Goal: Task Accomplishment & Management: Manage account settings

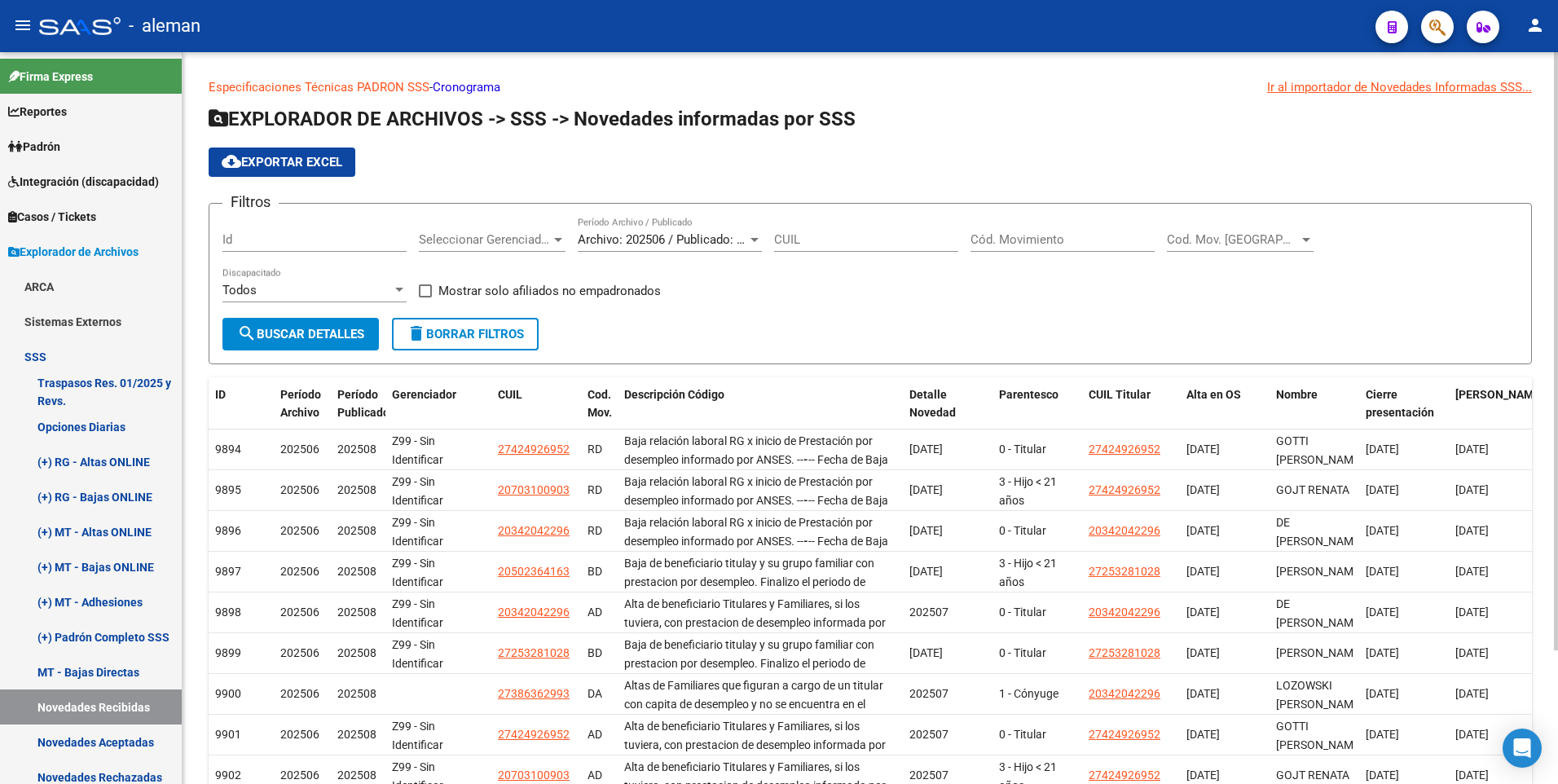
click at [1018, 235] on input "Cód. Movimiento" at bounding box center [1062, 239] width 184 height 15
click at [987, 236] on input "Cód. Movimiento" at bounding box center [1062, 239] width 184 height 15
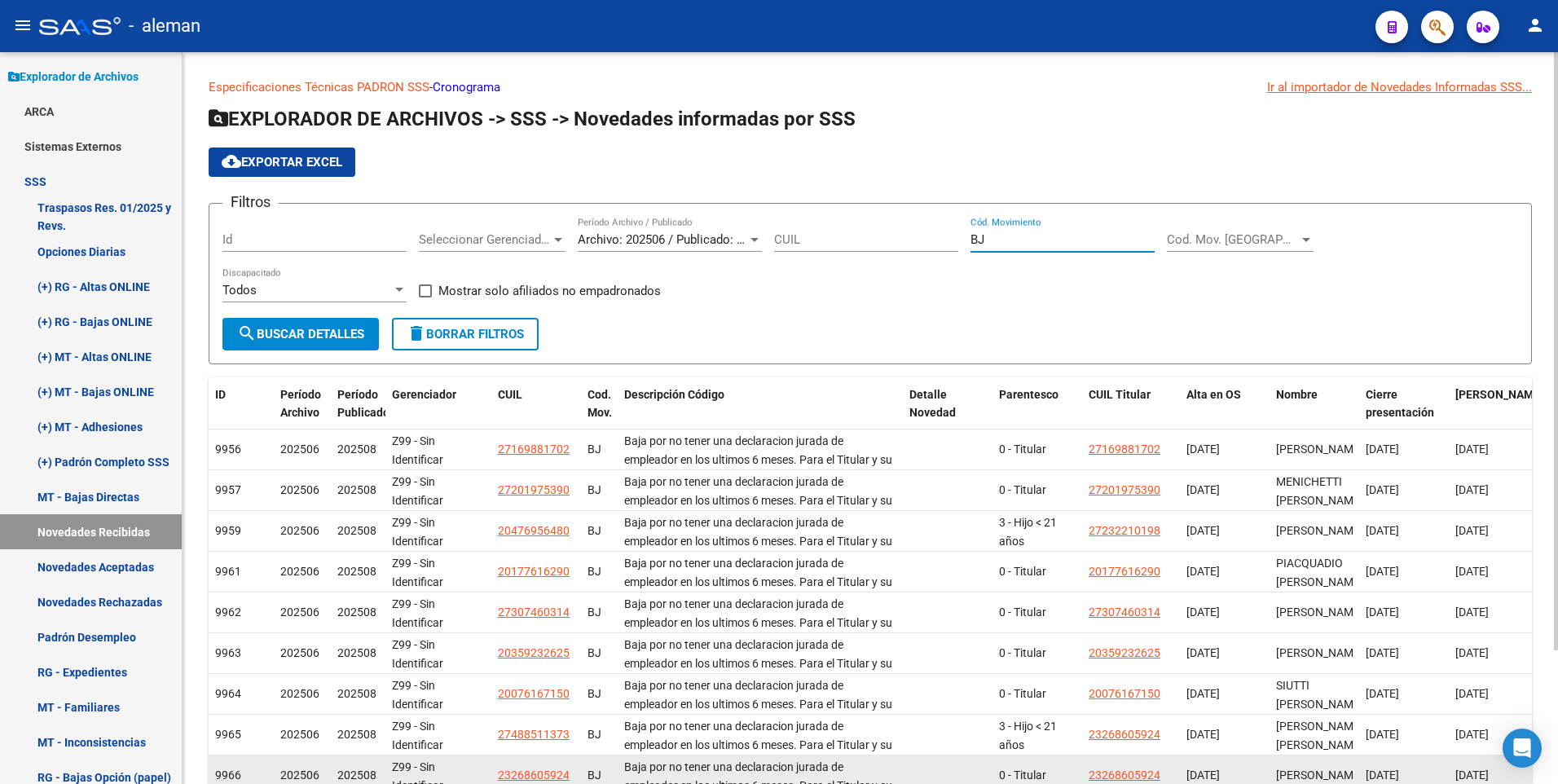
type input "BJ"
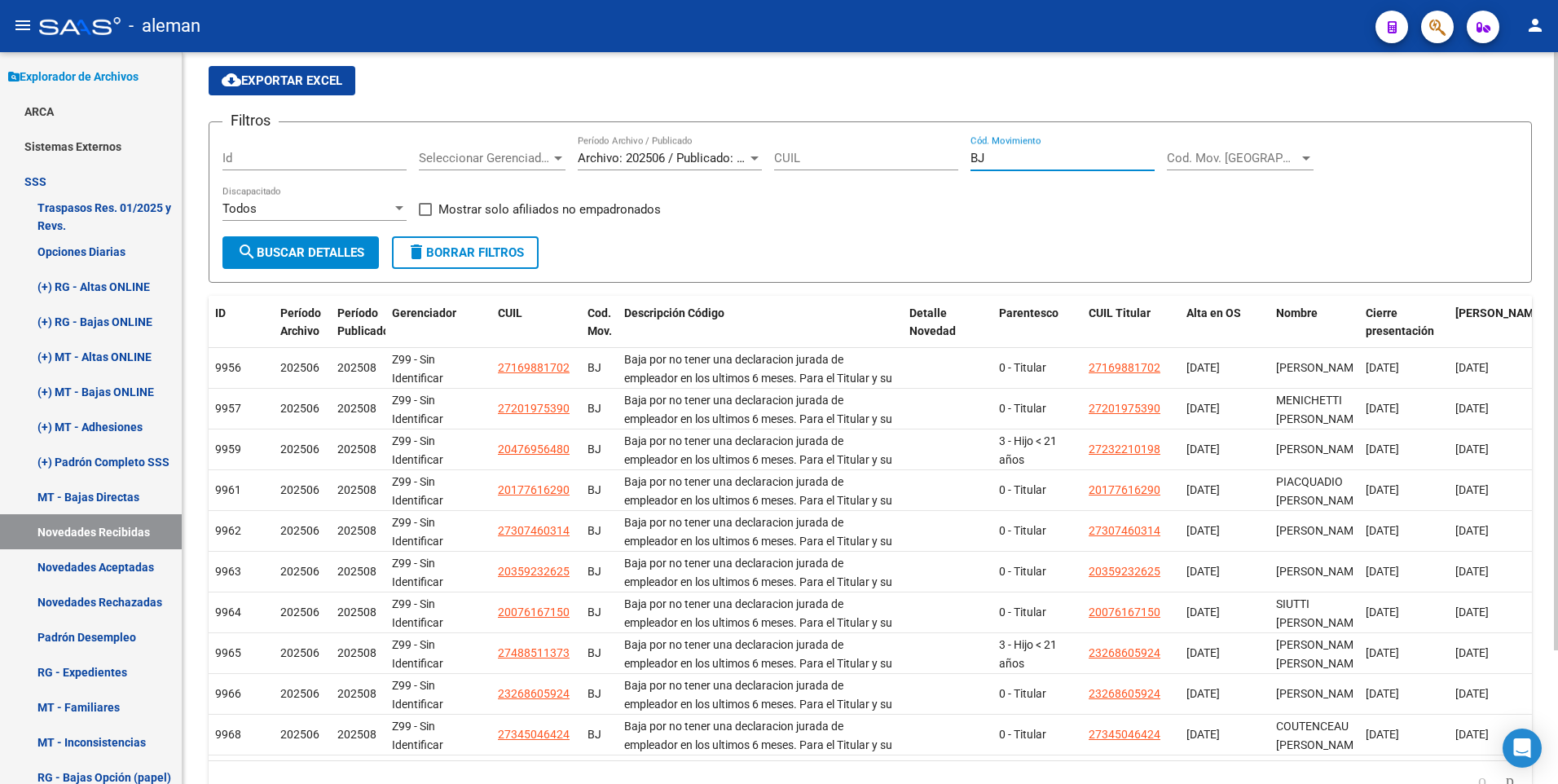
scroll to position [163, 0]
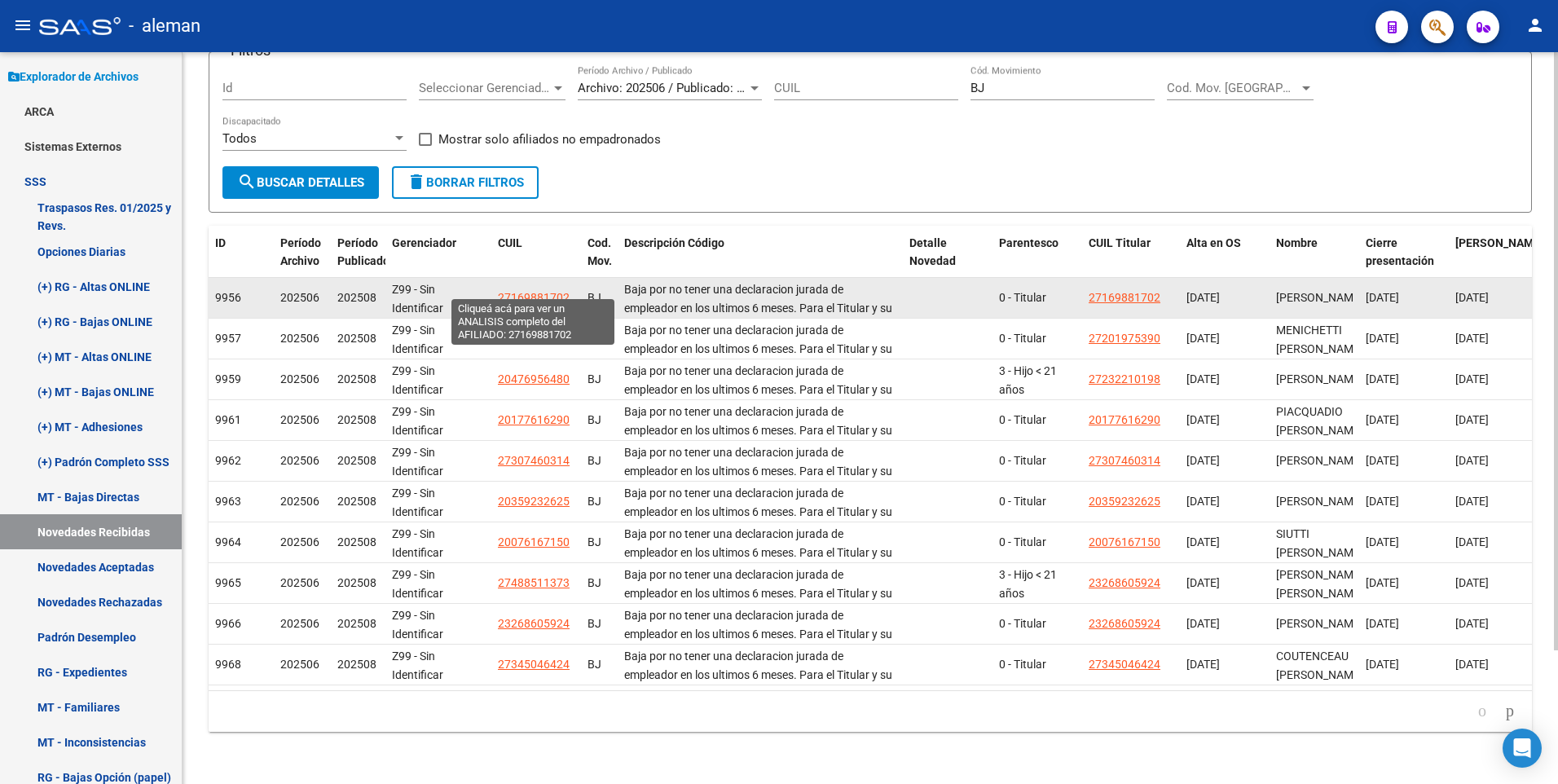
click at [536, 290] on span "27169881702" at bounding box center [534, 297] width 72 height 13
type textarea "27169881702"
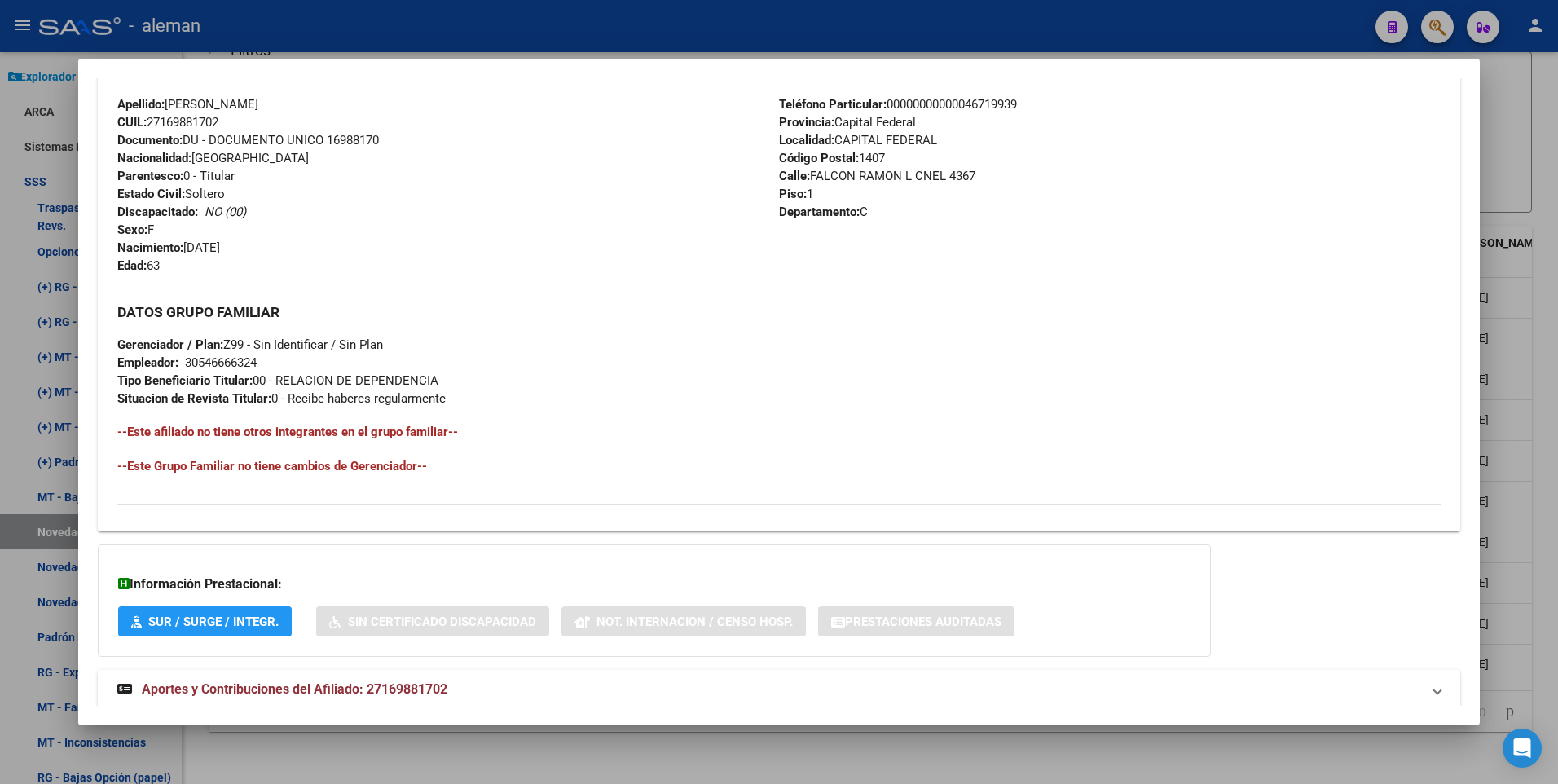
scroll to position [610, 0]
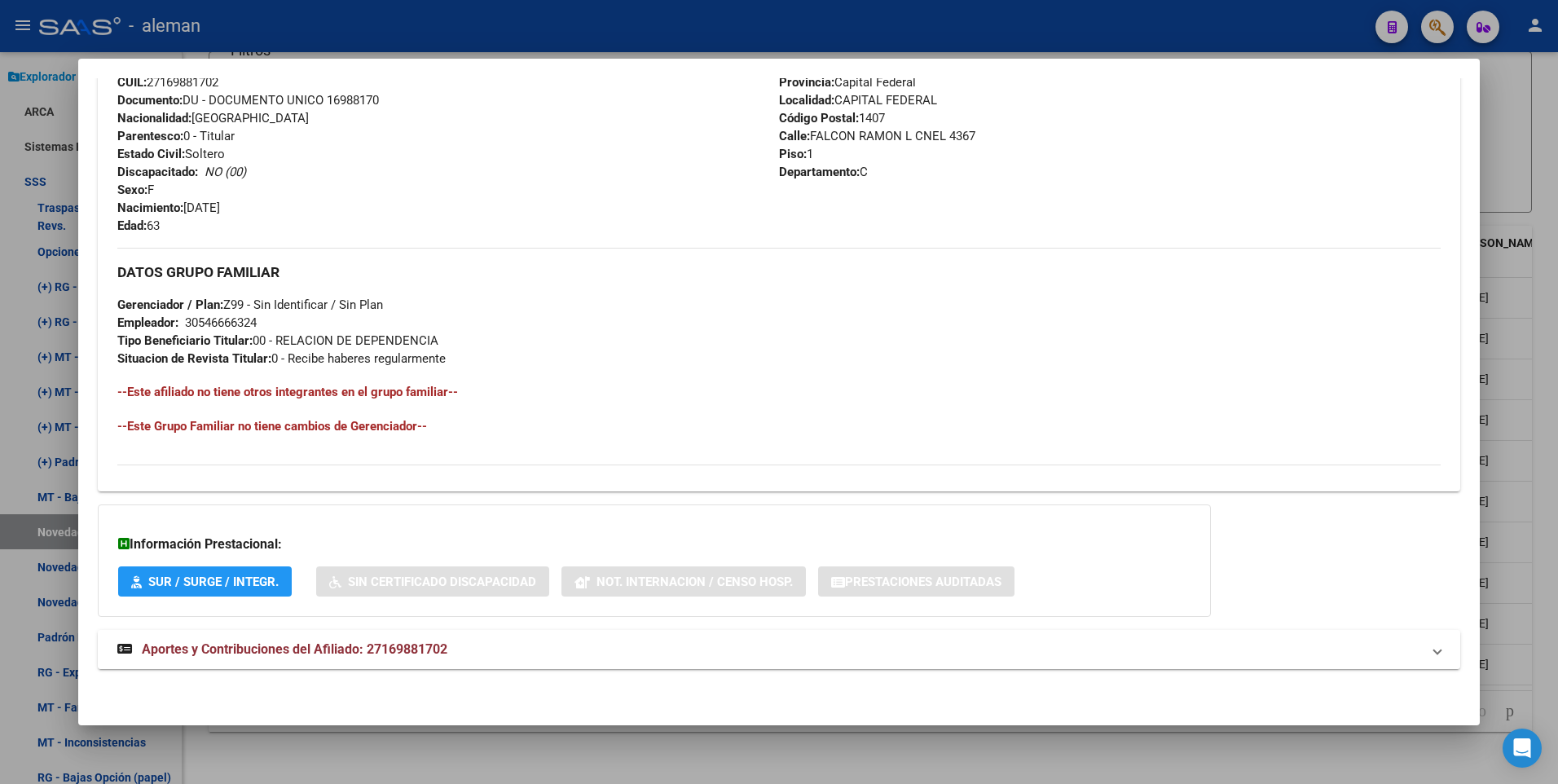
click at [407, 649] on span "Aportes y Contribuciones del Afiliado: 27169881702" at bounding box center [294, 649] width 306 height 15
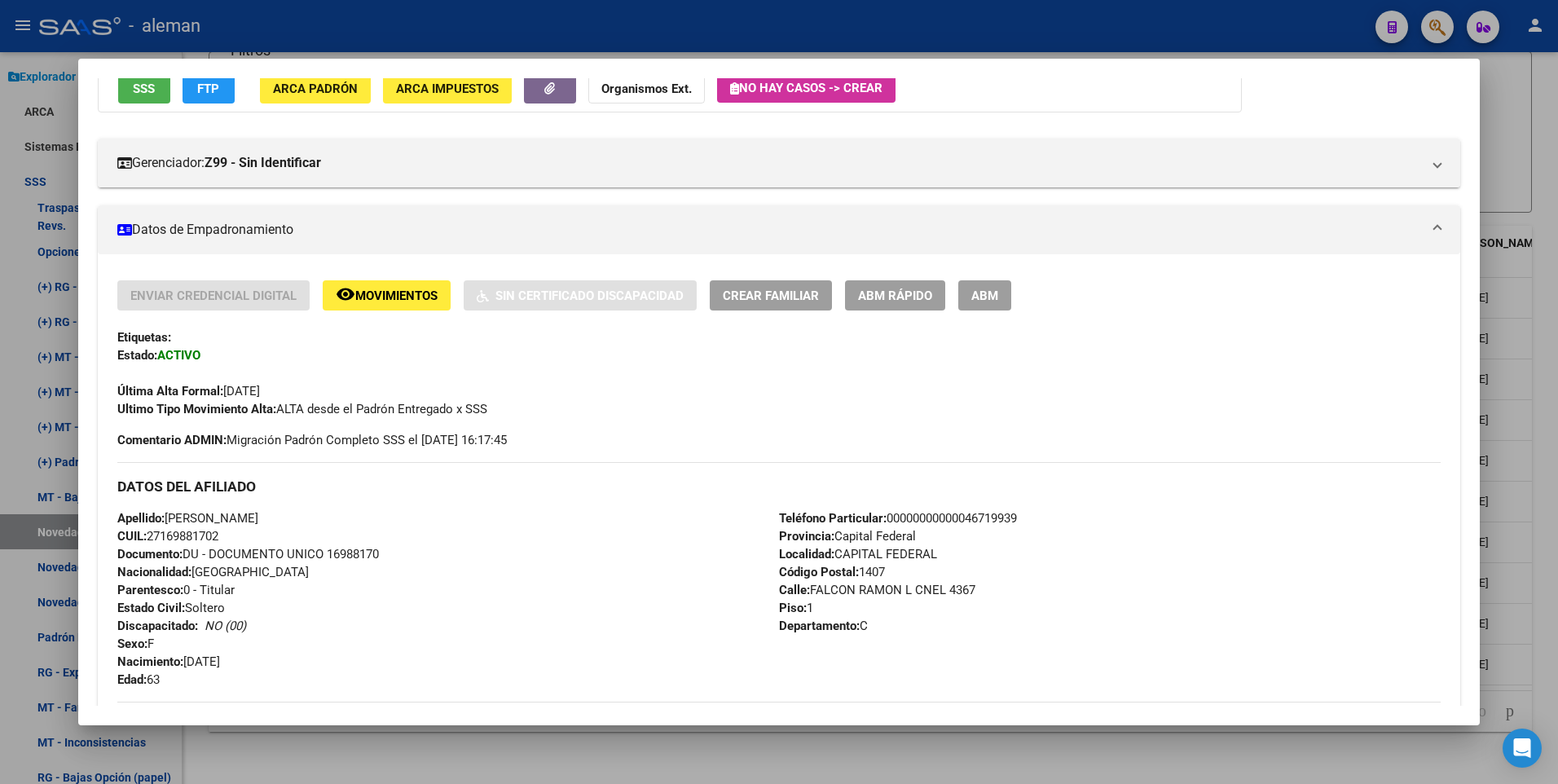
scroll to position [0, 0]
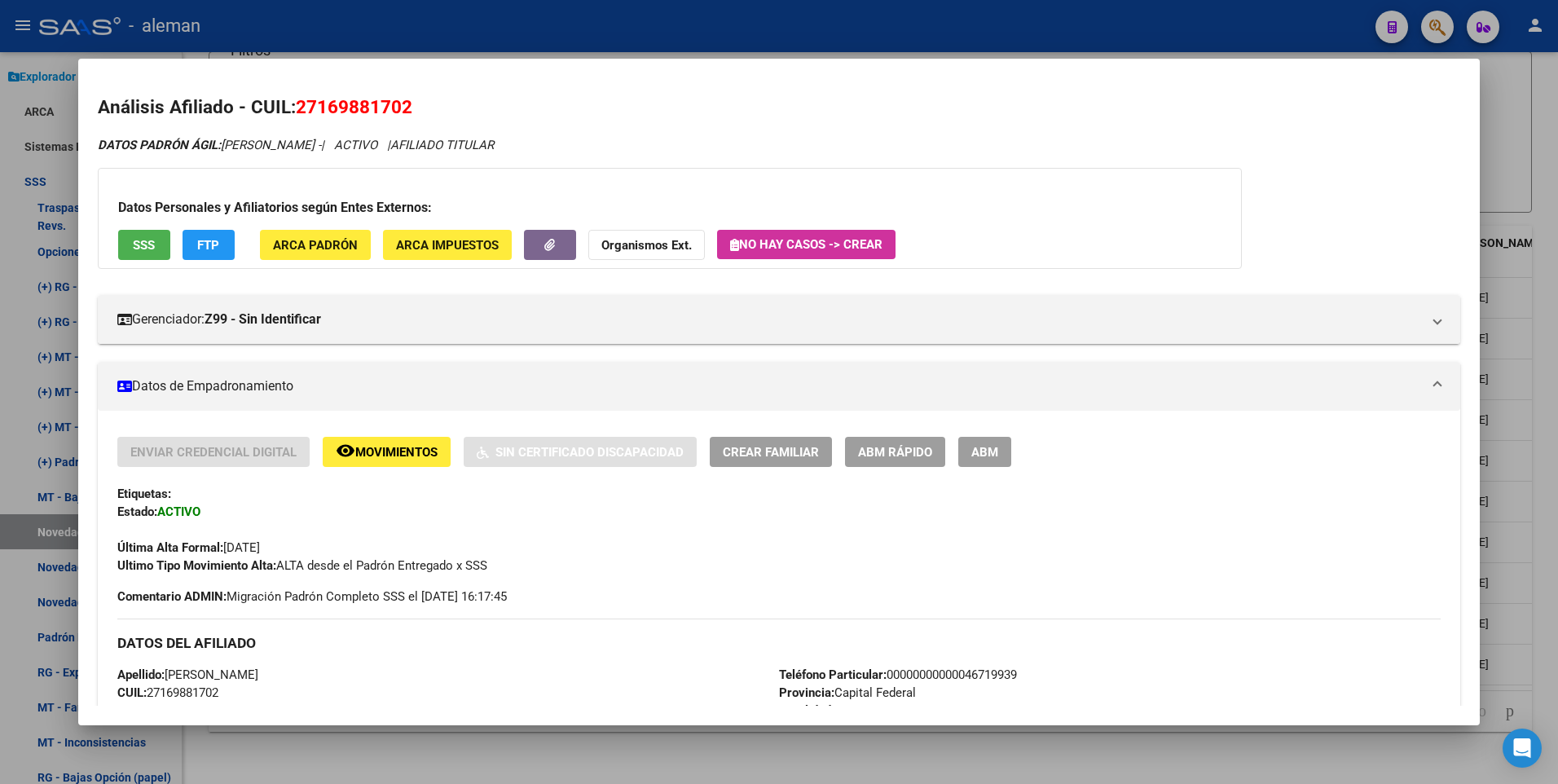
click at [1535, 107] on div at bounding box center [779, 392] width 1558 height 784
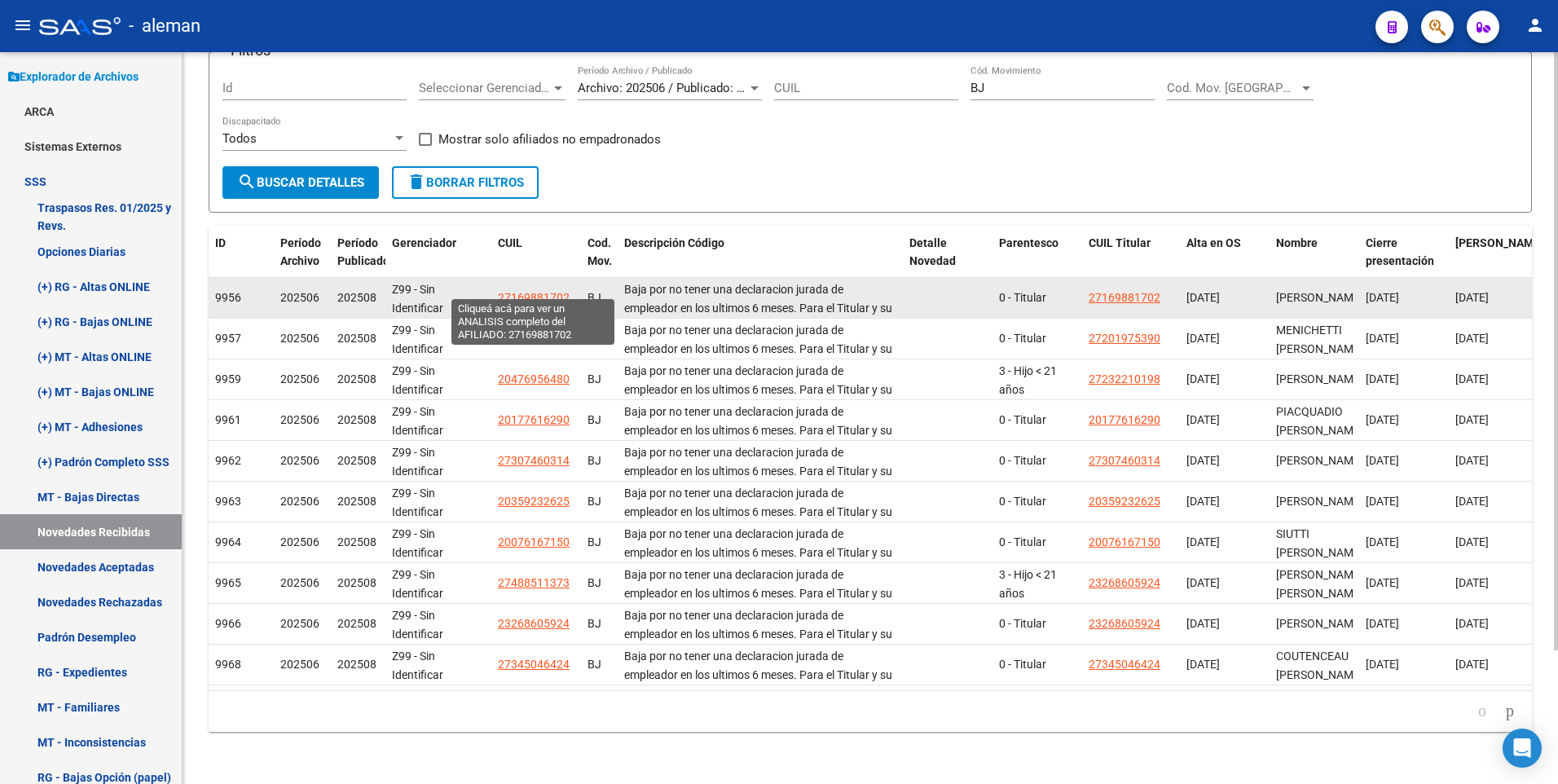
click at [543, 290] on span "27169881702" at bounding box center [534, 297] width 72 height 13
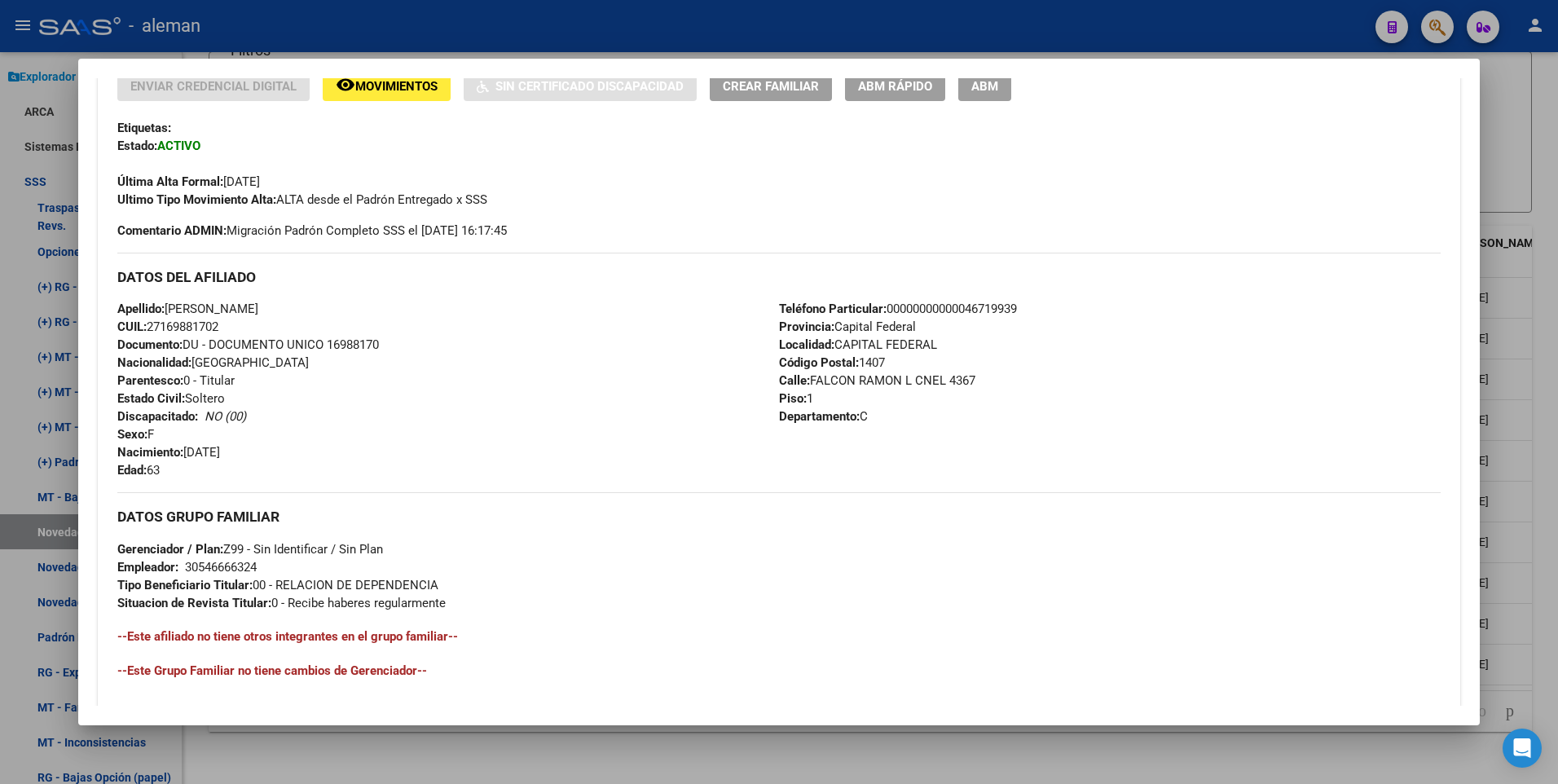
scroll to position [285, 0]
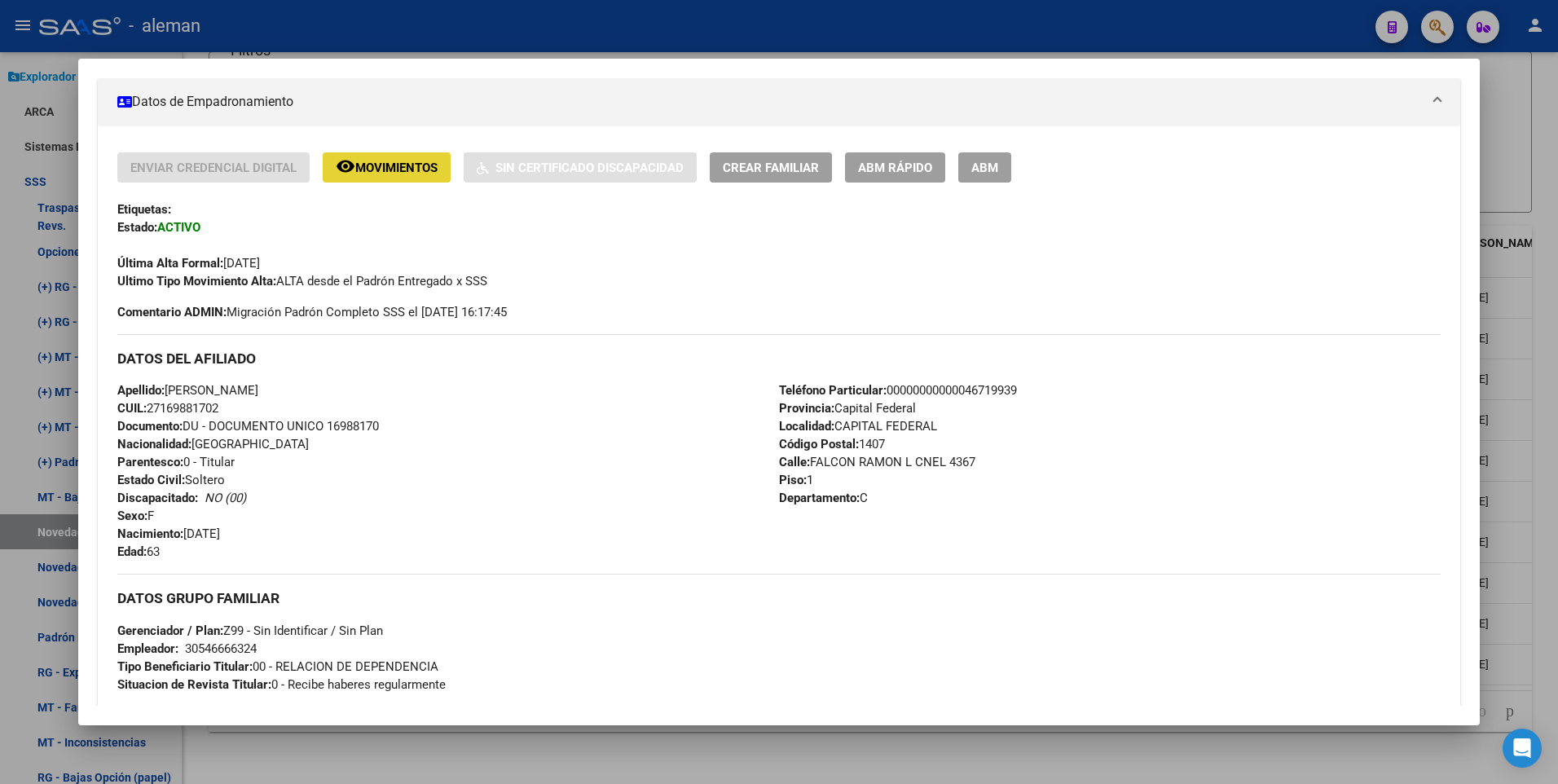
click at [375, 157] on button "remove_red_eye Movimientos" at bounding box center [386, 167] width 128 height 30
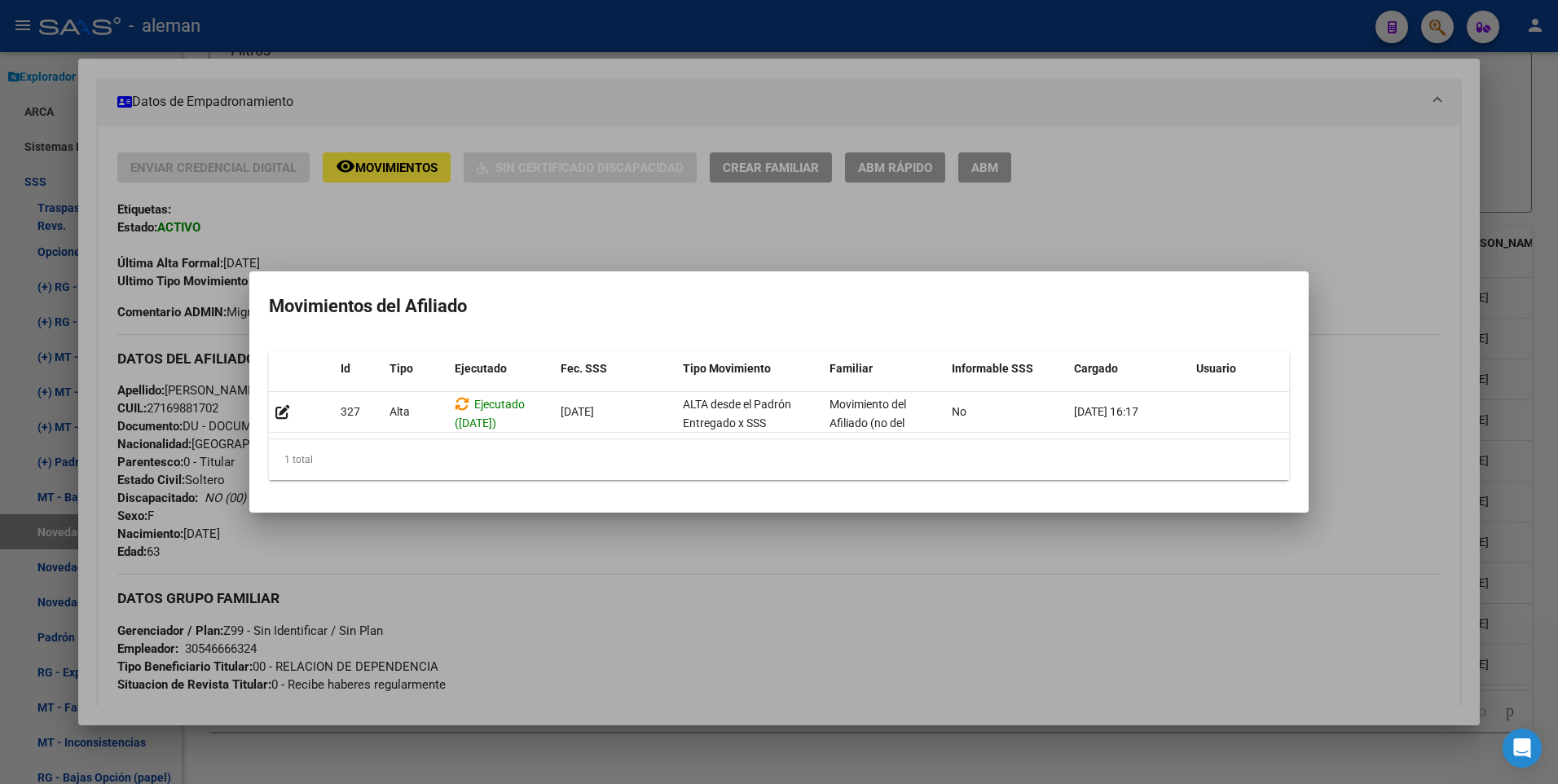
click at [1403, 340] on div at bounding box center [779, 392] width 1558 height 784
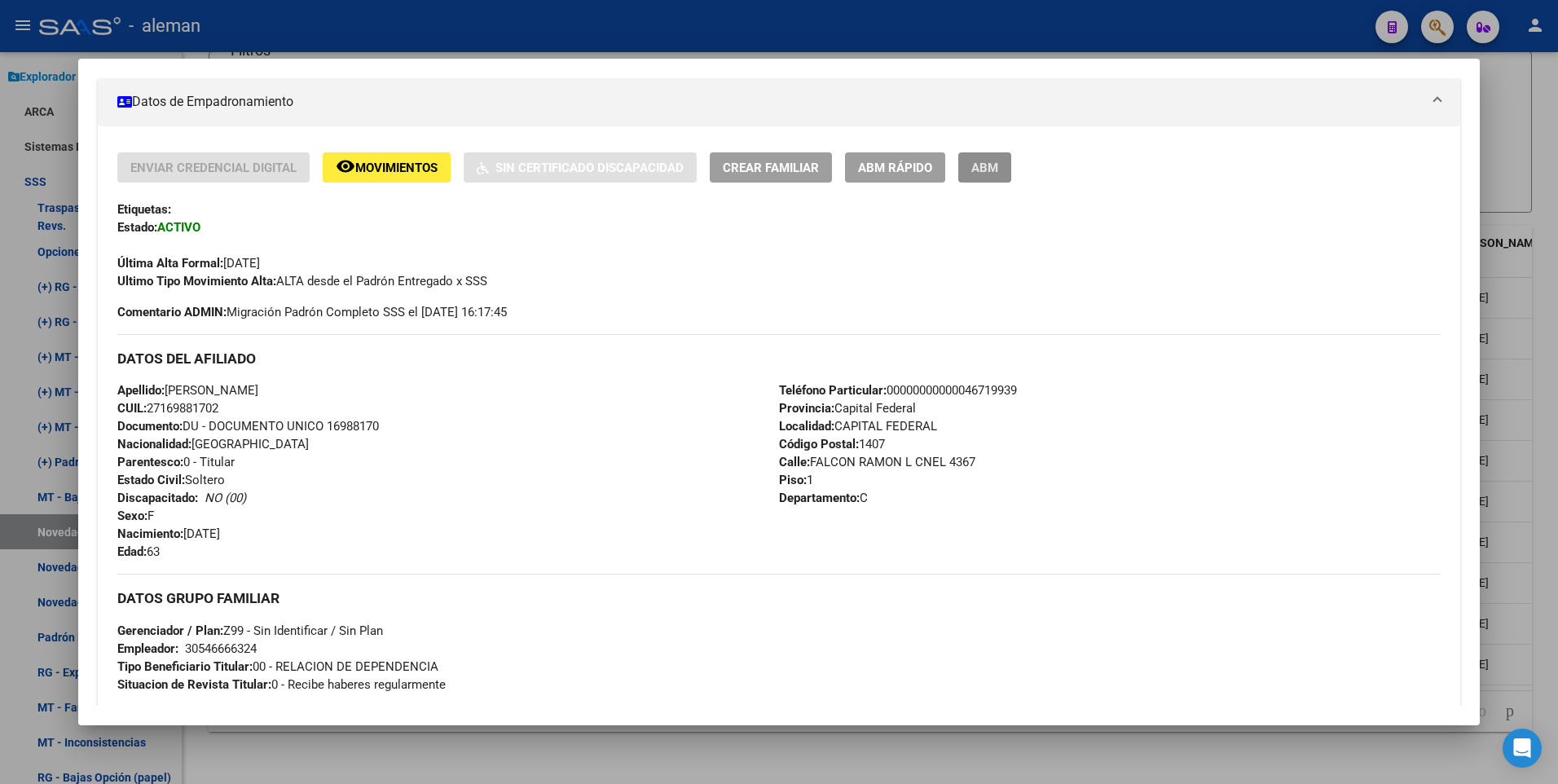
click at [978, 167] on span "ABM" at bounding box center [985, 168] width 26 height 15
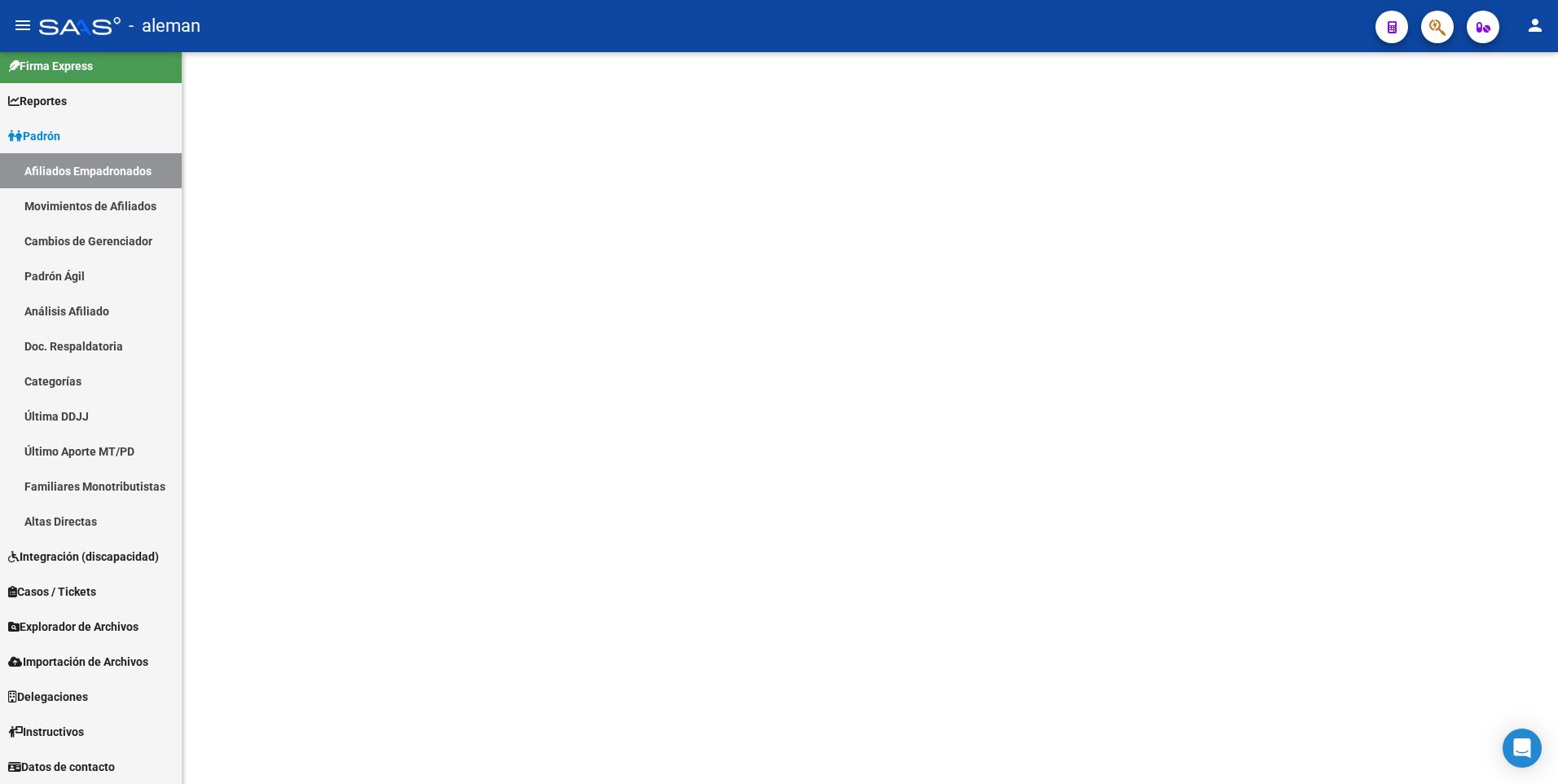
scroll to position [10, 0]
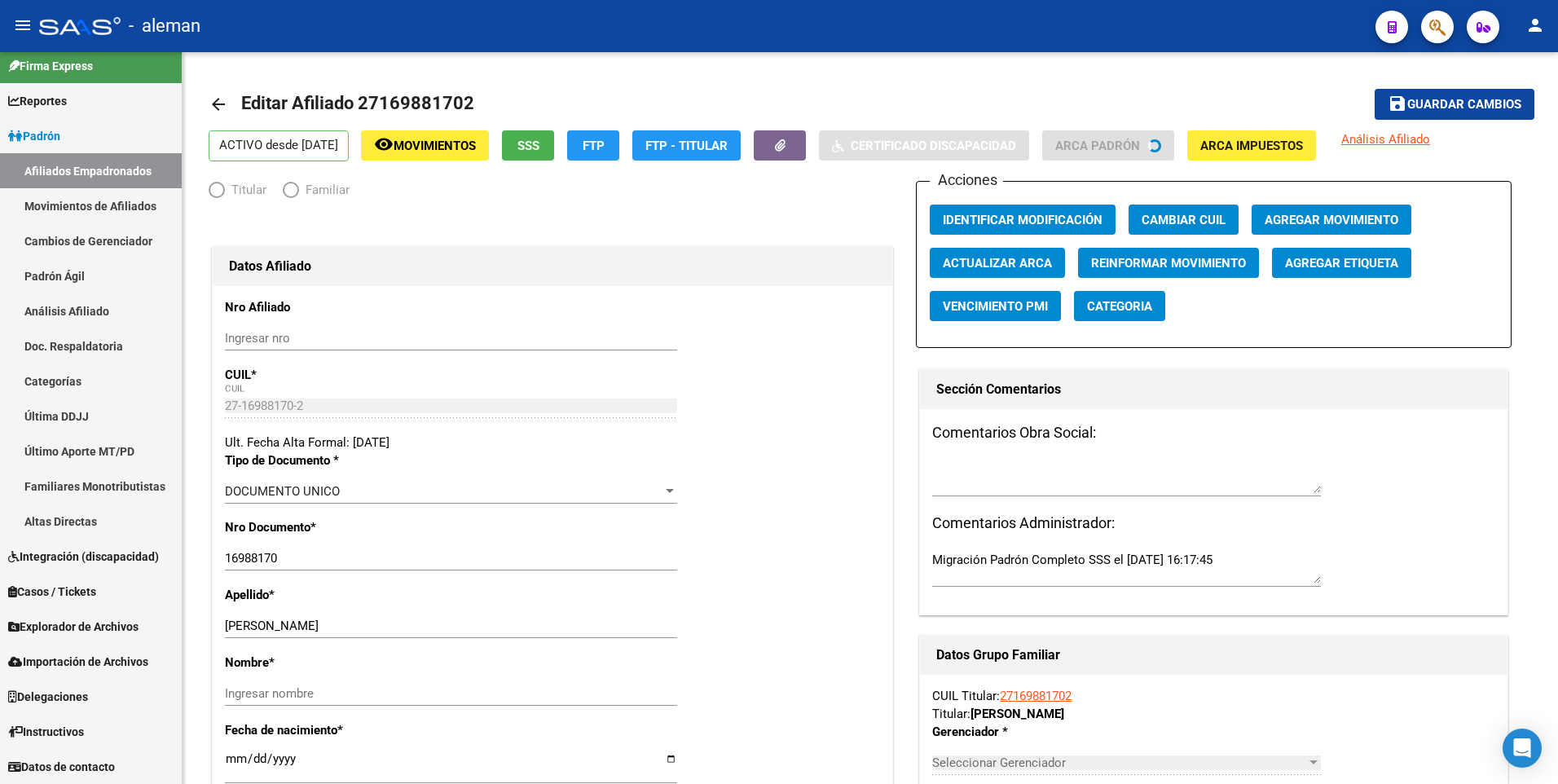
radio input "true"
type input "30-54666632-4"
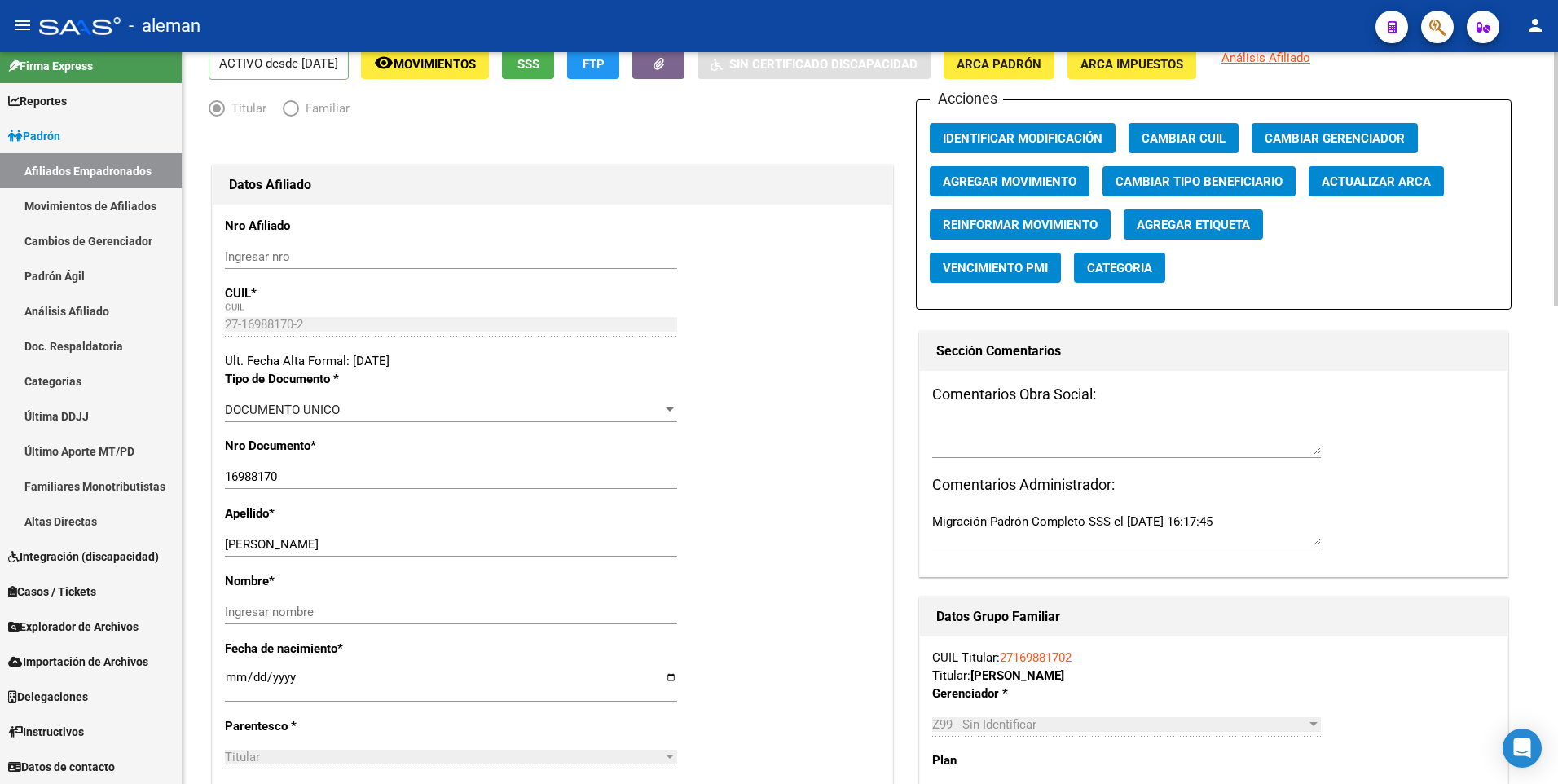
scroll to position [0, 0]
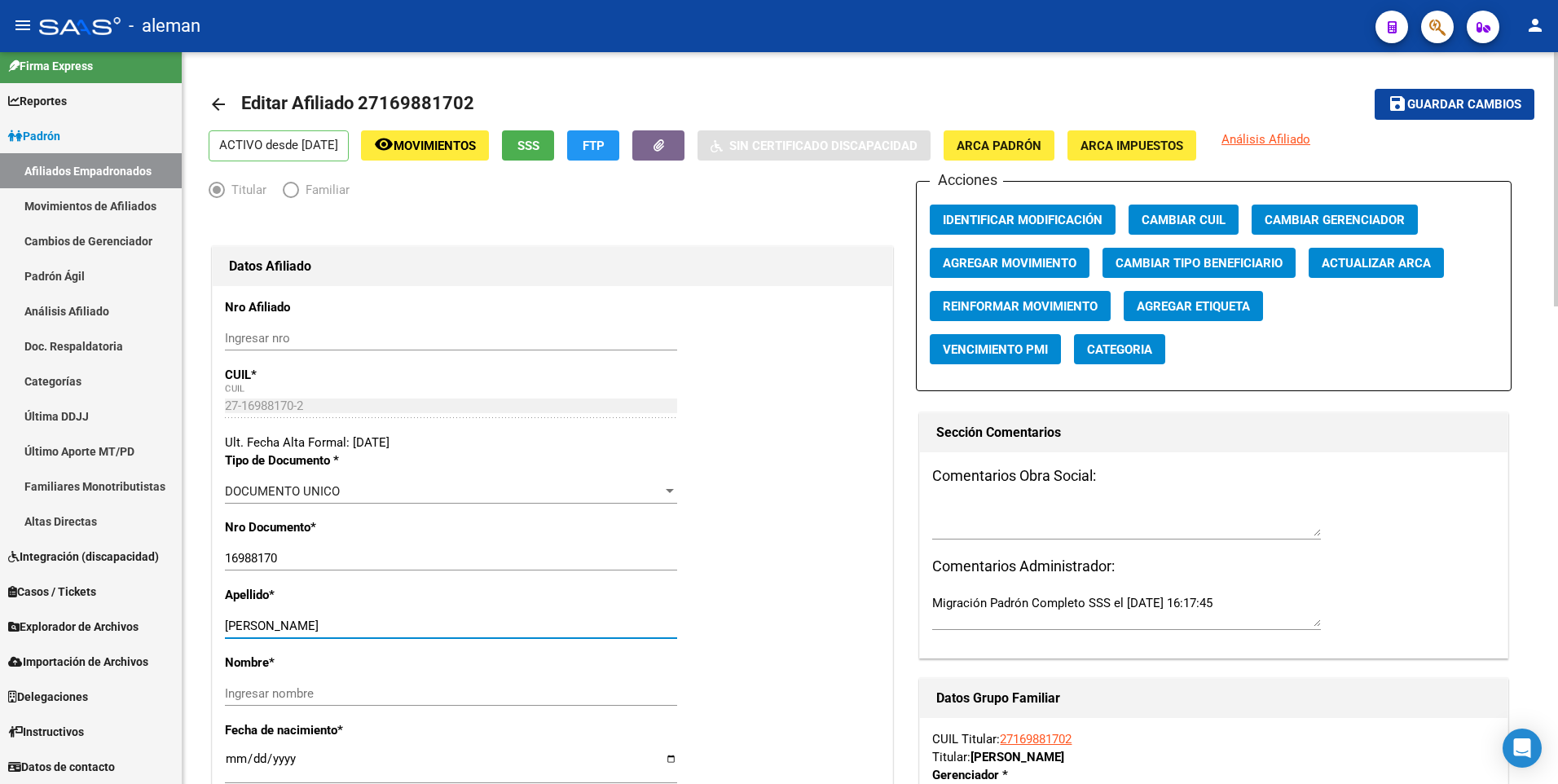
drag, startPoint x: 308, startPoint y: 624, endPoint x: 396, endPoint y: 627, distance: 88.1
click at [396, 627] on input "CALVO DURAN SILVIA AURORA" at bounding box center [451, 626] width 452 height 15
click at [376, 688] on input "Ingresar nombre" at bounding box center [451, 693] width 452 height 15
paste input "SILVIA AURORA"
type input "SILVIA AURORA"
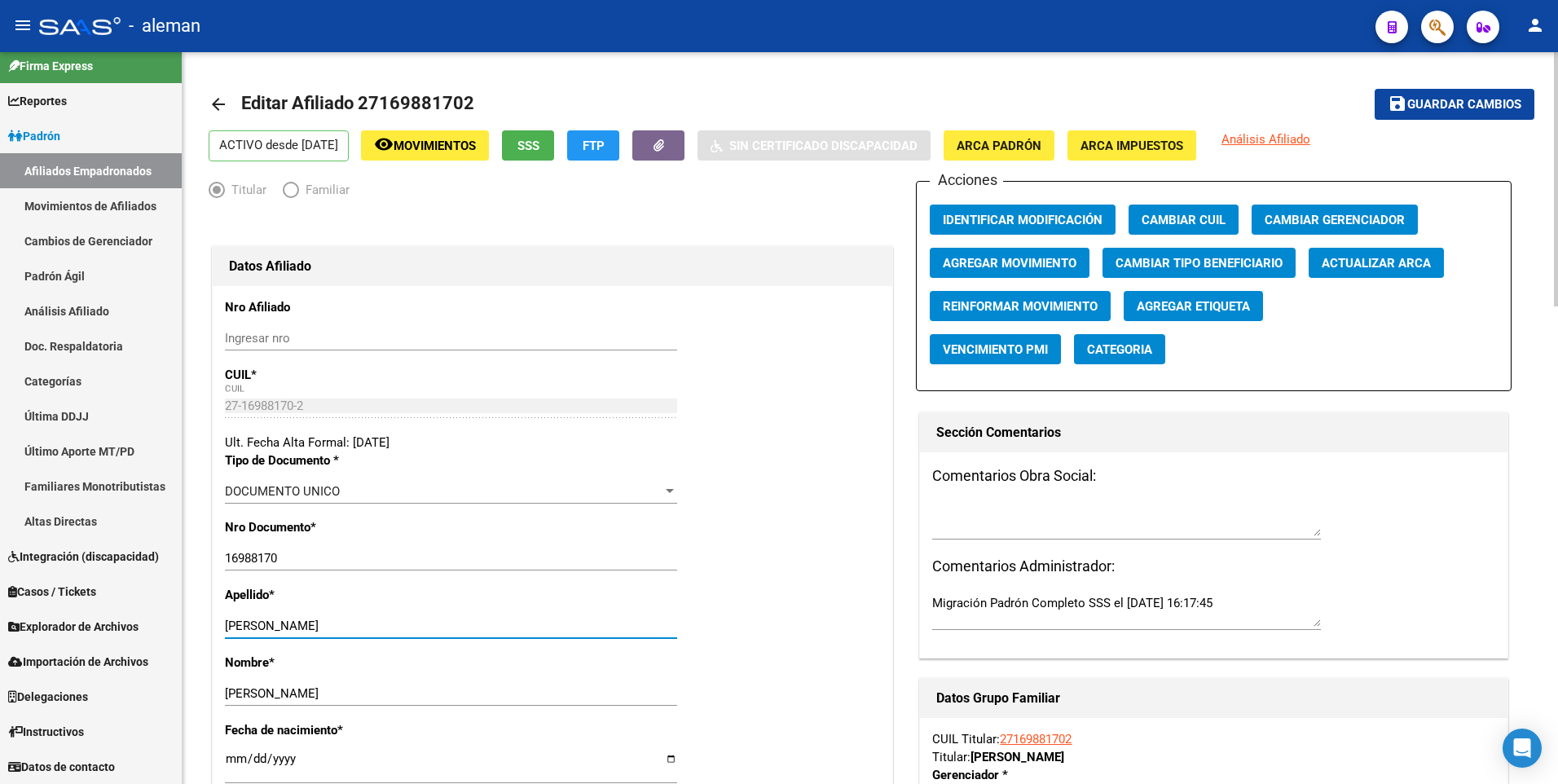
drag, startPoint x: 308, startPoint y: 621, endPoint x: 479, endPoint y: 618, distance: 171.0
click at [479, 618] on input "CALVO DURAN SILVIA AURORA" at bounding box center [451, 626] width 452 height 15
type input "CALVO DURAN"
click at [1439, 103] on span "Guardar cambios" at bounding box center [1463, 105] width 114 height 15
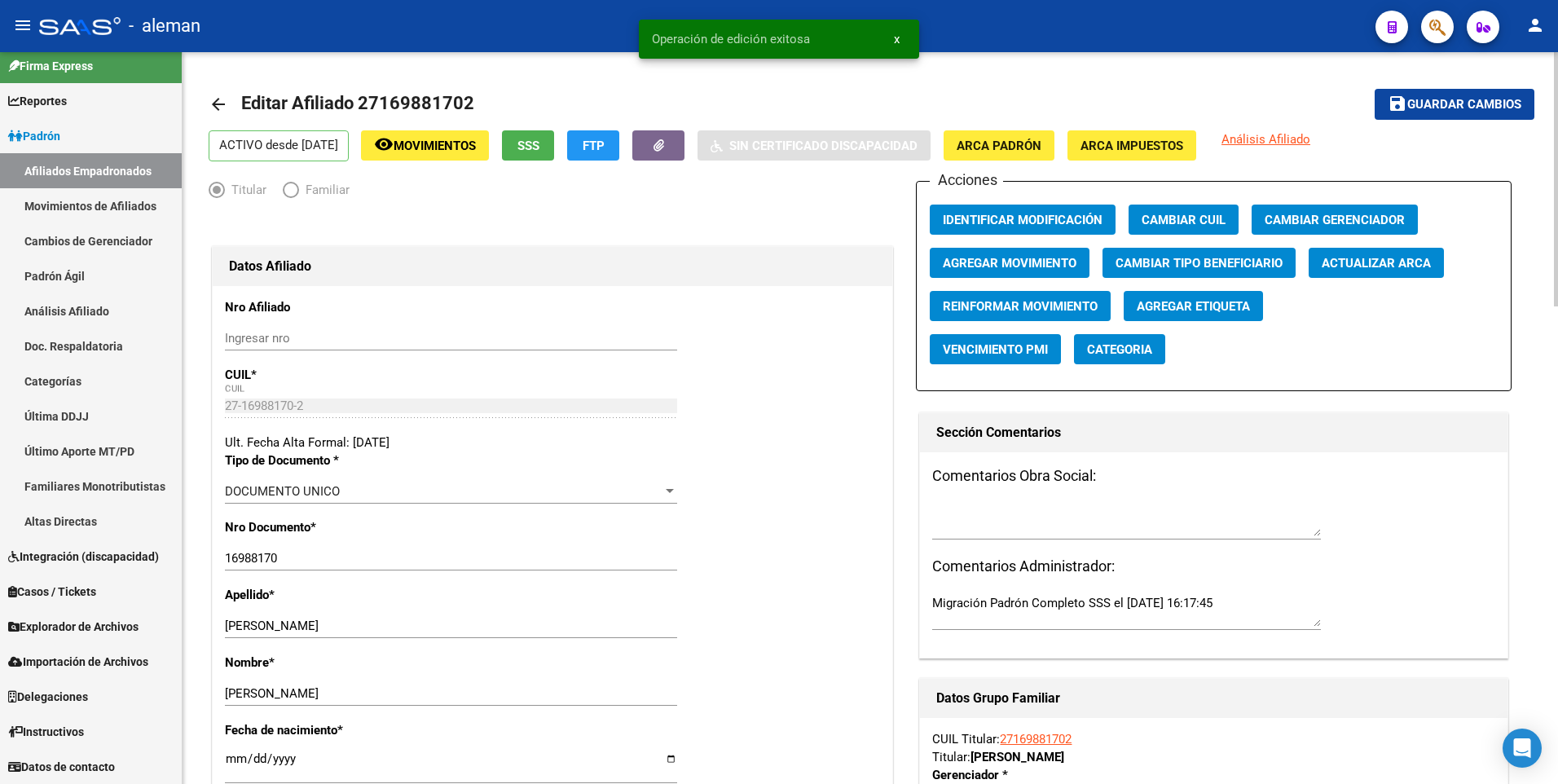
click at [1034, 259] on span "Agregar Movimiento" at bounding box center [1008, 263] width 133 height 15
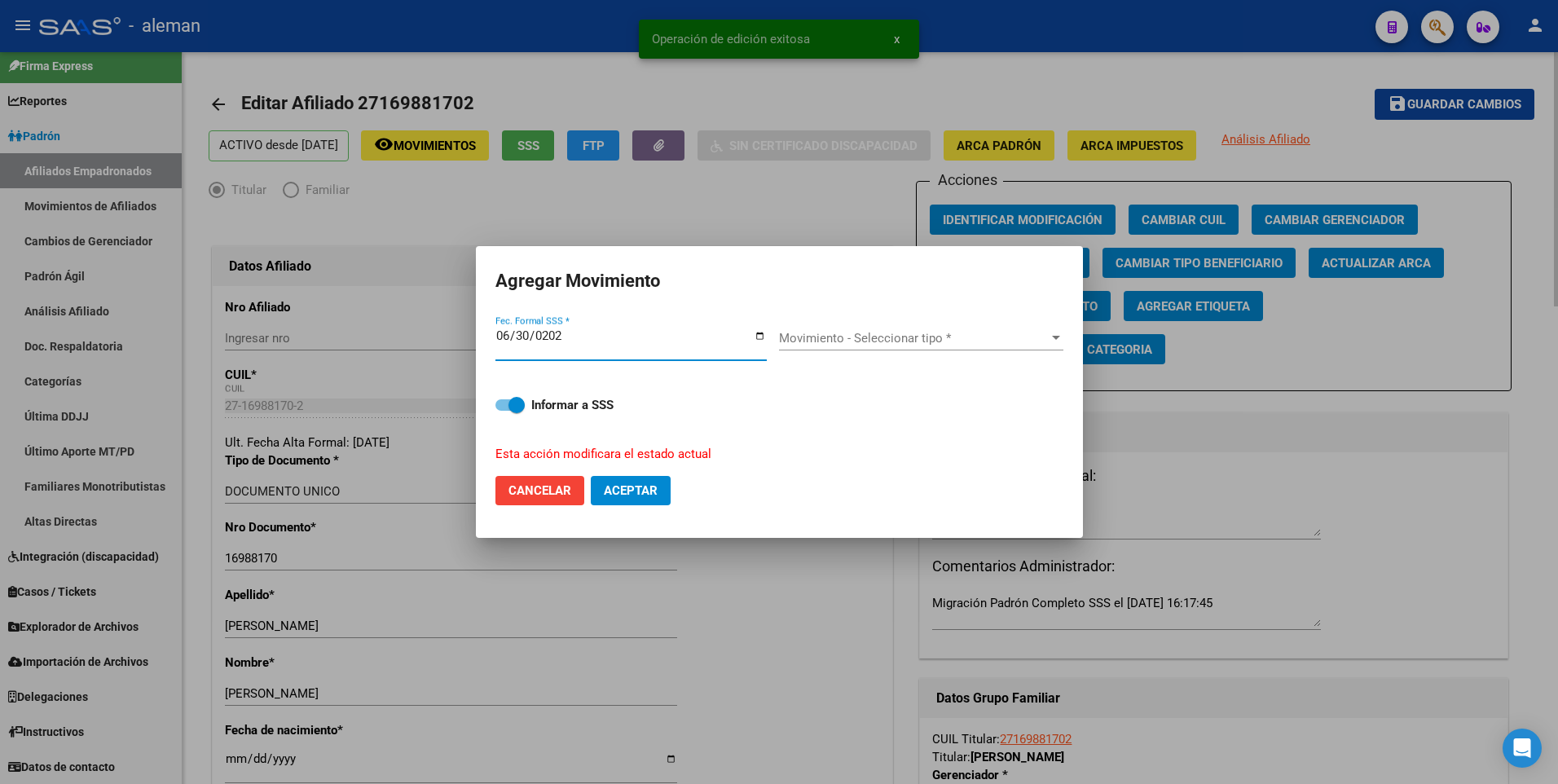
type input "2025-06-30"
click at [590, 476] on button "Aceptar" at bounding box center [630, 490] width 79 height 29
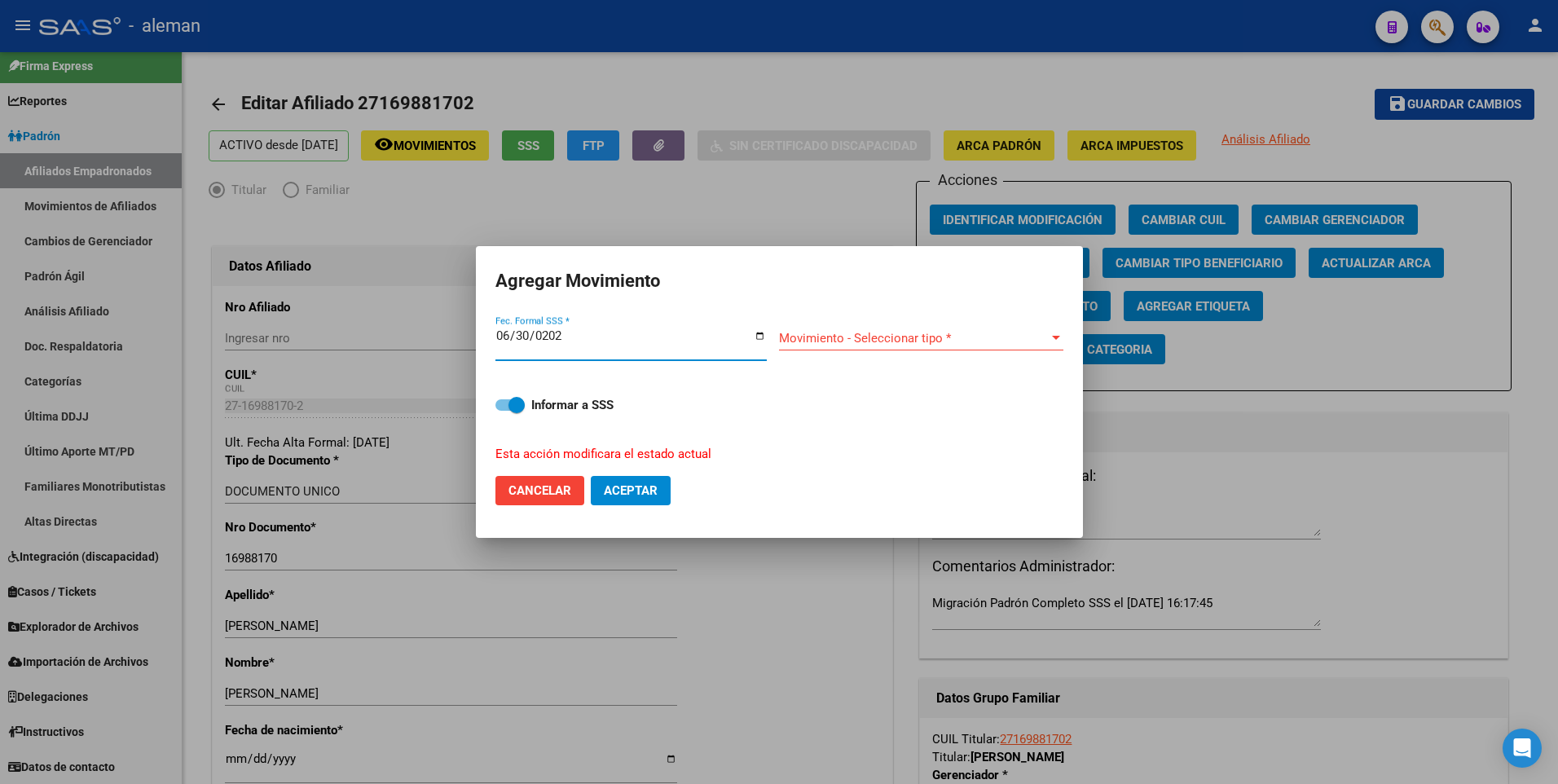
click at [1002, 340] on span "Movimiento - Seleccionar tipo *" at bounding box center [913, 339] width 270 height 15
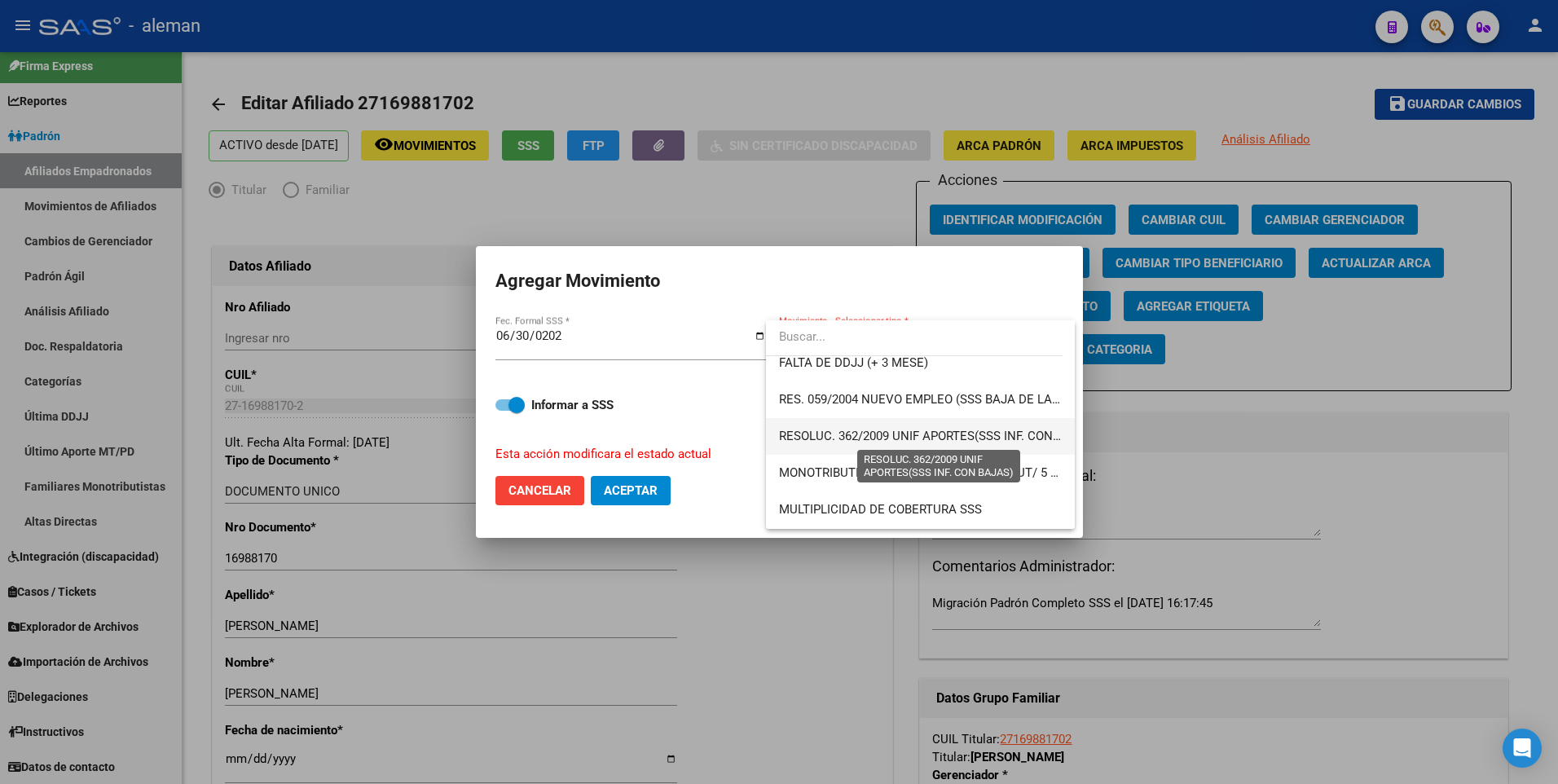
scroll to position [408, 0]
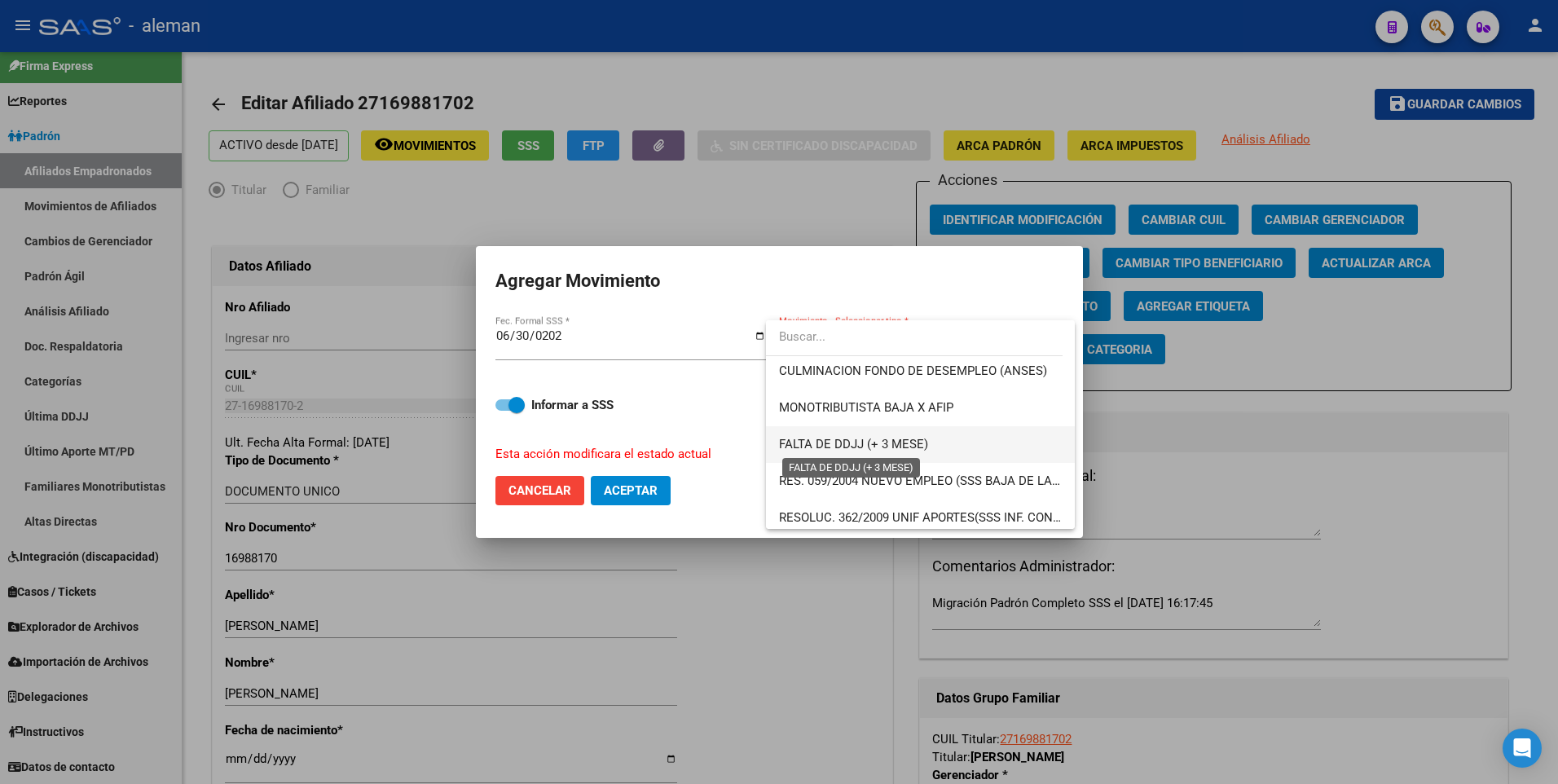
click at [877, 437] on span "FALTA DE DDJJ (+ 3 MESE)" at bounding box center [853, 444] width 149 height 15
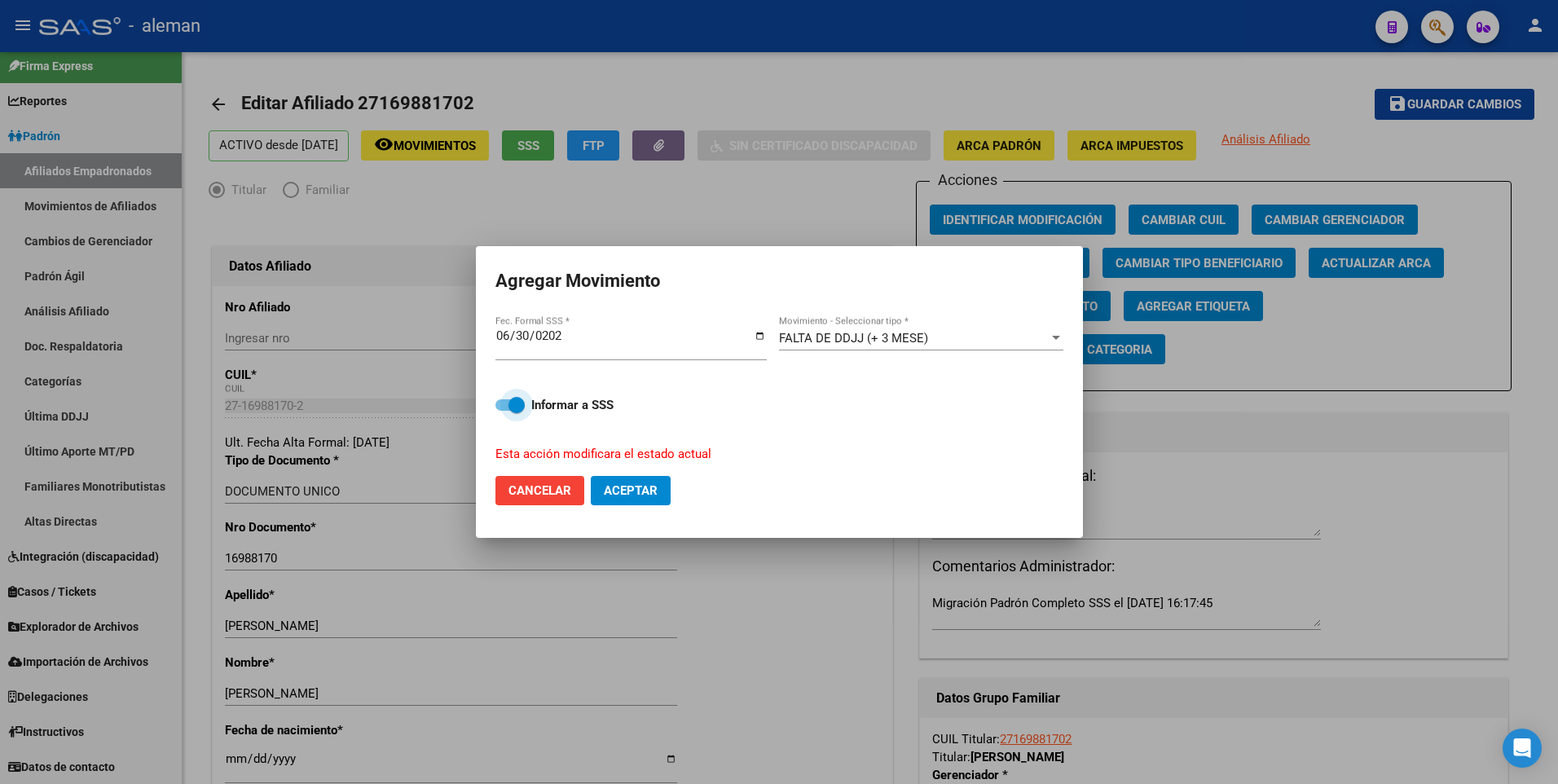
click at [504, 403] on span at bounding box center [510, 405] width 29 height 11
click at [503, 410] on input "Informar a SSS" at bounding box center [502, 410] width 1 height 1
checkbox input "false"
click at [626, 488] on span "Aceptar" at bounding box center [630, 491] width 54 height 15
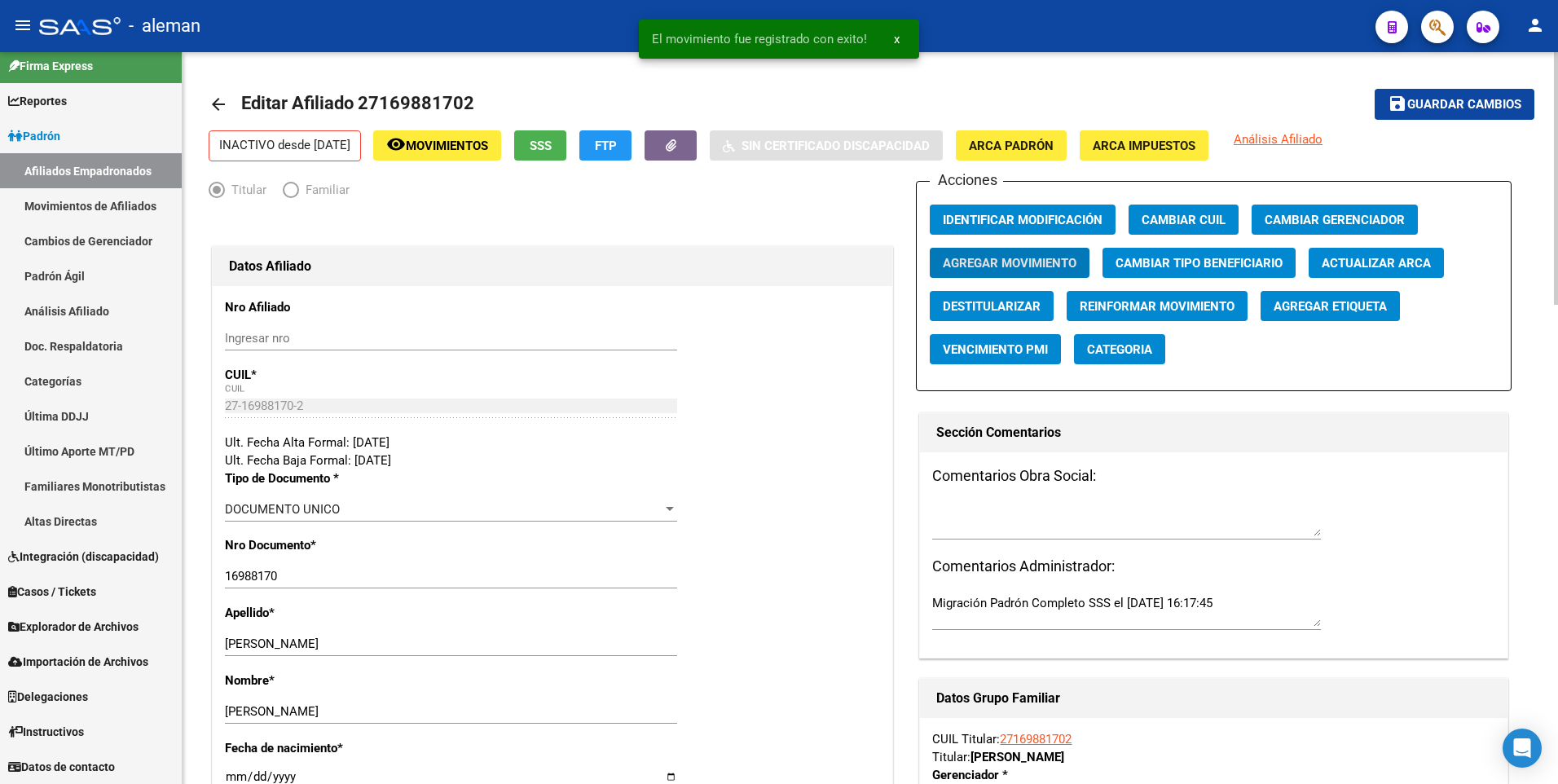
click at [1530, 148] on div "INACTIVO desde 30/06/2025 remove_red_eye Movimientos SSS FTP Sin Certificado Di…" at bounding box center [869, 146] width 1323 height 31
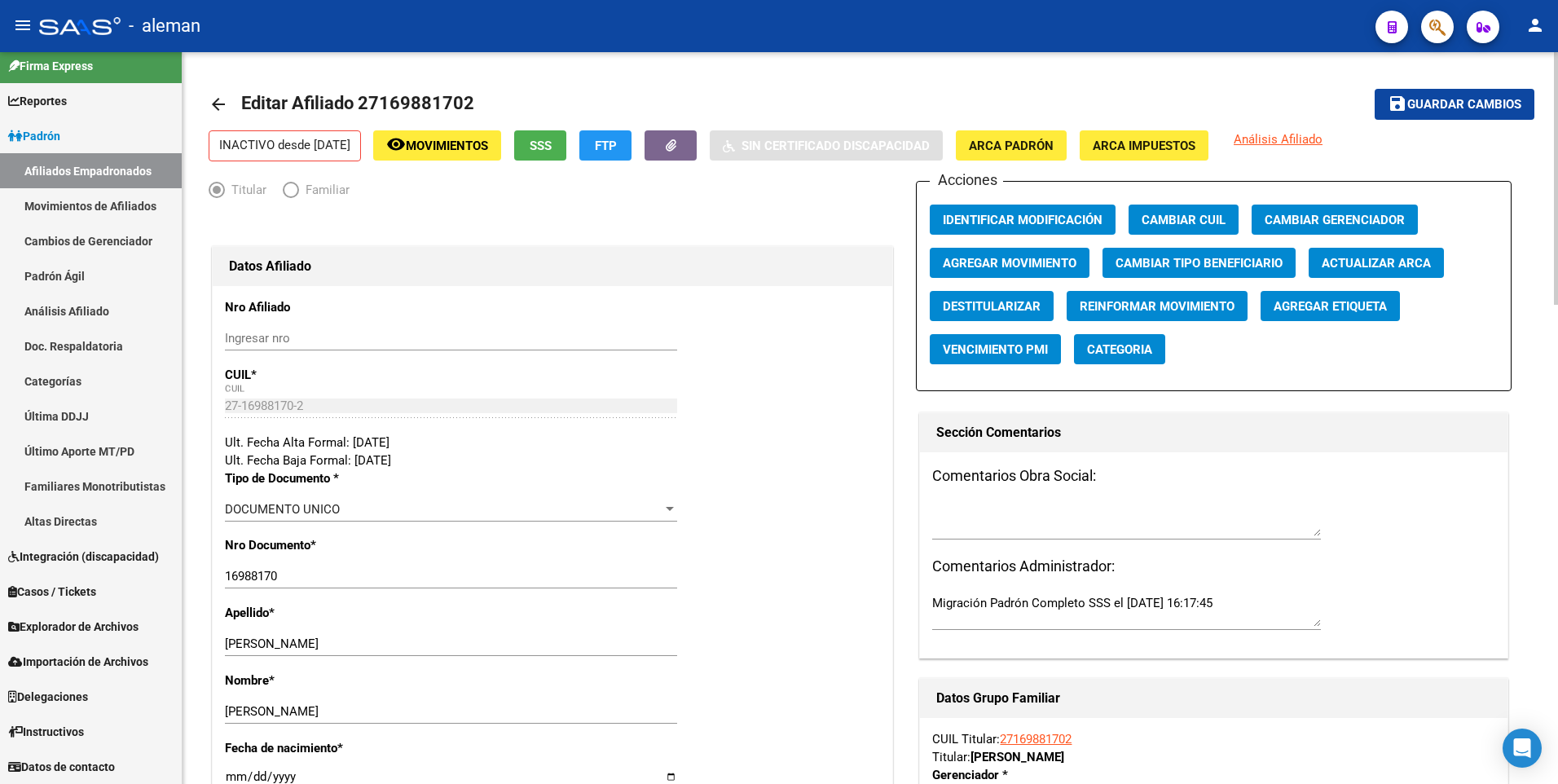
click at [215, 108] on mat-icon "arrow_back" at bounding box center [218, 104] width 20 height 20
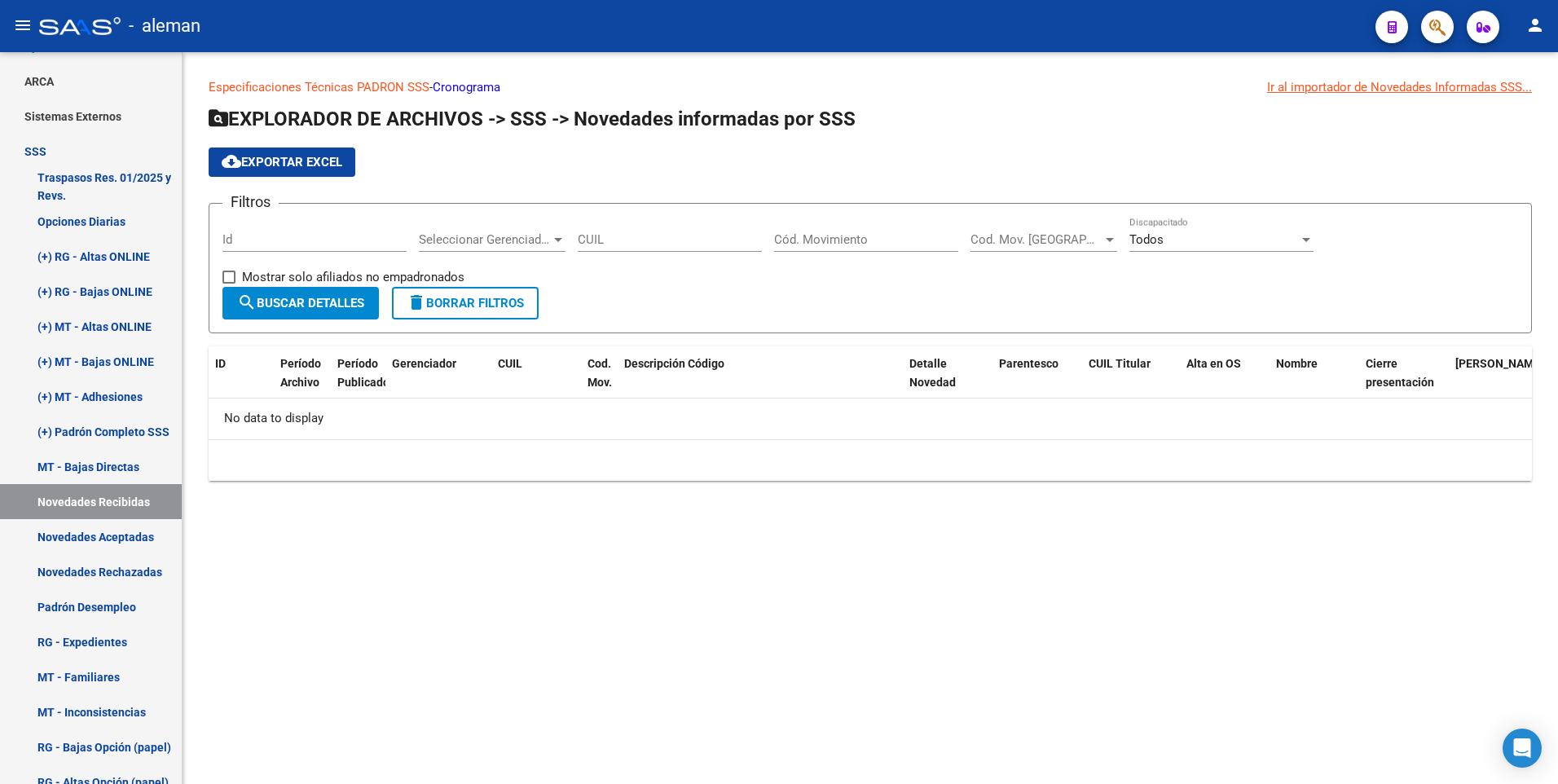
scroll to position [175, 0]
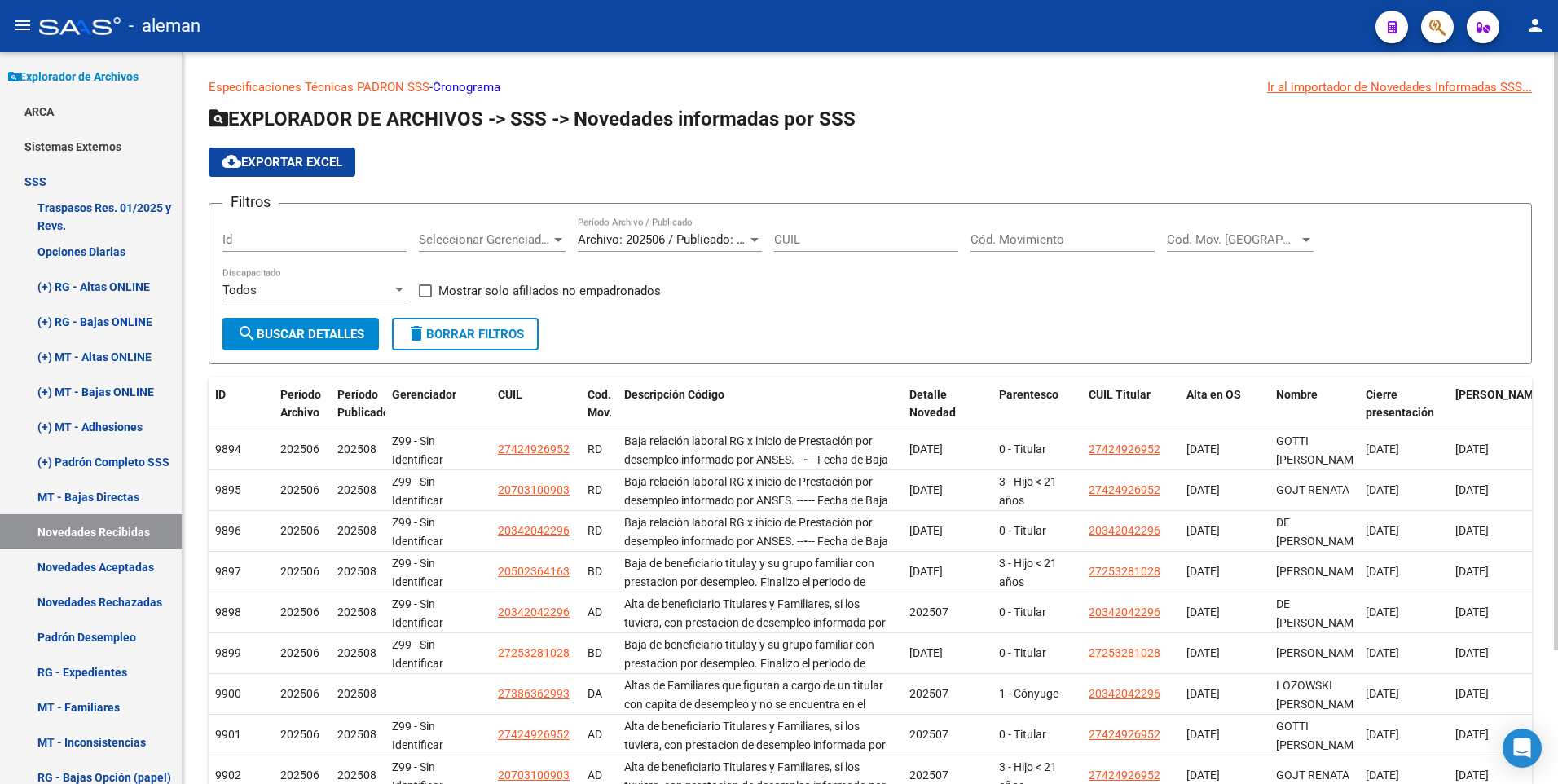
click at [995, 232] on input "Cód. Movimiento" at bounding box center [1062, 239] width 184 height 15
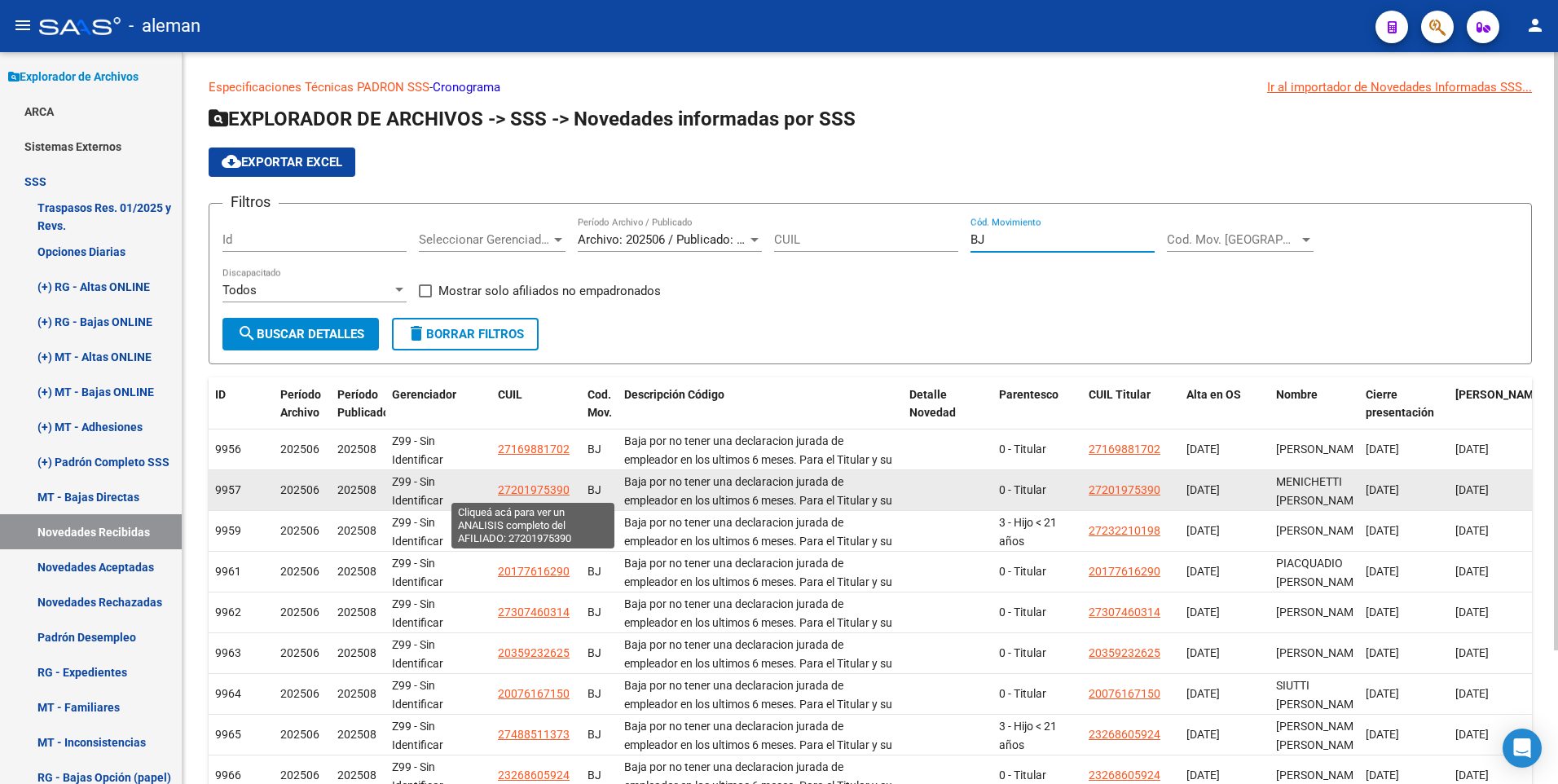
type input "BJ"
click at [533, 487] on span "27201975390" at bounding box center [534, 490] width 72 height 13
type textarea "27201975390"
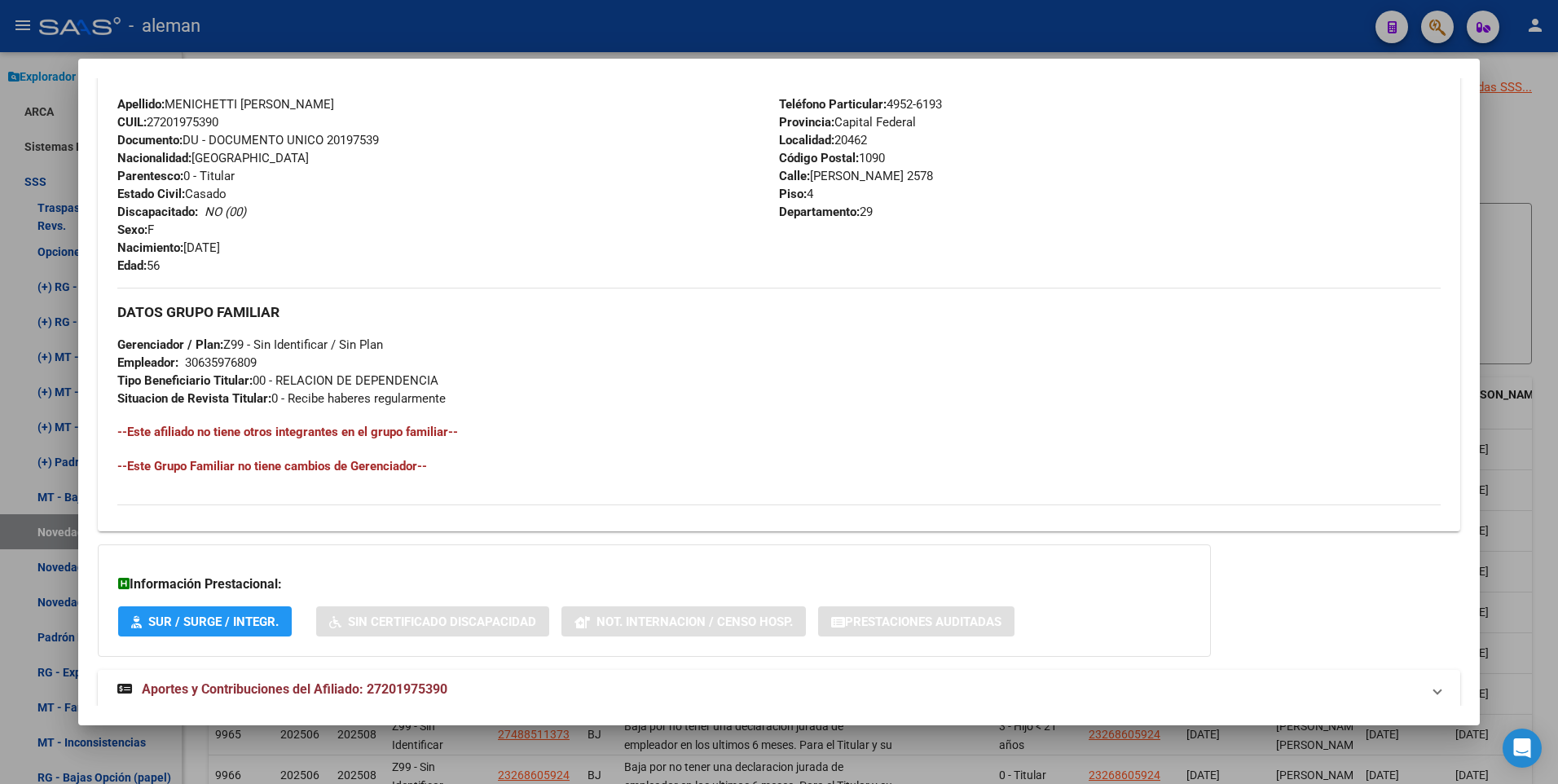
scroll to position [610, 0]
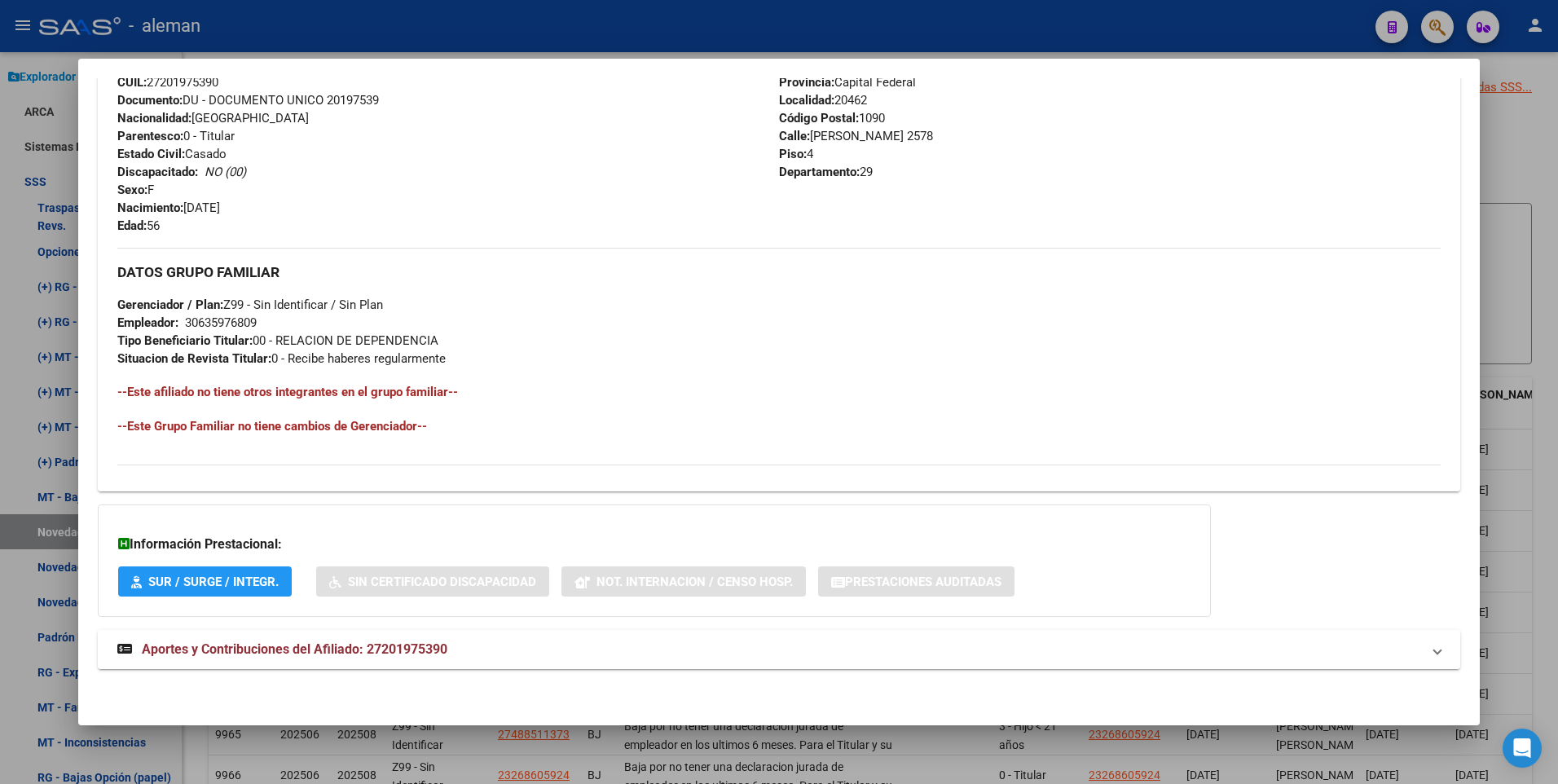
click at [395, 649] on span "Aportes y Contribuciones del Afiliado: 27201975390" at bounding box center [294, 649] width 306 height 15
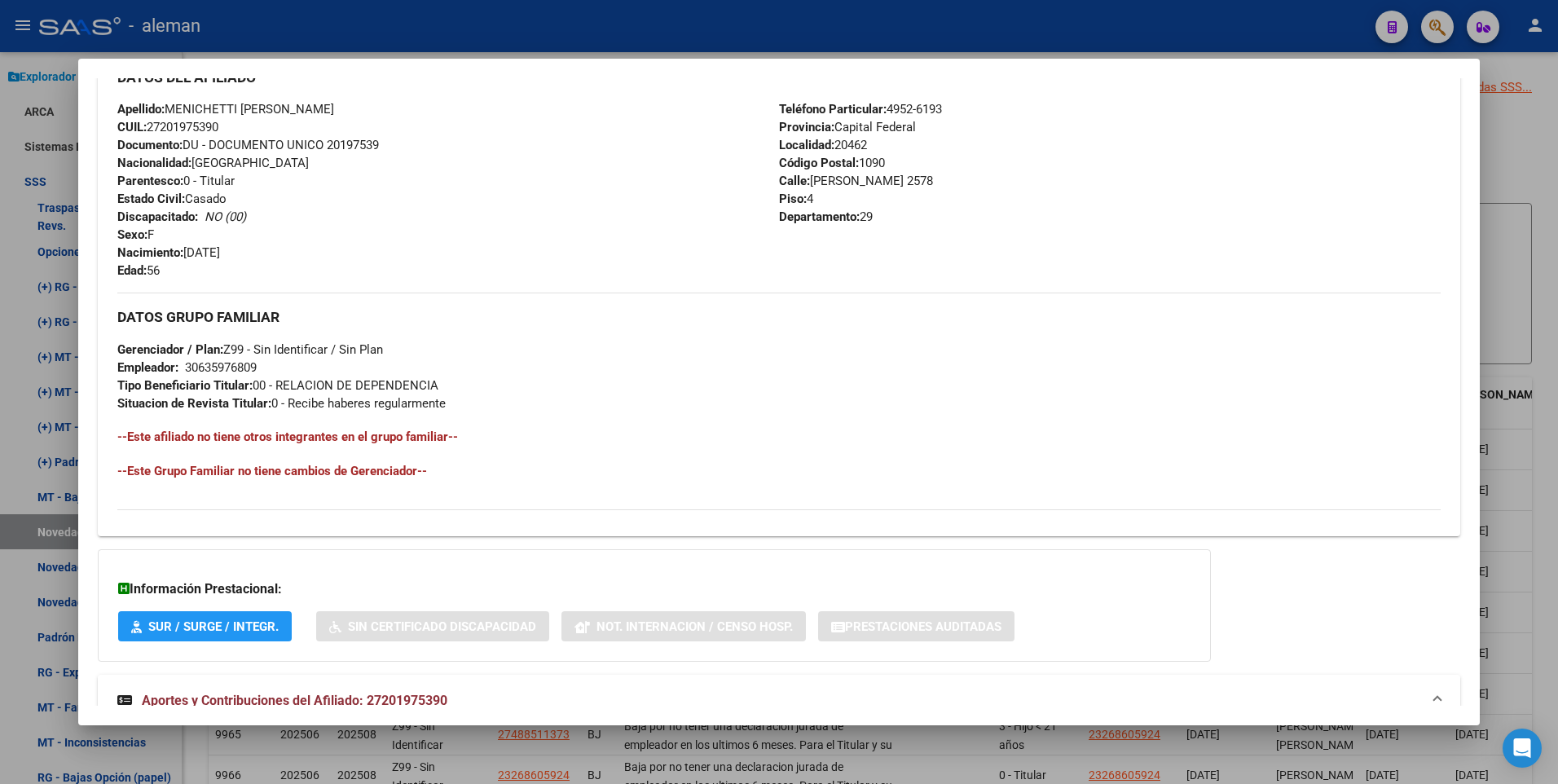
scroll to position [0, 0]
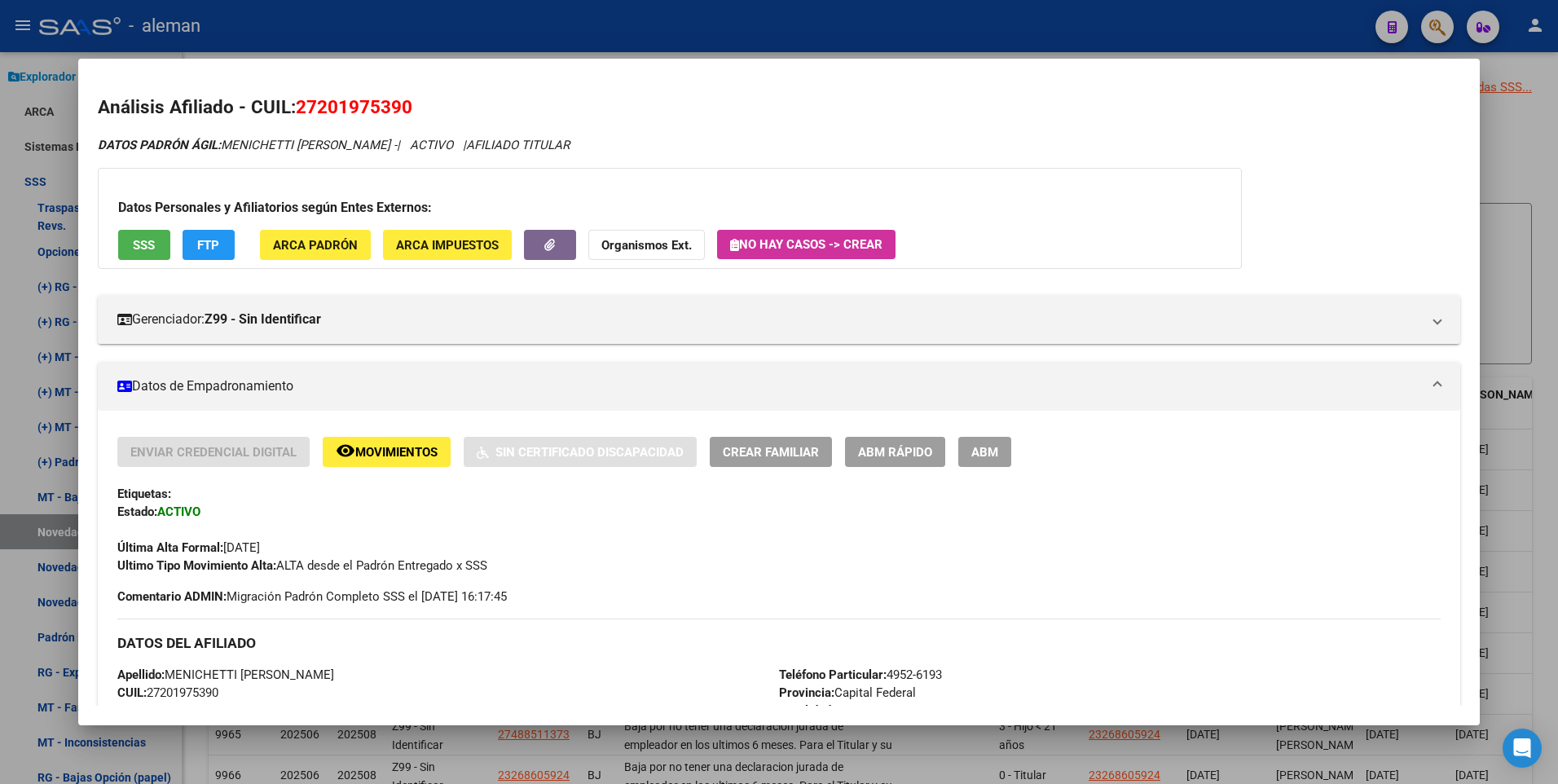
click at [995, 449] on span "ABM" at bounding box center [985, 452] width 26 height 15
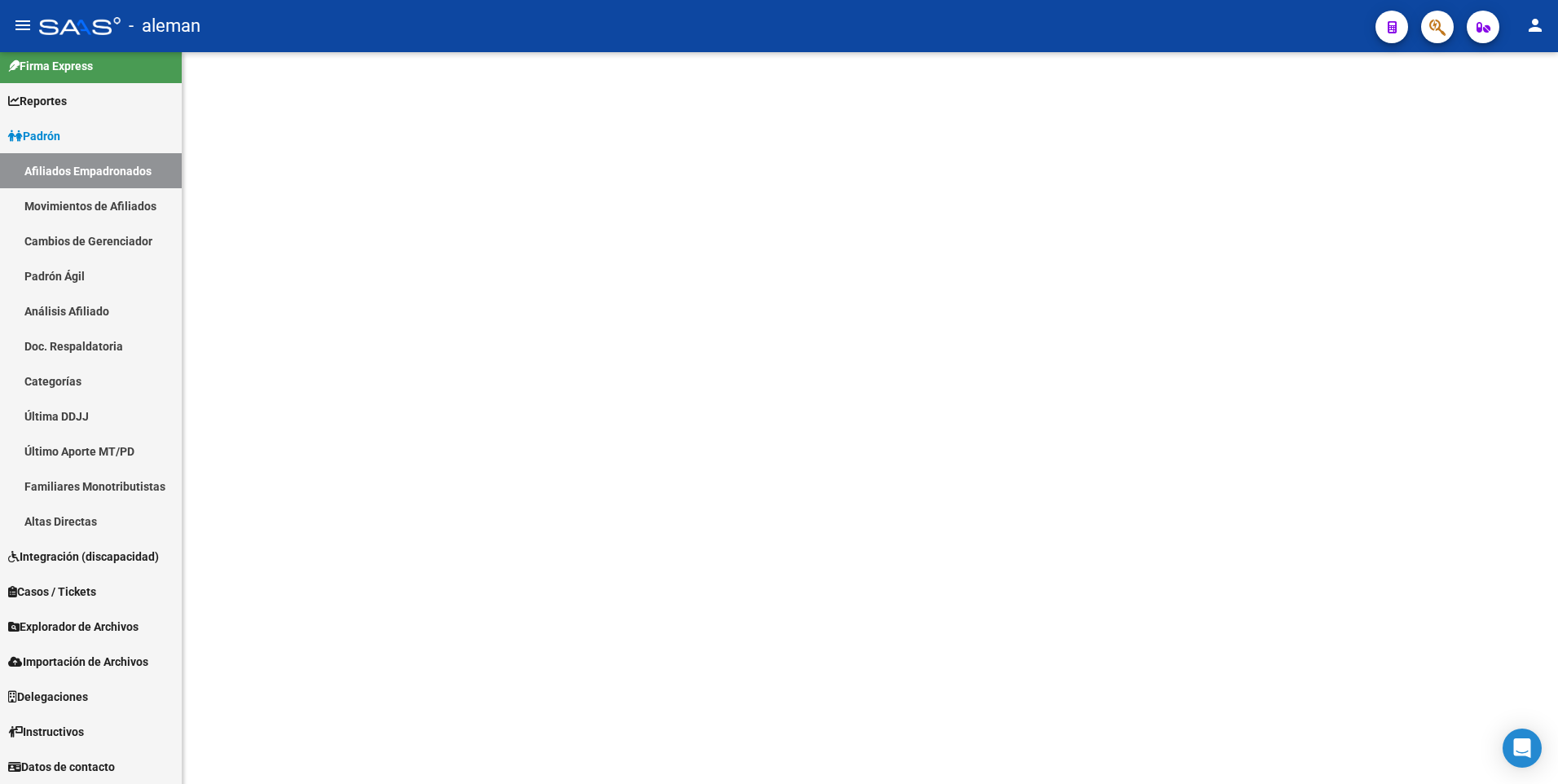
scroll to position [10, 0]
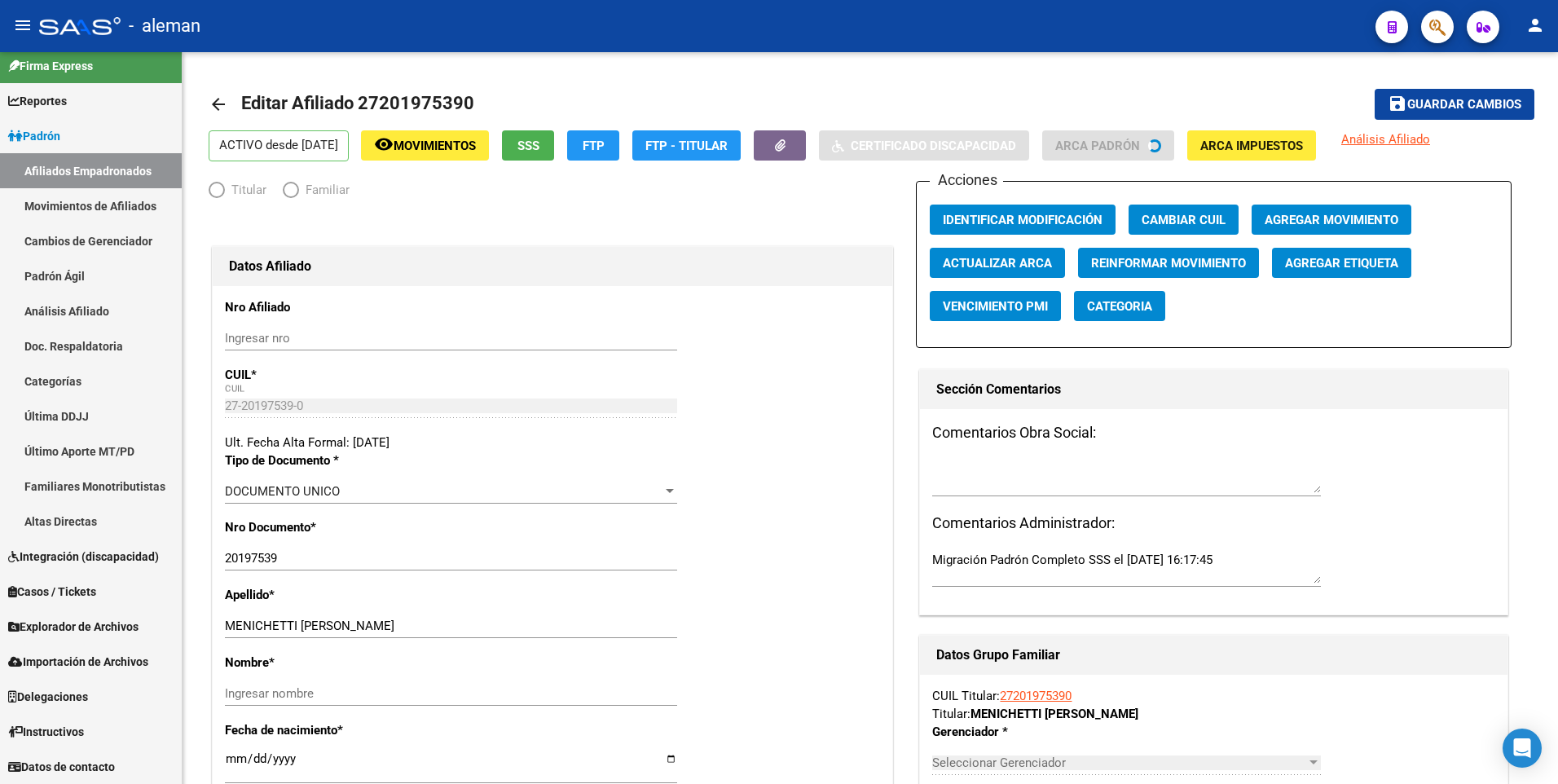
radio input "true"
type input "30-63597680-9"
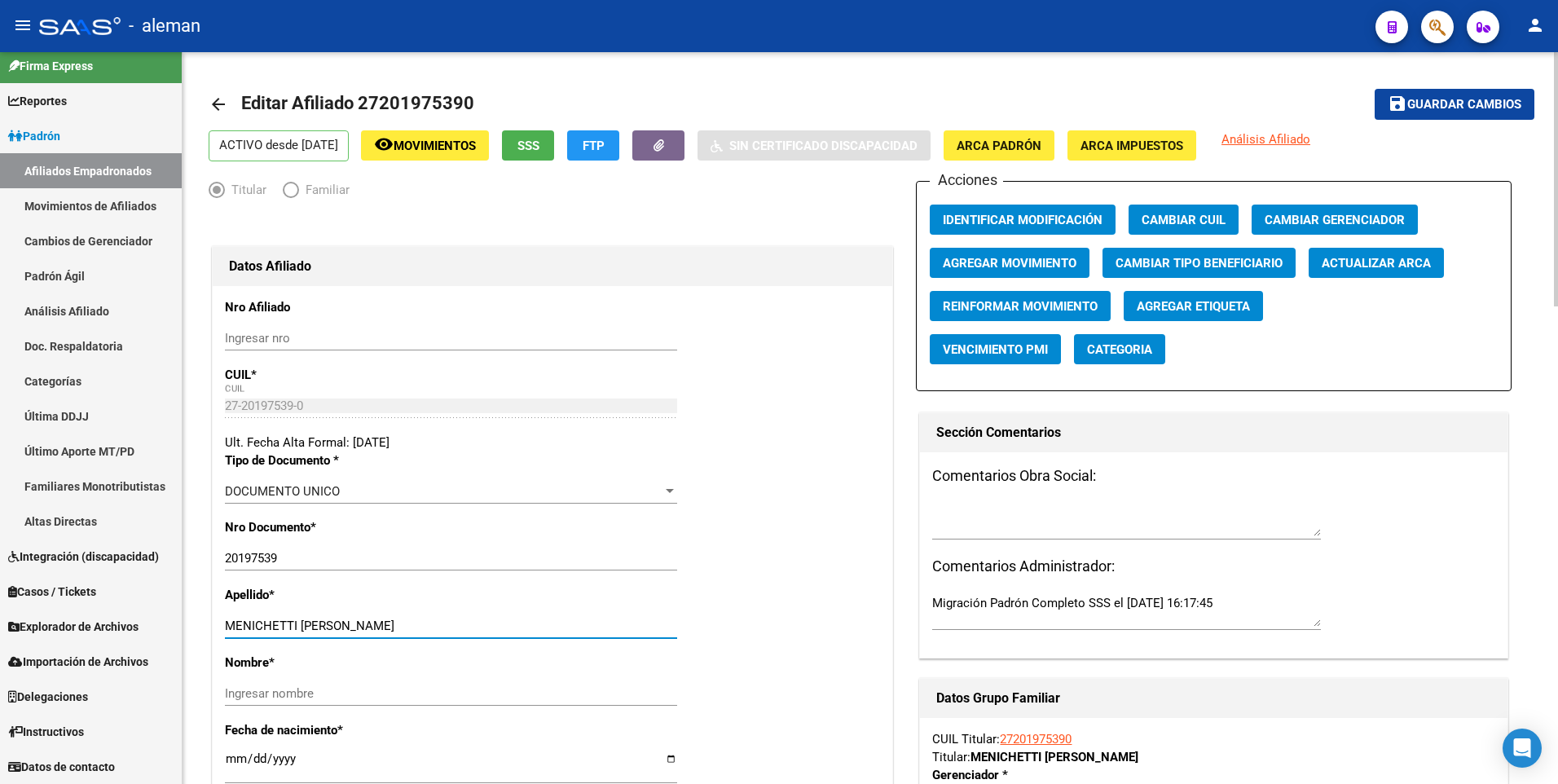
drag, startPoint x: 299, startPoint y: 626, endPoint x: 388, endPoint y: 626, distance: 89.0
click at [388, 626] on input "MENICHETTI ELDA NOEMI" at bounding box center [451, 626] width 452 height 15
click at [367, 692] on input "Ingresar nombre" at bounding box center [451, 693] width 452 height 15
paste input "ELDA NOEMI"
type input "ELDA NOEMI"
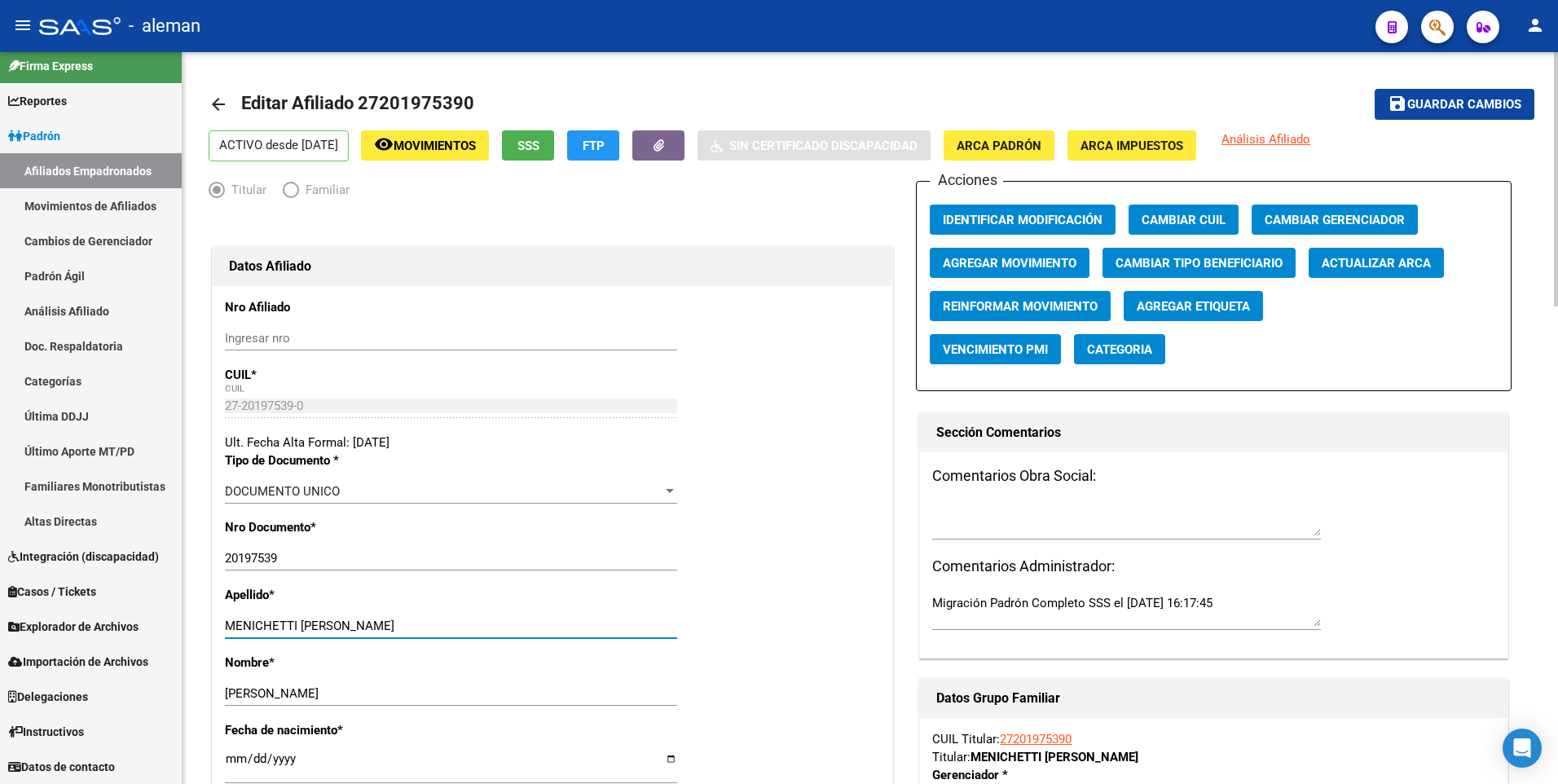
drag, startPoint x: 300, startPoint y: 623, endPoint x: 481, endPoint y: 623, distance: 181.0
click at [481, 623] on input "MENICHETTI ELDA NOEMI" at bounding box center [451, 626] width 452 height 15
type input "MENICHETTI"
click at [1484, 103] on span "Guardar cambios" at bounding box center [1463, 105] width 114 height 15
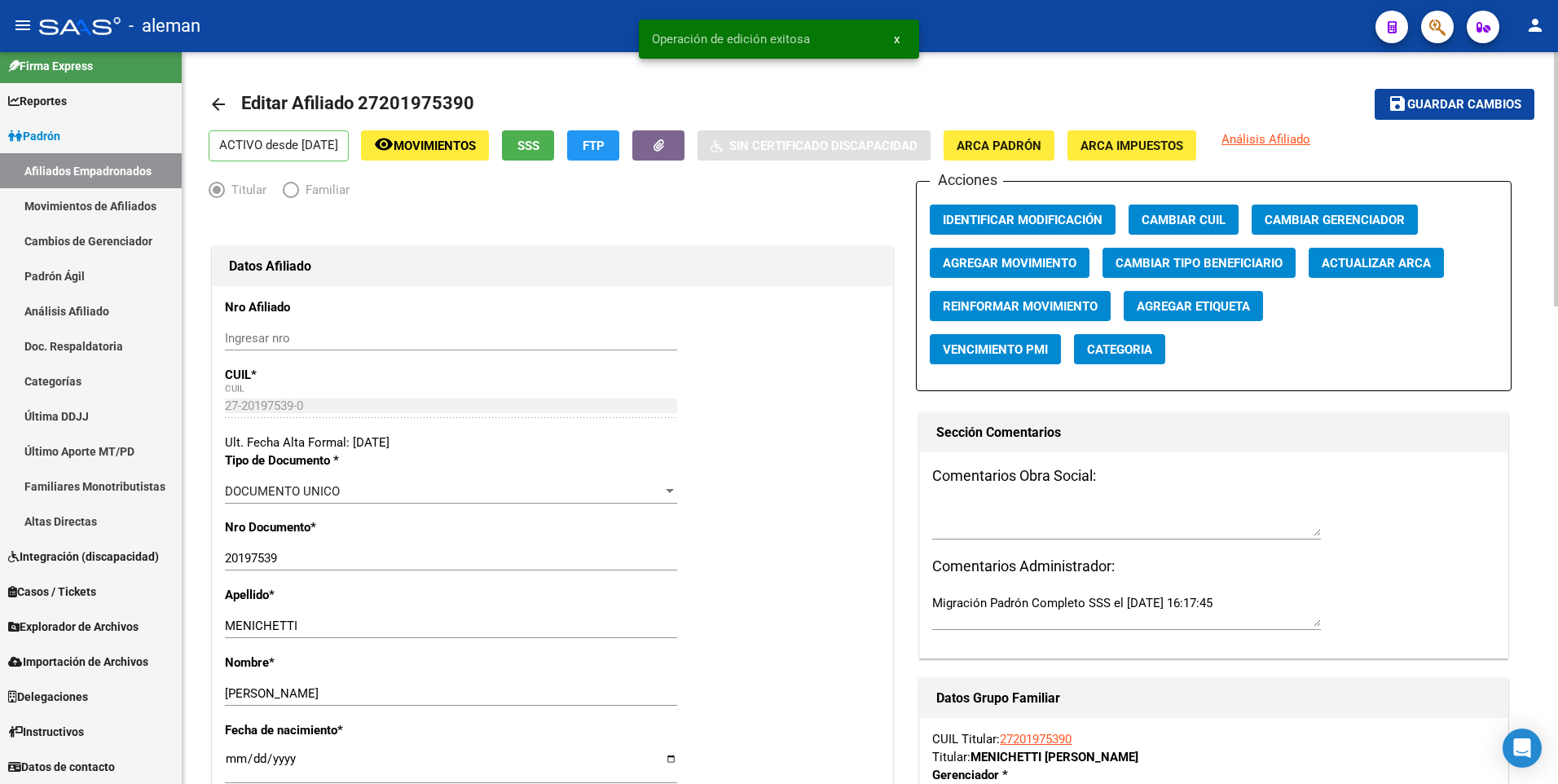
click at [1037, 261] on span "Agregar Movimiento" at bounding box center [1008, 263] width 133 height 15
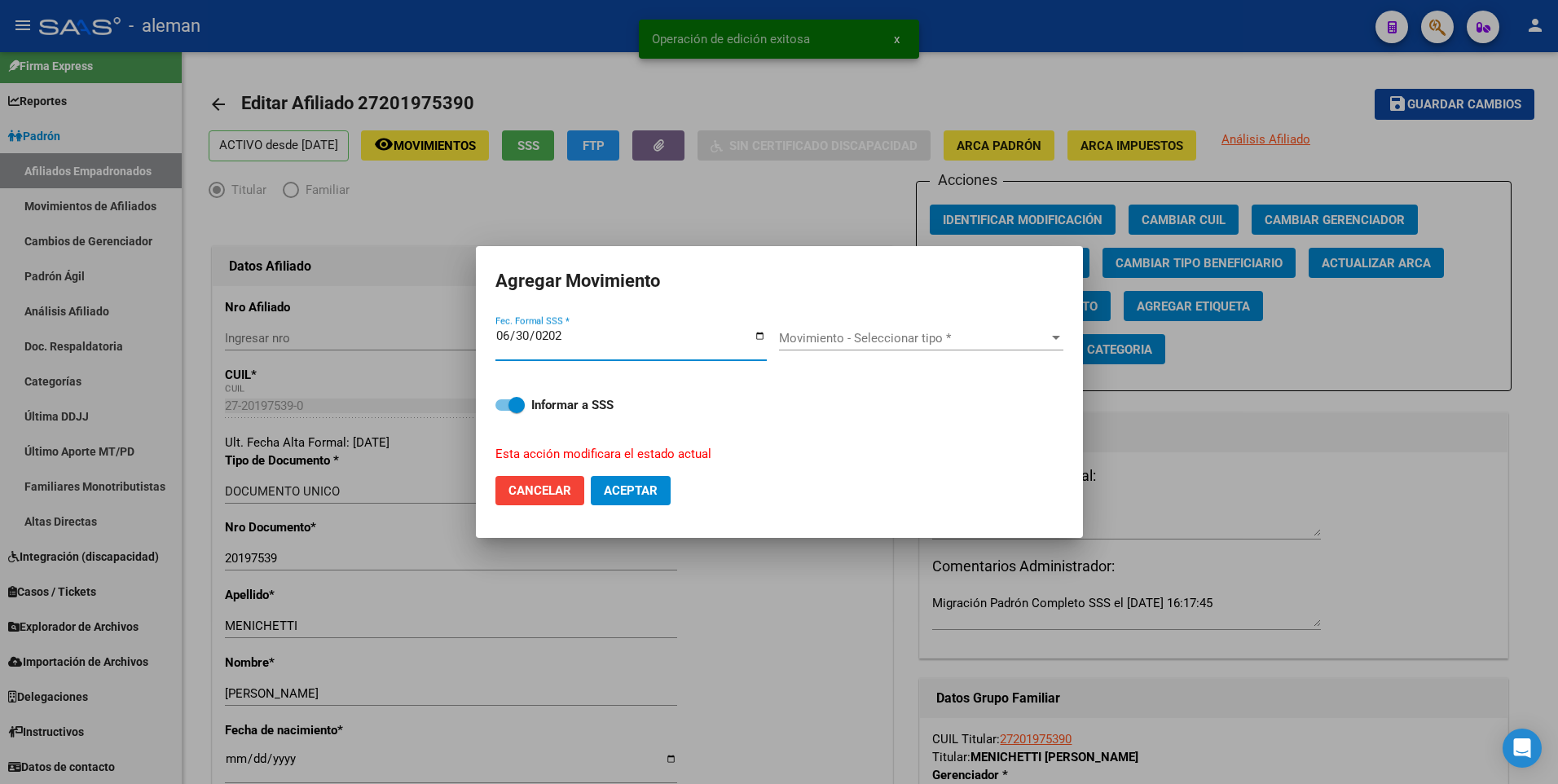
type input "2025-06-30"
click at [887, 332] on span "Movimiento - Seleccionar tipo *" at bounding box center [913, 339] width 270 height 15
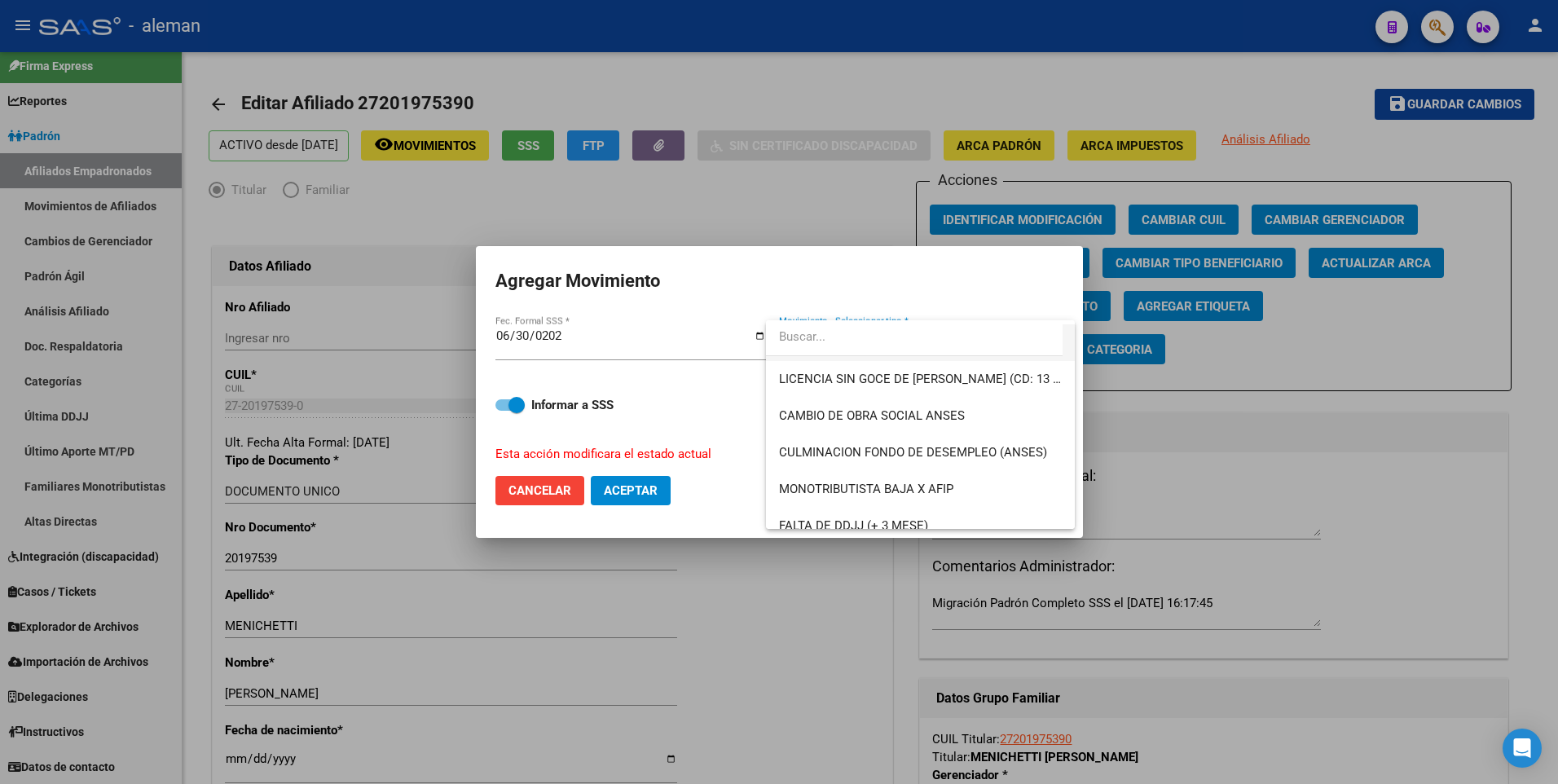
scroll to position [408, 0]
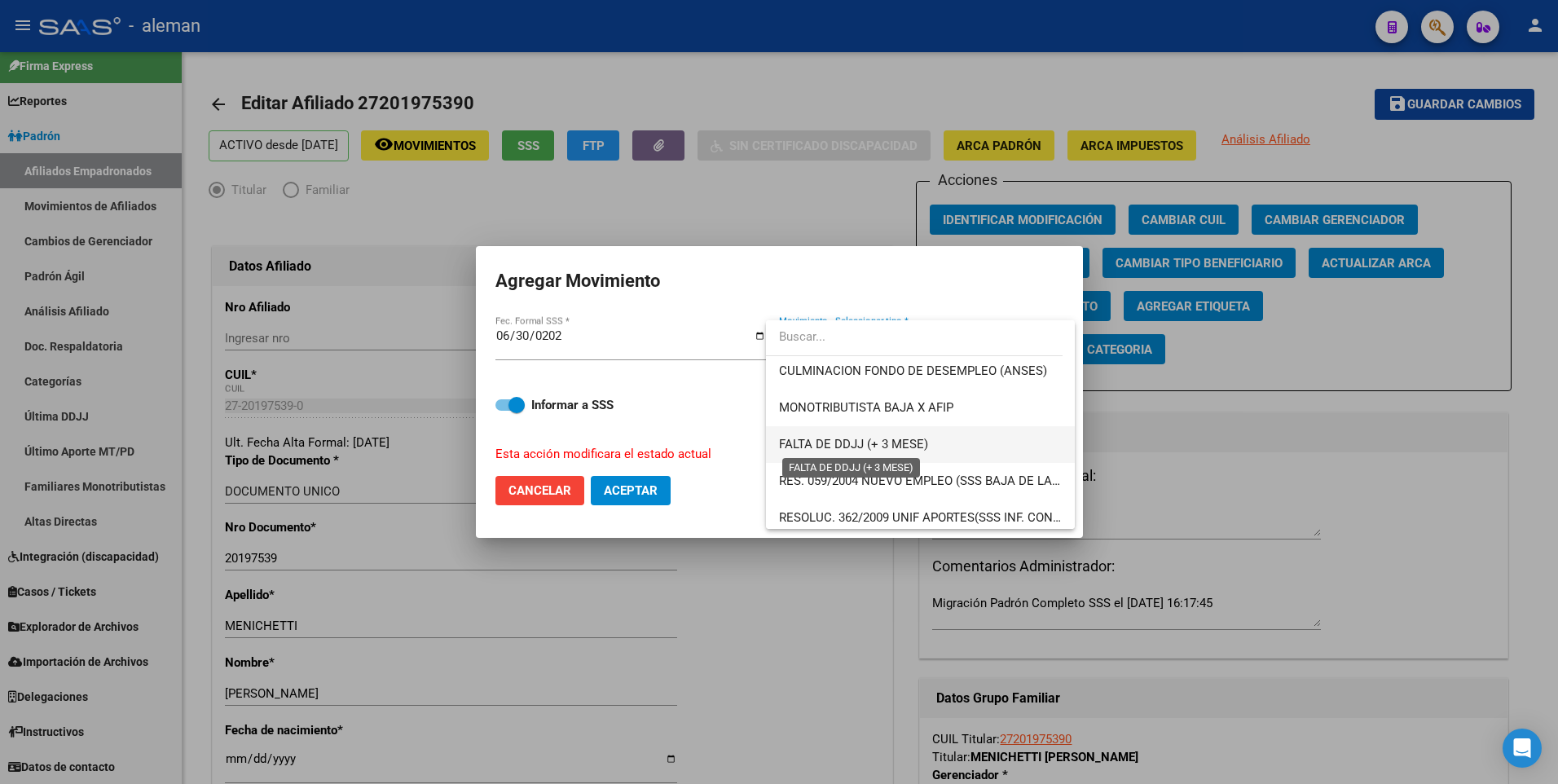
click at [905, 441] on span "FALTA DE DDJJ (+ 3 MESE)" at bounding box center [853, 444] width 149 height 15
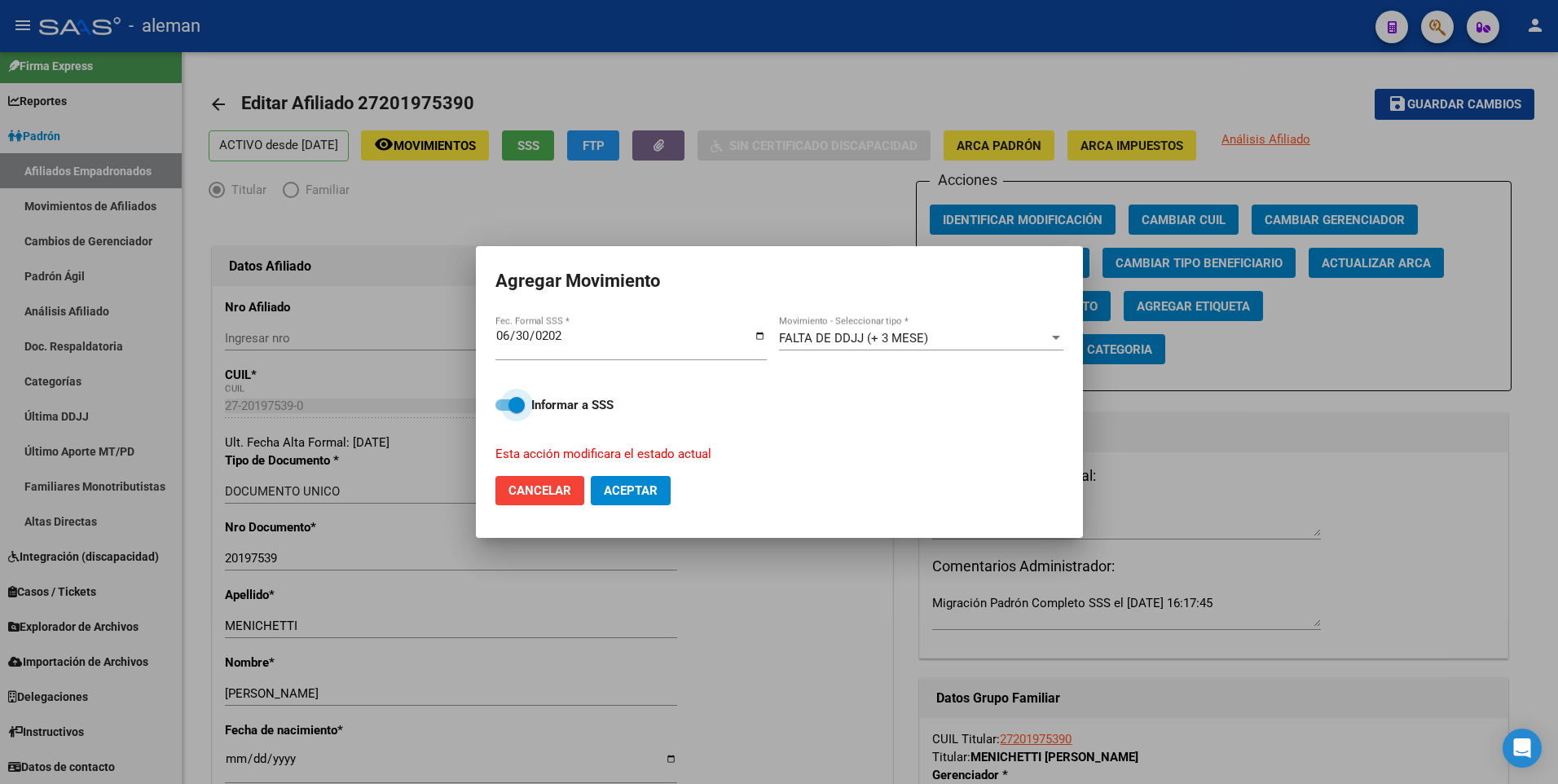
click at [502, 401] on span at bounding box center [510, 405] width 29 height 11
click at [502, 410] on input "Informar a SSS" at bounding box center [502, 410] width 1 height 1
checkbox input "false"
click at [621, 488] on span "Aceptar" at bounding box center [630, 491] width 54 height 15
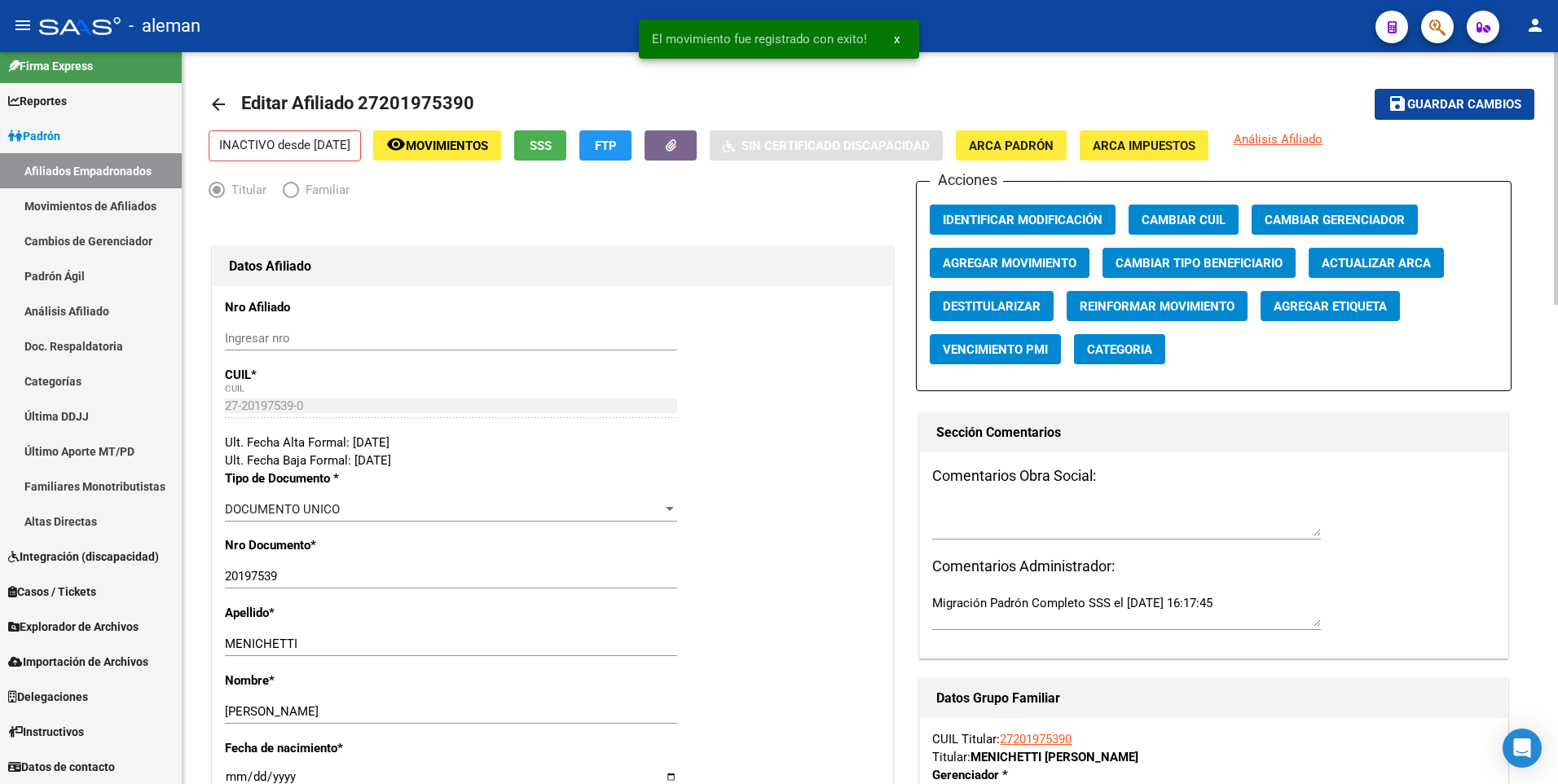
click at [218, 107] on mat-icon "arrow_back" at bounding box center [218, 104] width 20 height 20
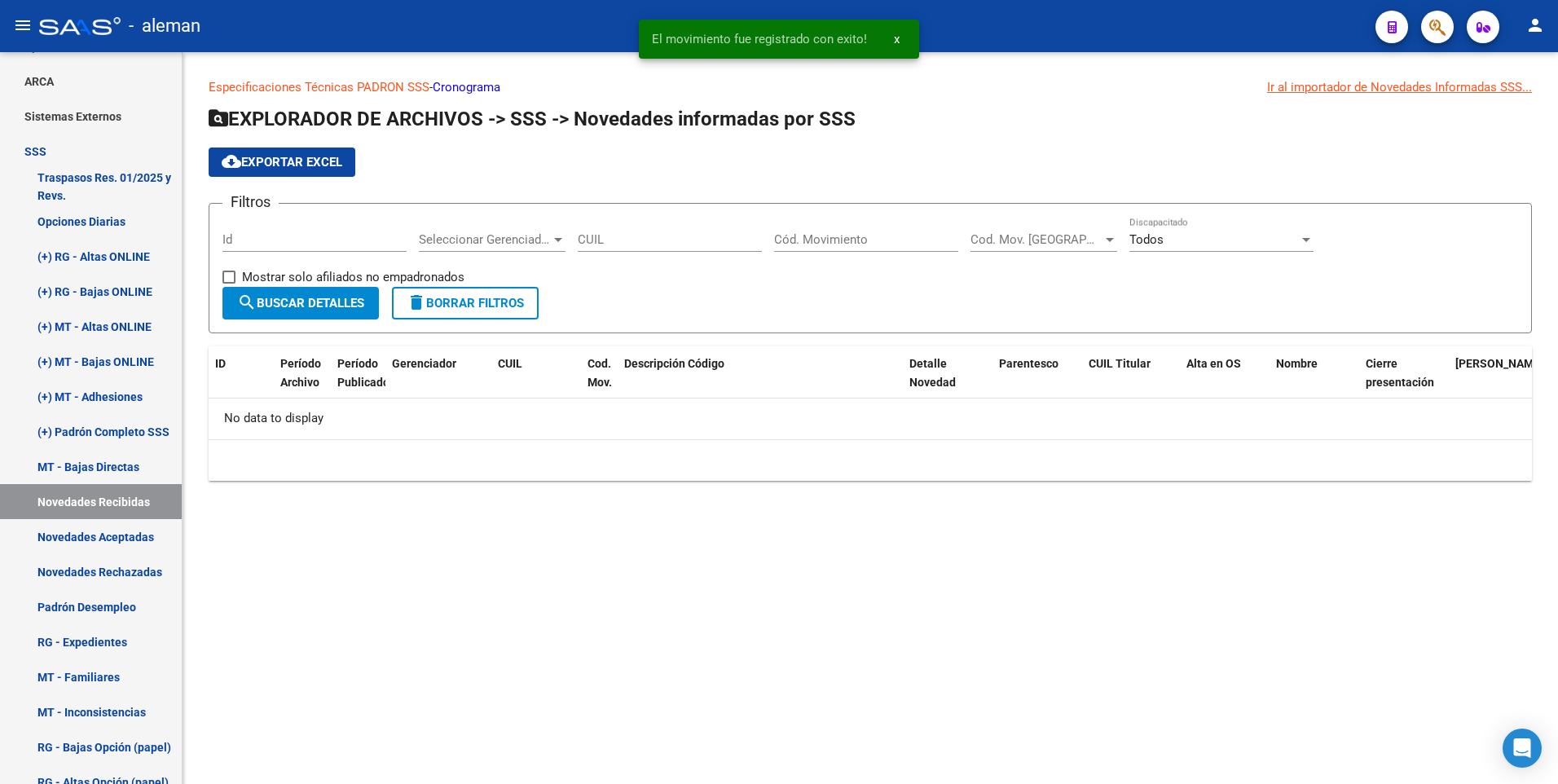
scroll to position [175, 0]
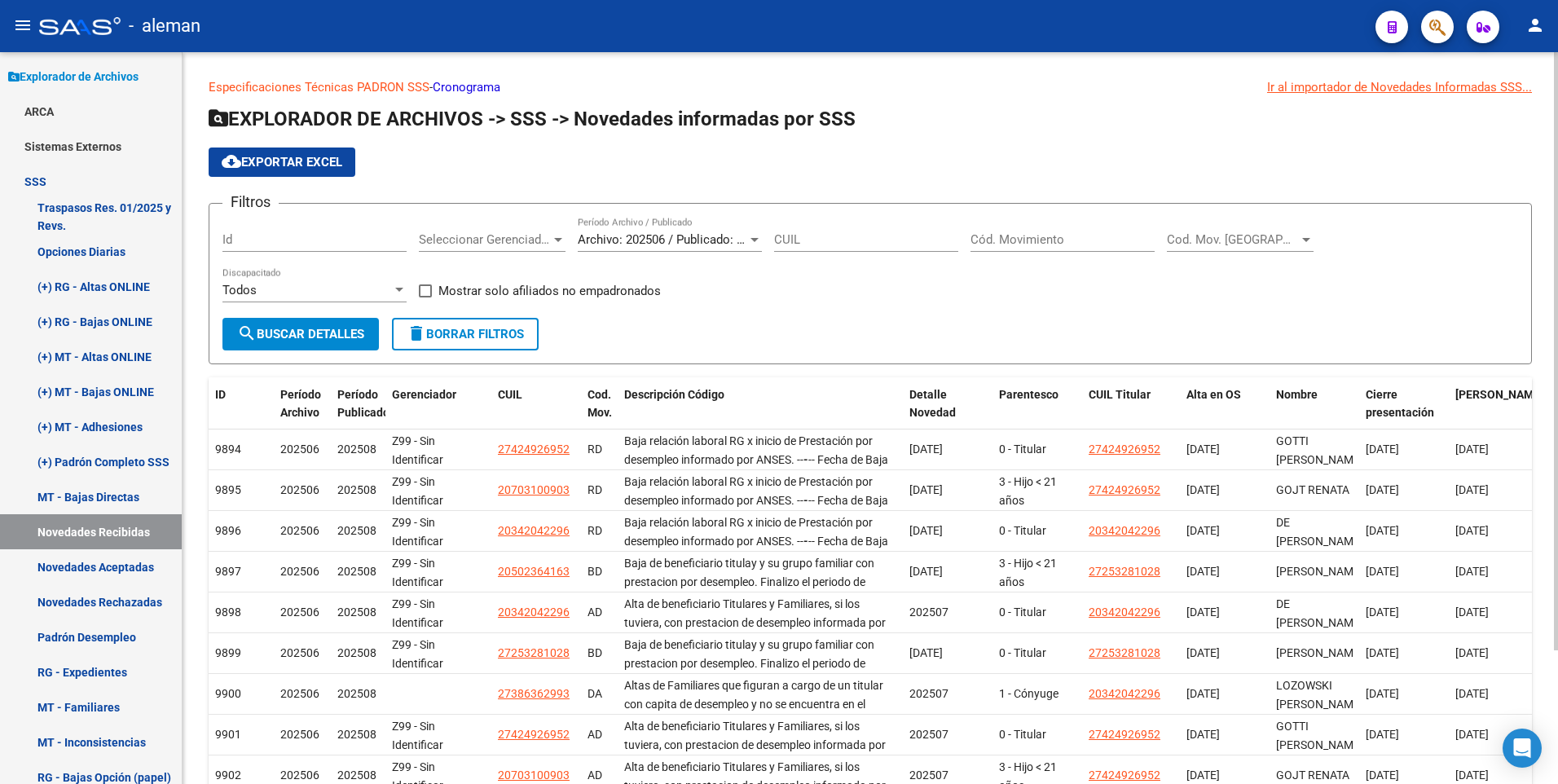
click at [996, 227] on div "Cód. Movimiento" at bounding box center [1062, 234] width 184 height 35
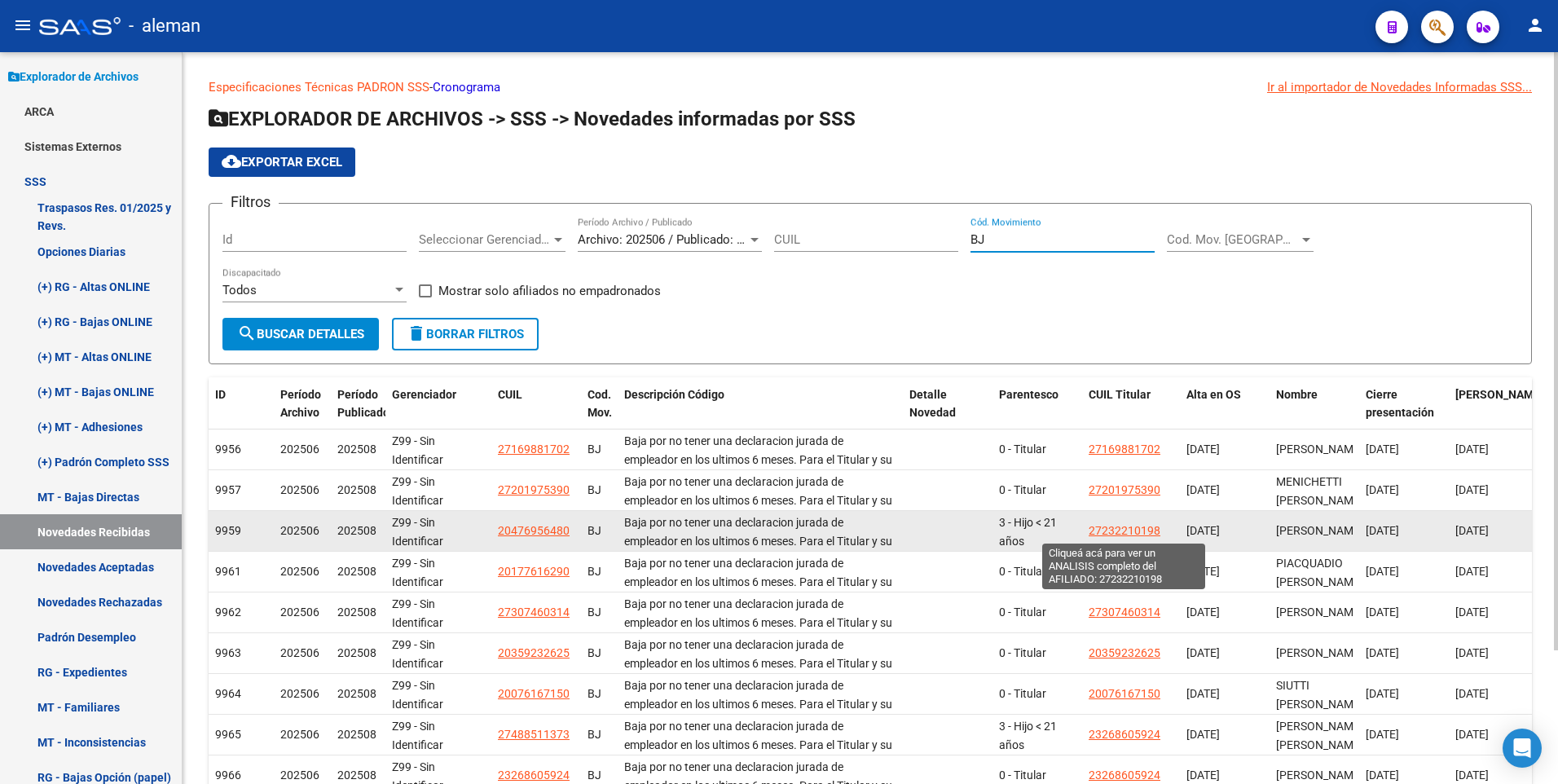
type input "BJ"
click at [1144, 525] on span "27232210198" at bounding box center [1125, 531] width 72 height 13
type textarea "27232210198"
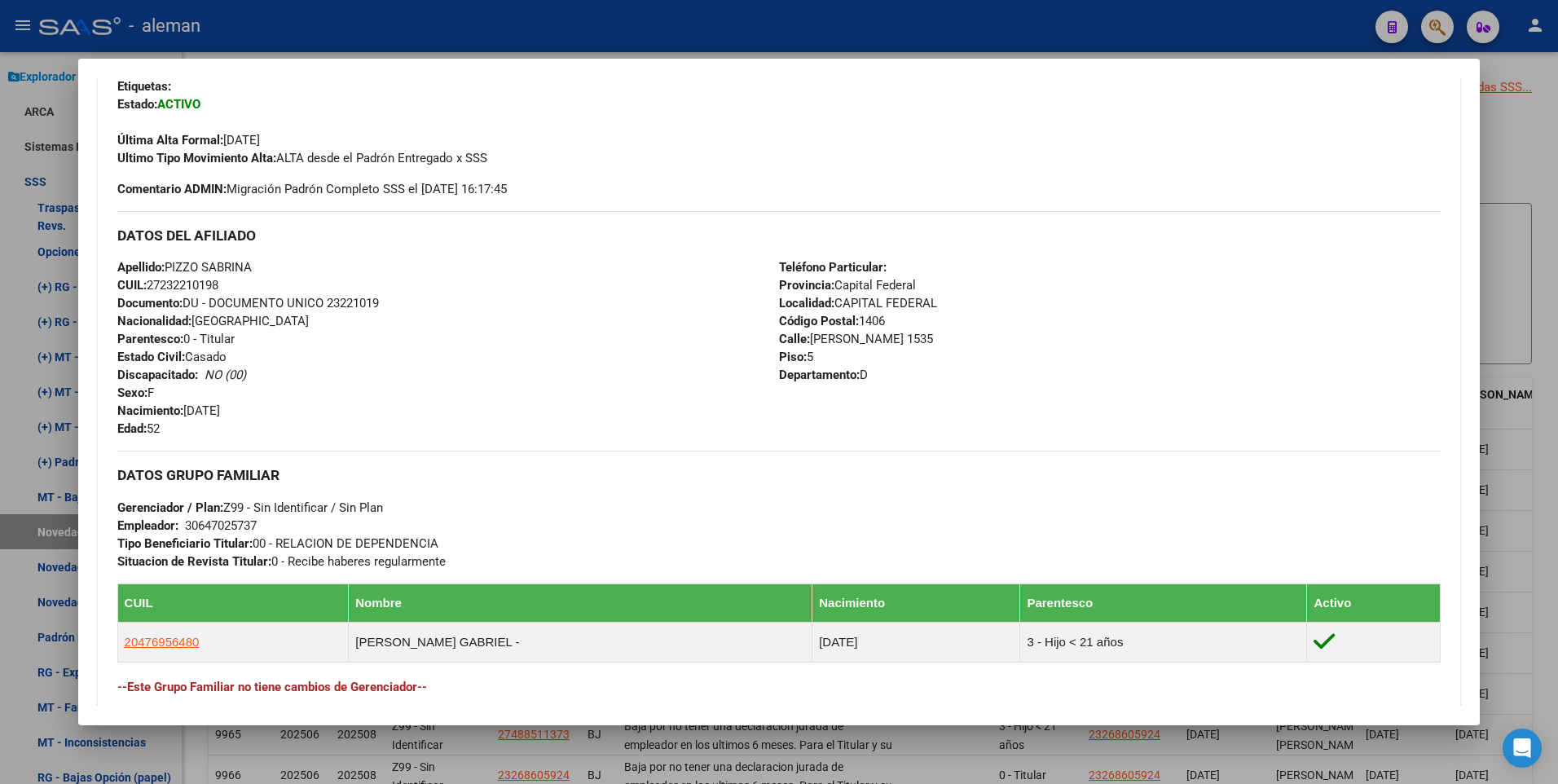
scroll to position [668, 0]
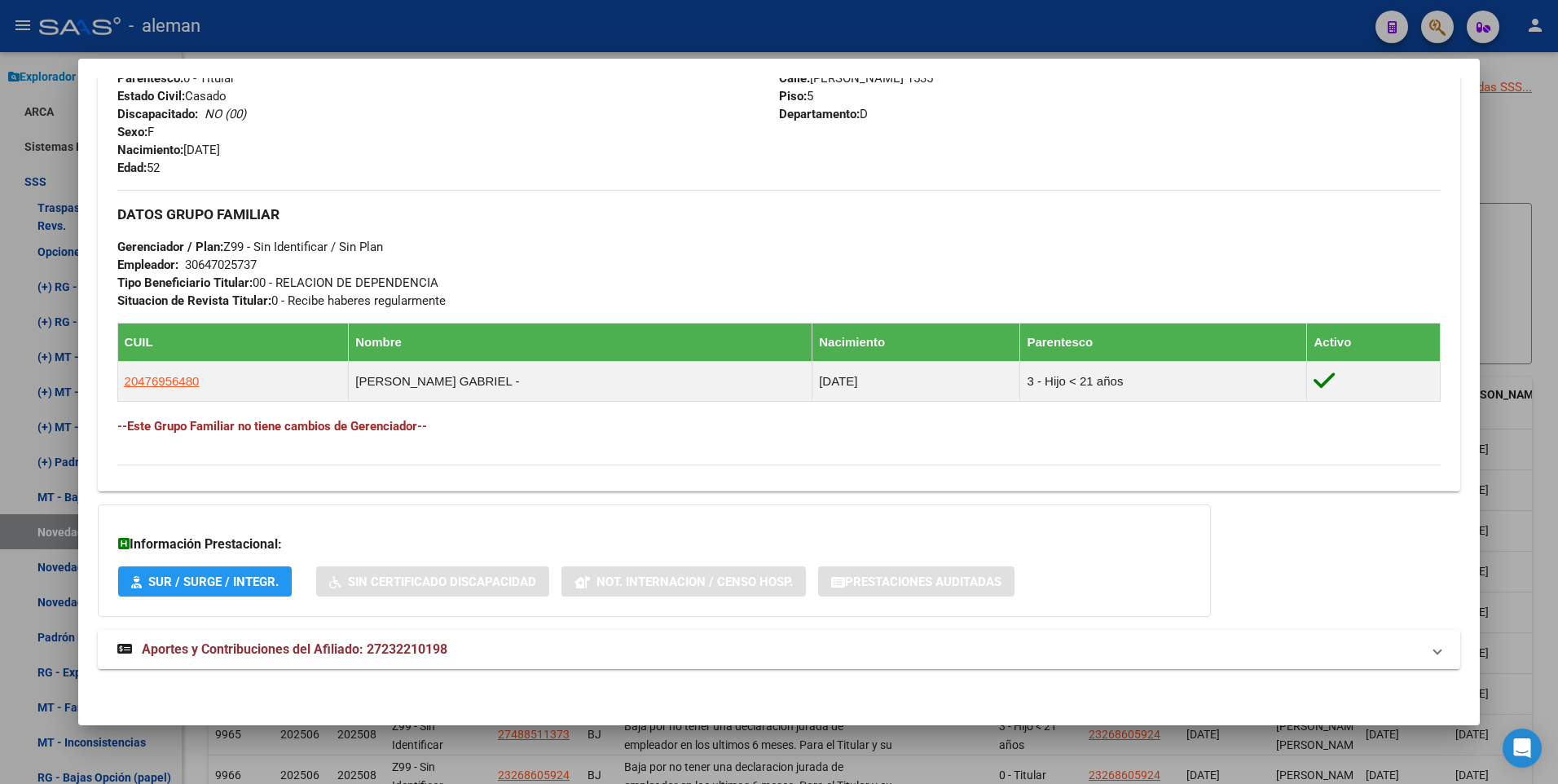
click at [389, 653] on span "Aportes y Contribuciones del Afiliado: 27232210198" at bounding box center [294, 649] width 306 height 15
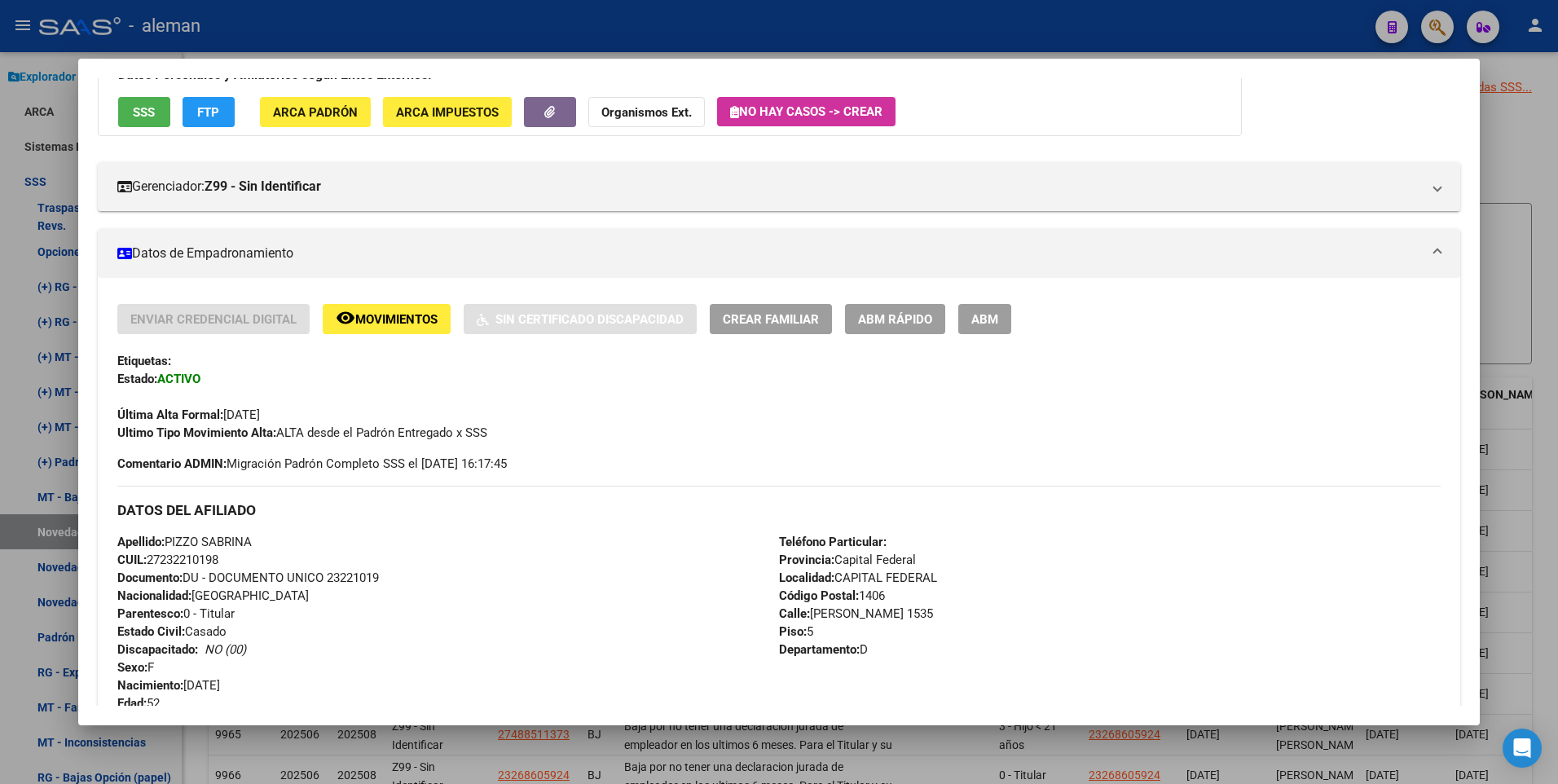
scroll to position [0, 0]
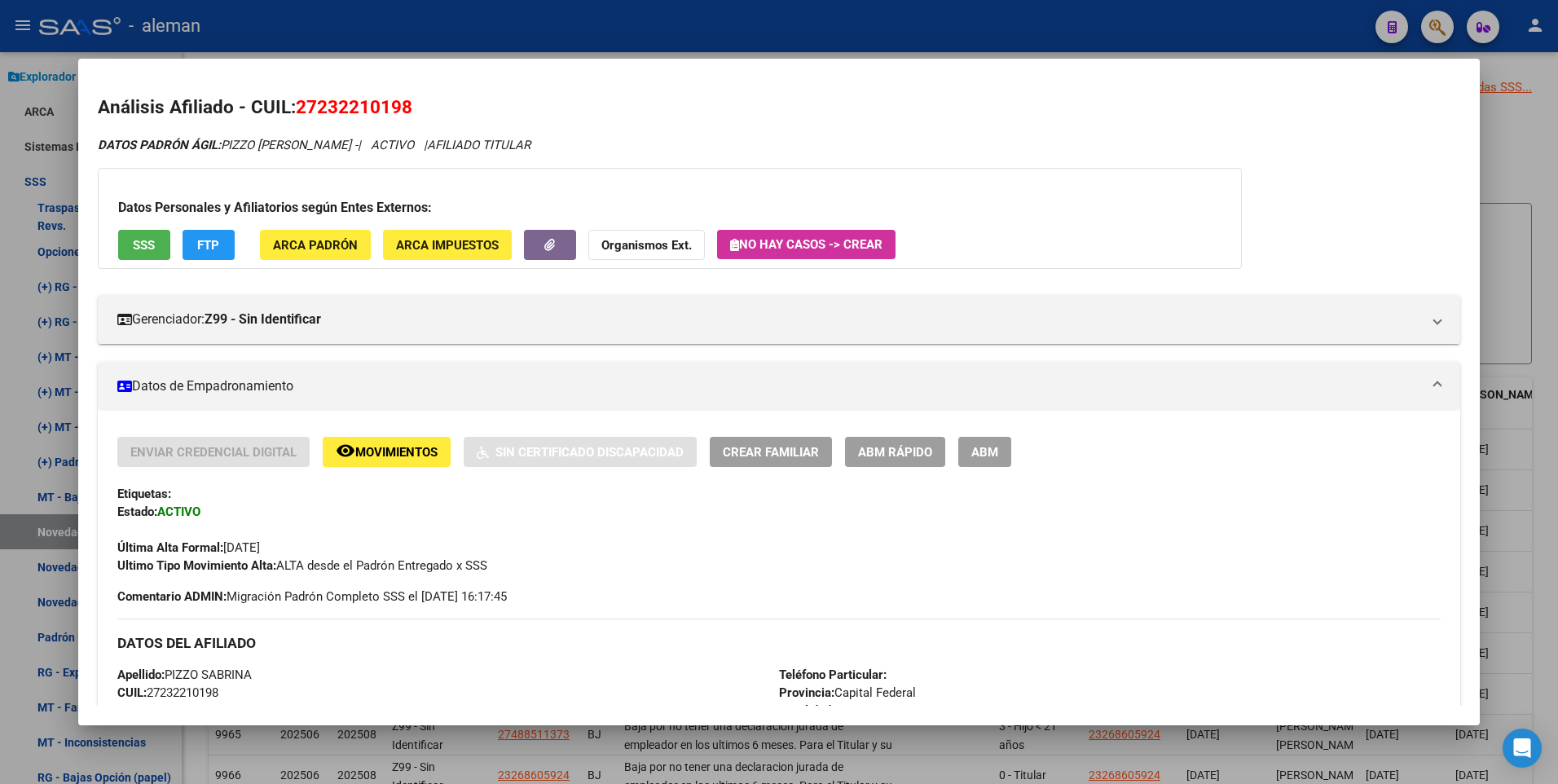
click at [1521, 147] on div at bounding box center [779, 392] width 1558 height 784
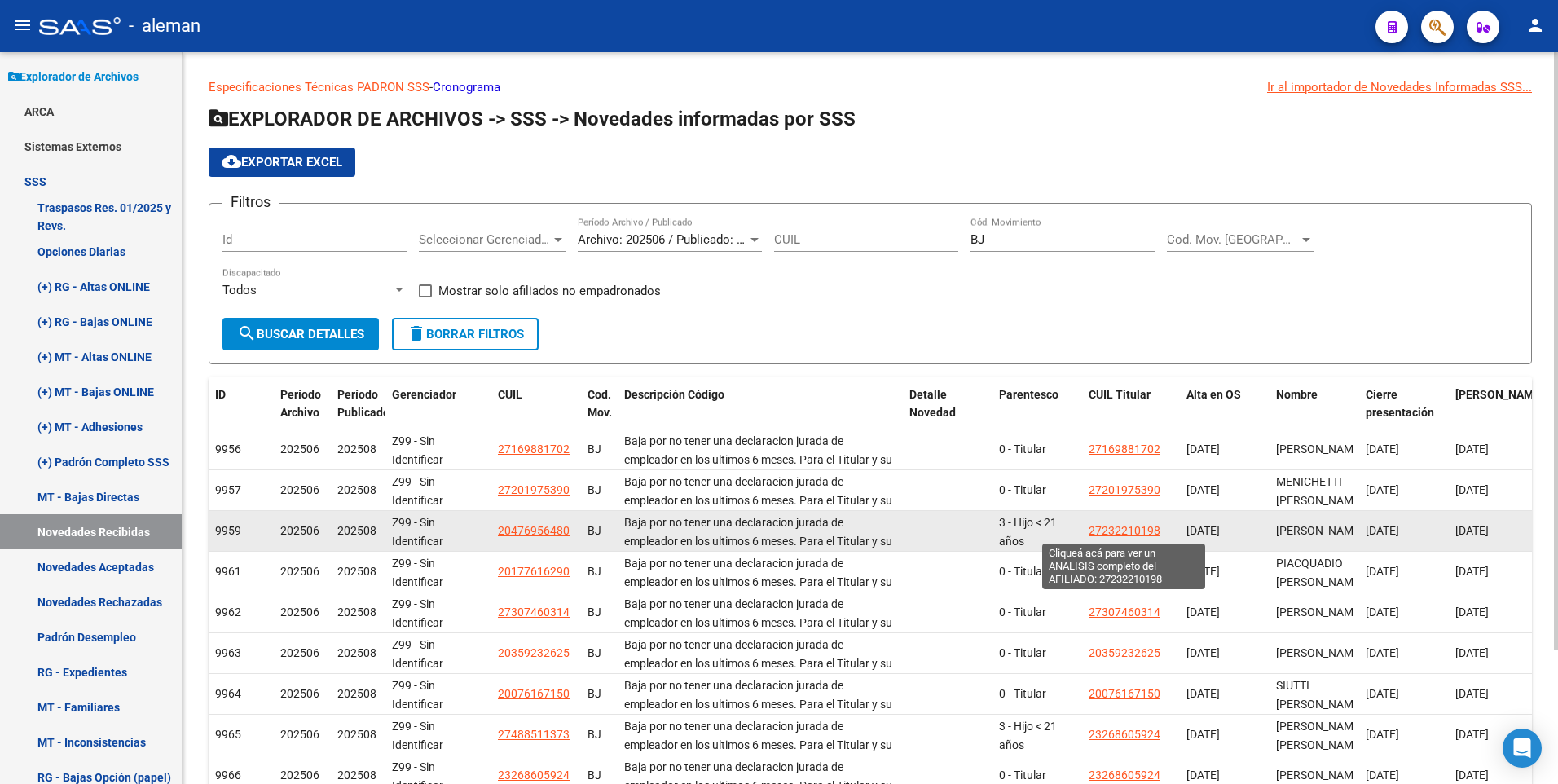
click at [1127, 529] on span "27232210198" at bounding box center [1125, 531] width 72 height 13
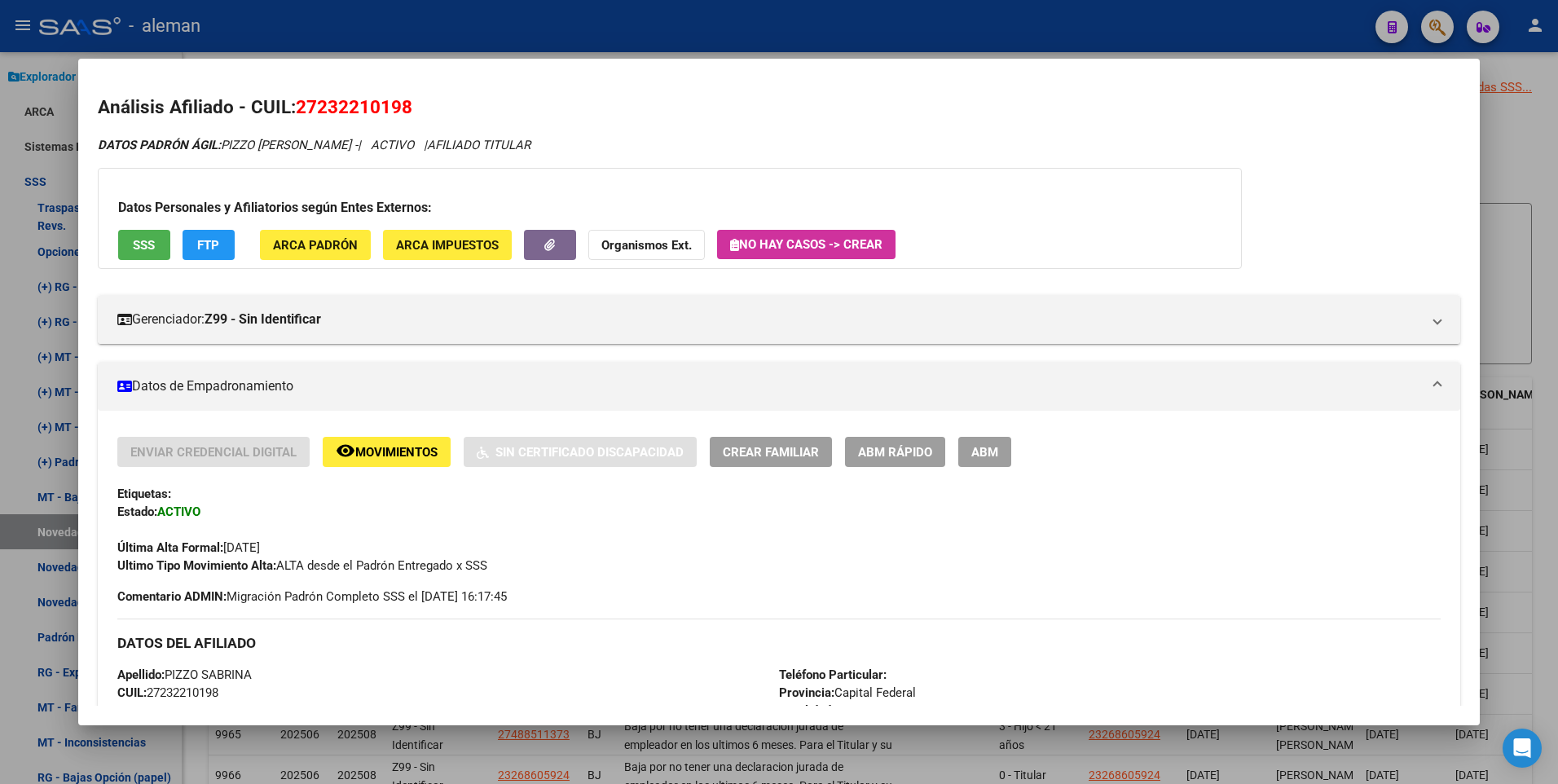
click at [994, 448] on span "ABM" at bounding box center [985, 452] width 26 height 15
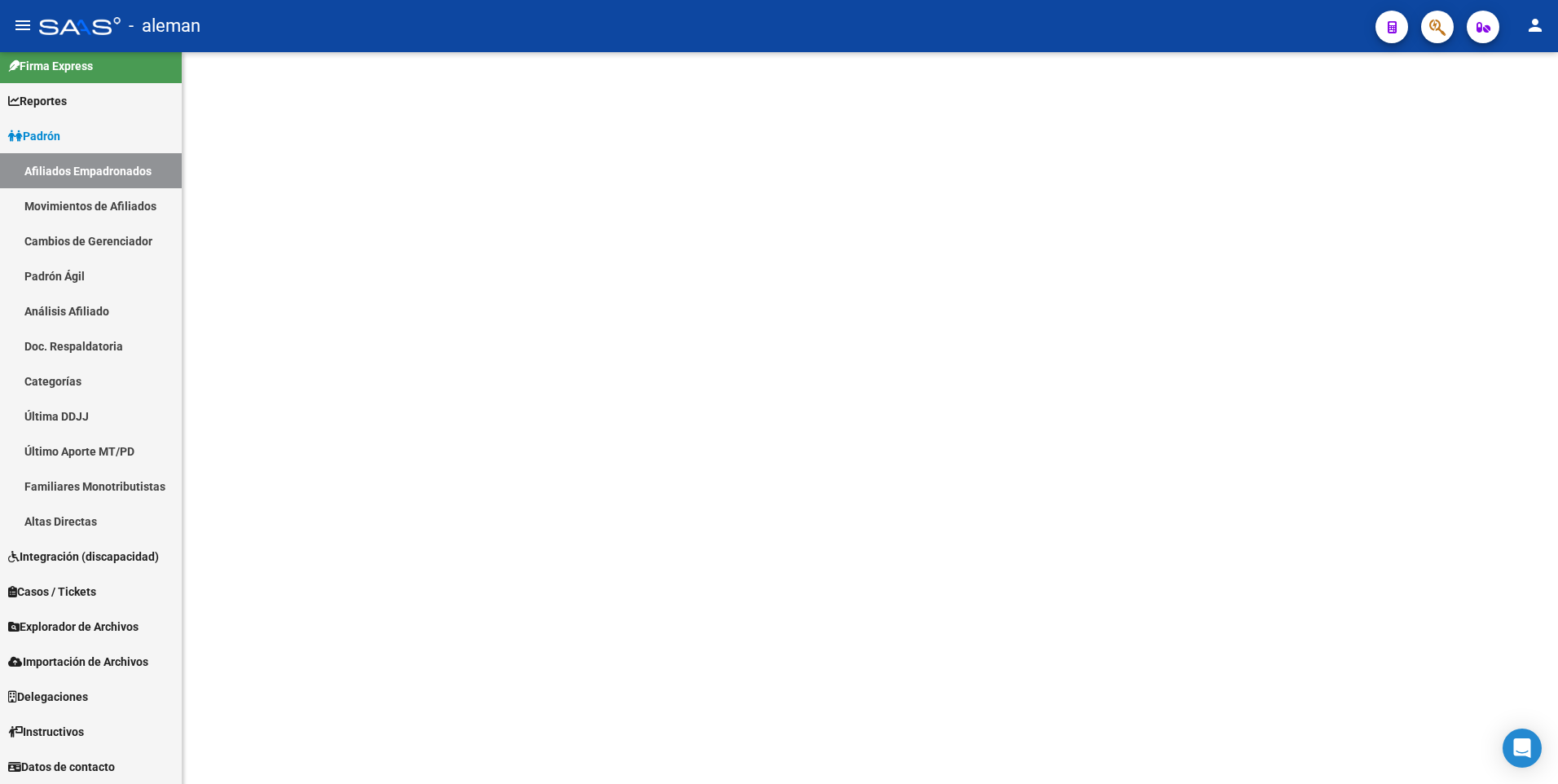
scroll to position [10, 0]
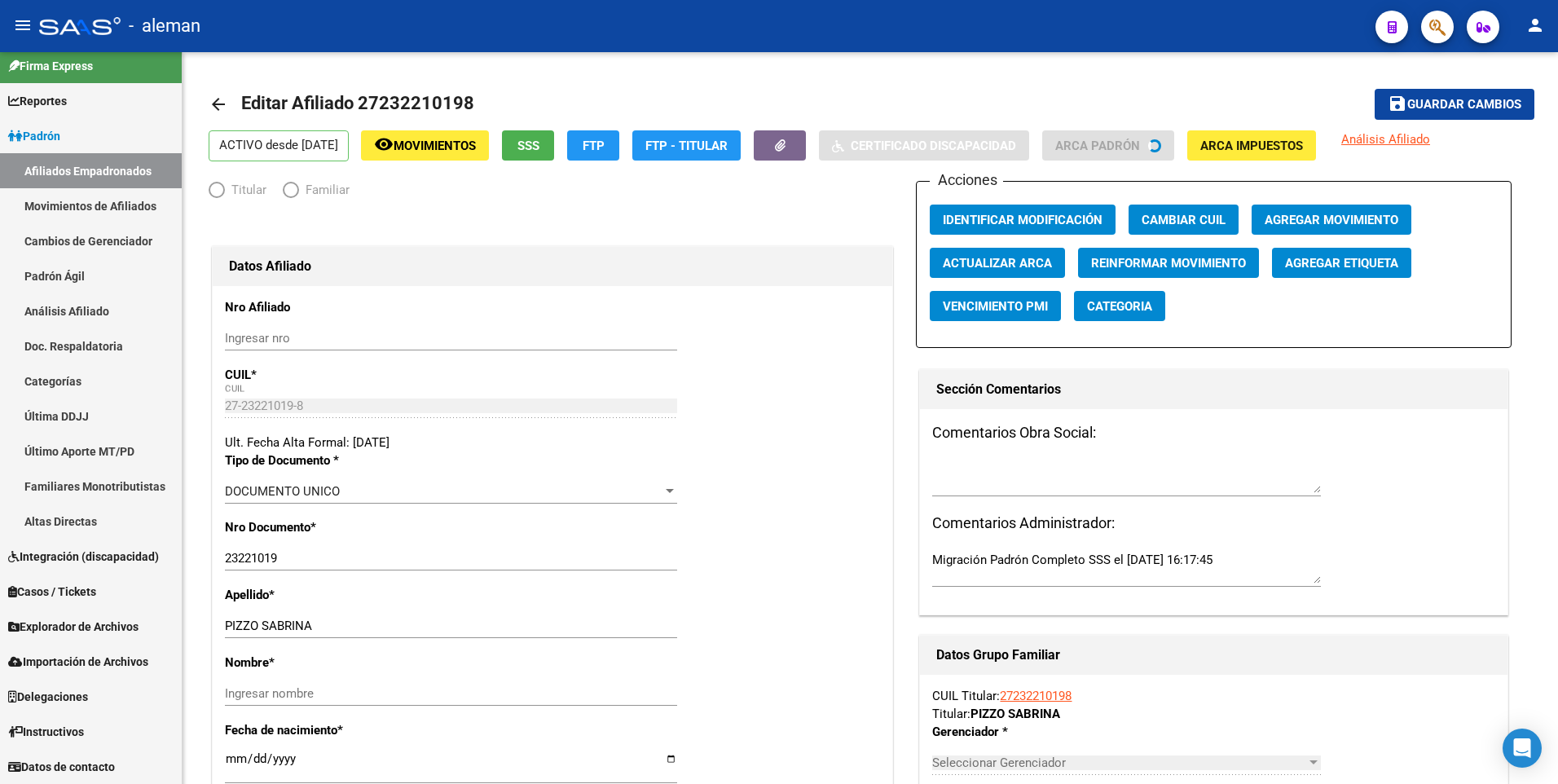
radio input "true"
type input "30-64702573-7"
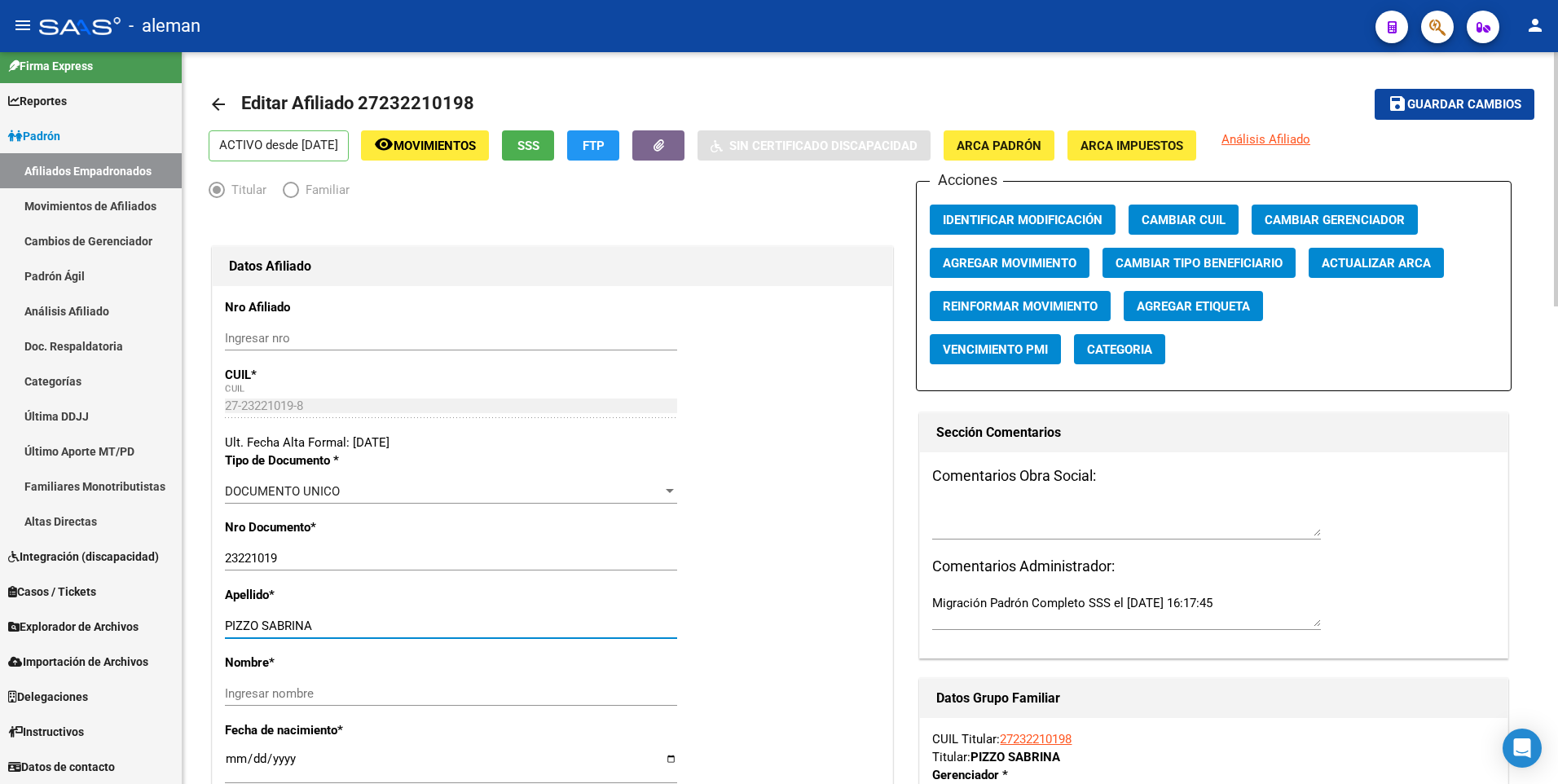
drag, startPoint x: 265, startPoint y: 624, endPoint x: 309, endPoint y: 619, distance: 44.3
click at [309, 619] on input "PIZZO SABRINA" at bounding box center [451, 626] width 452 height 15
click at [293, 691] on input "Ingresar nombre" at bounding box center [451, 693] width 452 height 15
paste input "SABRINA"
type input "SABRINA"
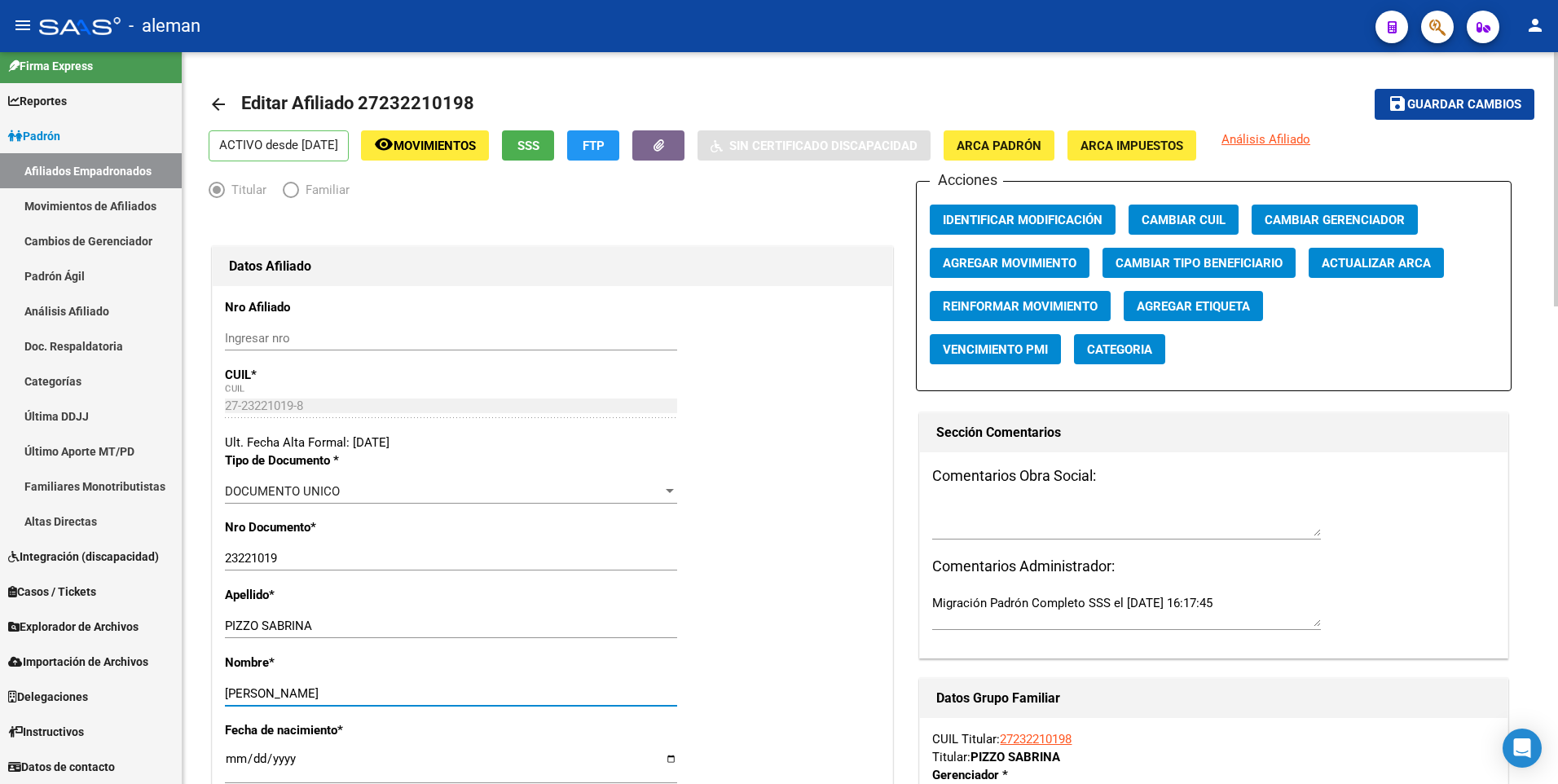
click at [354, 569] on div "23221019 Ingresar nro" at bounding box center [451, 558] width 452 height 25
drag, startPoint x: 262, startPoint y: 626, endPoint x: 350, endPoint y: 626, distance: 88.0
click at [350, 626] on input "PIZZO SABRINA" at bounding box center [451, 626] width 452 height 15
type input "PIZZO"
click at [1457, 104] on span "Guardar cambios" at bounding box center [1463, 105] width 114 height 15
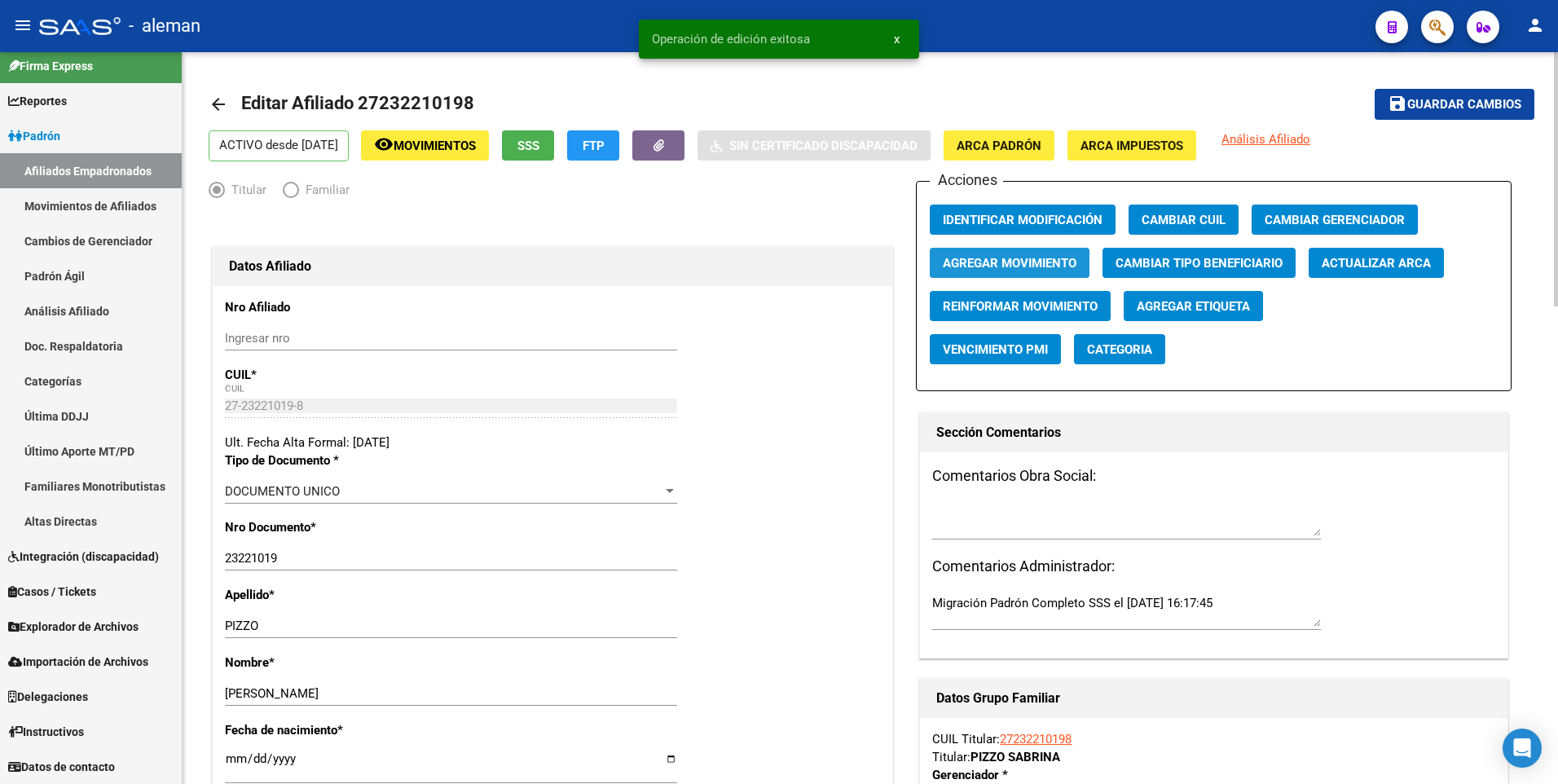
click at [996, 260] on span "Agregar Movimiento" at bounding box center [1008, 263] width 133 height 15
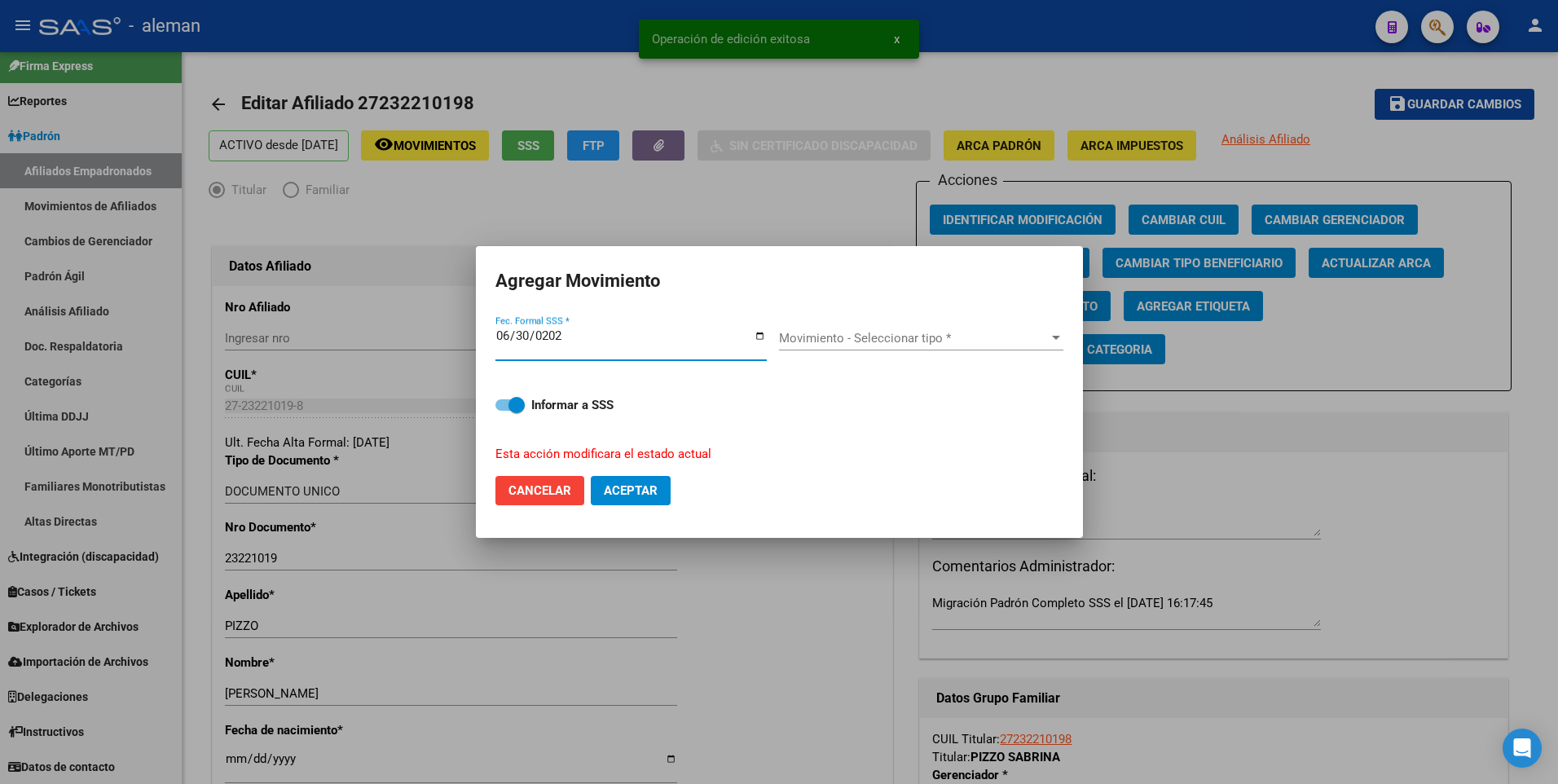
type input "2025-06-30"
click at [590, 476] on button "Aceptar" at bounding box center [630, 490] width 79 height 29
click at [889, 334] on span "Movimiento - Seleccionar tipo *" at bounding box center [913, 339] width 270 height 15
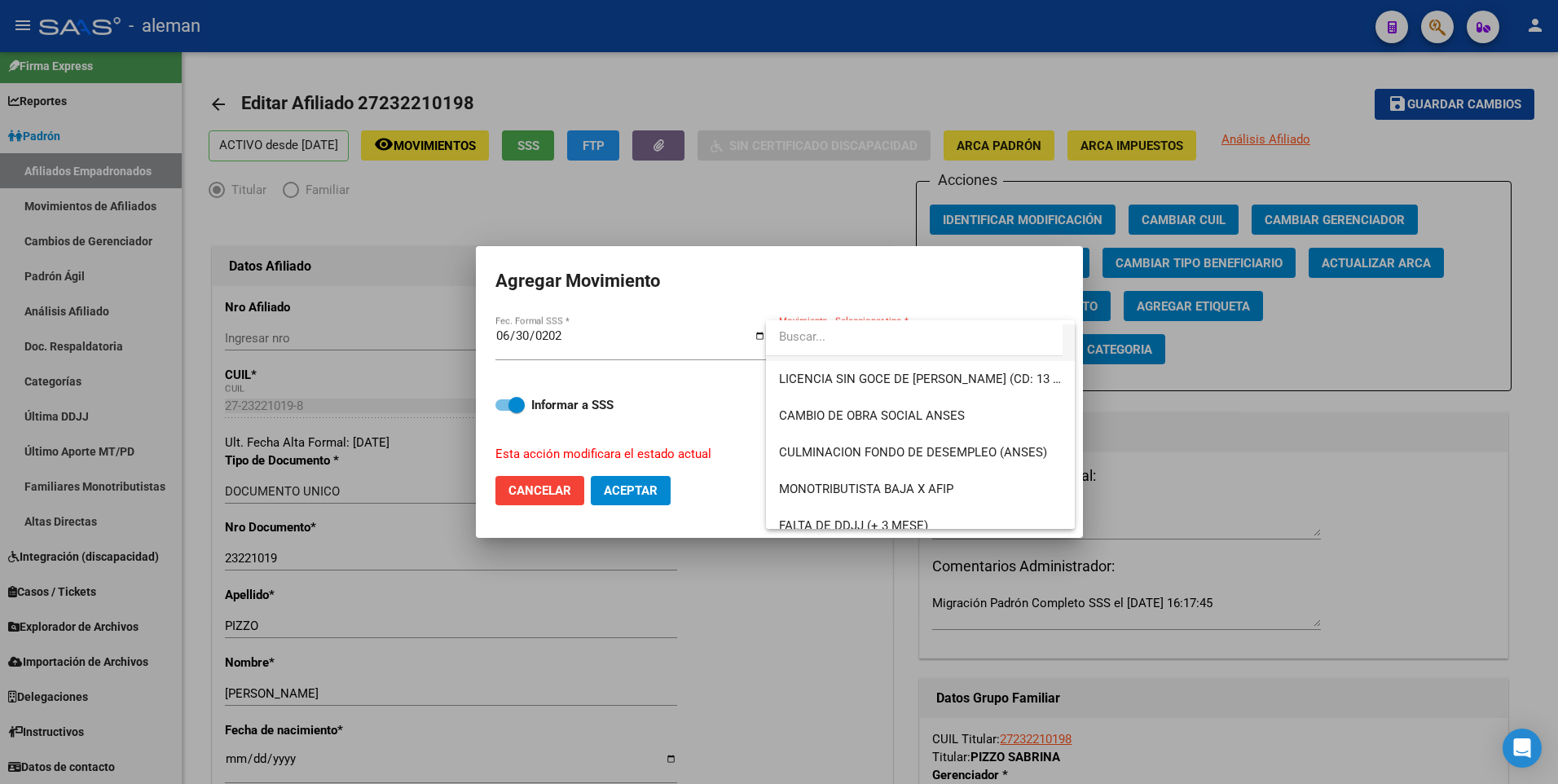
scroll to position [408, 0]
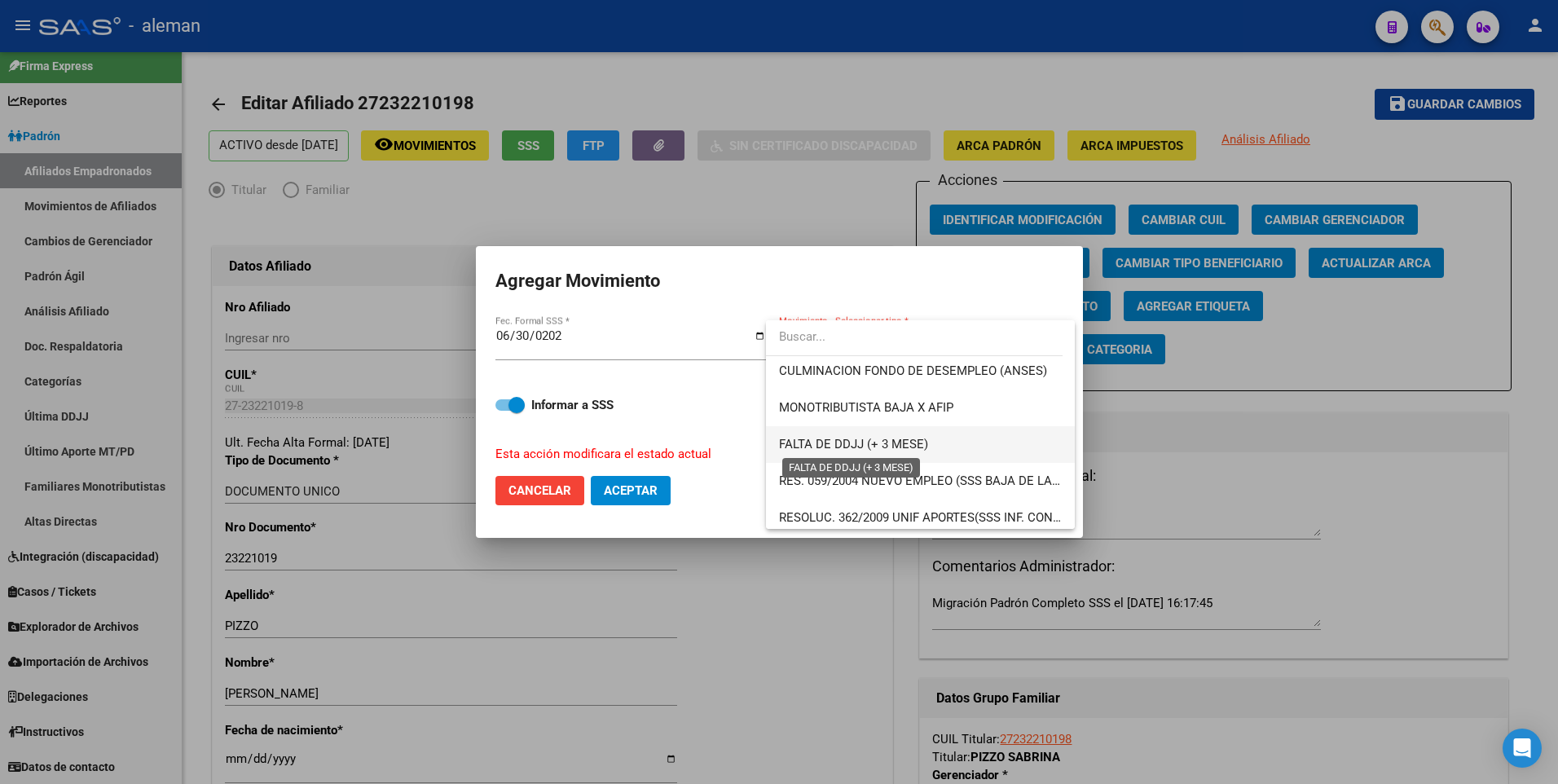
click at [898, 443] on span "FALTA DE DDJJ (+ 3 MESE)" at bounding box center [853, 444] width 149 height 15
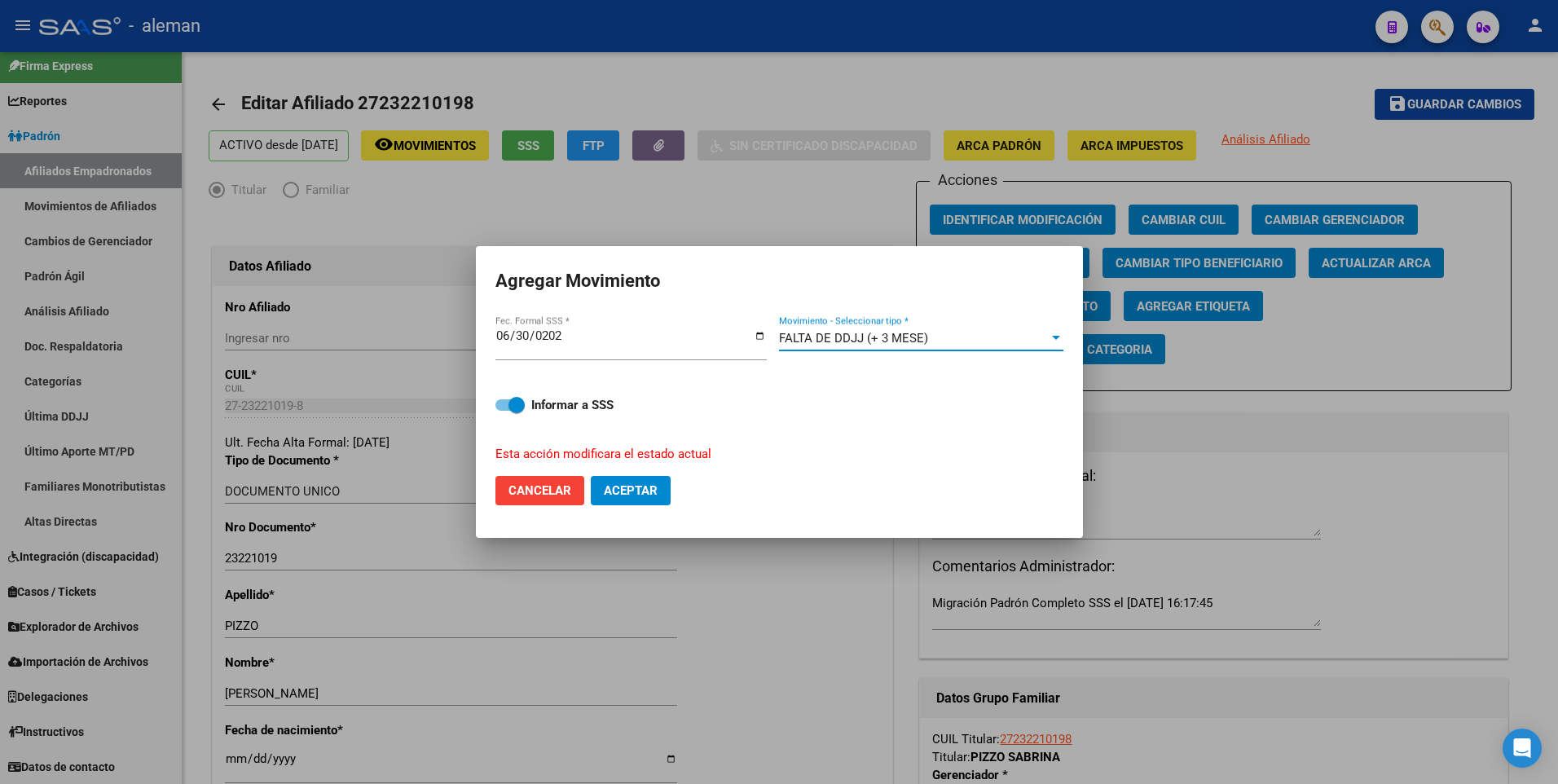
click at [501, 397] on label "Informar a SSS" at bounding box center [779, 405] width 568 height 20
click at [502, 410] on input "Informar a SSS" at bounding box center [502, 410] width 1 height 1
checkbox input "false"
click at [626, 491] on span "Aceptar" at bounding box center [630, 491] width 54 height 15
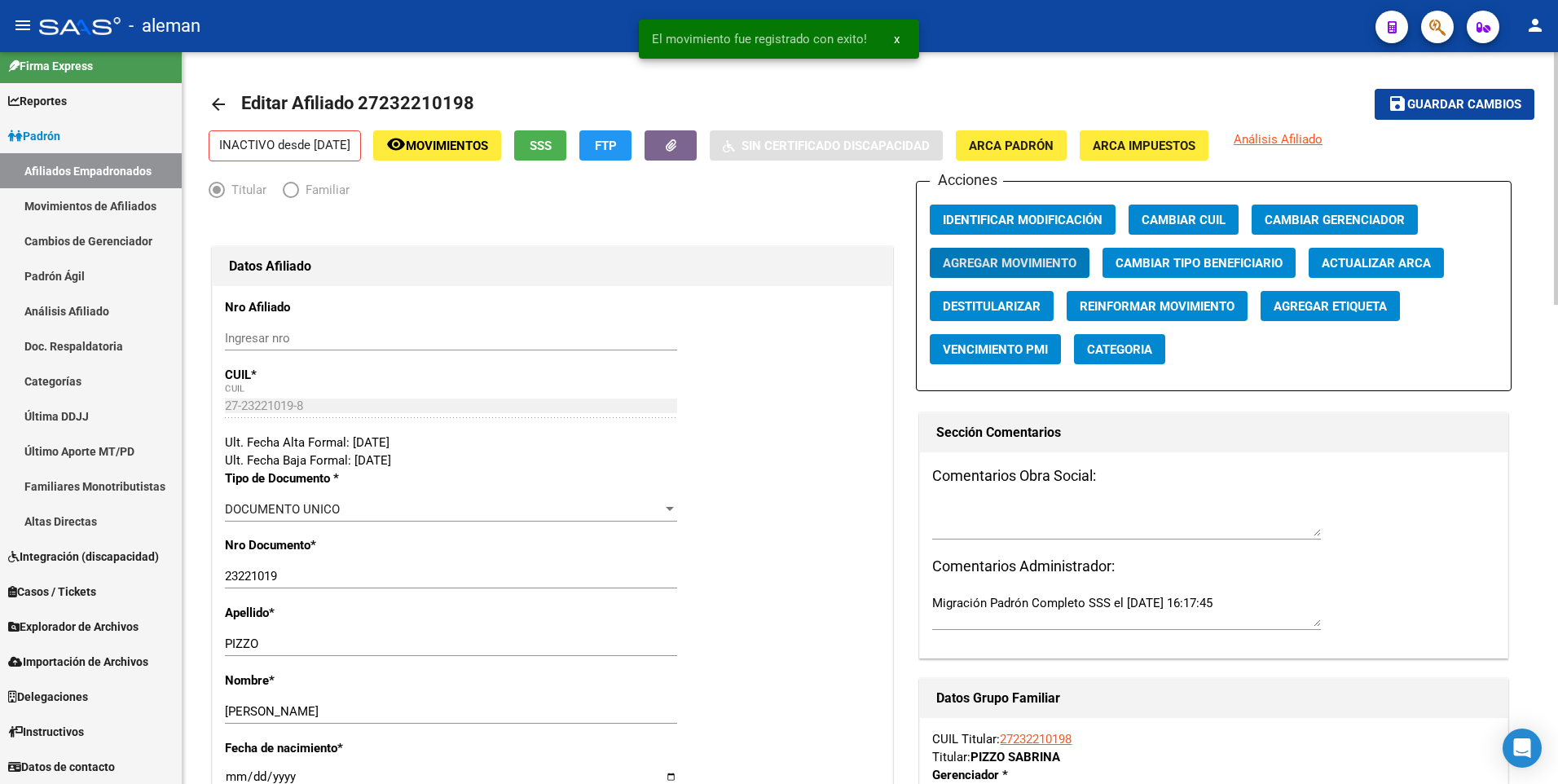
click at [229, 103] on link "arrow_back" at bounding box center [224, 104] width 32 height 38
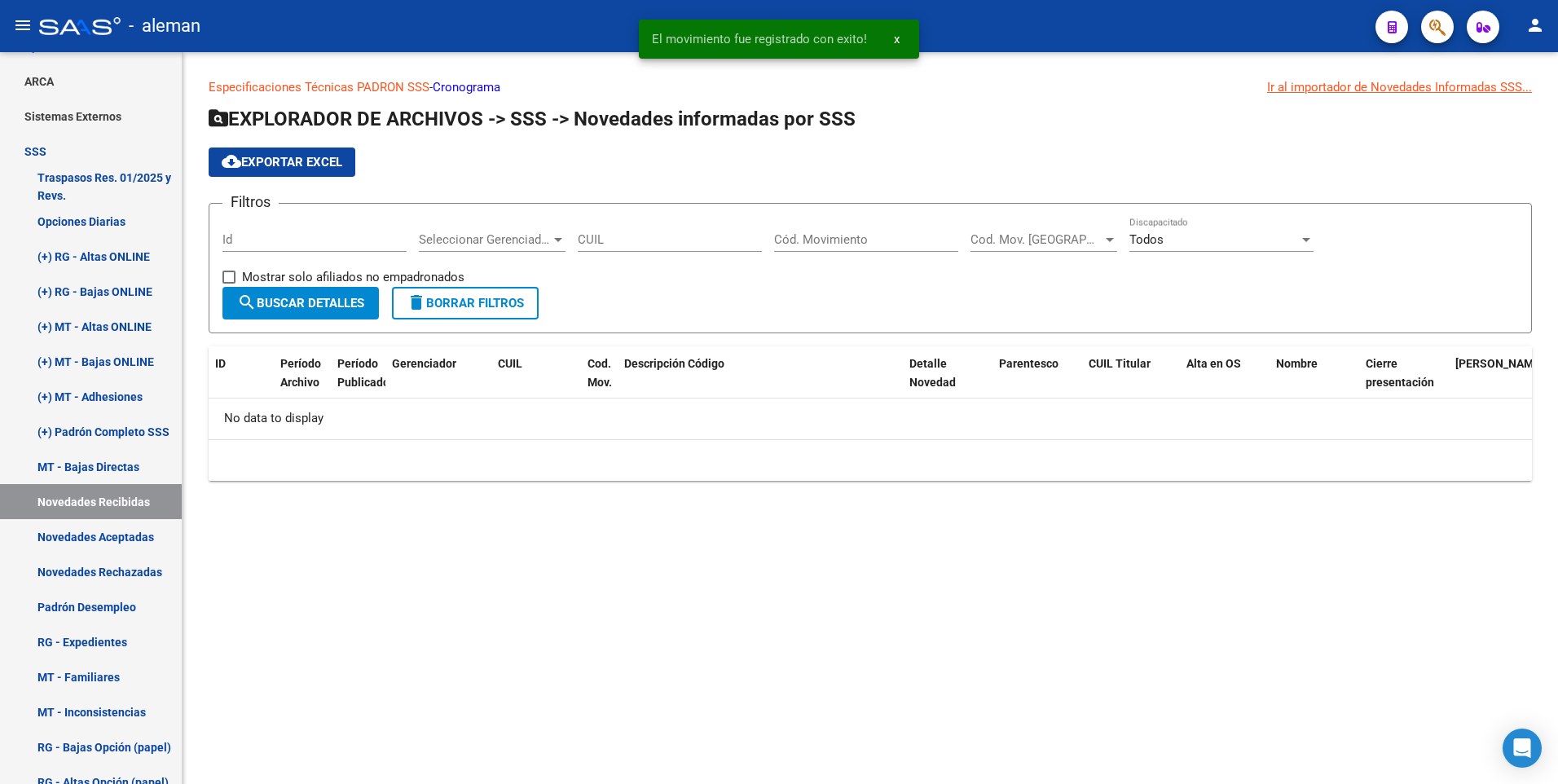
scroll to position [175, 0]
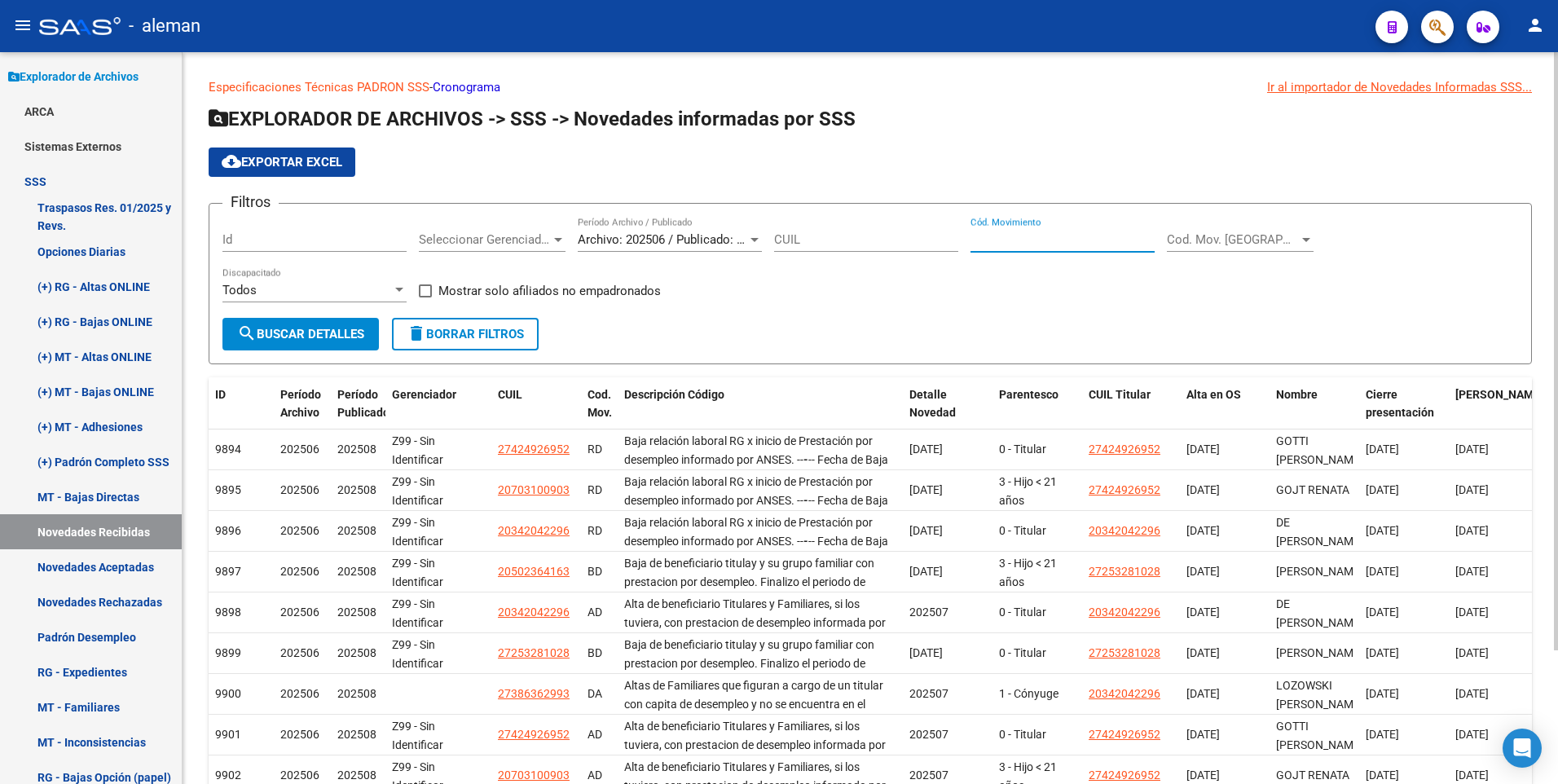
click at [989, 234] on input "Cód. Movimiento" at bounding box center [1062, 239] width 184 height 15
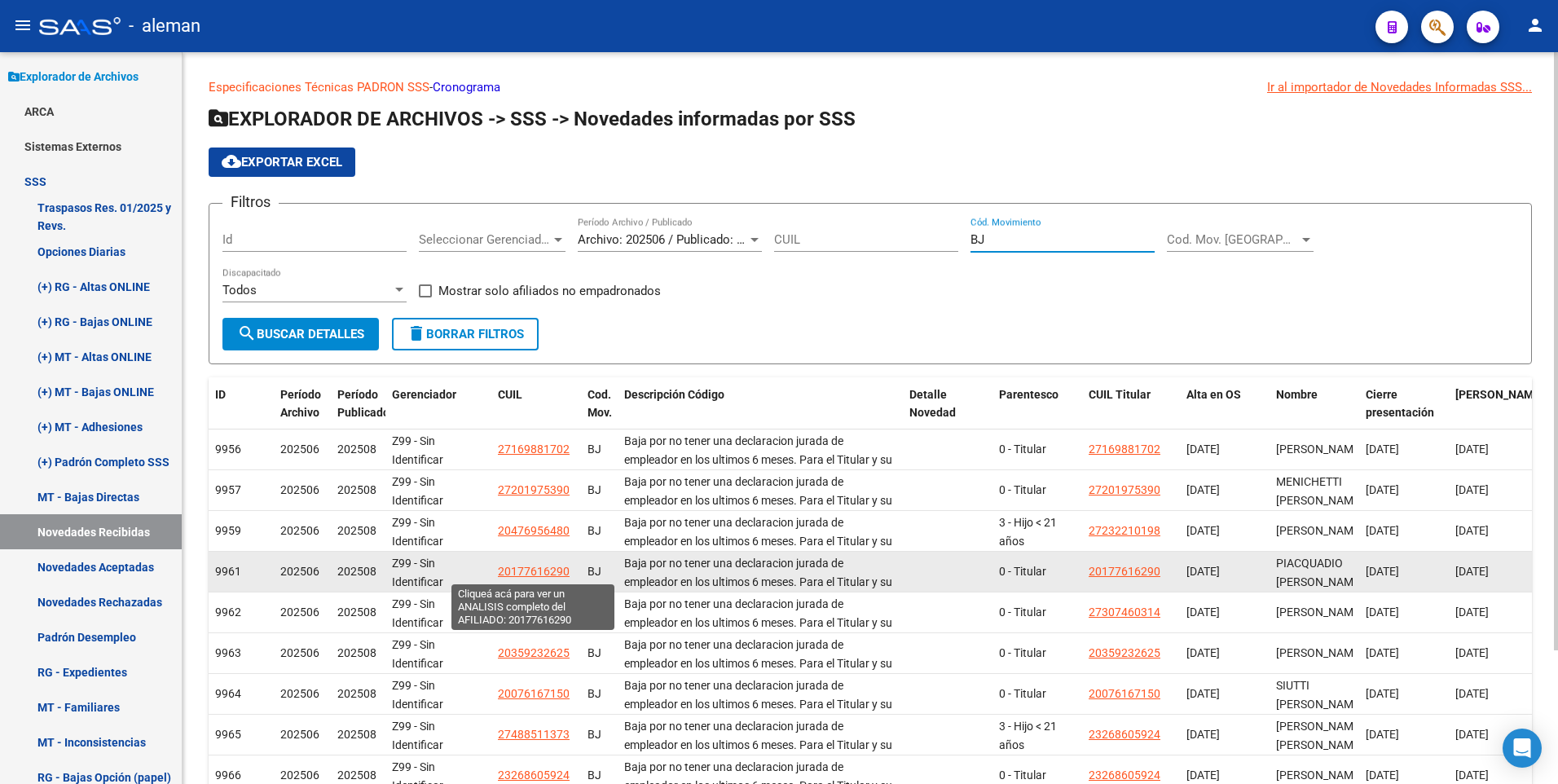
type input "BJ"
click at [537, 570] on span "20177616290" at bounding box center [534, 571] width 72 height 13
type textarea "20177616290"
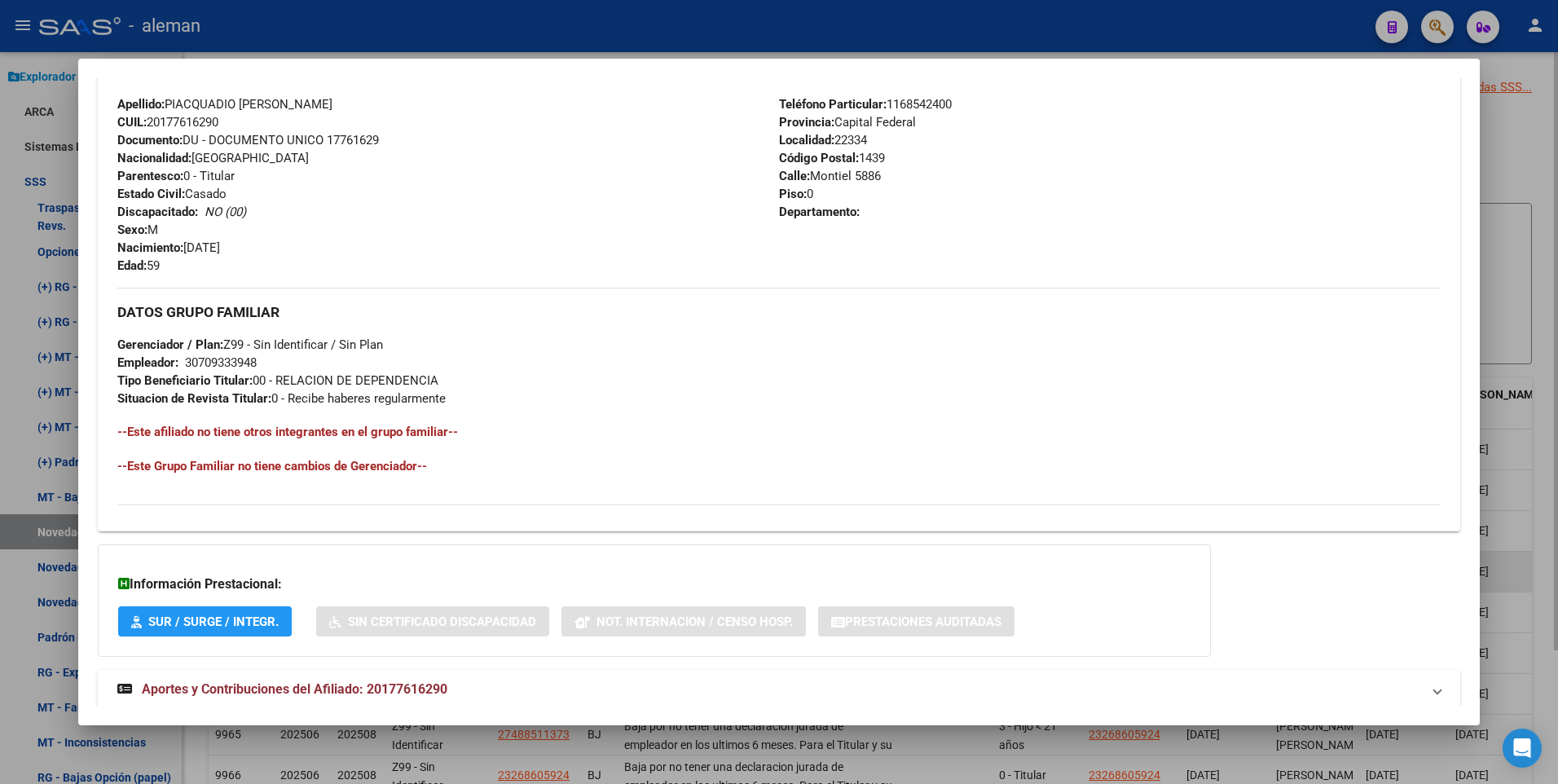
scroll to position [610, 0]
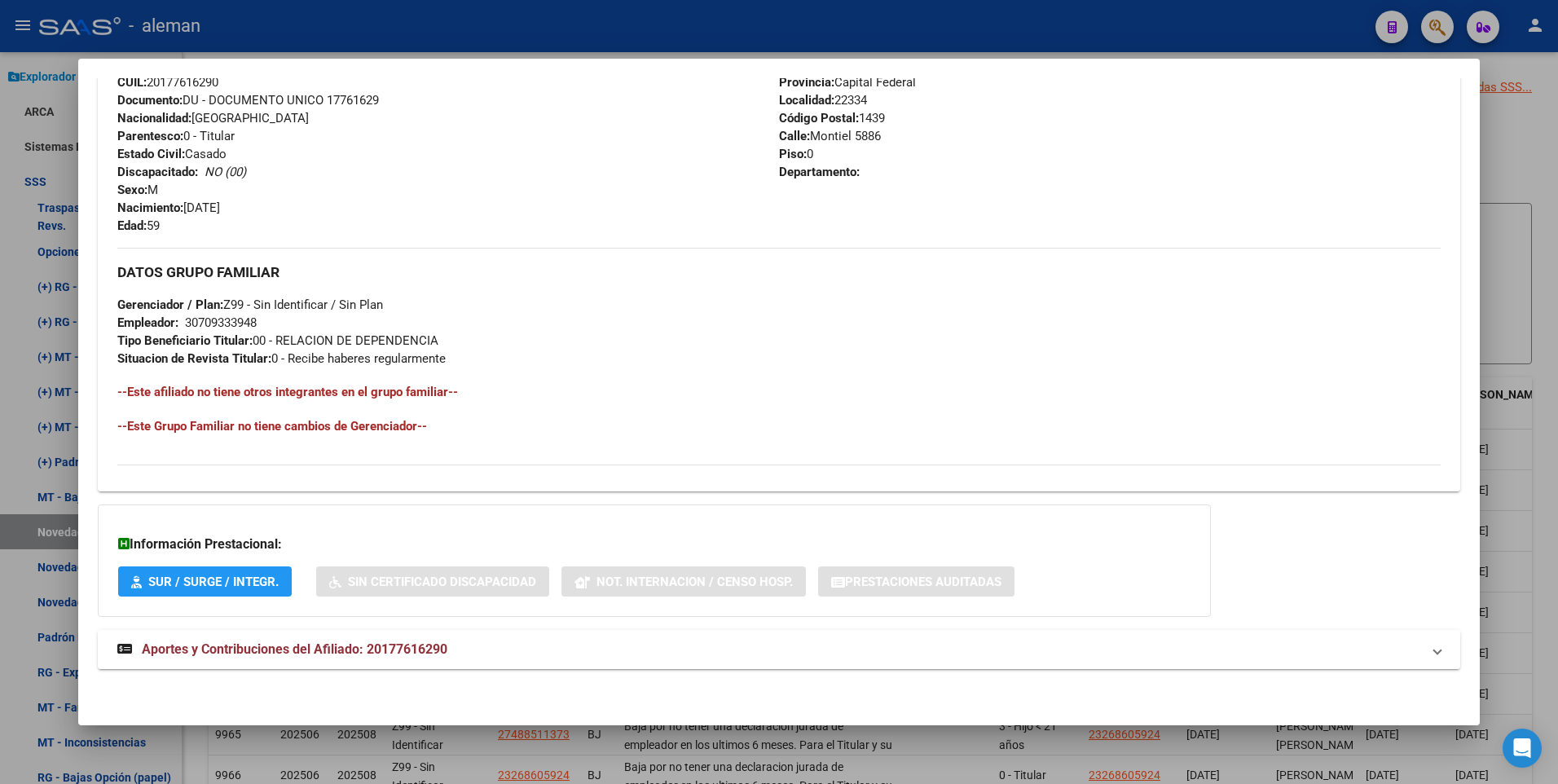
click at [431, 648] on span "Aportes y Contribuciones del Afiliado: 20177616290" at bounding box center [294, 649] width 306 height 15
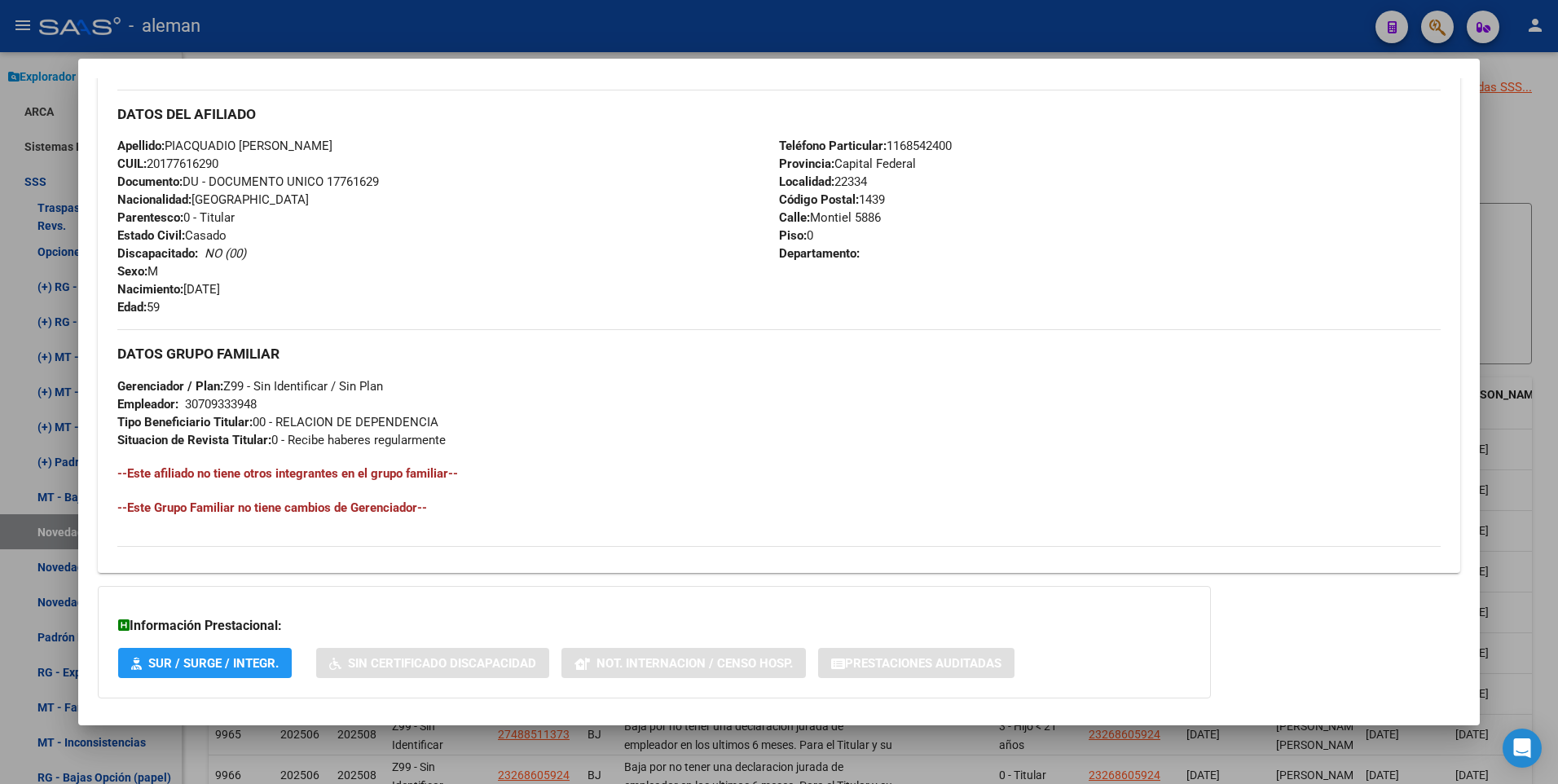
scroll to position [366, 0]
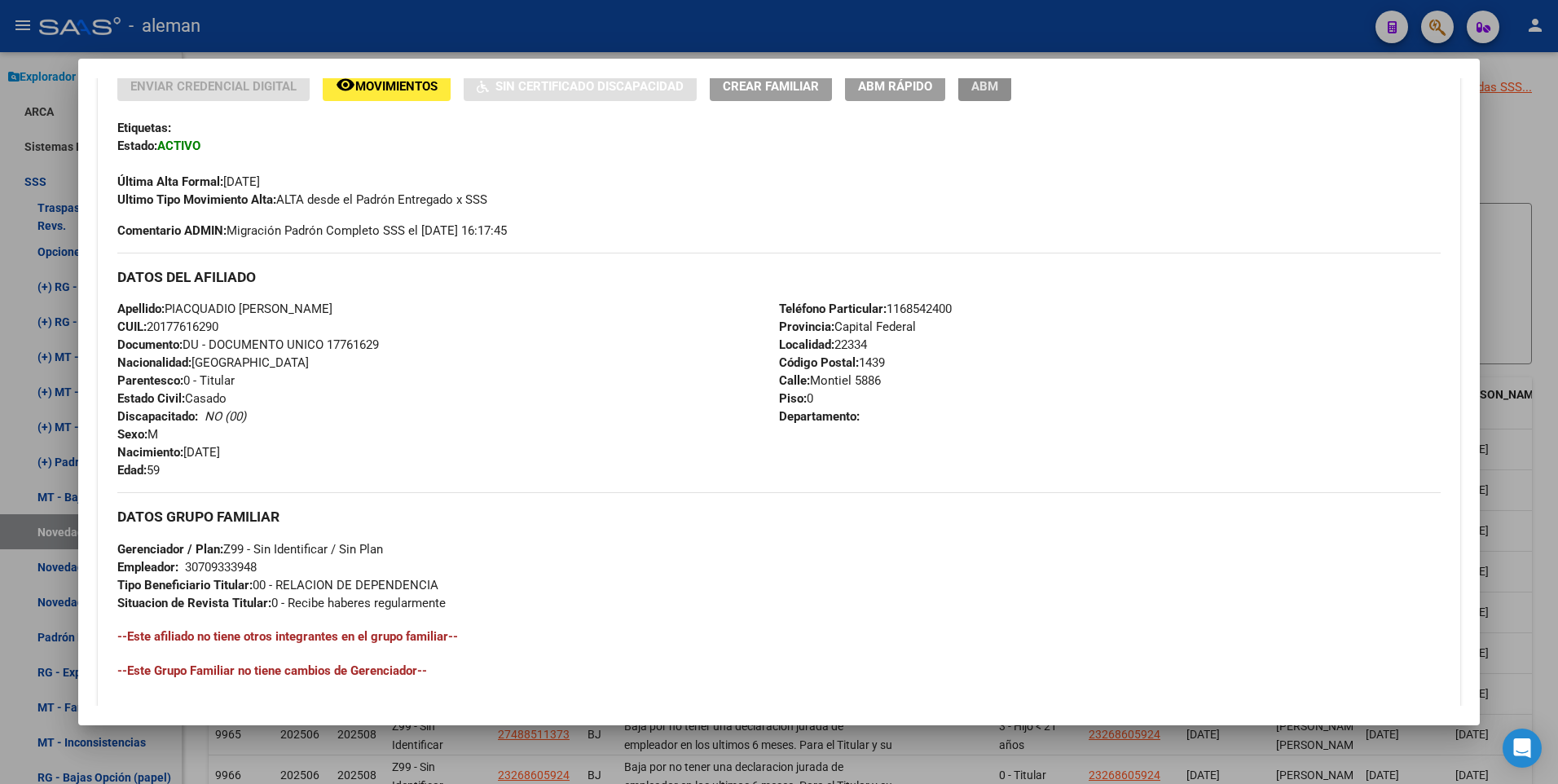
click at [987, 89] on span "ABM" at bounding box center [985, 87] width 26 height 15
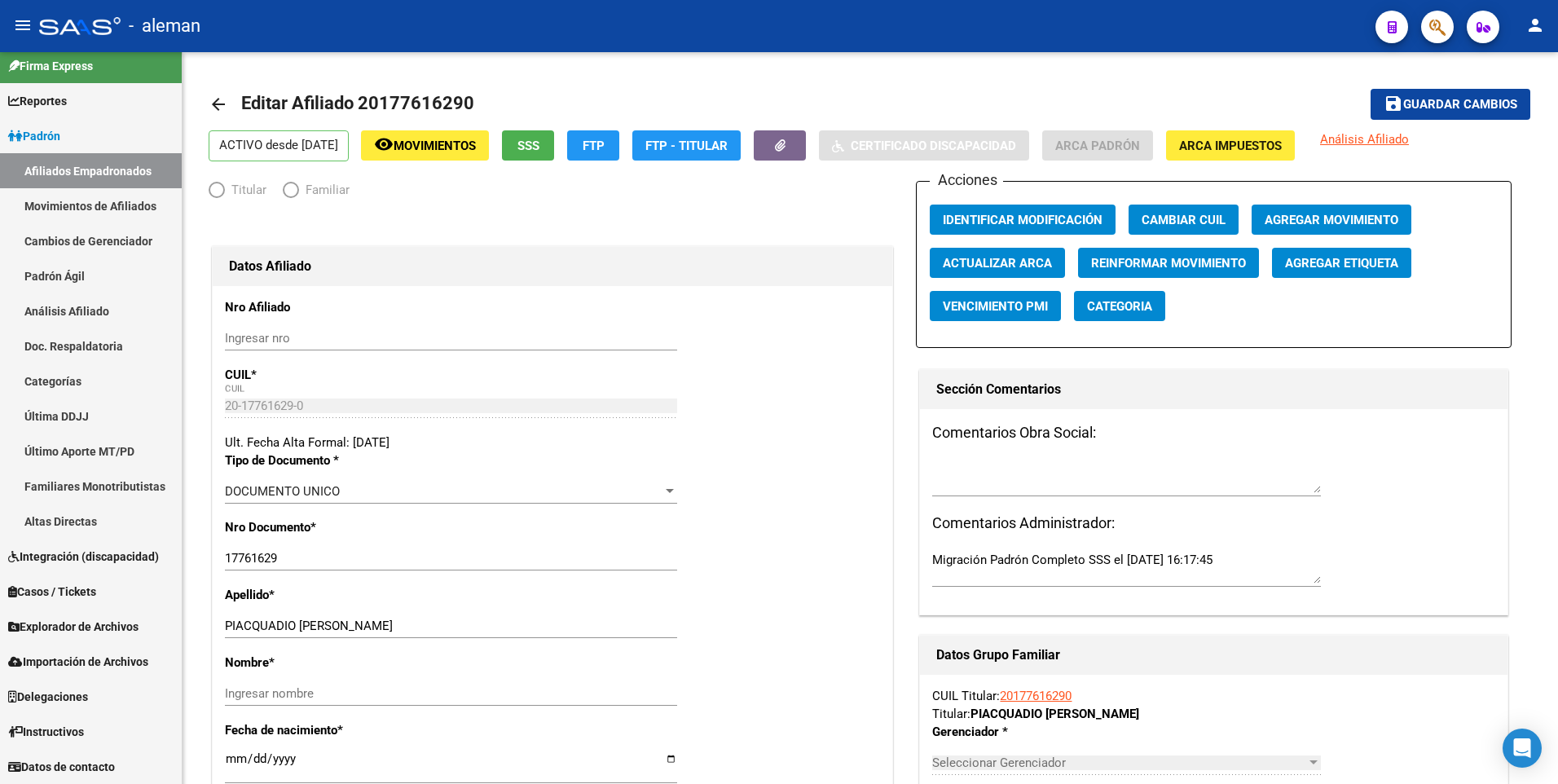
scroll to position [10, 0]
radio input "true"
type input "30-70933394-8"
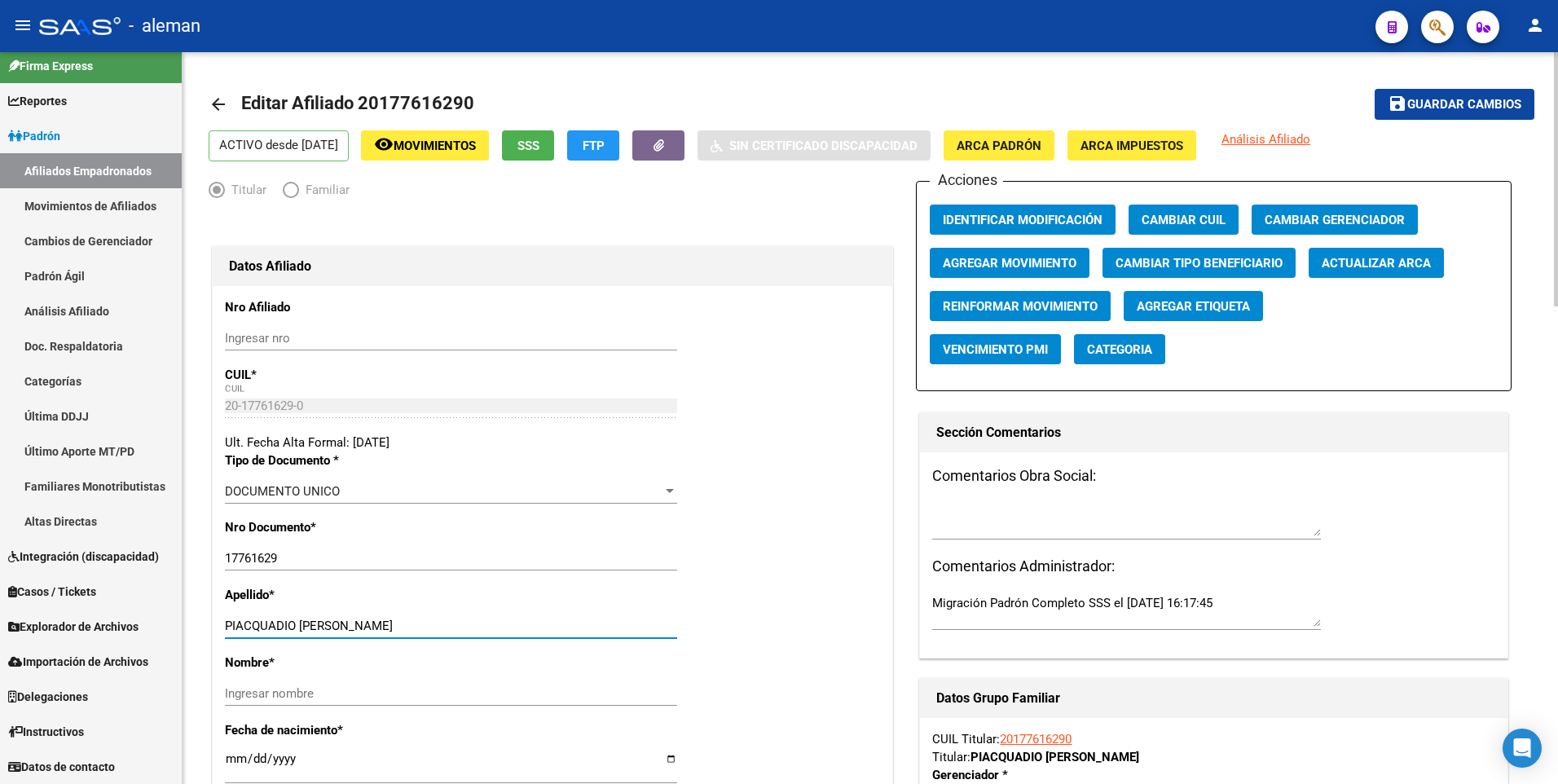
drag, startPoint x: 299, startPoint y: 620, endPoint x: 393, endPoint y: 629, distance: 94.4
click at [393, 629] on input "PIACQUADIO ANGEL RICARDO" at bounding box center [451, 626] width 452 height 15
click at [343, 695] on input "Ingresar nombre" at bounding box center [451, 693] width 452 height 15
paste input "ANGEL RICARDO"
type input "ANGEL RICARDO"
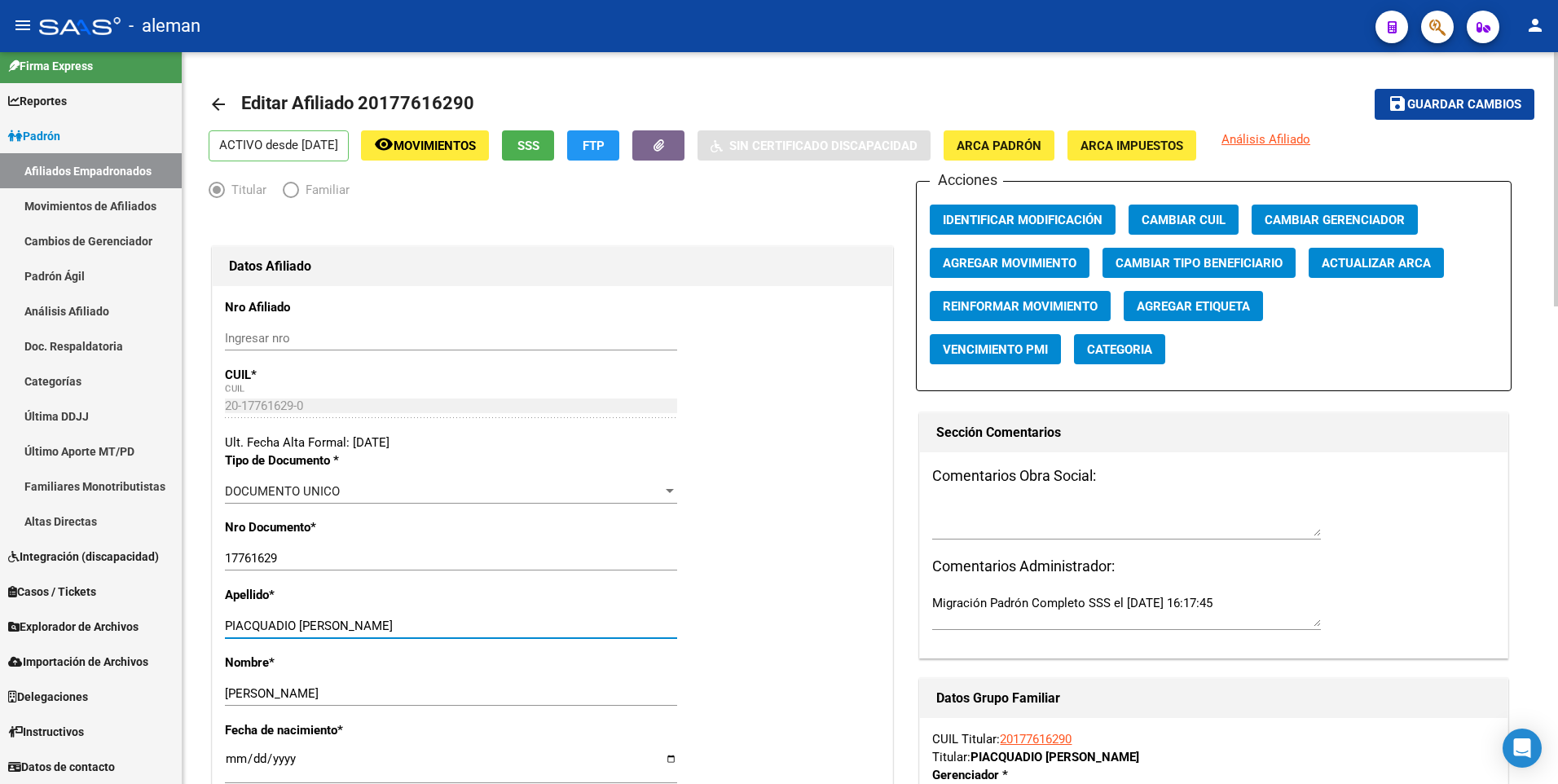
drag, startPoint x: 299, startPoint y: 624, endPoint x: 434, endPoint y: 624, distance: 135.0
click at [434, 624] on input "PIACQUADIO ANGEL RICARDO" at bounding box center [451, 626] width 452 height 15
type input "PIACQUADIO"
click at [1441, 101] on span "Guardar cambios" at bounding box center [1463, 105] width 114 height 15
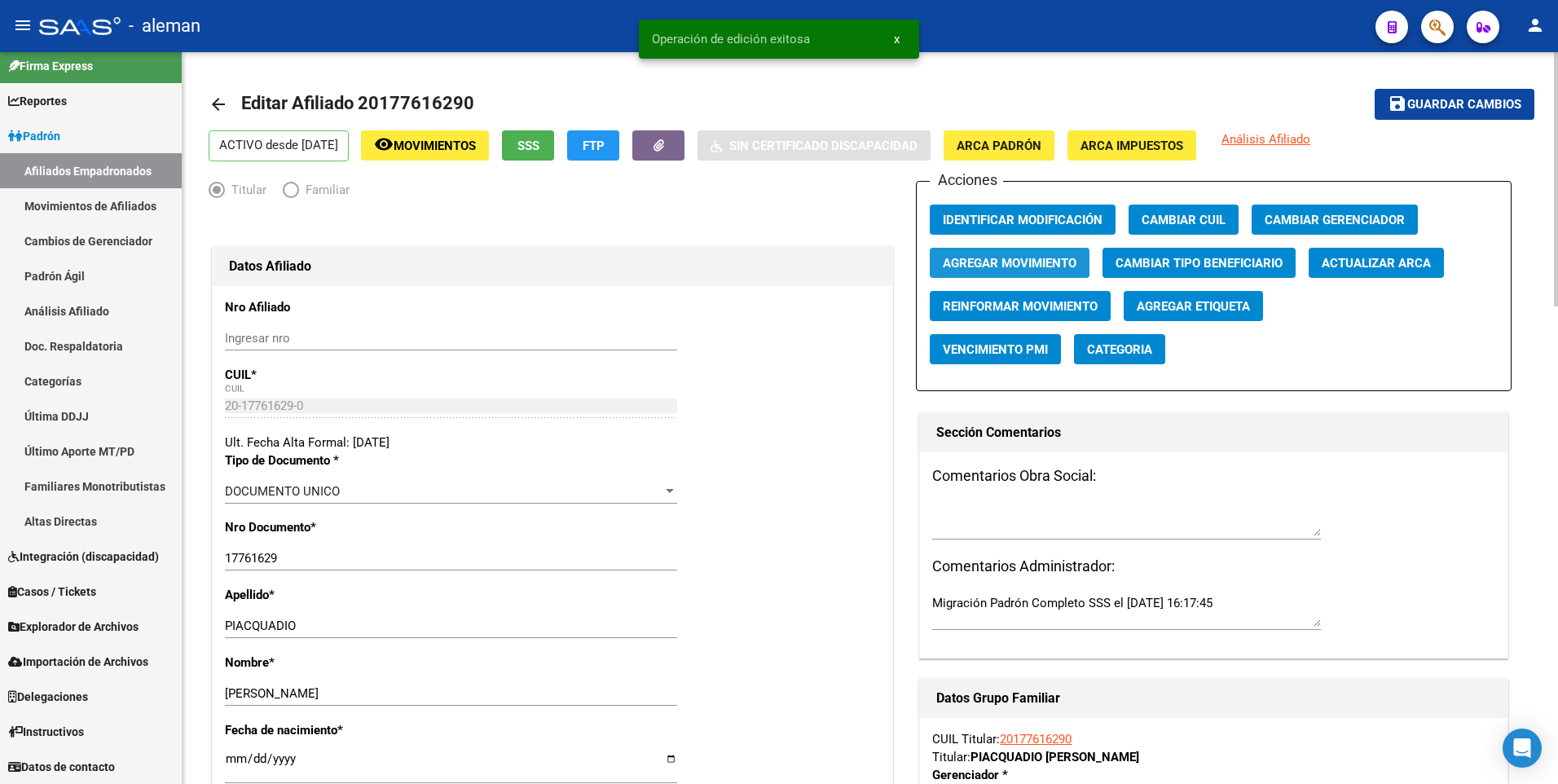
click at [960, 258] on span "Agregar Movimiento" at bounding box center [1008, 263] width 133 height 15
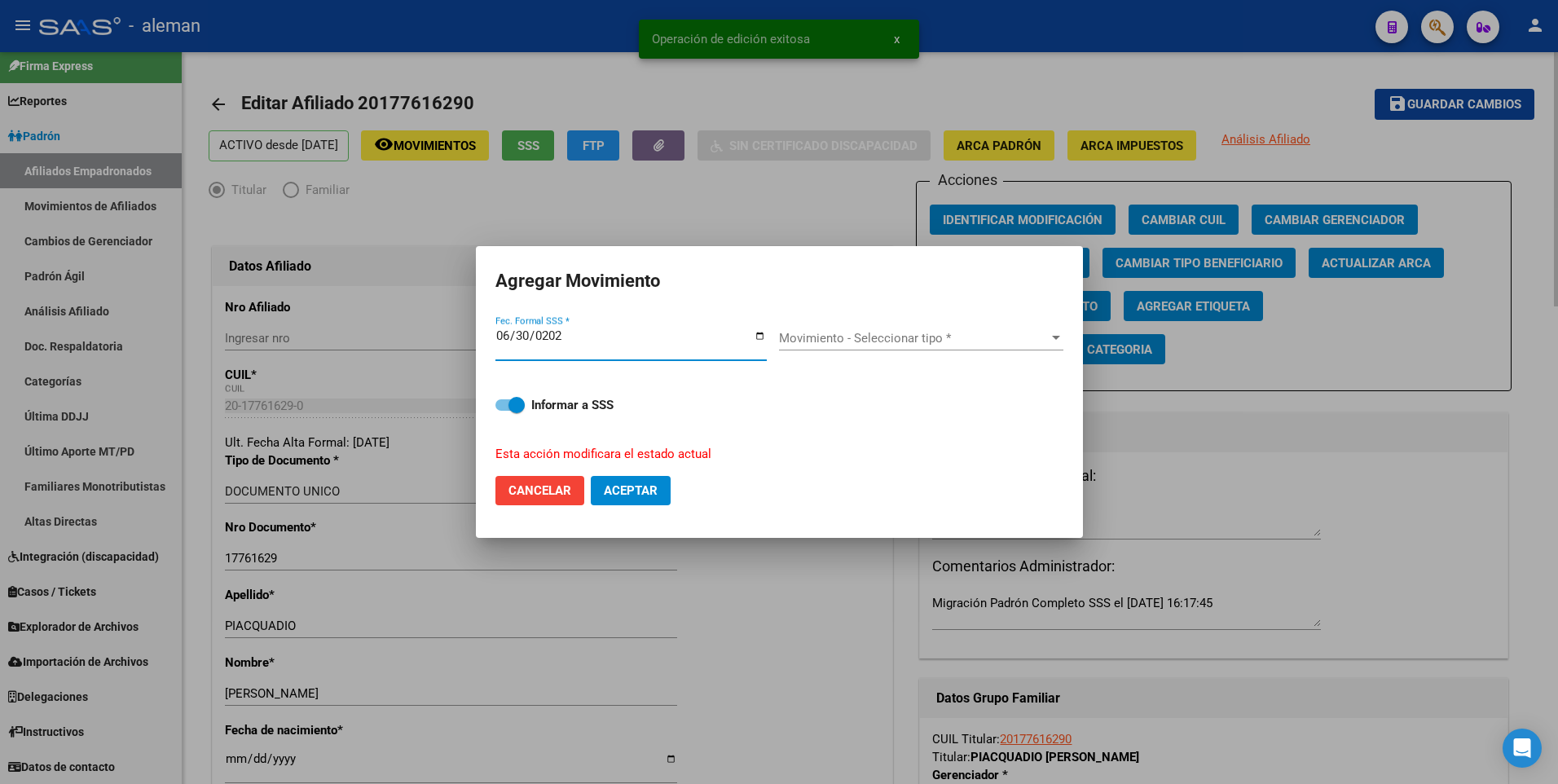
type input "2025-06-30"
click at [590, 476] on button "Aceptar" at bounding box center [630, 490] width 79 height 29
click at [922, 336] on span "Movimiento - Seleccionar tipo *" at bounding box center [913, 339] width 270 height 15
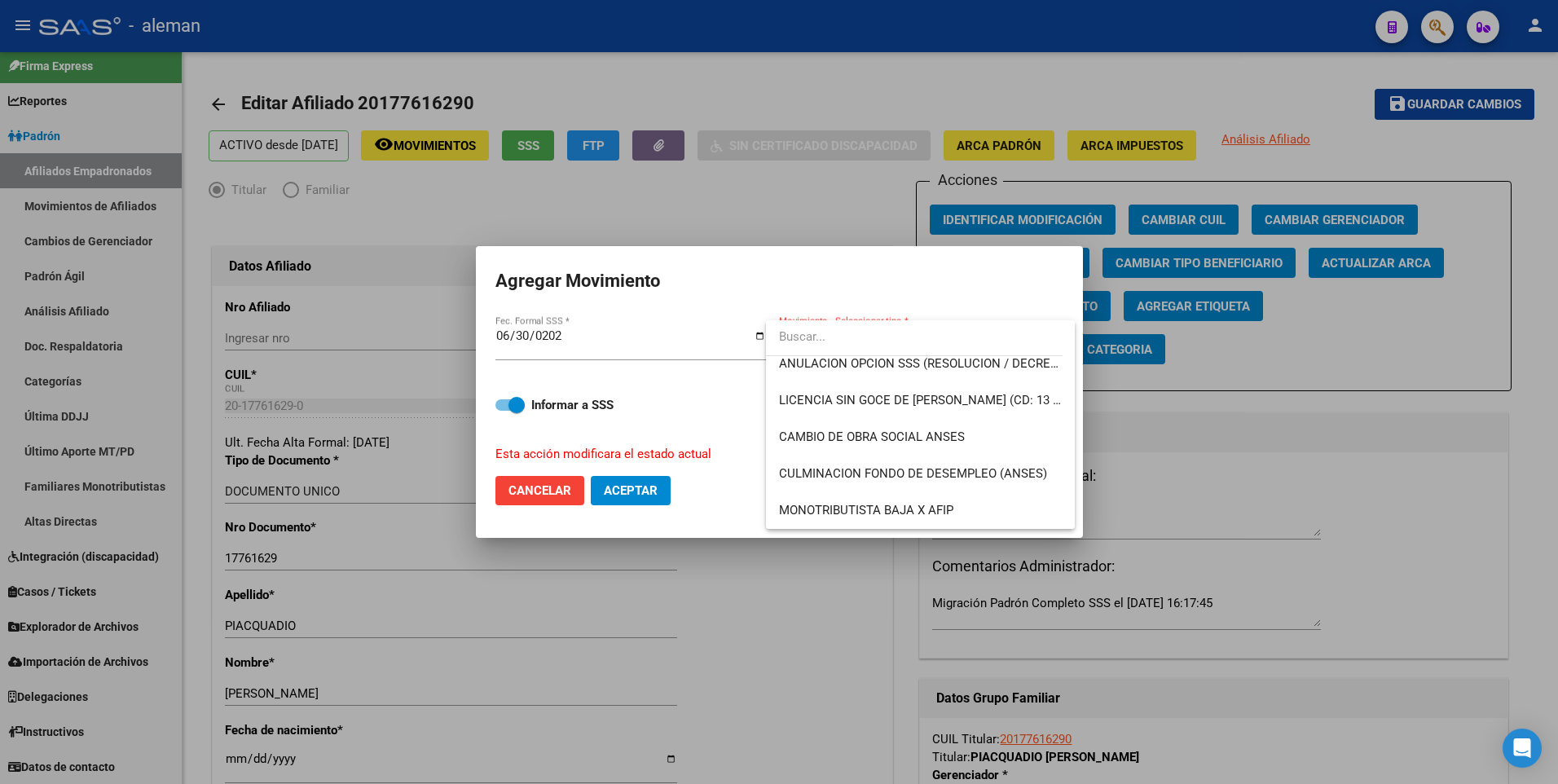
scroll to position [341, 0]
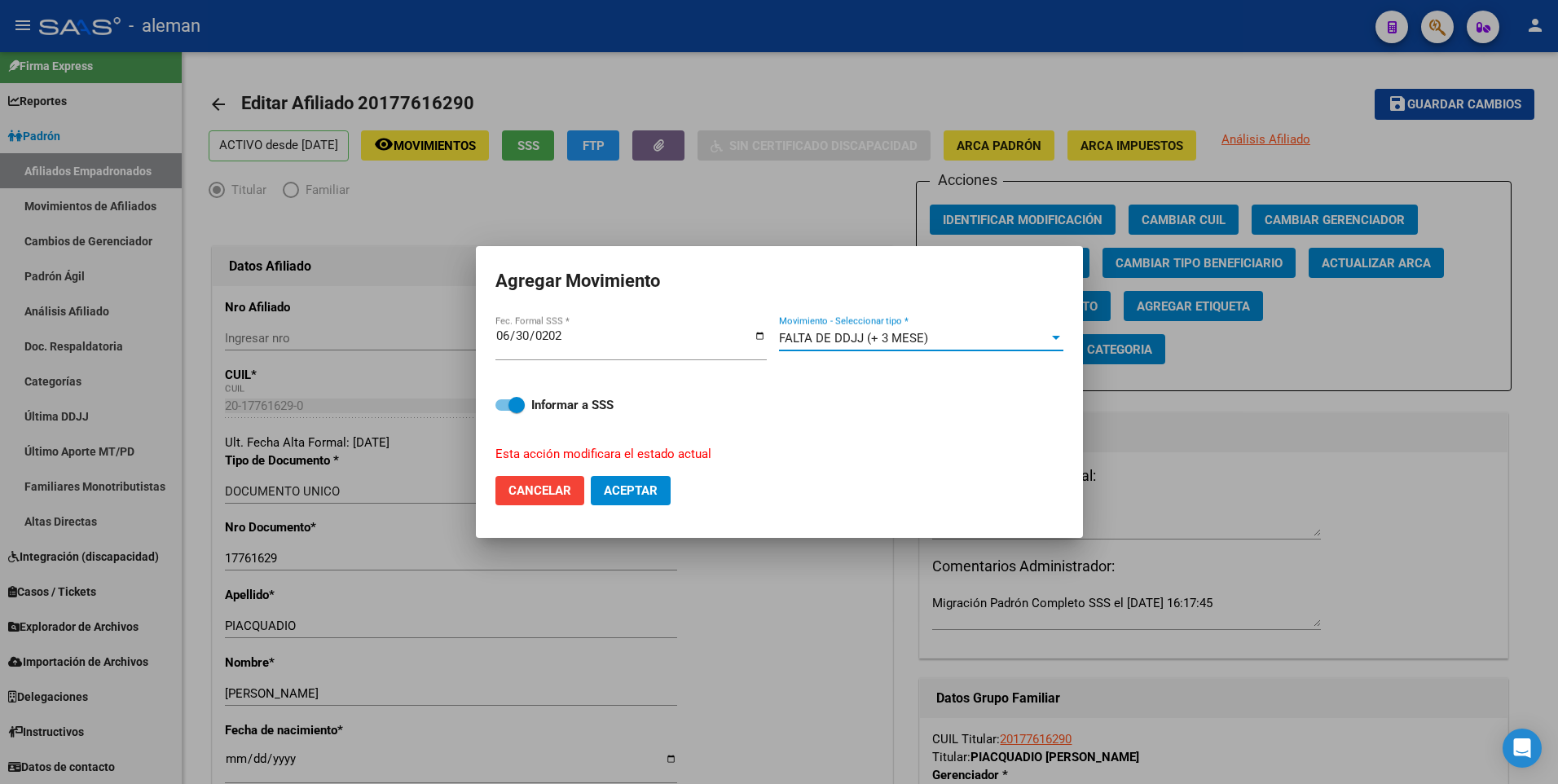
click at [508, 408] on span at bounding box center [510, 405] width 29 height 11
click at [503, 410] on input "Informar a SSS" at bounding box center [502, 410] width 1 height 1
checkbox input "false"
click at [617, 488] on span "Aceptar" at bounding box center [630, 491] width 54 height 15
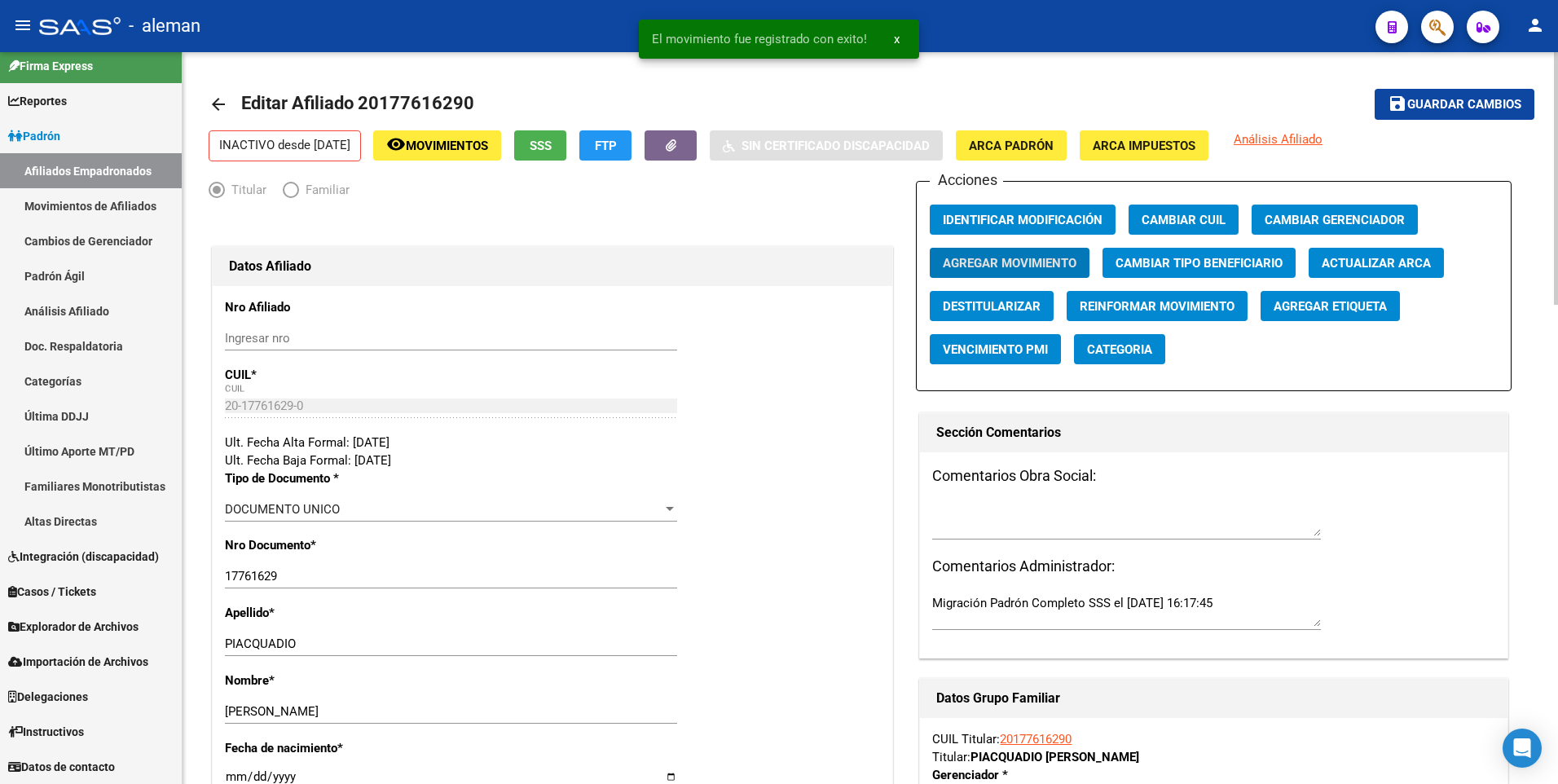
click at [208, 102] on mat-icon "arrow_back" at bounding box center [218, 104] width 20 height 20
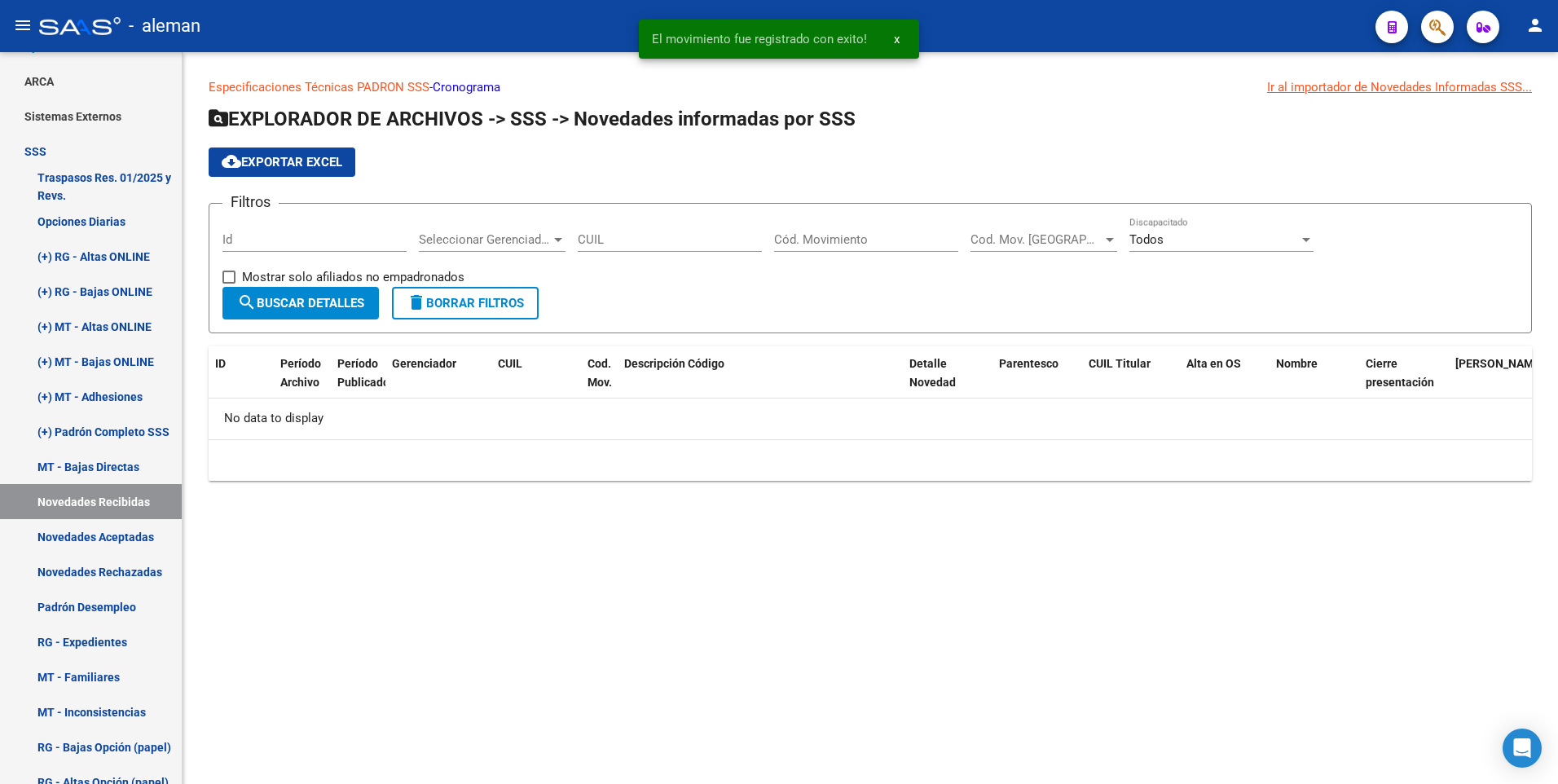
scroll to position [175, 0]
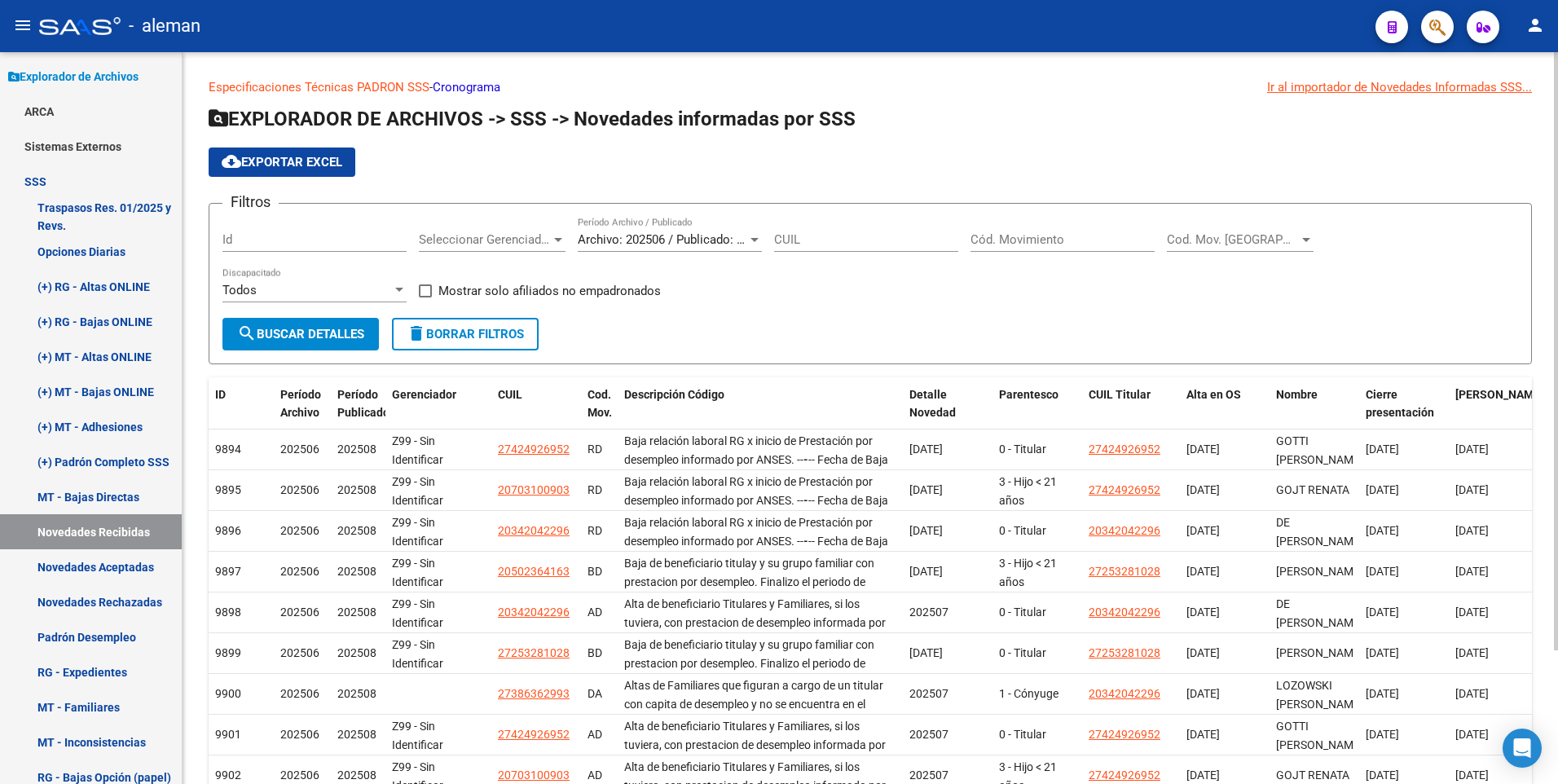
click at [998, 235] on input "Cód. Movimiento" at bounding box center [1062, 239] width 184 height 15
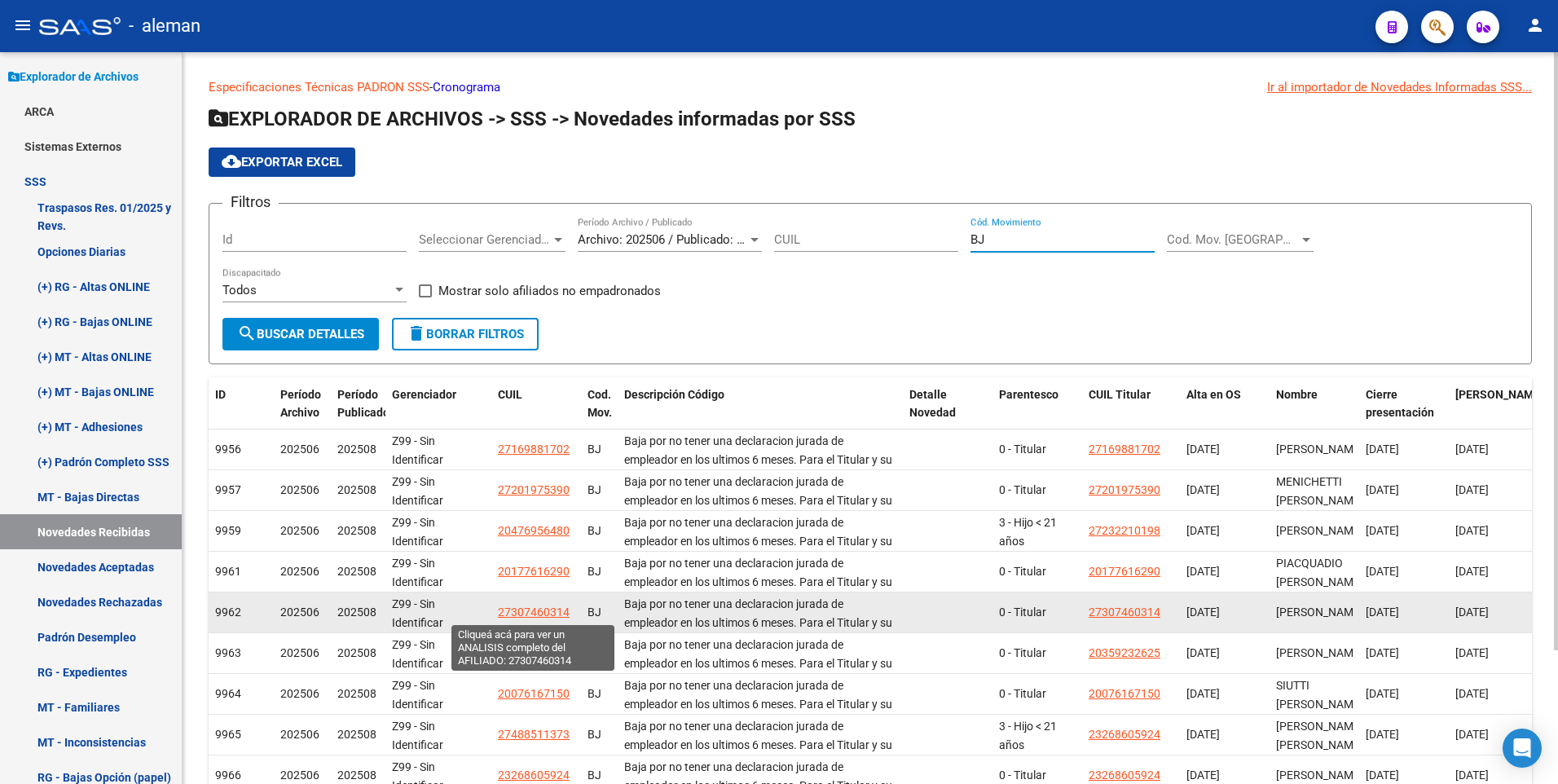
type input "BJ"
click at [532, 610] on span "27307460314" at bounding box center [534, 612] width 72 height 13
type textarea "27307460314"
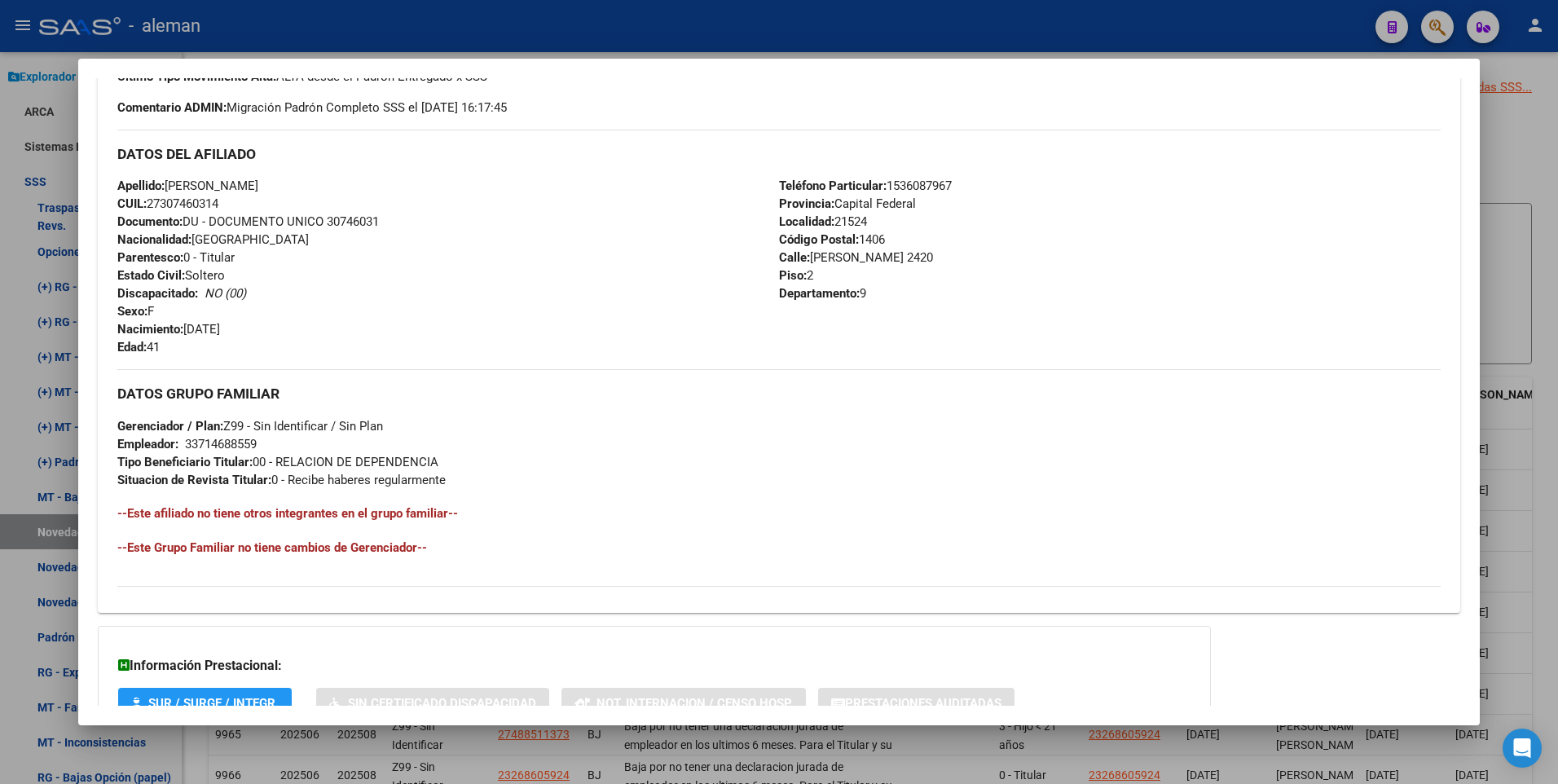
scroll to position [610, 0]
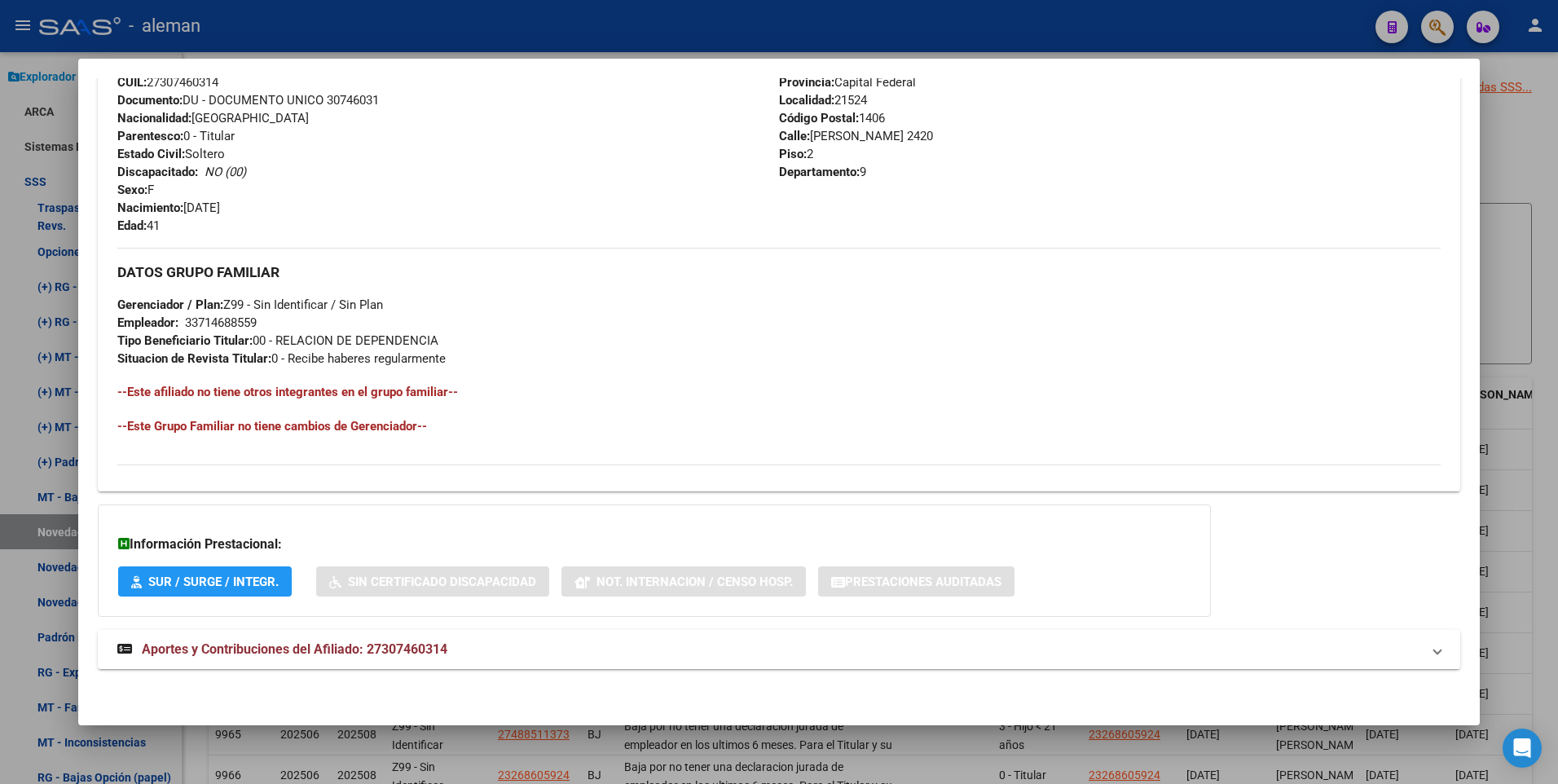
click at [341, 648] on span "Aportes y Contribuciones del Afiliado: 27307460314" at bounding box center [294, 649] width 306 height 15
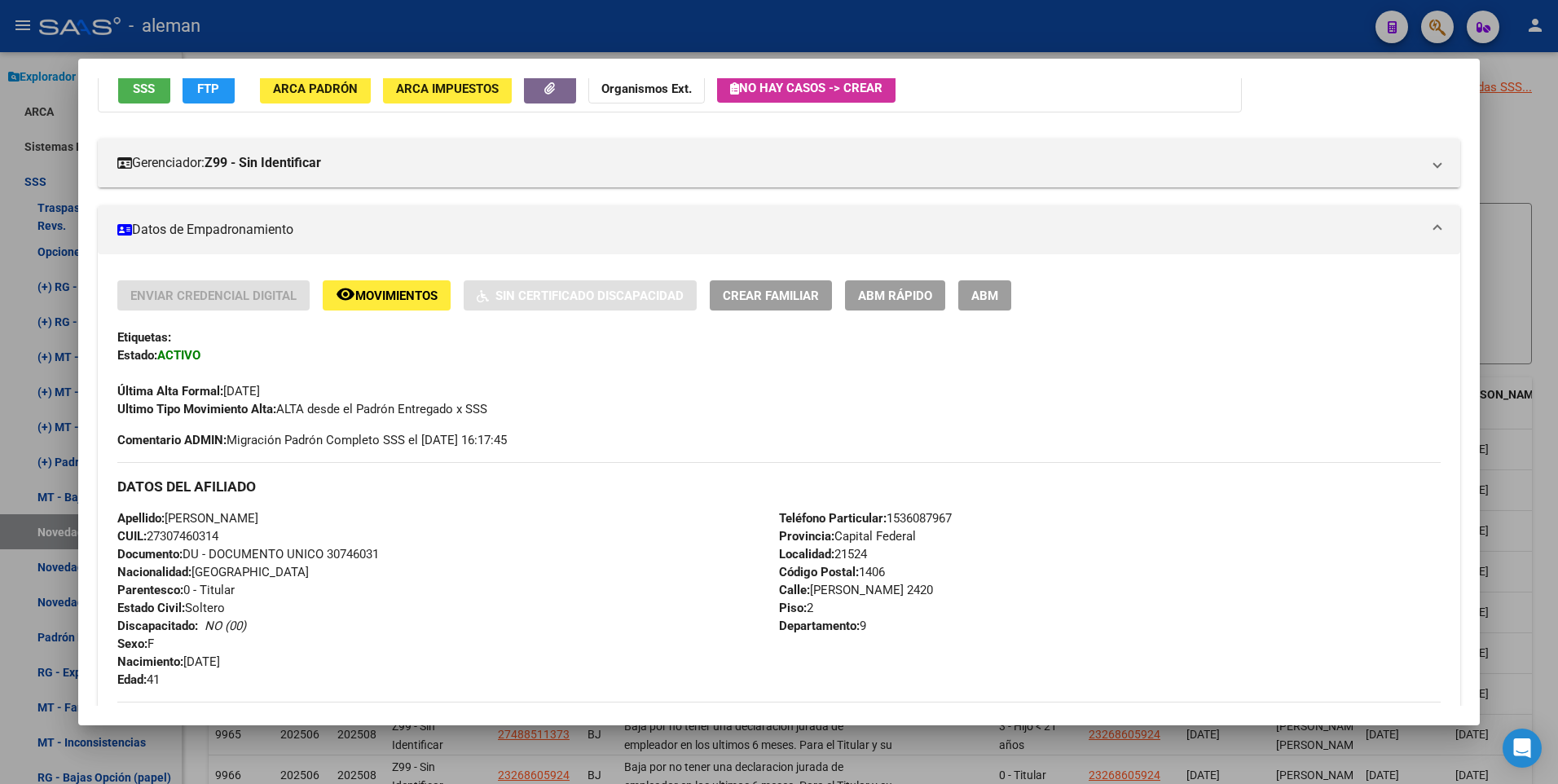
scroll to position [75, 0]
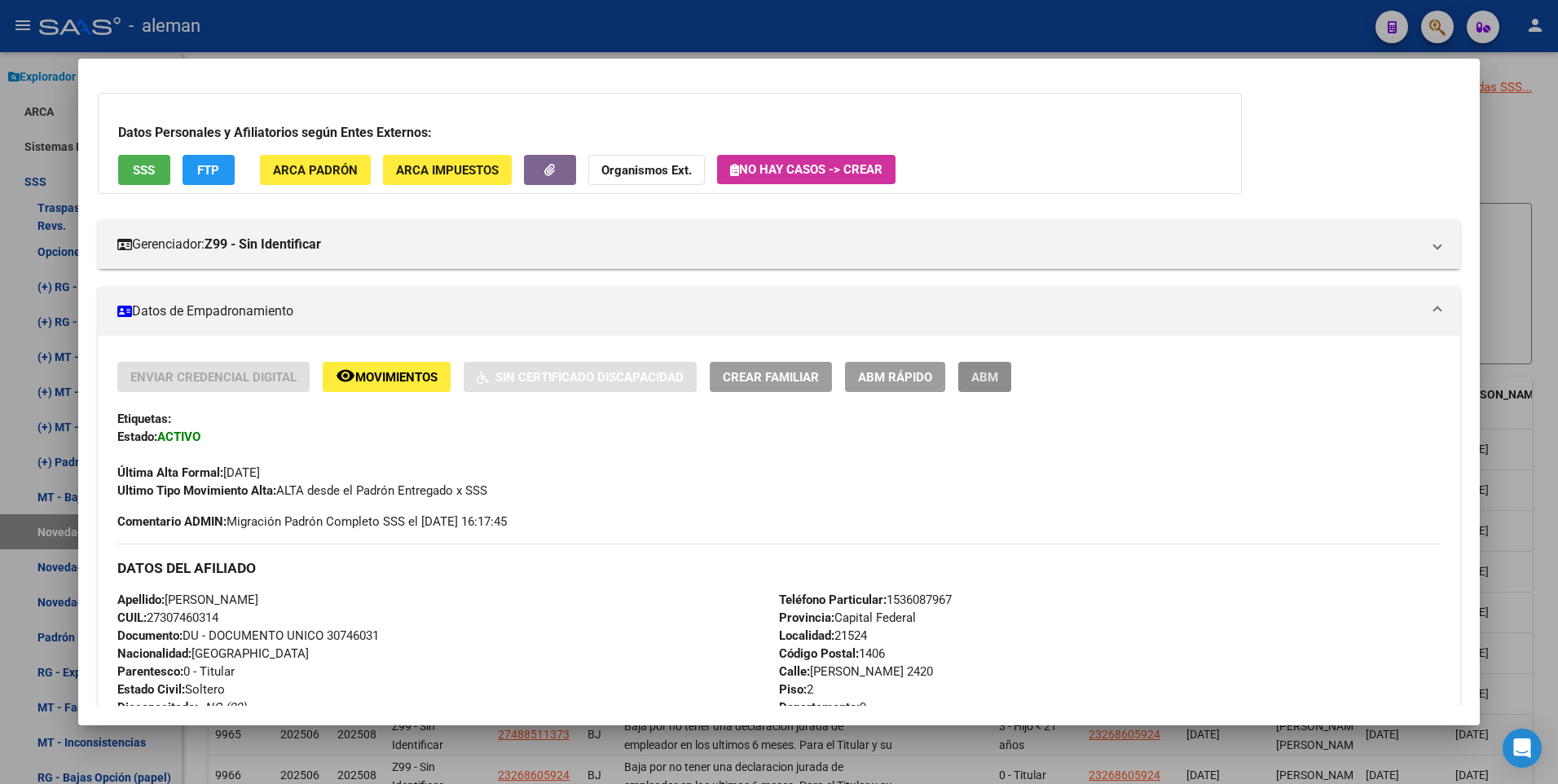
click at [982, 375] on span "ABM" at bounding box center [985, 377] width 26 height 15
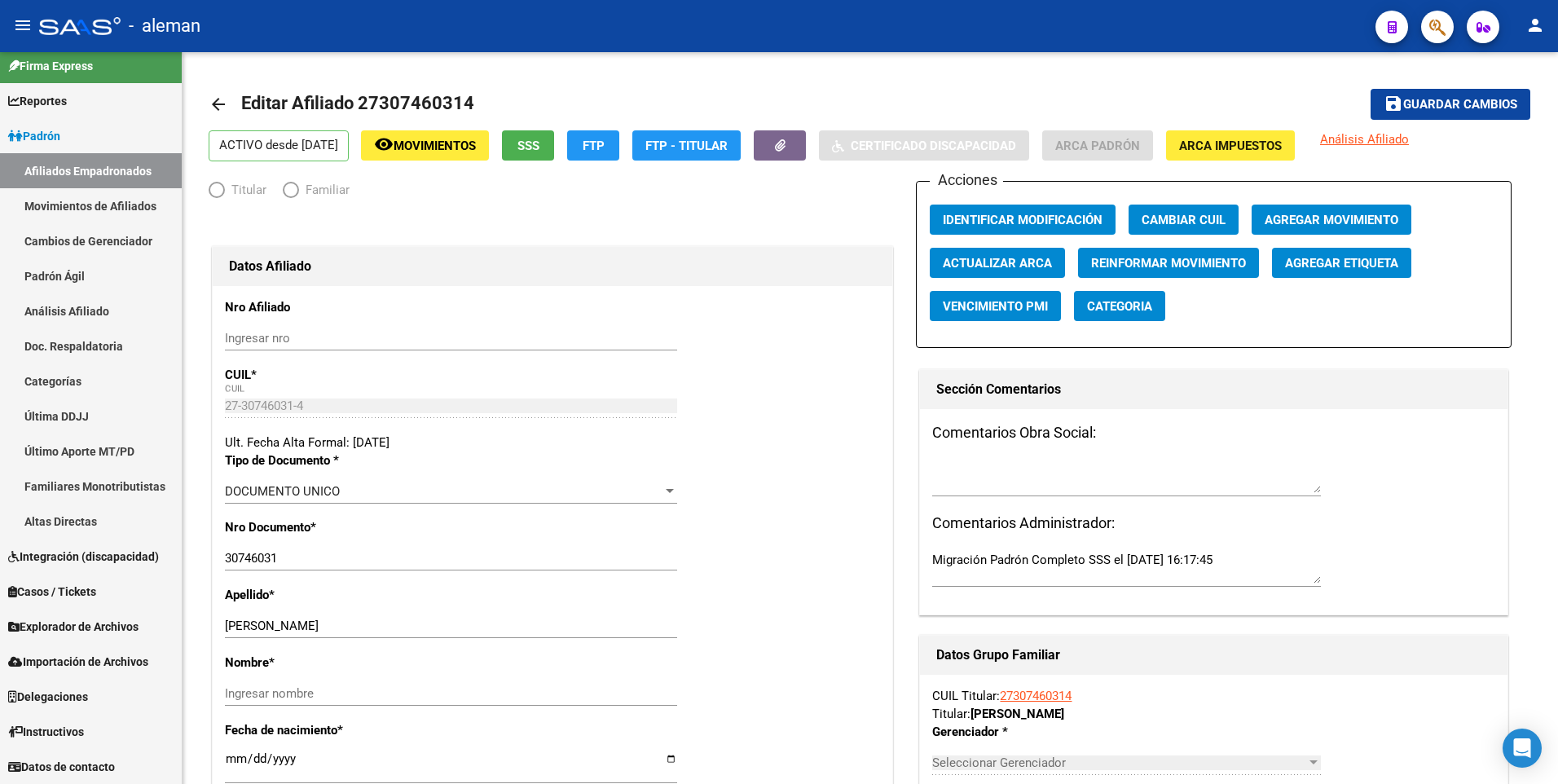
scroll to position [10, 0]
radio input "true"
type input "33-71468855-9"
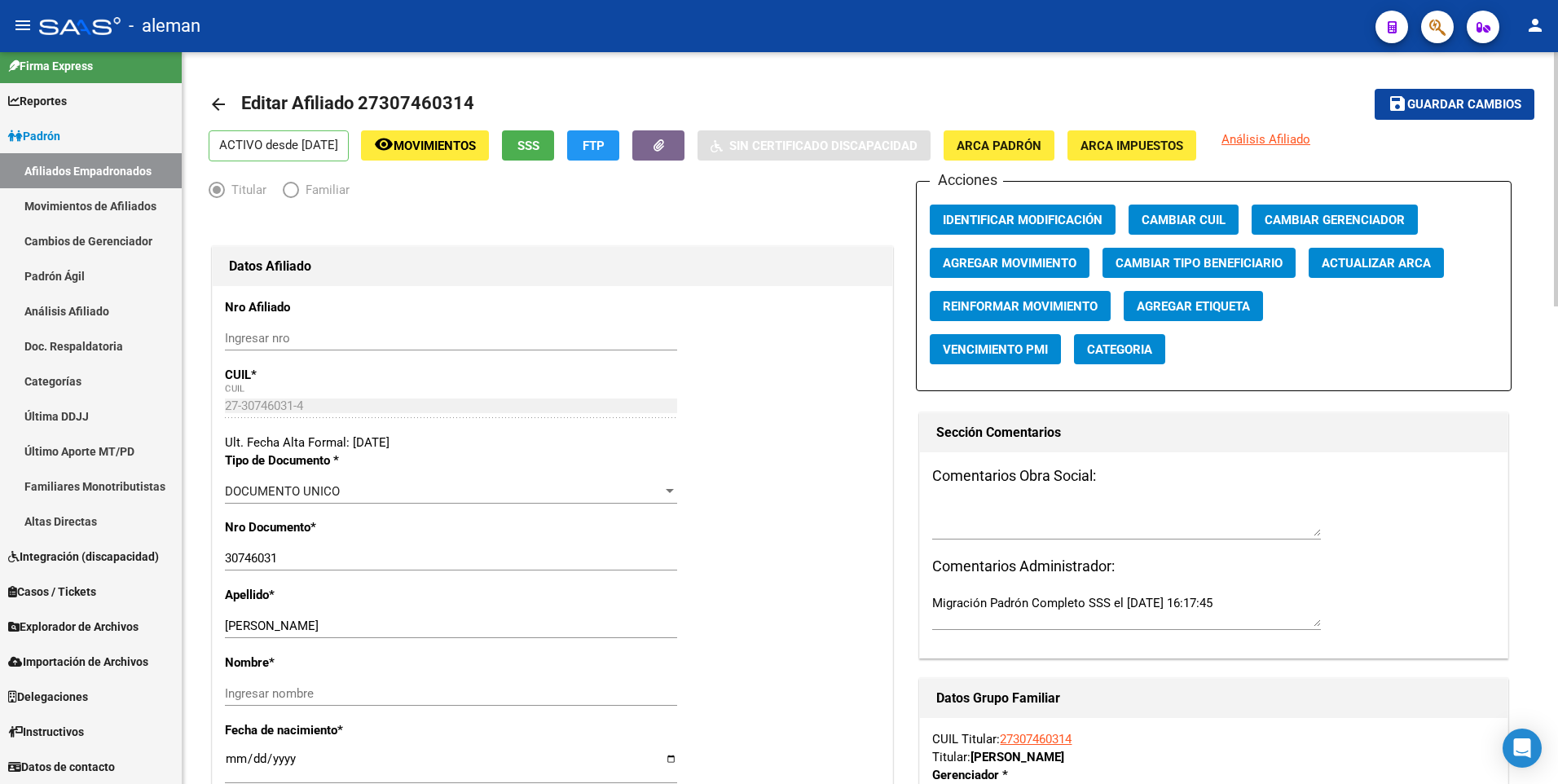
scroll to position [163, 0]
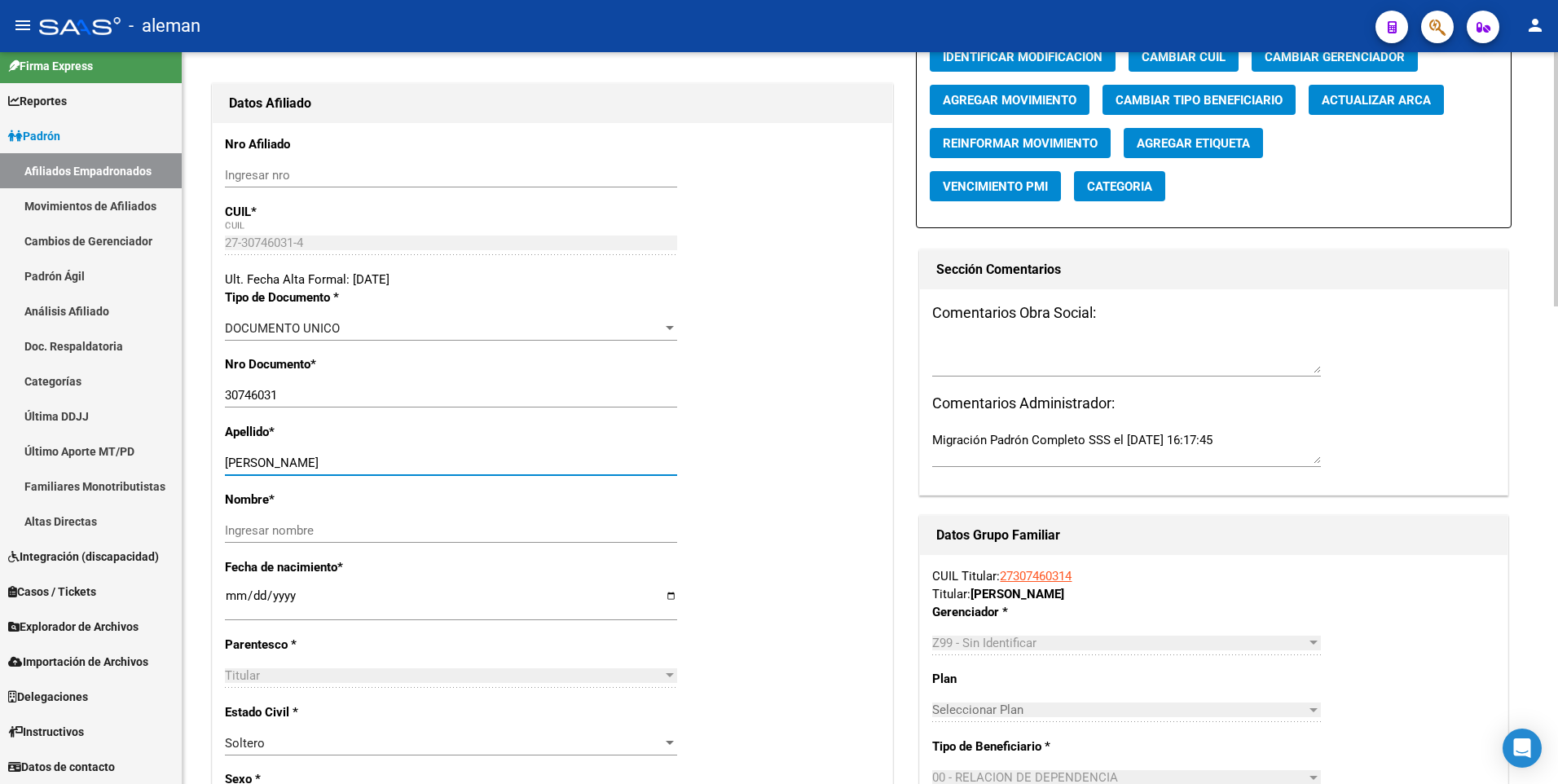
drag, startPoint x: 277, startPoint y: 462, endPoint x: 349, endPoint y: 462, distance: 72.0
click at [349, 462] on input "CAROLEI MARIA" at bounding box center [451, 462] width 452 height 15
click at [318, 528] on input "Ingresar nombre" at bounding box center [451, 531] width 452 height 15
paste input "27307460314"
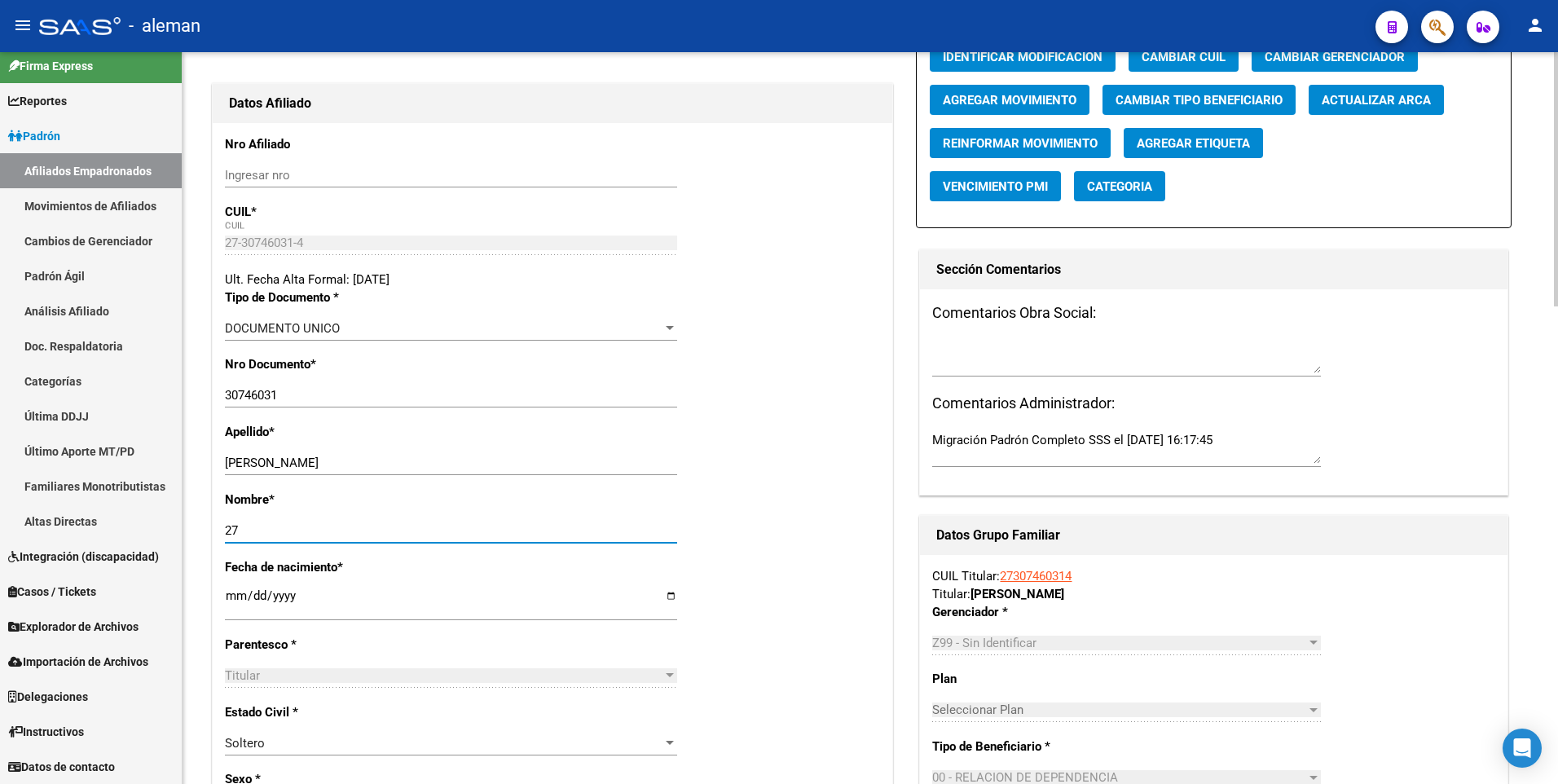
type input "2"
drag, startPoint x: 277, startPoint y: 463, endPoint x: 334, endPoint y: 463, distance: 57.0
click at [334, 463] on input "CAROLEI MARIA" at bounding box center [451, 462] width 452 height 15
click at [286, 530] on input "Ingresar nombre" at bounding box center [451, 531] width 452 height 15
paste input "MARIA"
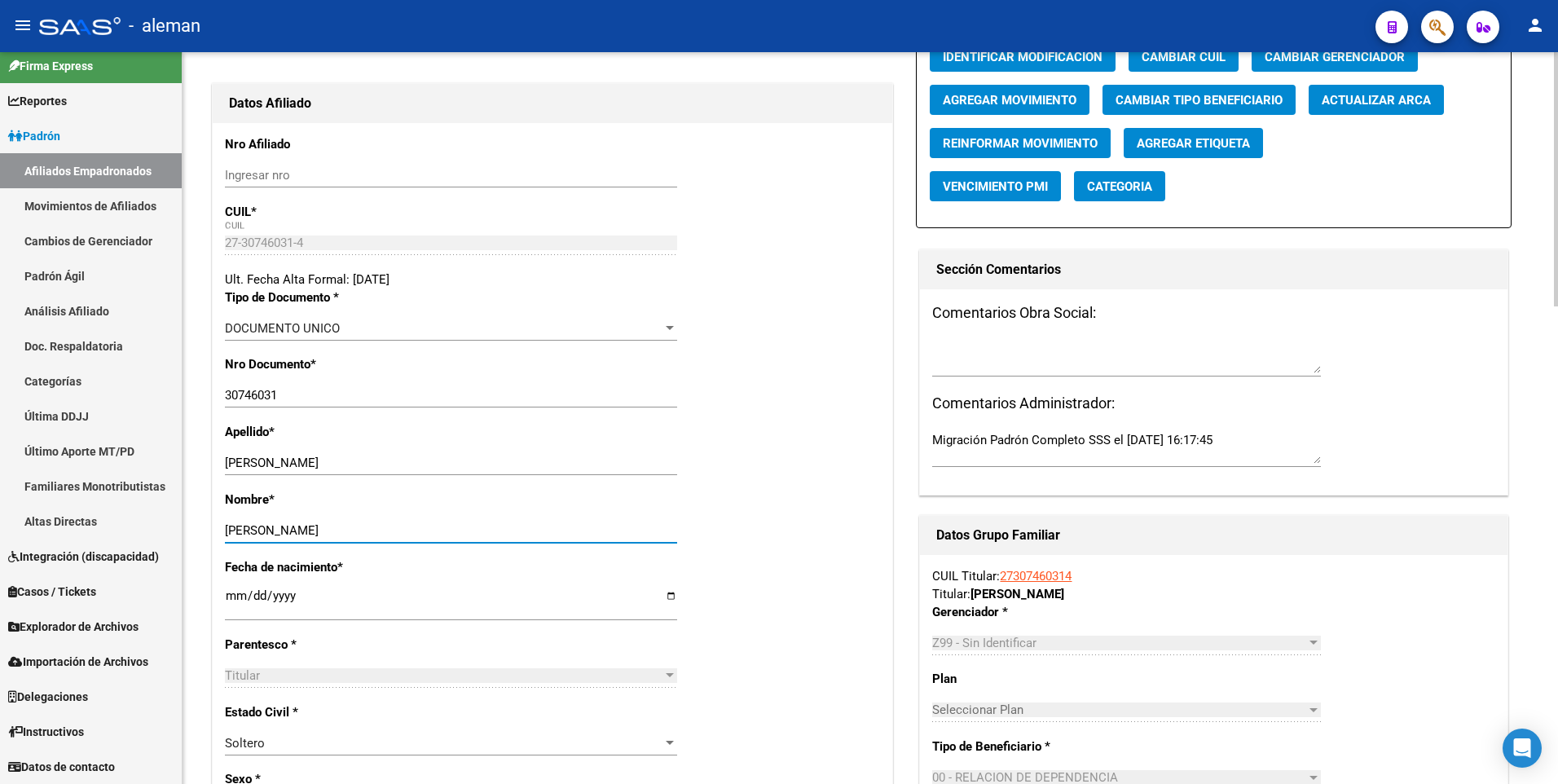
type input "MARIA"
drag, startPoint x: 280, startPoint y: 466, endPoint x: 353, endPoint y: 465, distance: 73.0
click at [353, 465] on input "CAROLEI MARIA" at bounding box center [451, 462] width 452 height 15
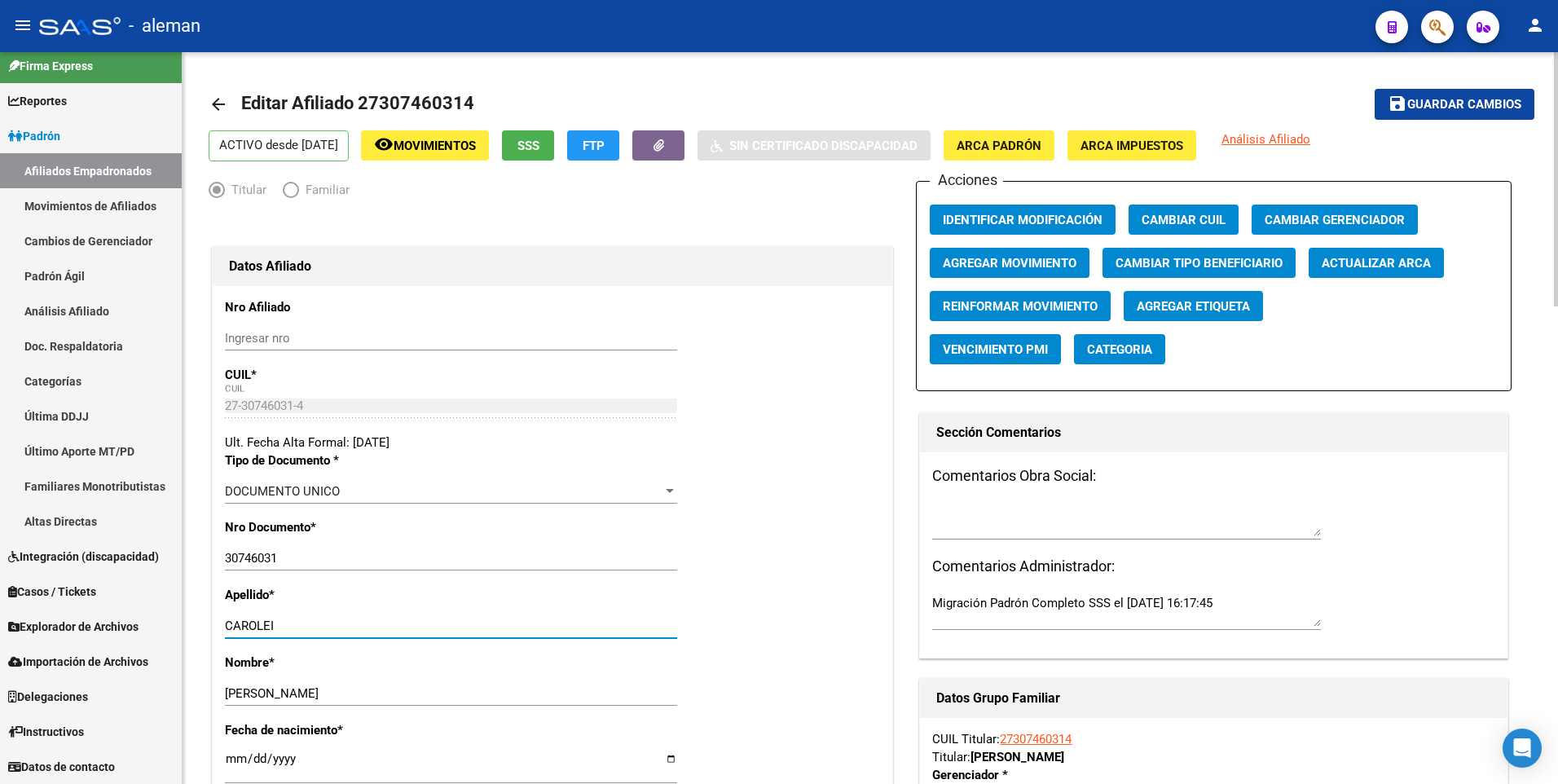
type input "CAROLEI"
click at [1459, 98] on span "Guardar cambios" at bounding box center [1463, 105] width 114 height 15
click at [1042, 253] on button "Agregar Movimiento" at bounding box center [1009, 263] width 160 height 30
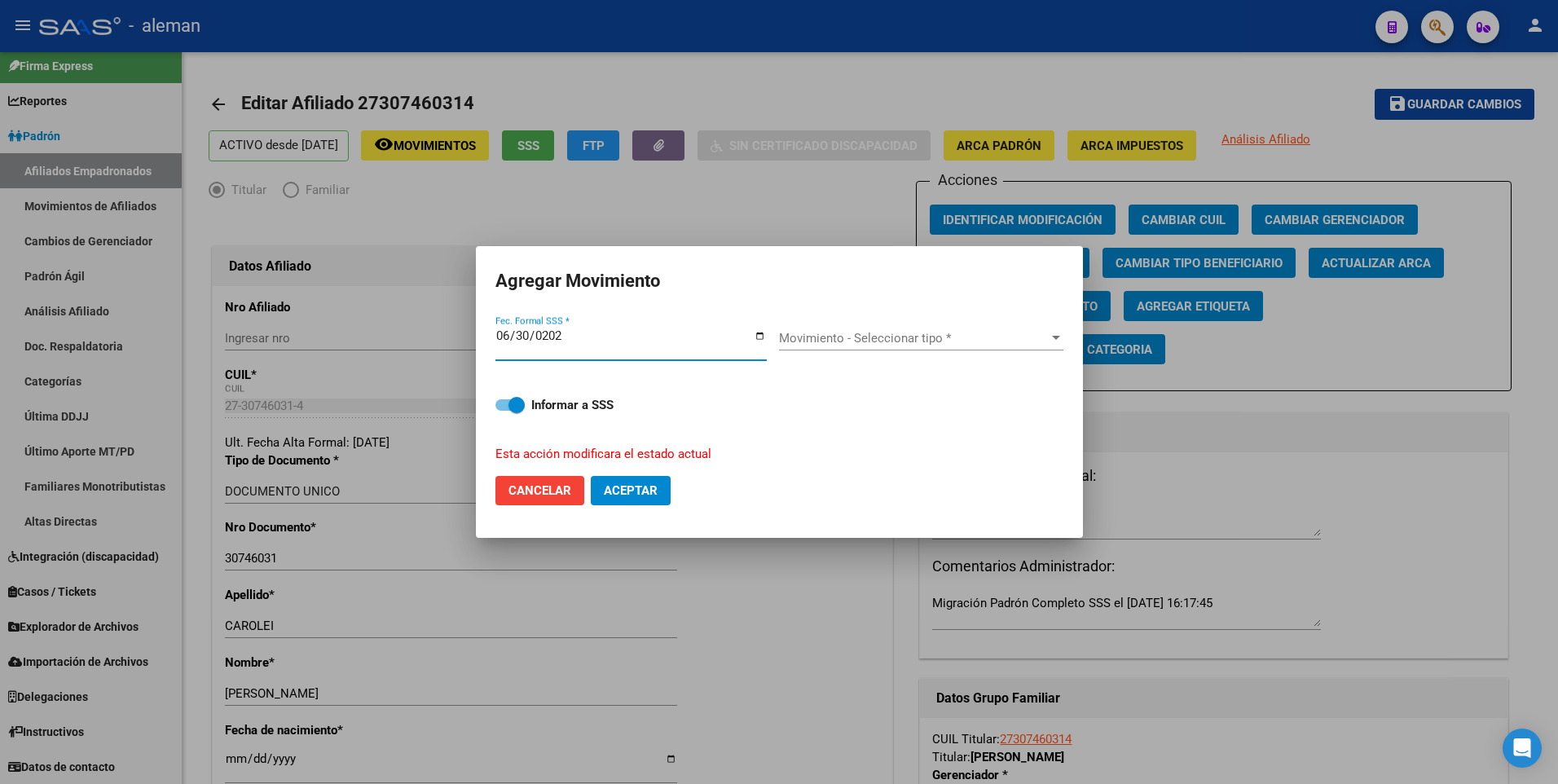
type input "2025-06-30"
click at [590, 476] on button "Aceptar" at bounding box center [630, 490] width 79 height 29
click at [1036, 338] on span "Movimiento - Seleccionar tipo *" at bounding box center [913, 339] width 270 height 15
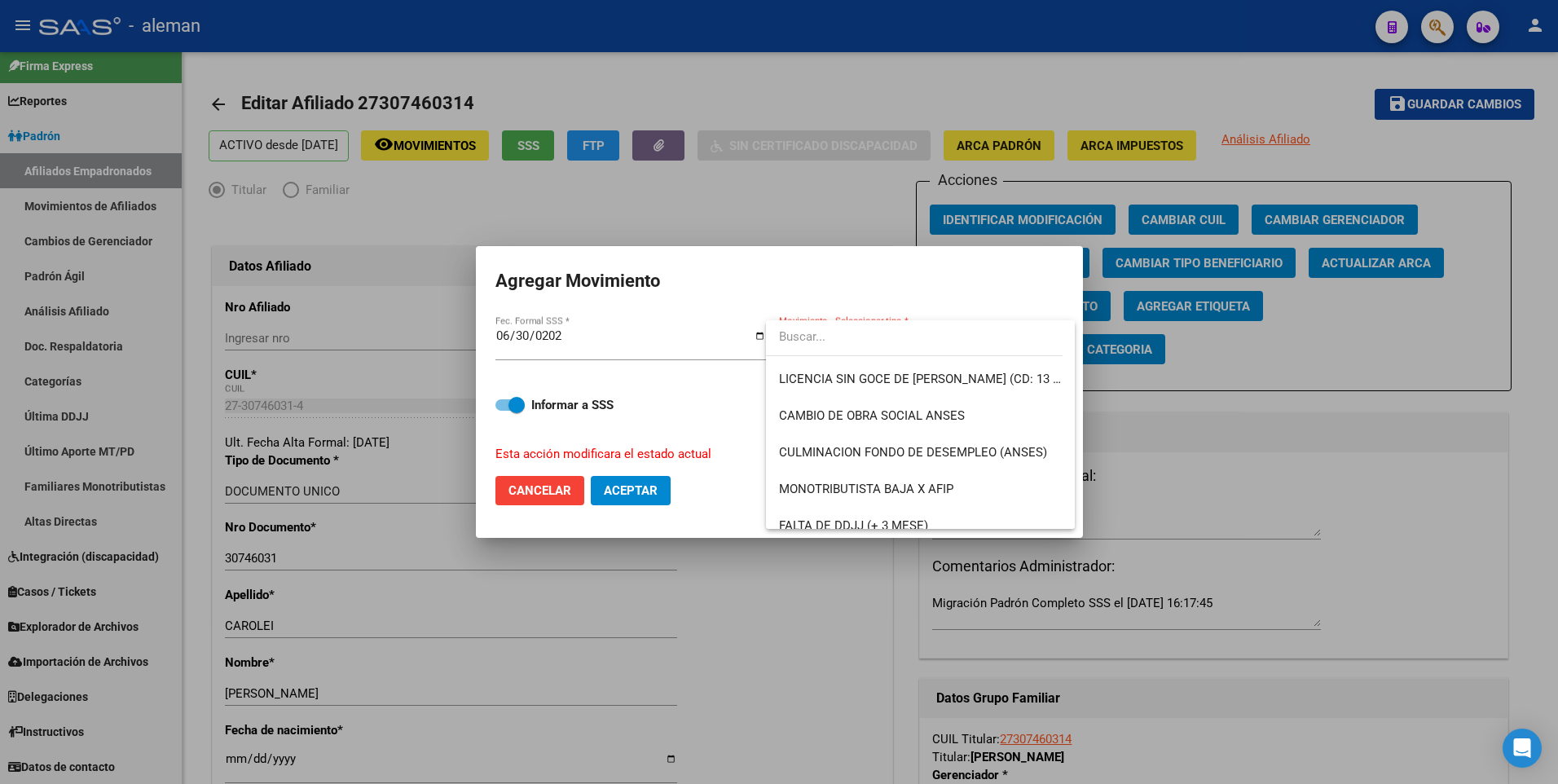
scroll to position [408, 0]
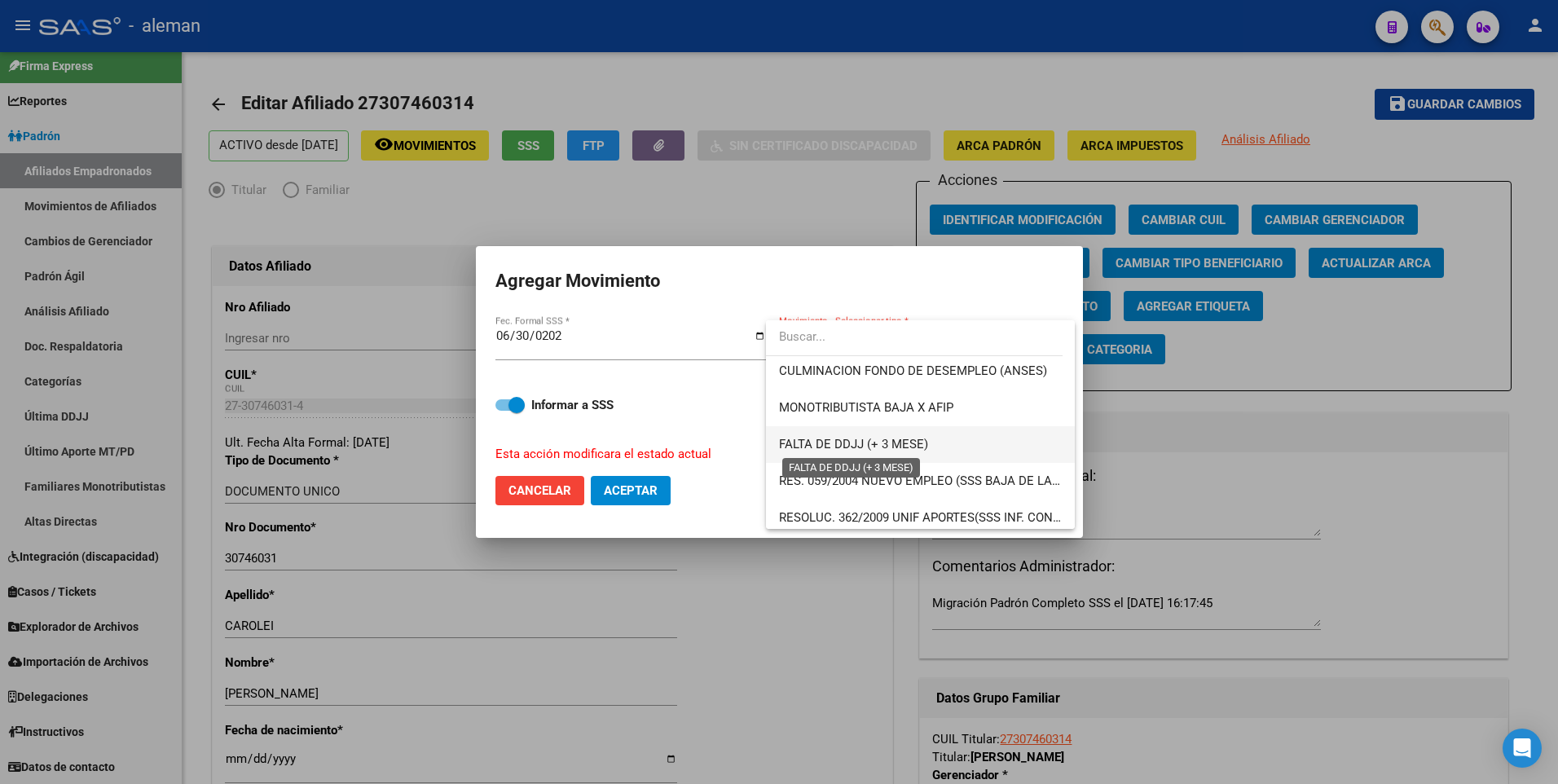
click at [843, 447] on span "FALTA DE DDJJ (+ 3 MESE)" at bounding box center [853, 444] width 149 height 15
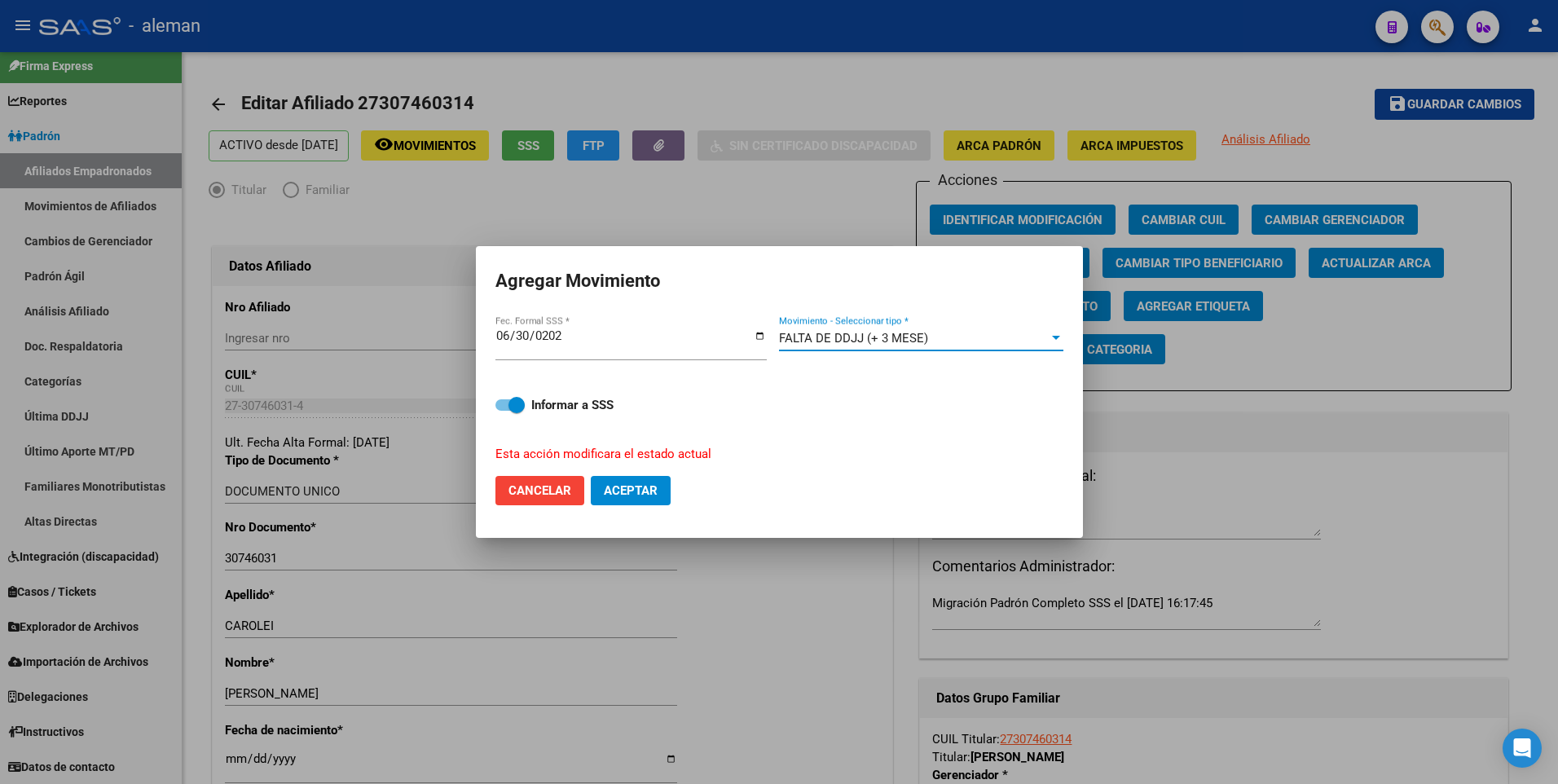
click at [497, 399] on label "Informar a SSS" at bounding box center [779, 405] width 568 height 20
click at [502, 410] on input "Informar a SSS" at bounding box center [502, 410] width 1 height 1
checkbox input "false"
click at [633, 487] on span "Aceptar" at bounding box center [630, 491] width 54 height 15
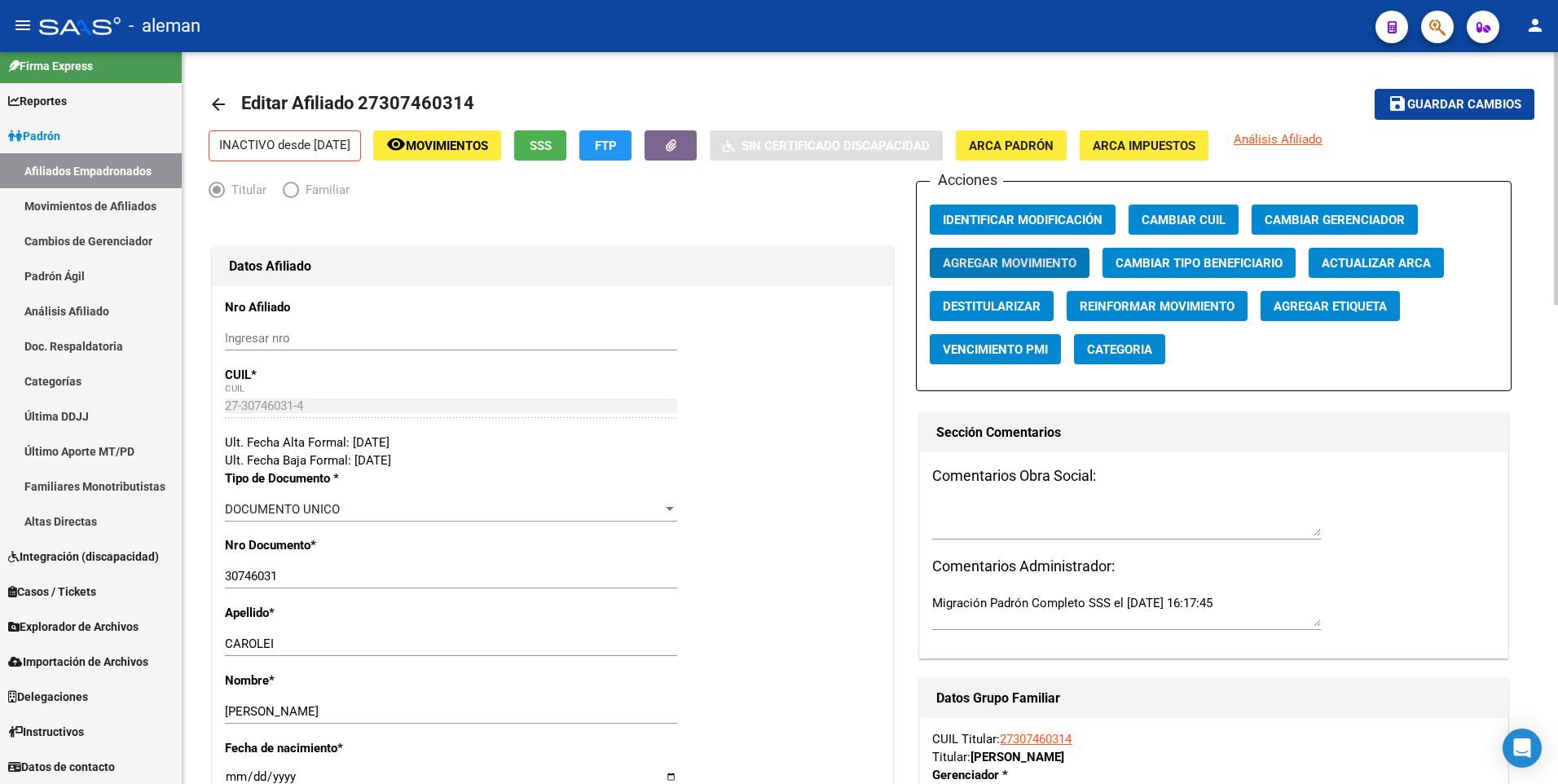
click at [218, 107] on mat-icon "arrow_back" at bounding box center [218, 104] width 20 height 20
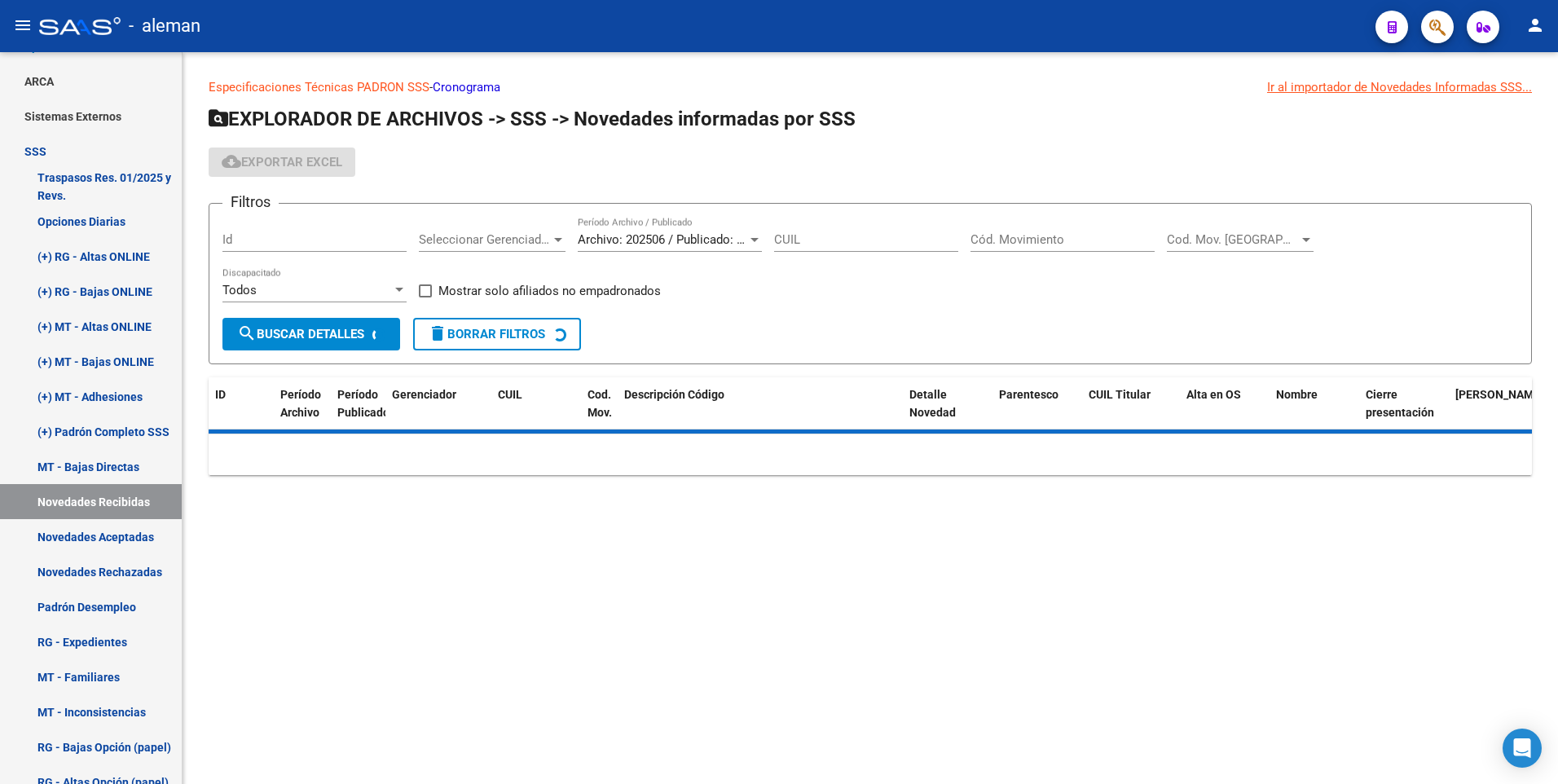
scroll to position [175, 0]
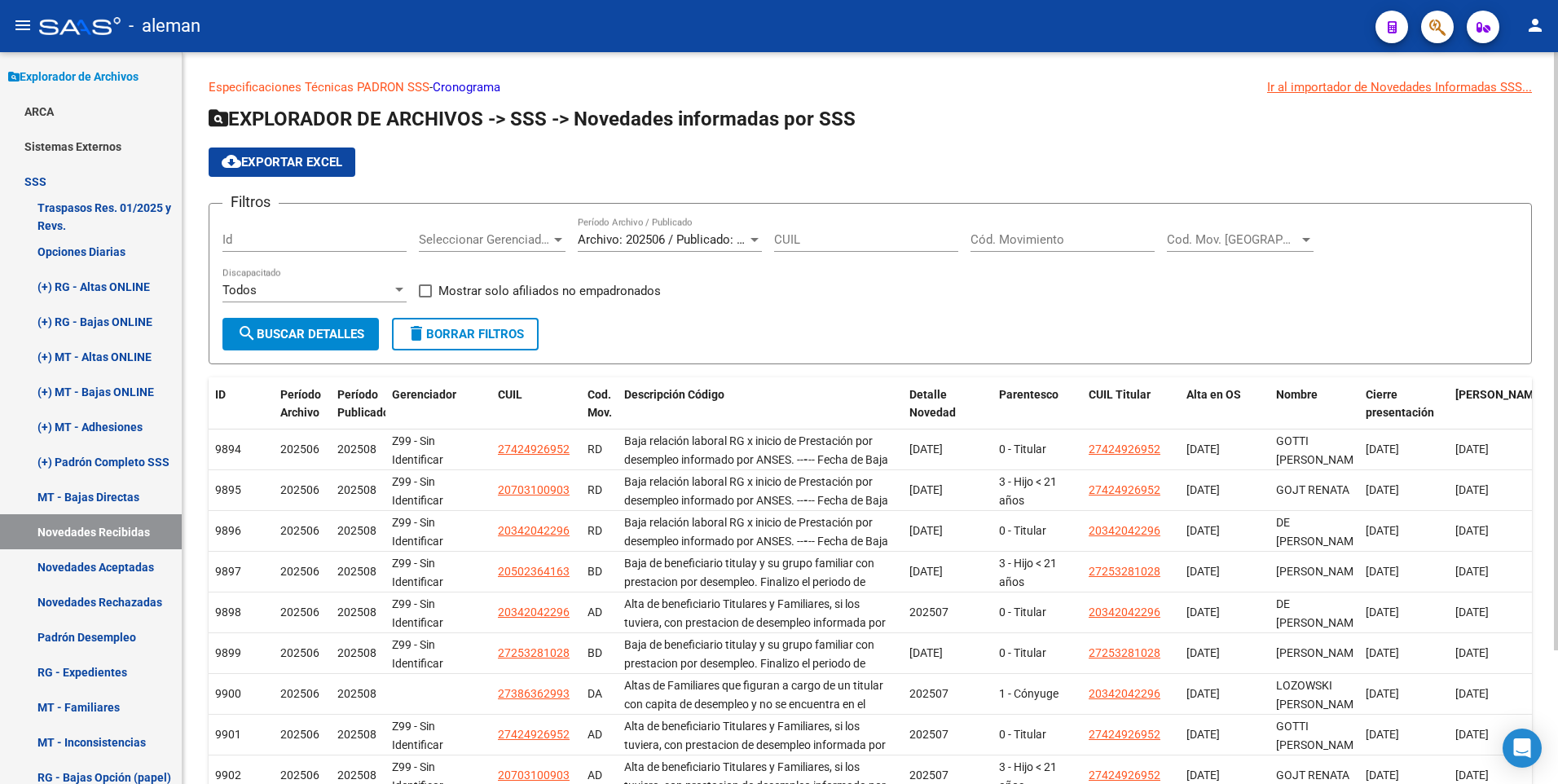
click at [1031, 235] on input "Cód. Movimiento" at bounding box center [1062, 239] width 184 height 15
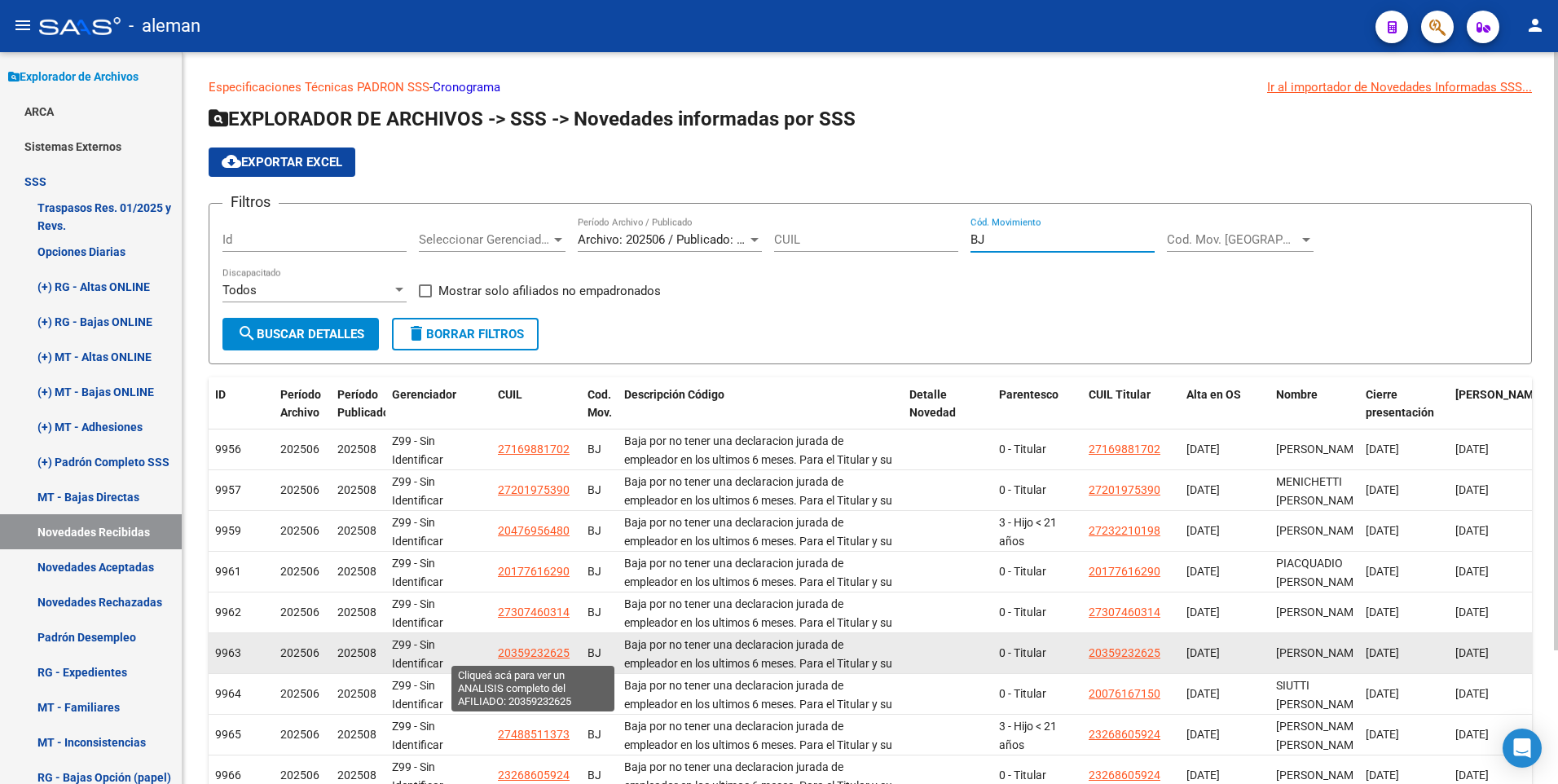
type input "BJ"
click at [538, 653] on span "20359232625" at bounding box center [534, 653] width 72 height 13
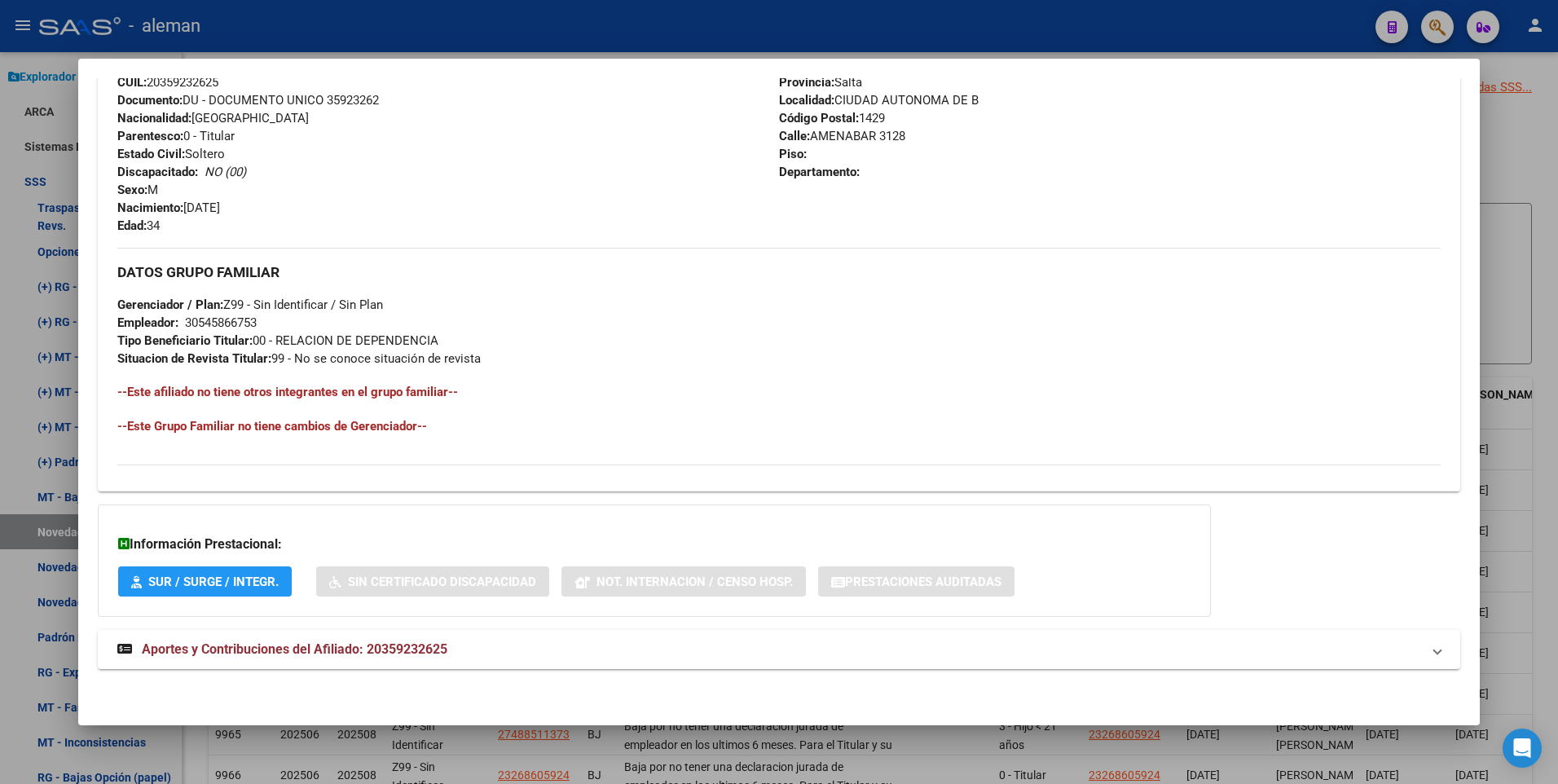
scroll to position [0, 0]
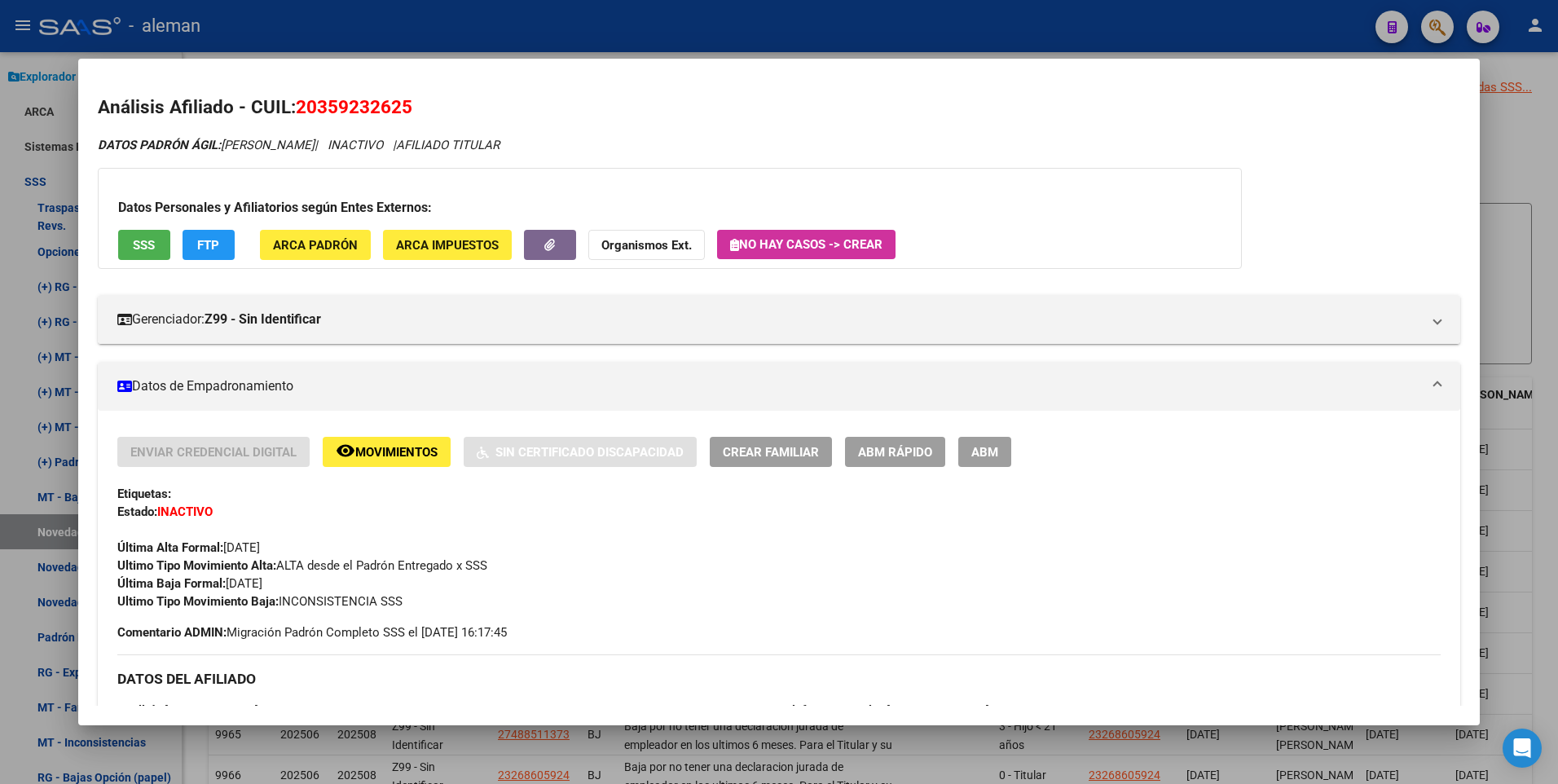
click at [1530, 138] on div at bounding box center [779, 392] width 1558 height 784
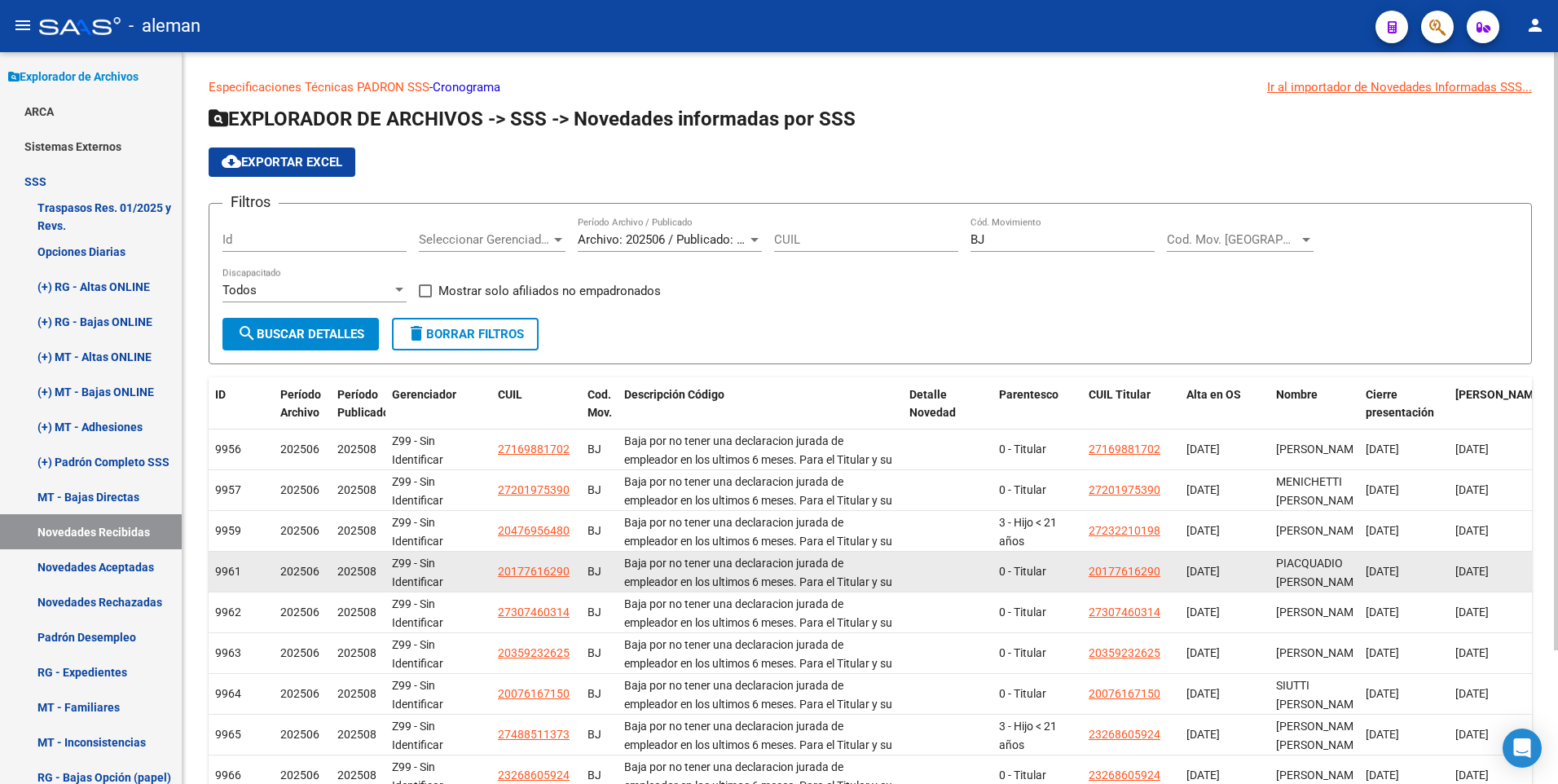
scroll to position [81, 0]
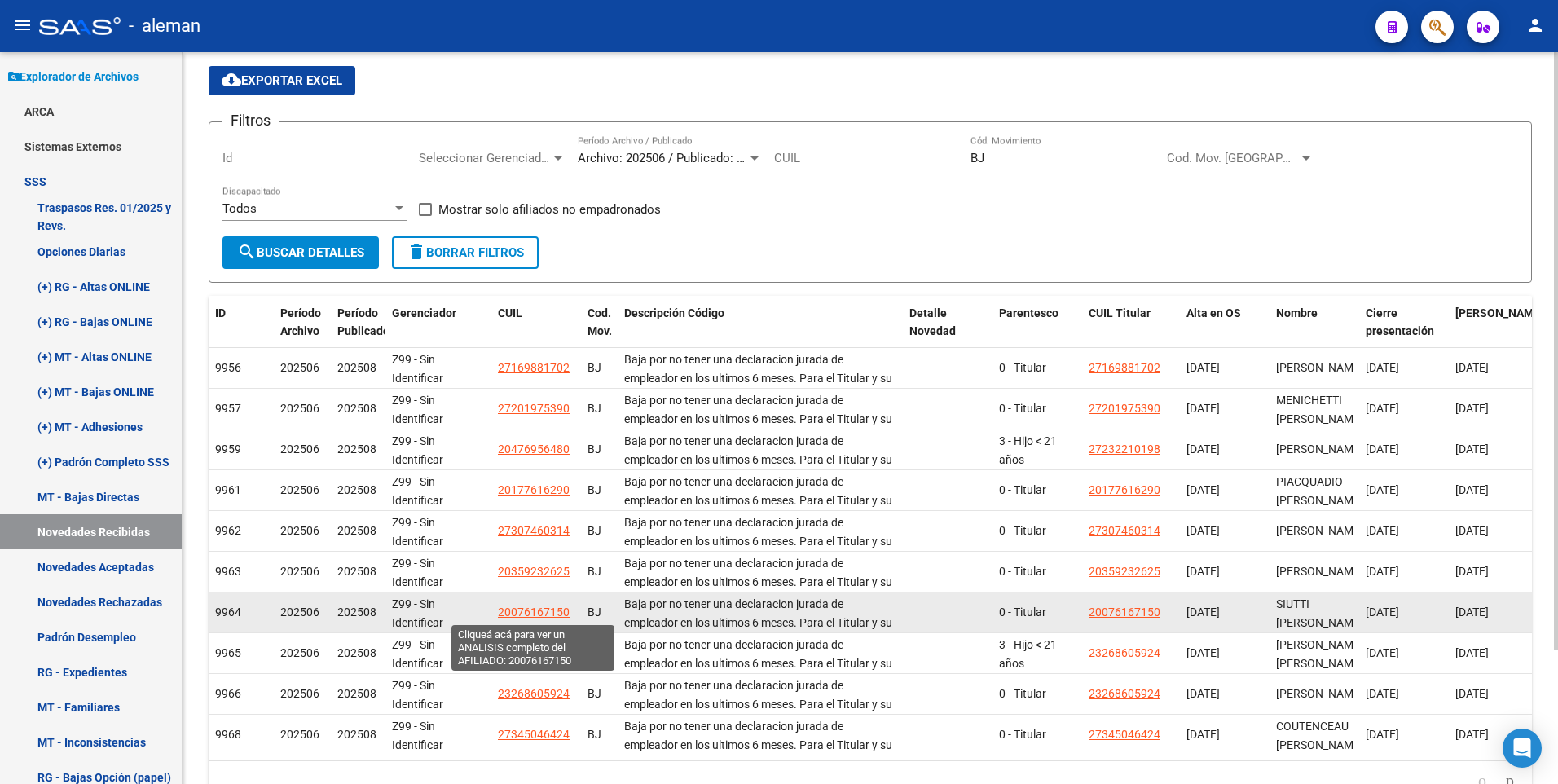
click at [531, 614] on span "20076167150" at bounding box center [534, 612] width 72 height 13
type textarea "20076167150"
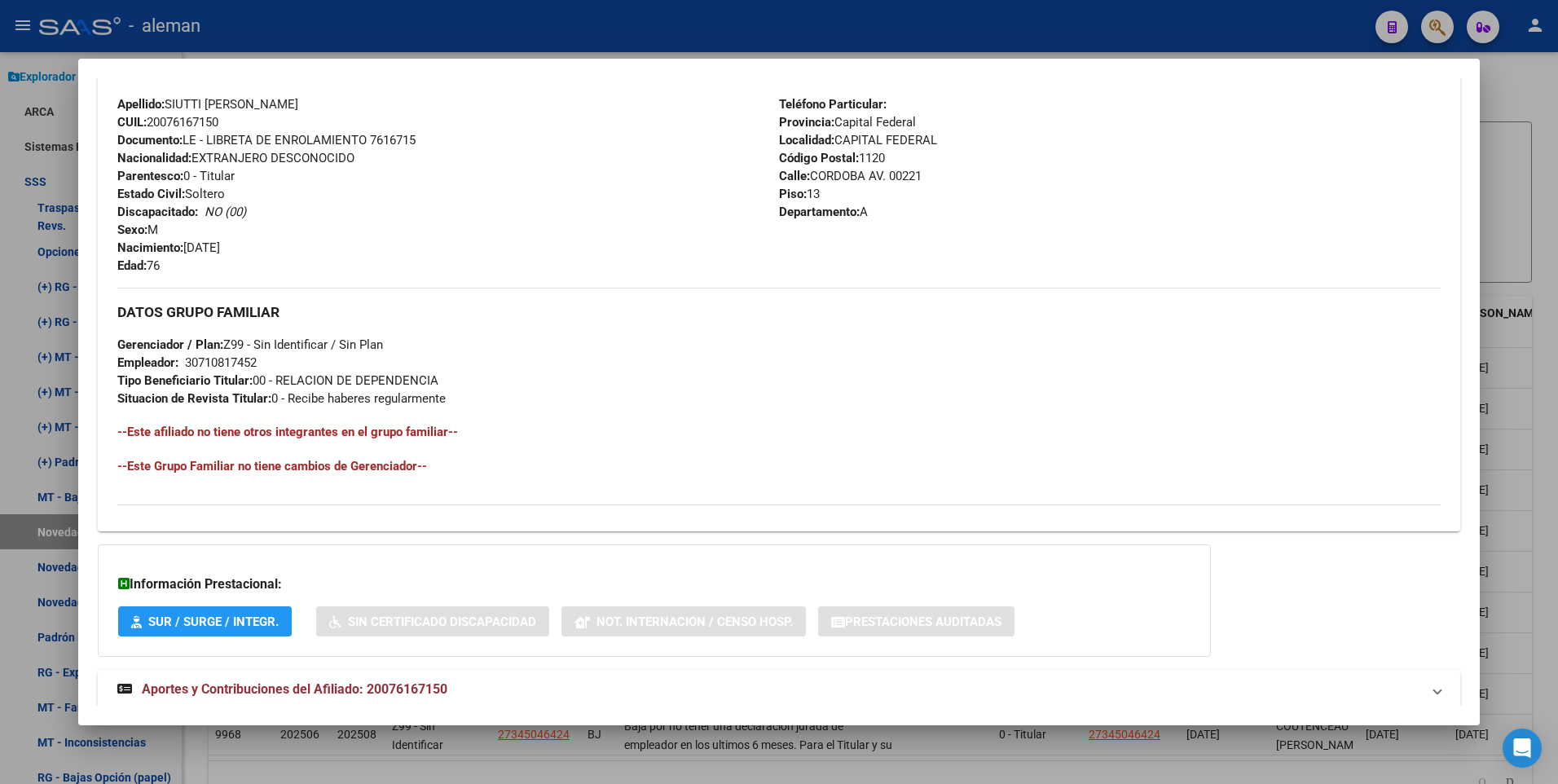
scroll to position [610, 0]
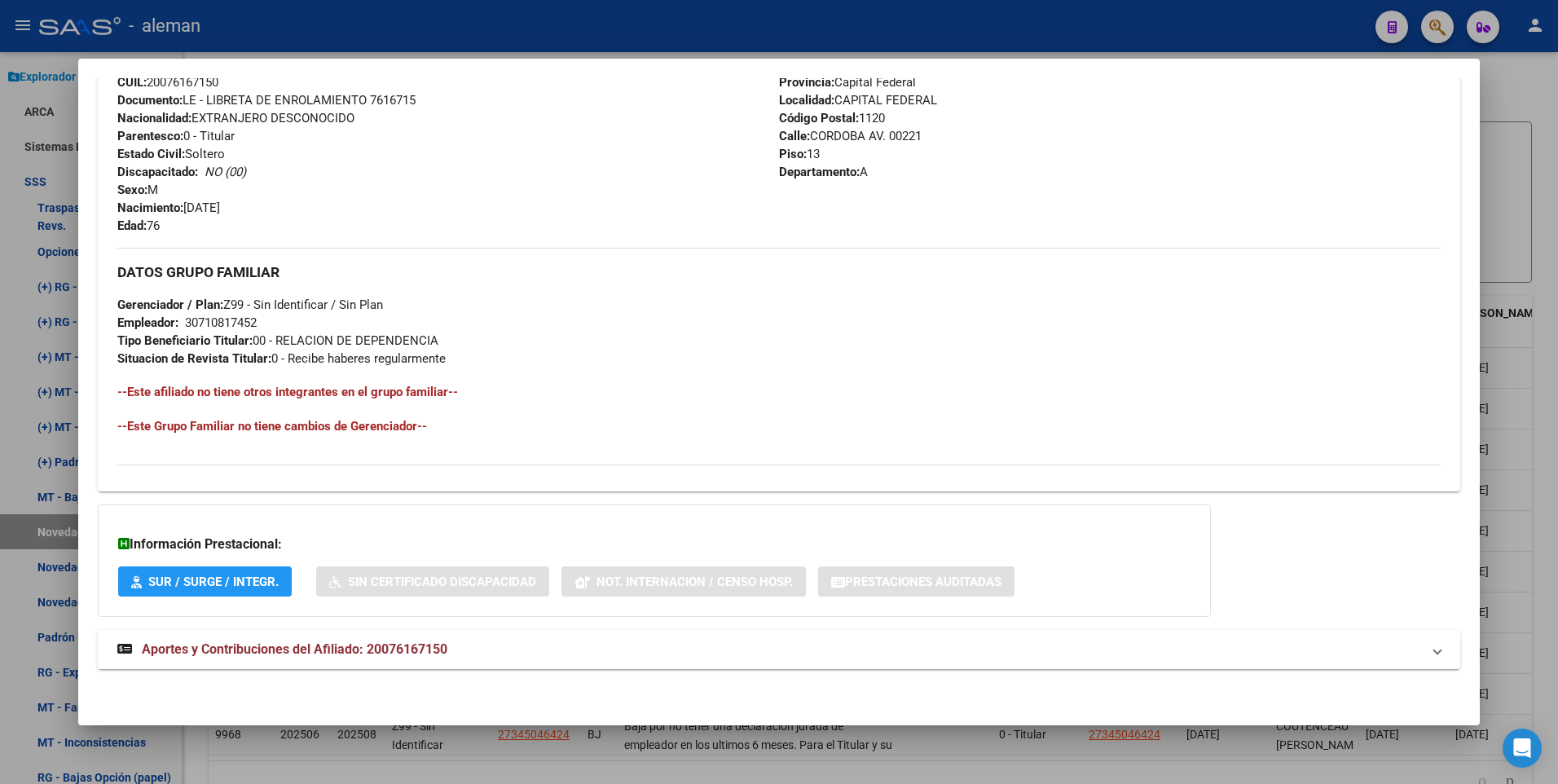
click at [375, 644] on span "Aportes y Contribuciones del Afiliado: 20076167150" at bounding box center [294, 649] width 306 height 15
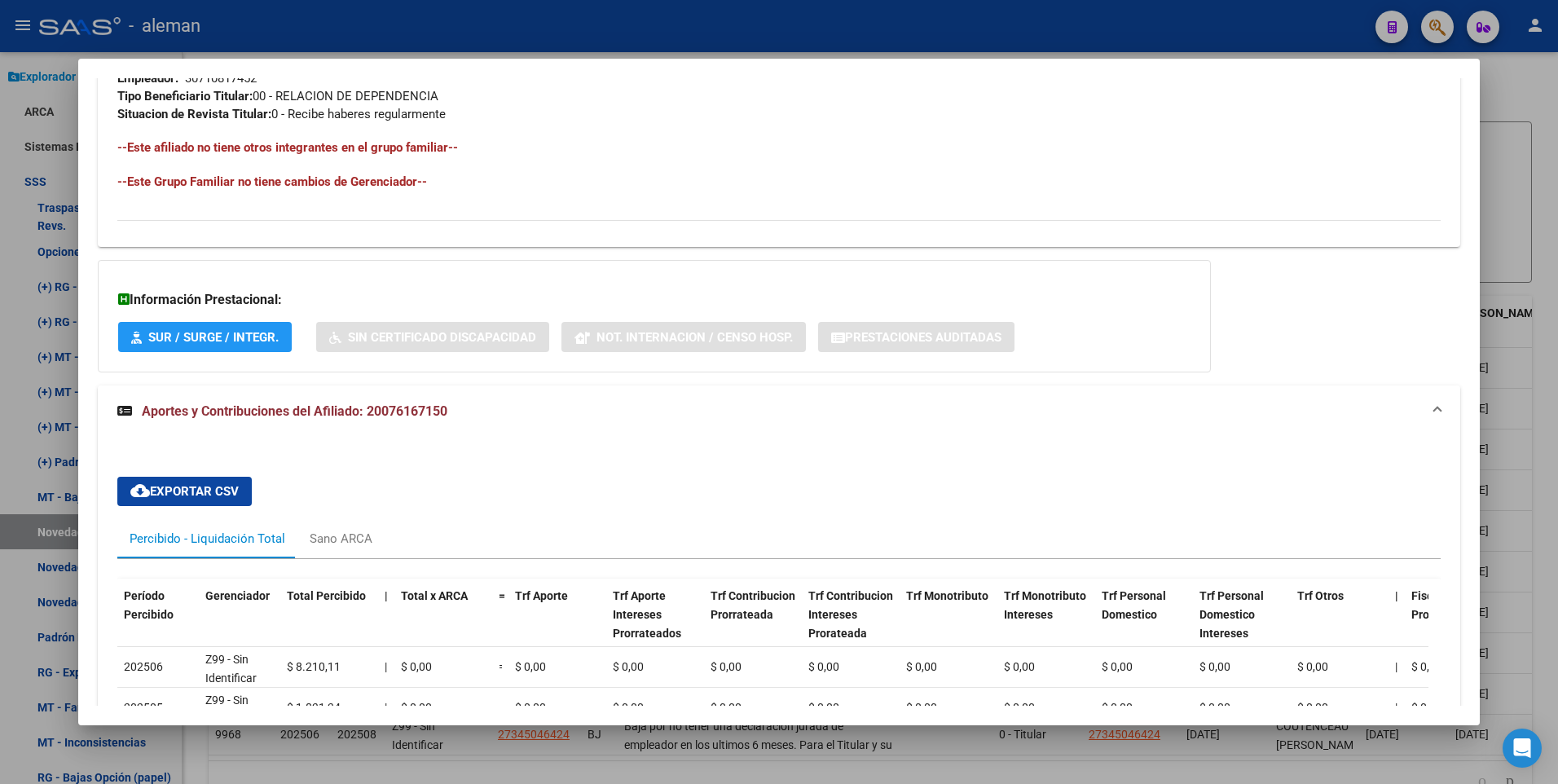
scroll to position [1018, 0]
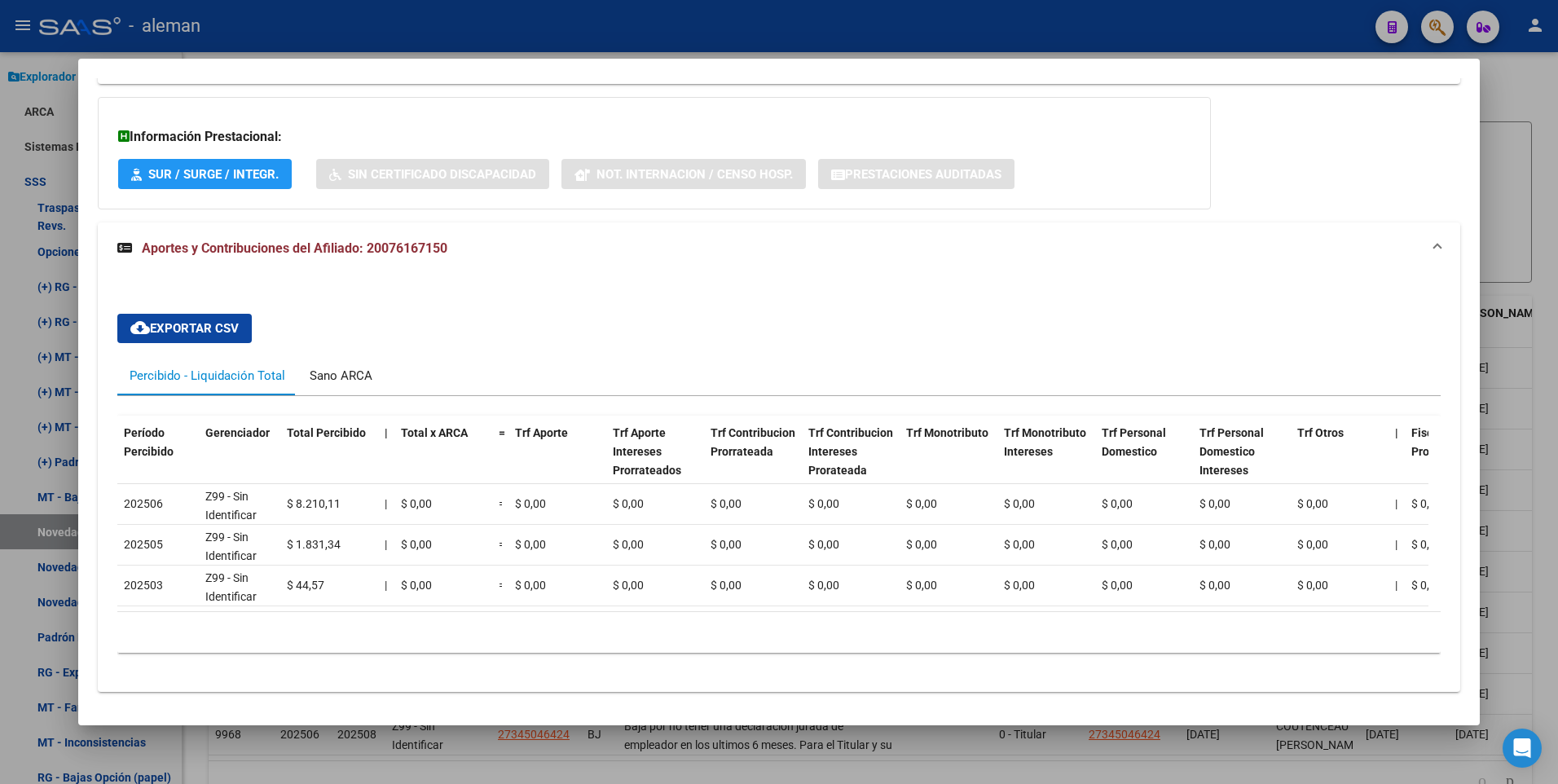
click at [344, 375] on div "Sano ARCA" at bounding box center [341, 375] width 62 height 18
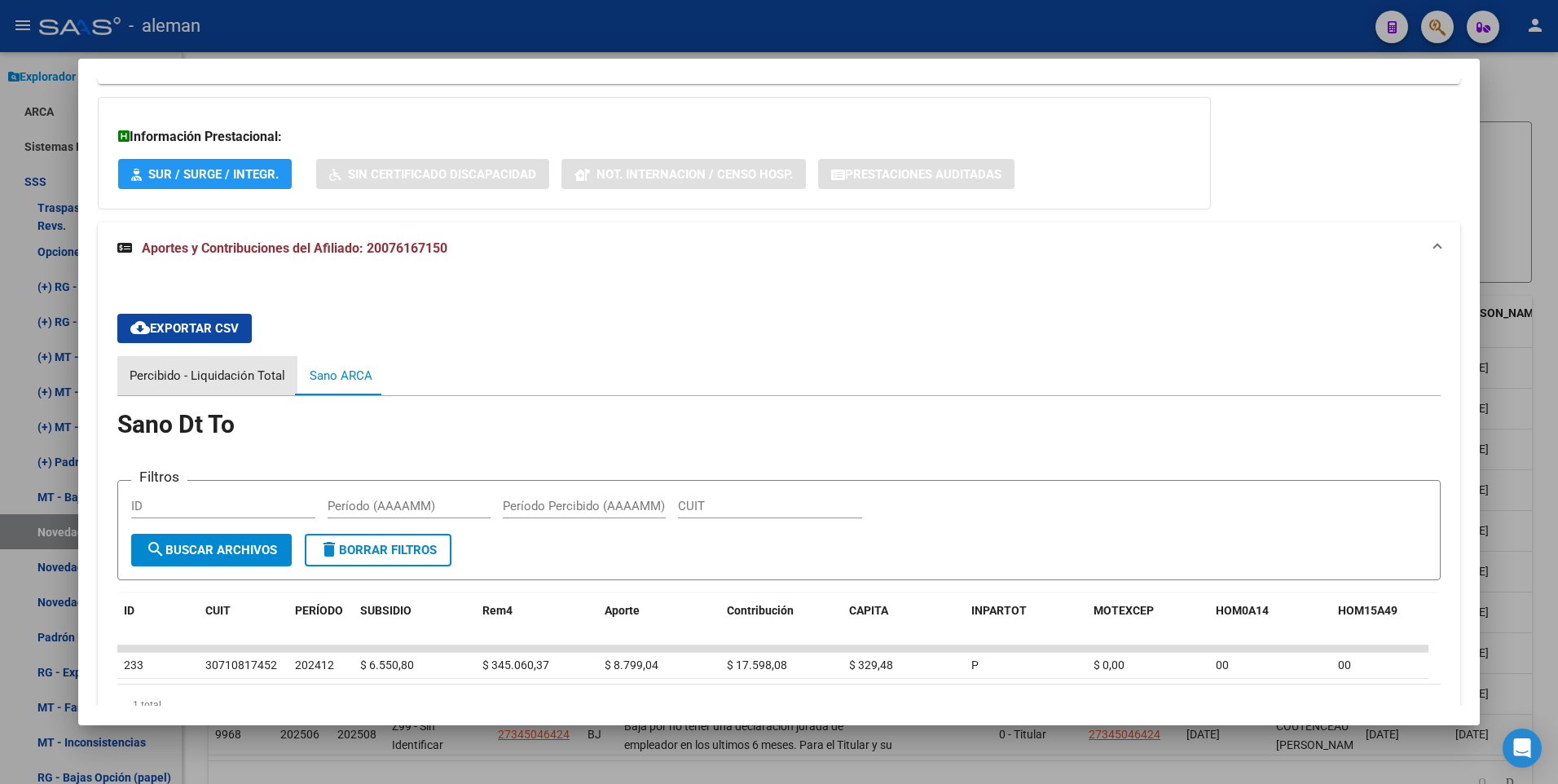
click at [222, 376] on div "Percibido - Liquidación Total" at bounding box center [207, 375] width 156 height 18
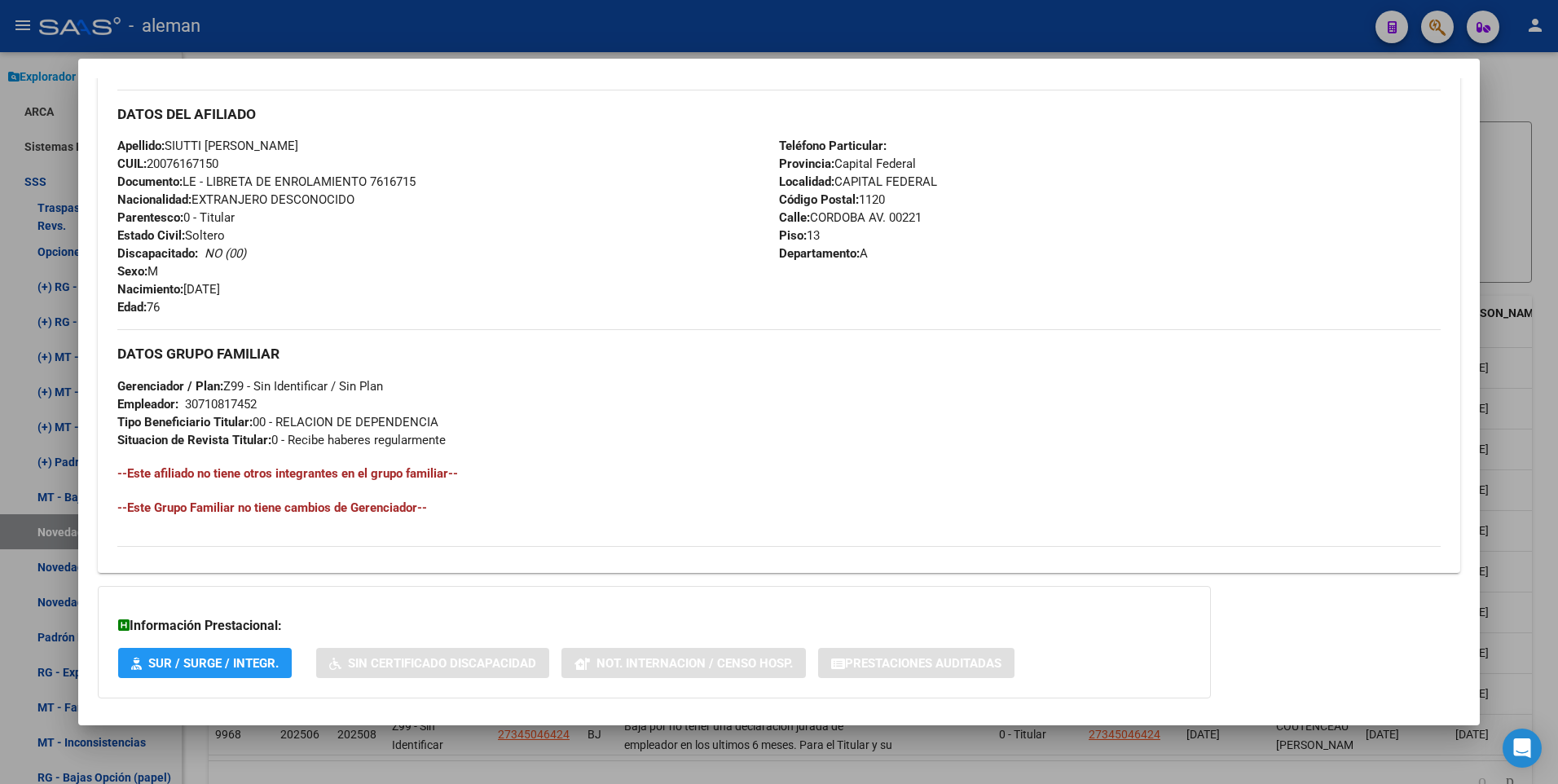
scroll to position [40, 0]
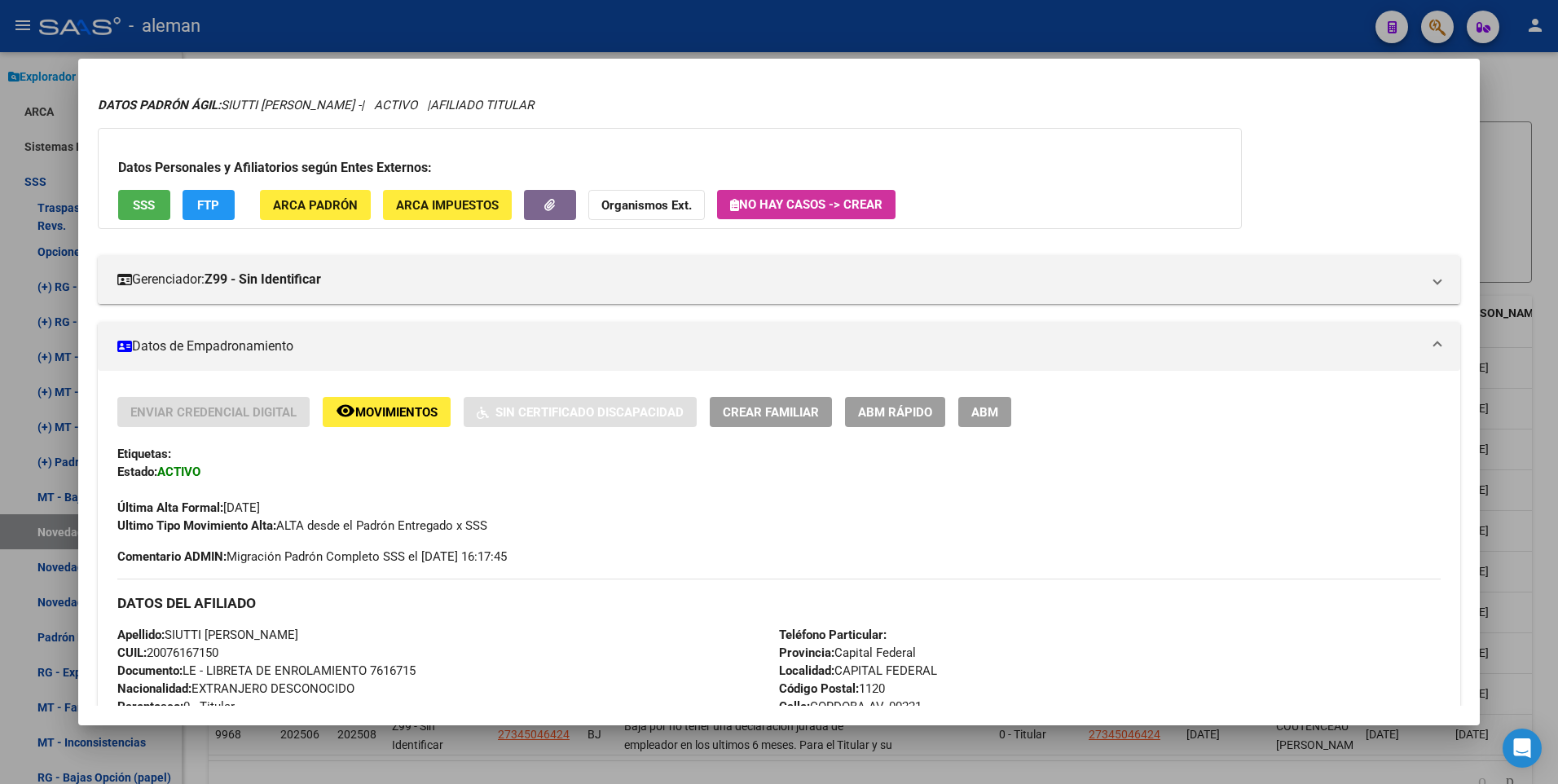
click at [997, 416] on span "ABM" at bounding box center [985, 412] width 26 height 15
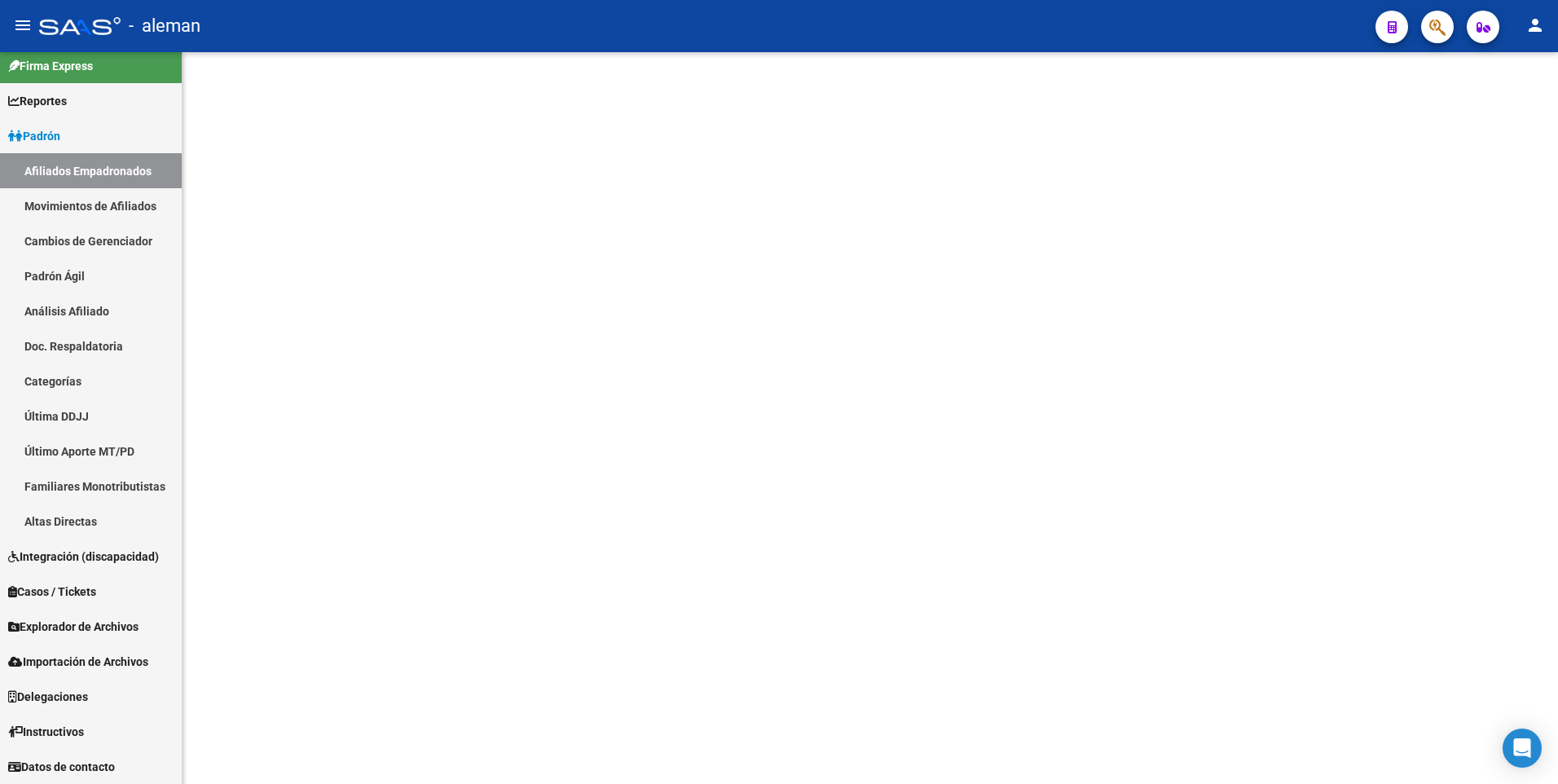
scroll to position [10, 0]
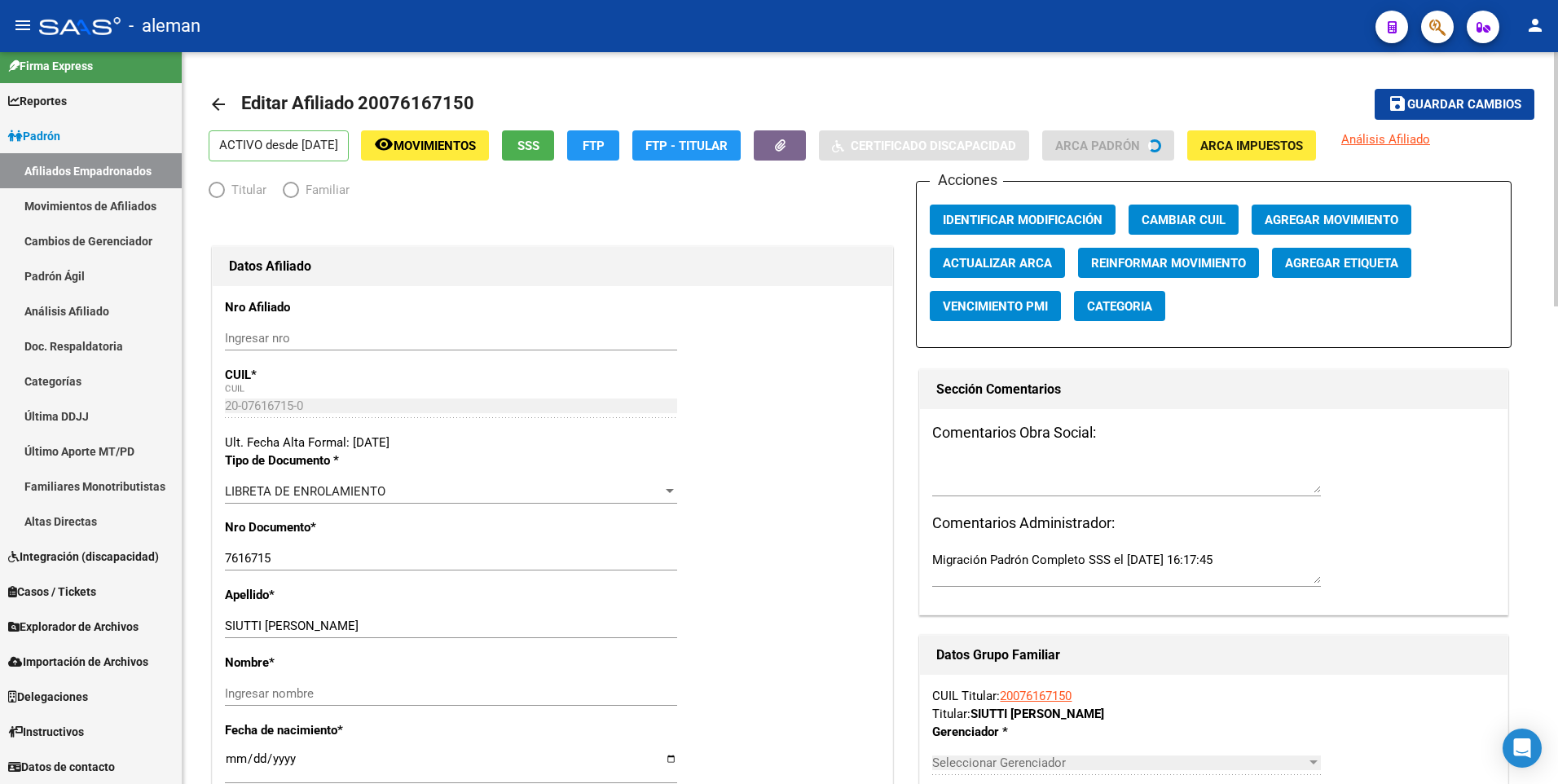
radio input "true"
type input "30-71081745-2"
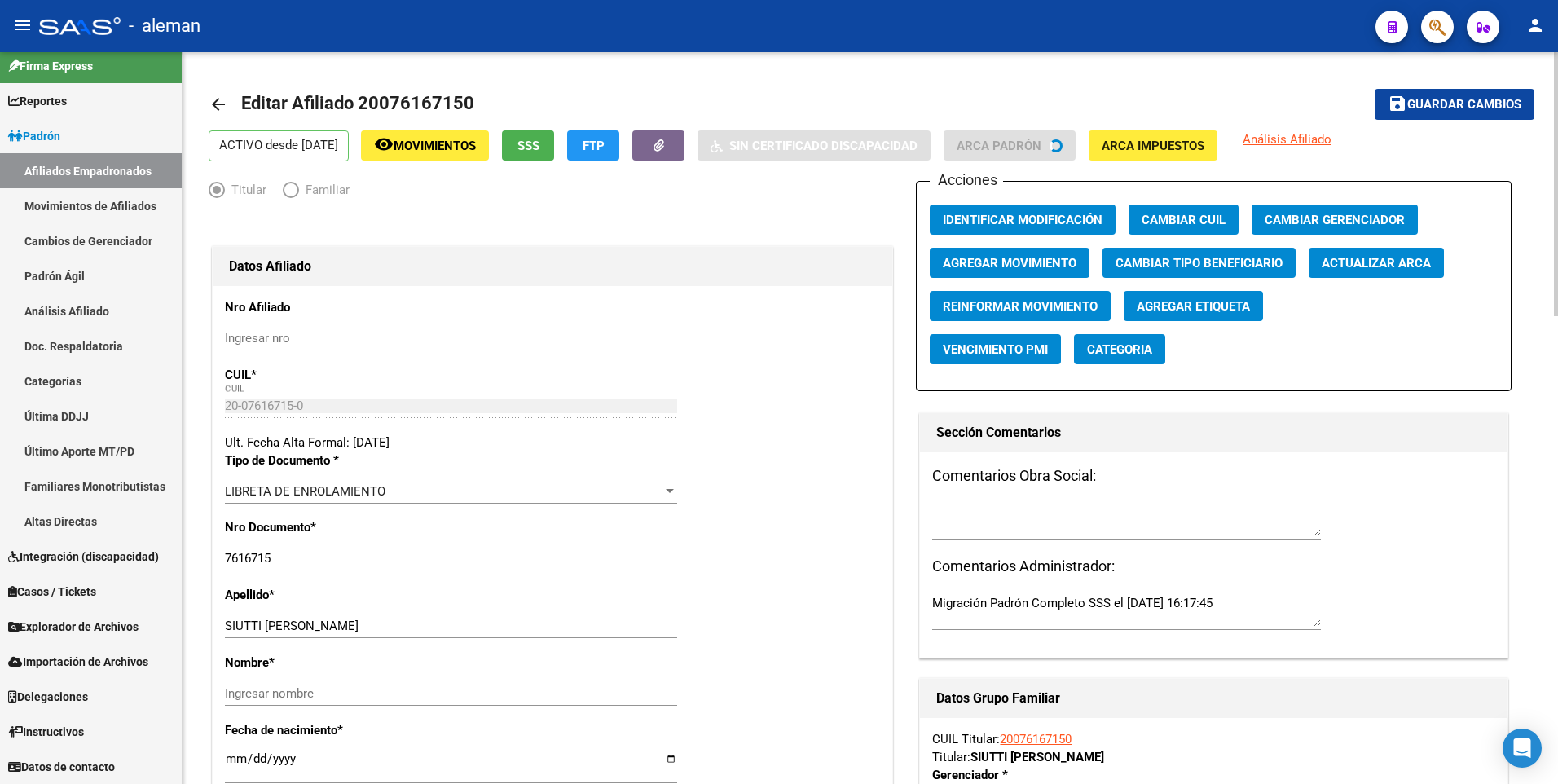
scroll to position [163, 0]
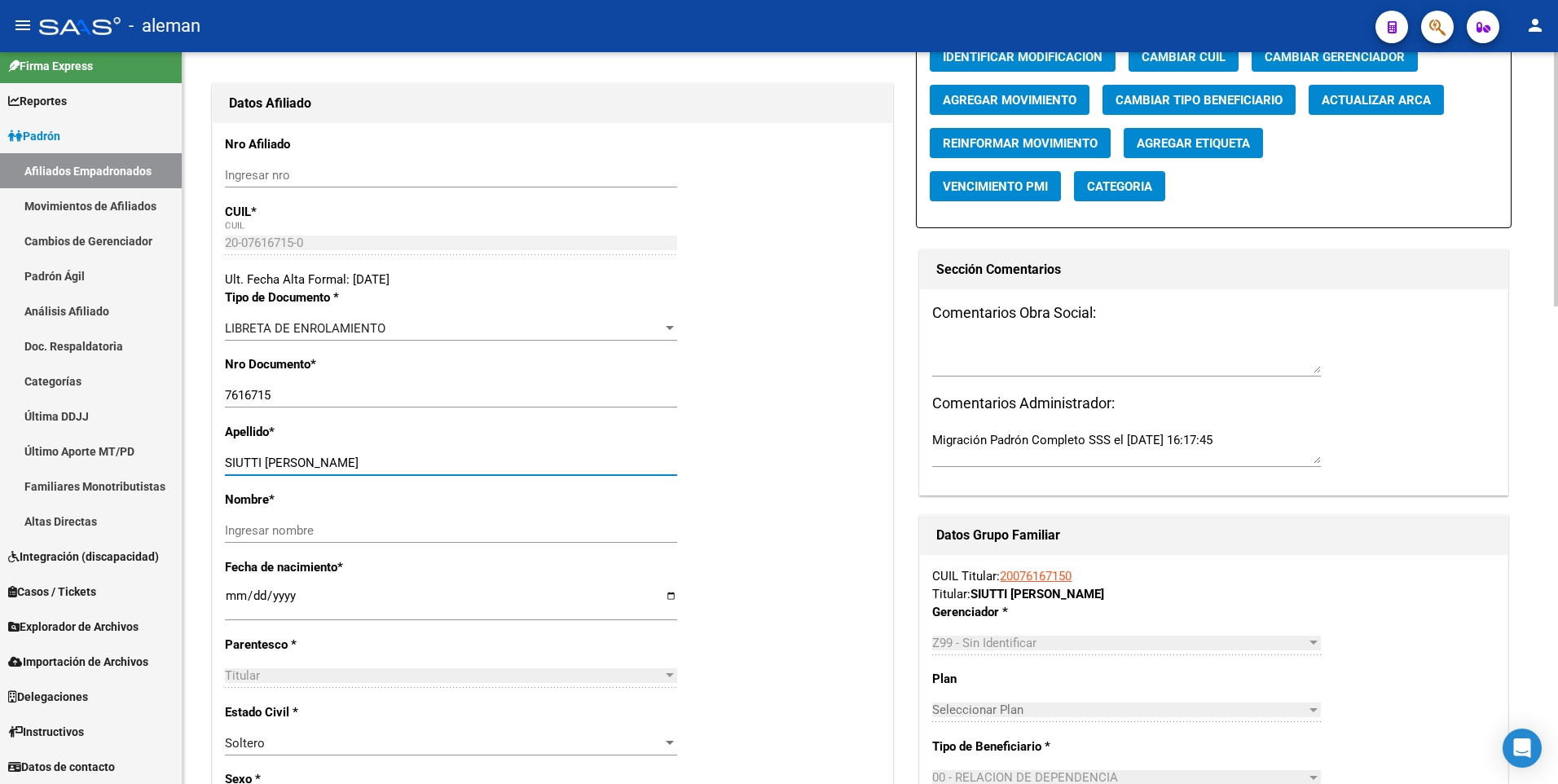
drag, startPoint x: 319, startPoint y: 461, endPoint x: 376, endPoint y: 465, distance: 57.1
click at [376, 465] on input "SIUTTI ORESTES EDUARDO" at bounding box center [451, 462] width 452 height 15
click at [337, 525] on input "Ingresar nombre" at bounding box center [451, 531] width 452 height 15
paste input "EDUARDO"
type input "EDUARDO"
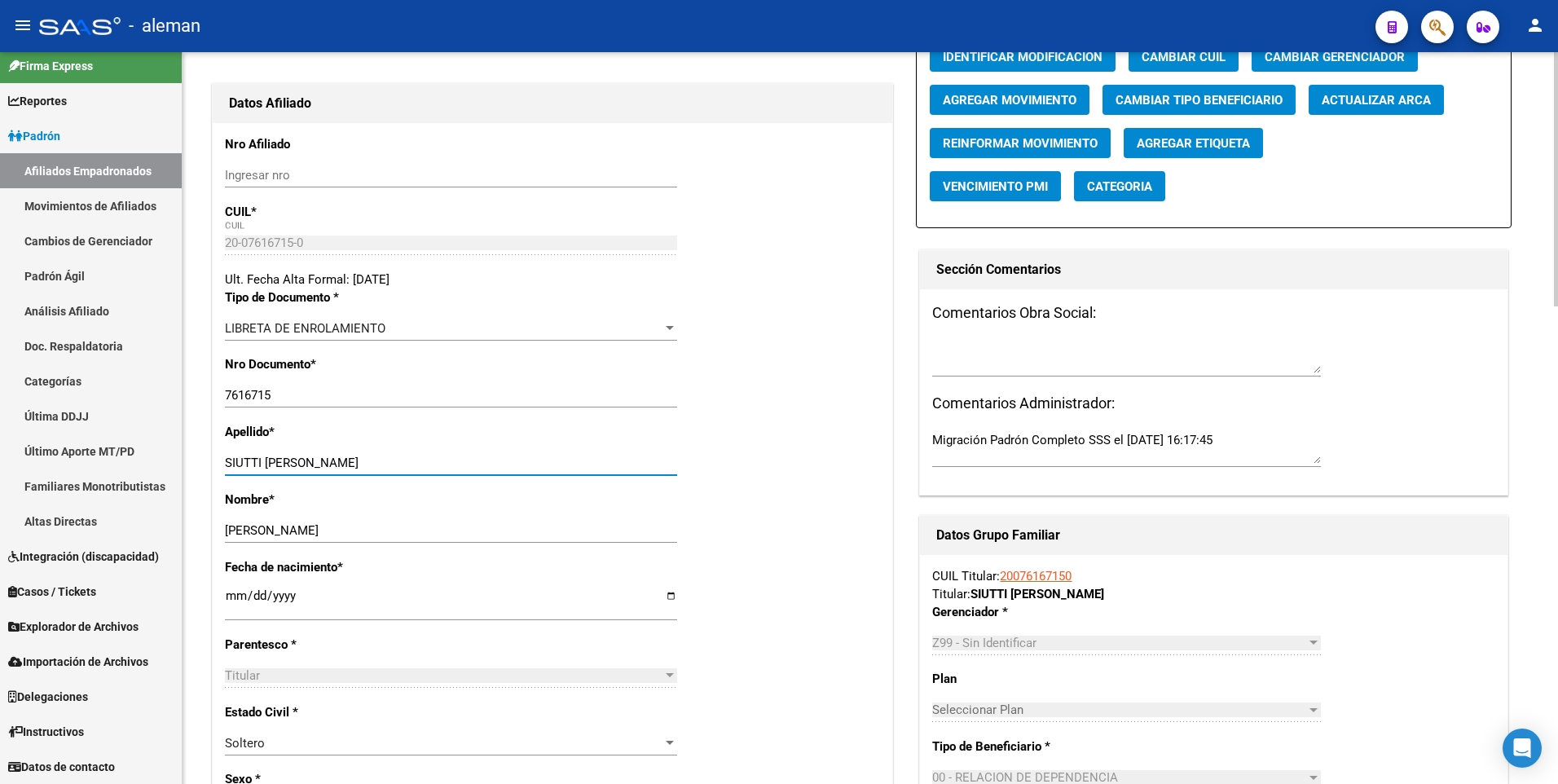
drag, startPoint x: 317, startPoint y: 463, endPoint x: 433, endPoint y: 464, distance: 116.0
click at [433, 464] on input "SIUTTI ORESTES EDUARDO" at bounding box center [451, 462] width 452 height 15
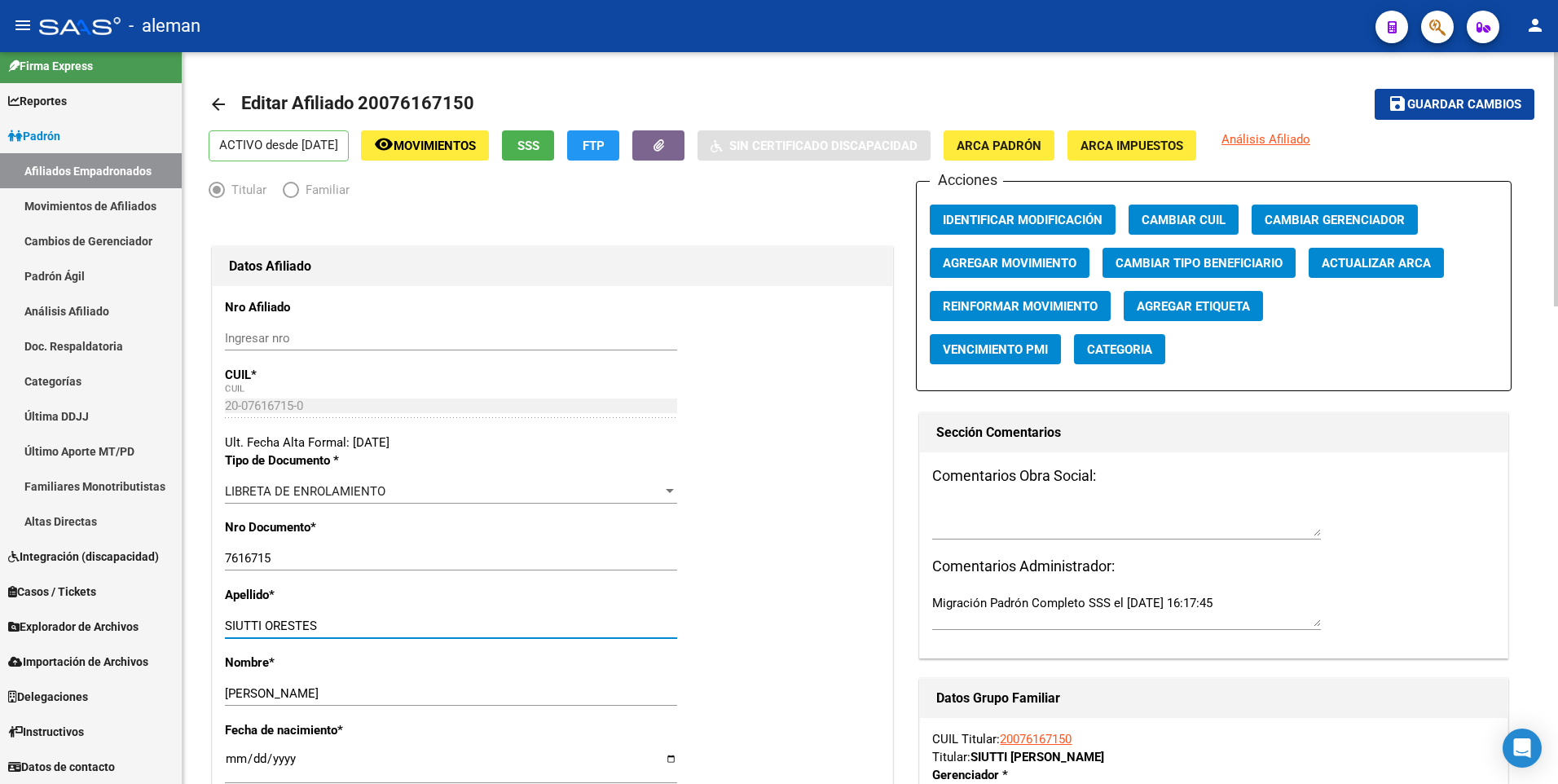
type input "SIUTTI ORESTES"
click at [1443, 97] on span "Guardar cambios" at bounding box center [1463, 105] width 114 height 15
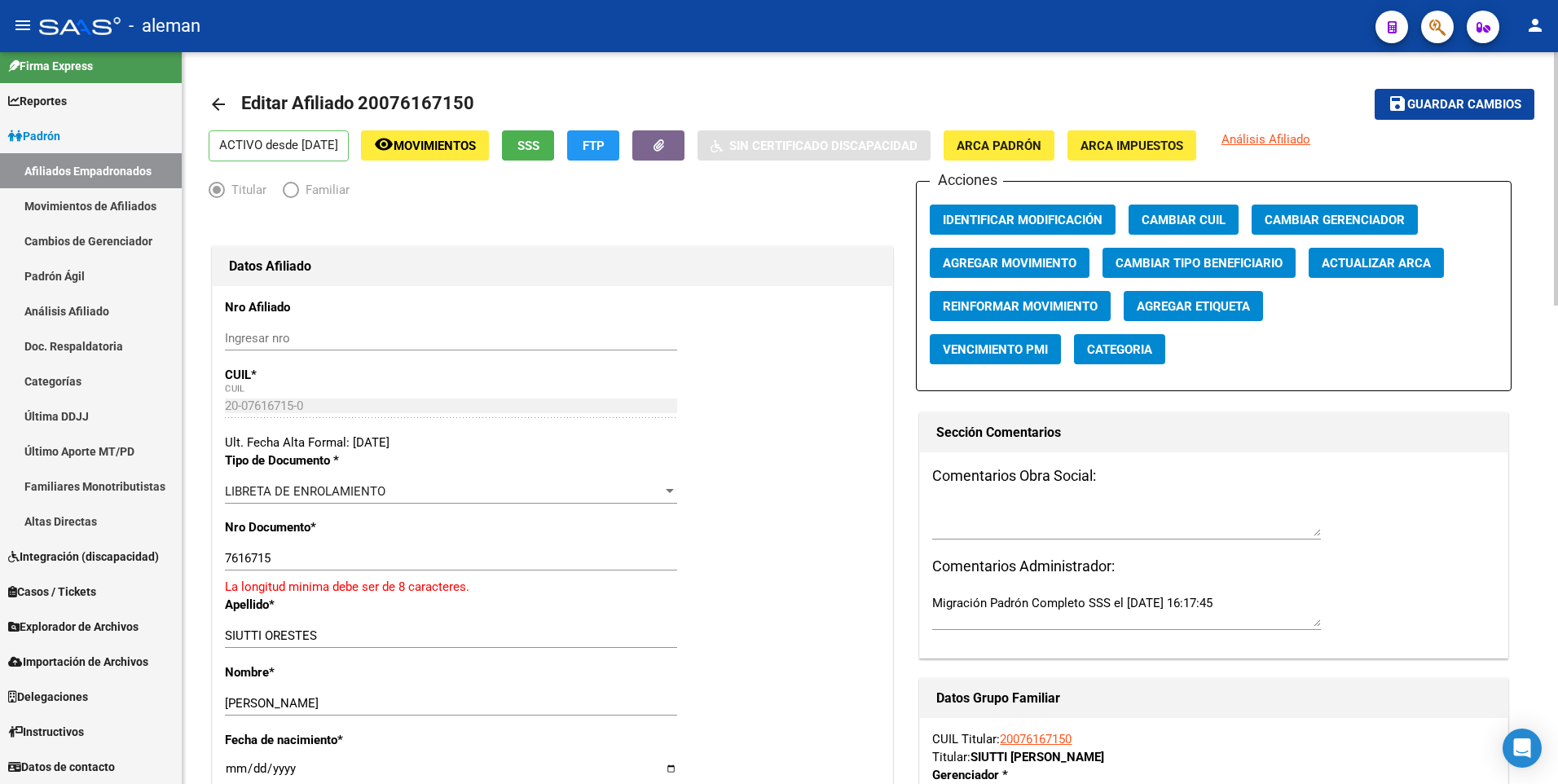
click at [226, 558] on input "7616715" at bounding box center [451, 558] width 452 height 15
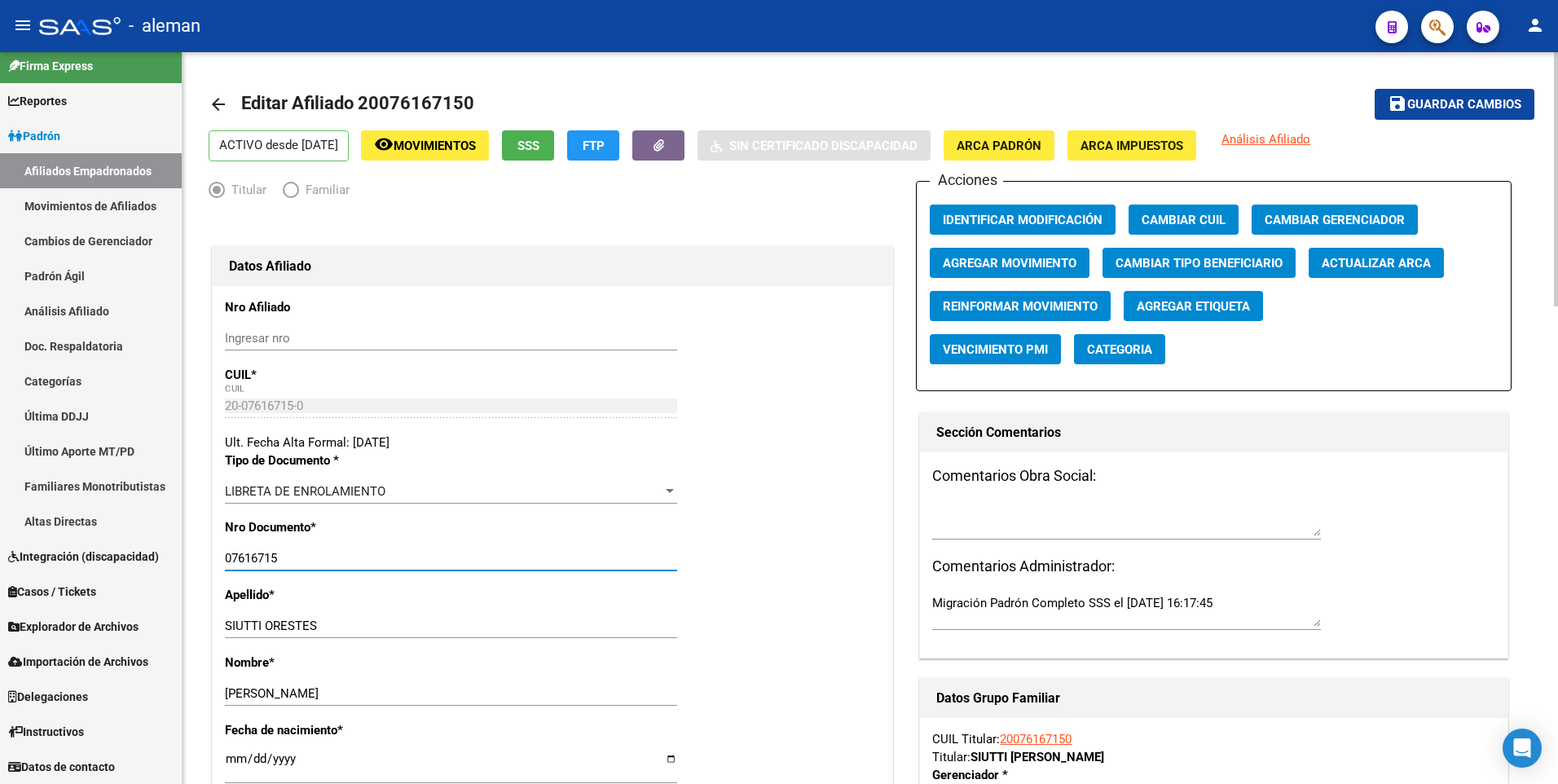
type input "07616715"
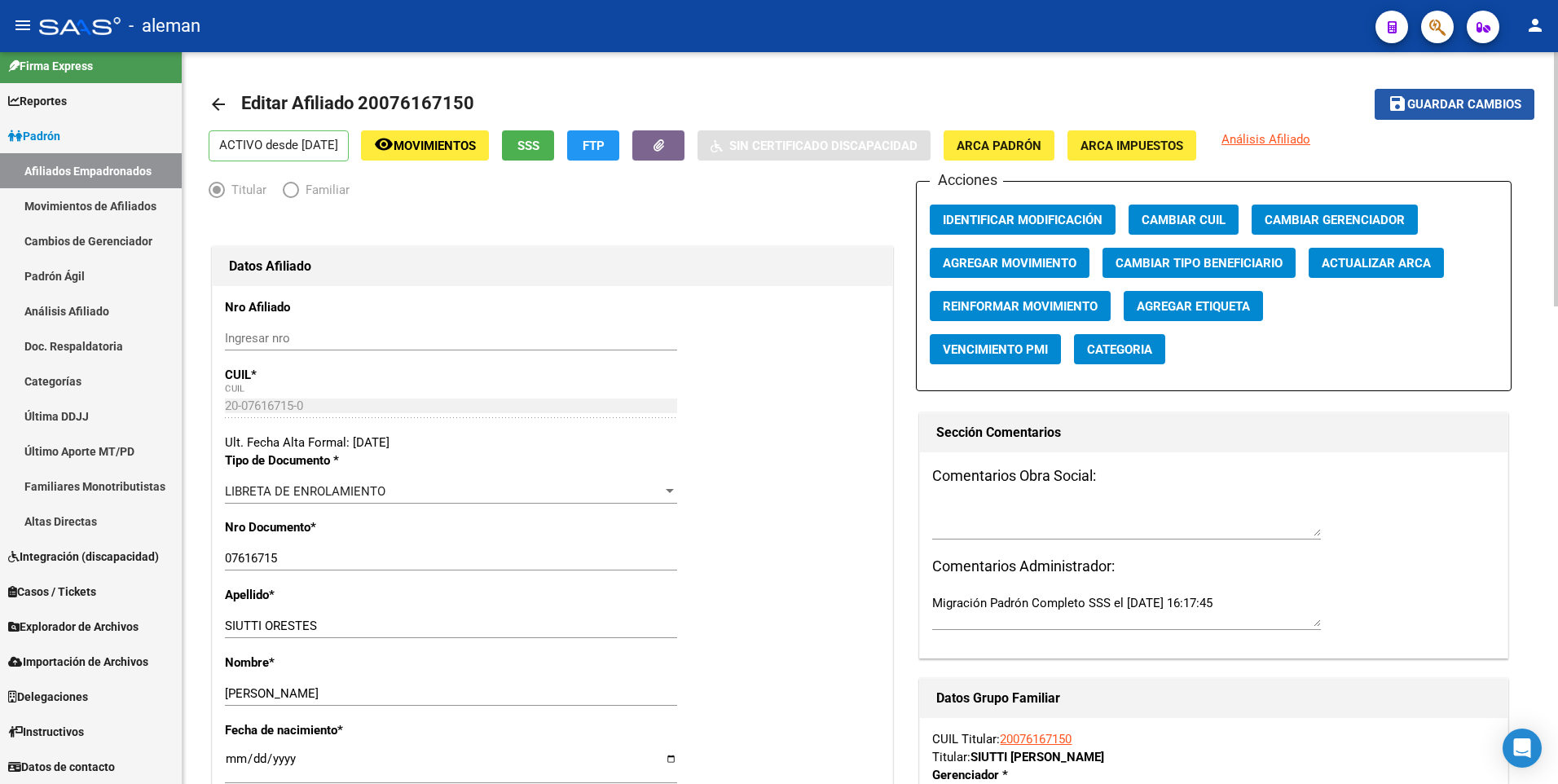
click at [1439, 107] on span "Guardar cambios" at bounding box center [1463, 105] width 114 height 15
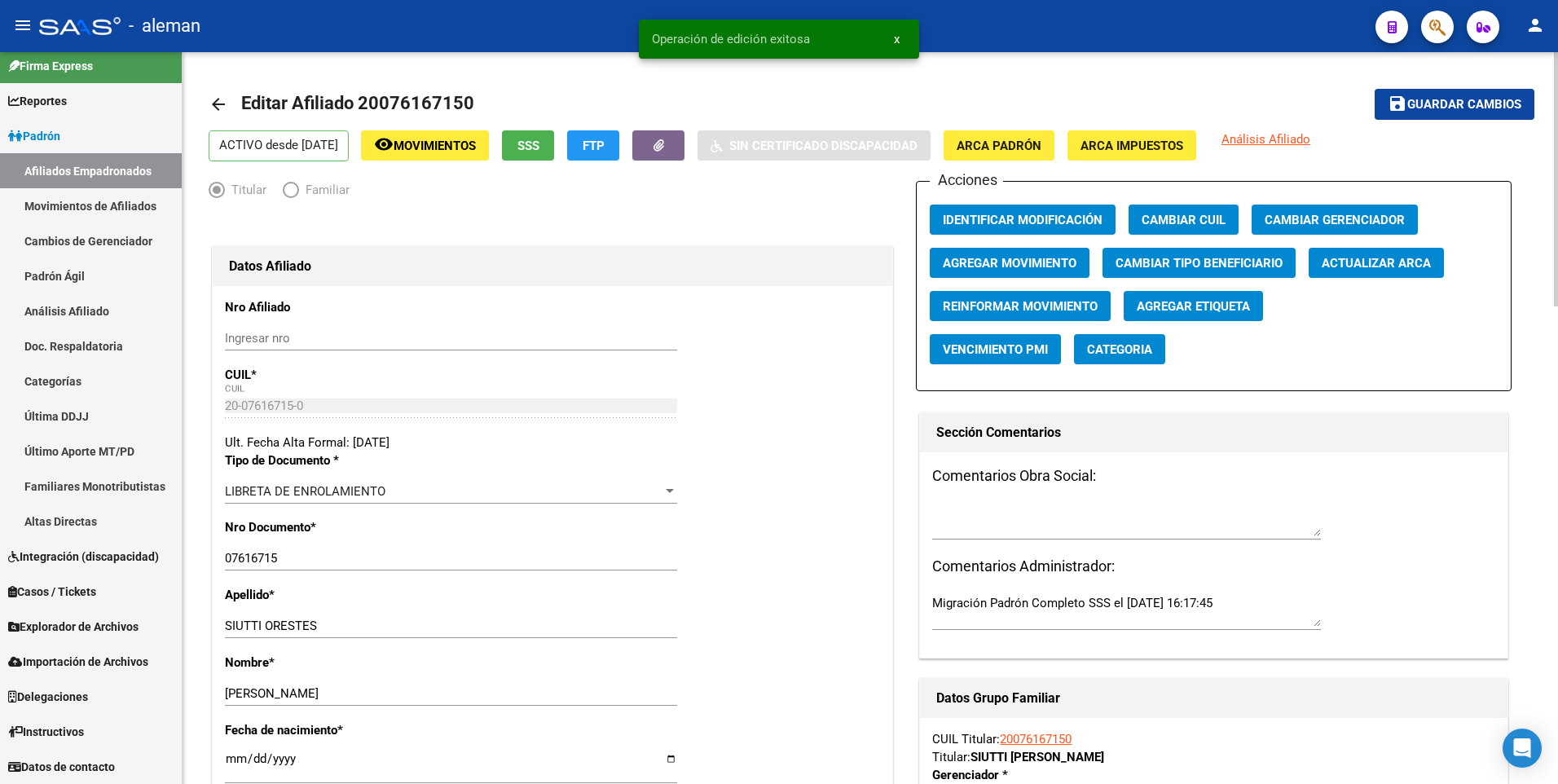
click at [1032, 267] on span "Agregar Movimiento" at bounding box center [1008, 263] width 133 height 15
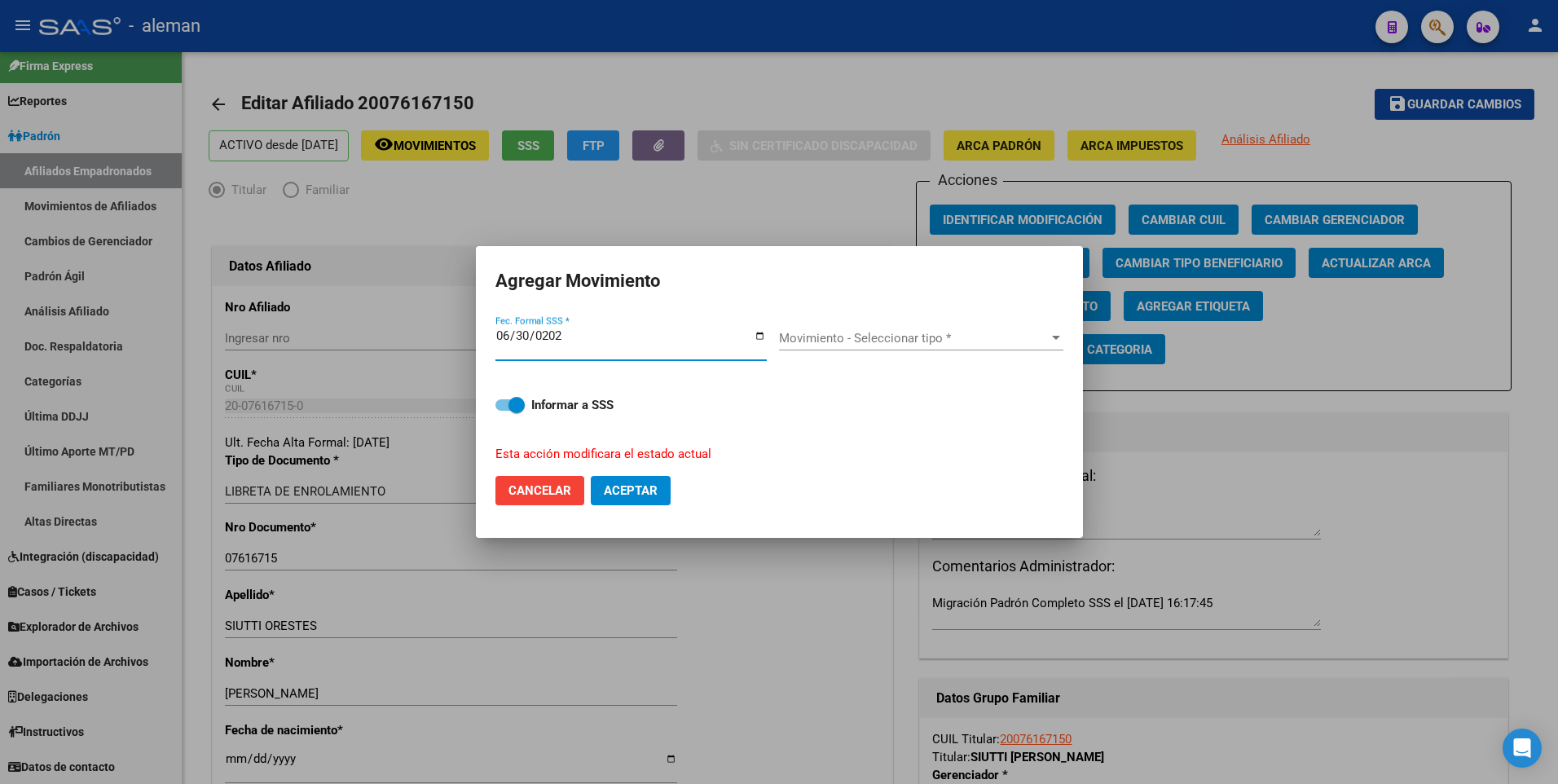
type input "2025-06-30"
click at [884, 338] on span "Movimiento - Seleccionar tipo *" at bounding box center [913, 339] width 270 height 15
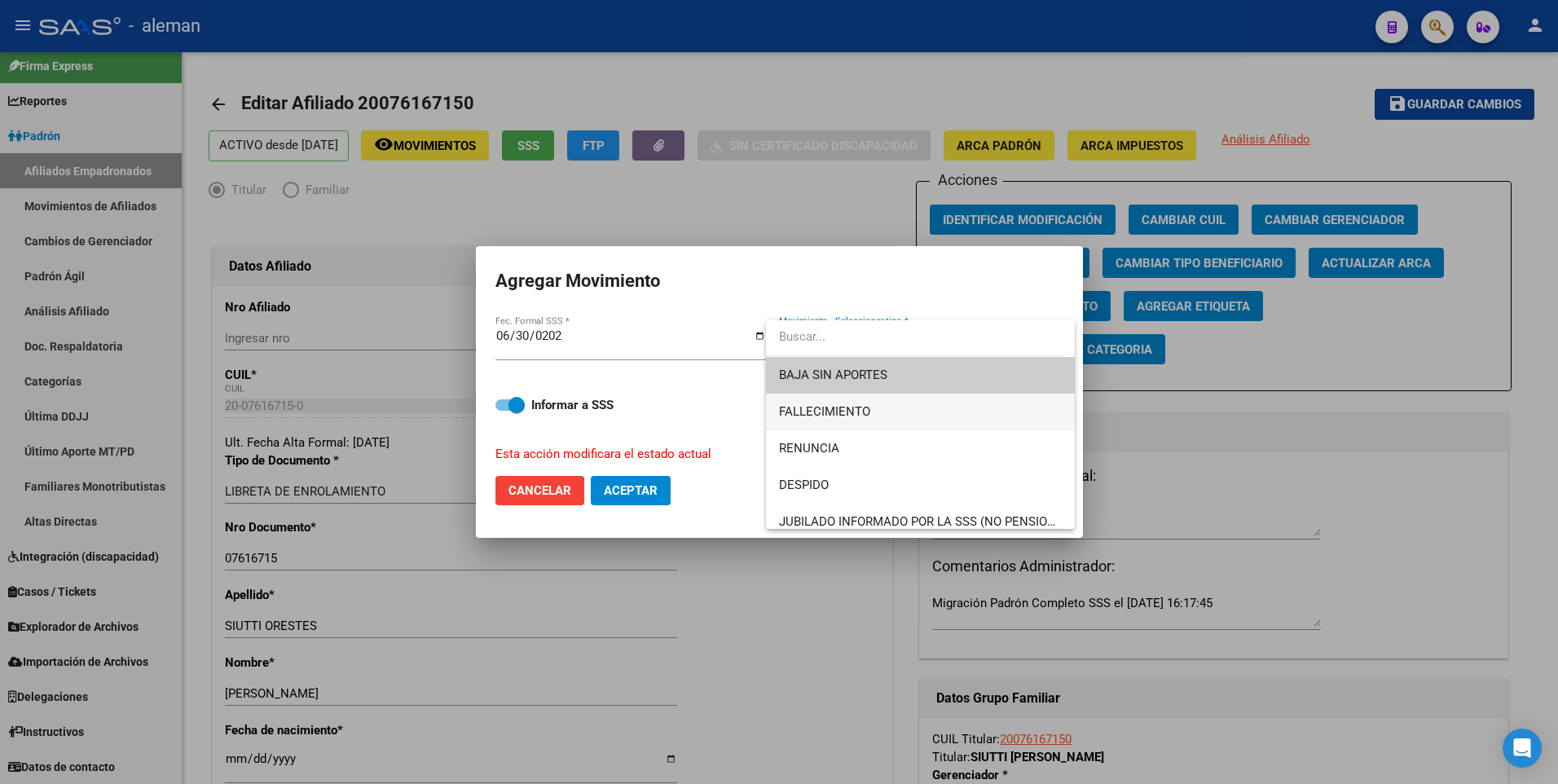
scroll to position [81, 0]
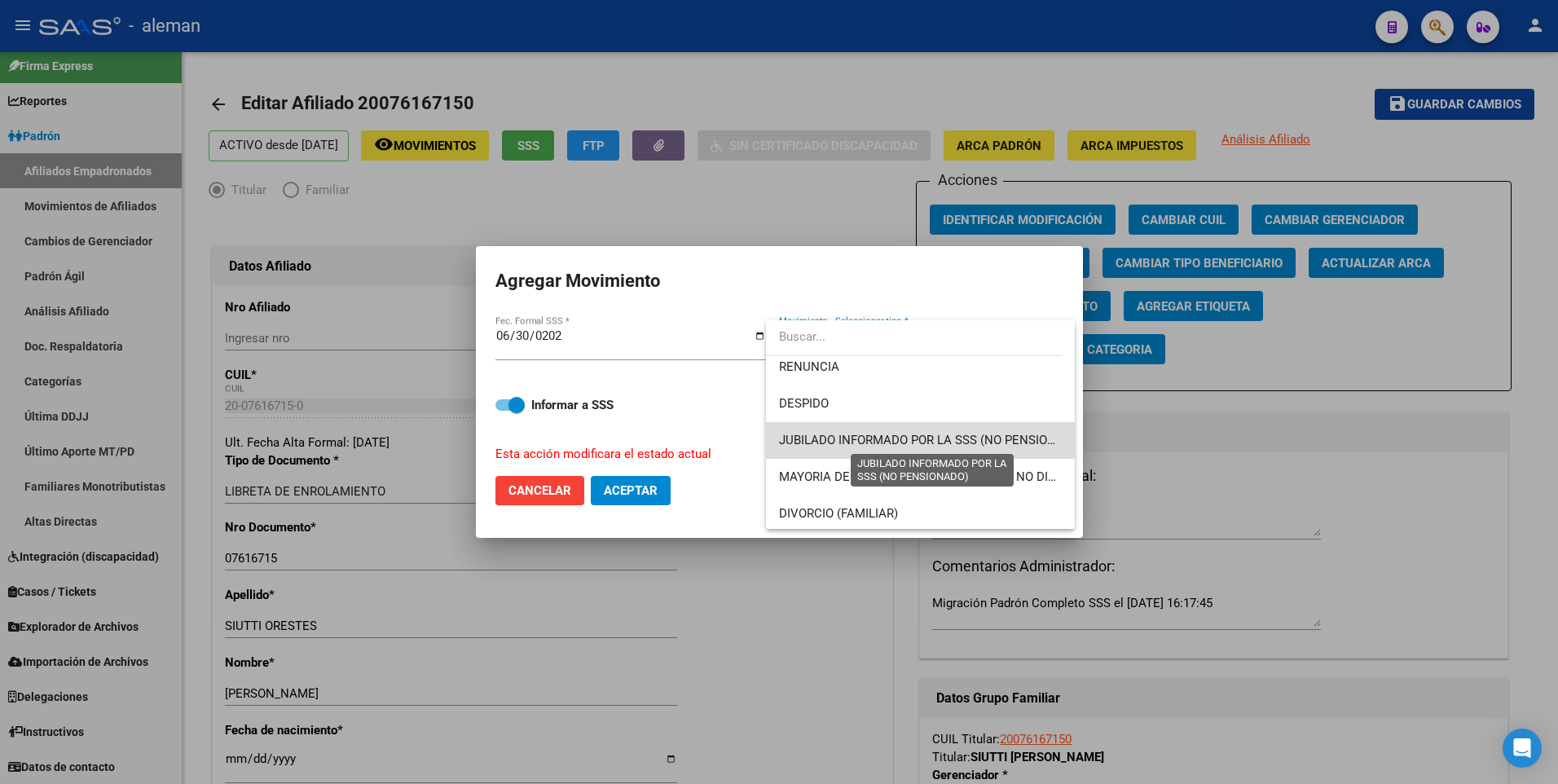
click at [926, 436] on span "JUBILADO INFORMADO POR LA SSS (NO PENSIONADO)" at bounding box center [931, 440] width 306 height 15
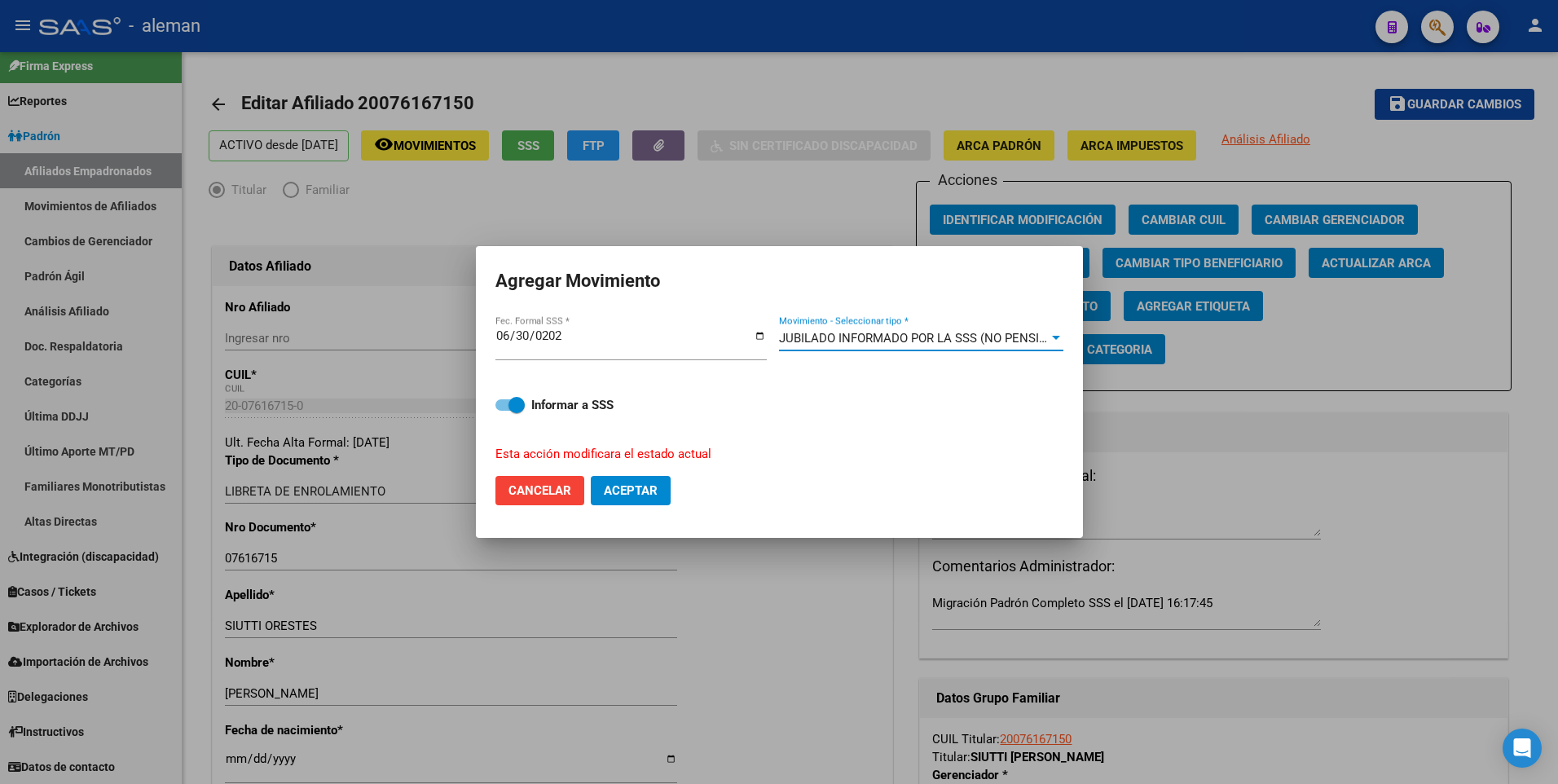
click at [504, 406] on span at bounding box center [510, 405] width 29 height 11
click at [503, 410] on input "Informar a SSS" at bounding box center [502, 410] width 1 height 1
checkbox input "false"
click at [642, 494] on span "Aceptar" at bounding box center [630, 491] width 54 height 15
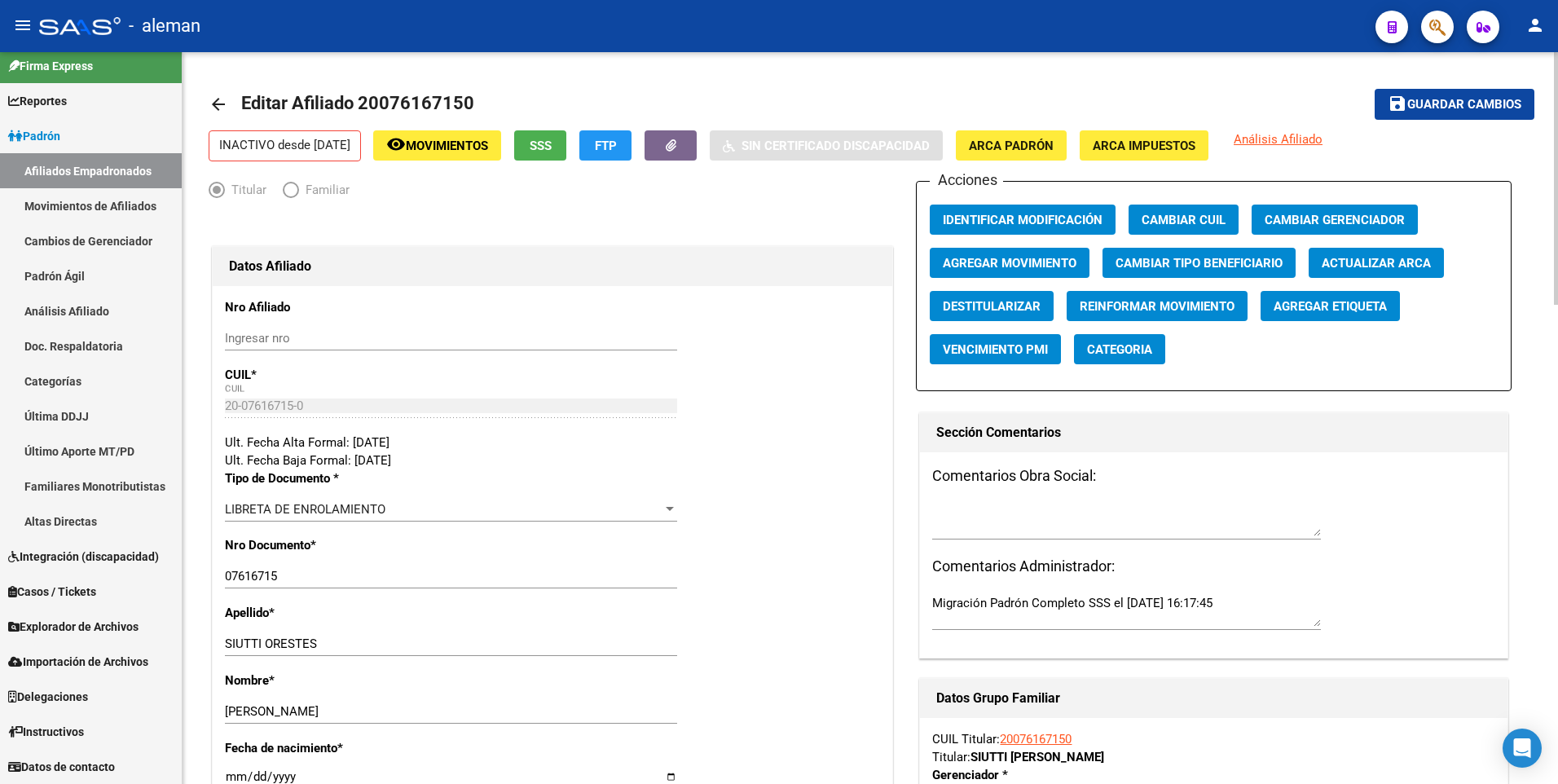
click at [215, 101] on mat-icon "arrow_back" at bounding box center [218, 104] width 20 height 20
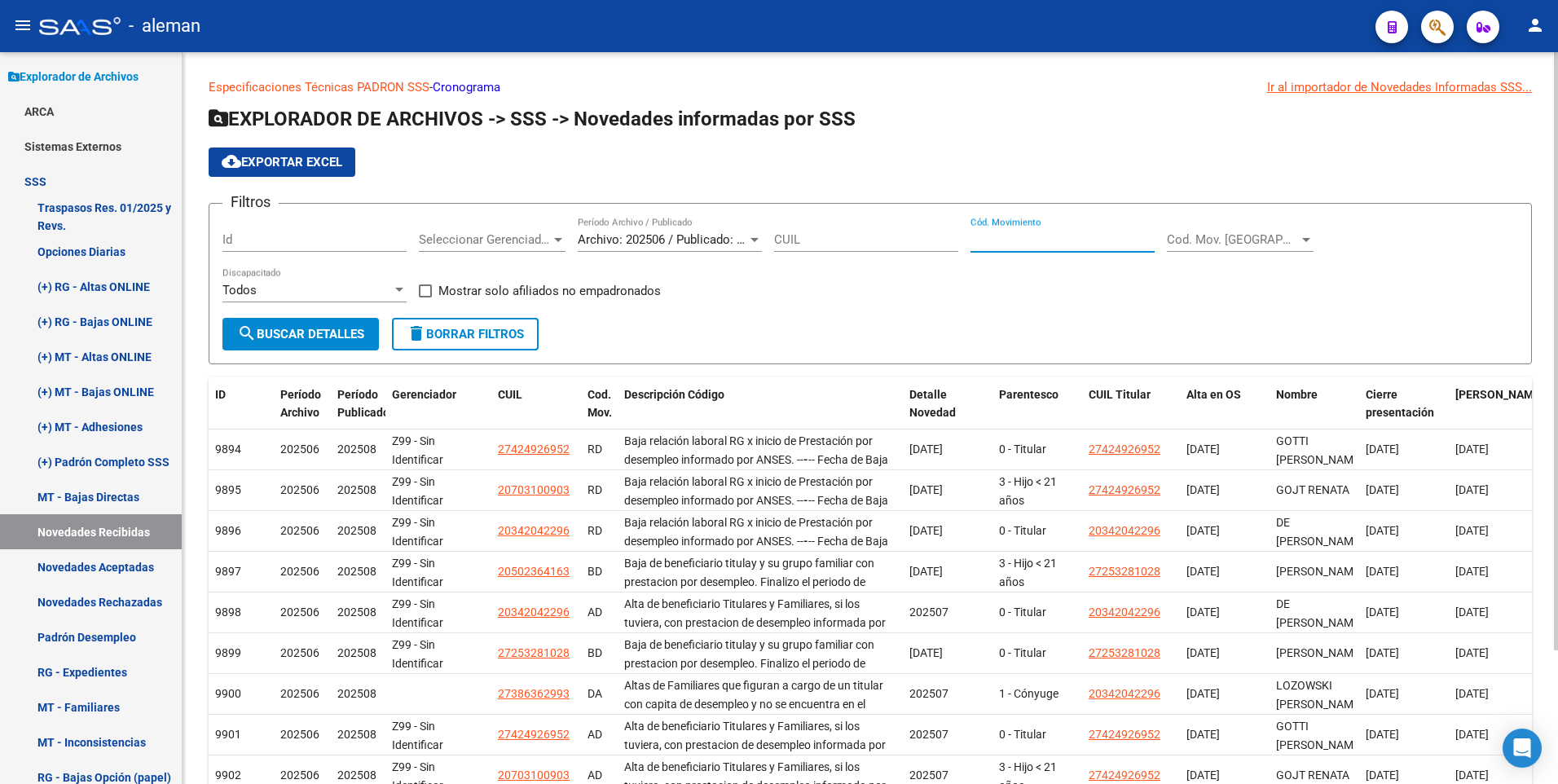
click at [1024, 236] on input "Cód. Movimiento" at bounding box center [1062, 239] width 184 height 15
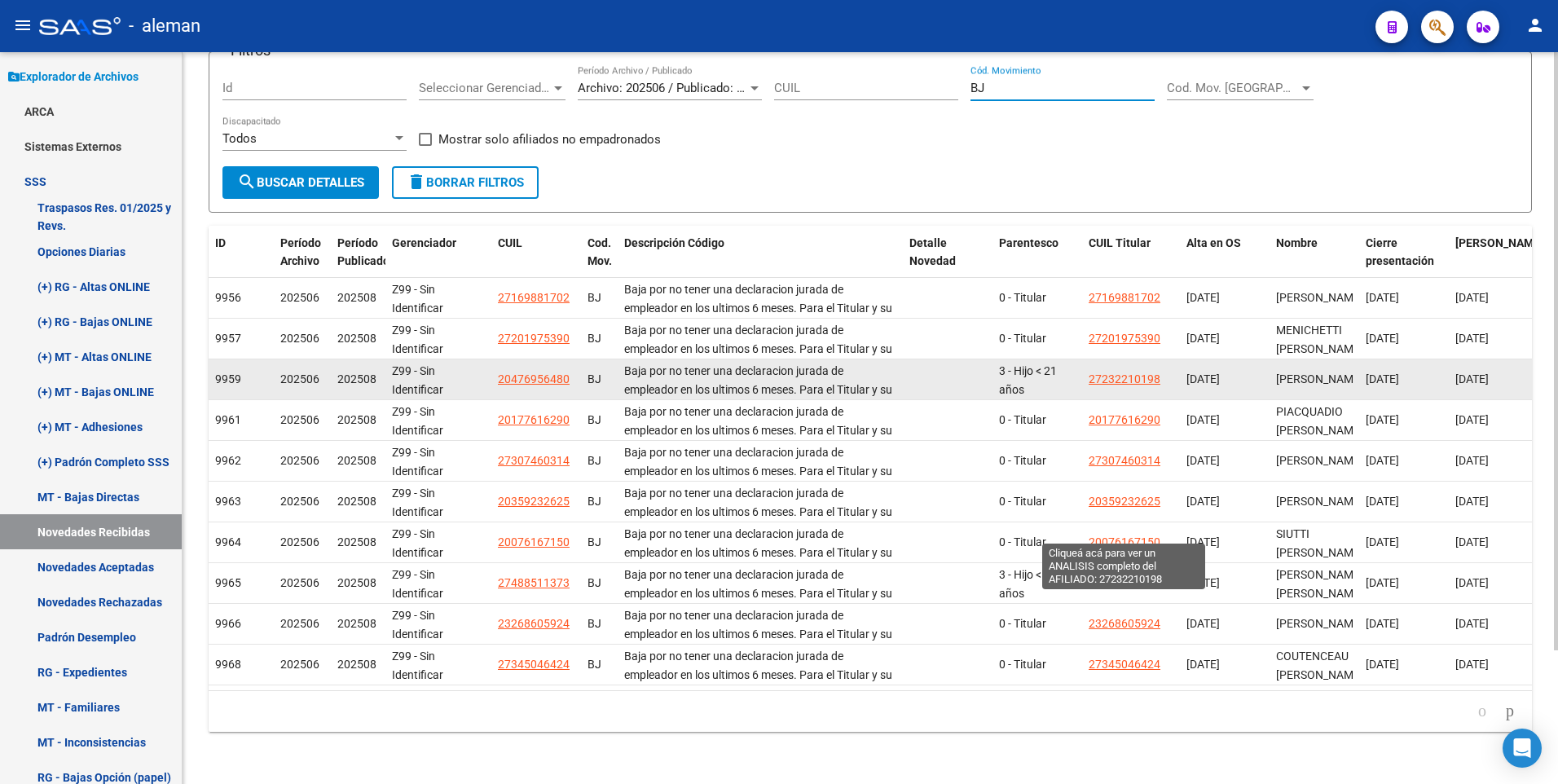
scroll to position [164, 0]
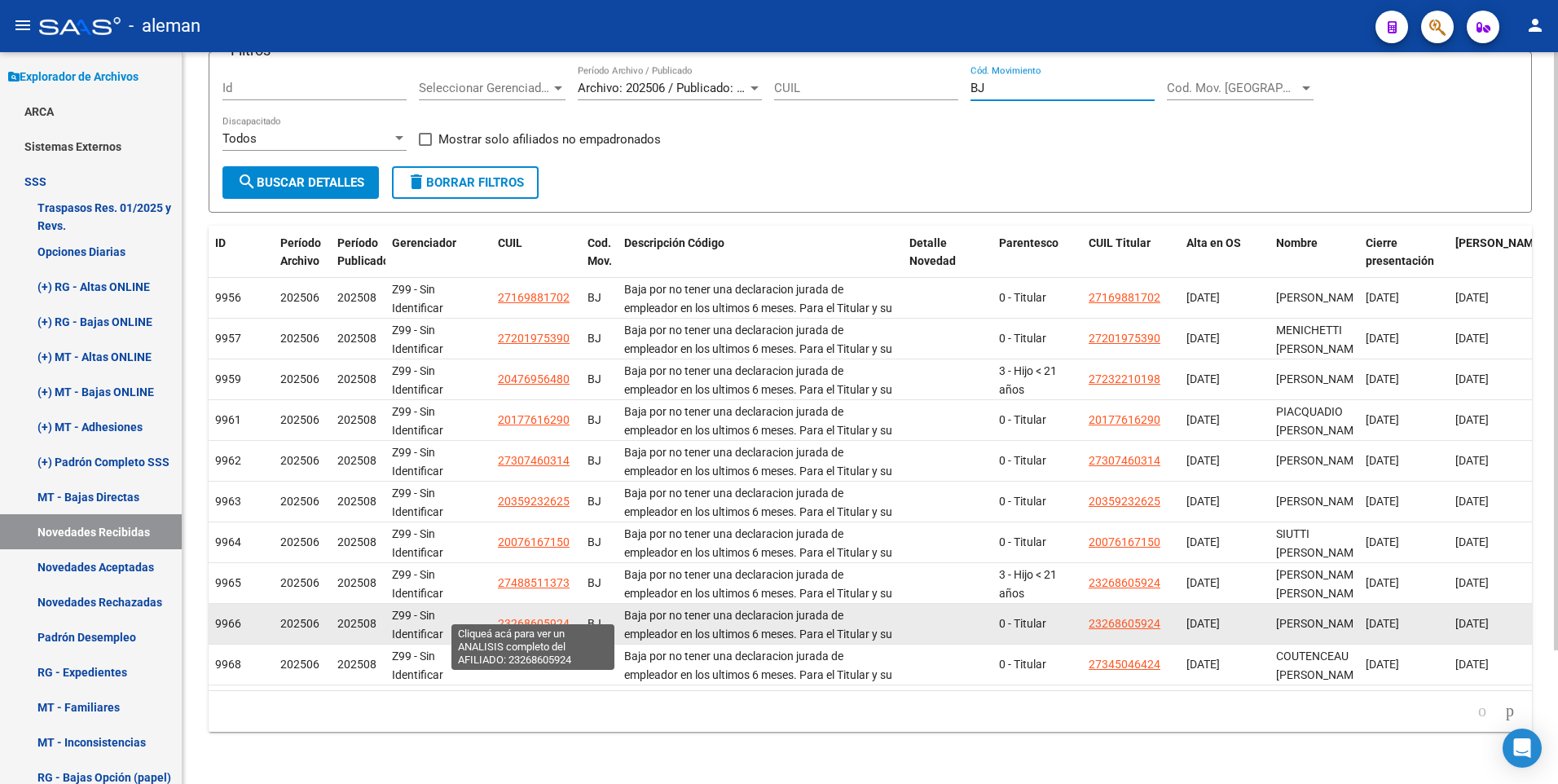
type input "BJ"
click at [527, 617] on span "23268605924" at bounding box center [534, 623] width 72 height 13
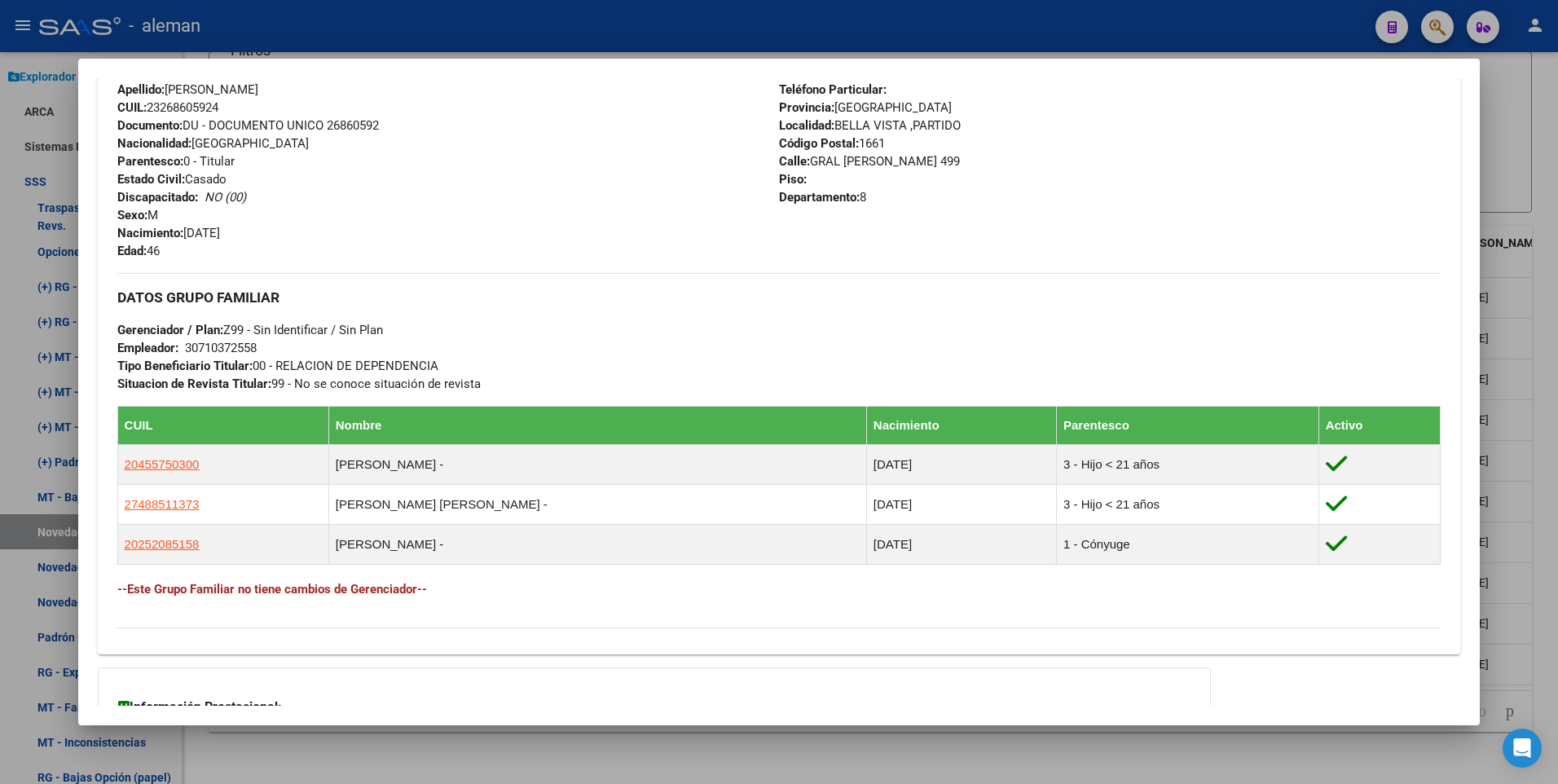
scroll to position [748, 0]
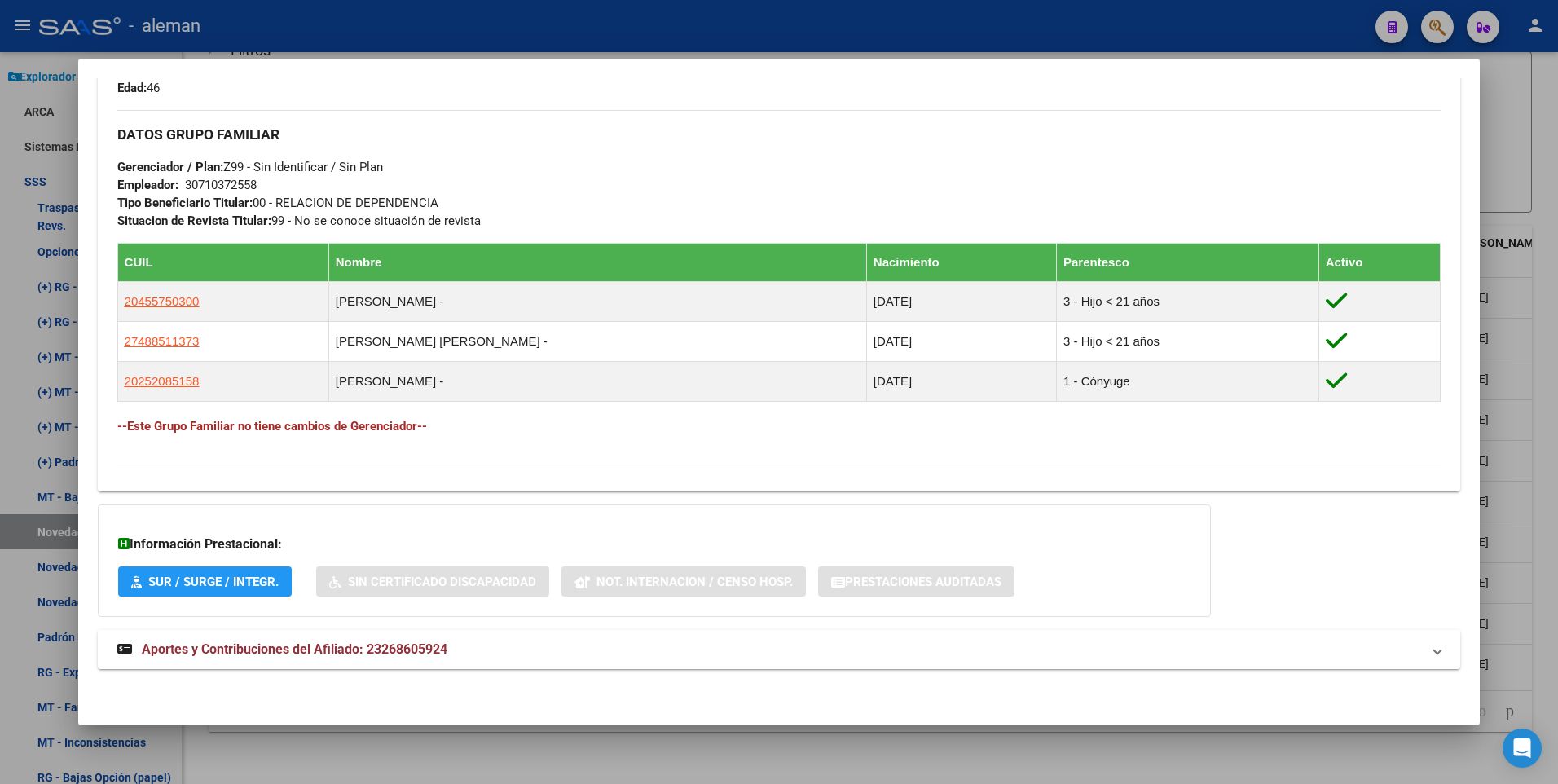
click at [335, 645] on span "Aportes y Contribuciones del Afiliado: 23268605924" at bounding box center [294, 649] width 306 height 15
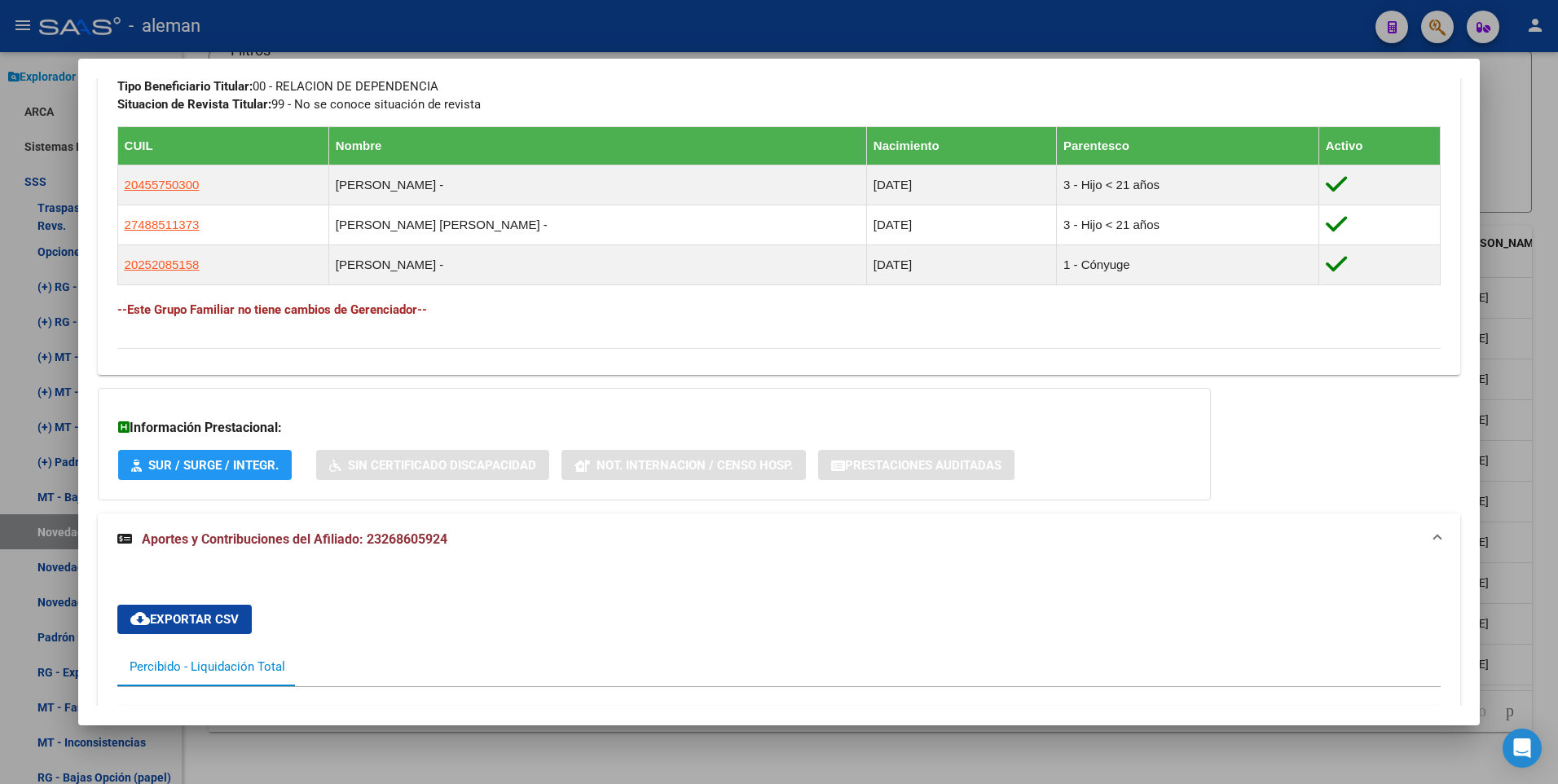
scroll to position [783, 0]
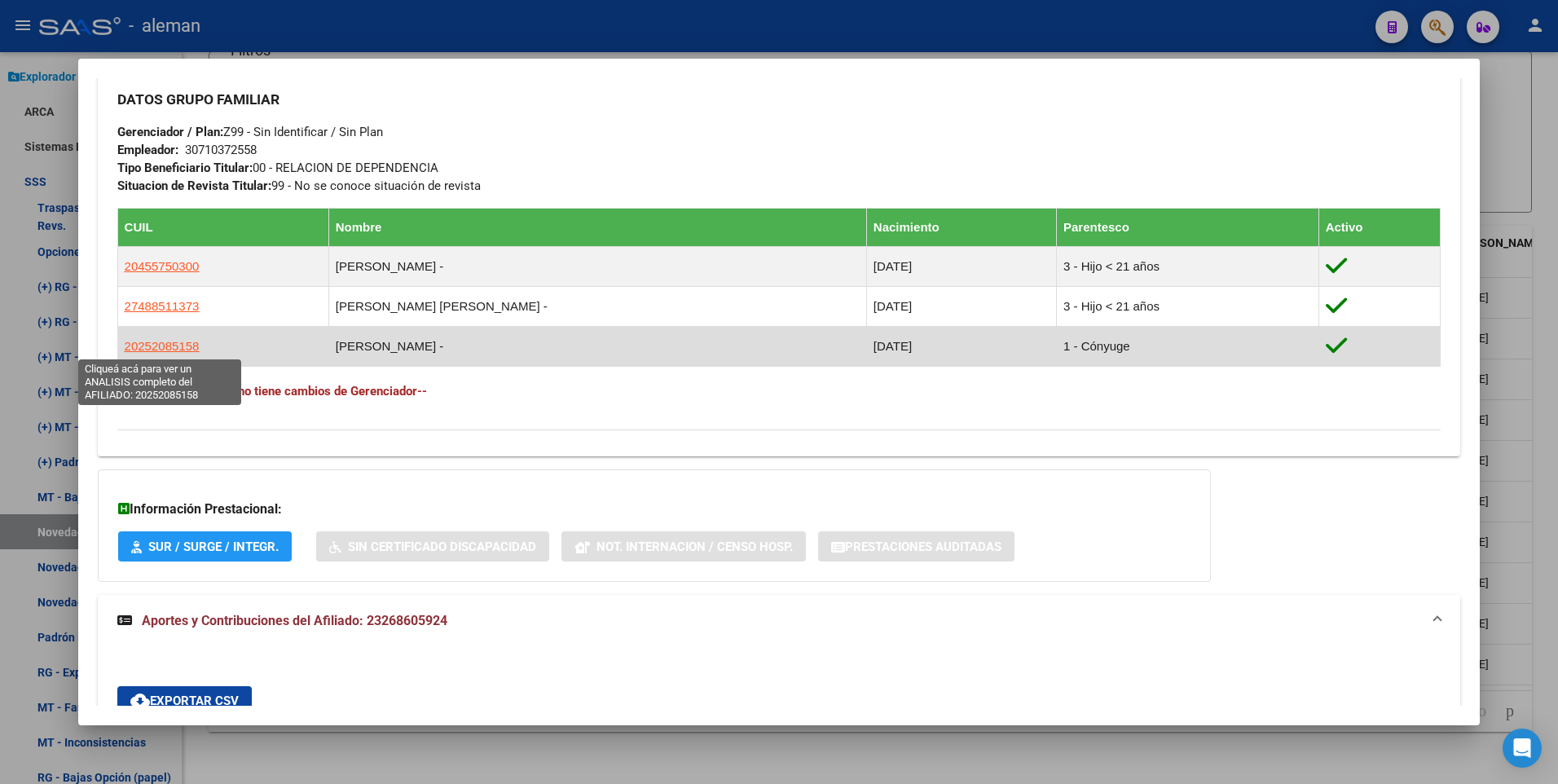
click at [186, 344] on span "20252085158" at bounding box center [162, 345] width 75 height 14
type textarea "20252085158"
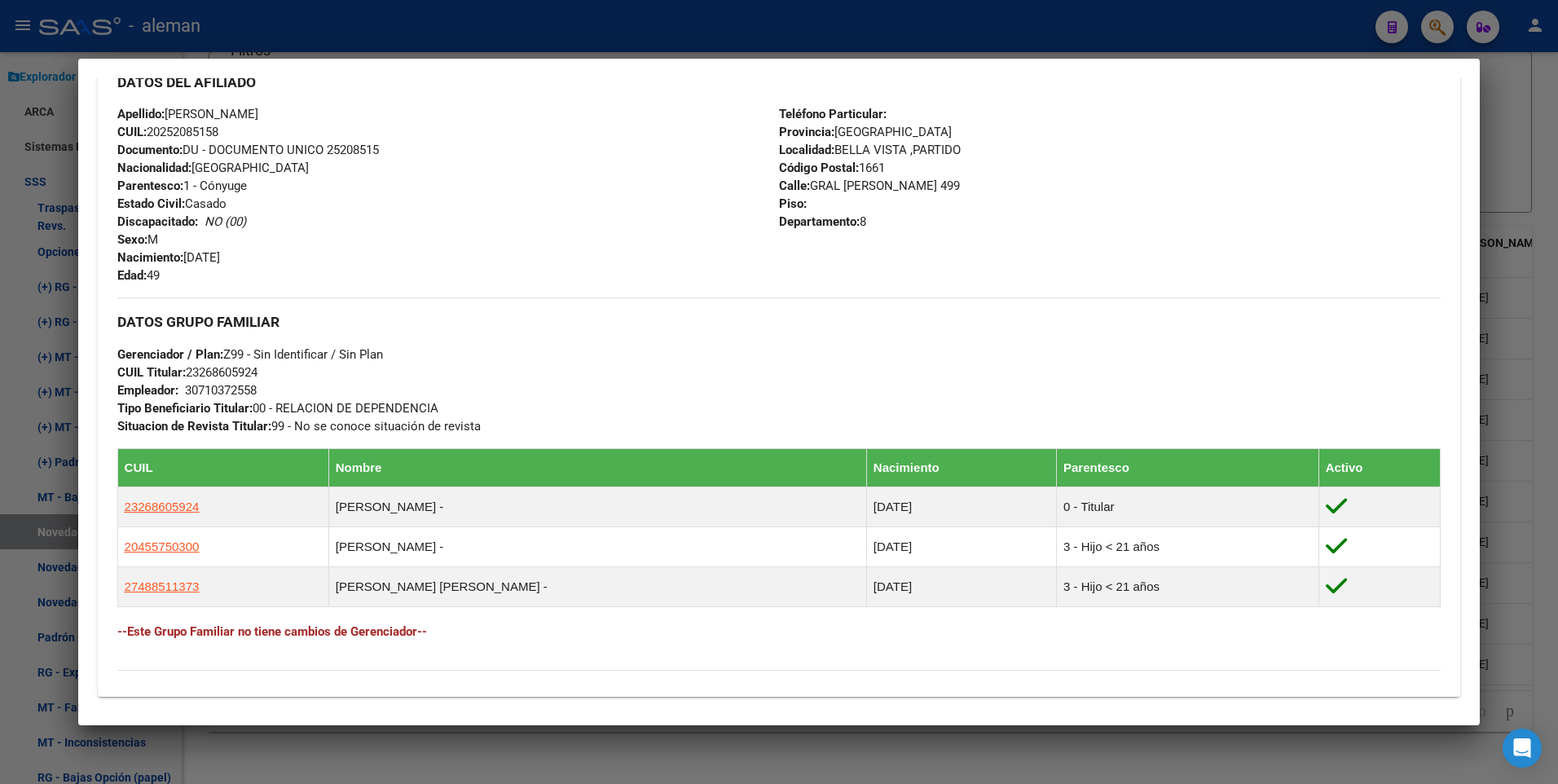
scroll to position [787, 0]
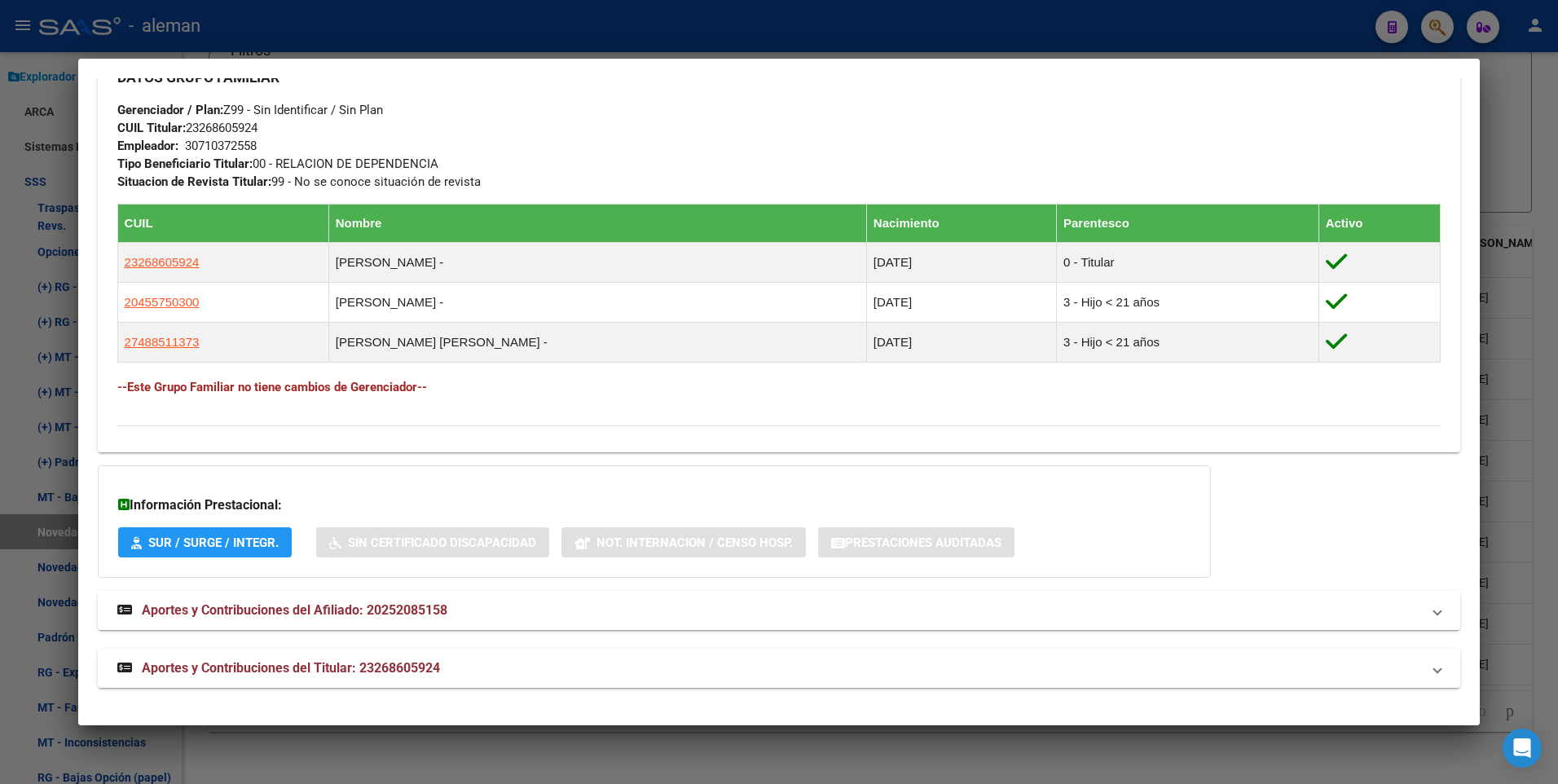
click at [403, 610] on span "Aportes y Contribuciones del Afiliado: 20252085158" at bounding box center [294, 609] width 306 height 15
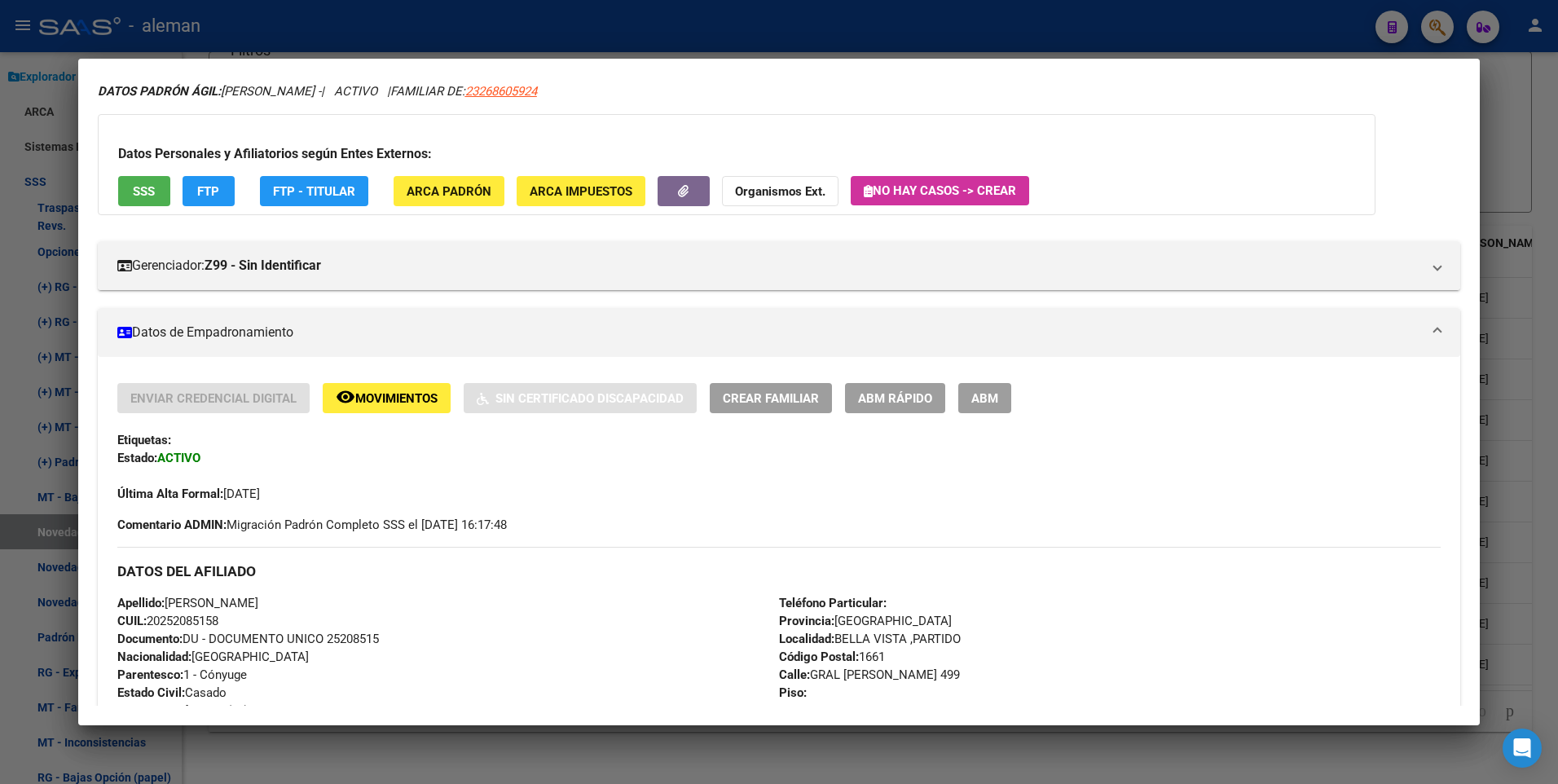
scroll to position [0, 0]
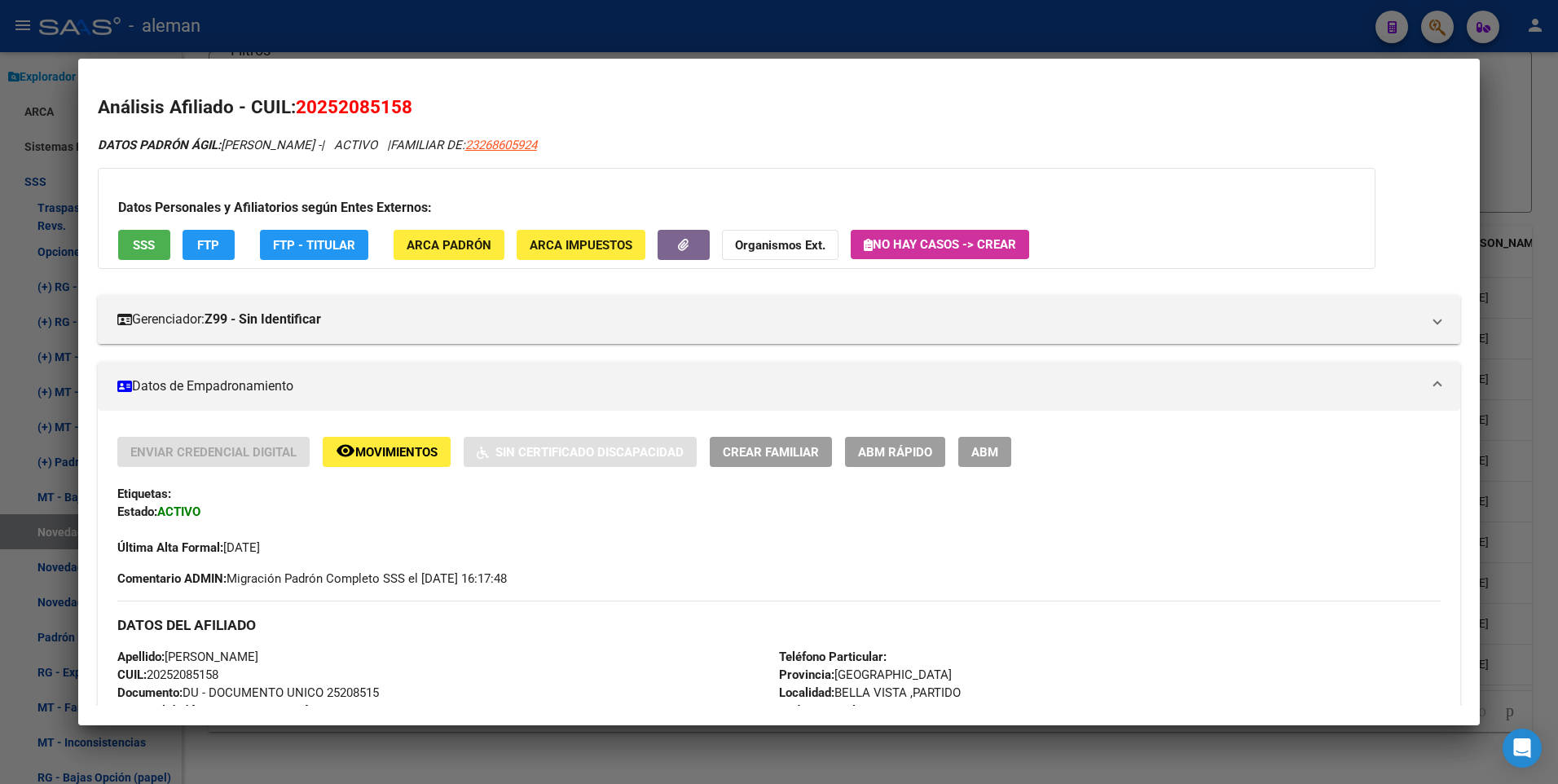
click at [1526, 173] on div at bounding box center [779, 392] width 1558 height 784
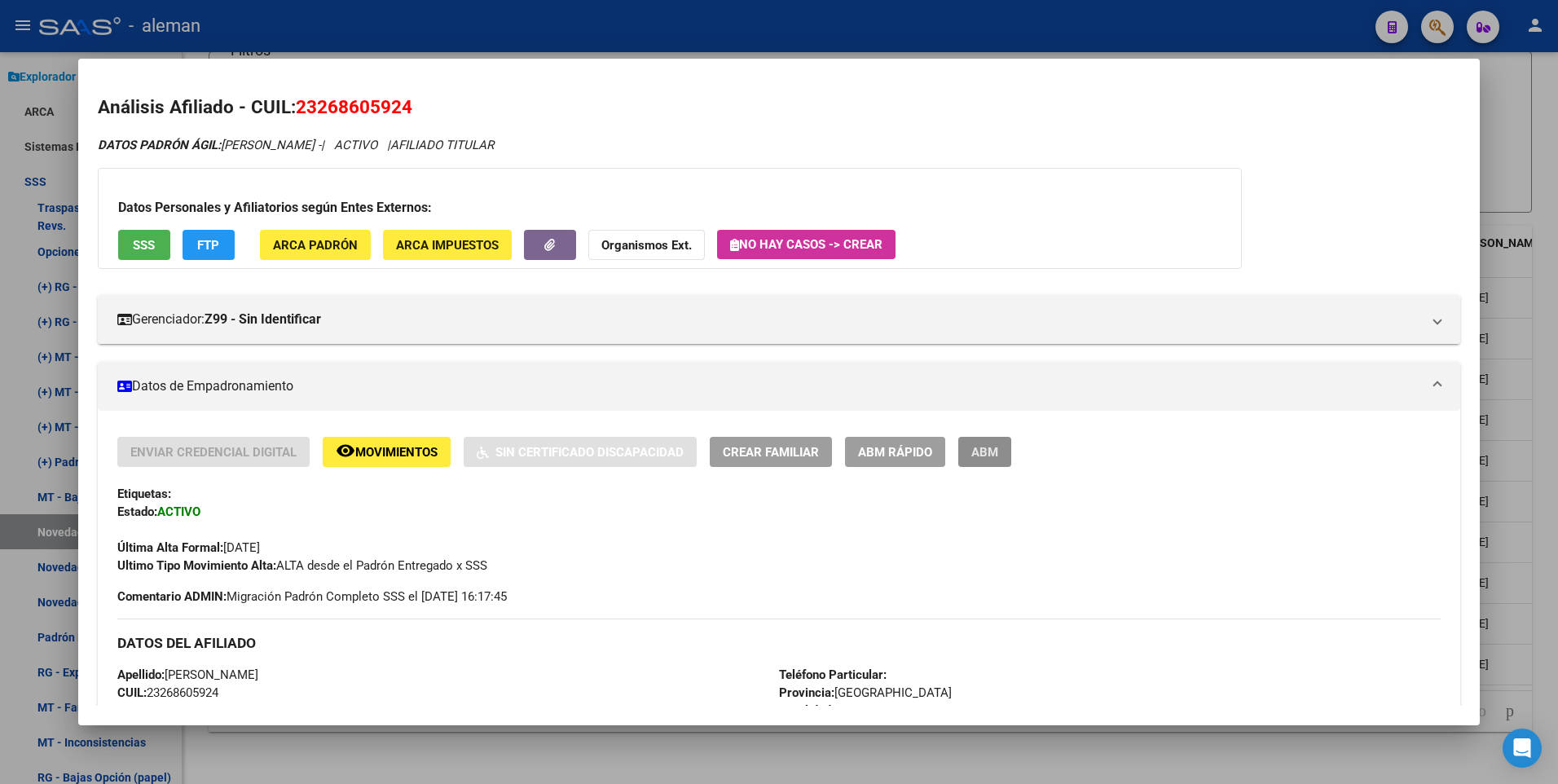
click at [984, 449] on span "ABM" at bounding box center [985, 452] width 26 height 15
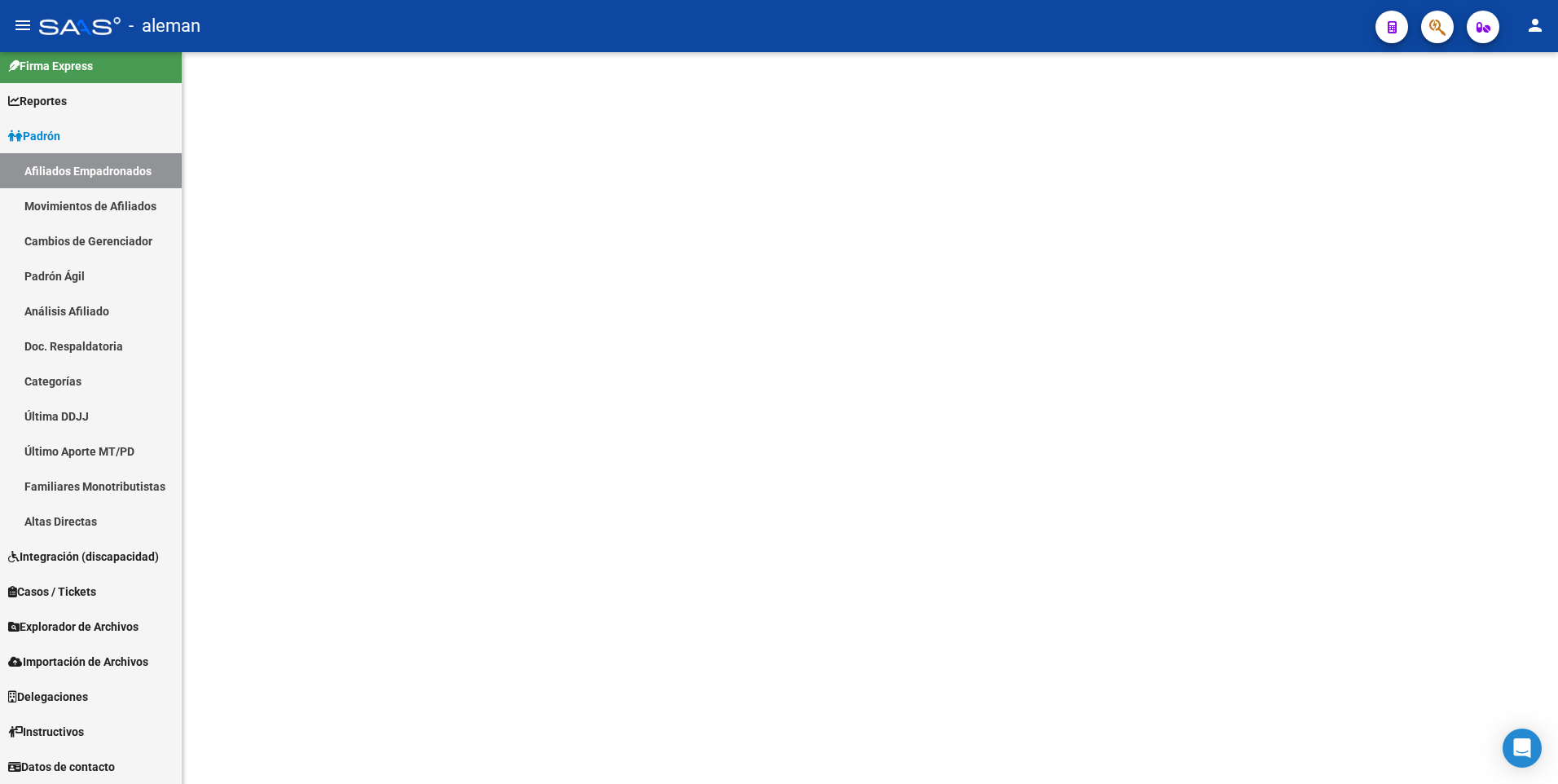
scroll to position [10, 0]
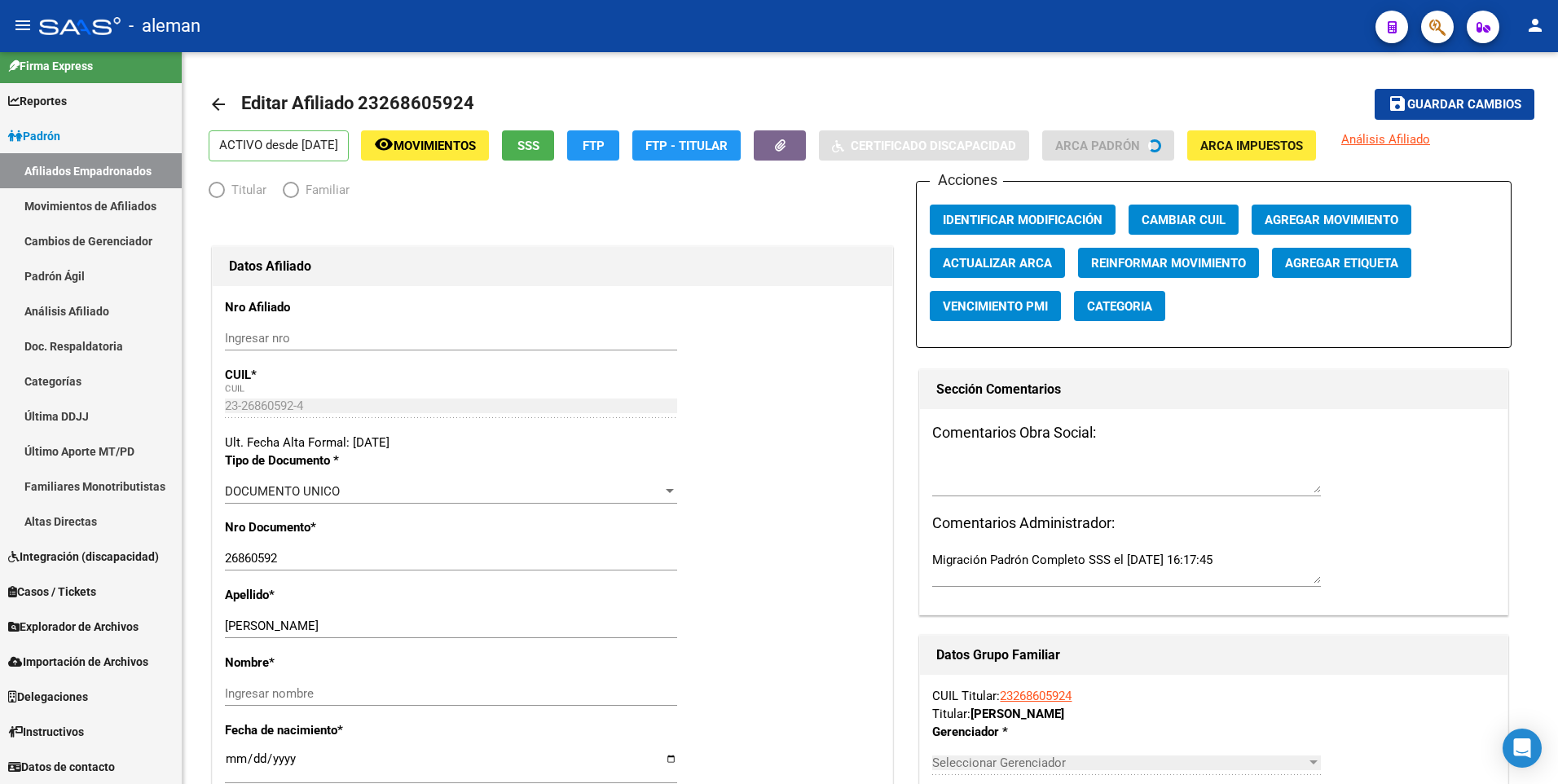
radio input "true"
type input "30-71037255-8"
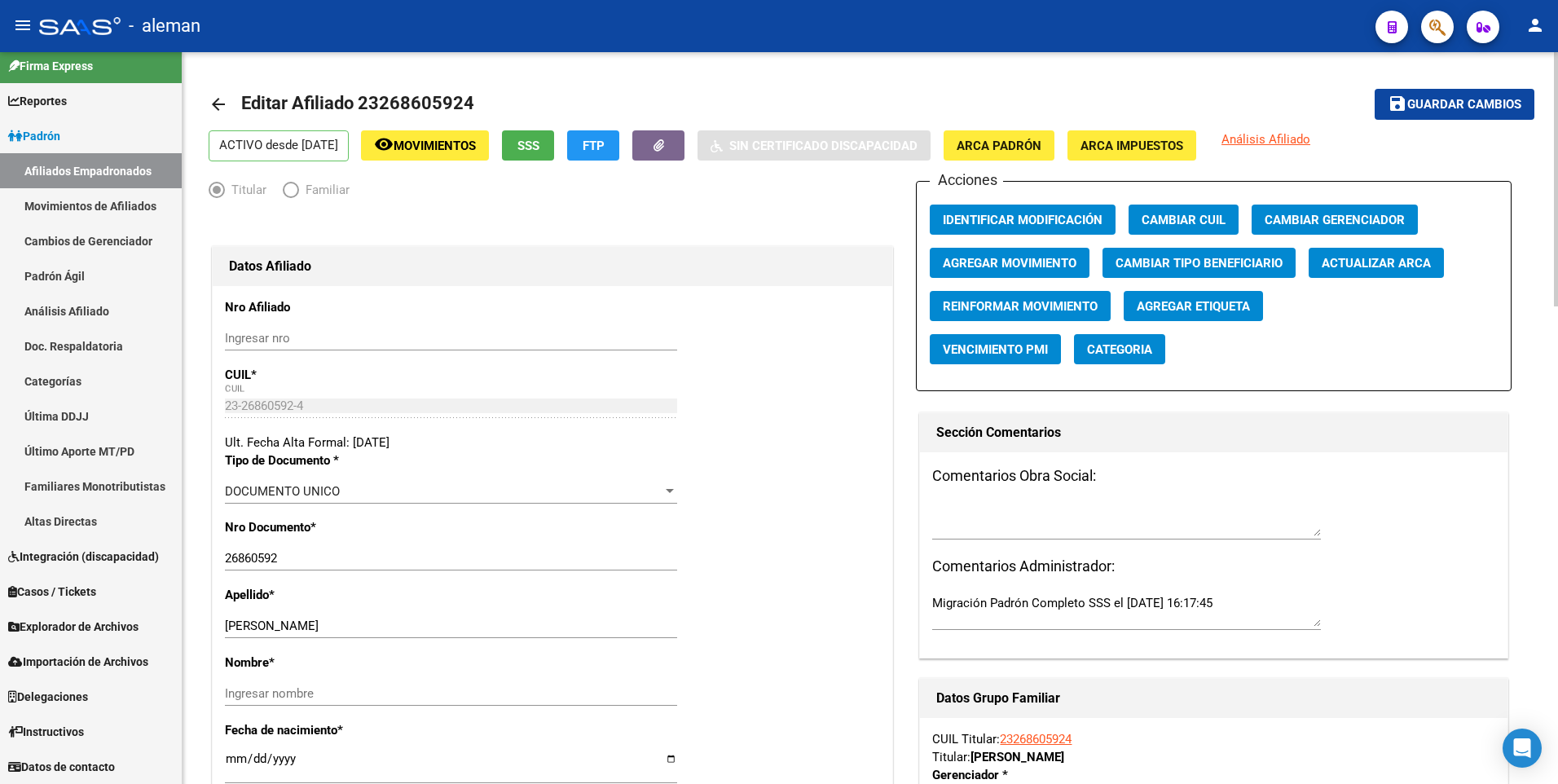
scroll to position [163, 0]
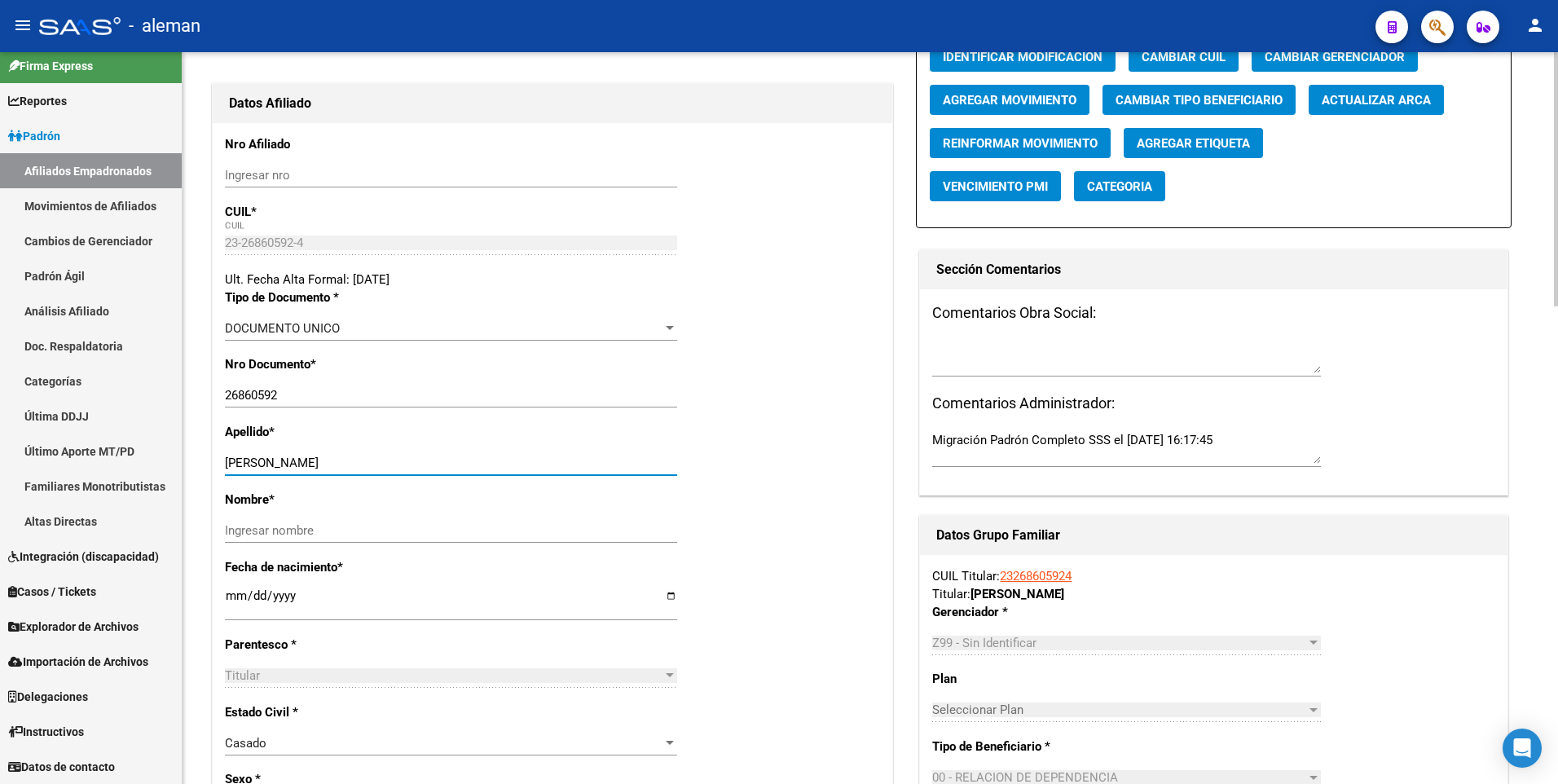
drag, startPoint x: 290, startPoint y: 462, endPoint x: 371, endPoint y: 467, distance: 81.2
click at [371, 467] on input "PAILLALEF MARIA PAULA" at bounding box center [451, 462] width 452 height 15
click at [352, 531] on input "Ingresar nombre" at bounding box center [451, 531] width 452 height 15
paste input "MARIA PAULA"
type input "MARIA PAULA"
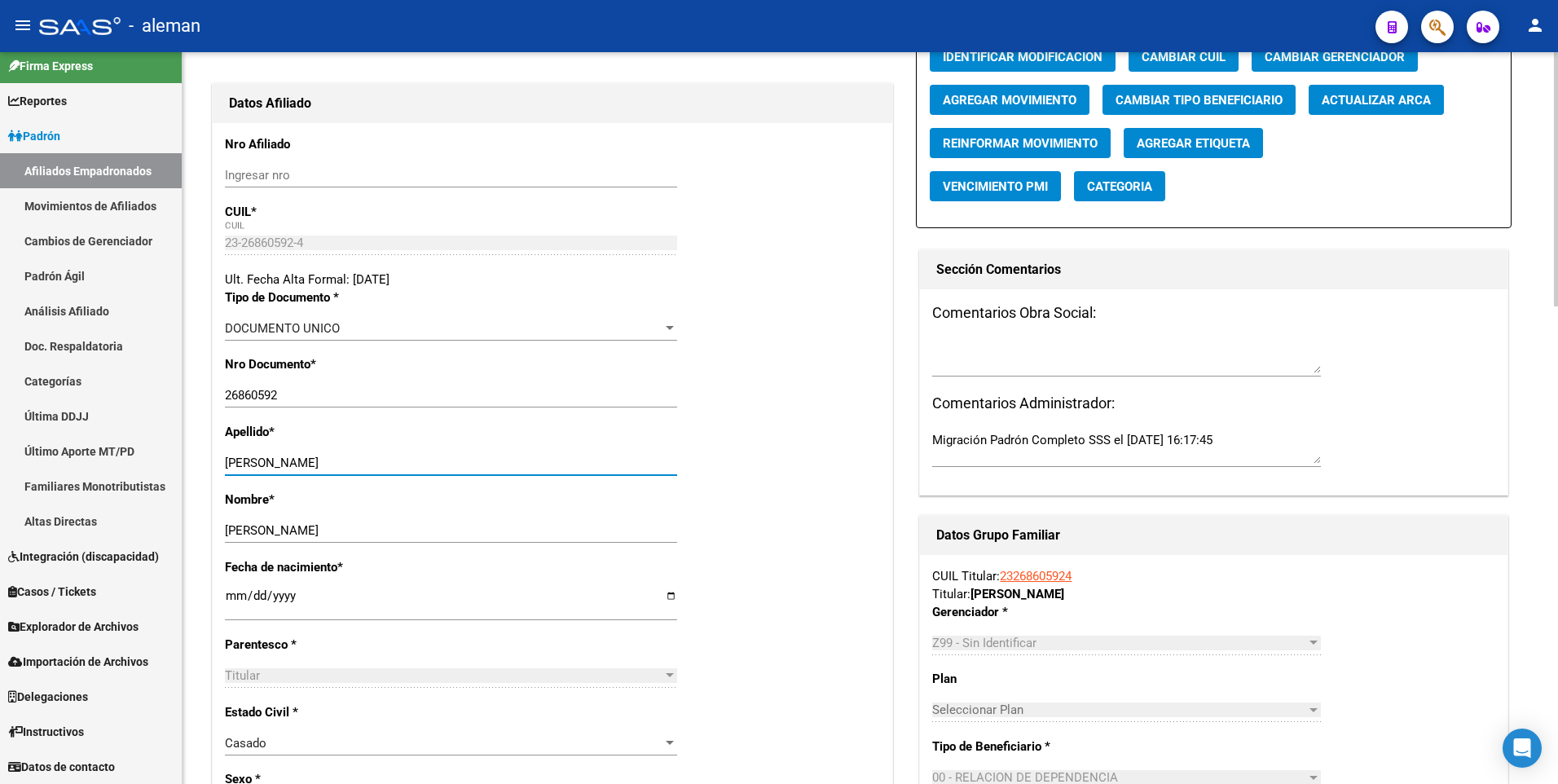
drag, startPoint x: 289, startPoint y: 465, endPoint x: 431, endPoint y: 461, distance: 142.1
click at [431, 461] on input "PAILLALEF MARIA PAULA" at bounding box center [451, 462] width 452 height 15
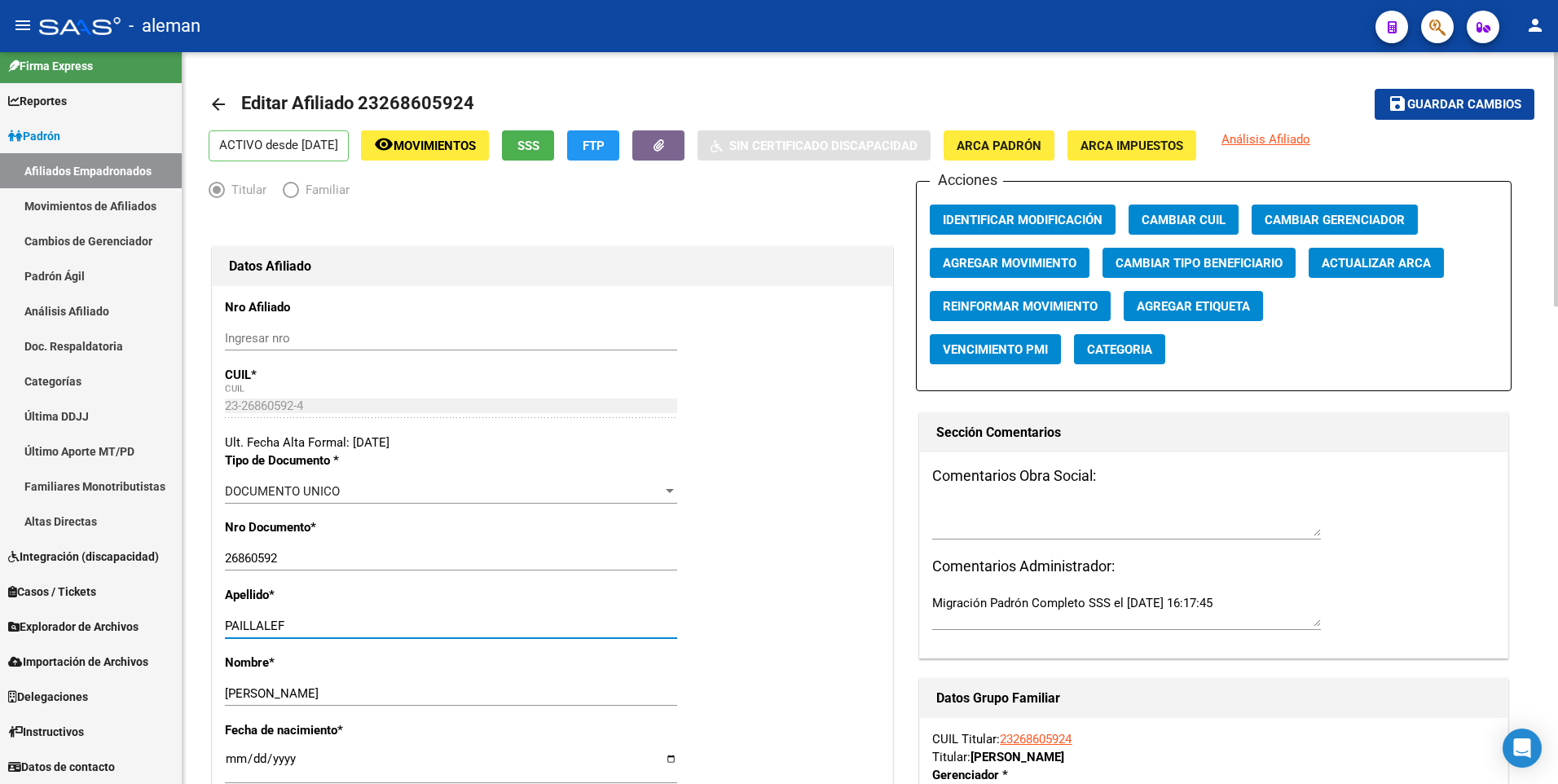
type input "PAILLALEF"
click at [1451, 103] on span "Guardar cambios" at bounding box center [1463, 105] width 114 height 15
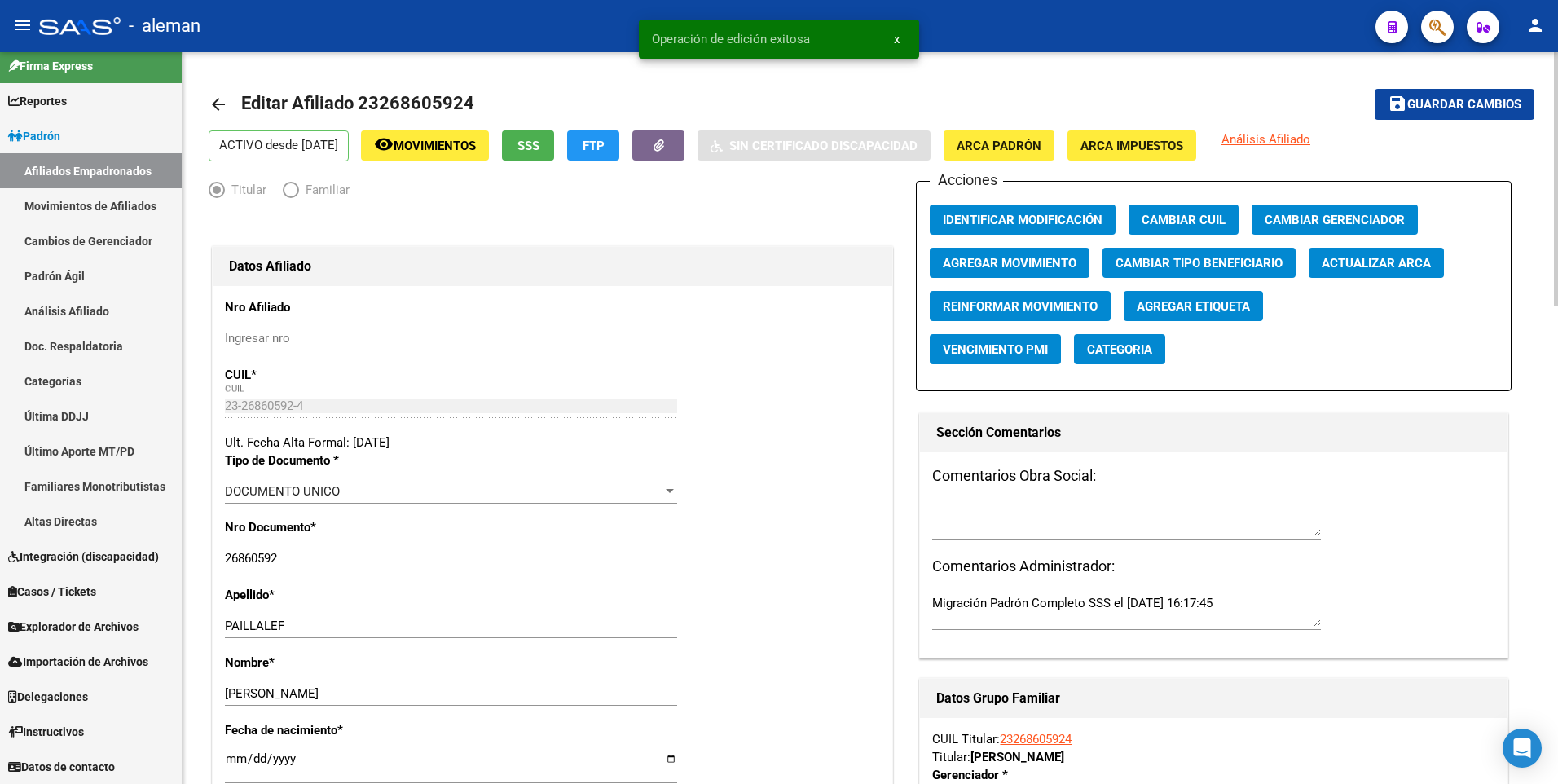
click at [1031, 258] on span "Agregar Movimiento" at bounding box center [1008, 263] width 133 height 15
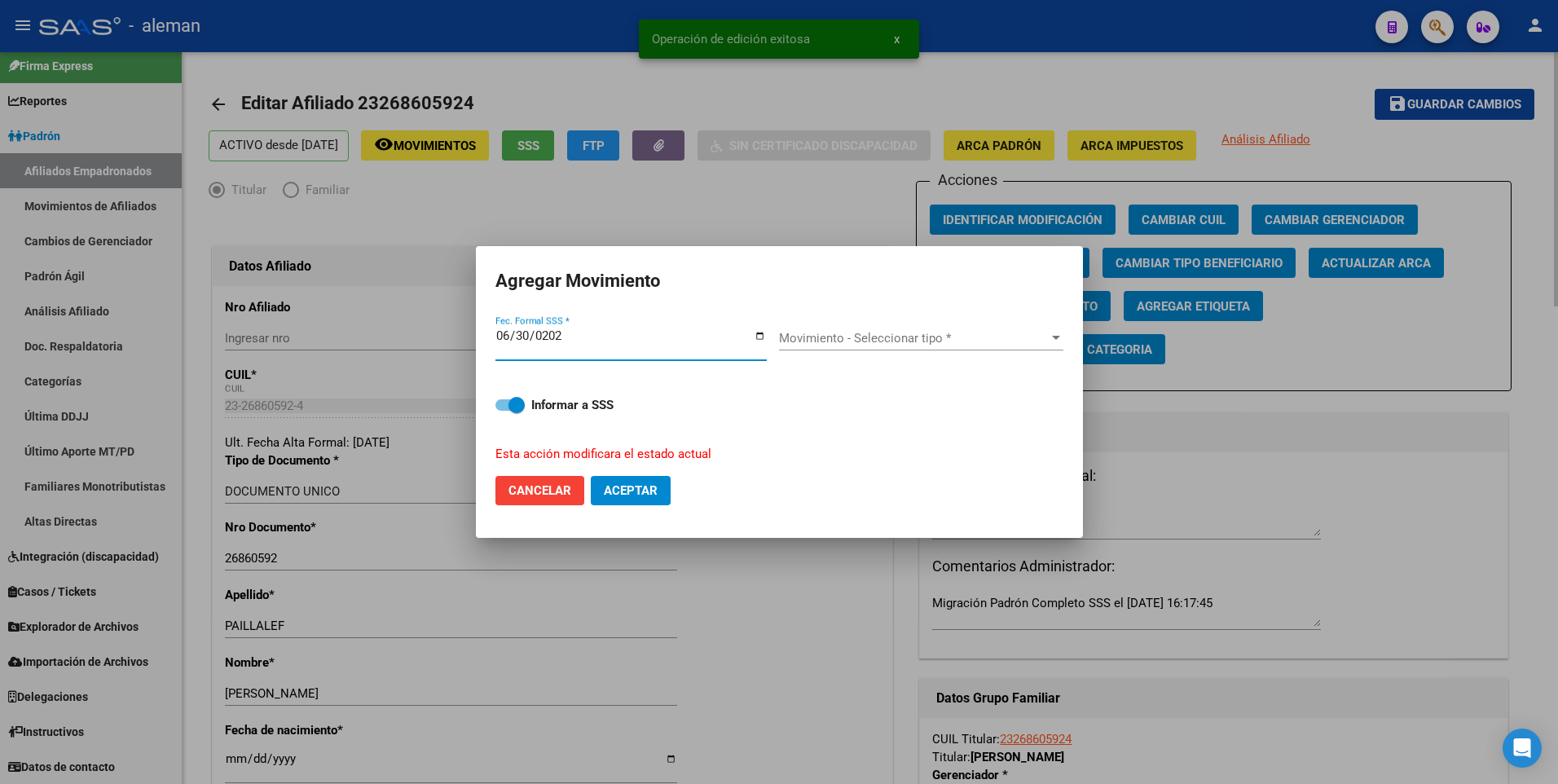
type input "2025-06-30"
click at [966, 334] on span "Movimiento - Seleccionar tipo *" at bounding box center [913, 339] width 270 height 15
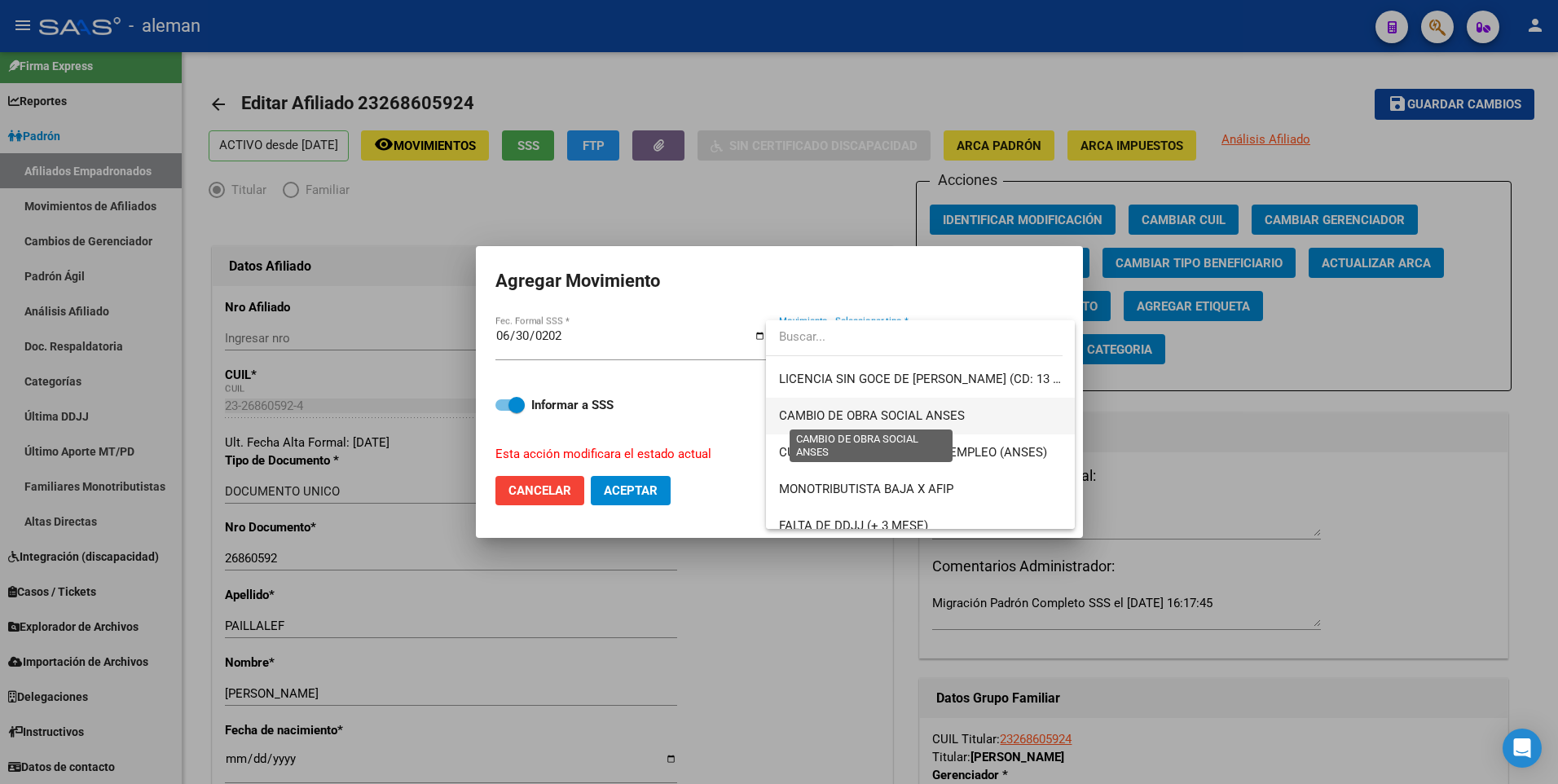
scroll to position [408, 0]
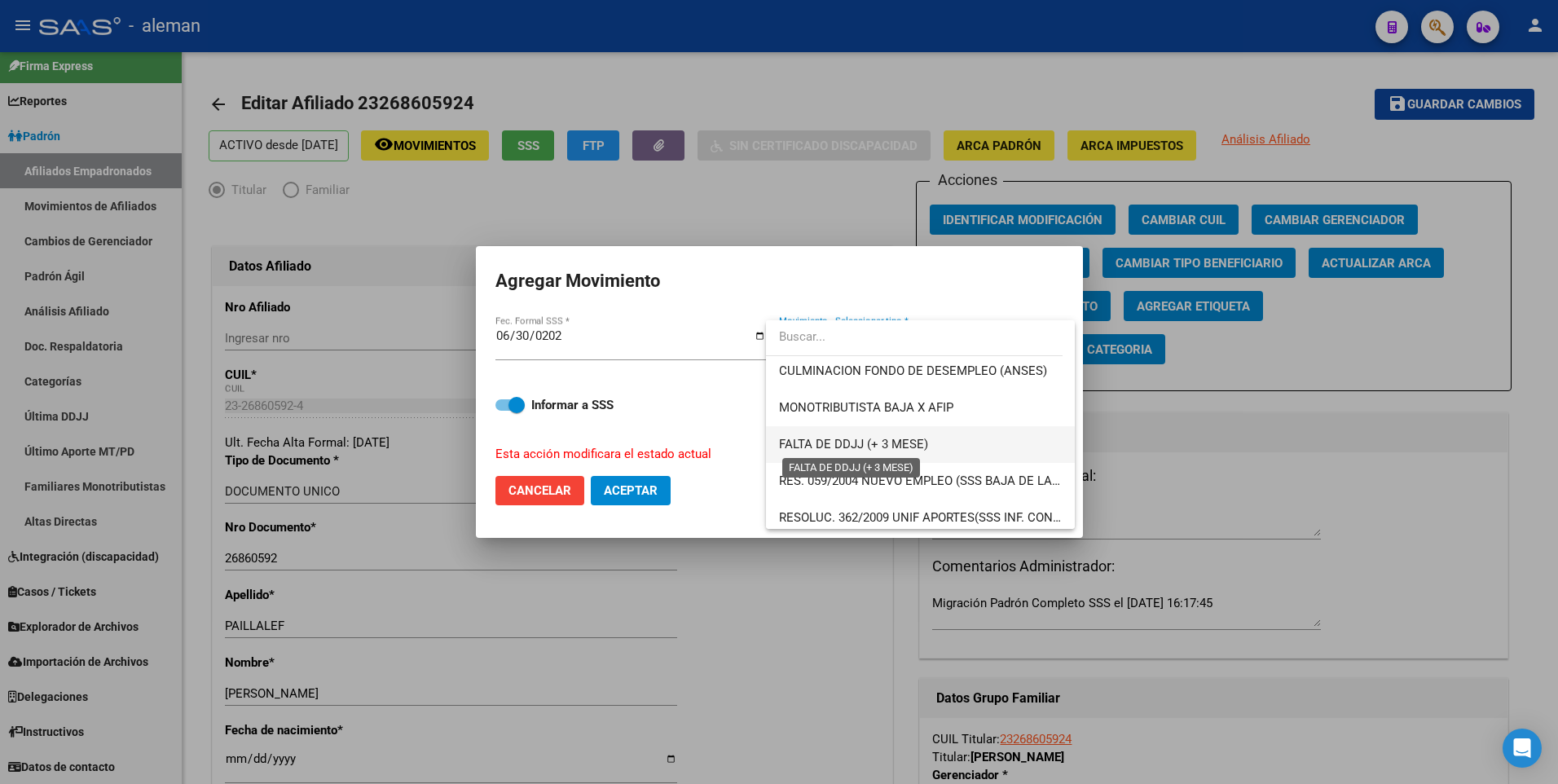
click at [889, 442] on span "FALTA DE DDJJ (+ 3 MESE)" at bounding box center [853, 444] width 149 height 15
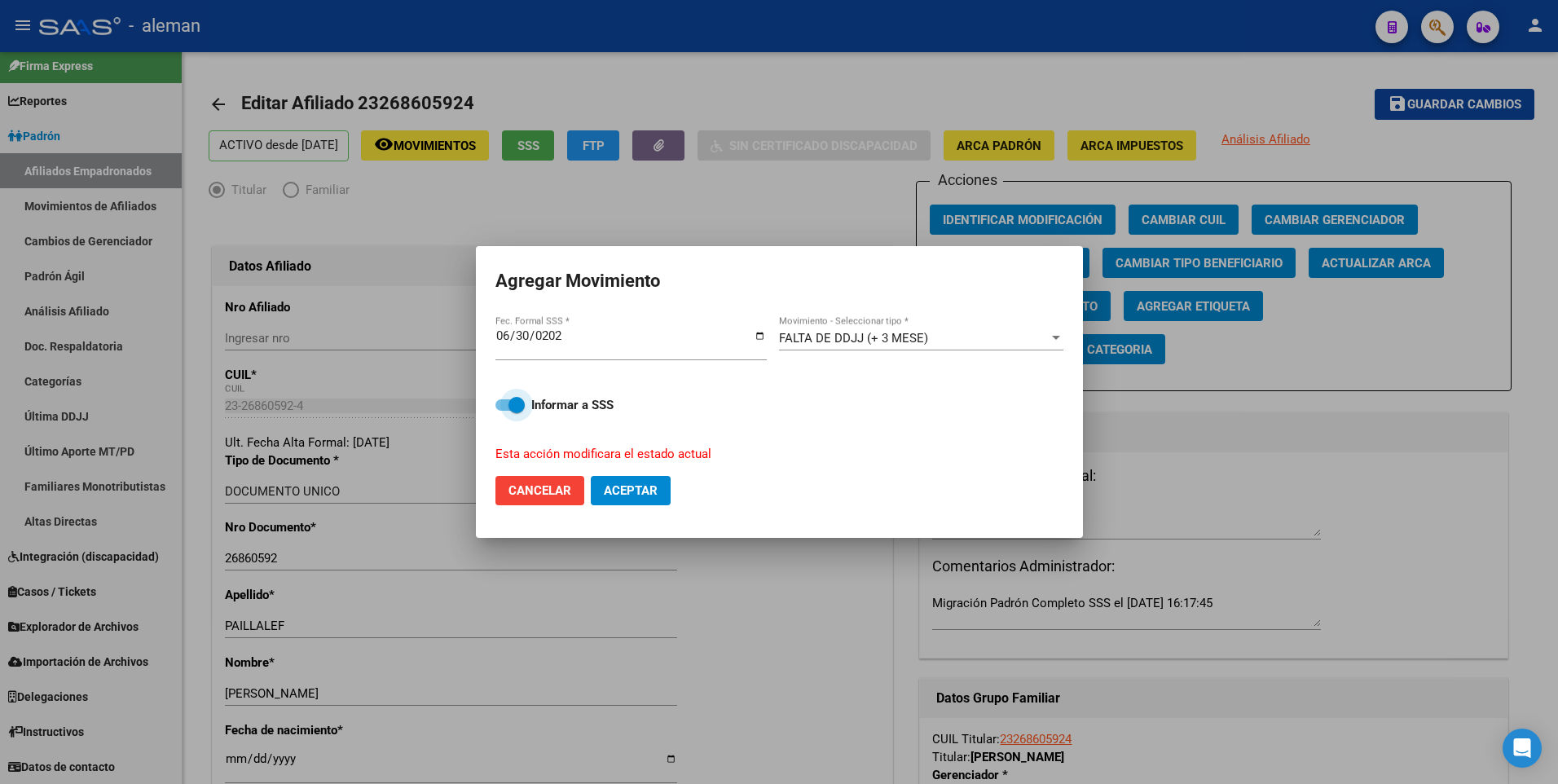
click at [498, 402] on span at bounding box center [510, 405] width 29 height 11
click at [502, 410] on input "Informar a SSS" at bounding box center [502, 410] width 1 height 1
checkbox input "false"
click at [615, 491] on span "Aceptar" at bounding box center [630, 491] width 54 height 15
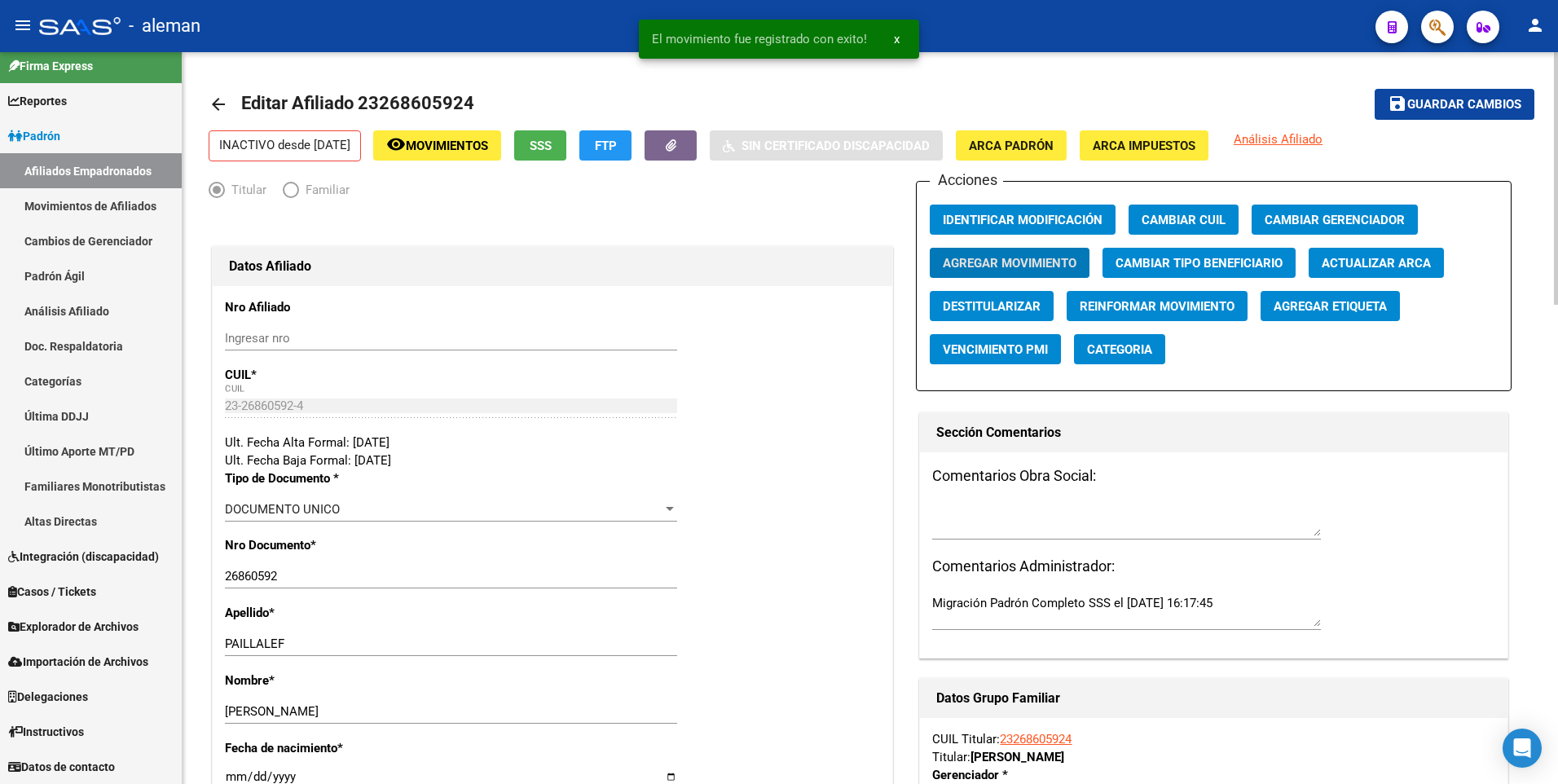
click at [211, 107] on mat-icon "arrow_back" at bounding box center [218, 104] width 20 height 20
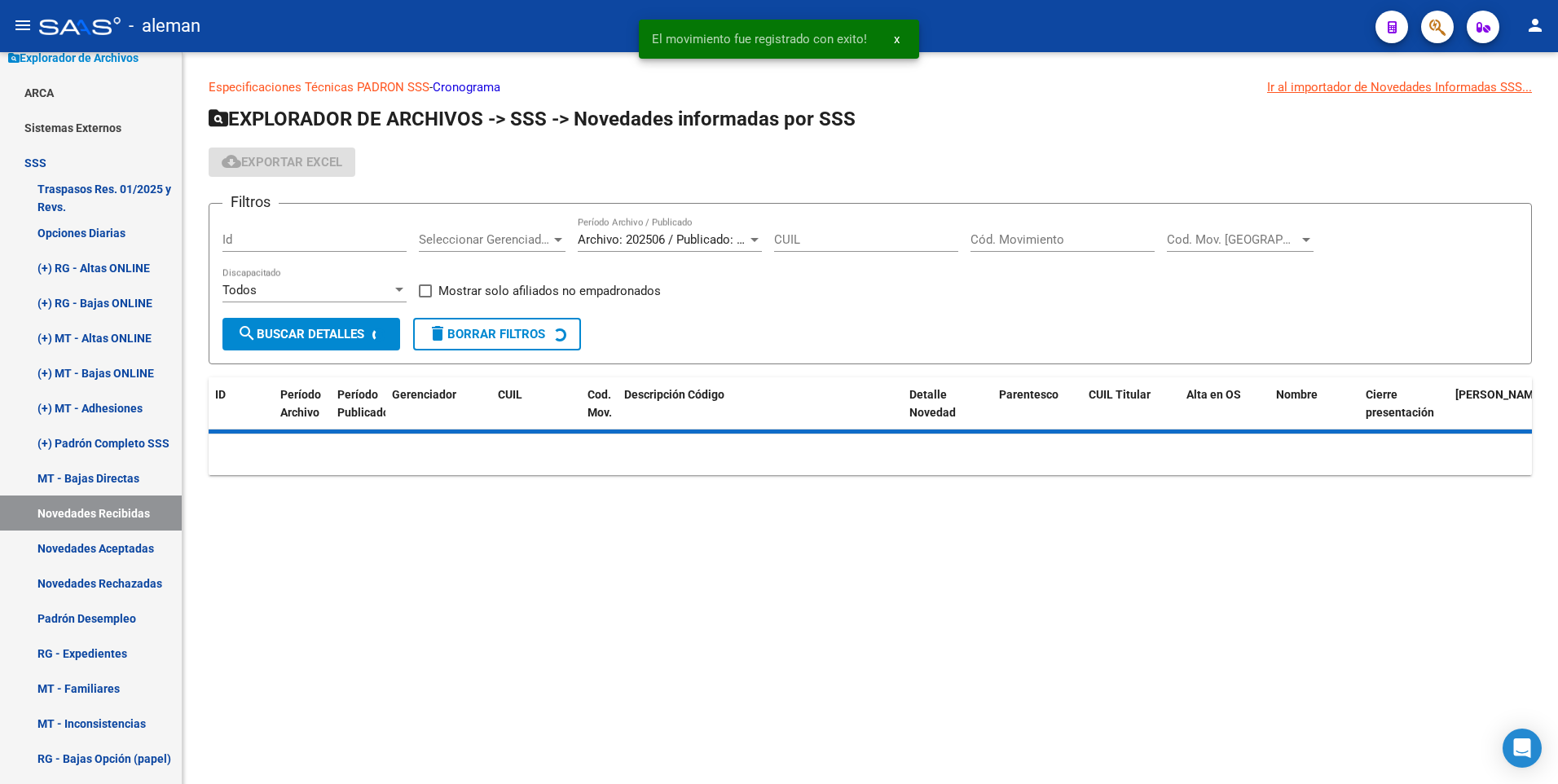
scroll to position [175, 0]
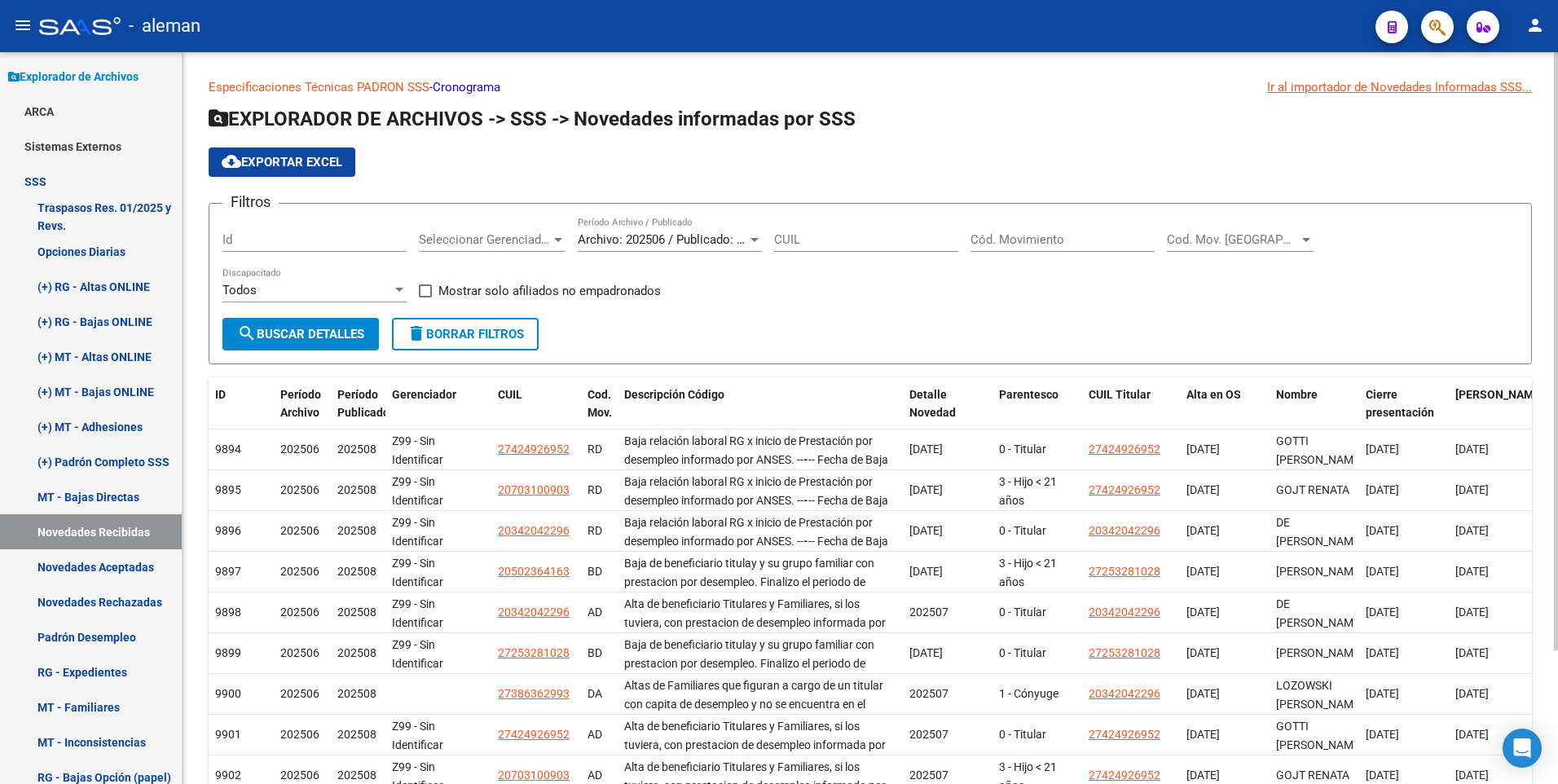
click at [1038, 236] on input "Cód. Movimiento" at bounding box center [1062, 239] width 184 height 15
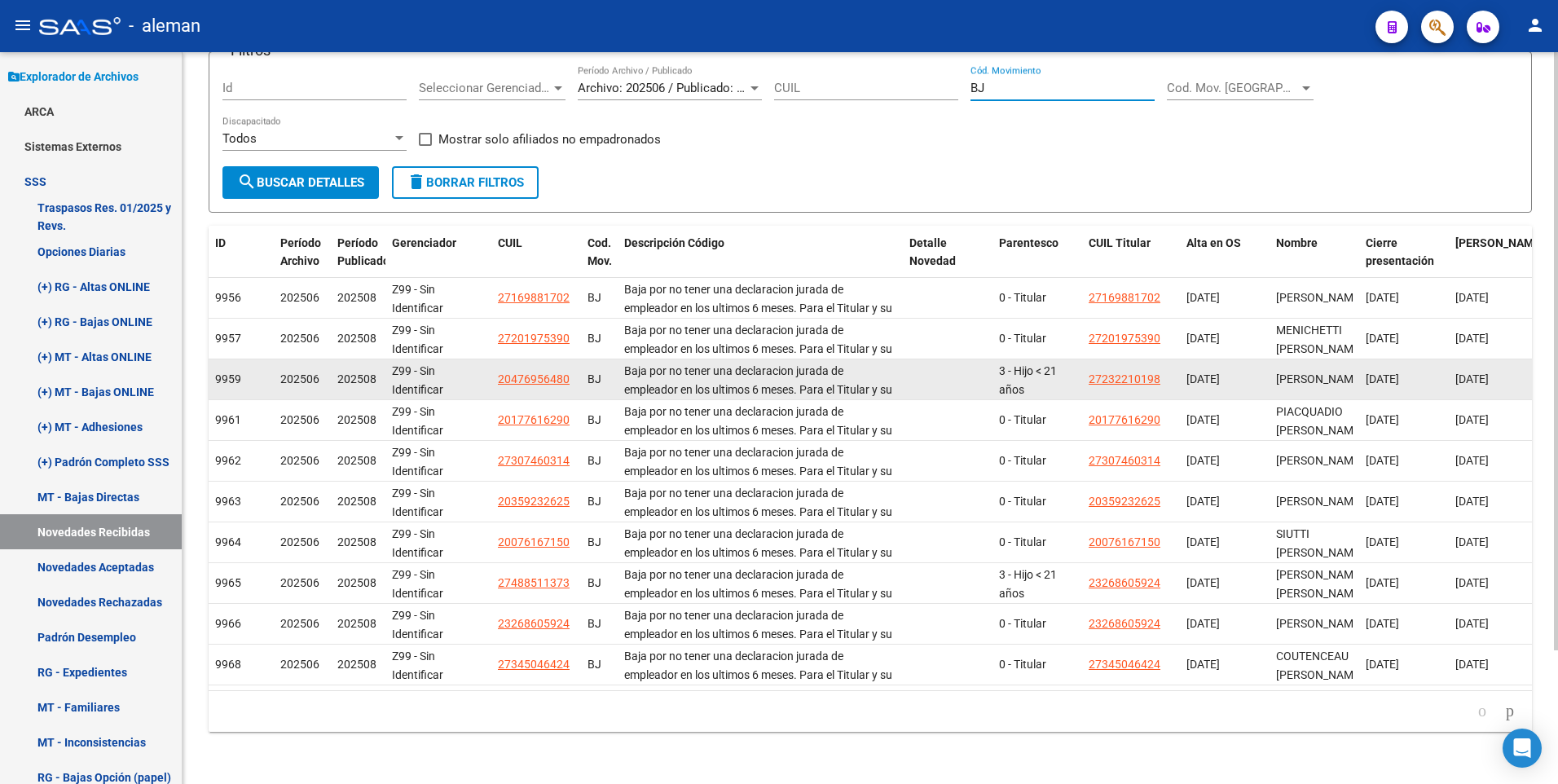
scroll to position [164, 0]
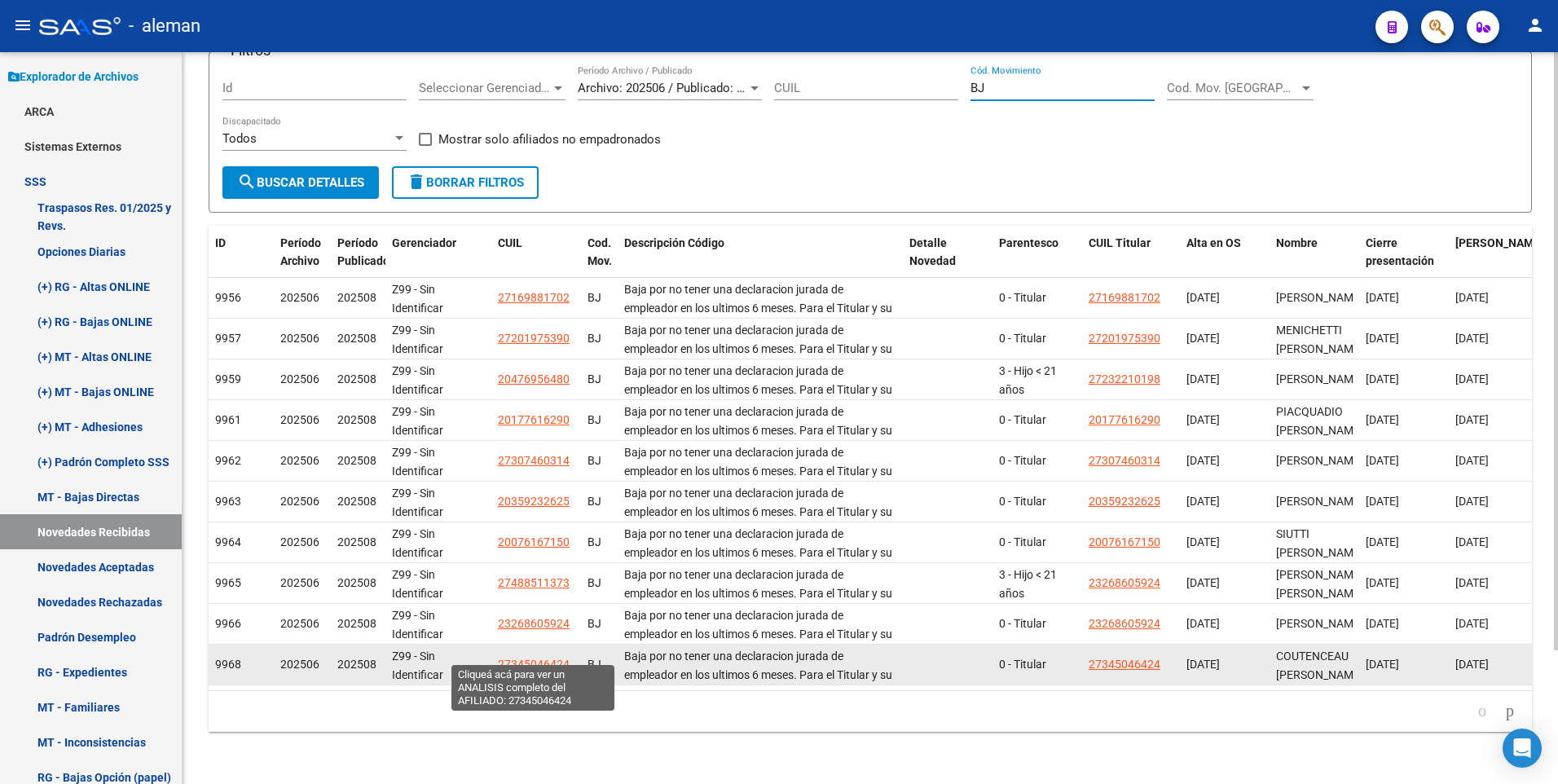
type input "BJ"
click at [546, 657] on span "27345046424" at bounding box center [534, 664] width 72 height 13
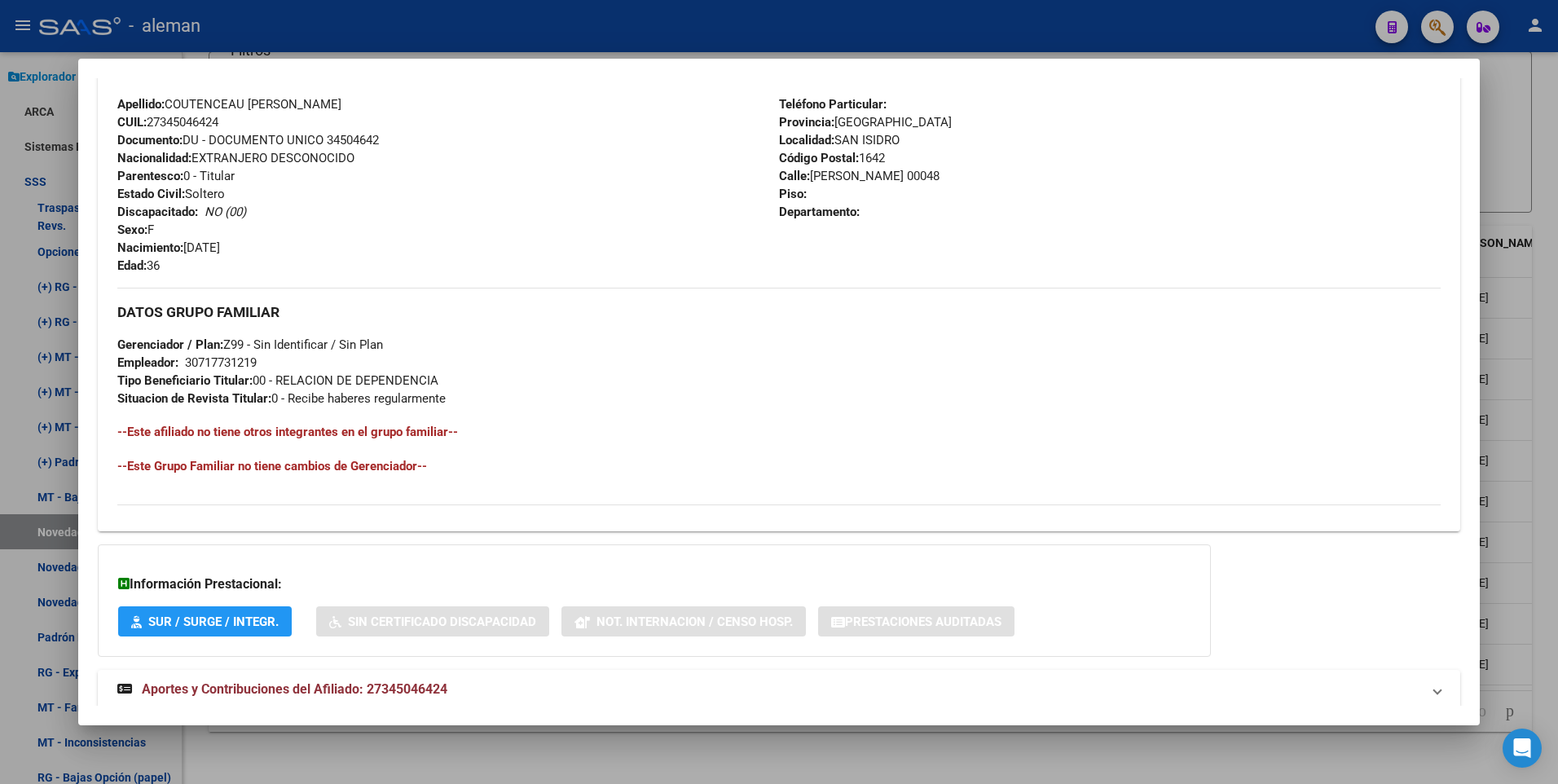
scroll to position [610, 0]
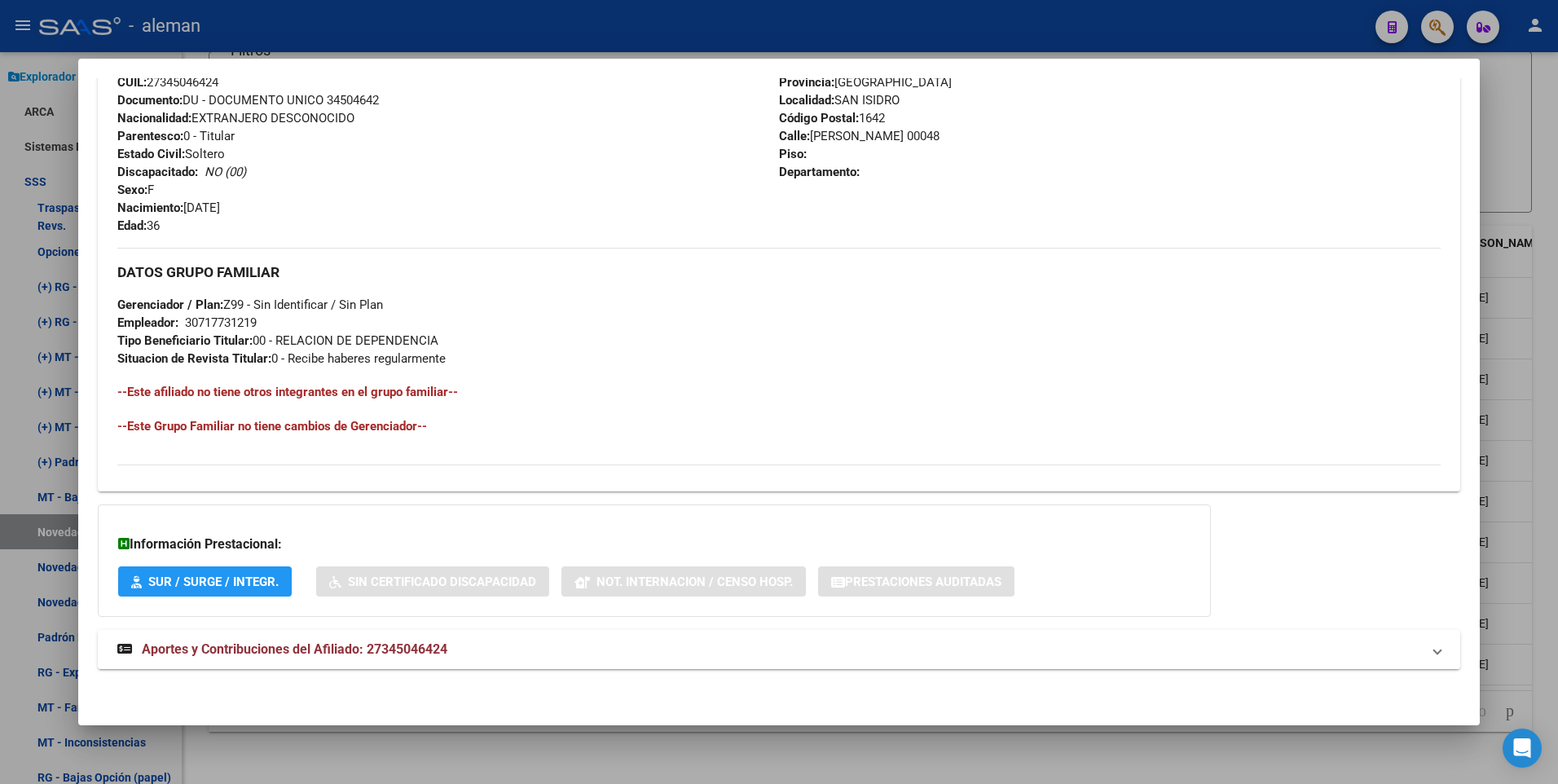
click at [363, 649] on span "Aportes y Contribuciones del Afiliado: 27345046424" at bounding box center [294, 649] width 306 height 15
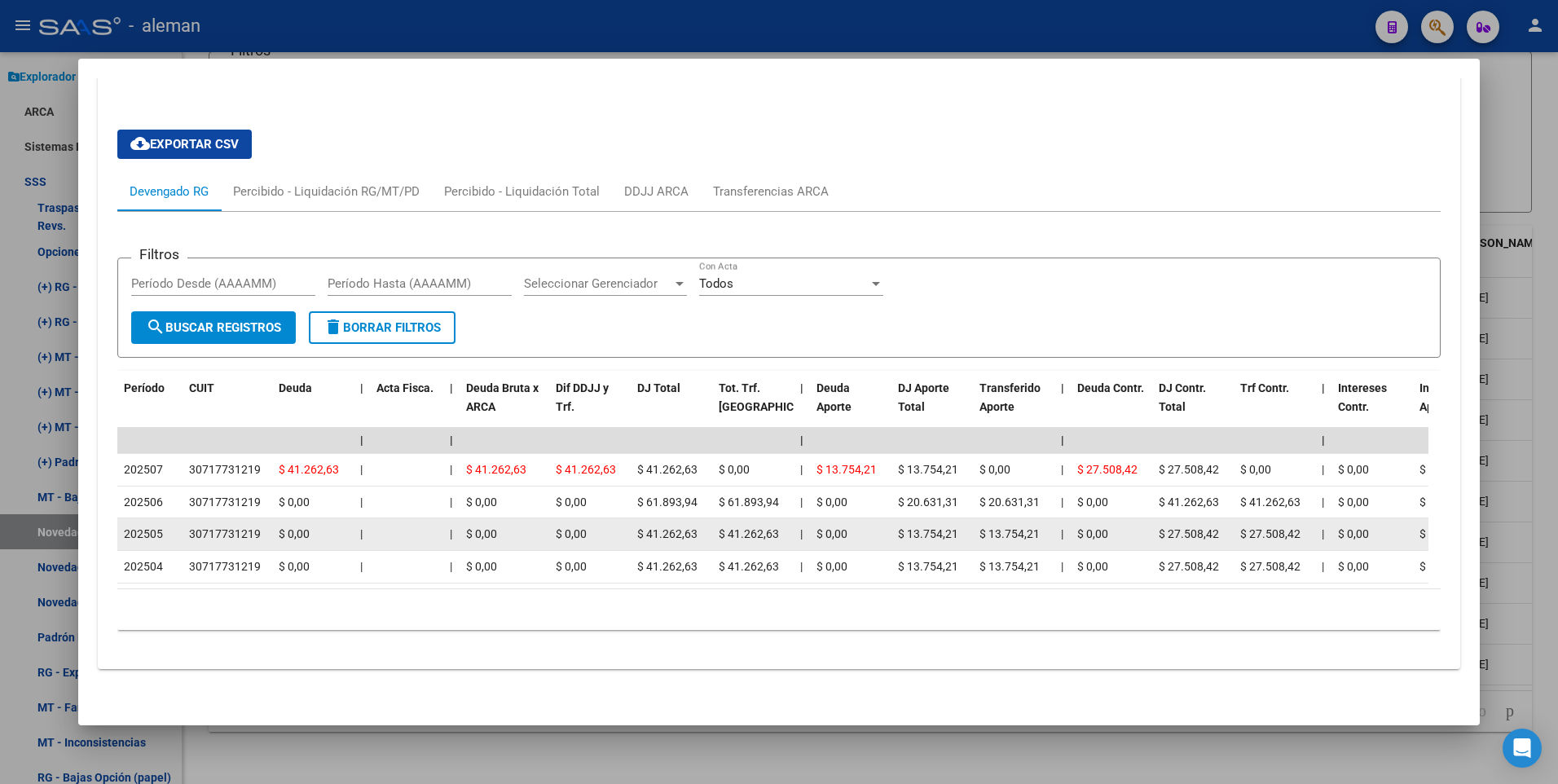
scroll to position [1054, 0]
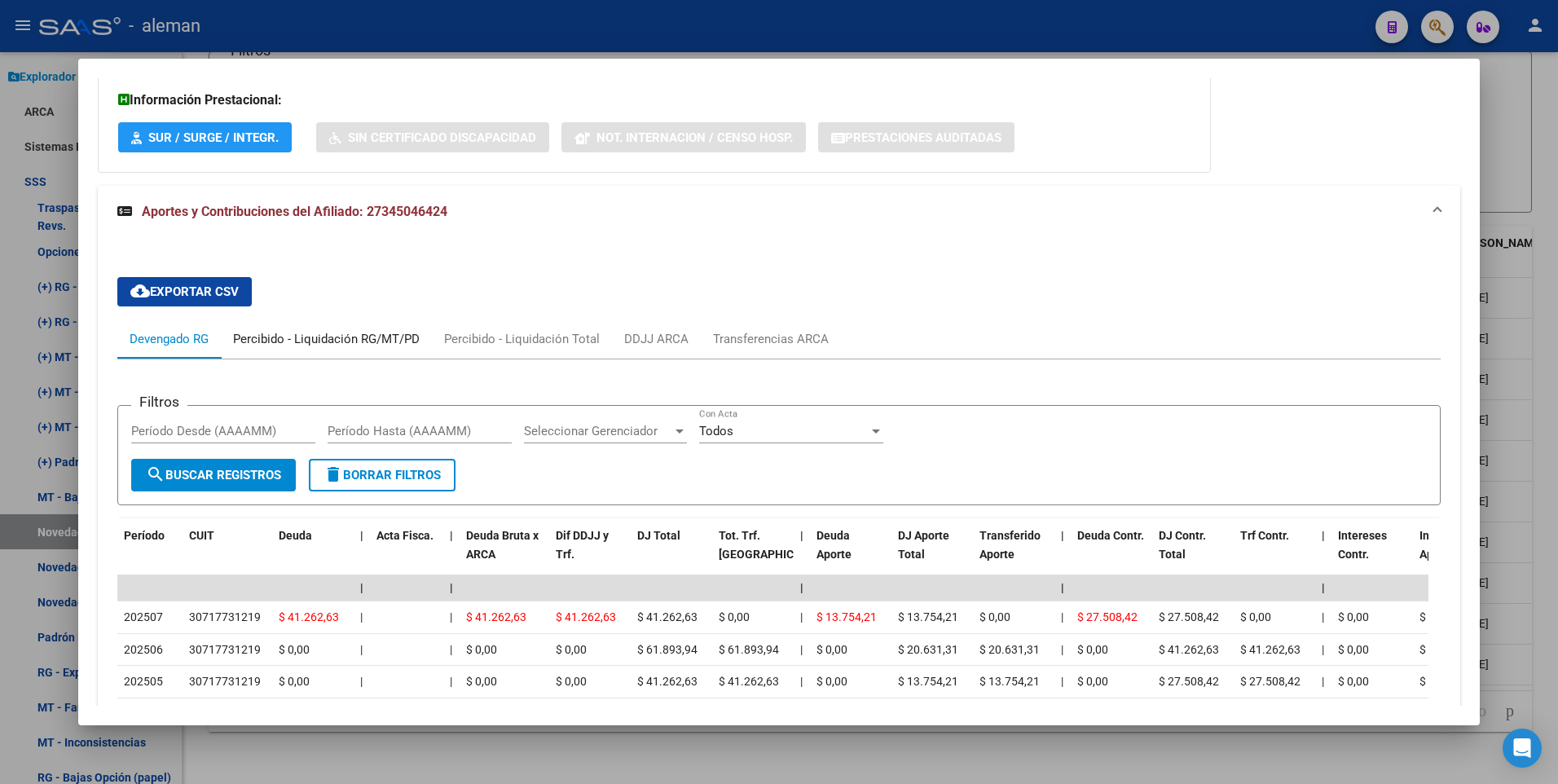
click at [345, 331] on div "Percibido - Liquidación RG/MT/PD" at bounding box center [325, 339] width 186 height 18
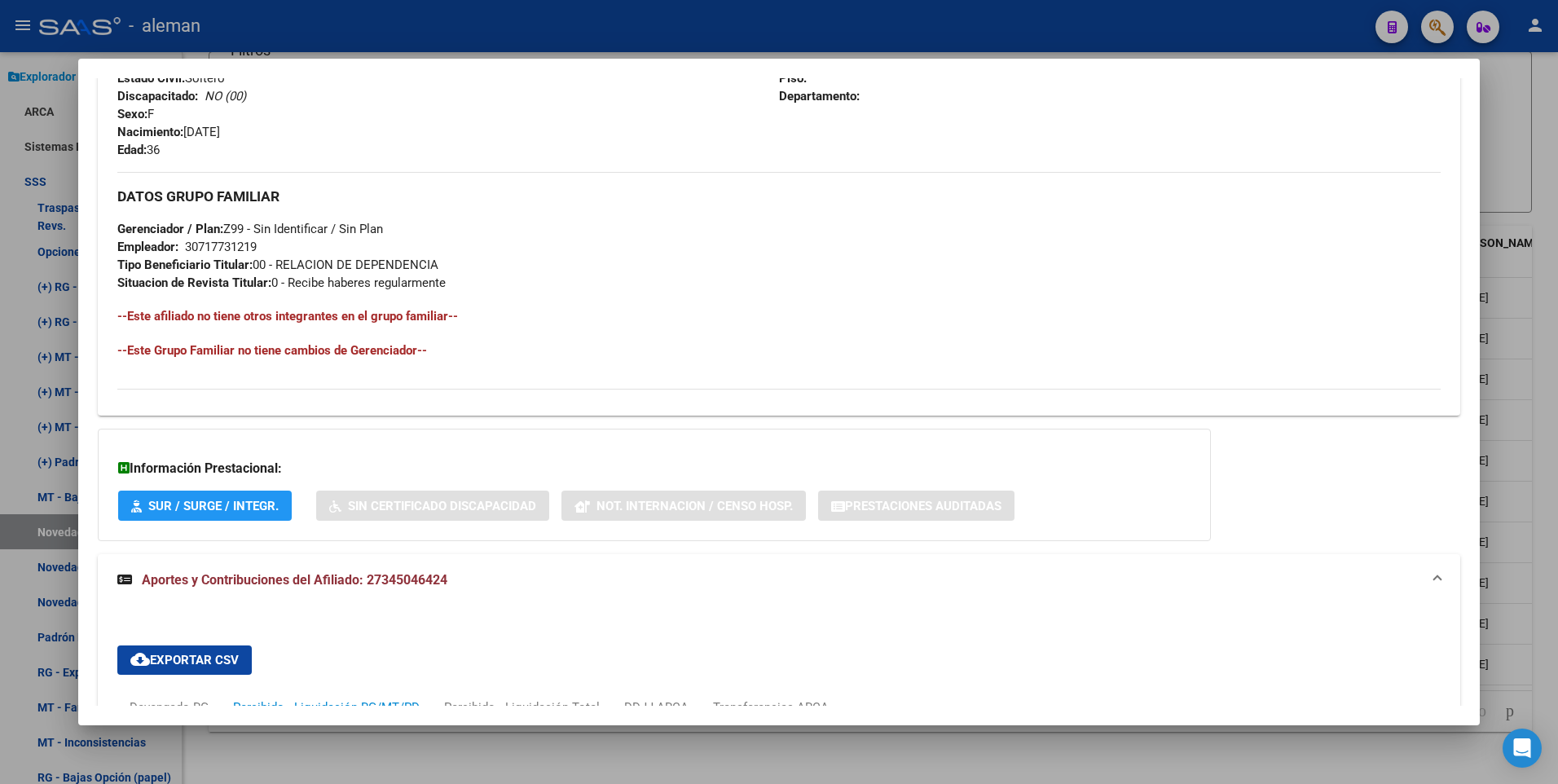
scroll to position [1012, 0]
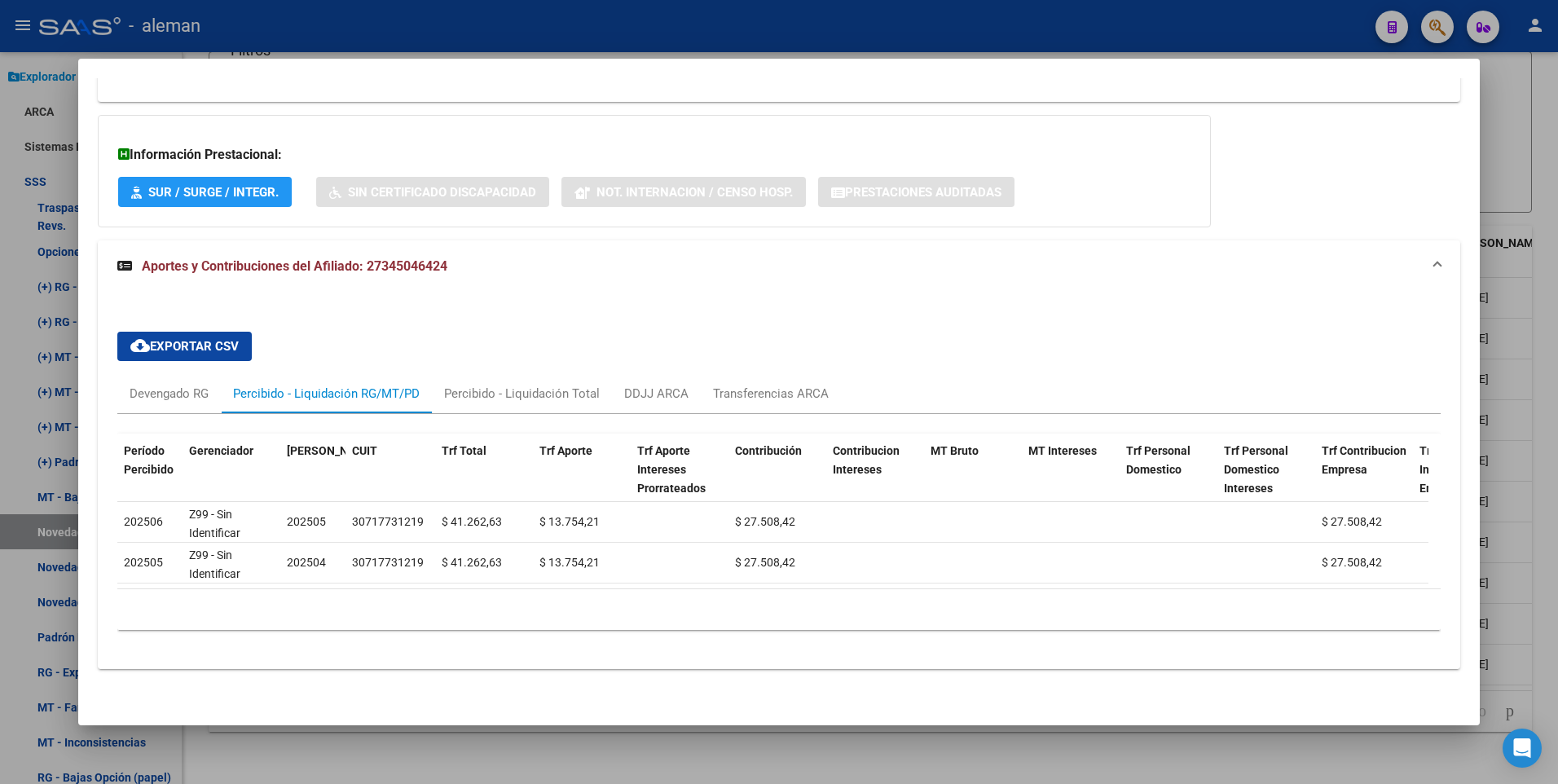
click at [622, 292] on div "cloud_download Exportar CSV Devengado RG Percibido - Liquidación RG/MT/PD Perci…" at bounding box center [779, 480] width 1363 height 376
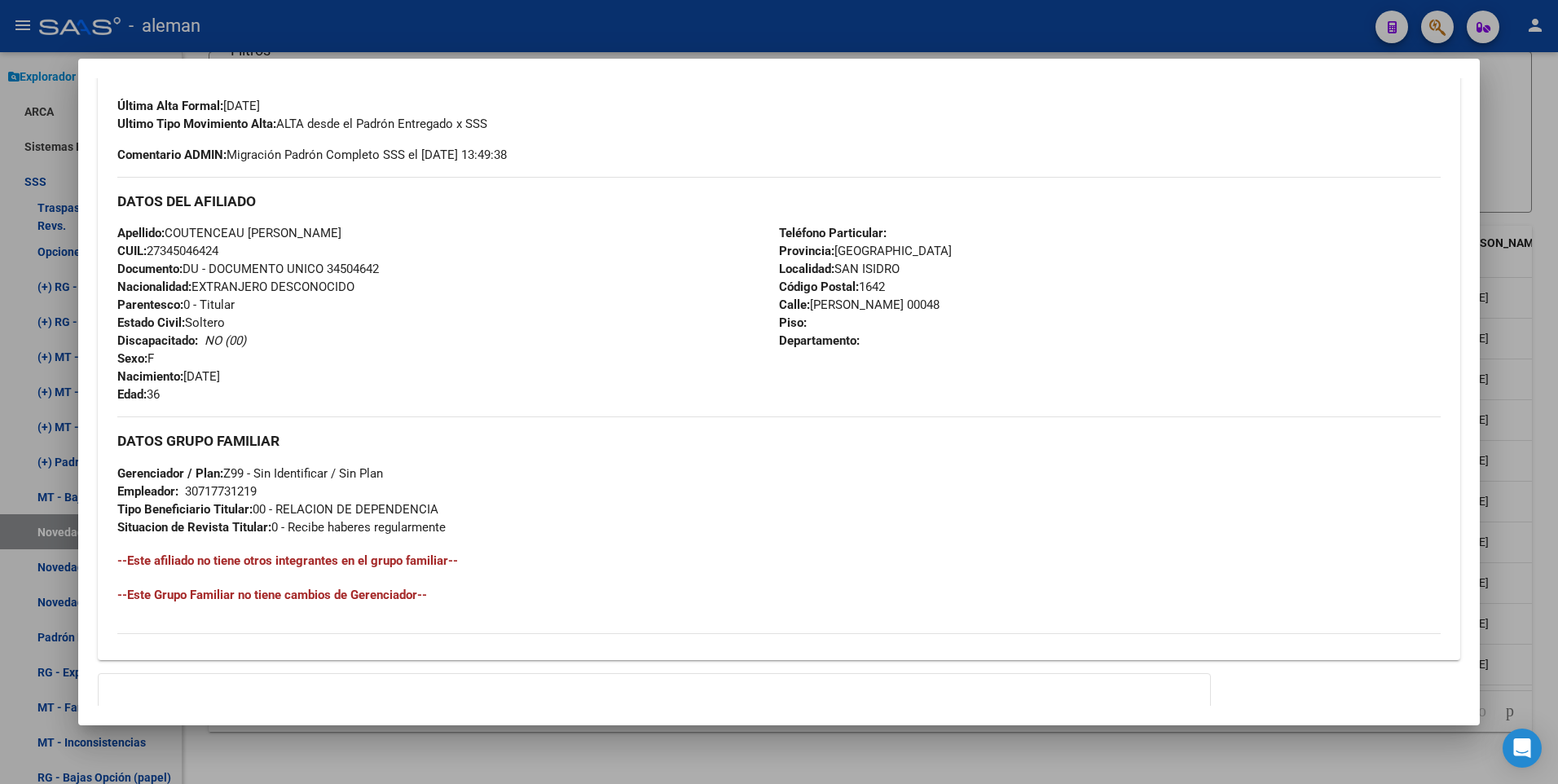
scroll to position [0, 0]
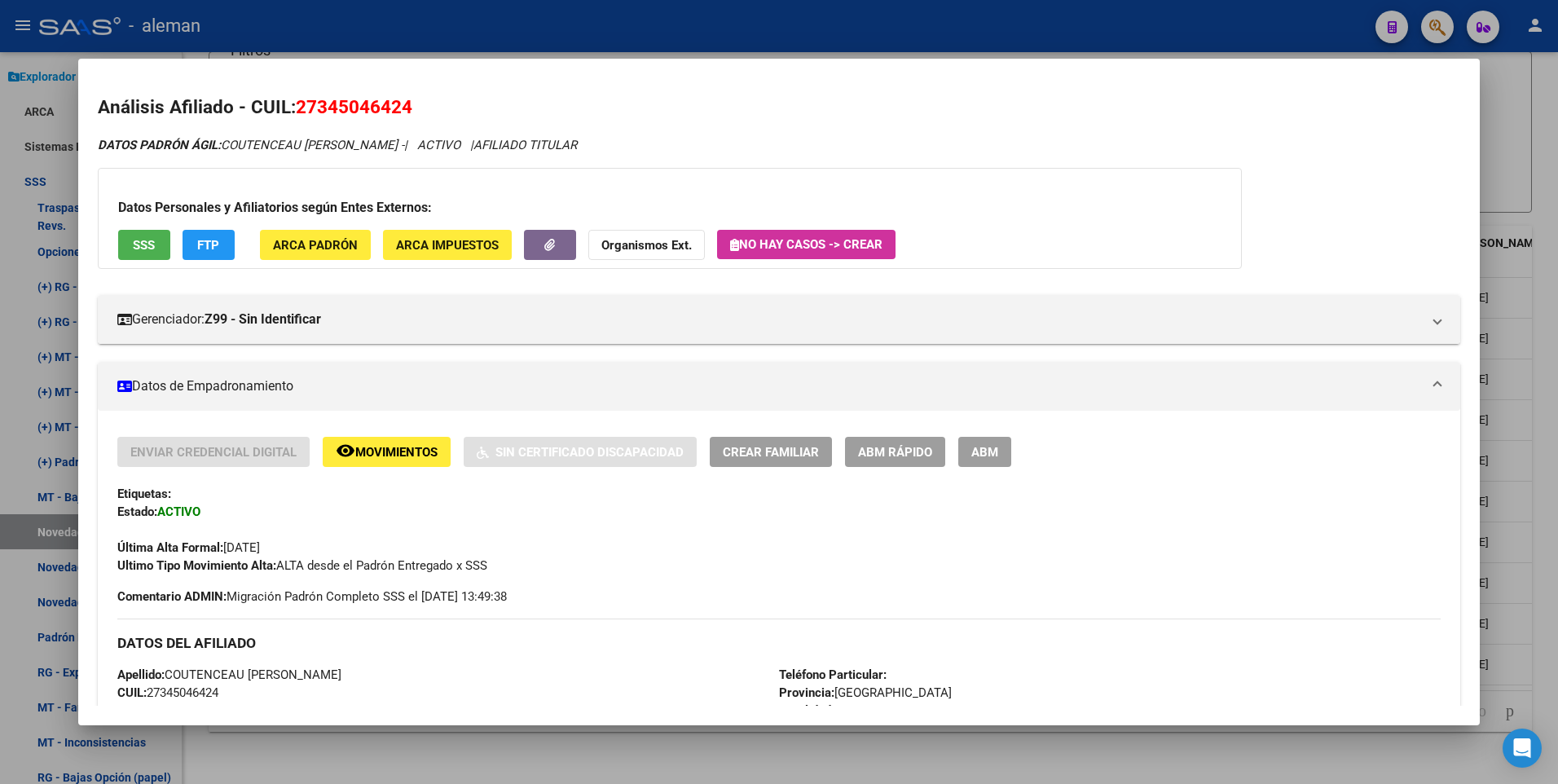
click at [1513, 189] on div at bounding box center [779, 392] width 1558 height 784
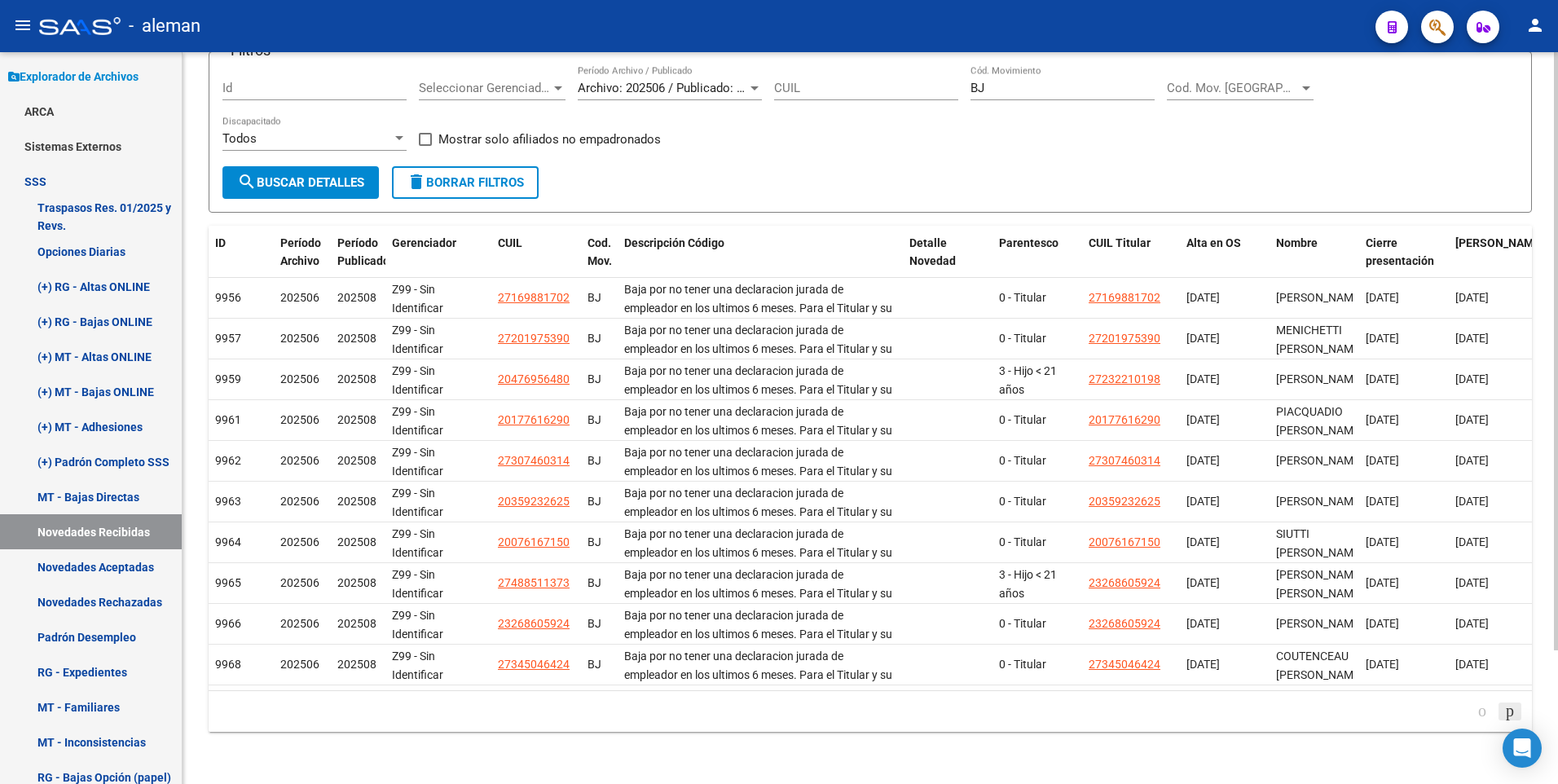
click at [1506, 709] on icon "go to next page" at bounding box center [1510, 710] width 13 height 20
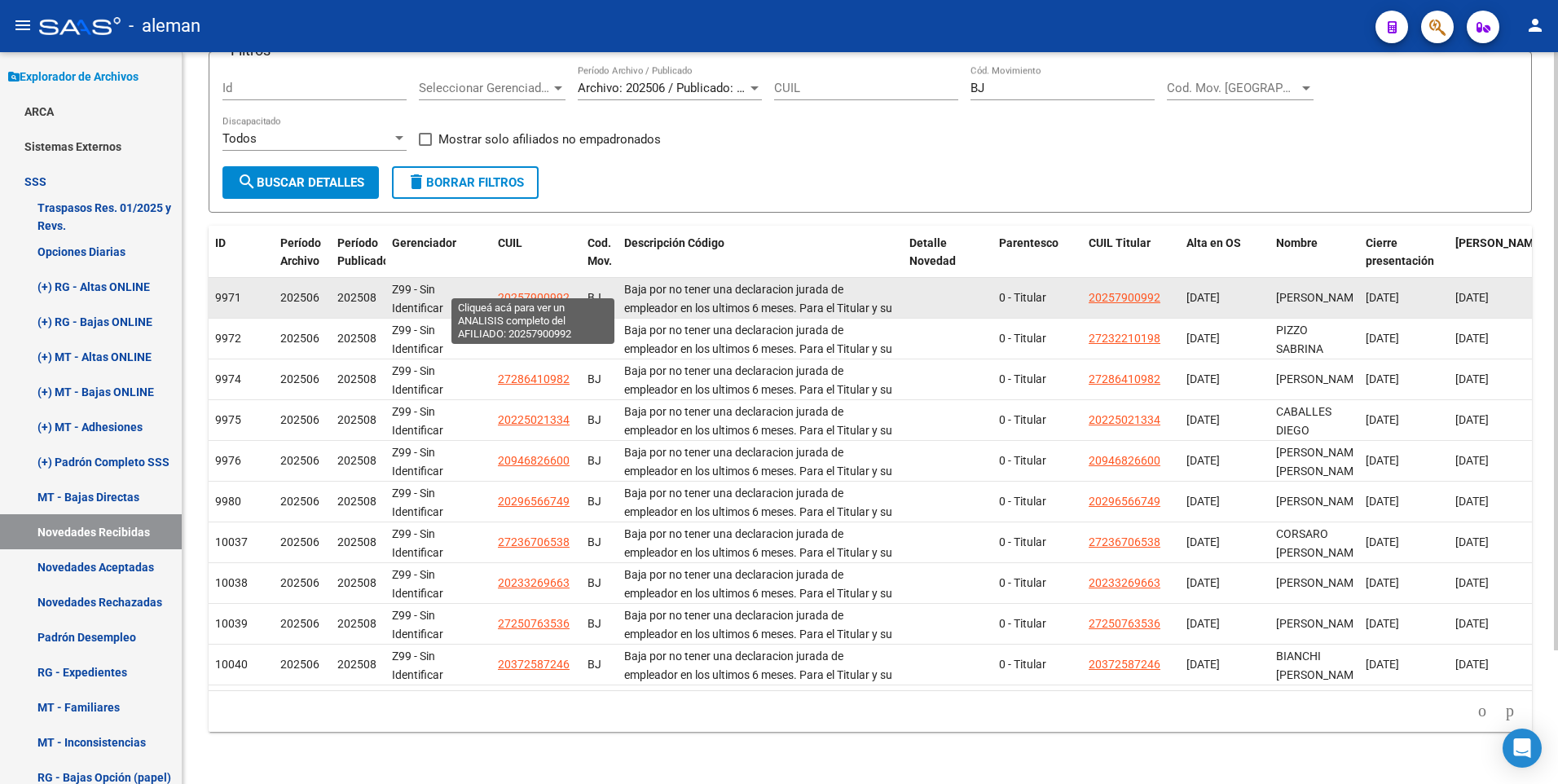
click at [529, 290] on span "20257900992" at bounding box center [534, 297] width 72 height 13
type textarea "20257900992"
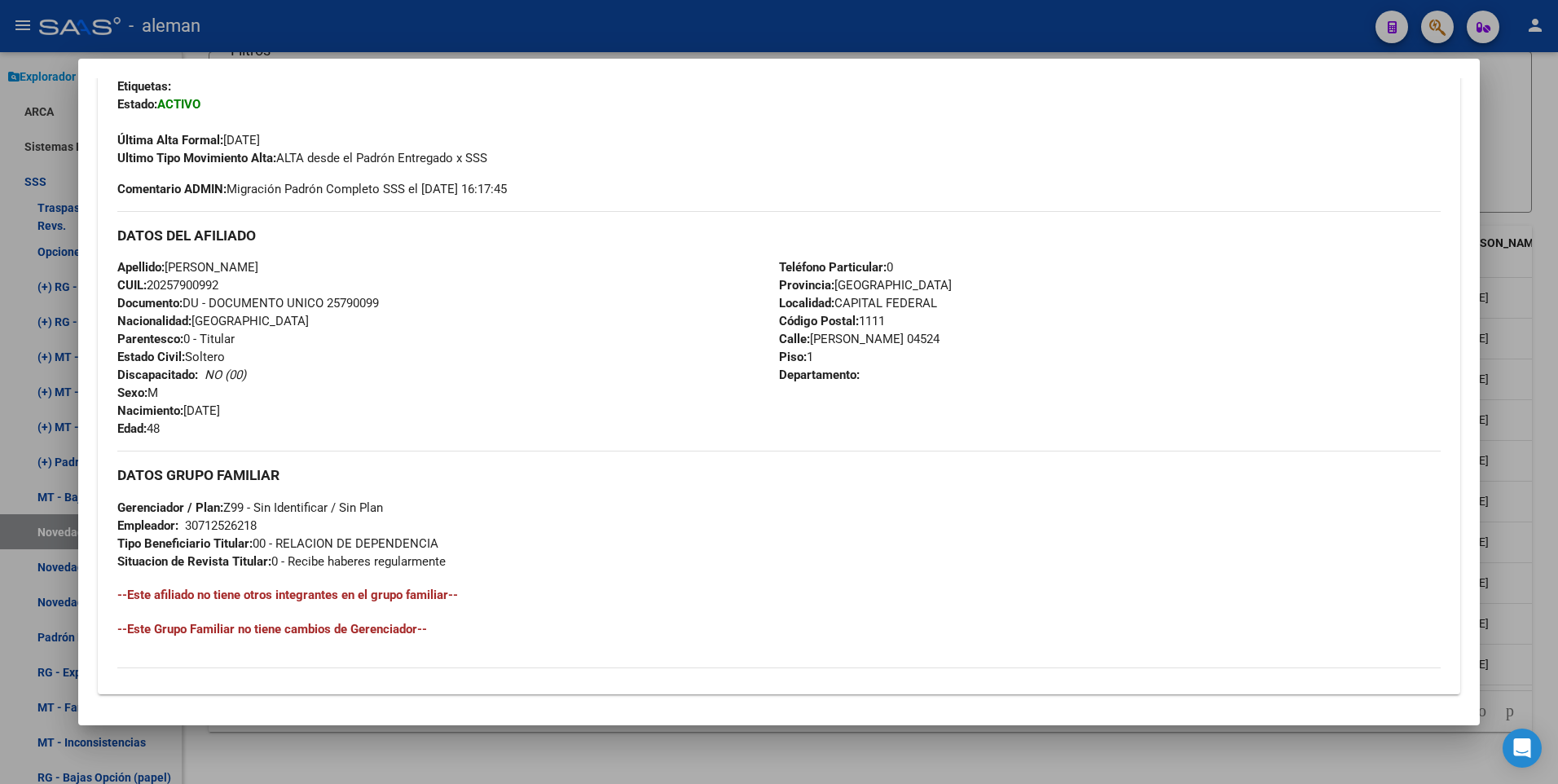
scroll to position [610, 0]
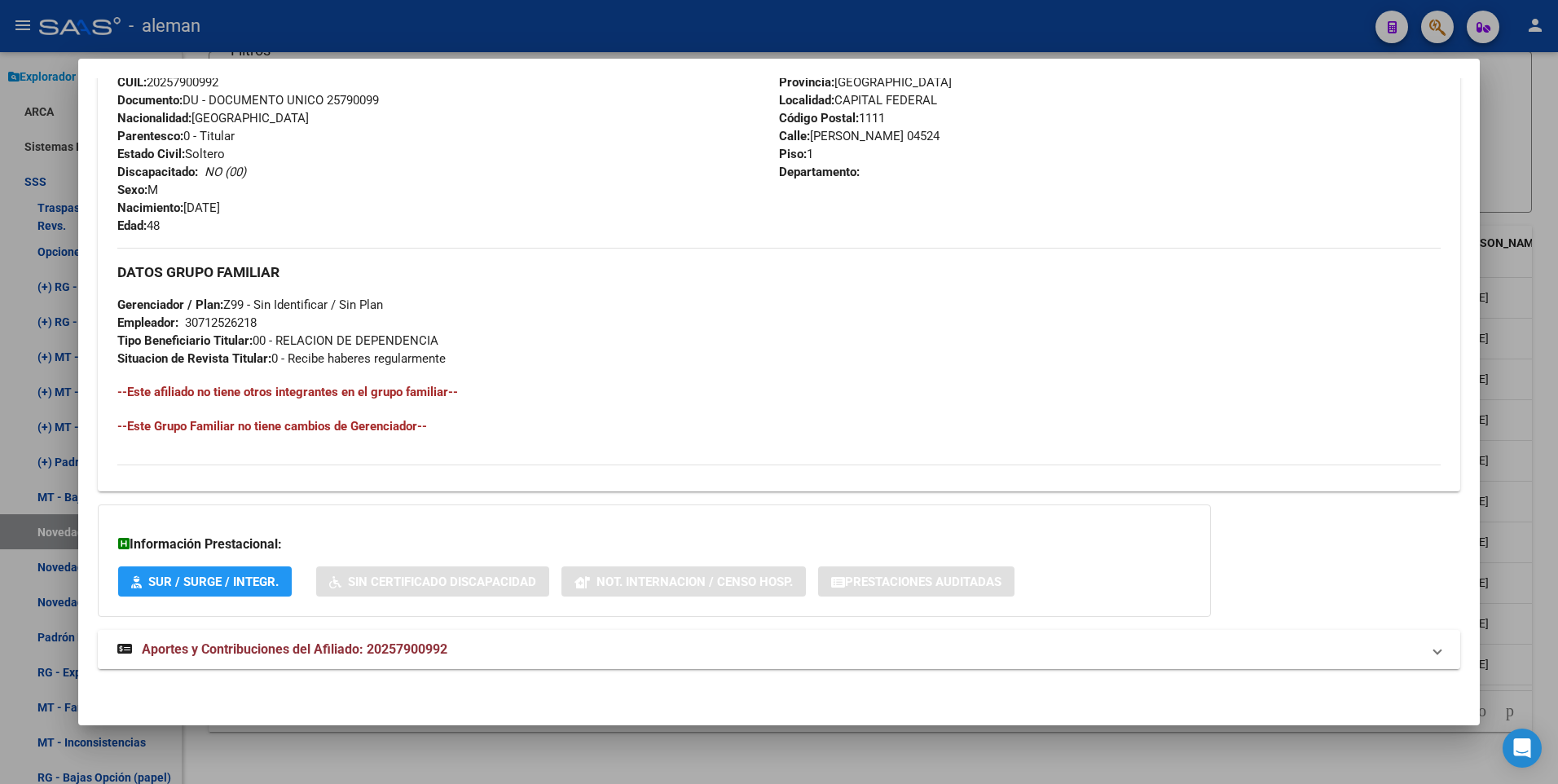
click at [413, 652] on span "Aportes y Contribuciones del Afiliado: 20257900992" at bounding box center [294, 649] width 306 height 15
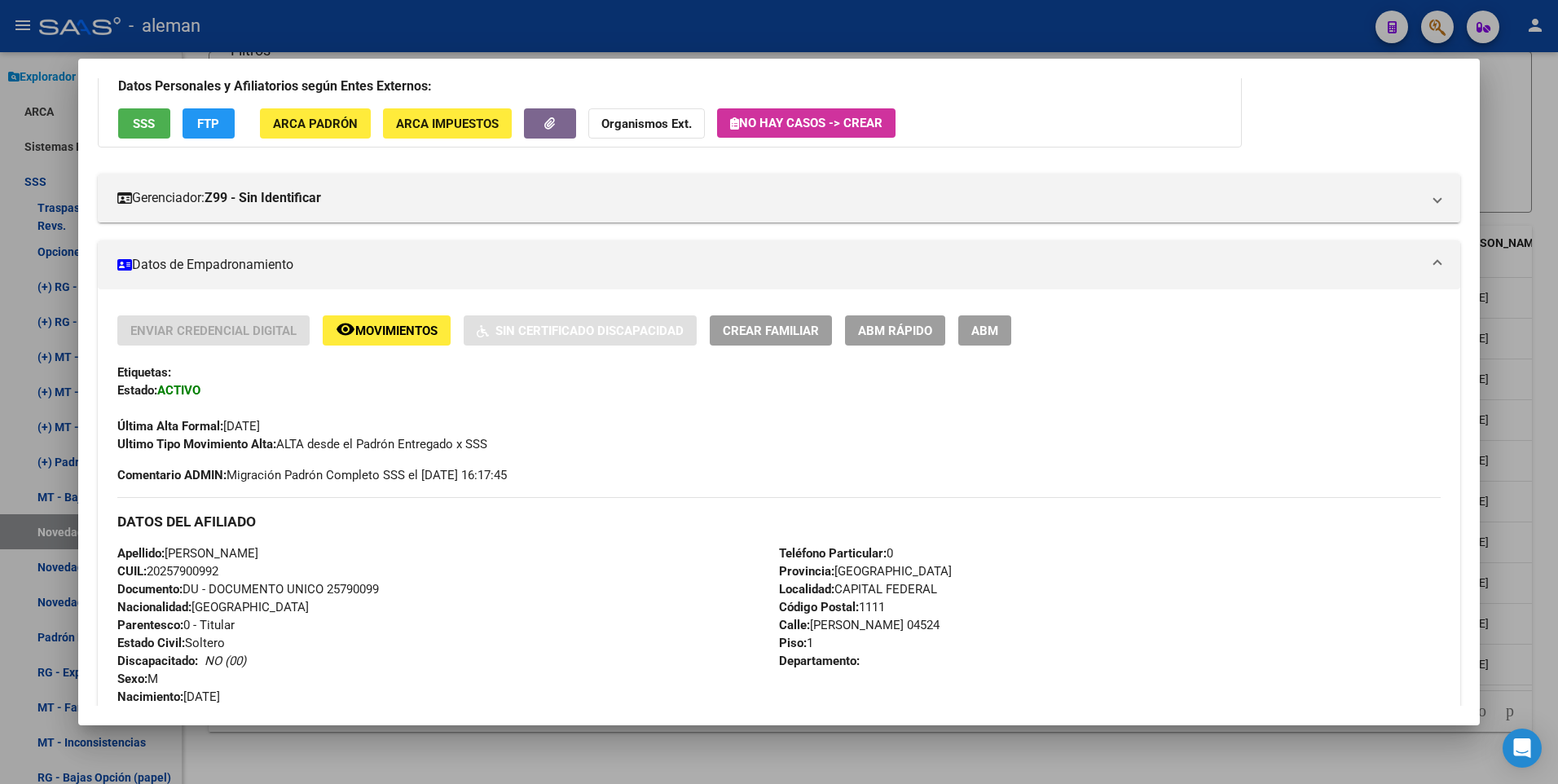
scroll to position [40, 0]
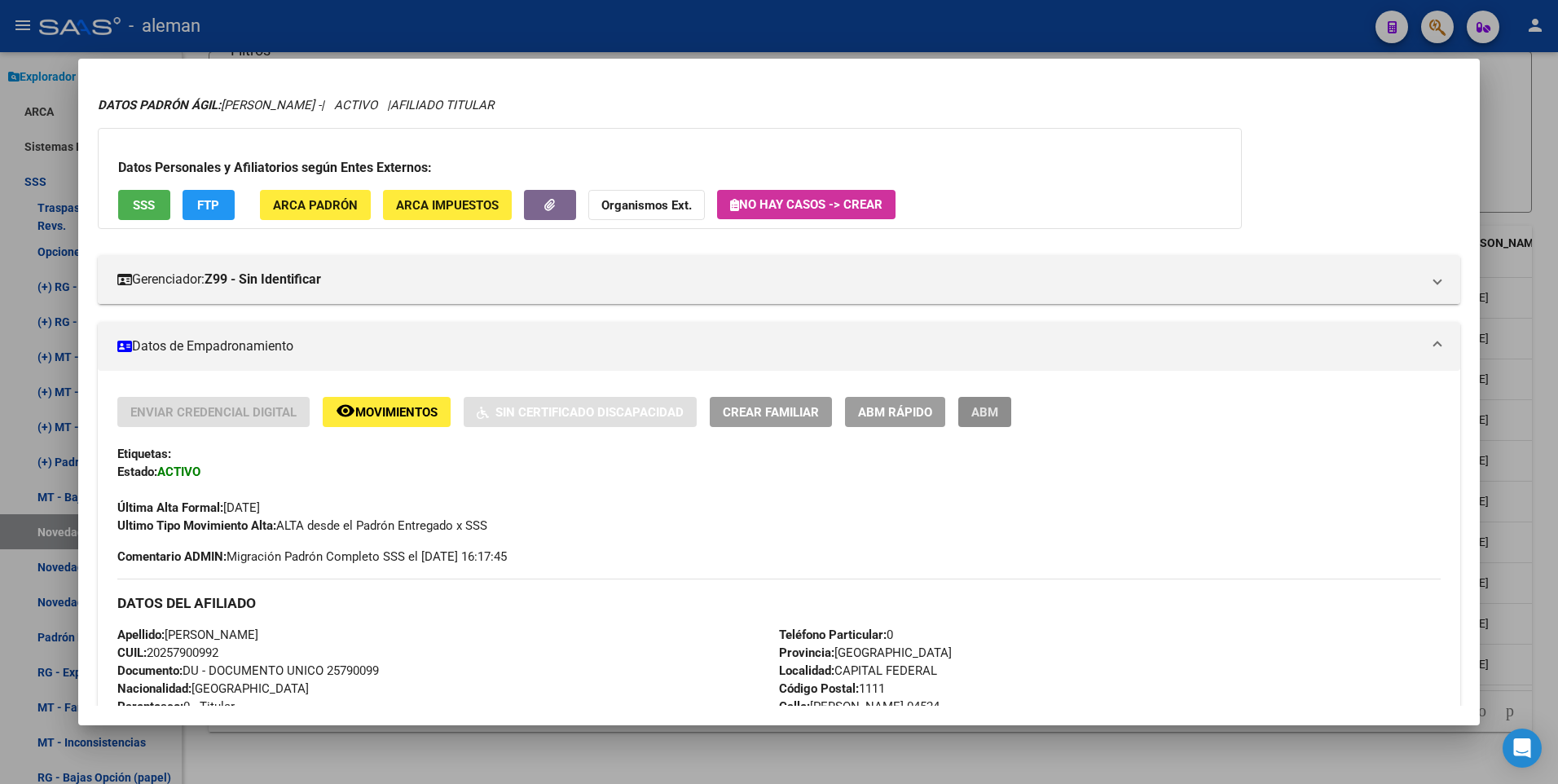
click at [998, 411] on span "ABM" at bounding box center [985, 412] width 26 height 15
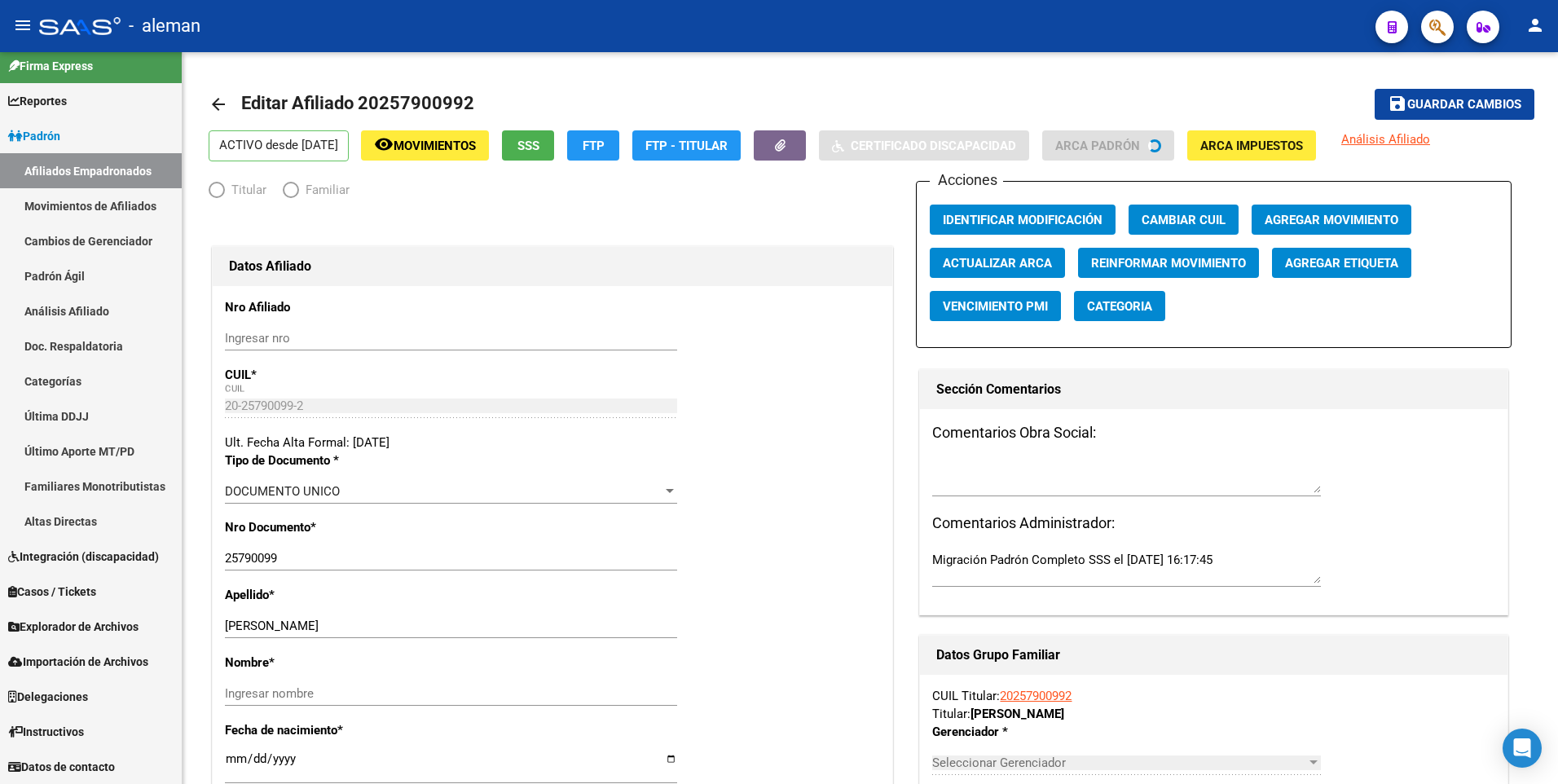
scroll to position [10, 0]
radio input "true"
type input "30-71252621-8"
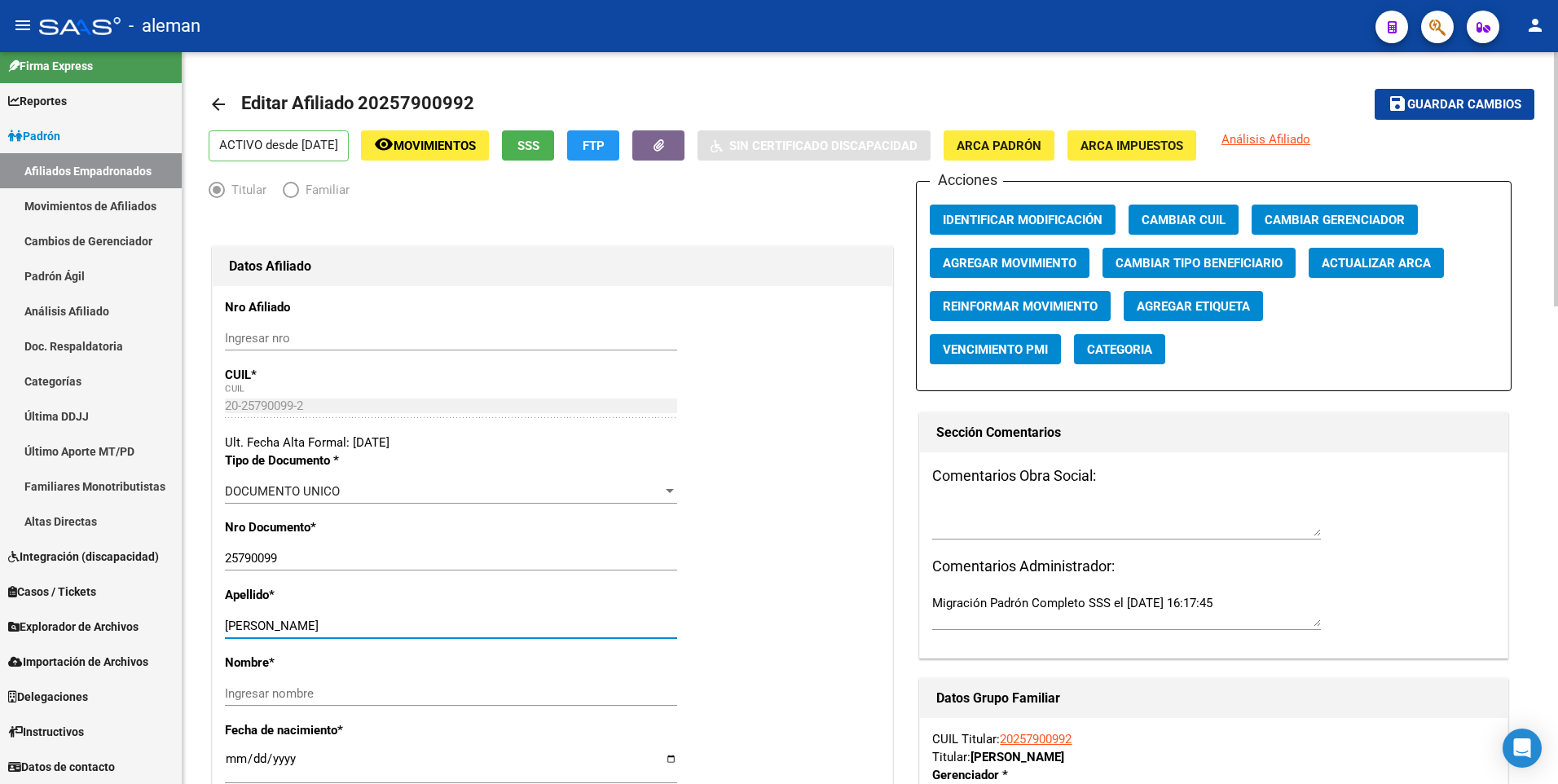
drag, startPoint x: 285, startPoint y: 625, endPoint x: 406, endPoint y: 624, distance: 121.0
click at [406, 624] on input "TOSCANO LEONARDO ANDRES" at bounding box center [451, 626] width 452 height 15
click at [367, 695] on input "Ingresar nombre" at bounding box center [451, 693] width 452 height 15
paste input "LEONARDO ANDRES"
type input "LEONARDO ANDRES"
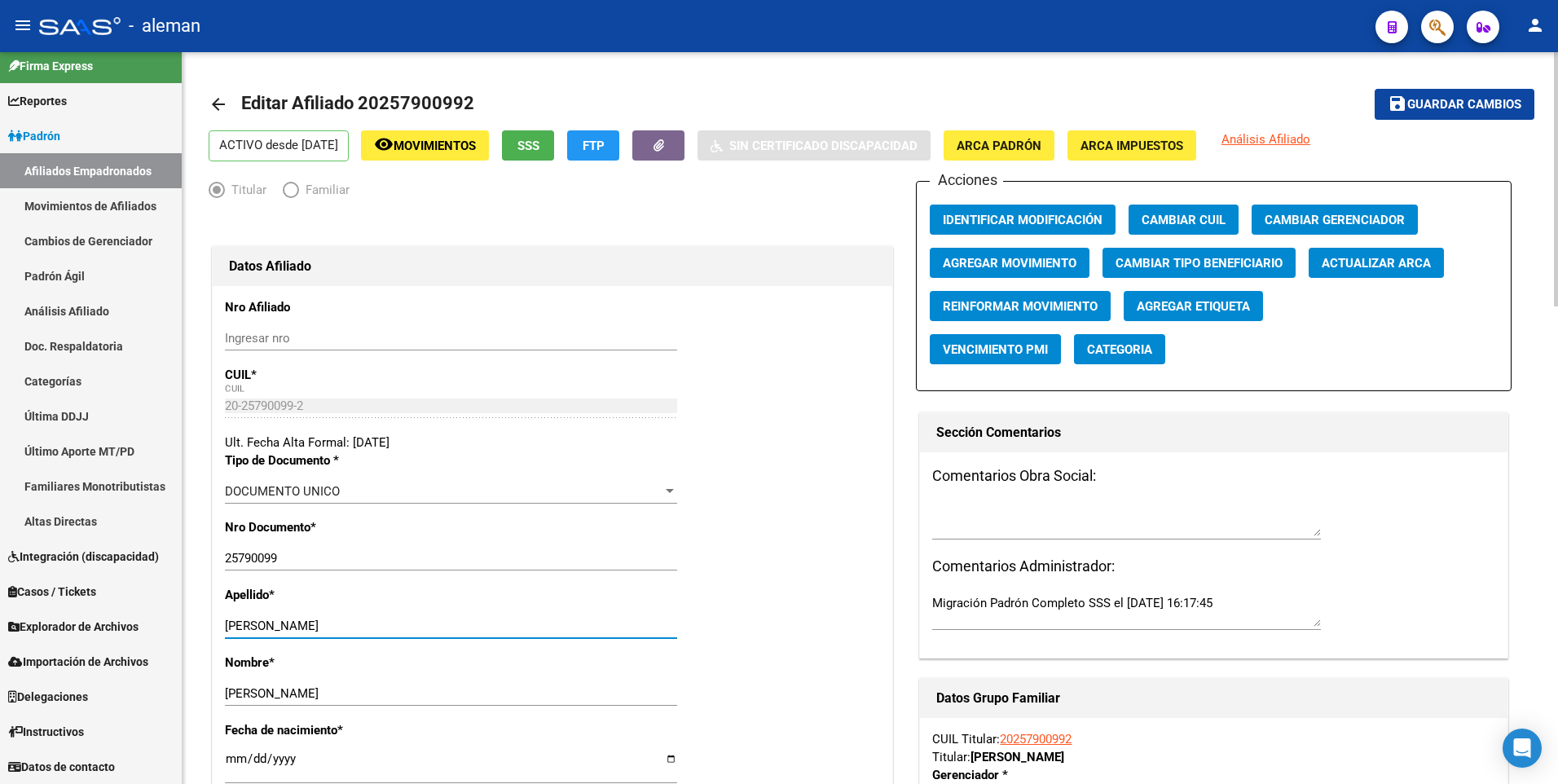
drag, startPoint x: 284, startPoint y: 621, endPoint x: 408, endPoint y: 621, distance: 124.0
click at [408, 621] on input "TOSCANO LEONARDO ANDRES" at bounding box center [451, 626] width 452 height 15
type input "TOSCANO"
click at [1428, 100] on span "Guardar cambios" at bounding box center [1463, 105] width 114 height 15
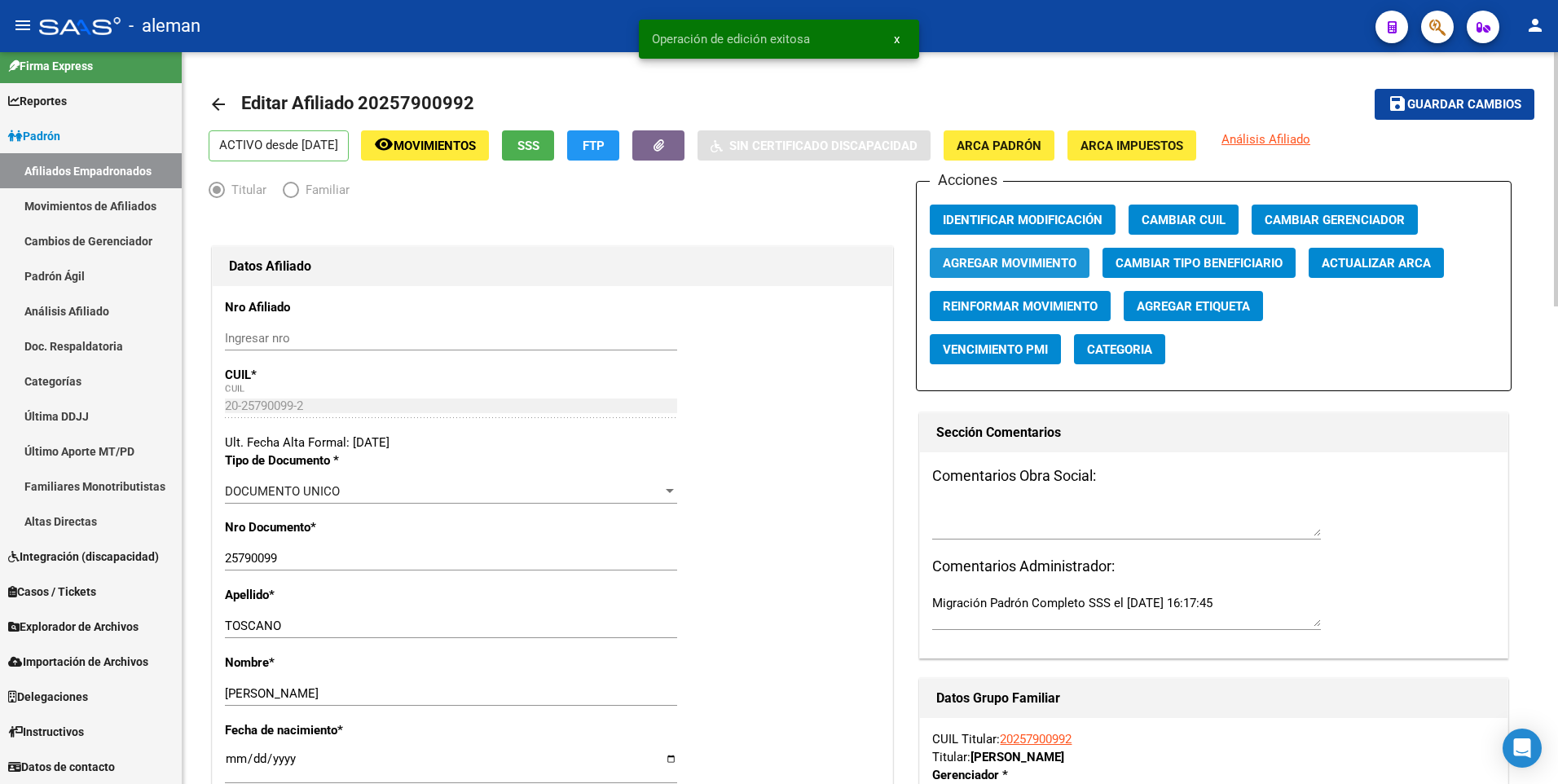
click at [1008, 264] on span "Agregar Movimiento" at bounding box center [1008, 263] width 133 height 15
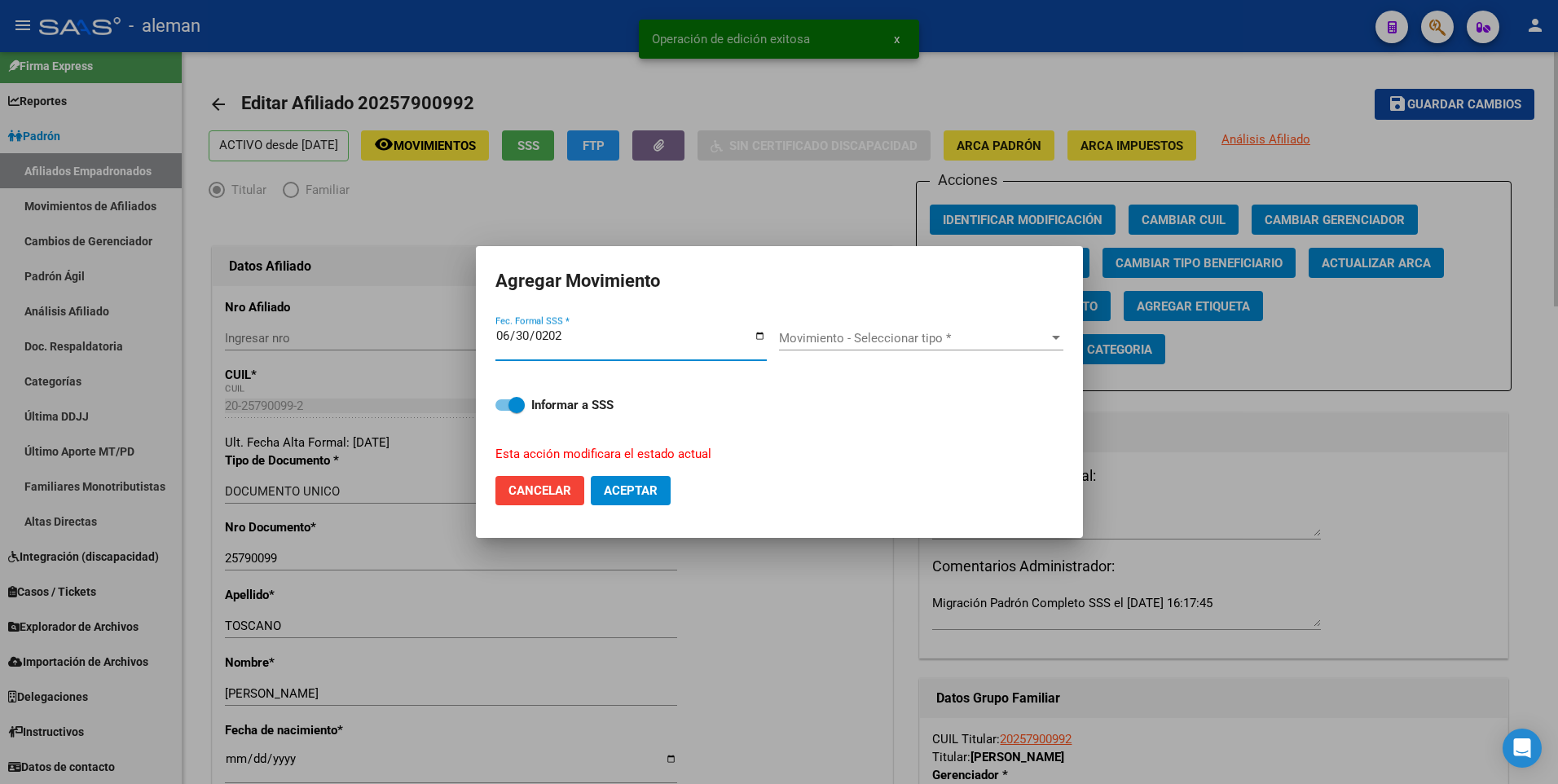
type input "2025-06-30"
click at [590, 476] on button "Aceptar" at bounding box center [630, 490] width 79 height 29
click at [917, 333] on span "Movimiento - Seleccionar tipo *" at bounding box center [913, 339] width 270 height 15
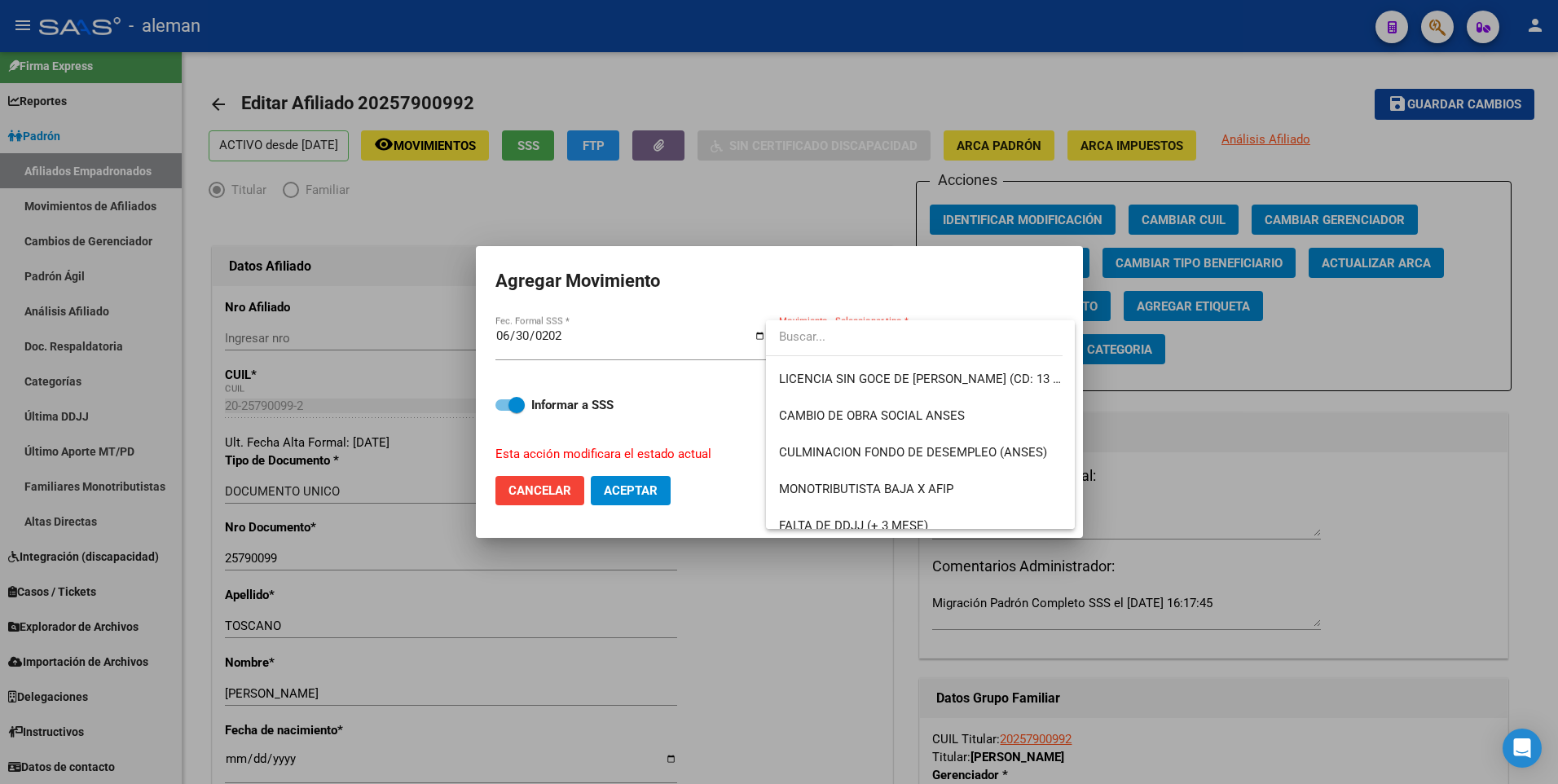
scroll to position [408, 0]
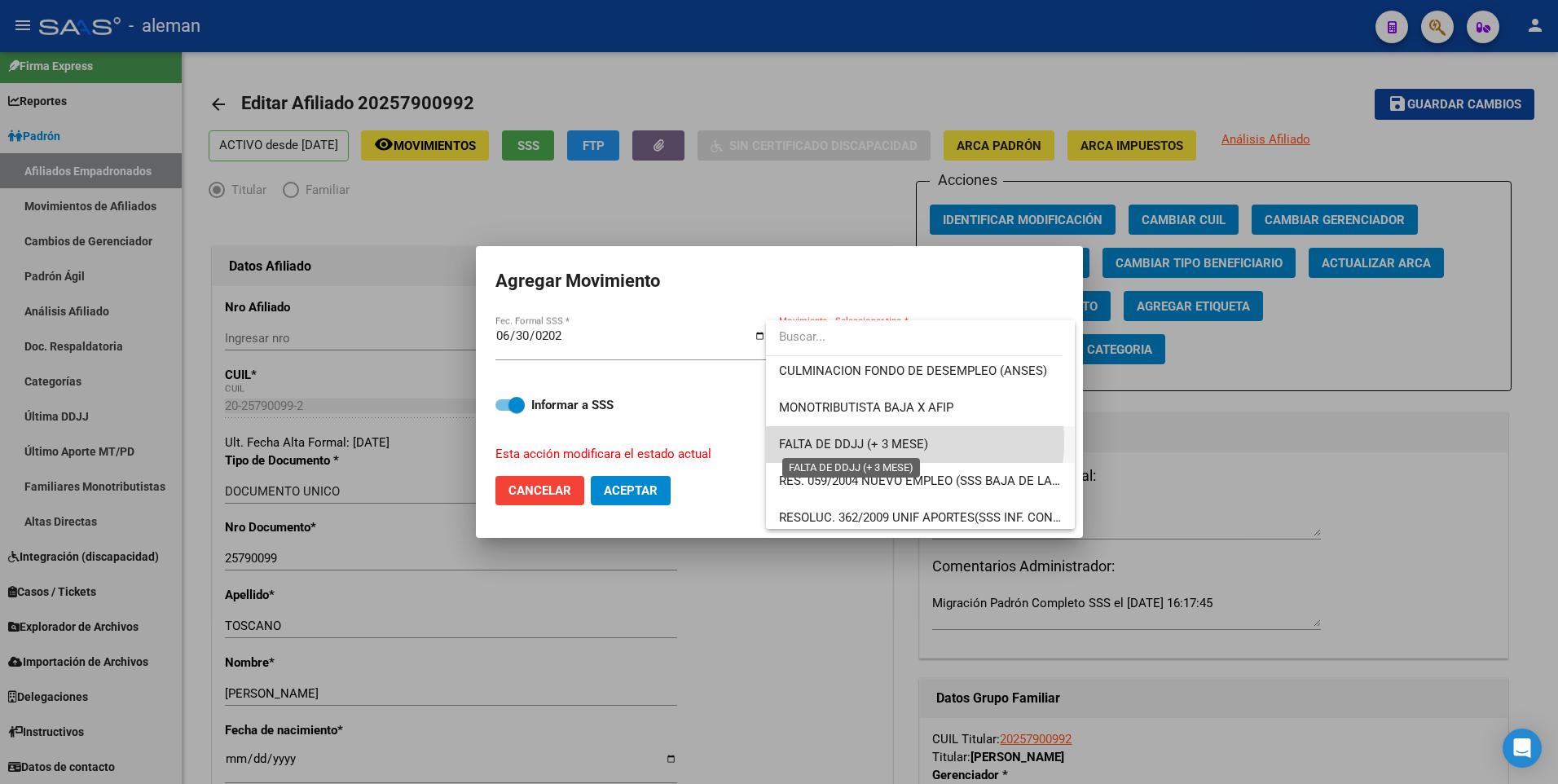
click at [885, 441] on span "FALTA DE DDJJ (+ 3 MESE)" at bounding box center [853, 444] width 149 height 15
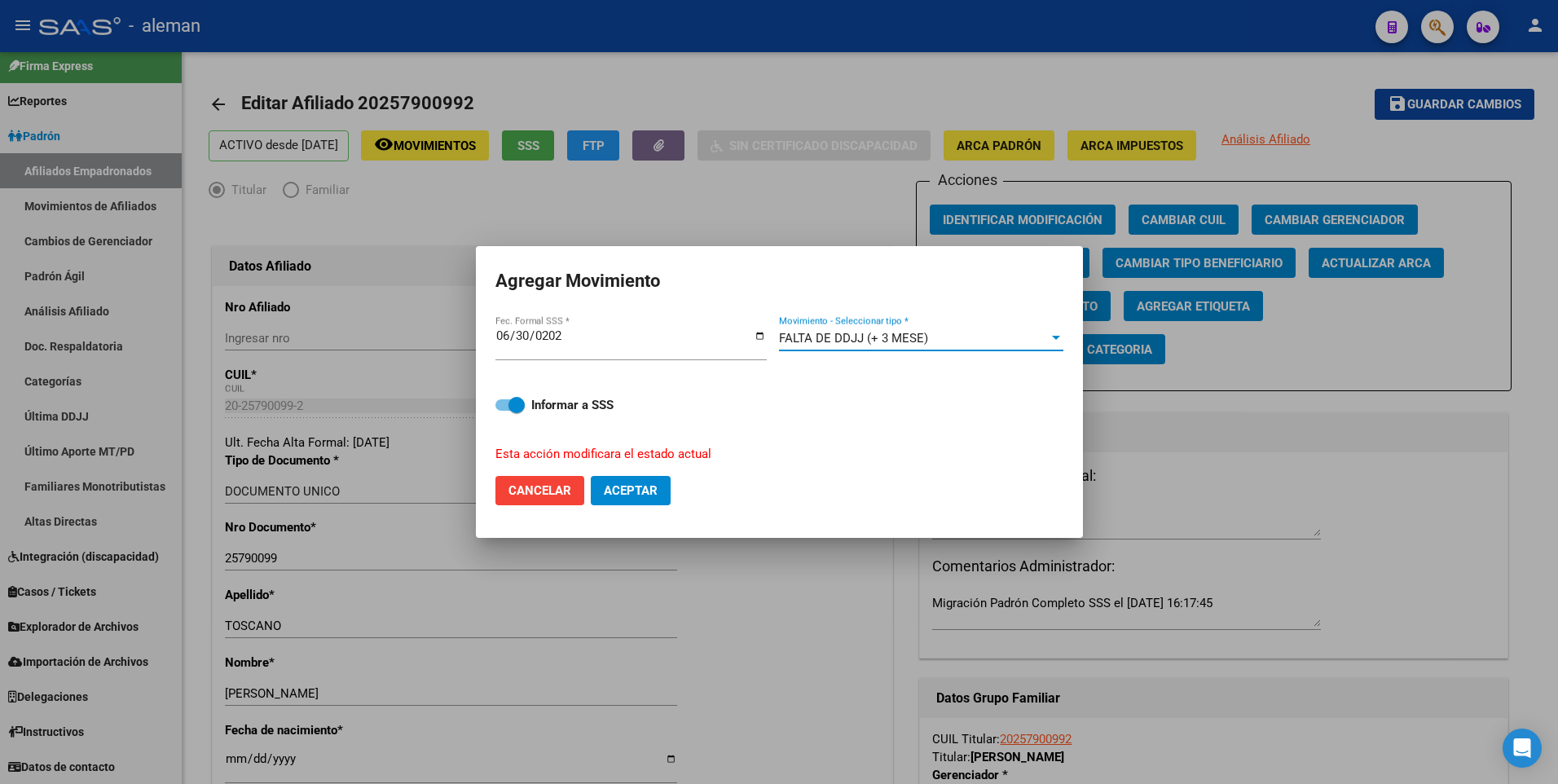
click at [499, 408] on span at bounding box center [510, 405] width 29 height 11
click at [502, 410] on input "Informar a SSS" at bounding box center [502, 410] width 1 height 1
checkbox input "false"
click at [628, 489] on span "Aceptar" at bounding box center [630, 491] width 54 height 15
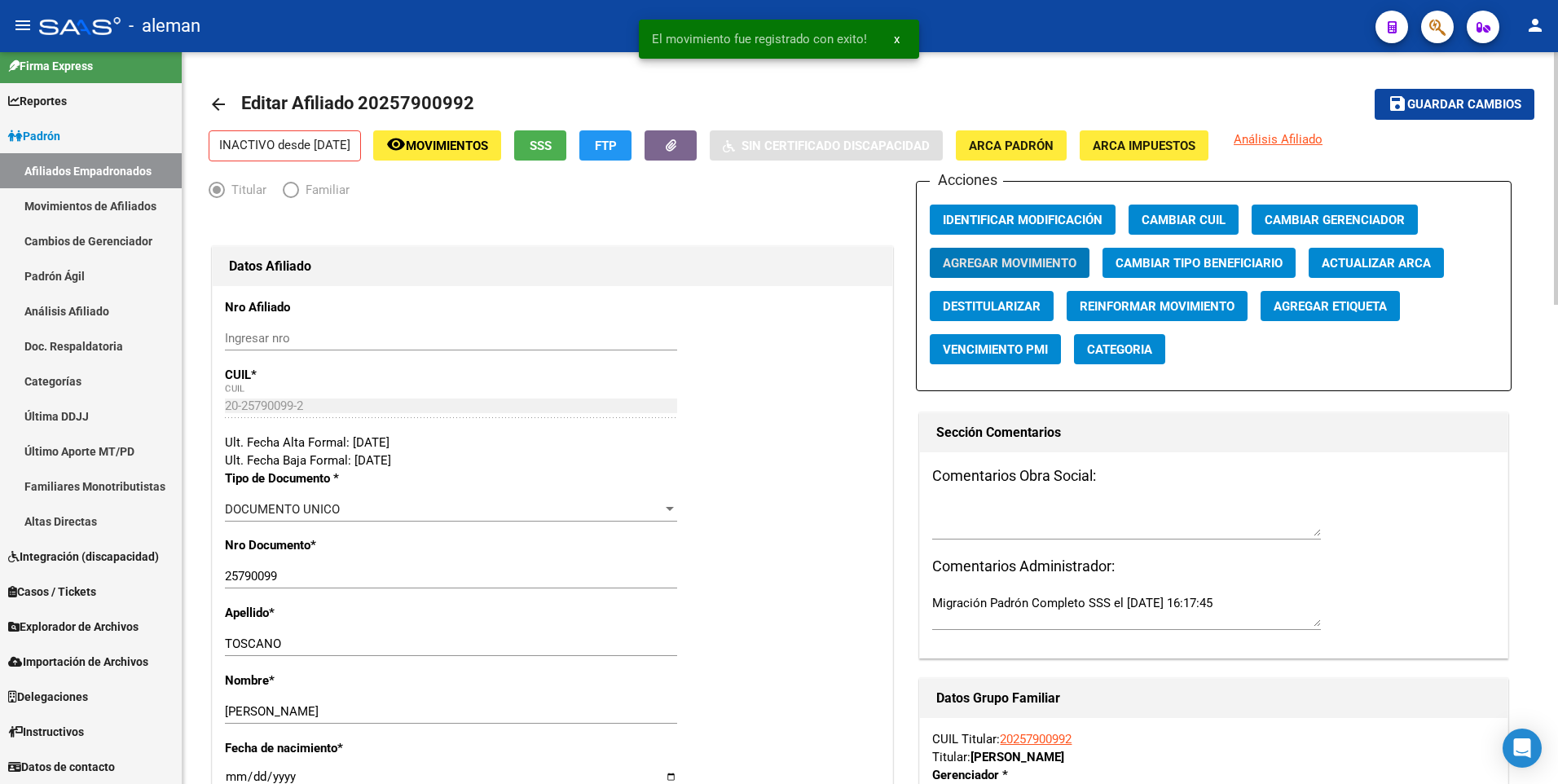
click at [219, 113] on mat-icon "arrow_back" at bounding box center [218, 104] width 20 height 20
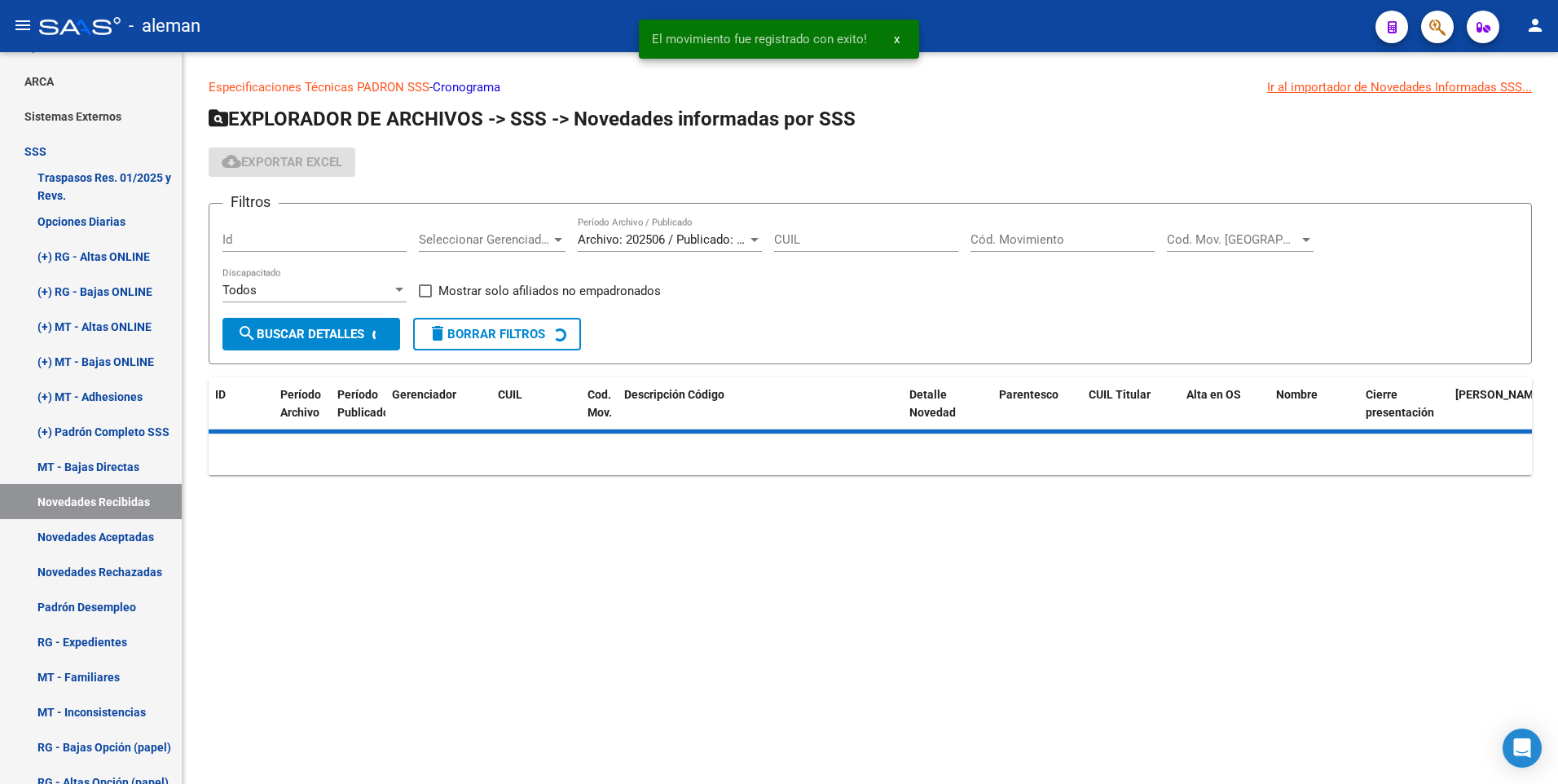
scroll to position [175, 0]
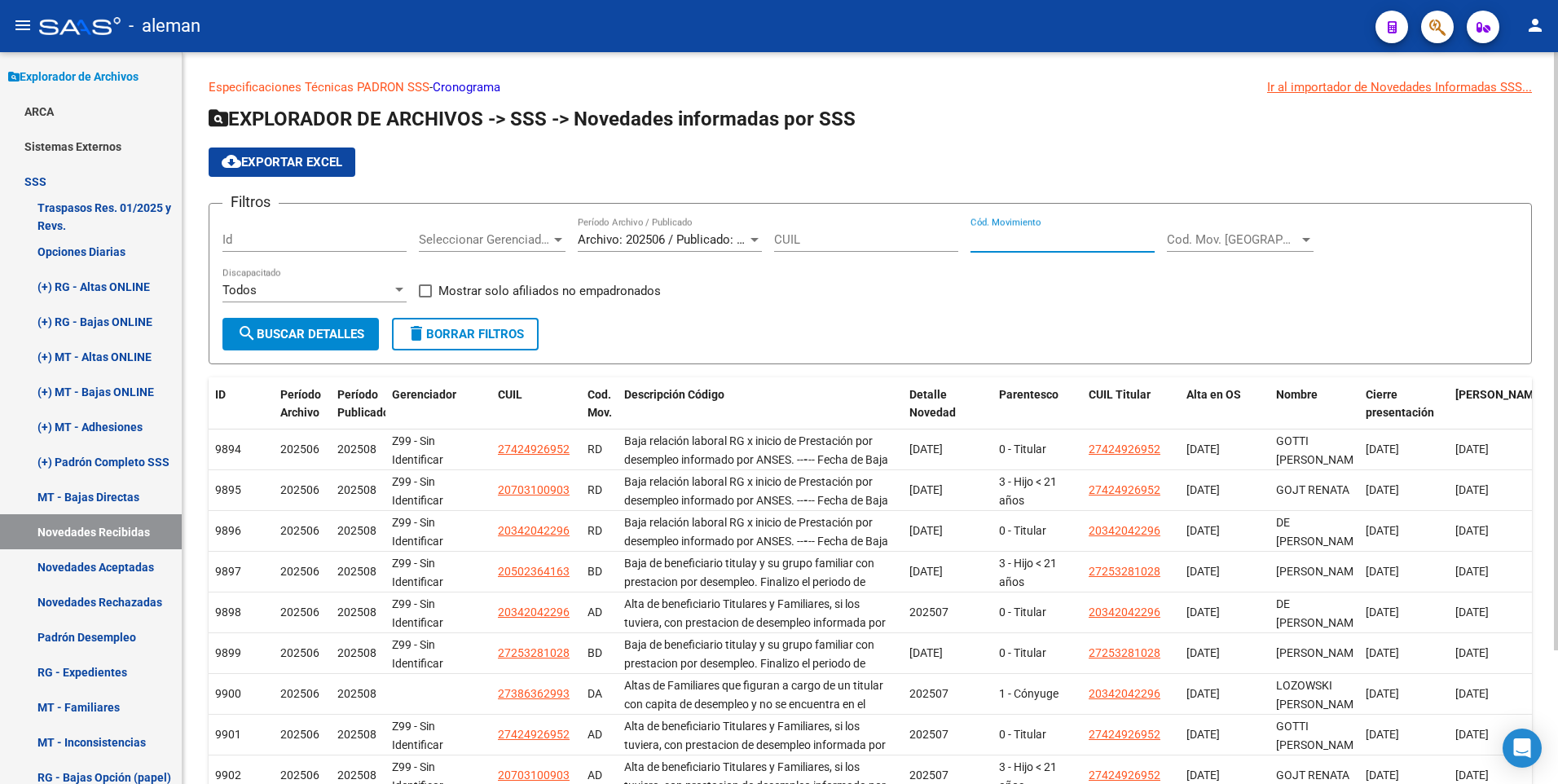
click at [1028, 237] on input "Cód. Movimiento" at bounding box center [1062, 239] width 184 height 15
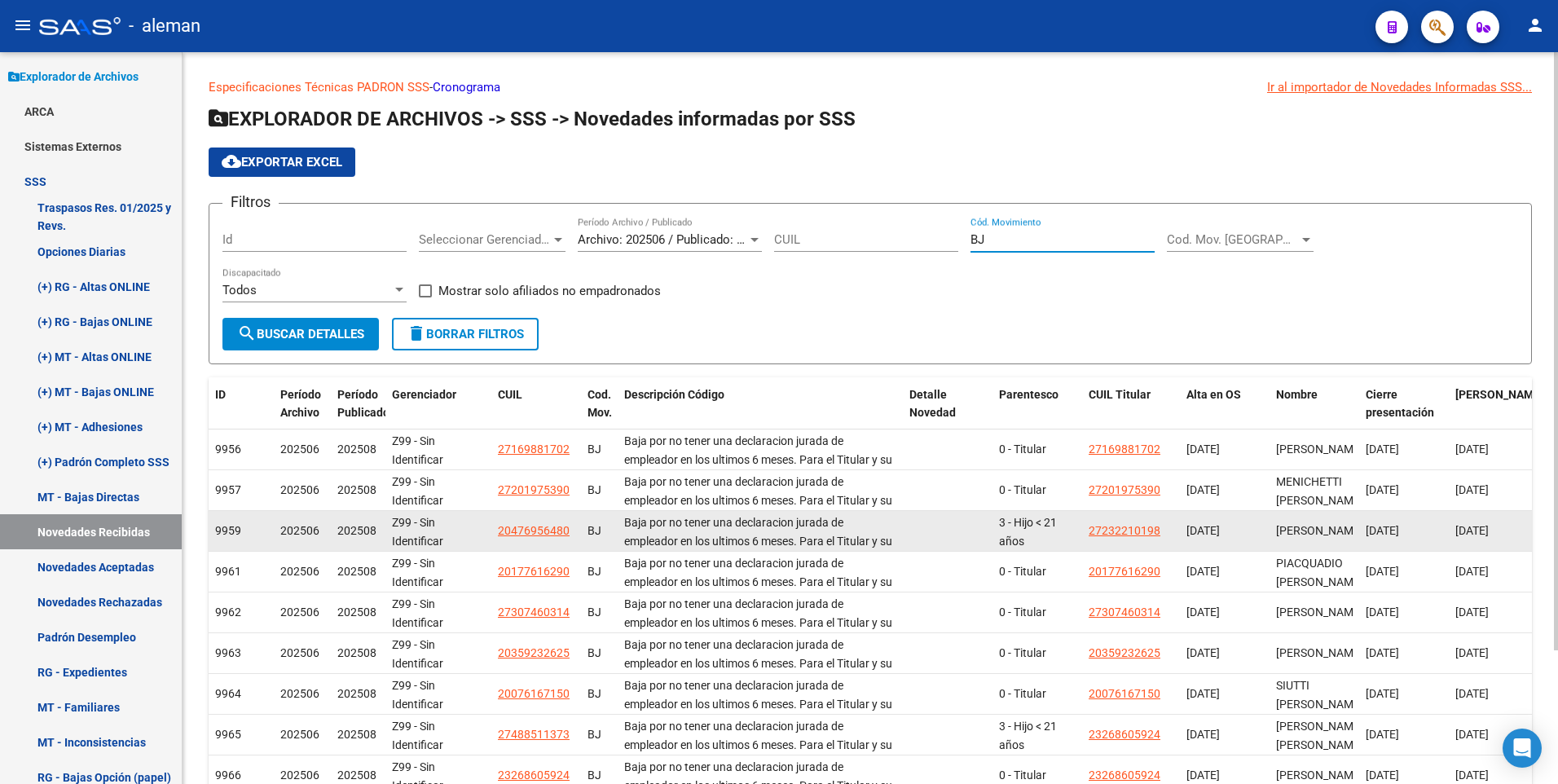
scroll to position [164, 0]
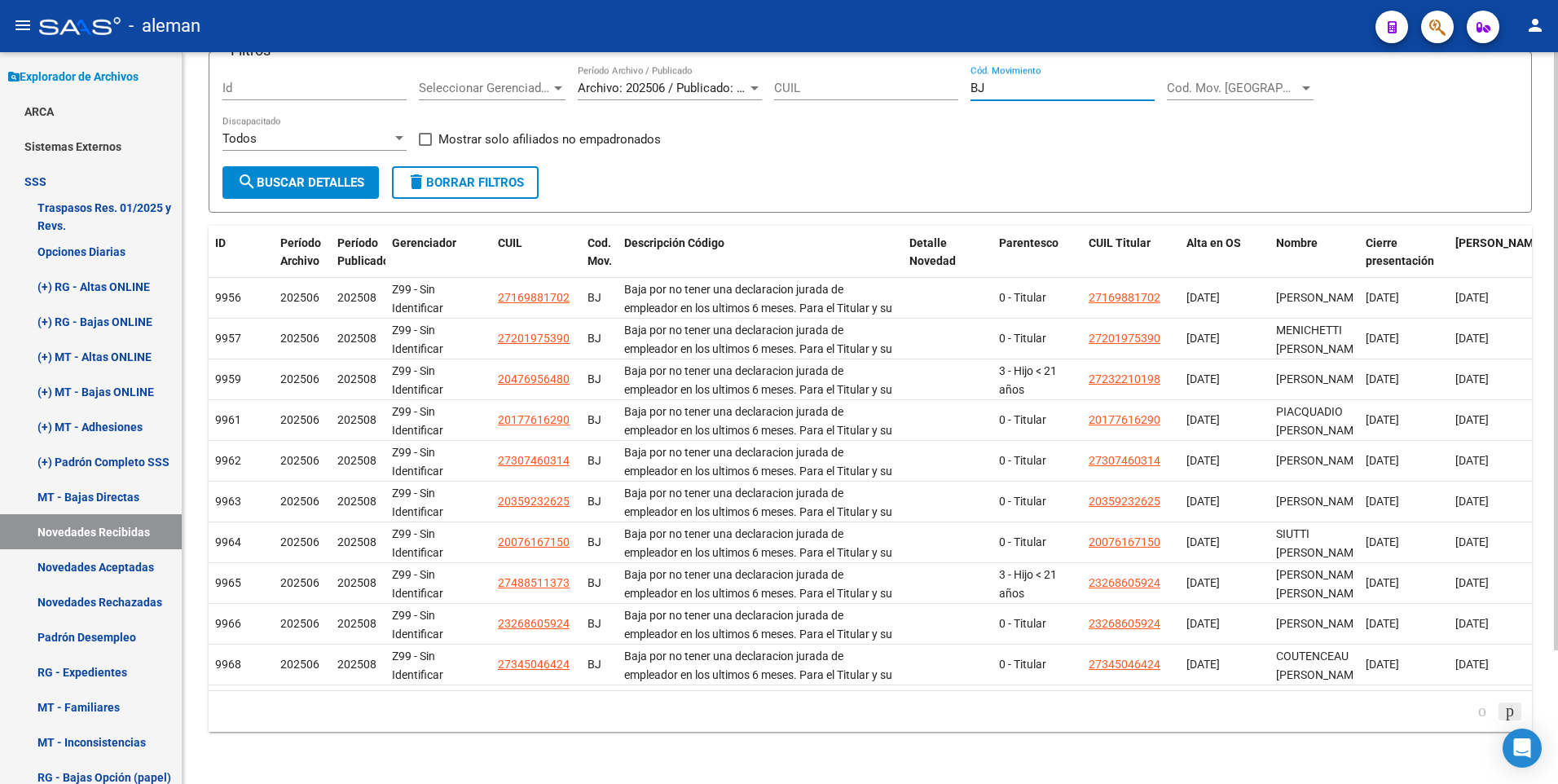
type input "BJ"
click at [1505, 709] on icon "go to next page" at bounding box center [1510, 710] width 13 height 20
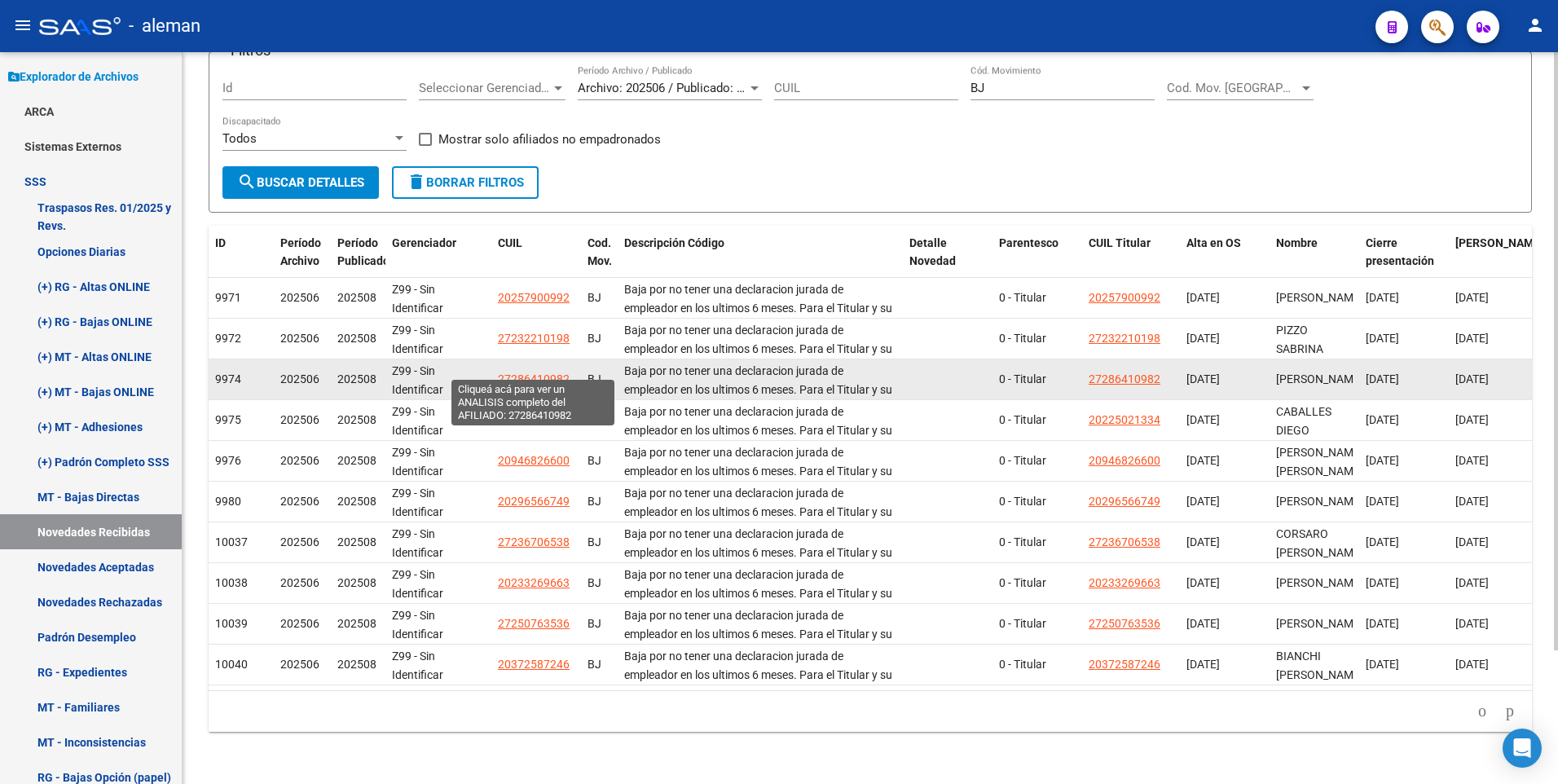
click at [539, 373] on span "27286410982" at bounding box center [534, 379] width 72 height 13
type textarea "27286410982"
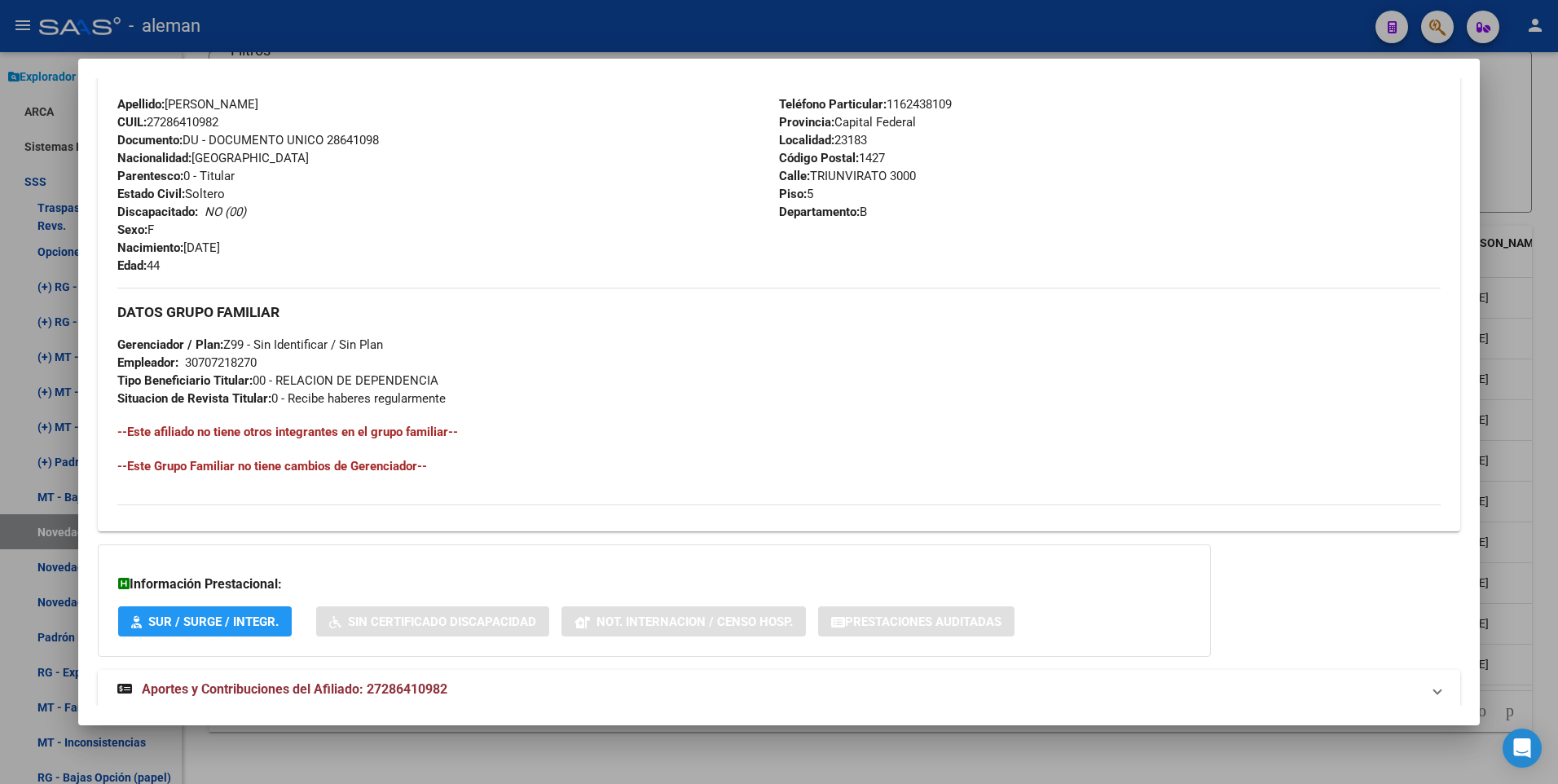
scroll to position [610, 0]
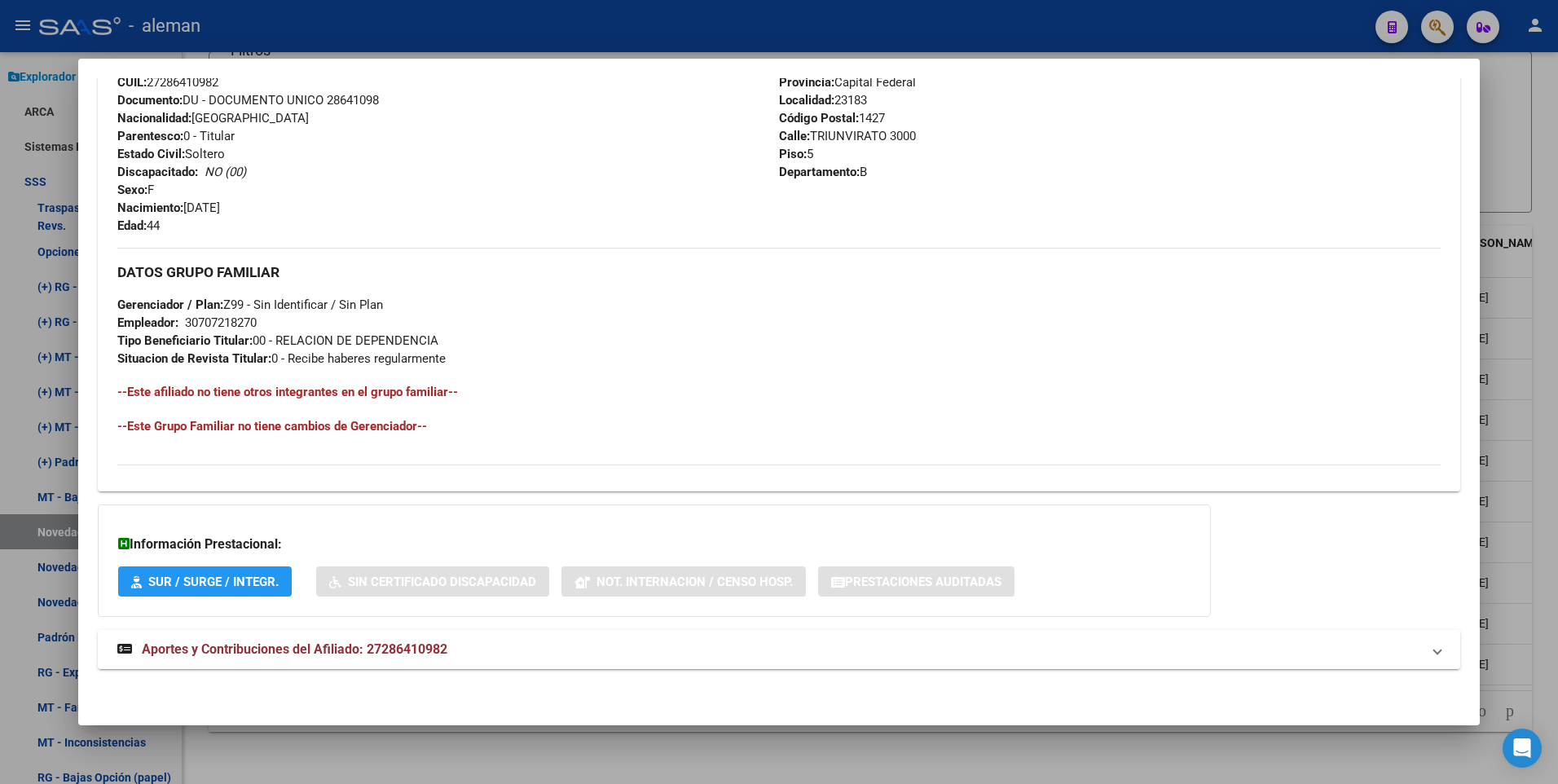
click at [422, 649] on span "Aportes y Contribuciones del Afiliado: 27286410982" at bounding box center [294, 649] width 306 height 15
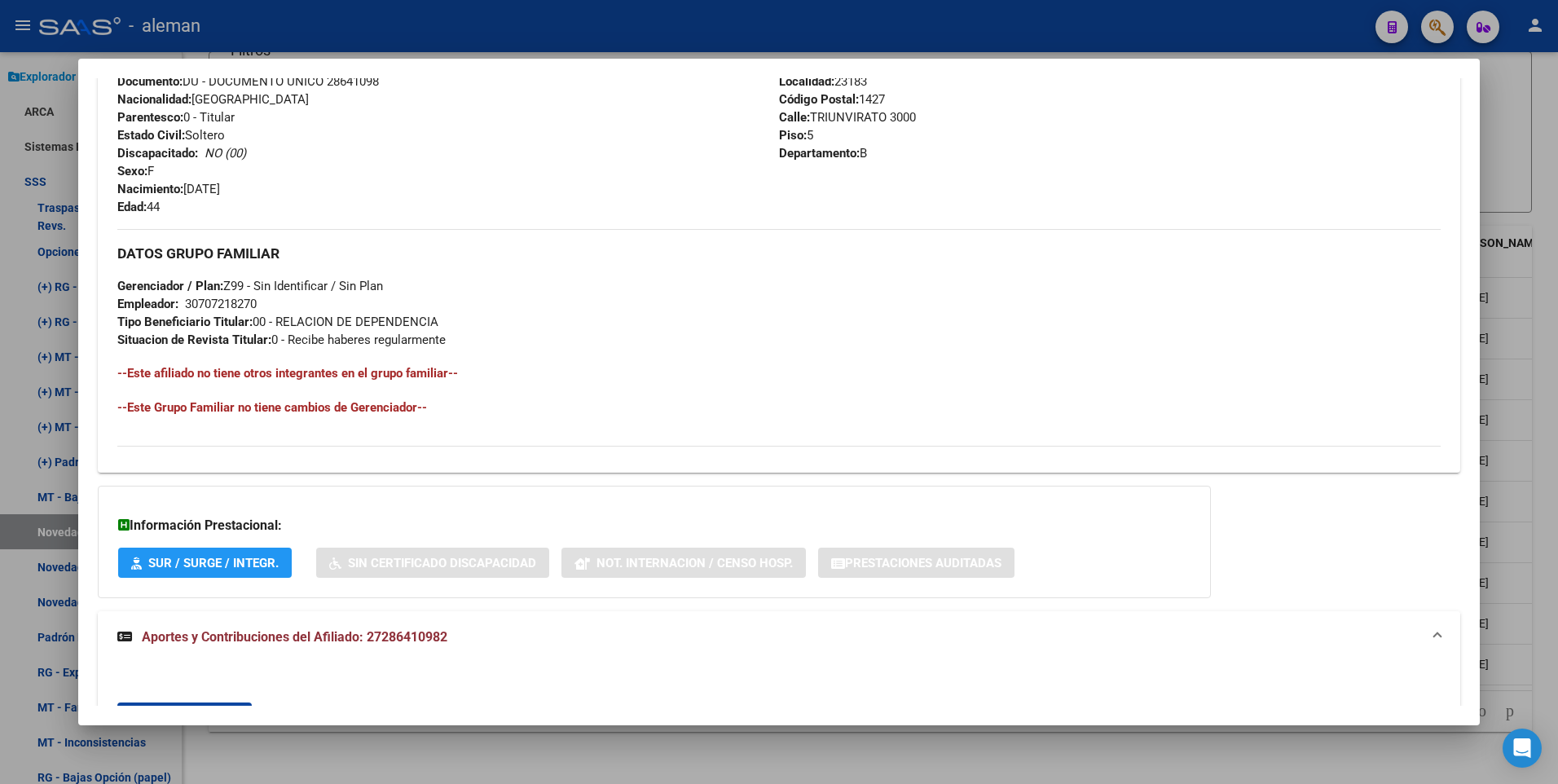
scroll to position [59, 0]
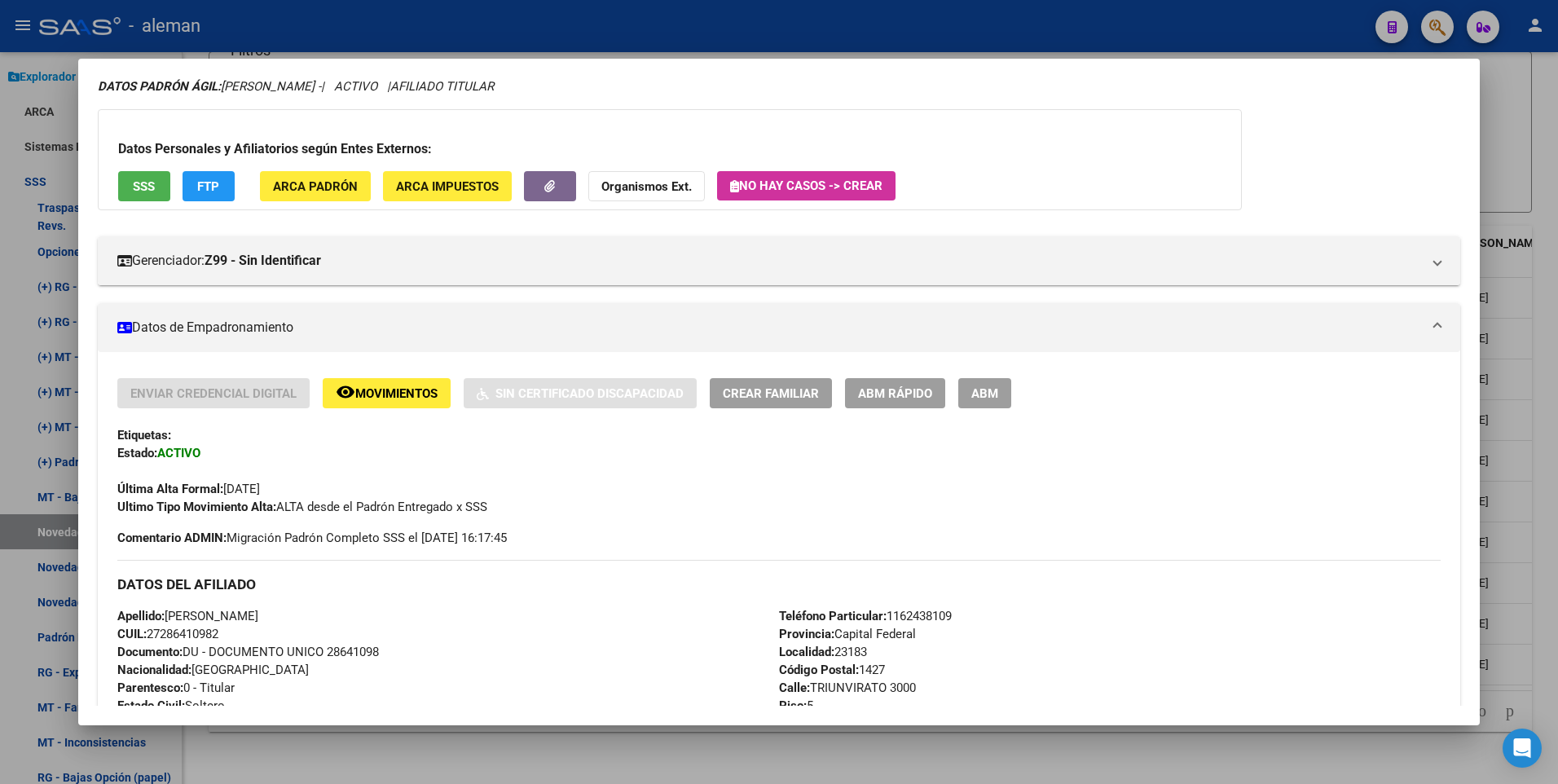
click at [980, 391] on span "ABM" at bounding box center [985, 393] width 26 height 15
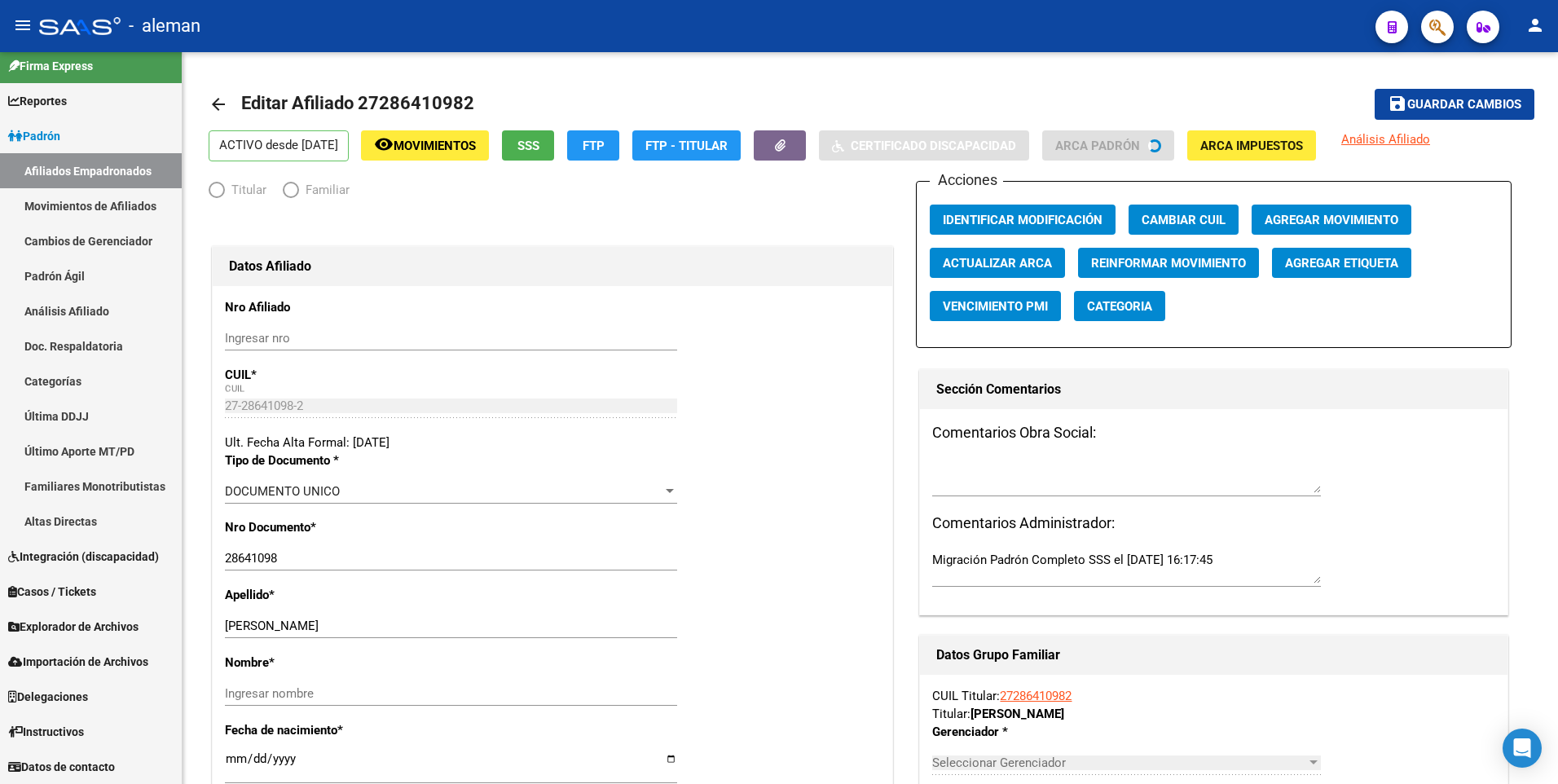
scroll to position [10, 0]
radio input "true"
type input "30-70721827-0"
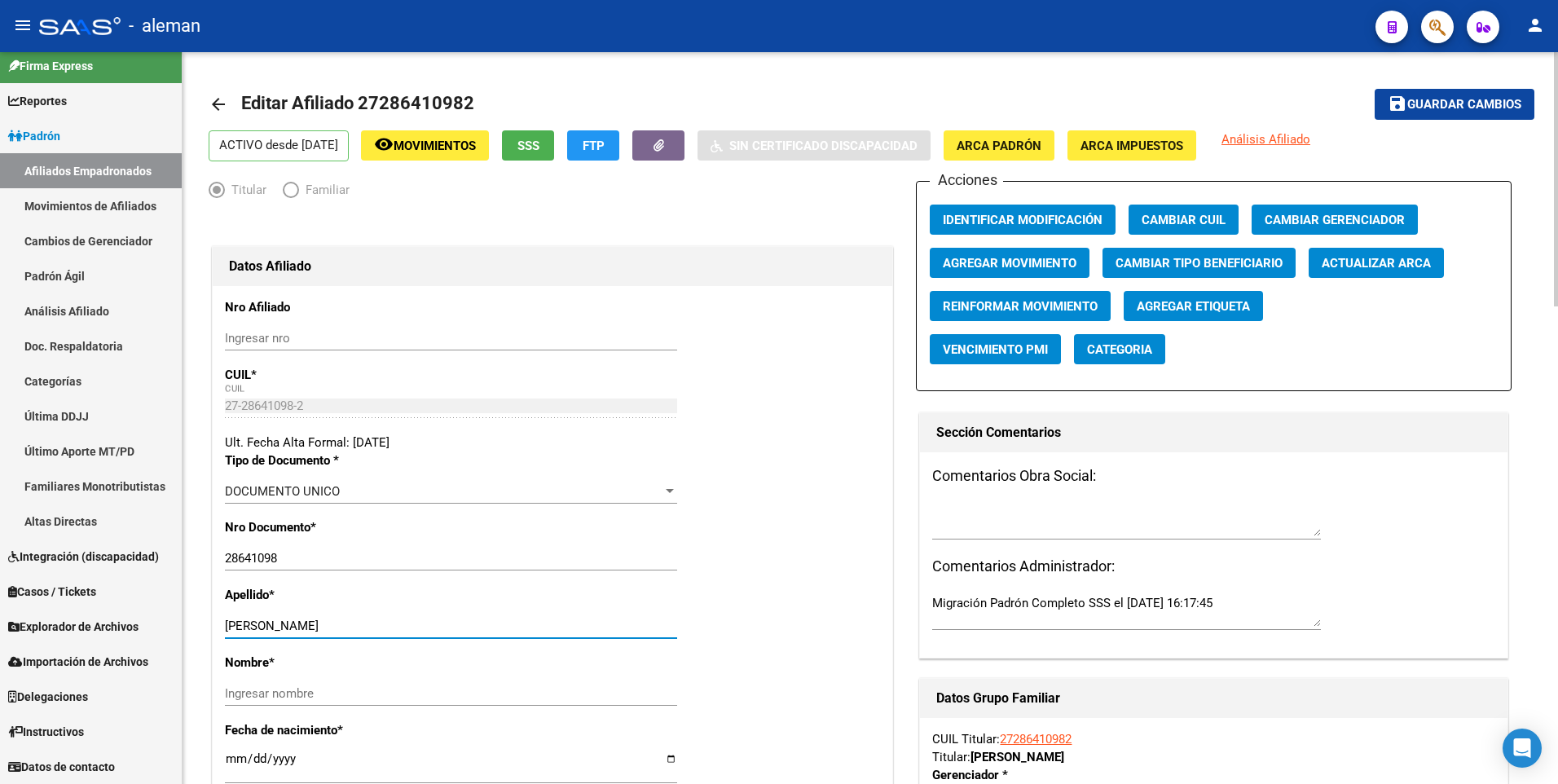
drag, startPoint x: 307, startPoint y: 621, endPoint x: 356, endPoint y: 624, distance: 49.1
click at [356, 624] on input "SZMULEWICZ SABRINA" at bounding box center [451, 626] width 452 height 15
click at [343, 696] on input "Ingresar nombre" at bounding box center [451, 693] width 452 height 15
paste input "SABRINA"
type input "SABRINA"
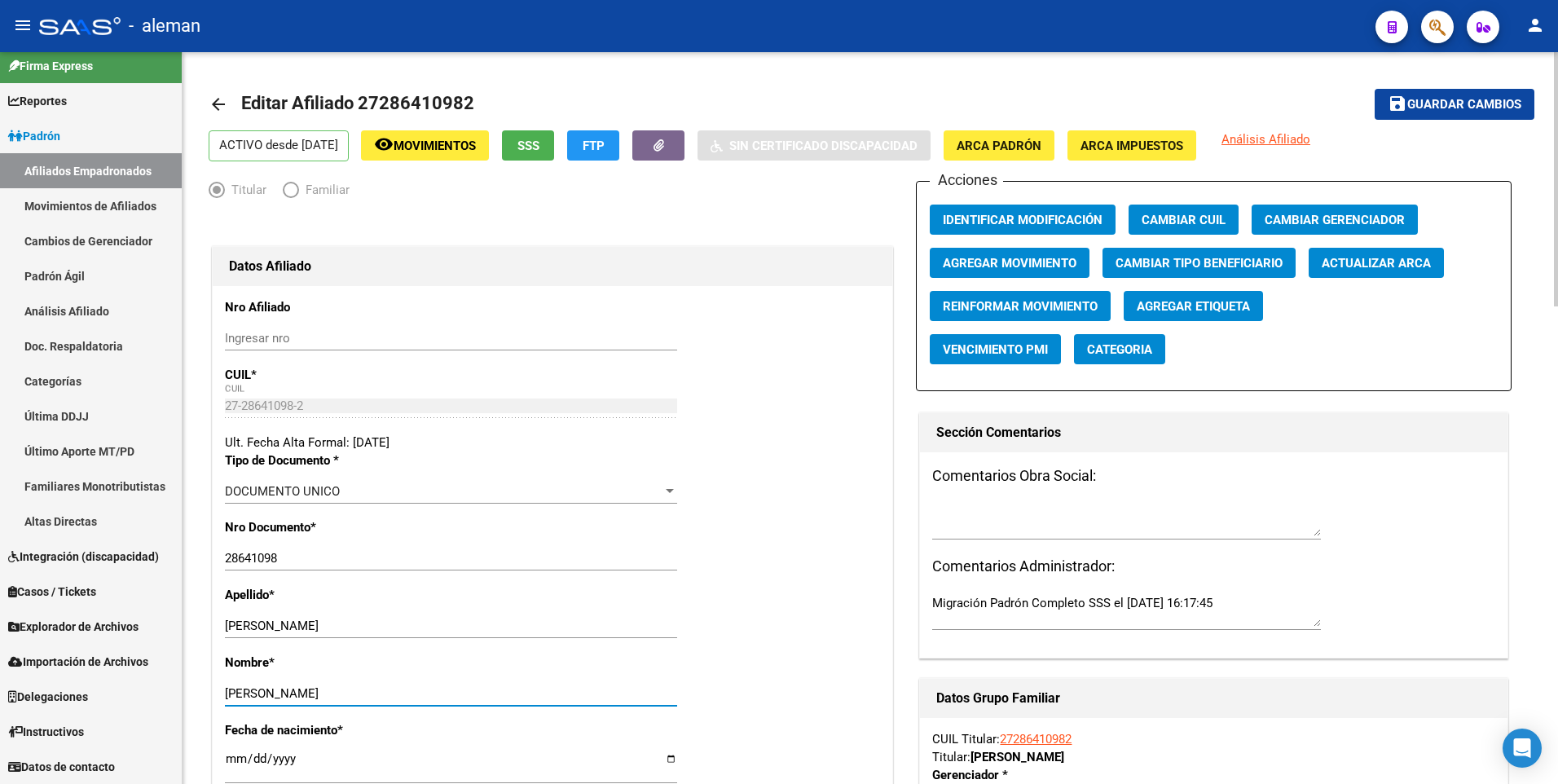
click at [573, 608] on div "Apellido * SZMULEWICZ SABRINA Ingresar apellido" at bounding box center [552, 618] width 655 height 67
drag, startPoint x: 306, startPoint y: 625, endPoint x: 388, endPoint y: 626, distance: 82.0
click at [388, 626] on input "SZMULEWICZ SABRINA" at bounding box center [451, 626] width 452 height 15
click at [604, 619] on input "SZMULEWICZ" at bounding box center [451, 626] width 452 height 15
type input "SZMULEWICZ"
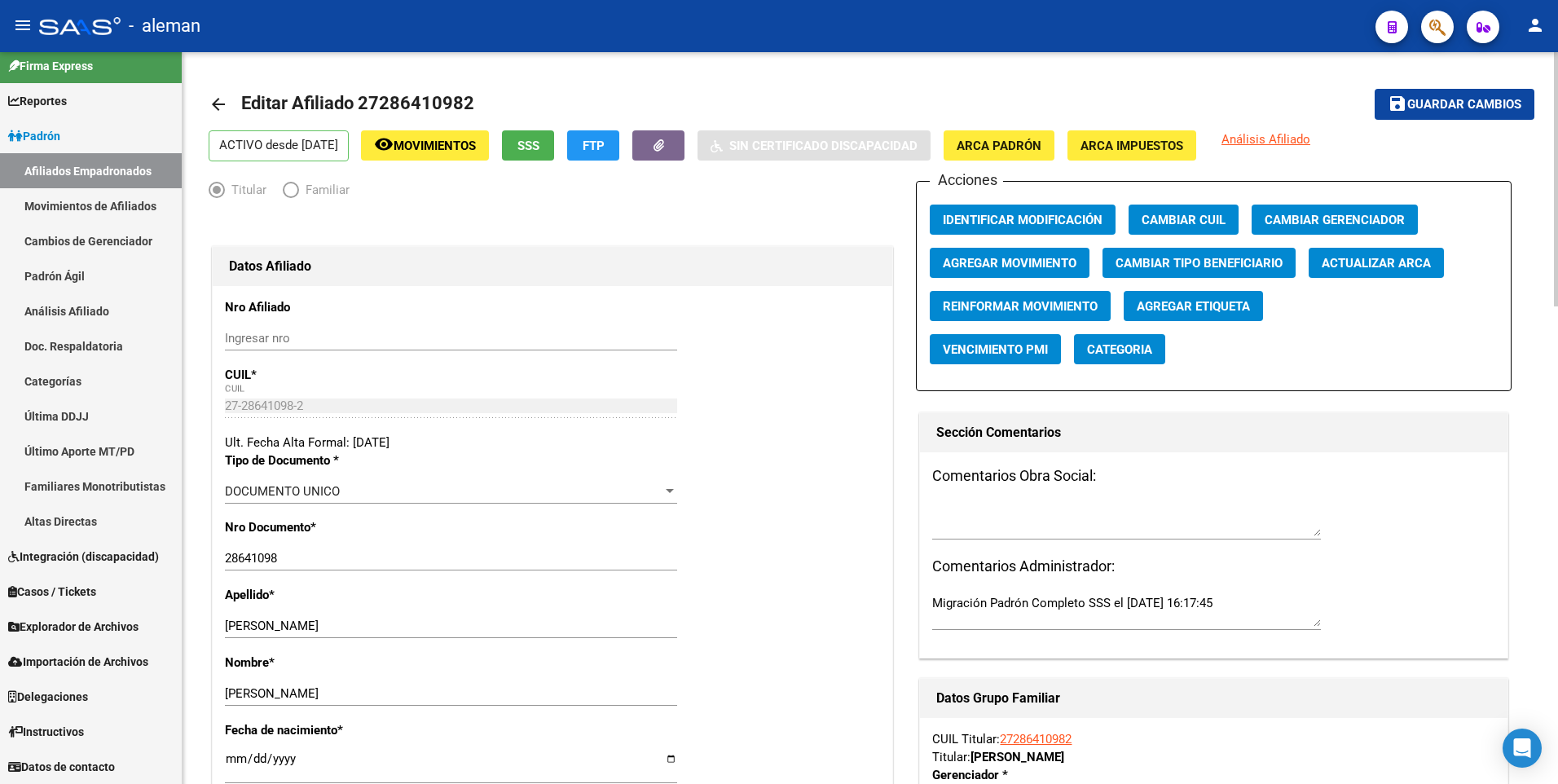
click at [682, 658] on div "Nombre * SABRINA Ingresar nombre" at bounding box center [552, 687] width 655 height 67
click at [1429, 111] on span "Guardar cambios" at bounding box center [1463, 105] width 114 height 15
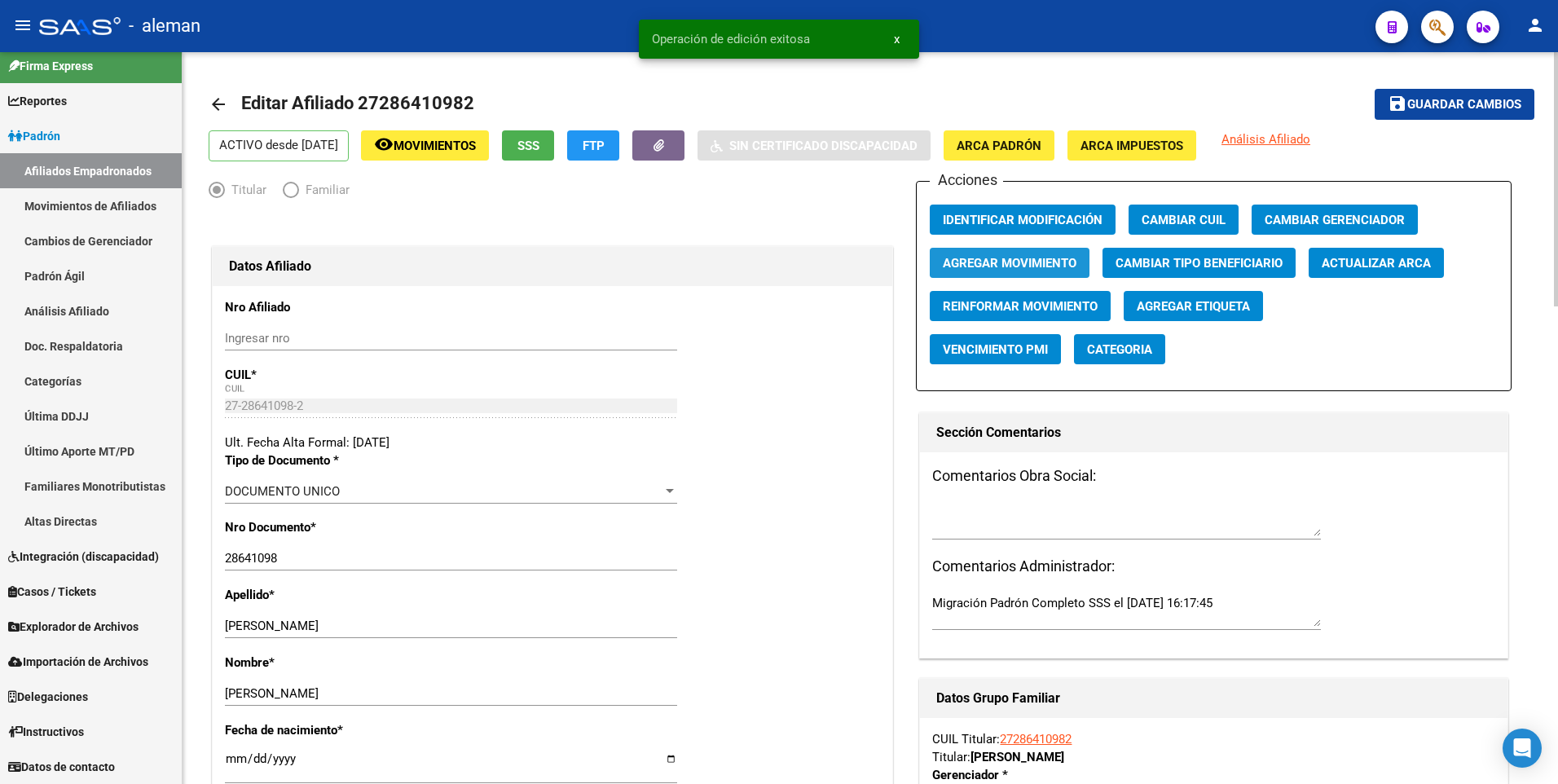
click at [1014, 261] on span "Agregar Movimiento" at bounding box center [1008, 263] width 133 height 15
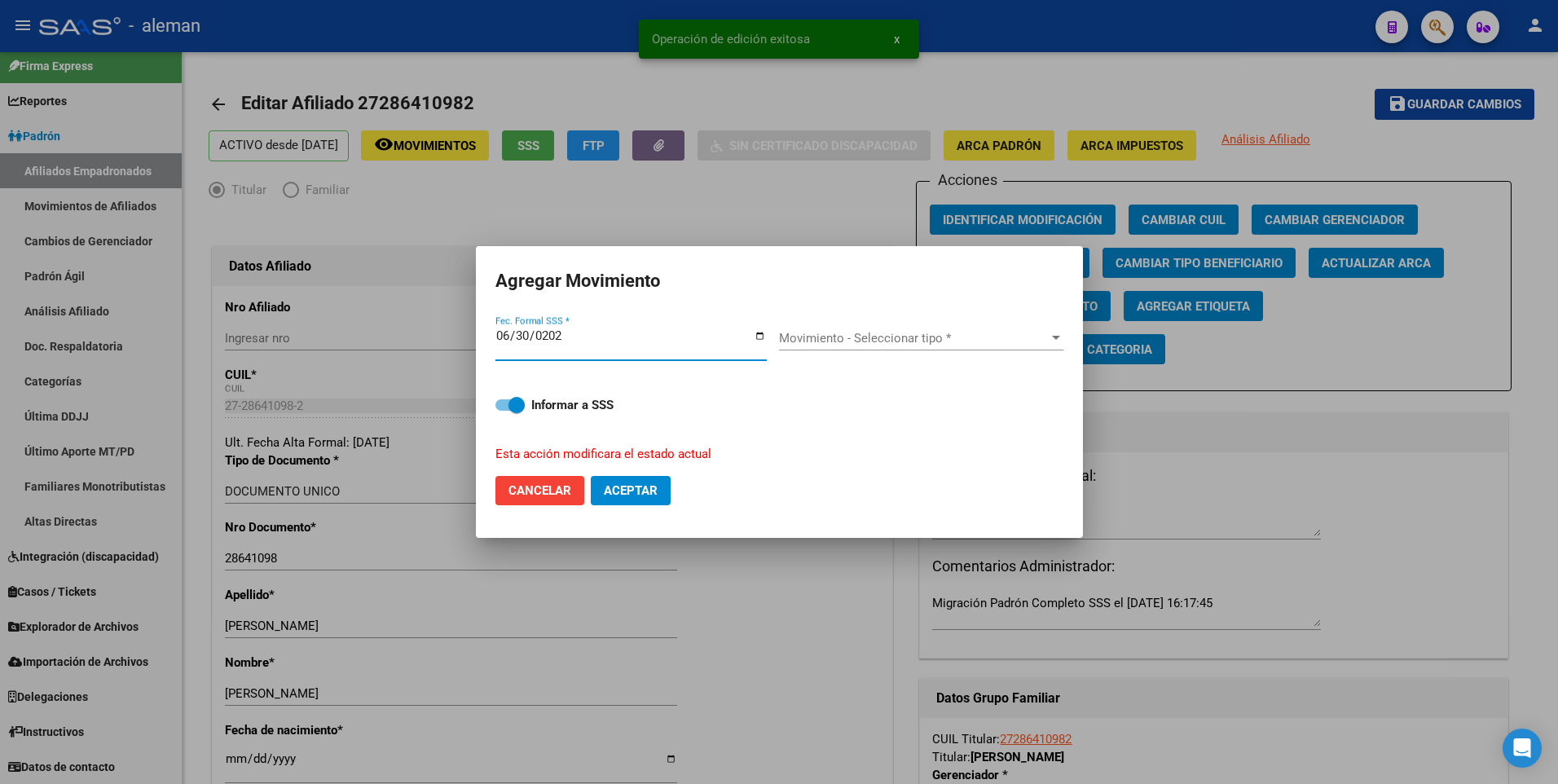
type input "2025-06-30"
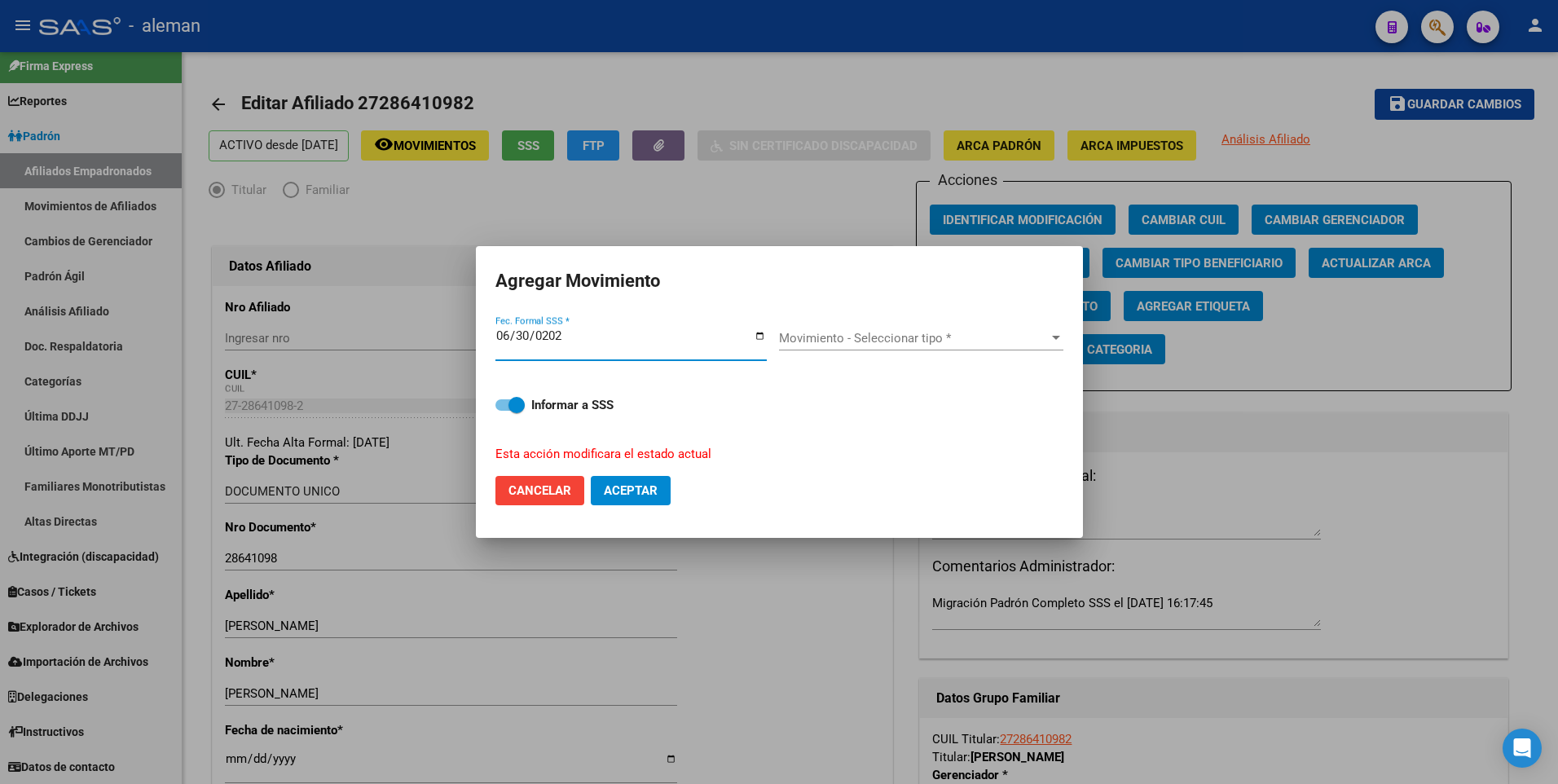
click at [902, 337] on span "Movimiento - Seleccionar tipo *" at bounding box center [913, 339] width 270 height 15
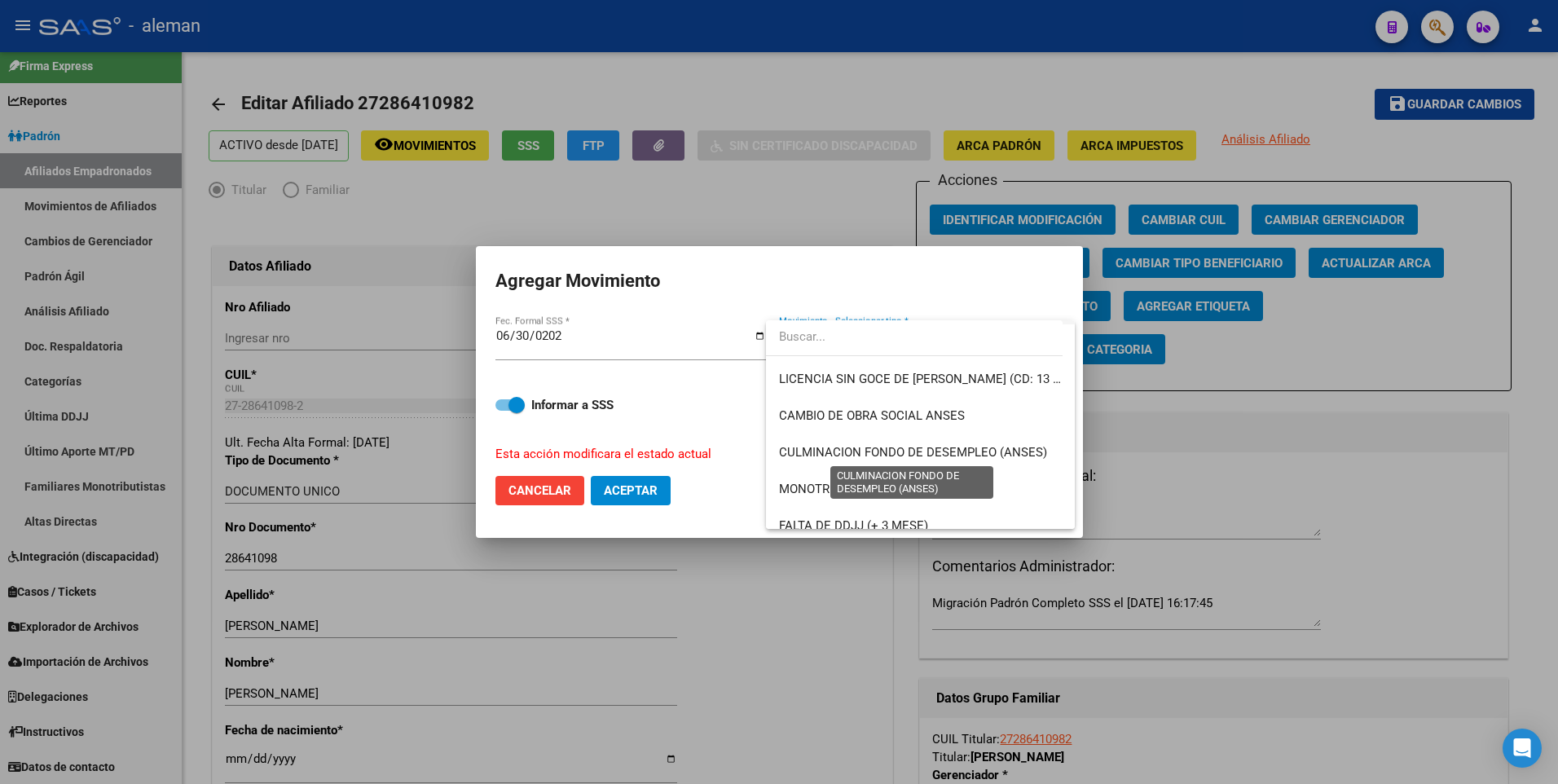
scroll to position [408, 0]
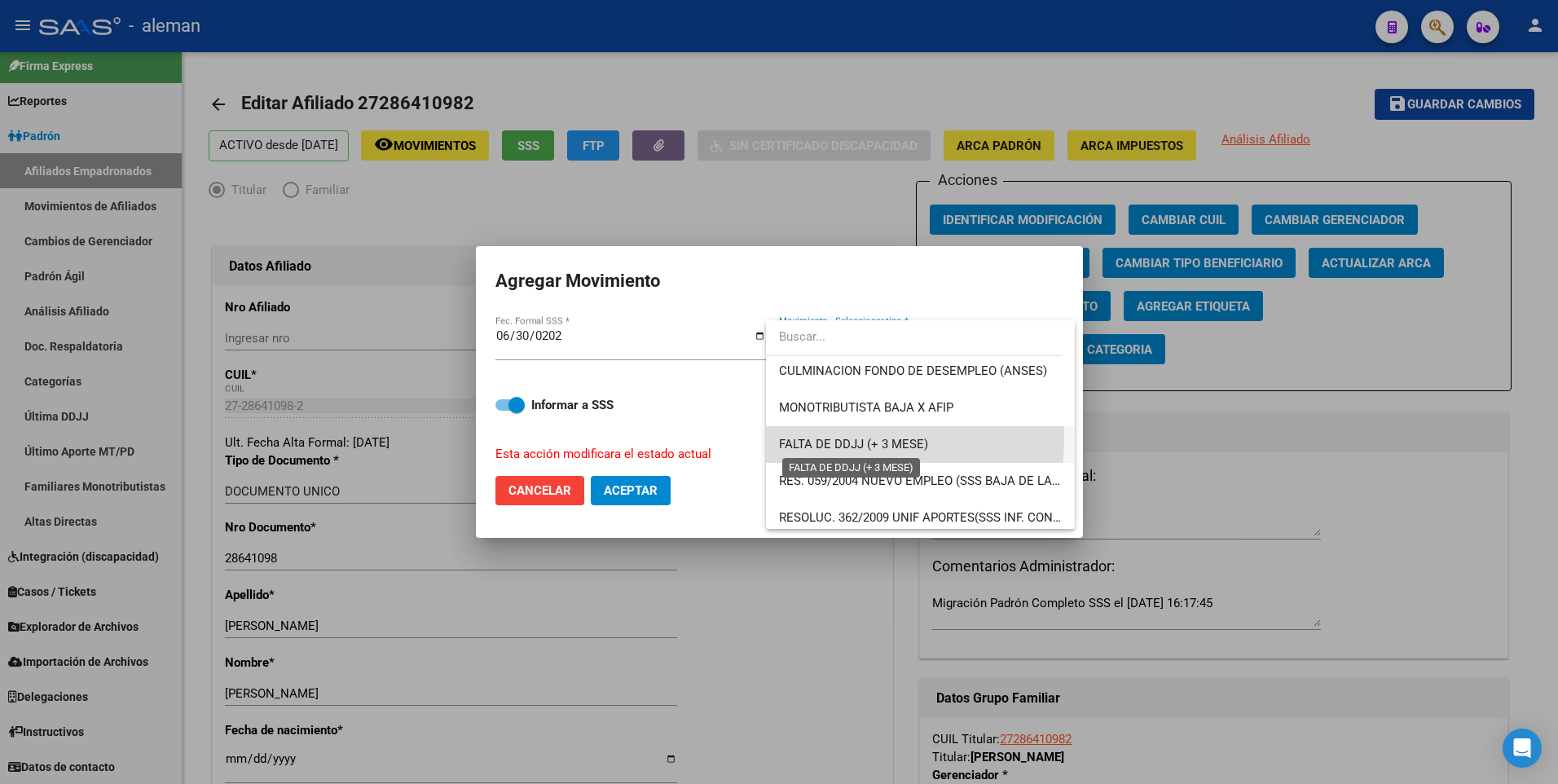
click at [884, 439] on span "FALTA DE DDJJ (+ 3 MESE)" at bounding box center [853, 444] width 149 height 15
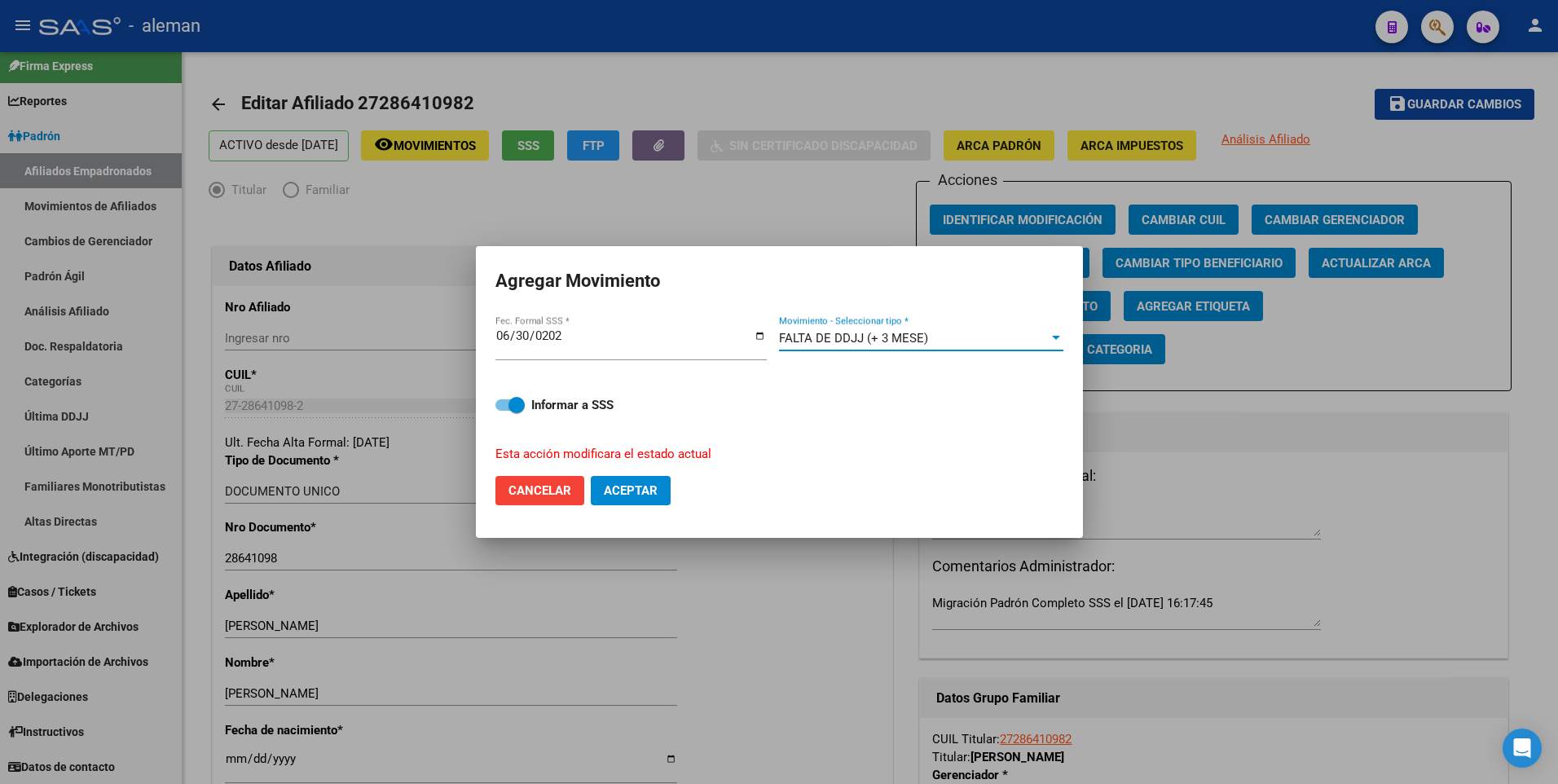
click at [500, 407] on span at bounding box center [510, 405] width 29 height 11
click at [502, 410] on input "Informar a SSS" at bounding box center [502, 410] width 1 height 1
checkbox input "false"
click at [635, 480] on button "Aceptar" at bounding box center [630, 490] width 79 height 29
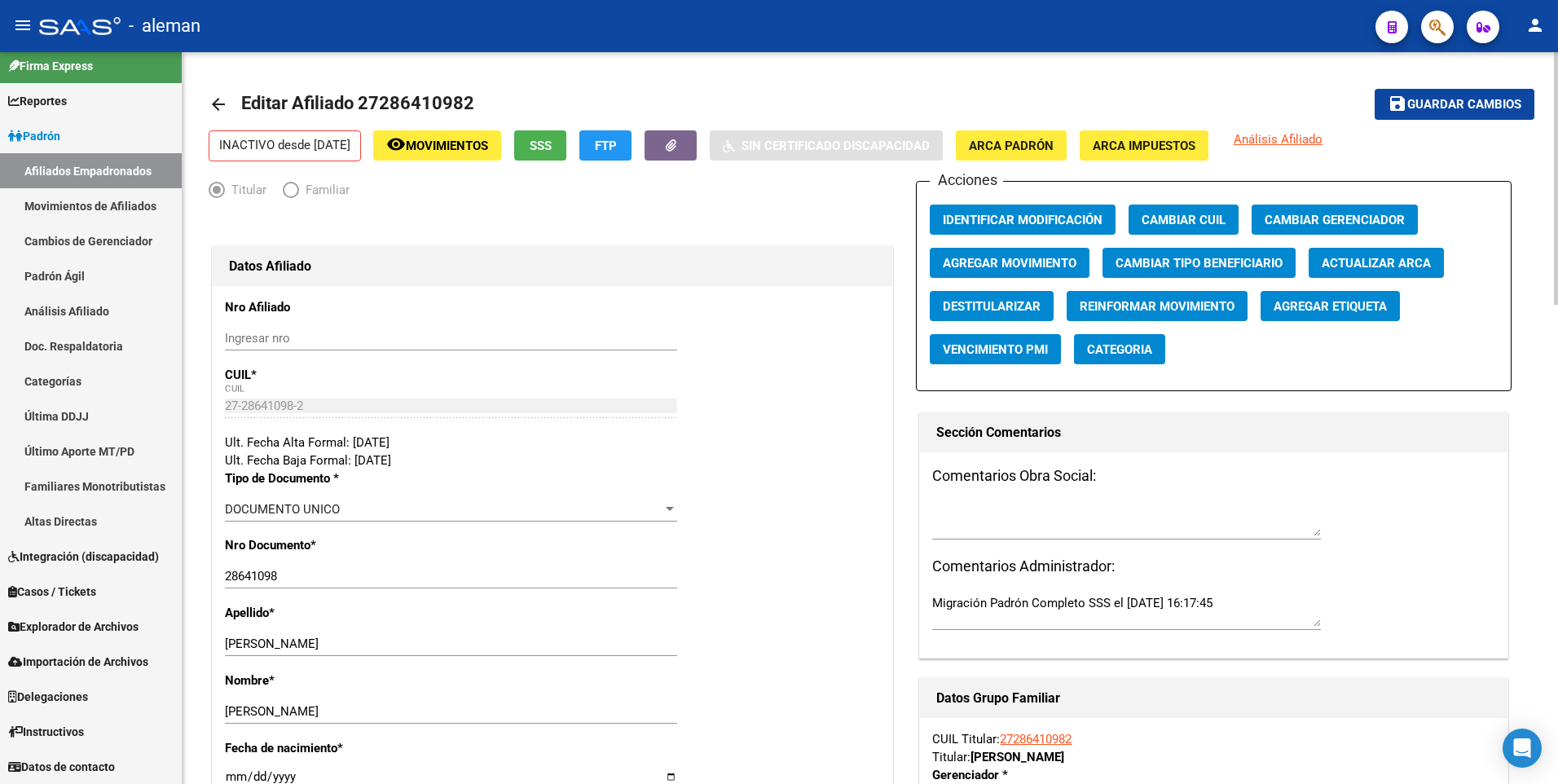
click at [223, 95] on mat-icon "arrow_back" at bounding box center [218, 104] width 20 height 20
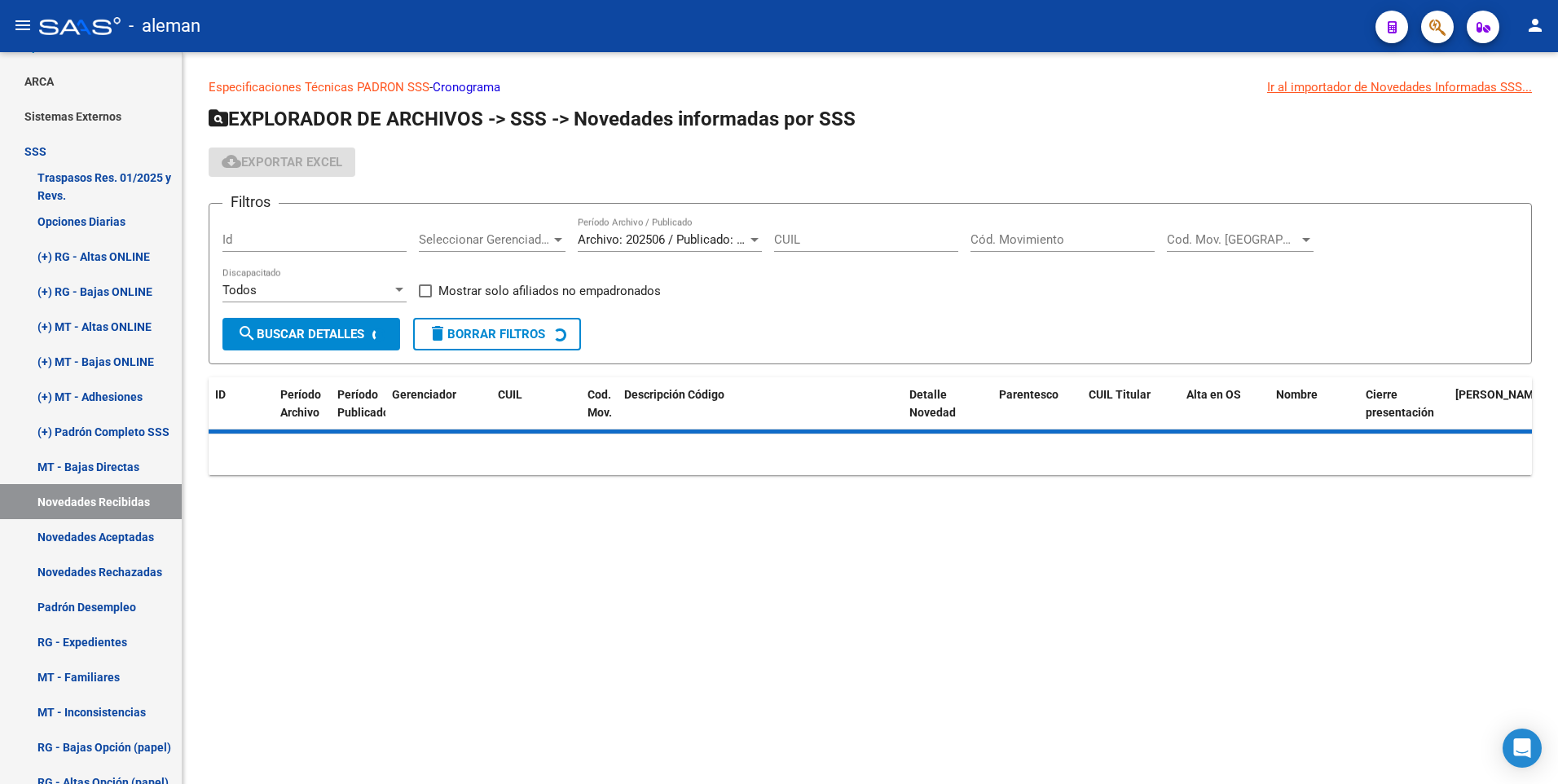
scroll to position [175, 0]
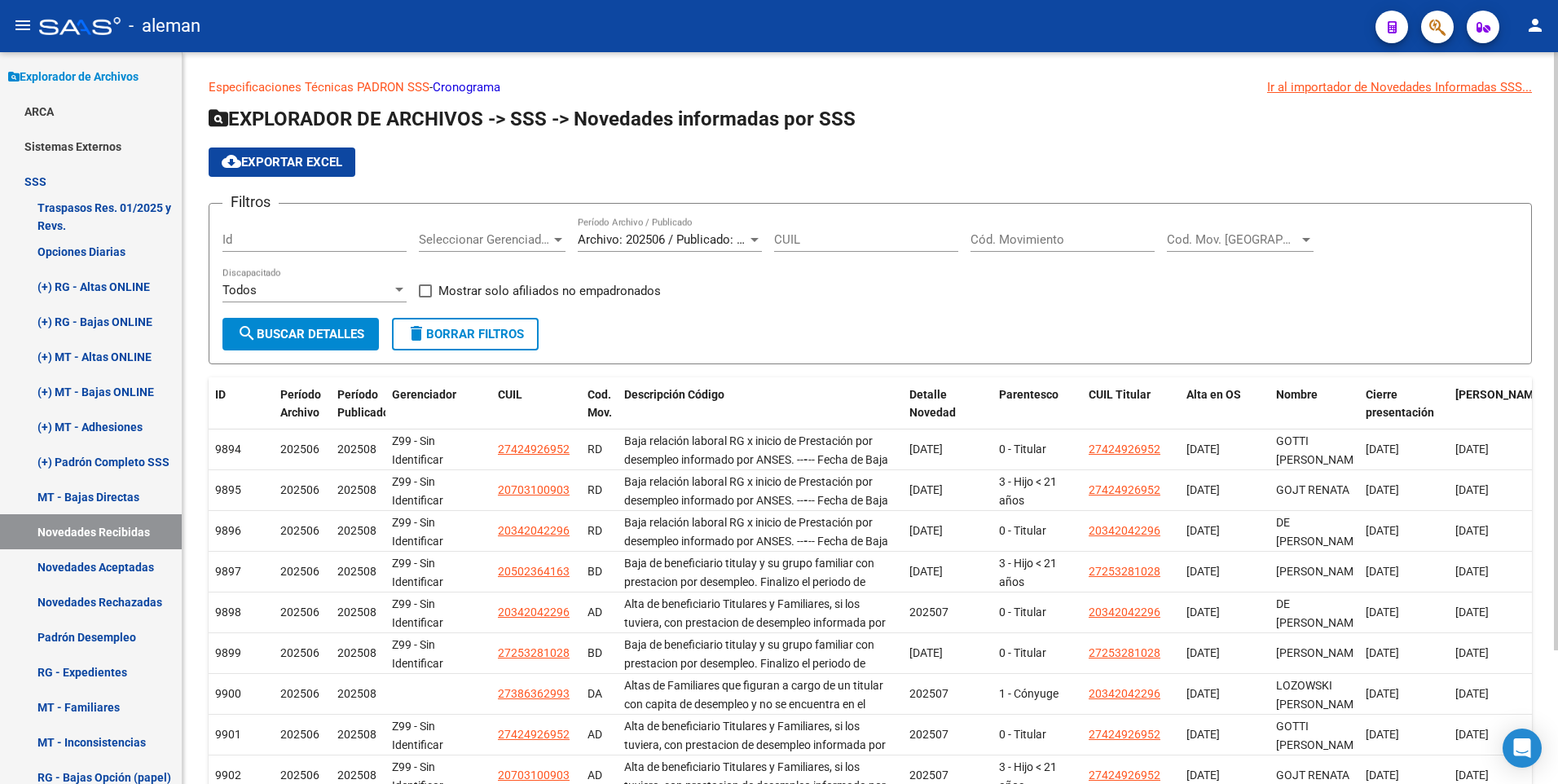
click at [1001, 226] on div "Cód. Movimiento" at bounding box center [1062, 234] width 184 height 35
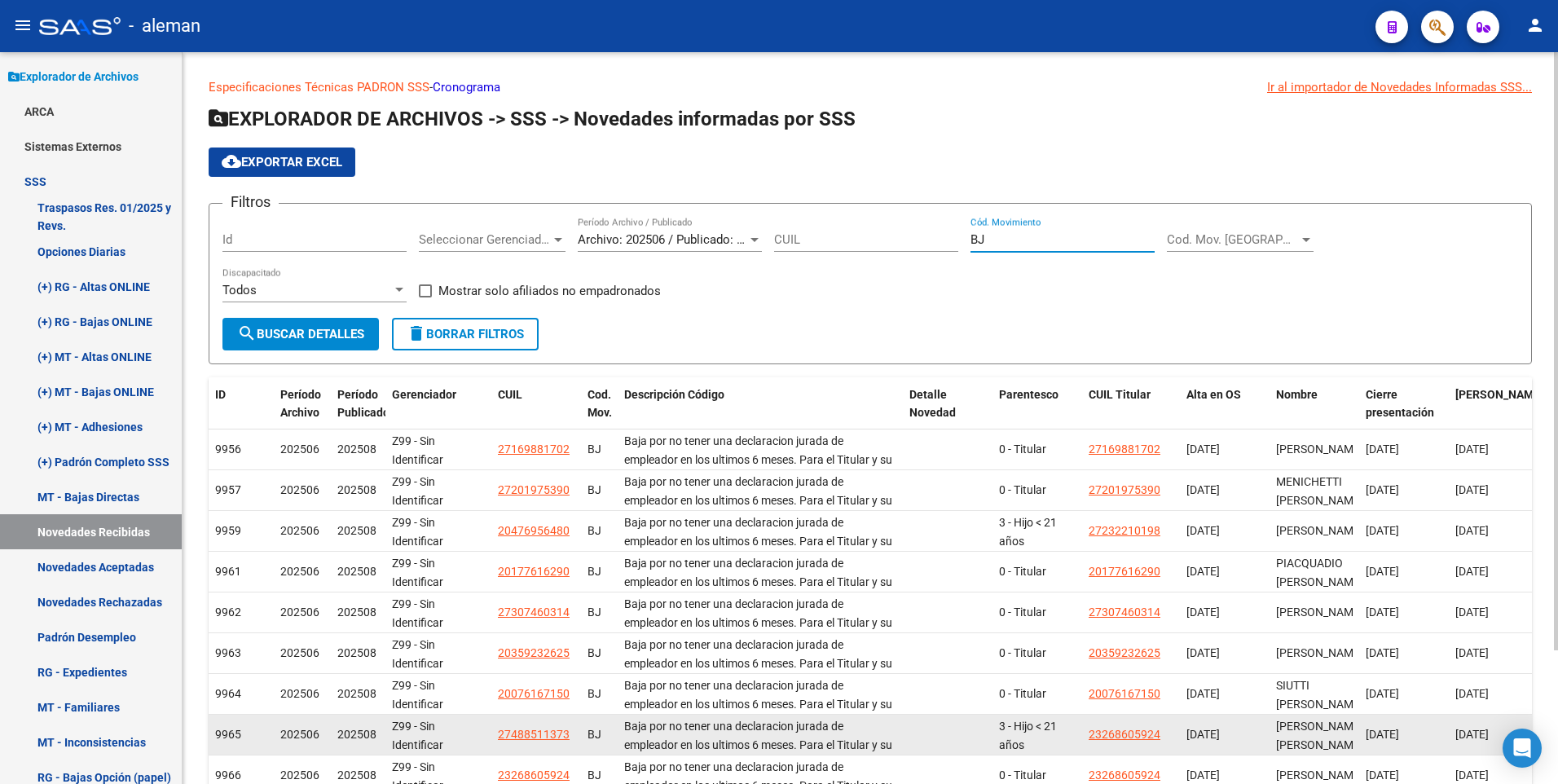
scroll to position [164, 0]
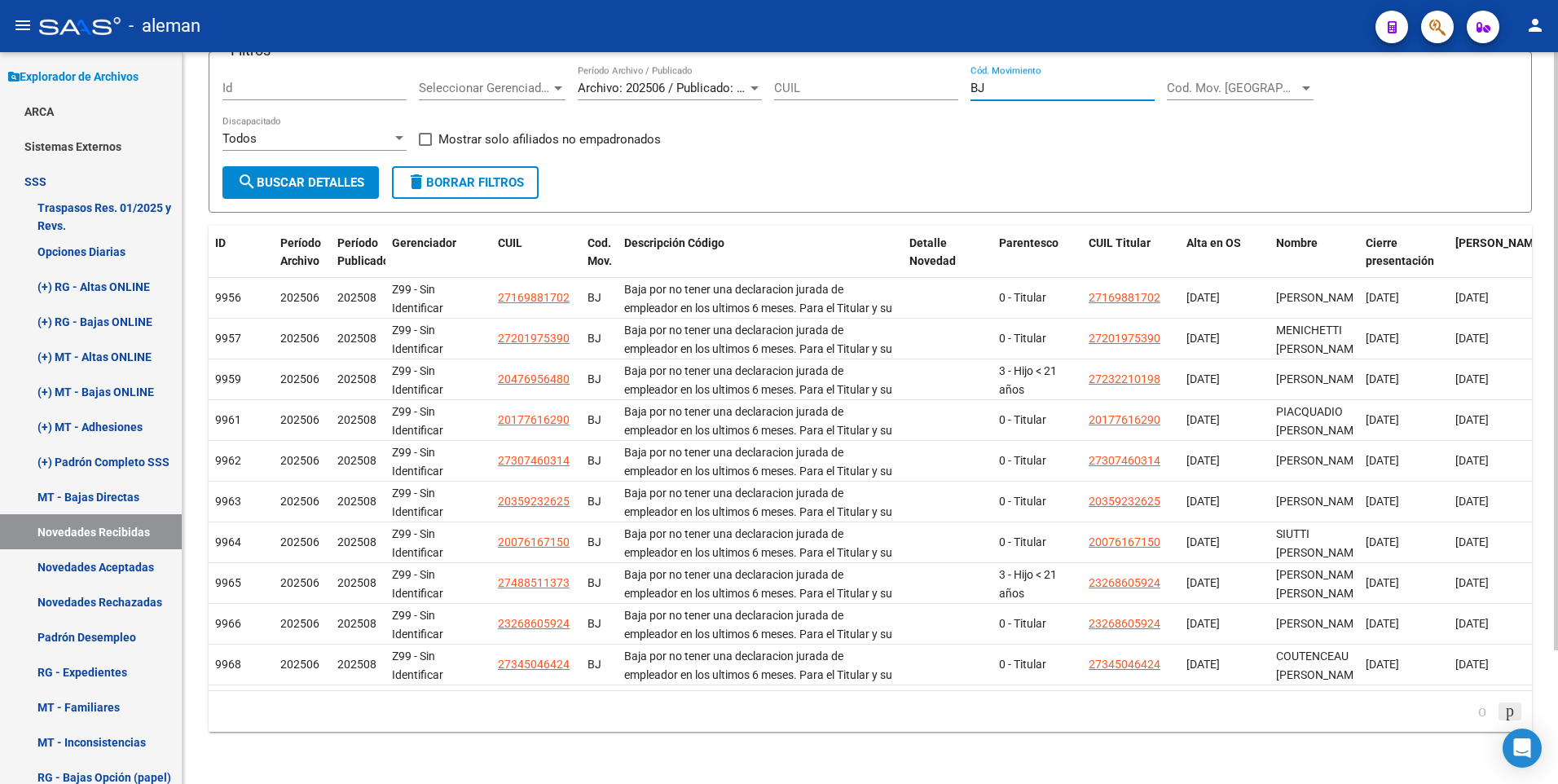
type input "BJ"
click at [1505, 707] on icon "go to next page" at bounding box center [1510, 710] width 13 height 20
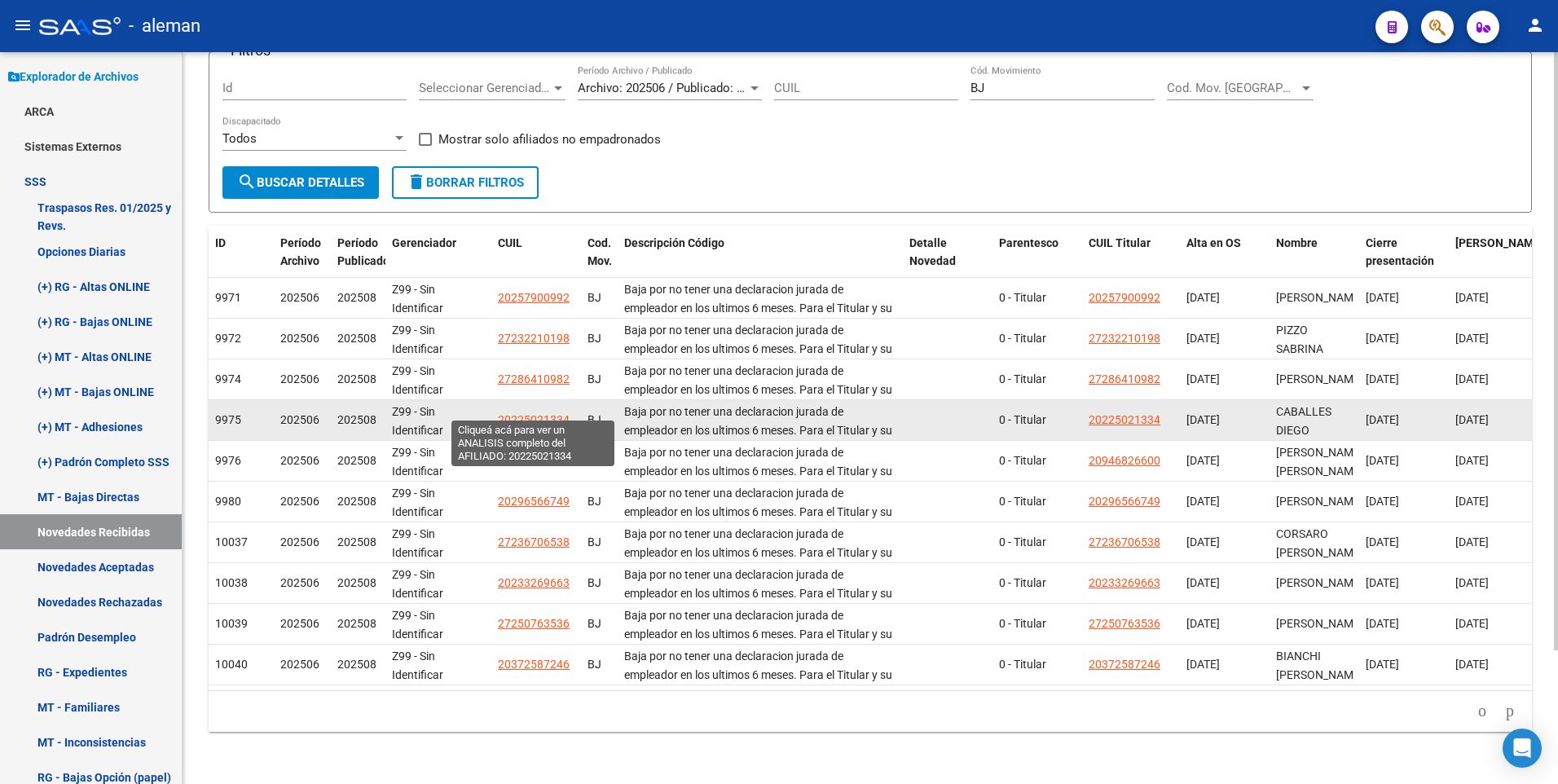
click at [531, 413] on span "20225021334" at bounding box center [534, 420] width 72 height 13
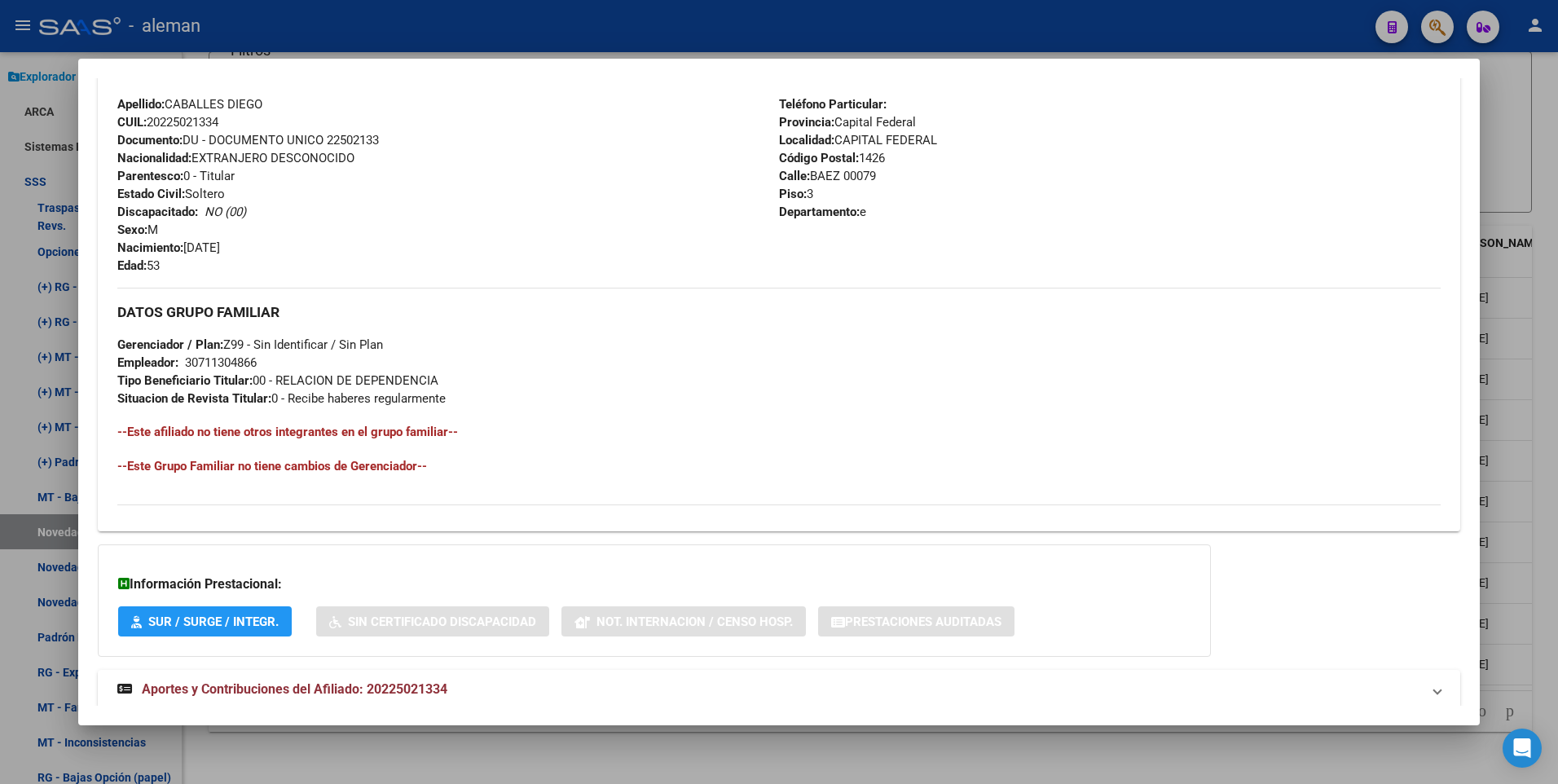
scroll to position [610, 0]
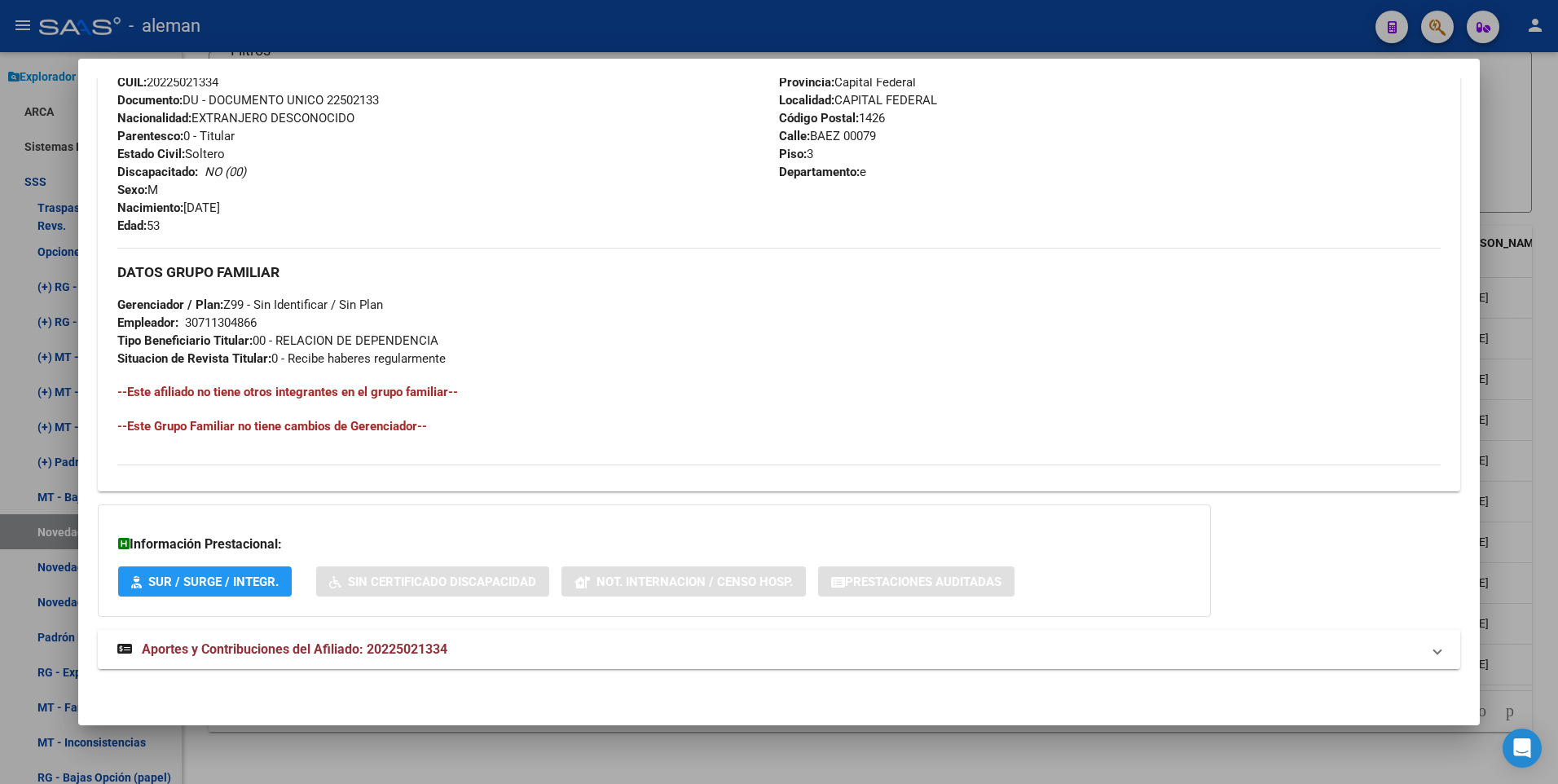
click at [420, 649] on span "Aportes y Contribuciones del Afiliado: 20225021334" at bounding box center [294, 649] width 306 height 15
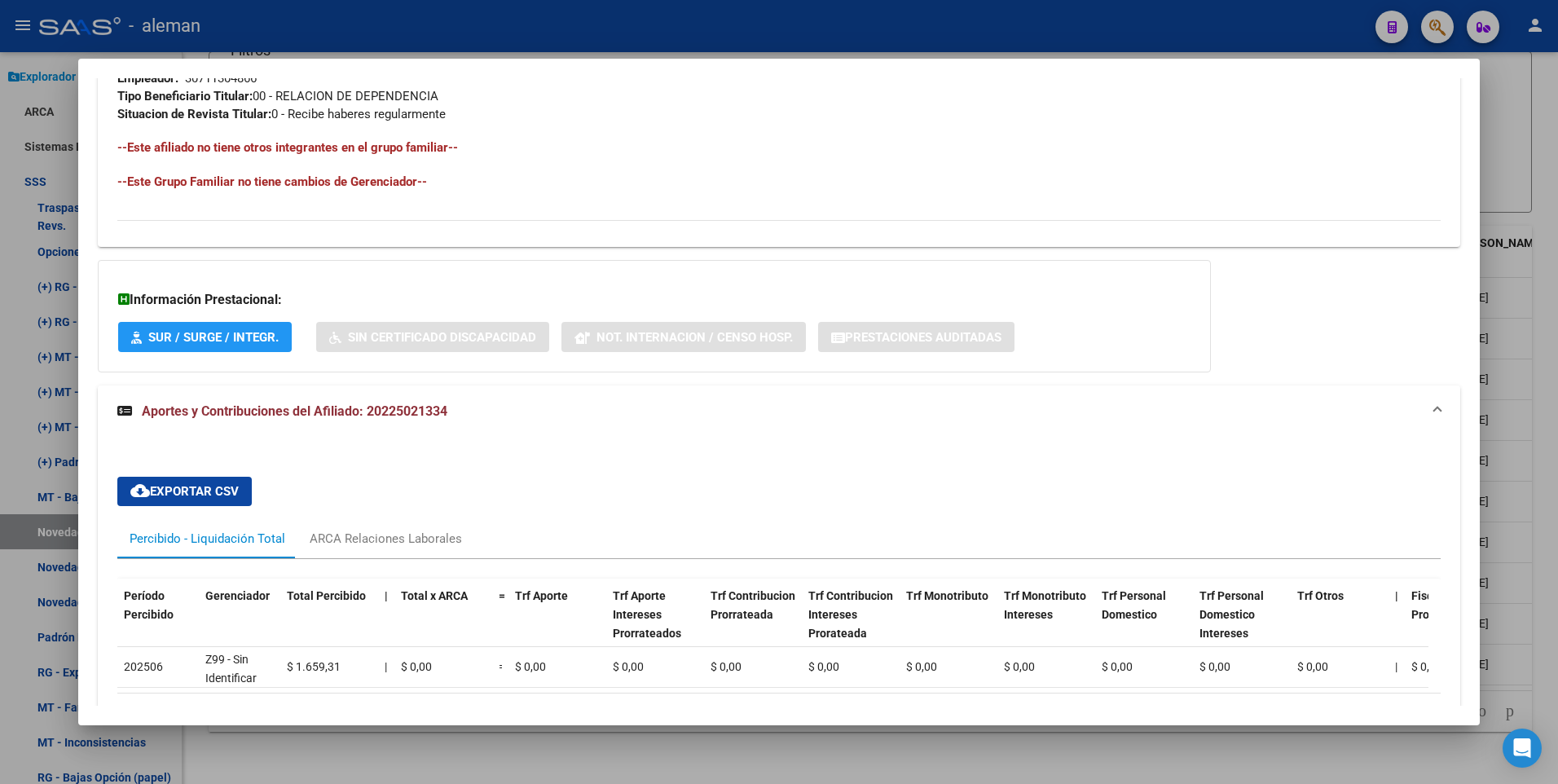
scroll to position [971, 0]
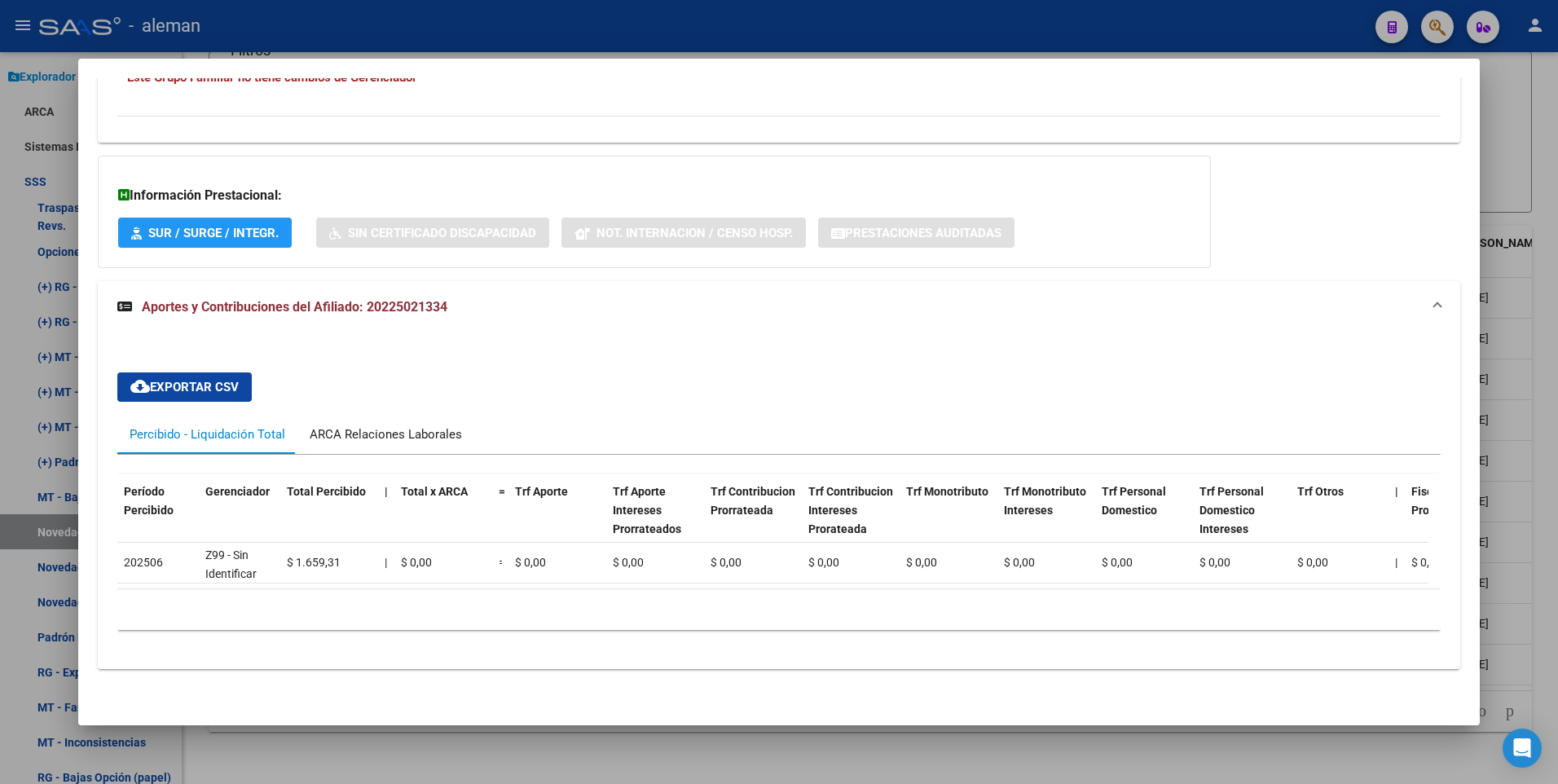
click at [422, 426] on div "ARCA Relaciones Laborales" at bounding box center [385, 434] width 152 height 18
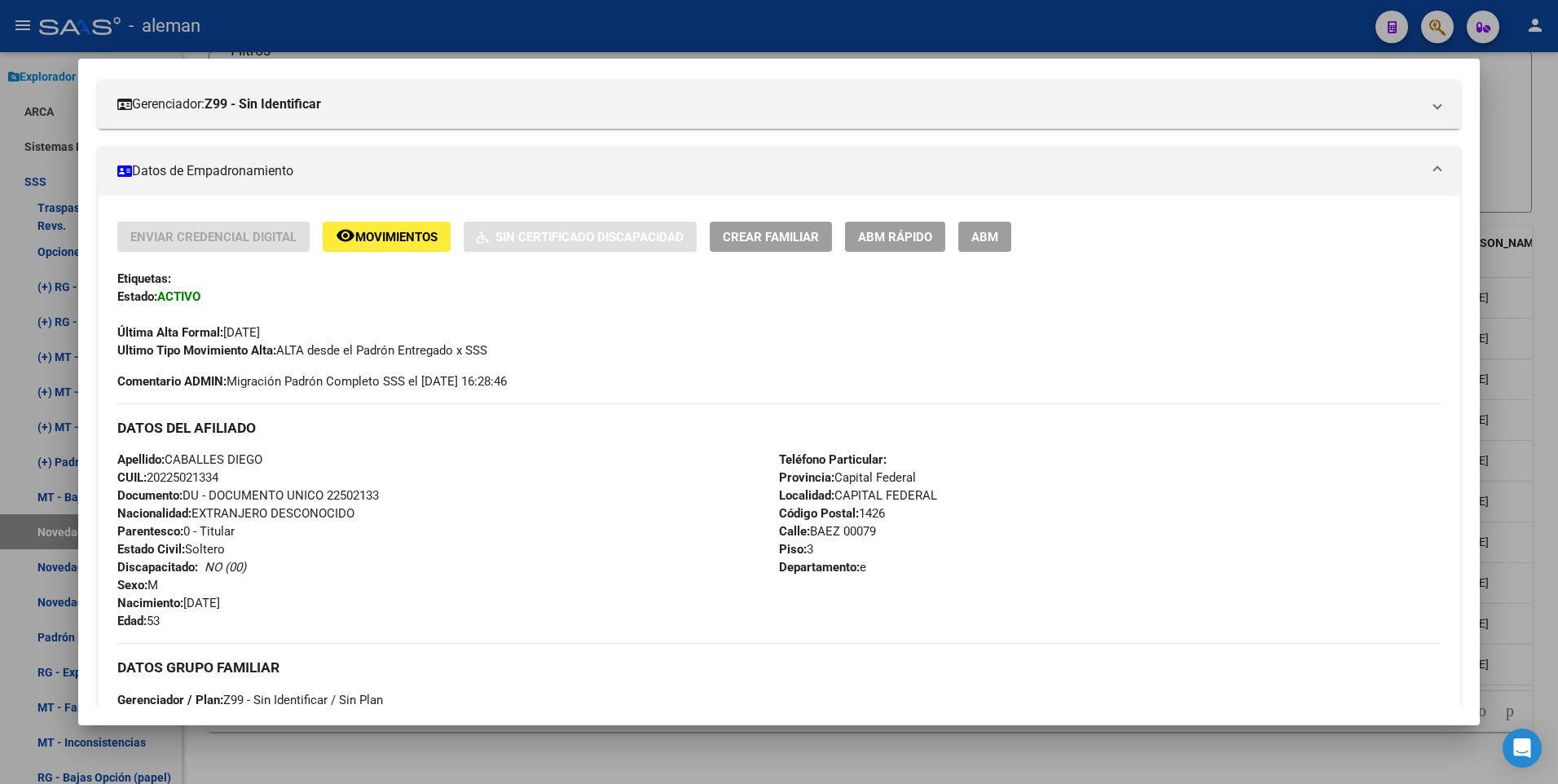
scroll to position [133, 0]
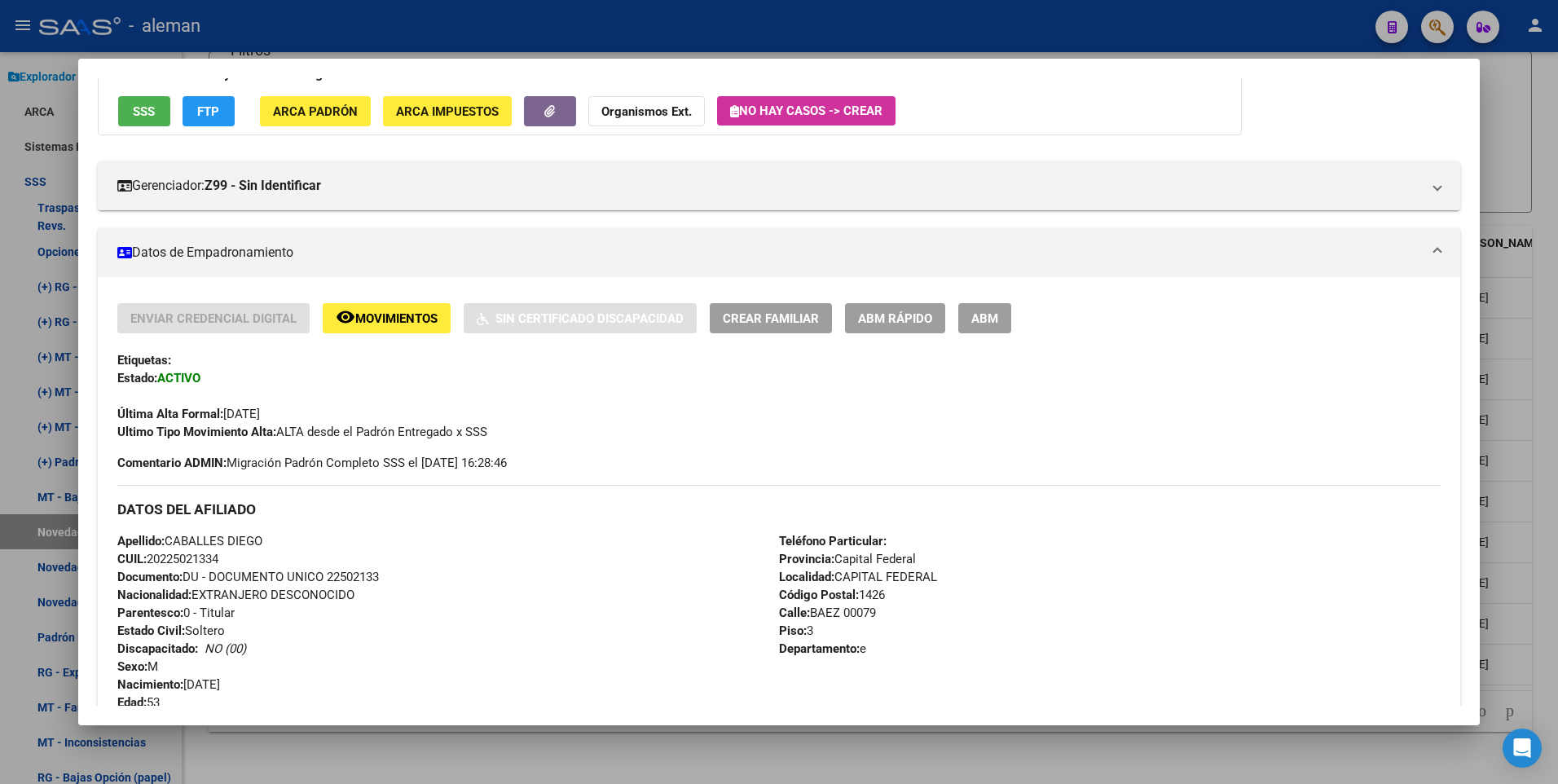
click at [399, 314] on span "Movimientos" at bounding box center [396, 319] width 82 height 15
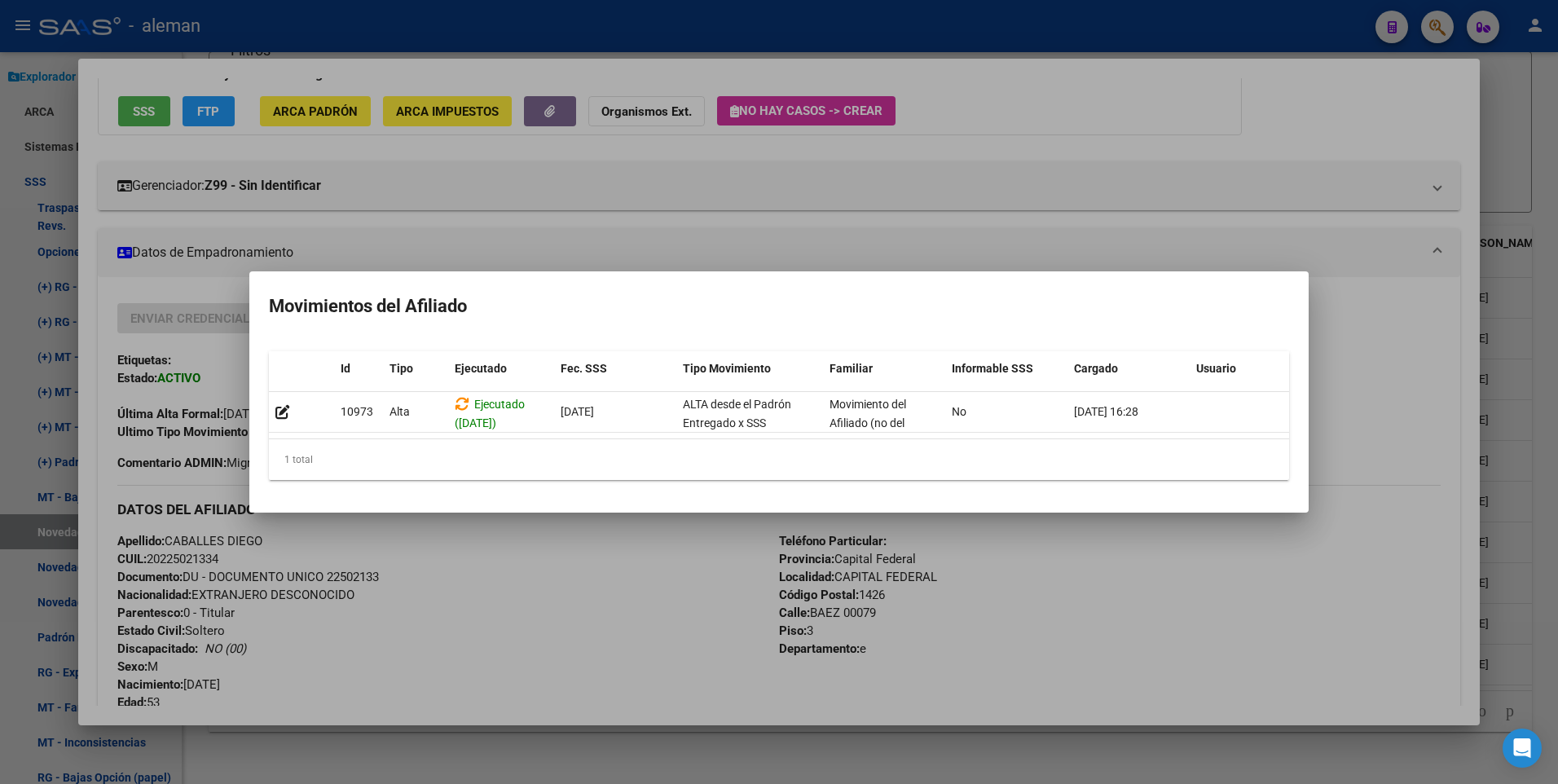
click at [1432, 376] on div at bounding box center [779, 392] width 1558 height 784
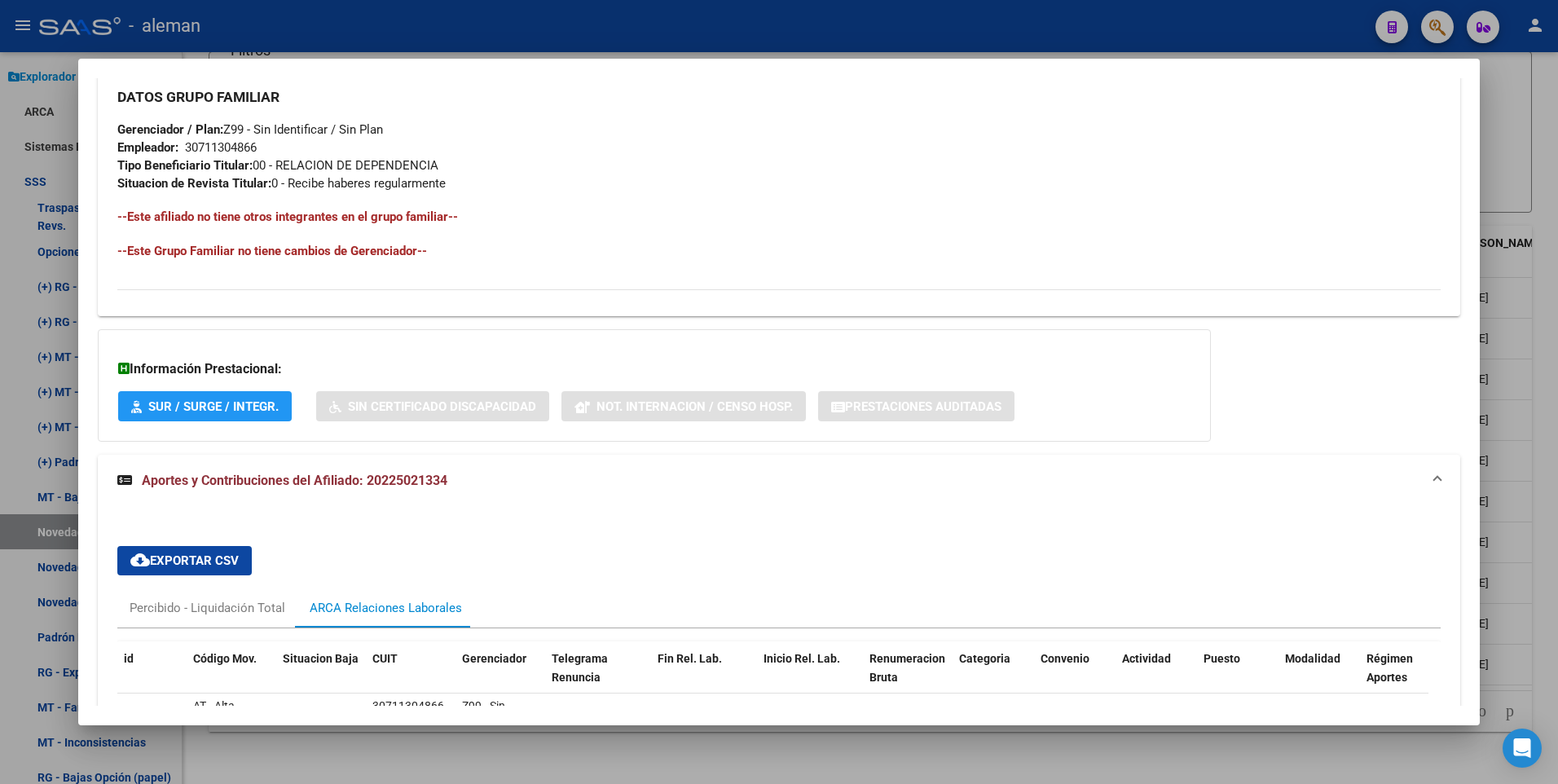
scroll to position [866, 0]
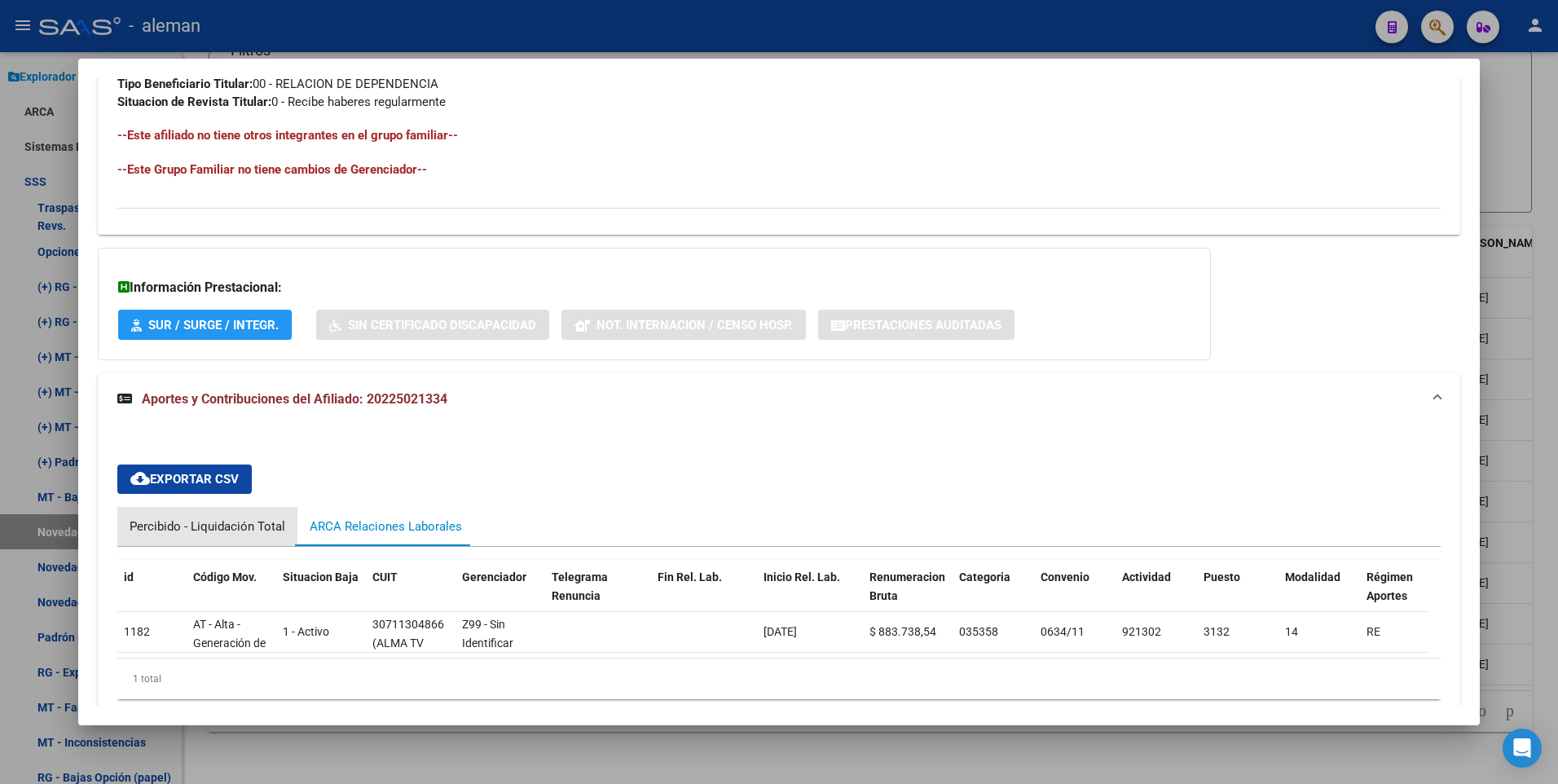
click at [228, 522] on div "Percibido - Liquidación Total" at bounding box center [207, 526] width 156 height 18
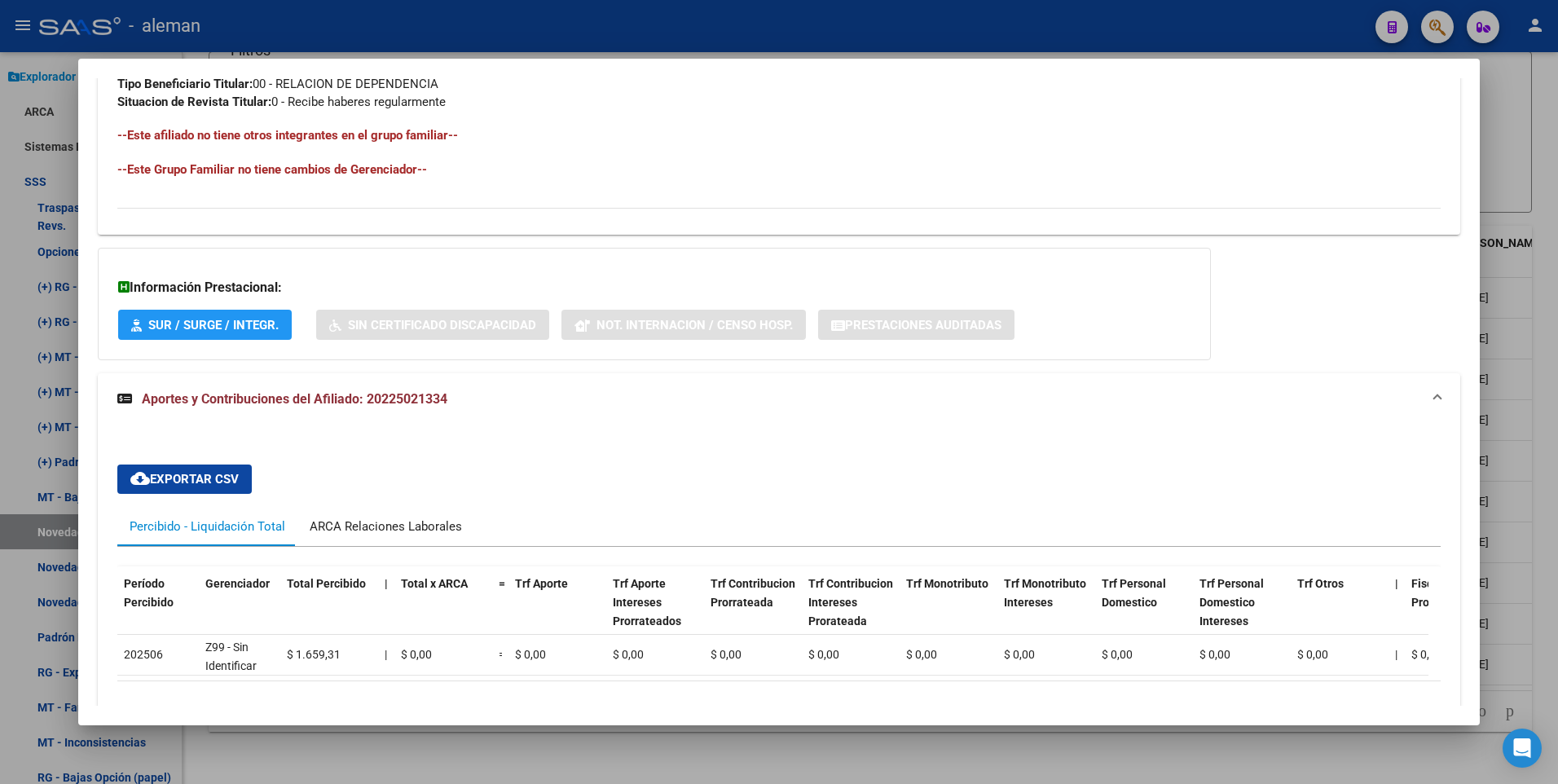
click at [403, 522] on div "ARCA Relaciones Laborales" at bounding box center [385, 526] width 152 height 18
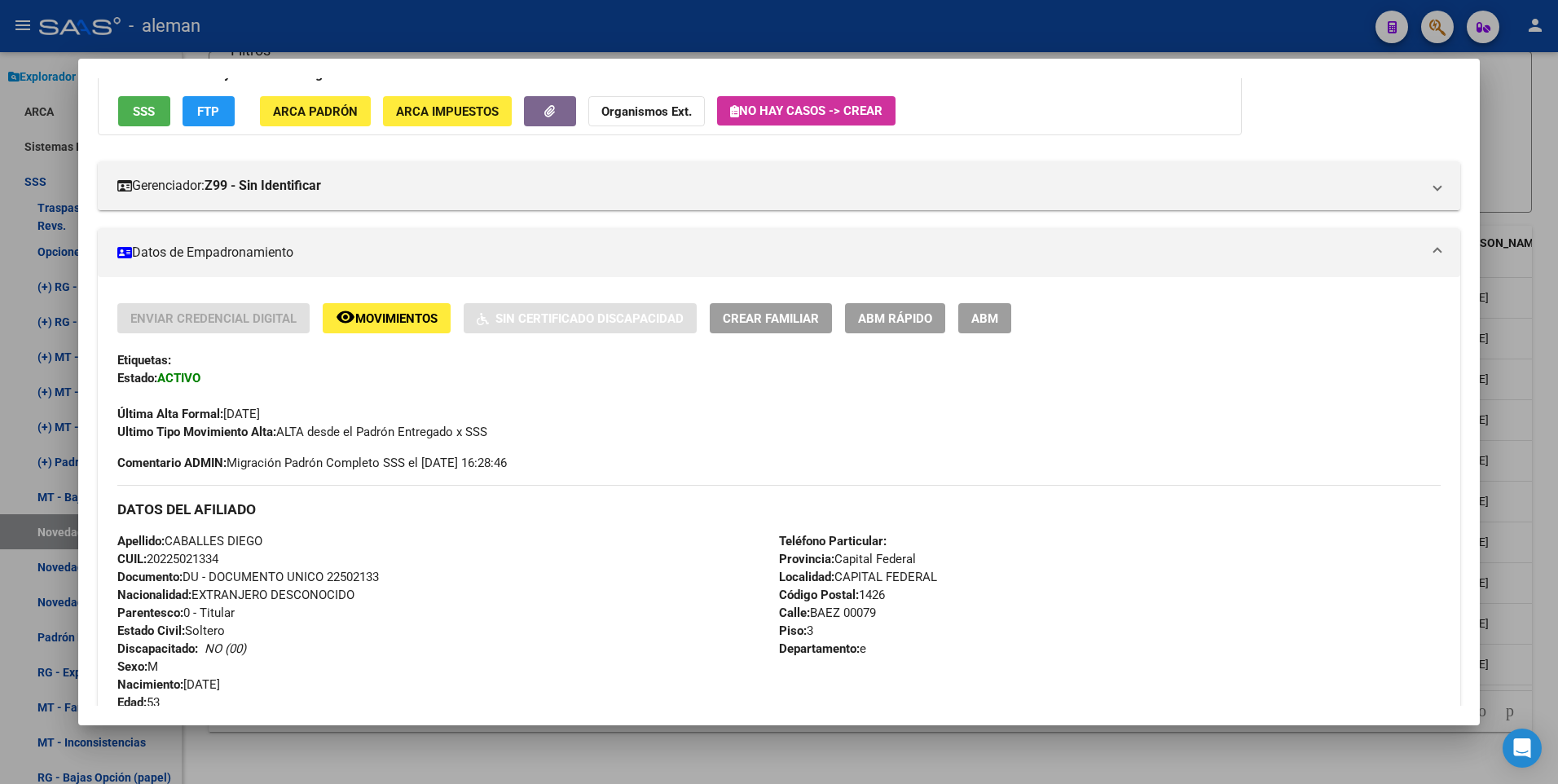
scroll to position [0, 0]
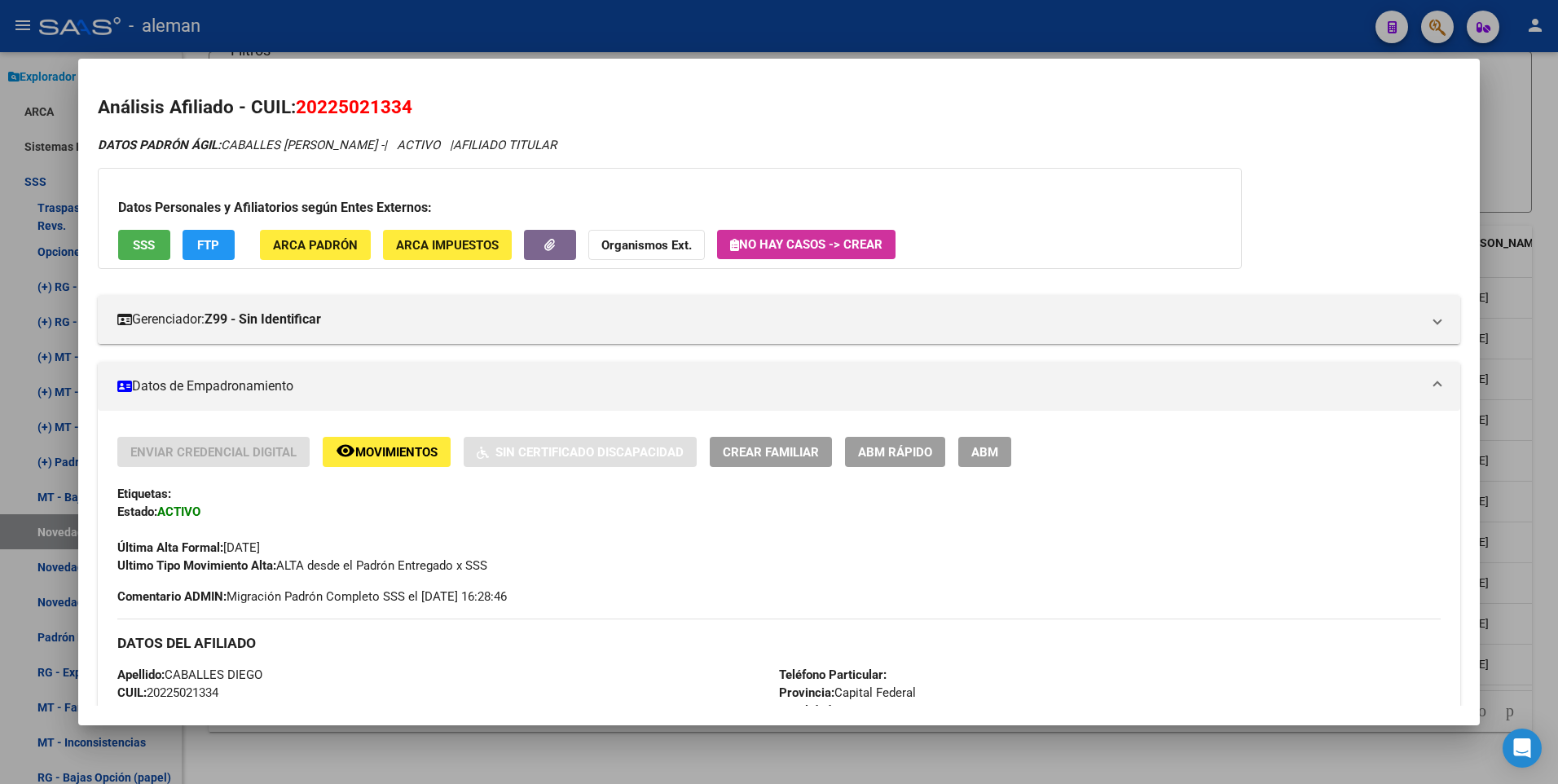
click at [1520, 167] on div at bounding box center [779, 392] width 1558 height 784
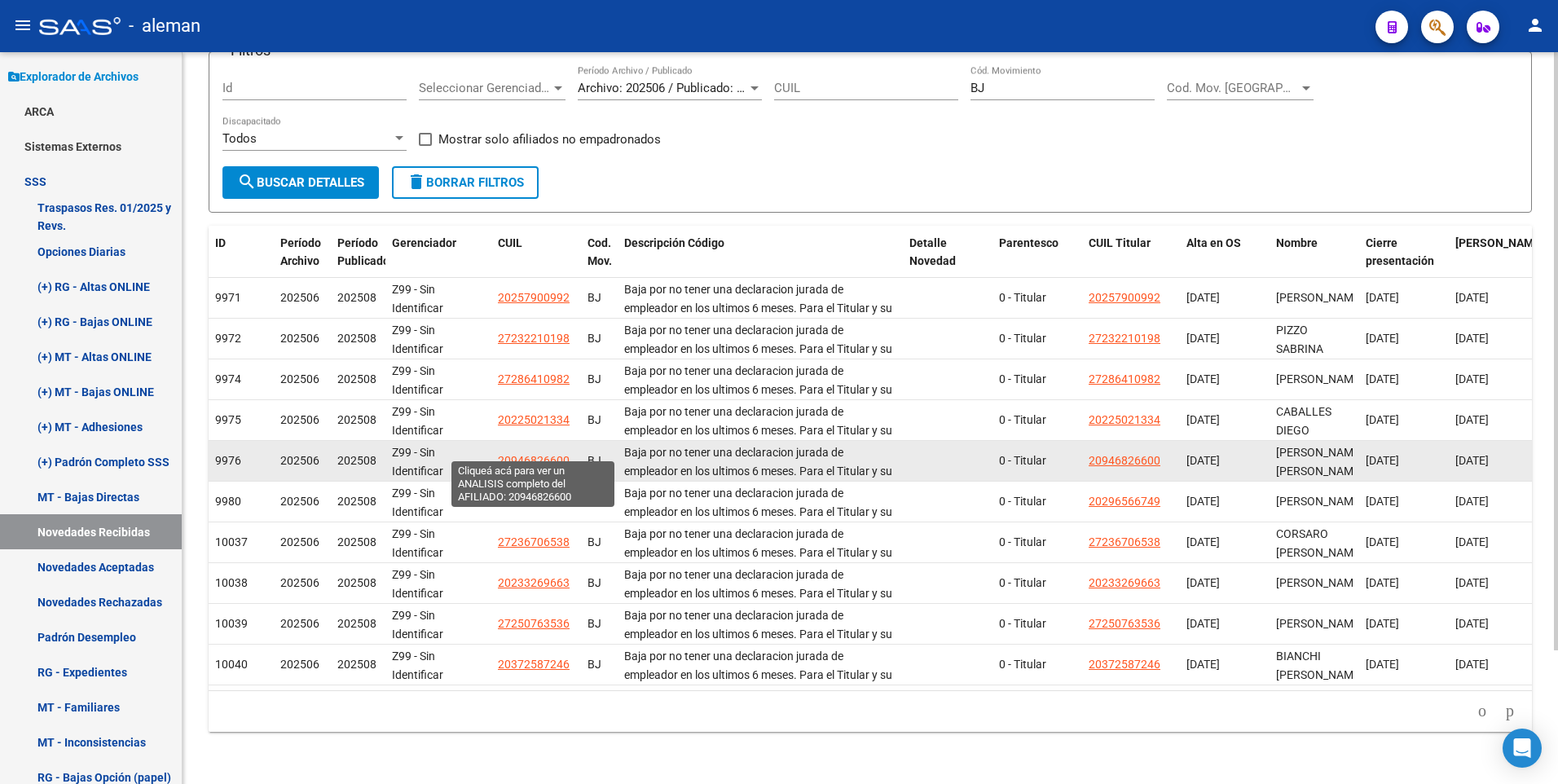
click at [526, 454] on span "20946826600" at bounding box center [534, 461] width 72 height 13
type textarea "20946826600"
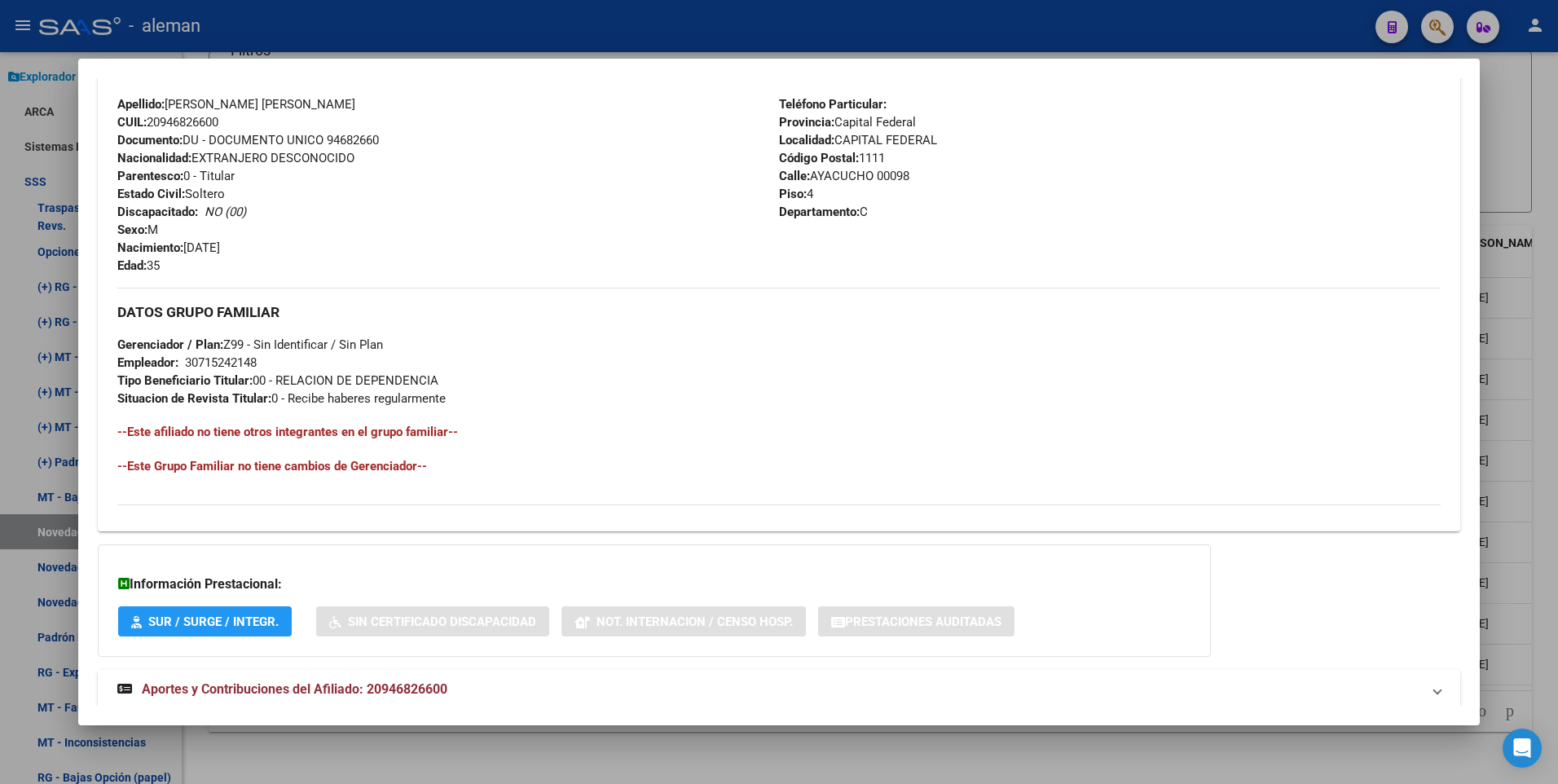
scroll to position [610, 0]
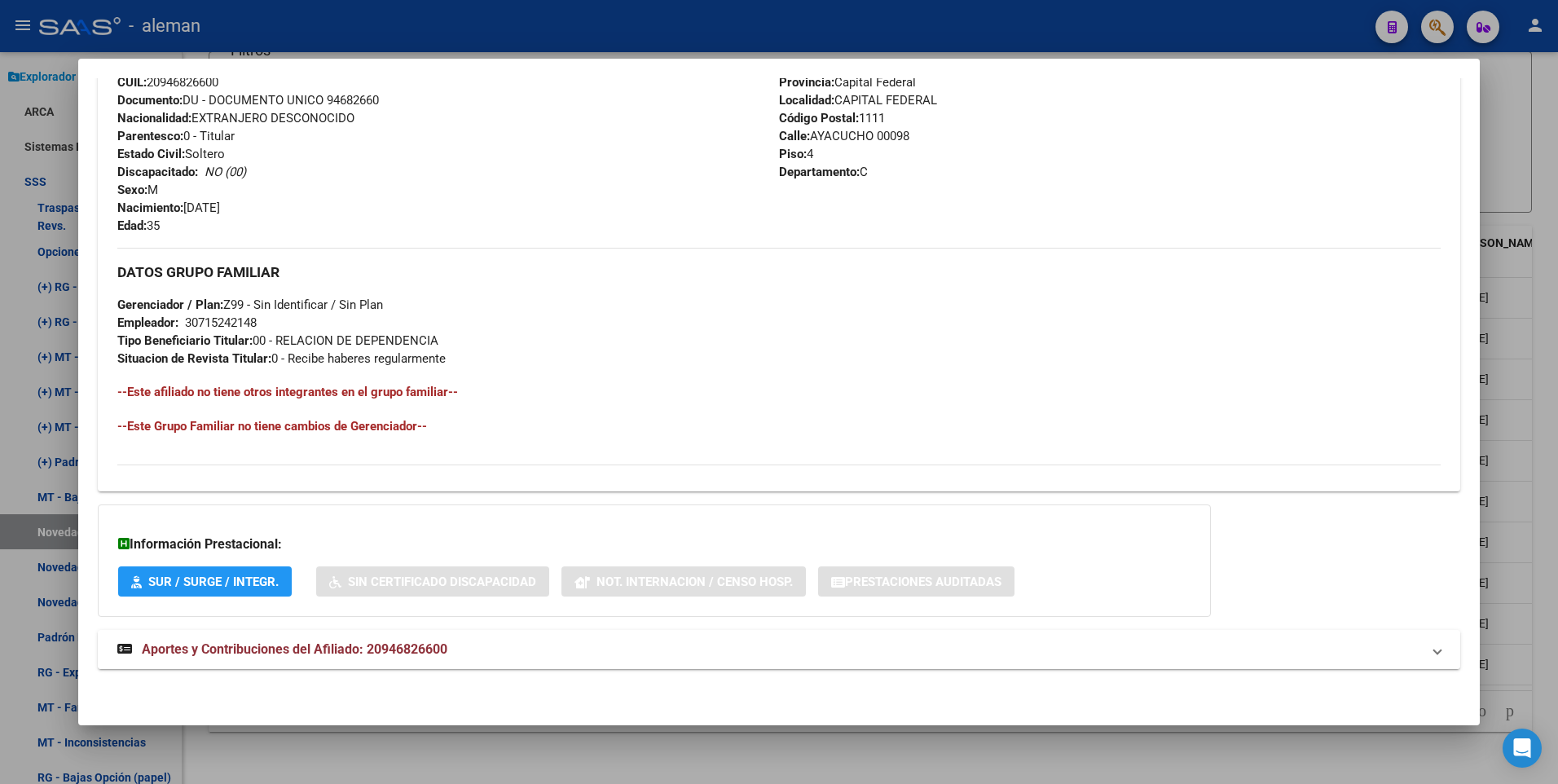
click at [408, 648] on span "Aportes y Contribuciones del Afiliado: 20946826600" at bounding box center [294, 649] width 306 height 15
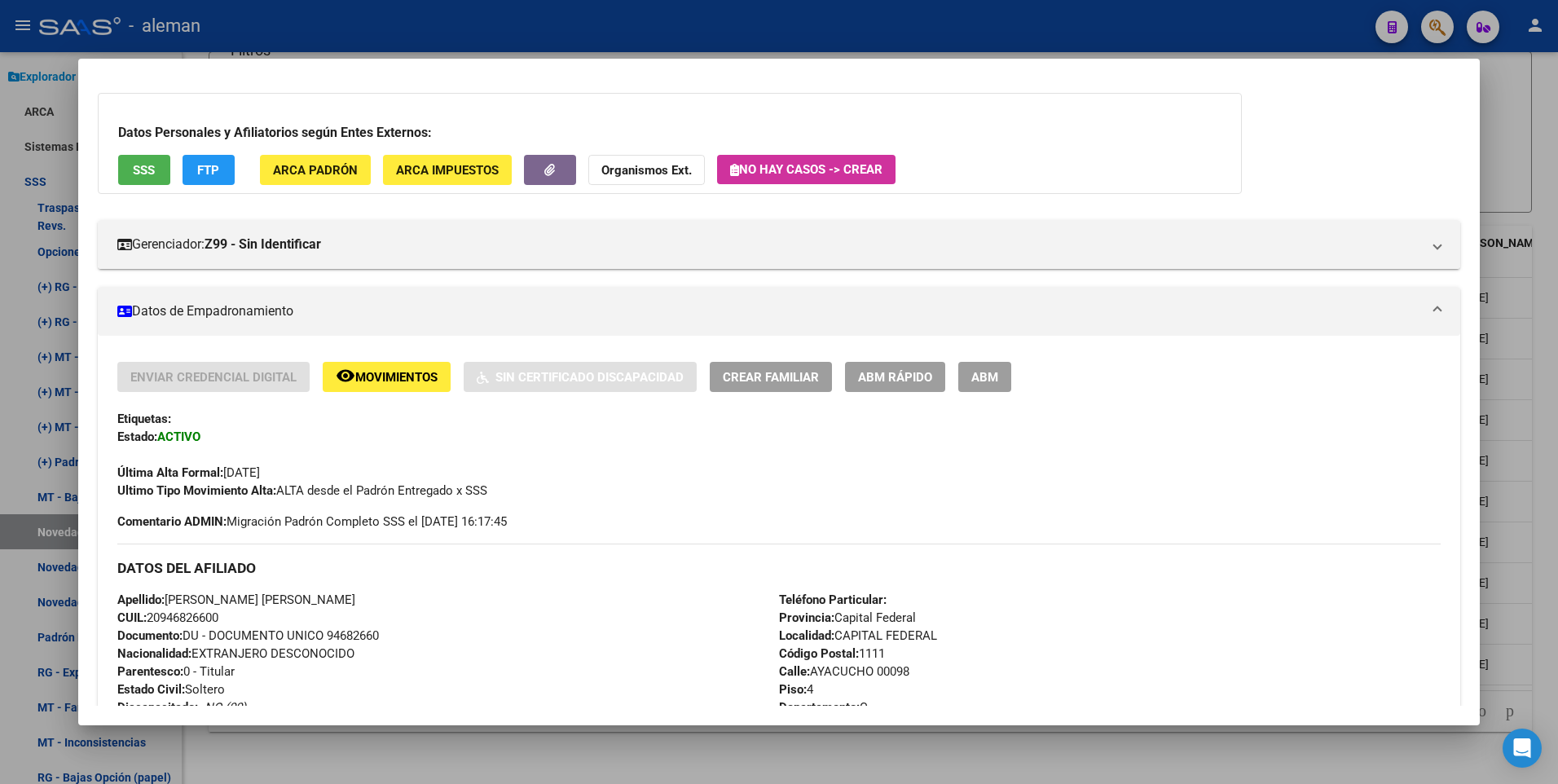
scroll to position [0, 0]
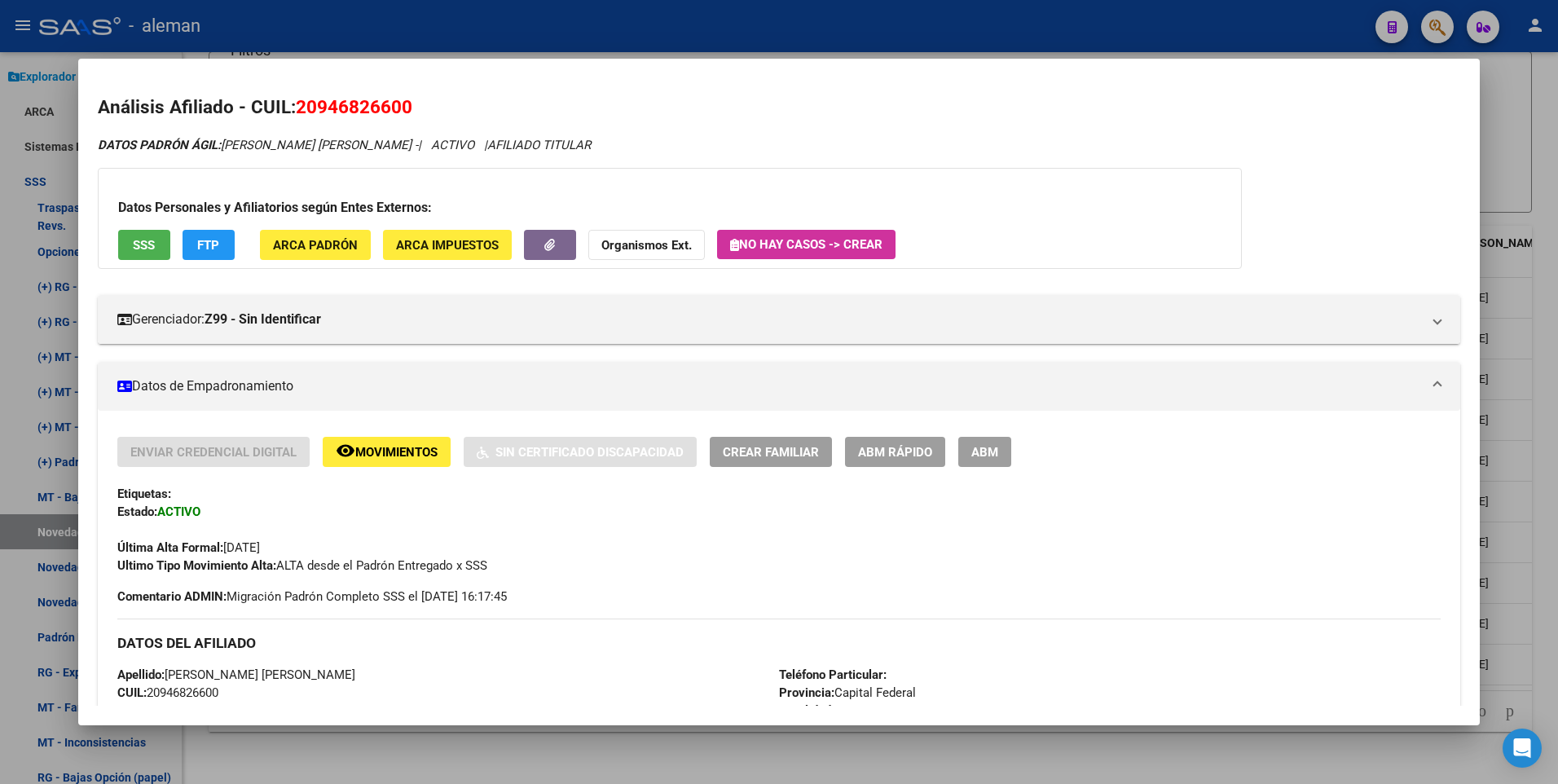
click at [977, 442] on button "ABM" at bounding box center [985, 452] width 53 height 30
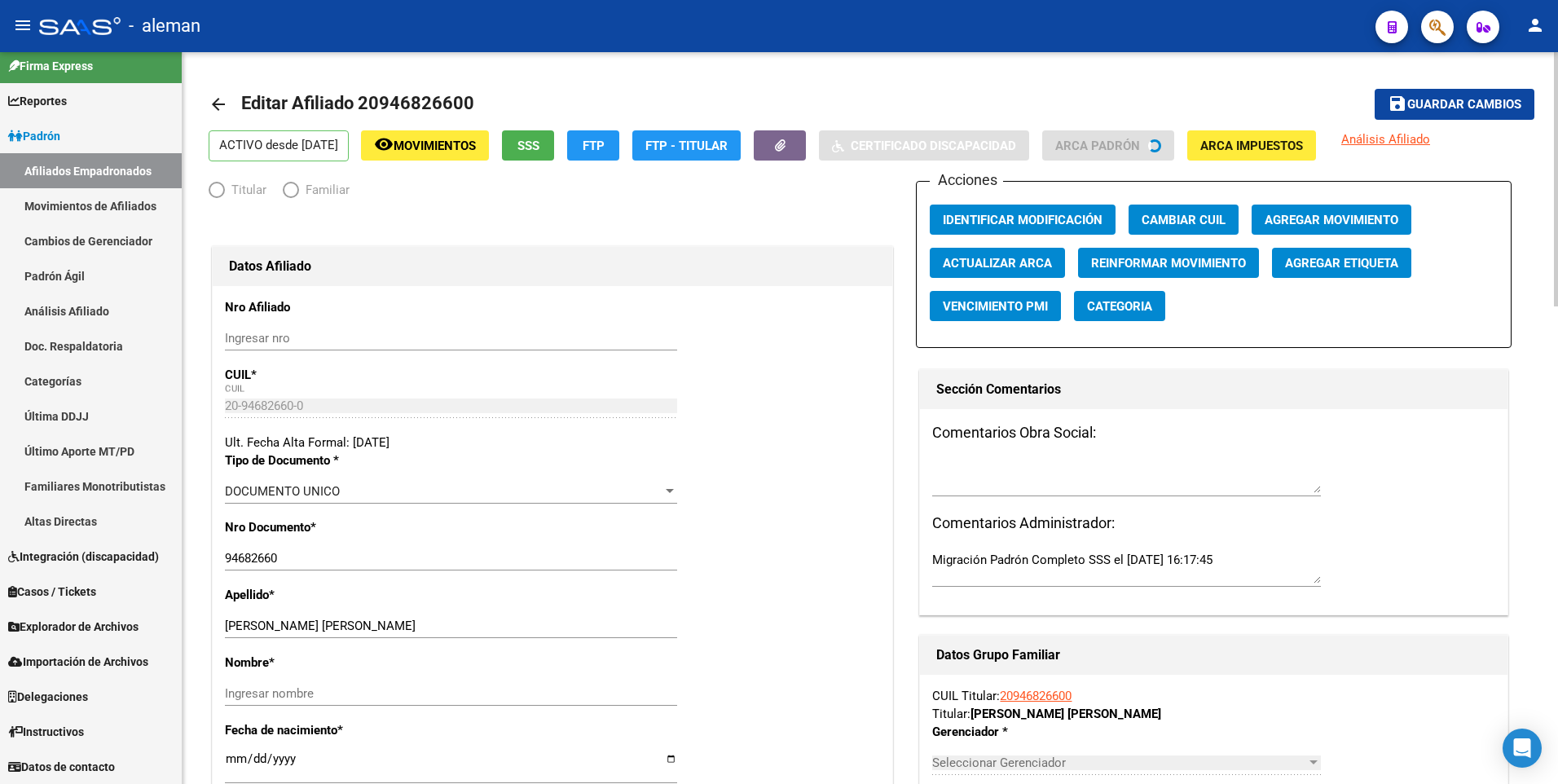
scroll to position [10, 0]
radio input "true"
type input "30-71524214-8"
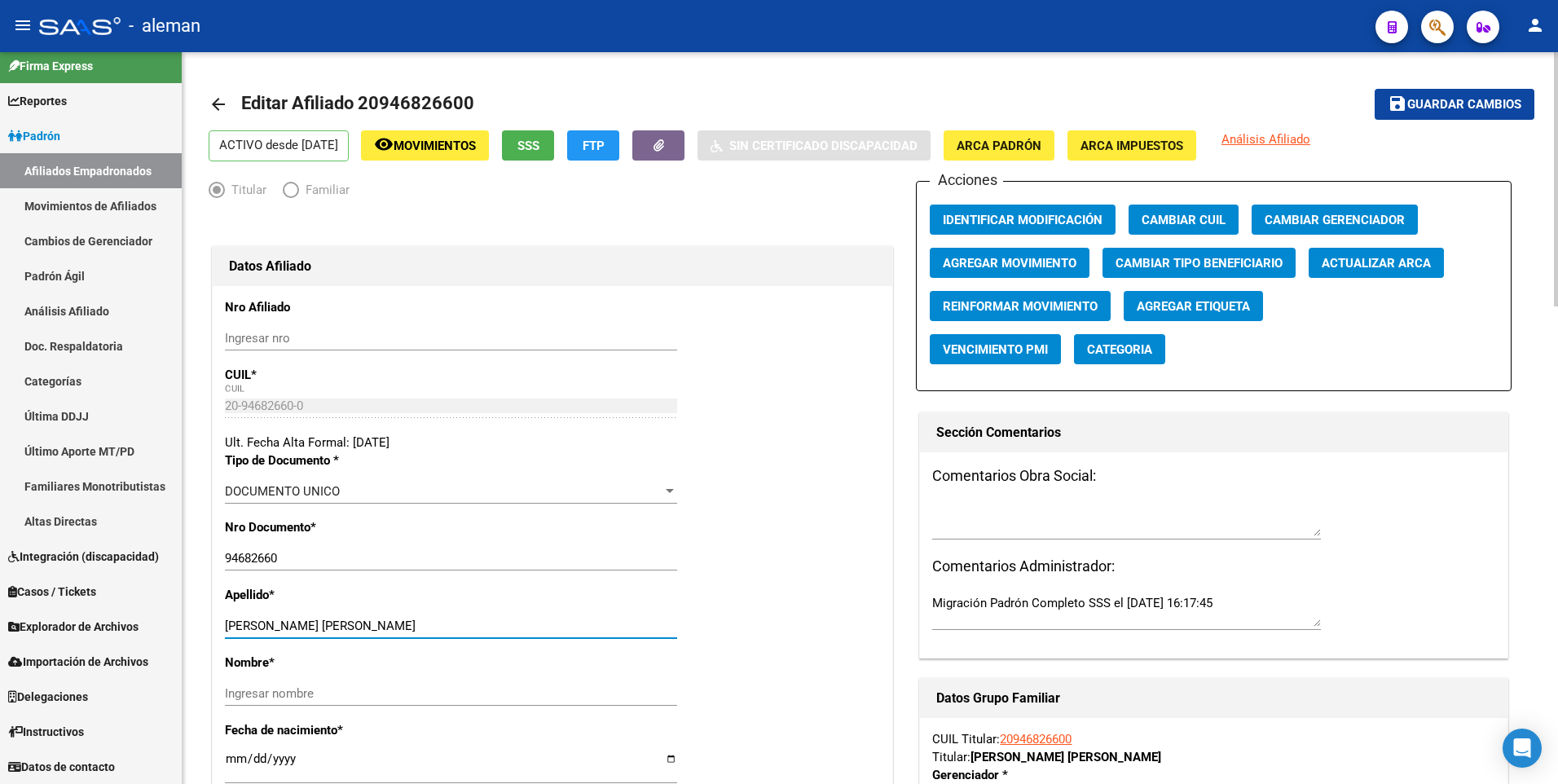
drag, startPoint x: 332, startPoint y: 622, endPoint x: 461, endPoint y: 622, distance: 129.0
click at [461, 622] on input "CHEVARRIA NIETO LUIS GABRIEL" at bounding box center [451, 626] width 452 height 15
click at [382, 694] on input "Ingresar nombre" at bounding box center [451, 693] width 452 height 15
paste input "LUIS GABRIEL"
type input "LUIS GABRIEL"
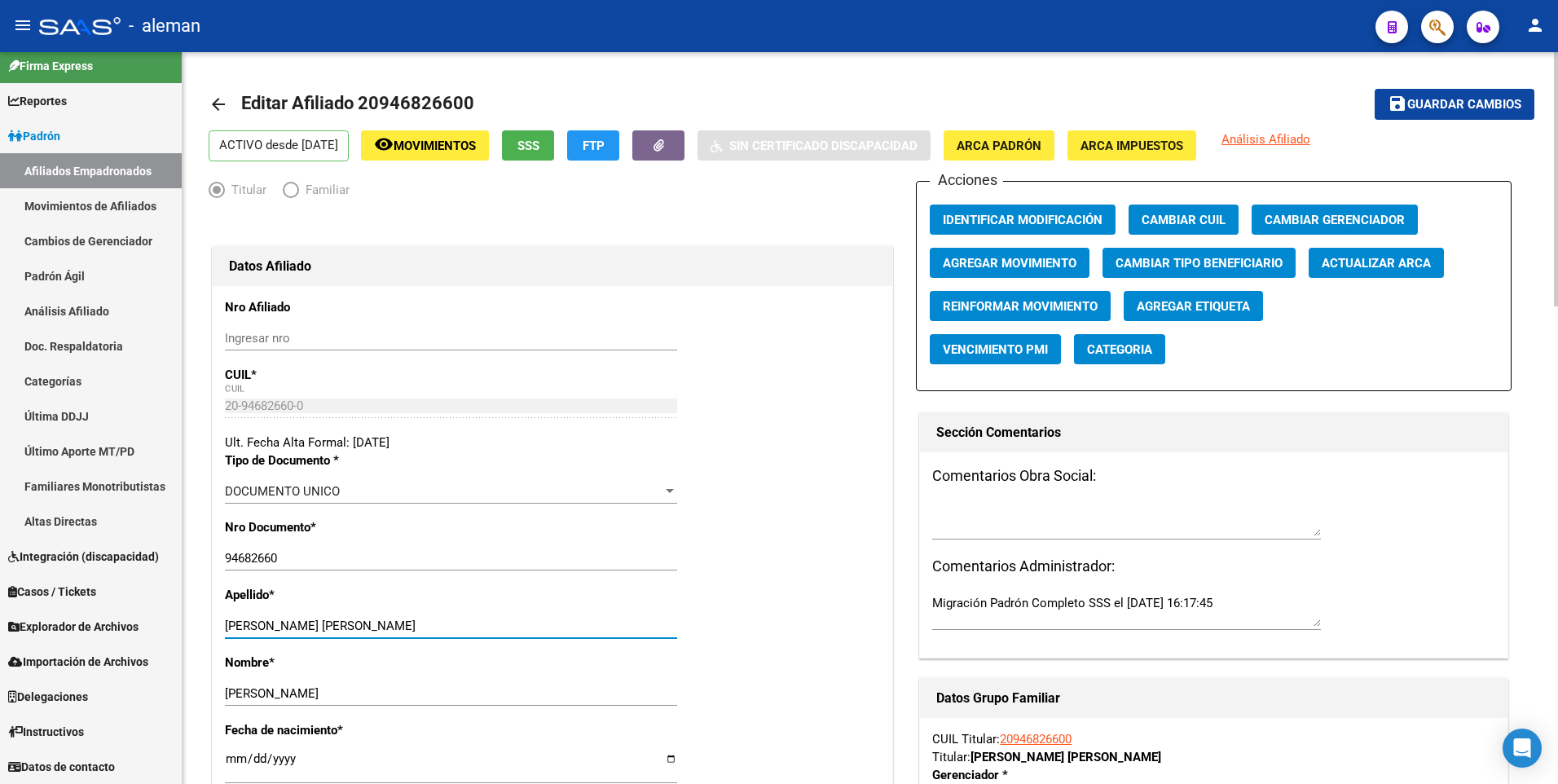
drag, startPoint x: 297, startPoint y: 624, endPoint x: 408, endPoint y: 629, distance: 111.1
click at [408, 629] on input "CHEVARRIA NIETO LUIS GABRIEL" at bounding box center [451, 626] width 452 height 15
type input "CHEVARRIA"
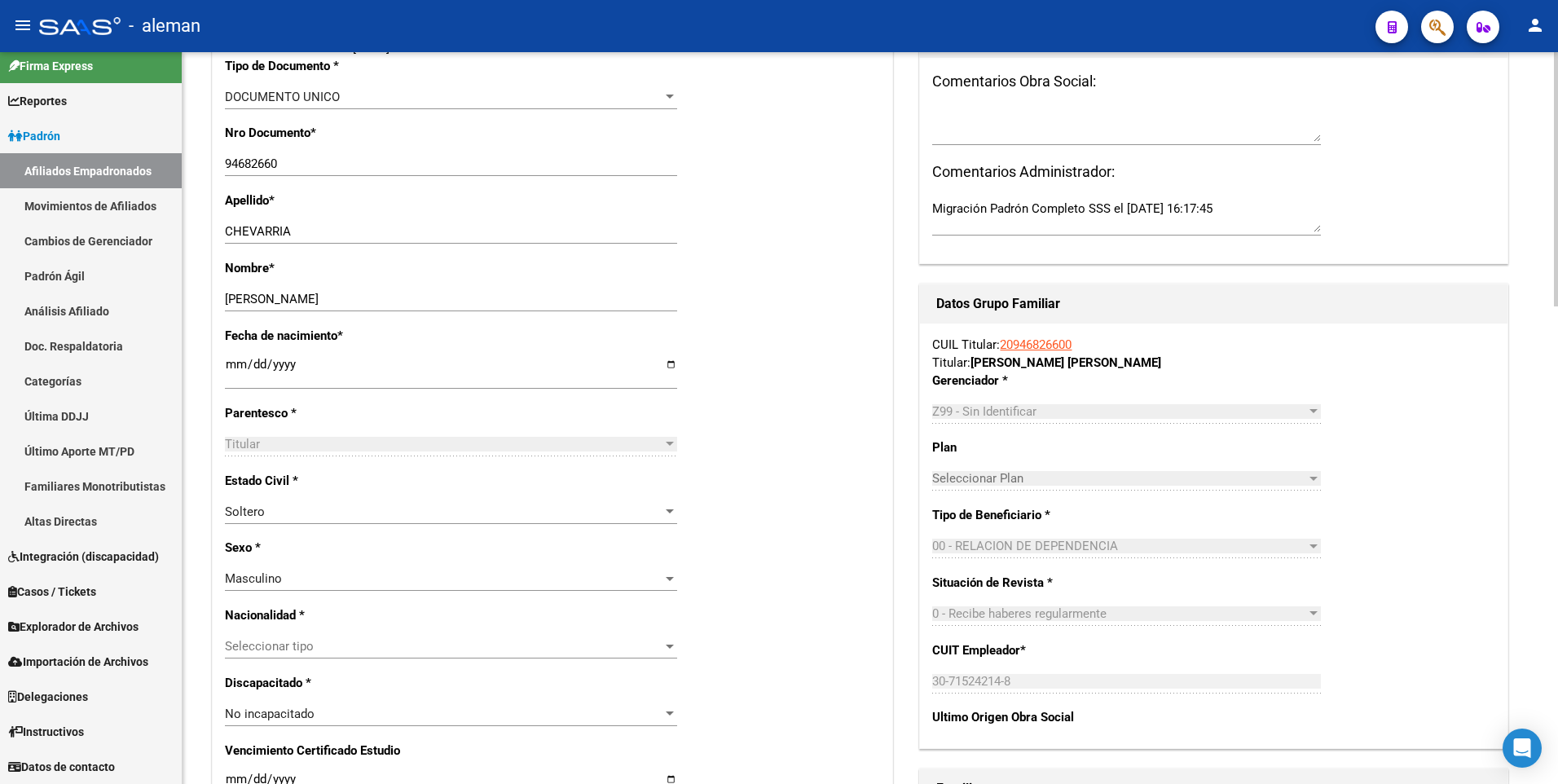
scroll to position [0, 0]
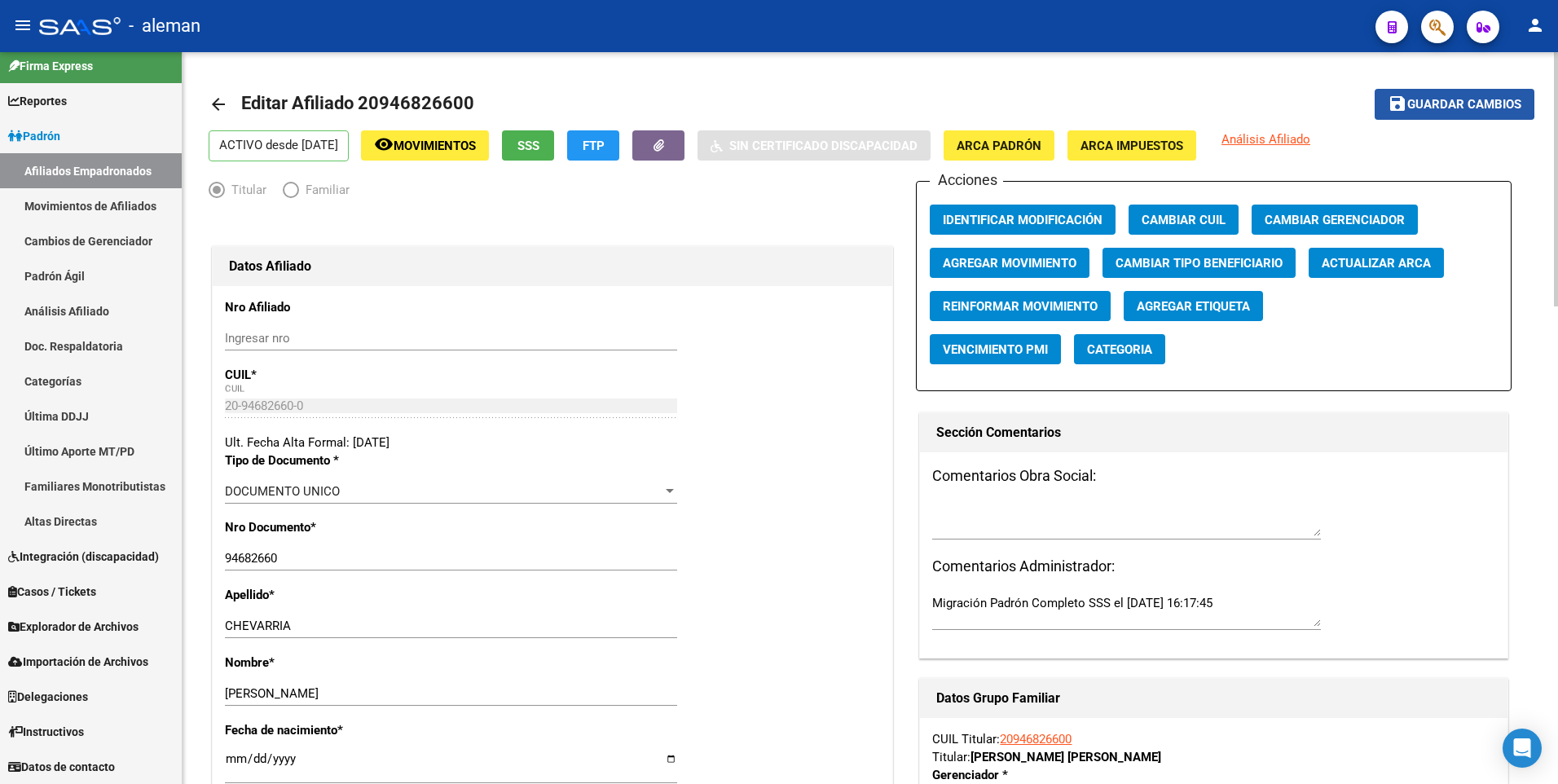
click at [1411, 99] on span "Guardar cambios" at bounding box center [1463, 105] width 114 height 15
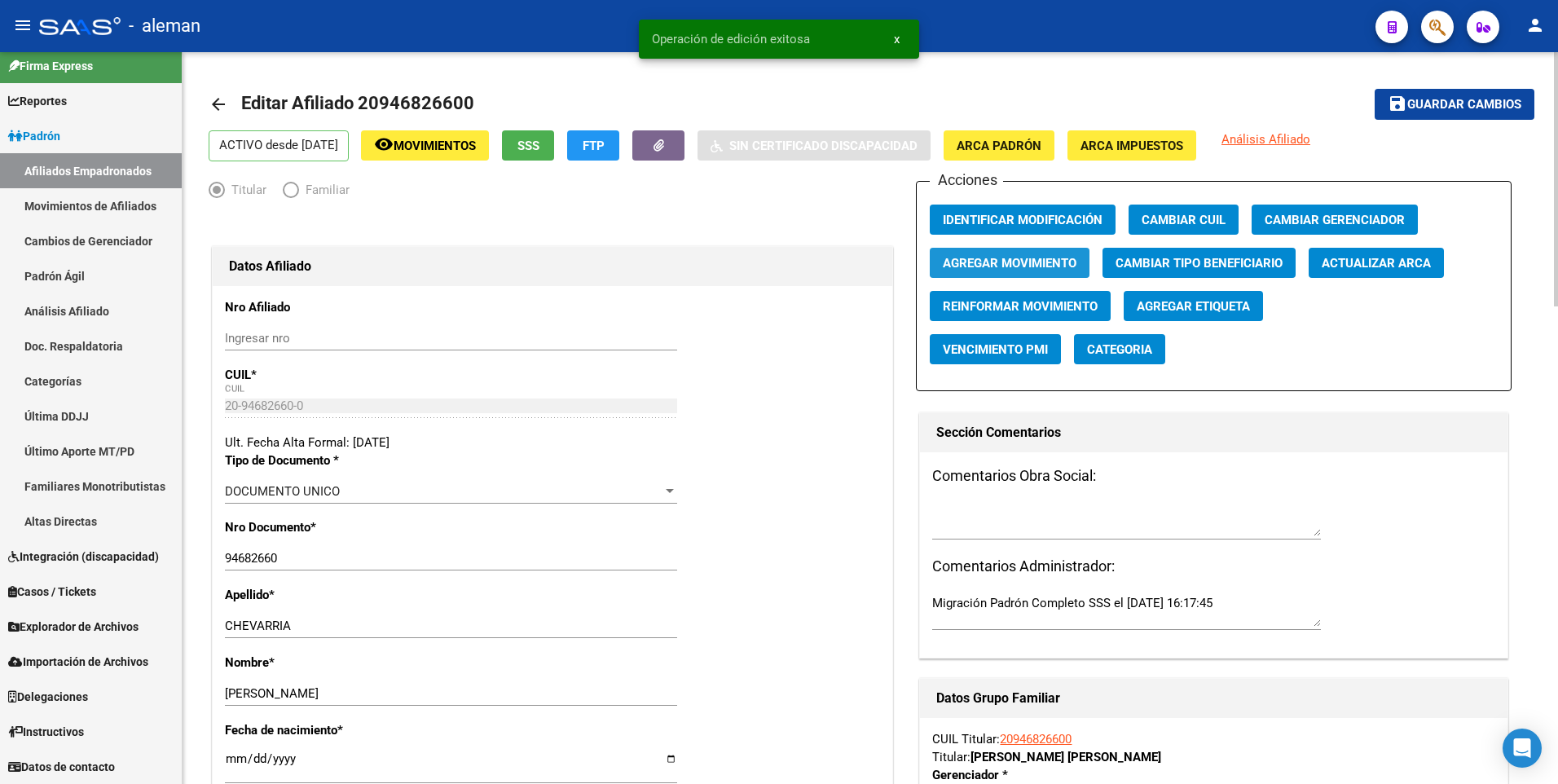
click at [1044, 260] on span "Agregar Movimiento" at bounding box center [1008, 263] width 133 height 15
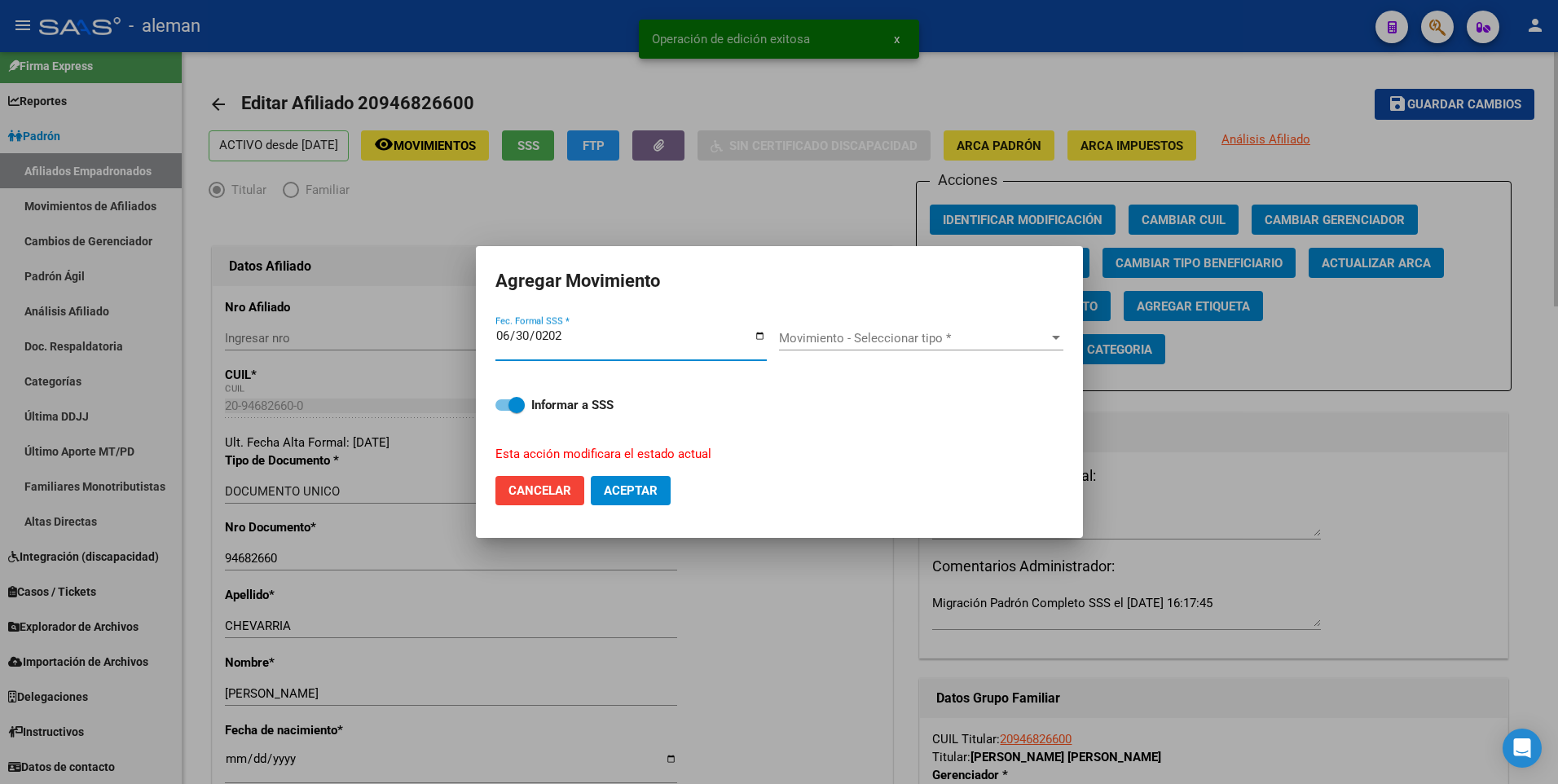
type input "2025-06-30"
click at [590, 476] on button "Aceptar" at bounding box center [630, 490] width 79 height 29
click at [928, 329] on div "Movimiento - Seleccionar tipo * Movimiento - Seleccionar tipo *" at bounding box center [920, 339] width 285 height 25
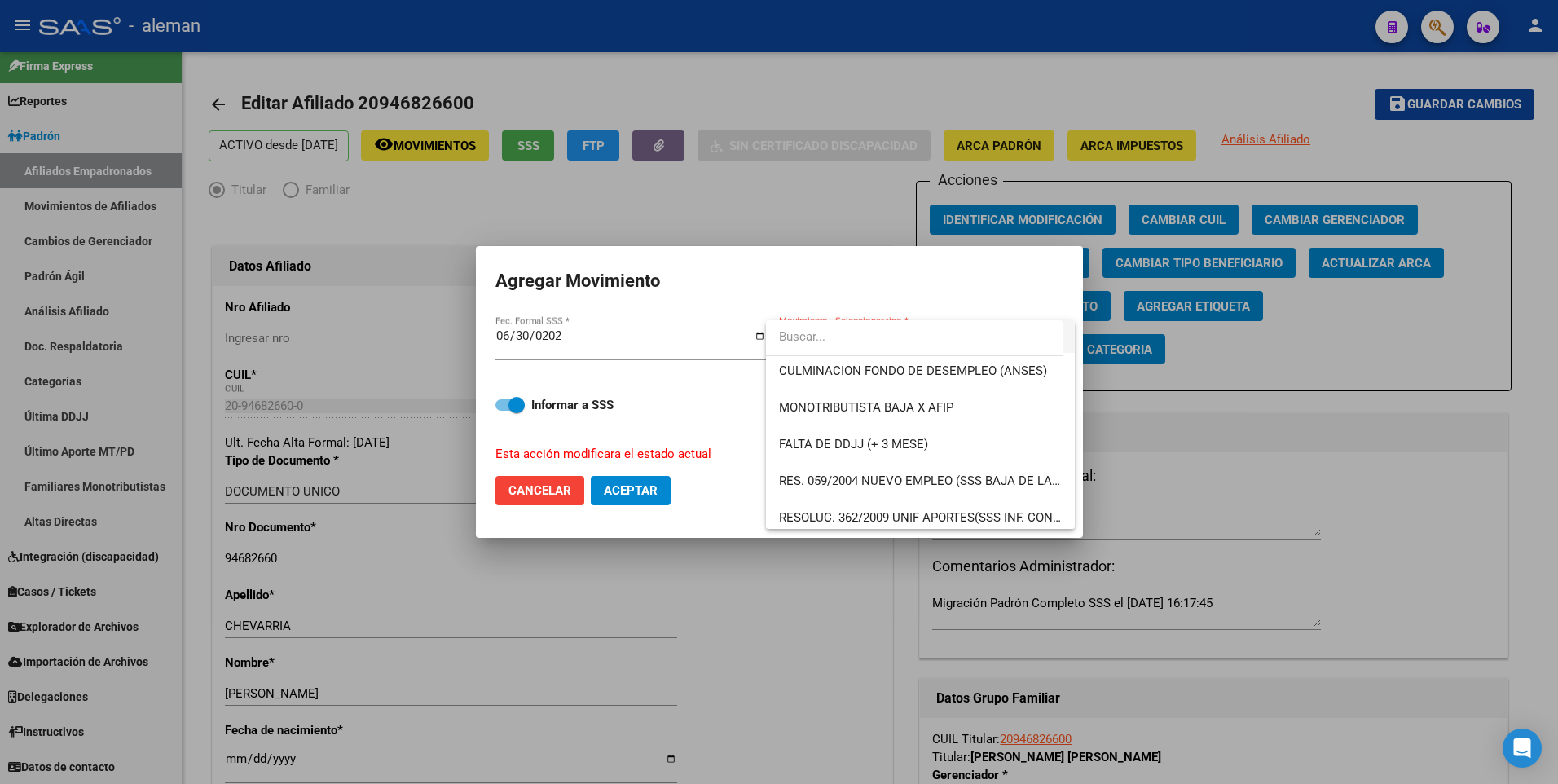
scroll to position [489, 0]
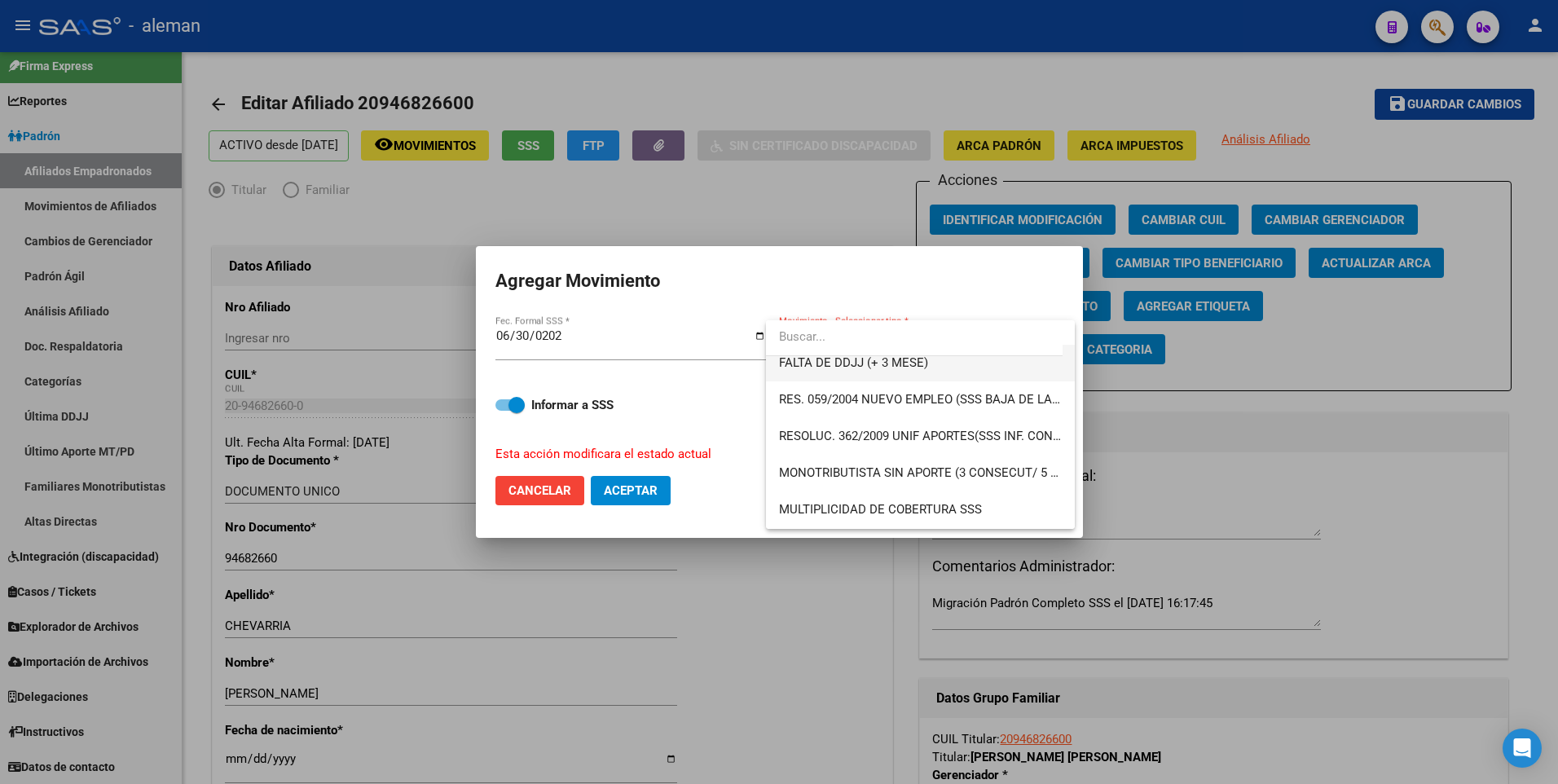
click at [888, 361] on span "FALTA DE DDJJ (+ 3 MESE)" at bounding box center [853, 363] width 149 height 15
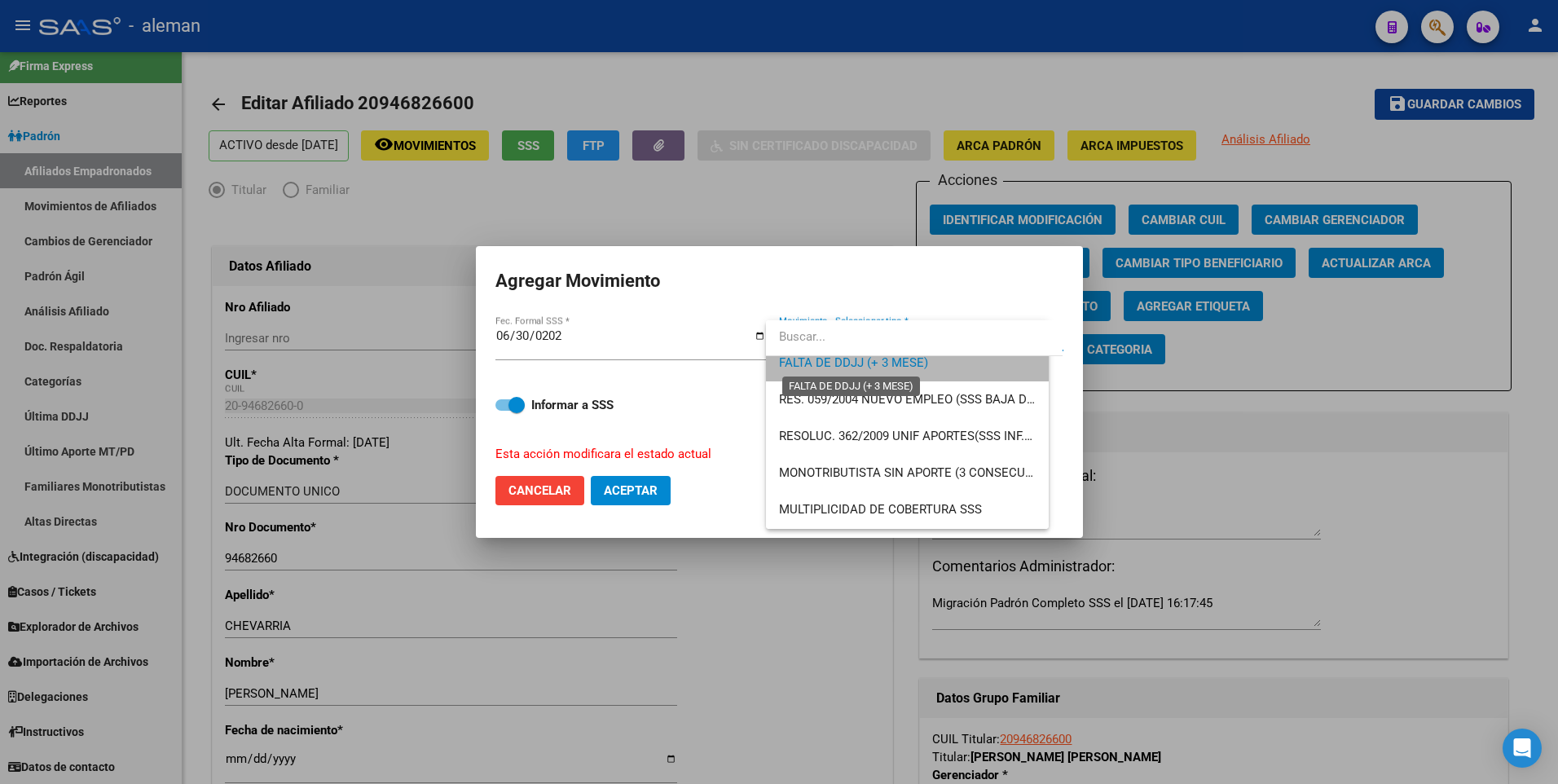
scroll to position [477, 0]
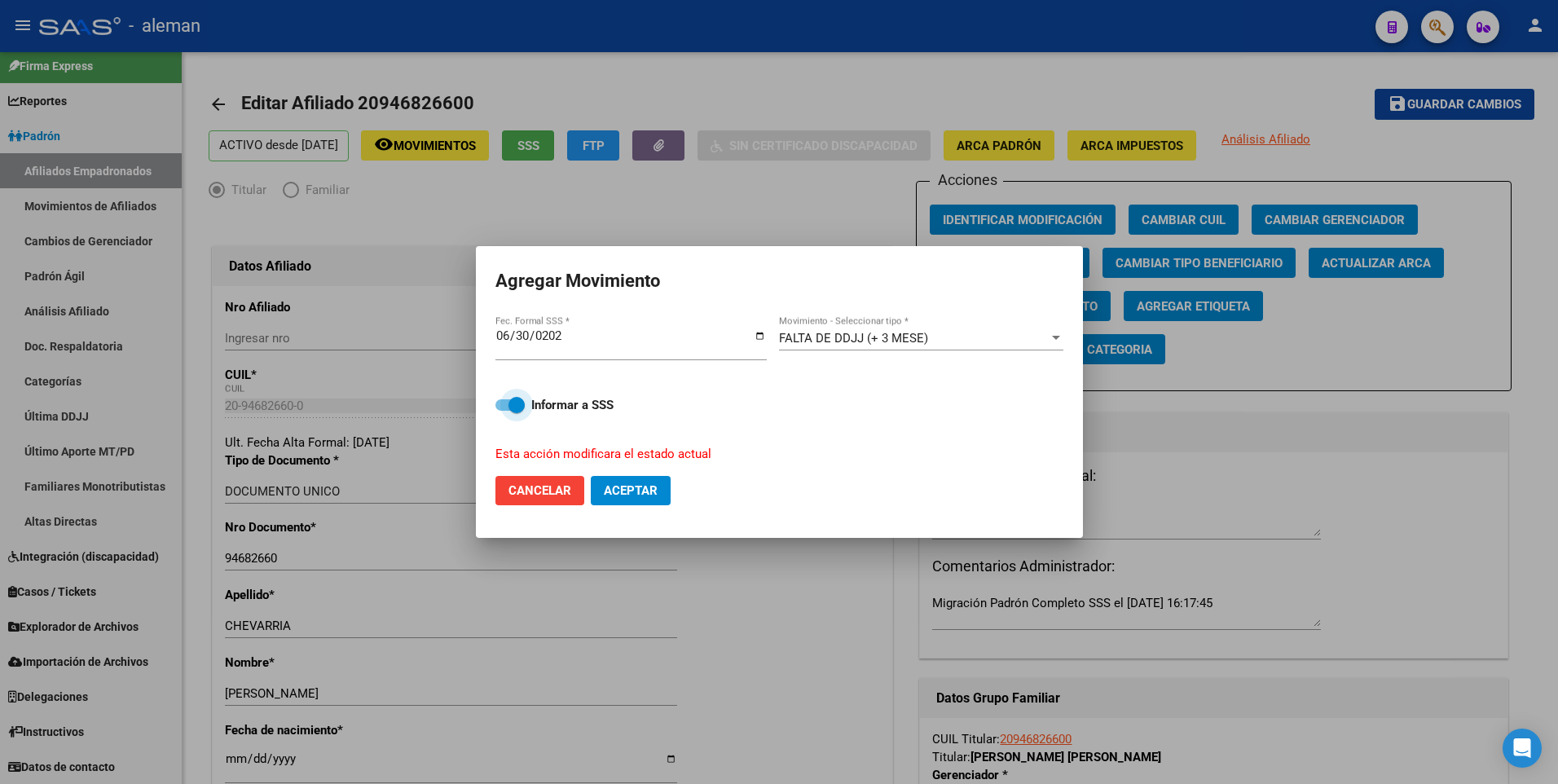
click at [502, 405] on span at bounding box center [510, 405] width 29 height 11
click at [502, 410] on input "Informar a SSS" at bounding box center [502, 410] width 1 height 1
checkbox input "false"
click at [621, 486] on span "Aceptar" at bounding box center [630, 491] width 54 height 15
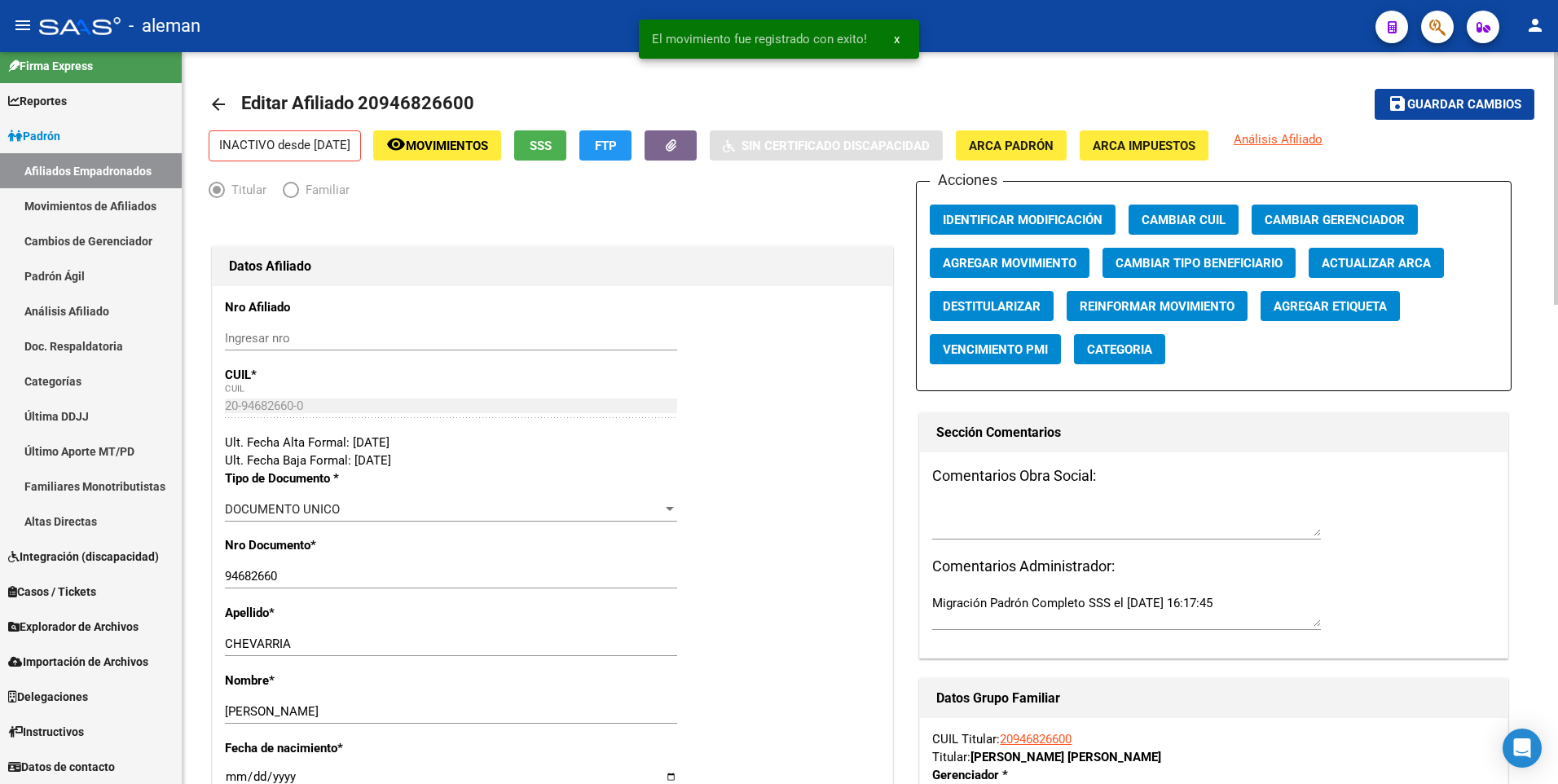
click at [219, 104] on mat-icon "arrow_back" at bounding box center [218, 104] width 20 height 20
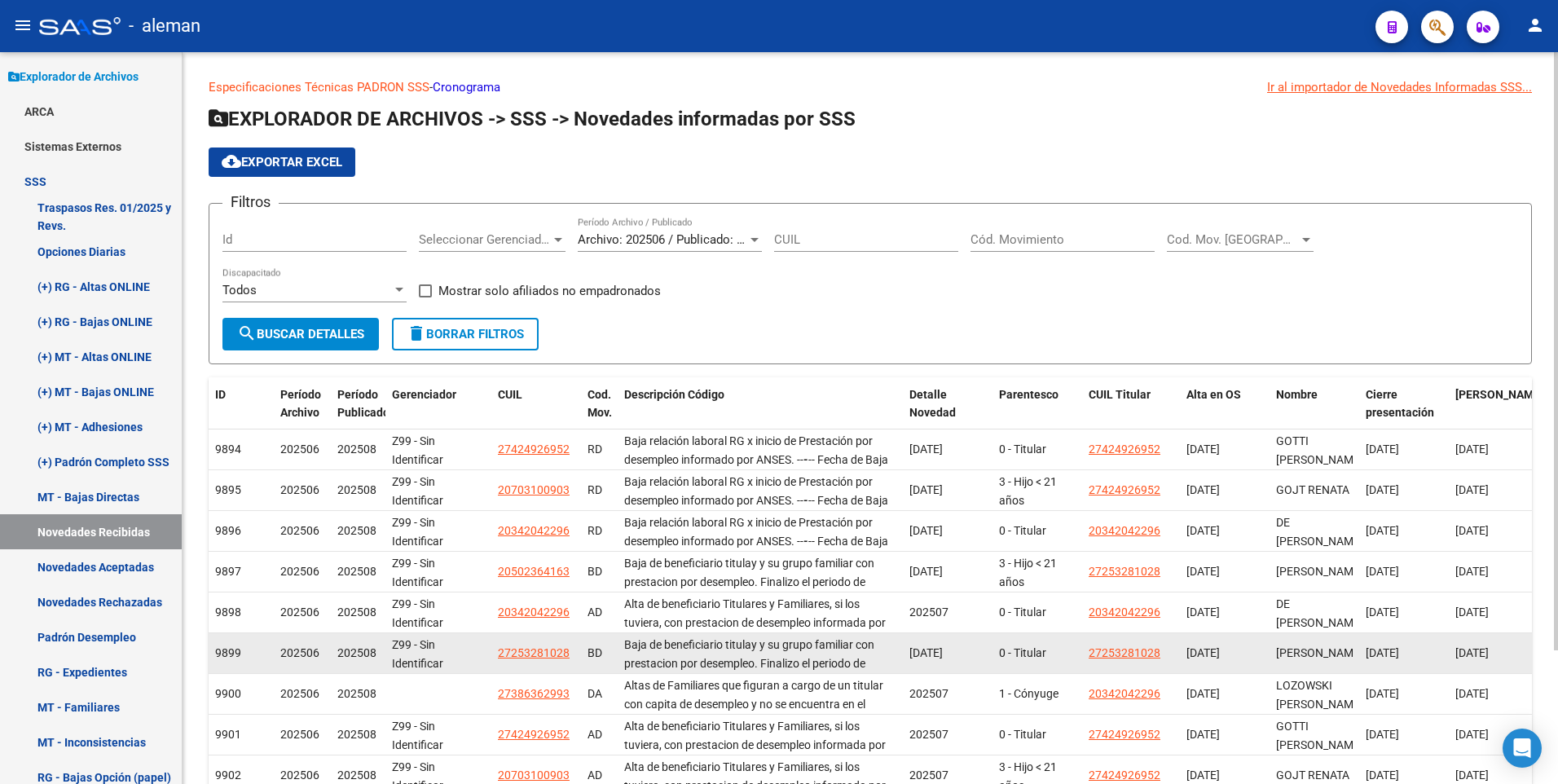
scroll to position [81, 0]
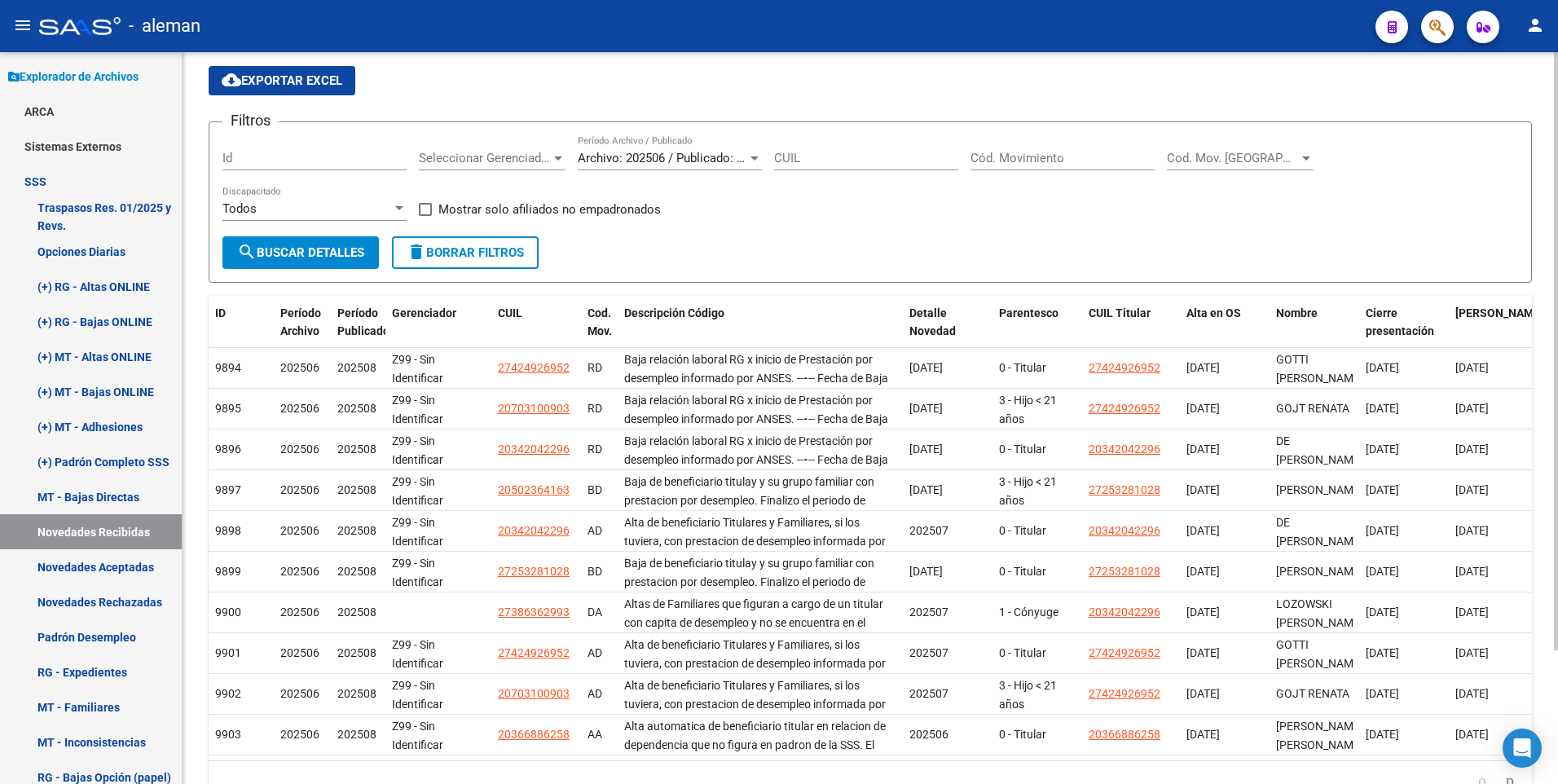
click at [1007, 154] on input "Cód. Movimiento" at bounding box center [1062, 158] width 184 height 15
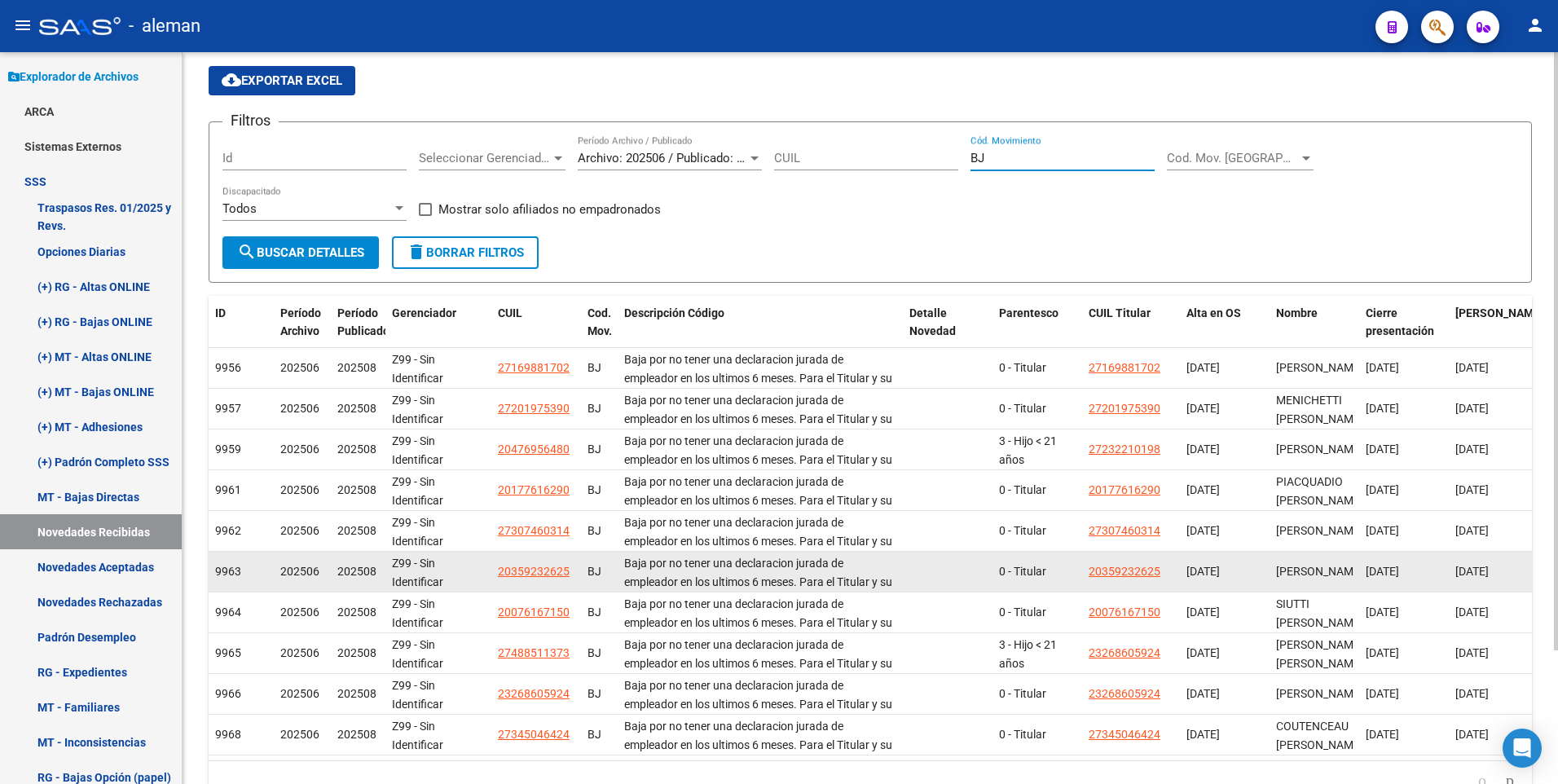
scroll to position [163, 0]
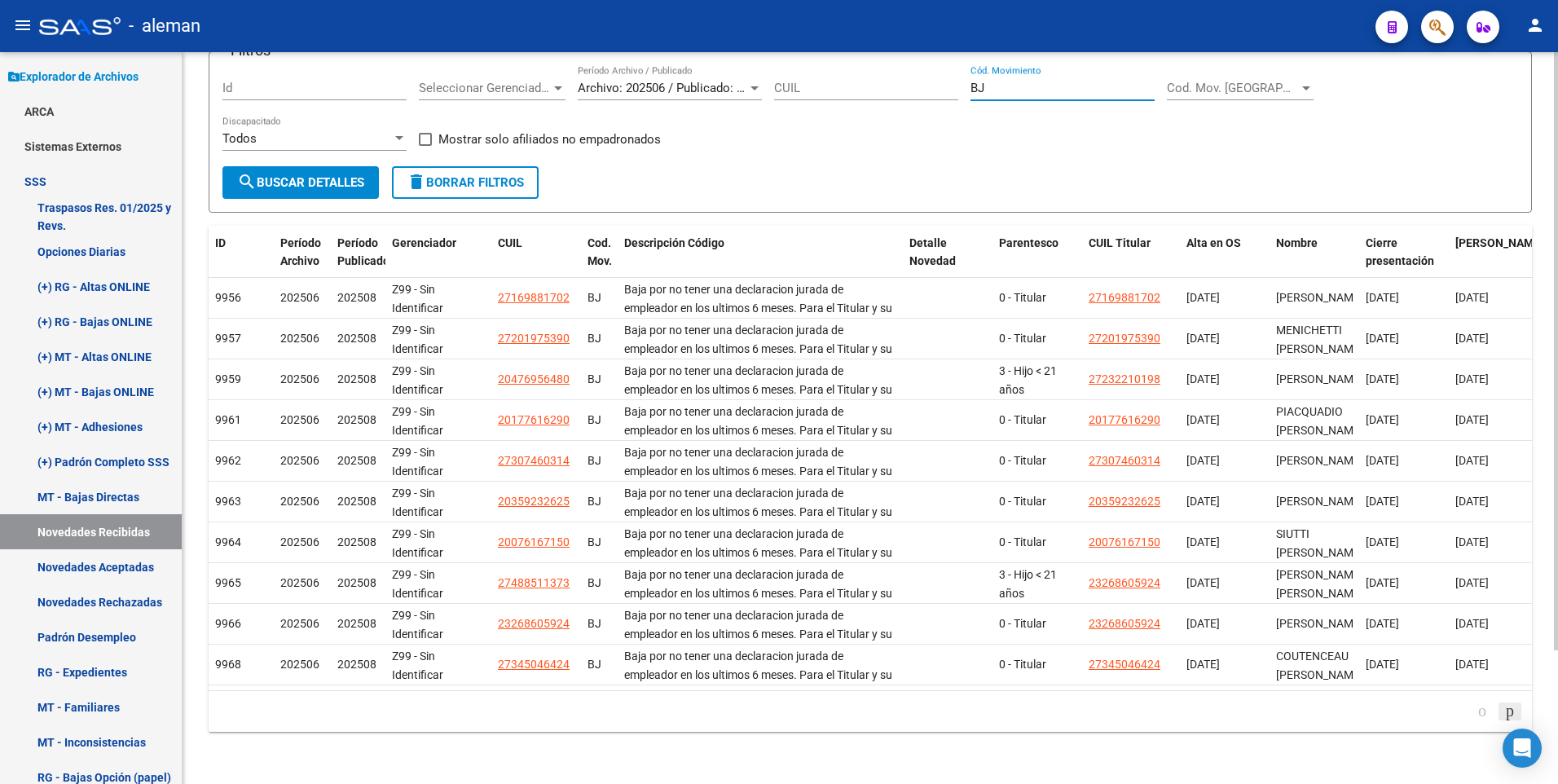
type input "BJ"
click at [1508, 708] on icon "go to next page" at bounding box center [1510, 710] width 13 height 20
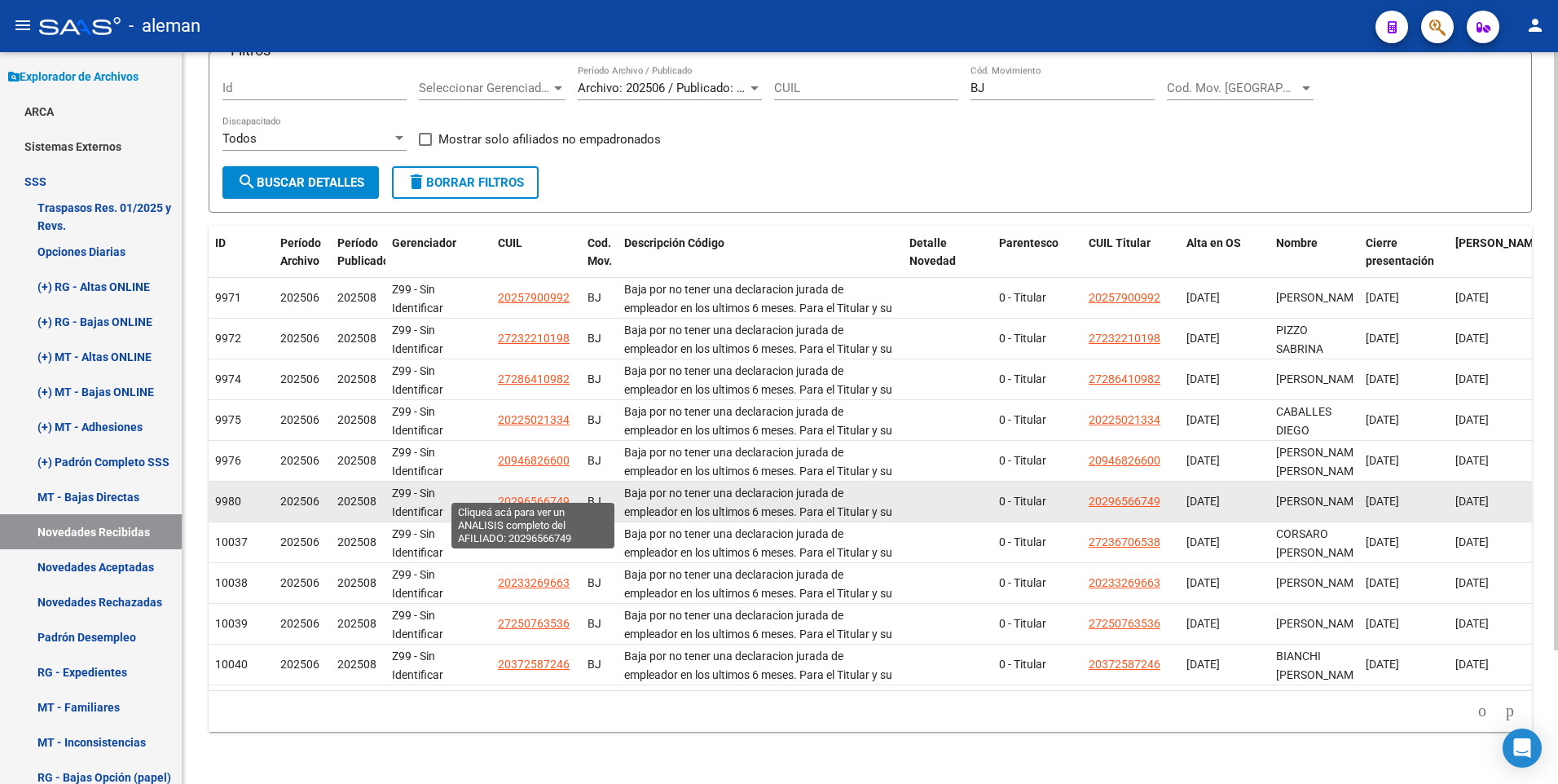
click at [525, 495] on span "20296566749" at bounding box center [534, 501] width 72 height 13
type textarea "20296566749"
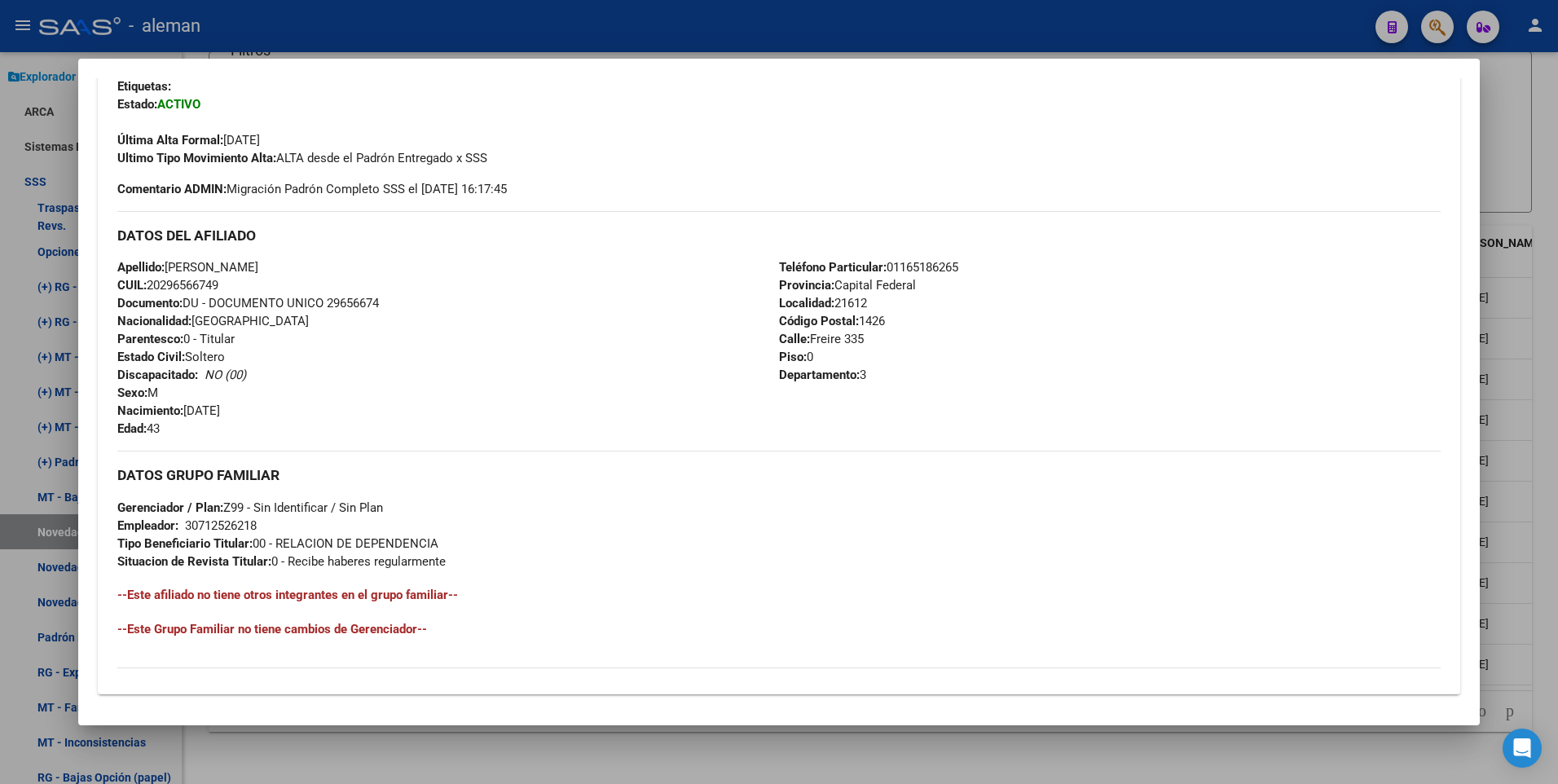
scroll to position [610, 0]
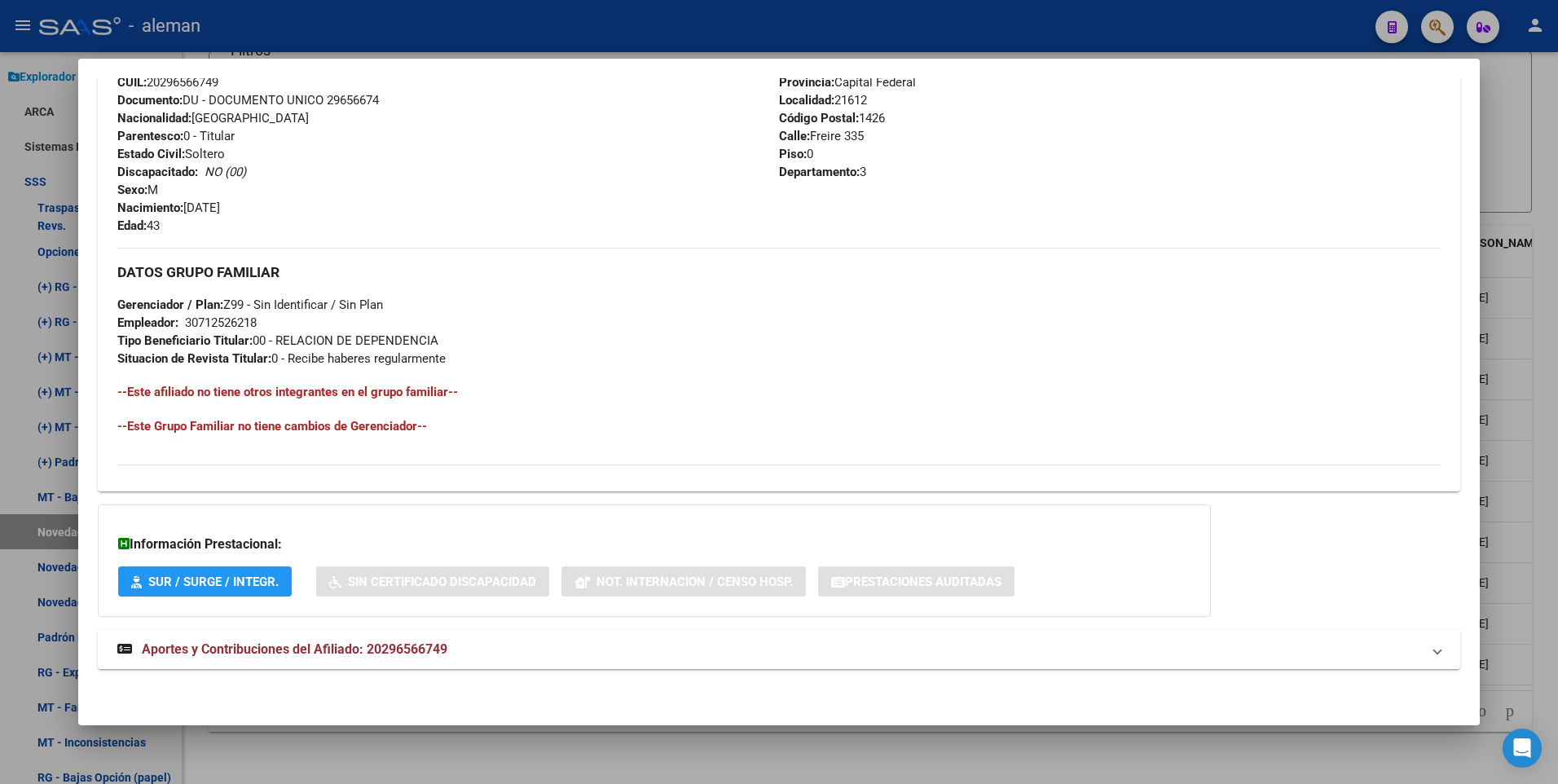
click at [356, 645] on span "Aportes y Contribuciones del Afiliado: 20296566749" at bounding box center [294, 649] width 306 height 15
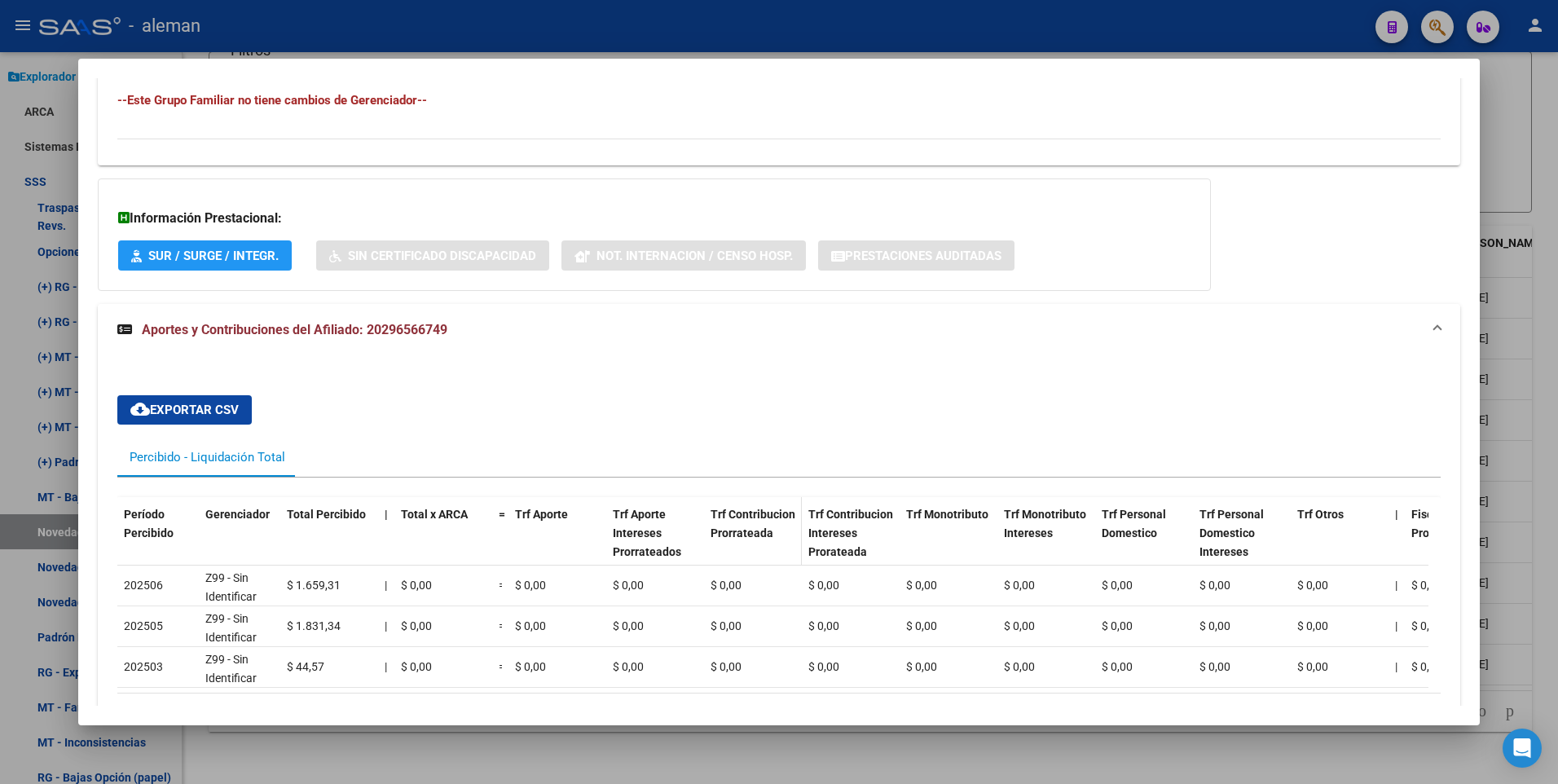
scroll to position [1053, 0]
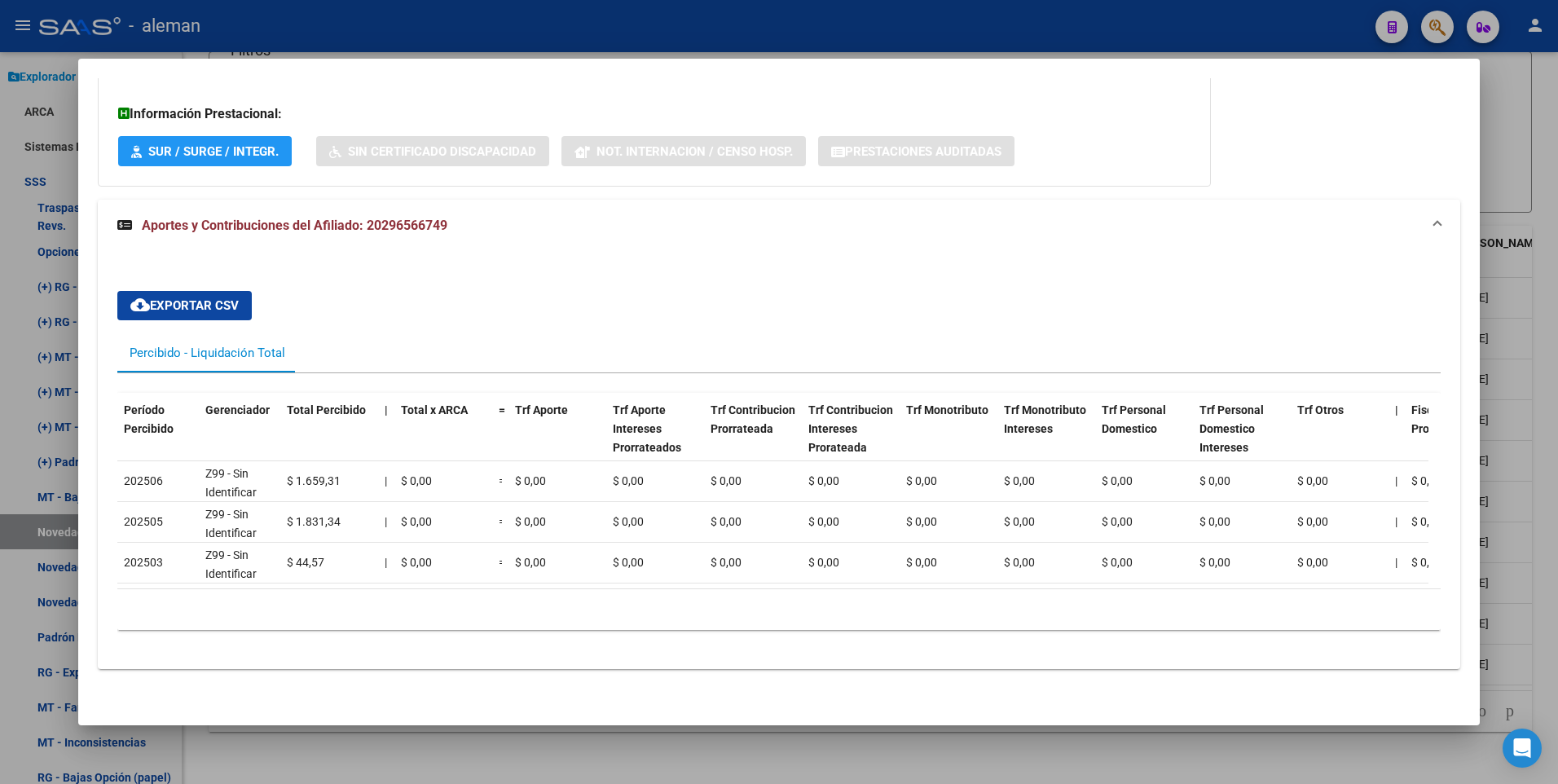
click at [950, 279] on div "cloud_download Exportar CSV Percibido - Liquidación Total Período Percibido Ger…" at bounding box center [779, 461] width 1324 height 365
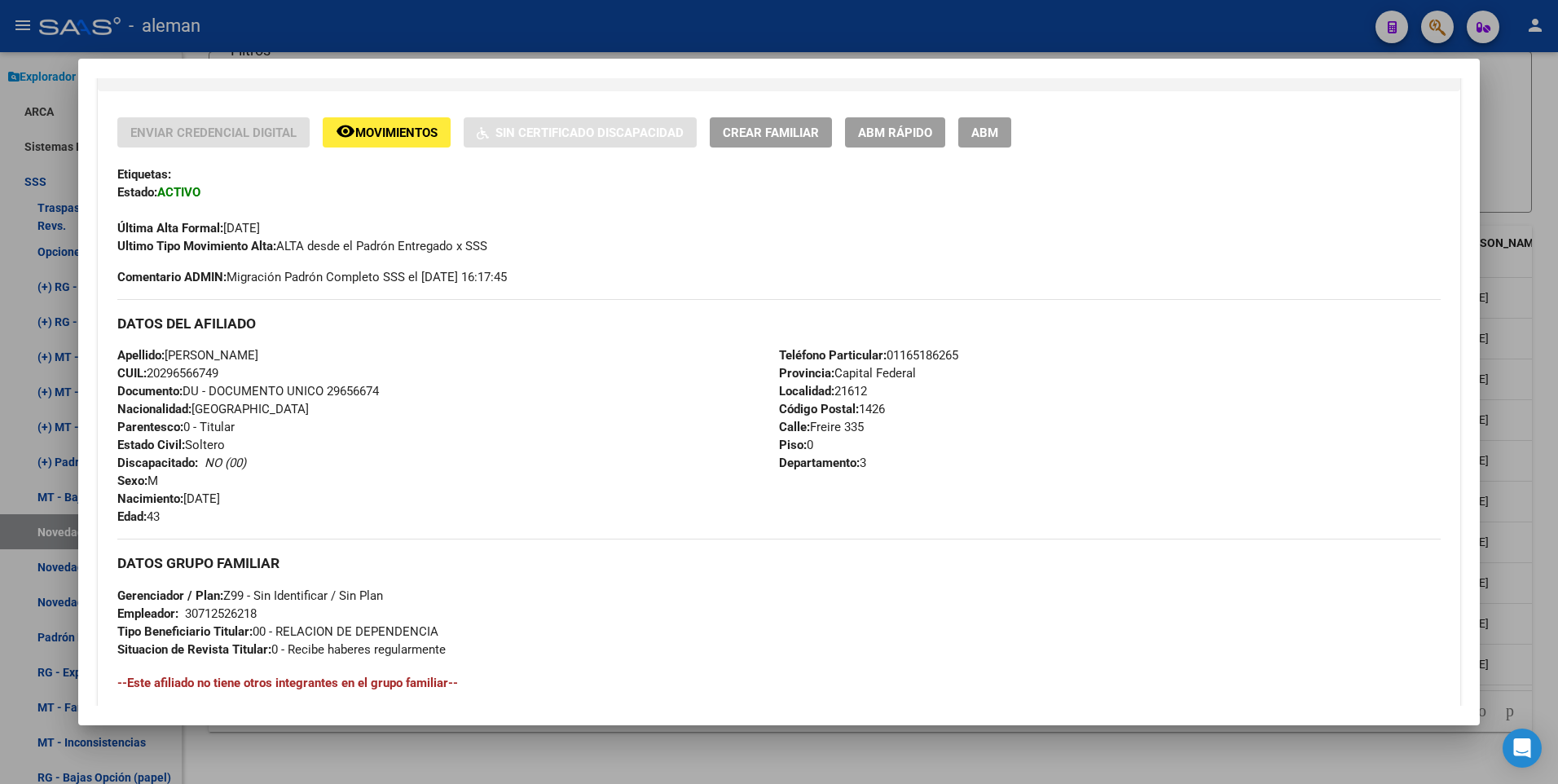
scroll to position [237, 0]
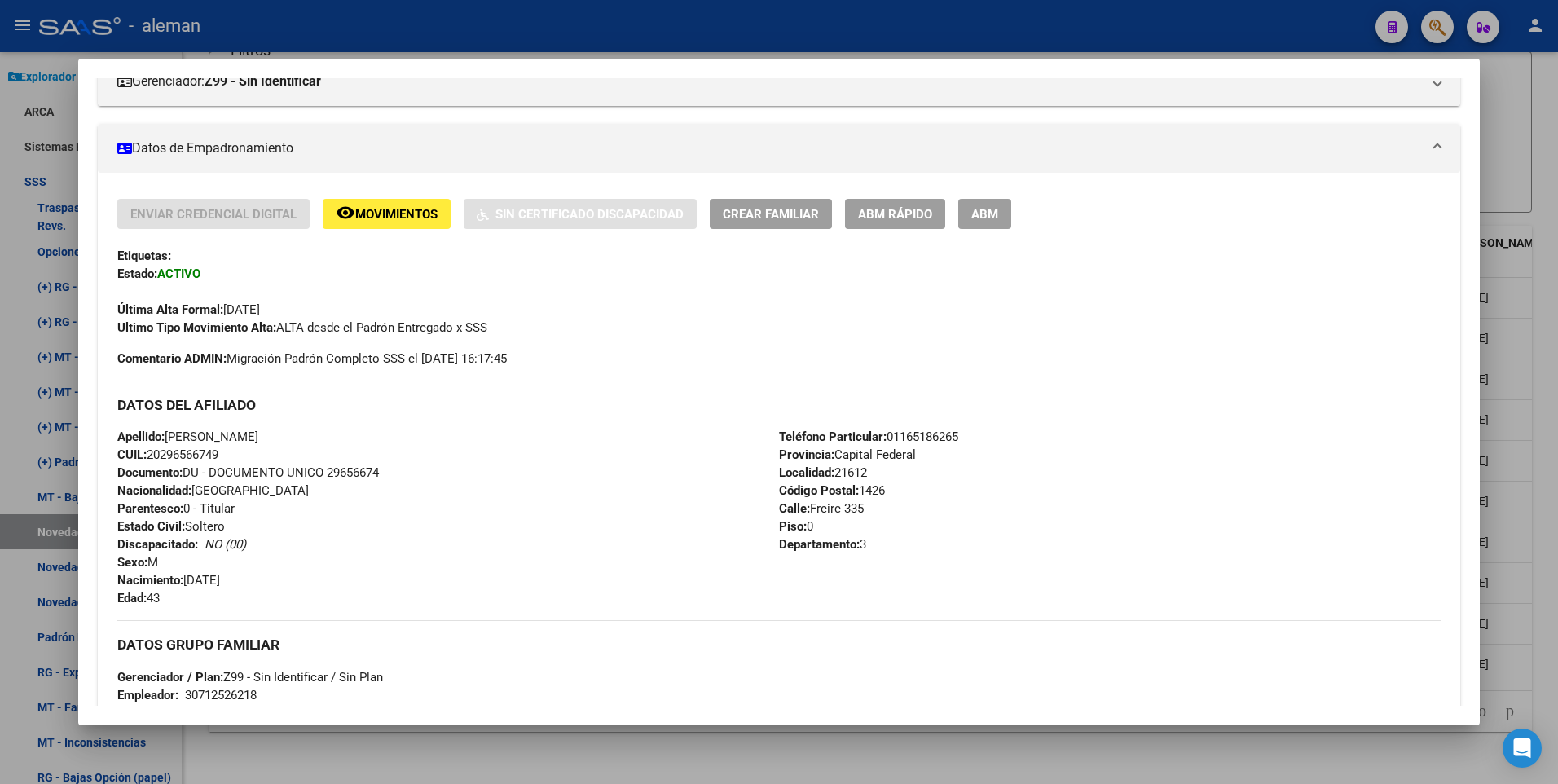
click at [982, 211] on span "ABM" at bounding box center [985, 215] width 26 height 15
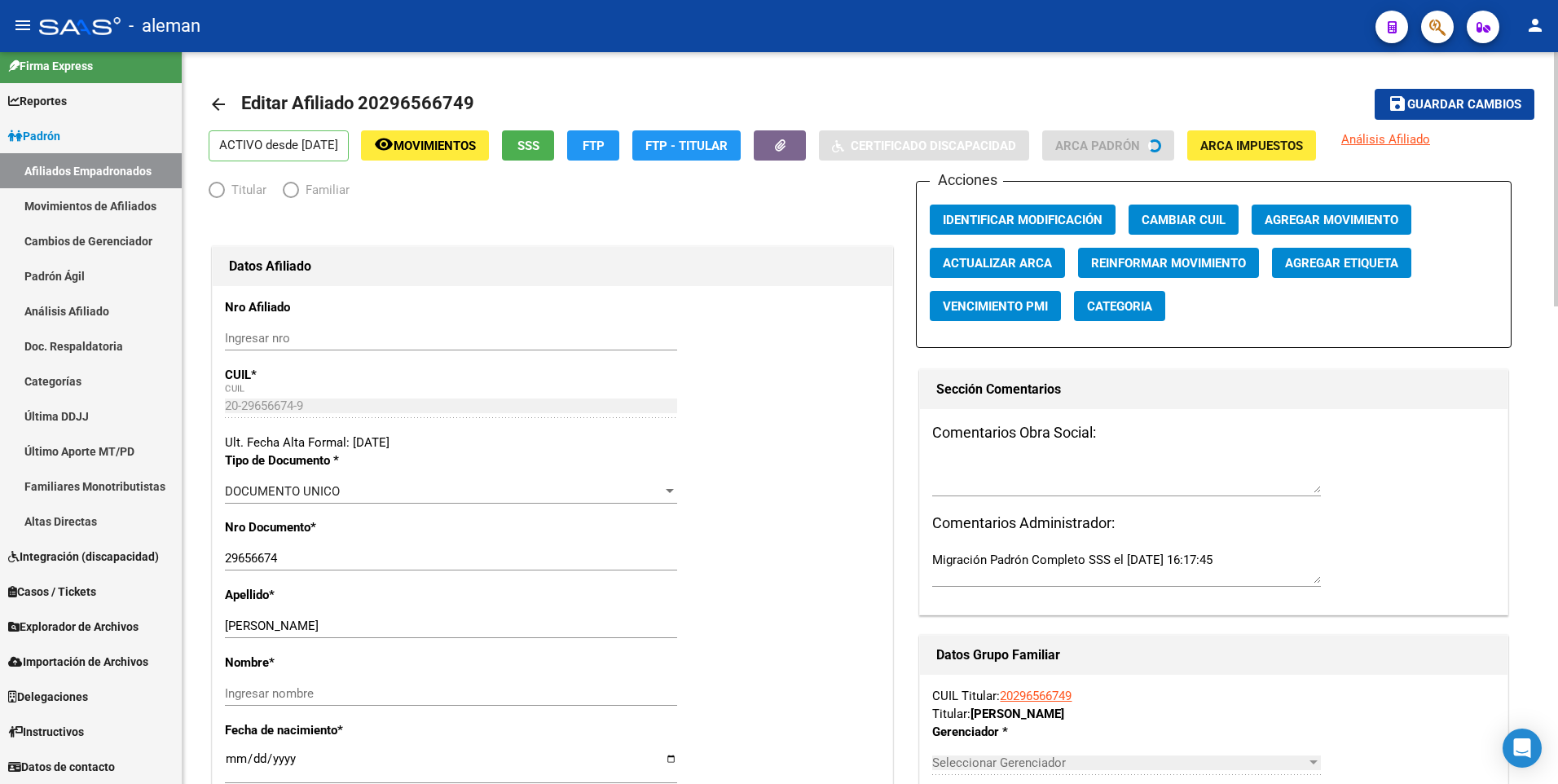
scroll to position [10, 0]
radio input "true"
type input "30-71252621-8"
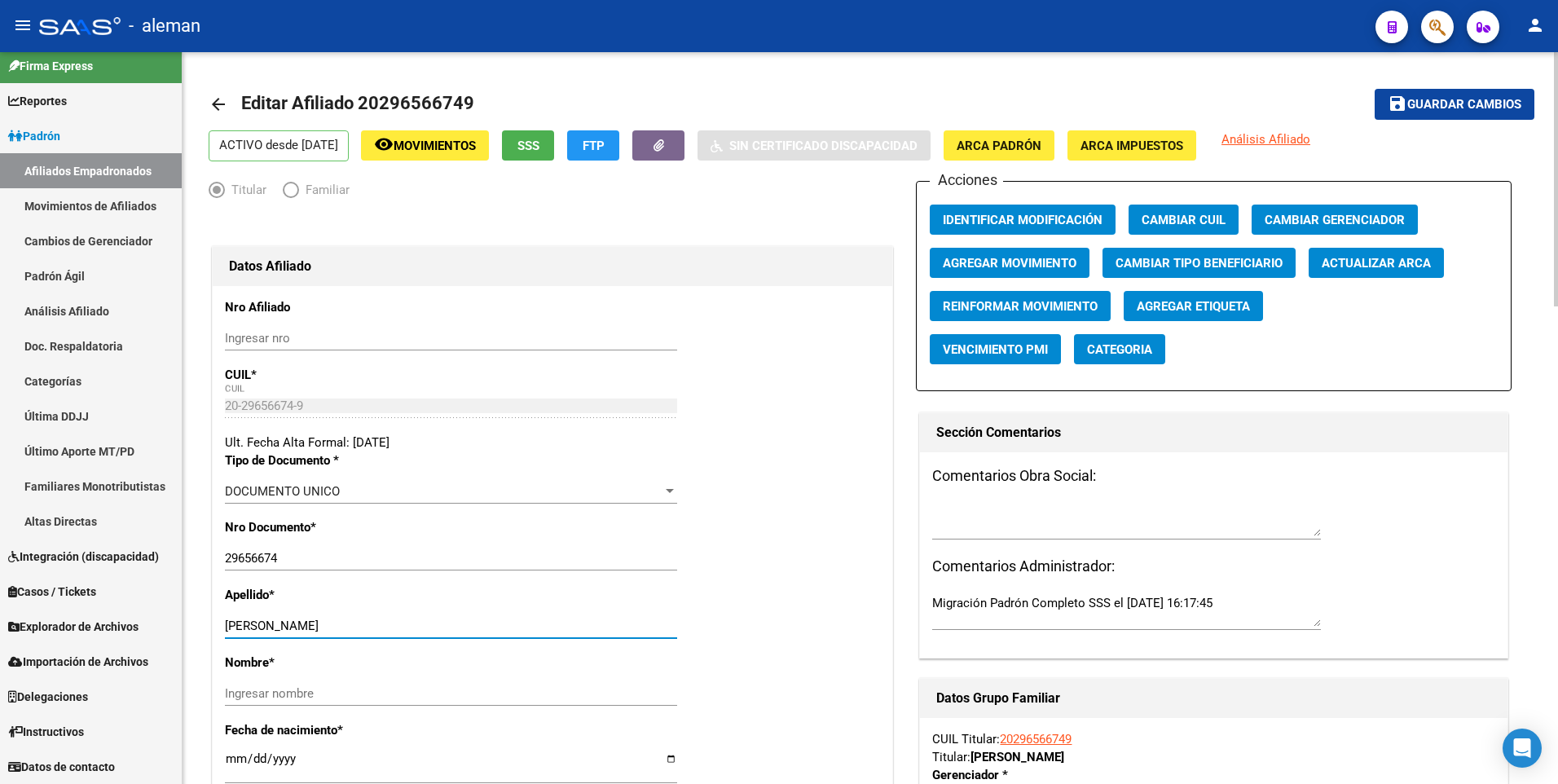
drag, startPoint x: 281, startPoint y: 621, endPoint x: 360, endPoint y: 621, distance: 79.0
click at [360, 621] on input "JASINSKI ALEJANDRO" at bounding box center [451, 626] width 452 height 15
click at [331, 693] on input "Ingresar nombre" at bounding box center [451, 693] width 452 height 15
paste input "ALEJANDRO"
type input "ALEJANDRO"
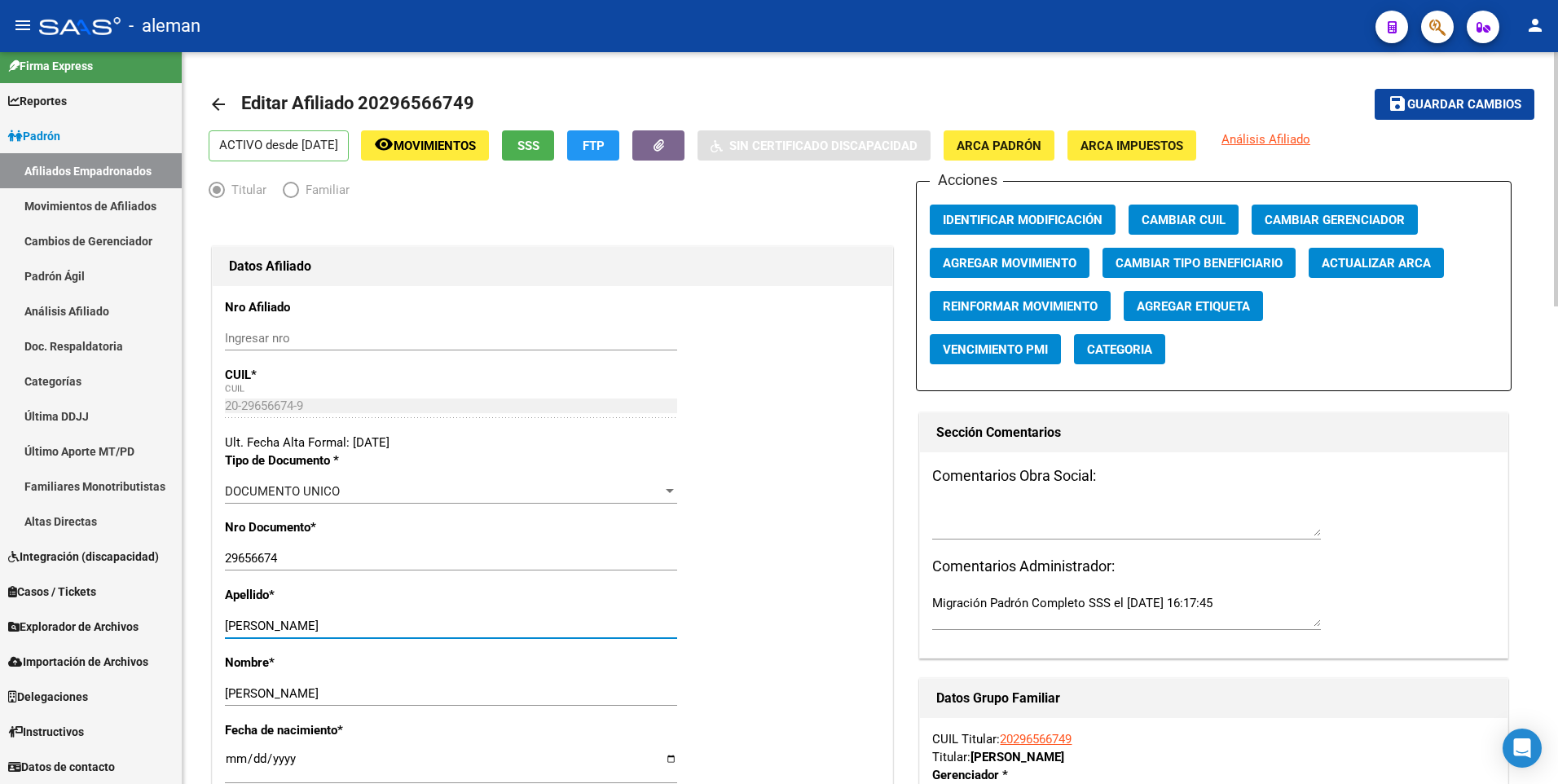
drag, startPoint x: 284, startPoint y: 621, endPoint x: 397, endPoint y: 622, distance: 113.0
click at [397, 622] on input "JASINSKI ALEJANDRO" at bounding box center [451, 626] width 452 height 15
type input "JASINSKI"
click at [1453, 104] on span "Guardar cambios" at bounding box center [1463, 105] width 114 height 15
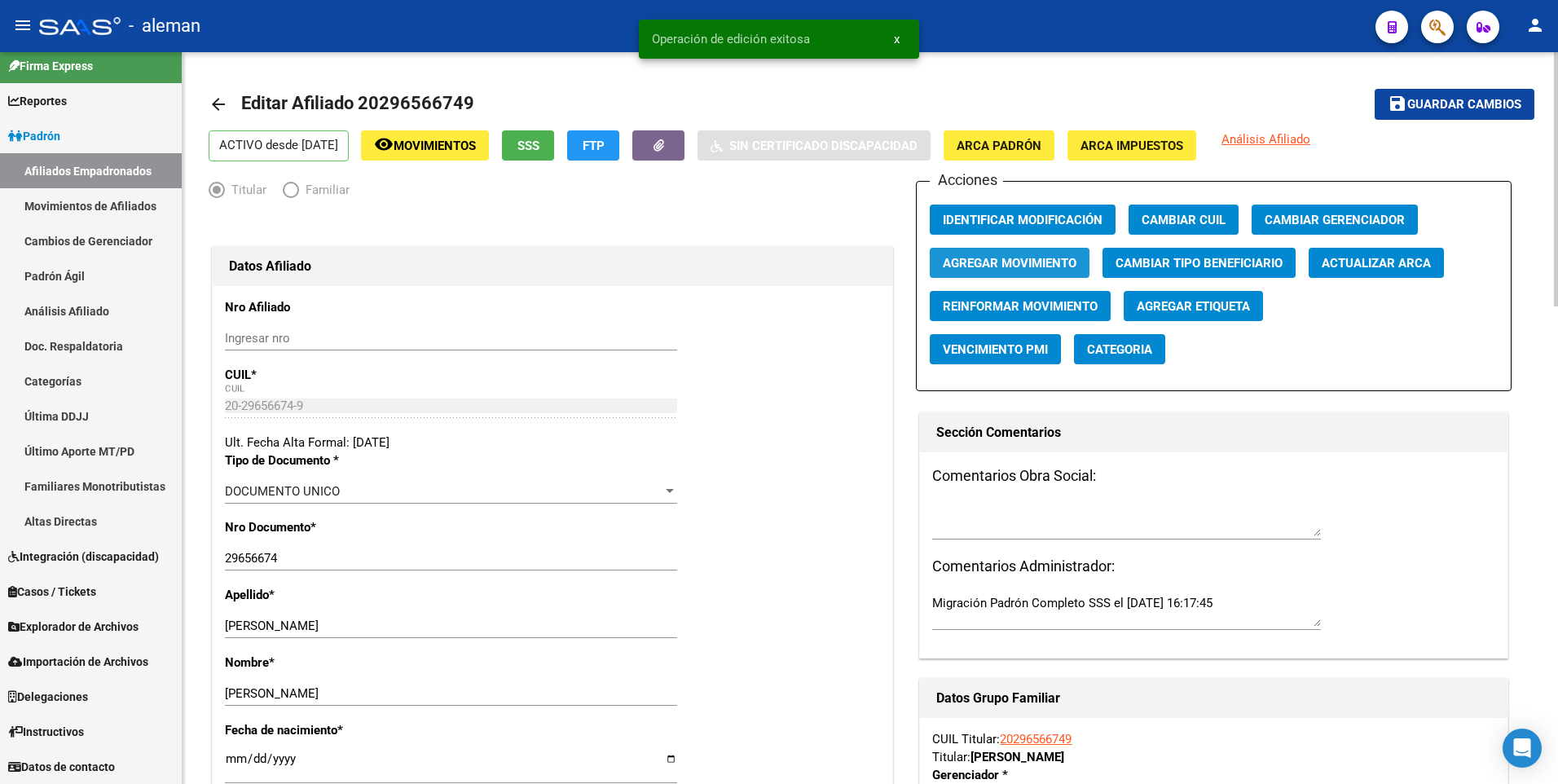
click at [972, 259] on span "Agregar Movimiento" at bounding box center [1008, 263] width 133 height 15
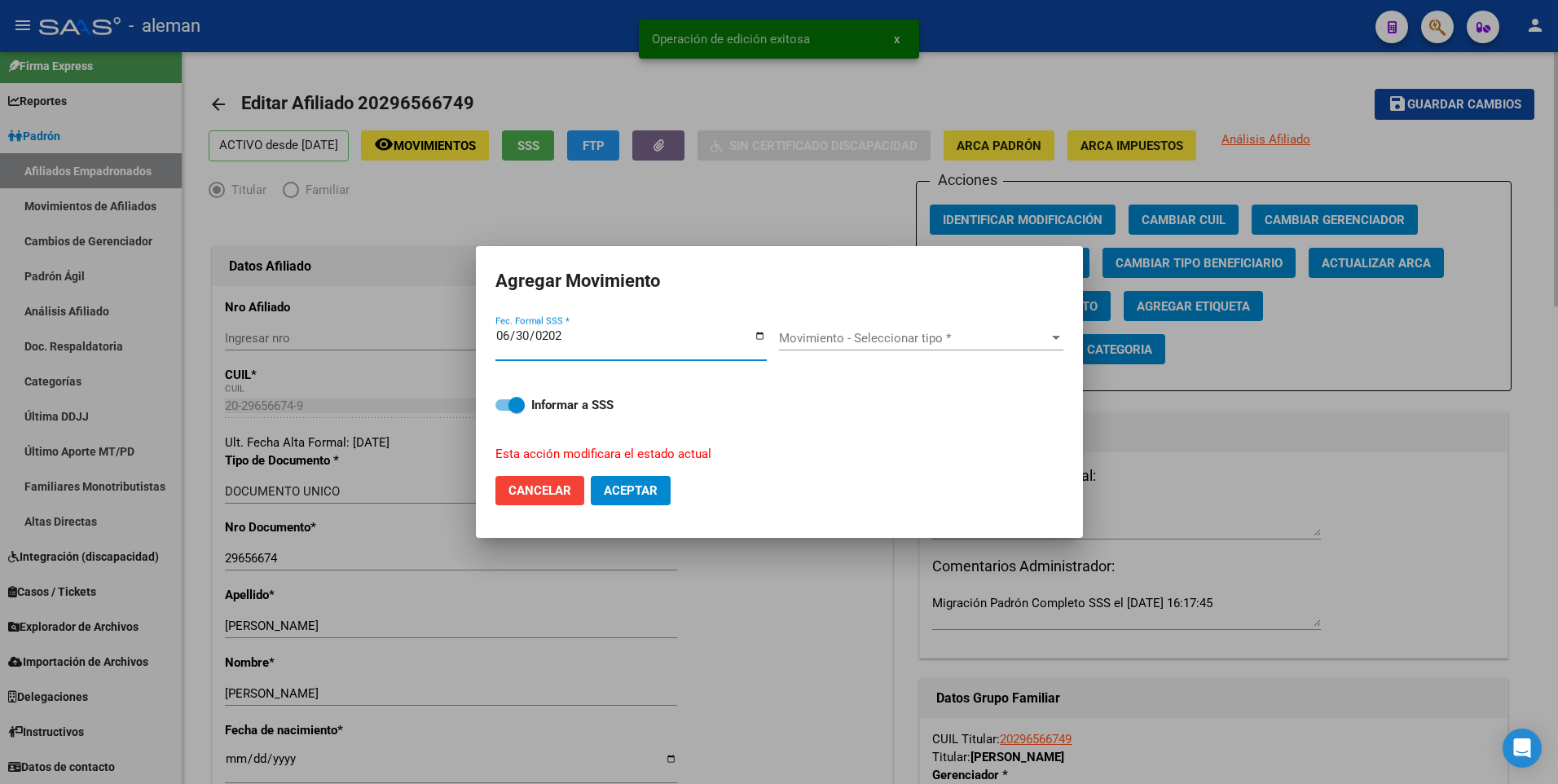
type input "2025-06-30"
click at [590, 476] on button "Aceptar" at bounding box center [630, 490] width 79 height 29
click at [942, 343] on span "Movimiento - Seleccionar tipo *" at bounding box center [913, 339] width 270 height 15
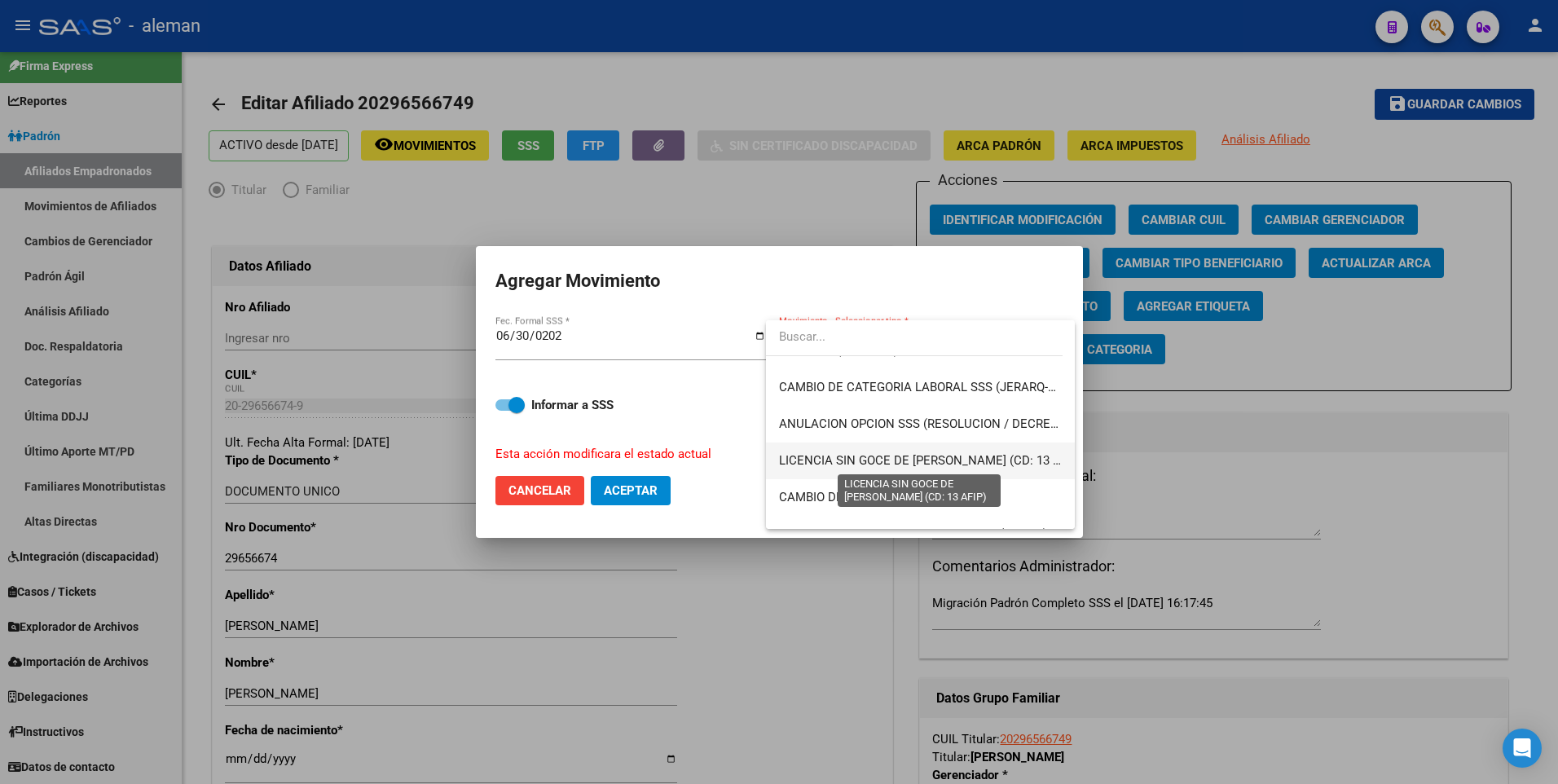
scroll to position [326, 0]
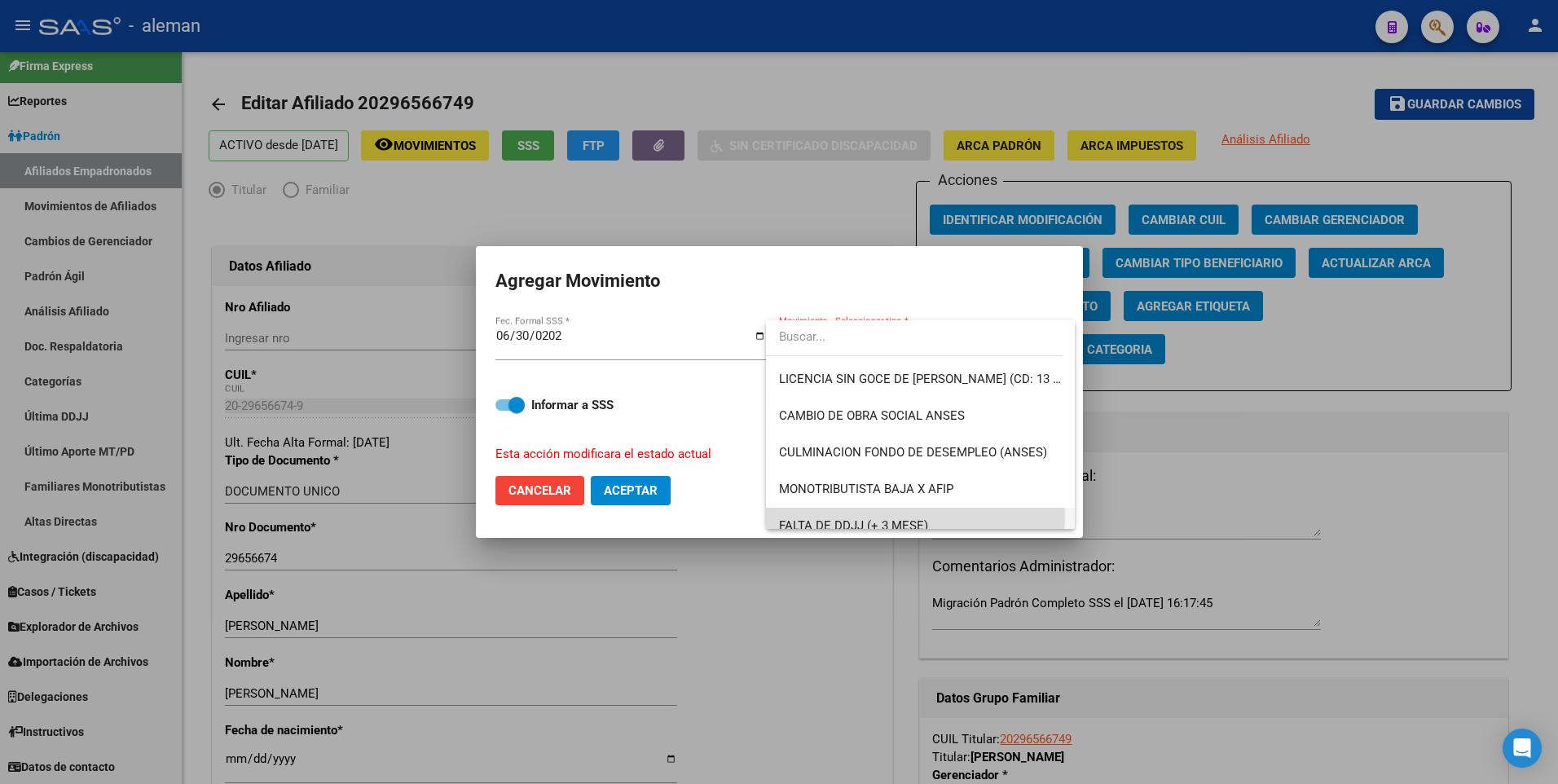
click at [897, 515] on span "FALTA DE DDJJ (+ 3 MESE)" at bounding box center [919, 526] width 283 height 37
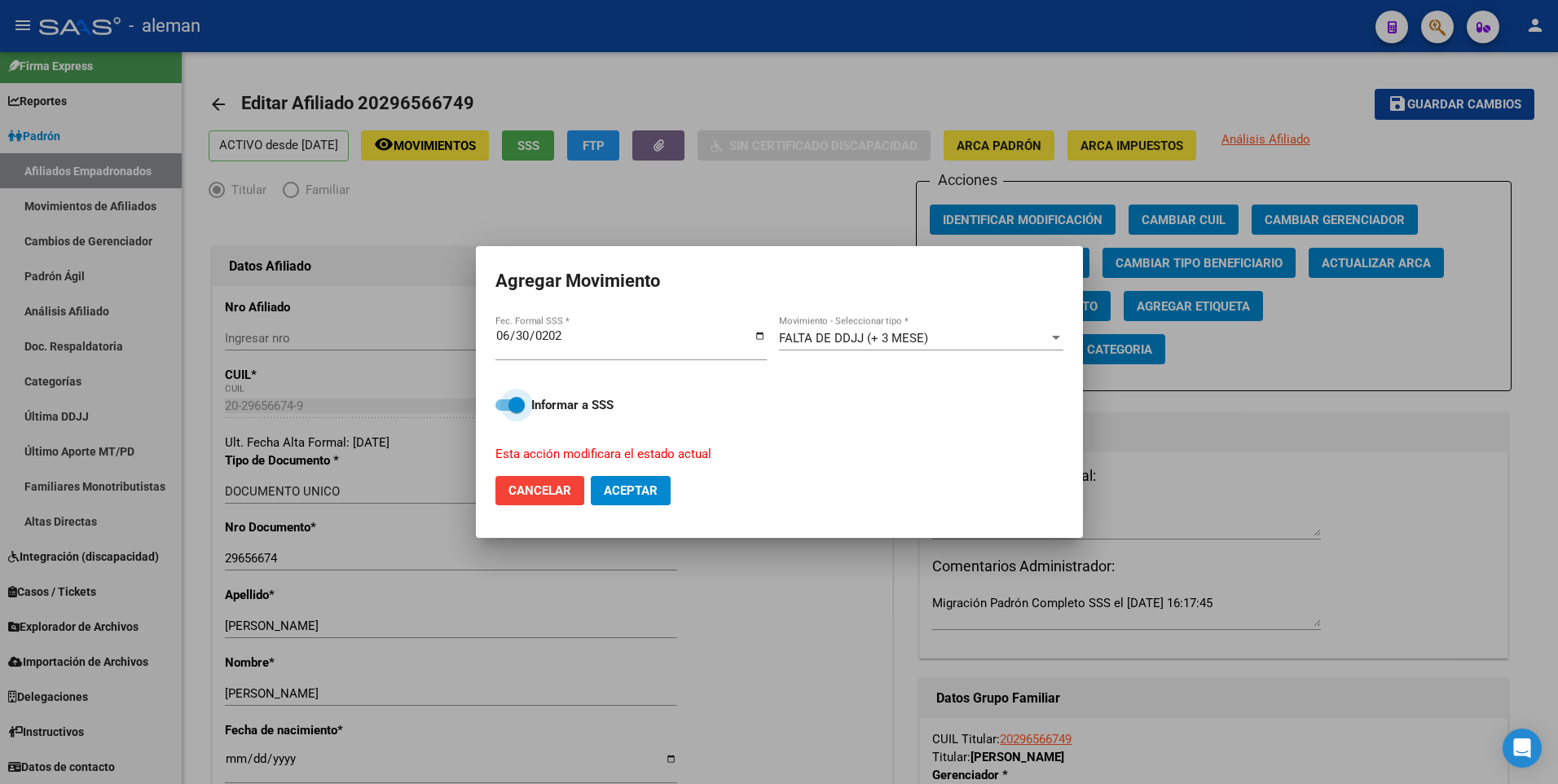
click at [502, 406] on span at bounding box center [510, 405] width 29 height 11
click at [502, 410] on input "Informar a SSS" at bounding box center [502, 410] width 1 height 1
checkbox input "false"
click at [613, 484] on span "Aceptar" at bounding box center [630, 491] width 54 height 15
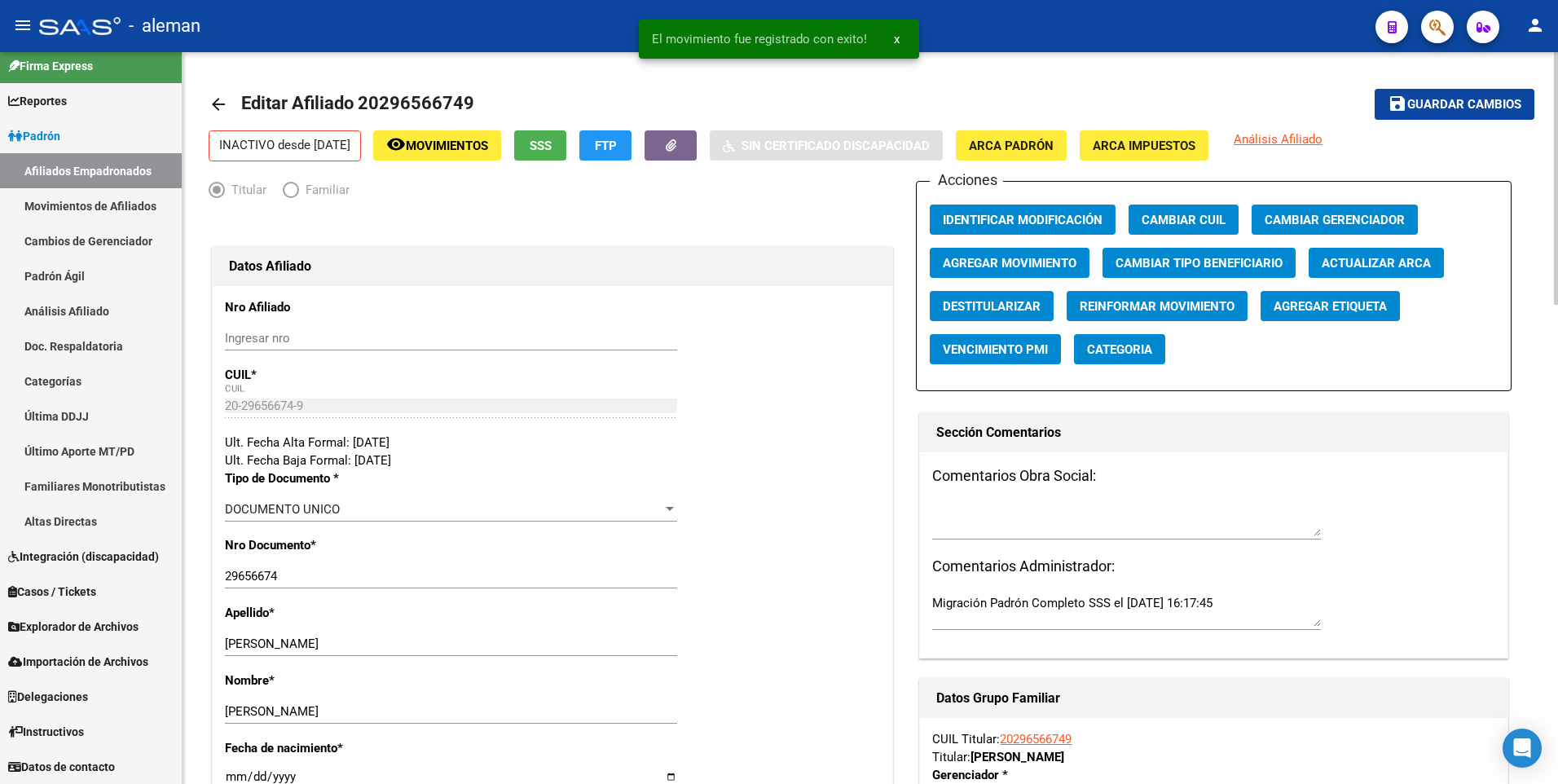
click at [212, 101] on mat-icon "arrow_back" at bounding box center [218, 104] width 20 height 20
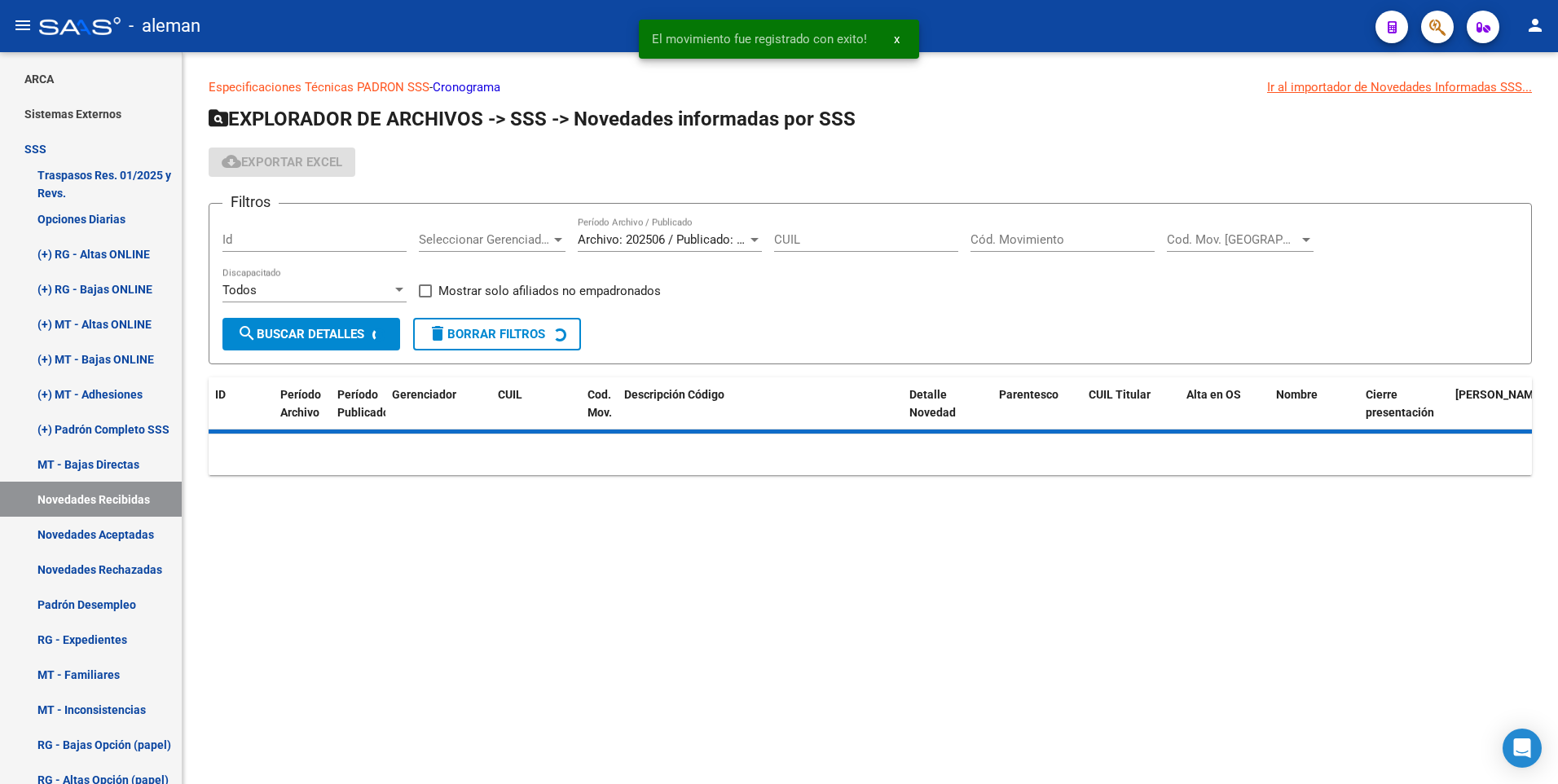
scroll to position [175, 0]
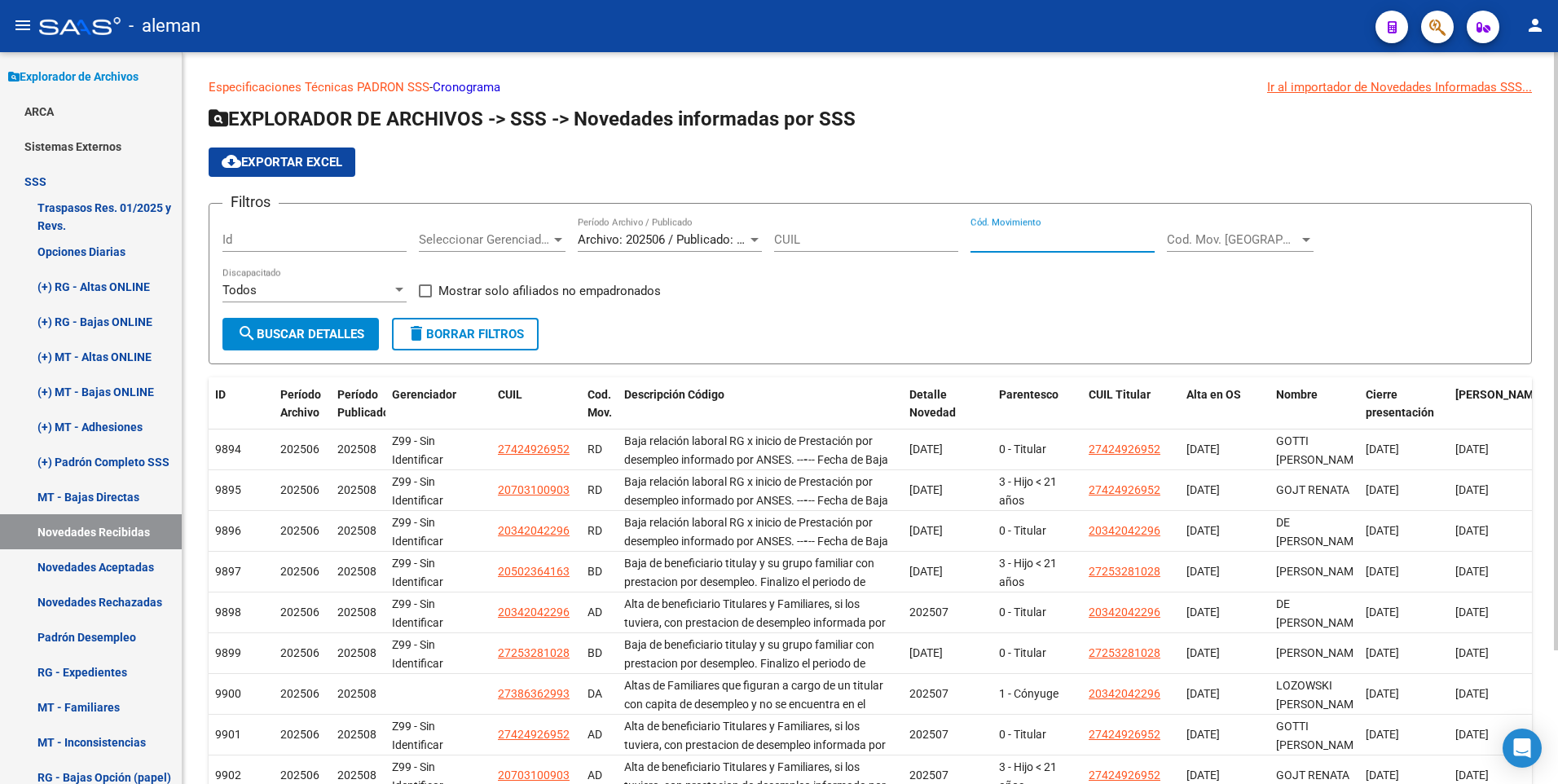
click at [1007, 235] on input "Cód. Movimiento" at bounding box center [1062, 239] width 184 height 15
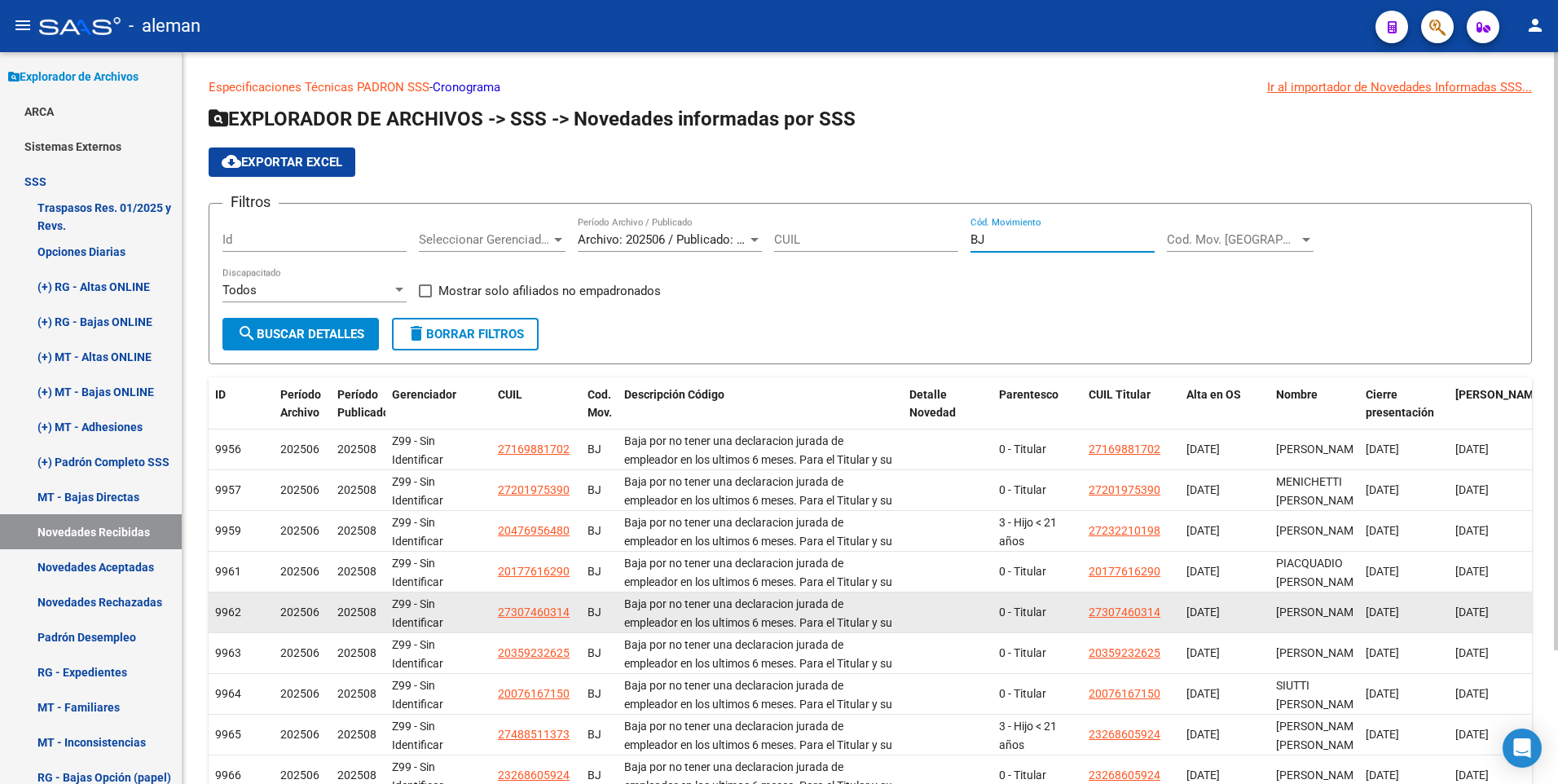
scroll to position [164, 0]
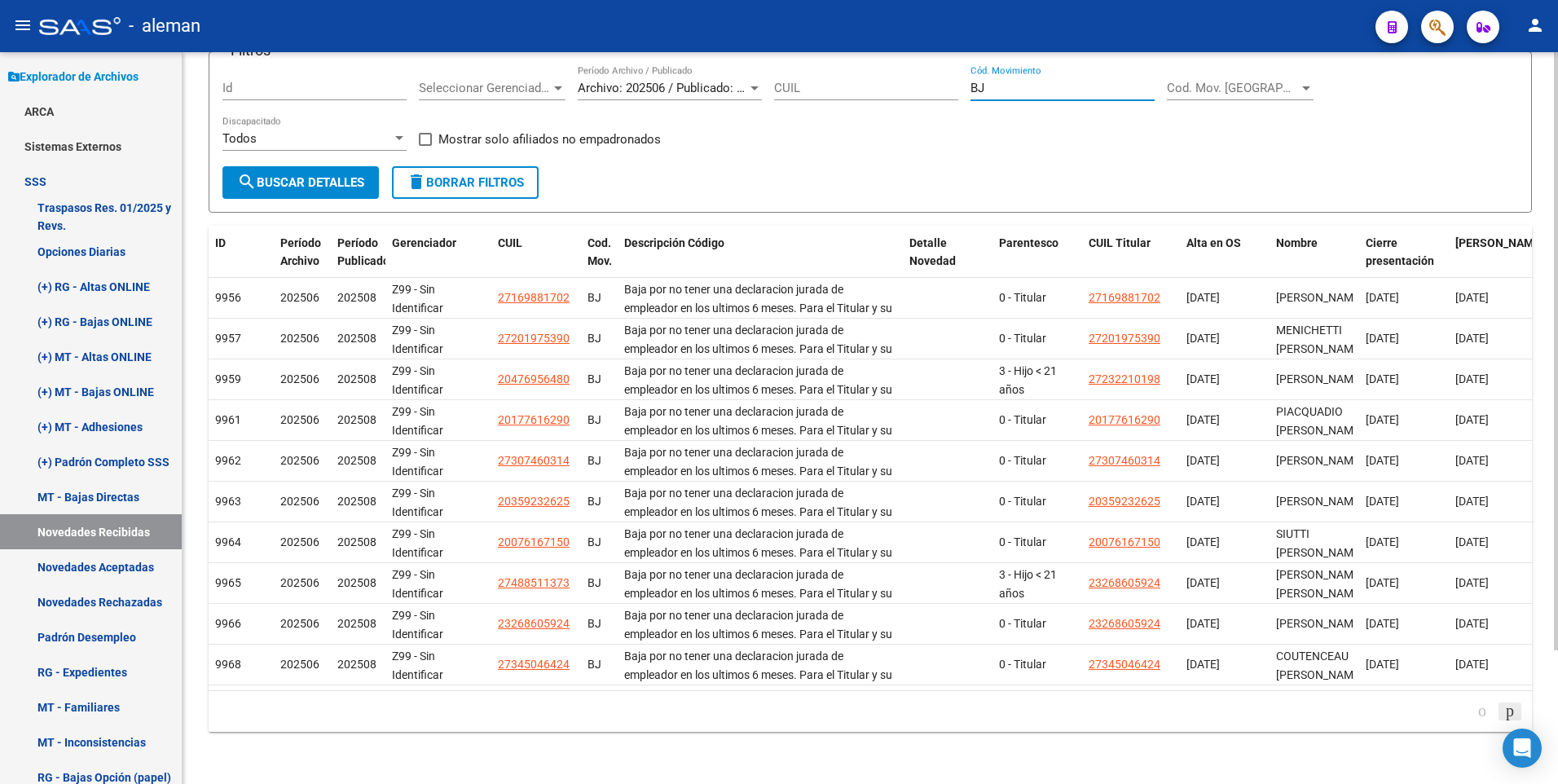
type input "BJ"
click at [1506, 711] on icon "go to next page" at bounding box center [1510, 710] width 13 height 20
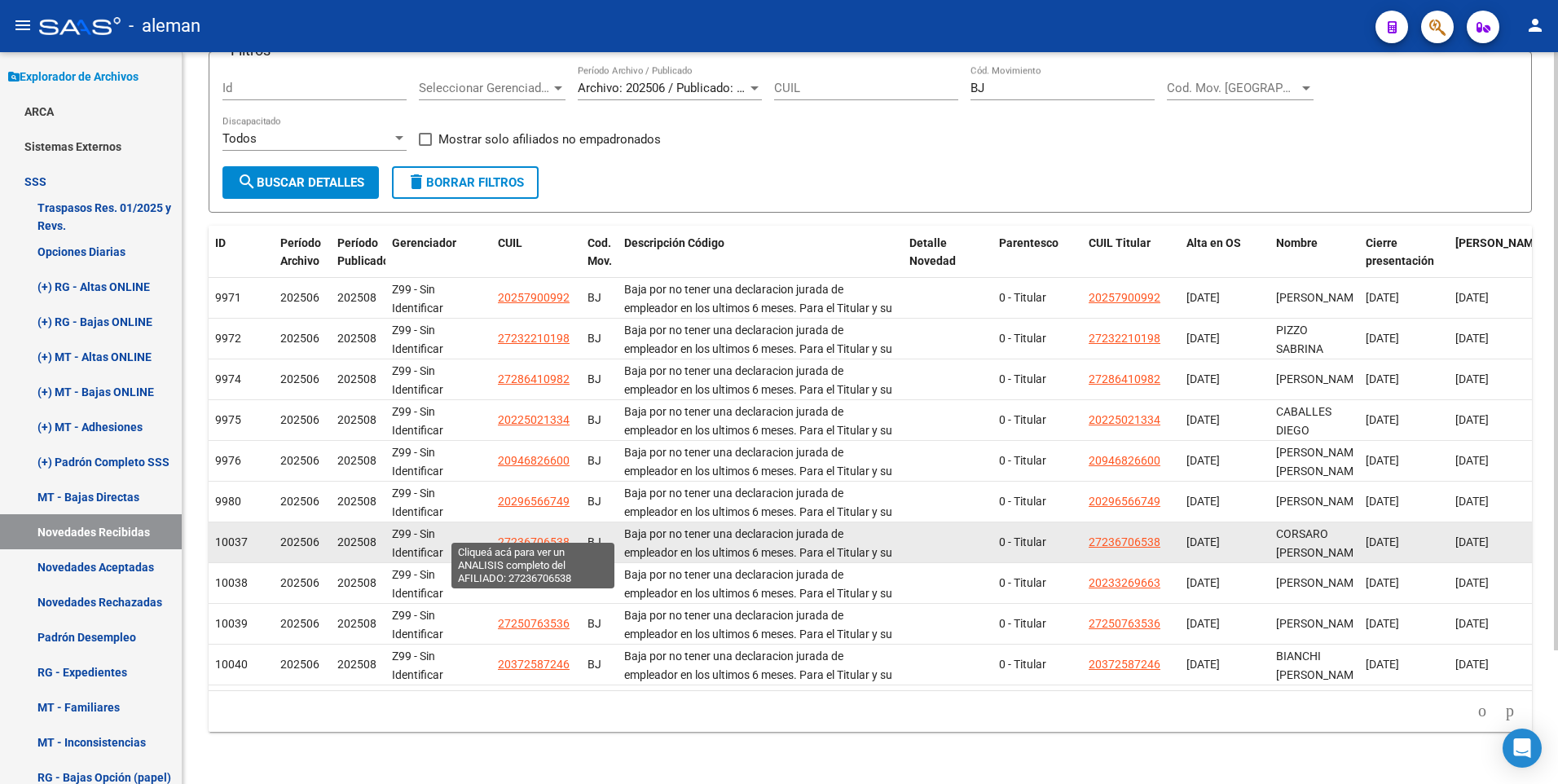
click at [507, 535] on span "27236706538" at bounding box center [534, 542] width 72 height 13
type textarea "27236706538"
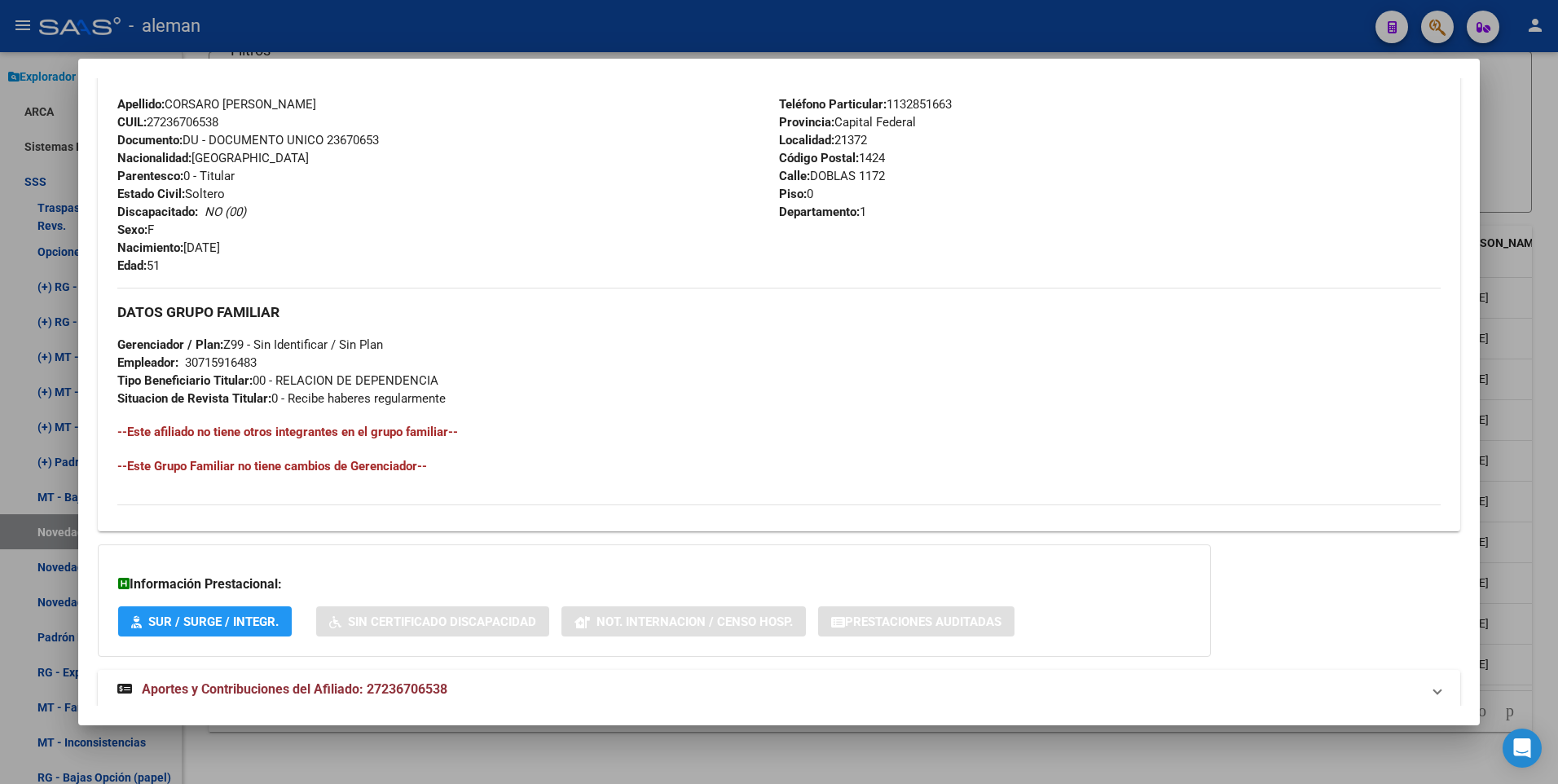
scroll to position [610, 0]
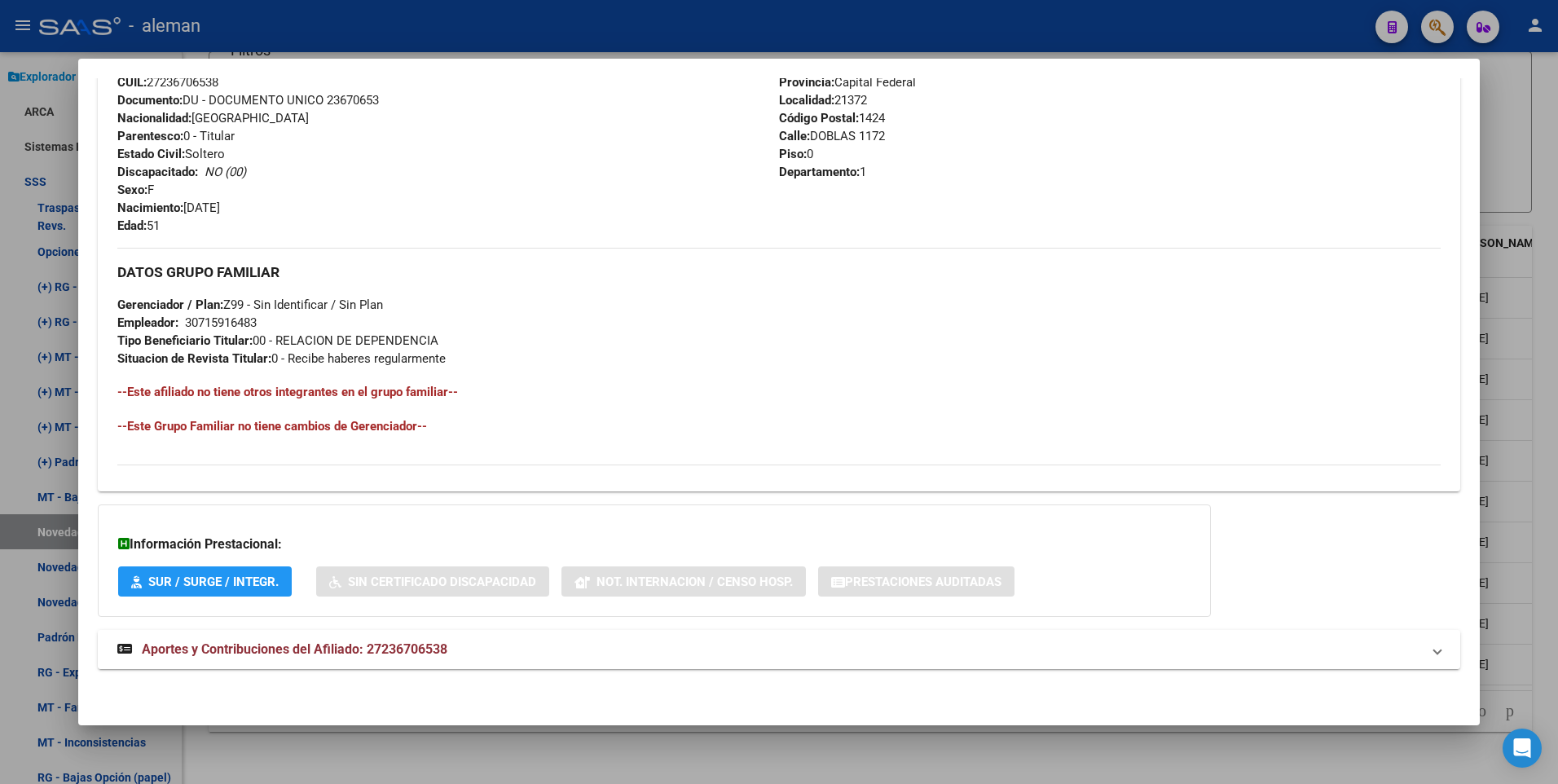
click at [429, 649] on span "Aportes y Contribuciones del Afiliado: 27236706538" at bounding box center [294, 649] width 306 height 15
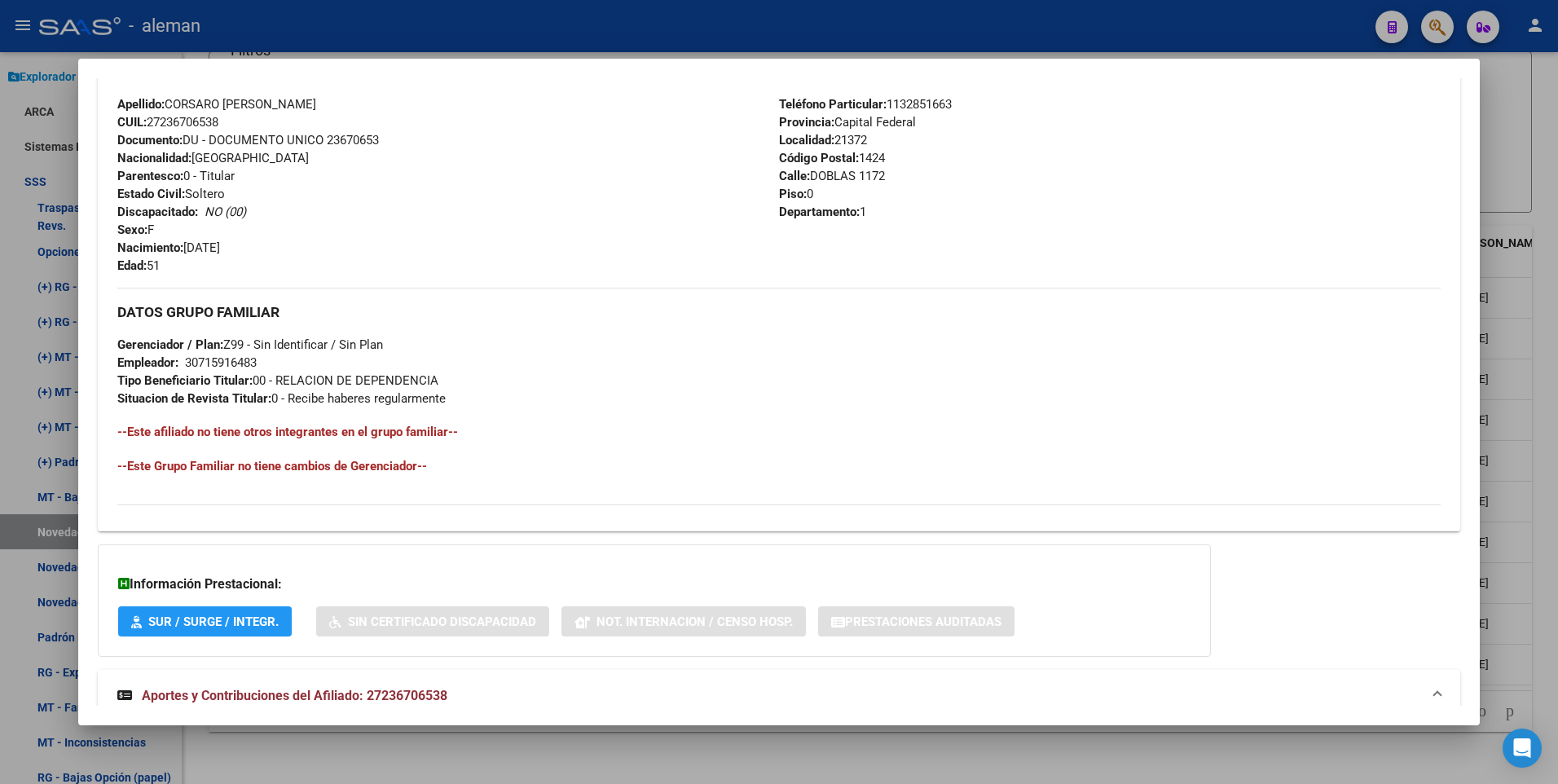
scroll to position [0, 0]
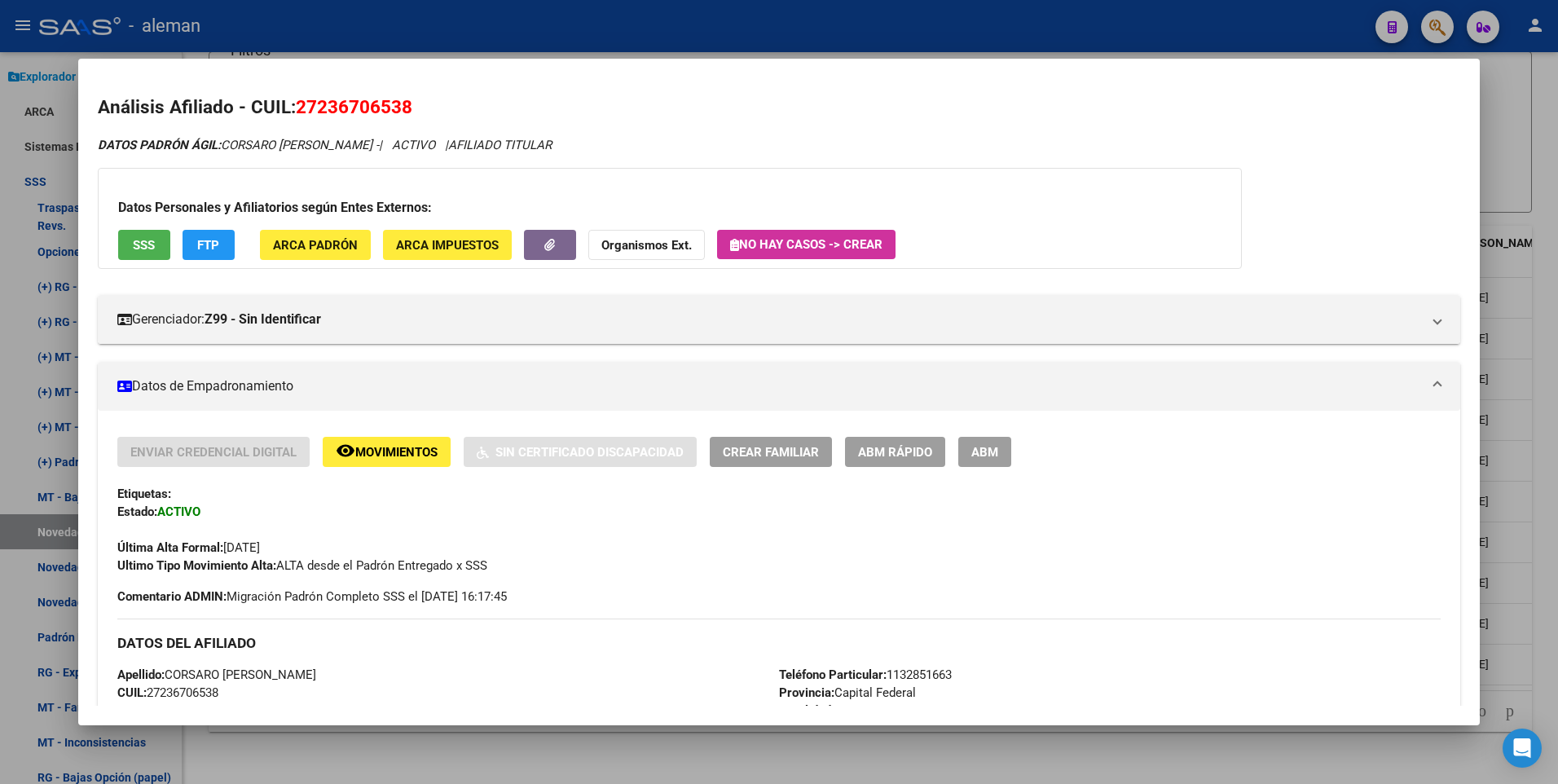
click at [984, 449] on span "ABM" at bounding box center [985, 452] width 26 height 15
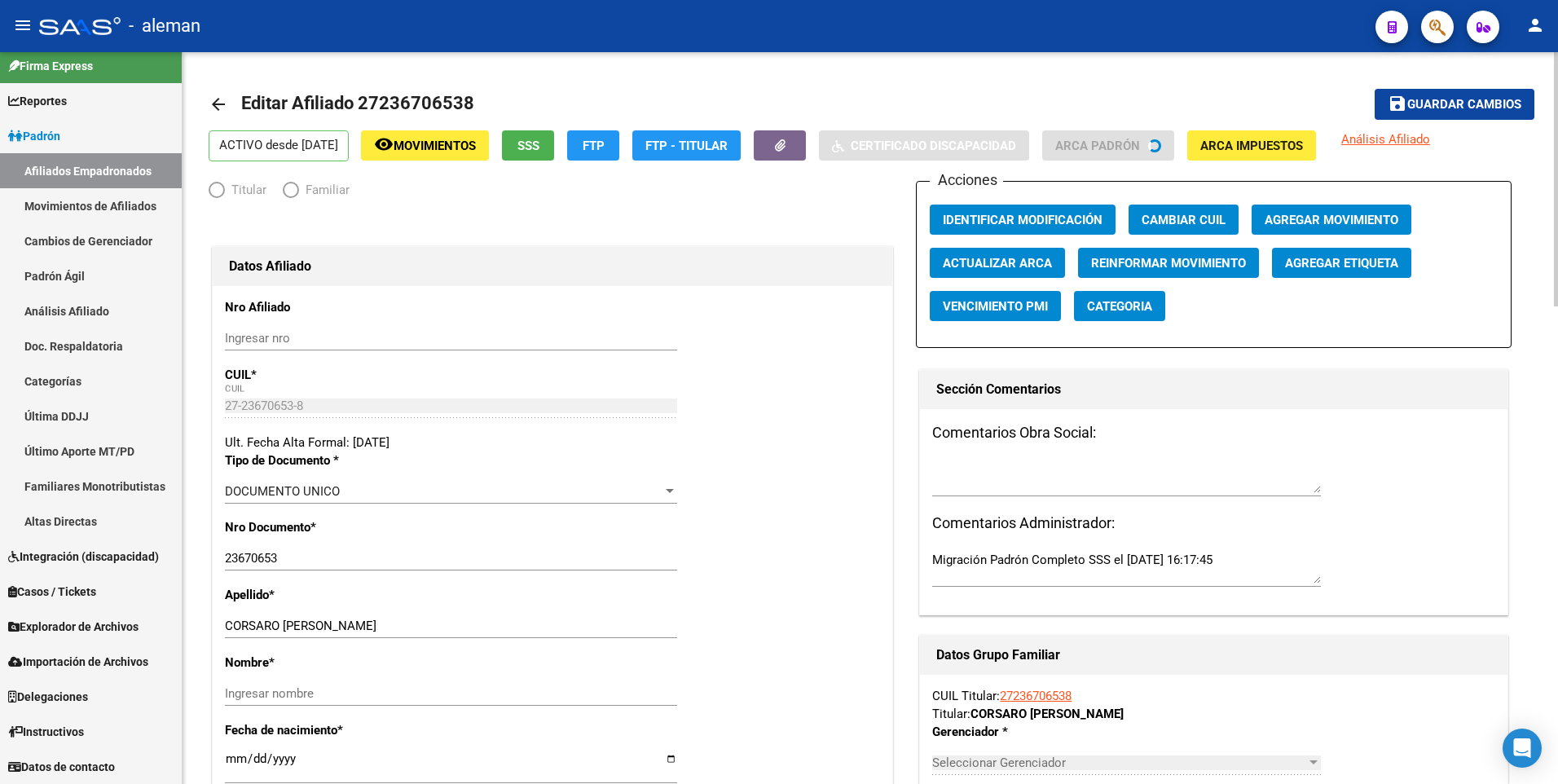
scroll to position [10, 0]
radio input "true"
type input "30-71591648-3"
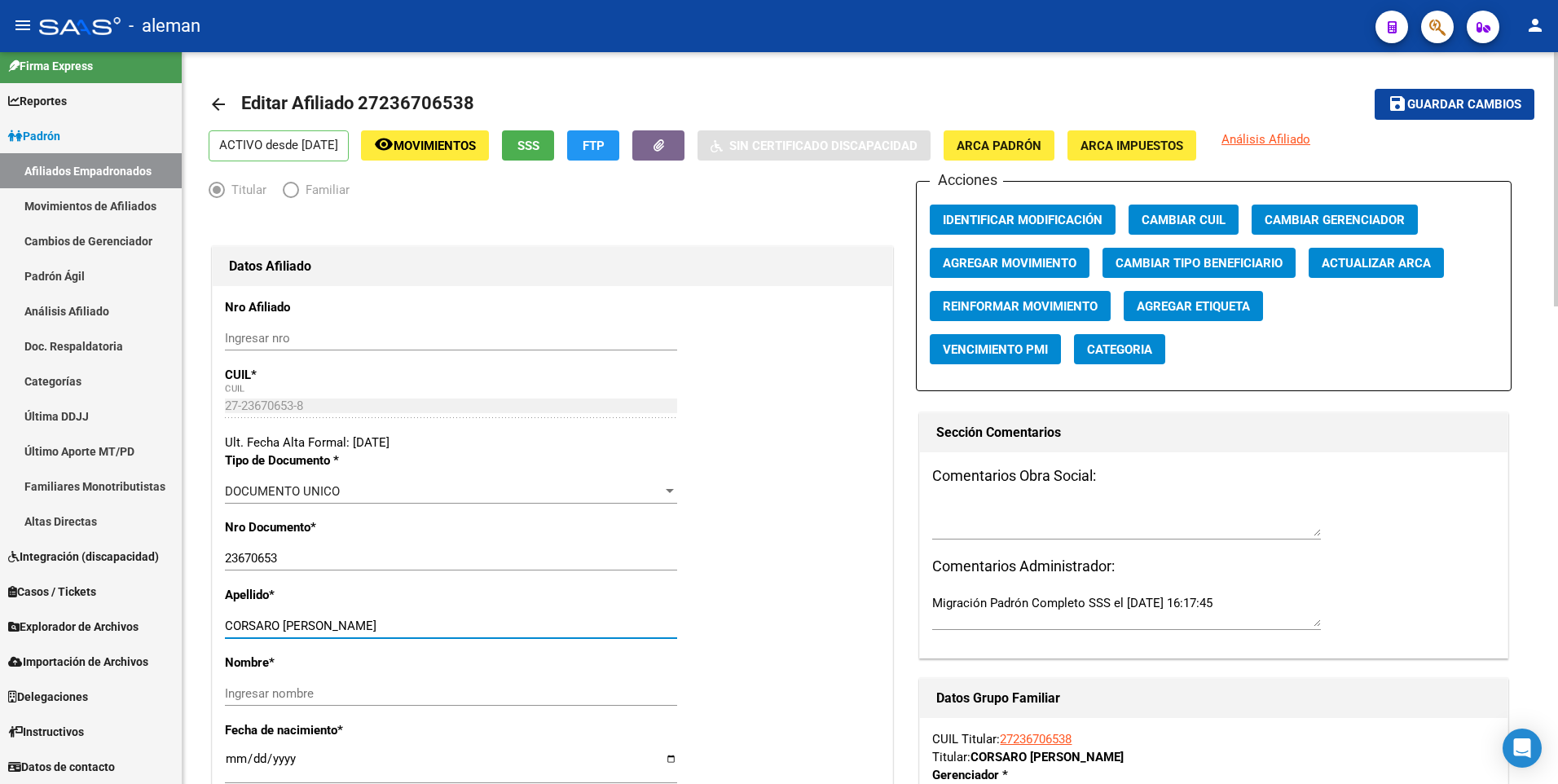
drag, startPoint x: 284, startPoint y: 625, endPoint x: 368, endPoint y: 625, distance: 84.0
click at [368, 625] on input "CORSARO GISELA VANINA" at bounding box center [451, 626] width 452 height 15
click at [360, 690] on input "Ingresar nombre" at bounding box center [451, 693] width 452 height 15
paste input "GISELA VANINA"
type input "GISELA VANINA"
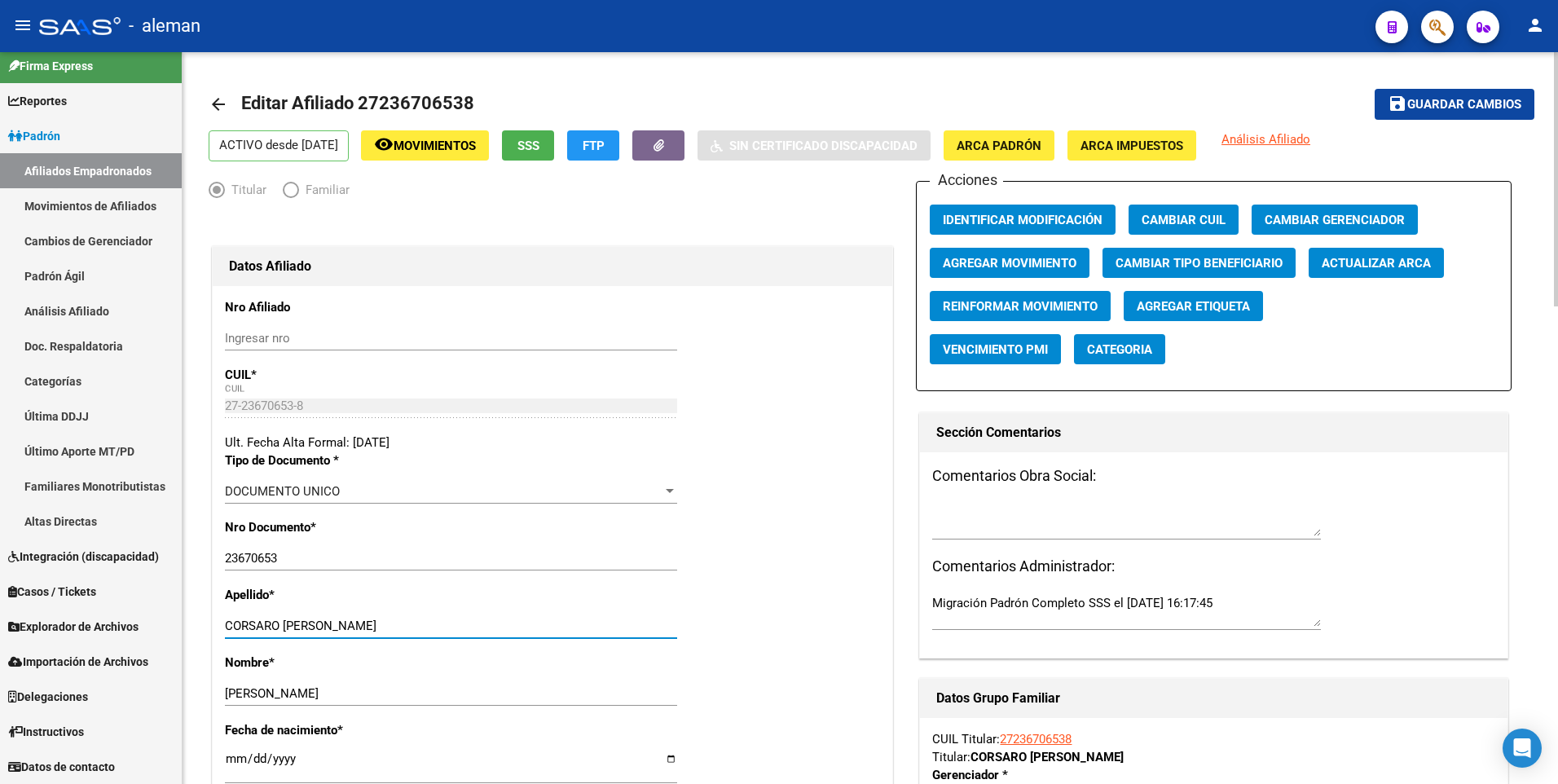
drag, startPoint x: 284, startPoint y: 623, endPoint x: 392, endPoint y: 629, distance: 108.2
click at [392, 629] on input "CORSARO GISELA VANINA" at bounding box center [451, 626] width 452 height 15
type input "CORSARO"
click at [1479, 95] on button "save Guardar cambios" at bounding box center [1454, 104] width 160 height 30
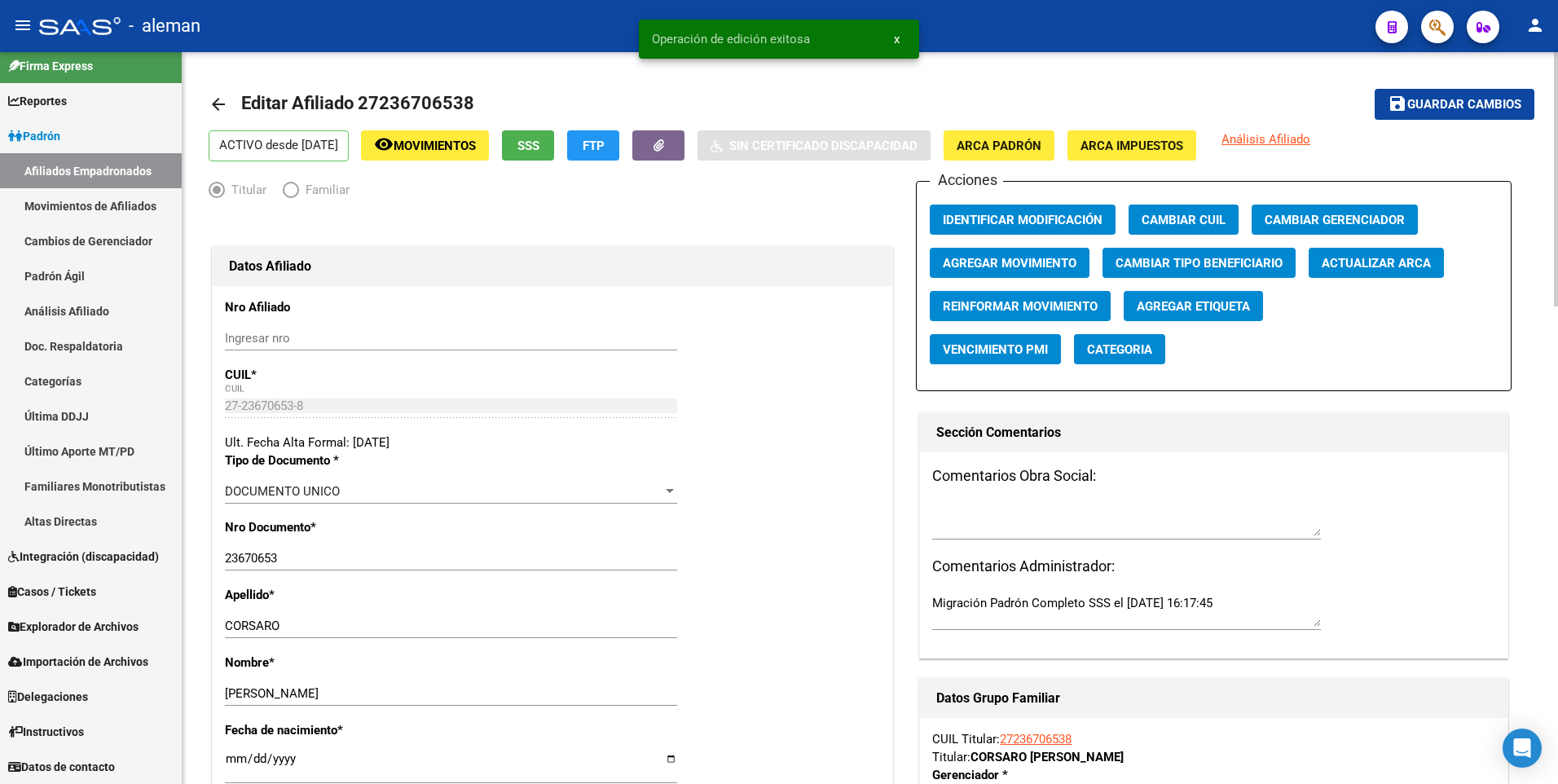
click at [999, 263] on span "Agregar Movimiento" at bounding box center [1008, 263] width 133 height 15
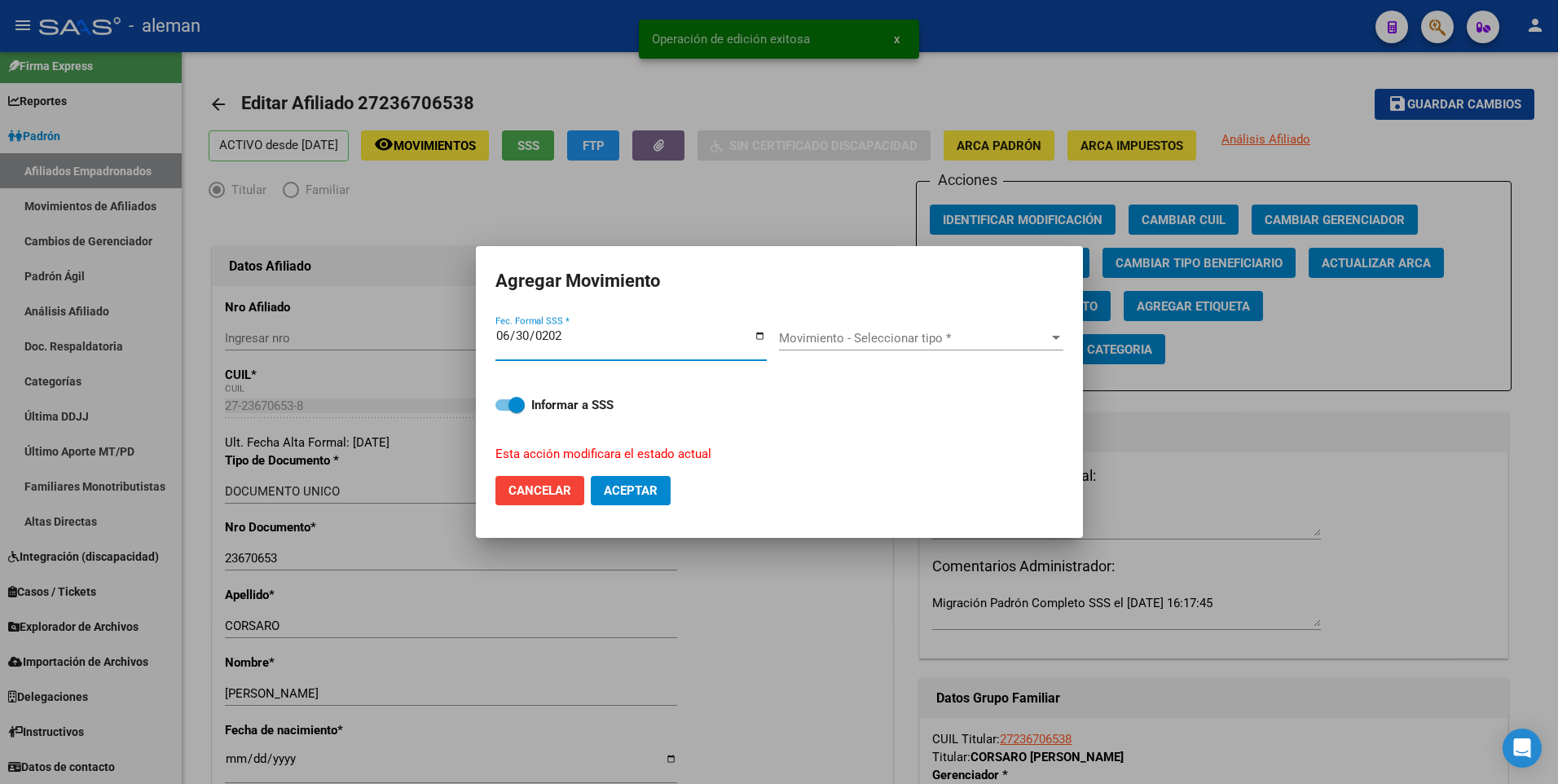
type input "2025-06-30"
click at [590, 476] on button "Aceptar" at bounding box center [630, 490] width 79 height 29
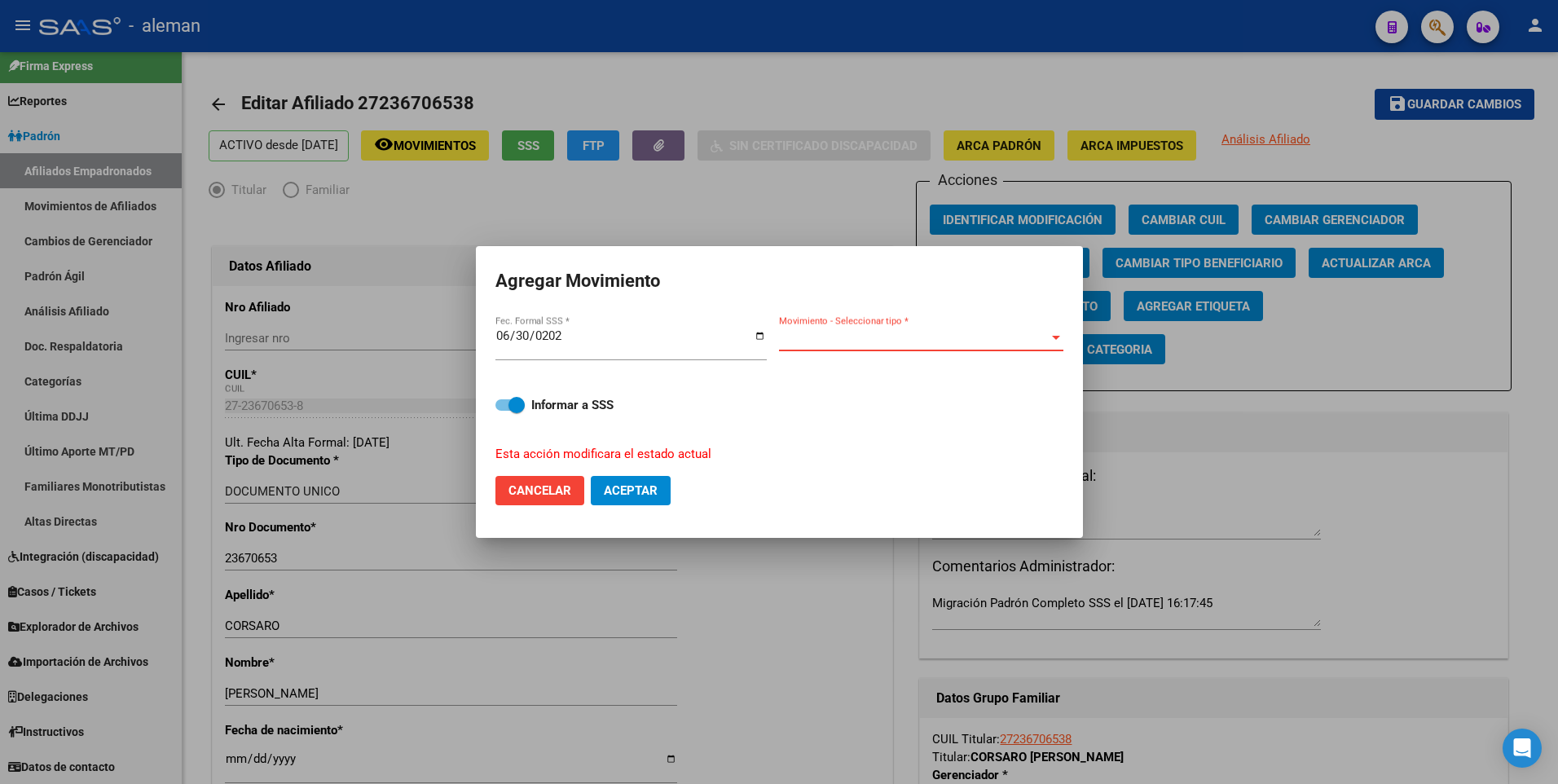
click at [941, 335] on span "Movimiento - Seleccionar tipo *" at bounding box center [913, 339] width 270 height 15
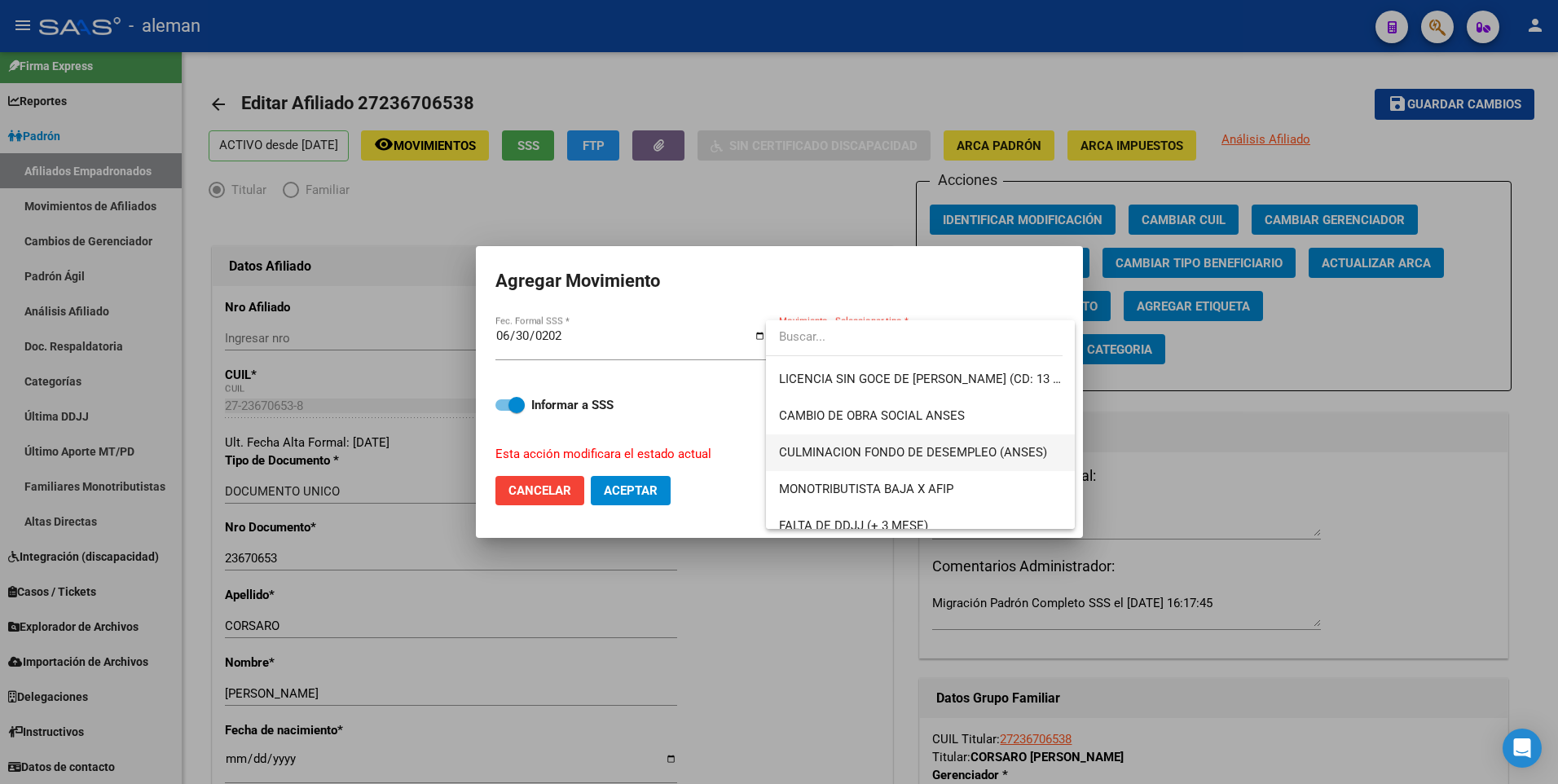
scroll to position [408, 0]
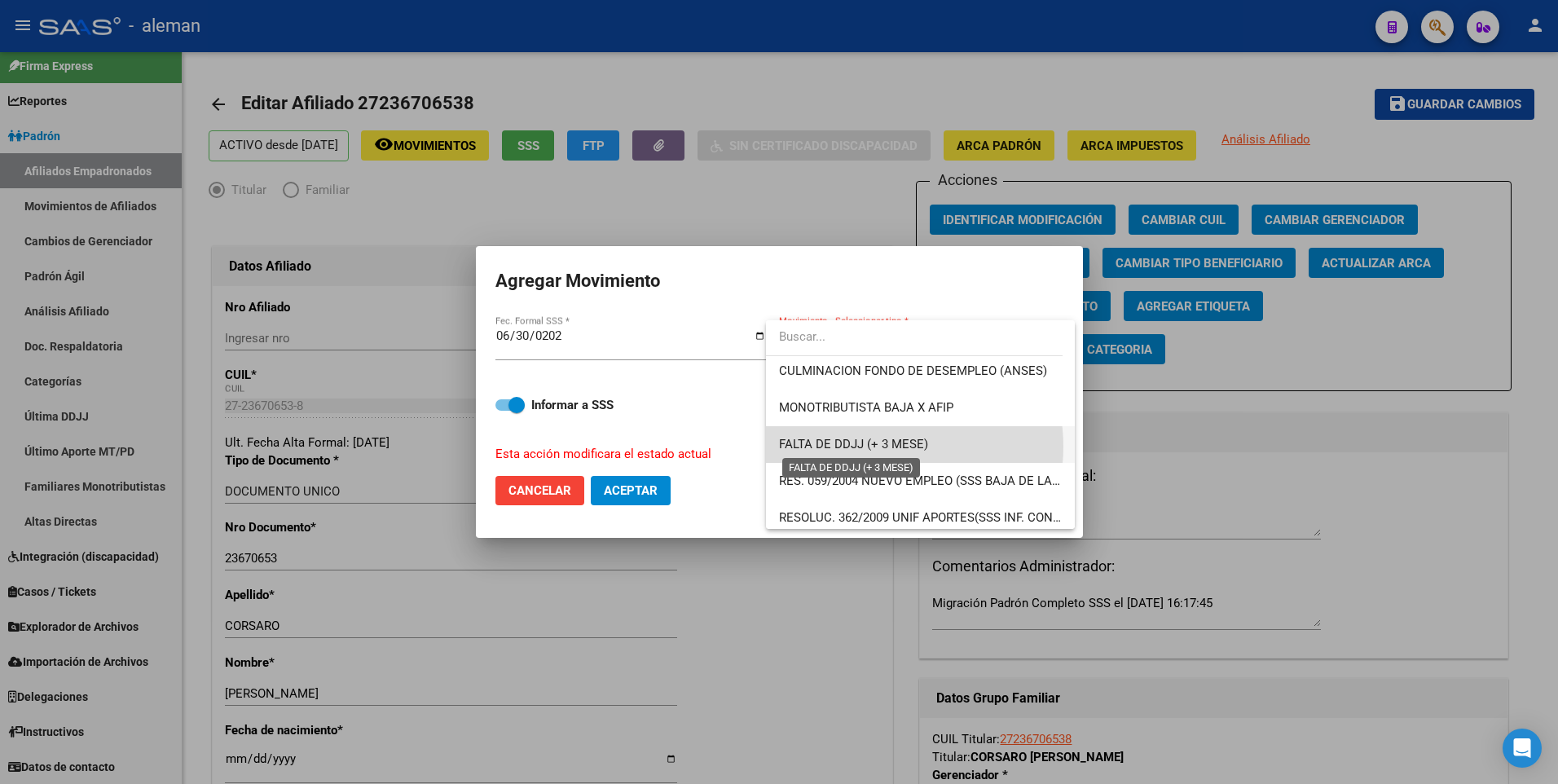
click at [879, 446] on span "FALTA DE DDJJ (+ 3 MESE)" at bounding box center [853, 444] width 149 height 15
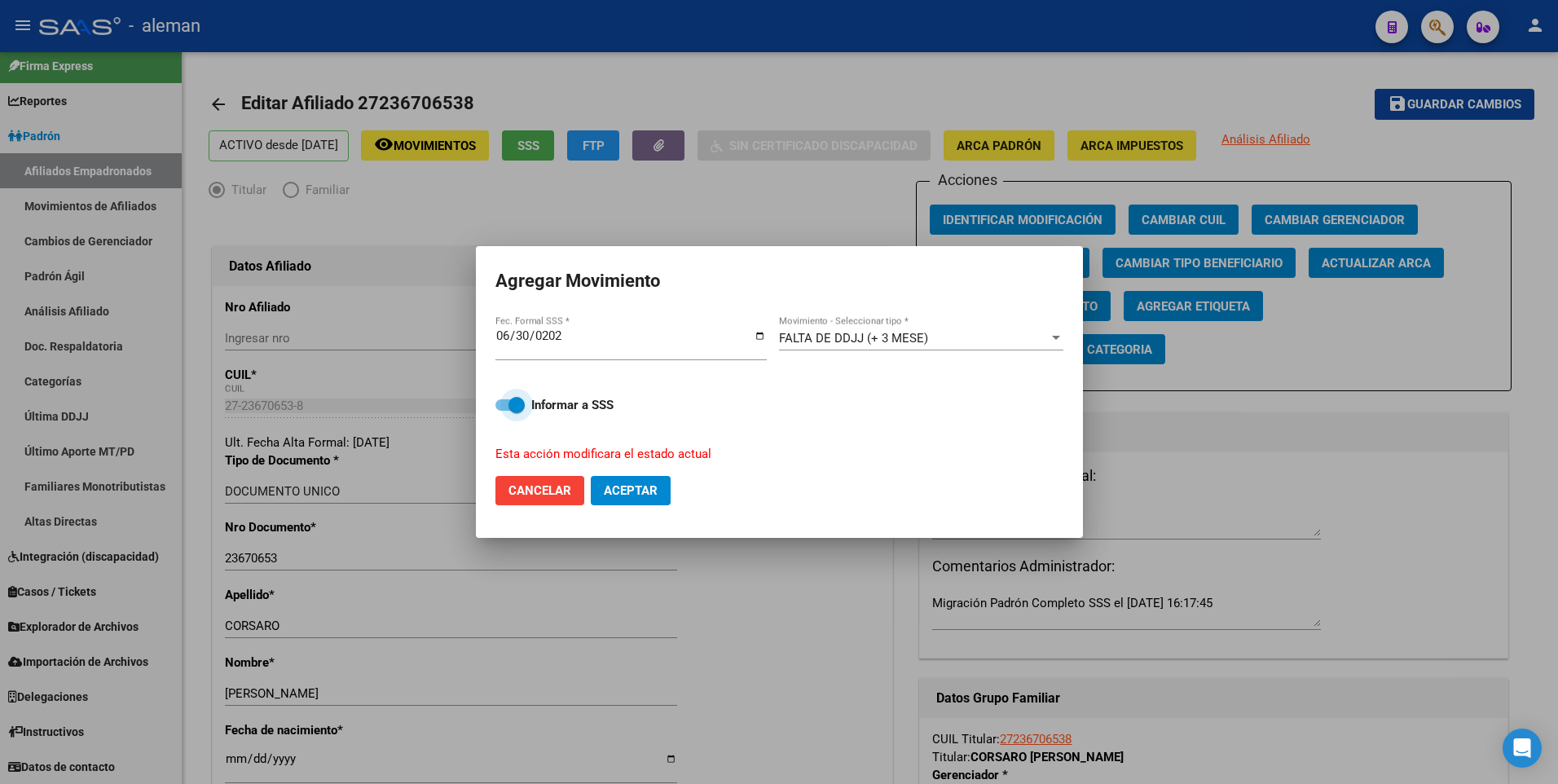
click at [497, 403] on span at bounding box center [510, 405] width 29 height 11
click at [502, 410] on input "Informar a SSS" at bounding box center [502, 410] width 1 height 1
checkbox input "false"
click at [625, 497] on span "Aceptar" at bounding box center [630, 491] width 54 height 15
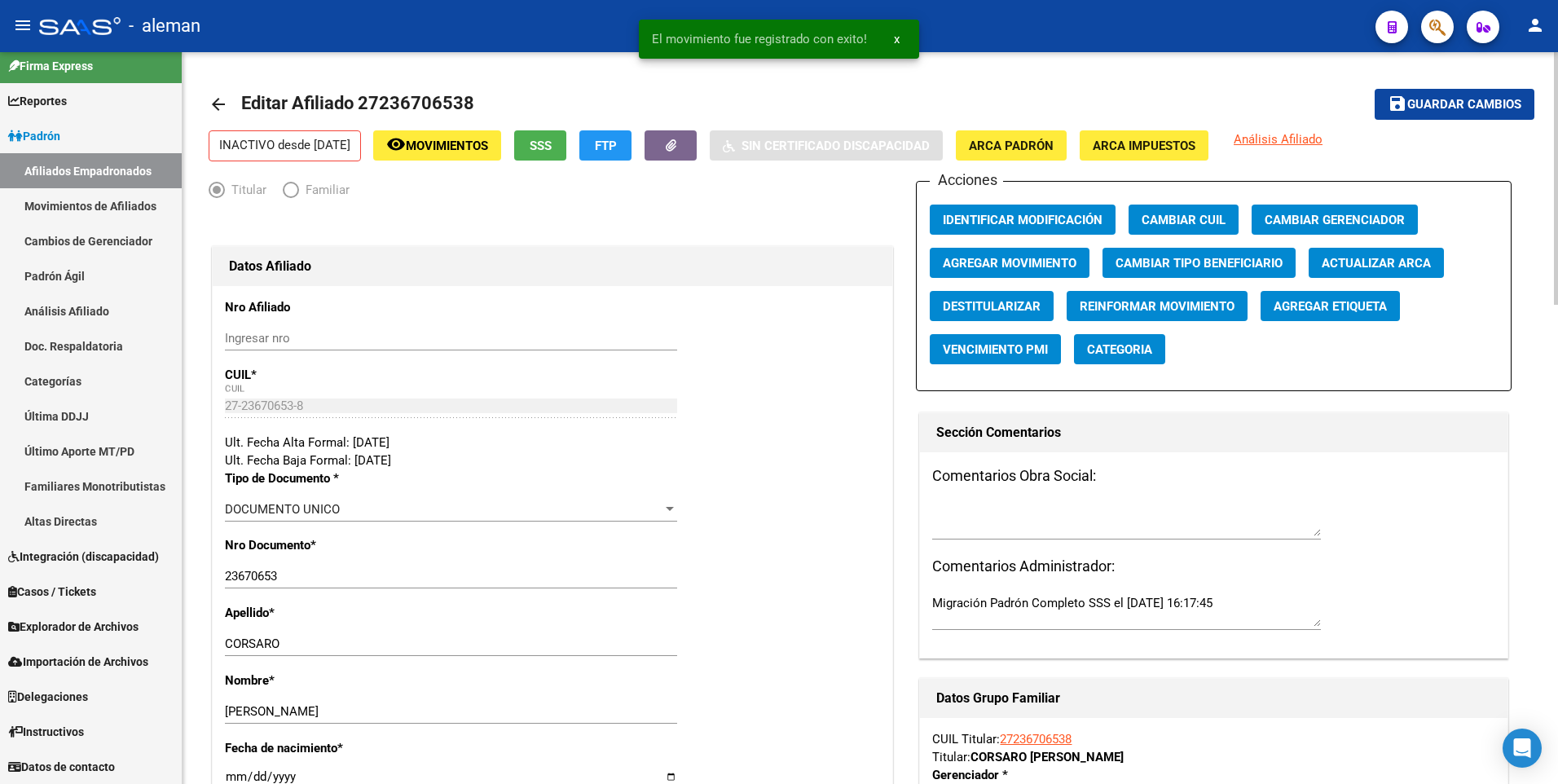
click at [219, 103] on mat-icon "arrow_back" at bounding box center [218, 104] width 20 height 20
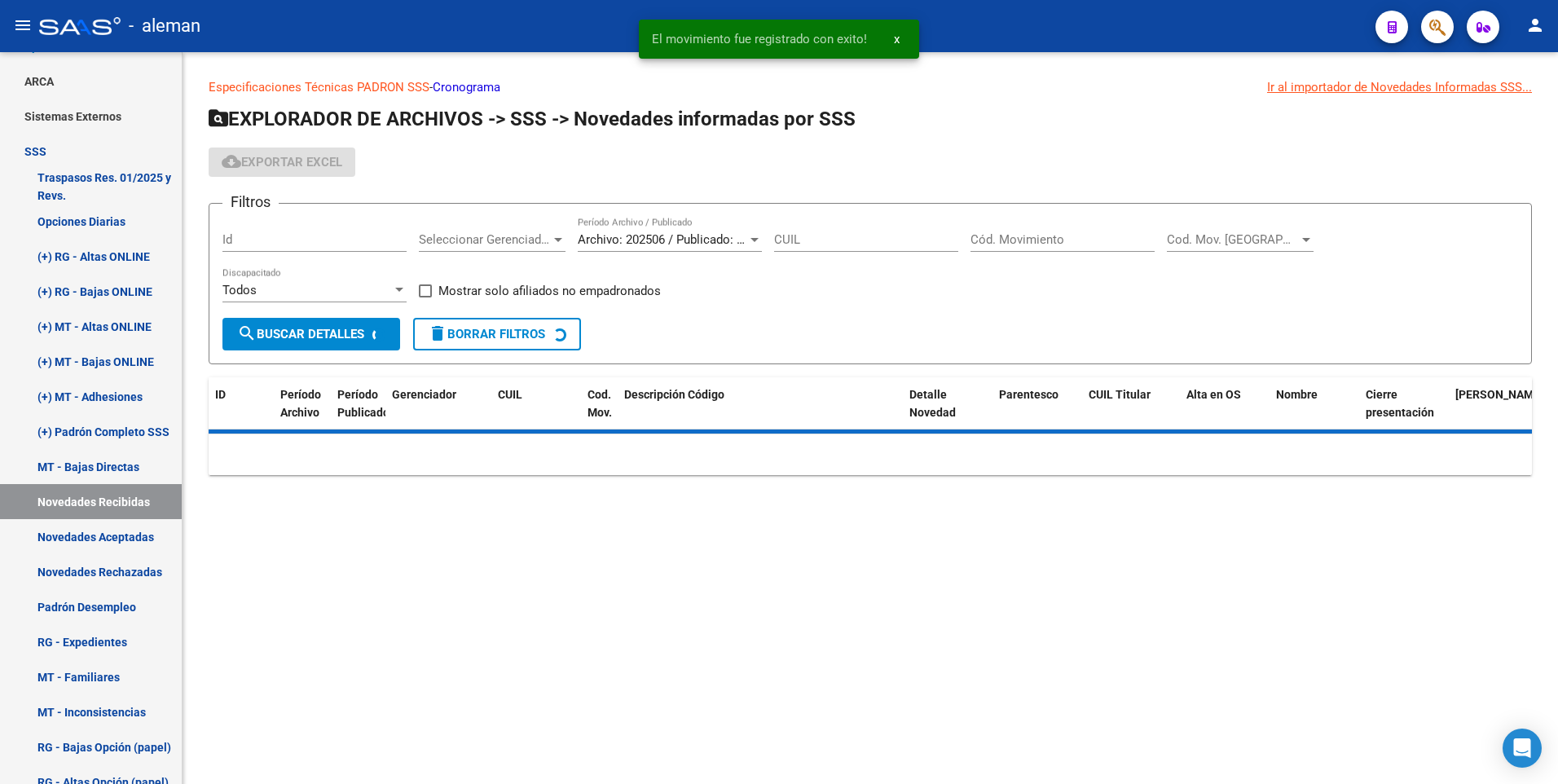
scroll to position [175, 0]
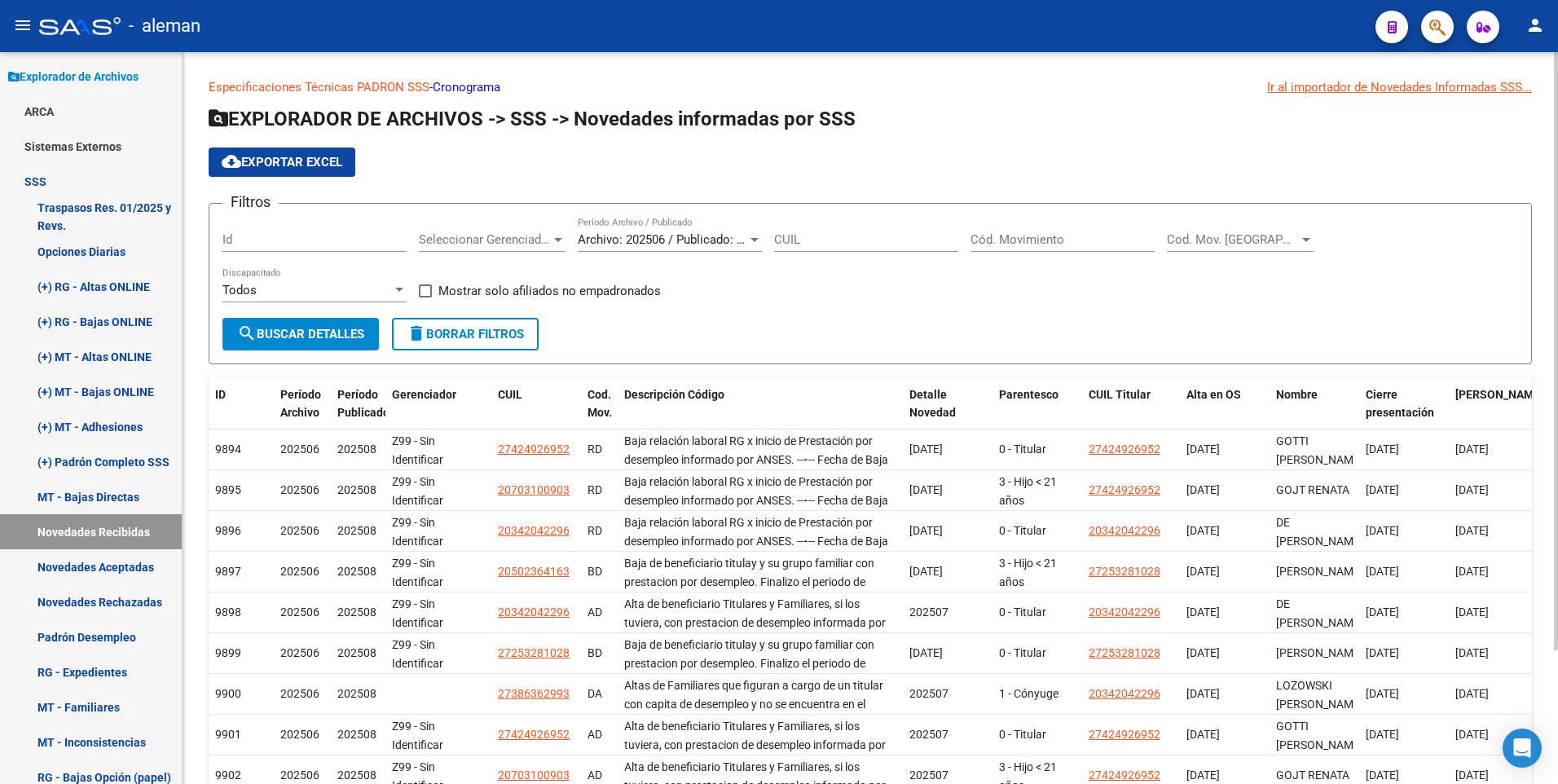
click at [1025, 237] on input "Cód. Movimiento" at bounding box center [1062, 239] width 184 height 15
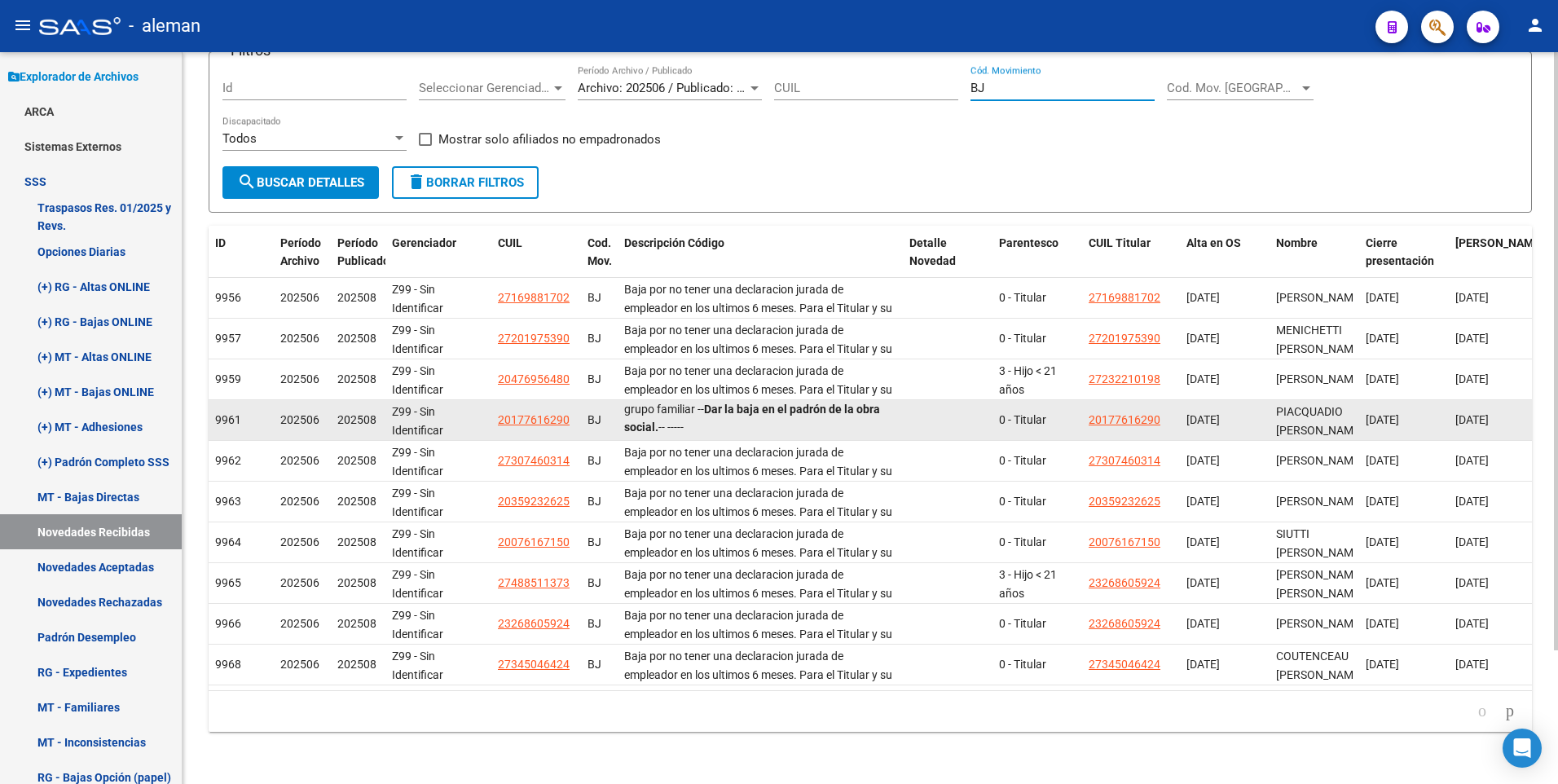
scroll to position [164, 0]
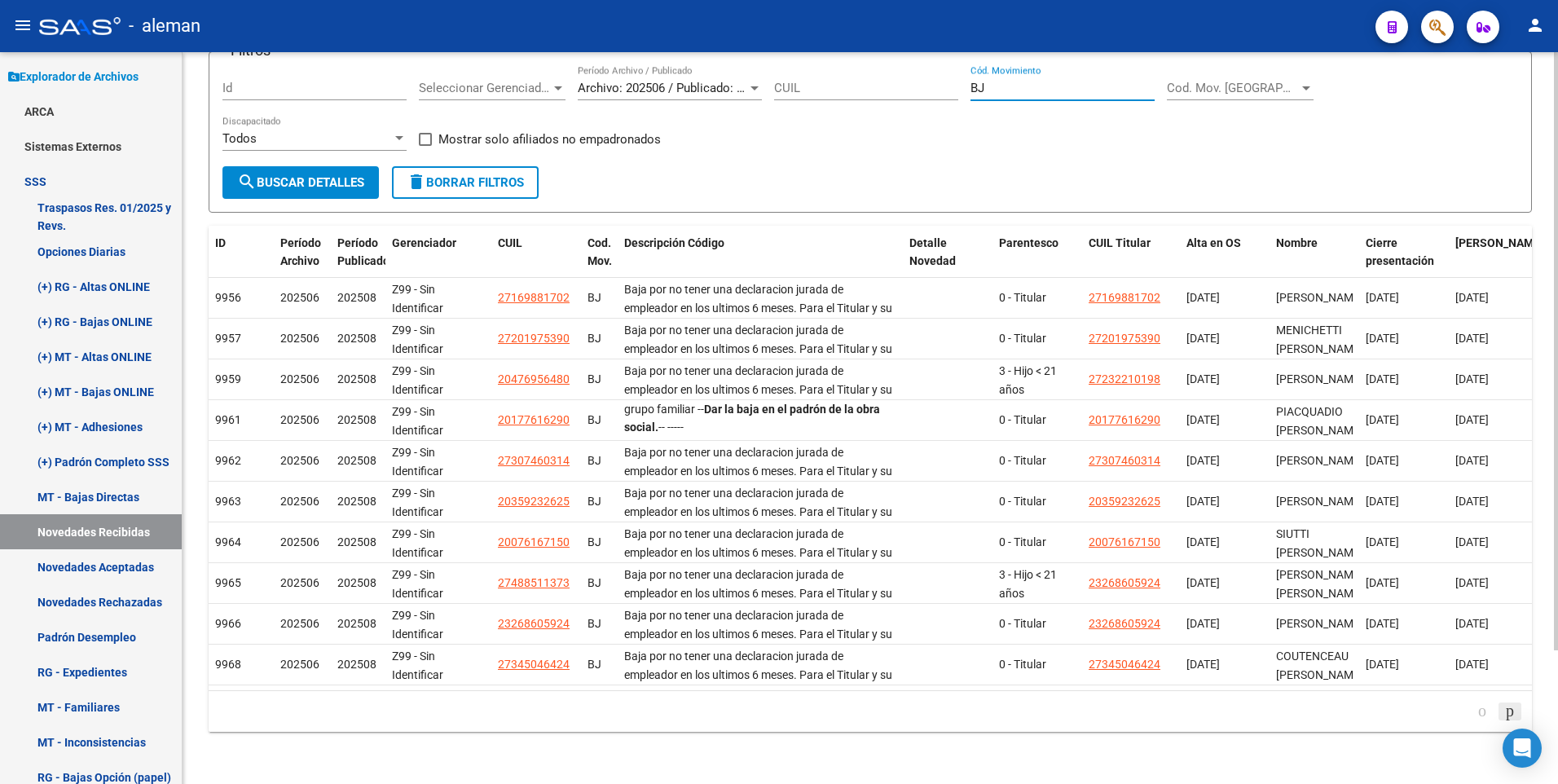
type input "BJ"
click at [1505, 711] on icon "go to next page" at bounding box center [1510, 710] width 13 height 20
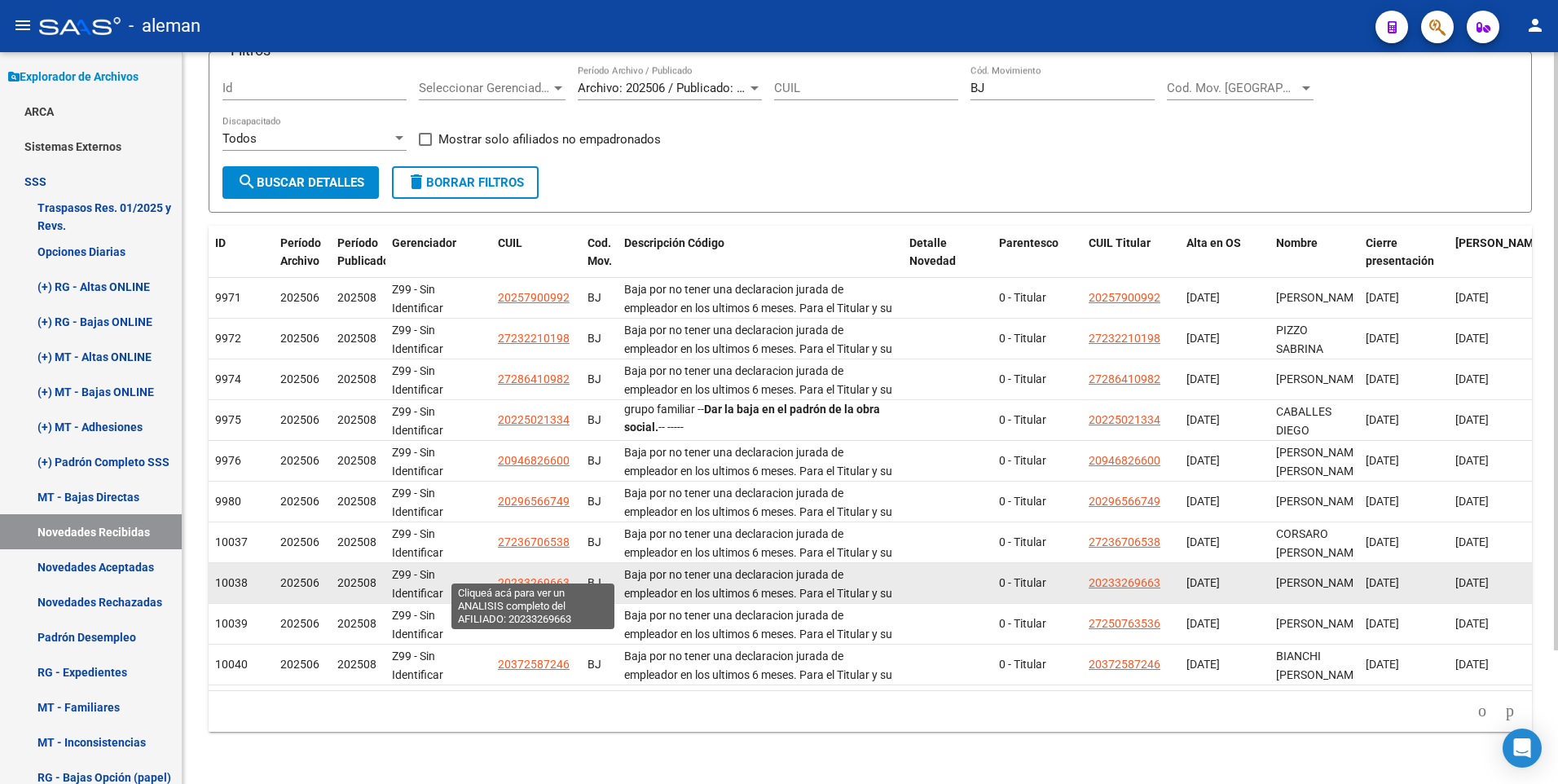
click at [514, 576] on span "20233269663" at bounding box center [534, 583] width 72 height 13
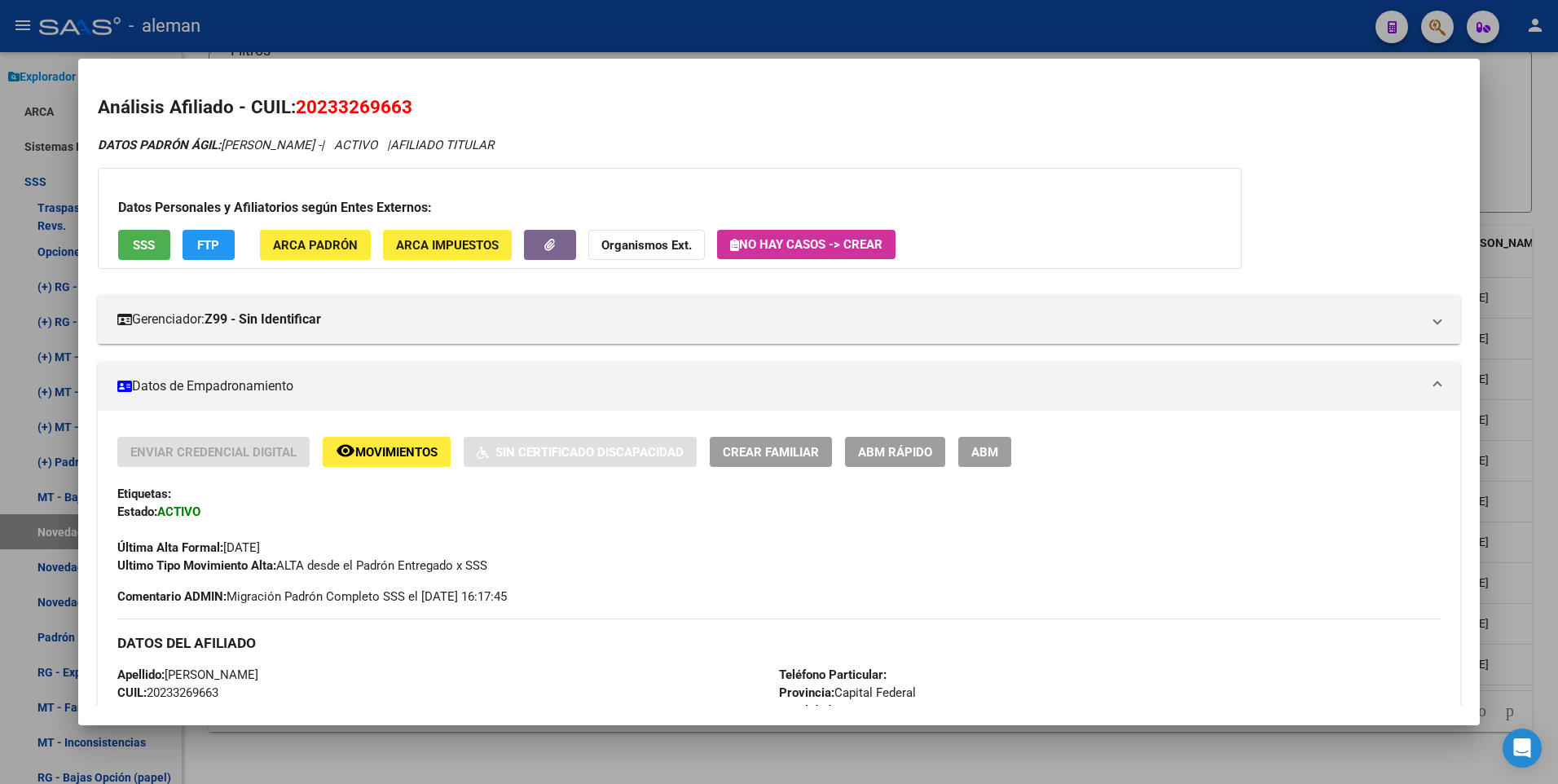
scroll to position [610, 0]
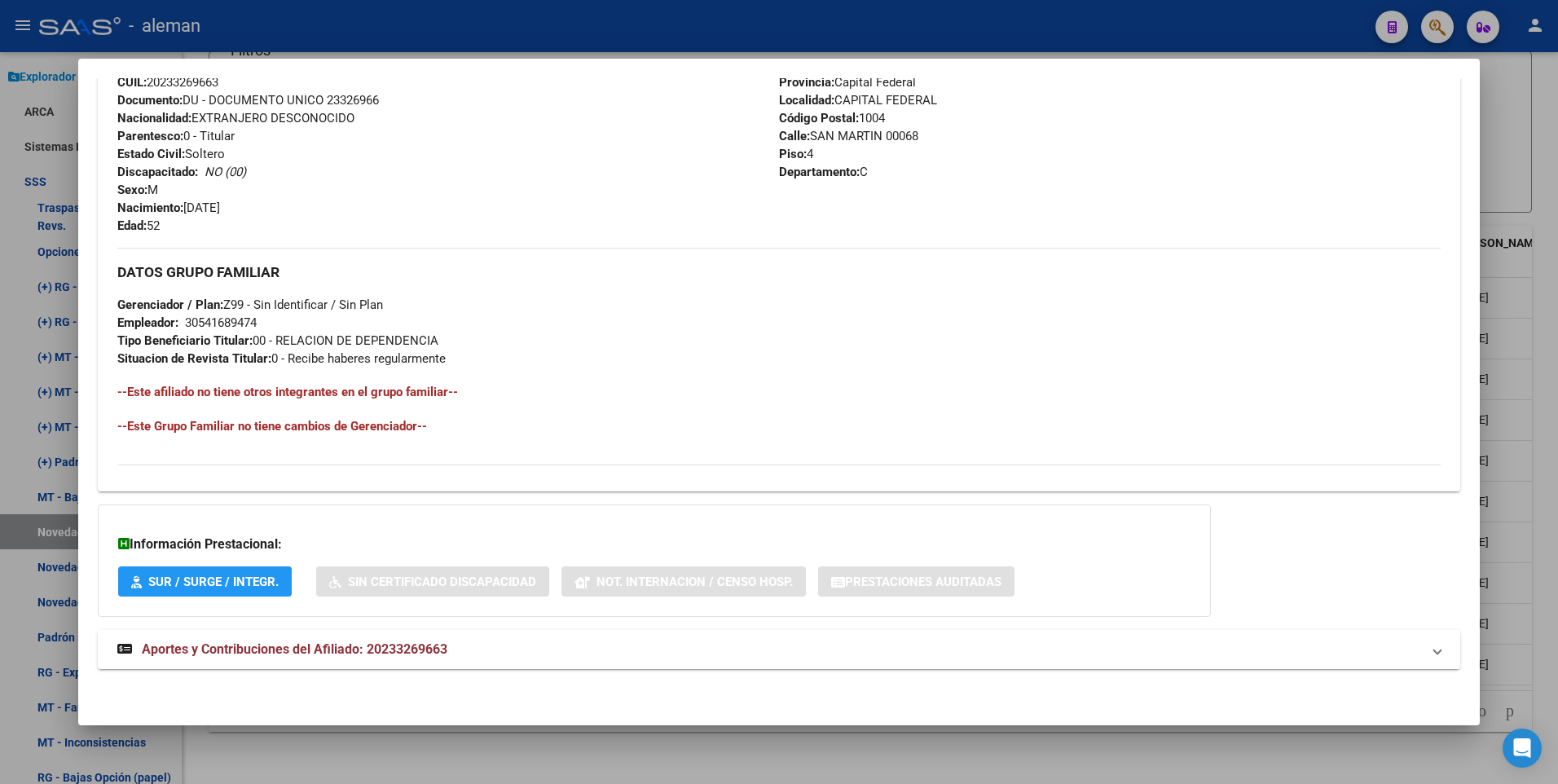
click at [320, 641] on span "Aportes y Contribuciones del Afiliado: 20233269663" at bounding box center [294, 649] width 306 height 15
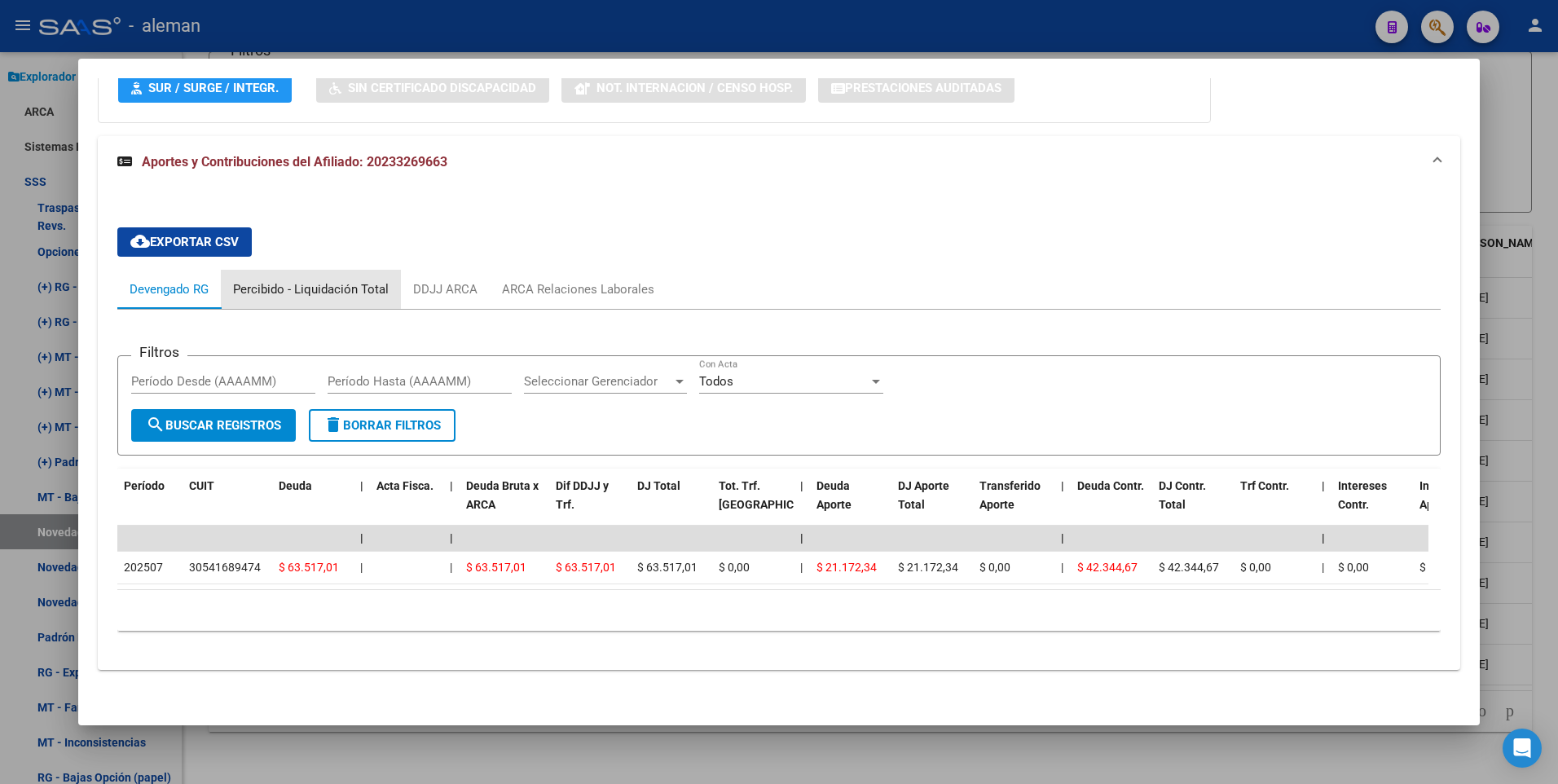
click at [338, 280] on div "Percibido - Liquidación Total" at bounding box center [310, 288] width 156 height 18
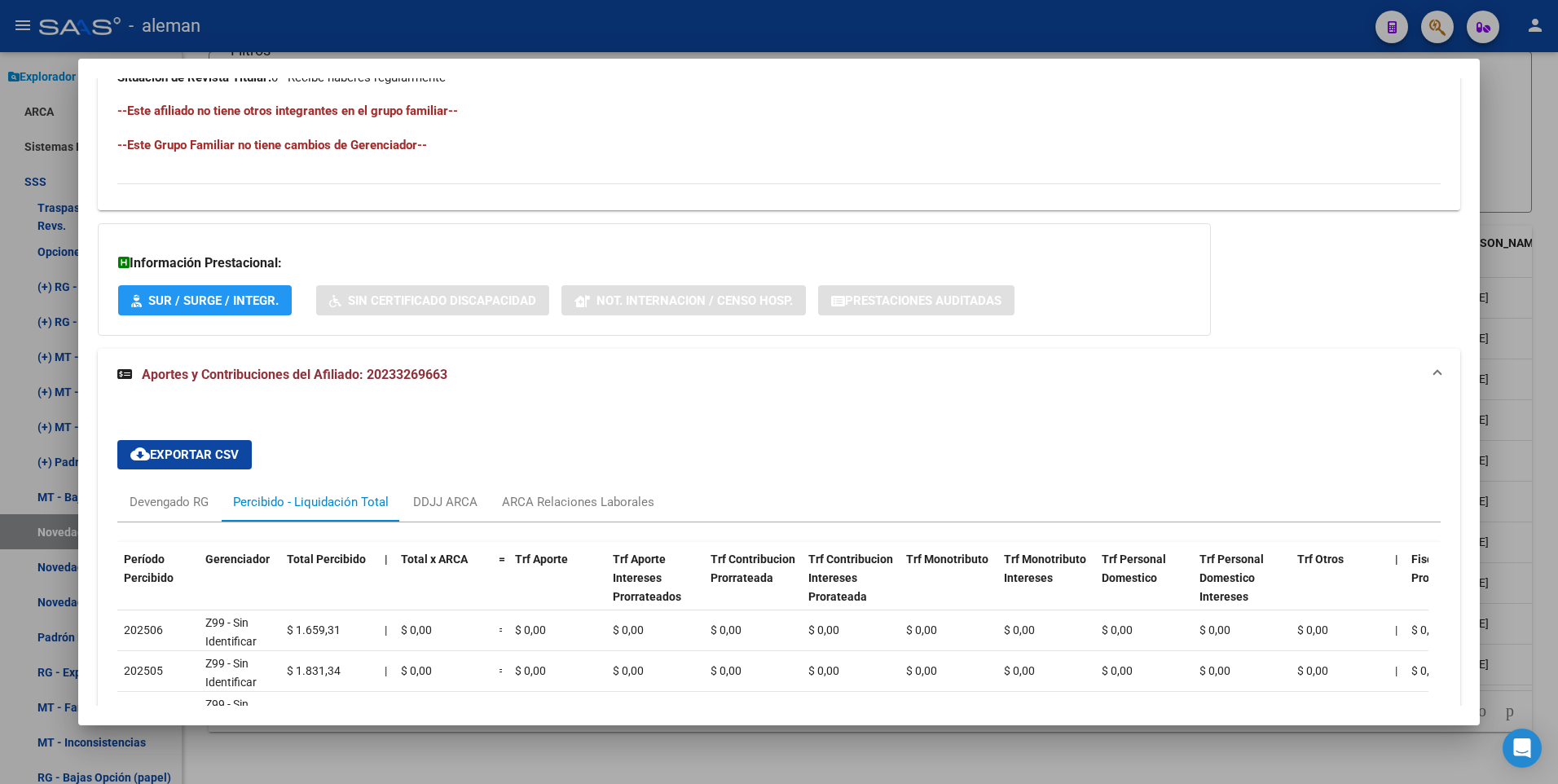
scroll to position [1053, 0]
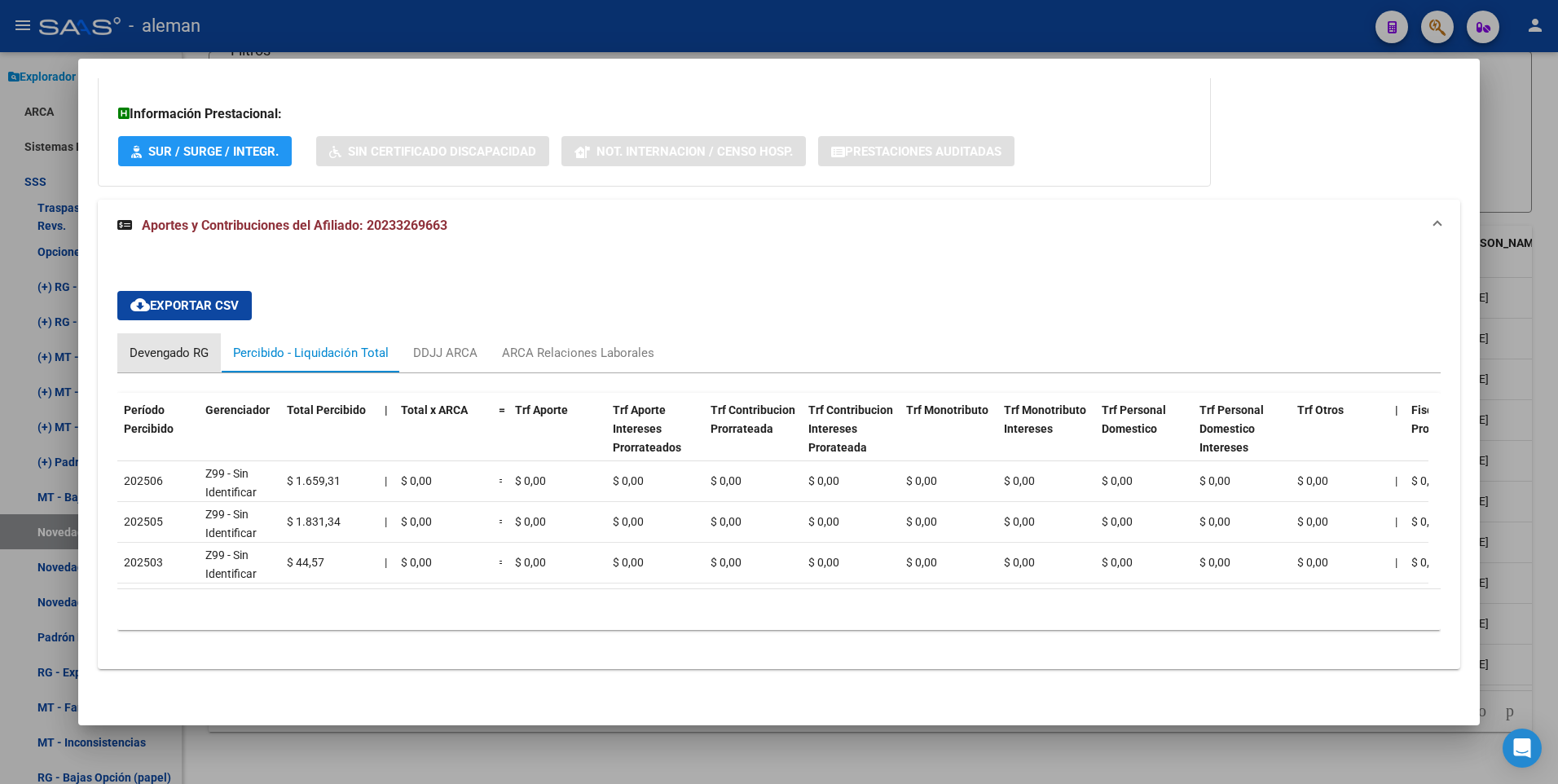
click at [174, 343] on div "Devengado RG" at bounding box center [169, 352] width 79 height 18
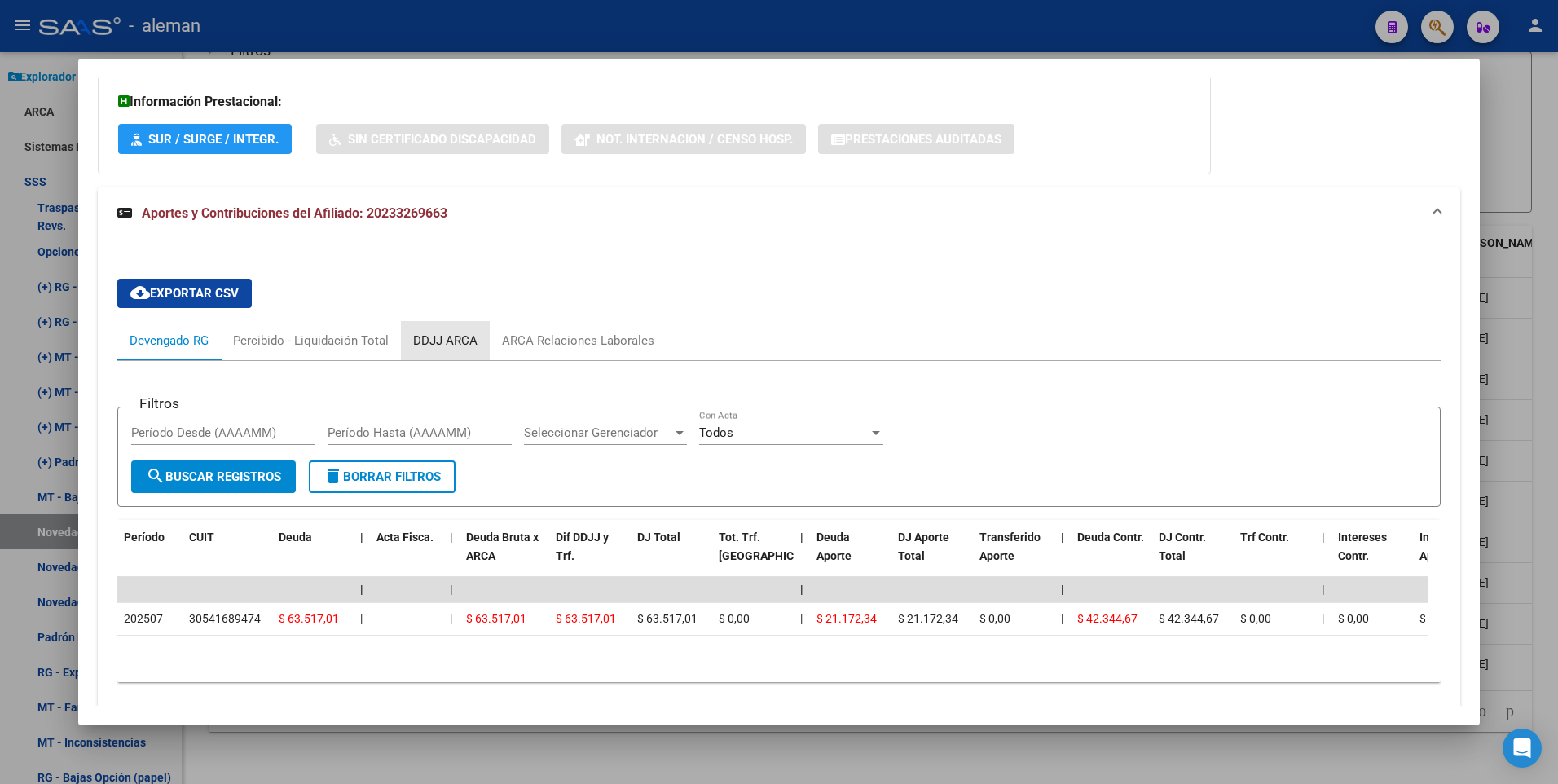
click at [454, 333] on div "DDJJ ARCA" at bounding box center [446, 340] width 64 height 18
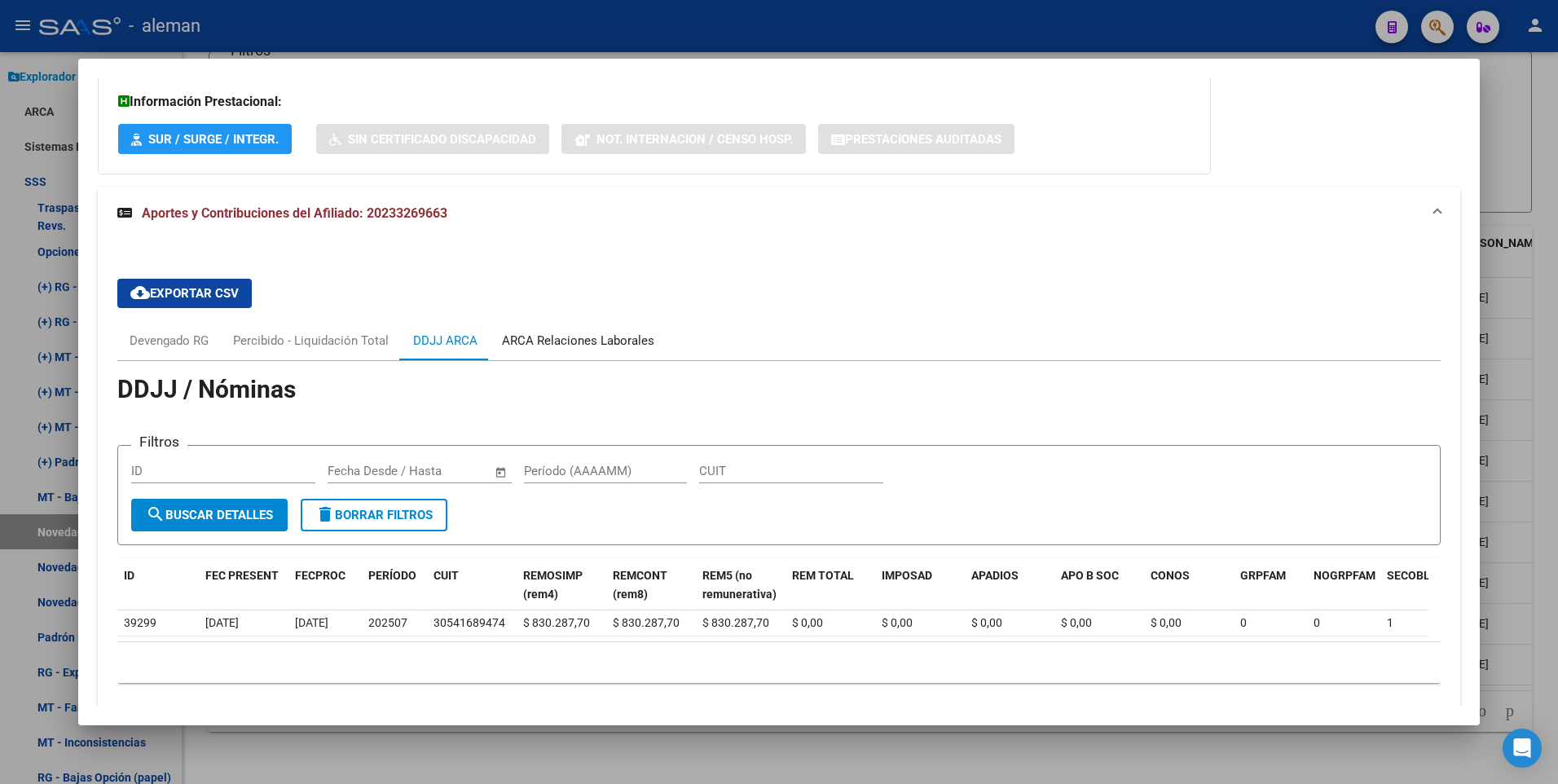
click at [568, 340] on div "ARCA Relaciones Laborales" at bounding box center [578, 340] width 152 height 18
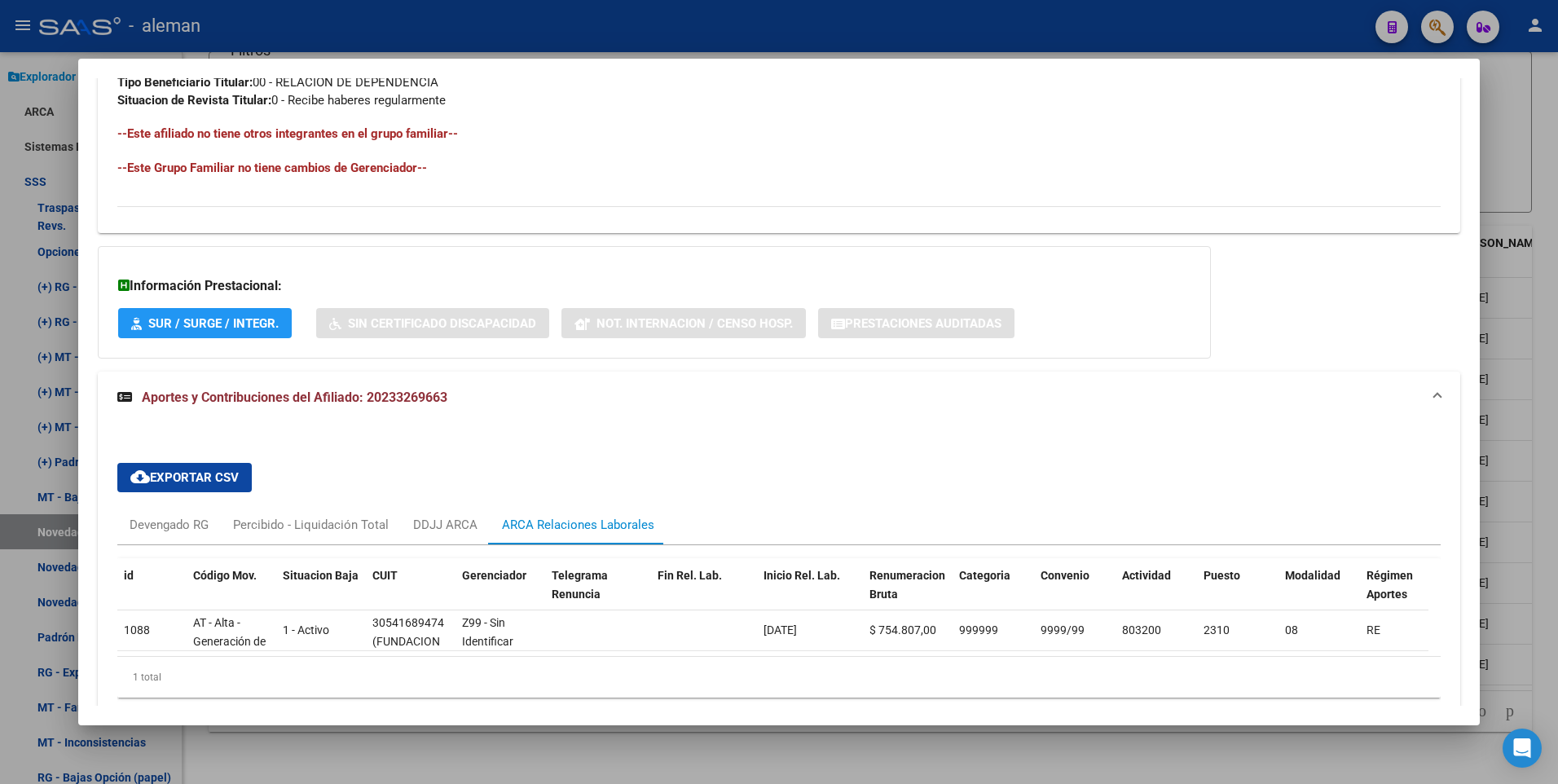
scroll to position [949, 0]
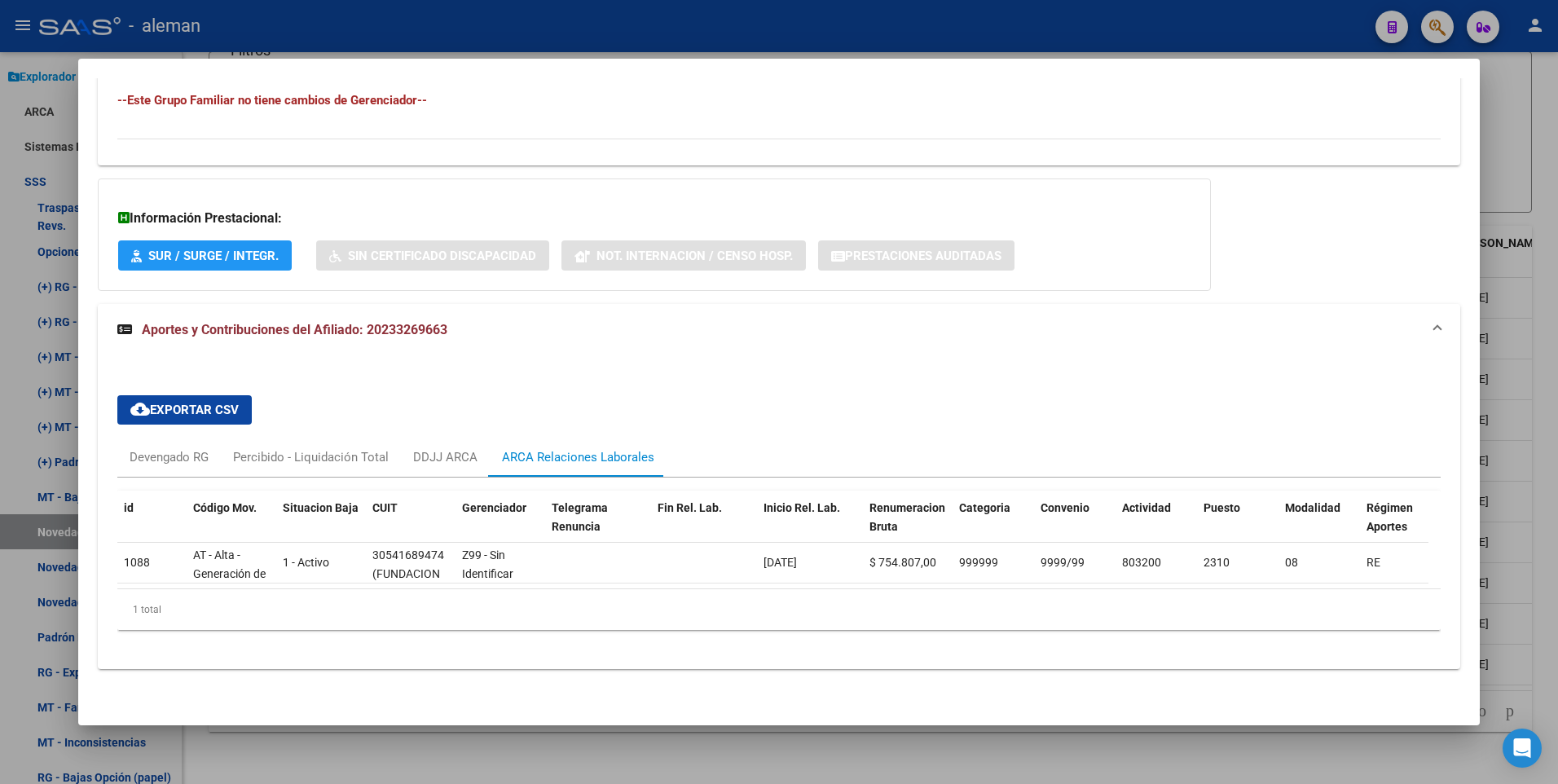
click at [1010, 334] on mat-expansion-panel-header "Aportes y Contribuciones del Afiliado: 20233269663" at bounding box center [779, 329] width 1363 height 52
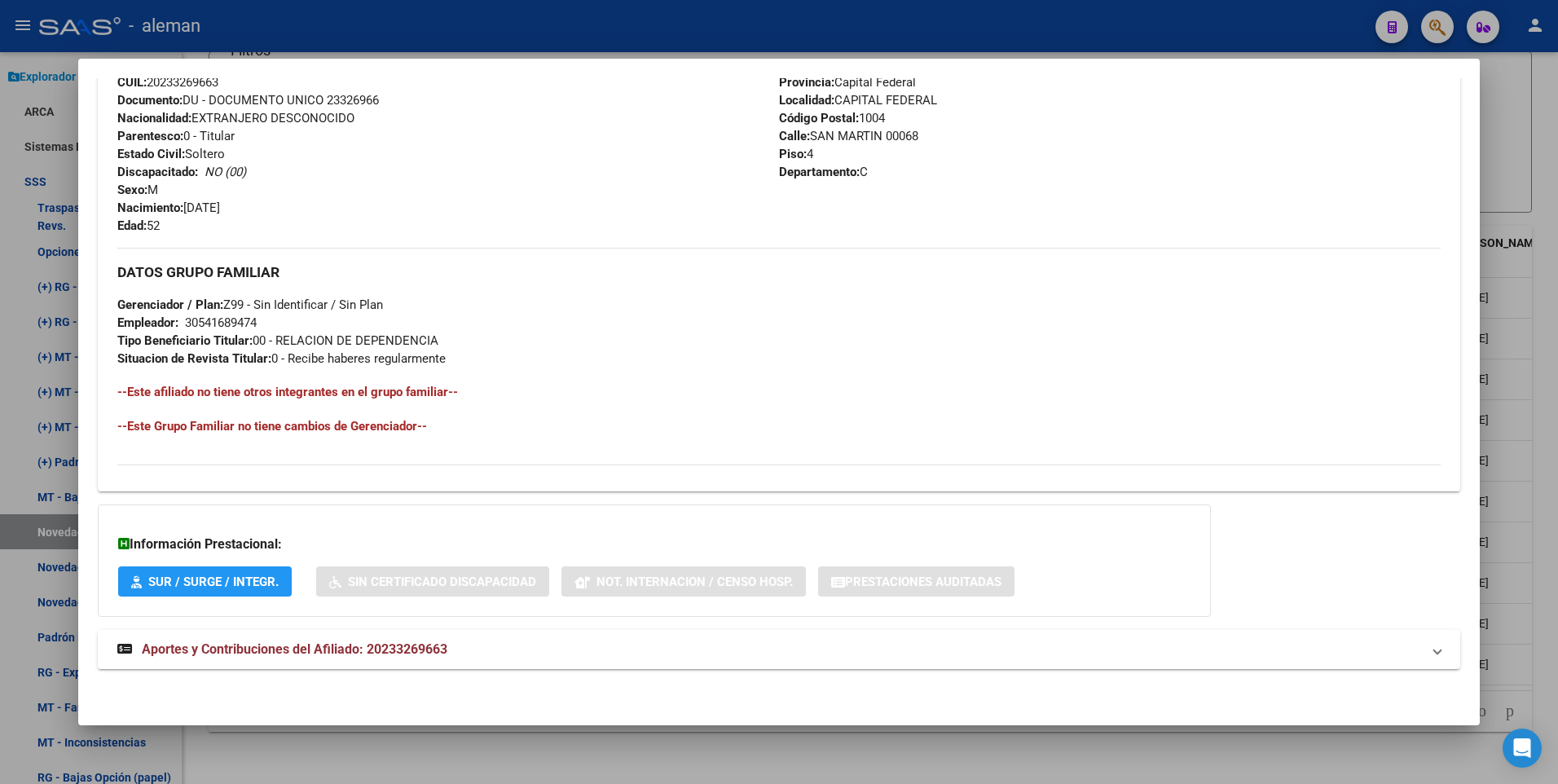
scroll to position [610, 0]
click at [1134, 263] on h3 "DATOS GRUPO FAMILIAR" at bounding box center [779, 271] width 1324 height 18
click at [368, 644] on span "Aportes y Contribuciones del Afiliado: 20233269663" at bounding box center [294, 649] width 306 height 15
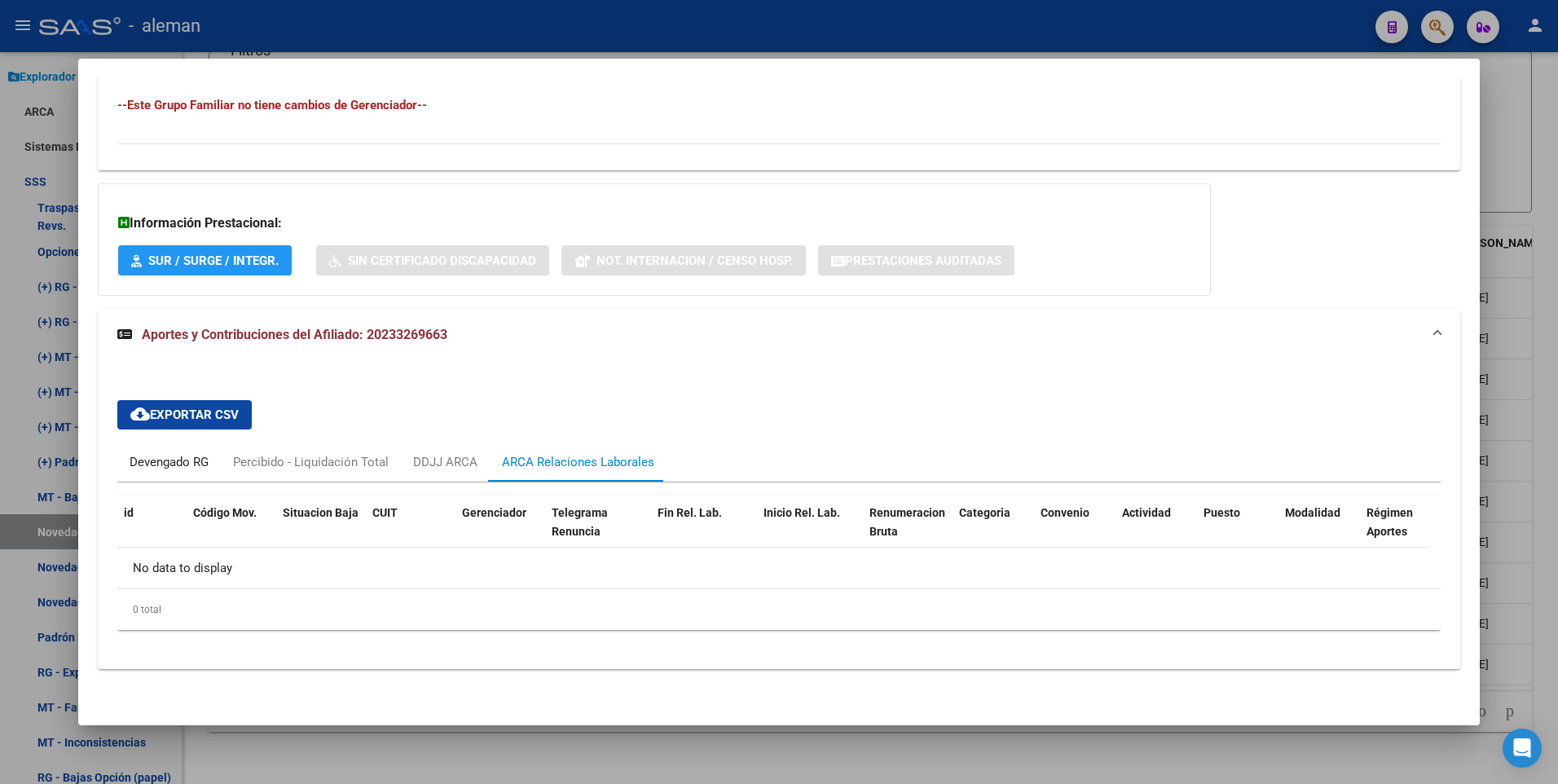
click at [179, 463] on div "Devengado RG" at bounding box center [169, 462] width 79 height 18
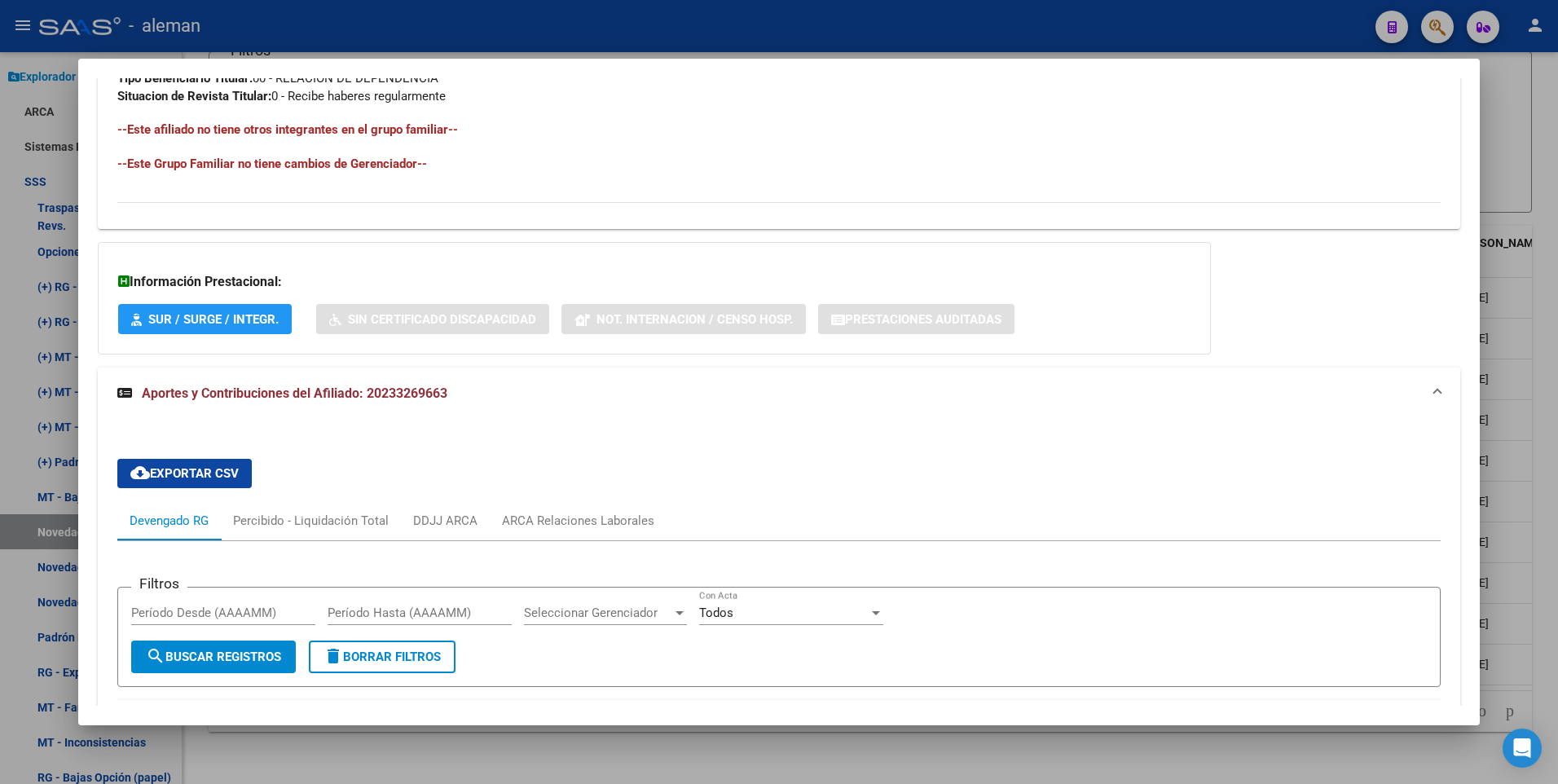
scroll to position [709, 0]
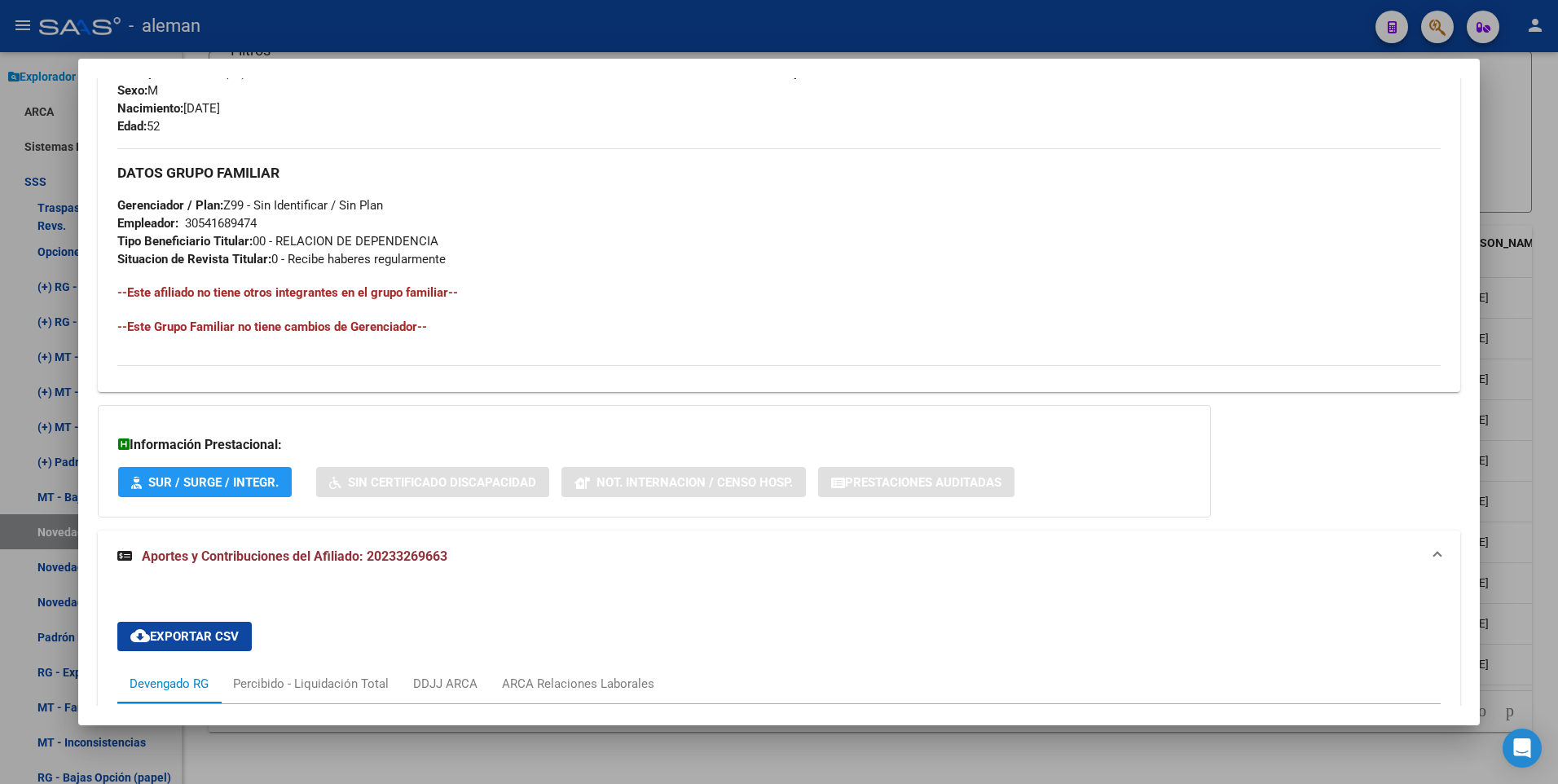
click at [831, 183] on div "DATOS GRUPO FAMILIAR Gerenciador / Plan: Z99 - Sin Identificar / Sin Plan Emple…" at bounding box center [779, 208] width 1324 height 119
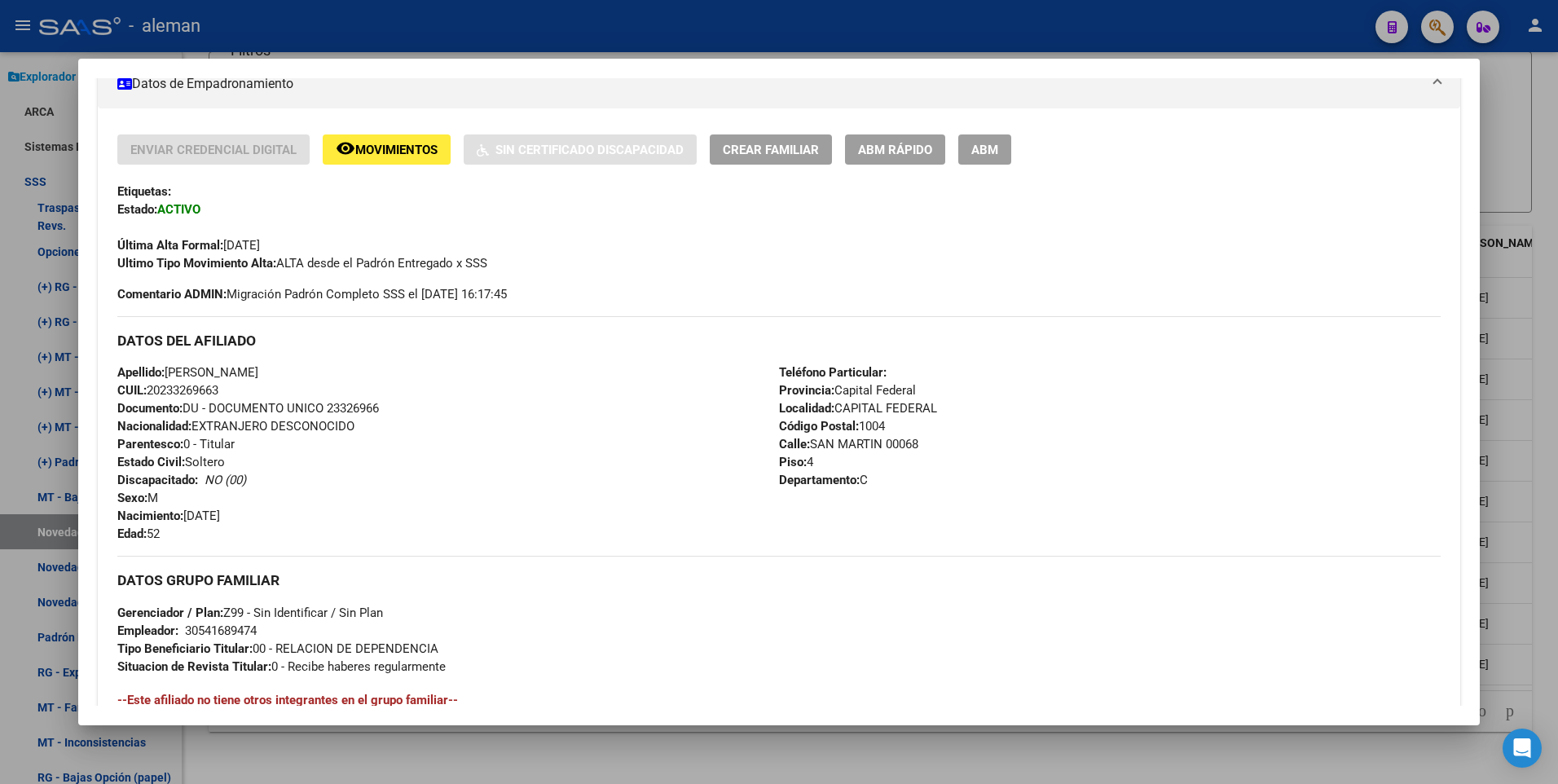
scroll to position [0, 0]
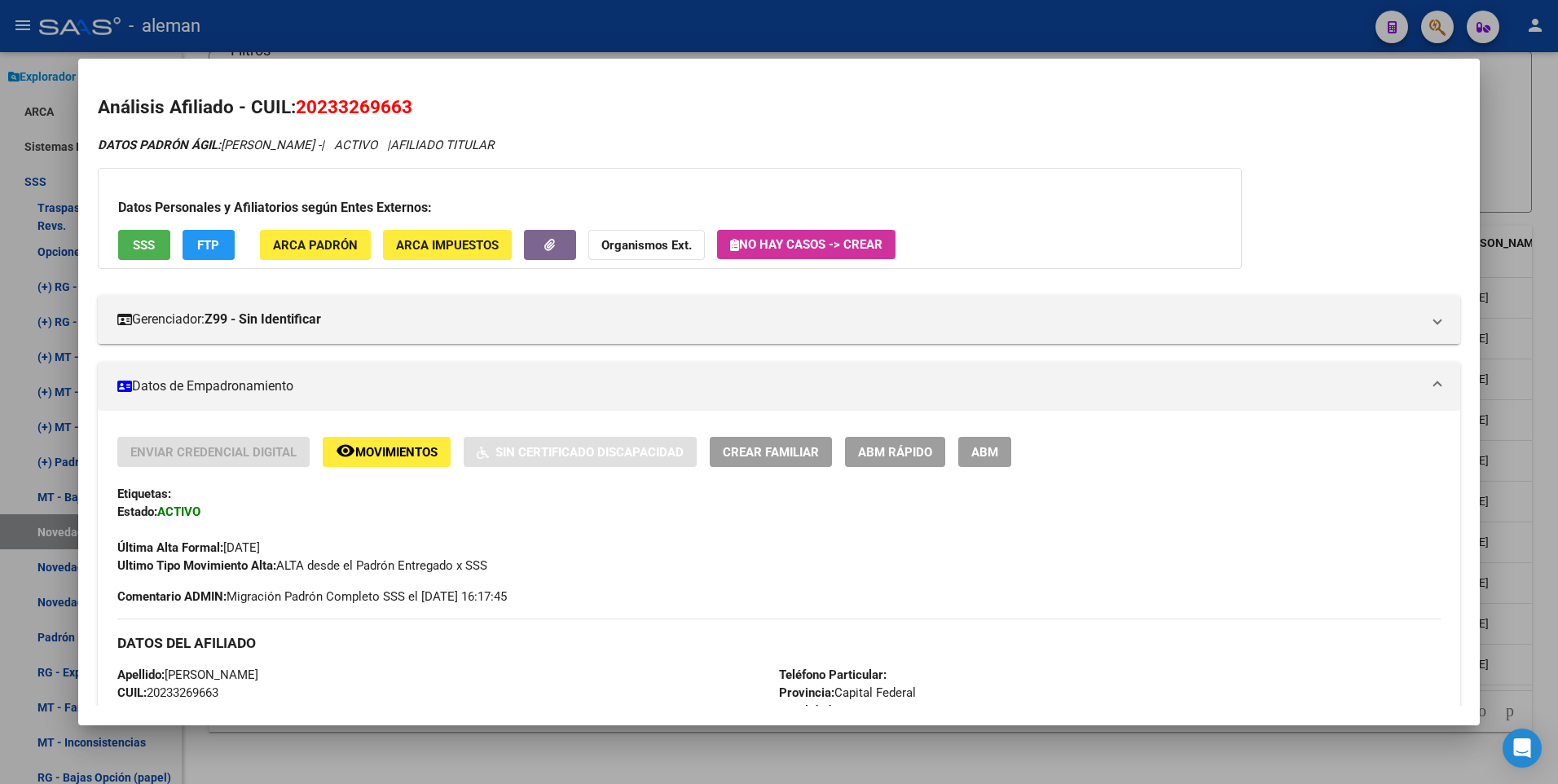
click at [1001, 110] on h2 "Análisis Afiliado - CUIL: 20233269663" at bounding box center [779, 107] width 1363 height 27
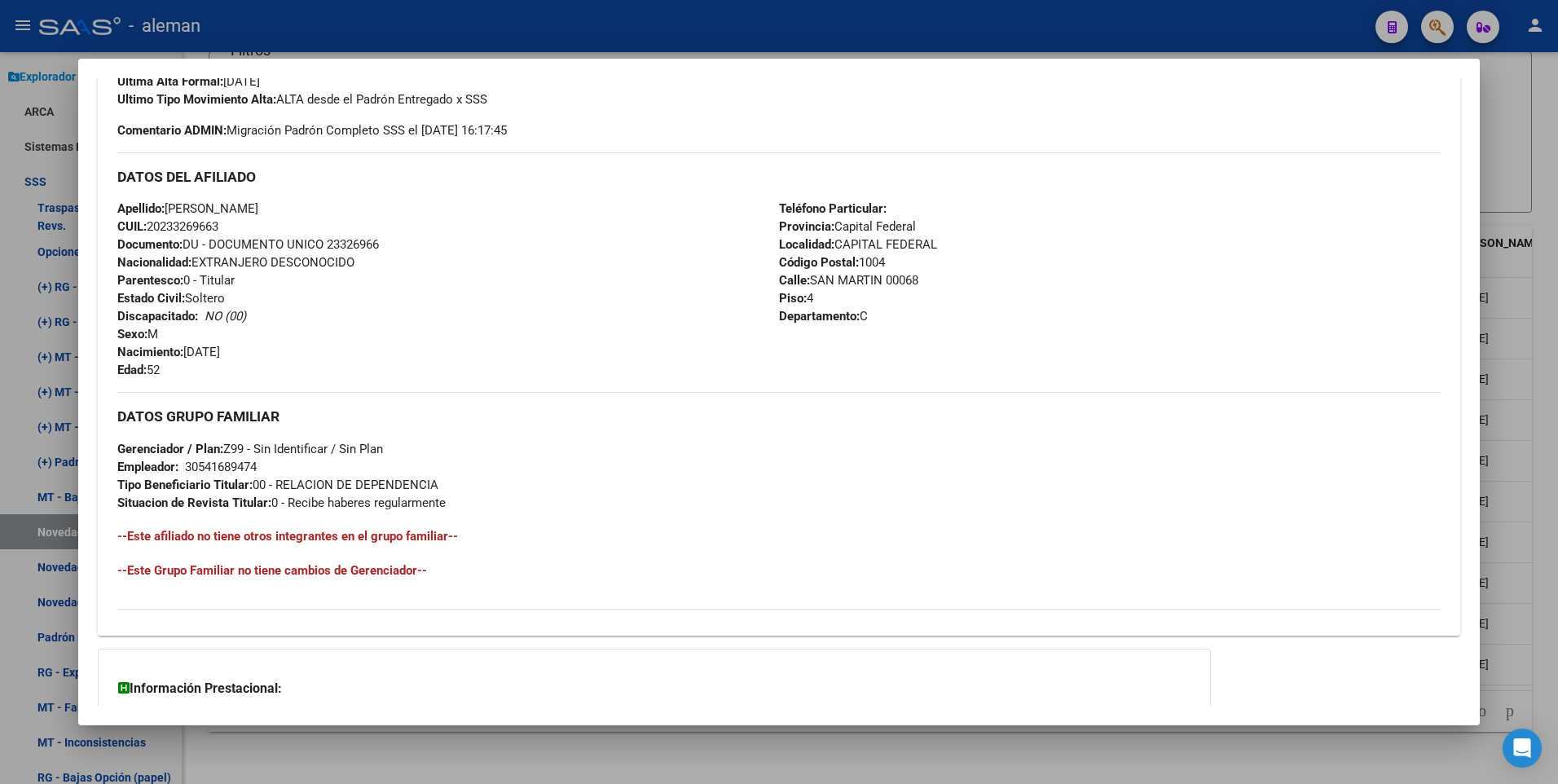
scroll to position [221, 0]
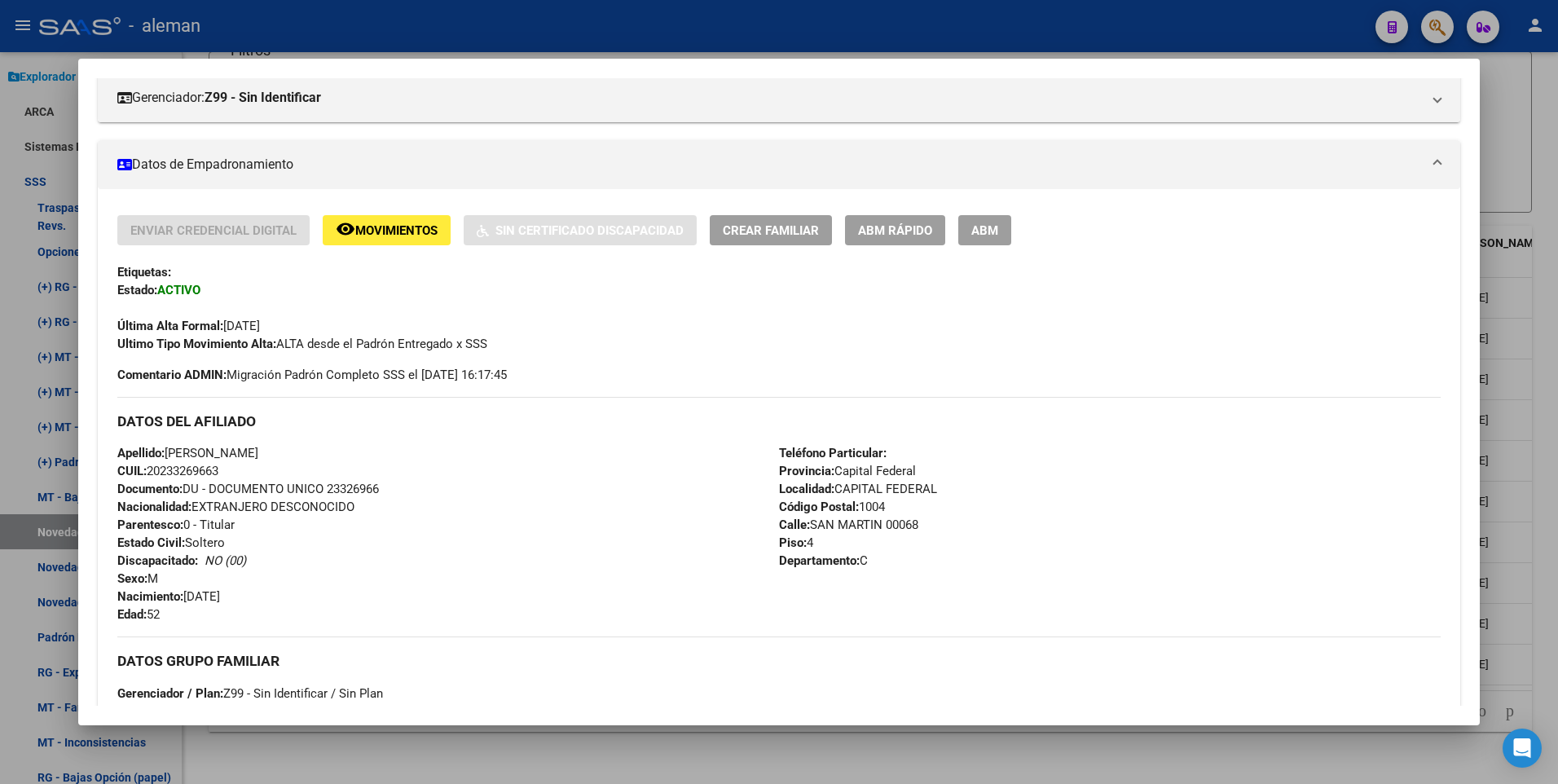
click at [1542, 187] on div at bounding box center [779, 392] width 1558 height 784
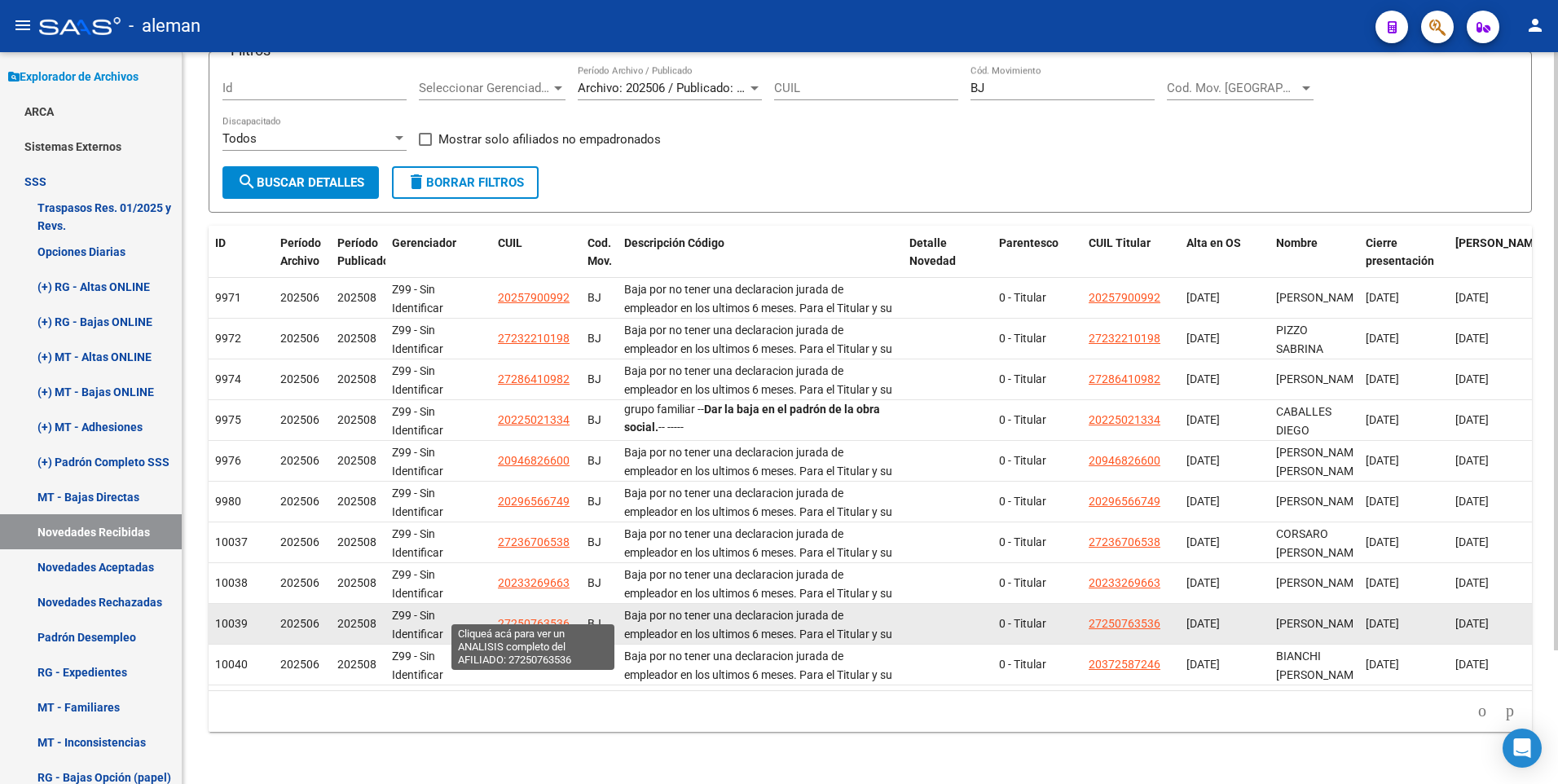
click at [533, 617] on span "27250763536" at bounding box center [534, 623] width 72 height 13
type textarea "27250763536"
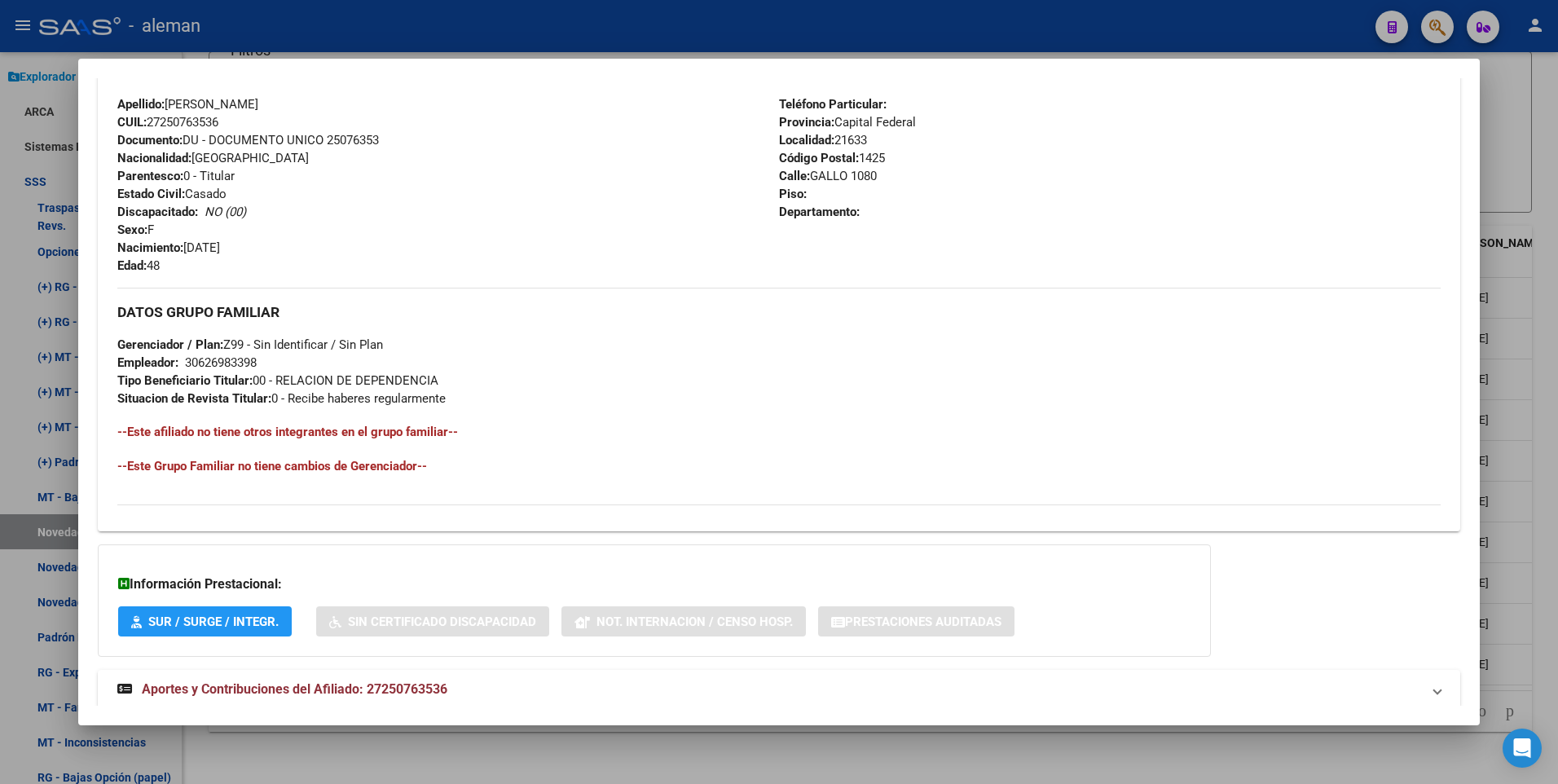
scroll to position [610, 0]
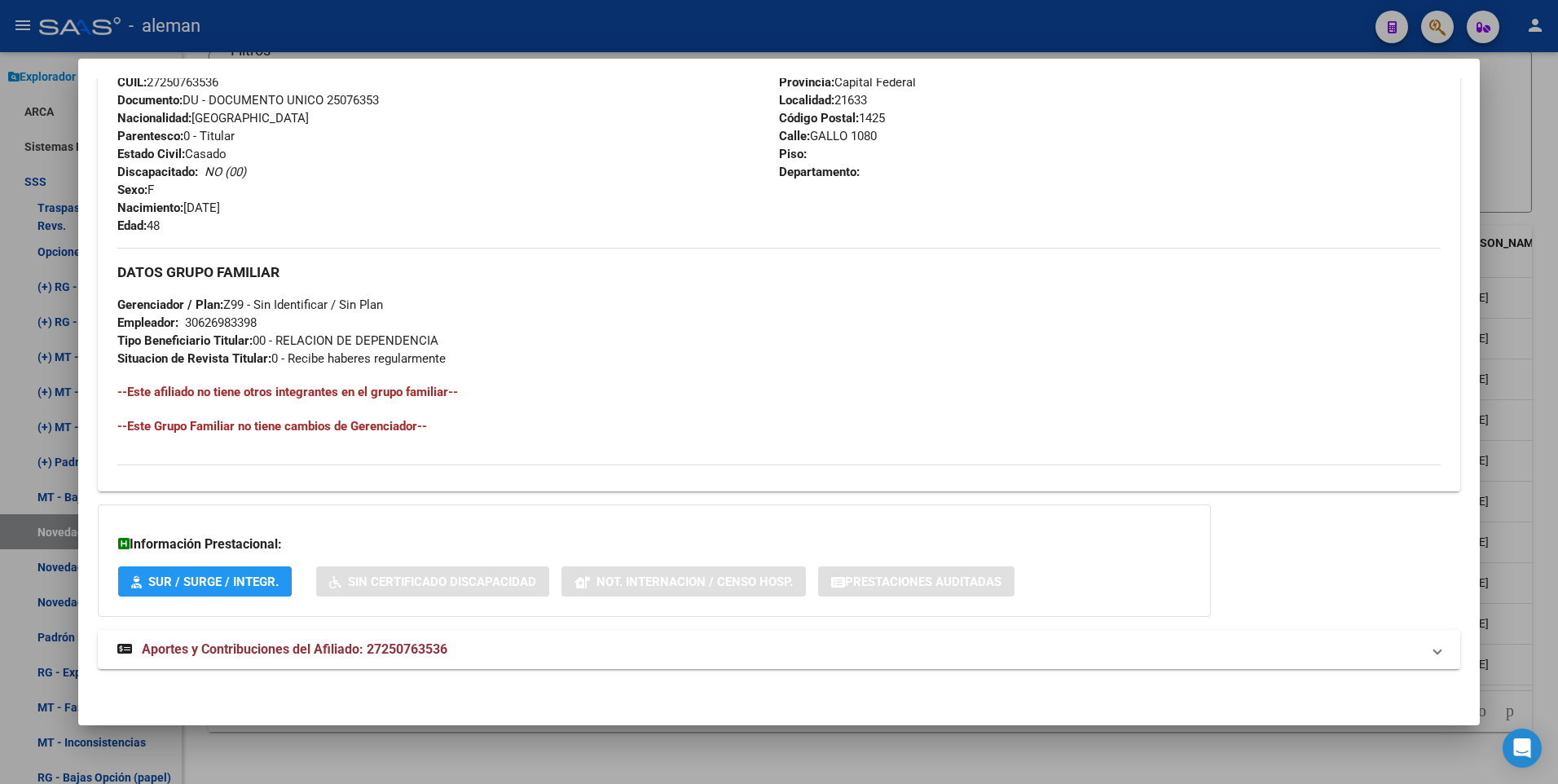
click at [306, 640] on strong "Aportes y Contribuciones del Afiliado: 27250763536" at bounding box center [282, 649] width 330 height 20
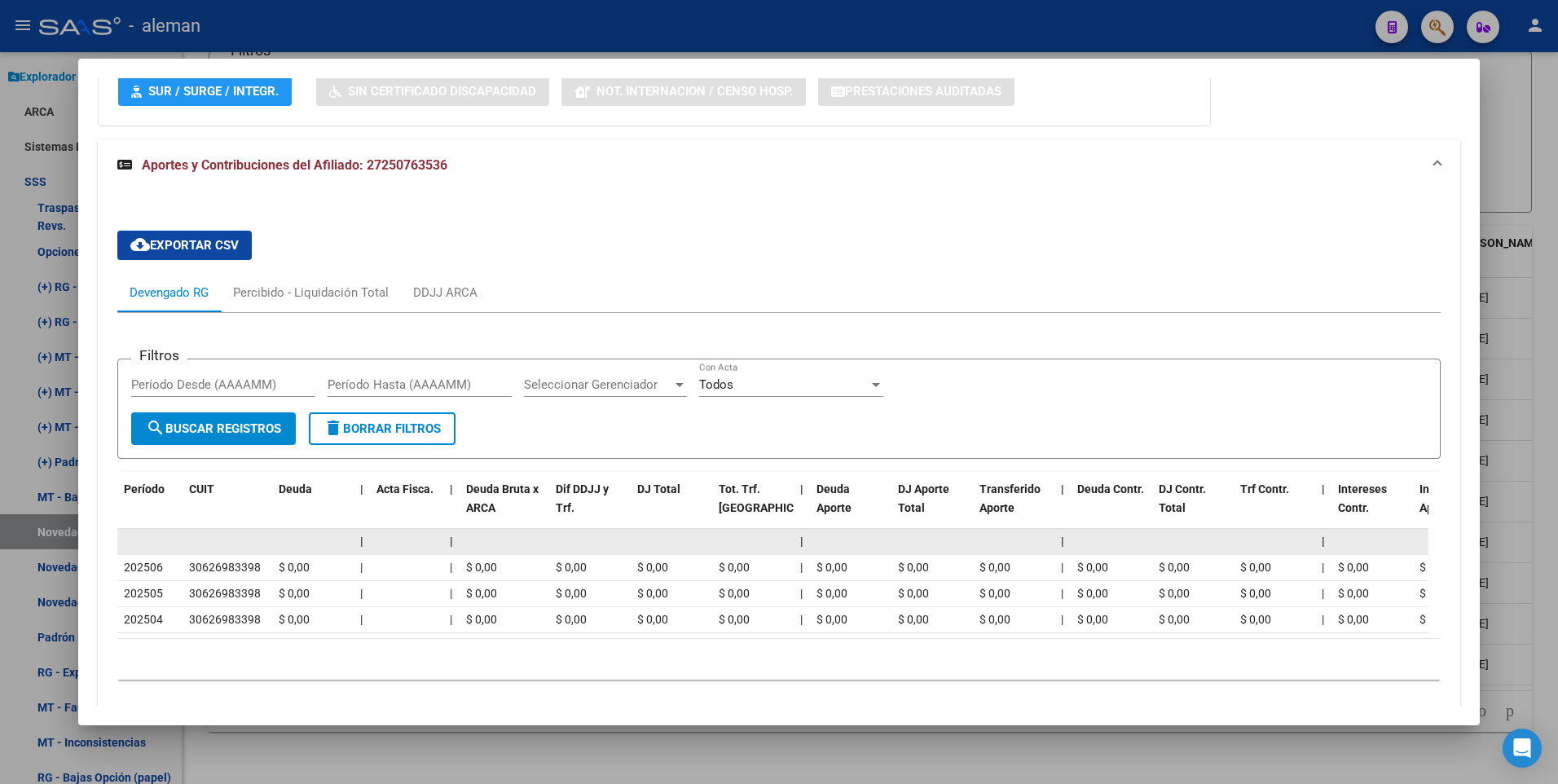
scroll to position [1165, 0]
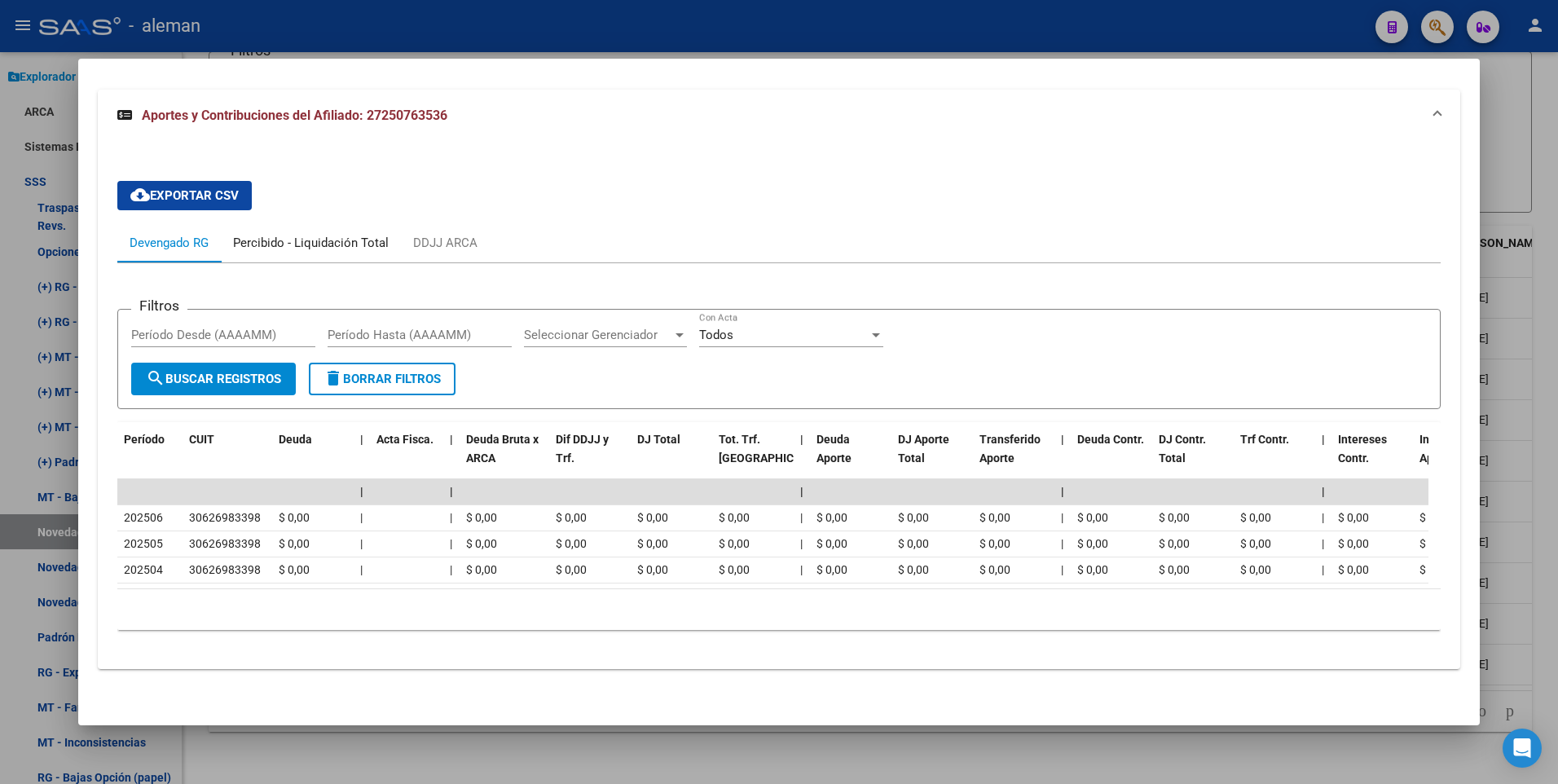
click at [318, 234] on div "Percibido - Liquidación Total" at bounding box center [310, 242] width 156 height 18
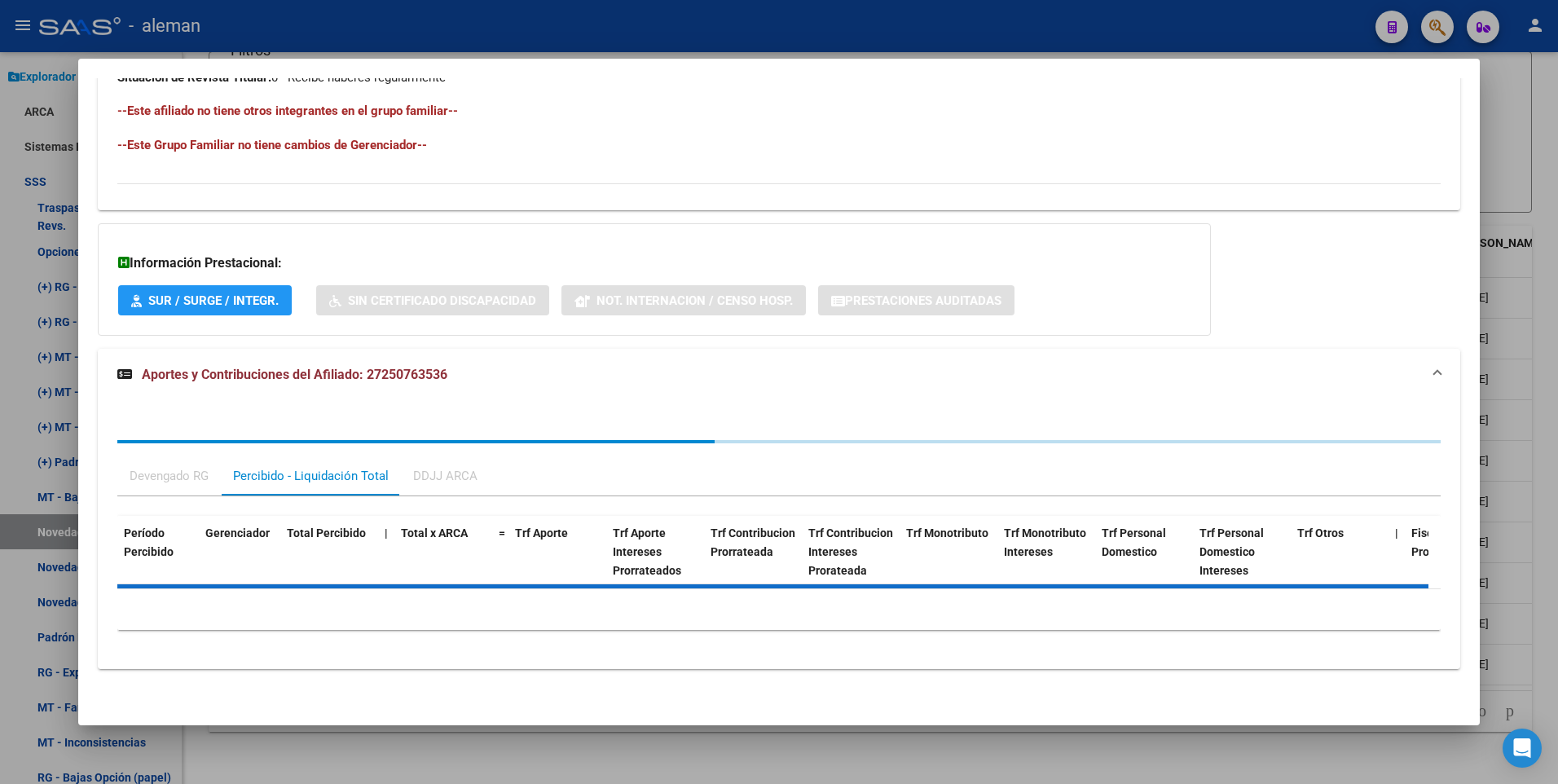
scroll to position [971, 0]
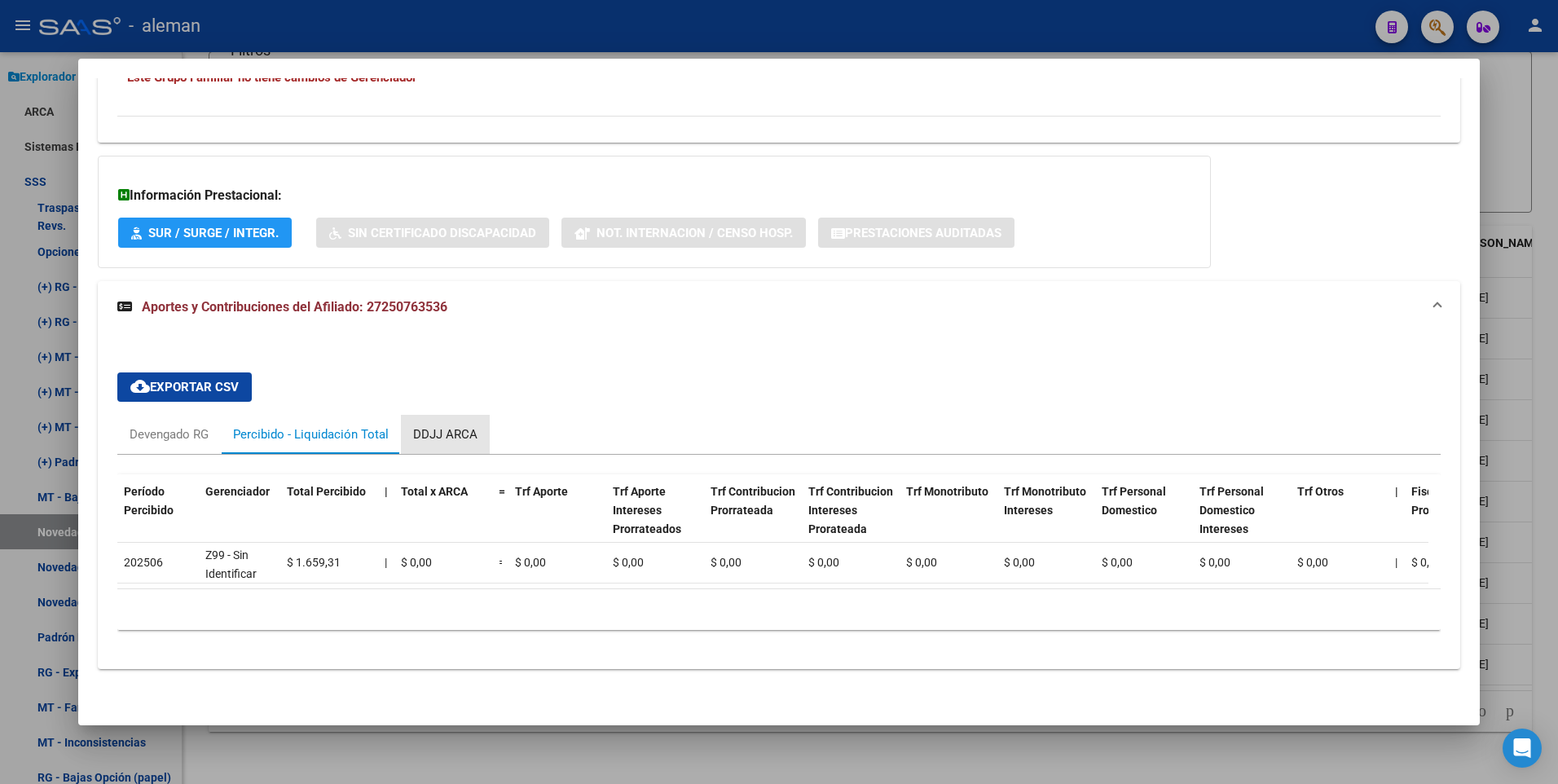
click at [457, 426] on div "DDJJ ARCA" at bounding box center [446, 434] width 64 height 18
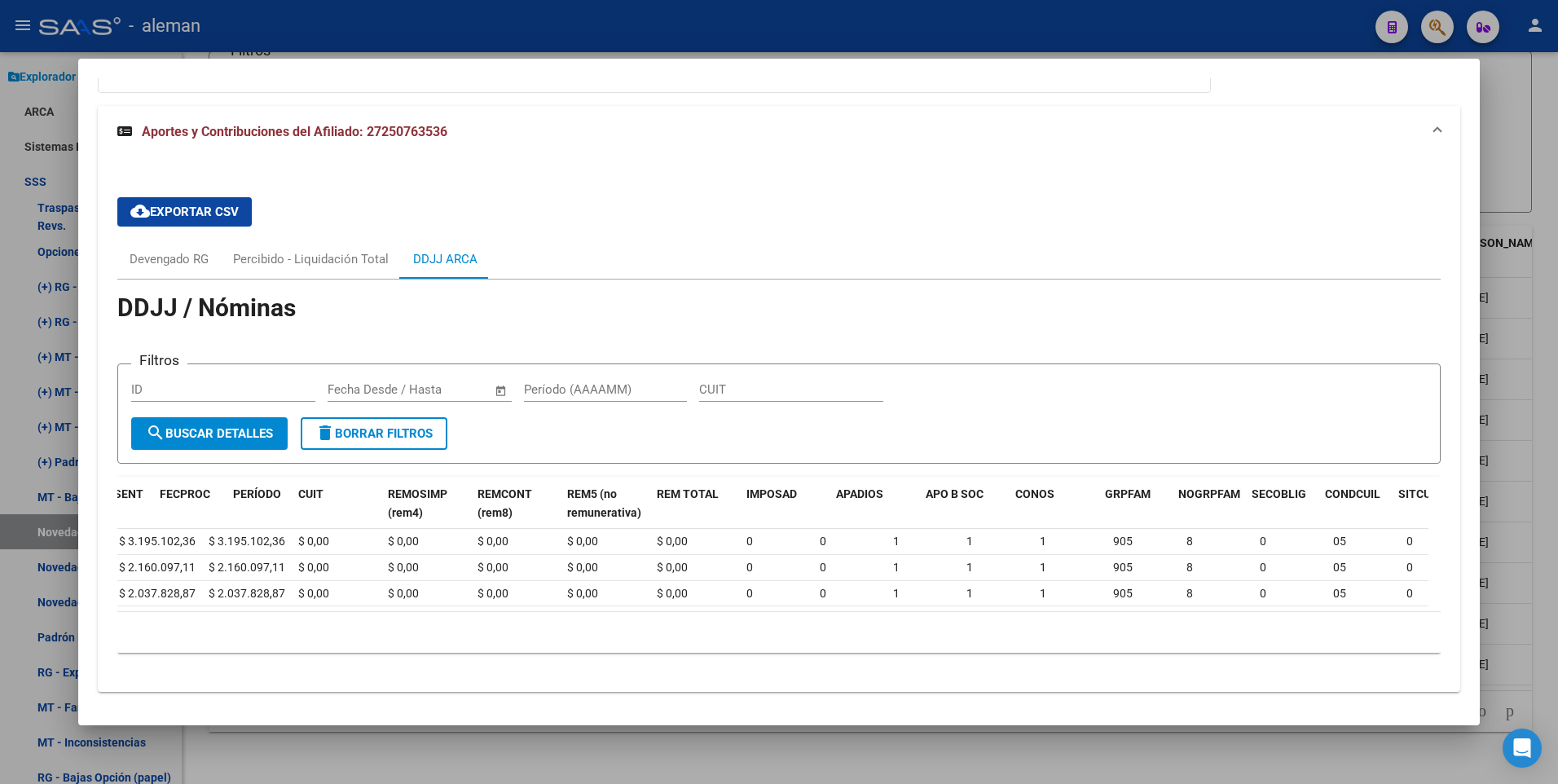
scroll to position [0, 0]
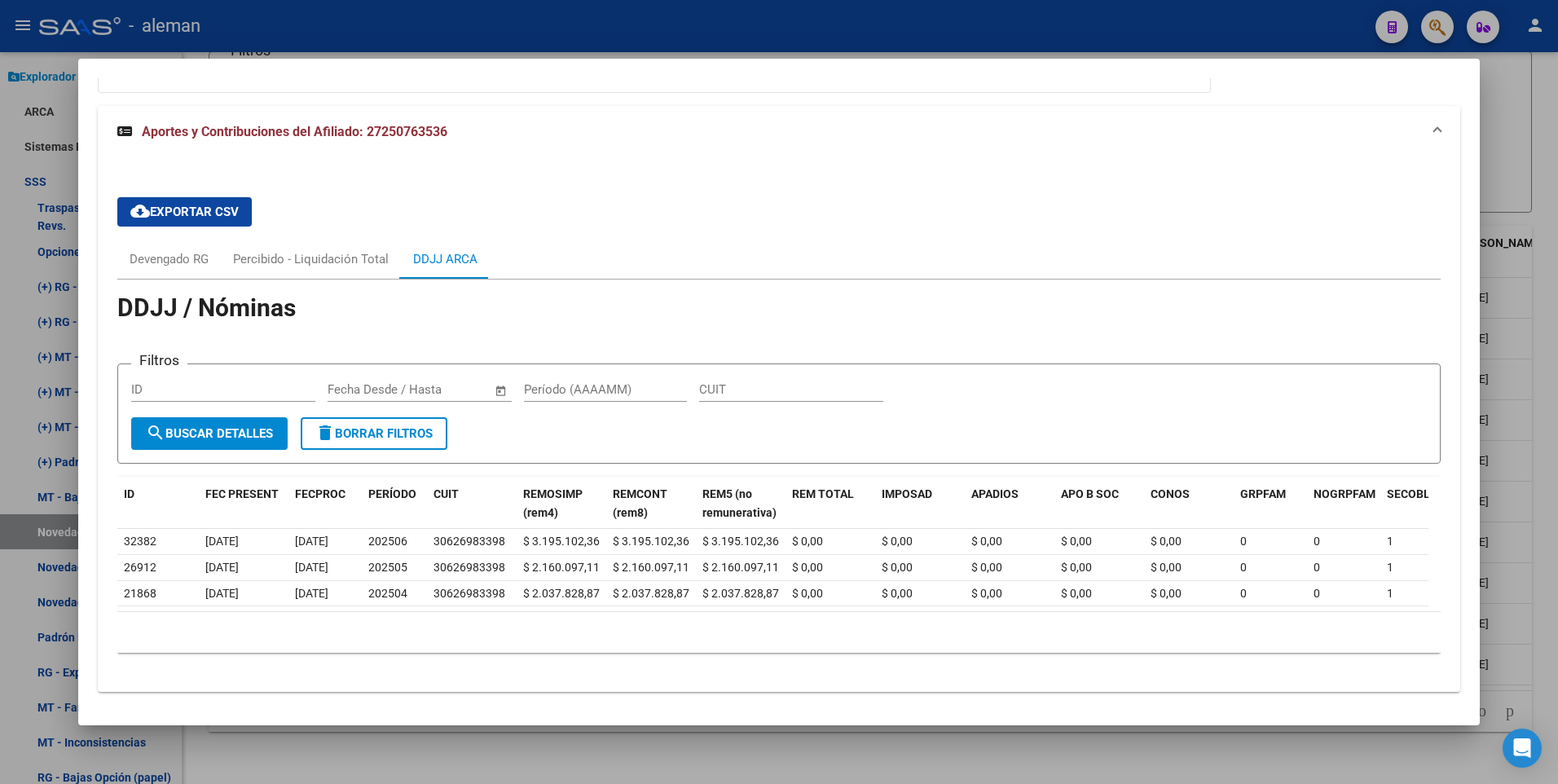
click at [671, 225] on div "cloud_download Exportar CSV Devengado RG Percibido - Liquidación Total DDJJ ARC…" at bounding box center [779, 425] width 1324 height 481
click at [179, 258] on div "Devengado RG" at bounding box center [169, 258] width 79 height 18
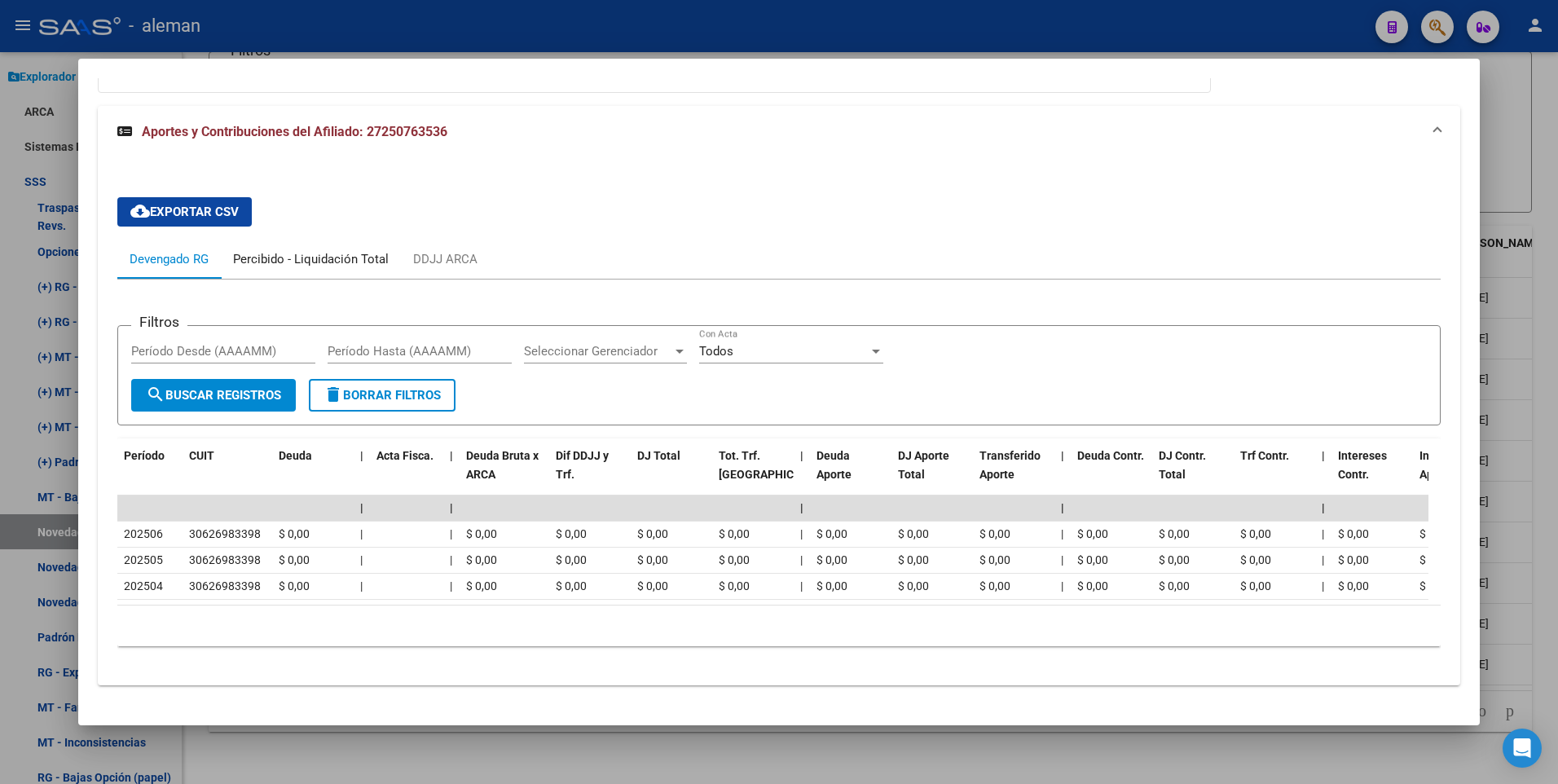
click at [267, 255] on div "Percibido - Liquidación Total" at bounding box center [310, 258] width 156 height 18
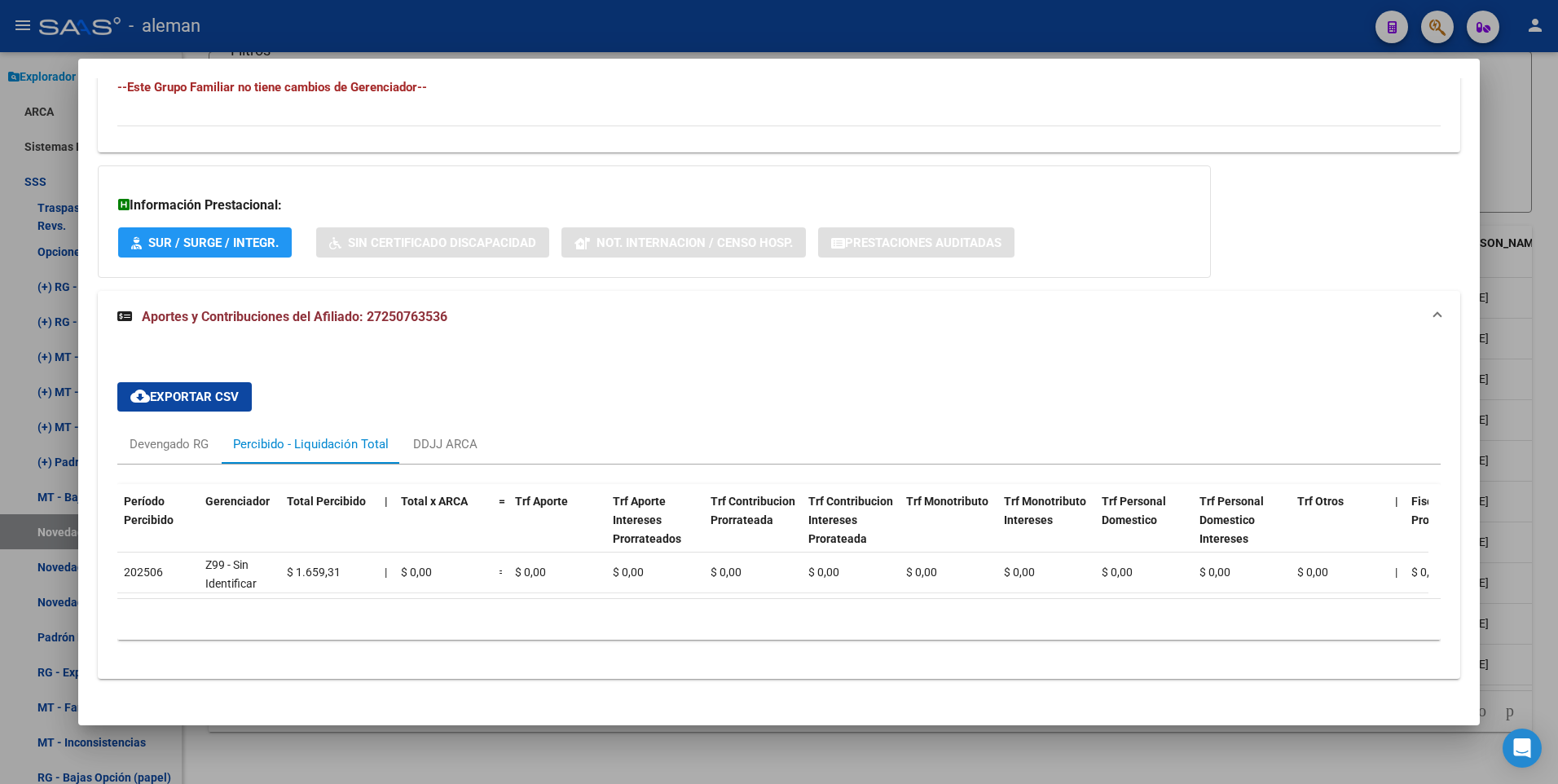
scroll to position [971, 0]
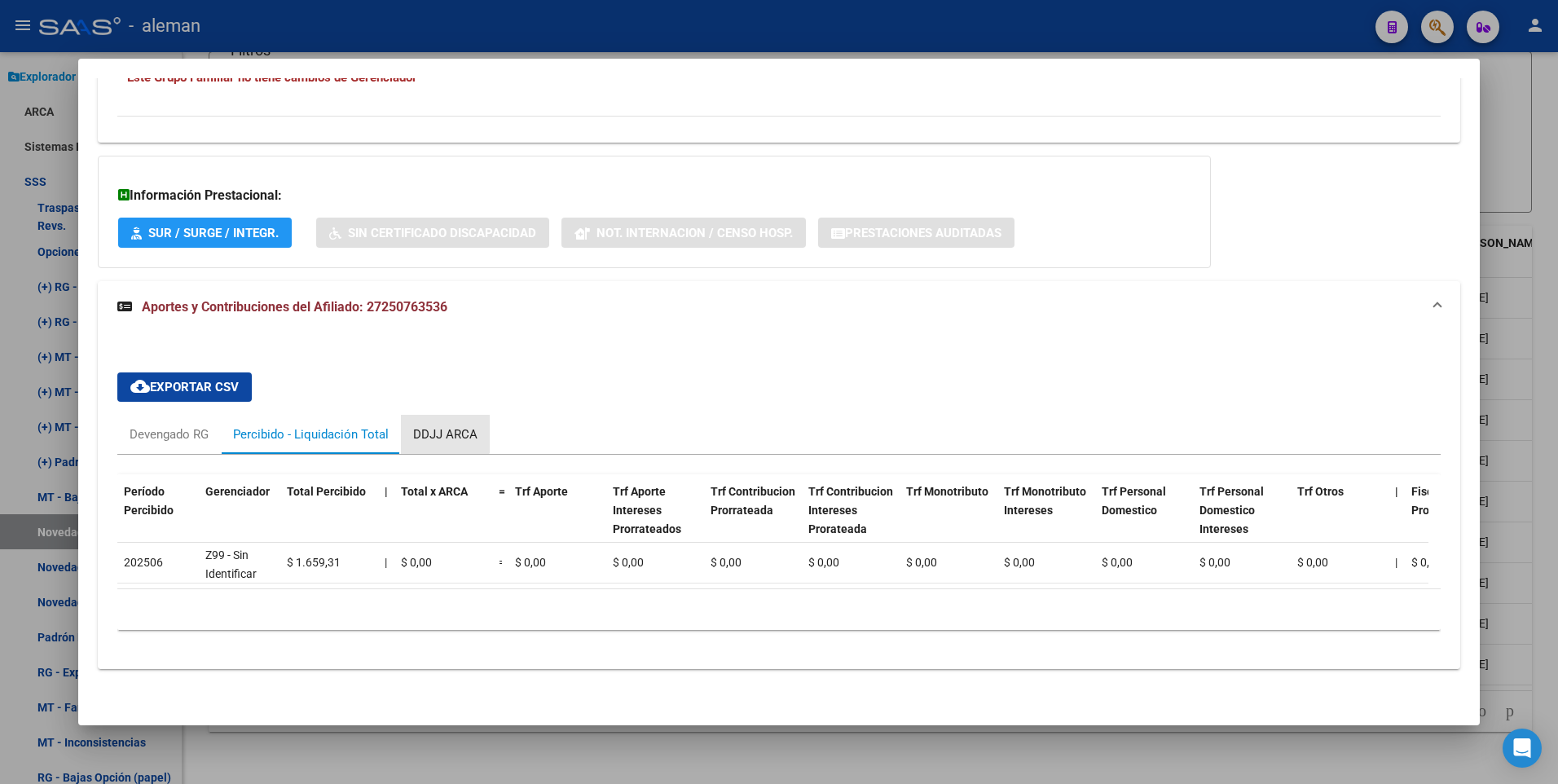
click at [443, 426] on div "DDJJ ARCA" at bounding box center [446, 434] width 64 height 18
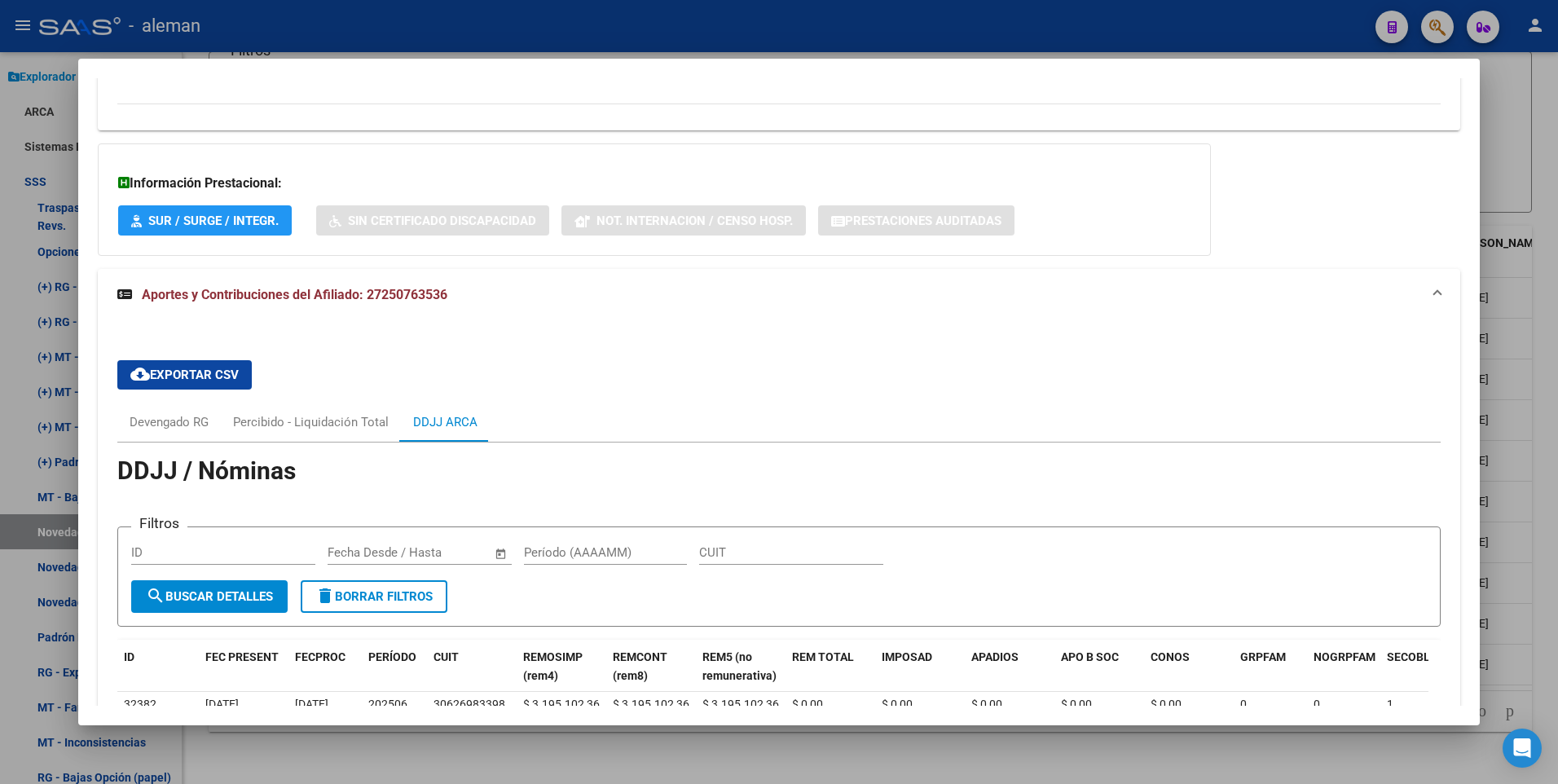
scroll to position [1134, 0]
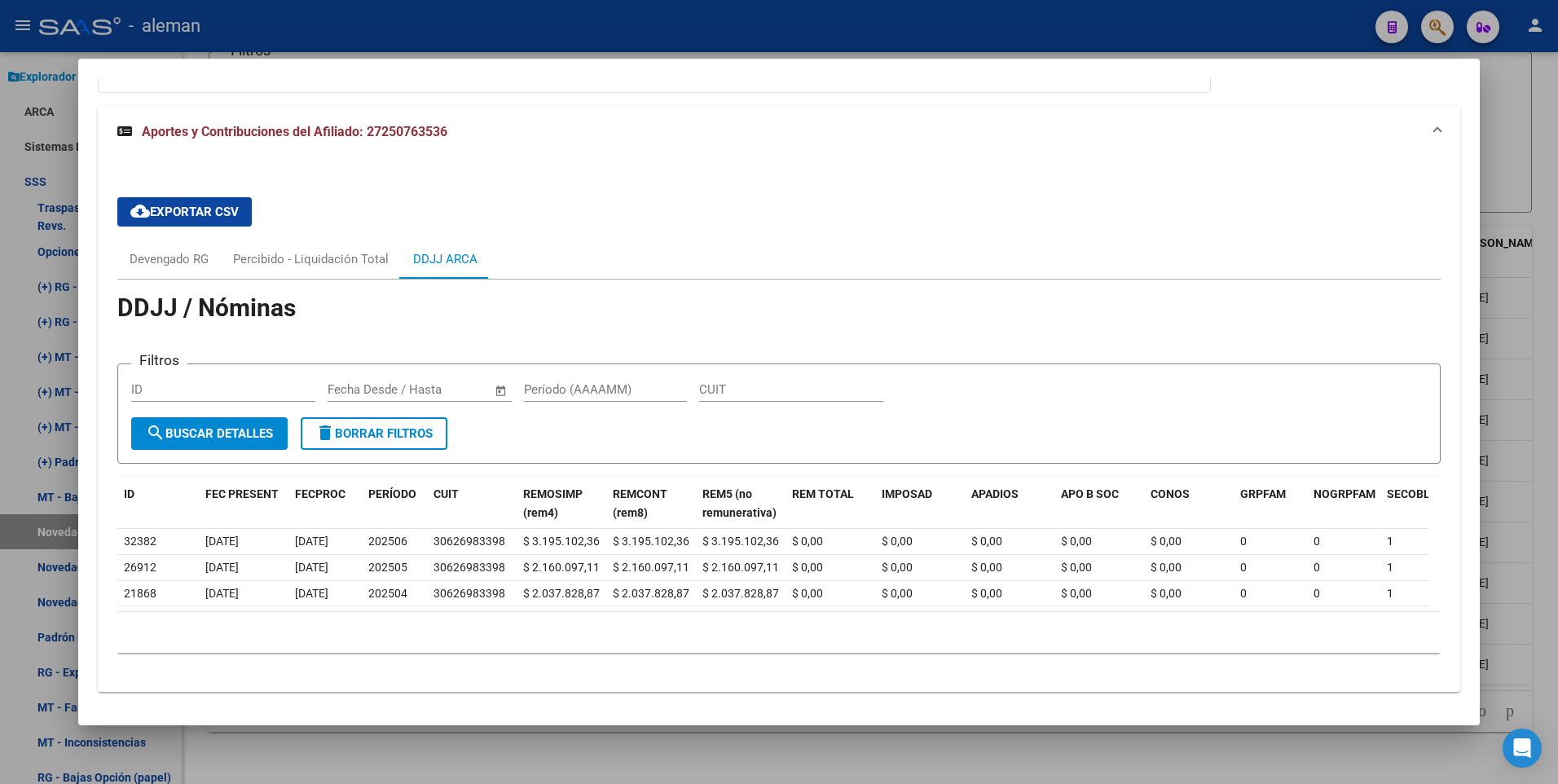
click at [1354, 200] on div "cloud_download Exportar CSV Devengado RG Percibido - Liquidación Total DDJJ ARC…" at bounding box center [779, 425] width 1324 height 481
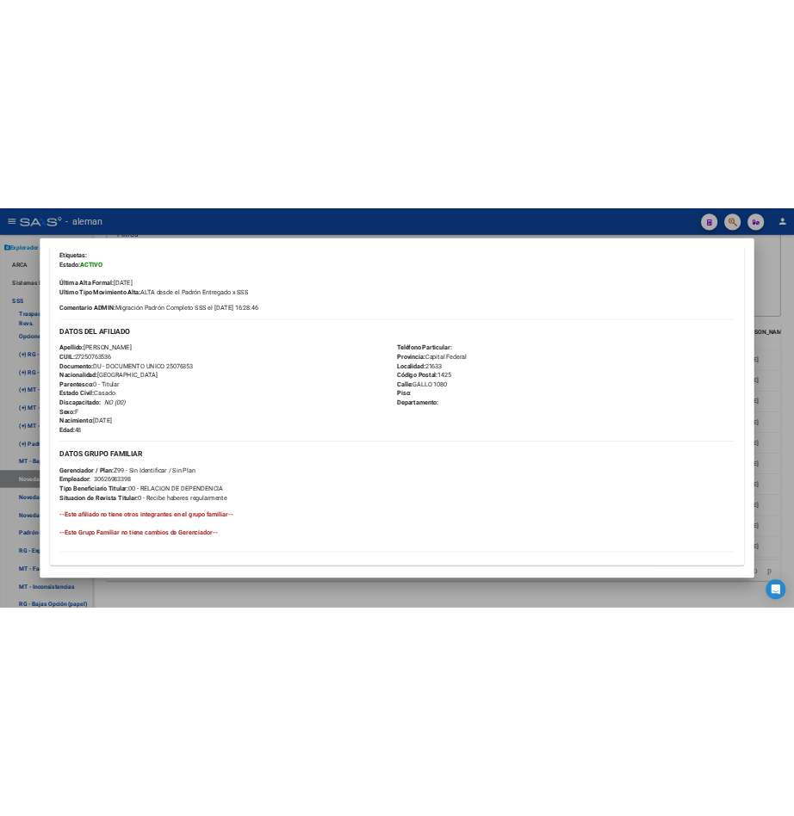
scroll to position [0, 0]
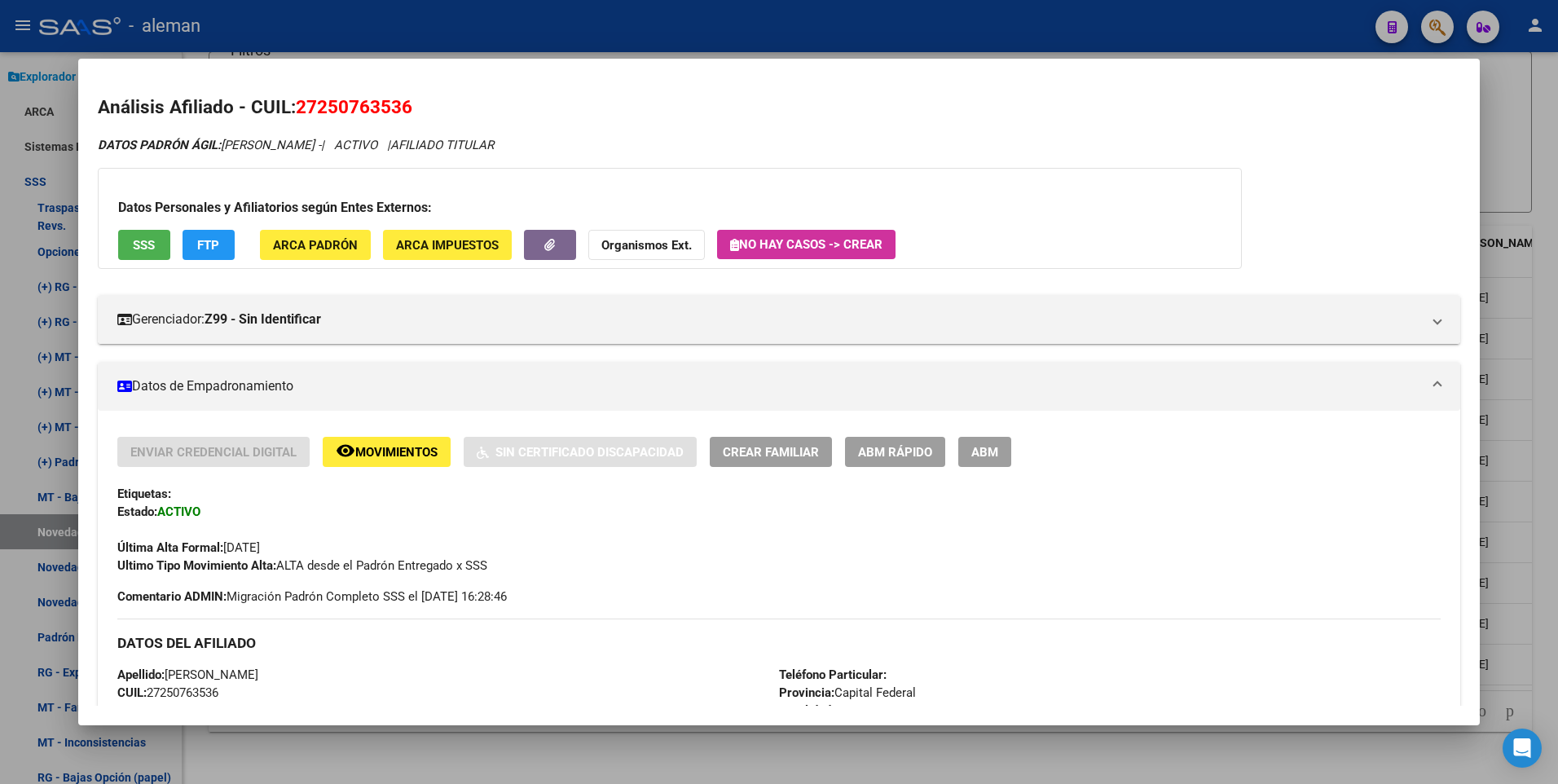
click at [661, 246] on strong "Organismos Ext." at bounding box center [647, 245] width 91 height 15
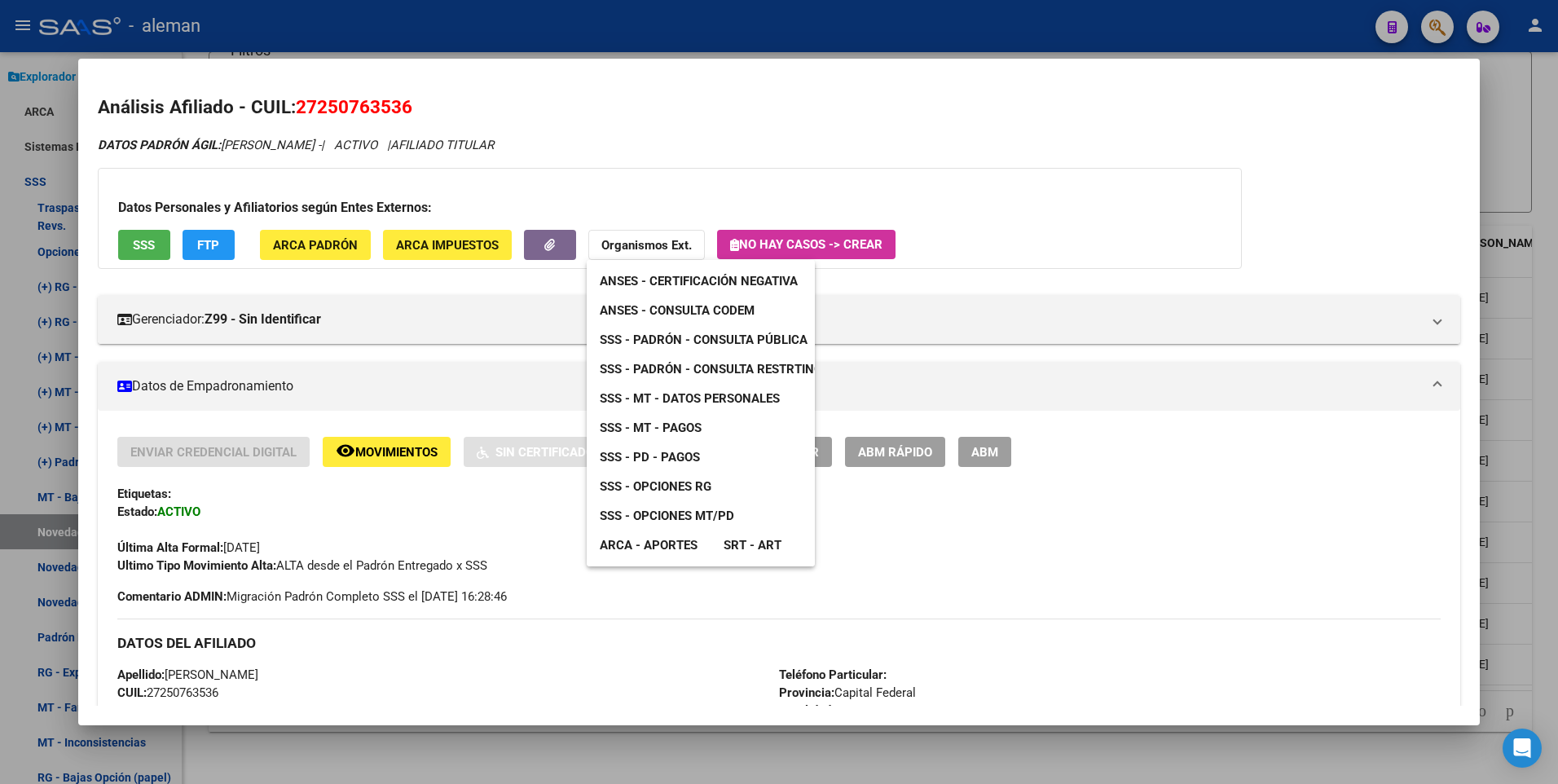
click at [684, 543] on span "ARCA - Aportes" at bounding box center [648, 545] width 97 height 15
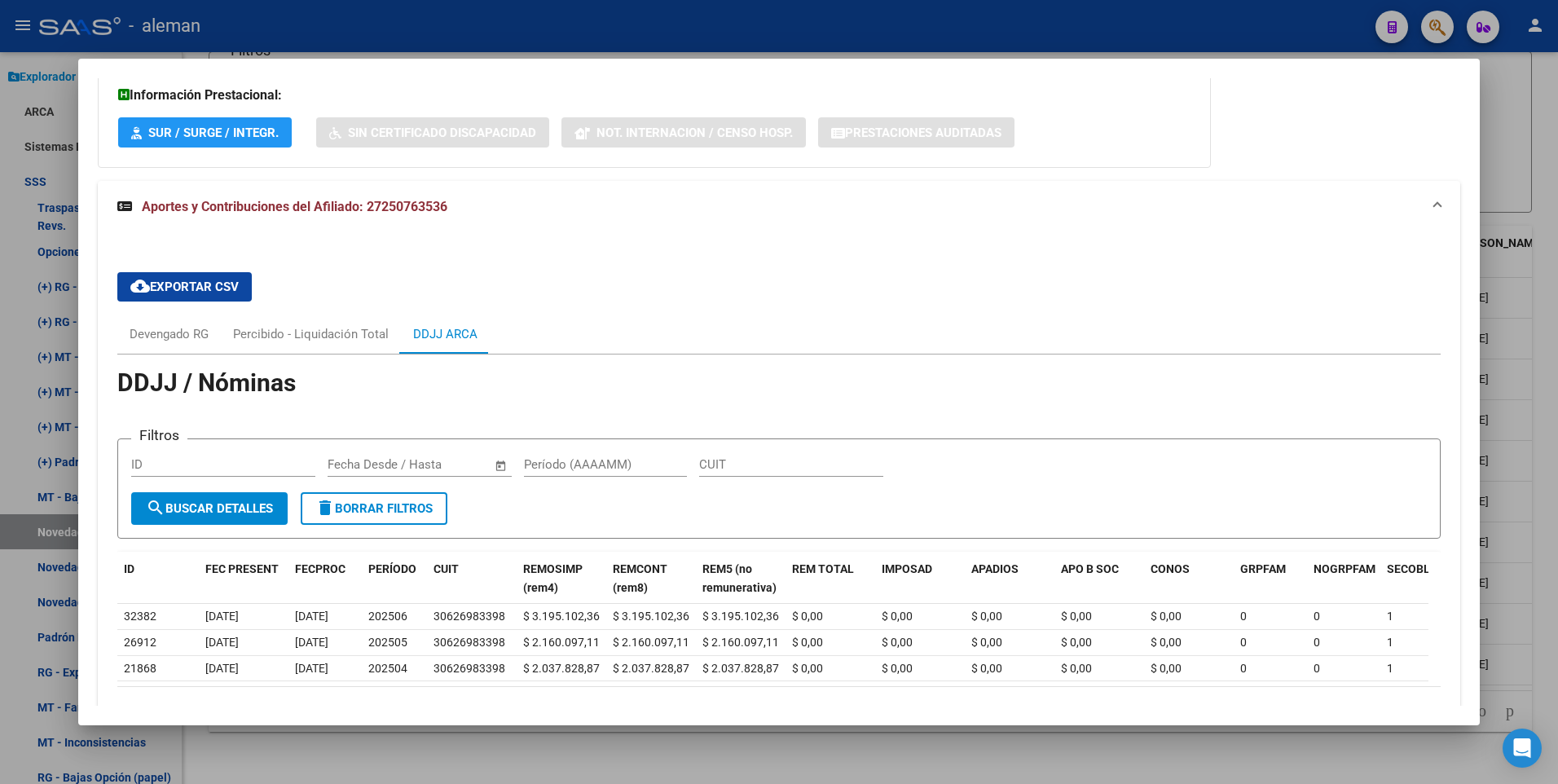
scroll to position [1169, 0]
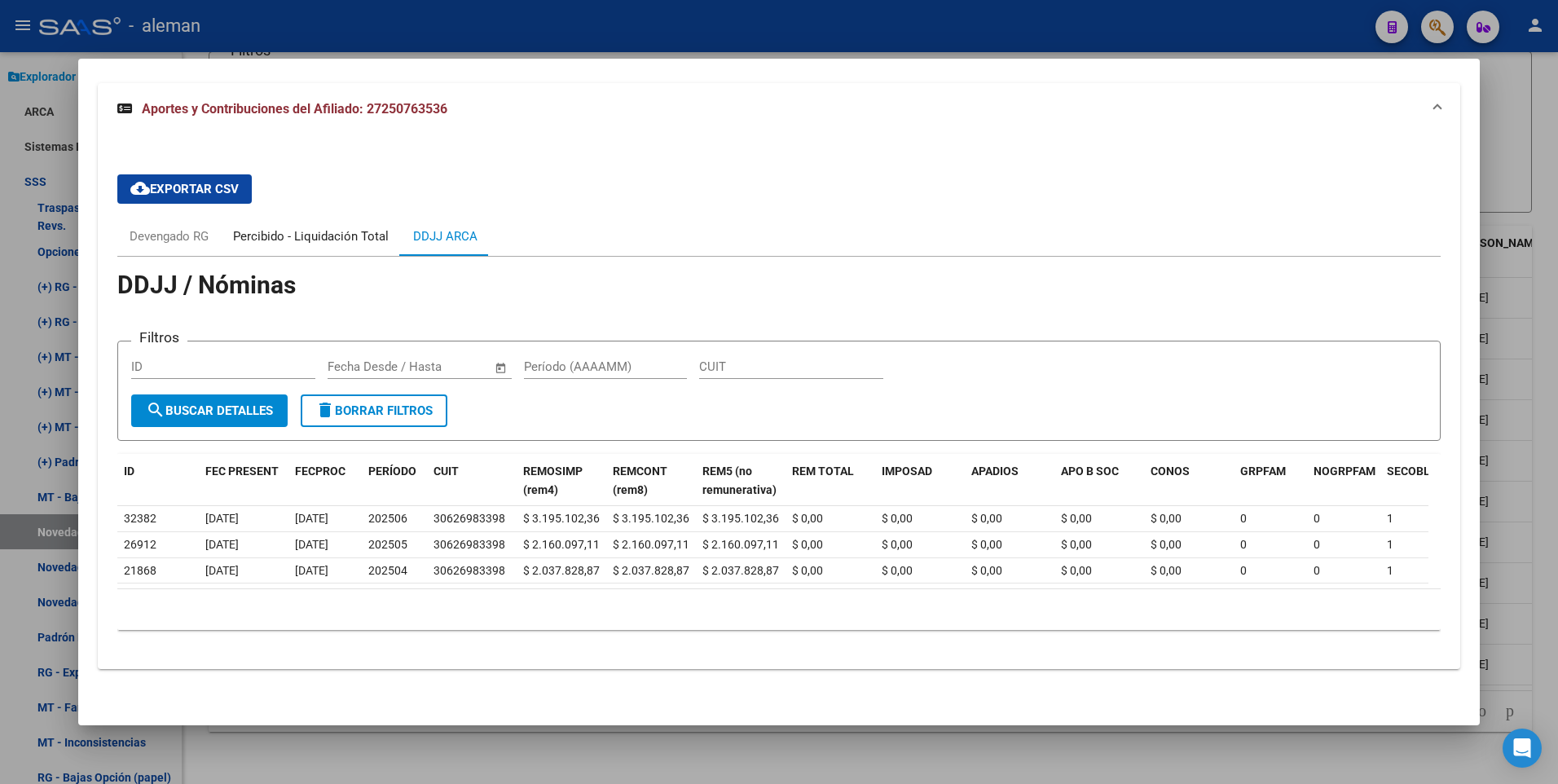
click at [327, 227] on div "Percibido - Liquidación Total" at bounding box center [310, 235] width 156 height 18
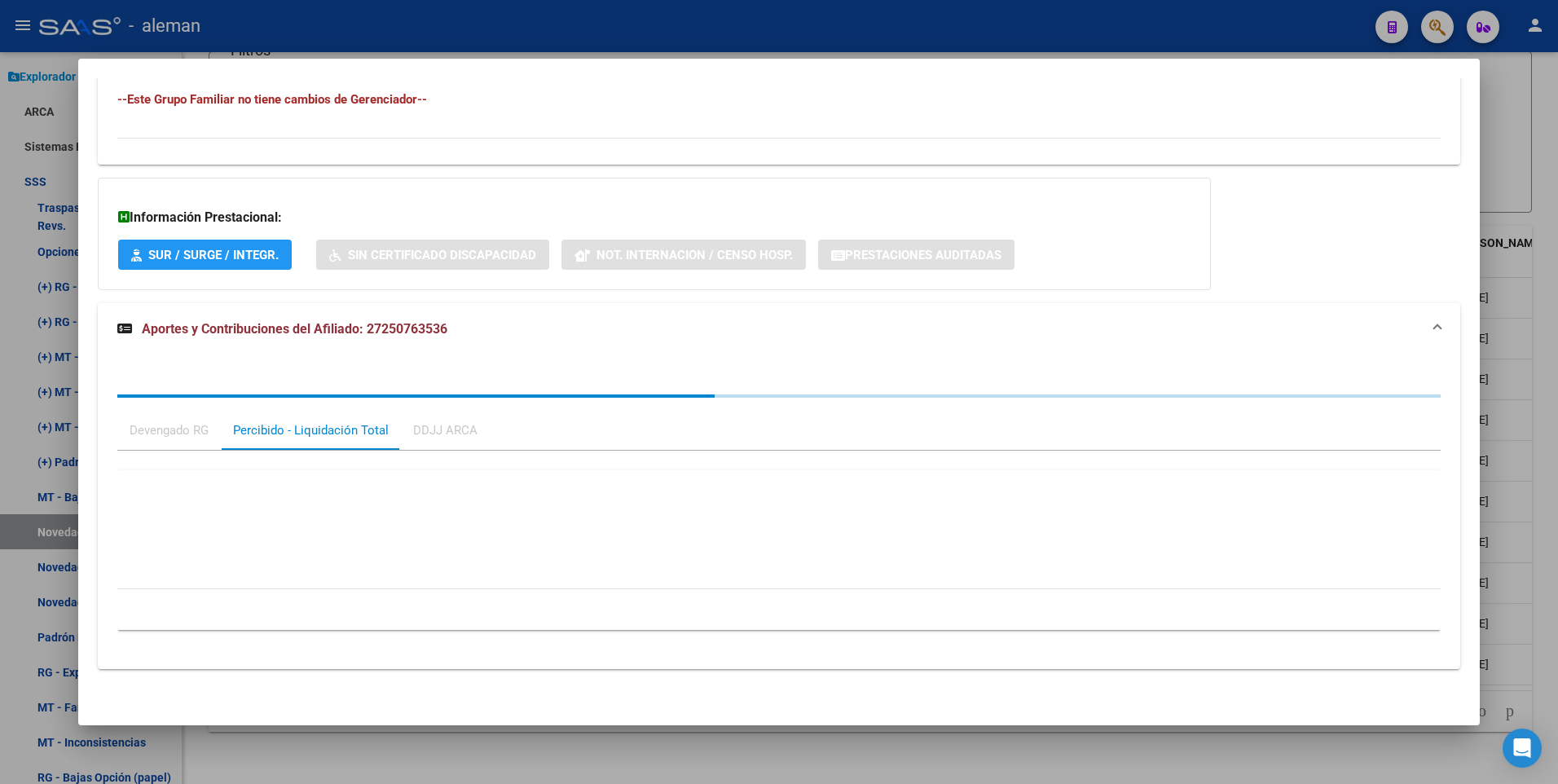
scroll to position [971, 0]
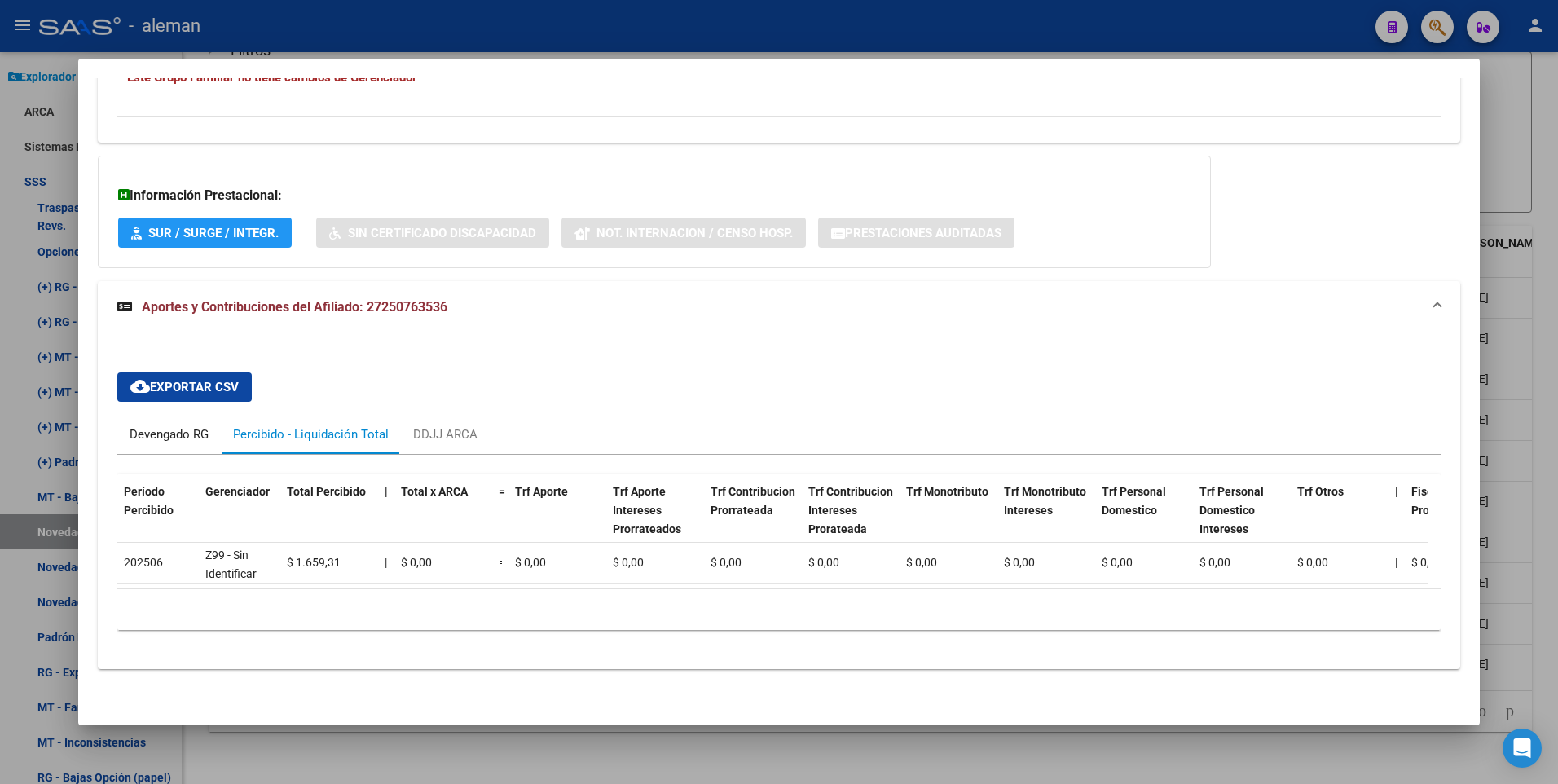
click at [183, 426] on div "Devengado RG" at bounding box center [169, 434] width 79 height 18
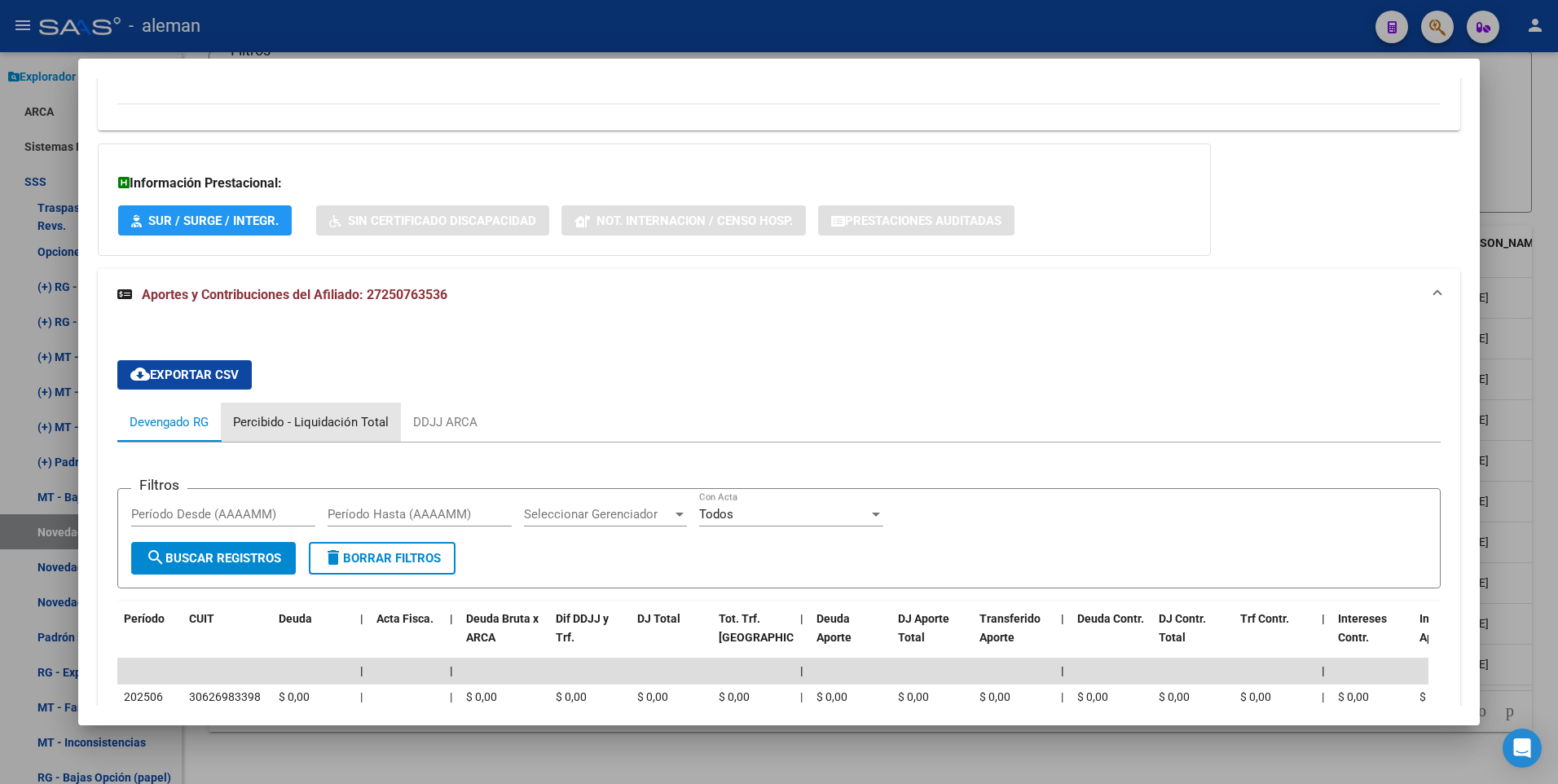
click at [372, 423] on div "Percibido - Liquidación Total" at bounding box center [310, 422] width 156 height 18
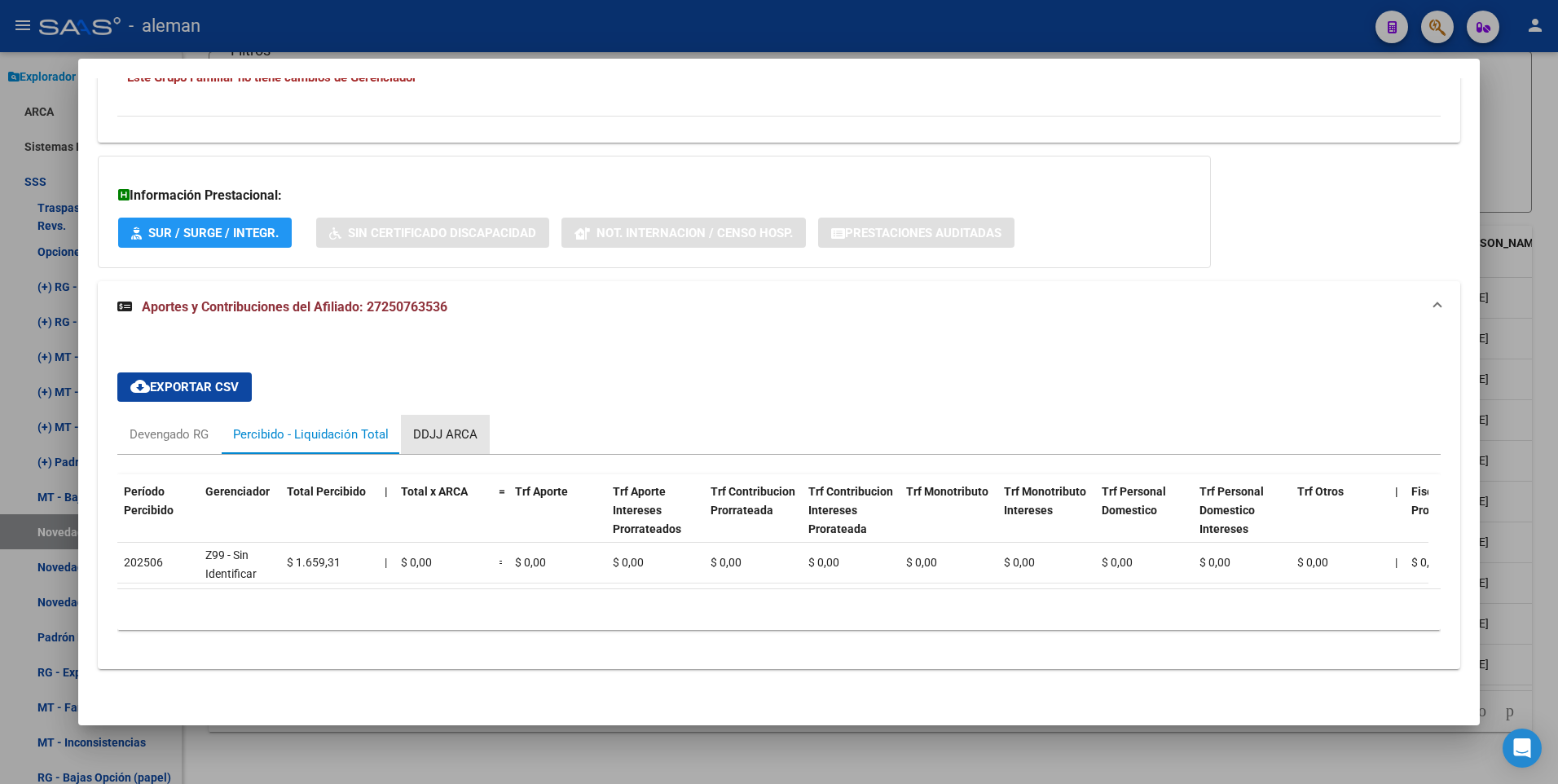
click at [444, 426] on div "DDJJ ARCA" at bounding box center [446, 434] width 64 height 18
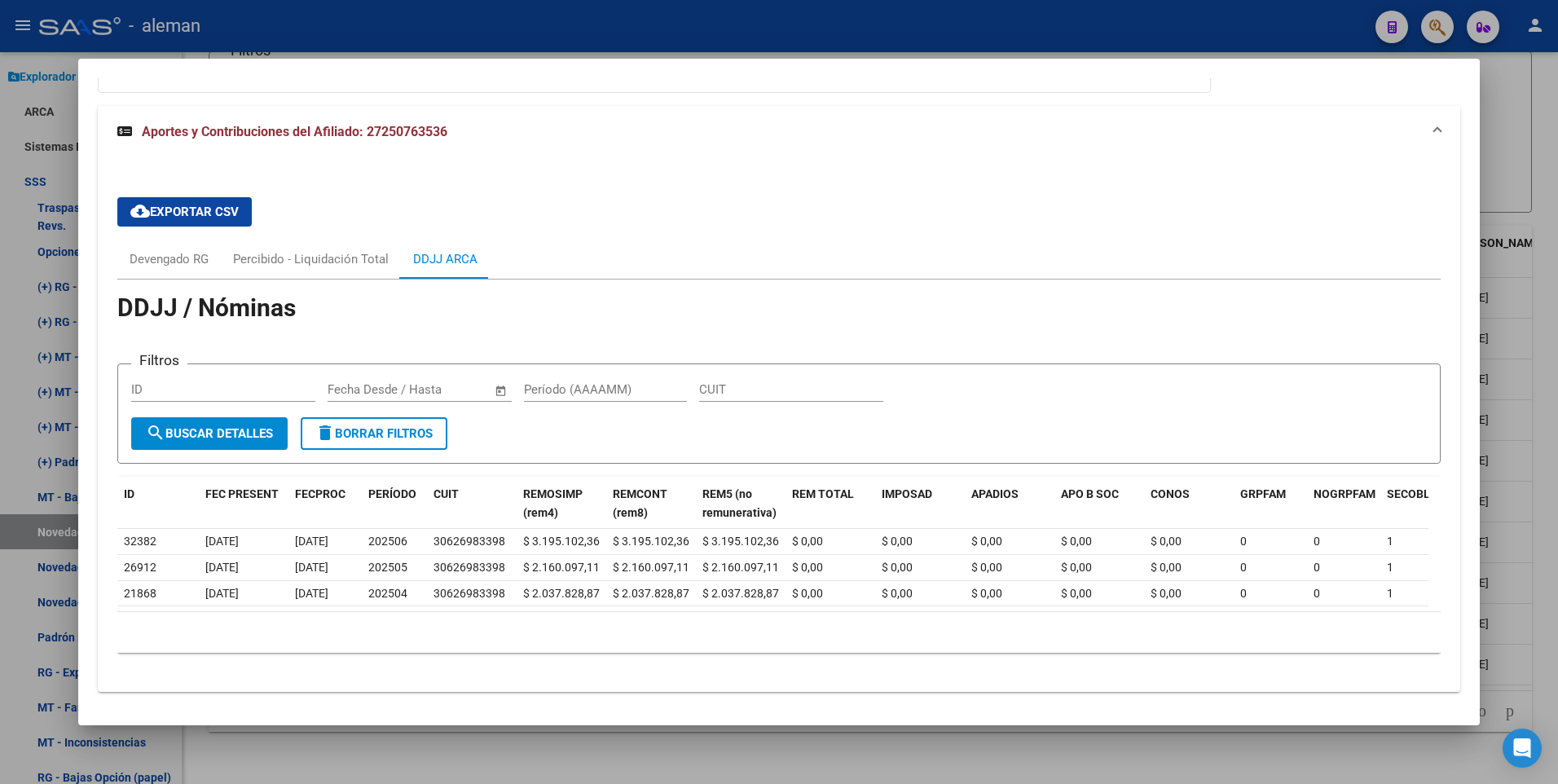
scroll to position [1053, 0]
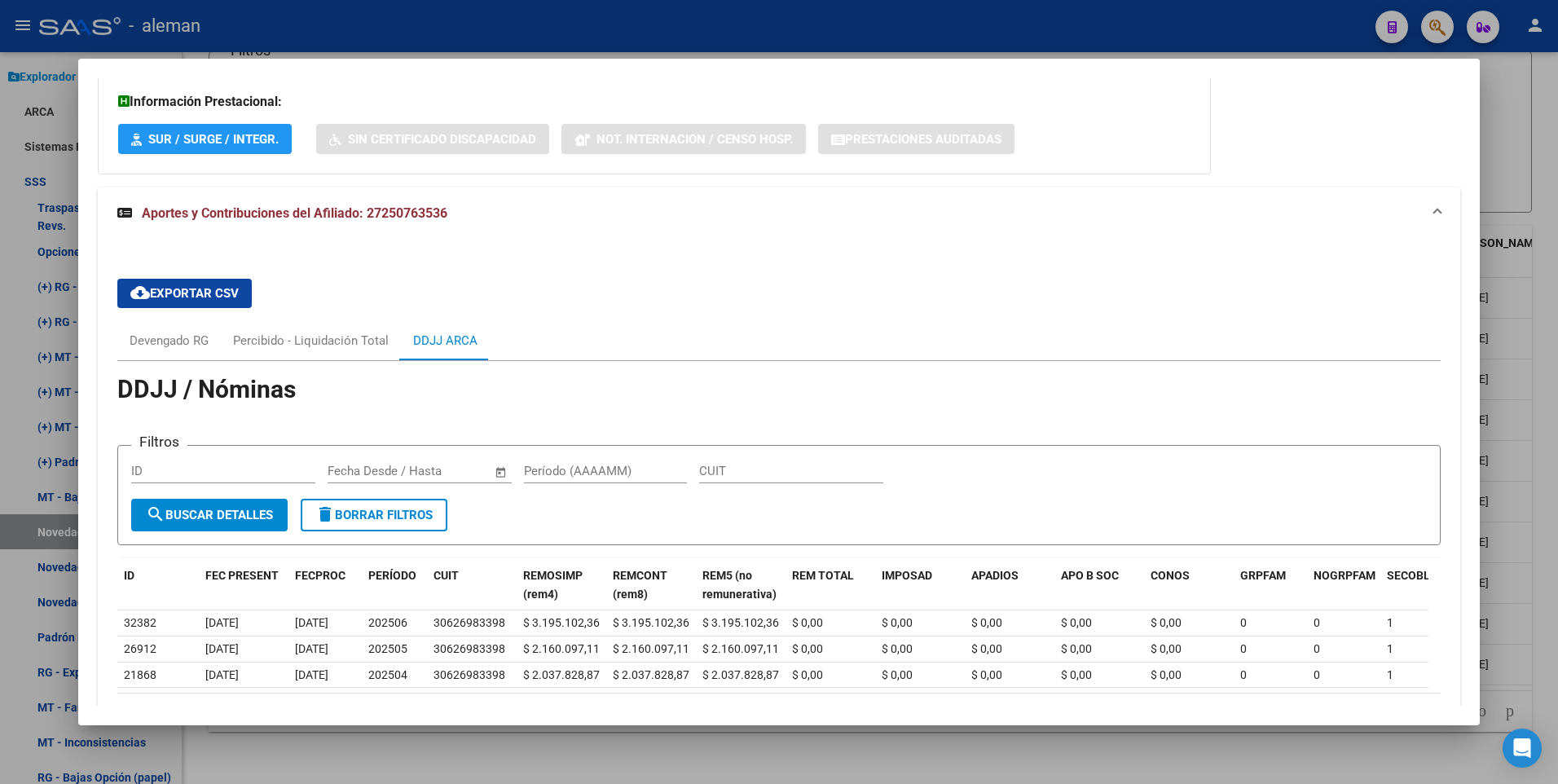
click at [614, 307] on div "cloud_download Exportar CSV Devengado RG Percibido - Liquidación Total DDJJ ARC…" at bounding box center [779, 506] width 1324 height 481
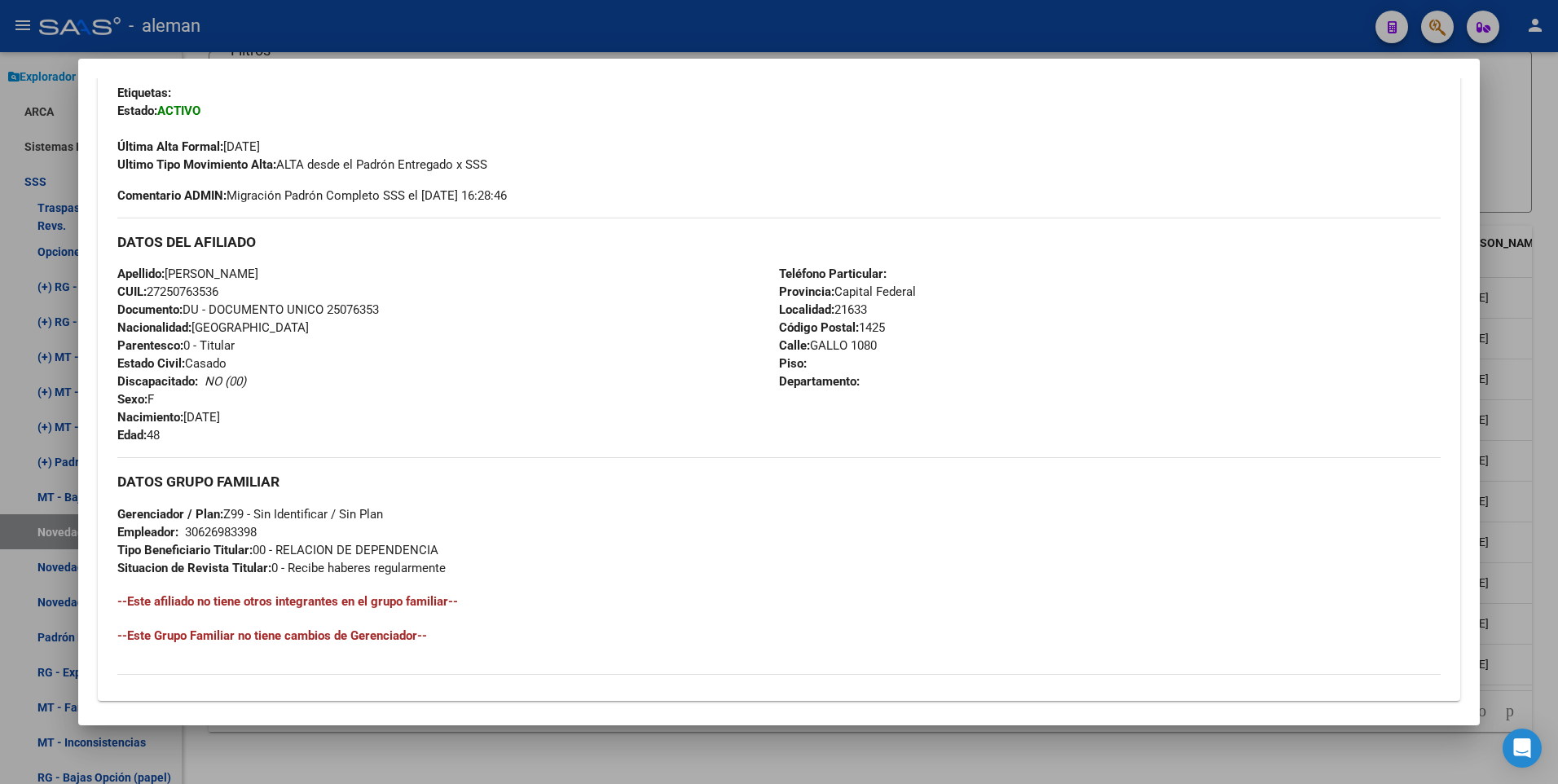
scroll to position [0, 0]
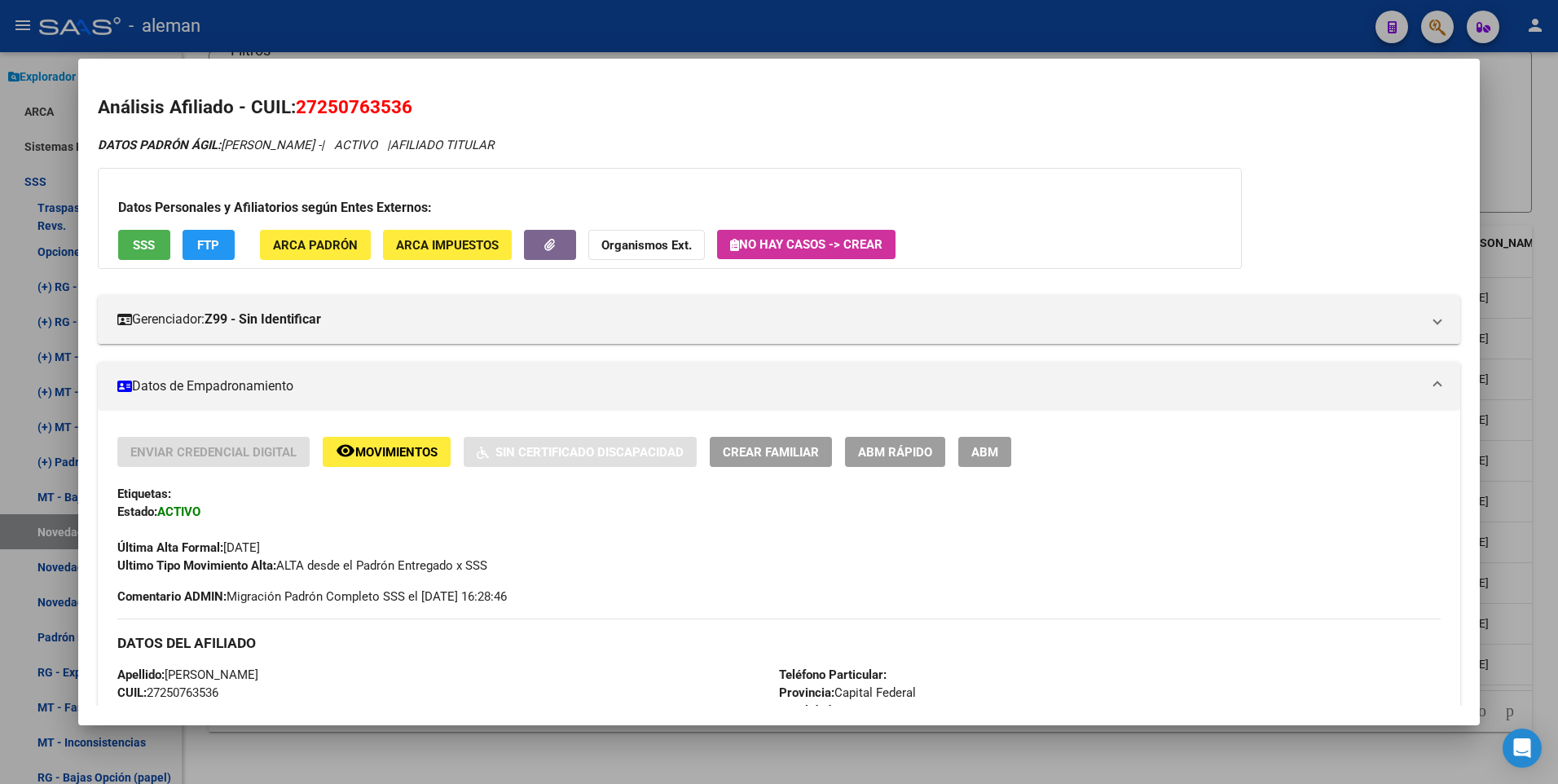
click at [857, 120] on h2 "Análisis Afiliado - CUIL: 27250763536" at bounding box center [779, 107] width 1363 height 27
click at [625, 531] on div "Última Alta Formal: 01/04/2025" at bounding box center [779, 538] width 1324 height 36
click at [980, 453] on span "ABM" at bounding box center [985, 452] width 26 height 15
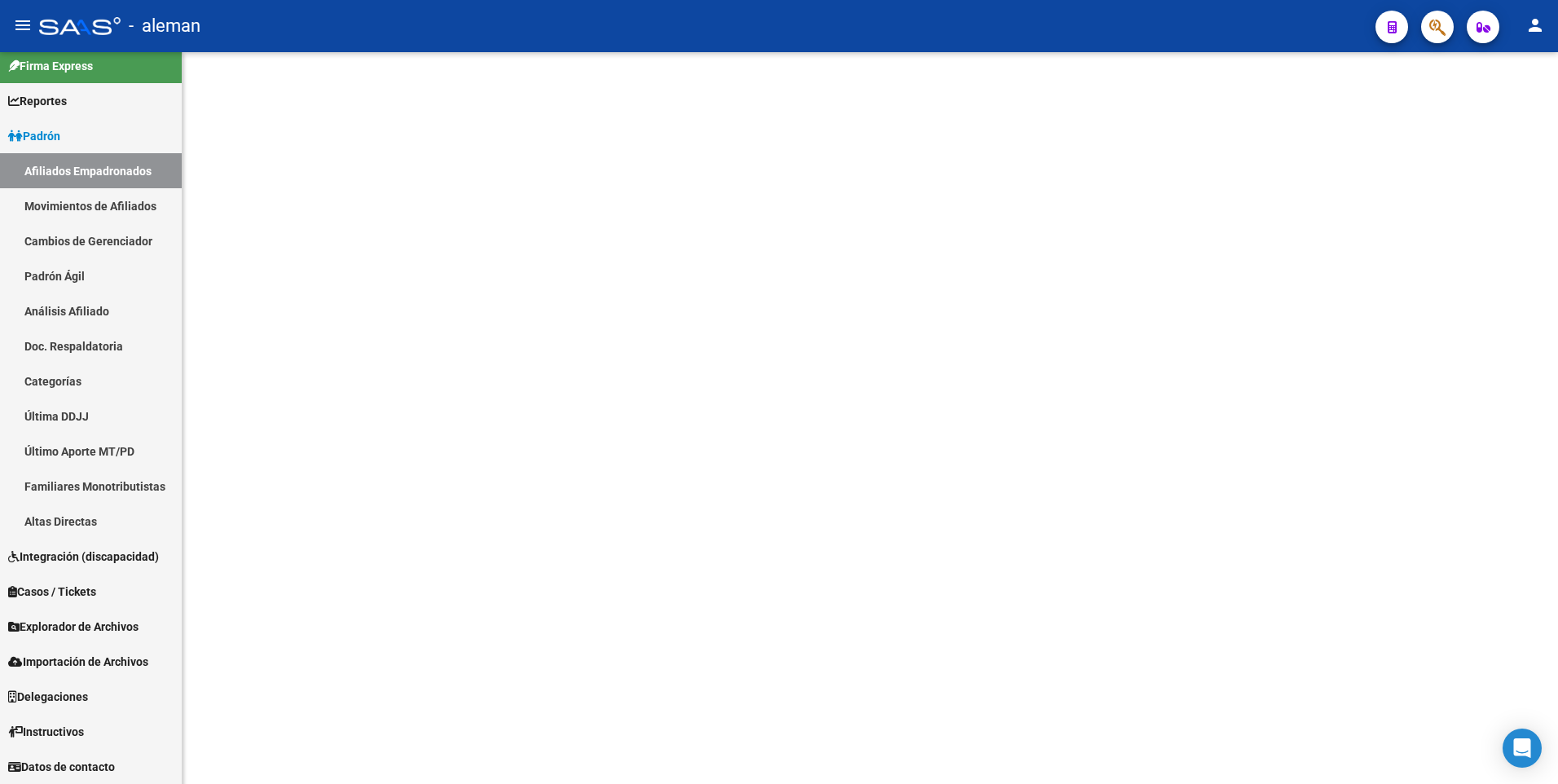
scroll to position [10, 0]
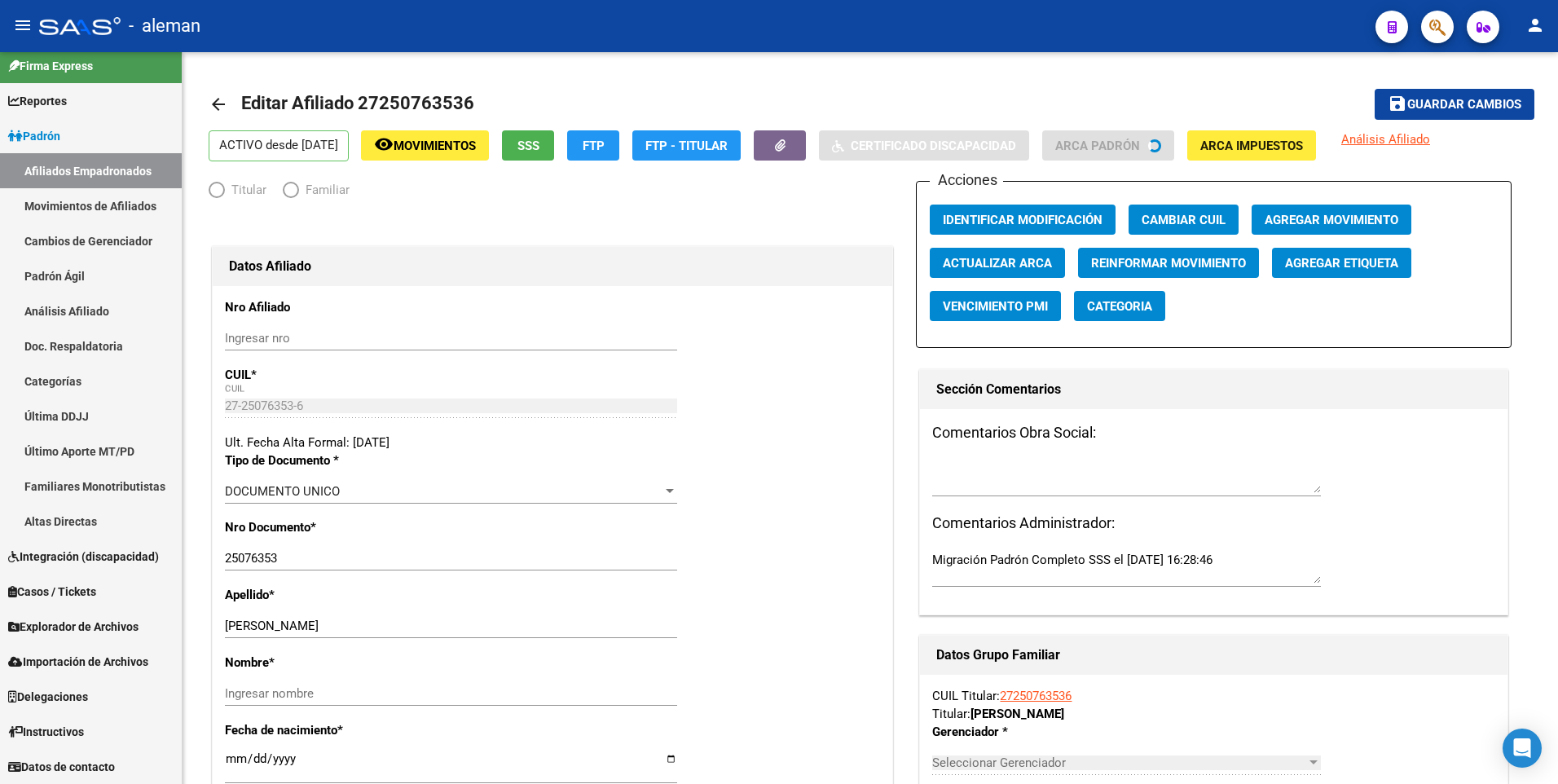
radio input "true"
type input "30-62698339-8"
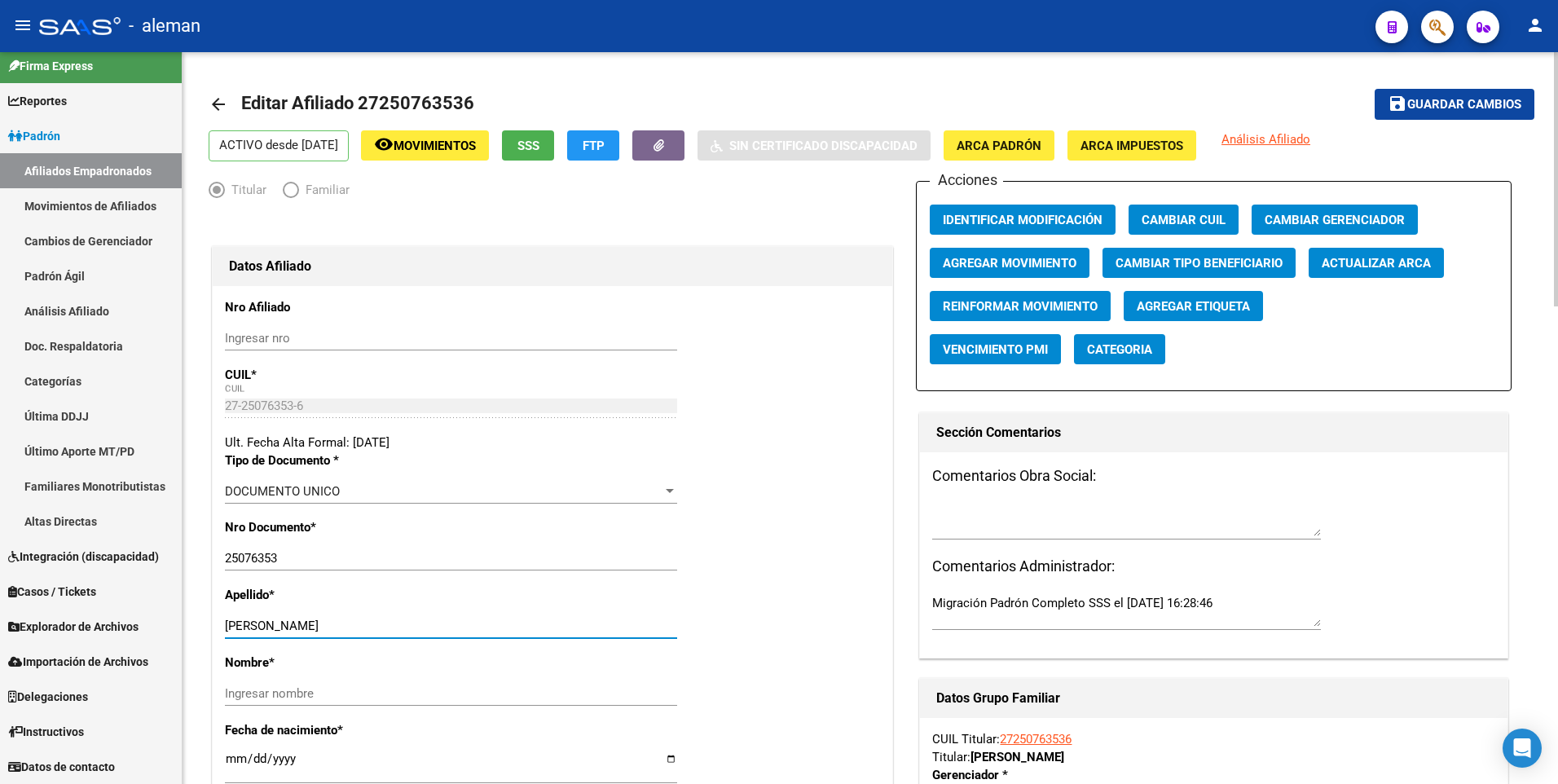
drag, startPoint x: 276, startPoint y: 623, endPoint x: 348, endPoint y: 623, distance: 72.0
click at [348, 623] on input "CORREA MALENA" at bounding box center [451, 626] width 452 height 15
click at [324, 696] on input "Ingresar nombre" at bounding box center [451, 693] width 452 height 15
paste input "MALENA"
type input "MALENA"
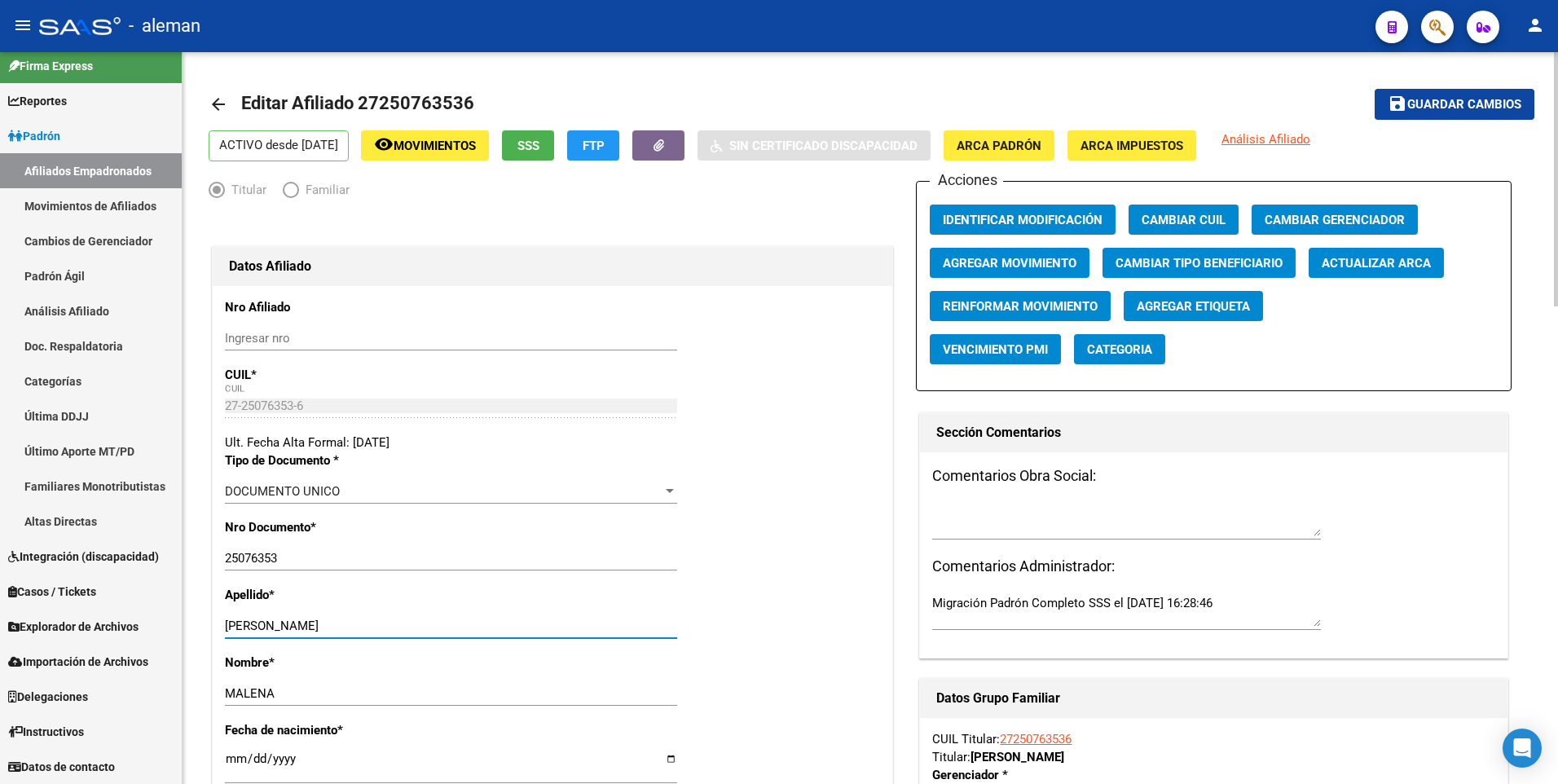
drag, startPoint x: 274, startPoint y: 625, endPoint x: 361, endPoint y: 623, distance: 87.0
click at [361, 623] on input "CORREA MALENA" at bounding box center [451, 626] width 452 height 15
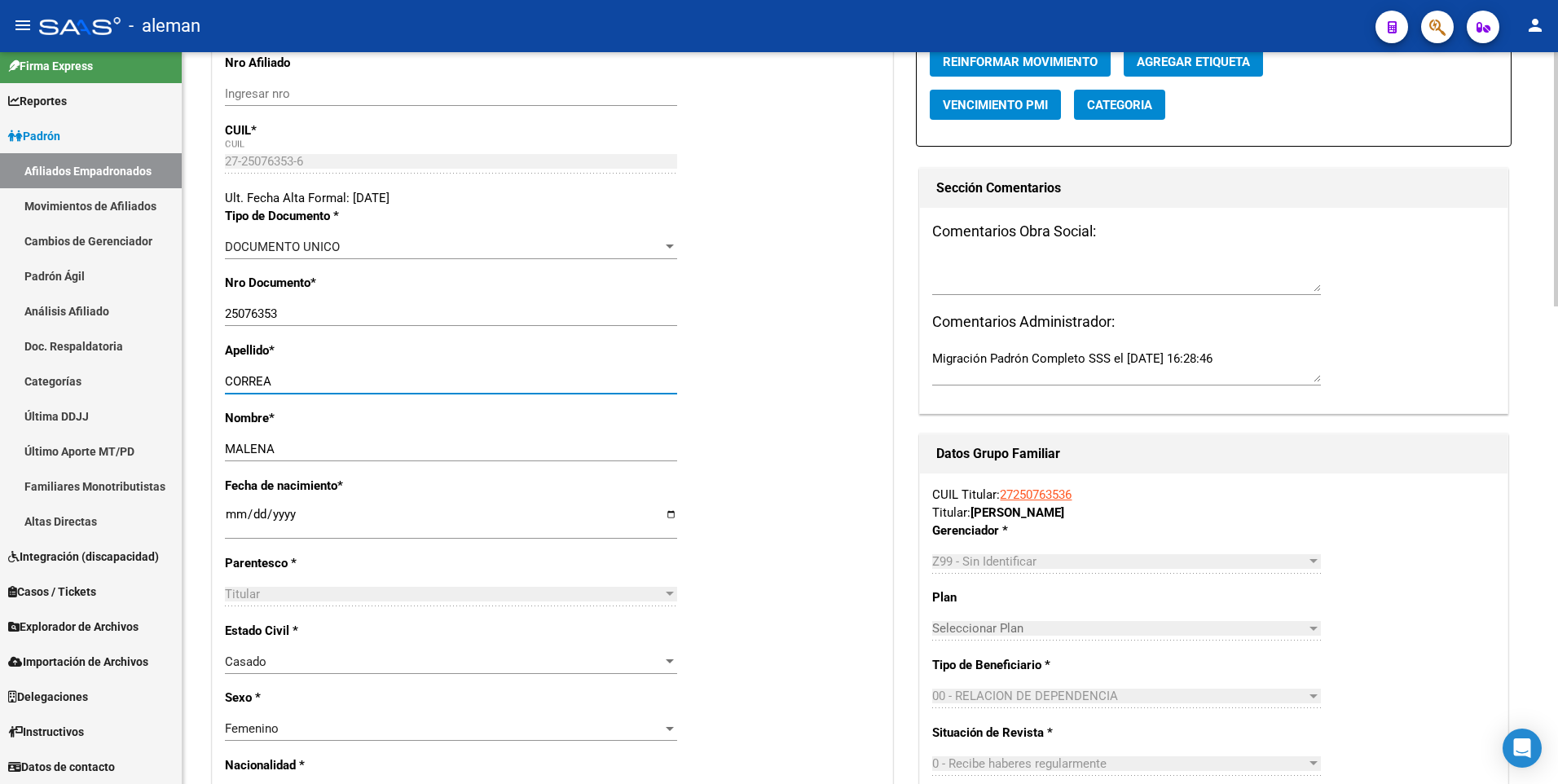
scroll to position [0, 0]
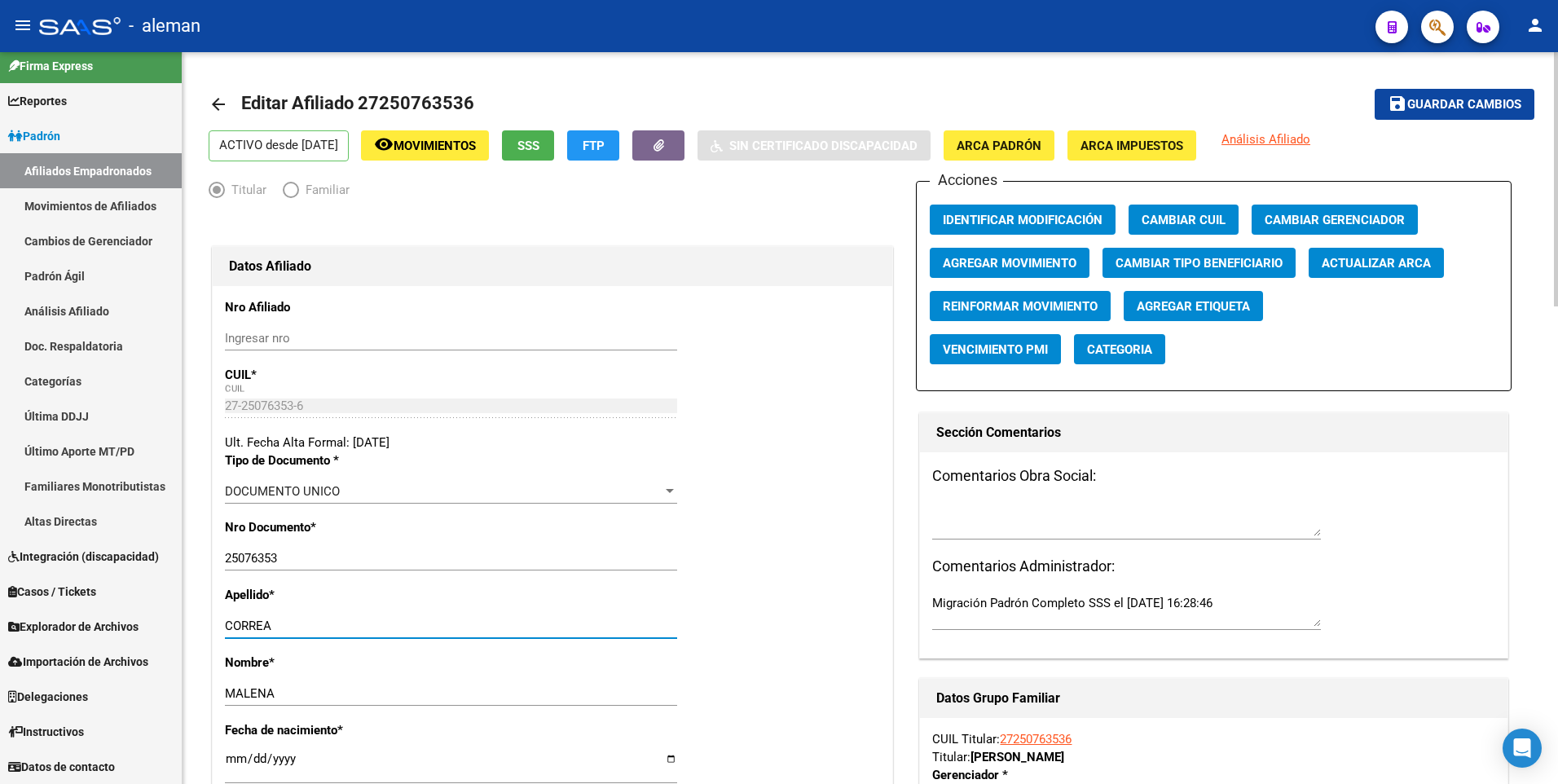
type input "CORREA"
click at [1453, 104] on span "Guardar cambios" at bounding box center [1463, 105] width 114 height 15
click at [1028, 261] on span "Agregar Movimiento" at bounding box center [1008, 263] width 133 height 15
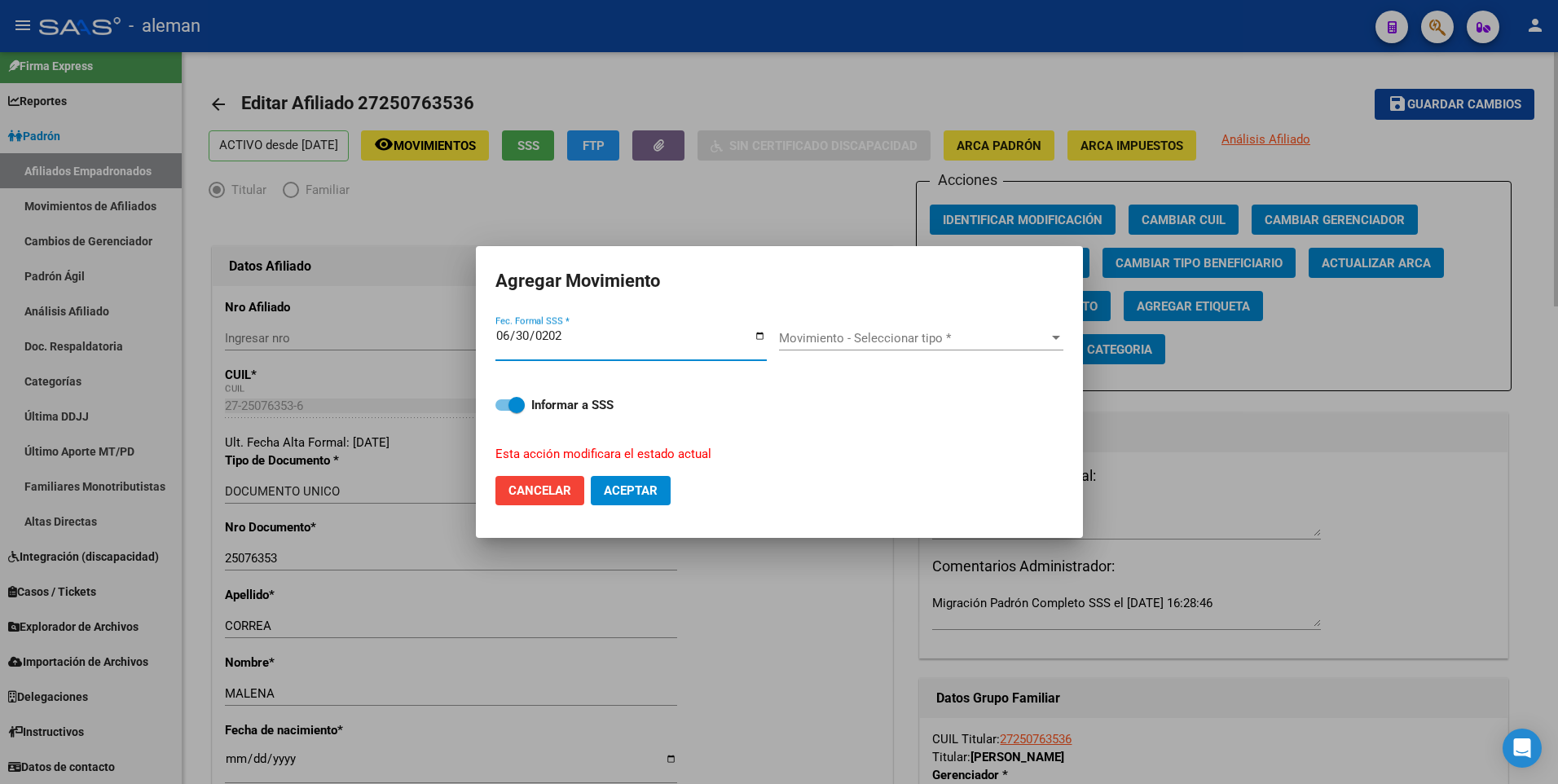
type input "2025-06-30"
click at [590, 476] on button "Aceptar" at bounding box center [630, 490] width 79 height 29
click at [988, 338] on span "Movimiento - Seleccionar tipo *" at bounding box center [913, 339] width 270 height 15
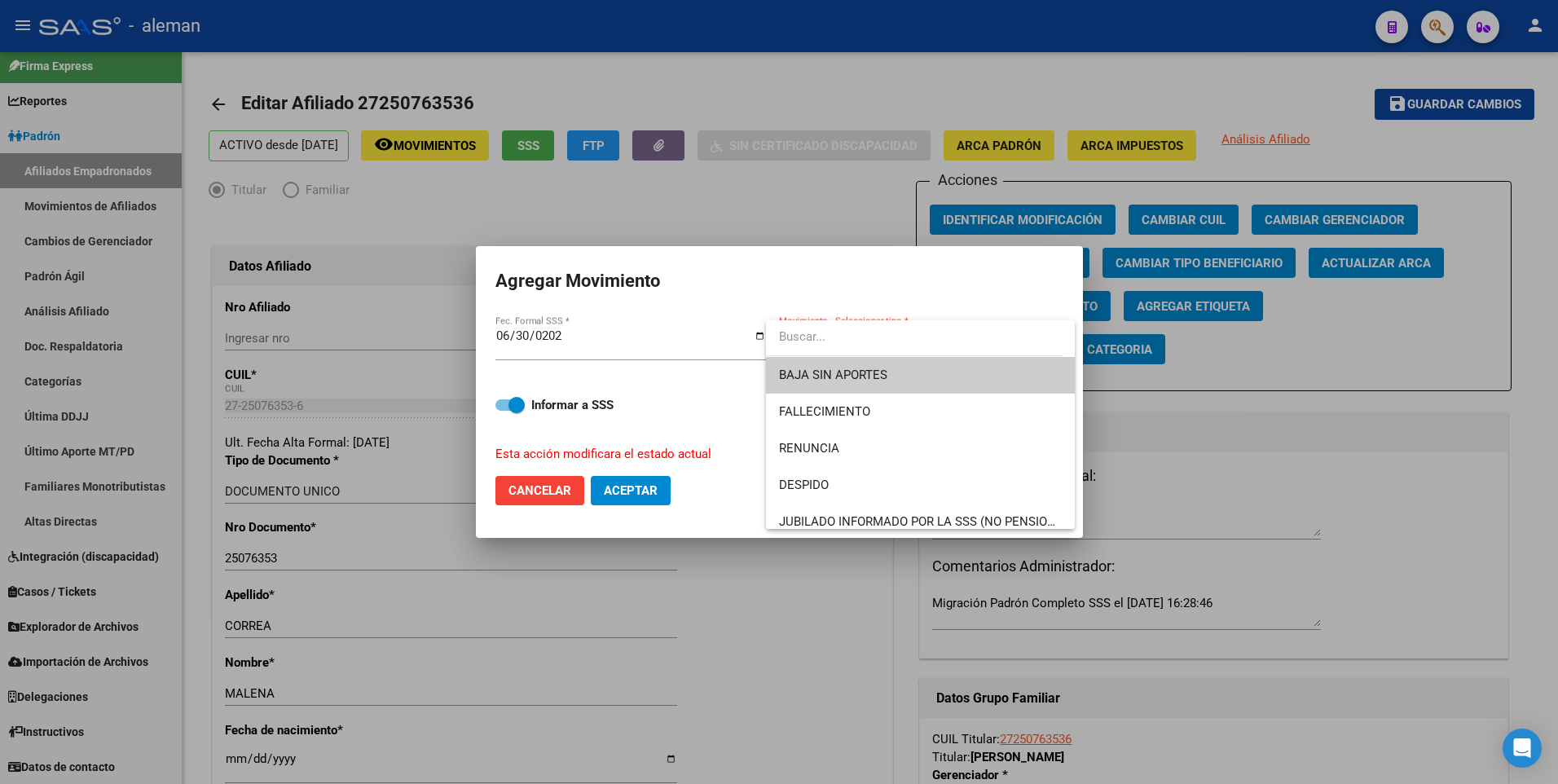
click at [977, 373] on span "BAJA SIN APORTES" at bounding box center [919, 375] width 283 height 37
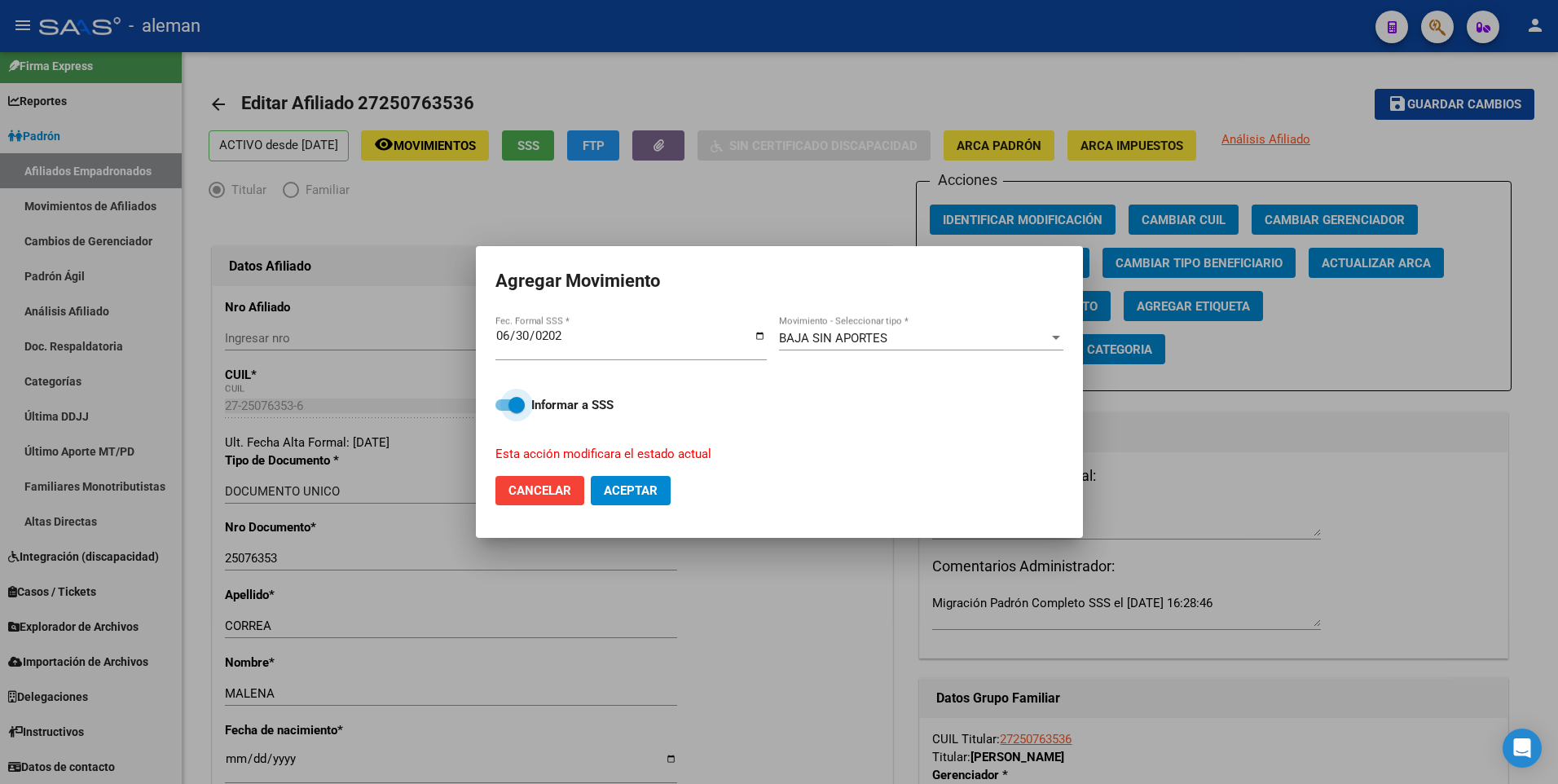
click at [508, 404] on span at bounding box center [510, 405] width 29 height 11
click at [503, 410] on input "Informar a SSS" at bounding box center [502, 410] width 1 height 1
checkbox input "false"
click at [655, 486] on span "Aceptar" at bounding box center [630, 491] width 54 height 15
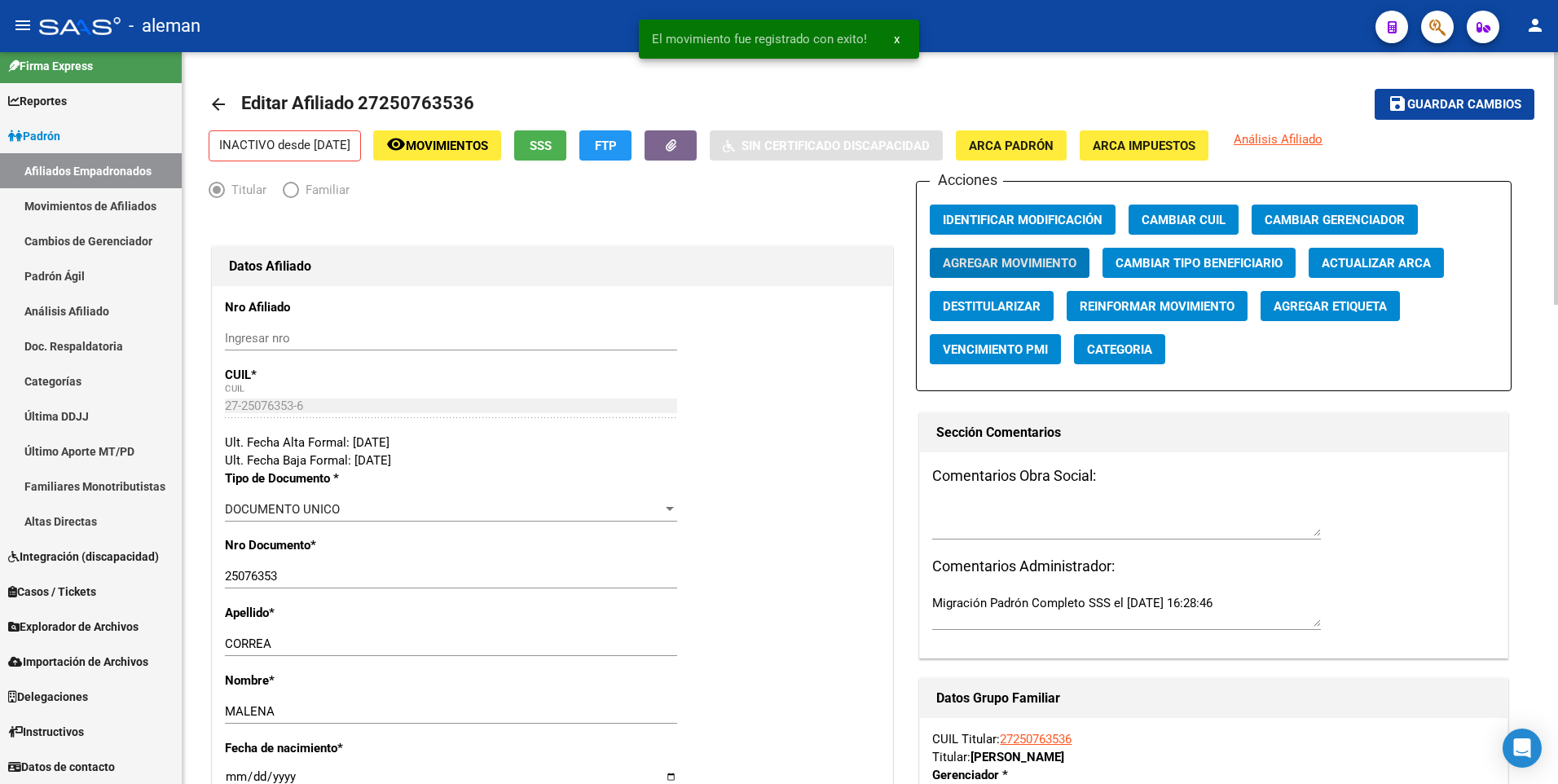
click at [218, 112] on mat-icon "arrow_back" at bounding box center [218, 104] width 20 height 20
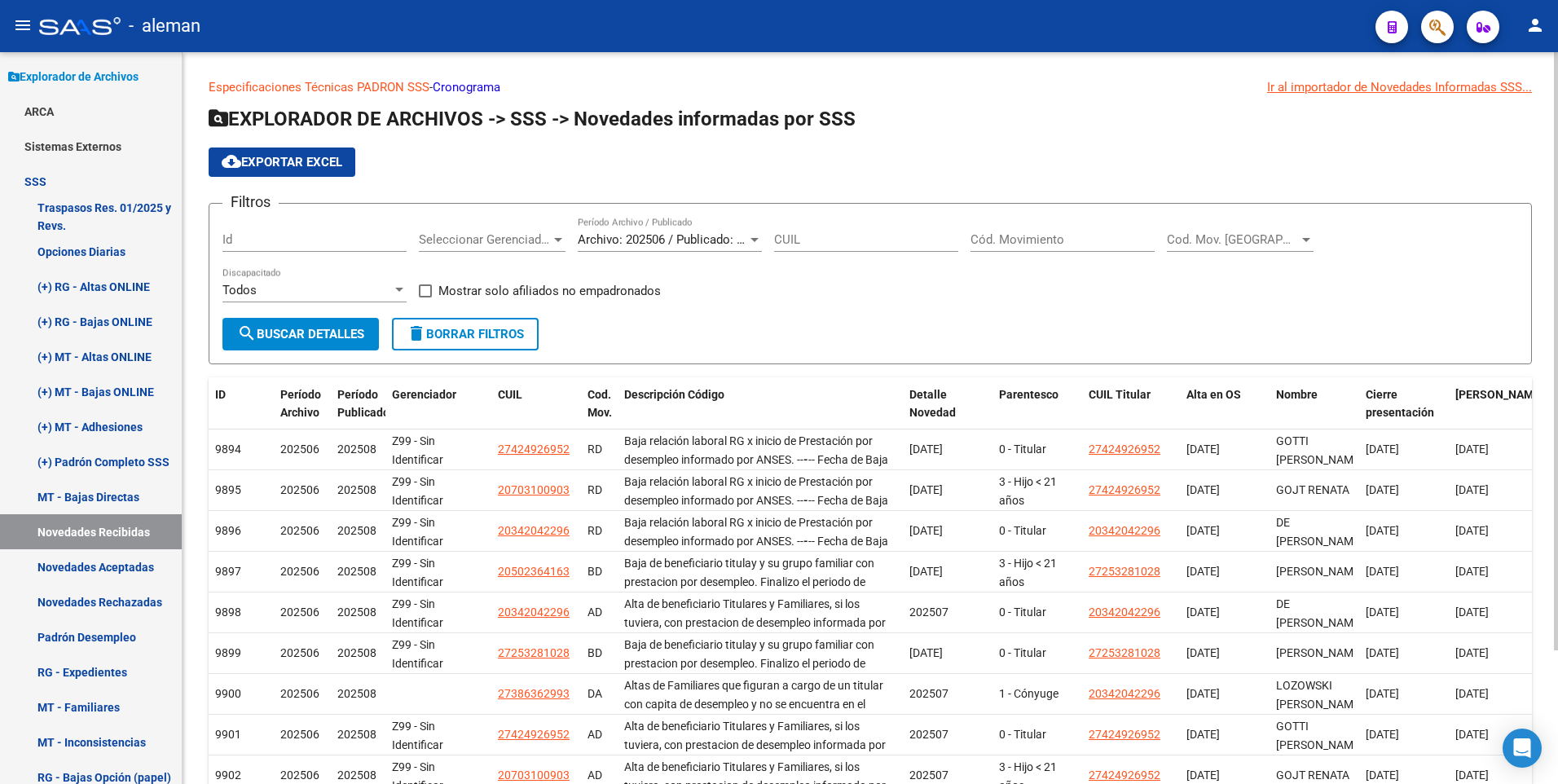
click at [1014, 235] on input "Cód. Movimiento" at bounding box center [1062, 239] width 184 height 15
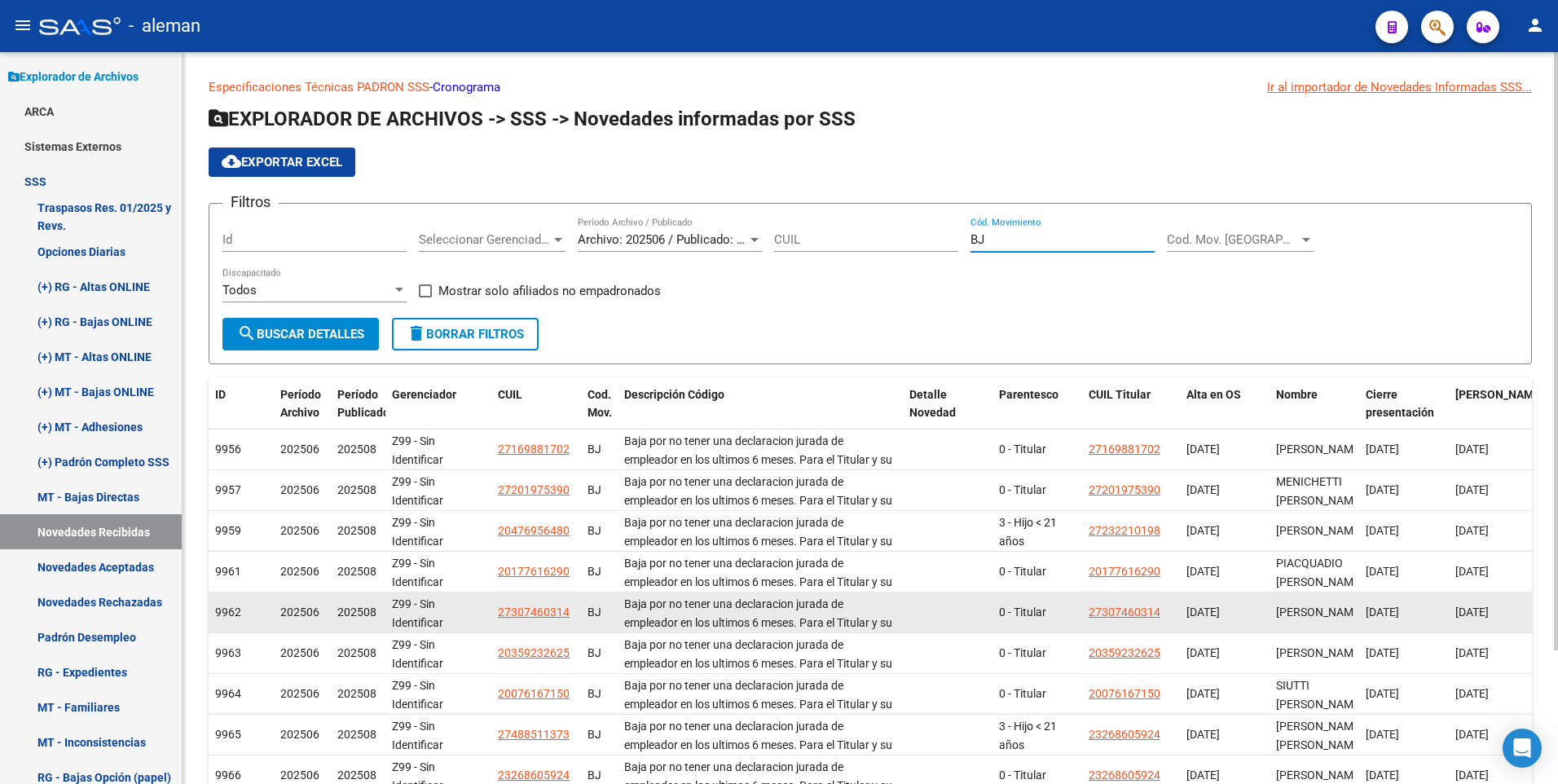
scroll to position [164, 0]
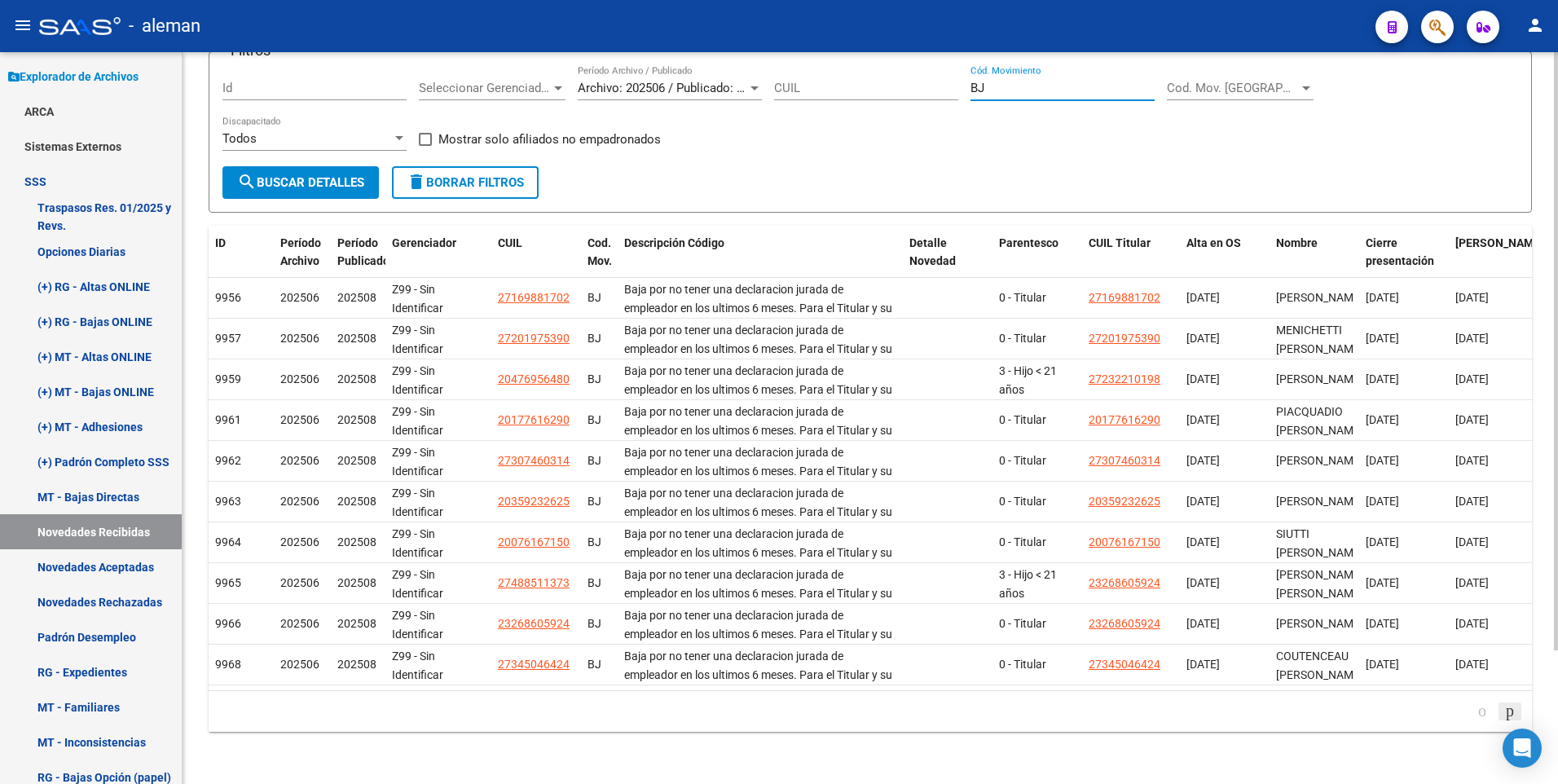
type input "BJ"
click at [1506, 711] on icon "go to next page" at bounding box center [1510, 710] width 13 height 20
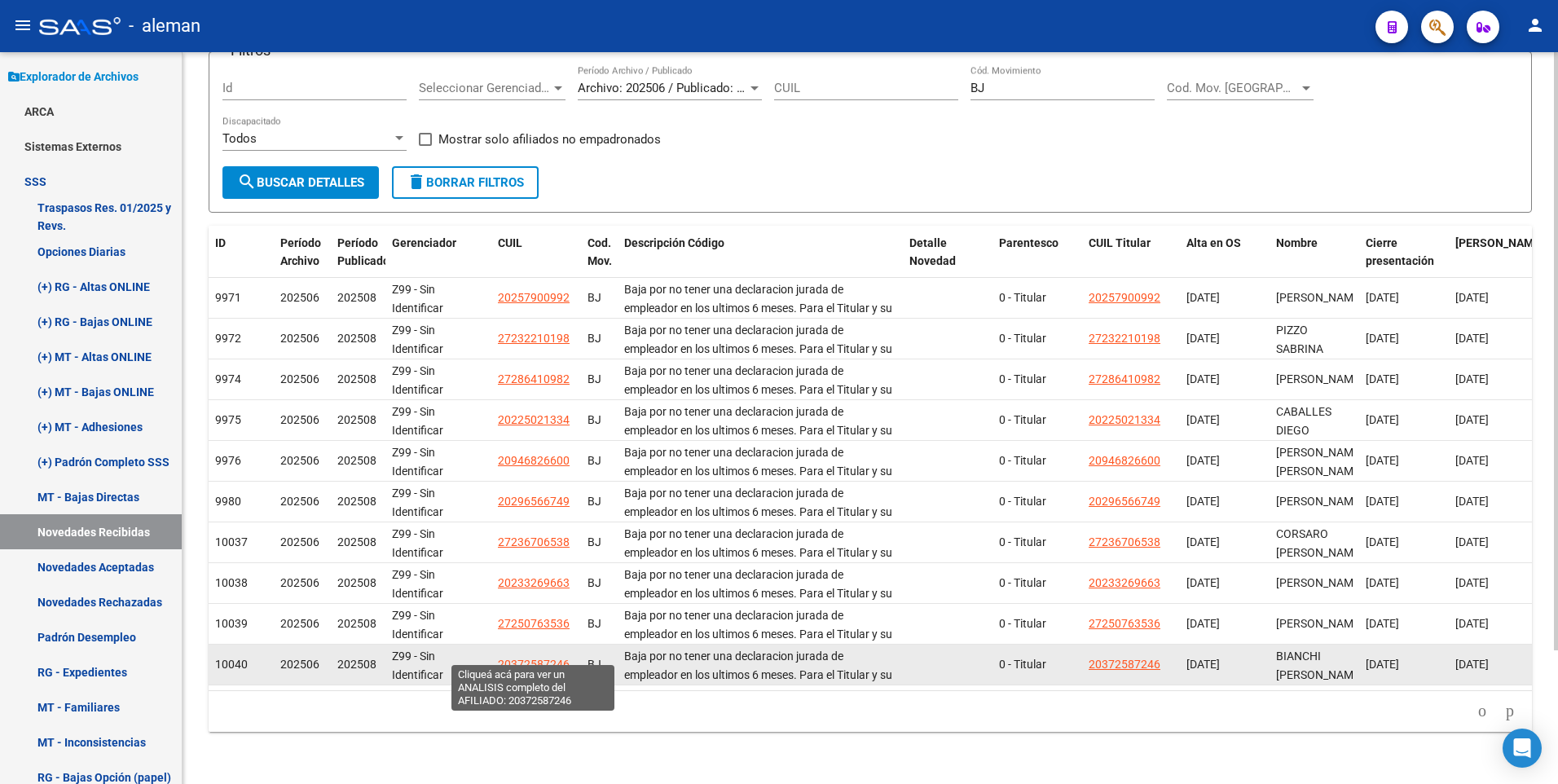
click at [541, 657] on span "20372587246" at bounding box center [534, 664] width 72 height 13
type textarea "20372587246"
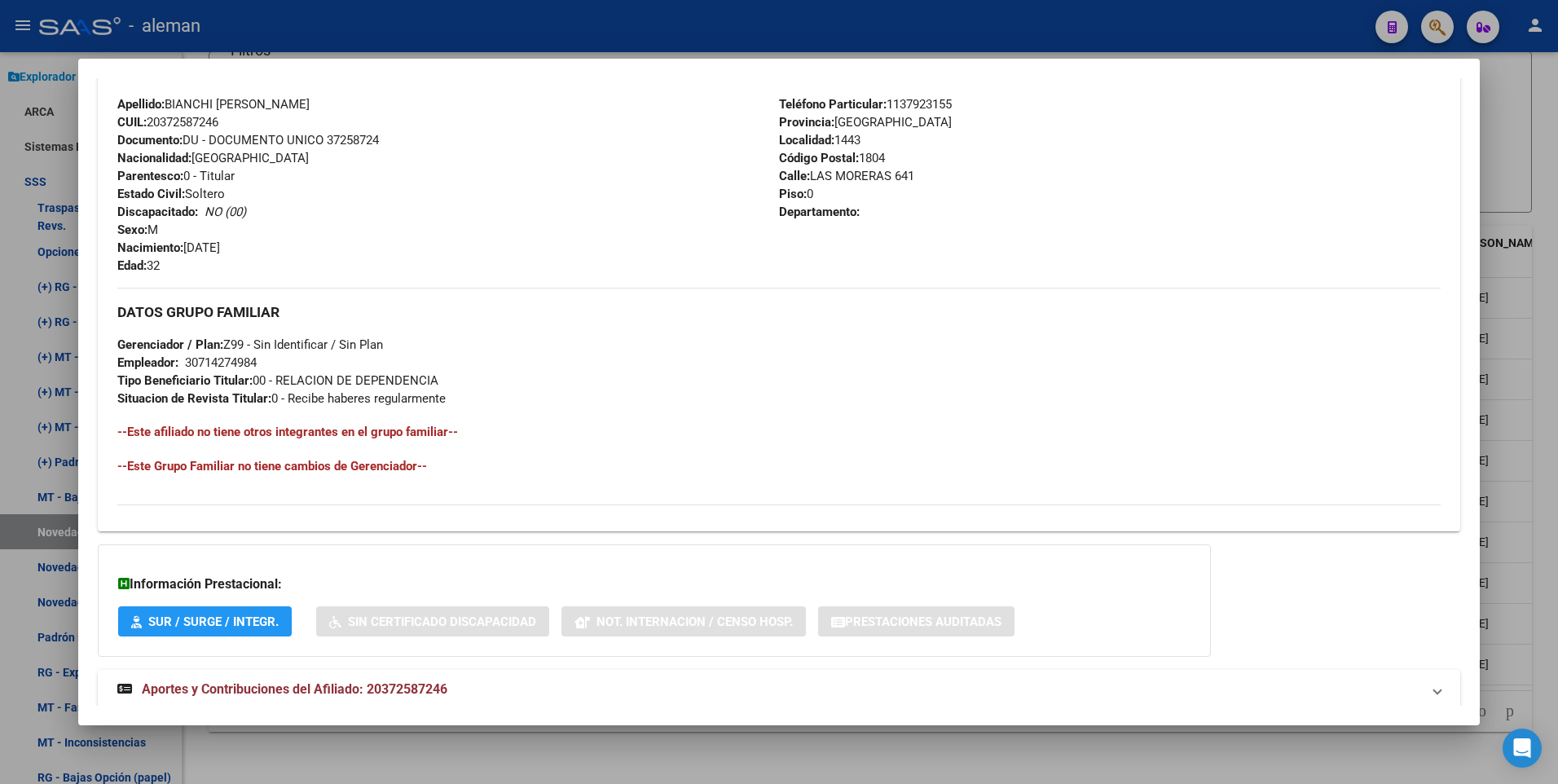
scroll to position [610, 0]
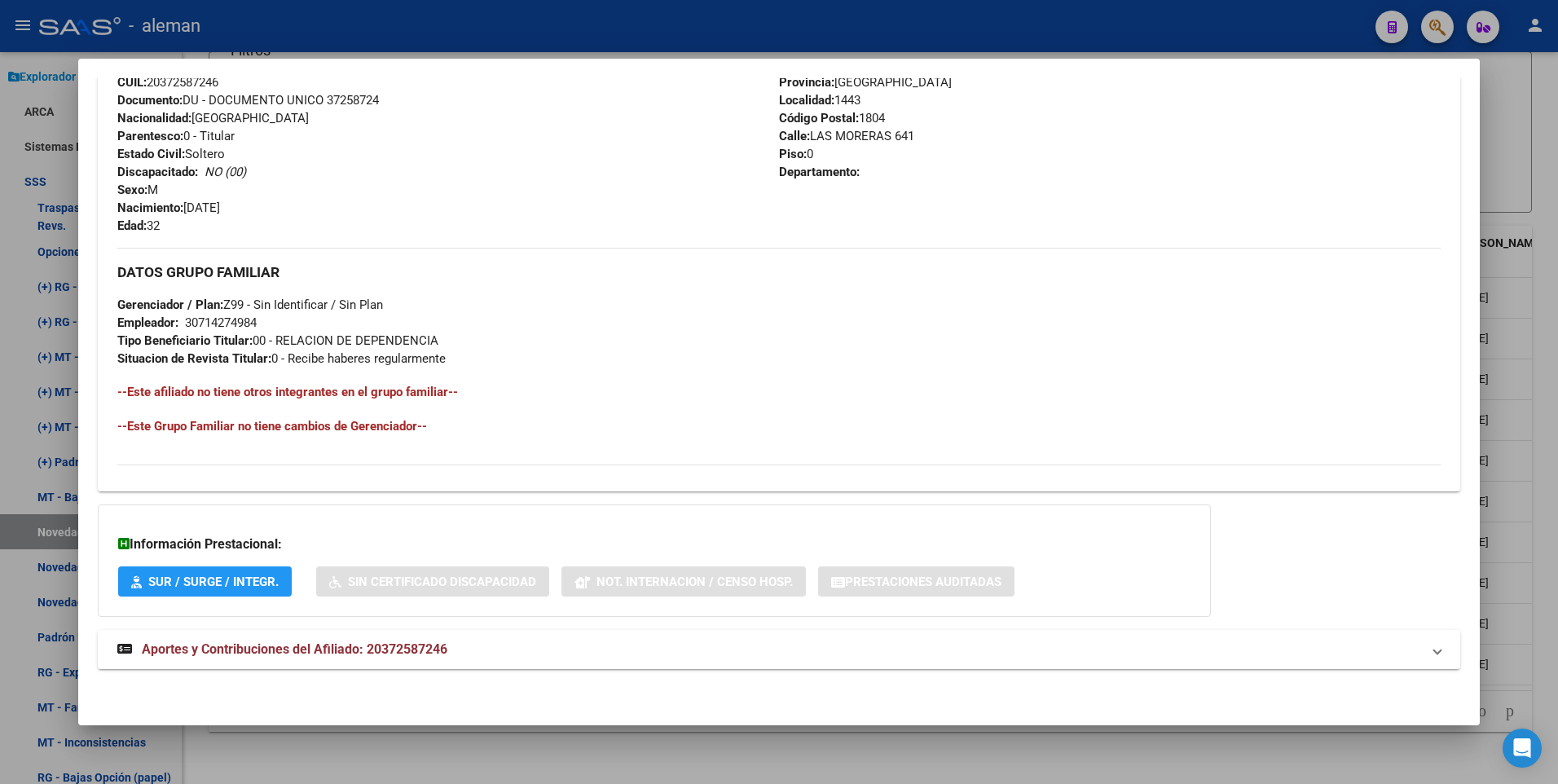
click at [326, 649] on span "Aportes y Contribuciones del Afiliado: 20372587246" at bounding box center [294, 649] width 306 height 15
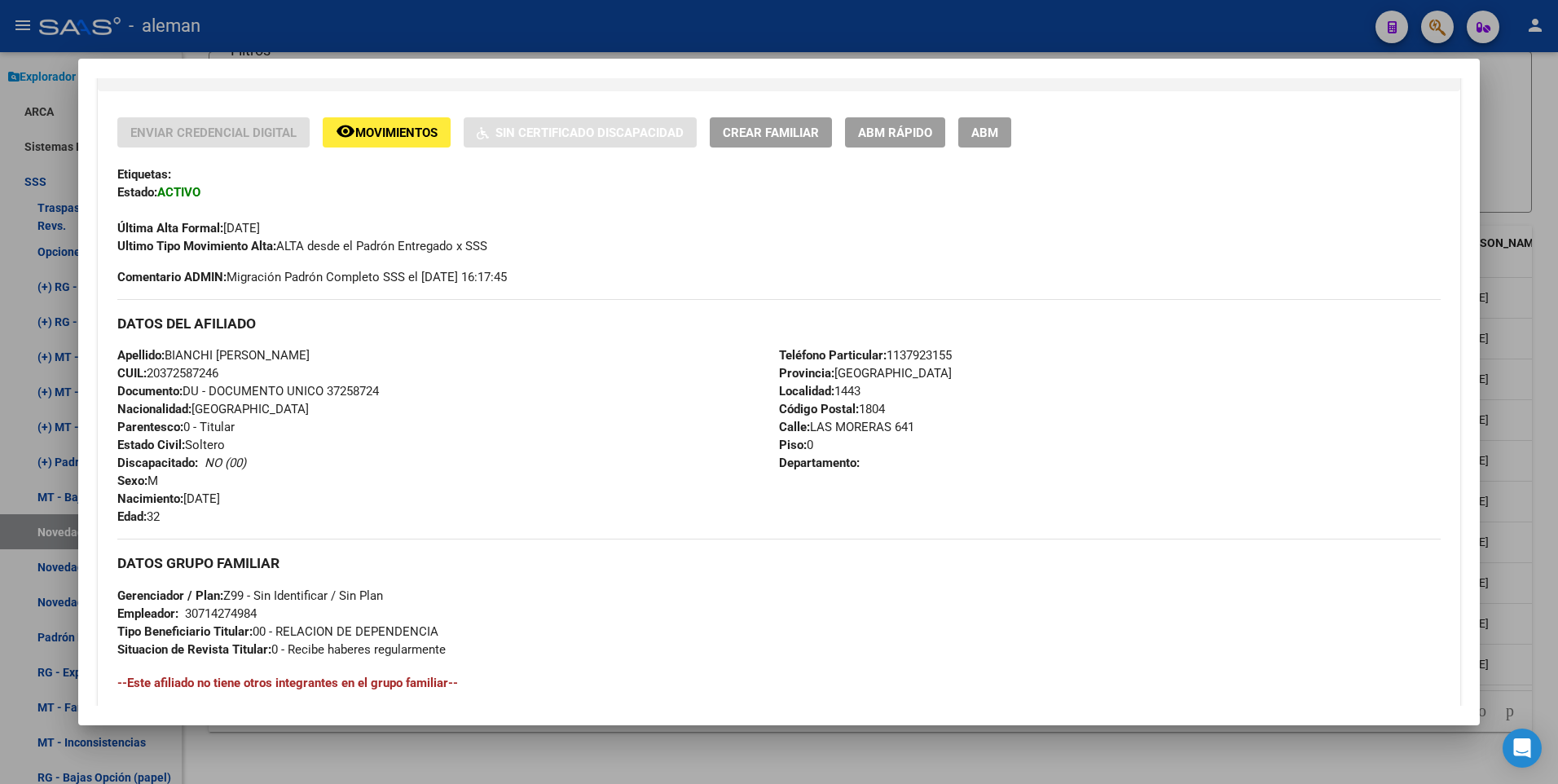
scroll to position [0, 0]
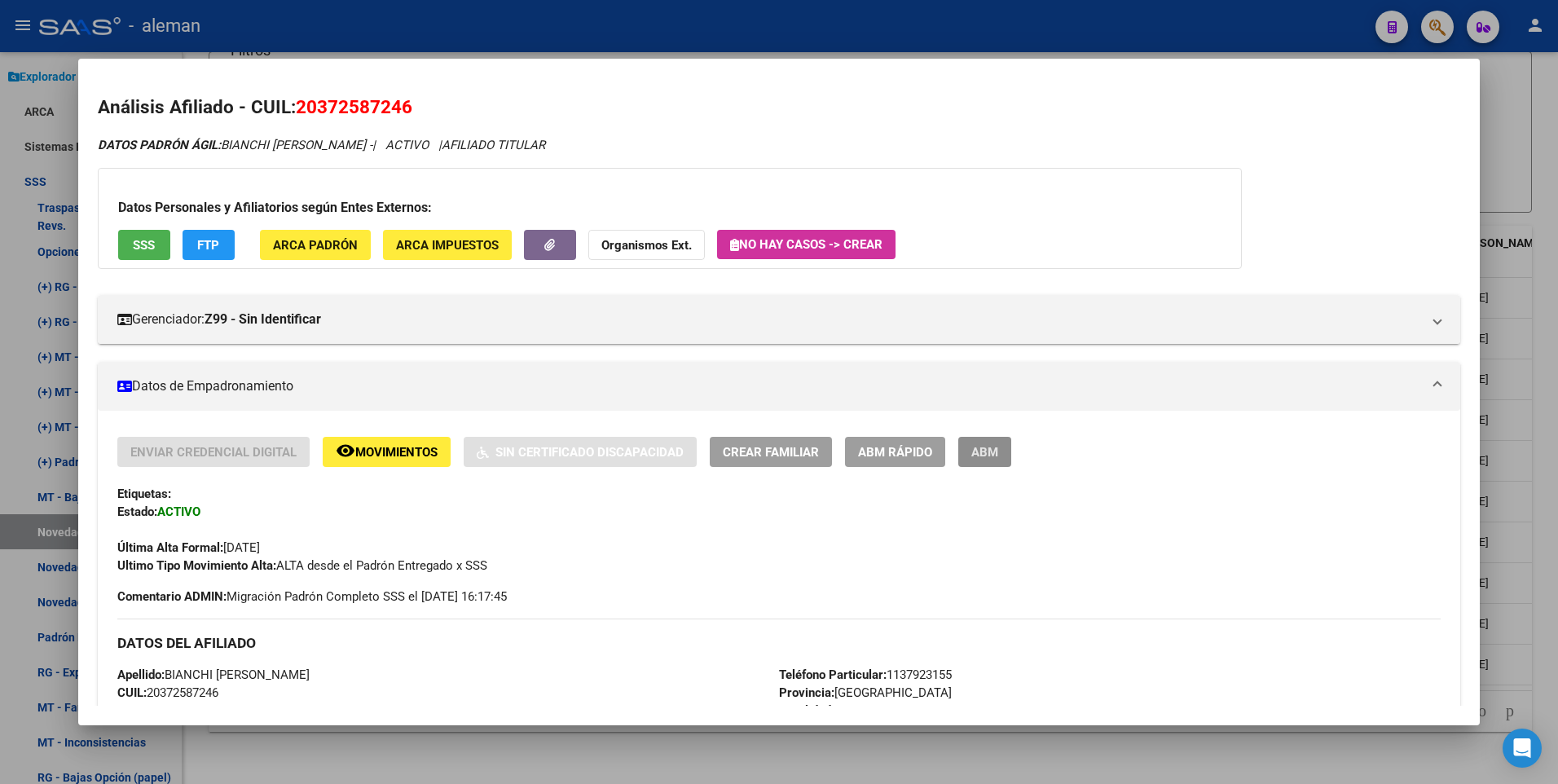
click at [974, 449] on span "ABM" at bounding box center [985, 452] width 26 height 15
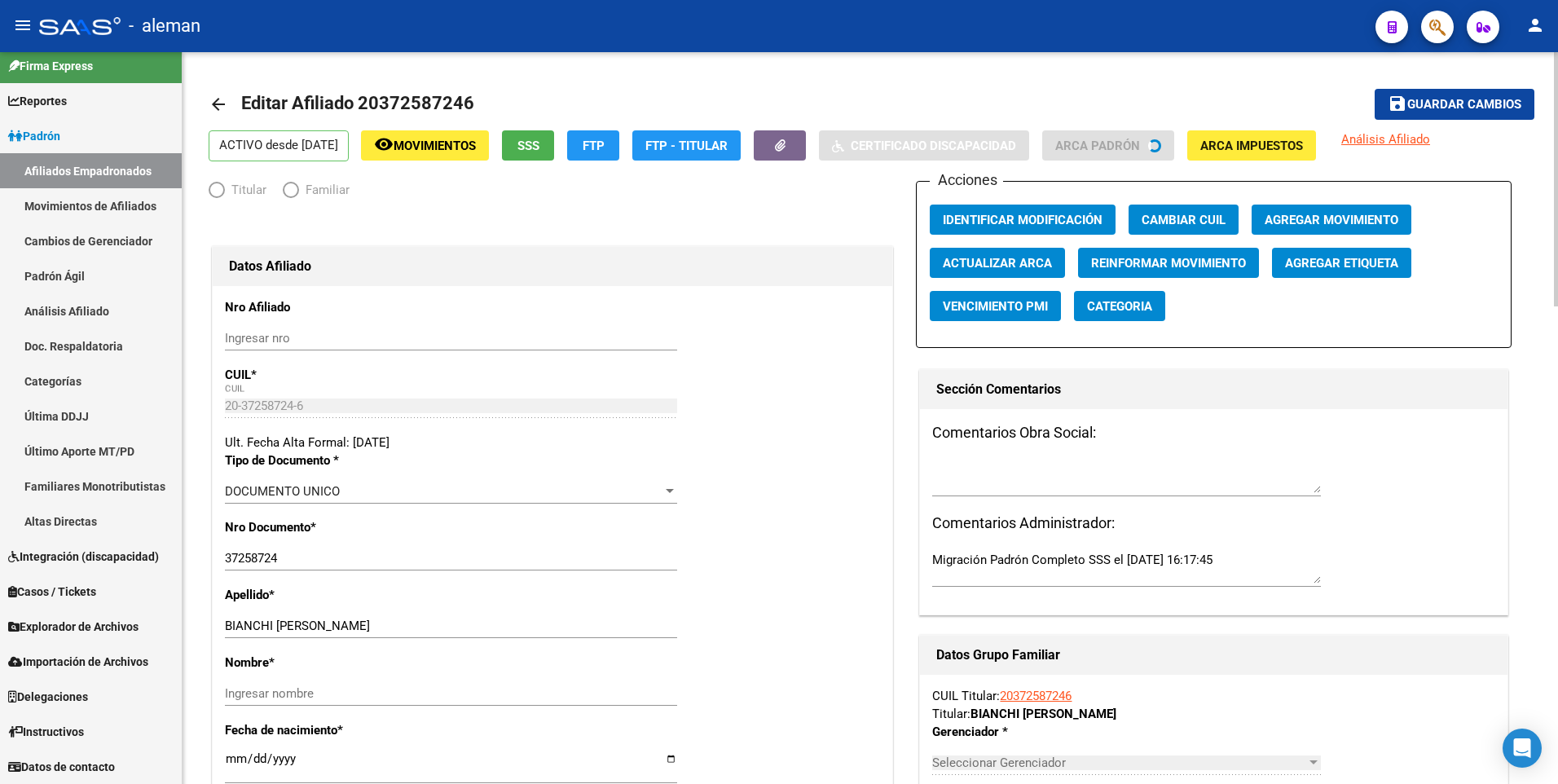
scroll to position [10, 0]
radio input "true"
type input "30-71427498-4"
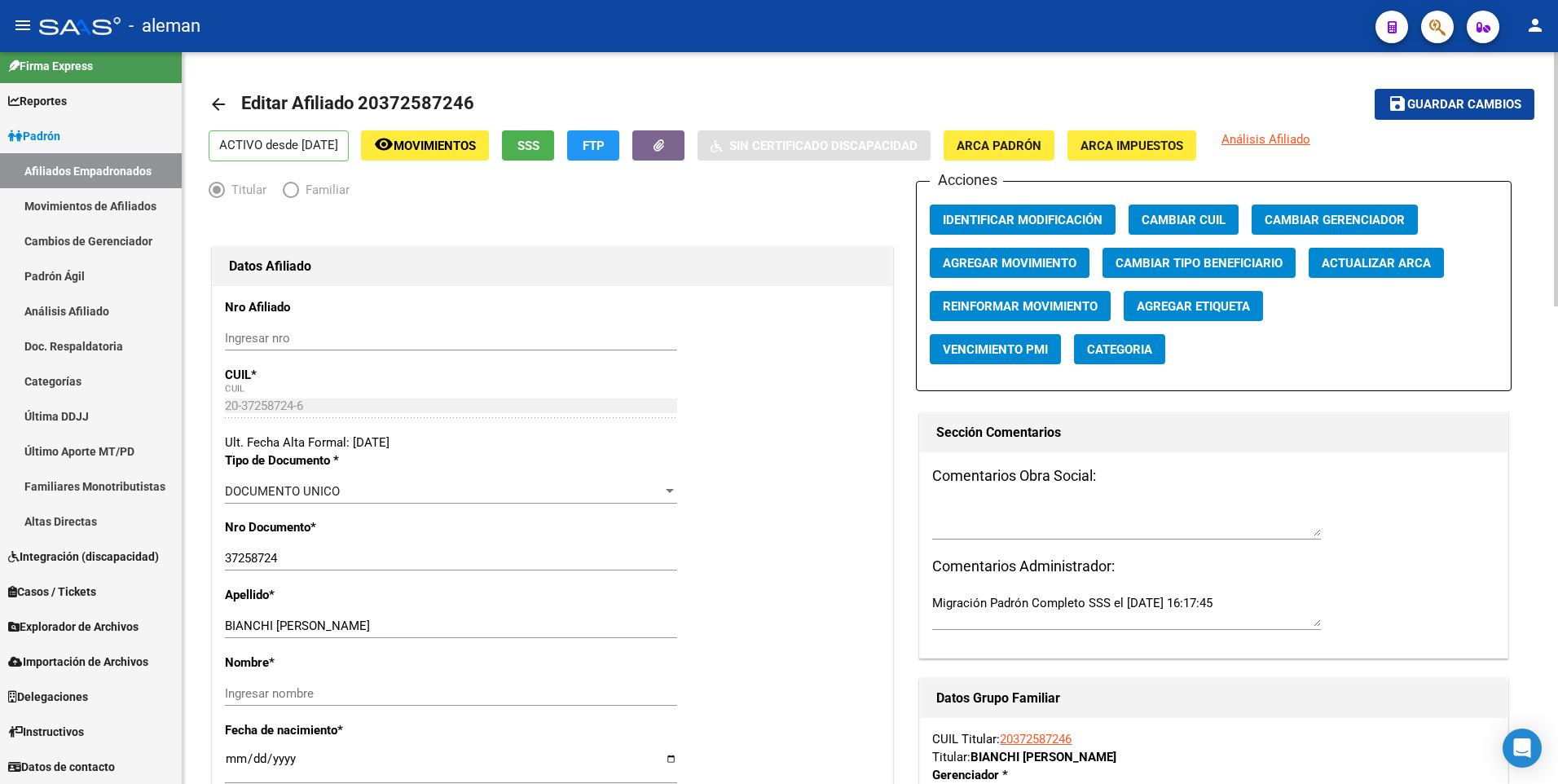
scroll to position [163, 0]
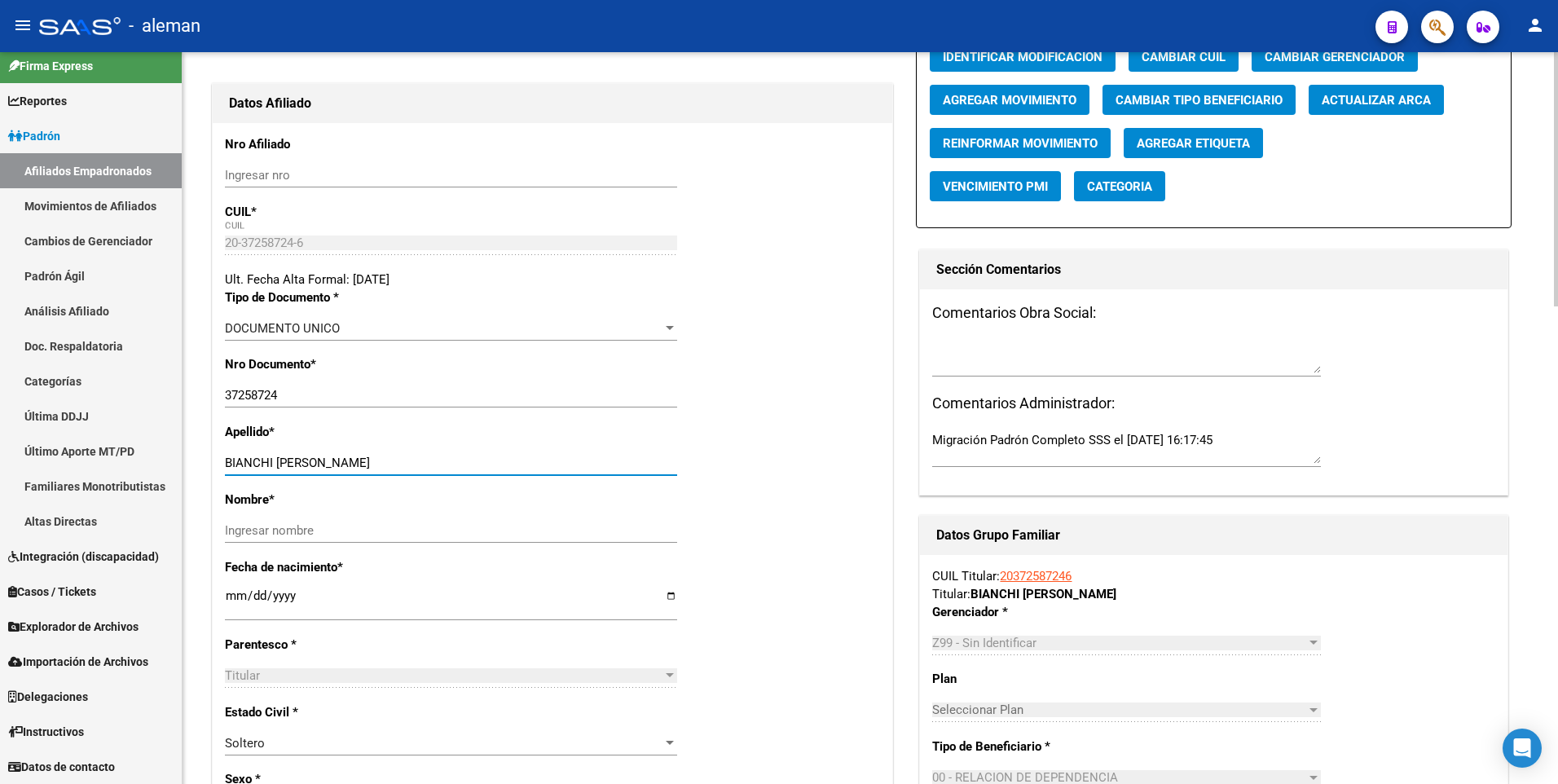
drag, startPoint x: 278, startPoint y: 462, endPoint x: 400, endPoint y: 462, distance: 122.0
click at [400, 462] on input "BIANCHI MAXIMILIANO AXEL" at bounding box center [451, 462] width 452 height 15
click at [378, 527] on input "Ingresar nombre" at bounding box center [451, 531] width 452 height 15
paste input "MAXIMILIANO AXEL"
type input "MAXIMILIANO AXEL"
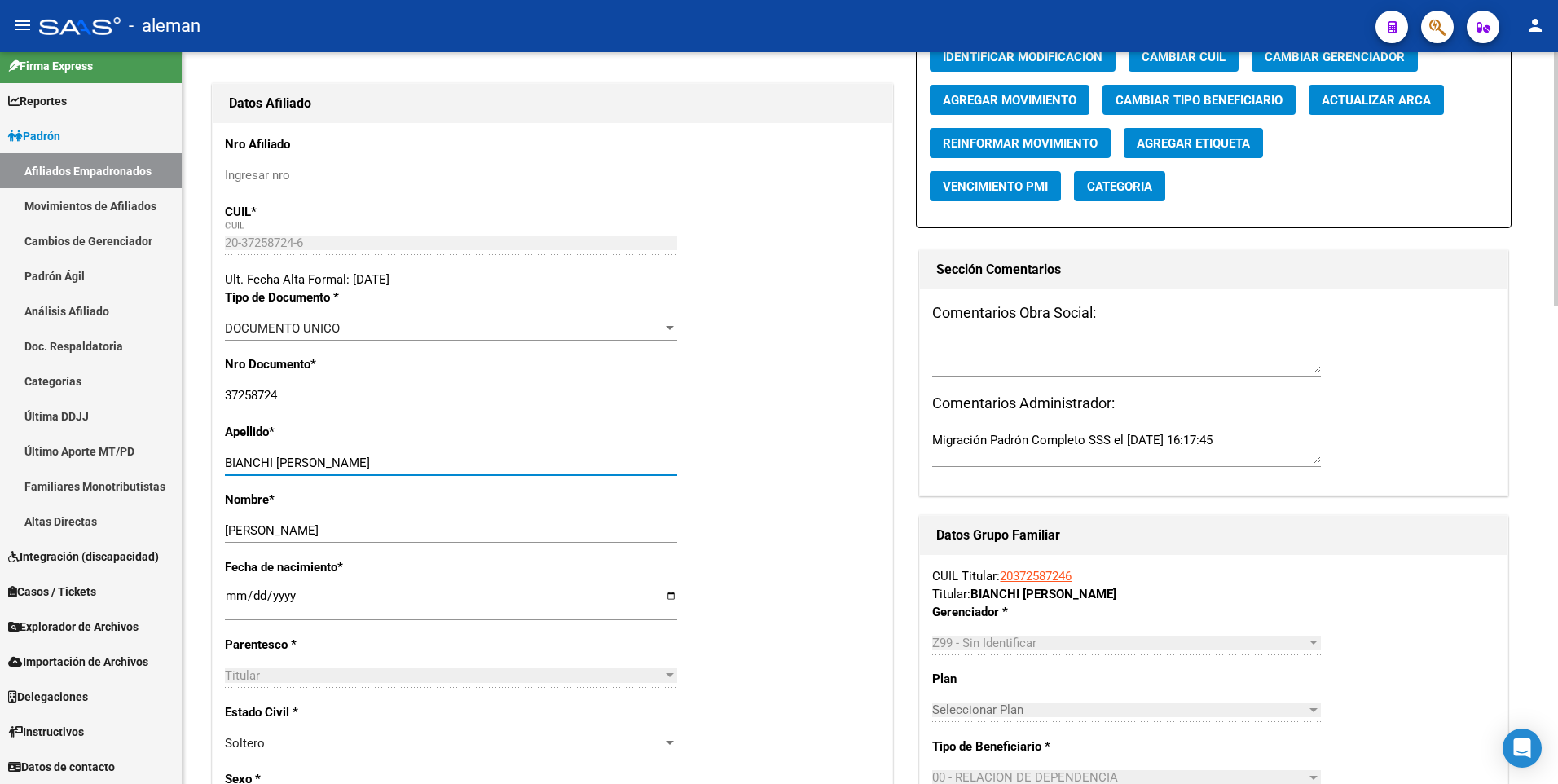
drag, startPoint x: 280, startPoint y: 457, endPoint x: 396, endPoint y: 453, distance: 116.1
click at [396, 453] on div "BIANCHI MAXIMILIANO AXEL Ingresar apellido" at bounding box center [451, 462] width 452 height 25
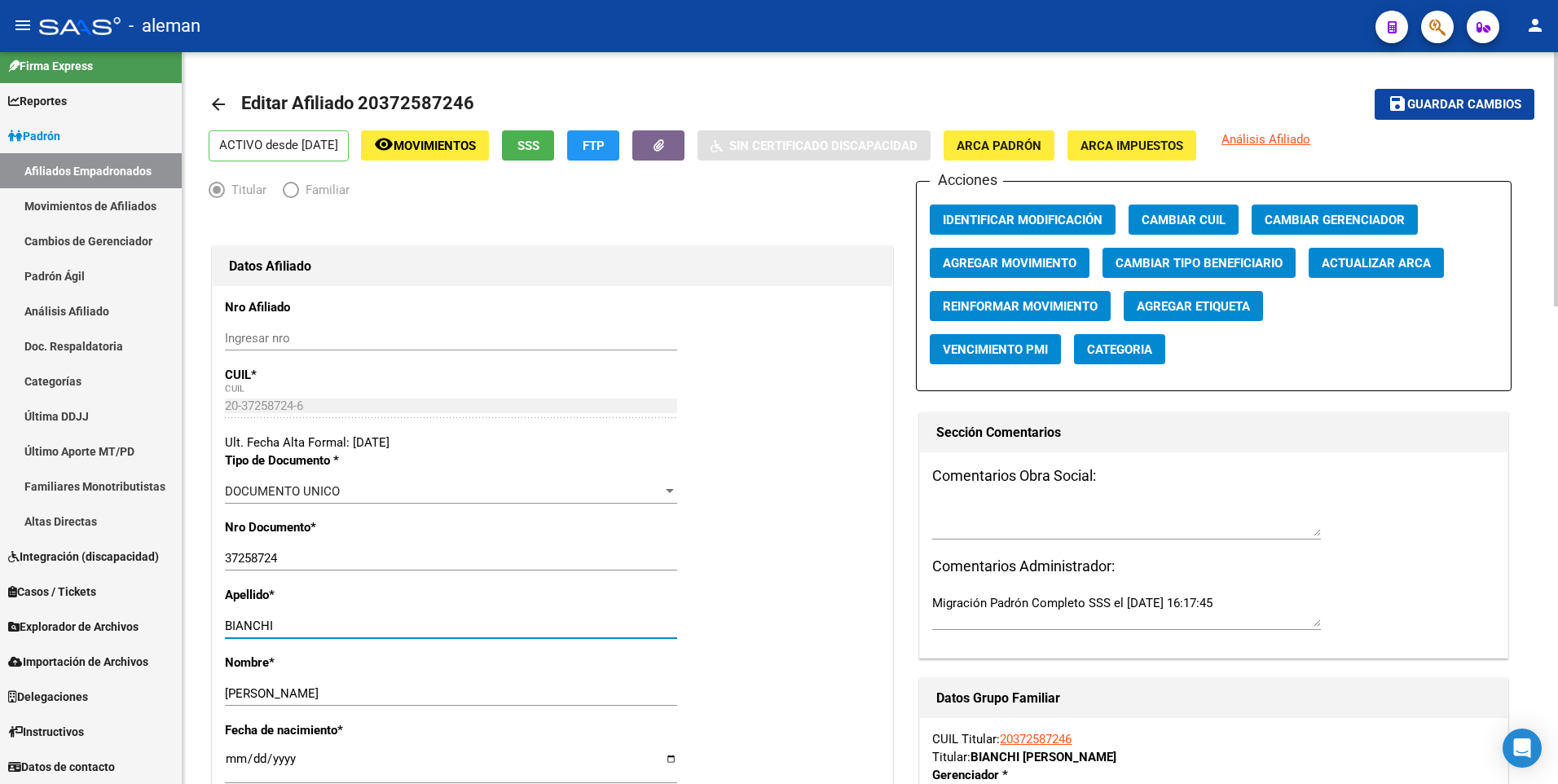
type input "BIANCHI"
click at [1482, 109] on span "Guardar cambios" at bounding box center [1463, 105] width 114 height 15
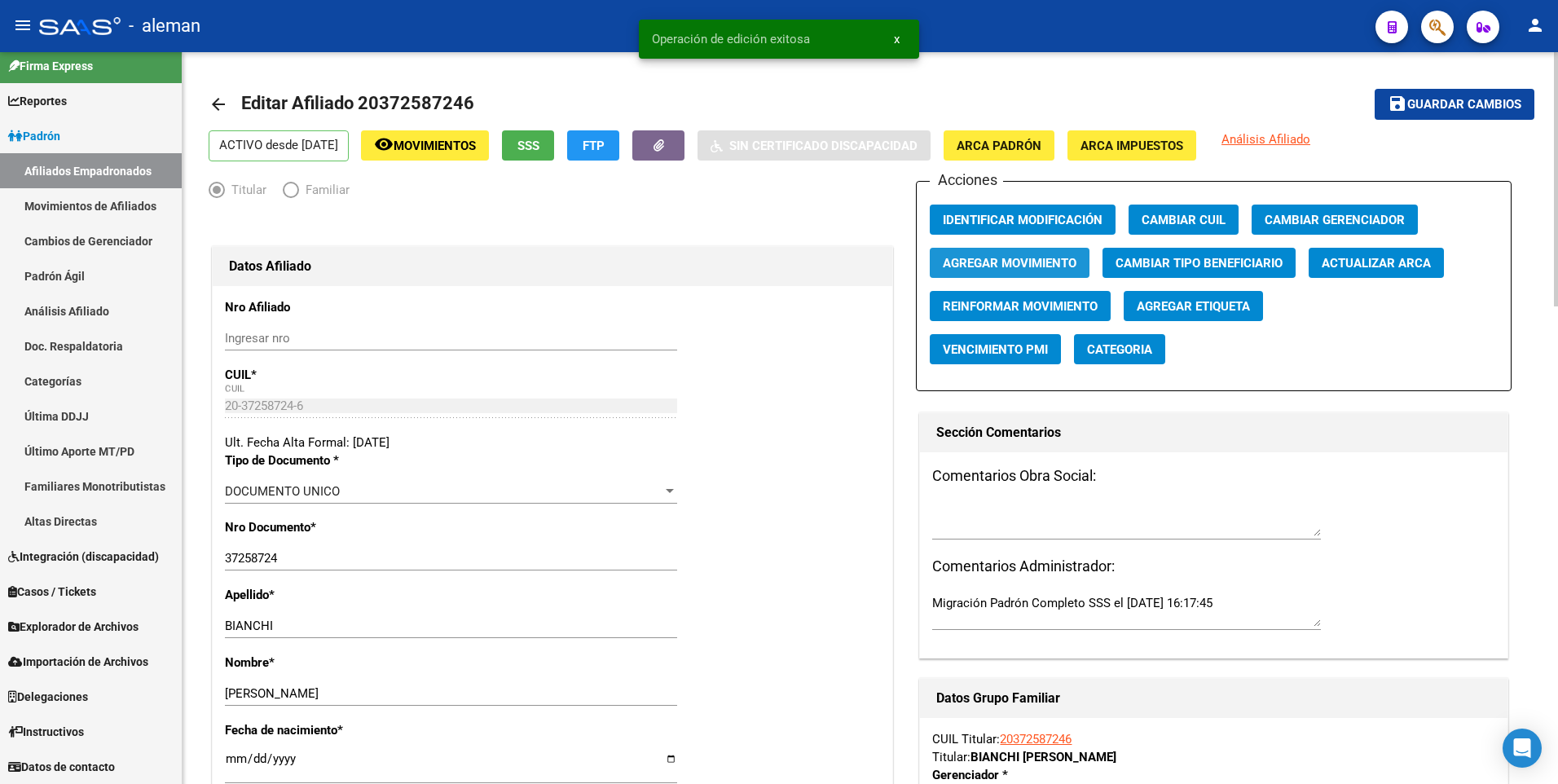
click at [970, 253] on button "Agregar Movimiento" at bounding box center [1009, 263] width 160 height 30
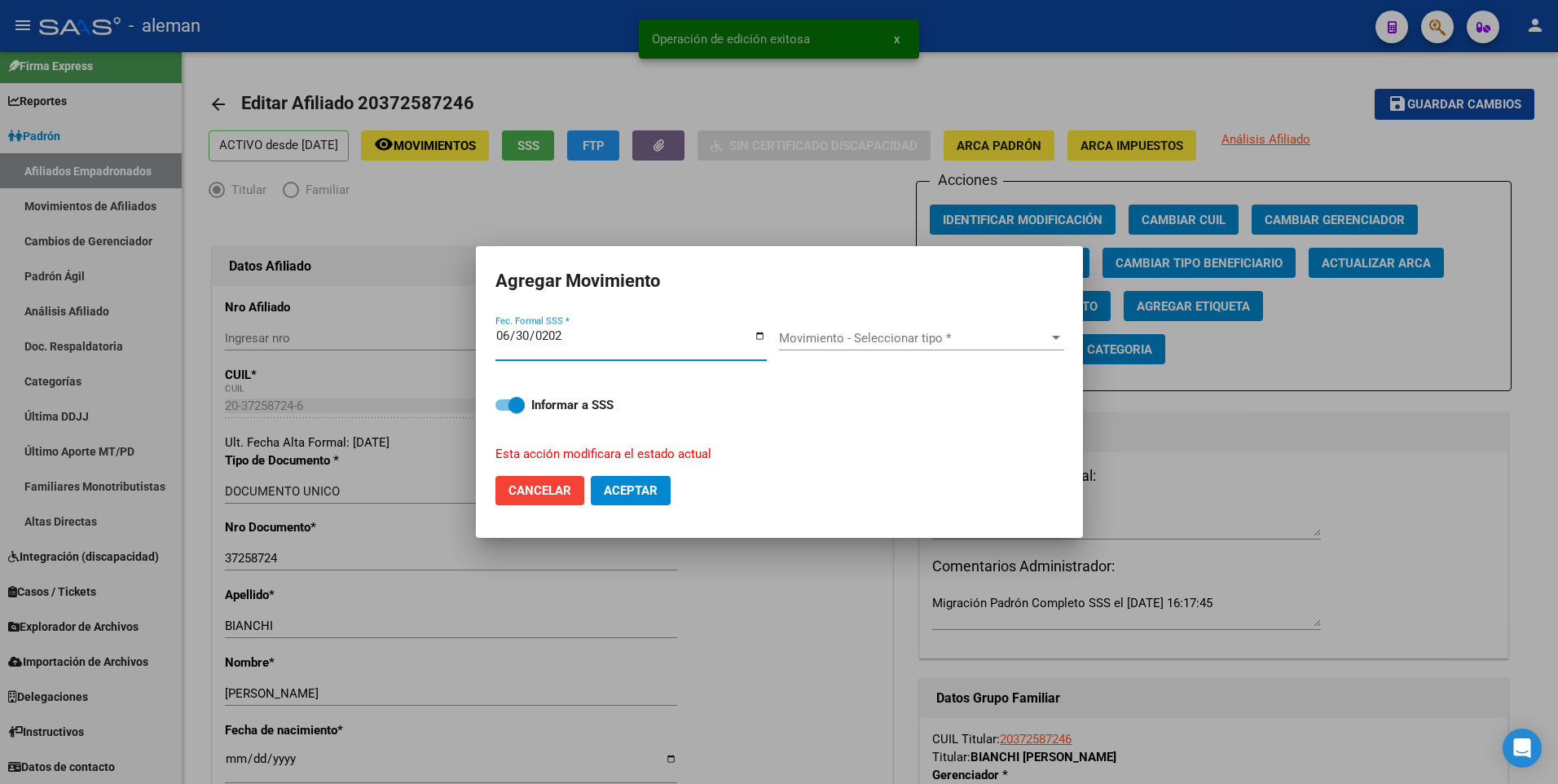
type input "2025-06-30"
click at [590, 476] on button "Aceptar" at bounding box center [630, 490] width 79 height 29
click at [954, 329] on div "Movimiento - Seleccionar tipo * Movimiento - Seleccionar tipo *" at bounding box center [920, 339] width 285 height 25
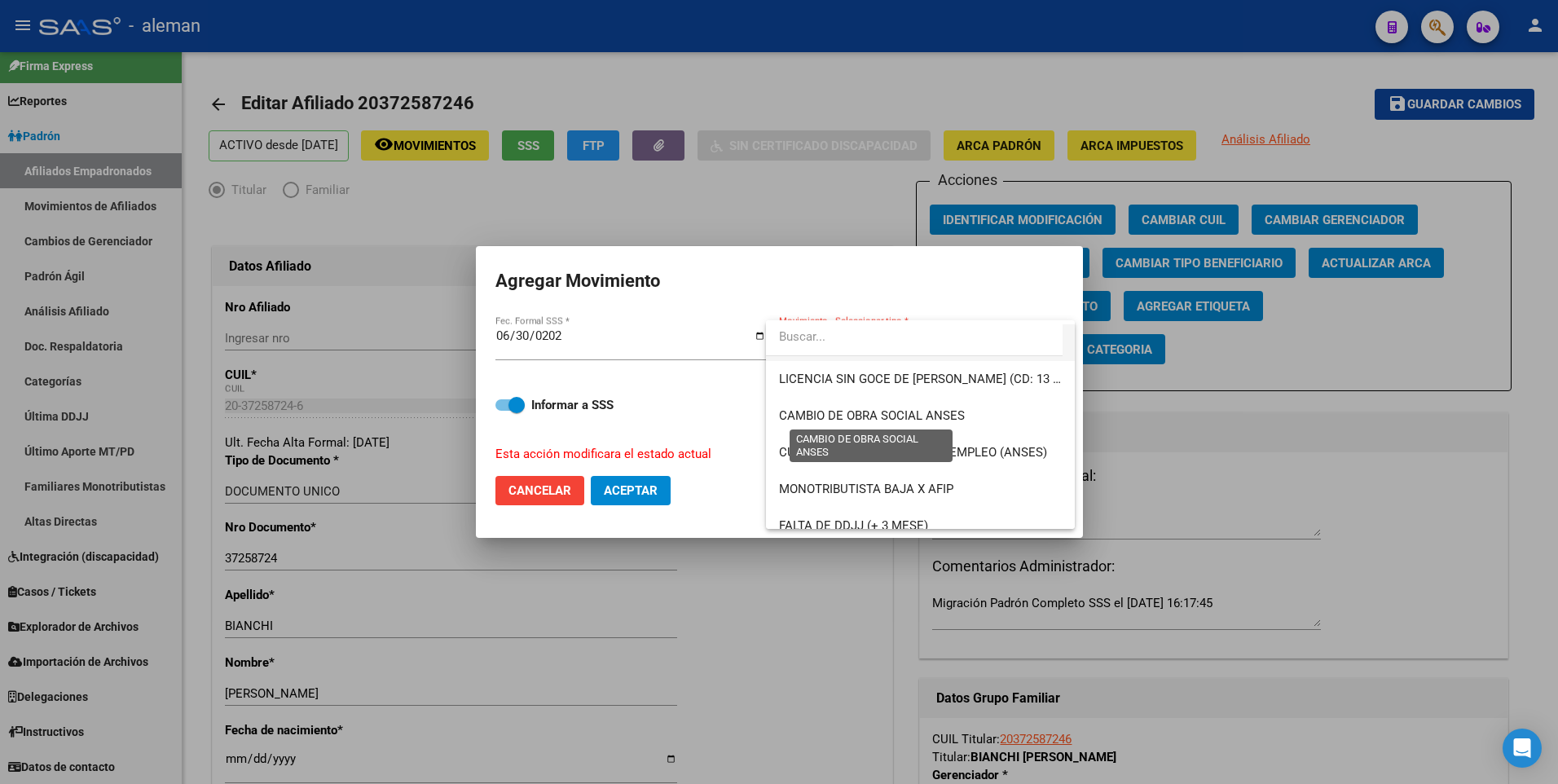
scroll to position [408, 0]
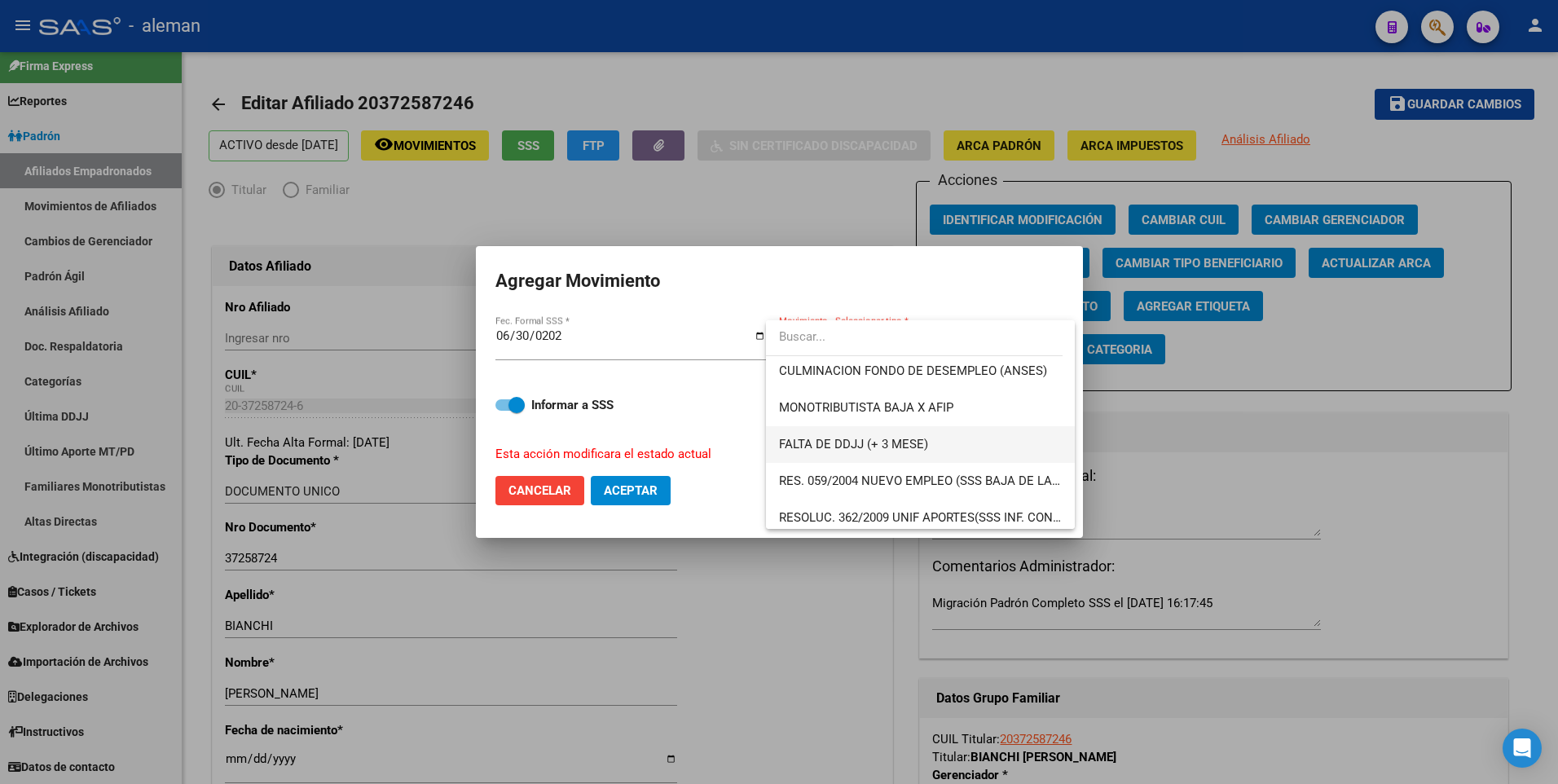
click at [905, 453] on span "FALTA DE DDJJ (+ 3 MESE)" at bounding box center [919, 444] width 283 height 37
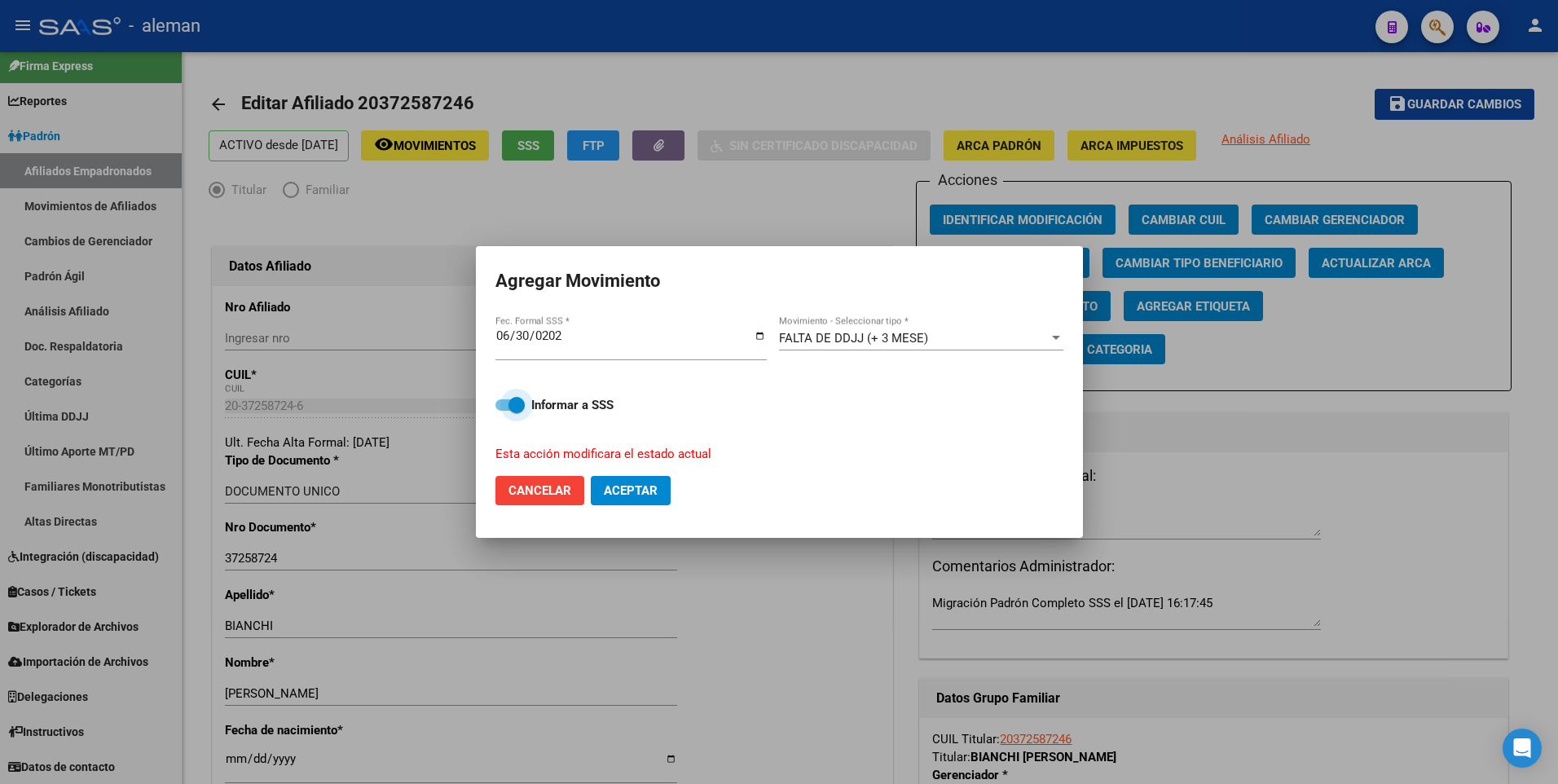
click at [503, 403] on span at bounding box center [510, 405] width 29 height 11
click at [503, 410] on input "Informar a SSS" at bounding box center [502, 410] width 1 height 1
checkbox input "false"
click at [621, 497] on span "Aceptar" at bounding box center [630, 491] width 54 height 15
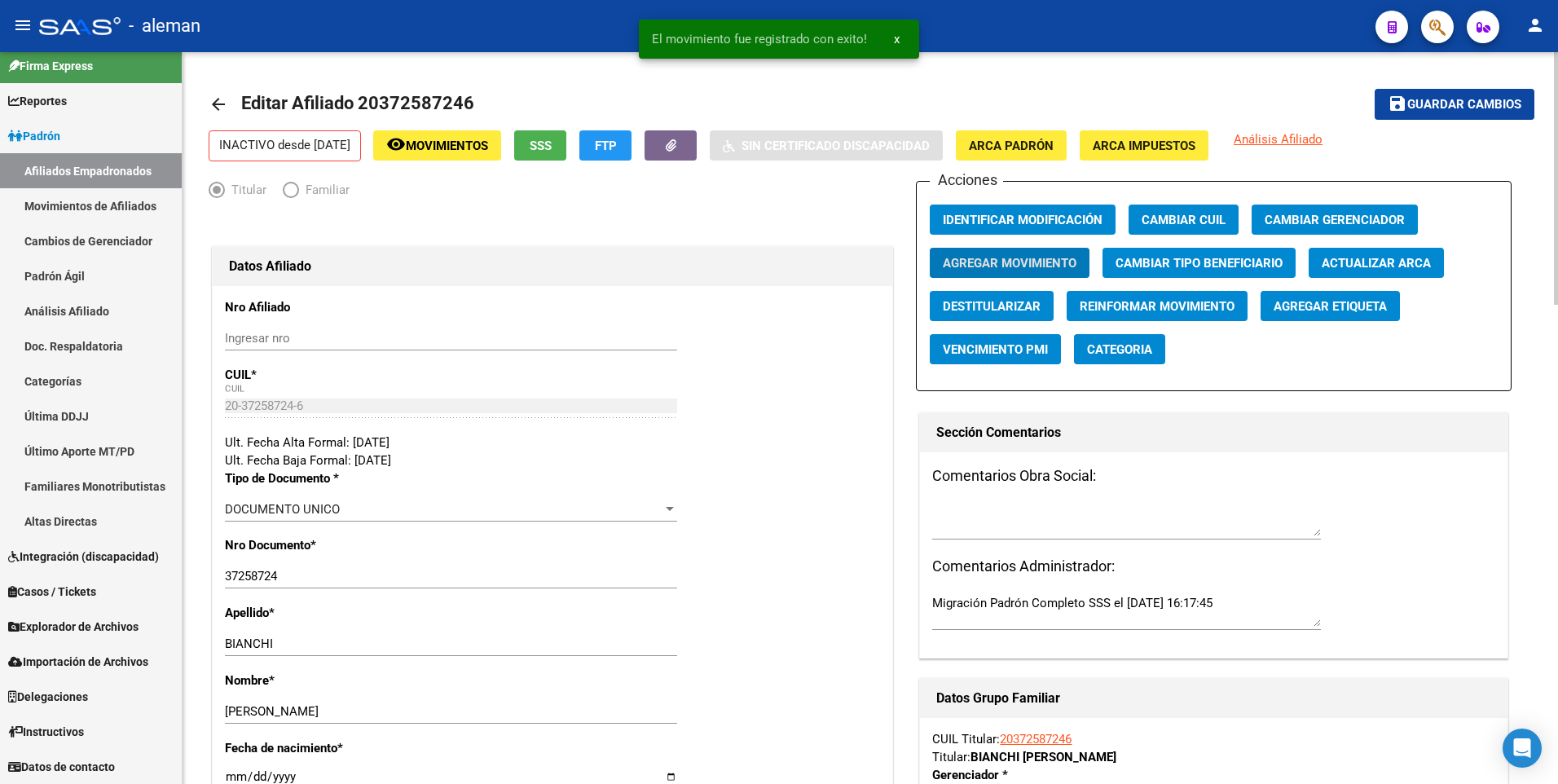
click at [219, 107] on mat-icon "arrow_back" at bounding box center [218, 104] width 20 height 20
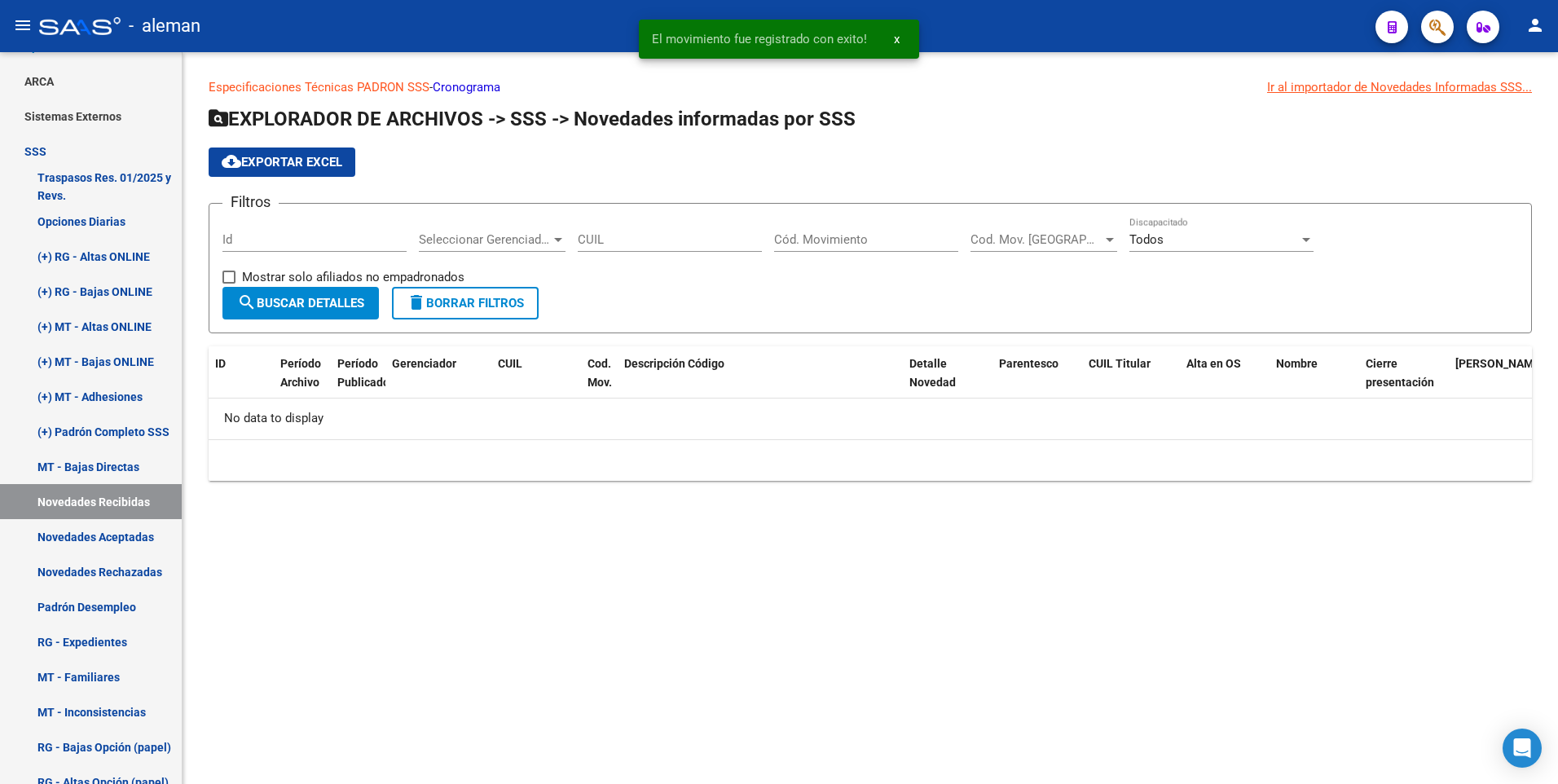
scroll to position [175, 0]
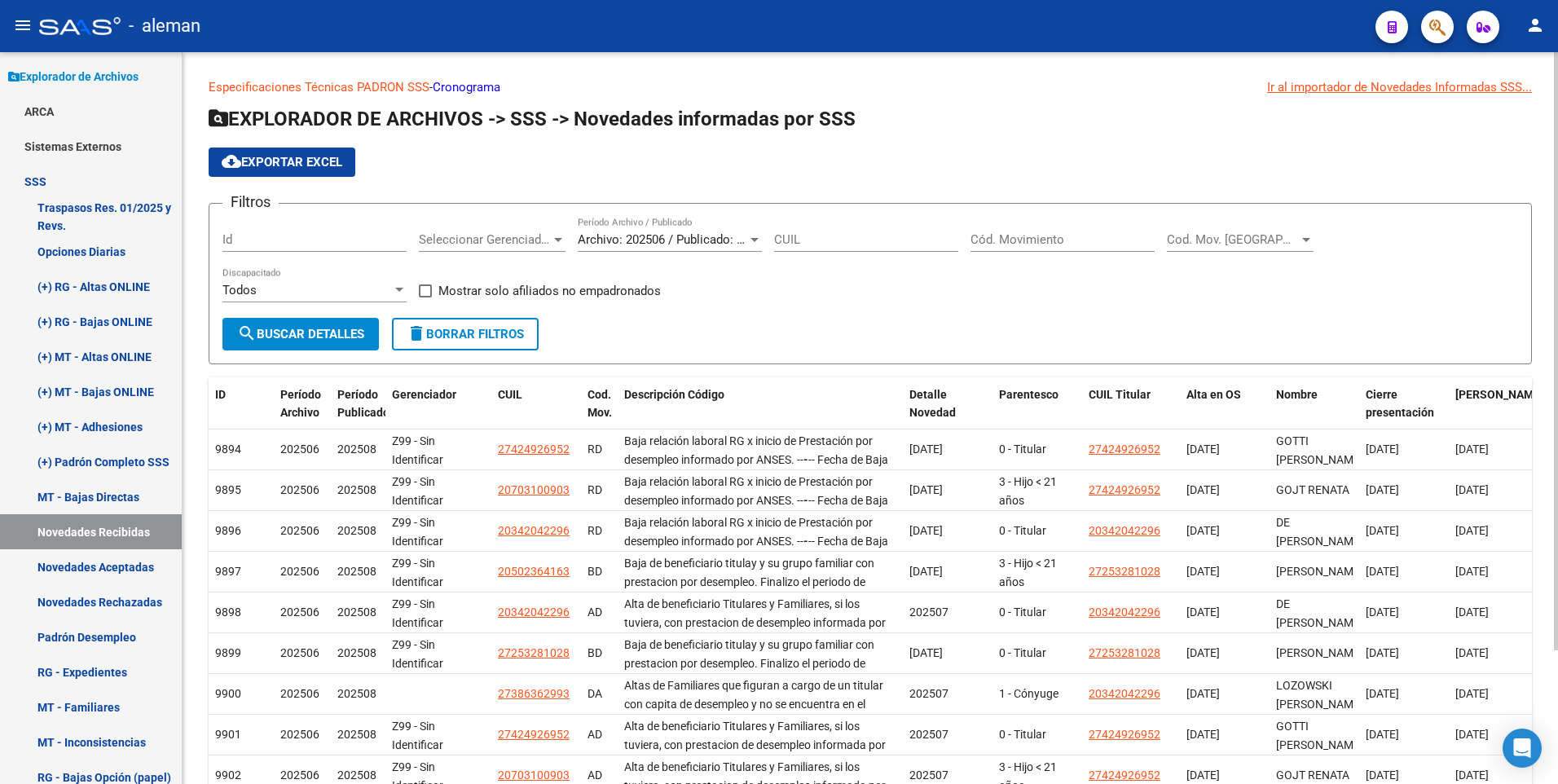
click at [1064, 235] on input "Cód. Movimiento" at bounding box center [1062, 239] width 184 height 15
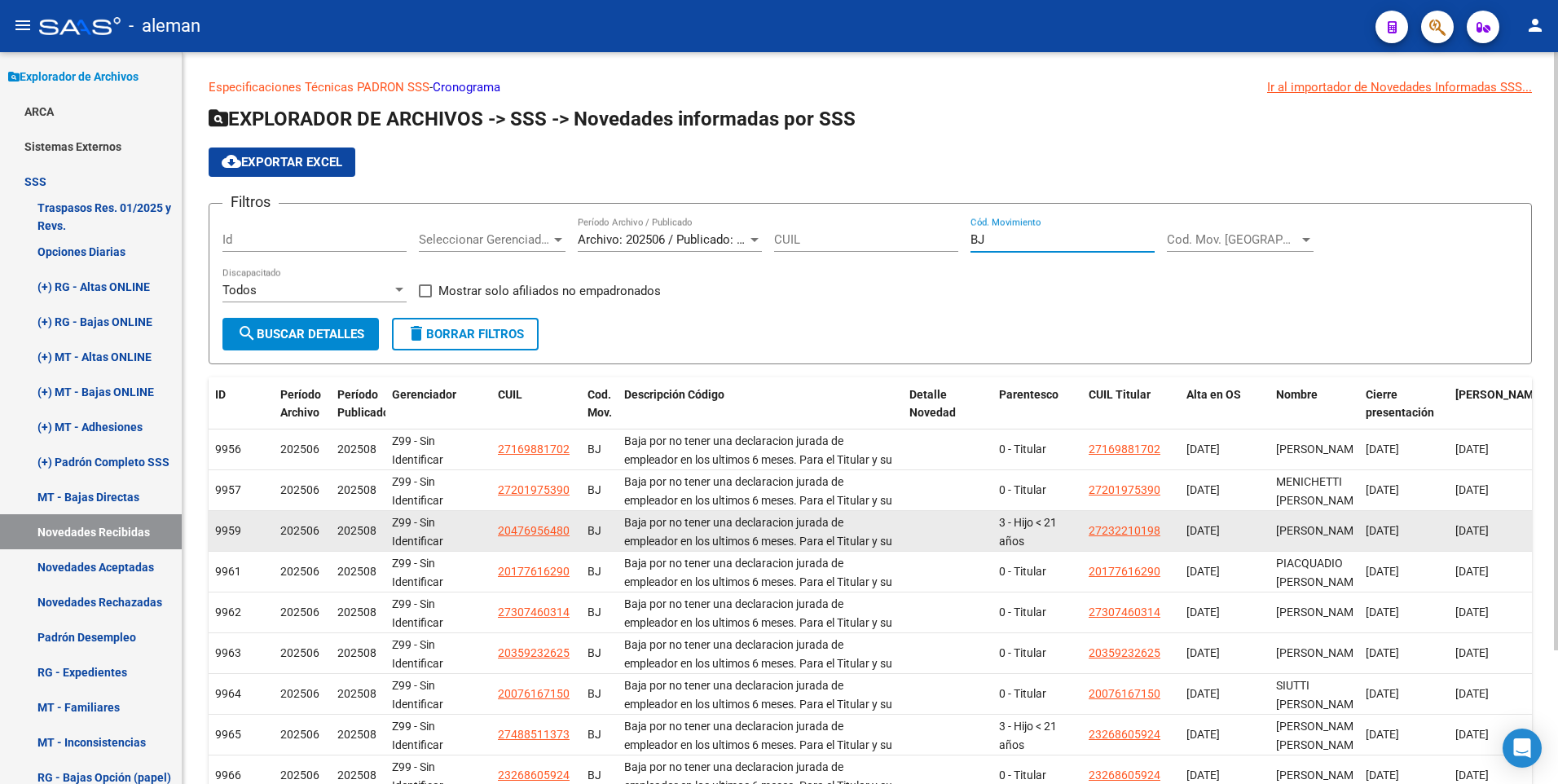
scroll to position [164, 0]
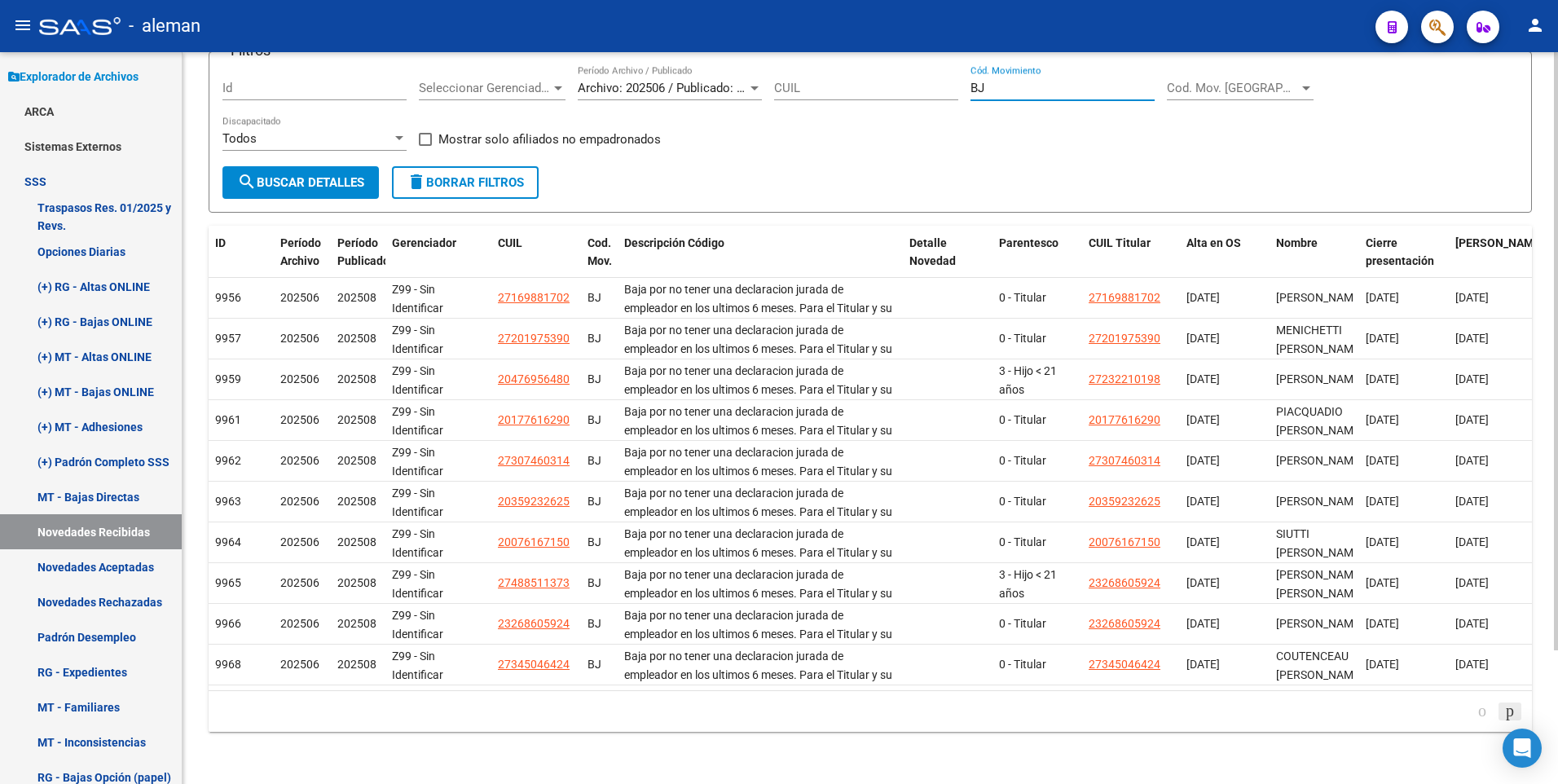
type input "BJ"
click at [1506, 711] on icon "go to next page" at bounding box center [1510, 710] width 13 height 20
click at [1506, 710] on icon "go to next page" at bounding box center [1510, 710] width 13 height 20
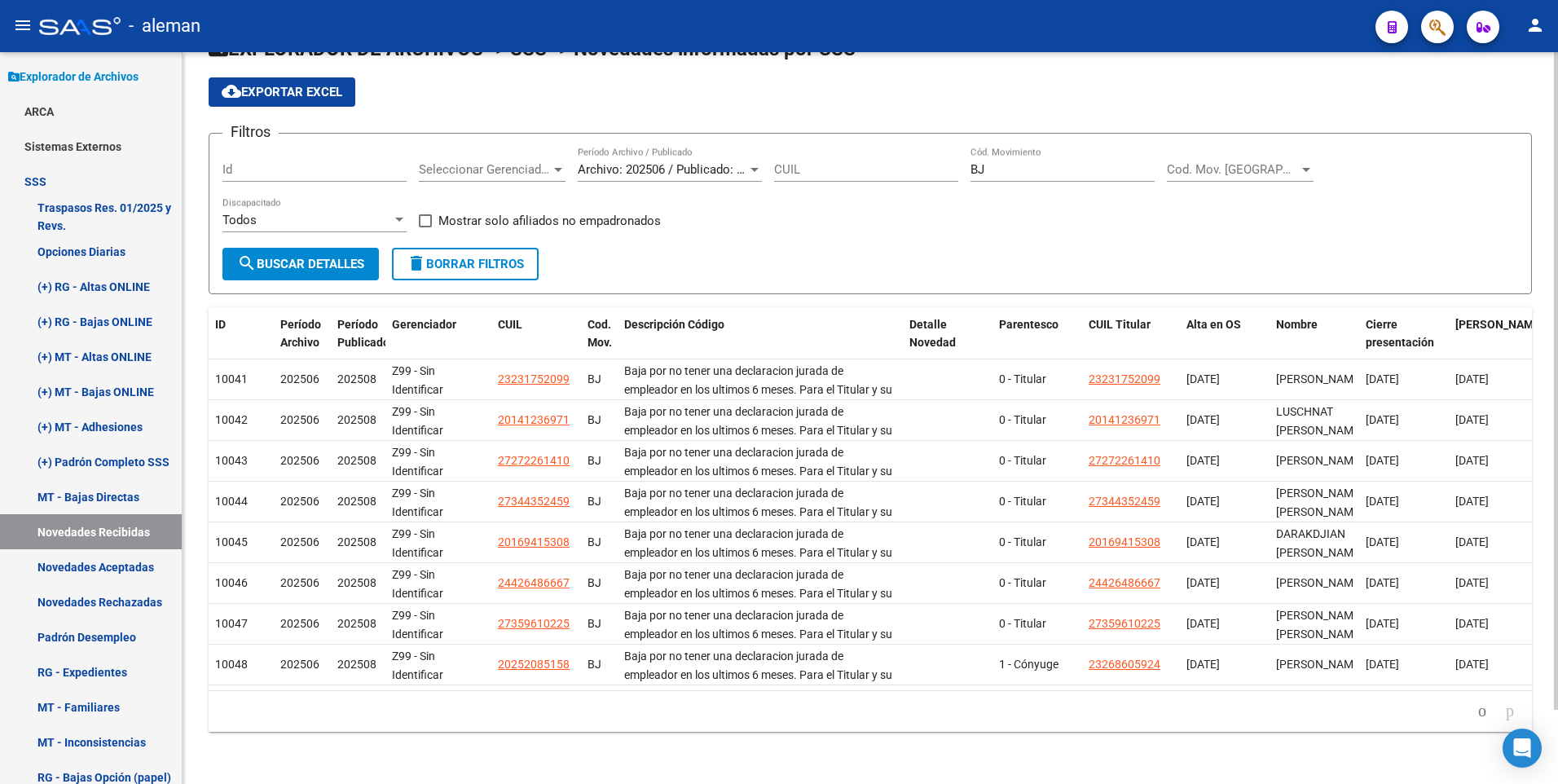
scroll to position [82, 0]
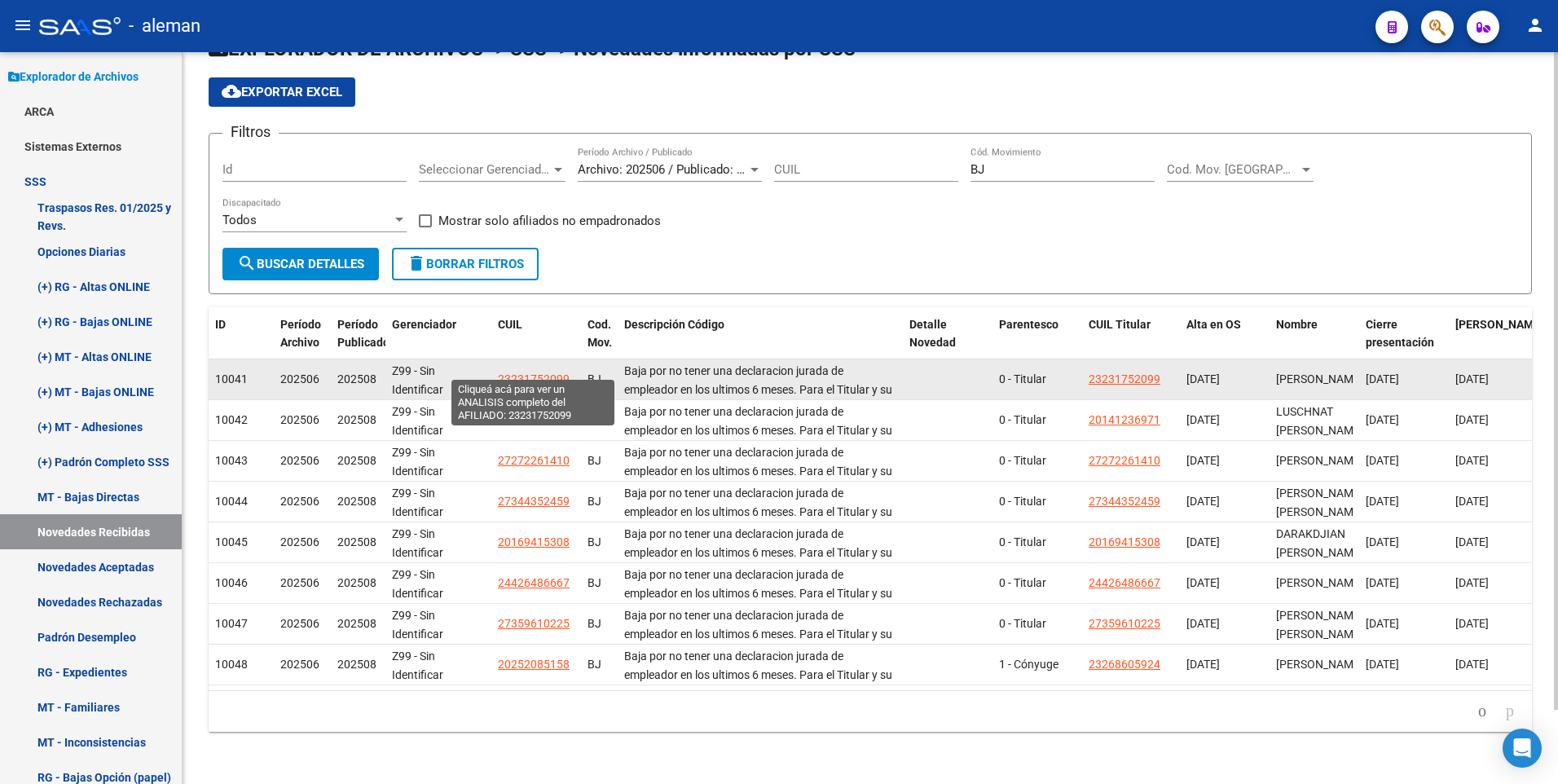
click at [534, 373] on span "23231752099" at bounding box center [534, 379] width 72 height 13
type textarea "23231752099"
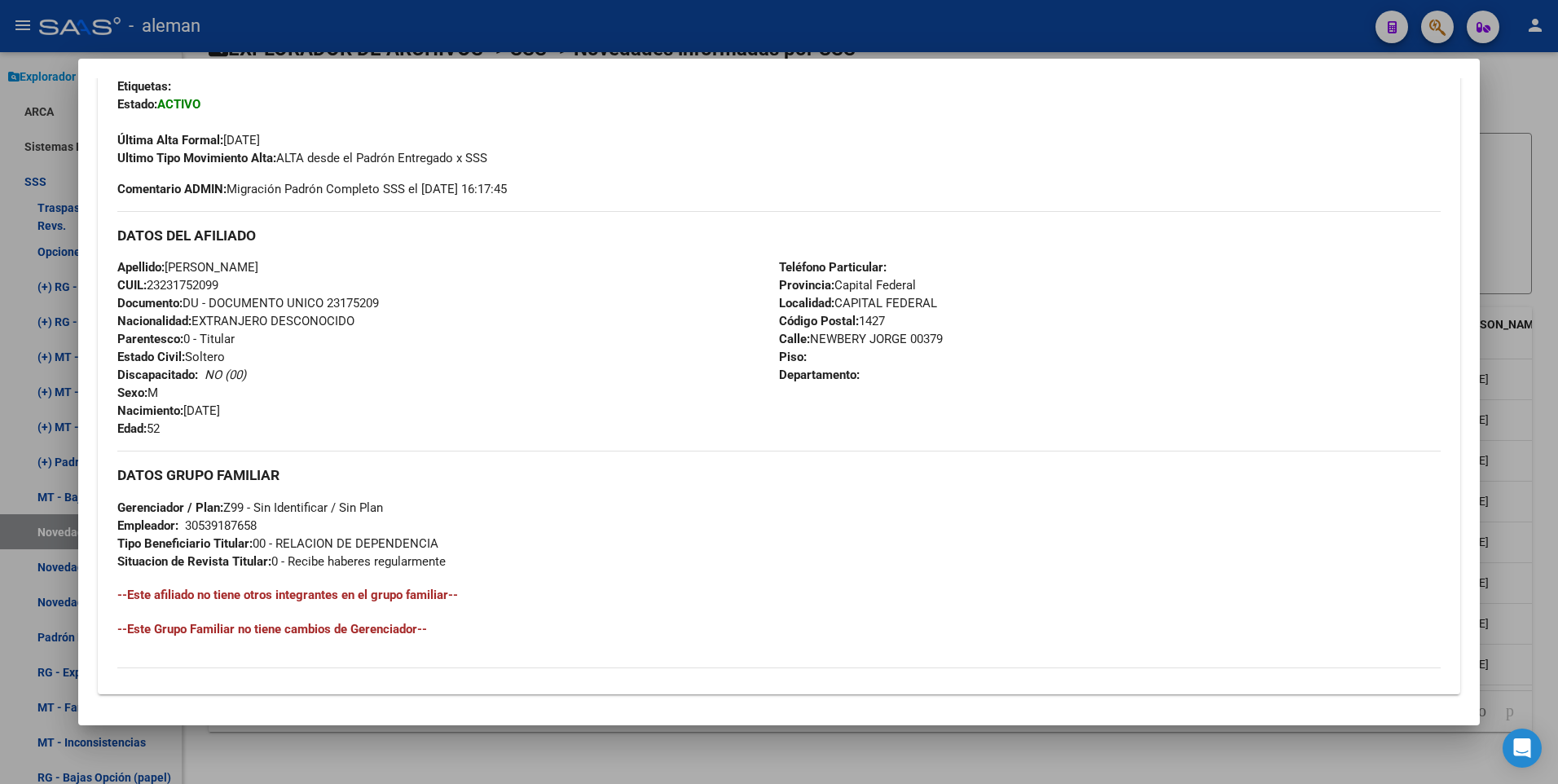
scroll to position [610, 0]
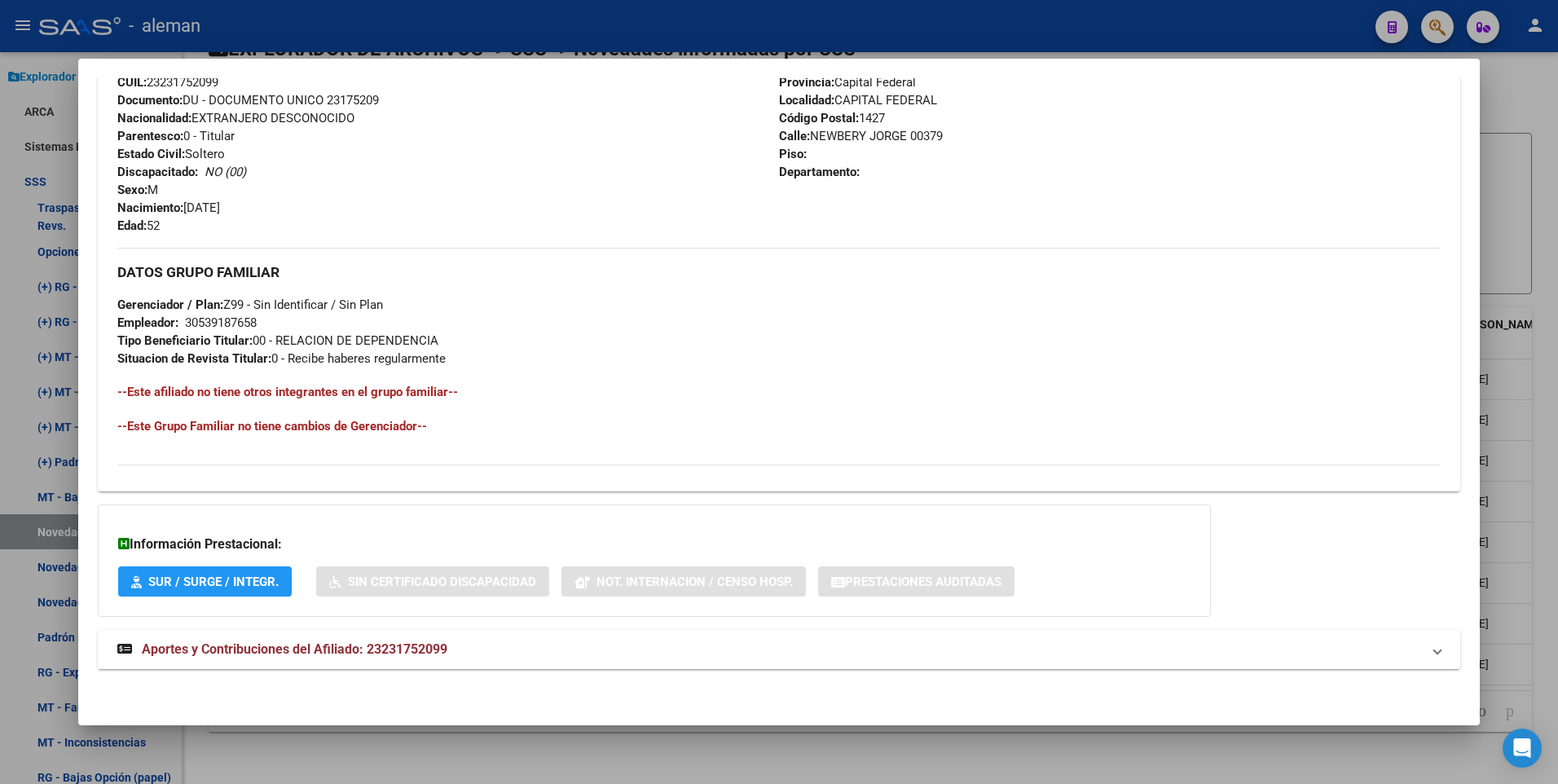
click at [427, 648] on span "Aportes y Contribuciones del Afiliado: 23231752099" at bounding box center [294, 649] width 306 height 15
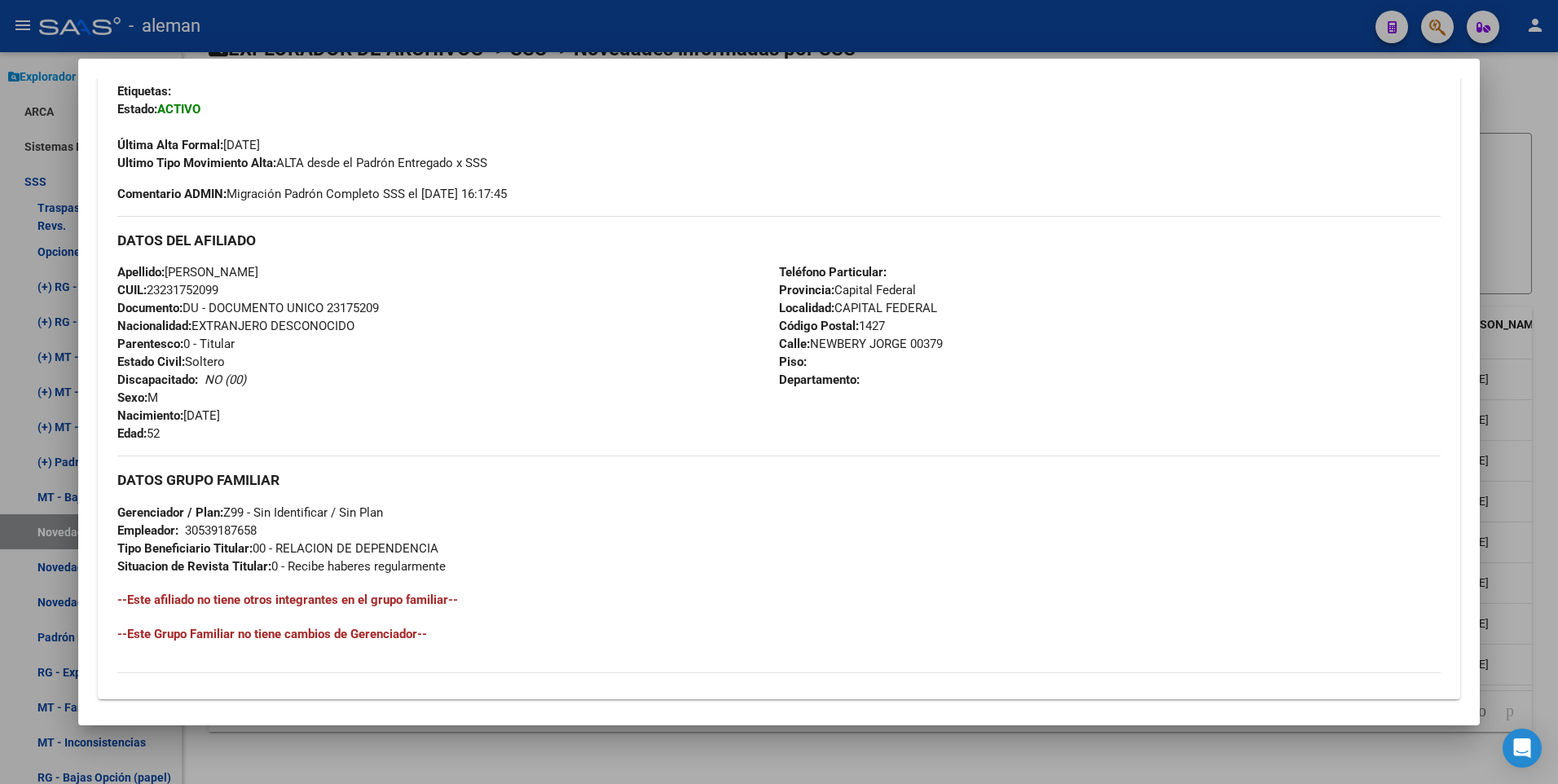
scroll to position [0, 0]
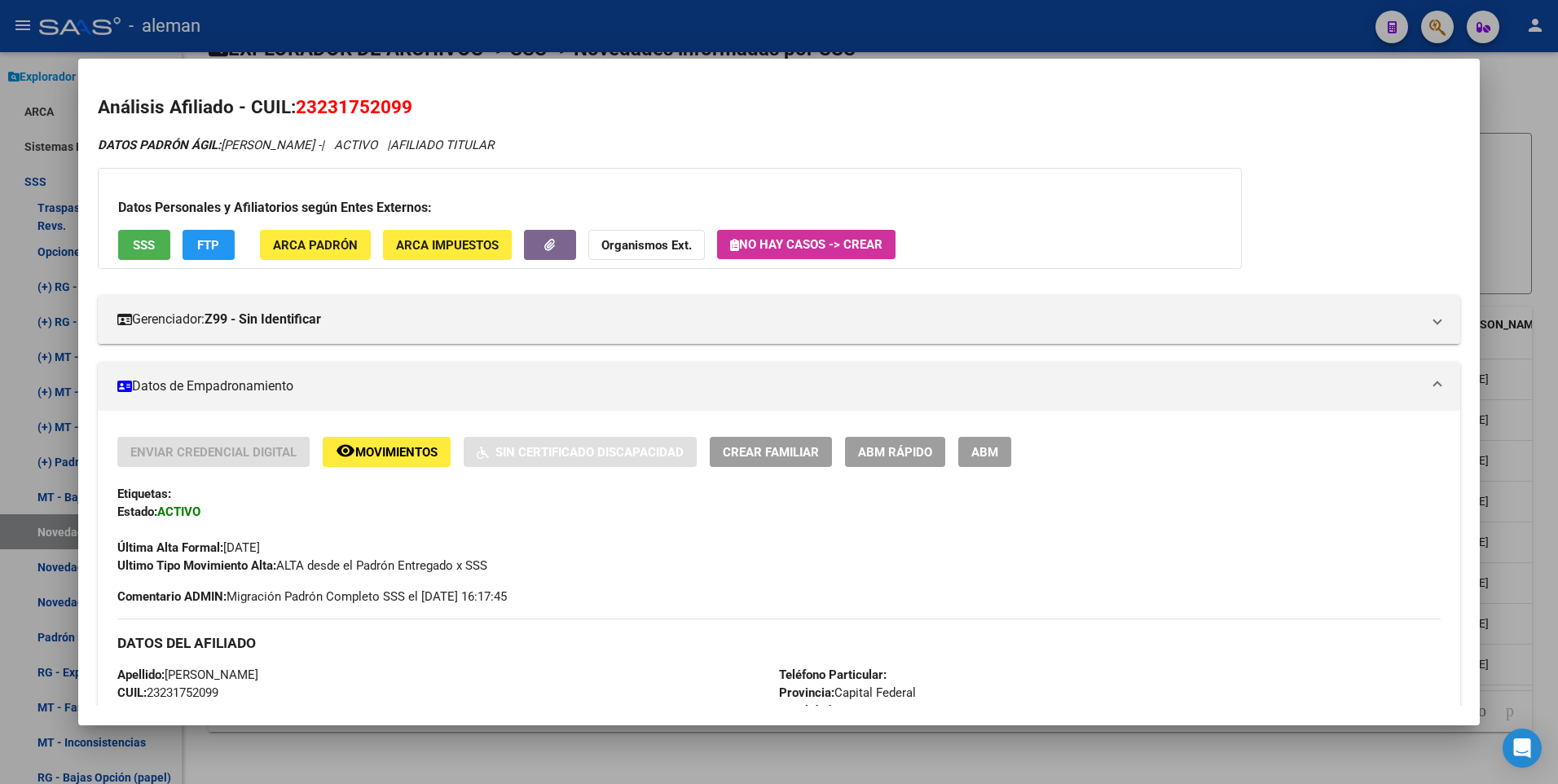
click at [984, 461] on button "ABM" at bounding box center [985, 452] width 53 height 30
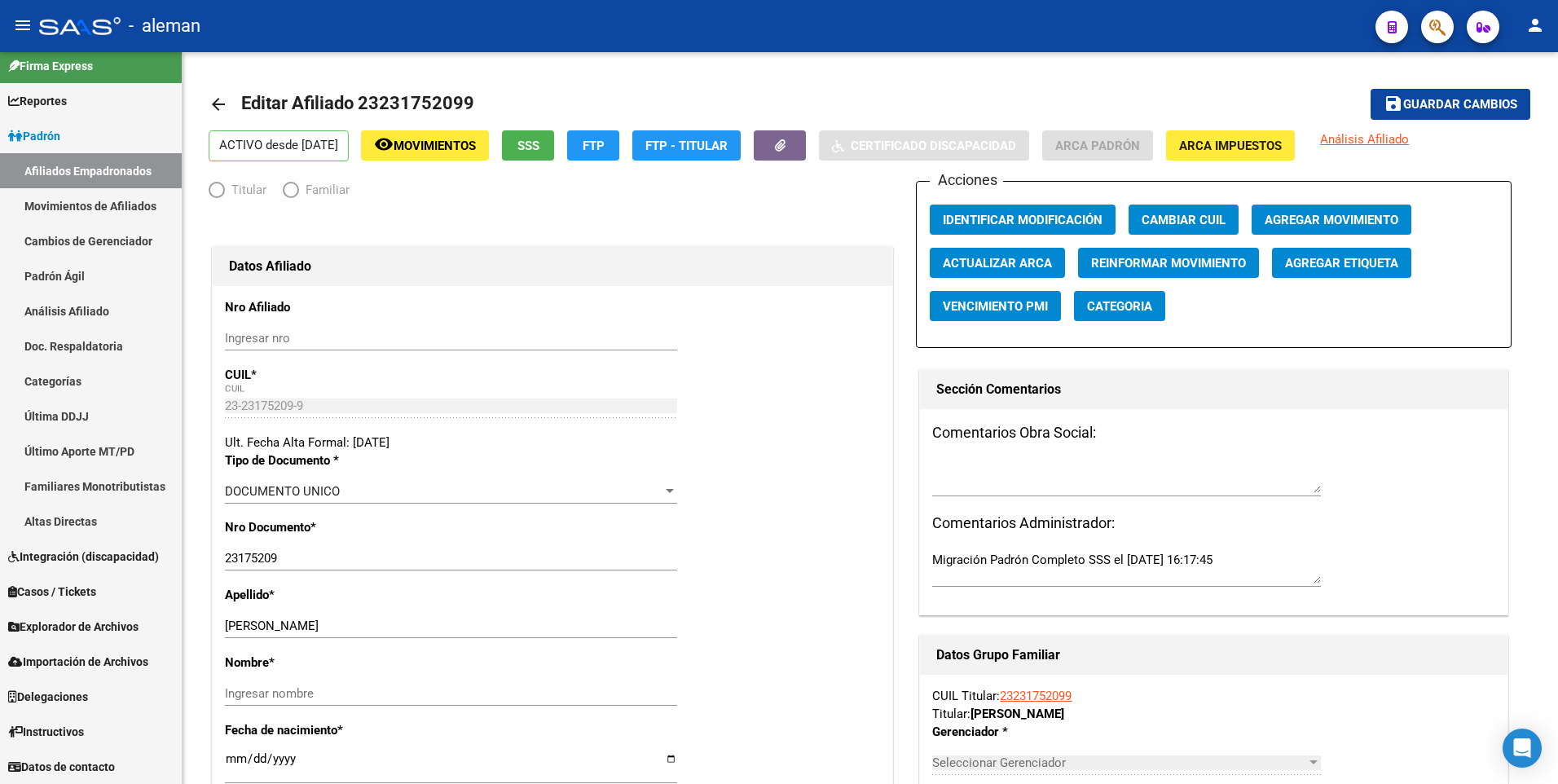
scroll to position [10, 0]
radio input "true"
type input "30-53918765-8"
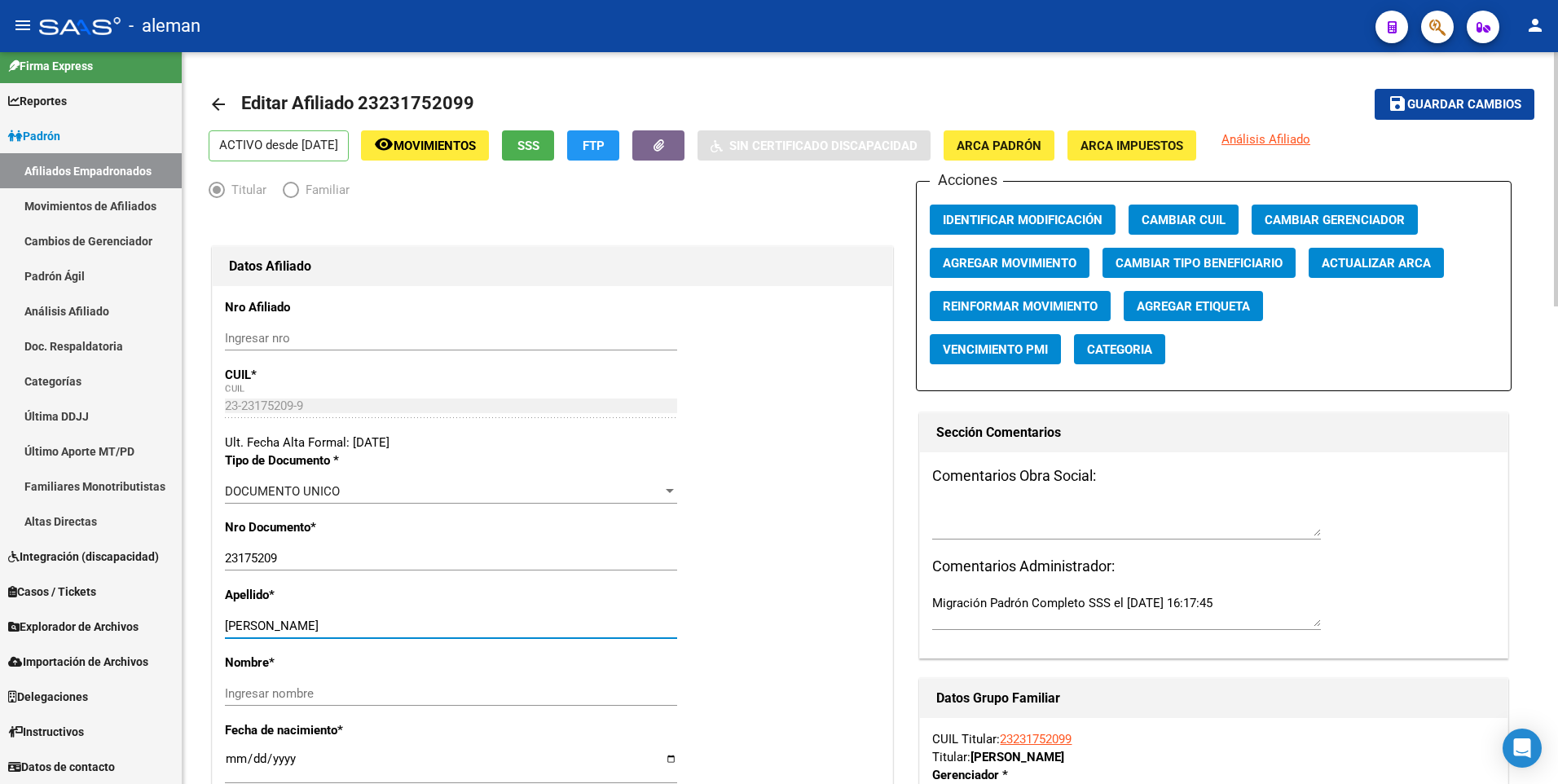
drag, startPoint x: 342, startPoint y: 624, endPoint x: 393, endPoint y: 628, distance: 51.2
click at [393, 628] on input "GONZALEZ GARILLO RODRIGO" at bounding box center [451, 626] width 452 height 15
click at [356, 691] on input "Ingresar nombre" at bounding box center [451, 693] width 452 height 15
paste input "RODRIGO"
type input "RODRIGO"
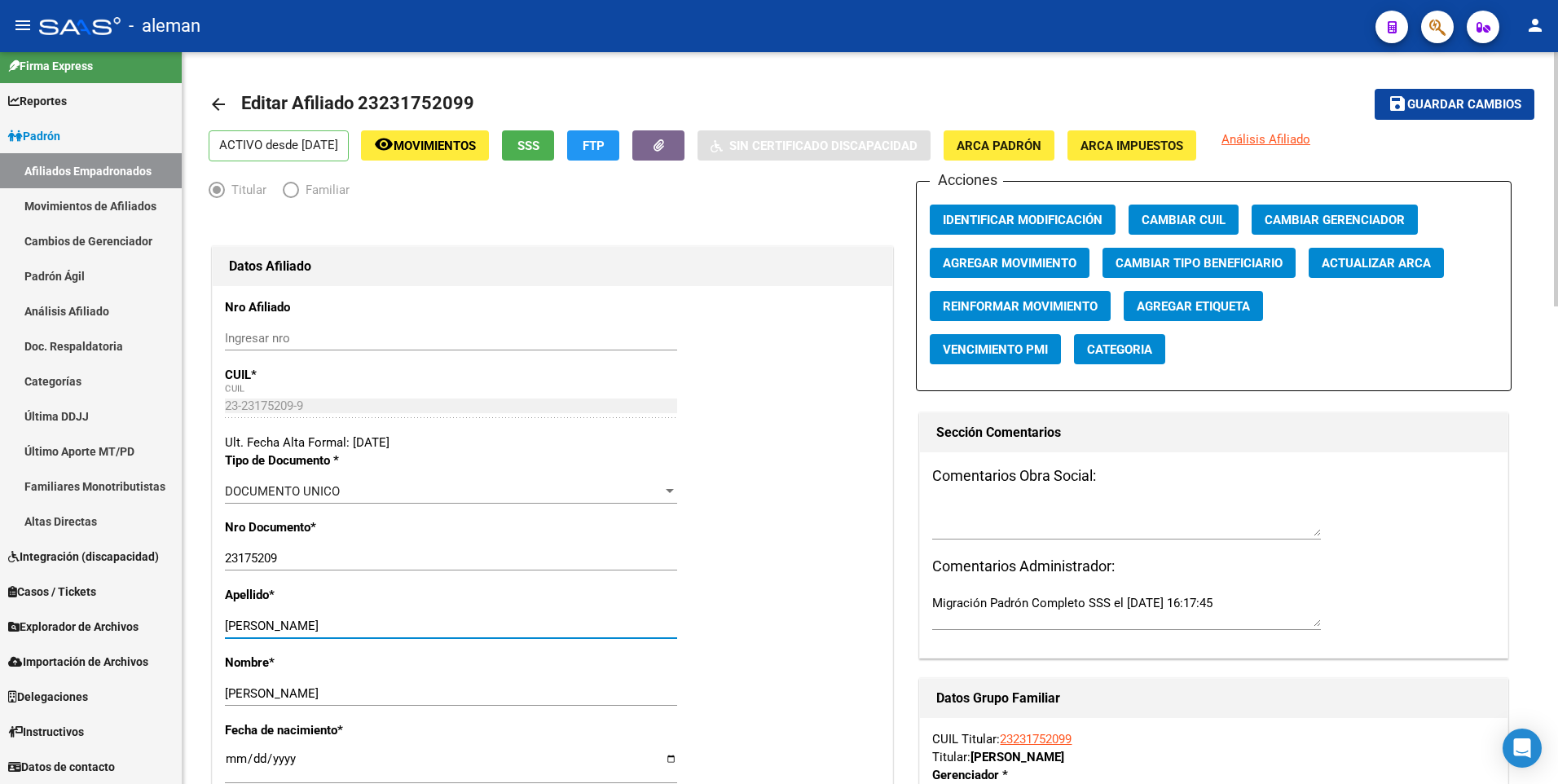
drag, startPoint x: 342, startPoint y: 625, endPoint x: 500, endPoint y: 625, distance: 158.0
click at [500, 625] on input "GONZALEZ GARILLO RODRIGO" at bounding box center [451, 626] width 452 height 15
type input "GONZALEZ GARILLO"
click at [1479, 108] on span "Guardar cambios" at bounding box center [1463, 105] width 114 height 15
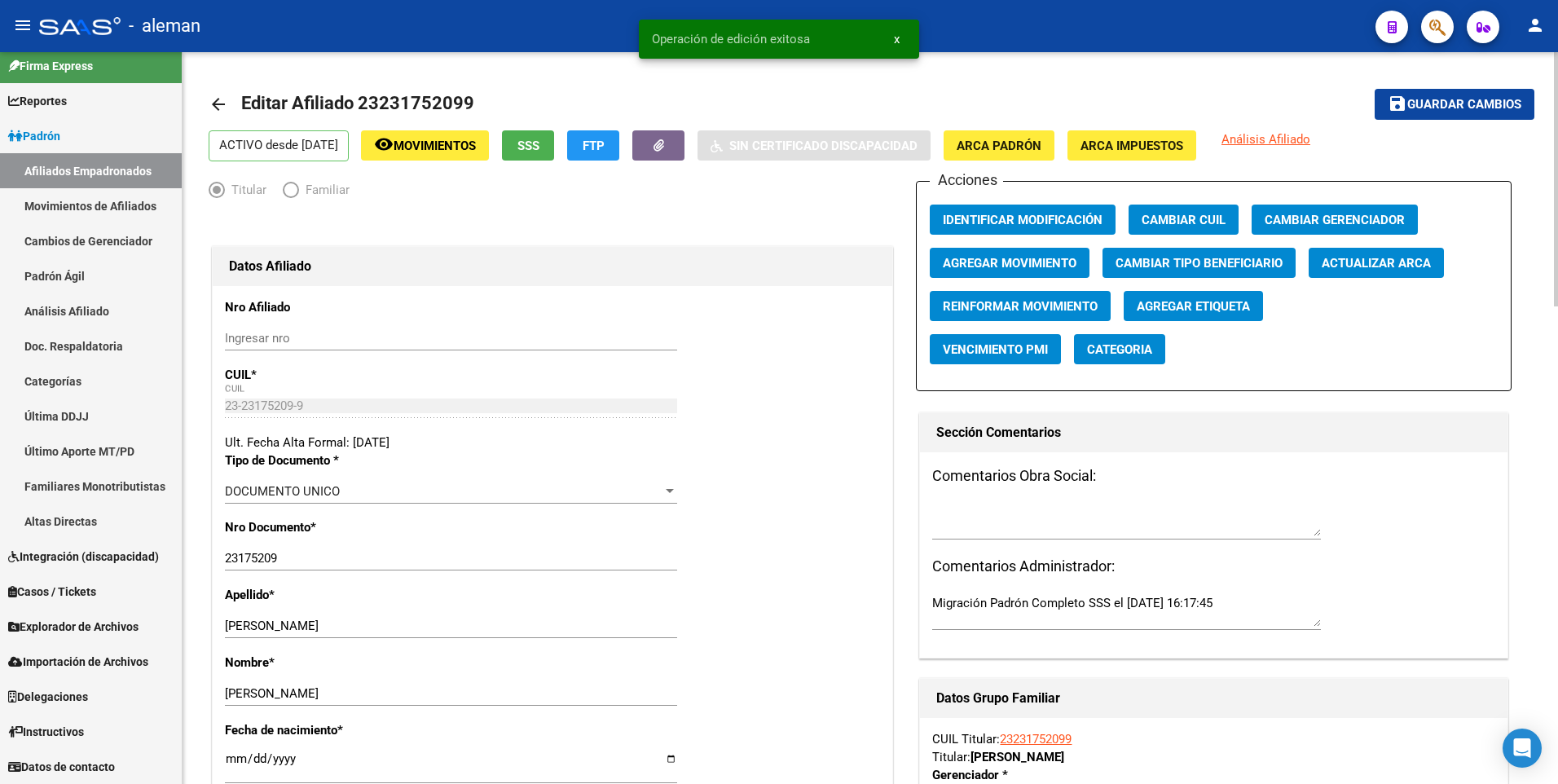
click at [1007, 261] on span "Agregar Movimiento" at bounding box center [1008, 263] width 133 height 15
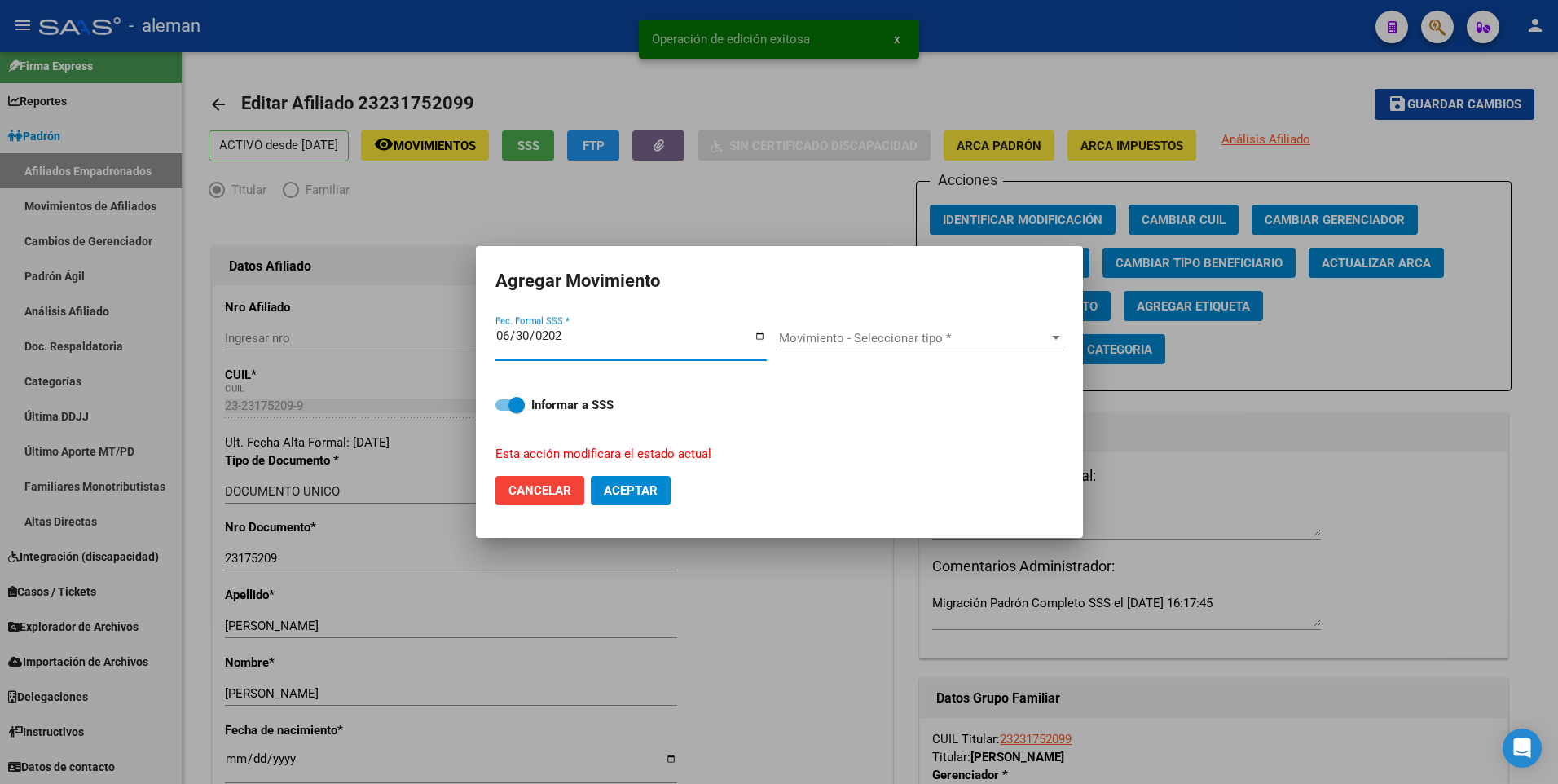
type input "2025-06-30"
click at [590, 476] on button "Aceptar" at bounding box center [630, 490] width 79 height 29
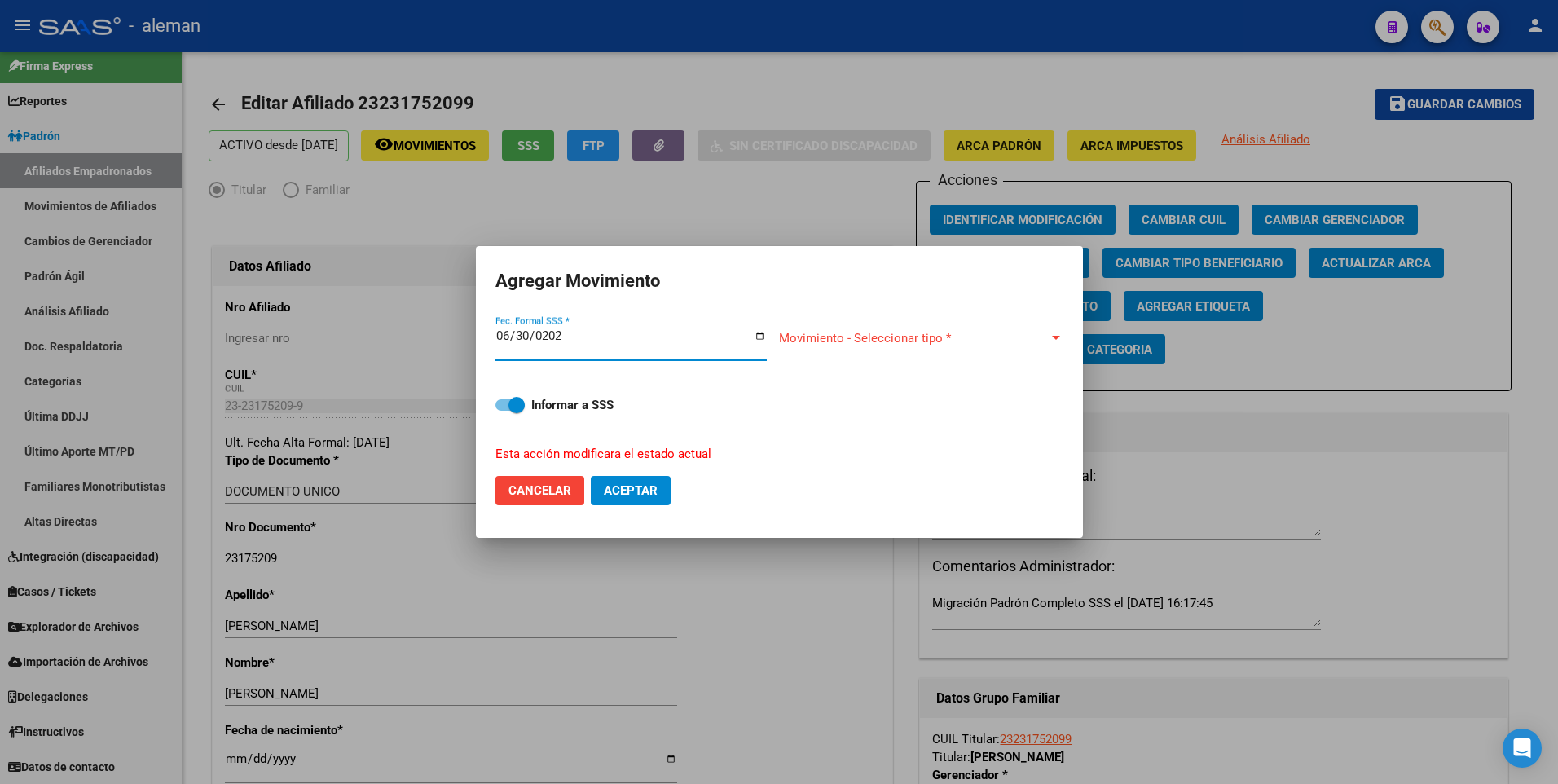
click at [820, 336] on span "Movimiento - Seleccionar tipo *" at bounding box center [913, 339] width 270 height 15
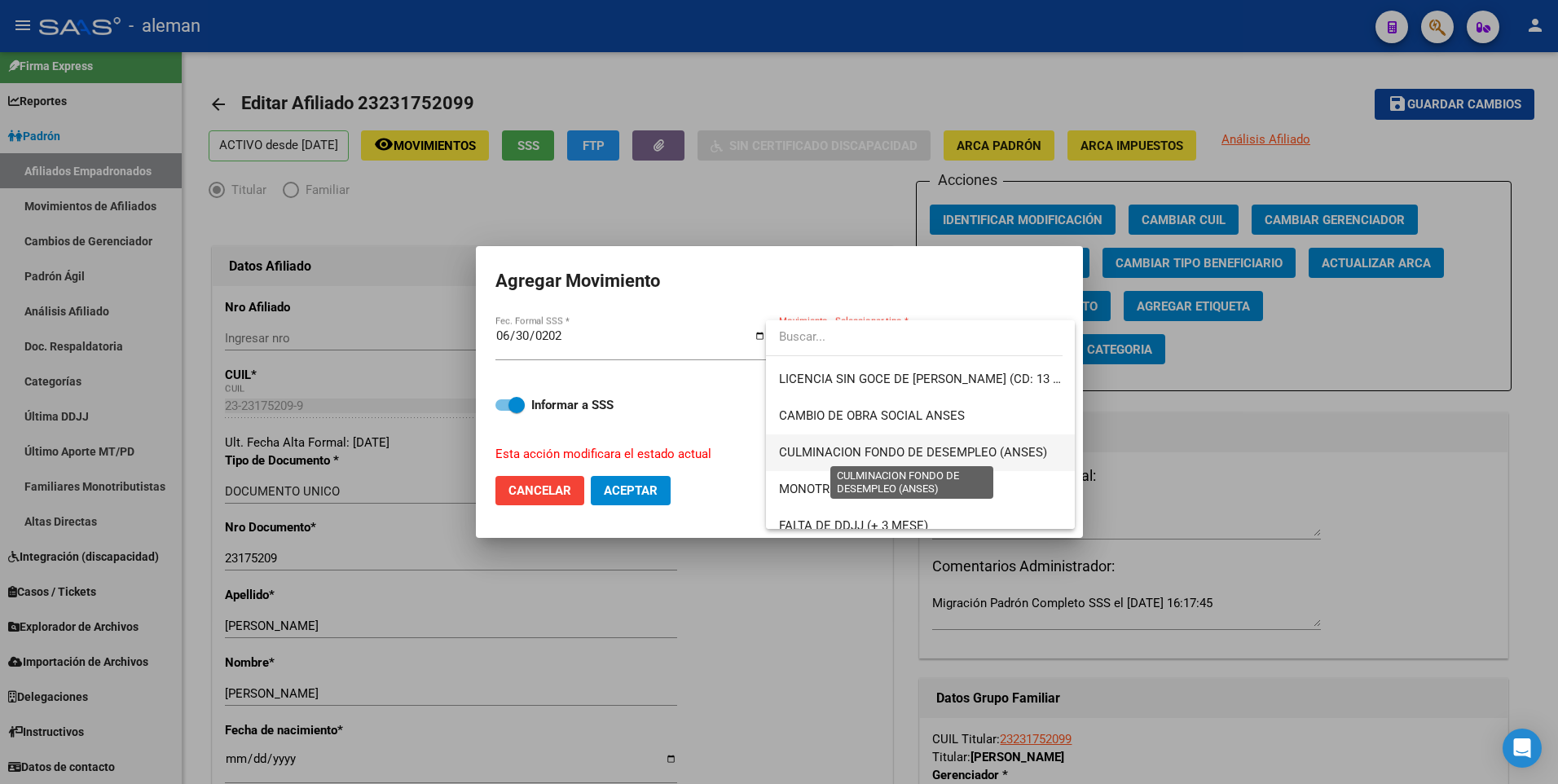
scroll to position [408, 0]
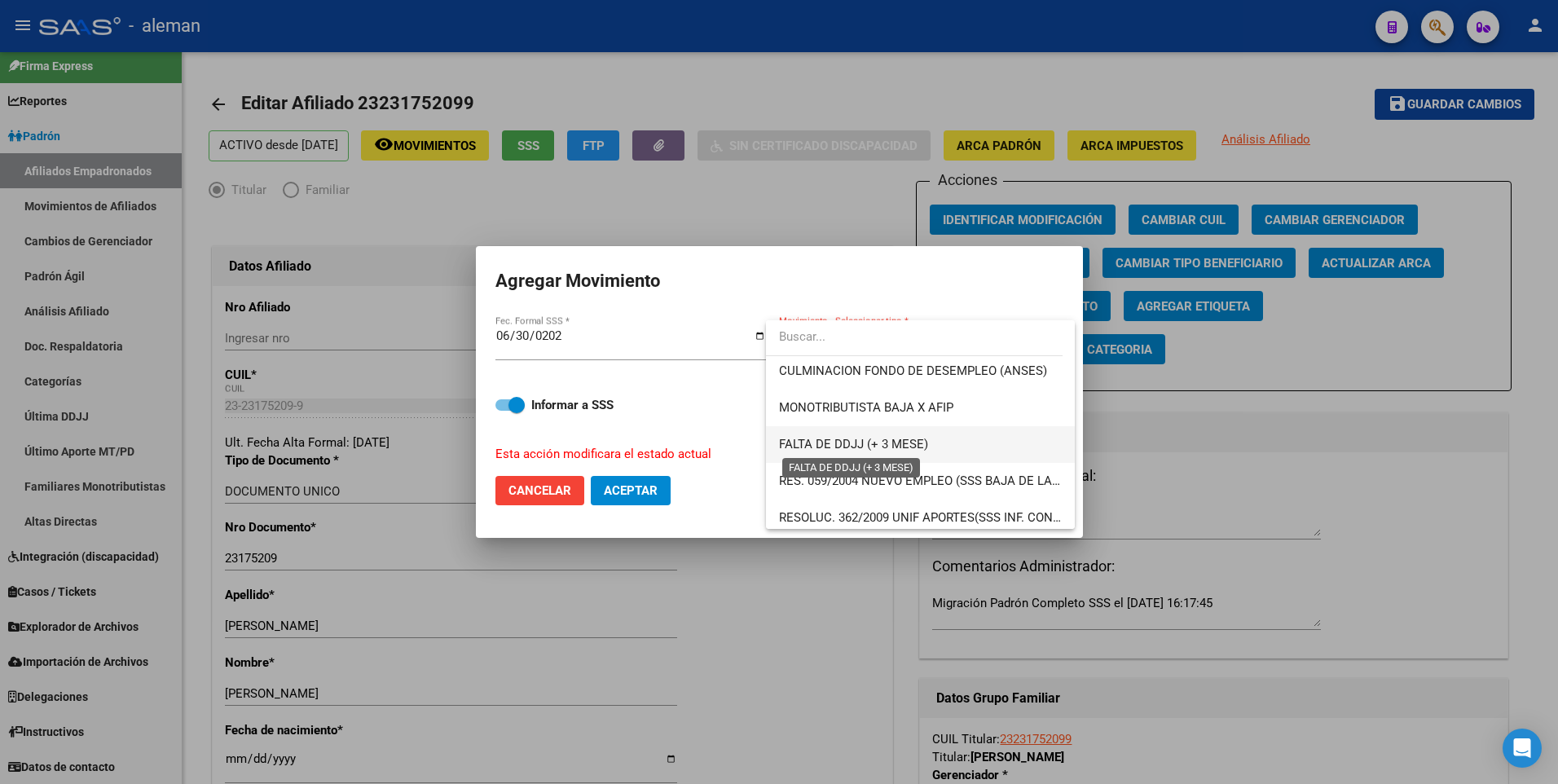
click at [863, 443] on span "FALTA DE DDJJ (+ 3 MESE)" at bounding box center [853, 444] width 149 height 15
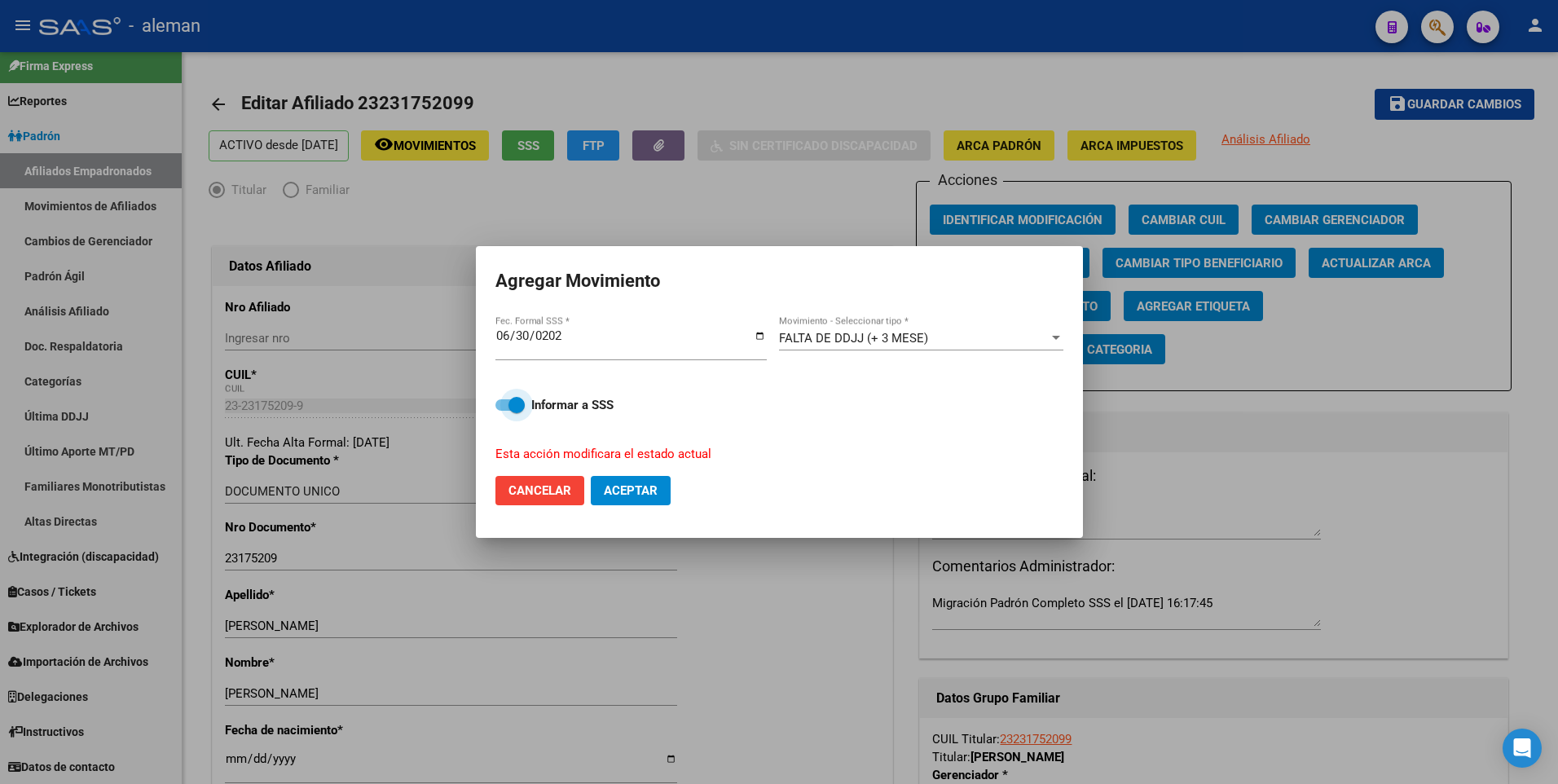
click at [502, 402] on span at bounding box center [510, 405] width 29 height 11
click at [502, 410] on input "Informar a SSS" at bounding box center [502, 410] width 1 height 1
checkbox input "false"
click at [631, 488] on span "Aceptar" at bounding box center [630, 491] width 54 height 15
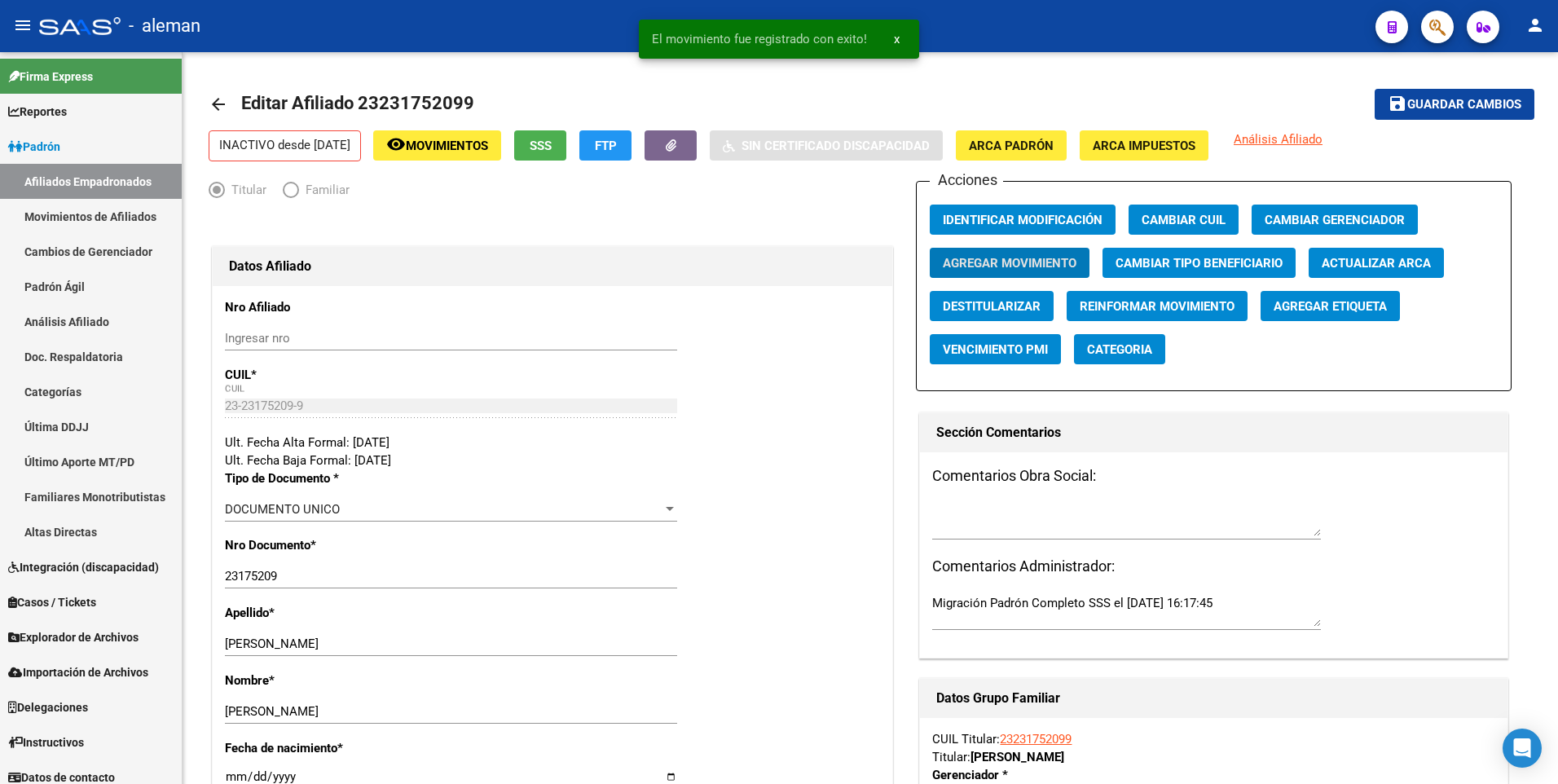
scroll to position [10, 0]
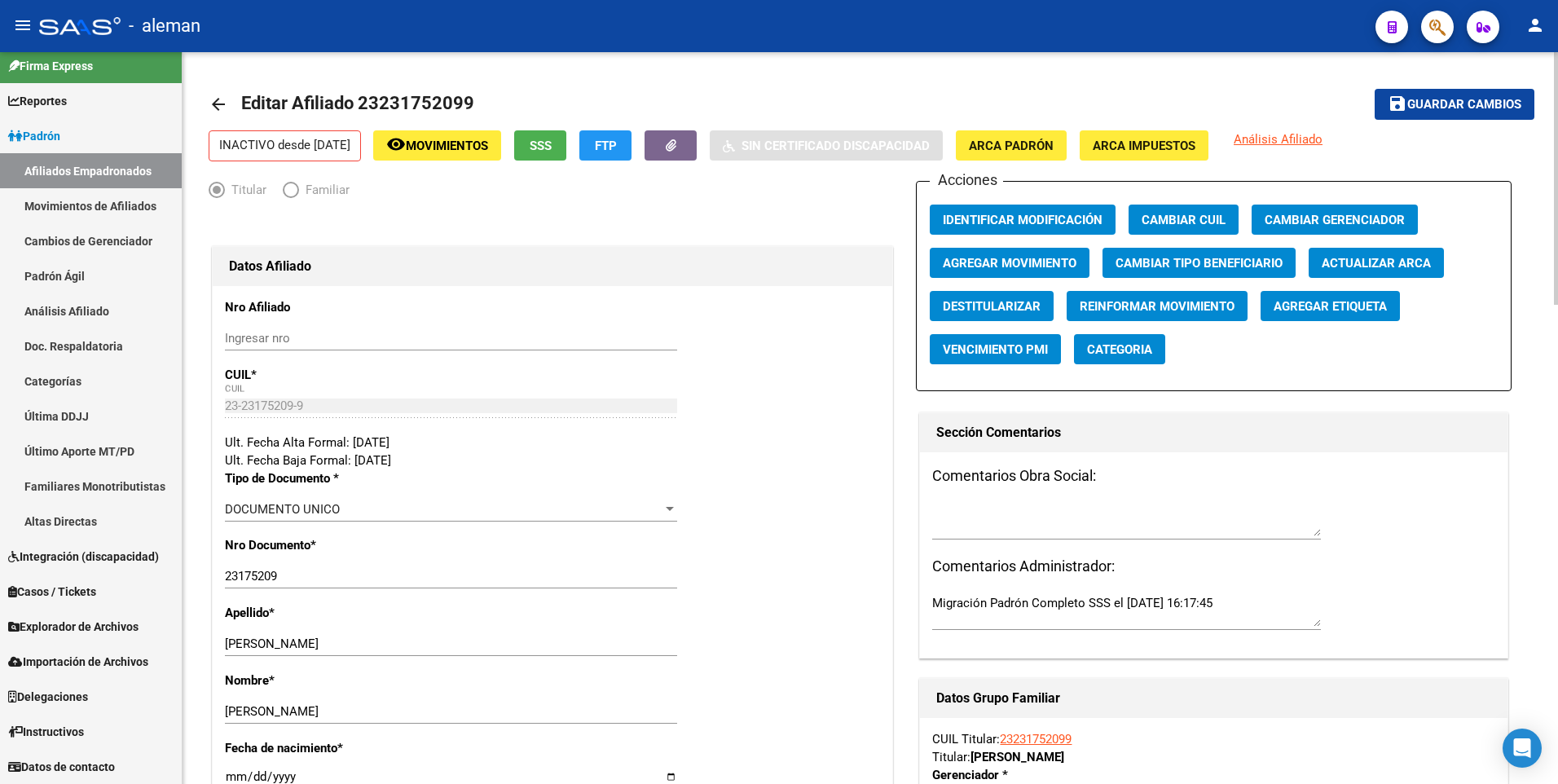
click at [219, 102] on mat-icon "arrow_back" at bounding box center [218, 104] width 20 height 20
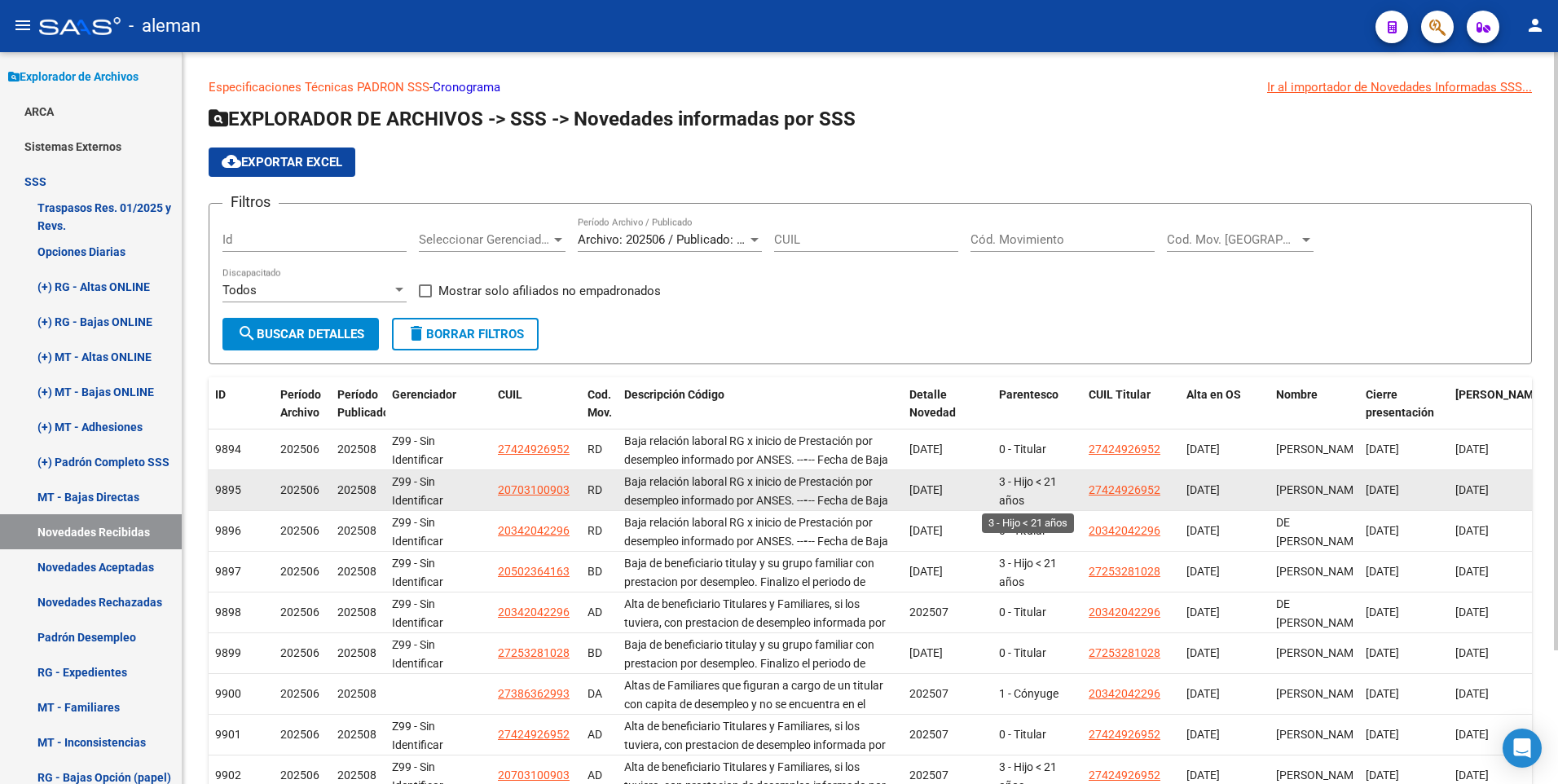
scroll to position [3, 0]
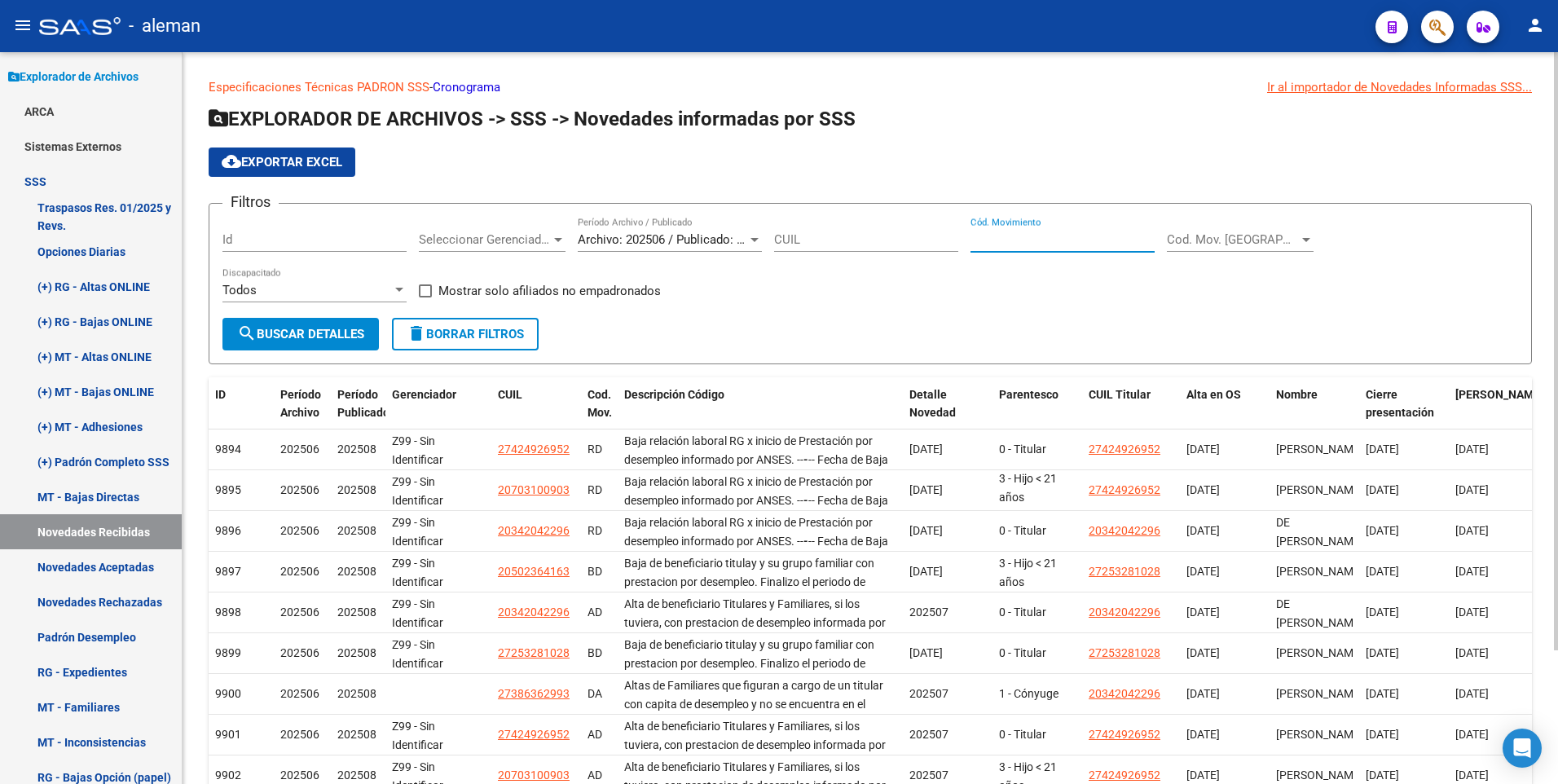
click at [1030, 240] on input "Cód. Movimiento" at bounding box center [1062, 239] width 184 height 15
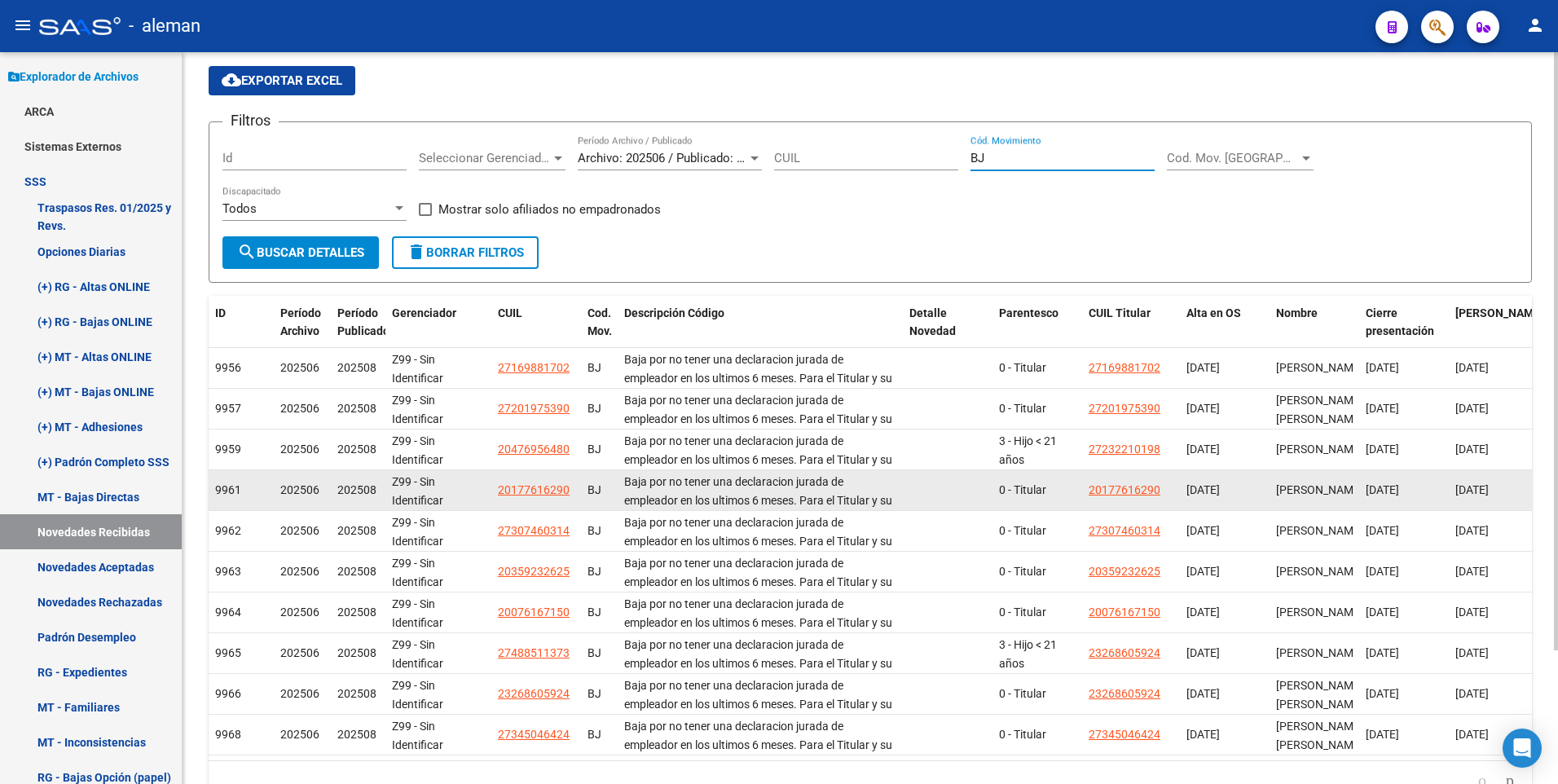
scroll to position [164, 0]
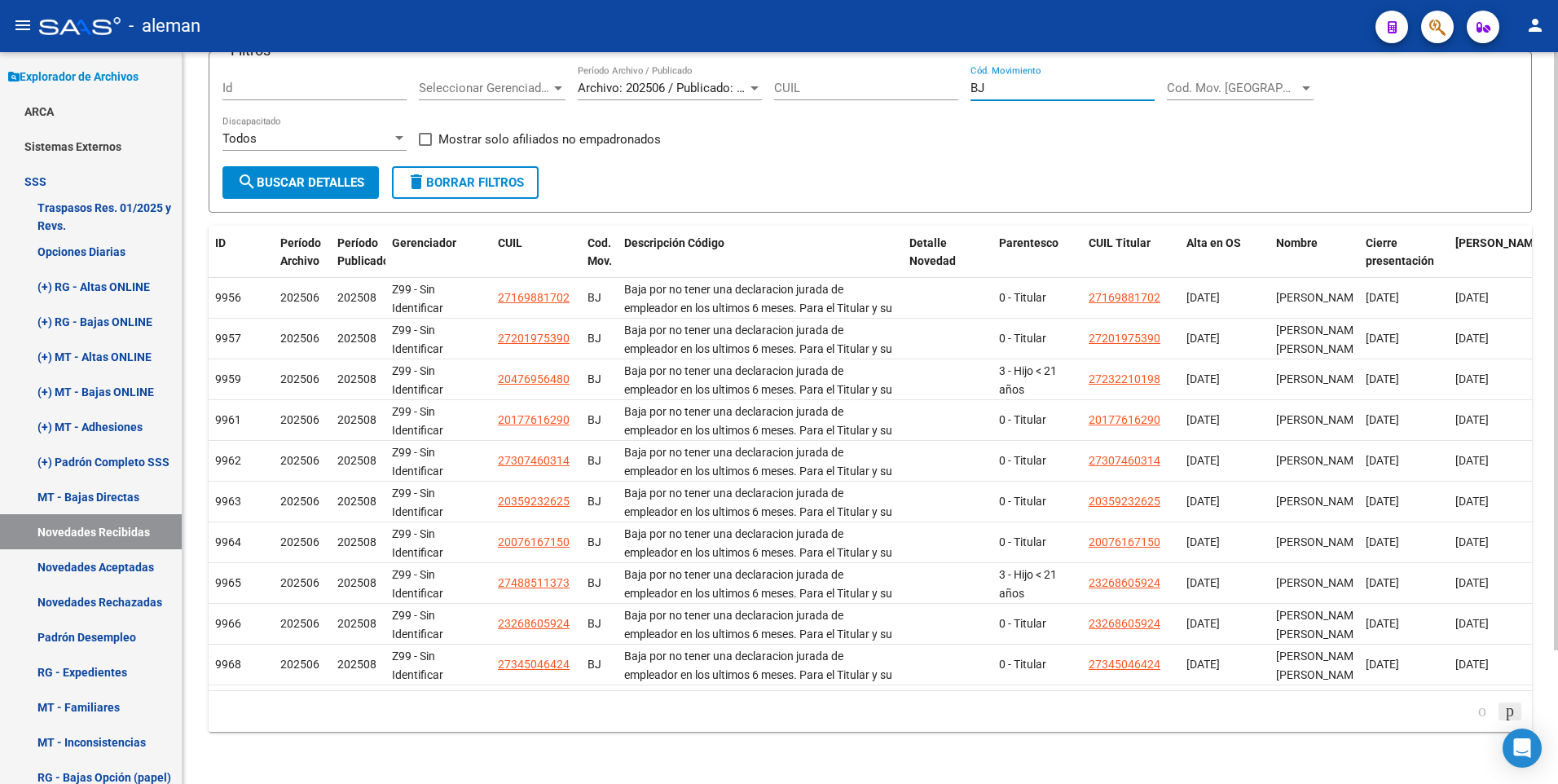
type input "BJ"
click at [1503, 713] on icon "go to next page" at bounding box center [1510, 710] width 13 height 20
click at [1506, 713] on icon "go to next page" at bounding box center [1510, 710] width 13 height 20
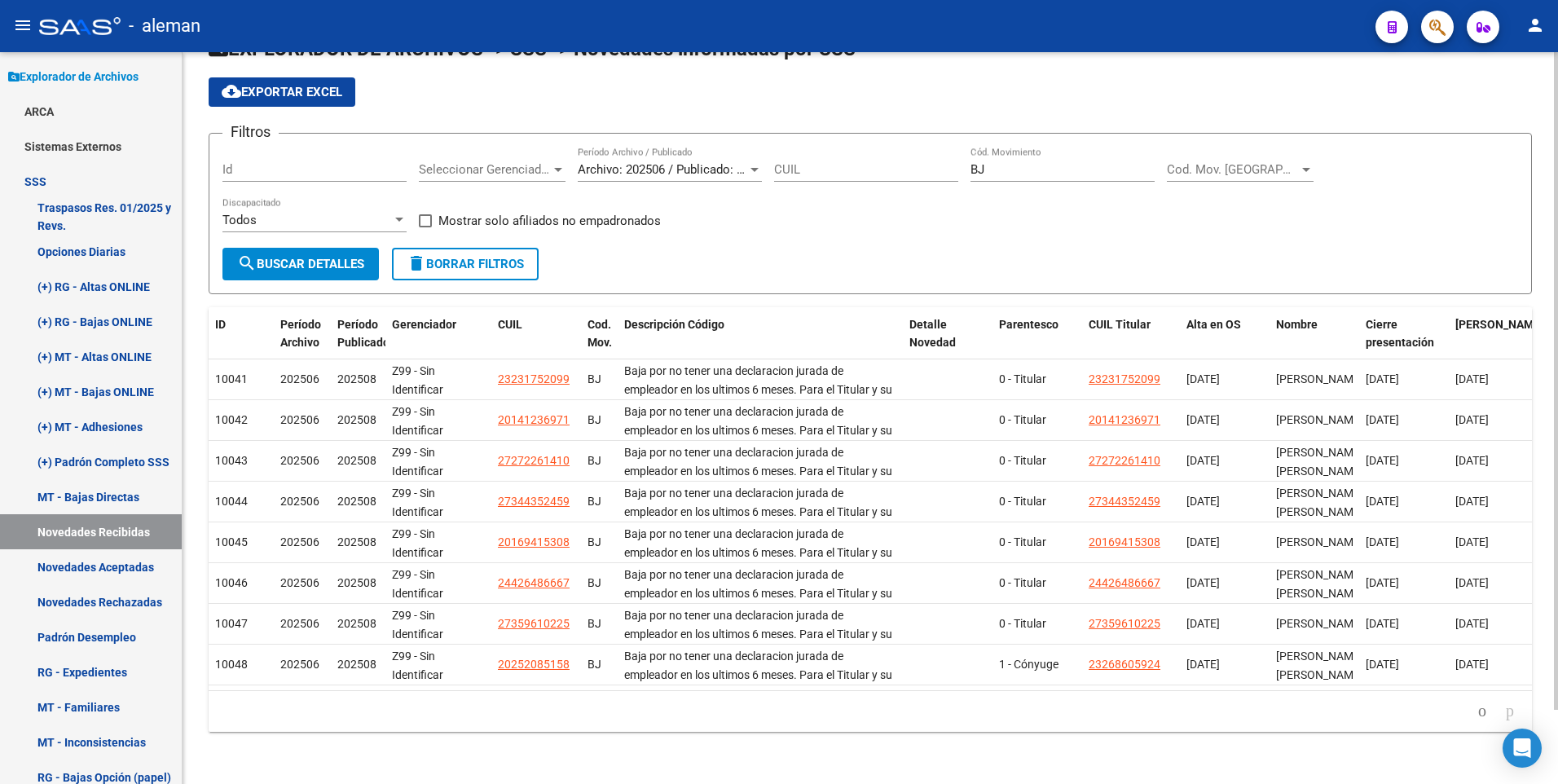
scroll to position [82, 0]
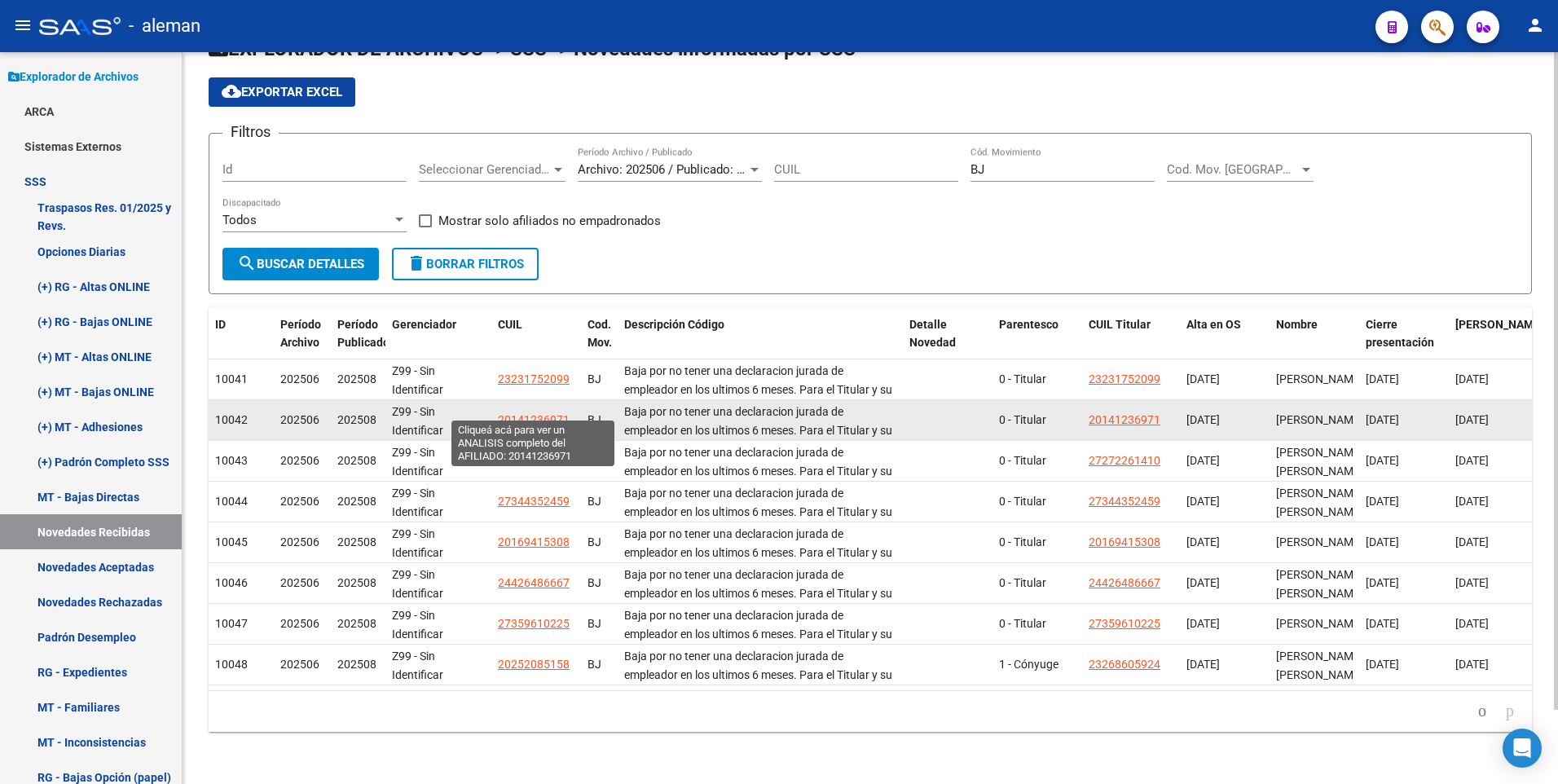
click at [521, 413] on span "20141236971" at bounding box center [534, 420] width 72 height 13
type textarea "20141236971"
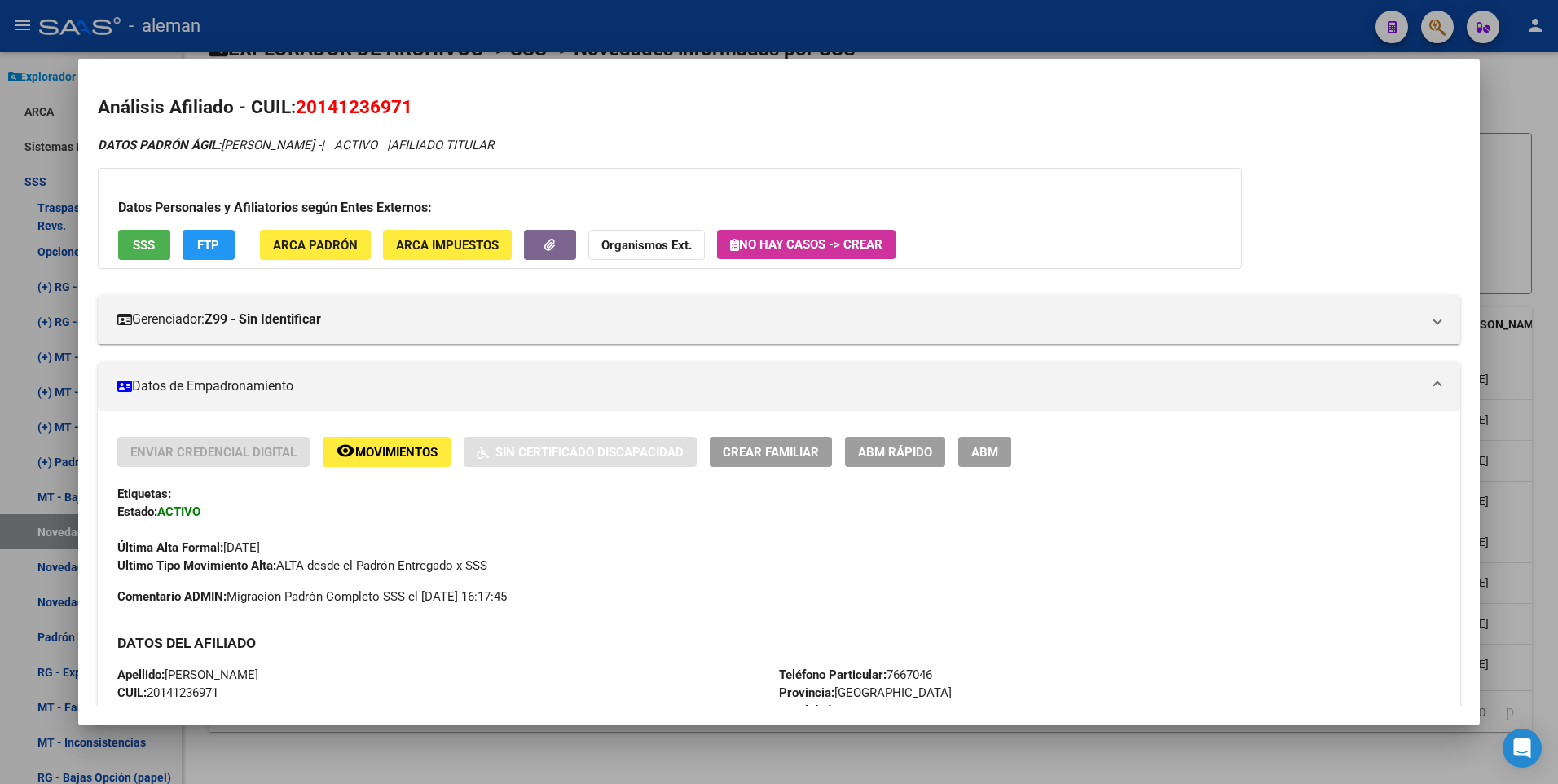
scroll to position [539, 0]
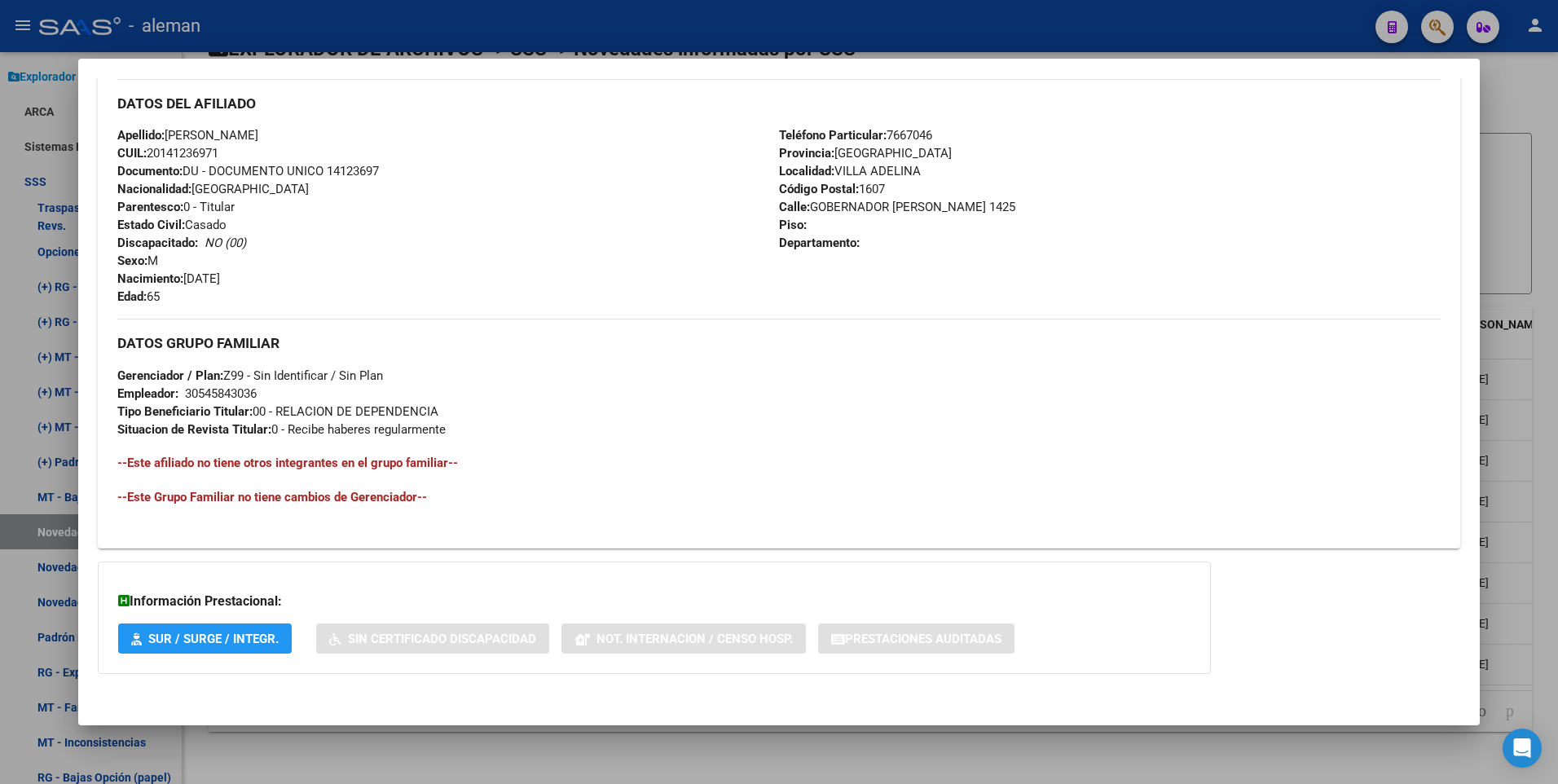
click at [464, 700] on div "Análisis Afiliado - CUIL: 20141236971 DATOS PADRÓN ÁGIL: LUSCHNAT HERIBERTO ROB…" at bounding box center [779, 130] width 1363 height 1151
click at [529, 500] on h4 "--Este Grupo Familiar no tiene cambios de Gerenciador--" at bounding box center [779, 497] width 1324 height 18
click at [546, 291] on div "Apellido: LUSCHNAT HERIBERTO ROBERTO CUIL: 20141236971 Documento: DU - DOCUMENT…" at bounding box center [447, 215] width 661 height 179
click at [586, 187] on div "Apellido: LUSCHNAT HERIBERTO ROBERTO CUIL: 20141236971 Documento: DU - DOCUMENT…" at bounding box center [447, 215] width 661 height 179
click at [612, 297] on div "Apellido: LUSCHNAT HERIBERTO ROBERTO CUIL: 20141236971 Documento: DU - DOCUMENT…" at bounding box center [447, 215] width 661 height 179
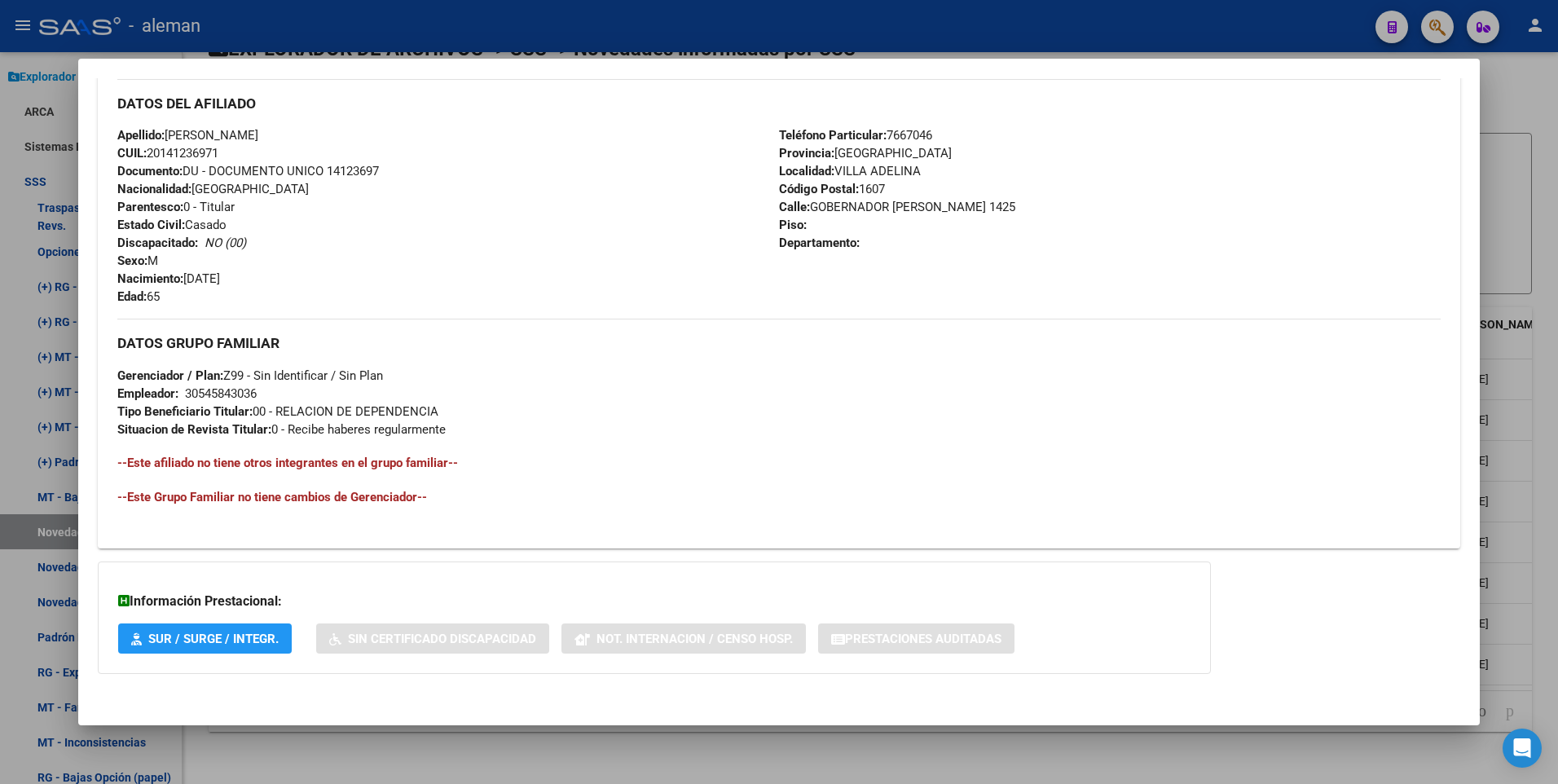
click at [622, 371] on div "DATOS GRUPO FAMILIAR Gerenciador / Plan: Z99 - Sin Identificar / Sin Plan Emple…" at bounding box center [779, 378] width 1324 height 119
click at [624, 374] on div "DATOS GRUPO FAMILIAR Gerenciador / Plan: Z99 - Sin Identificar / Sin Plan Emple…" at bounding box center [779, 378] width 1324 height 119
drag, startPoint x: 609, startPoint y: 458, endPoint x: 589, endPoint y: 526, distance: 70.9
click at [608, 462] on h4 "--Este afiliado no tiene otros integrantes en el grupo familiar--" at bounding box center [779, 462] width 1324 height 18
click at [576, 578] on div "Información Prestacional: SUR / SURGE / INTEGR. Sin Certificado Discapacidad No…" at bounding box center [654, 617] width 1112 height 113
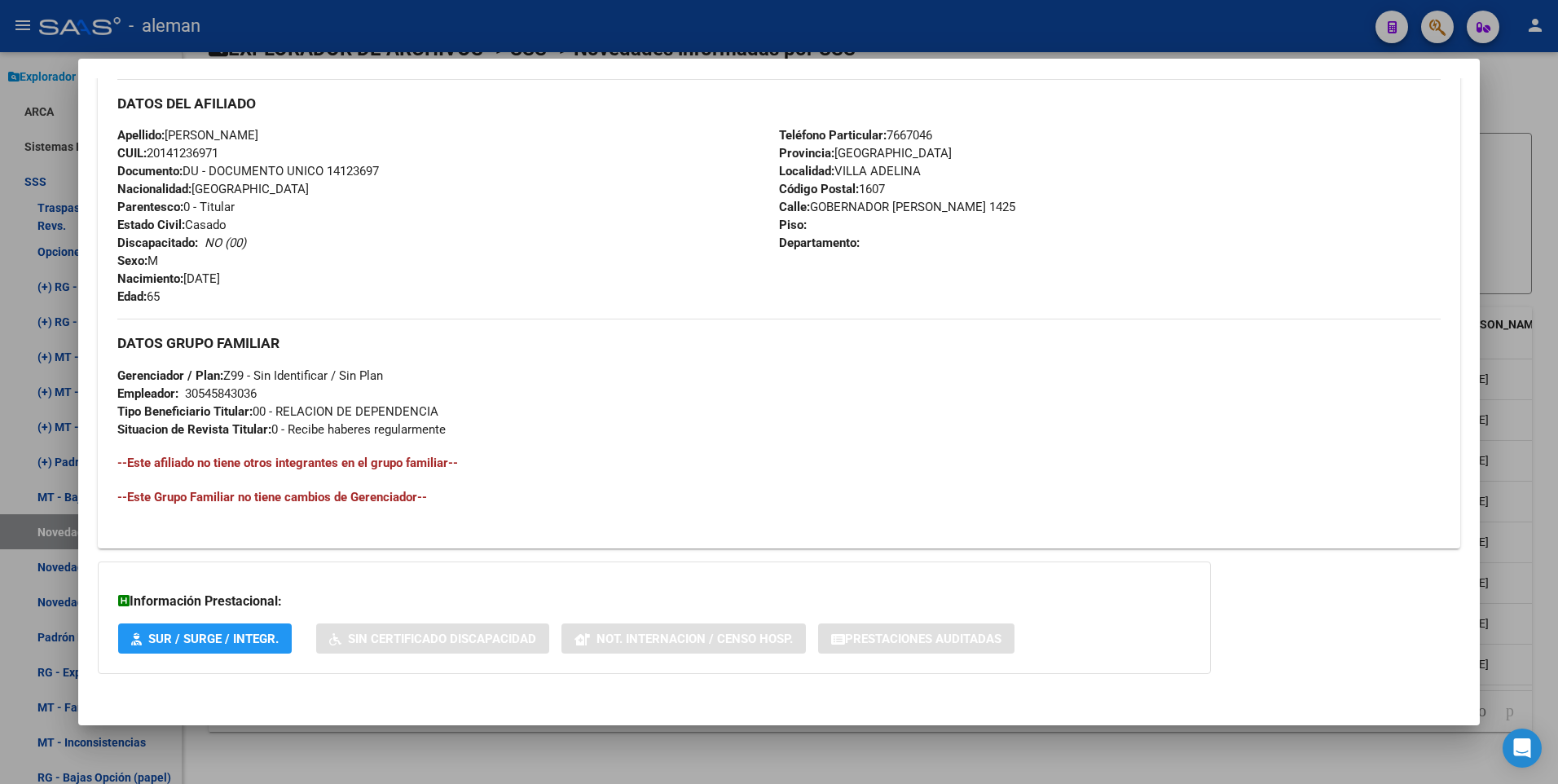
click at [541, 706] on mat-dialog-container "Análisis Afiliado - CUIL: 20141236971 DATOS PADRÓN ÁGIL: LUSCHNAT HERIBERTO ROB…" at bounding box center [779, 392] width 1402 height 667
click at [534, 471] on div "DATOS GRUPO FAMILIAR Gerenciador / Plan: Z99 - Sin Identificar / Sin Plan Emple…" at bounding box center [779, 420] width 1324 height 203
drag, startPoint x: 534, startPoint y: 471, endPoint x: 580, endPoint y: 244, distance: 231.6
click at [580, 244] on div "Apellido: LUSCHNAT HERIBERTO ROBERTO CUIL: 20141236971 Documento: DU - DOCUMENT…" at bounding box center [447, 215] width 661 height 179
click at [603, 381] on div "DATOS GRUPO FAMILIAR Gerenciador / Plan: Z99 - Sin Identificar / Sin Plan Emple…" at bounding box center [779, 378] width 1324 height 119
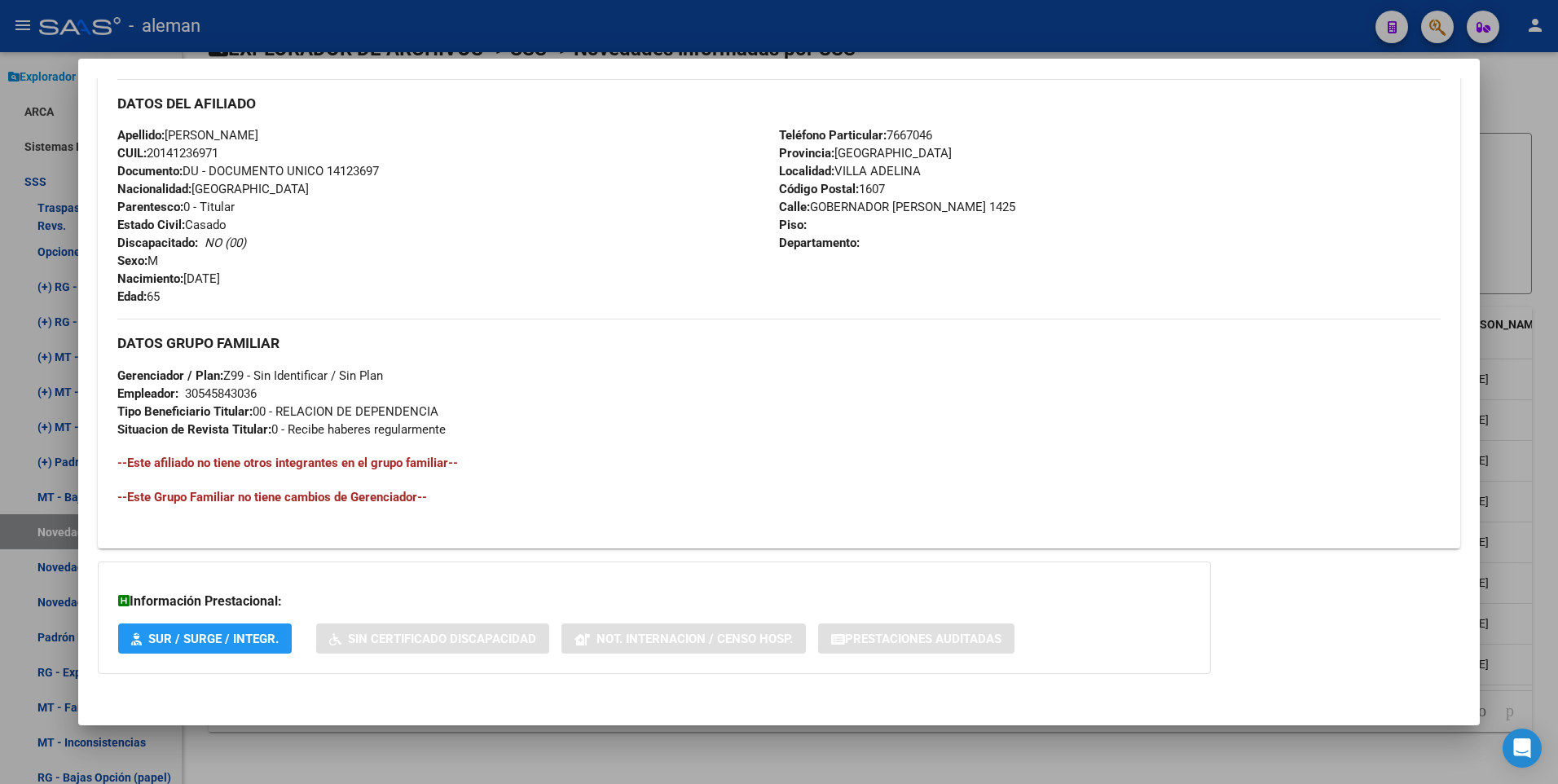
click at [237, 639] on span "SUR / SURGE / INTEGR." at bounding box center [214, 638] width 131 height 15
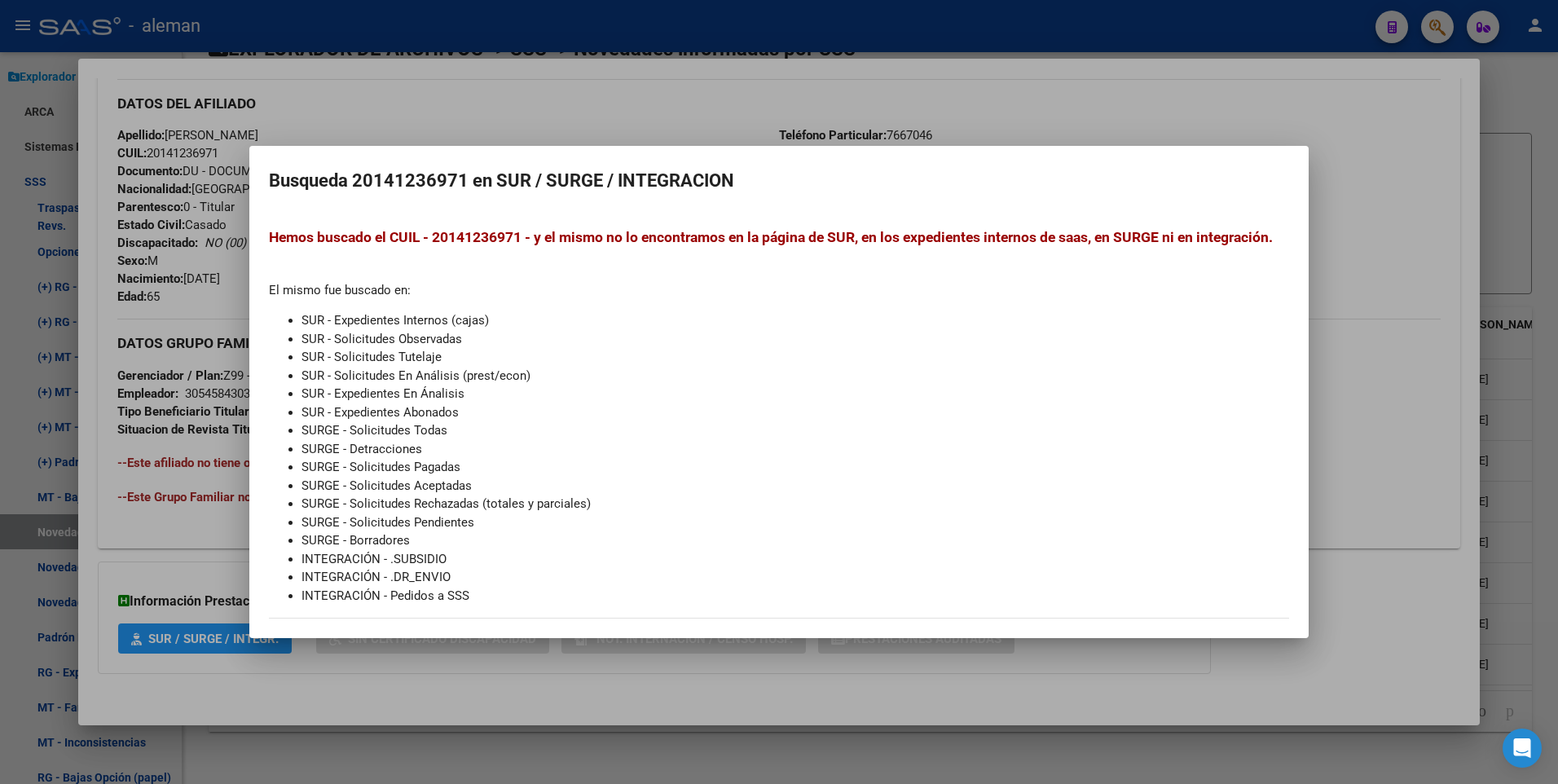
click at [1381, 367] on div at bounding box center [779, 392] width 1558 height 784
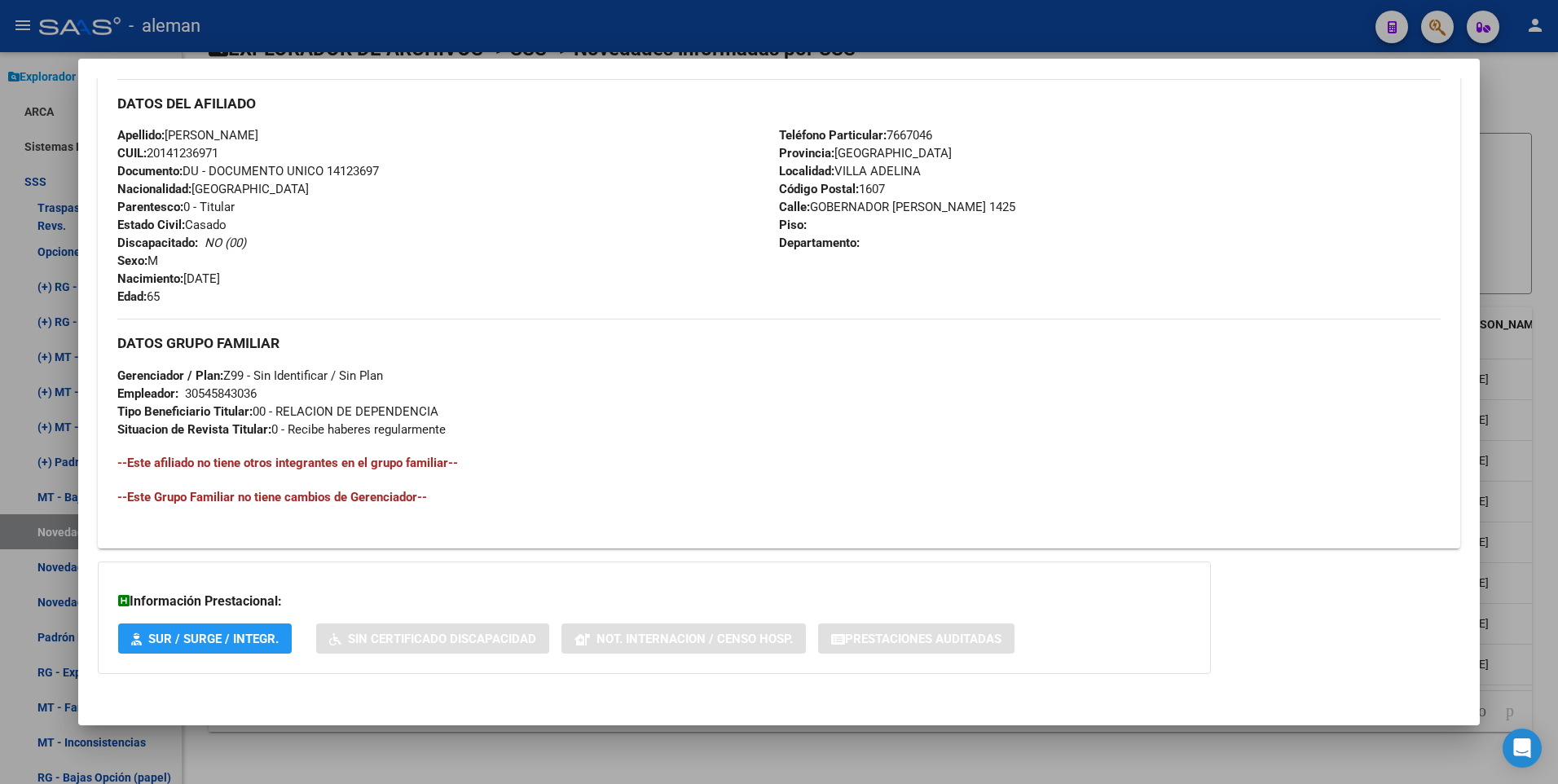
scroll to position [295, 0]
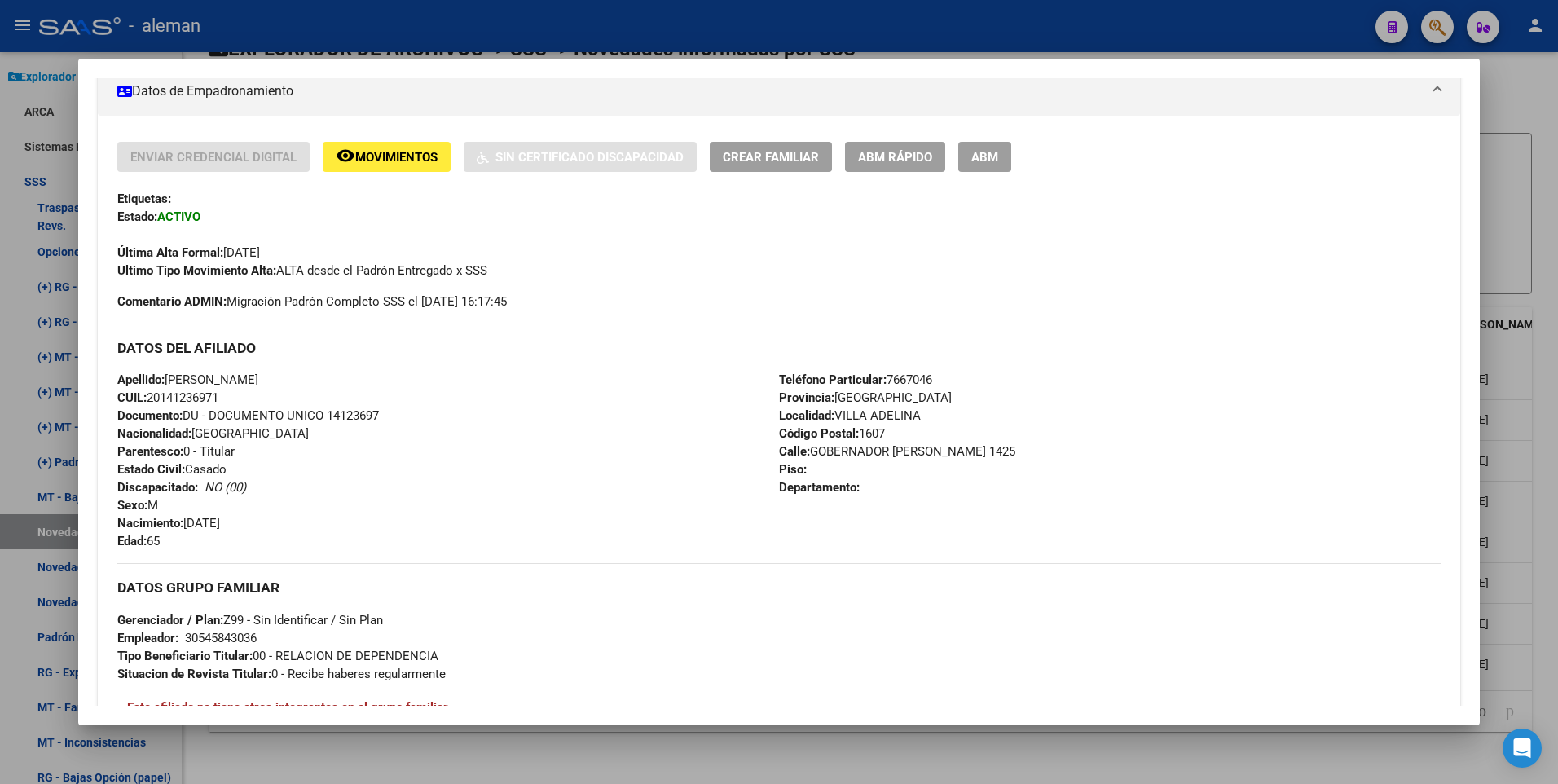
click at [977, 161] on span "ABM" at bounding box center [985, 157] width 26 height 15
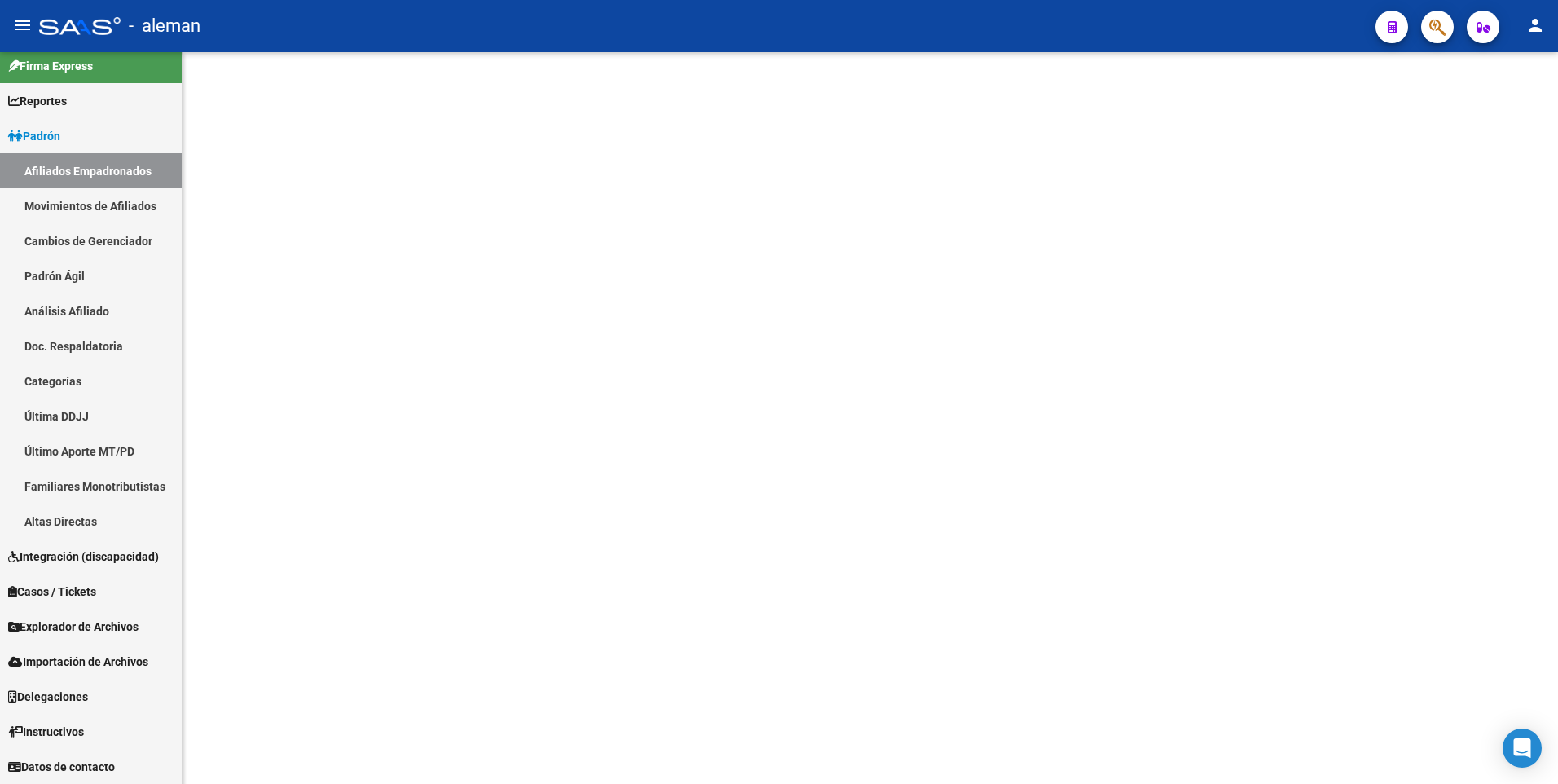
scroll to position [10, 0]
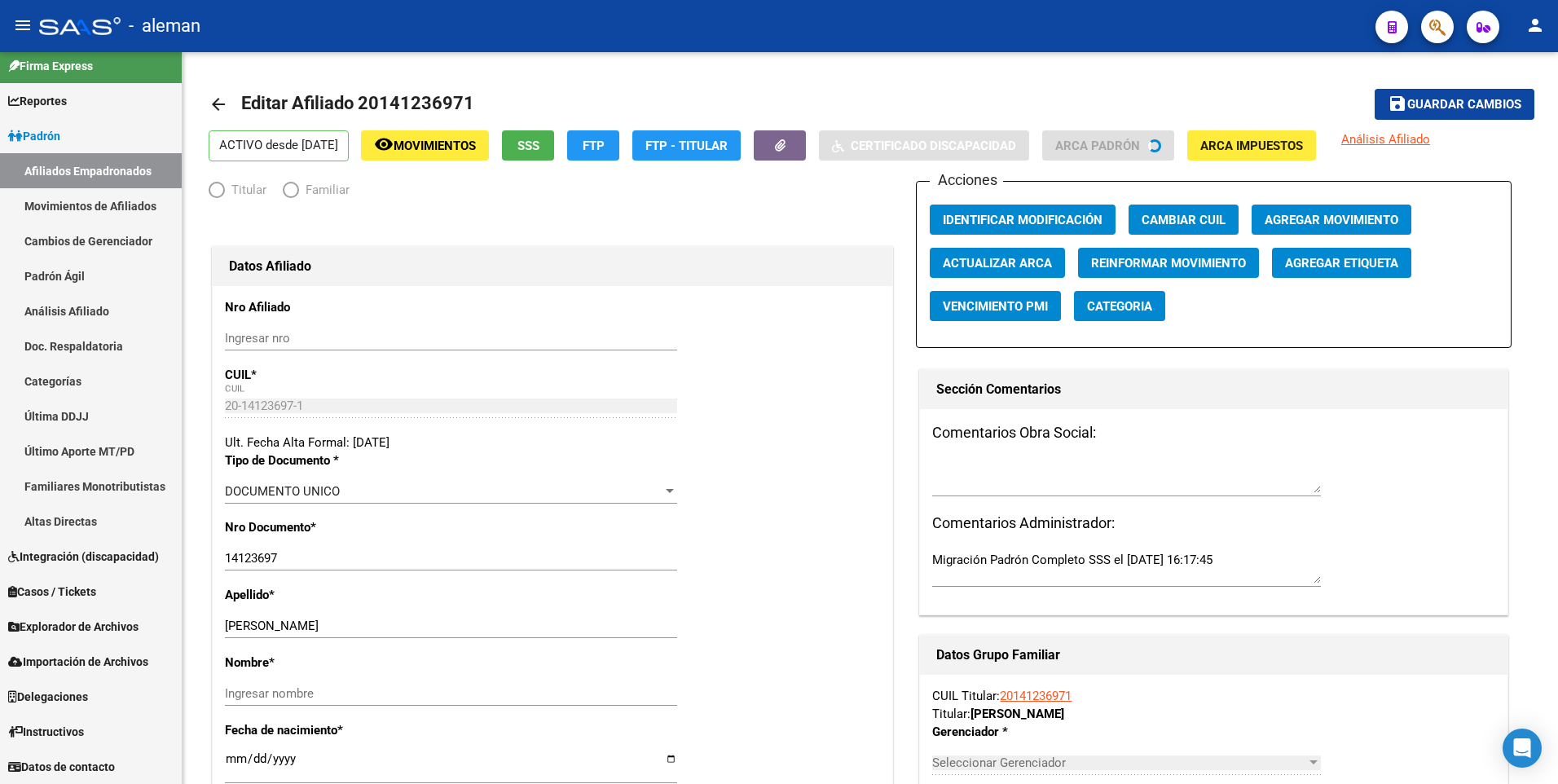
radio input "true"
type input "30-54584303-6"
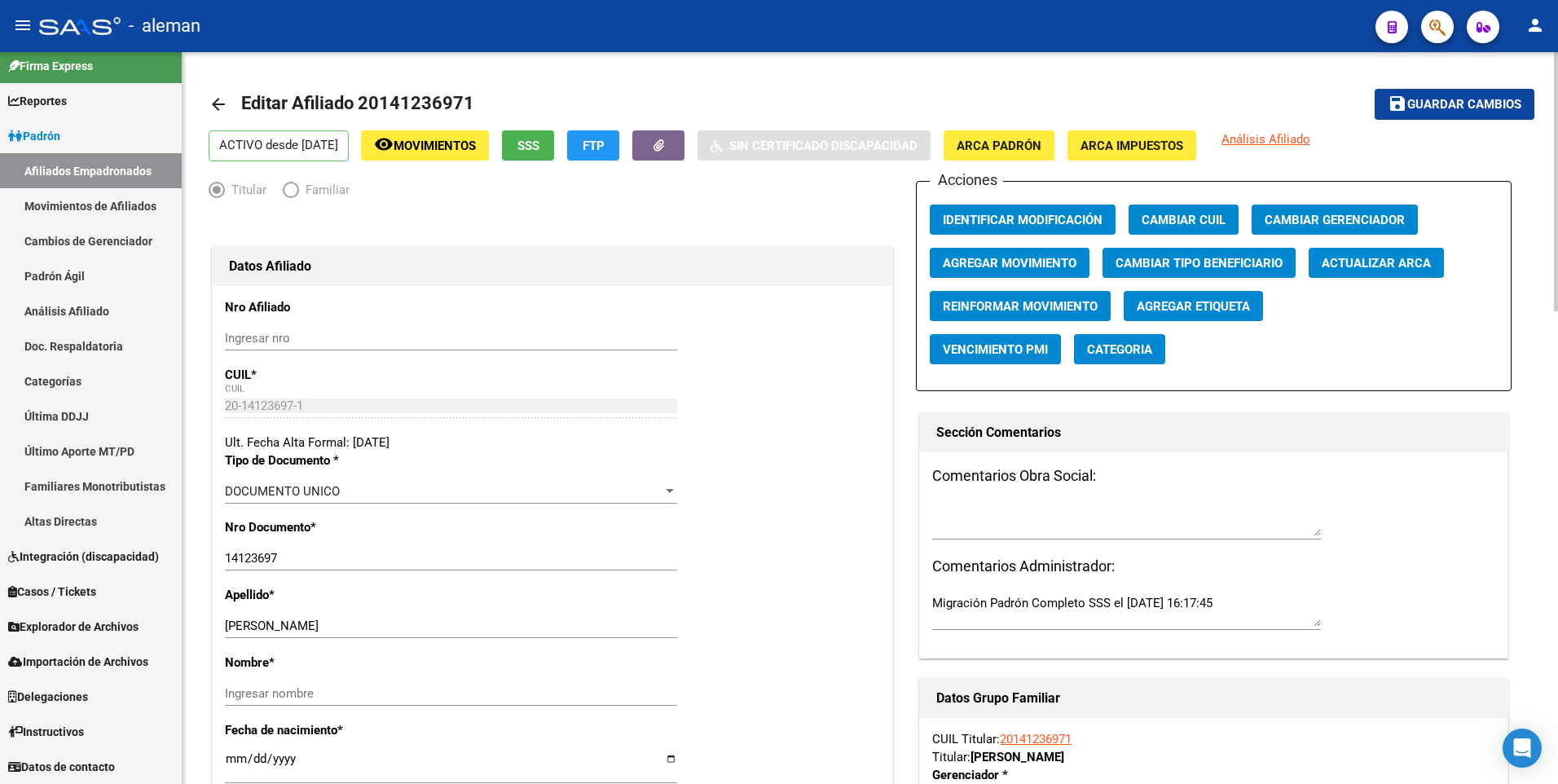
scroll to position [163, 0]
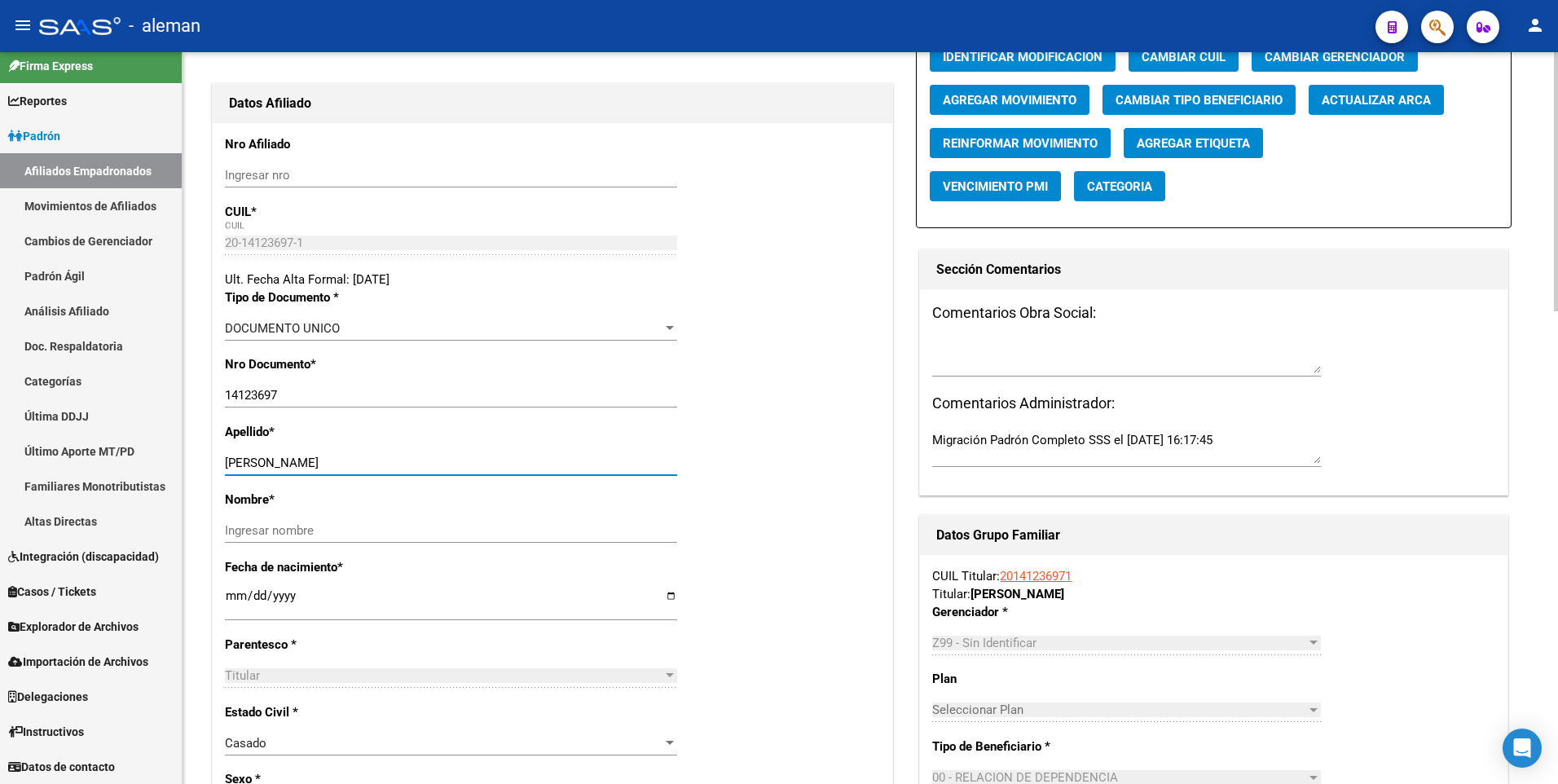
drag, startPoint x: 289, startPoint y: 460, endPoint x: 458, endPoint y: 461, distance: 169.0
click at [458, 461] on input "LUSCHNAT HERIBERTO ROBERTO" at bounding box center [451, 462] width 452 height 15
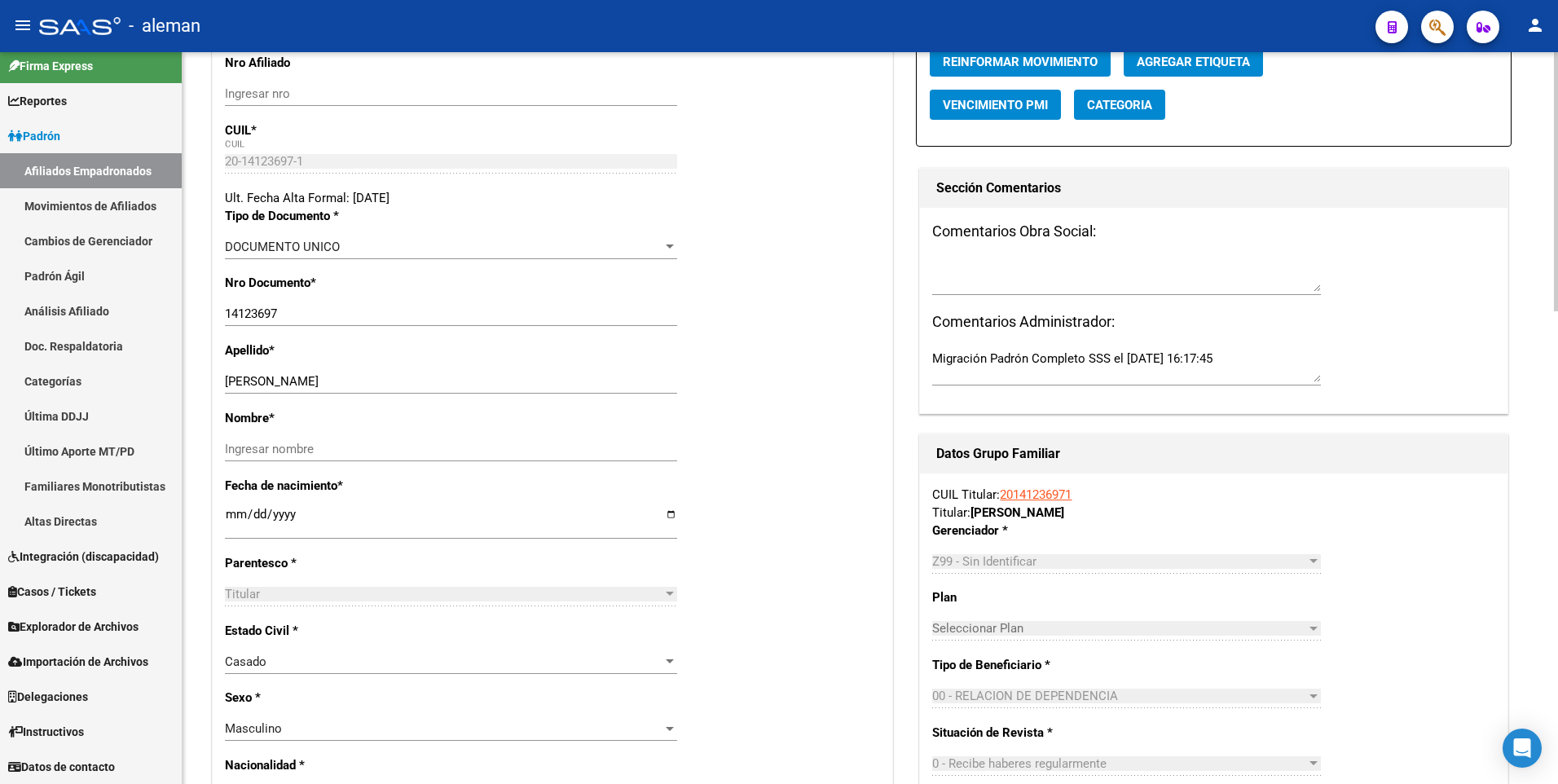
click at [376, 440] on div "Ingresar nombre" at bounding box center [451, 449] width 452 height 25
paste input "20141236971"
type input "20141236971"
drag, startPoint x: 334, startPoint y: 444, endPoint x: 180, endPoint y: 449, distance: 154.1
click at [180, 449] on mat-sidenav-container "Firma Express Reportes Padrón Traspasos x O.S. Traspasos x Gerenciador Traspaso…" at bounding box center [779, 417] width 1558 height 731
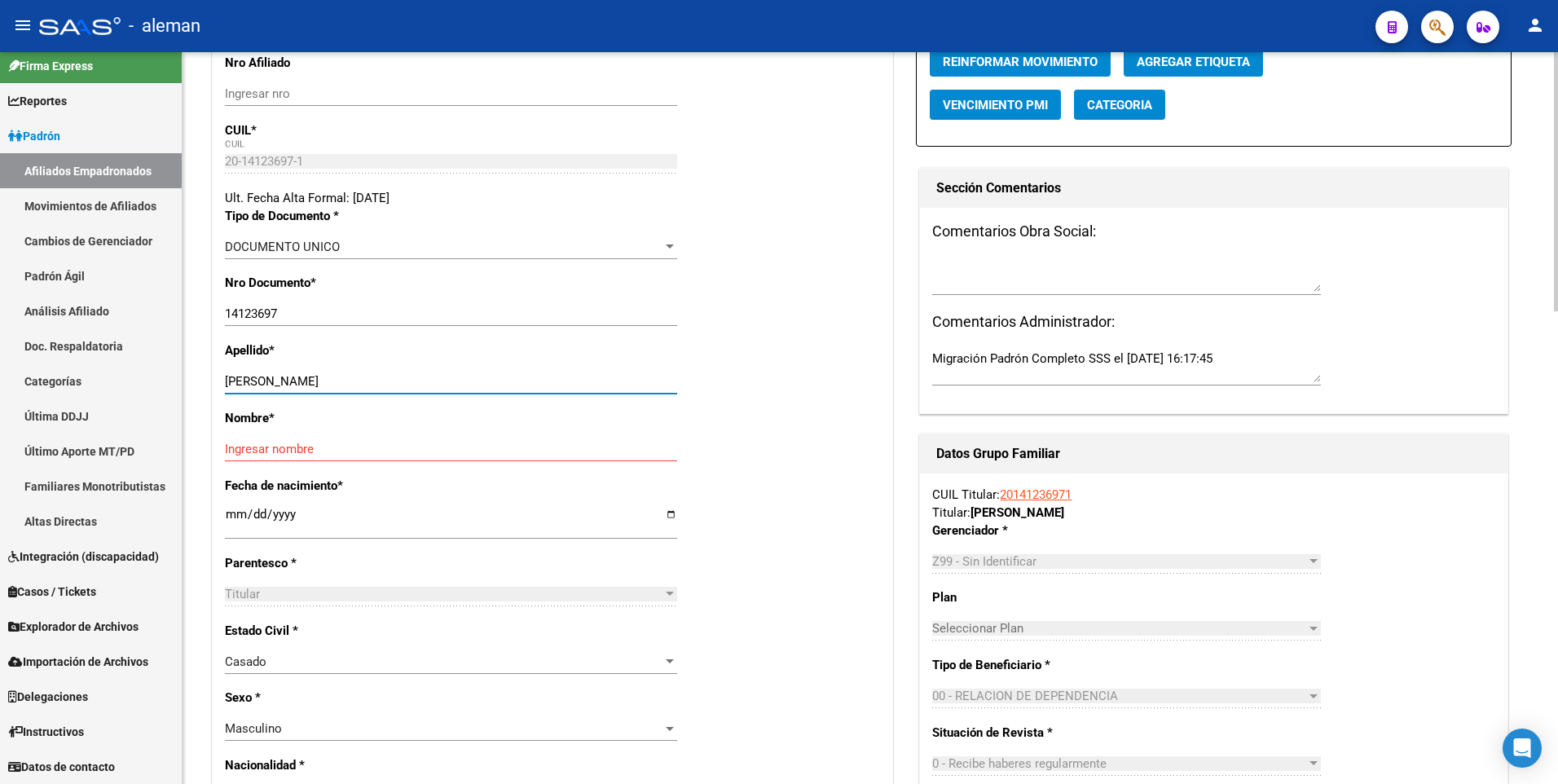
drag, startPoint x: 290, startPoint y: 381, endPoint x: 435, endPoint y: 382, distance: 145.0
click at [436, 380] on input "LUSCHNAT HERIBERTO ROBERTO" at bounding box center [451, 381] width 452 height 15
click at [401, 454] on input "Ingresar nombre" at bounding box center [451, 449] width 452 height 15
paste input "HERIBERTO ROBERTO"
type input "HERIBERTO ROBERTO"
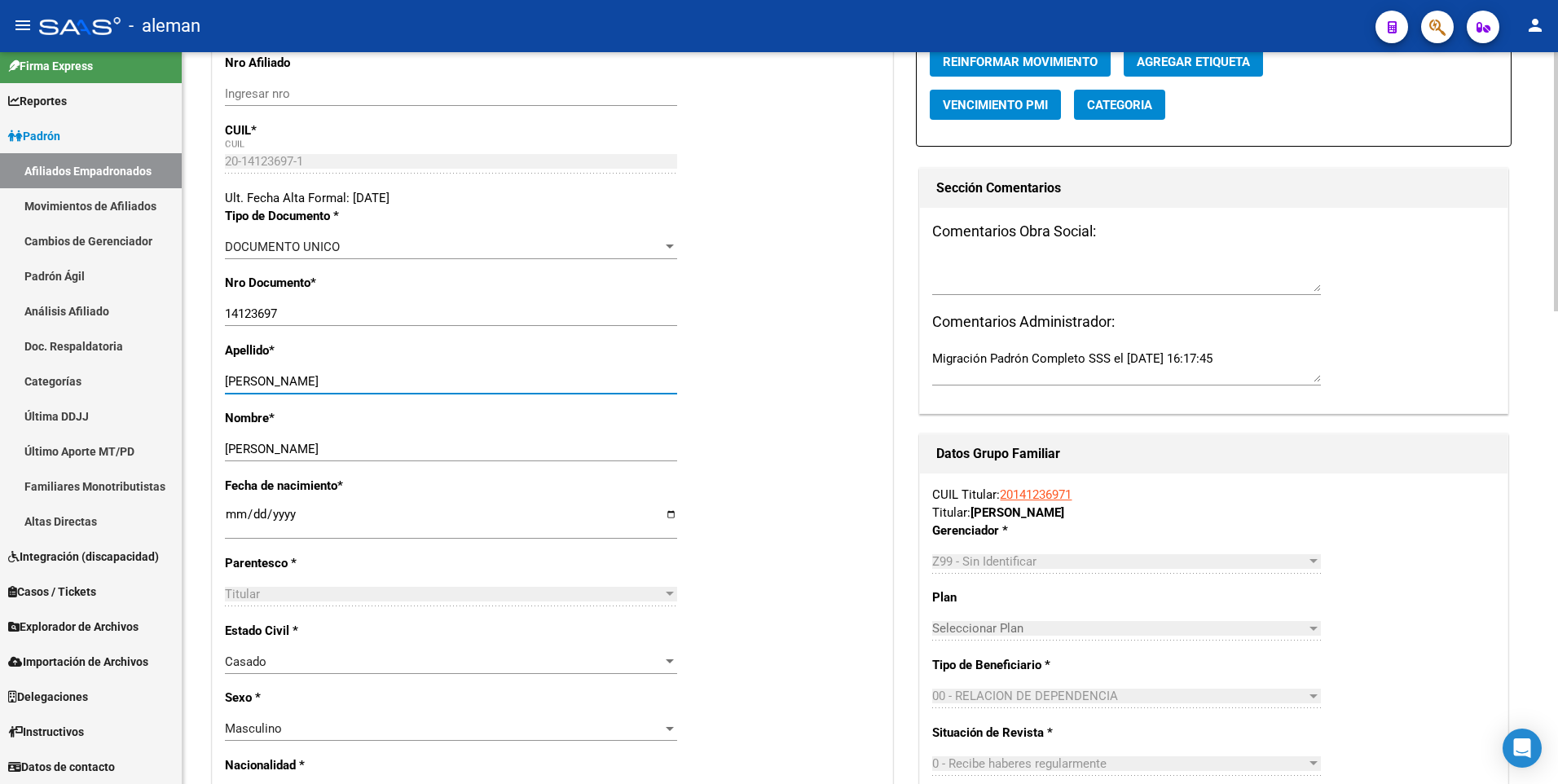
drag, startPoint x: 288, startPoint y: 381, endPoint x: 432, endPoint y: 378, distance: 144.0
click at [432, 378] on input "LUSCHNAT HERIBERTO ROBERTO" at bounding box center [451, 381] width 452 height 15
type input "LUSCHNAT"
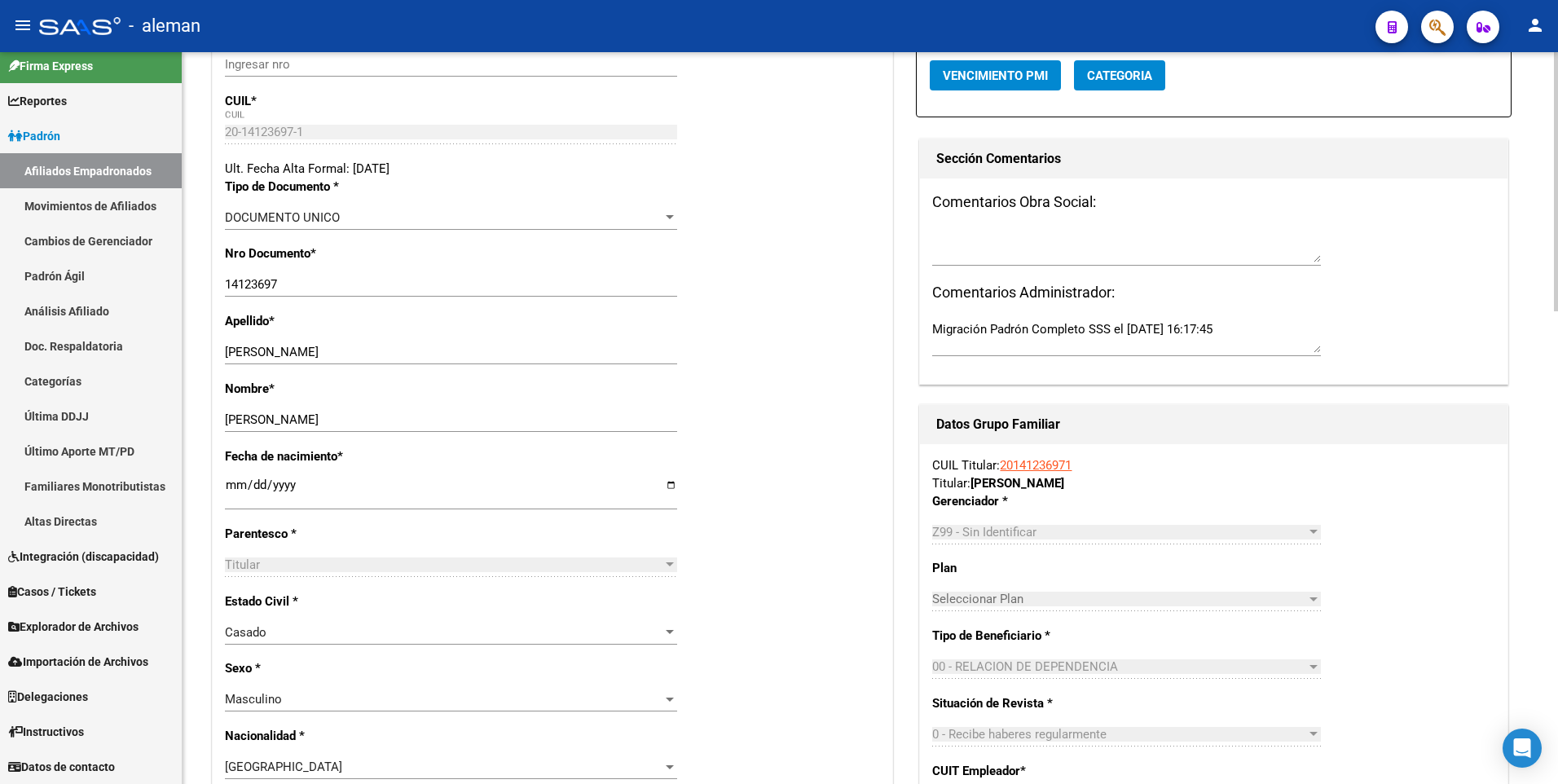
scroll to position [0, 0]
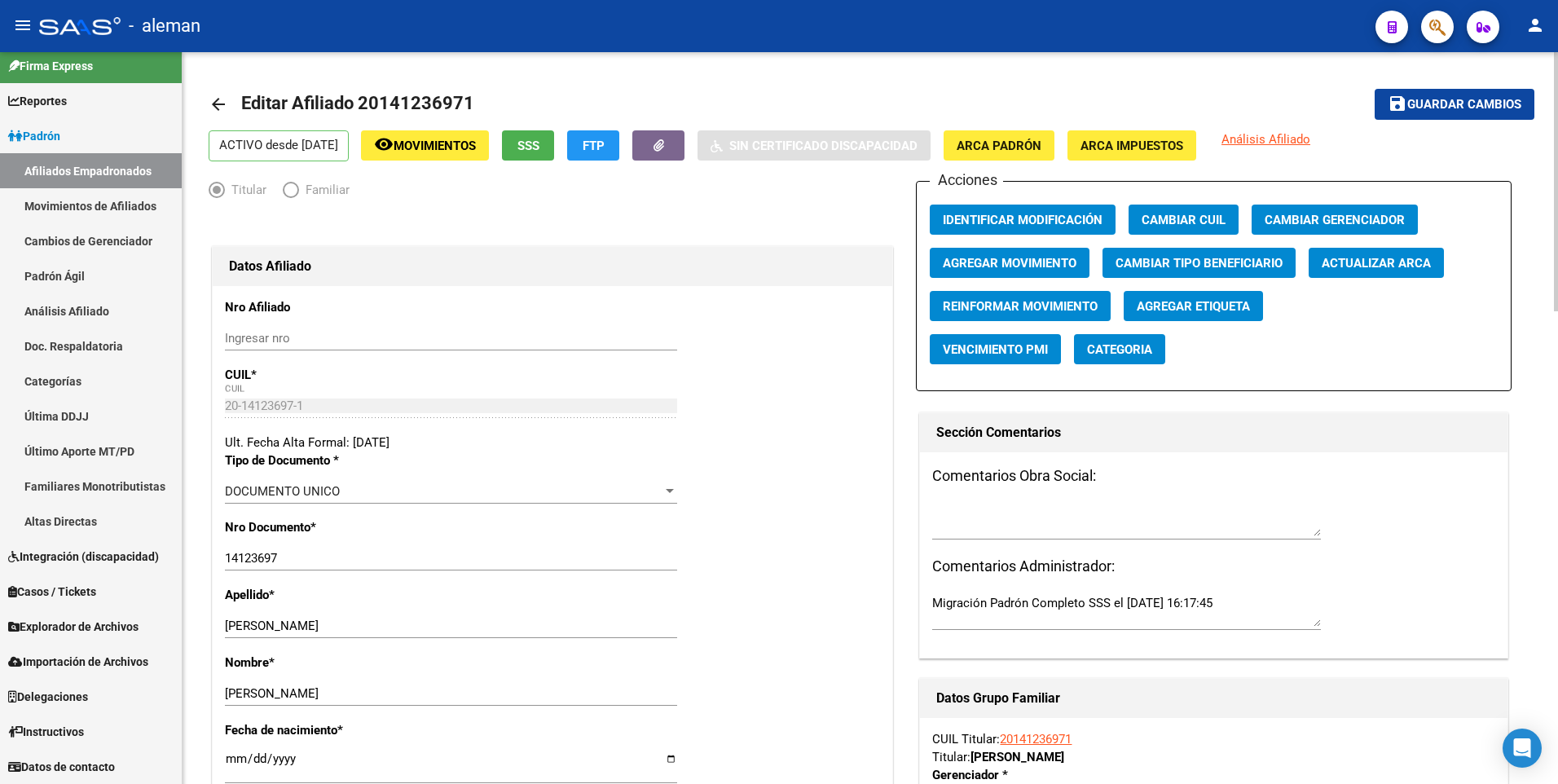
click at [1446, 95] on button "save Guardar cambios" at bounding box center [1454, 104] width 160 height 30
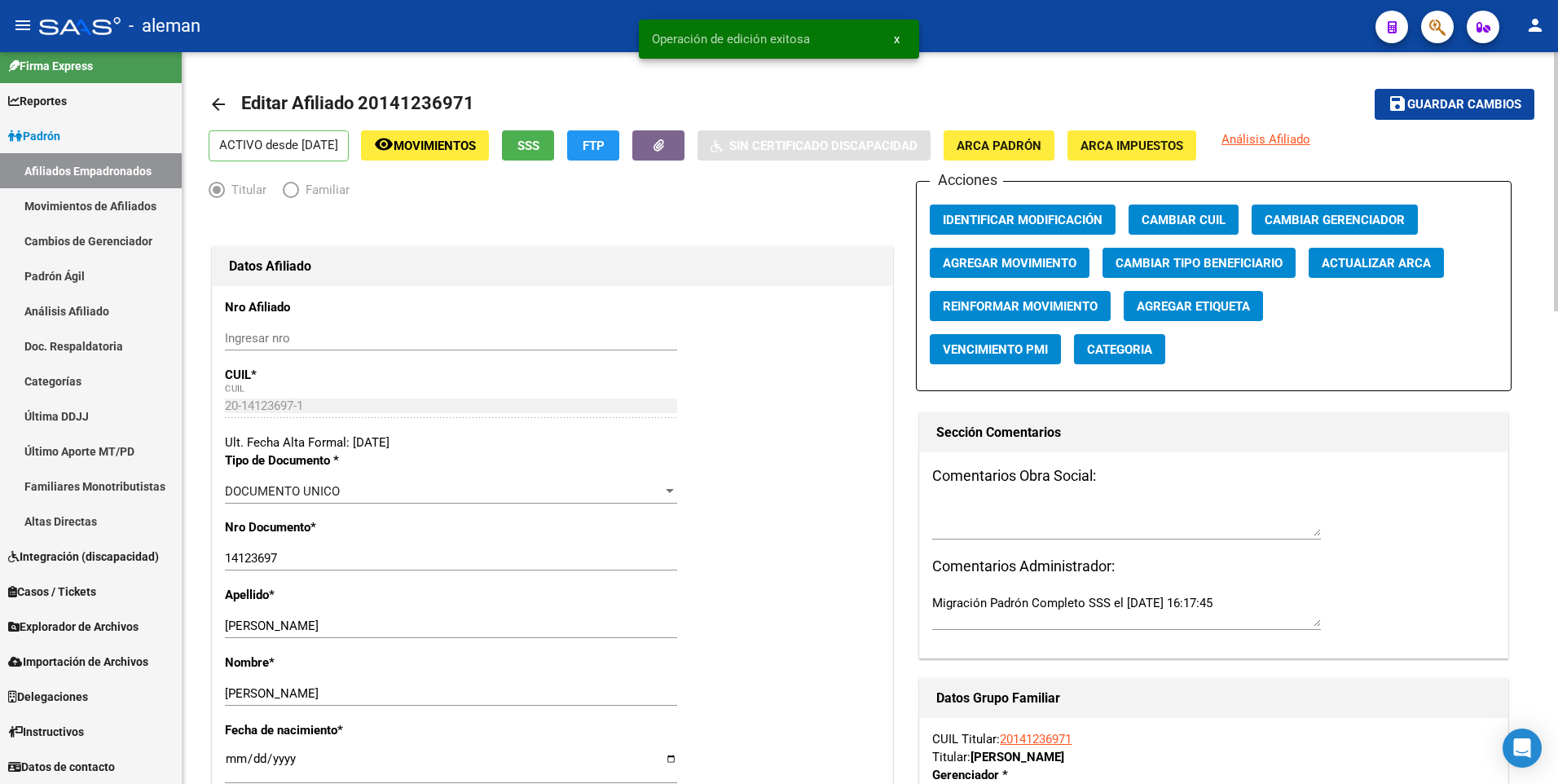
click at [1049, 264] on span "Agregar Movimiento" at bounding box center [1008, 263] width 133 height 15
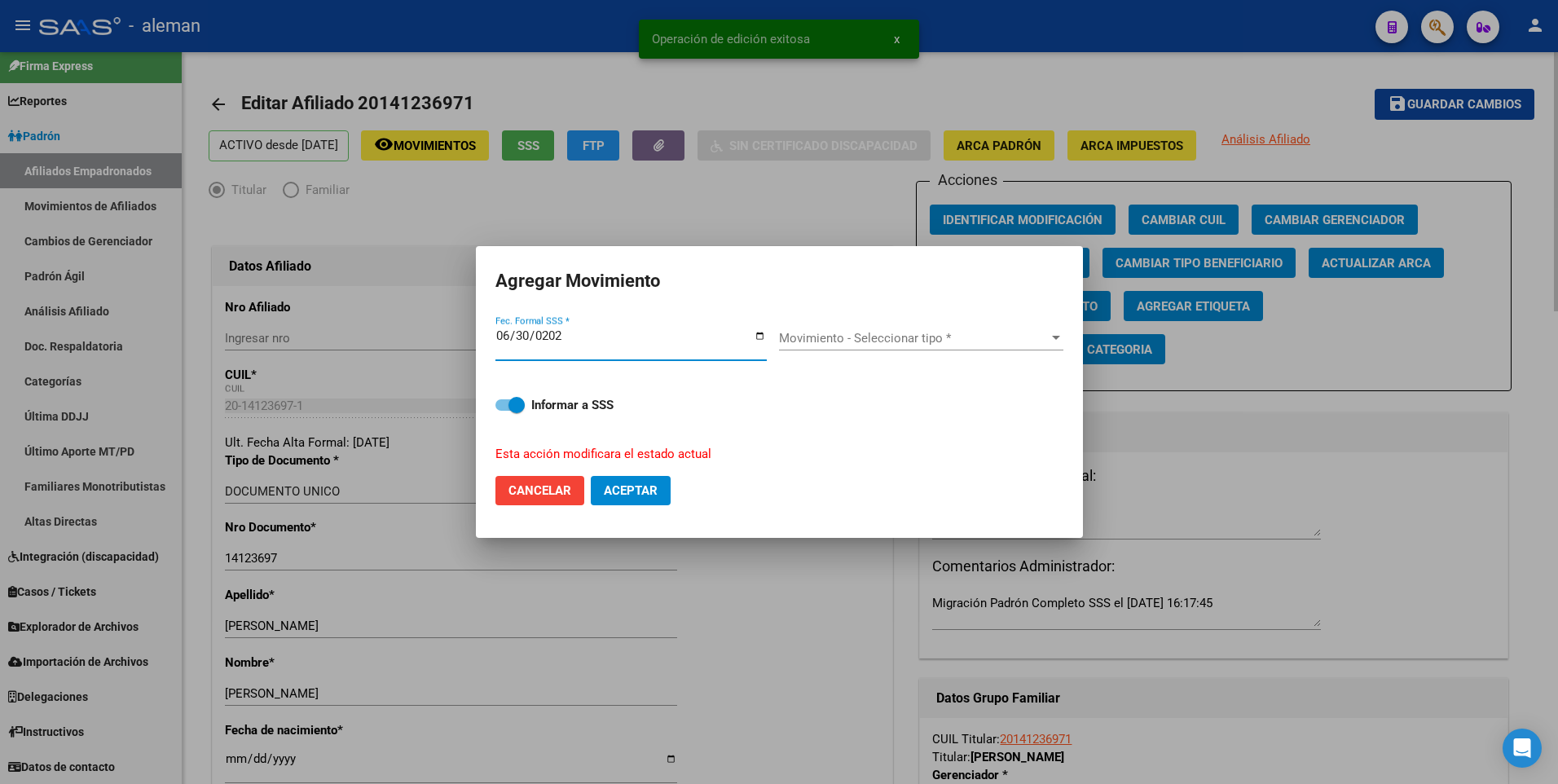
type input "2025-06-30"
click at [590, 476] on button "Aceptar" at bounding box center [630, 490] width 79 height 29
click at [948, 335] on span "Movimiento - Seleccionar tipo *" at bounding box center [913, 339] width 270 height 15
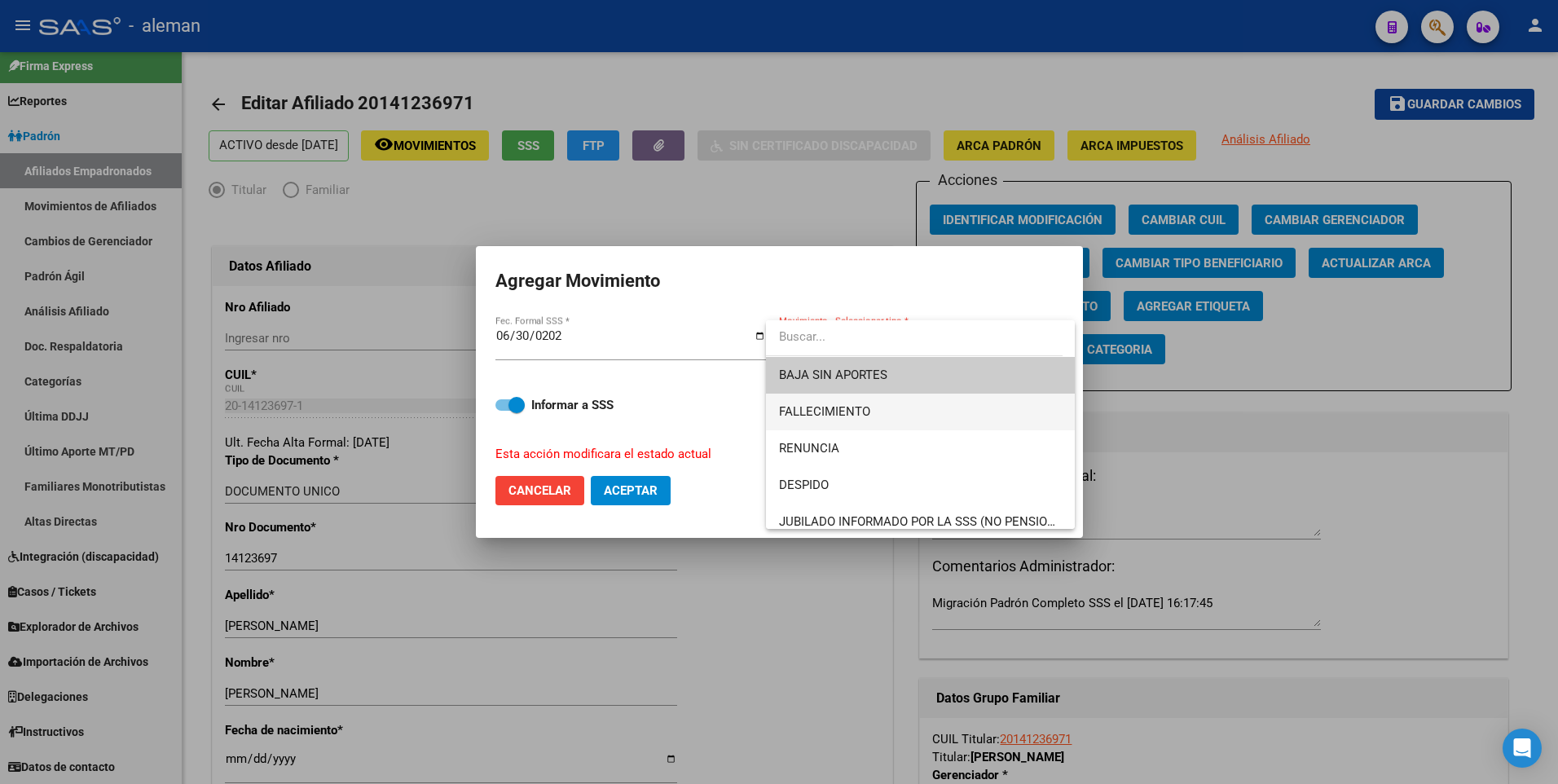
scroll to position [81, 0]
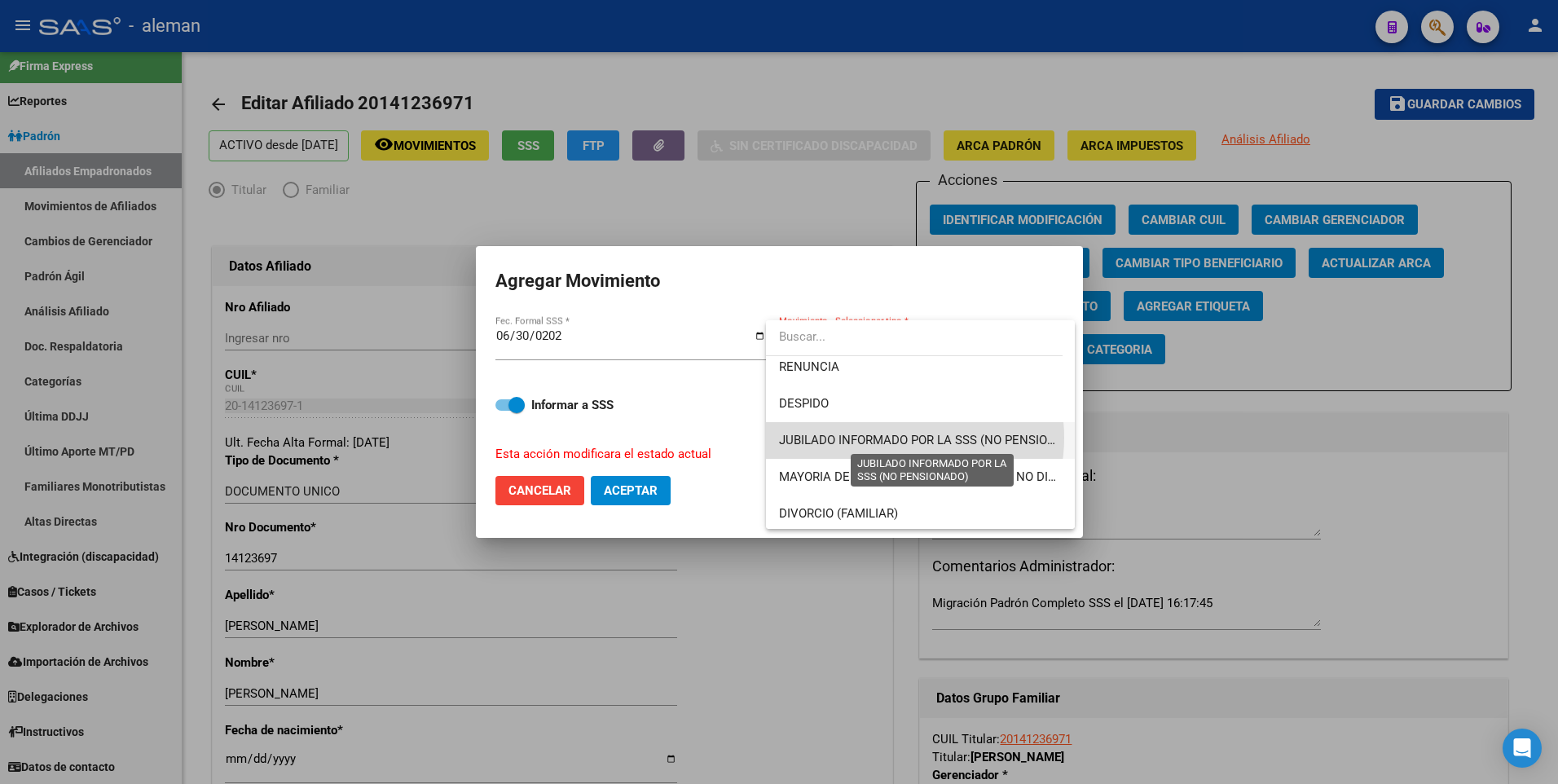
click at [903, 437] on span "JUBILADO INFORMADO POR LA SSS (NO PENSIONADO)" at bounding box center [931, 440] width 306 height 15
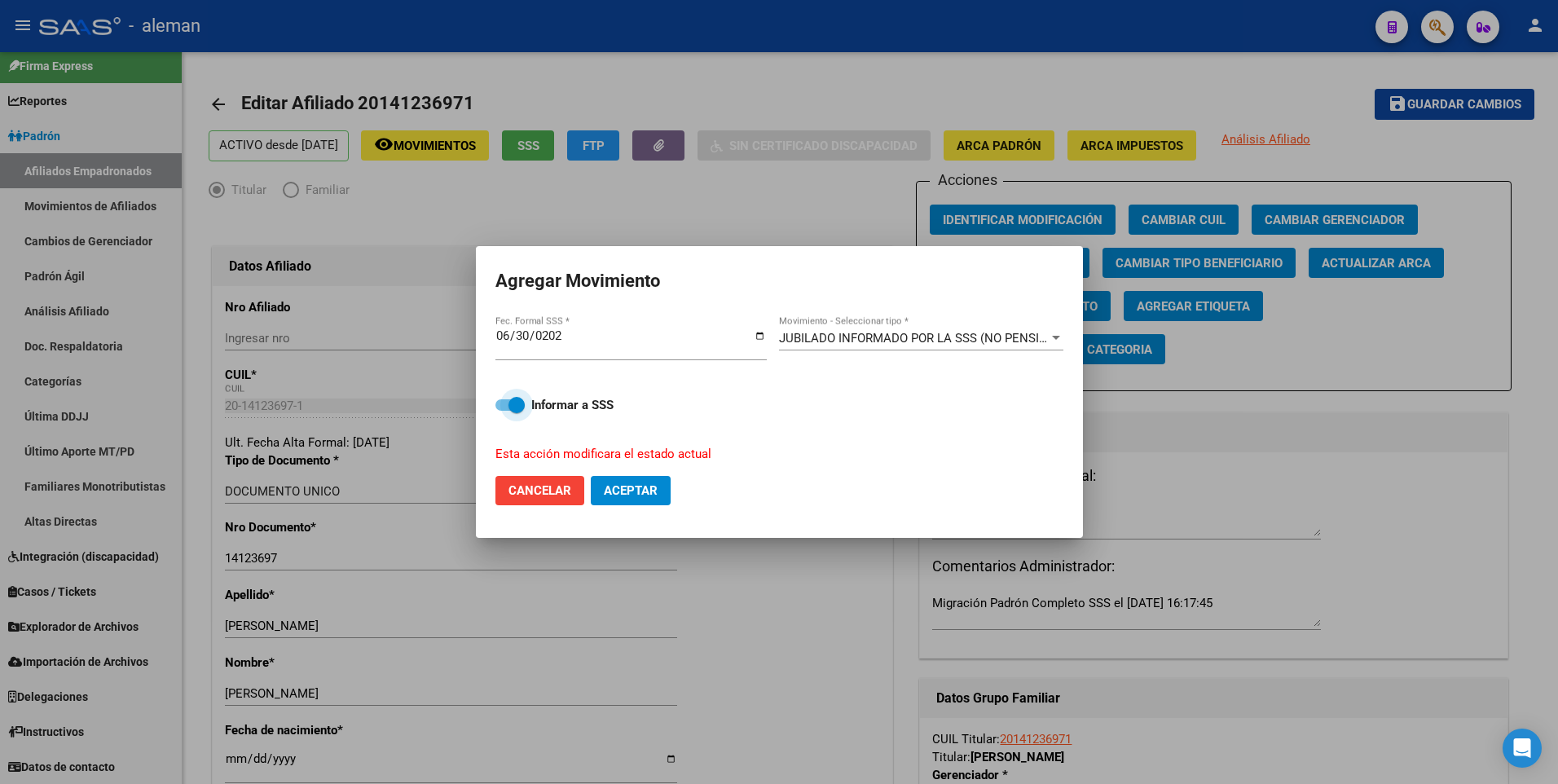
click at [500, 402] on span at bounding box center [510, 405] width 29 height 11
click at [502, 410] on input "Informar a SSS" at bounding box center [502, 410] width 1 height 1
checkbox input "false"
click at [640, 494] on span "Aceptar" at bounding box center [630, 491] width 54 height 15
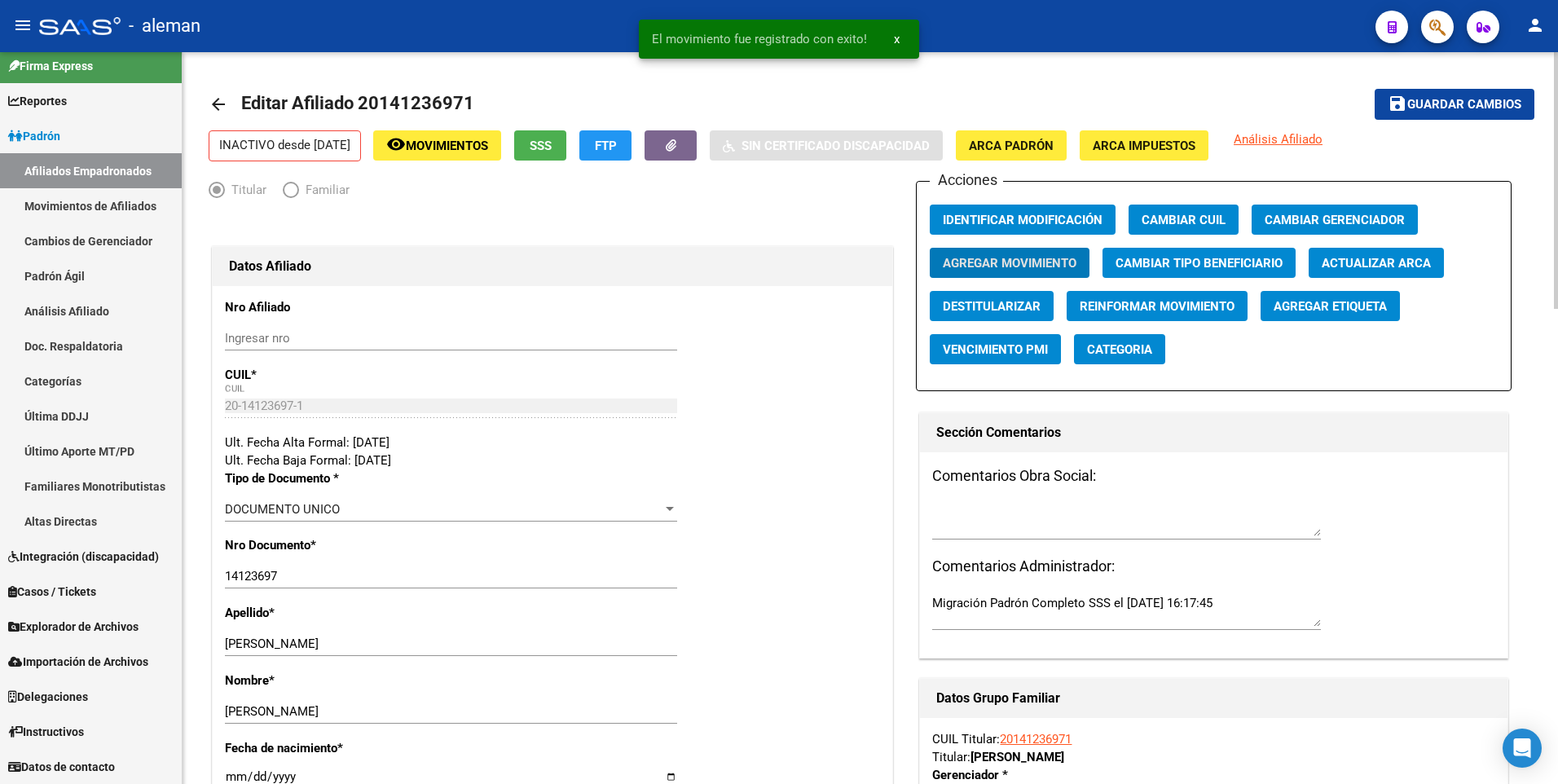
click at [214, 99] on mat-icon "arrow_back" at bounding box center [218, 104] width 20 height 20
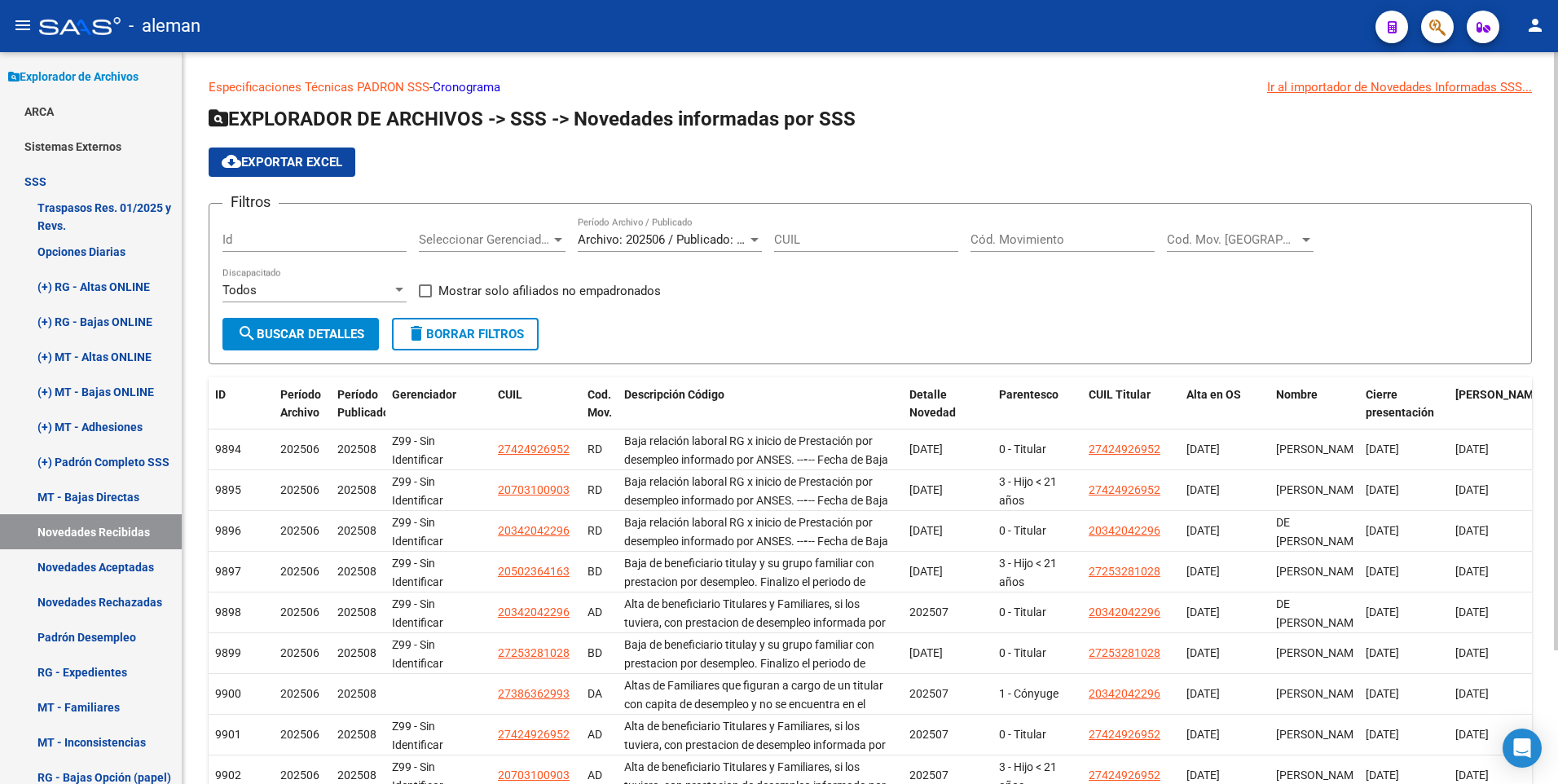
click at [1024, 230] on div "Cód. Movimiento" at bounding box center [1062, 234] width 184 height 35
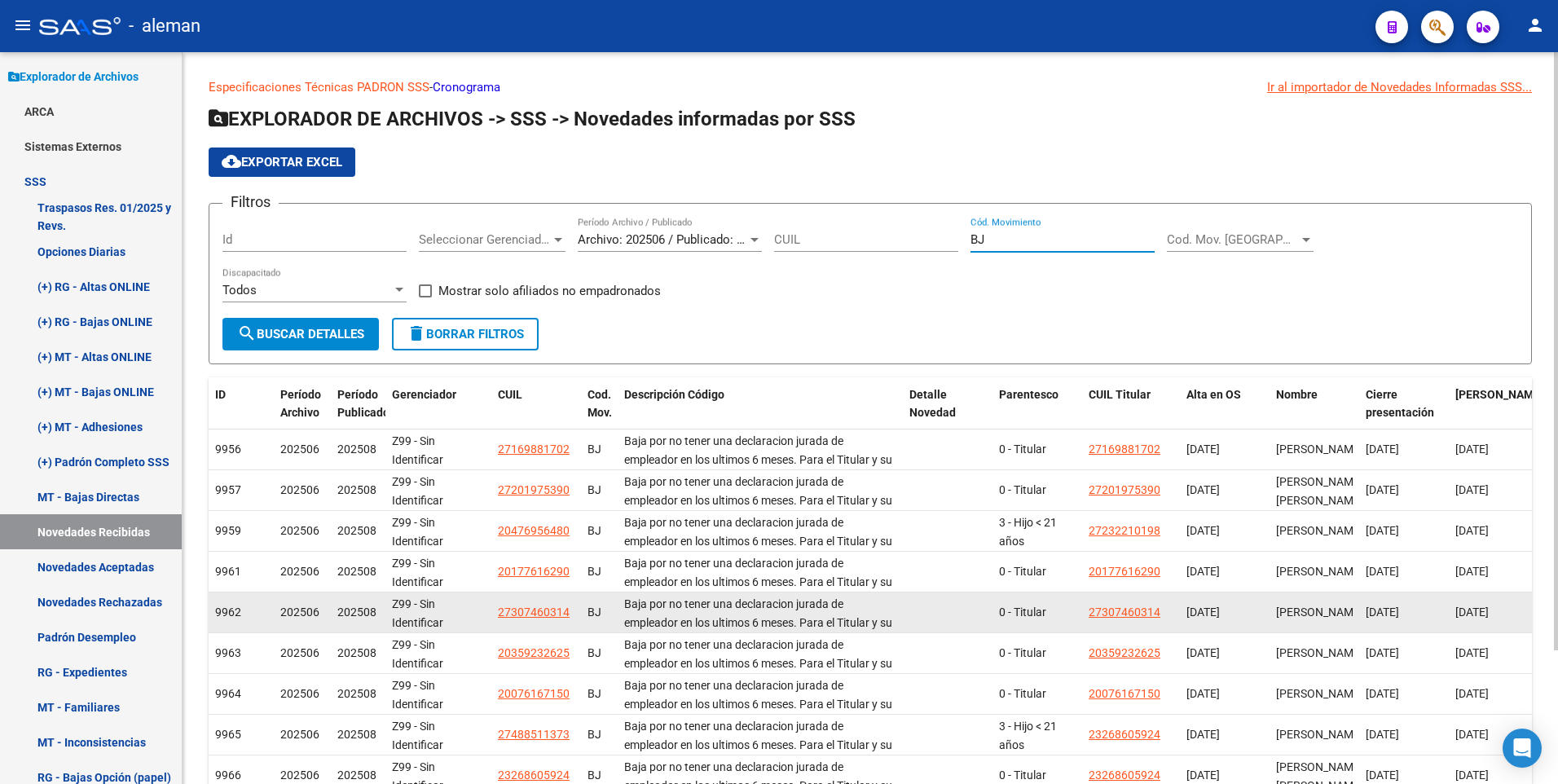
scroll to position [164, 0]
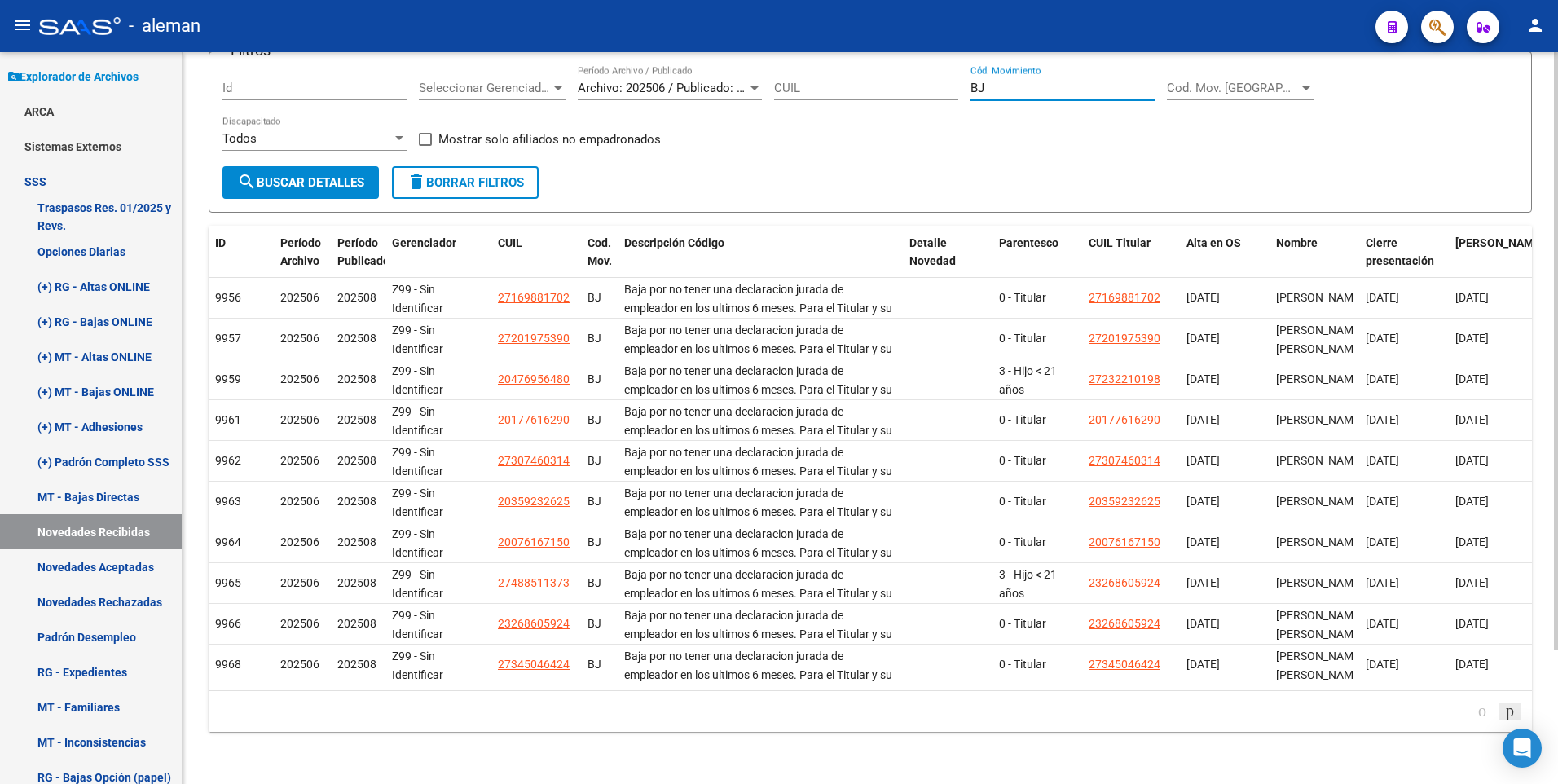
type input "BJ"
click at [1506, 707] on icon "go to next page" at bounding box center [1510, 710] width 13 height 20
click at [1510, 707] on icon "go to next page" at bounding box center [1510, 710] width 13 height 20
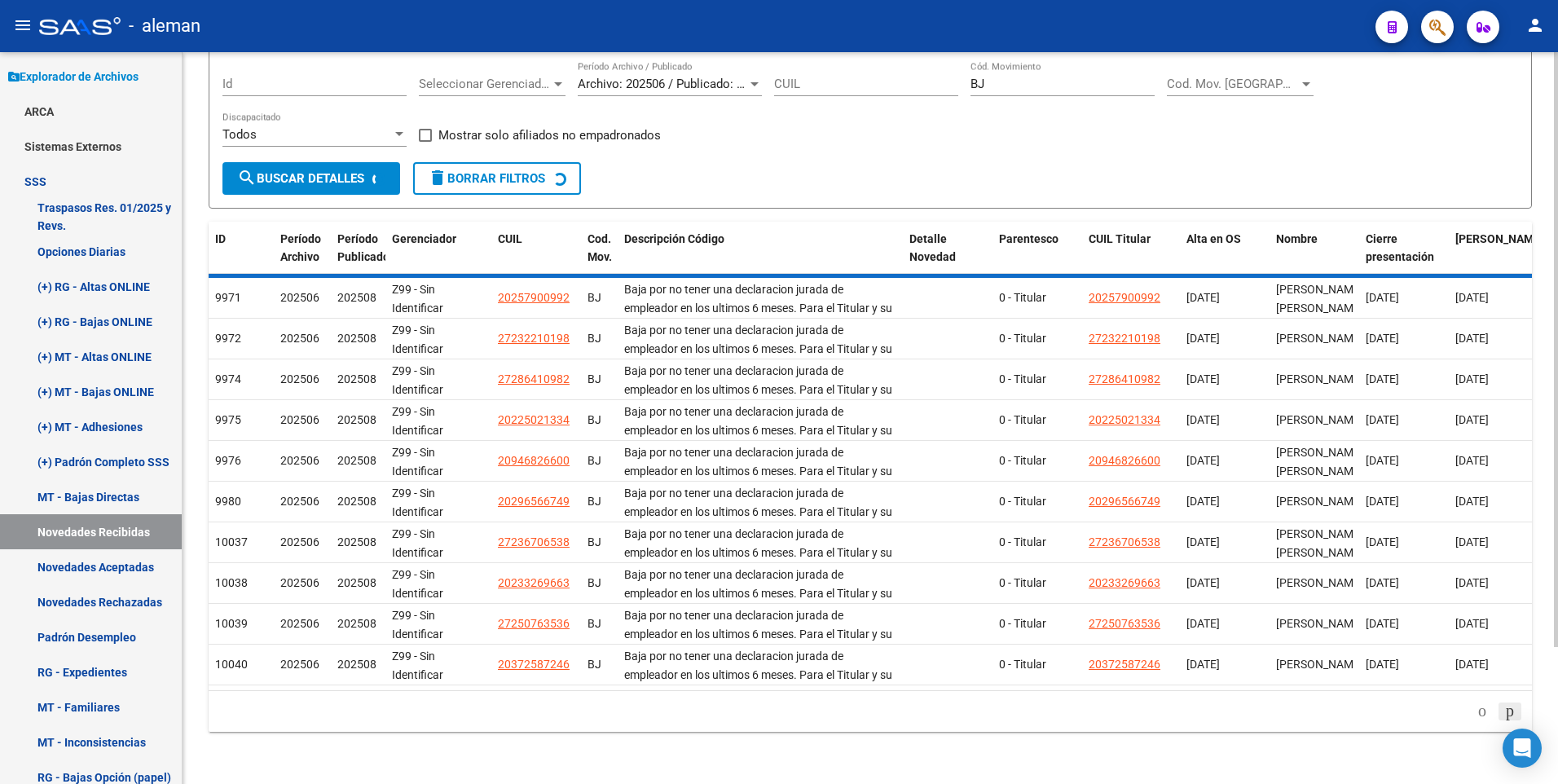
scroll to position [82, 0]
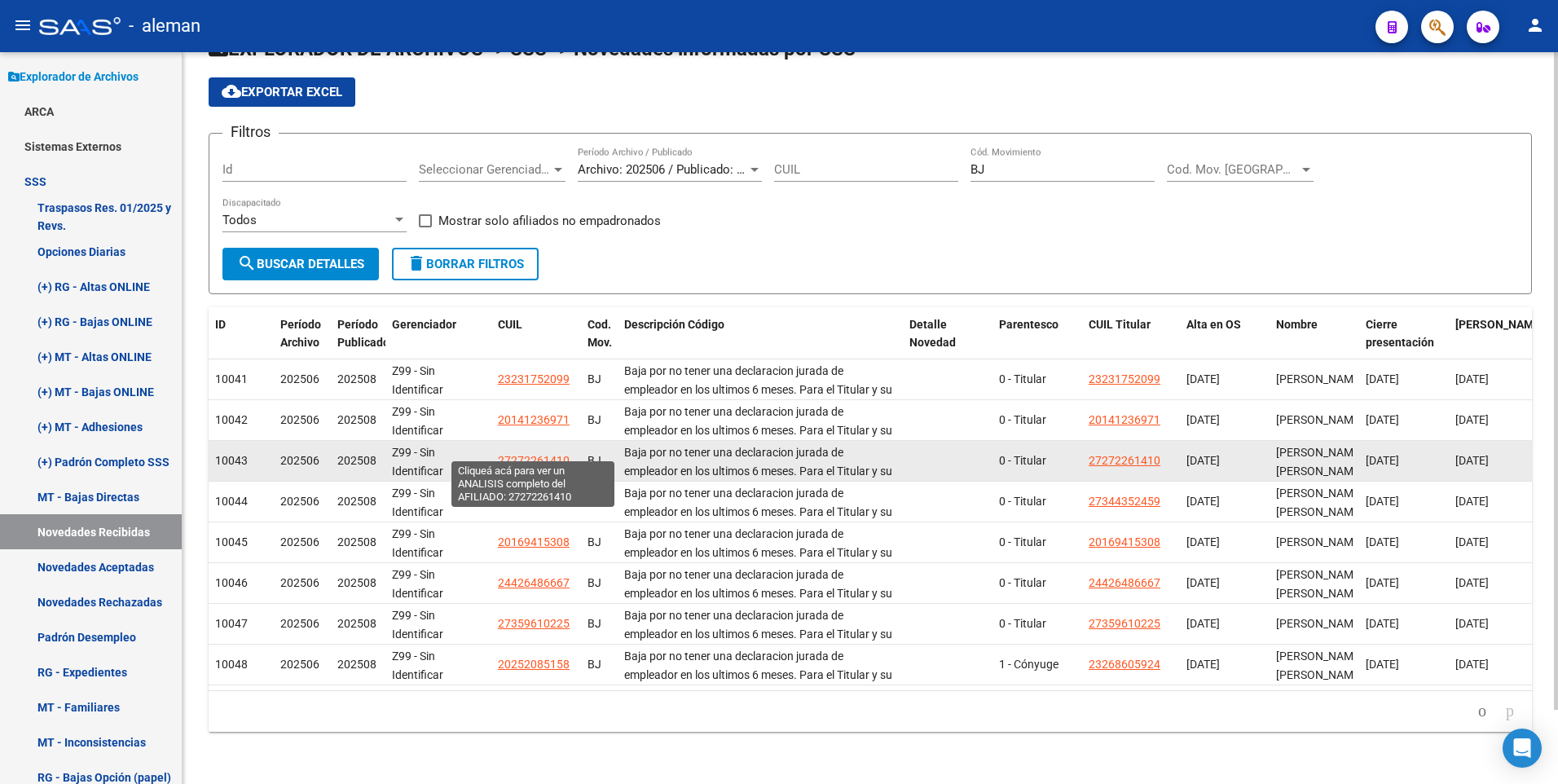
click at [539, 454] on span "27272261410" at bounding box center [534, 461] width 72 height 13
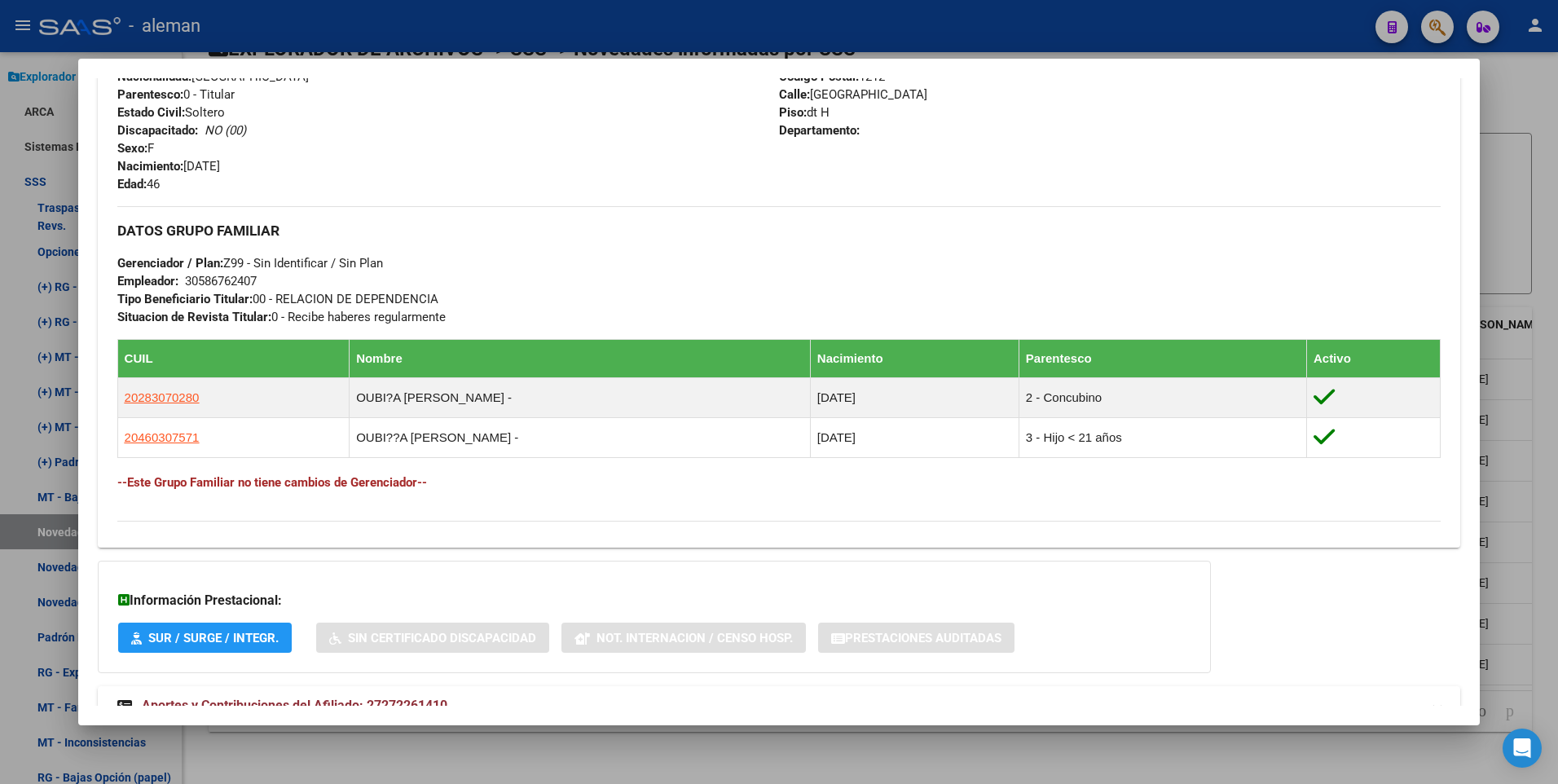
scroll to position [707, 0]
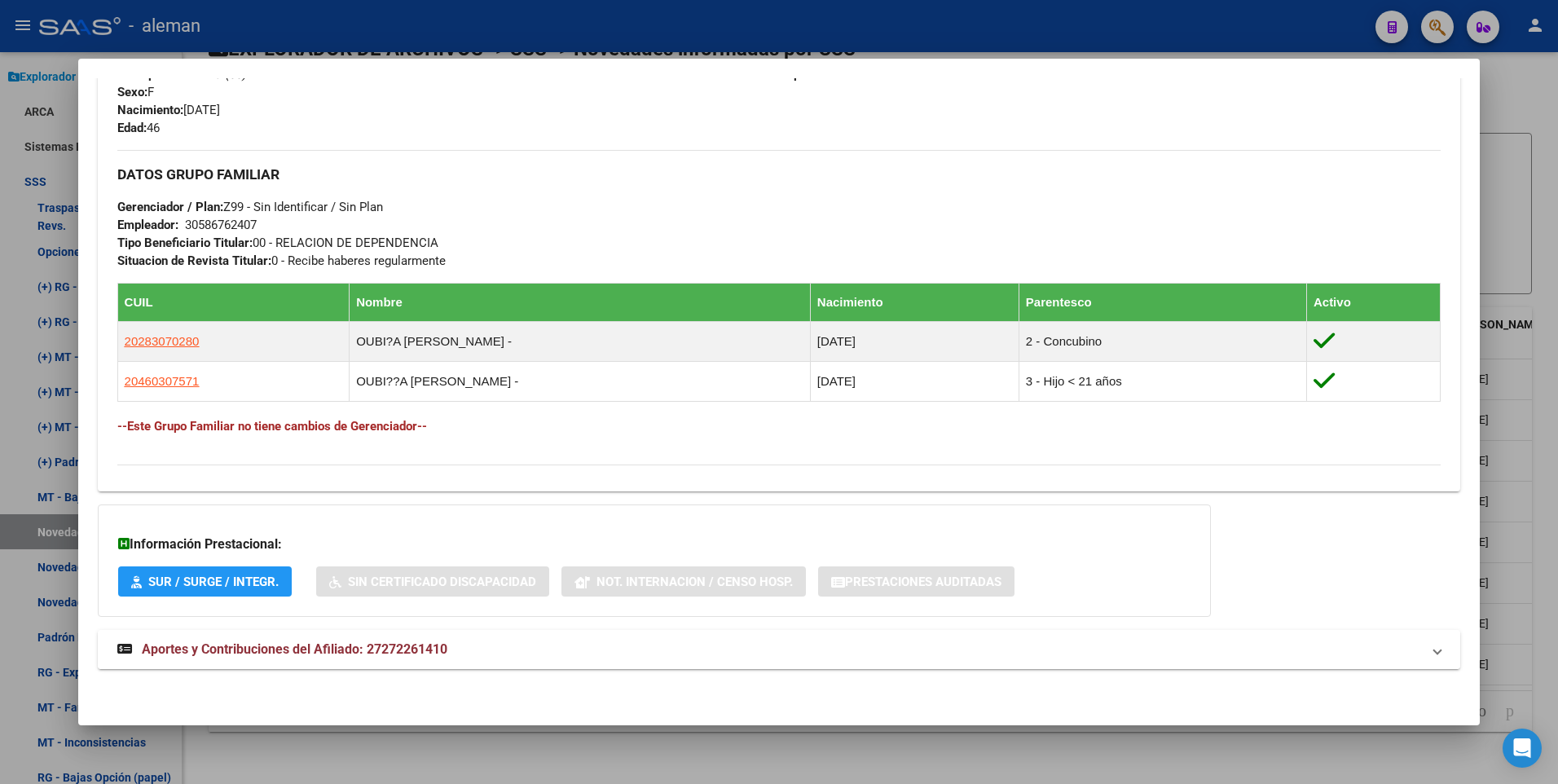
click at [271, 644] on span "Aportes y Contribuciones del Afiliado: 27272261410" at bounding box center [294, 649] width 306 height 15
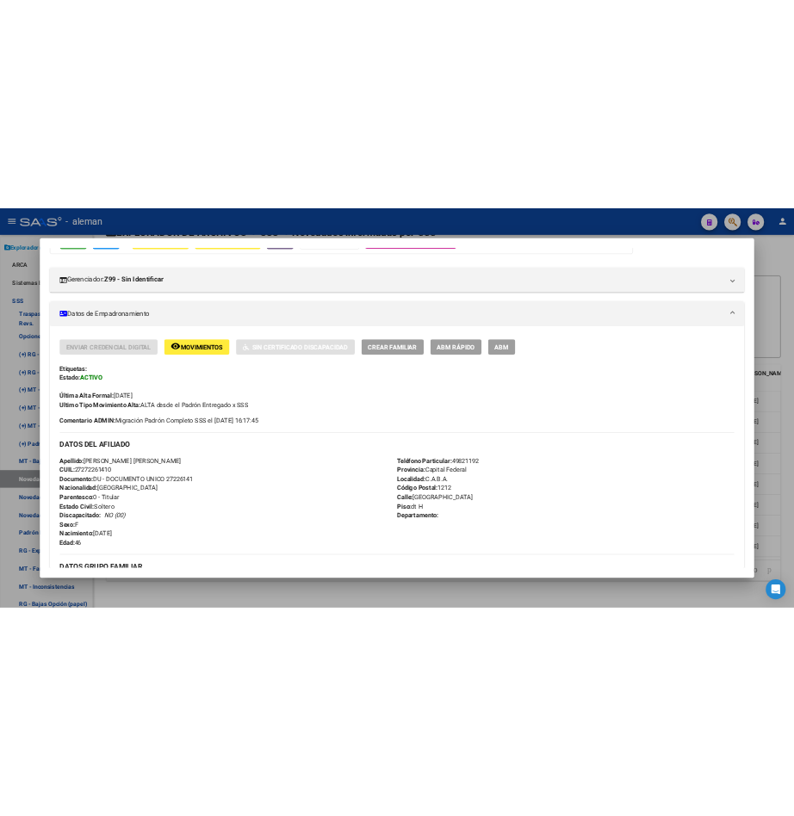
scroll to position [0, 0]
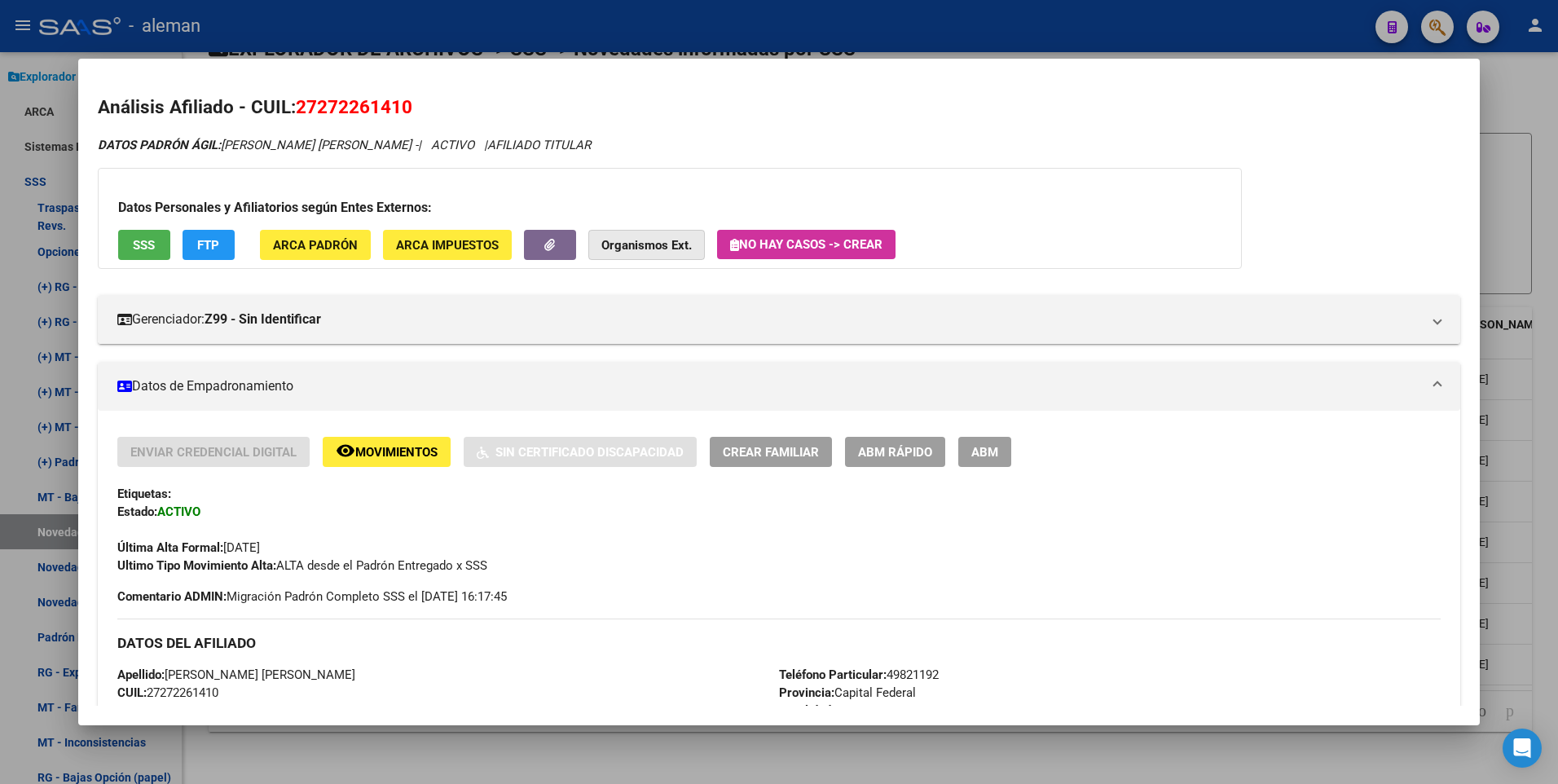
click at [648, 251] on strong "Organismos Ext." at bounding box center [647, 245] width 91 height 15
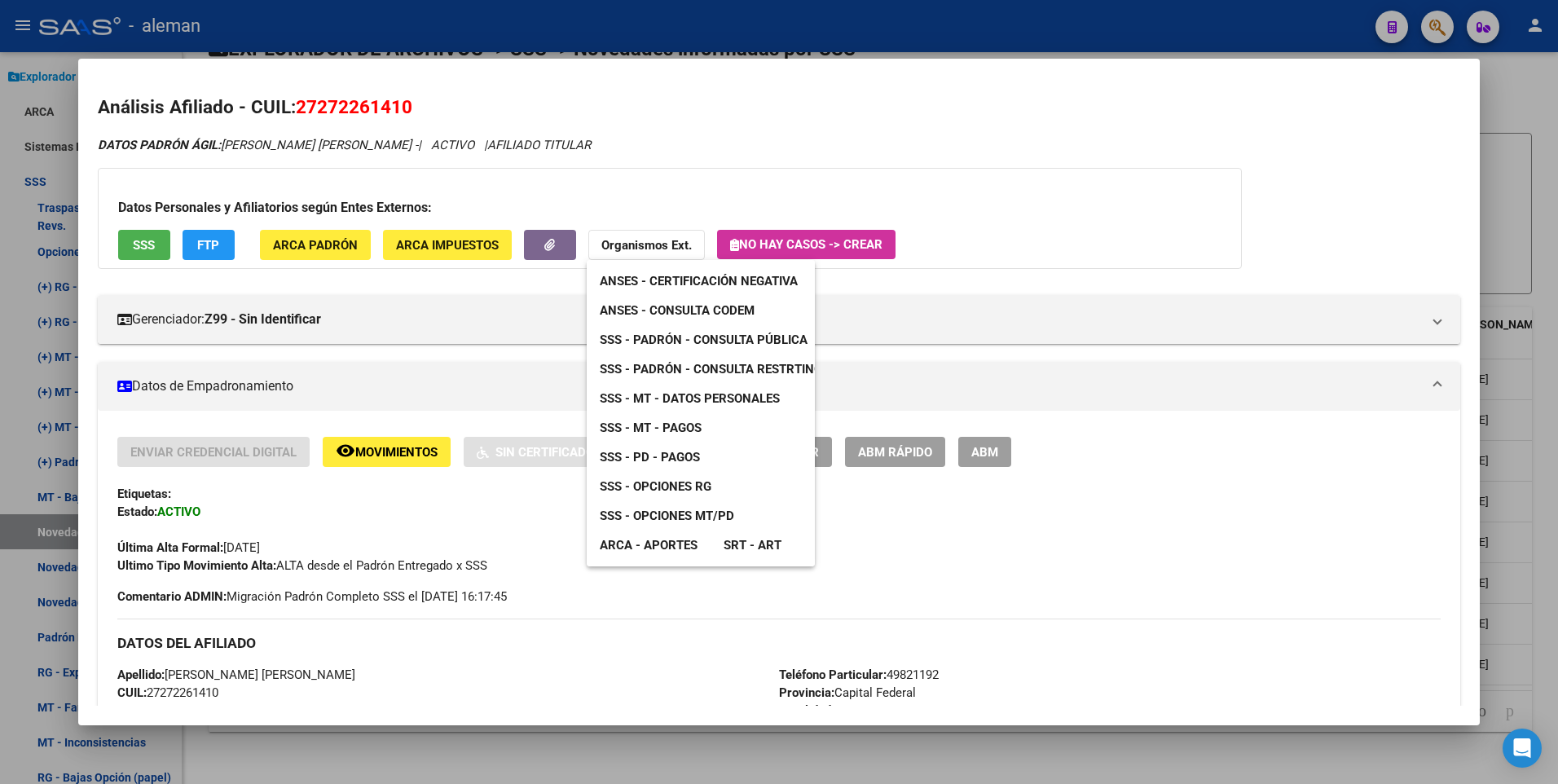
click at [683, 536] on link "ARCA - Aportes" at bounding box center [648, 545] width 124 height 29
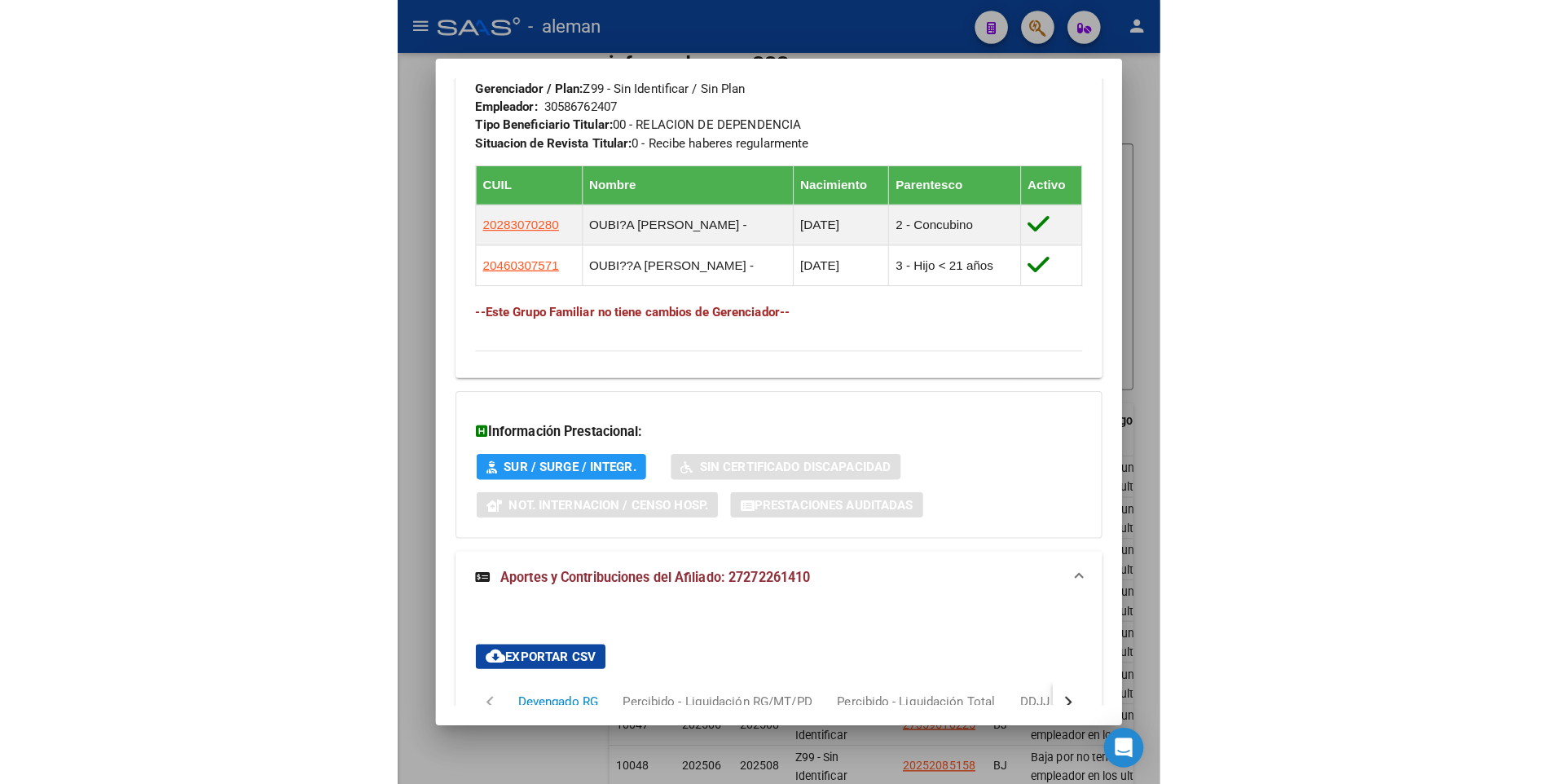
scroll to position [826, 0]
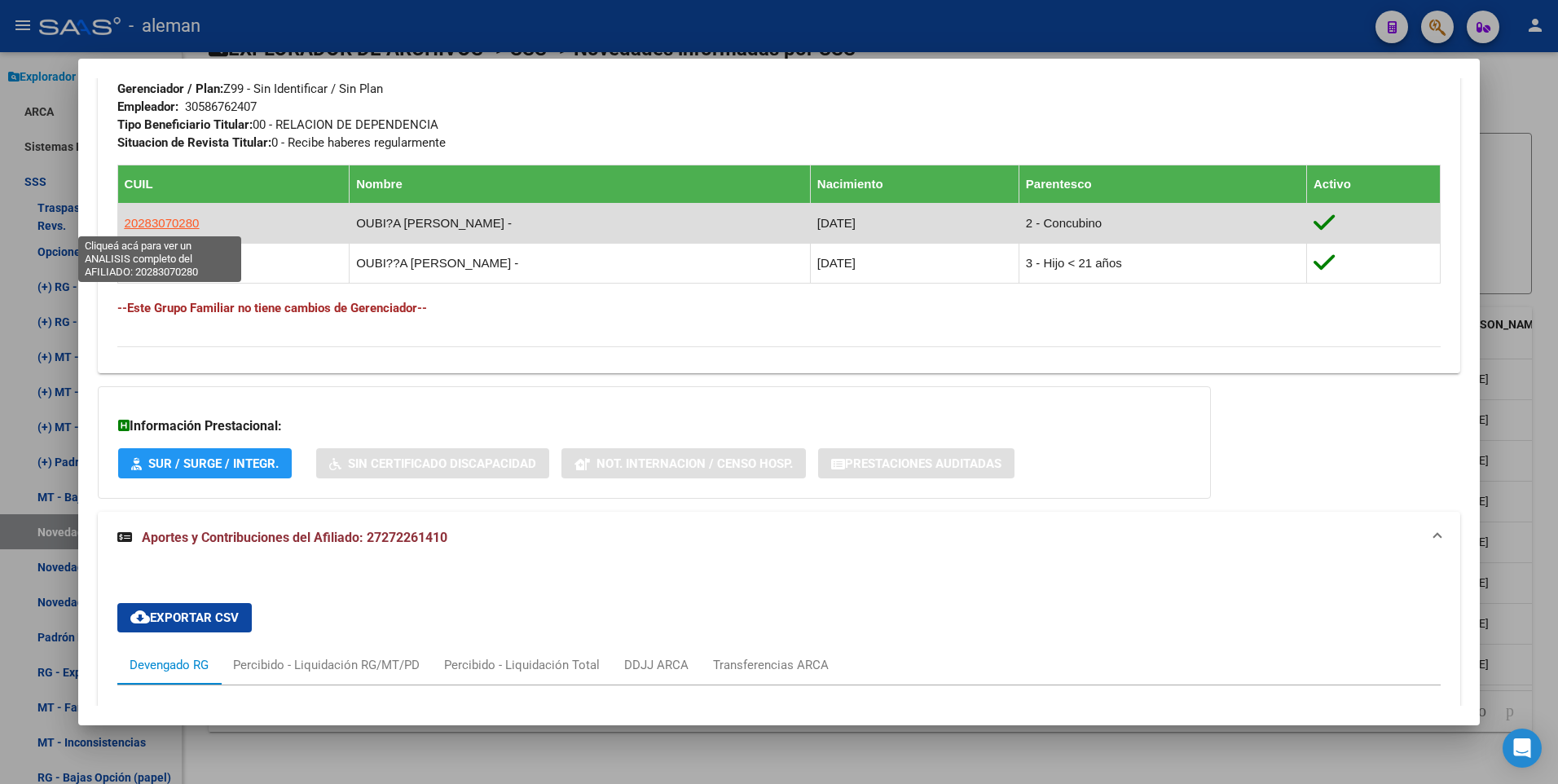
click at [173, 223] on span "20283070280" at bounding box center [162, 222] width 75 height 14
type textarea "20283070280"
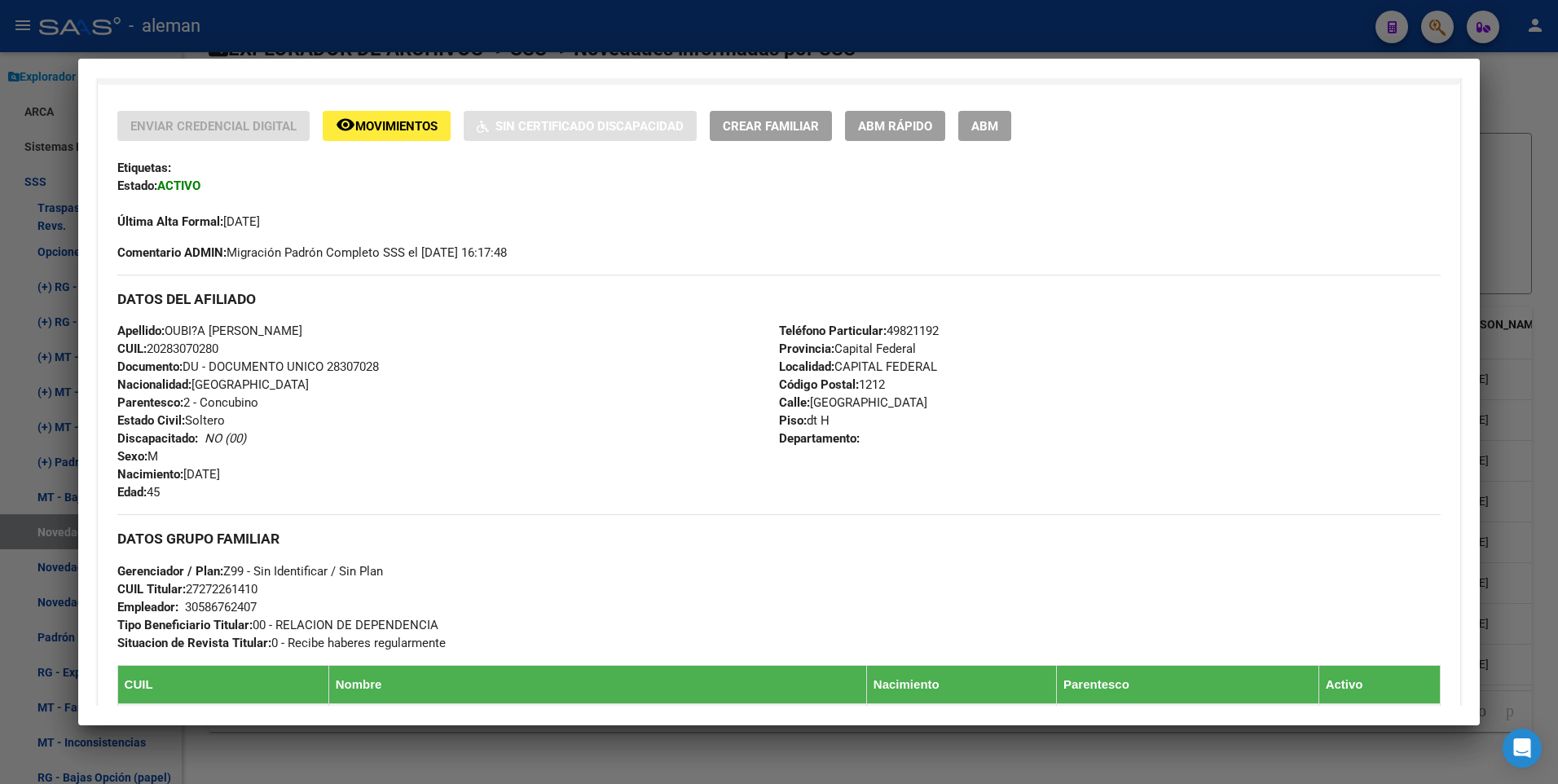
scroll to position [489, 0]
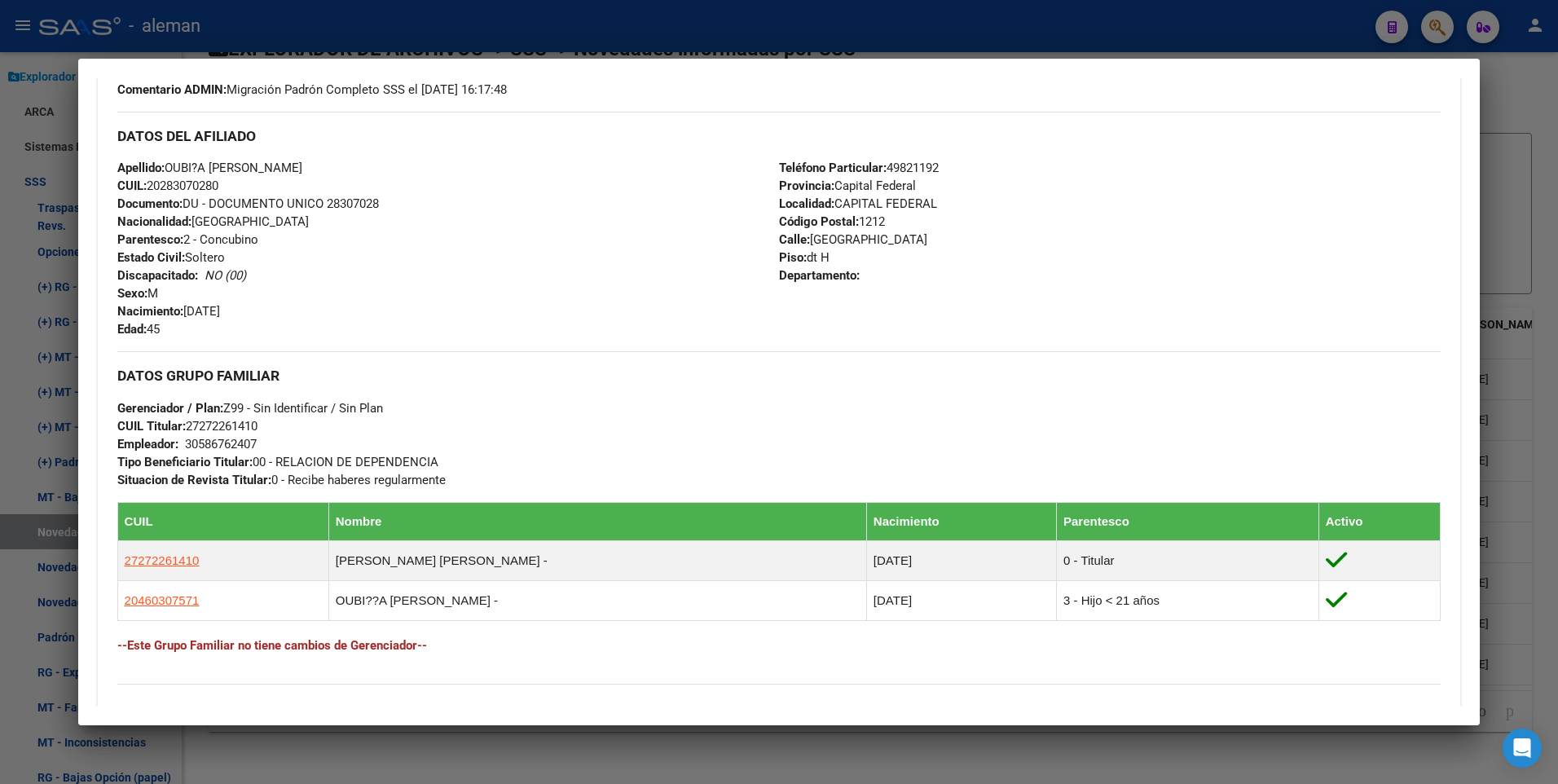
click at [602, 273] on div "Apellido: OUBI?A JEREMIAS EMANUEL CUIL: 20283070280 Documento: DU - DOCUMENTO U…" at bounding box center [447, 248] width 661 height 179
click at [1529, 206] on div at bounding box center [779, 392] width 1558 height 784
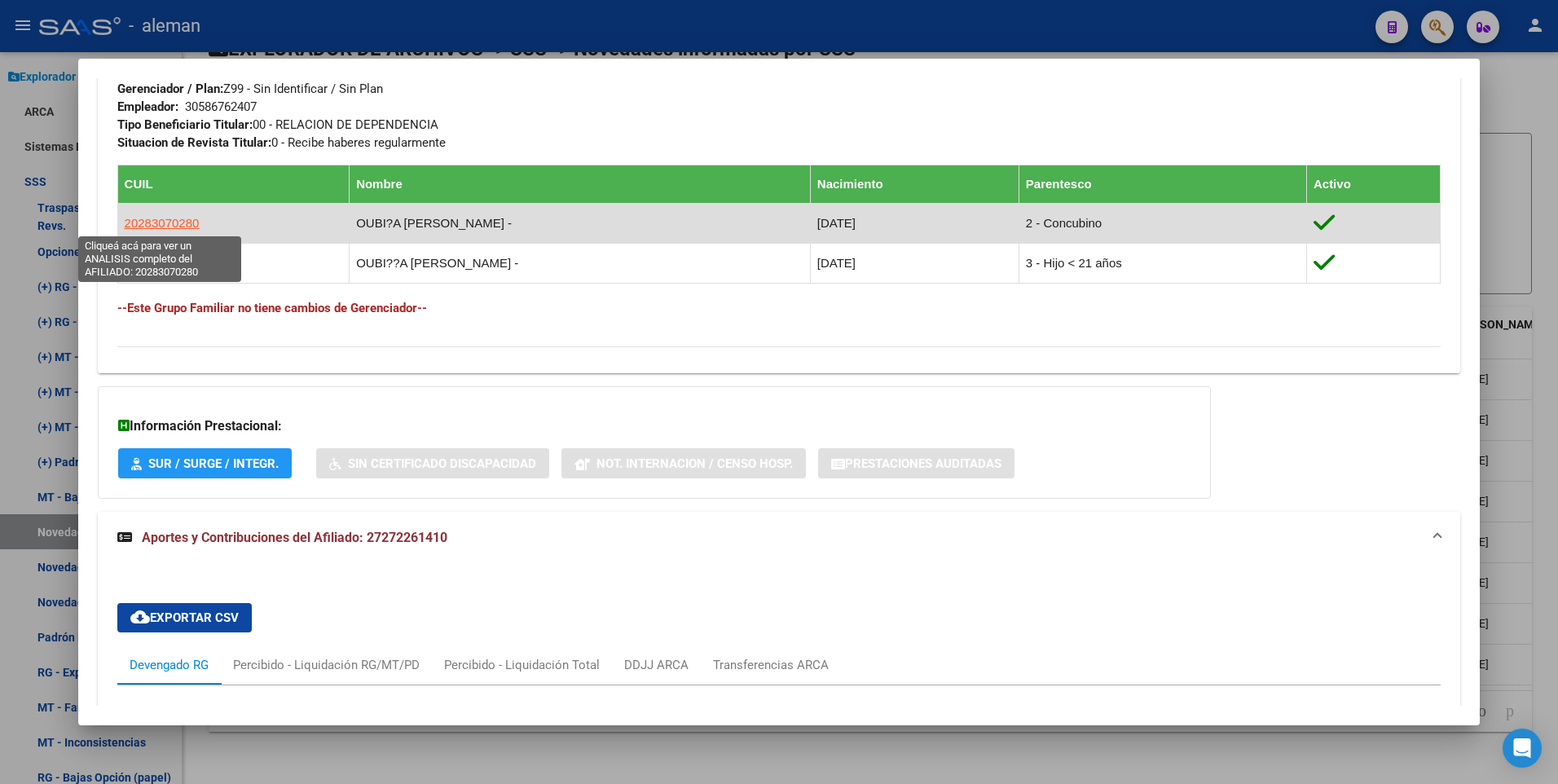
click at [153, 225] on span "20283070280" at bounding box center [162, 222] width 75 height 14
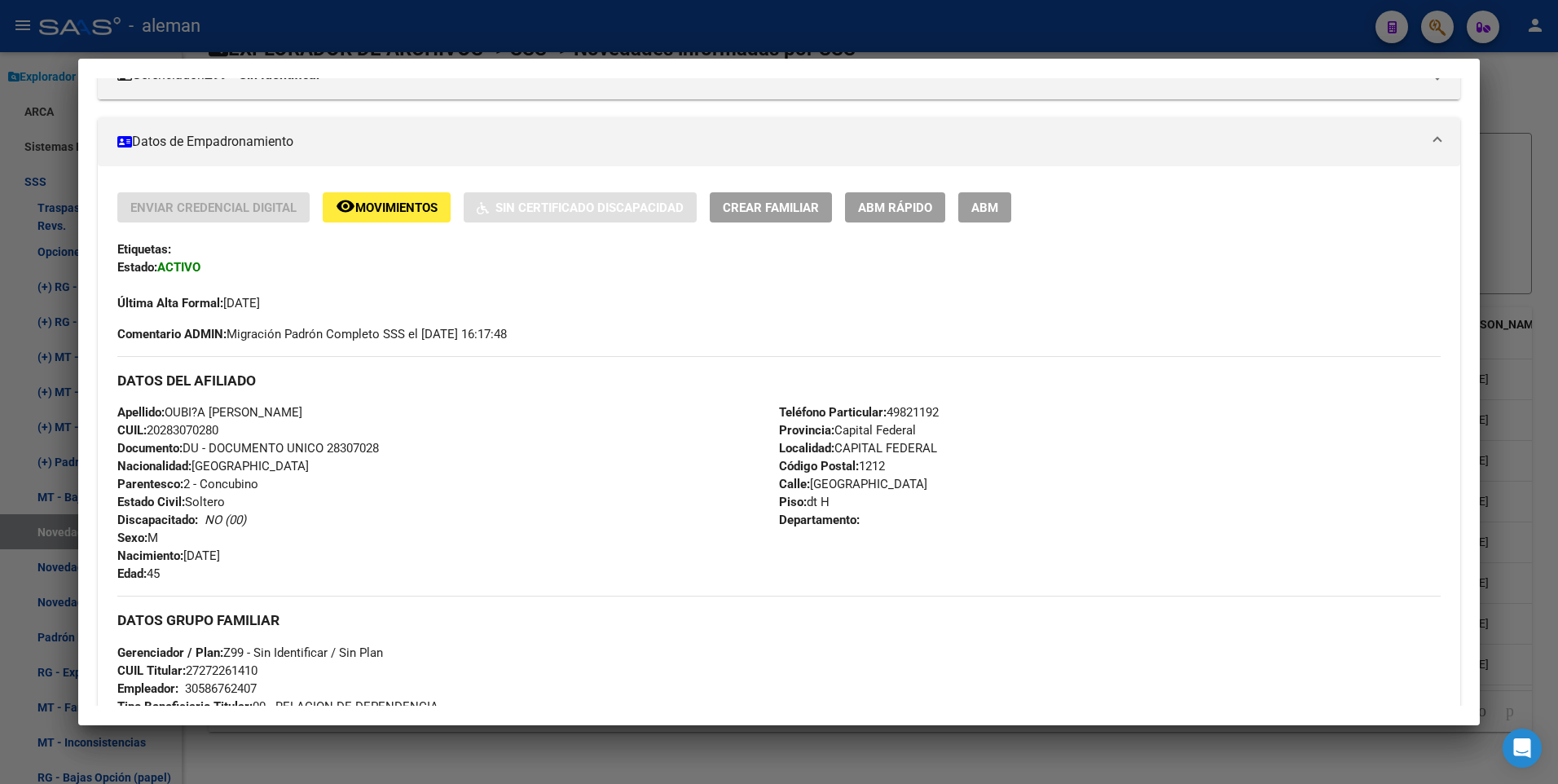
scroll to position [326, 0]
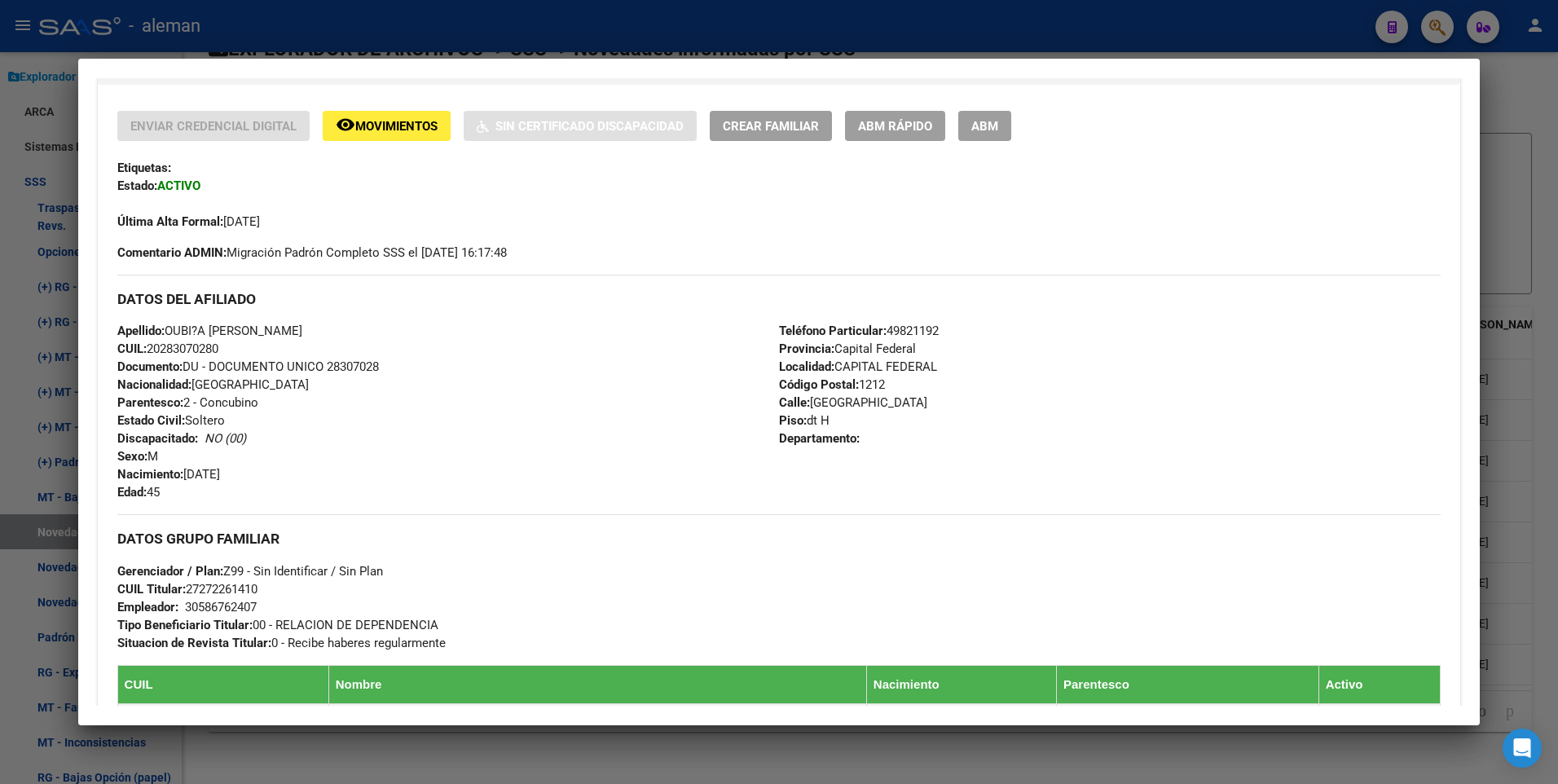
click at [978, 129] on span "ABM" at bounding box center [985, 127] width 26 height 15
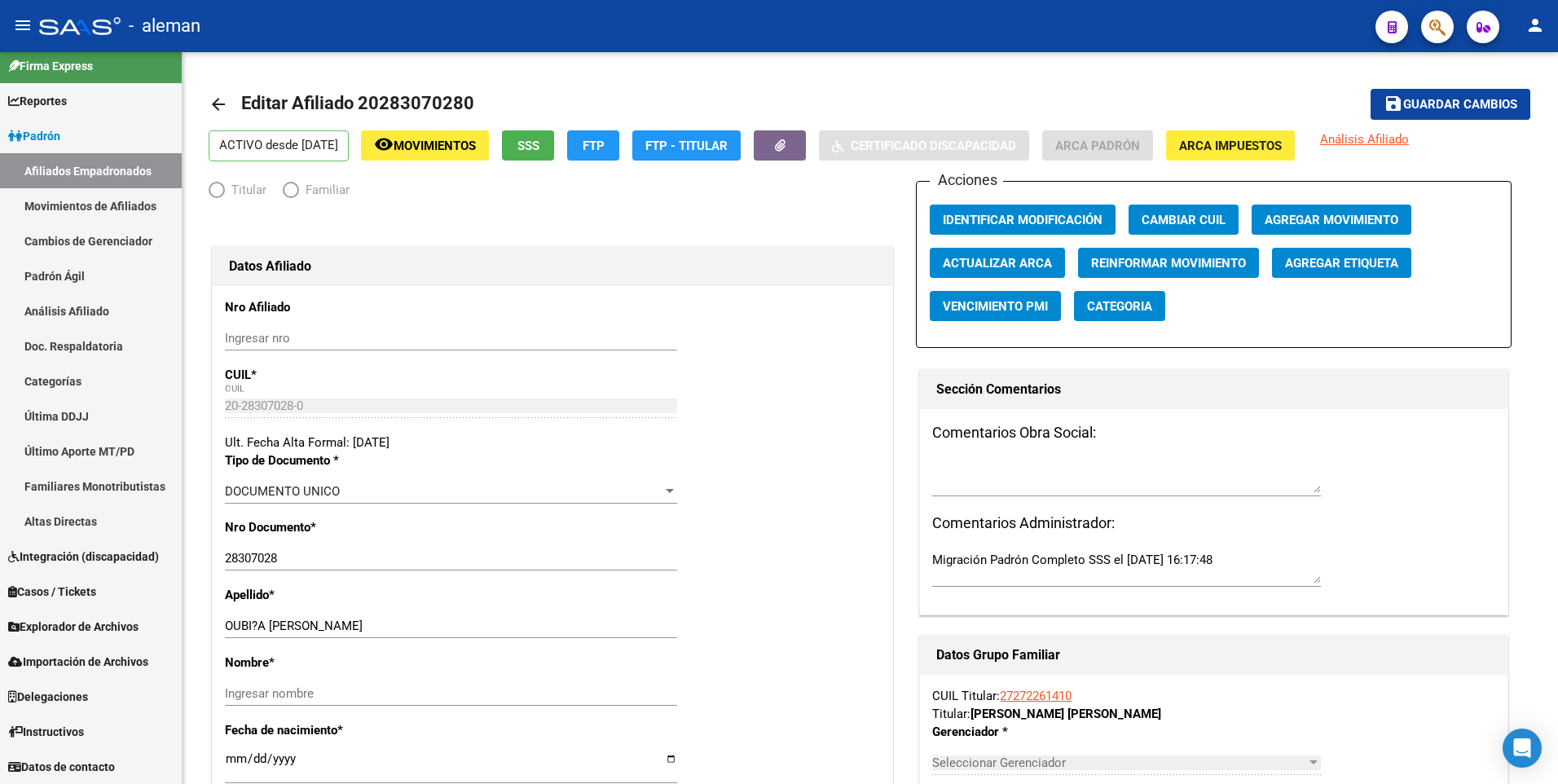
scroll to position [10, 0]
radio input "true"
type input "30-58676240-7"
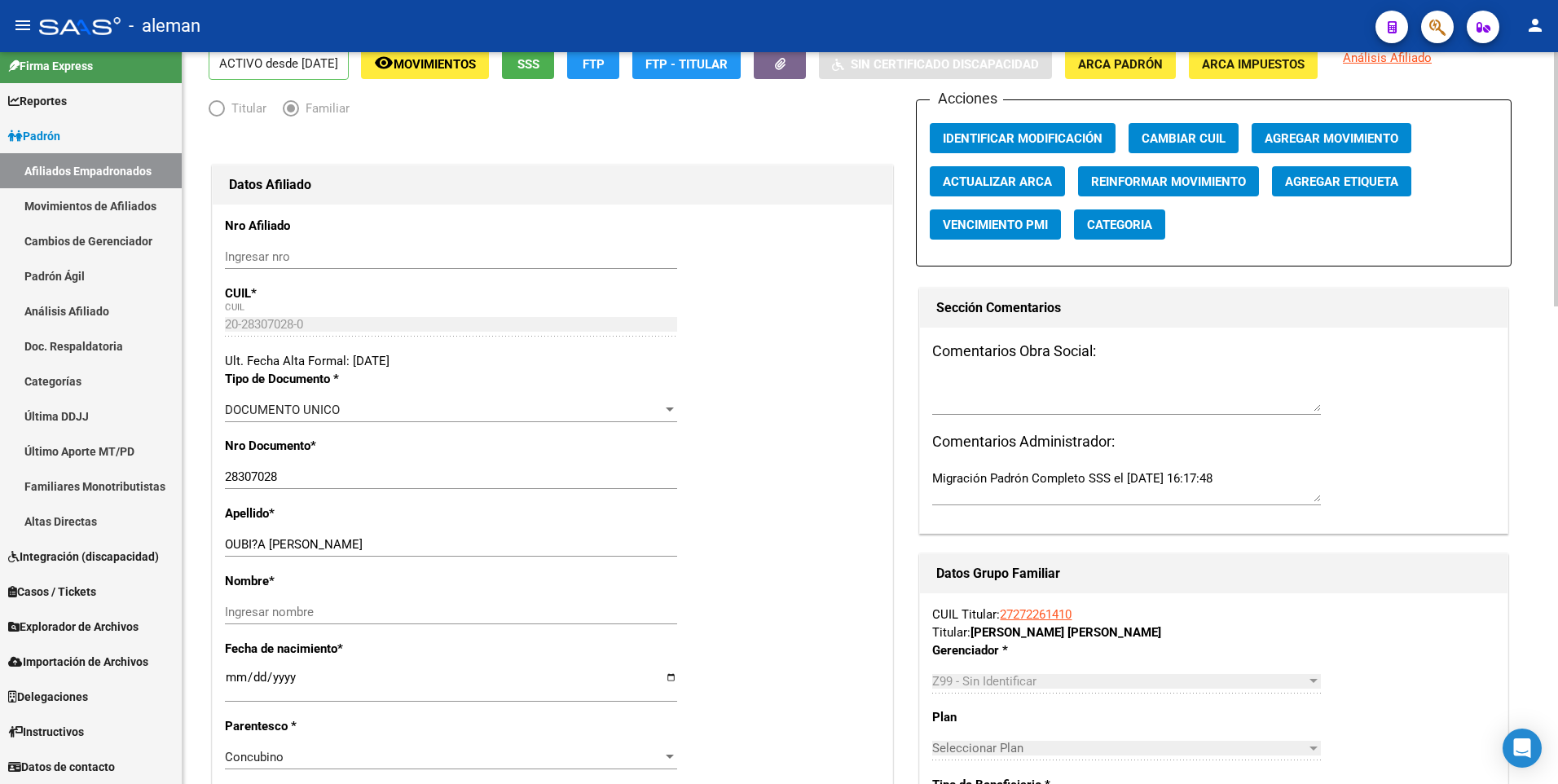
scroll to position [163, 0]
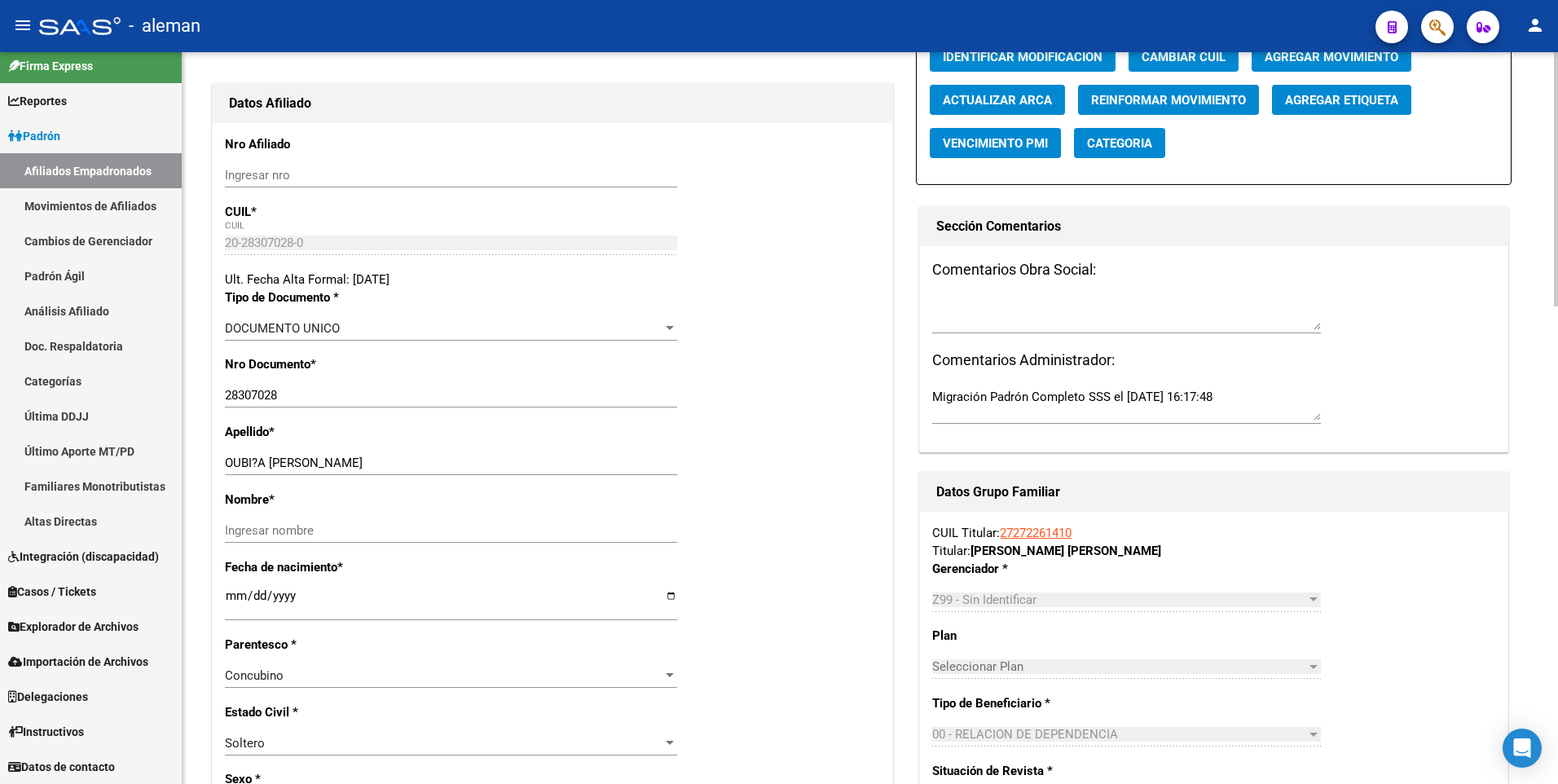
click at [255, 461] on input "OUBI?A JEREMIAS EMANUEL" at bounding box center [451, 462] width 452 height 15
drag, startPoint x: 273, startPoint y: 464, endPoint x: 385, endPoint y: 458, distance: 112.2
click at [385, 458] on input "OUBIÑA JEREMIAS EMANUEL" at bounding box center [451, 462] width 452 height 15
type input "OUBIÑA JEREMIAS EMANUEL"
click at [356, 531] on input "Ingresar nombre" at bounding box center [451, 531] width 452 height 15
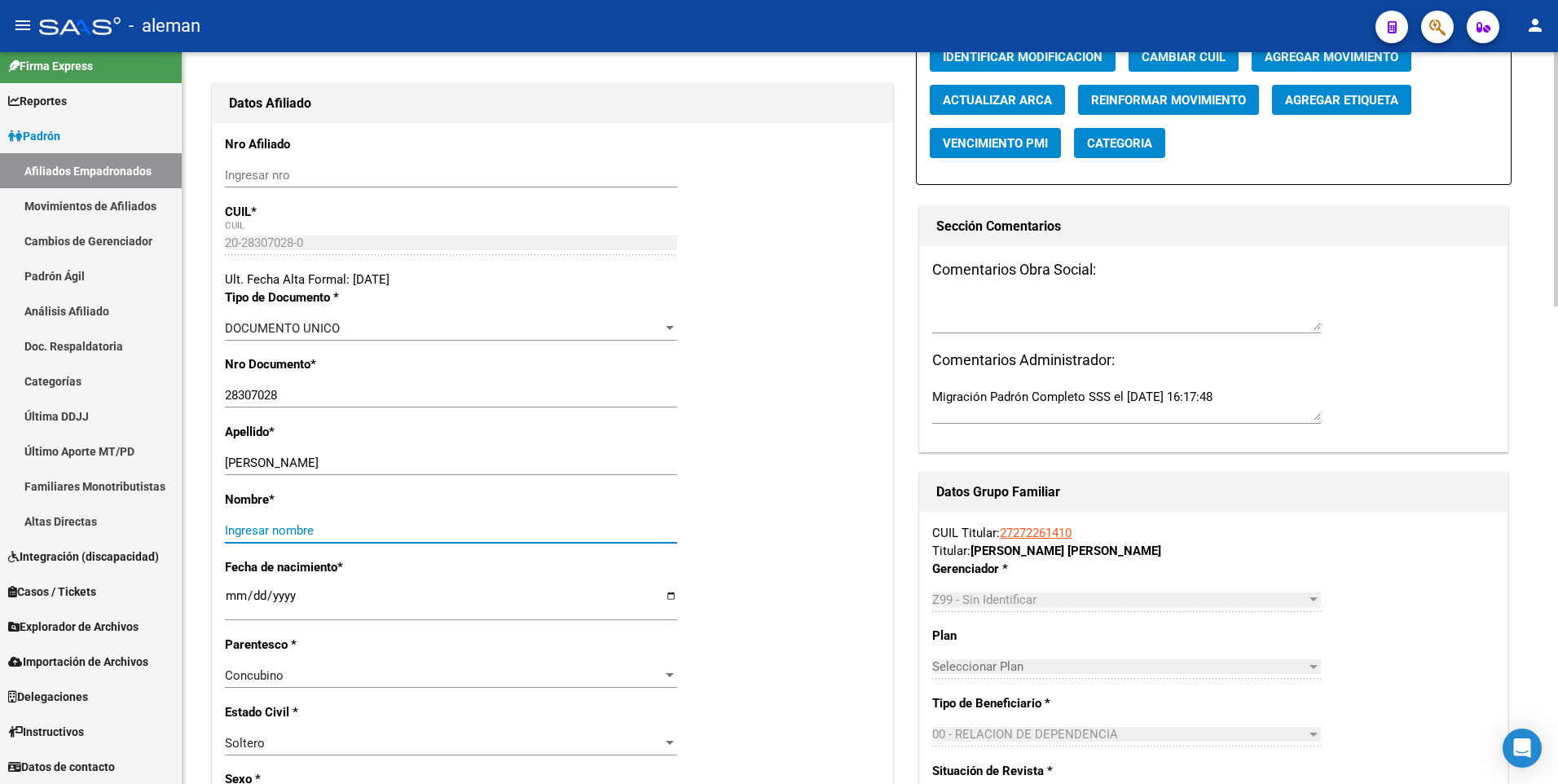
paste input "JEREMIAS EMANUEL"
type input "JEREMIAS EMANUEL"
drag, startPoint x: 273, startPoint y: 462, endPoint x: 399, endPoint y: 458, distance: 126.1
click at [399, 458] on input "OUBIÑA JEREMIAS EMANUEL" at bounding box center [451, 462] width 452 height 15
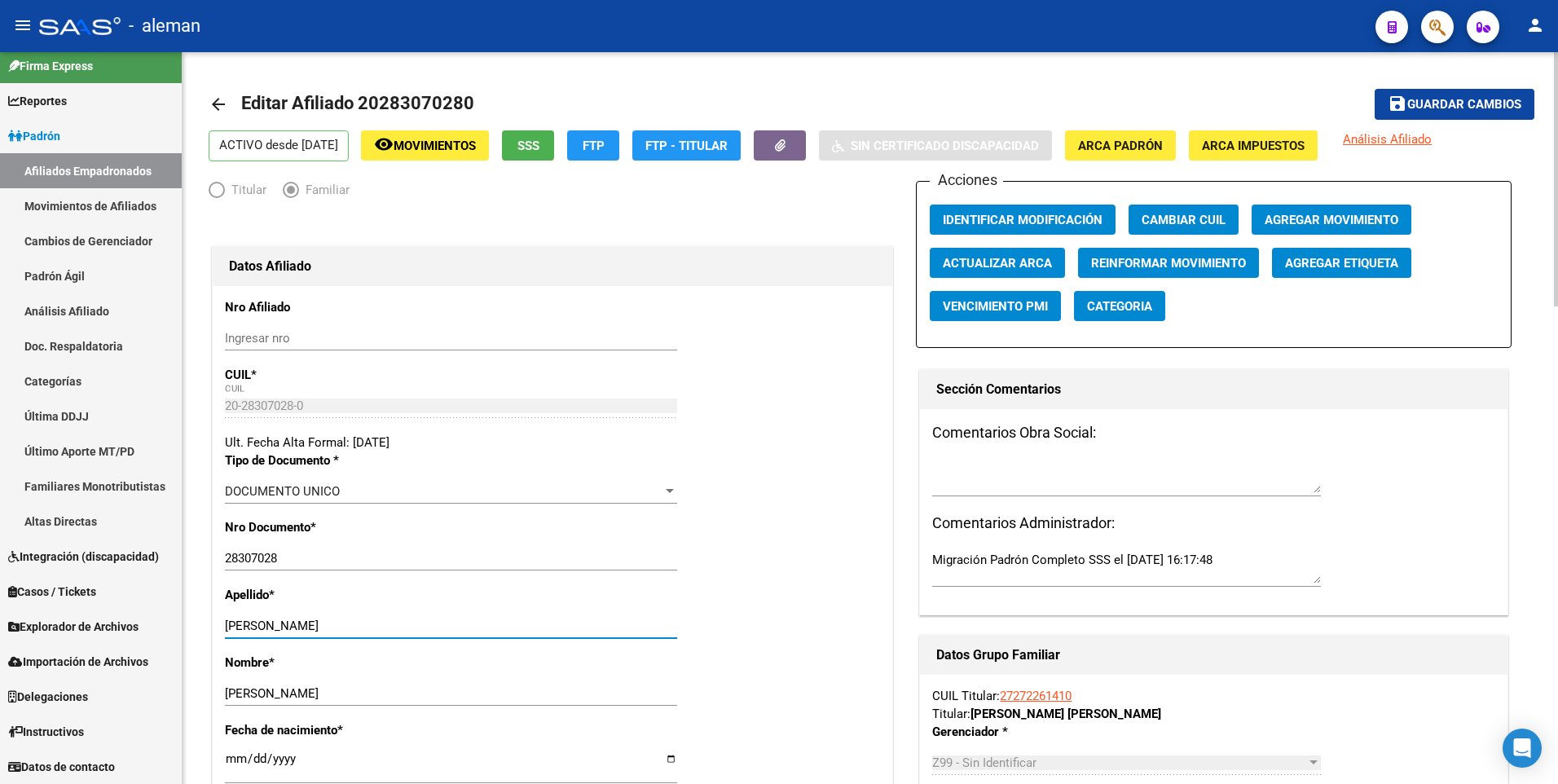
type input "OUBIÑA"
click at [1464, 105] on span "Guardar cambios" at bounding box center [1463, 105] width 114 height 15
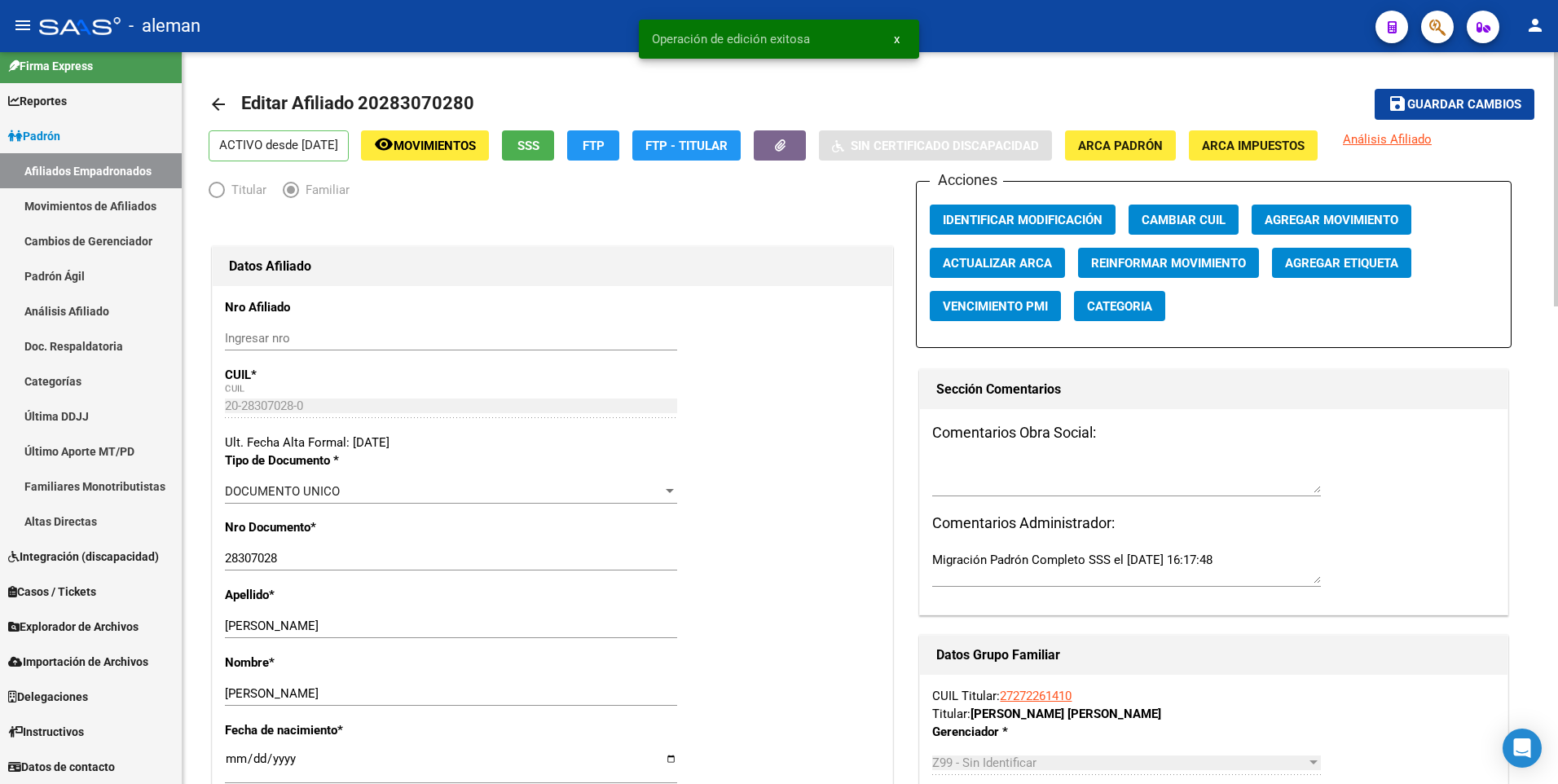
click at [215, 106] on mat-icon "arrow_back" at bounding box center [218, 104] width 20 height 20
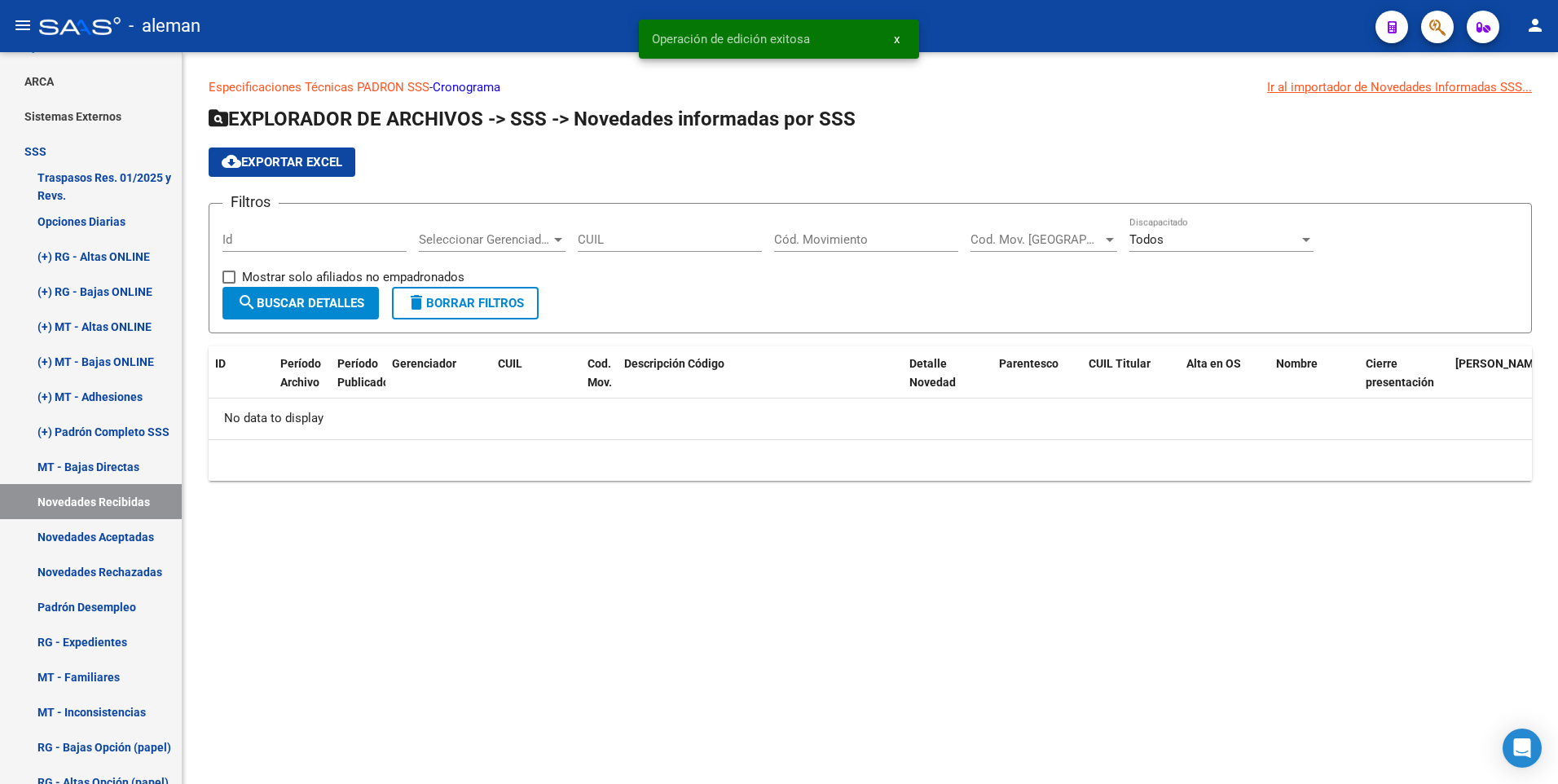
scroll to position [175, 0]
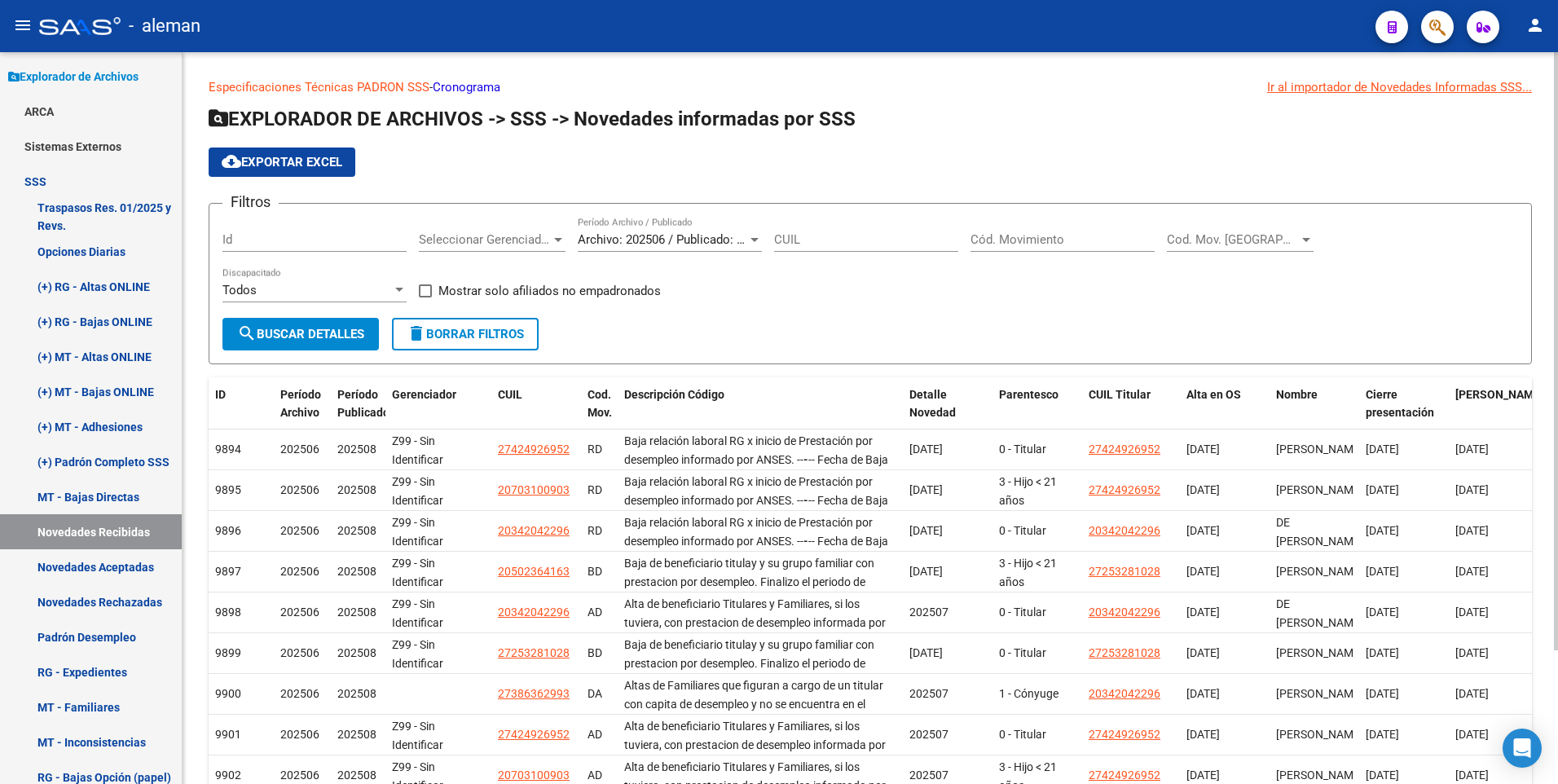
click at [1007, 235] on input "Cód. Movimiento" at bounding box center [1062, 239] width 184 height 15
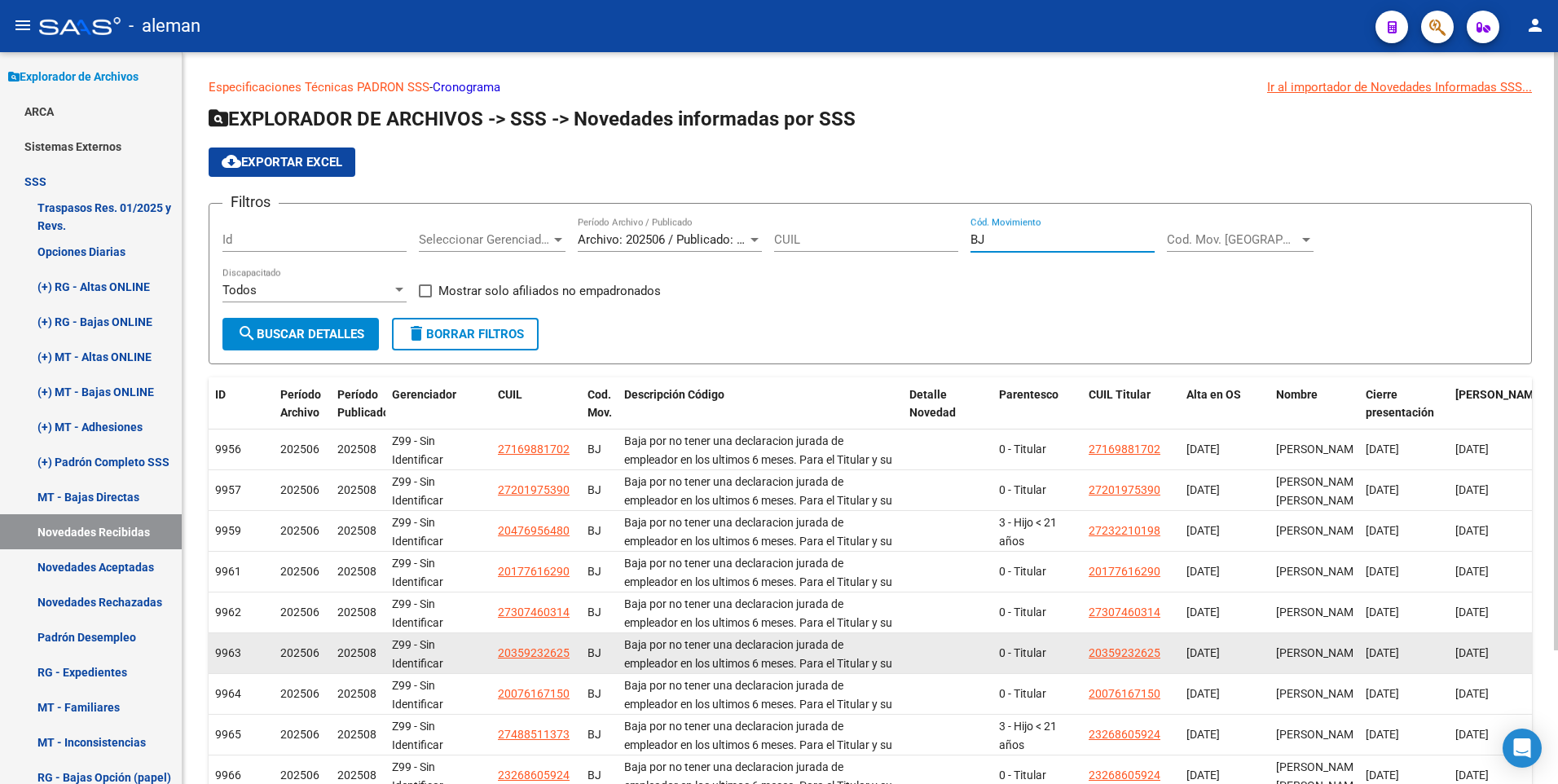
scroll to position [164, 0]
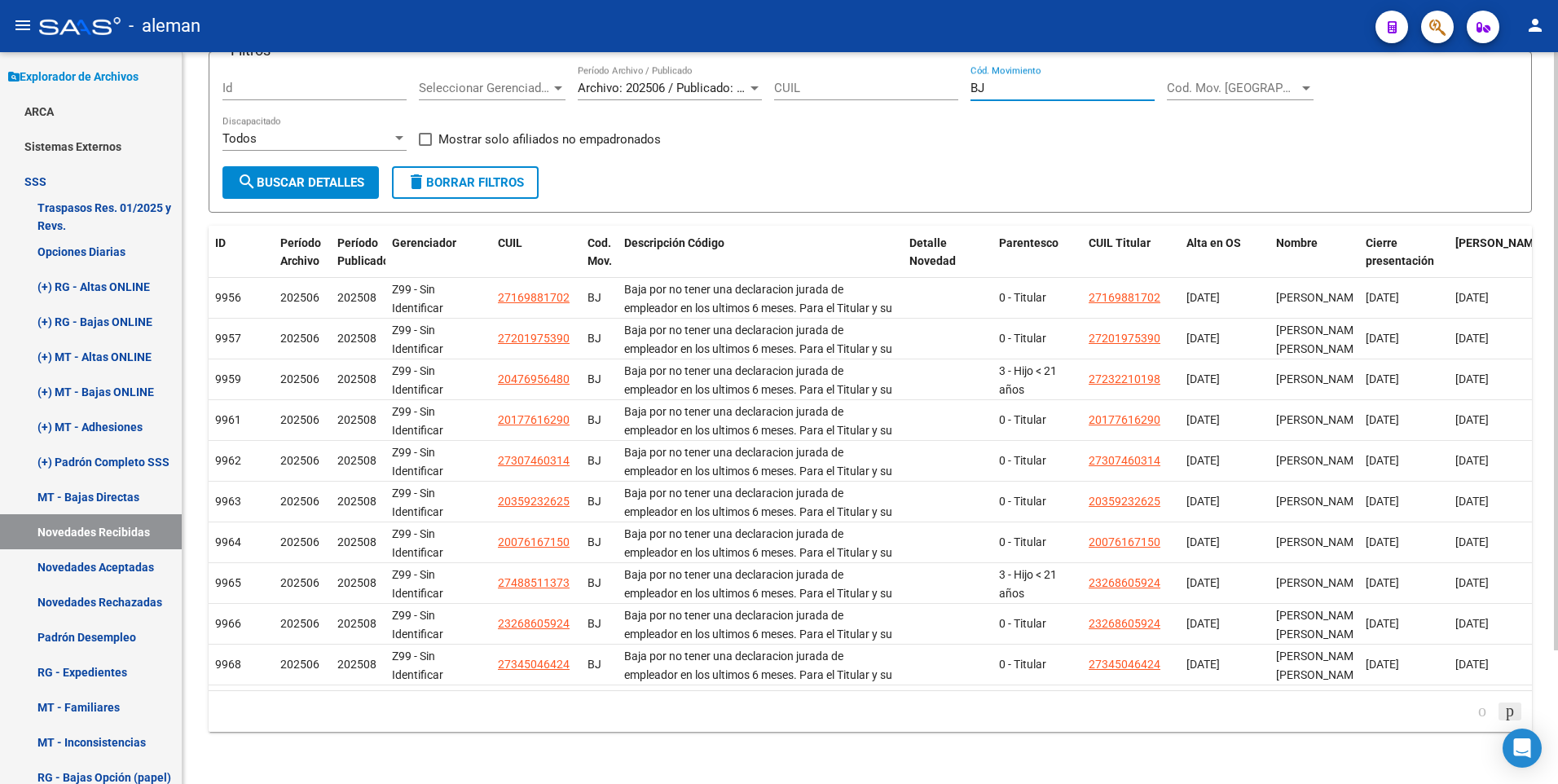
type input "BJ"
click at [1508, 707] on icon "go to next page" at bounding box center [1510, 710] width 13 height 20
click at [1504, 712] on icon "go to next page" at bounding box center [1510, 710] width 13 height 20
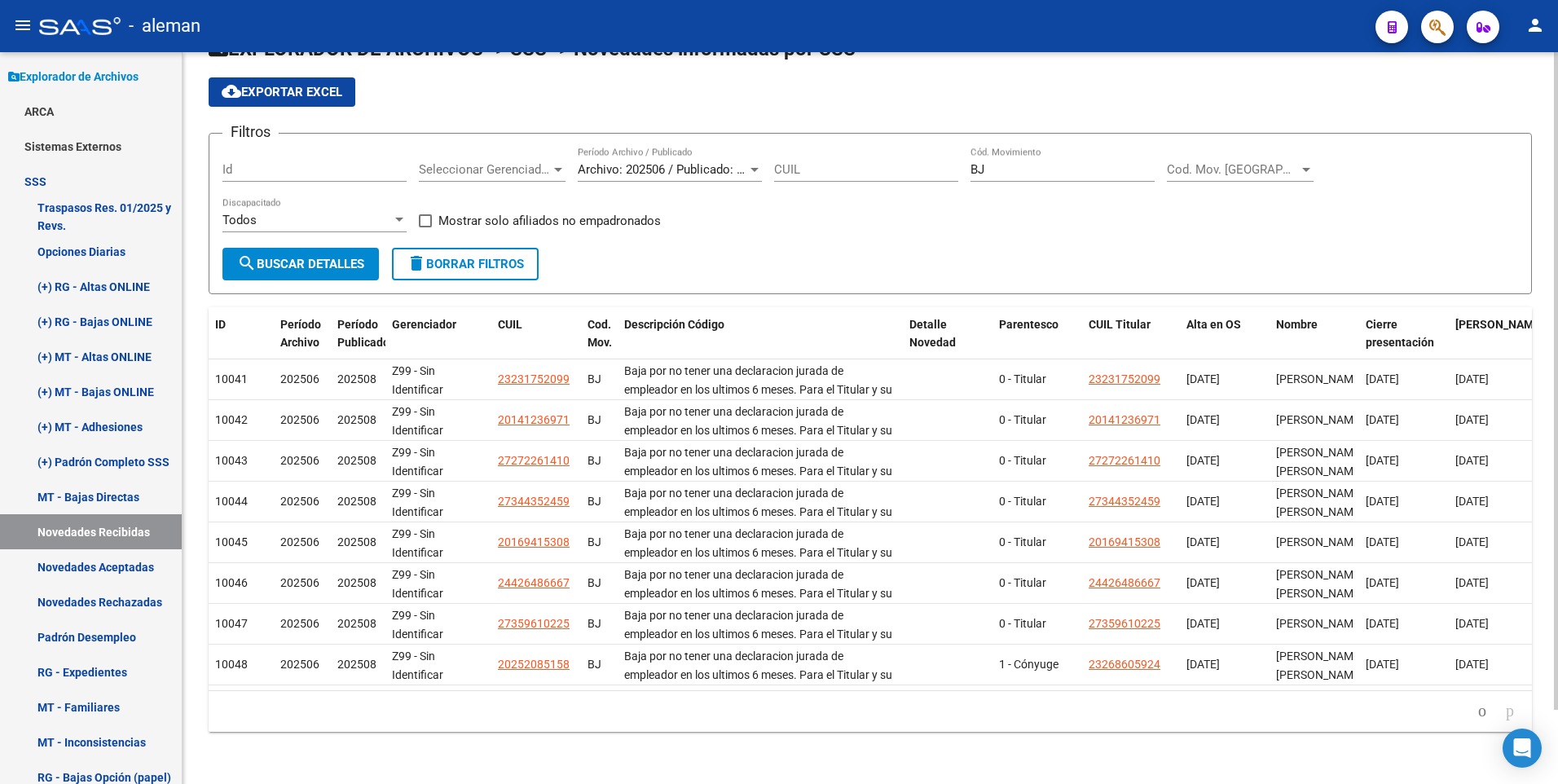
scroll to position [82, 0]
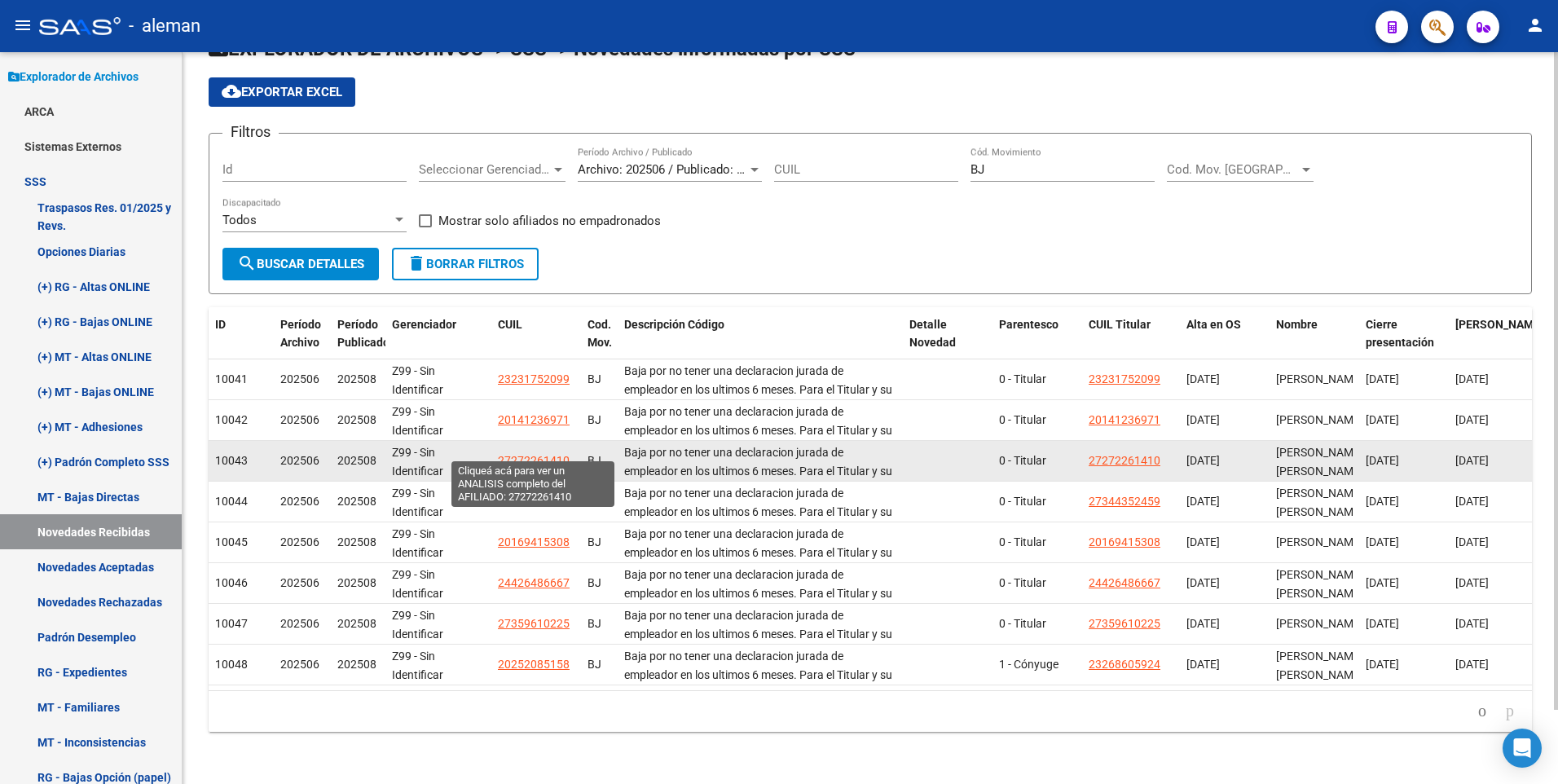
click at [530, 454] on span "27272261410" at bounding box center [534, 461] width 72 height 13
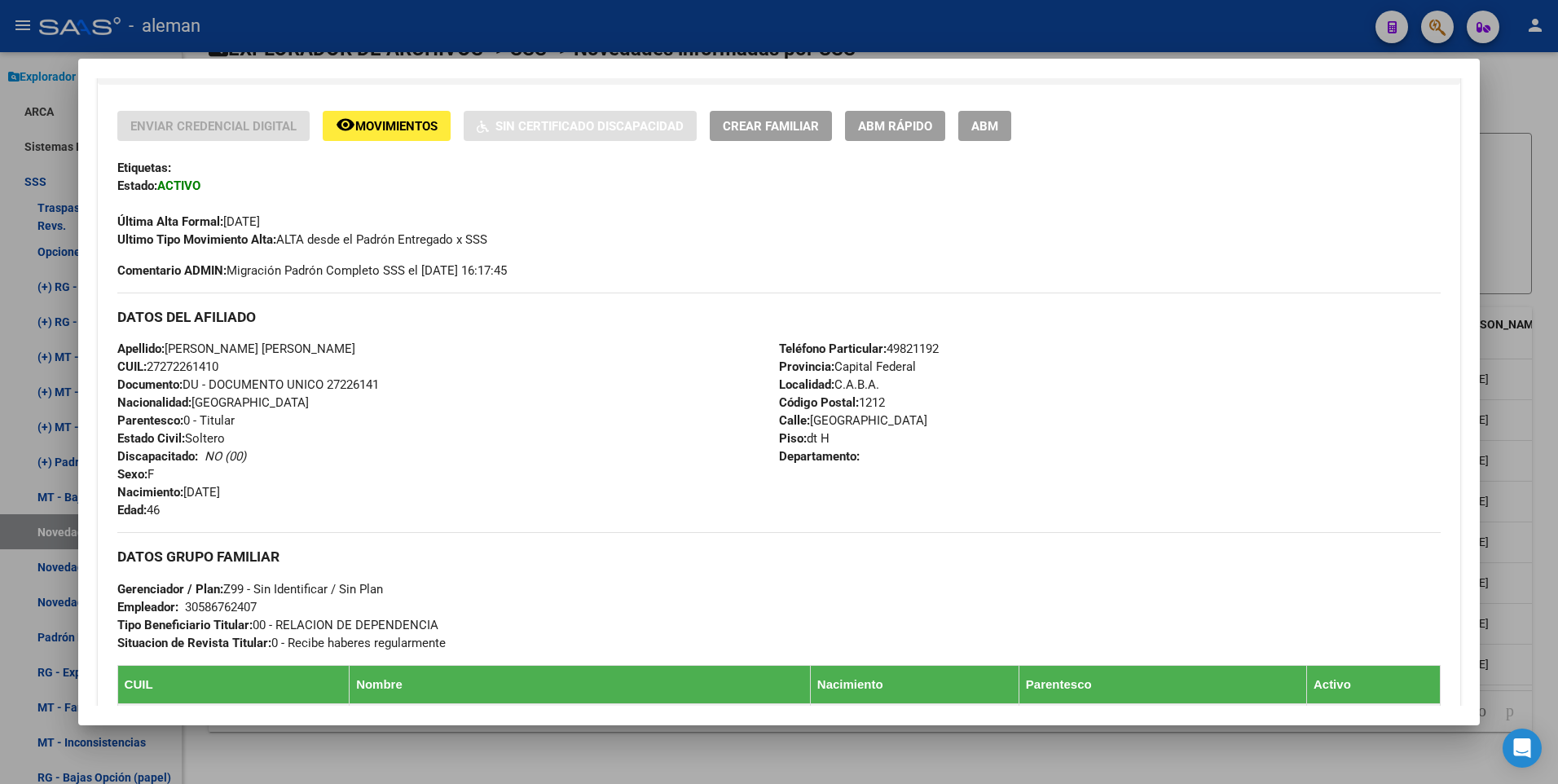
scroll to position [408, 0]
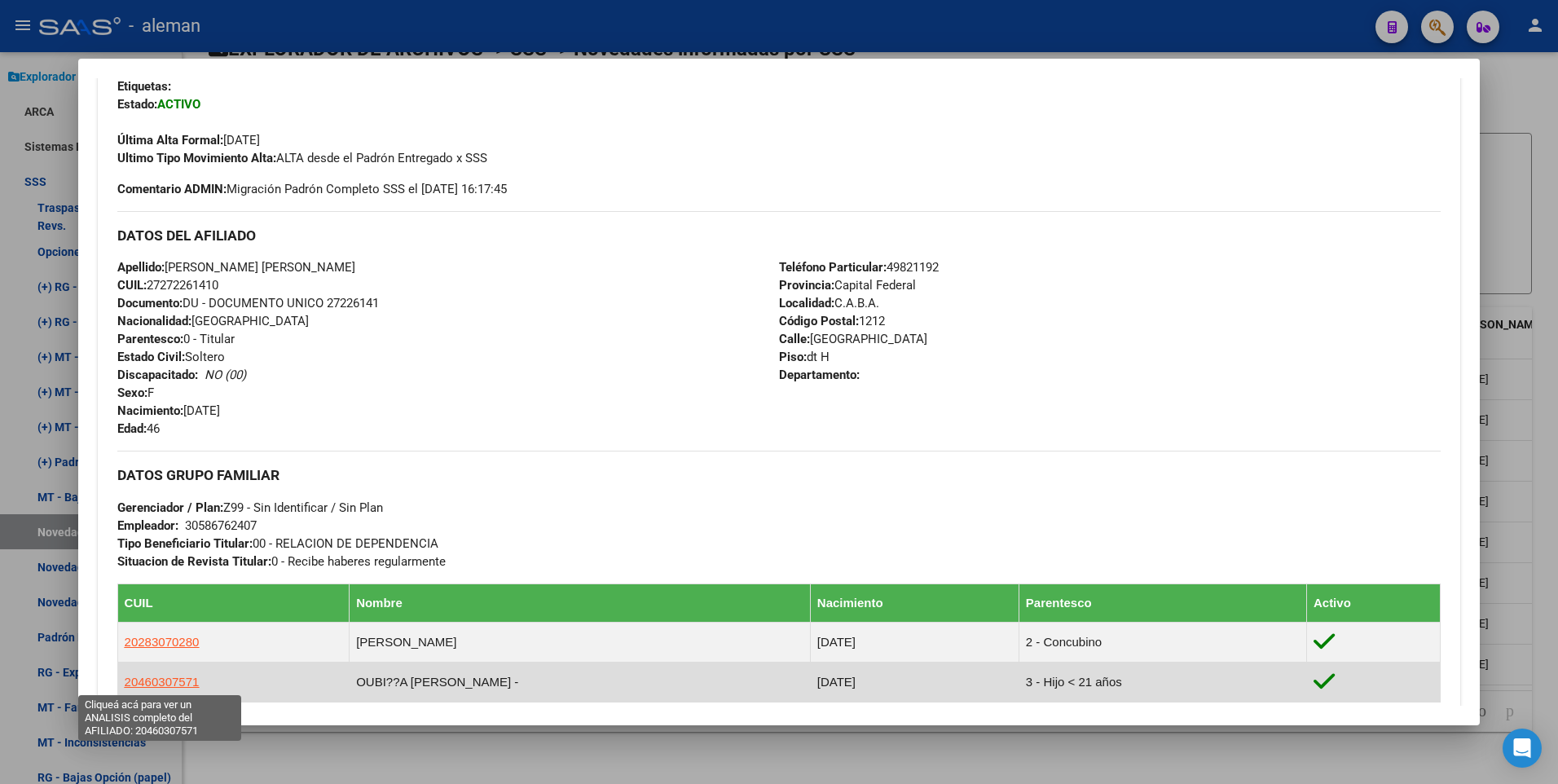
click at [184, 678] on span "20460307571" at bounding box center [162, 681] width 75 height 14
type textarea "20460307571"
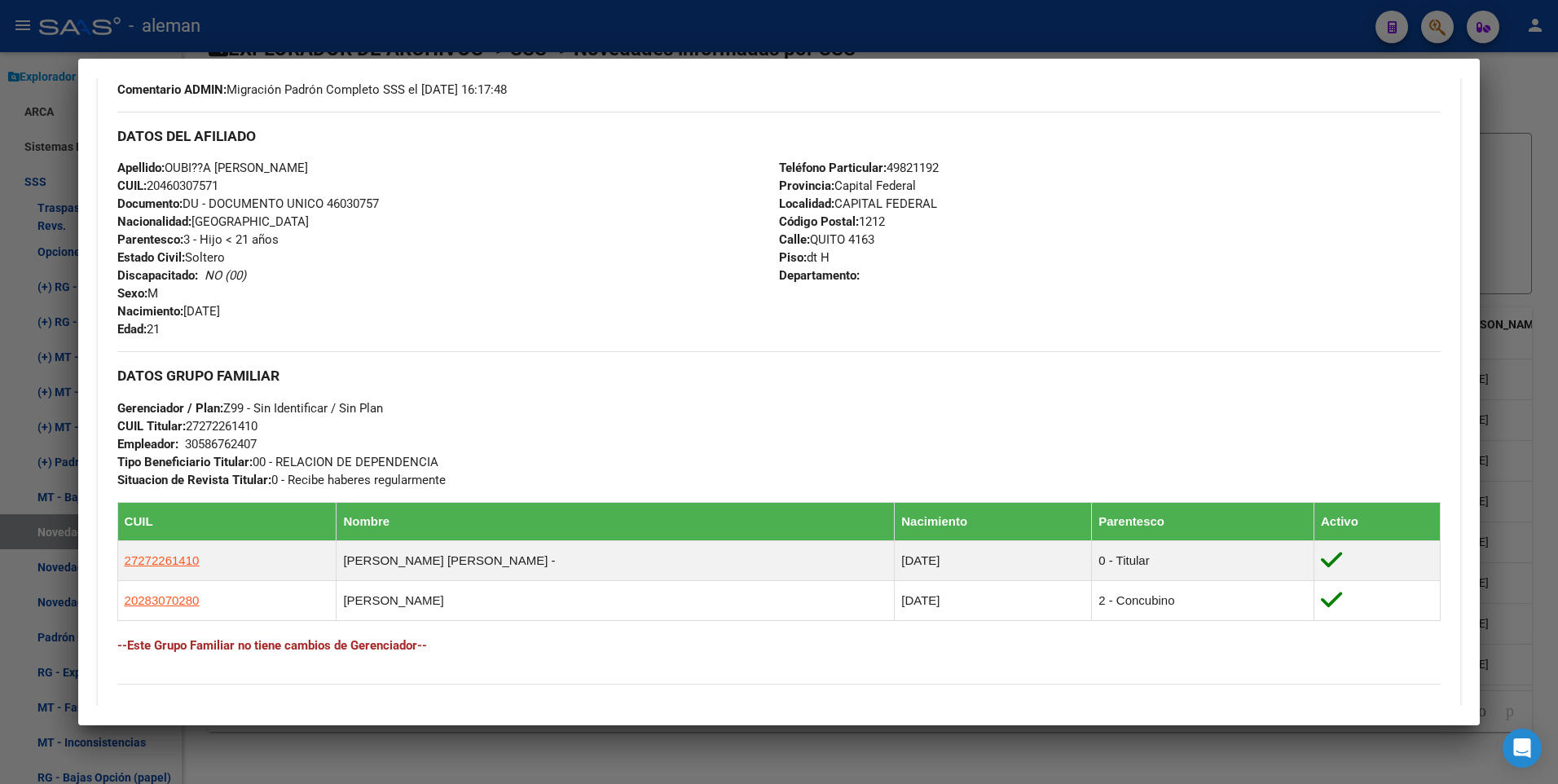
scroll to position [244, 0]
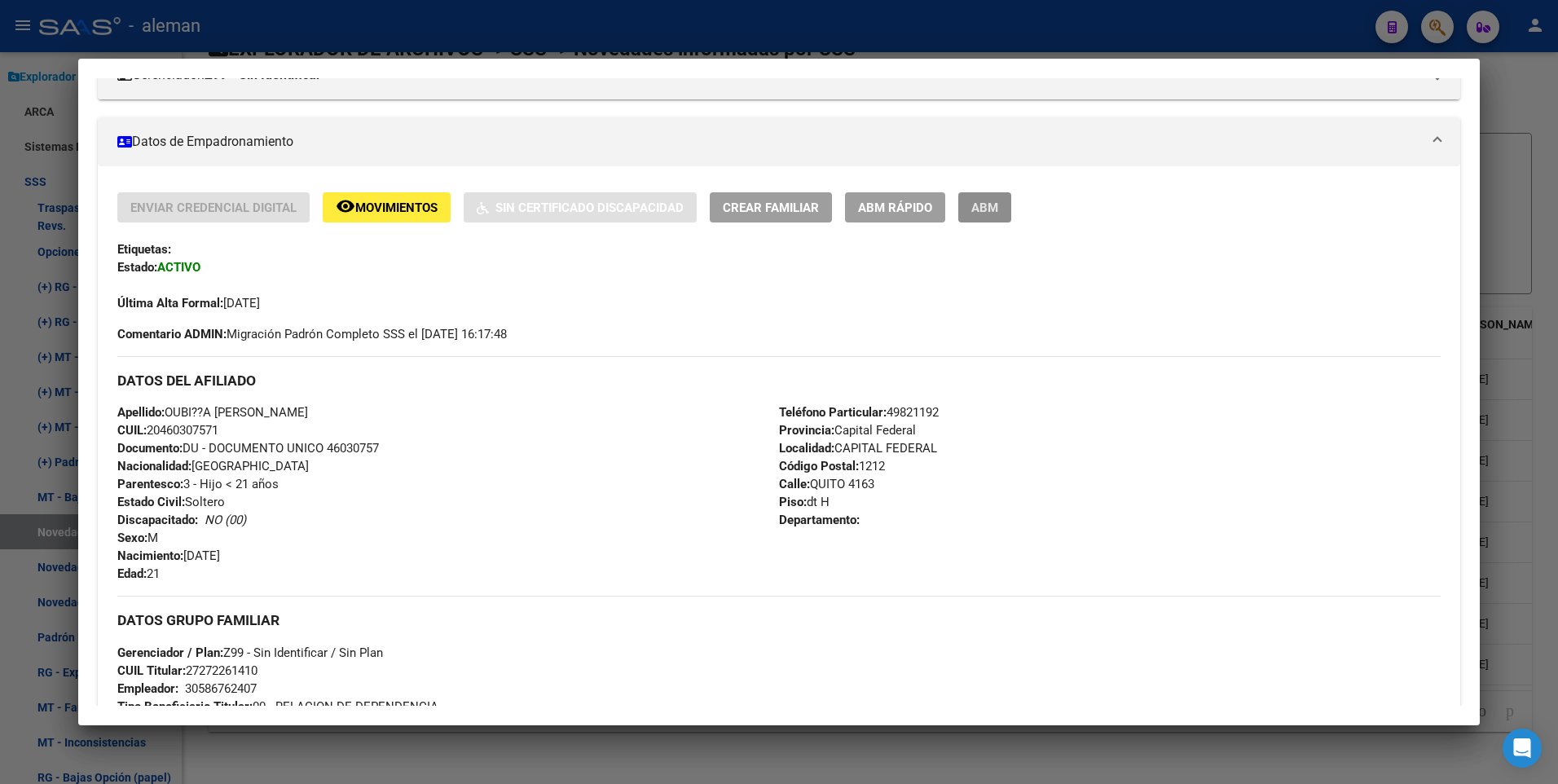
click at [987, 211] on span "ABM" at bounding box center [985, 208] width 26 height 15
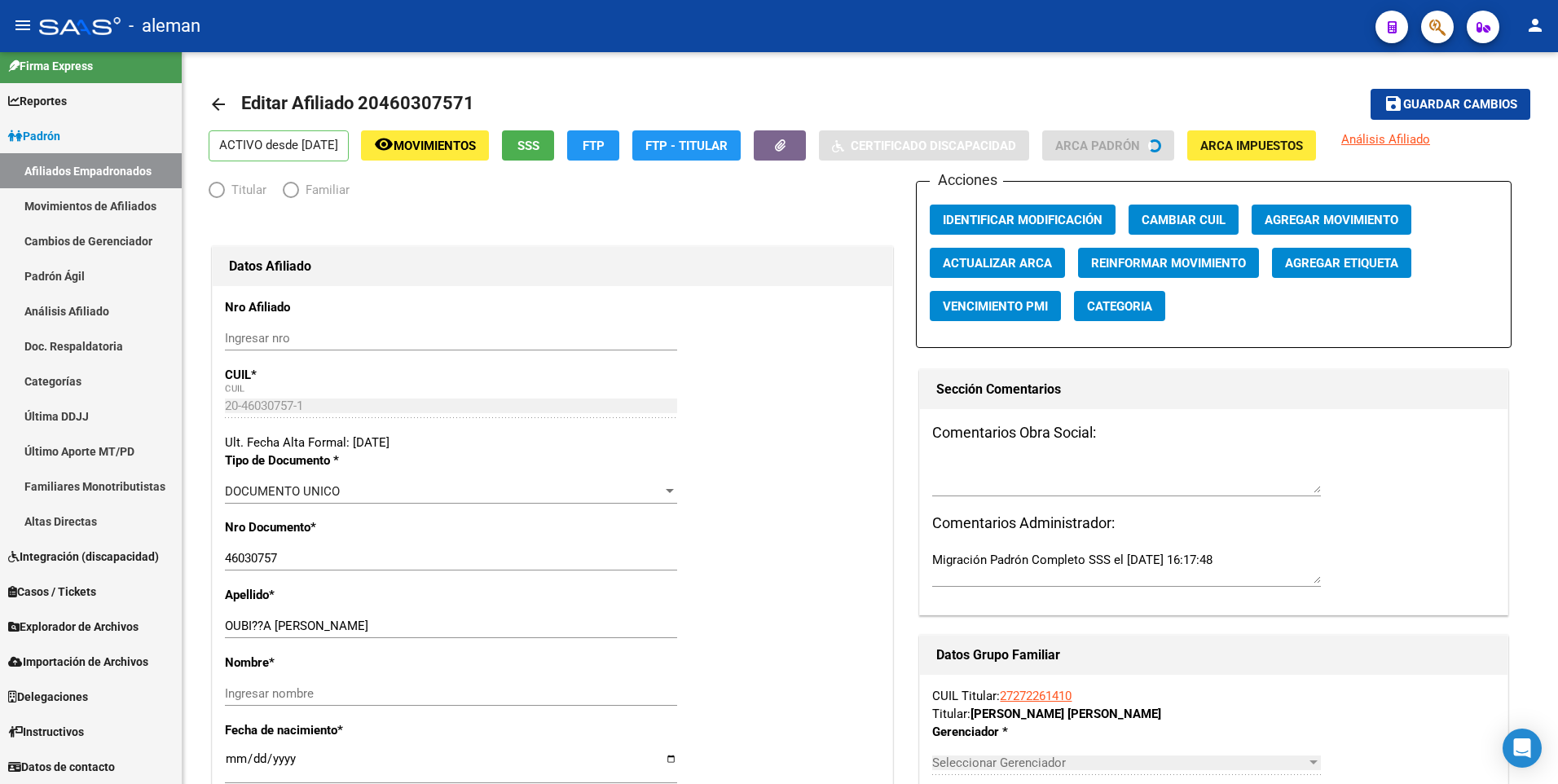
scroll to position [10, 0]
radio input "true"
type input "30-58676240-7"
drag, startPoint x: 252, startPoint y: 625, endPoint x: 273, endPoint y: 620, distance: 21.6
click at [254, 625] on input "OUBI??A ULISES NEHUEN" at bounding box center [451, 626] width 452 height 15
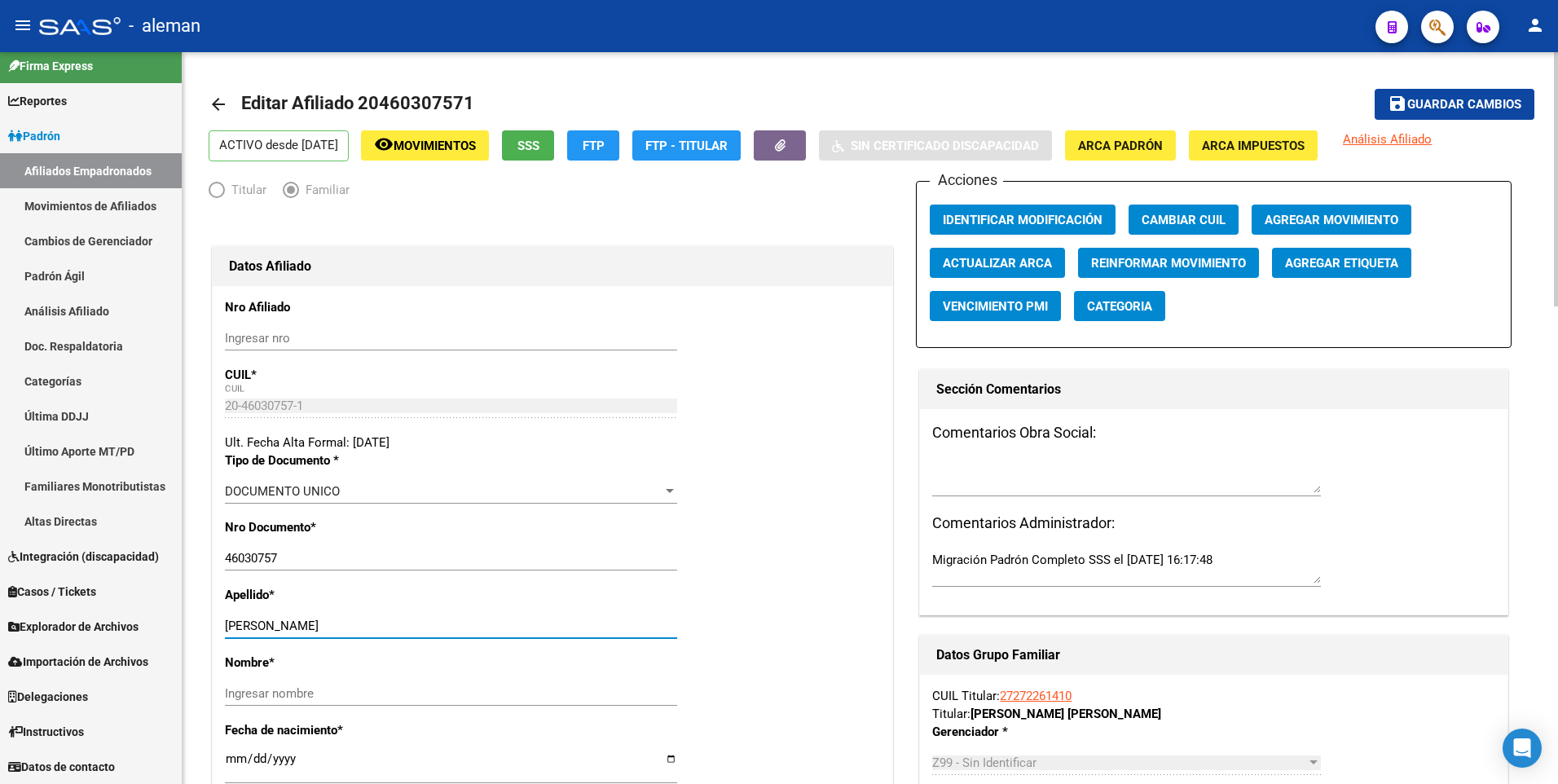
drag, startPoint x: 273, startPoint y: 625, endPoint x: 361, endPoint y: 623, distance: 88.0
click at [361, 623] on input "OUBIÑA ULISES NEHUEN" at bounding box center [451, 626] width 452 height 15
type input "OUBIÑA ULISES NEHUEN"
click at [330, 699] on input "Ingresar nombre" at bounding box center [451, 693] width 452 height 15
paste input "ULISES NEHUEN"
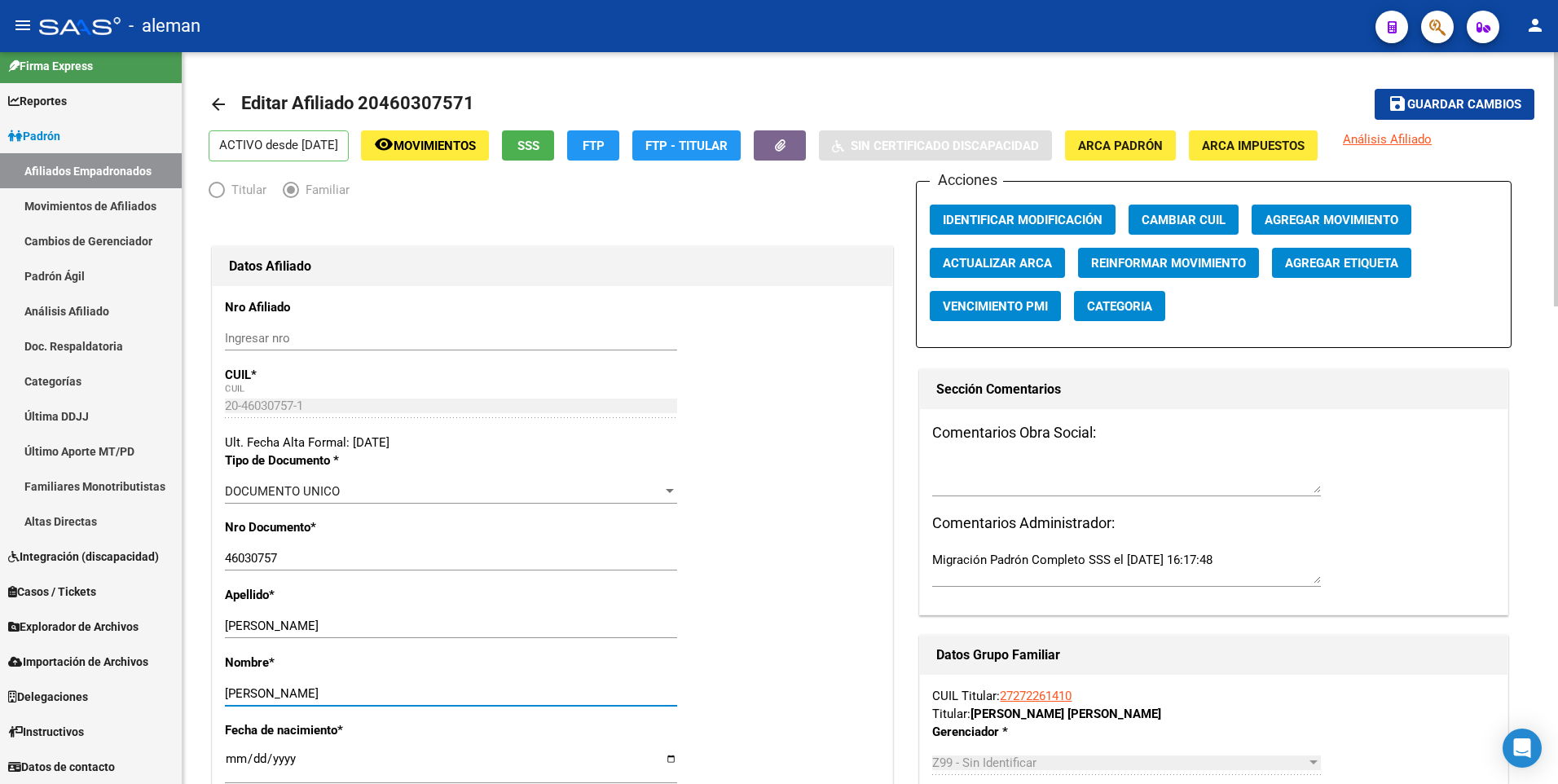
type input "ULISES NEHUEN"
drag, startPoint x: 272, startPoint y: 625, endPoint x: 418, endPoint y: 625, distance: 146.0
click at [418, 625] on input "OUBIÑA ULISES NEHUEN" at bounding box center [451, 626] width 452 height 15
type input "OUBIÑA"
click at [1432, 96] on span "save Guardar cambios" at bounding box center [1454, 104] width 133 height 15
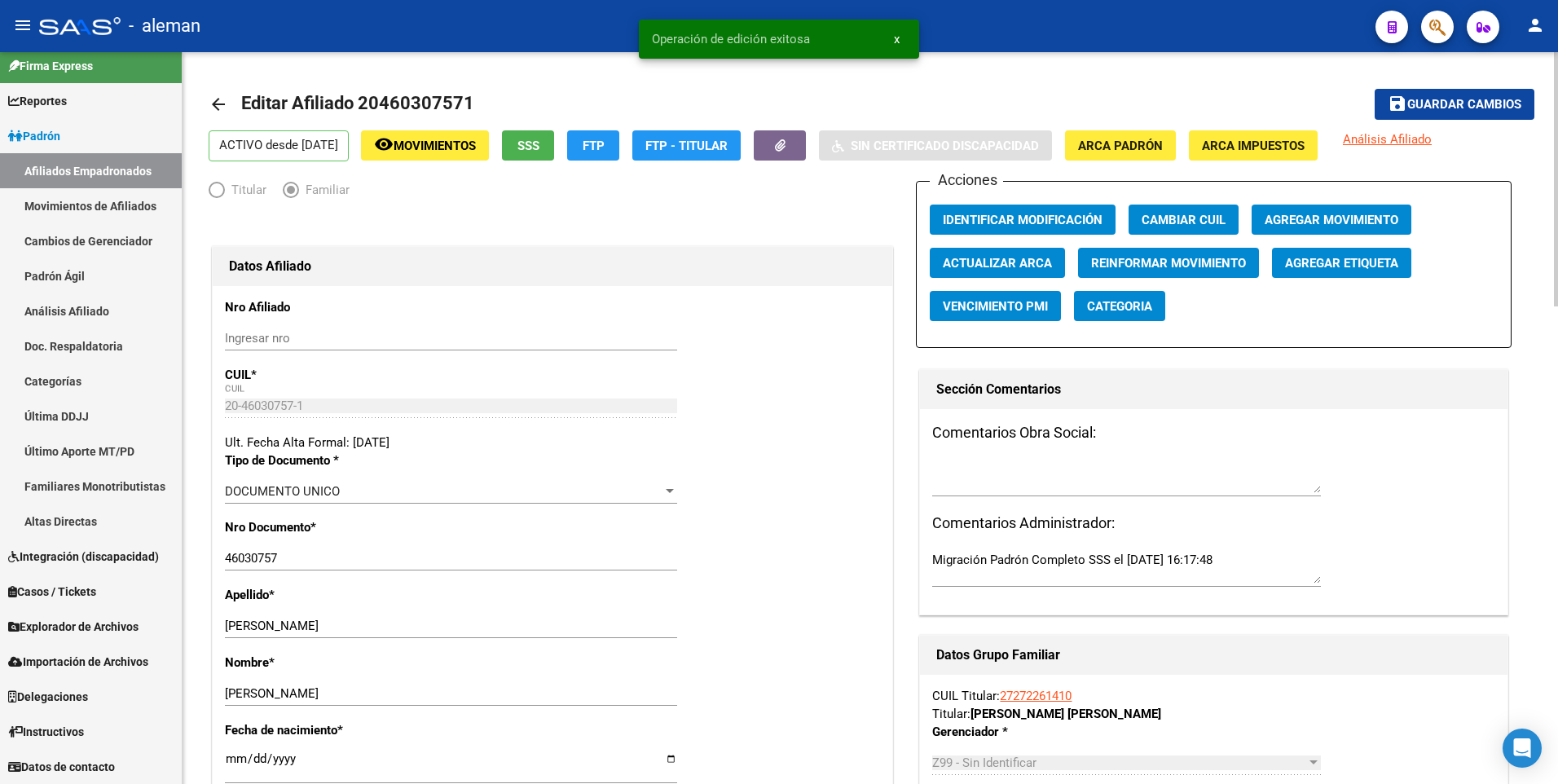
click at [211, 105] on mat-icon "arrow_back" at bounding box center [218, 104] width 20 height 20
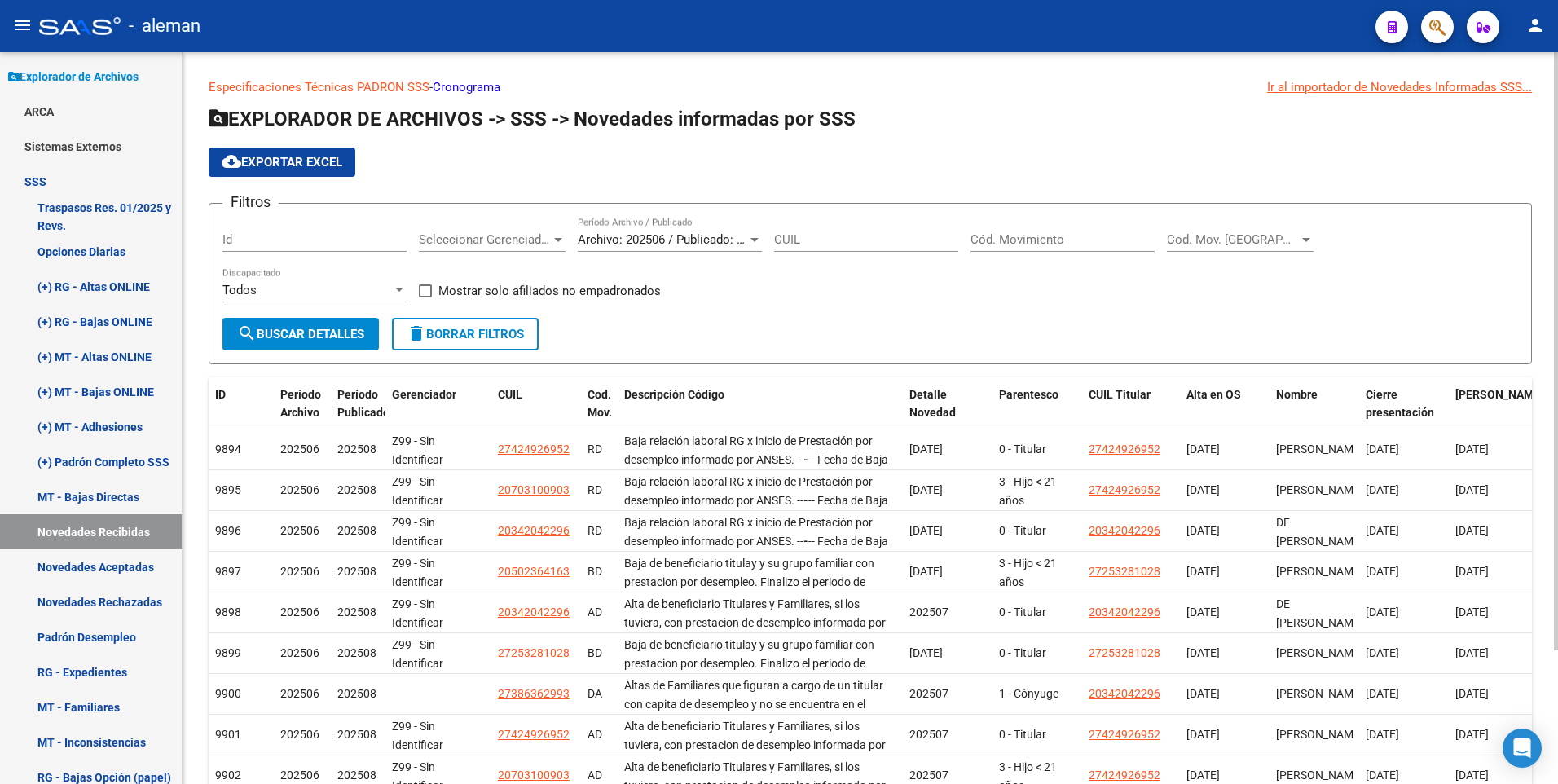
click at [1021, 235] on input "Cód. Movimiento" at bounding box center [1062, 239] width 184 height 15
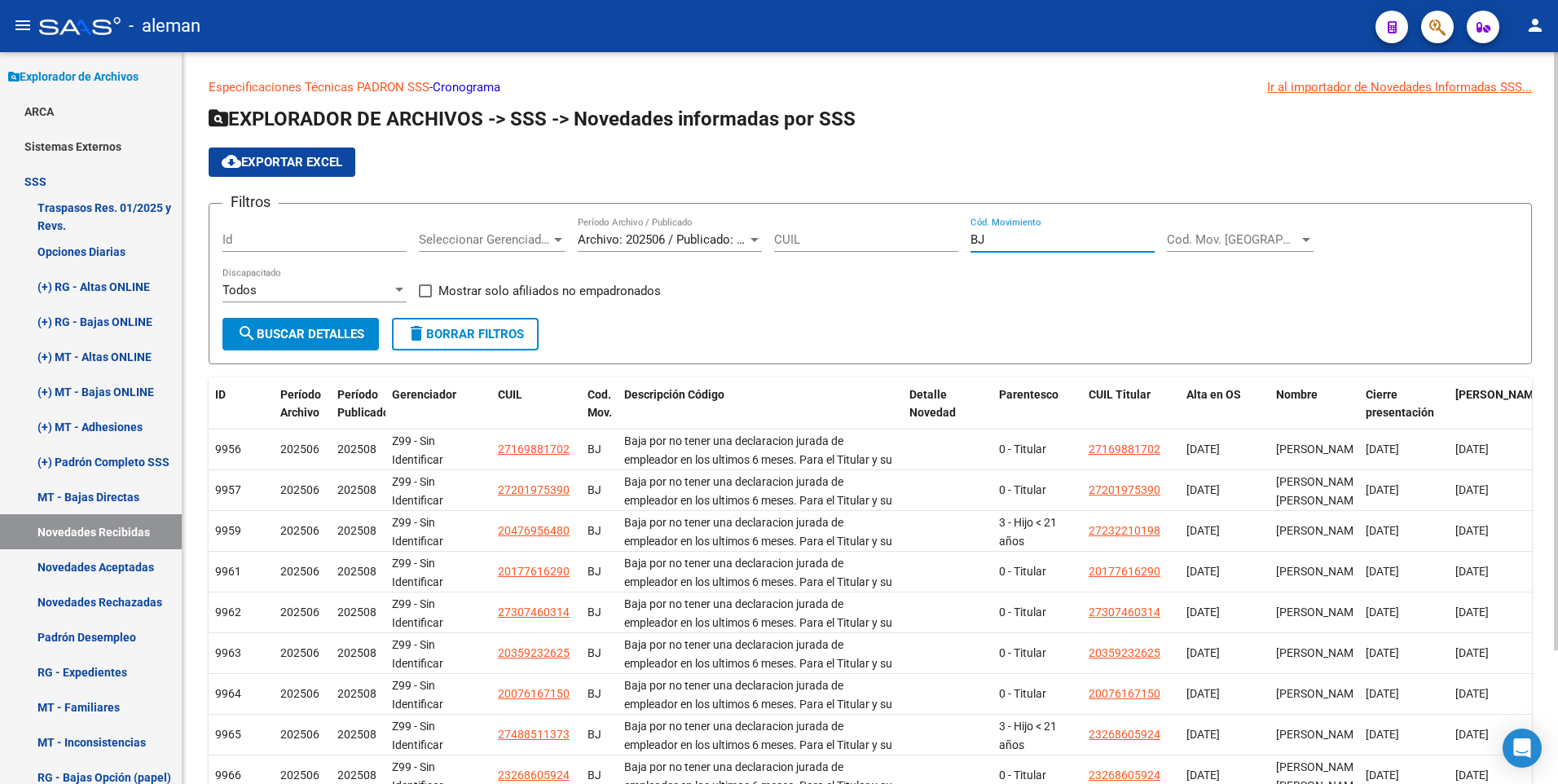
scroll to position [164, 0]
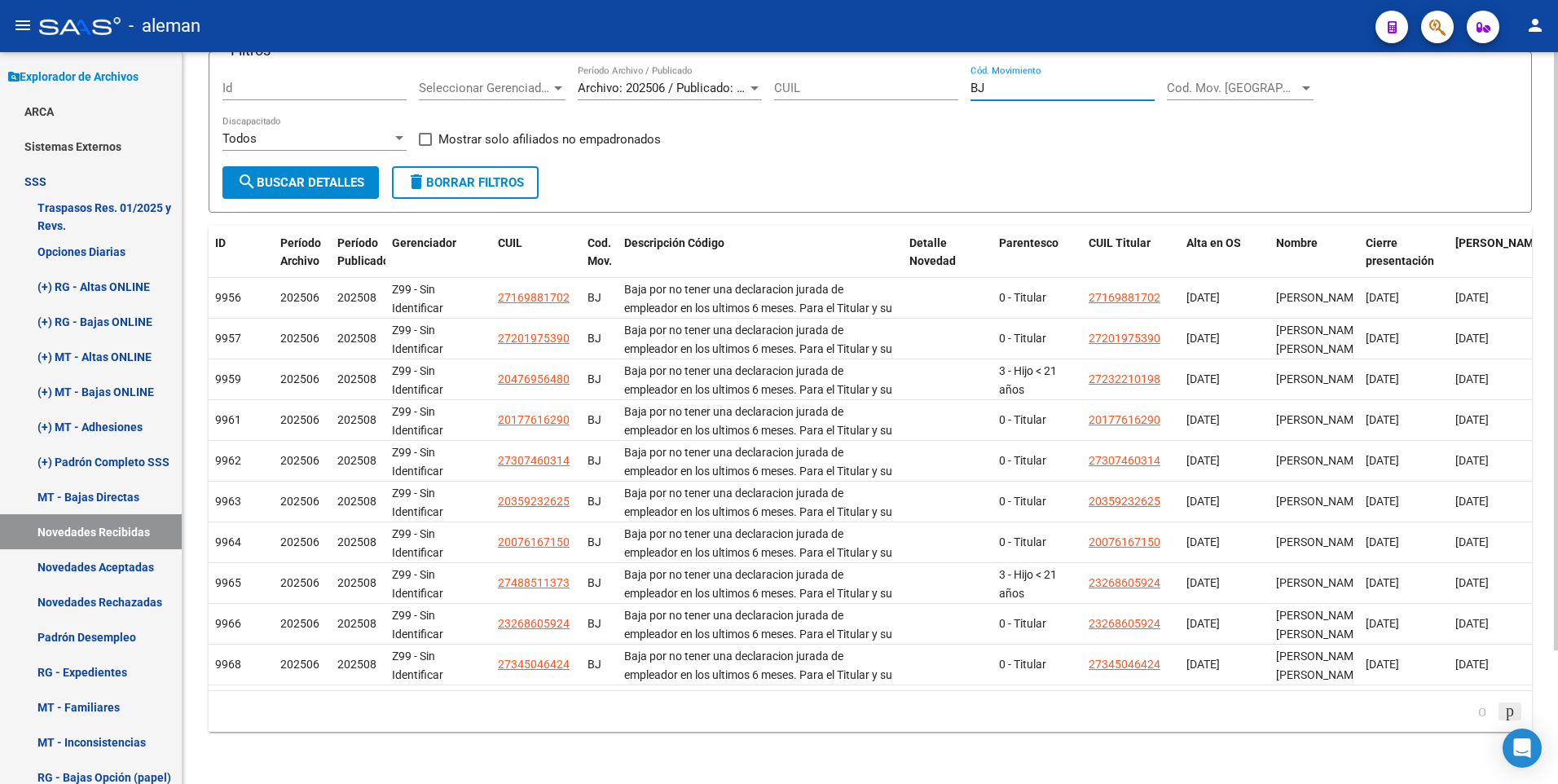
type input "BJ"
click at [1510, 711] on icon "go to next page" at bounding box center [1510, 710] width 13 height 20
click at [1508, 713] on icon "go to next page" at bounding box center [1510, 710] width 13 height 20
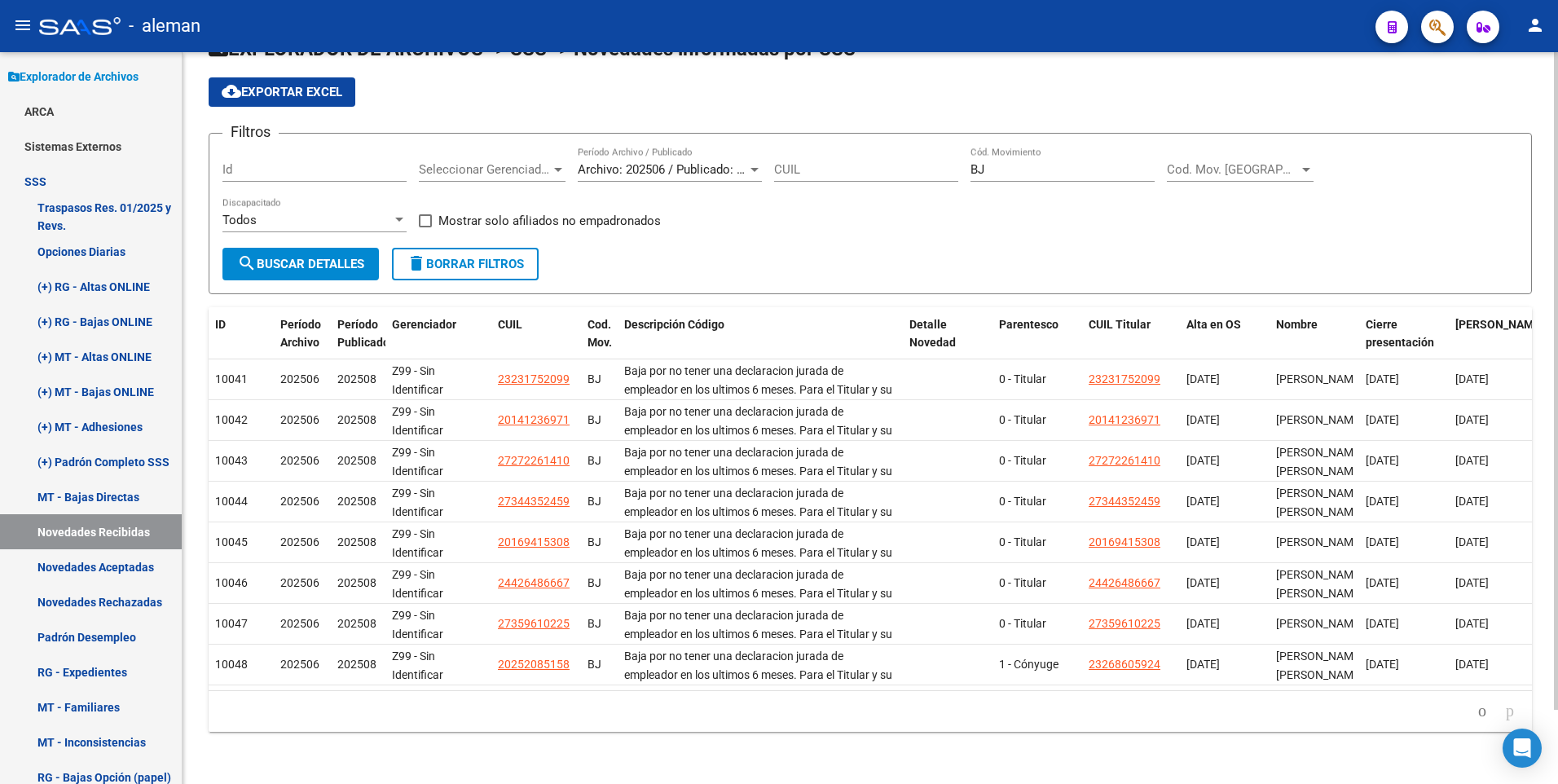
scroll to position [82, 0]
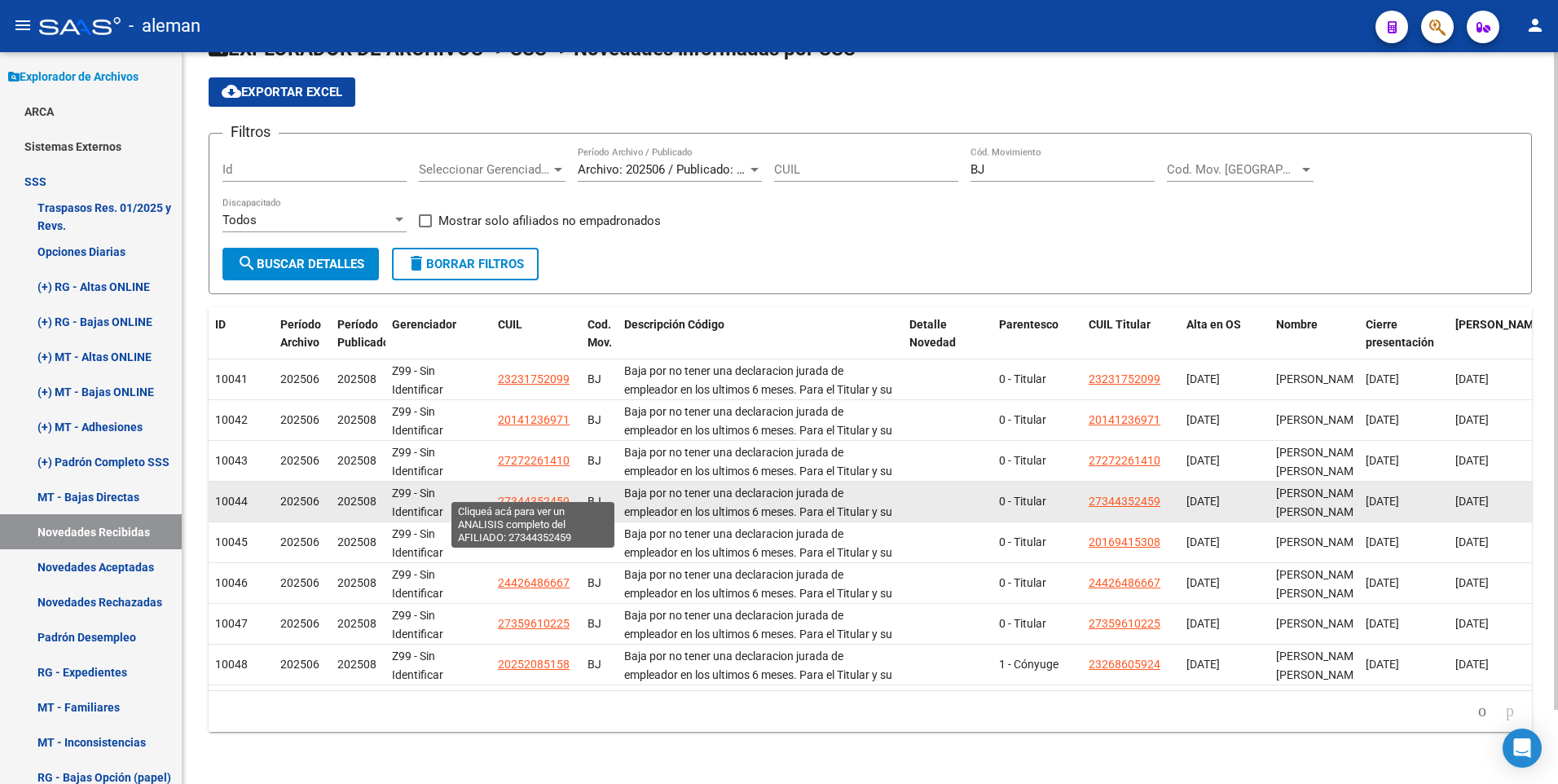
click at [516, 495] on span "27344352459" at bounding box center [534, 501] width 72 height 13
type textarea "27344352459"
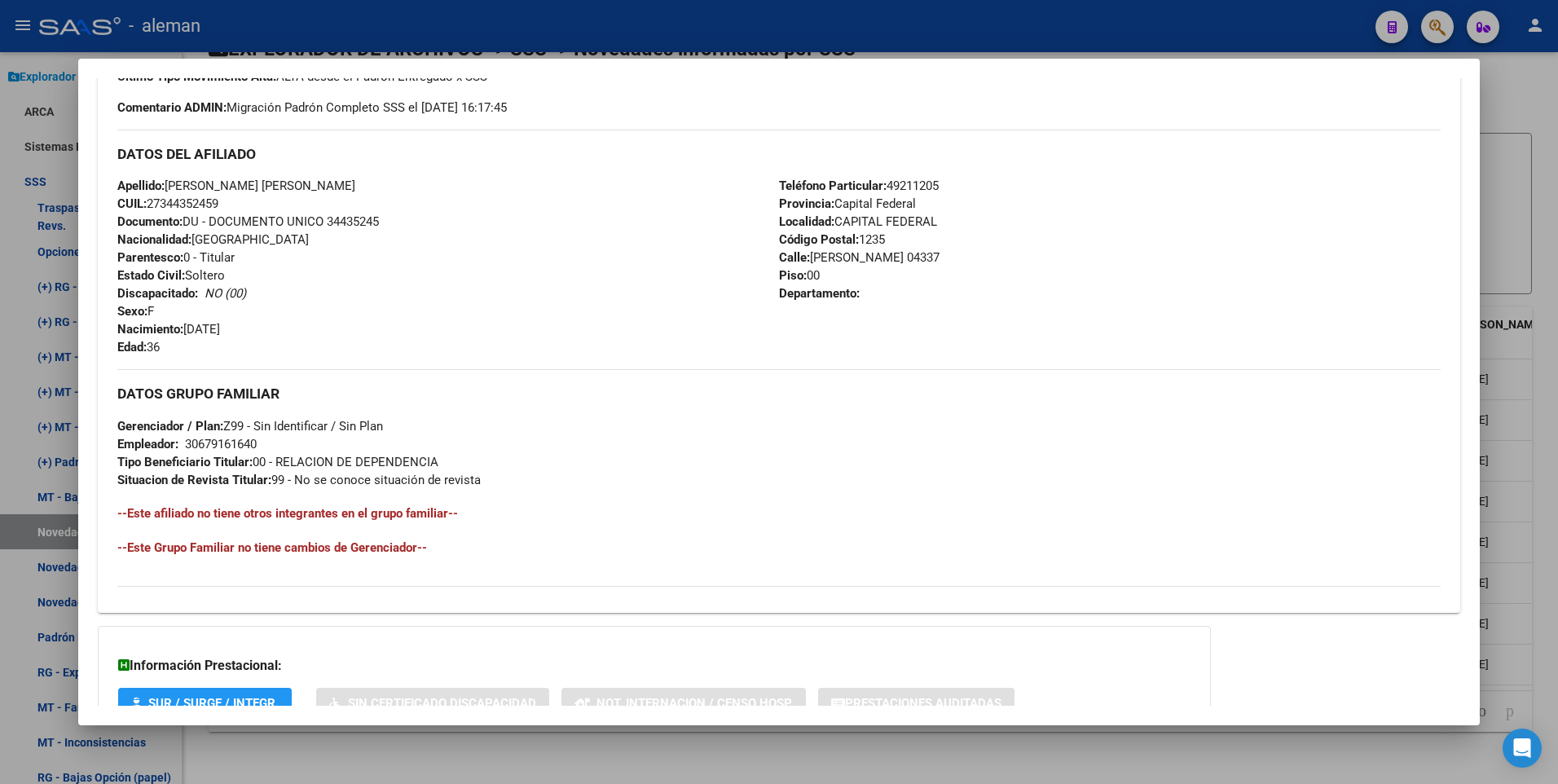
scroll to position [610, 0]
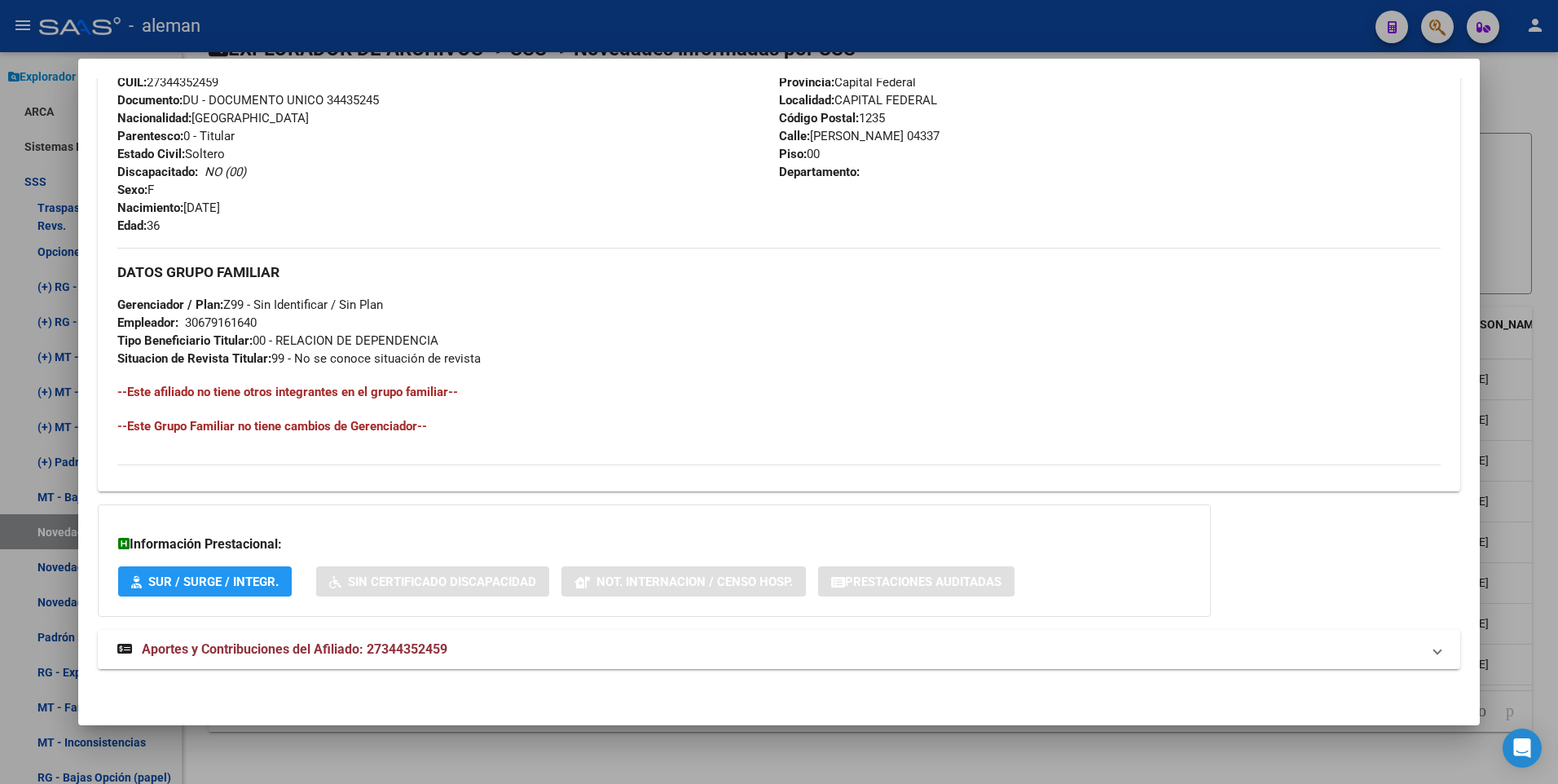
click at [411, 644] on span "Aportes y Contribuciones del Afiliado: 27344352459" at bounding box center [294, 649] width 306 height 15
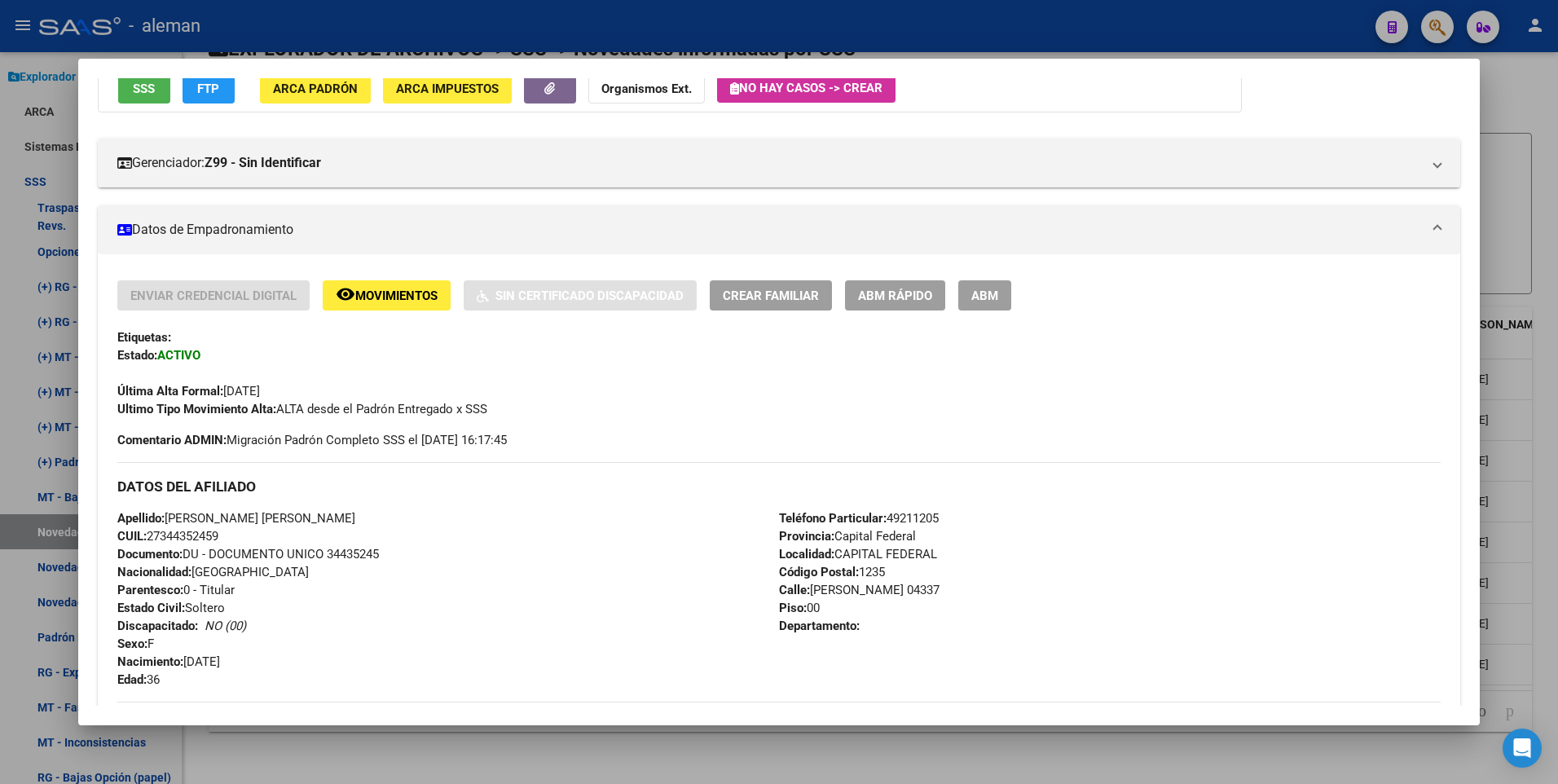
scroll to position [75, 0]
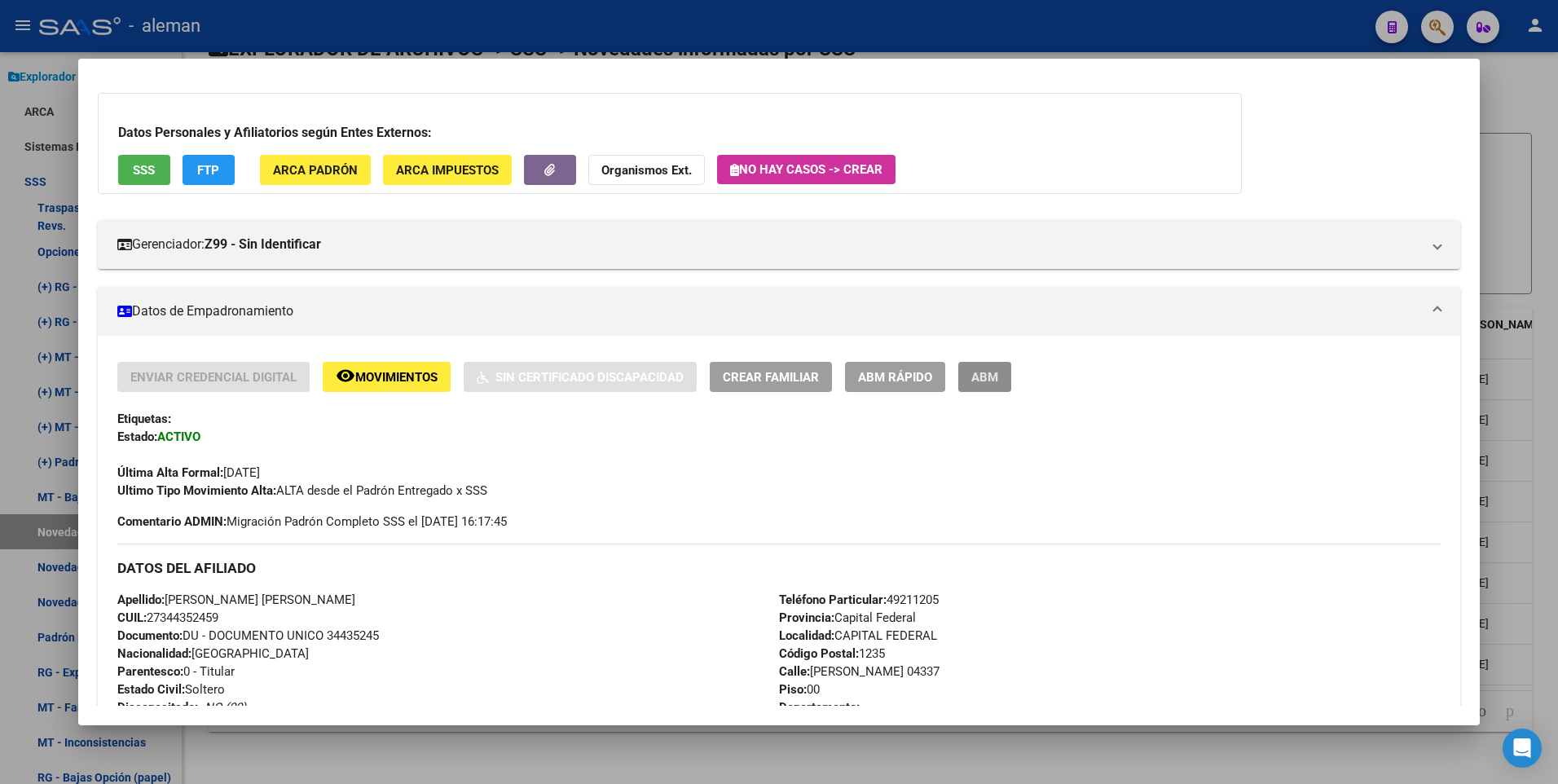
click at [980, 380] on span "ABM" at bounding box center [985, 377] width 26 height 15
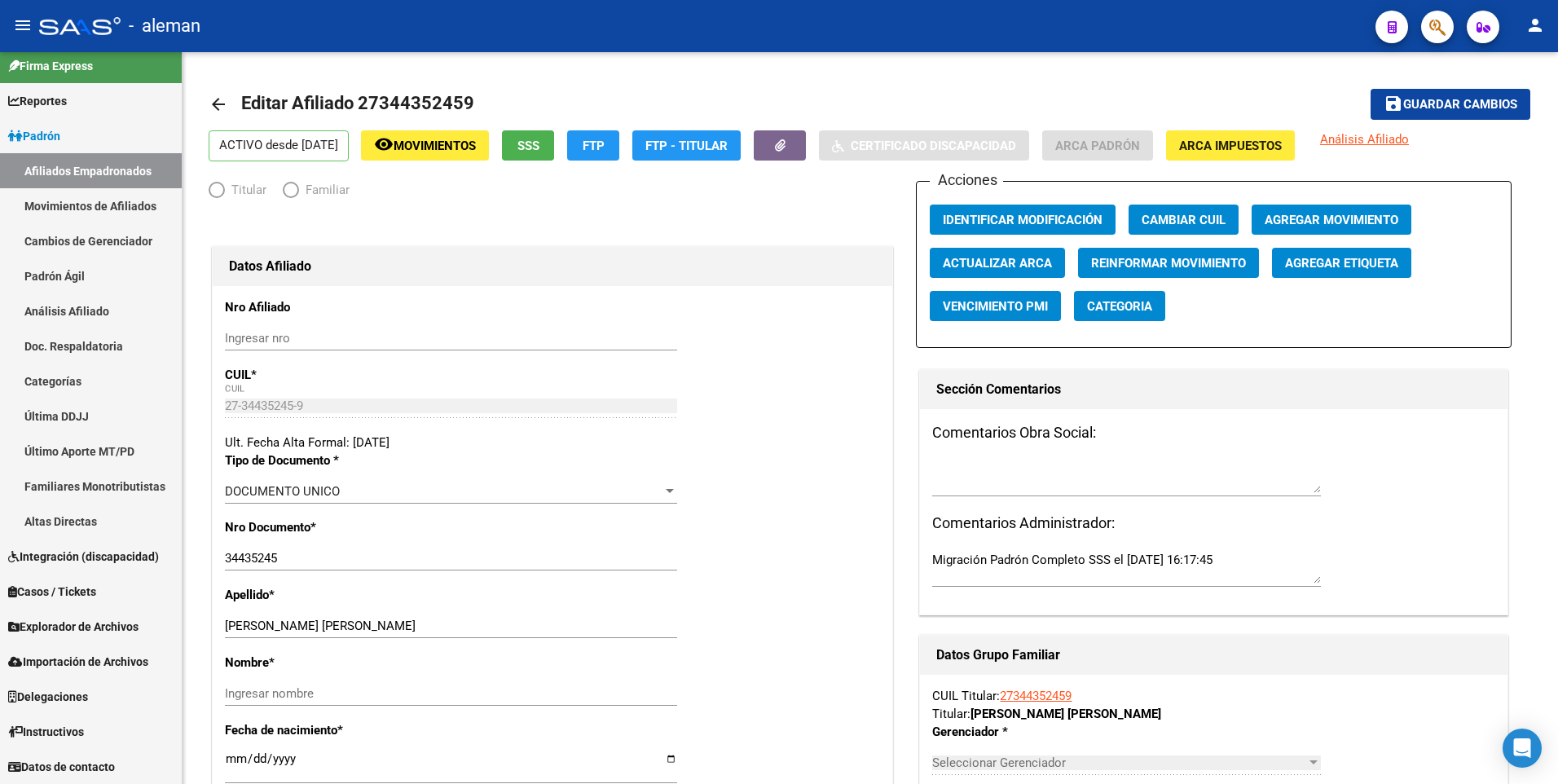
scroll to position [10, 0]
radio input "true"
type input "30-67916164-0"
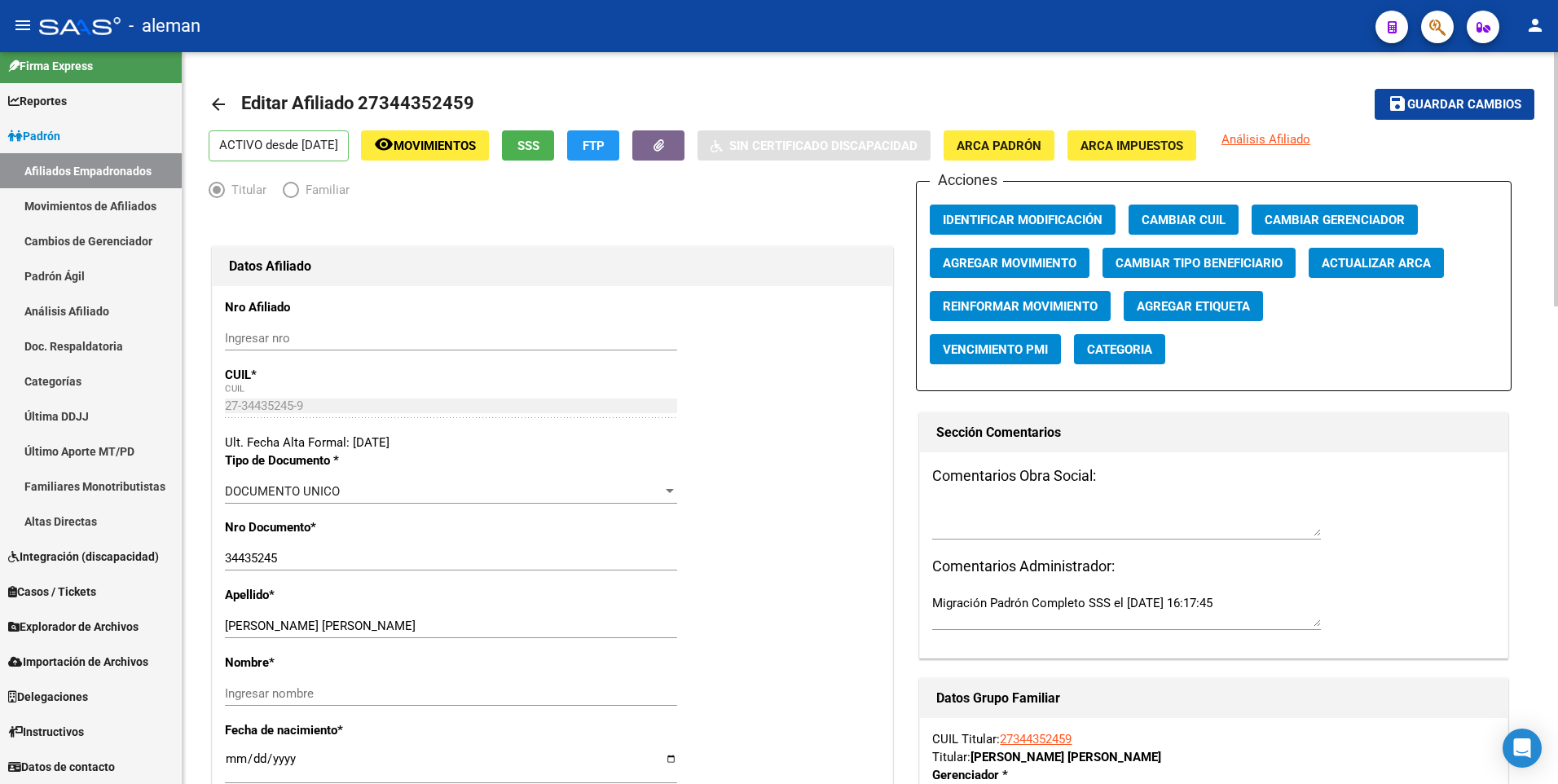
scroll to position [81, 0]
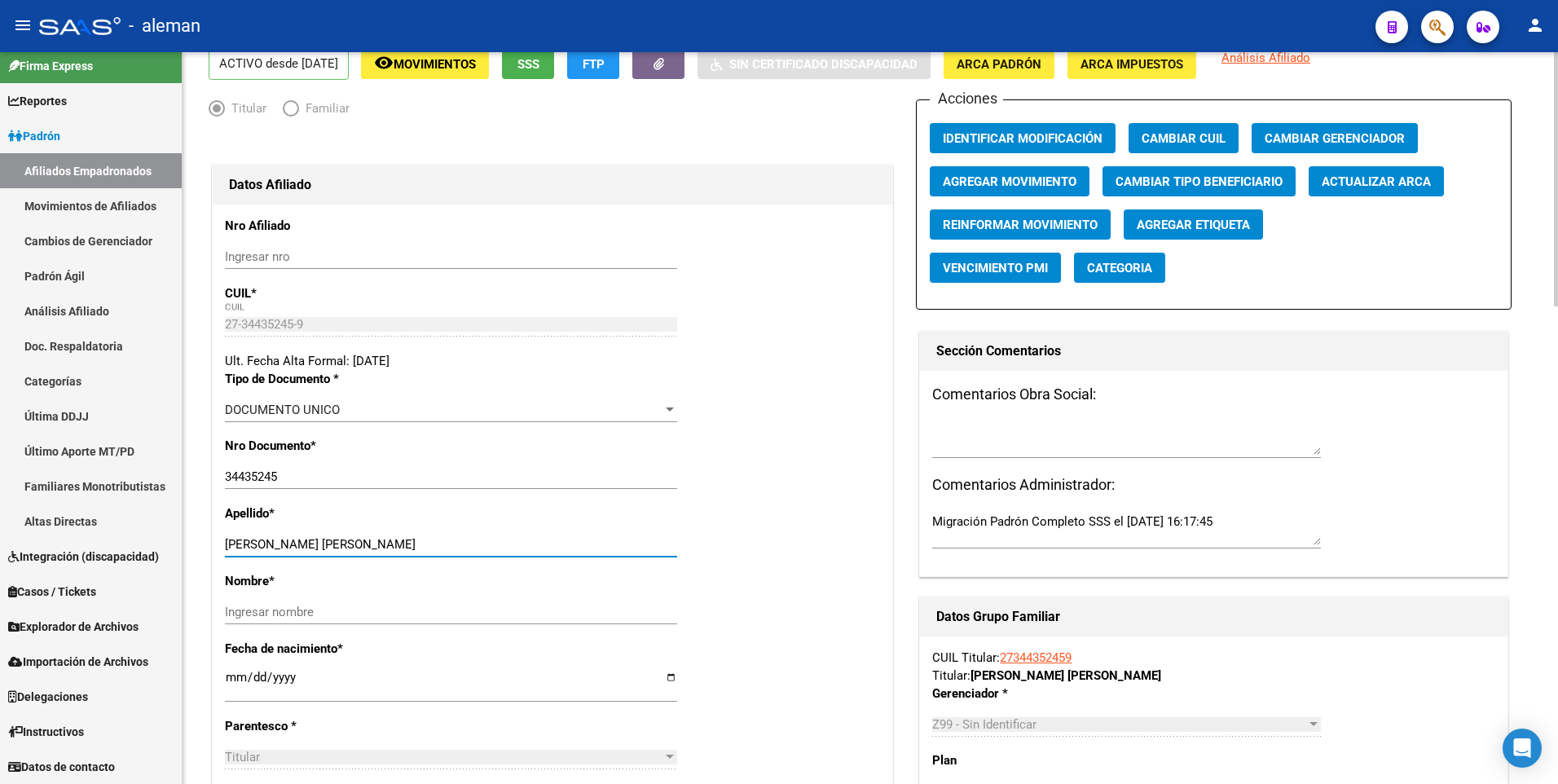
drag, startPoint x: 353, startPoint y: 544, endPoint x: 434, endPoint y: 544, distance: 81.0
click at [434, 544] on input "KEMPNER MORINELLI, DENISE MARI" at bounding box center [451, 545] width 452 height 15
click at [404, 612] on input "Ingresar nombre" at bounding box center [451, 612] width 452 height 15
paste input "DENISE MARI"
type input "DENISE MARI"
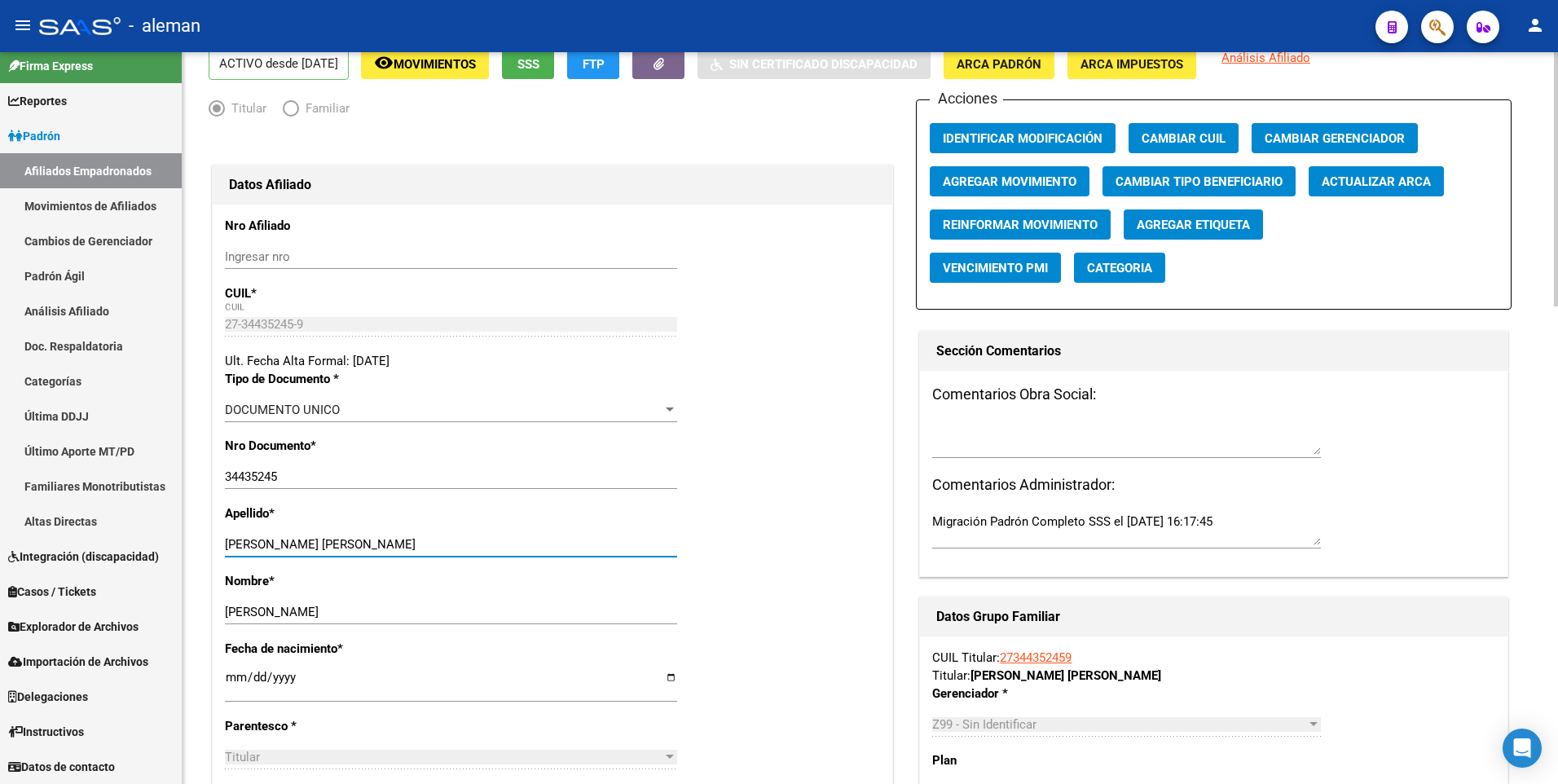
drag, startPoint x: 347, startPoint y: 543, endPoint x: 435, endPoint y: 543, distance: 88.0
click at [435, 543] on input "KEMPNER MORINELLI, DENISE MARI" at bounding box center [451, 545] width 452 height 15
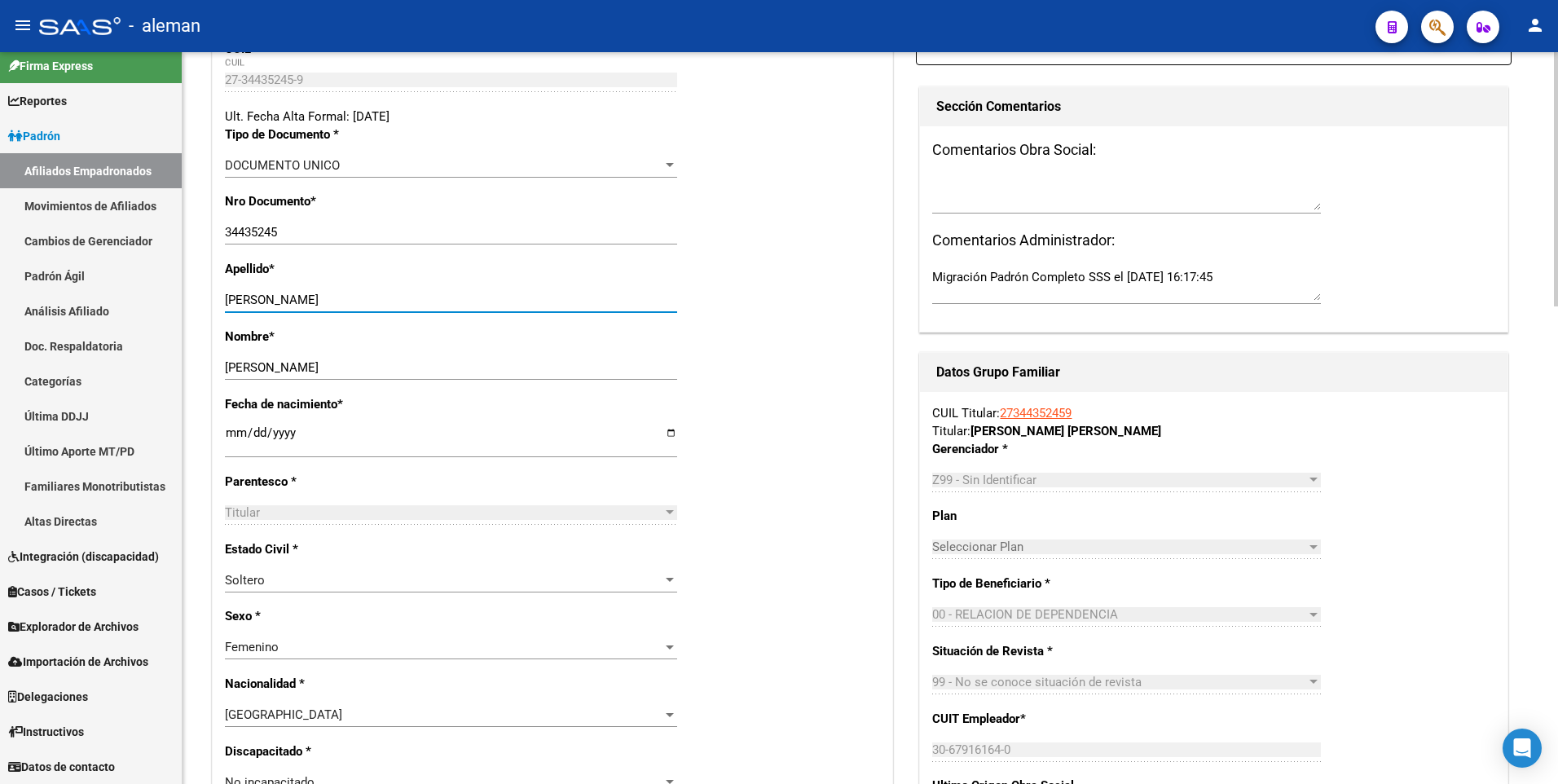
scroll to position [0, 0]
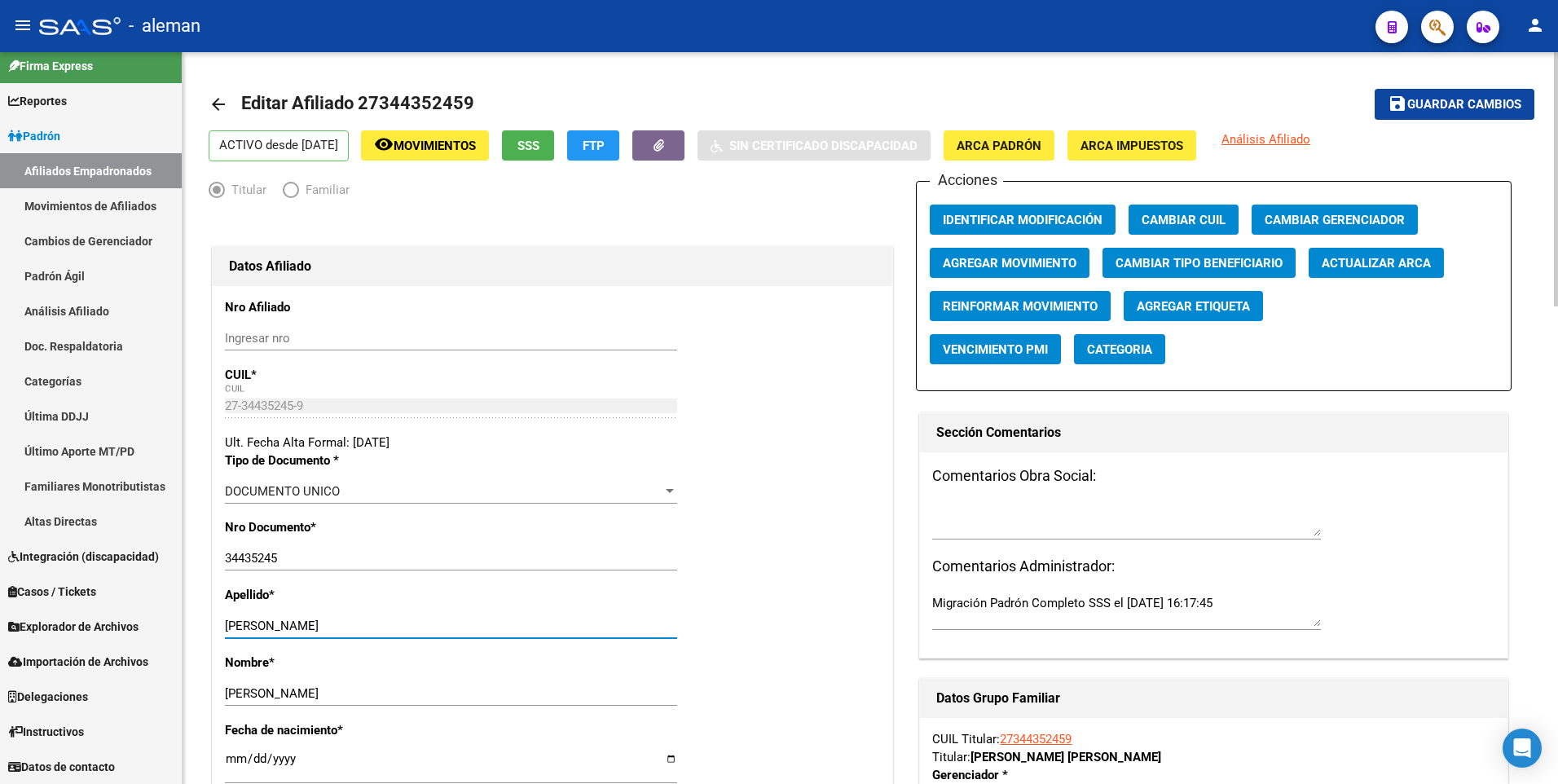
type input "KEMPNER MORINELLI"
click at [1462, 106] on span "Guardar cambios" at bounding box center [1463, 105] width 114 height 15
click at [1020, 257] on span "Agregar Movimiento" at bounding box center [1008, 263] width 133 height 15
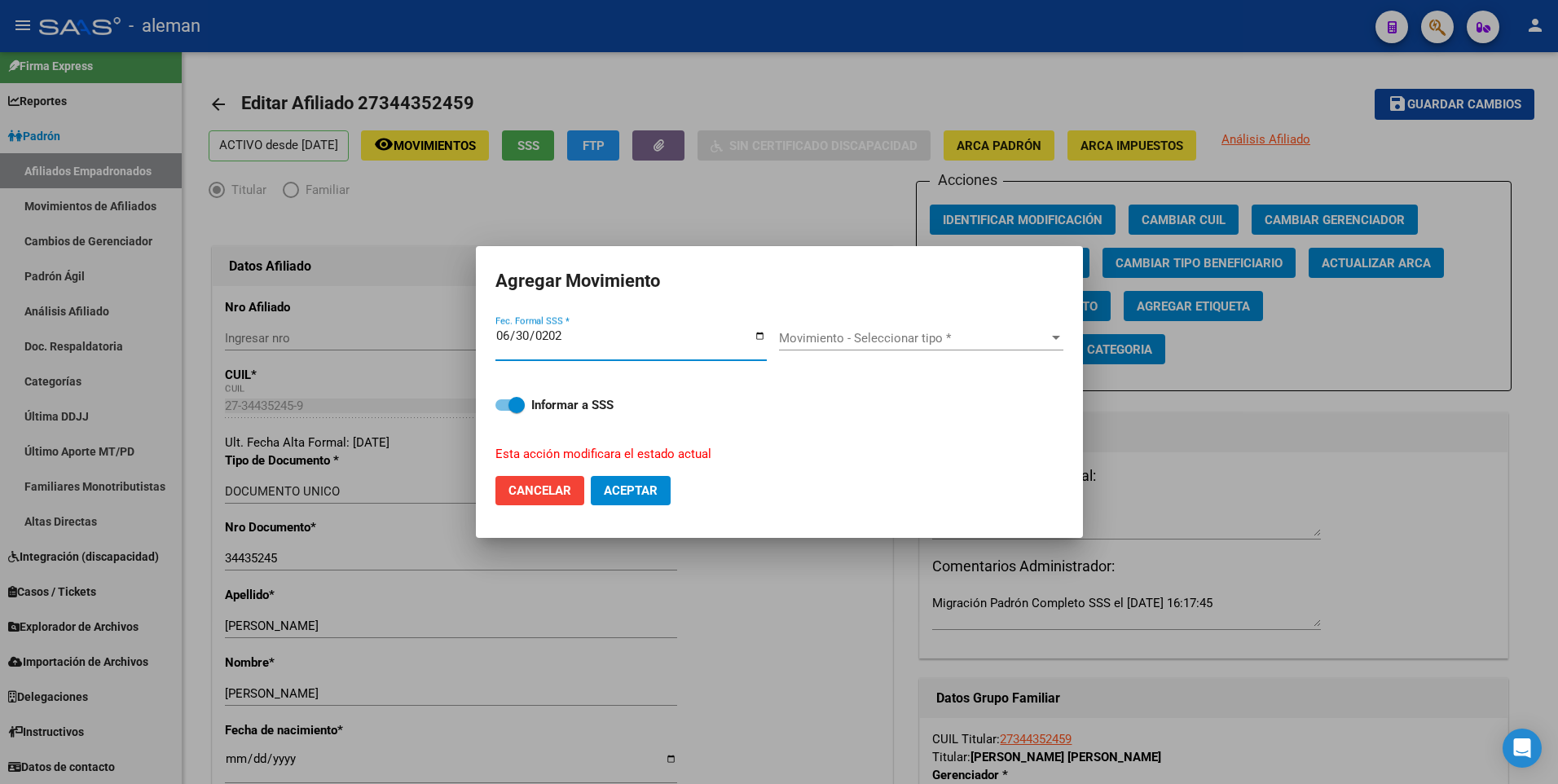
type input "2025-06-30"
click at [590, 476] on button "Aceptar" at bounding box center [630, 490] width 79 height 29
click at [954, 334] on span "Movimiento - Seleccionar tipo *" at bounding box center [913, 339] width 270 height 15
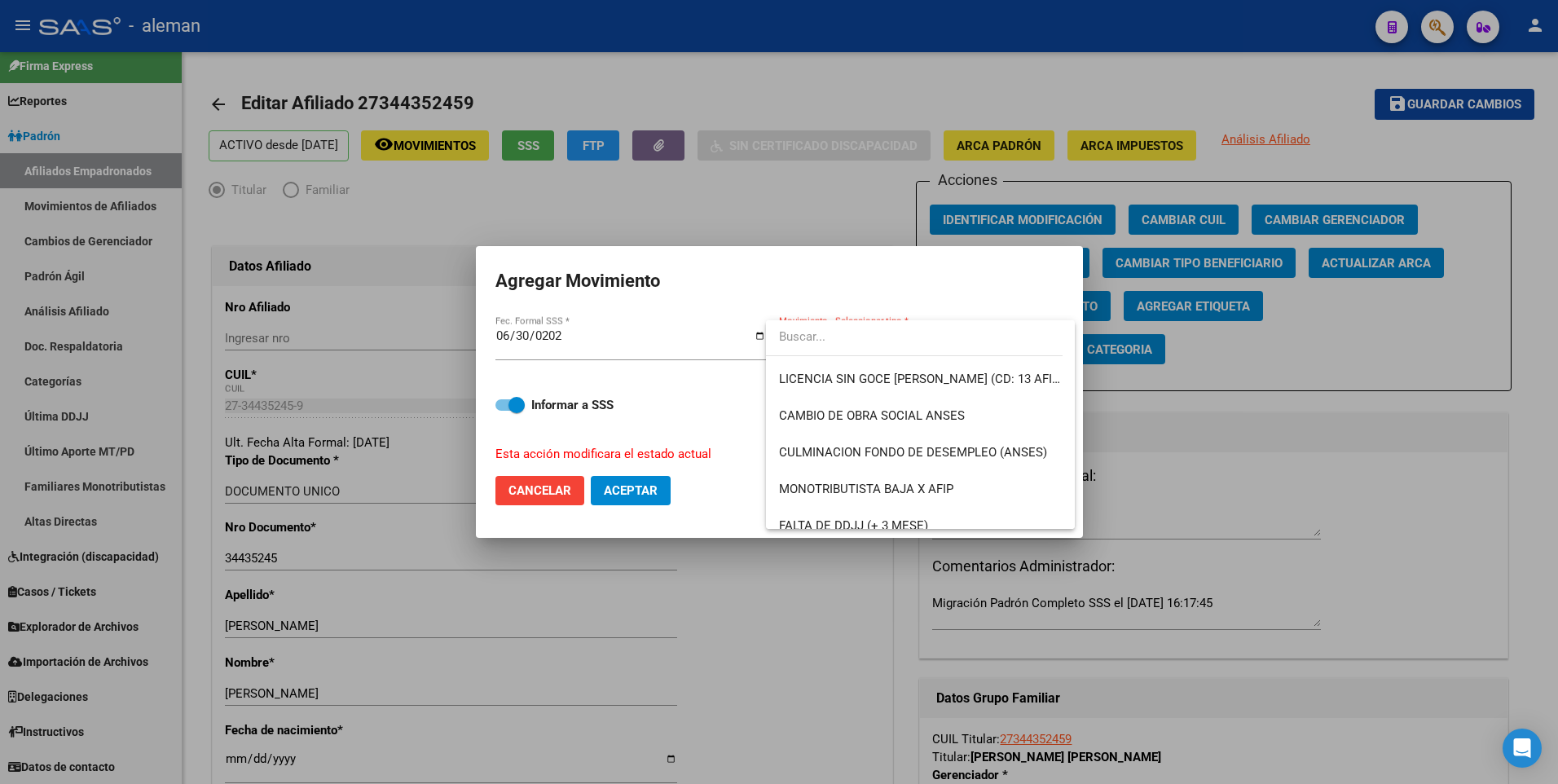
scroll to position [408, 0]
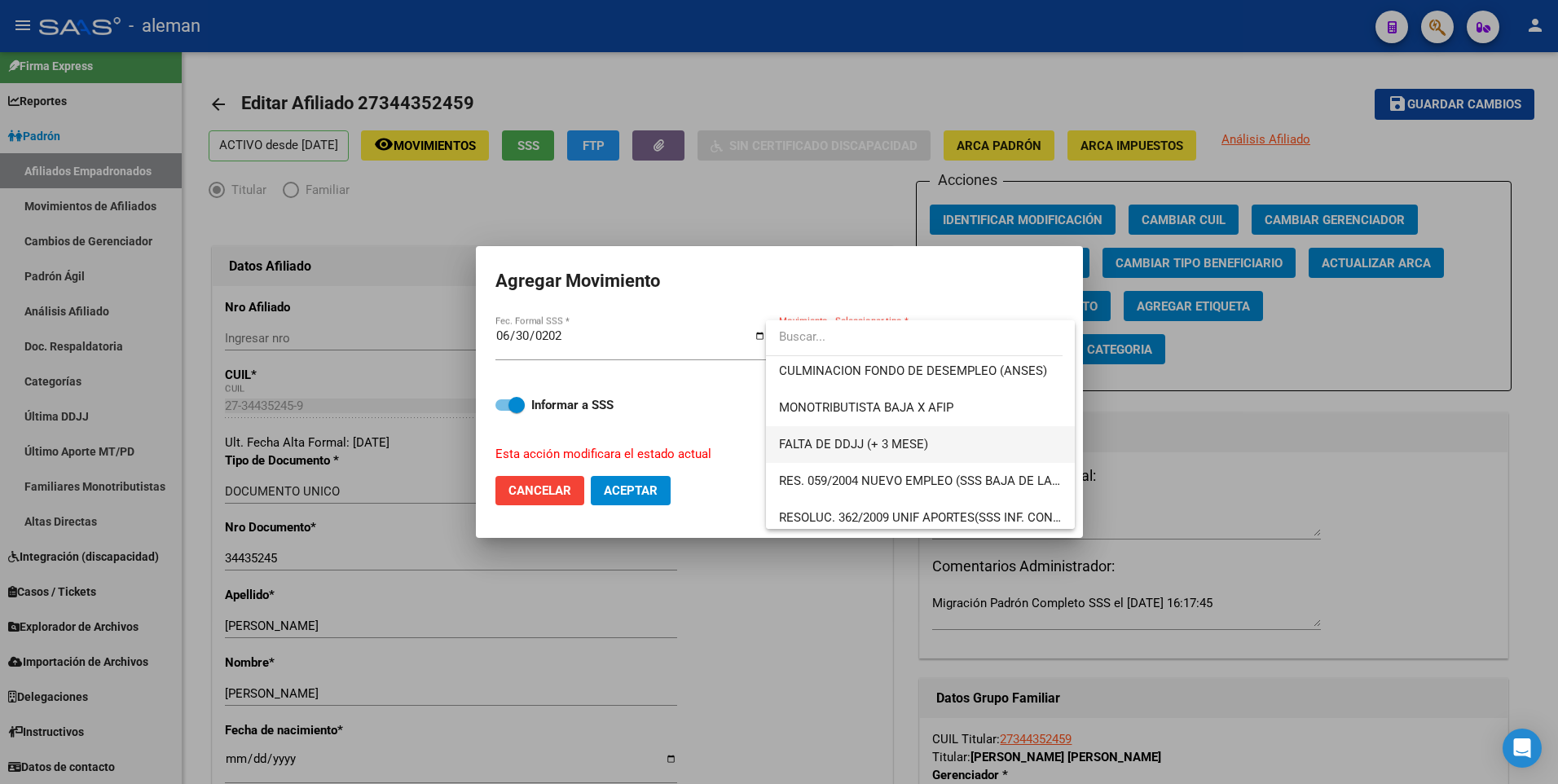
click at [902, 431] on span "FALTA DE DDJJ (+ 3 MESE)" at bounding box center [919, 444] width 283 height 37
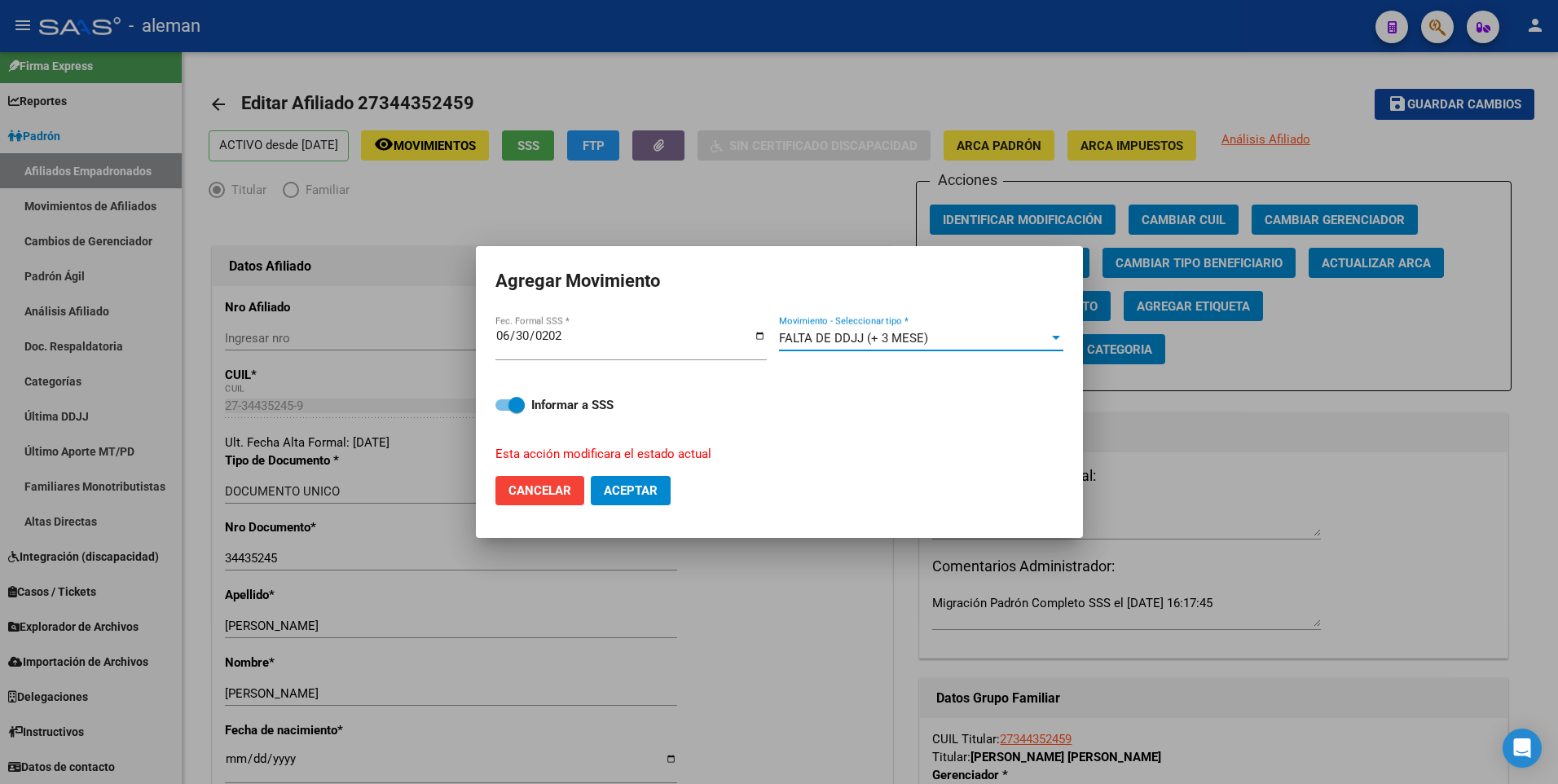
click at [499, 408] on span at bounding box center [510, 405] width 29 height 11
click at [502, 410] on input "Informar a SSS" at bounding box center [502, 410] width 1 height 1
checkbox input "false"
click at [648, 499] on button "Aceptar" at bounding box center [630, 490] width 79 height 29
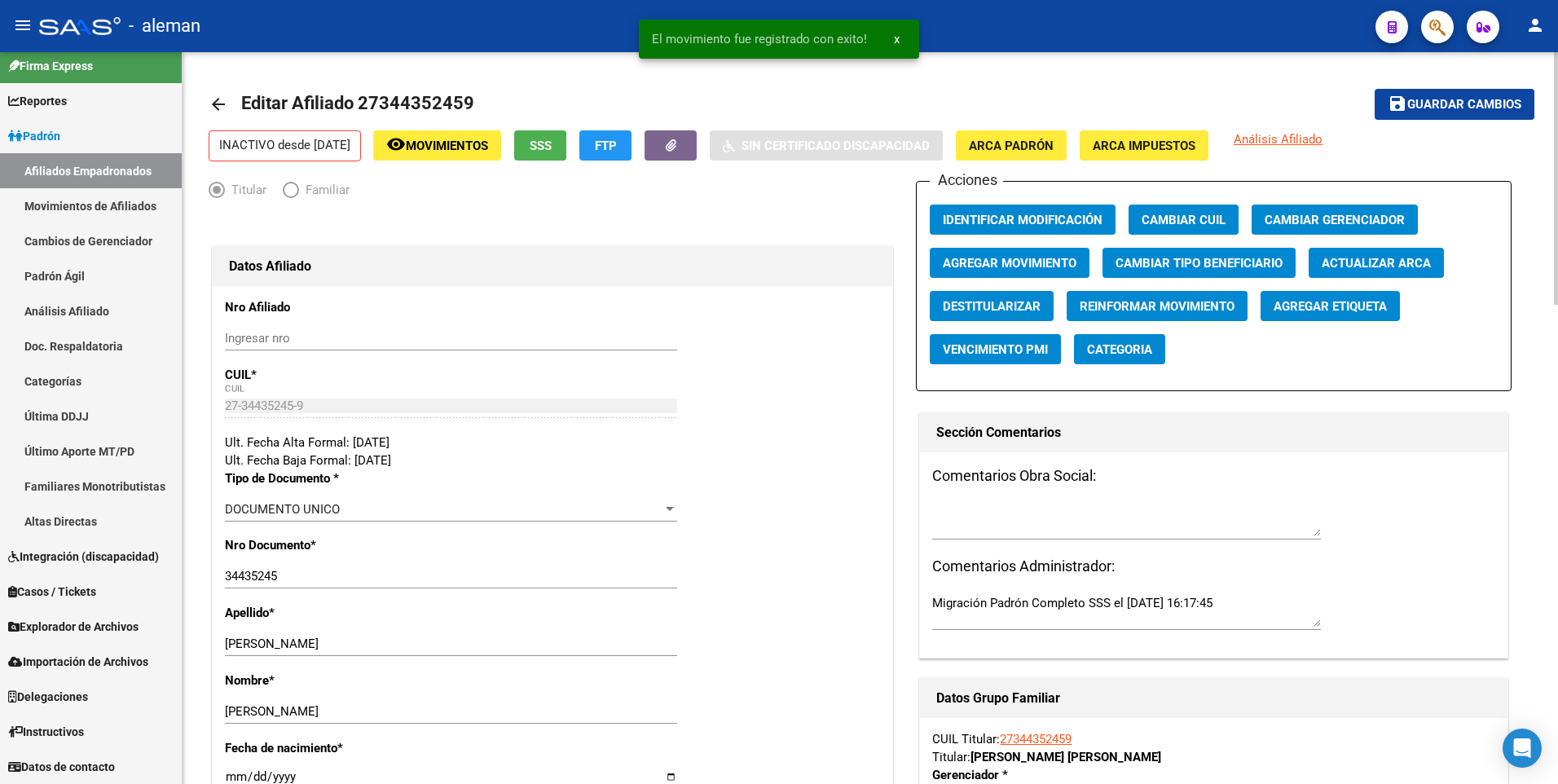
click at [215, 104] on mat-icon "arrow_back" at bounding box center [218, 104] width 20 height 20
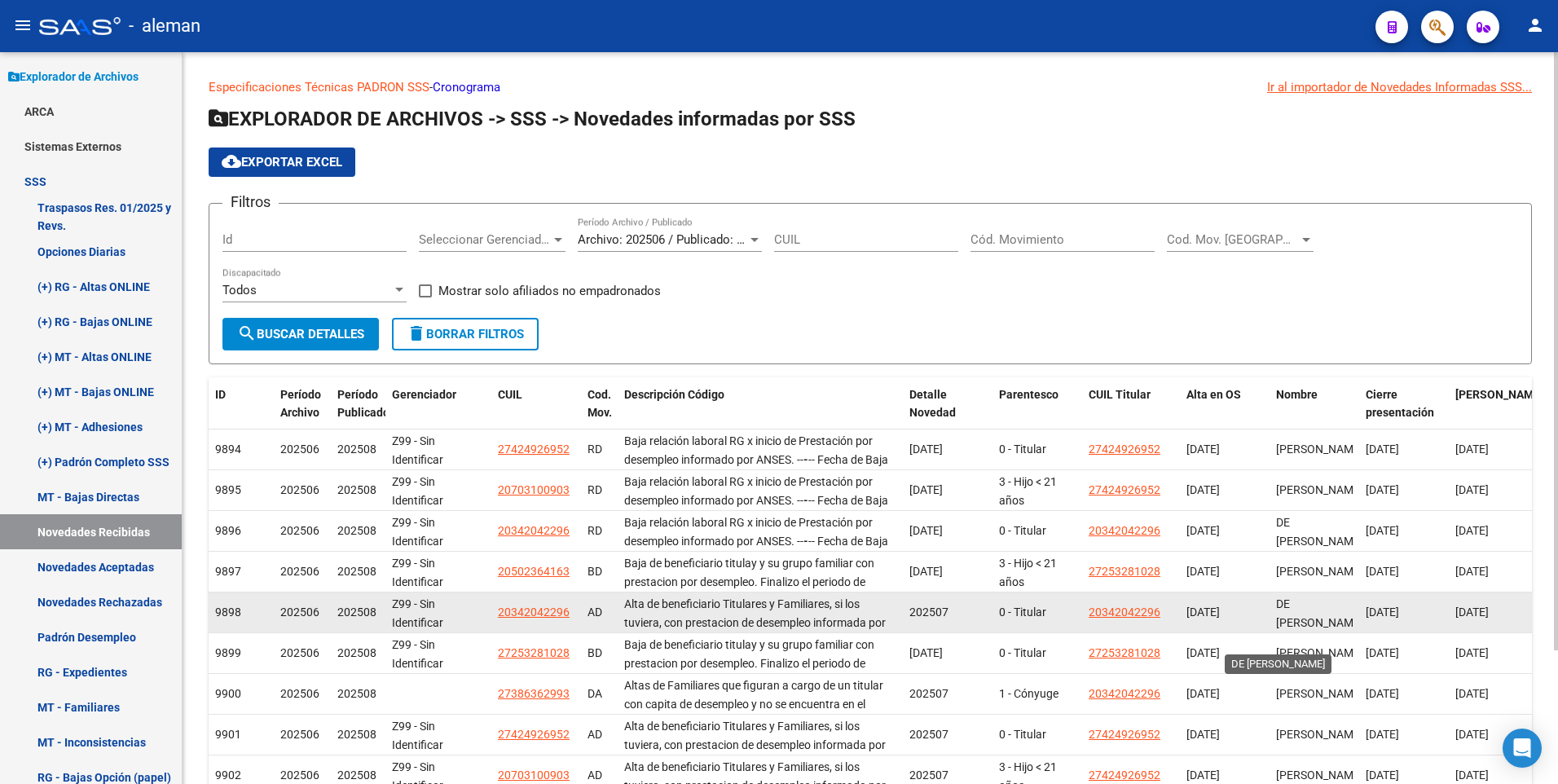
scroll to position [21, 0]
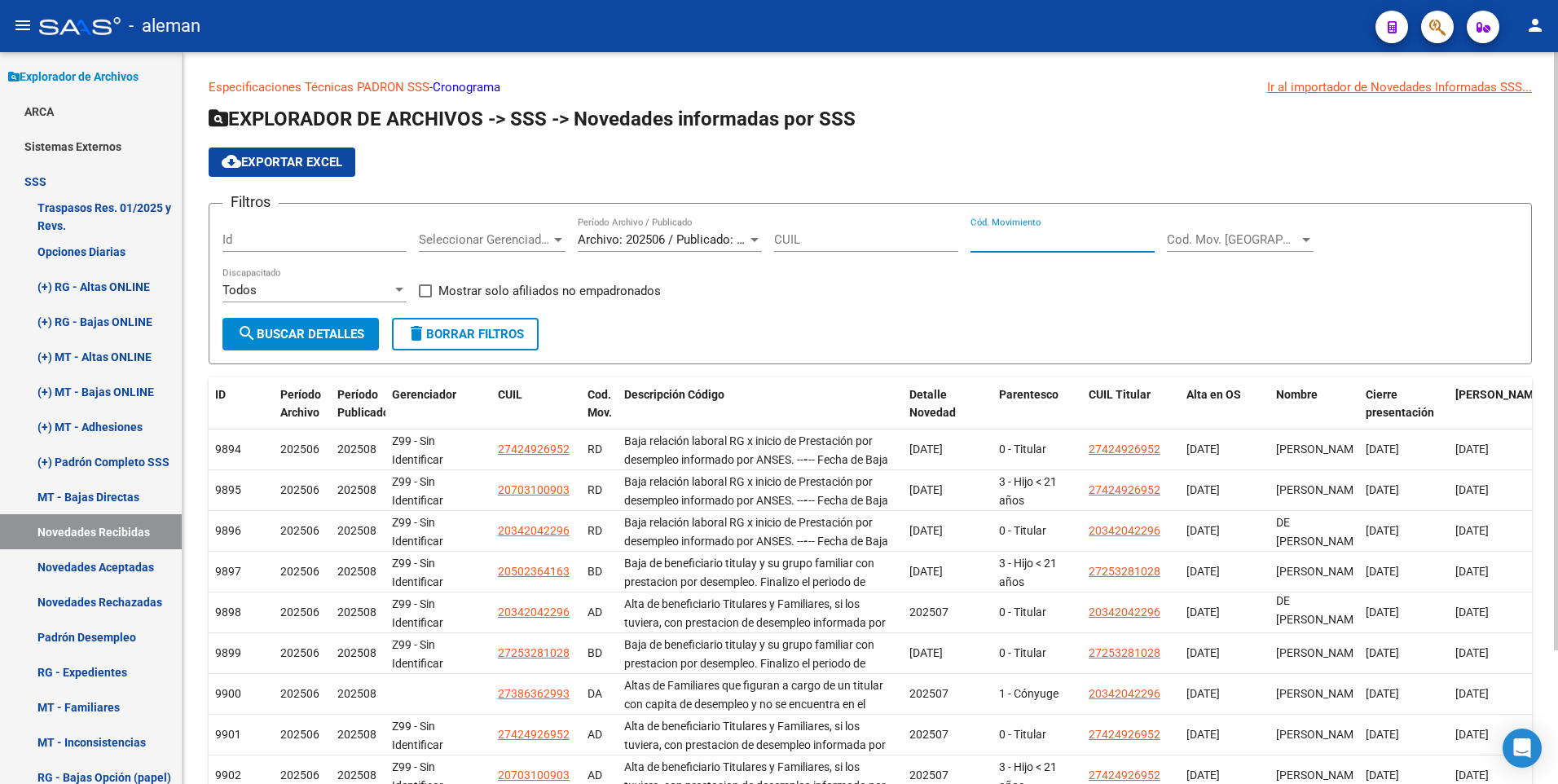
click at [1023, 237] on input "Cód. Movimiento" at bounding box center [1062, 239] width 184 height 15
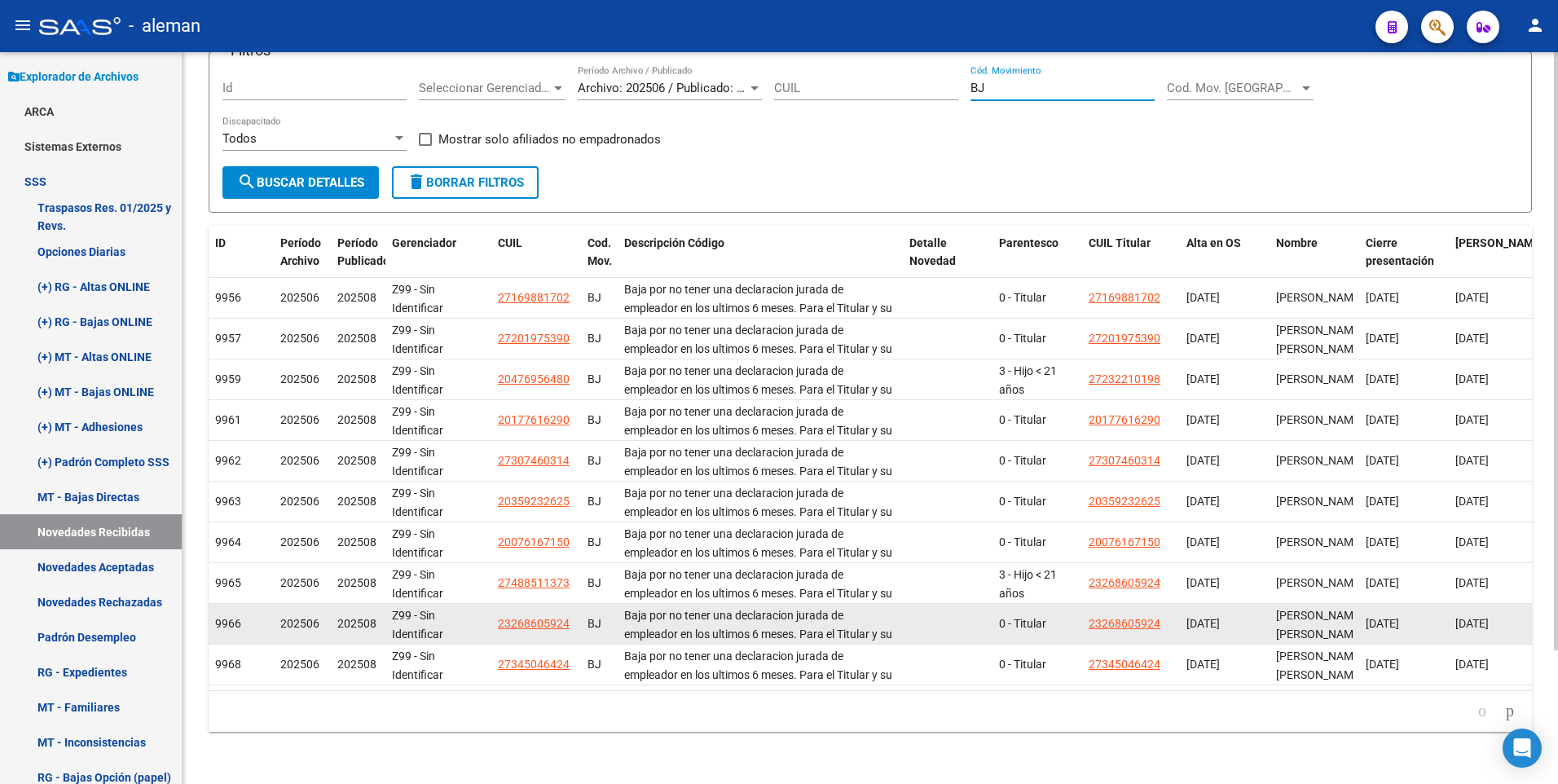
scroll to position [164, 0]
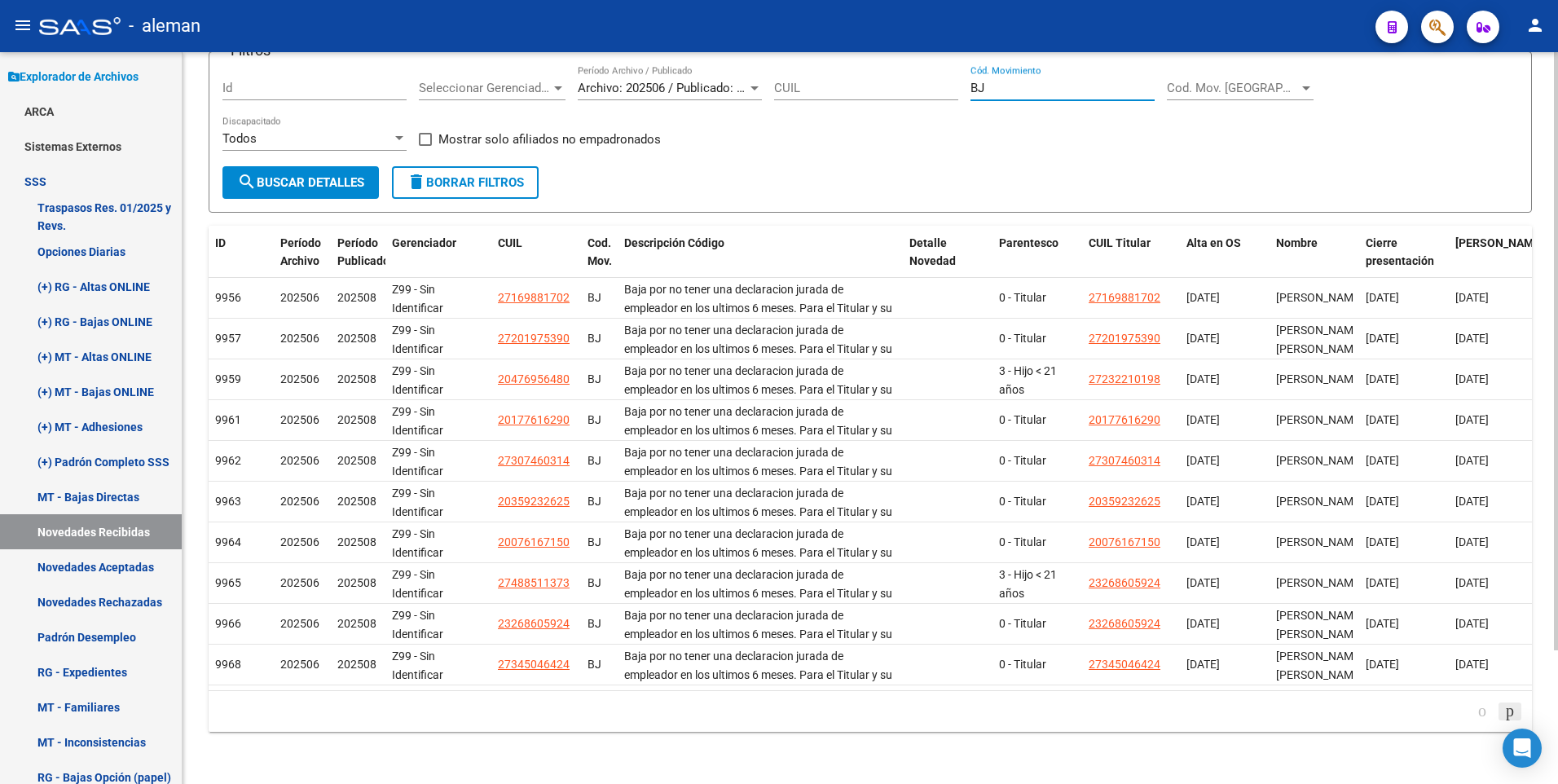
type input "BJ"
click at [1503, 712] on icon "go to next page" at bounding box center [1510, 710] width 13 height 20
click at [1503, 713] on icon "go to next page" at bounding box center [1510, 710] width 13 height 20
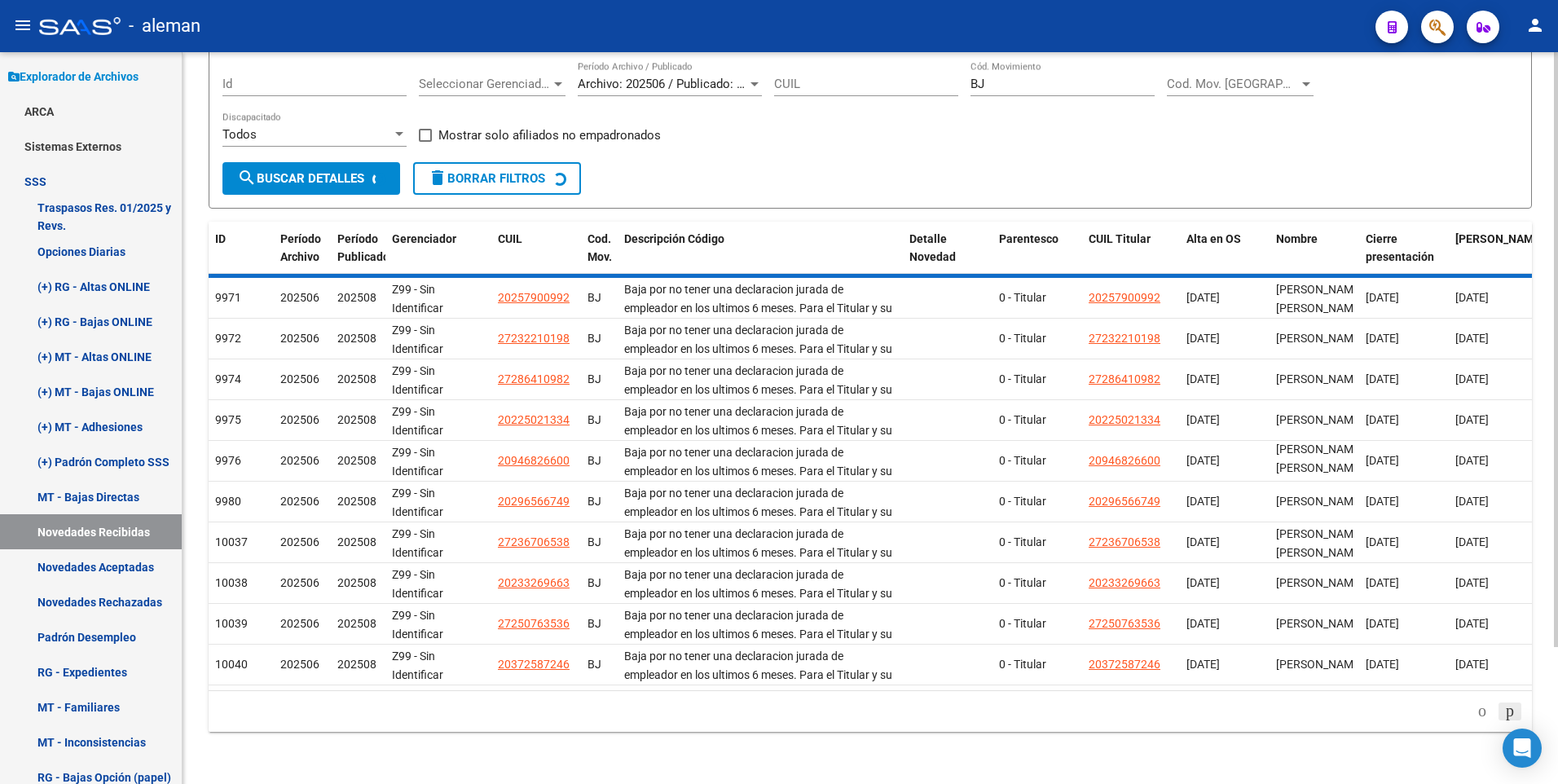
scroll to position [82, 0]
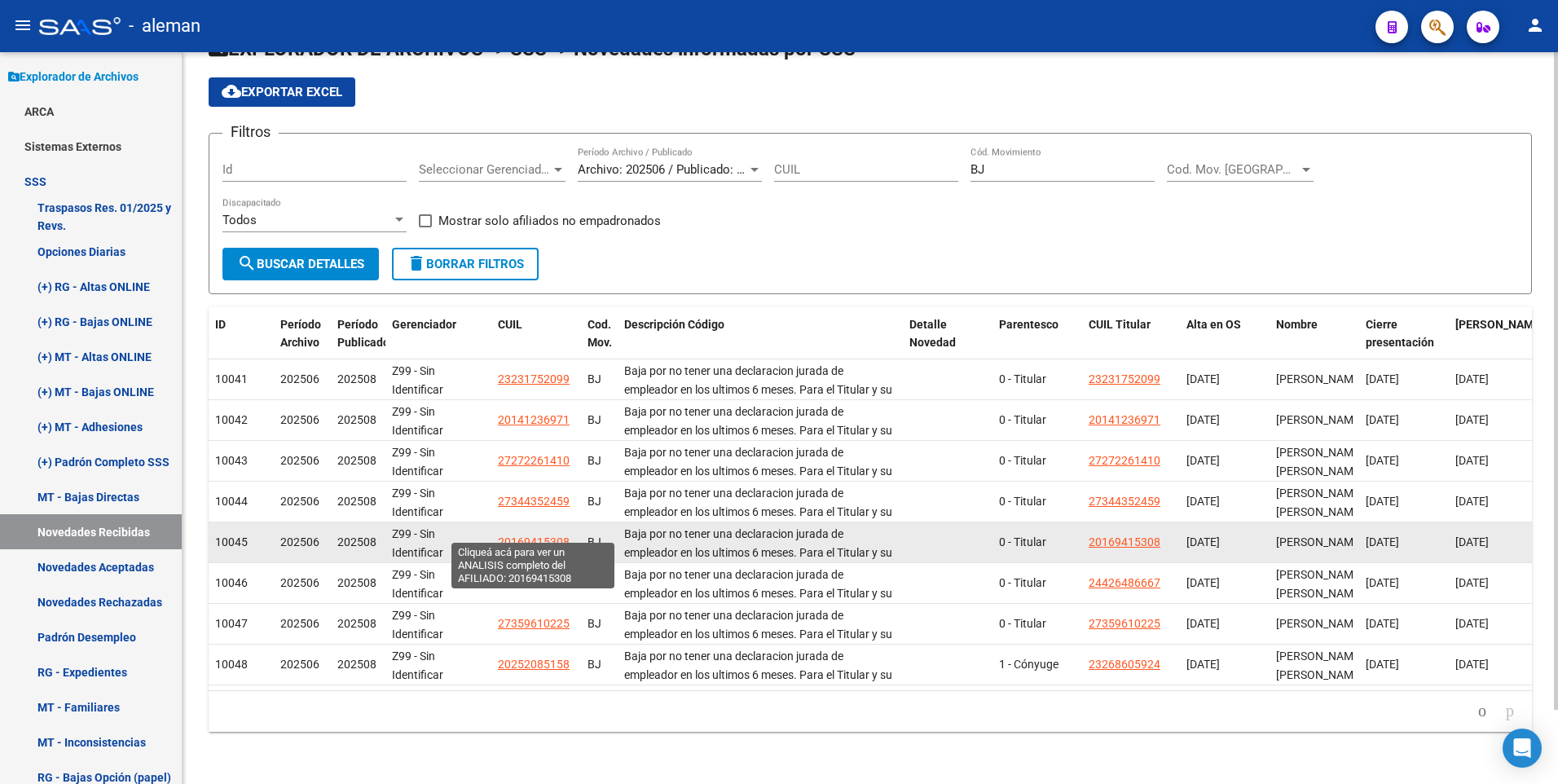
click at [522, 535] on span "20169415308" at bounding box center [534, 542] width 72 height 13
type textarea "20169415308"
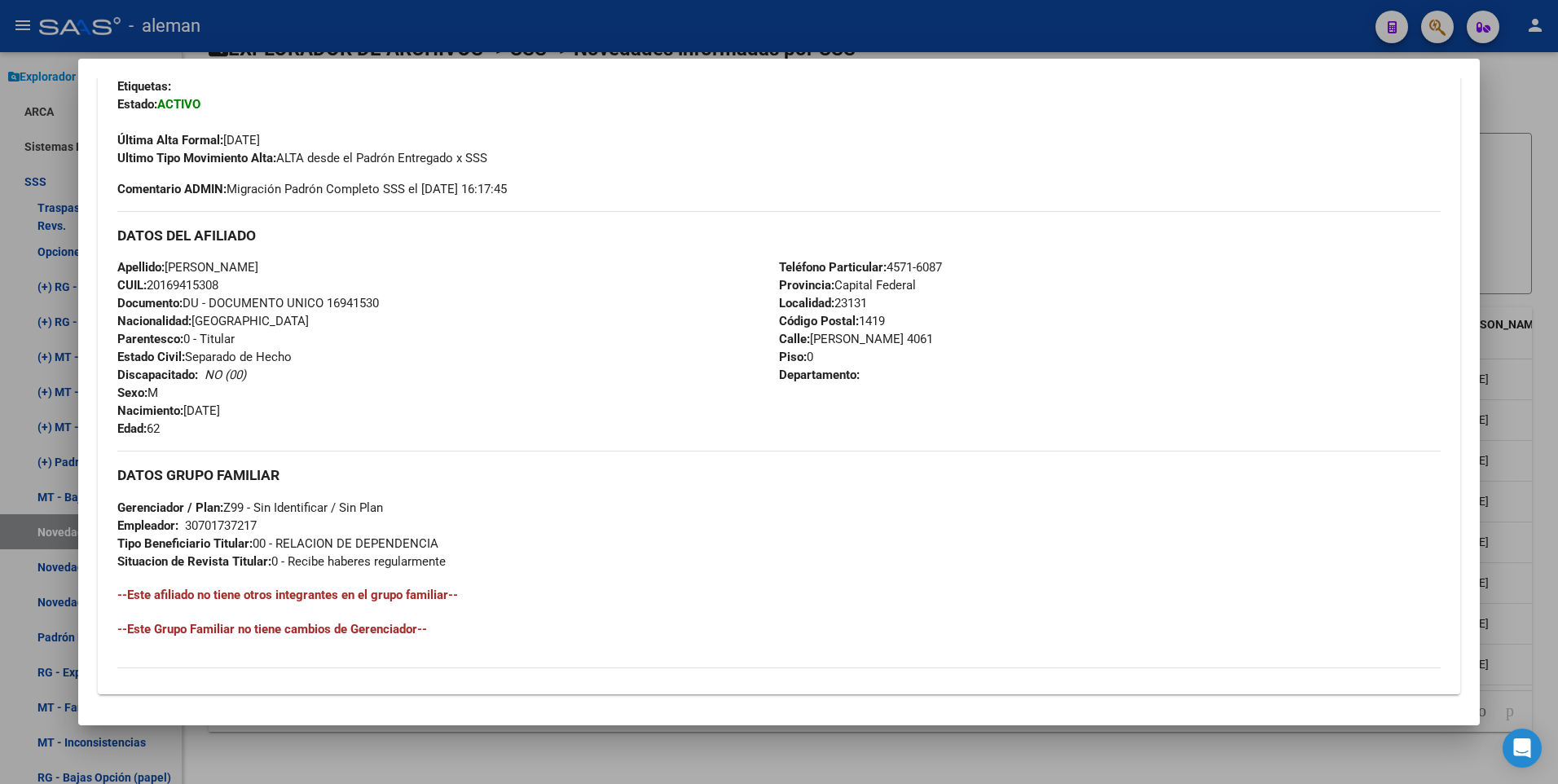
scroll to position [610, 0]
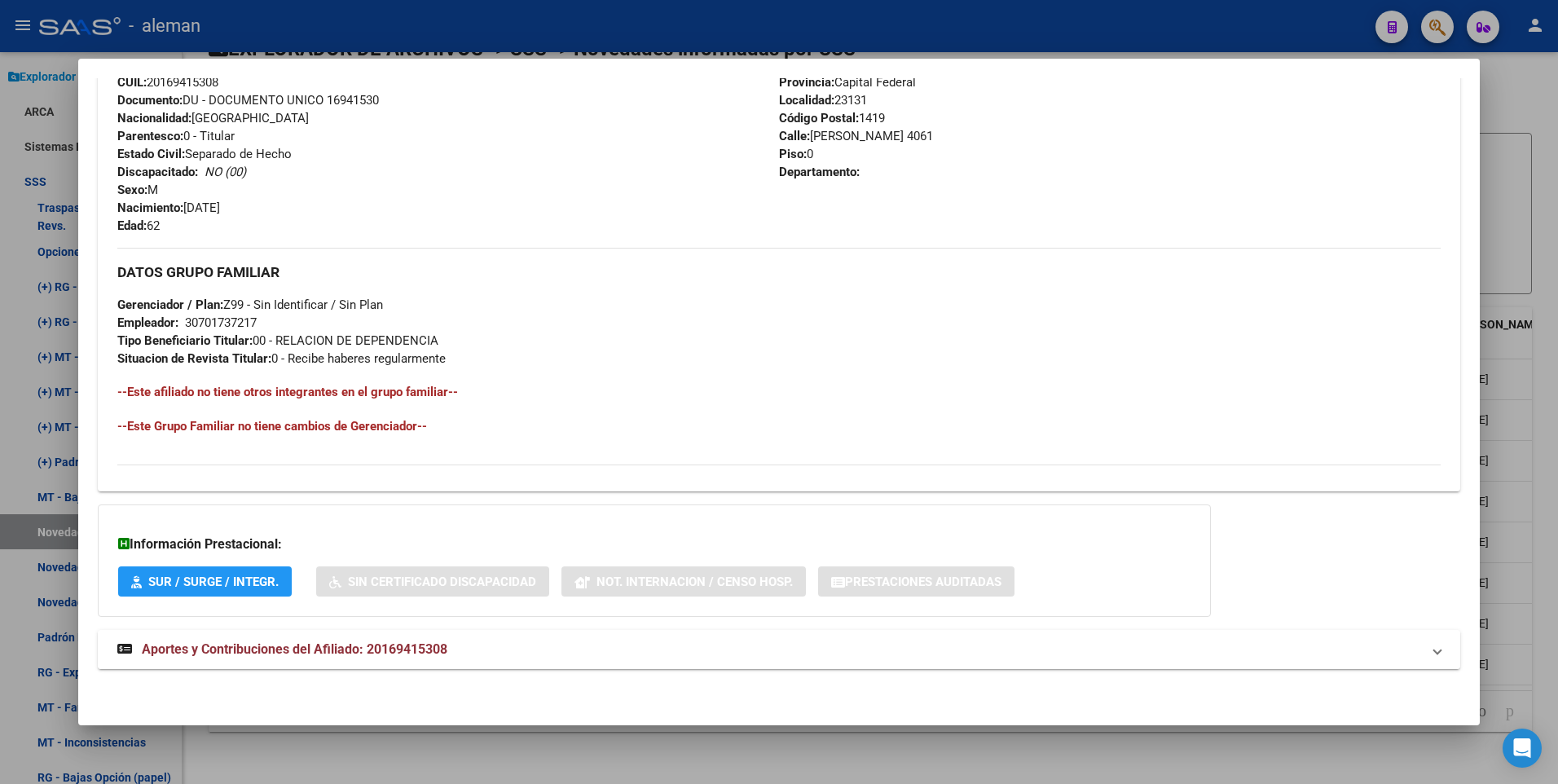
click at [399, 644] on span "Aportes y Contribuciones del Afiliado: 20169415308" at bounding box center [294, 649] width 306 height 15
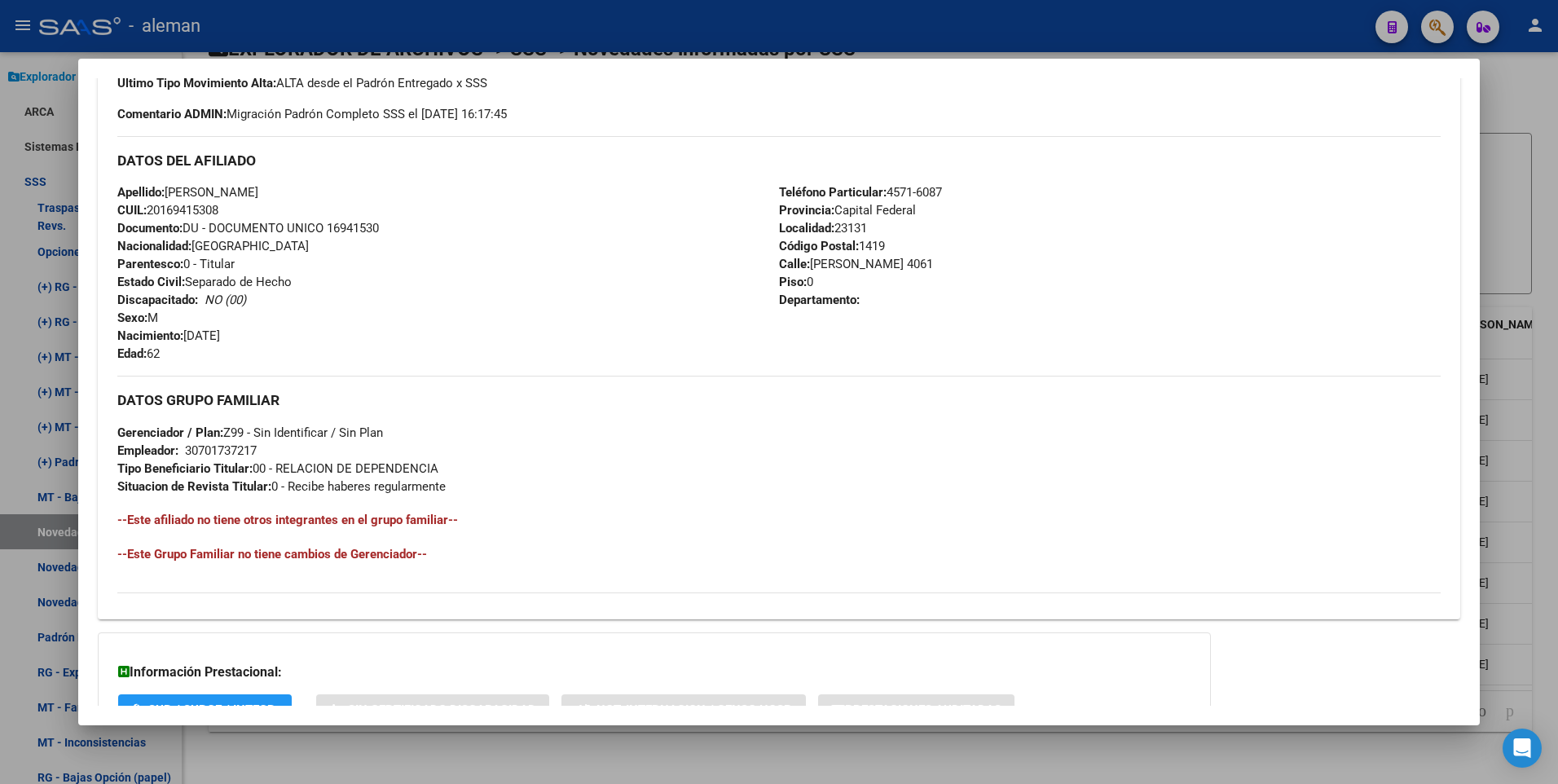
scroll to position [0, 0]
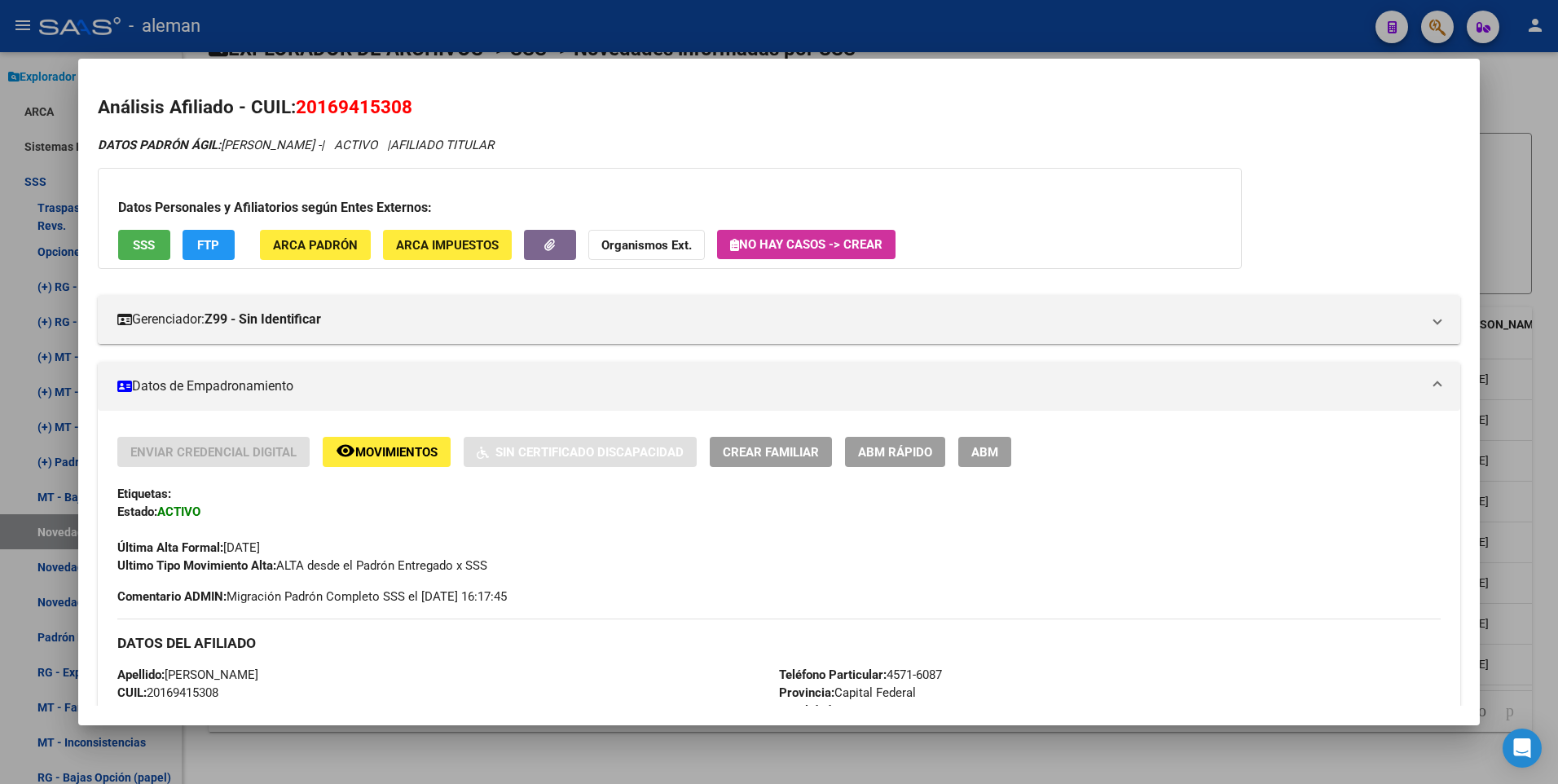
click at [974, 447] on span "ABM" at bounding box center [985, 452] width 26 height 15
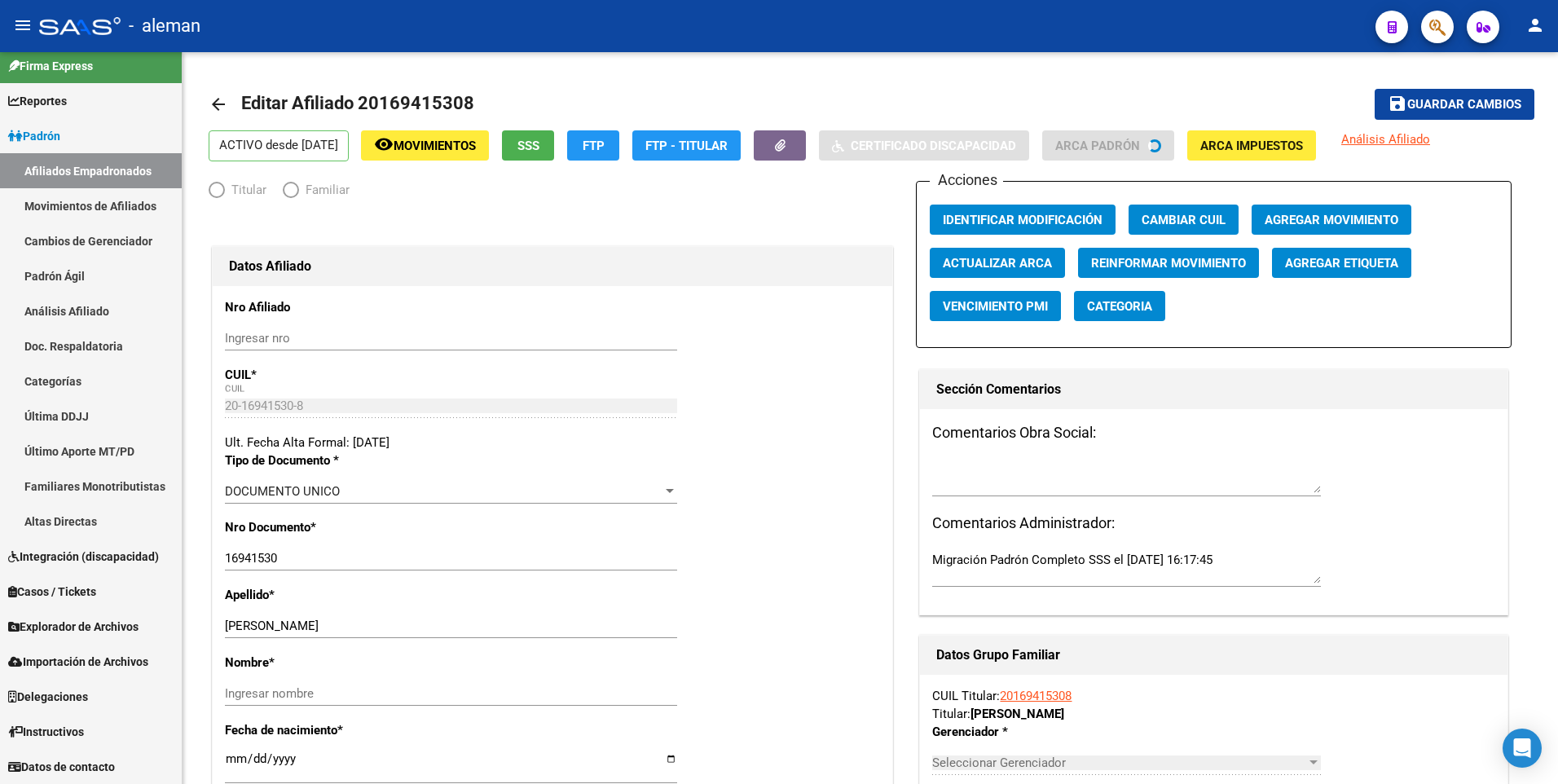
scroll to position [10, 0]
radio input "true"
type input "30-70173721-7"
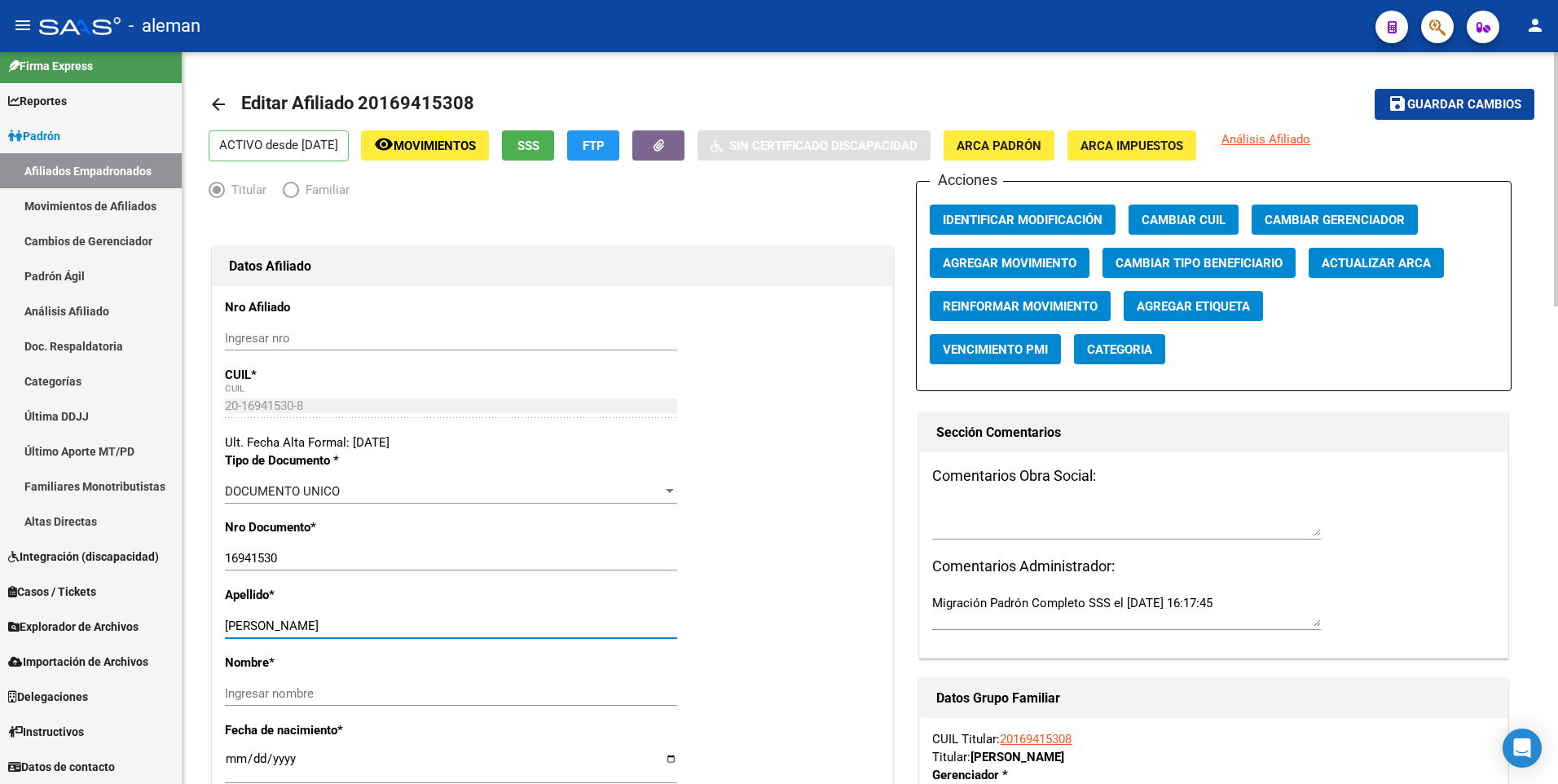
drag, startPoint x: 303, startPoint y: 626, endPoint x: 444, endPoint y: 626, distance: 141.0
click at [444, 626] on input "DARAKDJIAN ARMANDO MARTIN" at bounding box center [451, 626] width 452 height 15
click at [414, 689] on input "Ingresar nombre" at bounding box center [451, 693] width 452 height 15
paste input "ARMANDO MARTIN"
type input "ARMANDO MARTIN"
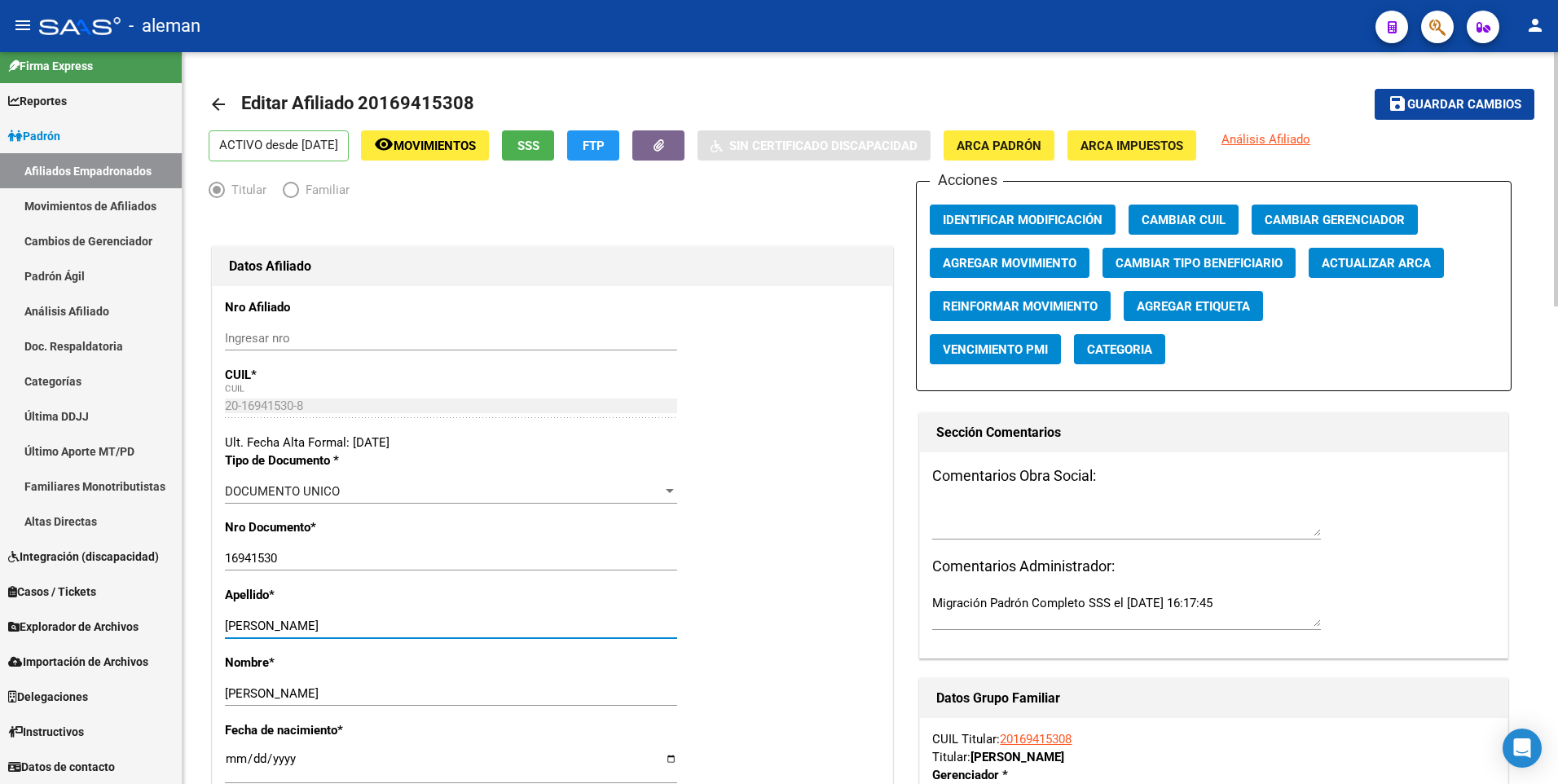
drag, startPoint x: 304, startPoint y: 625, endPoint x: 427, endPoint y: 619, distance: 123.1
click at [427, 619] on input "DARAKDJIAN ARMANDO MARTIN" at bounding box center [451, 626] width 452 height 15
type input "DARAKDJIAN"
click at [1442, 94] on button "save Guardar cambios" at bounding box center [1454, 104] width 160 height 30
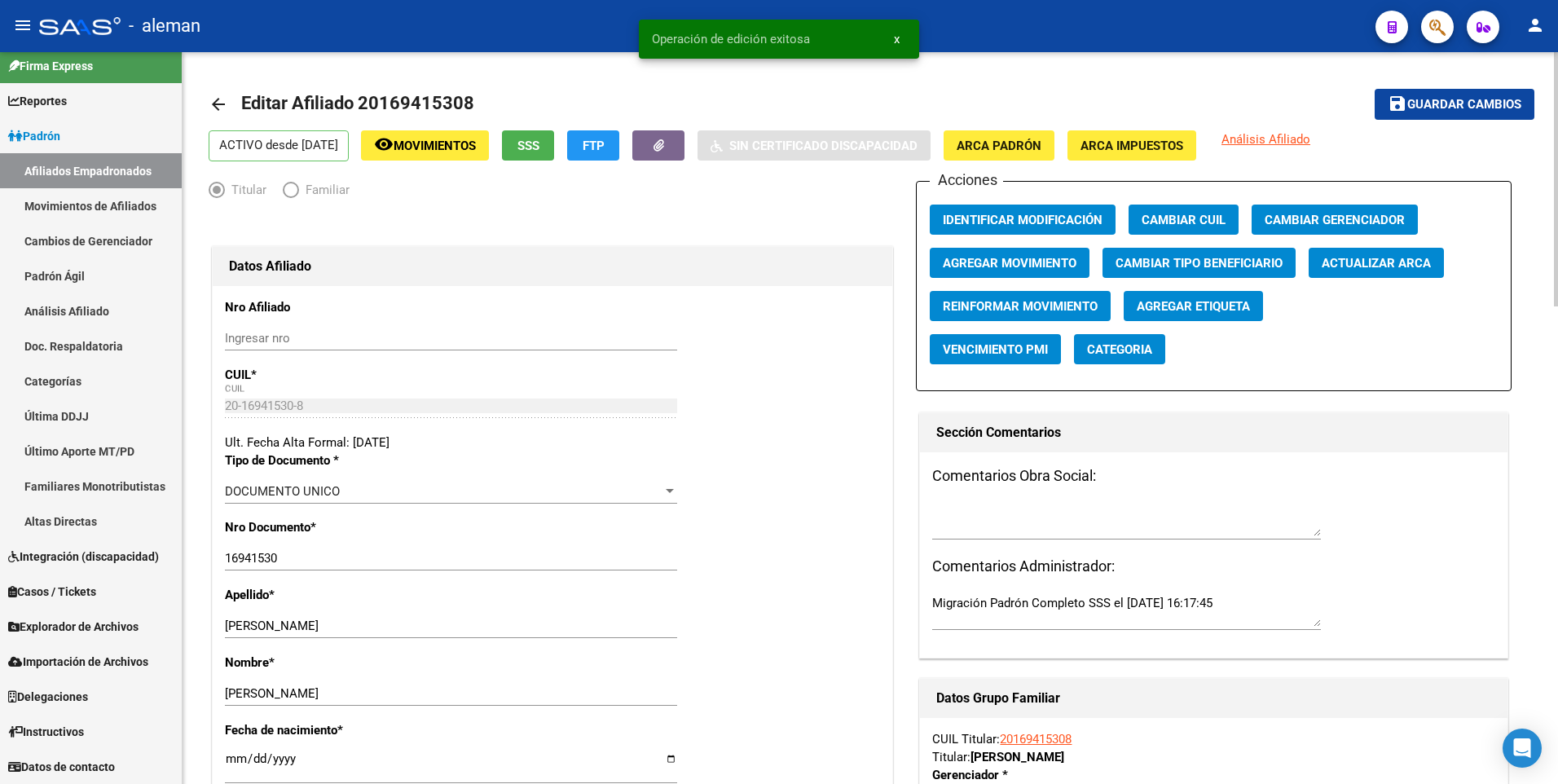
click at [1039, 259] on span "Agregar Movimiento" at bounding box center [1008, 263] width 133 height 15
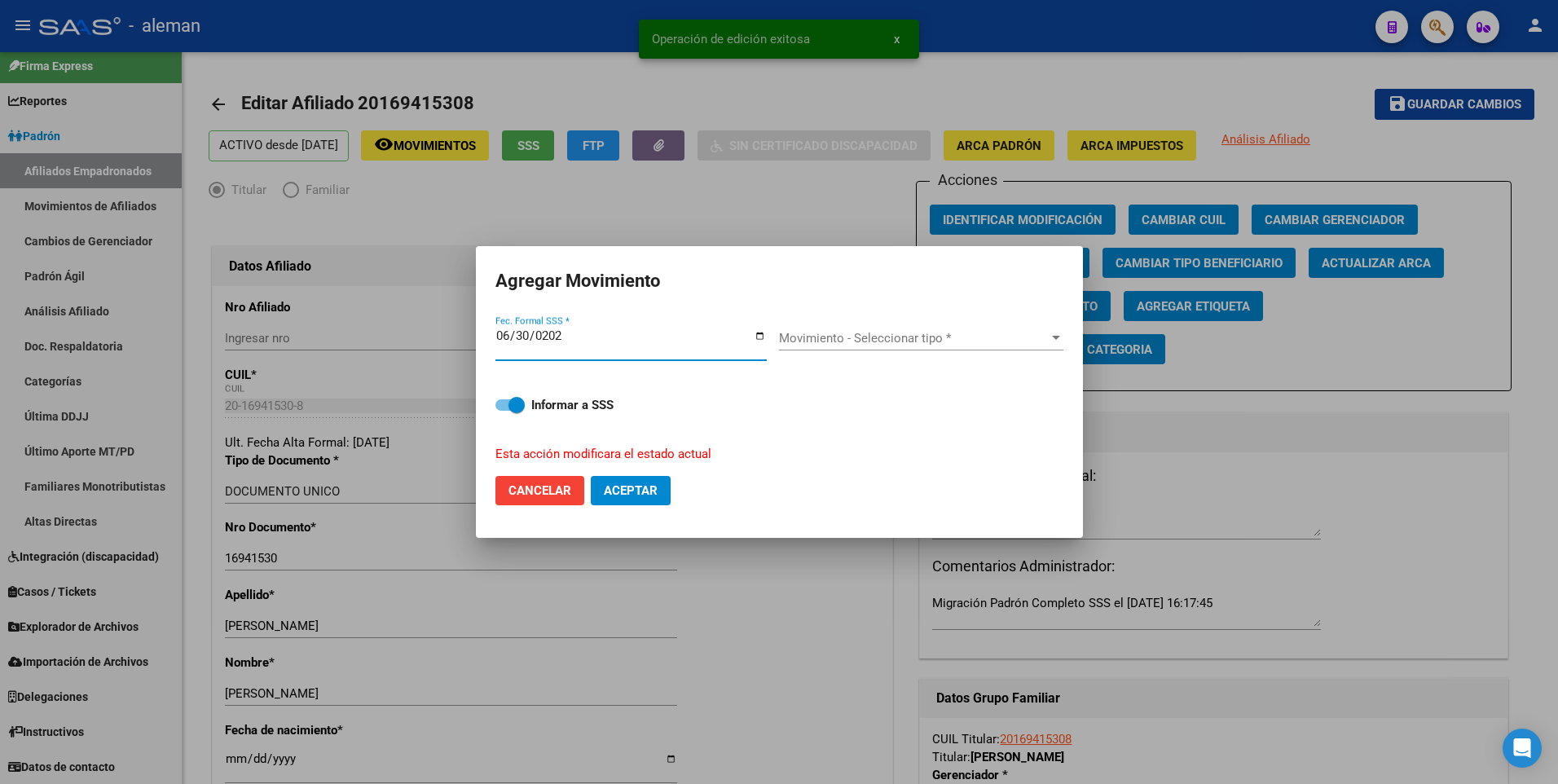
type input "2025-06-30"
click at [590, 476] on button "Aceptar" at bounding box center [630, 490] width 79 height 29
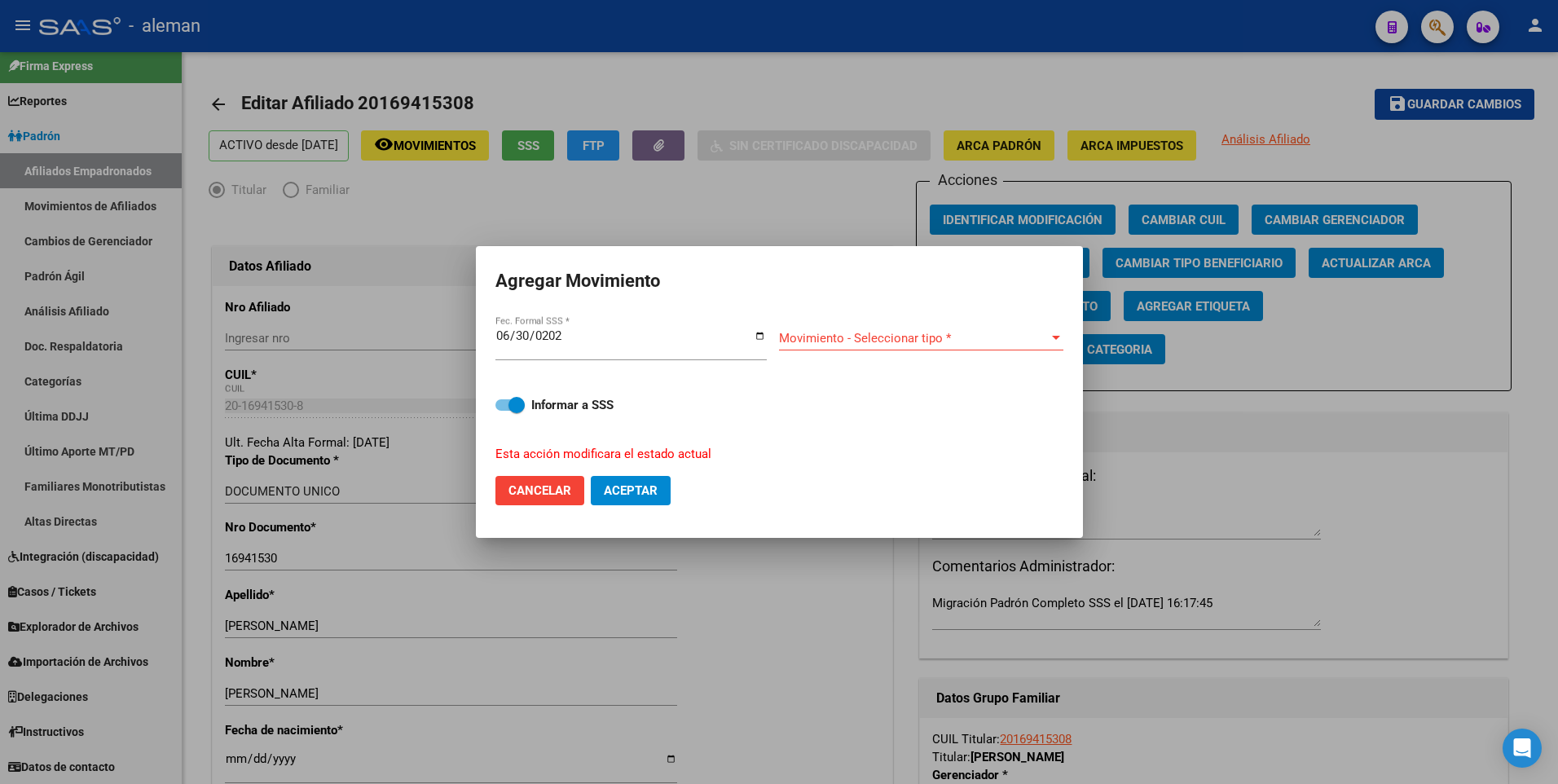
click at [913, 345] on div "Movimiento - Seleccionar tipo * Movimiento - Seleccionar tipo *" at bounding box center [920, 339] width 285 height 25
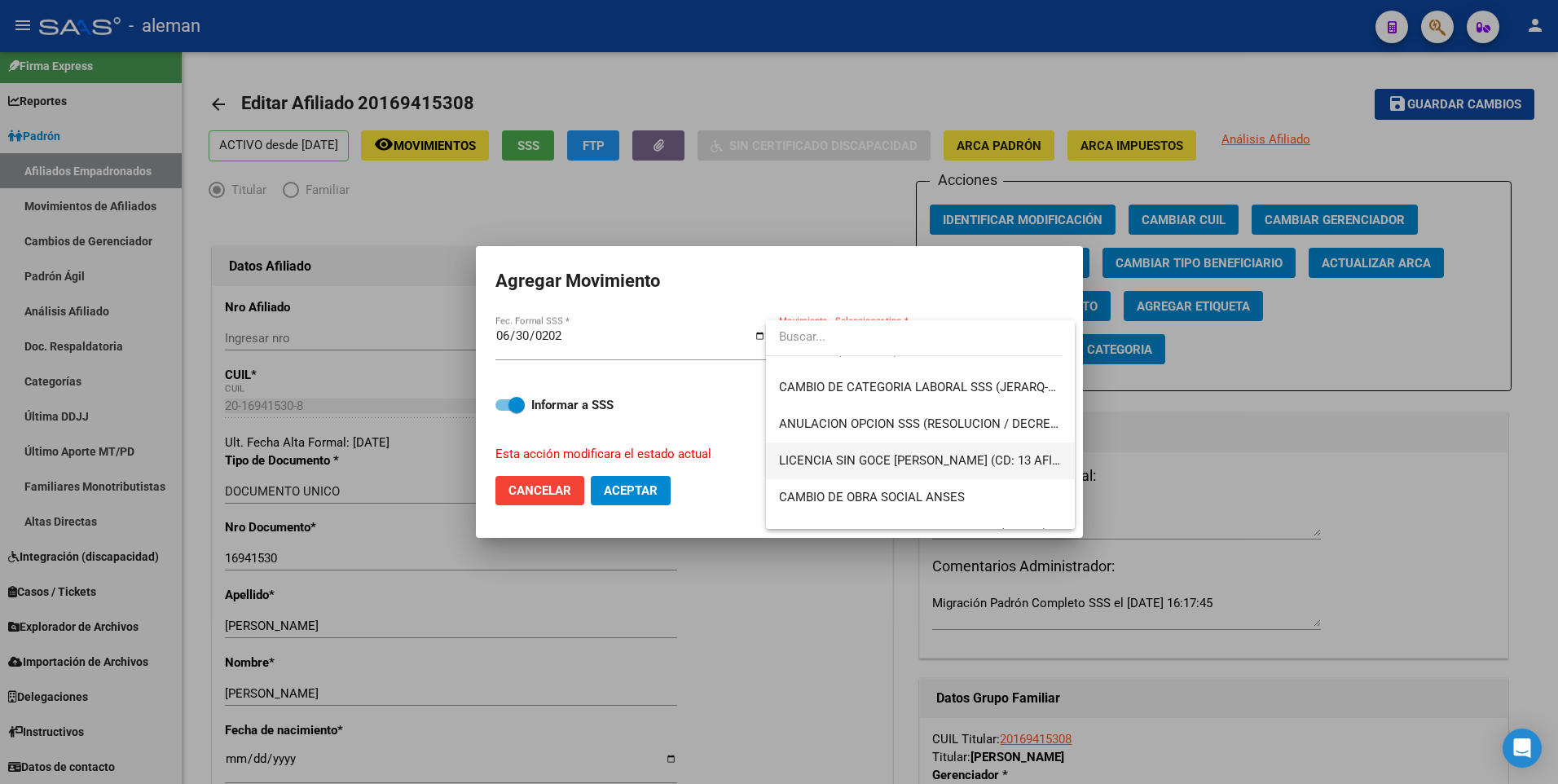
scroll to position [326, 0]
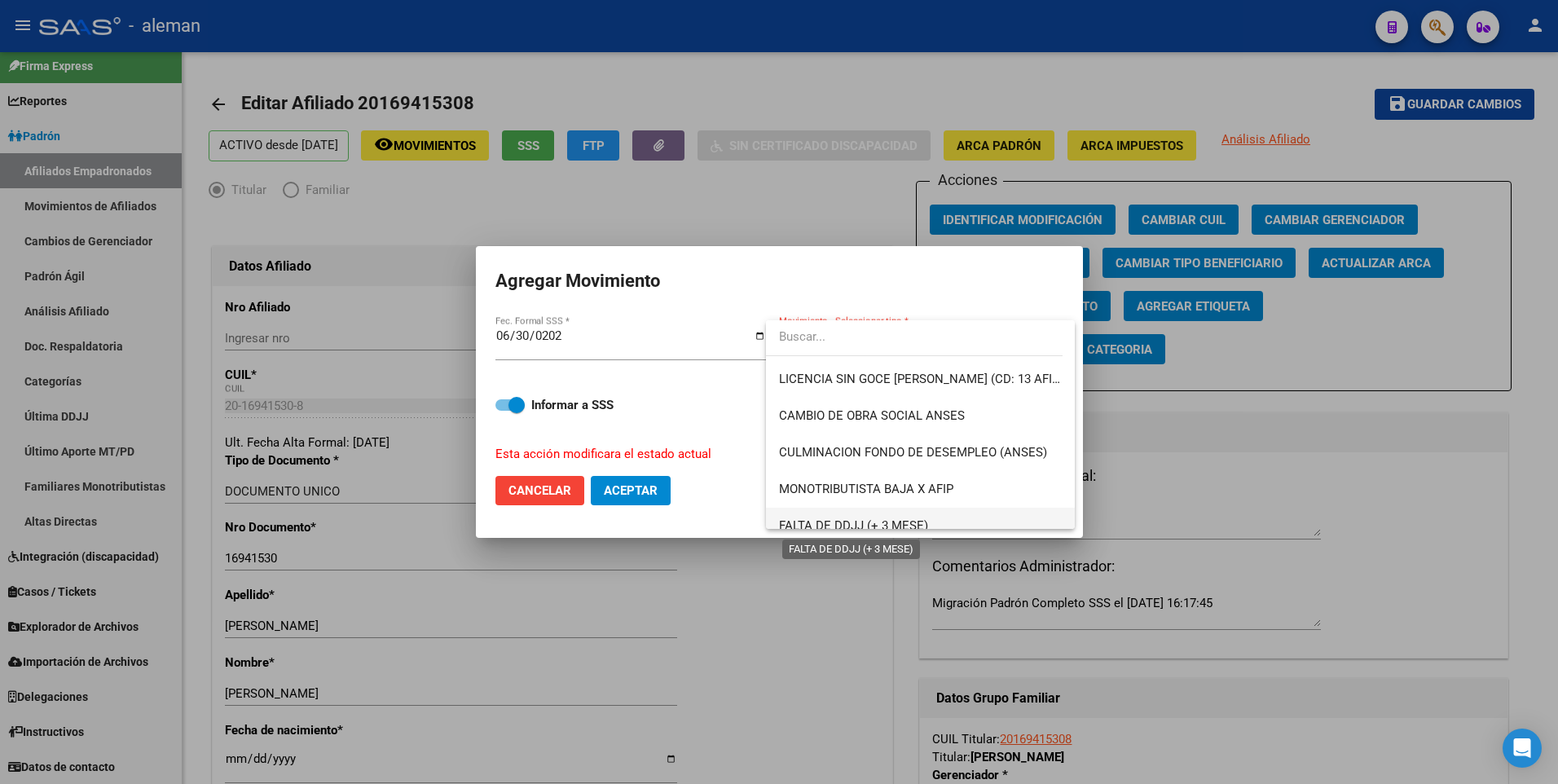
click at [894, 519] on span "FALTA DE DDJJ (+ 3 MESE)" at bounding box center [853, 526] width 149 height 15
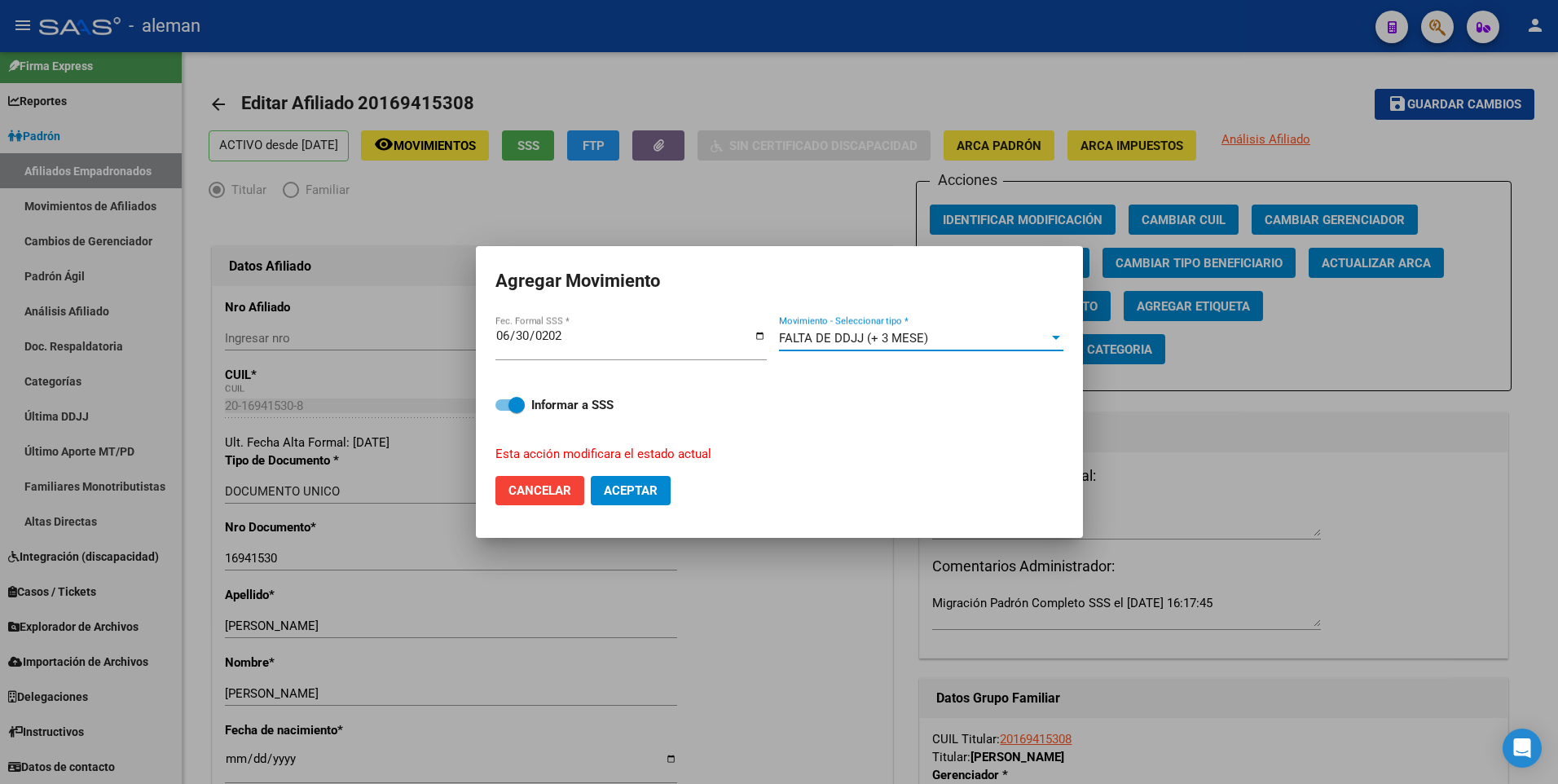
click at [497, 408] on span at bounding box center [510, 405] width 29 height 11
click at [502, 410] on input "Informar a SSS" at bounding box center [502, 410] width 1 height 1
checkbox input "false"
click at [624, 490] on span "Aceptar" at bounding box center [630, 491] width 54 height 15
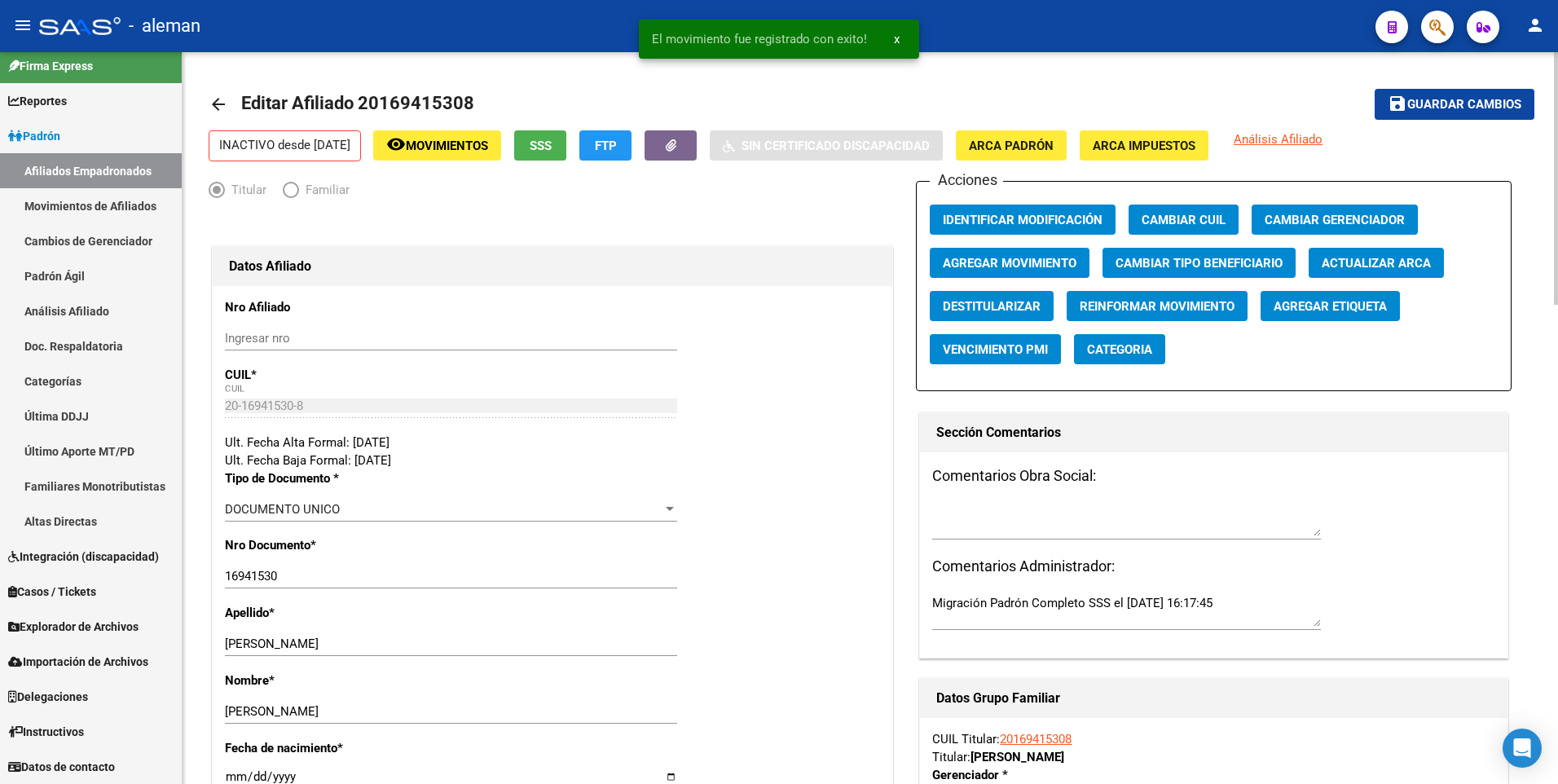
click at [219, 103] on mat-icon "arrow_back" at bounding box center [218, 104] width 20 height 20
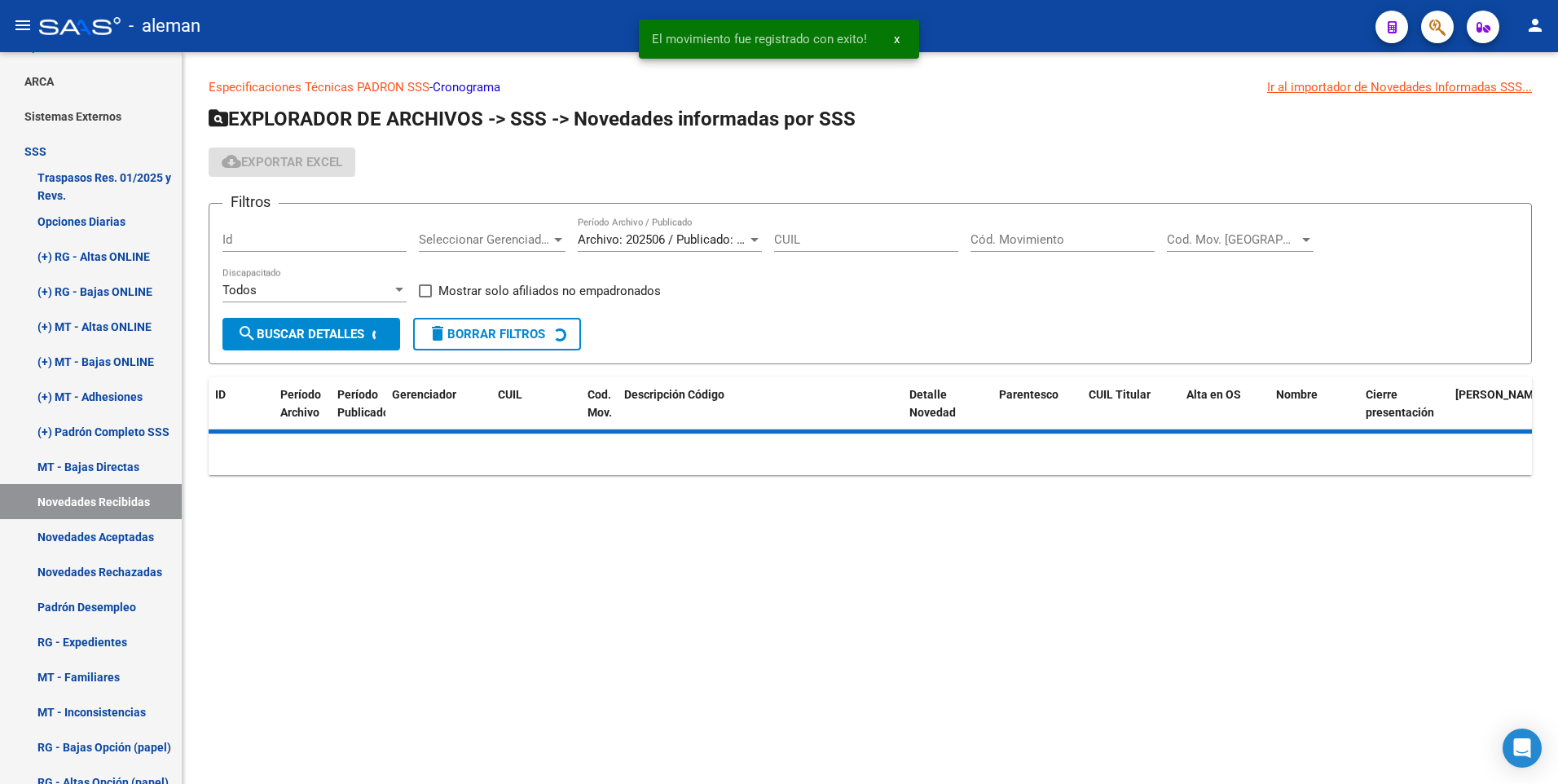
scroll to position [175, 0]
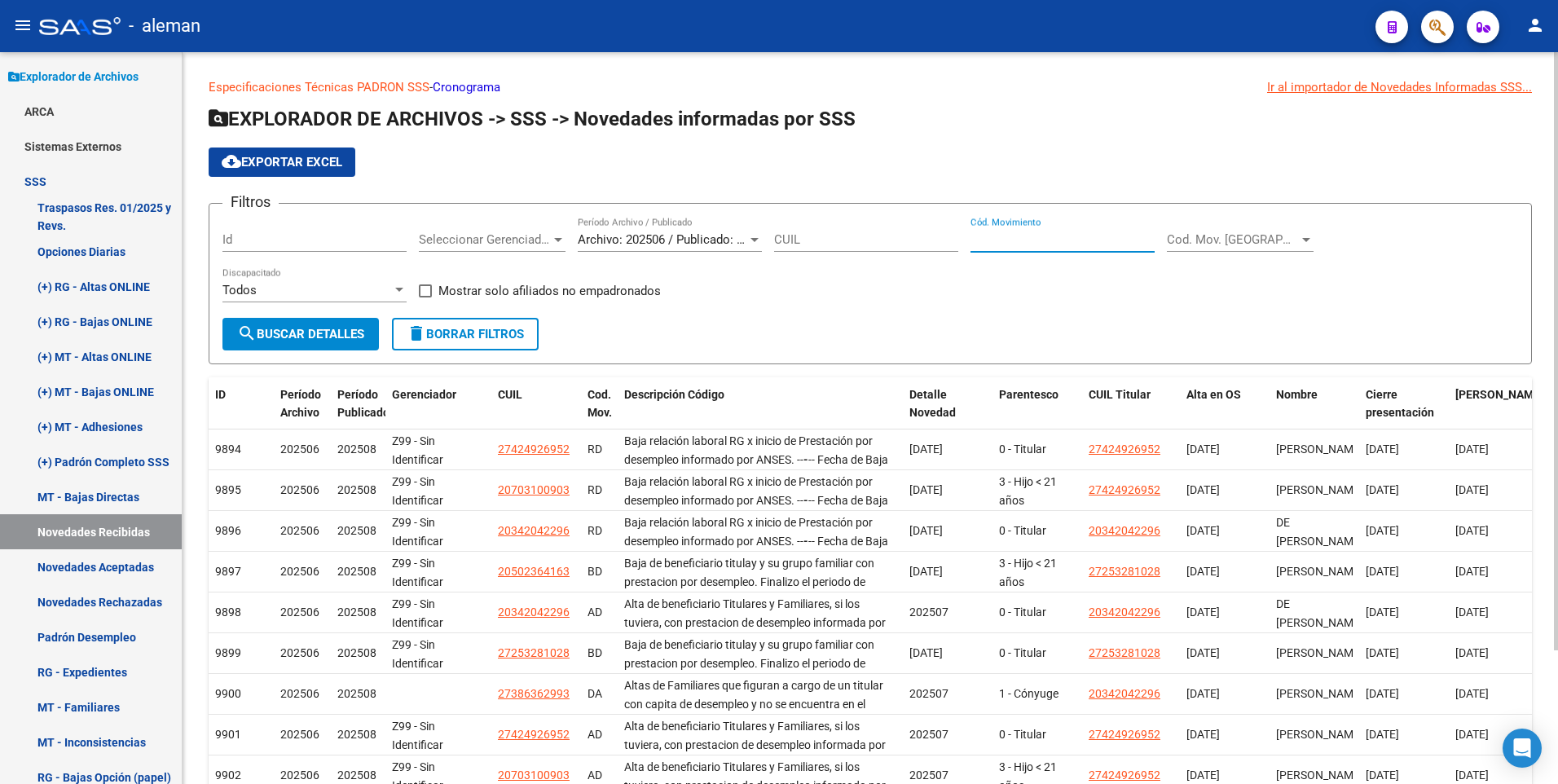
click at [1022, 236] on input "Cód. Movimiento" at bounding box center [1062, 239] width 184 height 15
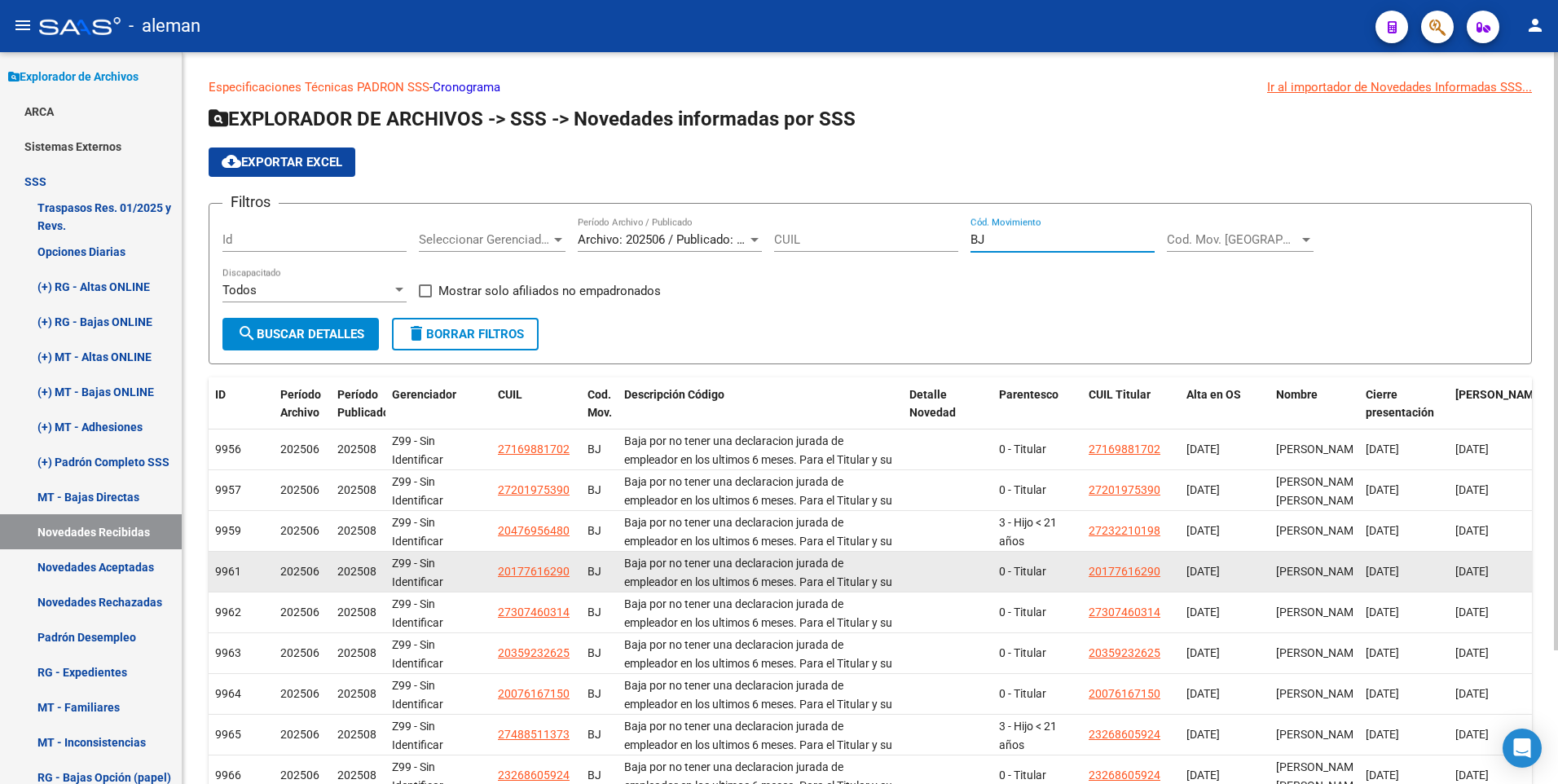
scroll to position [164, 0]
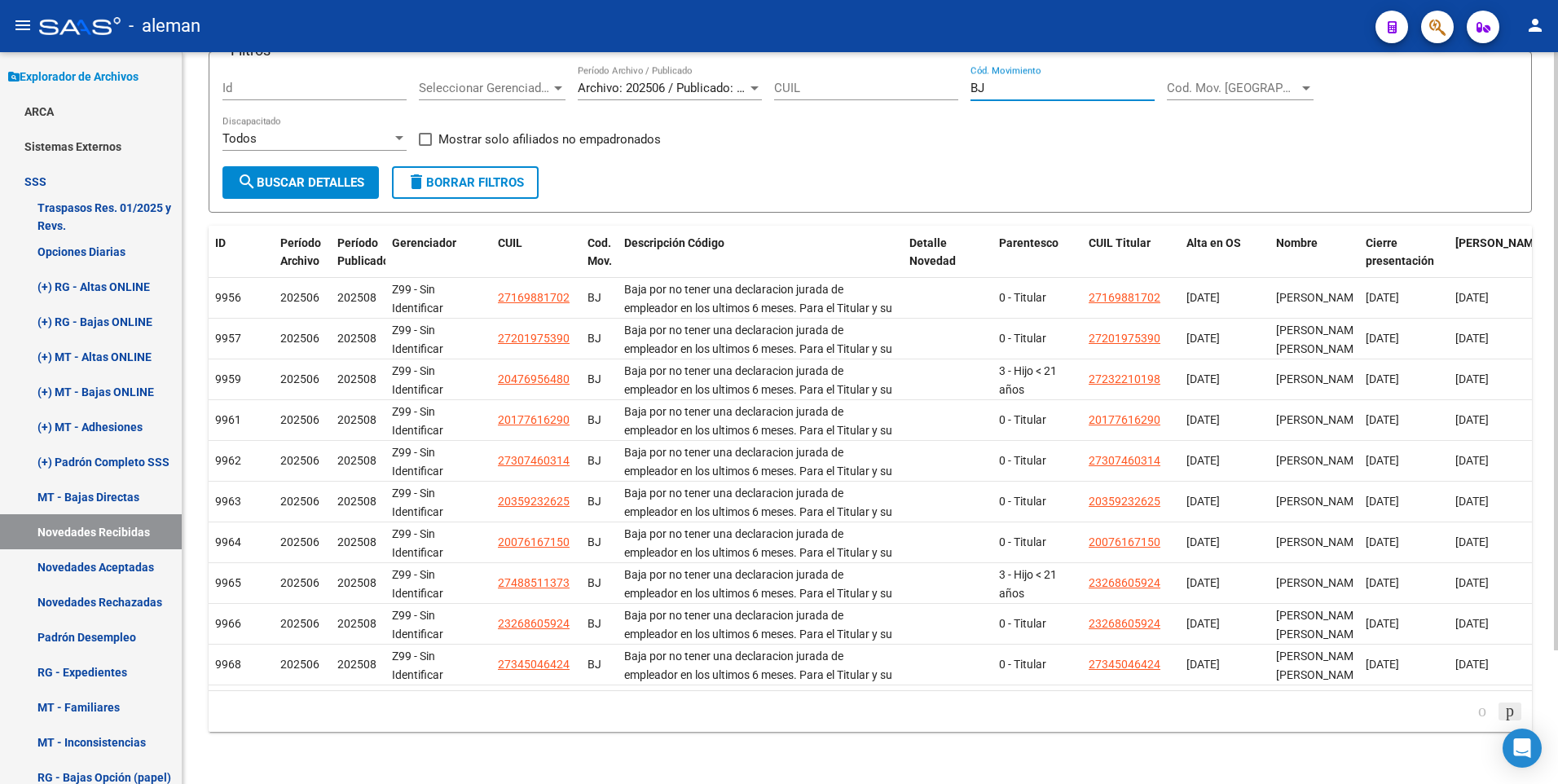
type input "BJ"
click at [1507, 706] on icon "go to next page" at bounding box center [1510, 710] width 13 height 20
click at [1506, 713] on icon "go to next page" at bounding box center [1510, 710] width 13 height 20
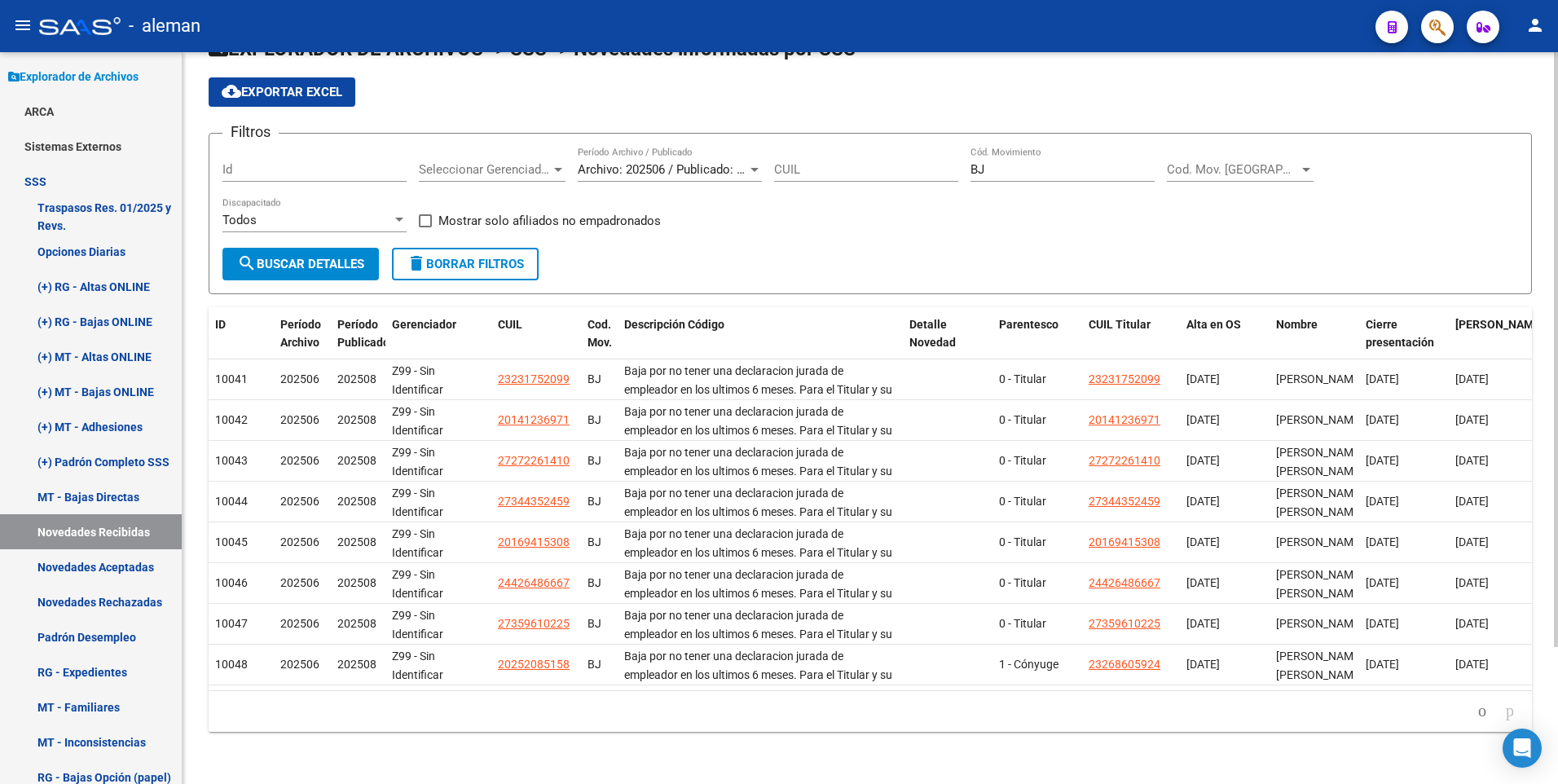
scroll to position [82, 0]
click at [1506, 713] on icon "go to next page" at bounding box center [1510, 710] width 13 height 20
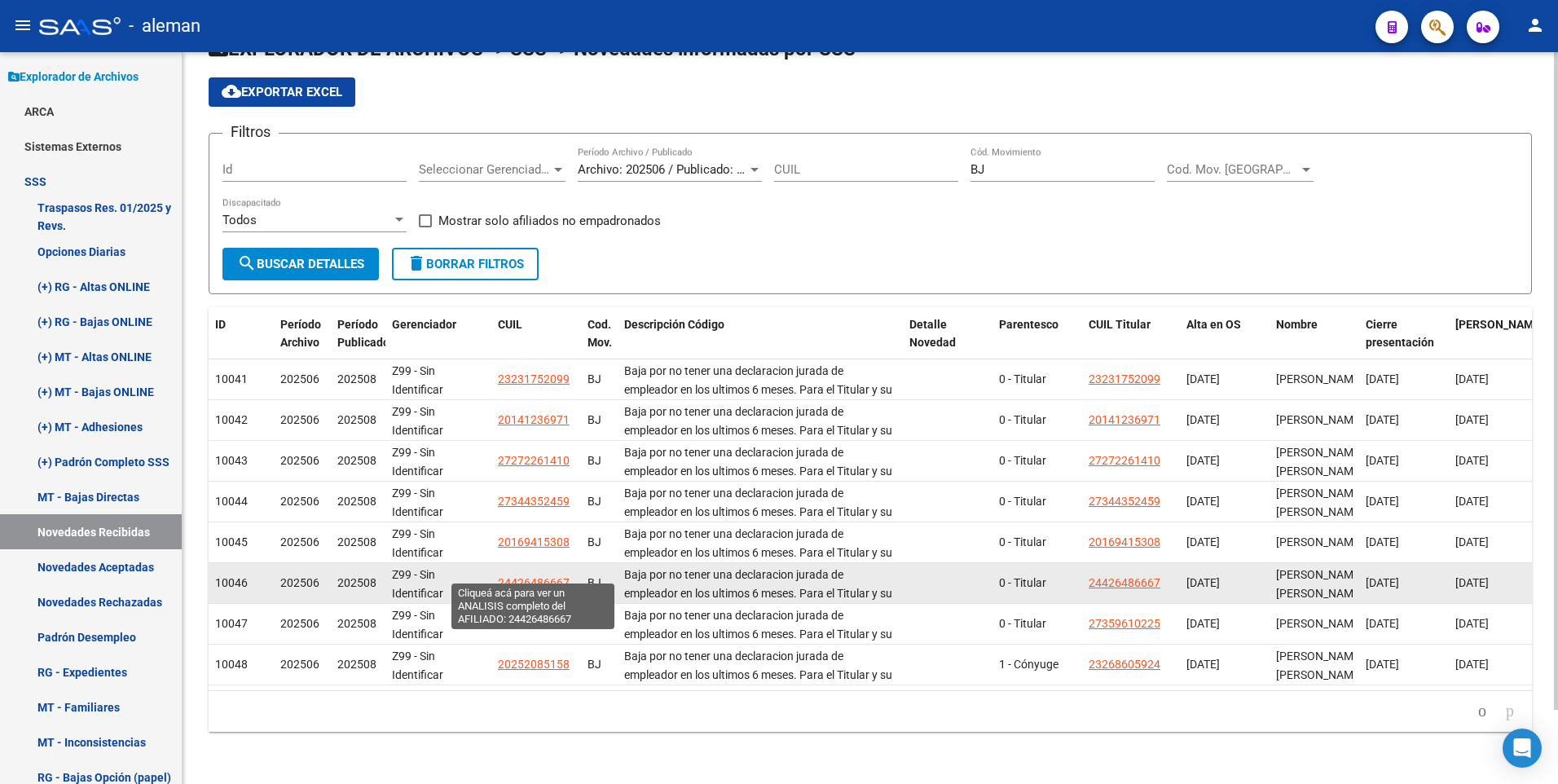
click at [526, 576] on span "24426486667" at bounding box center [534, 583] width 72 height 13
type textarea "24426486667"
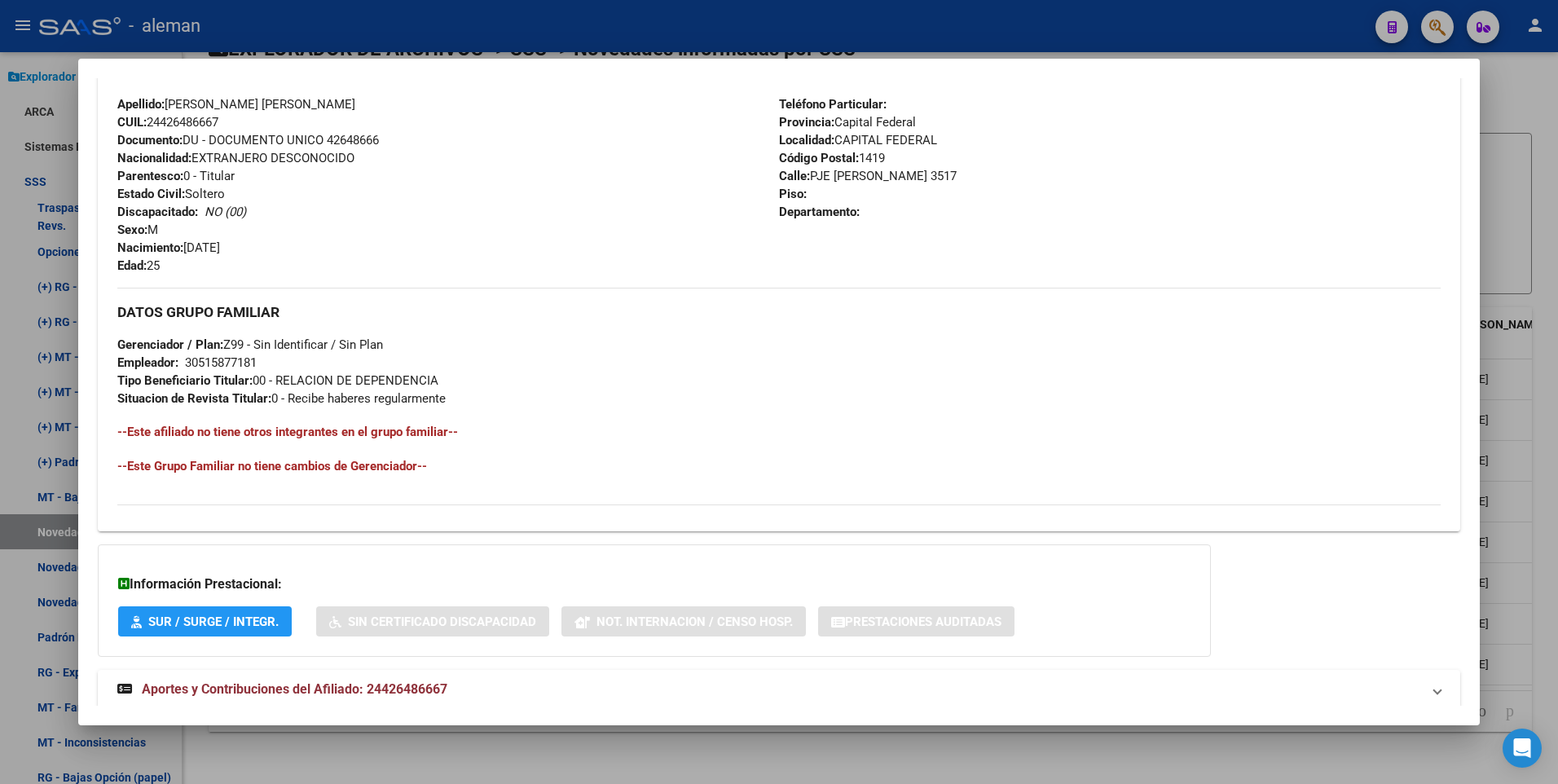
scroll to position [610, 0]
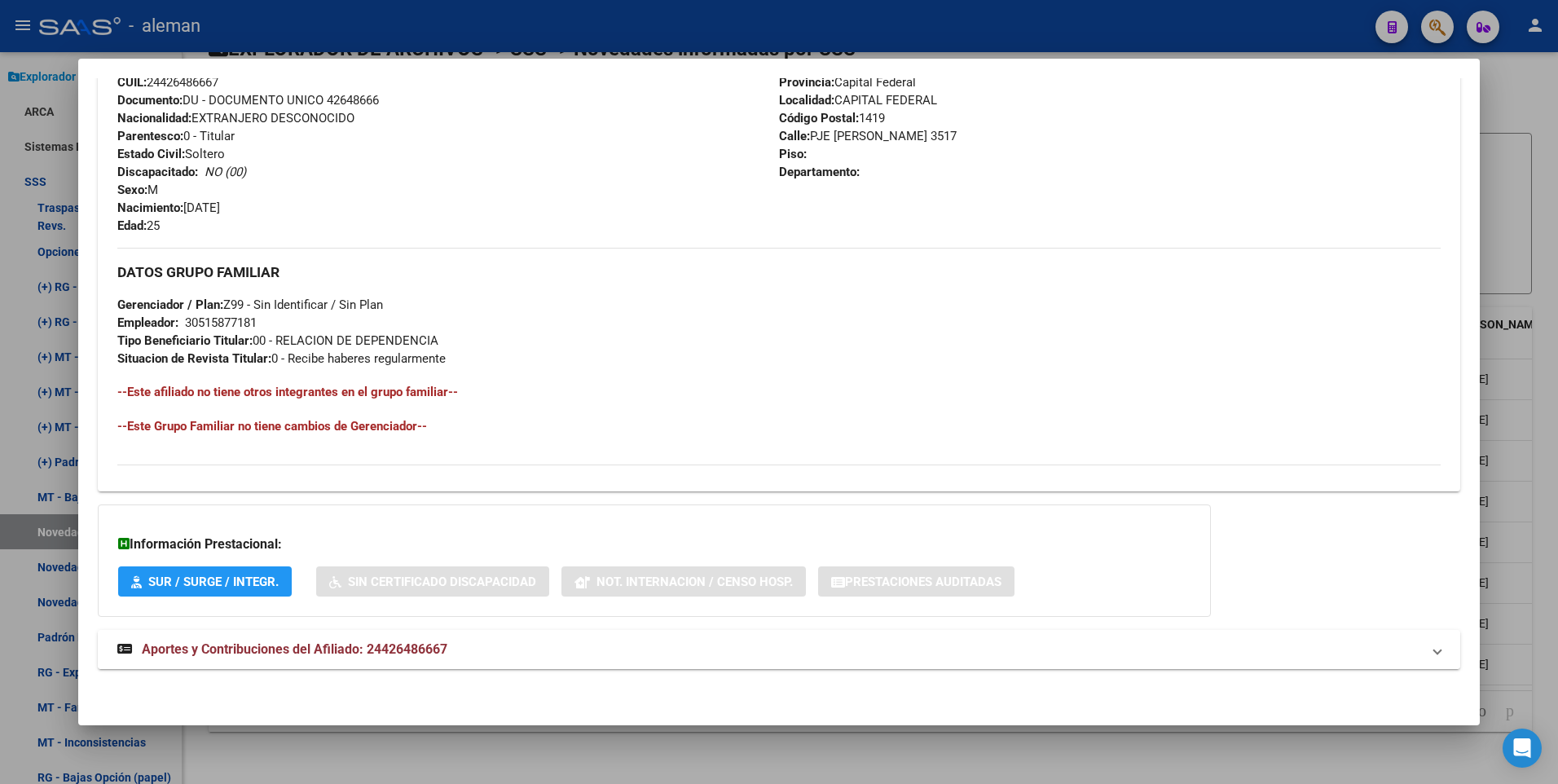
click at [420, 650] on span "Aportes y Contribuciones del Afiliado: 24426486667" at bounding box center [294, 649] width 306 height 15
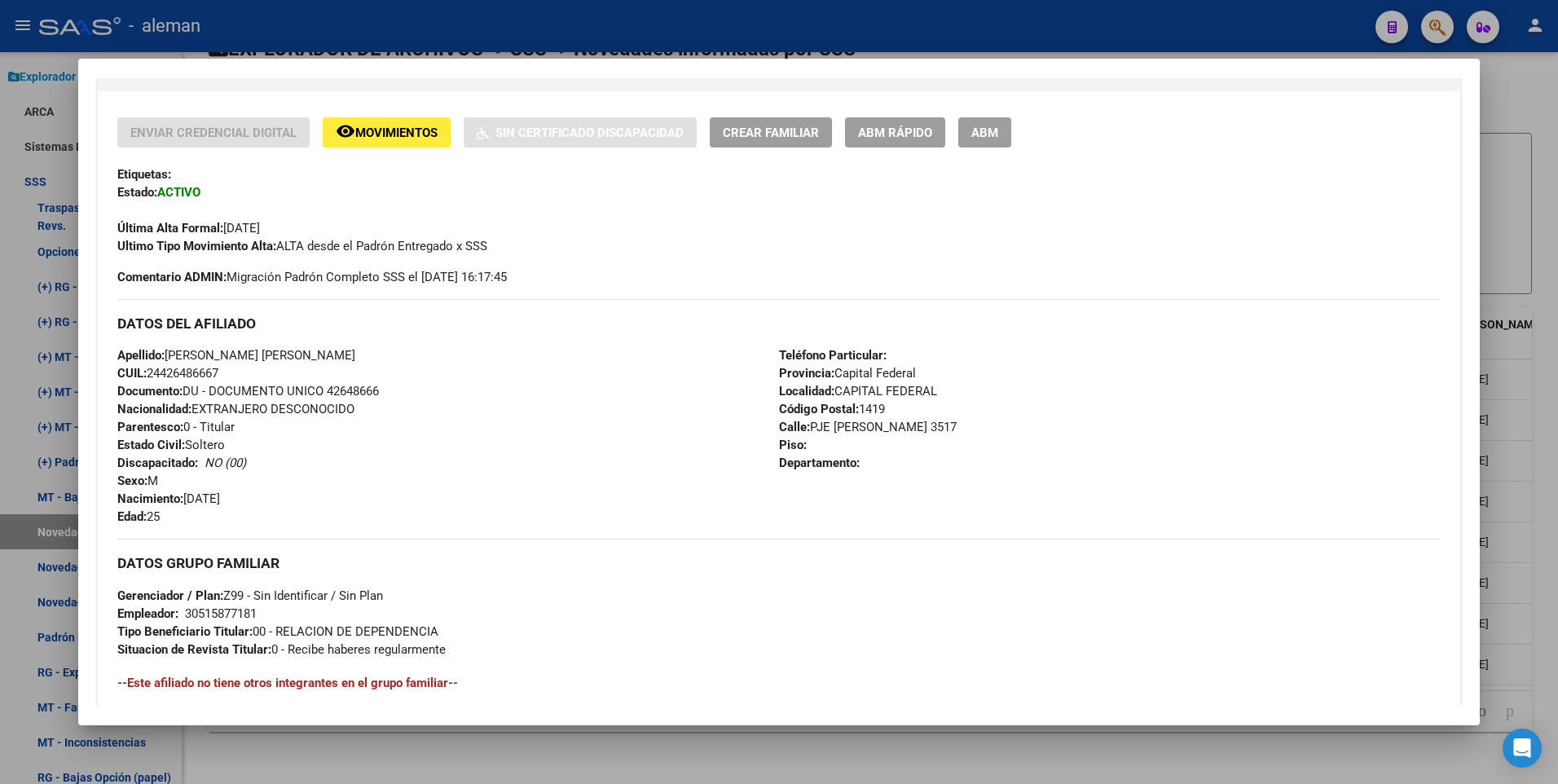
scroll to position [237, 0]
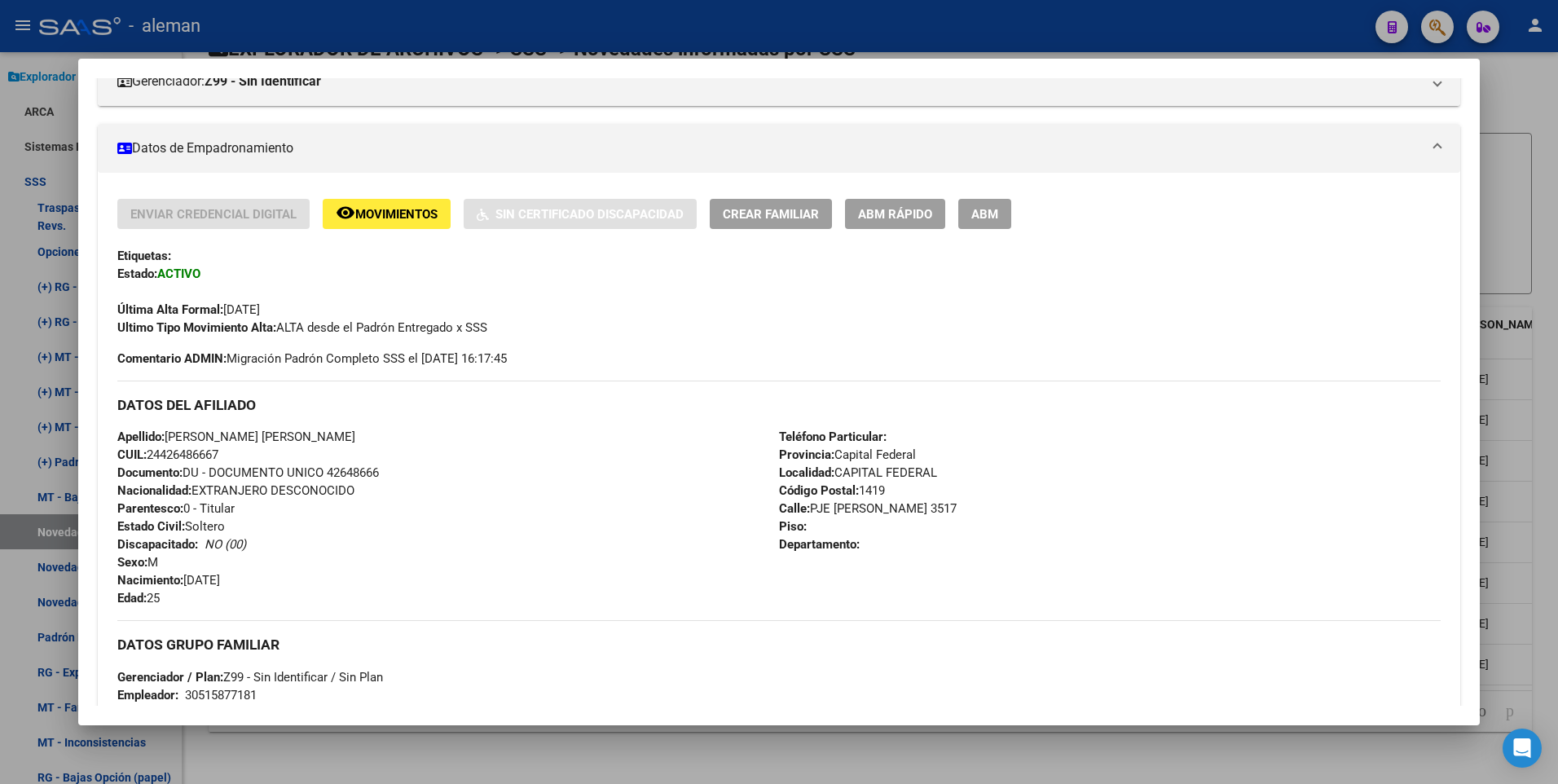
click at [992, 218] on span "ABM" at bounding box center [985, 215] width 26 height 15
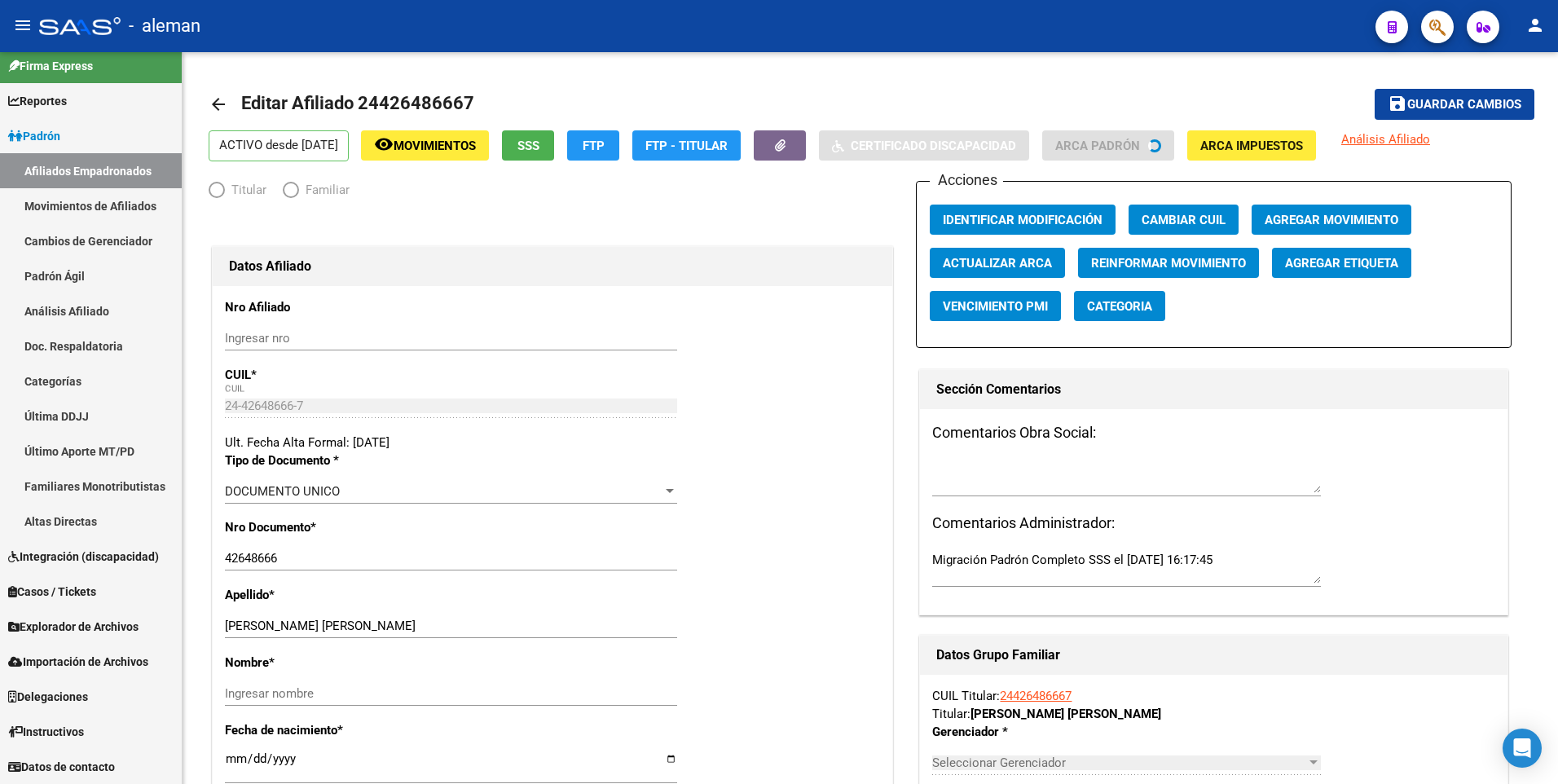
scroll to position [10, 0]
radio input "true"
type input "30-51587718-1"
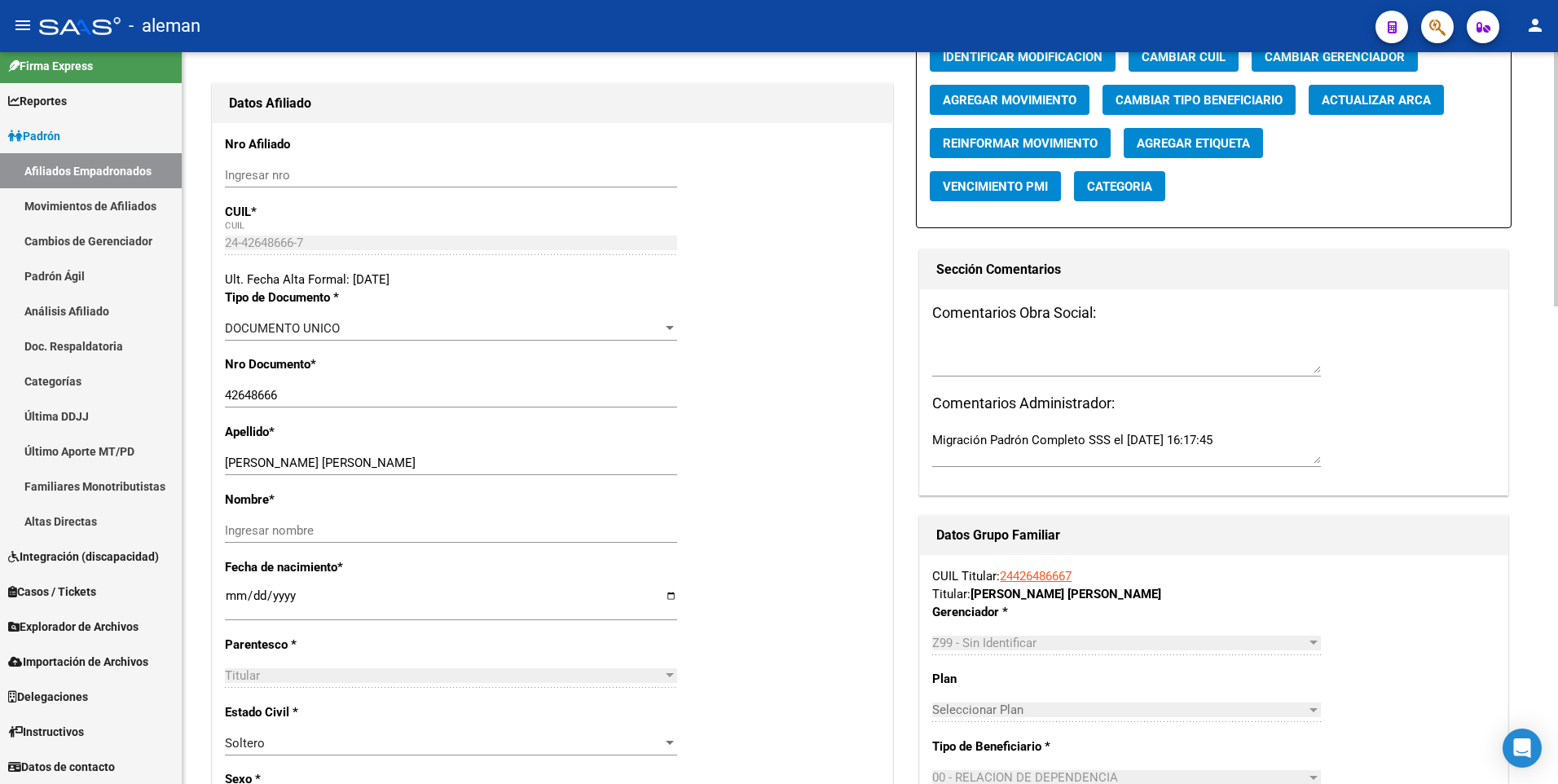
scroll to position [326, 0]
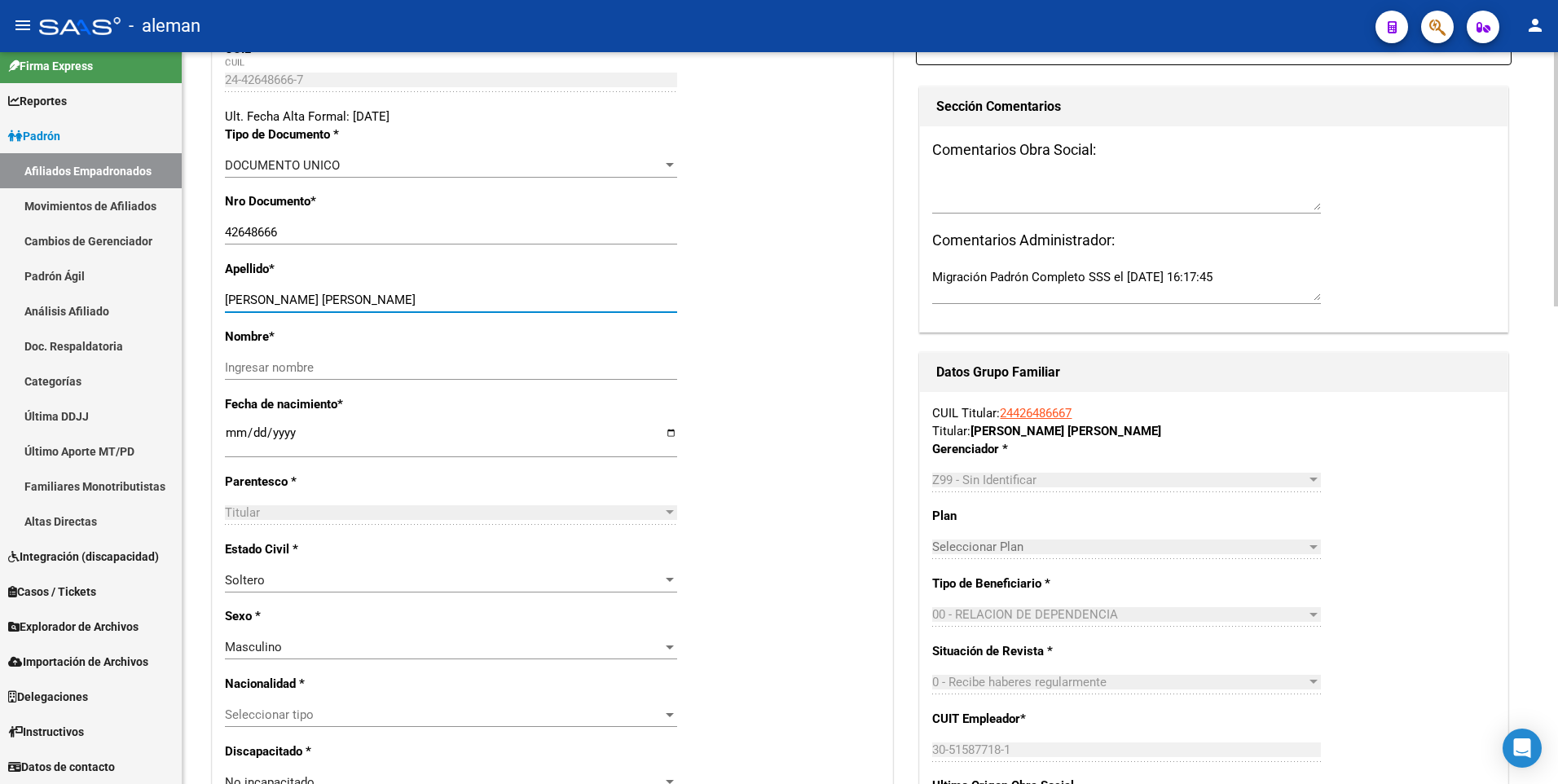
drag, startPoint x: 349, startPoint y: 297, endPoint x: 439, endPoint y: 302, distance: 90.1
click at [439, 302] on input "GONZALEZ TEJERINA MARTIN MANUE" at bounding box center [451, 300] width 452 height 15
click at [395, 373] on input "Ingresar nombre" at bounding box center [451, 368] width 452 height 15
paste input "MARTIN MANUE"
type input "MARTIN MANUE"
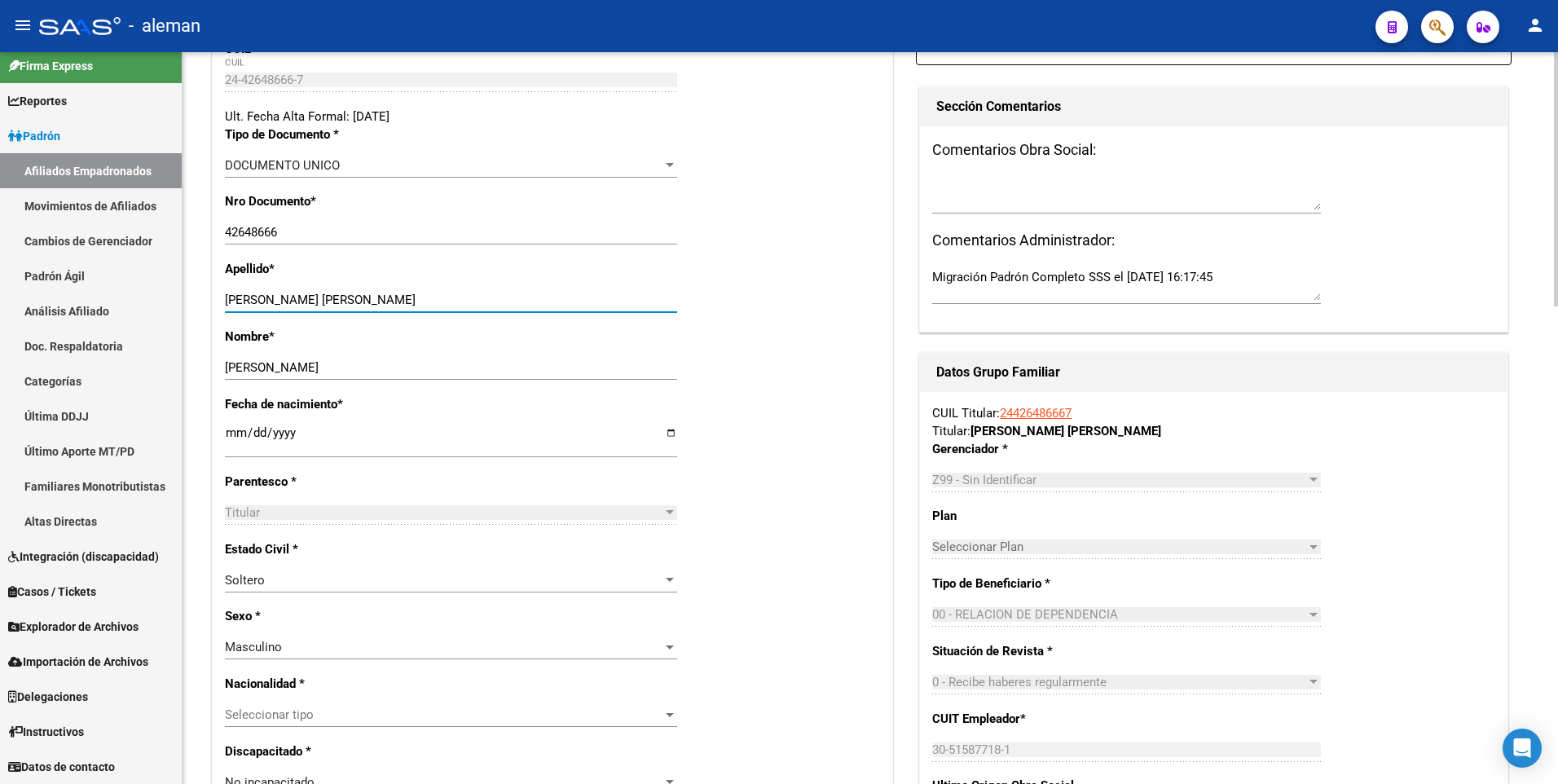
drag, startPoint x: 349, startPoint y: 297, endPoint x: 465, endPoint y: 297, distance: 116.0
click at [465, 297] on input "GONZALEZ TEJERINA MARTIN MANUE" at bounding box center [451, 300] width 452 height 15
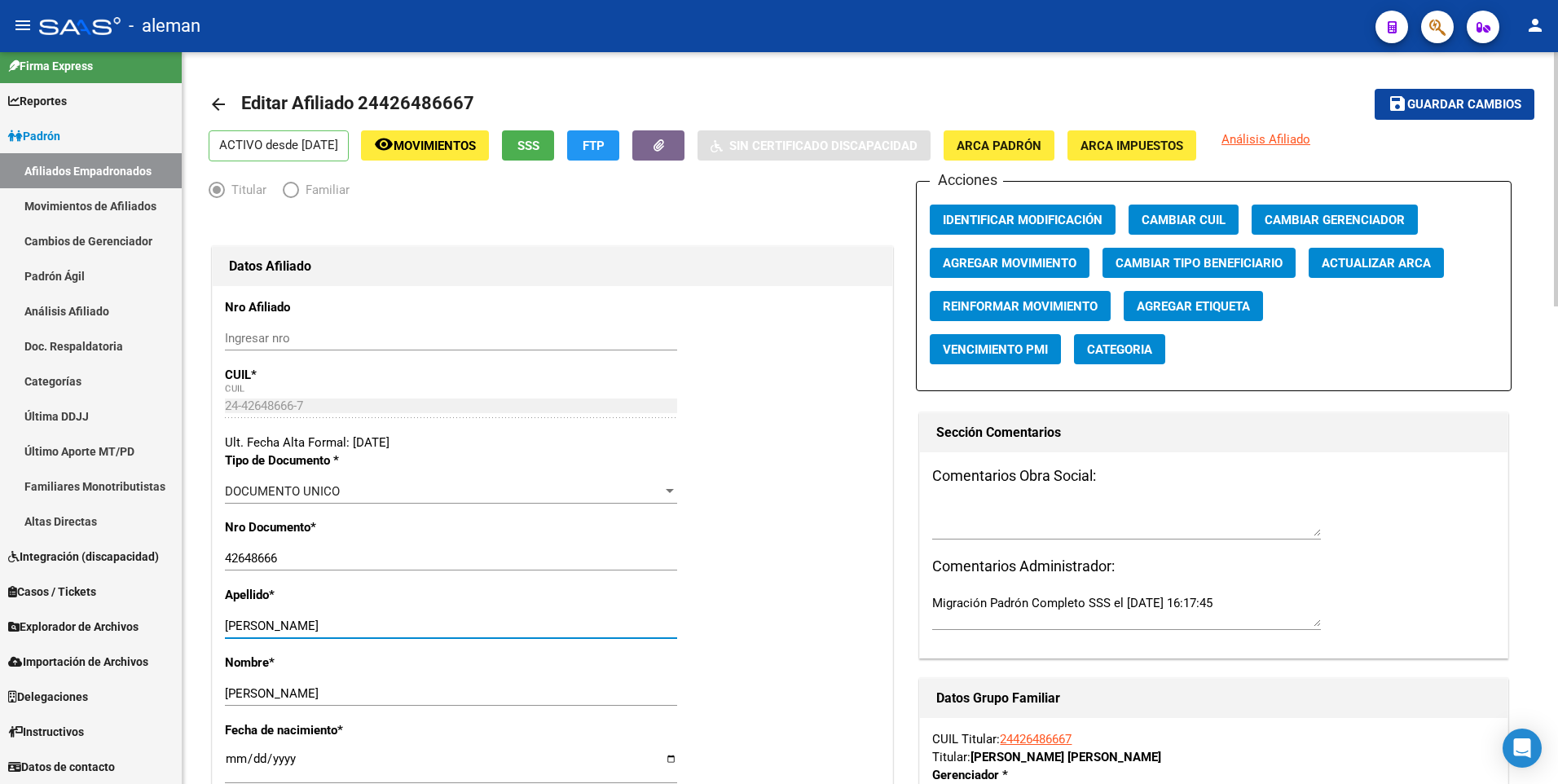
type input "GONZALEZ TEJERINA"
click at [1438, 98] on span "Guardar cambios" at bounding box center [1463, 105] width 114 height 15
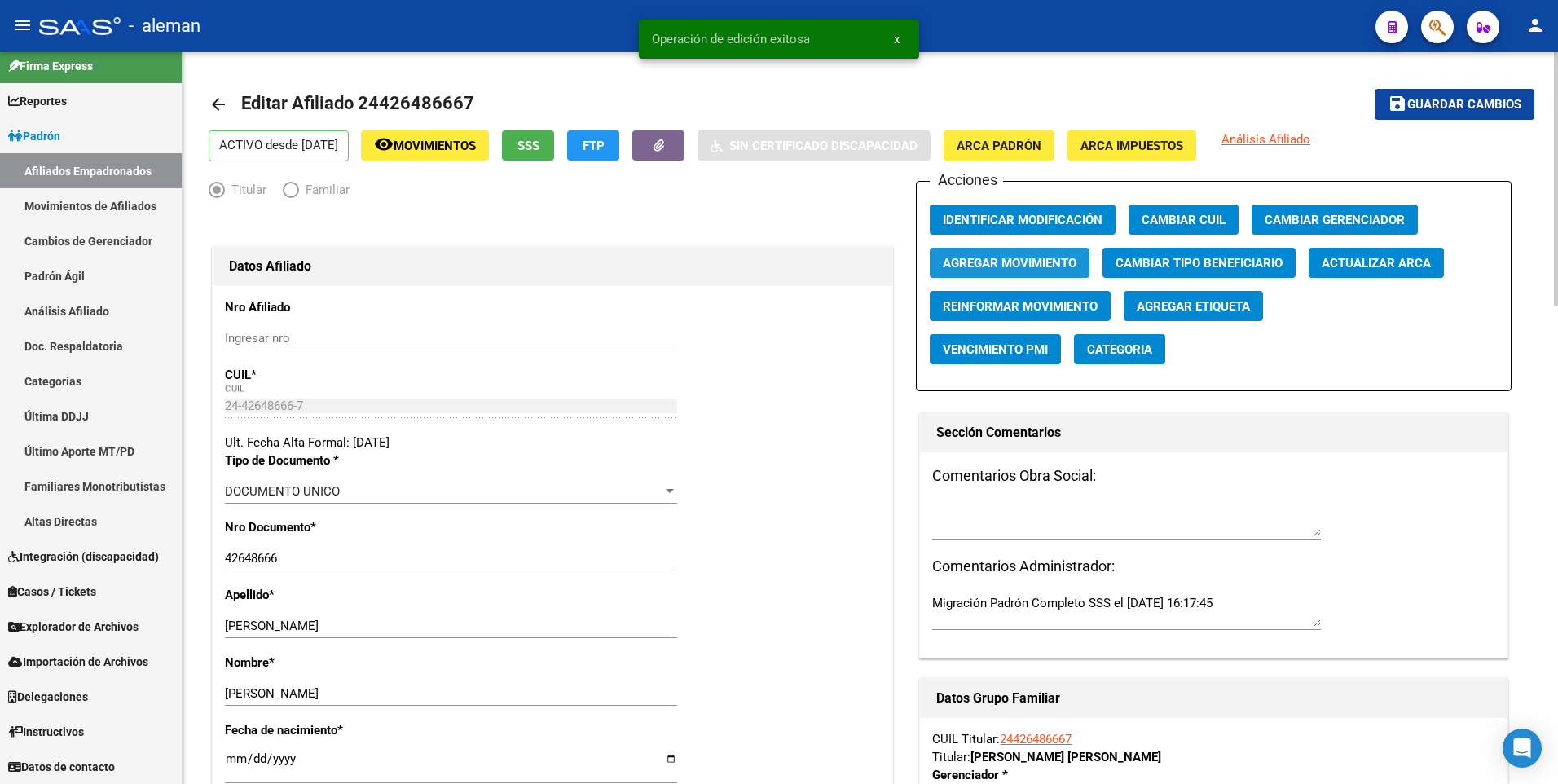
click at [988, 250] on button "Agregar Movimiento" at bounding box center [1009, 263] width 160 height 30
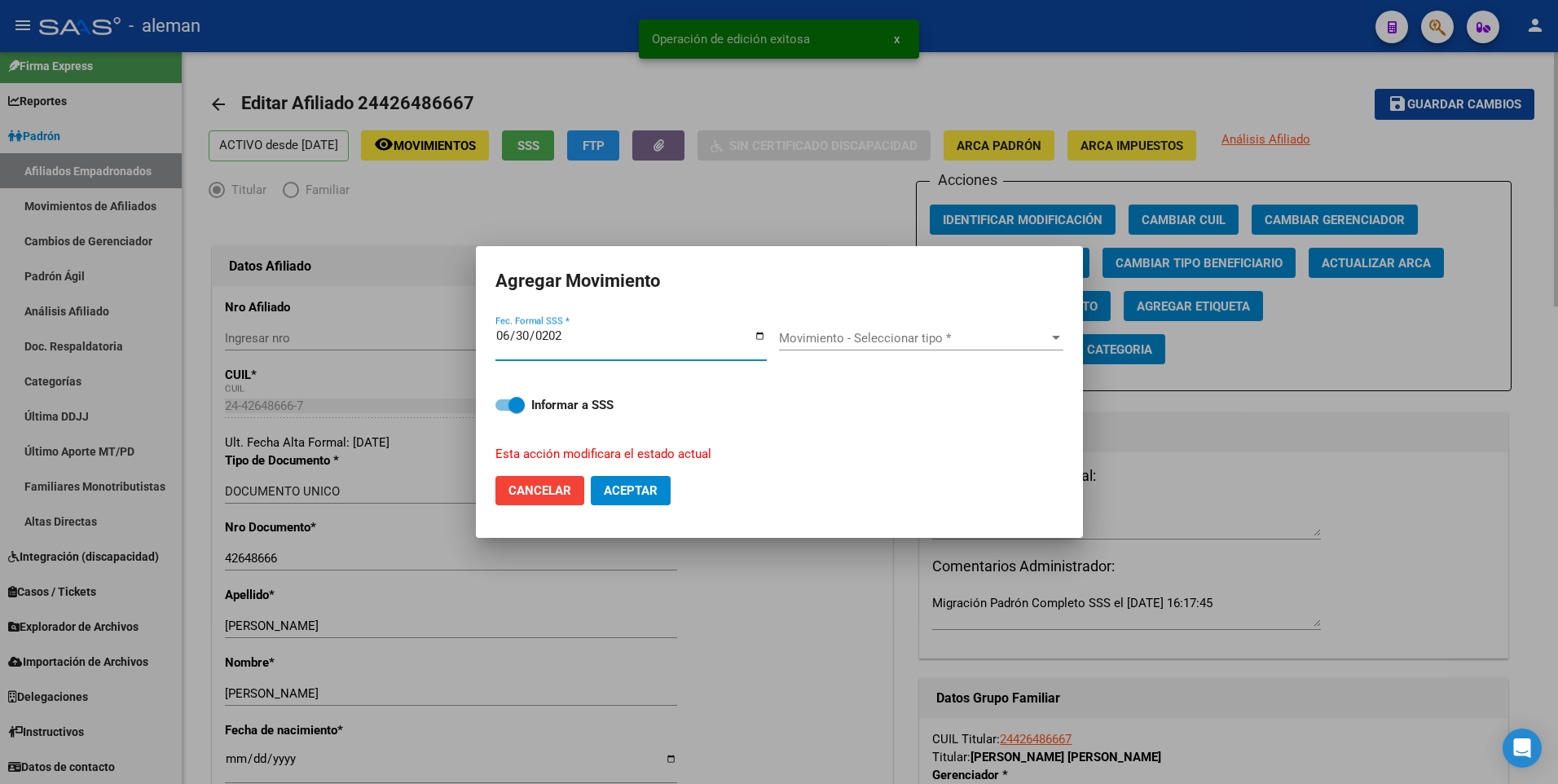
type input "2025-06-30"
click at [590, 476] on button "Aceptar" at bounding box center [630, 490] width 79 height 29
click at [876, 335] on span "Movimiento - Seleccionar tipo *" at bounding box center [913, 339] width 270 height 15
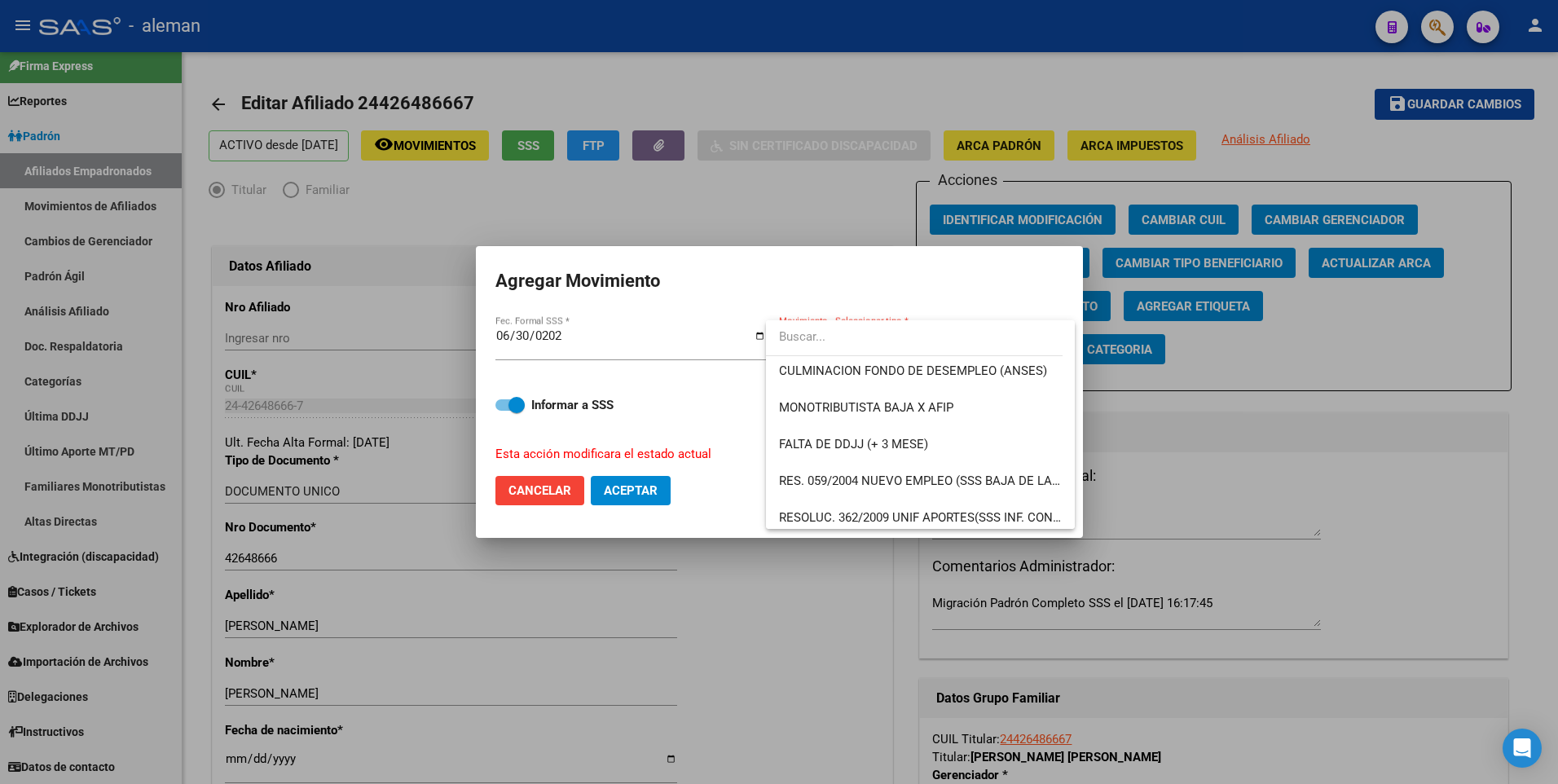
scroll to position [489, 0]
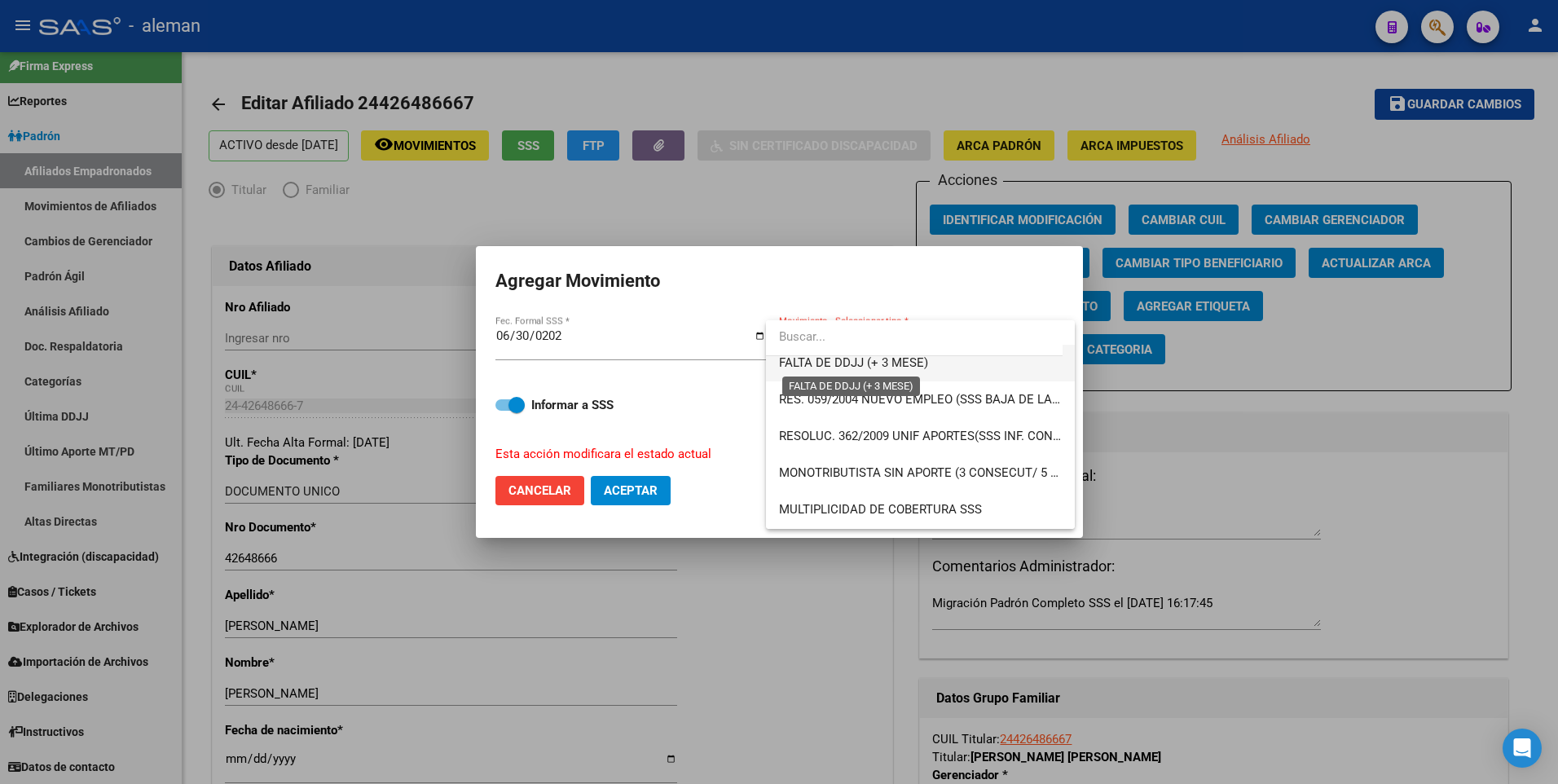
click at [853, 360] on span "FALTA DE DDJJ (+ 3 MESE)" at bounding box center [853, 363] width 149 height 15
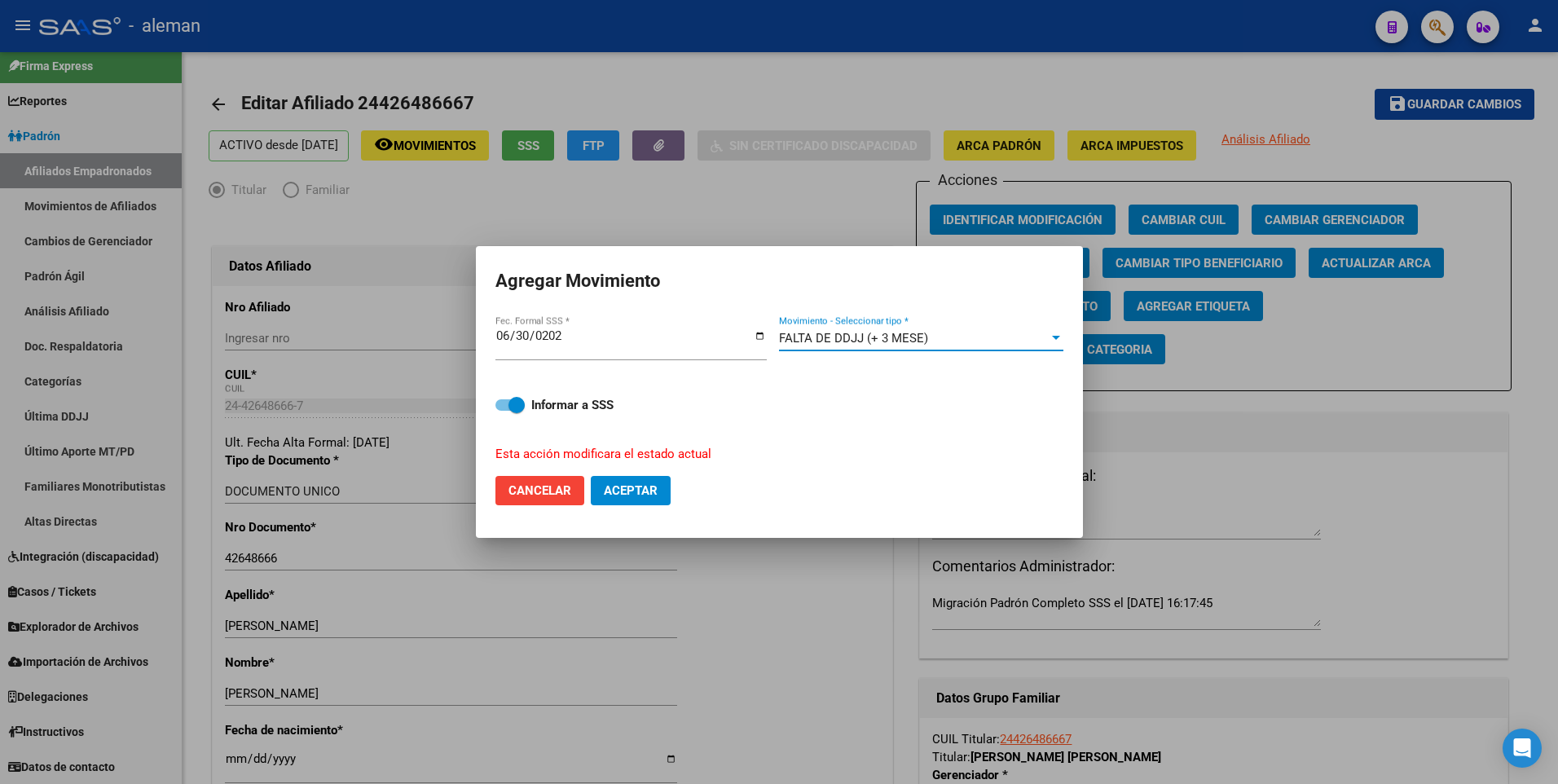
click at [498, 404] on span at bounding box center [510, 405] width 29 height 11
click at [502, 410] on input "Informar a SSS" at bounding box center [502, 410] width 1 height 1
checkbox input "false"
click at [639, 497] on span "Aceptar" at bounding box center [630, 491] width 54 height 15
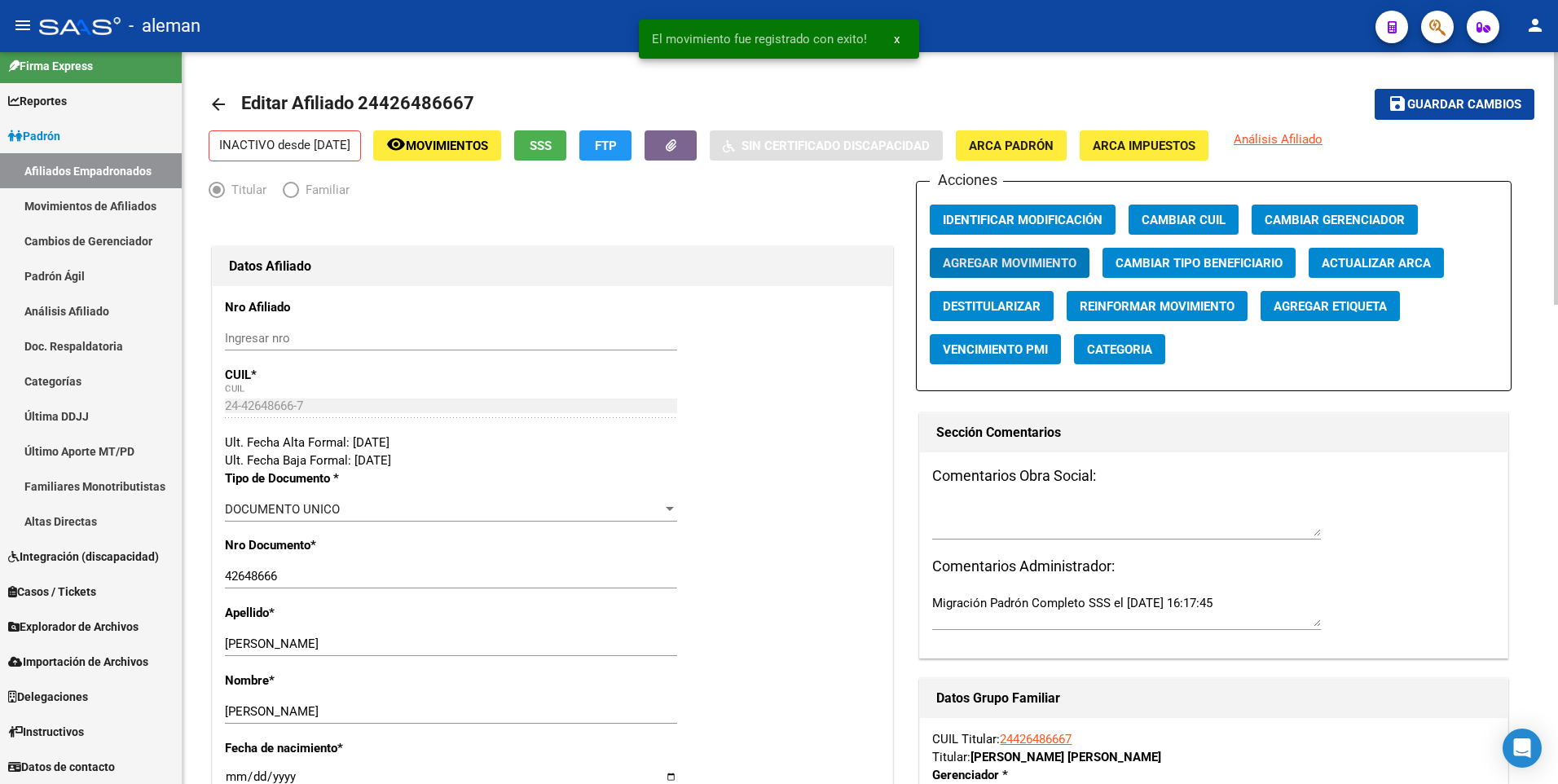
click at [214, 104] on mat-icon "arrow_back" at bounding box center [218, 104] width 20 height 20
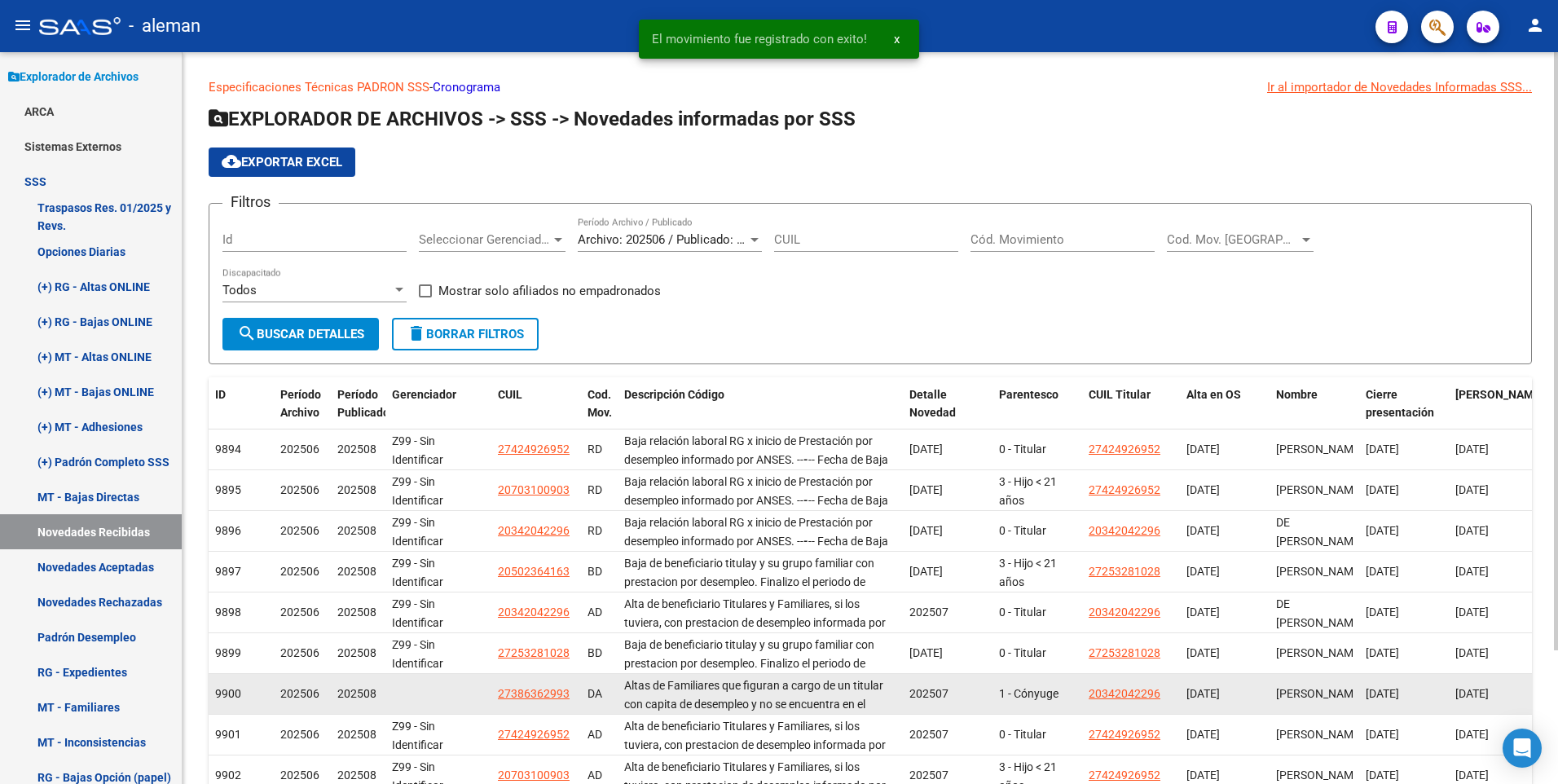
scroll to position [164, 0]
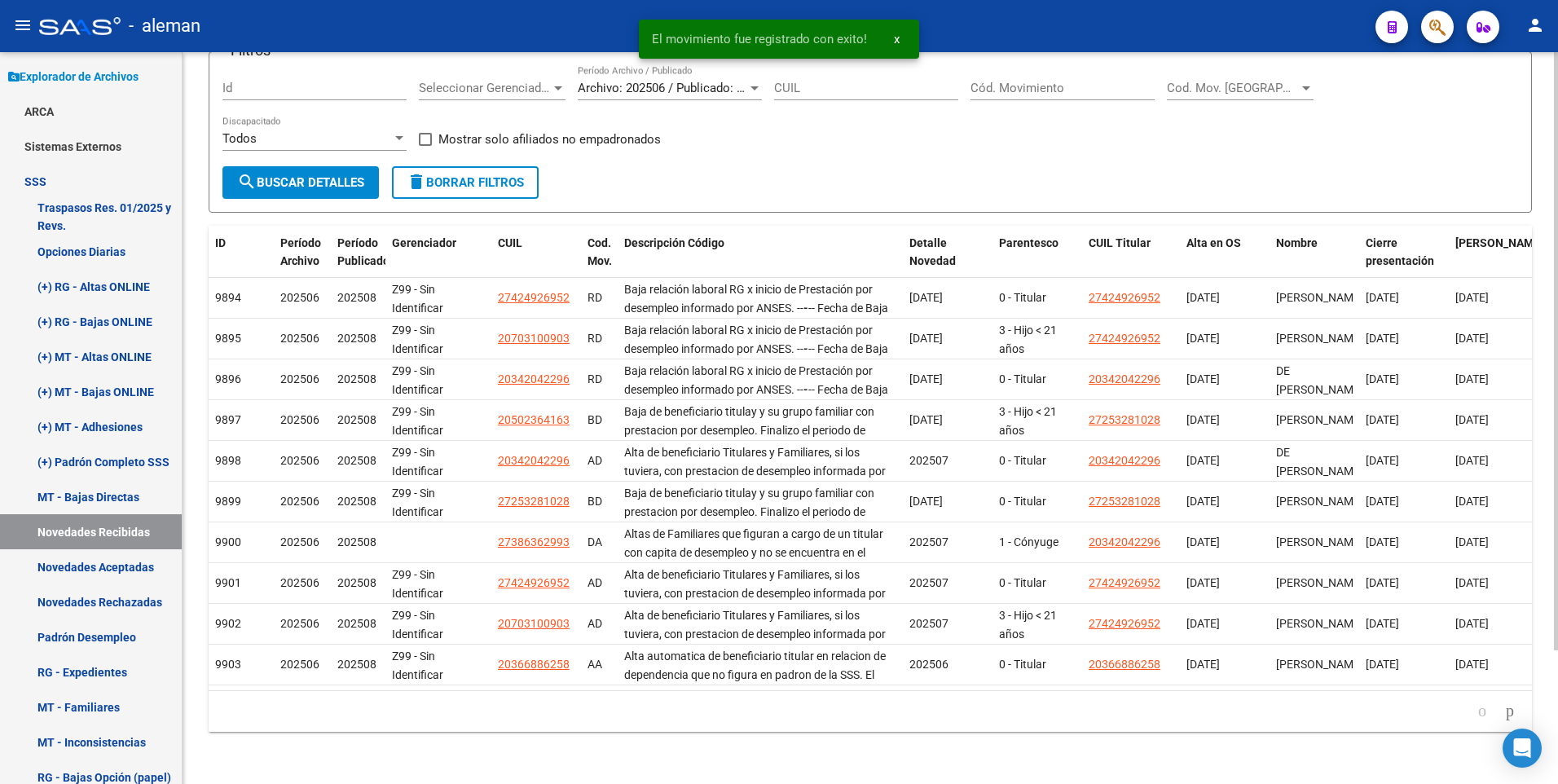
click at [1050, 80] on input "Cód. Movimiento" at bounding box center [1062, 88] width 184 height 15
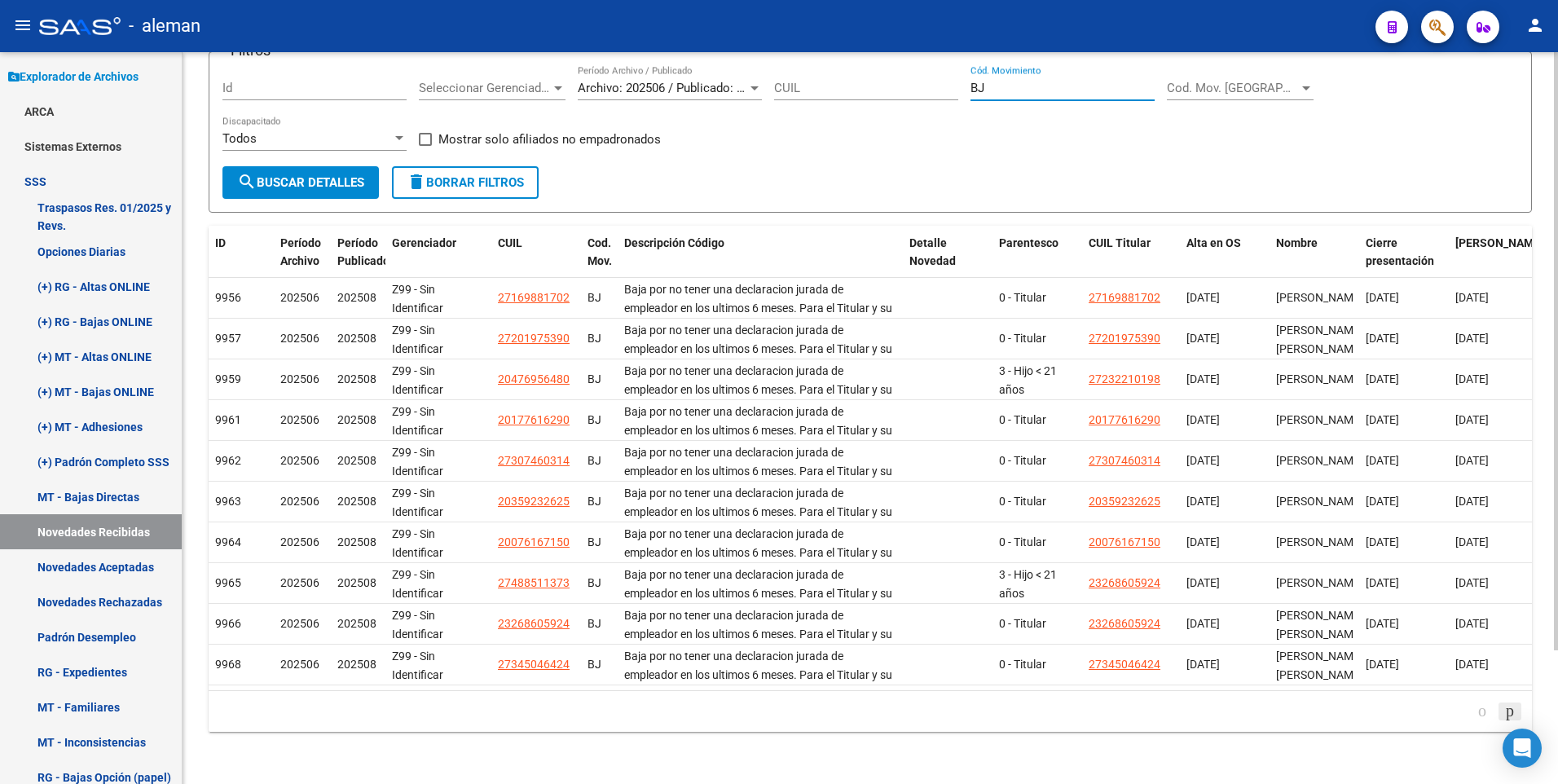
type input "BJ"
click at [1508, 707] on icon "go to next page" at bounding box center [1510, 710] width 13 height 20
click at [1506, 712] on icon "go to next page" at bounding box center [1510, 710] width 13 height 20
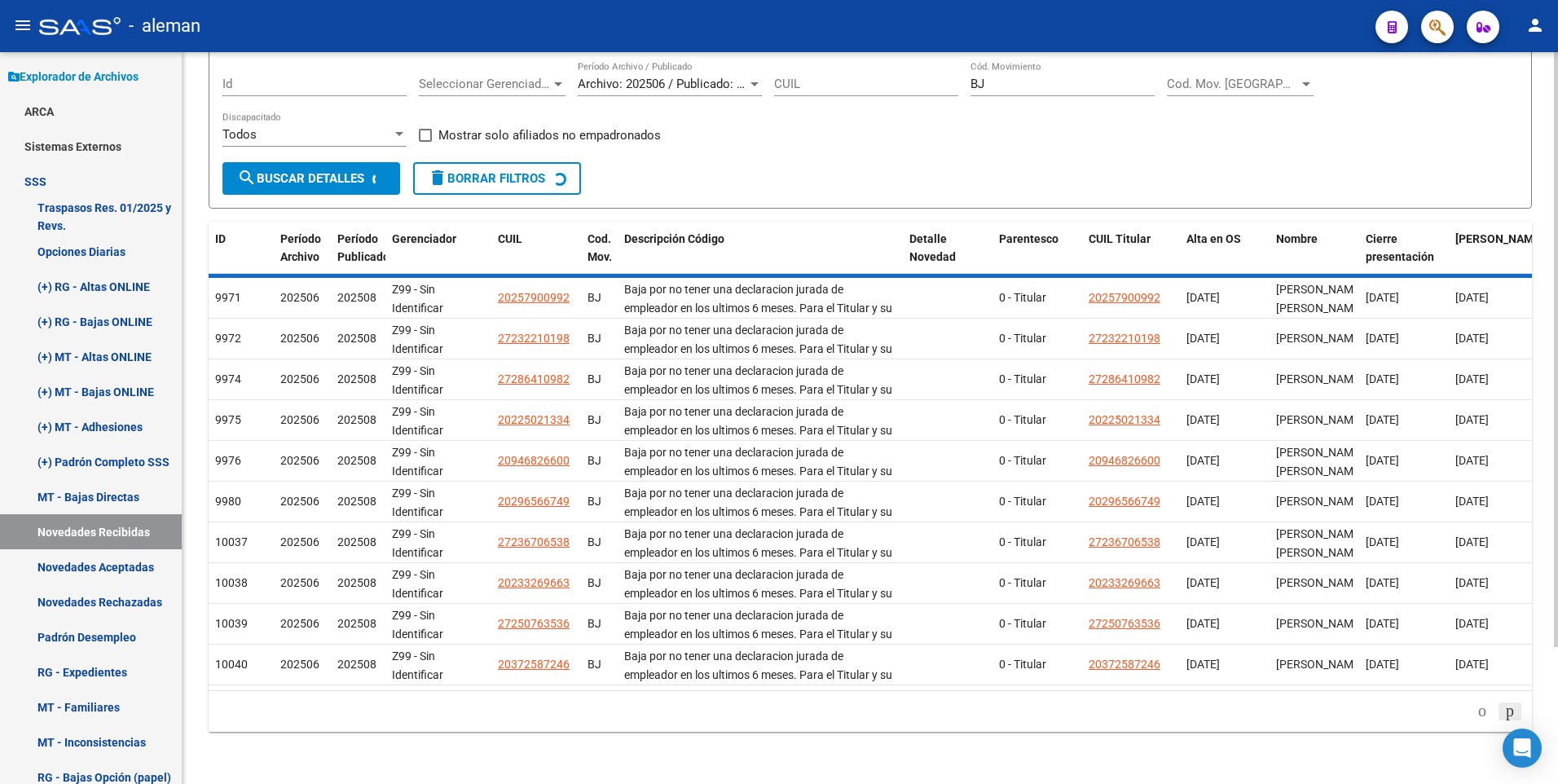
scroll to position [82, 0]
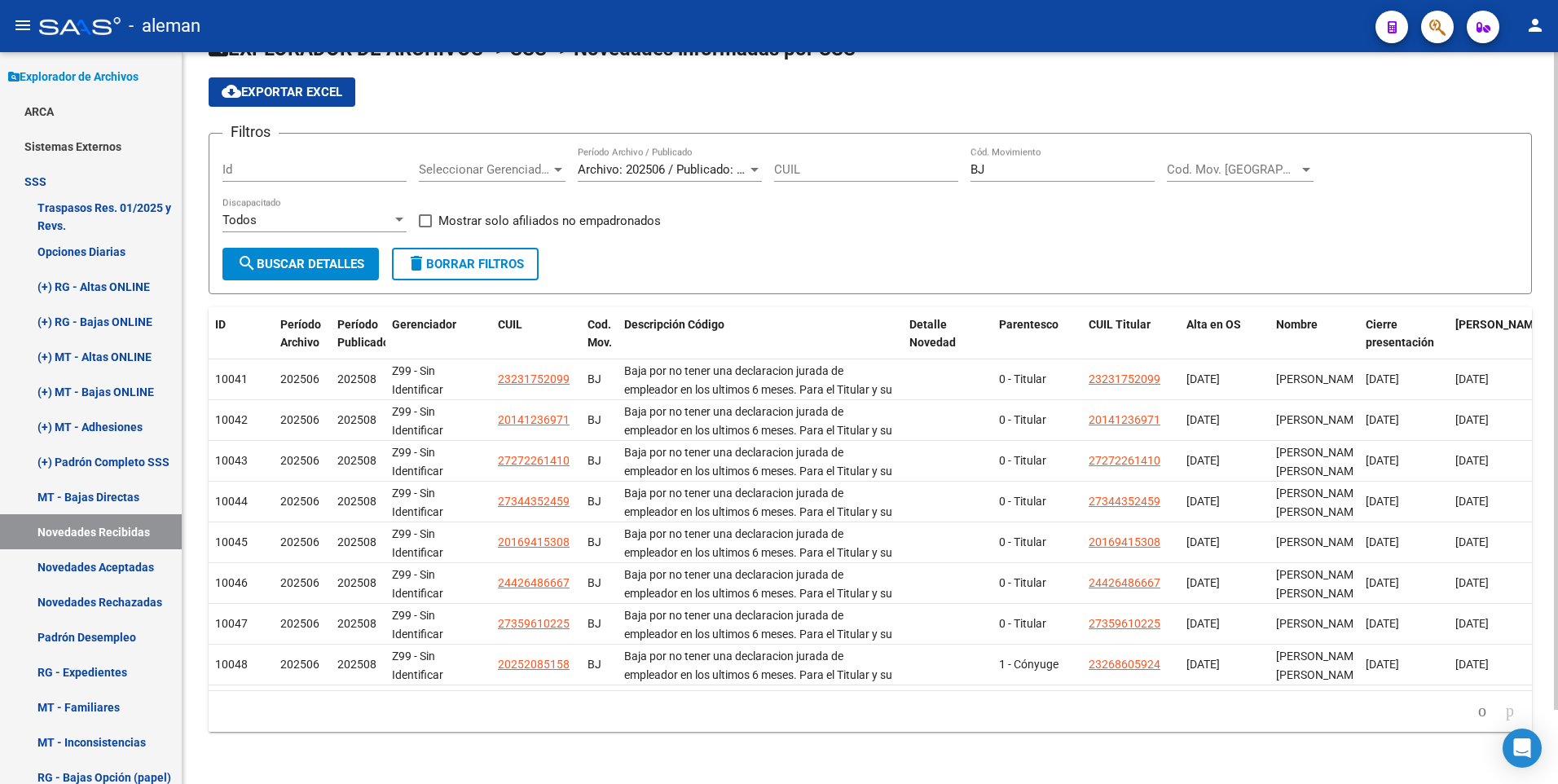
click at [1506, 710] on icon "go to next page" at bounding box center [1510, 710] width 13 height 20
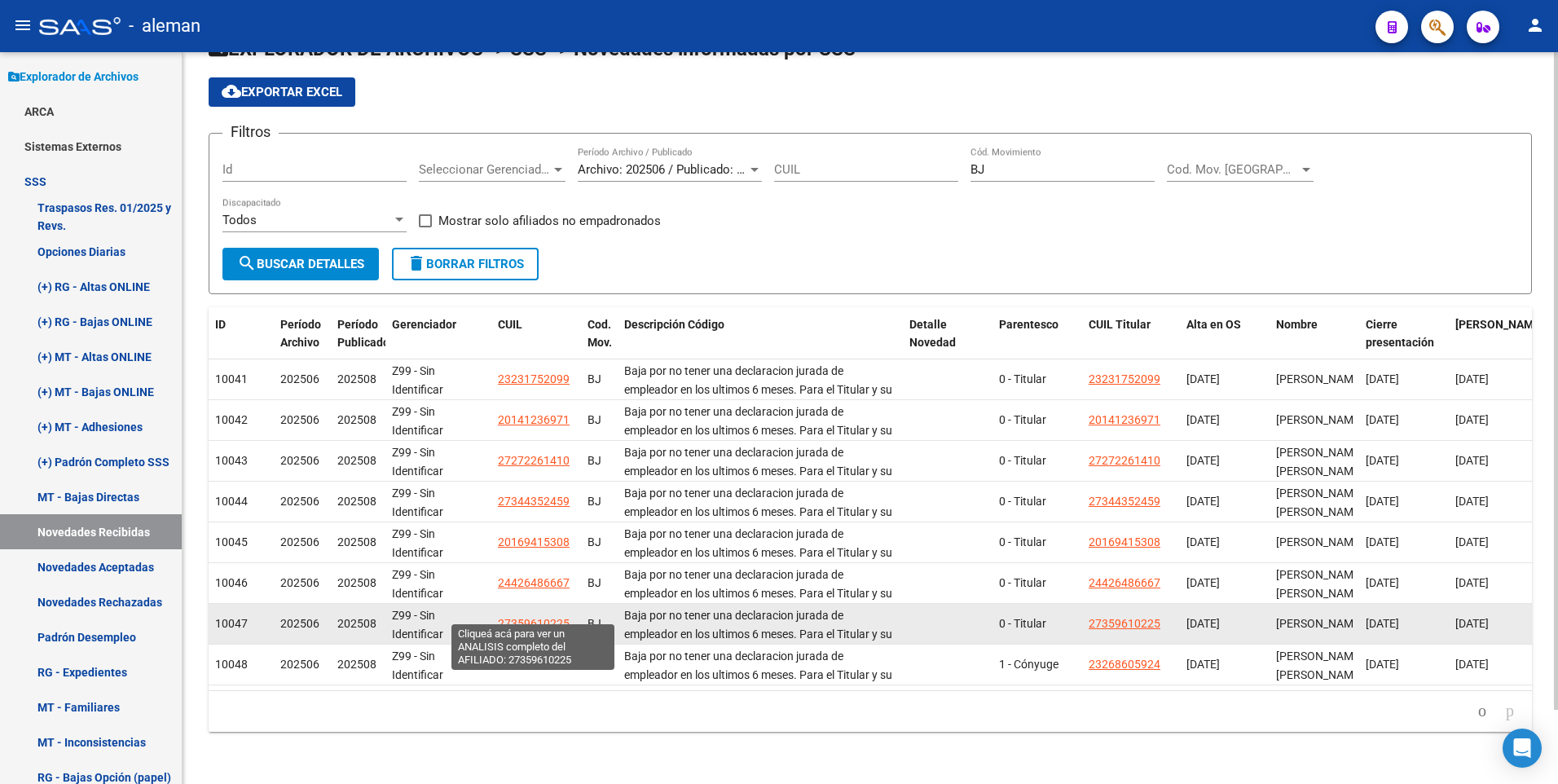
click at [538, 617] on span "27359610225" at bounding box center [534, 623] width 72 height 13
type textarea "27359610225"
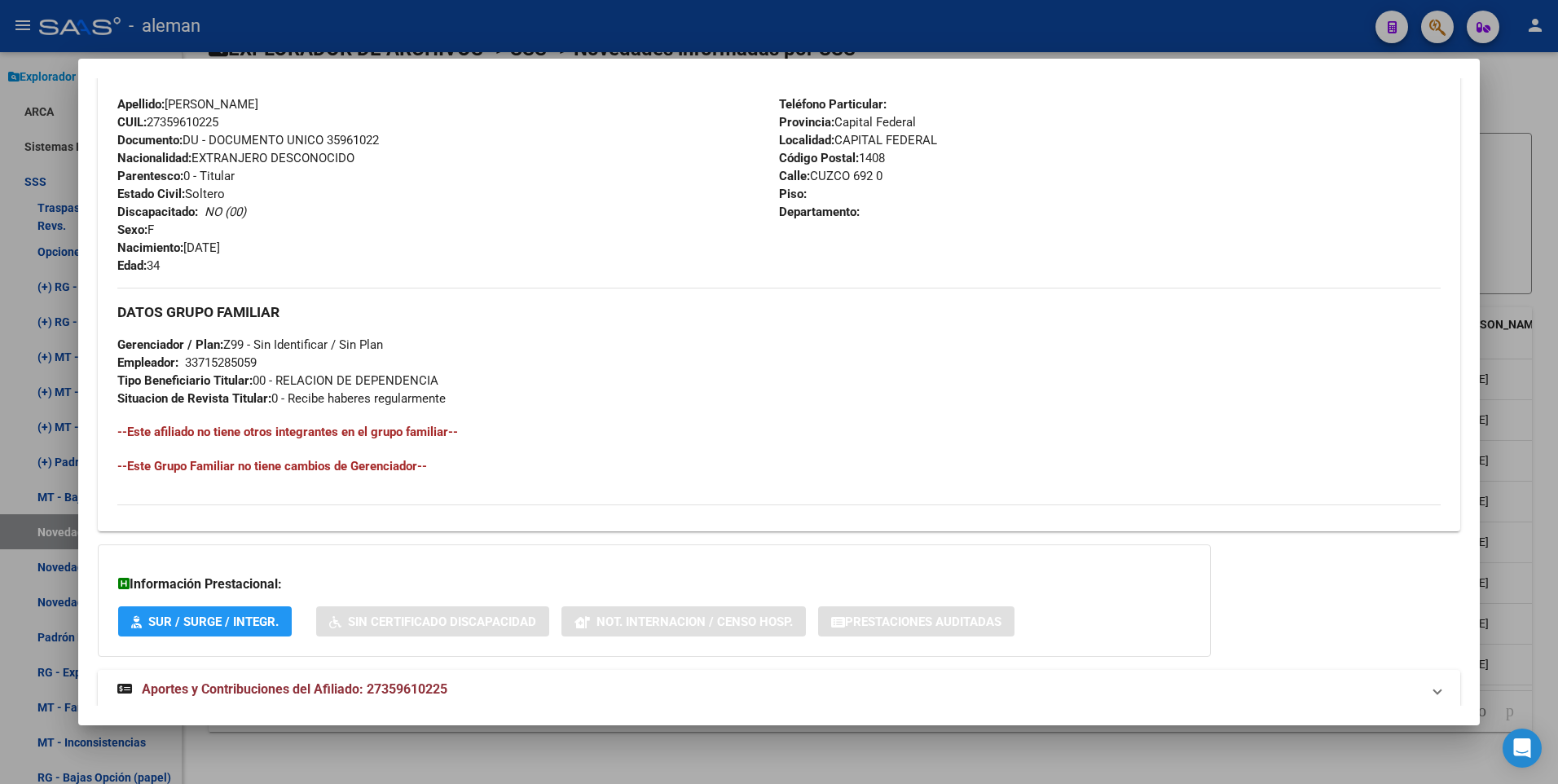
scroll to position [610, 0]
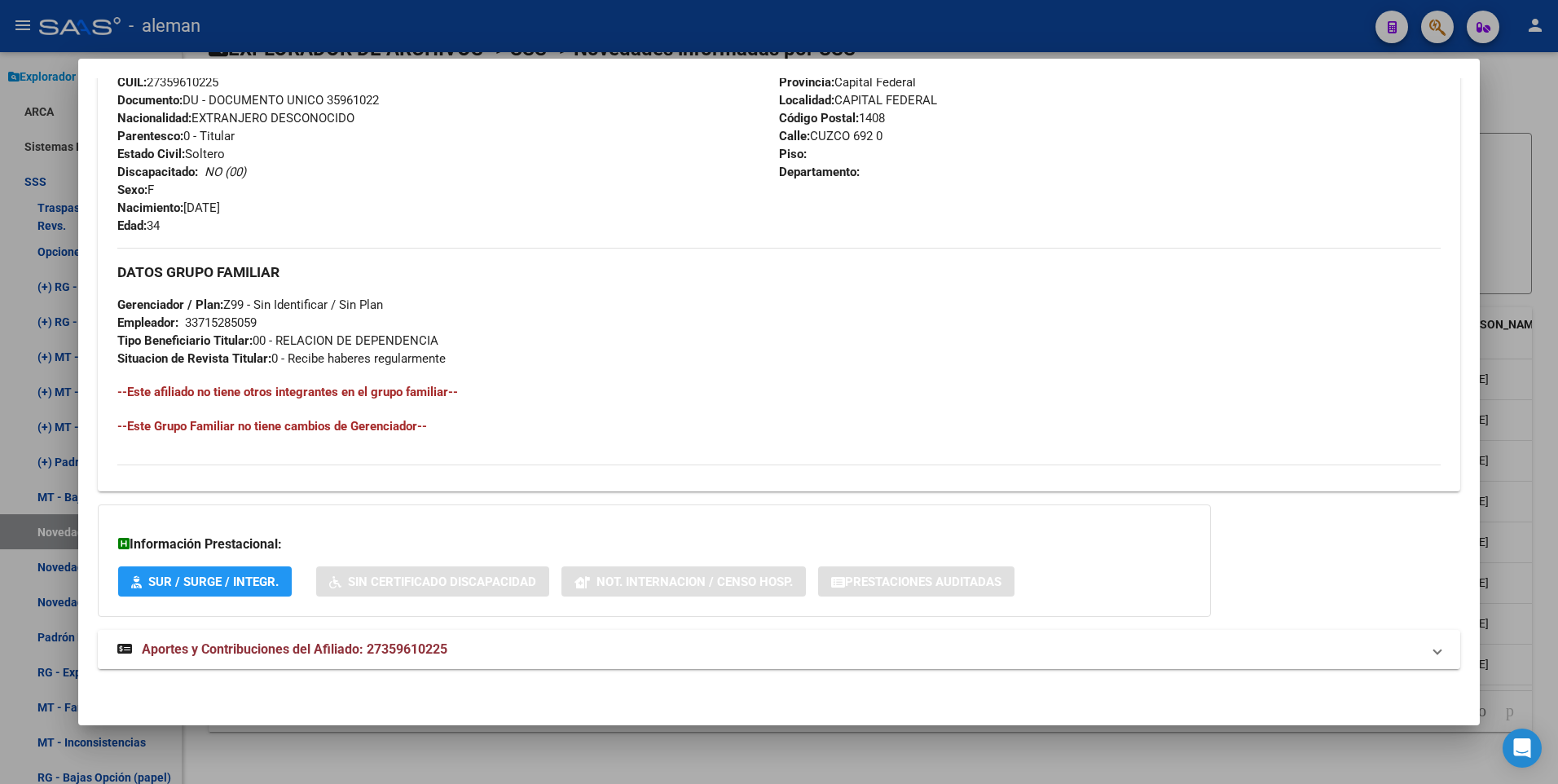
click at [317, 648] on span "Aportes y Contribuciones del Afiliado: 27359610225" at bounding box center [294, 649] width 306 height 15
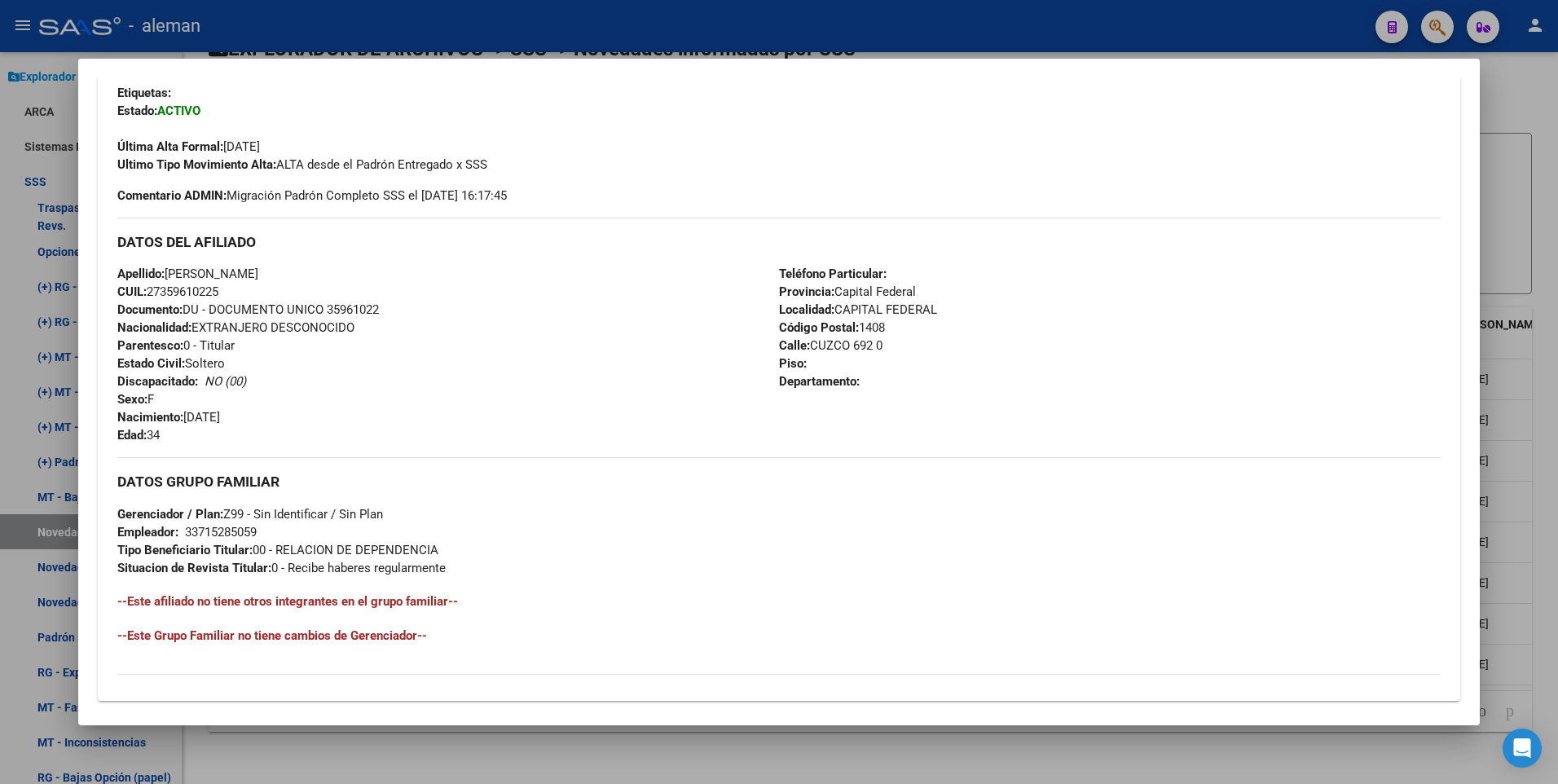
scroll to position [0, 0]
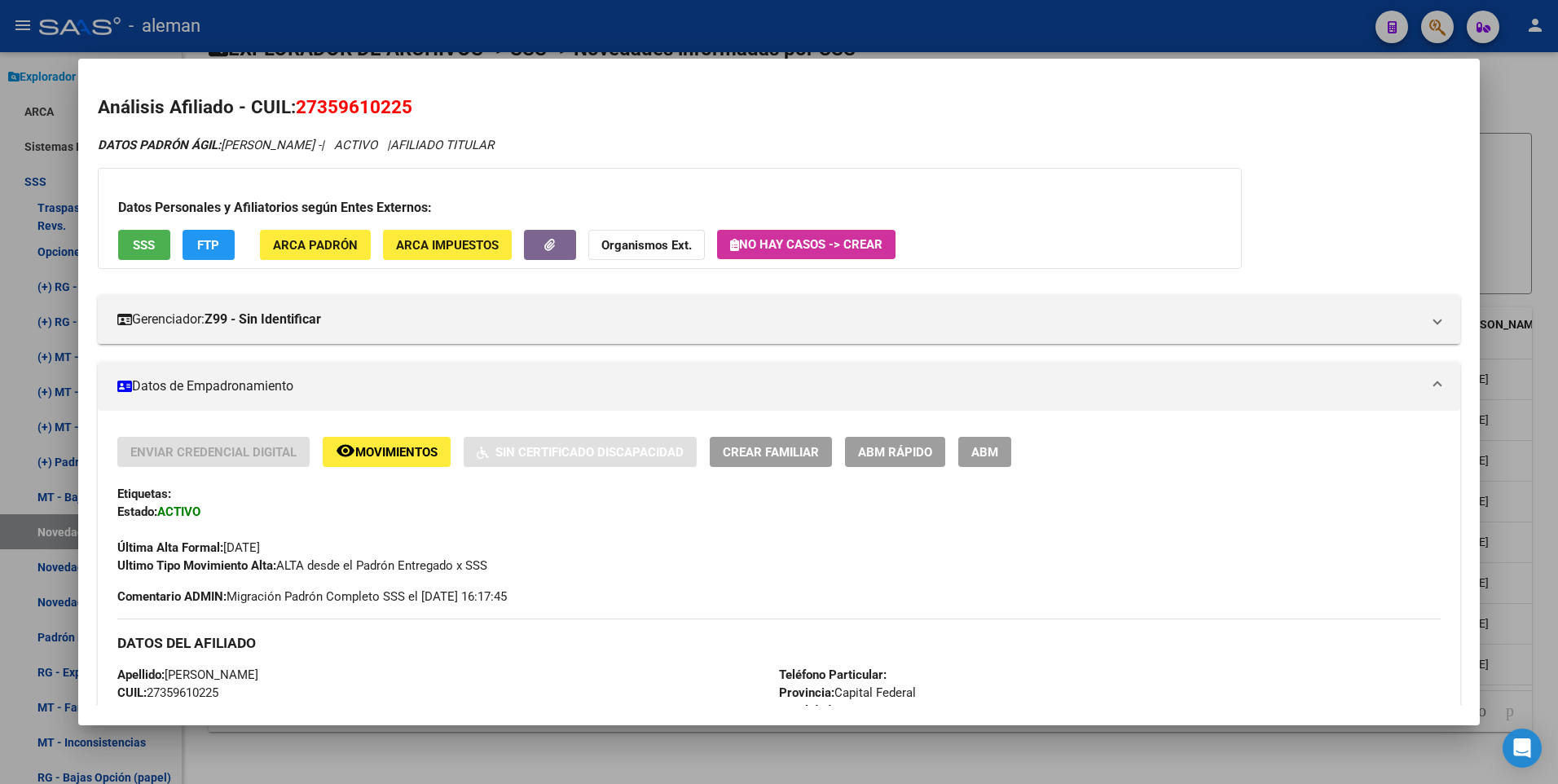
click at [980, 441] on button "ABM" at bounding box center [985, 452] width 53 height 30
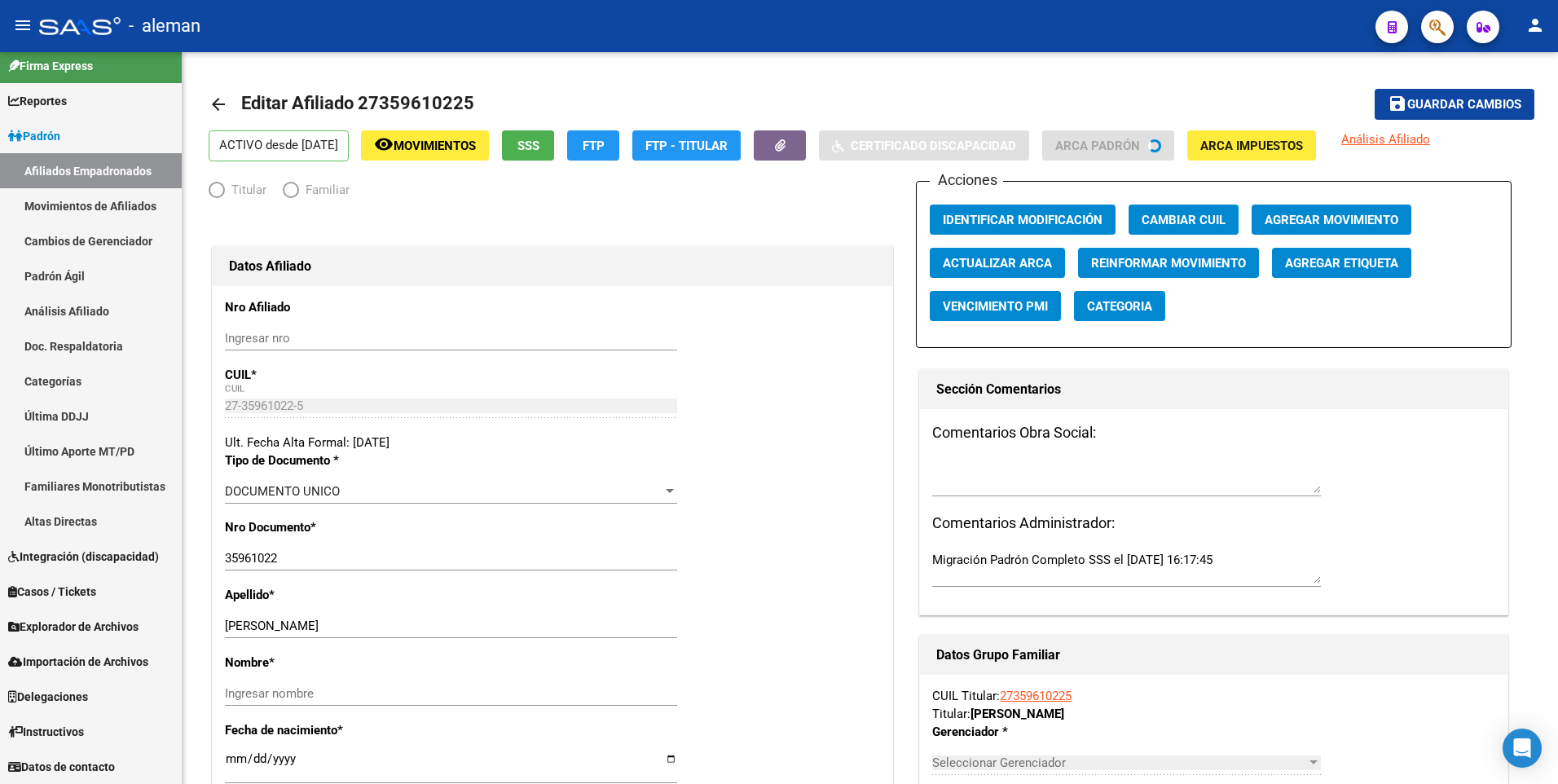
scroll to position [10, 0]
radio input "true"
type input "33-71528505-9"
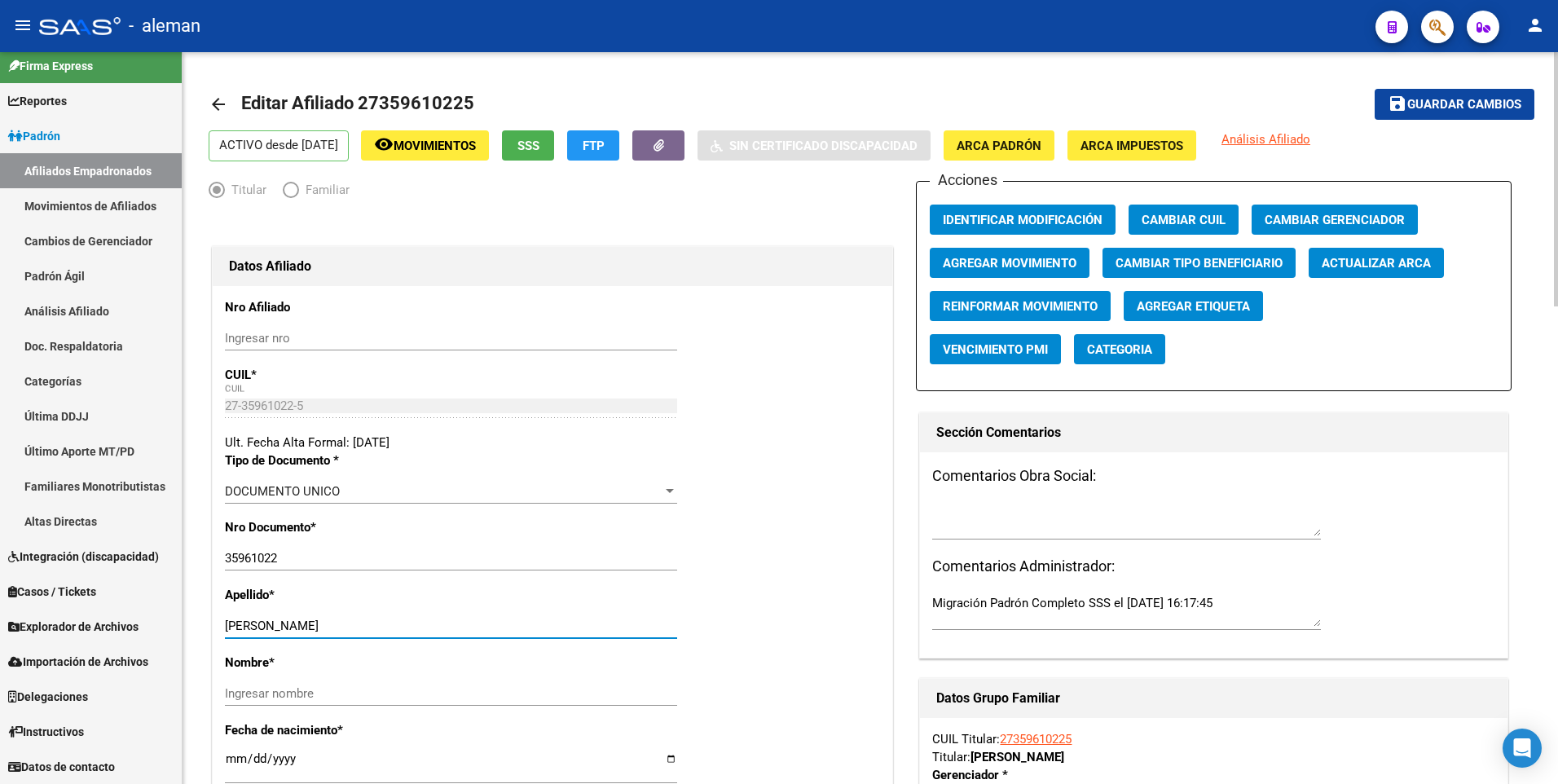
drag, startPoint x: 287, startPoint y: 625, endPoint x: 431, endPoint y: 630, distance: 144.1
click at [431, 630] on input "LAPETINA ANTONELLA MARIA" at bounding box center [451, 626] width 452 height 15
click at [395, 696] on input "Ingresar nombre" at bounding box center [451, 693] width 452 height 15
paste input "ANTONELLA MARIA"
type input "ANTONELLA MARIA"
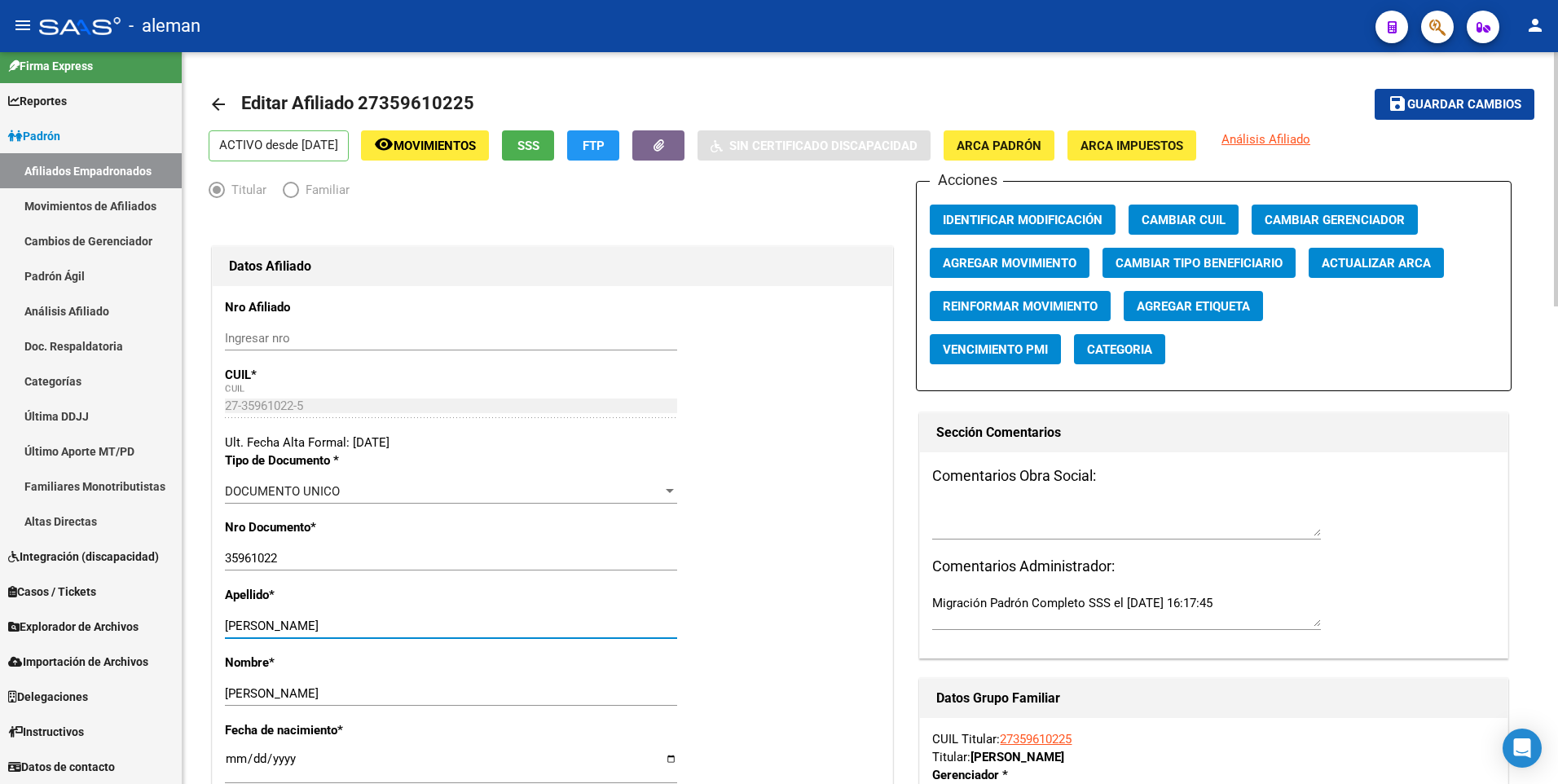
drag, startPoint x: 285, startPoint y: 621, endPoint x: 506, endPoint y: 621, distance: 221.0
click at [506, 621] on input "LAPETINA ANTONELLA MARIA" at bounding box center [451, 626] width 452 height 15
type input "LAPETINA"
click at [1424, 96] on span "save Guardar cambios" at bounding box center [1454, 104] width 133 height 15
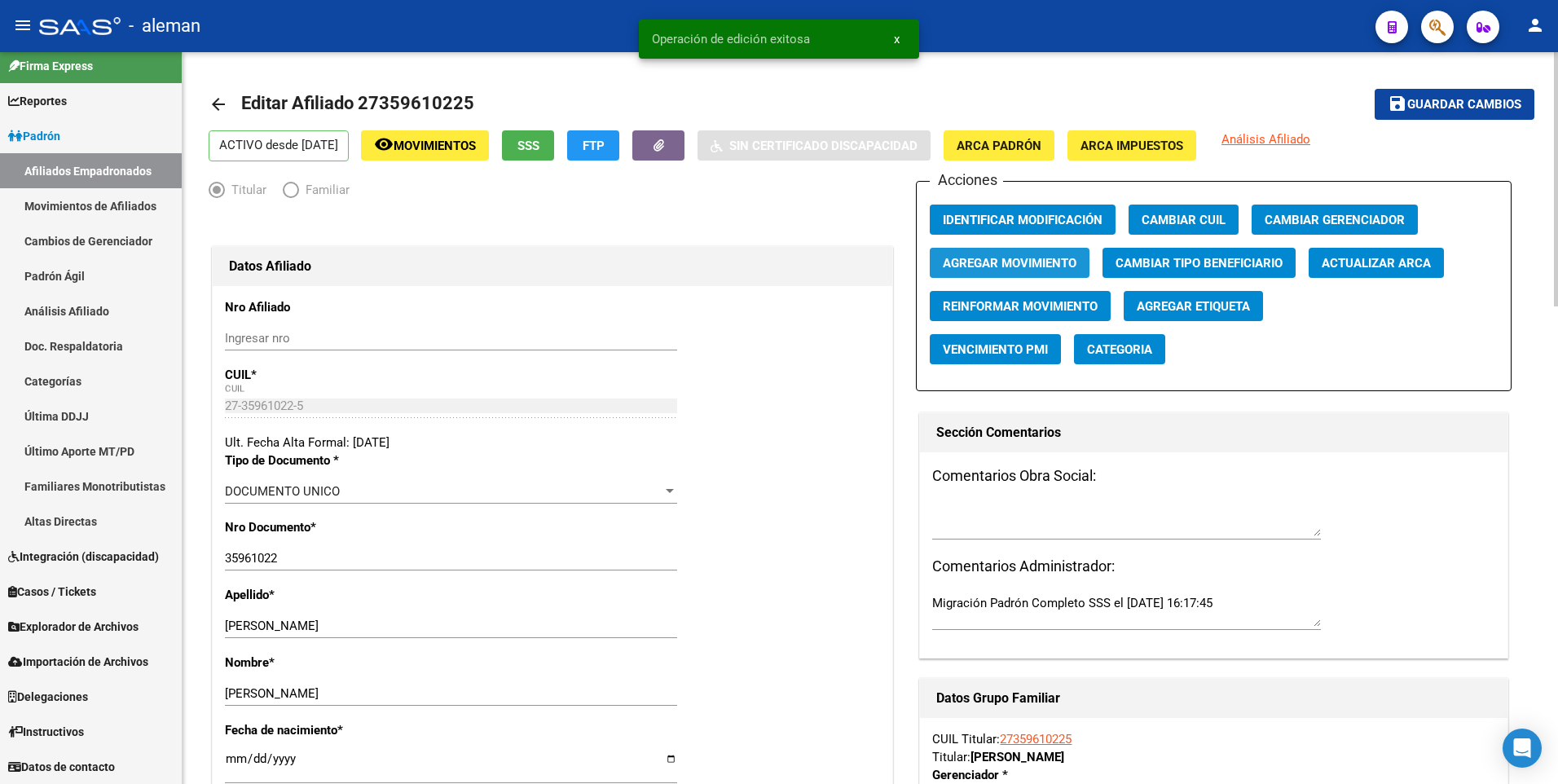
click at [1027, 260] on span "Agregar Movimiento" at bounding box center [1008, 263] width 133 height 15
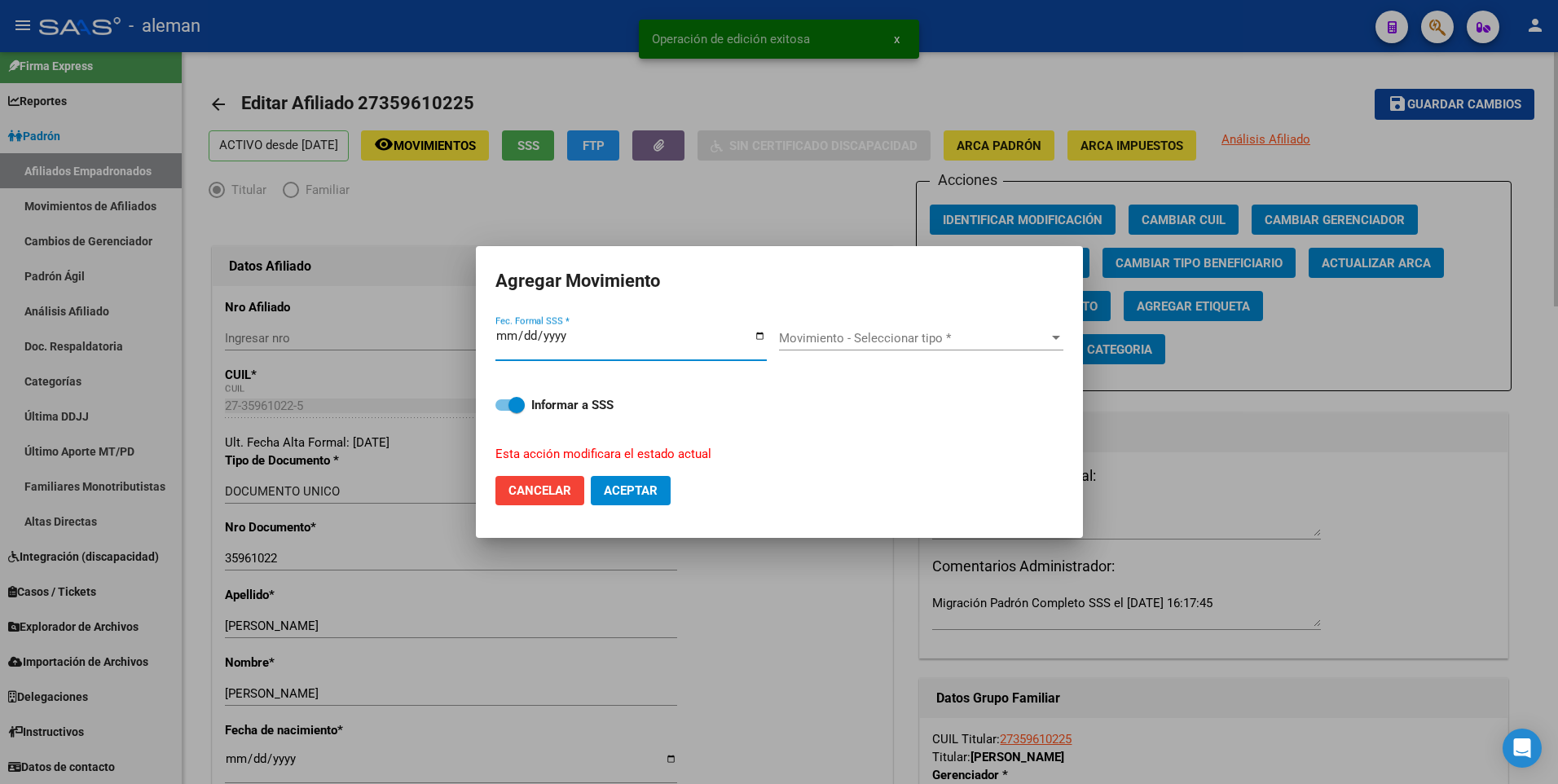
click at [590, 476] on button "Aceptar" at bounding box center [630, 490] width 79 height 29
type input "0252-06-30"
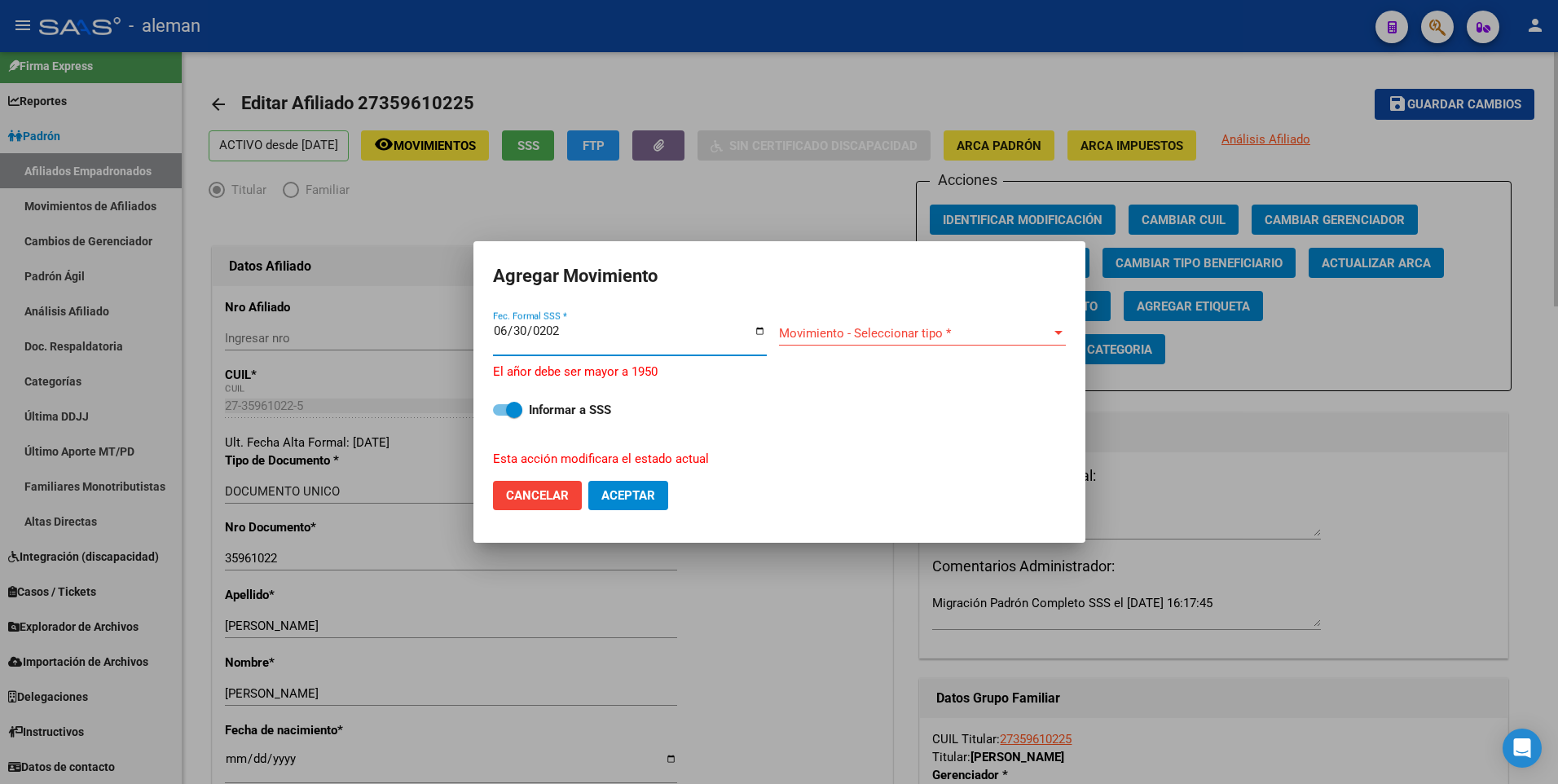
type input "2025-06-30"
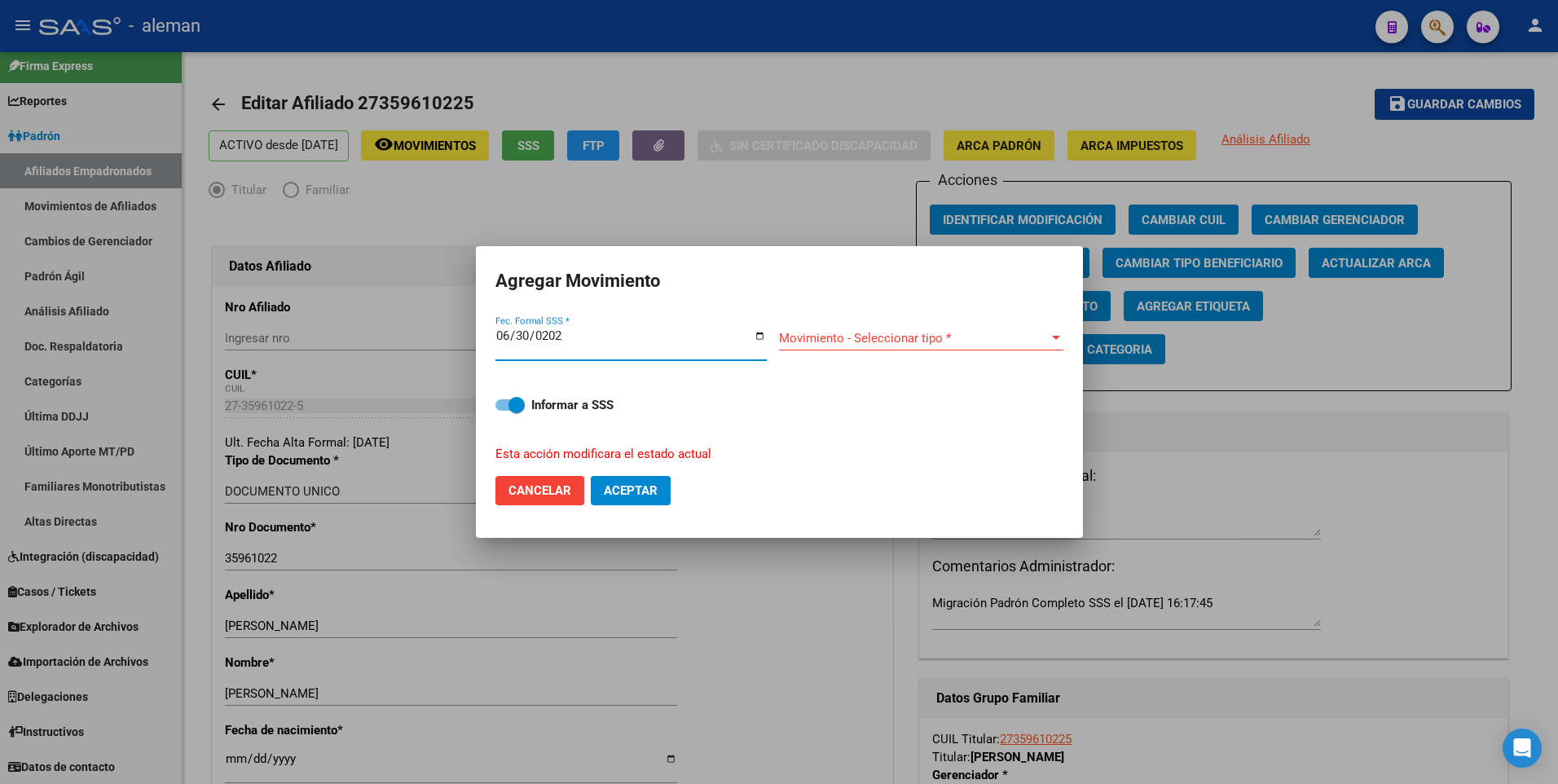
click at [992, 340] on span "Movimiento - Seleccionar tipo *" at bounding box center [913, 339] width 270 height 15
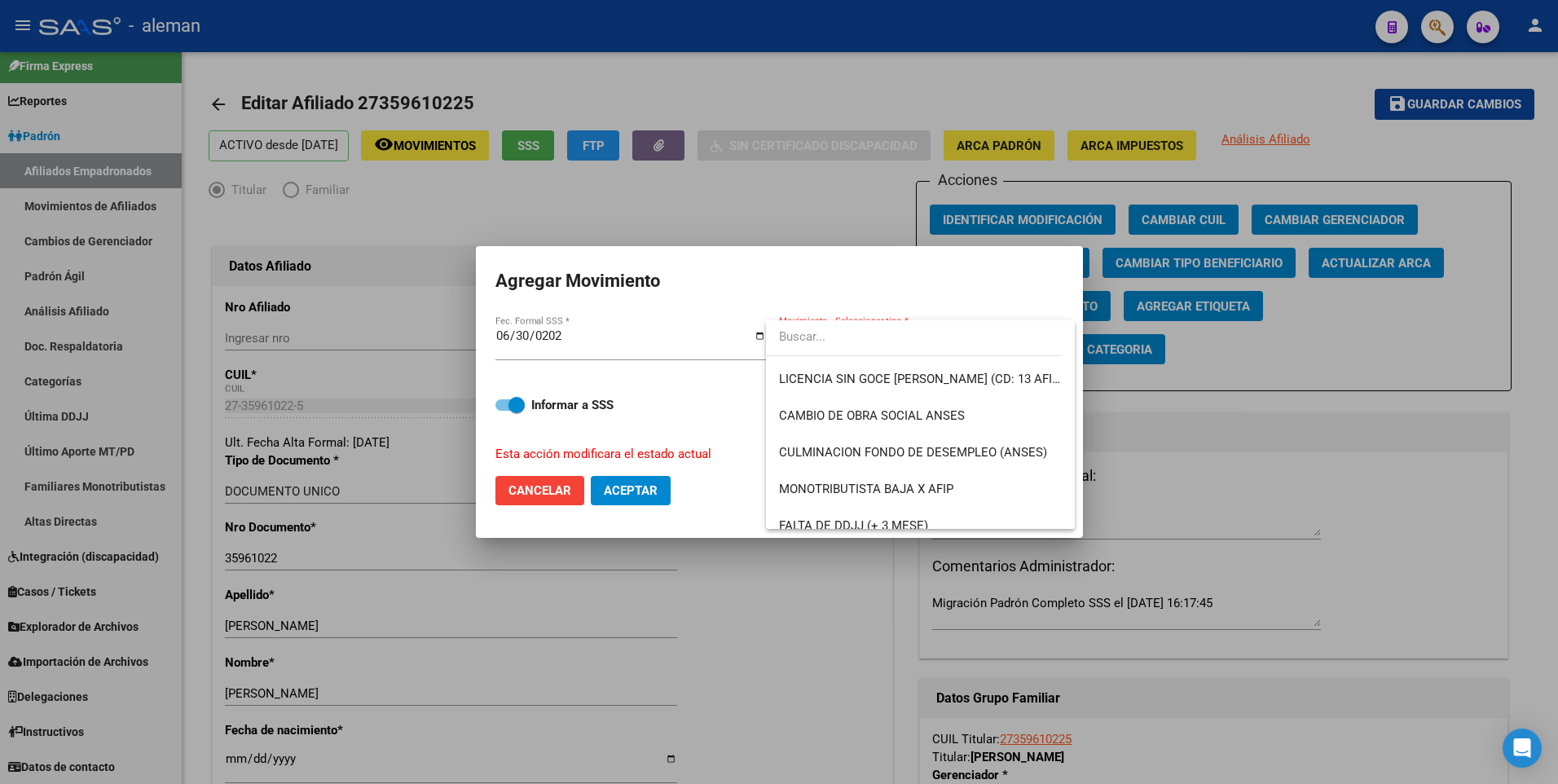
scroll to position [489, 0]
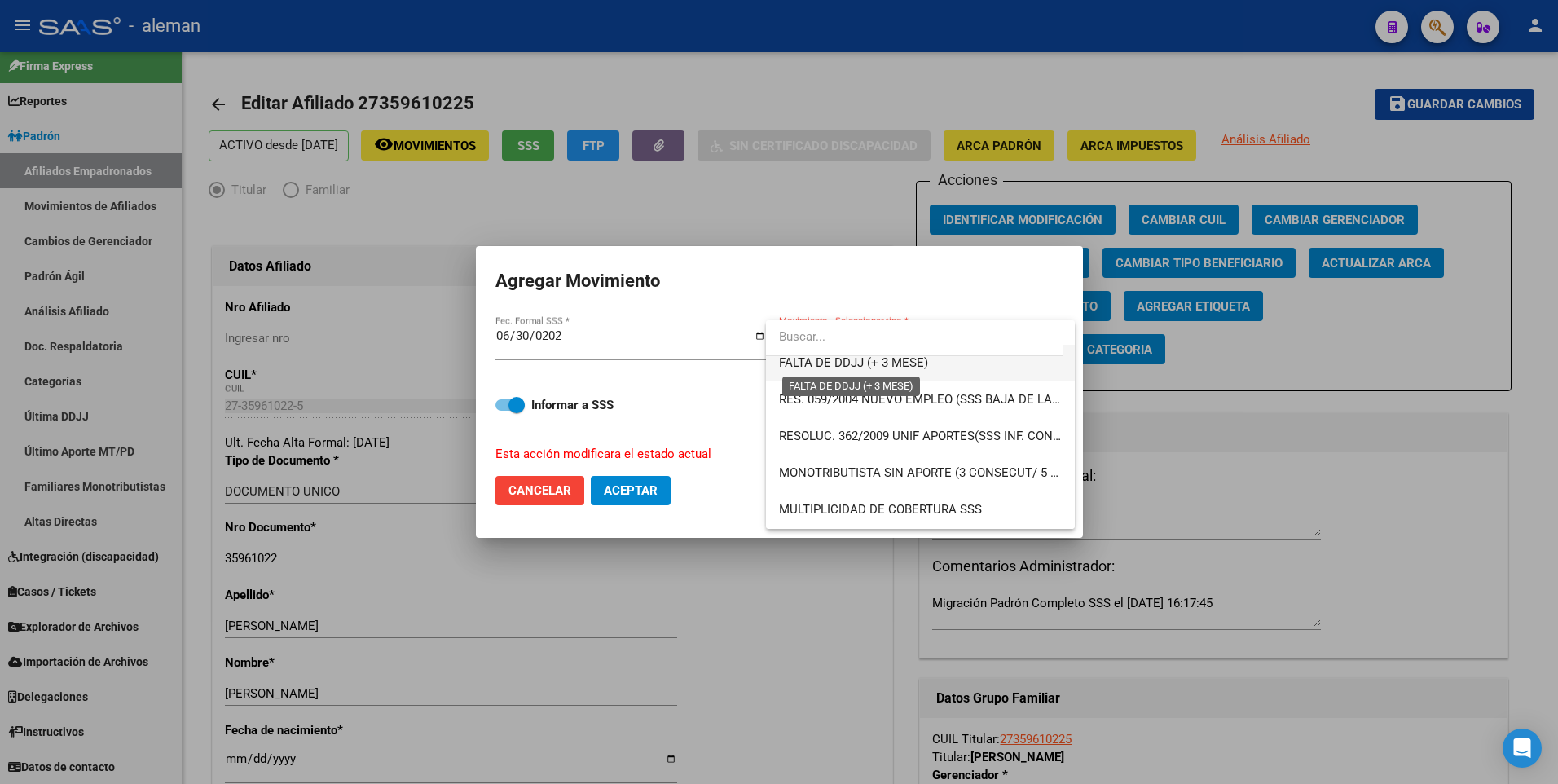
click at [903, 358] on span "FALTA DE DDJJ (+ 3 MESE)" at bounding box center [853, 363] width 149 height 15
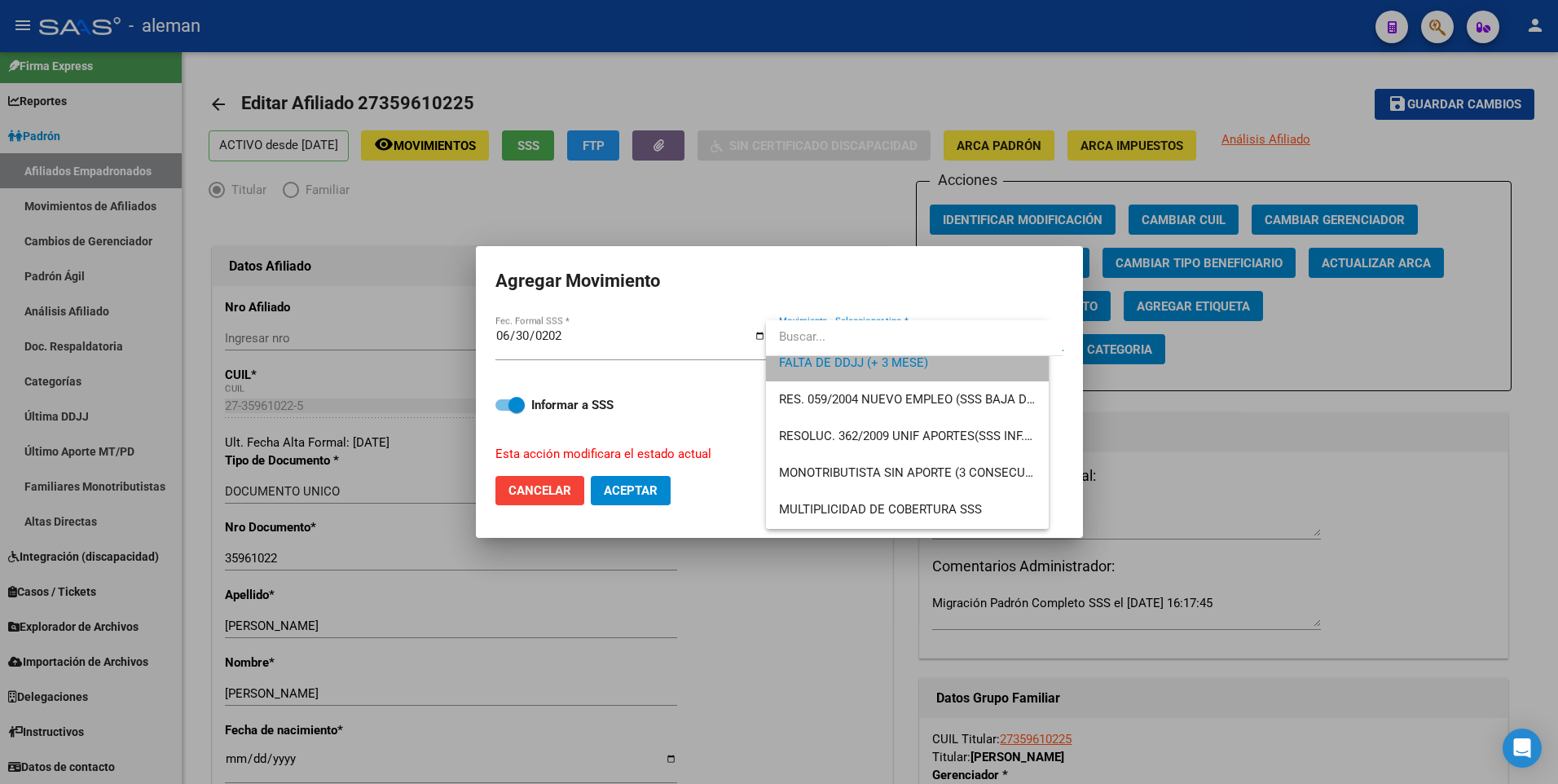
scroll to position [477, 0]
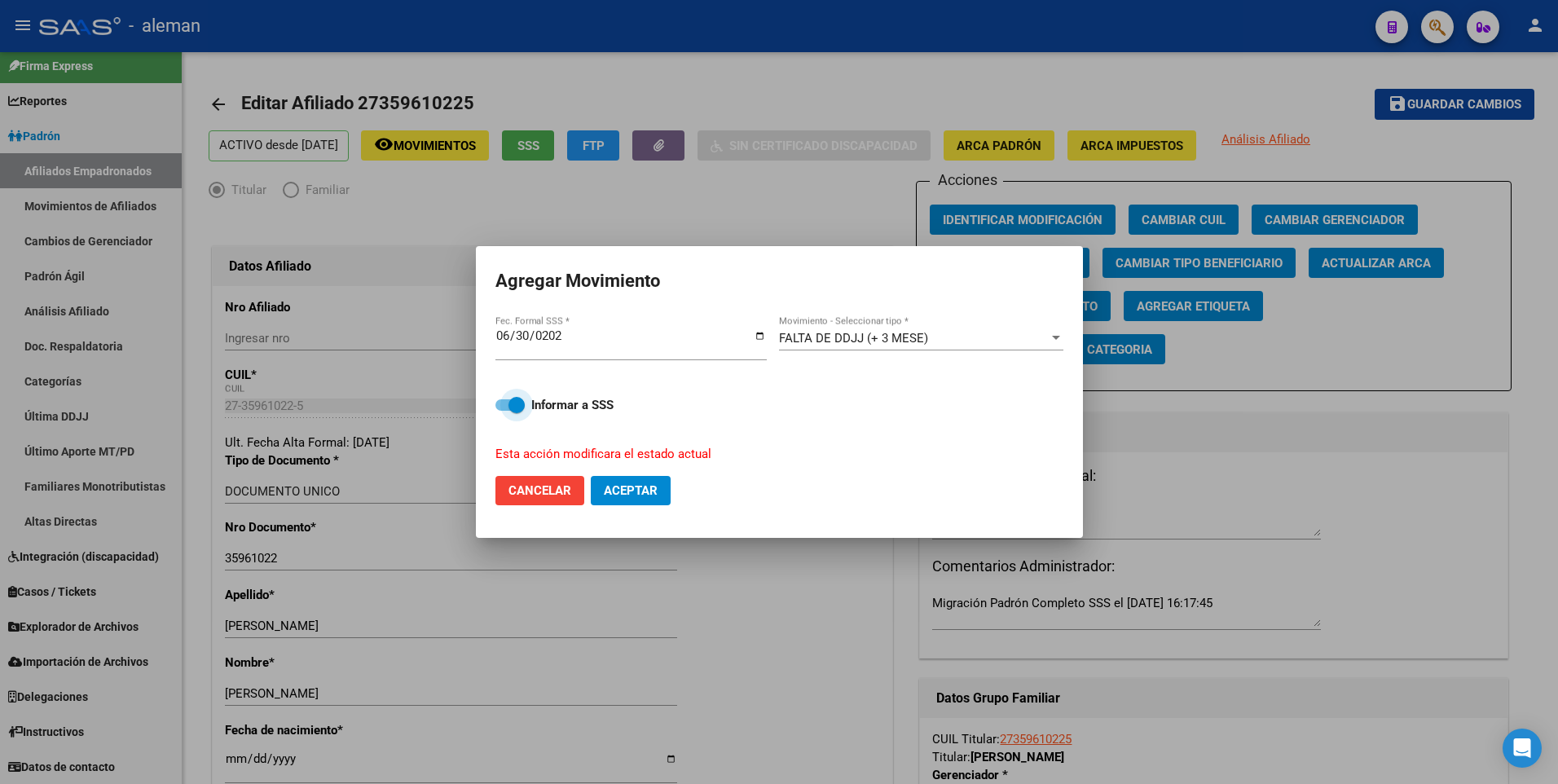
click at [500, 402] on span at bounding box center [510, 405] width 29 height 11
click at [502, 410] on input "Informar a SSS" at bounding box center [502, 410] width 1 height 1
checkbox input "false"
click at [646, 493] on span "Aceptar" at bounding box center [630, 491] width 54 height 15
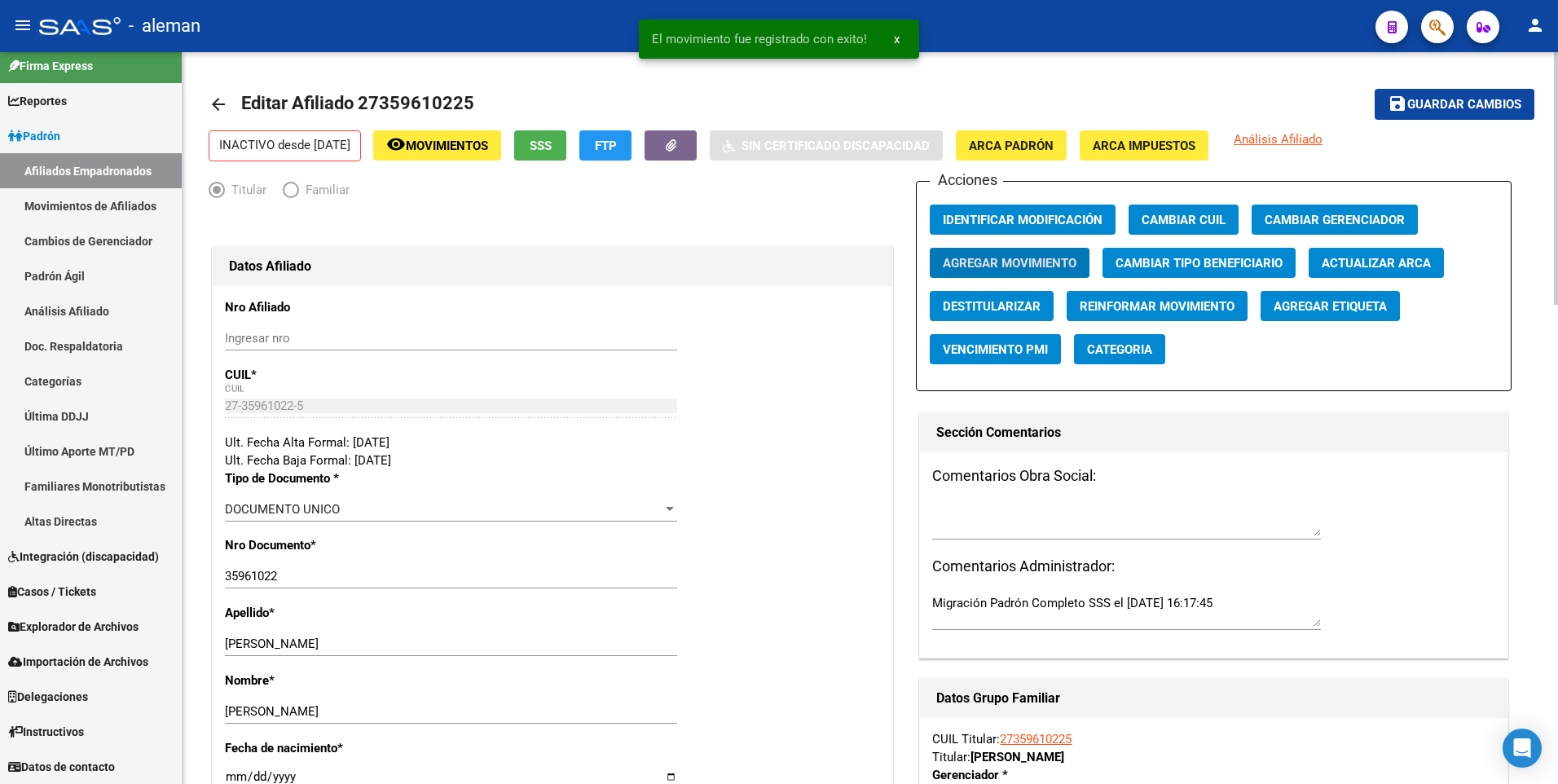
click at [220, 99] on mat-icon "arrow_back" at bounding box center [218, 104] width 20 height 20
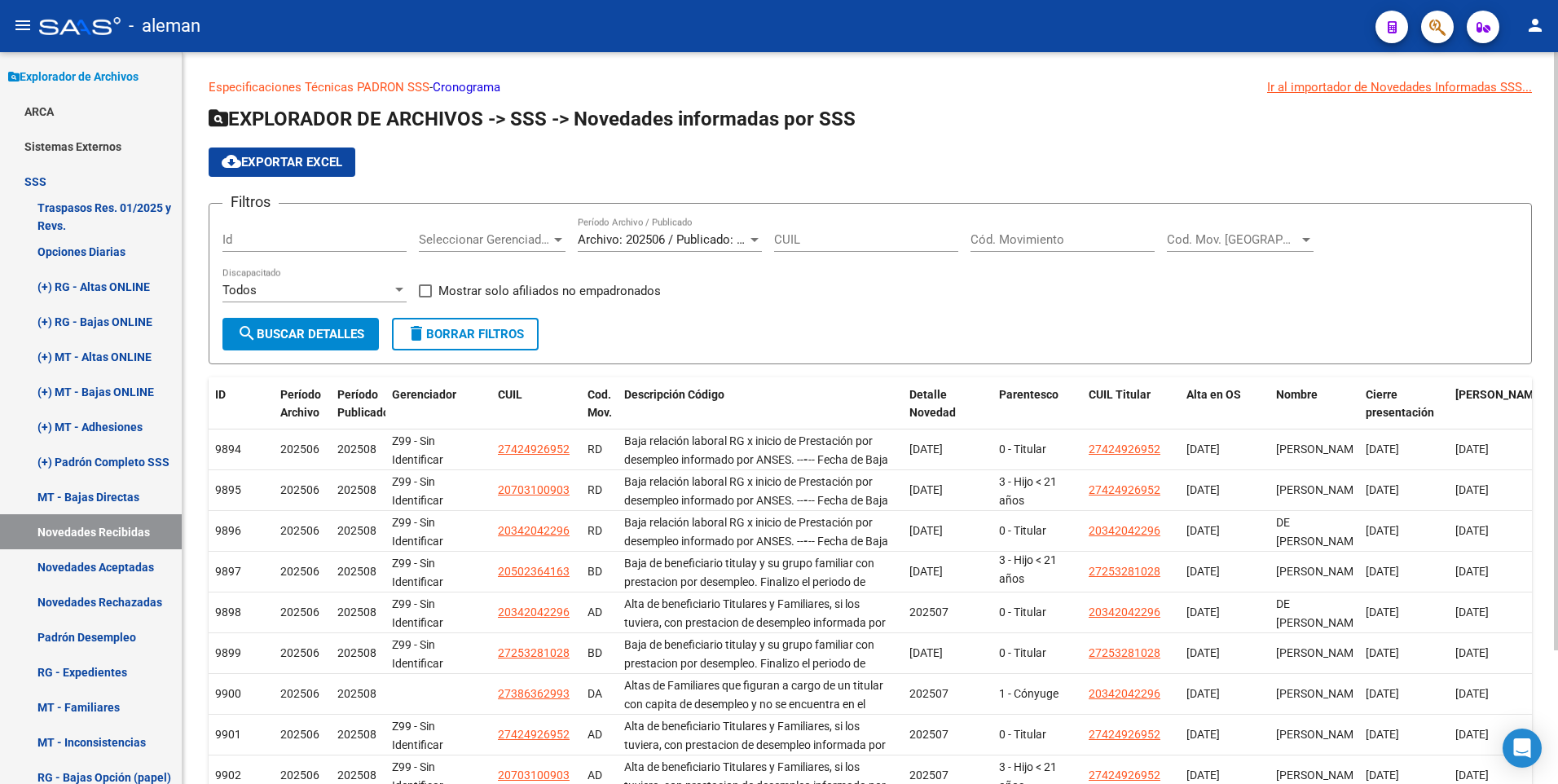
click at [1031, 239] on input "Cód. Movimiento" at bounding box center [1062, 239] width 184 height 15
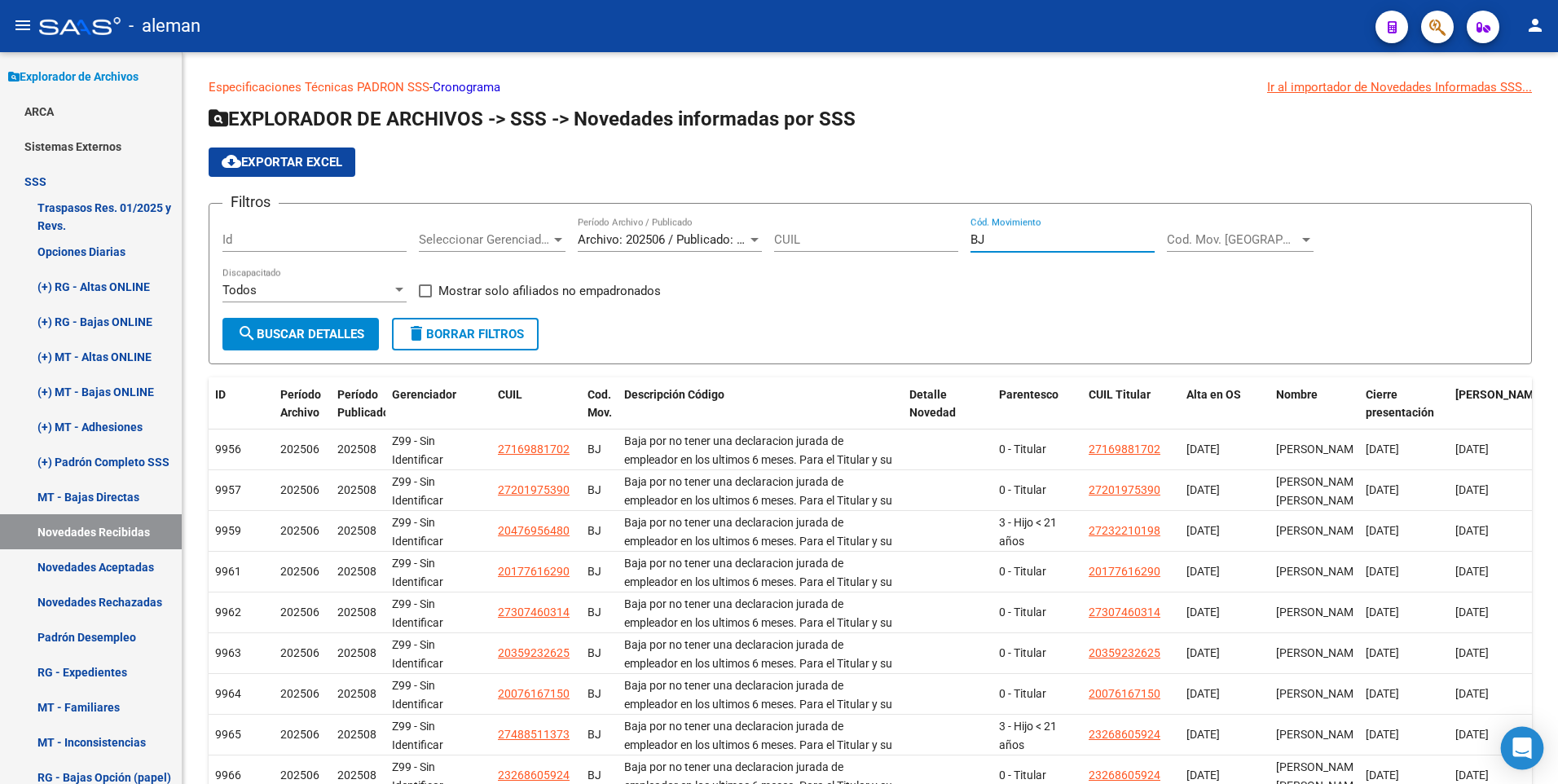
scroll to position [164, 0]
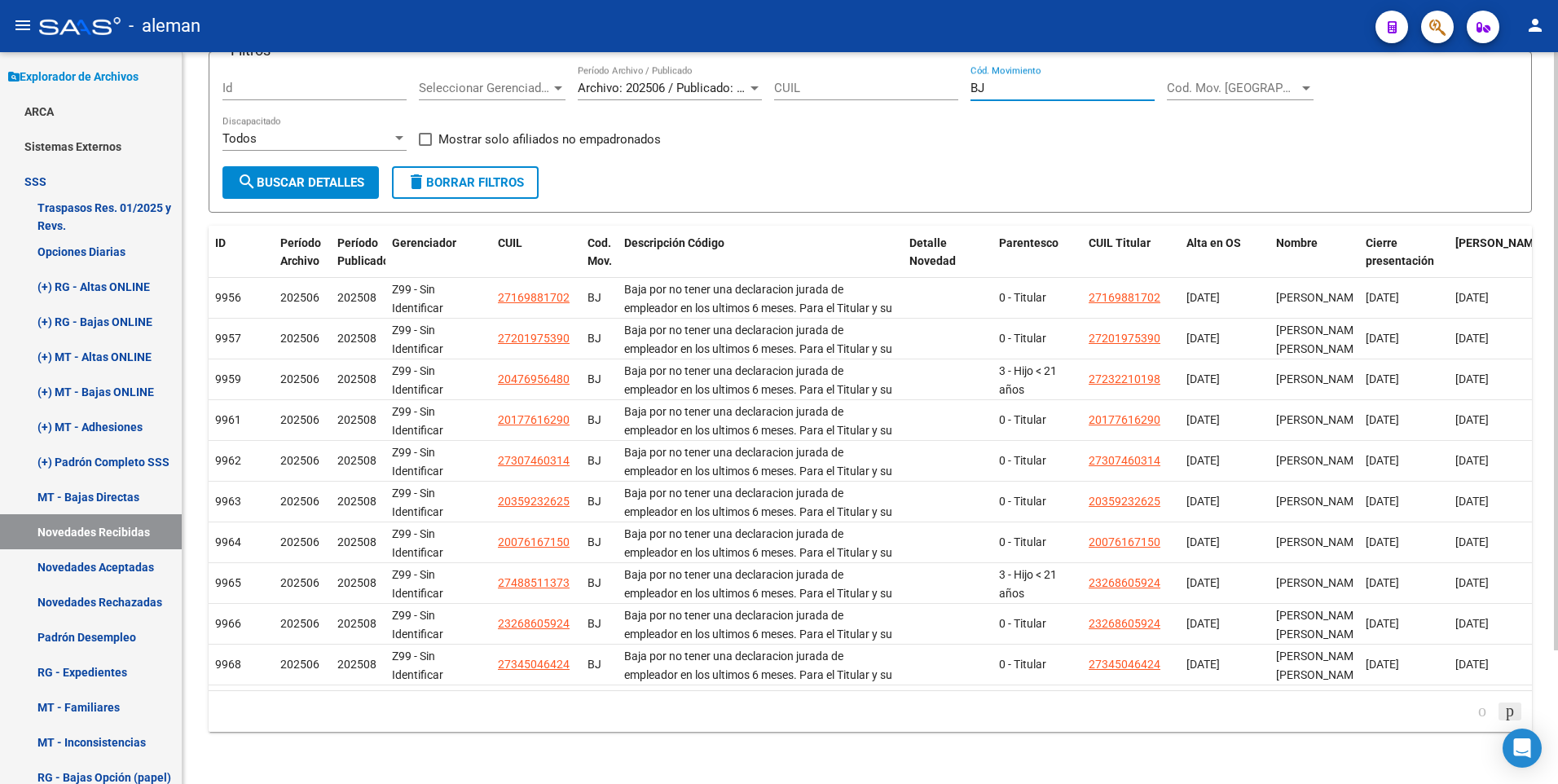
type input "BJ"
click at [1506, 710] on icon "go to next page" at bounding box center [1510, 710] width 13 height 20
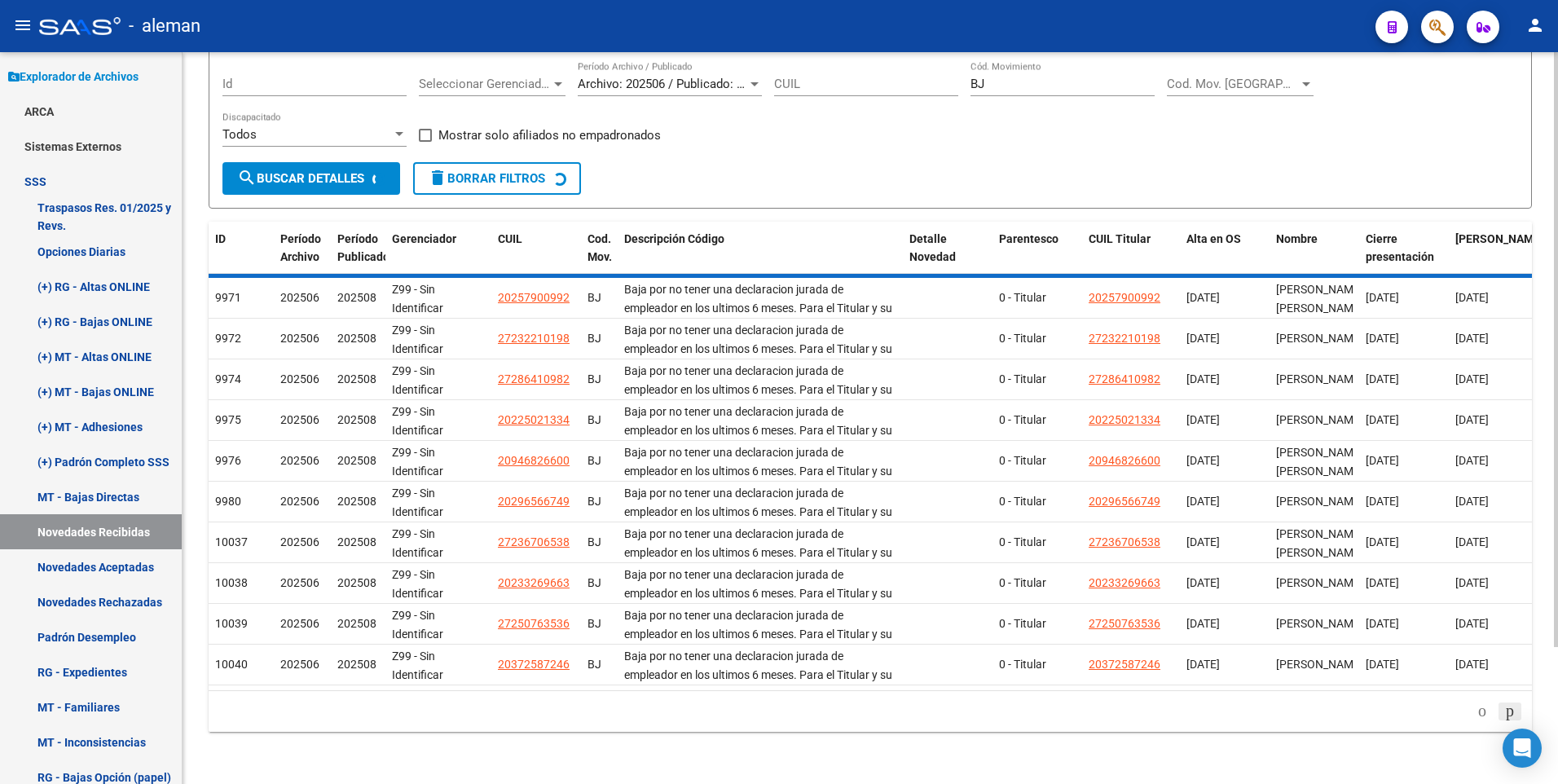
scroll to position [82, 0]
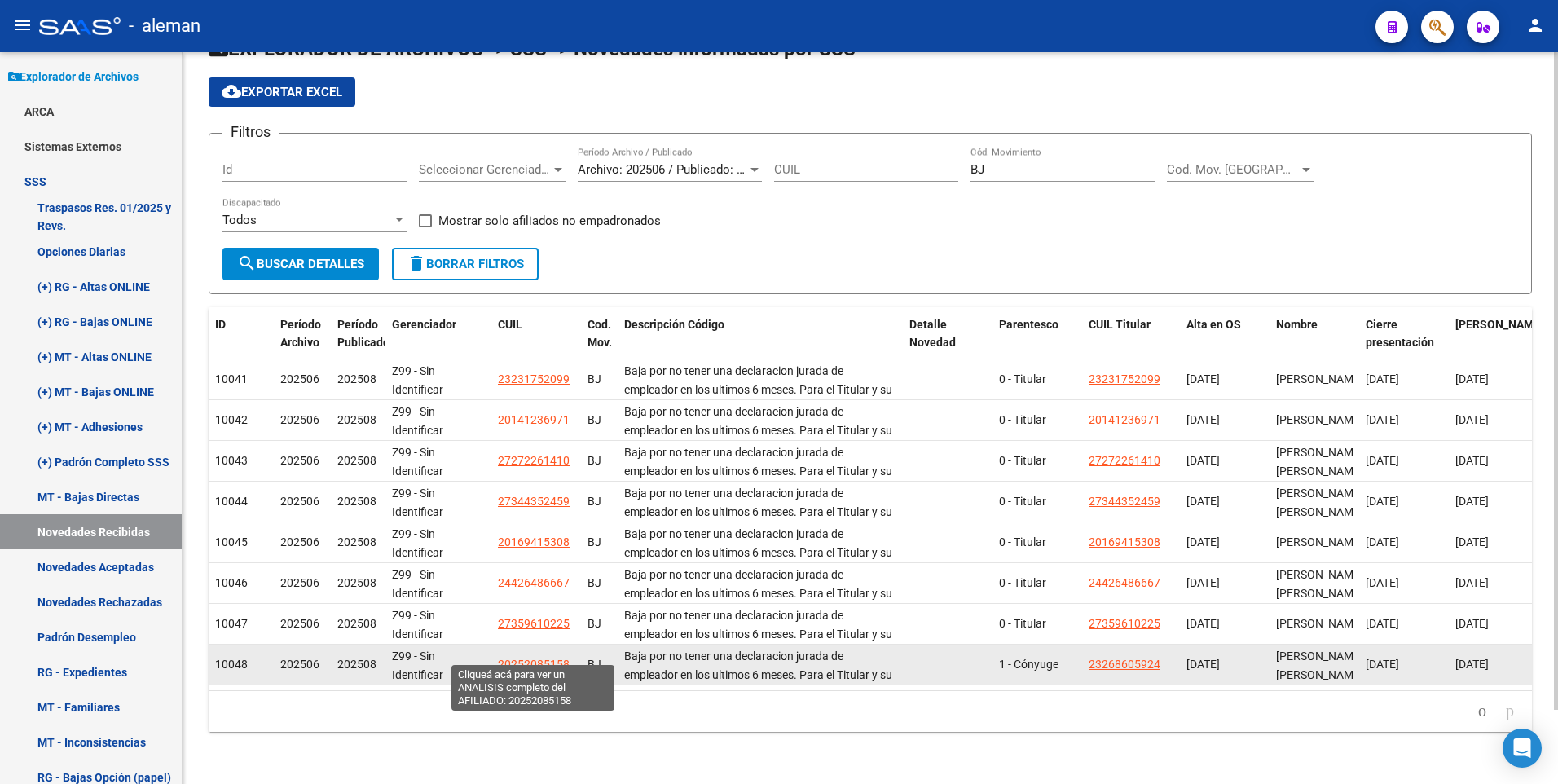
click at [540, 657] on span "20252085158" at bounding box center [534, 664] width 72 height 13
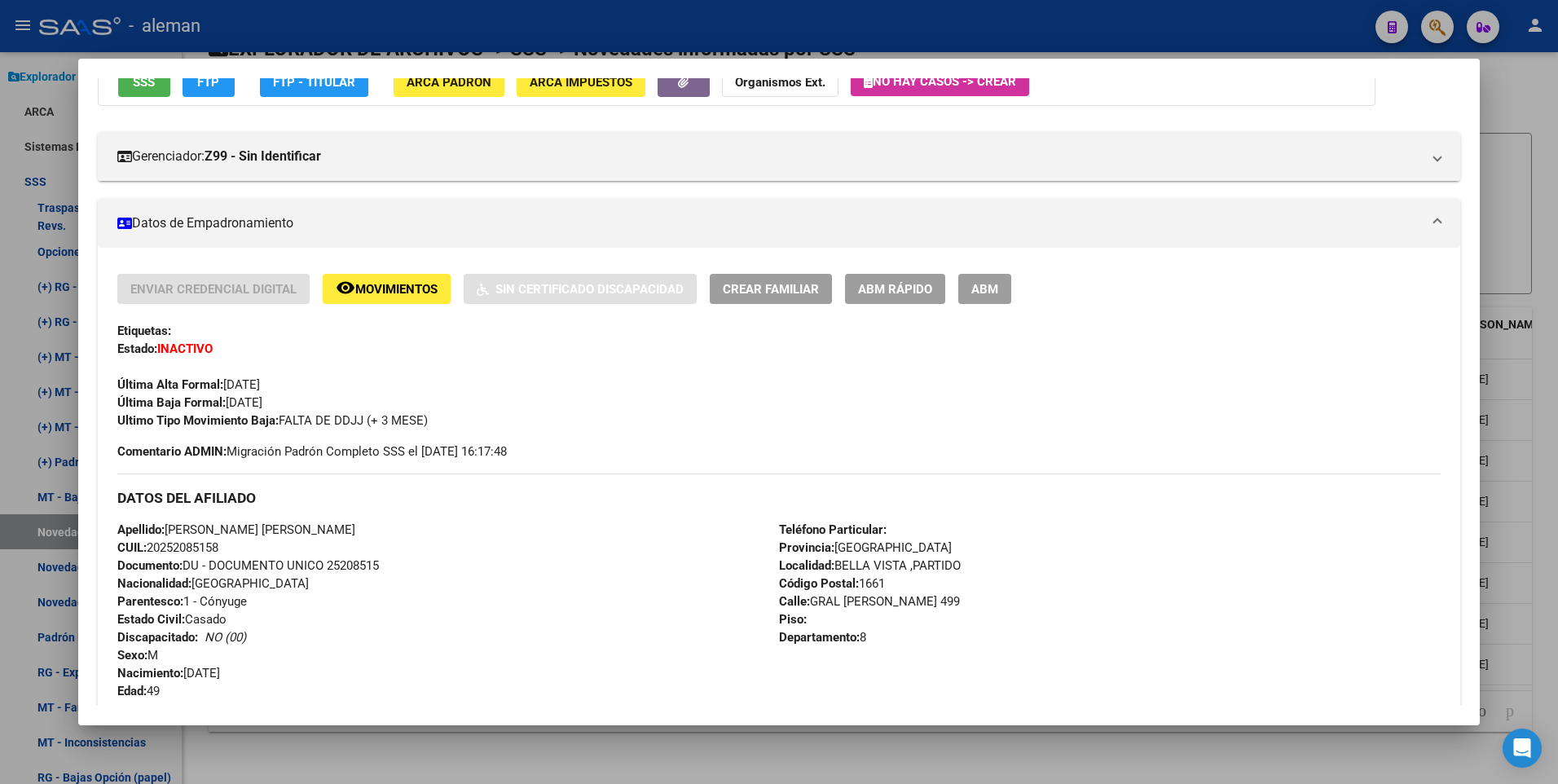
scroll to position [244, 0]
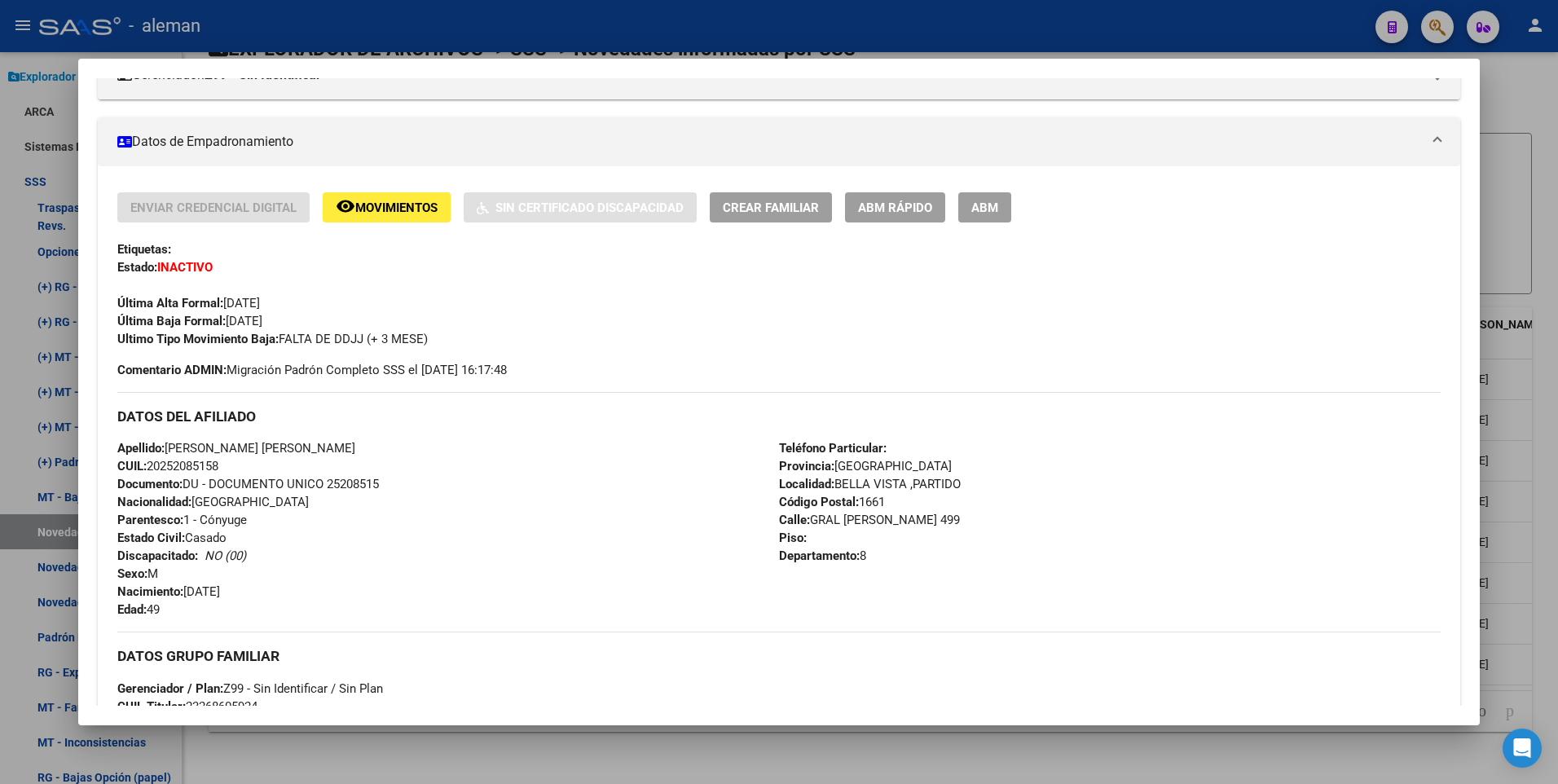
click at [1551, 533] on div at bounding box center [779, 392] width 1558 height 784
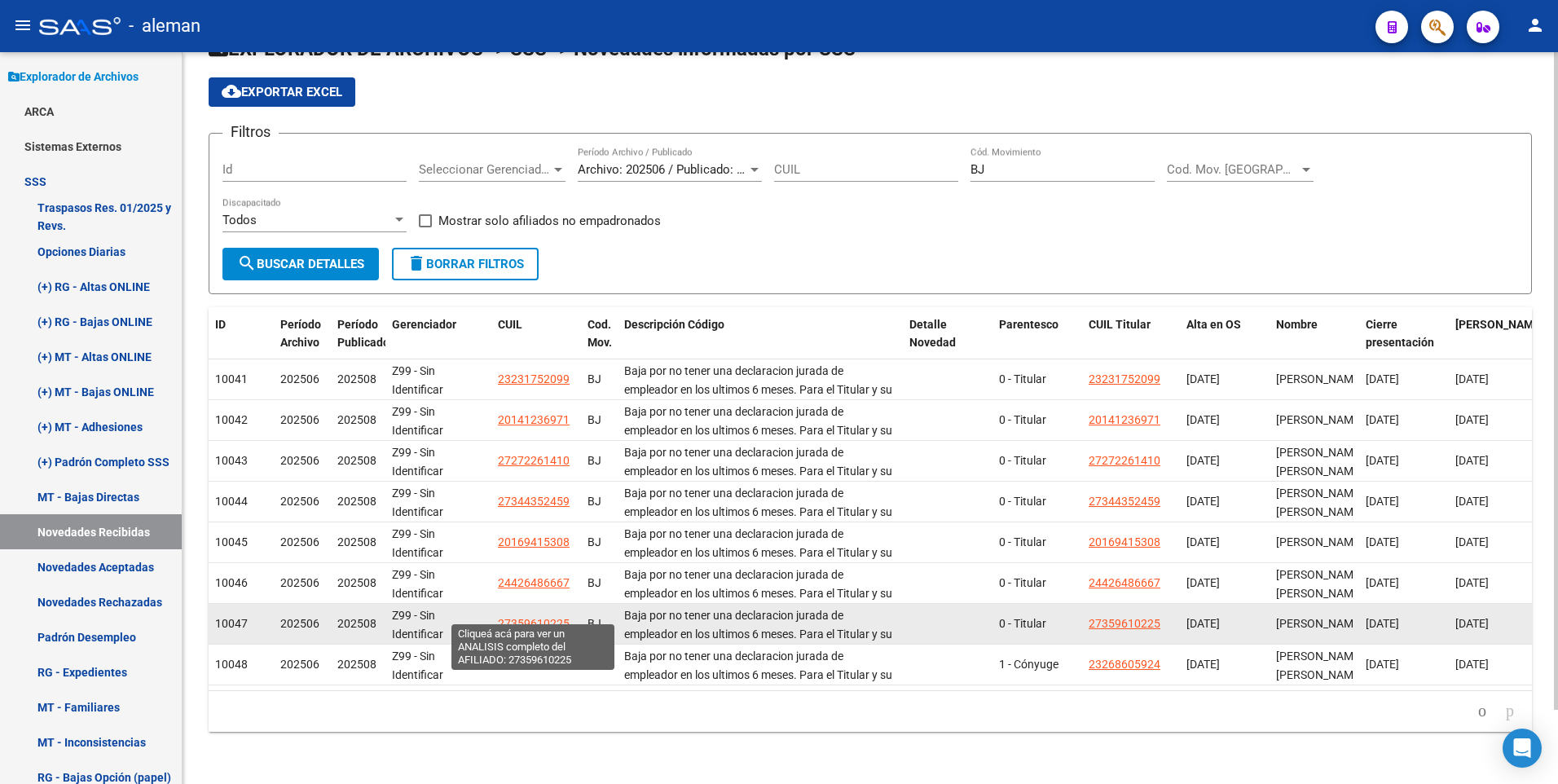
click at [559, 617] on span "27359610225" at bounding box center [534, 623] width 72 height 13
type textarea "27359610225"
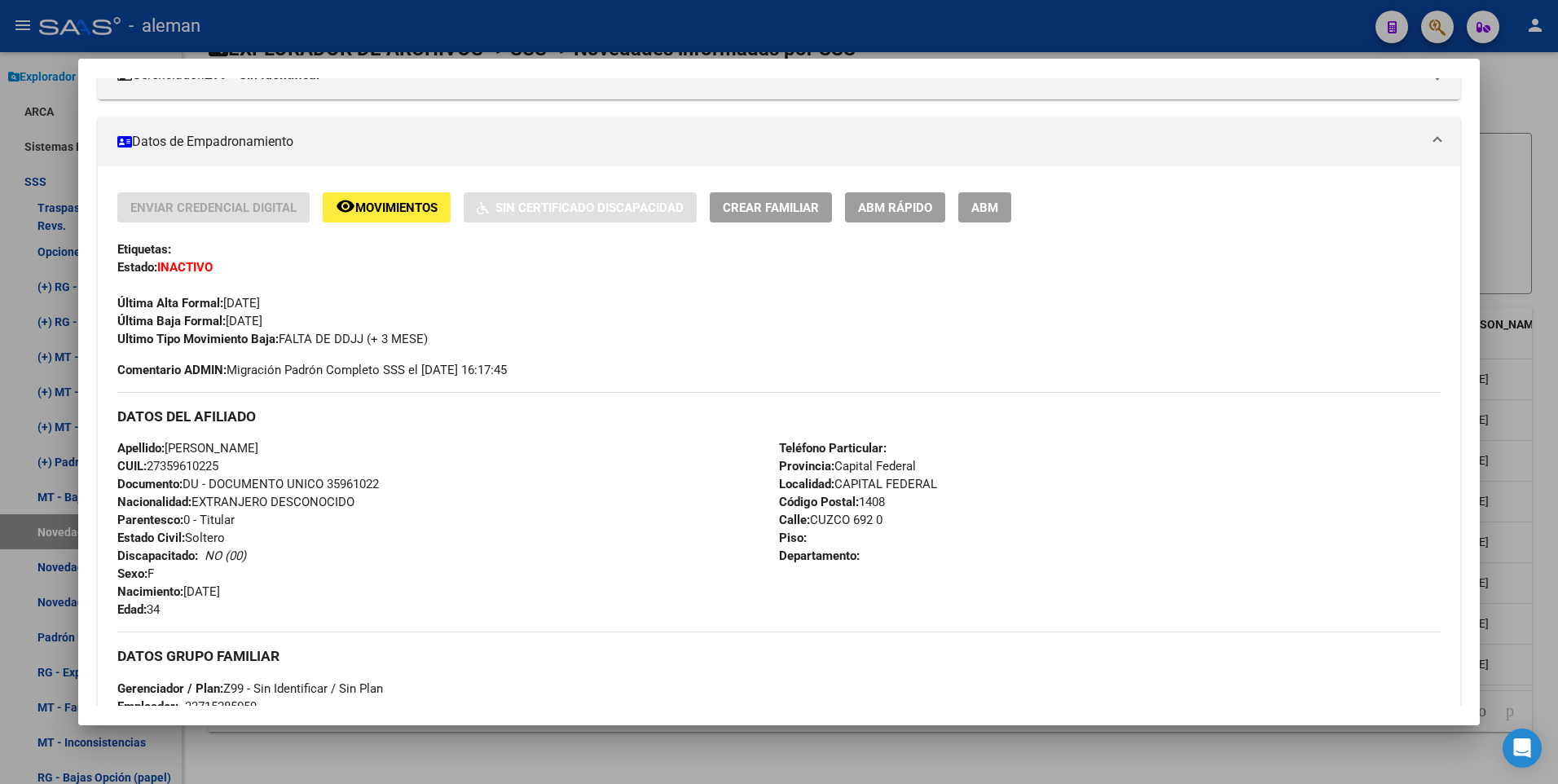
click at [1543, 235] on div at bounding box center [779, 392] width 1558 height 784
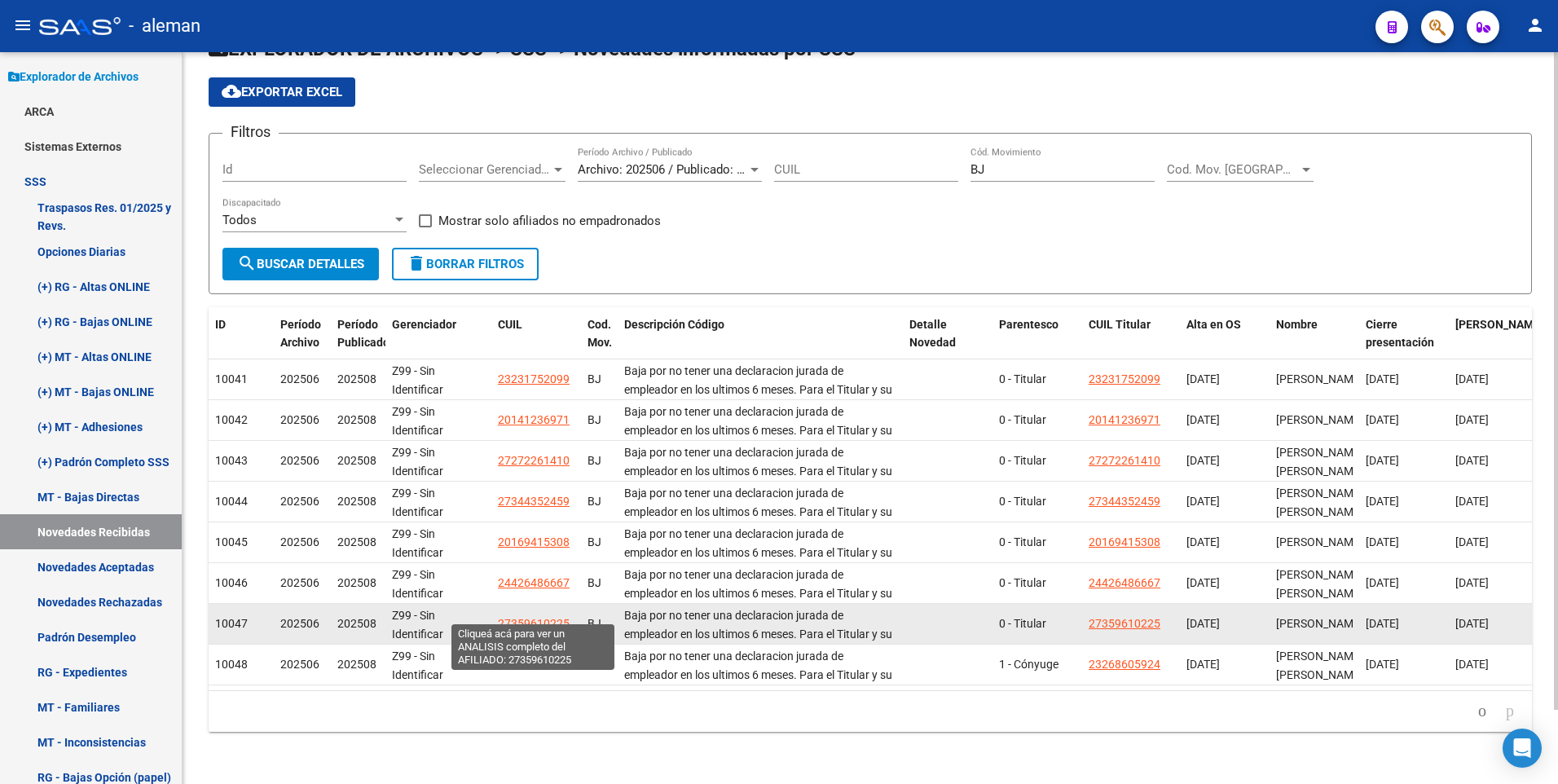
click at [532, 617] on span "27359610225" at bounding box center [534, 623] width 72 height 13
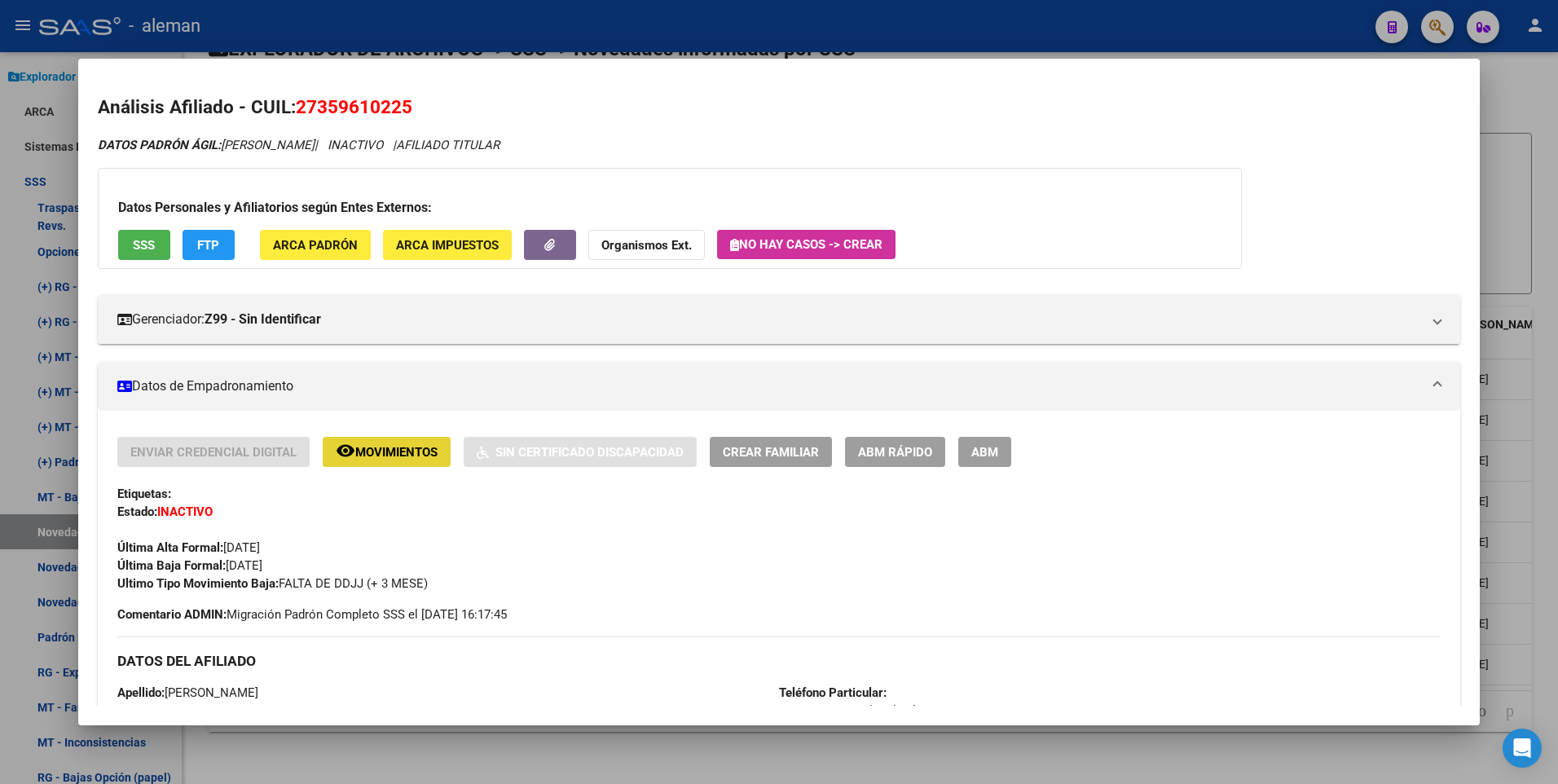
click at [376, 455] on span "Movimientos" at bounding box center [396, 452] width 82 height 15
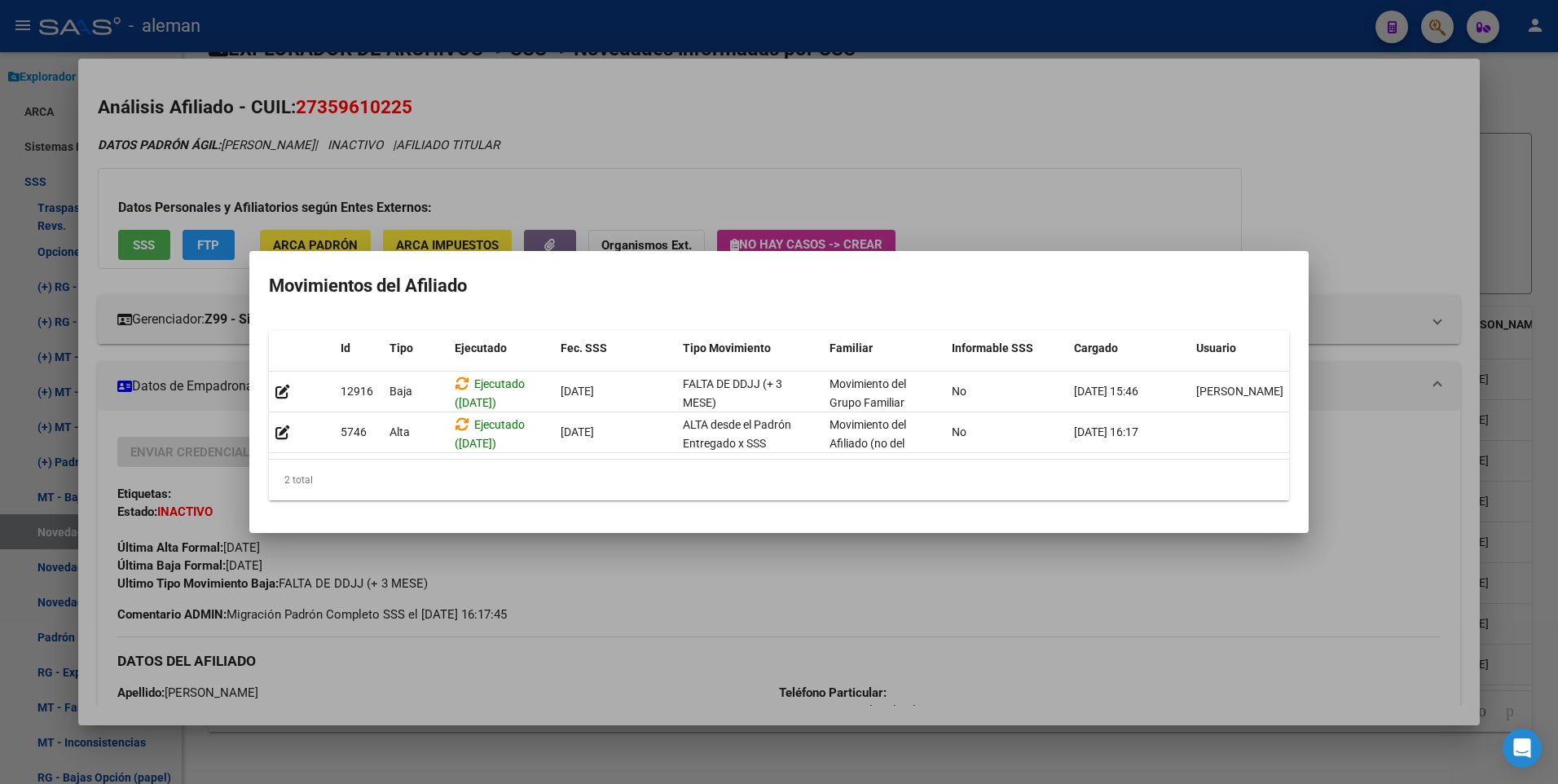
click at [1024, 261] on mat-dialog-container "Movimientos del Afiliado Id Tipo Ejecutado Fec. SSS Tipo Movimiento Familiar In…" at bounding box center [779, 392] width 1059 height 282
click at [1397, 267] on div at bounding box center [779, 392] width 1558 height 784
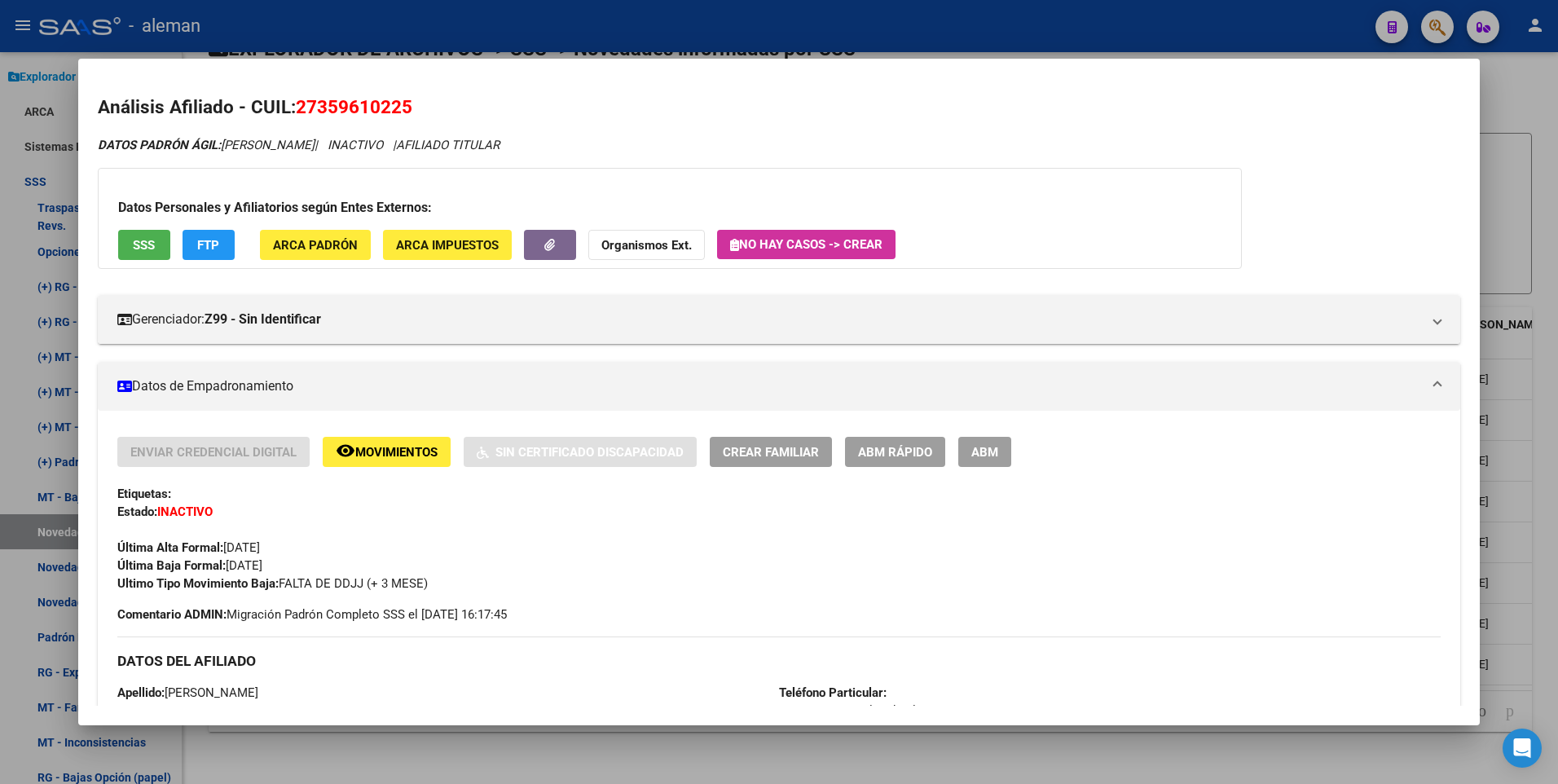
click at [1529, 103] on div at bounding box center [779, 392] width 1558 height 784
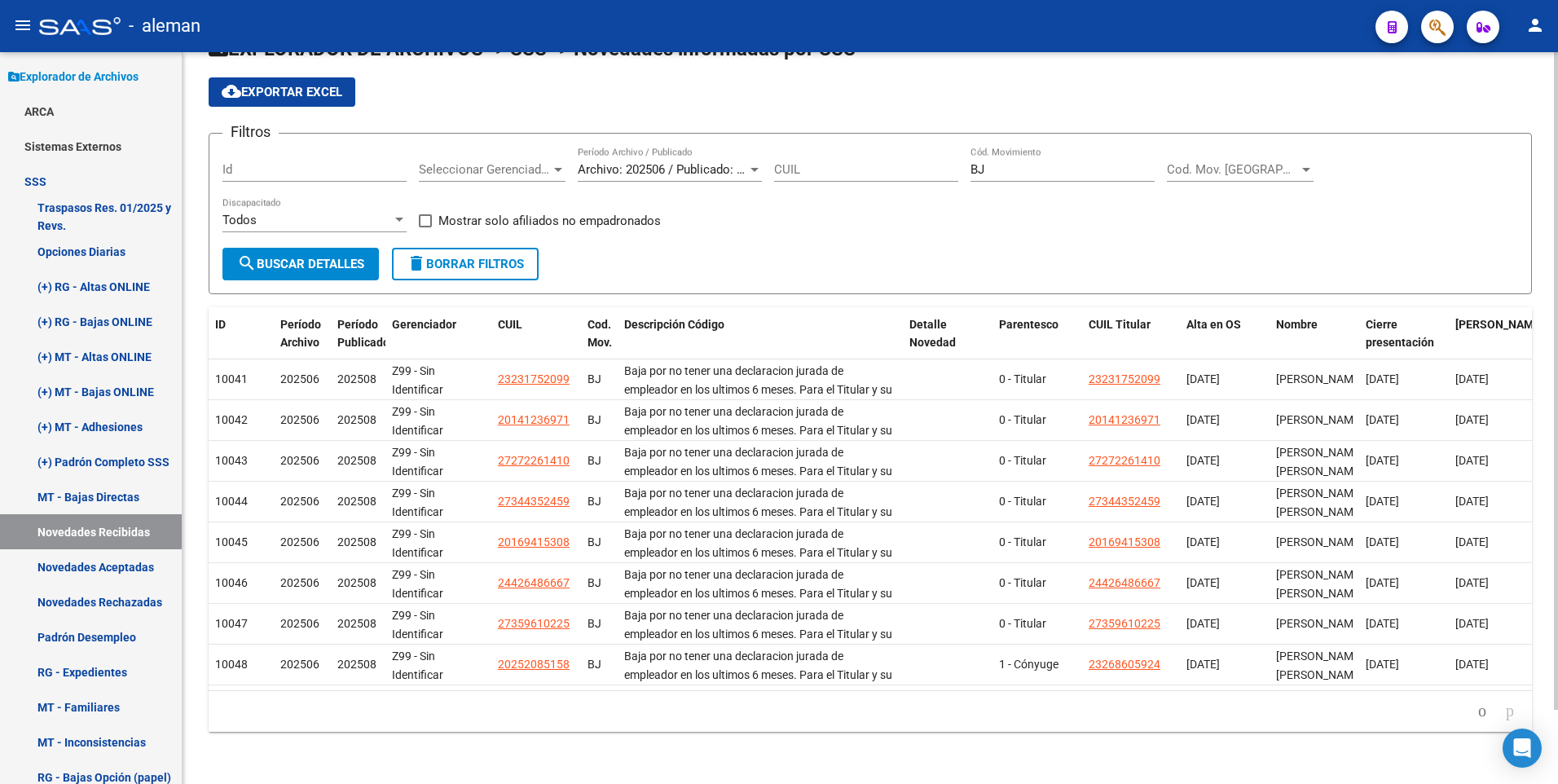
scroll to position [0, 0]
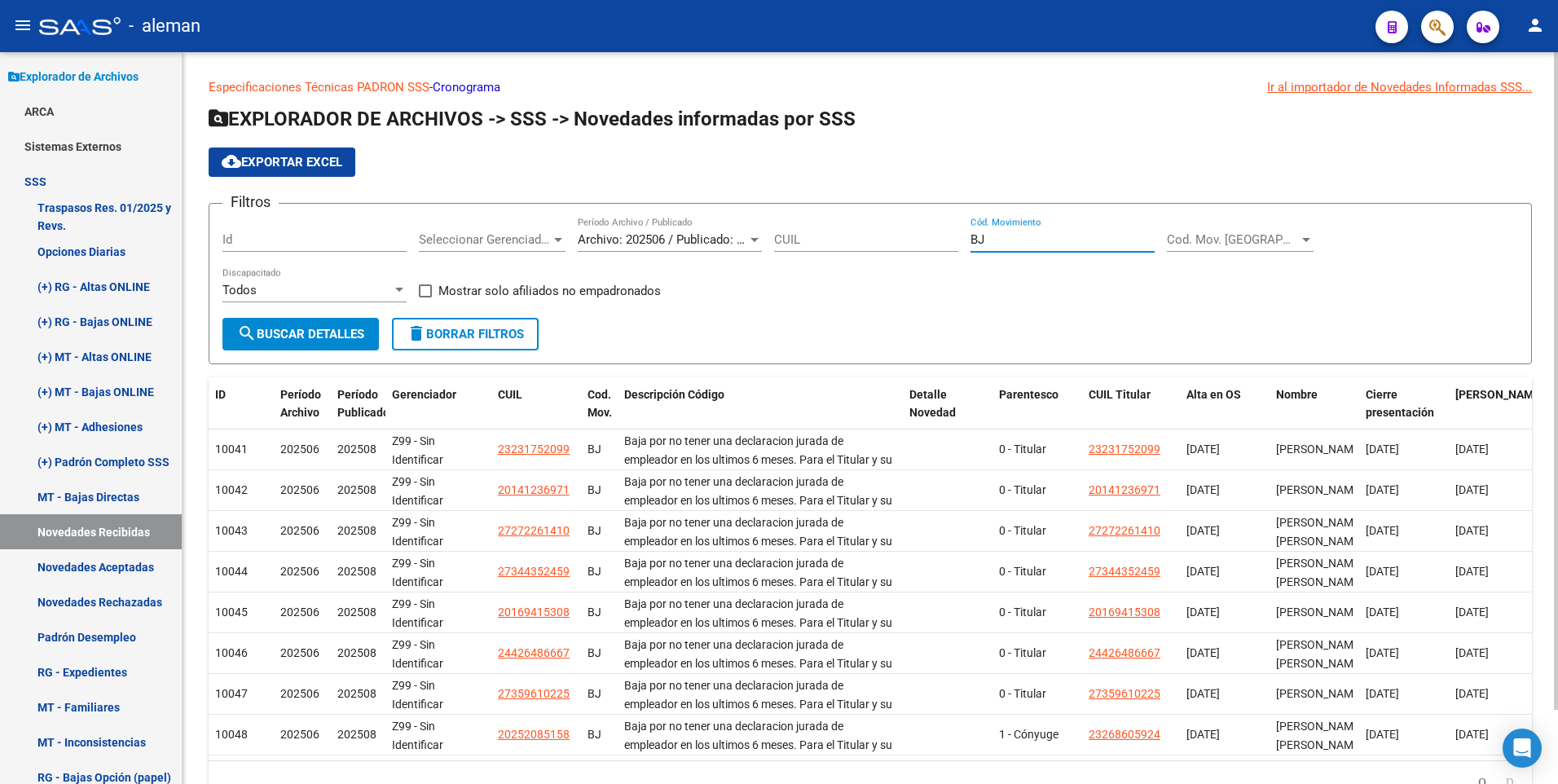
drag, startPoint x: 1015, startPoint y: 237, endPoint x: 873, endPoint y: 238, distance: 142.0
click at [872, 237] on div "Filtros Id Seleccionar Gerenciador Seleccionar Gerenciador Archivo: 202506 / Pu…" at bounding box center [869, 267] width 1295 height 101
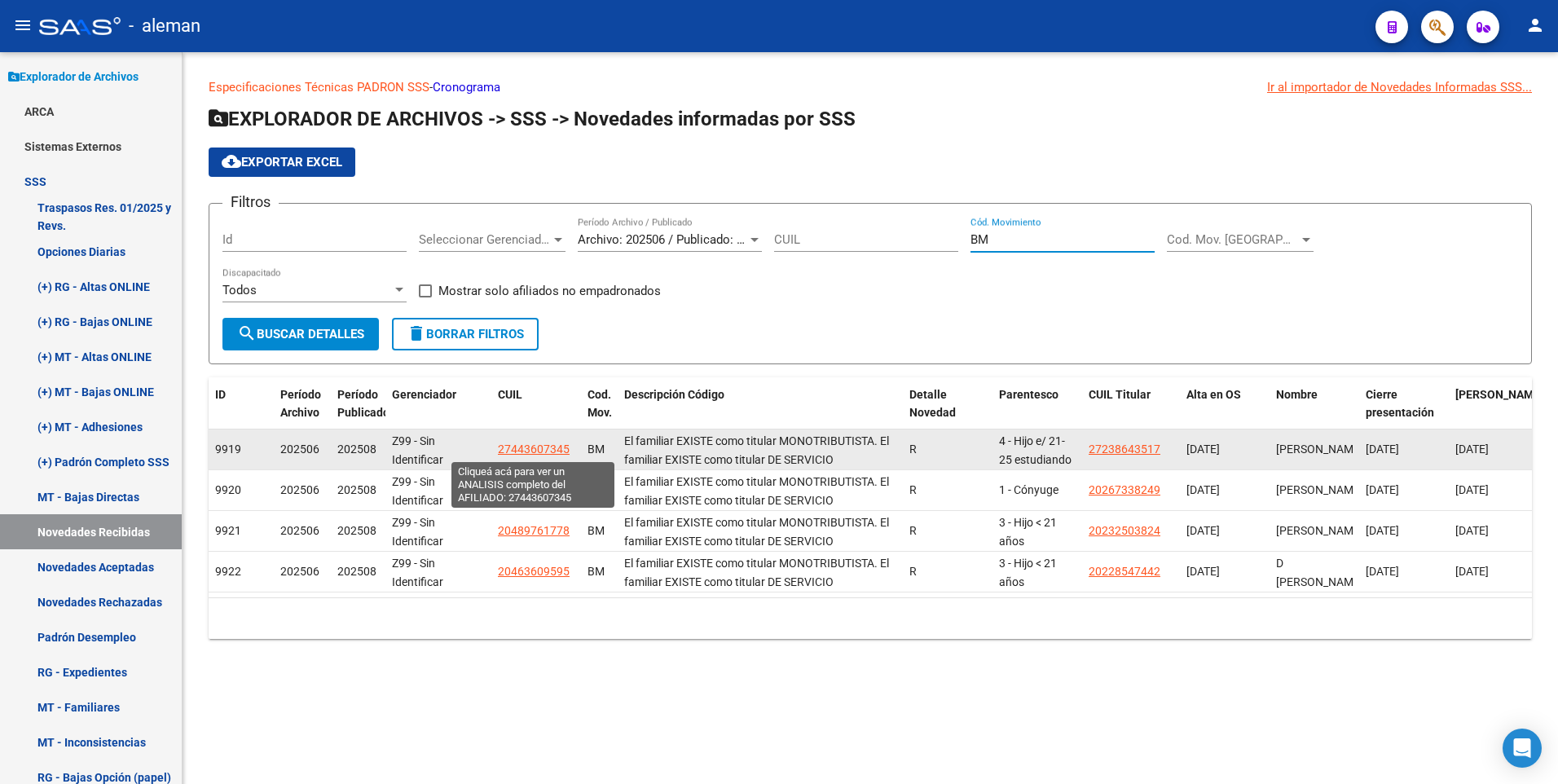
type input "BM"
click at [523, 446] on span "27443607345" at bounding box center [534, 449] width 72 height 13
type textarea "27443607345"
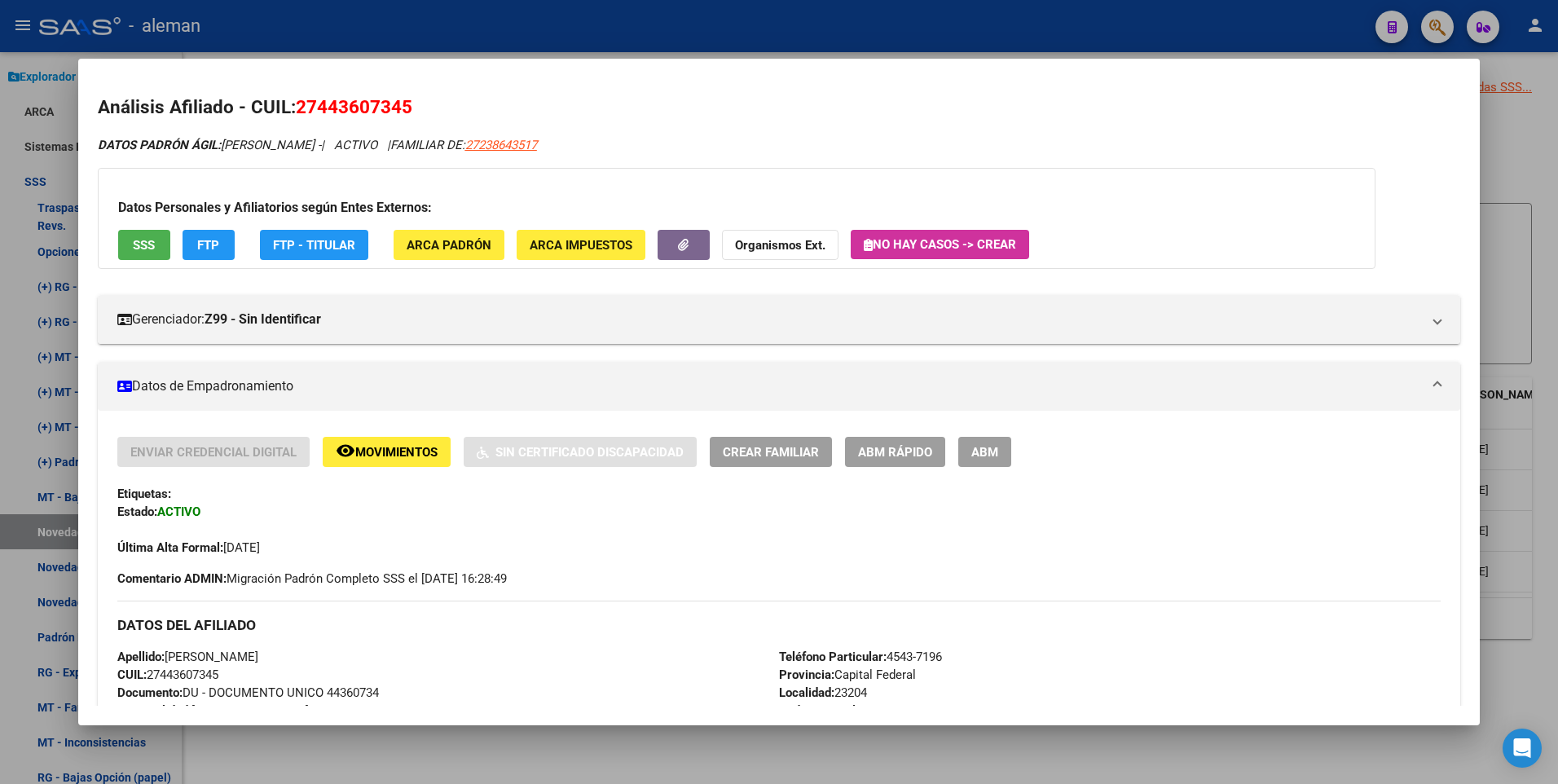
click at [1524, 143] on div at bounding box center [779, 392] width 1558 height 784
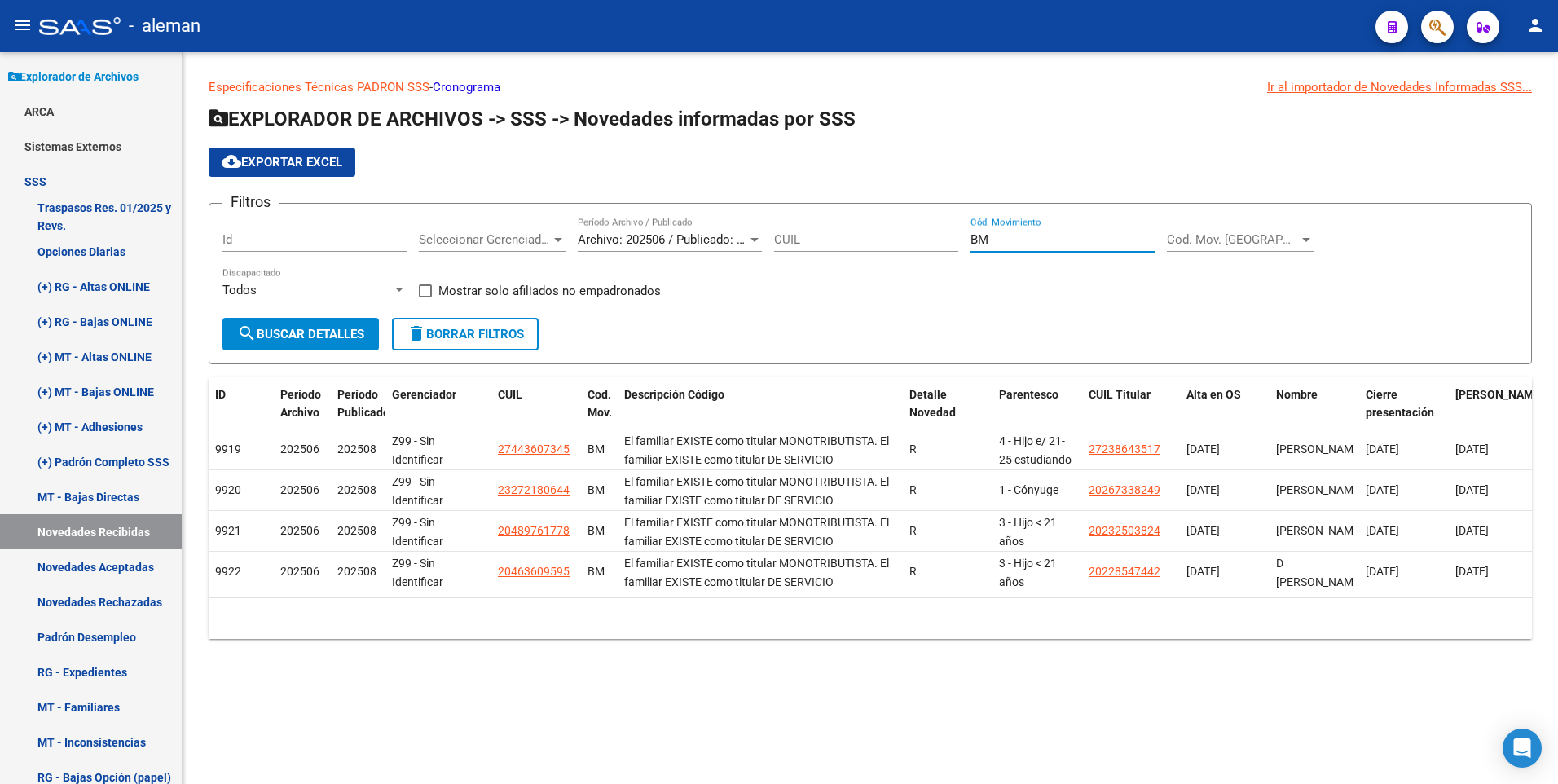
click at [1012, 243] on input "BM" at bounding box center [1062, 239] width 184 height 15
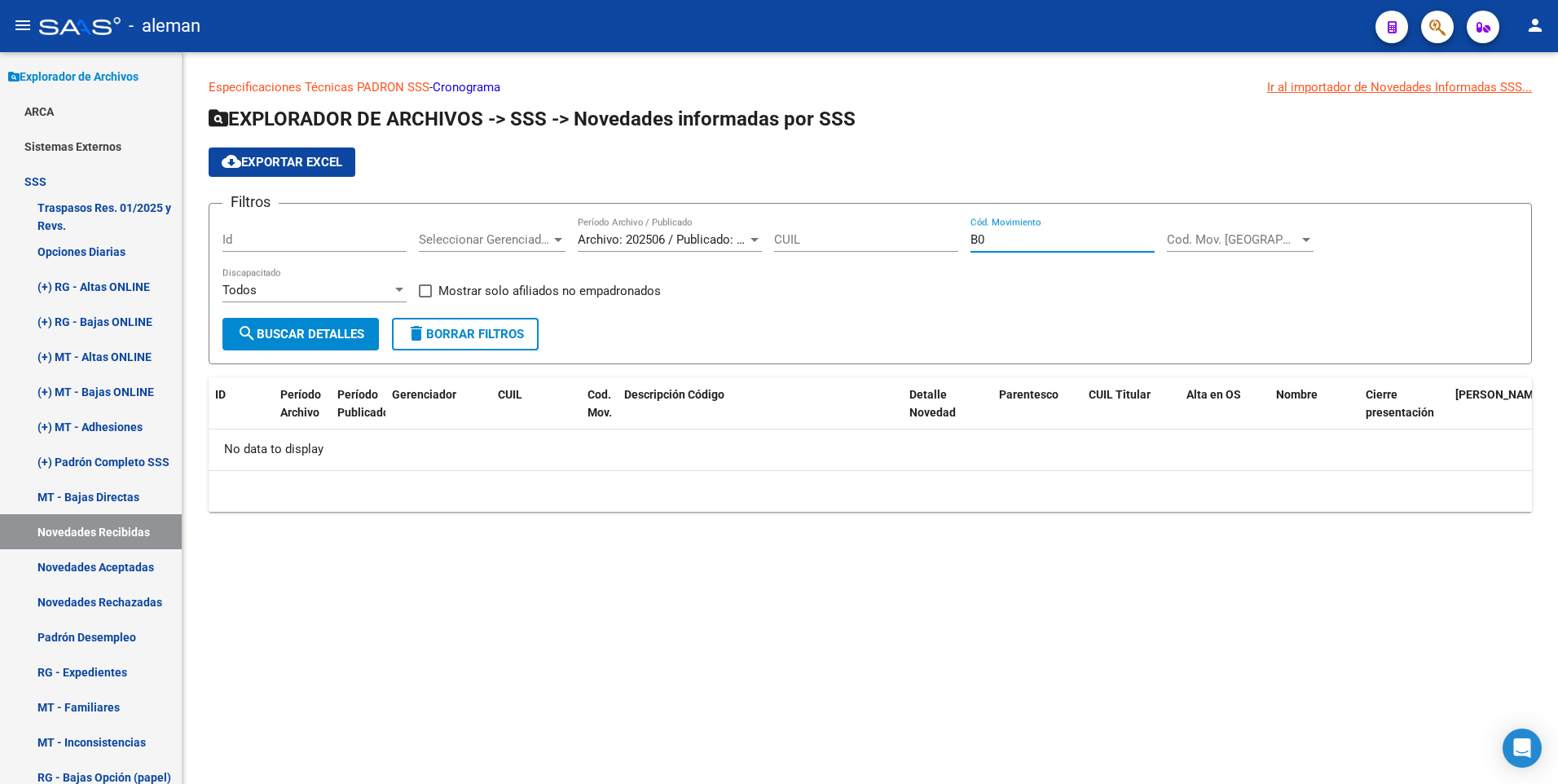
click at [1012, 243] on input "B0" at bounding box center [1062, 239] width 184 height 15
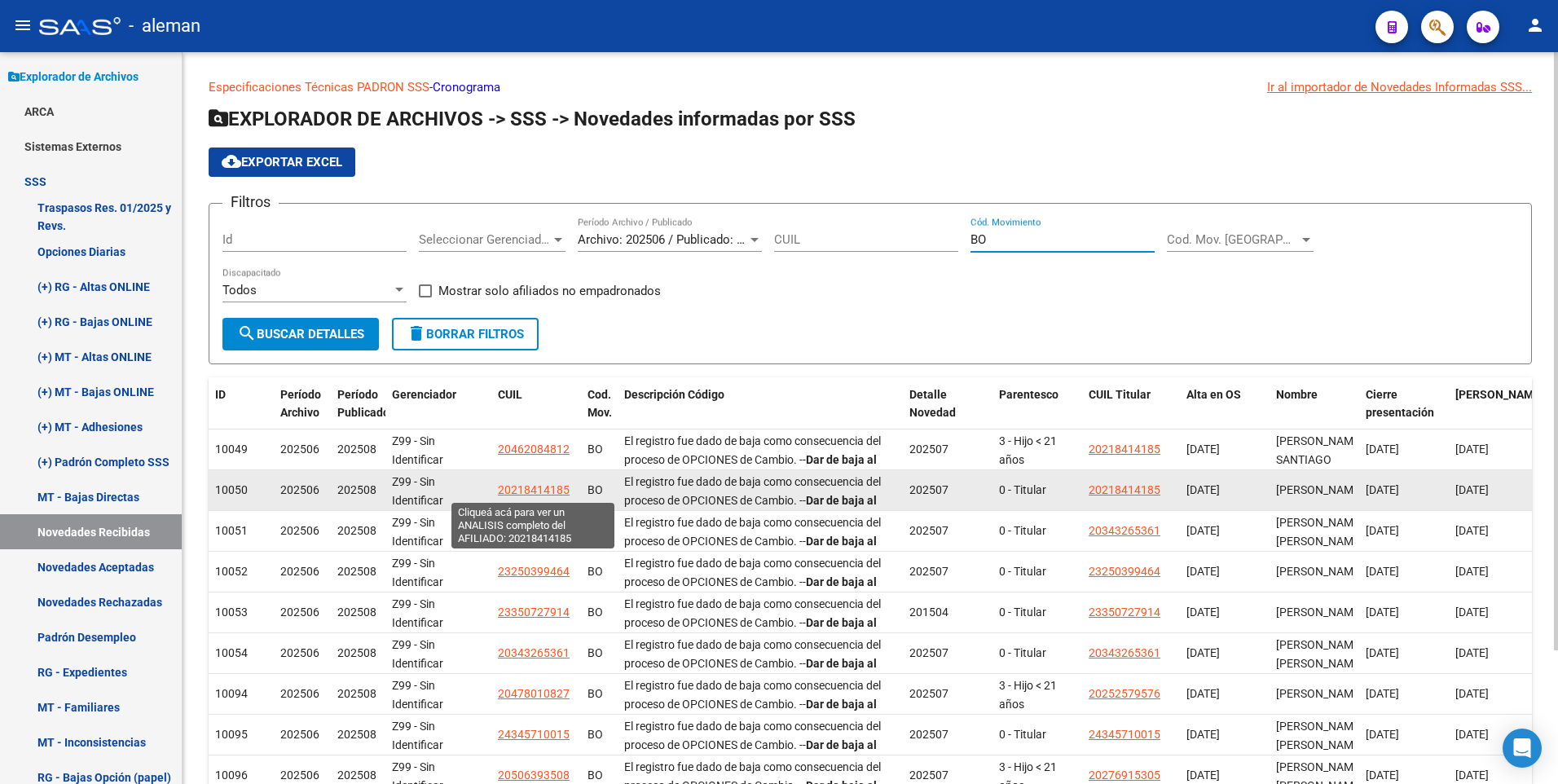
type input "BO"
click at [535, 484] on span "20218414185" at bounding box center [534, 490] width 72 height 13
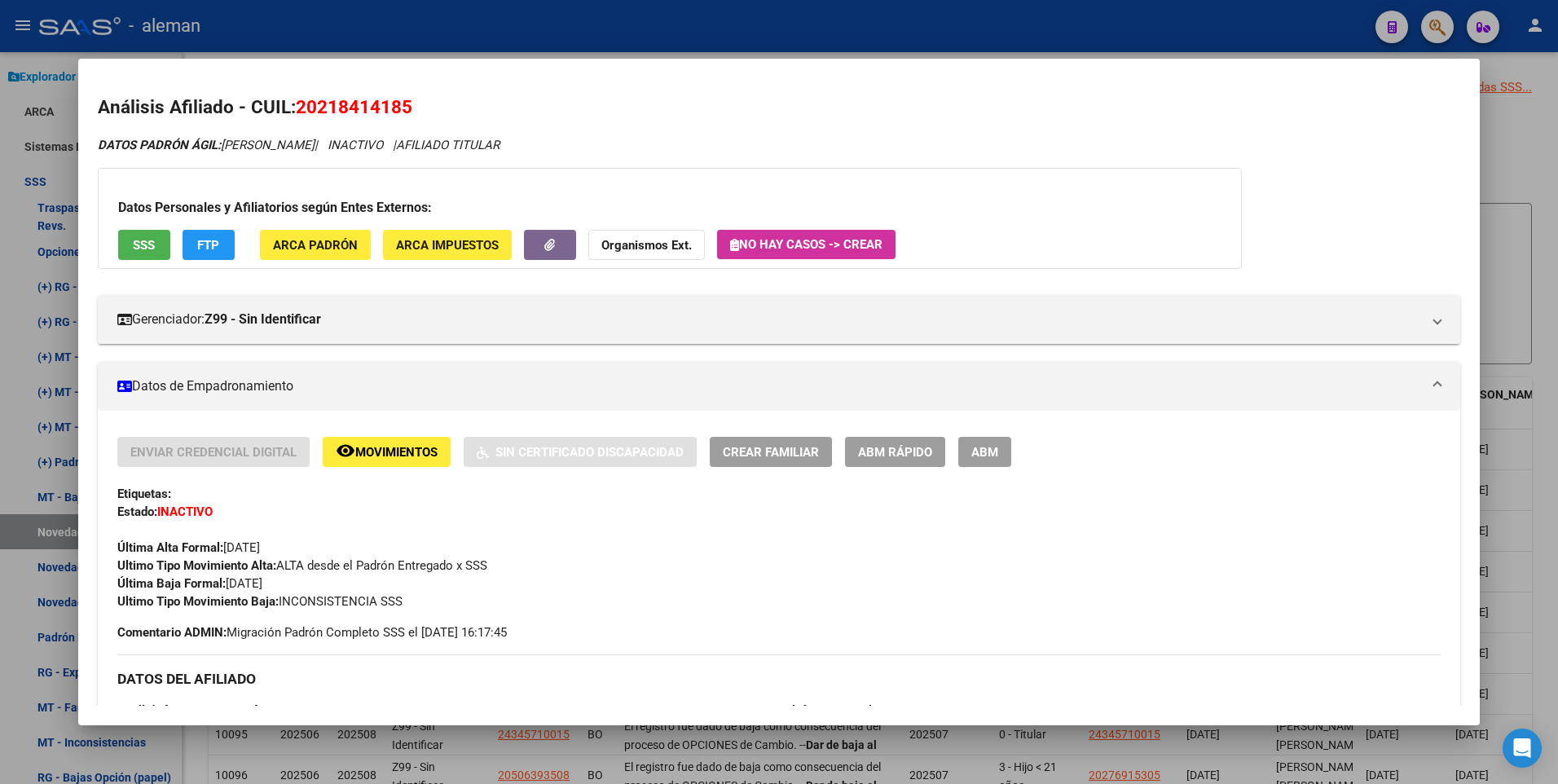
click at [1512, 162] on div at bounding box center [779, 392] width 1558 height 784
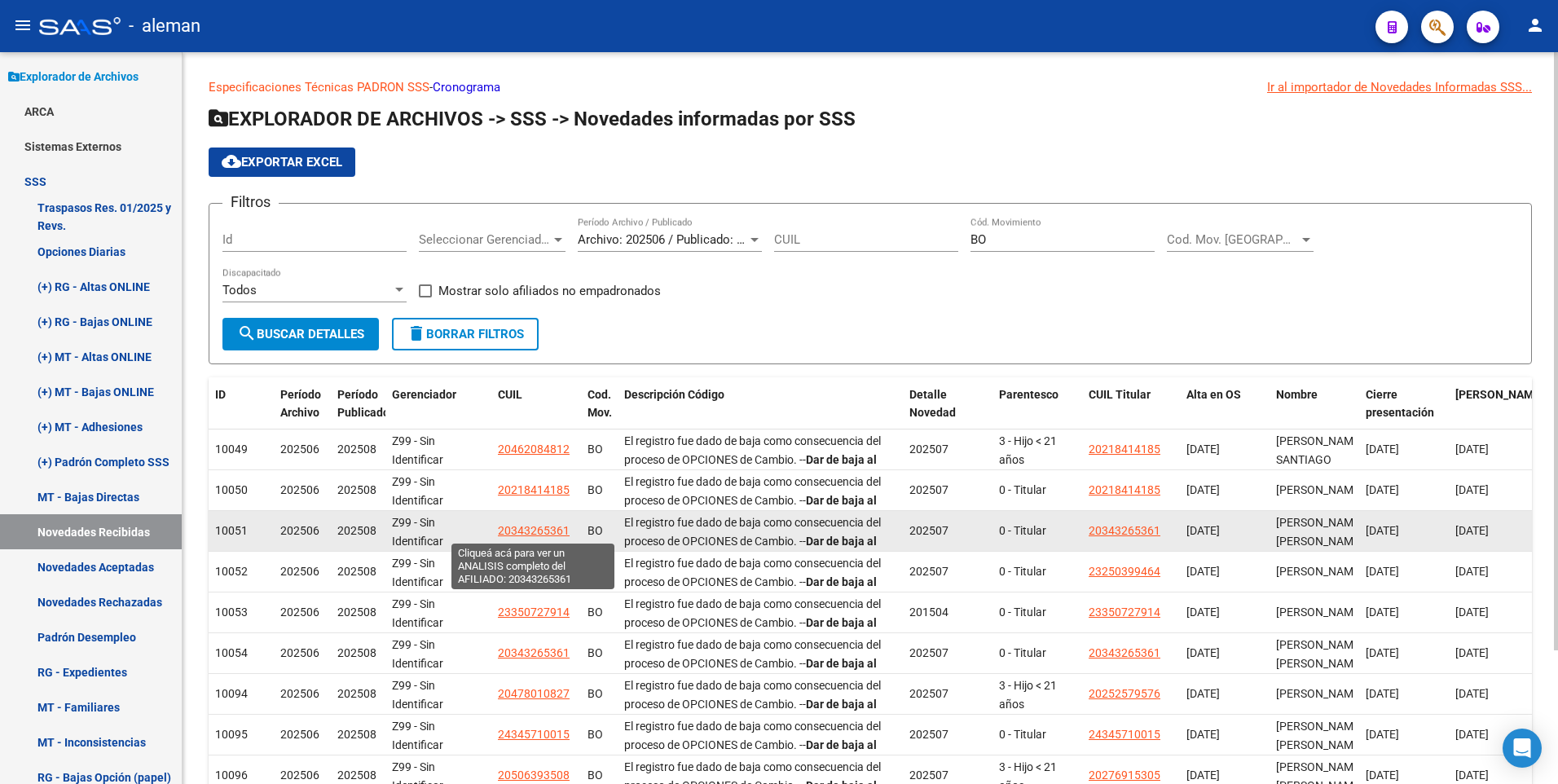
click at [543, 528] on span "20343265361" at bounding box center [534, 531] width 72 height 13
type textarea "20343265361"
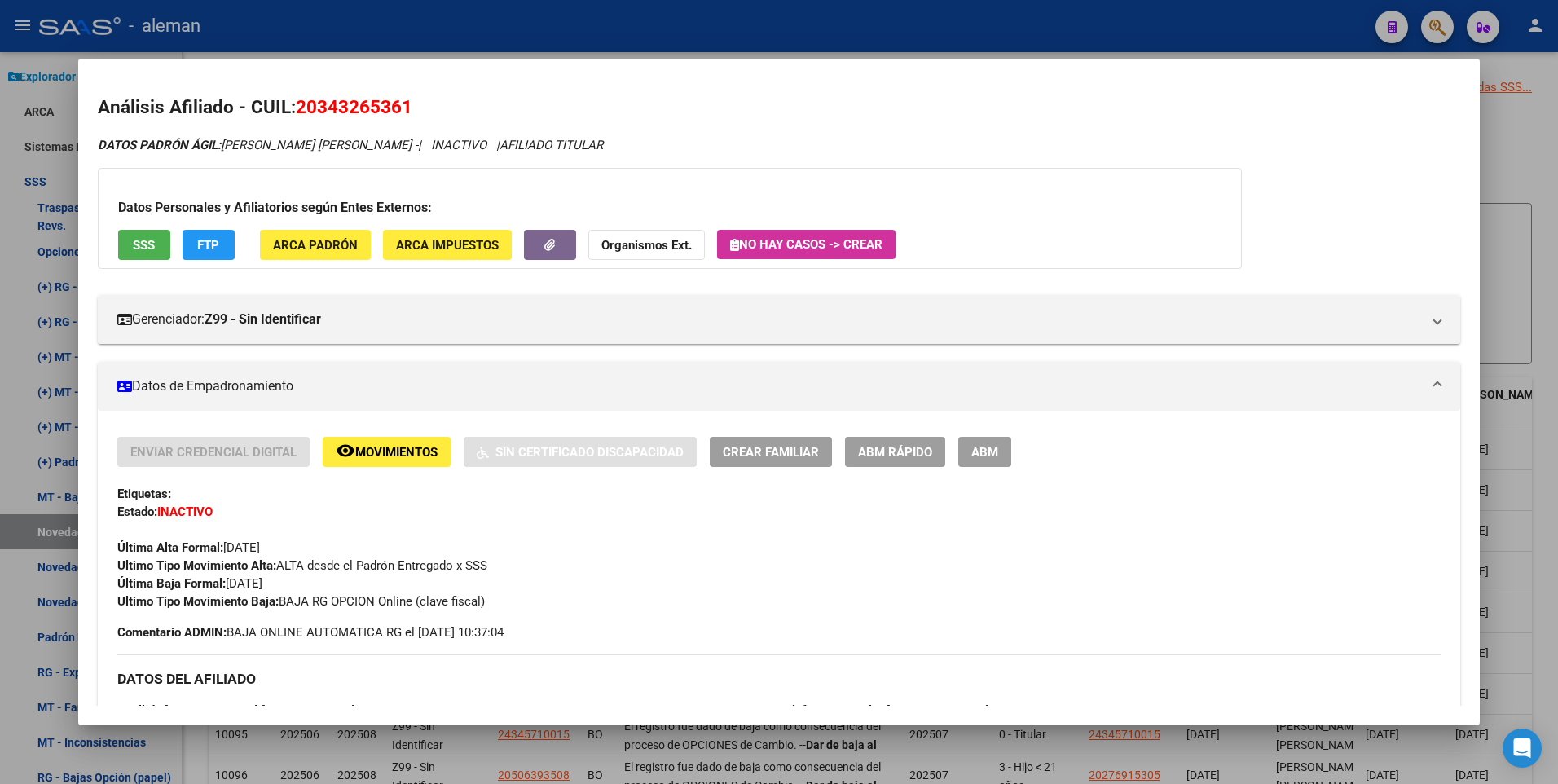
click at [1541, 220] on div at bounding box center [779, 392] width 1558 height 784
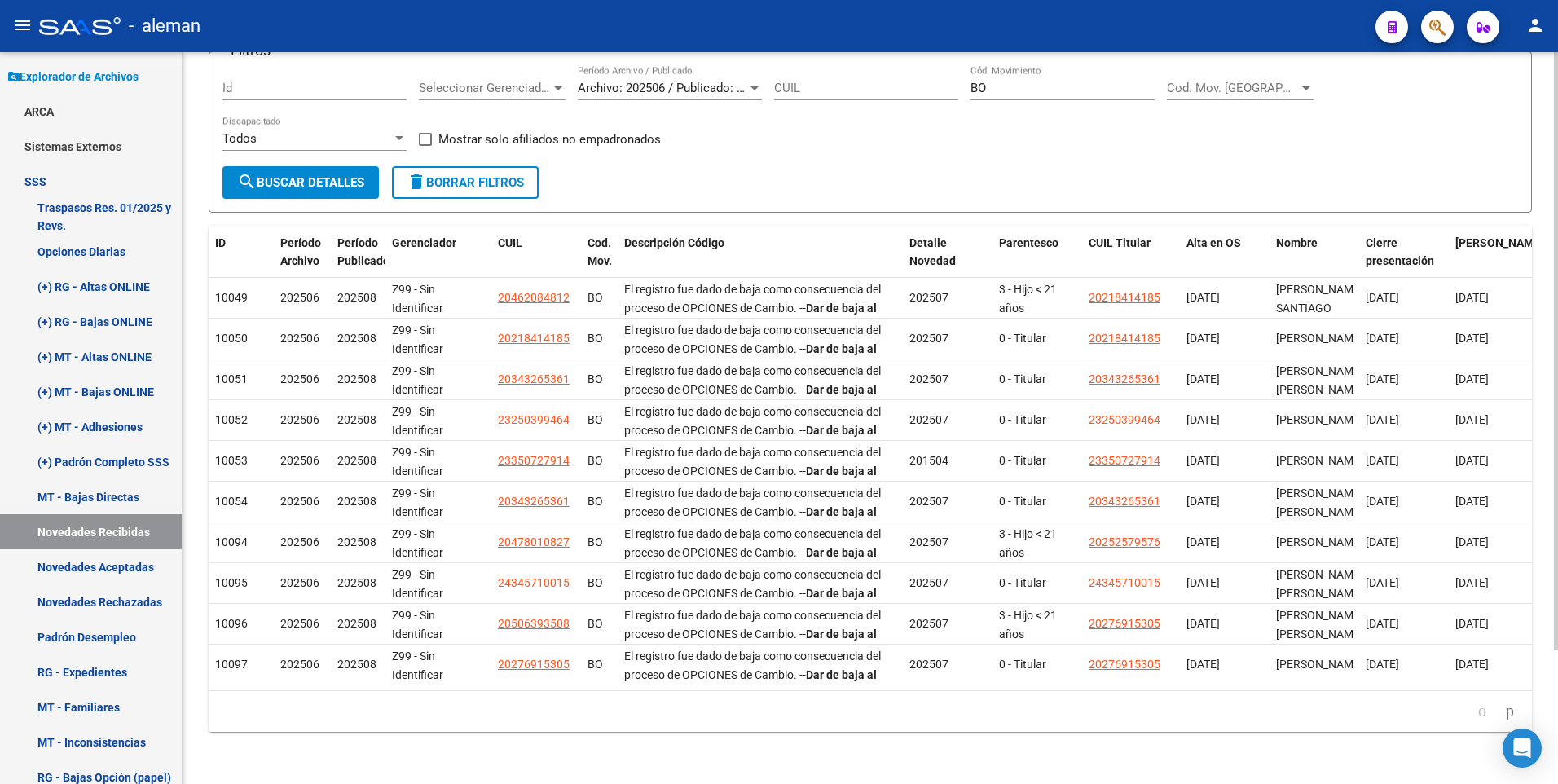
scroll to position [1, 0]
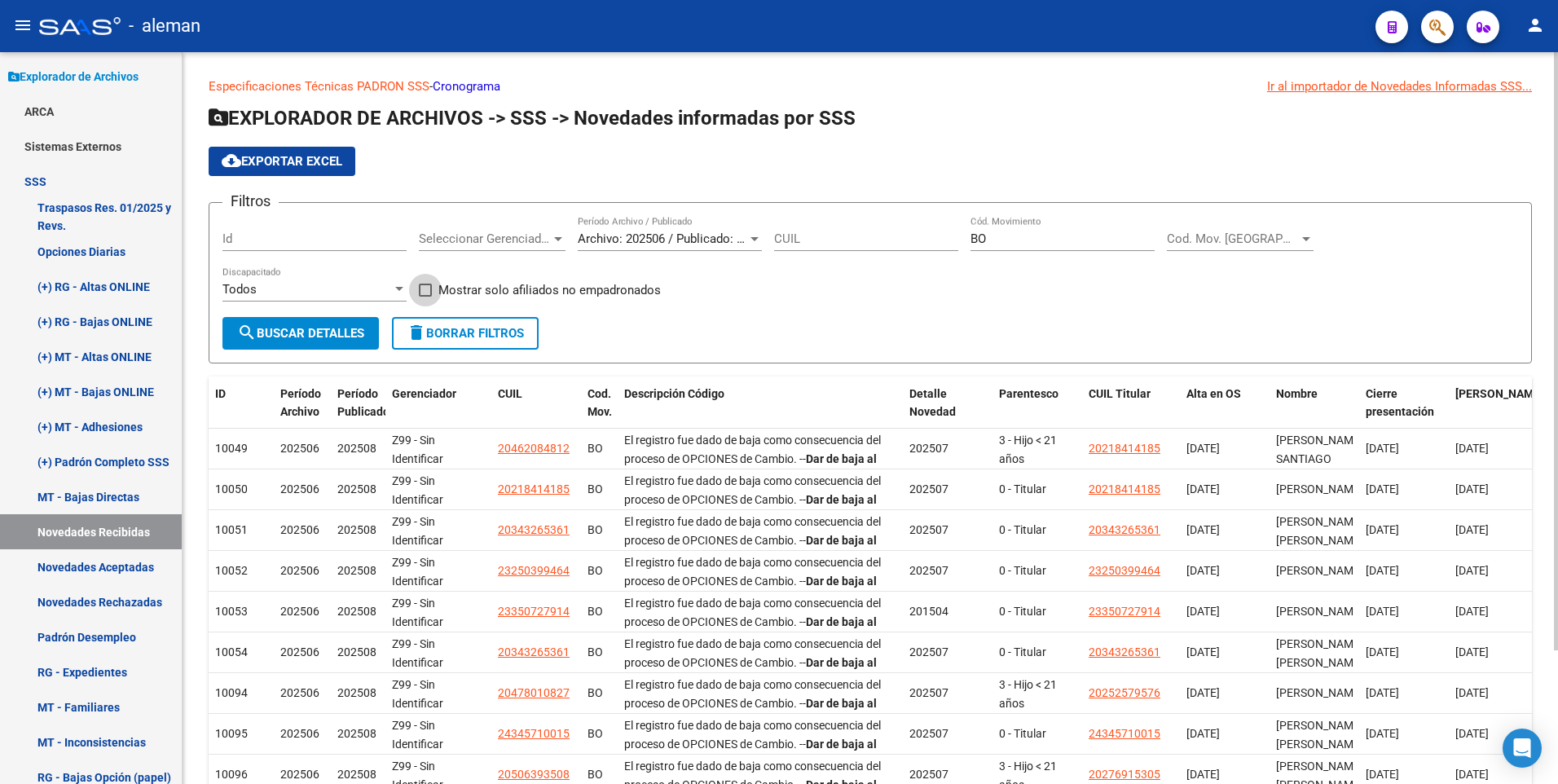
click at [427, 290] on span at bounding box center [426, 290] width 13 height 13
click at [426, 297] on input "Mostrar solo afiliados no empadronados" at bounding box center [425, 297] width 1 height 1
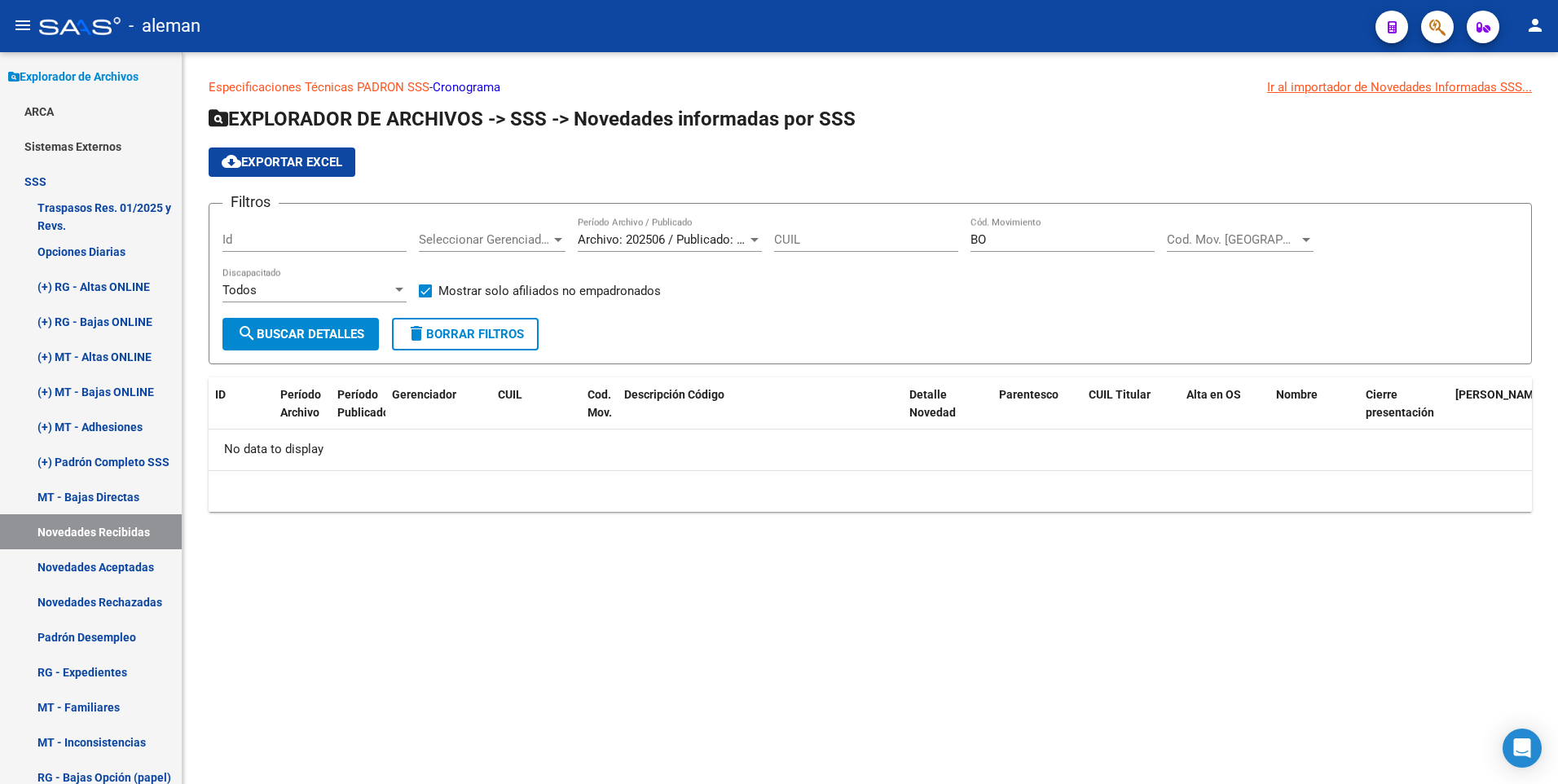
scroll to position [0, 0]
click at [426, 288] on span at bounding box center [426, 291] width 13 height 13
click at [426, 297] on input "Mostrar solo afiliados no empadronados" at bounding box center [425, 297] width 1 height 1
checkbox input "false"
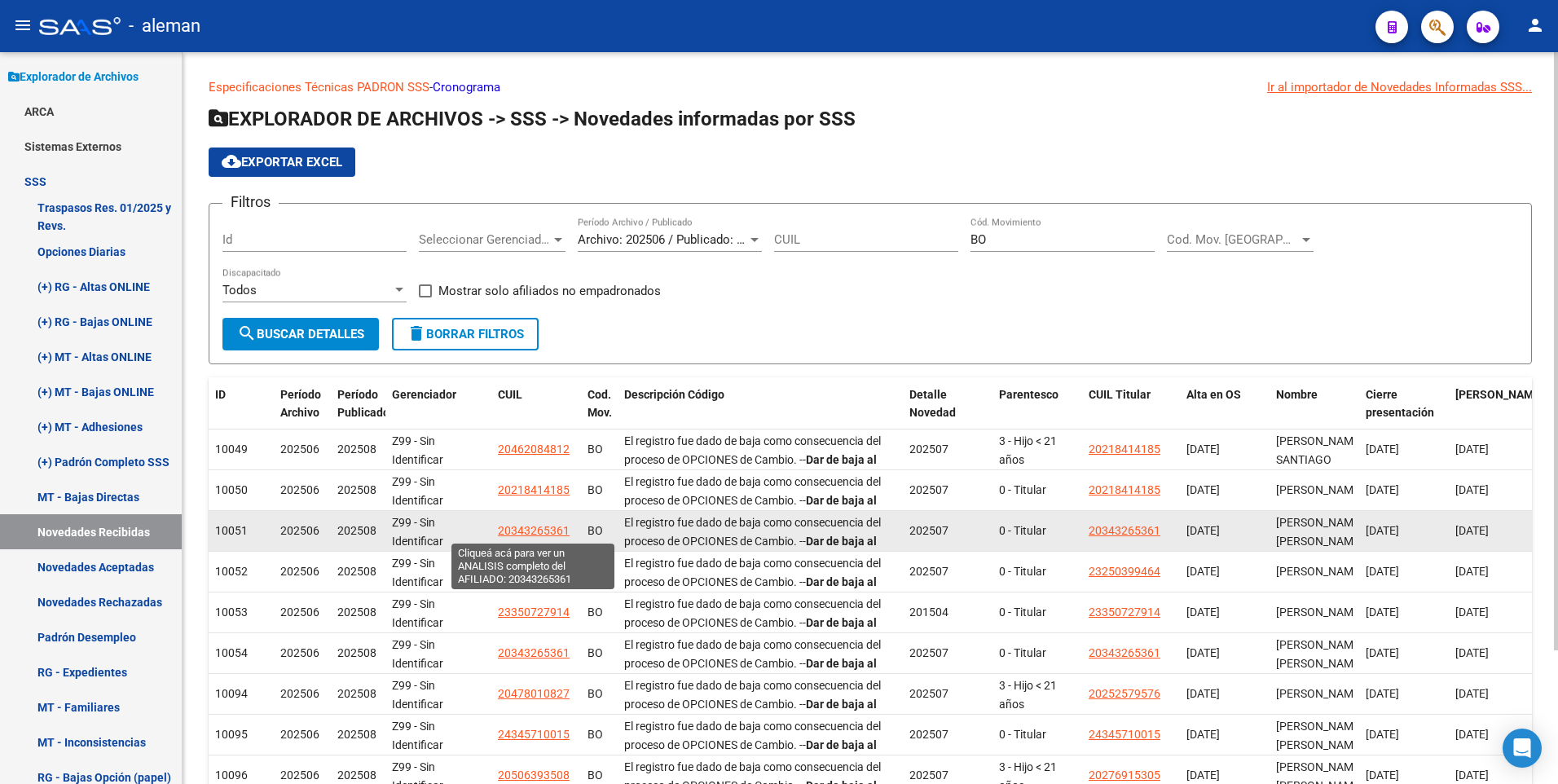
click at [540, 528] on span "20343265361" at bounding box center [534, 531] width 72 height 13
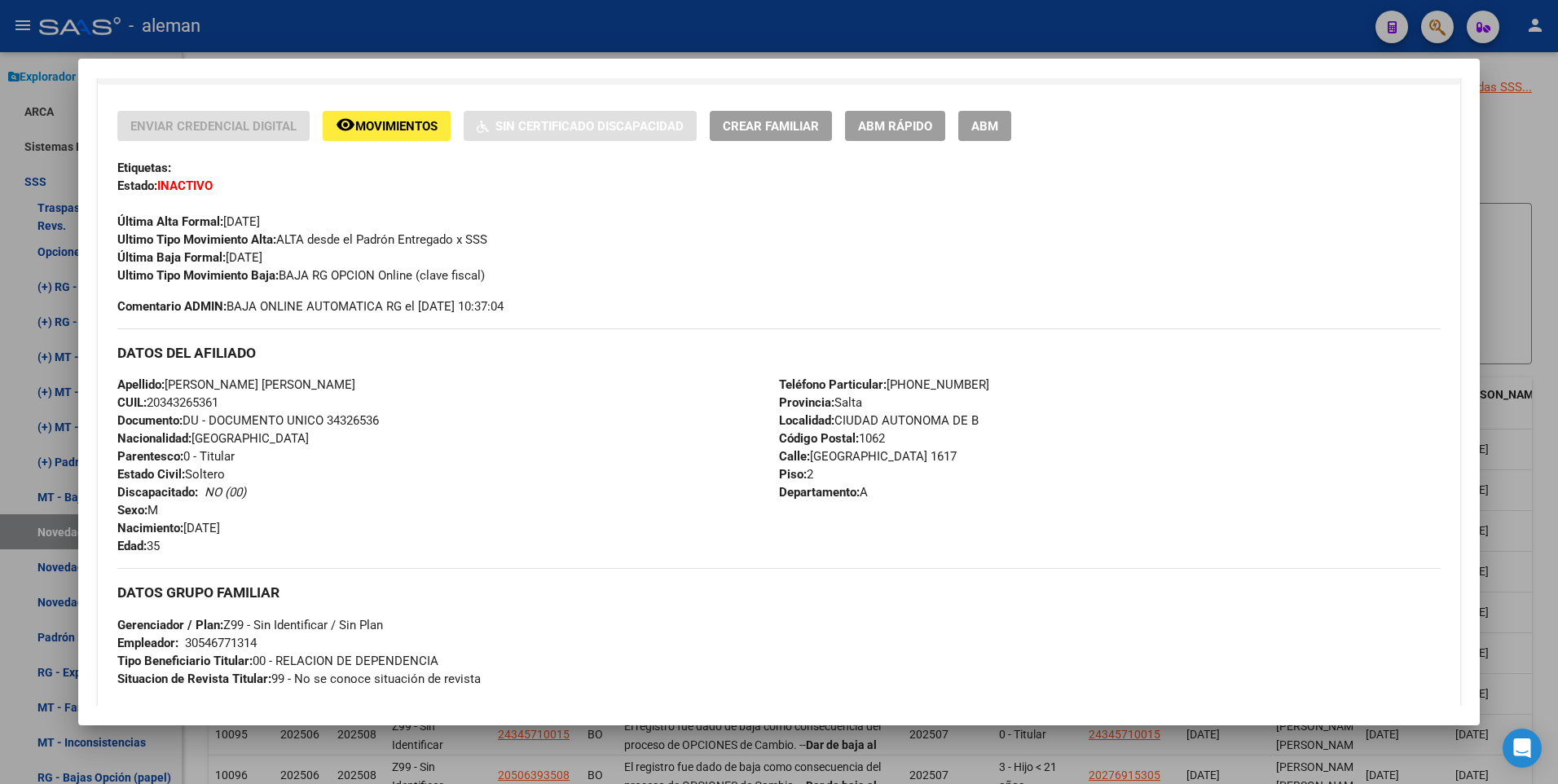
scroll to position [244, 0]
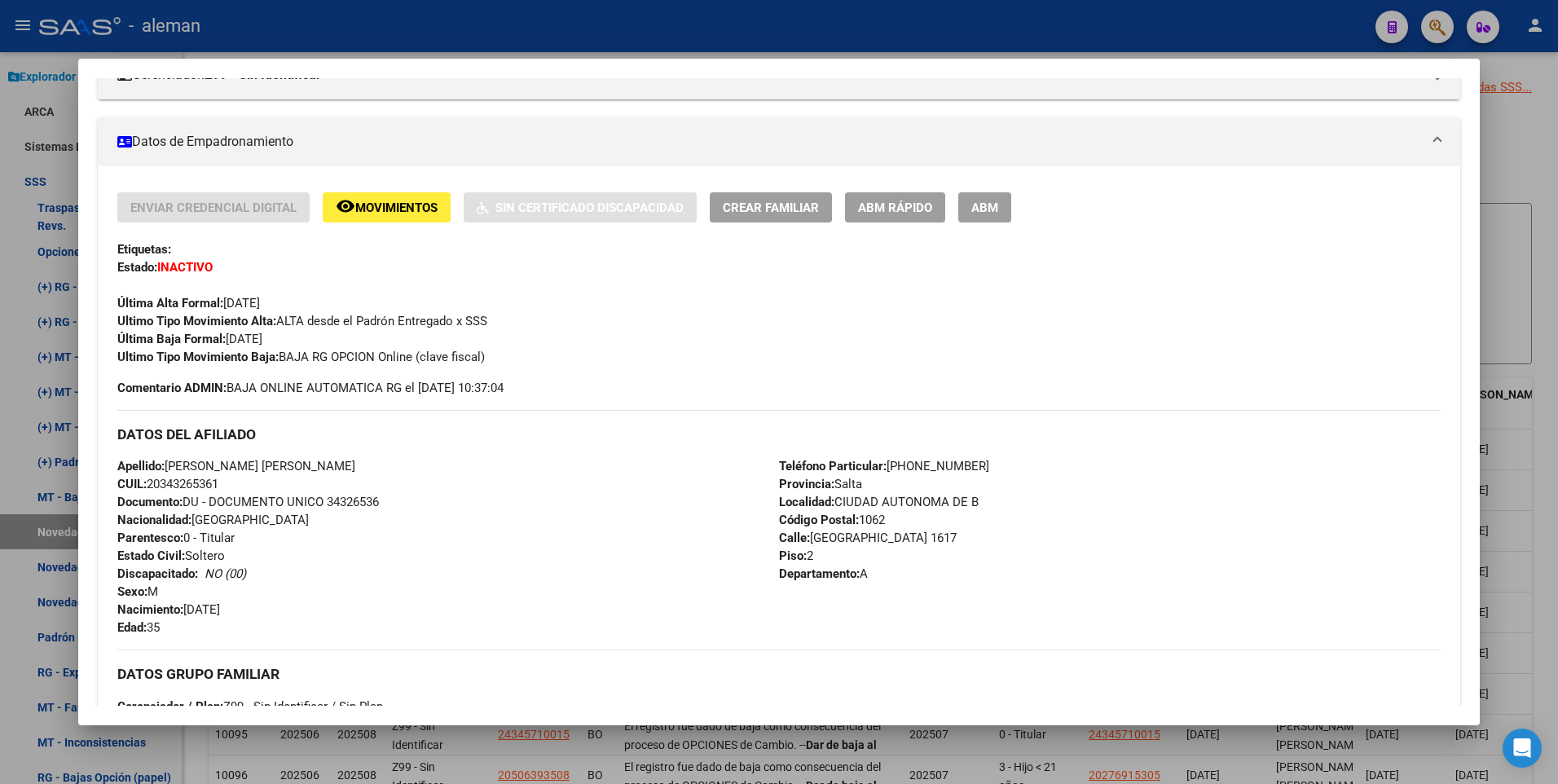
click at [1536, 340] on div at bounding box center [779, 392] width 1558 height 784
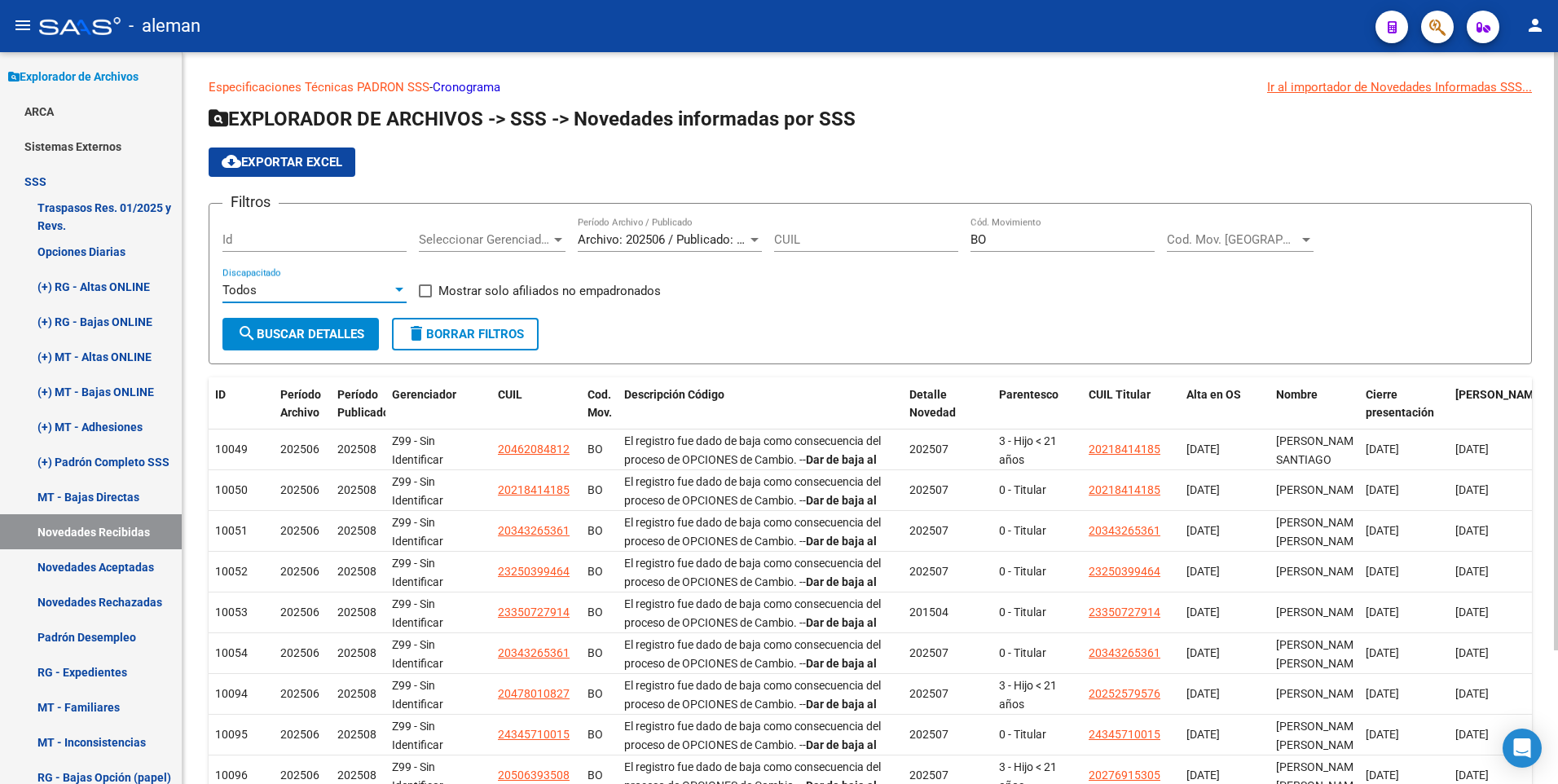
click at [400, 288] on div at bounding box center [399, 289] width 9 height 4
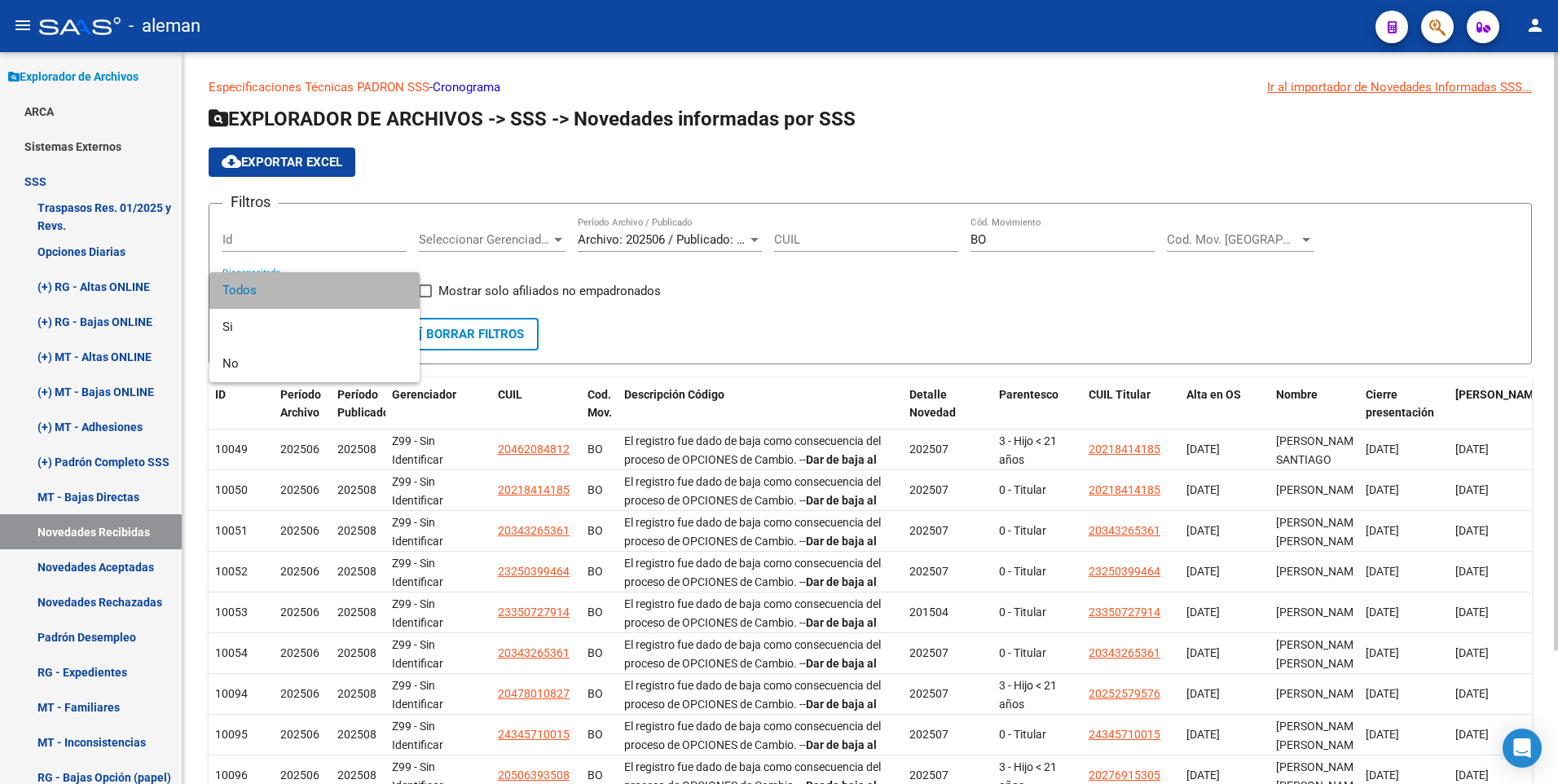
click at [400, 288] on span "Todos" at bounding box center [314, 290] width 184 height 37
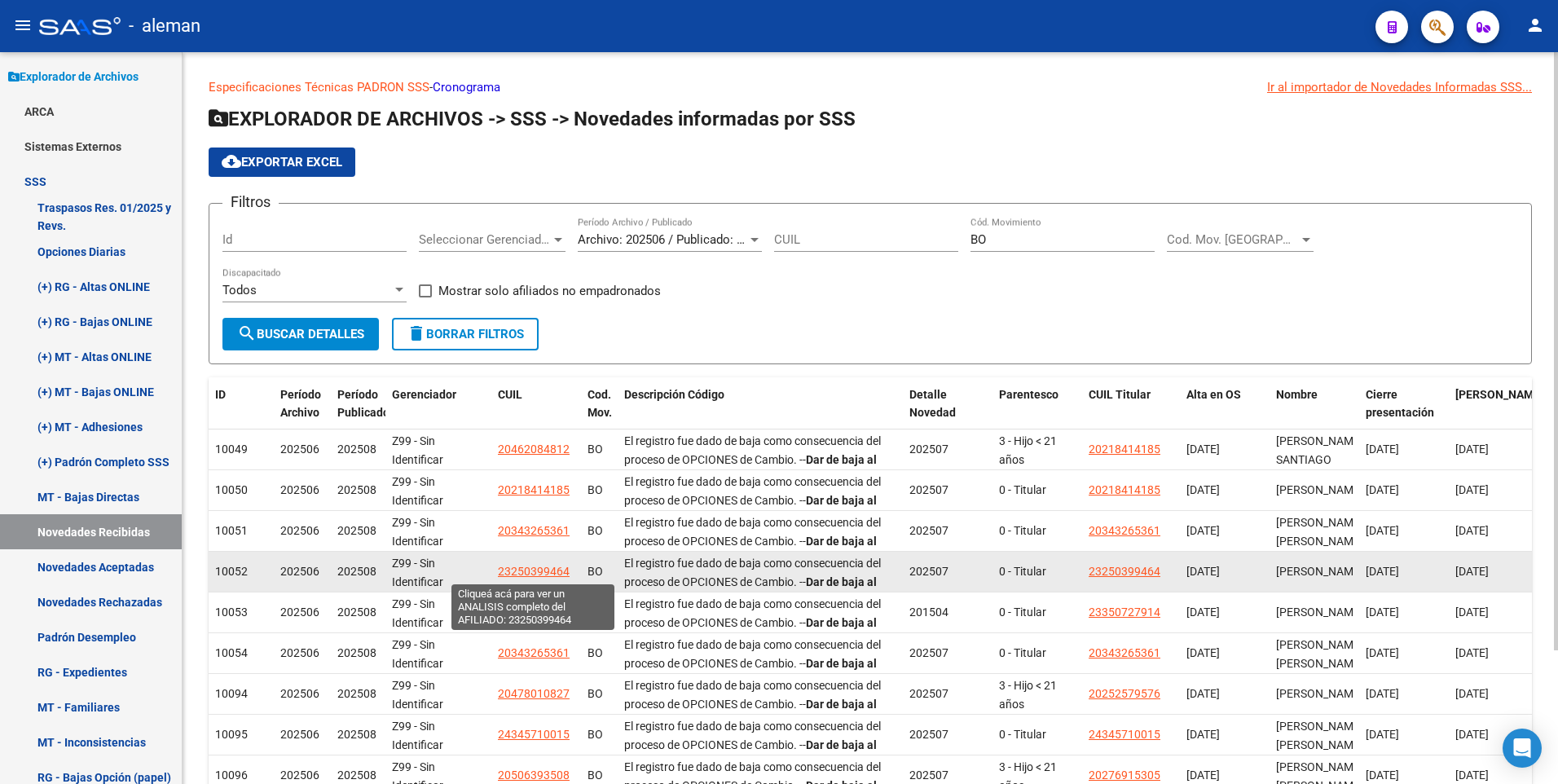
click at [545, 567] on span "23250399464" at bounding box center [534, 571] width 72 height 13
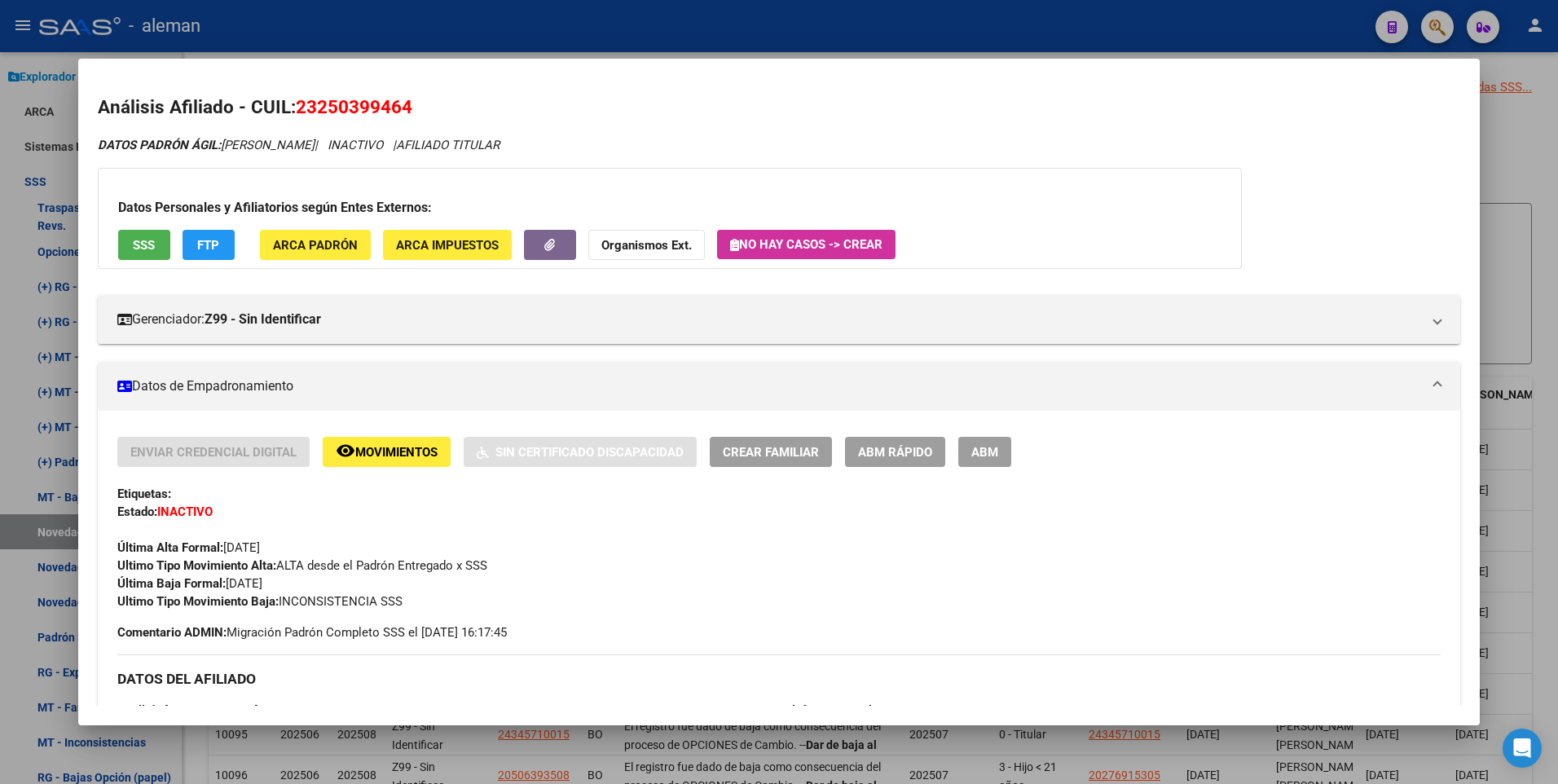
click at [1532, 157] on div at bounding box center [779, 392] width 1558 height 784
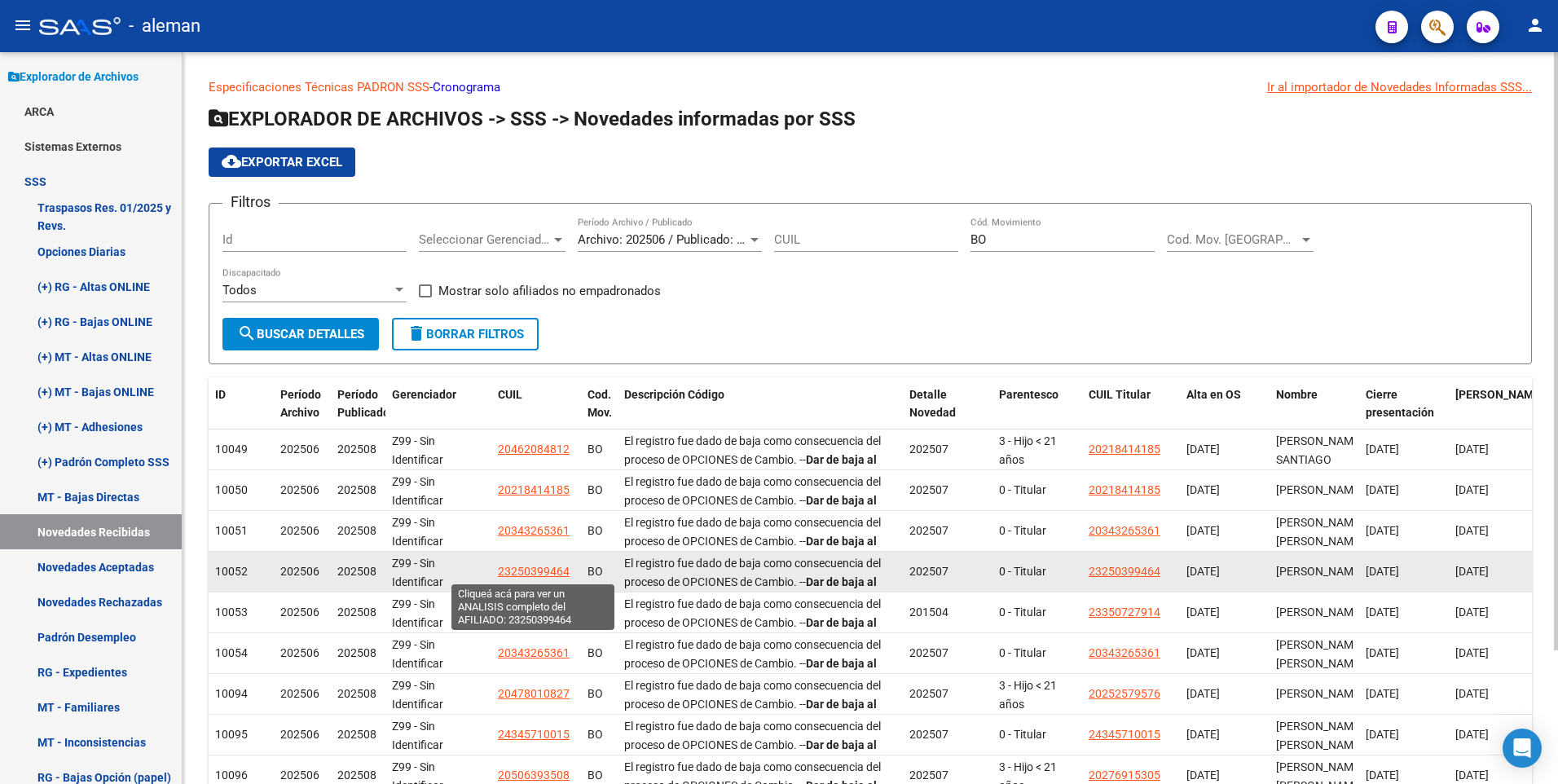
click at [548, 572] on span "23250399464" at bounding box center [534, 571] width 72 height 13
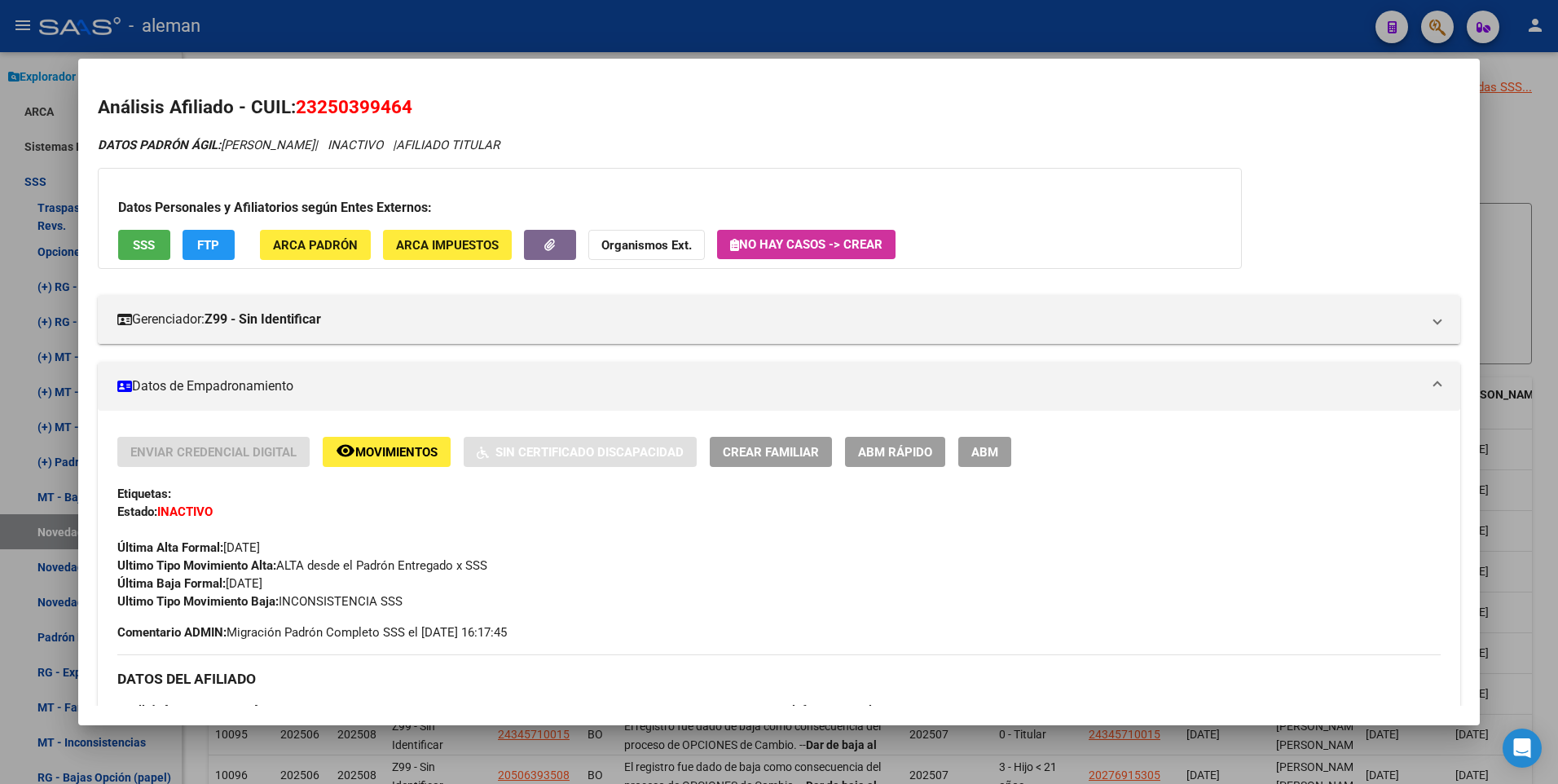
click at [1520, 287] on div at bounding box center [779, 392] width 1558 height 784
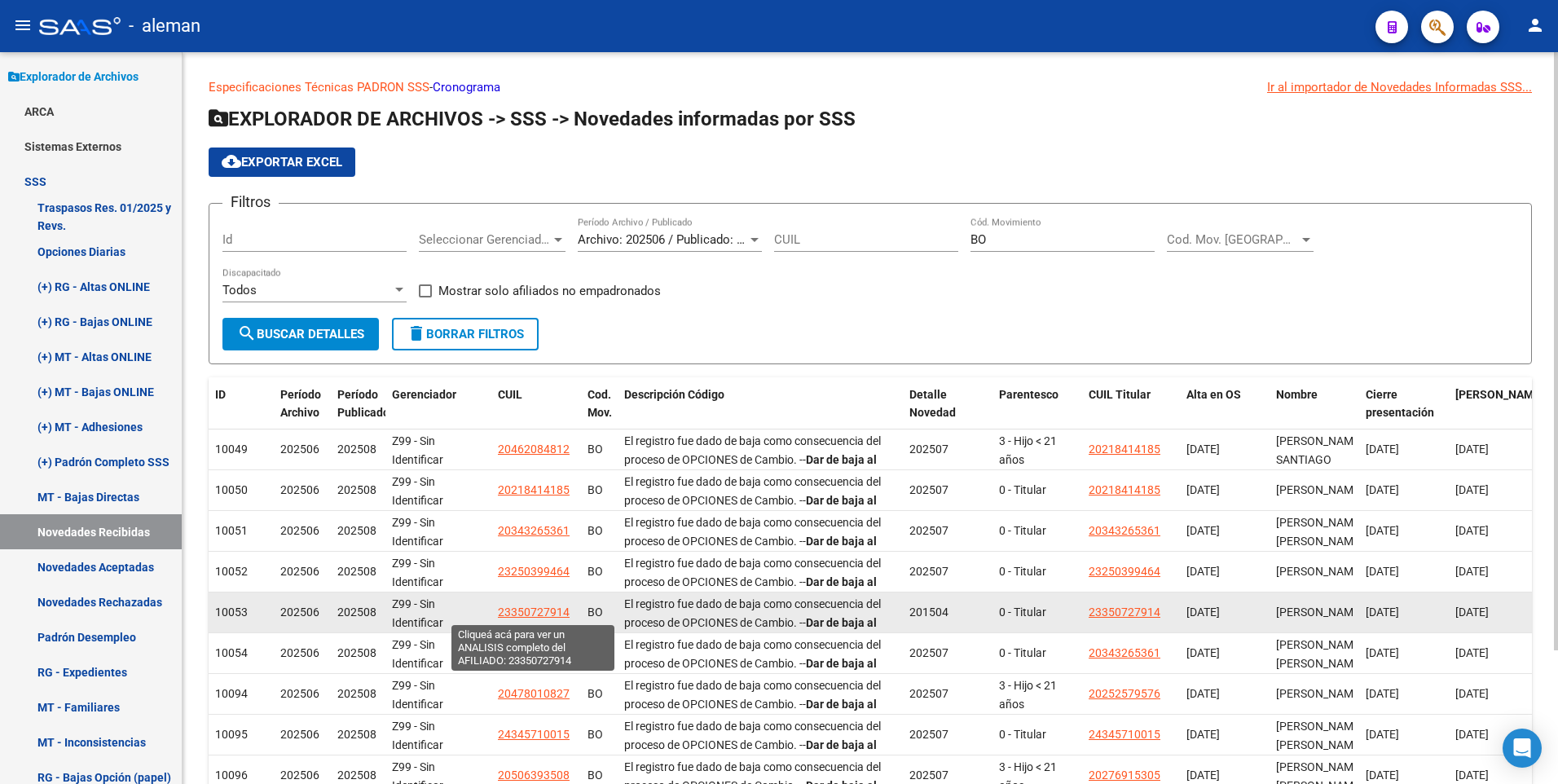
click at [542, 608] on span "23350727914" at bounding box center [534, 612] width 72 height 13
type textarea "23350727914"
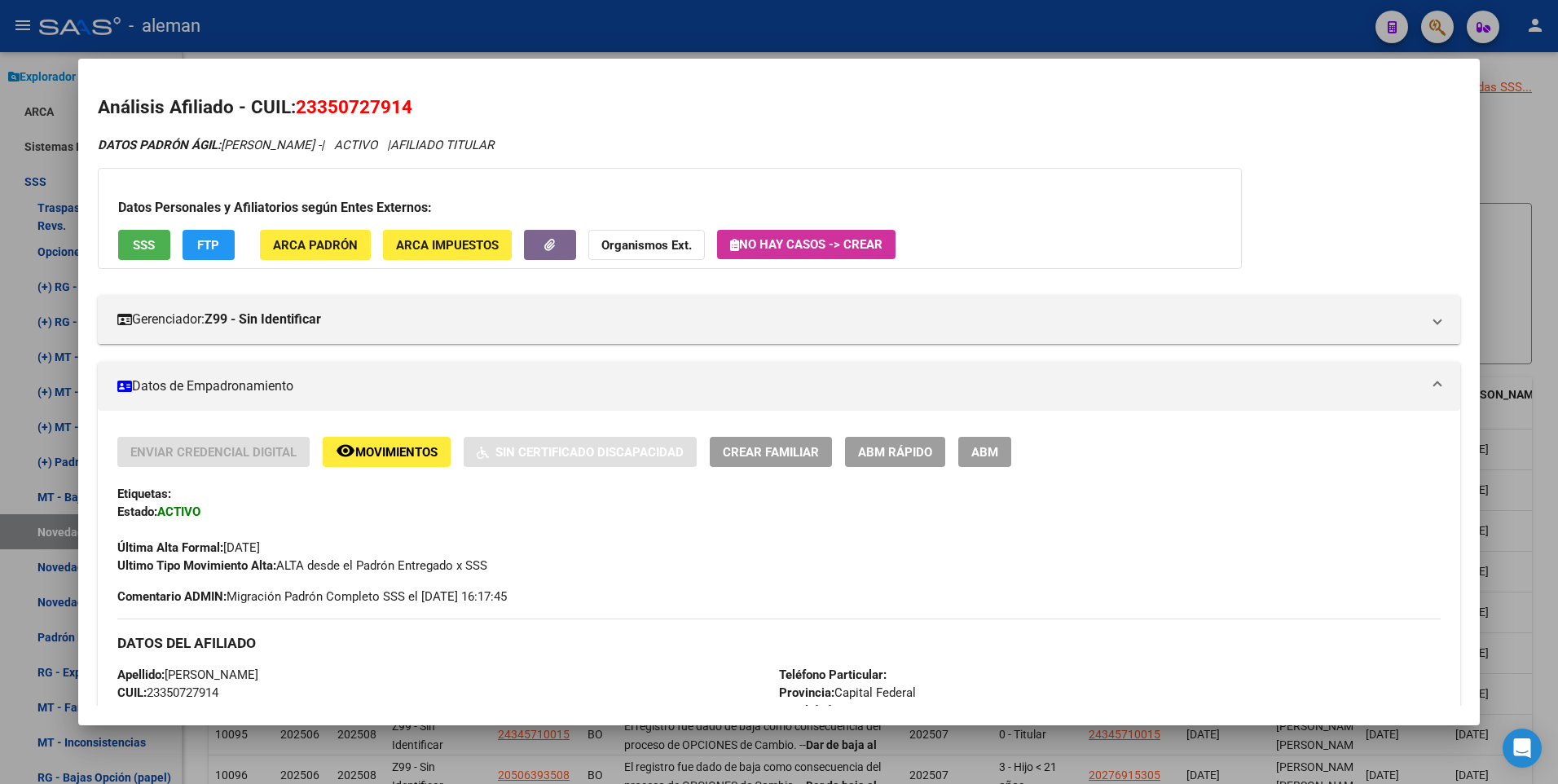
scroll to position [81, 0]
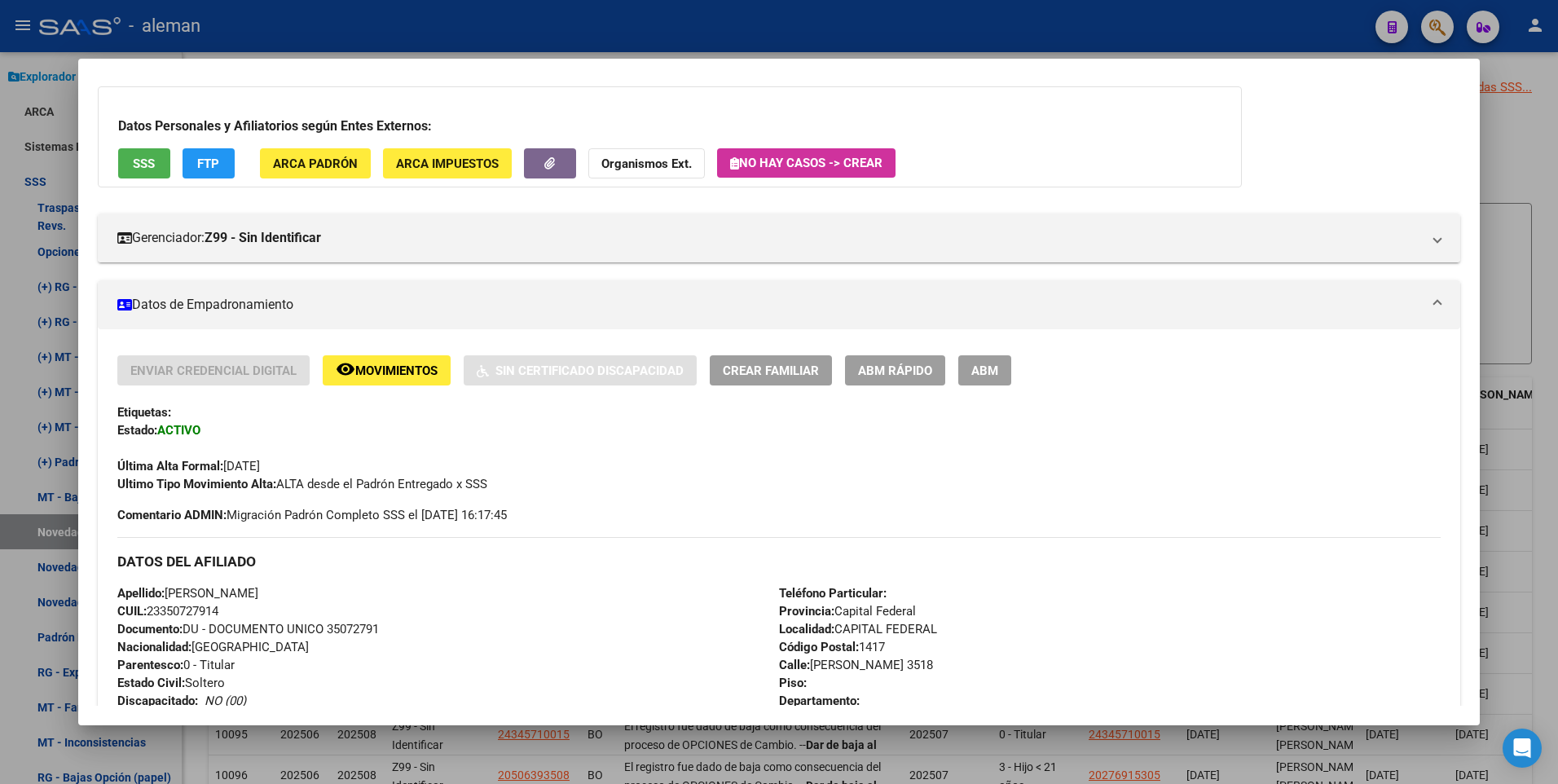
click at [275, 420] on div "Etiquetas:" at bounding box center [779, 411] width 1324 height 18
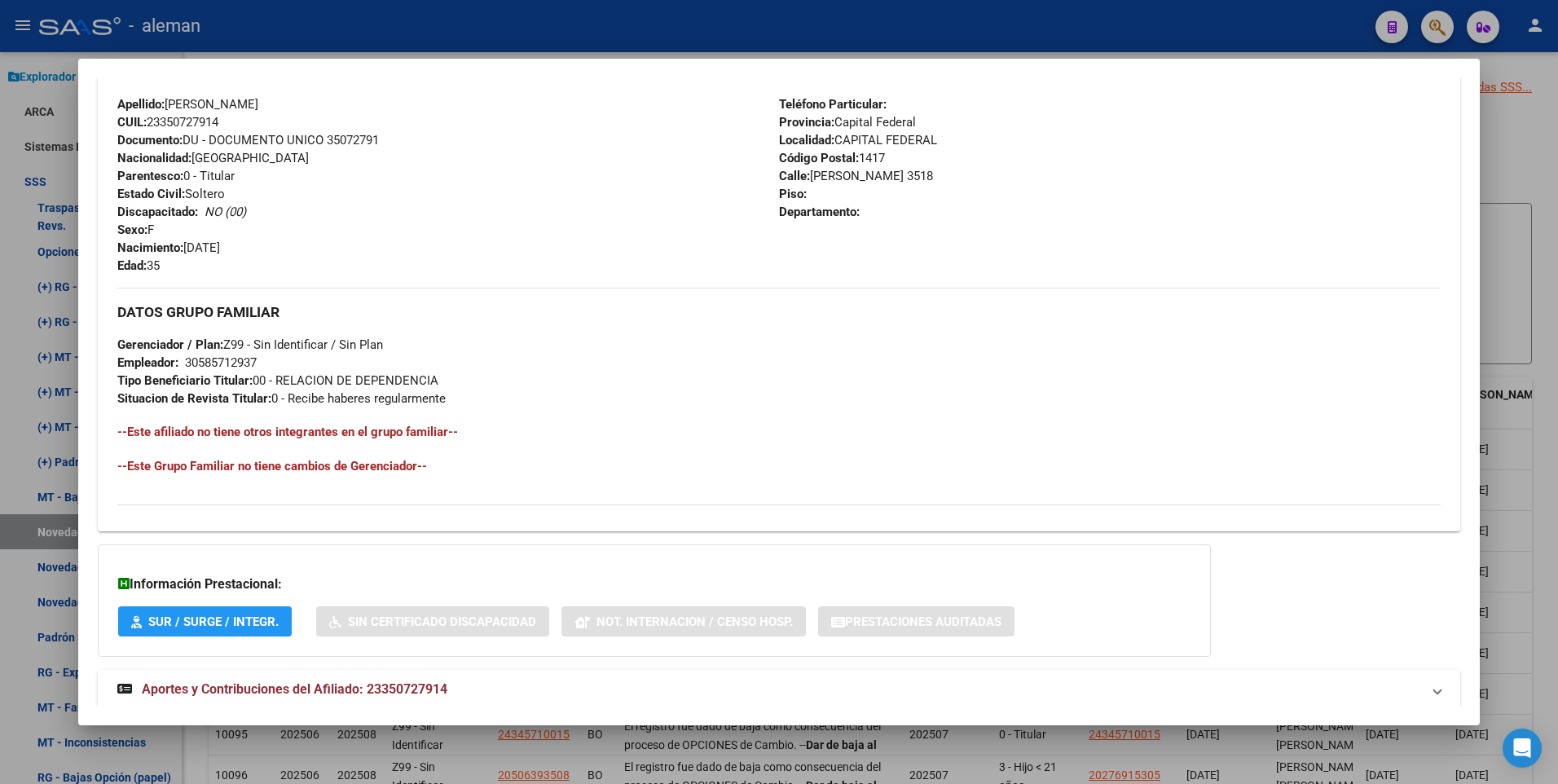
scroll to position [610, 0]
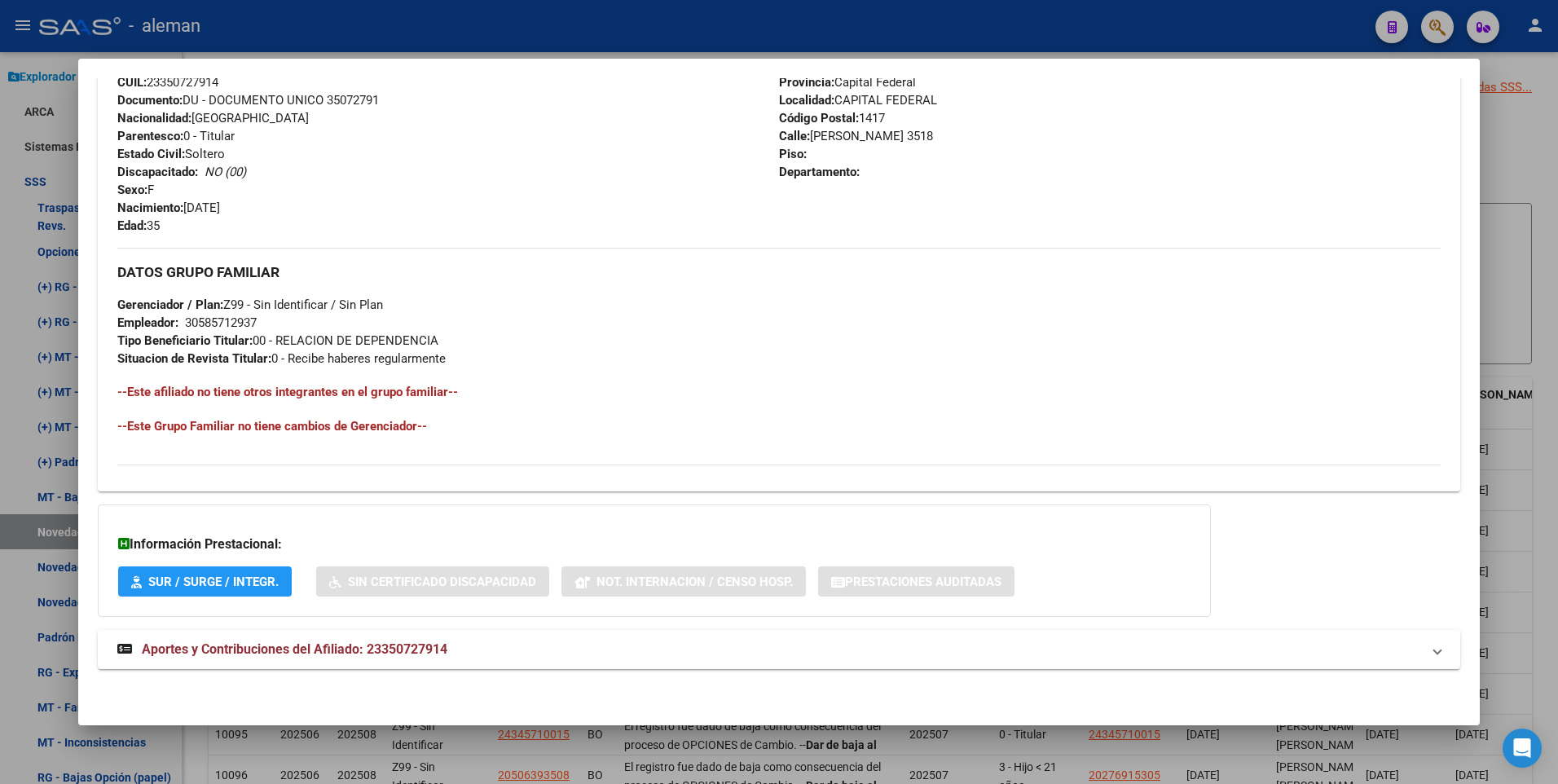
click at [391, 649] on span "Aportes y Contribuciones del Afiliado: 23350727914" at bounding box center [294, 649] width 306 height 15
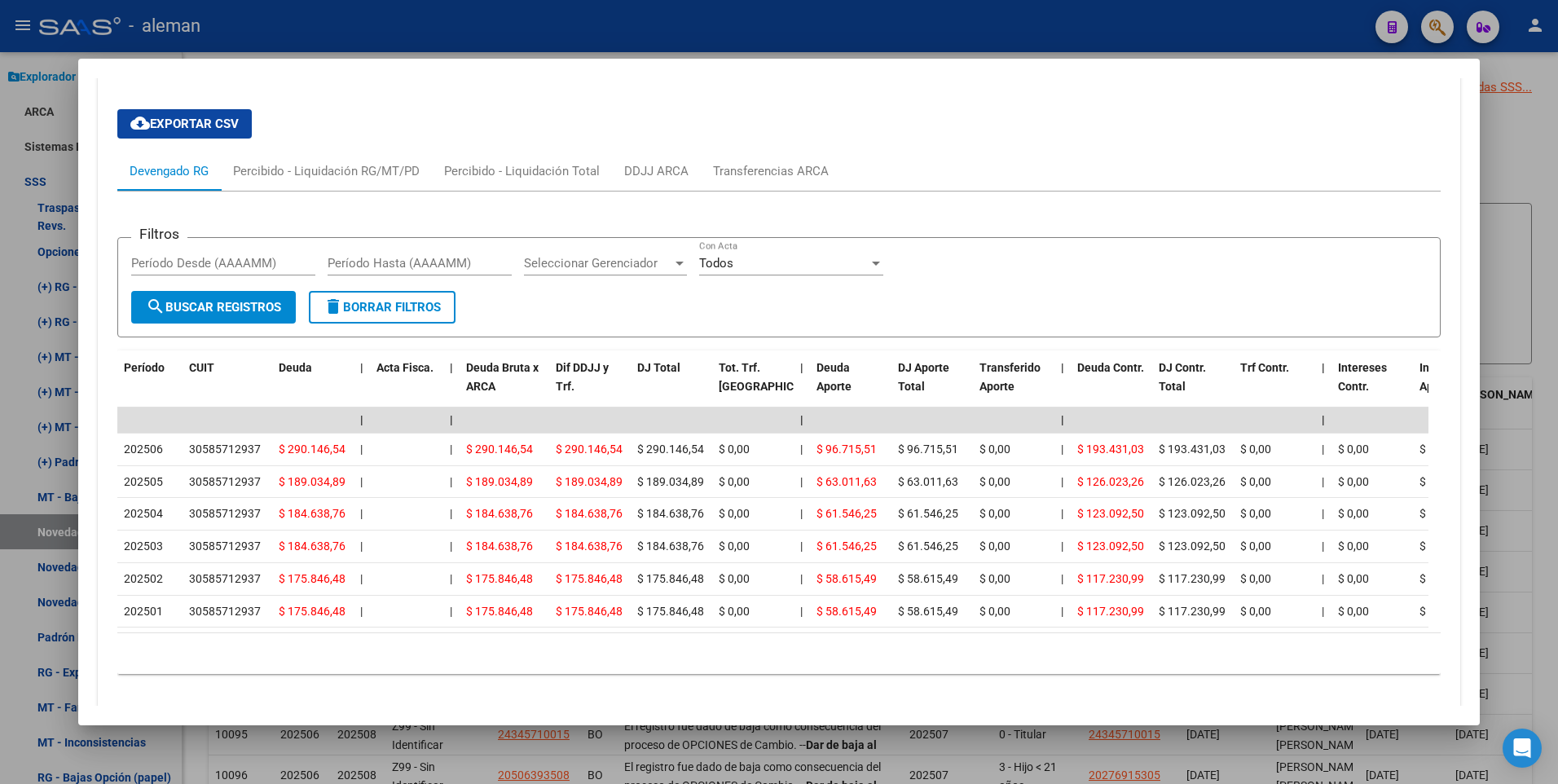
scroll to position [1141, 0]
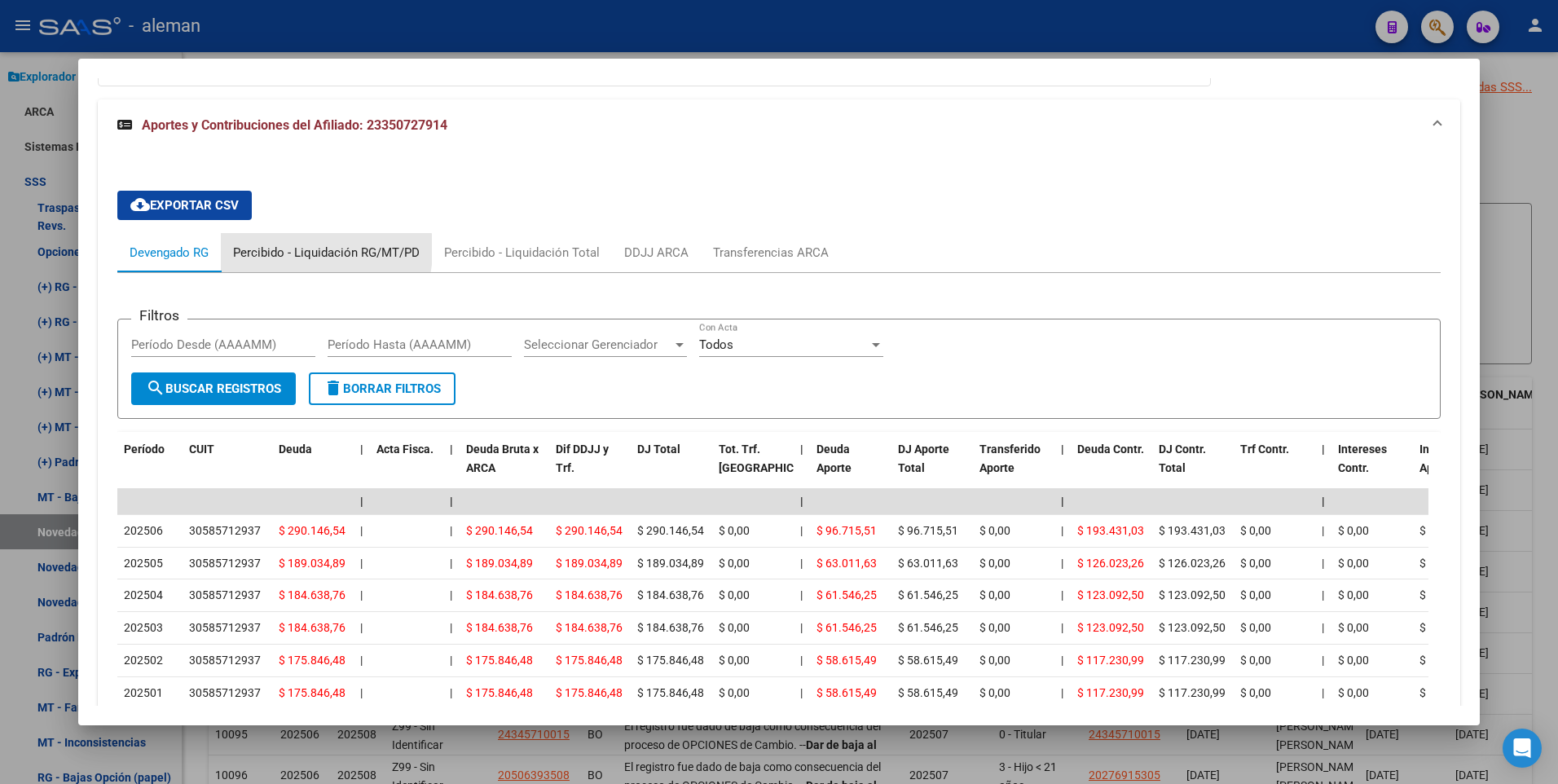
click at [282, 250] on div "Percibido - Liquidación RG/MT/PD" at bounding box center [325, 253] width 186 height 18
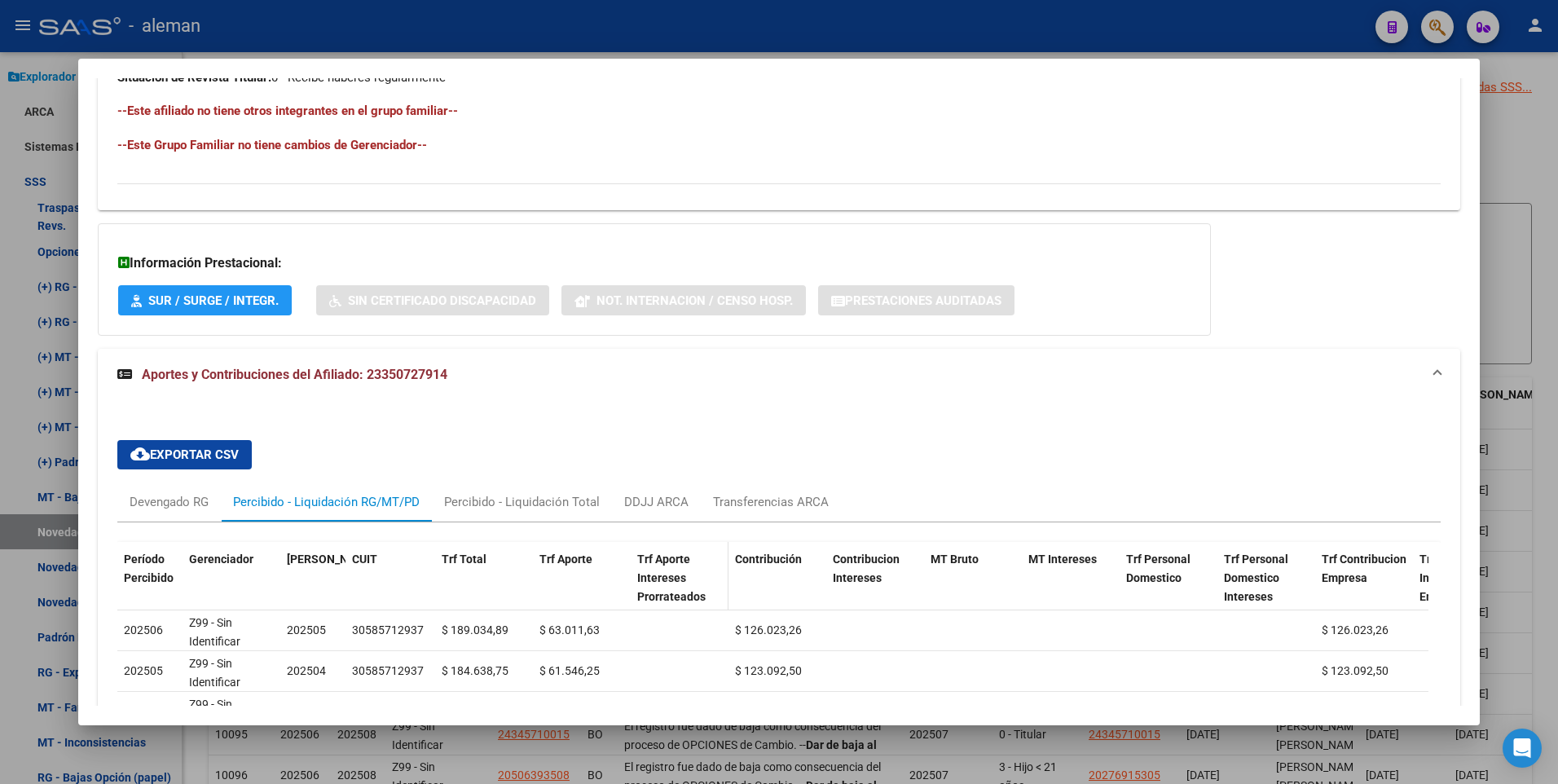
scroll to position [1134, 0]
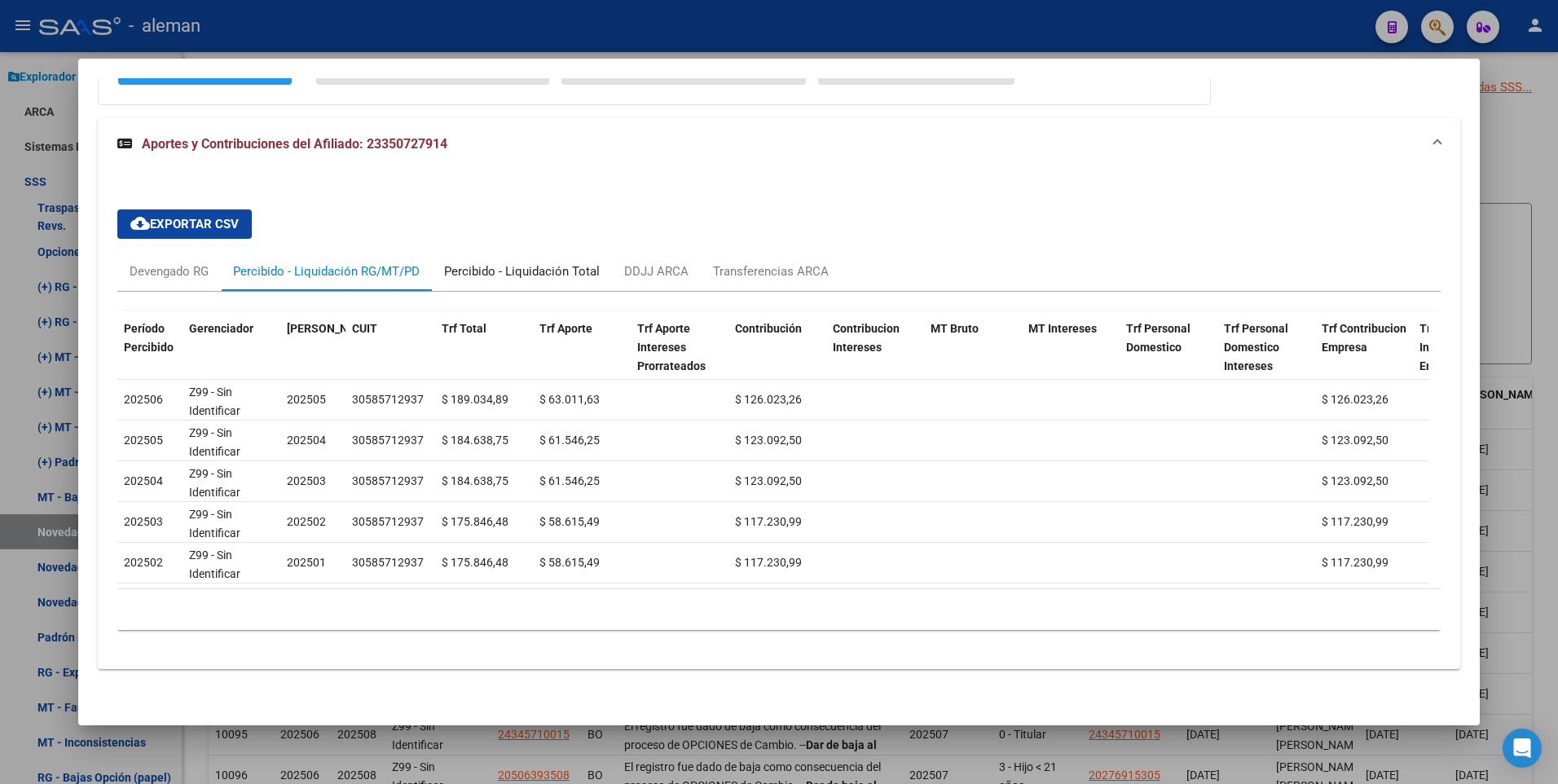
click at [541, 262] on div "Percibido - Liquidación Total" at bounding box center [521, 270] width 156 height 18
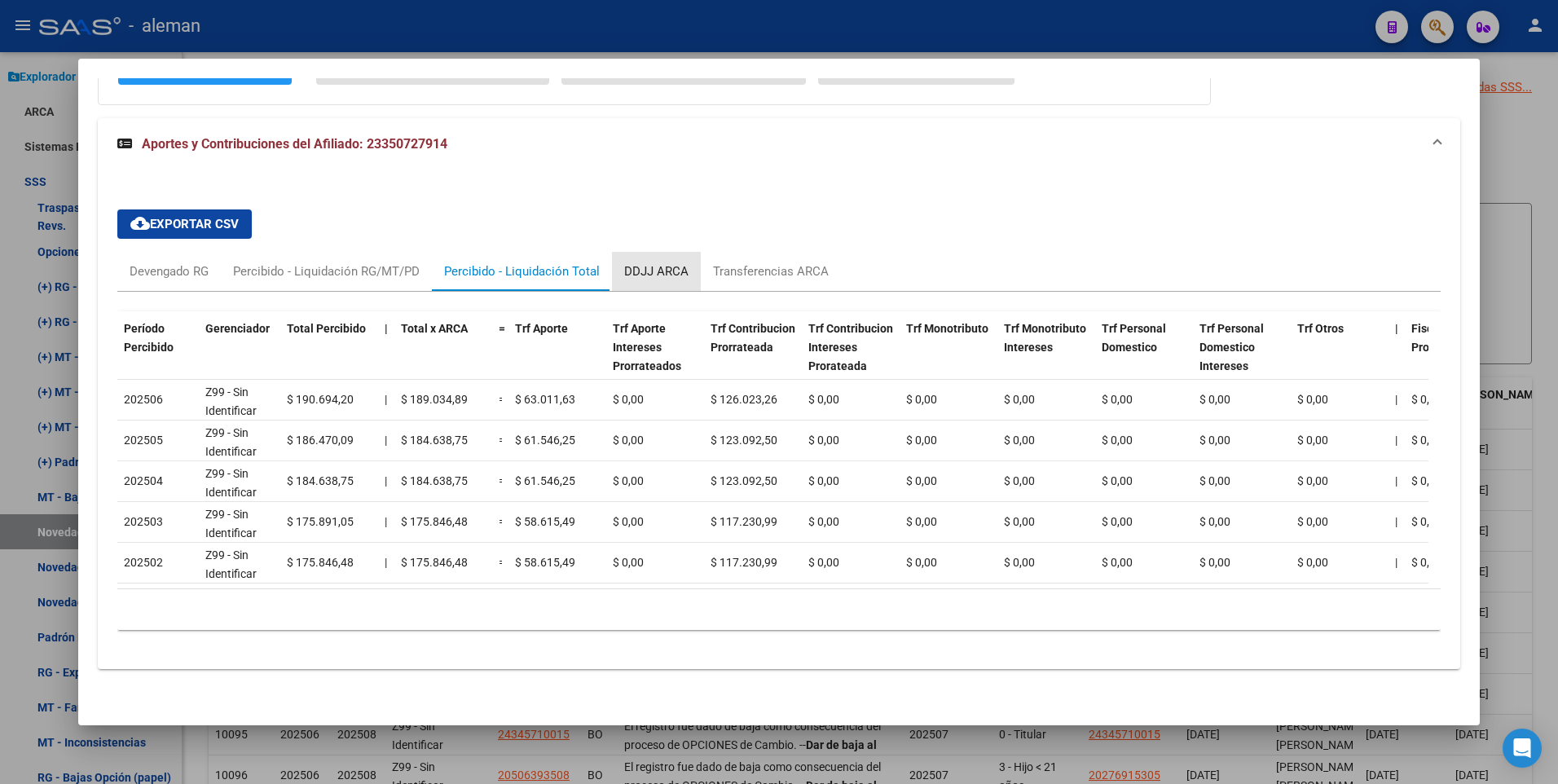
click at [678, 262] on div "DDJJ ARCA" at bounding box center [656, 270] width 64 height 18
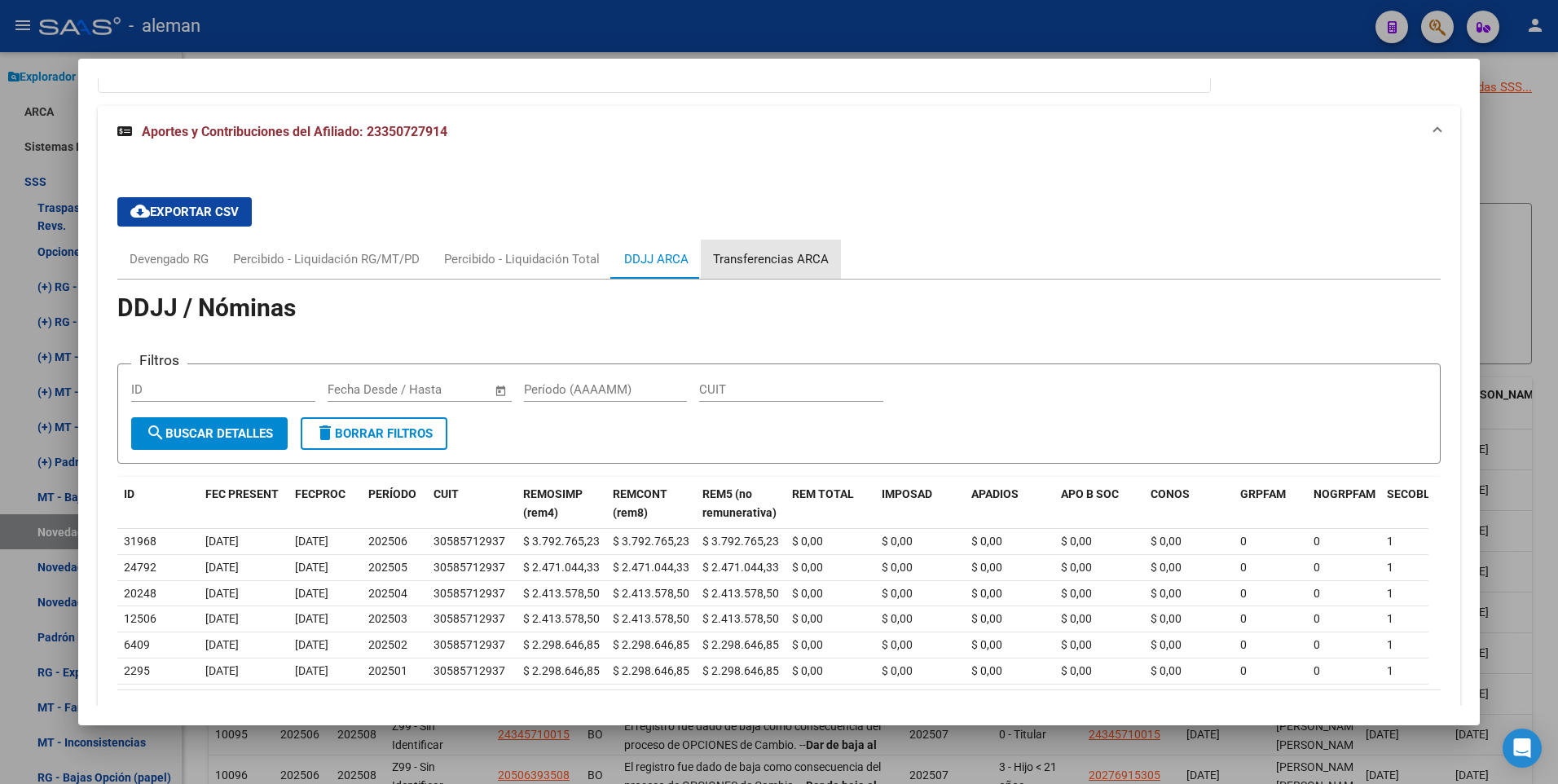
click at [769, 257] on div "Transferencias ARCA" at bounding box center [771, 258] width 115 height 18
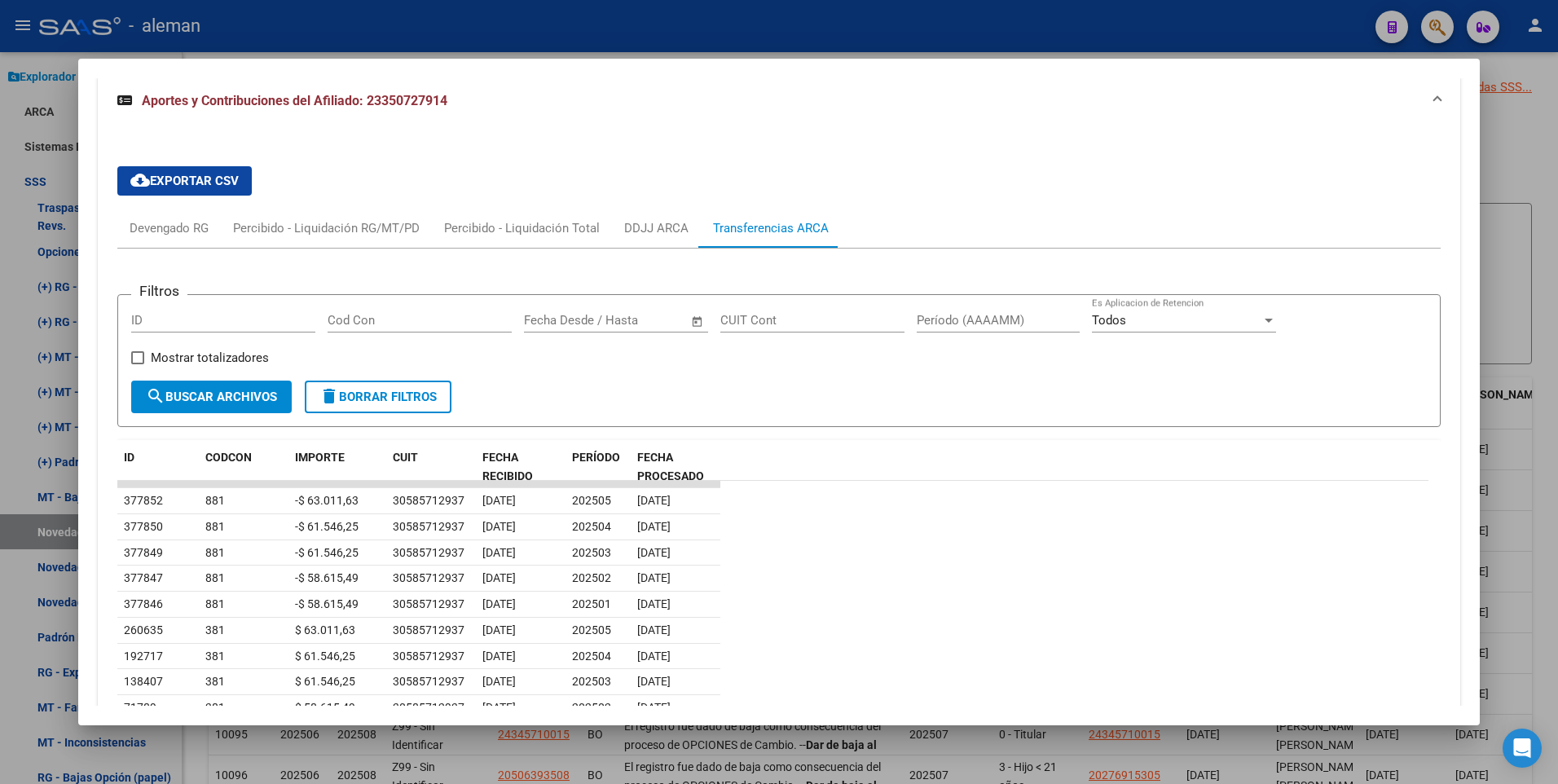
scroll to position [1083, 0]
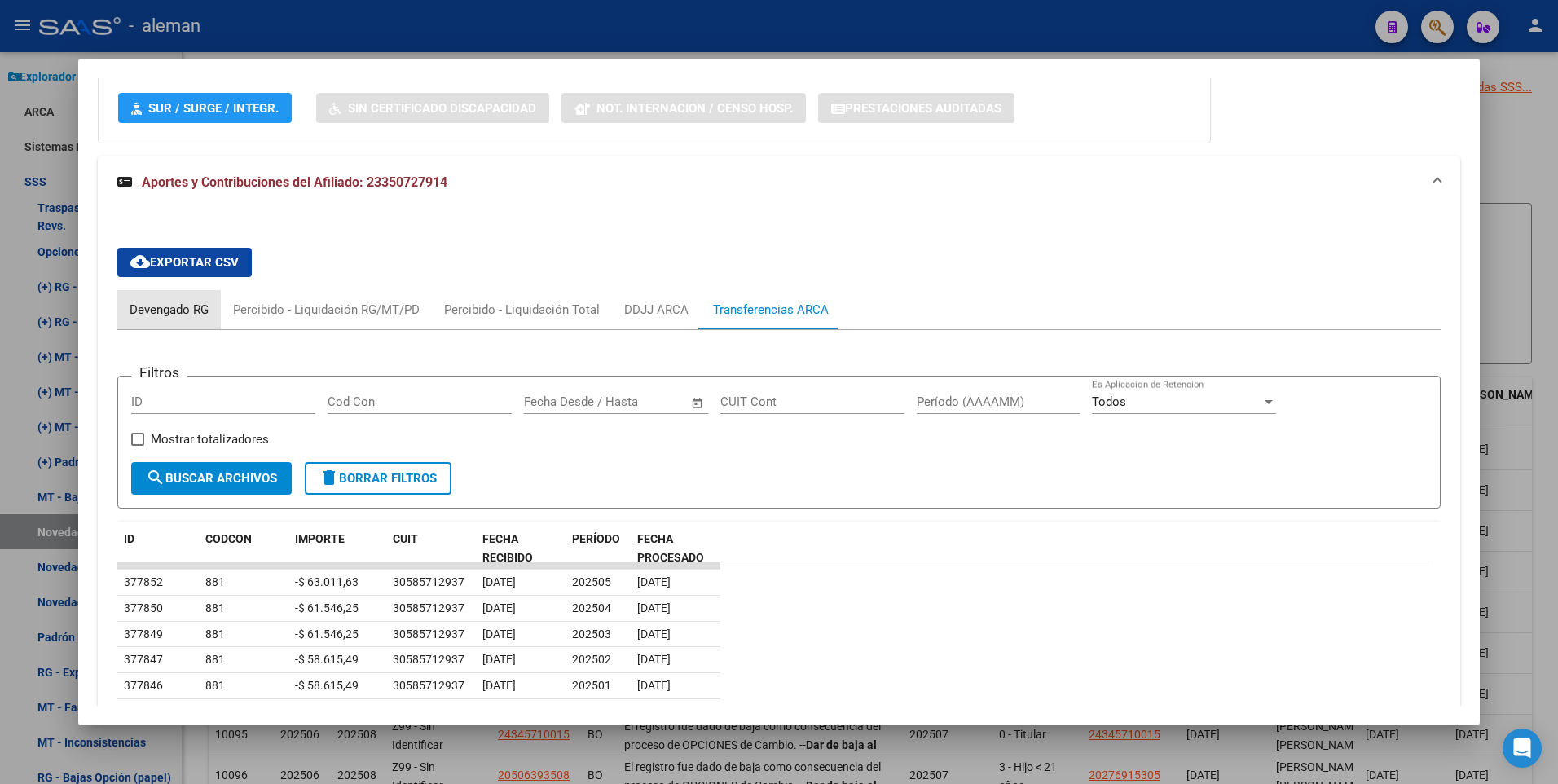
click at [168, 308] on div "Devengado RG" at bounding box center [169, 309] width 79 height 18
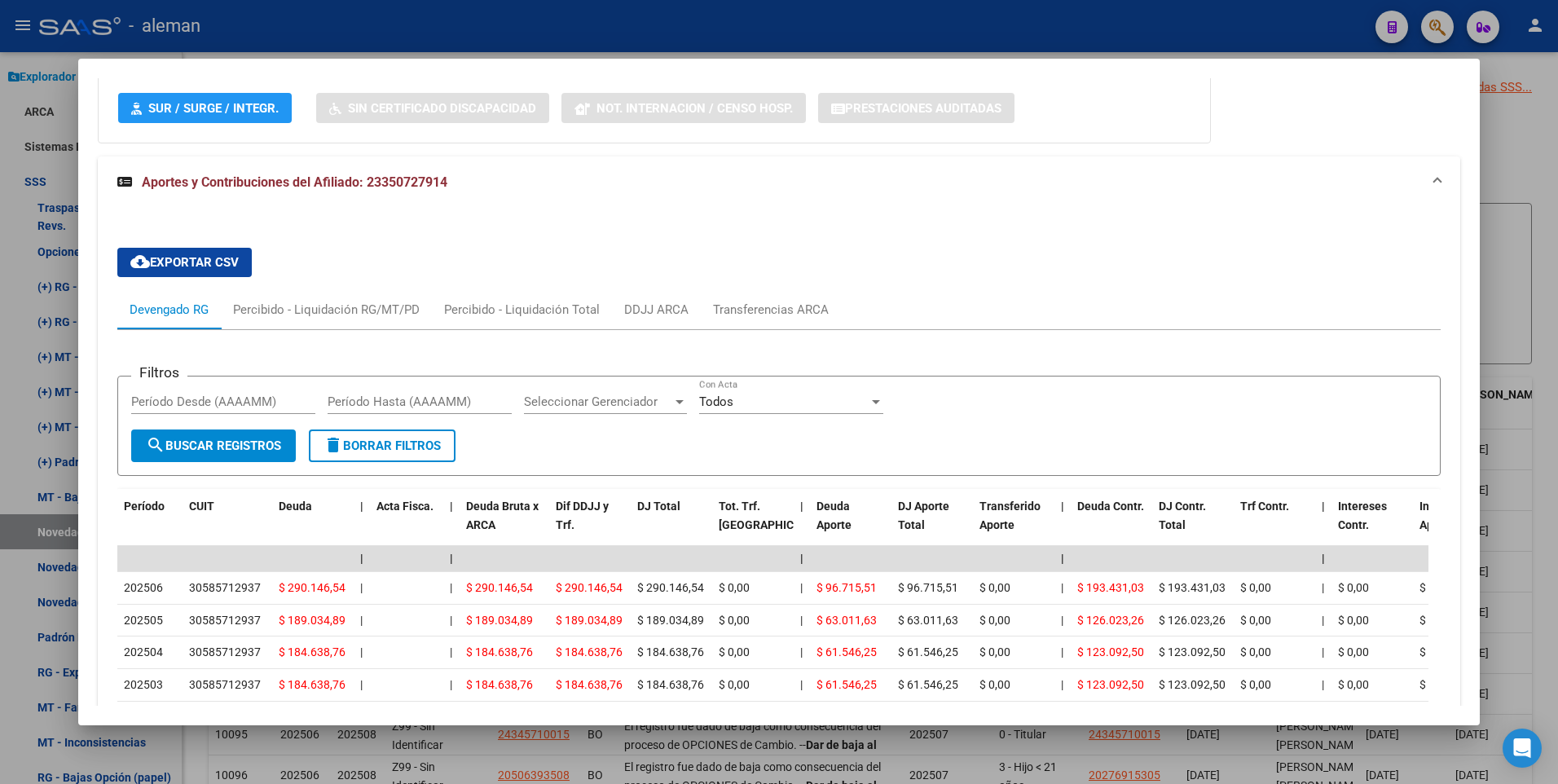
click at [1104, 242] on div "cloud_download Exportar CSV Devengado RG Percibido - Liquidación RG/MT/PD Perci…" at bounding box center [779, 530] width 1324 height 590
click at [1527, 133] on div at bounding box center [779, 392] width 1558 height 784
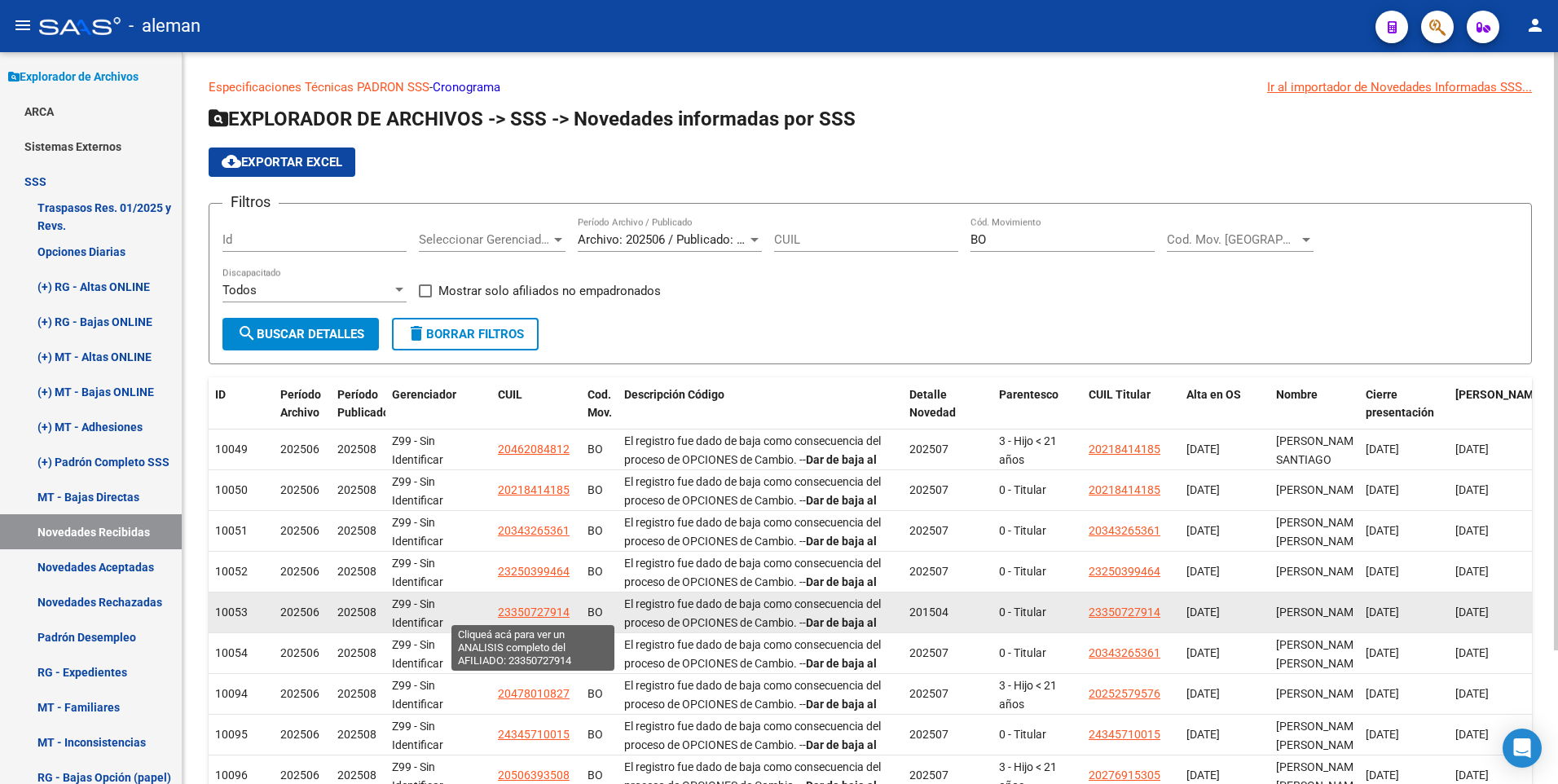
click at [526, 608] on span "23350727914" at bounding box center [534, 612] width 72 height 13
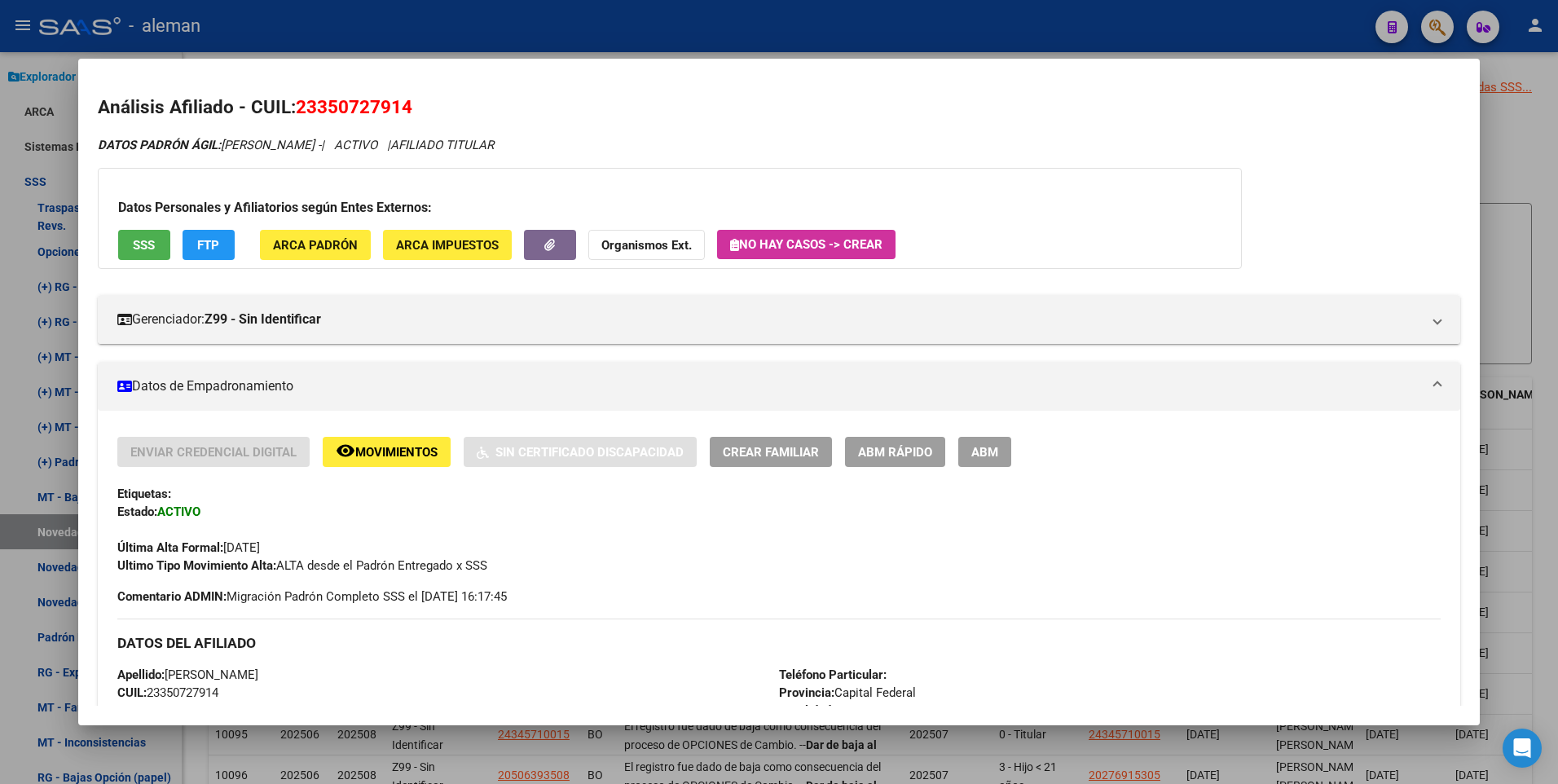
click at [981, 455] on span "ABM" at bounding box center [985, 452] width 26 height 15
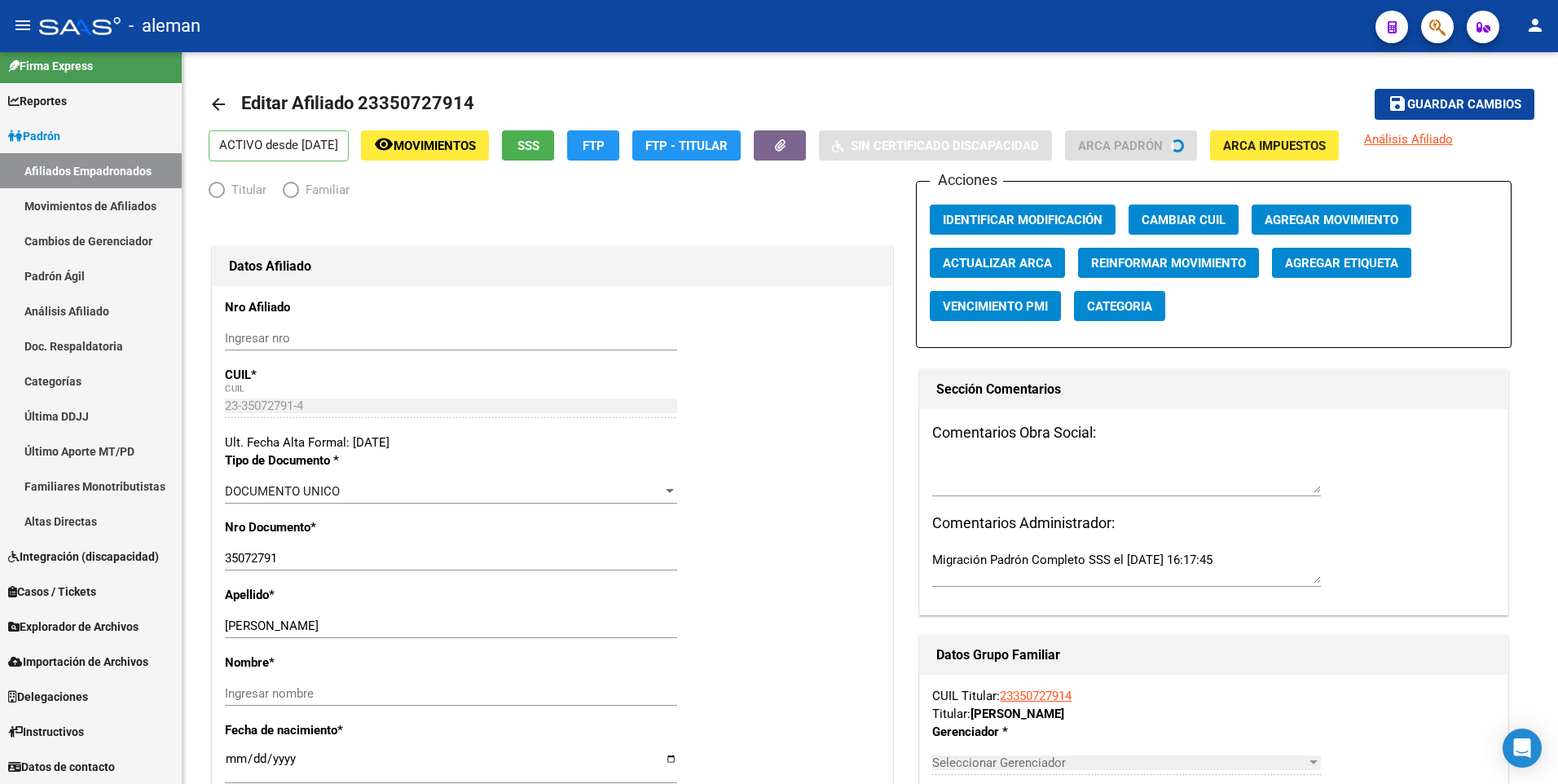
scroll to position [10, 0]
radio input "true"
type input "30-58571293-7"
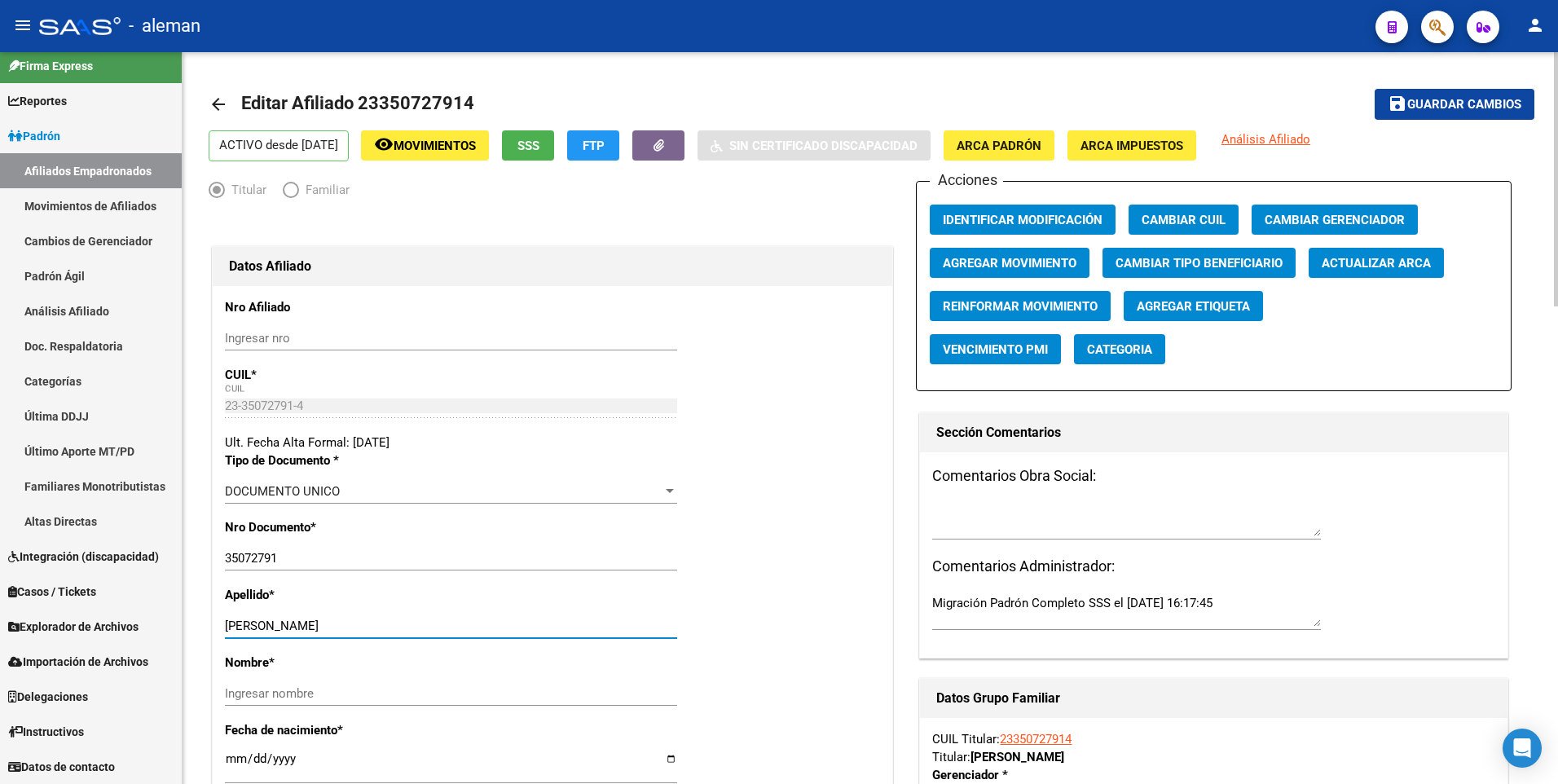
drag, startPoint x: 287, startPoint y: 624, endPoint x: 420, endPoint y: 624, distance: 133.0
click at [420, 624] on input "BOTTACIN MARISOL NOELIA" at bounding box center [451, 626] width 452 height 15
click at [404, 690] on input "Ingresar nombre" at bounding box center [451, 693] width 452 height 15
paste input "MARISOL NOELIA"
type input "MARISOL NOELIA"
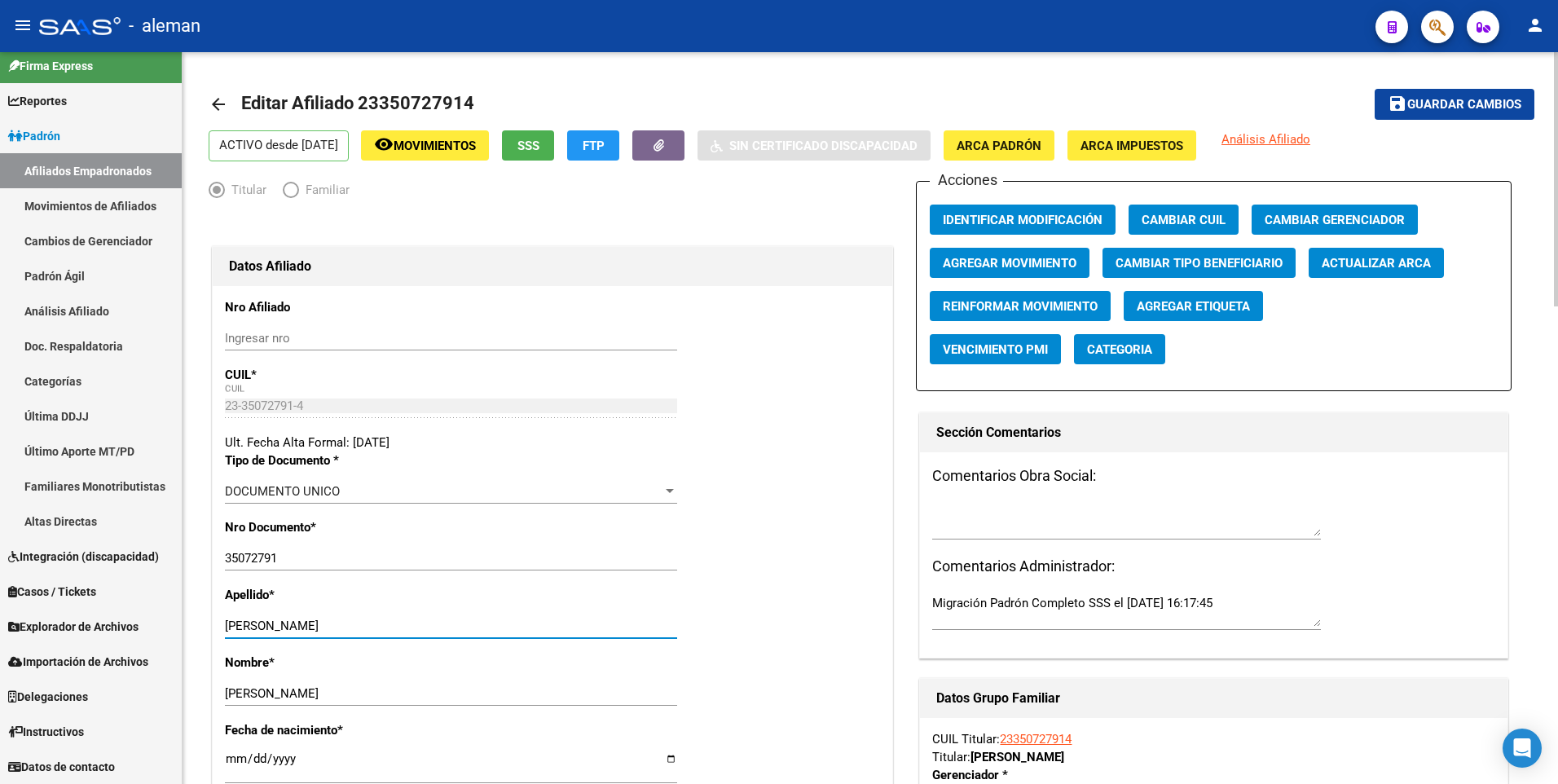
drag, startPoint x: 287, startPoint y: 625, endPoint x: 494, endPoint y: 625, distance: 207.0
click at [494, 625] on input "BOTTACIN MARISOL NOELIA" at bounding box center [451, 626] width 452 height 15
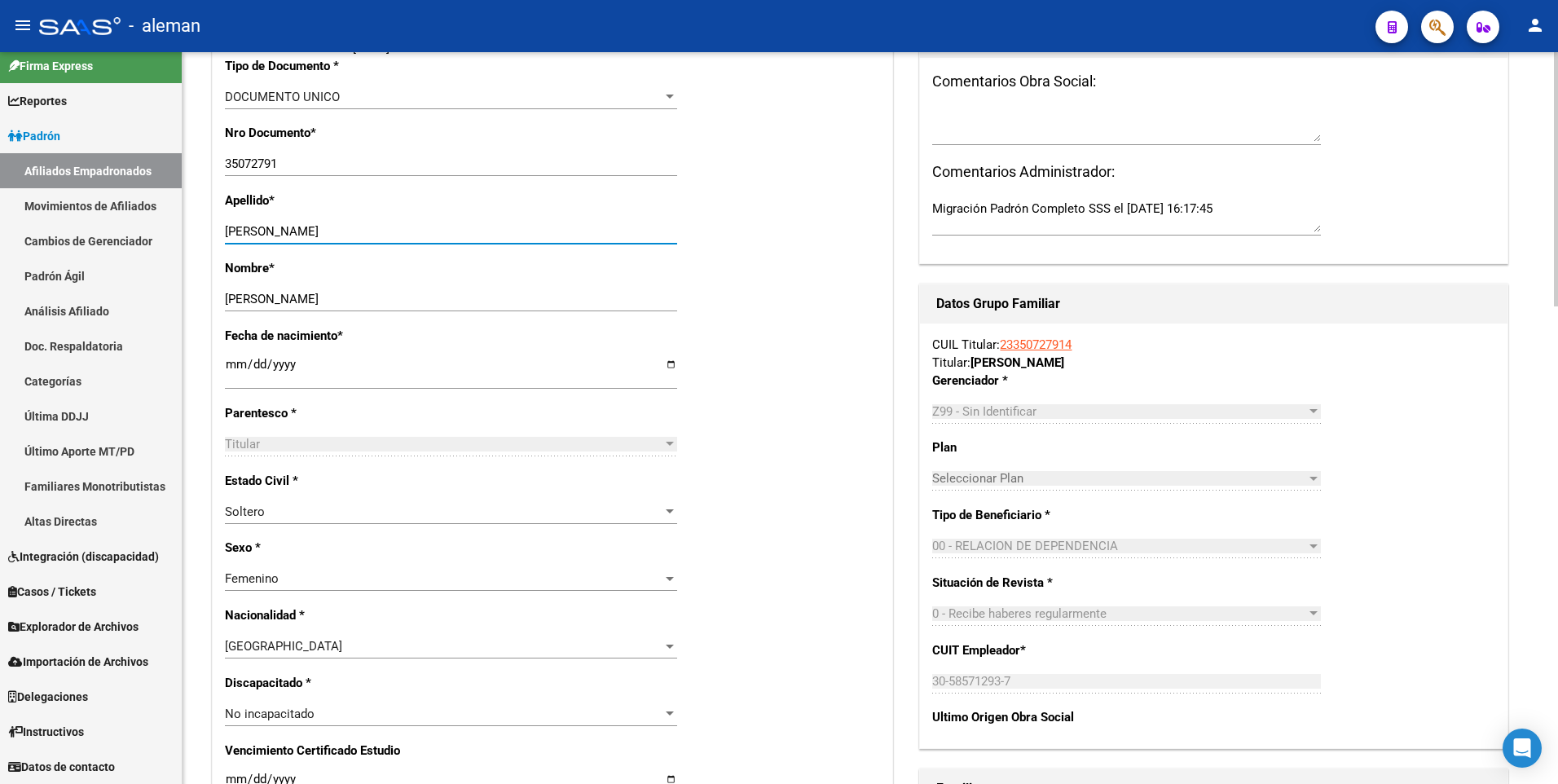
scroll to position [0, 0]
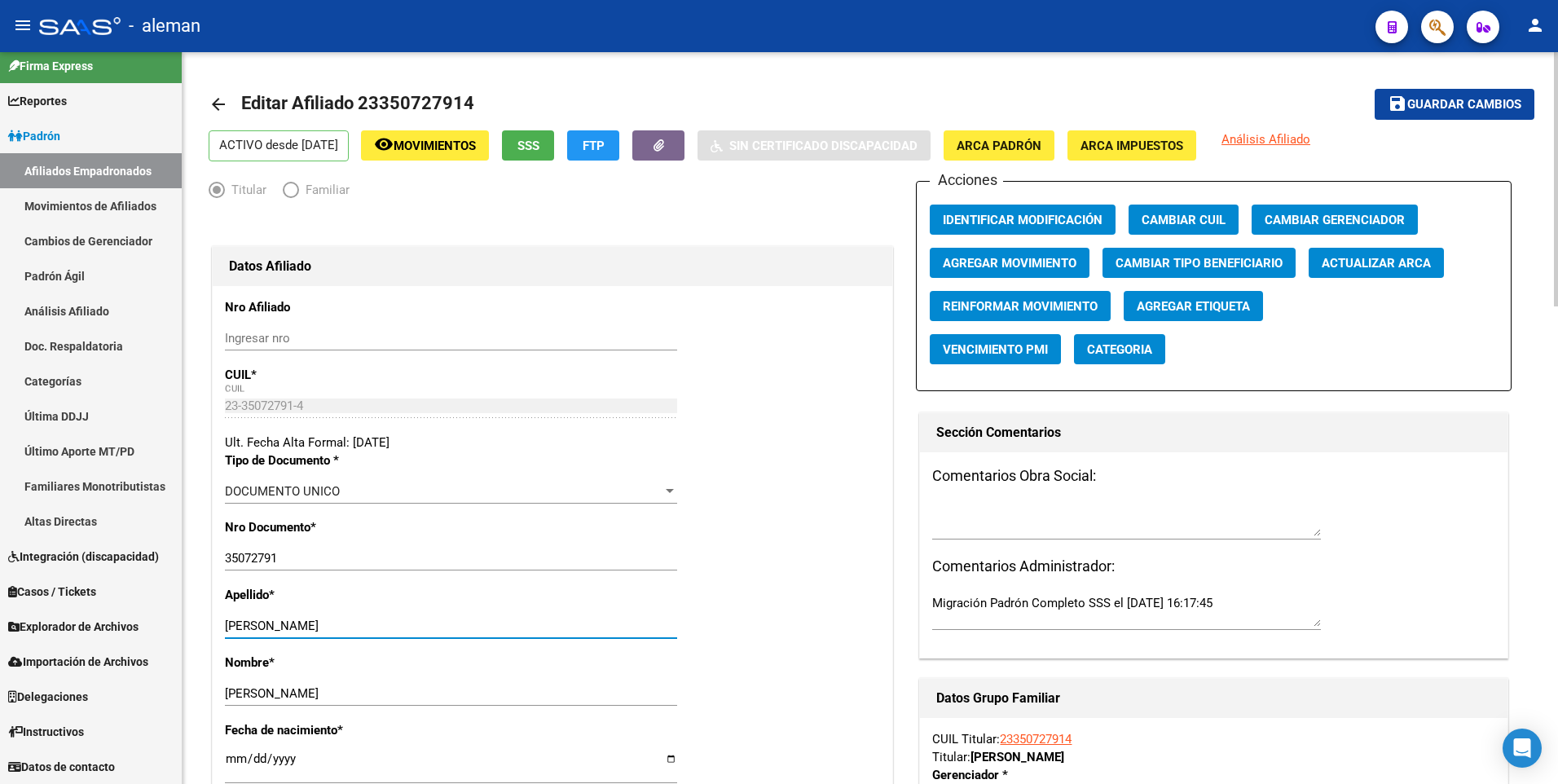
type input "BOTTACIN"
click at [1439, 100] on span "Guardar cambios" at bounding box center [1463, 105] width 114 height 15
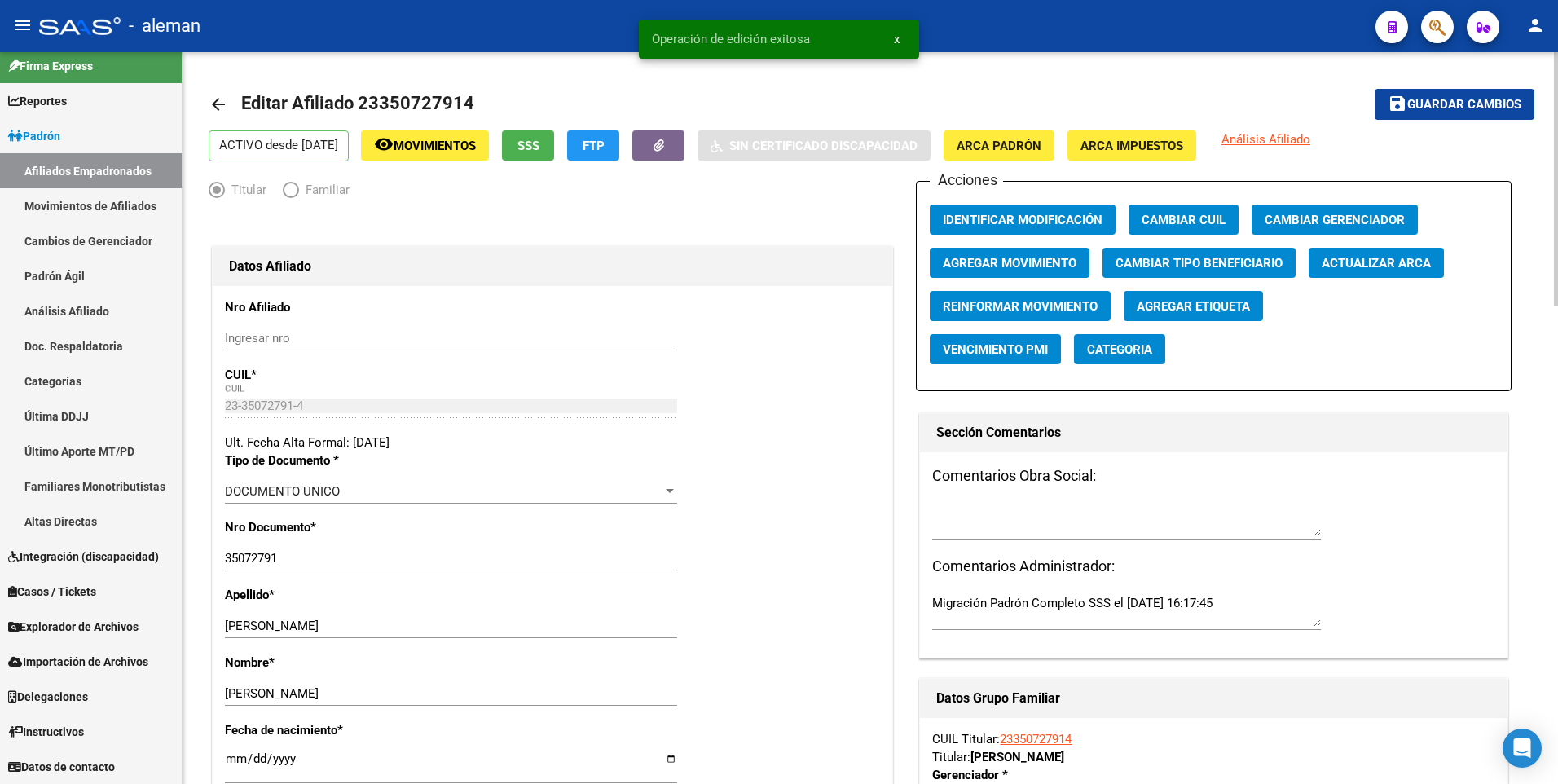
click at [1032, 259] on span "Agregar Movimiento" at bounding box center [1008, 263] width 133 height 15
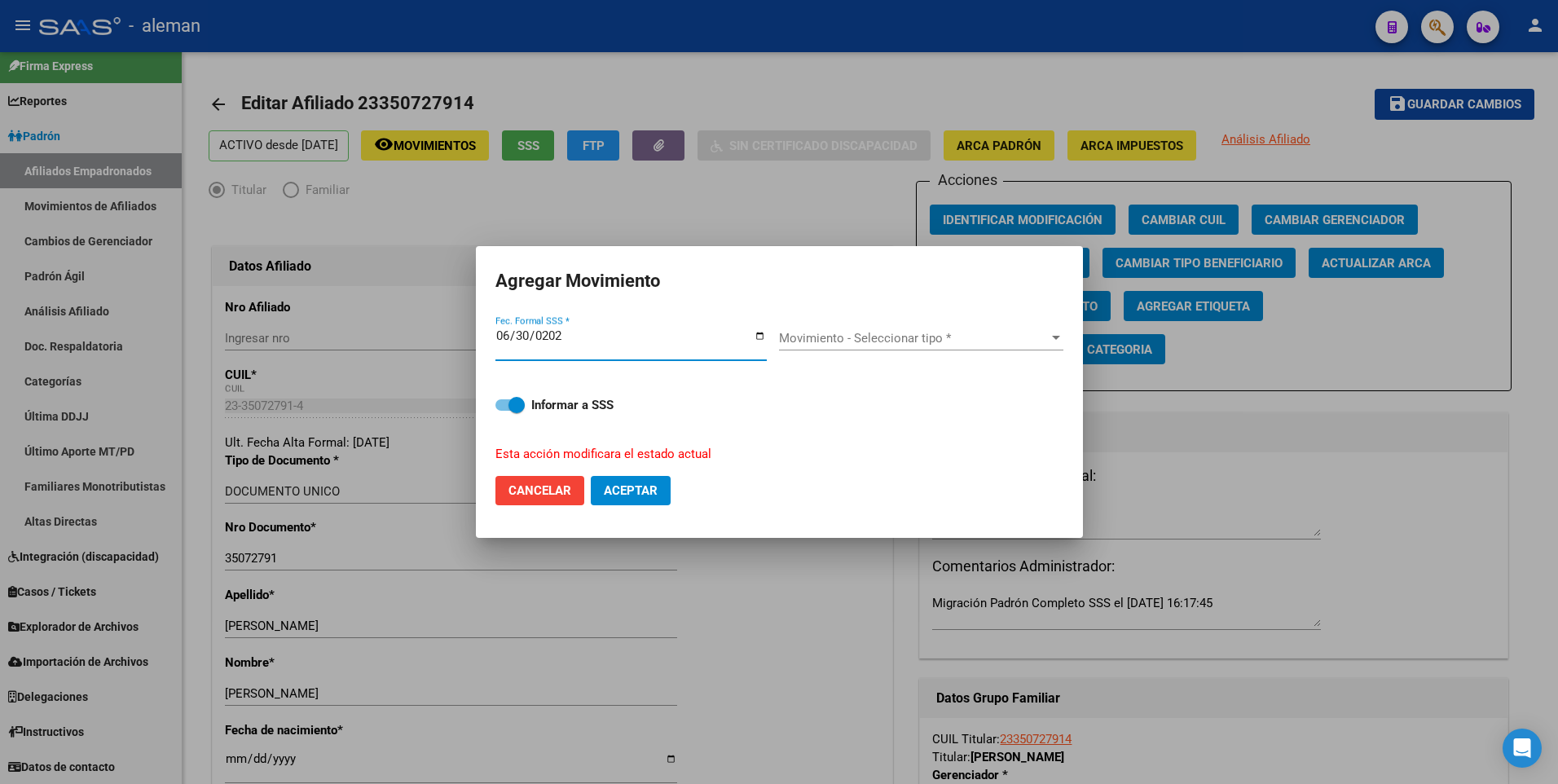
type input "2025-06-30"
click at [590, 476] on button "Aceptar" at bounding box center [630, 490] width 79 height 29
click at [913, 332] on span "Movimiento - Seleccionar tipo *" at bounding box center [913, 339] width 270 height 15
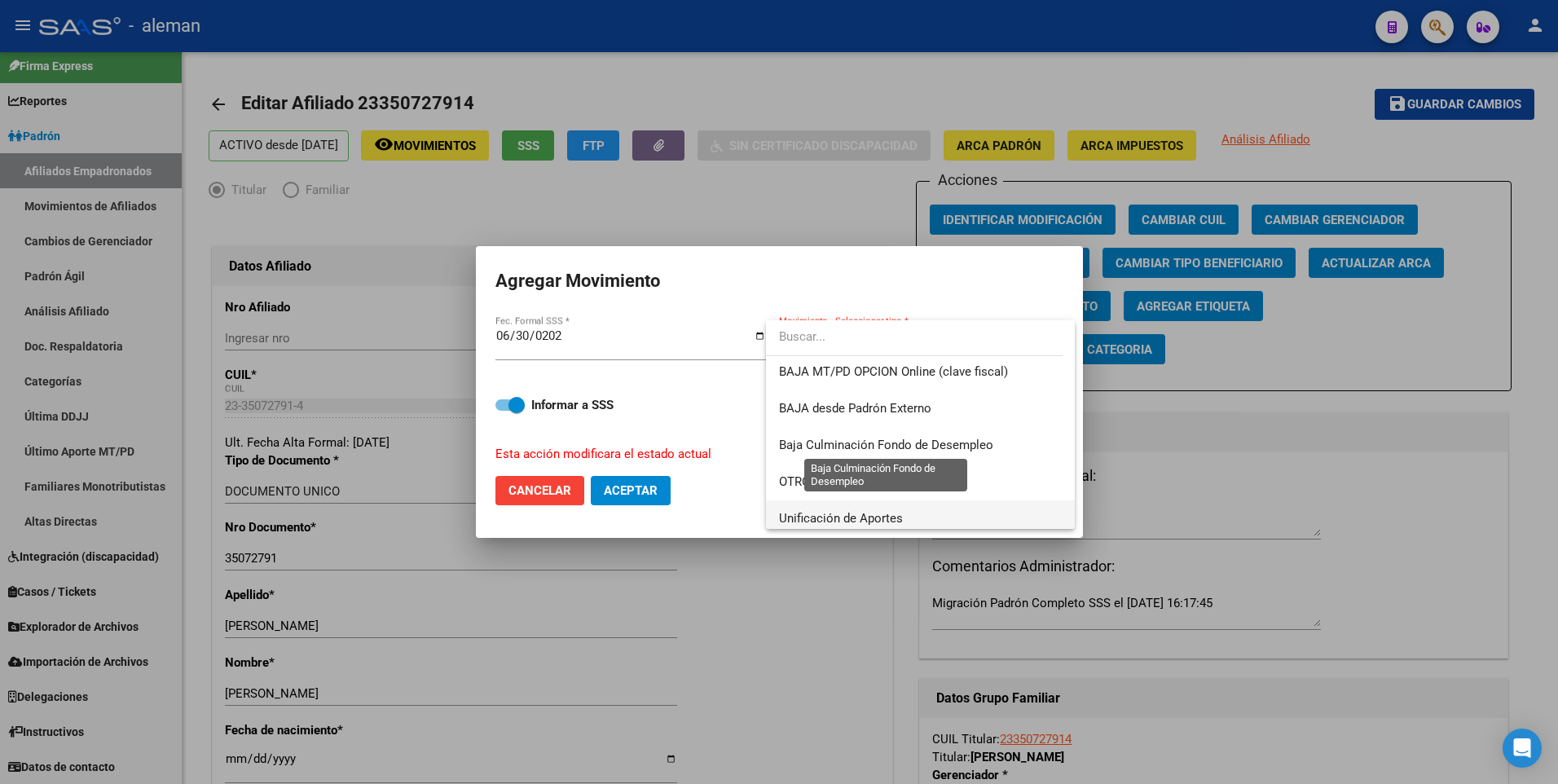
scroll to position [1021, 0]
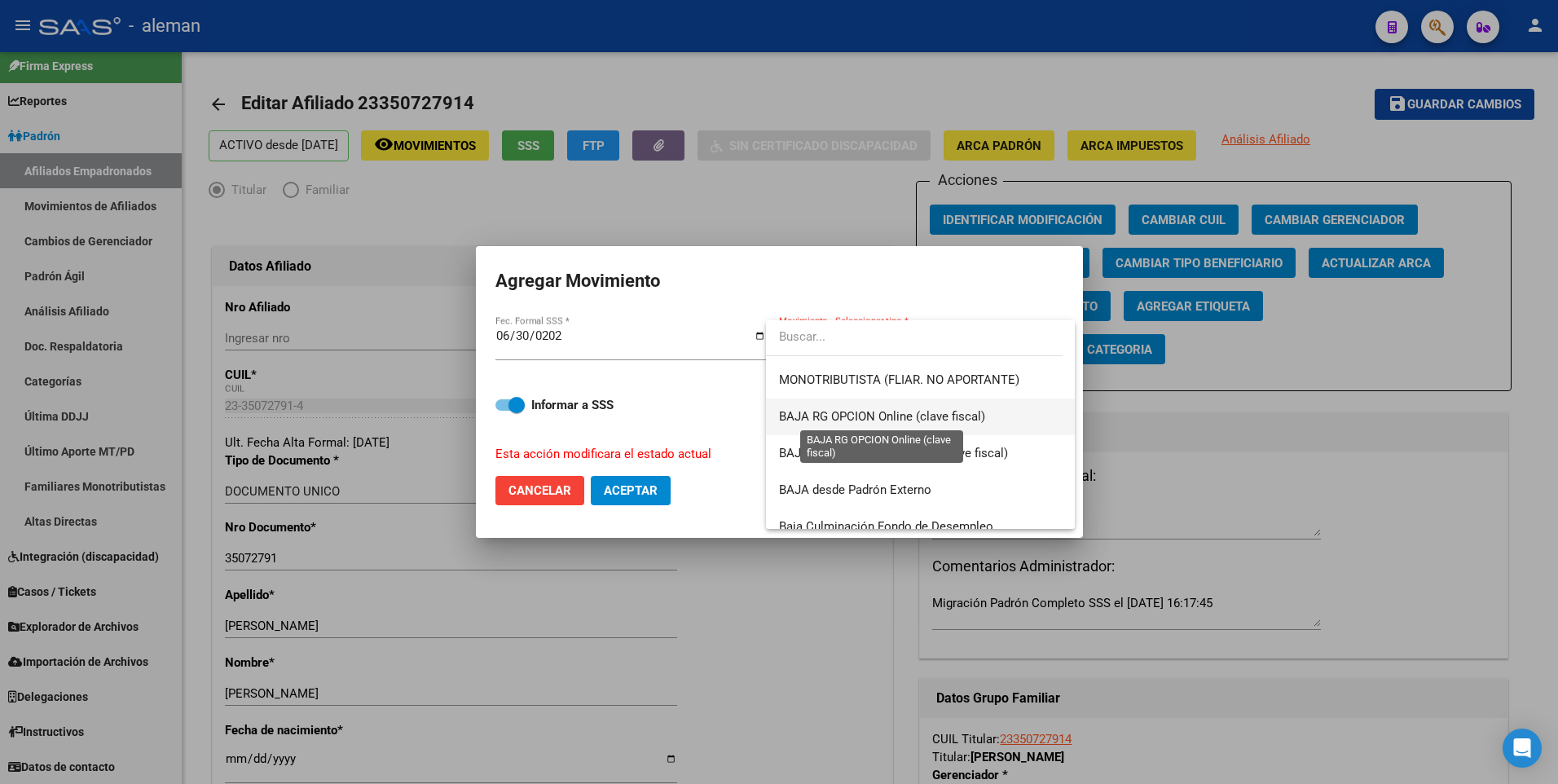
click at [938, 413] on span "BAJA RG OPCION Online (clave fiscal)" at bounding box center [882, 416] width 206 height 15
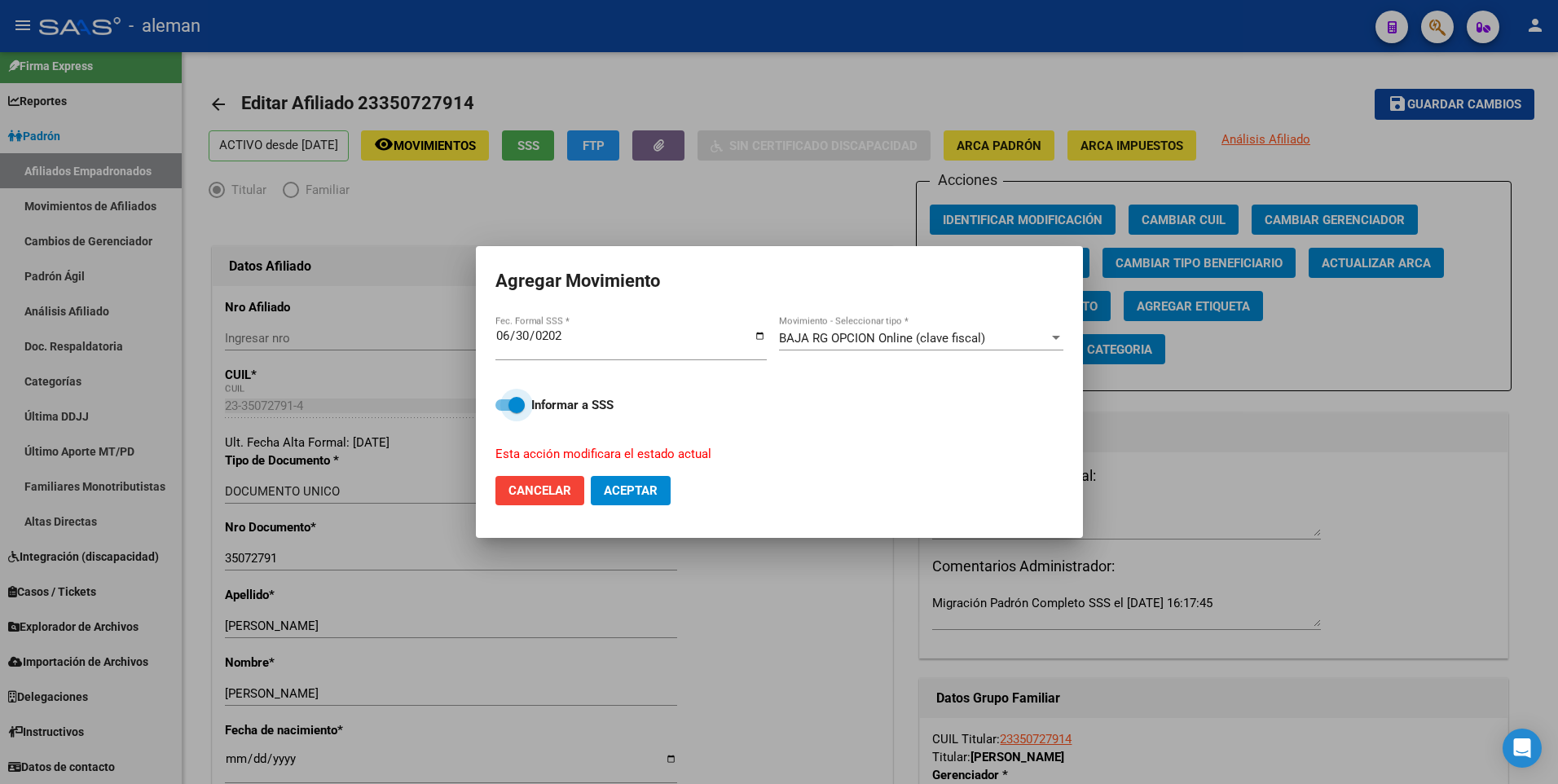
click at [504, 405] on span at bounding box center [510, 405] width 29 height 11
click at [503, 410] on input "Informar a SSS" at bounding box center [502, 410] width 1 height 1
checkbox input "false"
click at [637, 489] on span "Aceptar" at bounding box center [630, 491] width 54 height 15
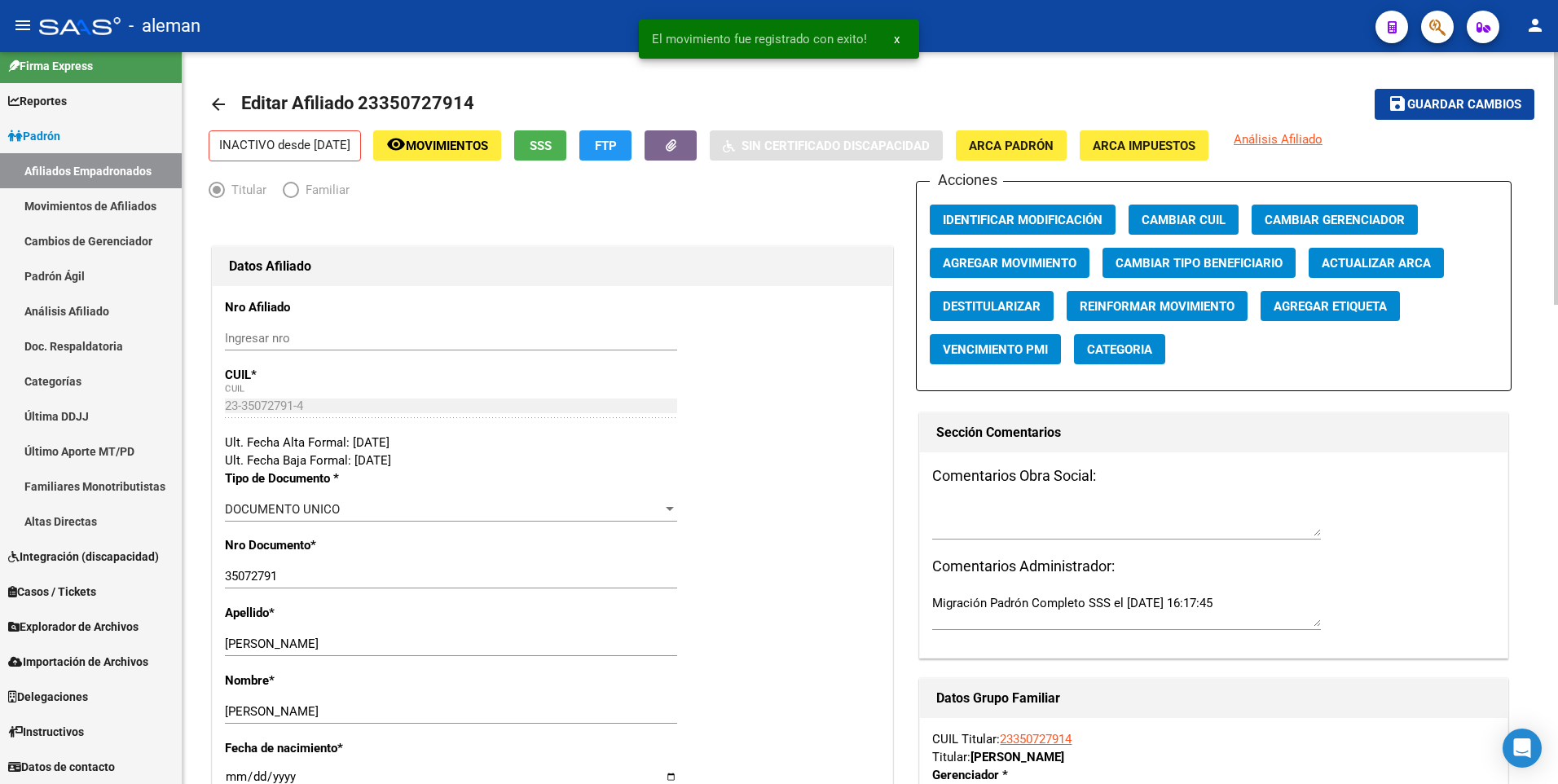
click at [217, 107] on mat-icon "arrow_back" at bounding box center [218, 104] width 20 height 20
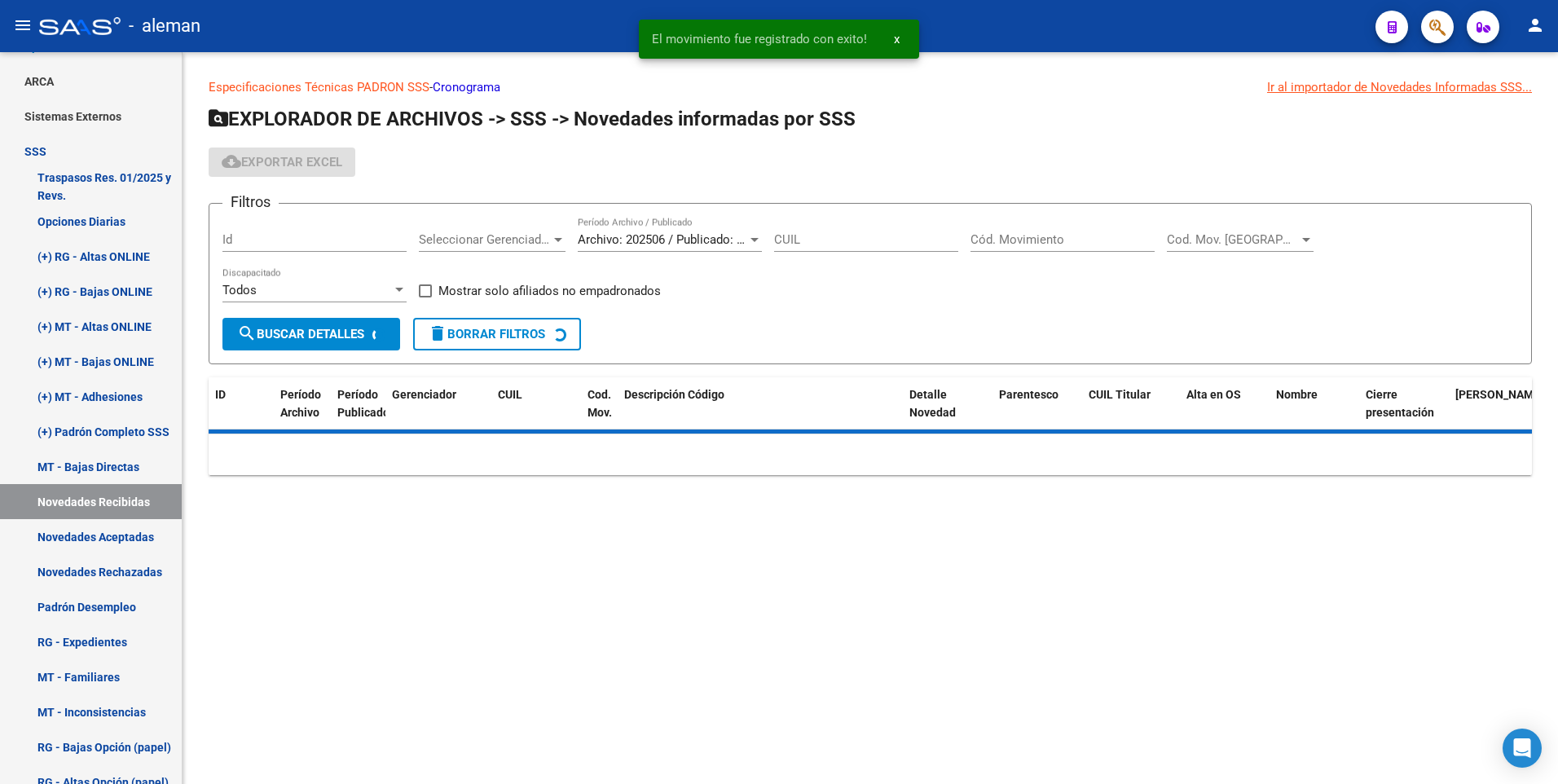
scroll to position [175, 0]
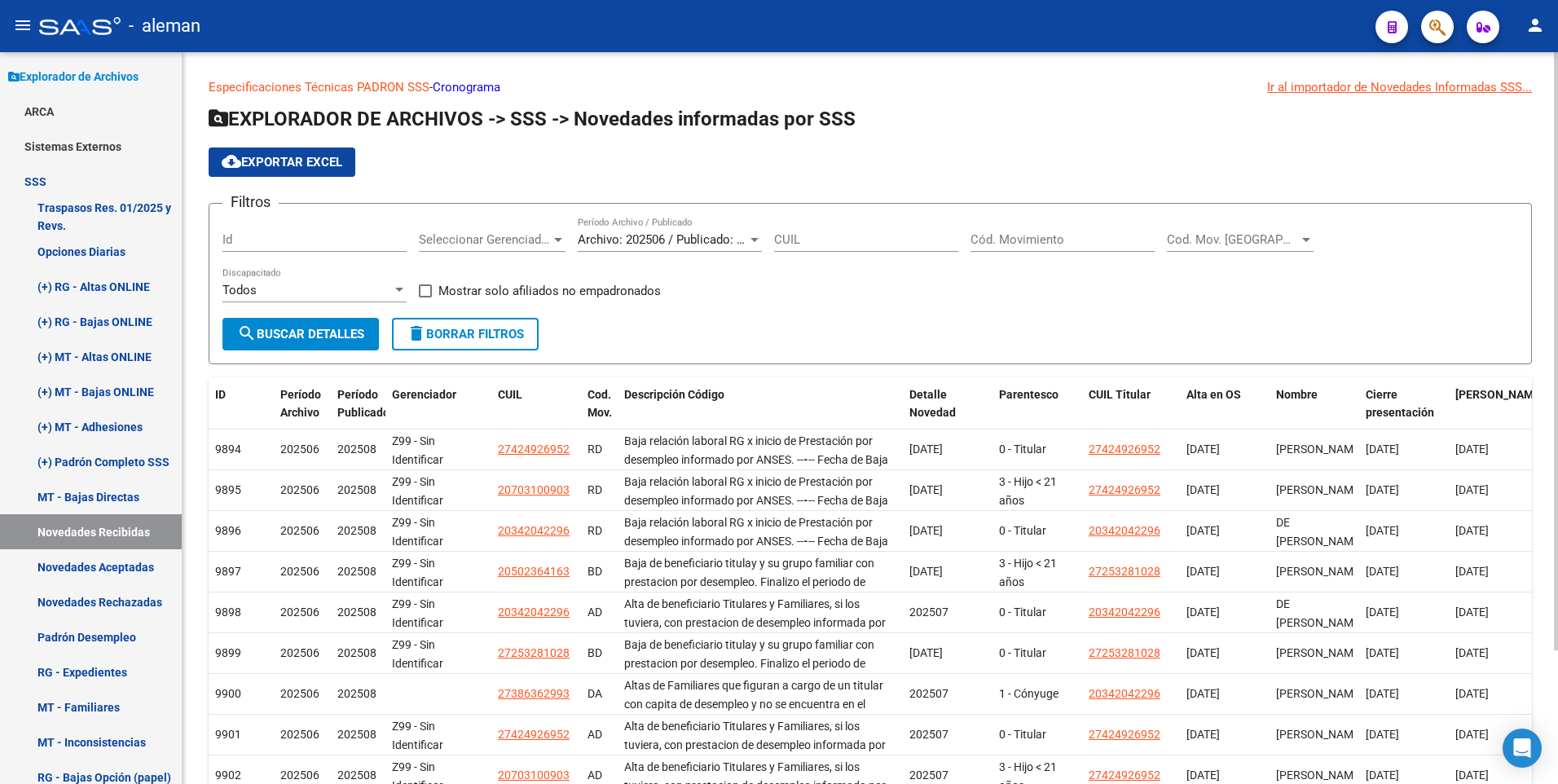
click at [1016, 237] on input "Cód. Movimiento" at bounding box center [1062, 239] width 184 height 15
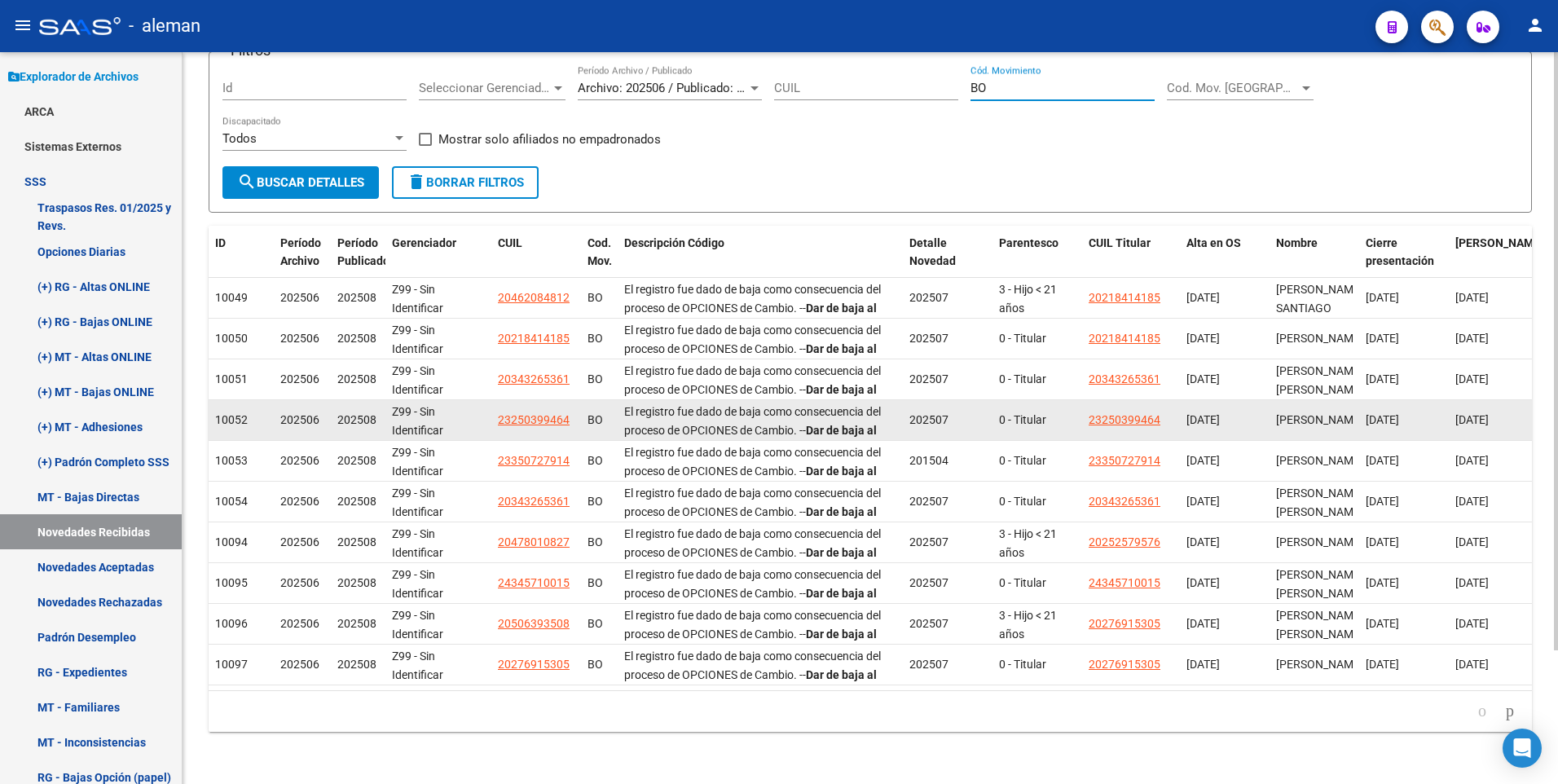
scroll to position [164, 0]
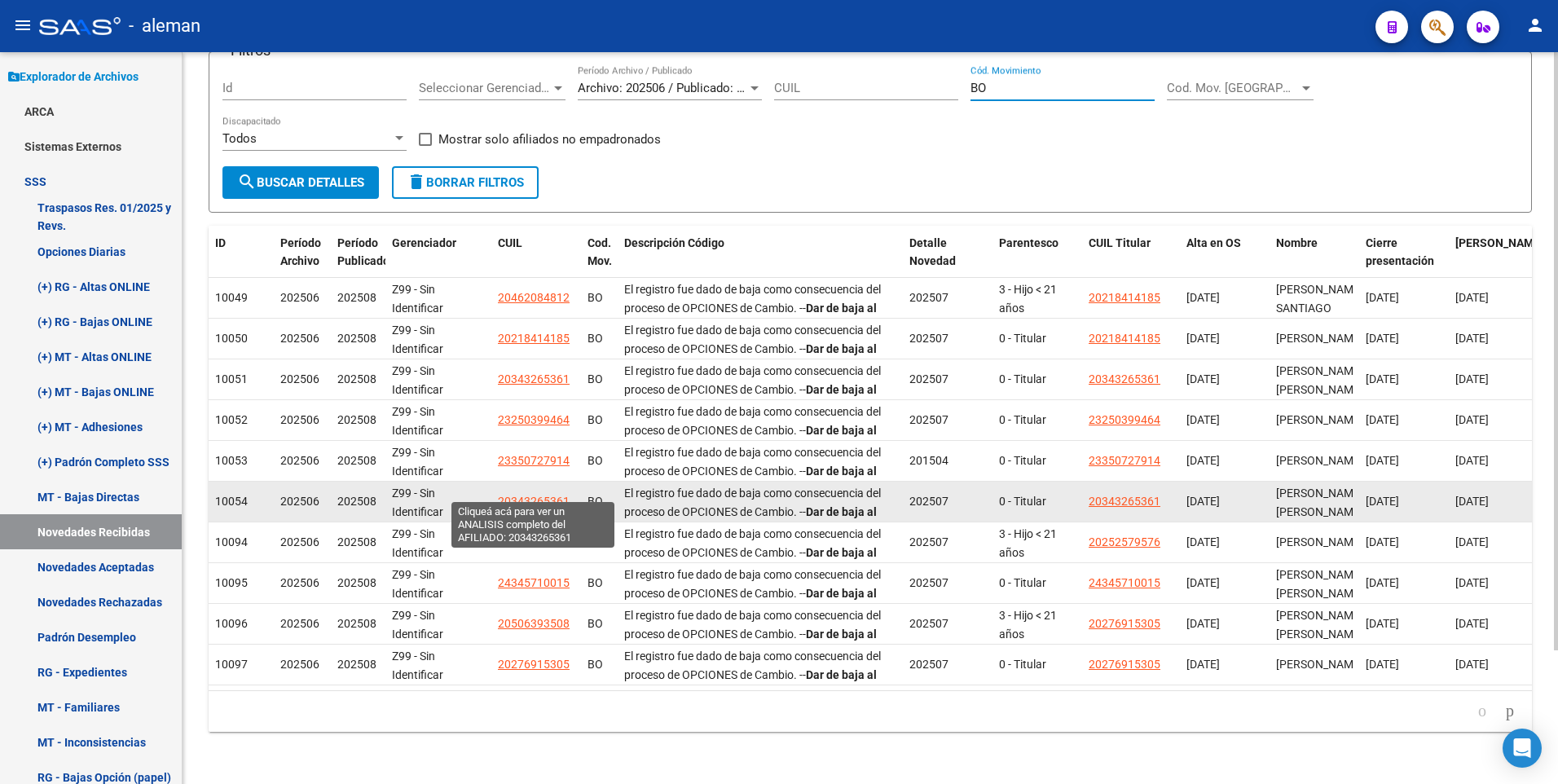
type input "BO"
click at [543, 495] on span "20343265361" at bounding box center [534, 501] width 72 height 13
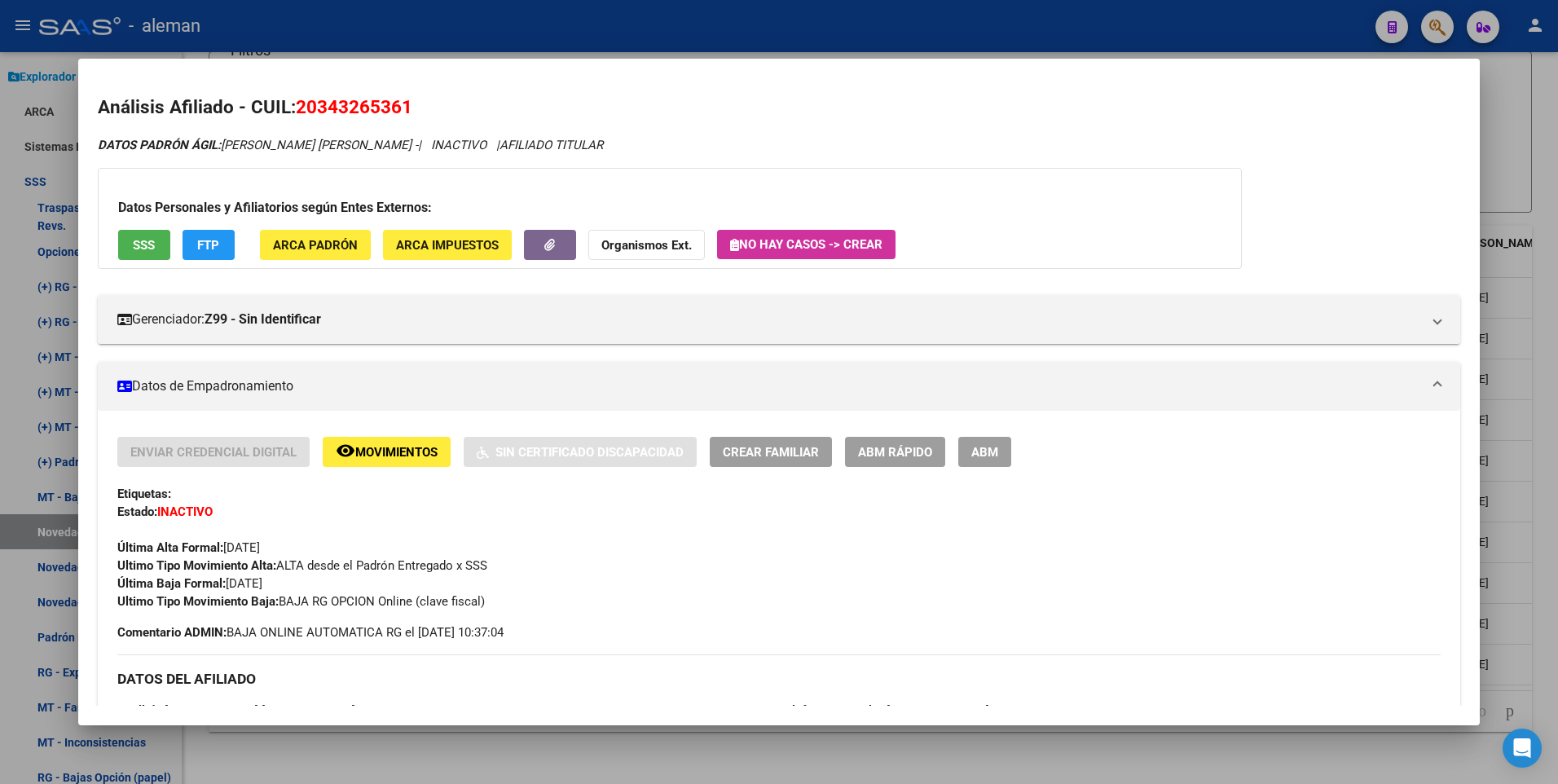
click at [1548, 478] on div at bounding box center [779, 392] width 1558 height 784
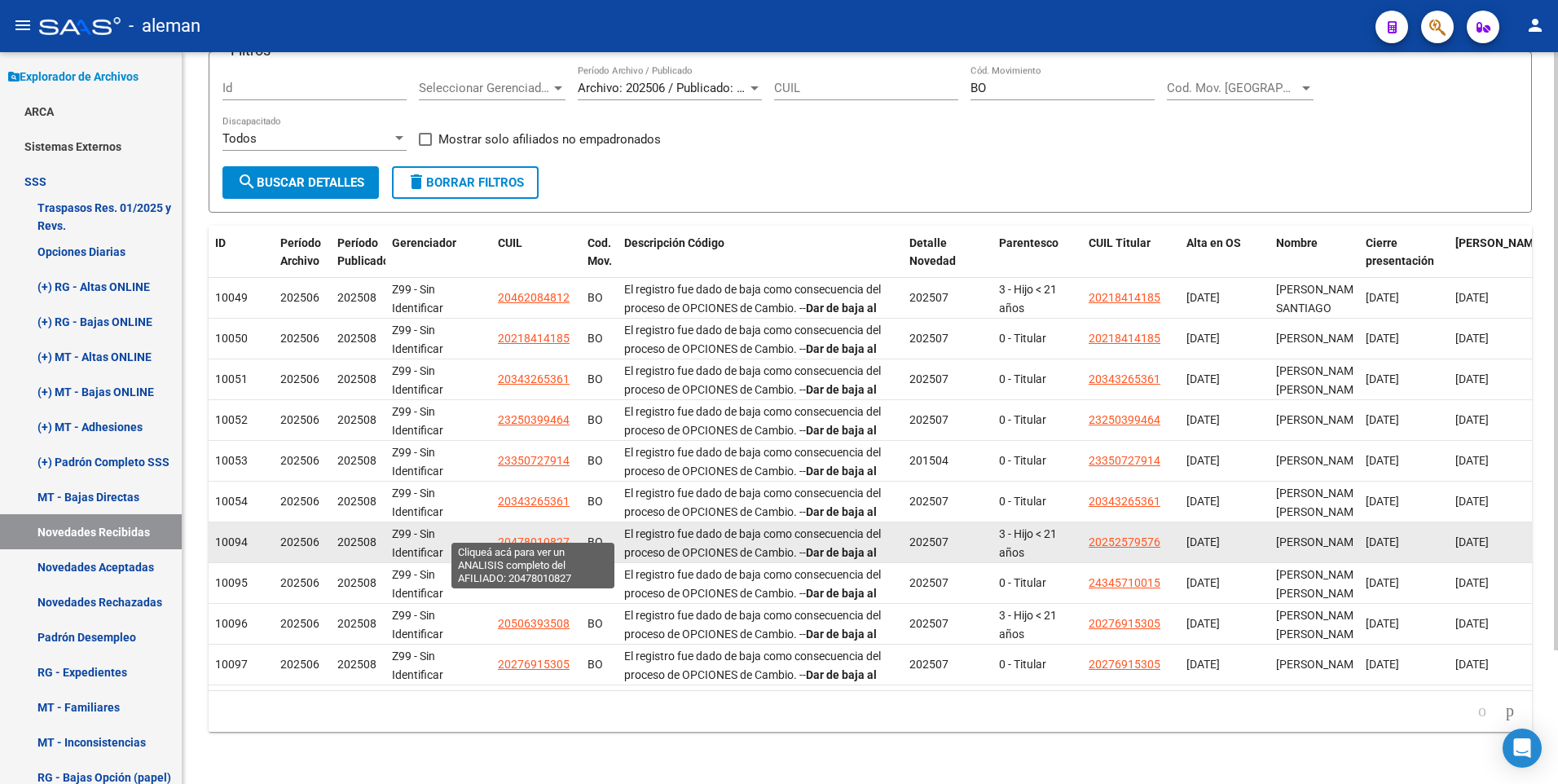
click at [508, 535] on span "20478010827" at bounding box center [534, 542] width 72 height 13
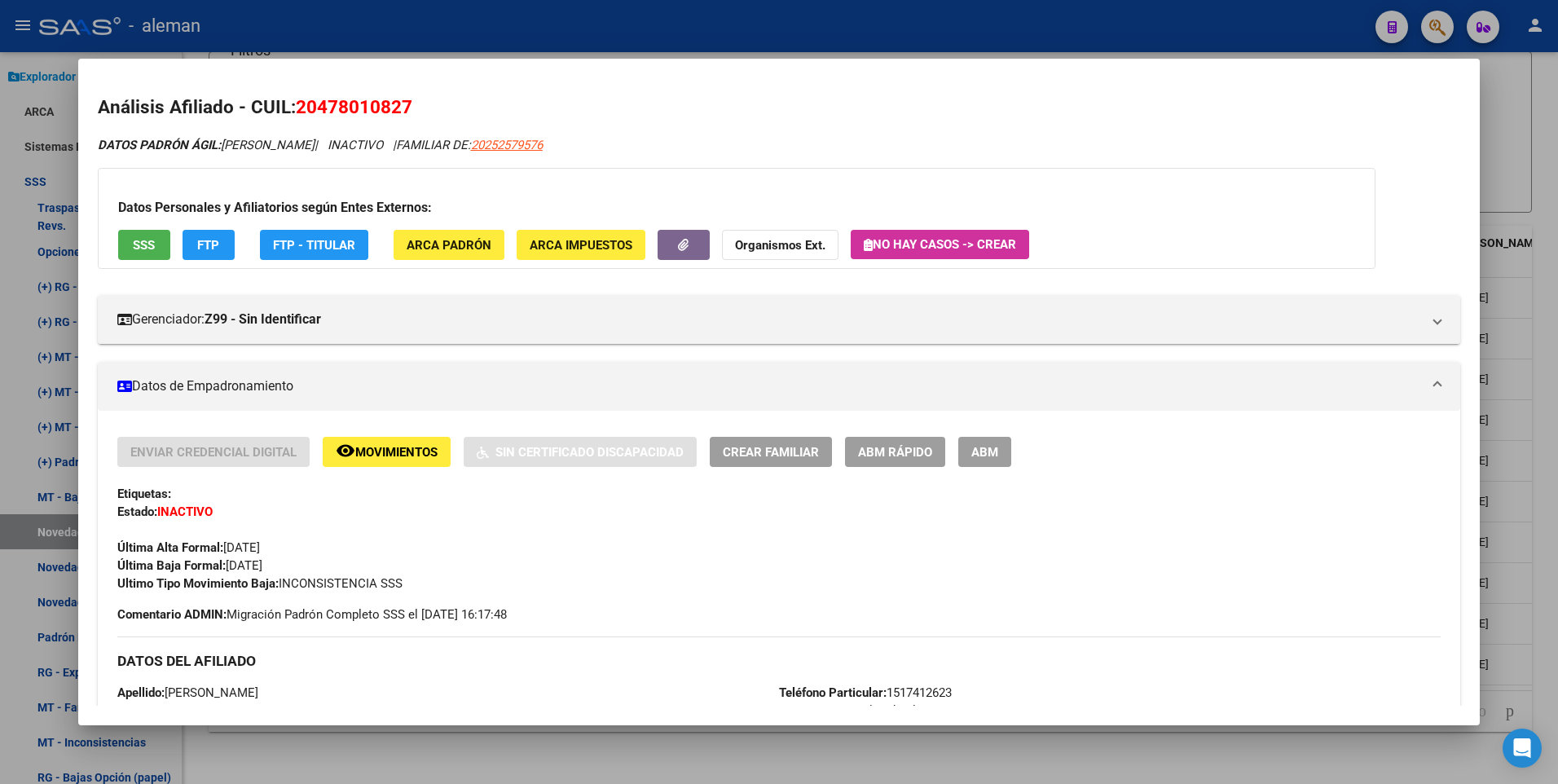
click at [1557, 517] on html "menu - aleman person Firma Express Reportes Padrón Traspasos x O.S. Traspasos x…" at bounding box center [779, 392] width 1558 height 784
click at [1532, 522] on div at bounding box center [779, 392] width 1558 height 784
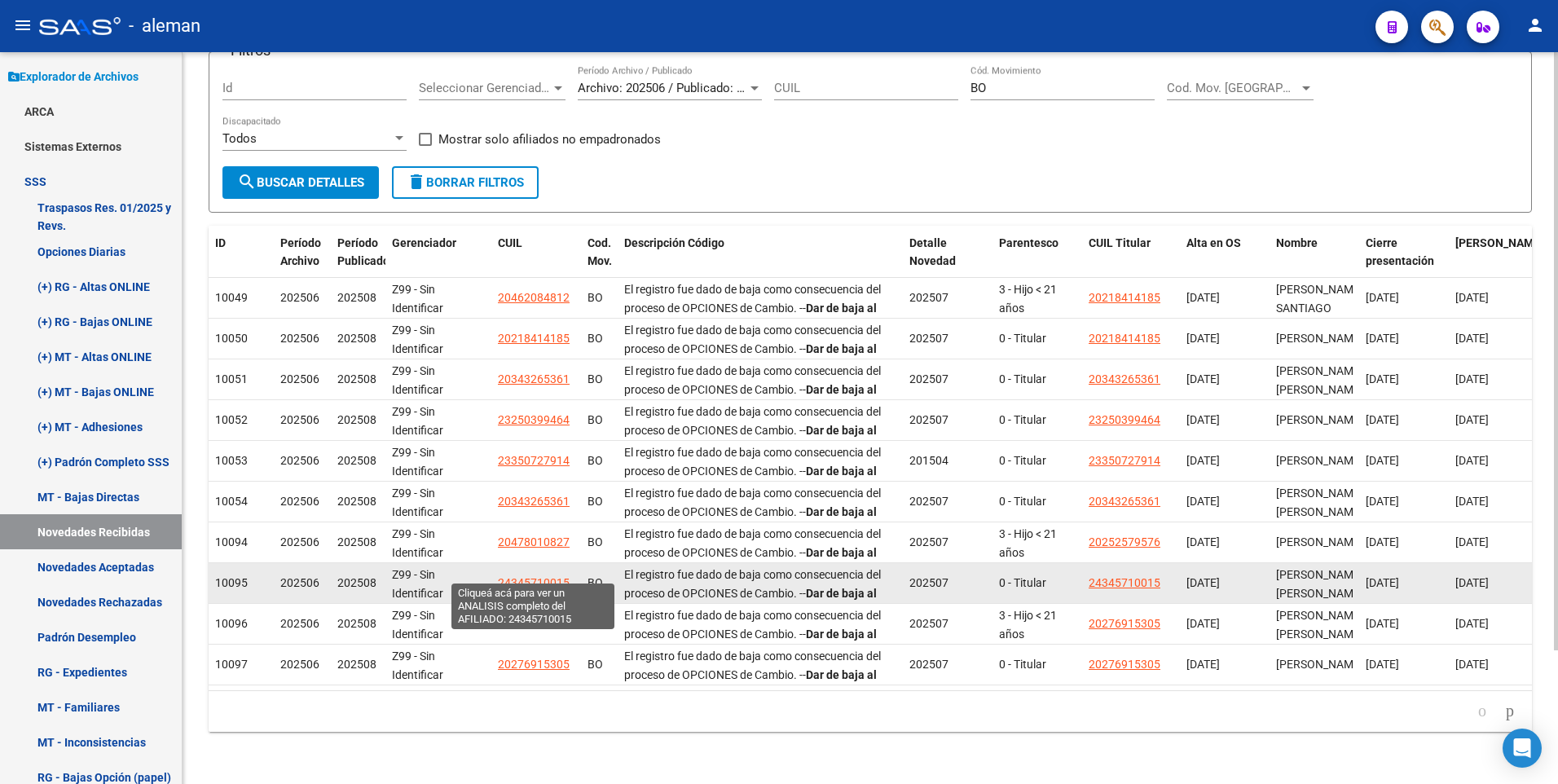
click at [543, 576] on span "24345710015" at bounding box center [534, 583] width 72 height 13
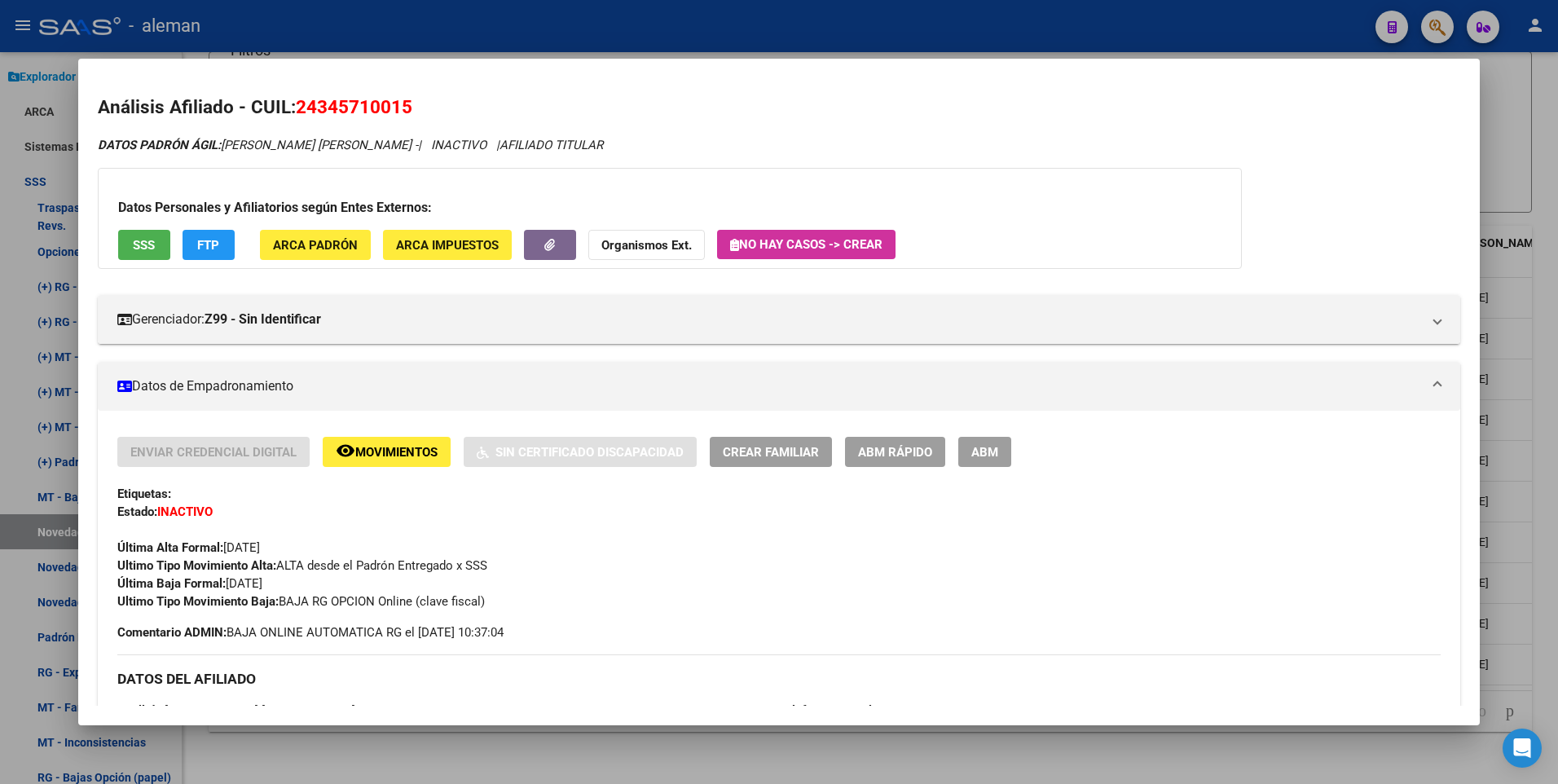
click at [1538, 495] on div at bounding box center [779, 392] width 1558 height 784
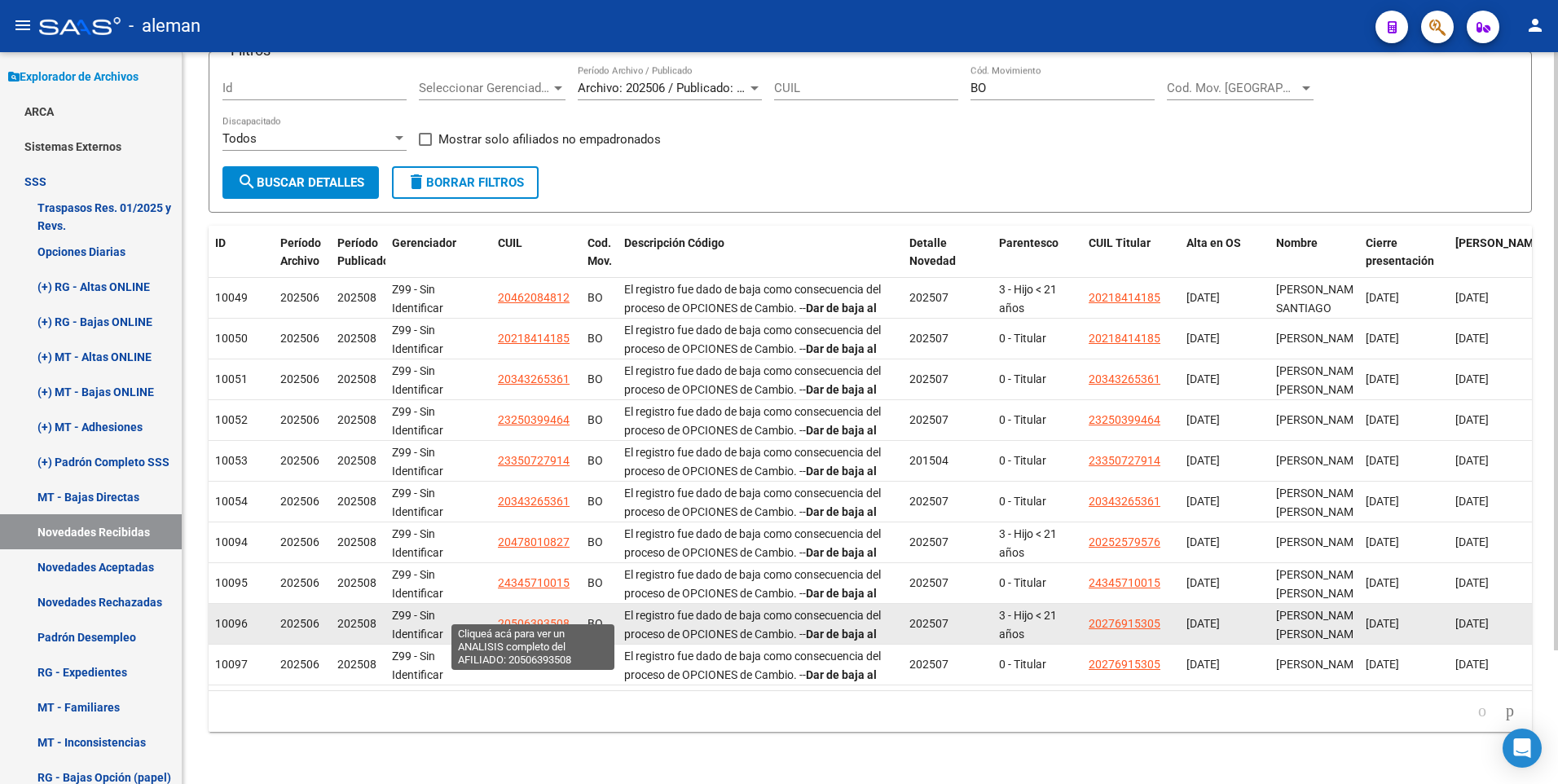
click at [546, 617] on span "20506393508" at bounding box center [534, 623] width 72 height 13
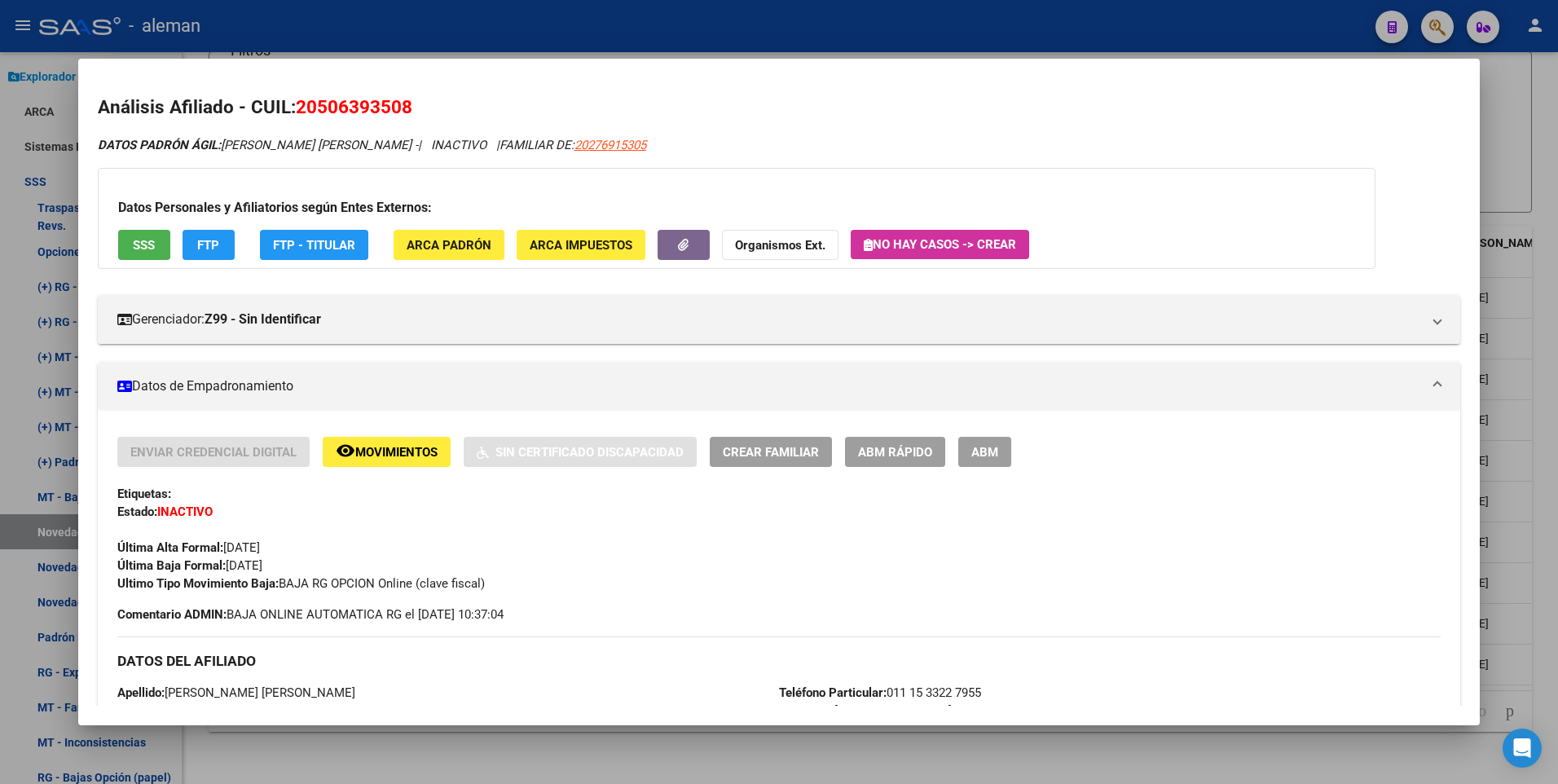
click at [1545, 579] on div at bounding box center [779, 392] width 1558 height 784
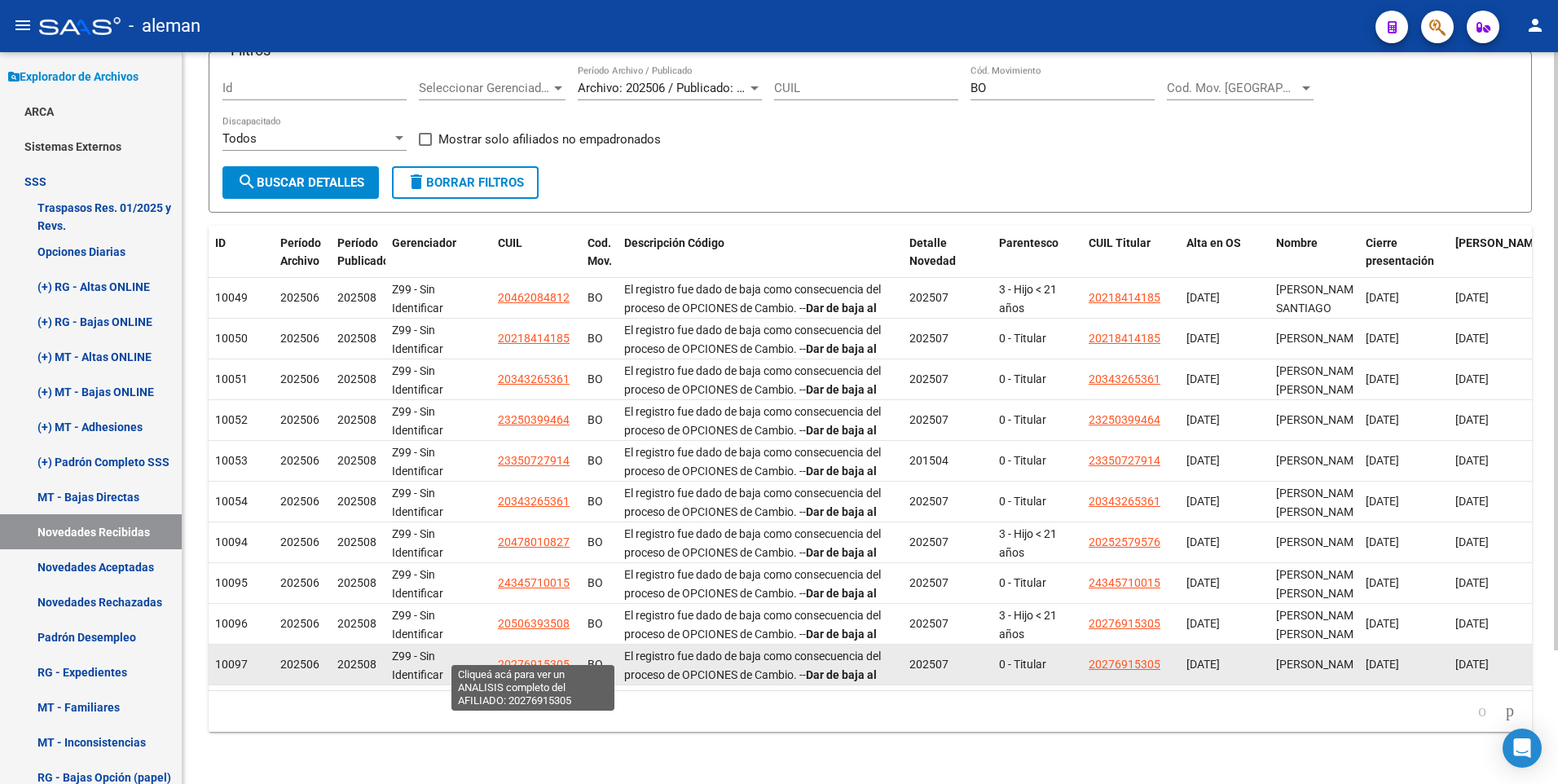
click at [534, 657] on span "20276915305" at bounding box center [534, 664] width 72 height 13
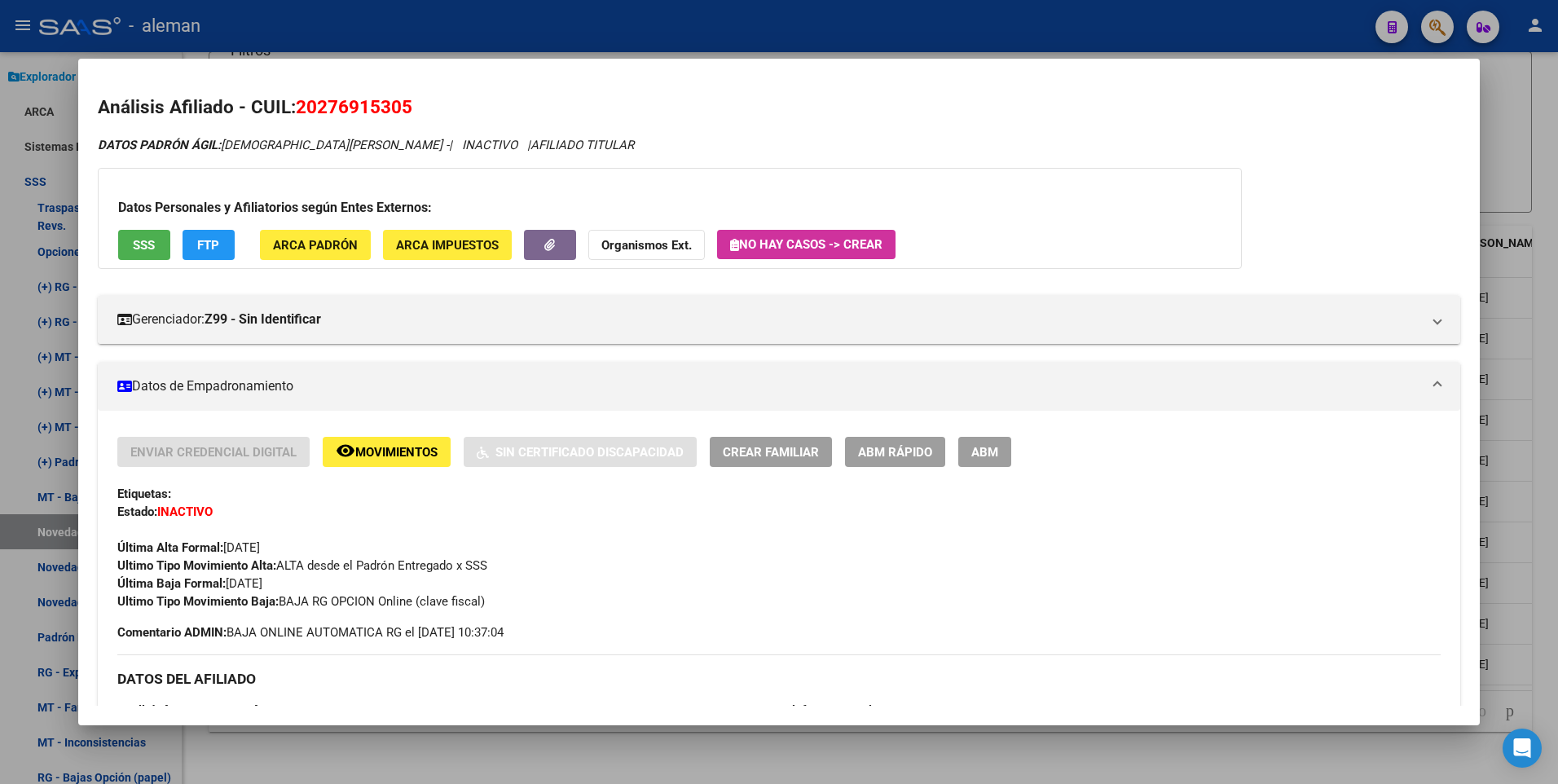
click at [1534, 529] on div at bounding box center [779, 392] width 1558 height 784
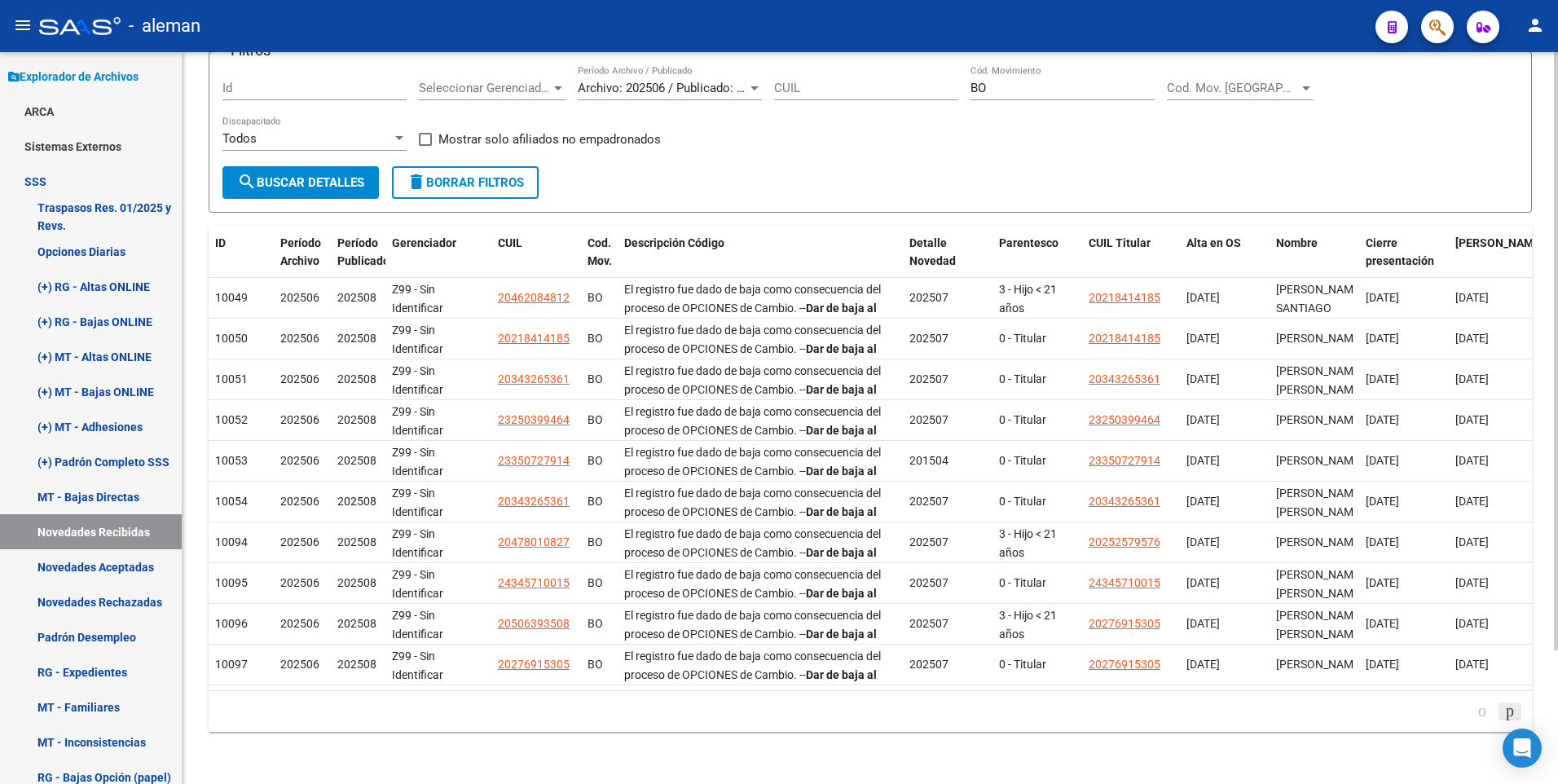
click at [1505, 711] on icon "go to next page" at bounding box center [1510, 710] width 13 height 20
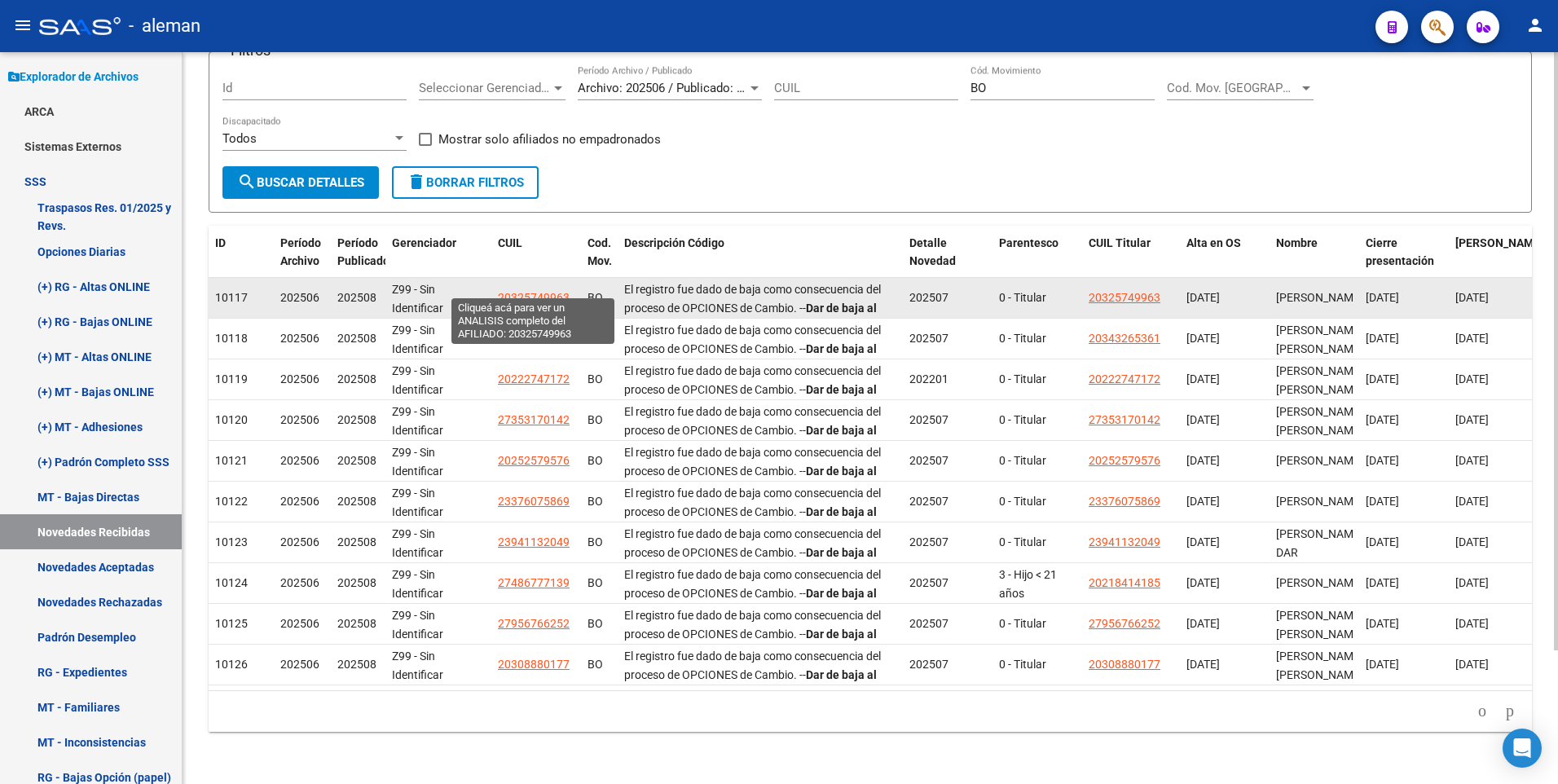
click at [534, 290] on span "20325749963" at bounding box center [534, 297] width 72 height 13
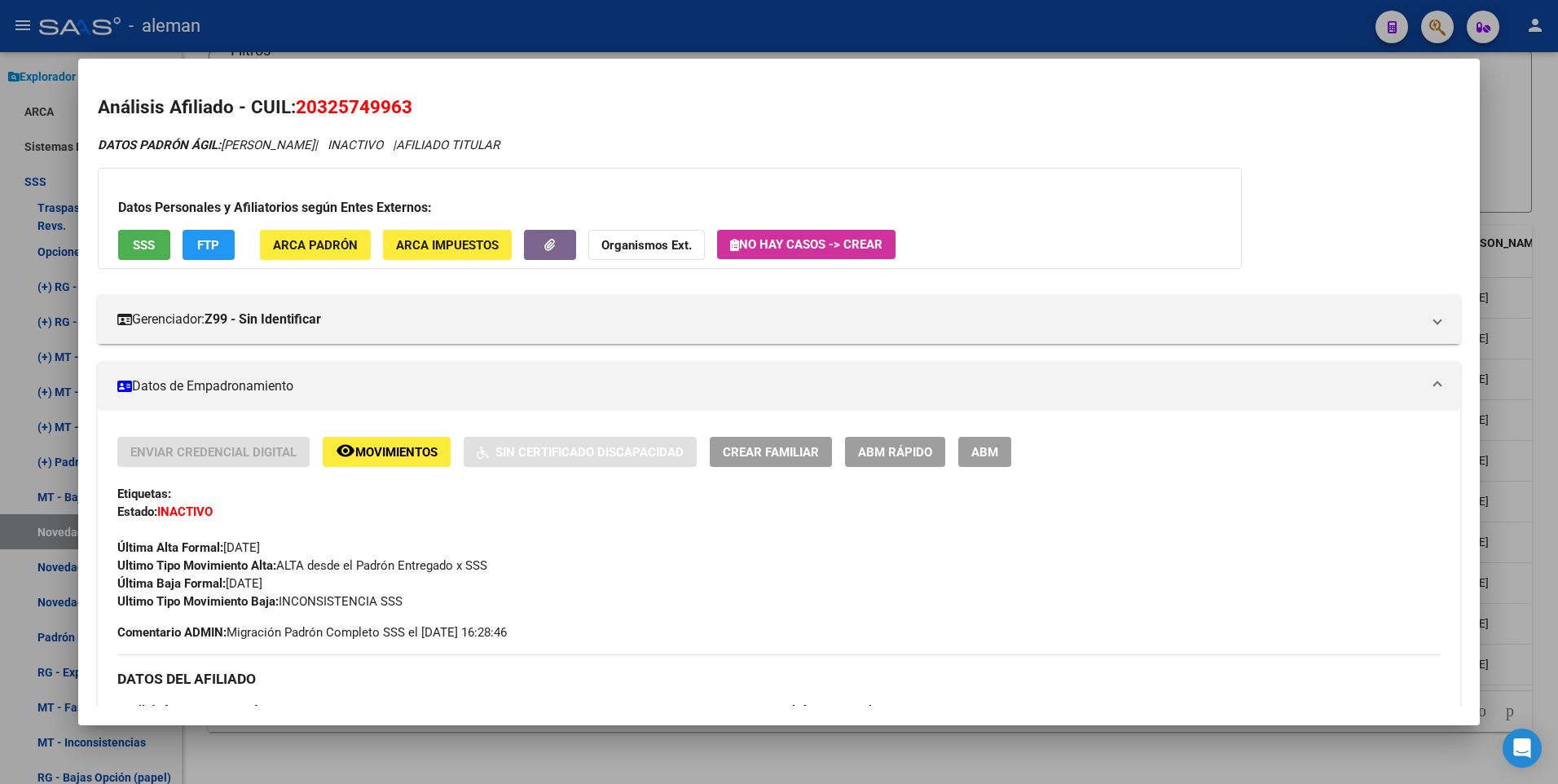
click at [1535, 325] on div at bounding box center [779, 392] width 1558 height 784
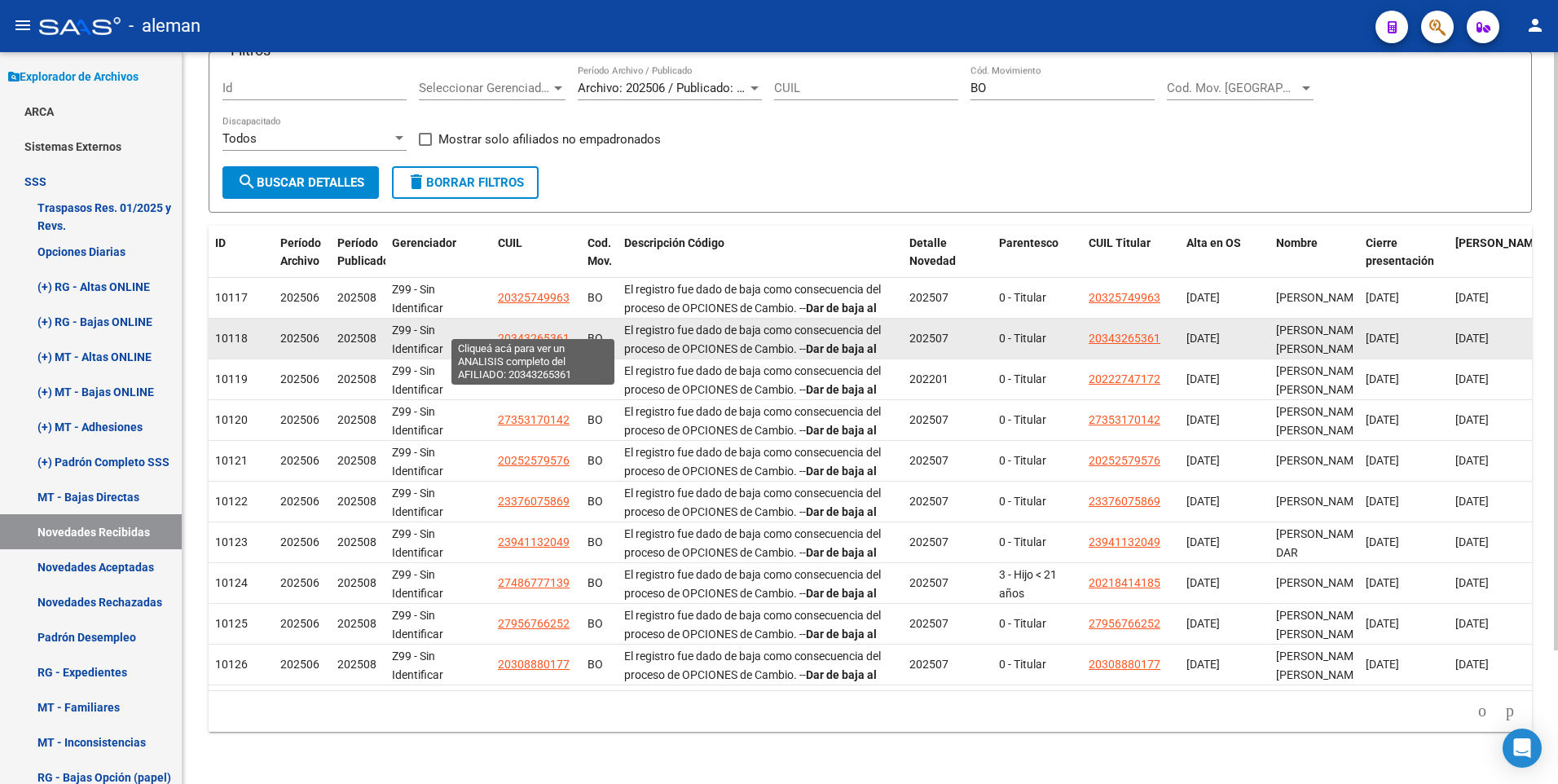
click at [516, 332] on span "20343265361" at bounding box center [534, 339] width 72 height 13
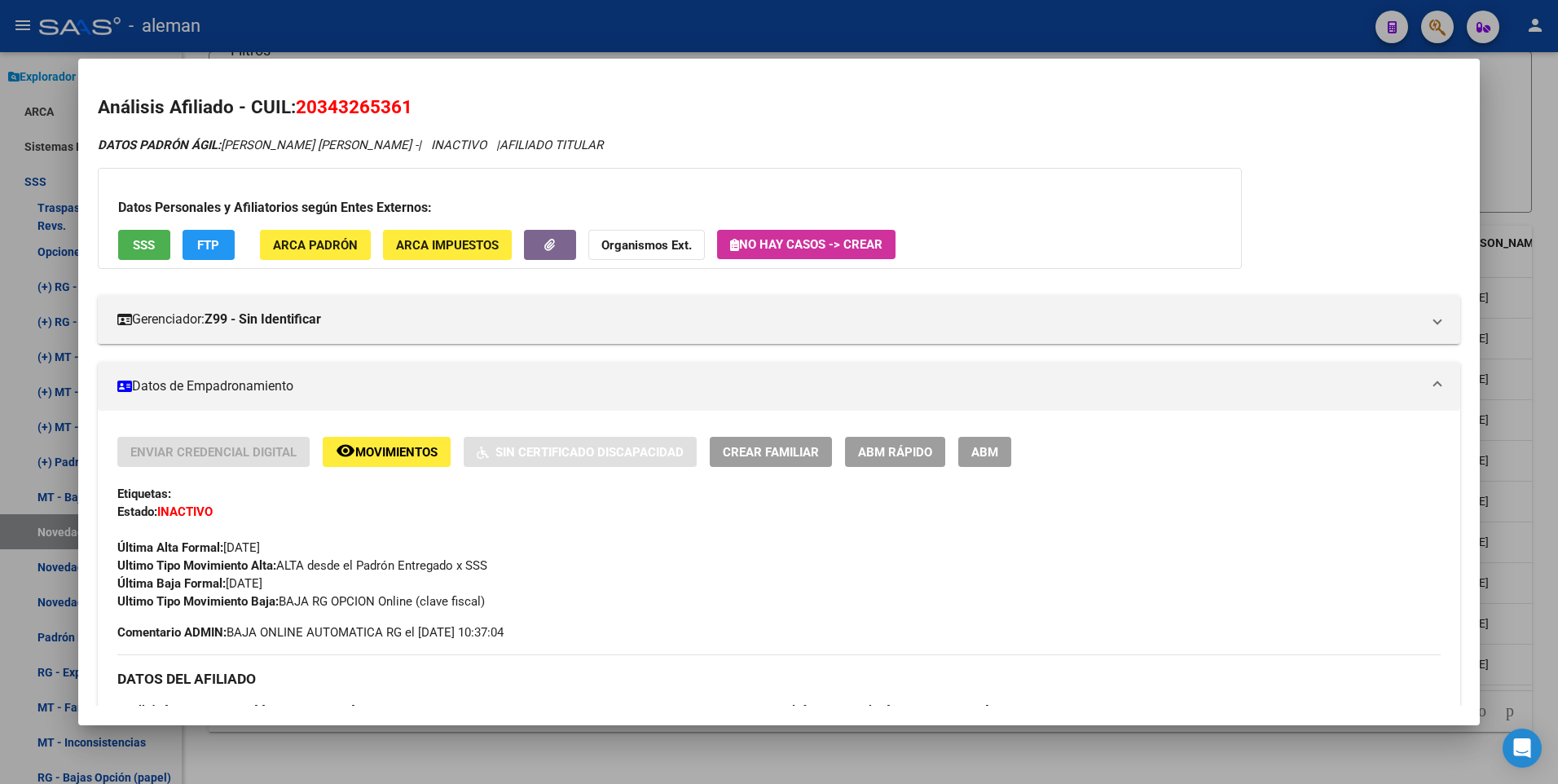
click at [1536, 329] on div at bounding box center [779, 392] width 1558 height 784
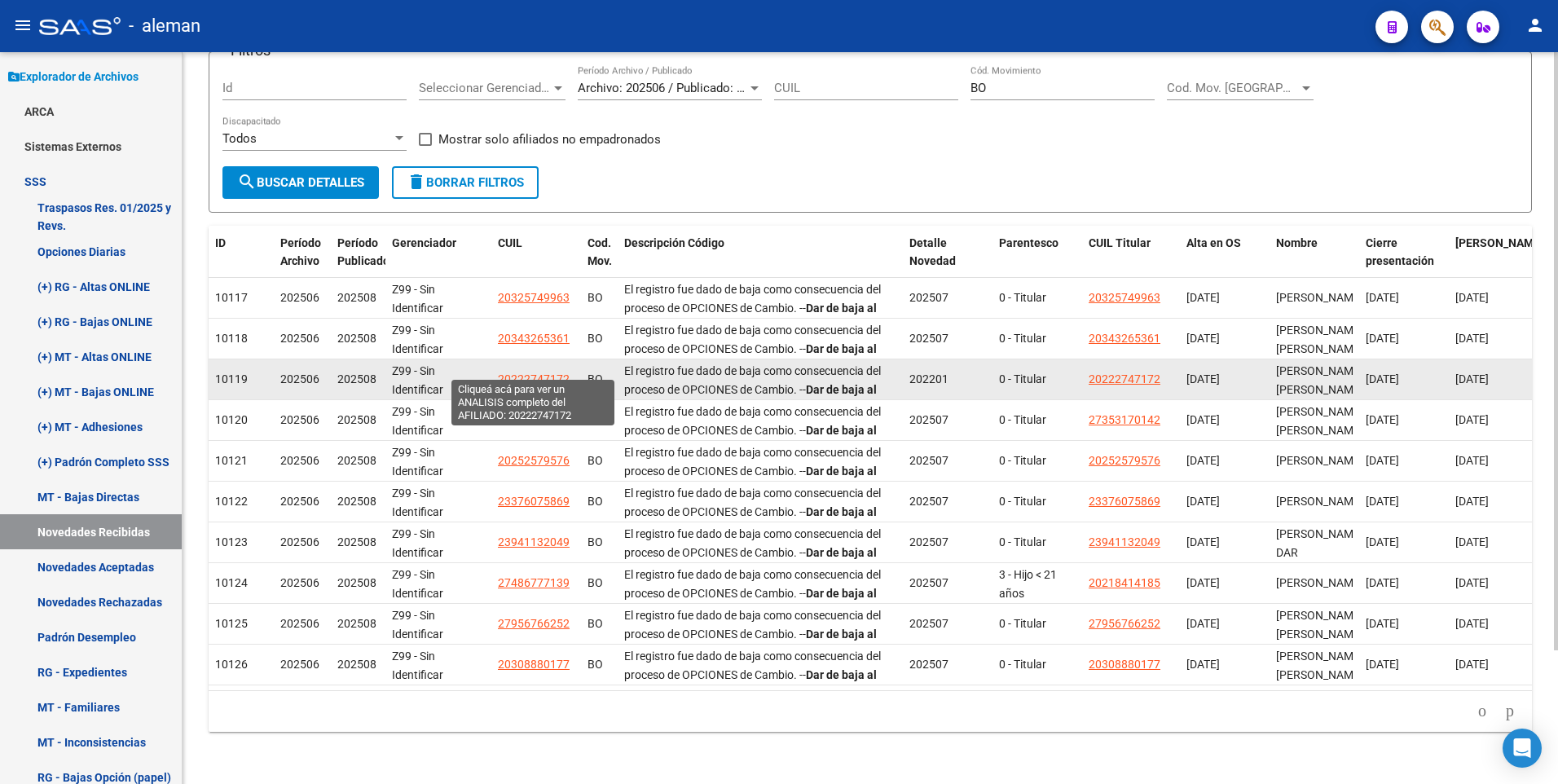
click at [548, 373] on span "20222747172" at bounding box center [534, 379] width 72 height 13
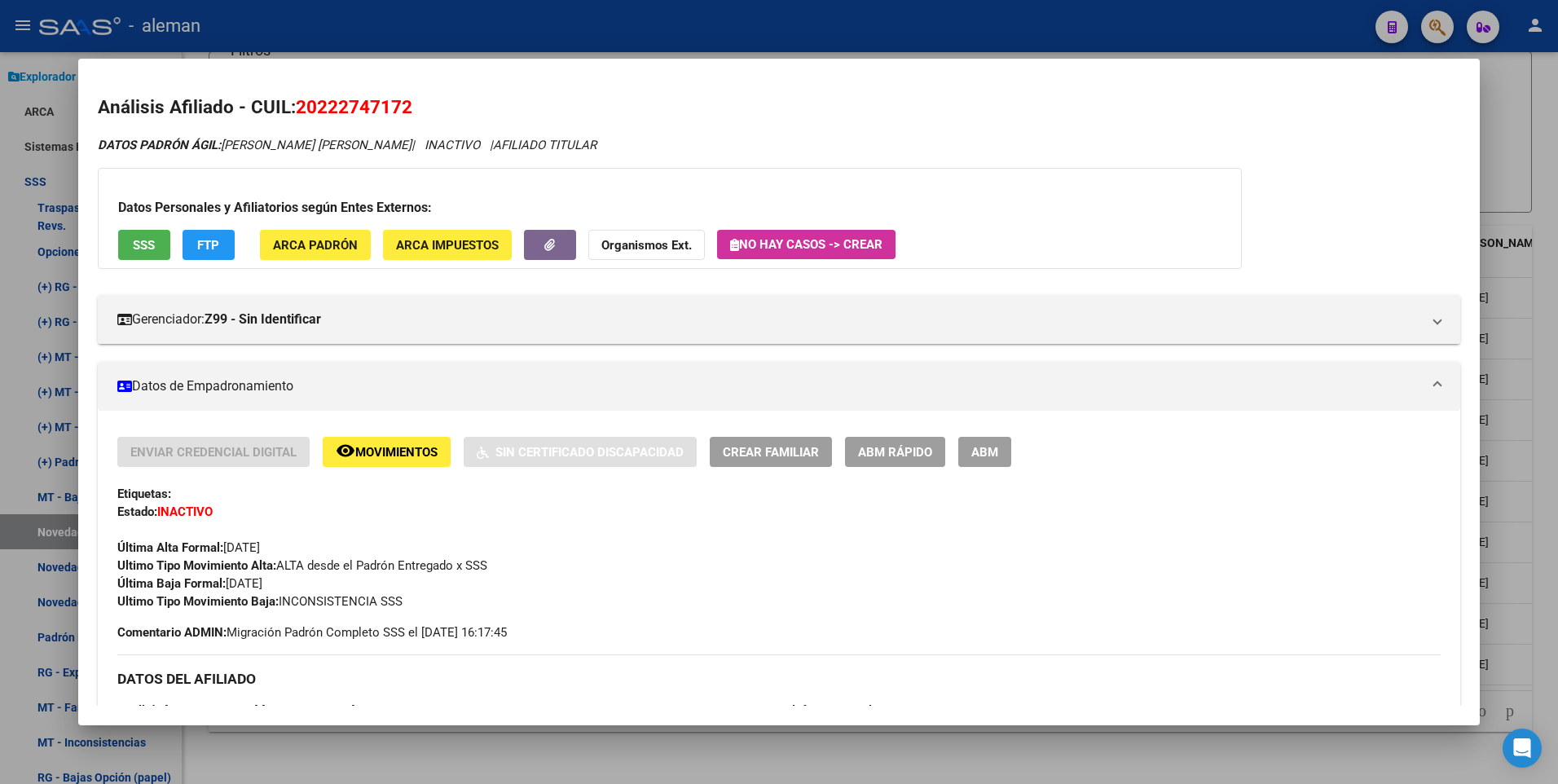
click at [1545, 394] on div at bounding box center [779, 392] width 1558 height 784
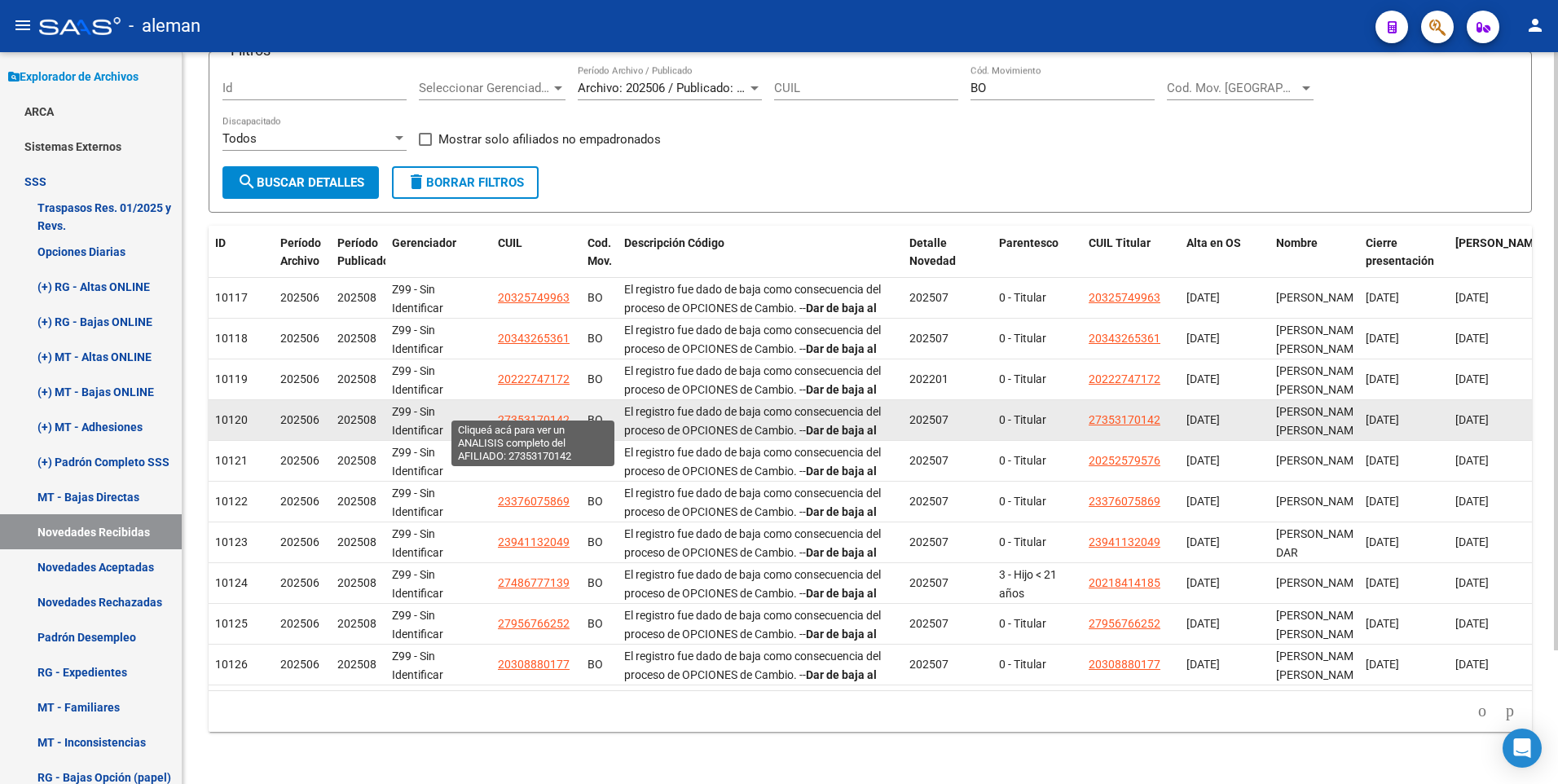
click at [532, 413] on span "27353170142" at bounding box center [534, 420] width 72 height 13
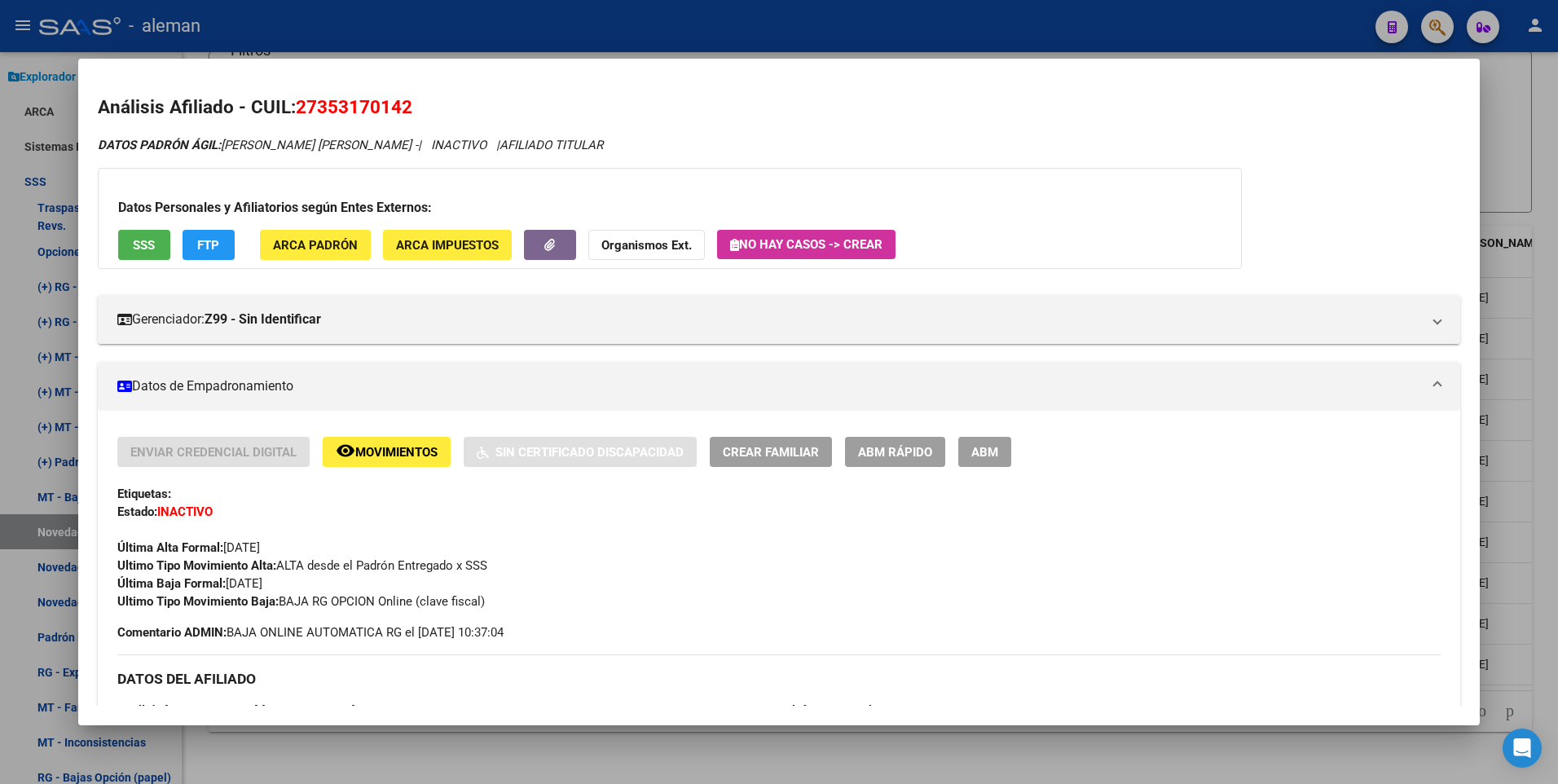
click at [1539, 418] on div at bounding box center [779, 392] width 1558 height 784
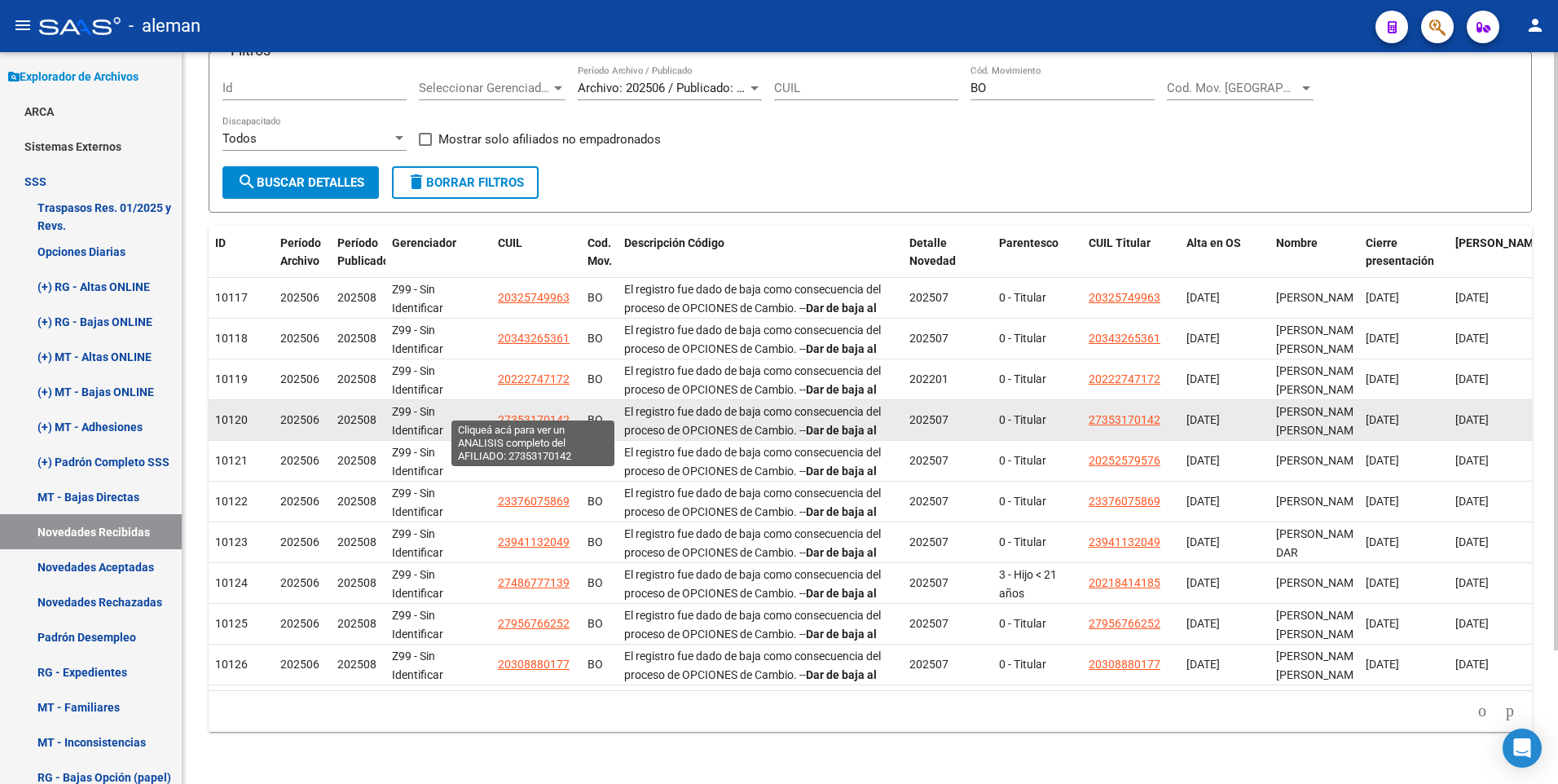
click at [508, 413] on span "27353170142" at bounding box center [534, 420] width 72 height 13
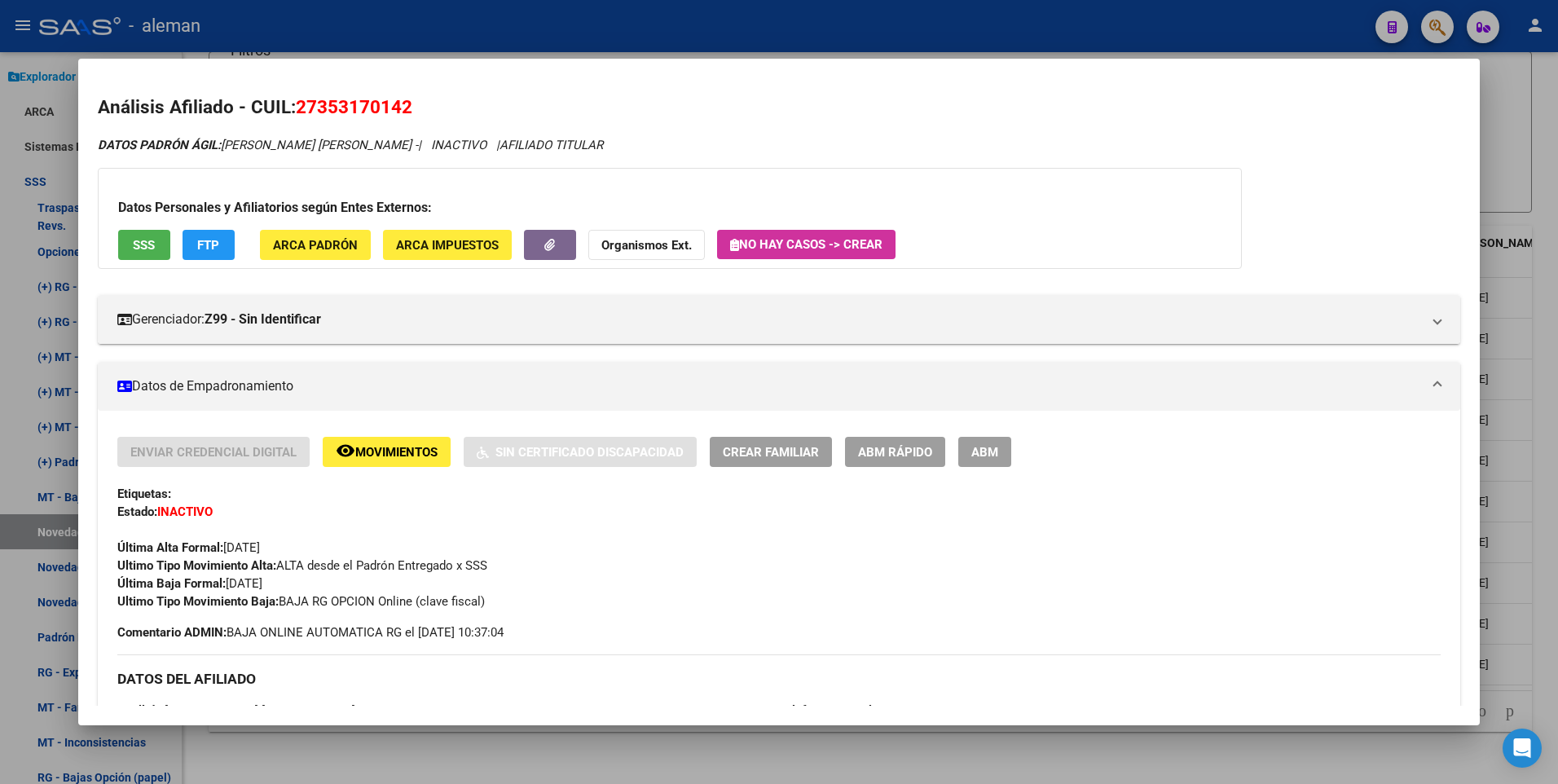
click at [1549, 420] on div at bounding box center [779, 392] width 1558 height 784
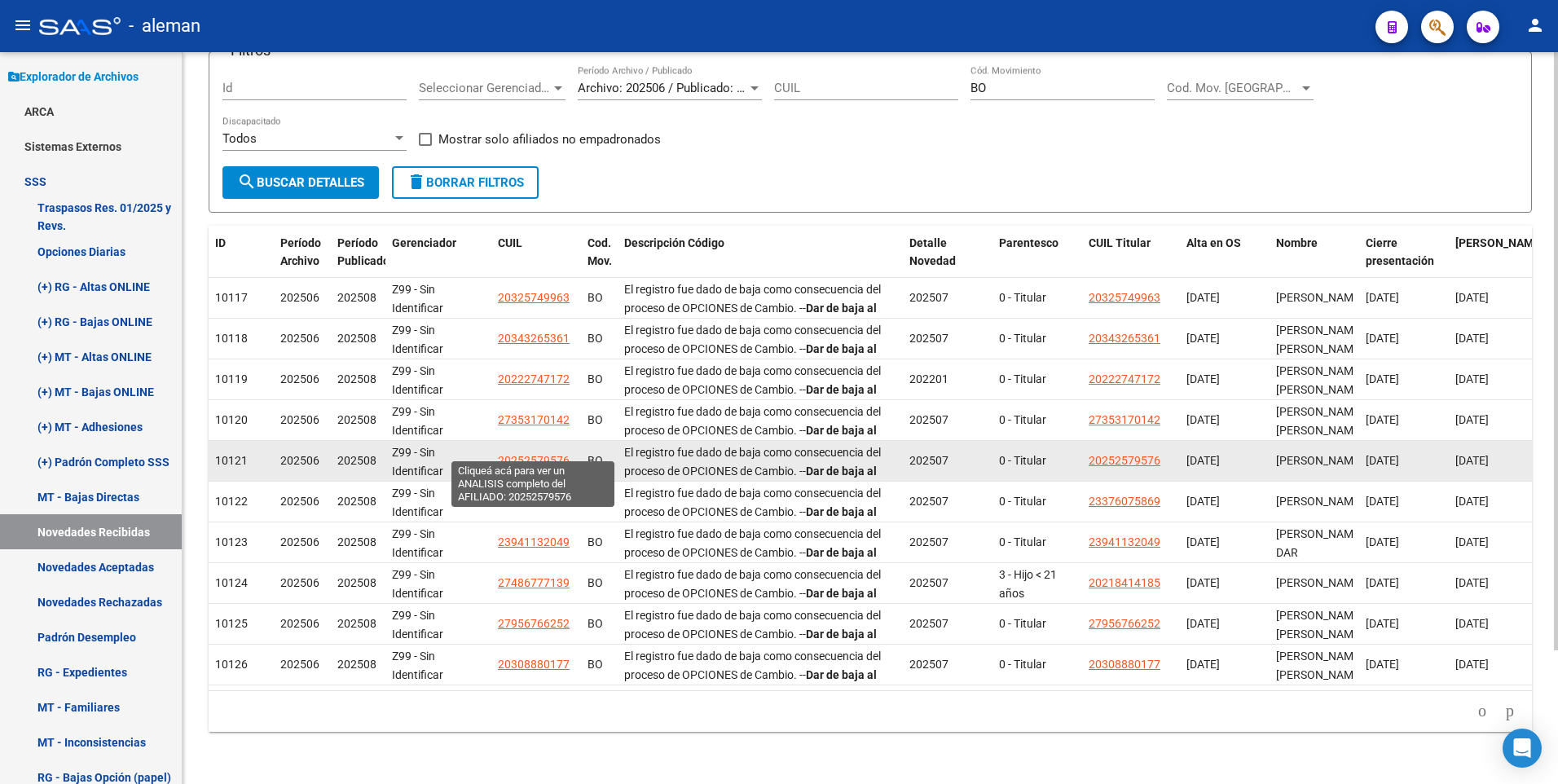
click at [537, 454] on span "20252579576" at bounding box center [534, 461] width 72 height 13
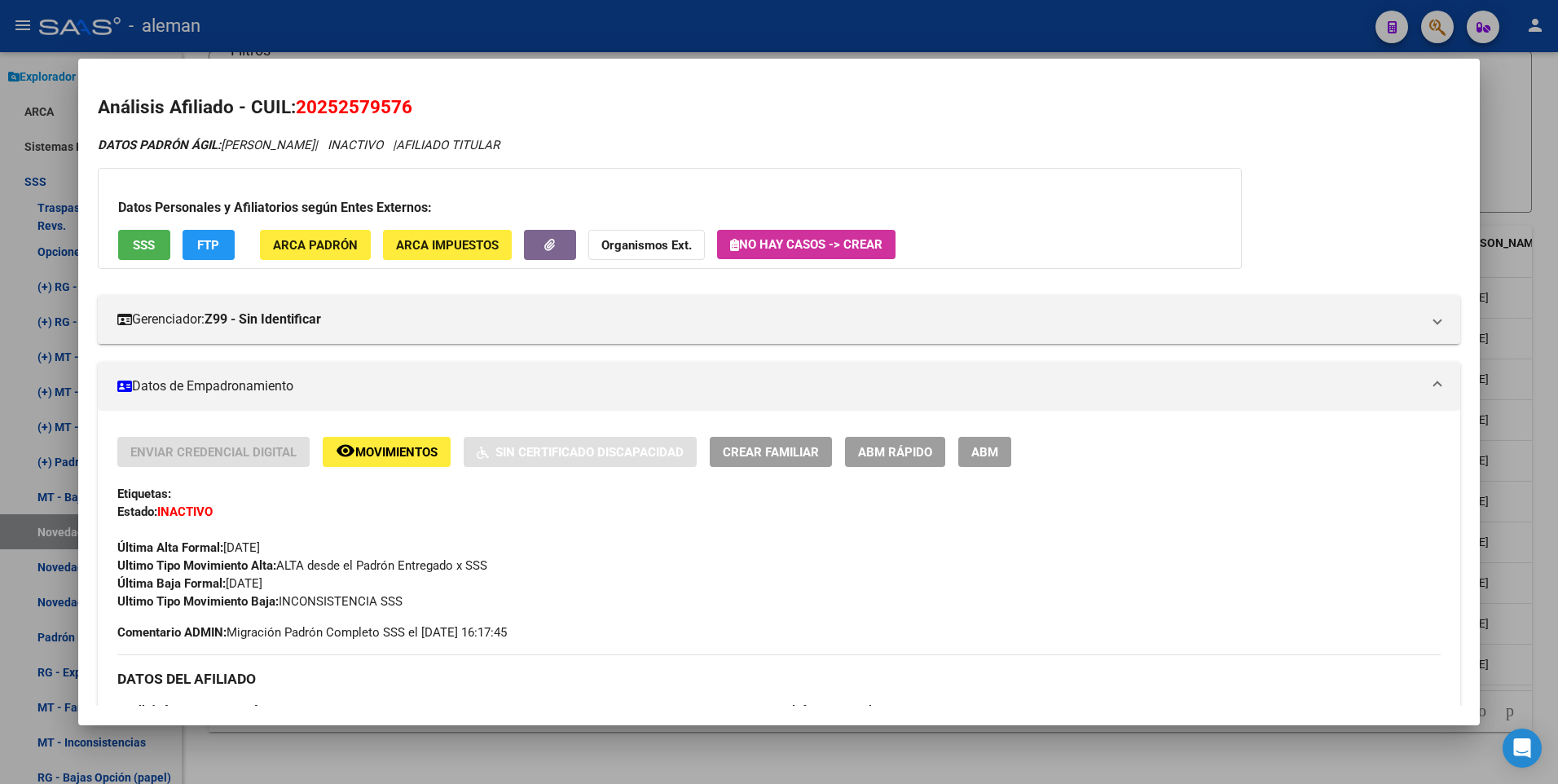
click at [1535, 458] on div at bounding box center [779, 392] width 1558 height 784
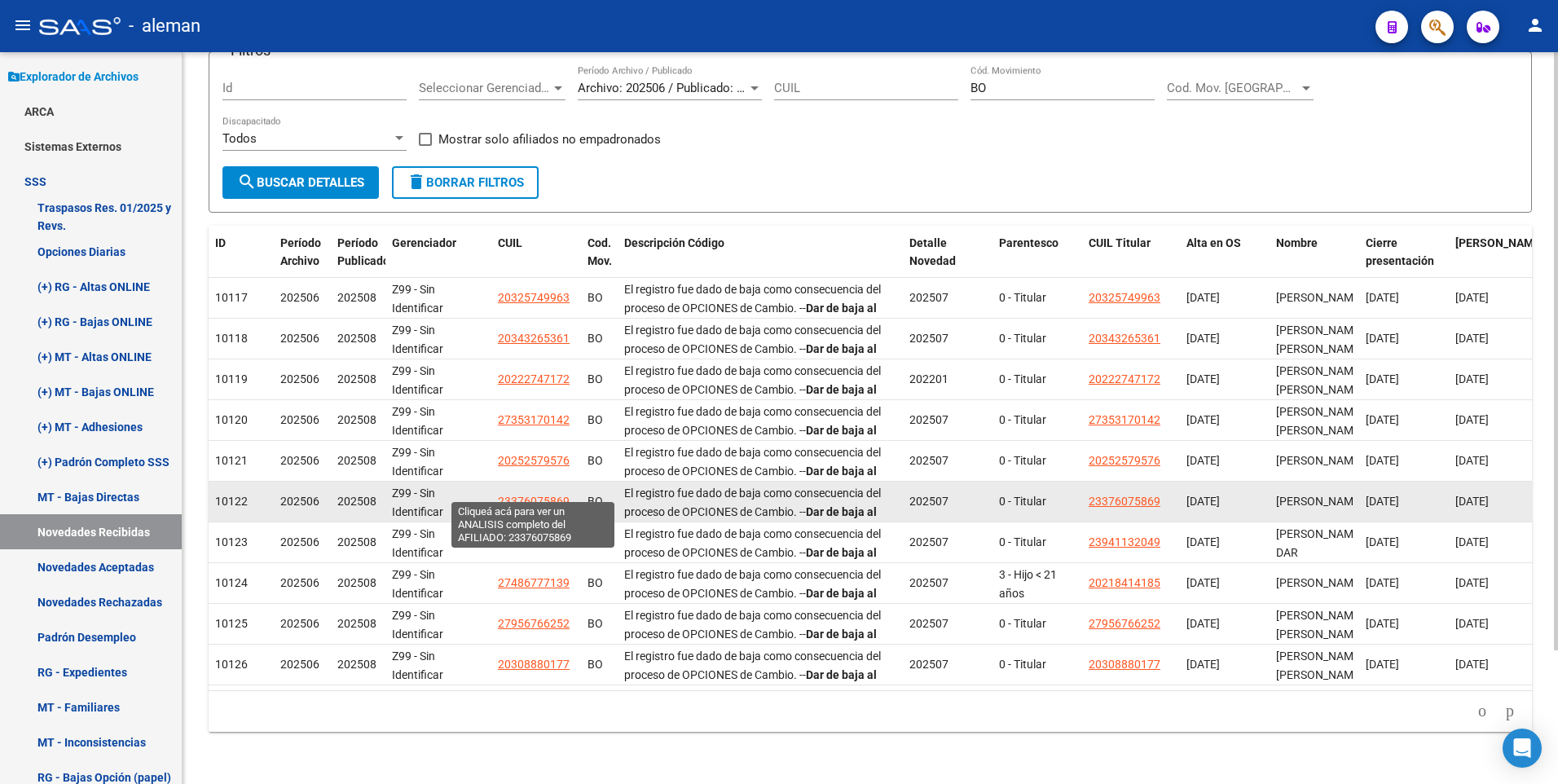
click at [532, 495] on span "23376075869" at bounding box center [534, 501] width 72 height 13
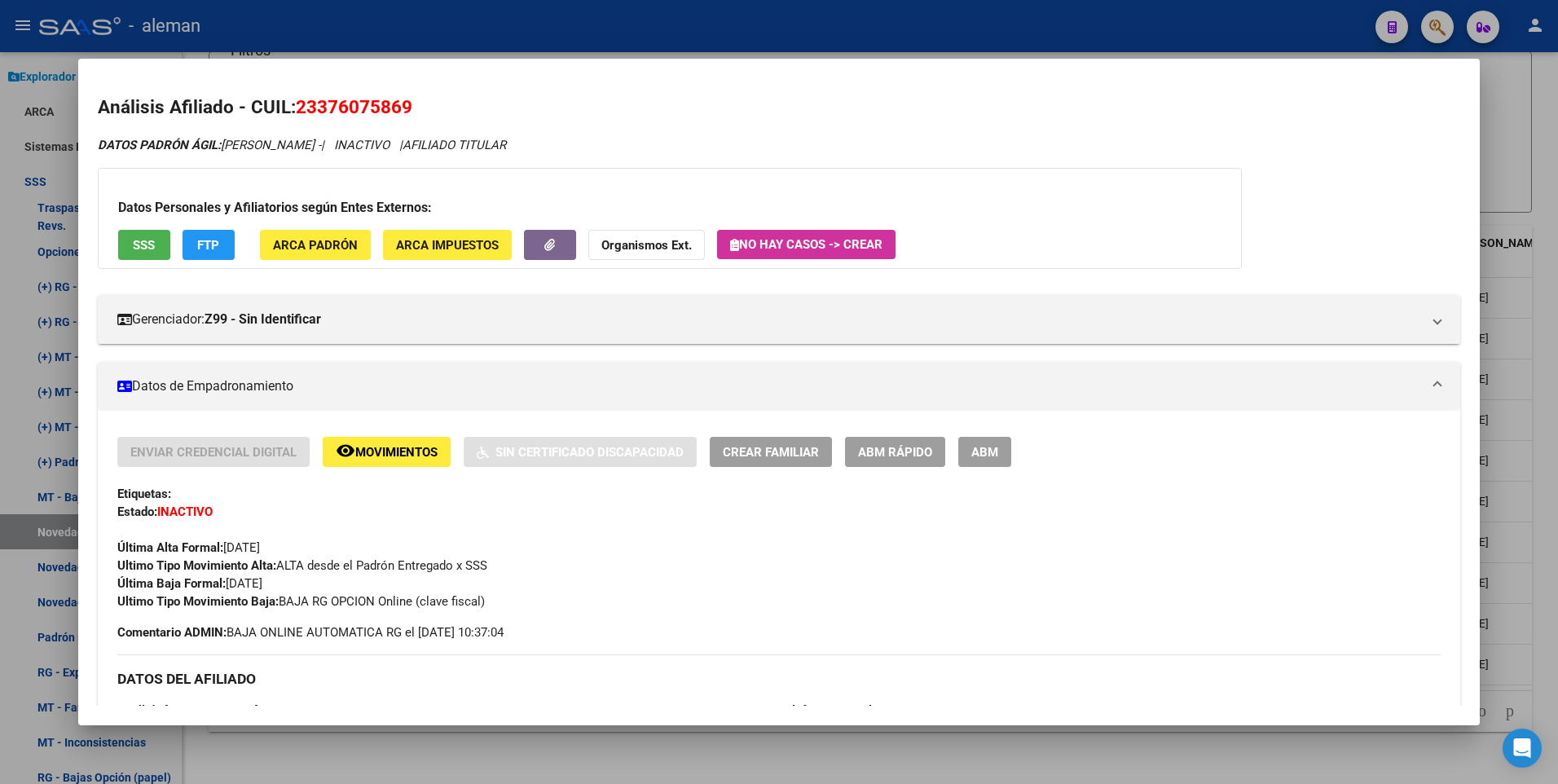
click at [1538, 444] on div at bounding box center [779, 392] width 1558 height 784
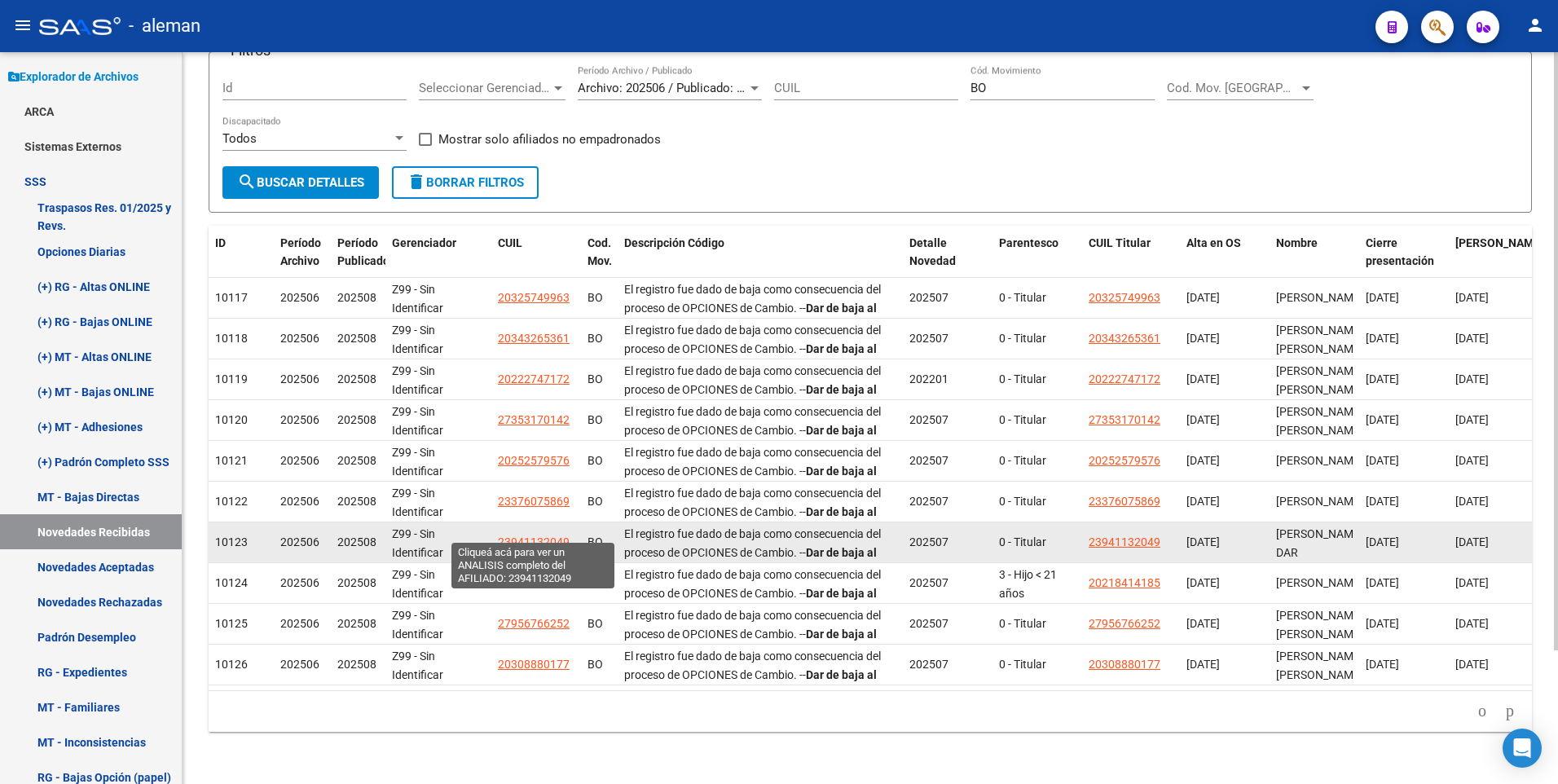
click at [527, 535] on span "23941132049" at bounding box center [534, 542] width 72 height 13
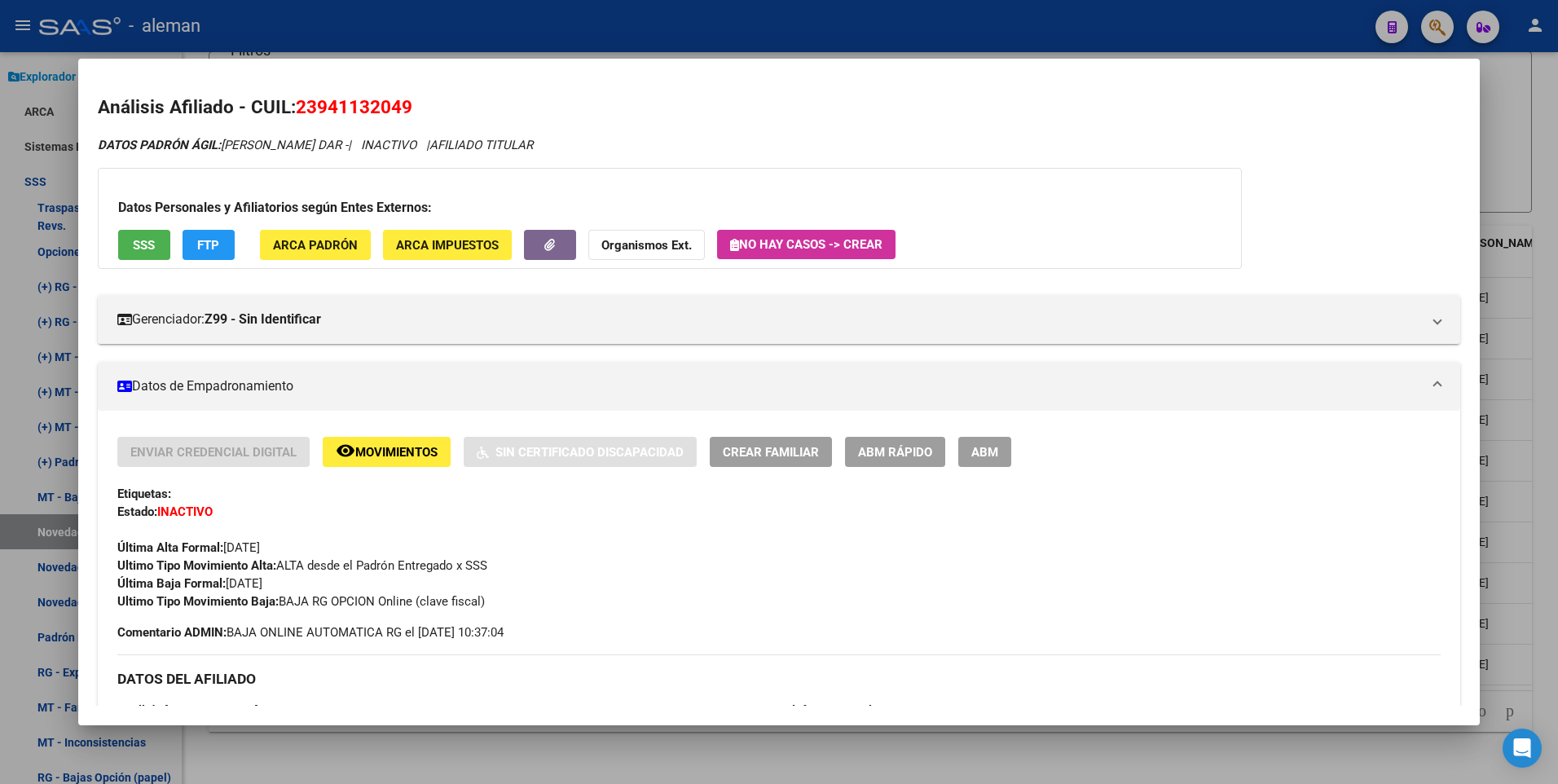
click at [1548, 519] on div at bounding box center [779, 392] width 1558 height 784
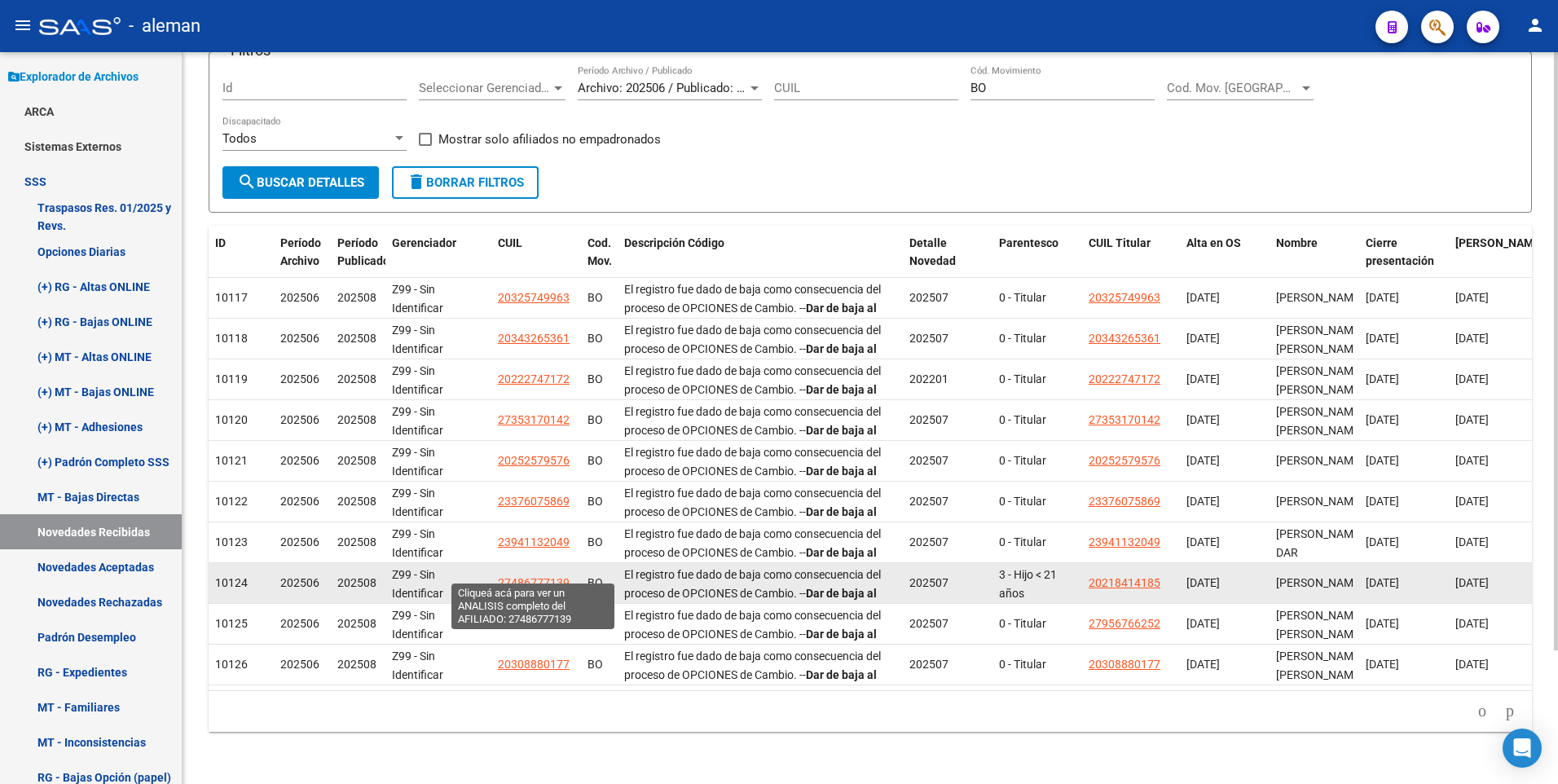
click at [542, 576] on span "27486777139" at bounding box center [534, 583] width 72 height 13
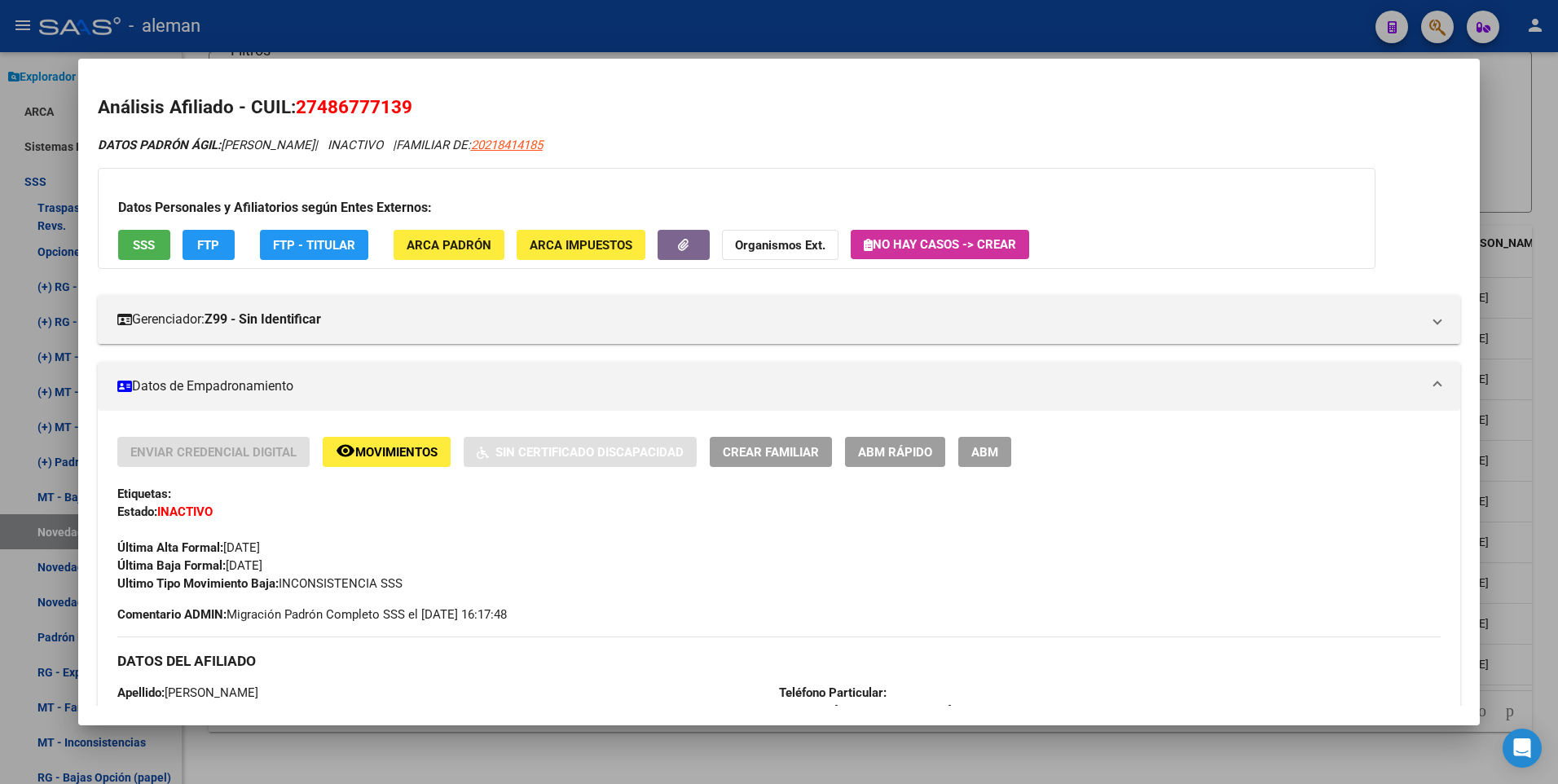
click at [1541, 528] on div at bounding box center [779, 392] width 1558 height 784
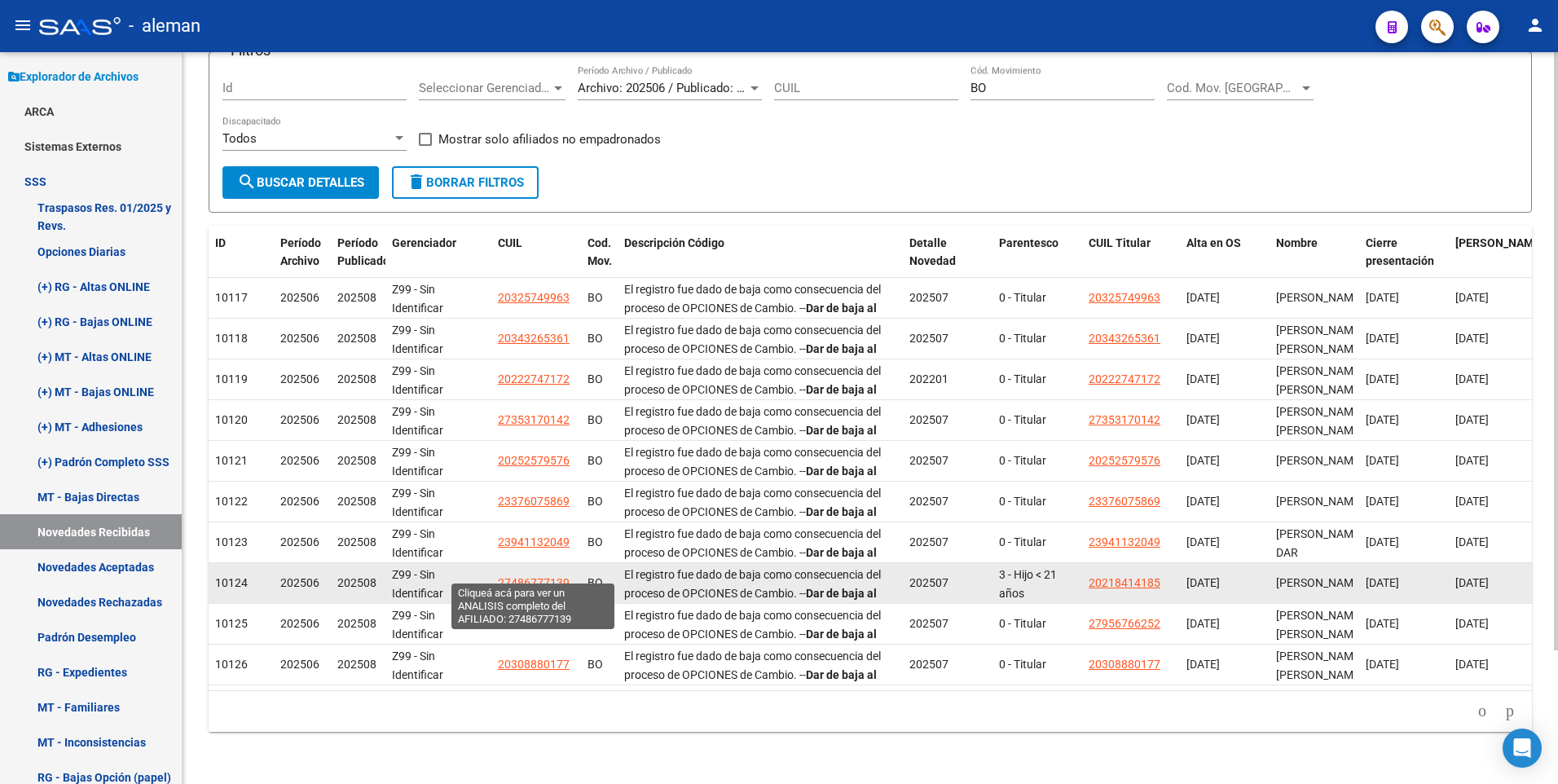
click at [539, 576] on span "27486777139" at bounding box center [534, 583] width 72 height 13
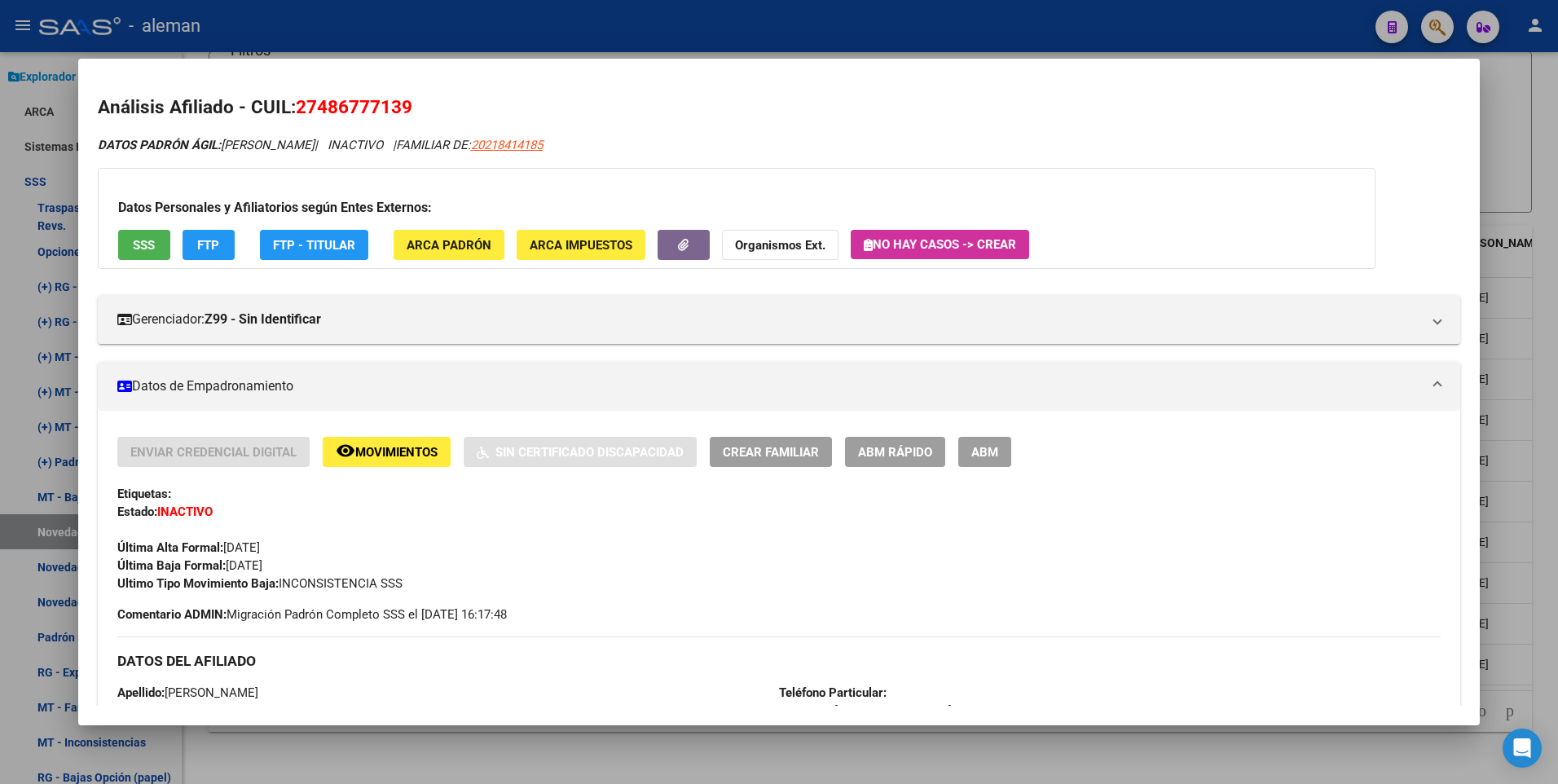
click at [1544, 567] on div at bounding box center [779, 392] width 1558 height 784
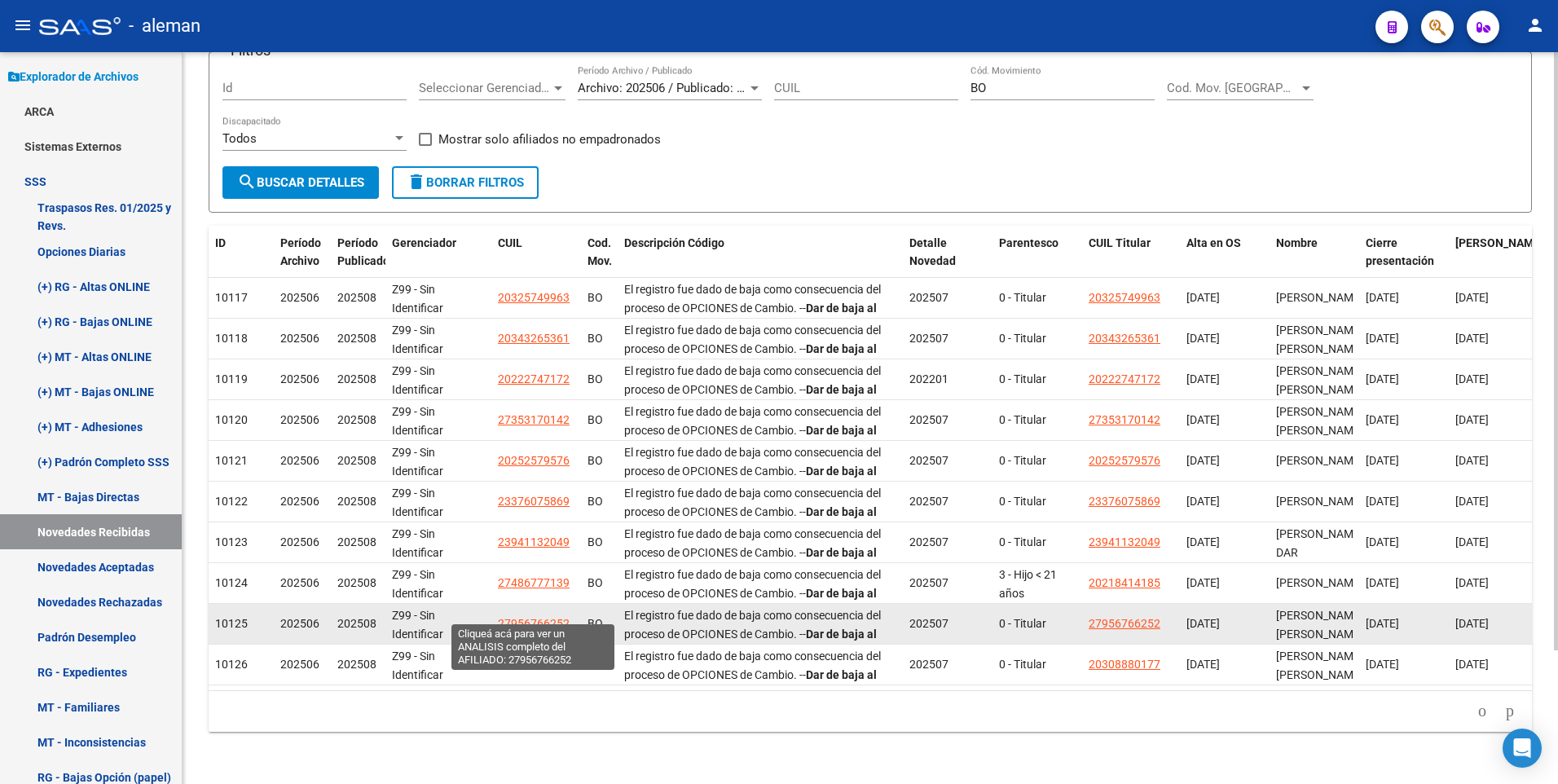
click at [545, 617] on span "27956766252" at bounding box center [534, 623] width 72 height 13
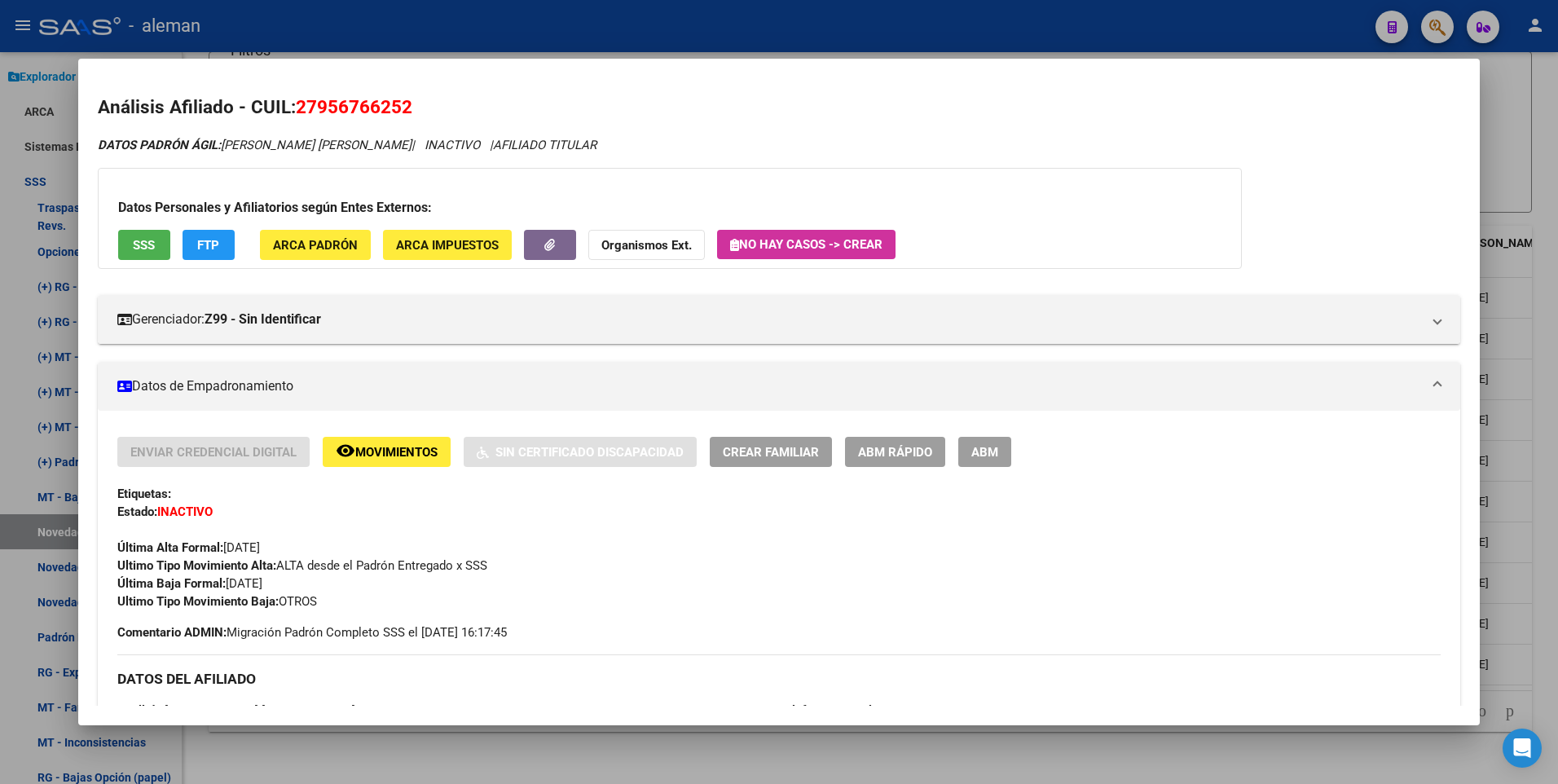
click at [1546, 584] on div at bounding box center [779, 392] width 1558 height 784
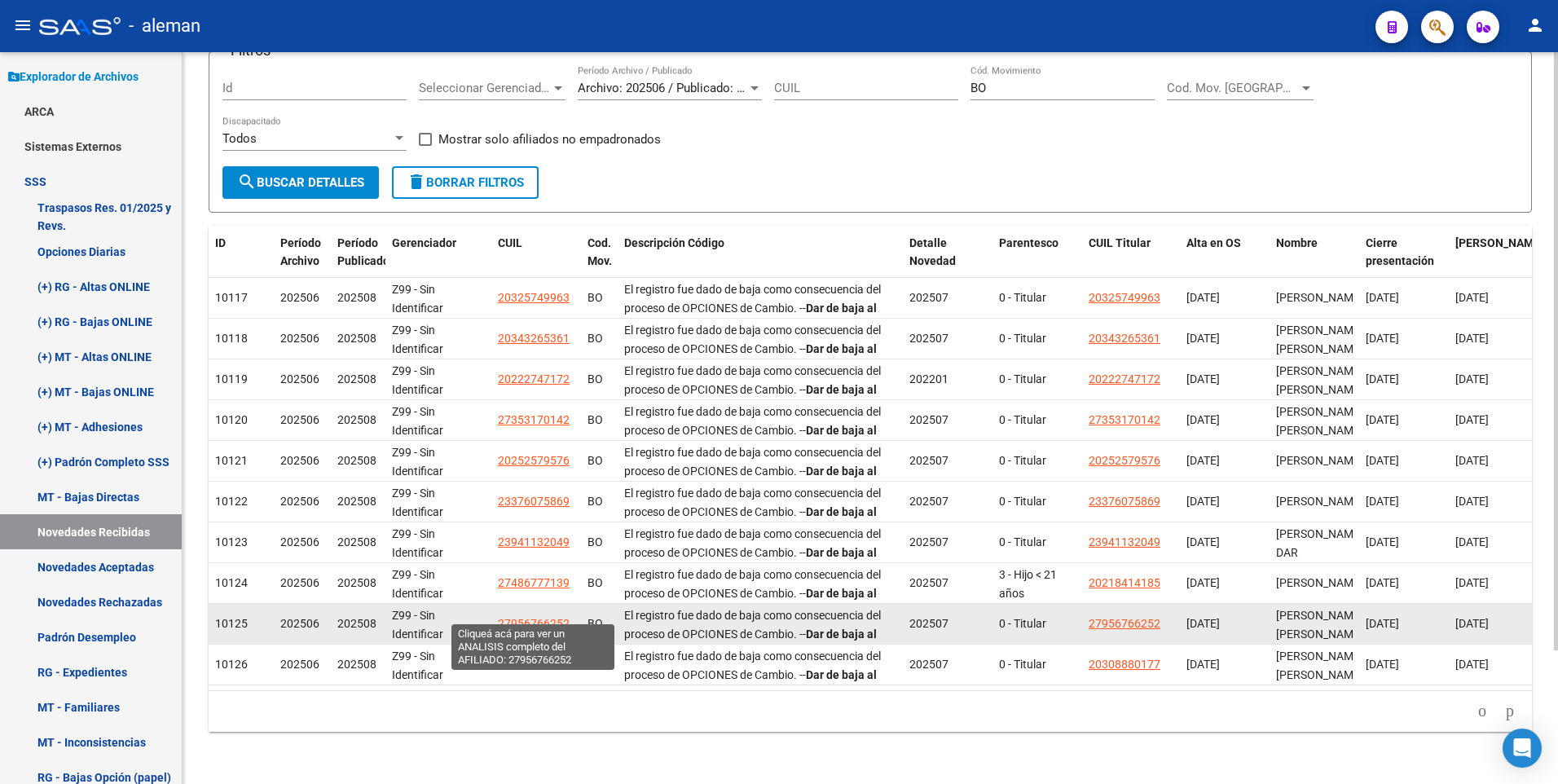
click at [538, 617] on span "27956766252" at bounding box center [534, 623] width 72 height 13
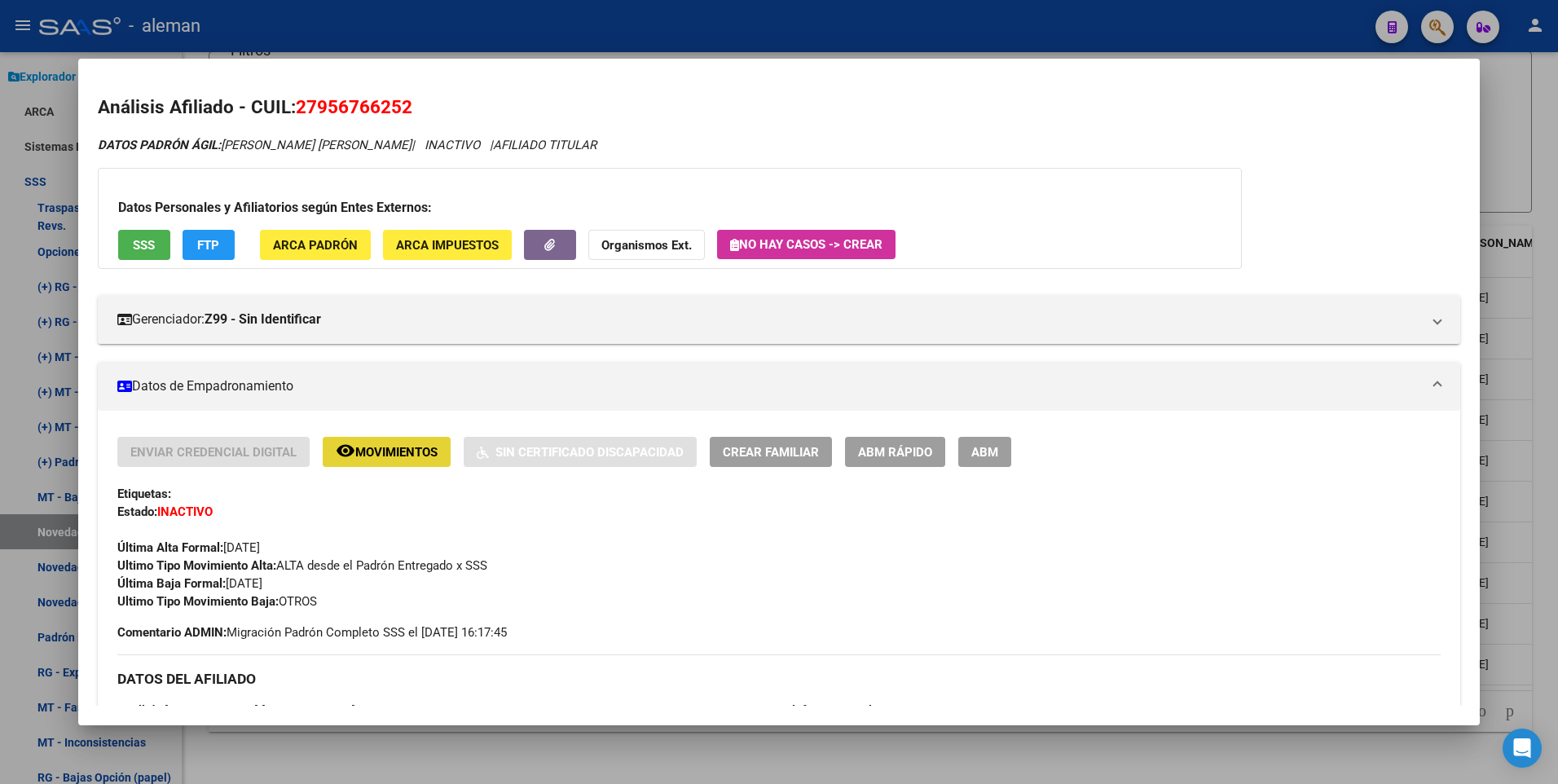
click at [375, 438] on button "remove_red_eye Movimientos" at bounding box center [386, 452] width 128 height 30
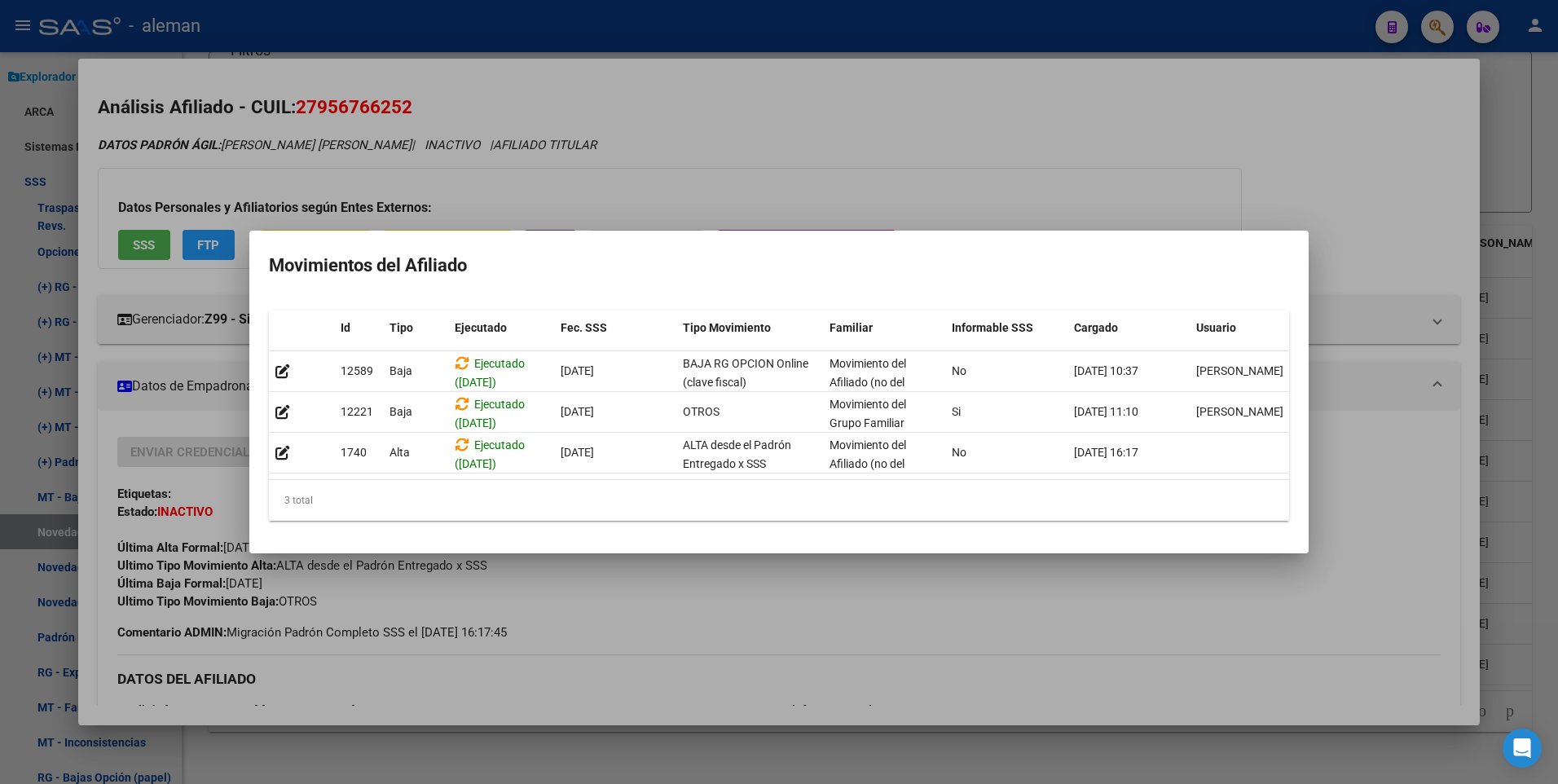
click at [1539, 338] on div at bounding box center [779, 392] width 1558 height 784
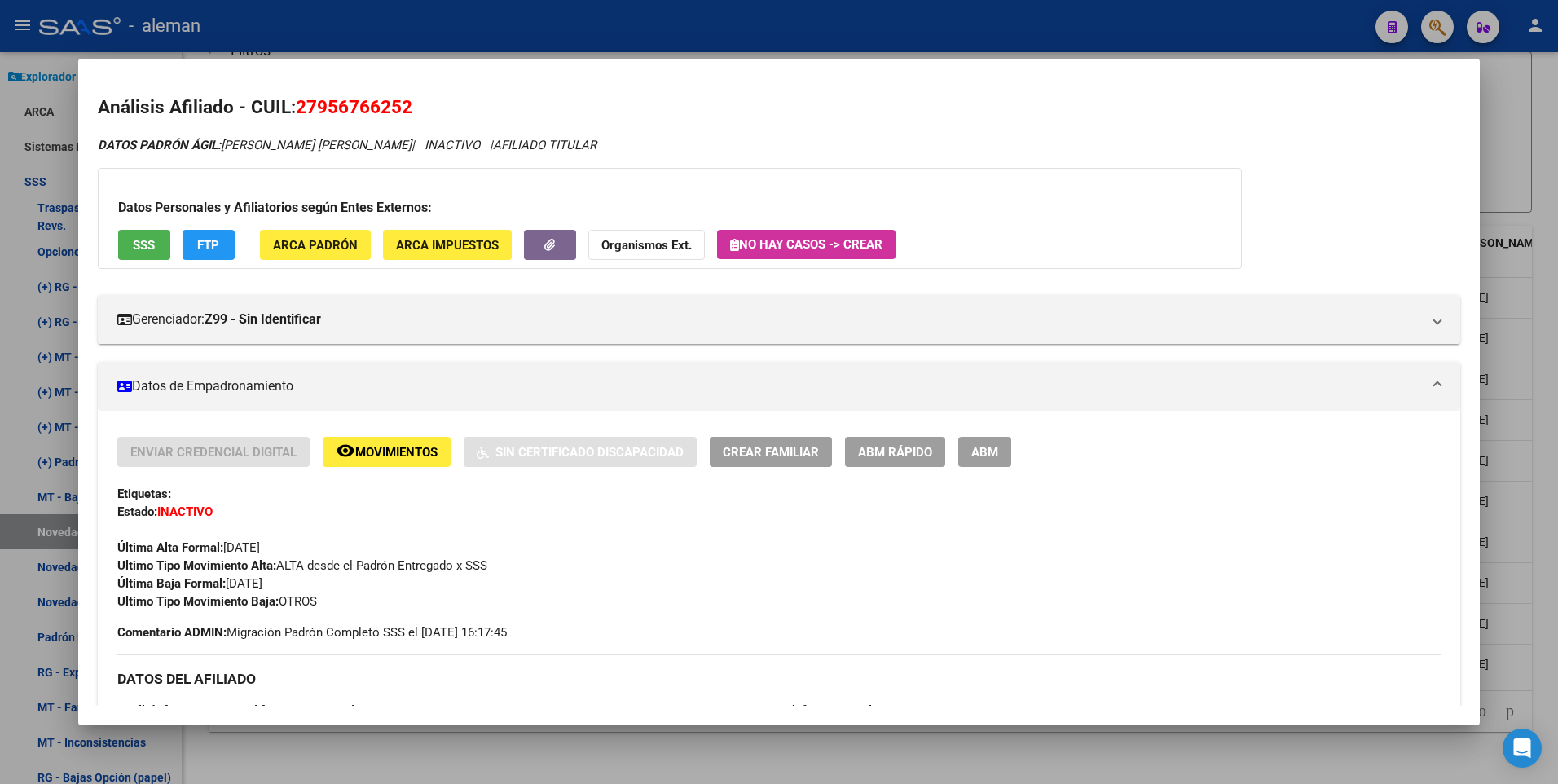
click at [1532, 381] on div at bounding box center [779, 392] width 1558 height 784
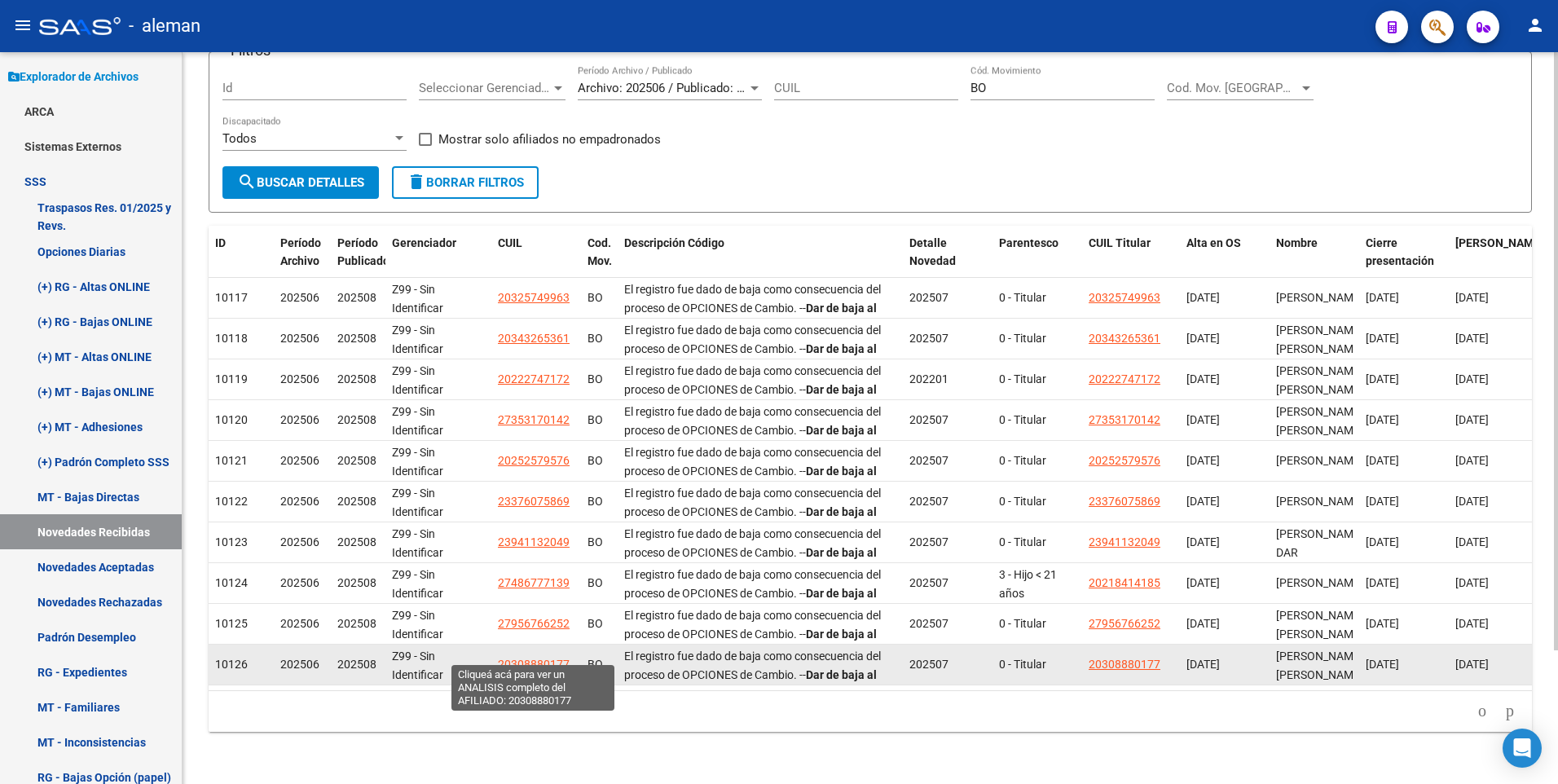
click at [555, 657] on span "20308880177" at bounding box center [534, 664] width 72 height 13
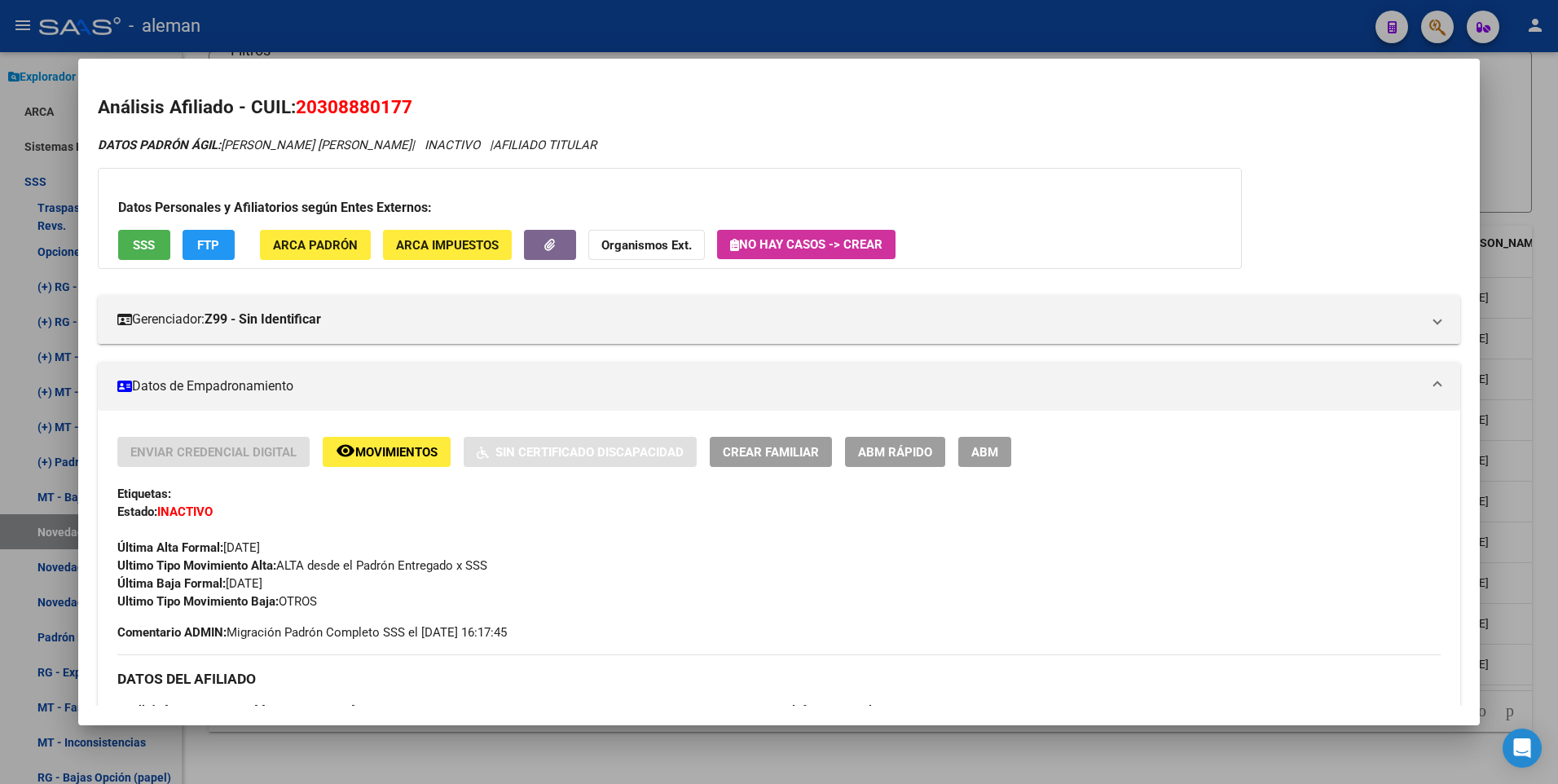
click at [1544, 502] on div at bounding box center [779, 392] width 1558 height 784
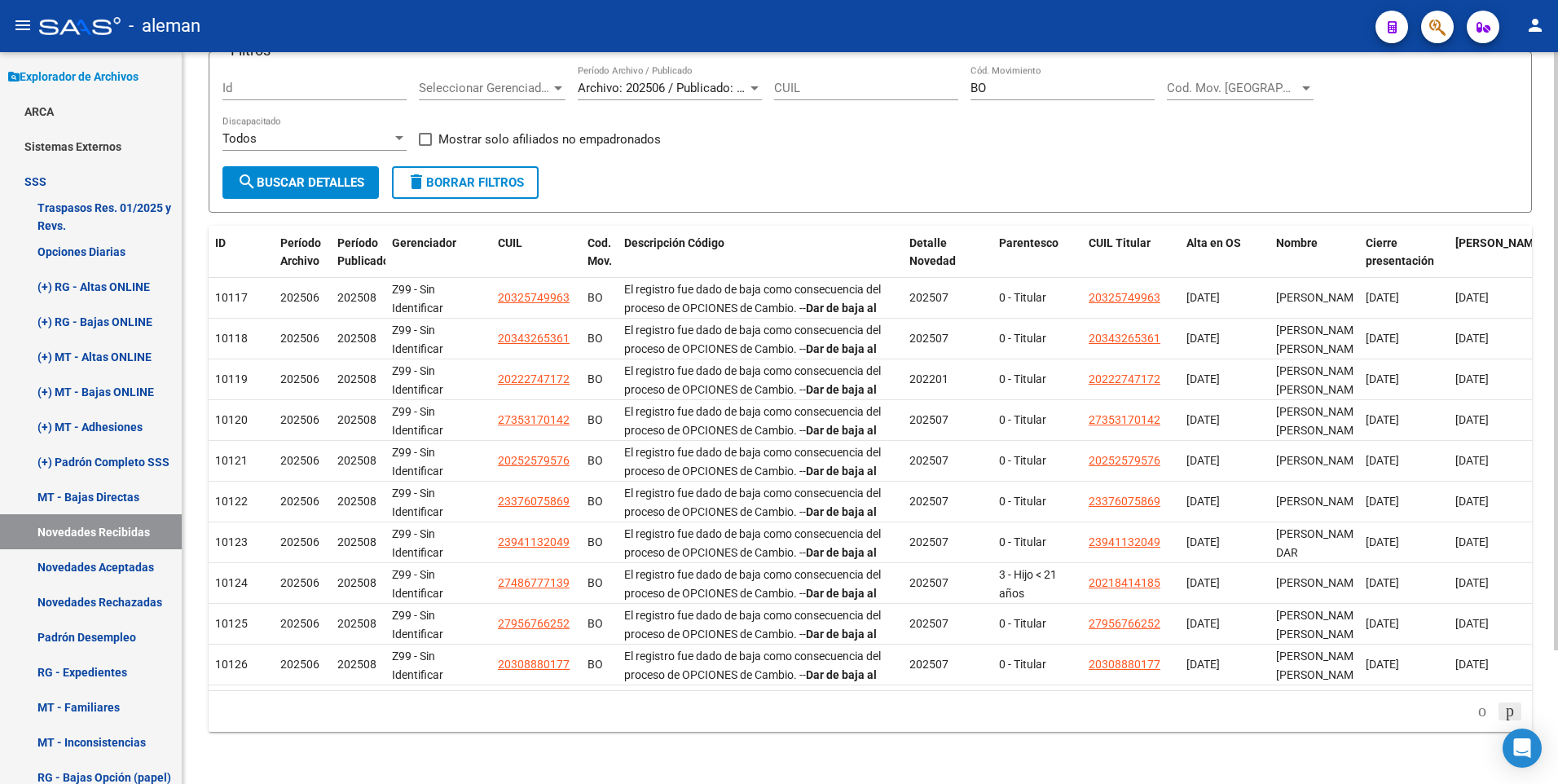
click at [1506, 715] on icon "go to next page" at bounding box center [1510, 710] width 13 height 20
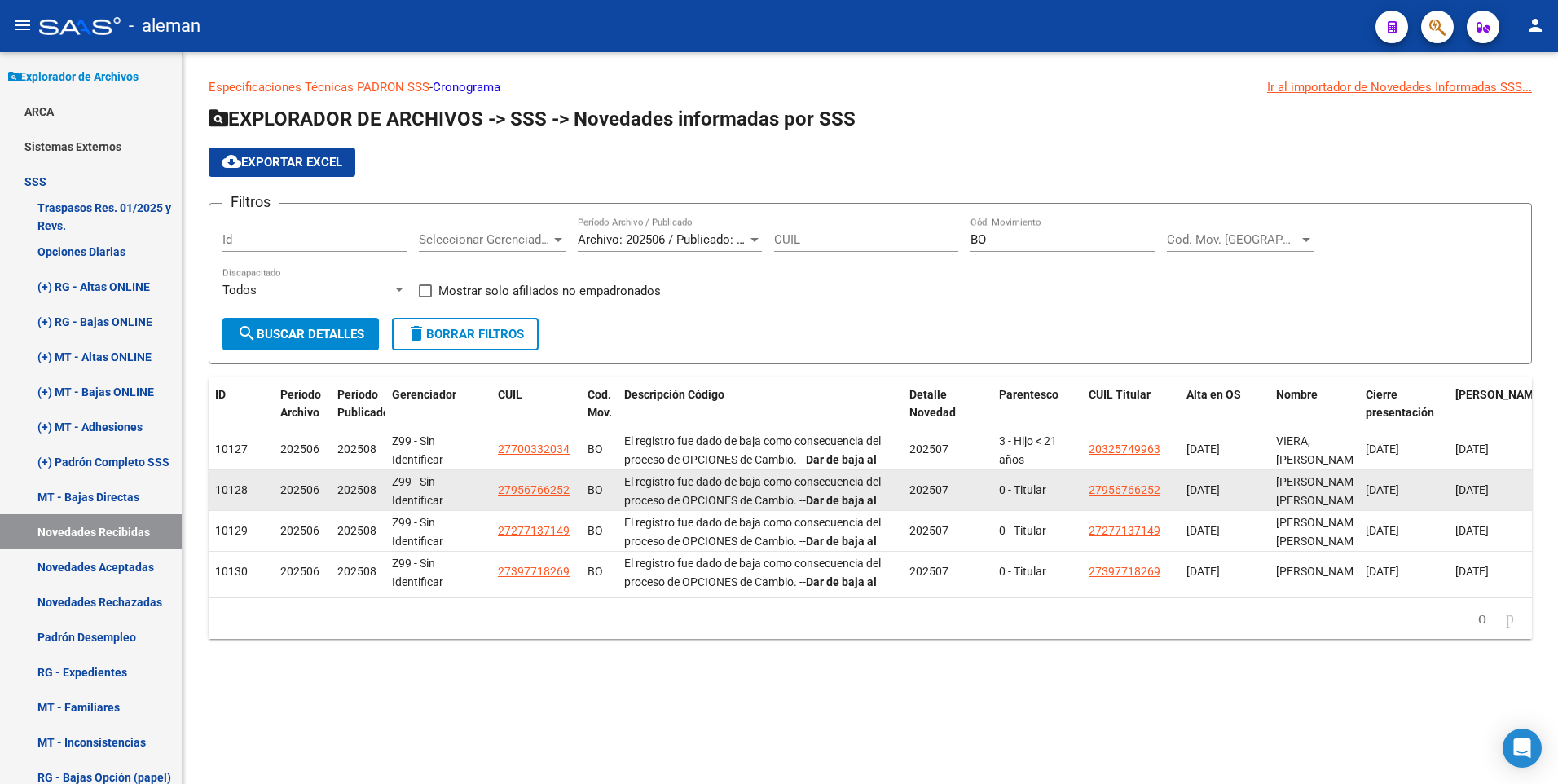
scroll to position [0, 0]
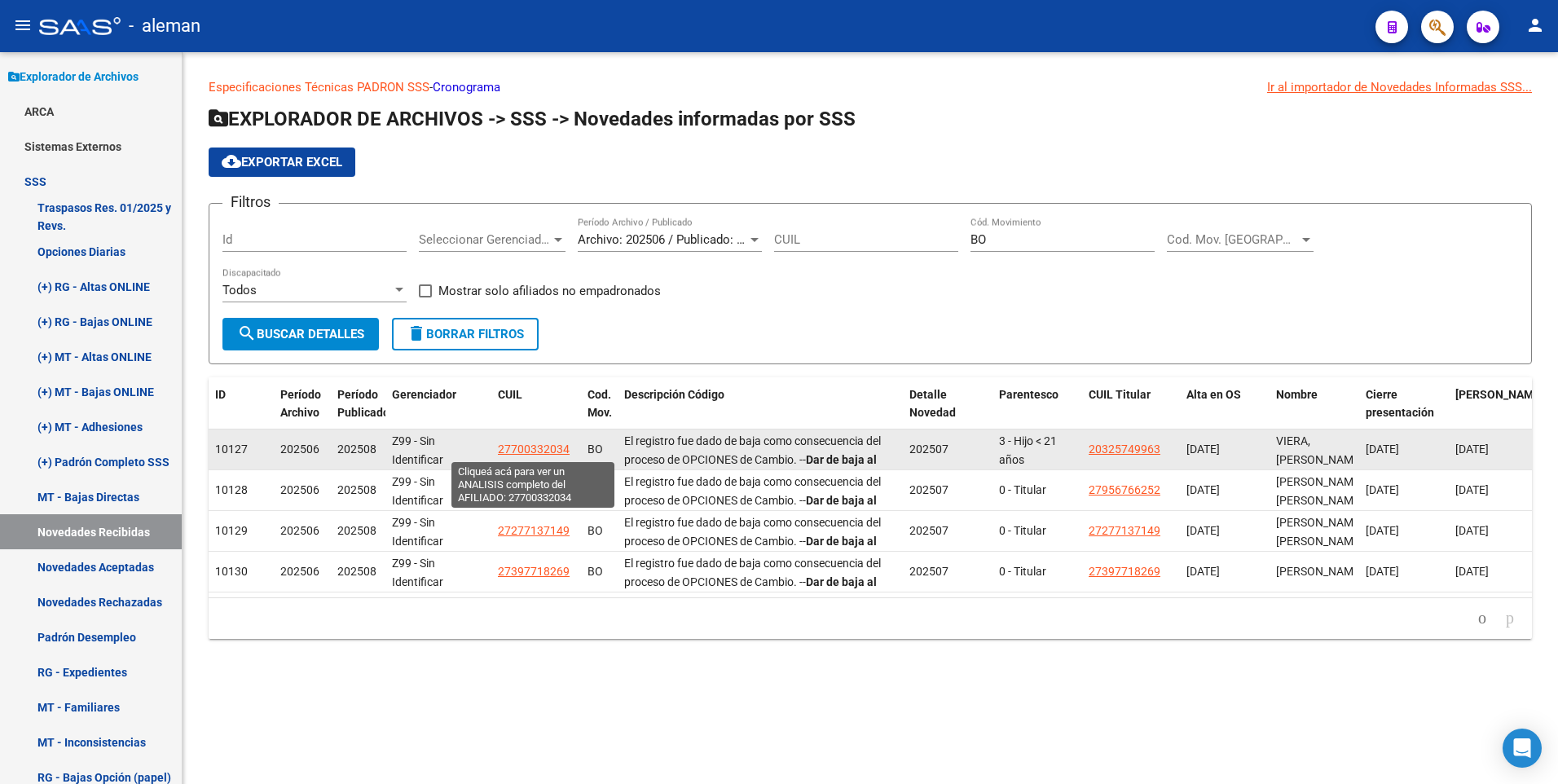
click at [531, 449] on span "27700332034" at bounding box center [534, 449] width 72 height 13
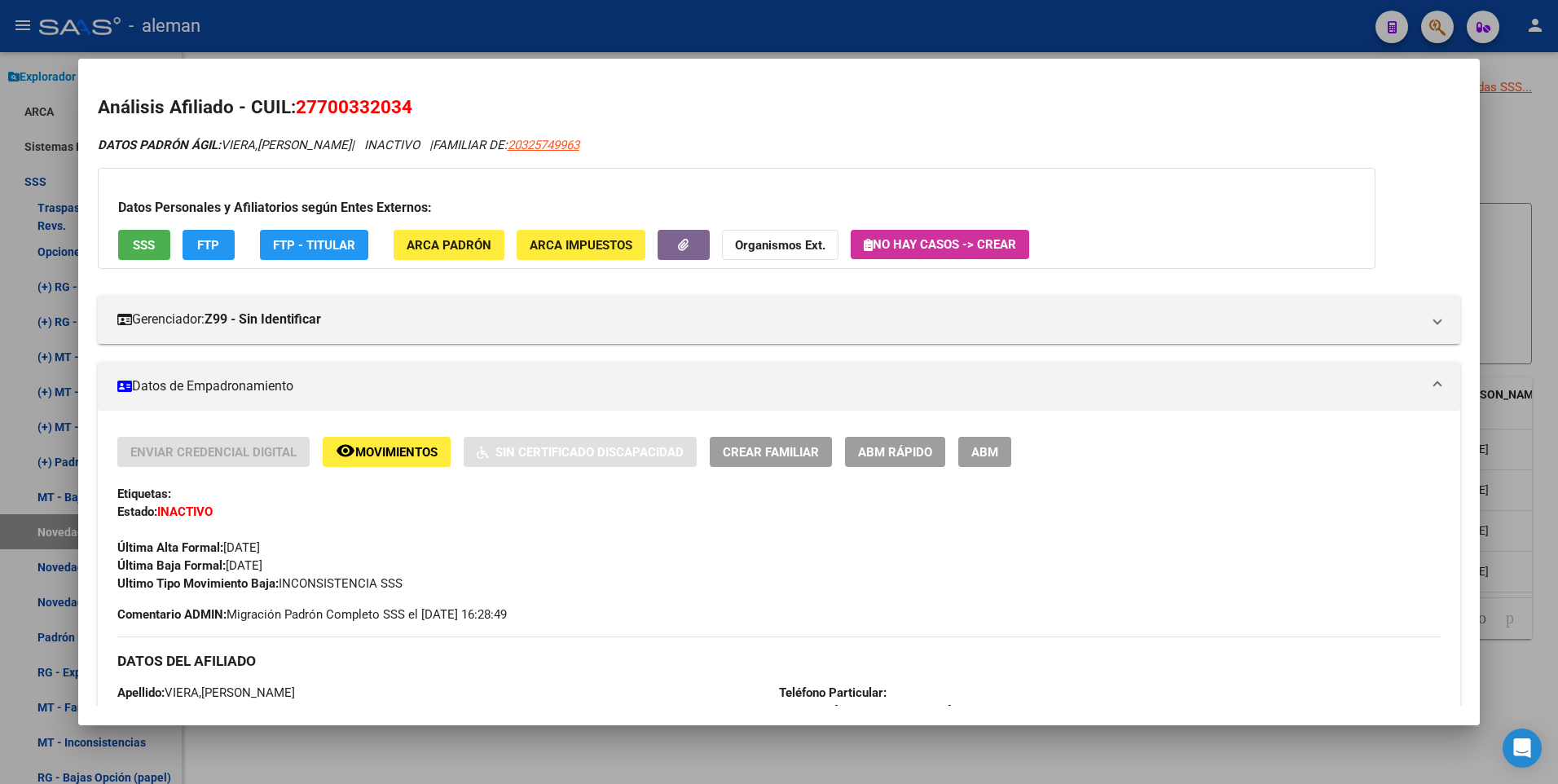
click at [1514, 664] on div at bounding box center [779, 392] width 1558 height 784
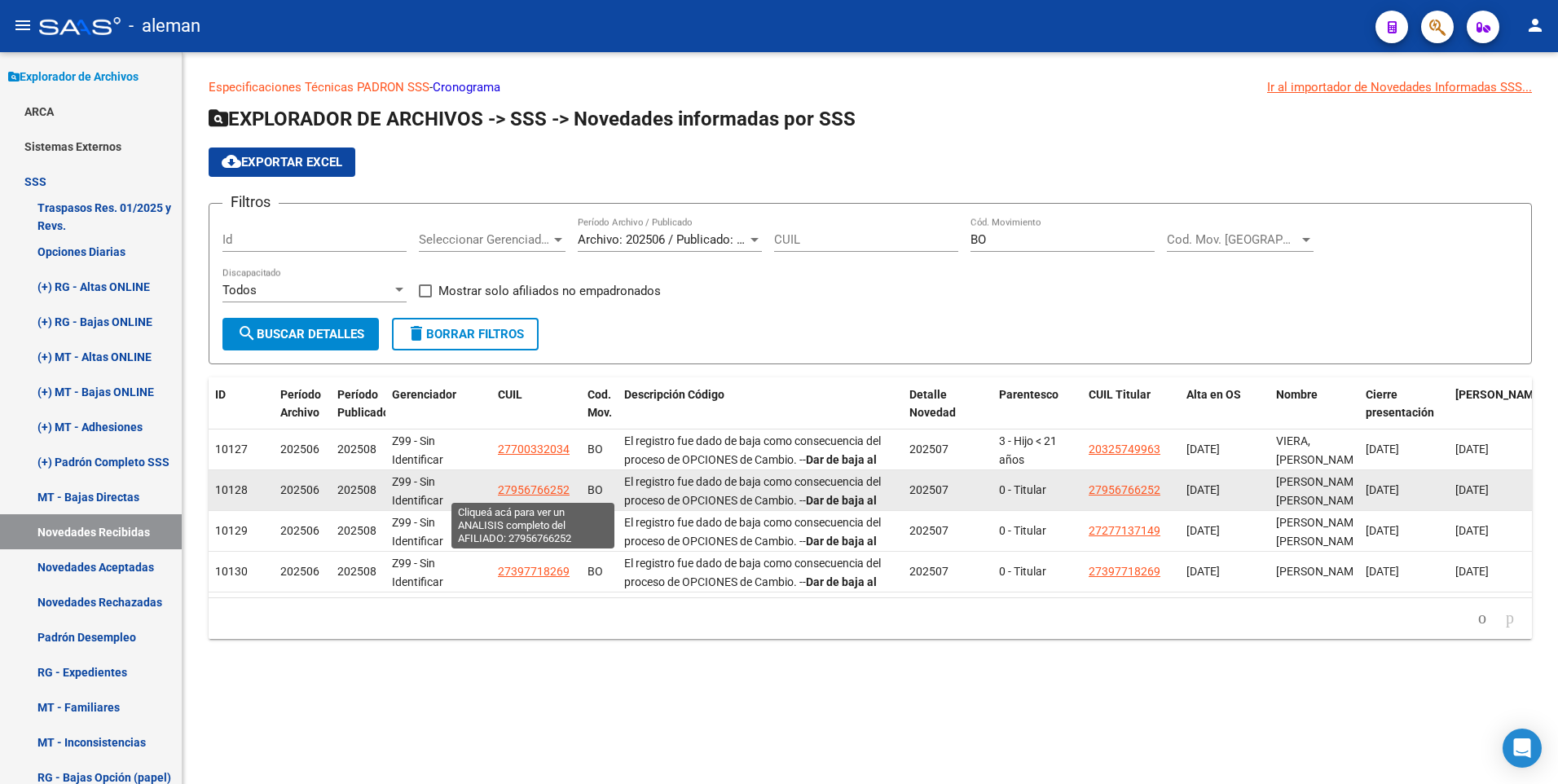
click at [521, 490] on span "27956766252" at bounding box center [534, 490] width 72 height 13
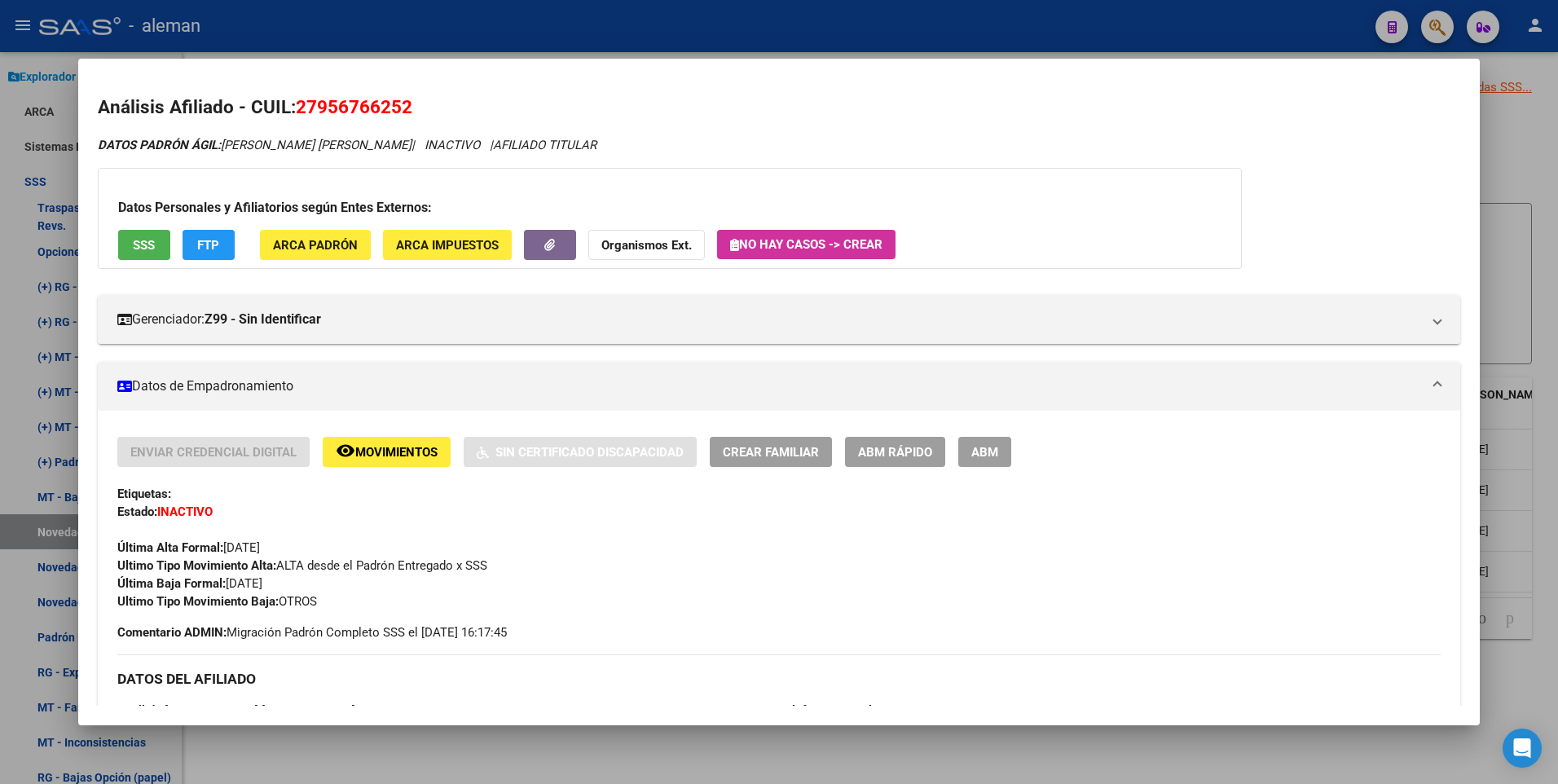
click at [1532, 657] on div at bounding box center [779, 392] width 1558 height 784
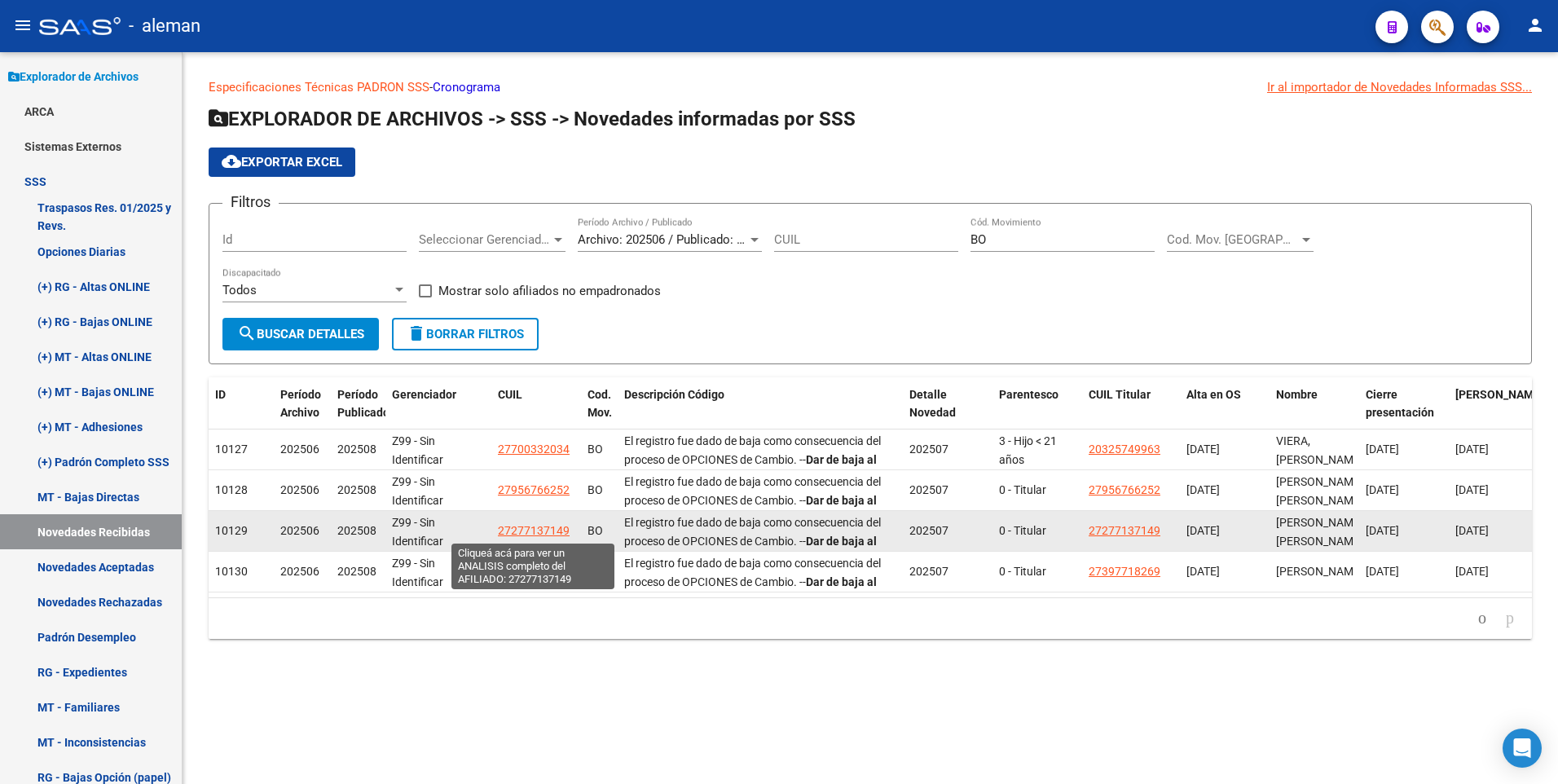
click at [527, 525] on span "27277137149" at bounding box center [534, 531] width 72 height 13
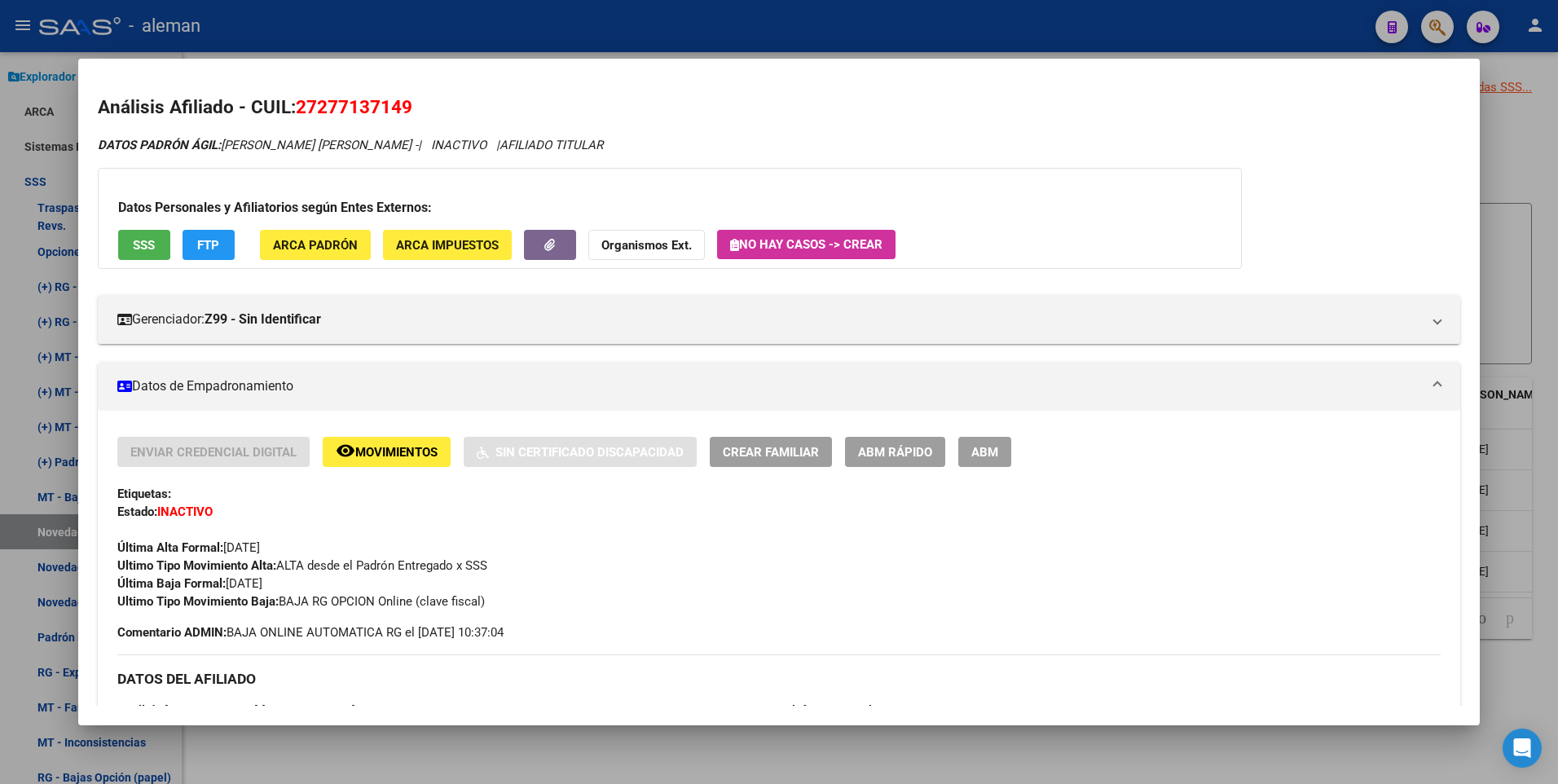
click at [1521, 689] on div at bounding box center [779, 392] width 1558 height 784
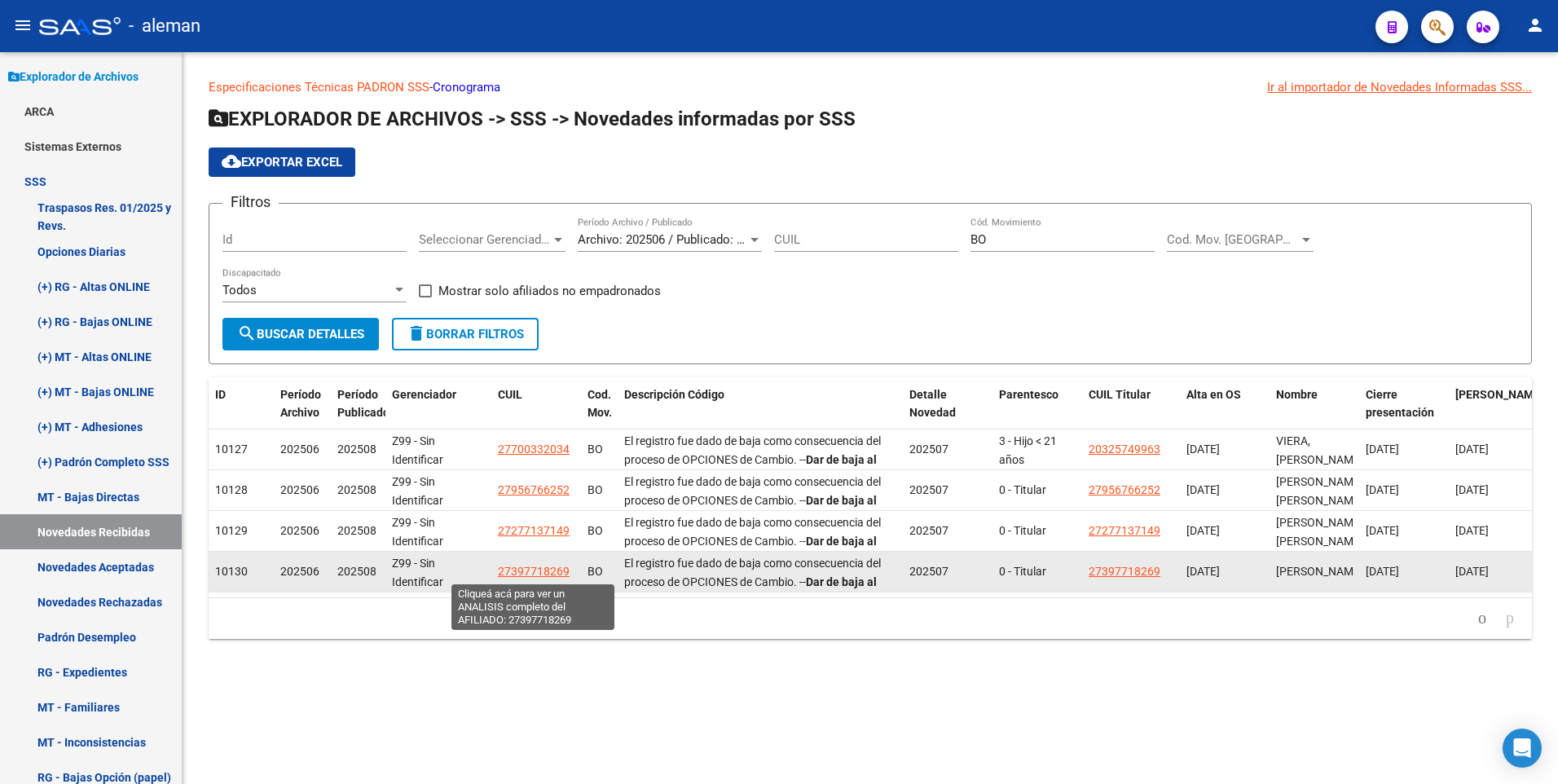
click at [522, 565] on span "27397718269" at bounding box center [534, 571] width 72 height 13
type textarea "27397718269"
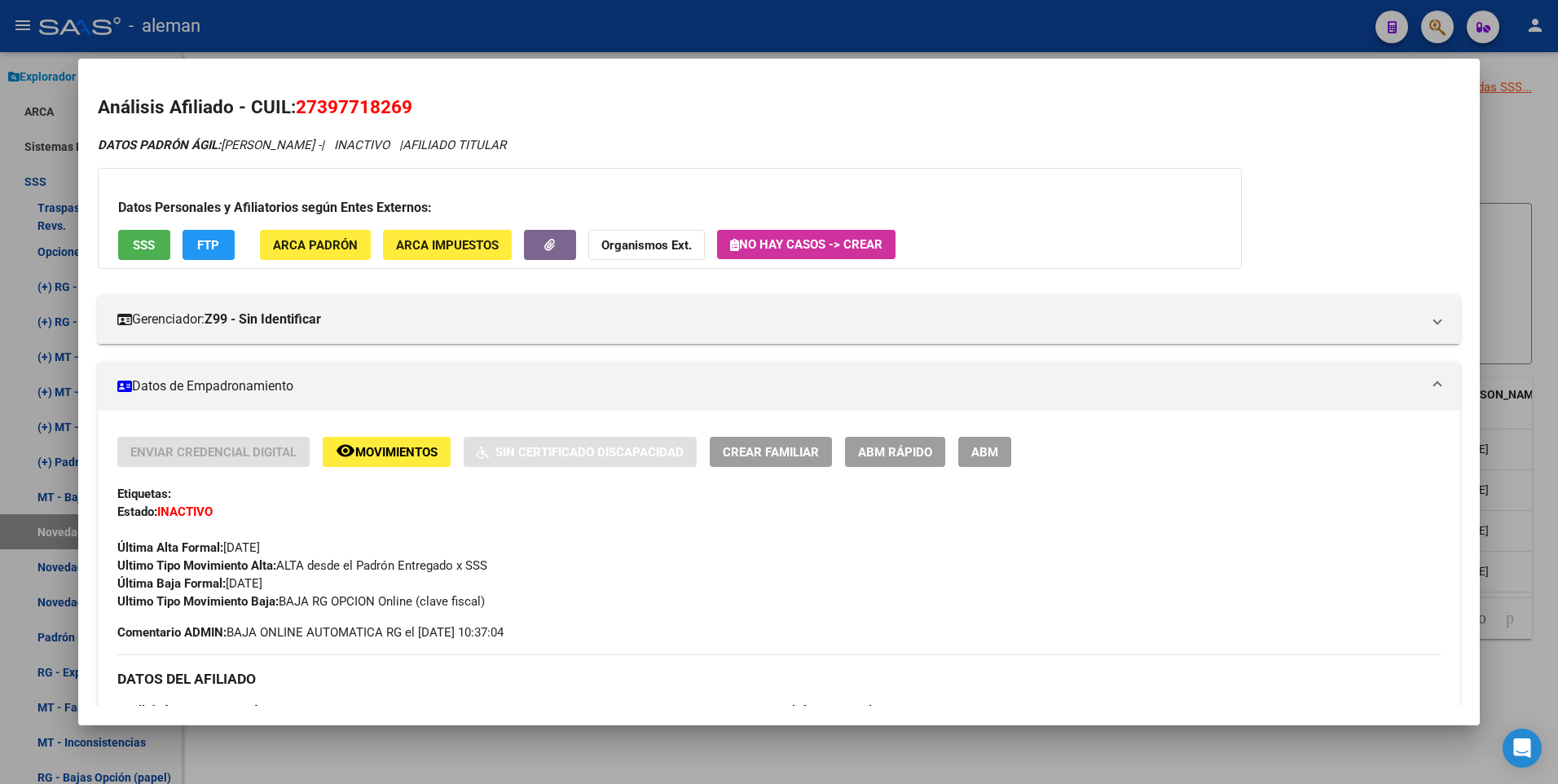
click at [1556, 490] on div at bounding box center [779, 392] width 1558 height 784
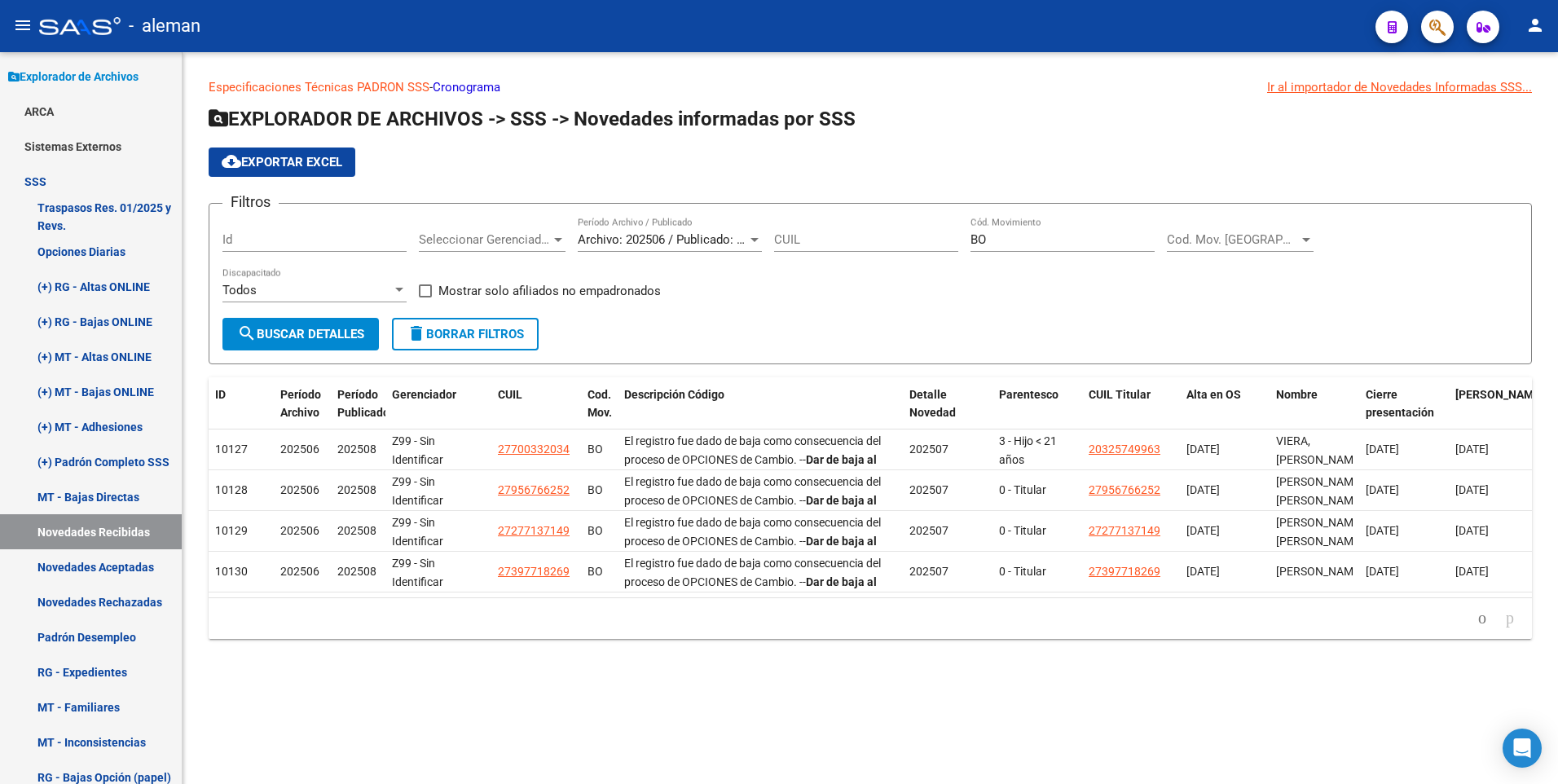
click at [997, 237] on input "BO" at bounding box center [1062, 239] width 184 height 15
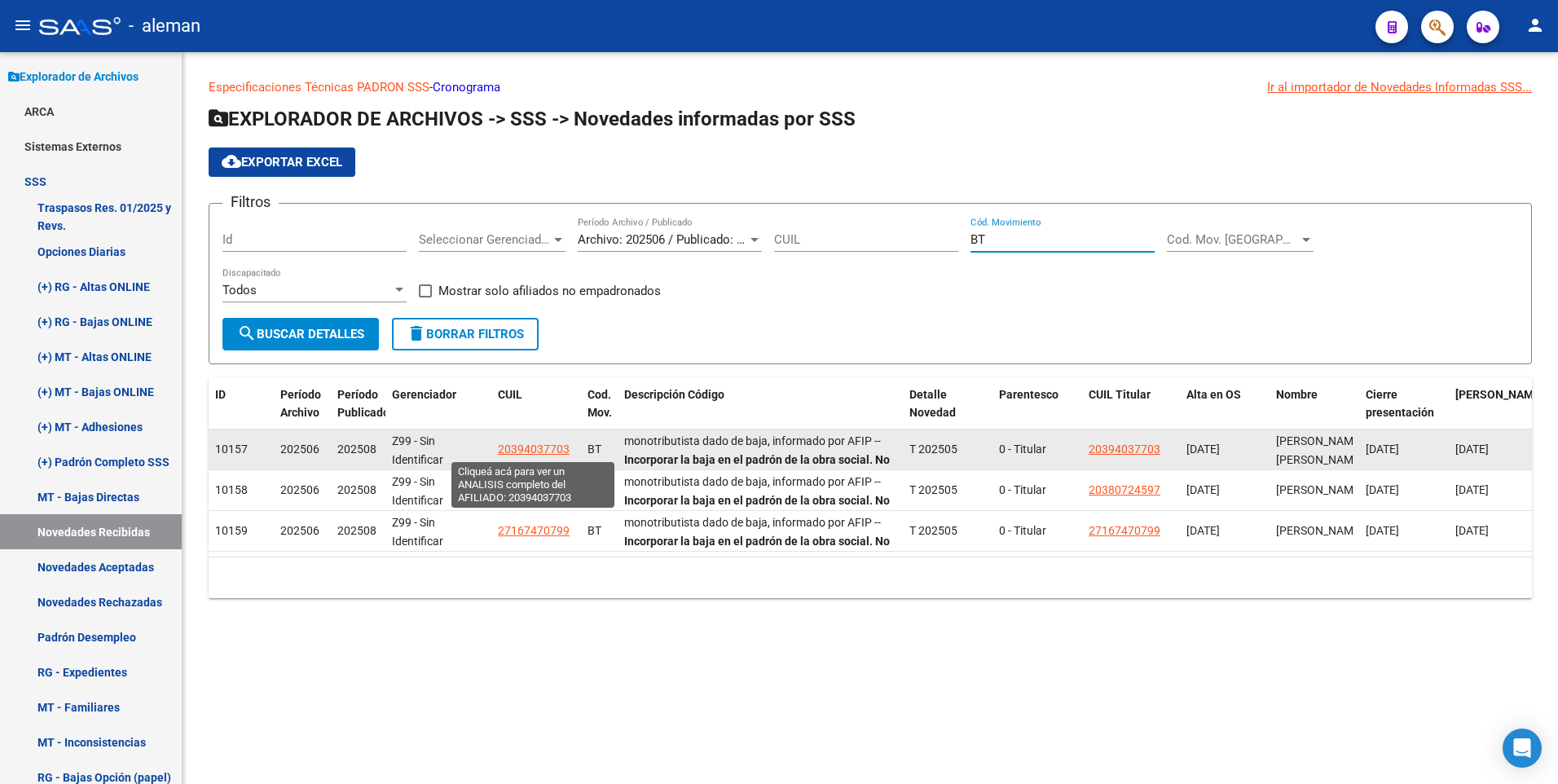
type input "BT"
click at [529, 449] on span "20394037703" at bounding box center [534, 449] width 72 height 13
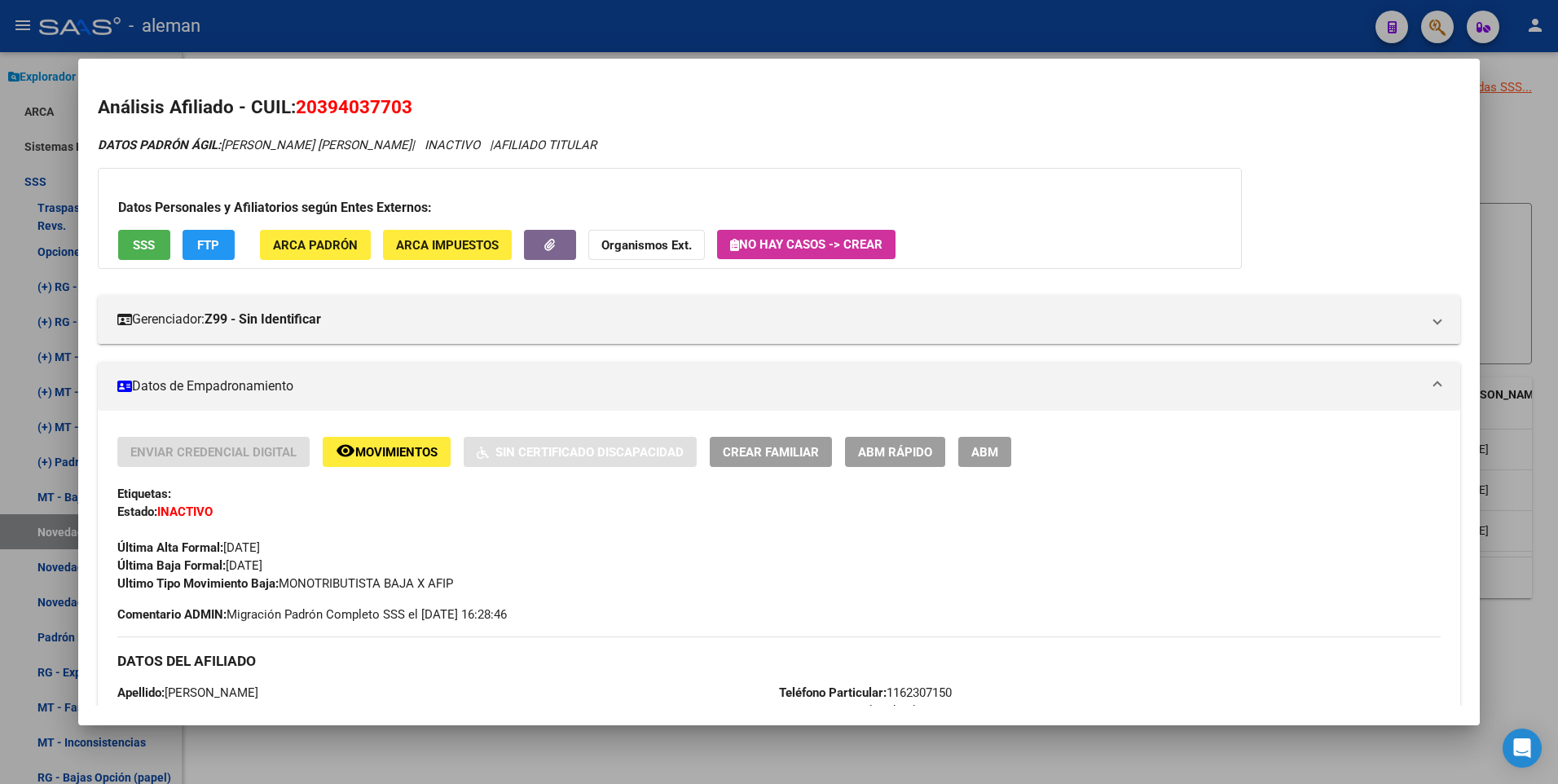
click at [1557, 404] on html "menu - aleman person Firma Express Reportes Padrón Traspasos x O.S. Traspasos x…" at bounding box center [779, 392] width 1558 height 784
click at [1537, 367] on div at bounding box center [779, 392] width 1558 height 784
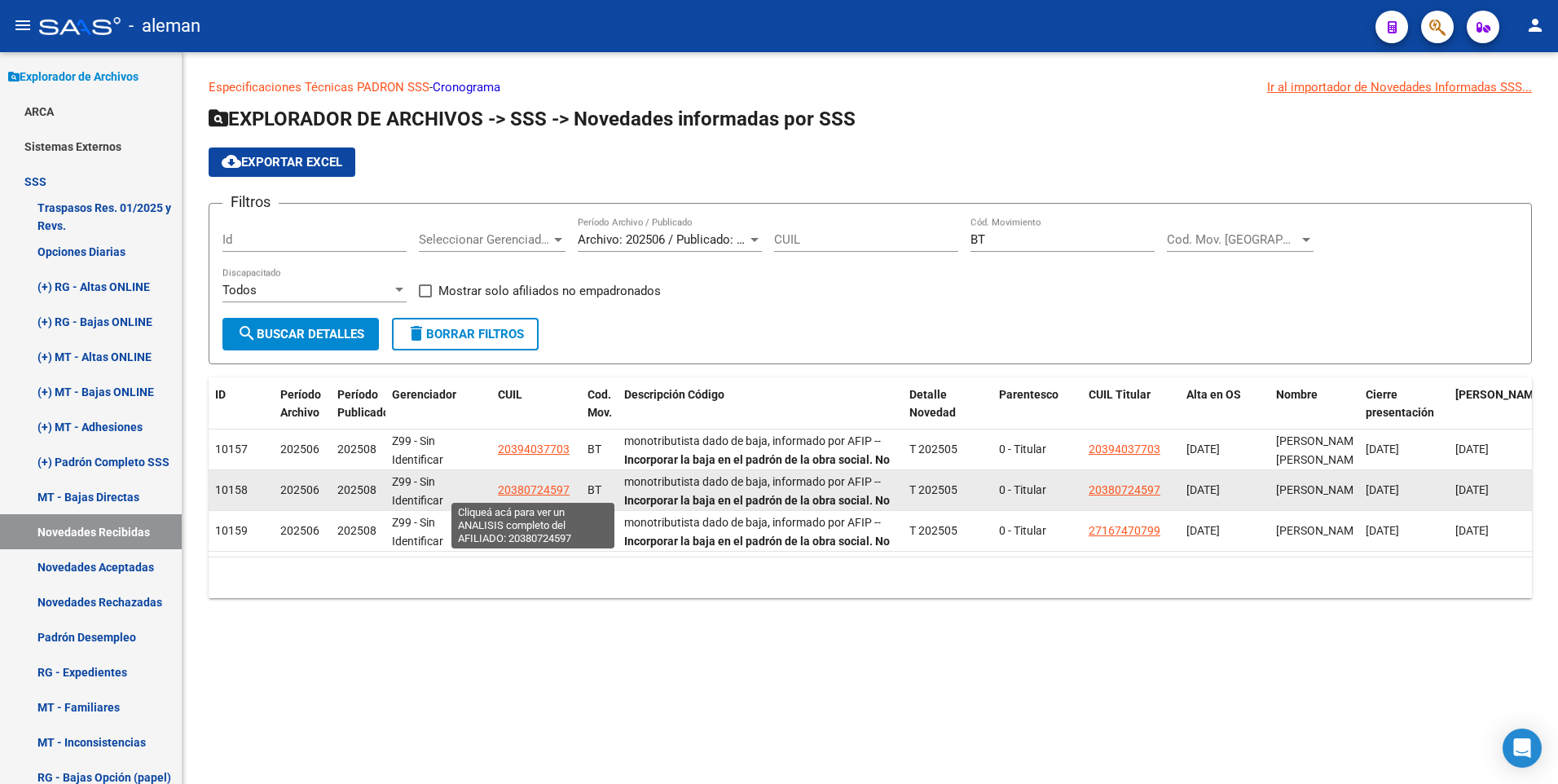
click at [522, 493] on span "20380724597" at bounding box center [534, 490] width 72 height 13
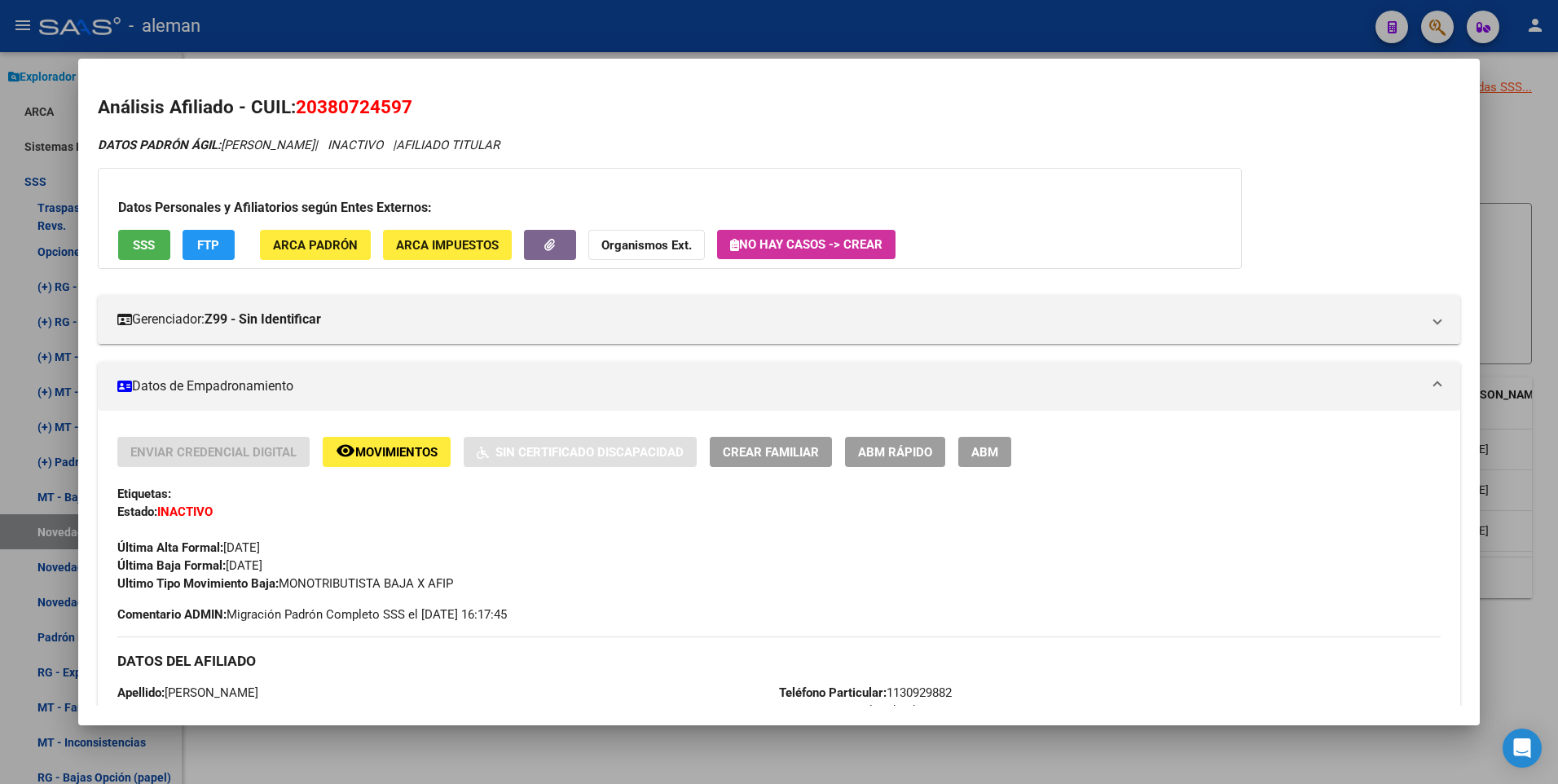
click at [1544, 443] on div at bounding box center [779, 392] width 1558 height 784
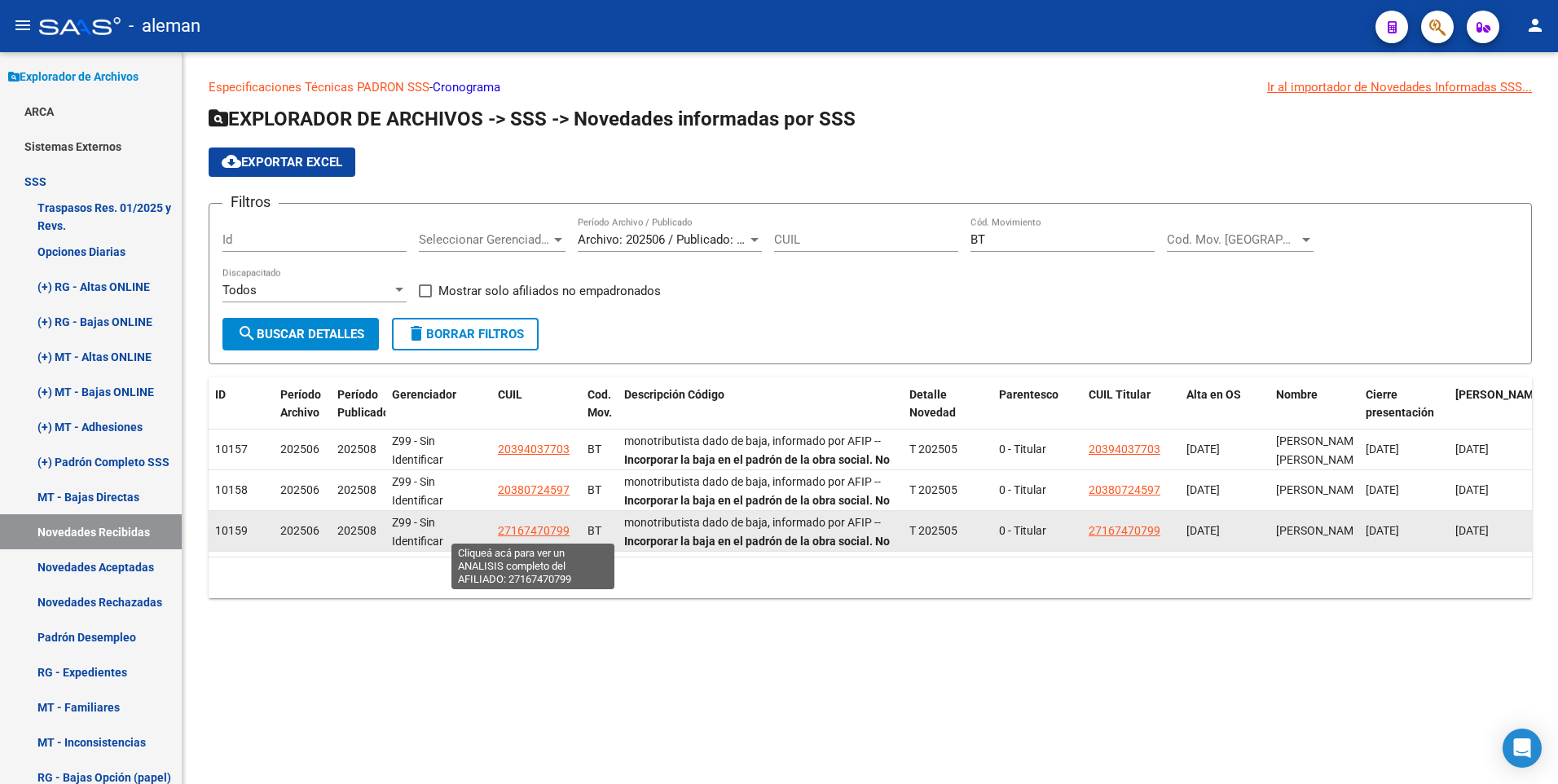
click at [530, 528] on span "27167470799" at bounding box center [534, 531] width 72 height 13
type textarea "27167470799"
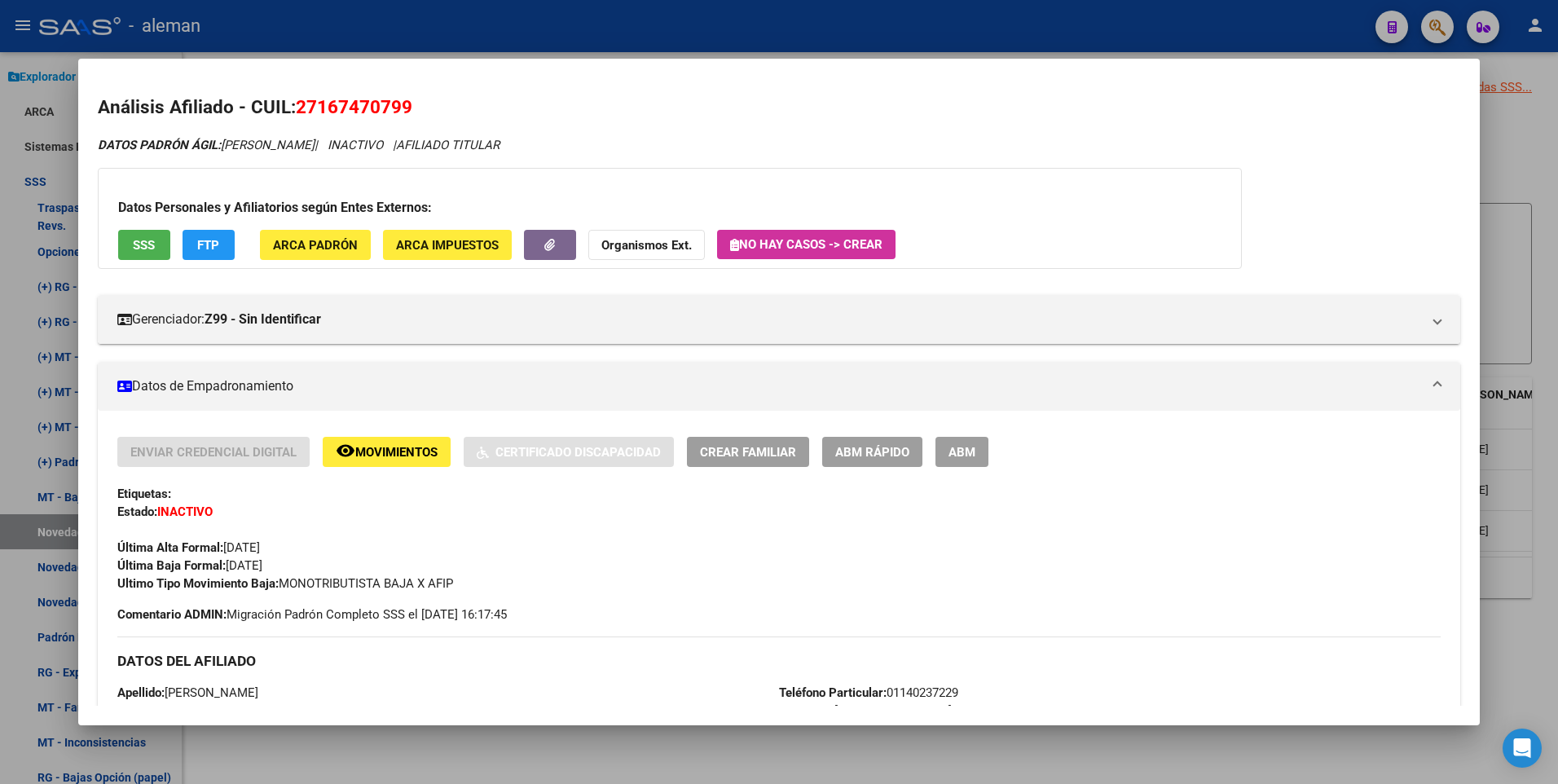
click at [1537, 374] on div at bounding box center [779, 392] width 1558 height 784
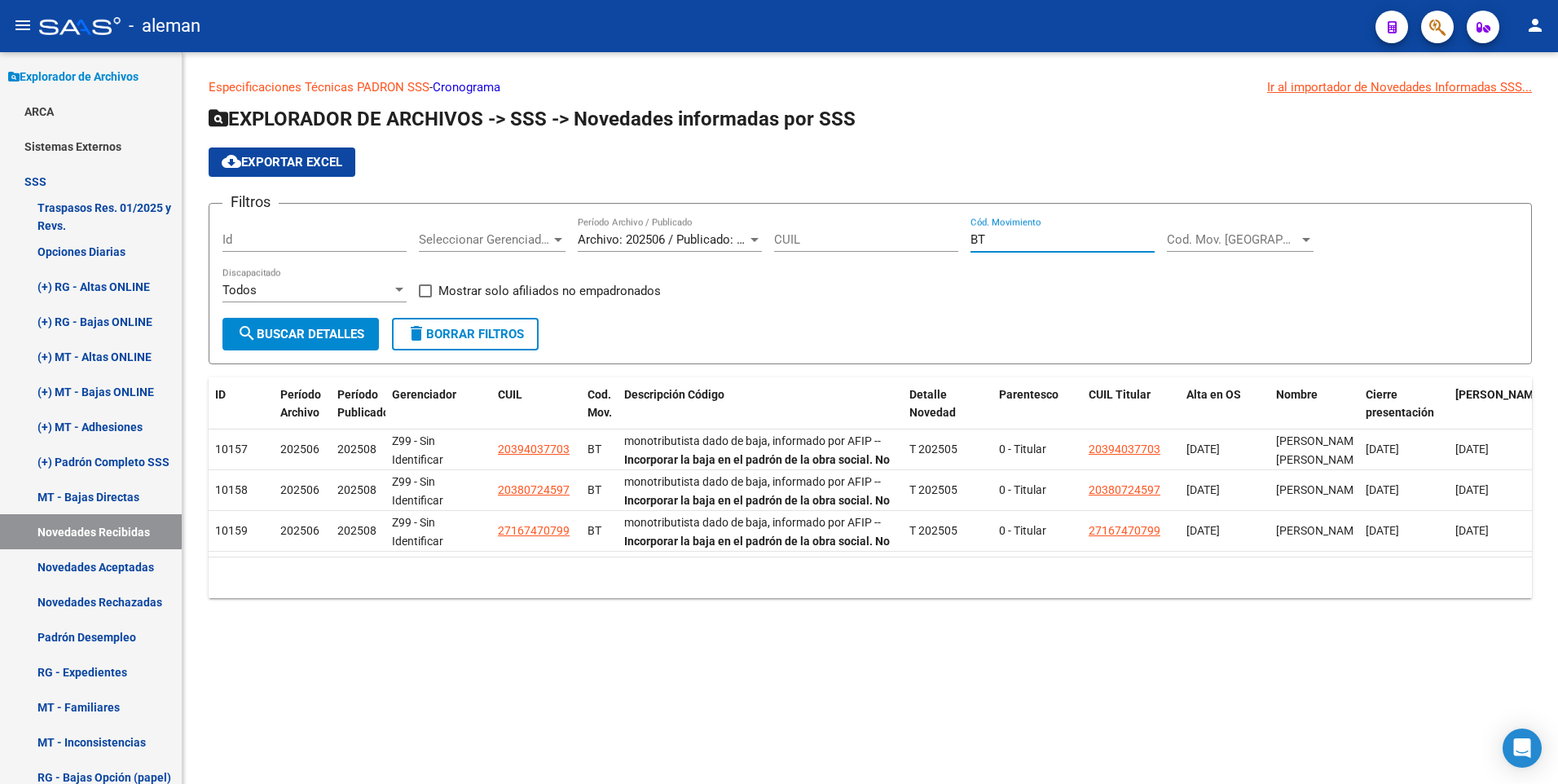
click at [997, 235] on input "BT" at bounding box center [1062, 239] width 184 height 15
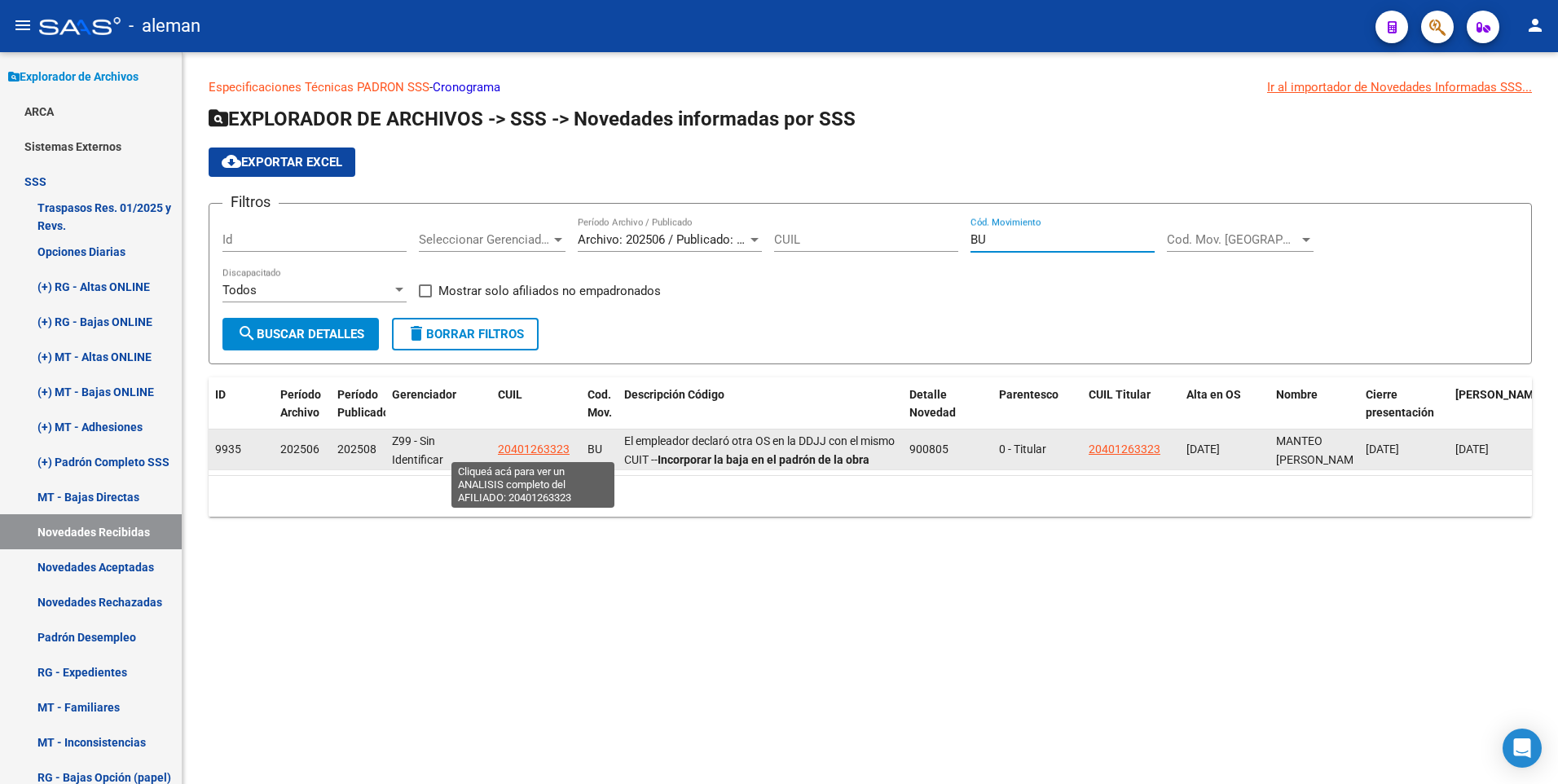
type input "BU"
click at [535, 444] on span "20401263323" at bounding box center [534, 449] width 72 height 13
type textarea "20401263323"
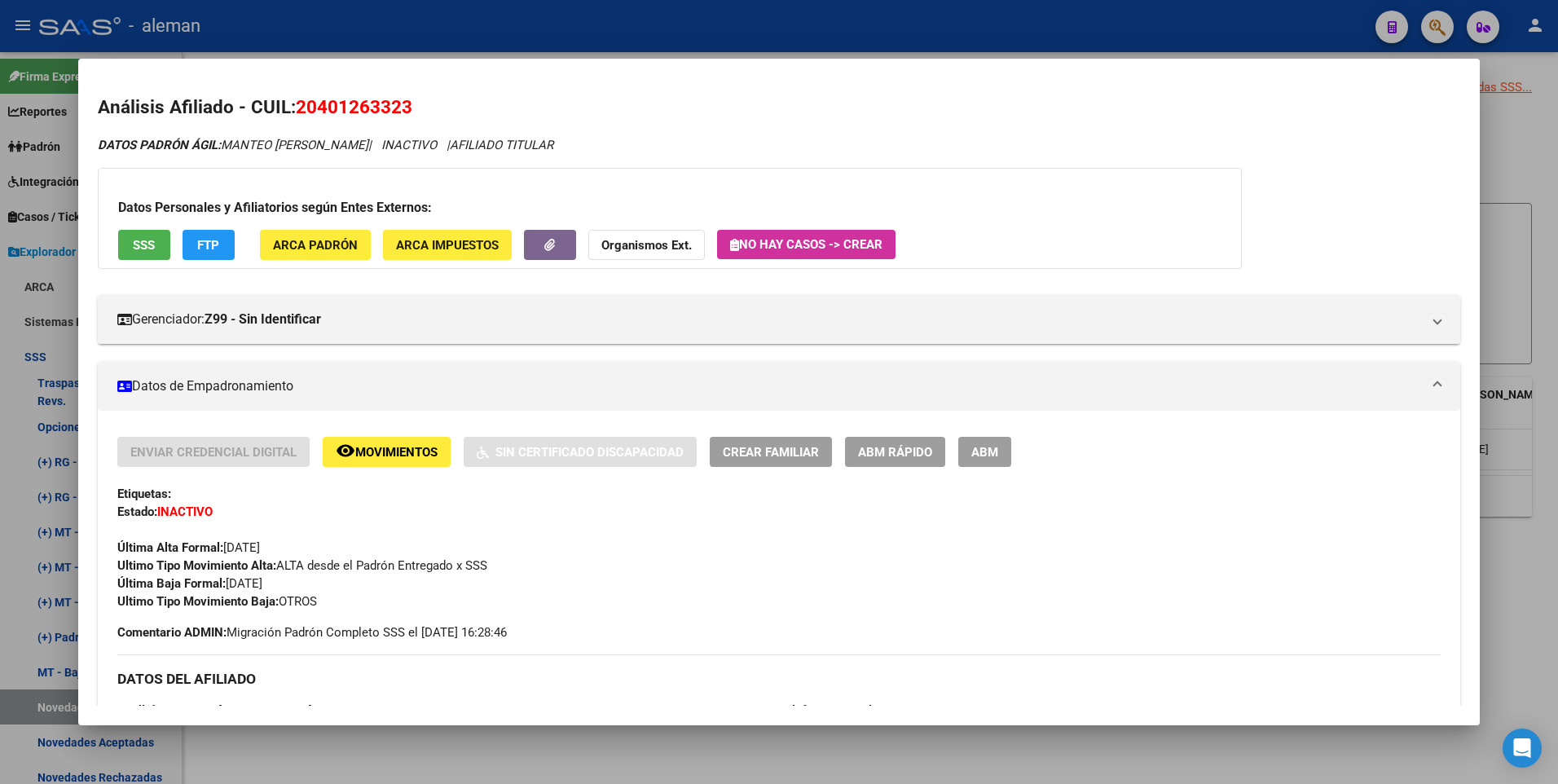
scroll to position [175, 0]
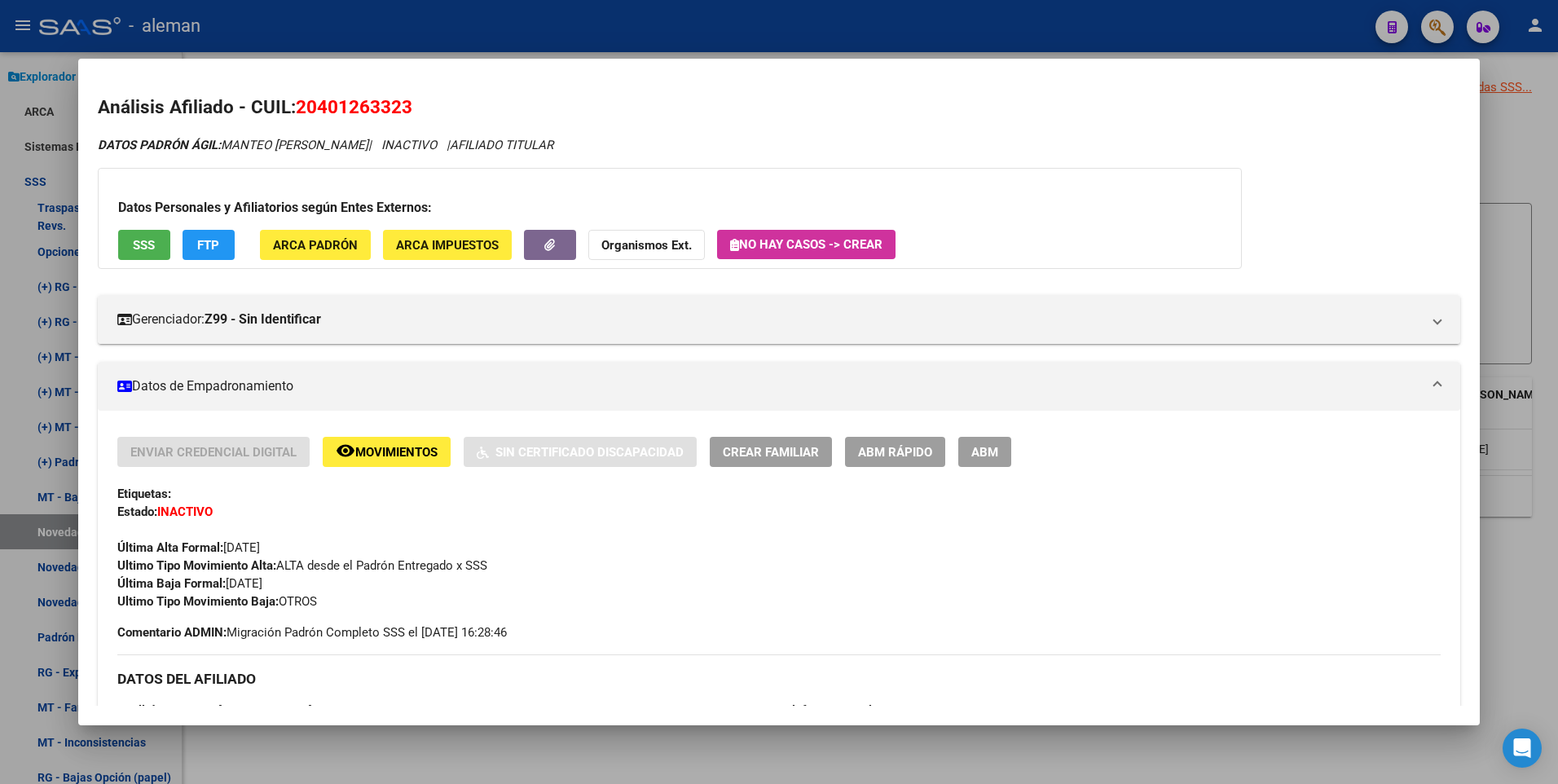
click at [1518, 154] on div at bounding box center [779, 392] width 1558 height 784
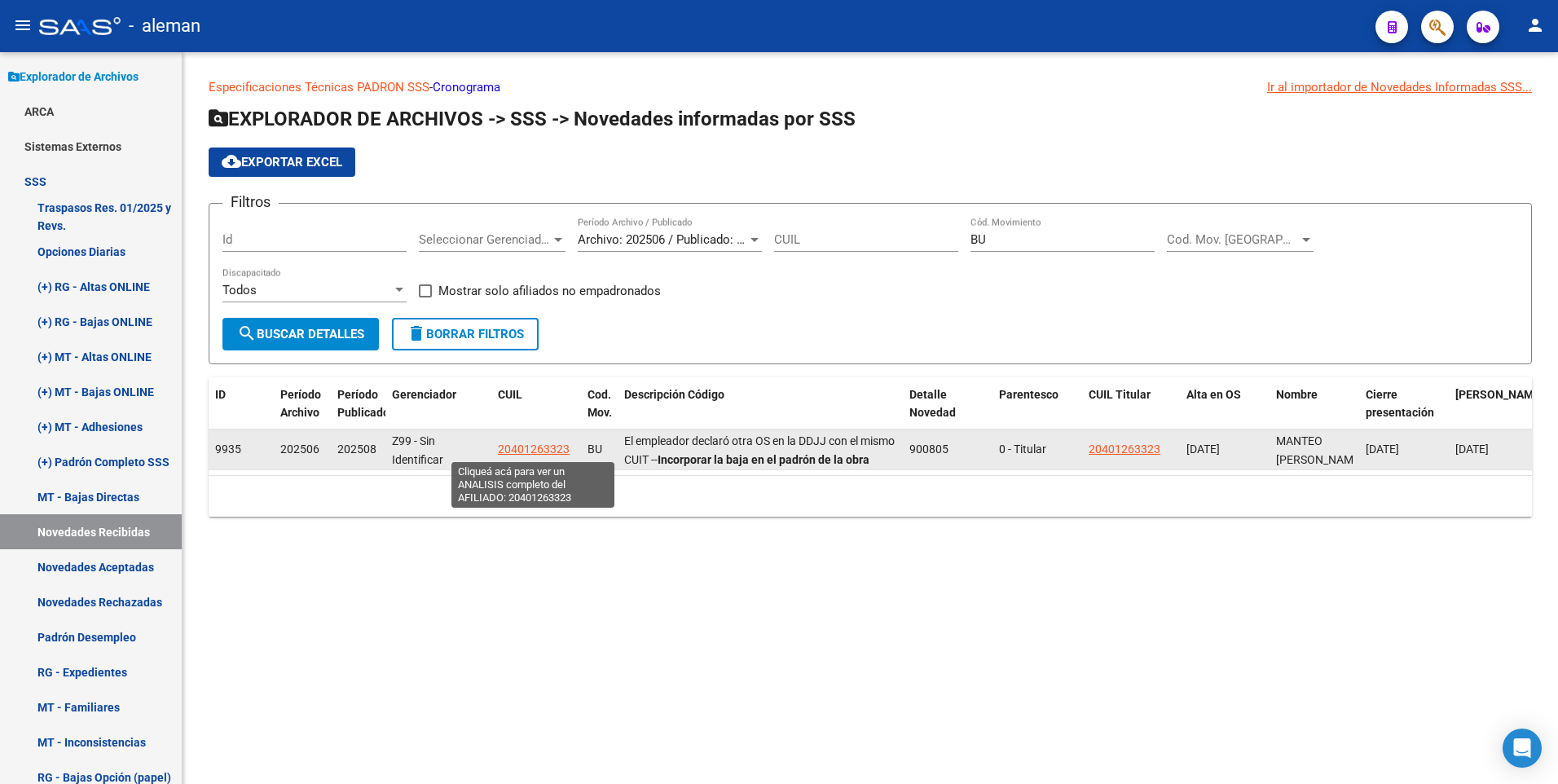
click at [531, 444] on span "20401263323" at bounding box center [534, 449] width 72 height 13
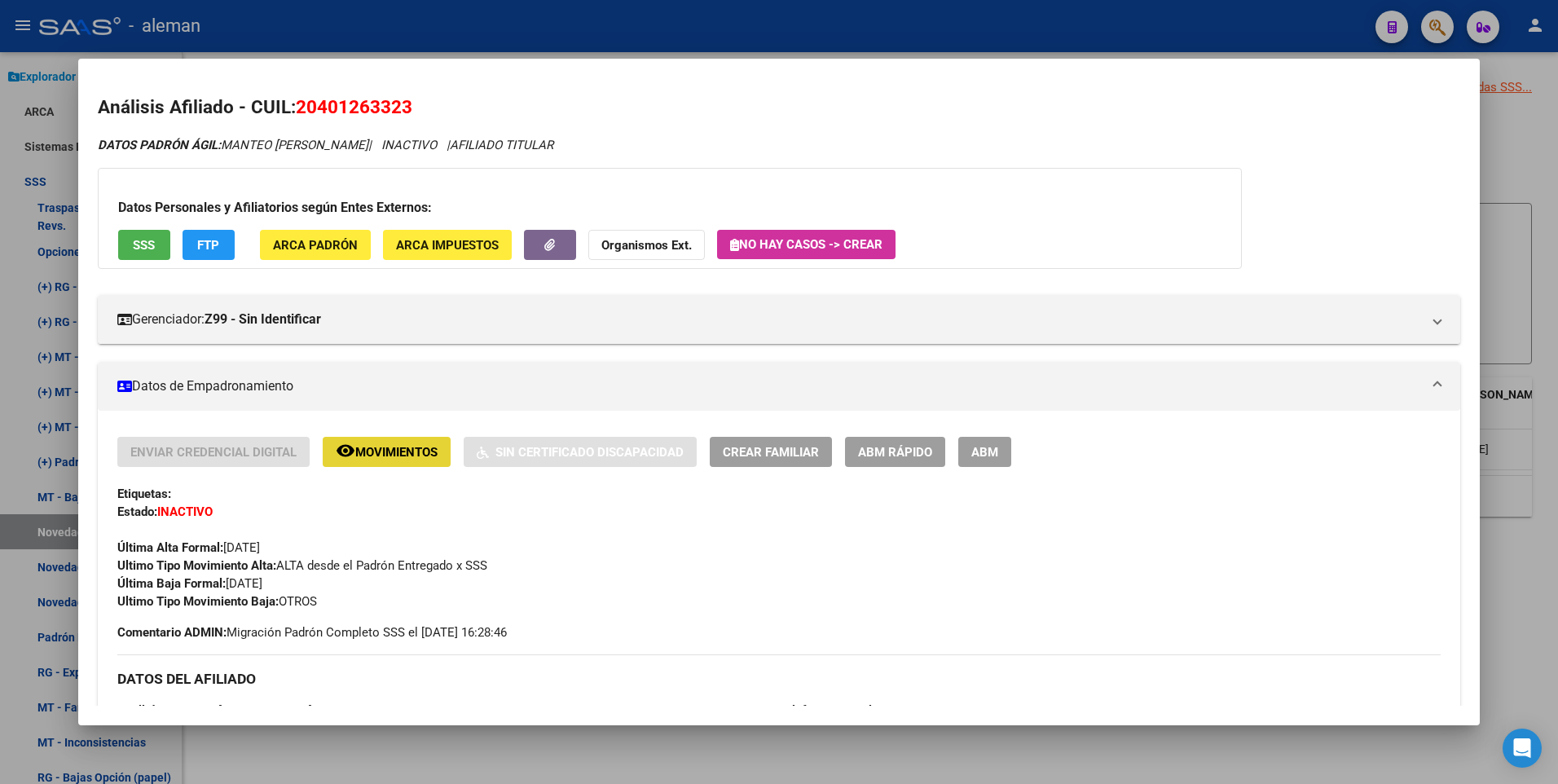
click at [381, 455] on span "Movimientos" at bounding box center [396, 452] width 82 height 15
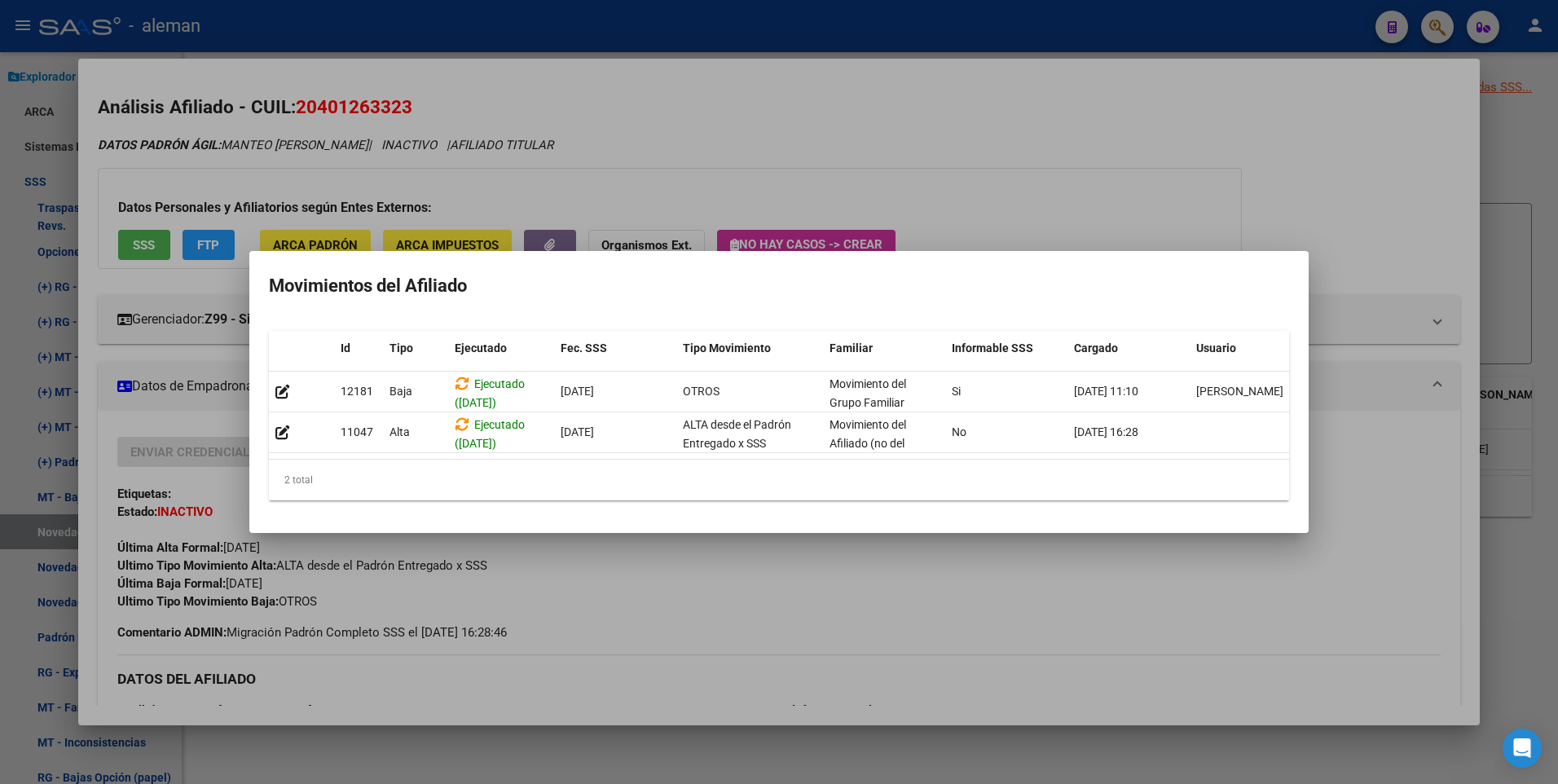
click at [1418, 185] on div at bounding box center [779, 392] width 1558 height 784
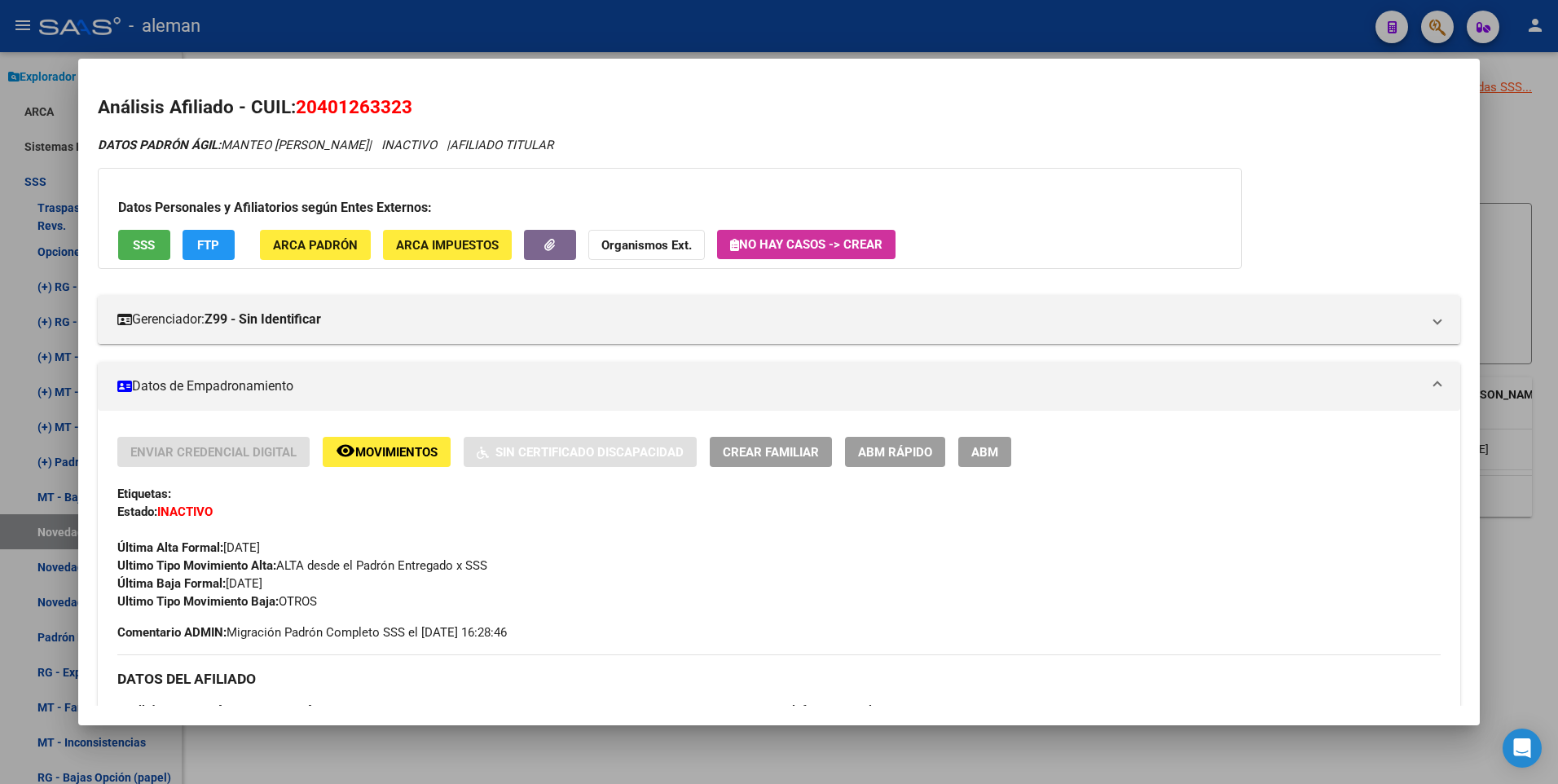
click at [1533, 169] on div at bounding box center [779, 392] width 1558 height 784
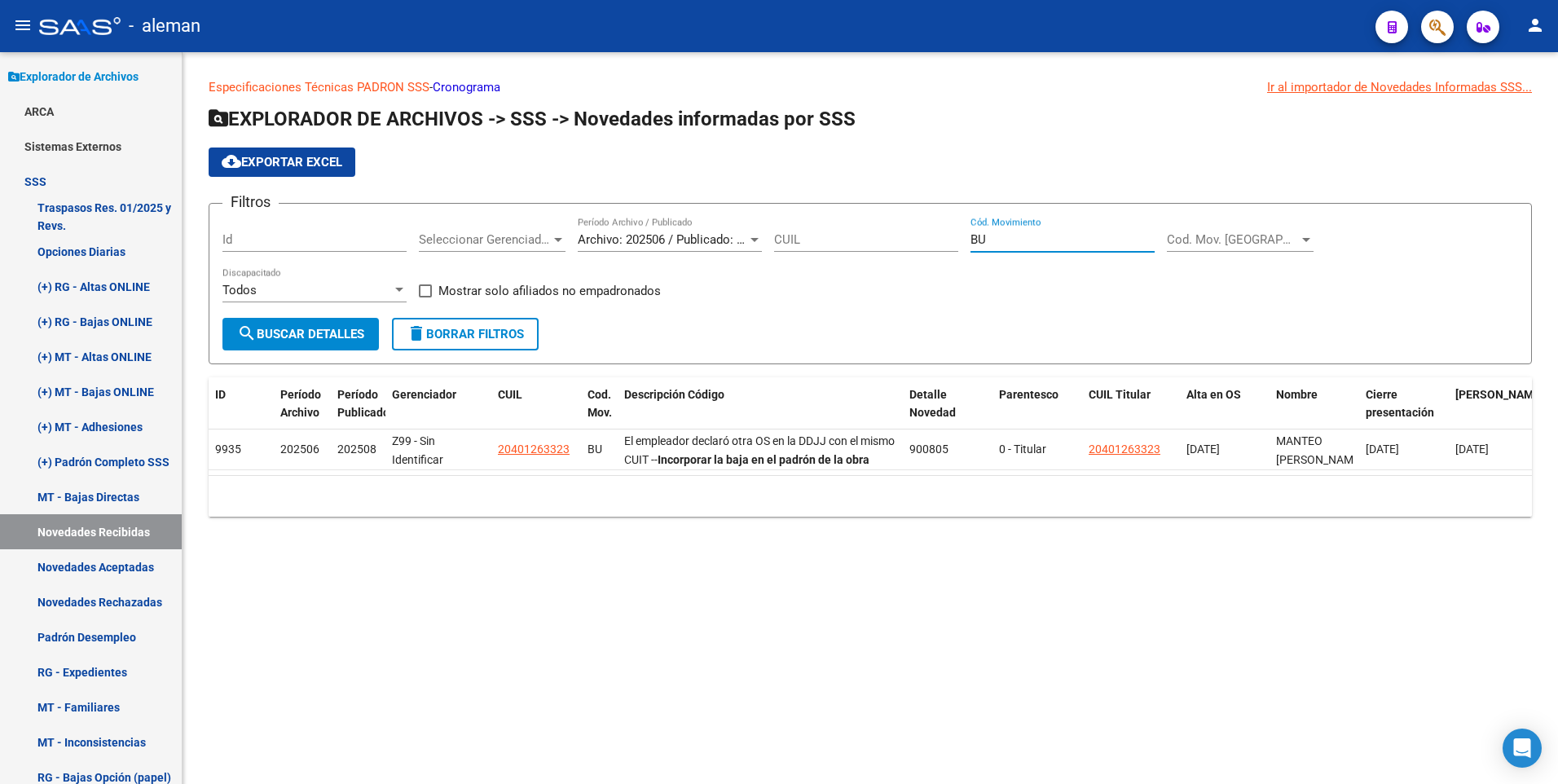
click at [1009, 239] on input "BU" at bounding box center [1062, 239] width 184 height 15
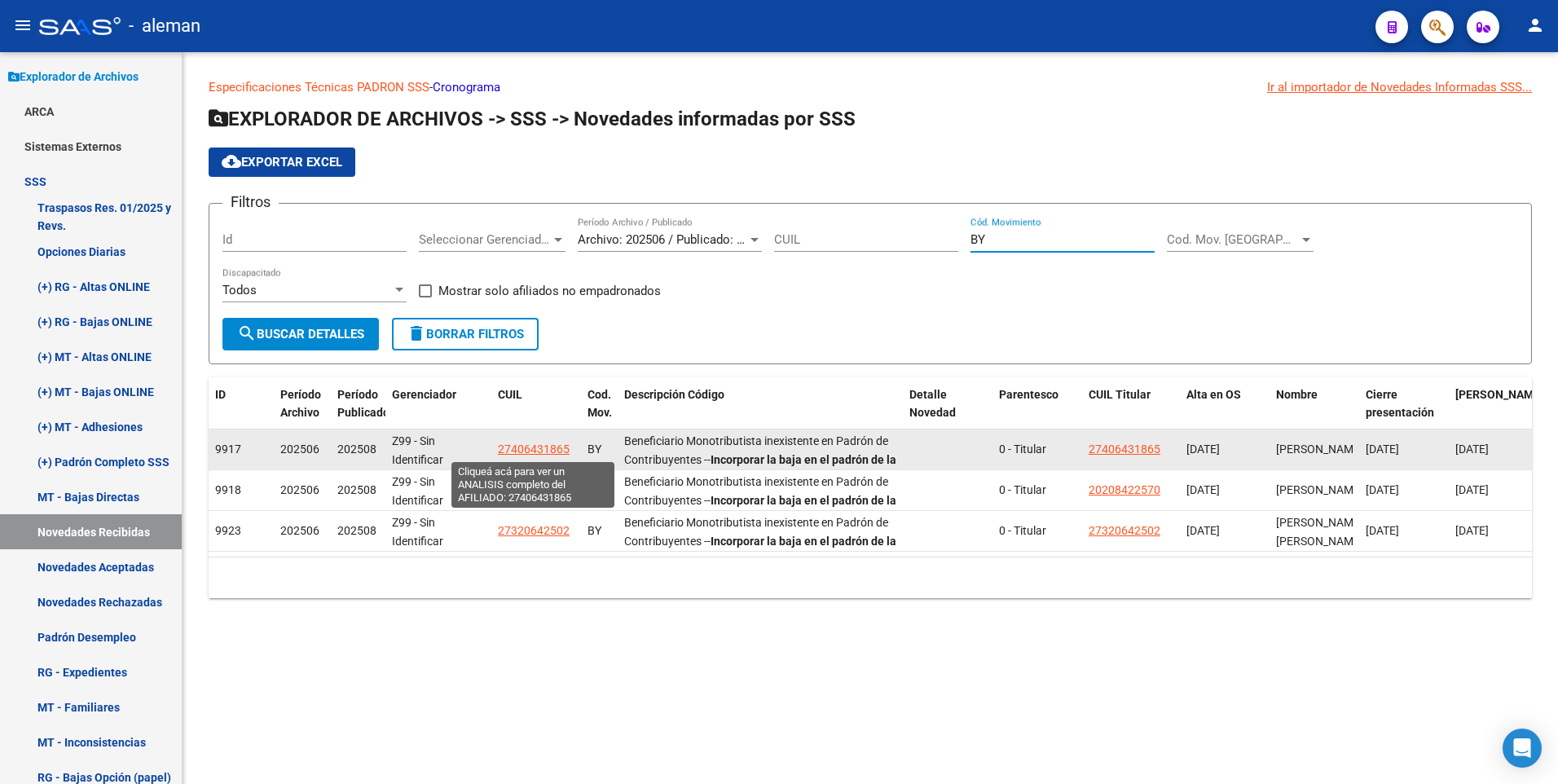
type input "BY"
click at [541, 446] on span "27406431865" at bounding box center [534, 449] width 72 height 13
type textarea "27406431865"
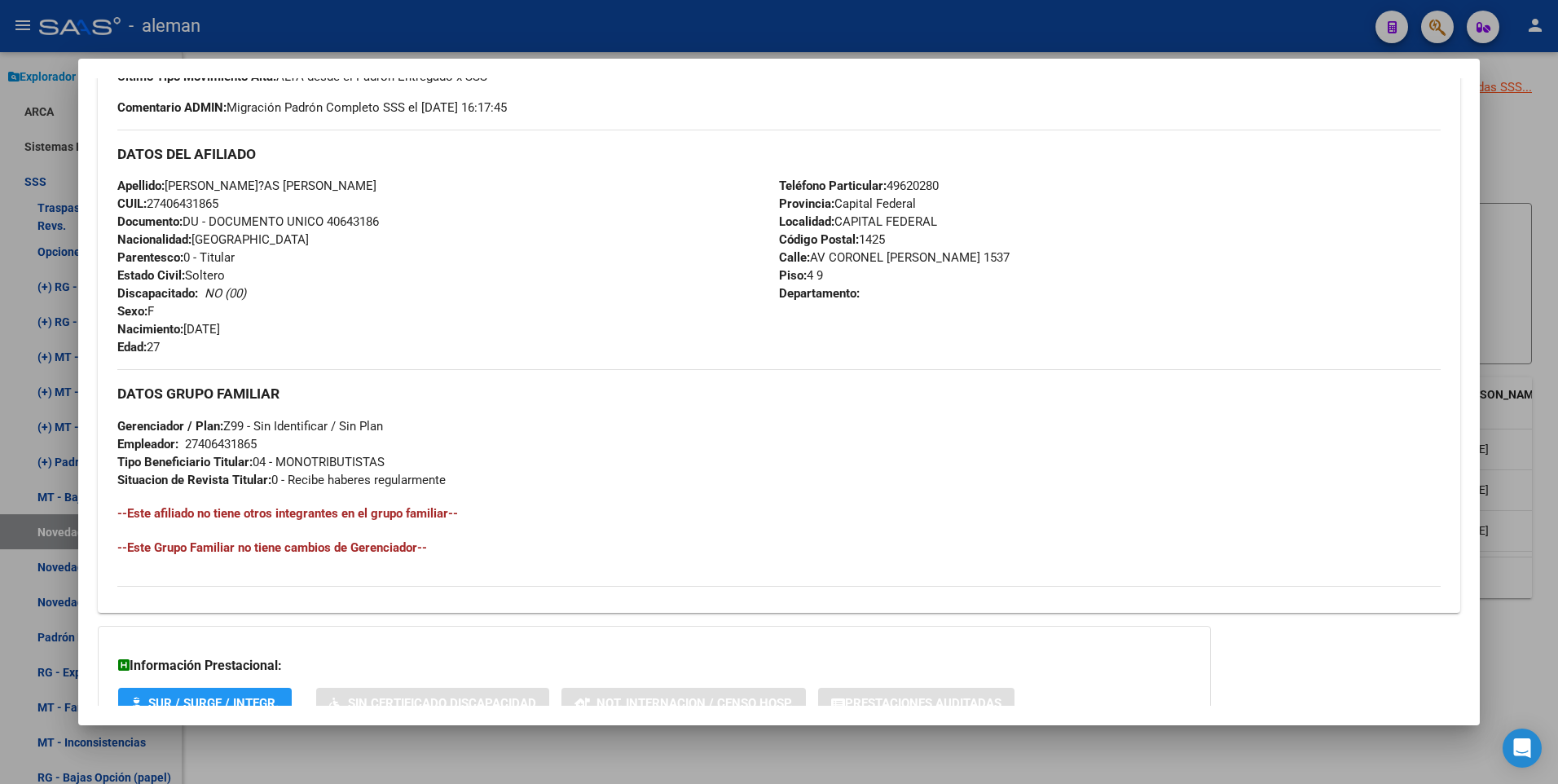
scroll to position [610, 0]
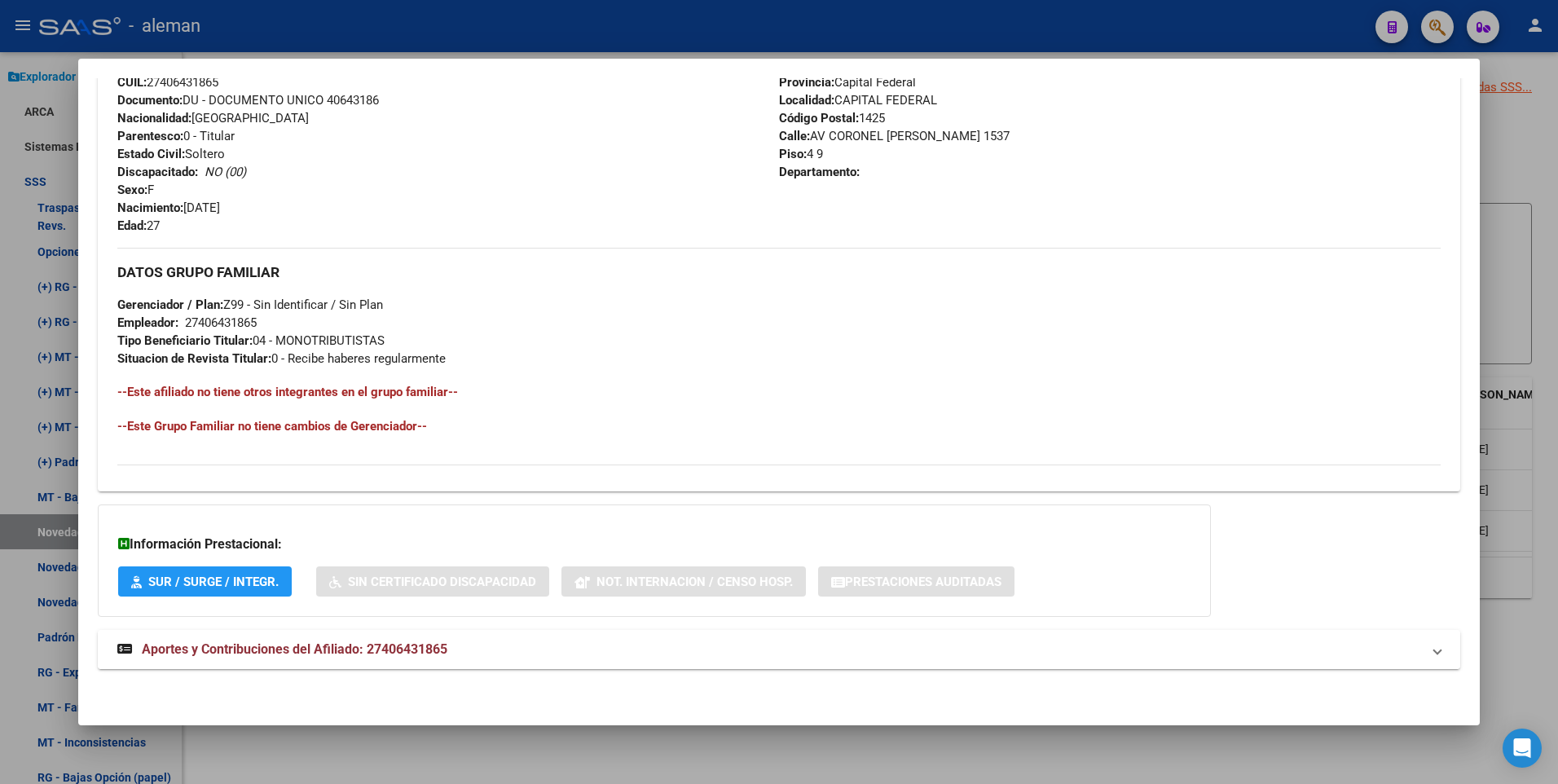
click at [378, 649] on span "Aportes y Contribuciones del Afiliado: 27406431865" at bounding box center [294, 649] width 306 height 15
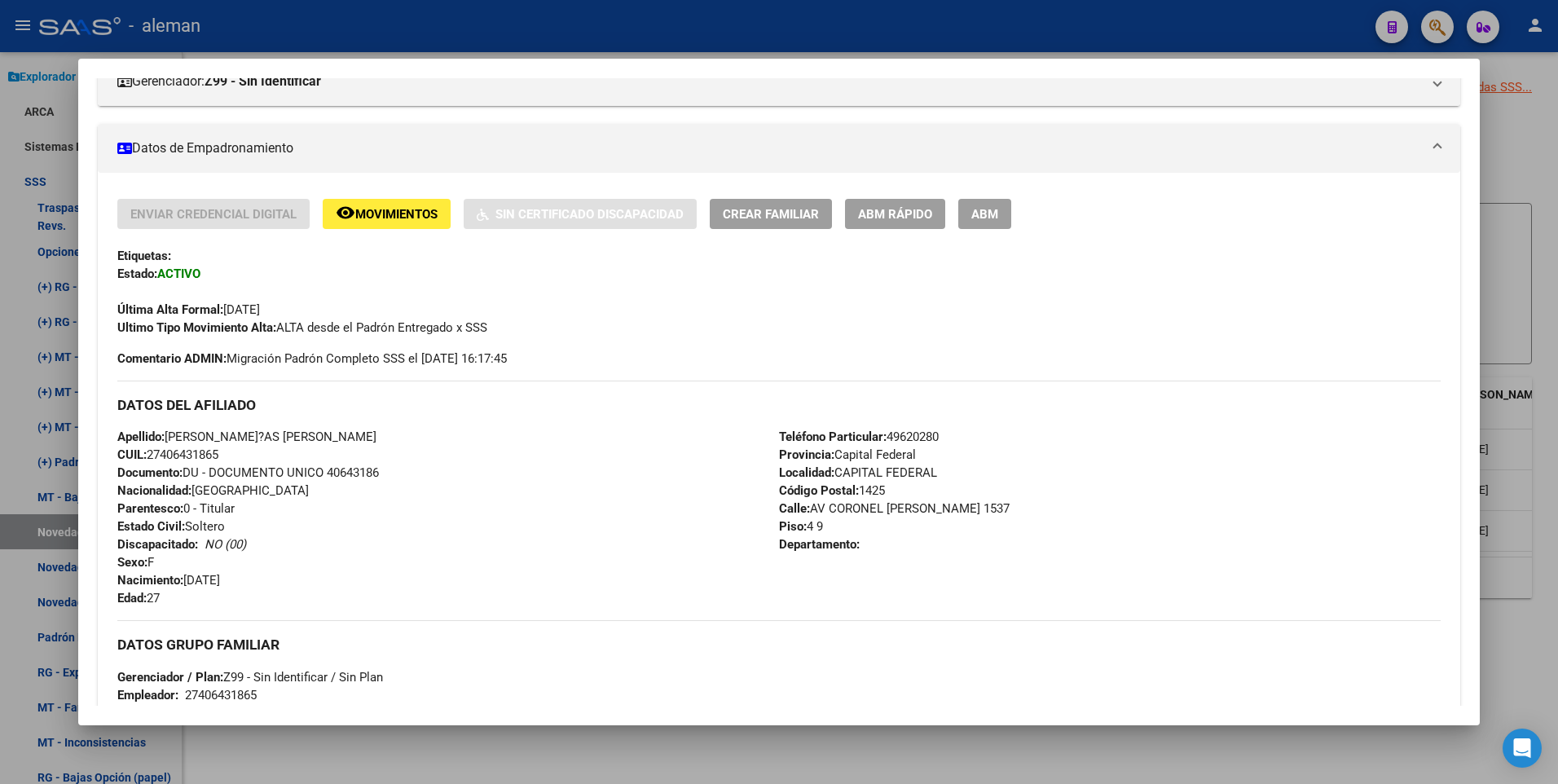
scroll to position [75, 0]
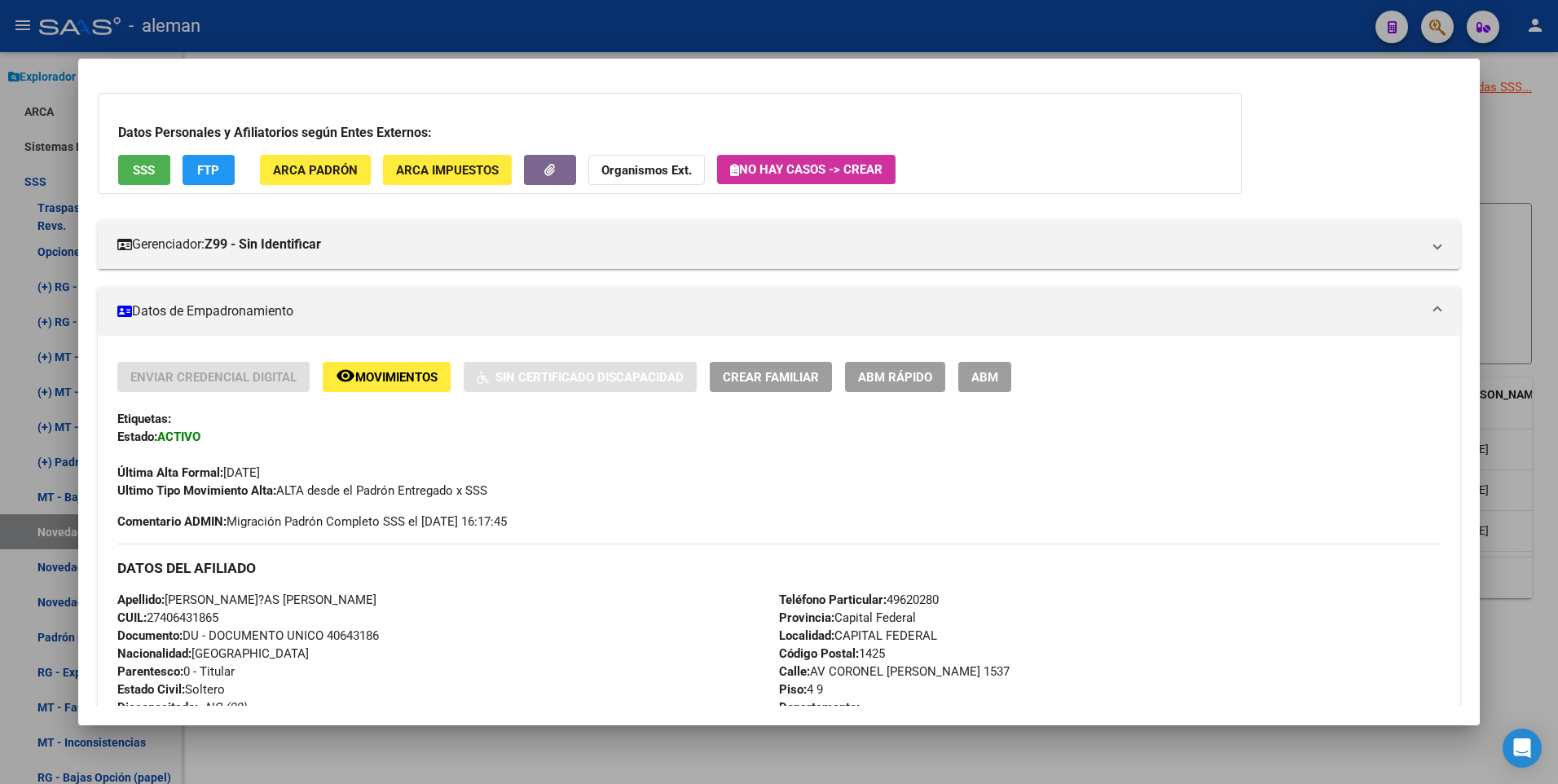
click at [659, 171] on strong "Organismos Ext." at bounding box center [647, 170] width 91 height 15
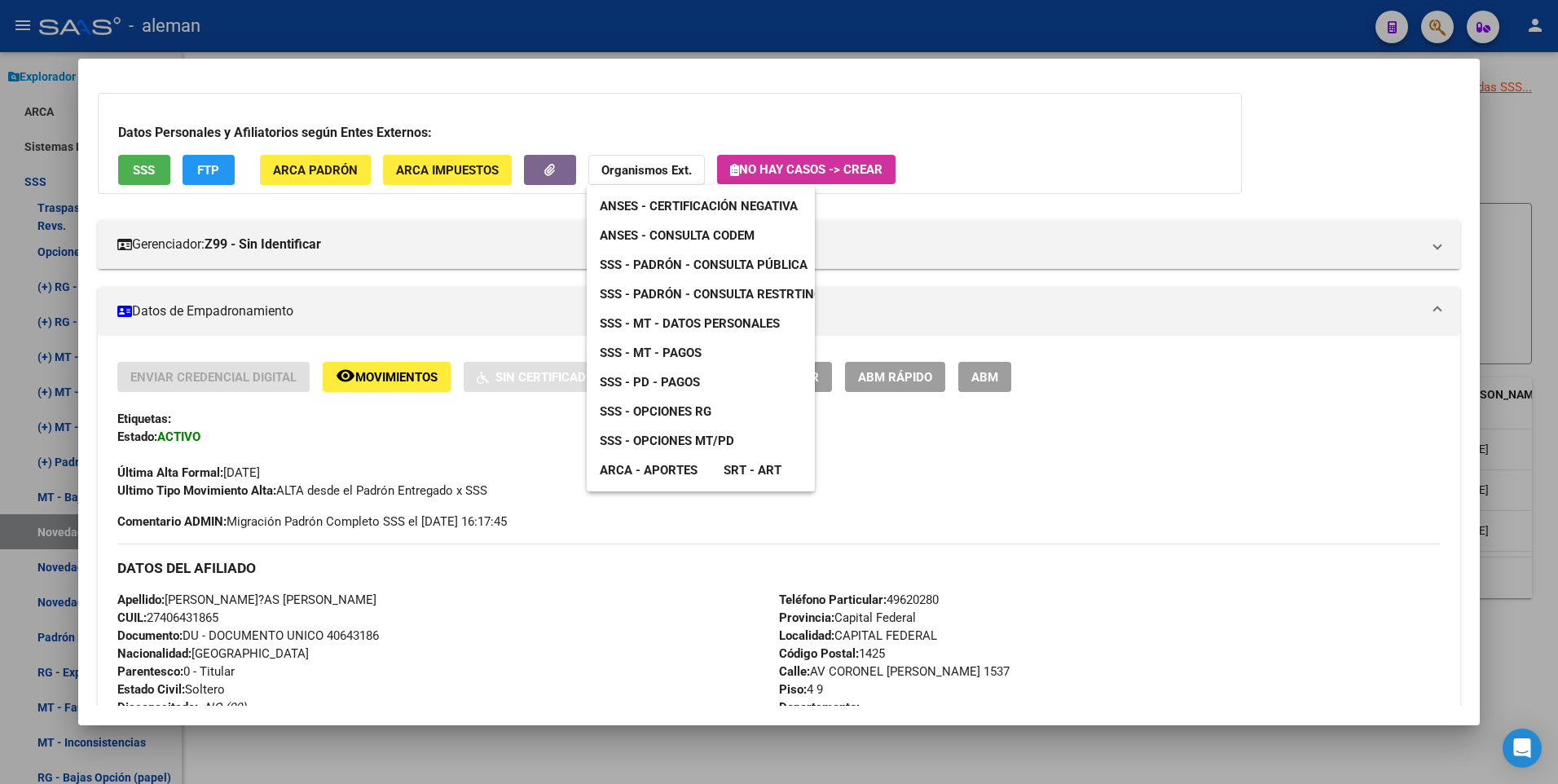
click at [663, 352] on span "SSS - MT - Pagos" at bounding box center [651, 353] width 102 height 15
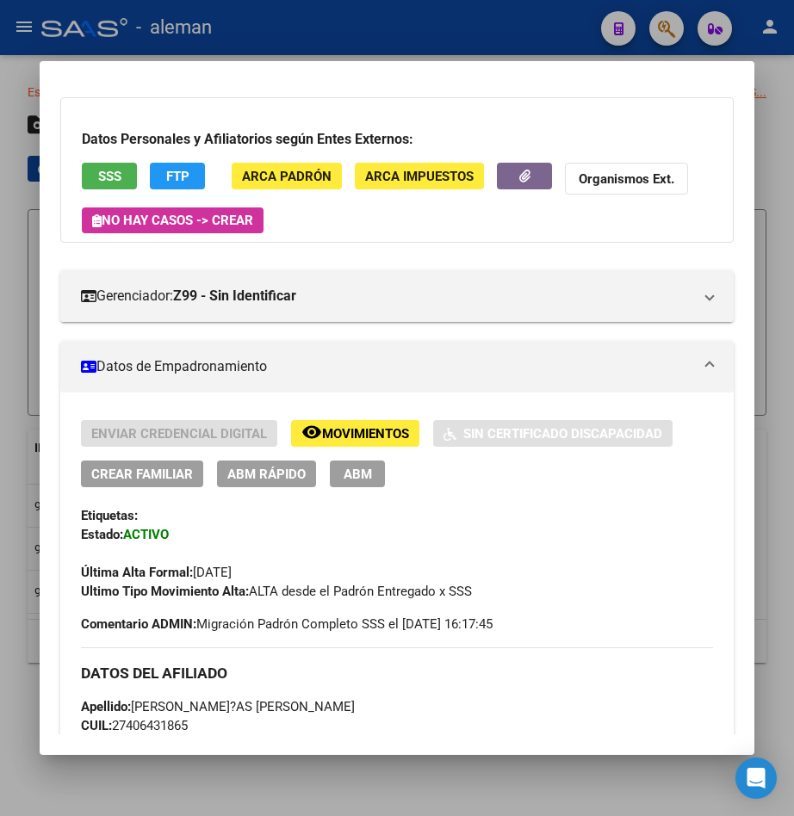
click at [652, 174] on strong "Organismos Ext." at bounding box center [627, 179] width 96 height 16
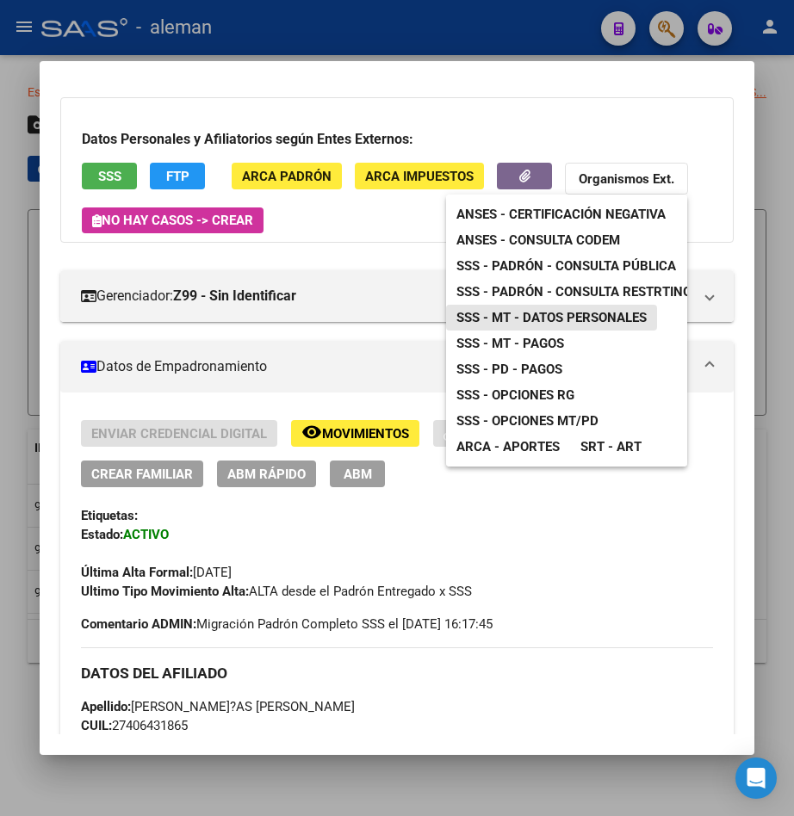
click at [557, 311] on span "SSS - MT - Datos Personales" at bounding box center [551, 318] width 190 height 16
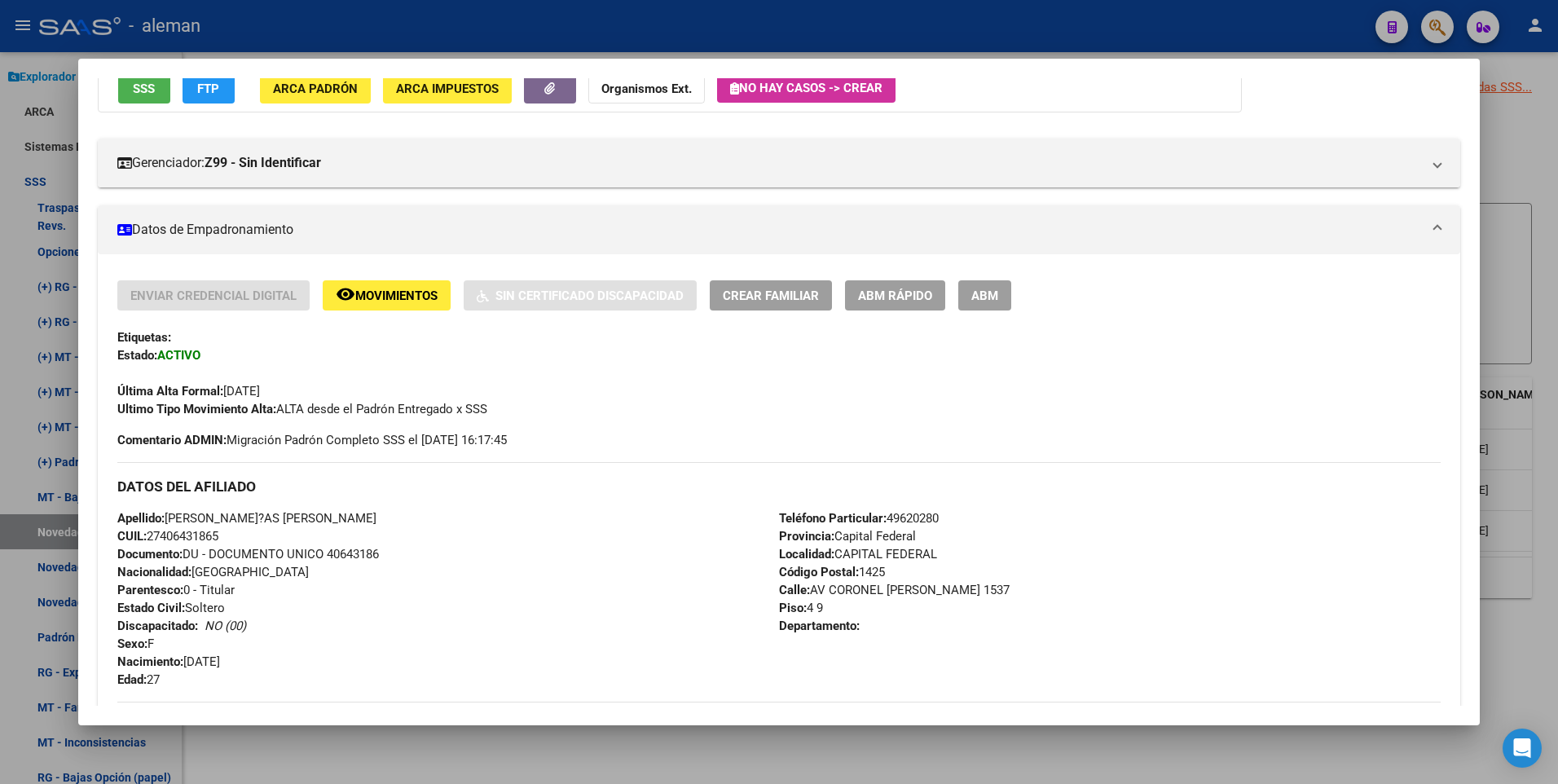
scroll to position [0, 0]
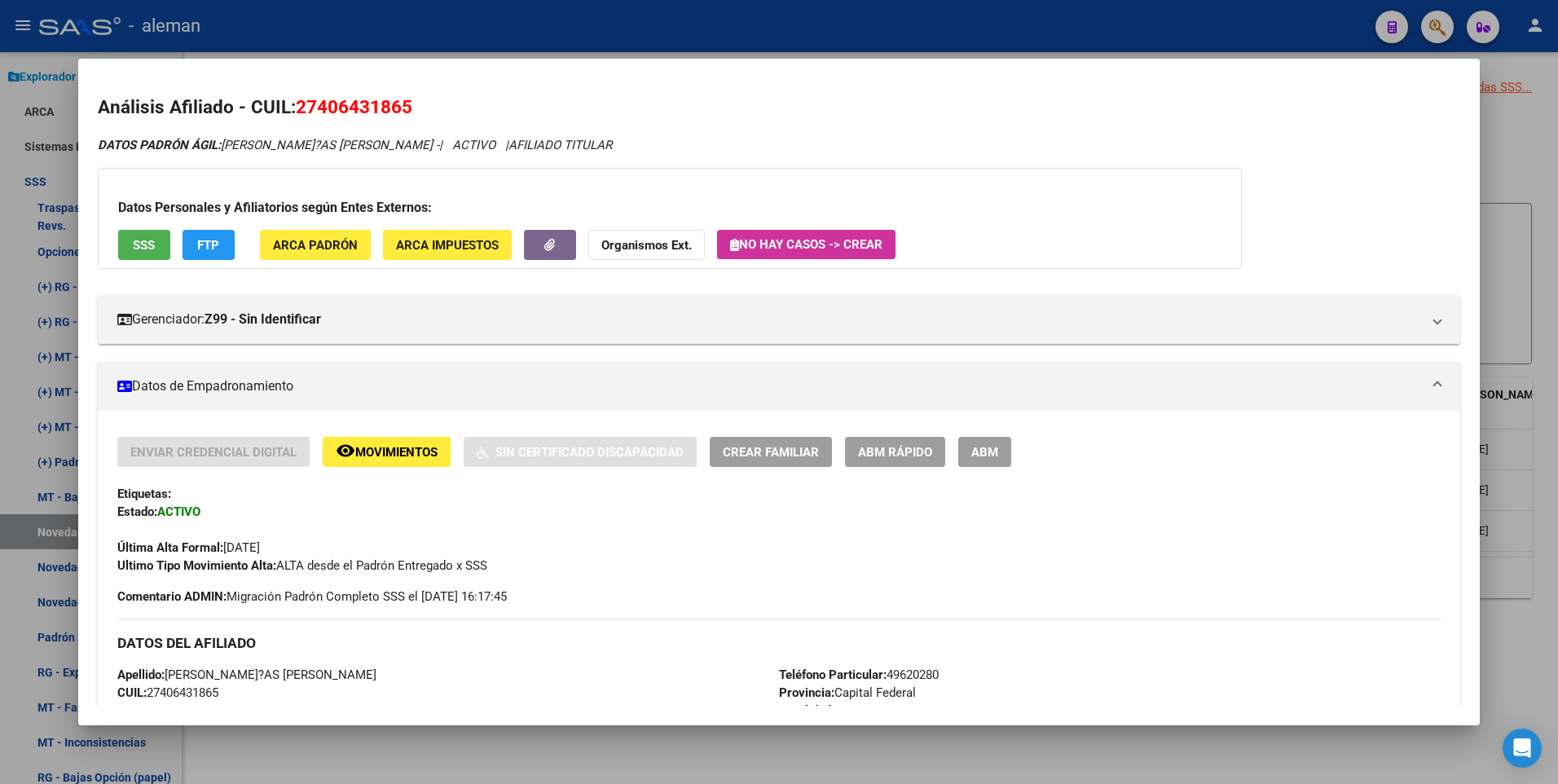
click at [983, 444] on span "ABM" at bounding box center [985, 452] width 26 height 15
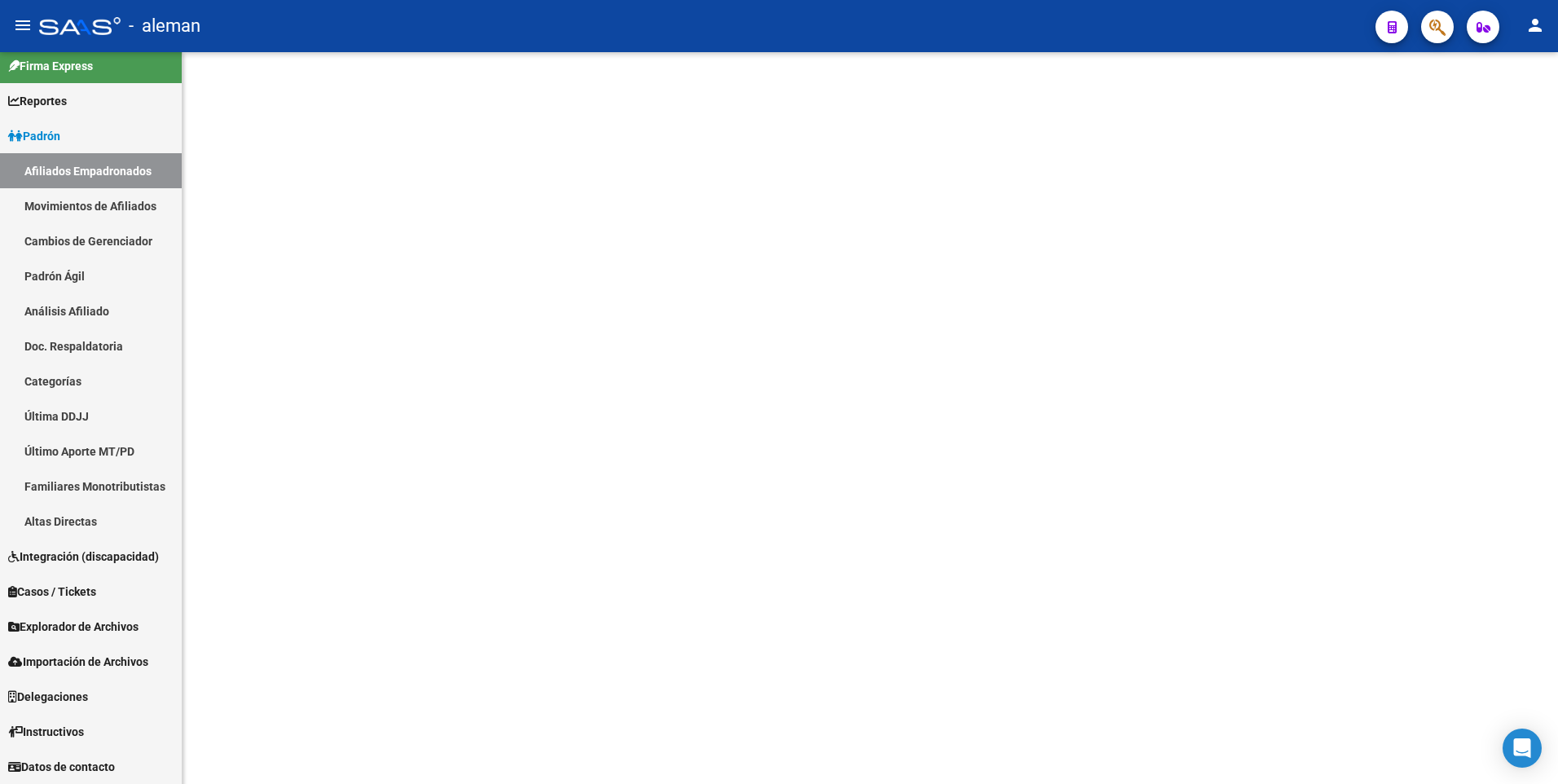
scroll to position [10, 0]
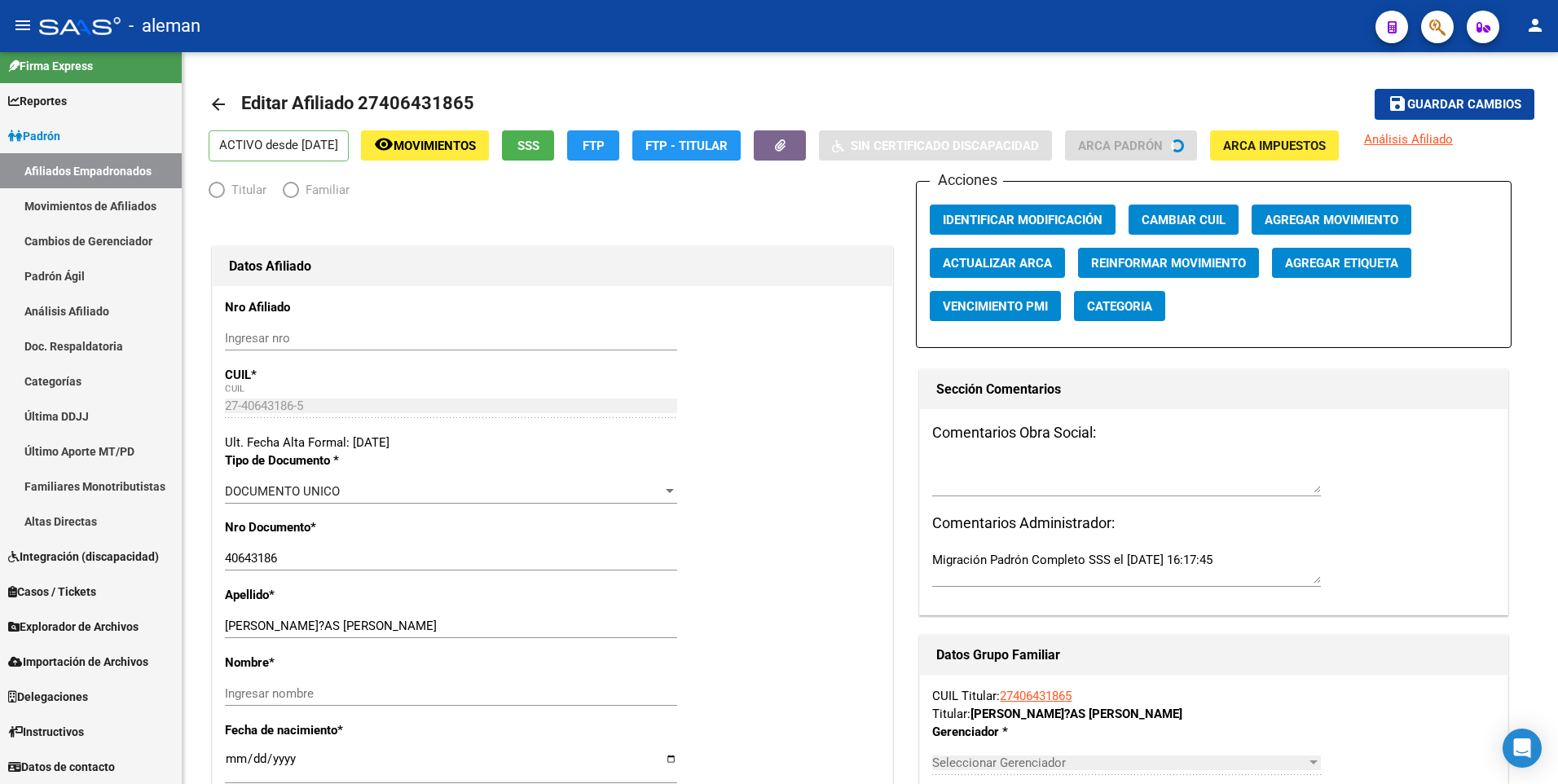
radio input "true"
type input "27-40643186-5"
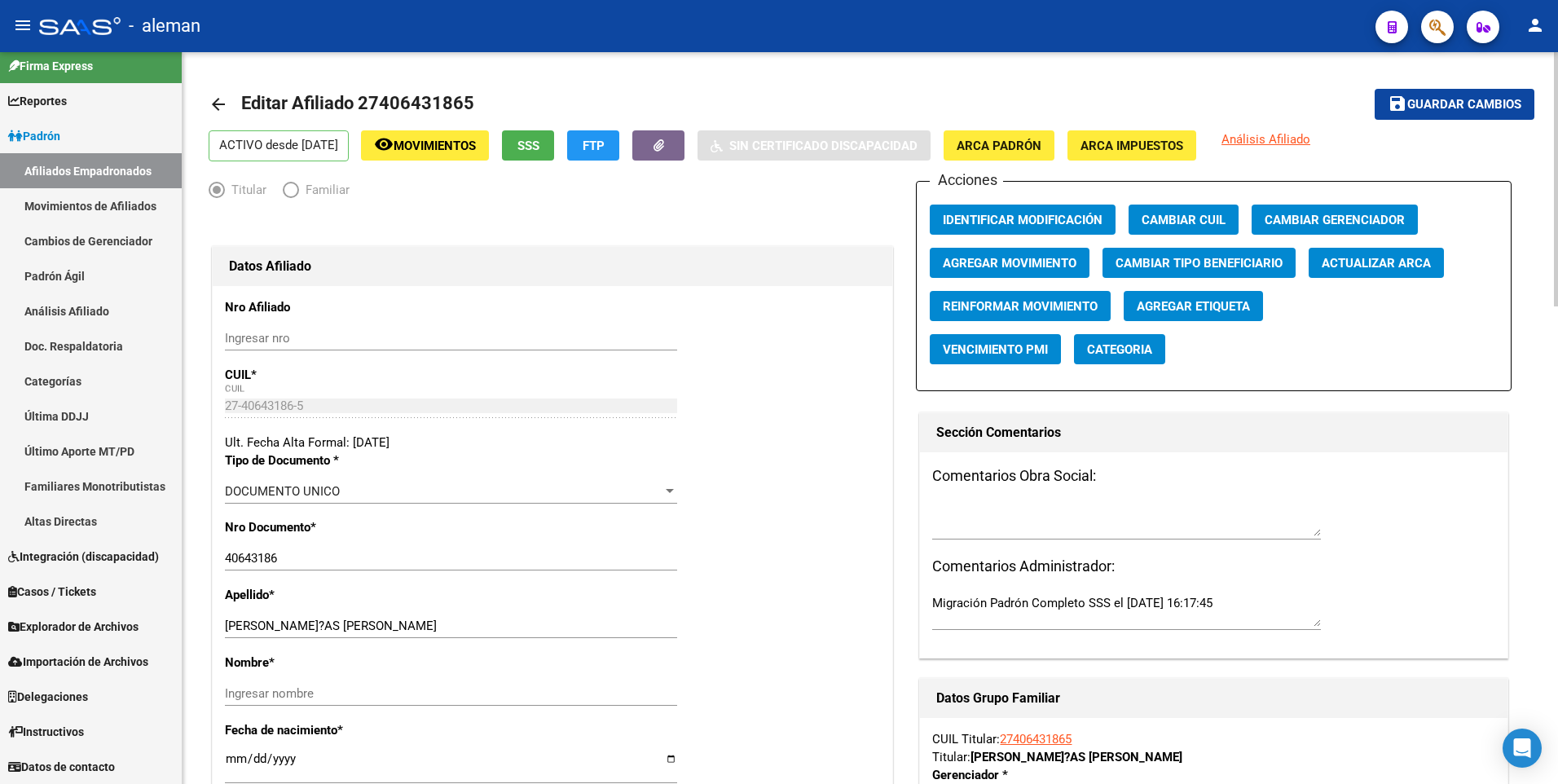
click at [265, 620] on input "PARDI?AS MARIANA CAROLINA" at bounding box center [451, 626] width 452 height 15
drag, startPoint x: 289, startPoint y: 623, endPoint x: 424, endPoint y: 623, distance: 135.0
click at [424, 623] on input "PARDIÑAS MARIANA CAROLINA" at bounding box center [451, 626] width 452 height 15
type input "PARDIÑAS MARIANA CAROLINA"
click at [402, 697] on input "Ingresar nombre" at bounding box center [451, 693] width 452 height 15
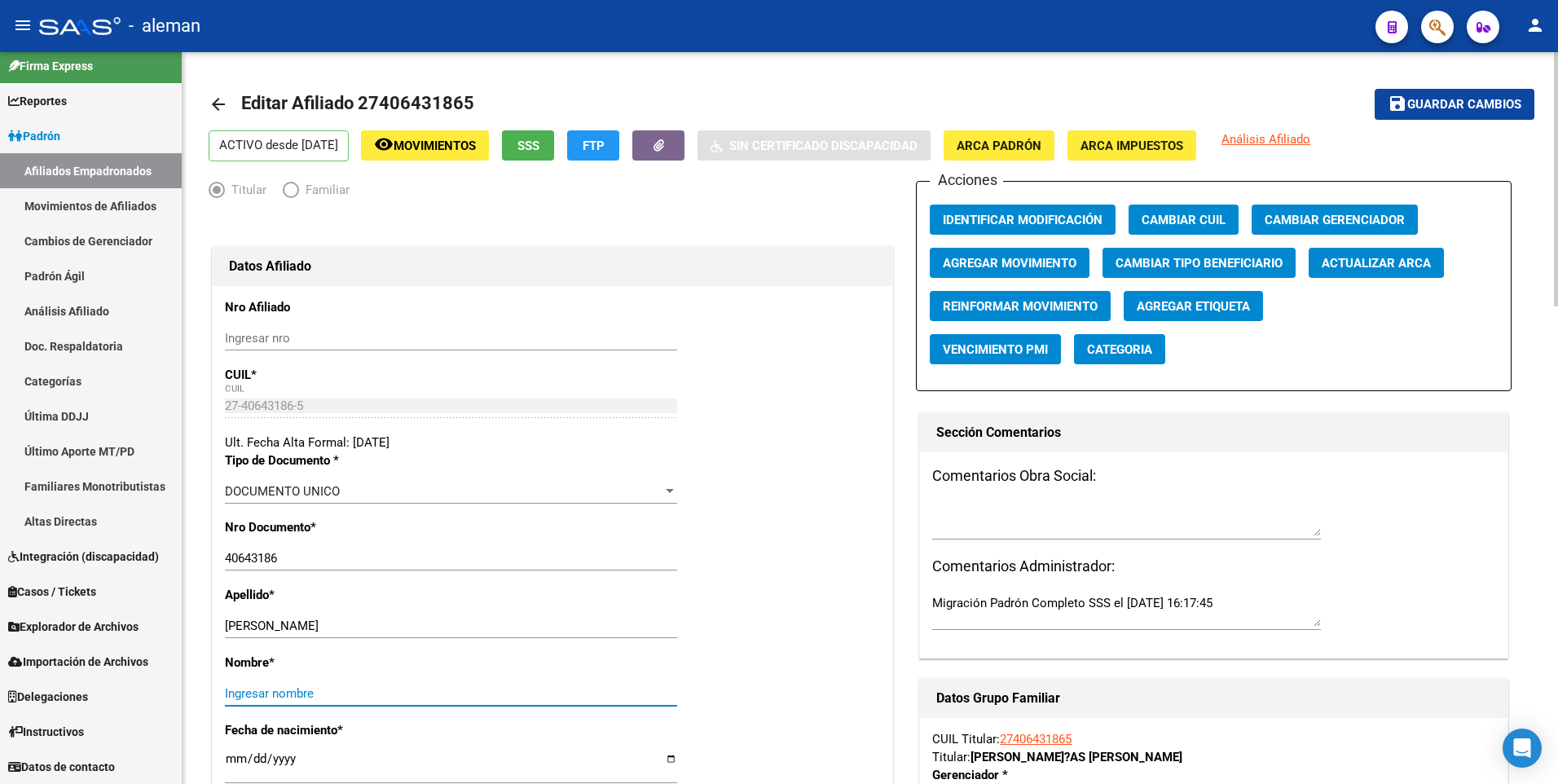
paste input "MARIANA CAROLINA"
type input "MARIANA CAROLINA"
drag, startPoint x: 287, startPoint y: 624, endPoint x: 452, endPoint y: 623, distance: 165.0
click at [452, 623] on input "PARDIÑAS MARIANA CAROLINA" at bounding box center [451, 626] width 452 height 15
type input "PARDIÑAS"
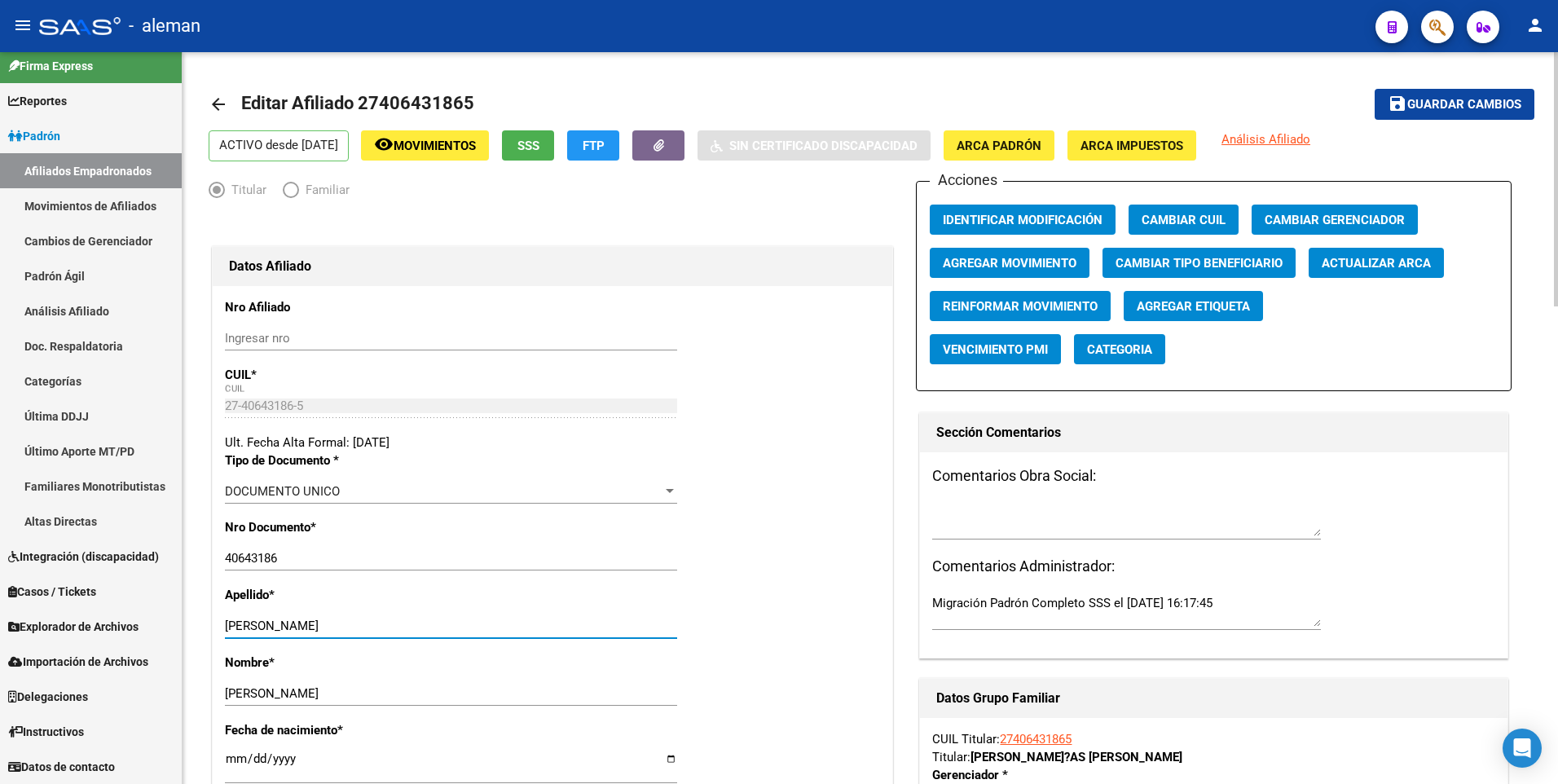
click at [1458, 94] on button "save Guardar cambios" at bounding box center [1454, 104] width 160 height 30
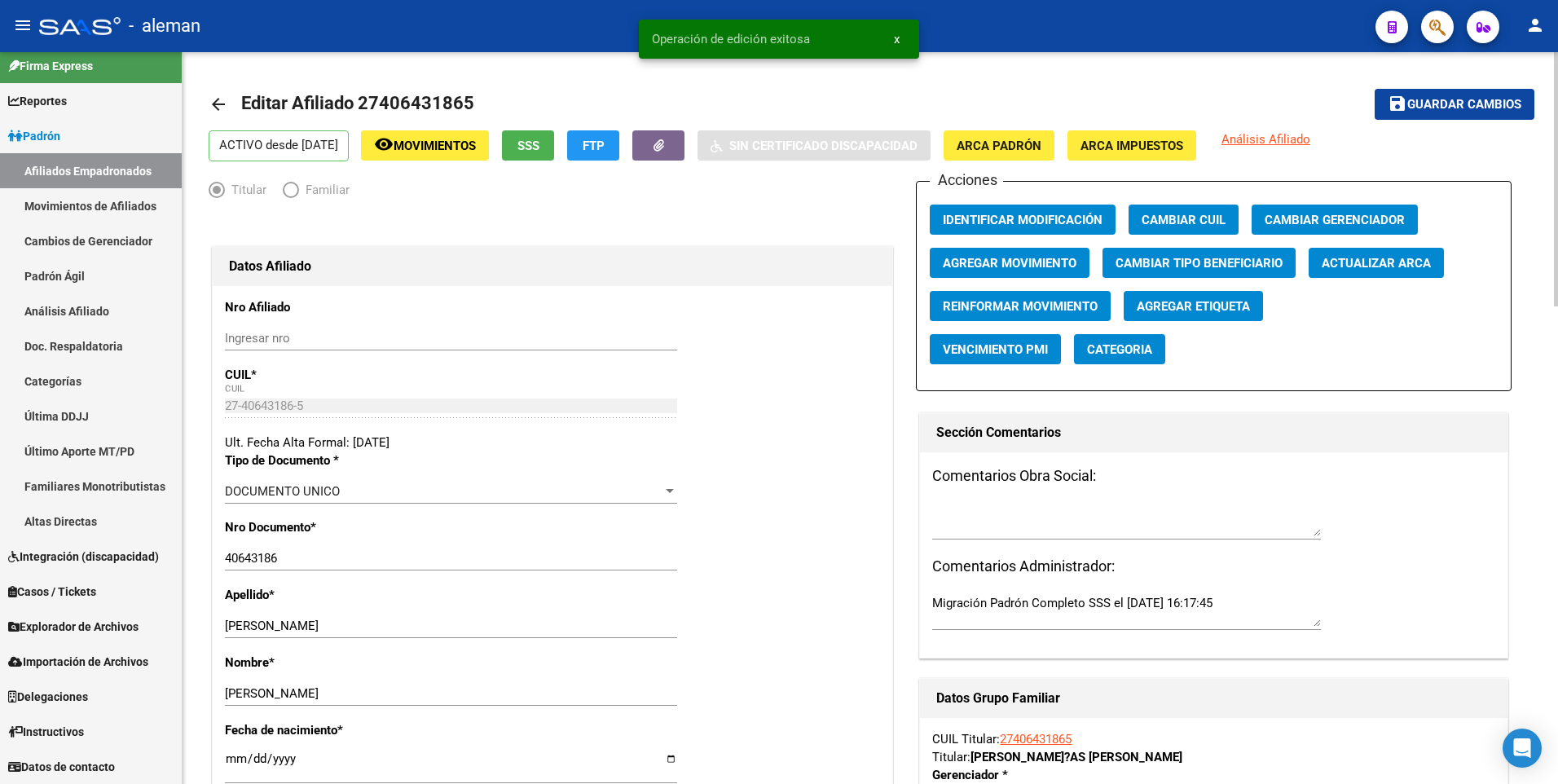
click at [974, 258] on span "Agregar Movimiento" at bounding box center [1008, 263] width 133 height 15
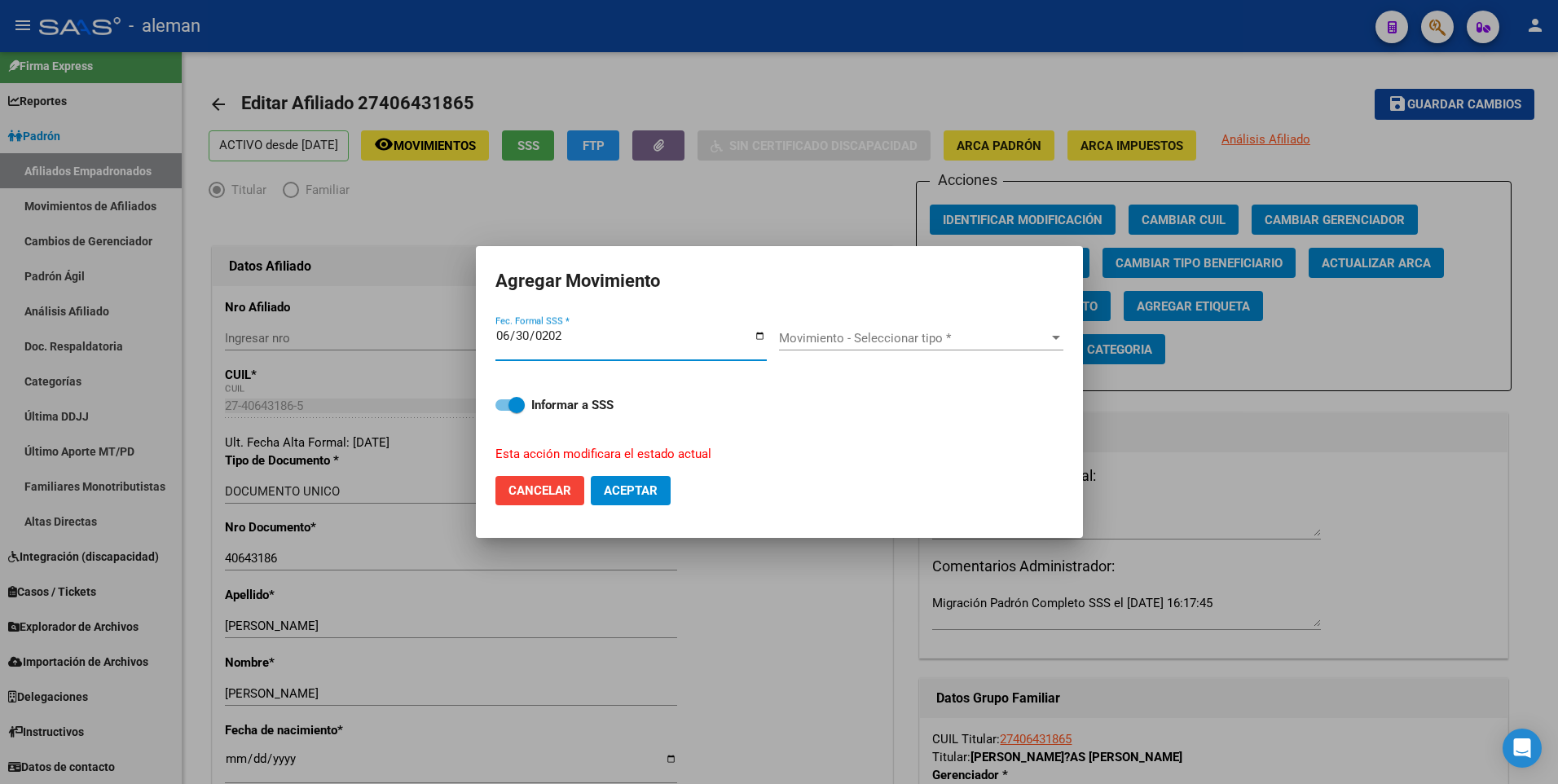
type input "2025-06-30"
click at [872, 339] on span "Movimiento - Seleccionar tipo *" at bounding box center [913, 339] width 270 height 15
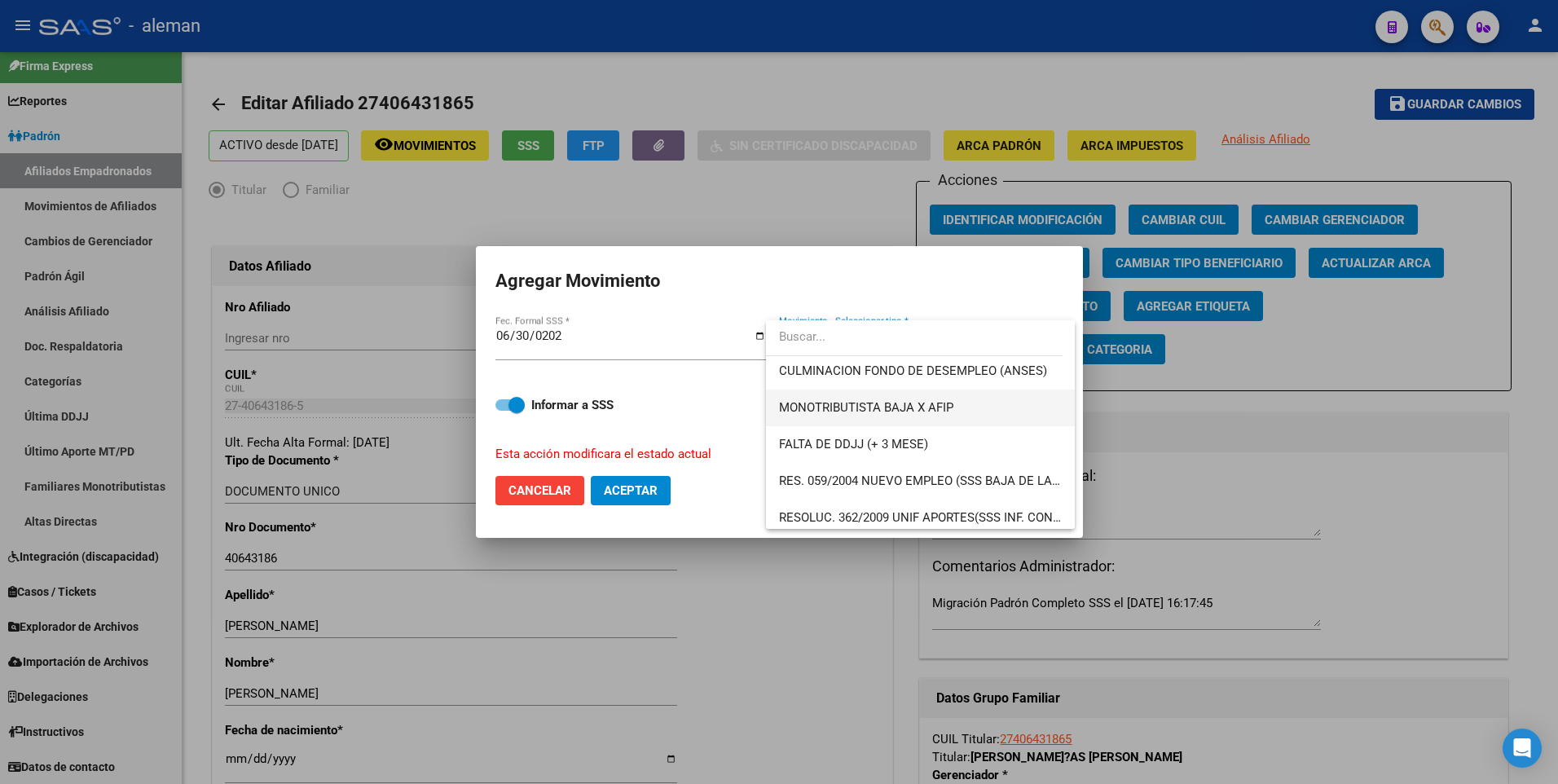
scroll to position [489, 0]
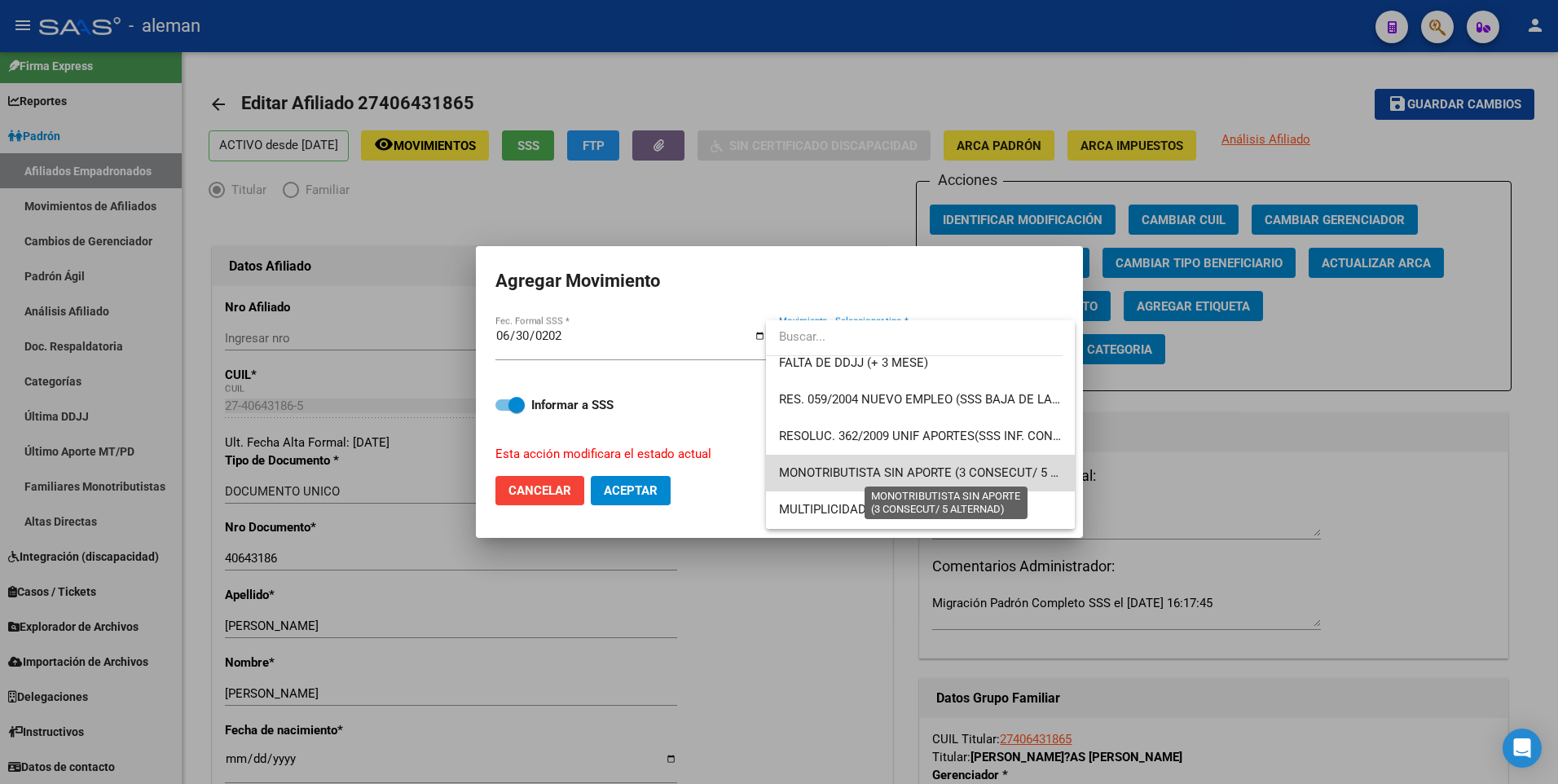
click at [976, 473] on span "MONOTRIBUTISTA SIN APORTE (3 CONSECUT/ 5 ALTERNAD)" at bounding box center [946, 473] width 336 height 15
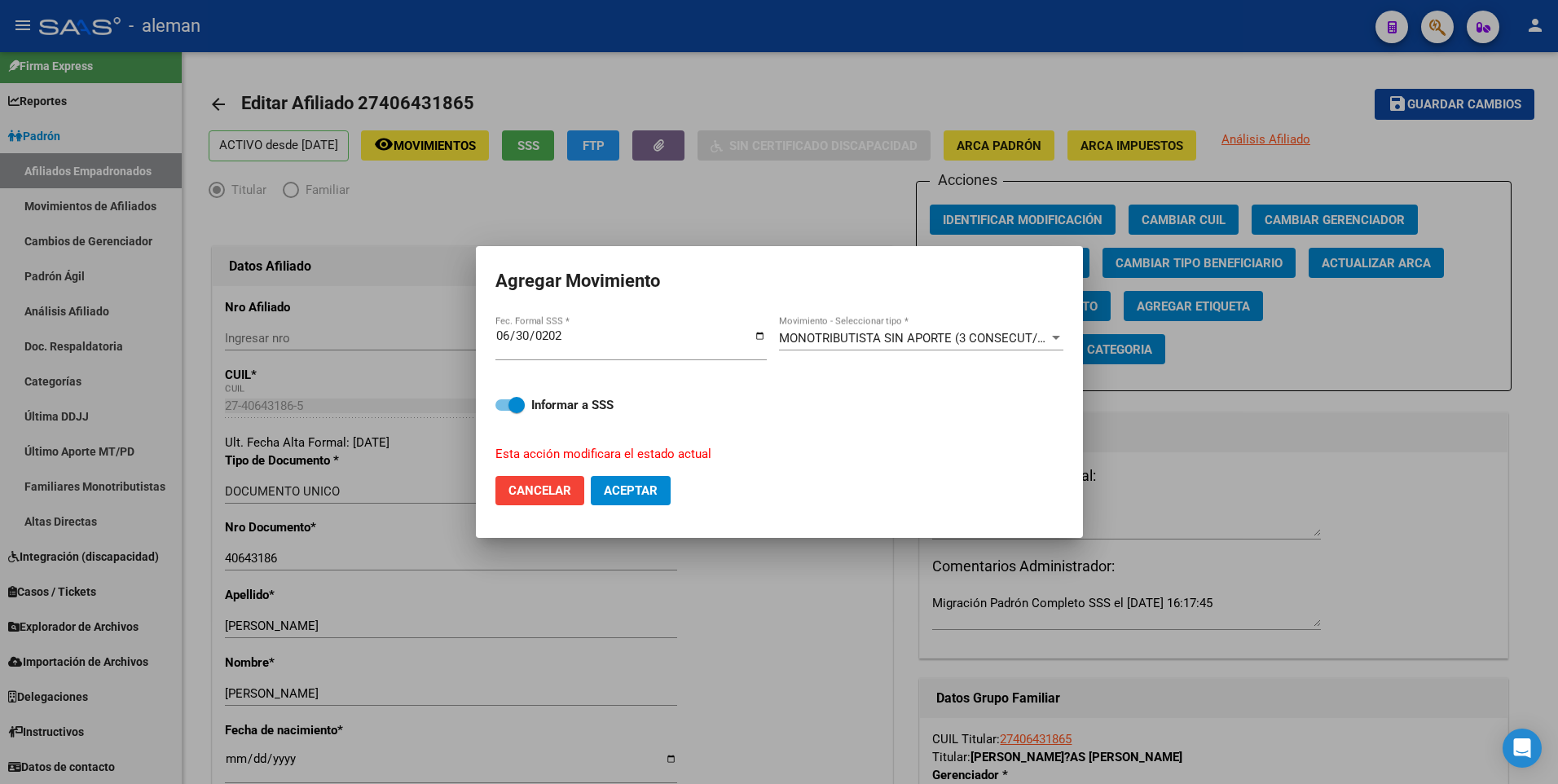
click at [303, 320] on div at bounding box center [779, 392] width 1558 height 784
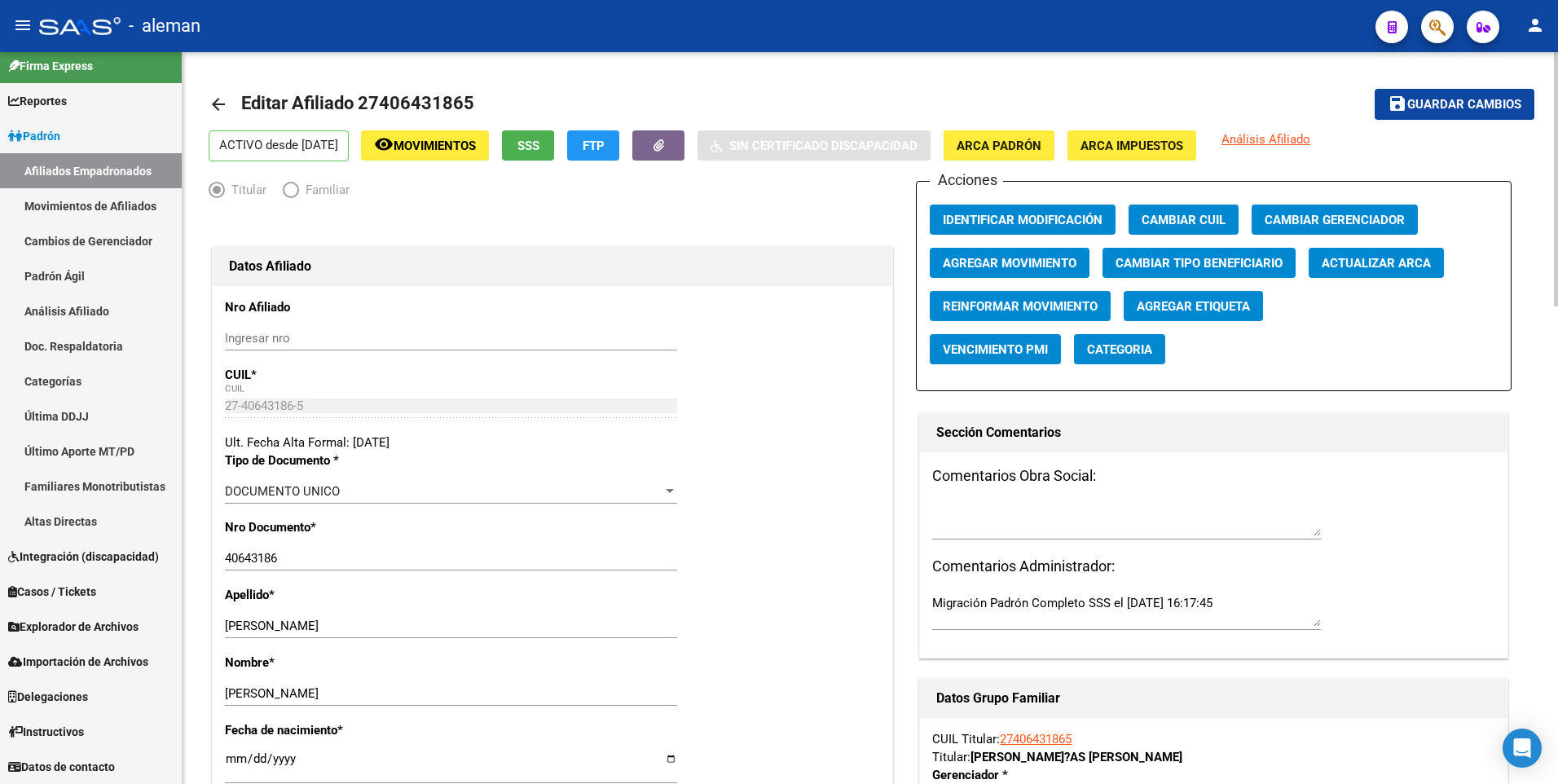
click at [988, 259] on span "Agregar Movimiento" at bounding box center [1008, 263] width 133 height 15
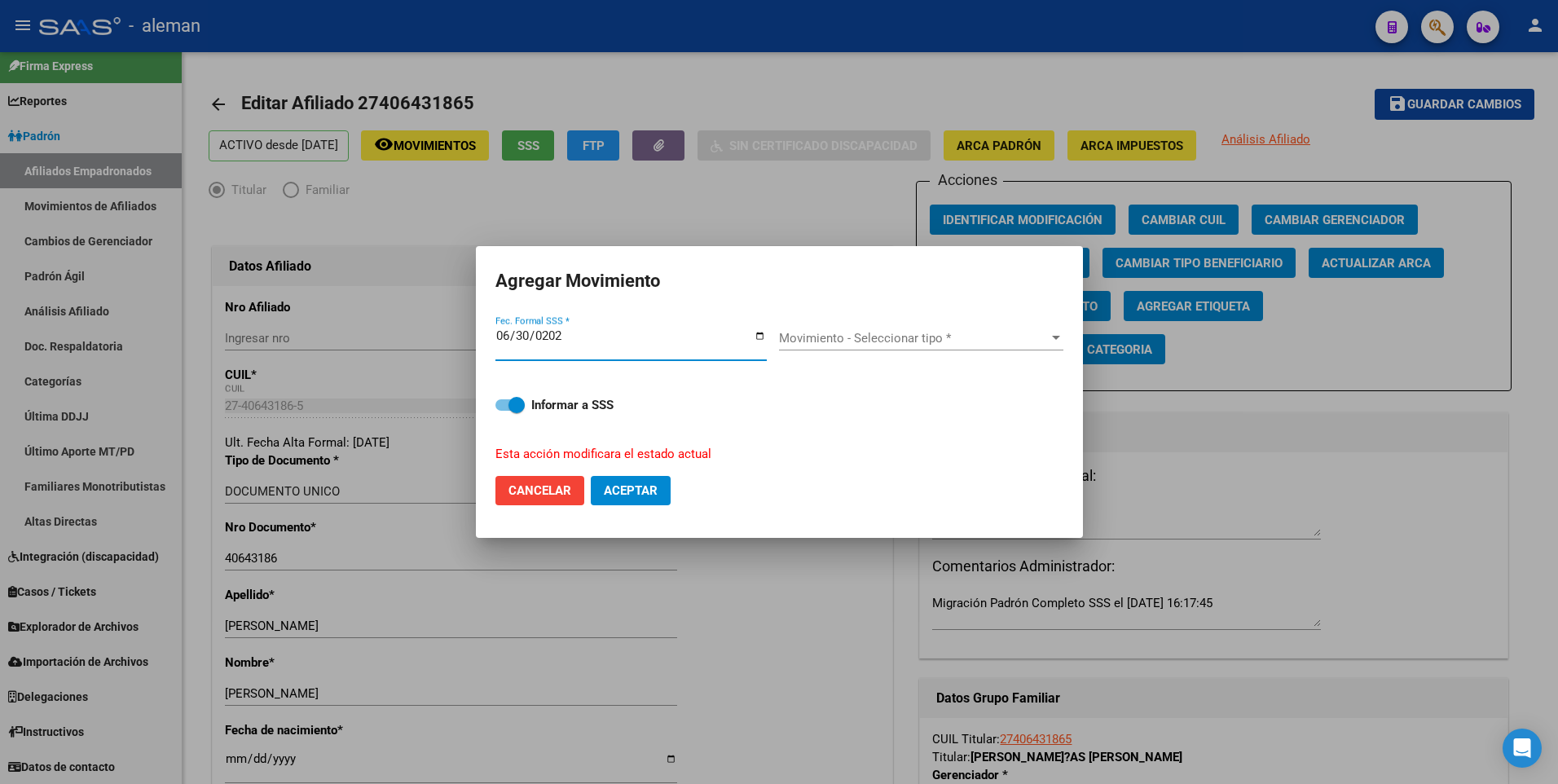
type input "2025-06-30"
click at [590, 476] on button "Aceptar" at bounding box center [630, 490] width 79 height 29
click at [860, 339] on span "Movimiento - Seleccionar tipo *" at bounding box center [913, 339] width 270 height 15
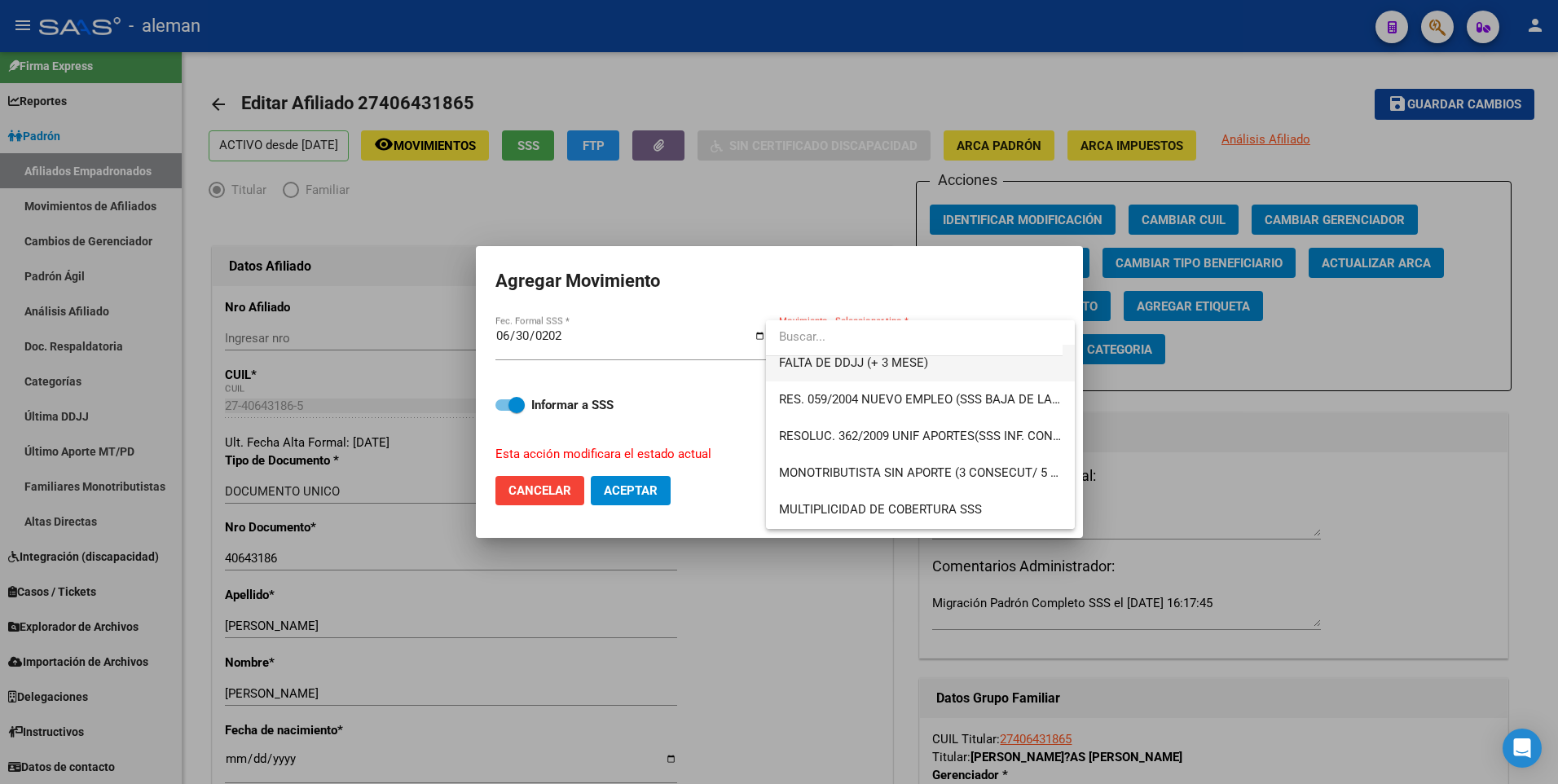
scroll to position [570, 0]
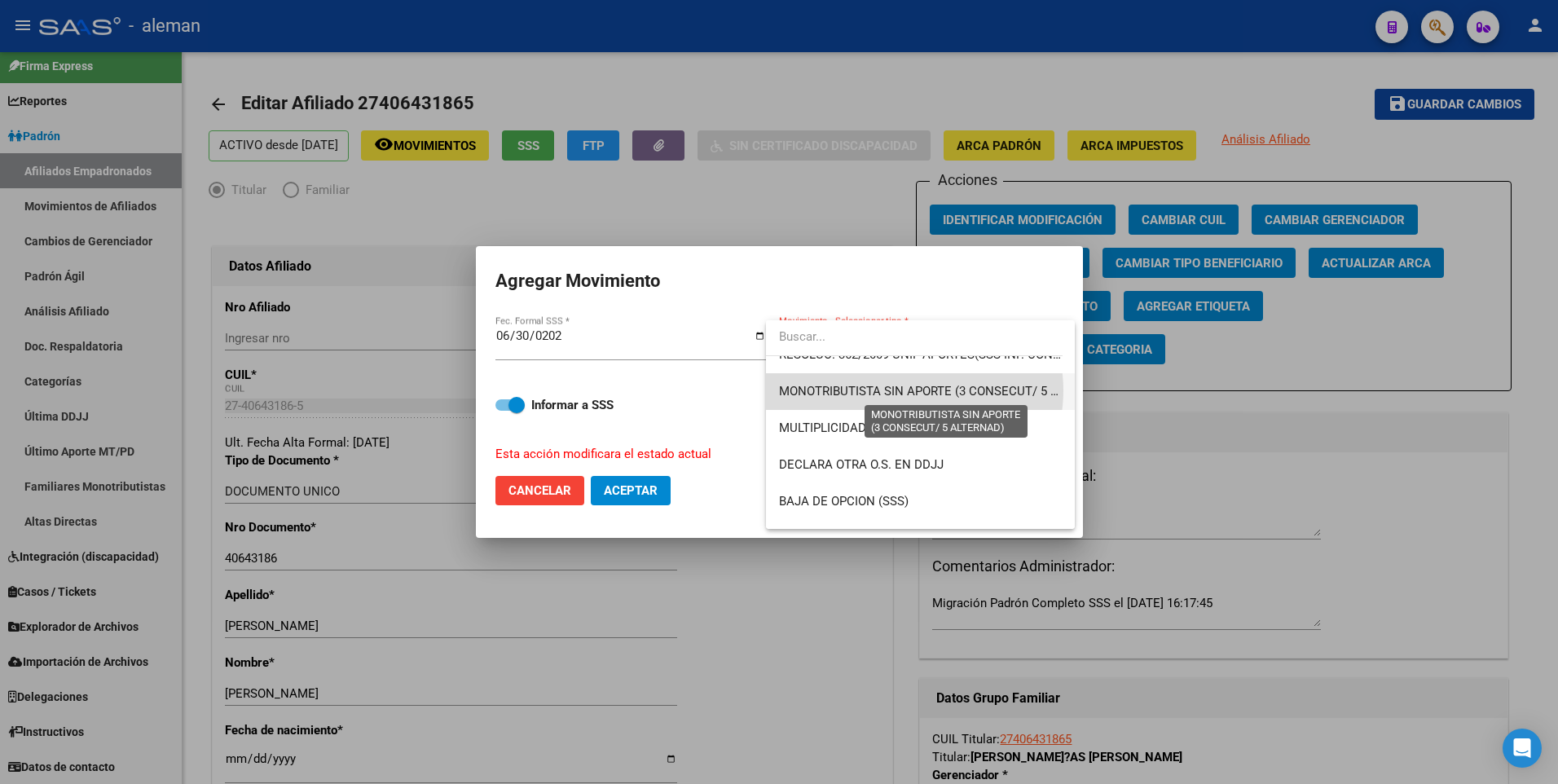
click at [907, 391] on span "MONOTRIBUTISTA SIN APORTE (3 CONSECUT/ 5 ALTERNAD)" at bounding box center [946, 392] width 336 height 15
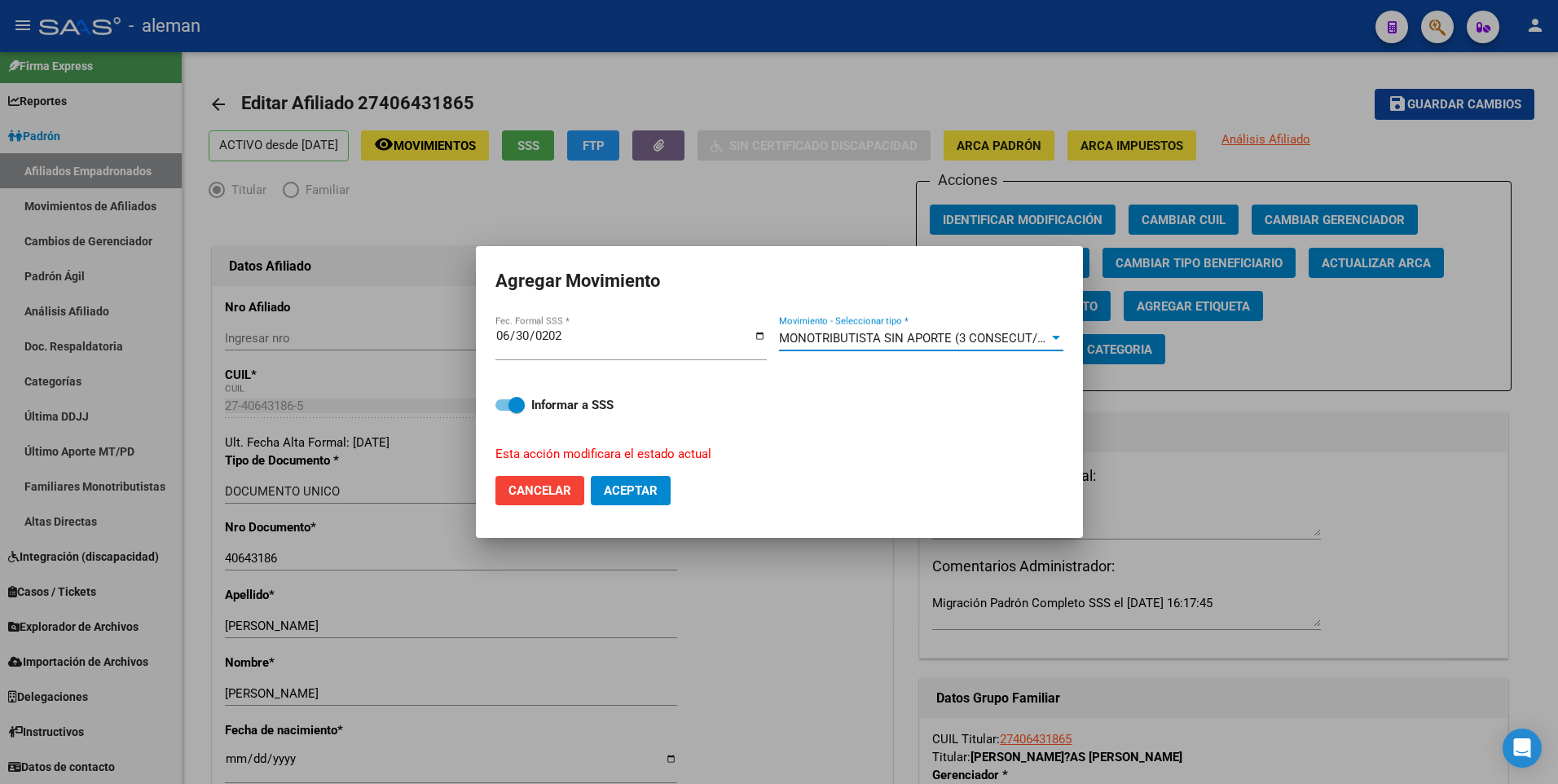
click at [500, 402] on span at bounding box center [510, 405] width 29 height 11
click at [502, 410] on input "Informar a SSS" at bounding box center [502, 410] width 1 height 1
checkbox input "false"
click at [624, 490] on span "Aceptar" at bounding box center [630, 491] width 54 height 15
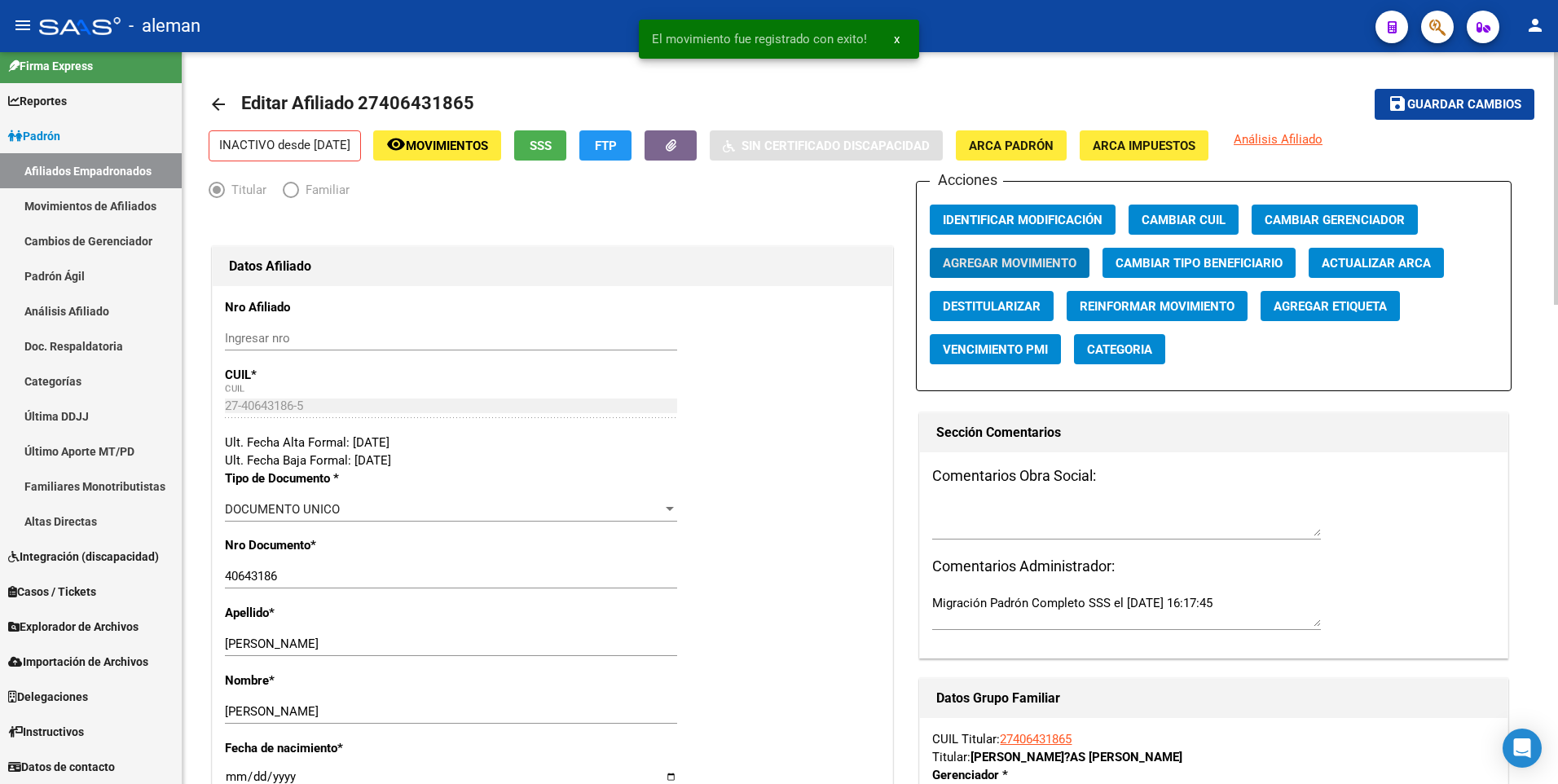
click at [213, 102] on mat-icon "arrow_back" at bounding box center [218, 104] width 20 height 20
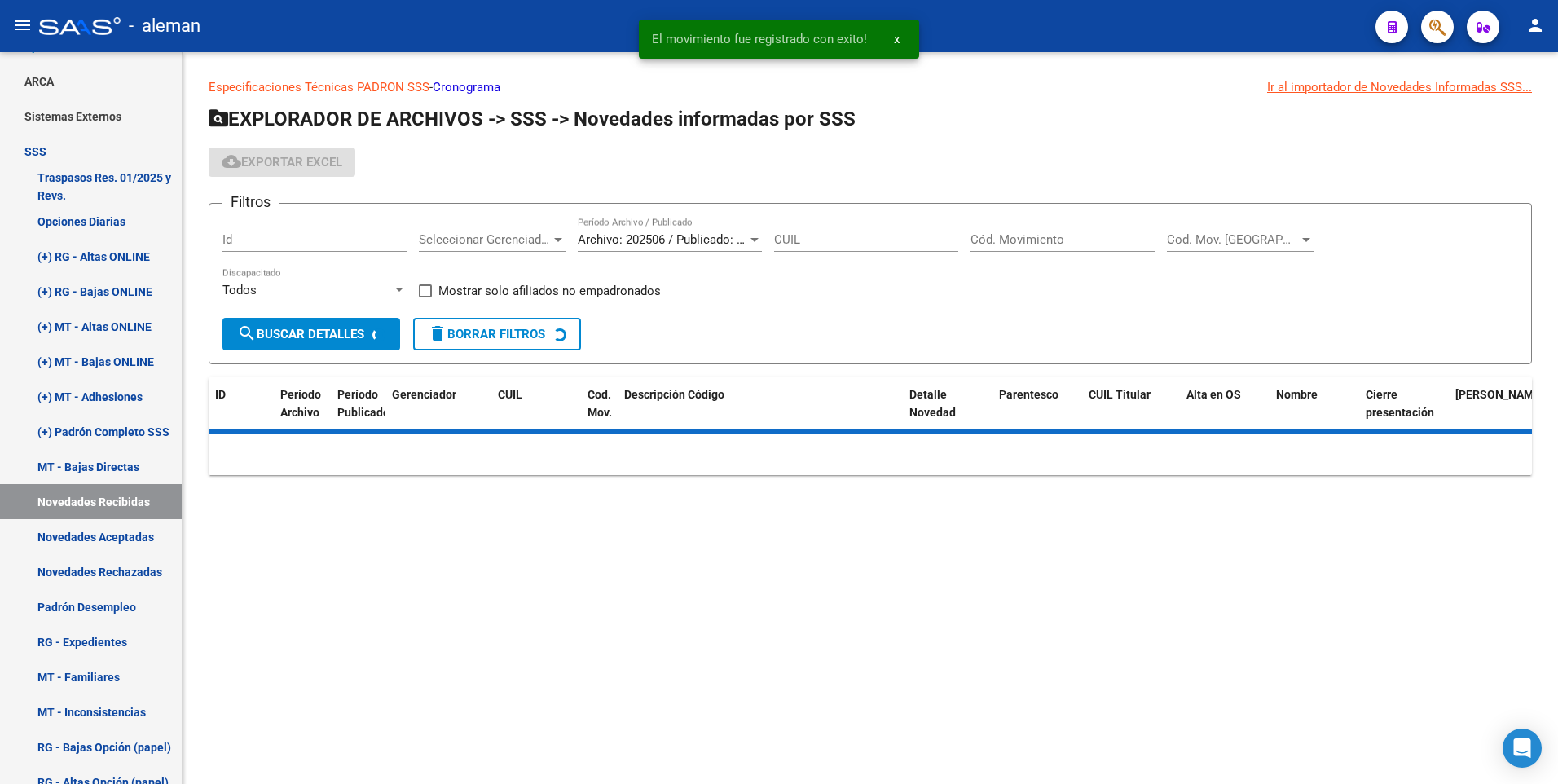
scroll to position [175, 0]
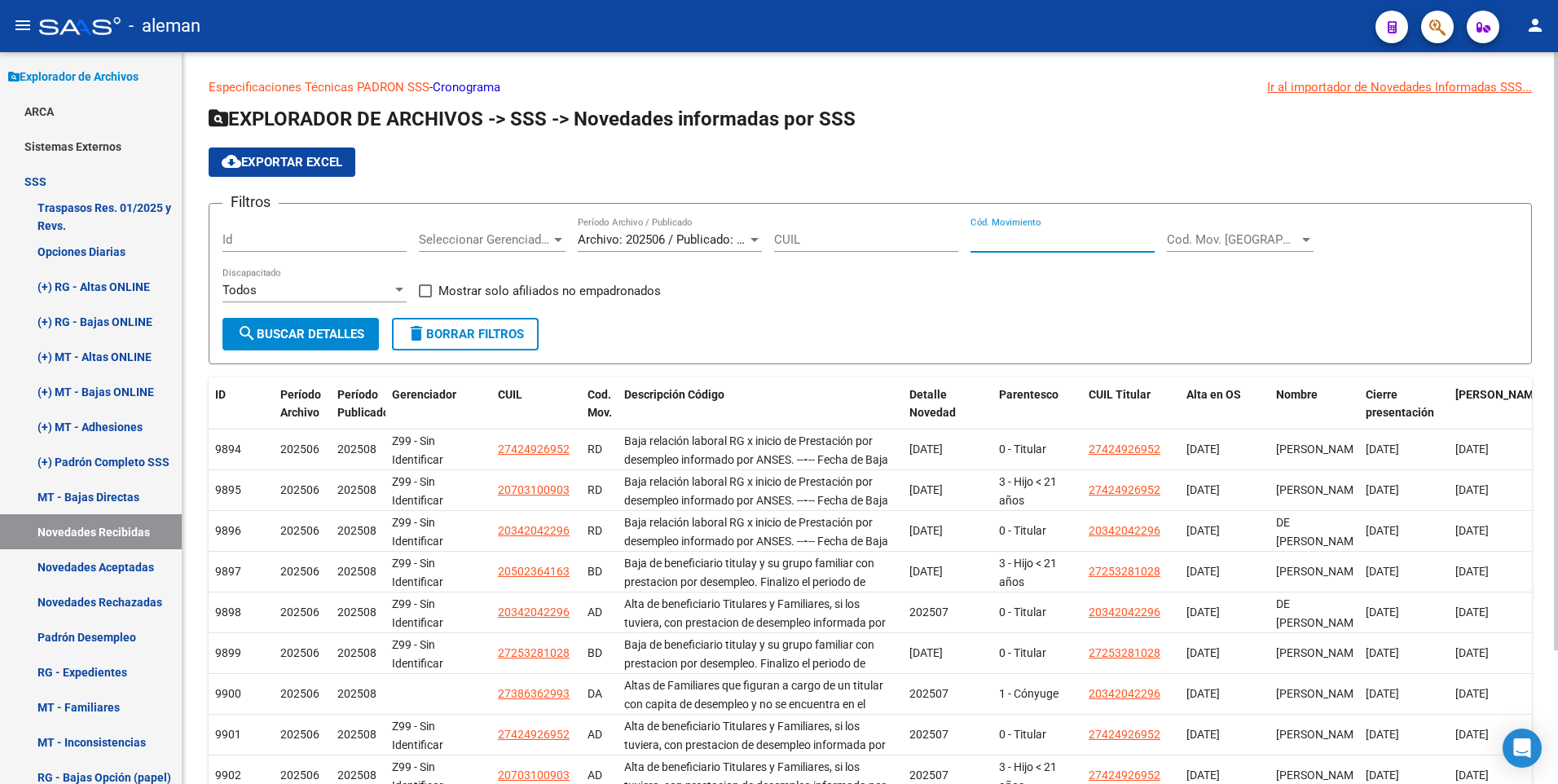
click at [994, 237] on input "Cód. Movimiento" at bounding box center [1062, 239] width 184 height 15
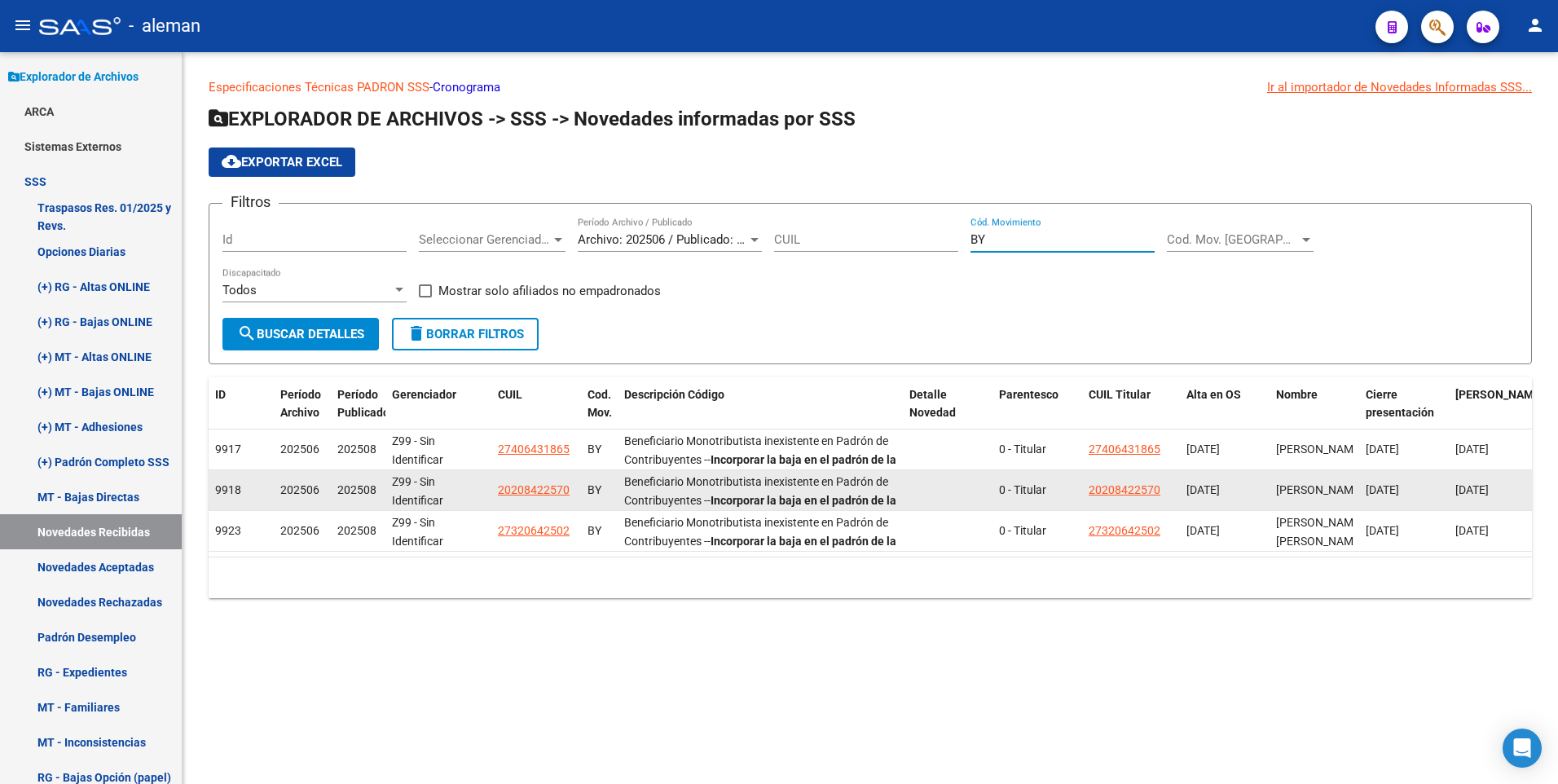
type input "BY"
click at [524, 483] on span "20208422570" at bounding box center [534, 490] width 72 height 13
type textarea "20208422570"
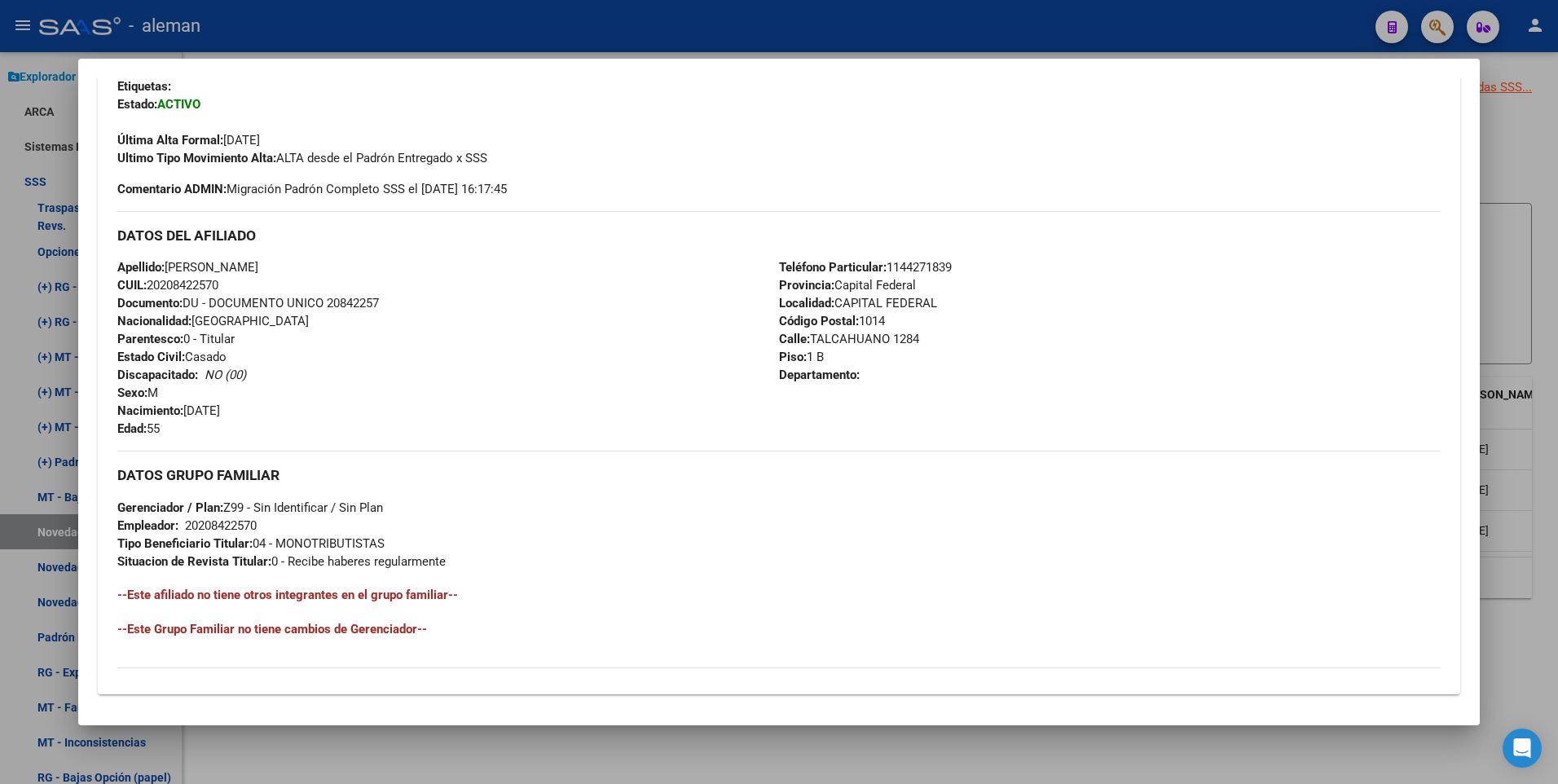
scroll to position [610, 0]
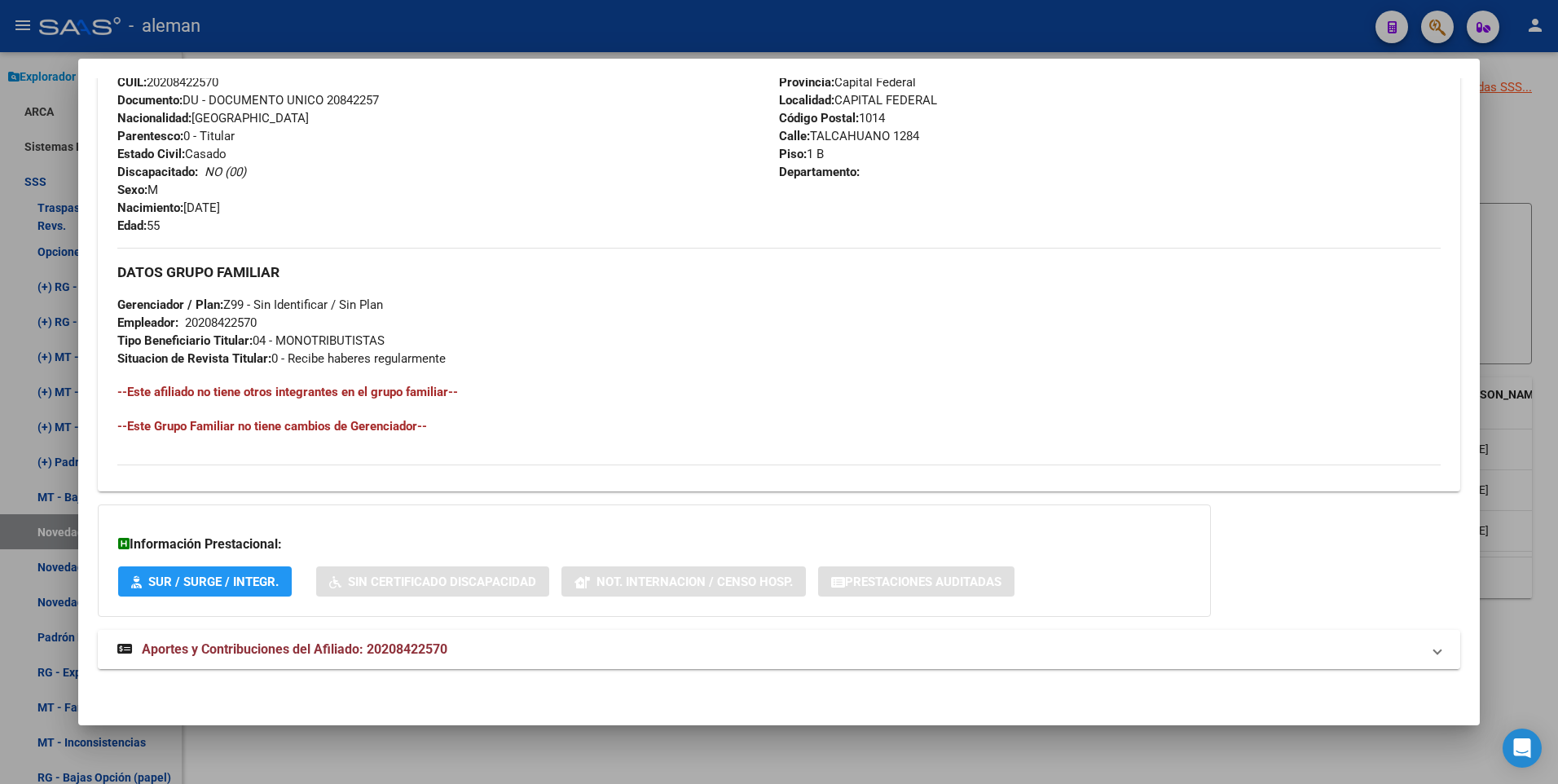
click at [432, 644] on span "Aportes y Contribuciones del Afiliado: 20208422570" at bounding box center [294, 649] width 306 height 15
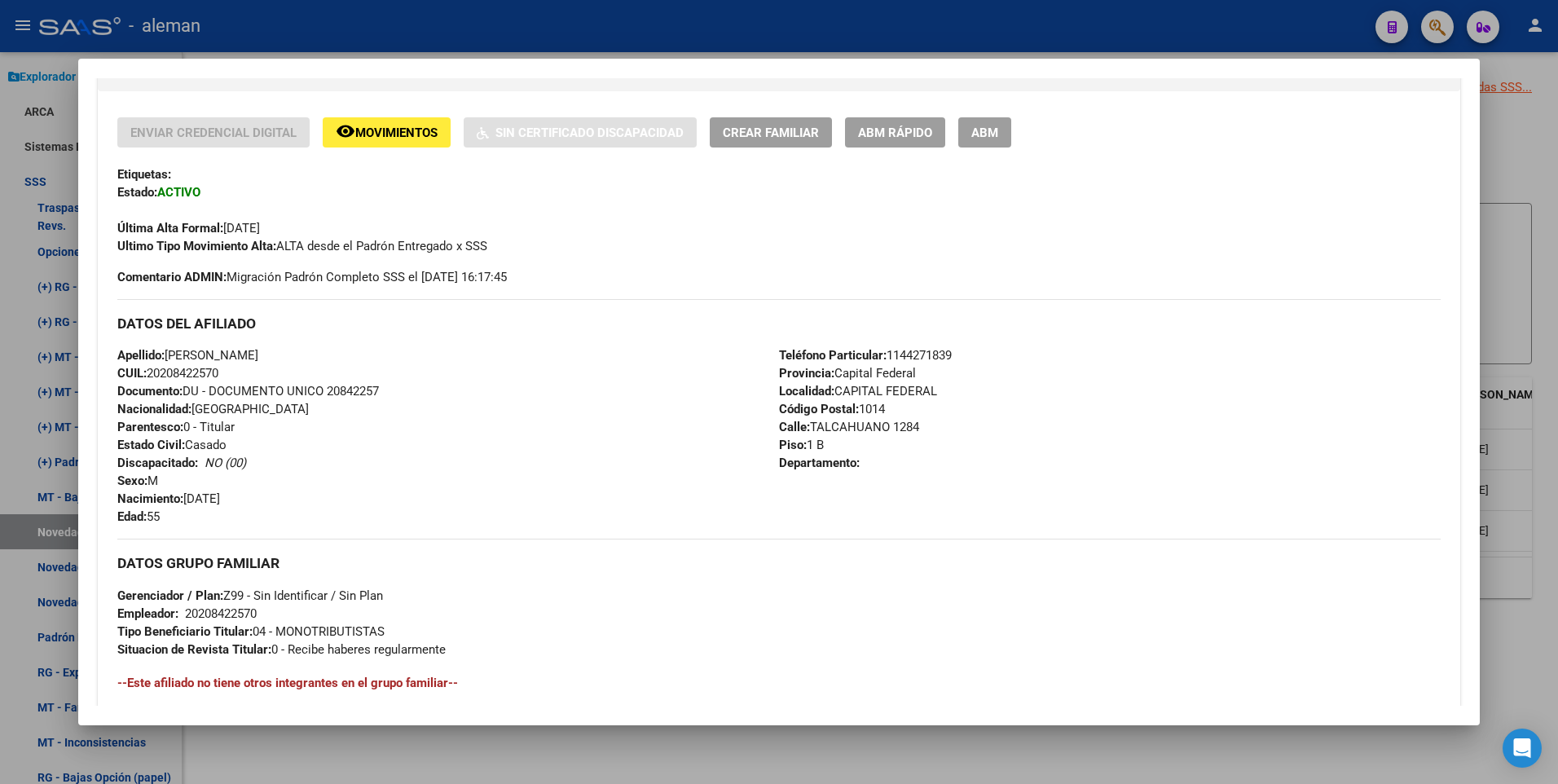
scroll to position [237, 0]
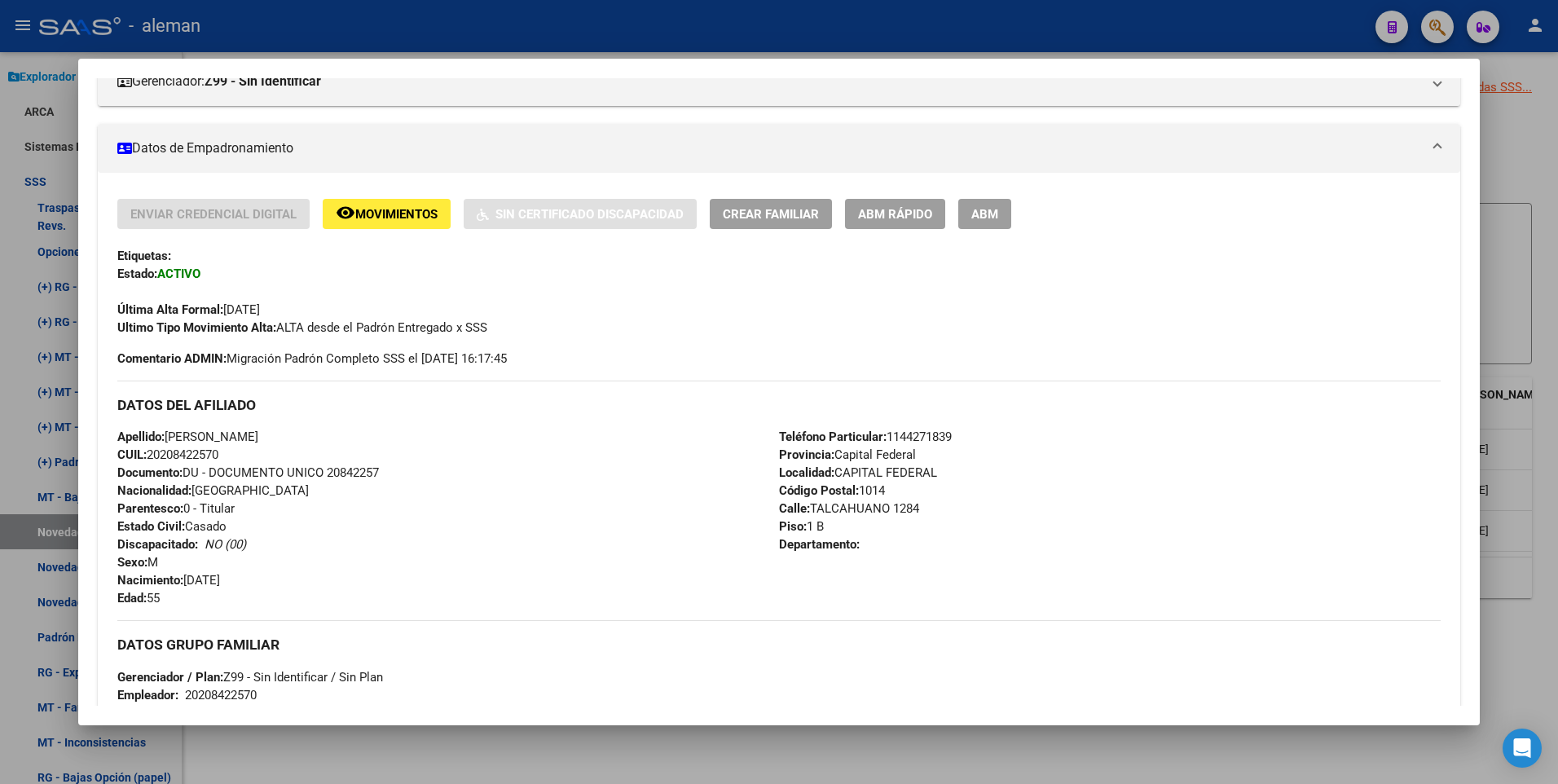
click at [986, 212] on span "ABM" at bounding box center [985, 215] width 26 height 15
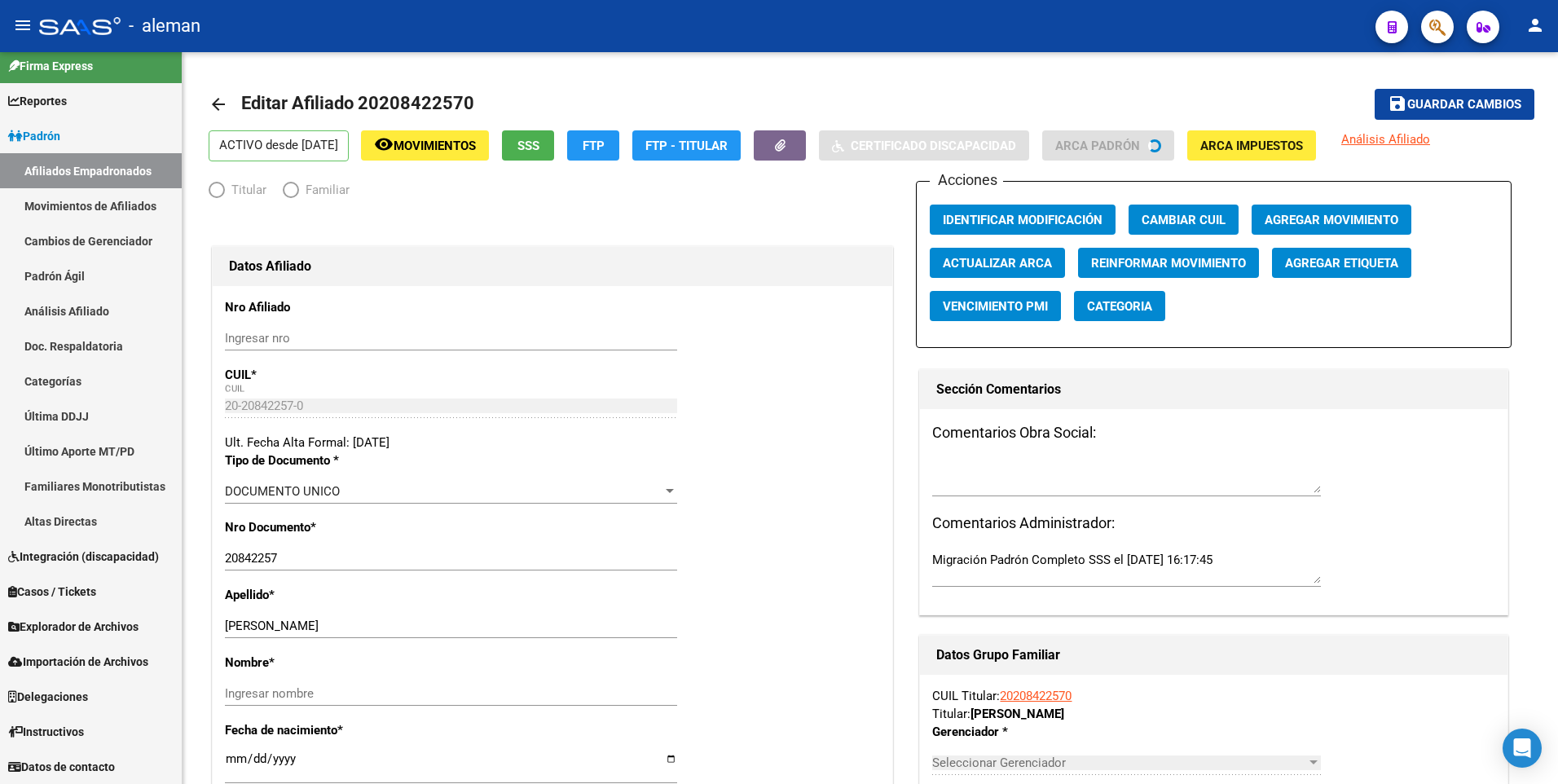
scroll to position [10, 0]
radio input "true"
type input "20-20842257-0"
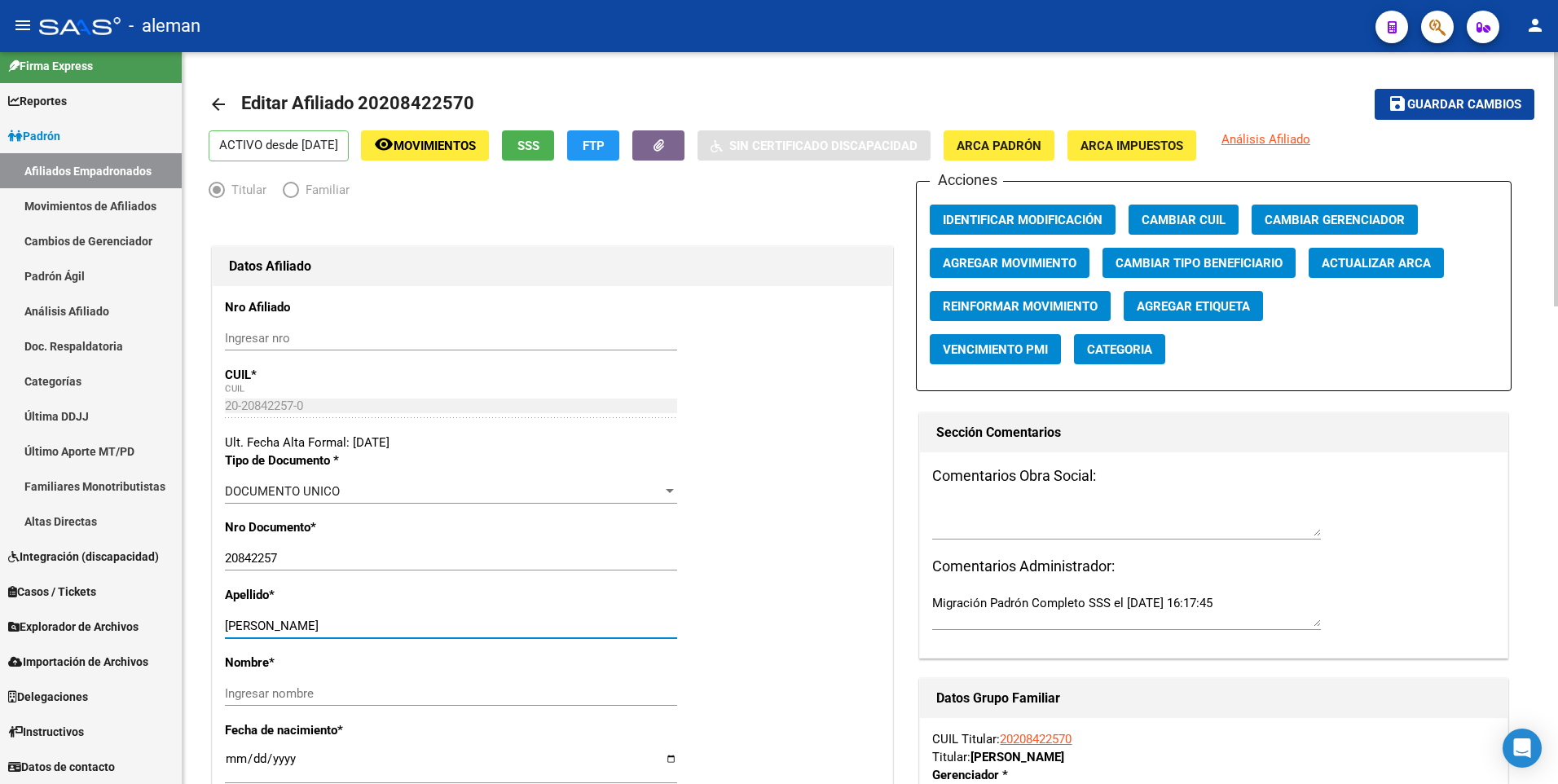
drag, startPoint x: 292, startPoint y: 624, endPoint x: 416, endPoint y: 625, distance: 124.0
click at [416, 625] on input "ZACHAREC CLAUDIO MARCELO" at bounding box center [451, 626] width 452 height 15
type input "ZACHAREC"
click at [361, 686] on input "Ingresar nombre" at bounding box center [451, 693] width 452 height 15
paste input "CLAUDIO MARCELO"
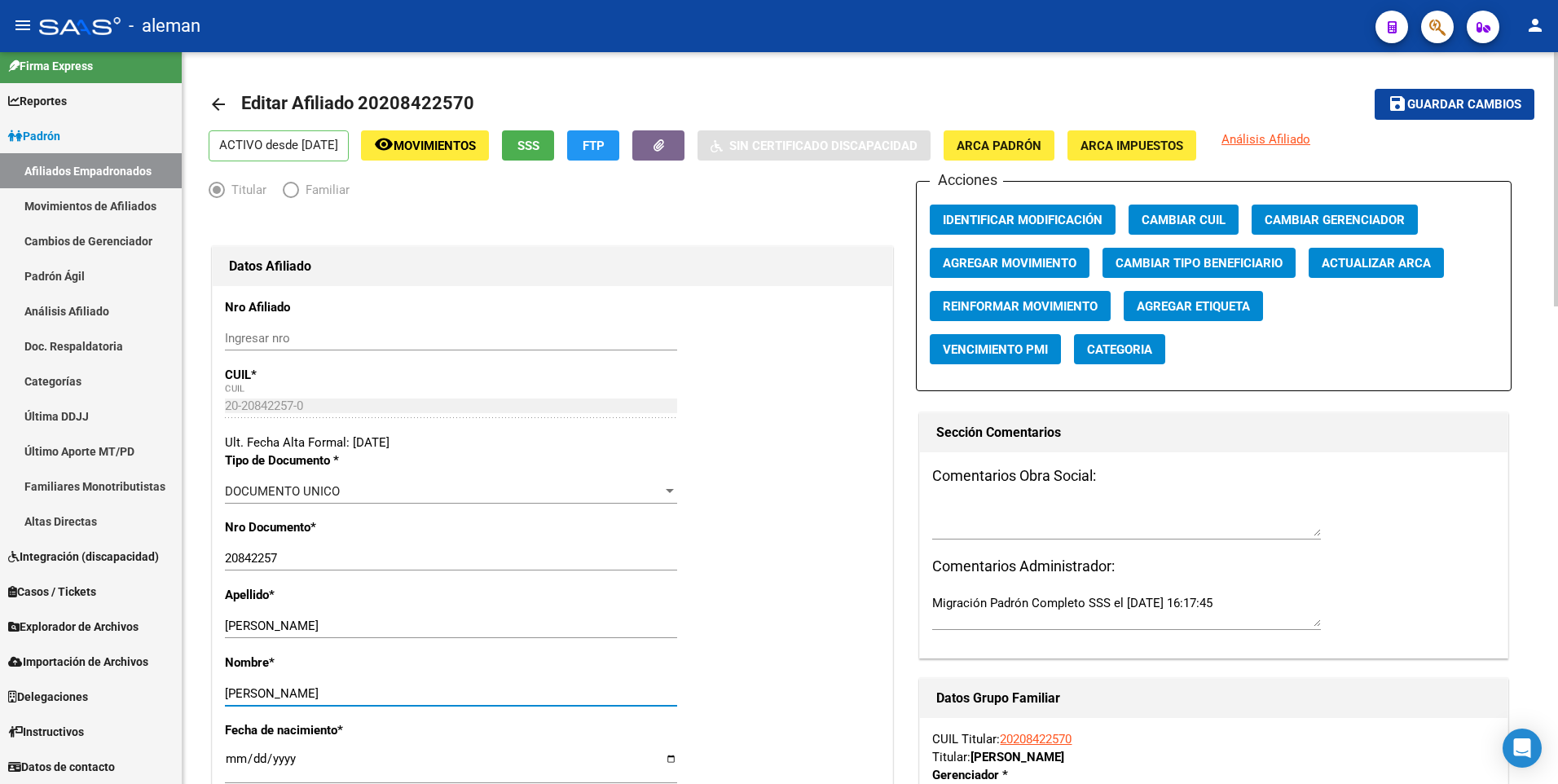
type input "CLAUDIO MARCELO"
click at [1434, 97] on span "Guardar cambios" at bounding box center [1463, 105] width 114 height 15
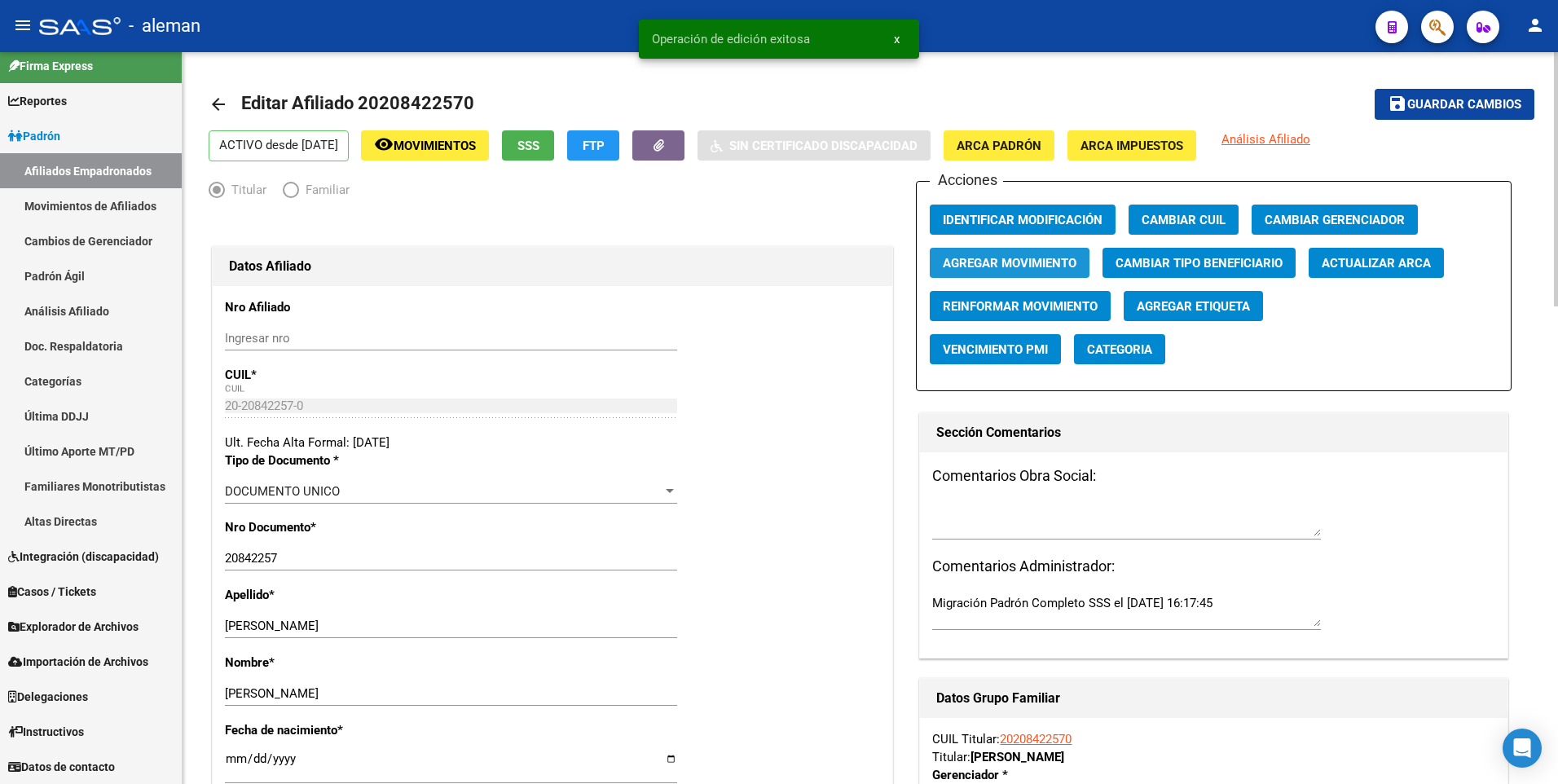
click at [991, 263] on span "Agregar Movimiento" at bounding box center [1008, 263] width 133 height 15
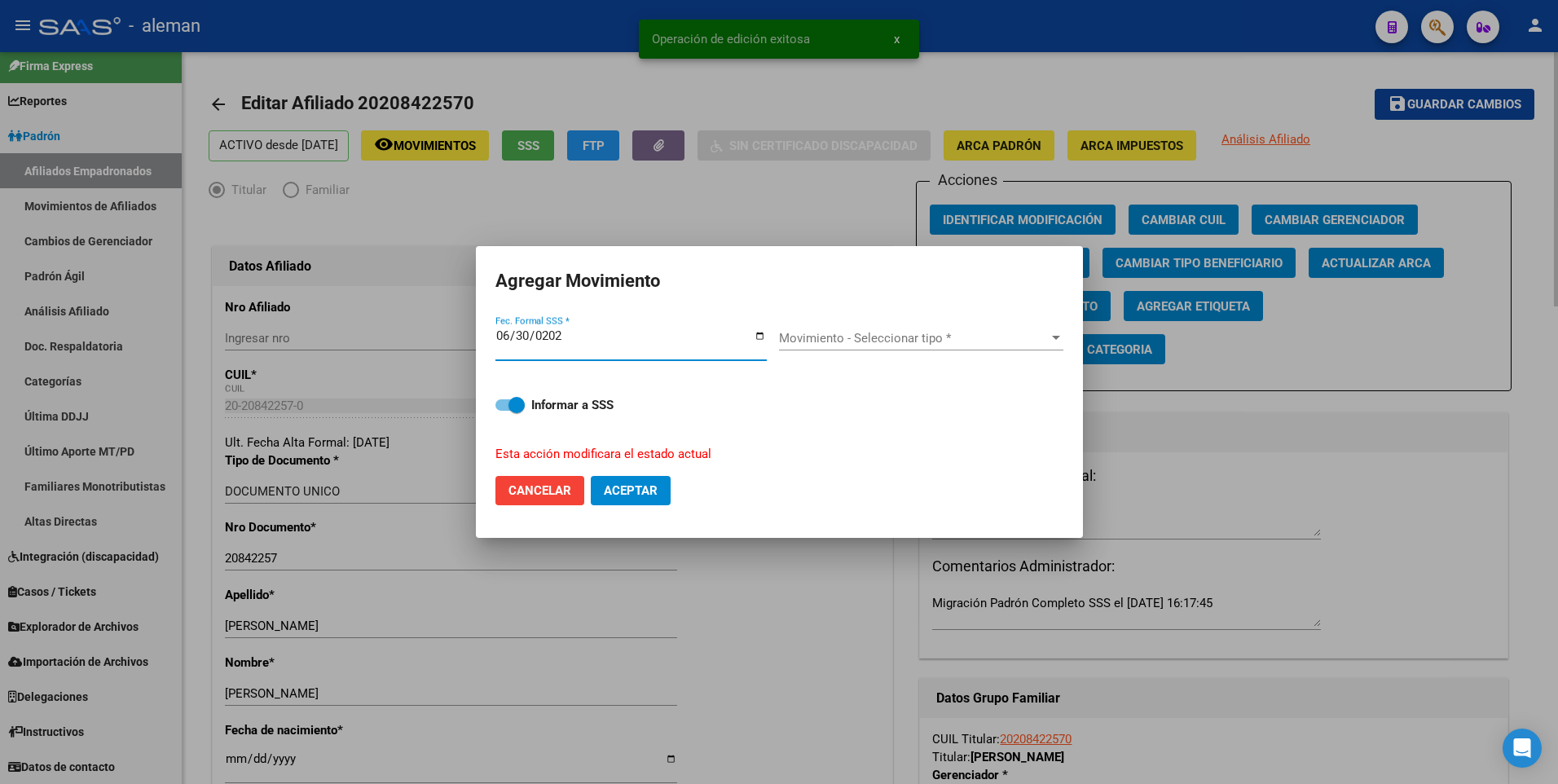
type input "2025-06-30"
click at [590, 476] on button "Aceptar" at bounding box center [630, 490] width 79 height 29
click at [919, 334] on span "Movimiento - Seleccionar tipo *" at bounding box center [913, 339] width 270 height 15
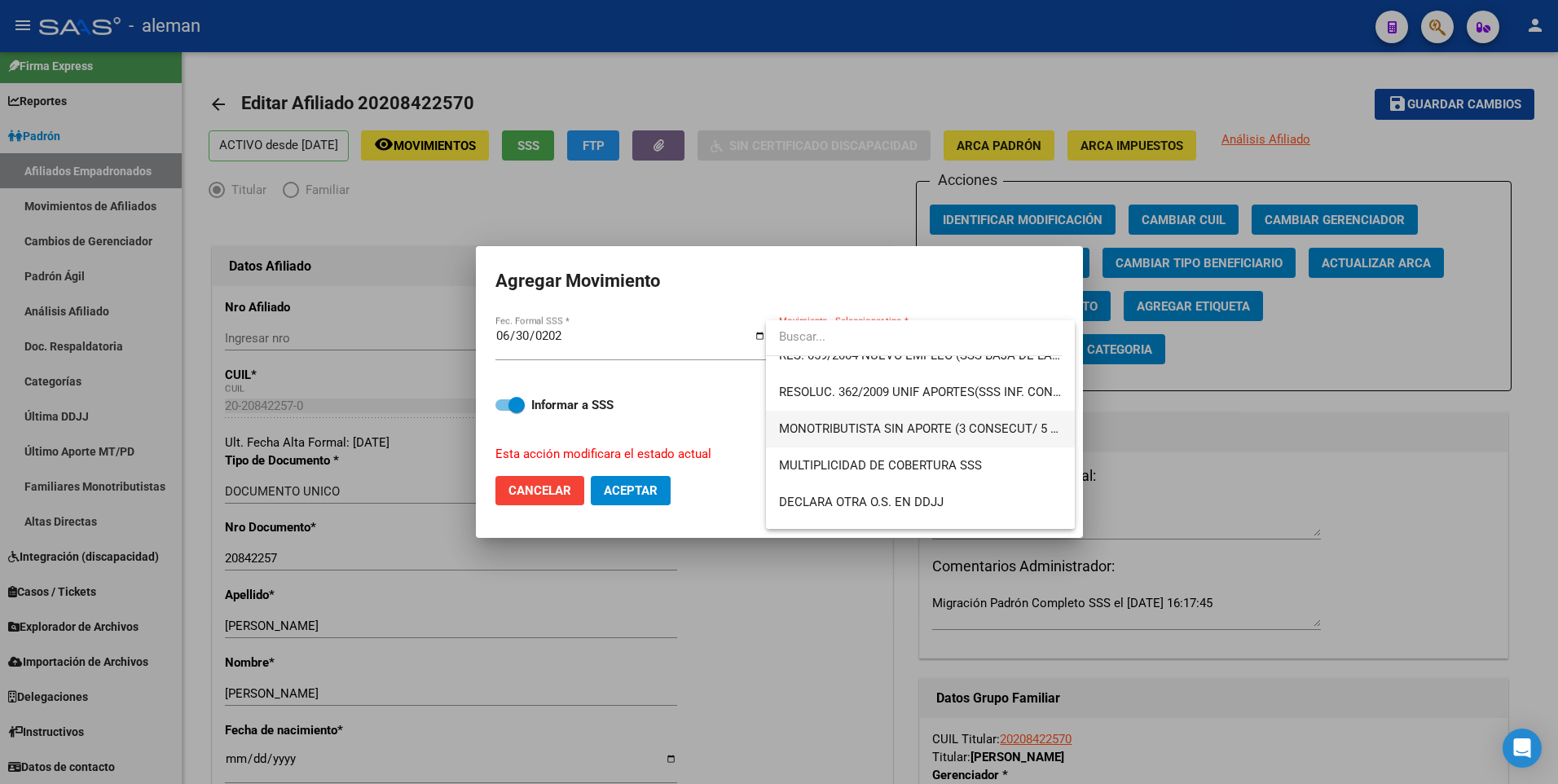
scroll to position [451, 0]
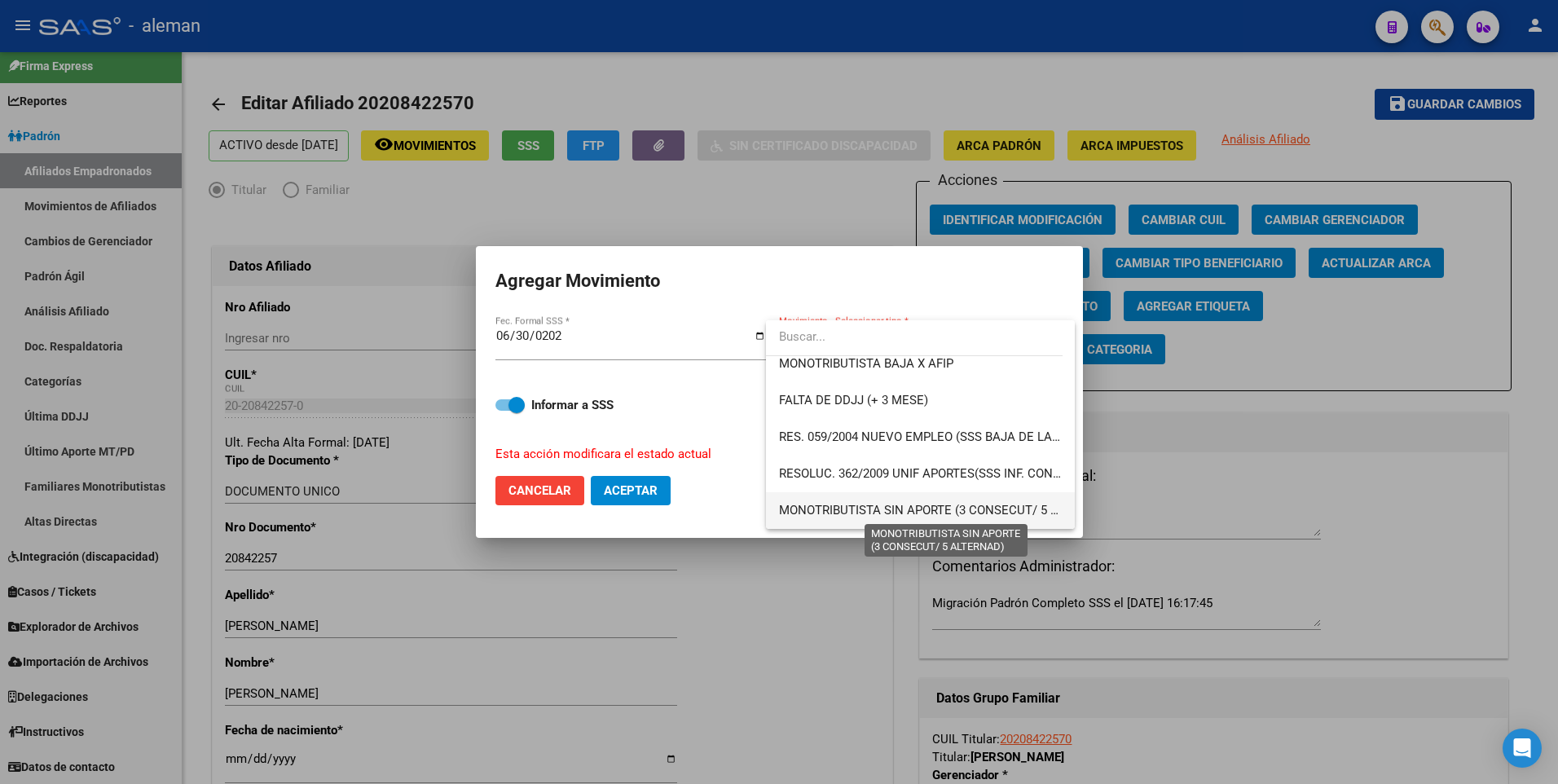
click at [957, 502] on span "MONOTRIBUTISTA SIN APORTE (3 CONSECUT/ 5 ALTERNAD)" at bounding box center [946, 510] width 336 height 15
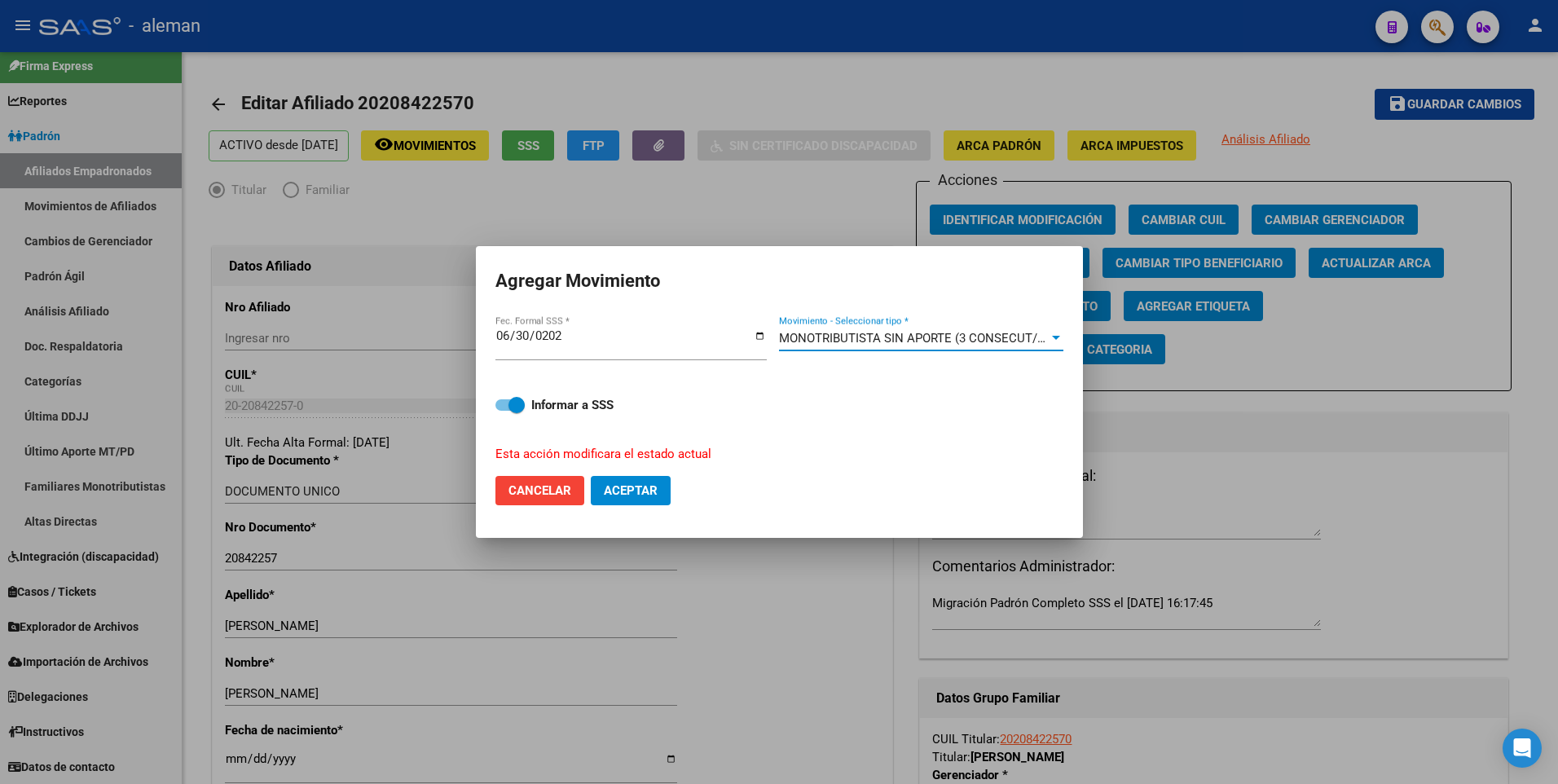
click at [497, 402] on span at bounding box center [510, 405] width 29 height 11
click at [502, 410] on input "Informar a SSS" at bounding box center [502, 410] width 1 height 1
checkbox input "false"
click at [624, 493] on span "Aceptar" at bounding box center [630, 491] width 54 height 15
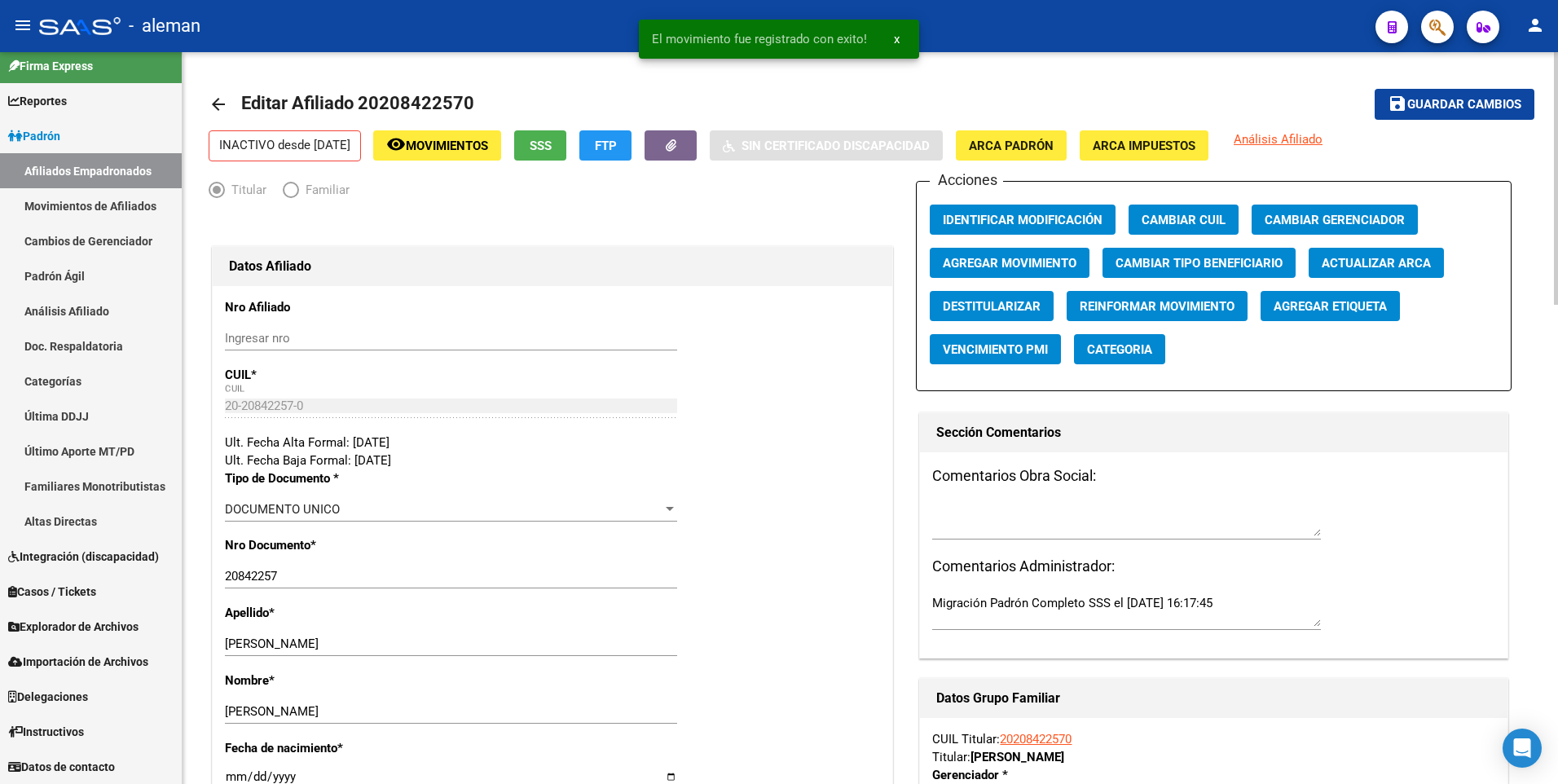
click at [211, 104] on mat-icon "arrow_back" at bounding box center [218, 104] width 20 height 20
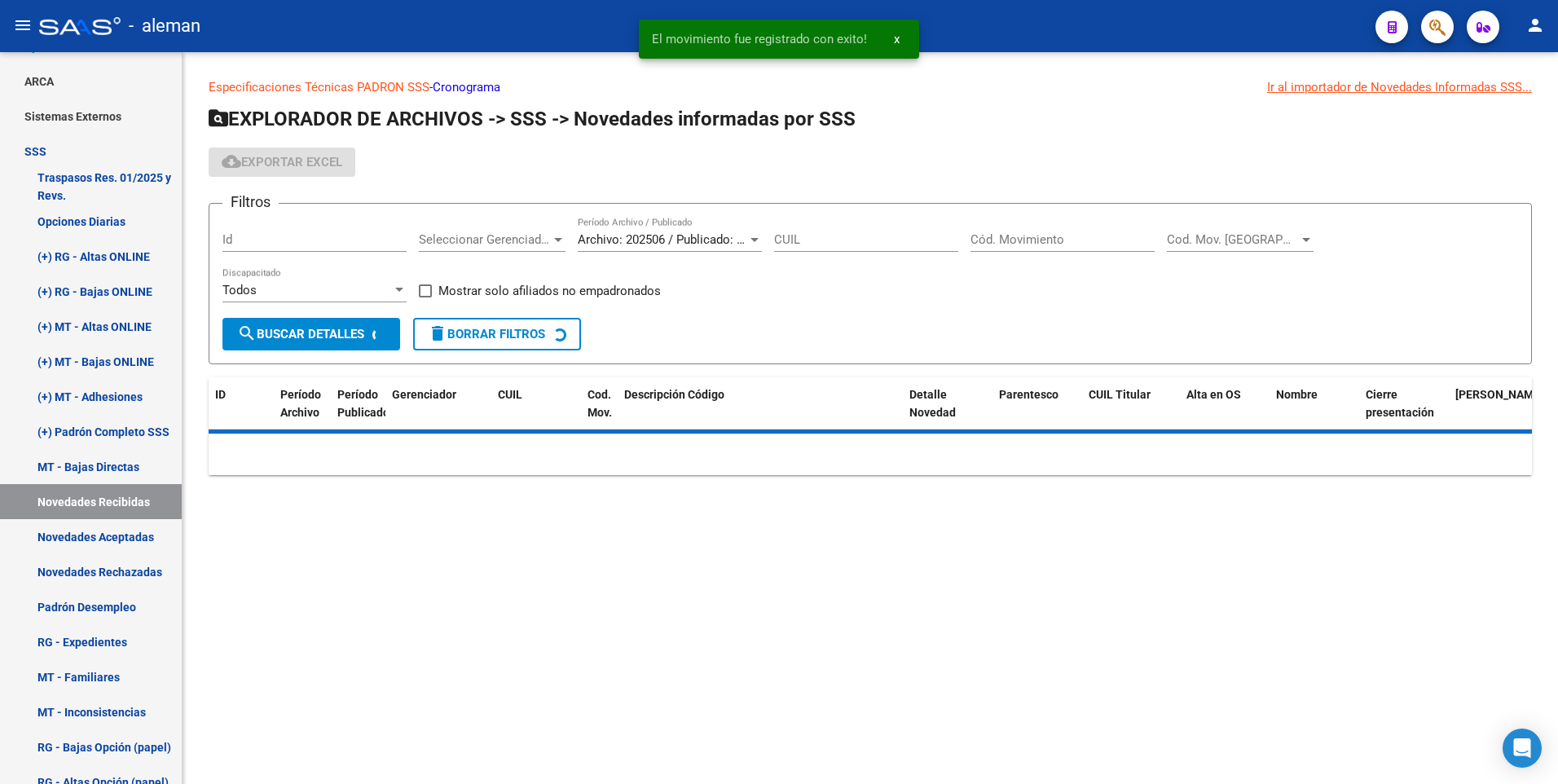
scroll to position [175, 0]
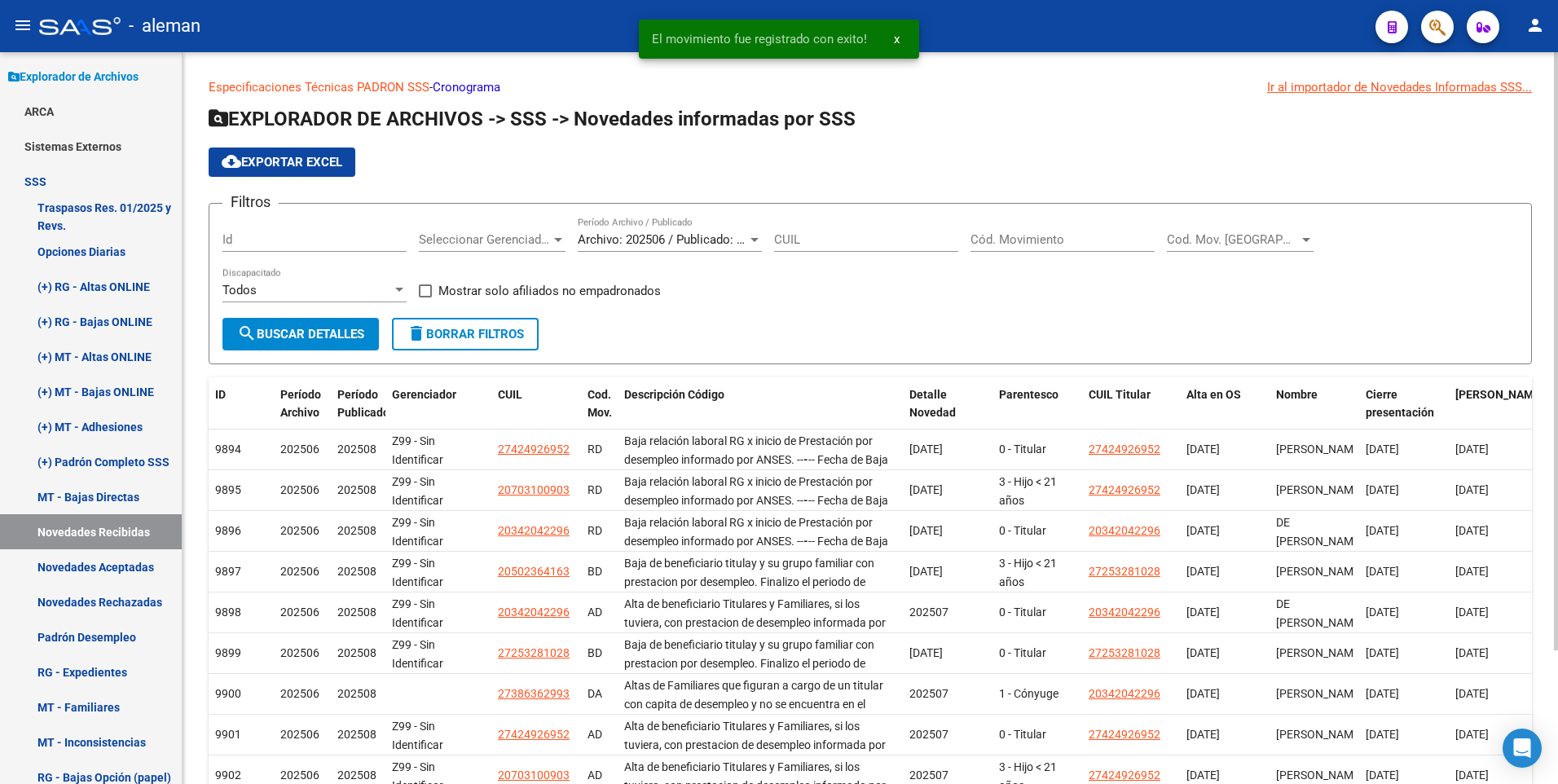
click at [1009, 233] on input "Cód. Movimiento" at bounding box center [1062, 239] width 184 height 15
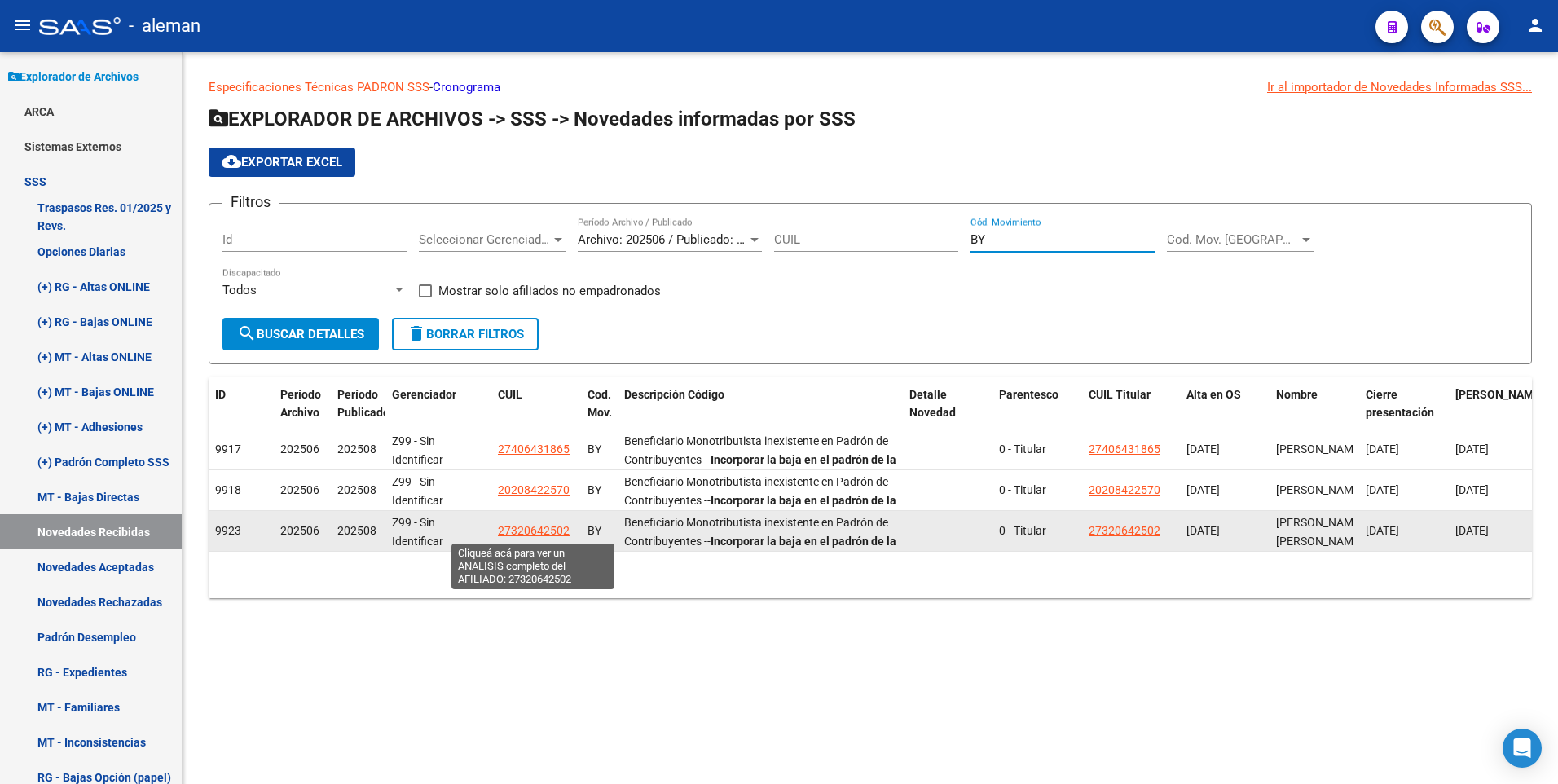
type input "BY"
click at [547, 527] on span "27320642502" at bounding box center [534, 531] width 72 height 13
type textarea "27320642502"
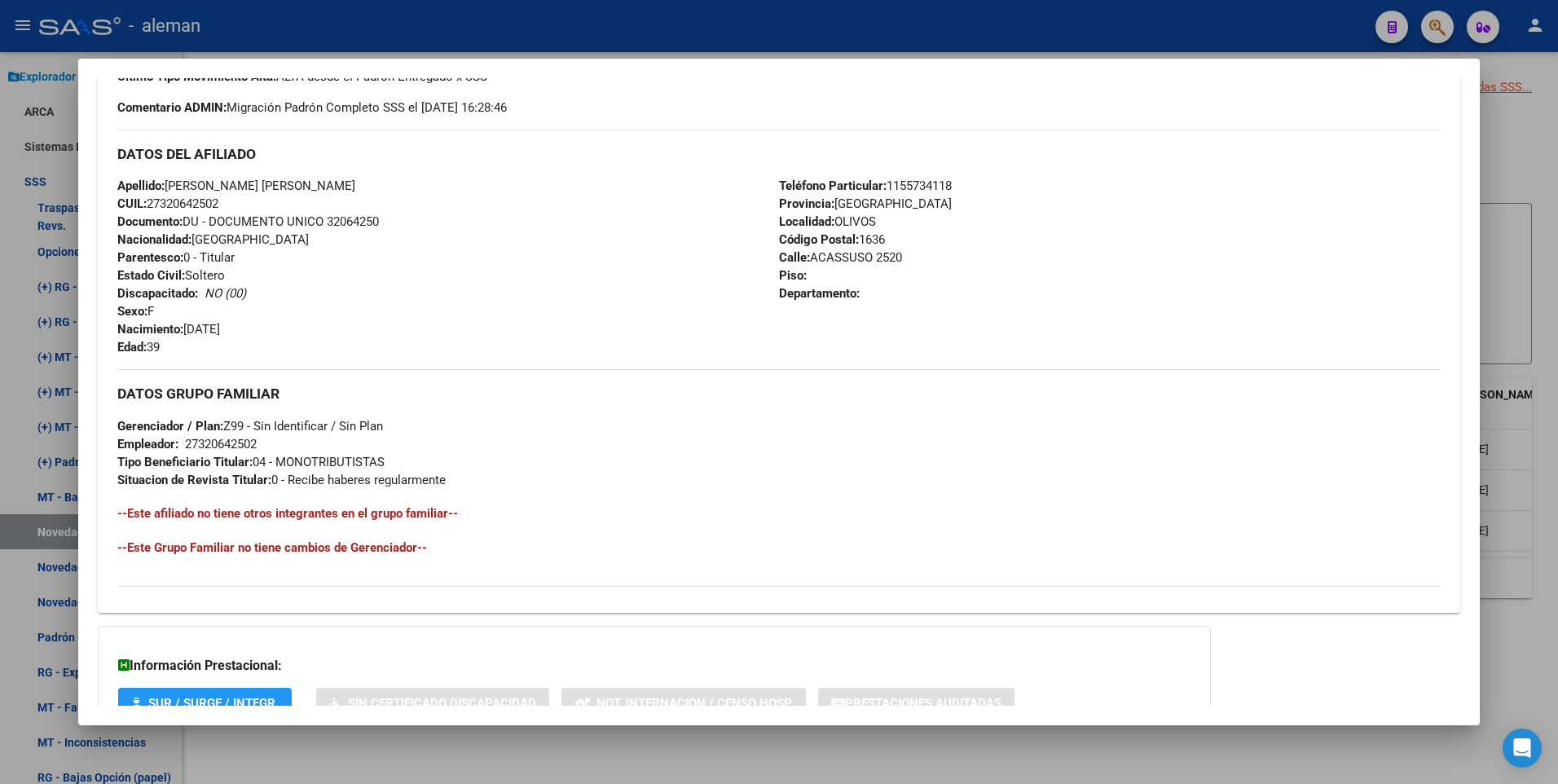
scroll to position [610, 0]
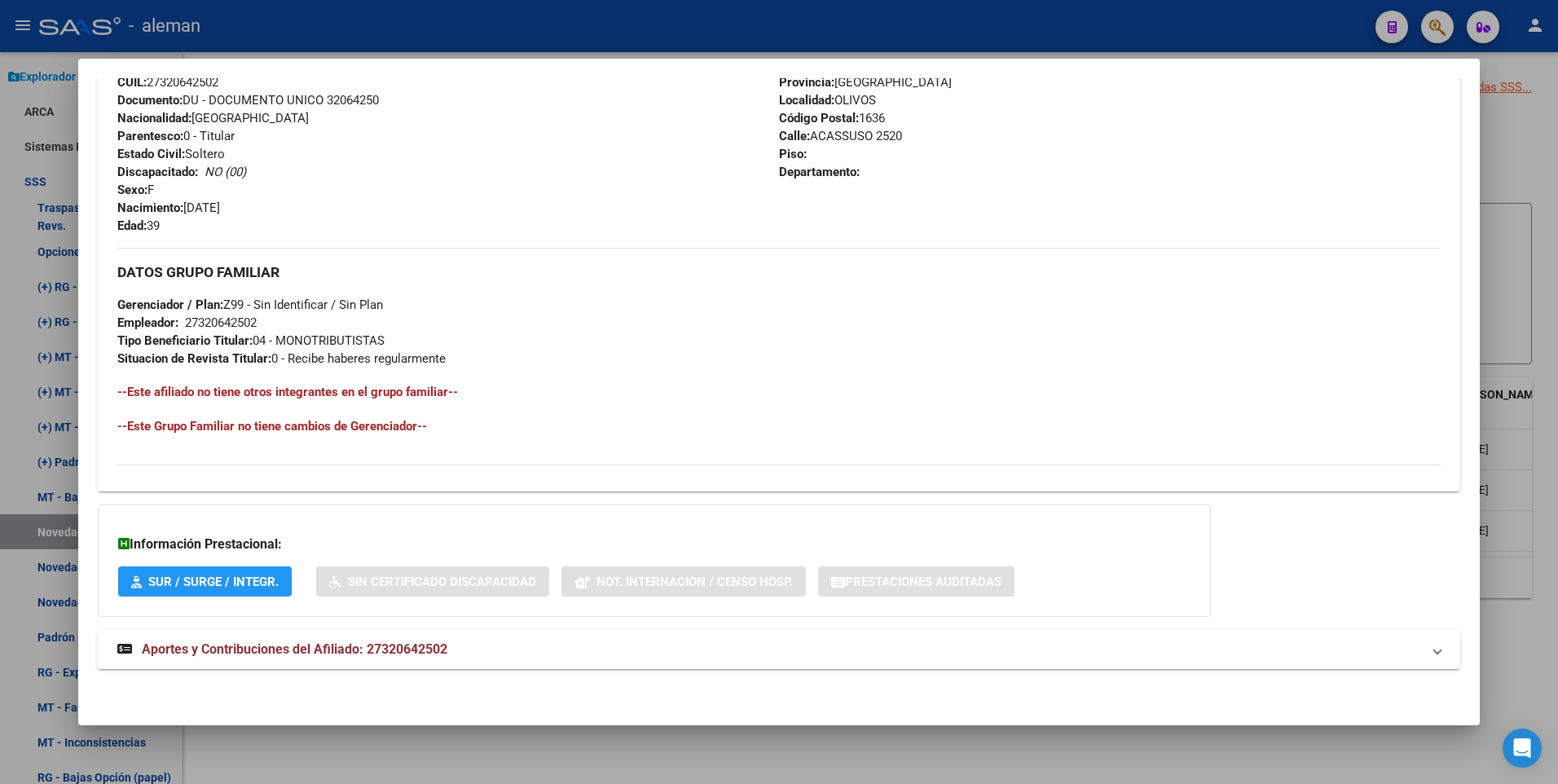
click at [434, 643] on span "Aportes y Contribuciones del Afiliado: 27320642502" at bounding box center [294, 649] width 306 height 15
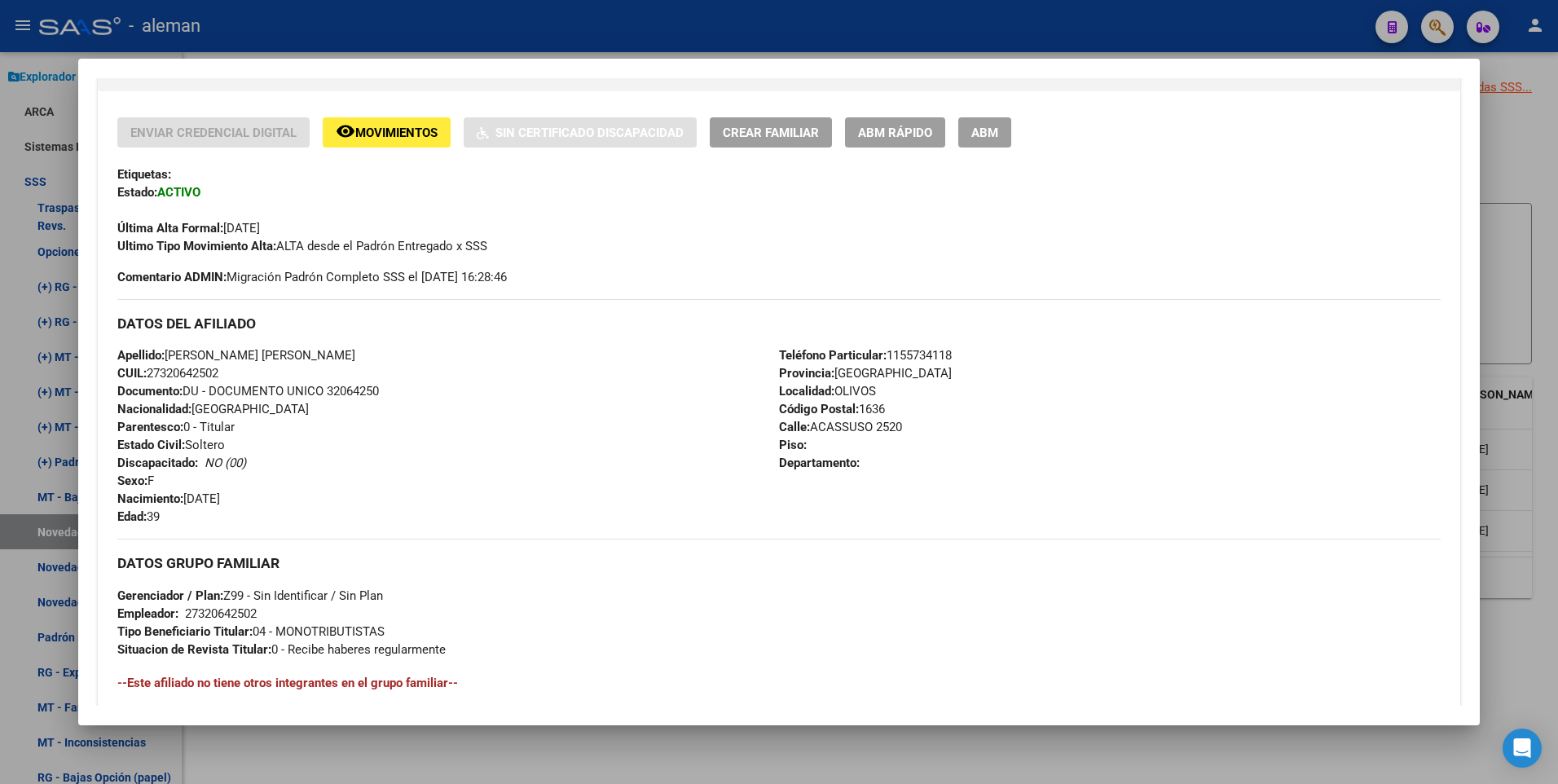
scroll to position [0, 0]
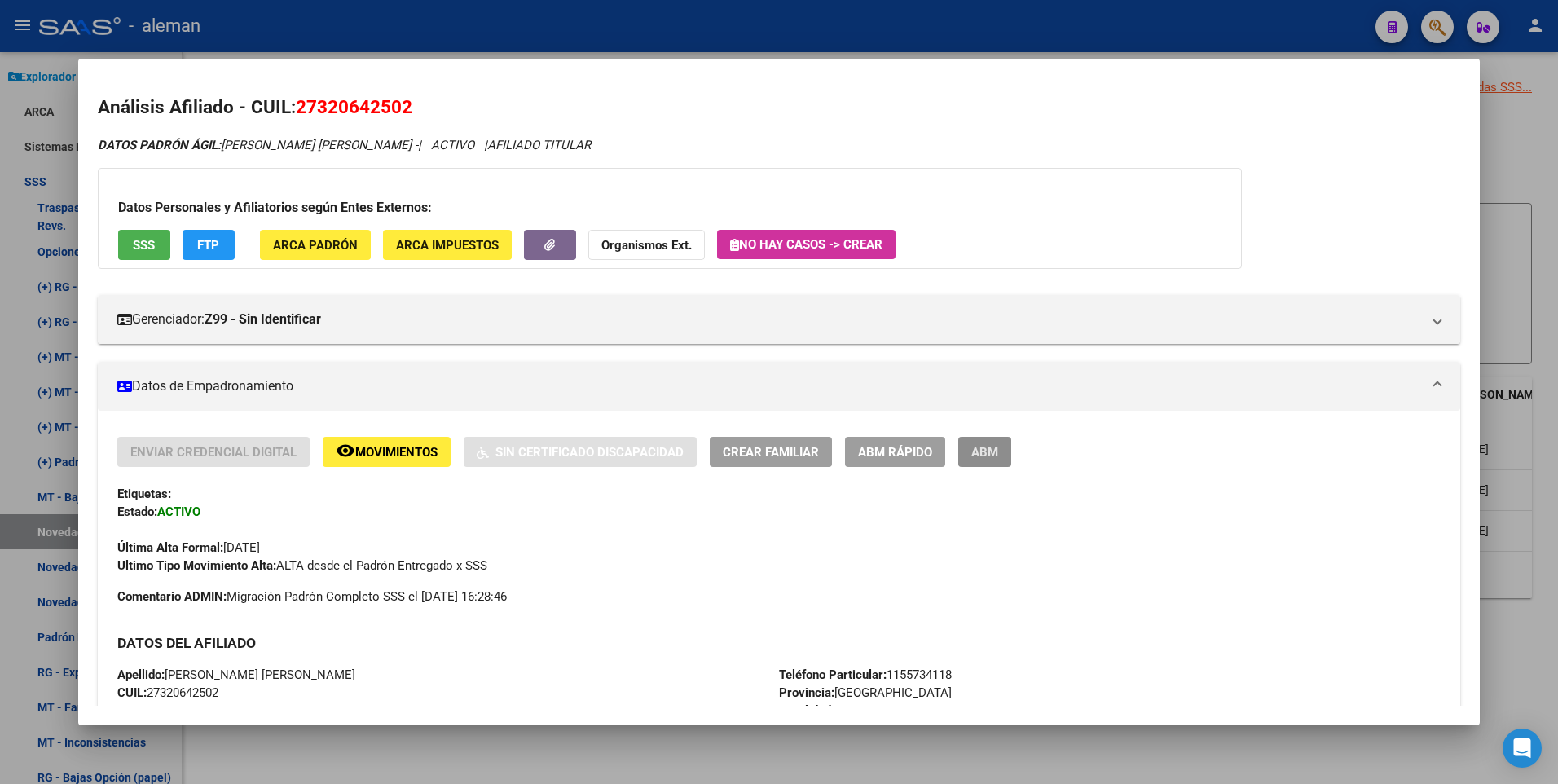
click at [985, 450] on span "ABM" at bounding box center [985, 452] width 26 height 15
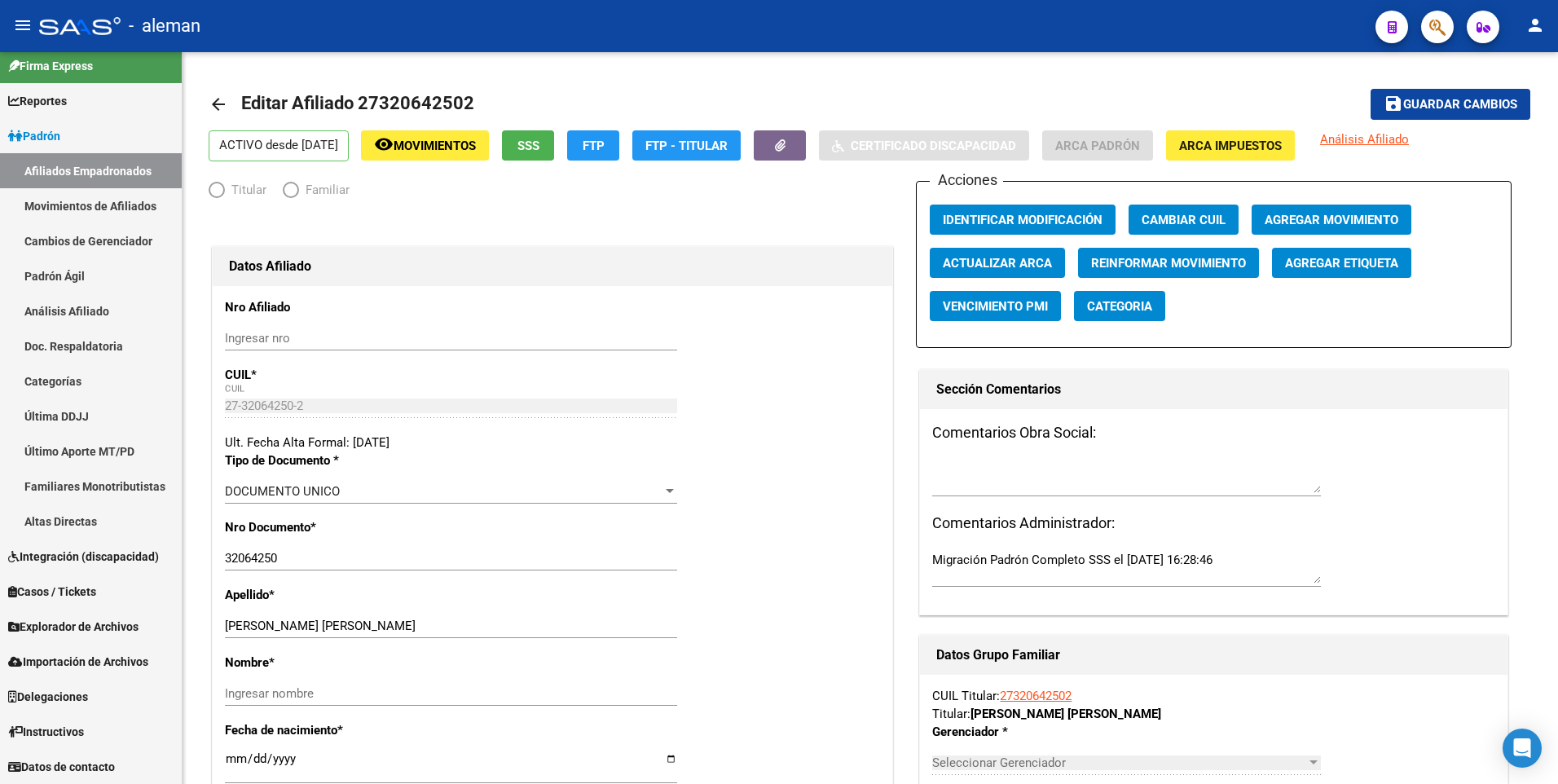
scroll to position [10, 0]
radio input "true"
type input "27-32064250-2"
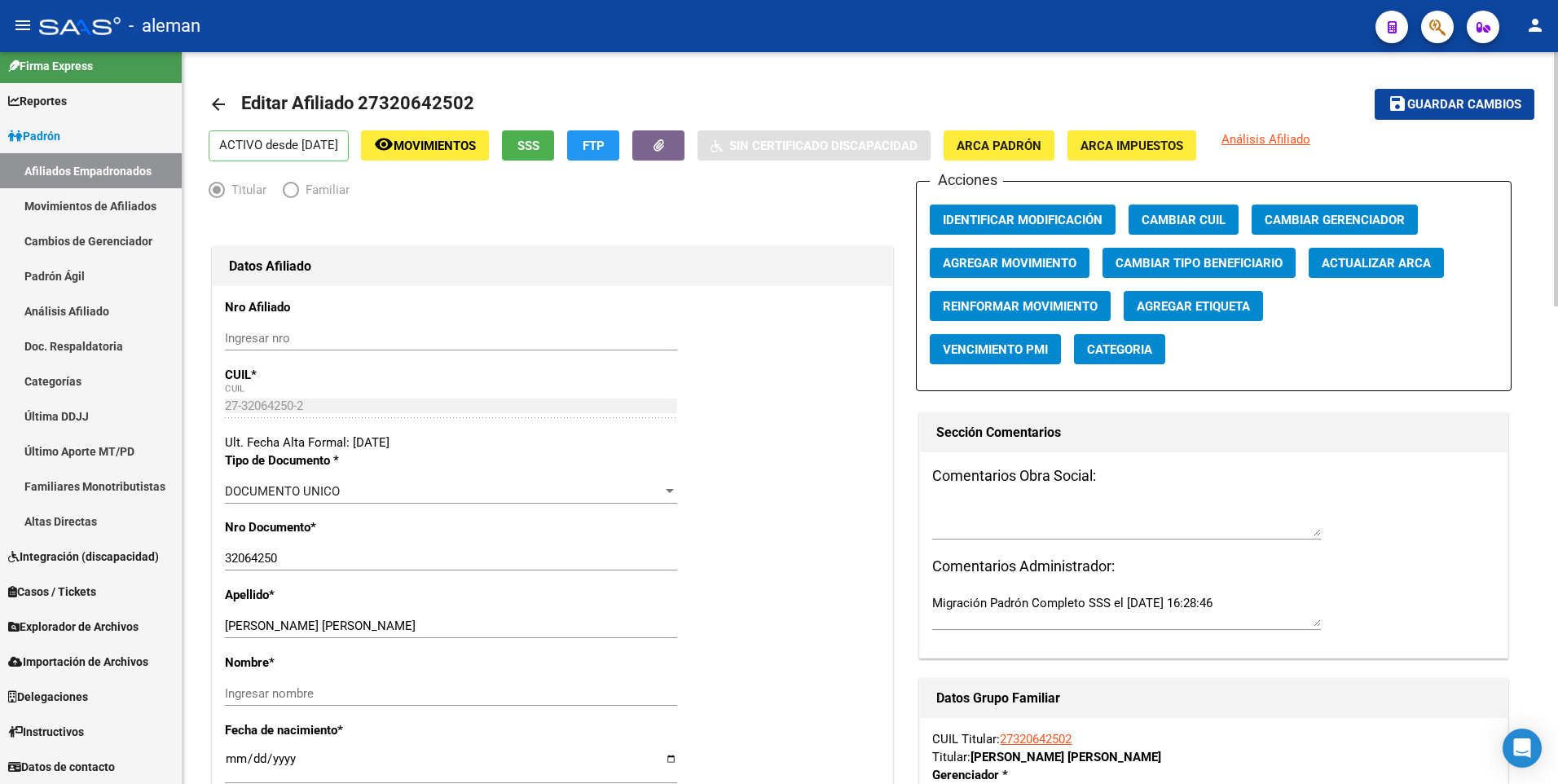
scroll to position [163, 0]
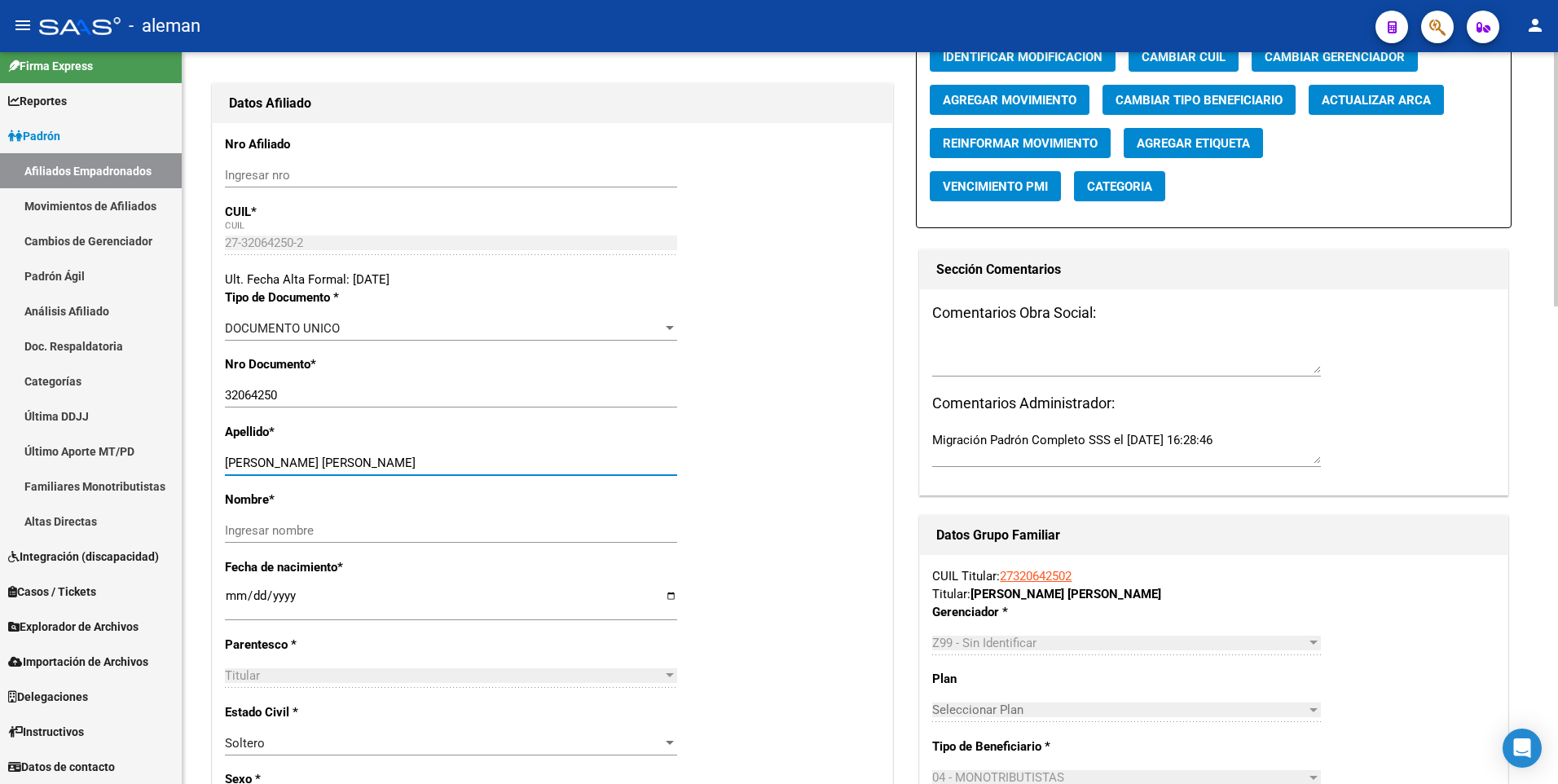
drag, startPoint x: 290, startPoint y: 462, endPoint x: 465, endPoint y: 462, distance: 175.0
click at [465, 462] on input "DAGUERRE PRISCILA GRISEL" at bounding box center [451, 462] width 452 height 15
type input "DAGUERRE"
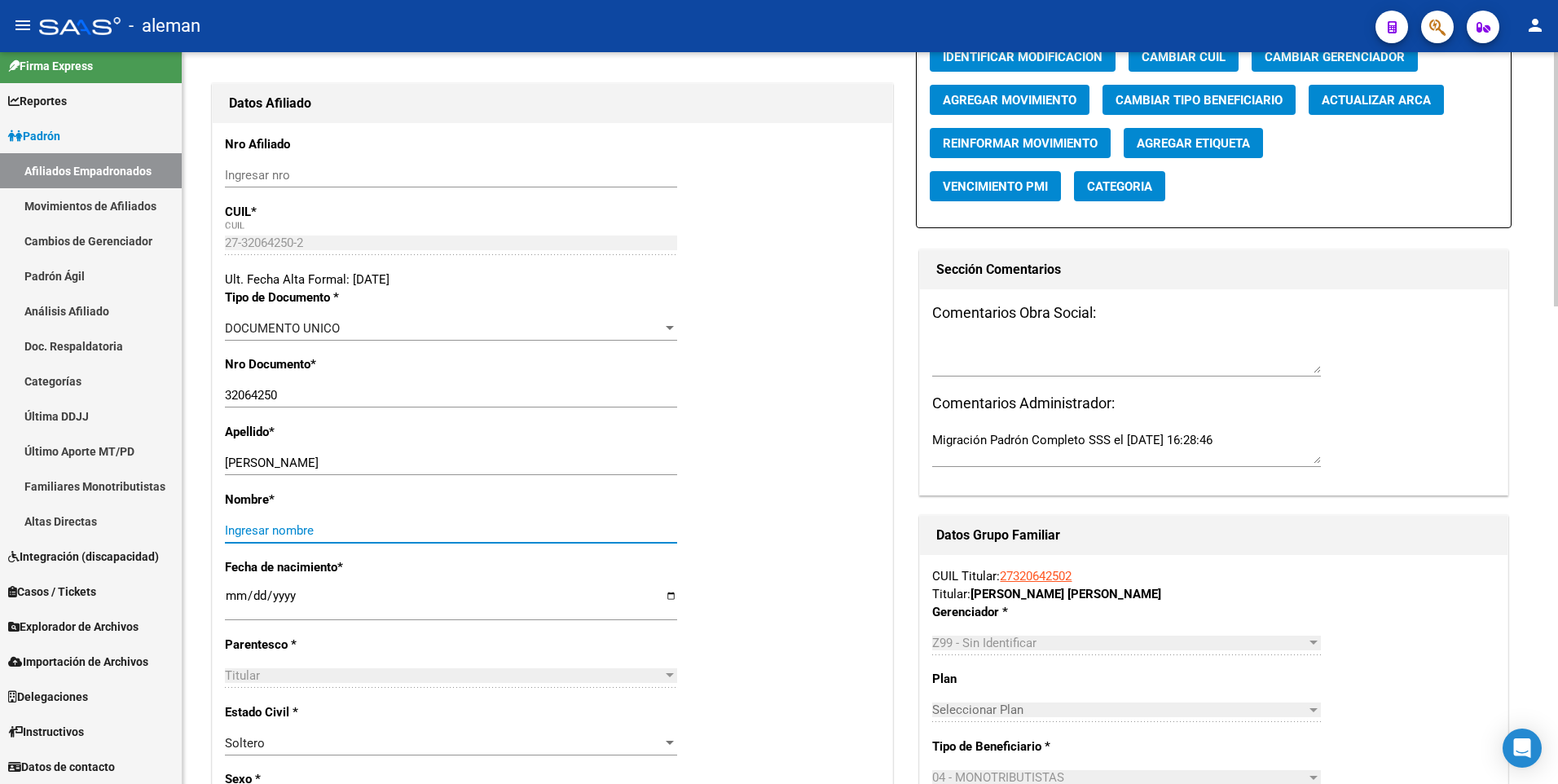
click at [450, 530] on input "Ingresar nombre" at bounding box center [451, 531] width 452 height 15
paste input "PRISCILA GRISEL"
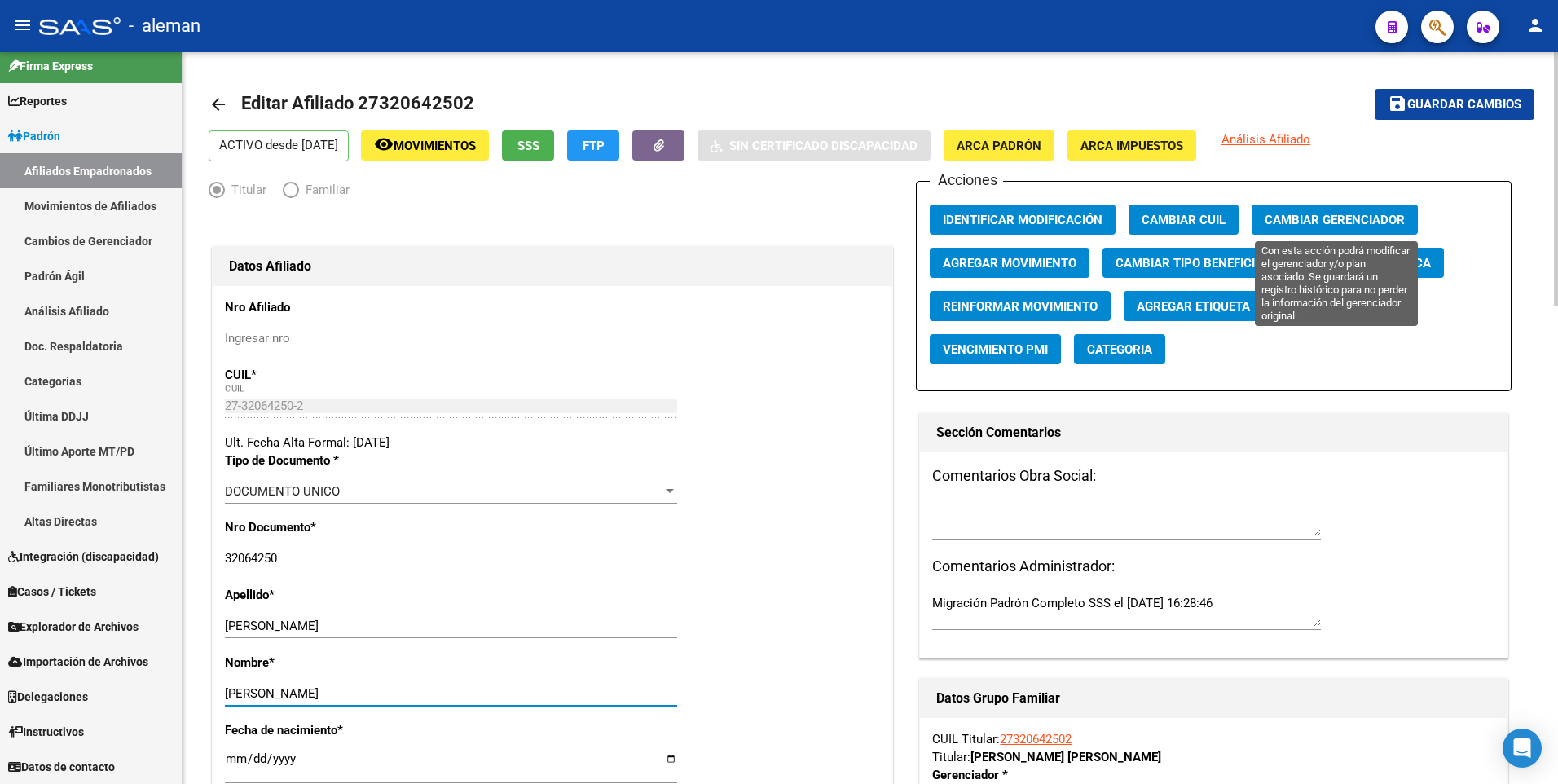
type input "PRISCILA GRISEL"
click at [1342, 219] on span "Cambiar Gerenciador" at bounding box center [1335, 220] width 140 height 15
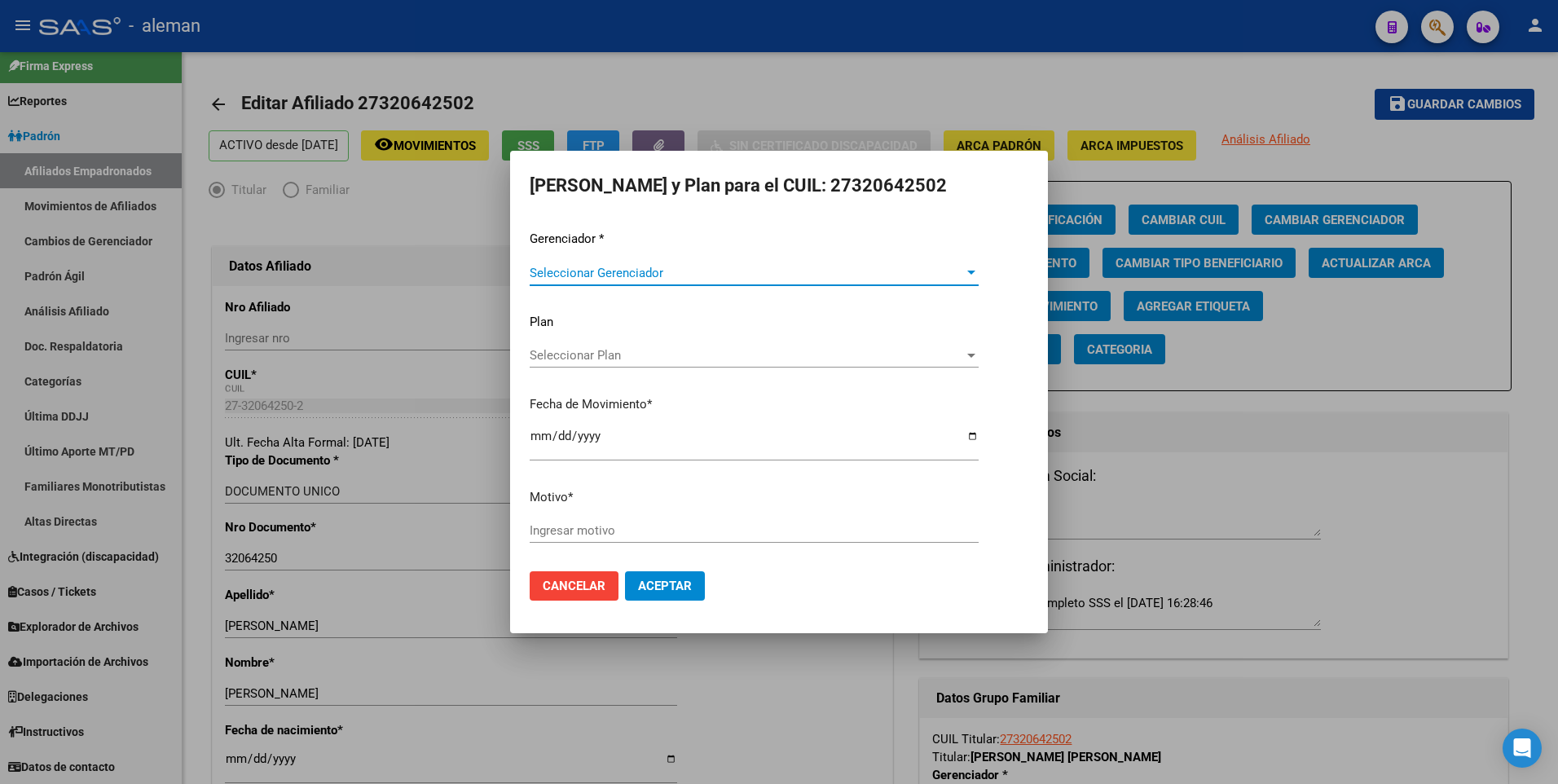
click at [999, 388] on div "Gerenciador * Seleccionar Gerenciador Seleccionar Gerenciador Plan Seleccionar …" at bounding box center [779, 393] width 499 height 328
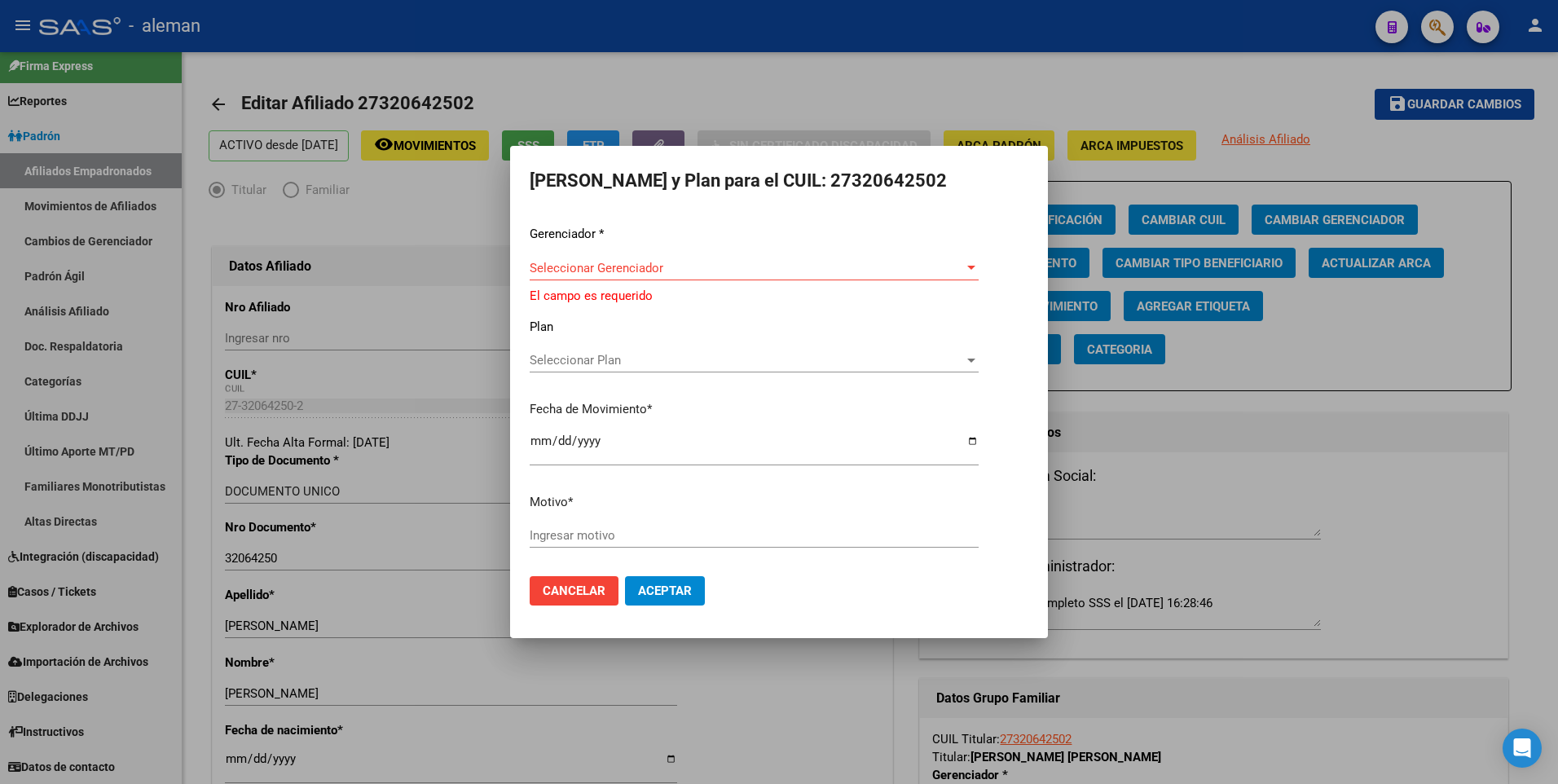
click at [567, 601] on button "Cancelar" at bounding box center [574, 590] width 89 height 29
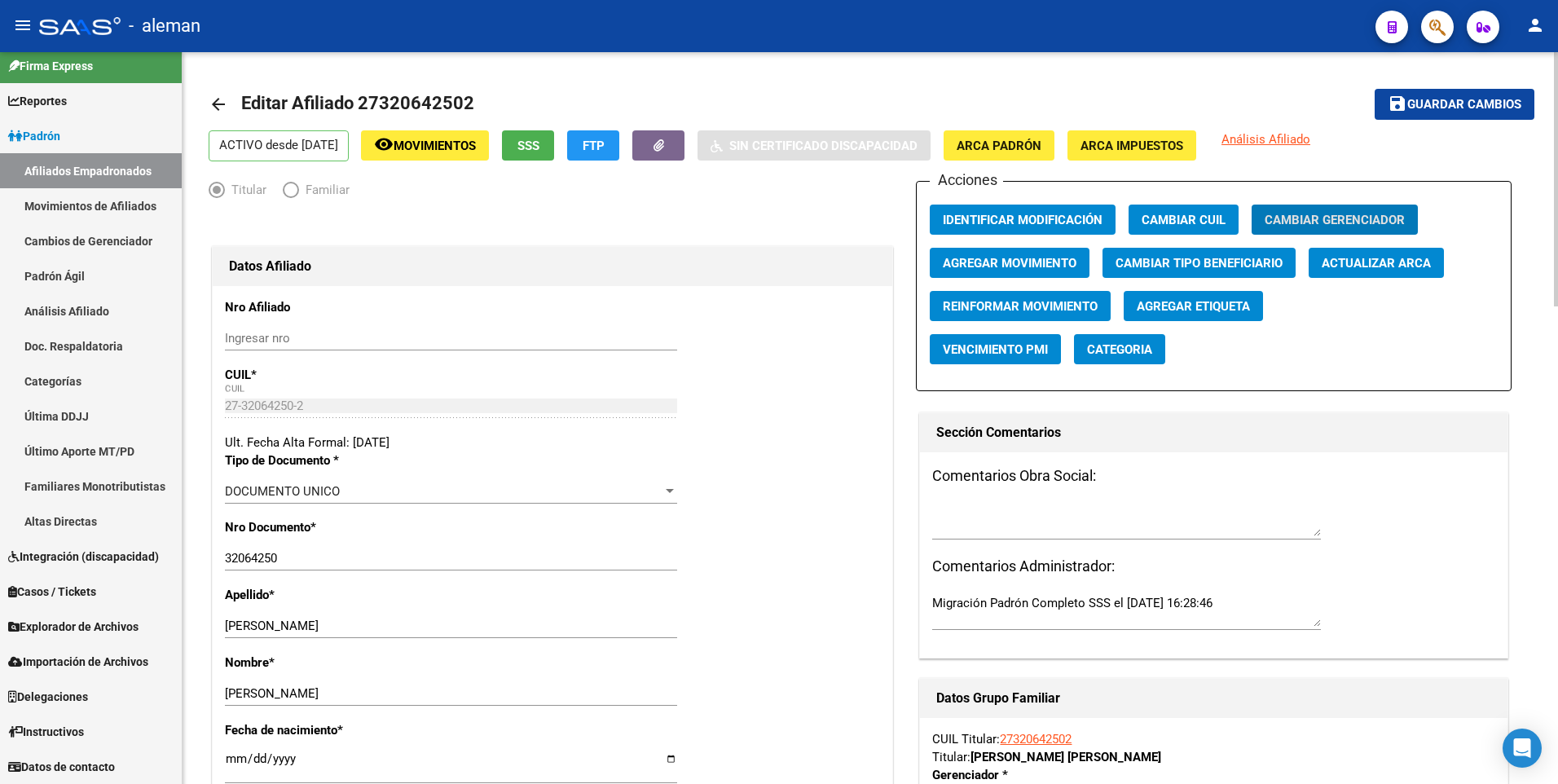
click at [1483, 106] on span "Guardar cambios" at bounding box center [1463, 105] width 114 height 15
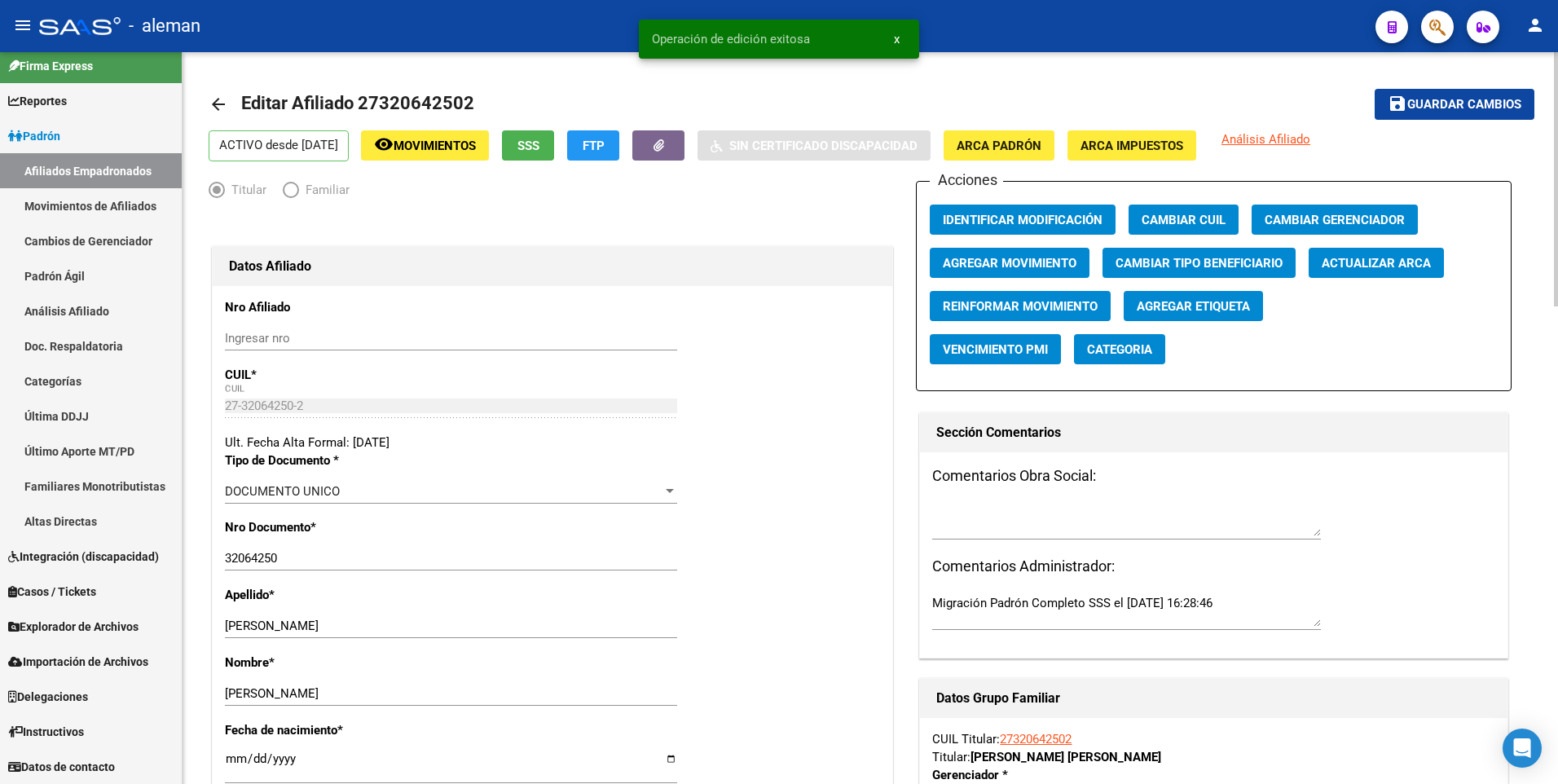
click at [989, 266] on span "Agregar Movimiento" at bounding box center [1008, 263] width 133 height 15
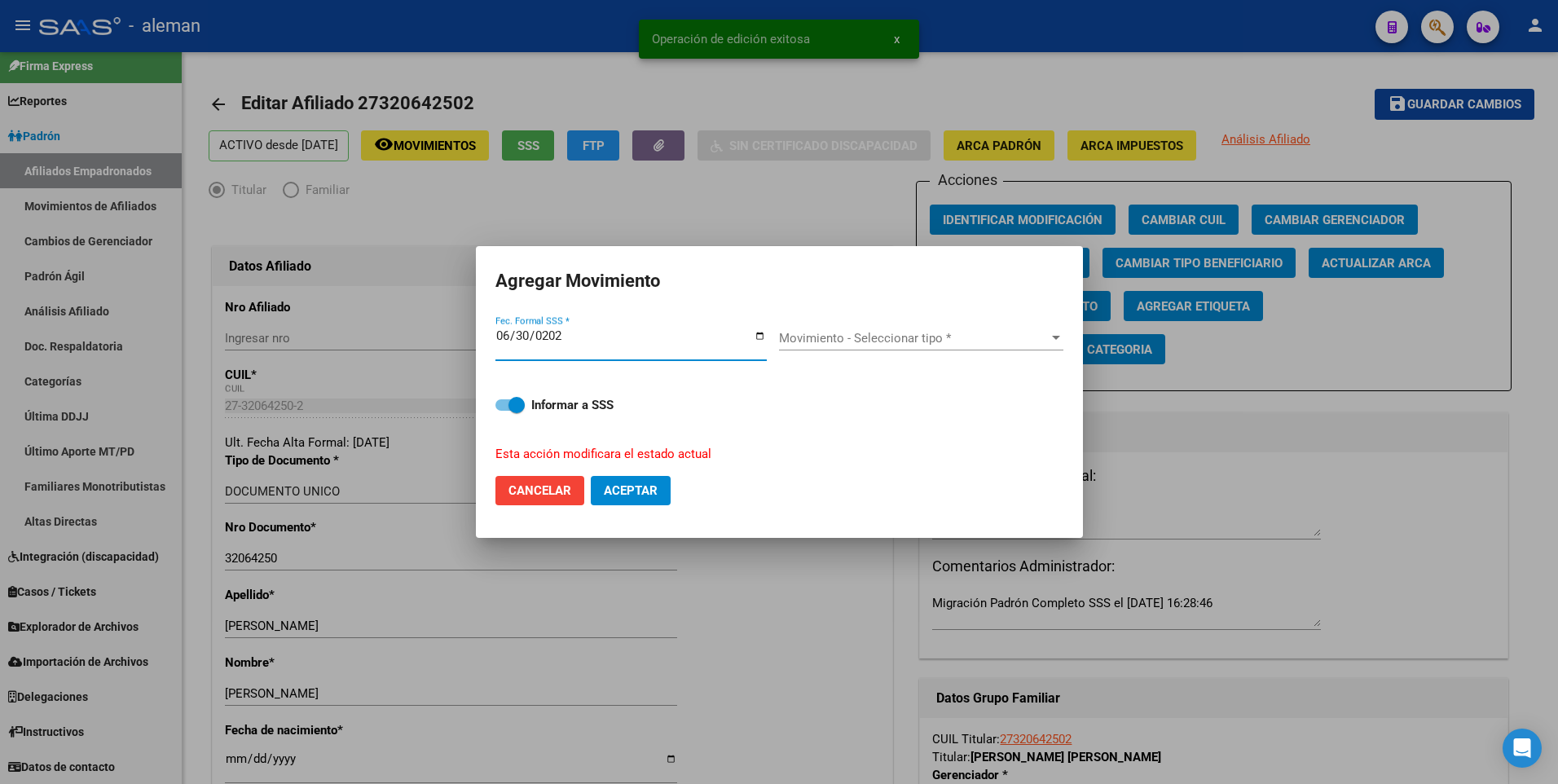
type input "2025-06-30"
click at [590, 476] on button "Aceptar" at bounding box center [630, 490] width 79 height 29
click at [836, 345] on div "Movimiento - Seleccionar tipo * Movimiento - Seleccionar tipo *" at bounding box center [920, 339] width 285 height 25
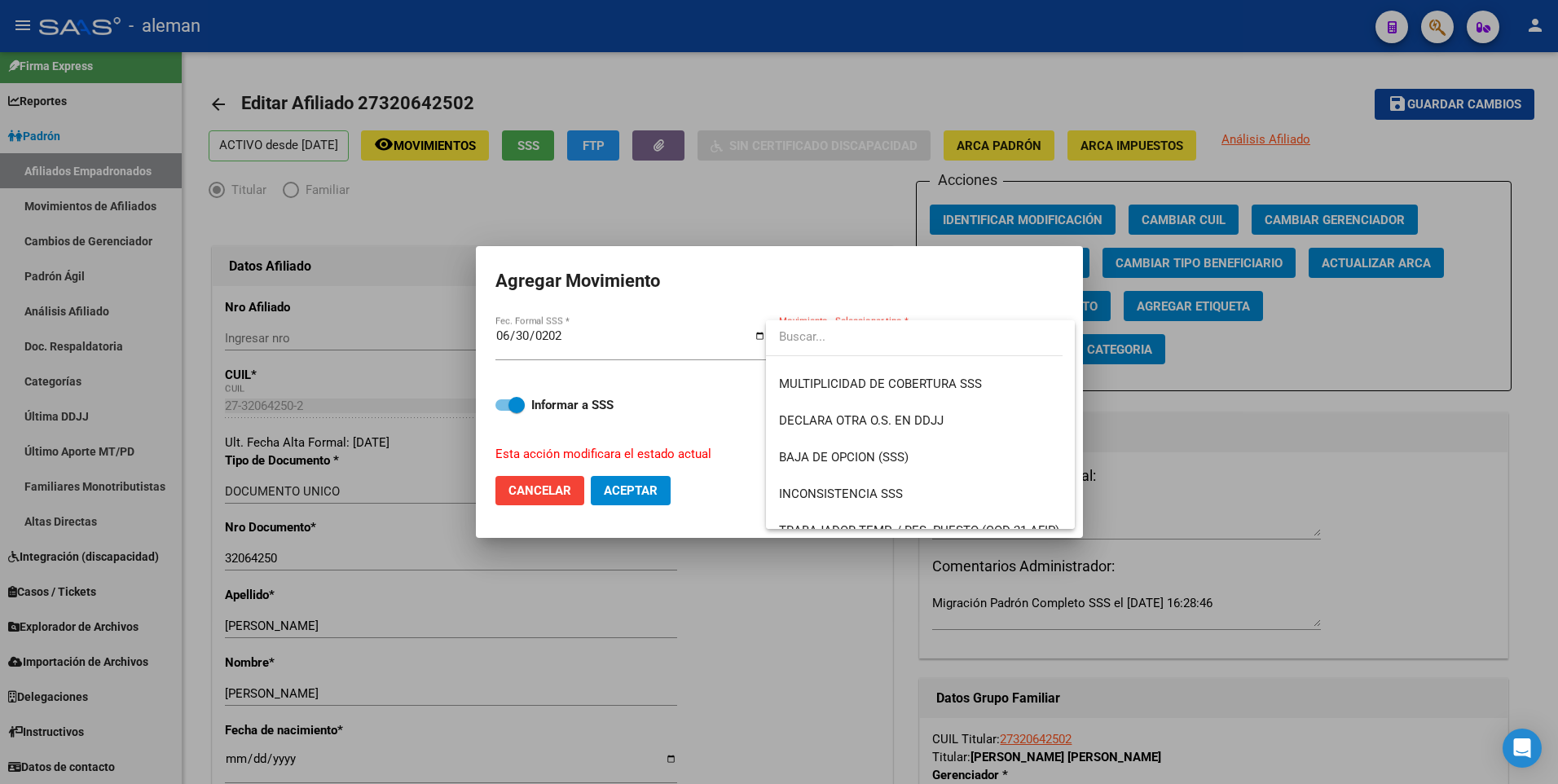
scroll to position [532, 0]
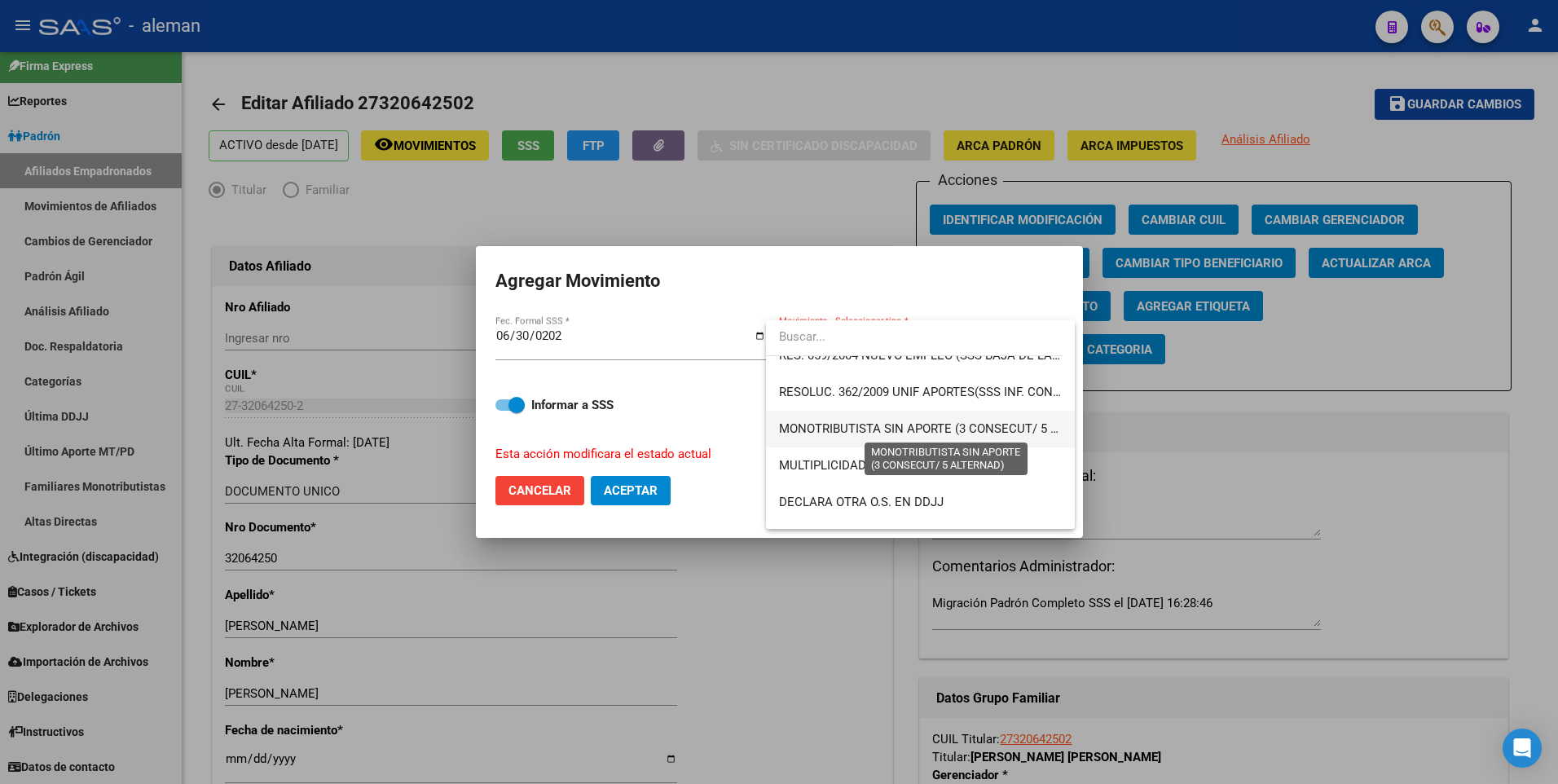
click at [915, 432] on span "MONOTRIBUTISTA SIN APORTE (3 CONSECUT/ 5 ALTERNAD)" at bounding box center [946, 428] width 336 height 15
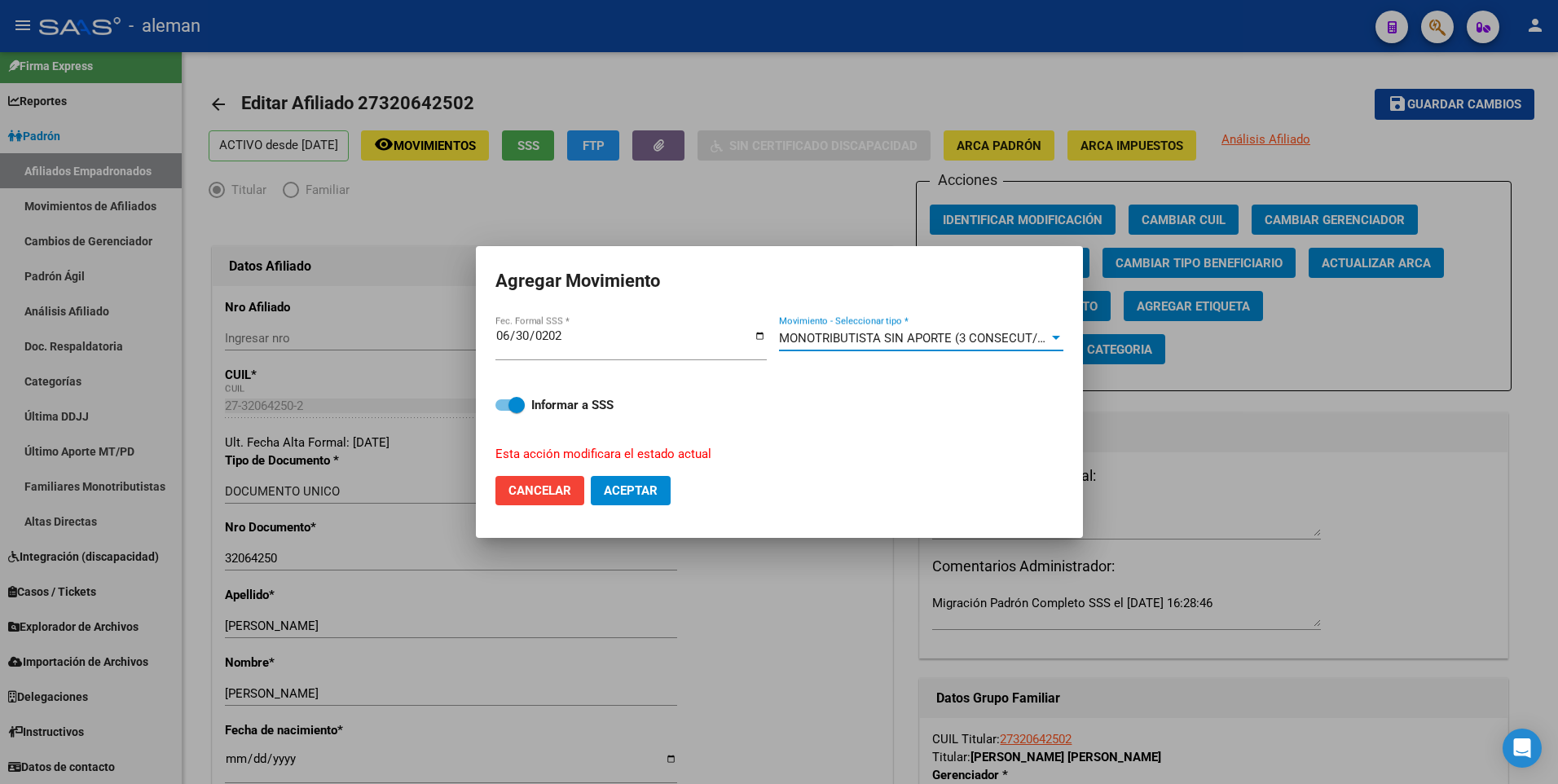
click at [508, 403] on span at bounding box center [510, 405] width 29 height 11
click at [503, 410] on input "Informar a SSS" at bounding box center [502, 410] width 1 height 1
checkbox input "false"
click at [647, 498] on button "Aceptar" at bounding box center [630, 490] width 79 height 29
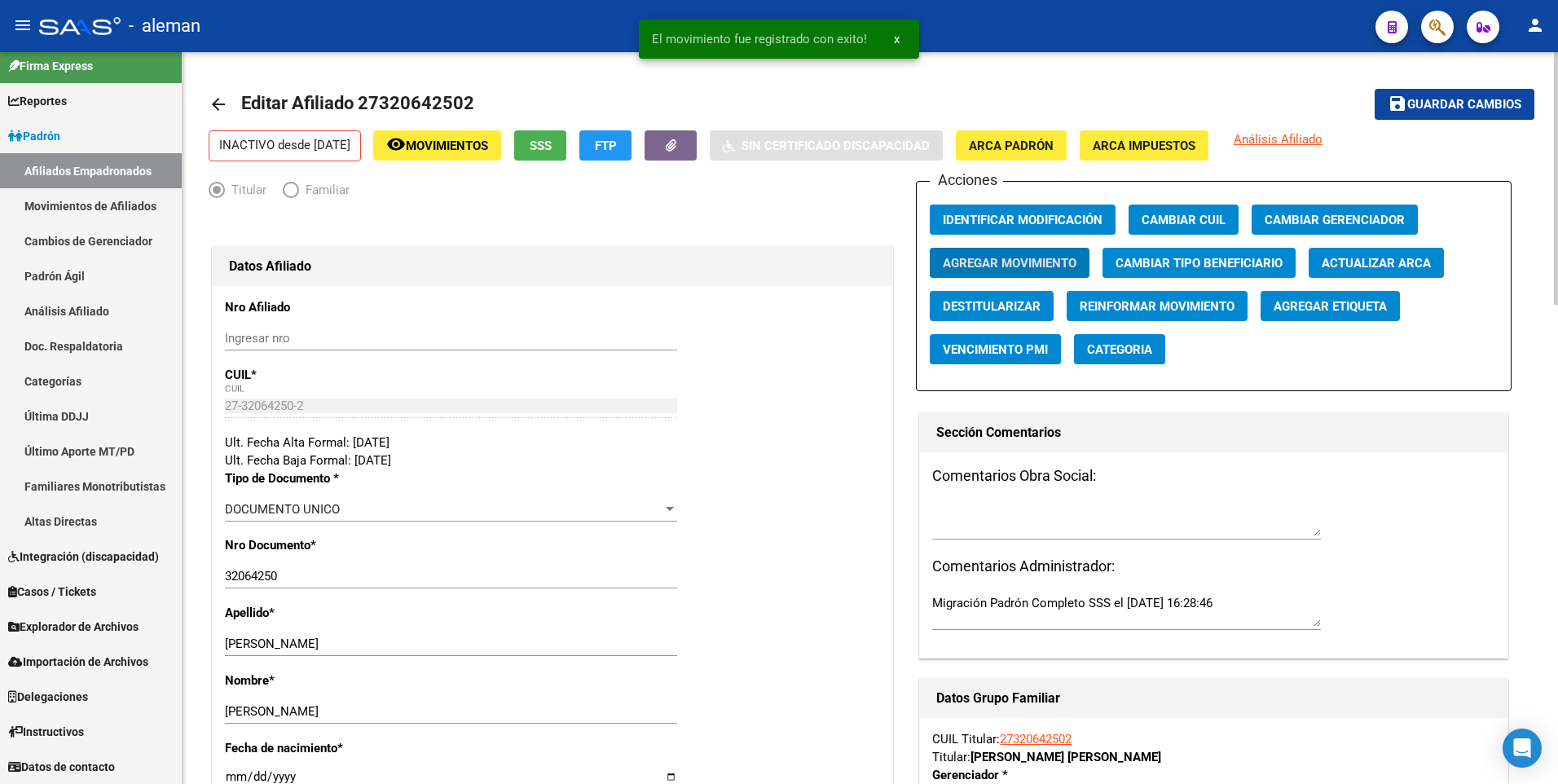
click at [214, 104] on mat-icon "arrow_back" at bounding box center [218, 104] width 20 height 20
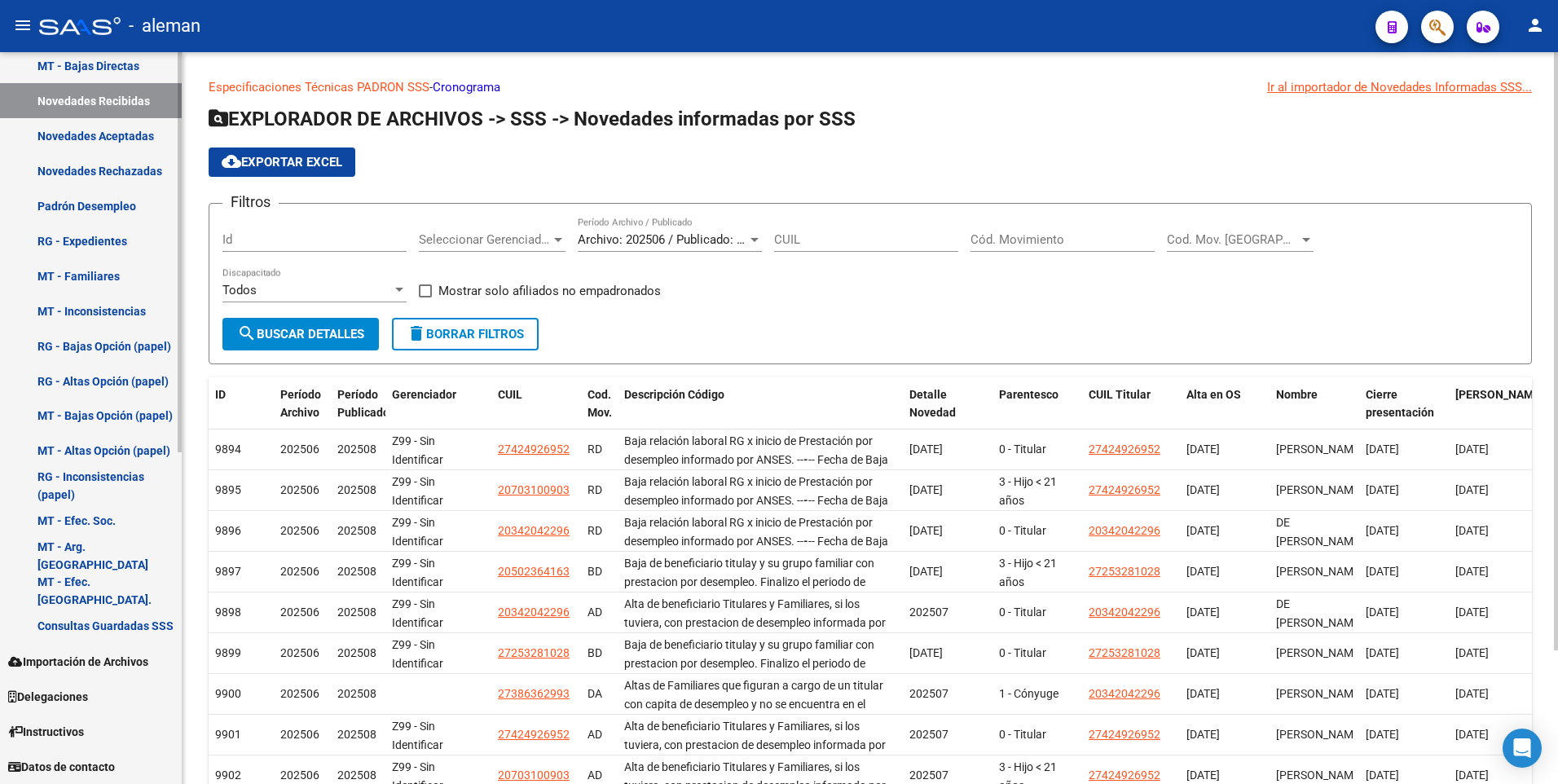
scroll to position [444, 0]
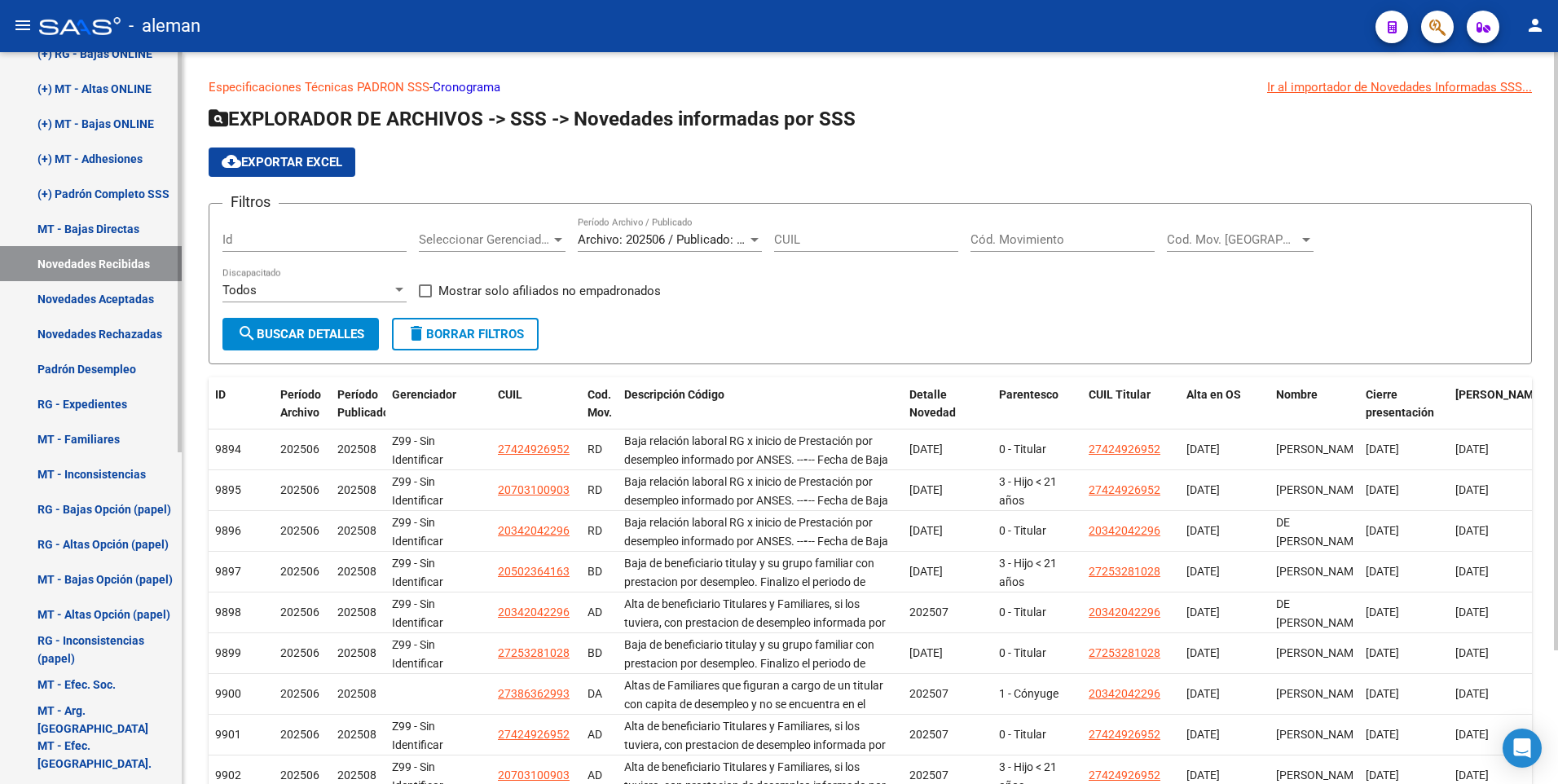
click at [96, 366] on link "Padrón Desempleo" at bounding box center [91, 368] width 182 height 35
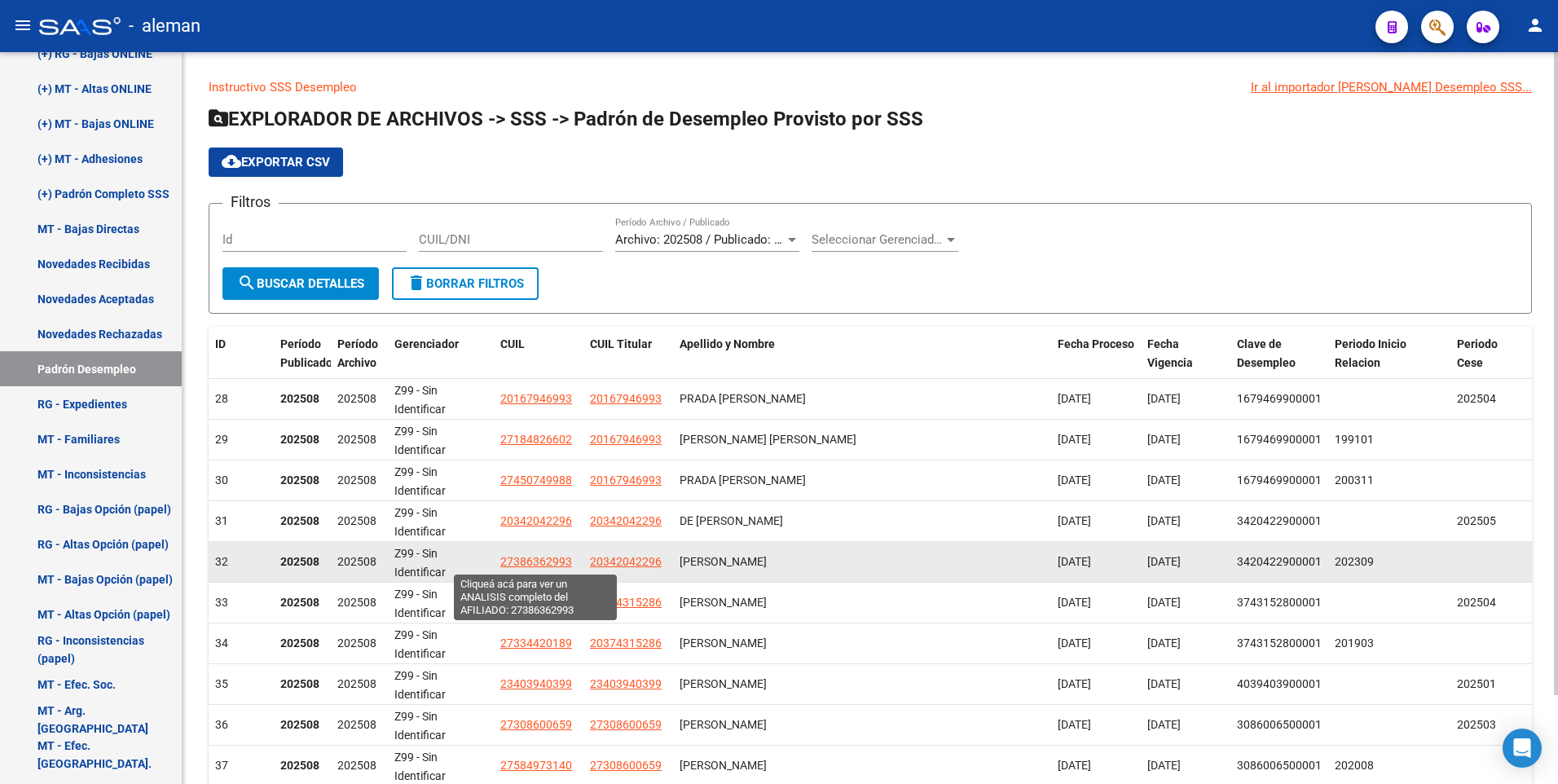
click at [542, 559] on span "27386362993" at bounding box center [536, 562] width 72 height 13
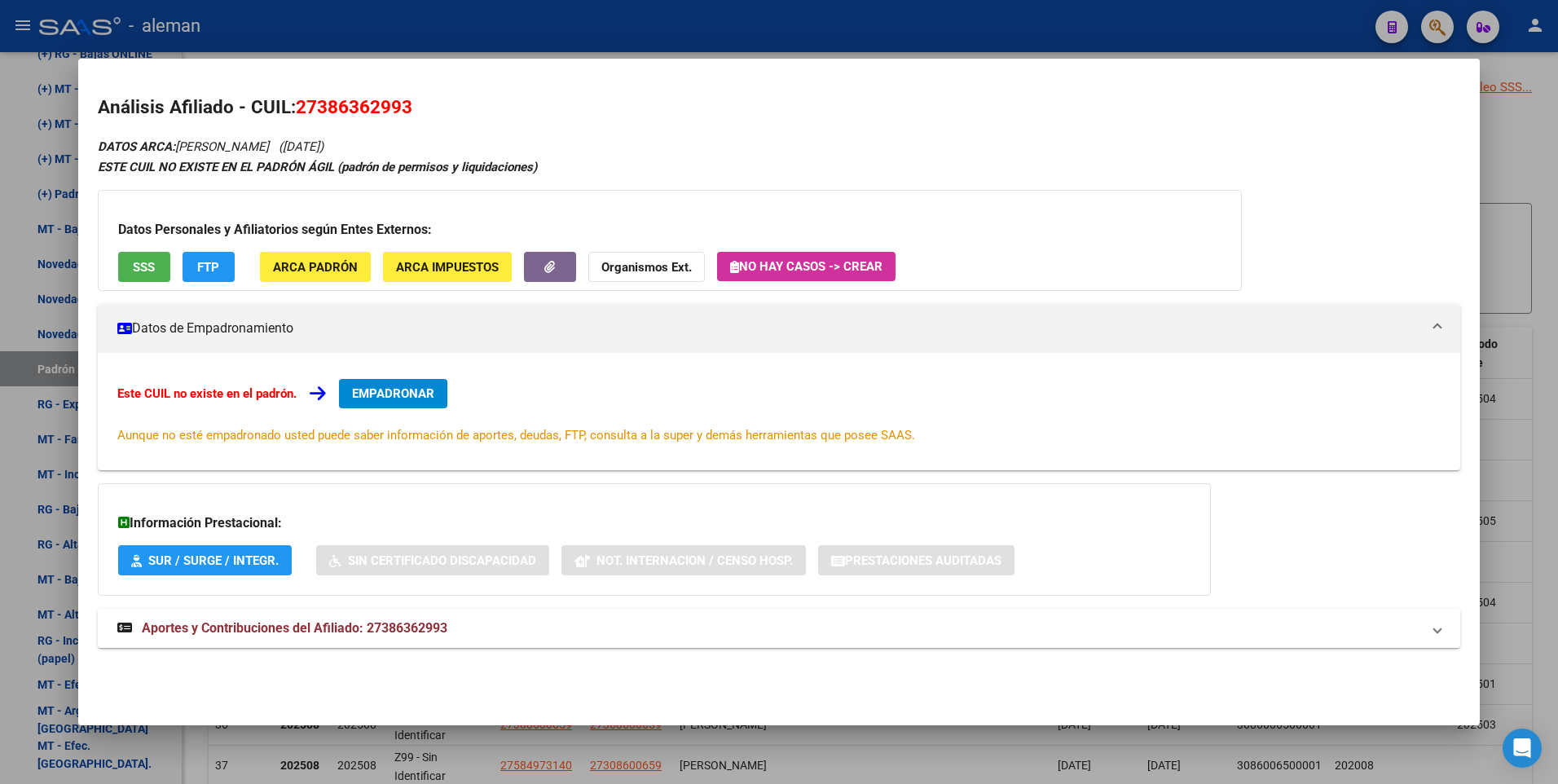
click at [1535, 261] on div at bounding box center [779, 392] width 1558 height 784
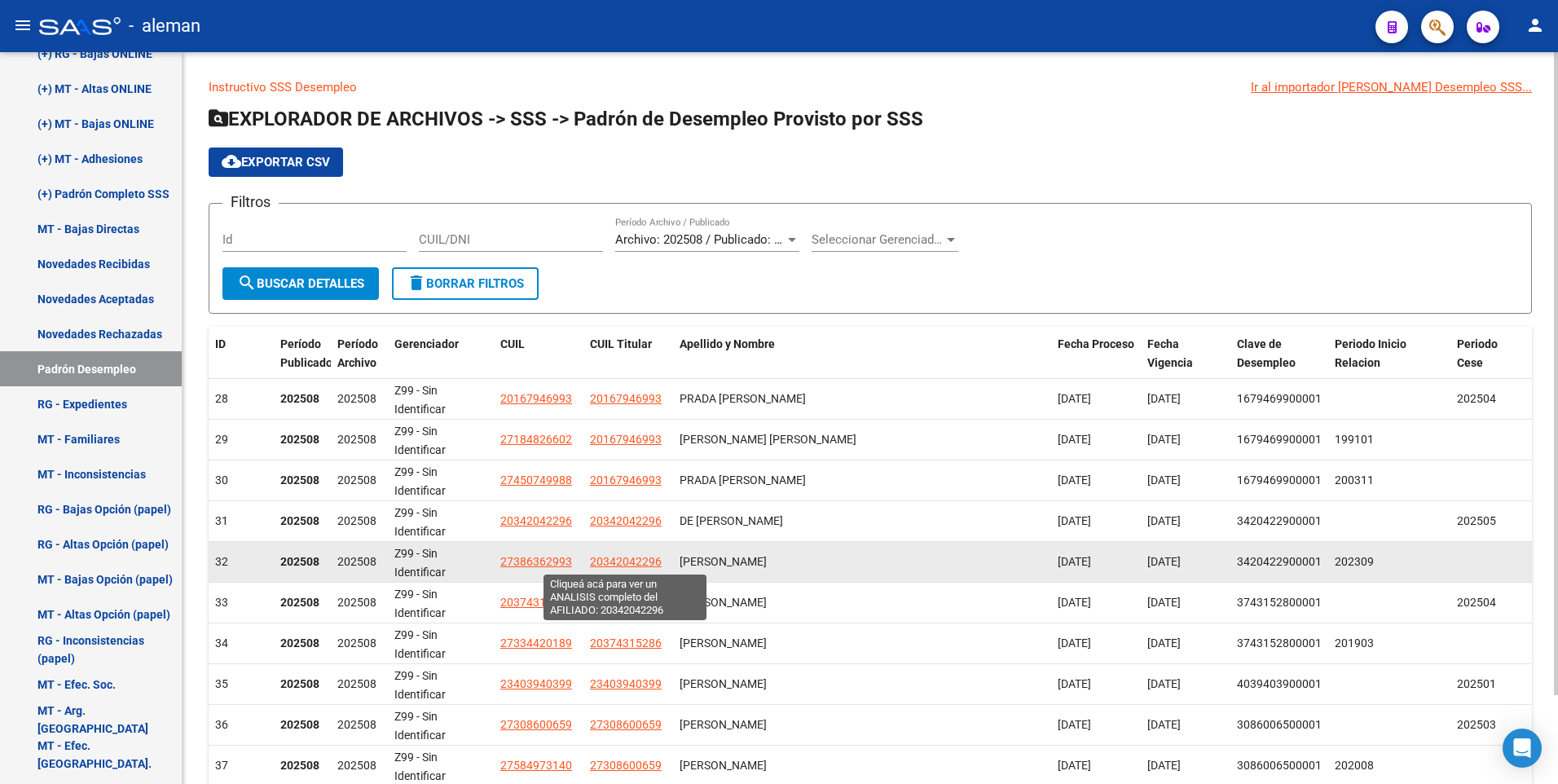
click at [606, 558] on span "20342042296" at bounding box center [626, 562] width 72 height 13
type textarea "20342042296"
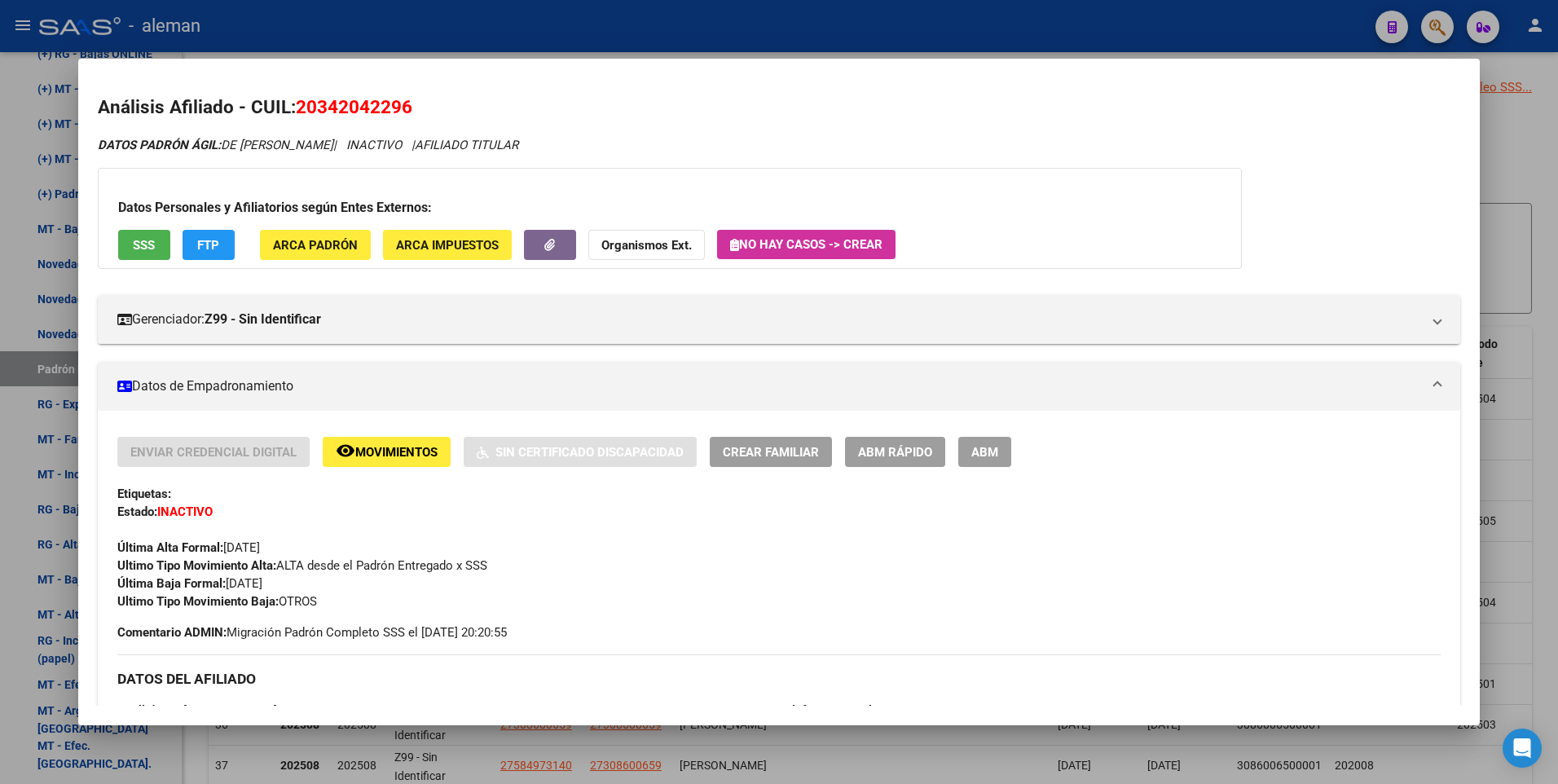
click at [1547, 308] on div at bounding box center [779, 392] width 1558 height 784
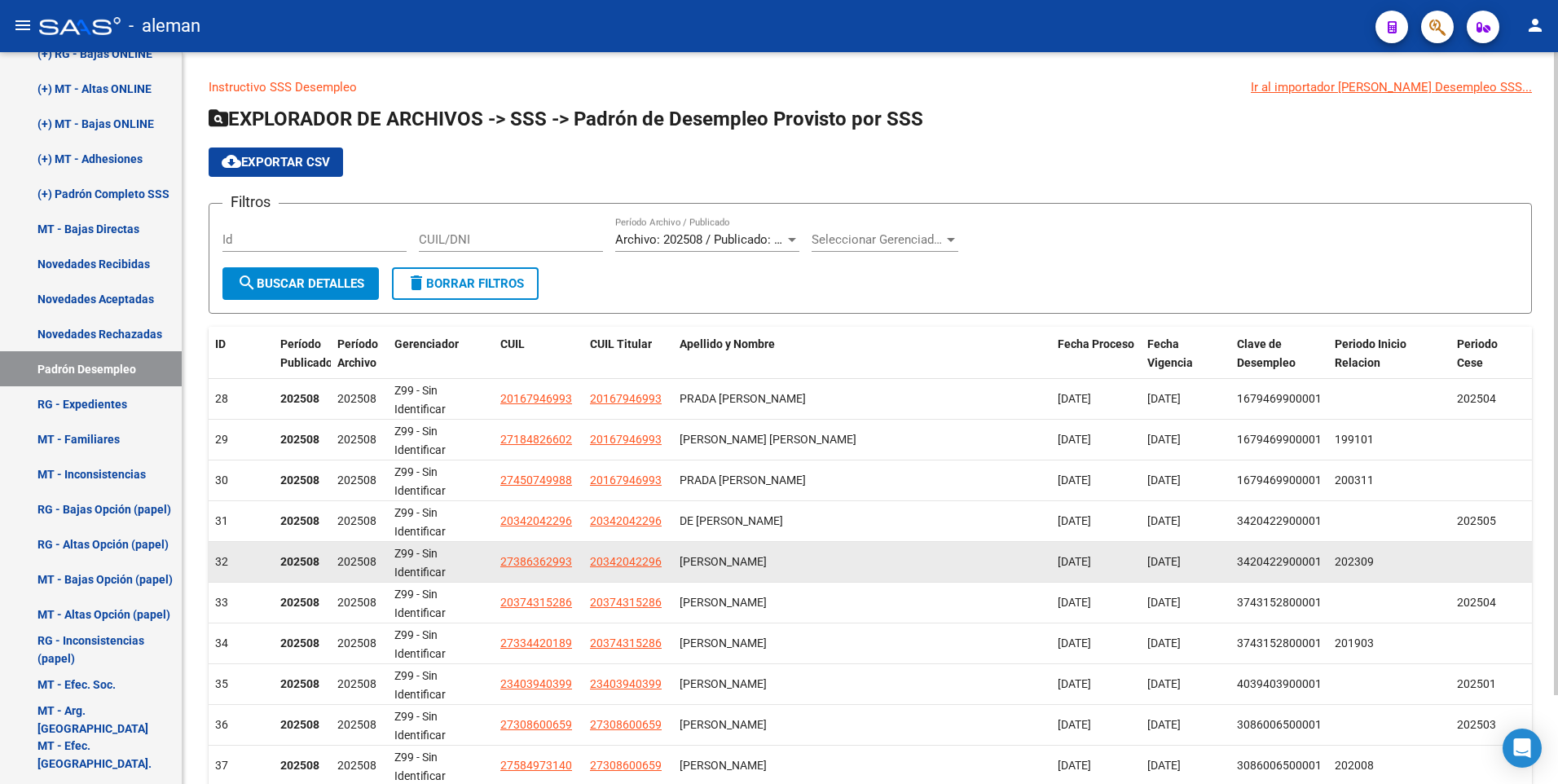
click at [719, 562] on span "[PERSON_NAME] [PERSON_NAME]" at bounding box center [723, 562] width 87 height 13
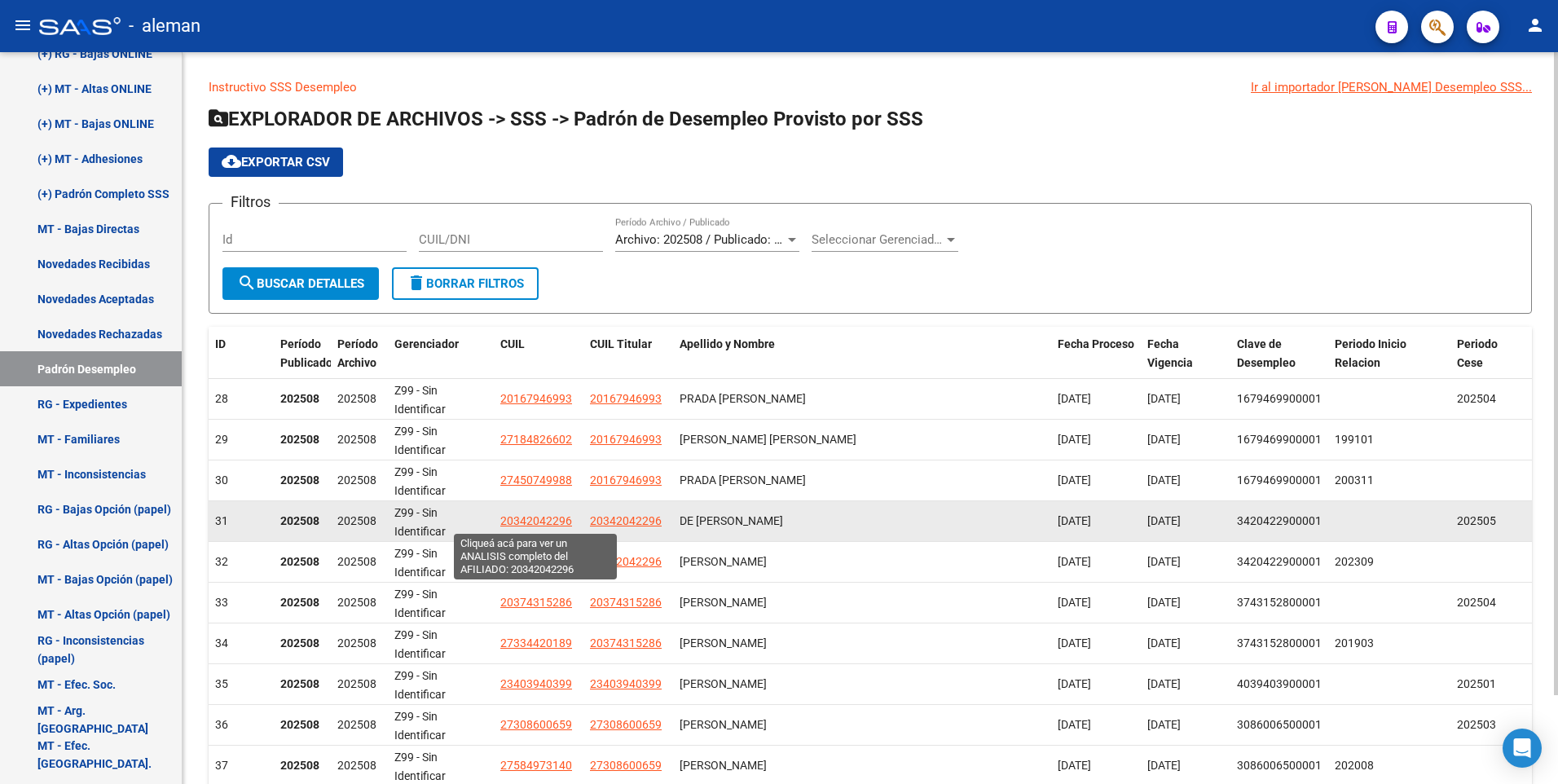
click at [547, 519] on span "20342042296" at bounding box center [536, 520] width 72 height 13
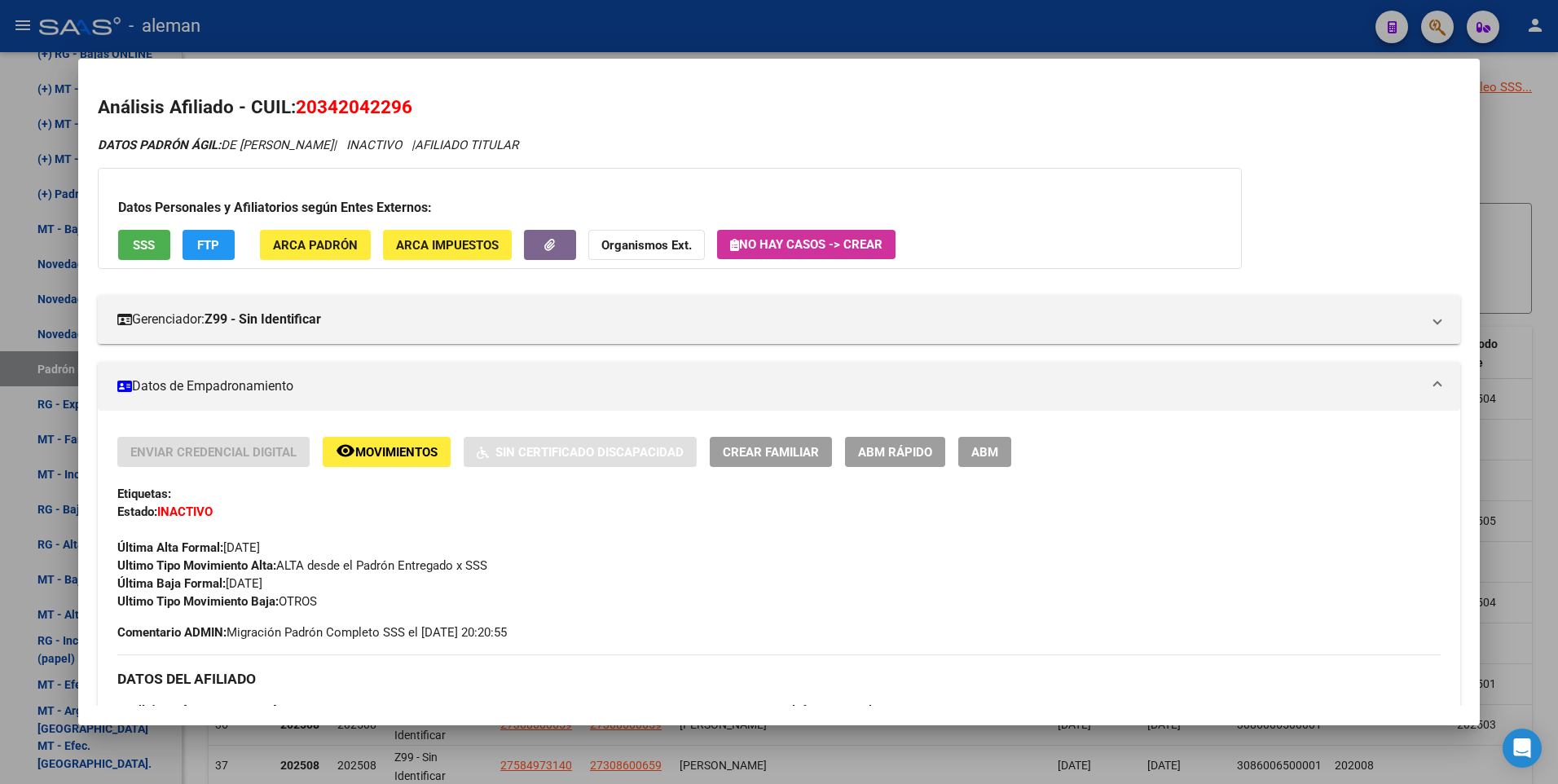
click at [407, 444] on button "remove_red_eye Movimientos" at bounding box center [386, 452] width 128 height 30
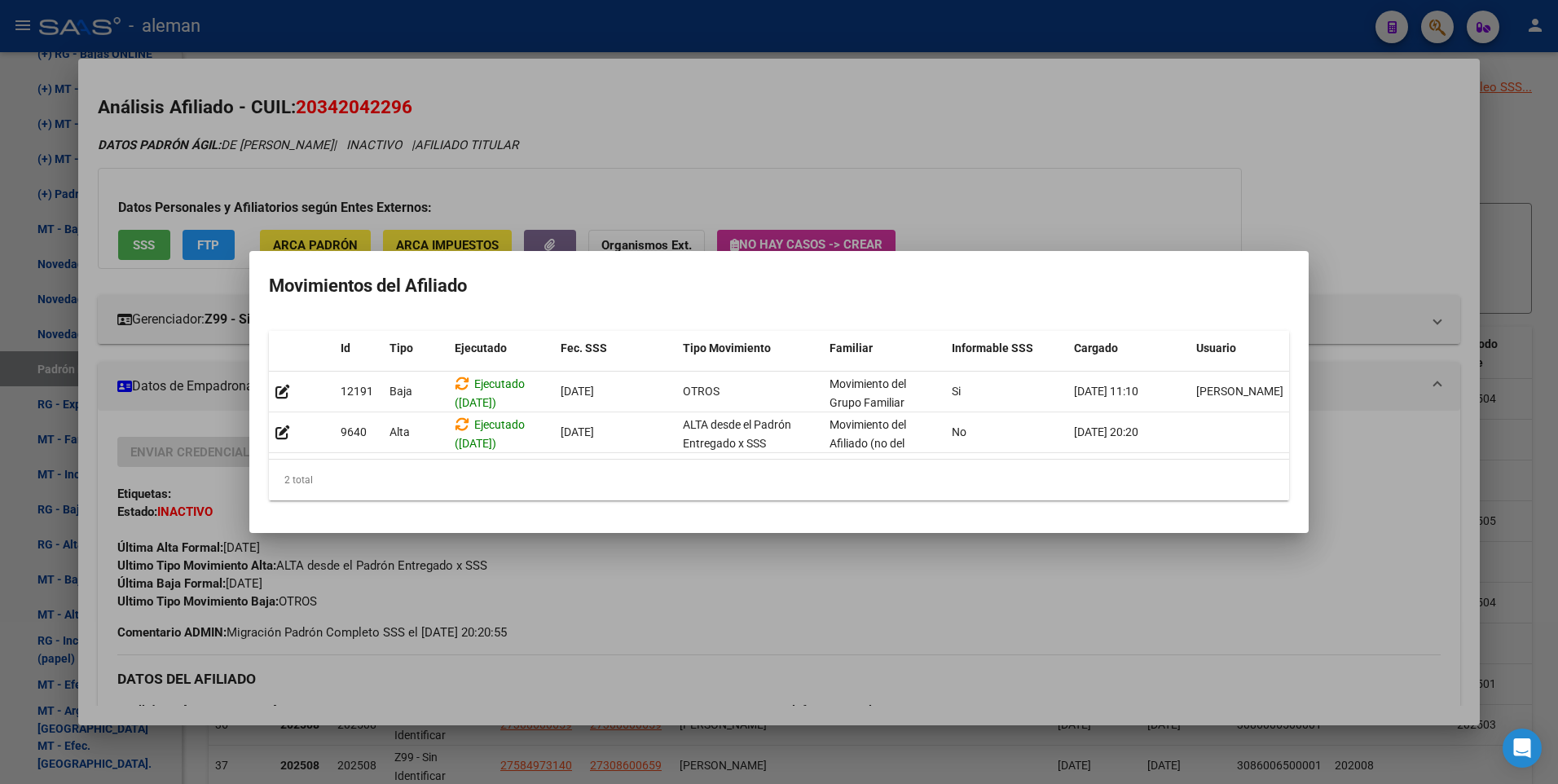
click at [1346, 267] on div at bounding box center [779, 392] width 1558 height 784
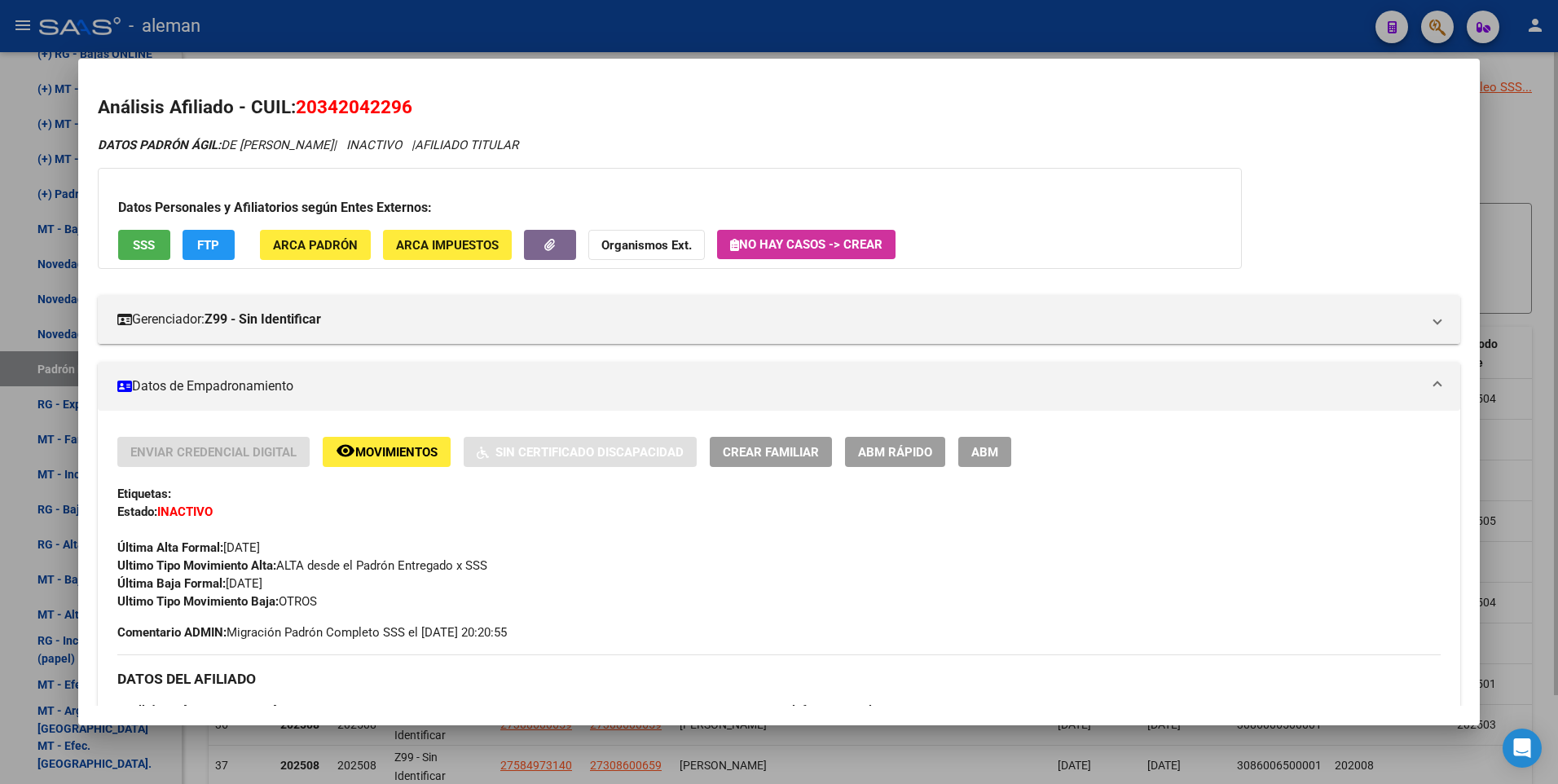
click at [1544, 183] on div at bounding box center [779, 392] width 1558 height 784
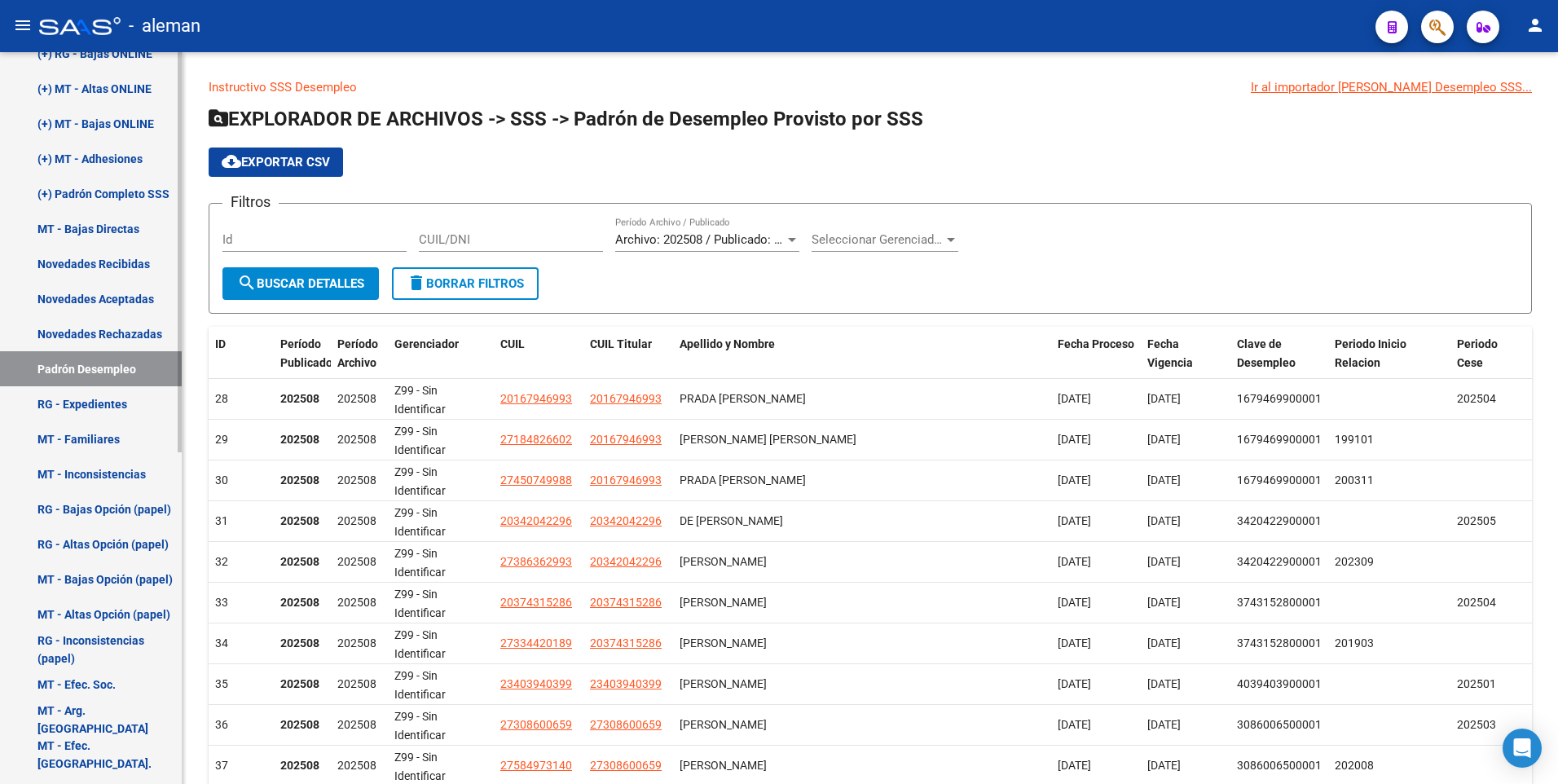
scroll to position [280, 0]
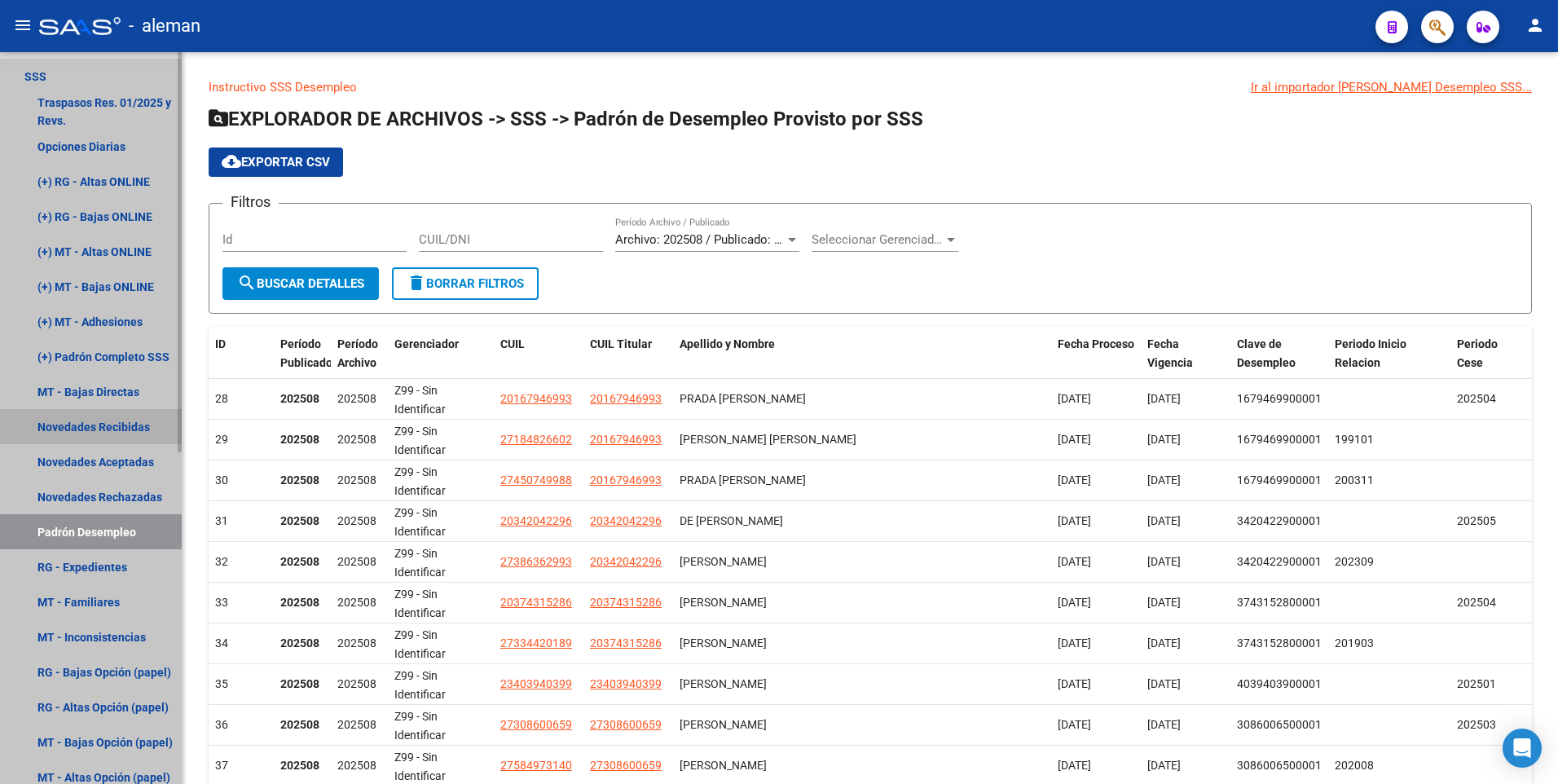
click at [112, 420] on link "Novedades Recibidas" at bounding box center [91, 426] width 182 height 35
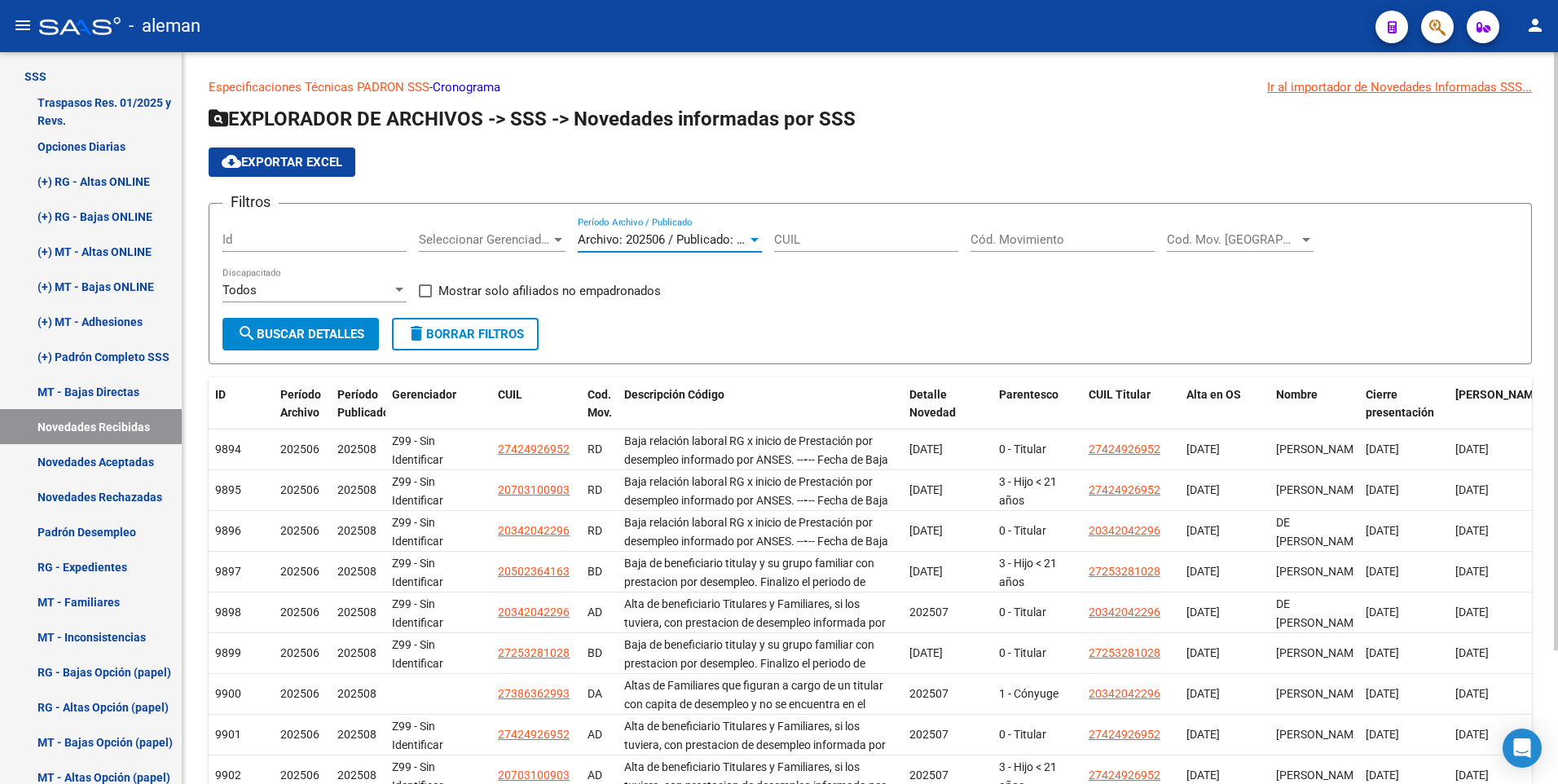
click at [752, 237] on div at bounding box center [754, 239] width 9 height 4
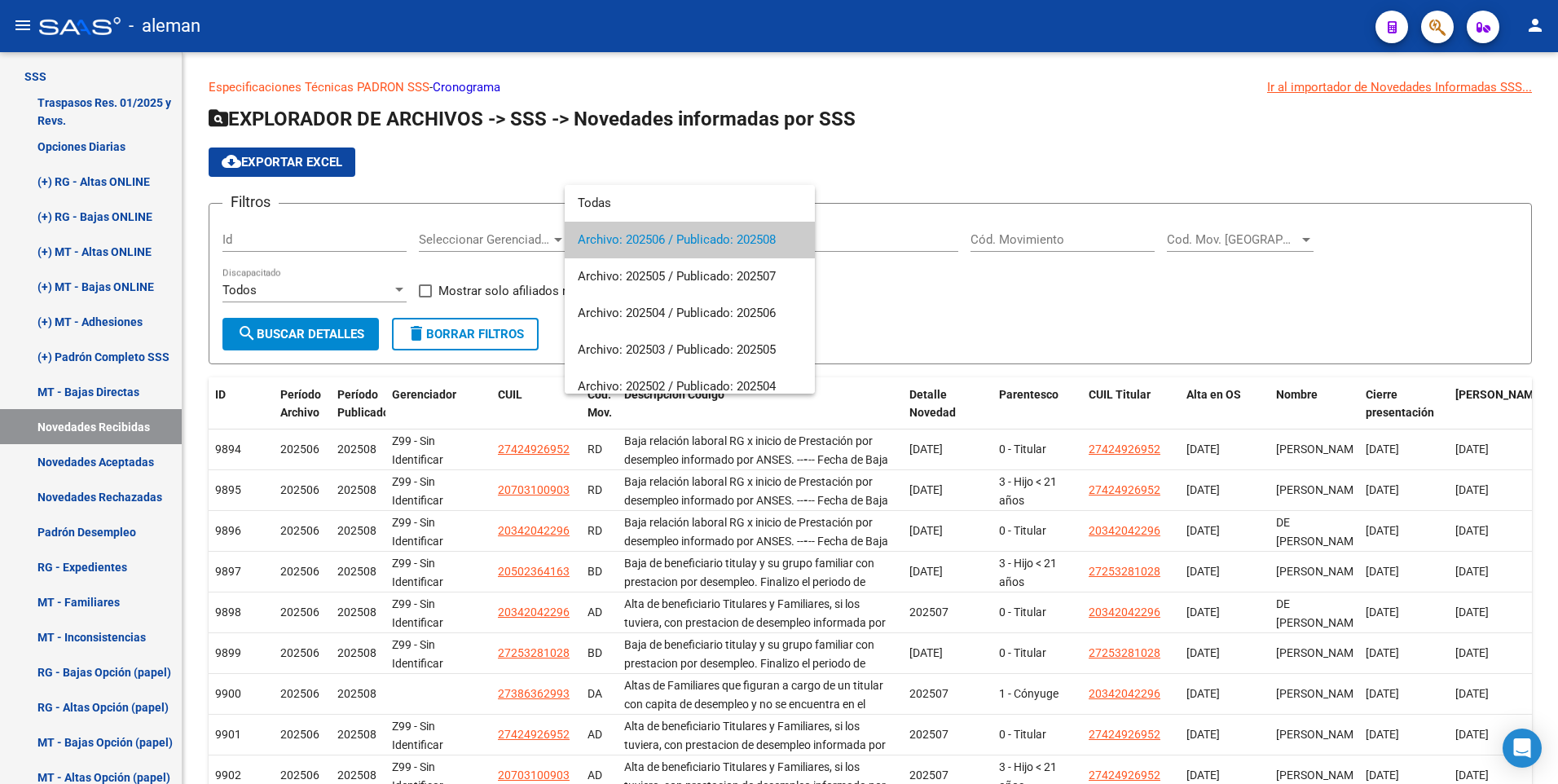
click at [664, 237] on span "Archivo: 202506 / Publicado: 202508" at bounding box center [690, 239] width 224 height 37
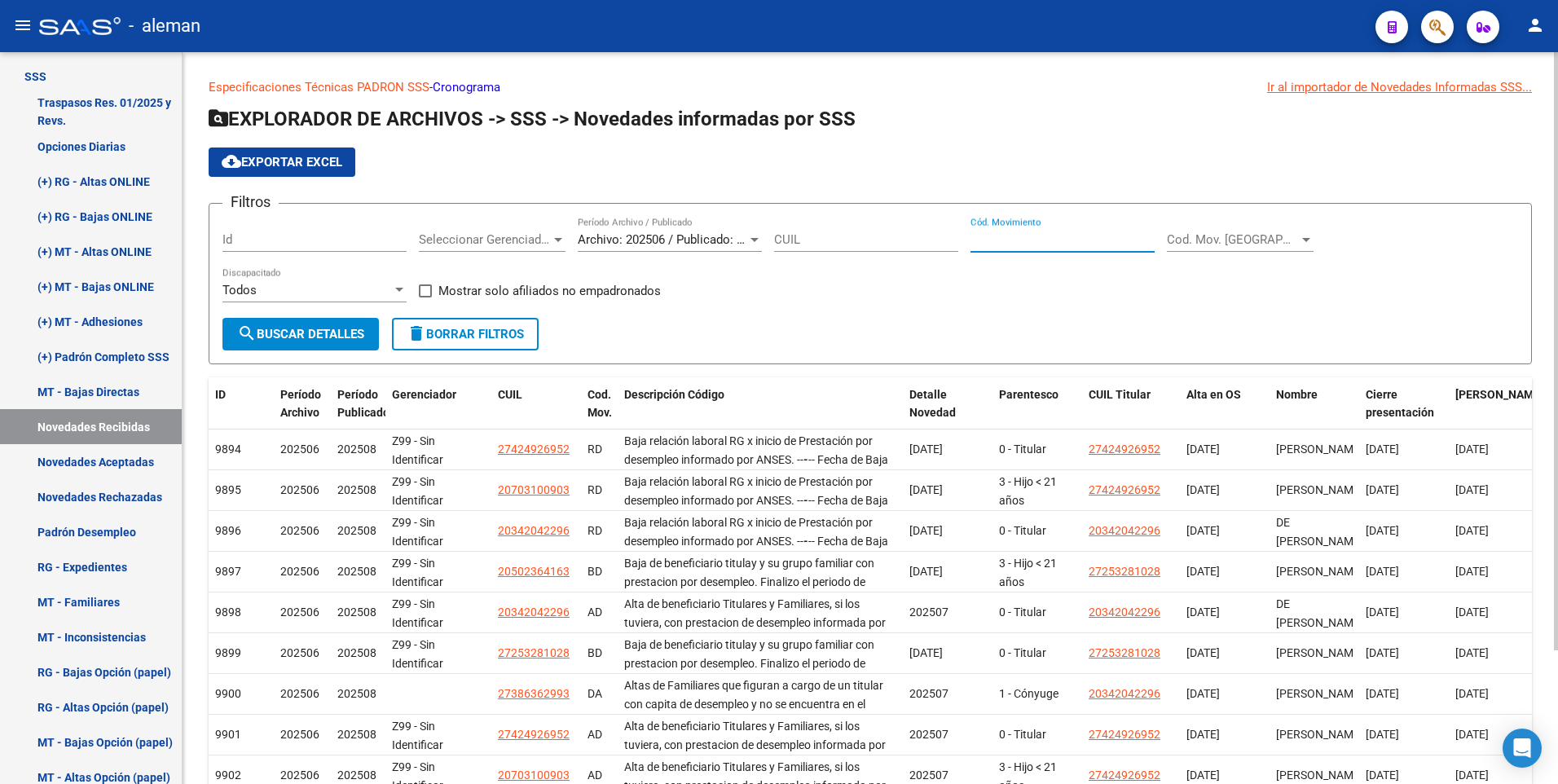
click at [1007, 239] on input "Cód. Movimiento" at bounding box center [1062, 239] width 184 height 15
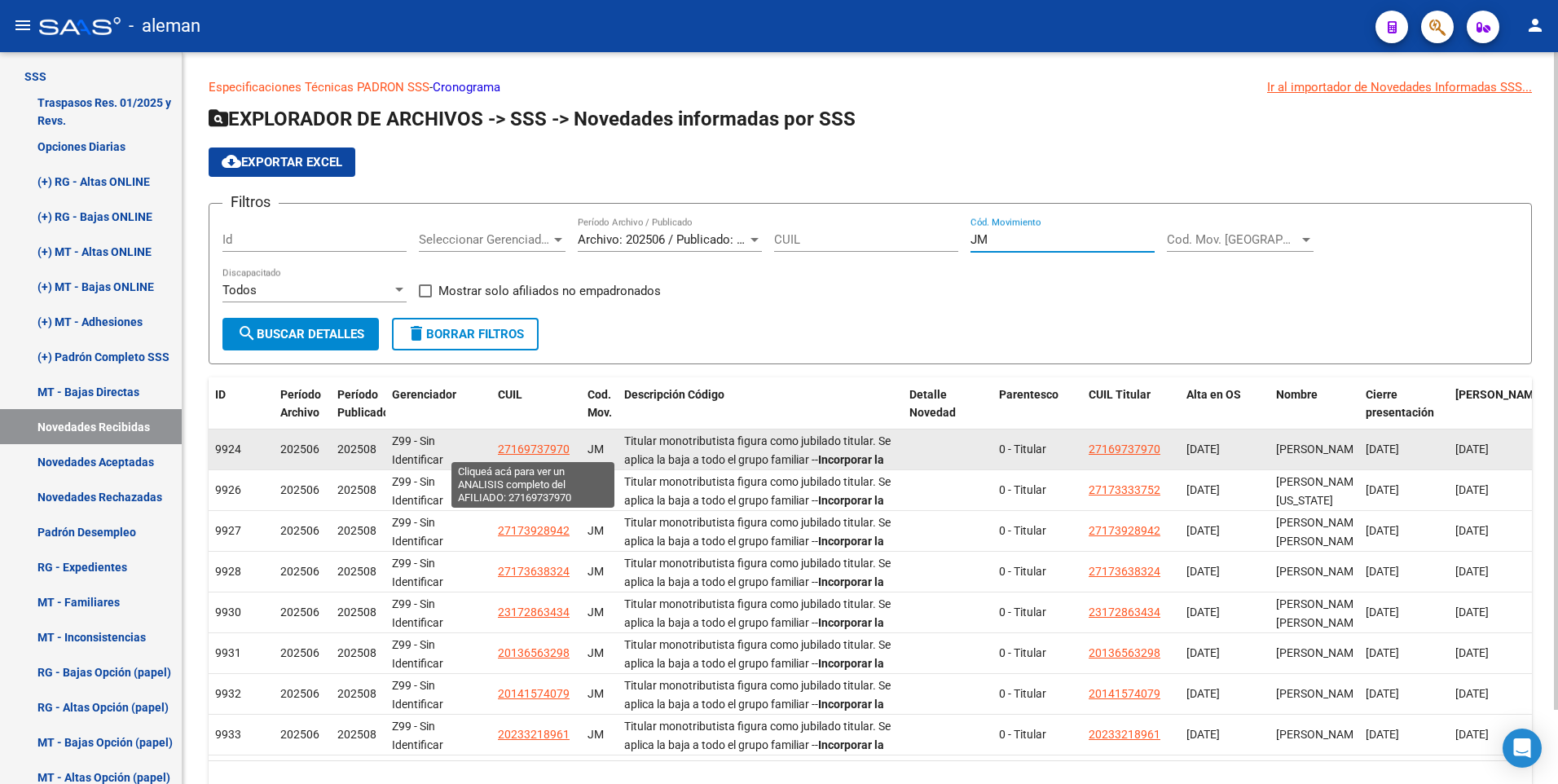
type input "JM"
click at [542, 444] on span "27169737970" at bounding box center [534, 449] width 72 height 13
type textarea "27169737970"
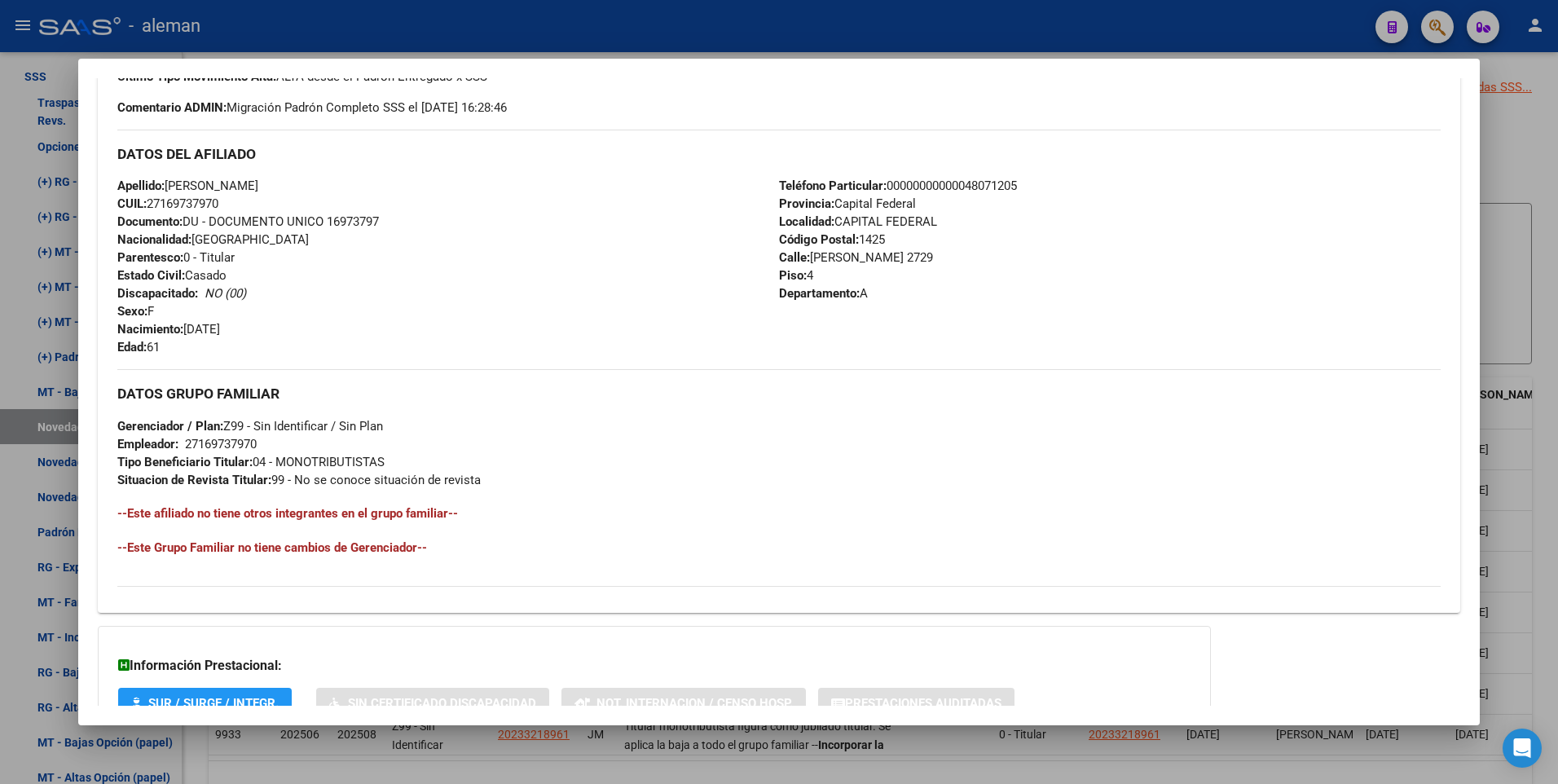
scroll to position [610, 0]
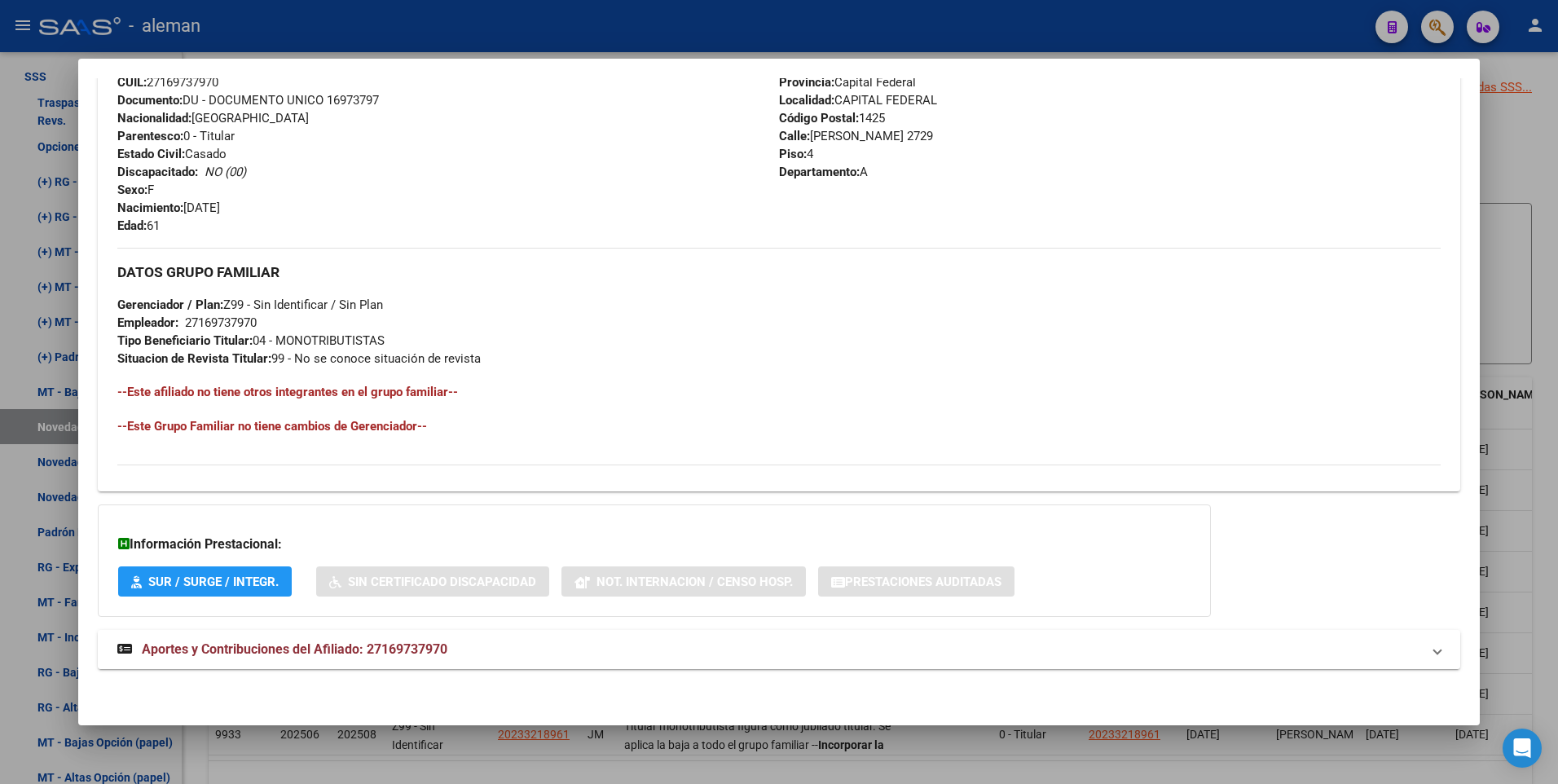
click at [338, 647] on span "Aportes y Contribuciones del Afiliado: 27169737970" at bounding box center [294, 649] width 306 height 15
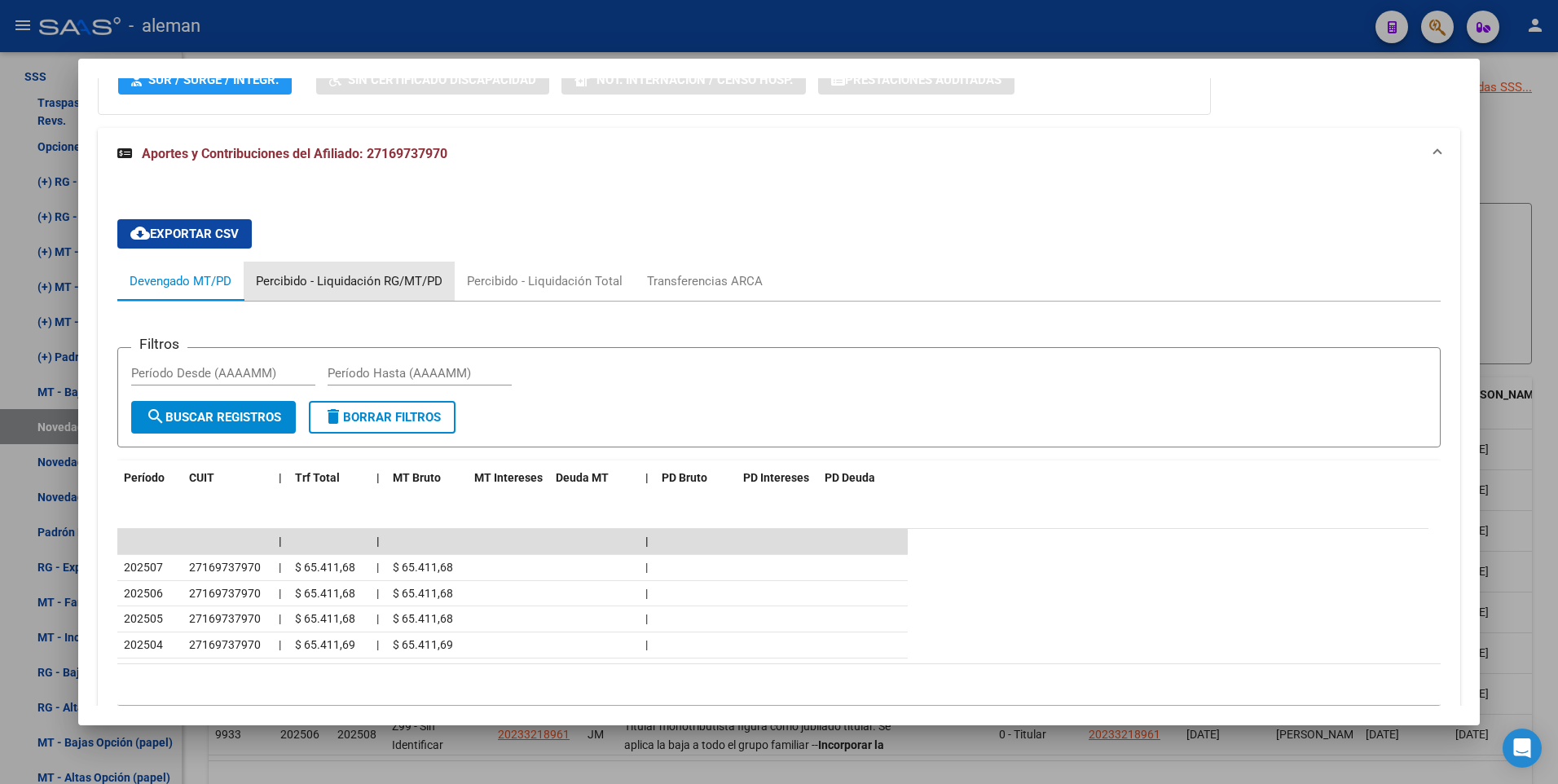
click at [384, 277] on div "Percibido - Liquidación RG/MT/PD" at bounding box center [348, 281] width 186 height 18
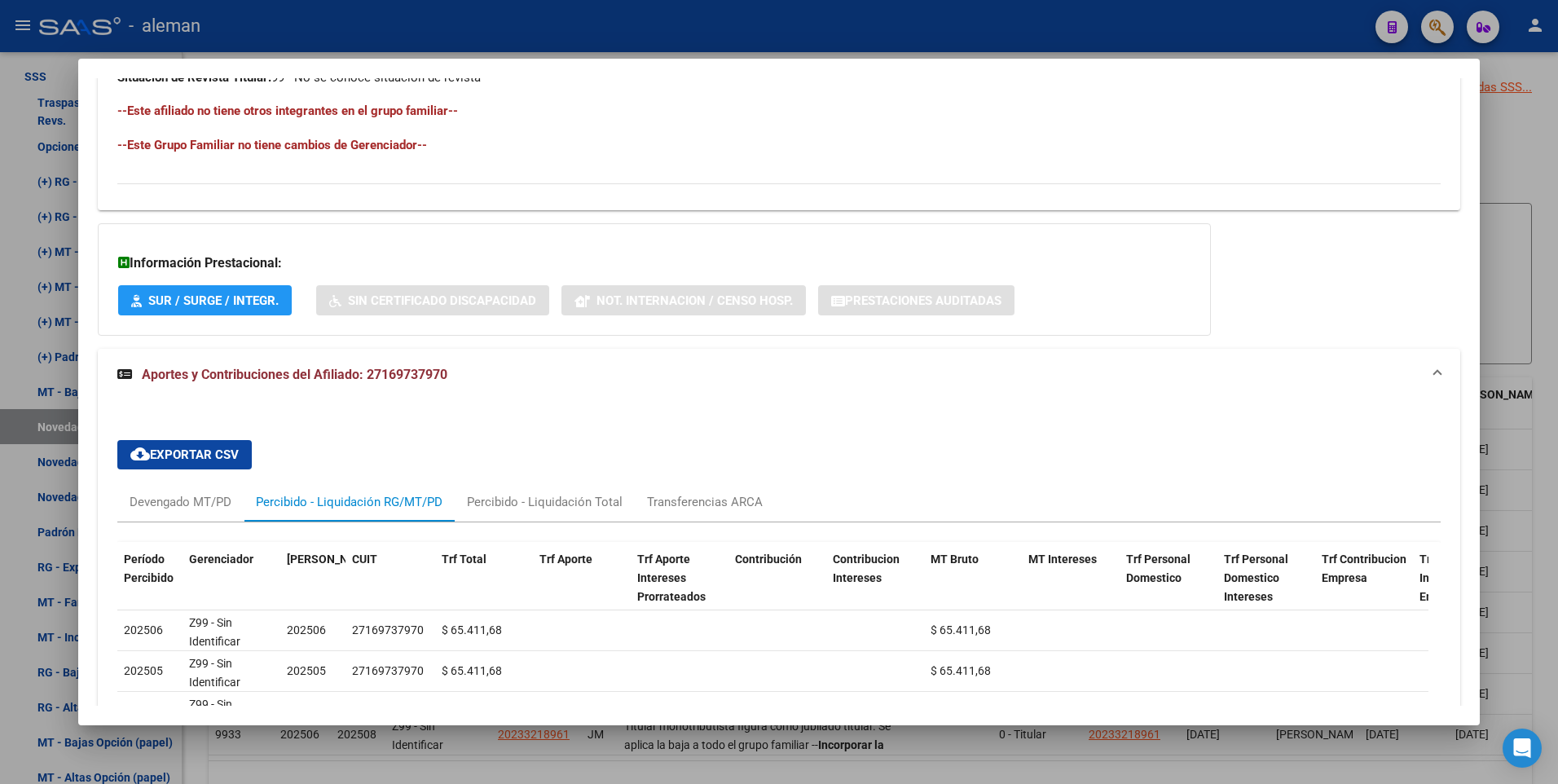
scroll to position [1053, 0]
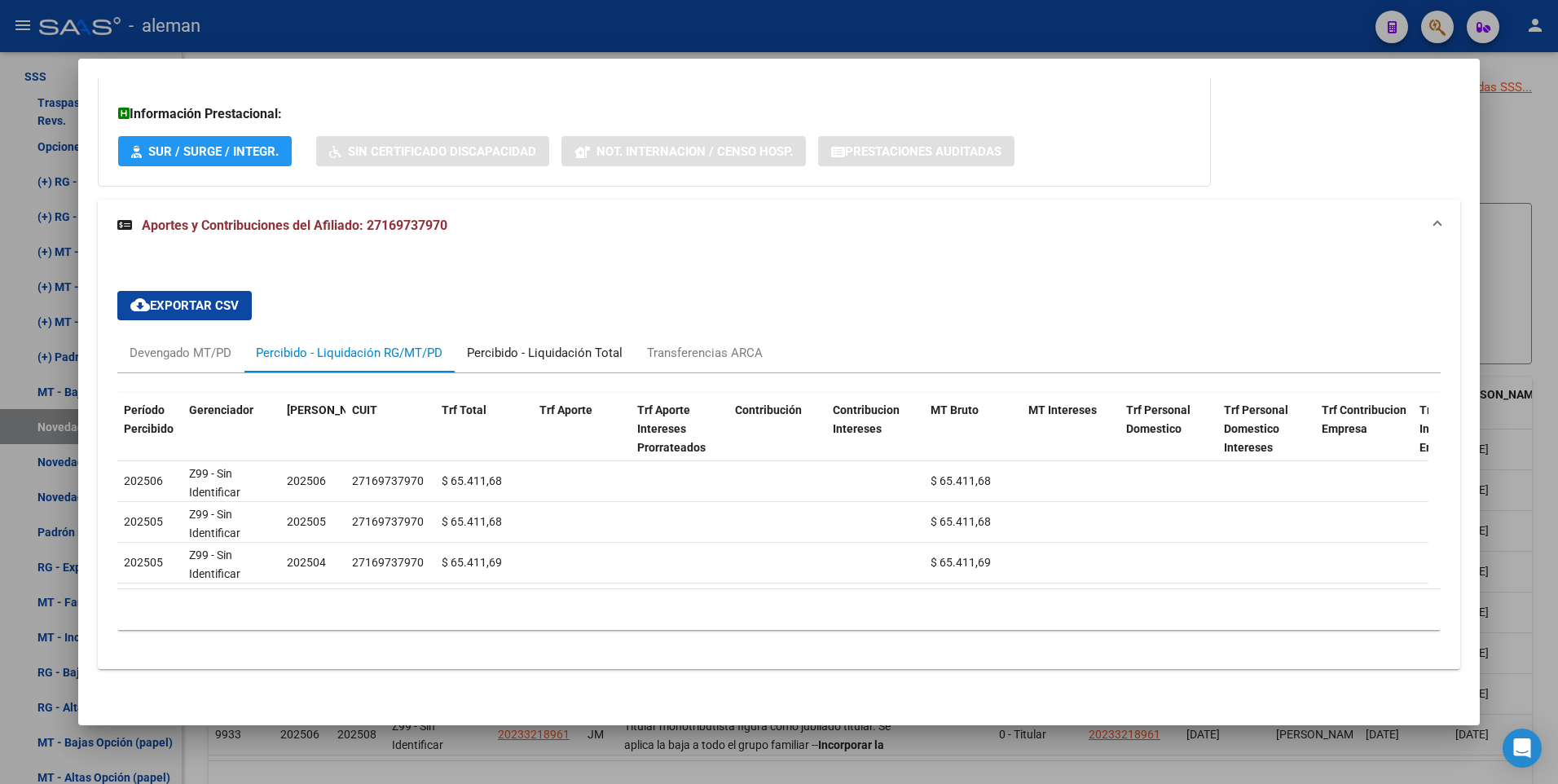
click at [595, 343] on div "Percibido - Liquidación Total" at bounding box center [545, 352] width 156 height 18
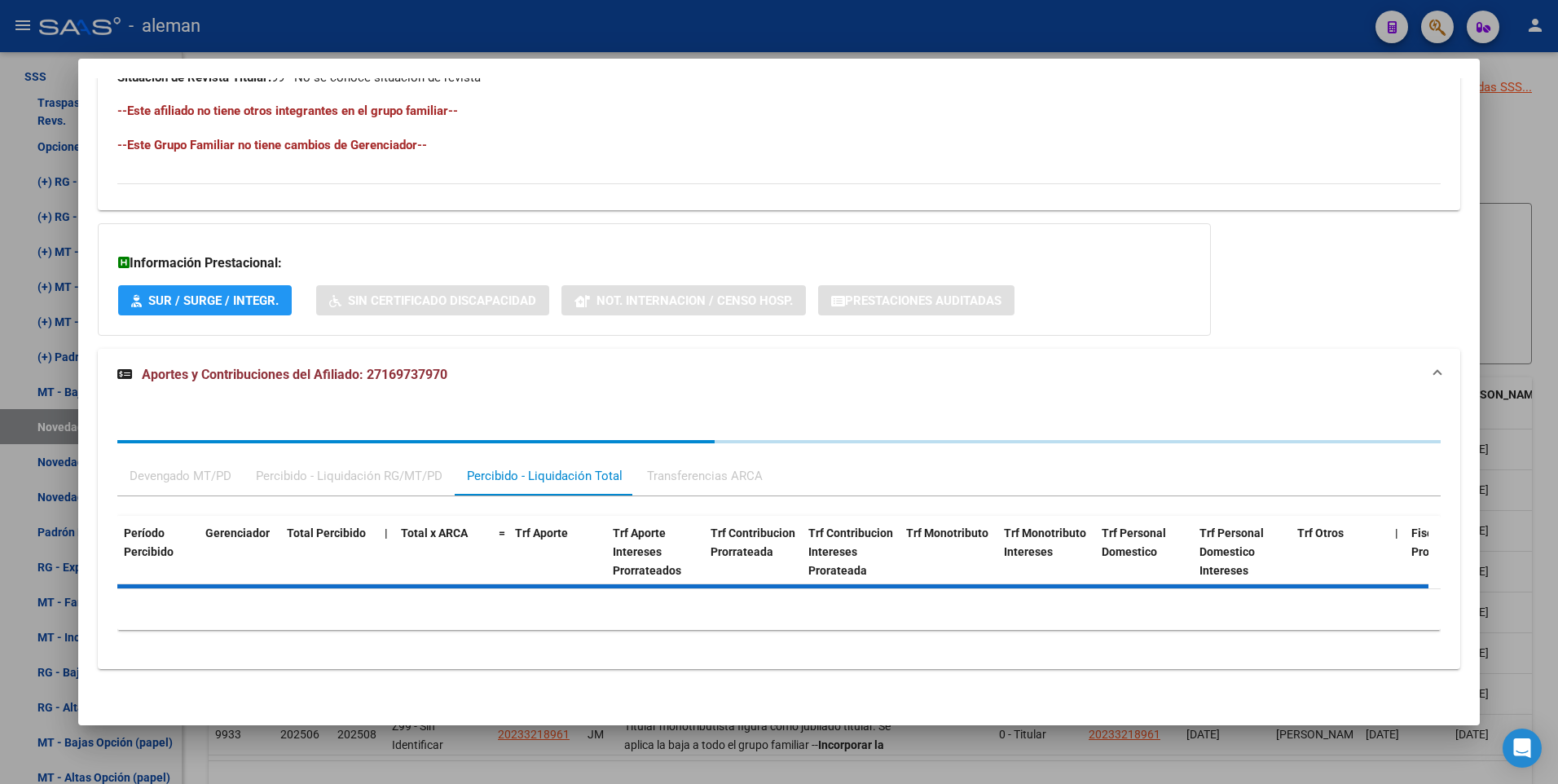
scroll to position [1012, 0]
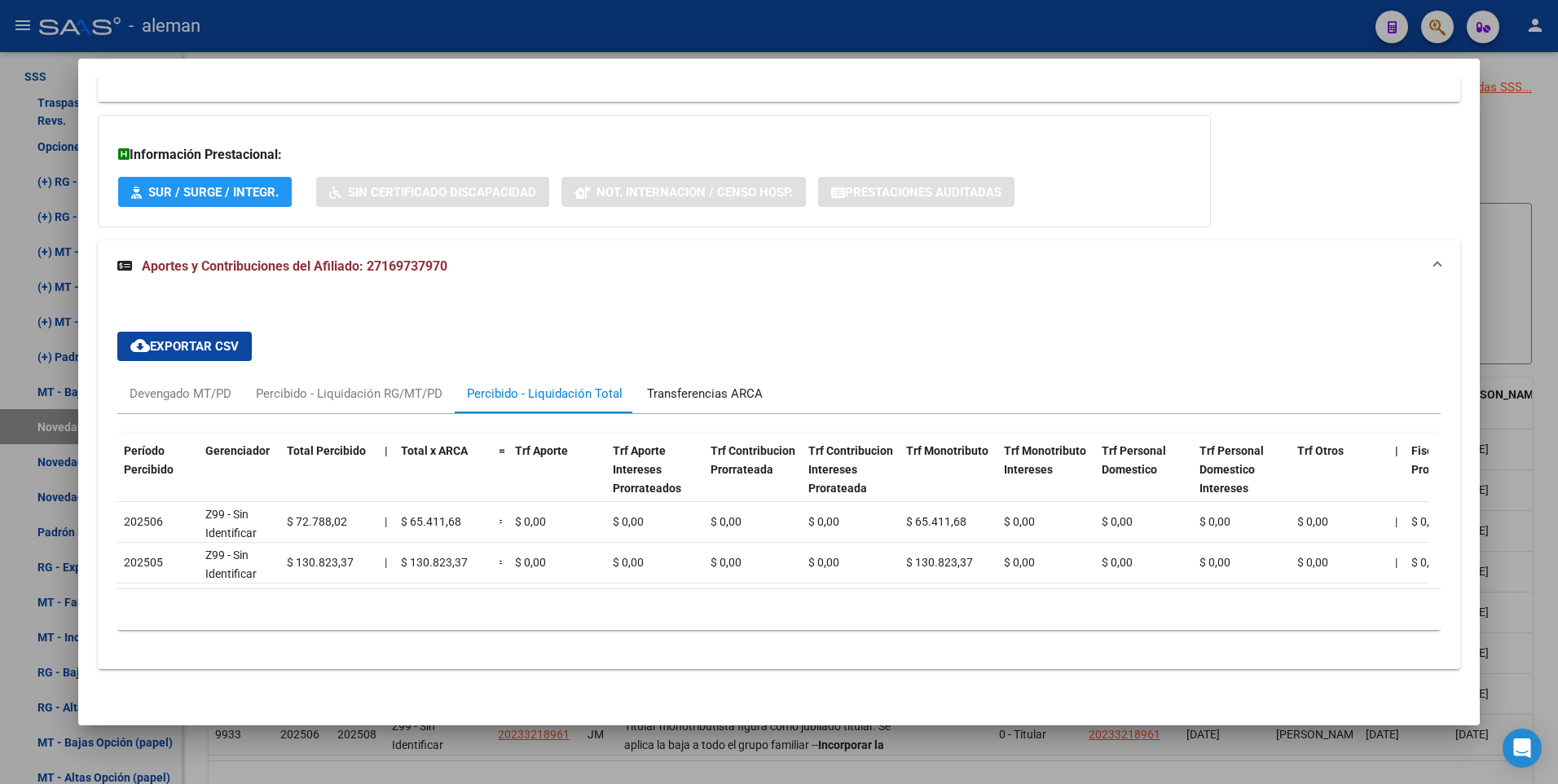
click at [678, 385] on div "Transferencias ARCA" at bounding box center [705, 393] width 115 height 18
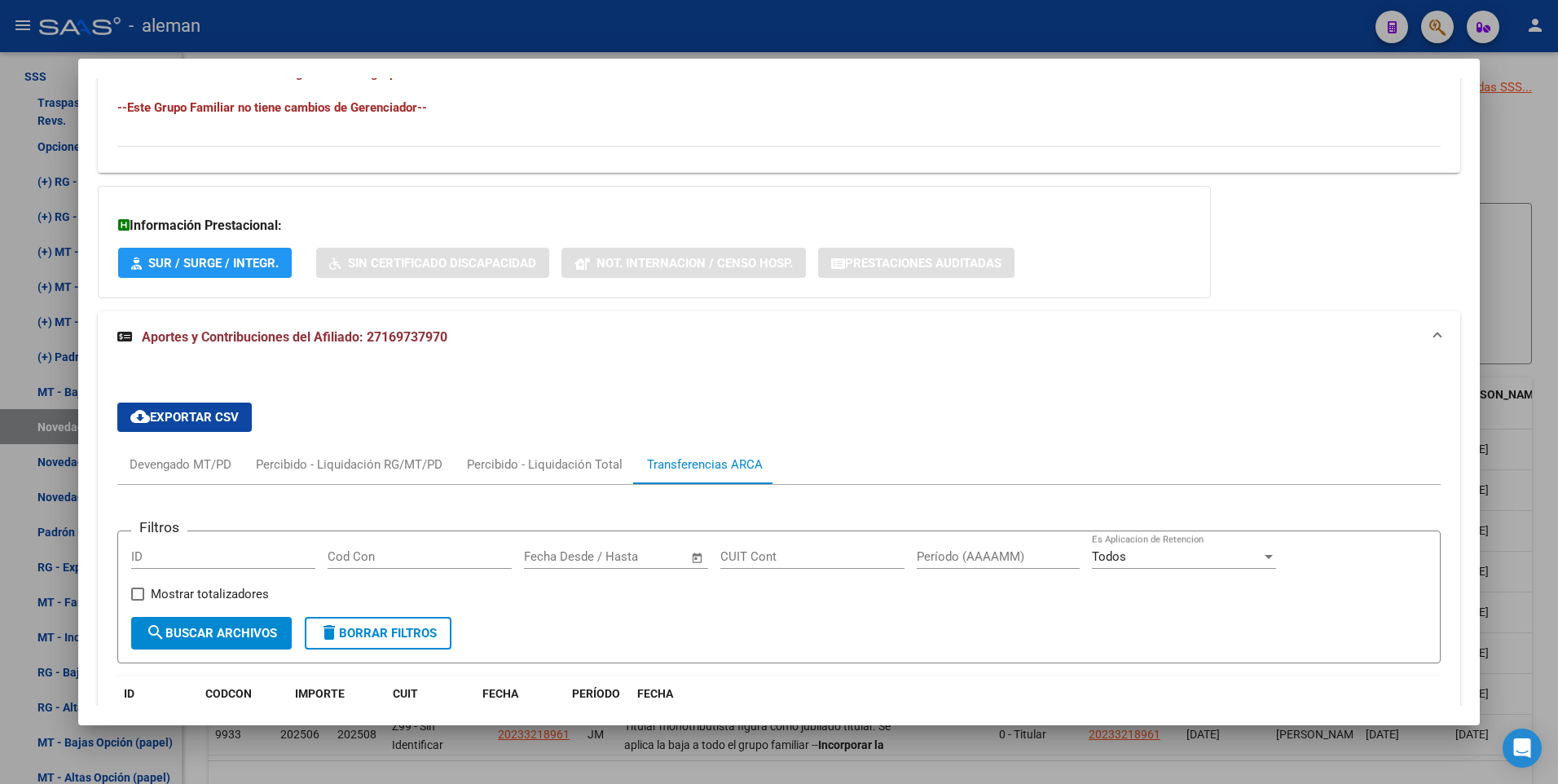
scroll to position [1173, 0]
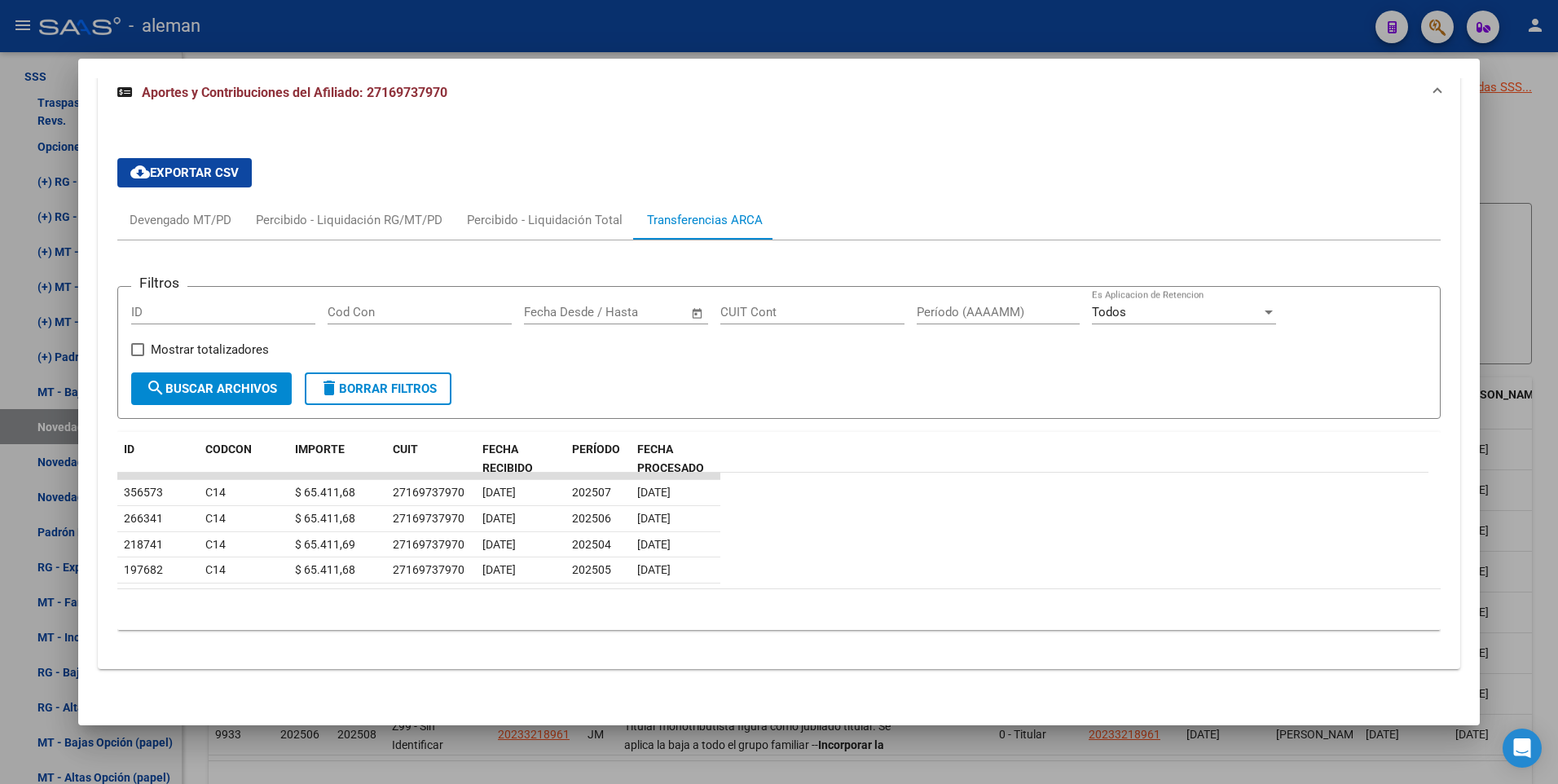
click at [884, 550] on datatable-row-wrapper "218741 C14 $ 65.411,69 27169737970 10/04/2025 202504 21/05/2025" at bounding box center [773, 545] width 1311 height 26
click at [181, 218] on div "Devengado MT/PD" at bounding box center [181, 219] width 102 height 18
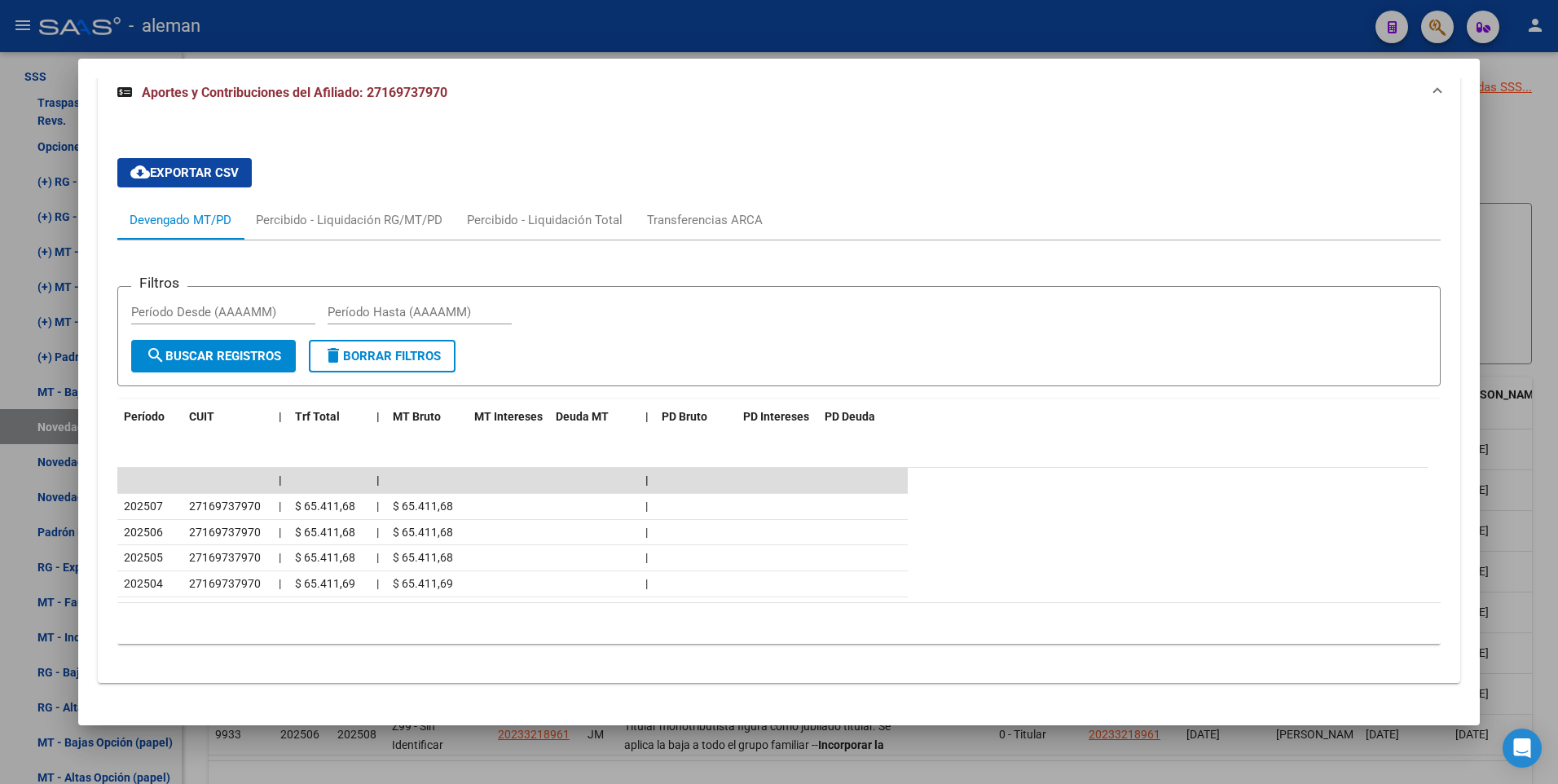
click at [713, 340] on form "Filtros Período Desde (AAAAMM) Período Hasta (AAAAMM) search Buscar Registros d…" at bounding box center [779, 336] width 1324 height 100
click at [1506, 290] on div at bounding box center [779, 392] width 1558 height 784
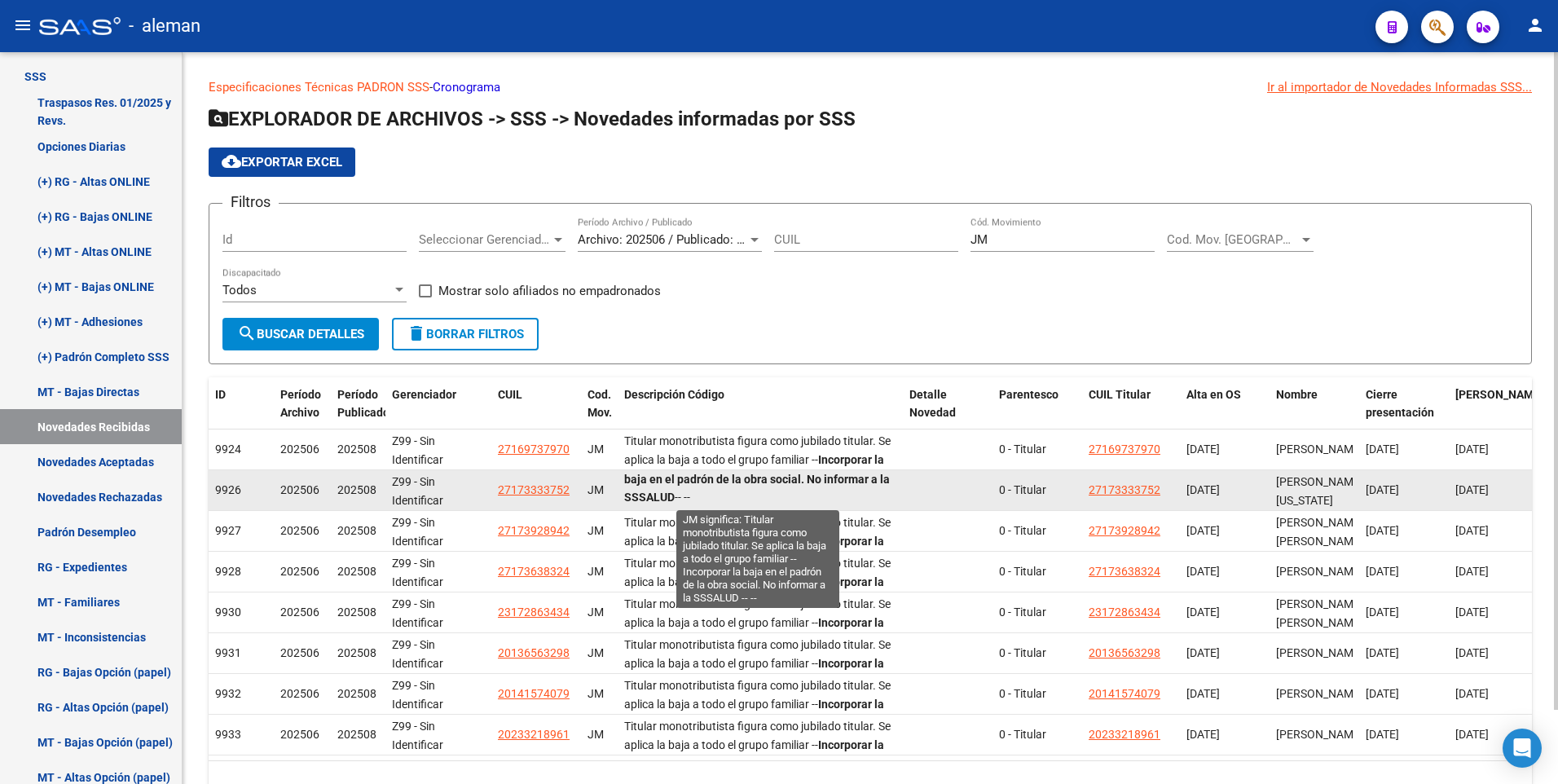
scroll to position [0, 0]
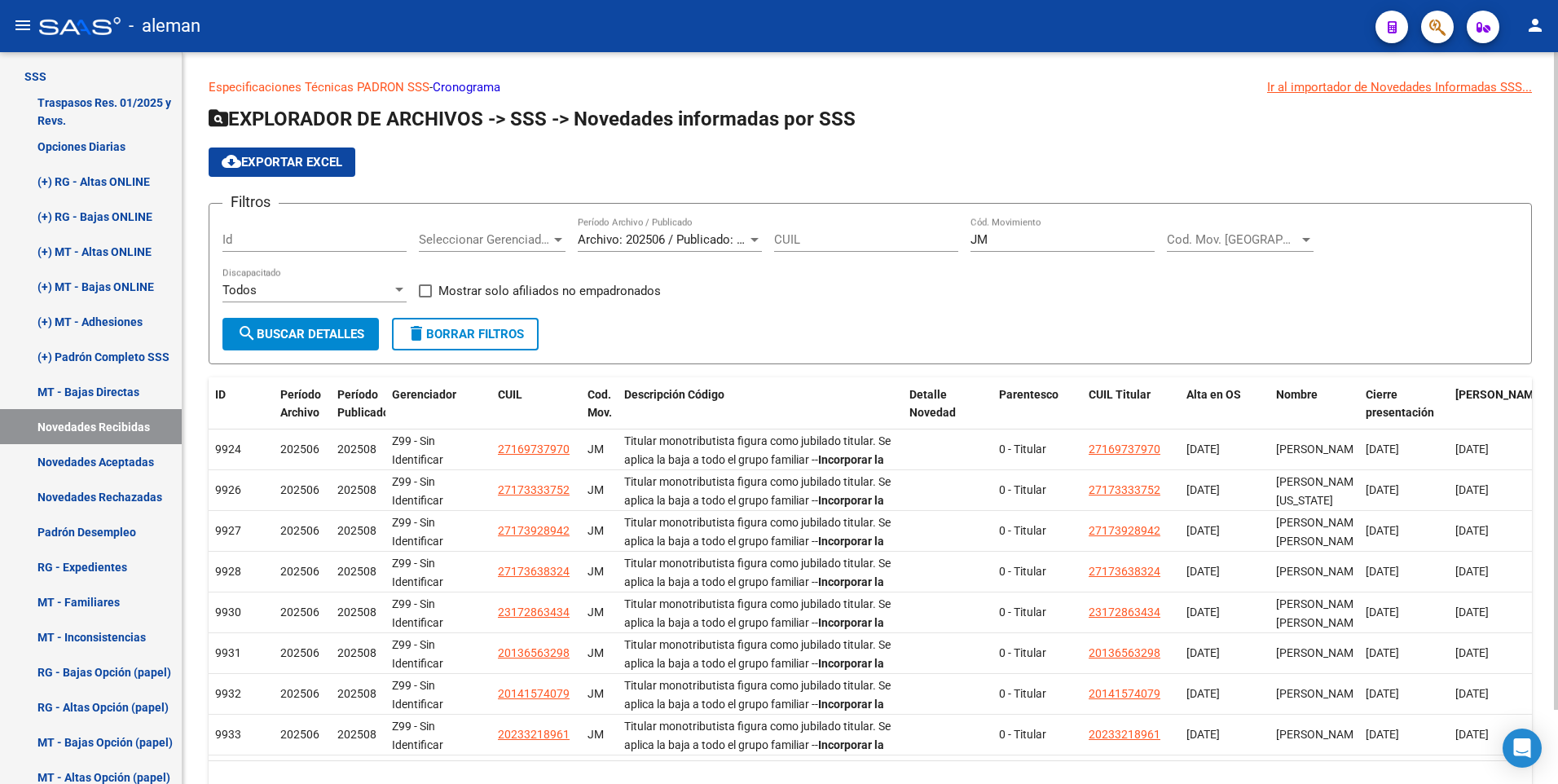
click at [867, 317] on form "Filtros Id Seleccionar Gerenciador Seleccionar Gerenciador Archivo: 202506 / Pu…" at bounding box center [869, 283] width 1323 height 162
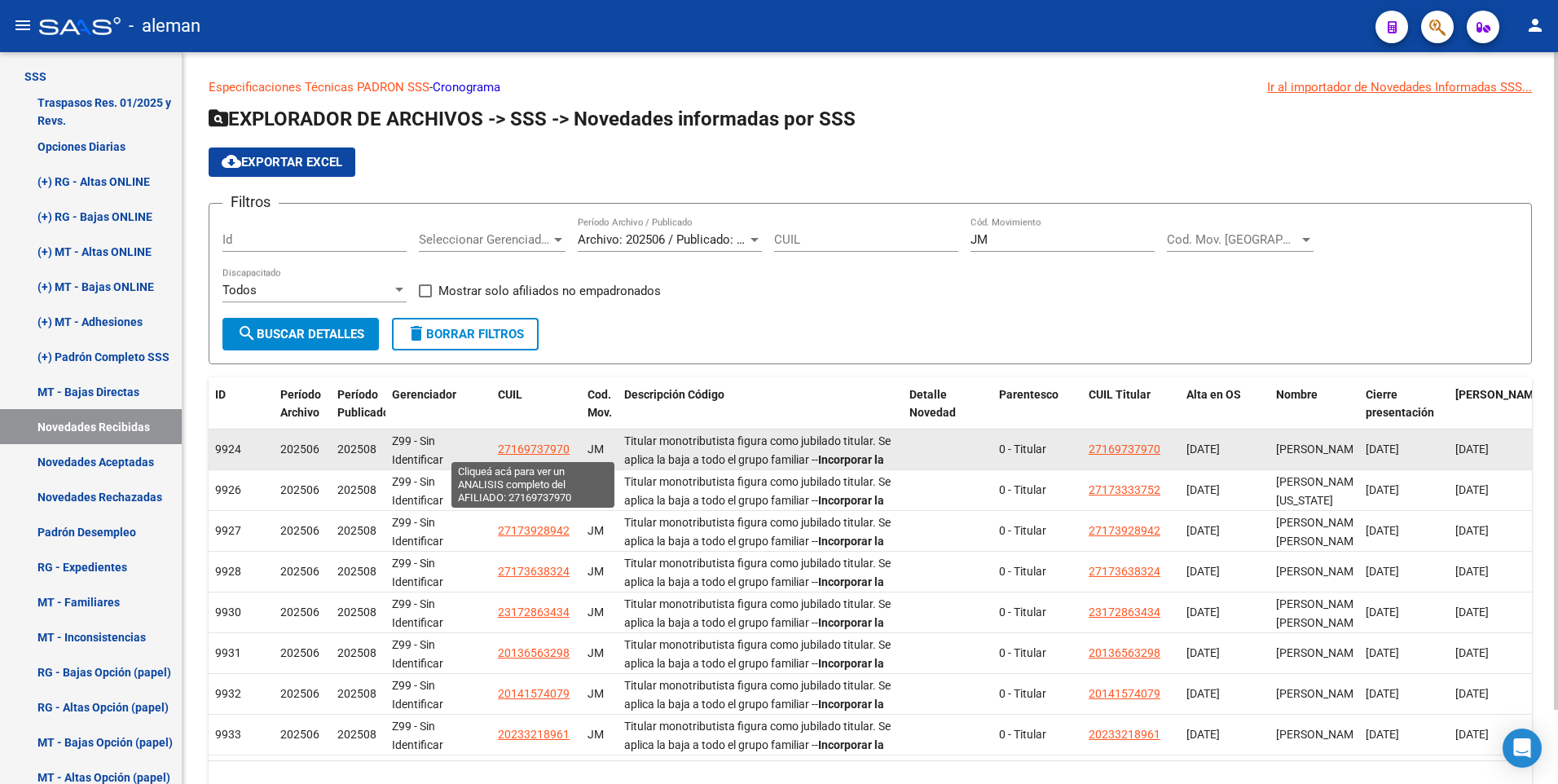
click at [555, 444] on span "27169737970" at bounding box center [534, 449] width 72 height 13
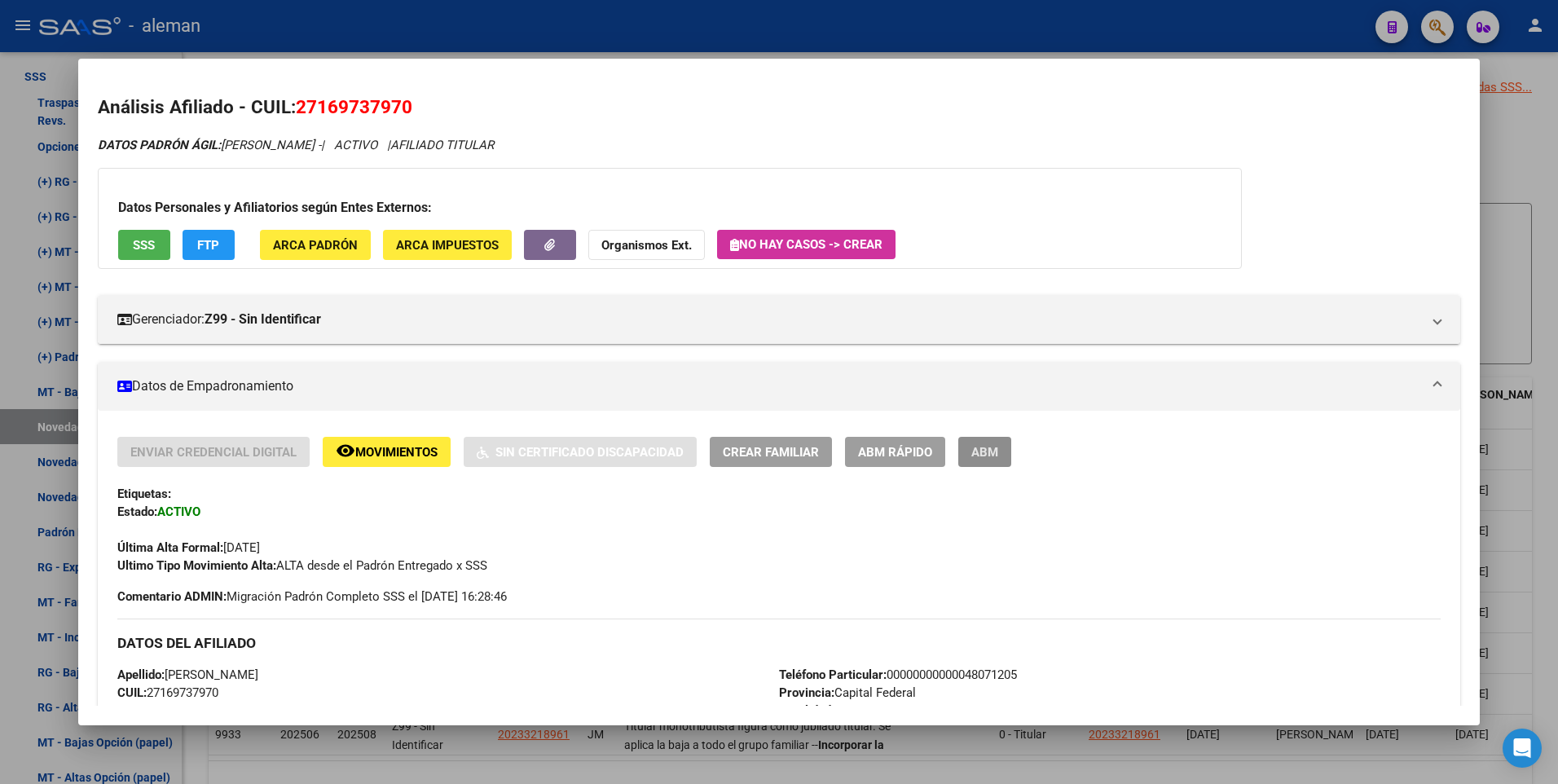
click at [984, 449] on span "ABM" at bounding box center [985, 452] width 26 height 15
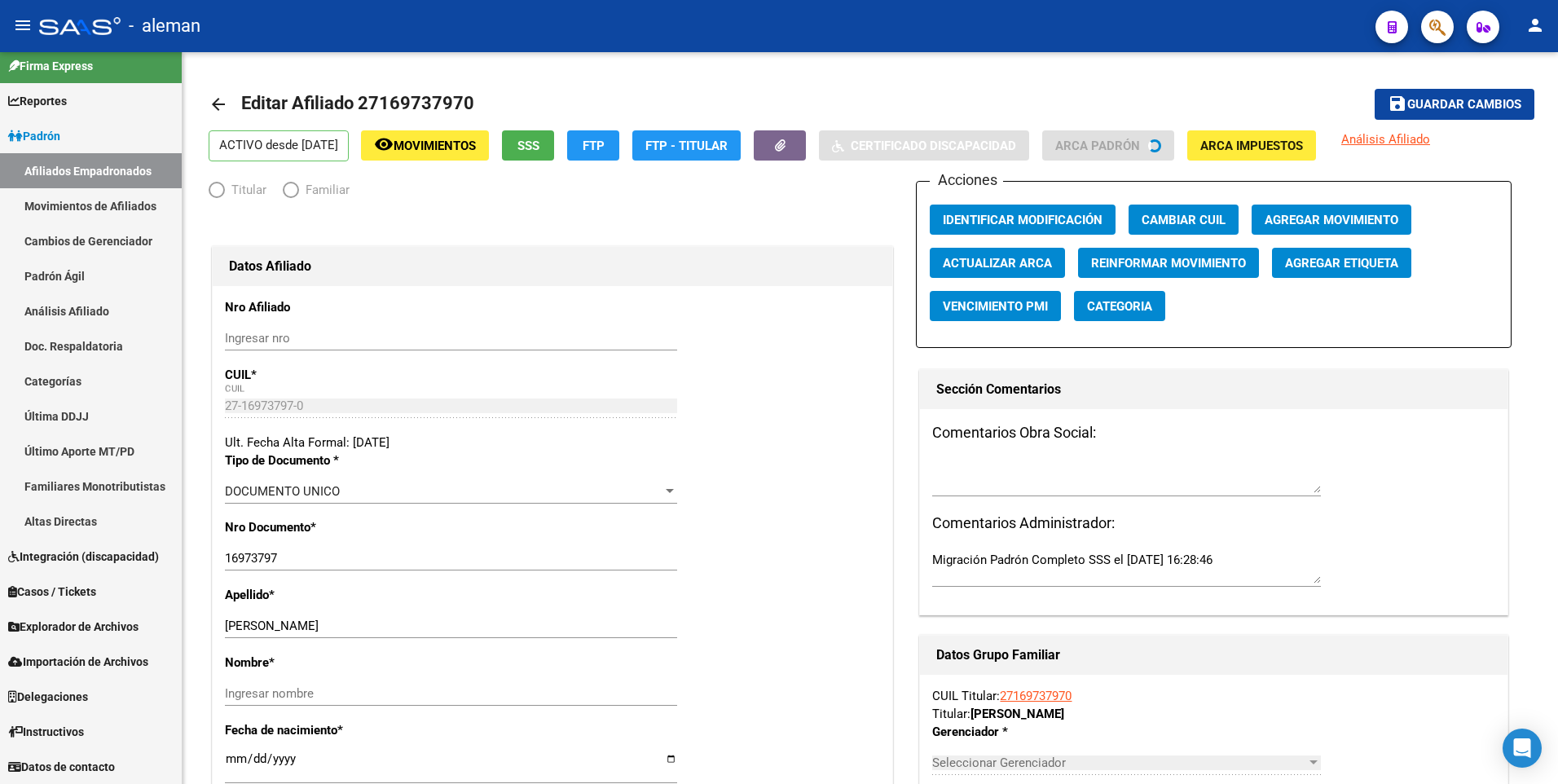
scroll to position [10, 0]
radio input "true"
type input "27-16973797-0"
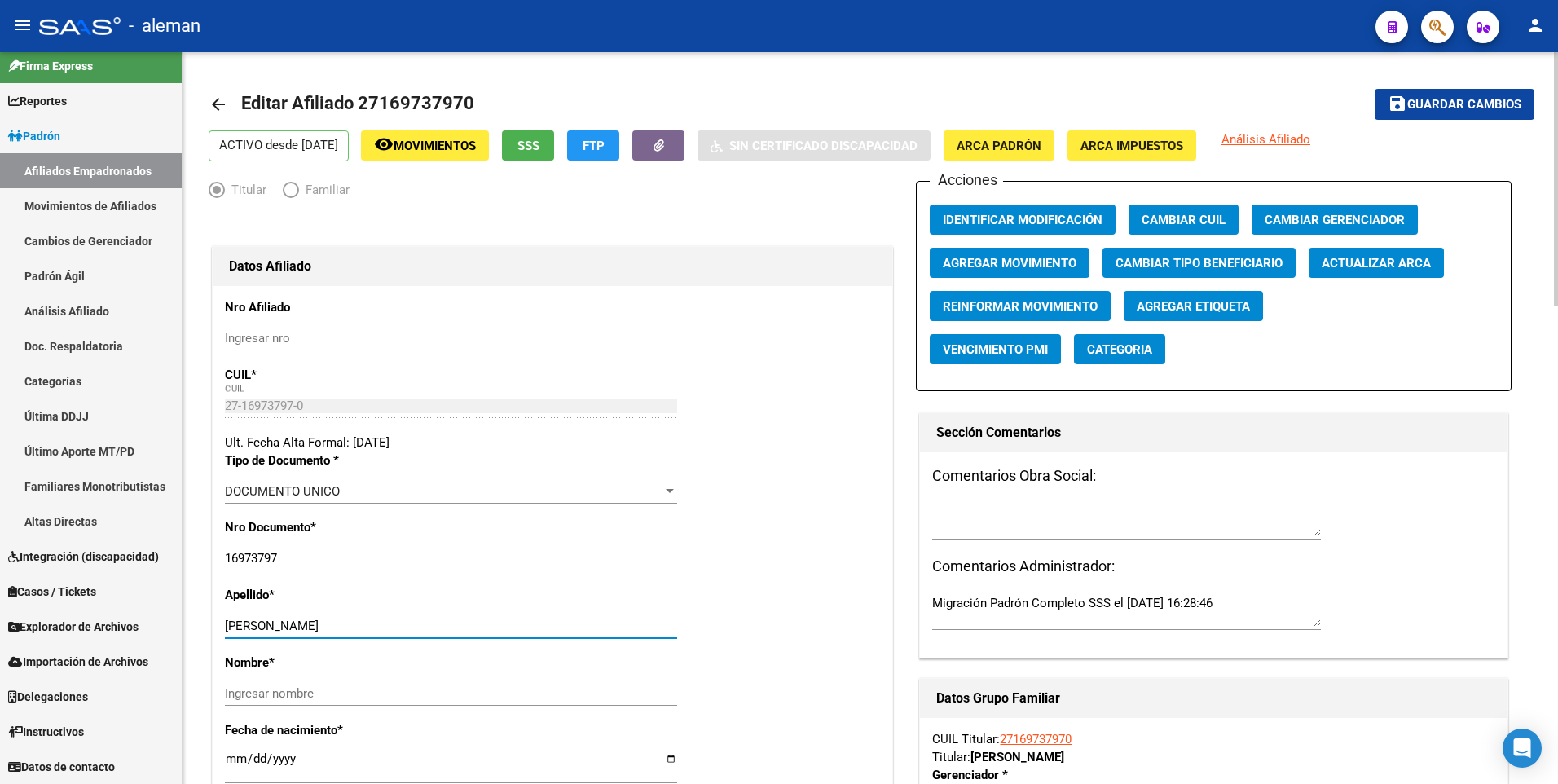
drag, startPoint x: 277, startPoint y: 625, endPoint x: 344, endPoint y: 625, distance: 67.0
click at [344, 625] on input "ALVAREZ MONICA" at bounding box center [451, 626] width 452 height 15
click at [341, 693] on input "Ingresar nombre" at bounding box center [451, 693] width 452 height 15
paste input "MONICA"
type input "MONICA"
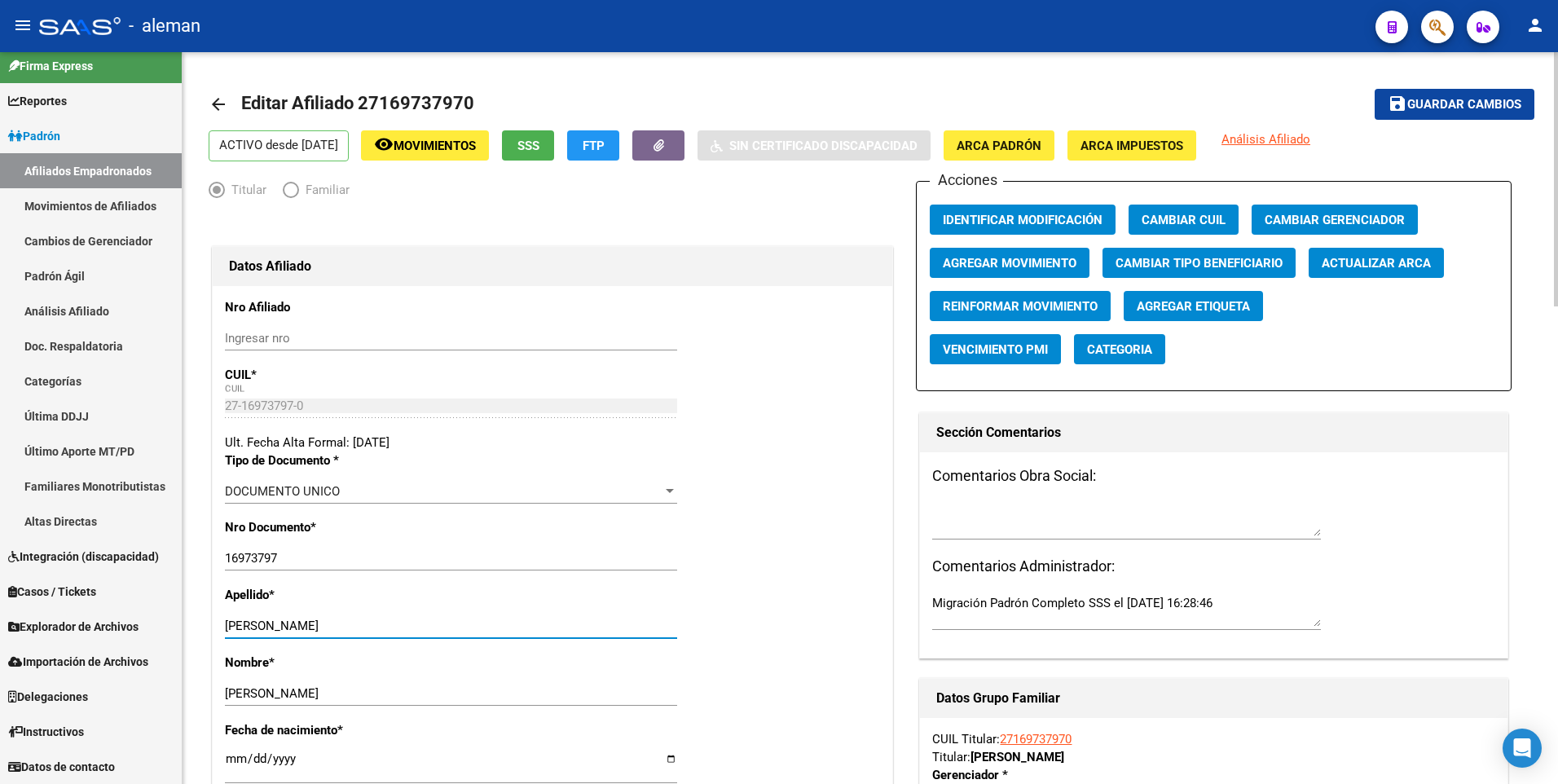
drag, startPoint x: 276, startPoint y: 625, endPoint x: 361, endPoint y: 625, distance: 85.0
click at [361, 625] on input "ALVAREZ MONICA" at bounding box center [451, 626] width 452 height 15
type input "ALVAREZ"
click at [1417, 103] on span "Guardar cambios" at bounding box center [1463, 105] width 114 height 15
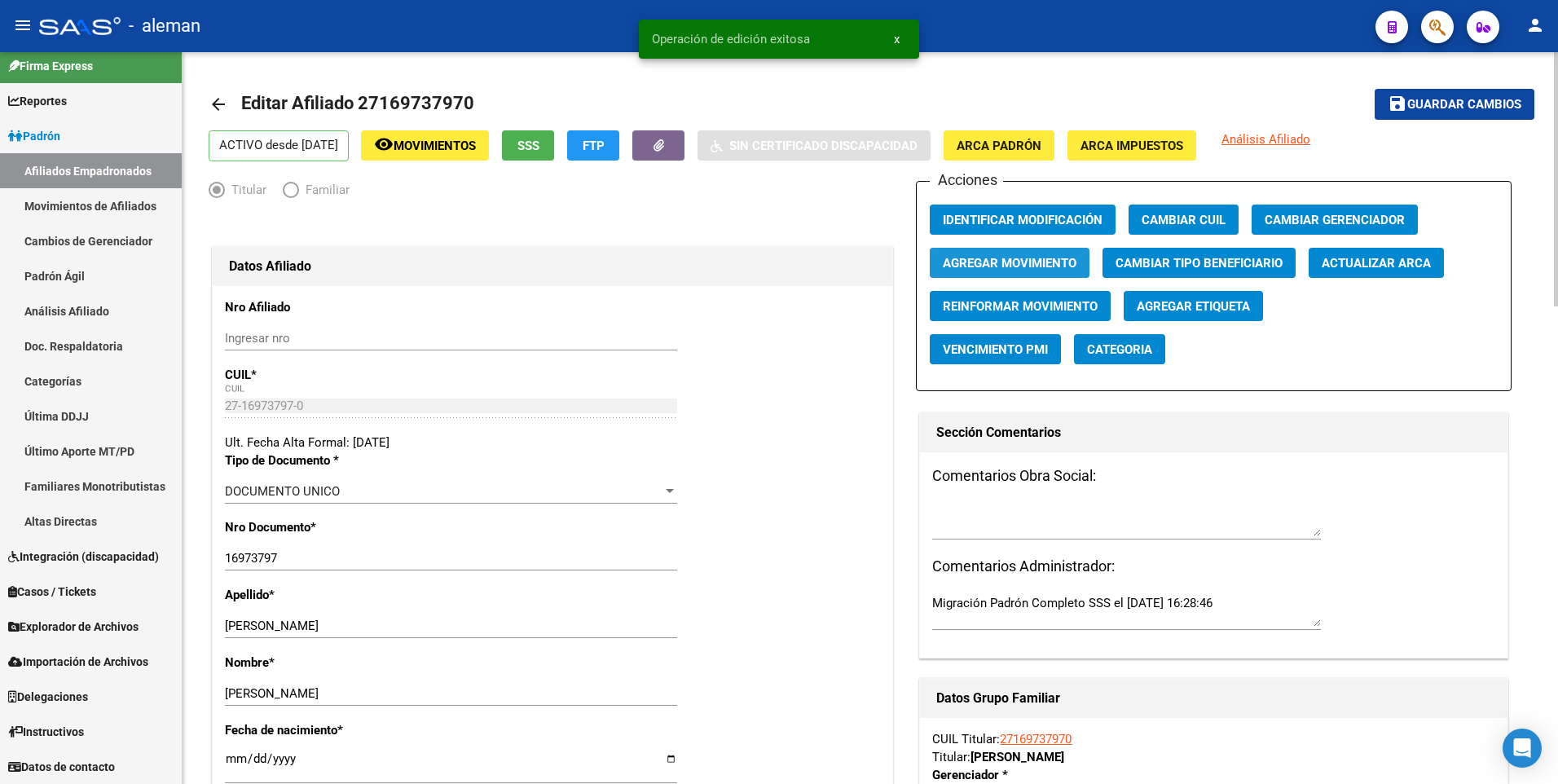
click at [1014, 266] on span "Agregar Movimiento" at bounding box center [1008, 263] width 133 height 15
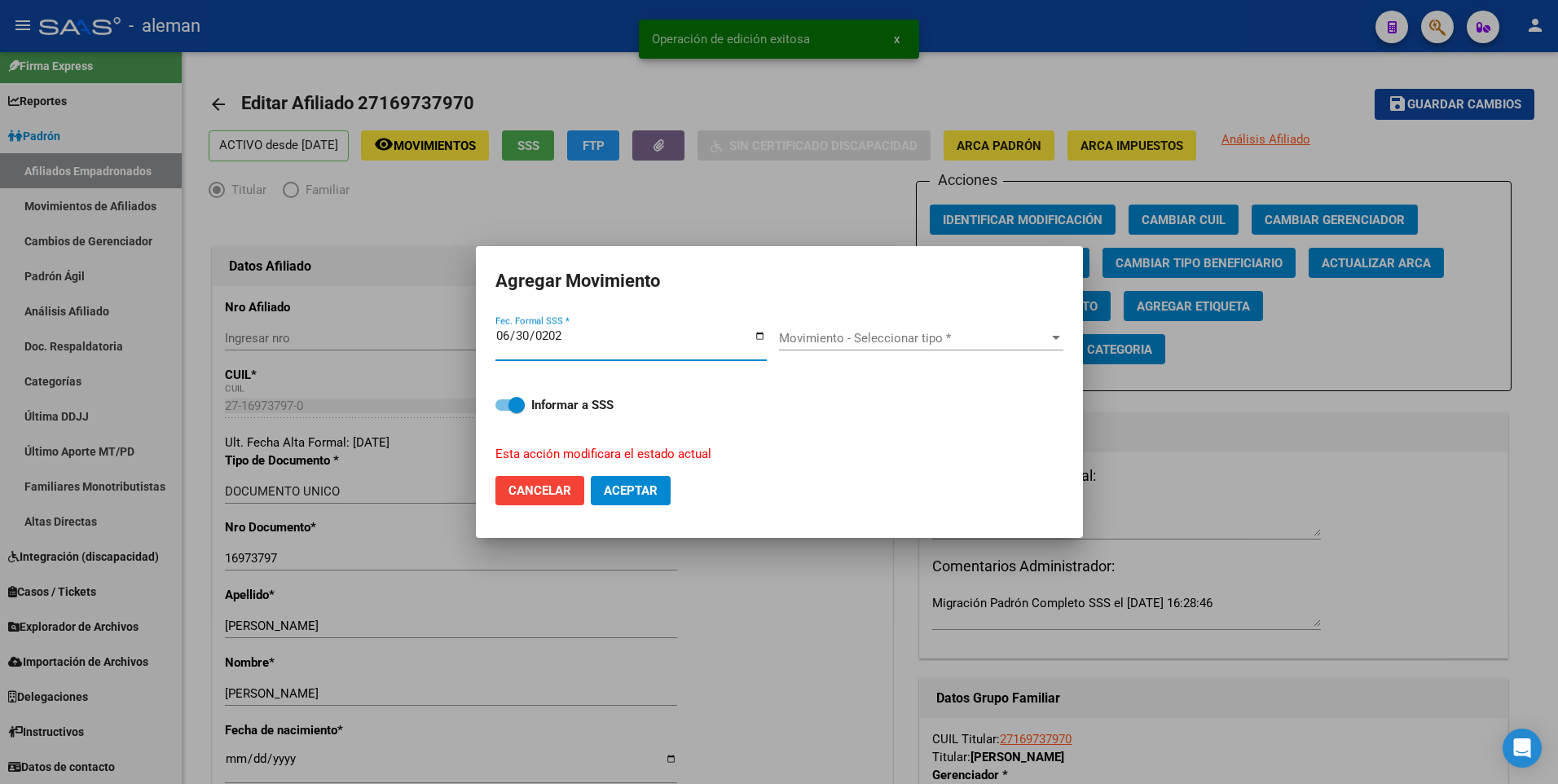
type input "2025-06-30"
click at [978, 338] on span "Movimiento - Seleccionar tipo *" at bounding box center [913, 339] width 270 height 15
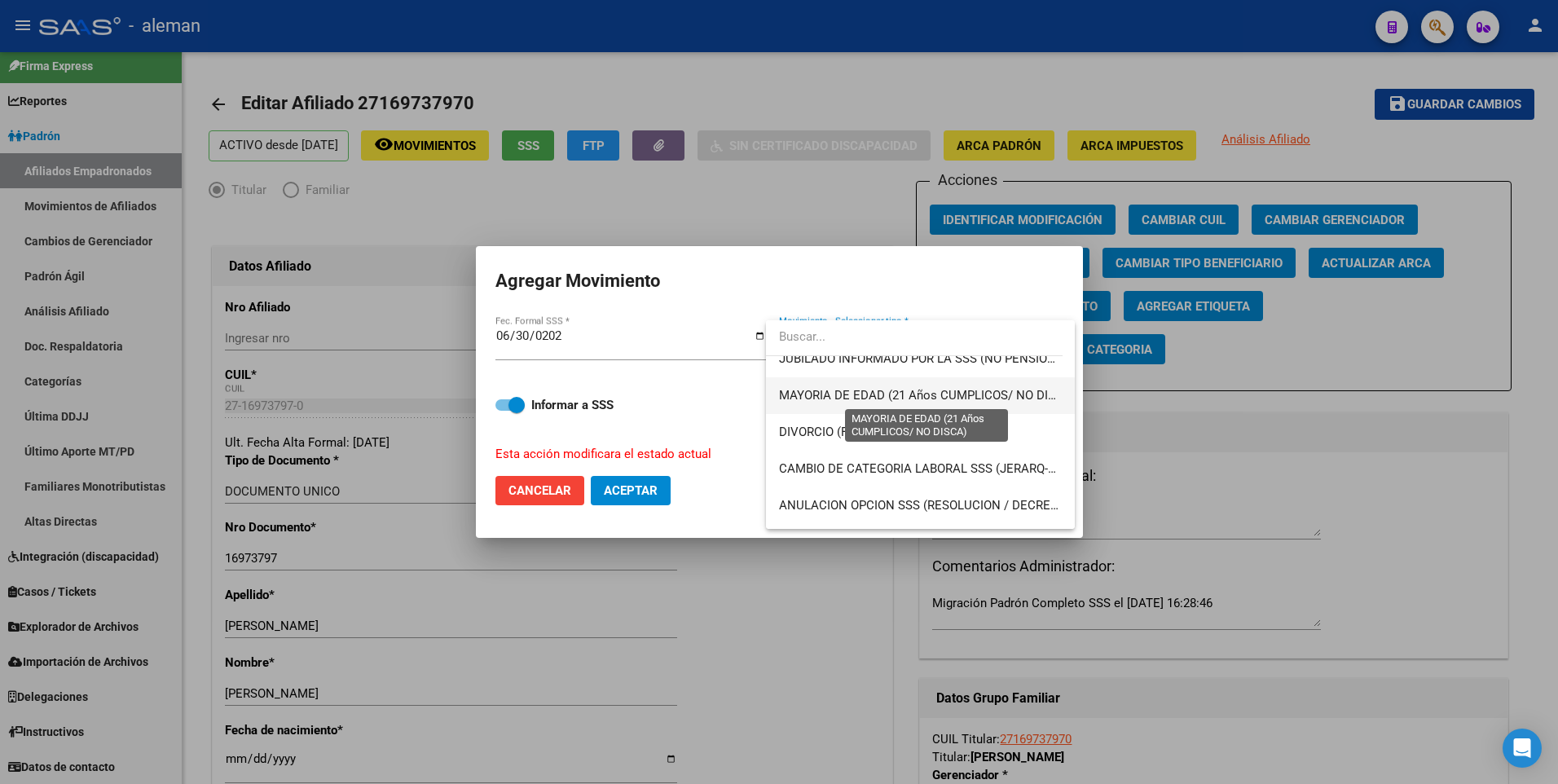
scroll to position [81, 0]
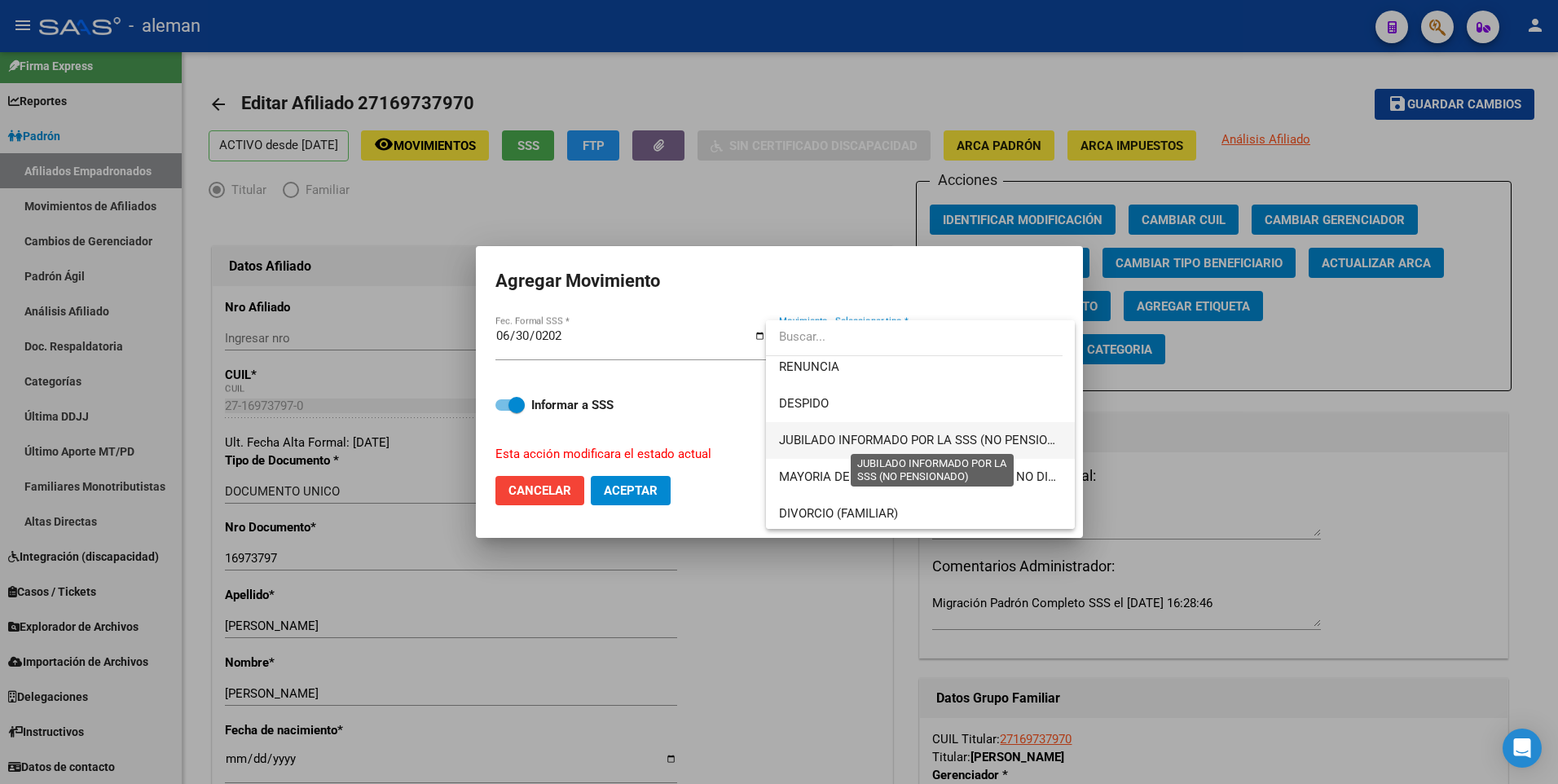
click at [949, 432] on span "JUBILADO INFORMADO POR LA SSS (NO PENSIONADO)" at bounding box center [931, 440] width 306 height 15
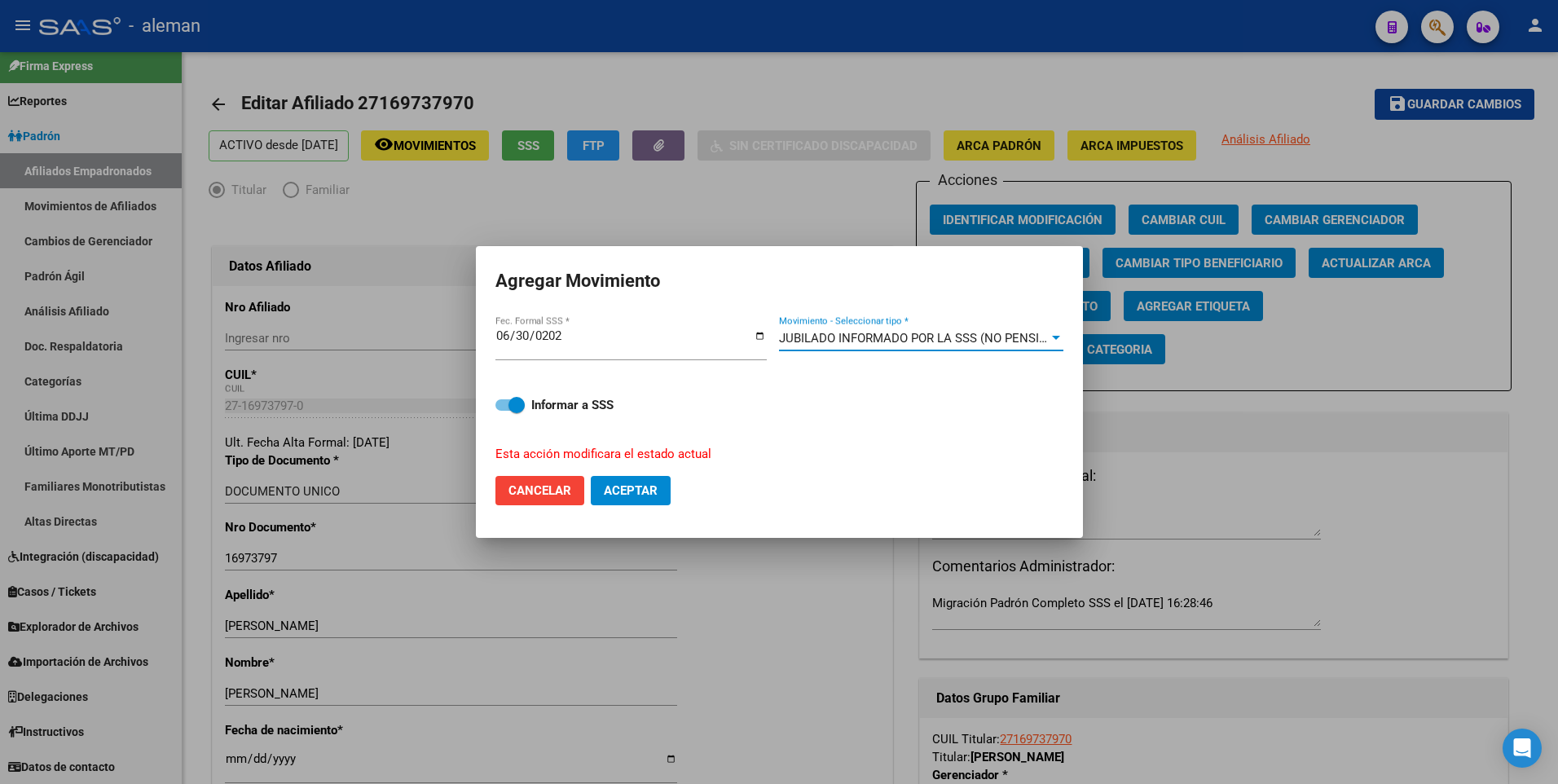
click at [501, 402] on span at bounding box center [510, 405] width 29 height 11
click at [502, 410] on input "Informar a SSS" at bounding box center [502, 410] width 1 height 1
checkbox input "false"
click at [641, 492] on span "Aceptar" at bounding box center [630, 491] width 54 height 15
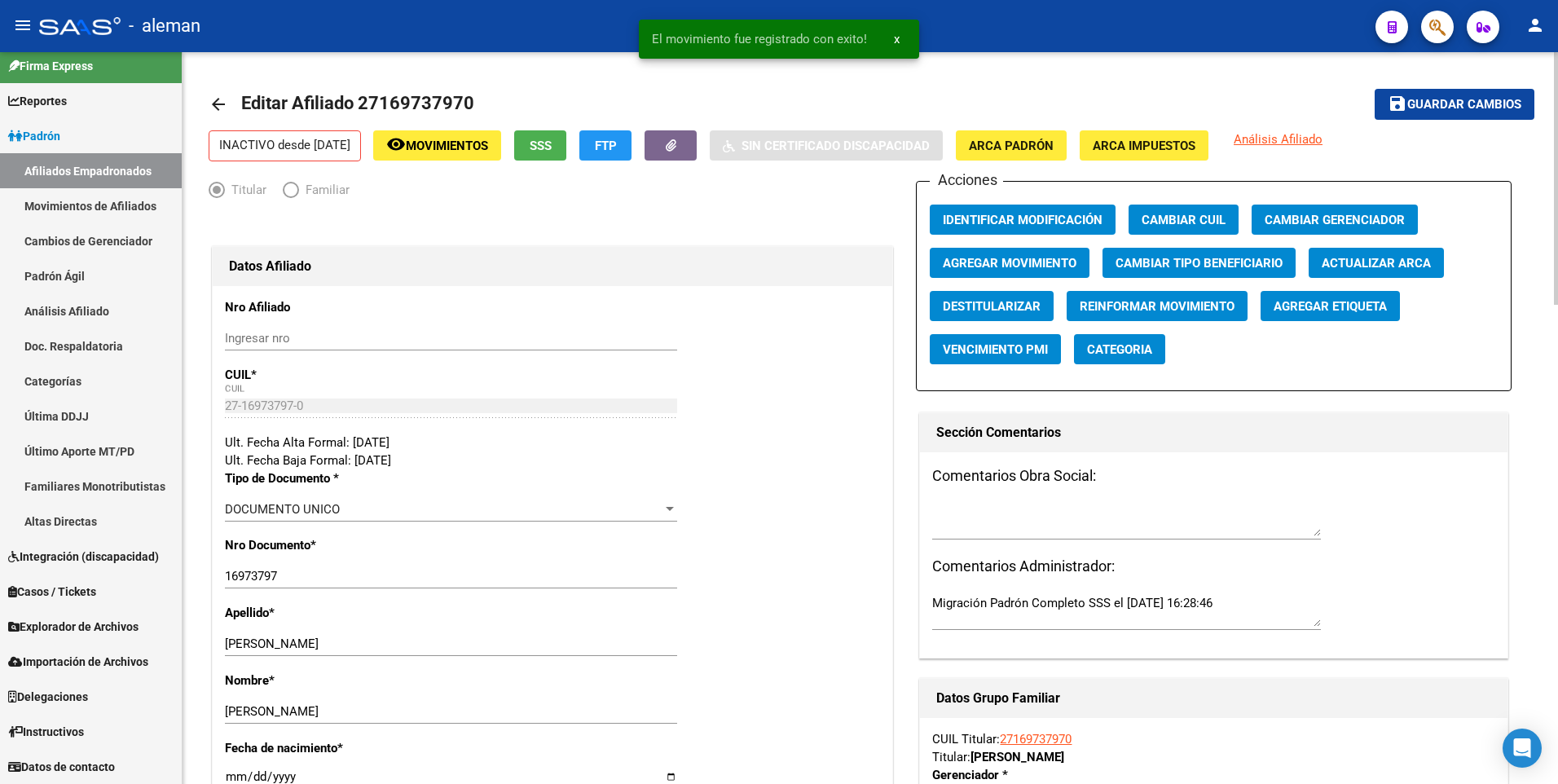
click at [212, 99] on mat-icon "arrow_back" at bounding box center [218, 104] width 20 height 20
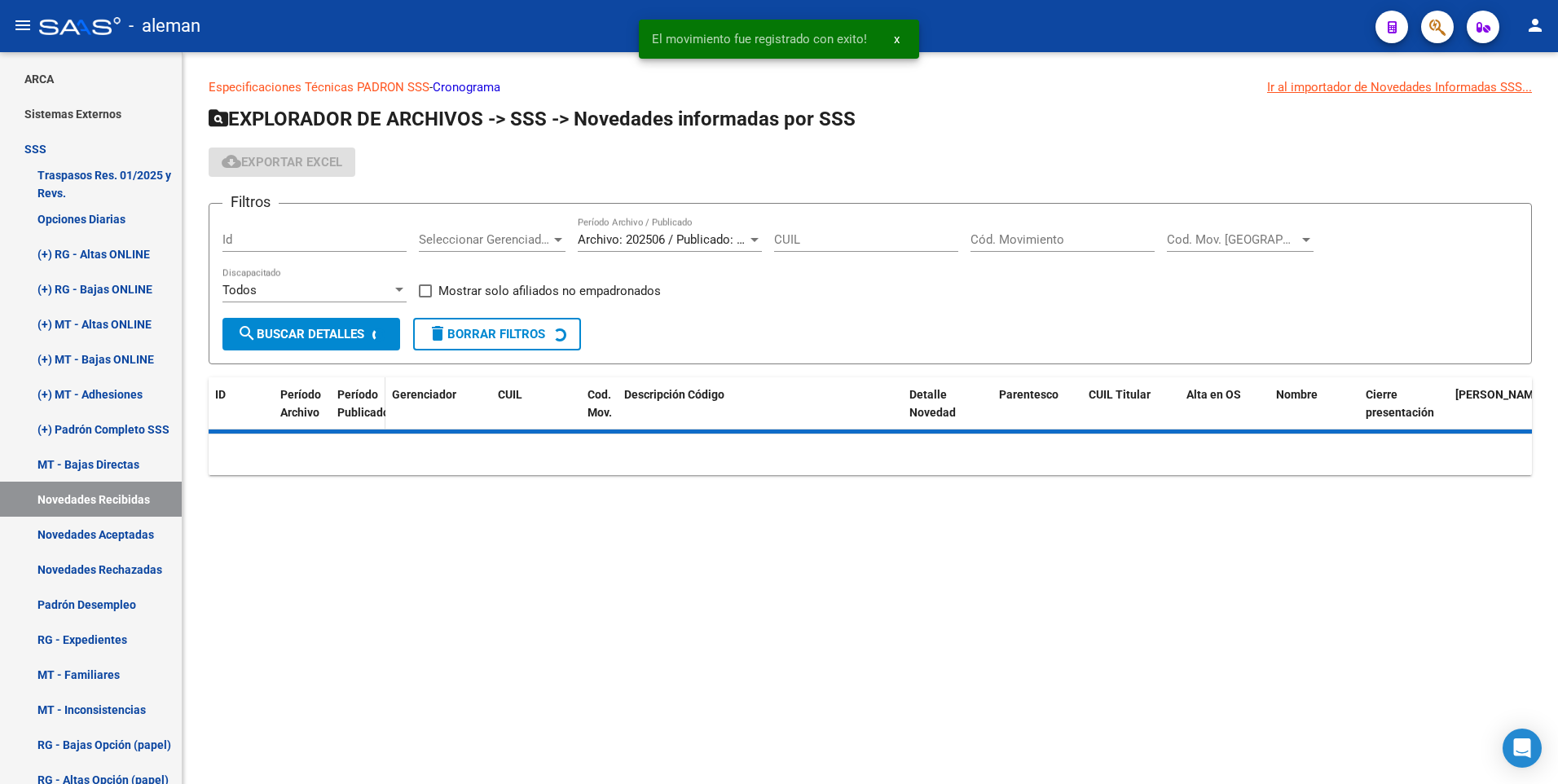
scroll to position [178, 0]
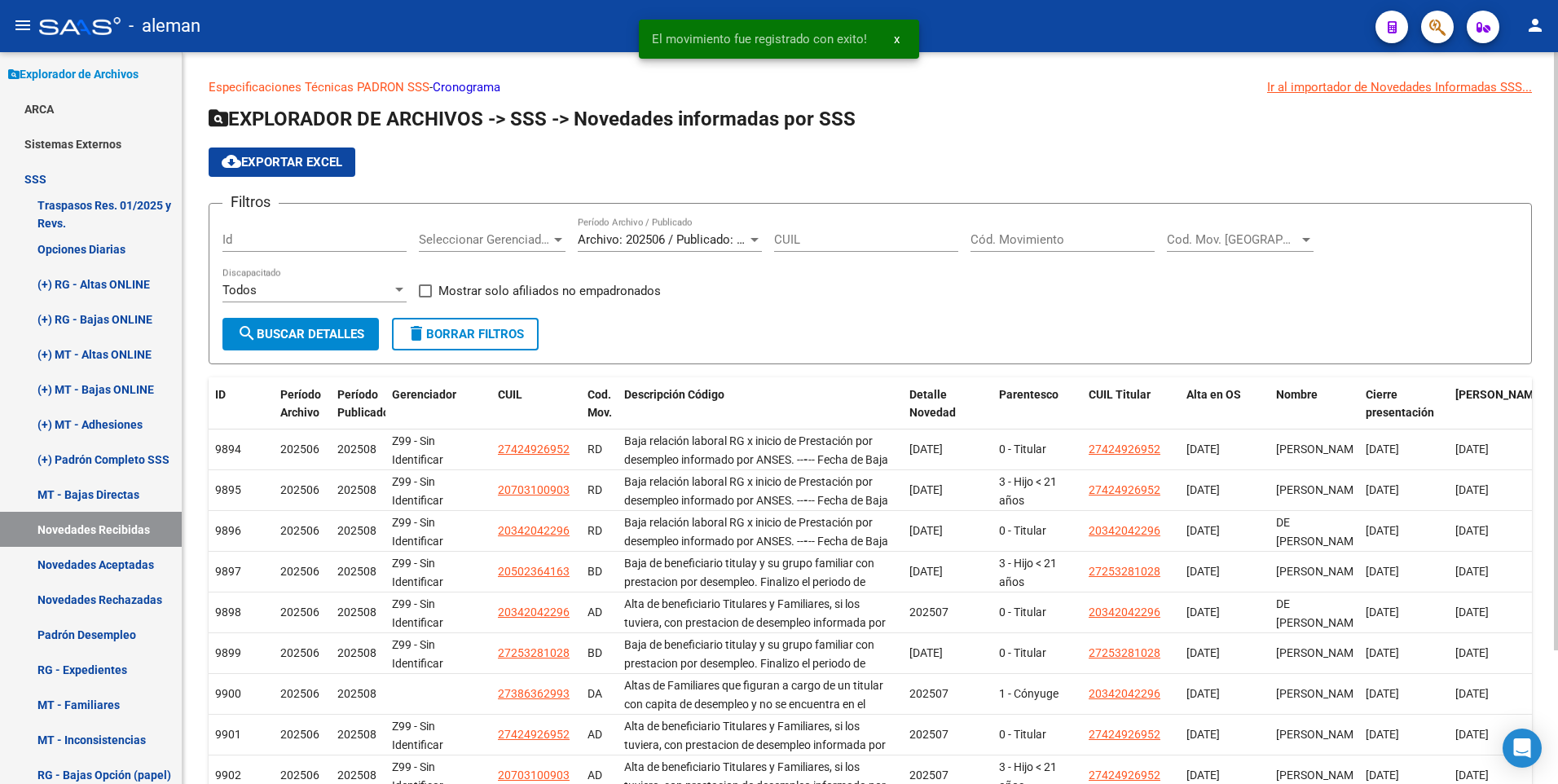
click at [1024, 240] on input "Cód. Movimiento" at bounding box center [1062, 239] width 184 height 15
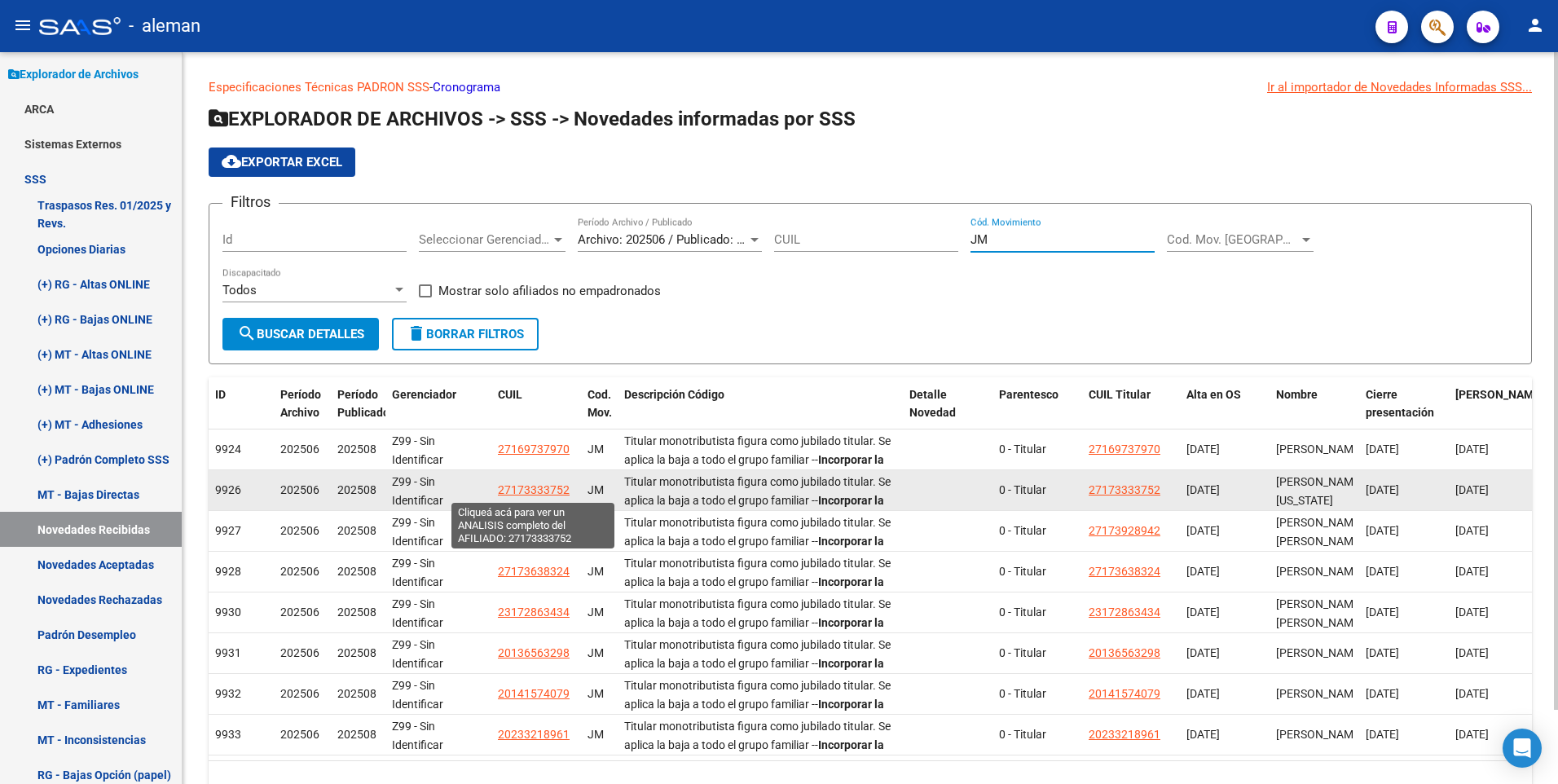
type input "JM"
click at [523, 491] on span "27173333752" at bounding box center [534, 490] width 72 height 13
type textarea "27173333752"
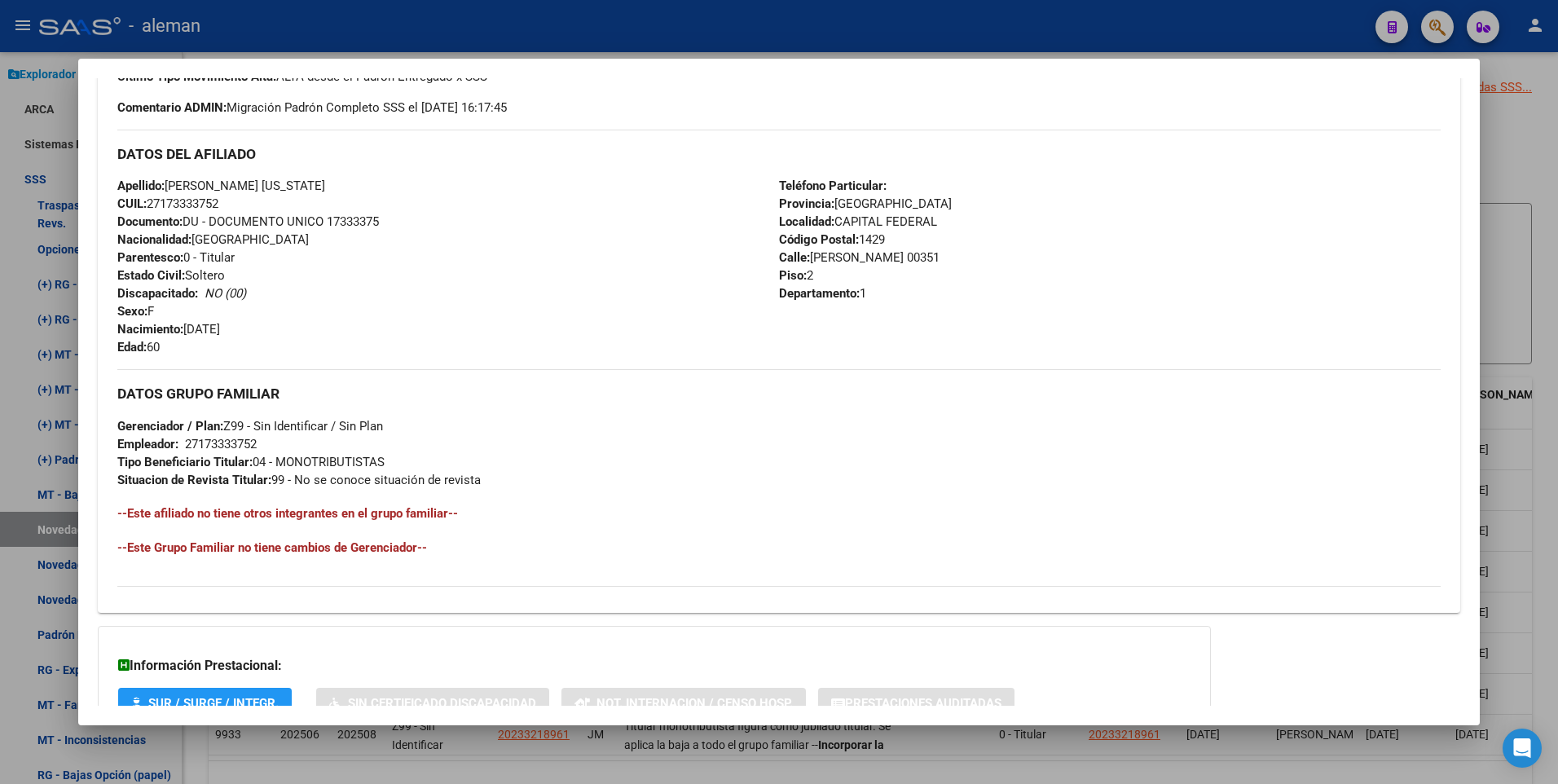
scroll to position [610, 0]
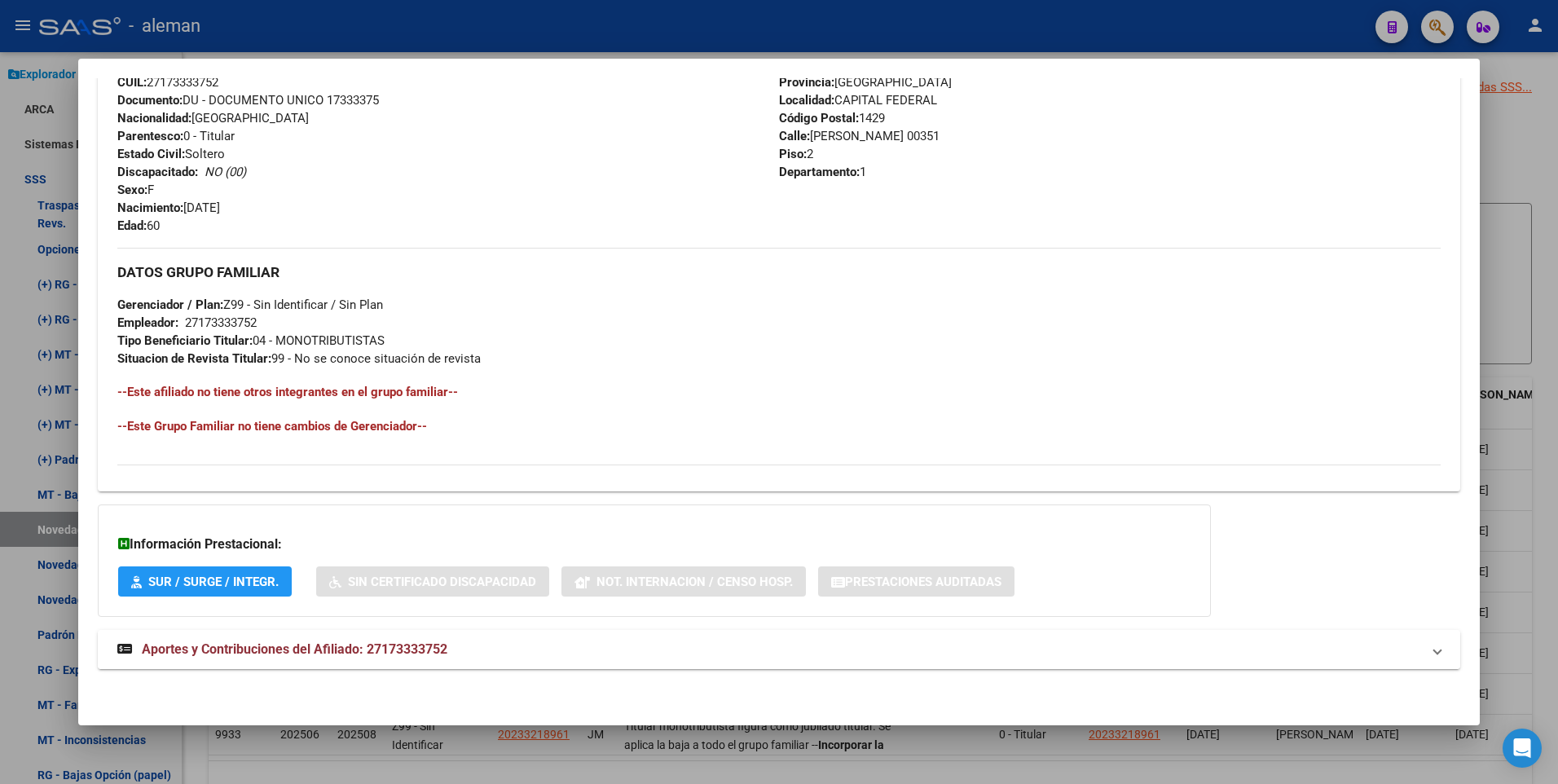
click at [426, 651] on span "Aportes y Contribuciones del Afiliado: 27173333752" at bounding box center [294, 649] width 306 height 15
click at [367, 650] on span "Aportes y Contribuciones del Afiliado: 27173333752" at bounding box center [294, 655] width 306 height 15
click at [367, 650] on span "Aportes y Contribuciones del Afiliado: 27173333752" at bounding box center [294, 649] width 306 height 15
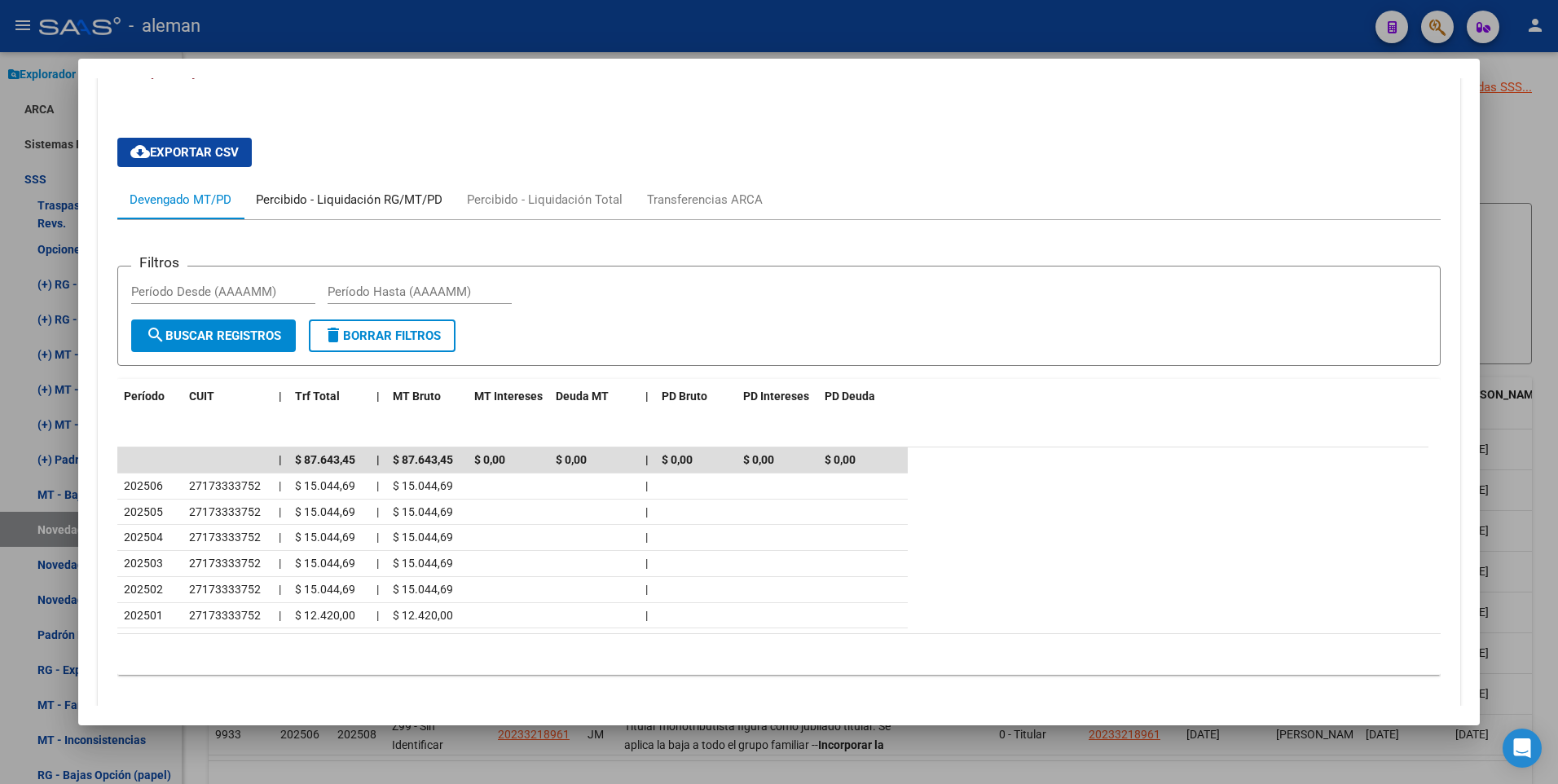
click at [361, 193] on div "Percibido - Liquidación RG/MT/PD" at bounding box center [348, 200] width 186 height 18
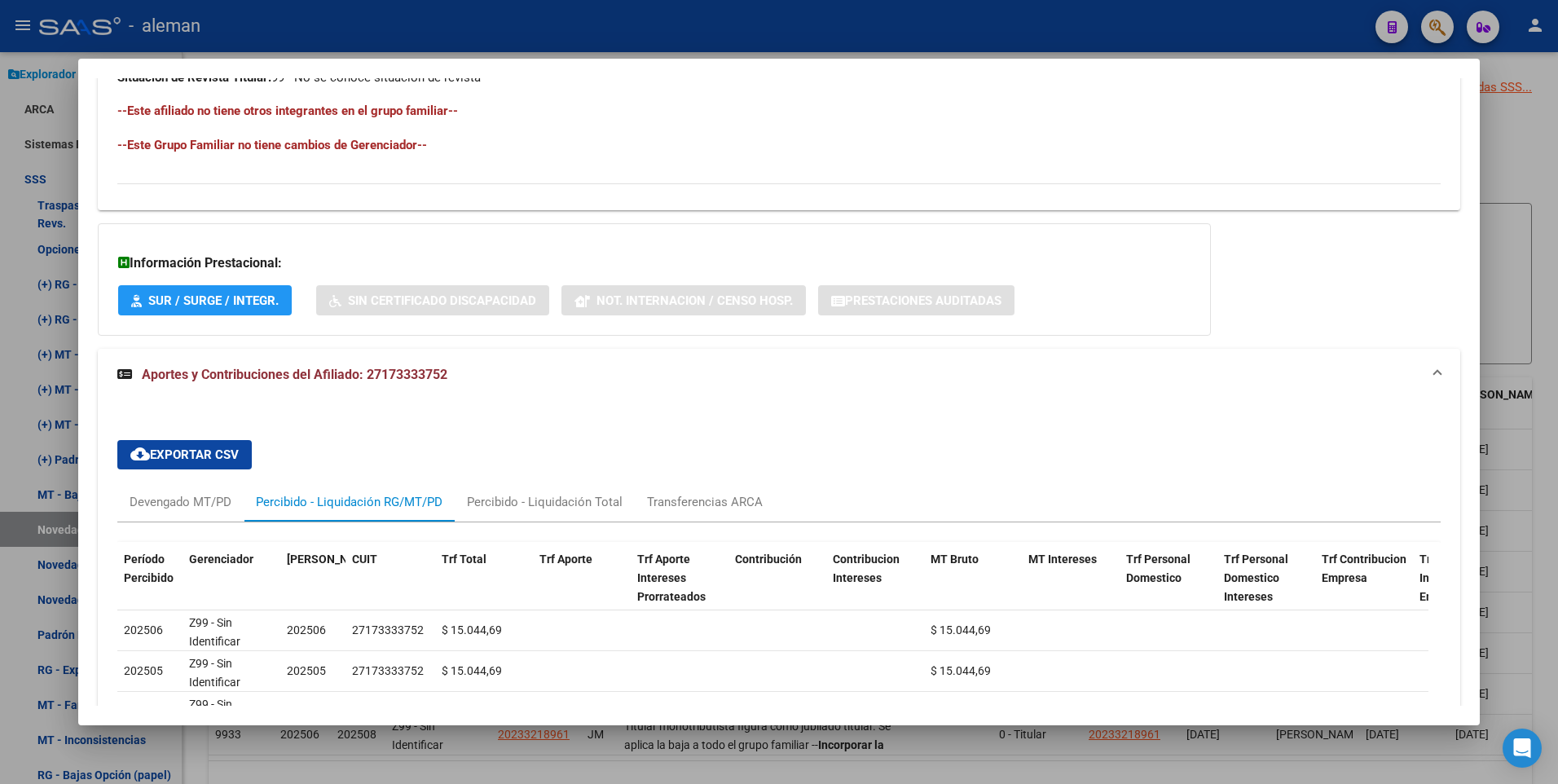
scroll to position [1175, 0]
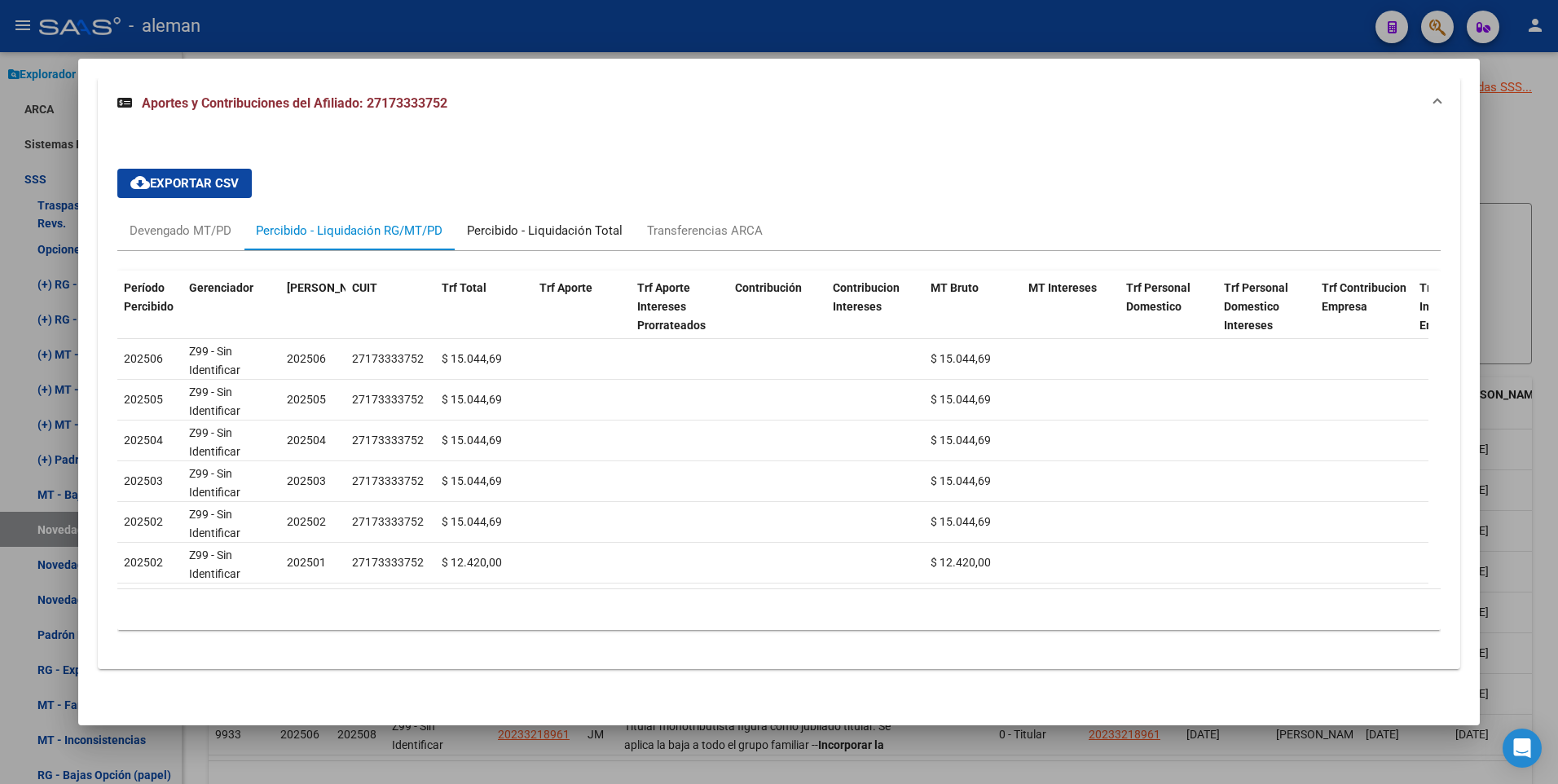
click at [550, 221] on div "Percibido - Liquidación Total" at bounding box center [545, 230] width 156 height 18
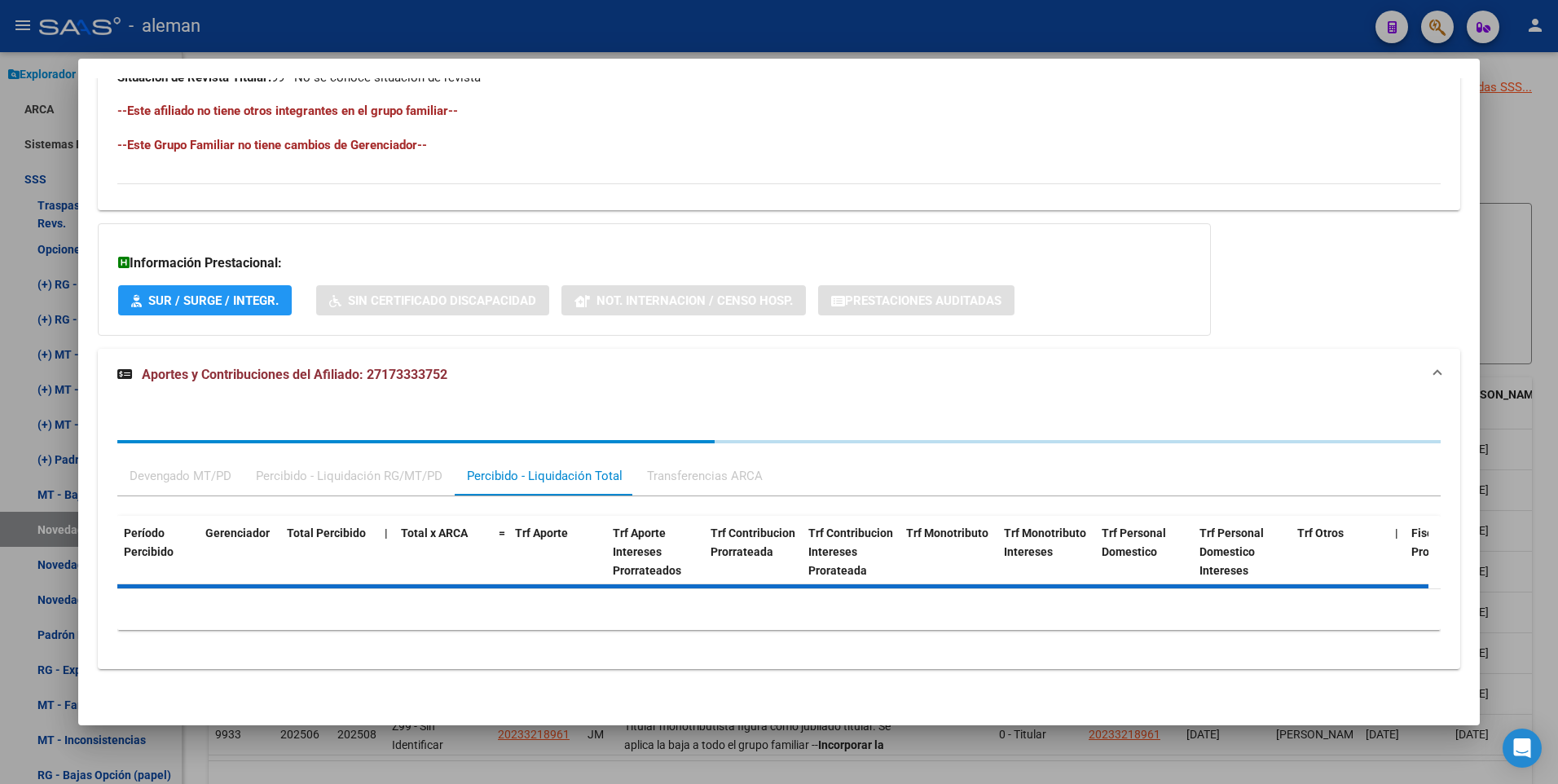
scroll to position [1134, 0]
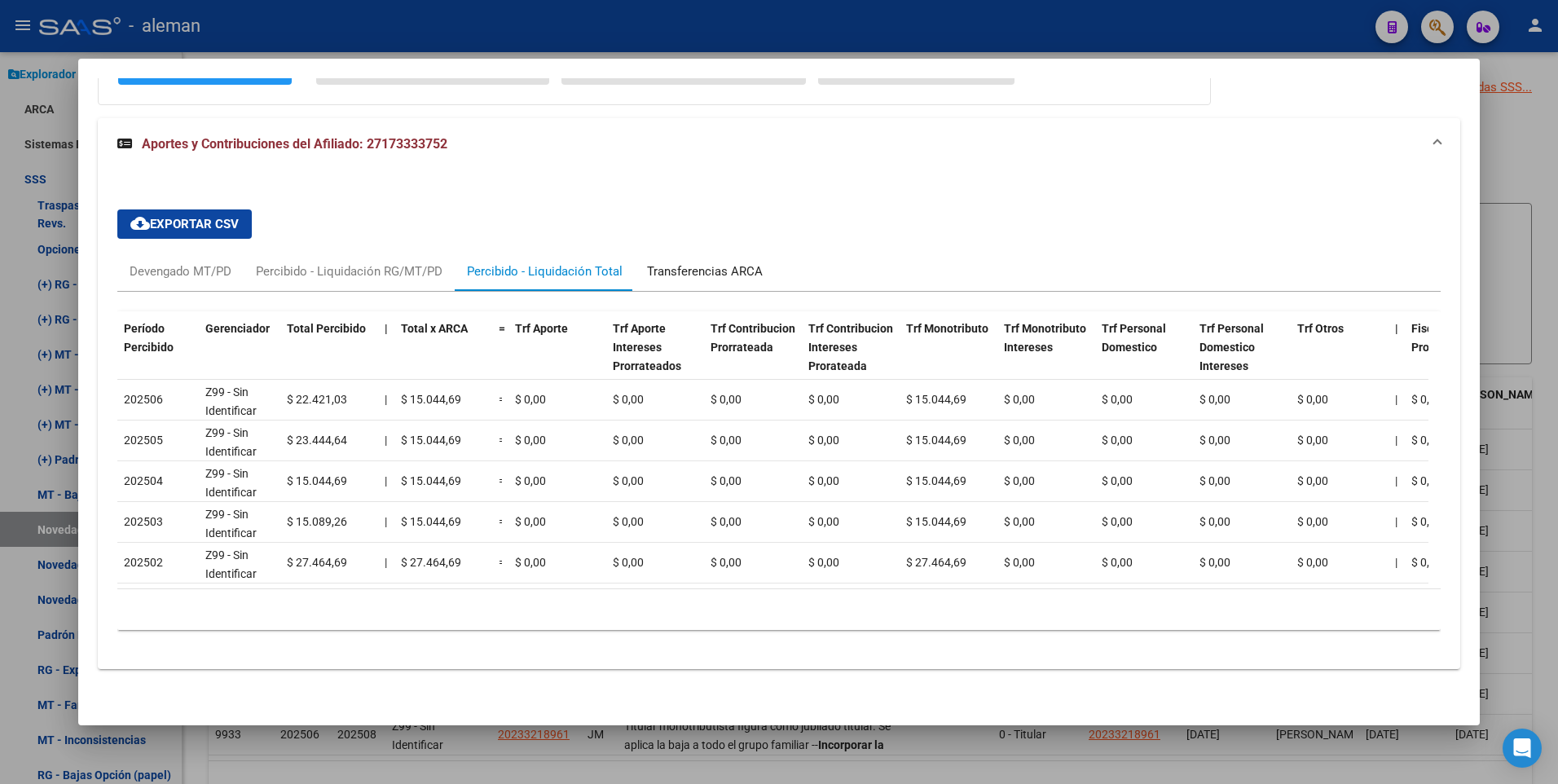
click at [708, 262] on div "Transferencias ARCA" at bounding box center [705, 270] width 115 height 18
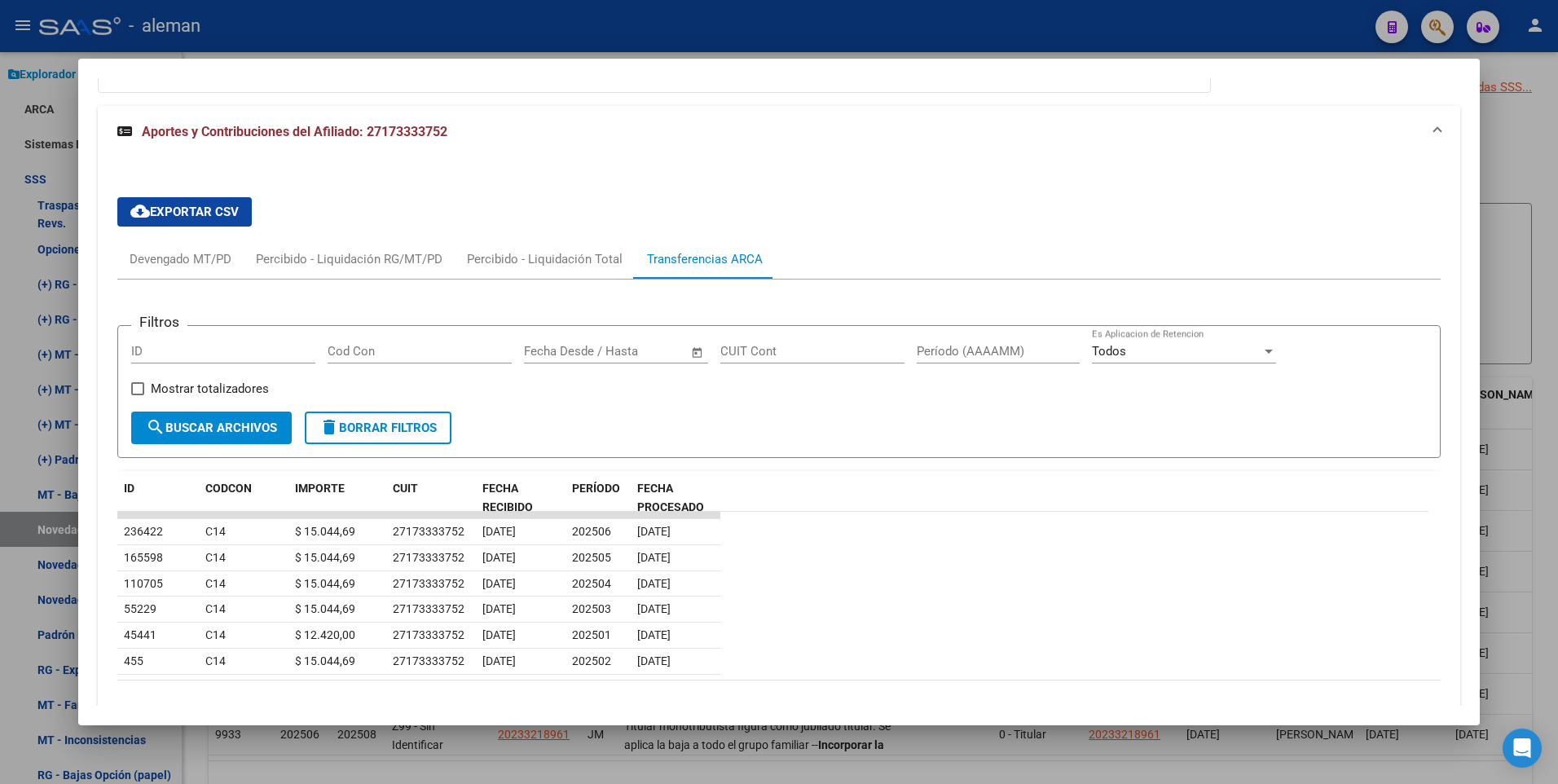
click at [941, 235] on div "cloud_download Exportar CSV Devengado MT/PD Percibido - Liquidación RG/MT/PD Pe…" at bounding box center [779, 459] width 1324 height 549
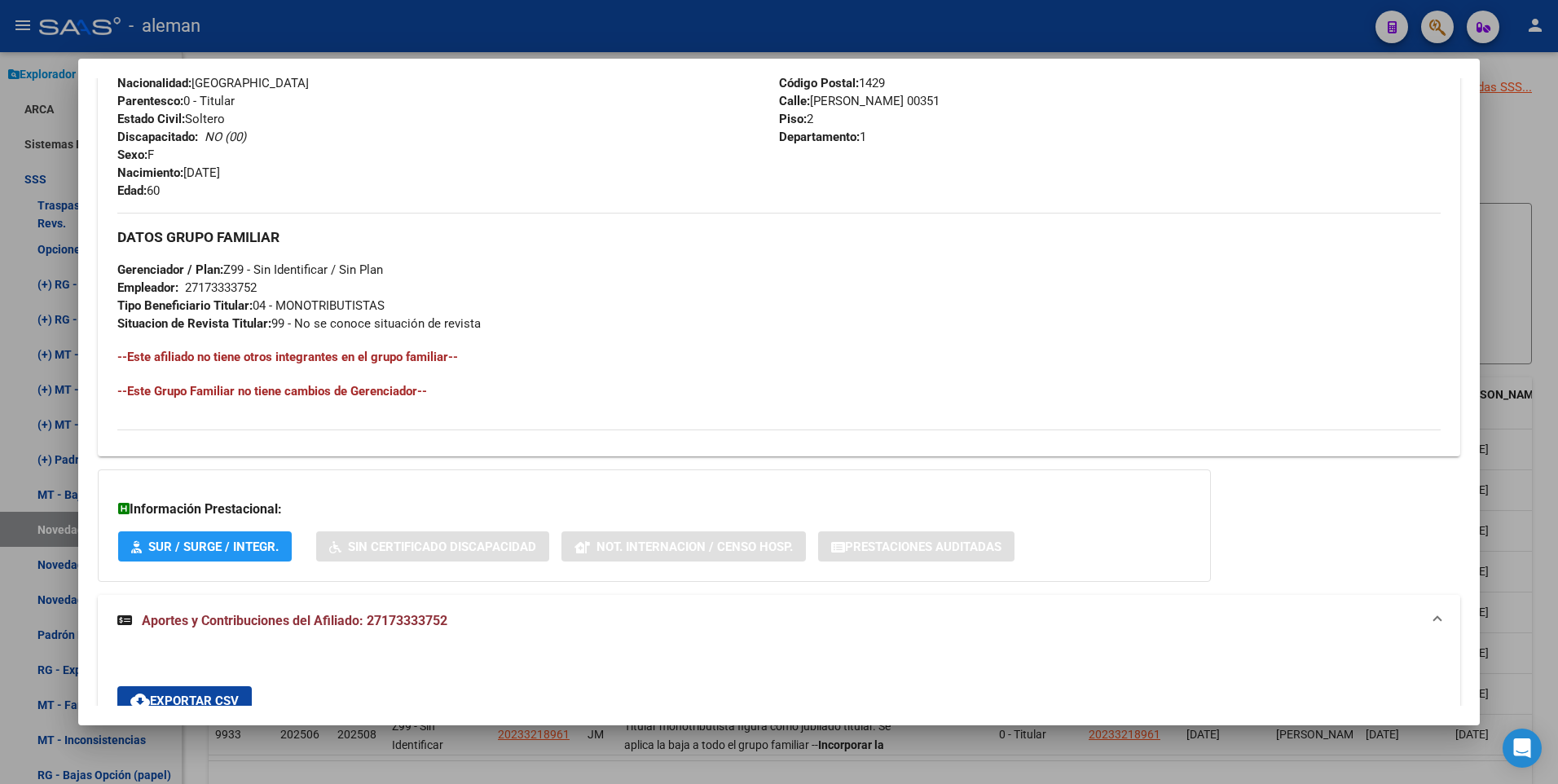
scroll to position [0, 0]
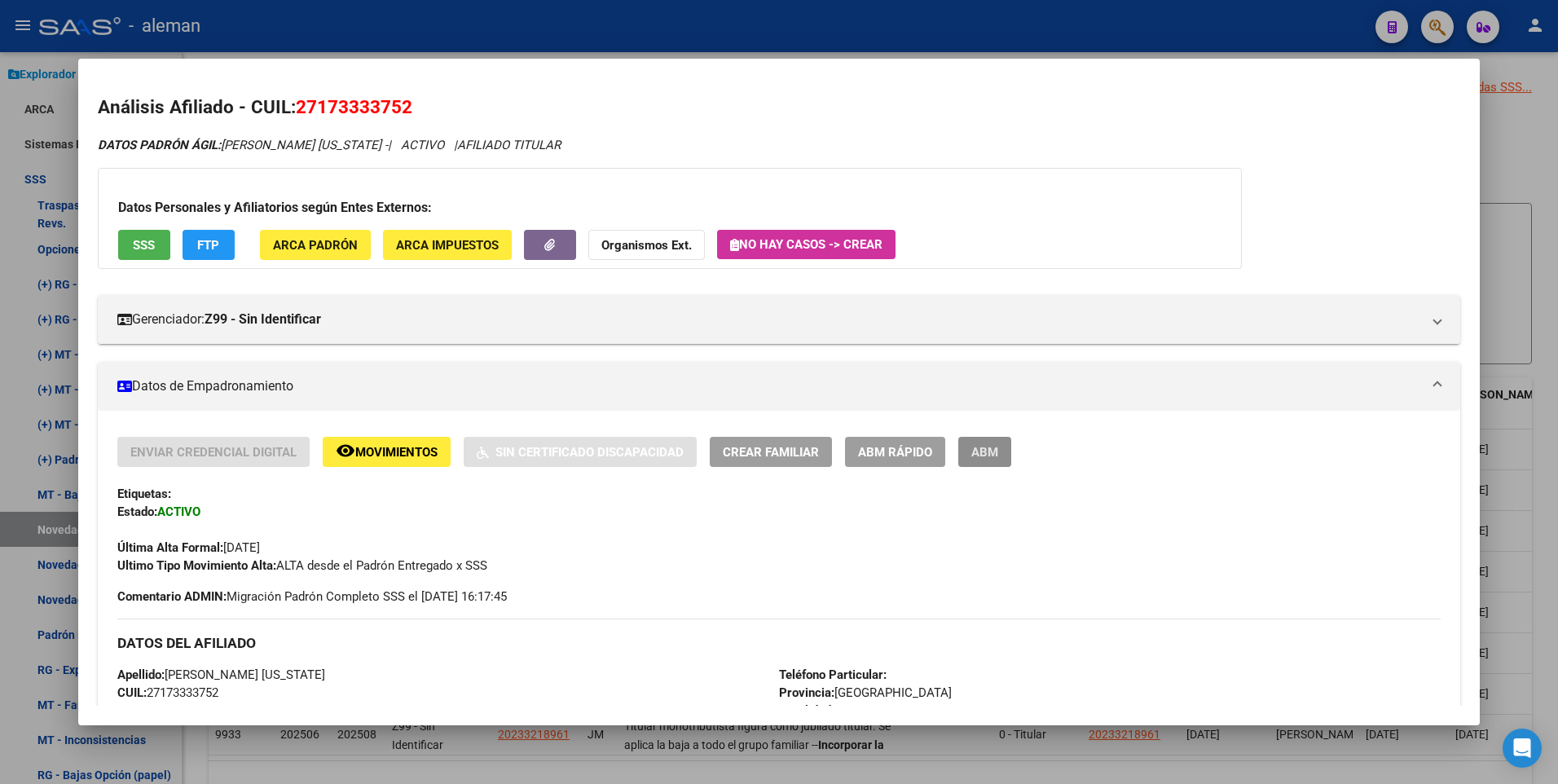
click at [982, 449] on span "ABM" at bounding box center [985, 452] width 26 height 15
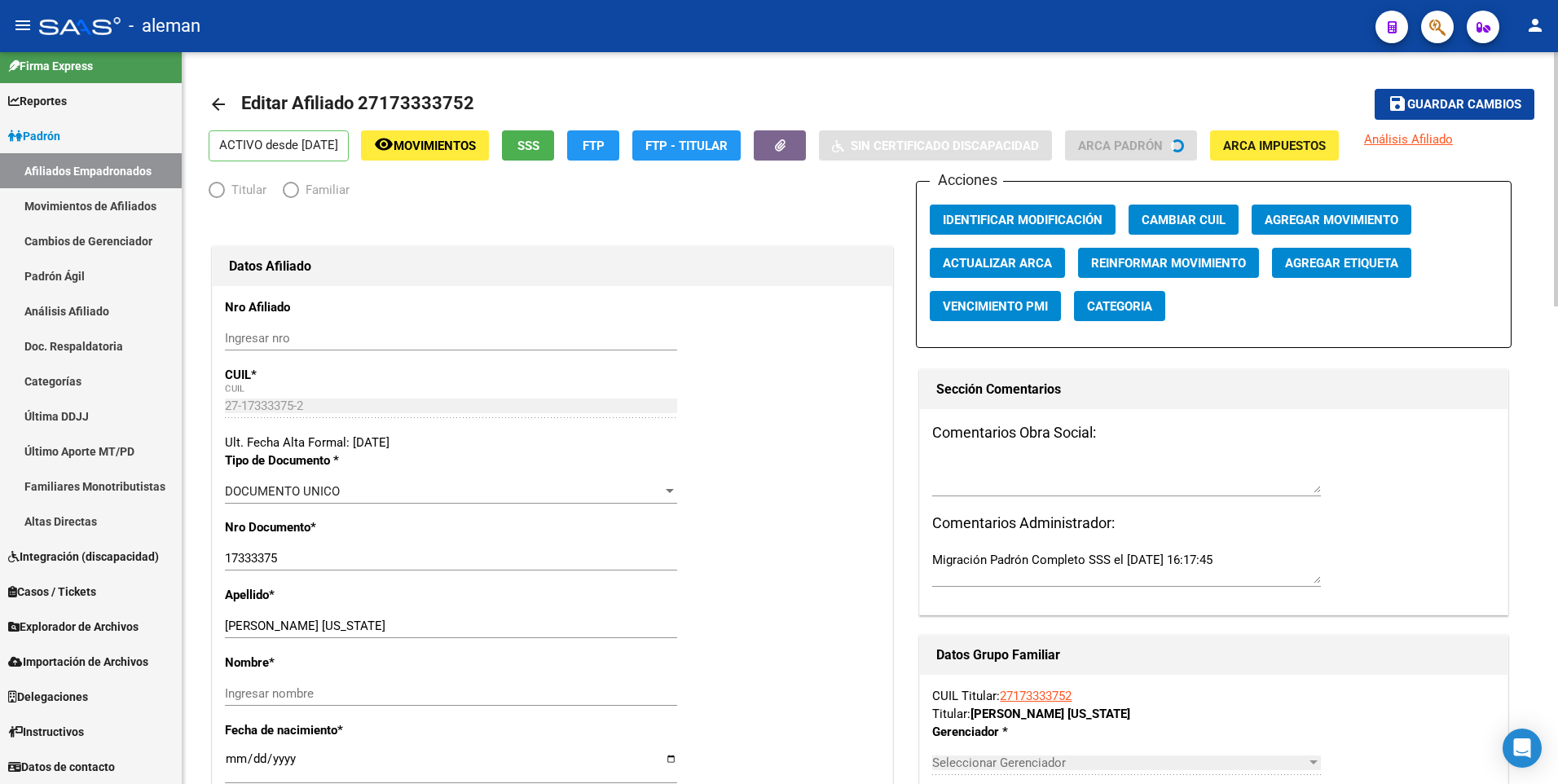
scroll to position [10, 0]
radio input "true"
type input "27-17333375-2"
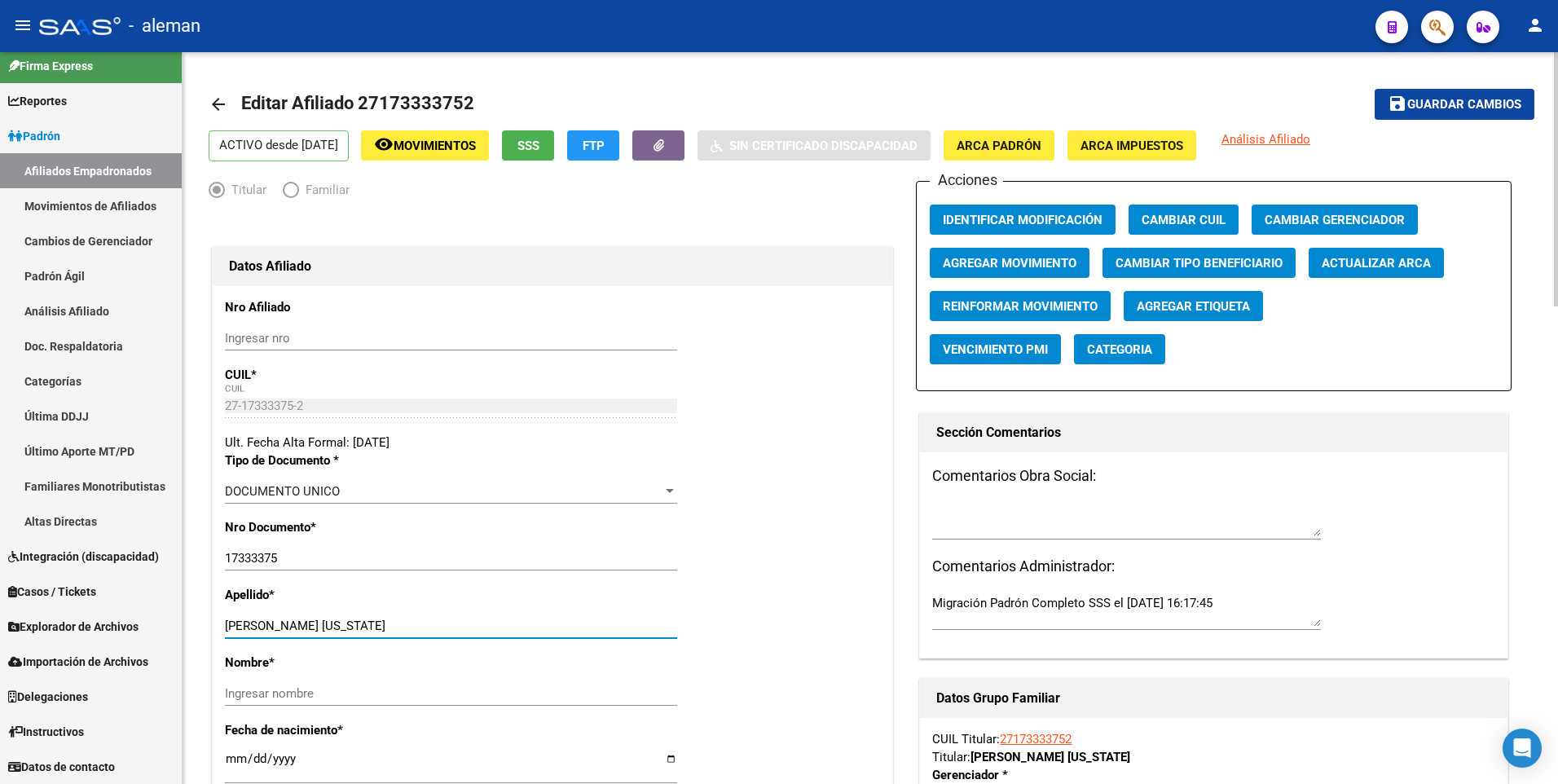
drag, startPoint x: 266, startPoint y: 620, endPoint x: 366, endPoint y: 622, distance: 100.0
click at [366, 622] on input "LUGEA ANDREA VIRGINIA" at bounding box center [451, 626] width 452 height 15
type input "LUGEA"
click at [347, 687] on input "Ingresar nombre" at bounding box center [451, 693] width 452 height 15
paste input "ANDREA VIRGINIA"
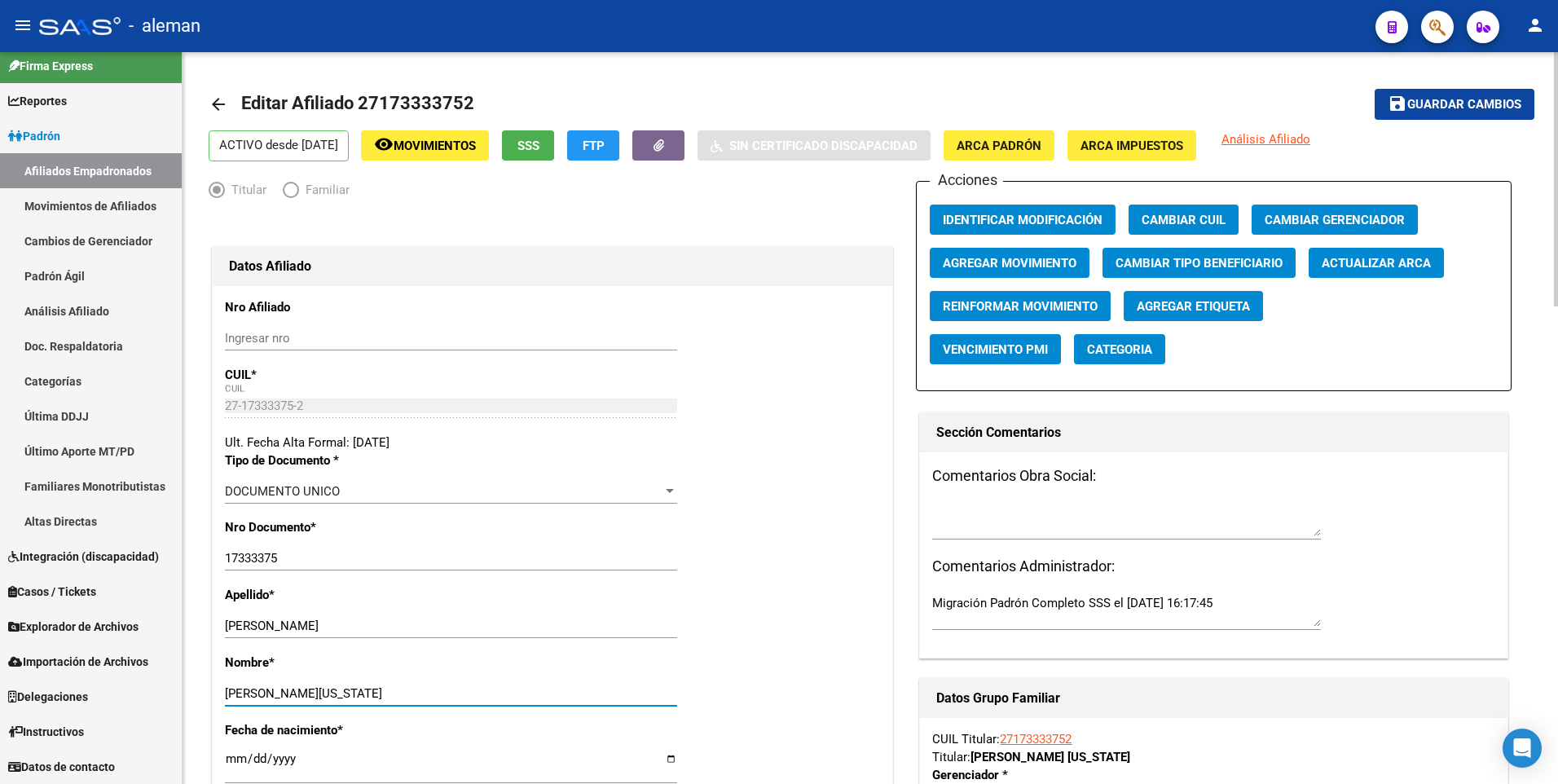
type input "ANDREA VIRGINIA"
click at [1458, 103] on span "Guardar cambios" at bounding box center [1463, 105] width 114 height 15
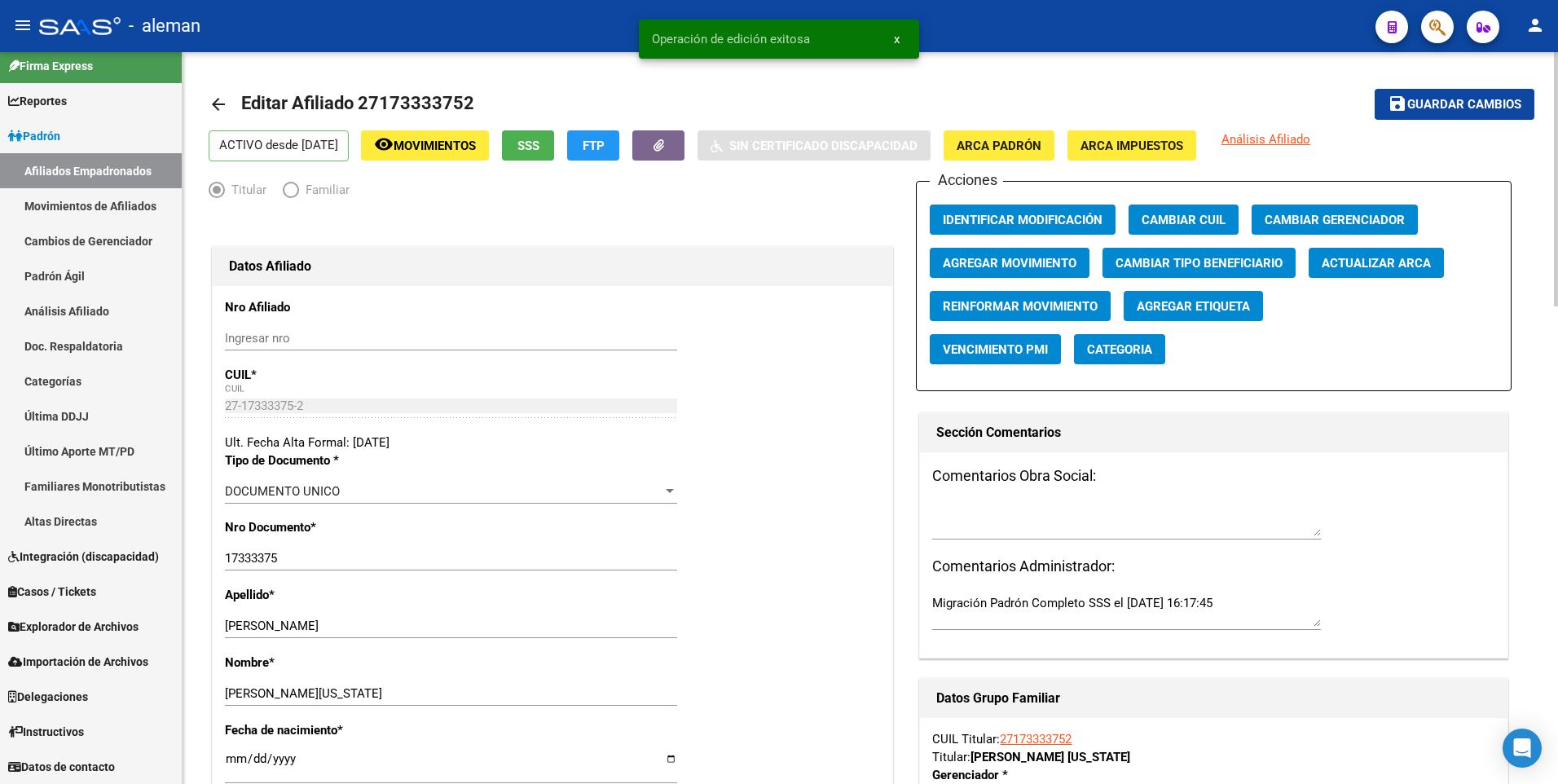
click at [1024, 261] on span "Agregar Movimiento" at bounding box center [1008, 263] width 133 height 15
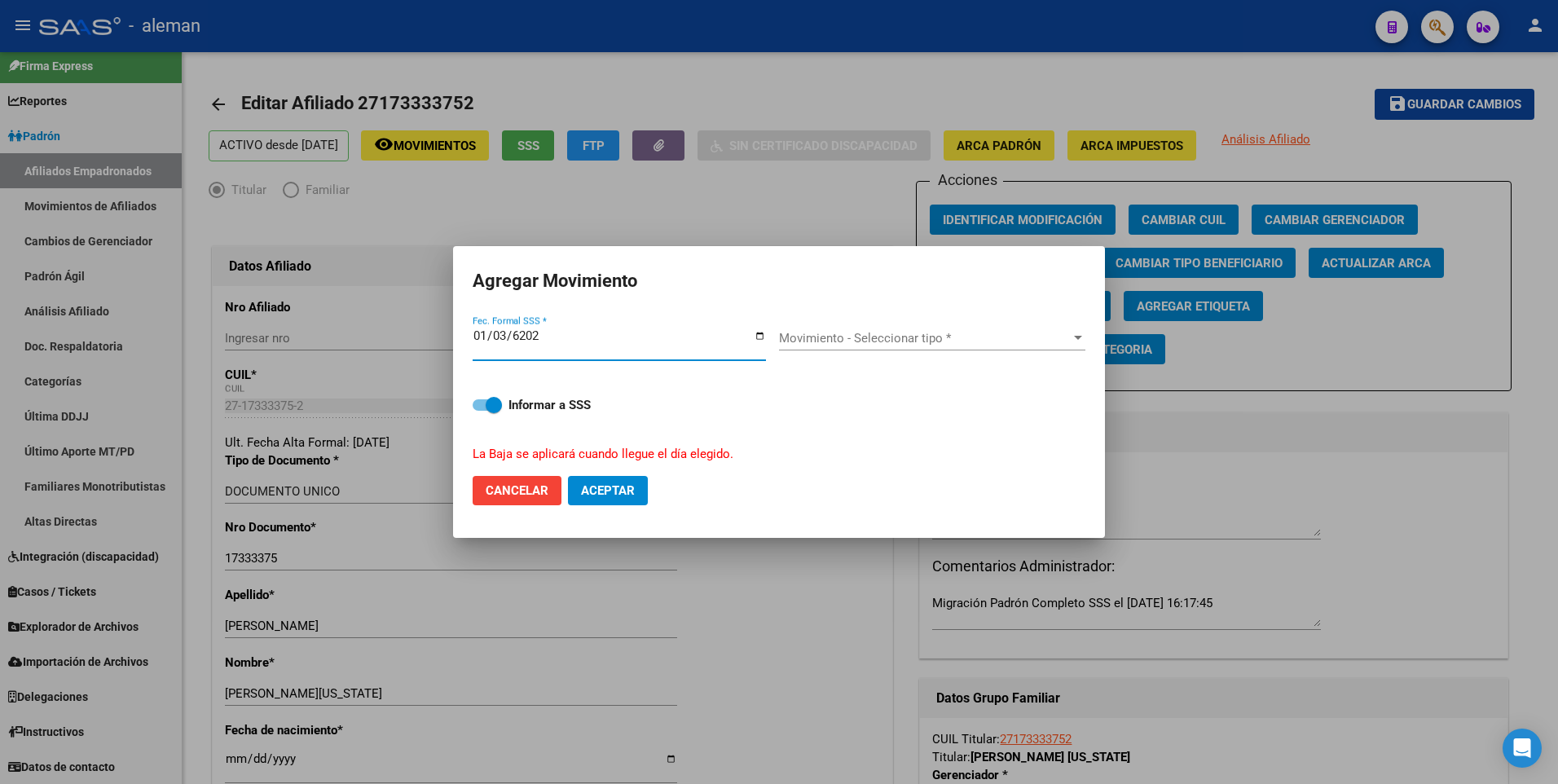
type input "6202-01-30"
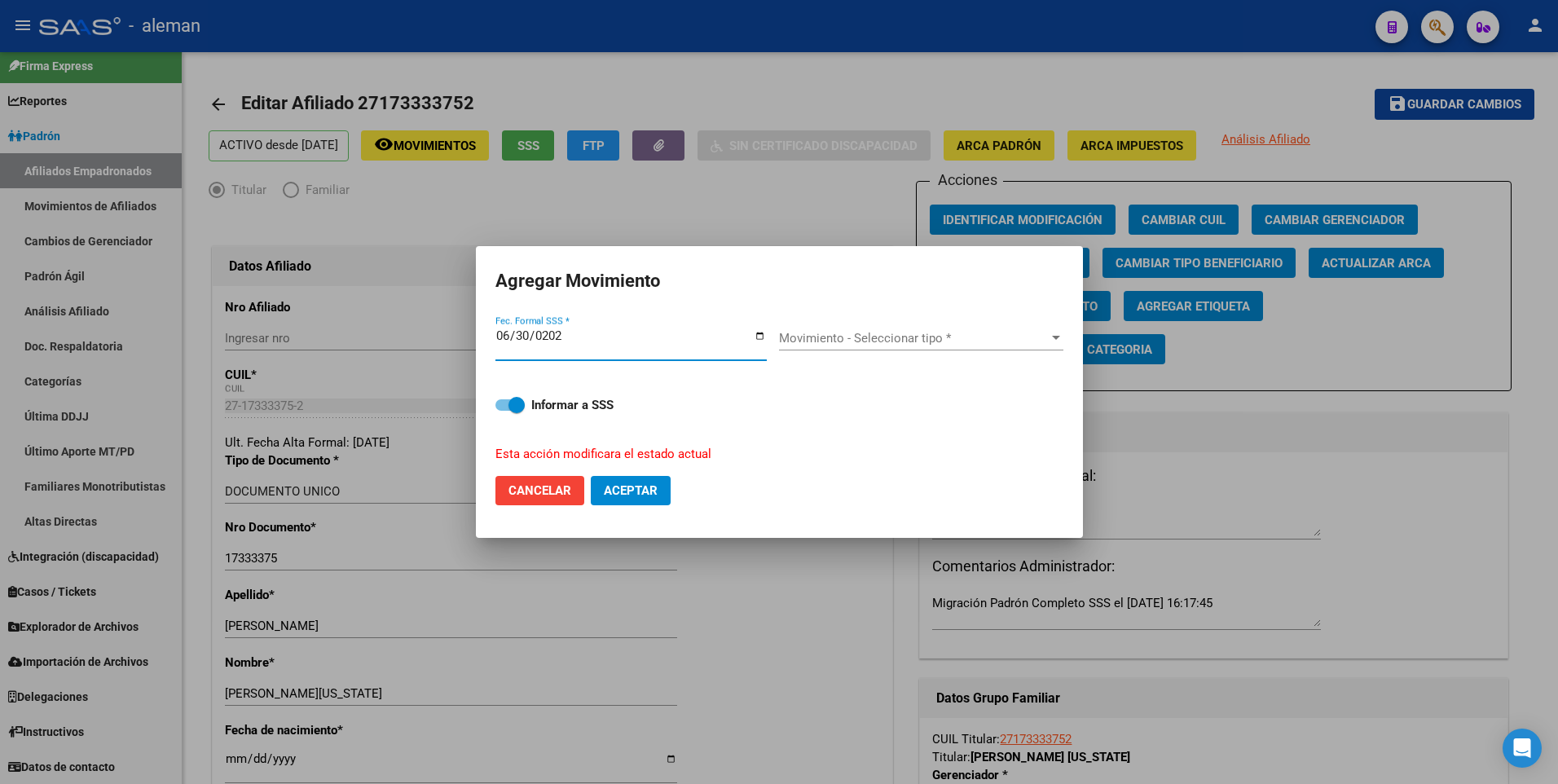
type input "2025-06-30"
click at [590, 476] on button "Aceptar" at bounding box center [630, 490] width 79 height 29
click at [966, 340] on span "Movimiento - Seleccionar tipo *" at bounding box center [913, 339] width 270 height 15
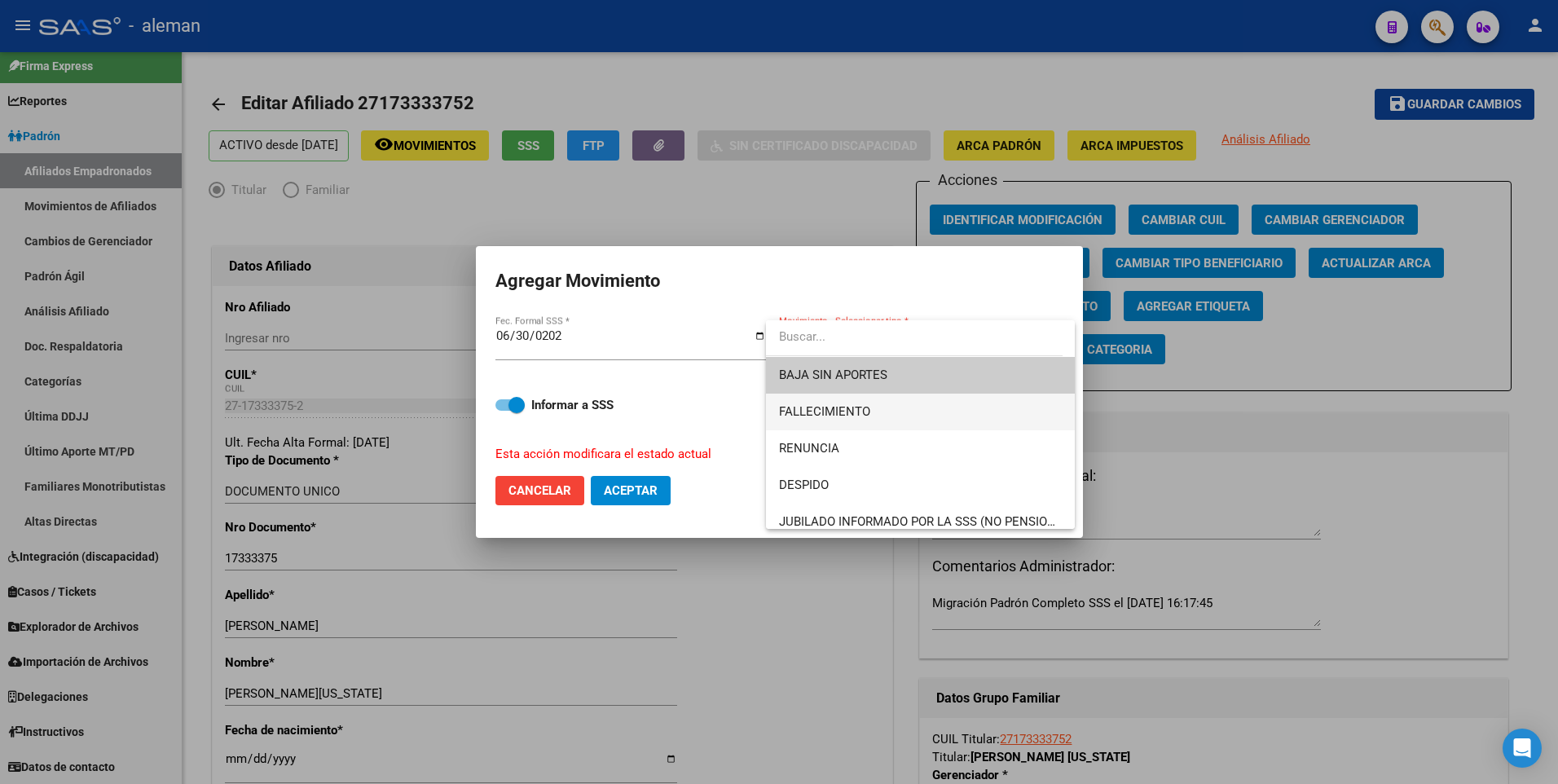
scroll to position [81, 0]
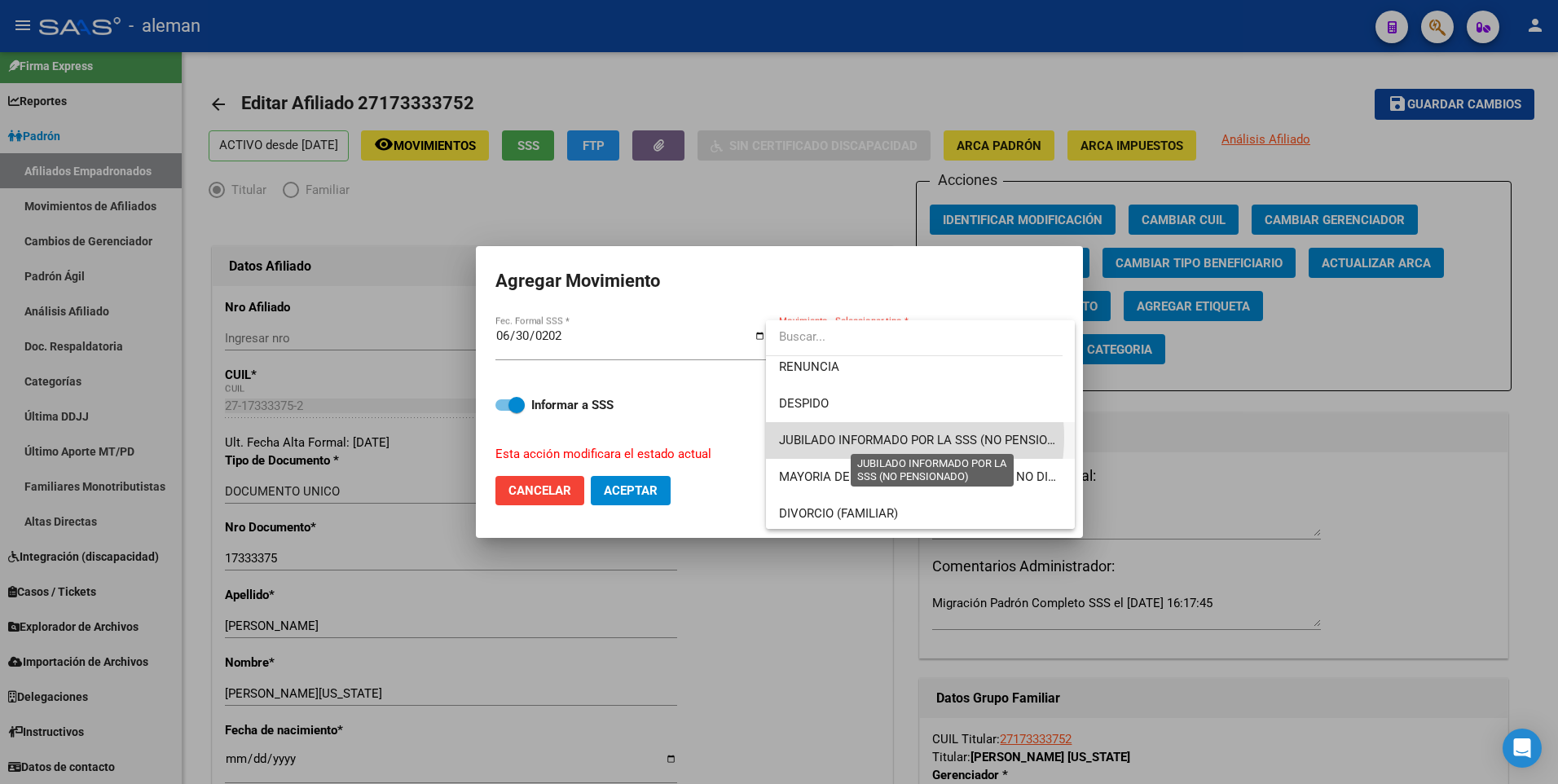
click at [882, 437] on span "JUBILADO INFORMADO POR LA SSS (NO PENSIONADO)" at bounding box center [931, 440] width 306 height 15
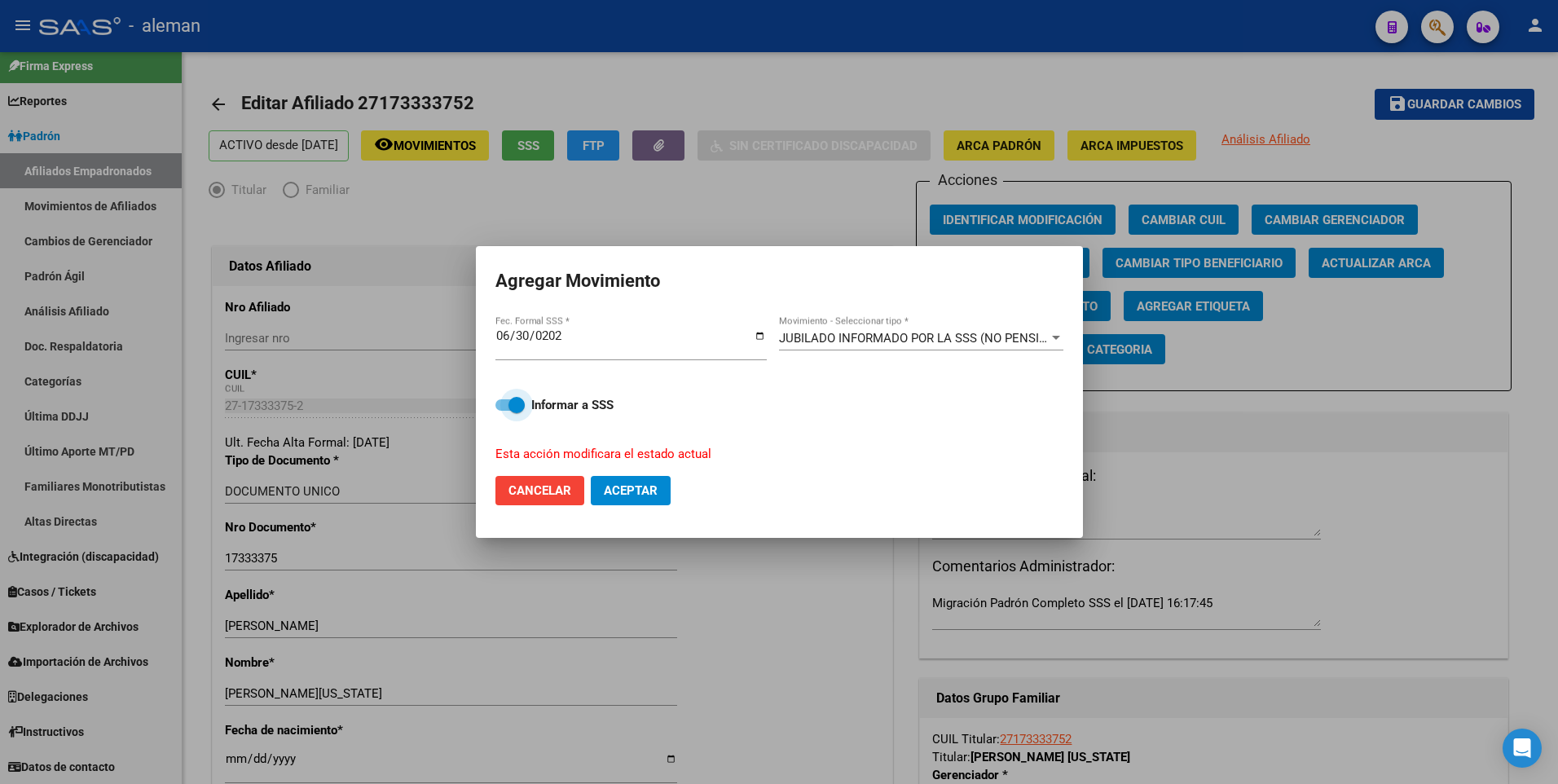
click at [502, 406] on span at bounding box center [510, 405] width 29 height 11
click at [502, 410] on input "Informar a SSS" at bounding box center [502, 410] width 1 height 1
checkbox input "false"
click at [625, 490] on span "Aceptar" at bounding box center [630, 491] width 54 height 15
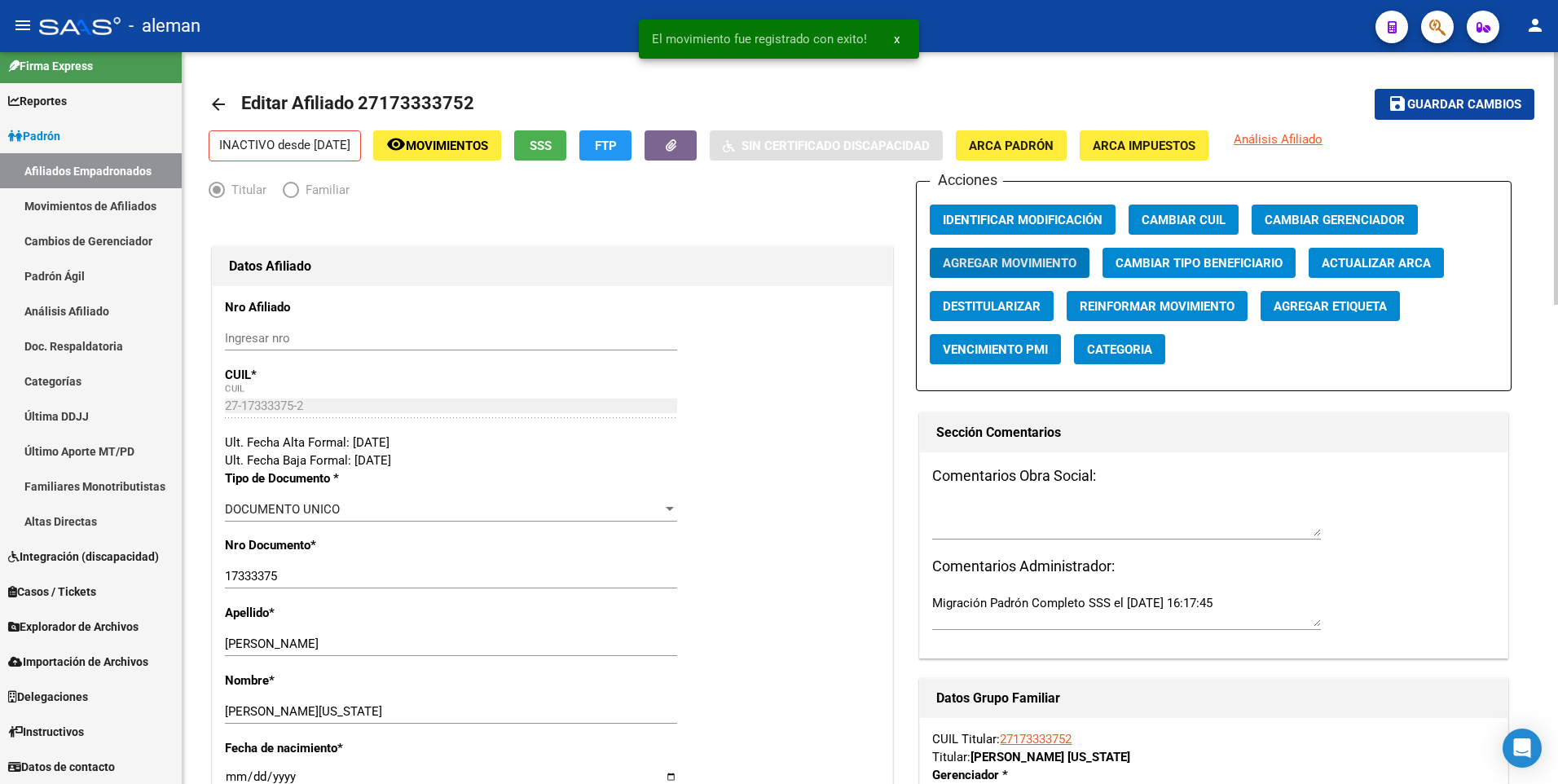
click at [214, 101] on mat-icon "arrow_back" at bounding box center [218, 104] width 20 height 20
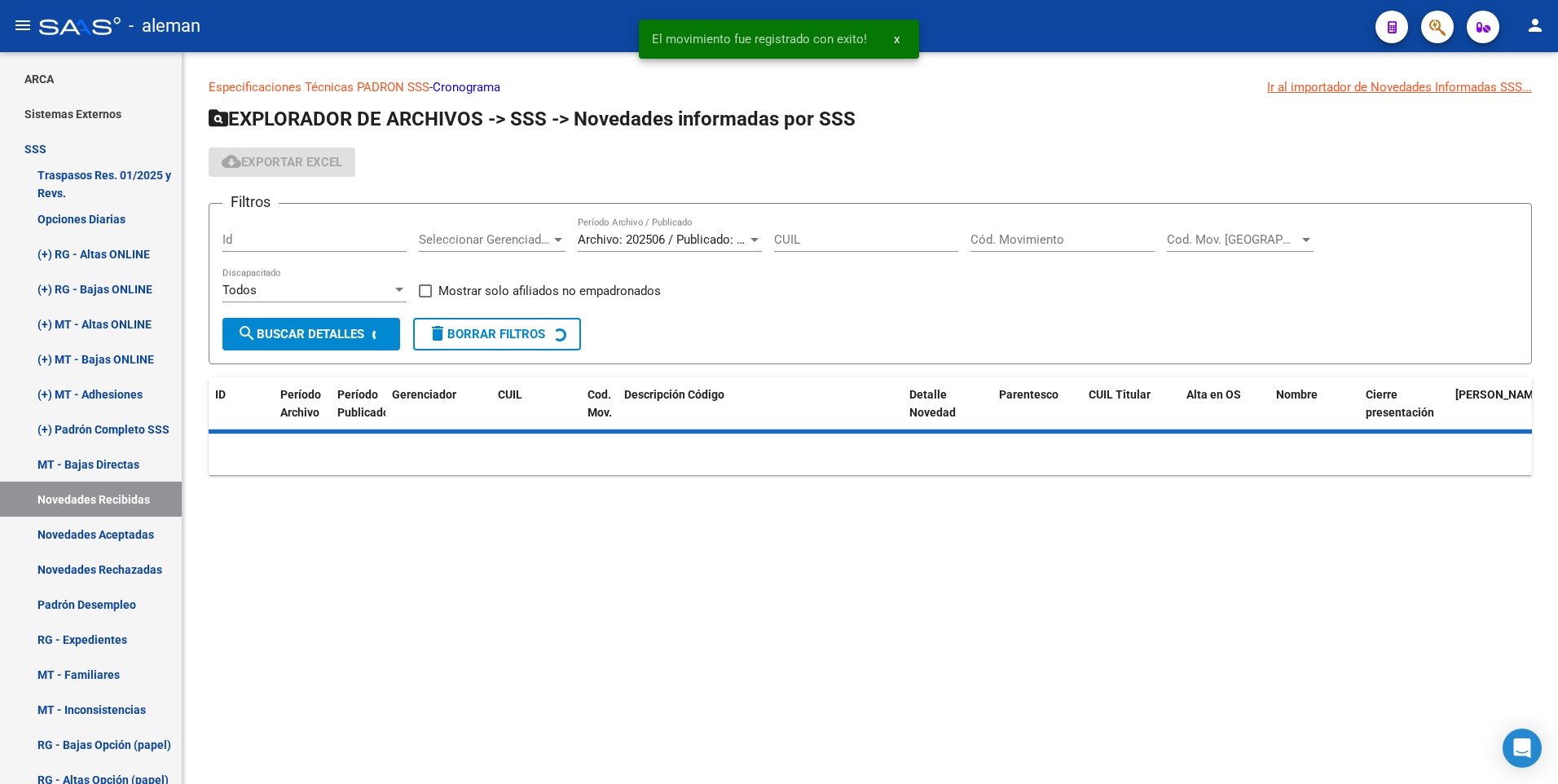
scroll to position [178, 0]
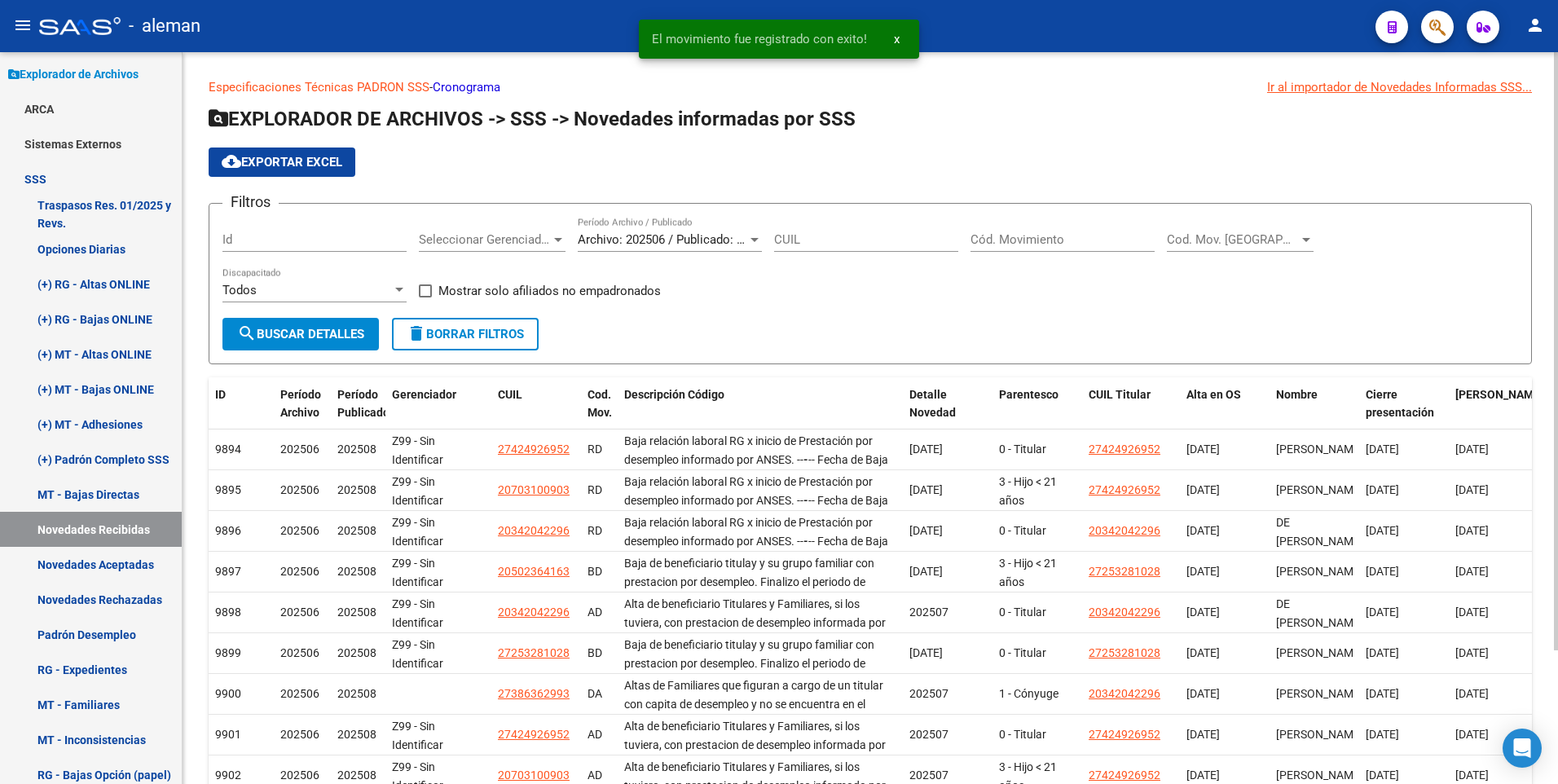
click at [1007, 235] on input "Cód. Movimiento" at bounding box center [1062, 239] width 184 height 15
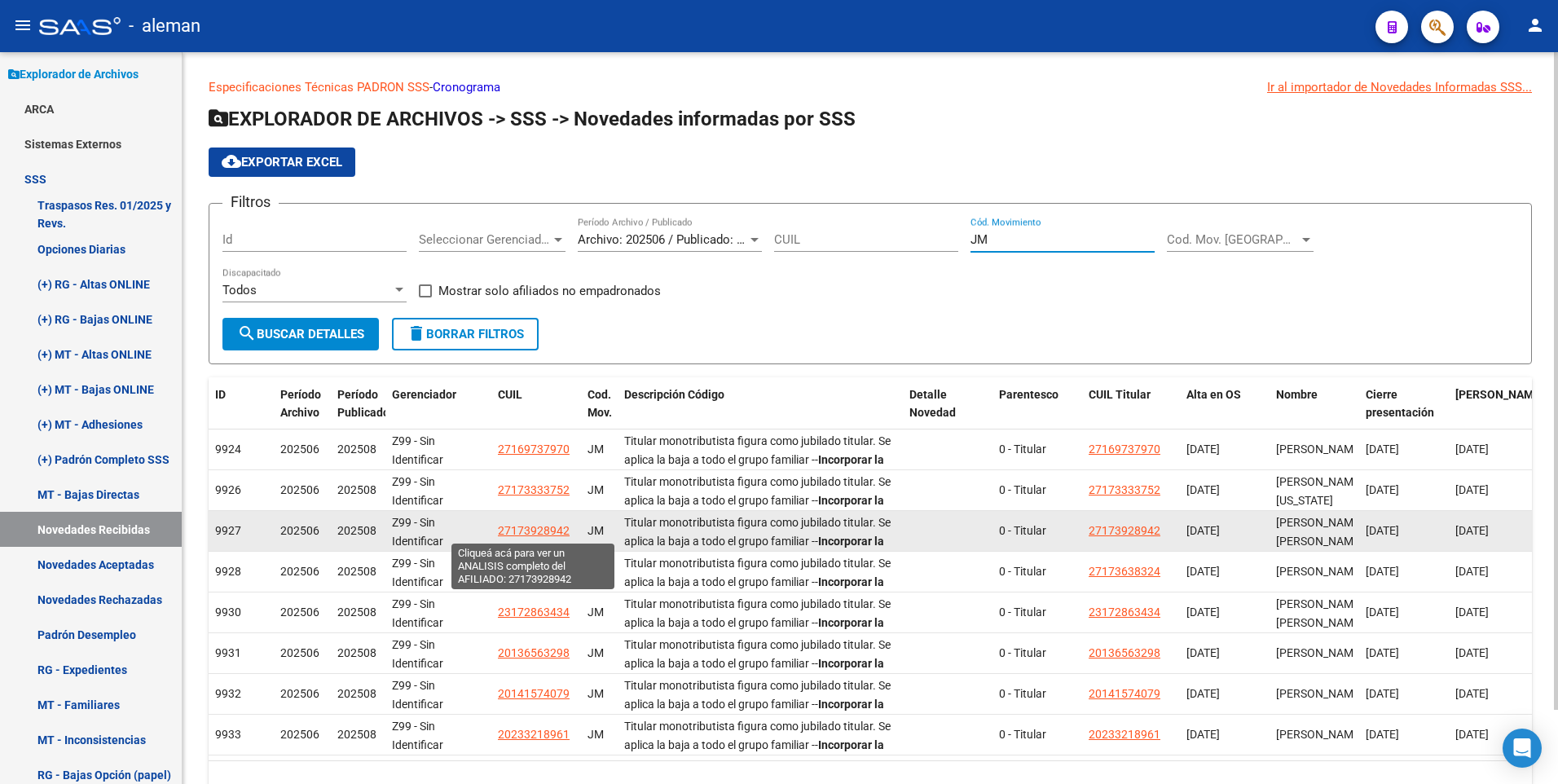
type input "JM"
click at [533, 526] on span "27173928942" at bounding box center [534, 531] width 72 height 13
type textarea "27173928942"
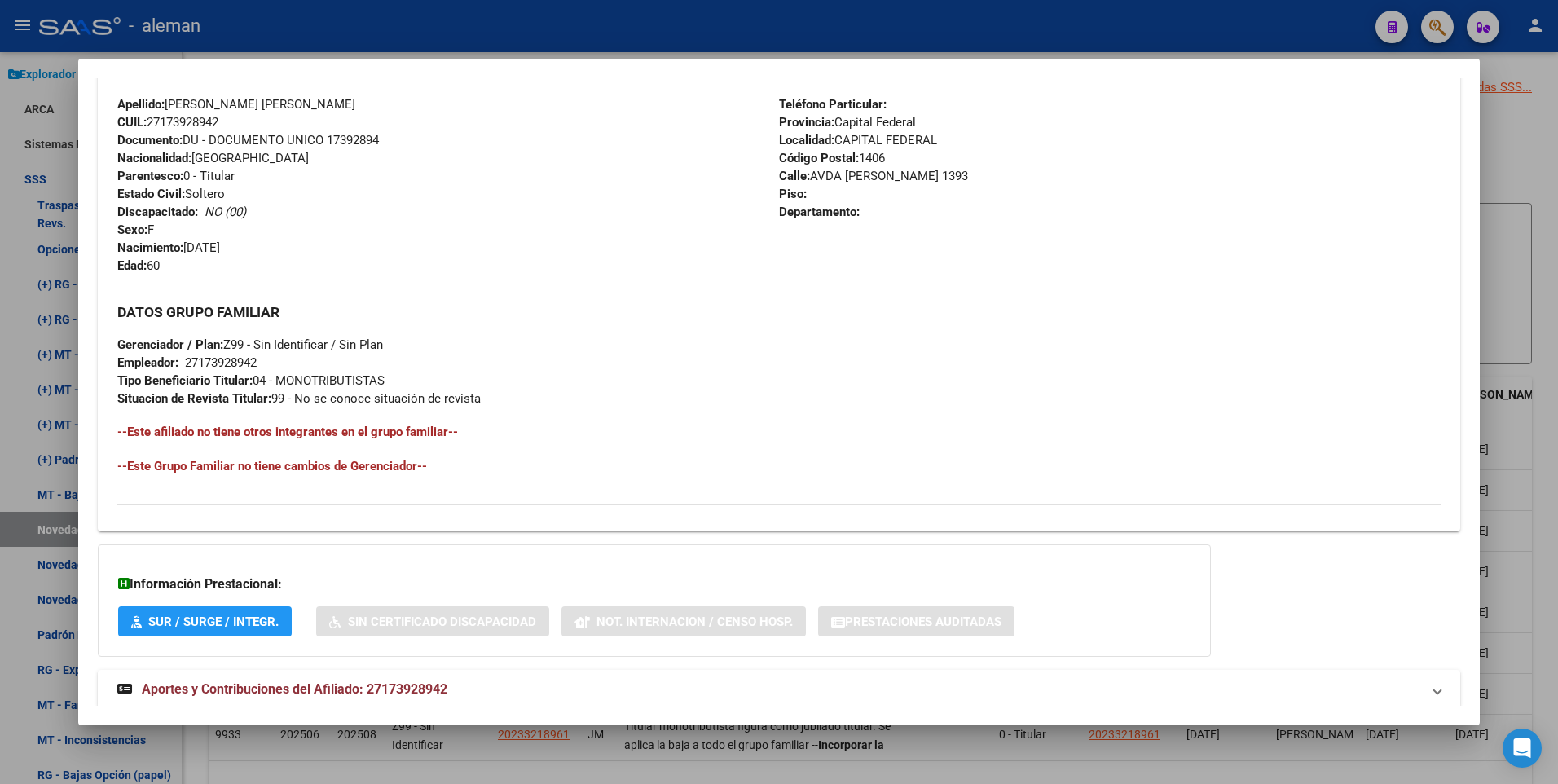
scroll to position [610, 0]
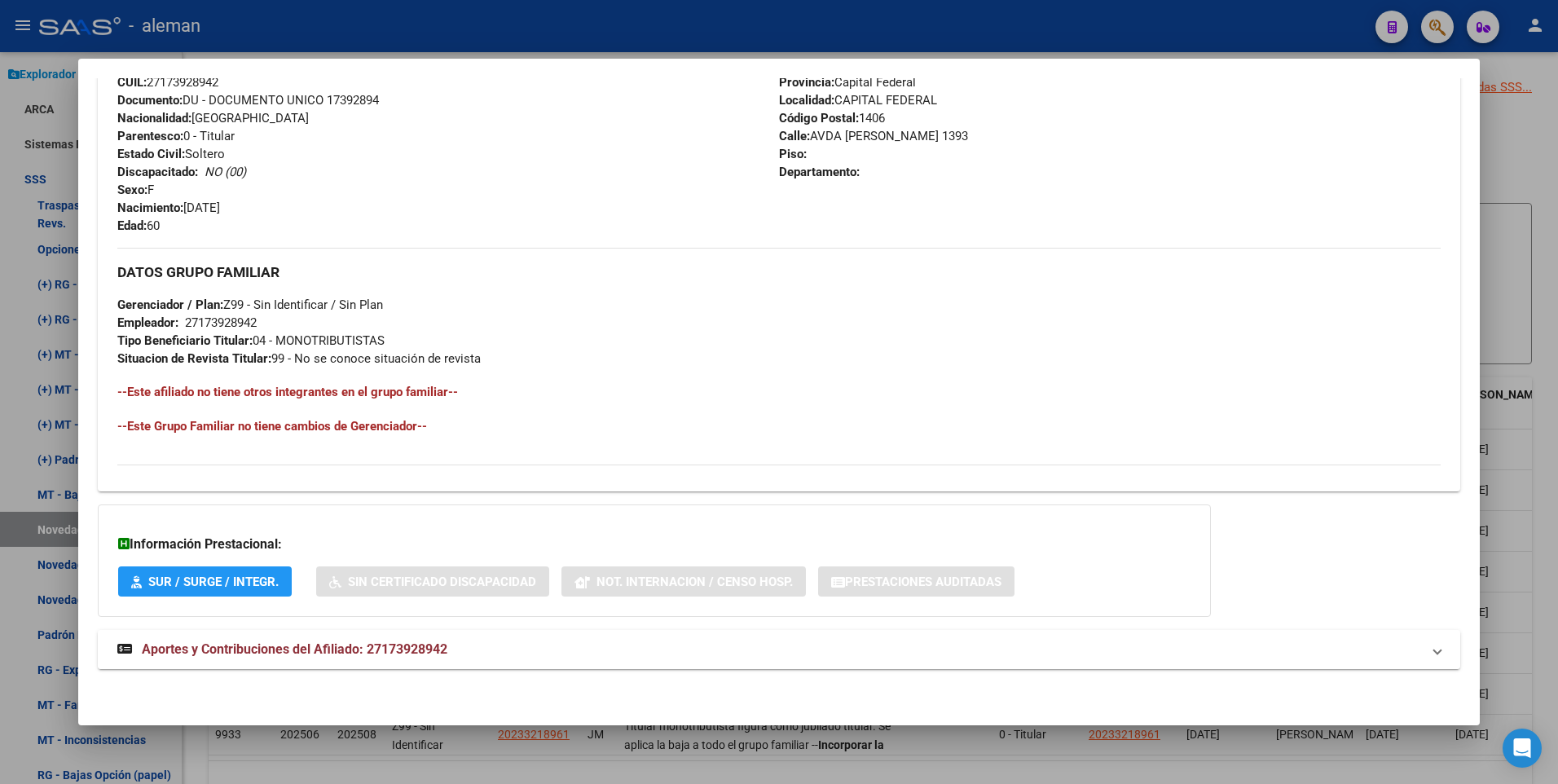
click at [343, 650] on span "Aportes y Contribuciones del Afiliado: 27173928942" at bounding box center [294, 649] width 306 height 15
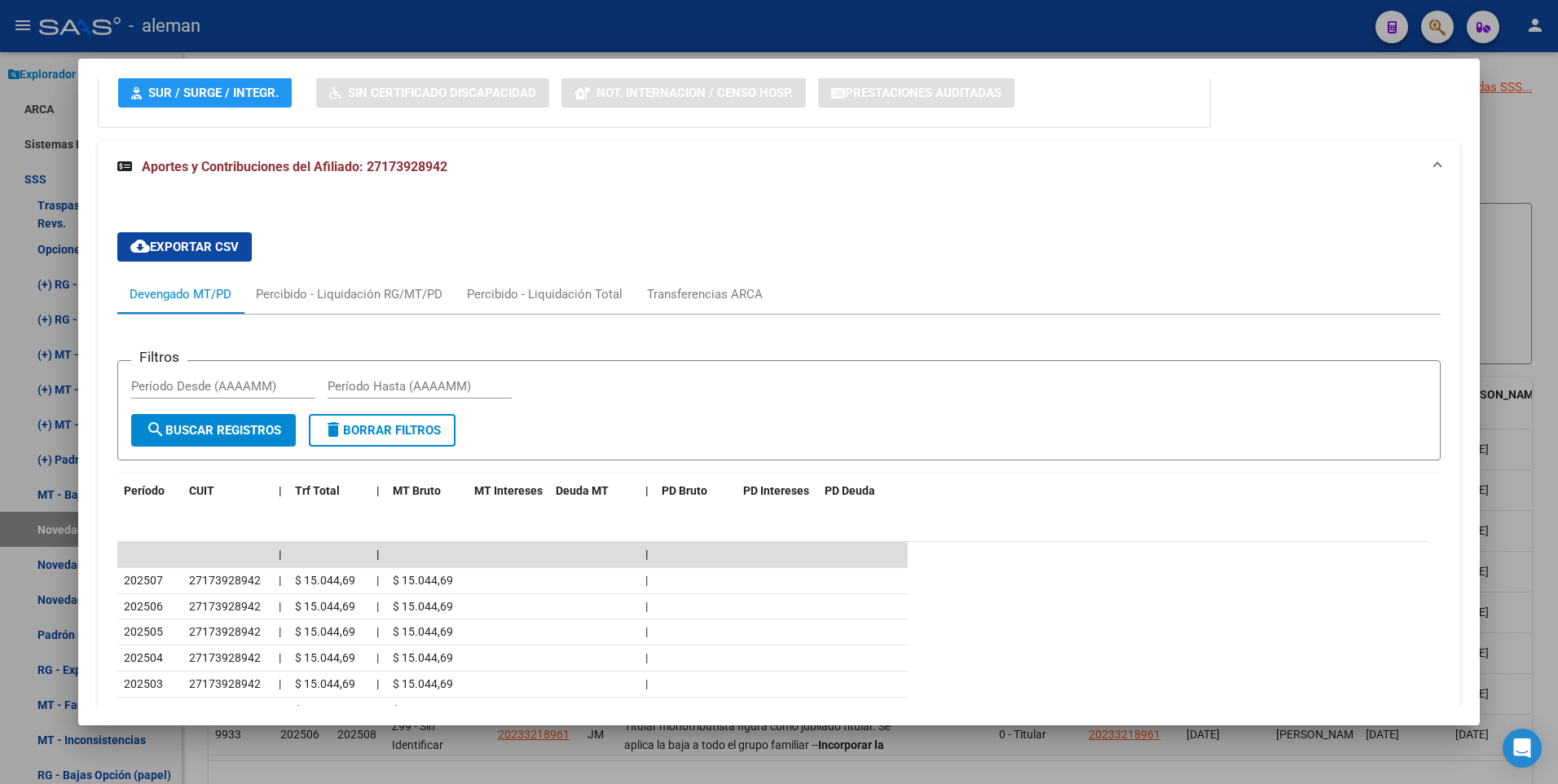
scroll to position [1180, 0]
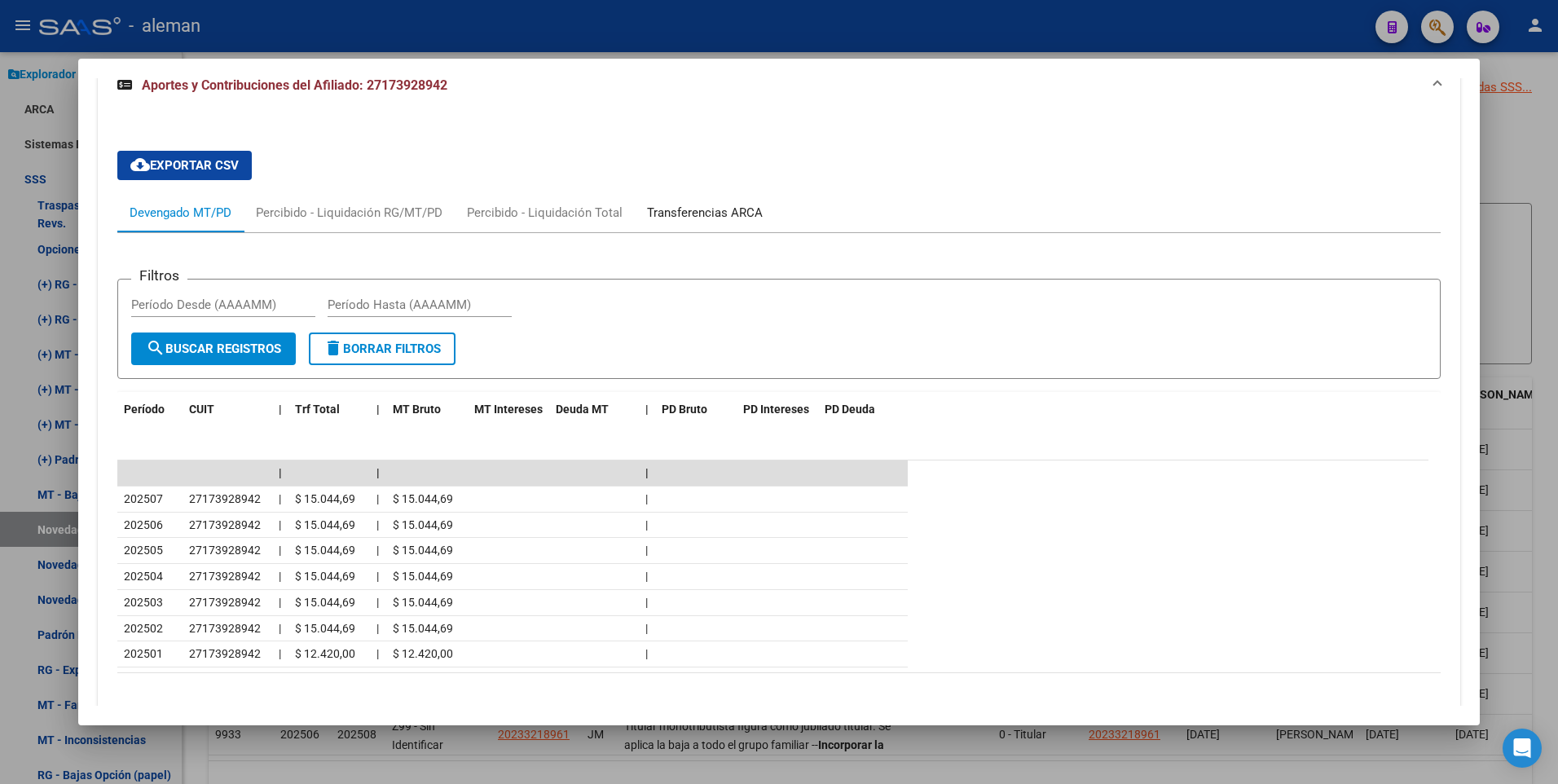
click at [742, 210] on div "Transferencias ARCA" at bounding box center [705, 212] width 115 height 18
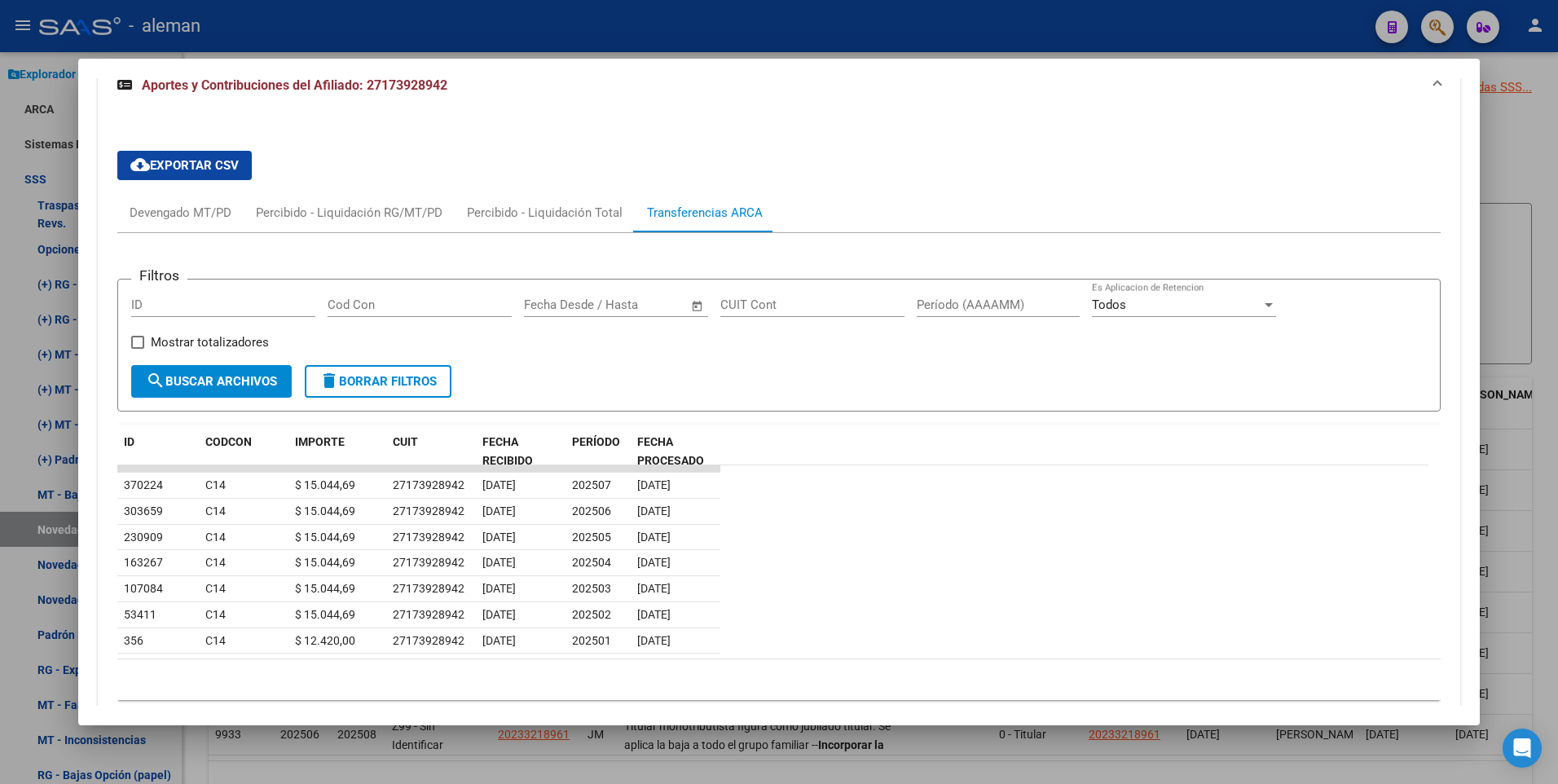
click at [939, 162] on div "cloud_download Exportar CSV Devengado MT/PD Percibido - Liquidación RG/MT/PD Pe…" at bounding box center [779, 426] width 1324 height 575
click at [208, 209] on div "Devengado MT/PD" at bounding box center [181, 212] width 102 height 18
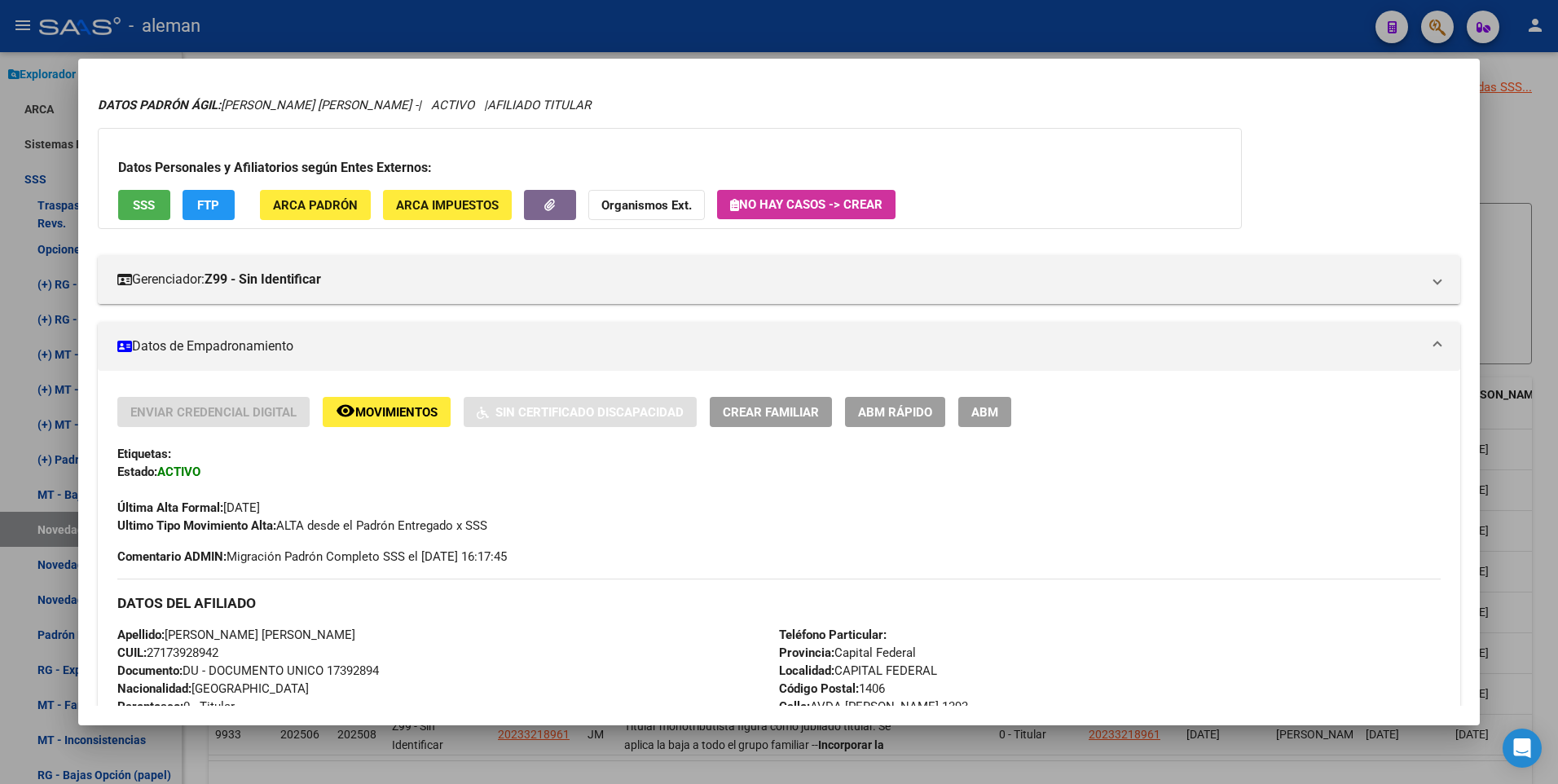
scroll to position [0, 0]
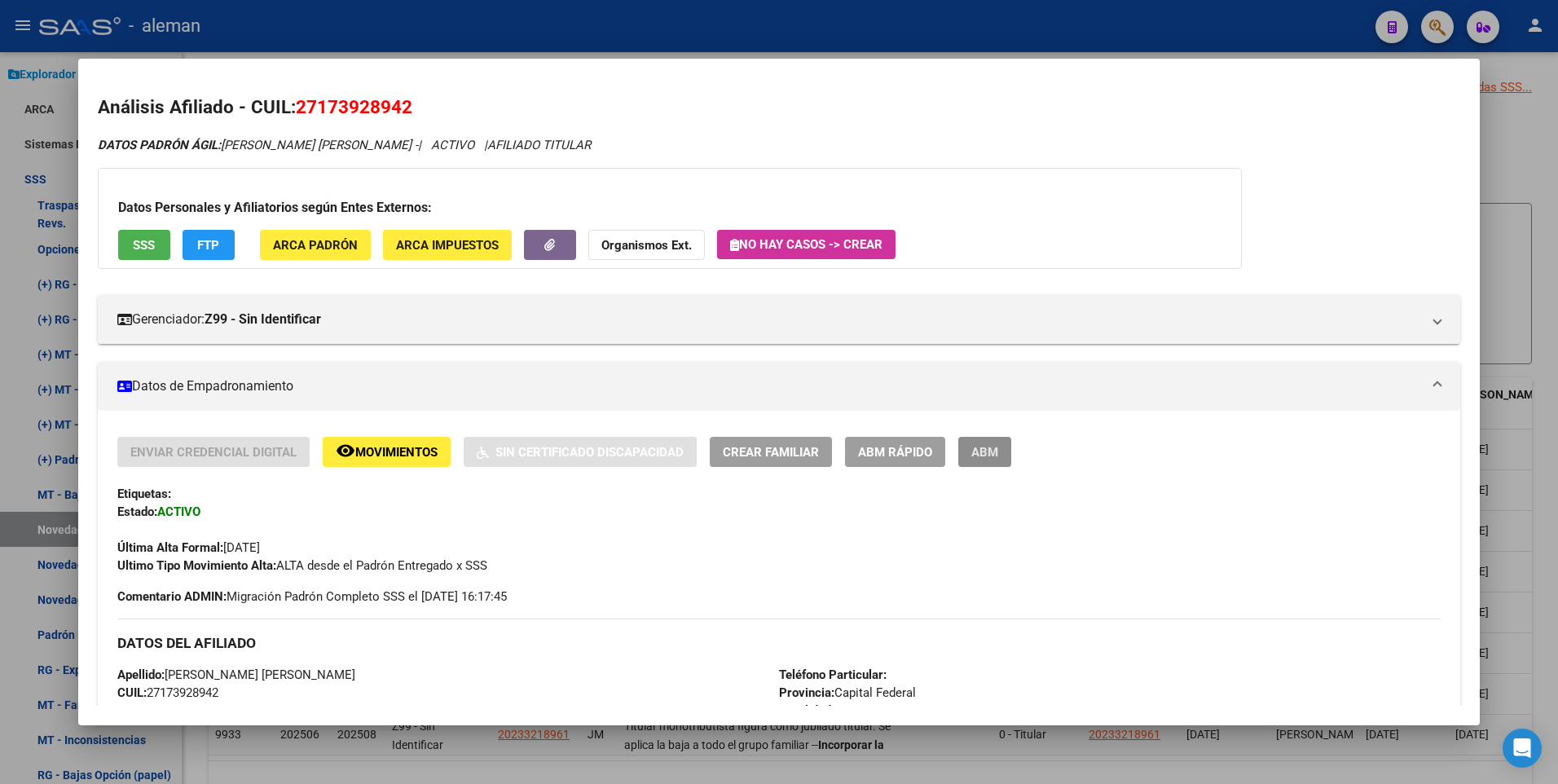
click at [966, 444] on button "ABM" at bounding box center [985, 452] width 53 height 30
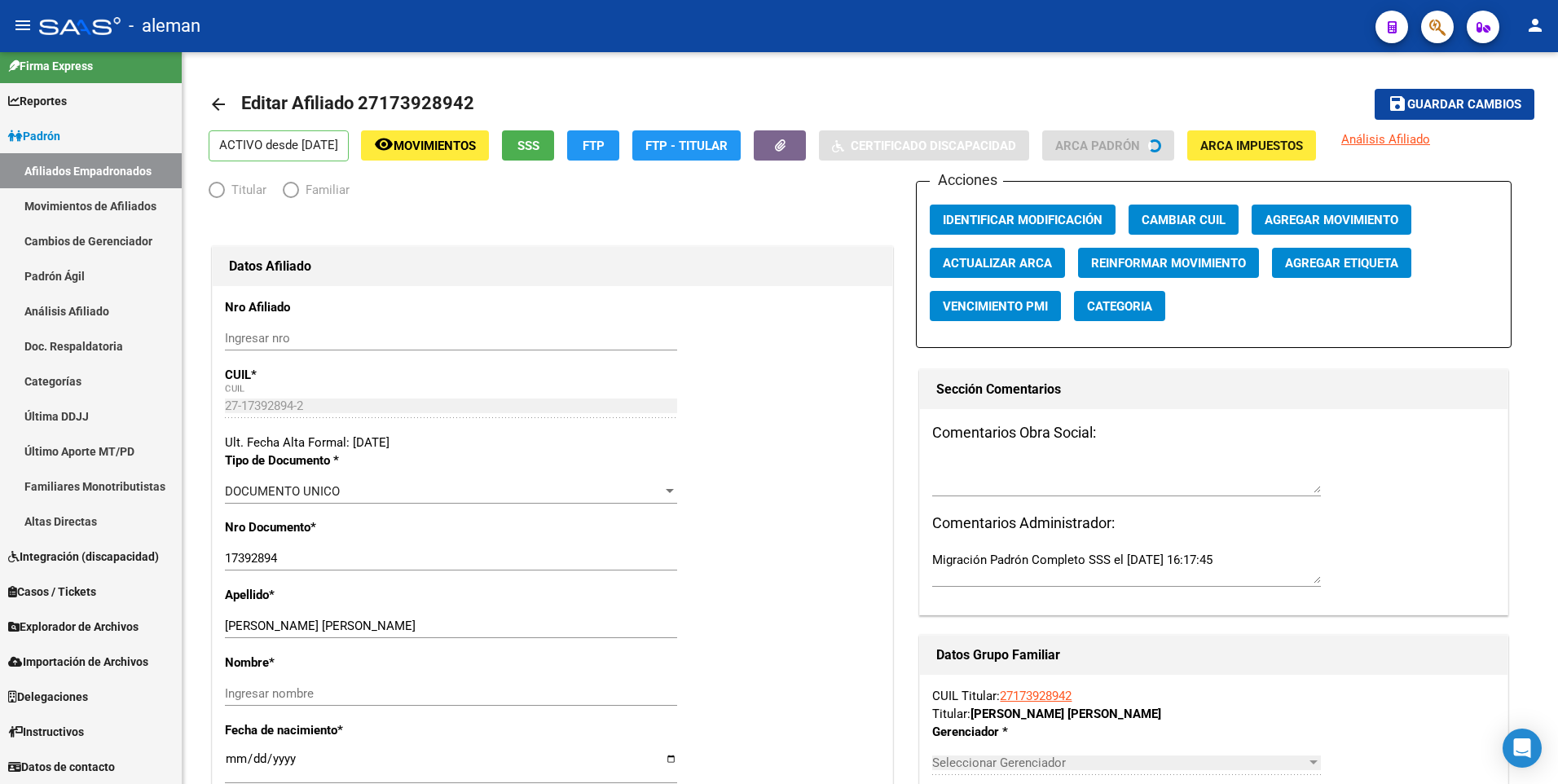
scroll to position [10, 0]
radio input "true"
type input "27-17392894-2"
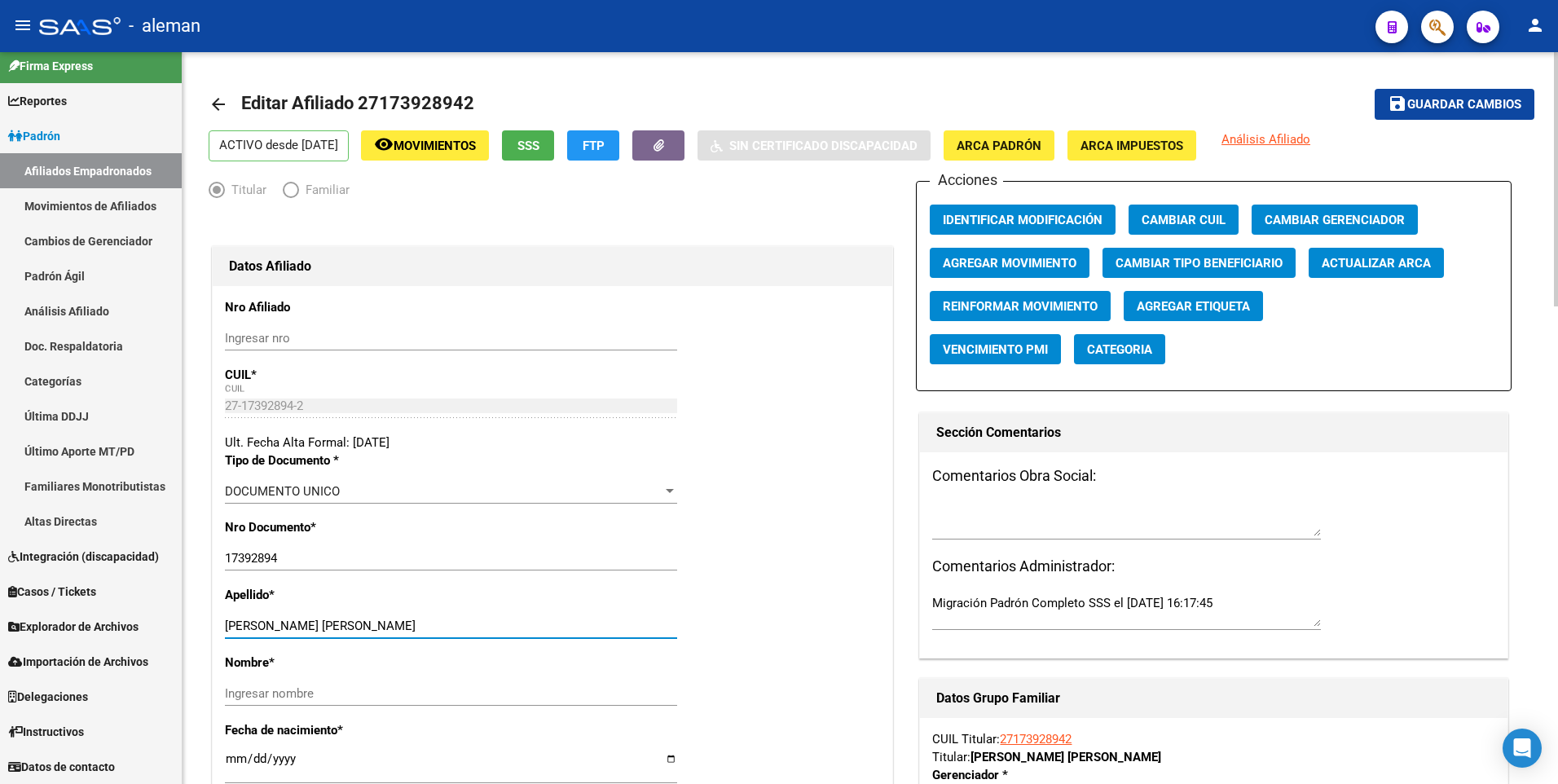
drag, startPoint x: 299, startPoint y: 626, endPoint x: 414, endPoint y: 622, distance: 115.1
click at [414, 622] on input "FERNANDEZ PATRICIA FABIANA" at bounding box center [451, 626] width 452 height 15
click at [343, 695] on input "Ingresar nombre" at bounding box center [451, 693] width 452 height 15
paste input "PATRICIA FABIANA"
type input "PATRICIA FABIANA"
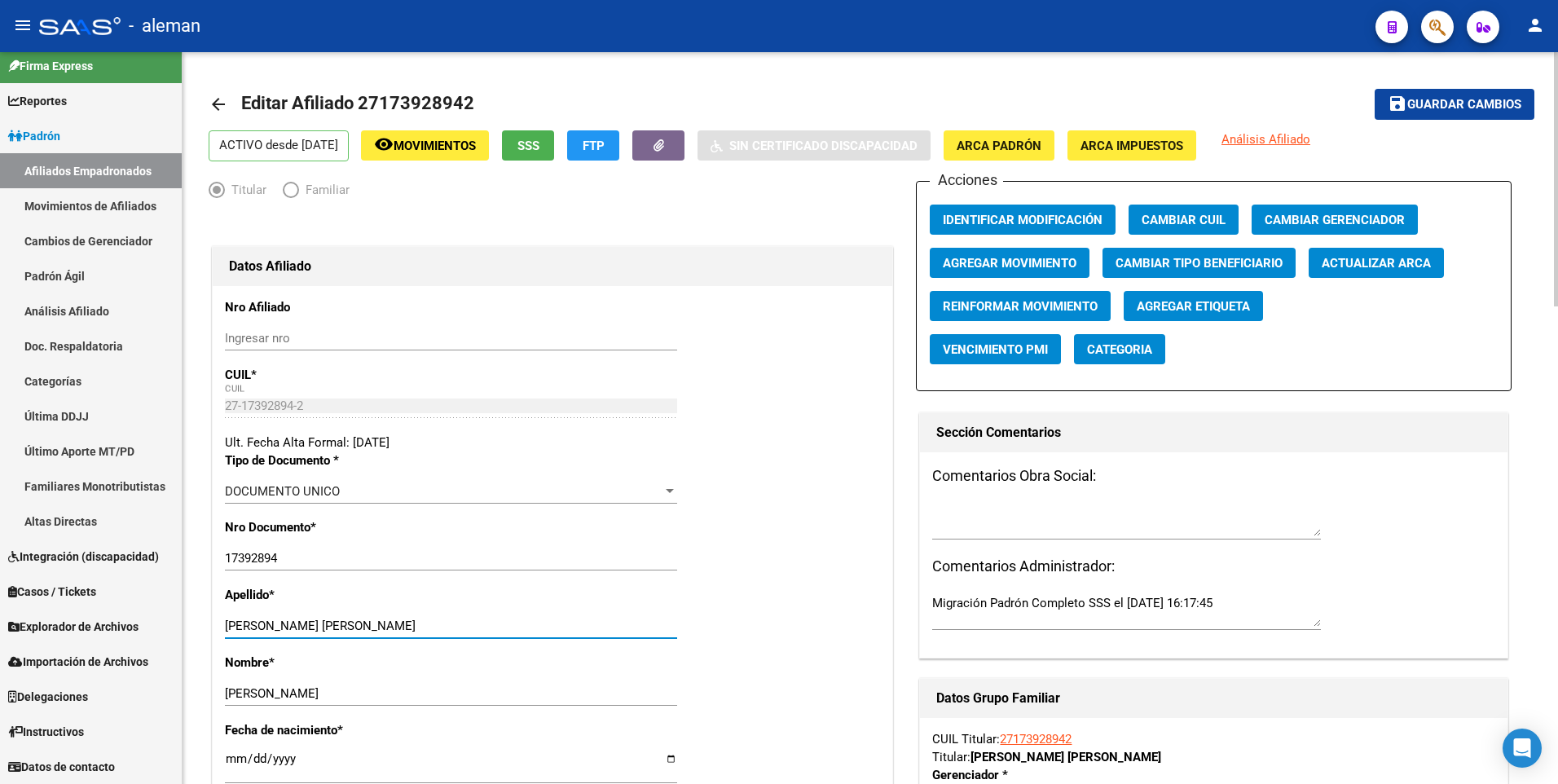
drag, startPoint x: 299, startPoint y: 625, endPoint x: 420, endPoint y: 625, distance: 121.0
click at [420, 625] on input "FERNANDEZ PATRICIA FABIANA" at bounding box center [451, 626] width 452 height 15
type input "FERNANDEZ"
click at [1465, 107] on span "Guardar cambios" at bounding box center [1463, 105] width 114 height 15
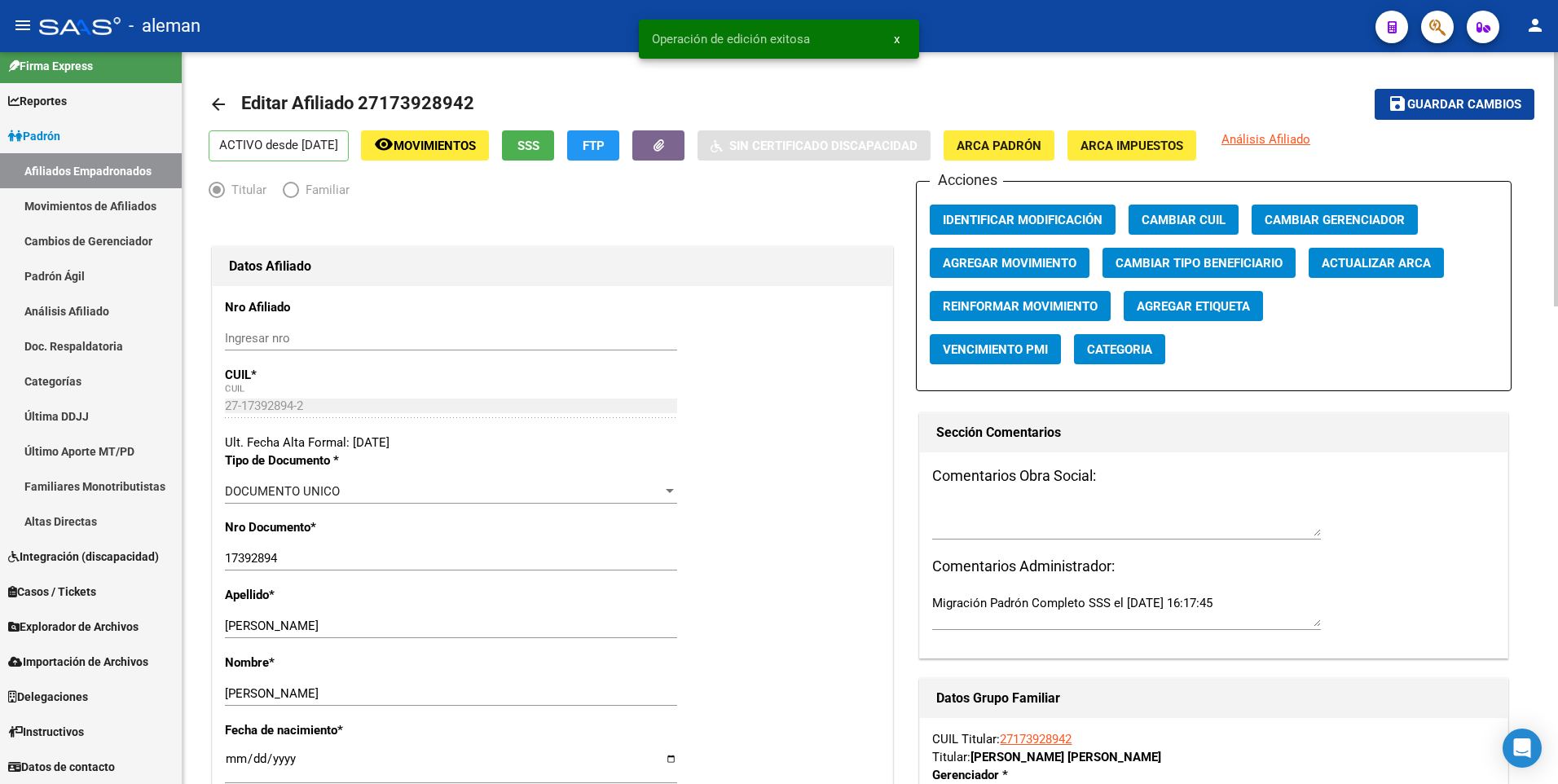
click at [973, 262] on span "Agregar Movimiento" at bounding box center [1008, 263] width 133 height 15
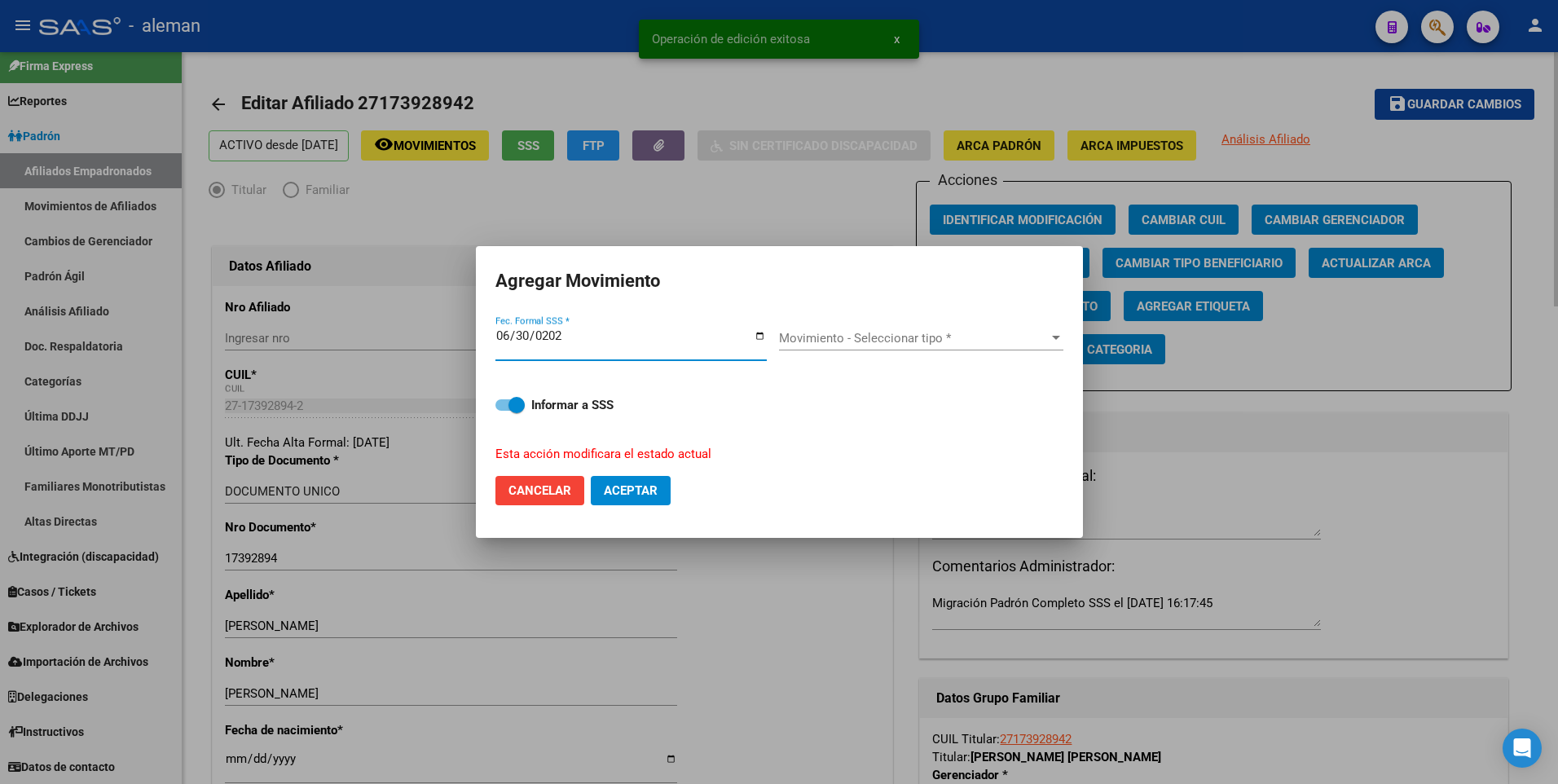
type input "2025-06-30"
click at [590, 476] on button "Aceptar" at bounding box center [630, 490] width 79 height 29
click at [953, 337] on span "Movimiento - Seleccionar tipo *" at bounding box center [913, 339] width 270 height 15
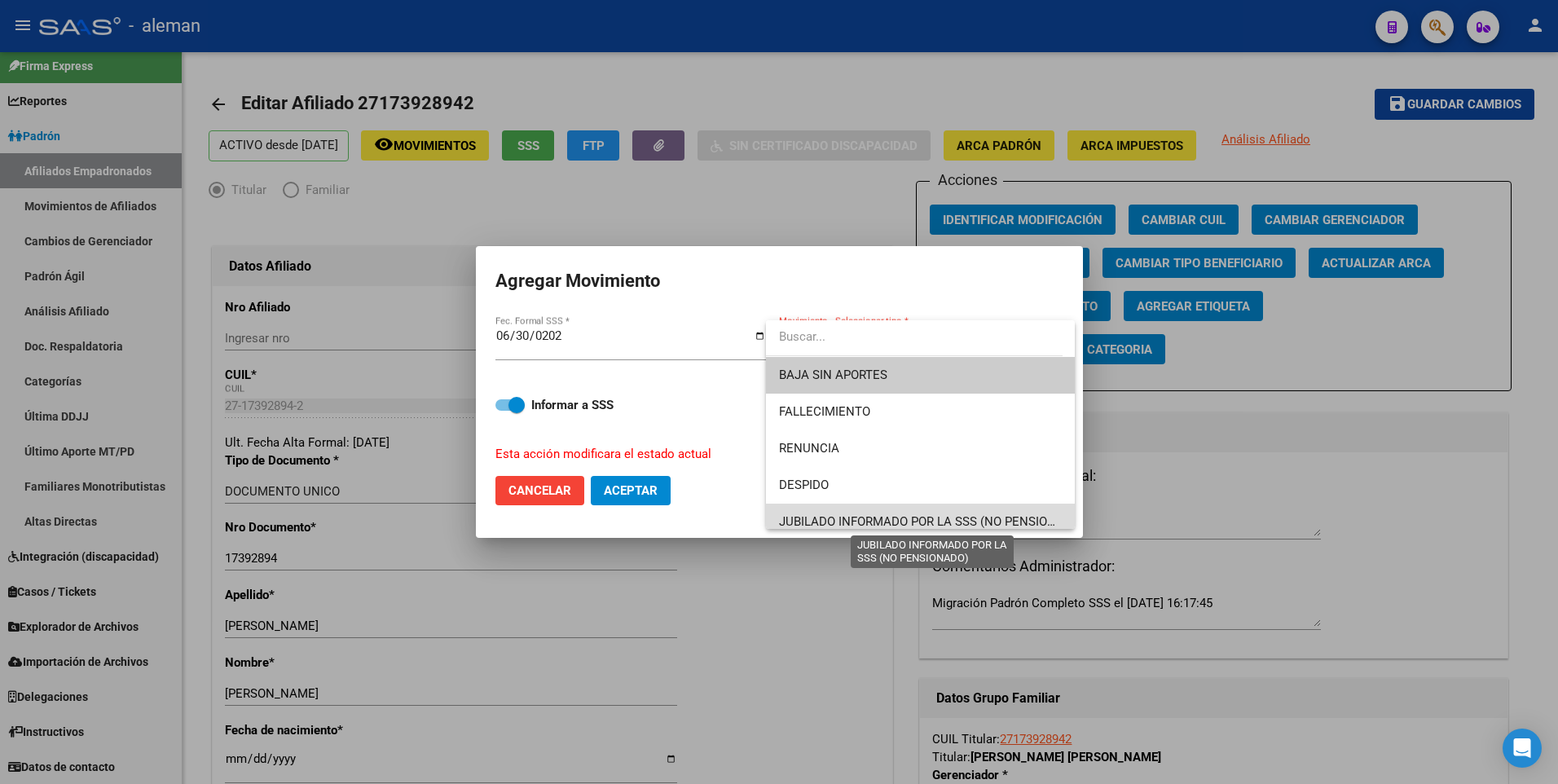
click at [924, 520] on span "JUBILADO INFORMADO POR LA SSS (NO PENSIONADO)" at bounding box center [931, 521] width 306 height 15
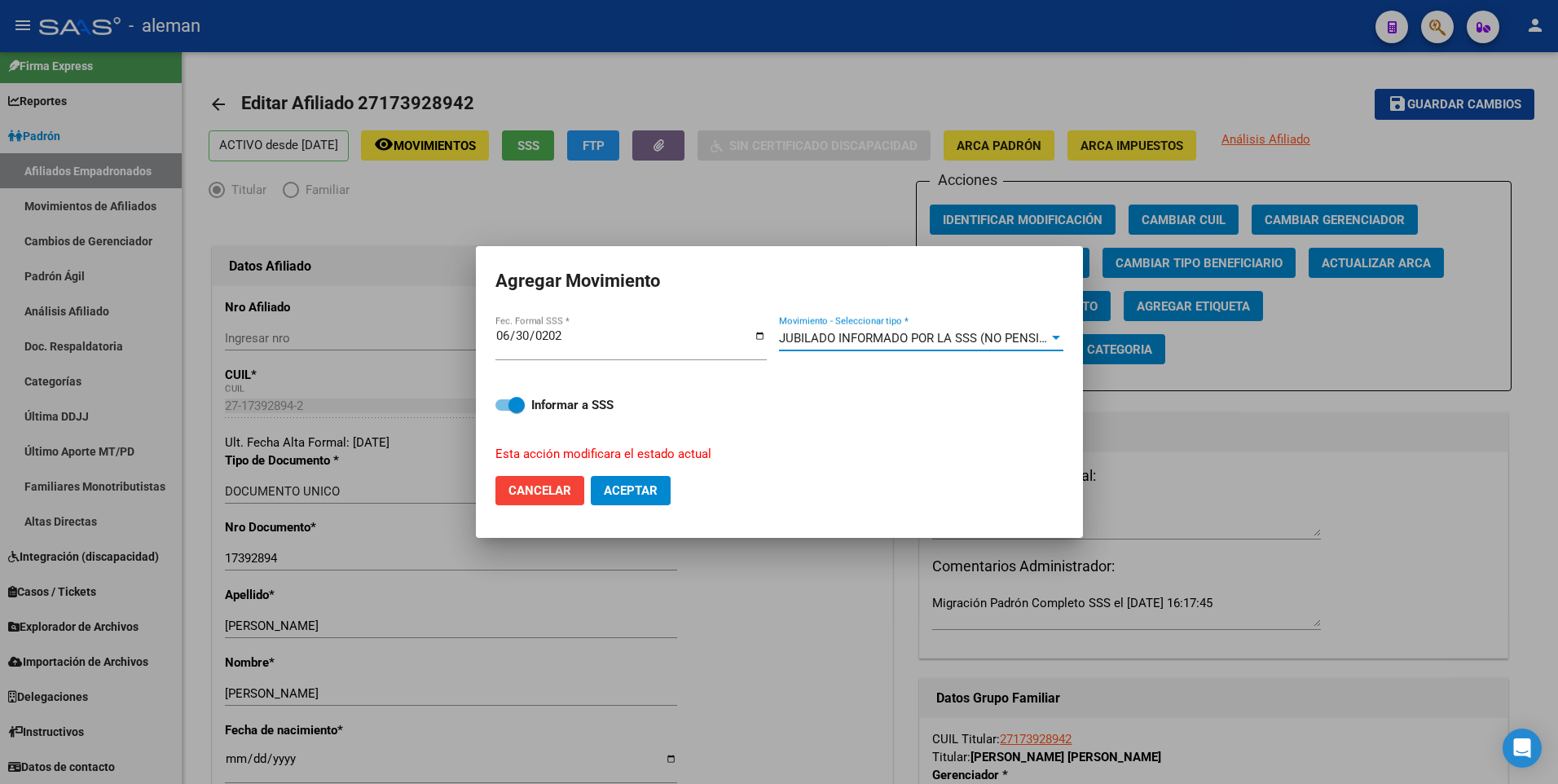
click at [502, 408] on span at bounding box center [510, 405] width 29 height 11
click at [502, 410] on input "Informar a SSS" at bounding box center [502, 410] width 1 height 1
checkbox input "false"
click at [620, 498] on button "Aceptar" at bounding box center [630, 490] width 79 height 29
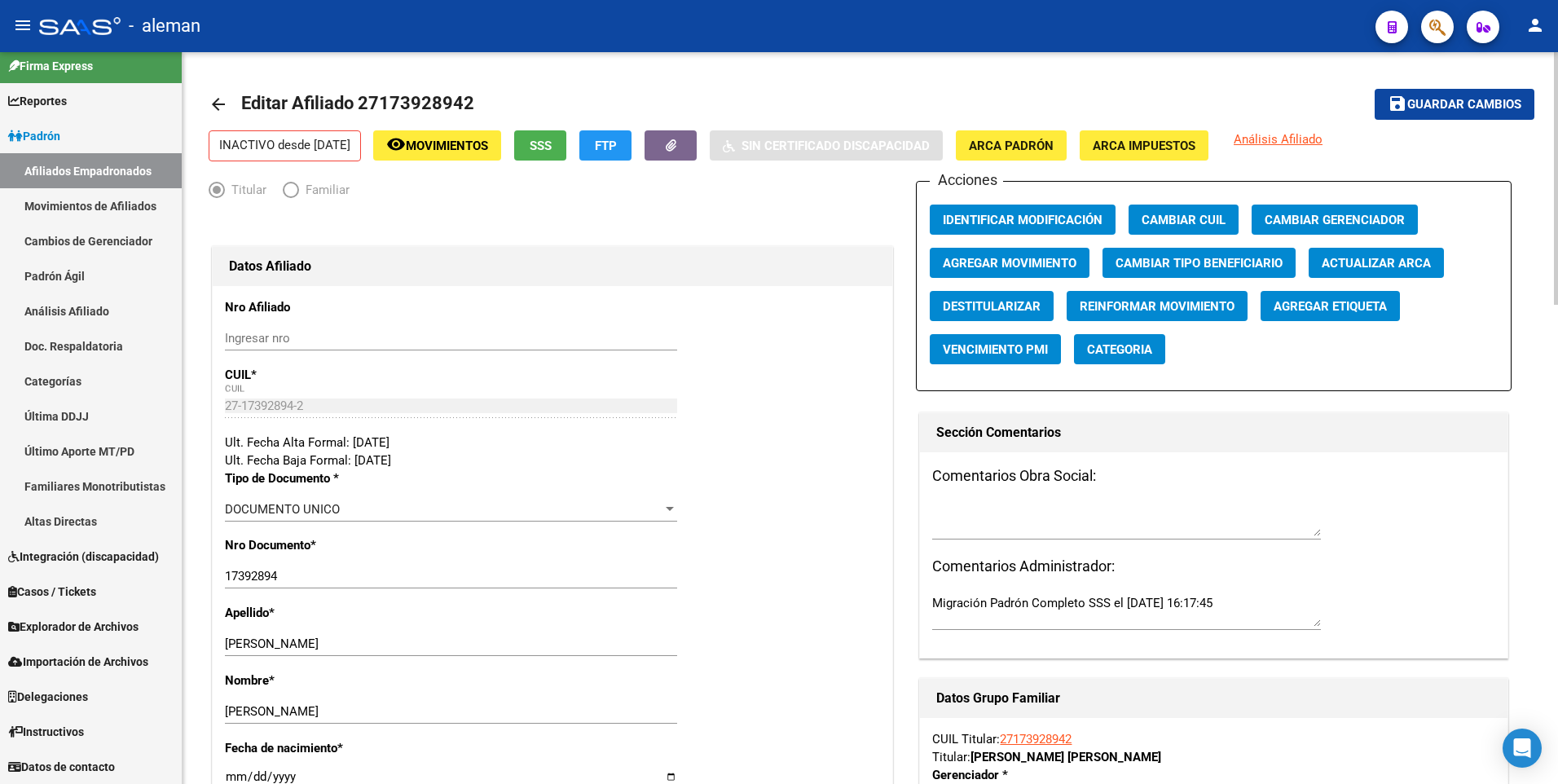
click at [218, 101] on mat-icon "arrow_back" at bounding box center [218, 104] width 20 height 20
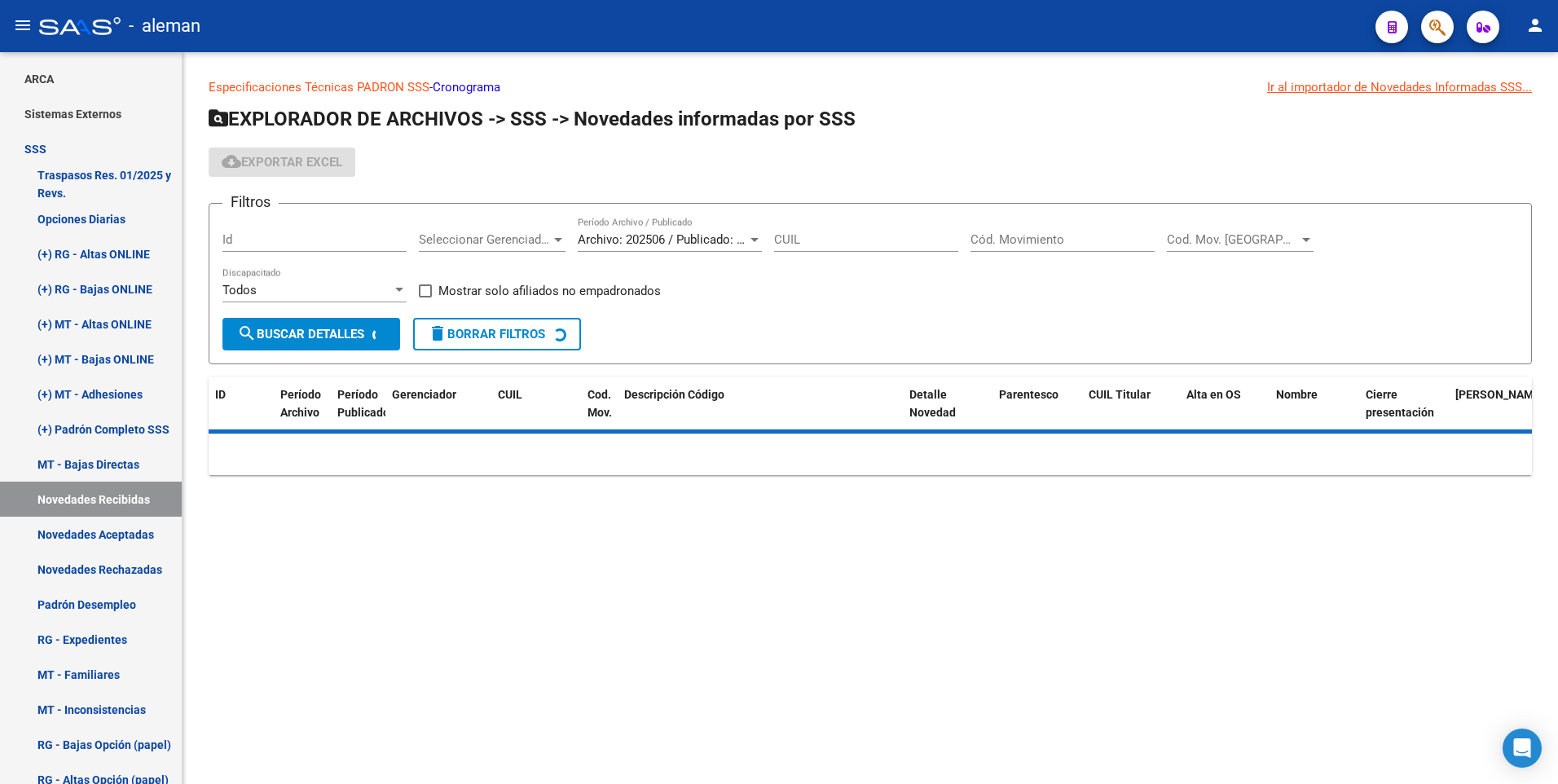
scroll to position [178, 0]
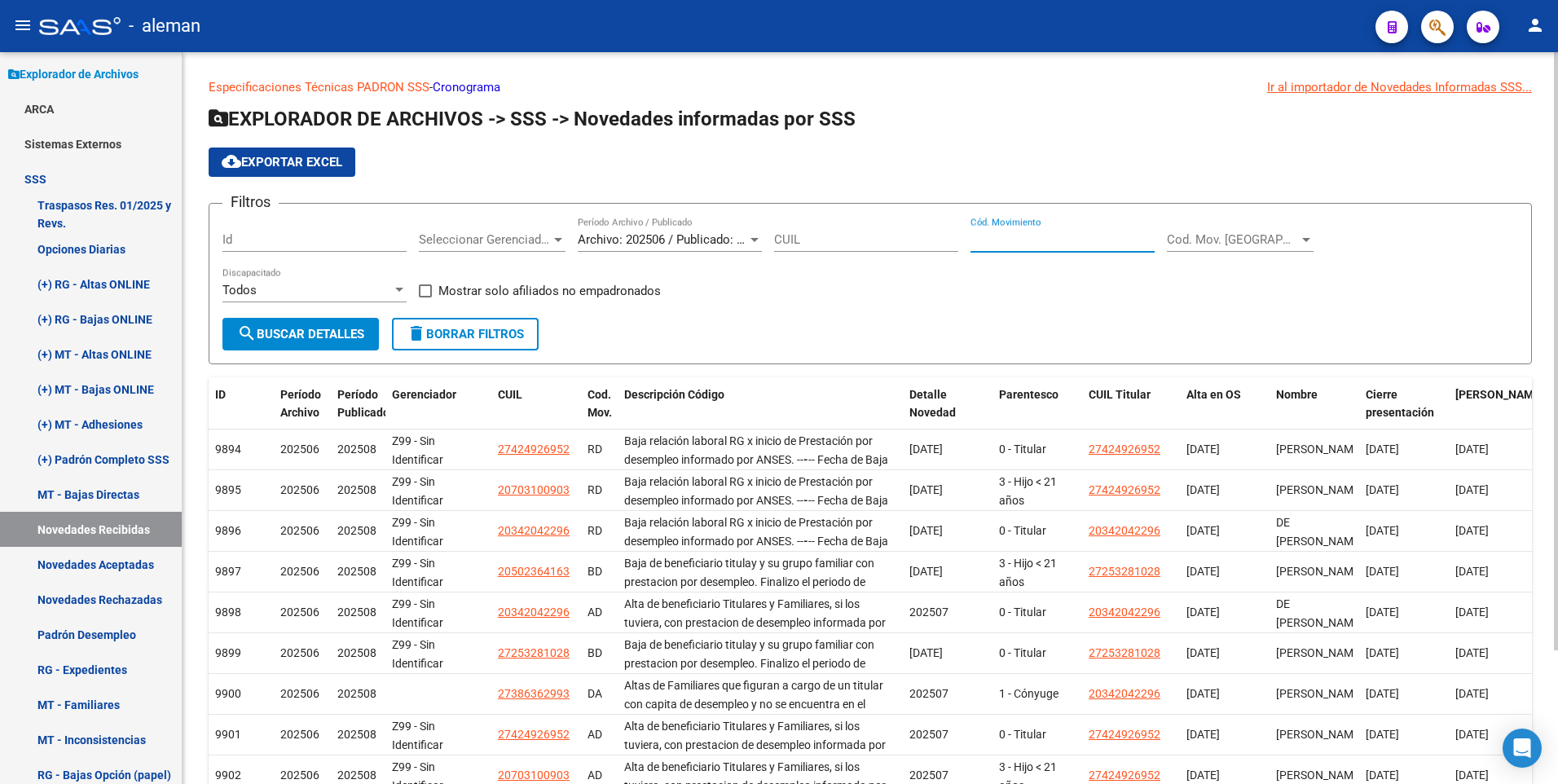
click at [1019, 236] on input "Cód. Movimiento" at bounding box center [1062, 239] width 184 height 15
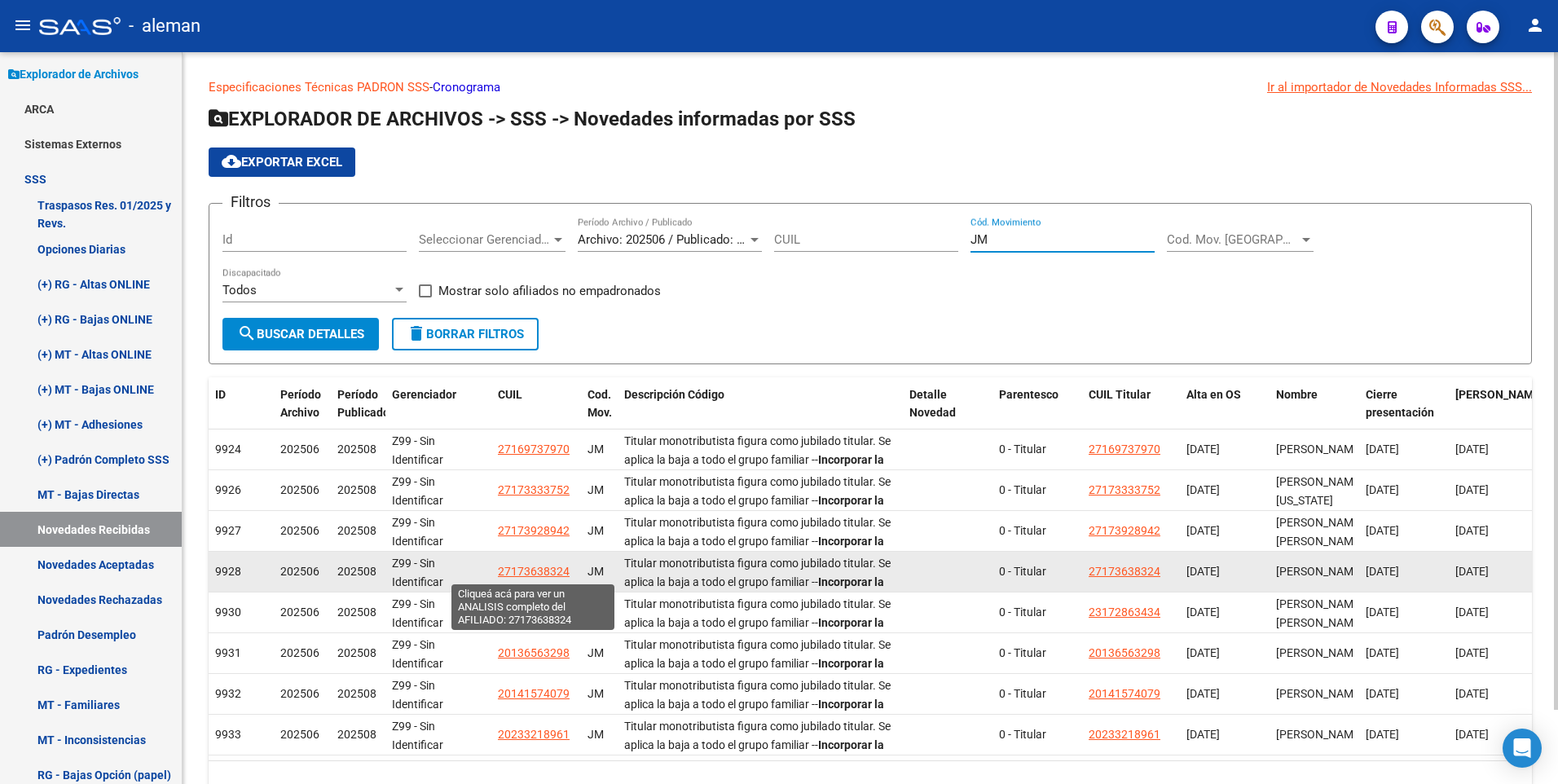
type input "JM"
click at [534, 567] on span "27173638324" at bounding box center [534, 571] width 72 height 13
type textarea "27173638324"
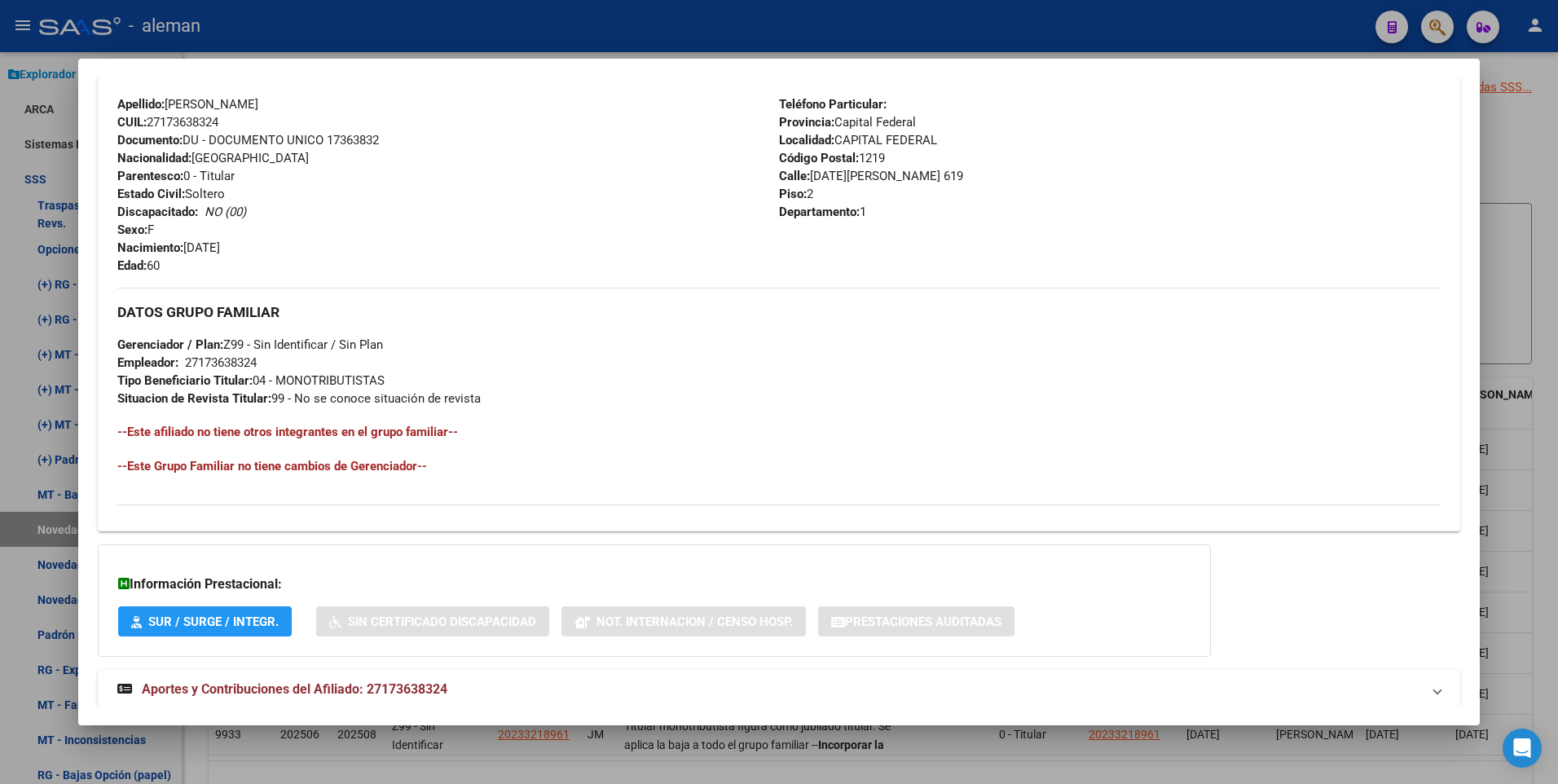
scroll to position [610, 0]
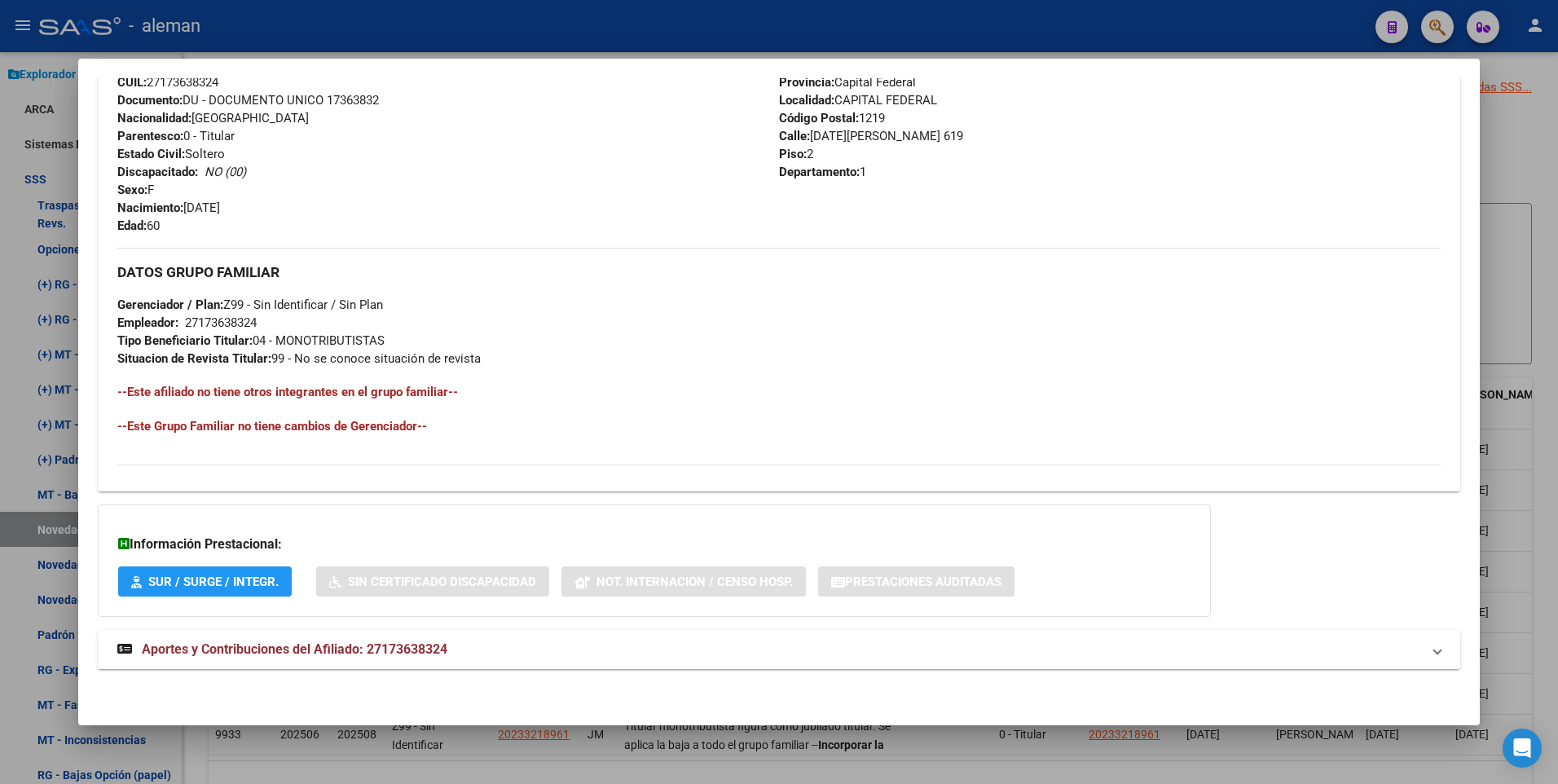
click at [352, 649] on span "Aportes y Contribuciones del Afiliado: 27173638324" at bounding box center [294, 649] width 306 height 15
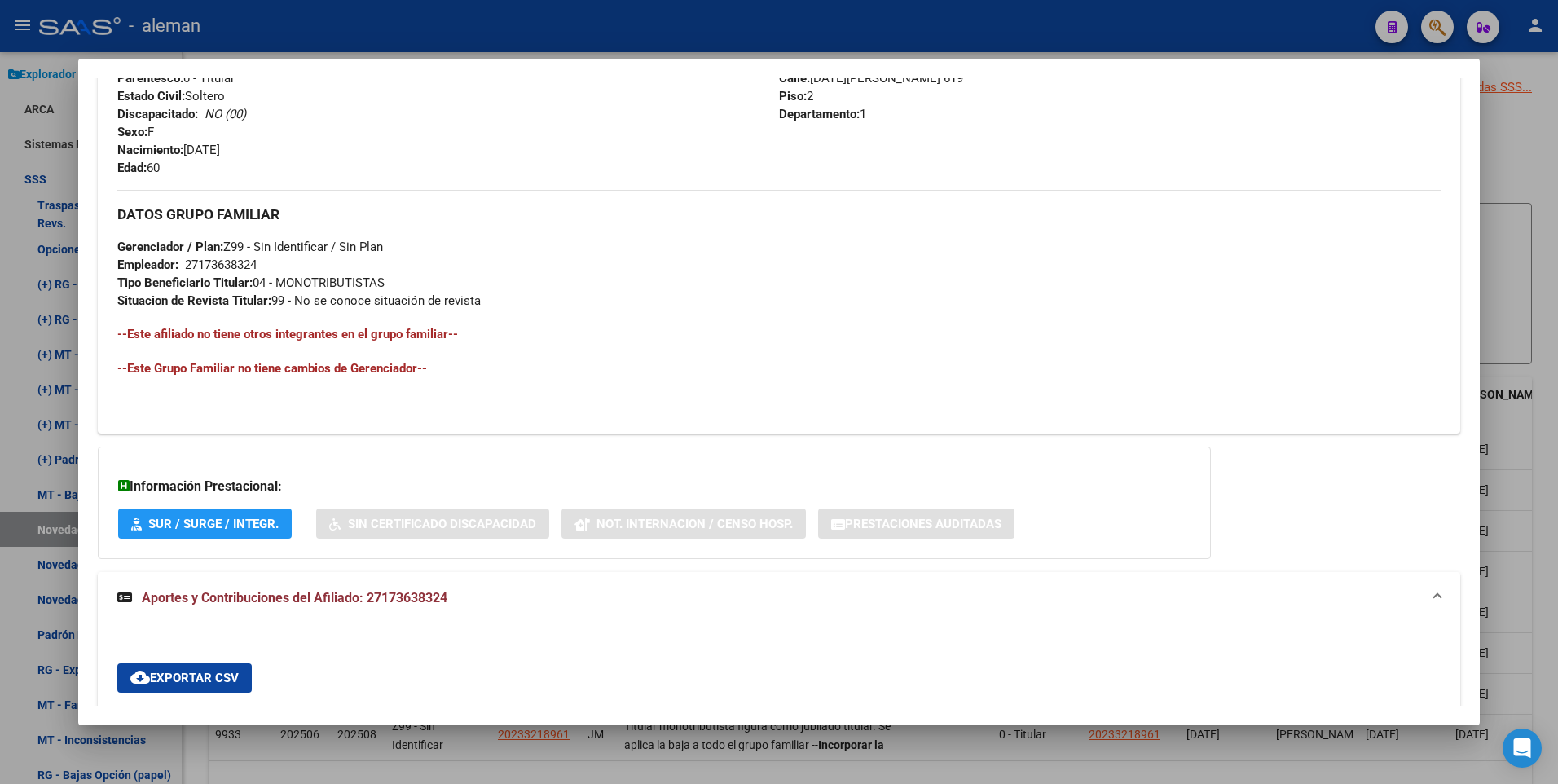
scroll to position [1238, 0]
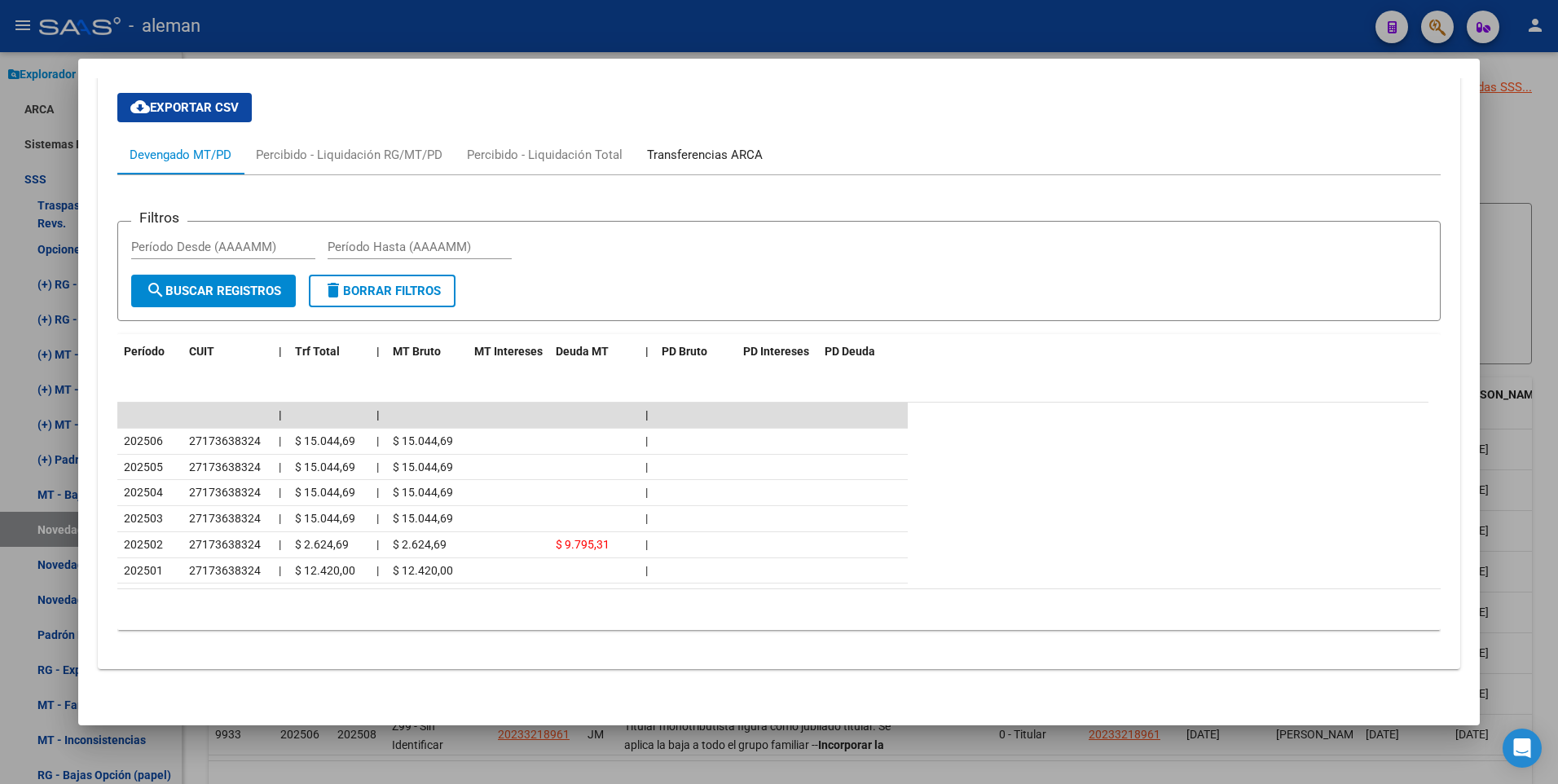
click at [718, 155] on div "Transferencias ARCA" at bounding box center [705, 154] width 115 height 18
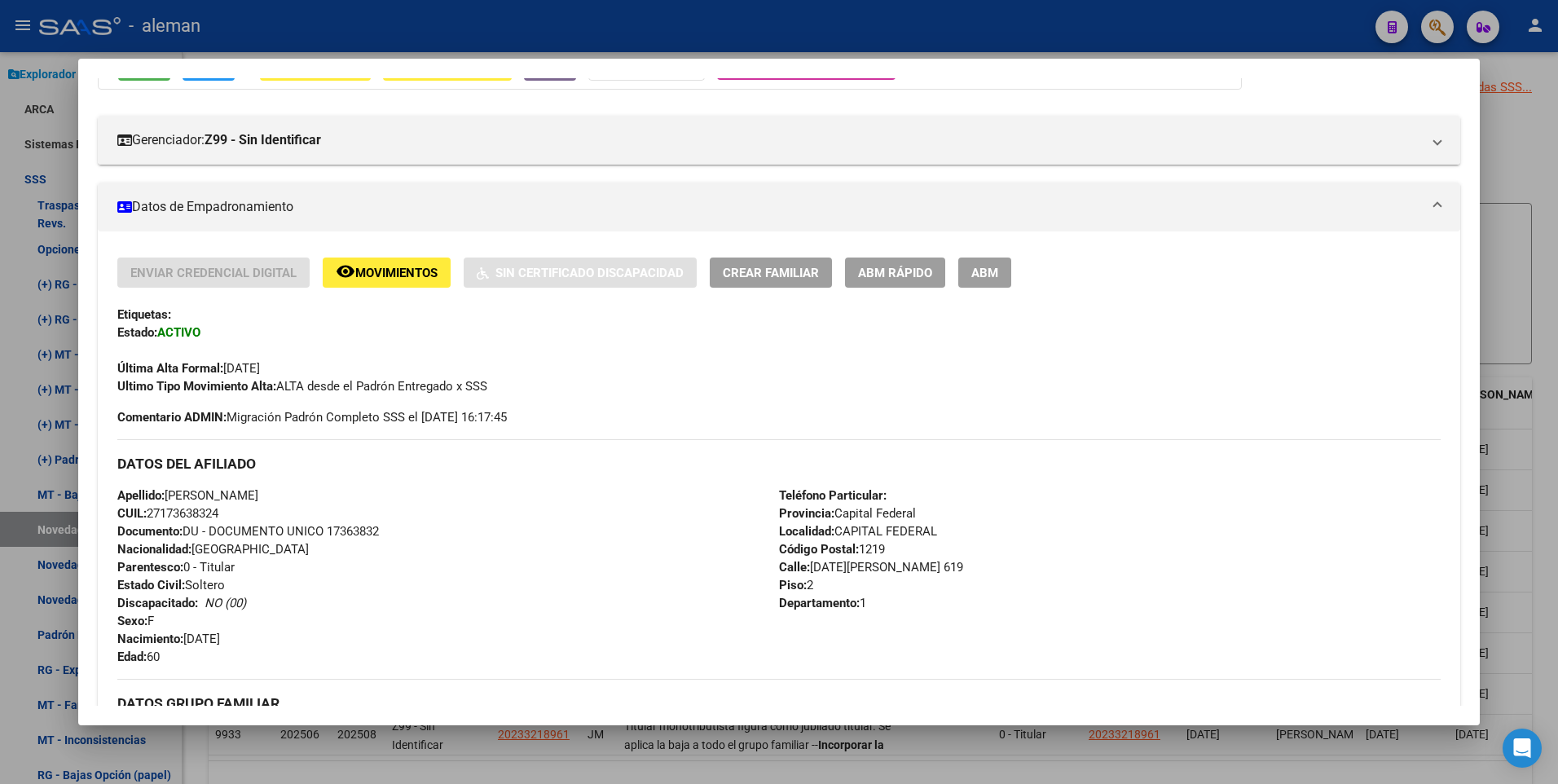
scroll to position [0, 0]
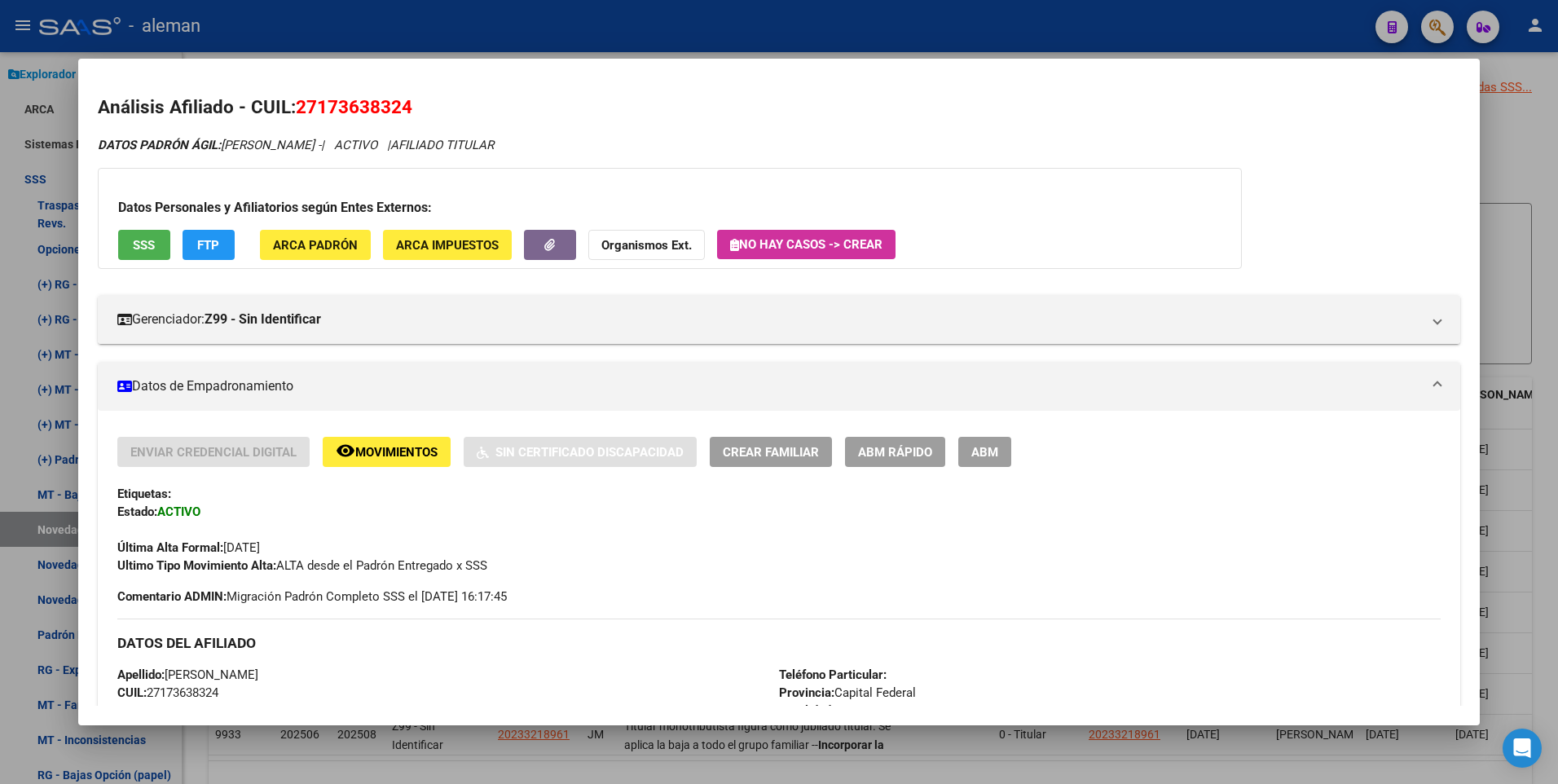
click at [1003, 455] on button "ABM" at bounding box center [985, 452] width 53 height 30
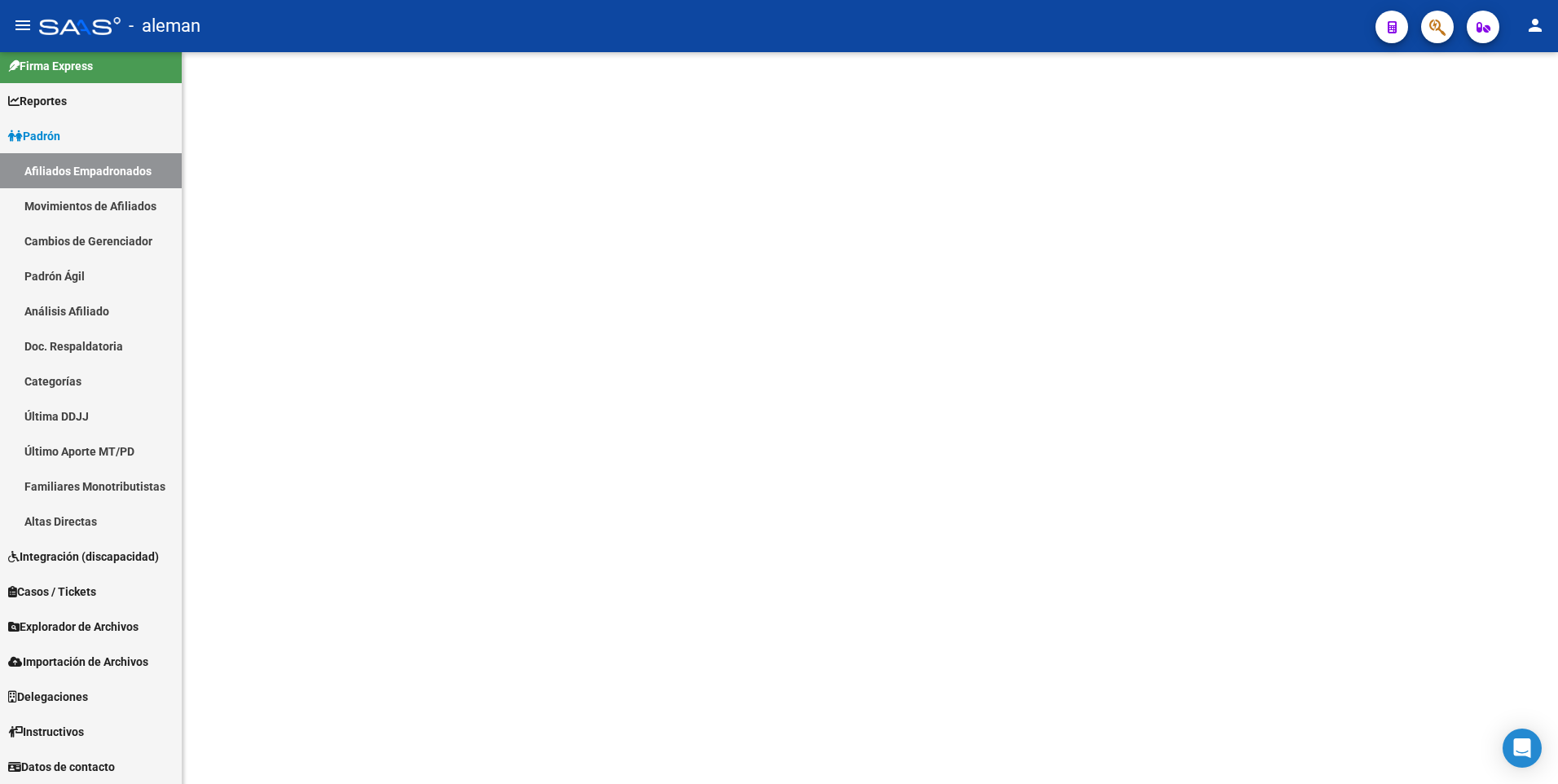
scroll to position [10, 0]
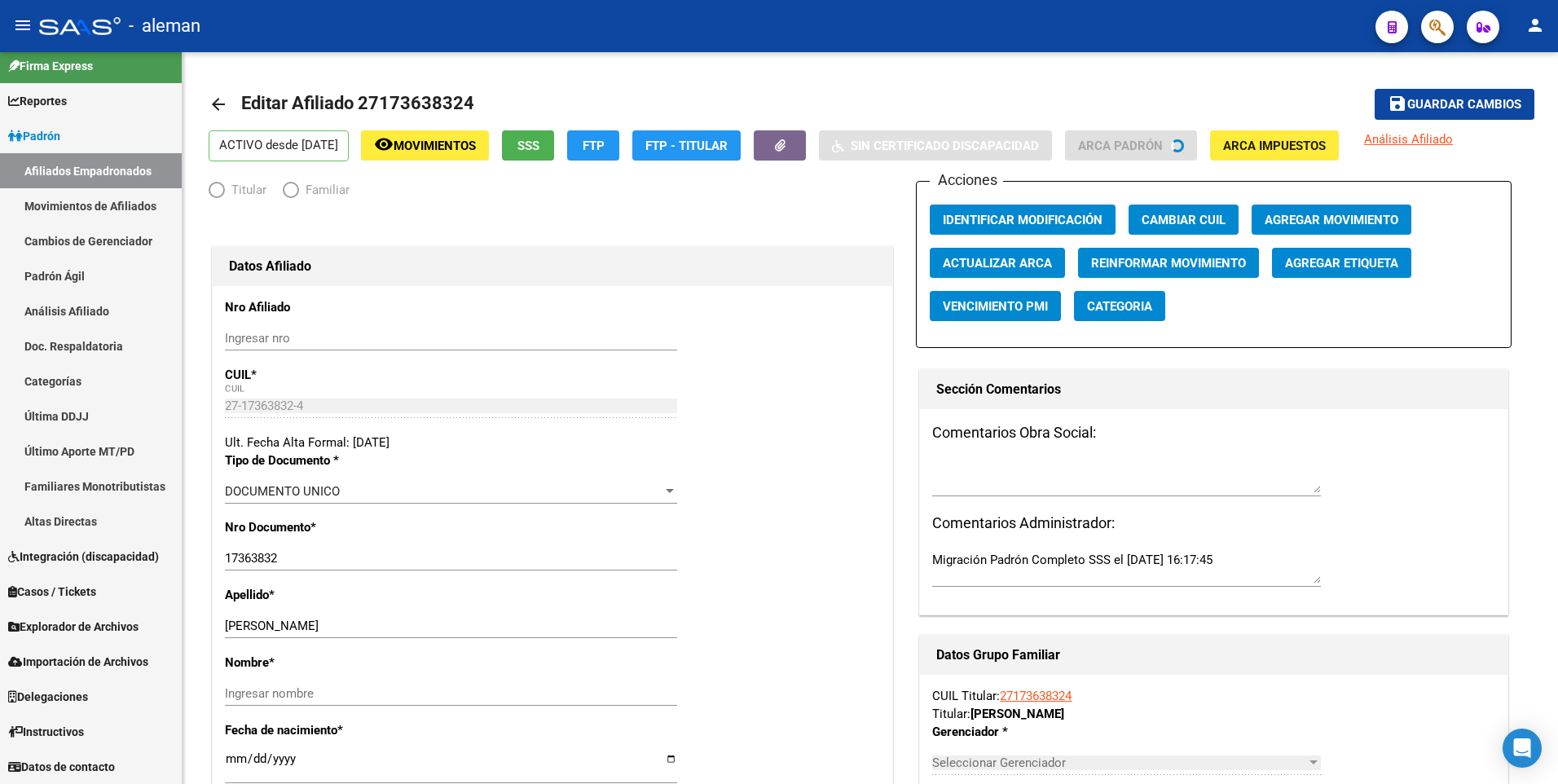
radio input "true"
type input "27-17363832-4"
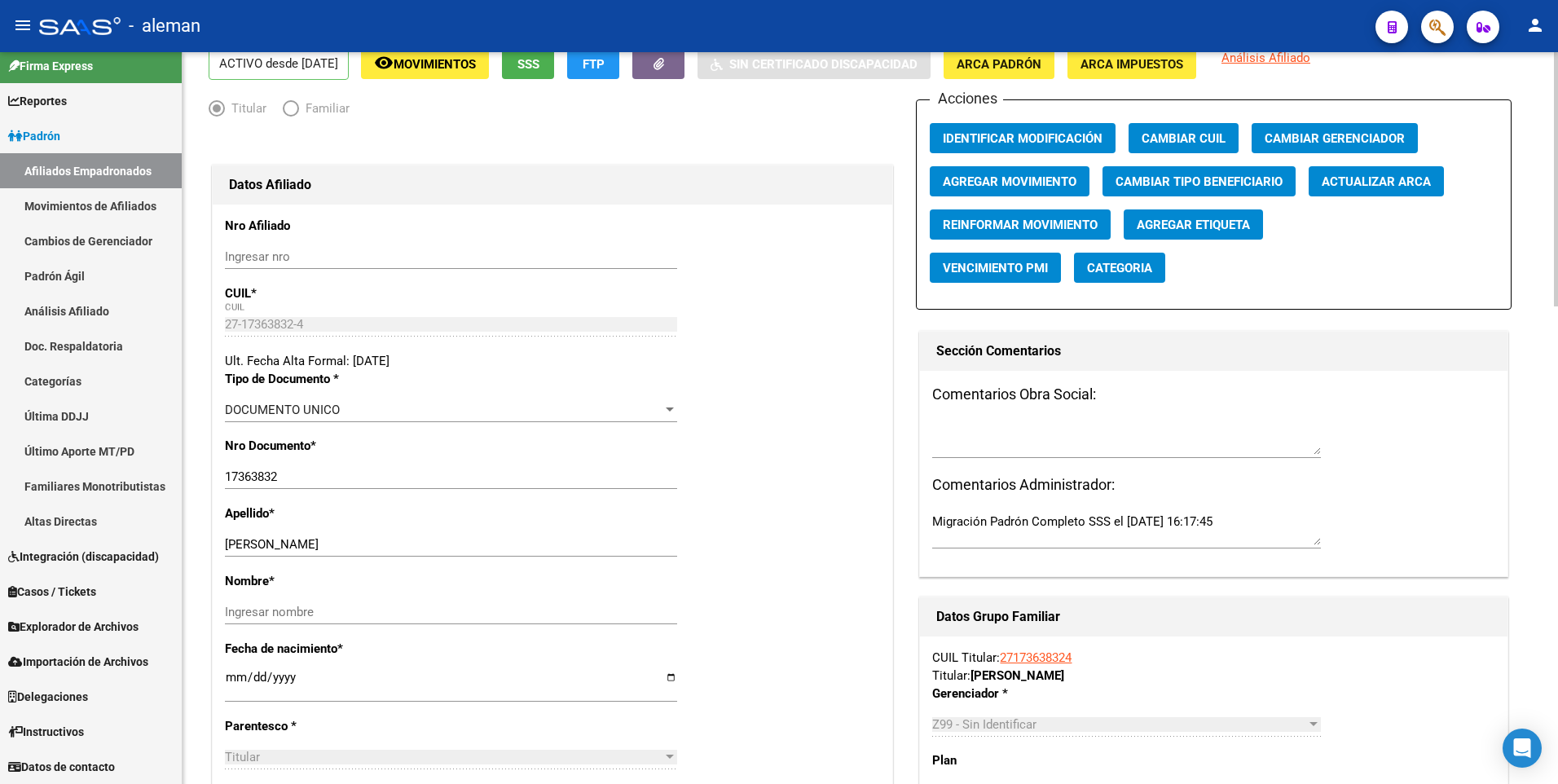
scroll to position [163, 0]
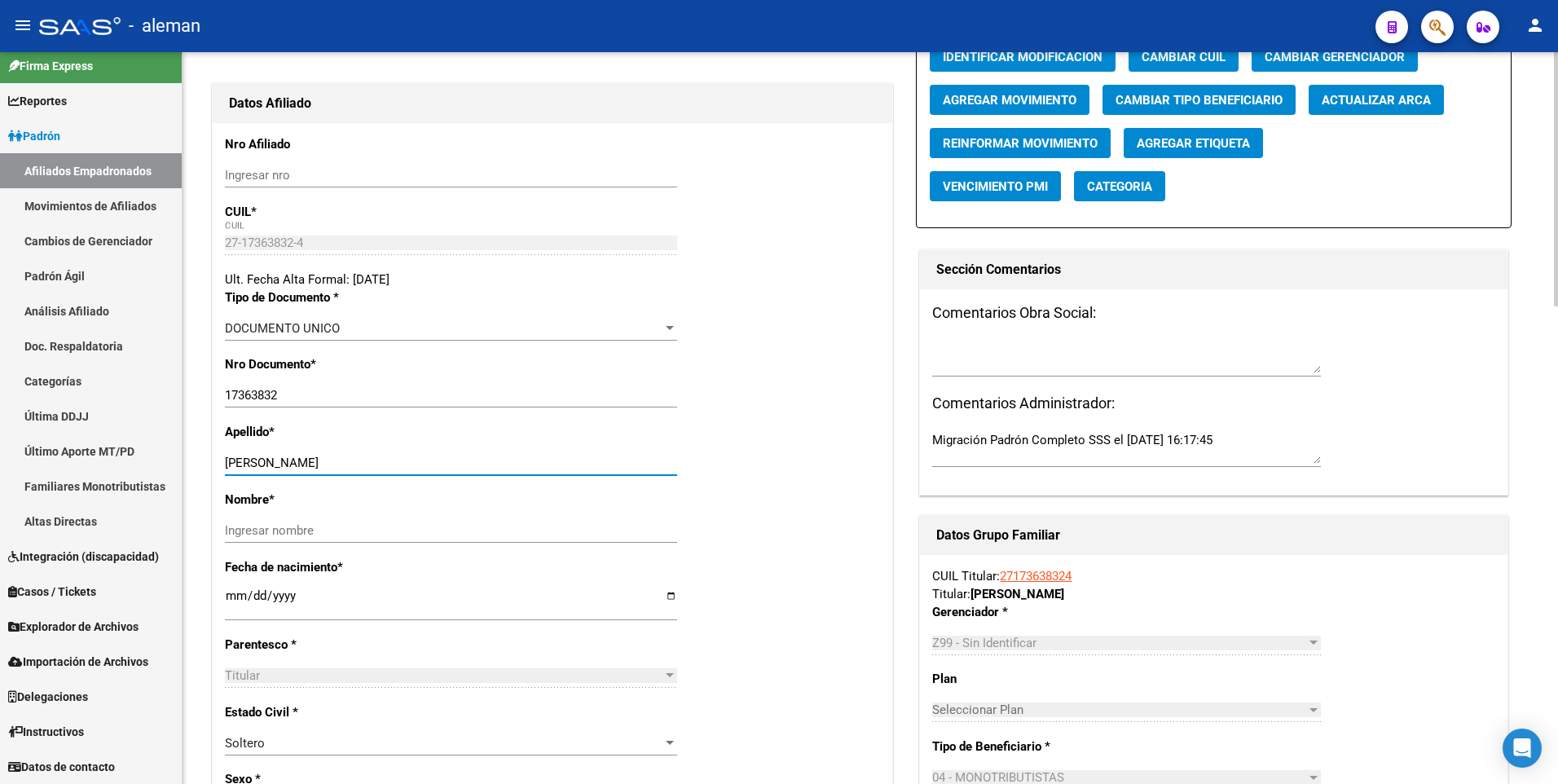
drag, startPoint x: 258, startPoint y: 462, endPoint x: 356, endPoint y: 474, distance: 98.7
click at [356, 474] on div "LUNA STELLA MARIS Ingresar apellido" at bounding box center [451, 462] width 452 height 25
type input "LUNA"
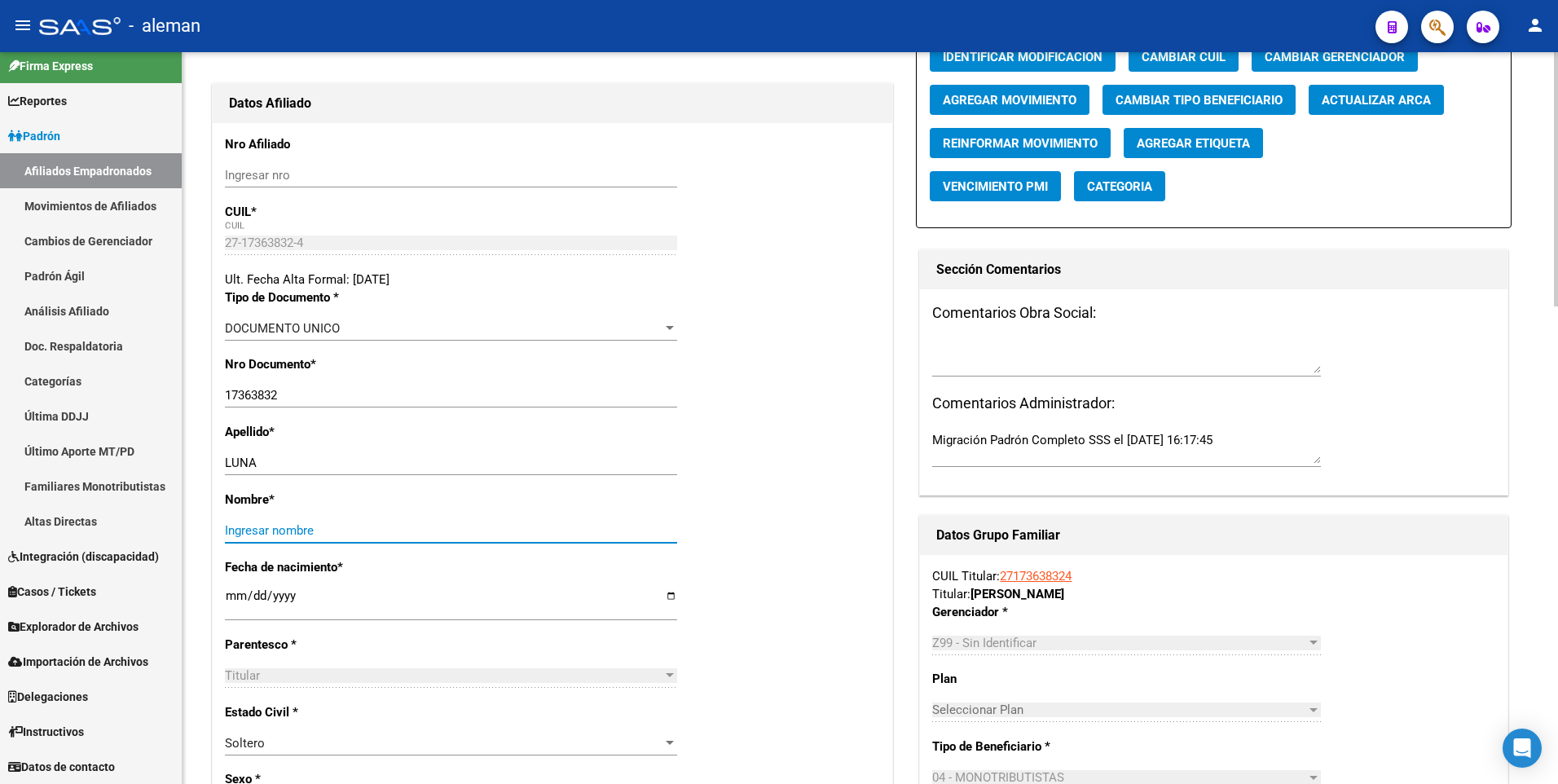
click at [357, 537] on input "Ingresar nombre" at bounding box center [451, 531] width 452 height 15
paste input "STELLA MARIS"
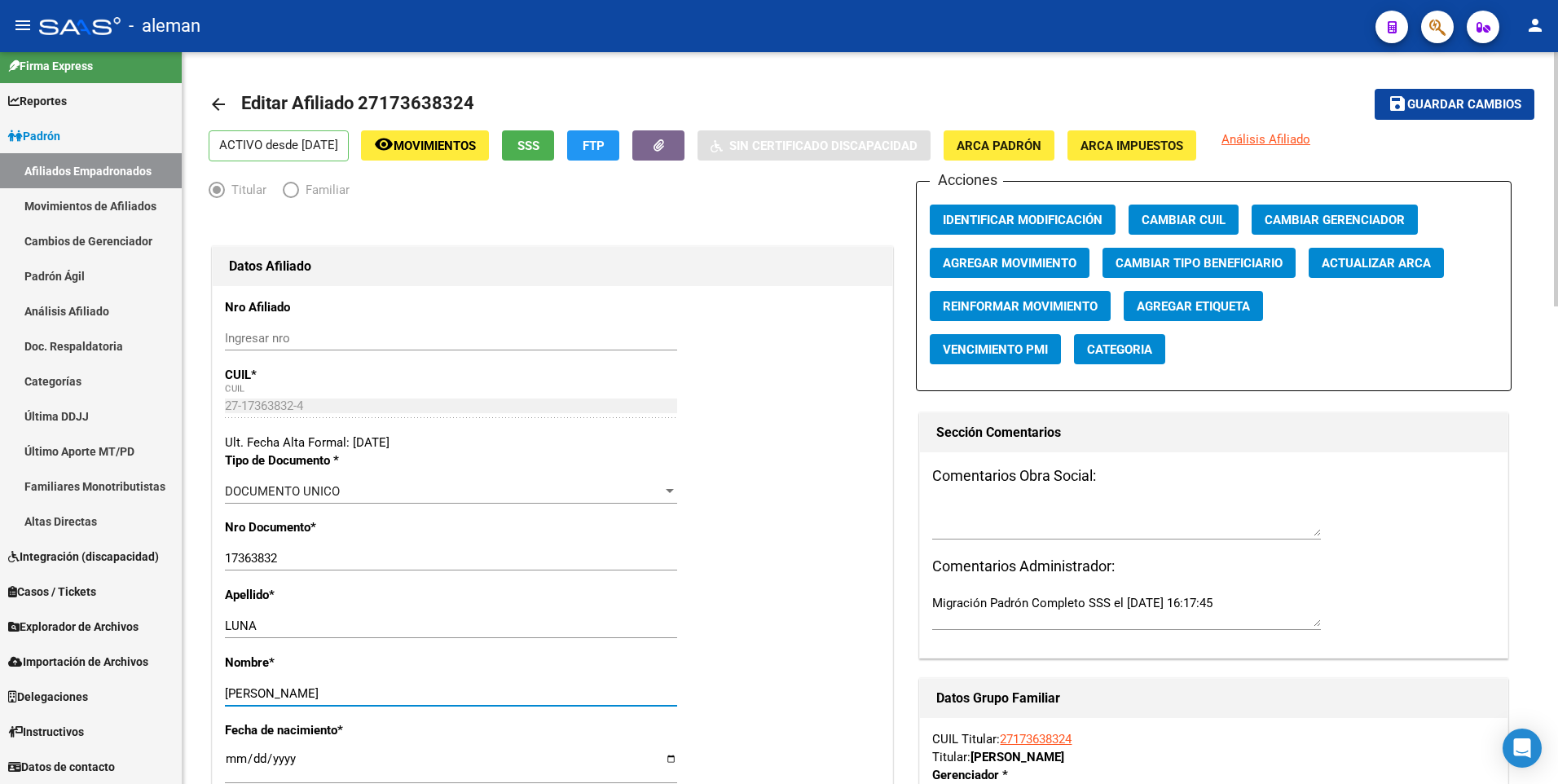
type input "STELLA MARIS"
click at [1440, 99] on span "Guardar cambios" at bounding box center [1463, 105] width 114 height 15
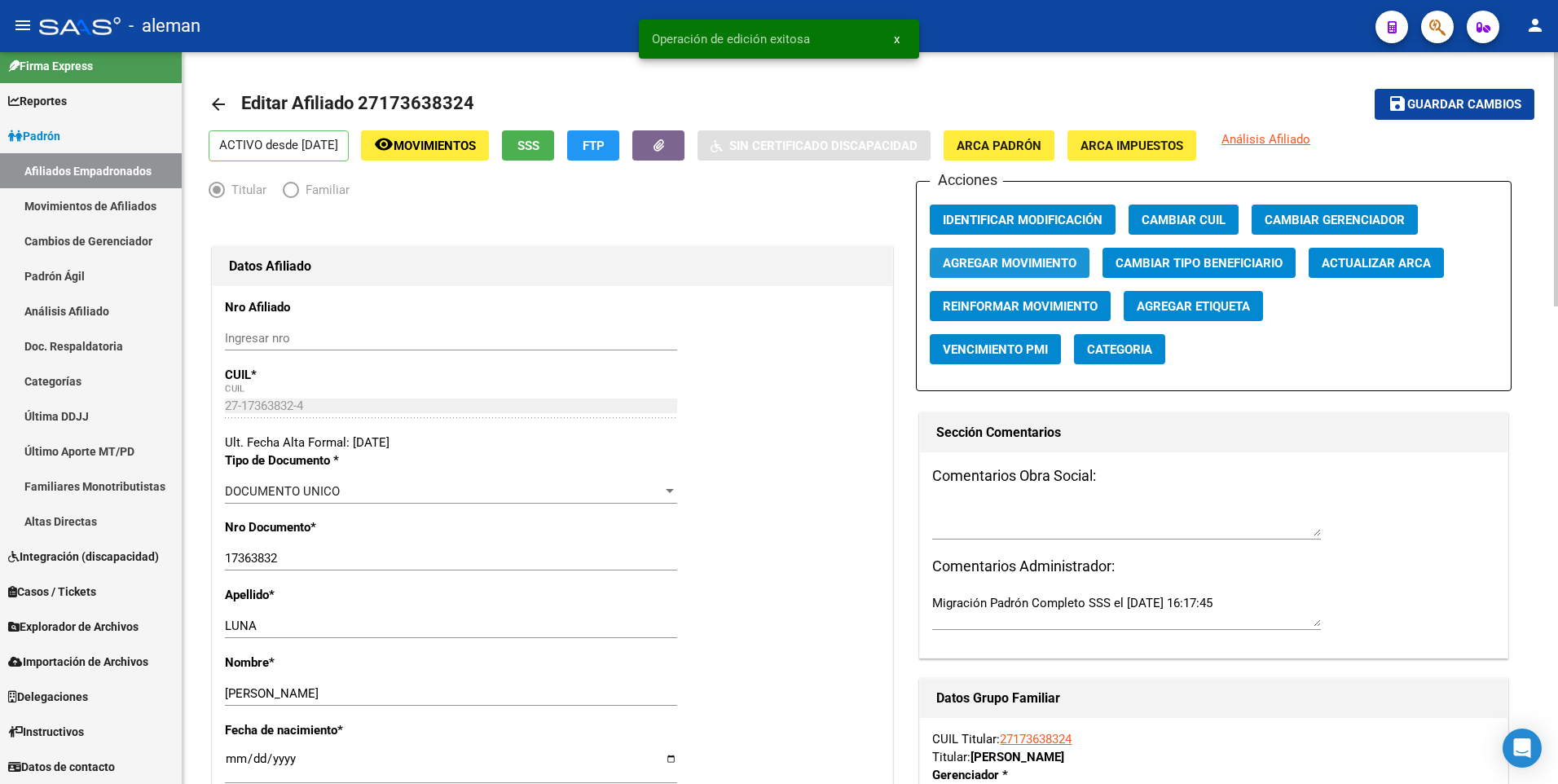
click at [1001, 256] on span "Agregar Movimiento" at bounding box center [1008, 263] width 133 height 15
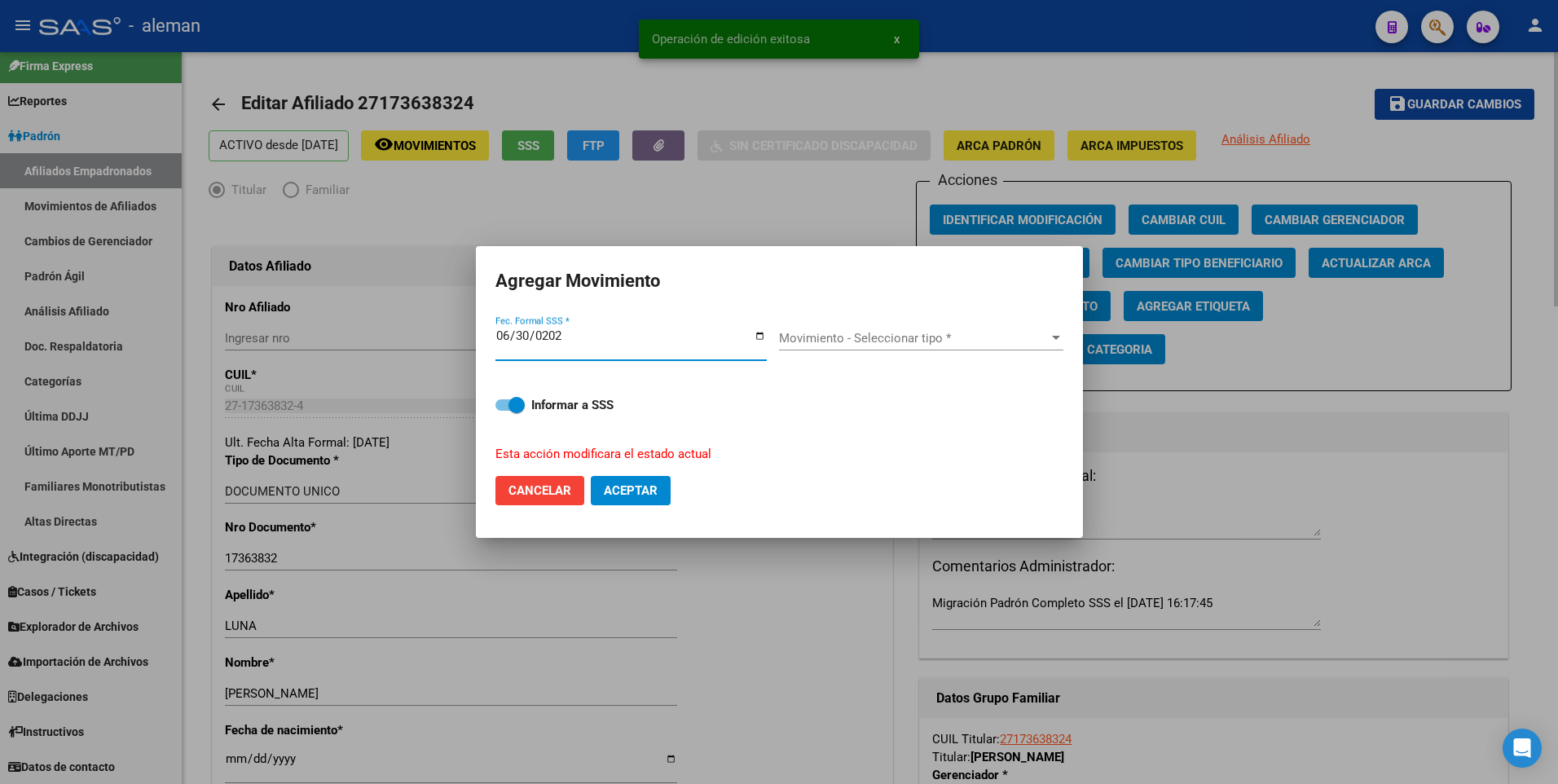
type input "2025-06-30"
click at [917, 333] on span "Movimiento - Seleccionar tipo *" at bounding box center [913, 339] width 270 height 15
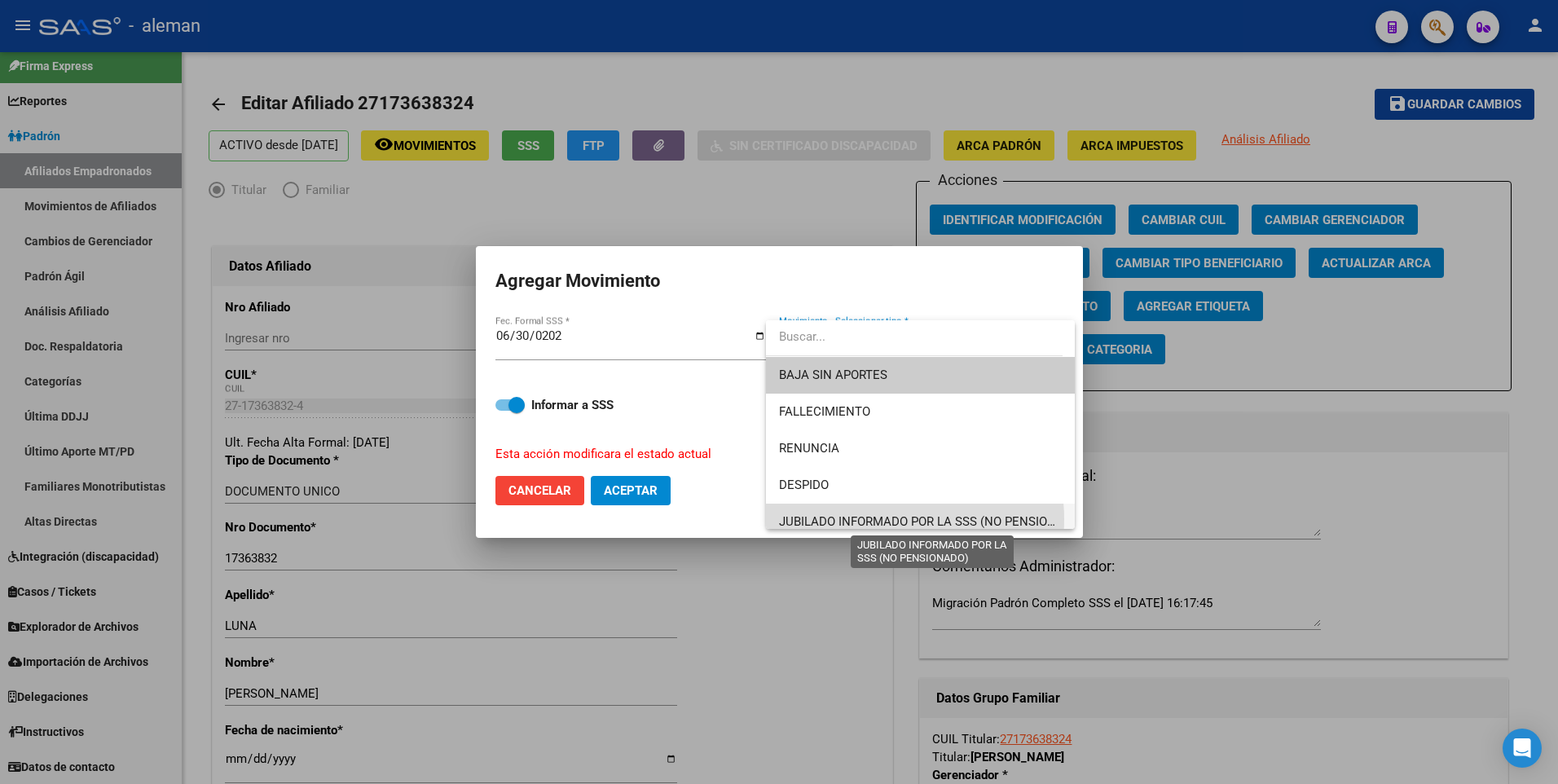
click at [902, 519] on span "JUBILADO INFORMADO POR LA SSS (NO PENSIONADO)" at bounding box center [931, 521] width 306 height 15
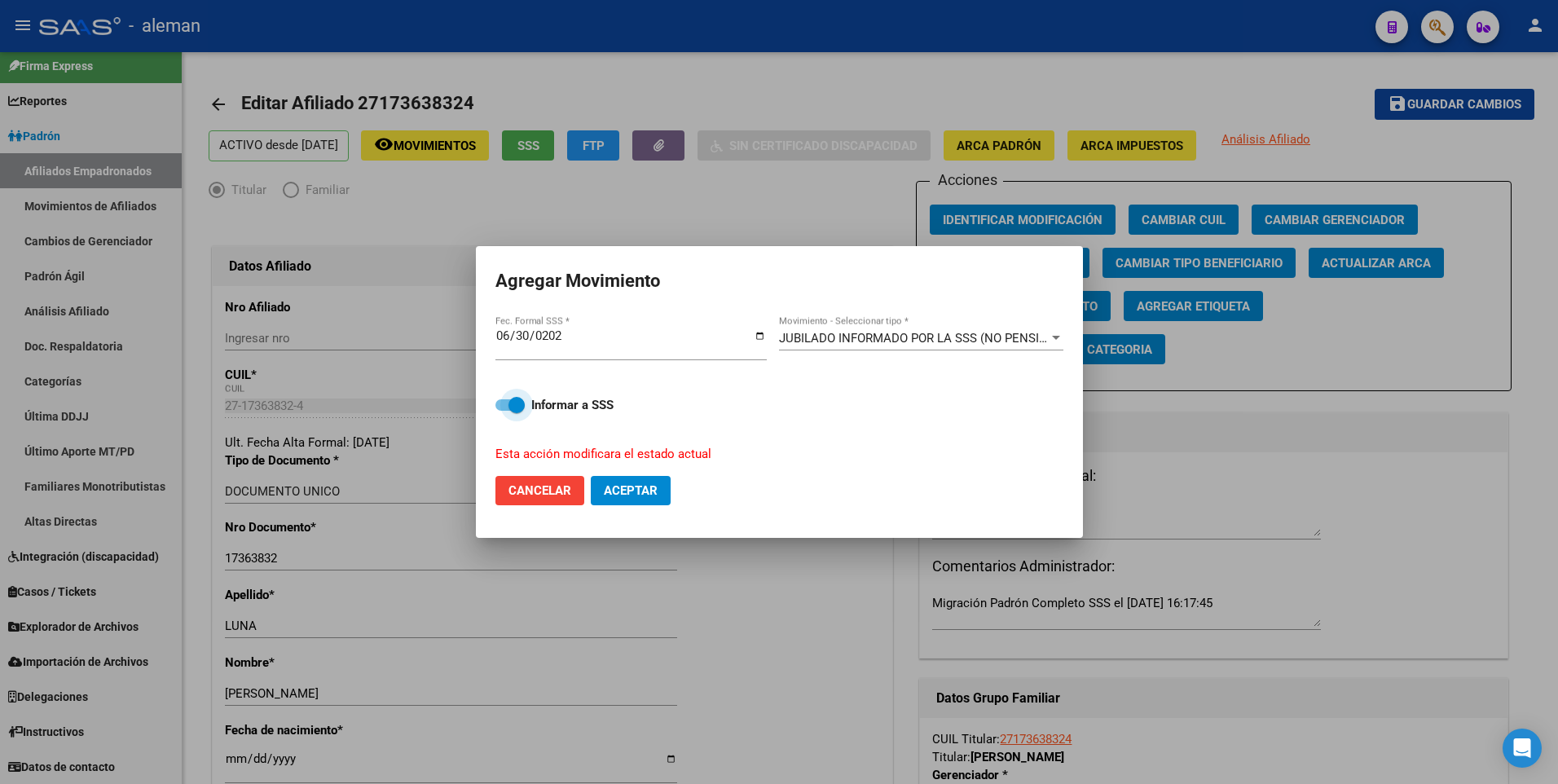
click at [507, 408] on span at bounding box center [510, 405] width 29 height 11
click at [503, 410] on input "Informar a SSS" at bounding box center [502, 410] width 1 height 1
checkbox input "false"
click at [625, 496] on span "Aceptar" at bounding box center [630, 491] width 54 height 15
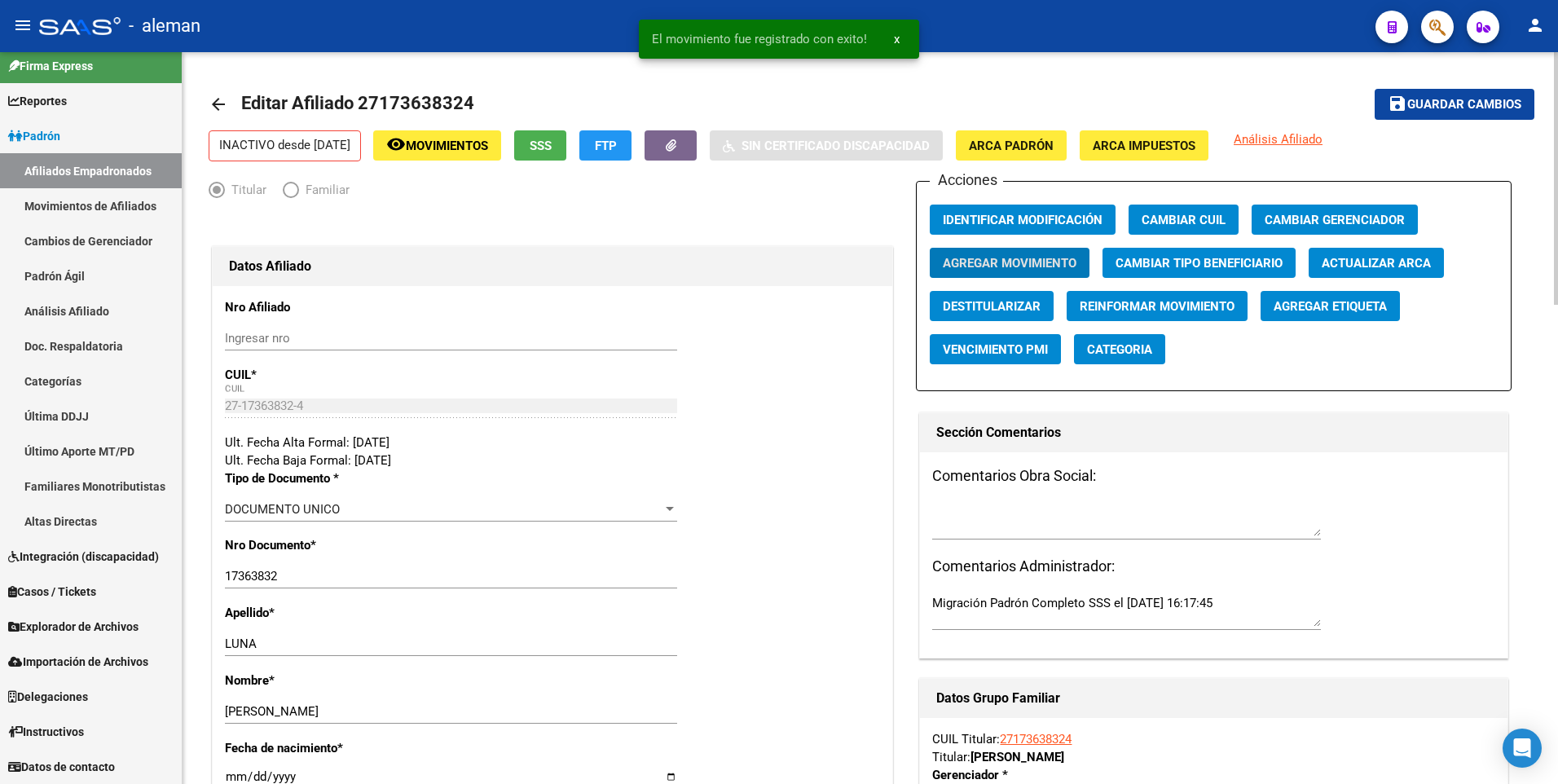
click at [217, 103] on mat-icon "arrow_back" at bounding box center [218, 104] width 20 height 20
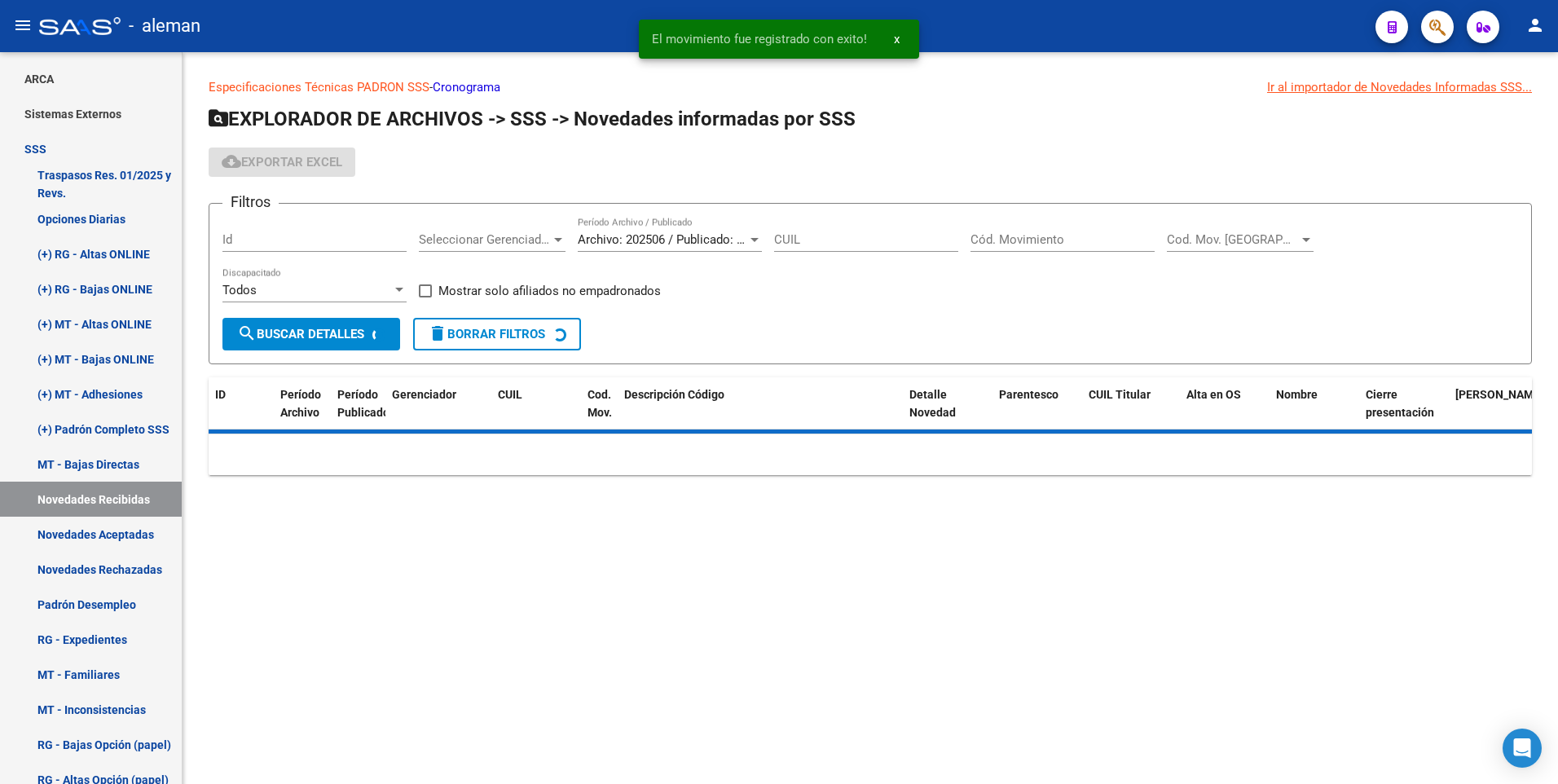
scroll to position [178, 0]
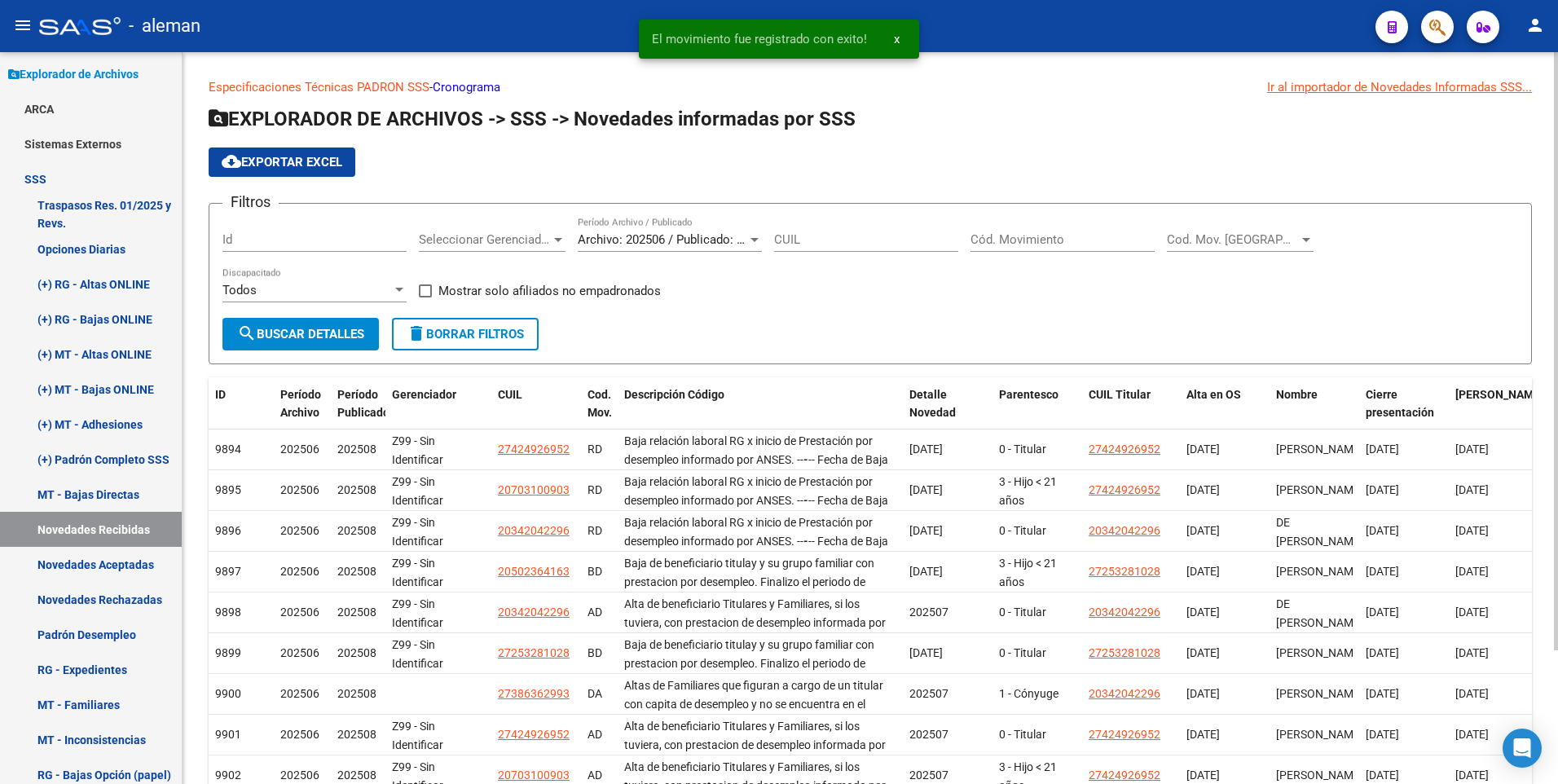
click at [1010, 240] on input "Cód. Movimiento" at bounding box center [1062, 239] width 184 height 15
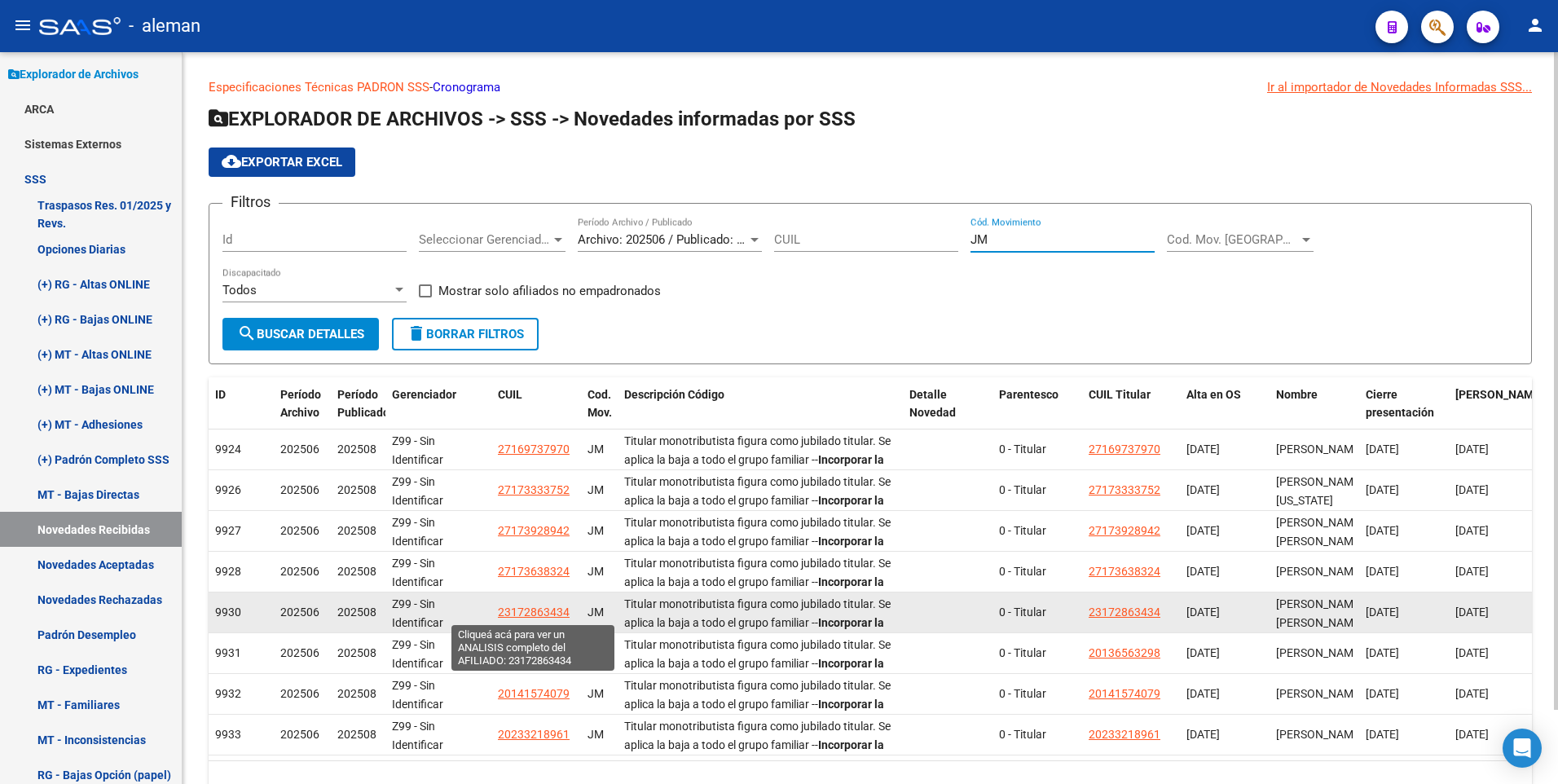
type input "JM"
click at [526, 608] on span "23172863434" at bounding box center [534, 612] width 72 height 13
type textarea "23172863434"
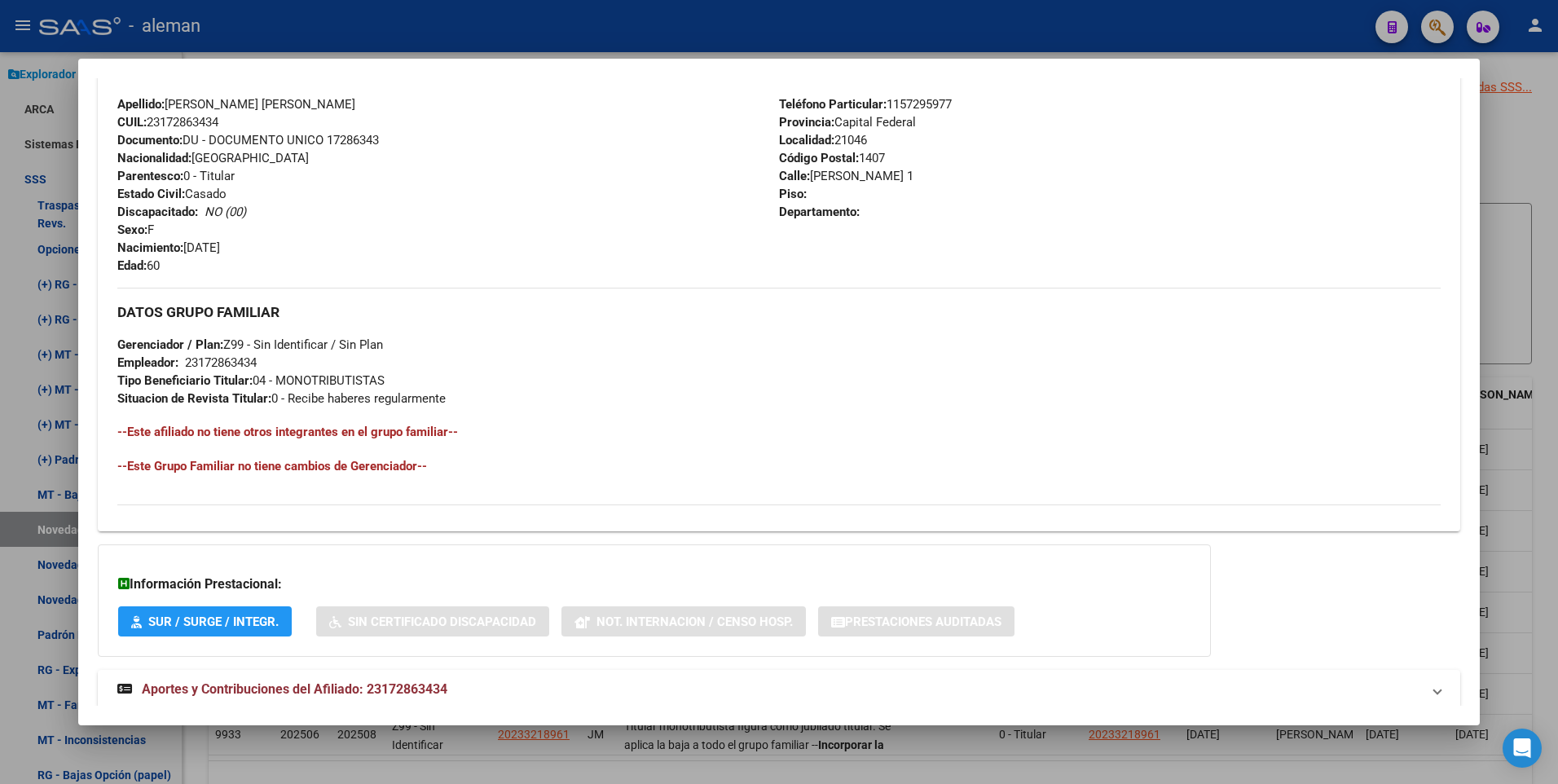
scroll to position [610, 0]
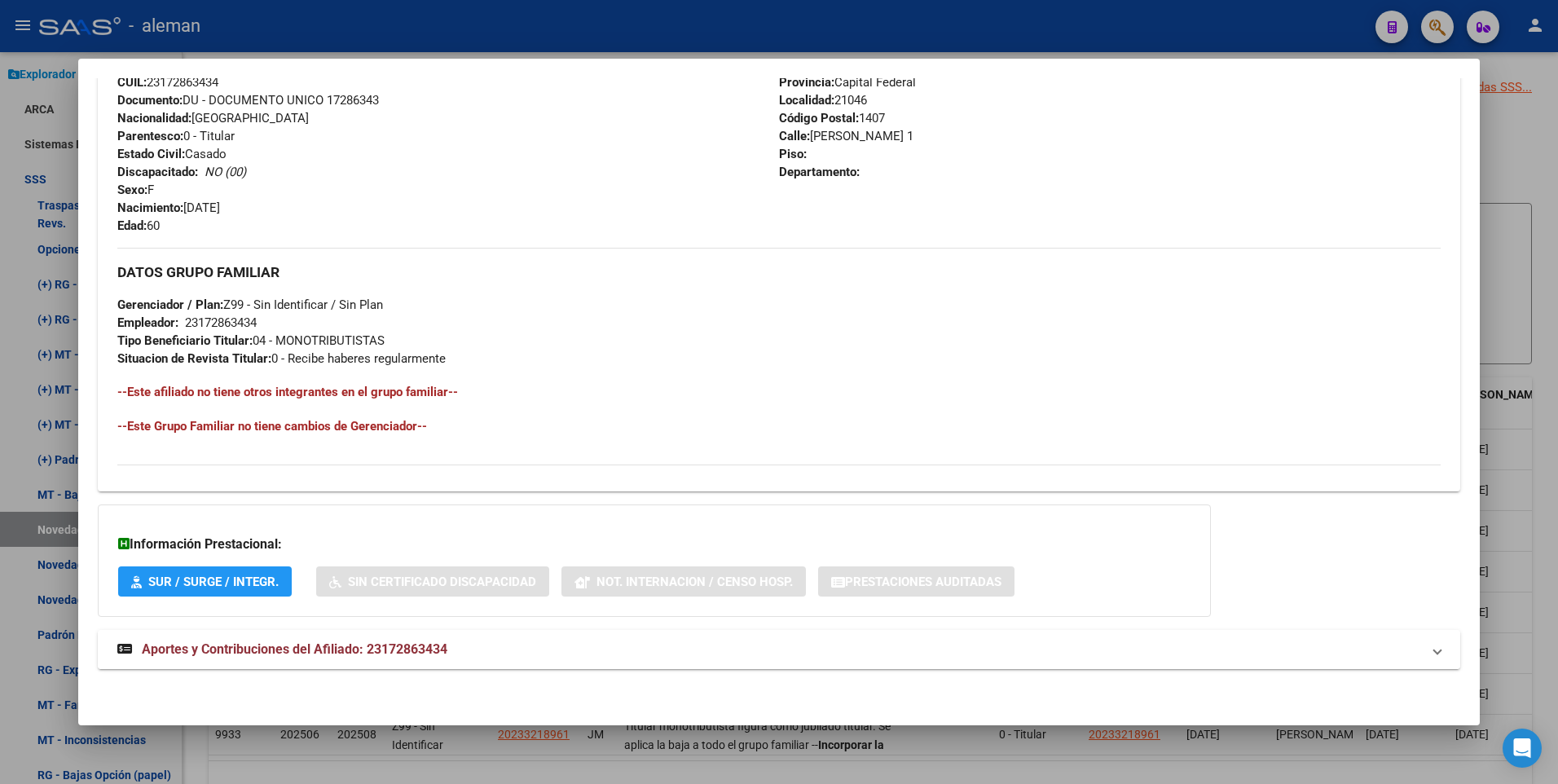
click at [378, 642] on span "Aportes y Contribuciones del Afiliado: 23172863434" at bounding box center [294, 649] width 306 height 15
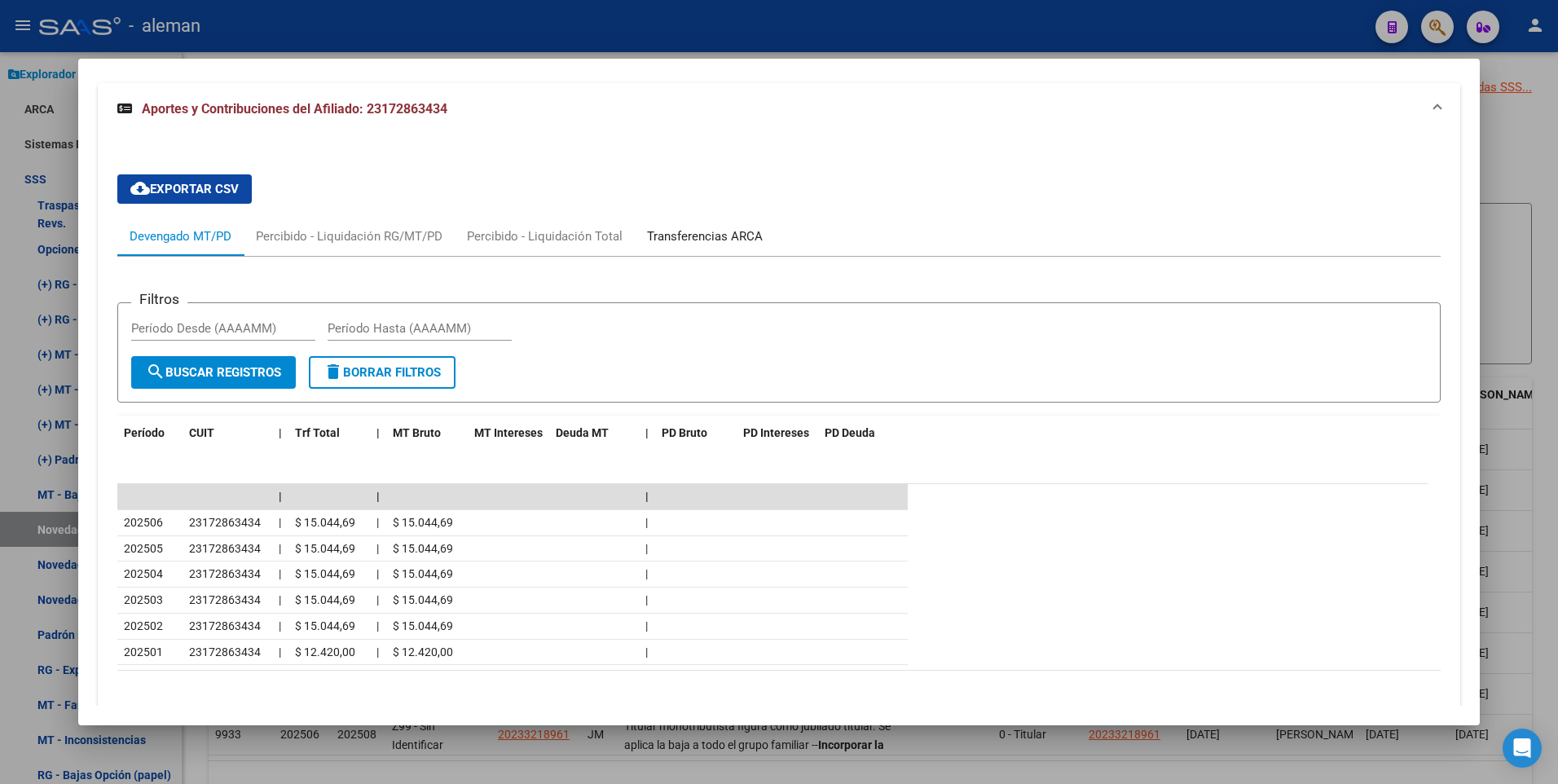
click at [706, 228] on div "Transferencias ARCA" at bounding box center [705, 235] width 115 height 18
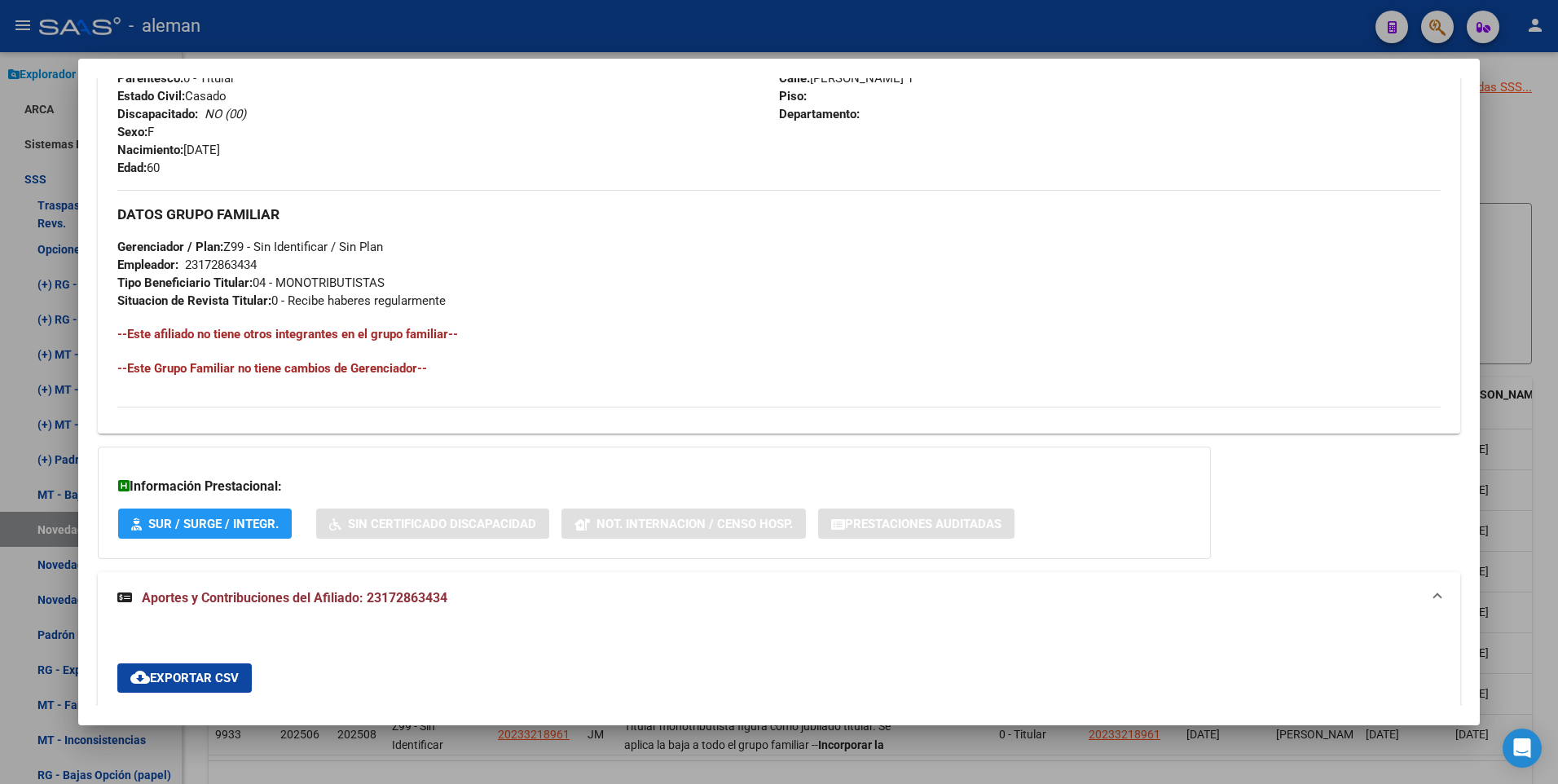
scroll to position [0, 0]
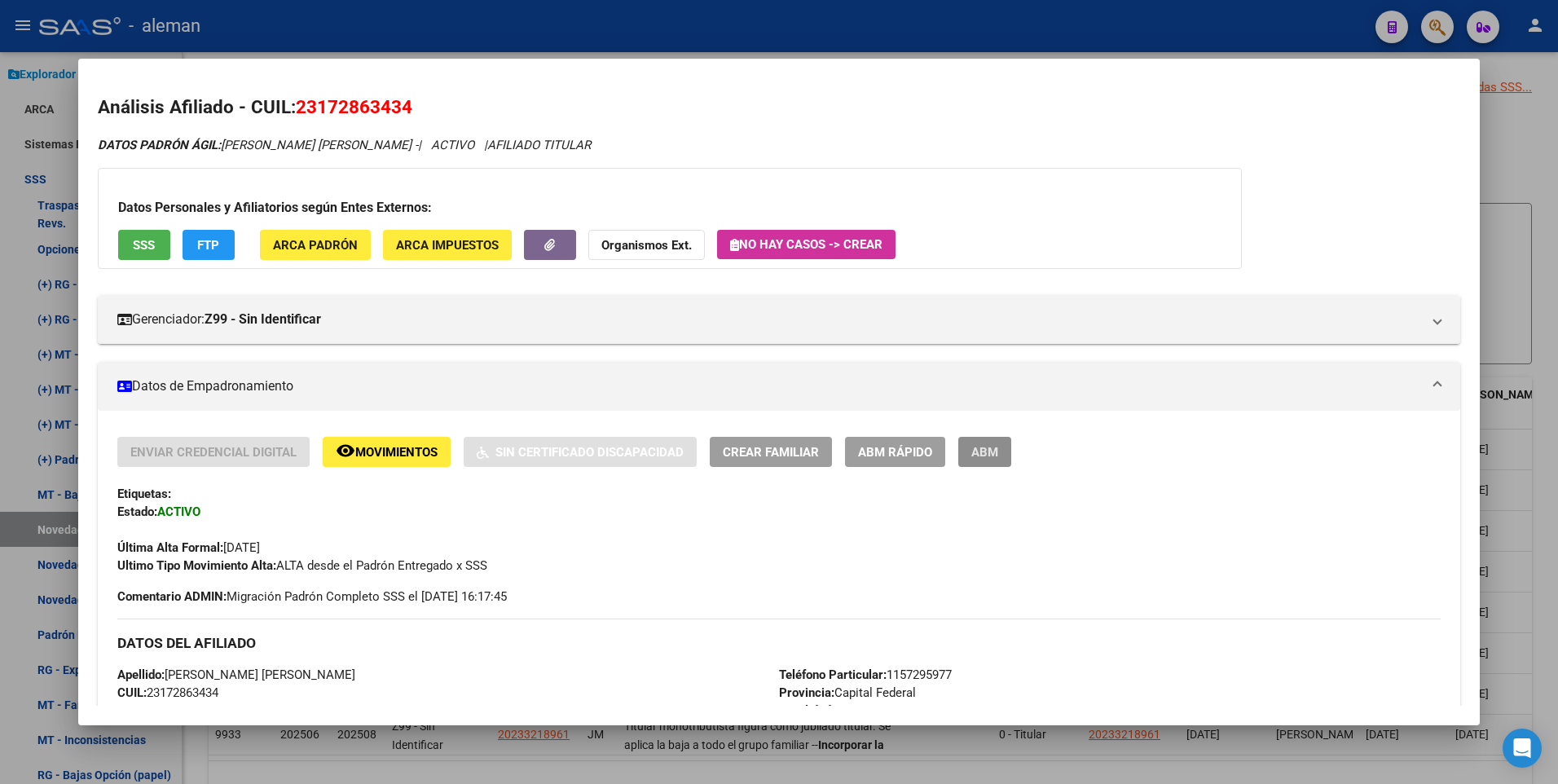
click at [978, 437] on button "ABM" at bounding box center [985, 452] width 53 height 30
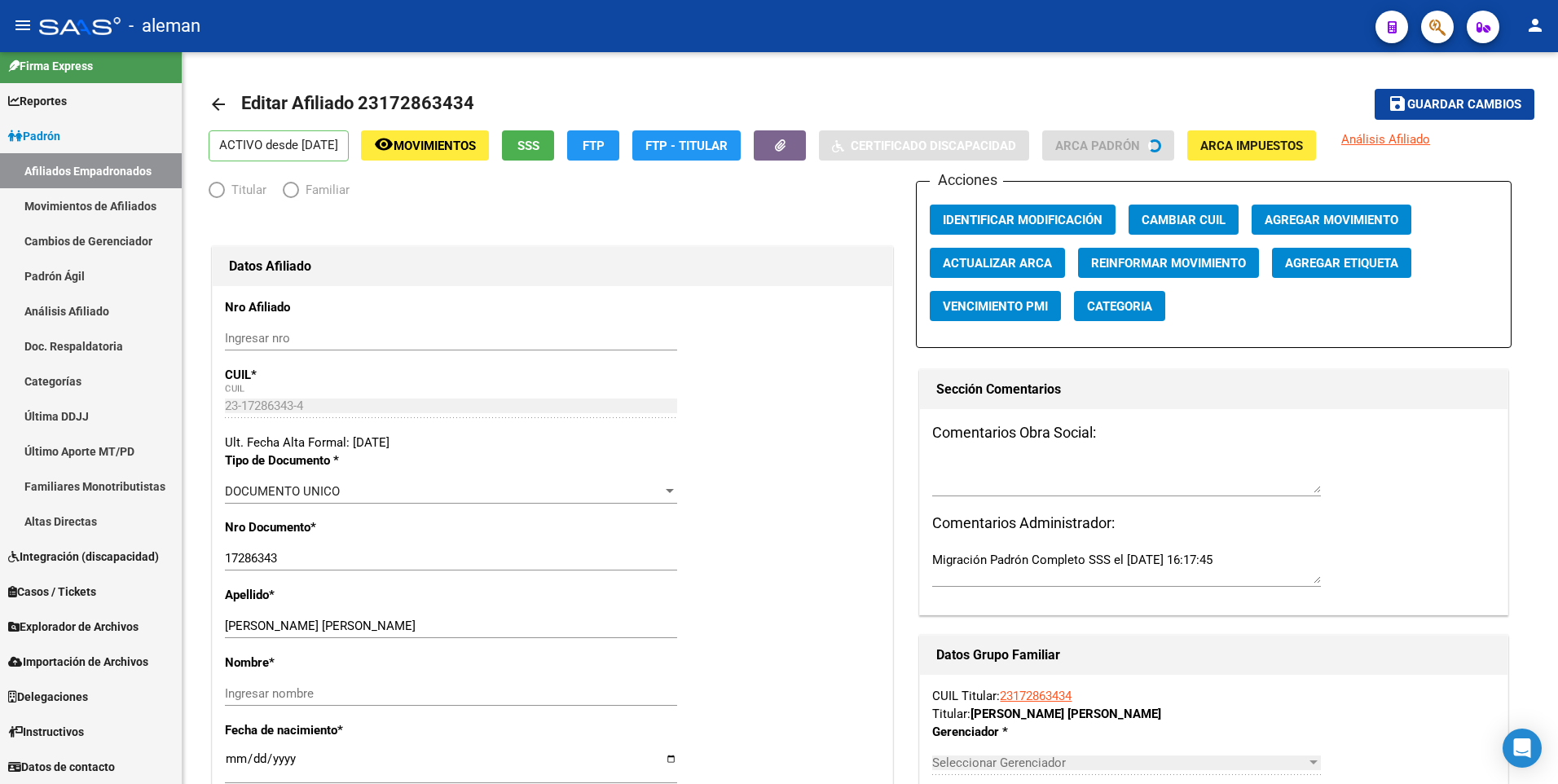
scroll to position [10, 0]
radio input "true"
type input "23-17286343-4"
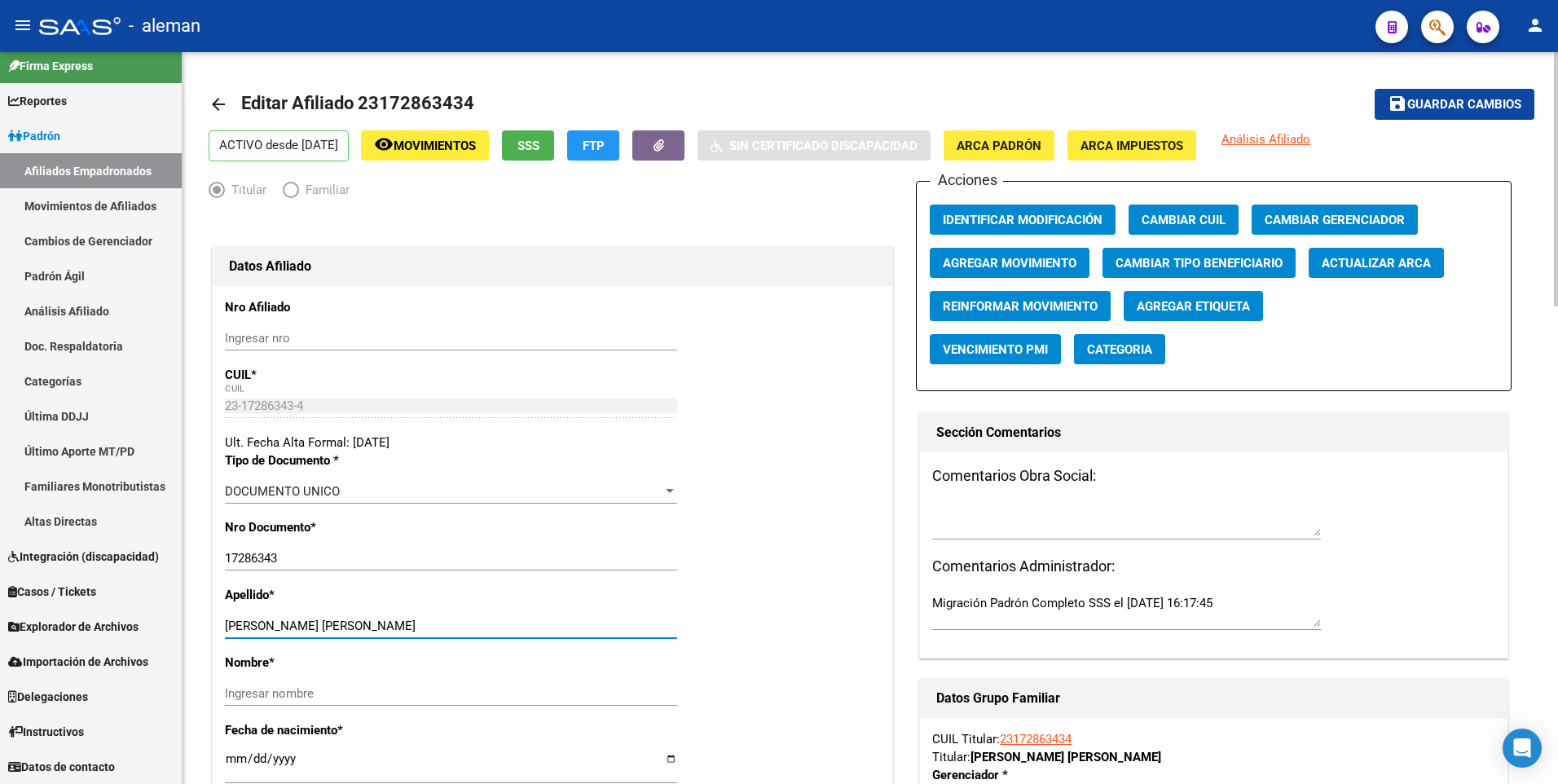
drag, startPoint x: 266, startPoint y: 621, endPoint x: 403, endPoint y: 622, distance: 137.0
click at [403, 622] on input "LOPEZ MARIA ALEJANDRA" at bounding box center [451, 626] width 452 height 15
click at [356, 693] on input "Ingresar nombre" at bounding box center [451, 693] width 452 height 15
paste input "MARIA ALEJANDRA"
type input "MARIA ALEJANDRA"
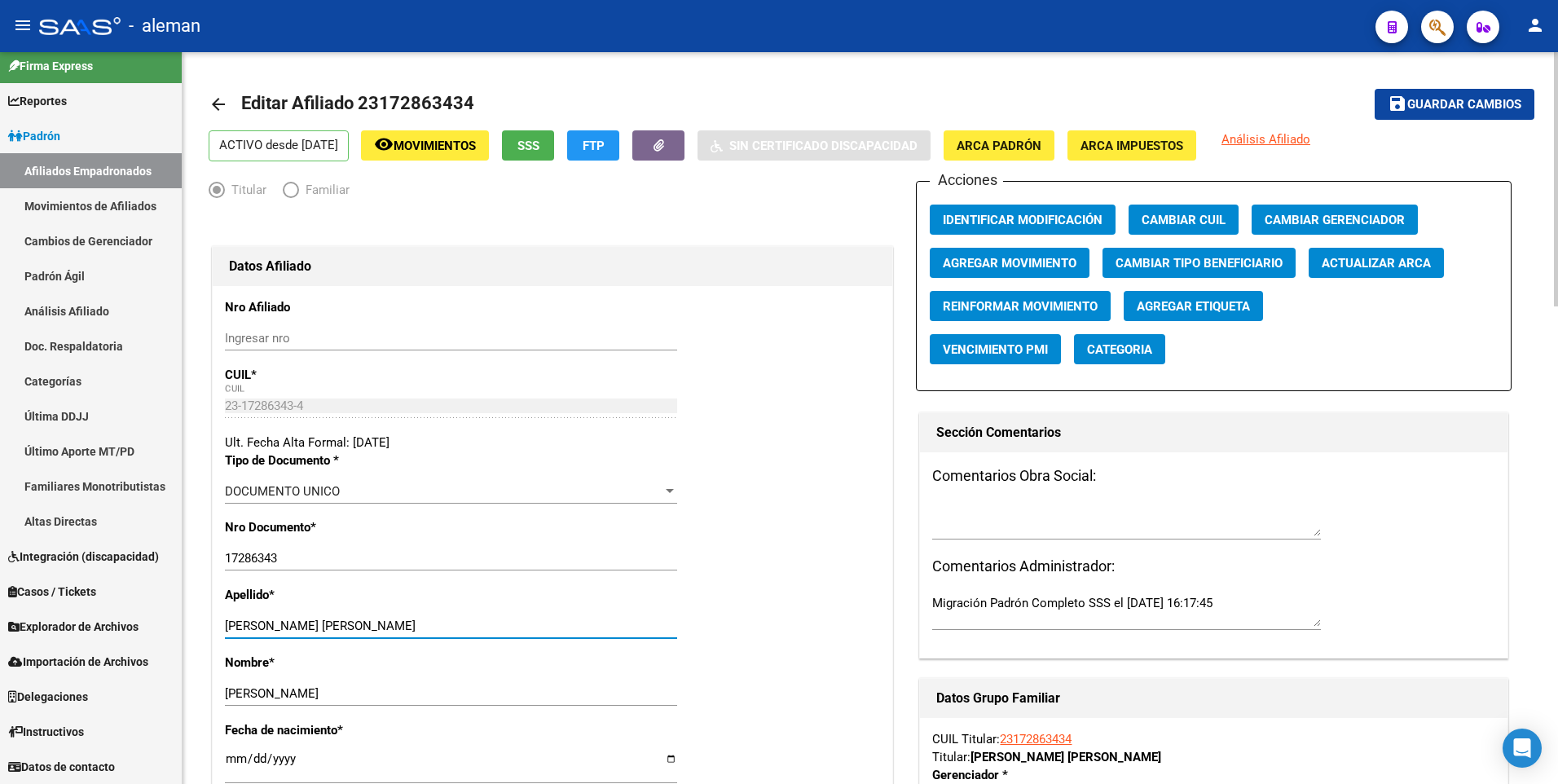
drag, startPoint x: 267, startPoint y: 626, endPoint x: 406, endPoint y: 625, distance: 139.0
click at [406, 625] on input "LOPEZ MARIA ALEJANDRA" at bounding box center [451, 626] width 452 height 15
type input "LOPEZ"
click at [1453, 105] on span "Guardar cambios" at bounding box center [1463, 105] width 114 height 15
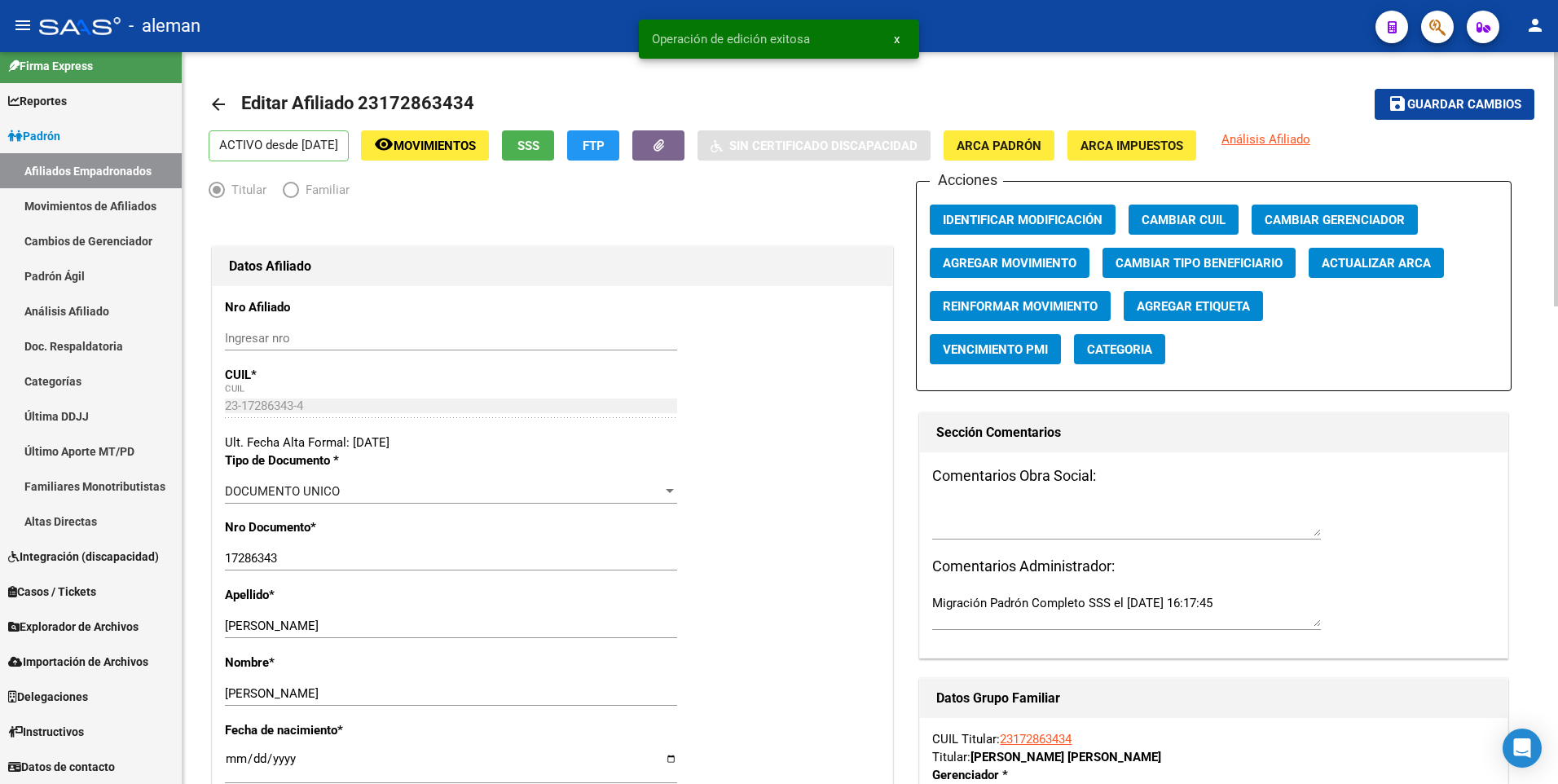
click at [1028, 257] on span "Agregar Movimiento" at bounding box center [1008, 263] width 133 height 15
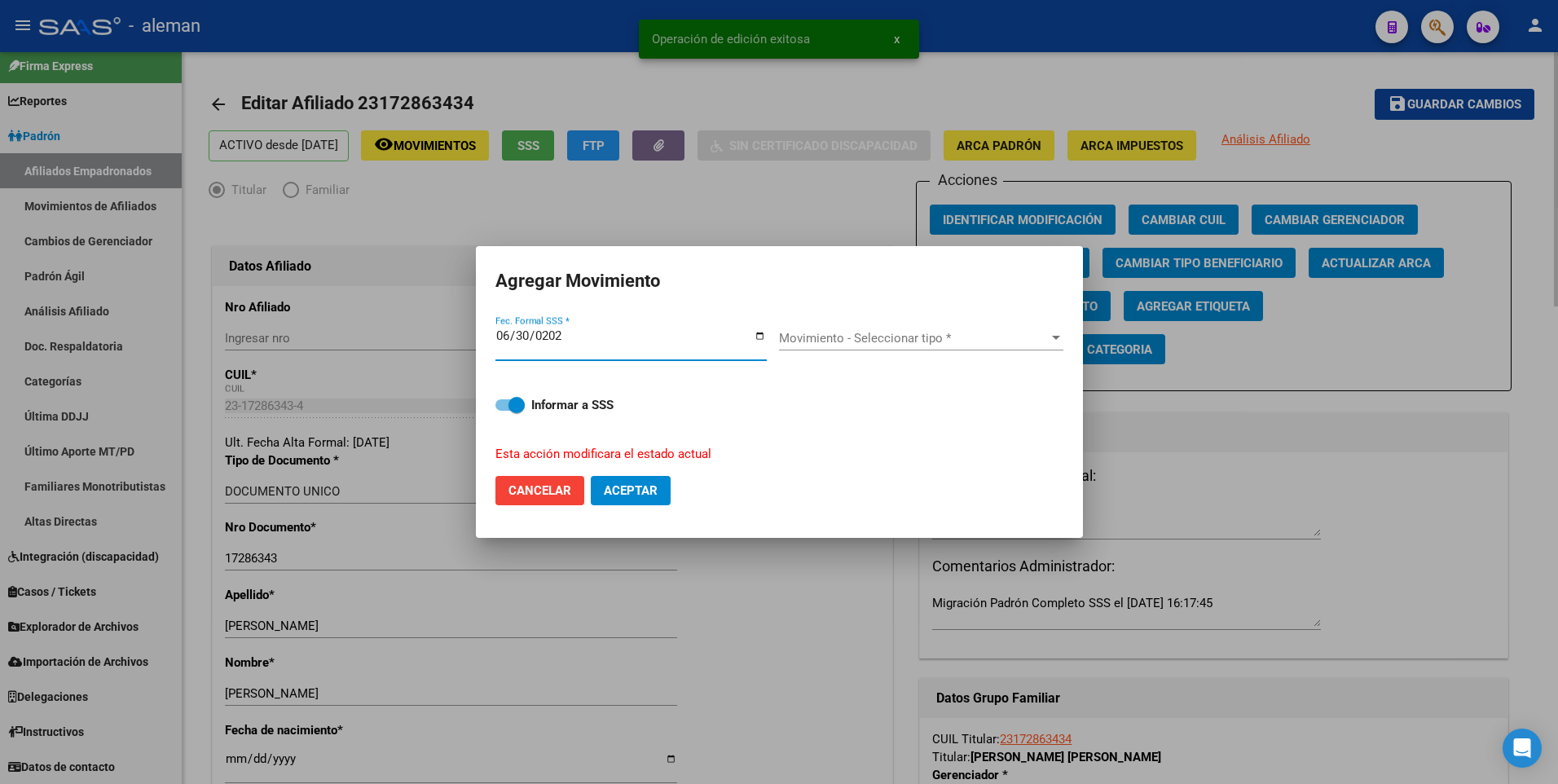
type input "2025-06-30"
click at [590, 476] on button "Aceptar" at bounding box center [630, 490] width 79 height 29
click at [921, 340] on span "Movimiento - Seleccionar tipo *" at bounding box center [913, 339] width 270 height 15
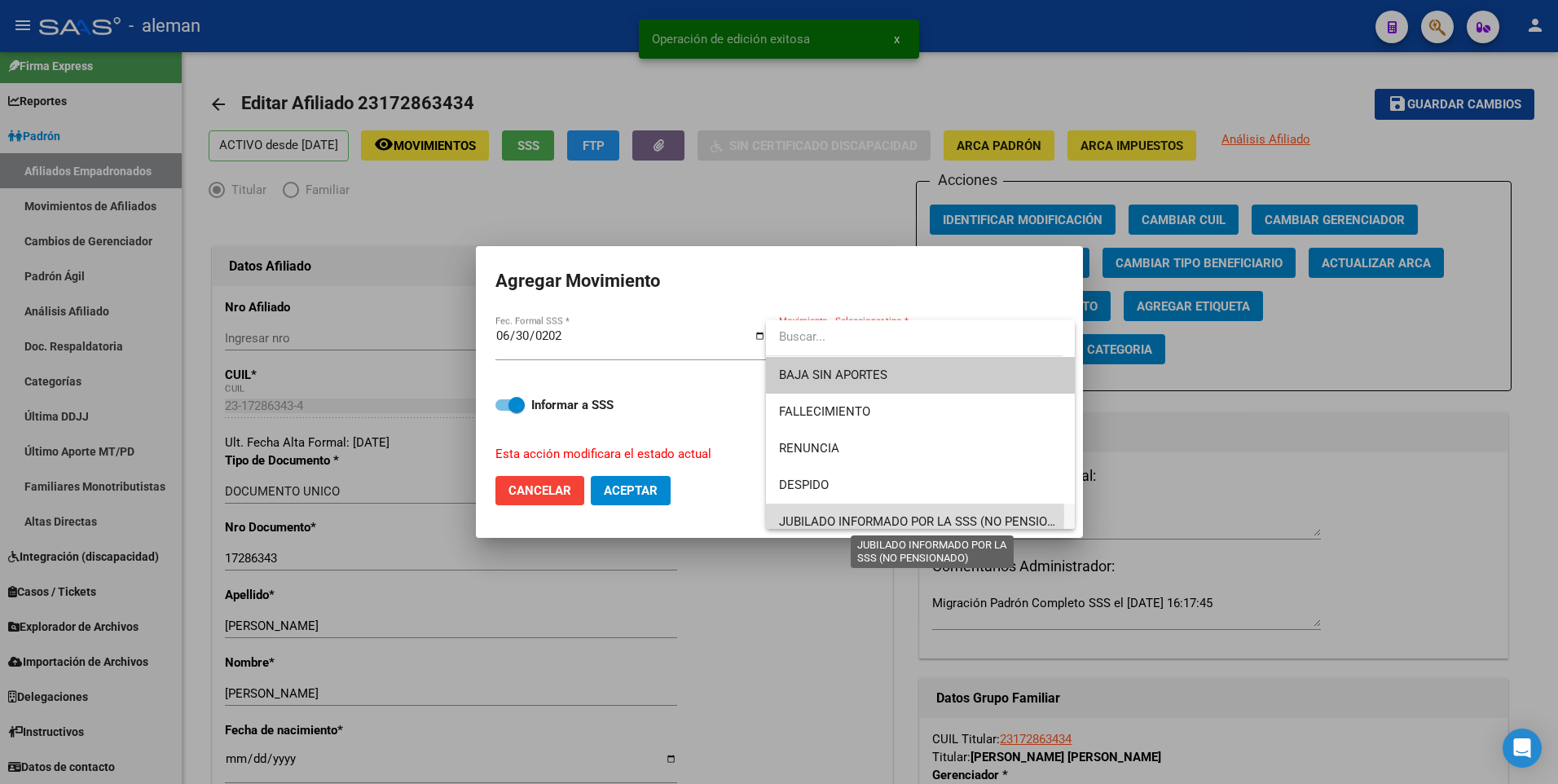
click at [884, 514] on span "JUBILADO INFORMADO POR LA SSS (NO PENSIONADO)" at bounding box center [931, 521] width 306 height 15
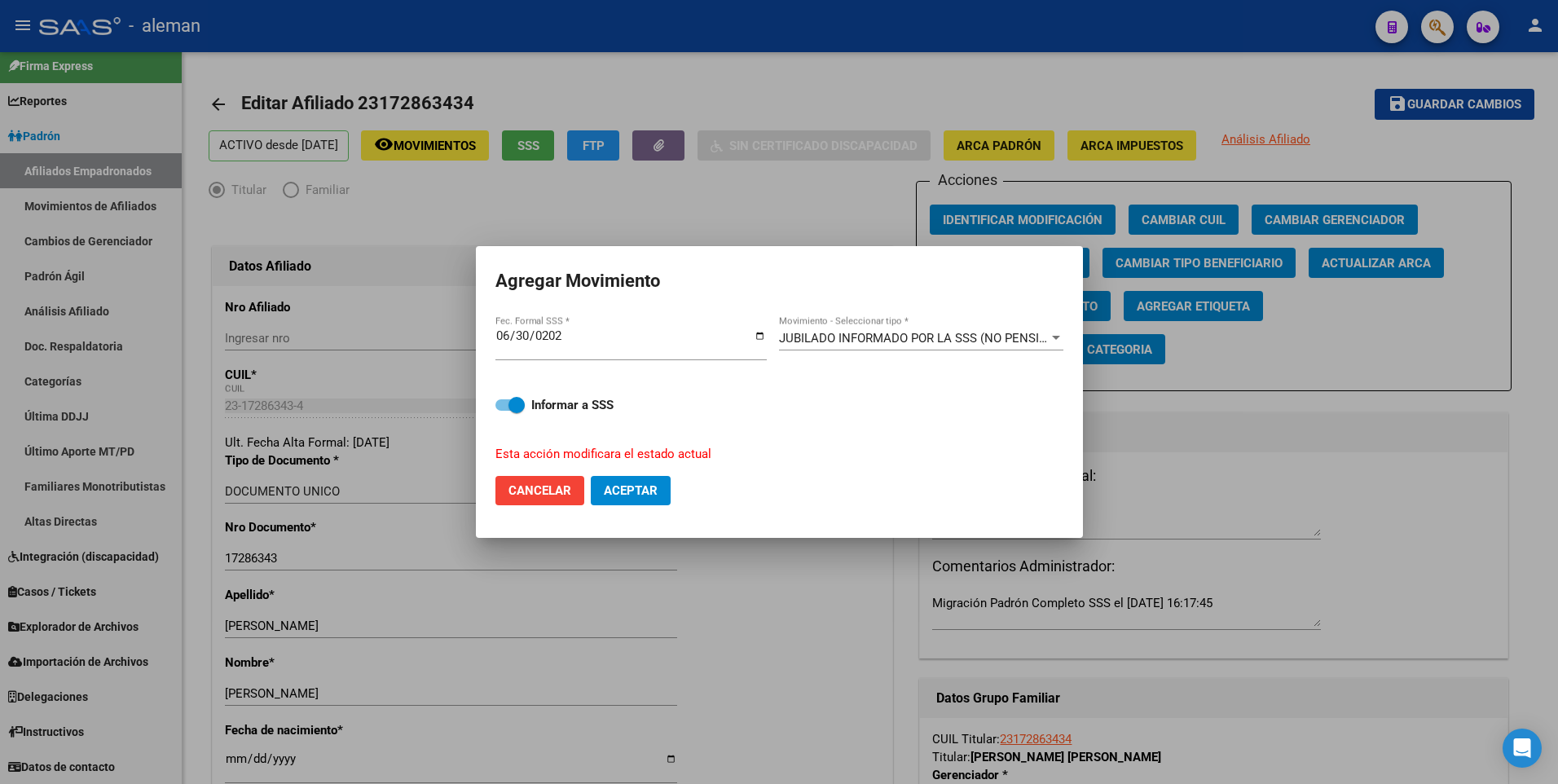
click at [497, 402] on mat-dialog-content "2025-06-30 Fec. Formal SSS * JUBILADO INFORMADO POR LA SSS (NO PENSIONADO) Movi…" at bounding box center [779, 388] width 607 height 149
click at [503, 405] on span at bounding box center [510, 405] width 29 height 11
click at [503, 410] on input "Informar a SSS" at bounding box center [502, 410] width 1 height 1
checkbox input "false"
click at [604, 484] on button "Aceptar" at bounding box center [630, 490] width 79 height 29
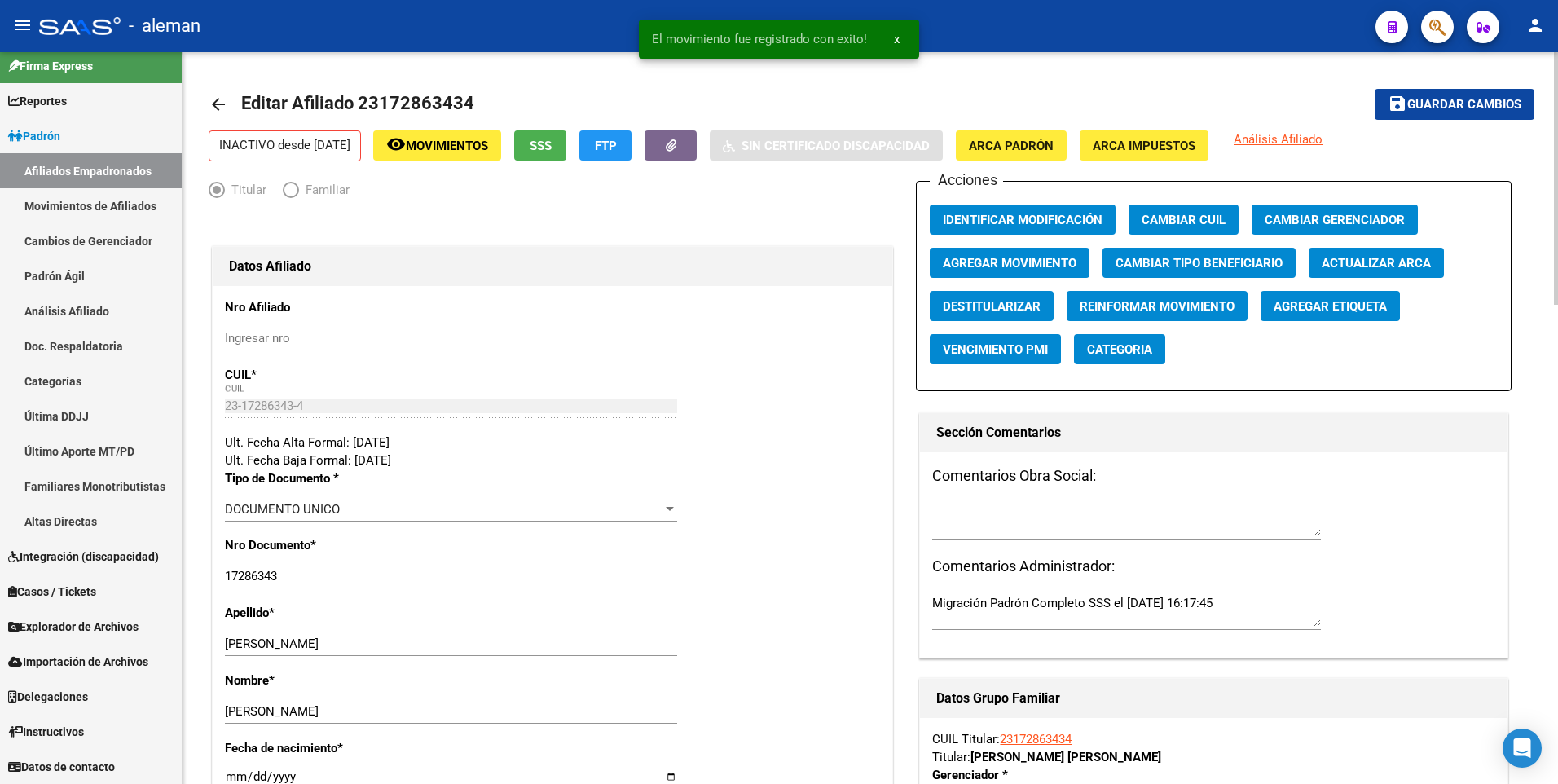
click at [212, 100] on mat-icon "arrow_back" at bounding box center [218, 104] width 20 height 20
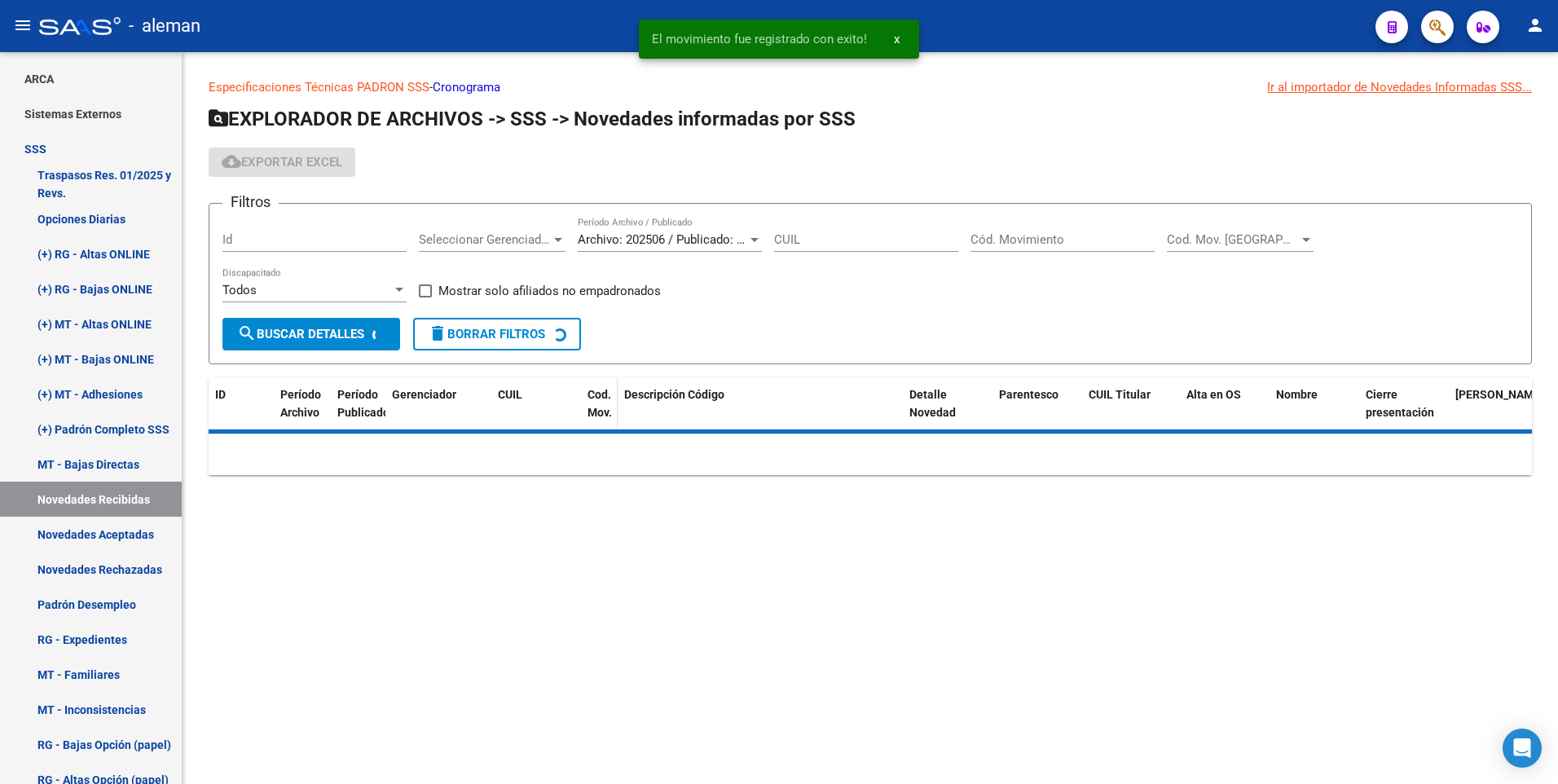
scroll to position [178, 0]
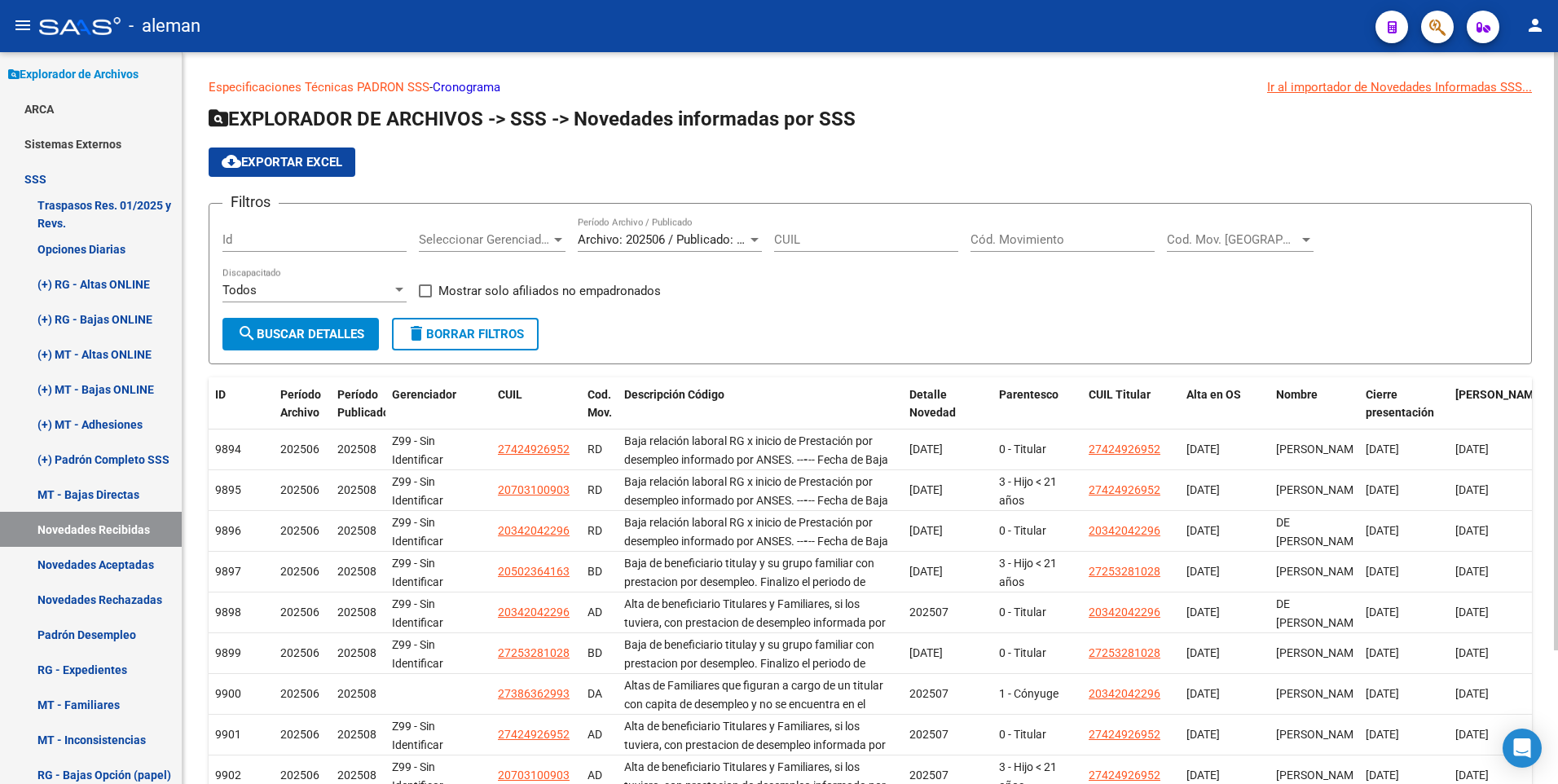
click at [1062, 229] on div "Cód. Movimiento" at bounding box center [1062, 234] width 184 height 35
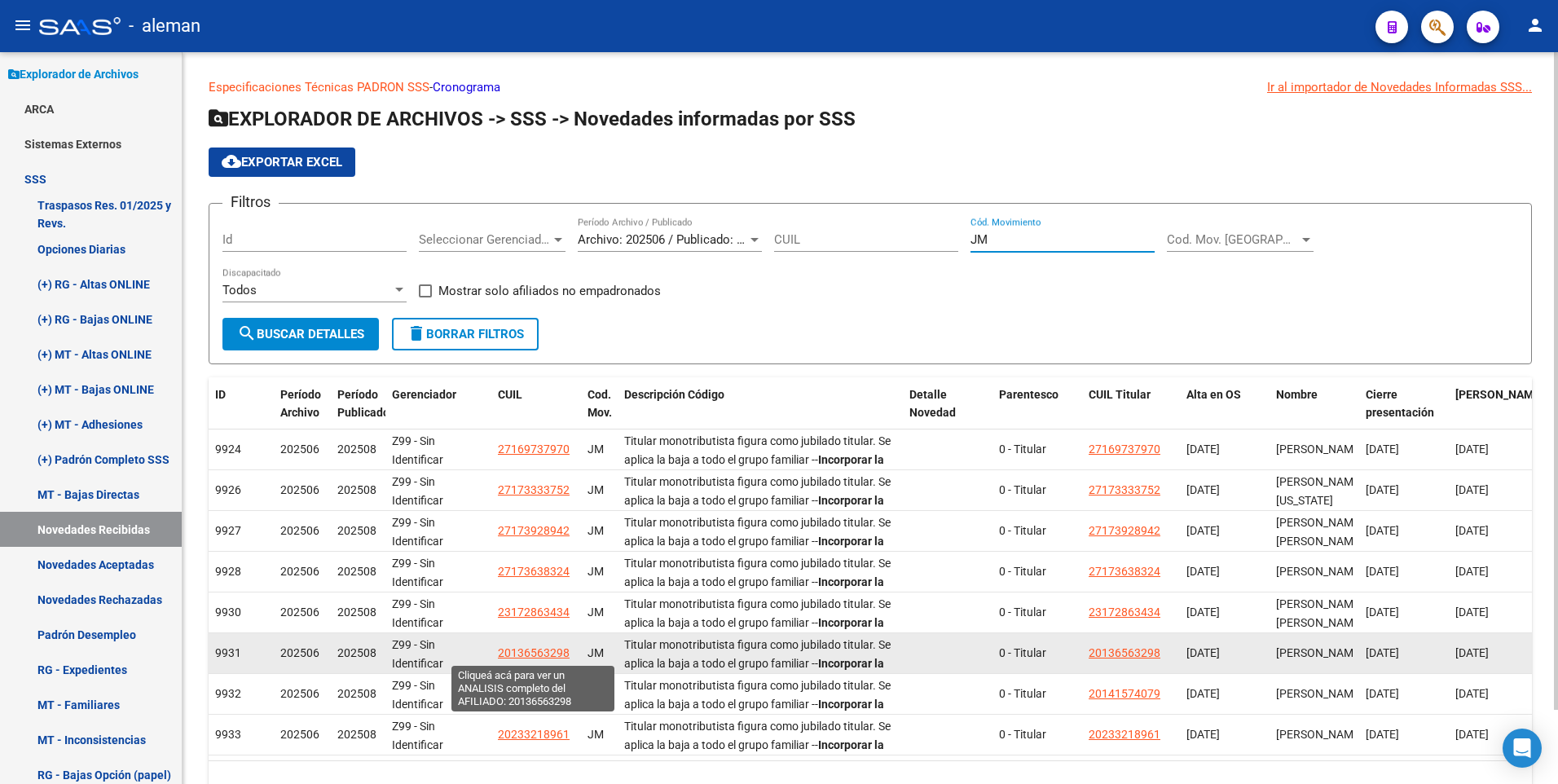
type input "JM"
click at [538, 649] on span "20136563298" at bounding box center [534, 653] width 72 height 13
type textarea "20136563298"
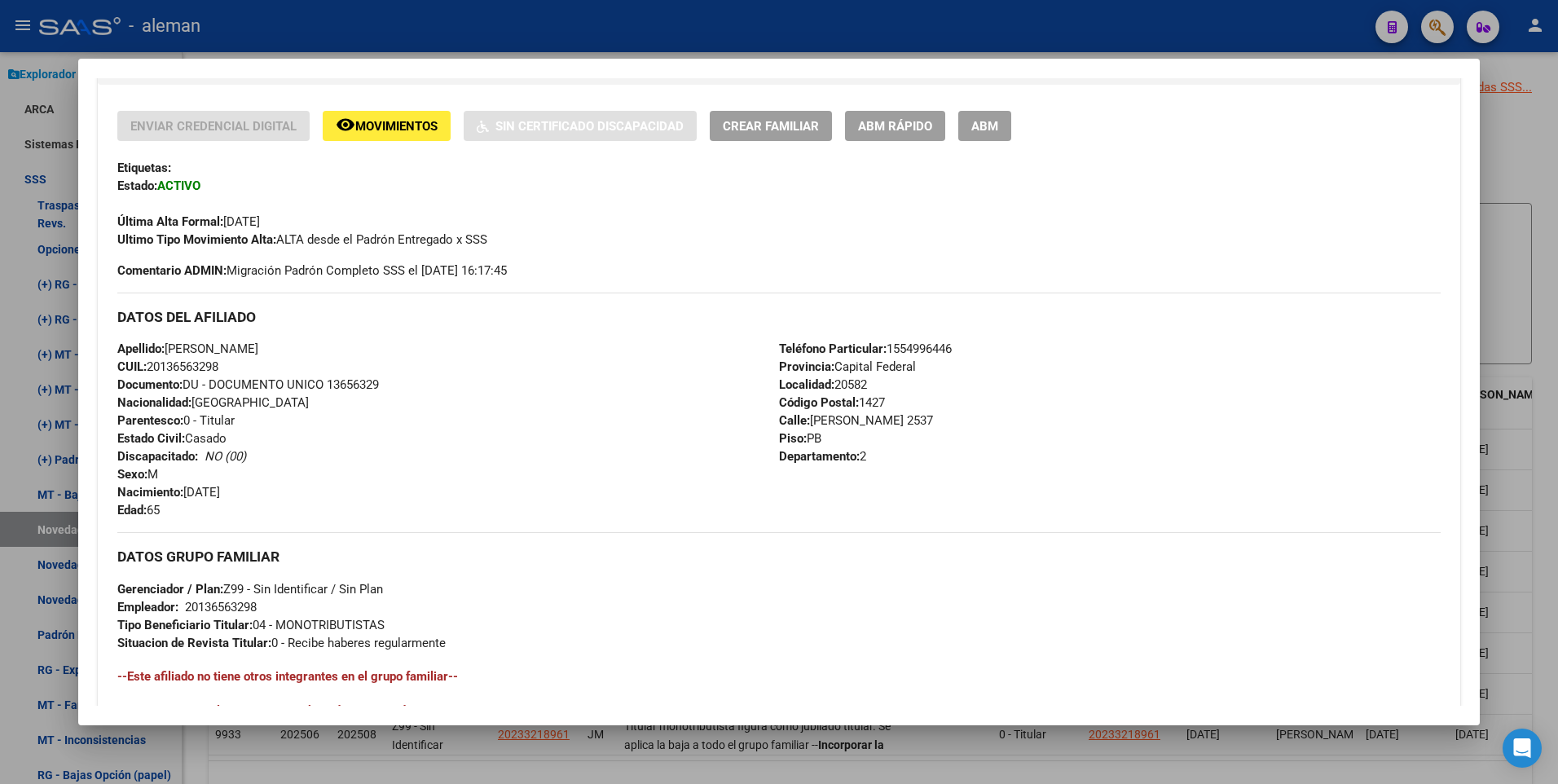
scroll to position [610, 0]
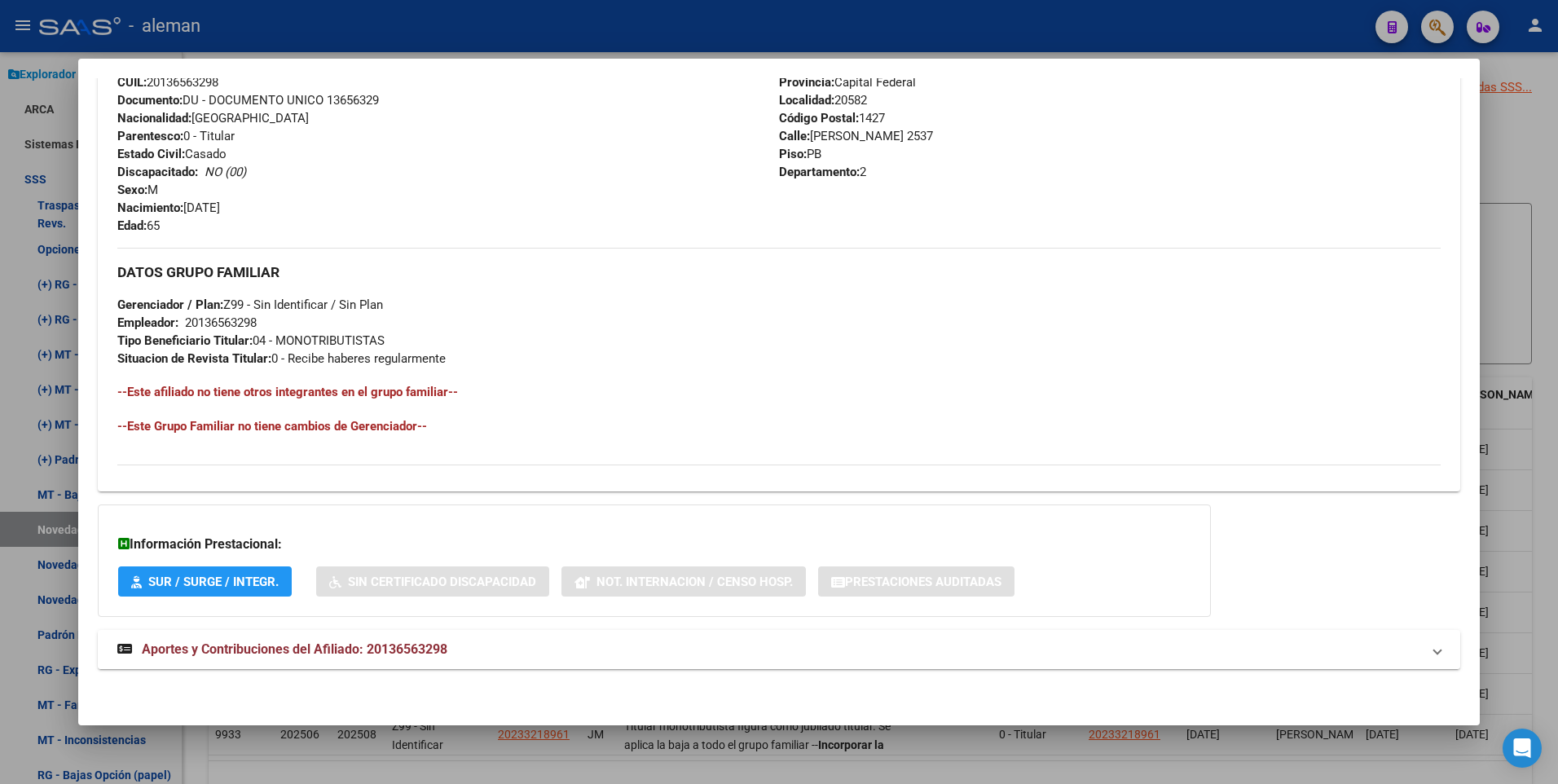
click at [294, 644] on span "Aportes y Contribuciones del Afiliado: 20136563298" at bounding box center [294, 649] width 306 height 15
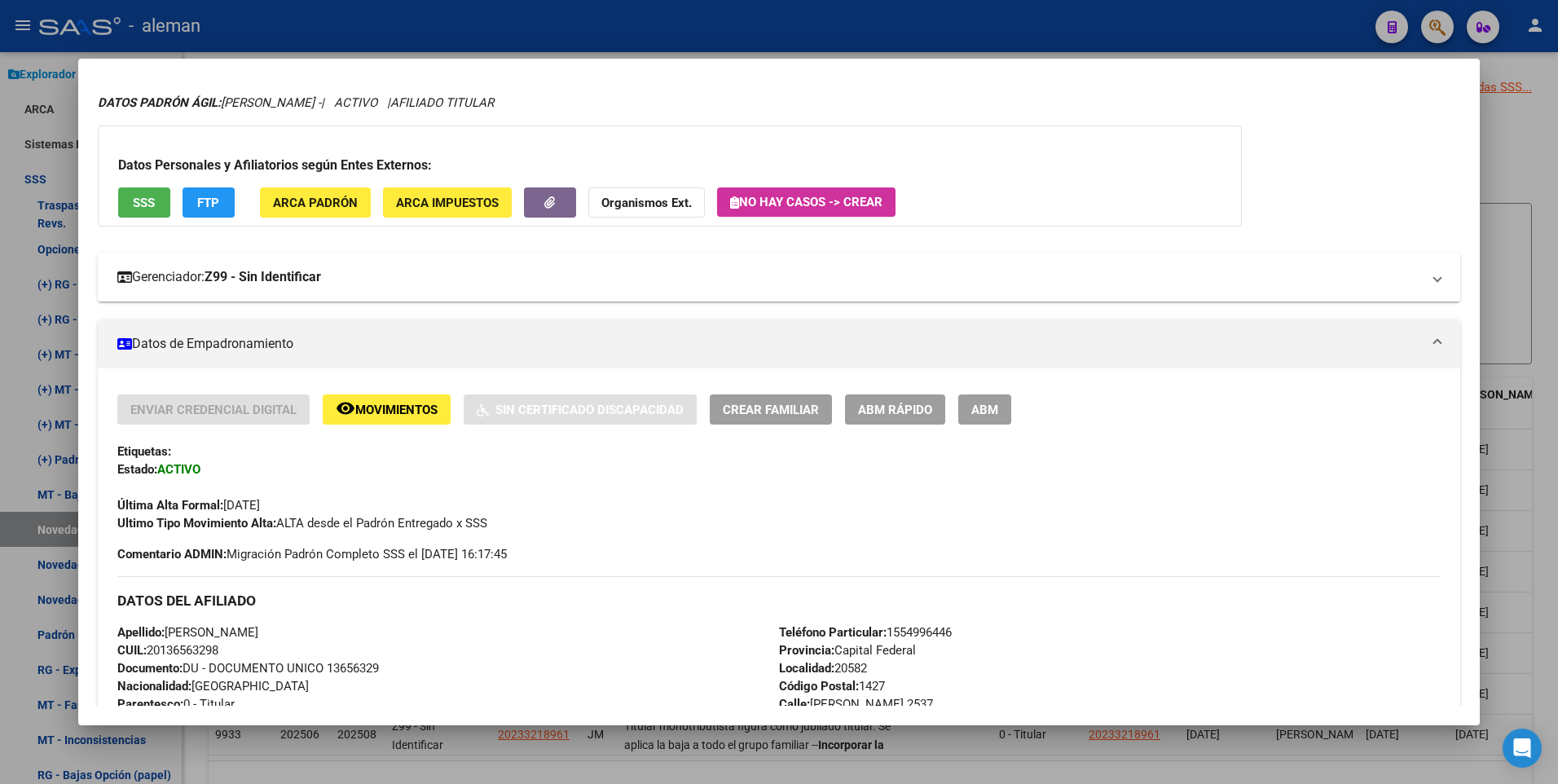
scroll to position [0, 0]
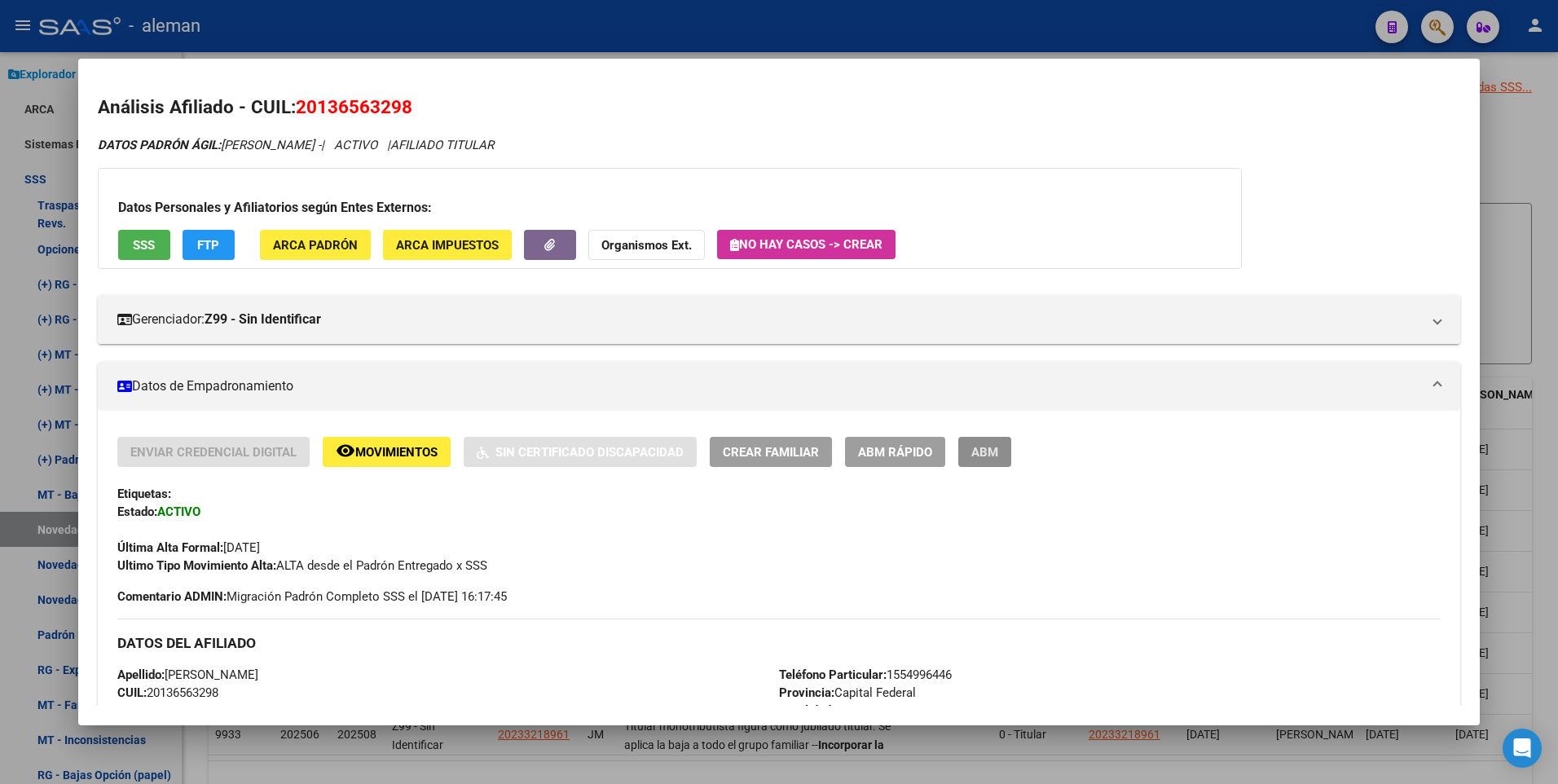
click at [978, 452] on span "ABM" at bounding box center [985, 452] width 26 height 15
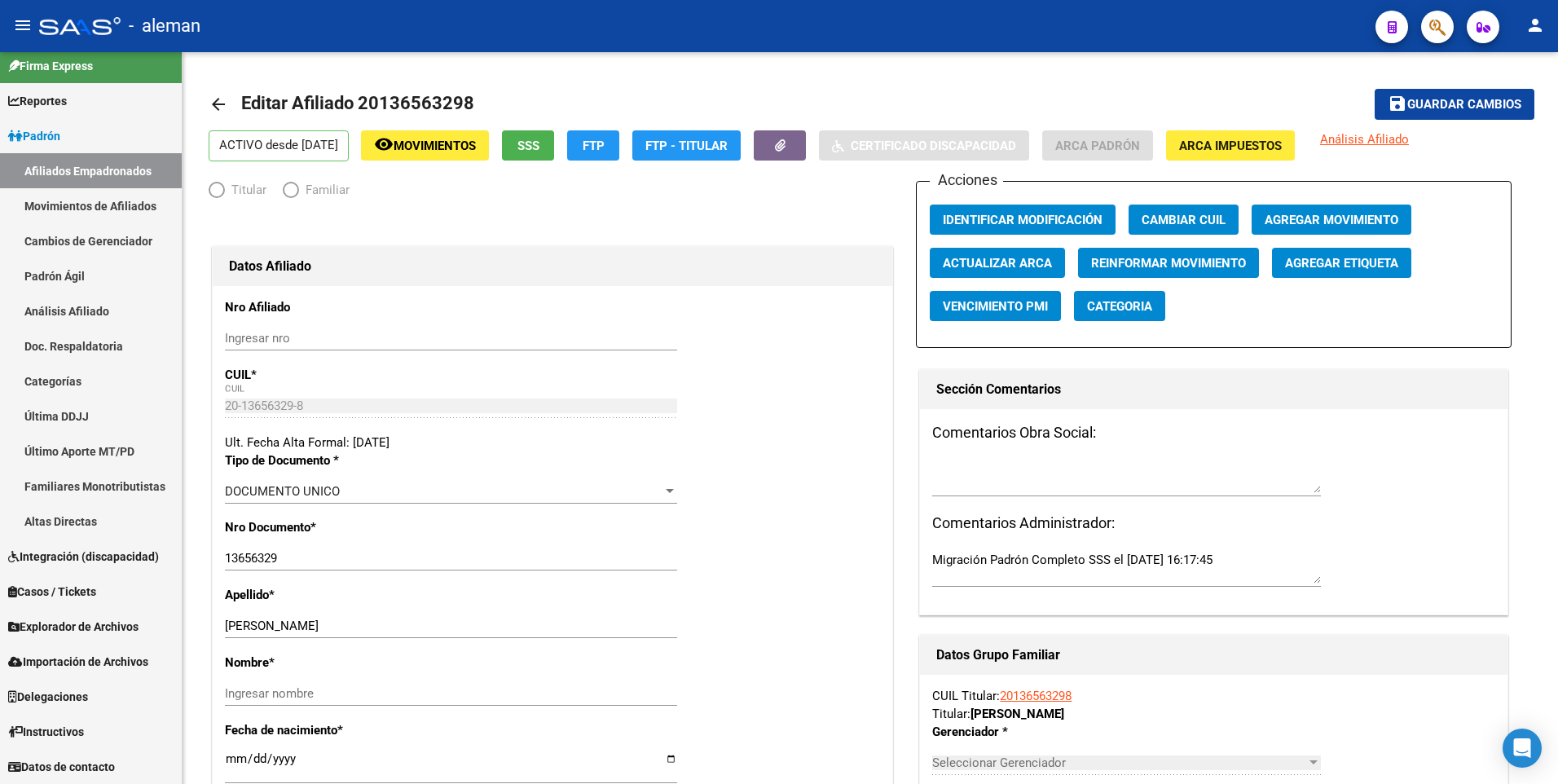
scroll to position [10, 0]
radio input "true"
type input "20-13656329-8"
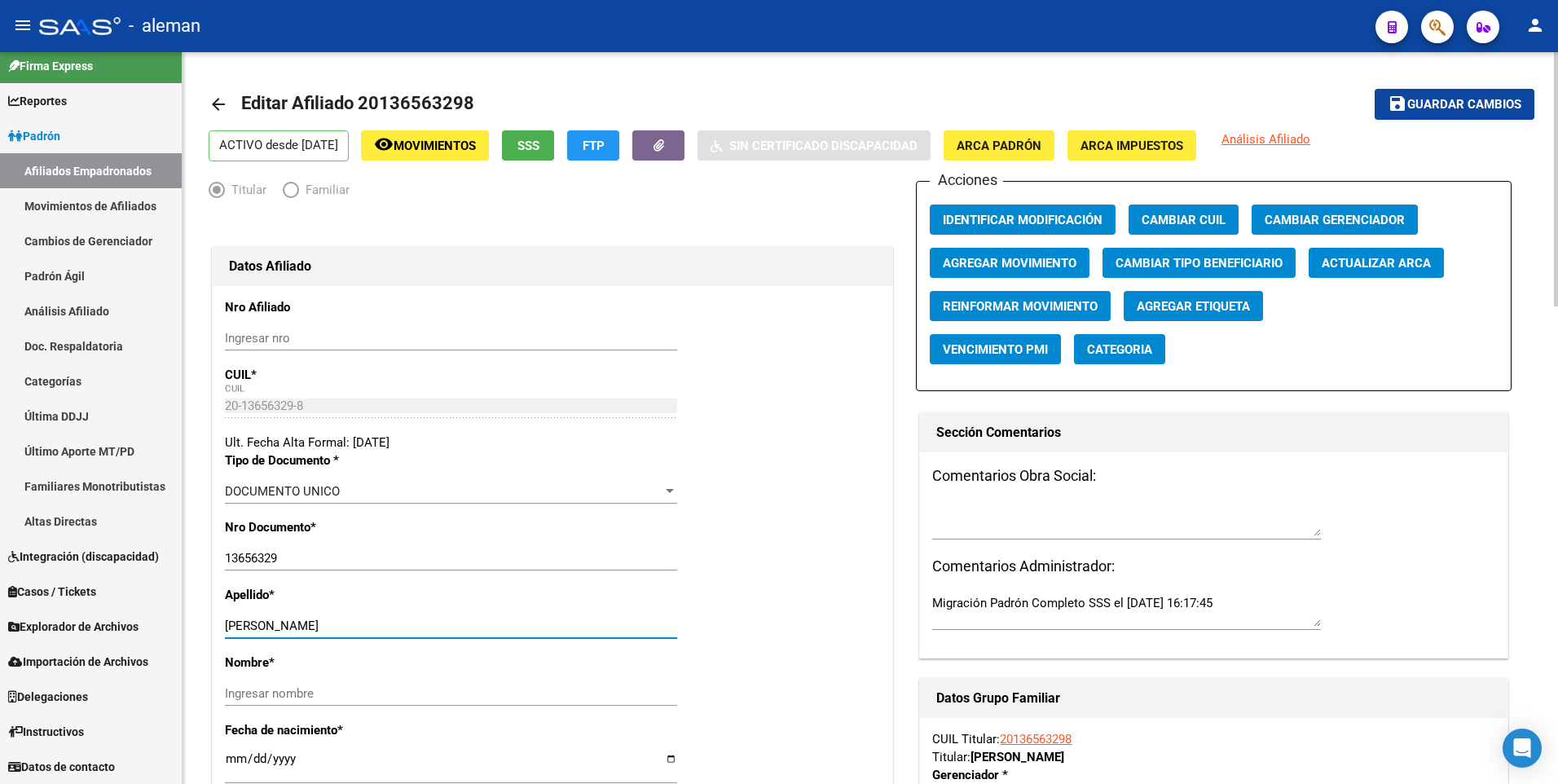
drag, startPoint x: 285, startPoint y: 625, endPoint x: 448, endPoint y: 623, distance: 163.0
click at [448, 624] on input "WAISMAN ALEJANDRO GUILLERMO" at bounding box center [451, 626] width 452 height 15
type input "WAISMAN"
click at [406, 693] on input "Ingresar nombre" at bounding box center [451, 693] width 452 height 15
paste input "ALEJANDRO GUILLERMO"
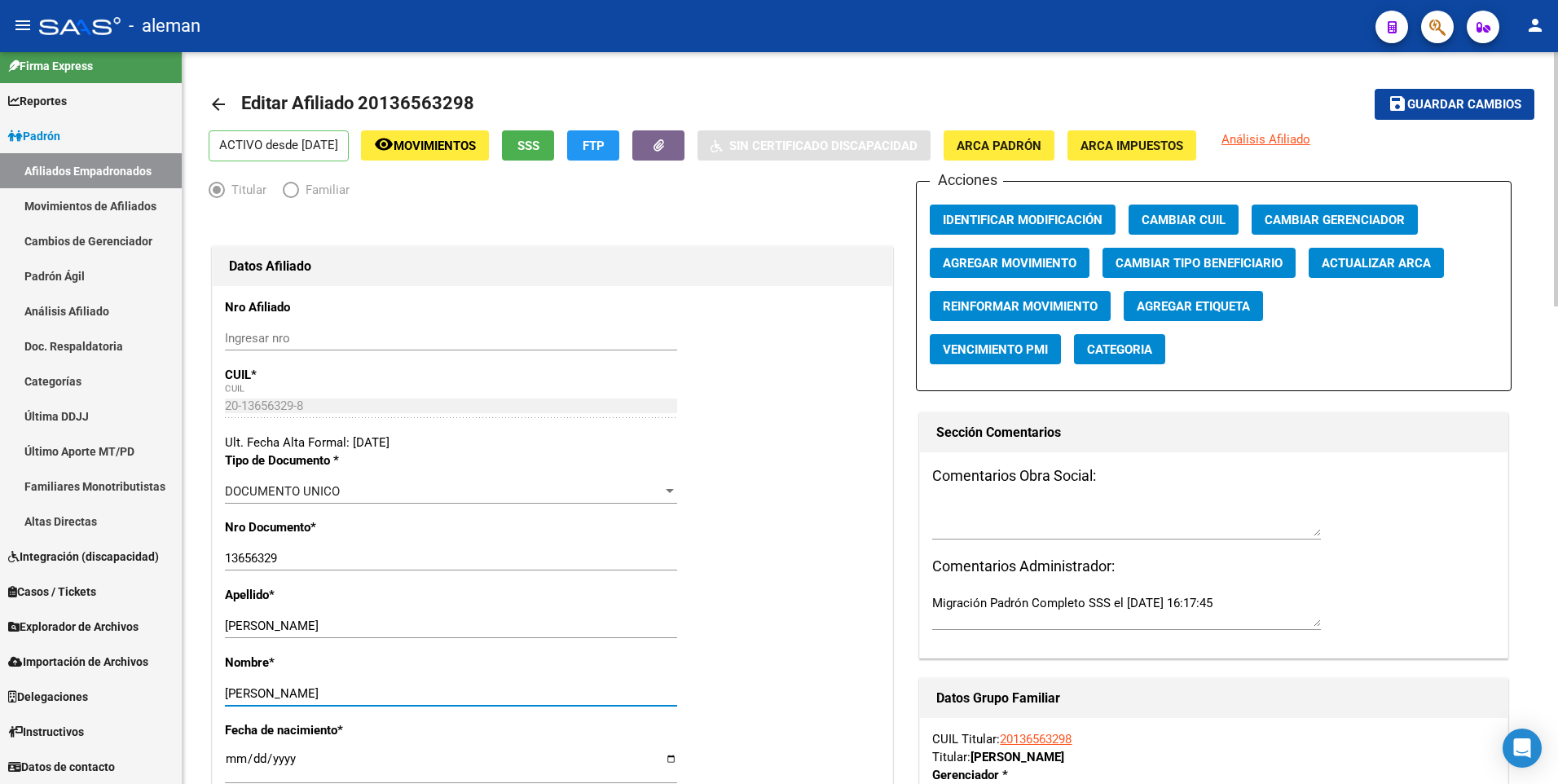
type input "ALEJANDRO GUILLERMO"
click at [1482, 106] on span "Guardar cambios" at bounding box center [1463, 105] width 114 height 15
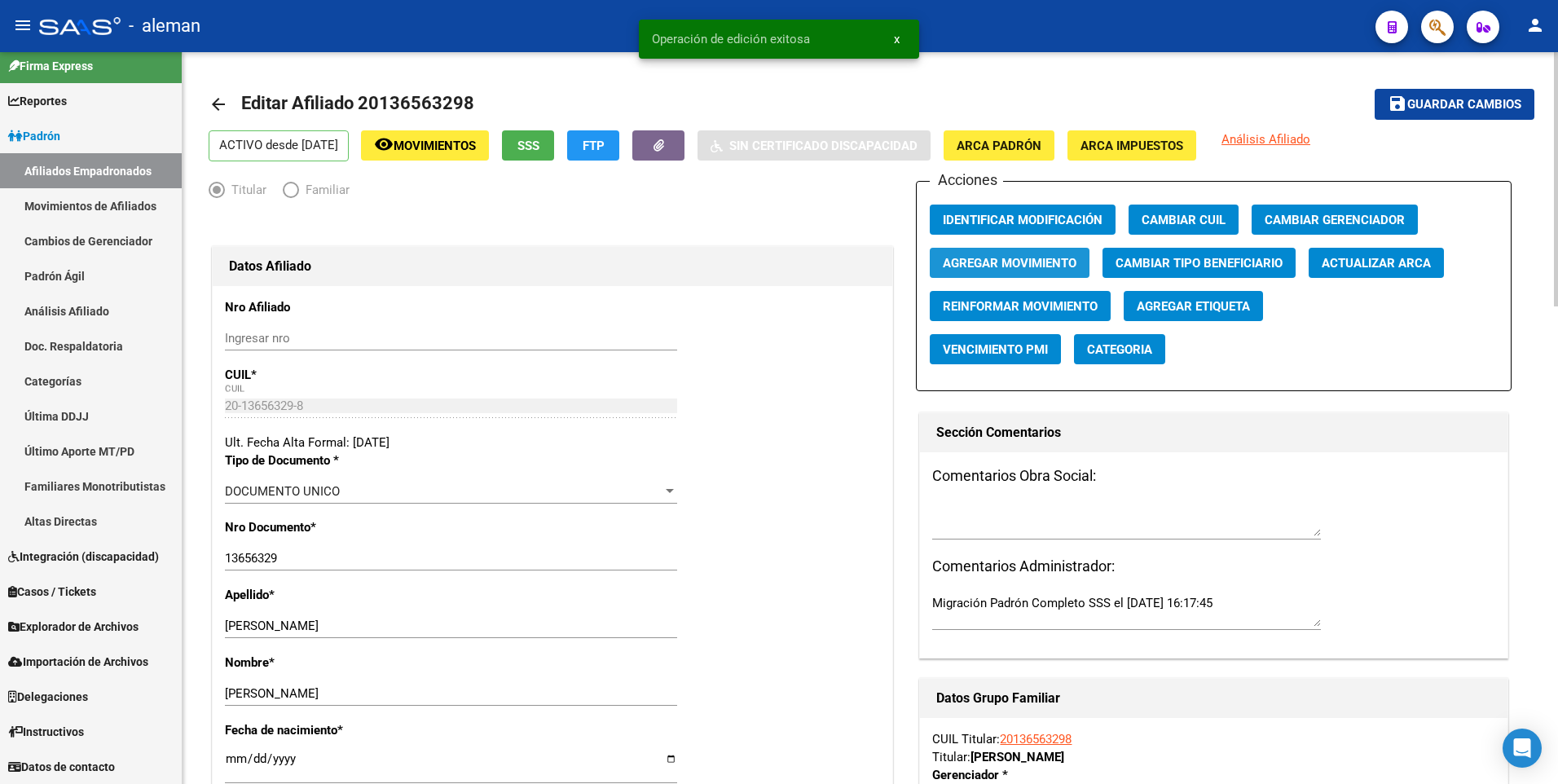
click at [989, 257] on span "Agregar Movimiento" at bounding box center [1008, 263] width 133 height 15
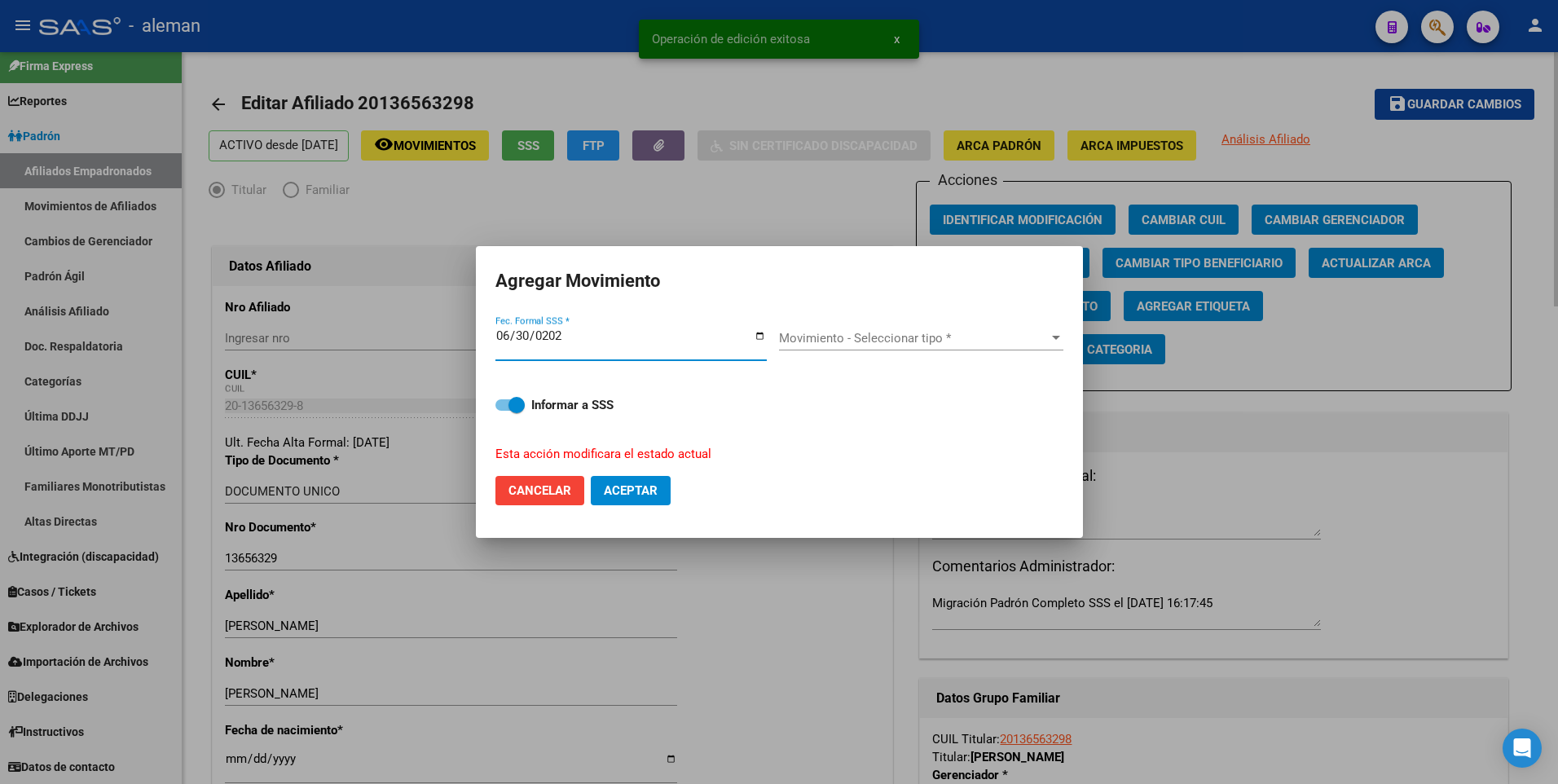
type input "2025-06-30"
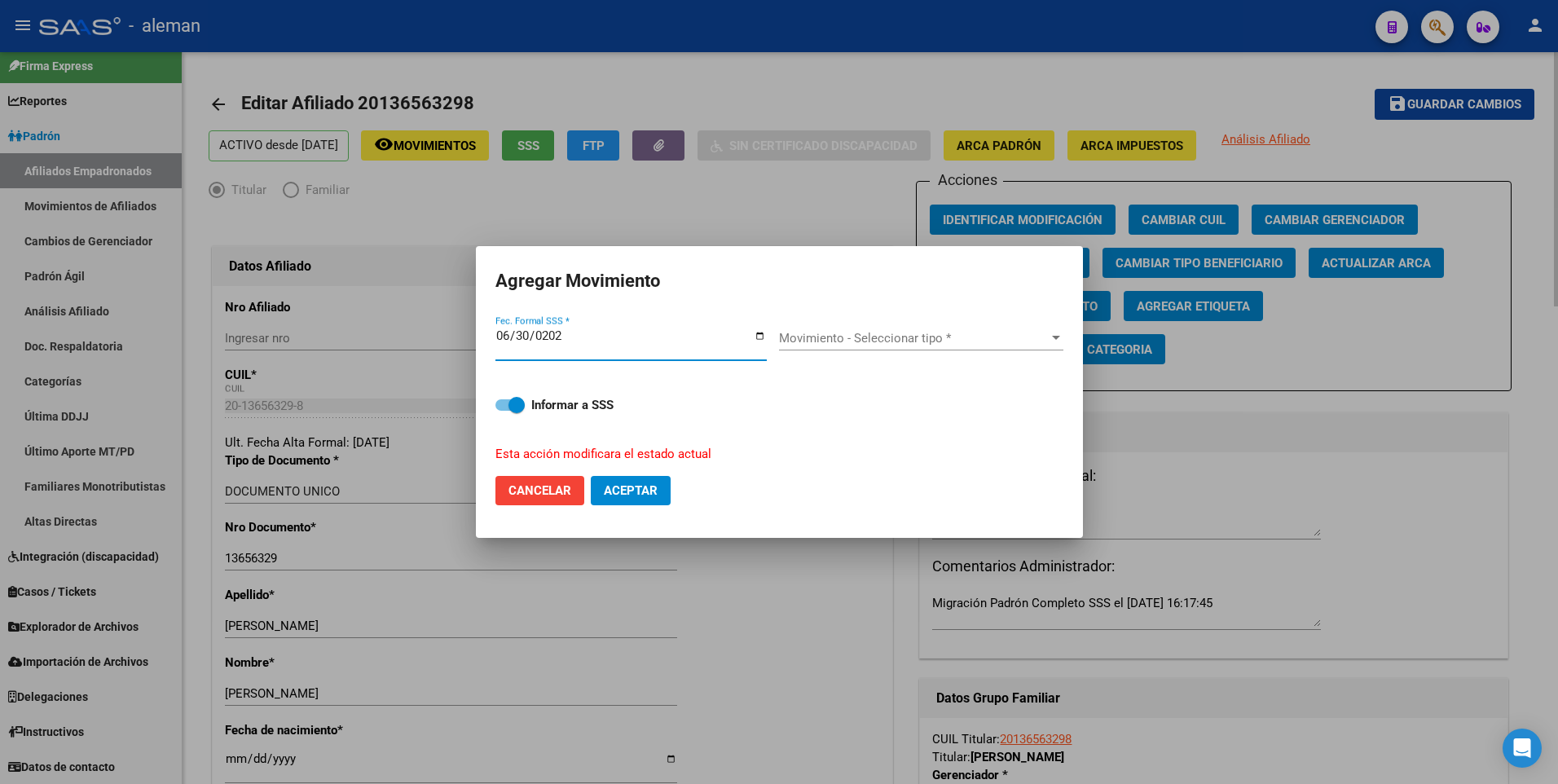
click at [590, 476] on button "Aceptar" at bounding box center [630, 490] width 79 height 29
click at [962, 334] on span "Movimiento - Seleccionar tipo *" at bounding box center [913, 339] width 270 height 15
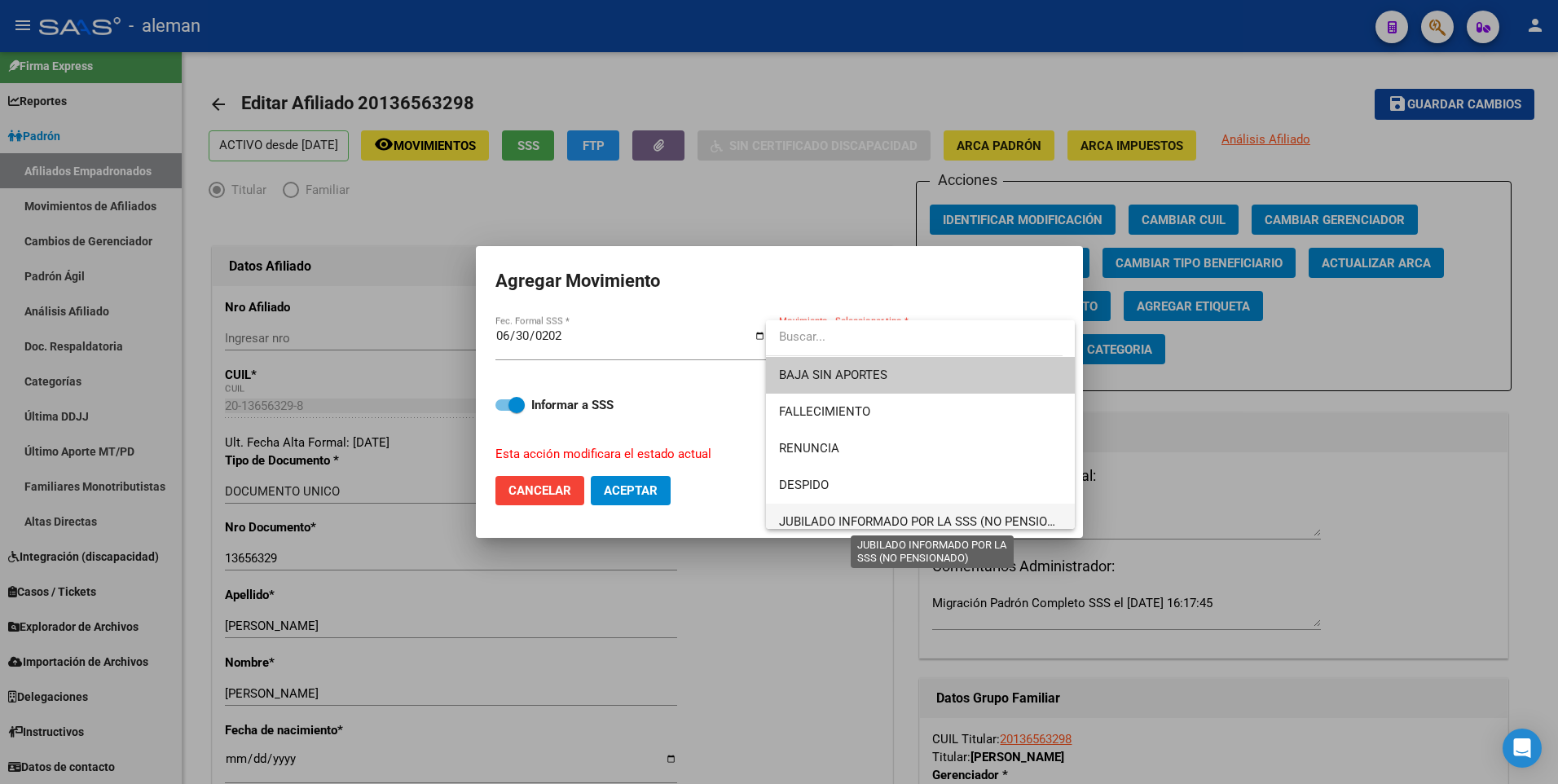
click at [878, 517] on span "JUBILADO INFORMADO POR LA SSS (NO PENSIONADO)" at bounding box center [931, 521] width 306 height 15
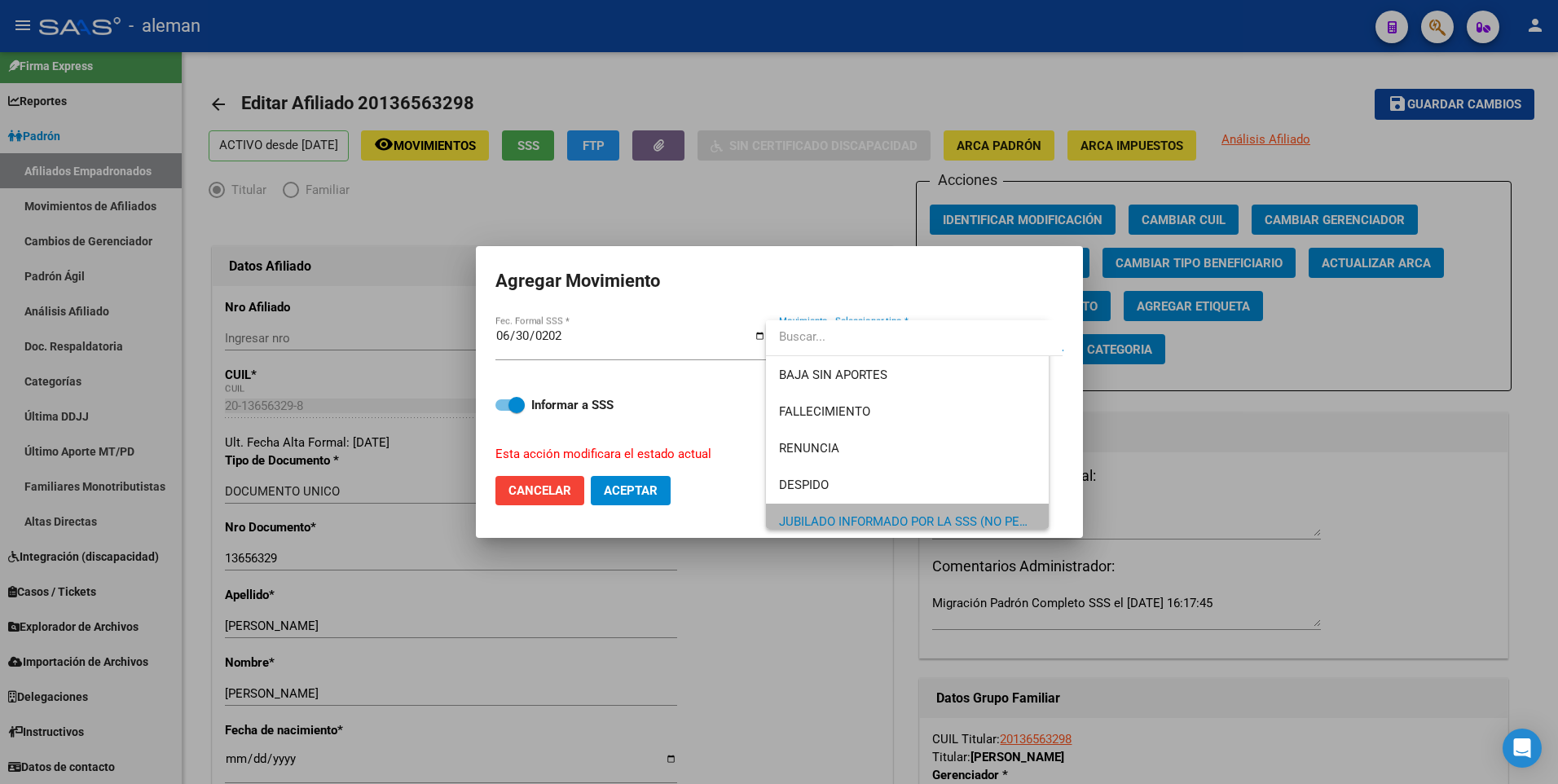
scroll to position [11, 0]
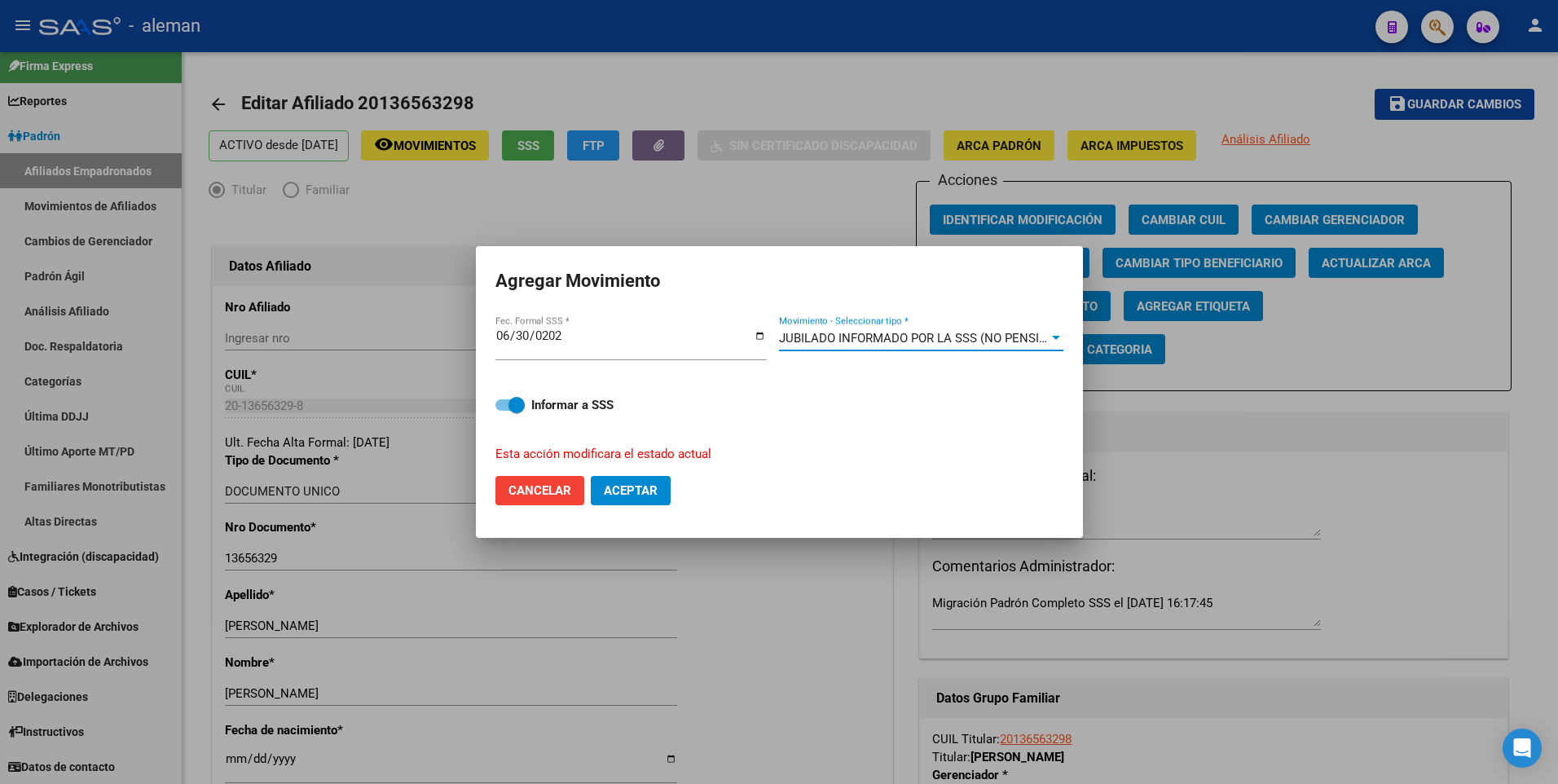
click at [498, 404] on span at bounding box center [510, 405] width 29 height 11
click at [502, 410] on input "Informar a SSS" at bounding box center [502, 410] width 1 height 1
checkbox input "false"
click at [608, 492] on span "Aceptar" at bounding box center [630, 491] width 54 height 15
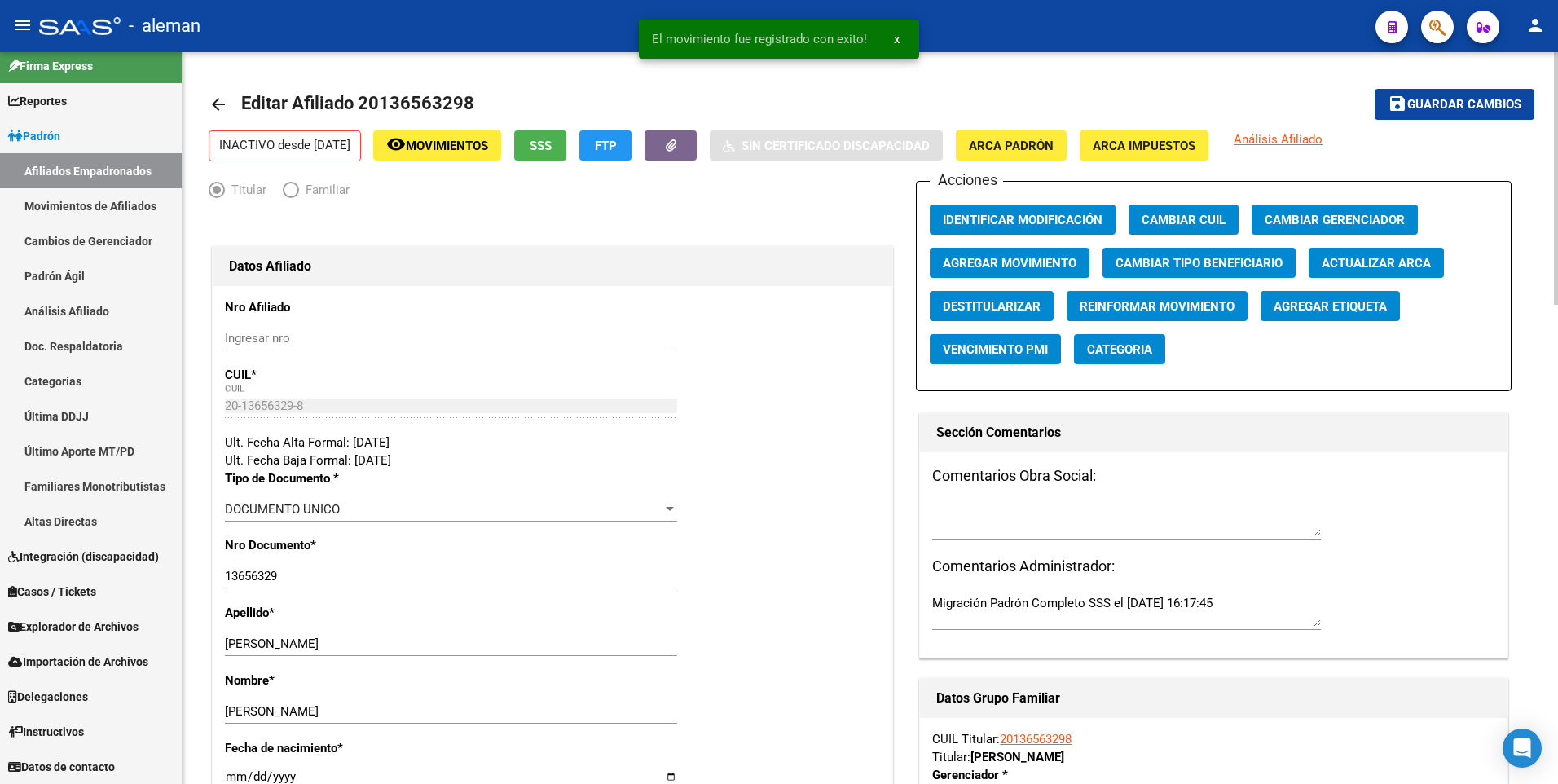
click at [208, 102] on mat-icon "arrow_back" at bounding box center [218, 104] width 20 height 20
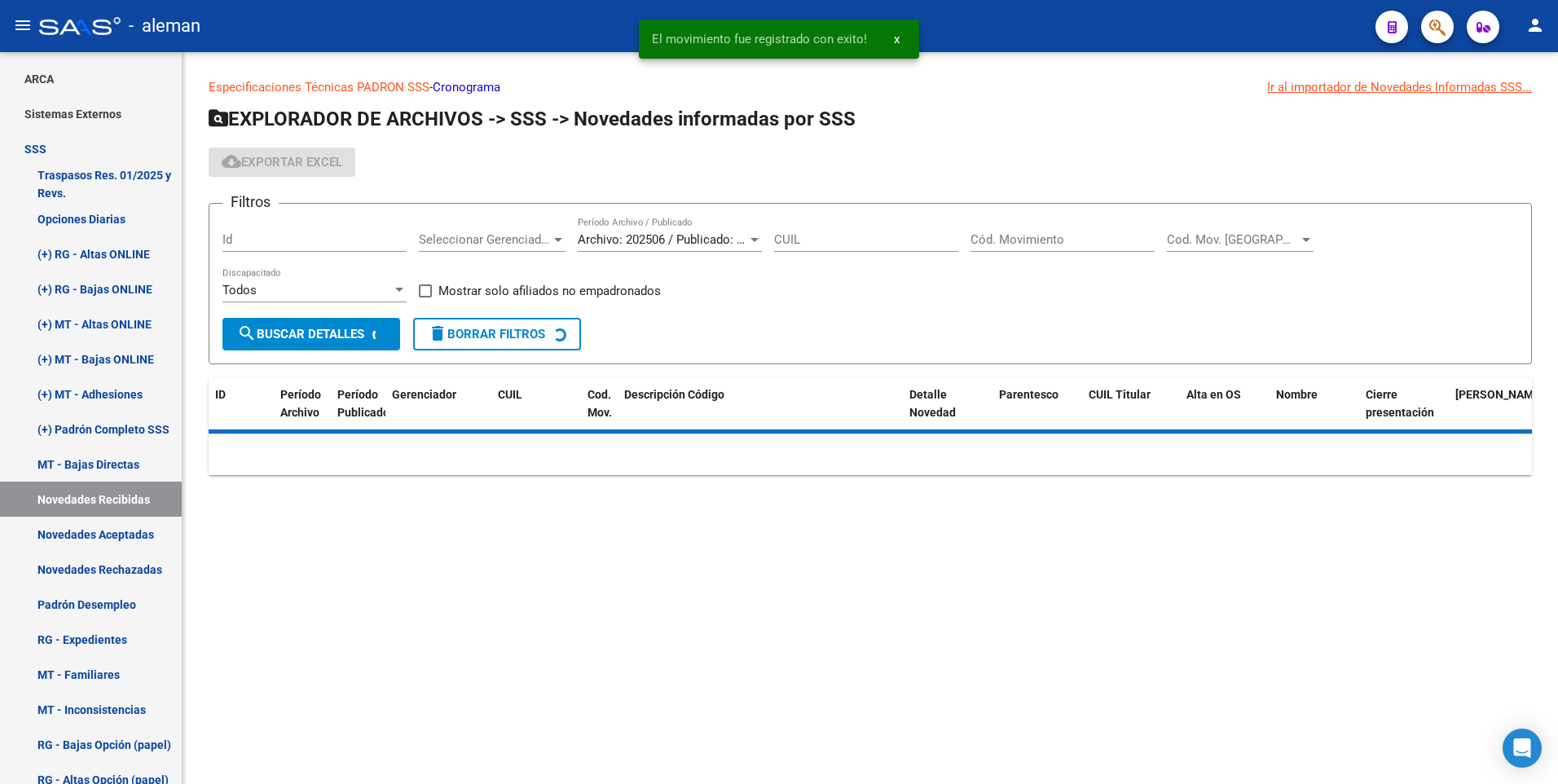
scroll to position [178, 0]
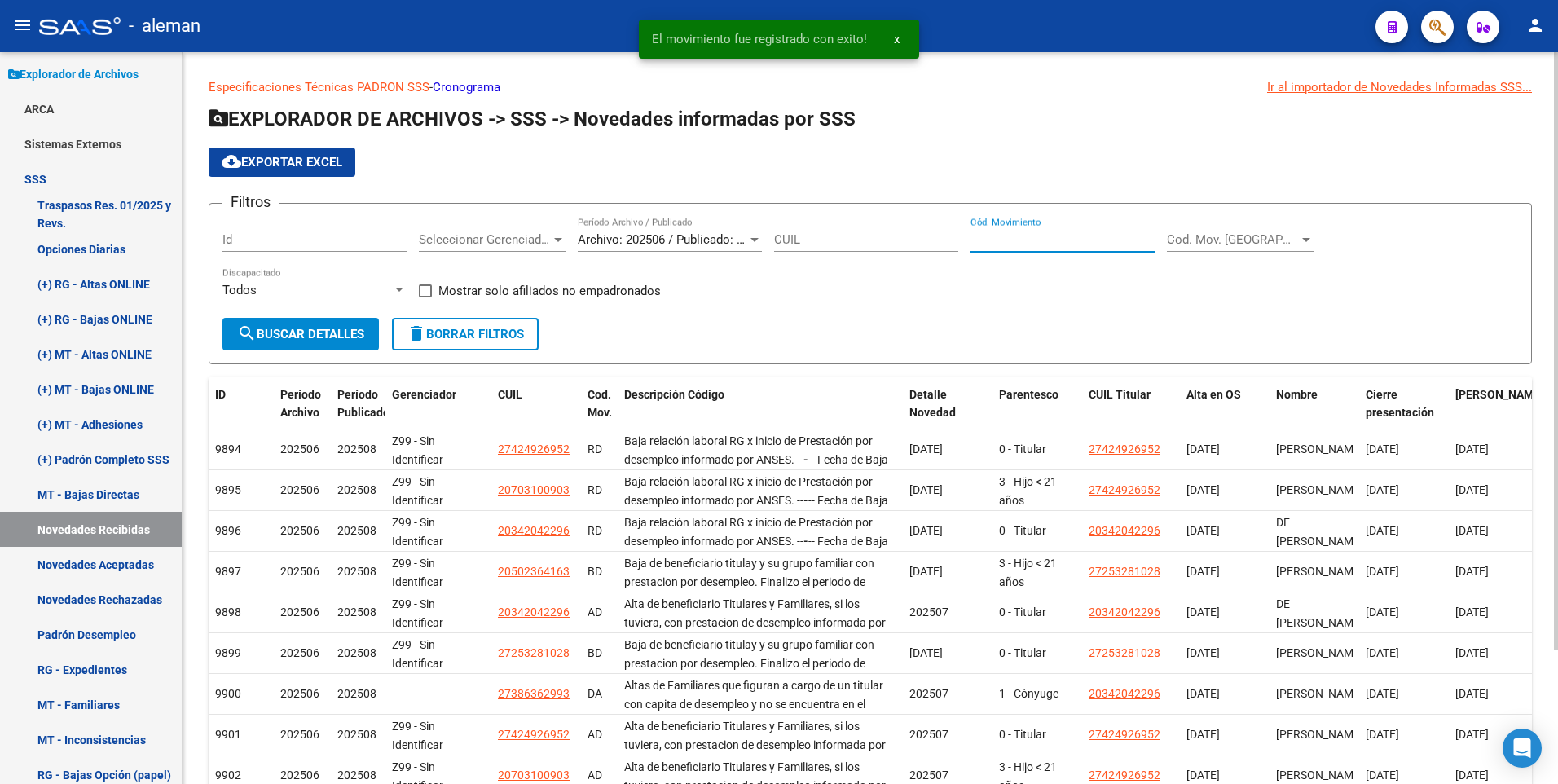
click at [1006, 234] on input "Cód. Movimiento" at bounding box center [1062, 239] width 184 height 15
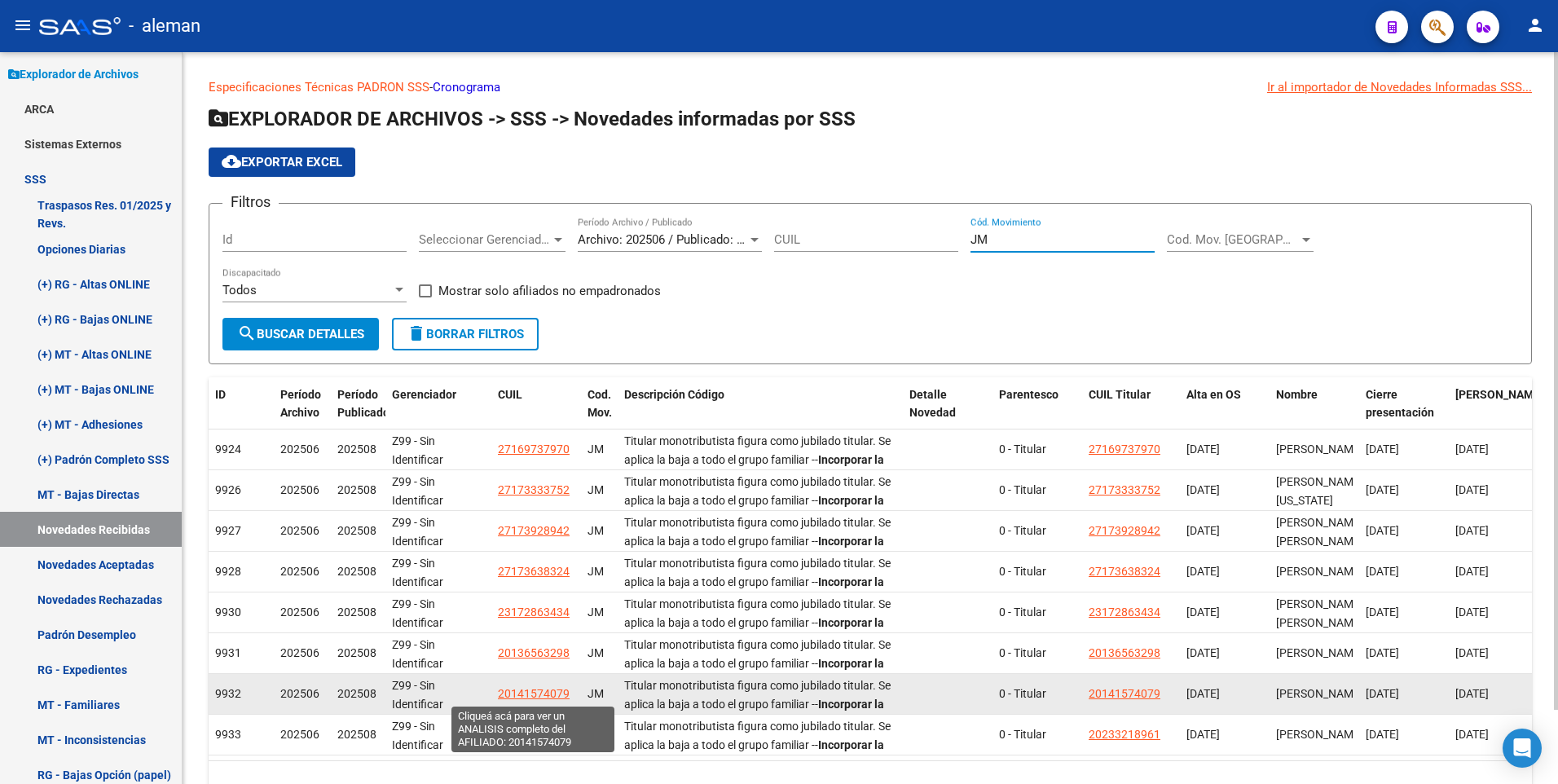
type input "JM"
click at [543, 689] on span "20141574079" at bounding box center [534, 693] width 72 height 13
type textarea "20141574079"
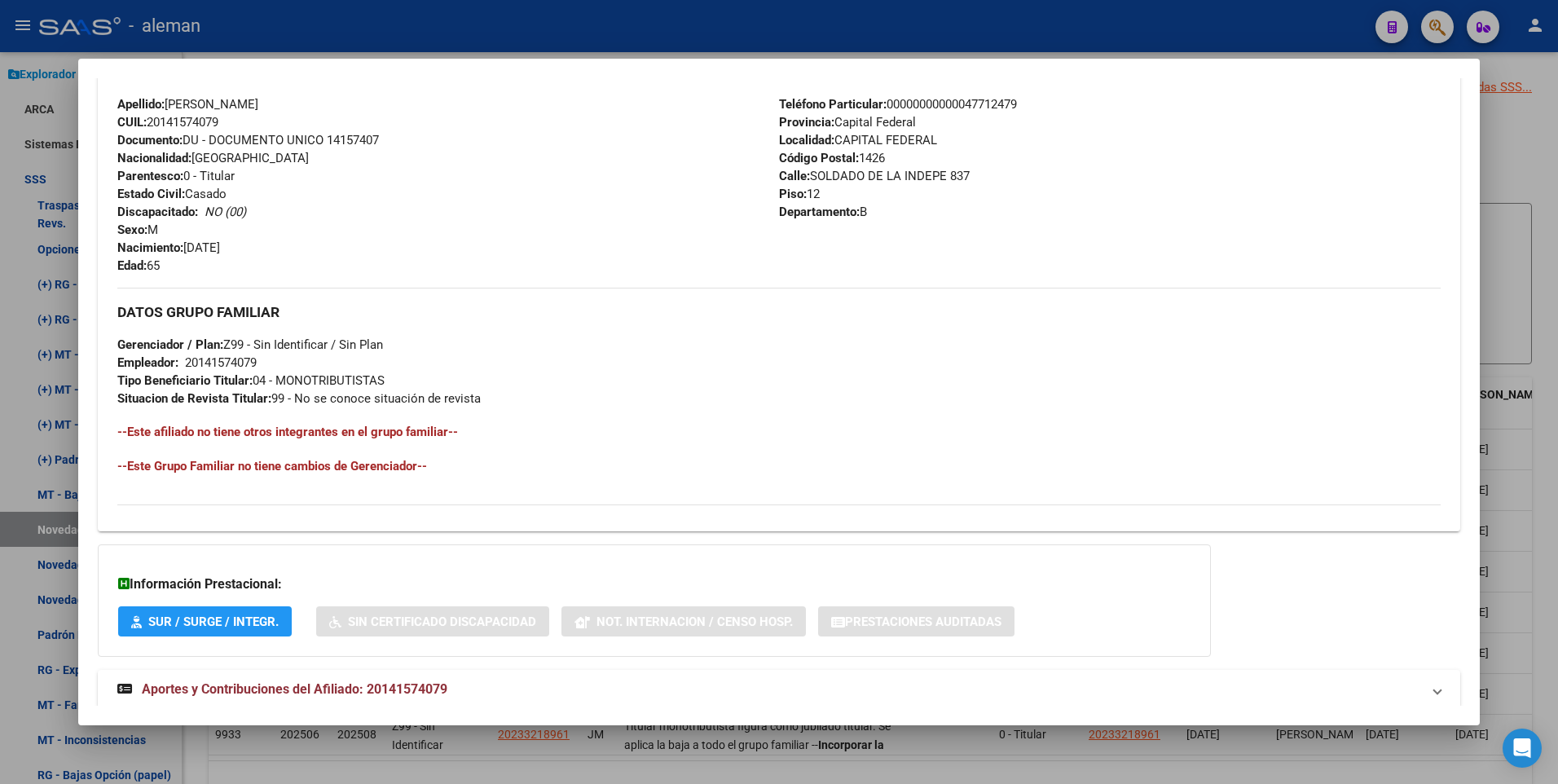
scroll to position [610, 0]
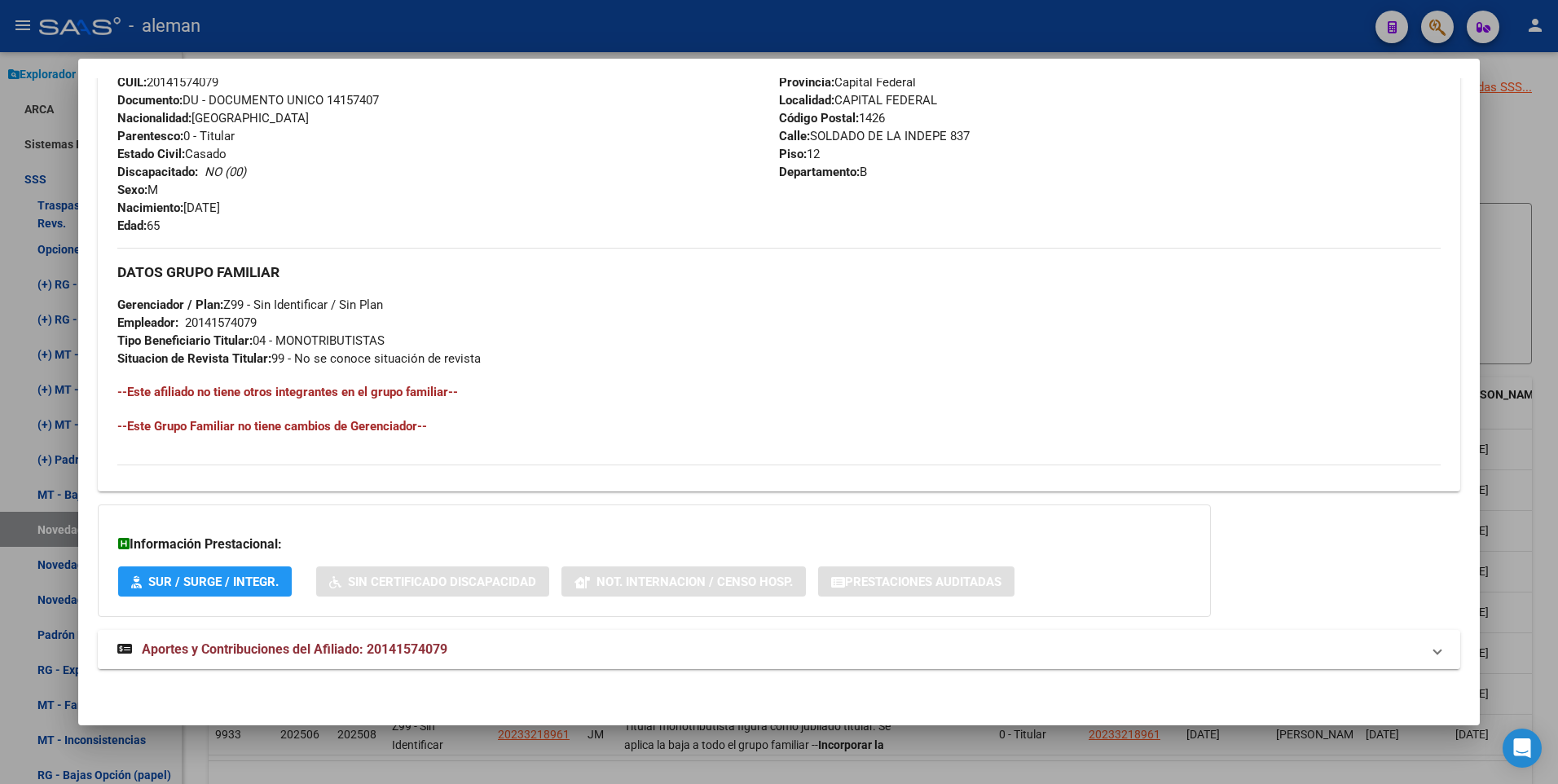
click at [302, 650] on span "Aportes y Contribuciones del Afiliado: 20141574079" at bounding box center [294, 649] width 306 height 15
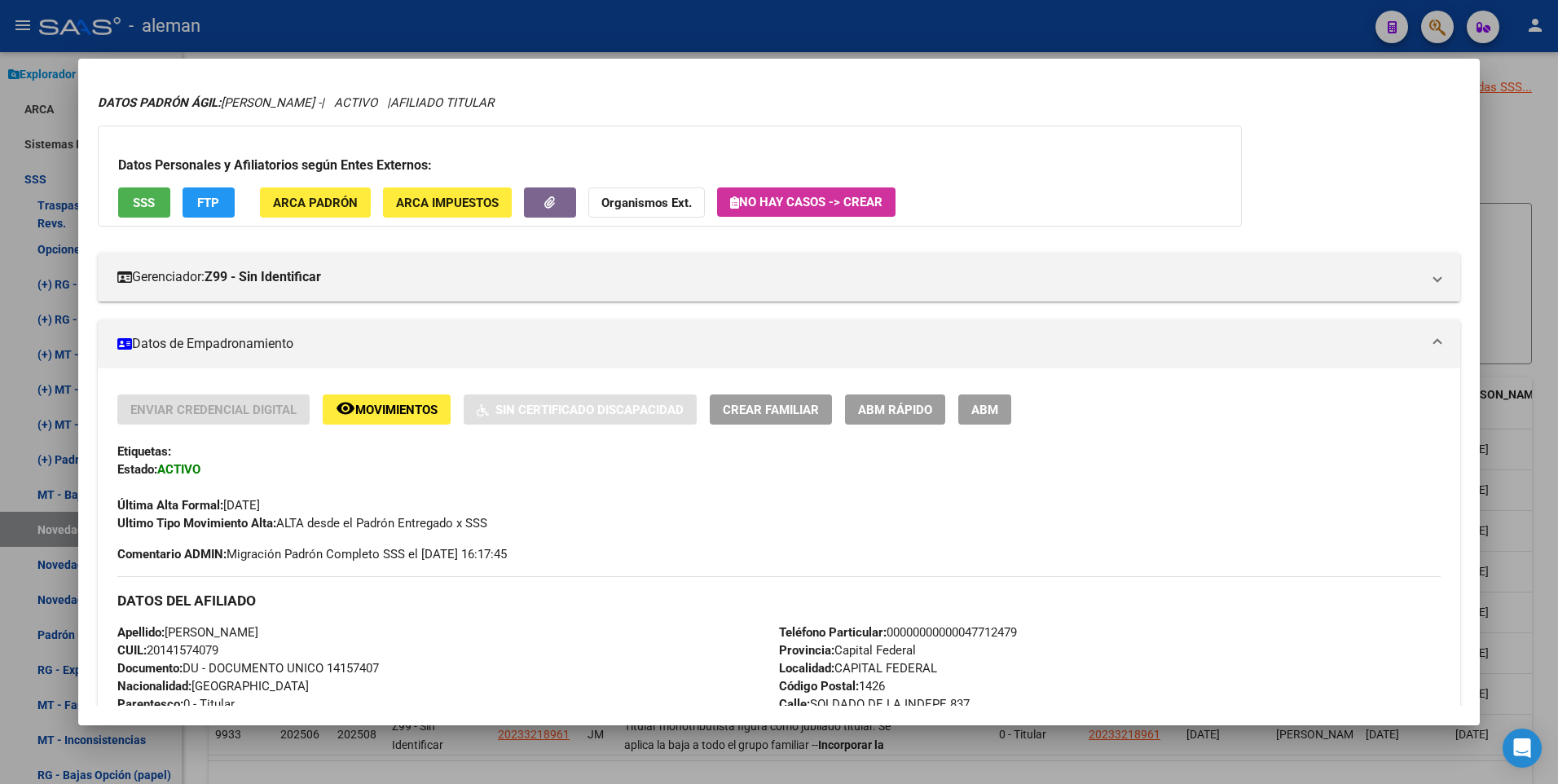
scroll to position [0, 0]
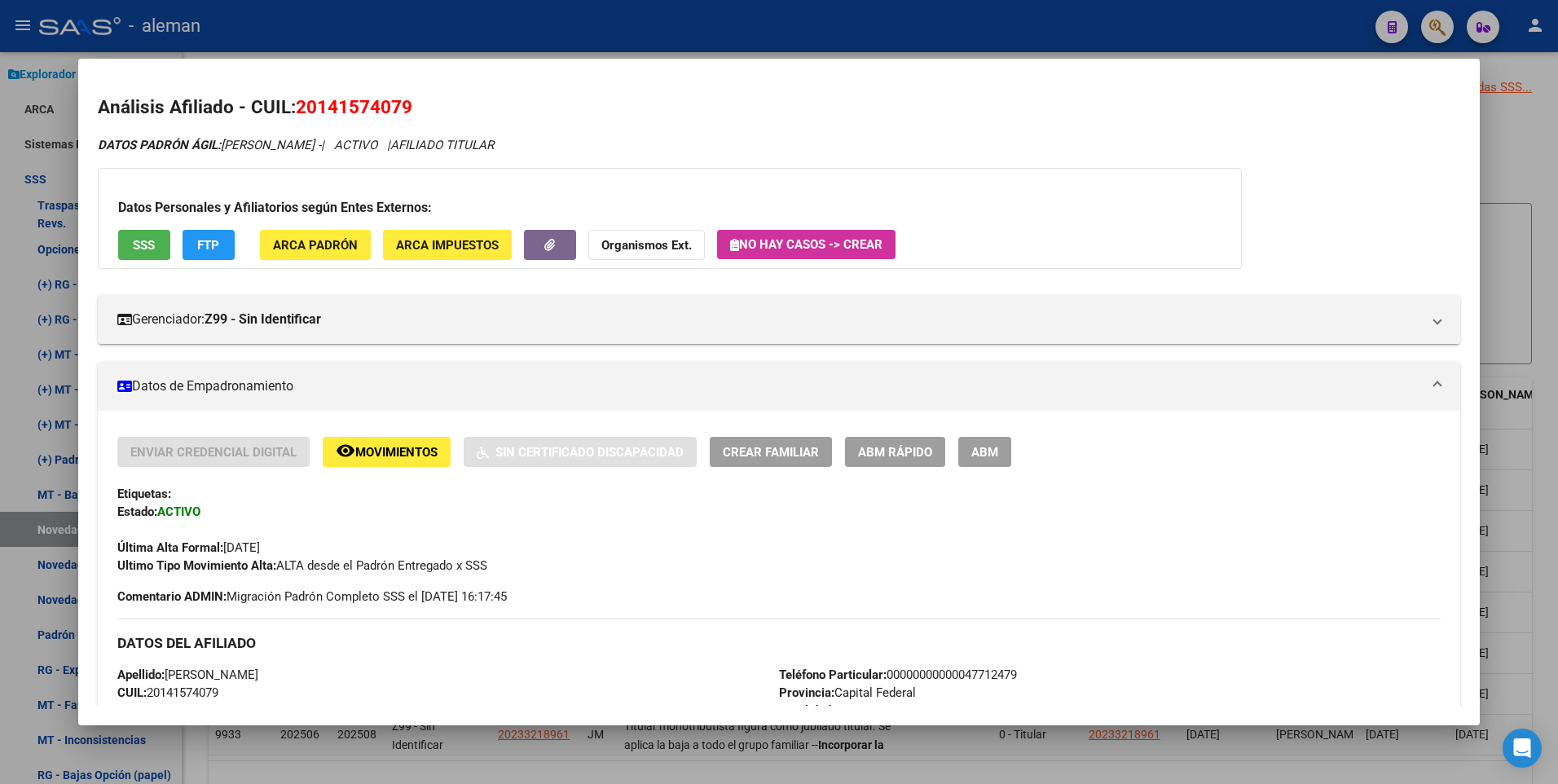
click at [978, 457] on span "ABM" at bounding box center [985, 452] width 26 height 15
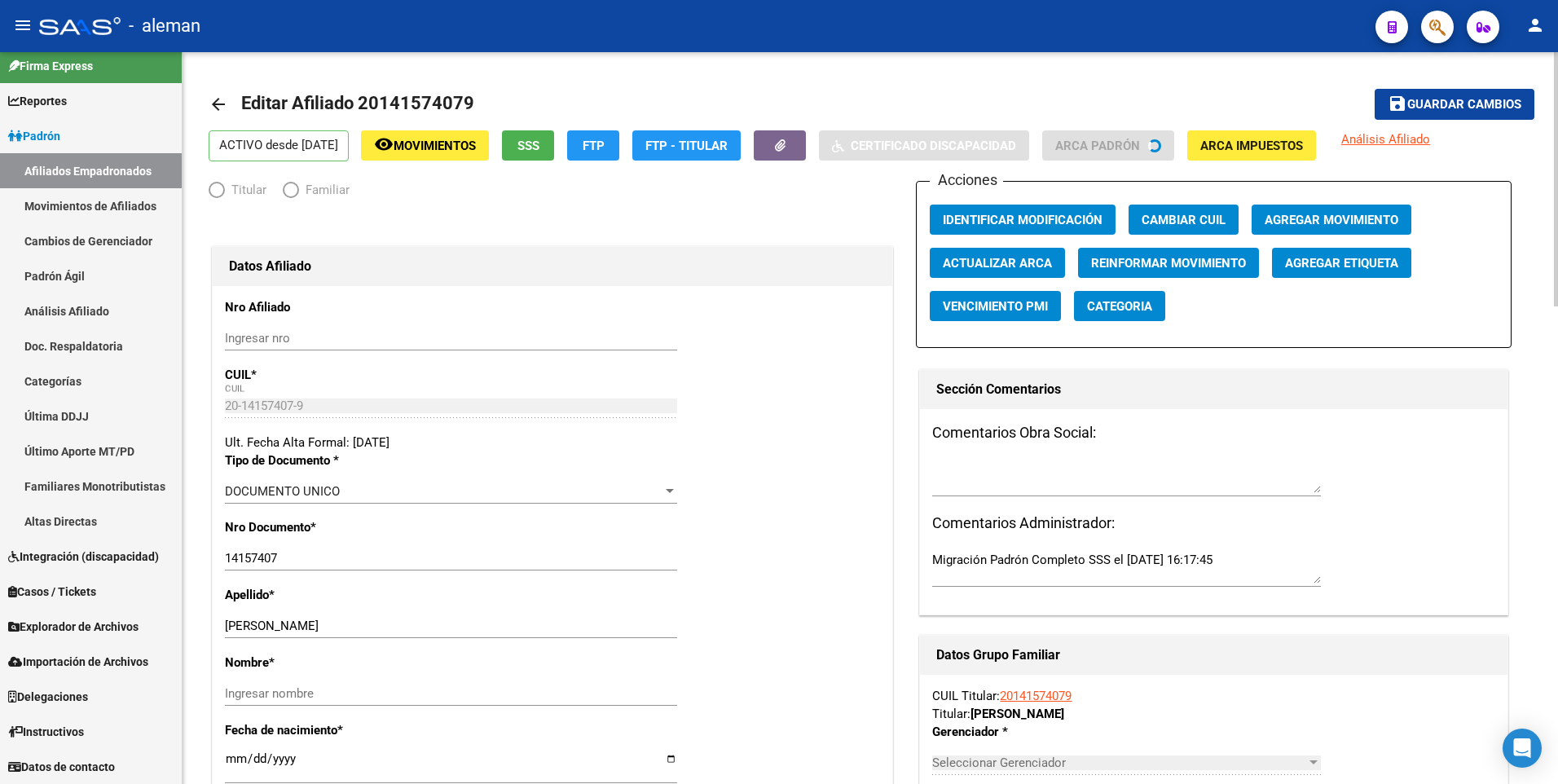
scroll to position [10, 0]
radio input "true"
type input "20-14157407-9"
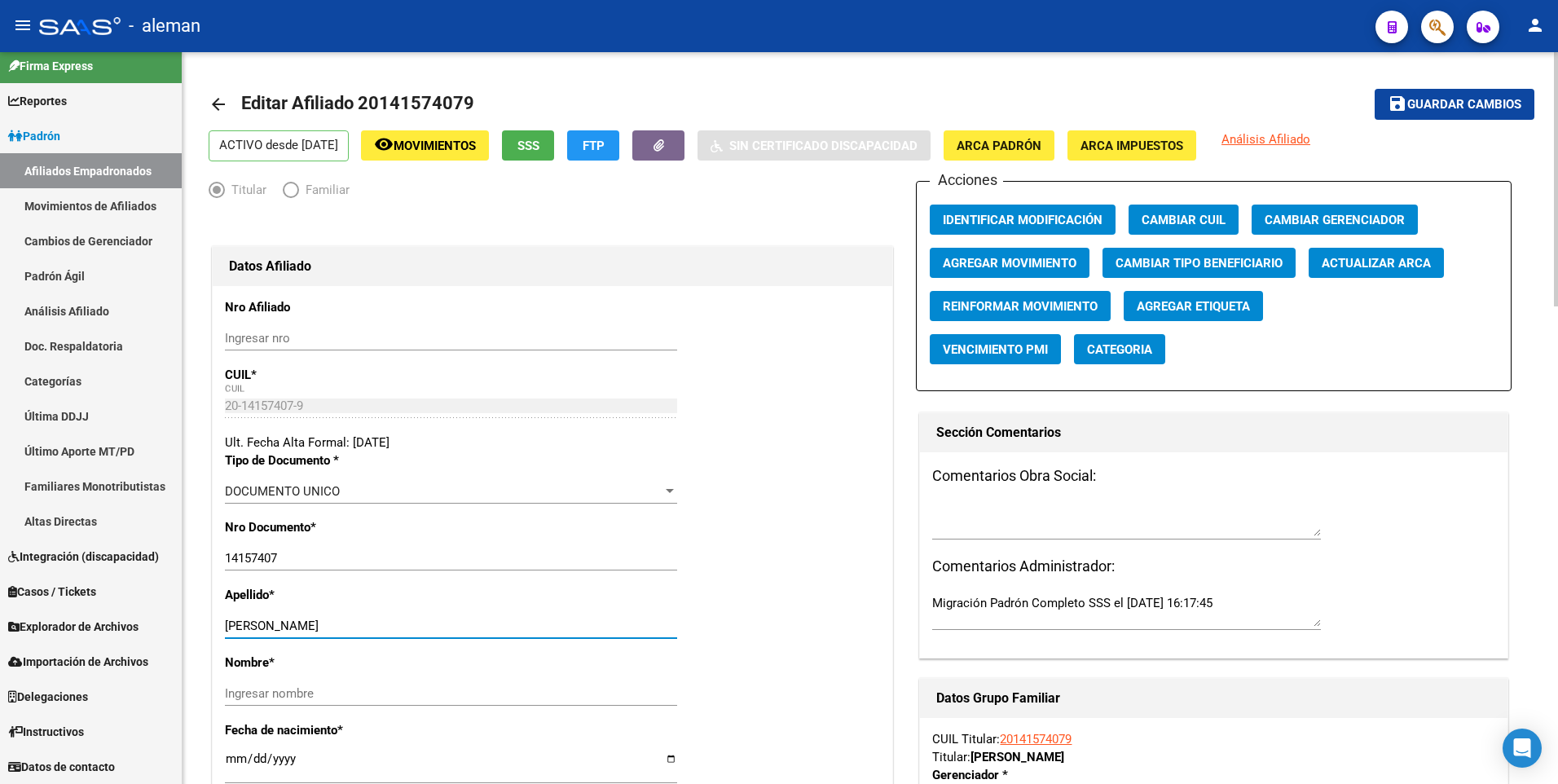
drag, startPoint x: 288, startPoint y: 622, endPoint x: 482, endPoint y: 622, distance: 194.0
click at [482, 622] on input "CABALLER SEBASTIAN FERNANDO" at bounding box center [451, 626] width 452 height 15
type input "CABALLER"
click at [467, 690] on input "Ingresar nombre" at bounding box center [451, 693] width 452 height 15
paste input "SEBASTIAN FERNANDO"
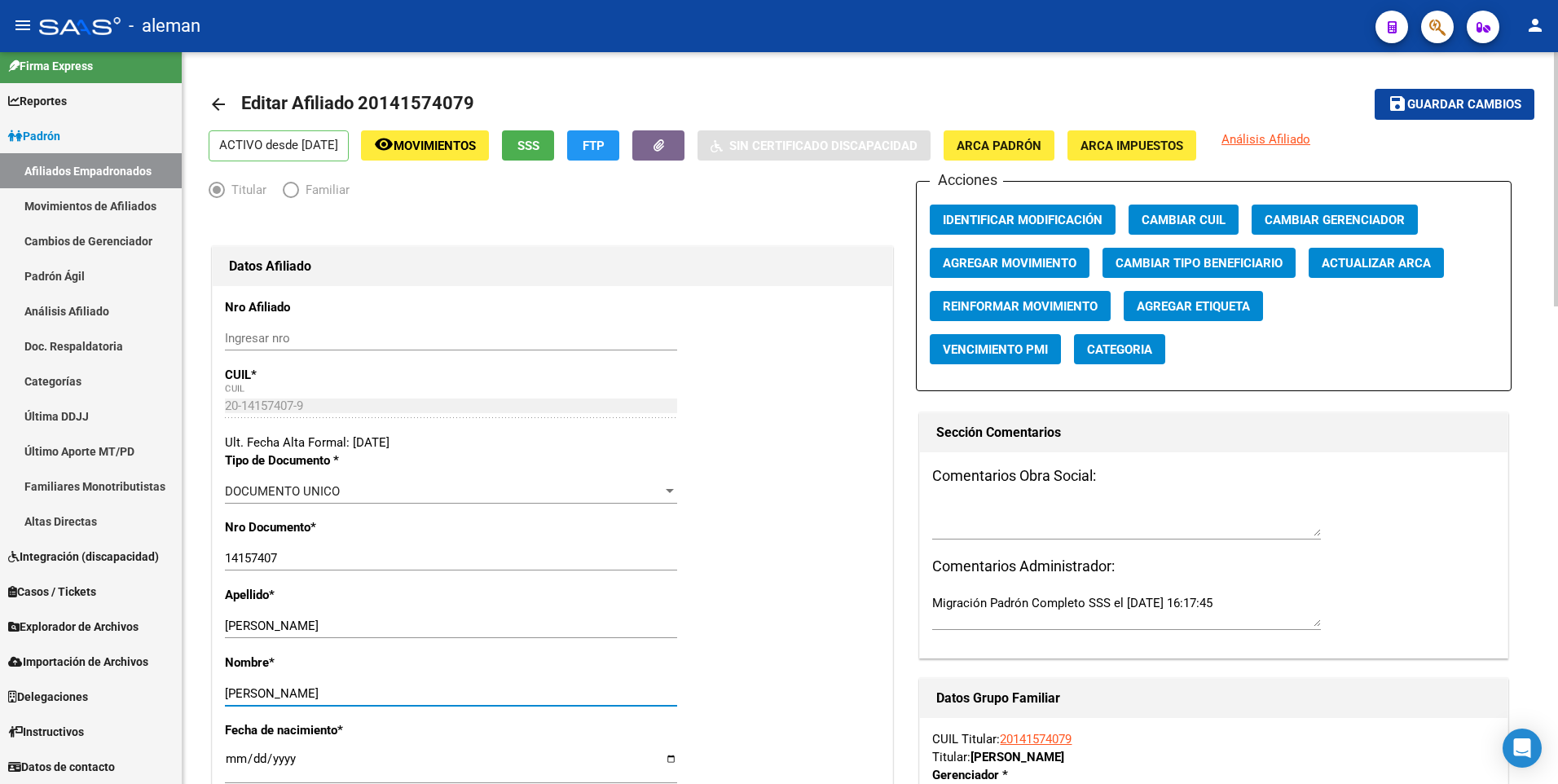
type input "SEBASTIAN FERNANDO"
click at [1469, 99] on span "Guardar cambios" at bounding box center [1463, 105] width 114 height 15
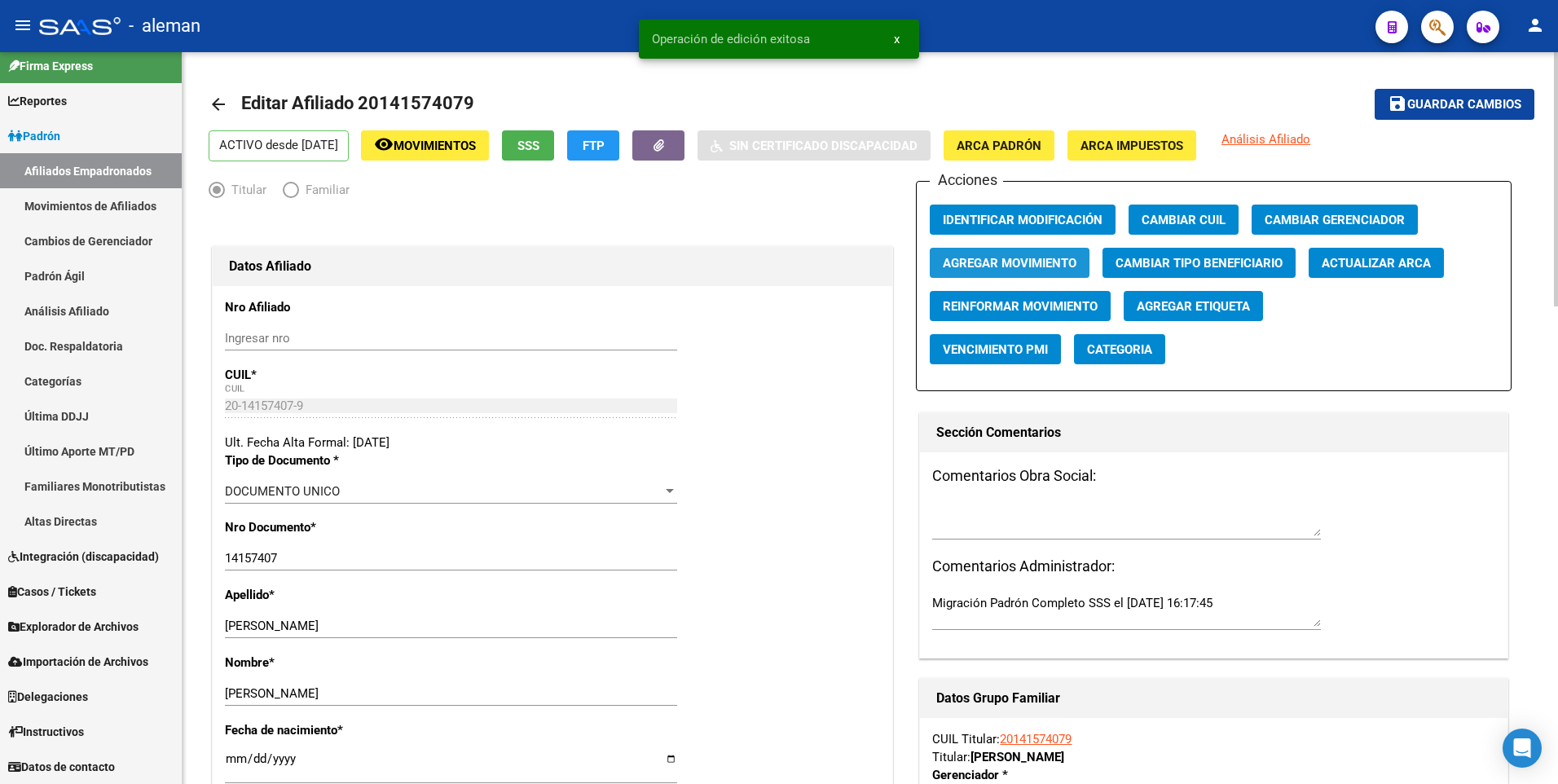
click at [1028, 265] on span "Agregar Movimiento" at bounding box center [1008, 263] width 133 height 15
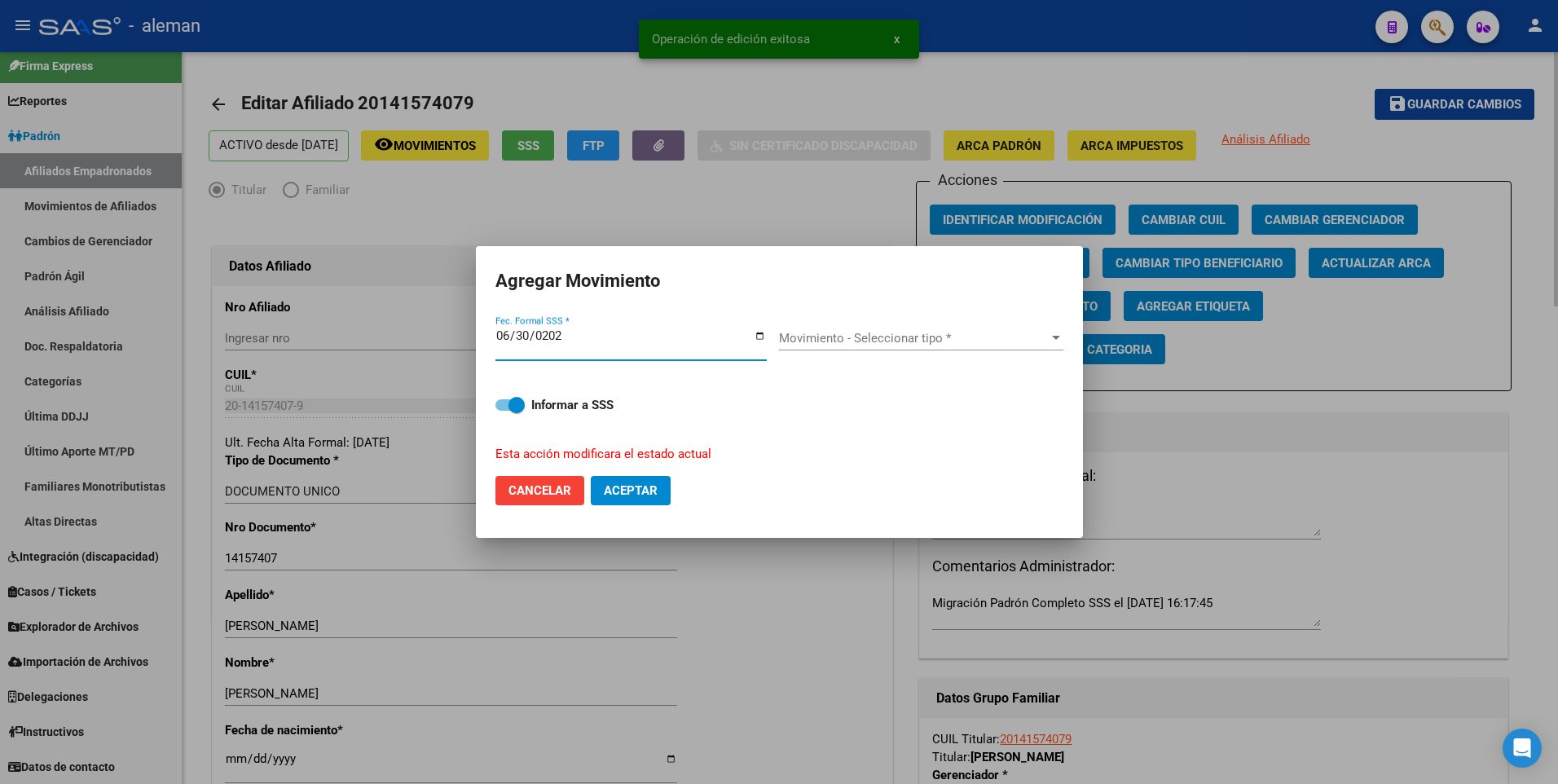
type input "2025-06-30"
click at [937, 338] on span "Movimiento - Seleccionar tipo *" at bounding box center [913, 339] width 270 height 15
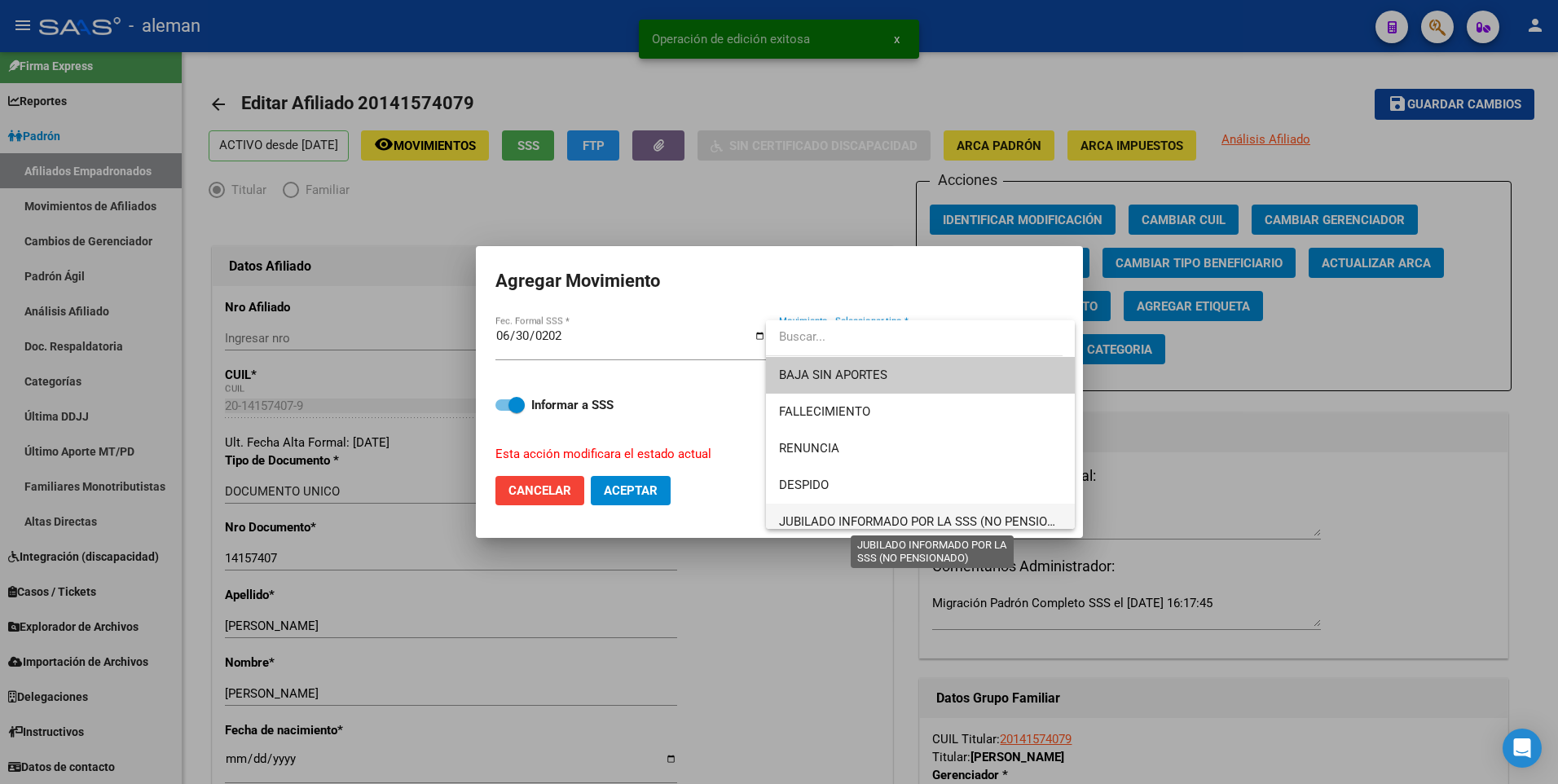
click at [899, 518] on span "JUBILADO INFORMADO POR LA SSS (NO PENSIONADO)" at bounding box center [931, 521] width 306 height 15
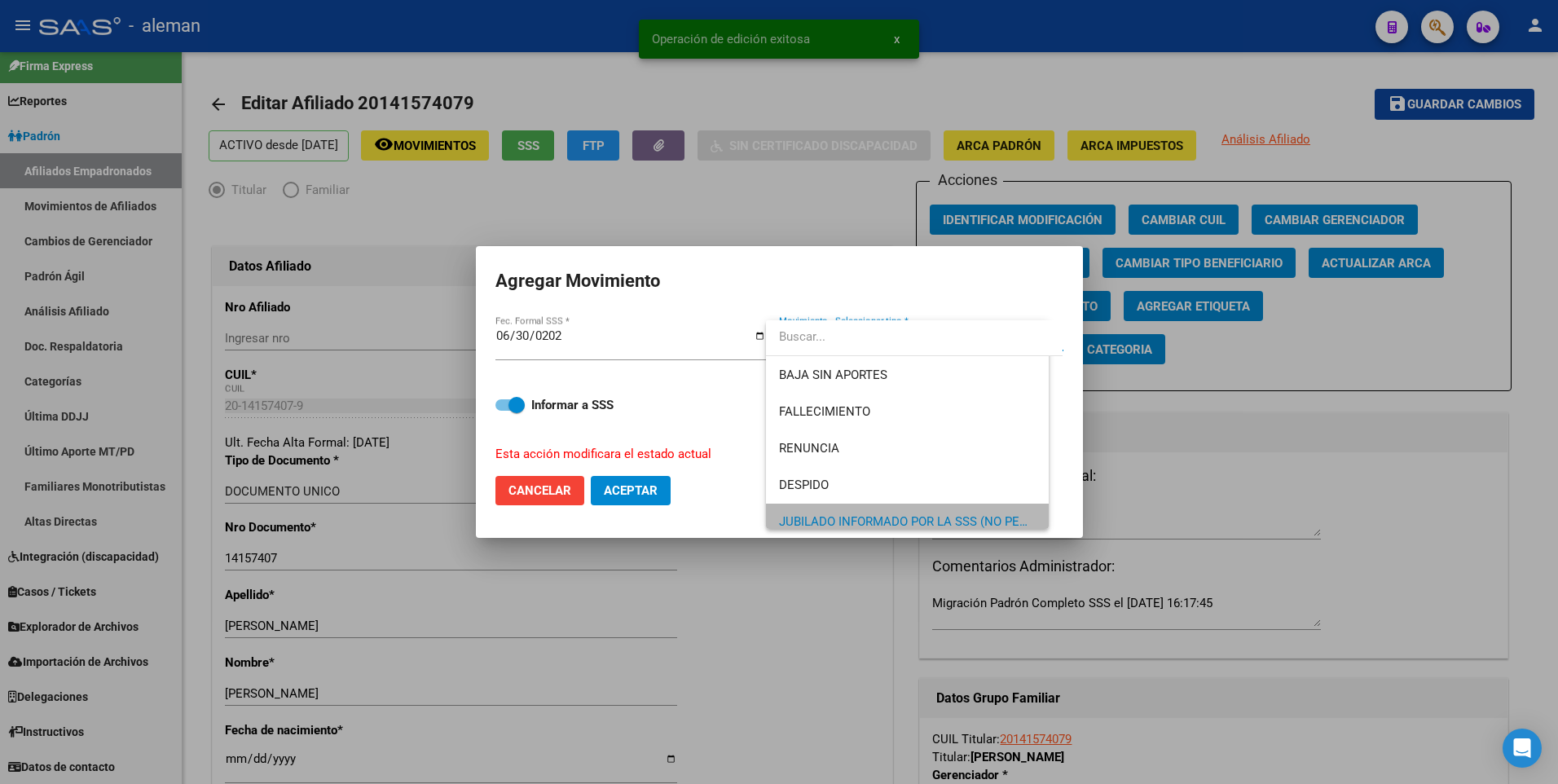
scroll to position [11, 0]
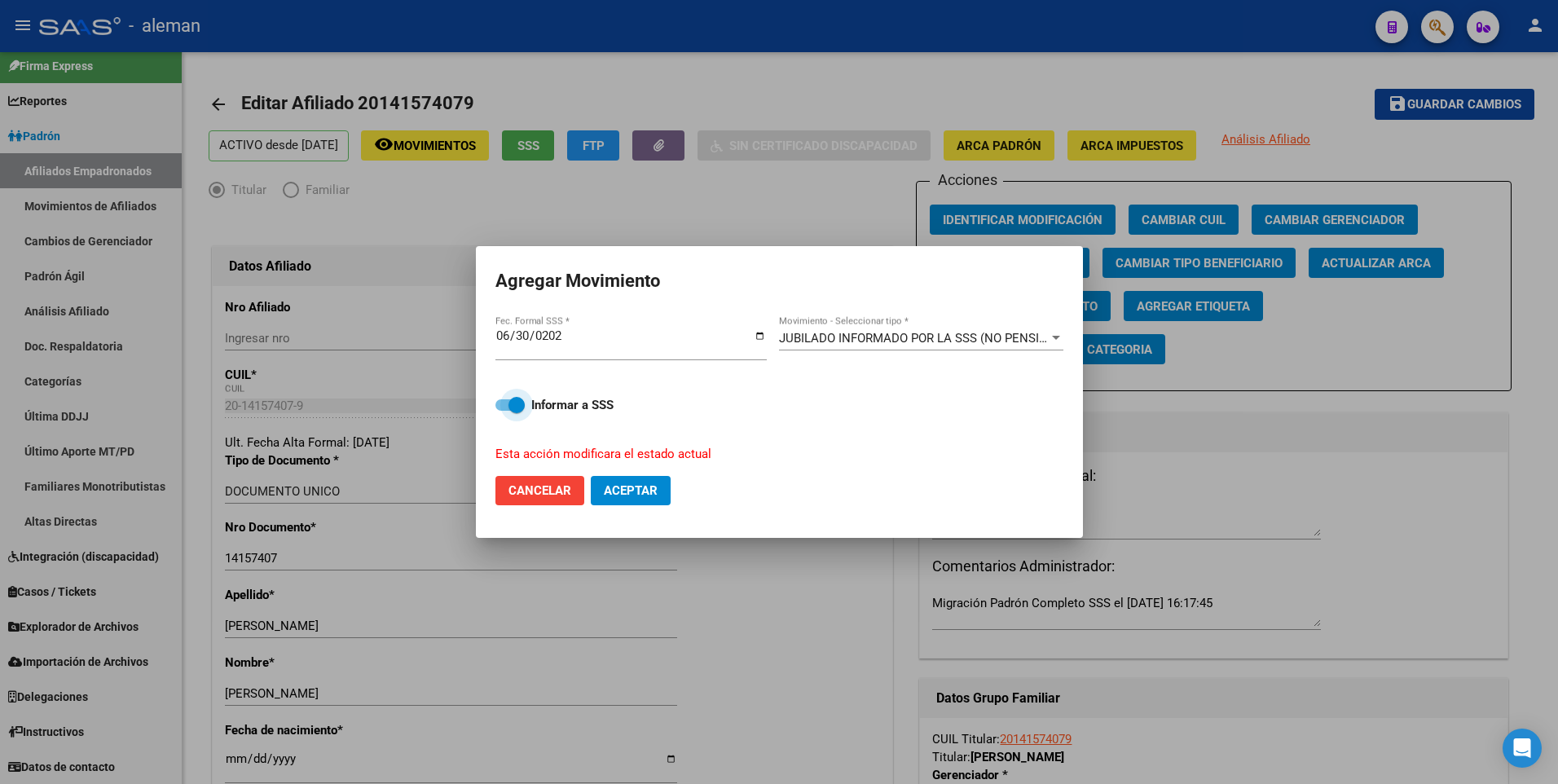
click at [503, 406] on span at bounding box center [510, 405] width 29 height 11
click at [503, 410] on input "Informar a SSS" at bounding box center [502, 410] width 1 height 1
checkbox input "false"
click at [604, 496] on span "Aceptar" at bounding box center [630, 491] width 54 height 15
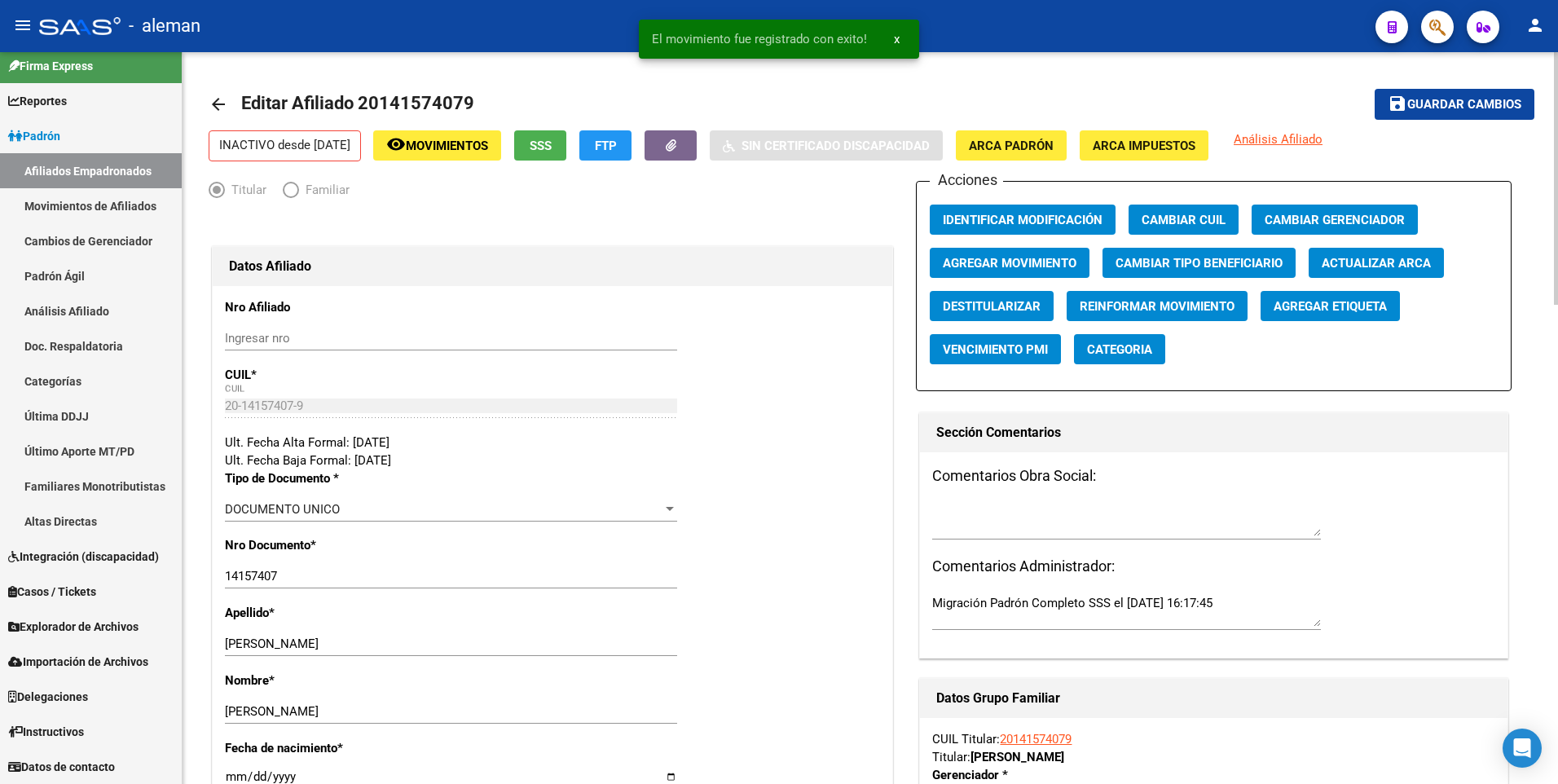
click at [208, 101] on mat-icon "arrow_back" at bounding box center [218, 104] width 20 height 20
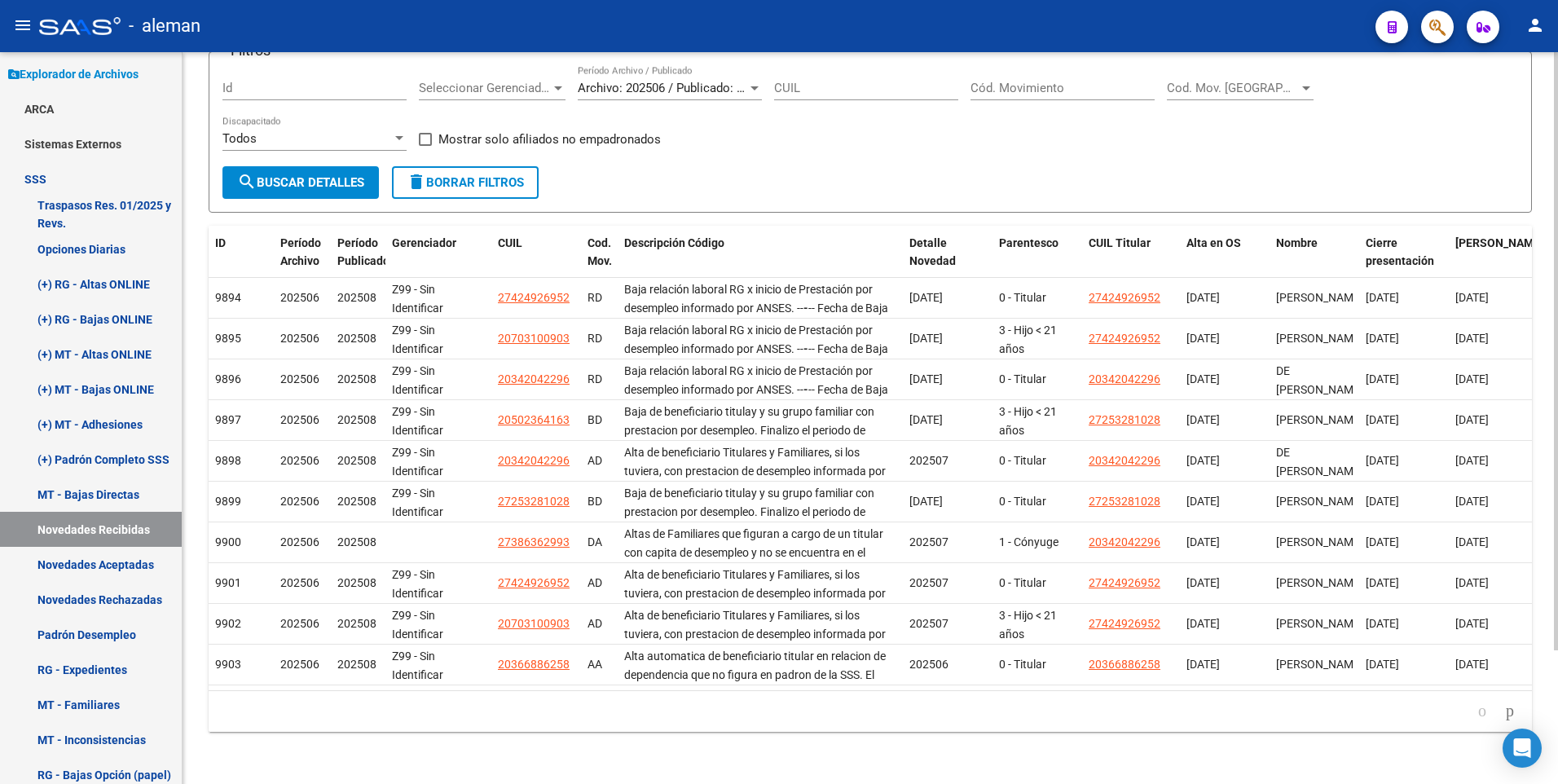
scroll to position [1, 0]
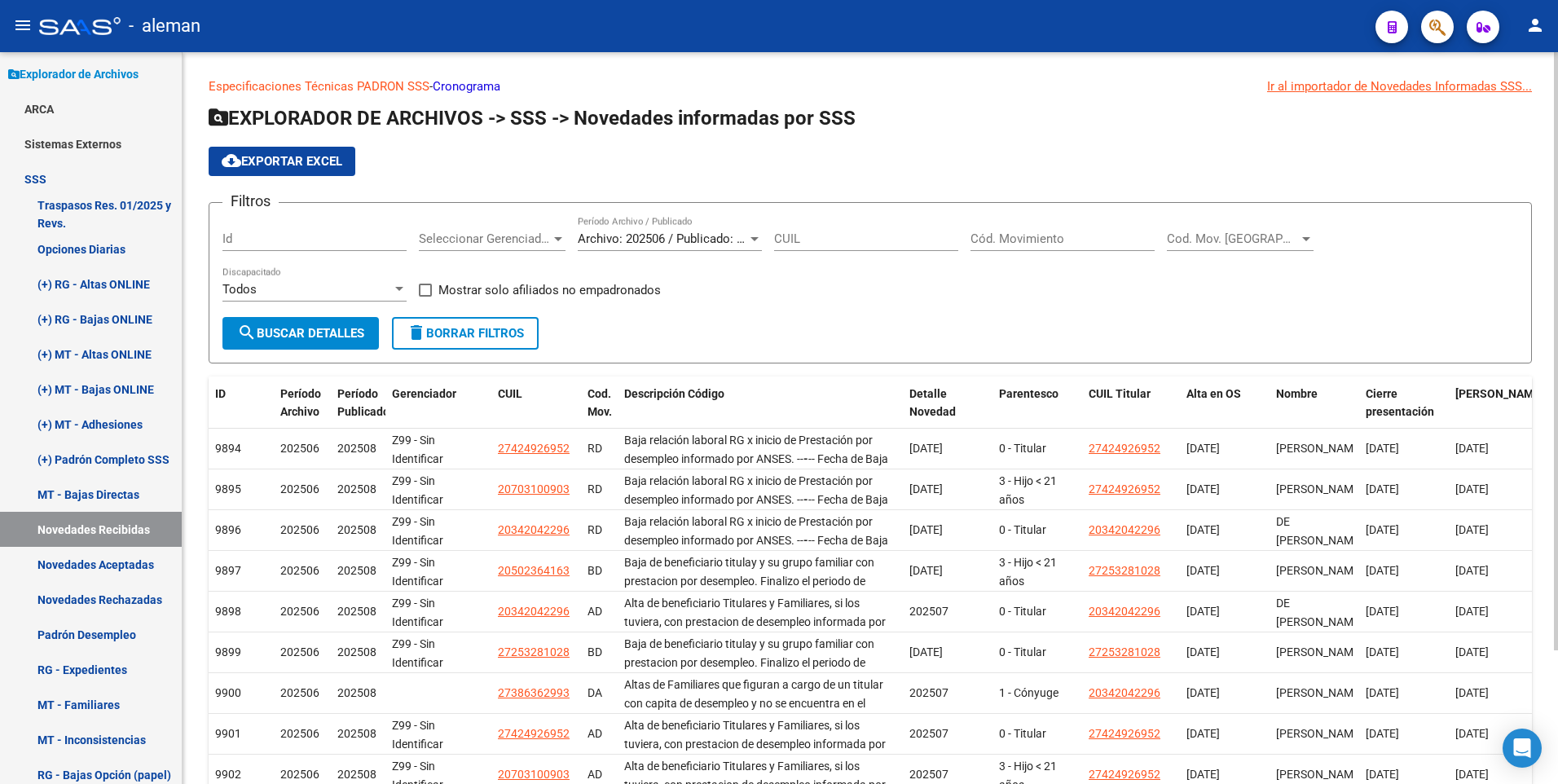
click at [1027, 237] on input "Cód. Movimiento" at bounding box center [1062, 239] width 184 height 15
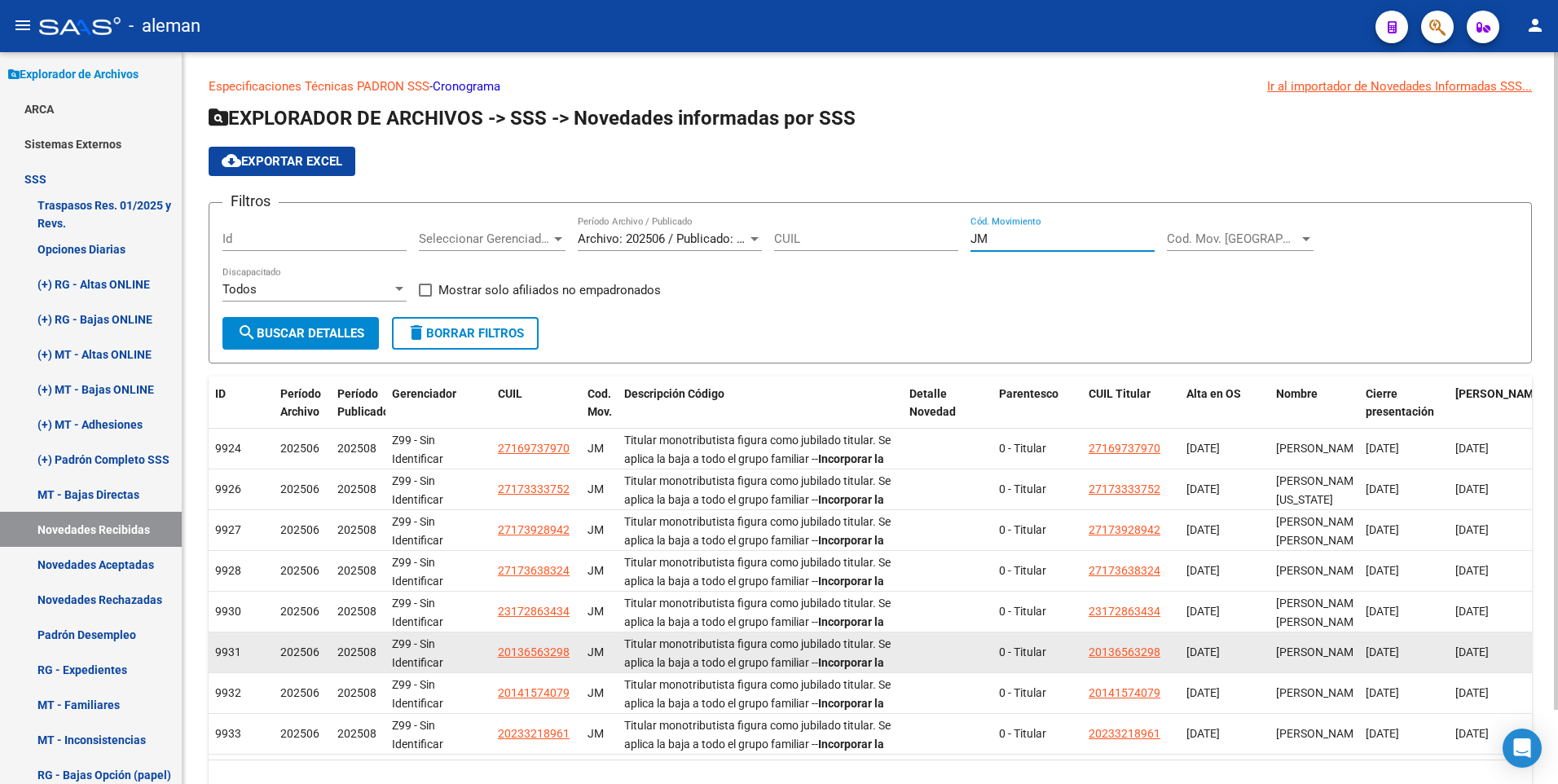
scroll to position [82, 0]
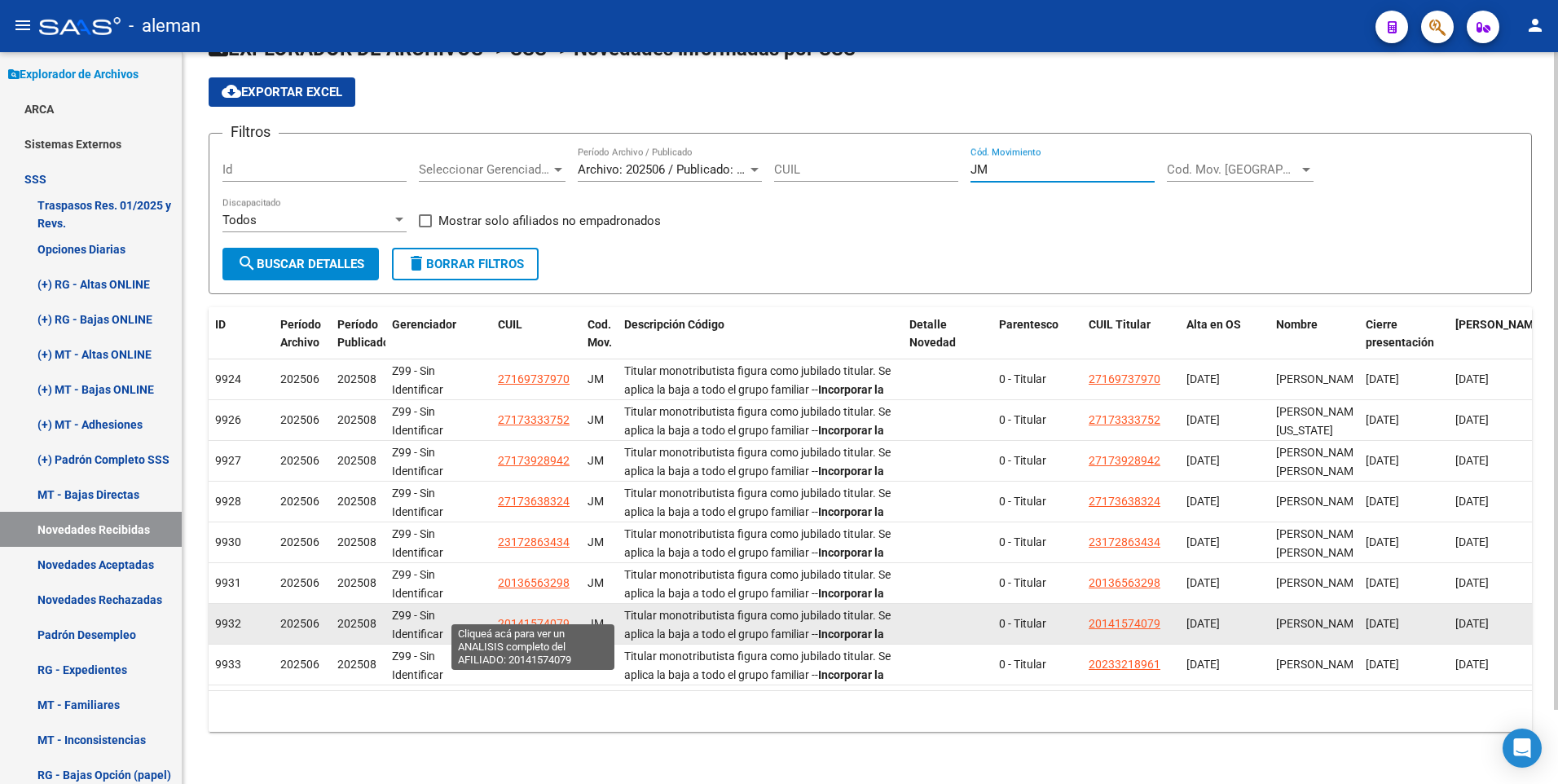
type input "JM"
click at [507, 617] on span "20141574079" at bounding box center [534, 623] width 72 height 13
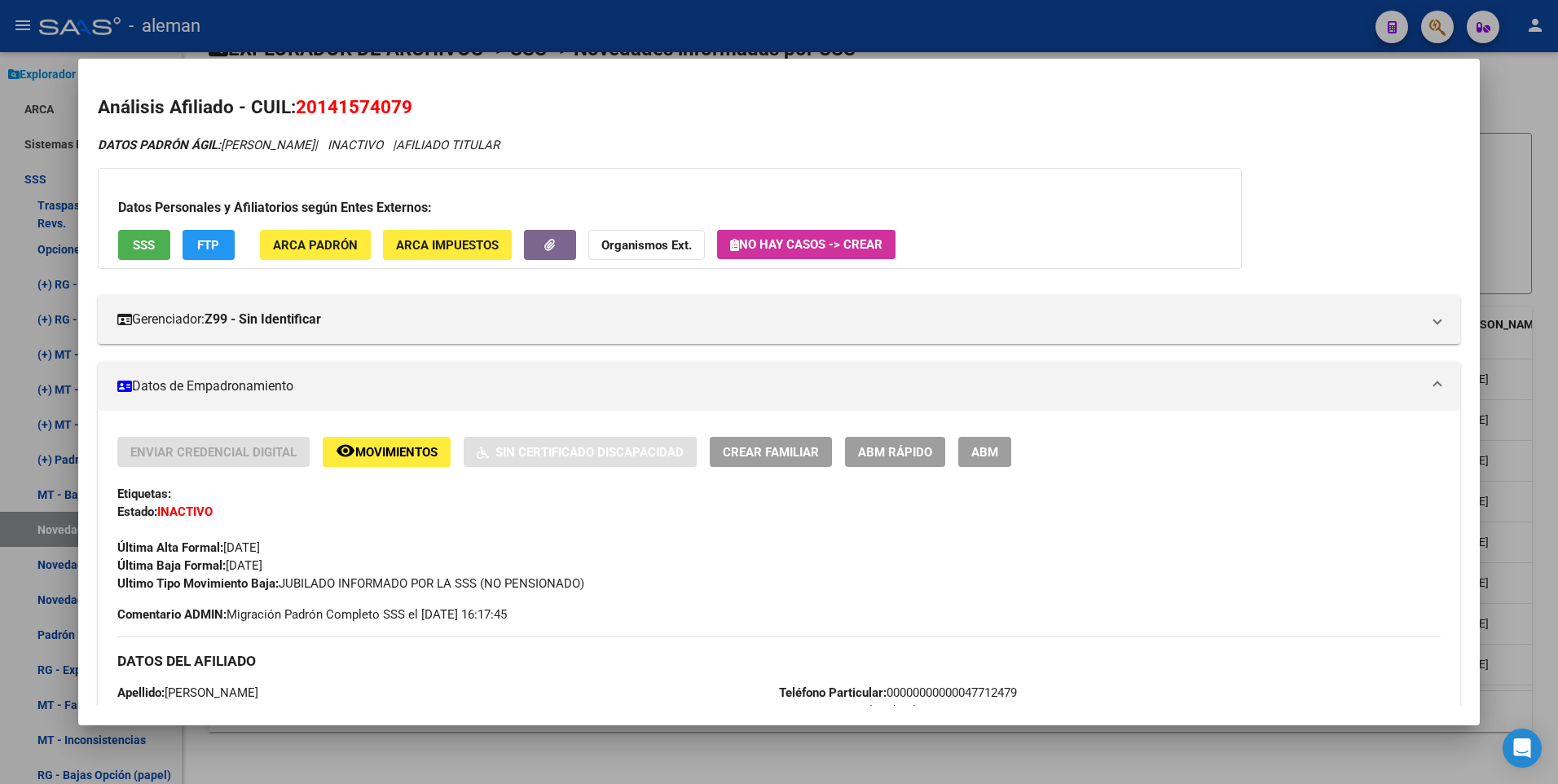
click at [1533, 290] on div at bounding box center [779, 392] width 1558 height 784
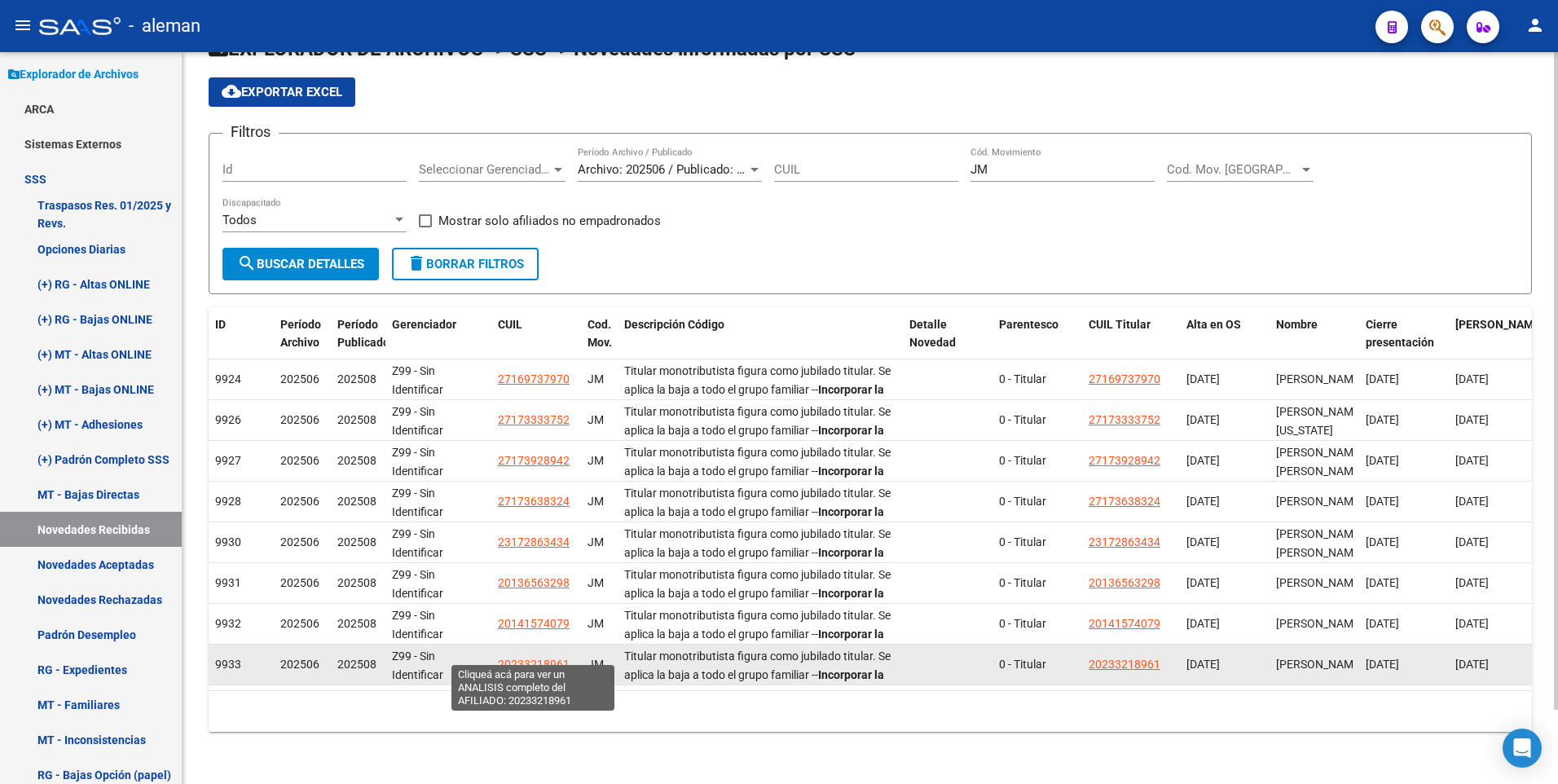
click at [547, 657] on span "20233218961" at bounding box center [534, 664] width 72 height 13
type textarea "20233218961"
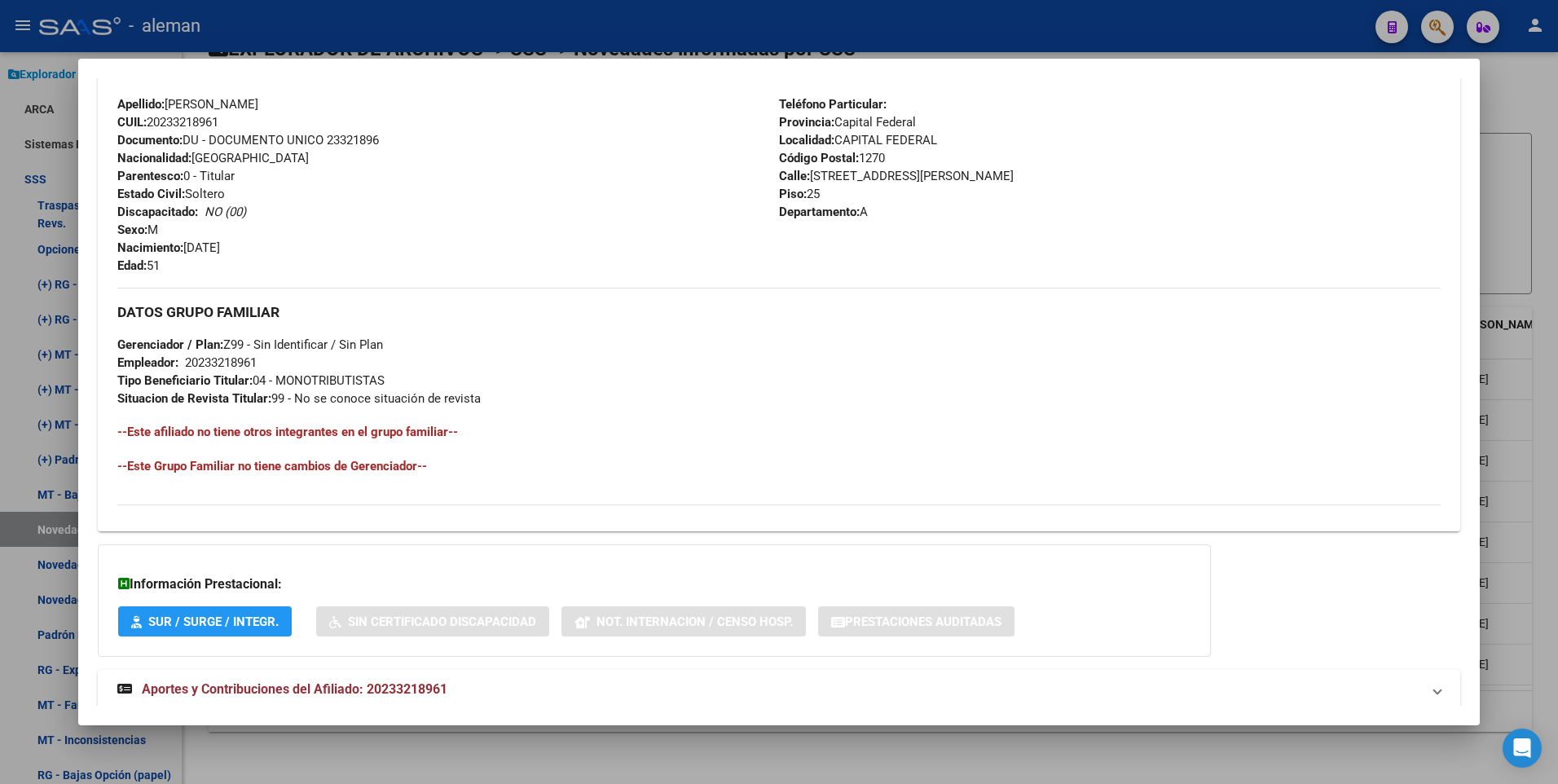
scroll to position [610, 0]
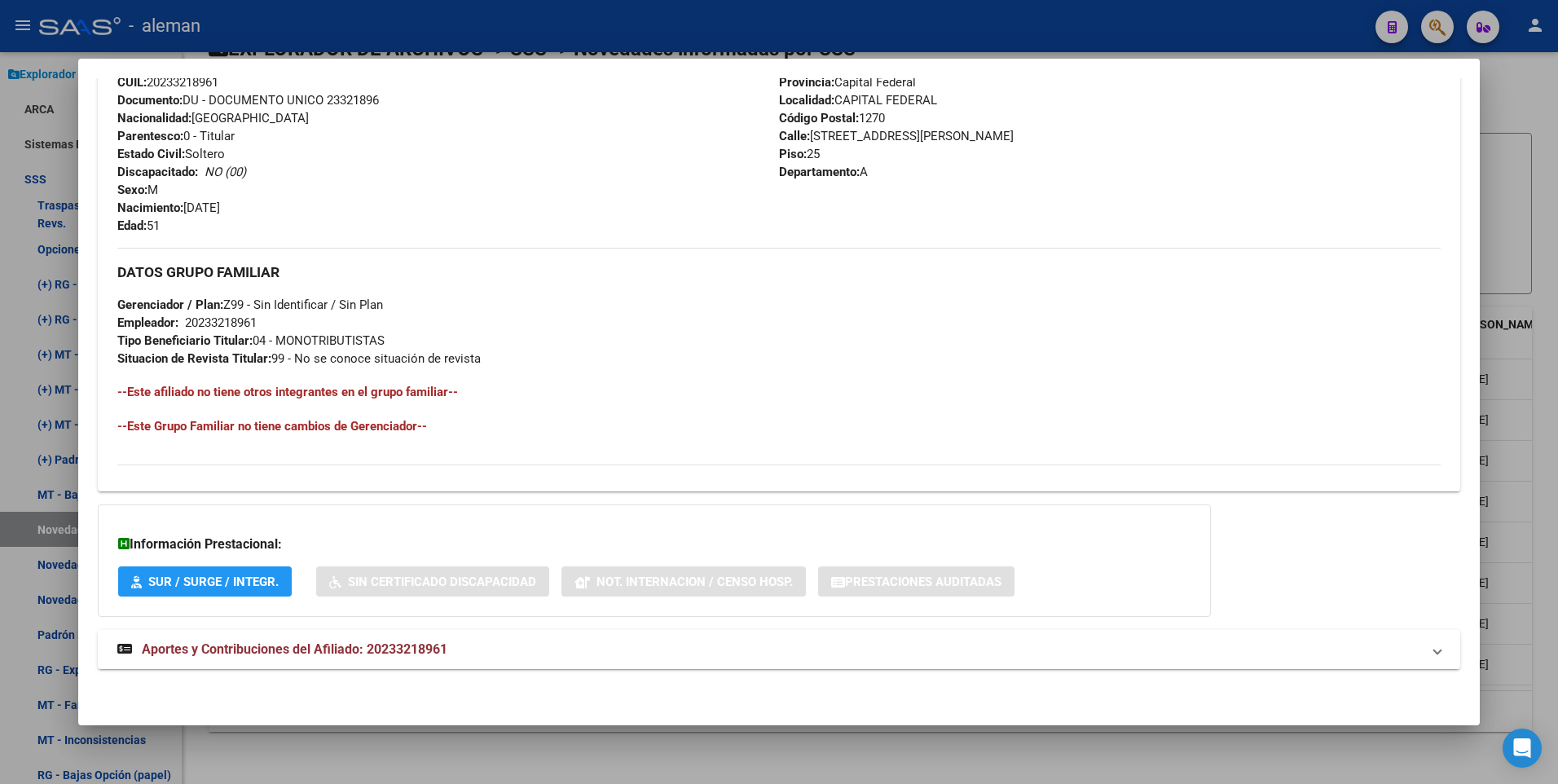
click at [339, 652] on span "Aportes y Contribuciones del Afiliado: 20233218961" at bounding box center [294, 649] width 306 height 15
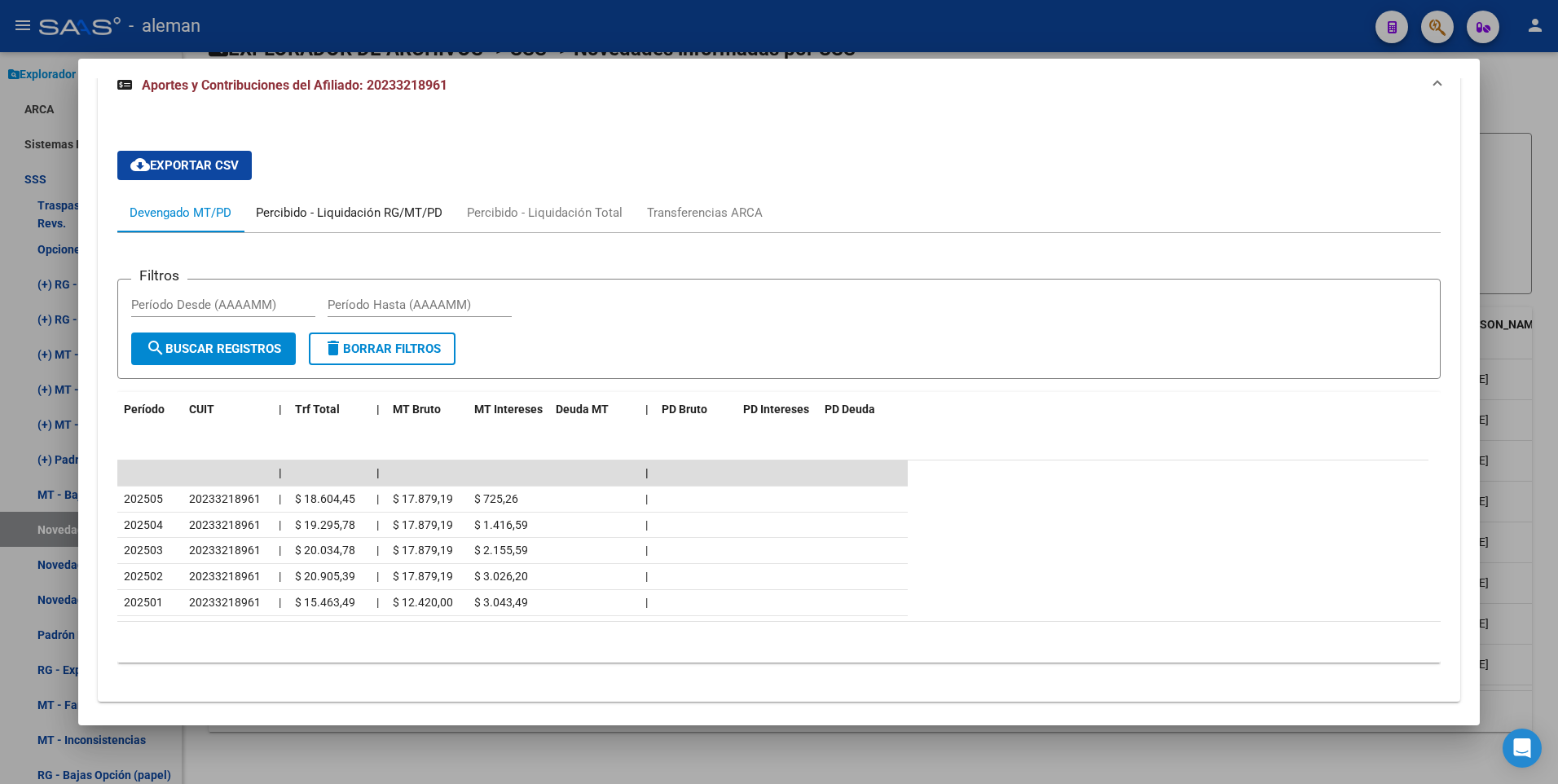
click at [372, 208] on div "Percibido - Liquidación RG/MT/PD" at bounding box center [348, 212] width 186 height 18
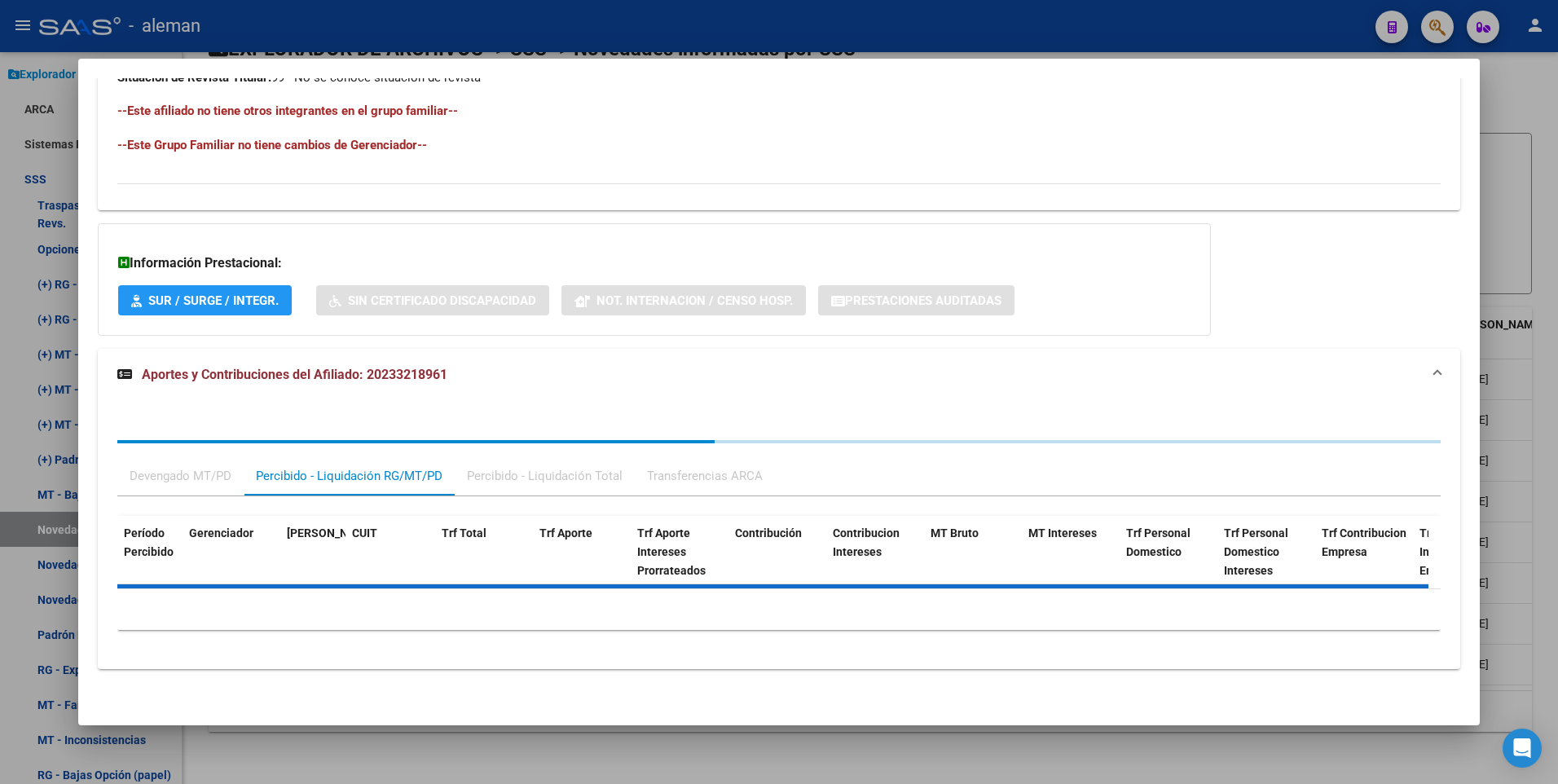
scroll to position [1134, 0]
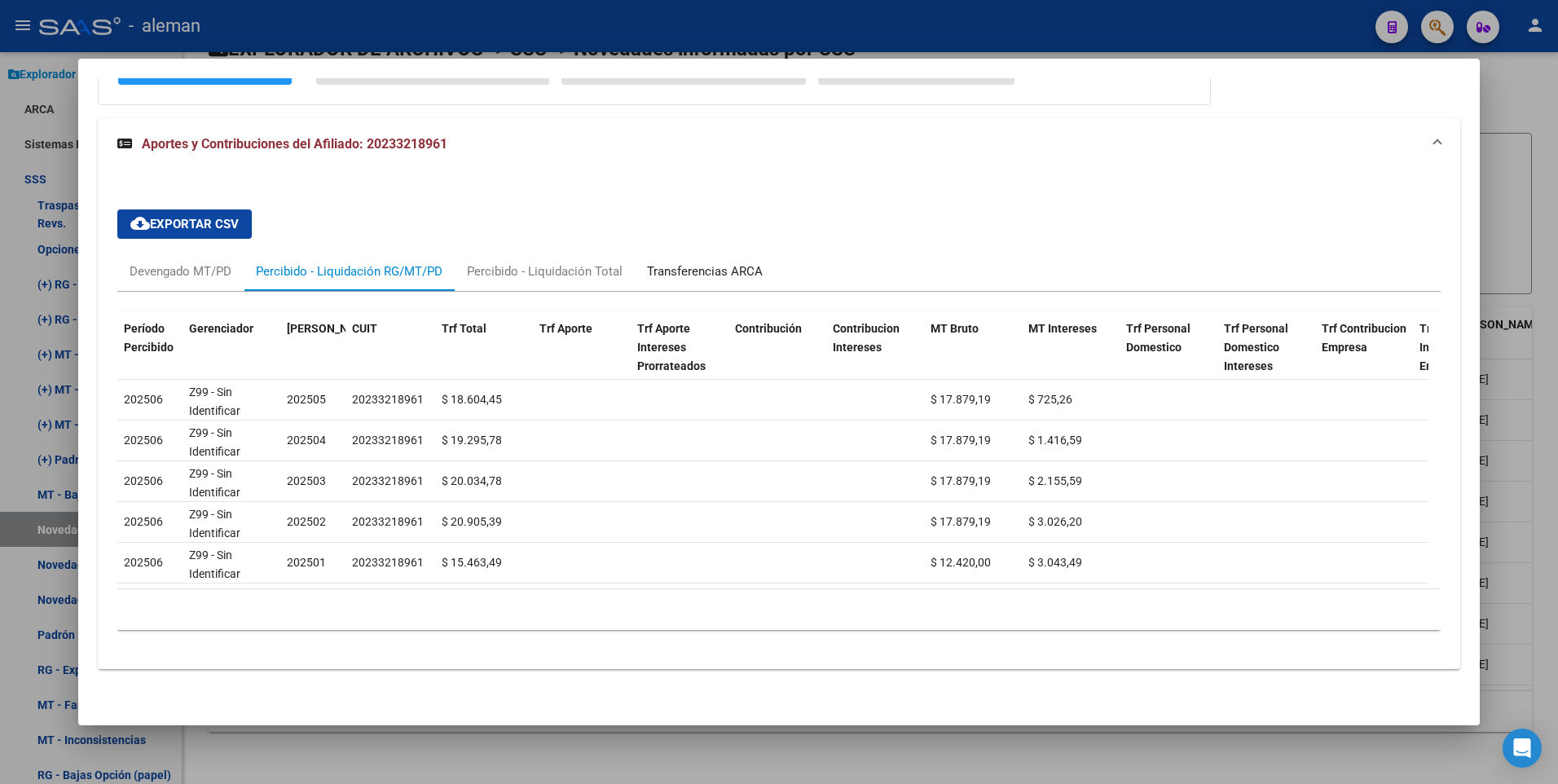
click at [704, 262] on div "Transferencias ARCA" at bounding box center [705, 270] width 115 height 18
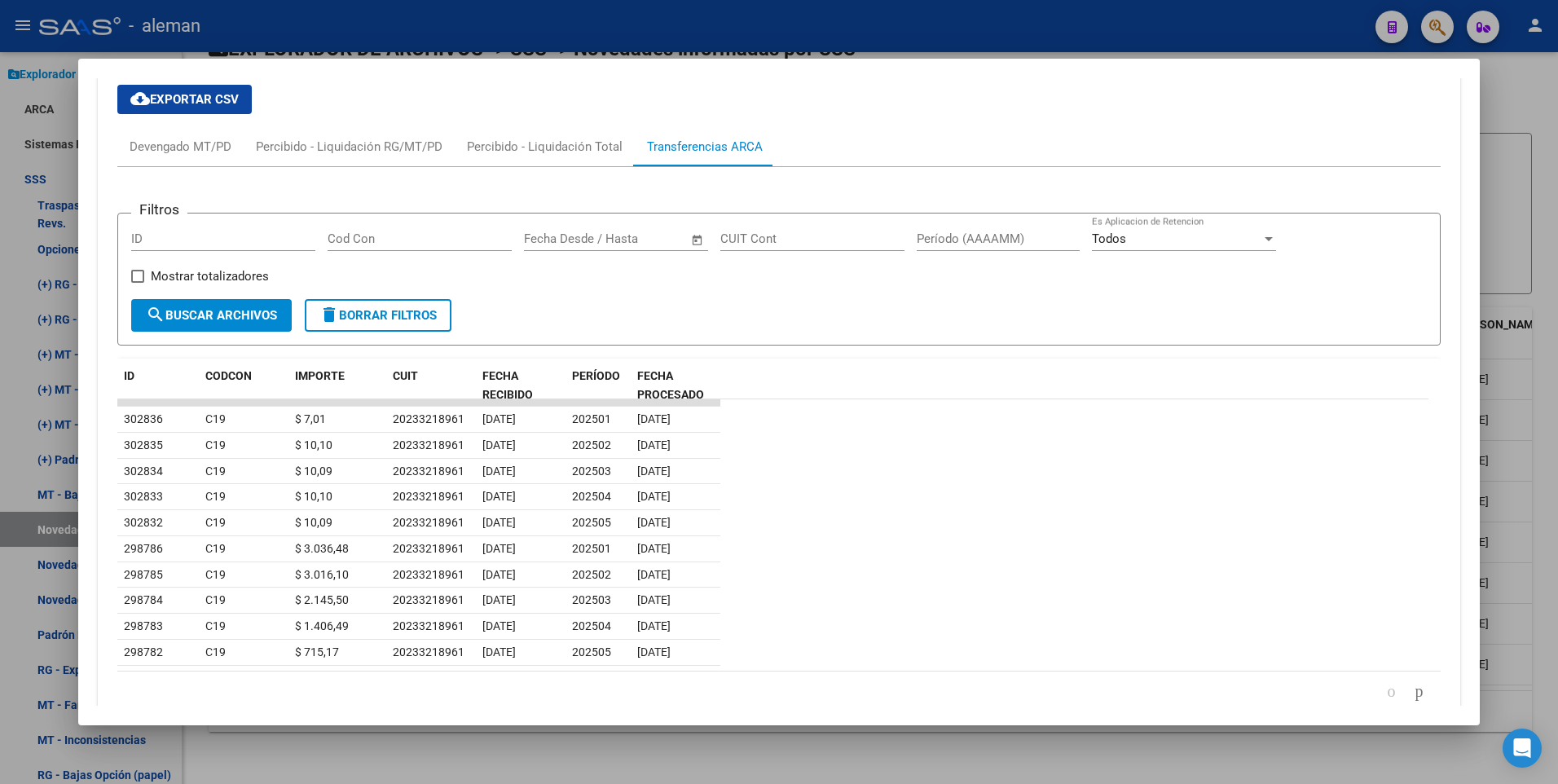
scroll to position [1002, 0]
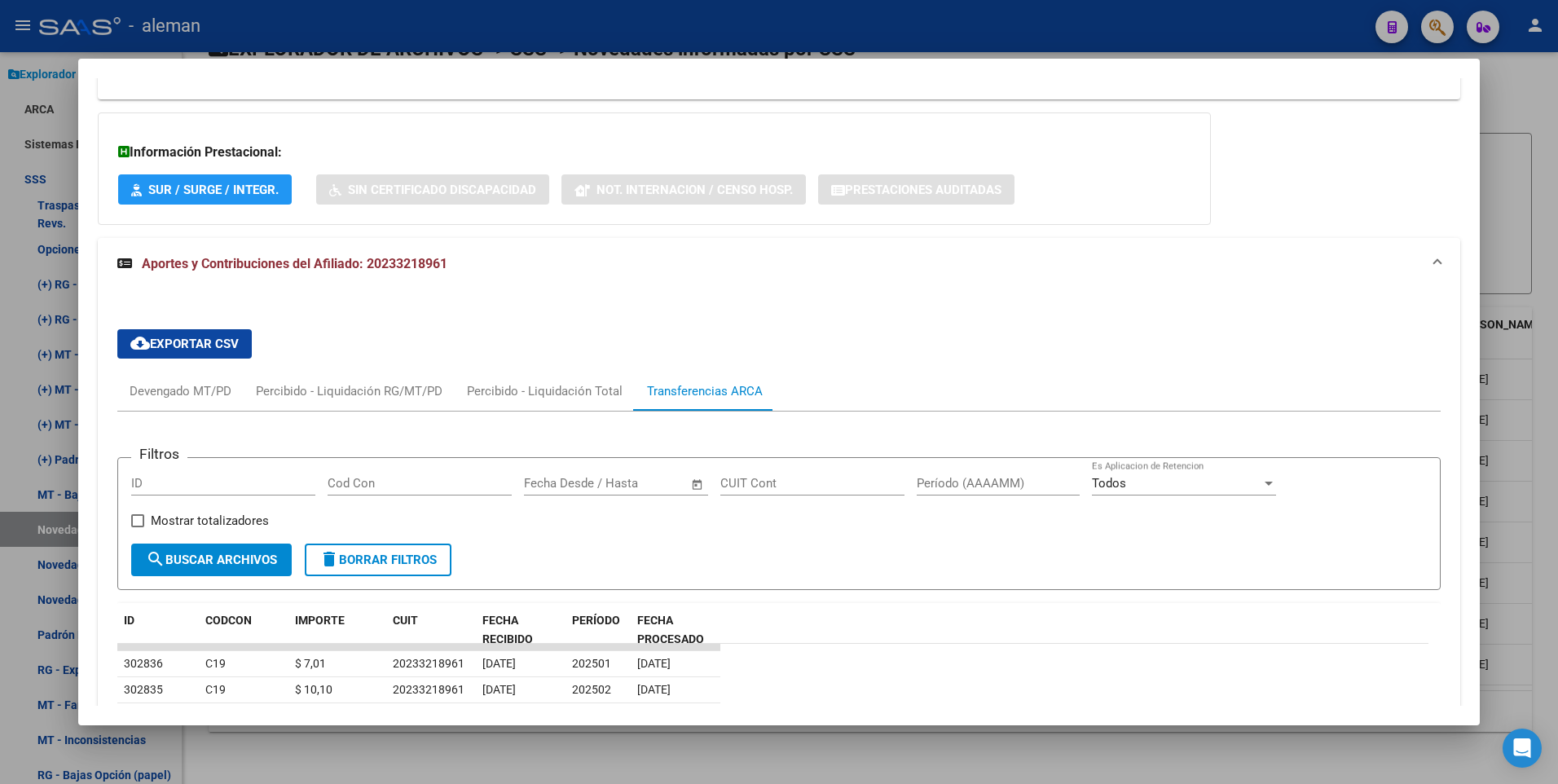
click at [767, 314] on div "cloud_download Exportar CSV Devengado MT/PD Percibido - Liquidación RG/MT/PD Pe…" at bounding box center [779, 642] width 1363 height 705
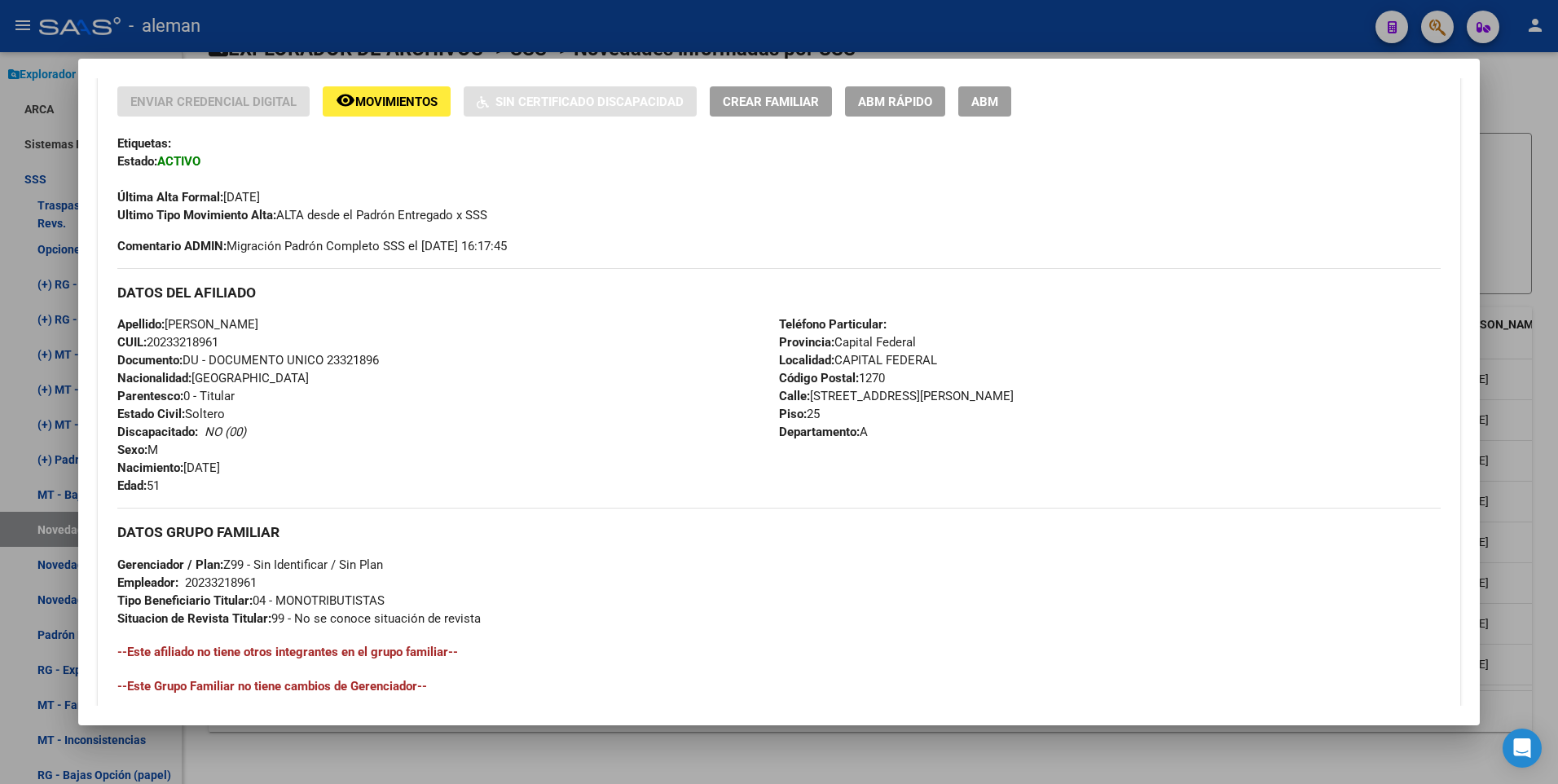
click at [998, 98] on span "ABM" at bounding box center [985, 102] width 26 height 15
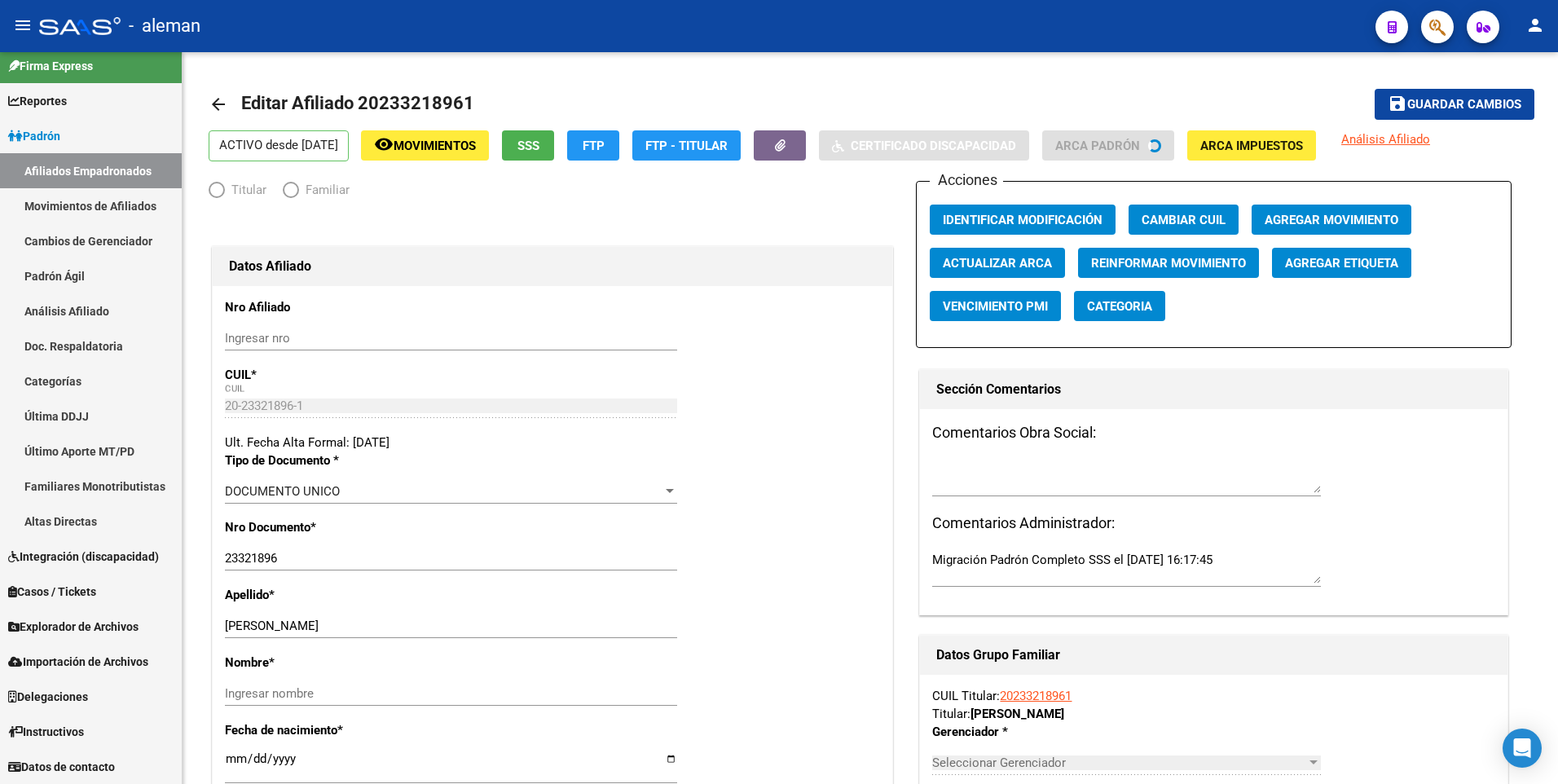
scroll to position [10, 0]
radio input "true"
type input "20-23321896-1"
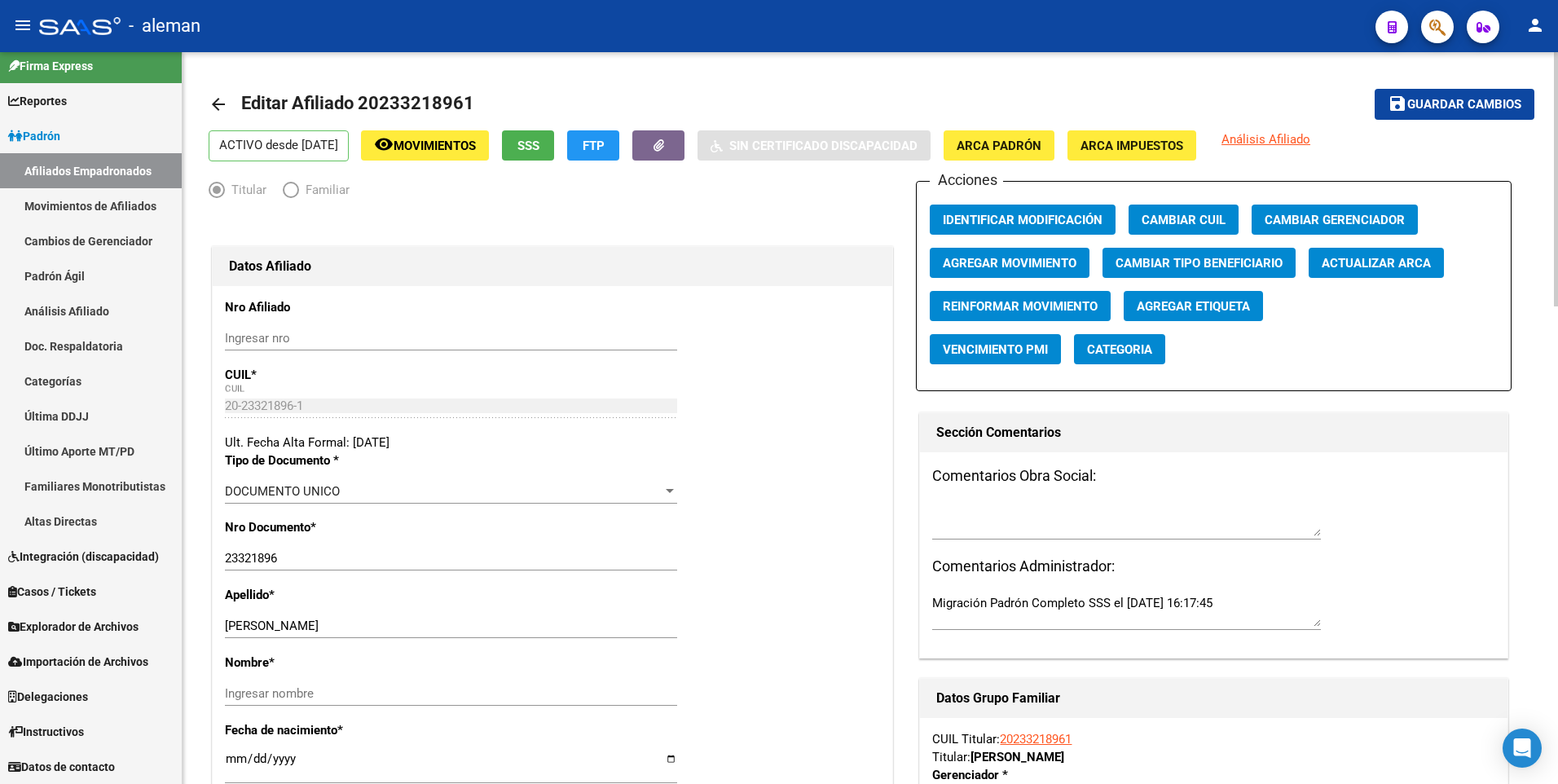
scroll to position [163, 0]
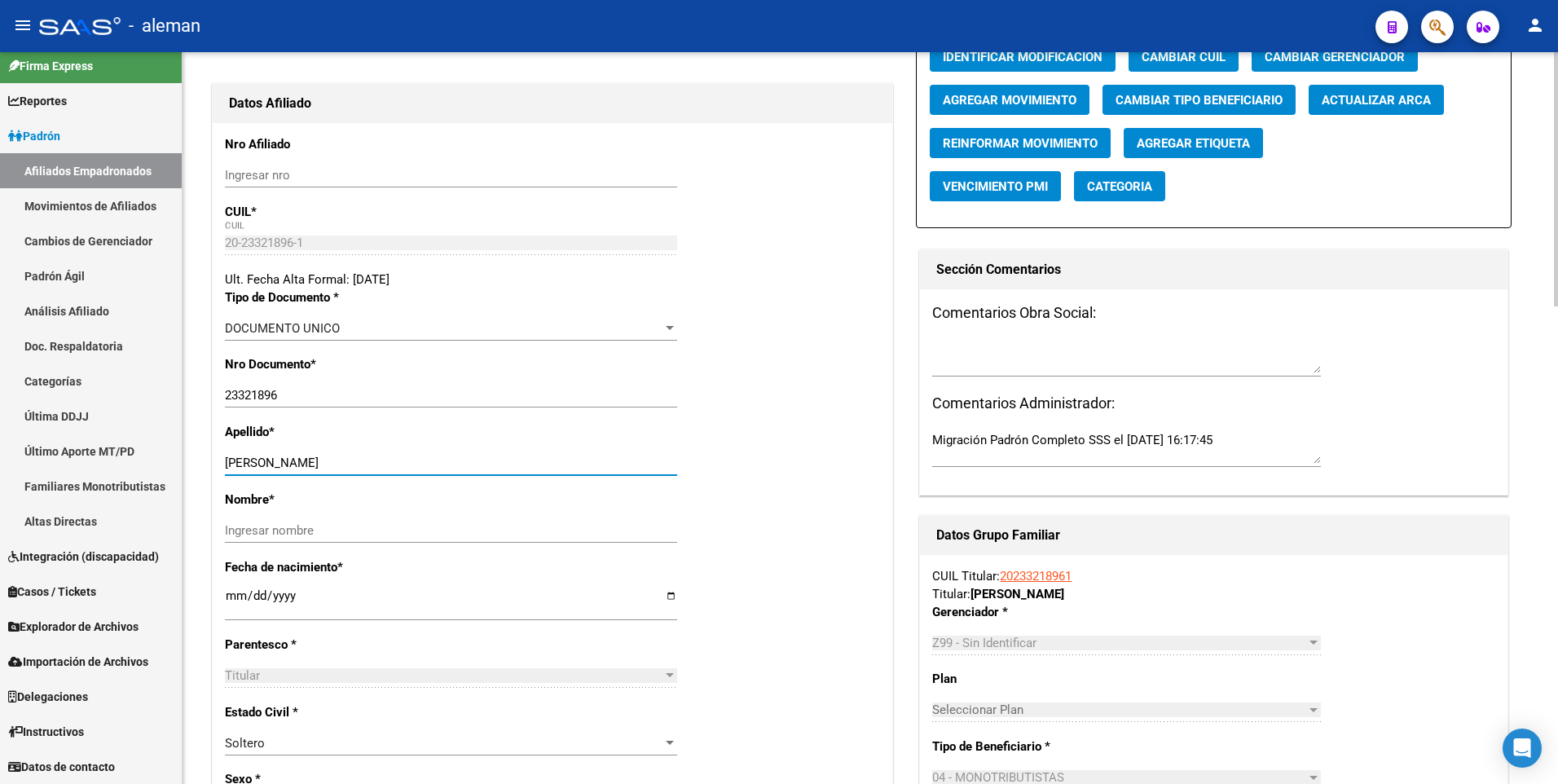
drag, startPoint x: 285, startPoint y: 462, endPoint x: 438, endPoint y: 461, distance: 153.0
click at [438, 461] on input "[PERSON_NAME]" at bounding box center [451, 462] width 452 height 15
click at [413, 533] on input "Ingresar nombre" at bounding box center [451, 531] width 452 height 15
paste input "ROQUE ISMAEL"
type input "ROQUE ISMAEL"
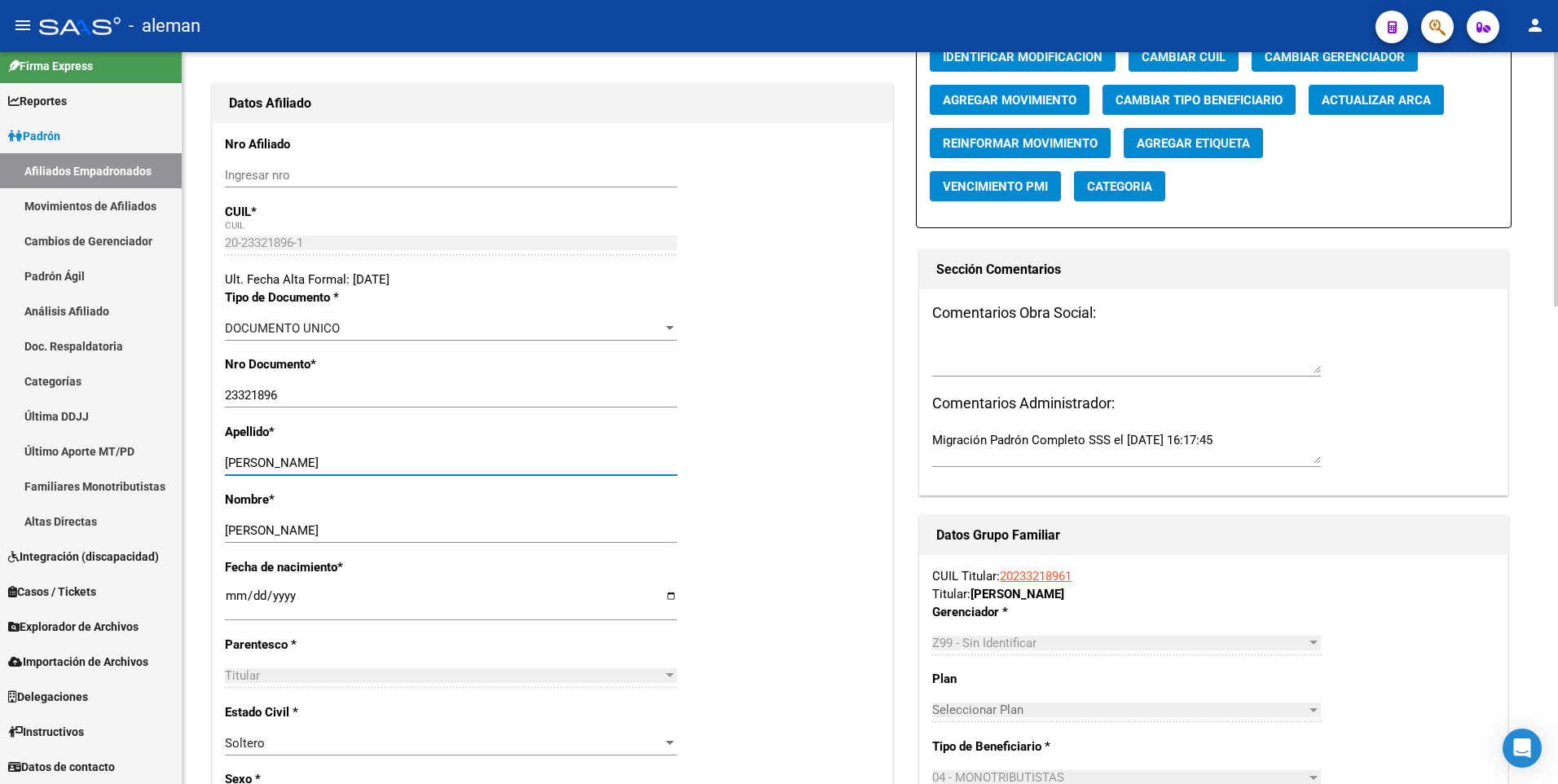
drag, startPoint x: 286, startPoint y: 461, endPoint x: 424, endPoint y: 461, distance: 138.0
click at [424, 461] on input "[PERSON_NAME]" at bounding box center [451, 462] width 452 height 15
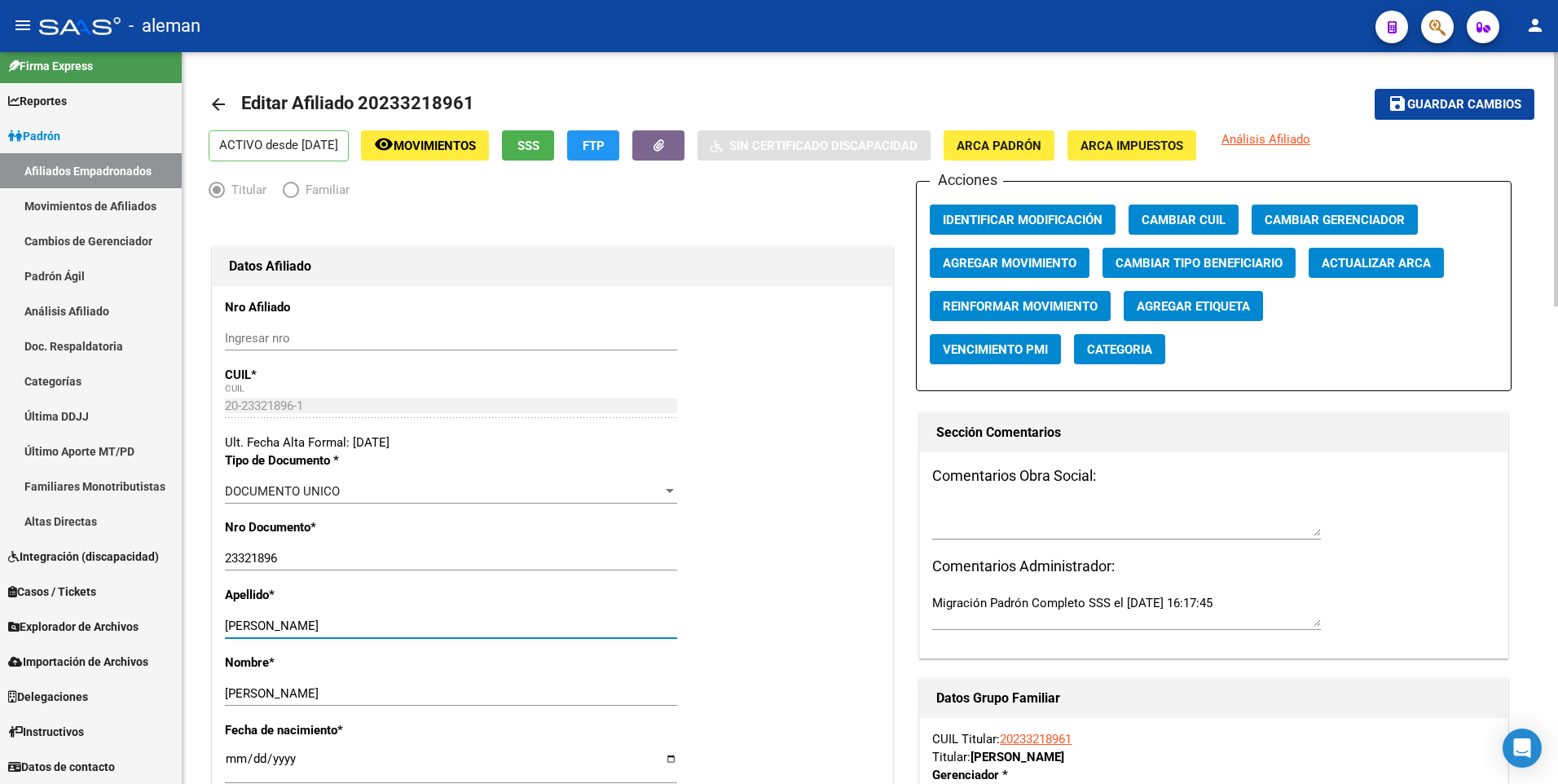
type input "VALLEJOS"
click at [1444, 101] on span "Guardar cambios" at bounding box center [1463, 105] width 114 height 15
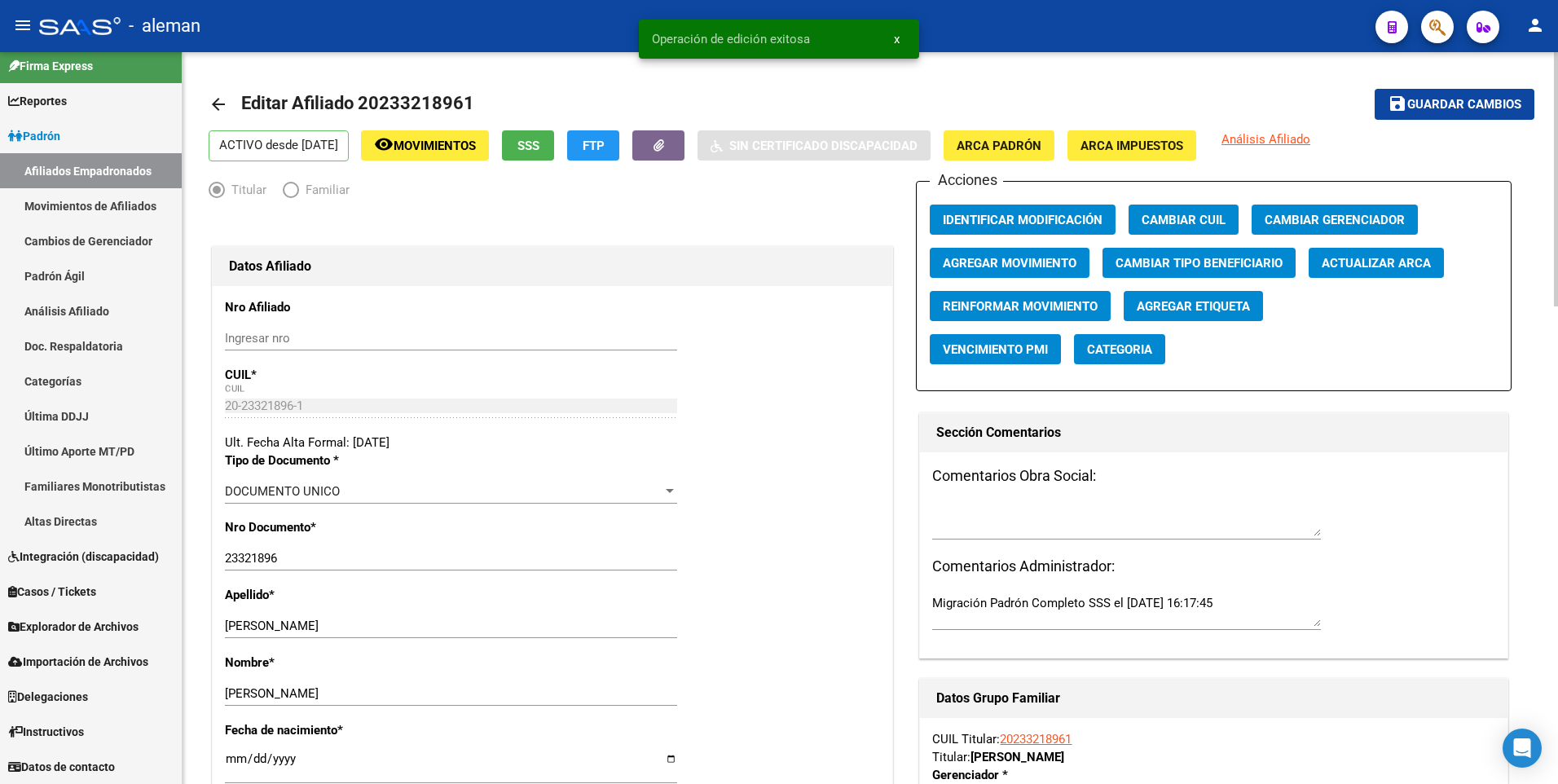
click at [1018, 266] on span "Agregar Movimiento" at bounding box center [1008, 263] width 133 height 15
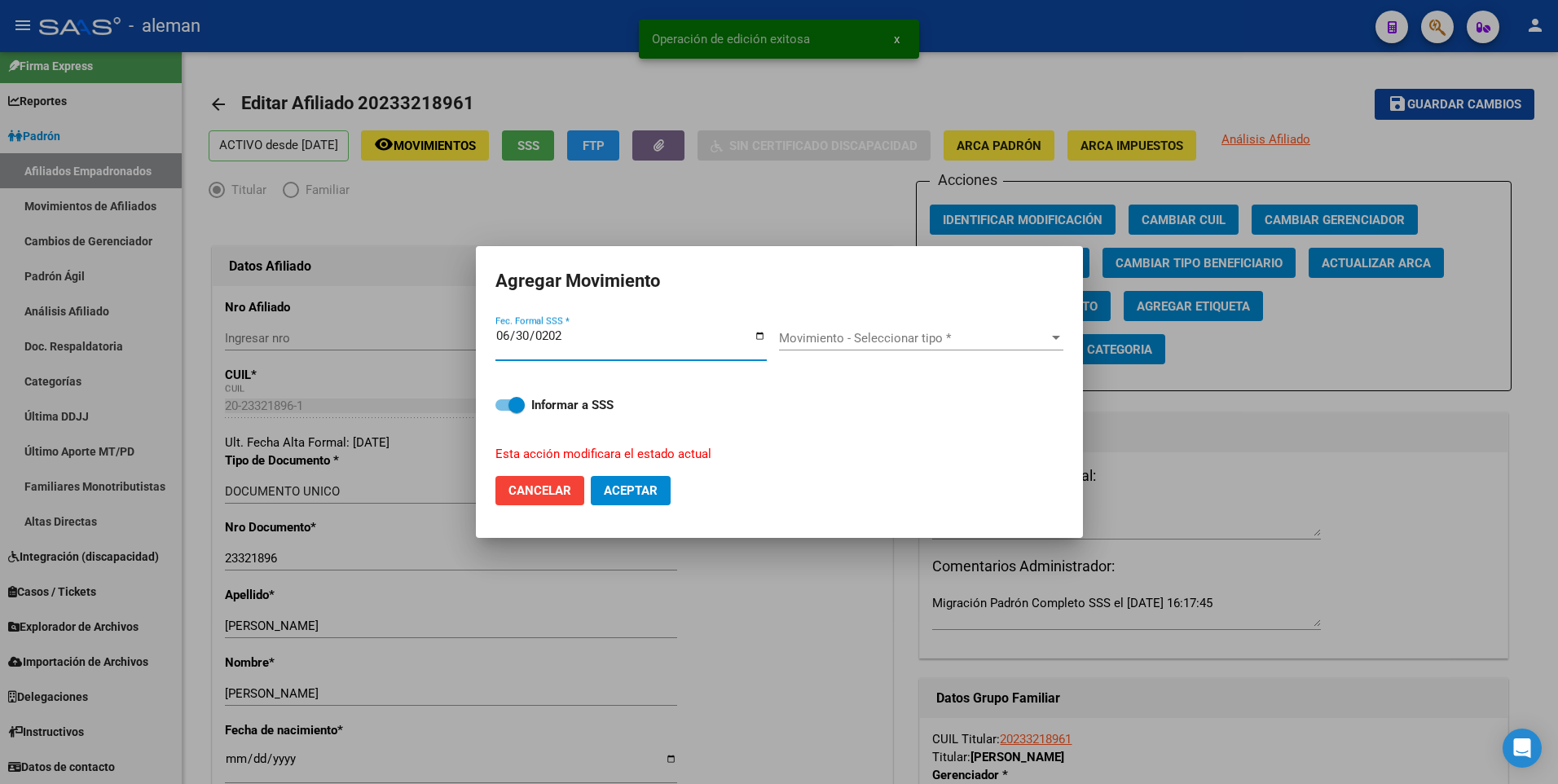
type input "2025-06-30"
click at [590, 476] on button "Aceptar" at bounding box center [630, 490] width 79 height 29
click at [864, 332] on span "Movimiento - Seleccionar tipo *" at bounding box center [913, 339] width 270 height 15
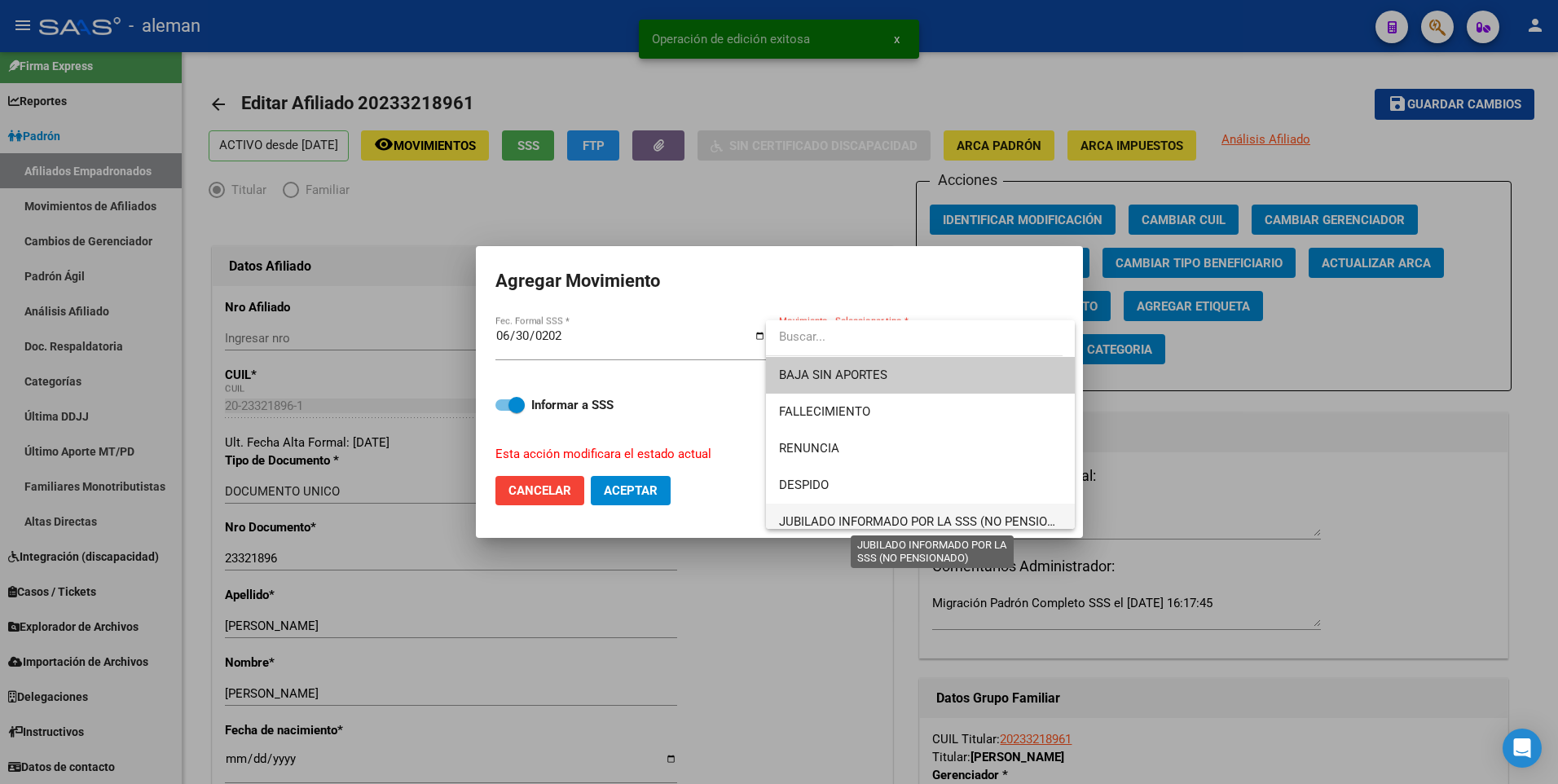
click at [868, 524] on span "JUBILADO INFORMADO POR LA SSS (NO PENSIONADO)" at bounding box center [931, 521] width 306 height 15
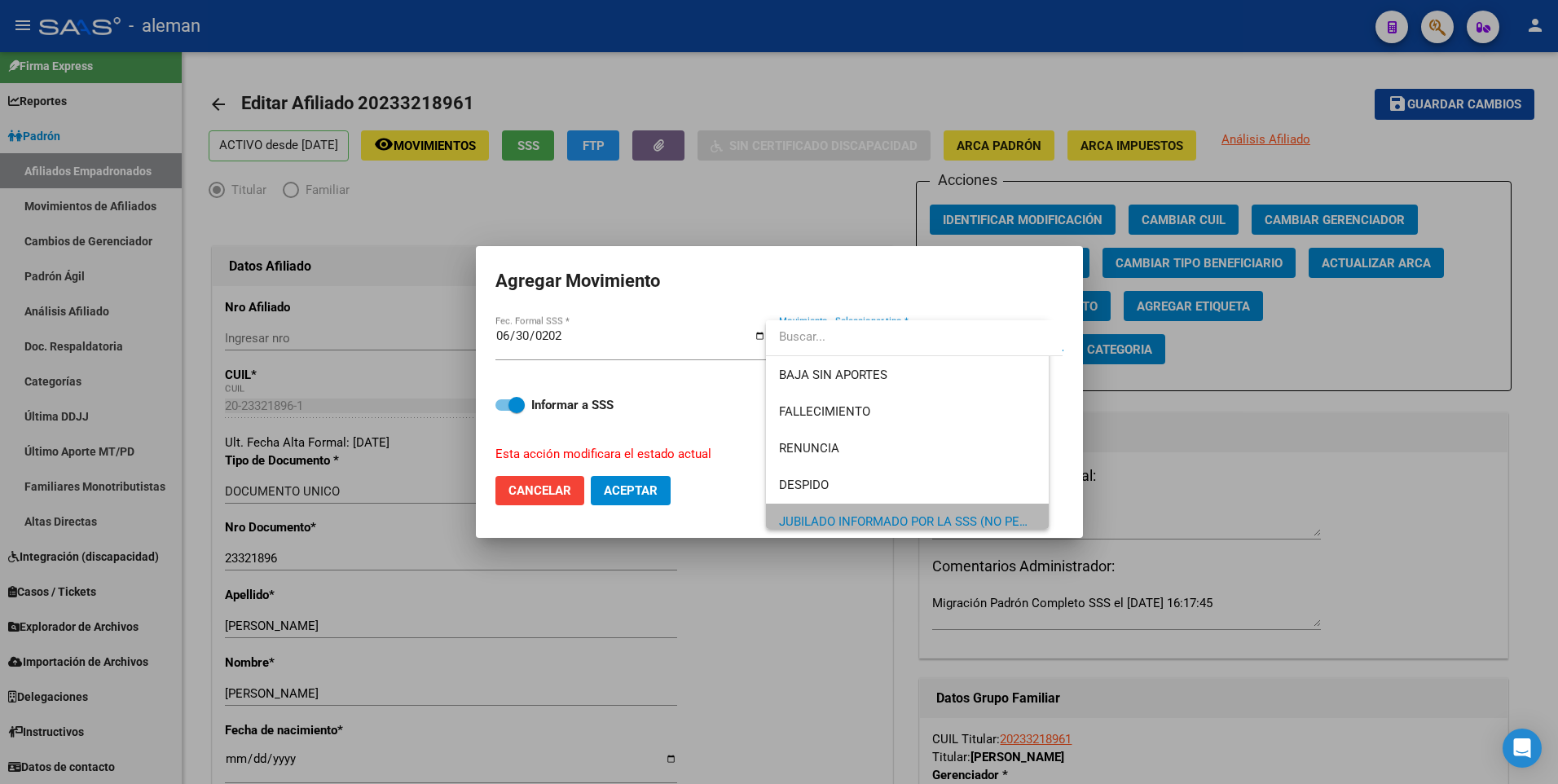
scroll to position [11, 0]
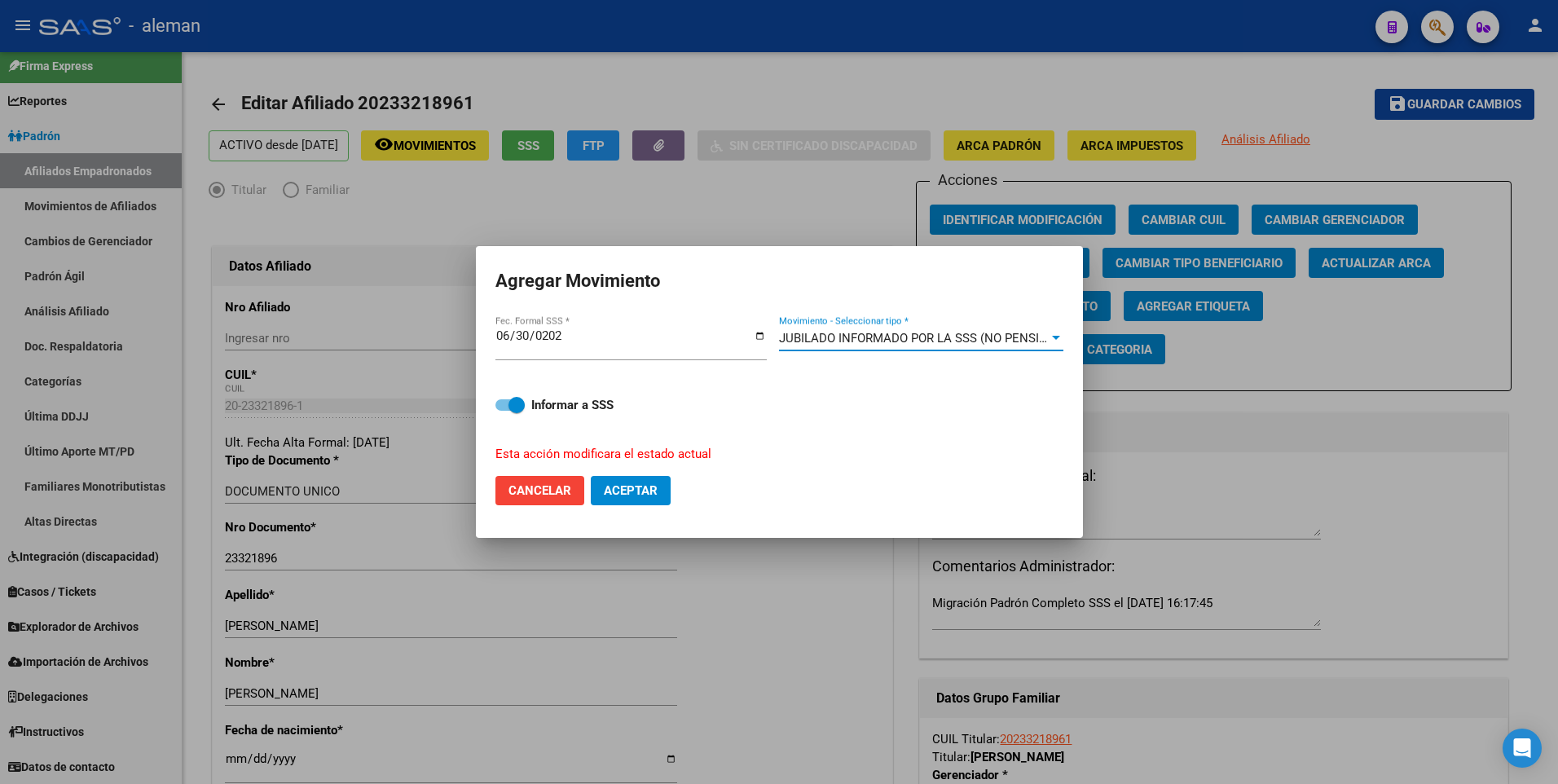
click at [507, 403] on span at bounding box center [510, 405] width 29 height 11
click at [503, 410] on input "Informar a SSS" at bounding box center [502, 410] width 1 height 1
checkbox input "false"
click at [614, 491] on span "Aceptar" at bounding box center [630, 491] width 54 height 15
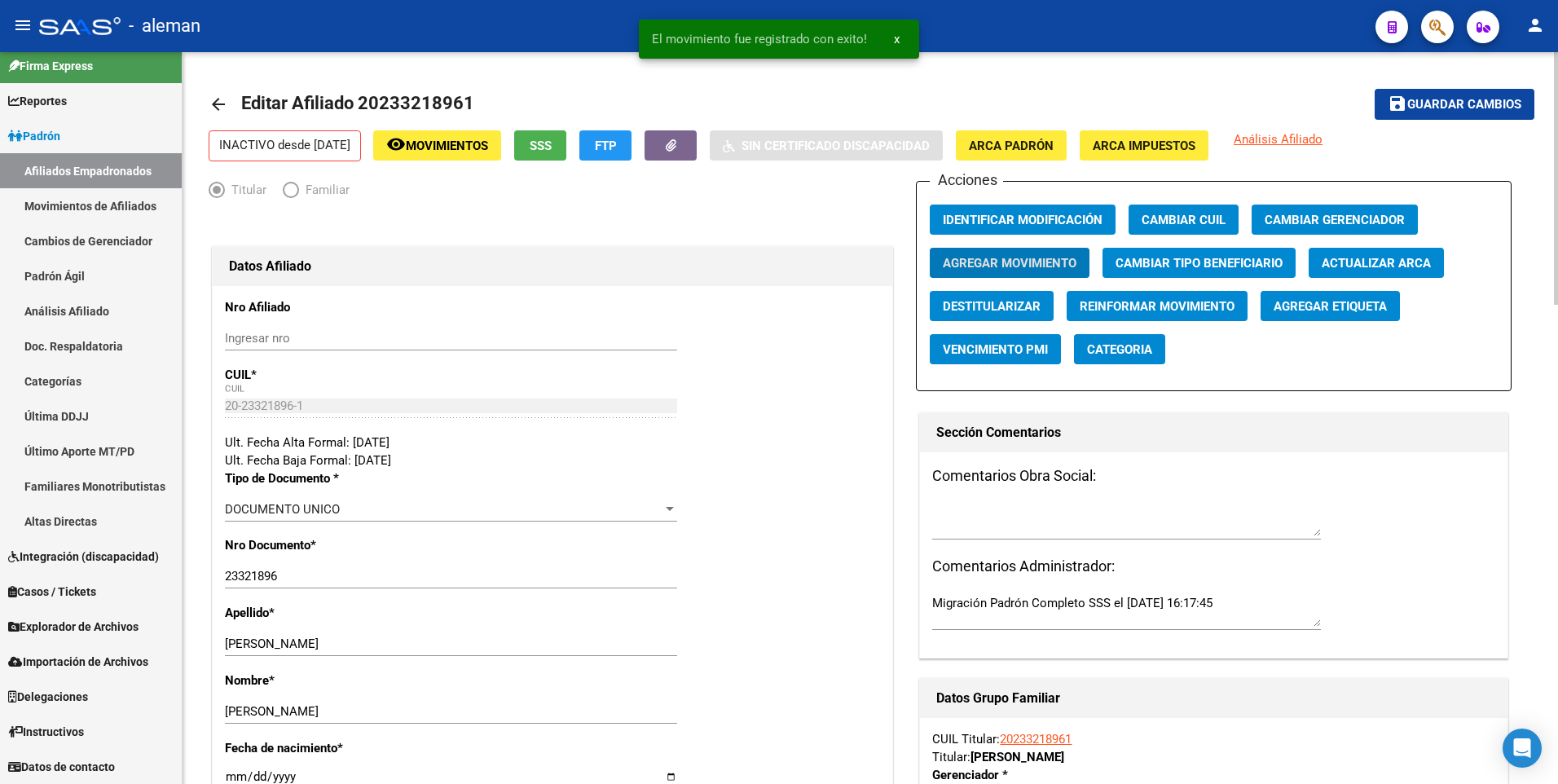
click at [215, 104] on mat-icon "arrow_back" at bounding box center [218, 104] width 20 height 20
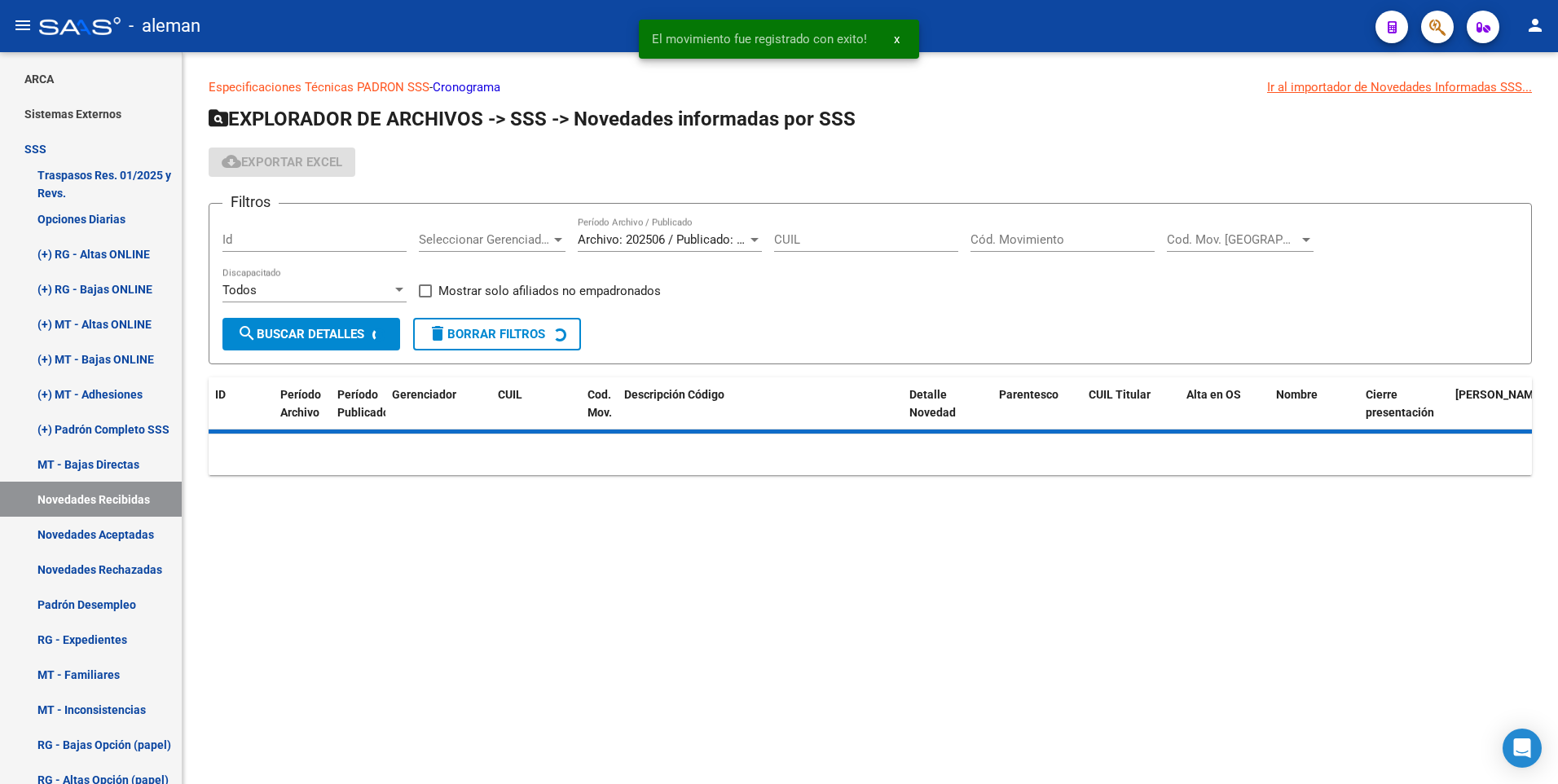
scroll to position [178, 0]
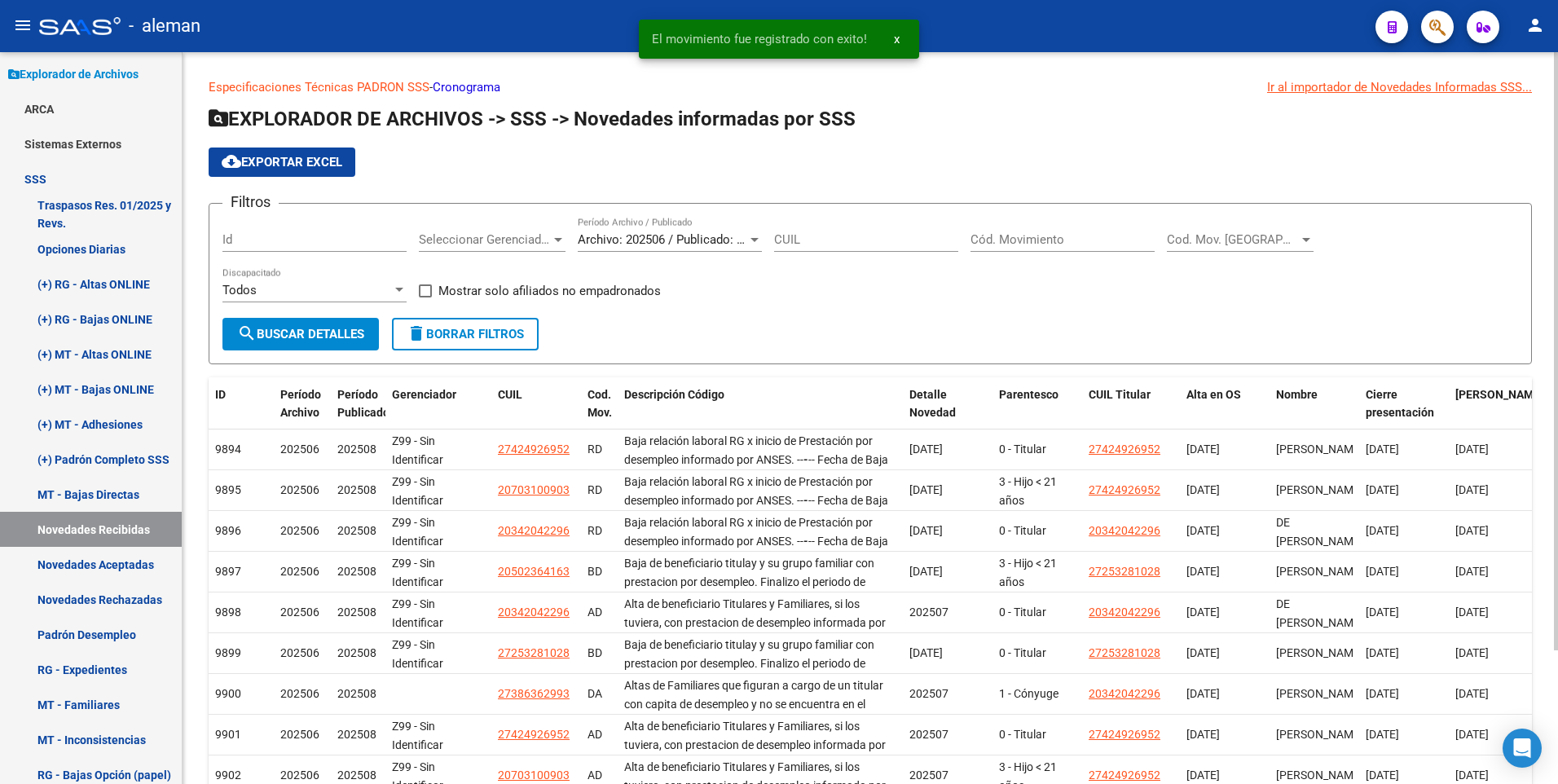
click at [1093, 231] on div "Cód. Movimiento" at bounding box center [1062, 234] width 184 height 35
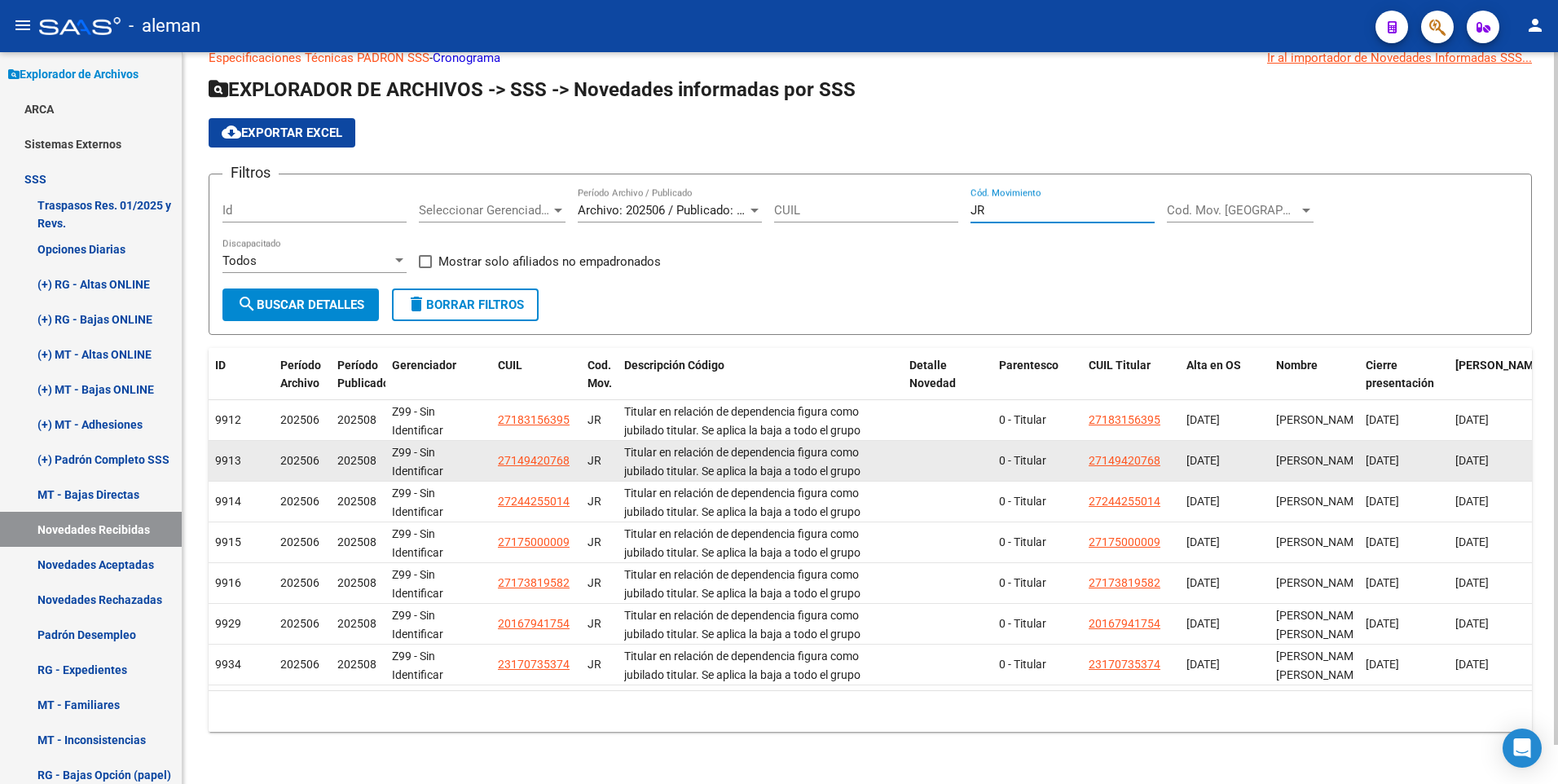
scroll to position [0, 0]
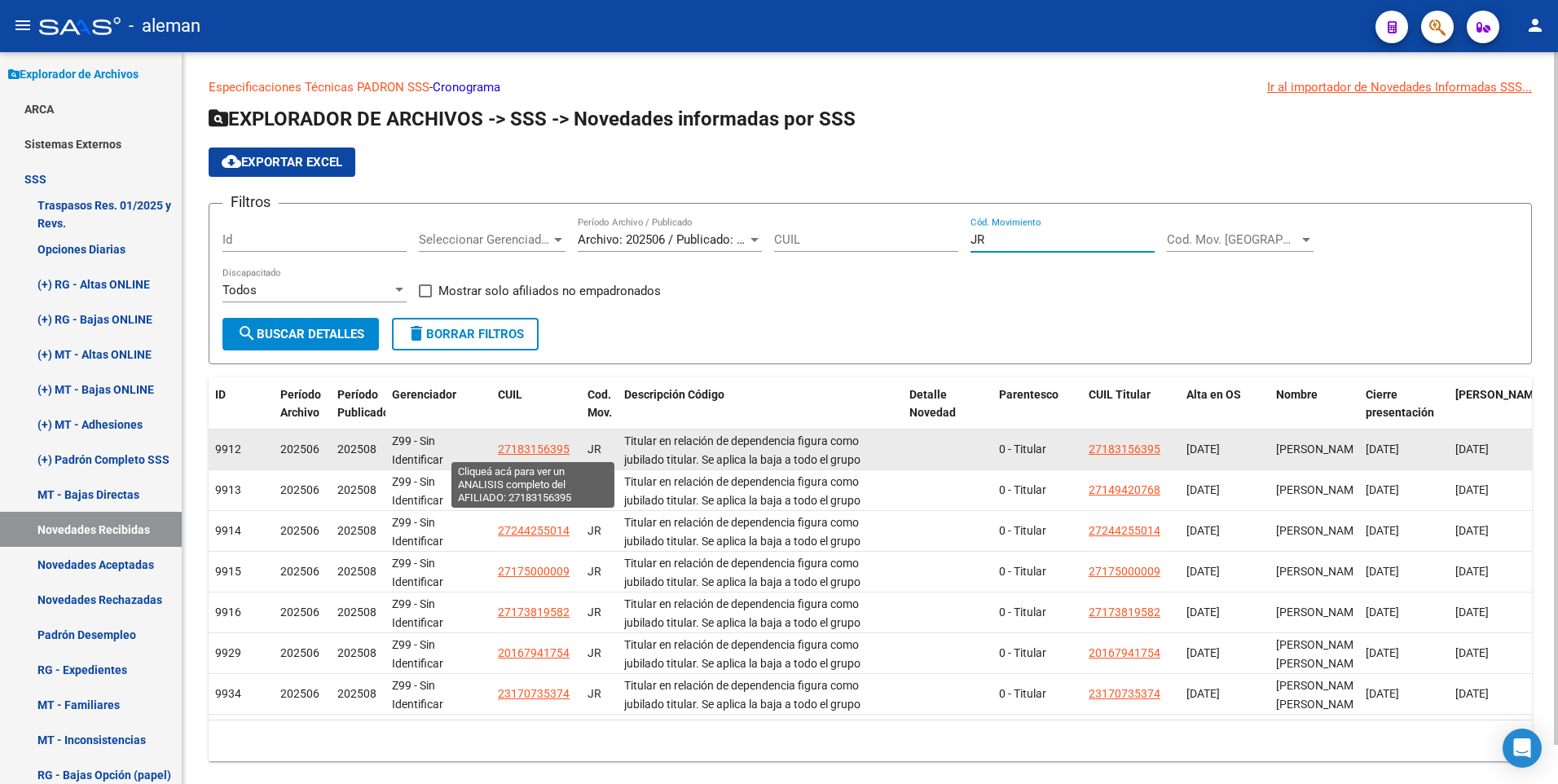
type input "JR"
click at [534, 447] on span "27183156395" at bounding box center [534, 449] width 72 height 13
type textarea "27183156395"
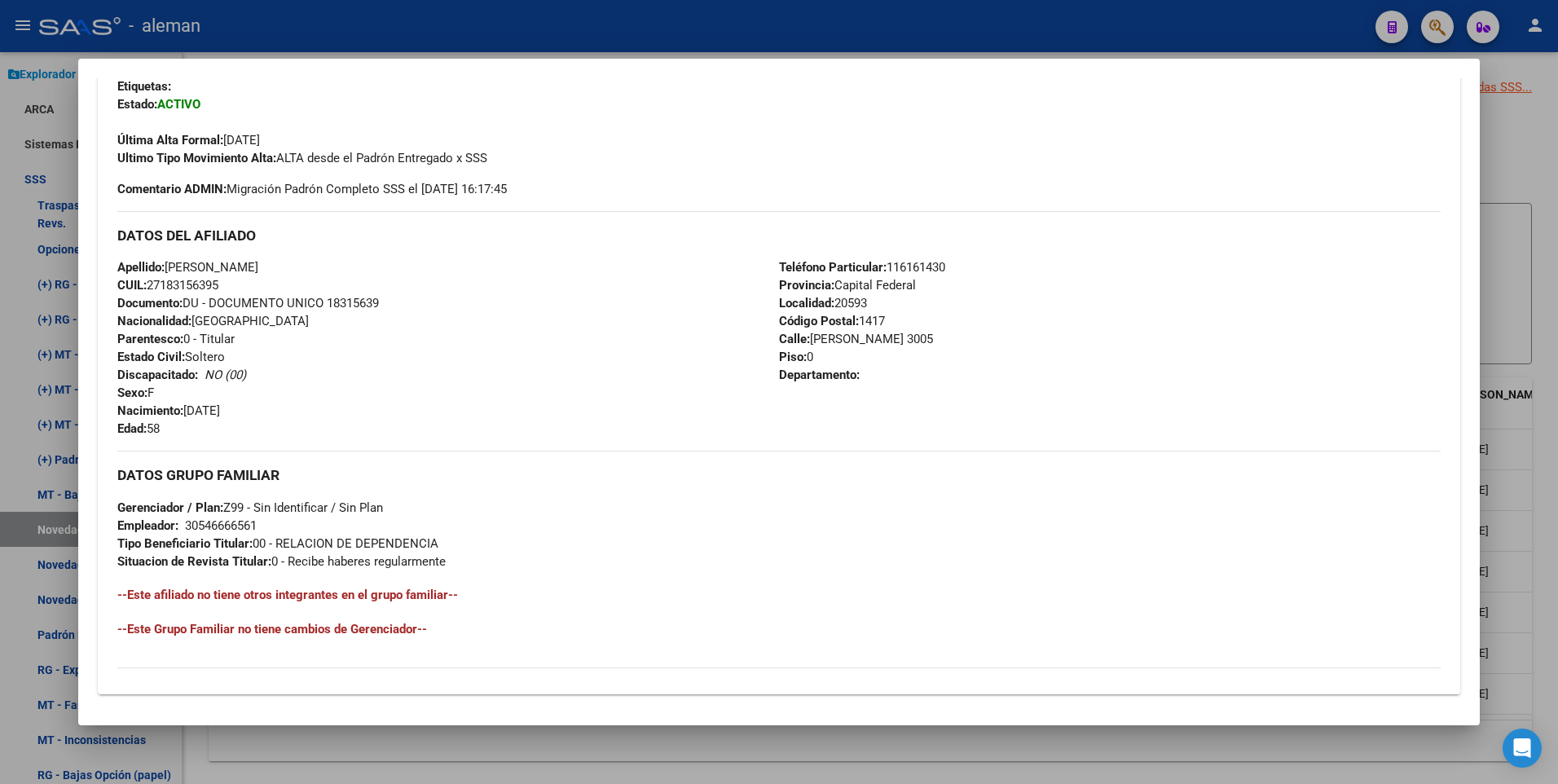
scroll to position [610, 0]
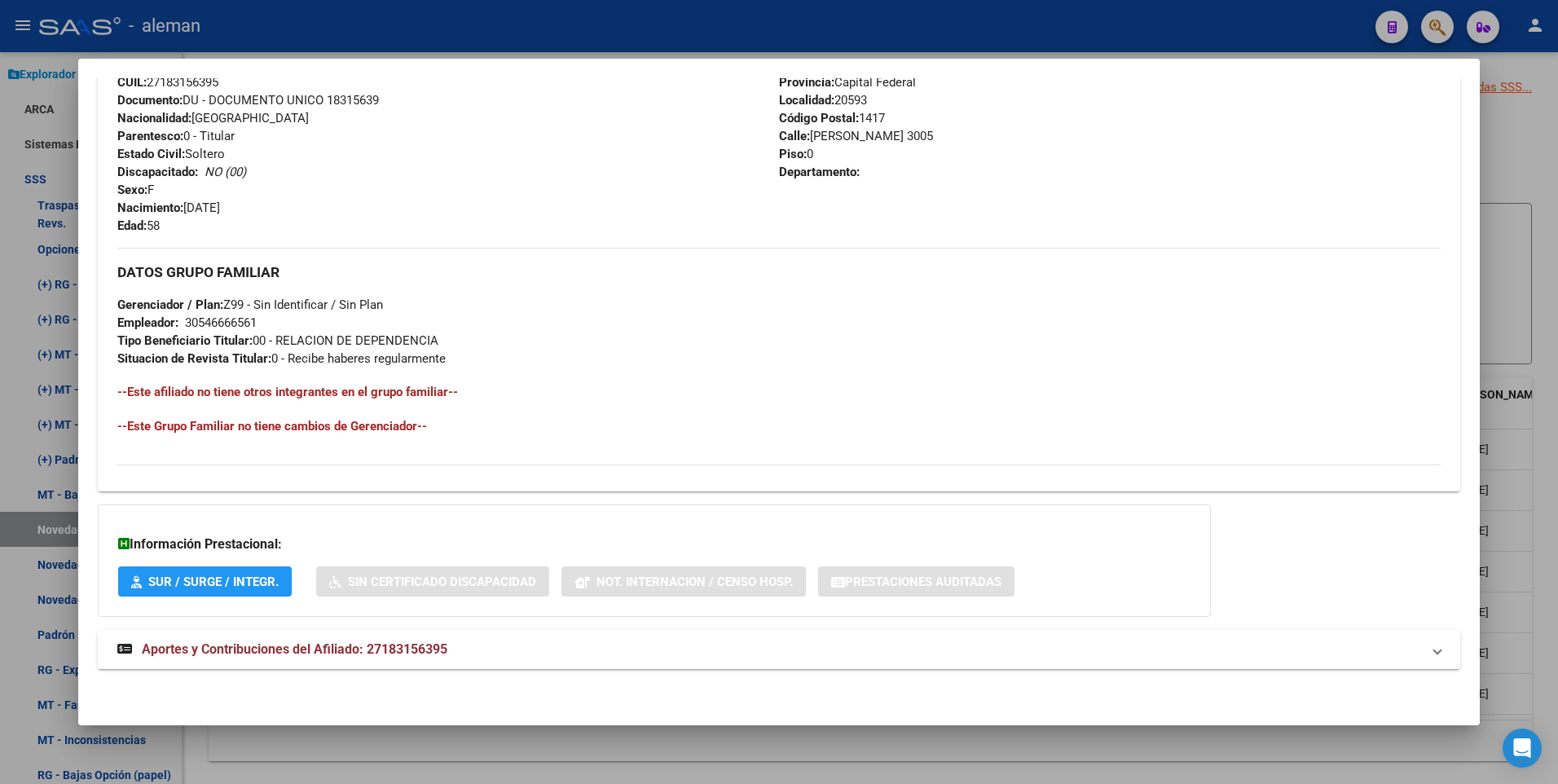
click at [402, 653] on span "Aportes y Contribuciones del Afiliado: 27183156395" at bounding box center [294, 649] width 306 height 15
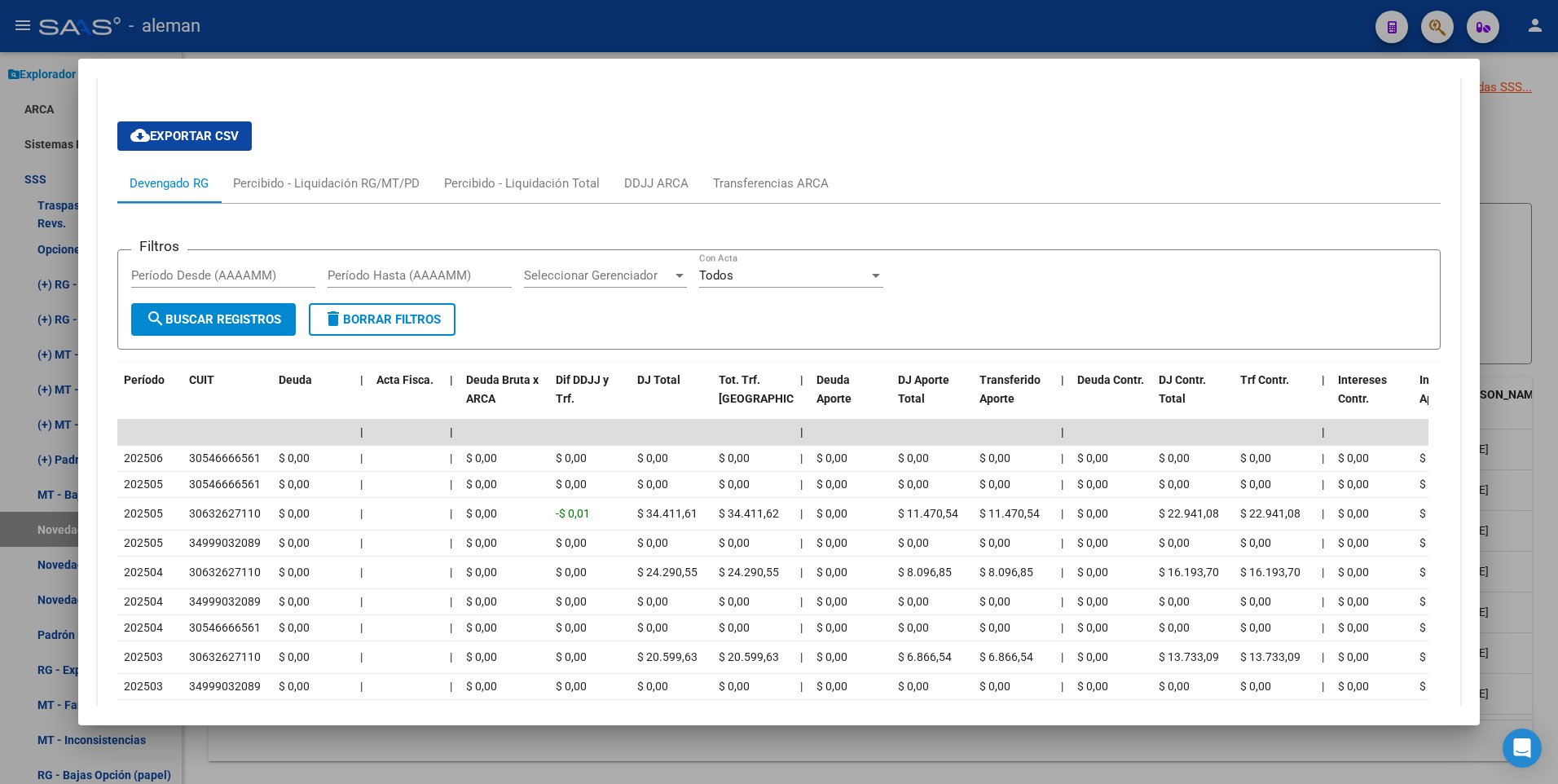
scroll to position [1047, 0]
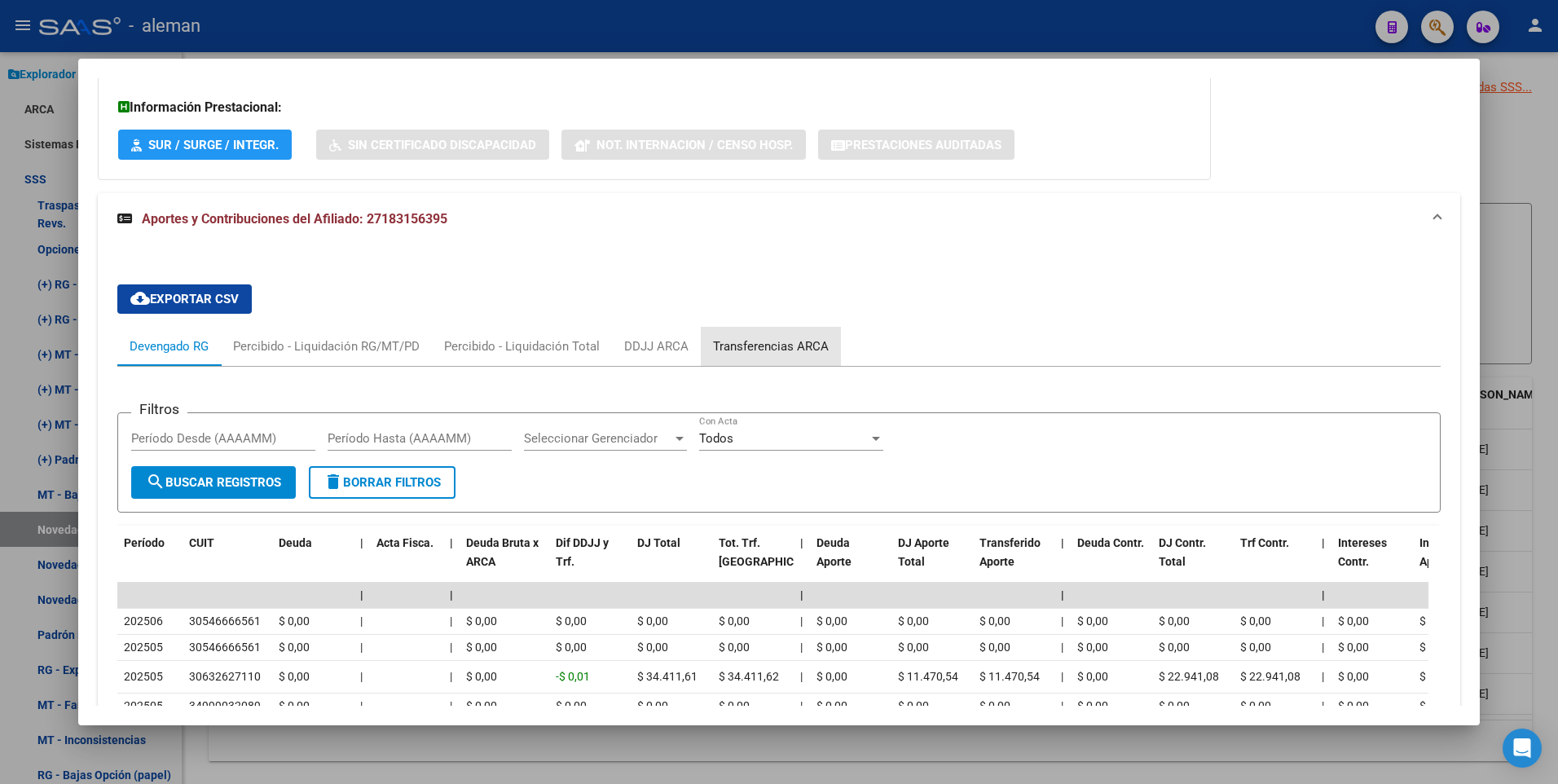
click at [797, 345] on div "Transferencias ARCA" at bounding box center [771, 346] width 115 height 18
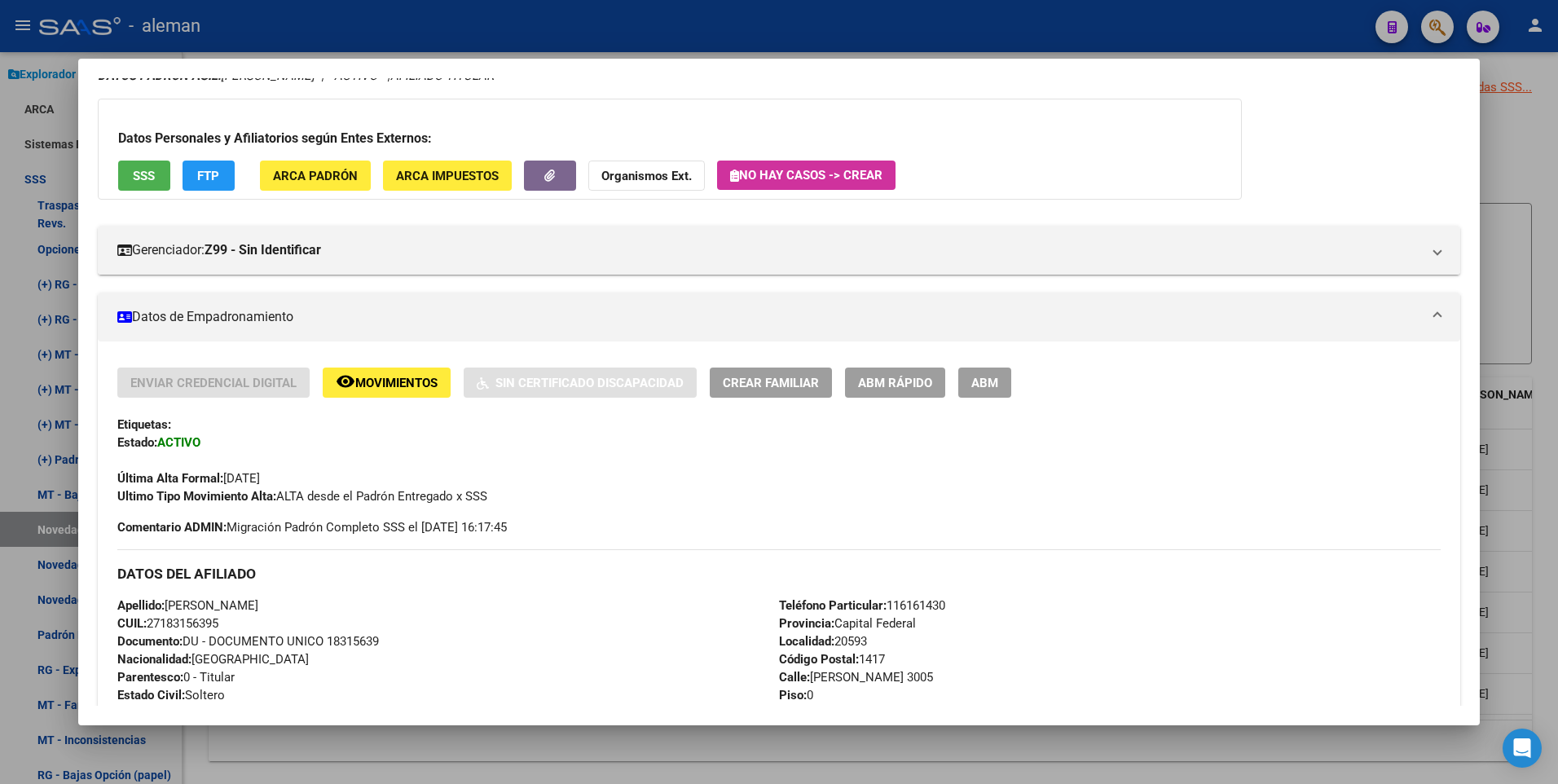
scroll to position [0, 0]
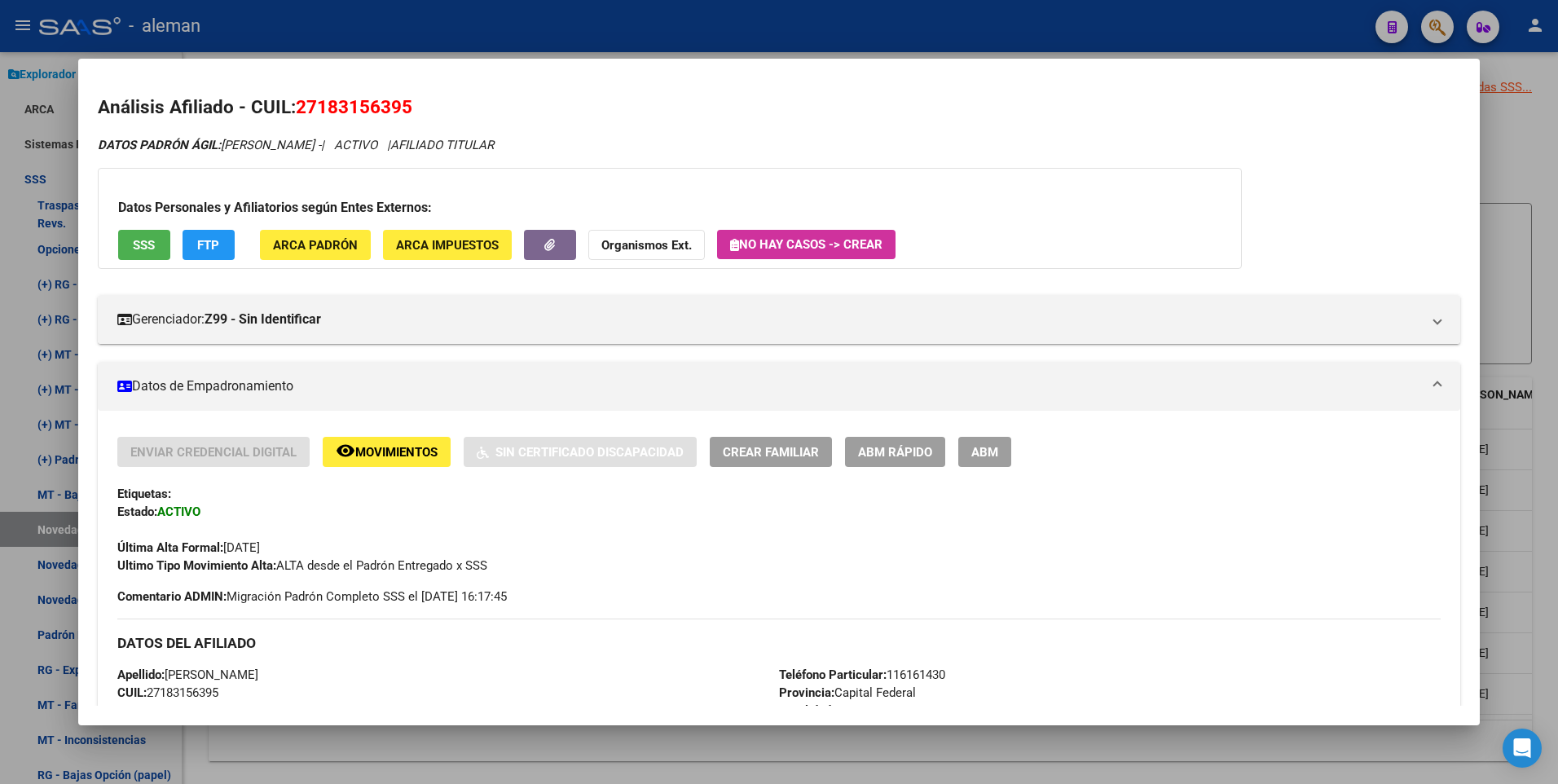
click at [772, 522] on div "Última Alta Formal: 01/01/2025" at bounding box center [779, 538] width 1324 height 36
click at [306, 179] on div "Datos Personales y Afiliatorios según Entes Externos: SSS FTP ARCA Padrón ARCA …" at bounding box center [669, 218] width 1144 height 101
click at [985, 442] on button "ABM" at bounding box center [985, 452] width 53 height 30
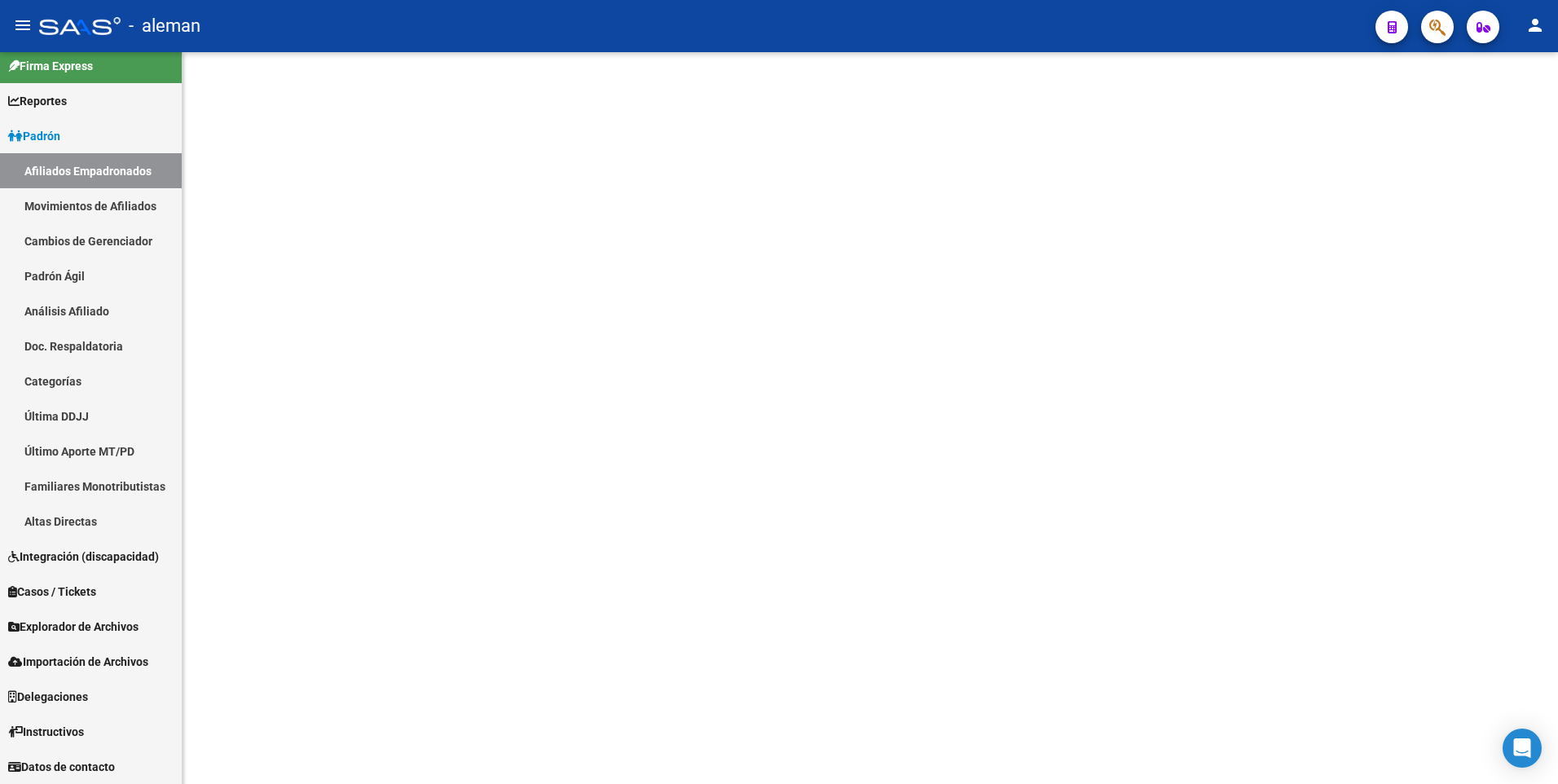
scroll to position [10, 0]
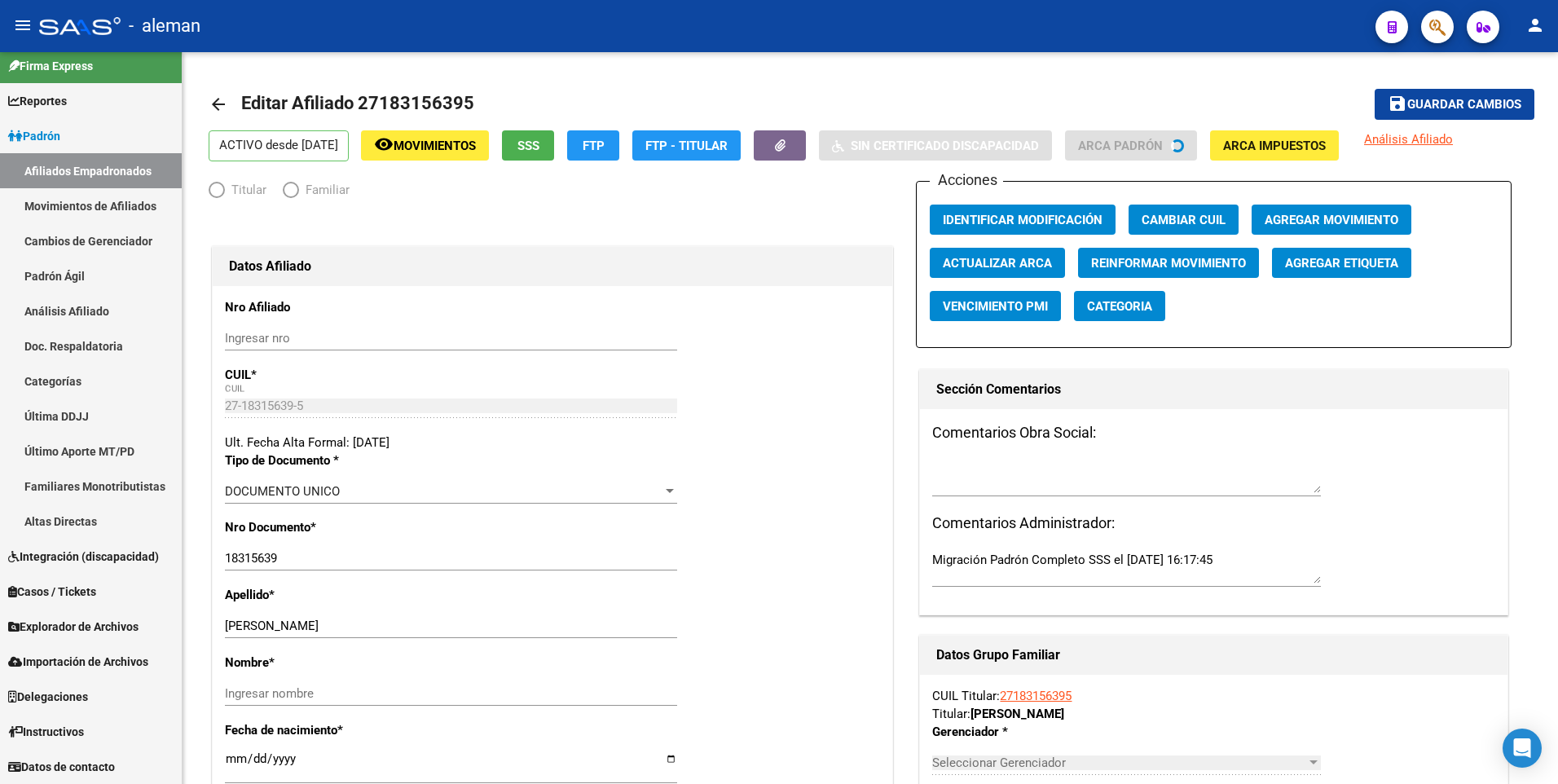
radio input "true"
type input "30-54666656-1"
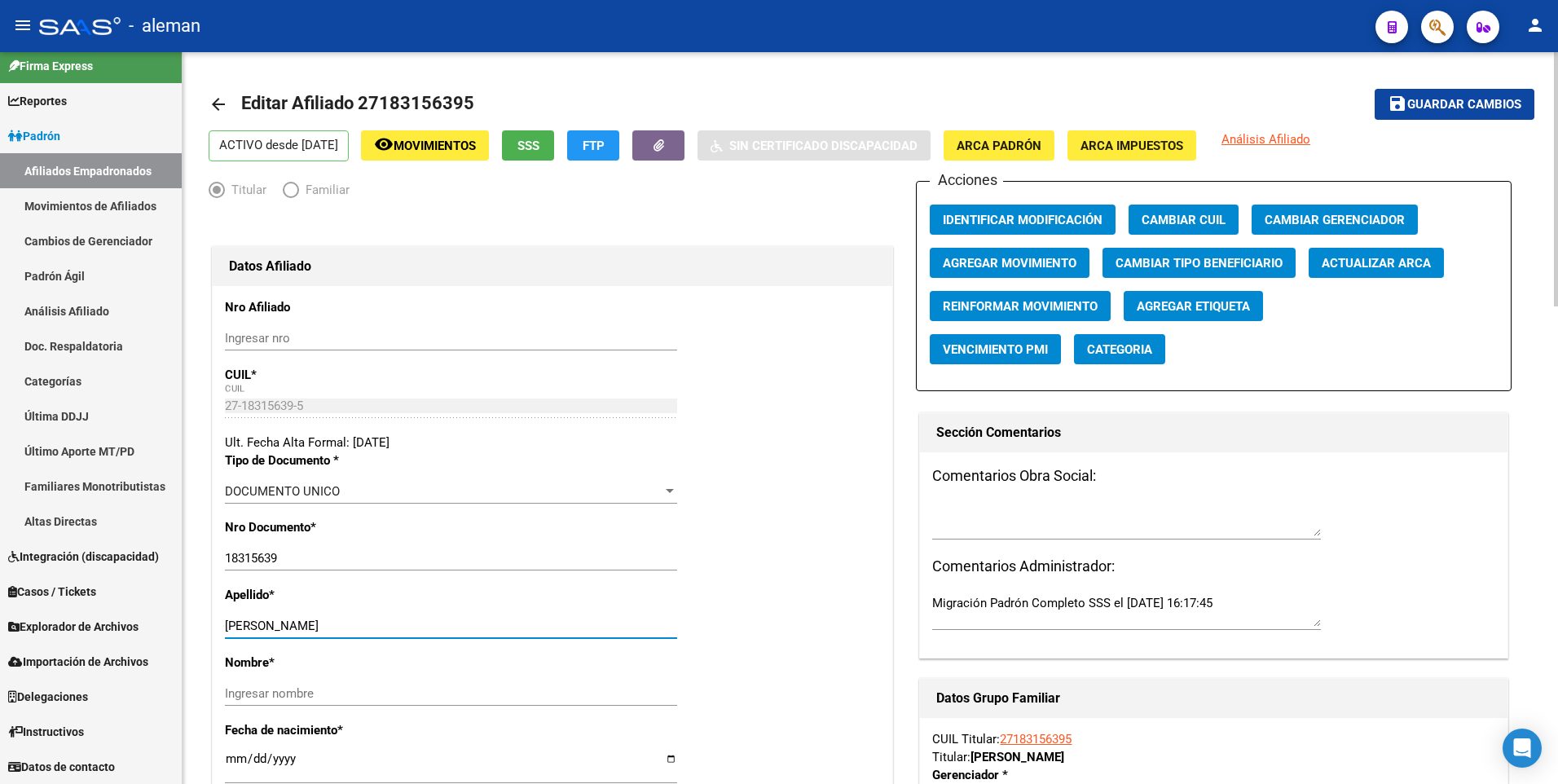
drag, startPoint x: 278, startPoint y: 625, endPoint x: 328, endPoint y: 625, distance: 50.0
click at [328, 625] on input "[PERSON_NAME]" at bounding box center [451, 626] width 452 height 15
type input "CAPUTO"
click at [314, 686] on input "Ingresar nombre" at bounding box center [451, 693] width 452 height 15
paste input "CECILIA"
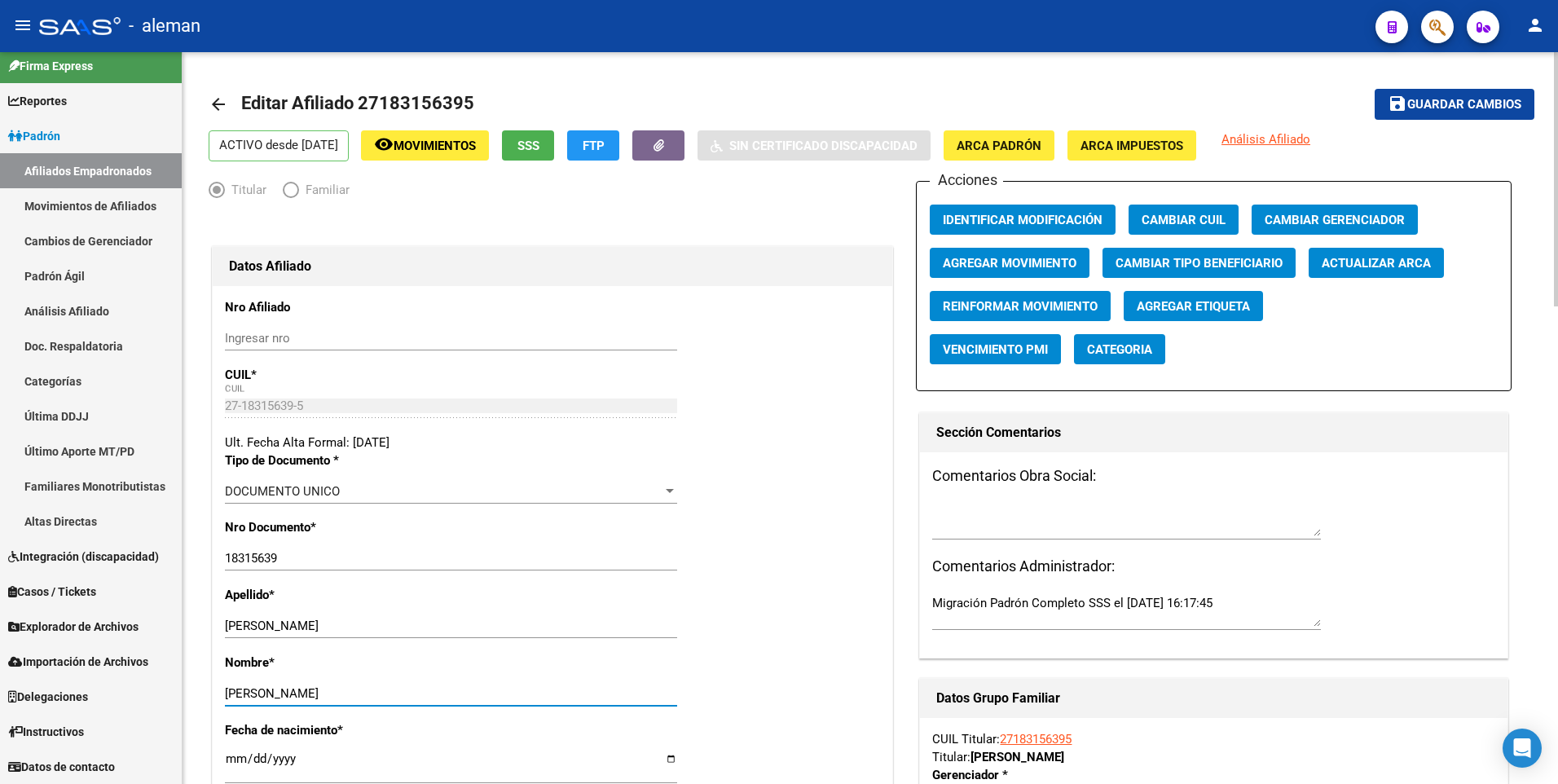
type input "CECILIA"
click at [1448, 99] on span "Guardar cambios" at bounding box center [1463, 105] width 114 height 15
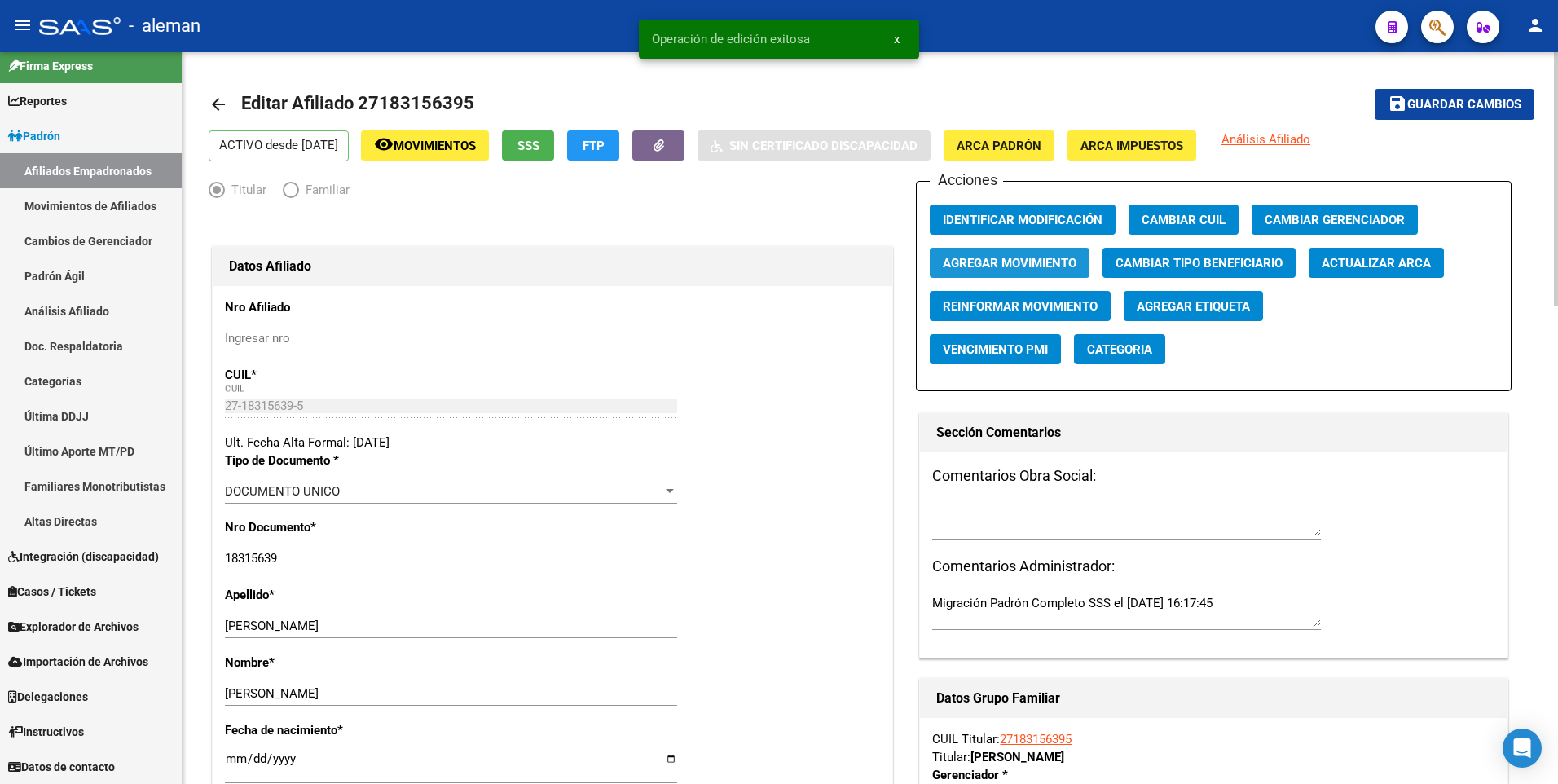
click at [989, 262] on span "Agregar Movimiento" at bounding box center [1008, 263] width 133 height 15
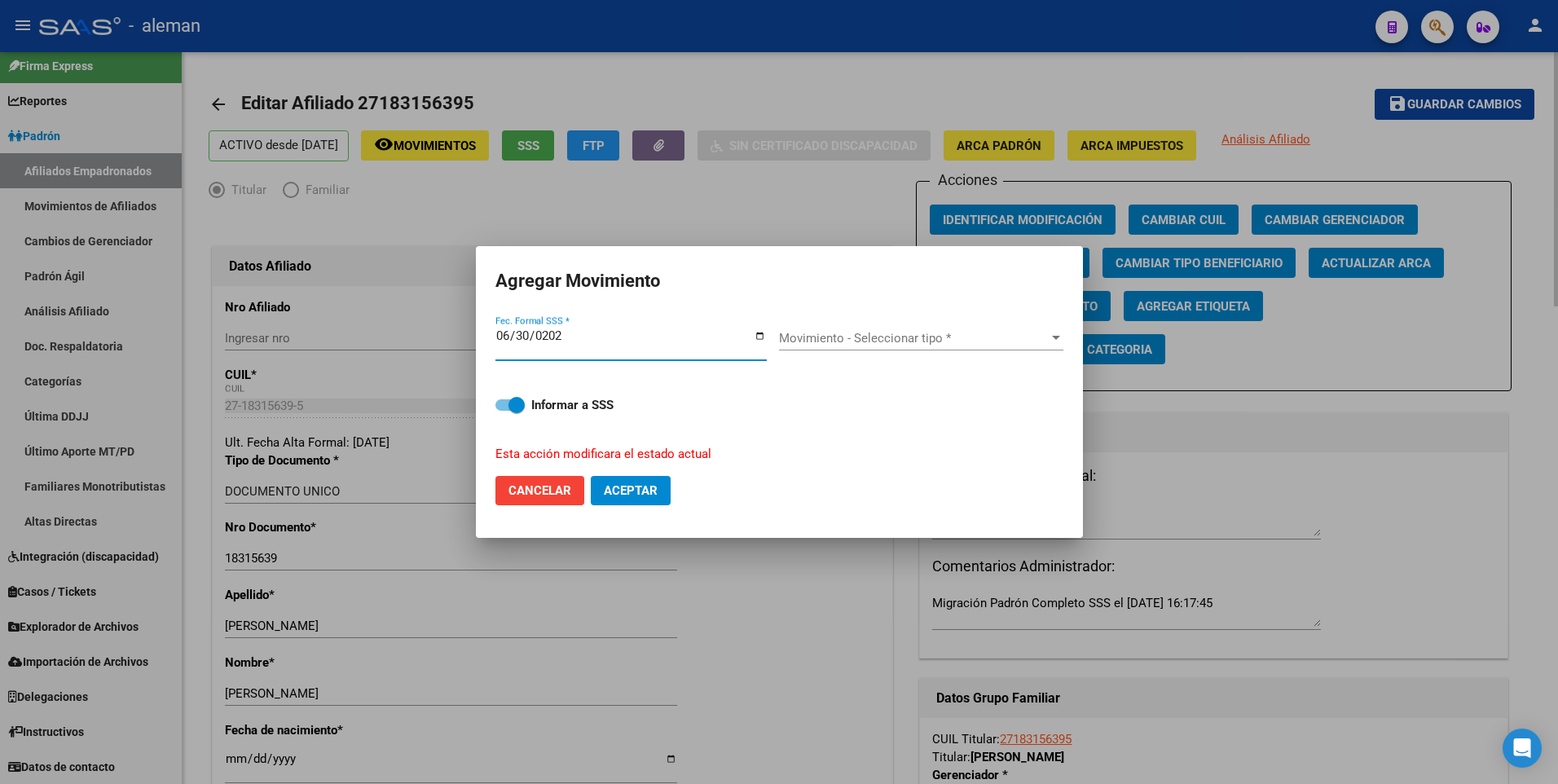
type input "2025-06-30"
click at [590, 476] on button "Aceptar" at bounding box center [630, 490] width 79 height 29
click at [962, 340] on span "Movimiento - Seleccionar tipo *" at bounding box center [913, 339] width 270 height 15
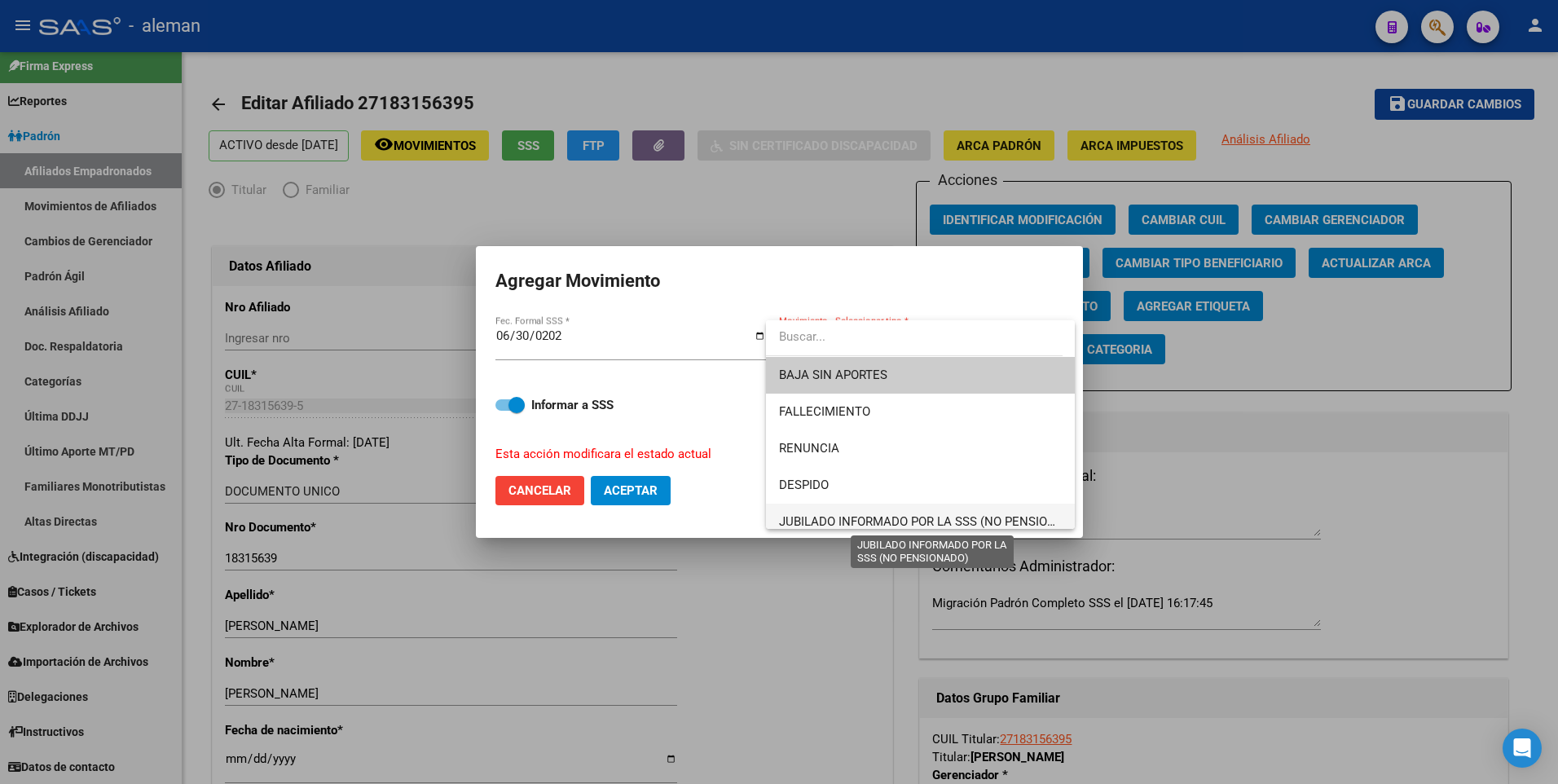
click at [945, 520] on span "JUBILADO INFORMADO POR LA SSS (NO PENSIONADO)" at bounding box center [931, 521] width 306 height 15
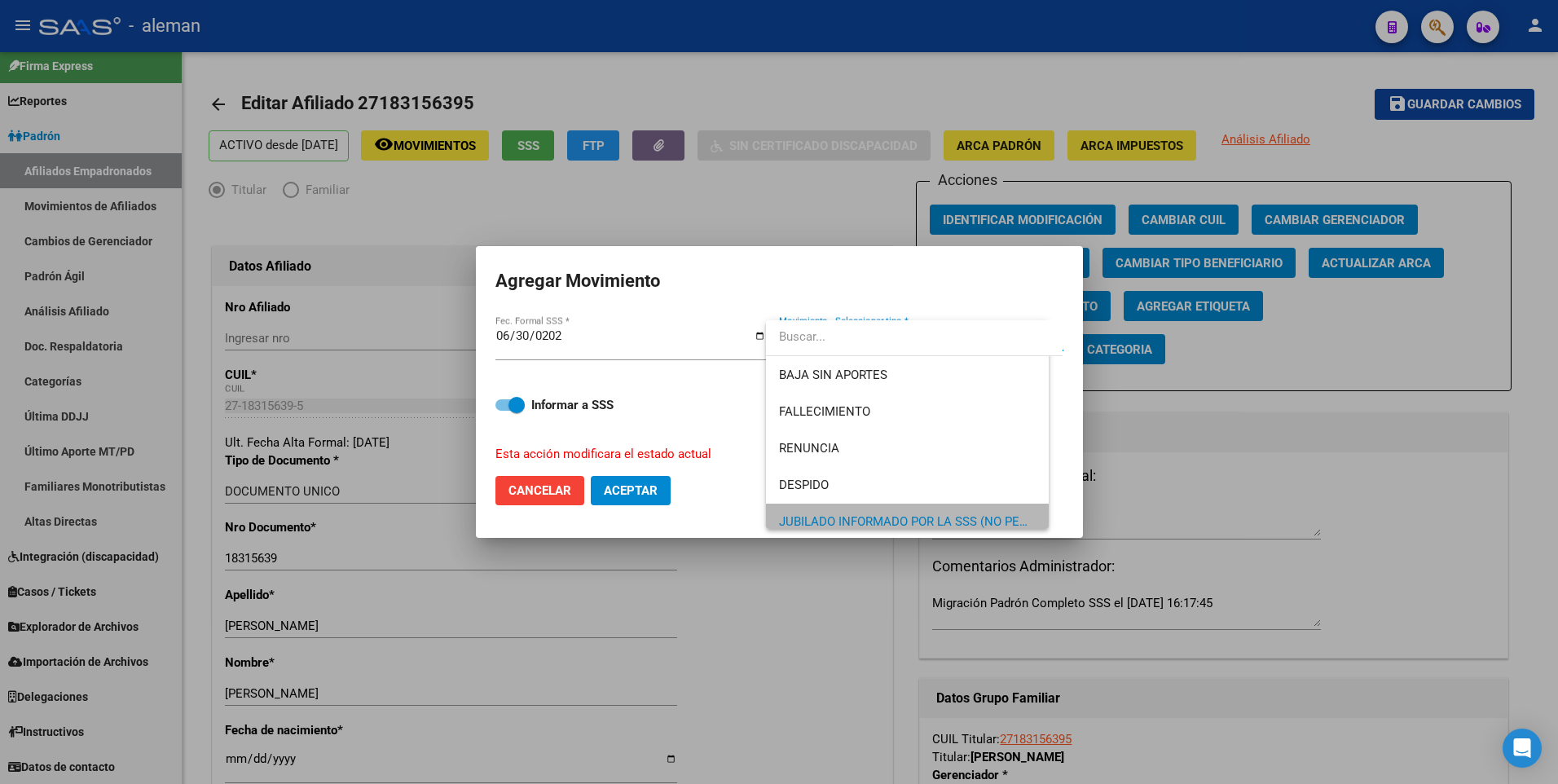
scroll to position [11, 0]
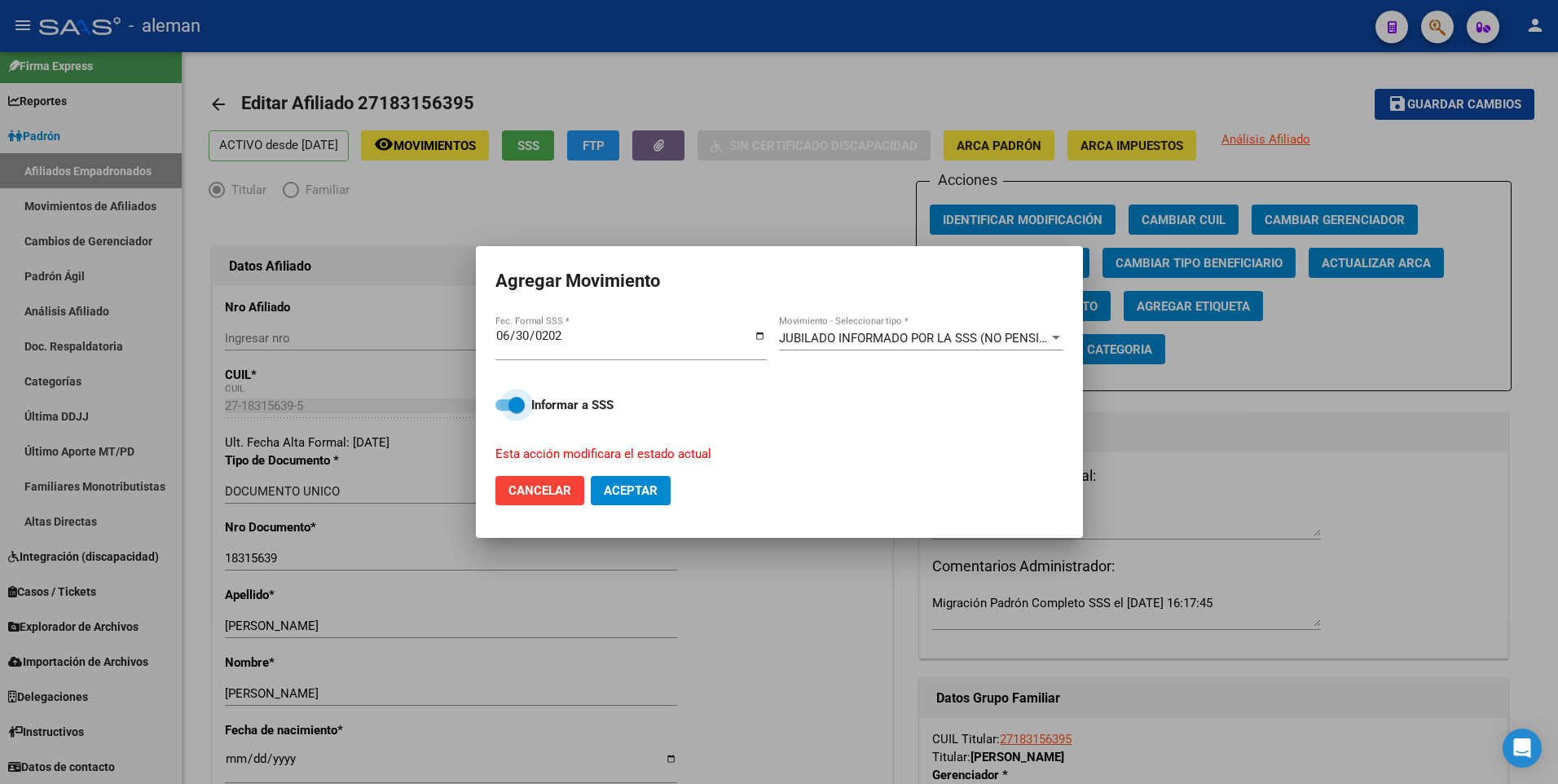
click at [504, 405] on span at bounding box center [510, 405] width 29 height 11
click at [503, 410] on input "Informar a SSS" at bounding box center [502, 410] width 1 height 1
checkbox input "false"
click at [614, 490] on span "Aceptar" at bounding box center [630, 491] width 54 height 15
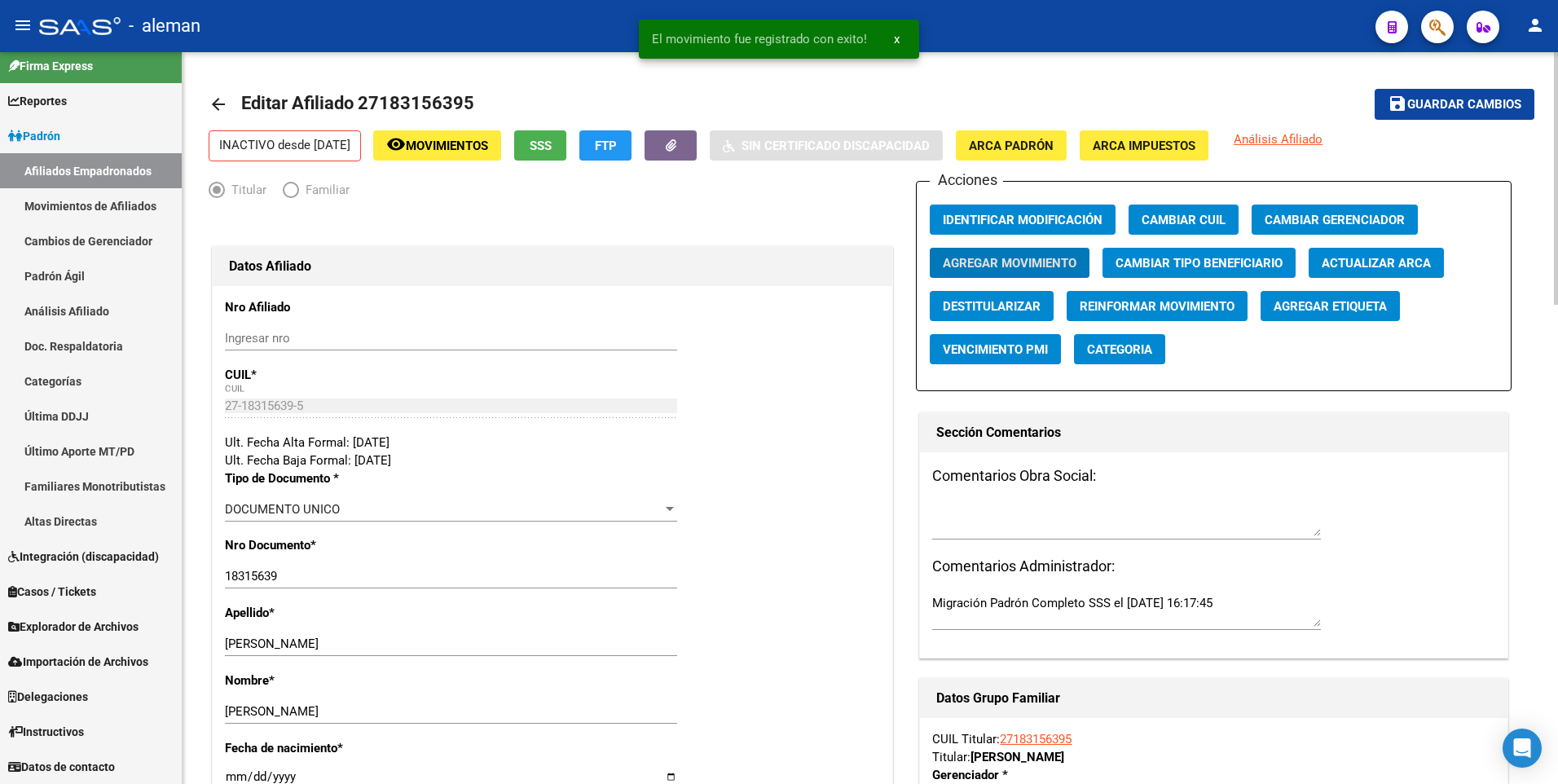
click at [219, 101] on mat-icon "arrow_back" at bounding box center [218, 104] width 20 height 20
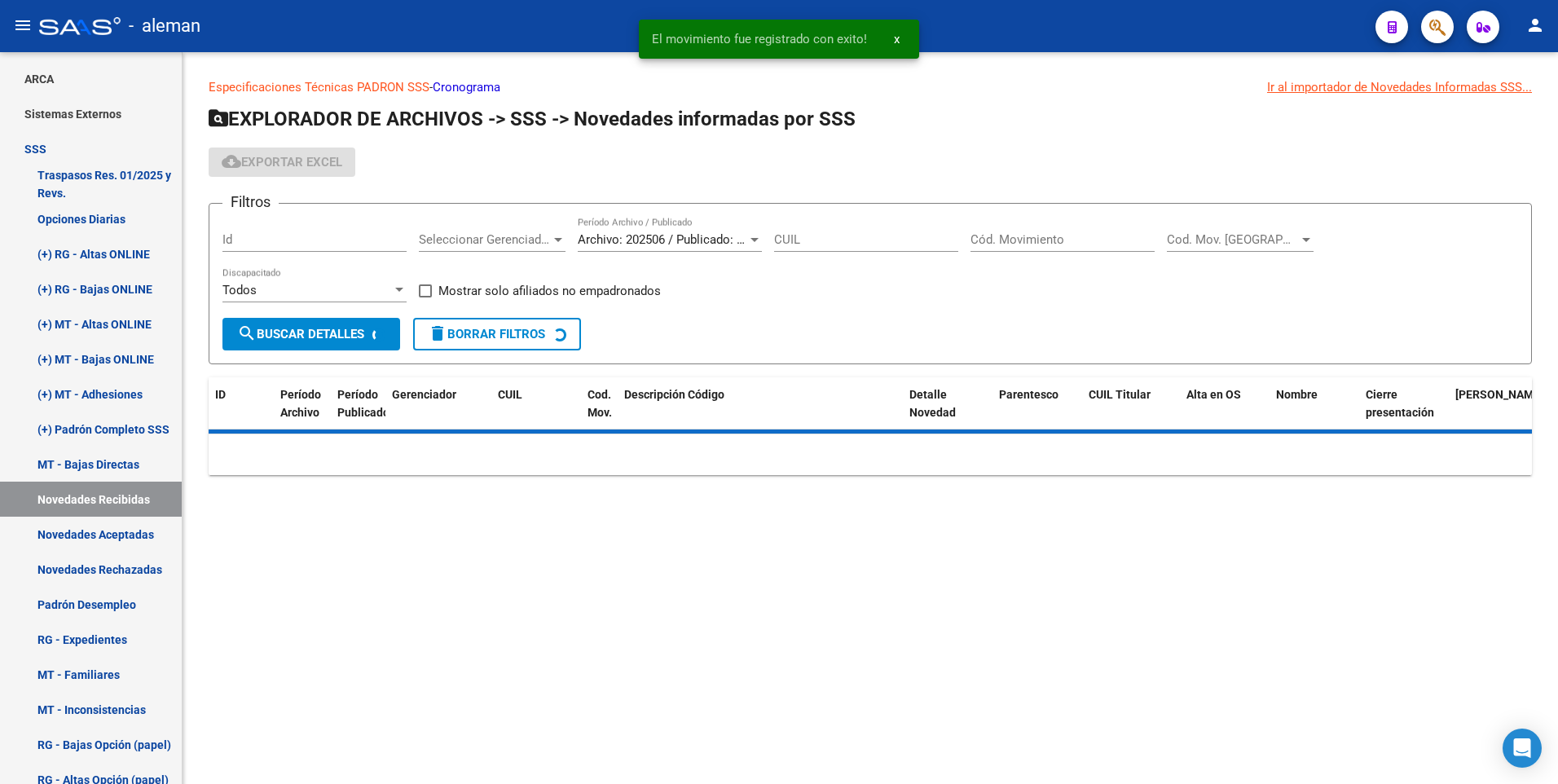
scroll to position [178, 0]
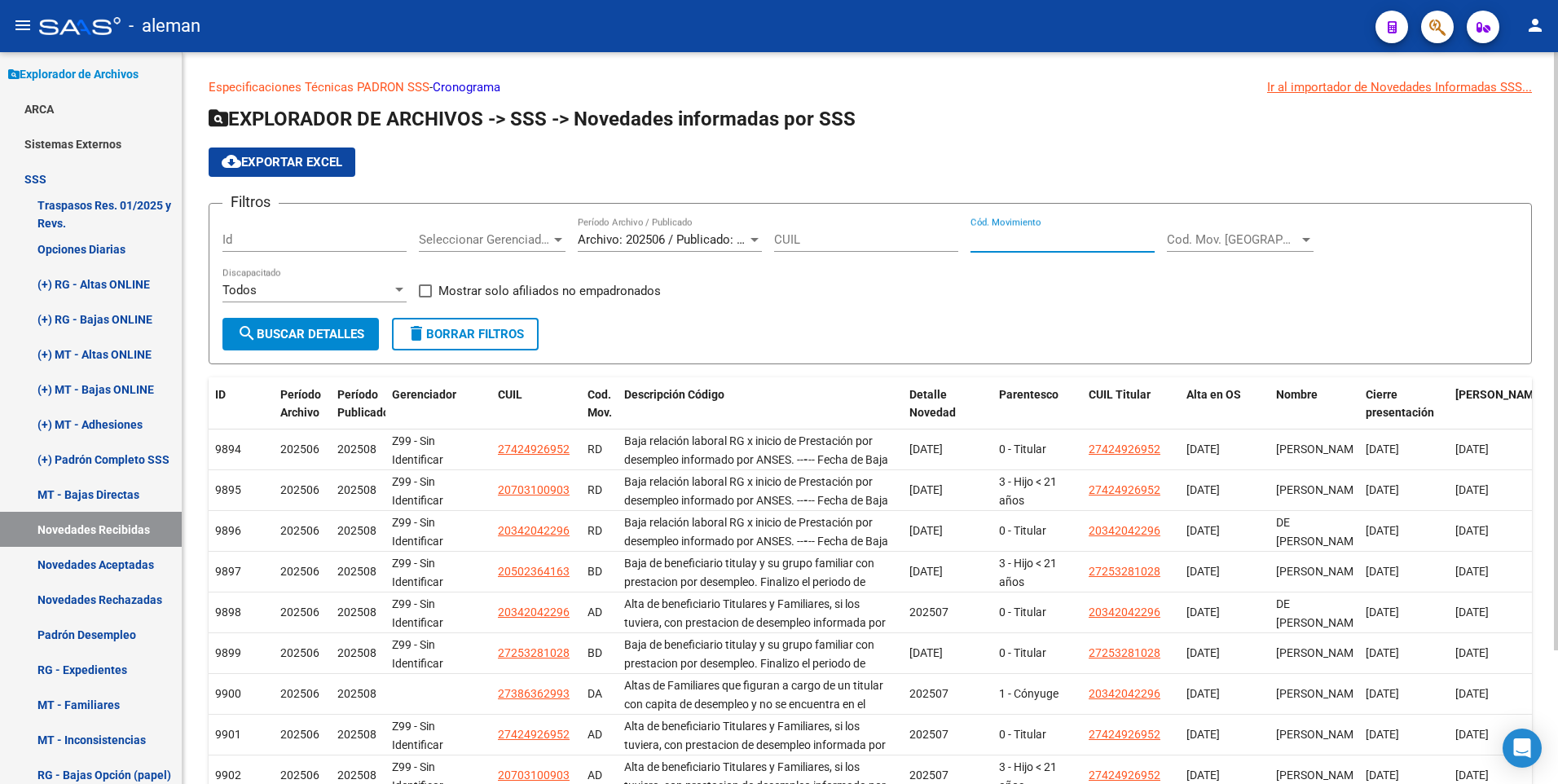
click at [1007, 234] on input "Cód. Movimiento" at bounding box center [1062, 239] width 184 height 15
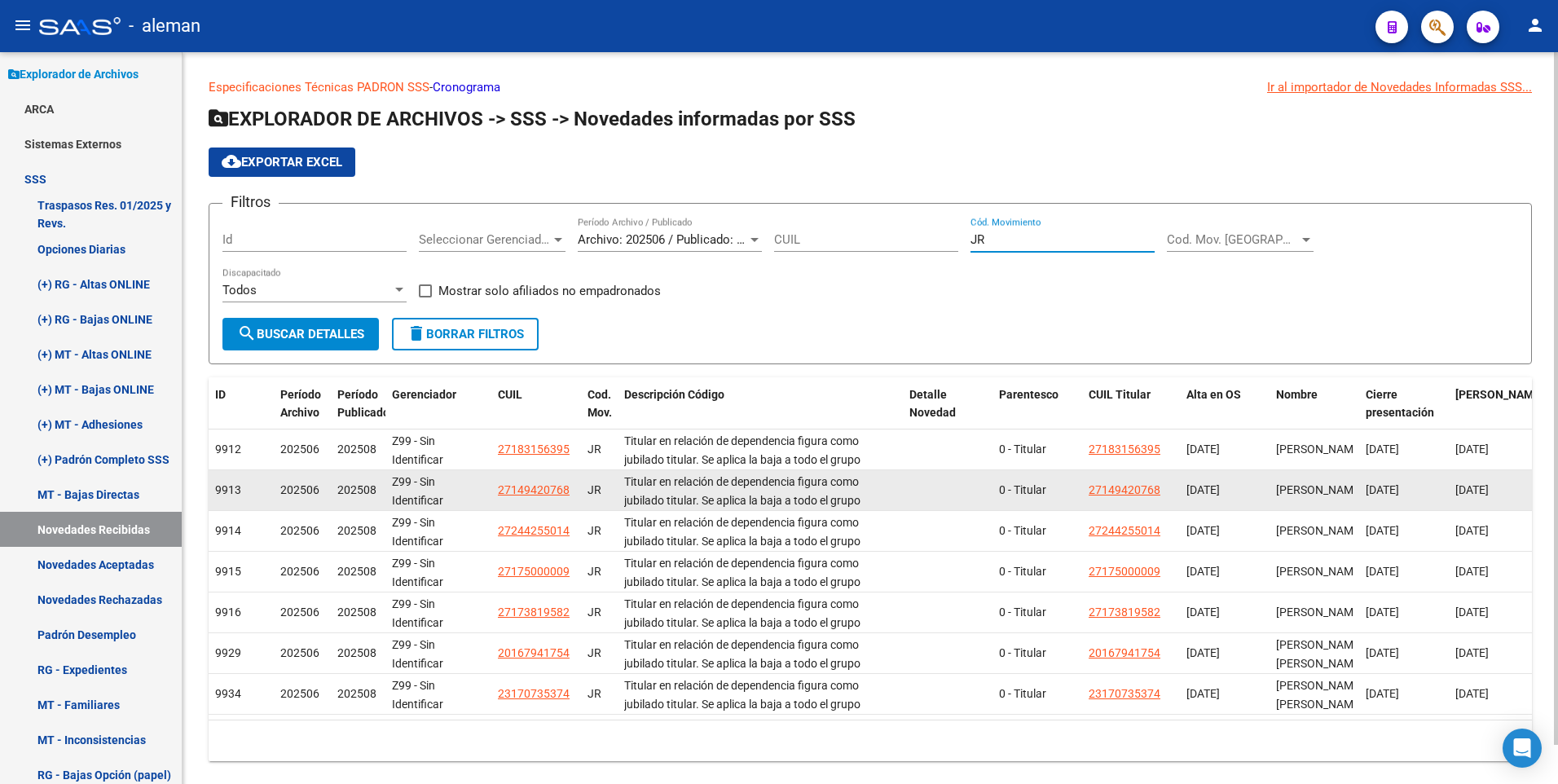
type input "JR"
click at [521, 488] on span "27149420768" at bounding box center [534, 490] width 72 height 13
type textarea "27149420768"
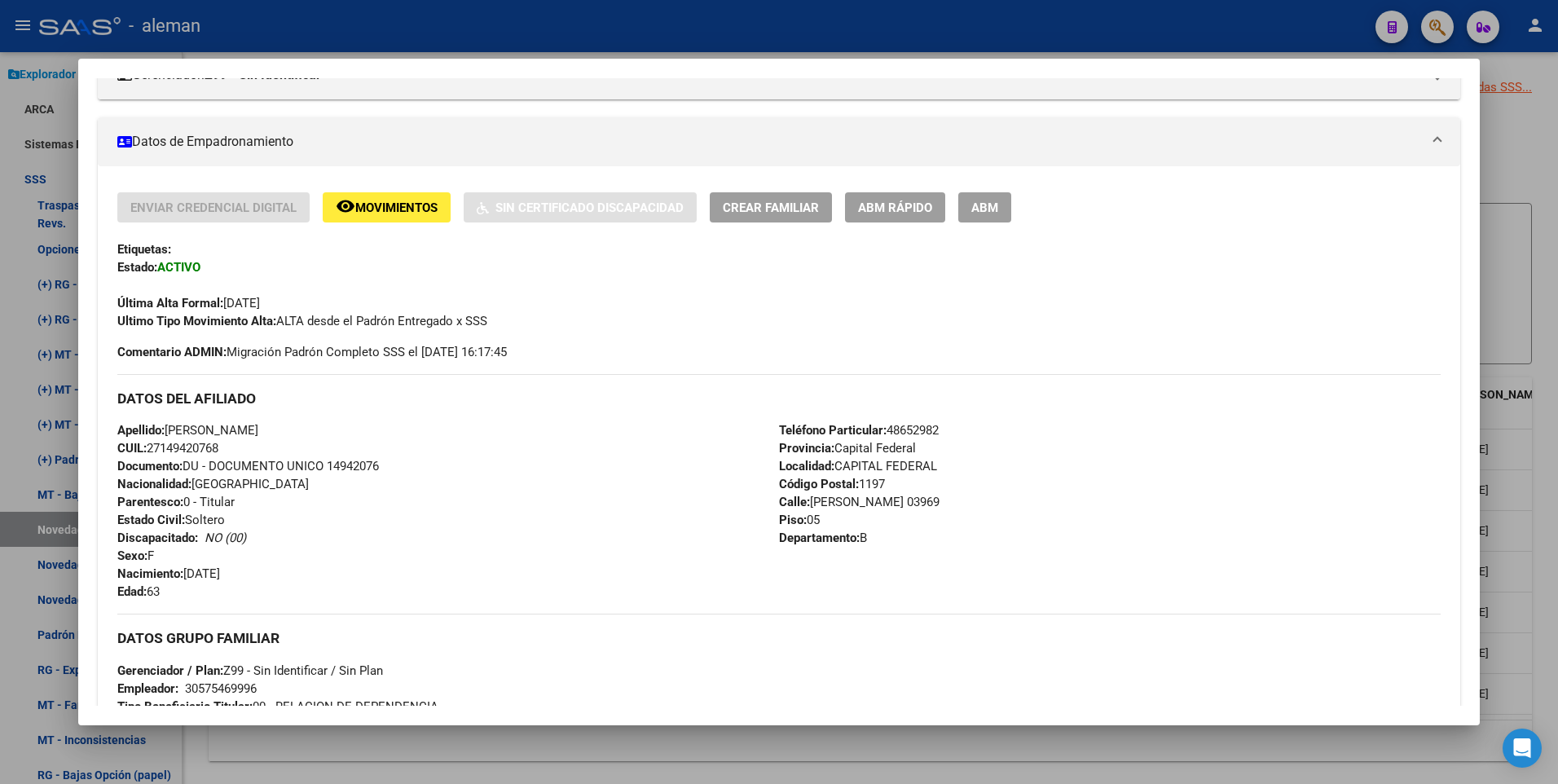
scroll to position [610, 0]
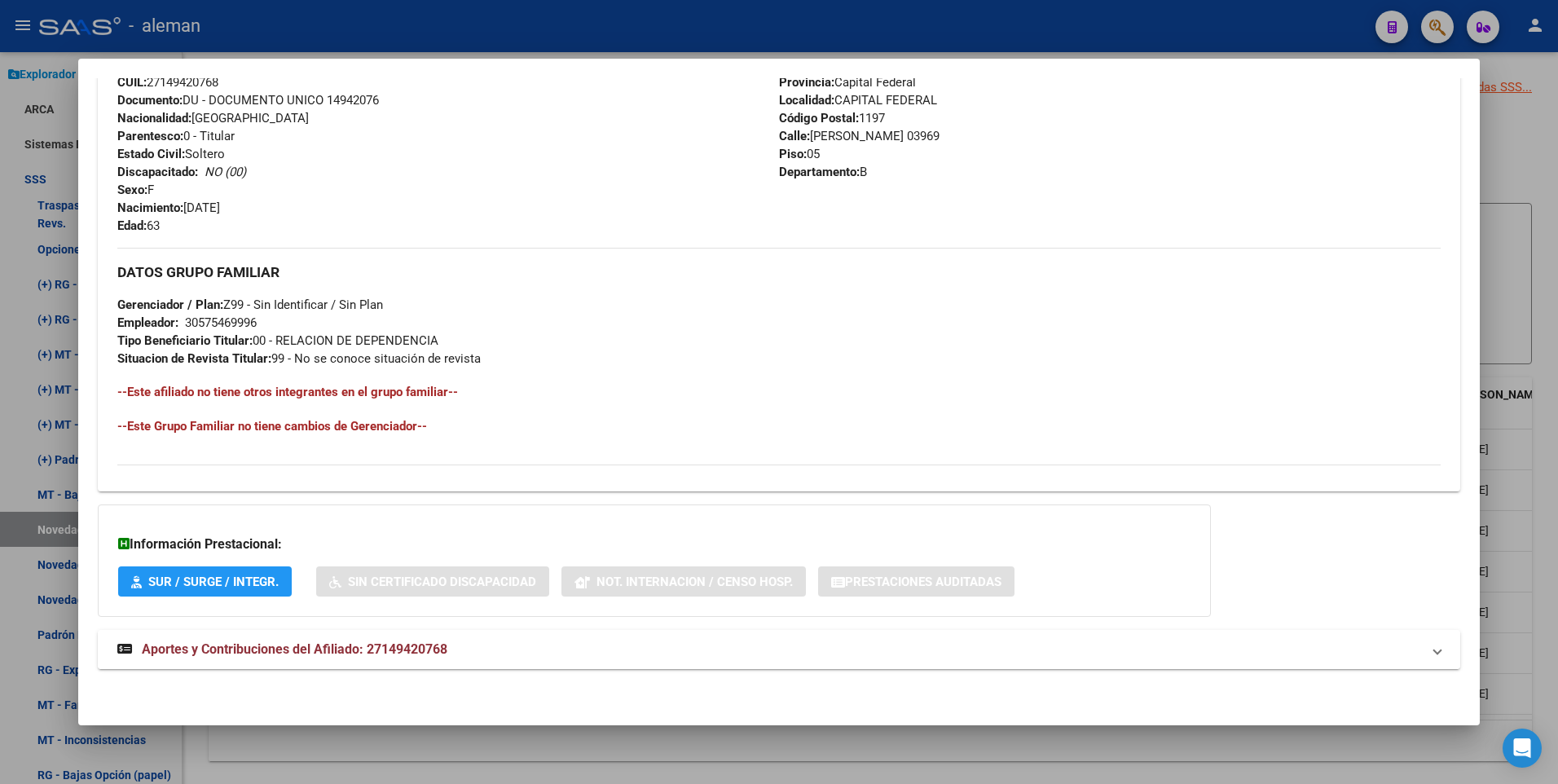
click at [323, 649] on span "Aportes y Contribuciones del Afiliado: 27149420768" at bounding box center [294, 649] width 306 height 15
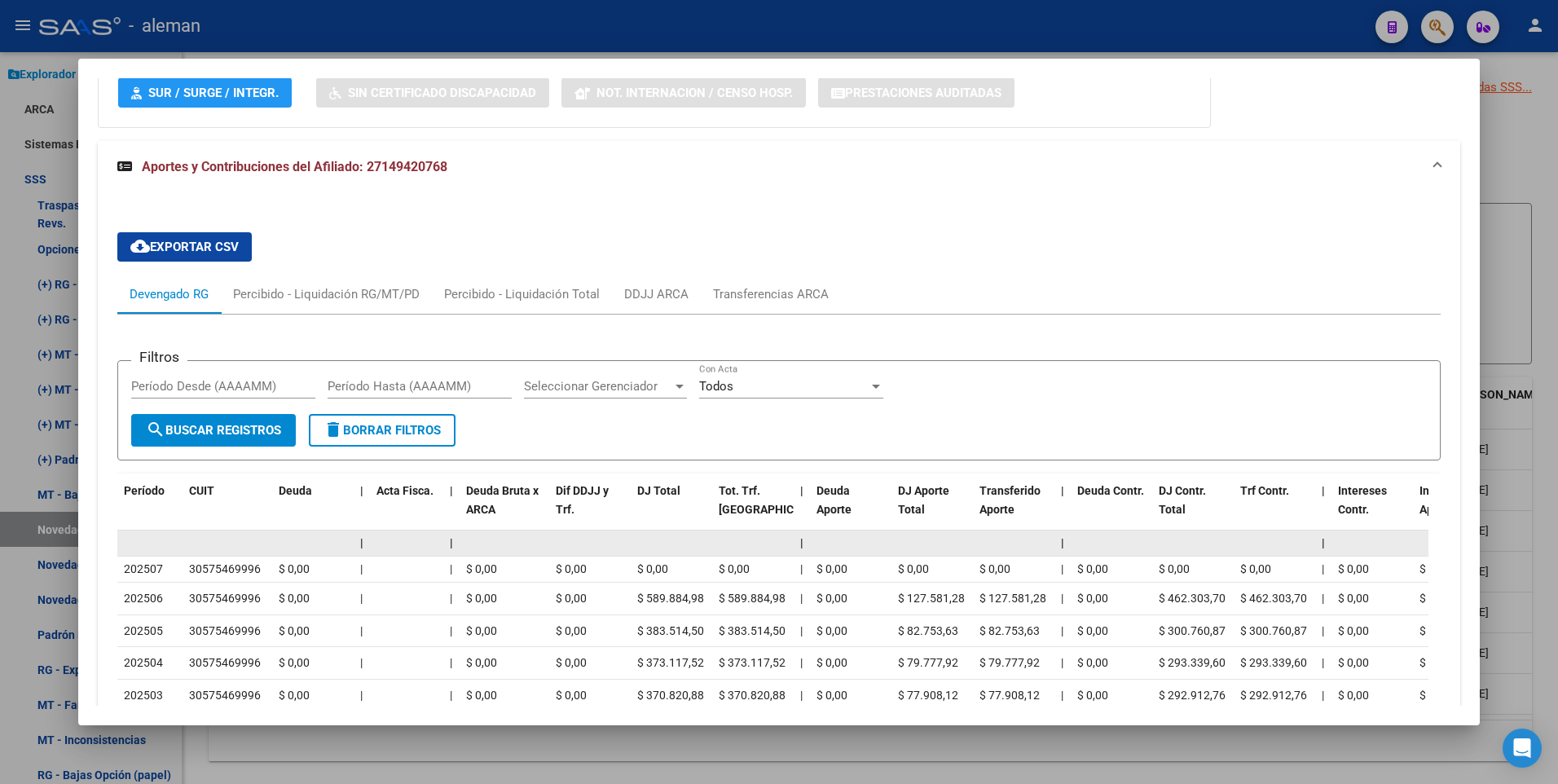
scroll to position [1180, 0]
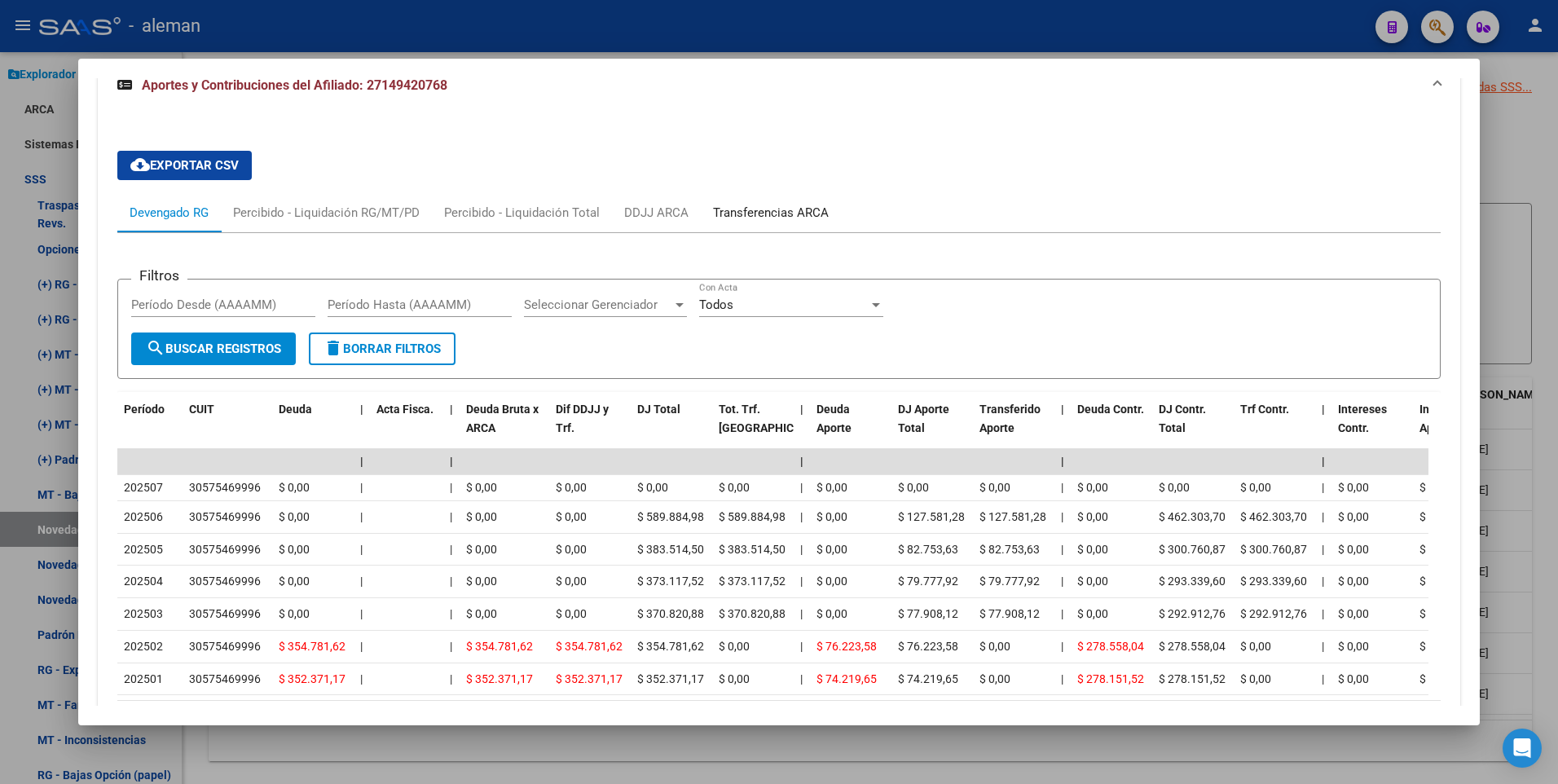
click at [774, 210] on div "Transferencias ARCA" at bounding box center [771, 212] width 115 height 18
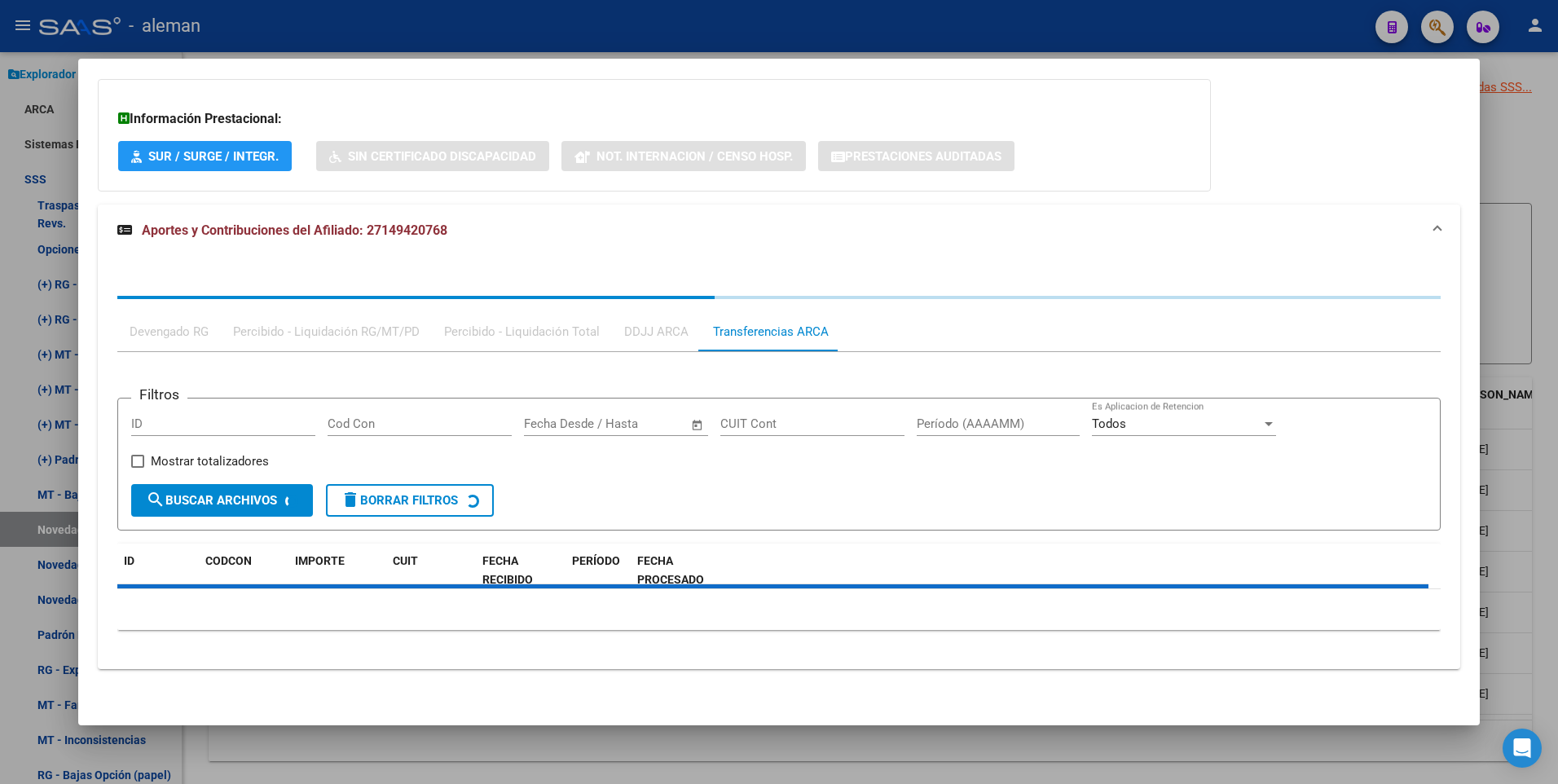
scroll to position [1173, 0]
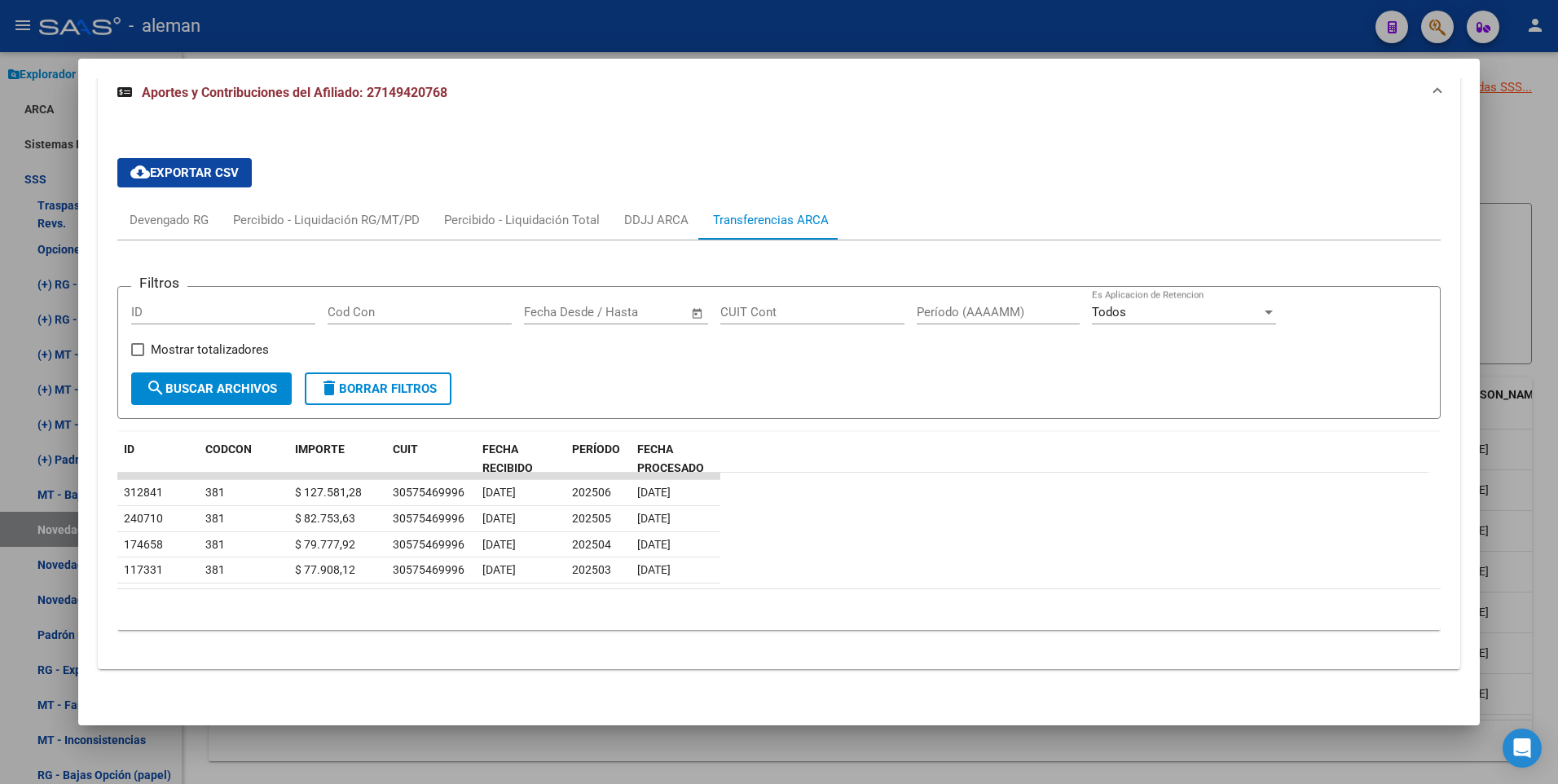
click at [1090, 135] on div "cloud_download Exportar CSV Devengado RG Percibido - Liquidación RG/MT/PD Perci…" at bounding box center [779, 393] width 1363 height 549
click at [177, 219] on div "Devengado RG" at bounding box center [169, 219] width 79 height 18
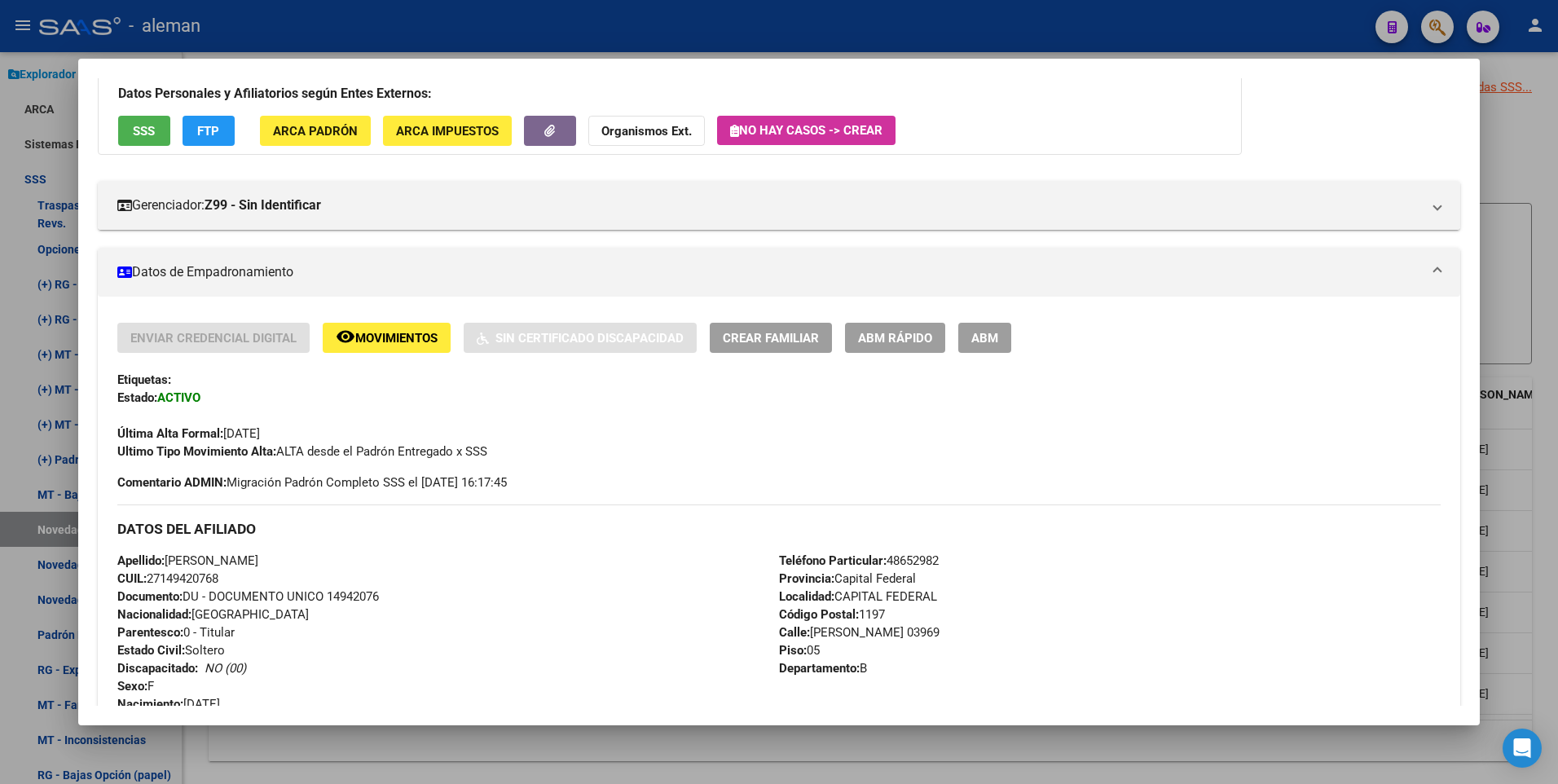
scroll to position [0, 0]
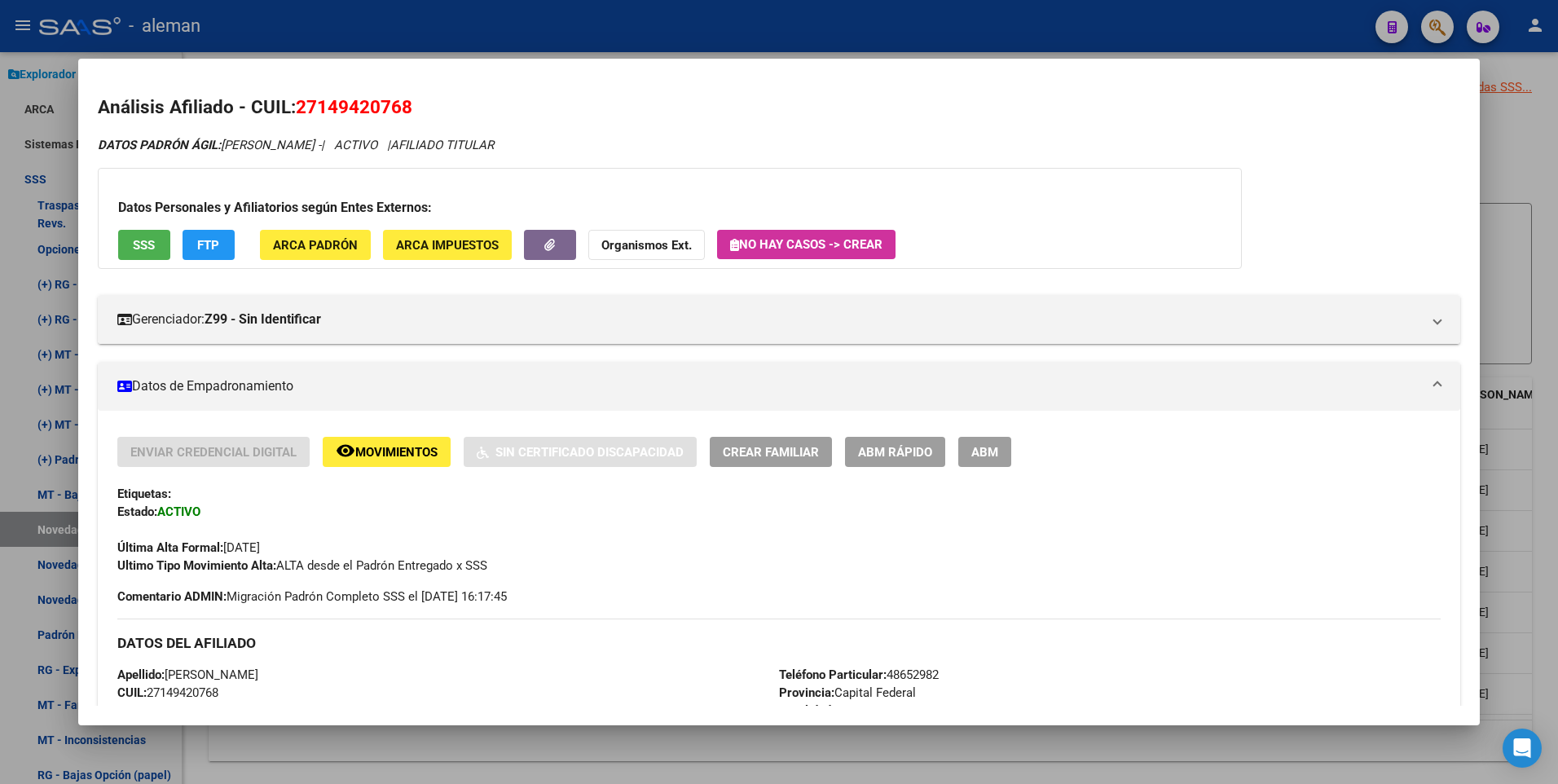
click at [979, 450] on span "ABM" at bounding box center [985, 452] width 26 height 15
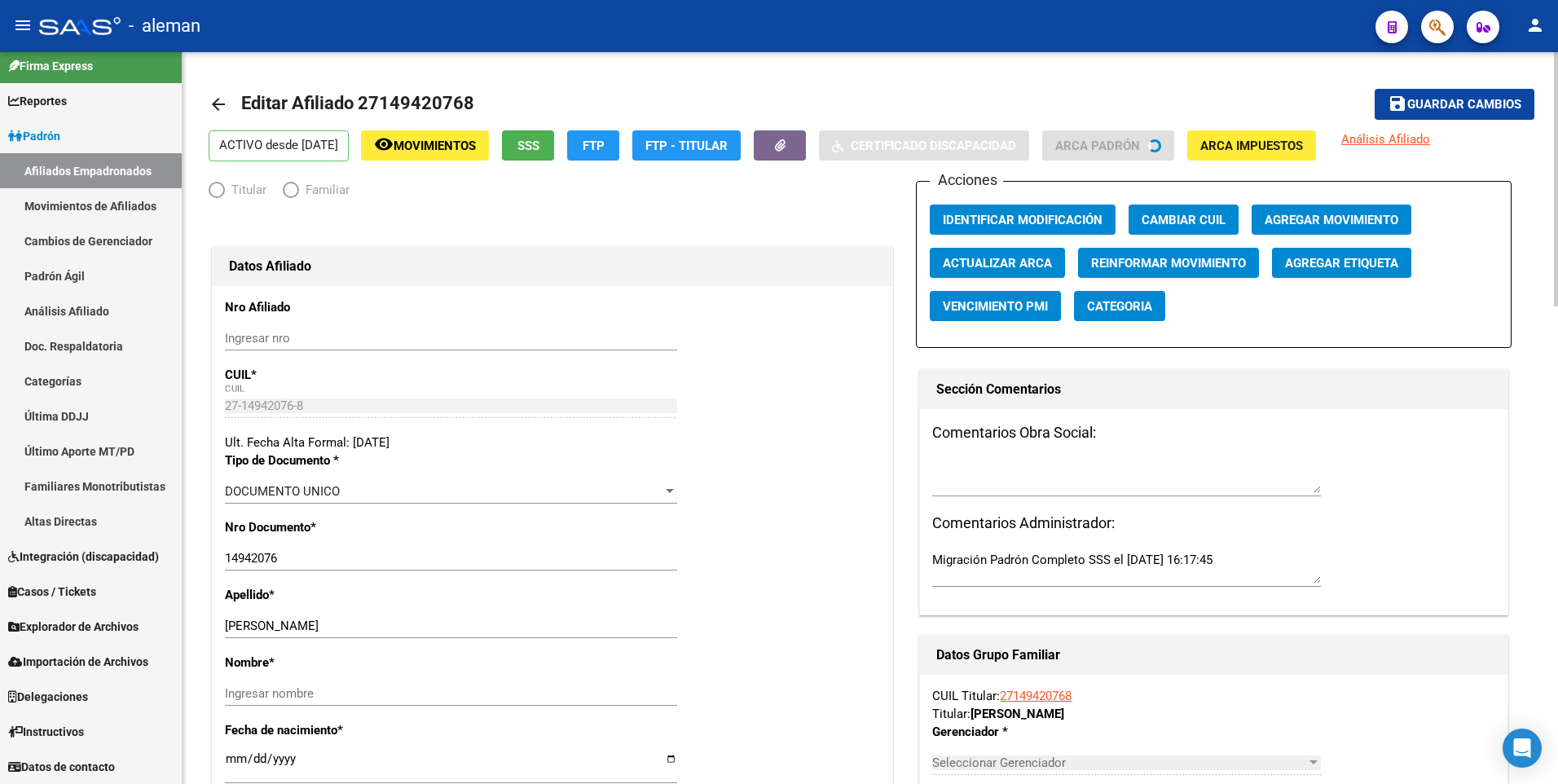
scroll to position [10, 0]
radio input "true"
type input "30-57546999-6"
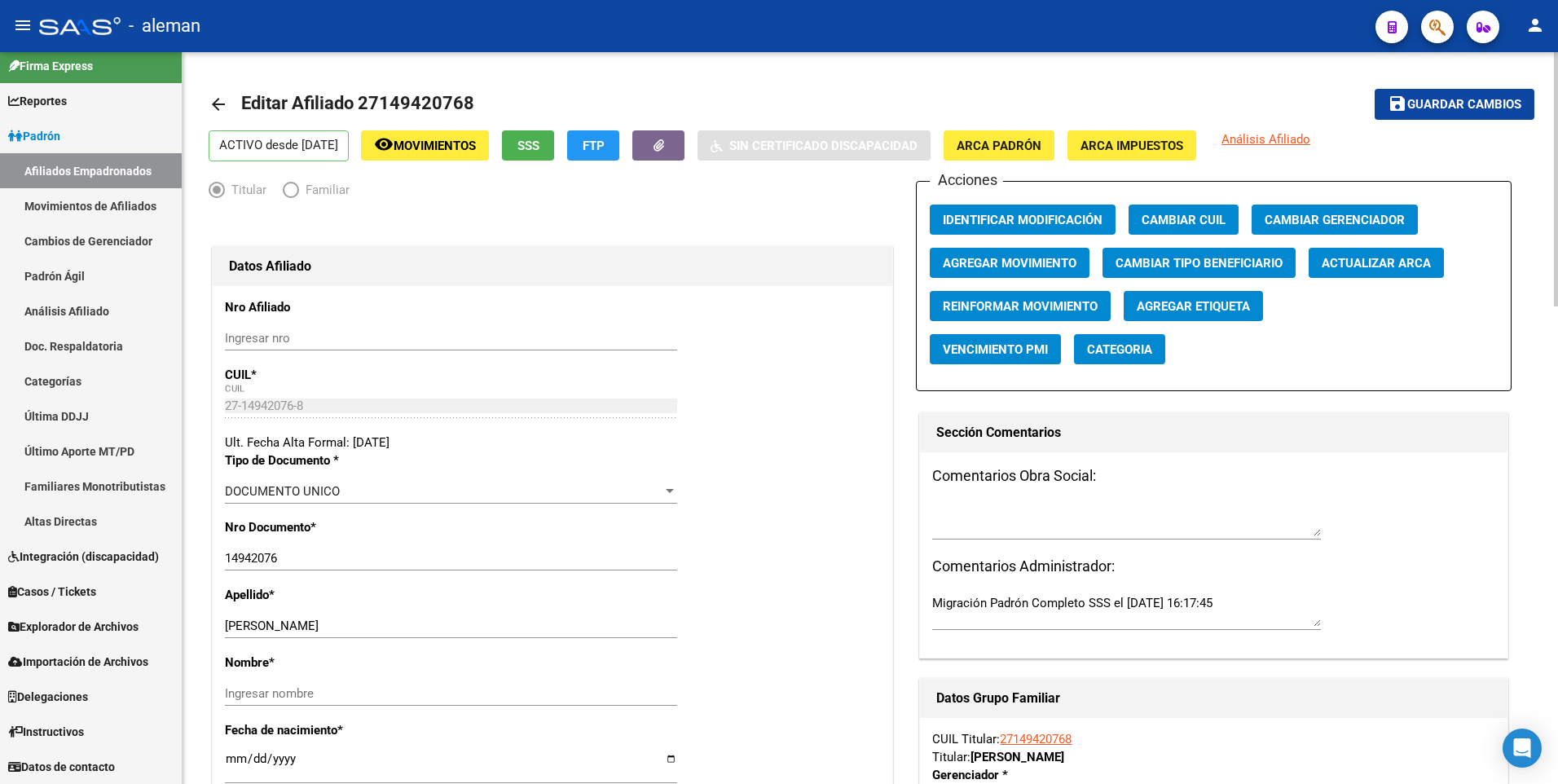
scroll to position [326, 0]
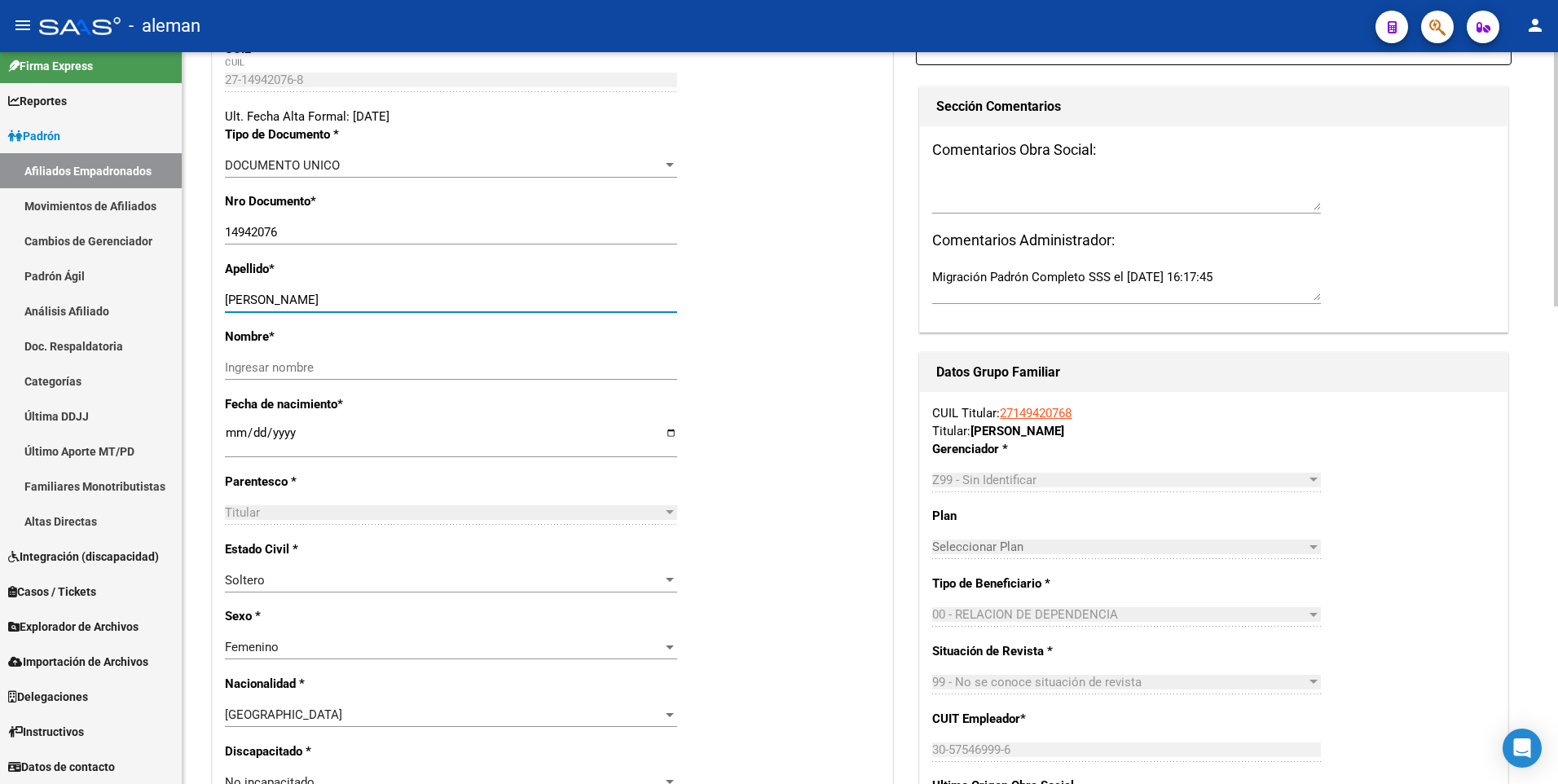
drag, startPoint x: 287, startPoint y: 297, endPoint x: 457, endPoint y: 297, distance: 170.0
click at [457, 297] on input "[PERSON_NAME]" at bounding box center [451, 300] width 452 height 15
type input "LENCINAS,"
click at [397, 361] on input "Ingresar nombre" at bounding box center [451, 368] width 452 height 15
paste input "HERMELINDA"
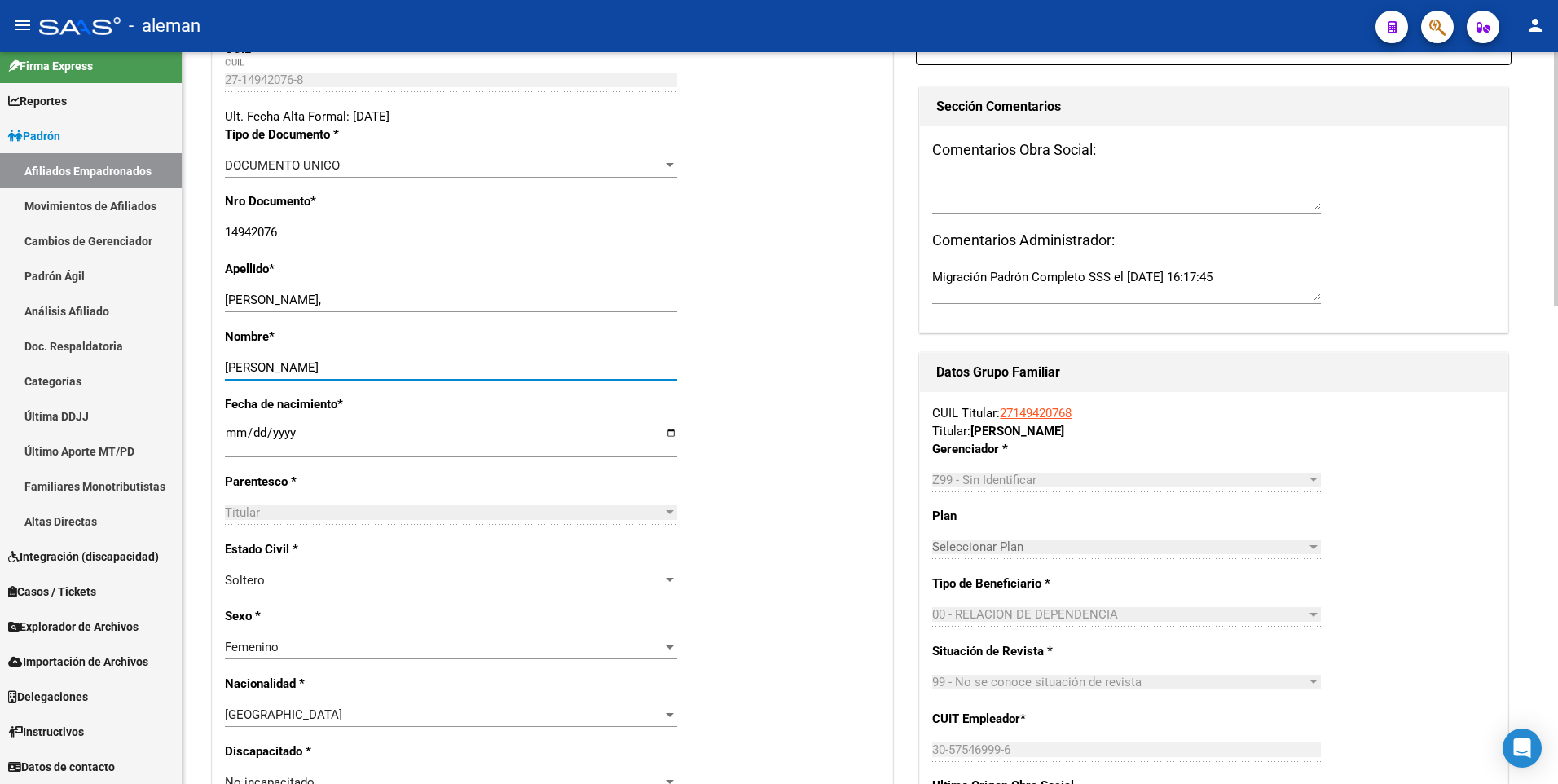
type input "HERMELINDA"
click at [319, 299] on input "LENCINAS," at bounding box center [451, 300] width 452 height 15
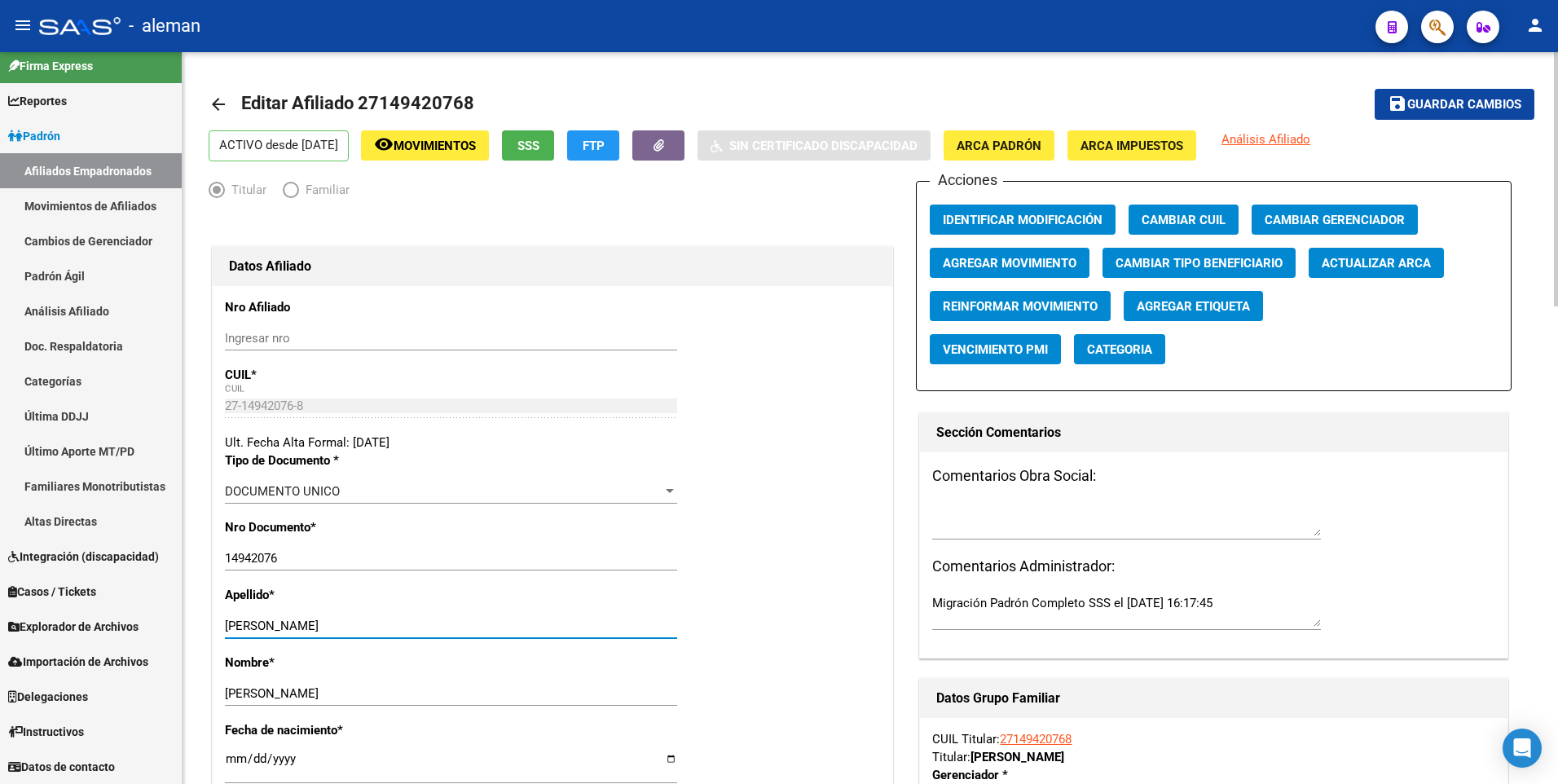
type input "LENCINAS"
click at [1451, 103] on span "Guardar cambios" at bounding box center [1463, 105] width 114 height 15
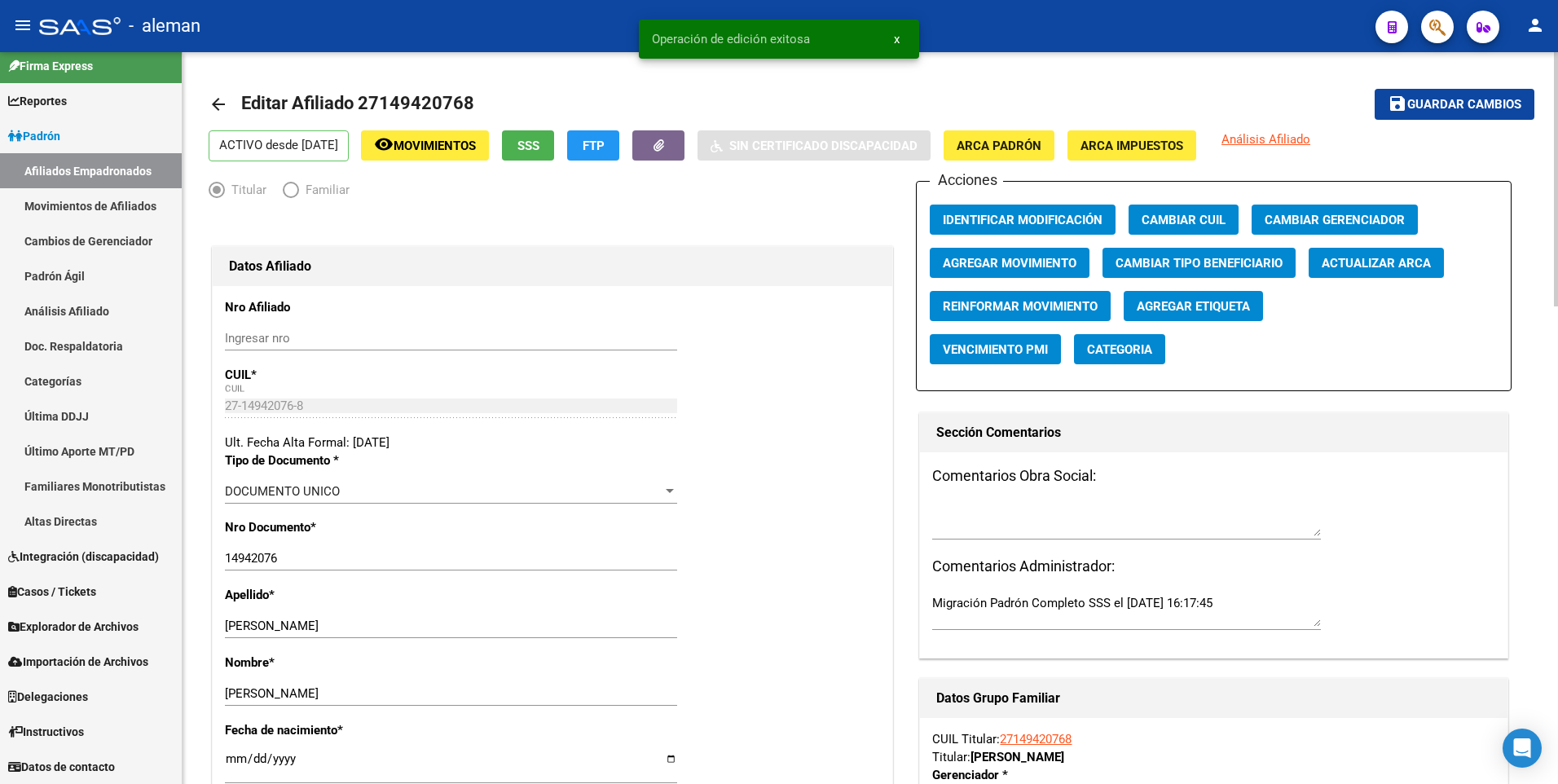
click at [989, 258] on span "Agregar Movimiento" at bounding box center [1008, 263] width 133 height 15
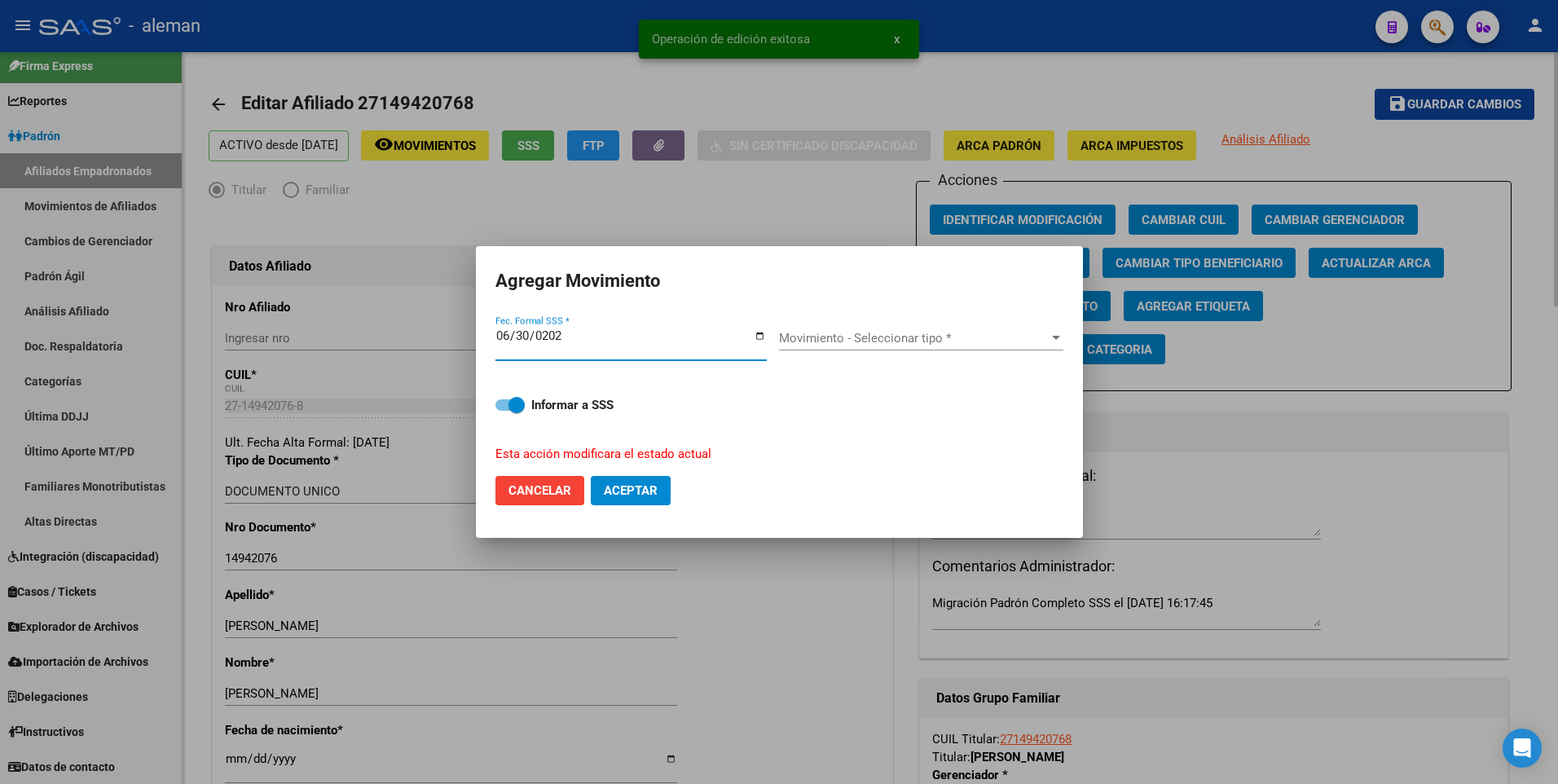
type input "2025-06-30"
click at [590, 476] on button "Aceptar" at bounding box center [630, 490] width 79 height 29
click at [897, 332] on span "Movimiento - Seleccionar tipo *" at bounding box center [913, 339] width 270 height 15
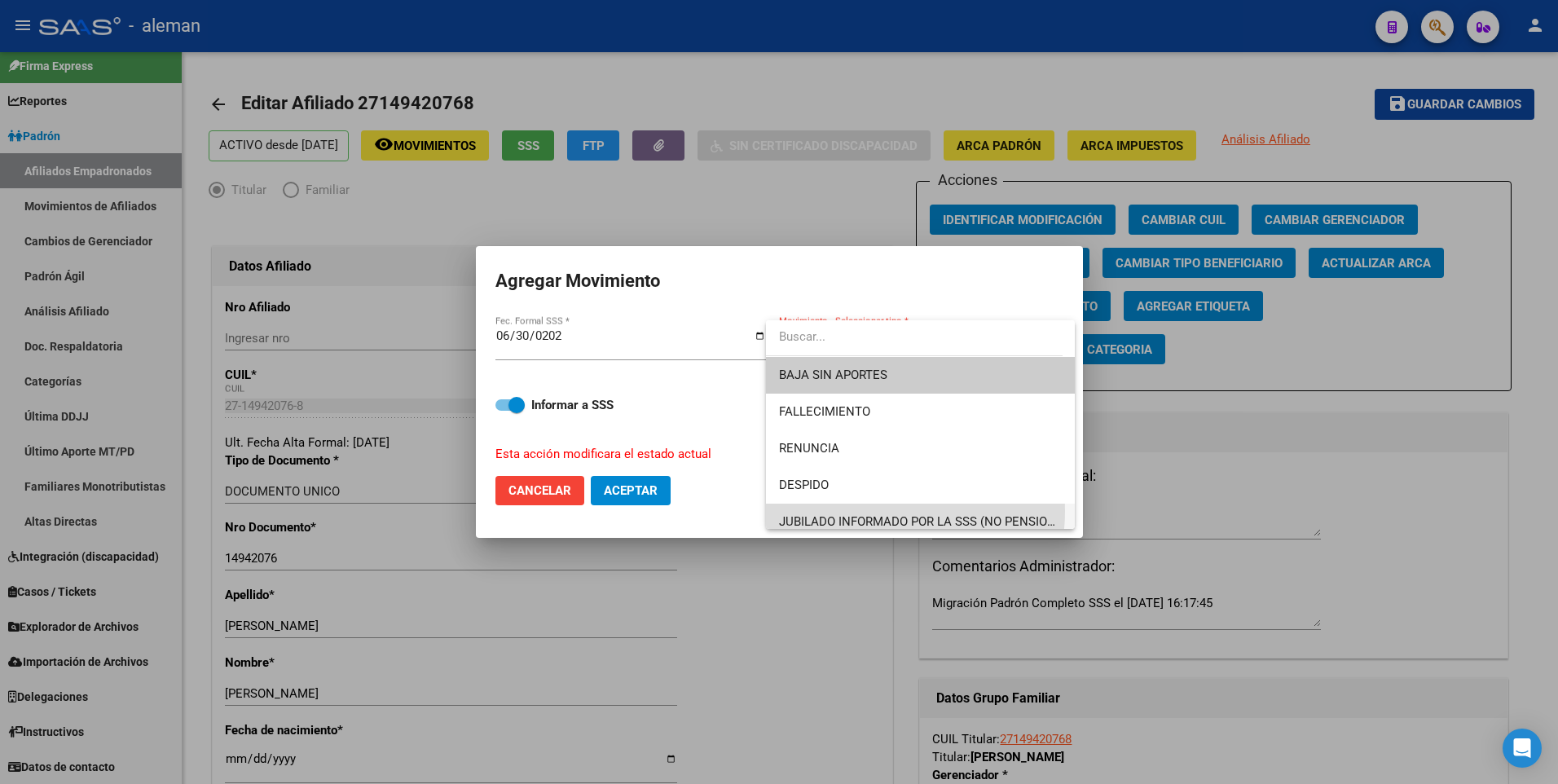
click at [868, 511] on span "JUBILADO INFORMADO POR LA SSS (NO PENSIONADO)" at bounding box center [919, 521] width 283 height 37
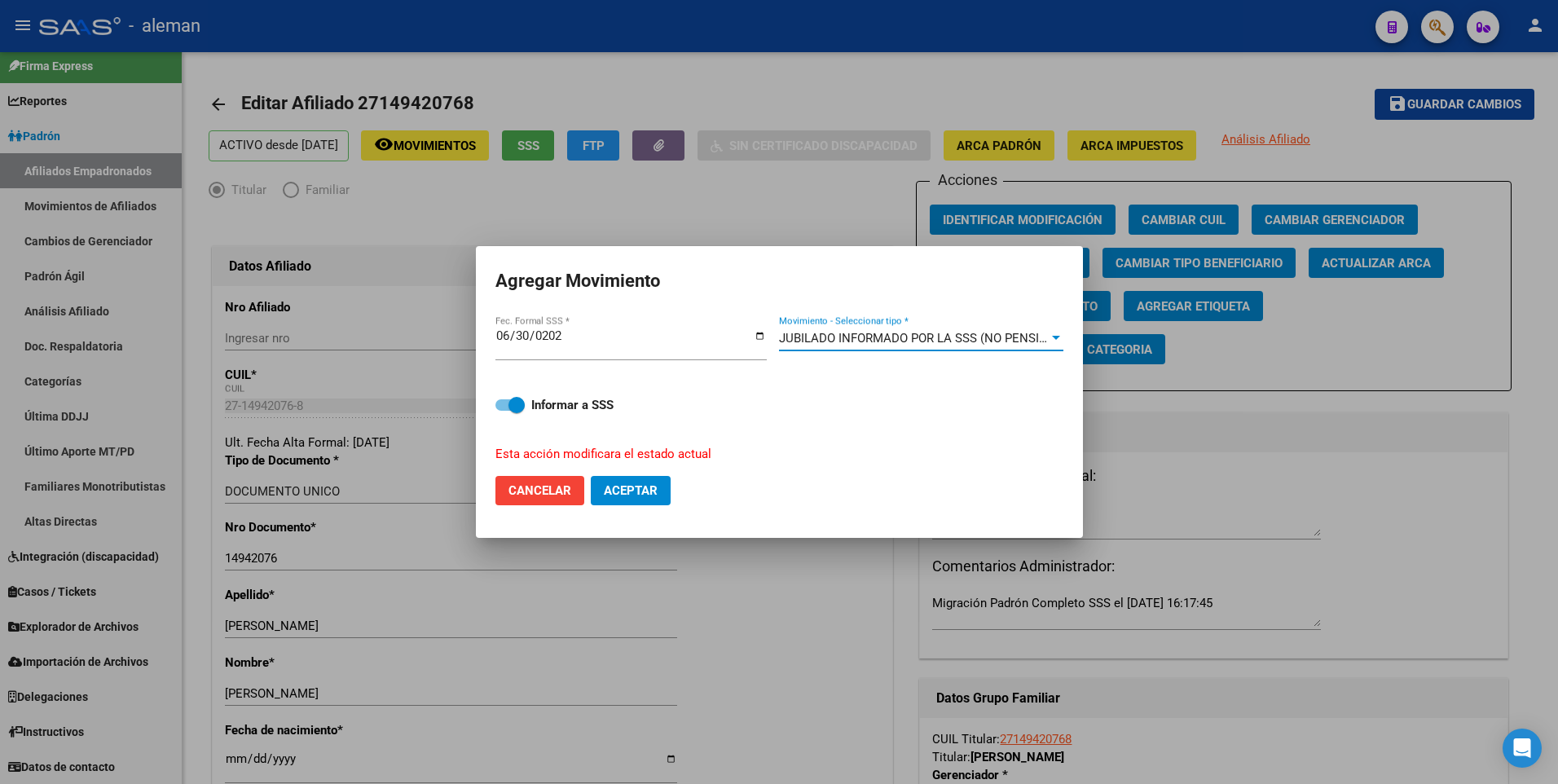
click at [503, 400] on span at bounding box center [510, 405] width 29 height 11
click at [503, 410] on input "Informar a SSS" at bounding box center [502, 410] width 1 height 1
checkbox input "false"
click at [631, 498] on button "Aceptar" at bounding box center [630, 490] width 79 height 29
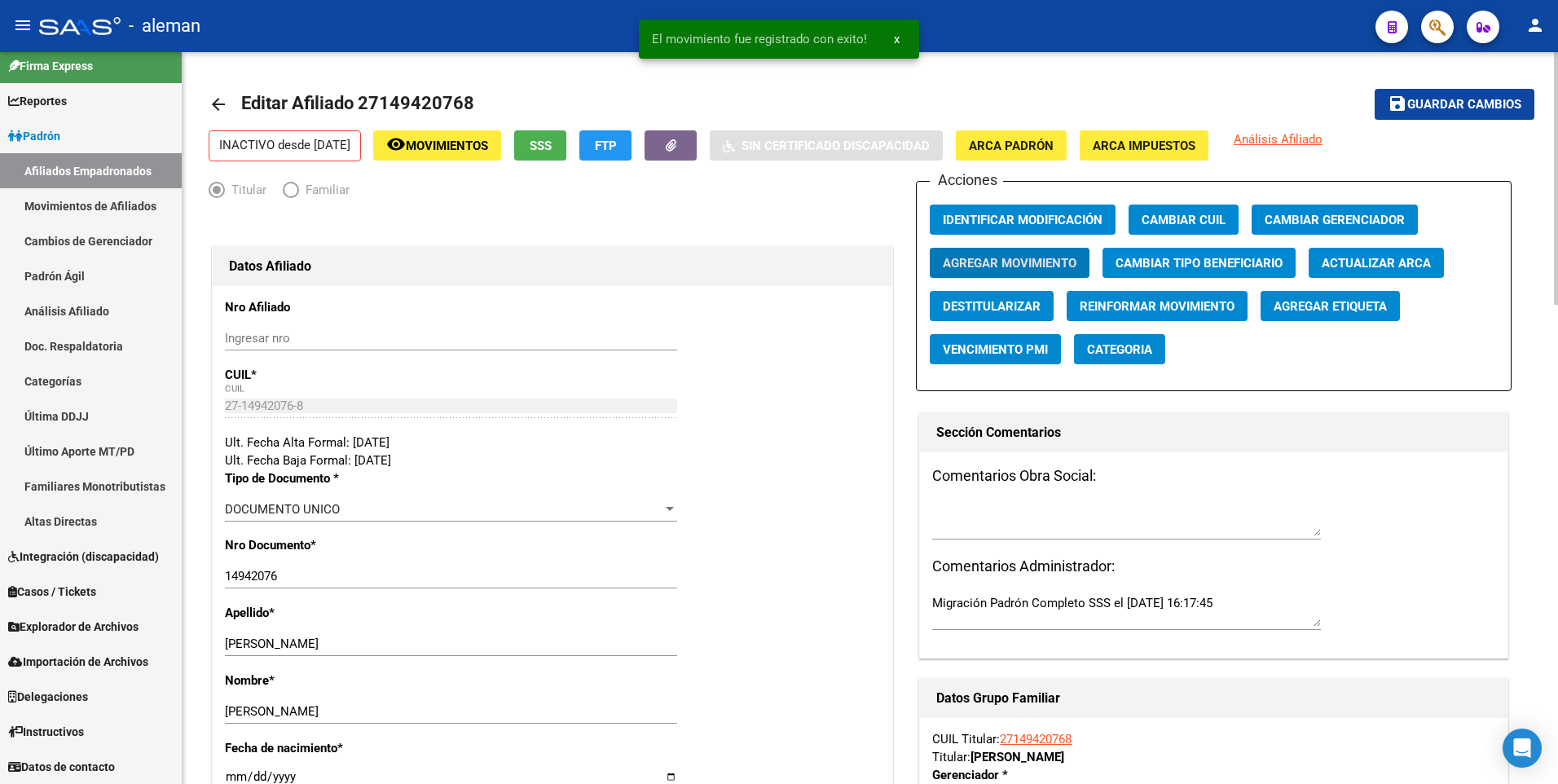
click at [210, 106] on mat-icon "arrow_back" at bounding box center [218, 104] width 20 height 20
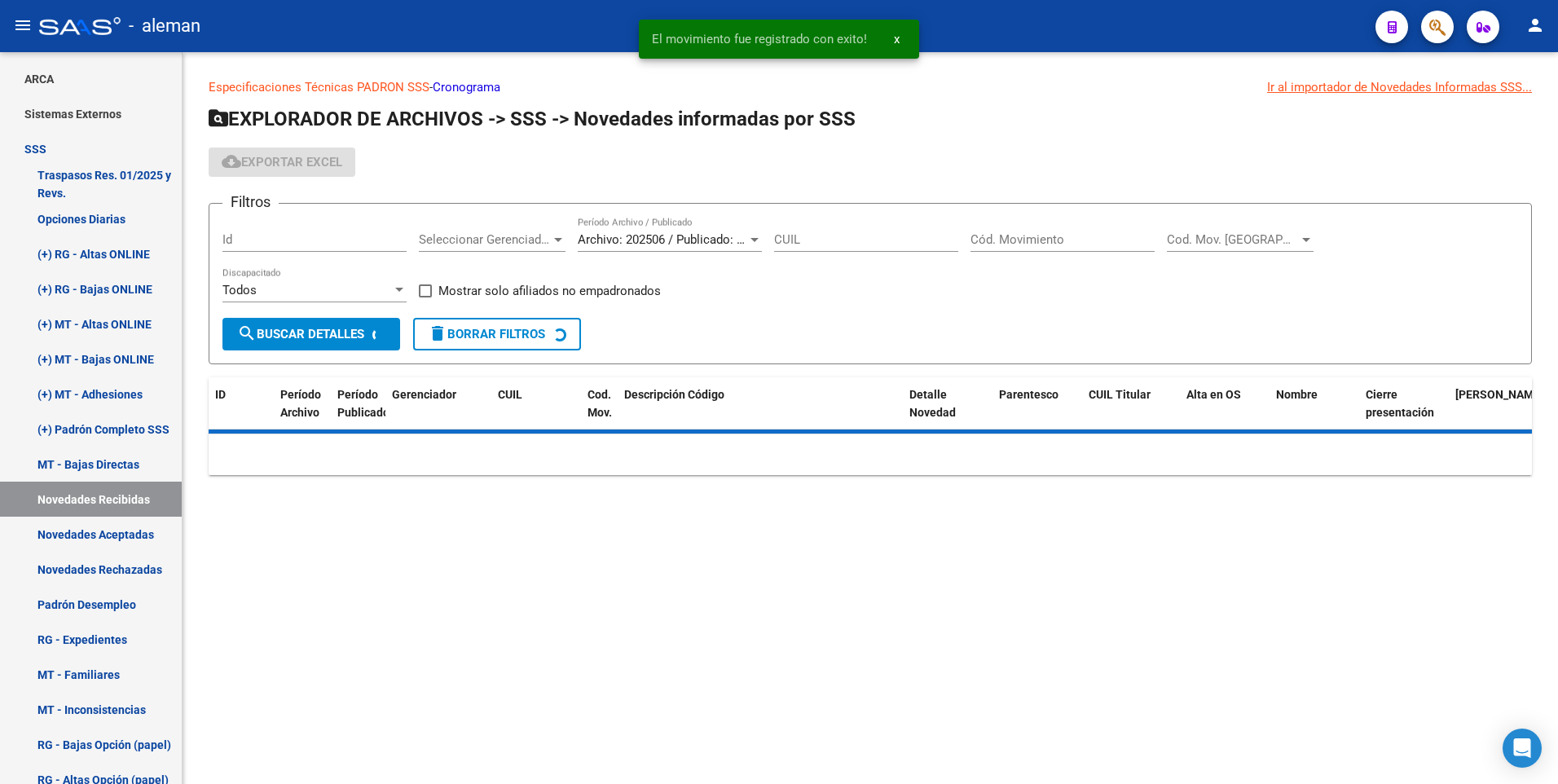
scroll to position [178, 0]
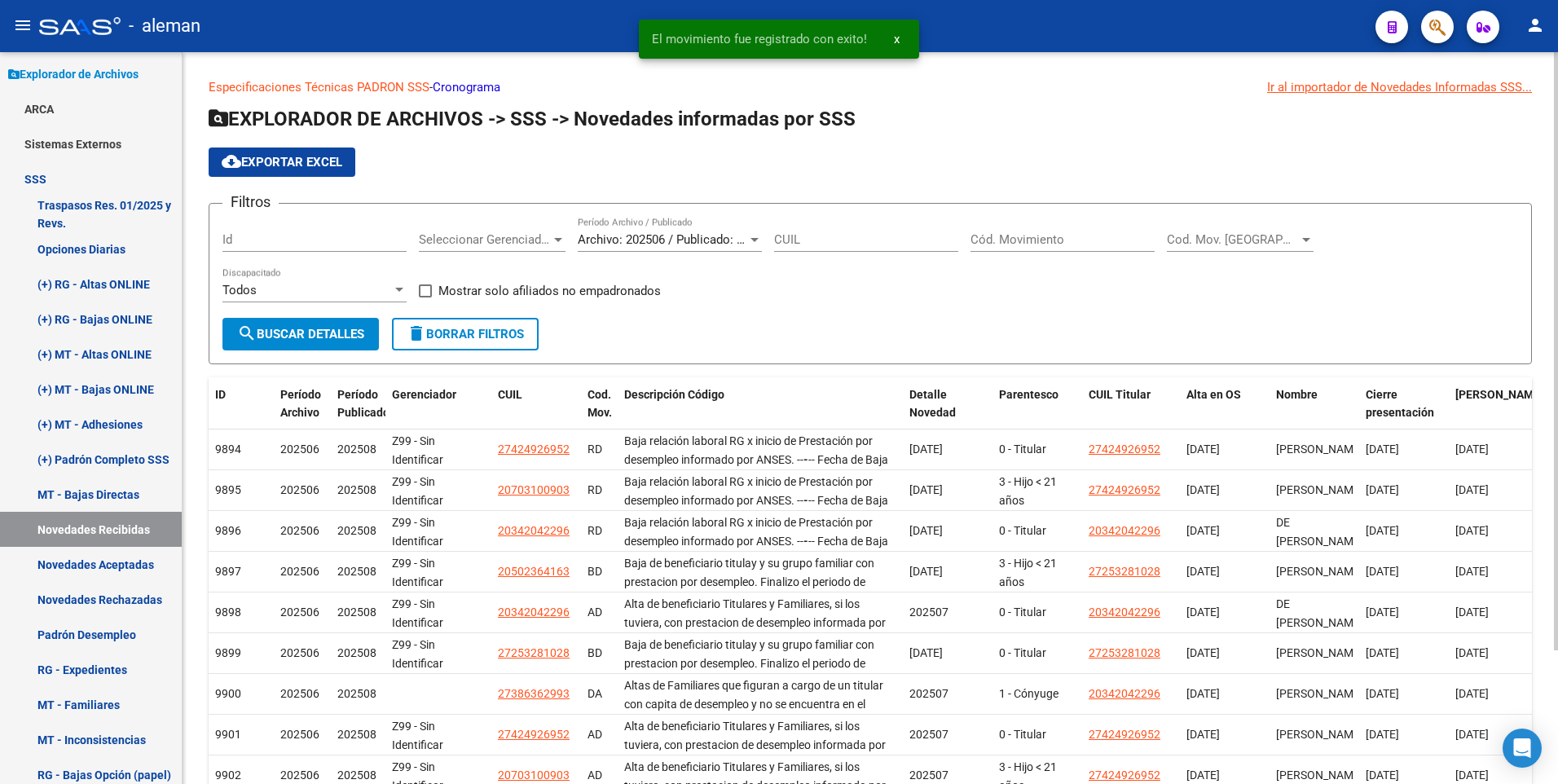
click at [1016, 234] on input "Cód. Movimiento" at bounding box center [1062, 239] width 184 height 15
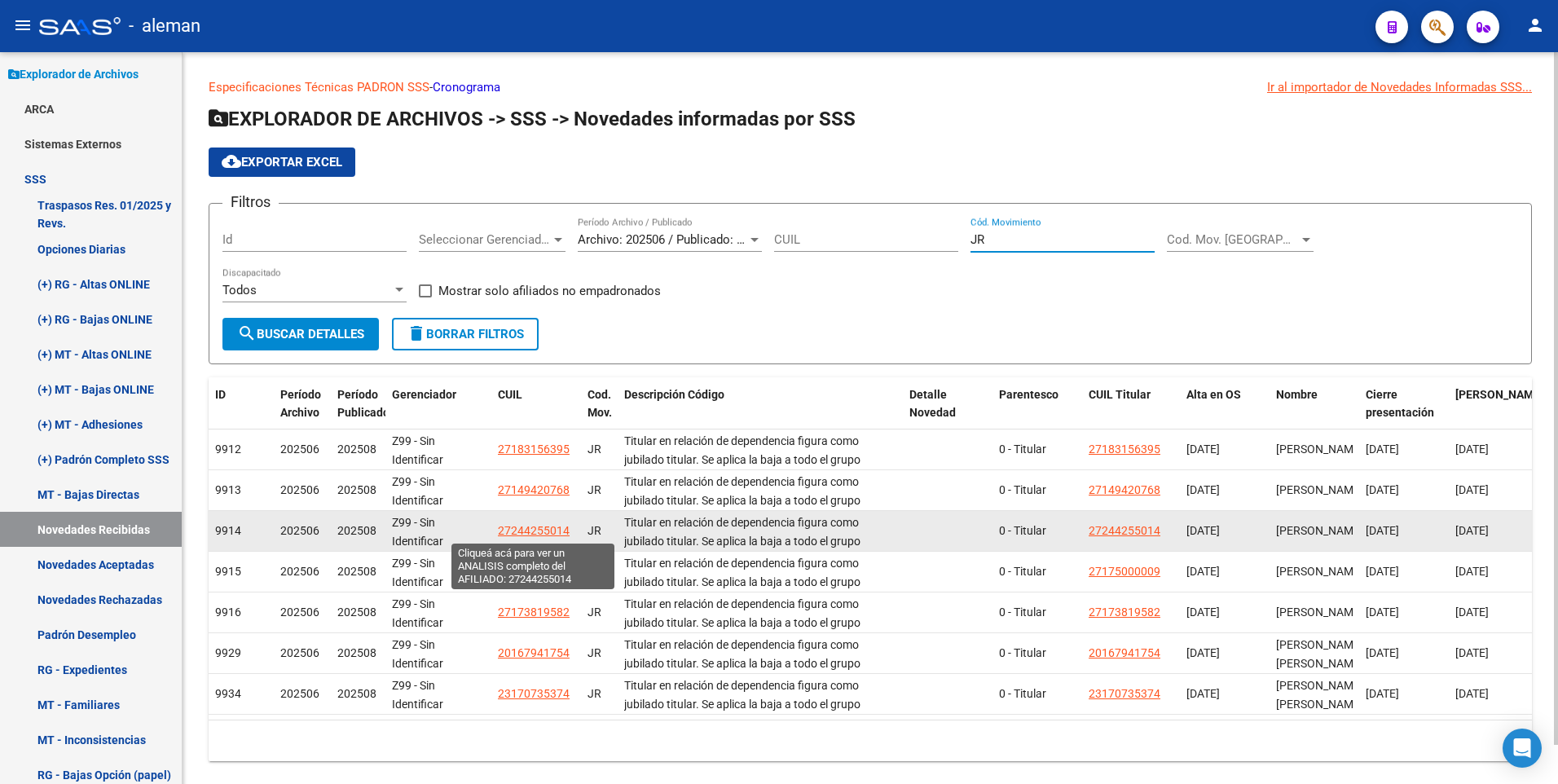
type input "JR"
click at [534, 531] on span "27244255014" at bounding box center [534, 531] width 72 height 13
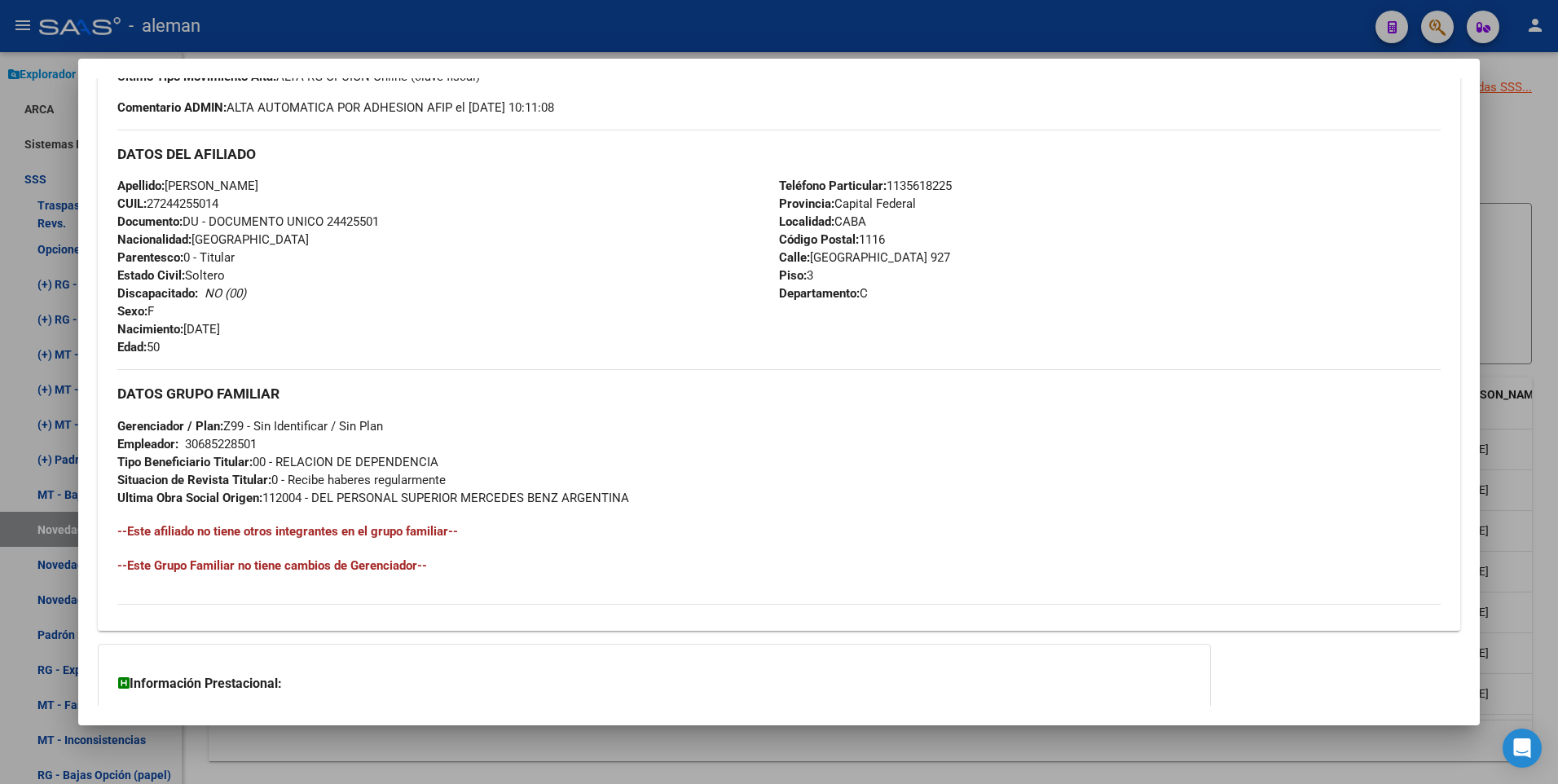
scroll to position [628, 0]
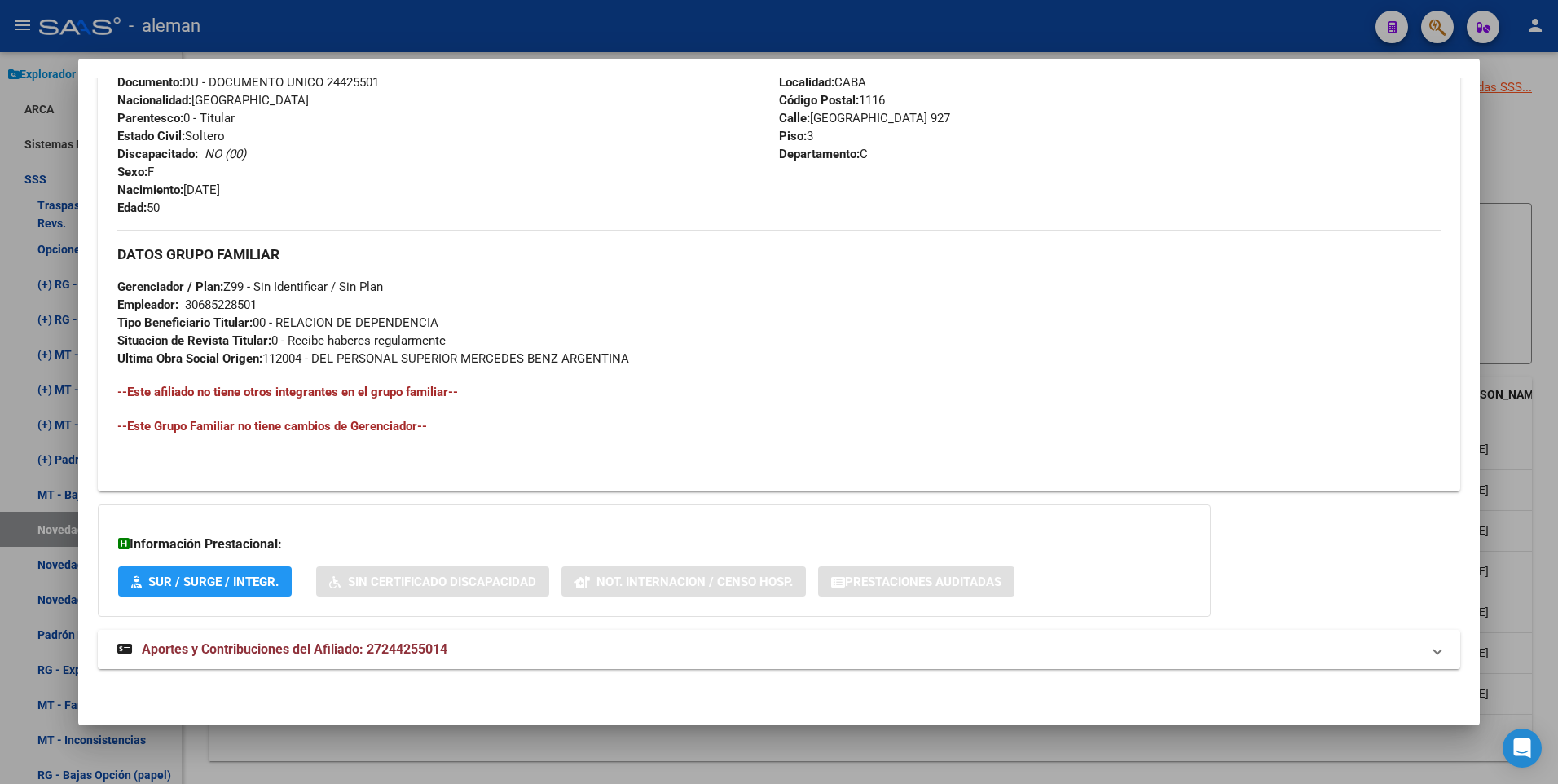
click at [314, 639] on strong "Aportes y Contribuciones del Afiliado: 27244255014" at bounding box center [282, 649] width 330 height 20
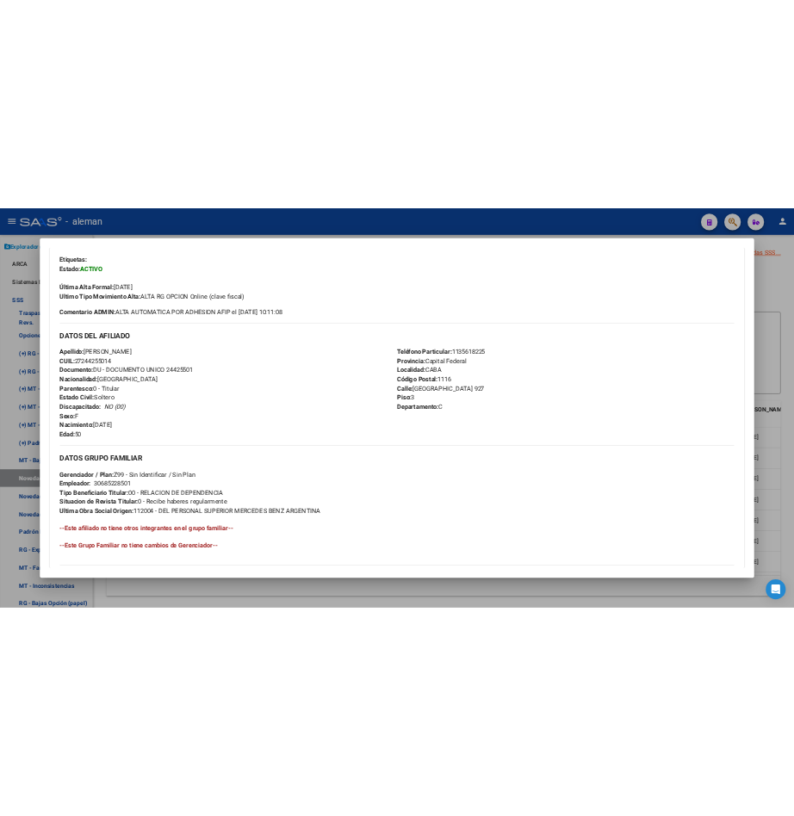
scroll to position [0, 0]
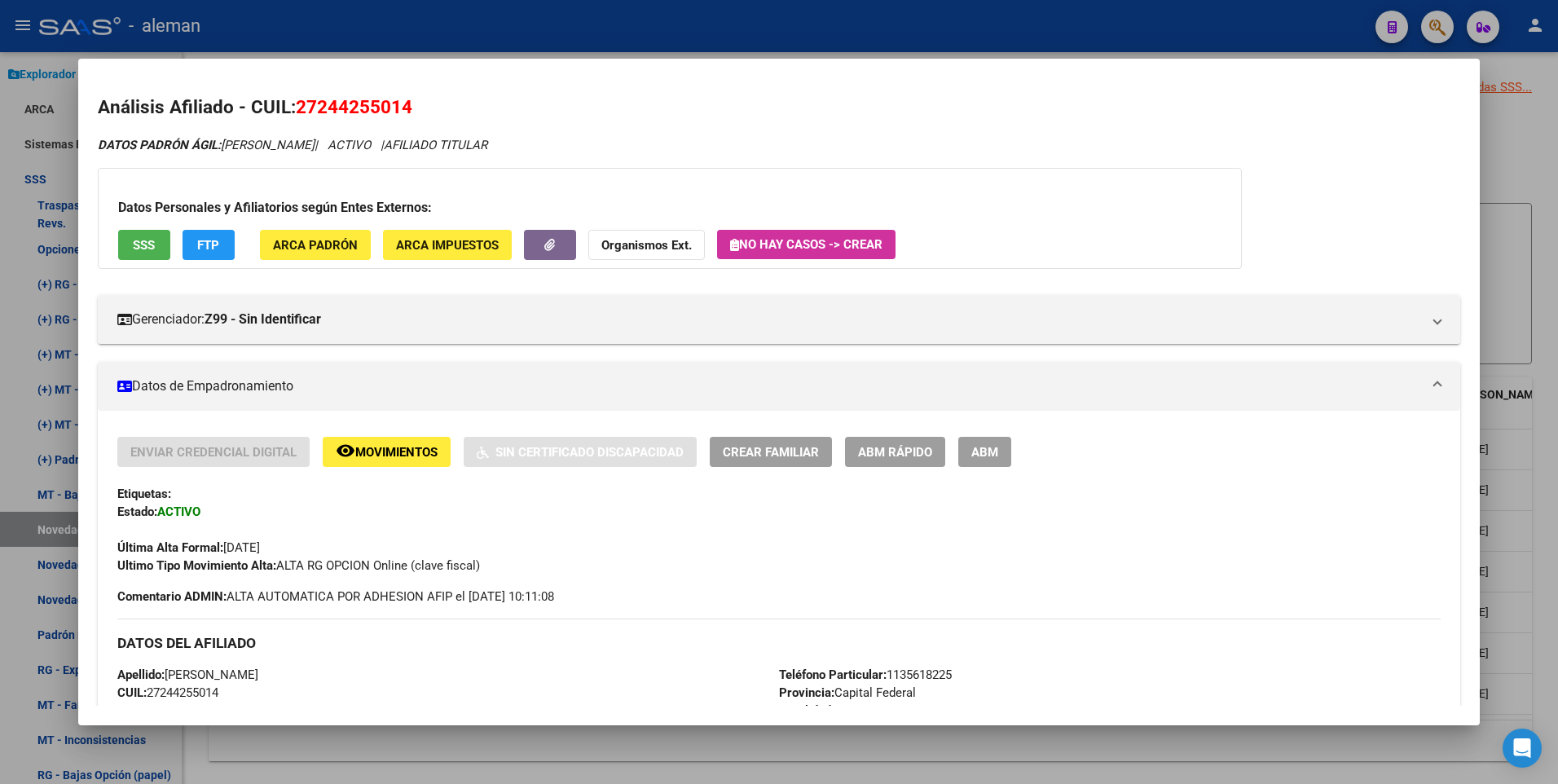
click at [625, 237] on strong "Organismos Ext." at bounding box center [647, 245] width 91 height 15
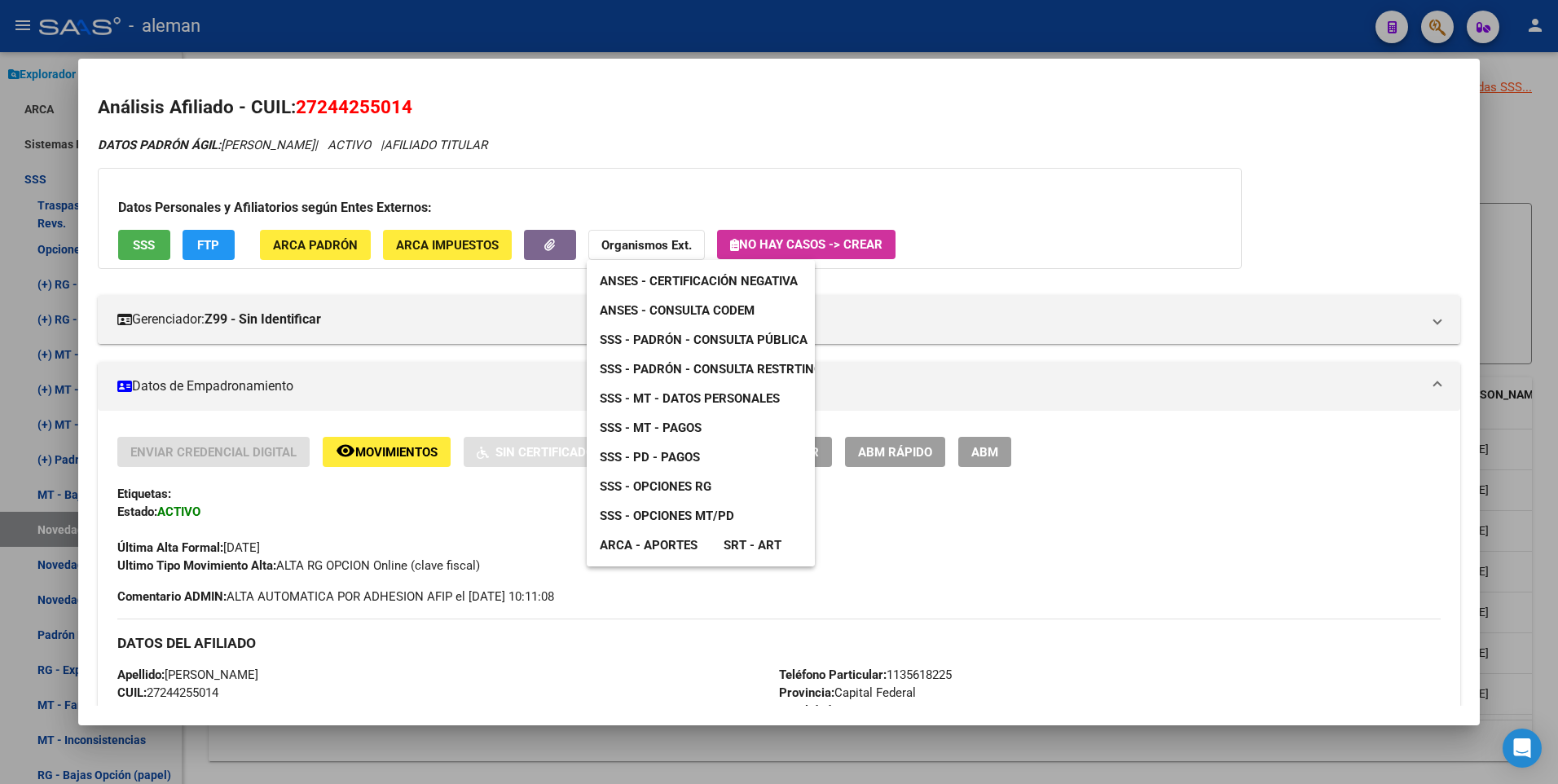
click at [708, 540] on link "ARCA - Aportes" at bounding box center [648, 545] width 124 height 29
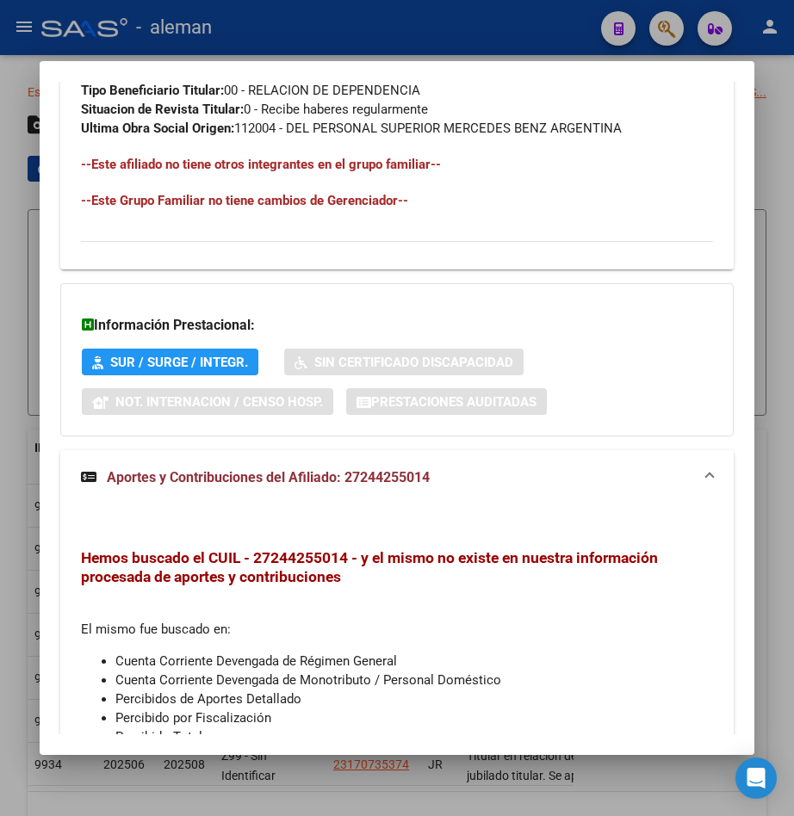
scroll to position [1288, 0]
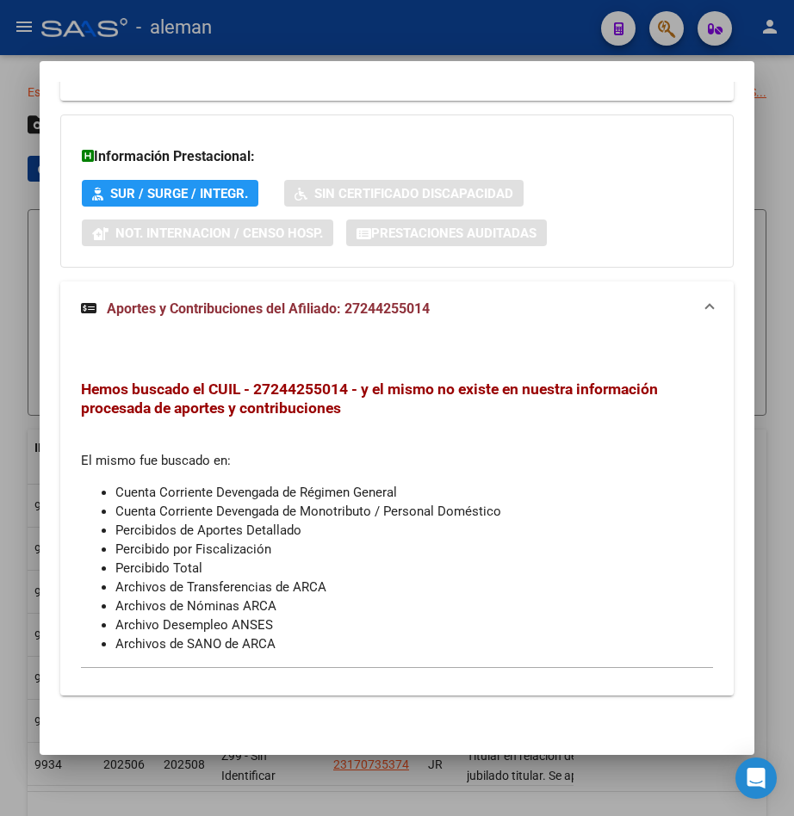
click at [224, 308] on span "Aportes y Contribuciones del Afiliado: 27244255014" at bounding box center [268, 309] width 323 height 16
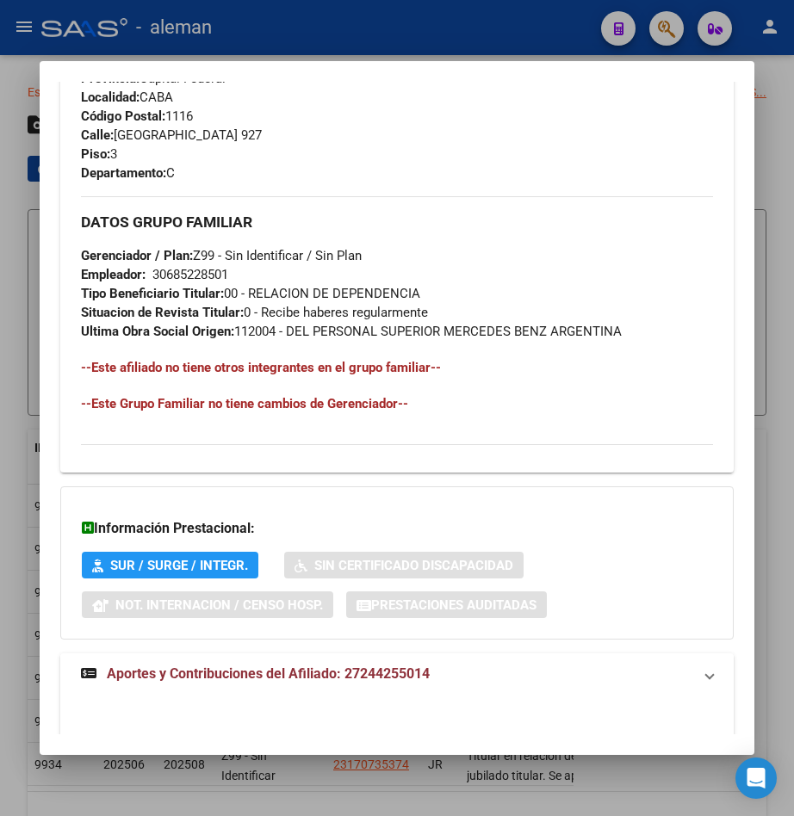
scroll to position [916, 0]
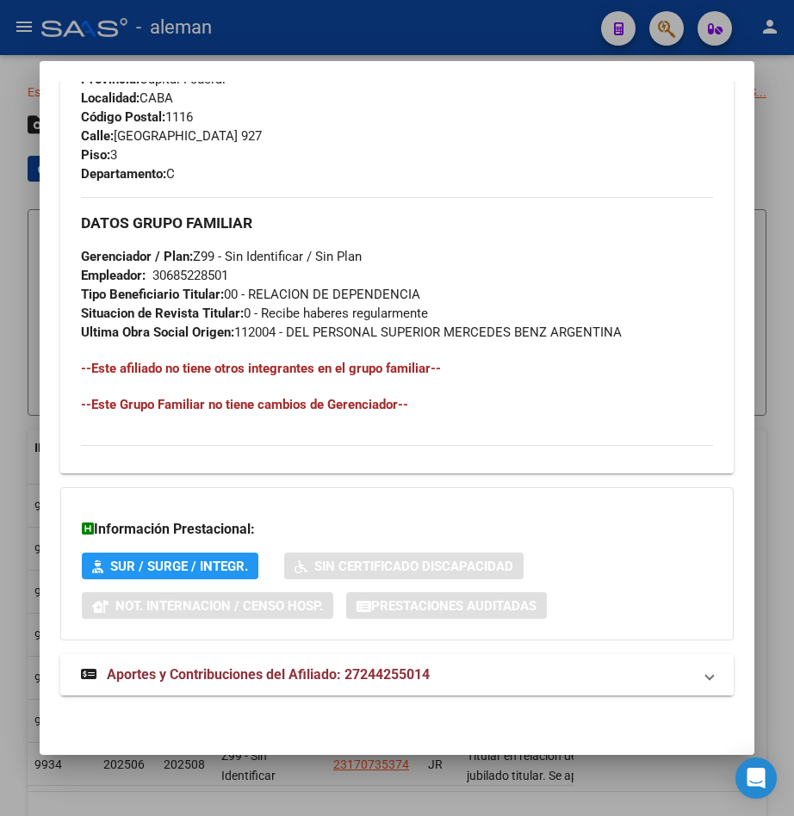
click at [364, 673] on span "Aportes y Contribuciones del Afiliado: 27244255014" at bounding box center [268, 675] width 323 height 16
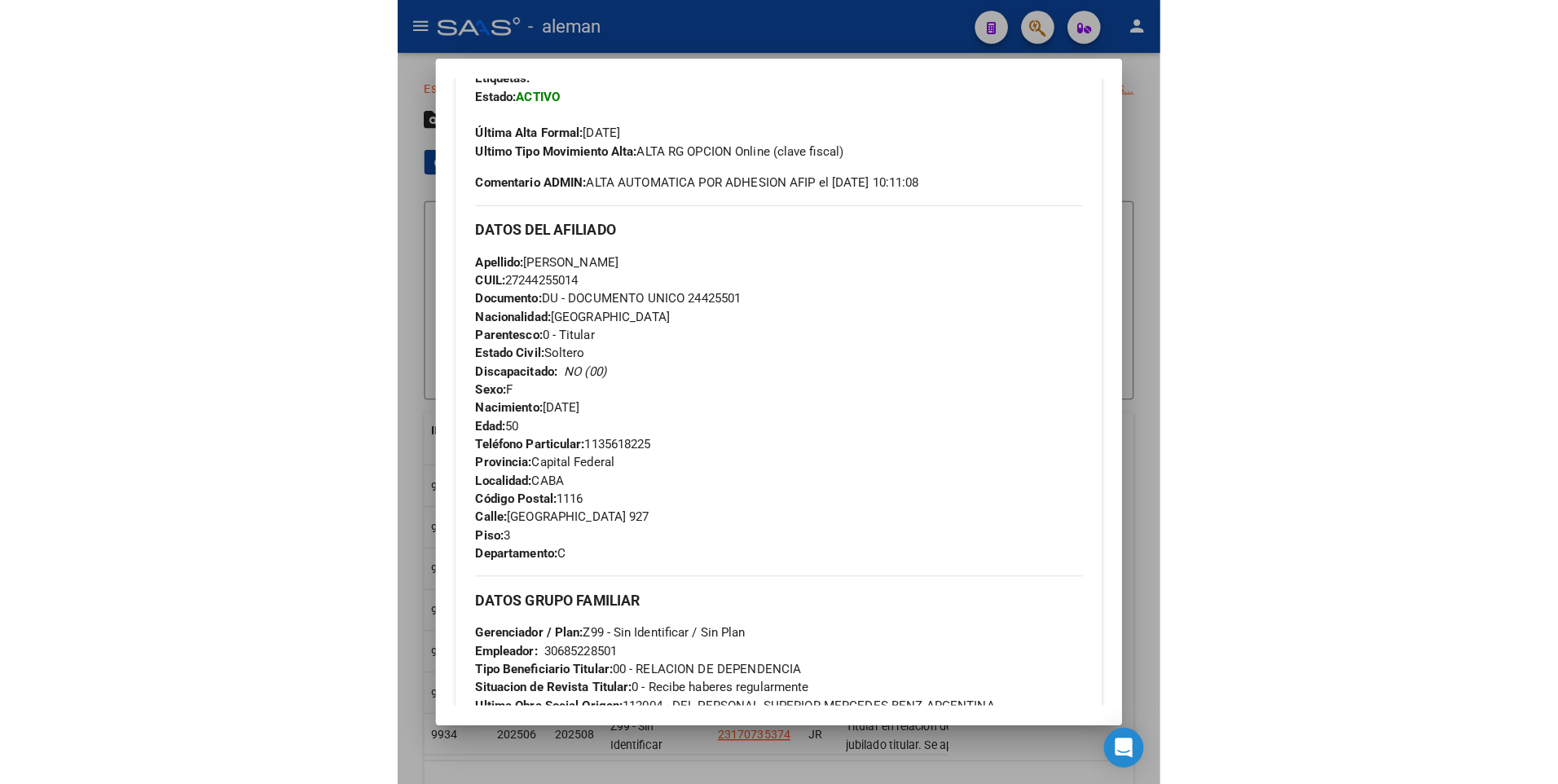
scroll to position [649, 0]
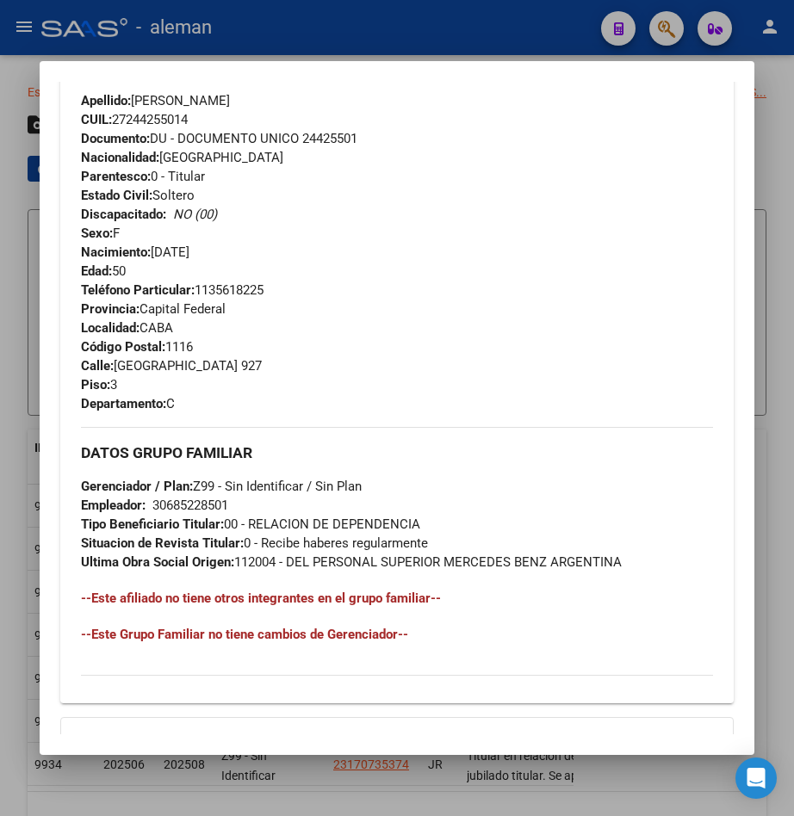
click at [638, 779] on div at bounding box center [397, 408] width 794 height 816
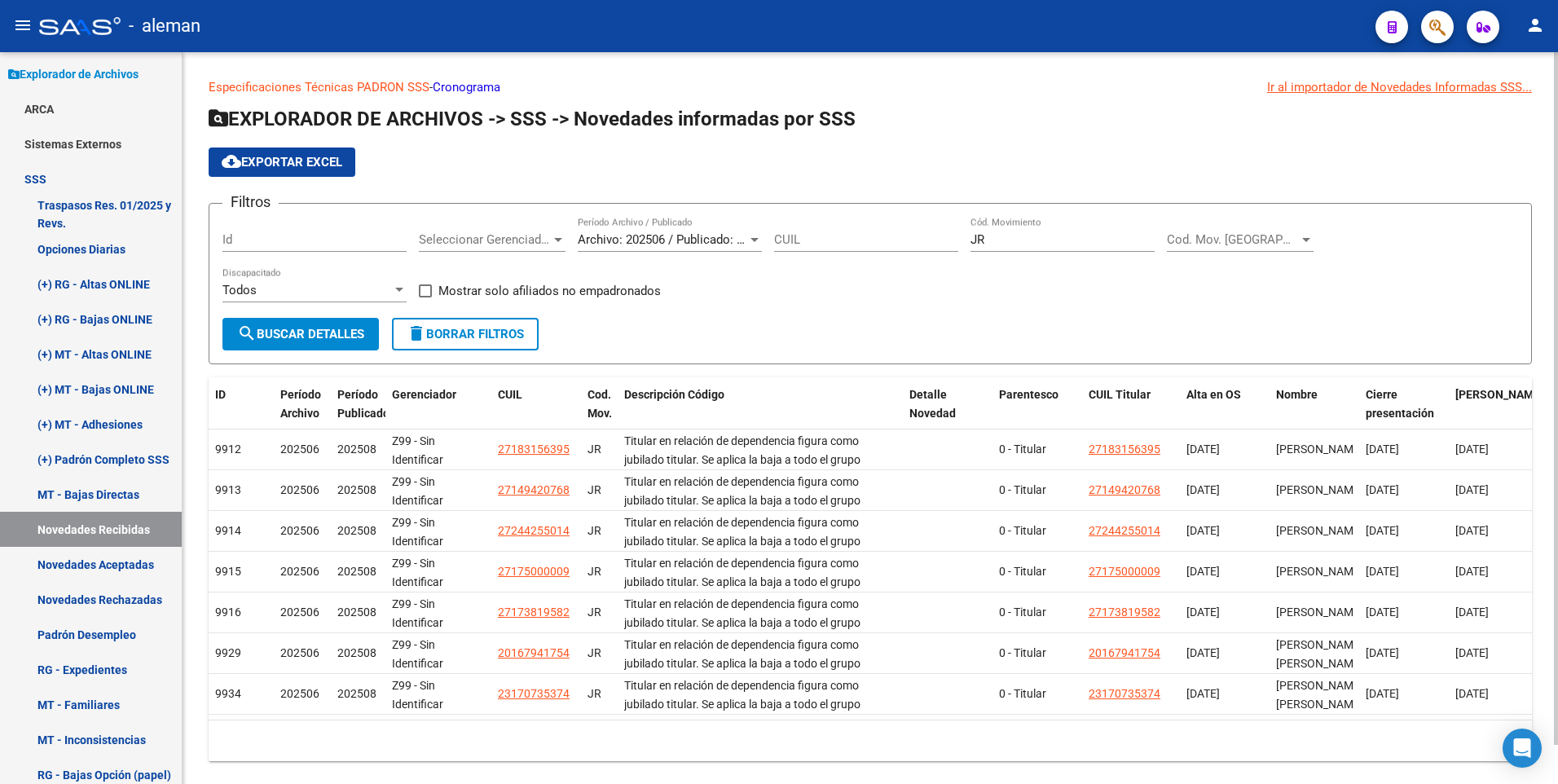
scroll to position [42, 0]
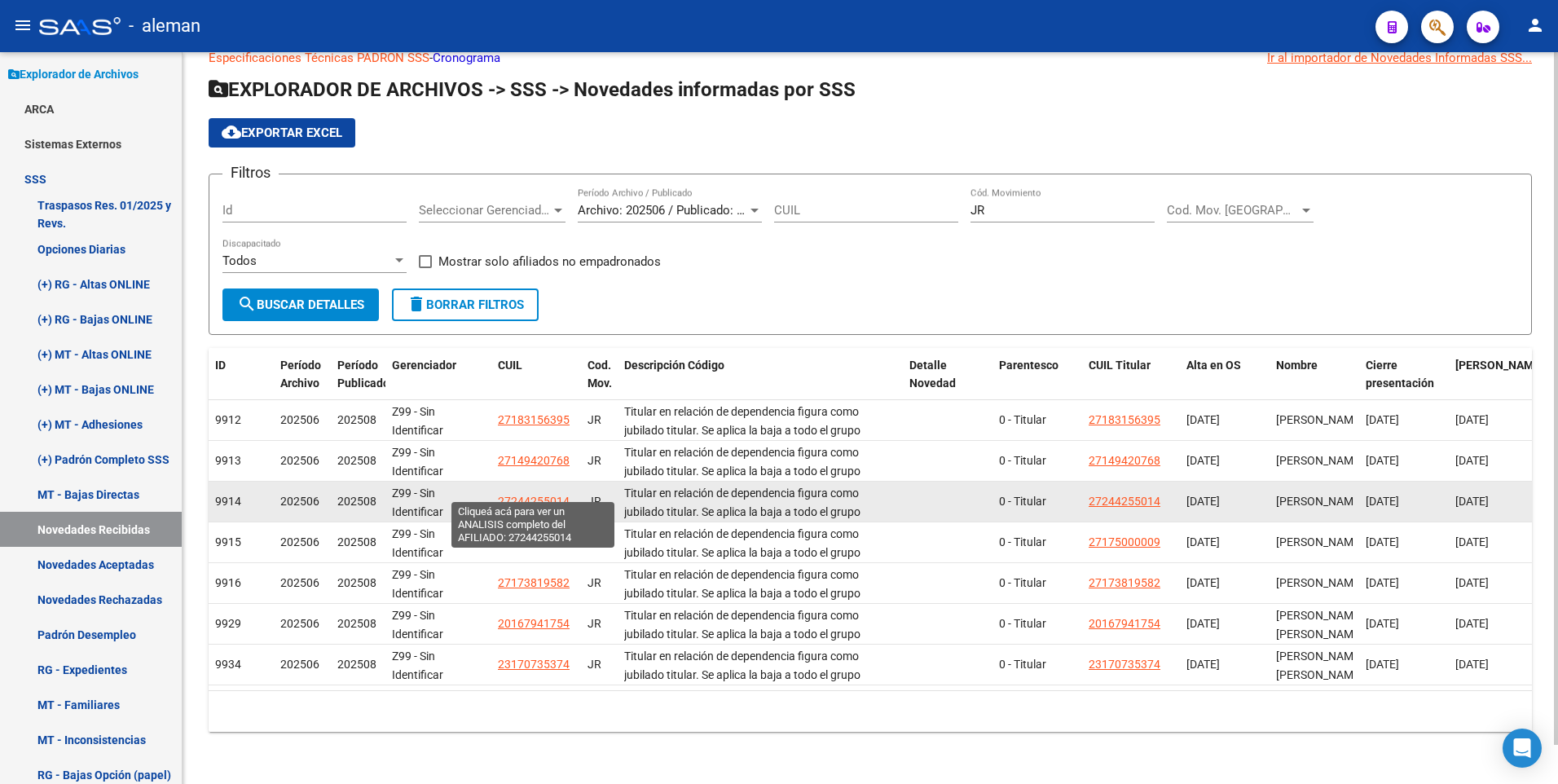
click at [543, 495] on span "27244255014" at bounding box center [534, 501] width 72 height 13
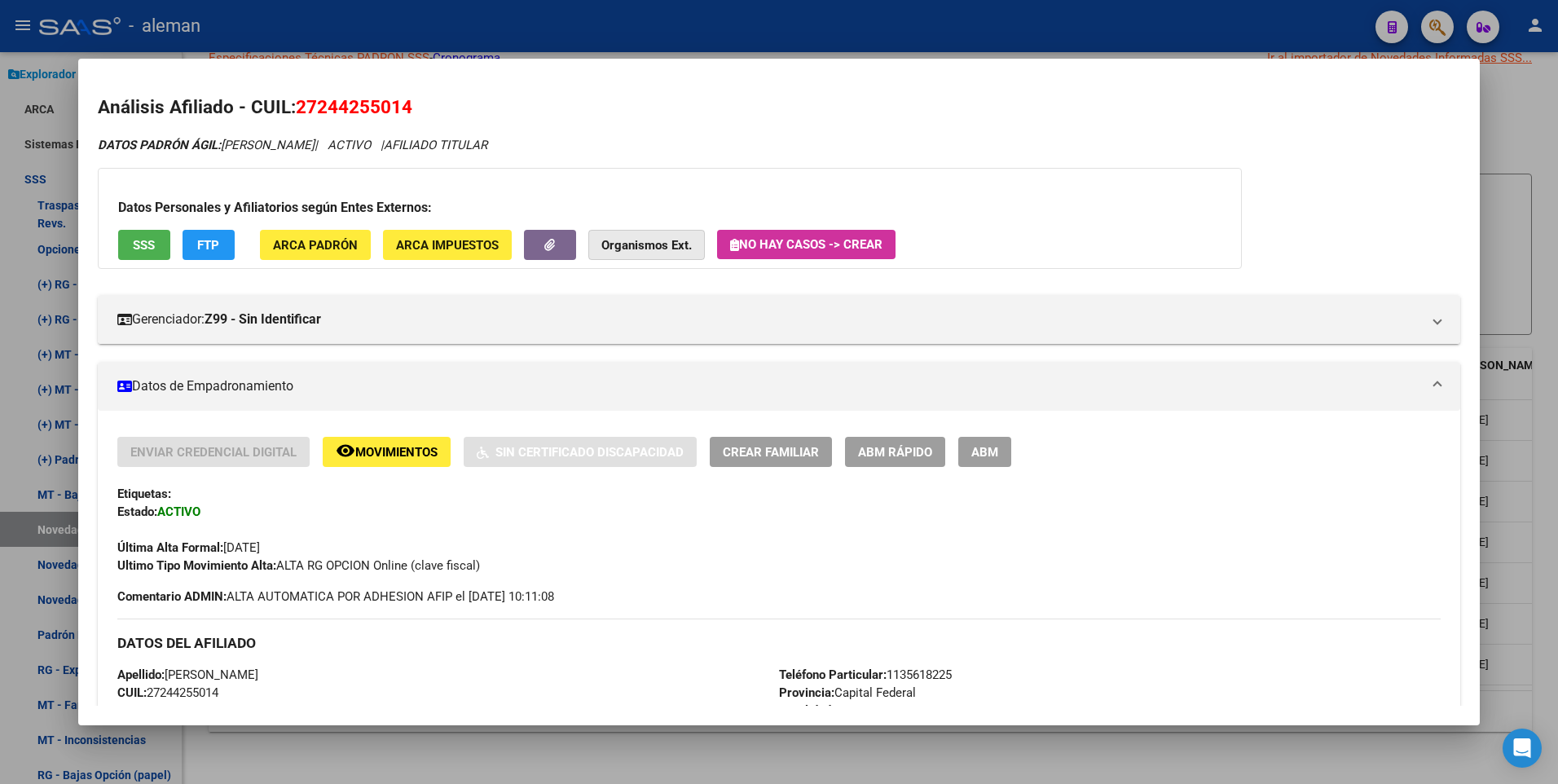
click at [632, 242] on strong "Organismos Ext." at bounding box center [647, 245] width 91 height 15
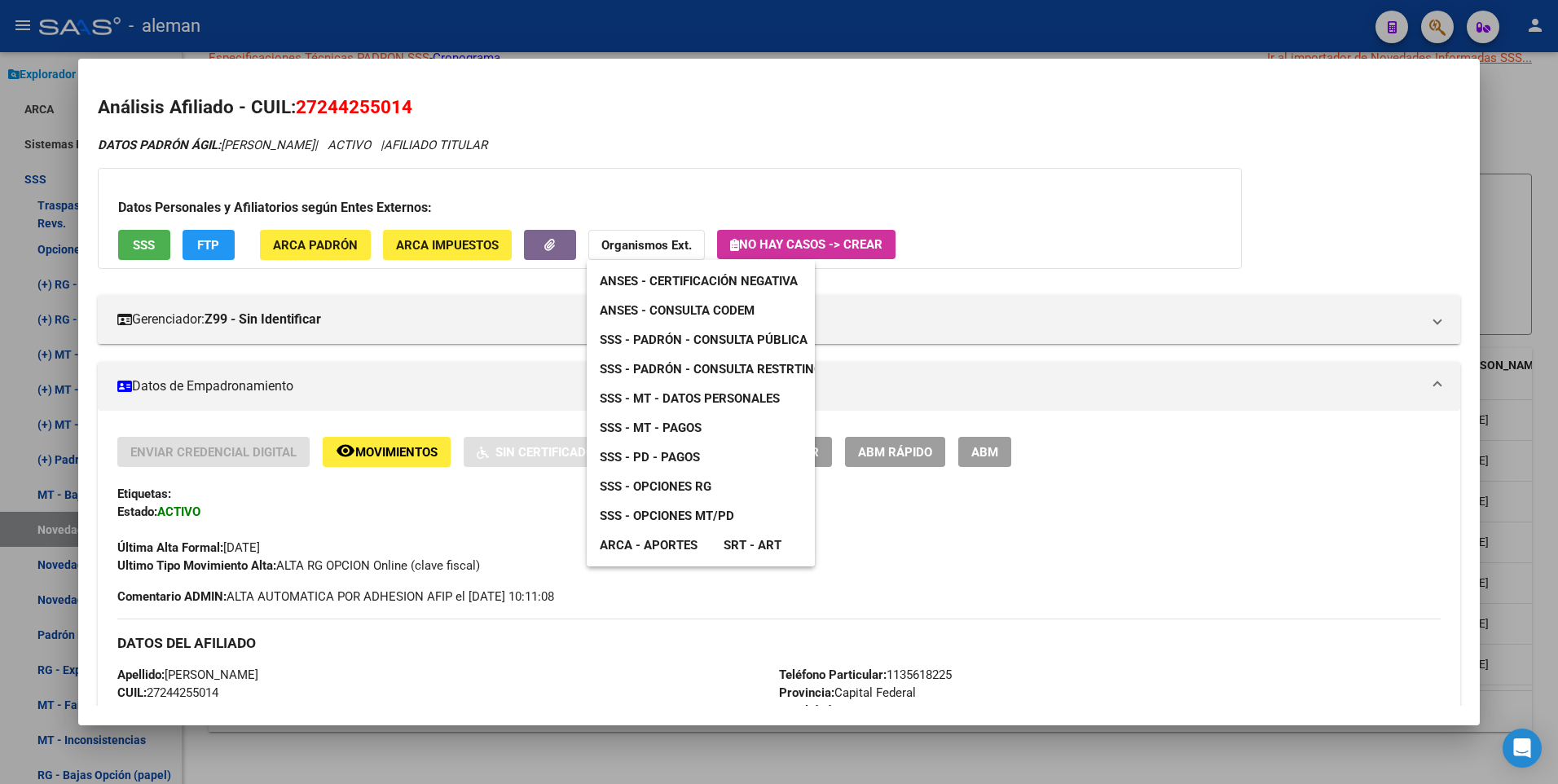
click at [714, 309] on span "ANSES - Consulta CODEM" at bounding box center [677, 310] width 155 height 15
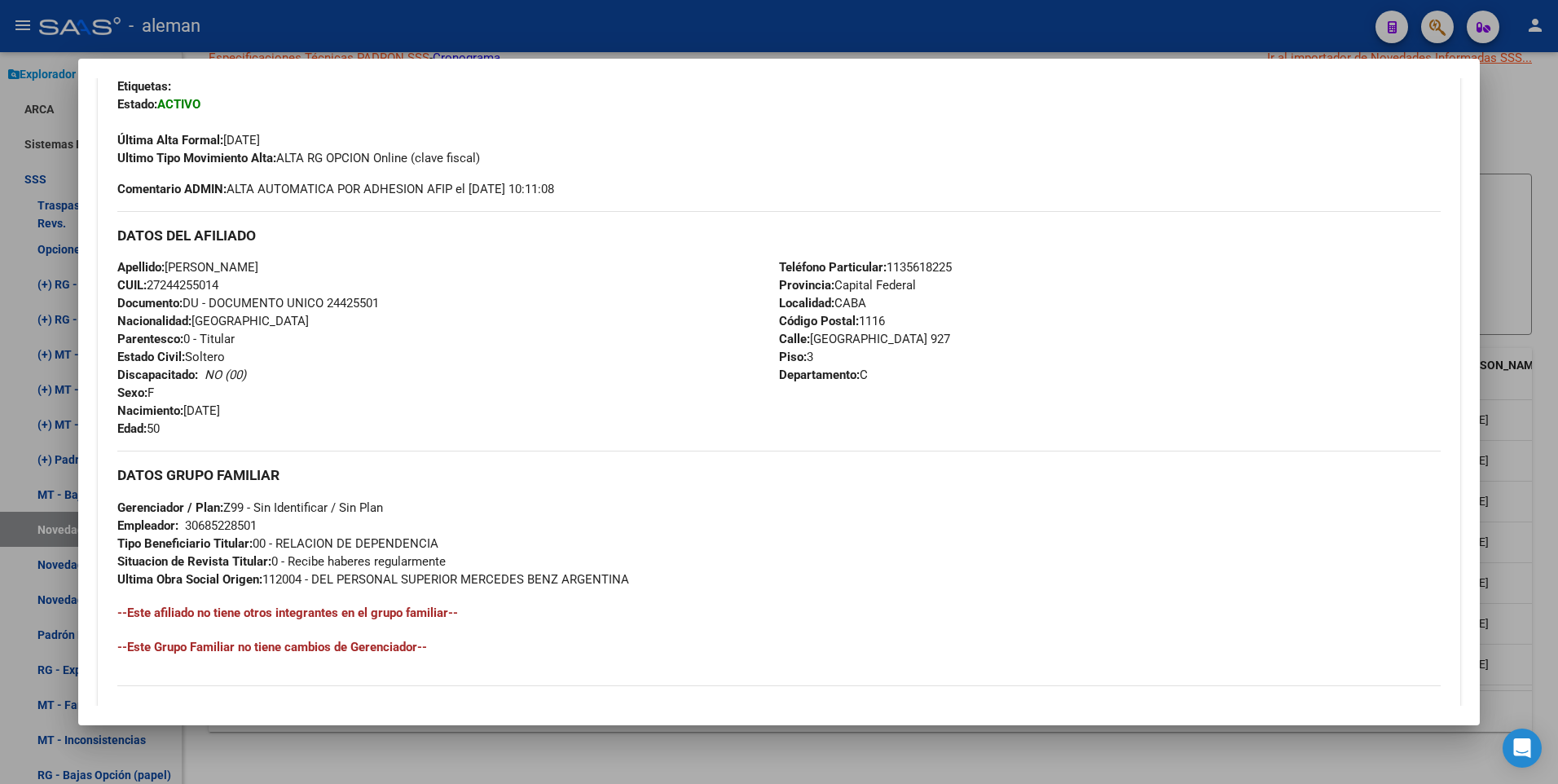
scroll to position [628, 0]
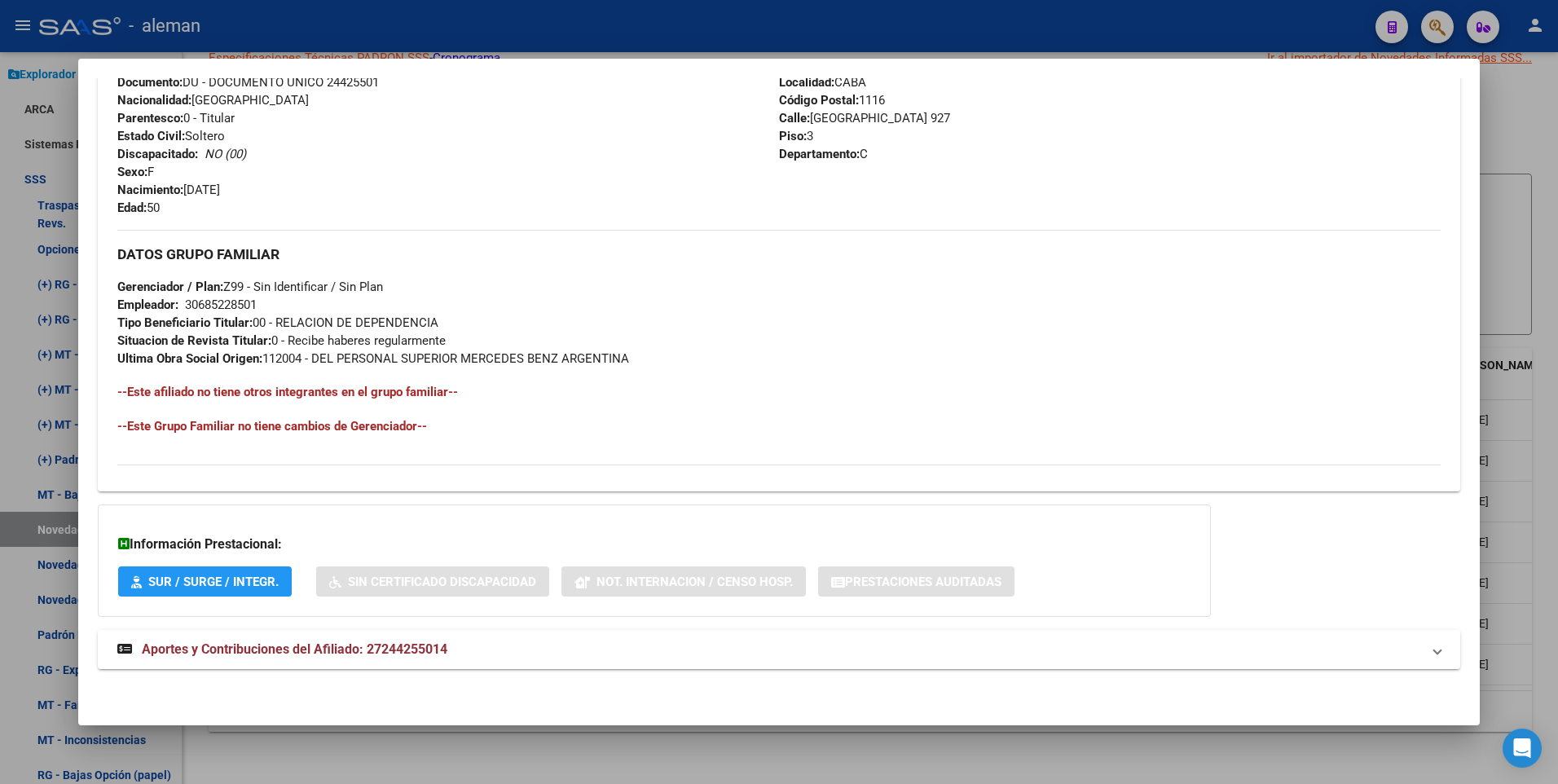
click at [424, 645] on span "Aportes y Contribuciones del Afiliado: 27244255014" at bounding box center [294, 649] width 306 height 15
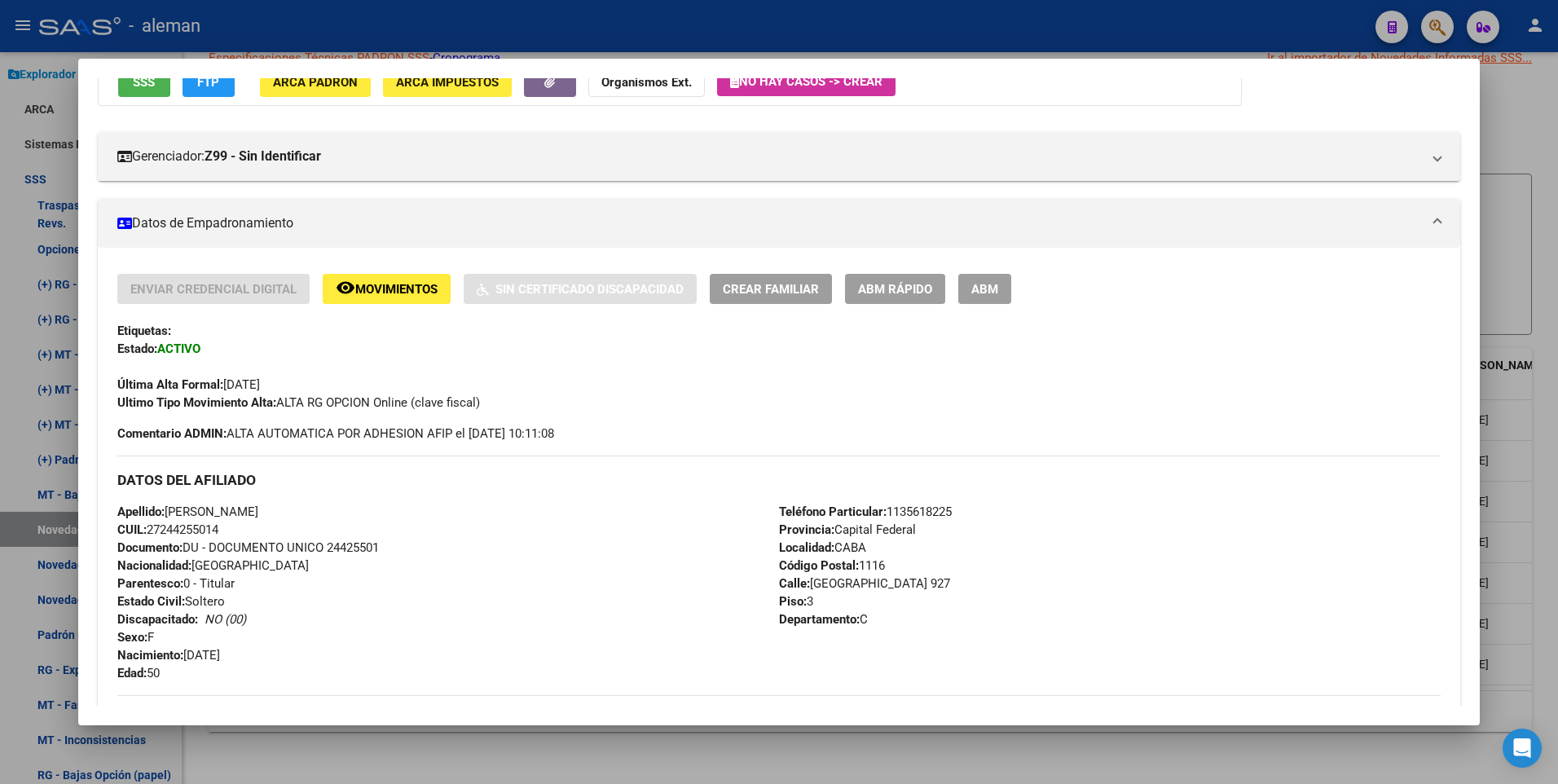
scroll to position [81, 0]
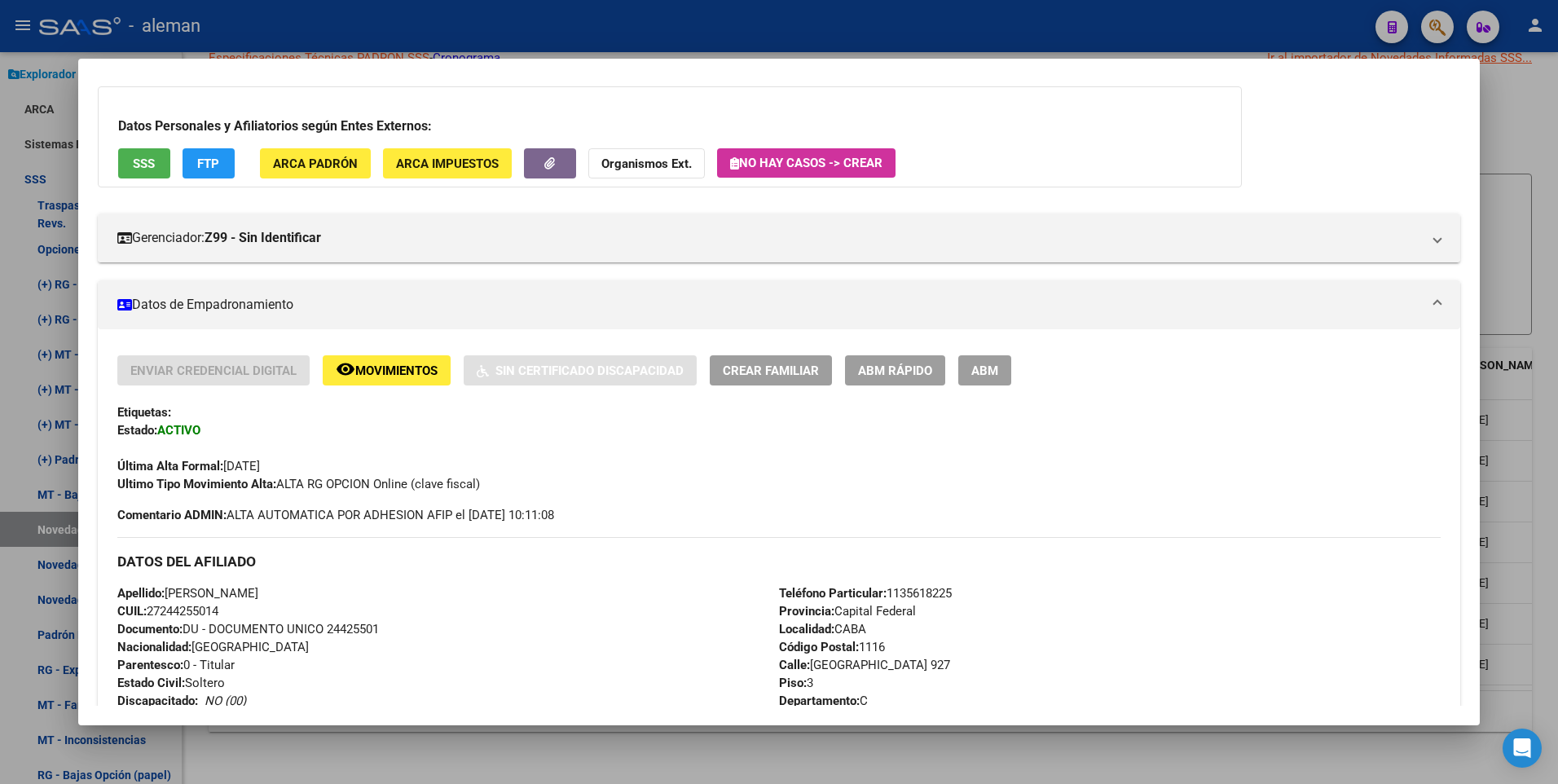
click at [1549, 448] on div at bounding box center [779, 392] width 1558 height 784
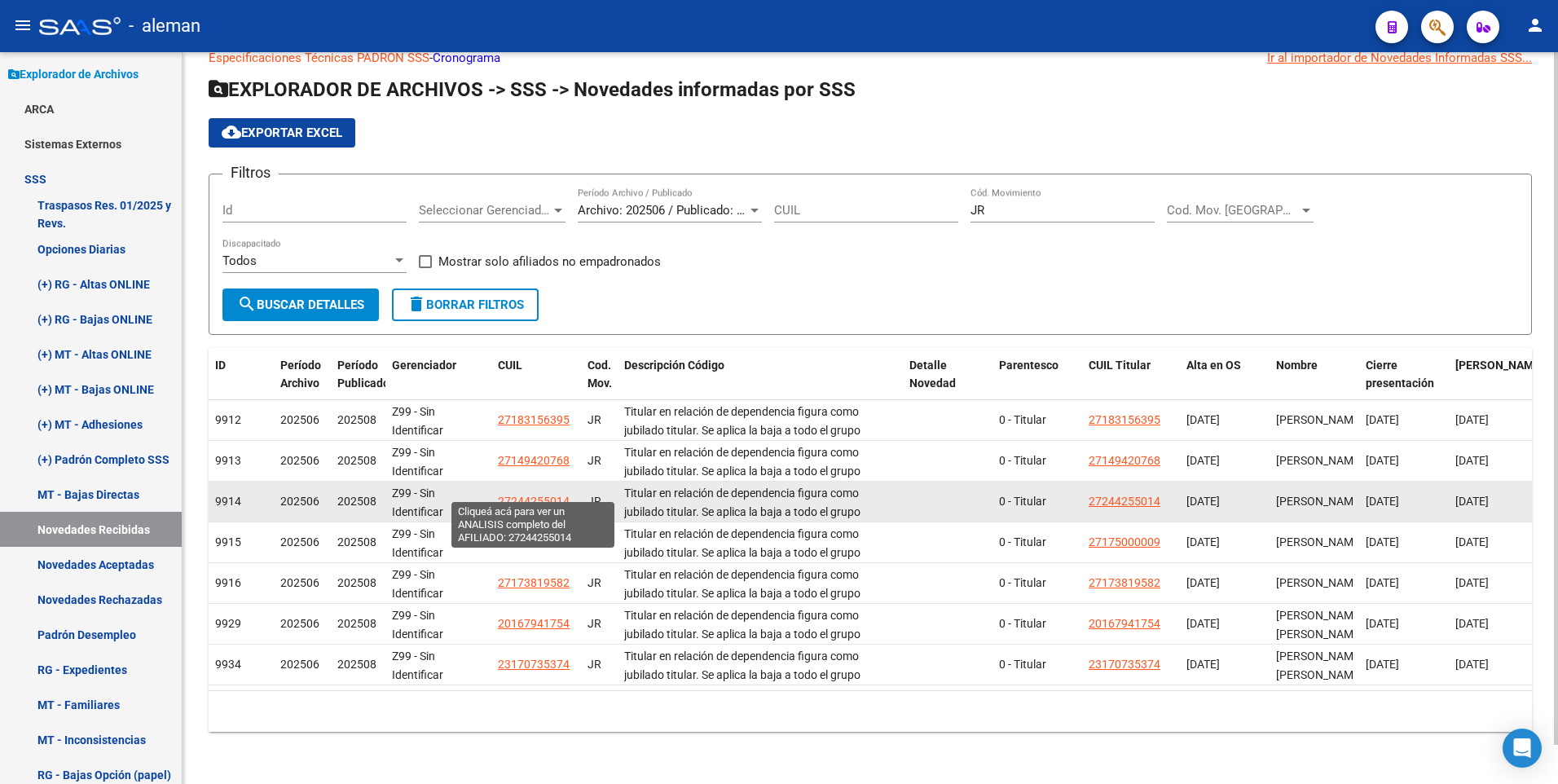
click at [546, 495] on span "27244255014" at bounding box center [534, 501] width 72 height 13
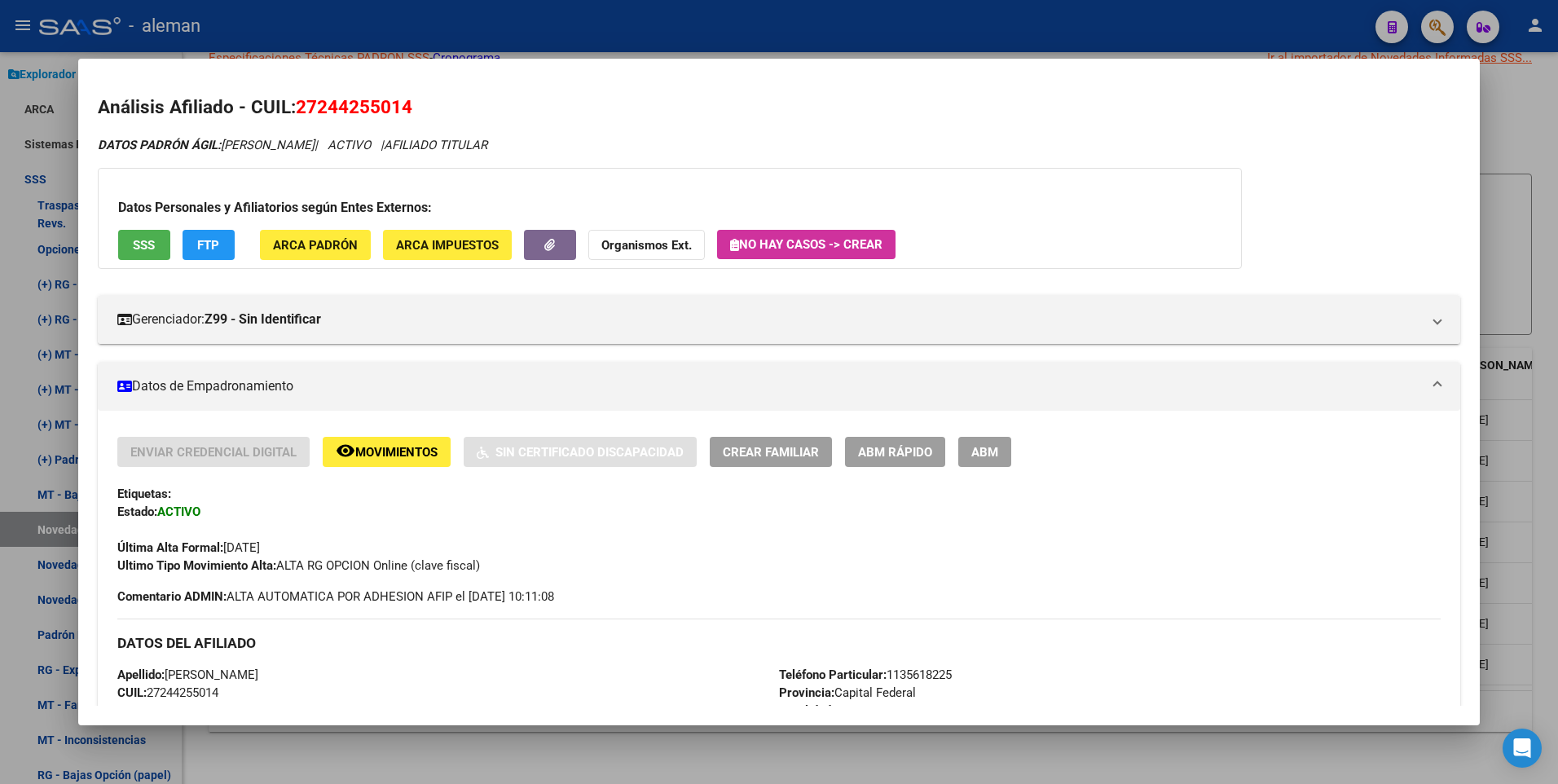
click at [396, 448] on span "Movimientos" at bounding box center [396, 452] width 82 height 15
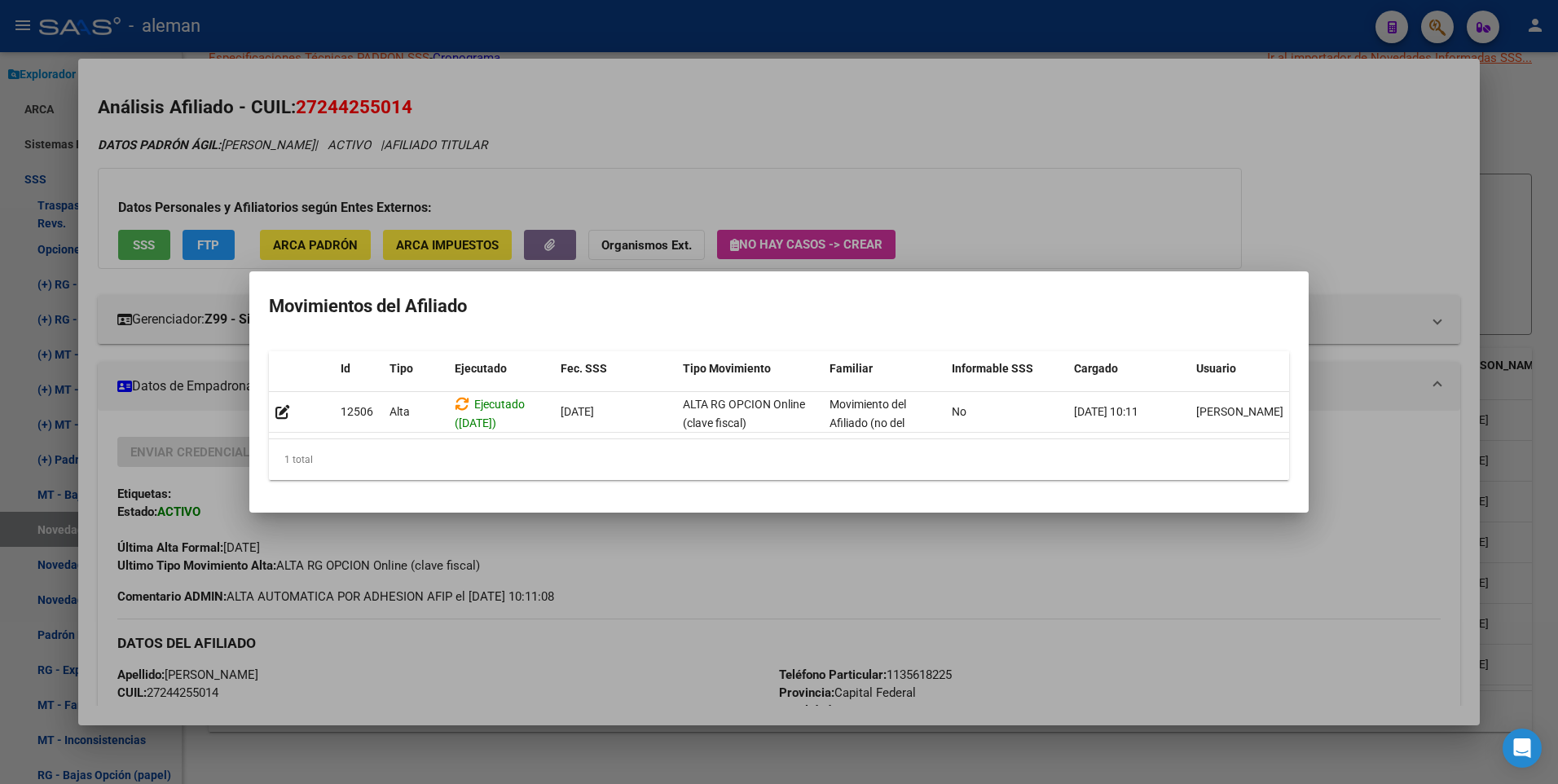
click at [1458, 233] on div at bounding box center [779, 392] width 1558 height 784
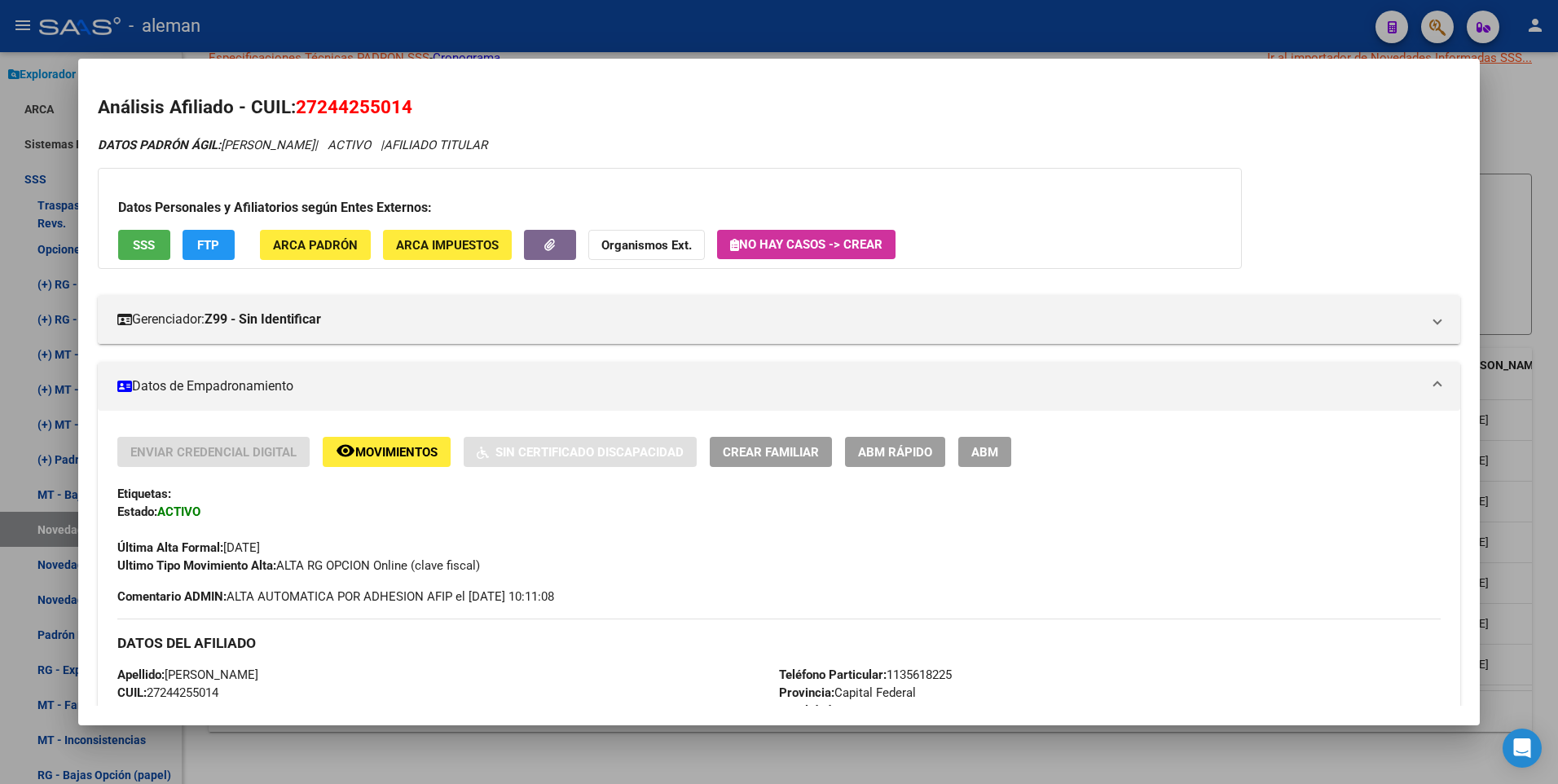
click at [1546, 245] on div at bounding box center [779, 392] width 1558 height 784
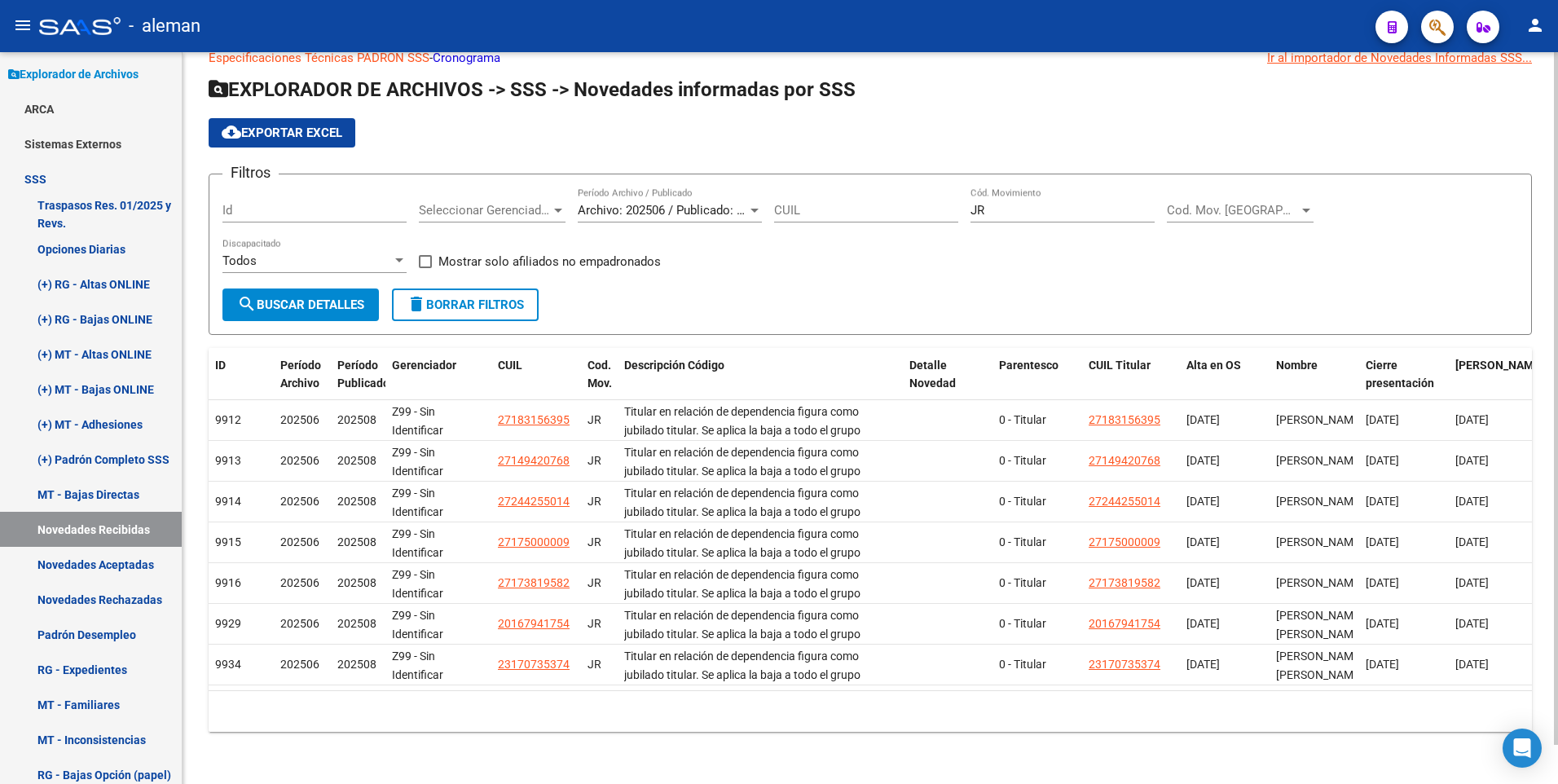
click at [1146, 279] on form "Filtros Id Seleccionar Gerenciador Seleccionar Gerenciador Archivo: 202506 / Pu…" at bounding box center [869, 253] width 1323 height 162
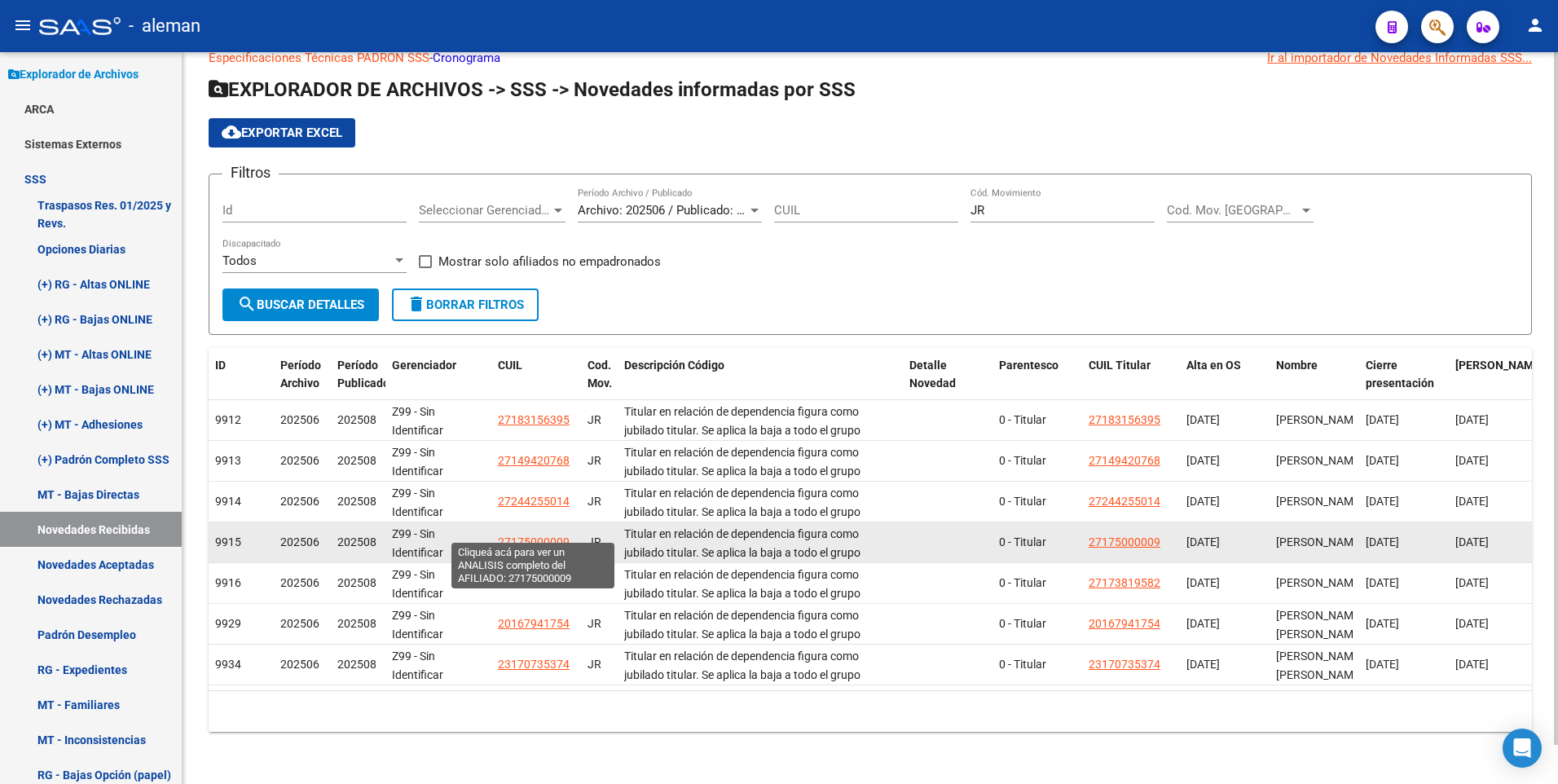
click at [513, 535] on span "27175000009" at bounding box center [534, 542] width 72 height 13
type textarea "27175000009"
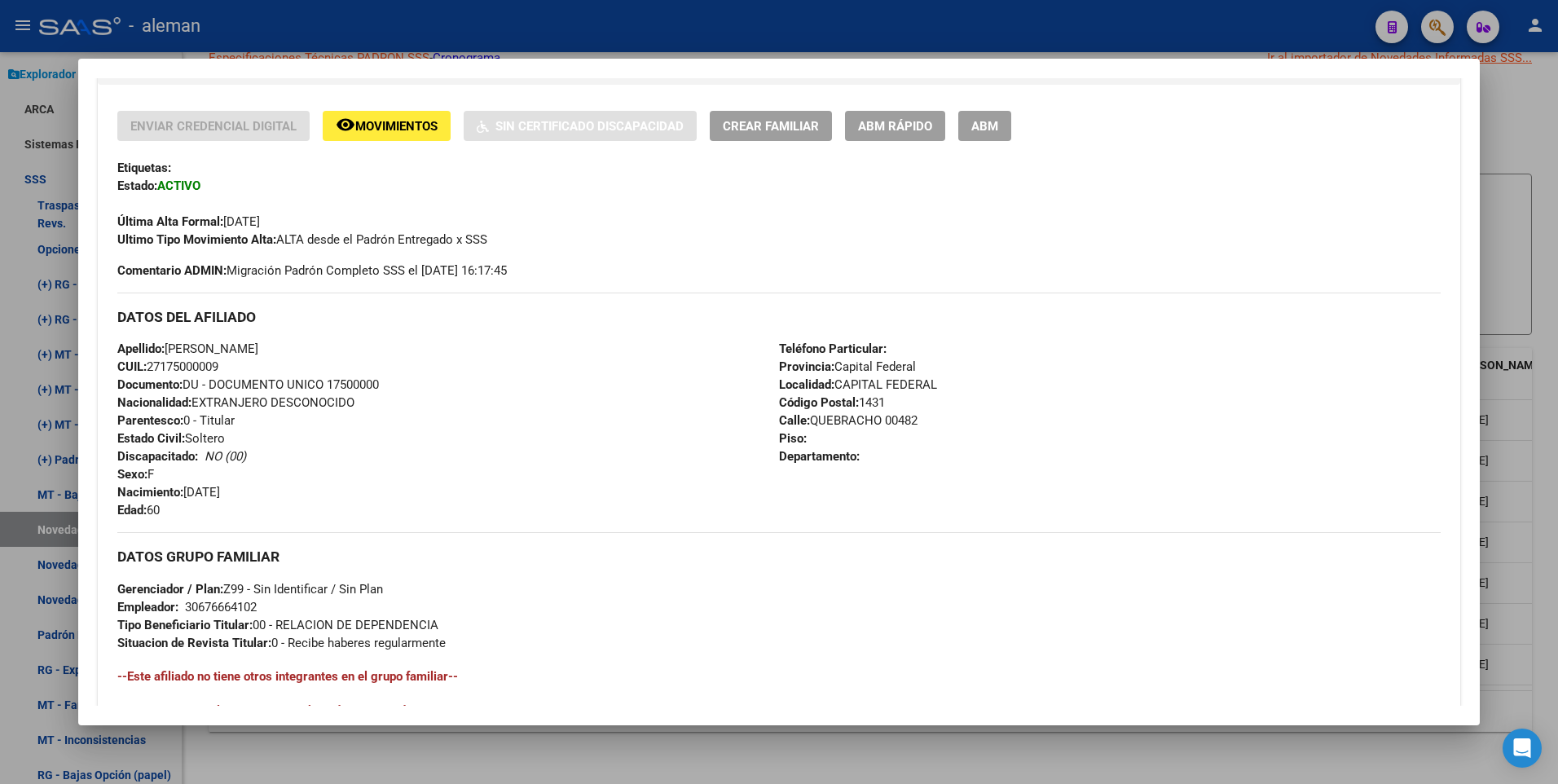
scroll to position [610, 0]
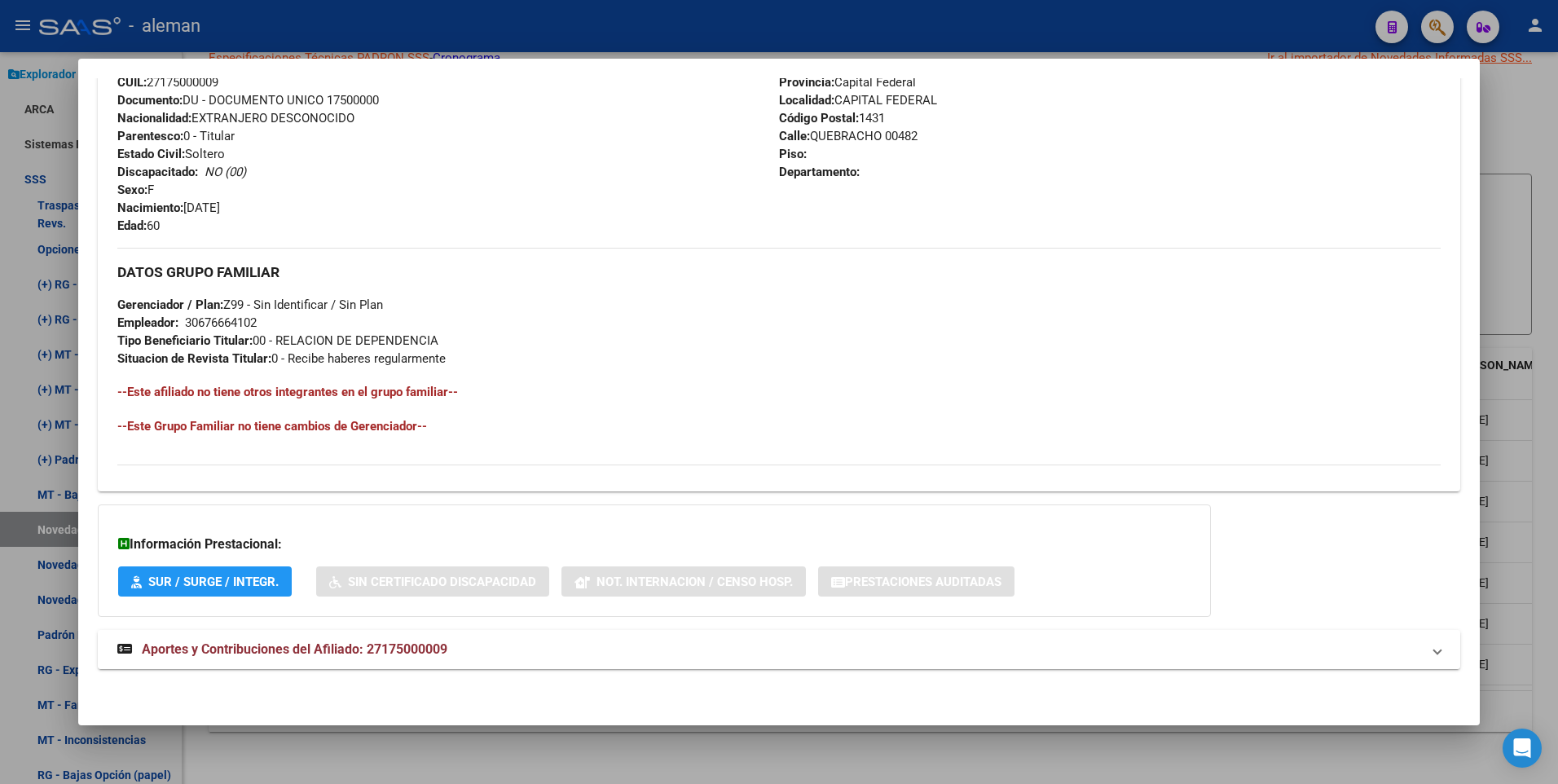
click at [367, 643] on span "Aportes y Contribuciones del Afiliado: 27175000009" at bounding box center [294, 649] width 306 height 15
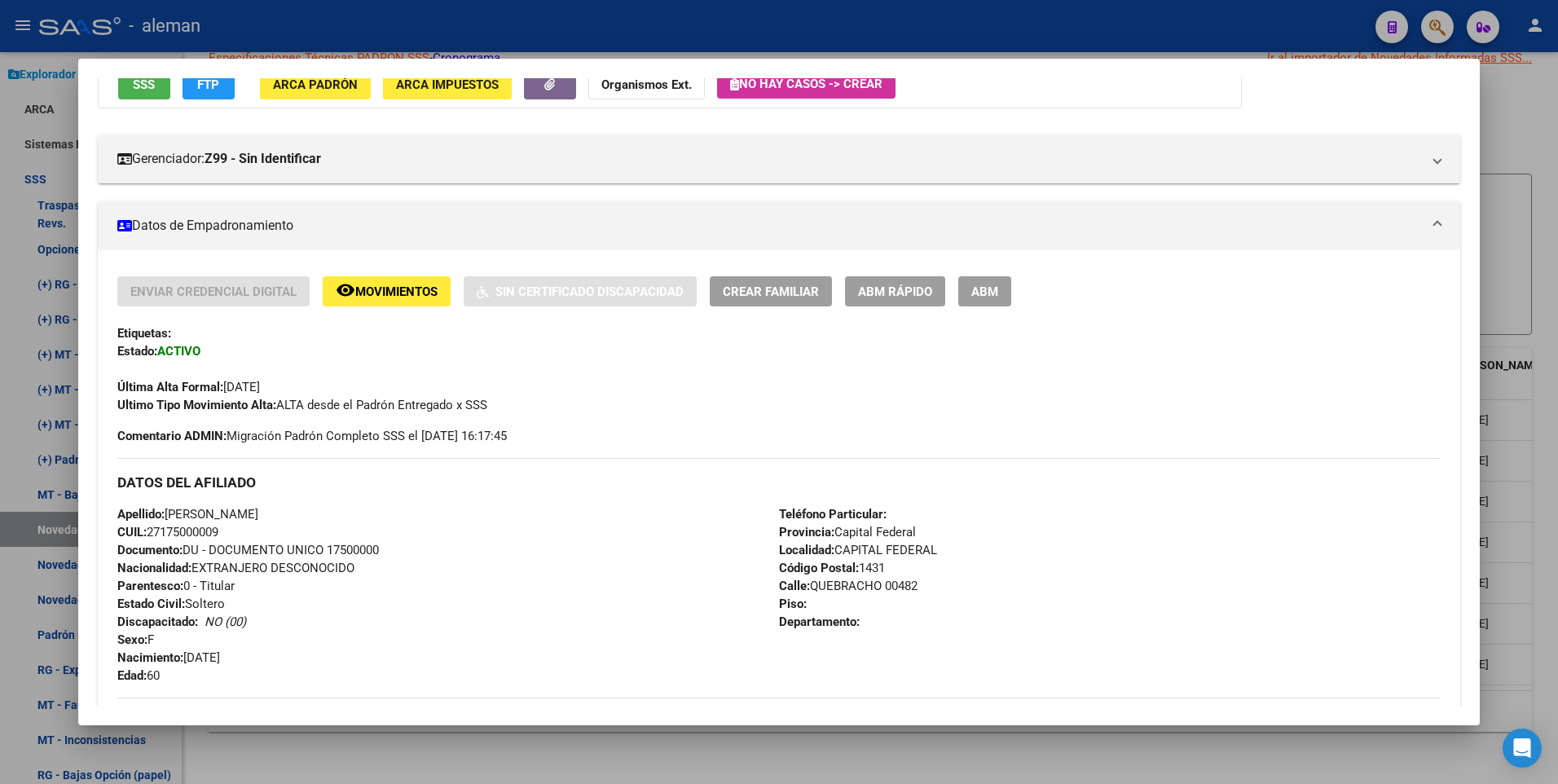
scroll to position [0, 0]
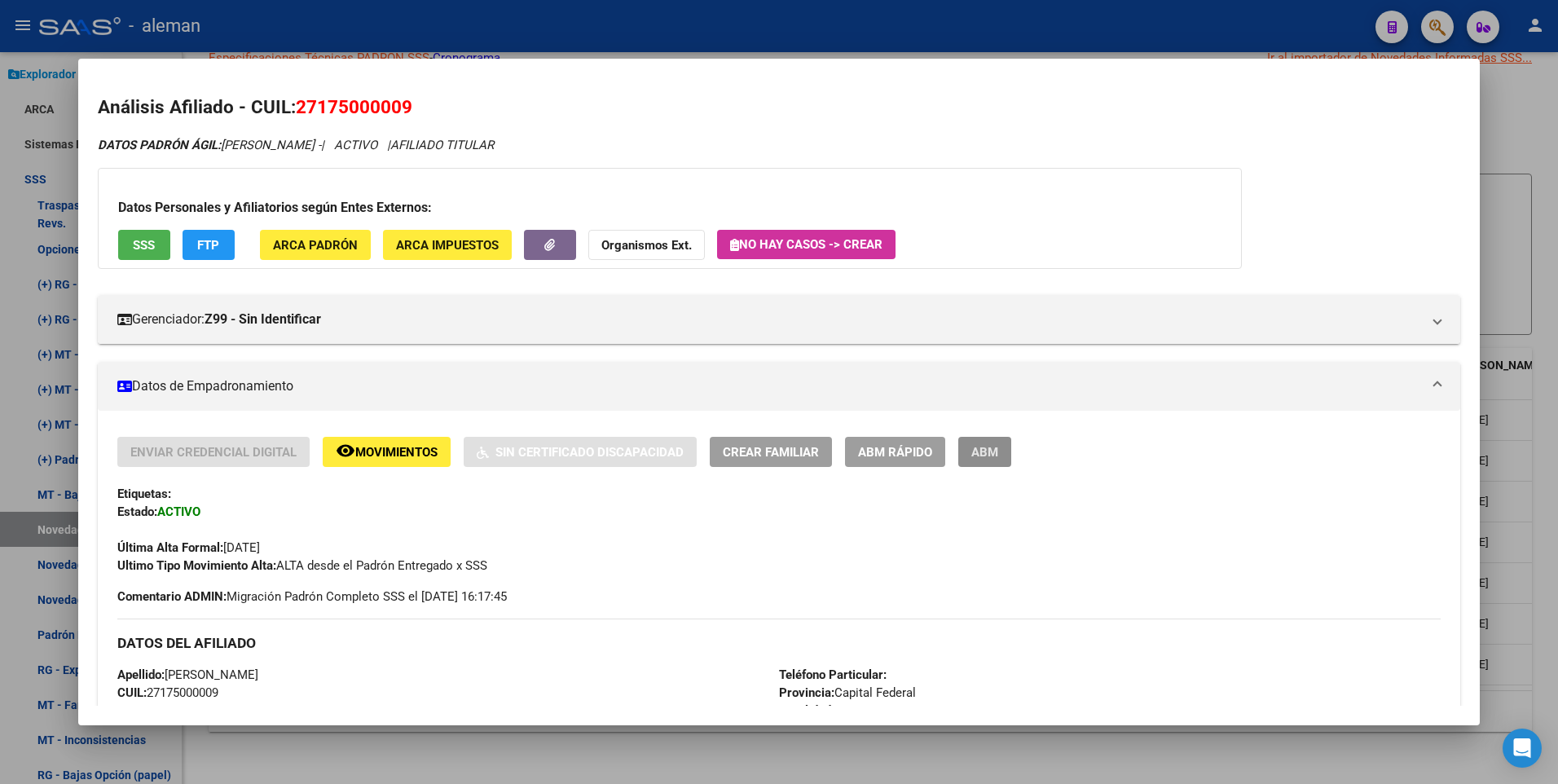
click at [993, 449] on span "ABM" at bounding box center [985, 452] width 26 height 15
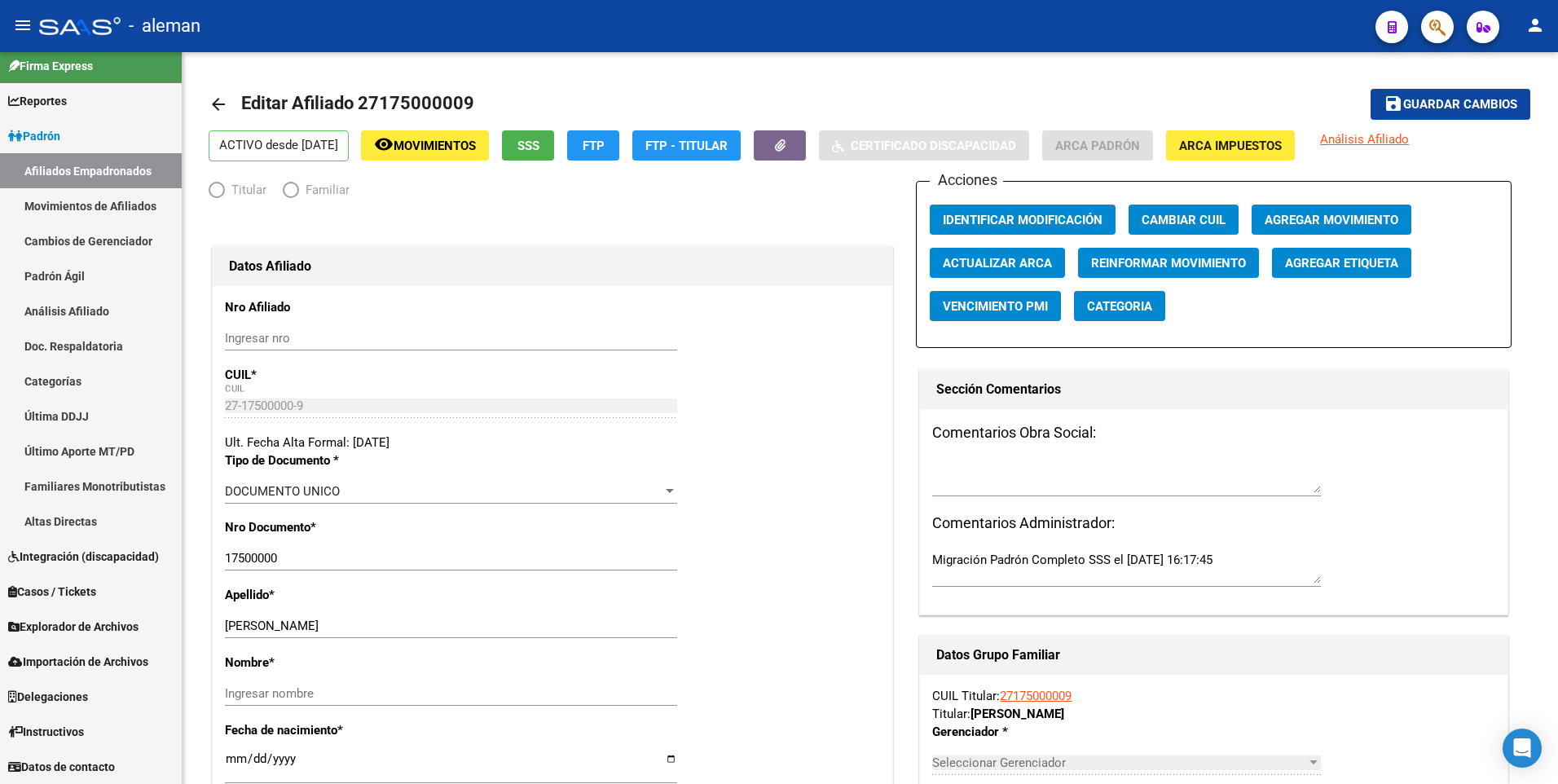
scroll to position [10, 0]
radio input "true"
type input "30-67666410-2"
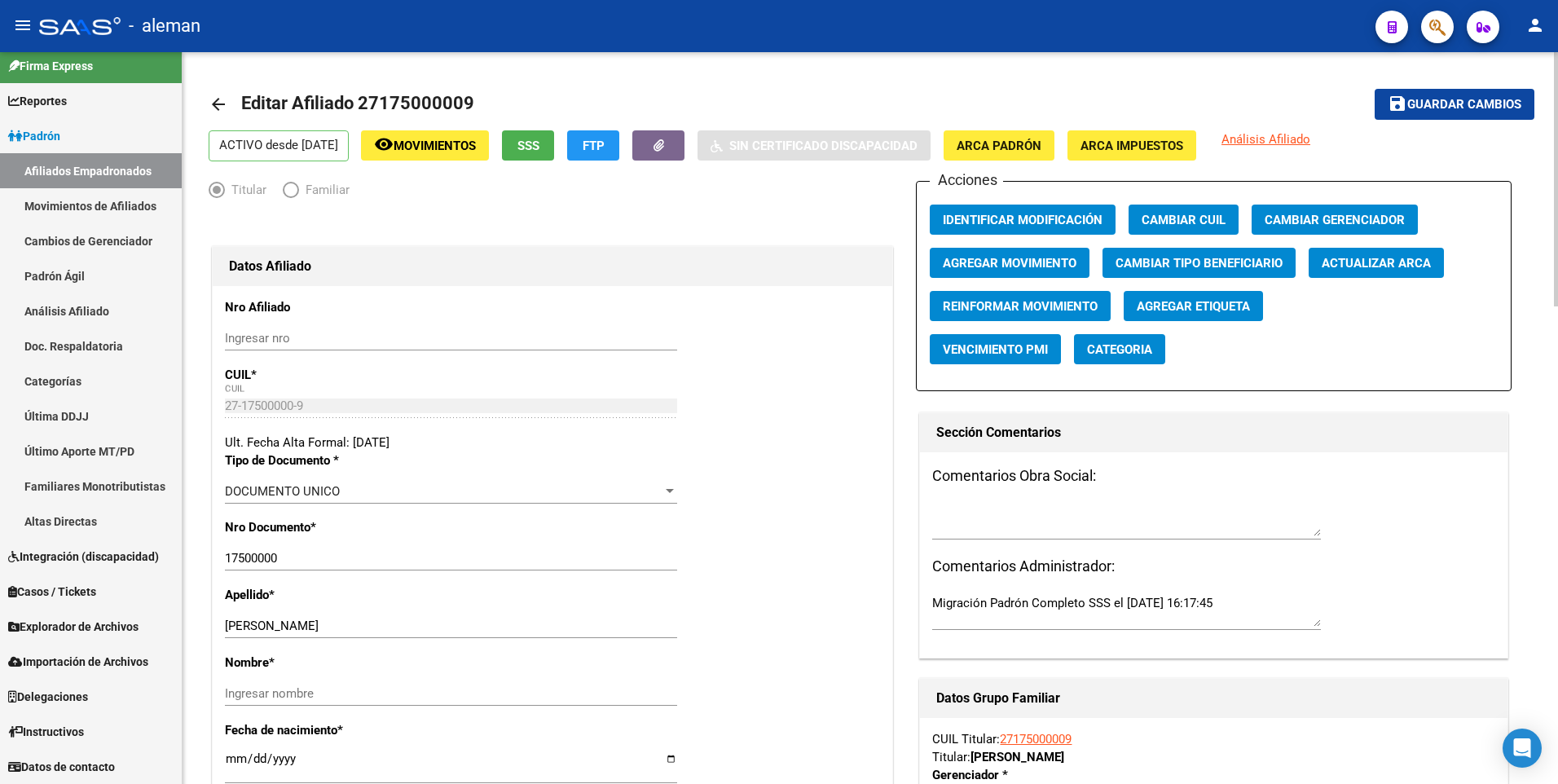
scroll to position [81, 0]
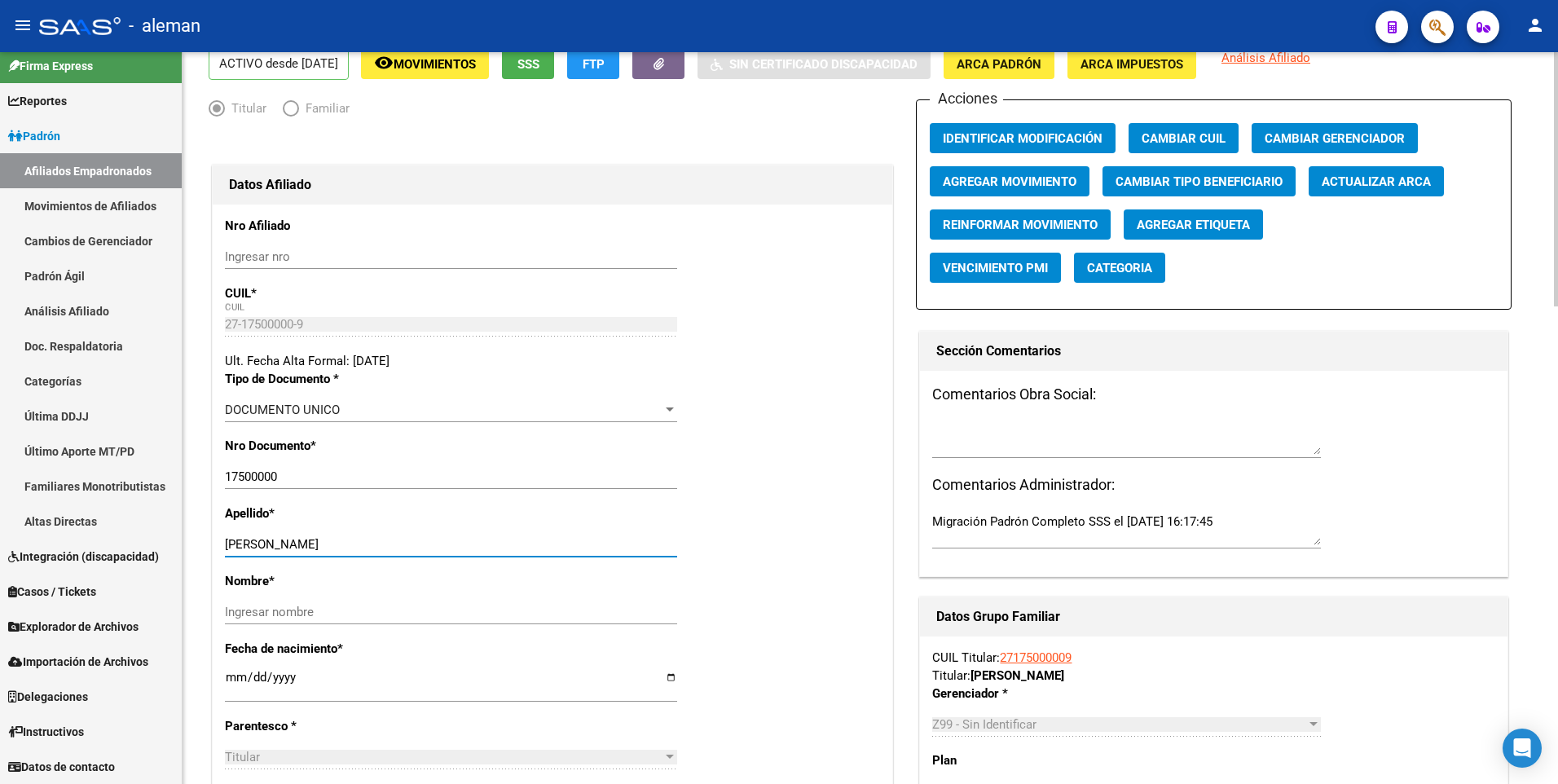
drag, startPoint x: 275, startPoint y: 541, endPoint x: 377, endPoint y: 541, distance: 102.0
click at [377, 541] on input "[PERSON_NAME] [PERSON_NAME]" at bounding box center [451, 545] width 452 height 15
type input "SARTOR"
click at [369, 607] on input "Ingresar nombre" at bounding box center [451, 612] width 452 height 15
paste input "ADRIANA HAYDEE"
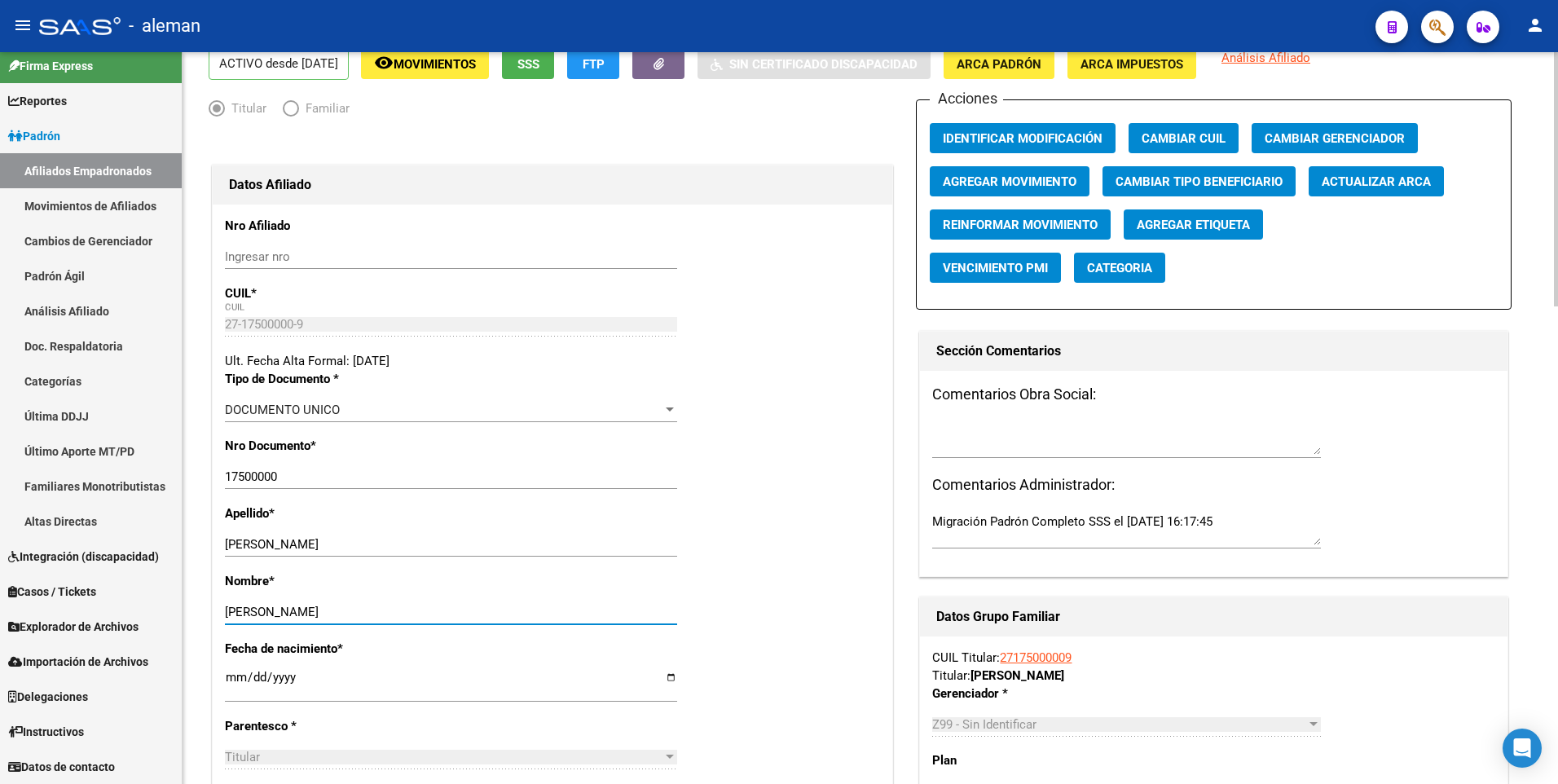
scroll to position [0, 0]
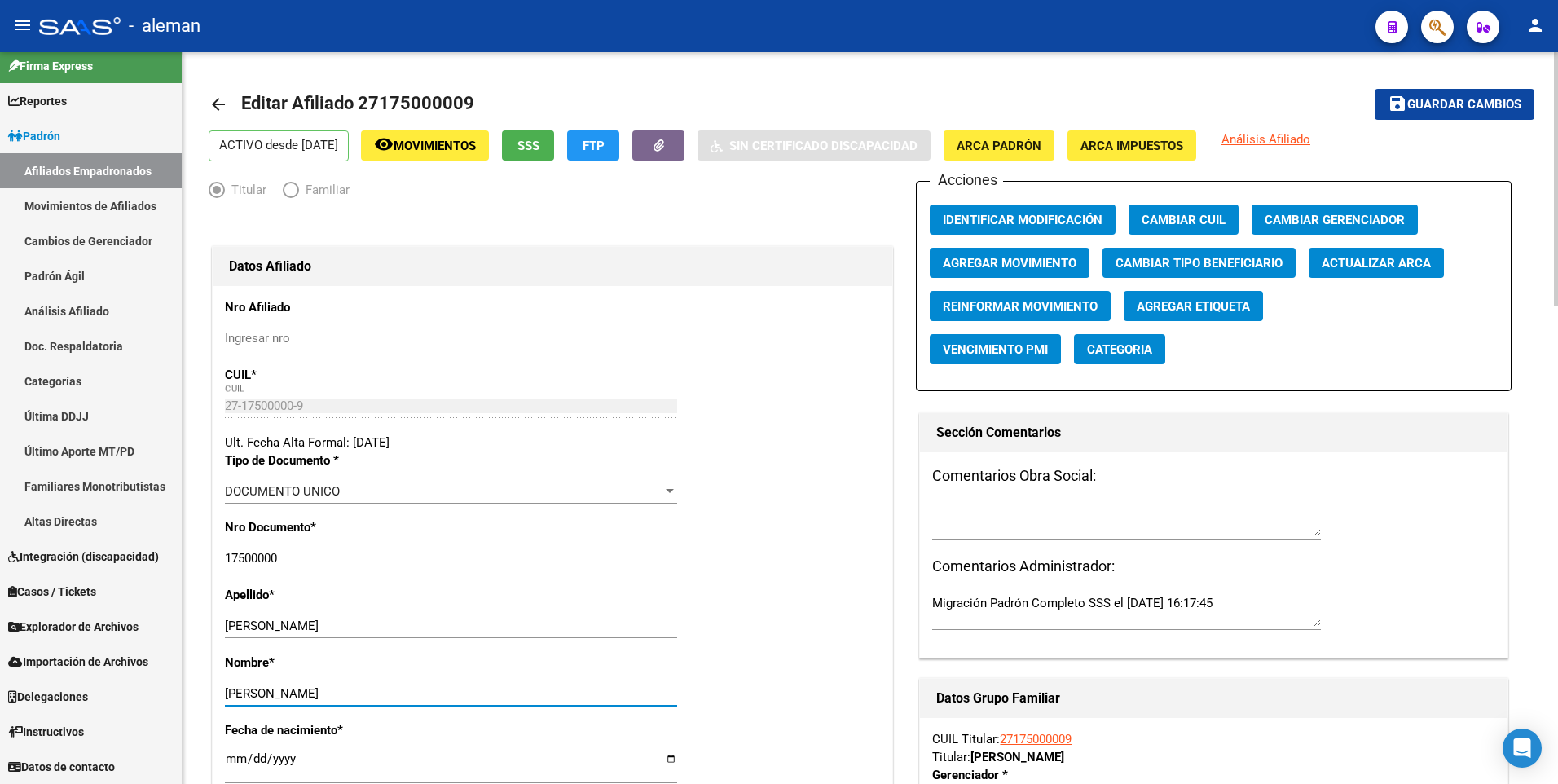
type input "ADRIANA HAYDEE"
click at [1435, 98] on span "Guardar cambios" at bounding box center [1463, 105] width 114 height 15
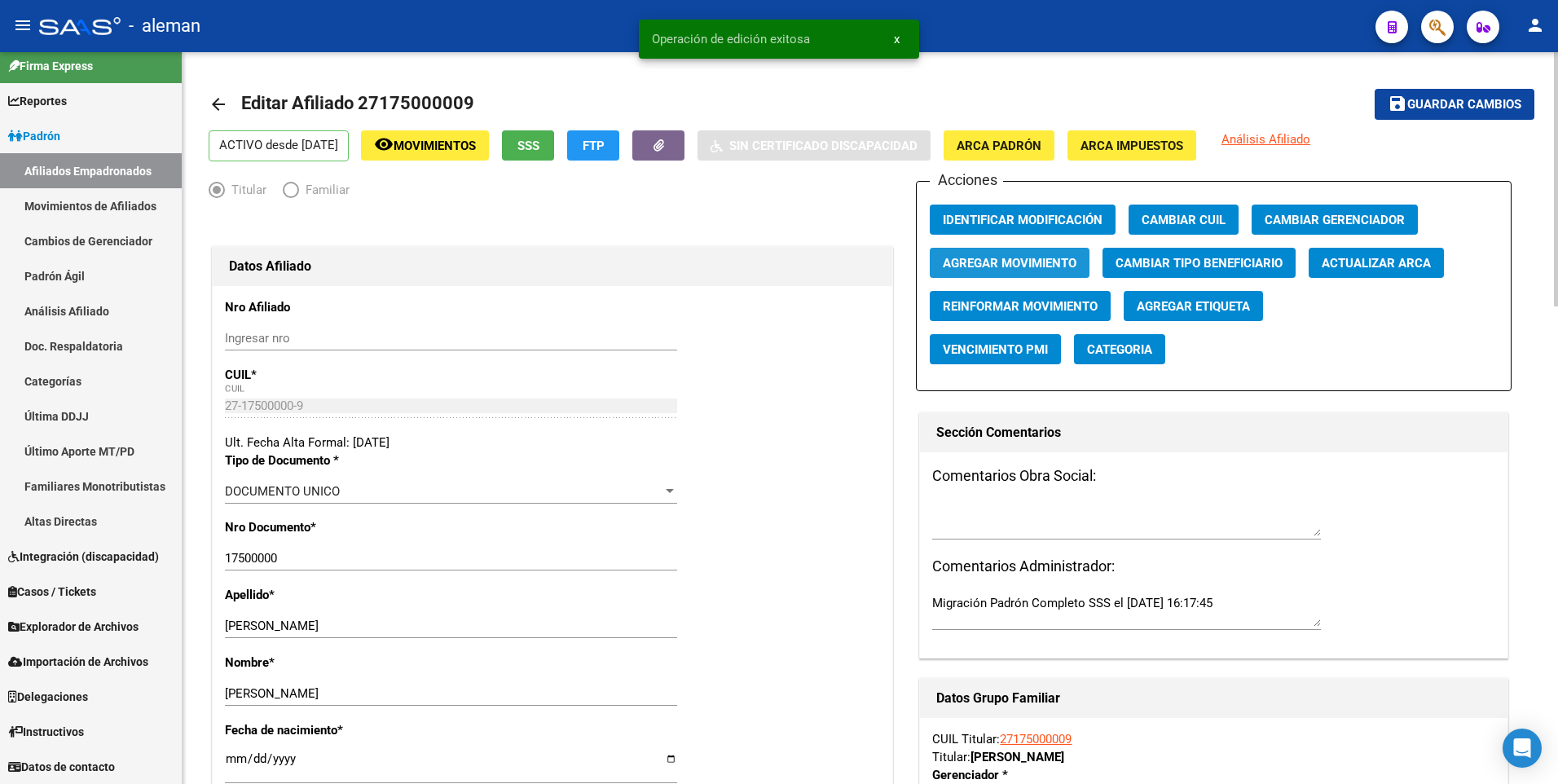
click at [991, 257] on span "Agregar Movimiento" at bounding box center [1008, 263] width 133 height 15
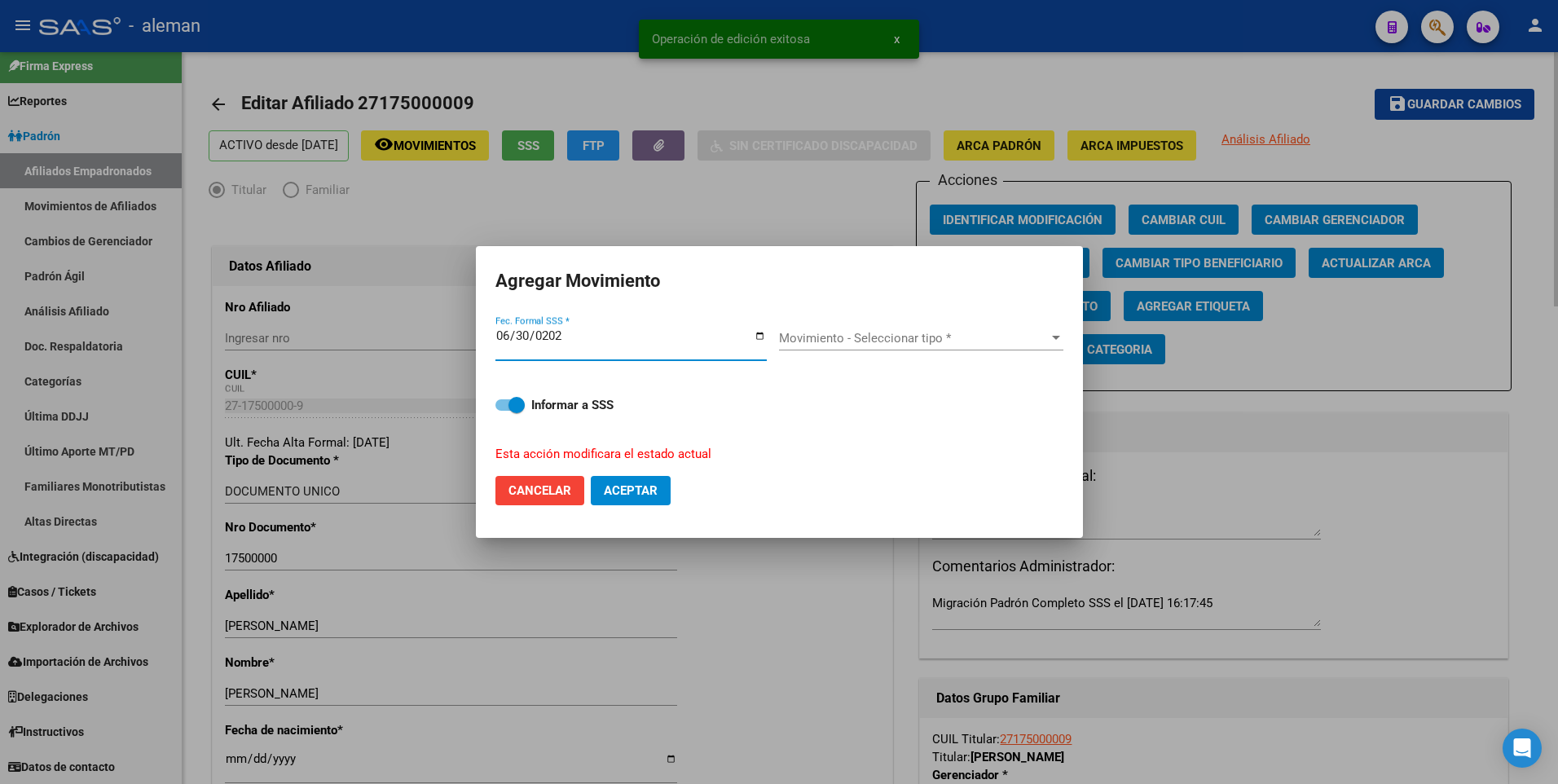
type input "2025-06-30"
click at [590, 476] on button "Aceptar" at bounding box center [630, 490] width 79 height 29
click at [910, 335] on span "Movimiento - Seleccionar tipo *" at bounding box center [913, 339] width 270 height 15
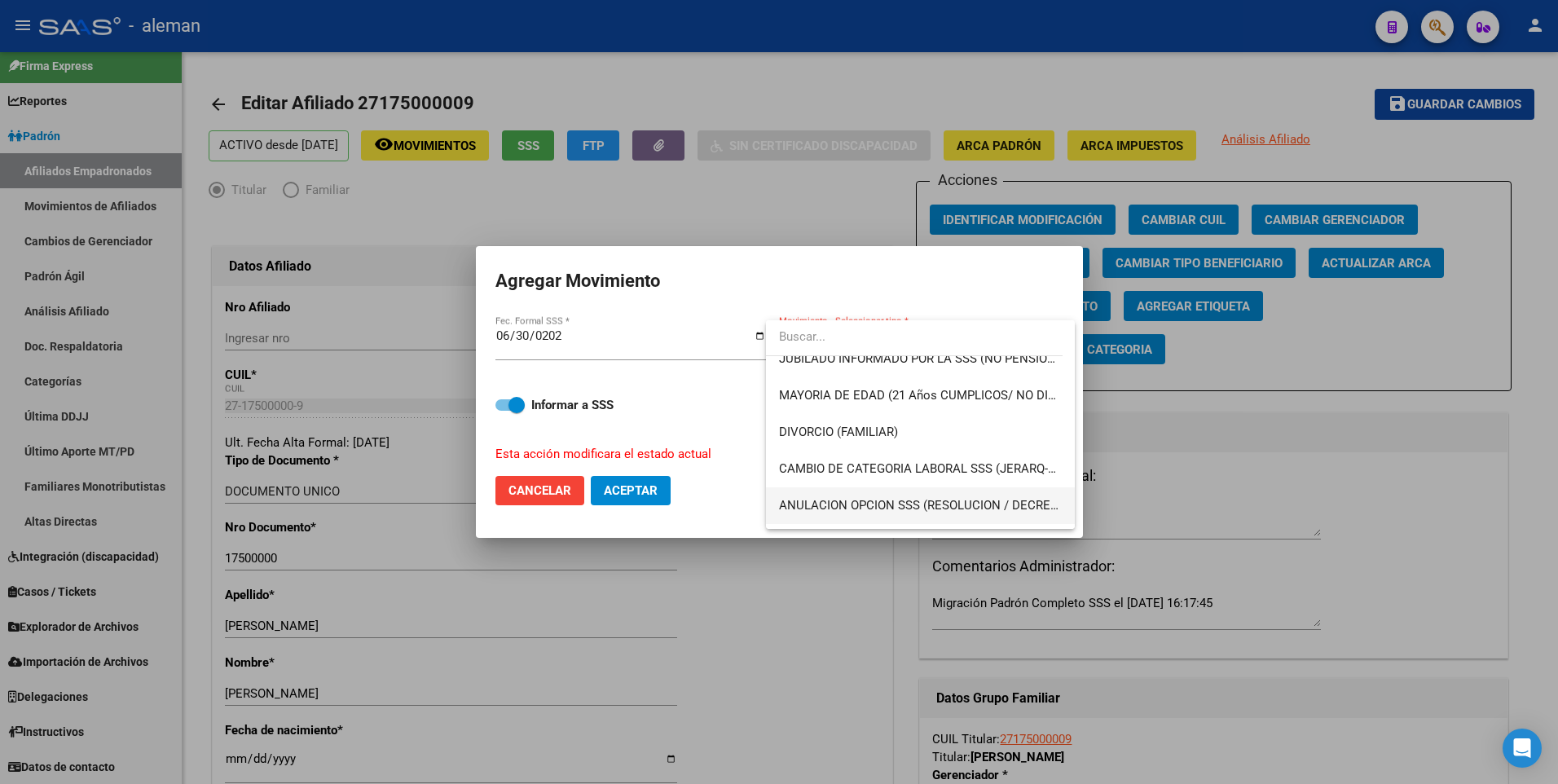
scroll to position [81, 0]
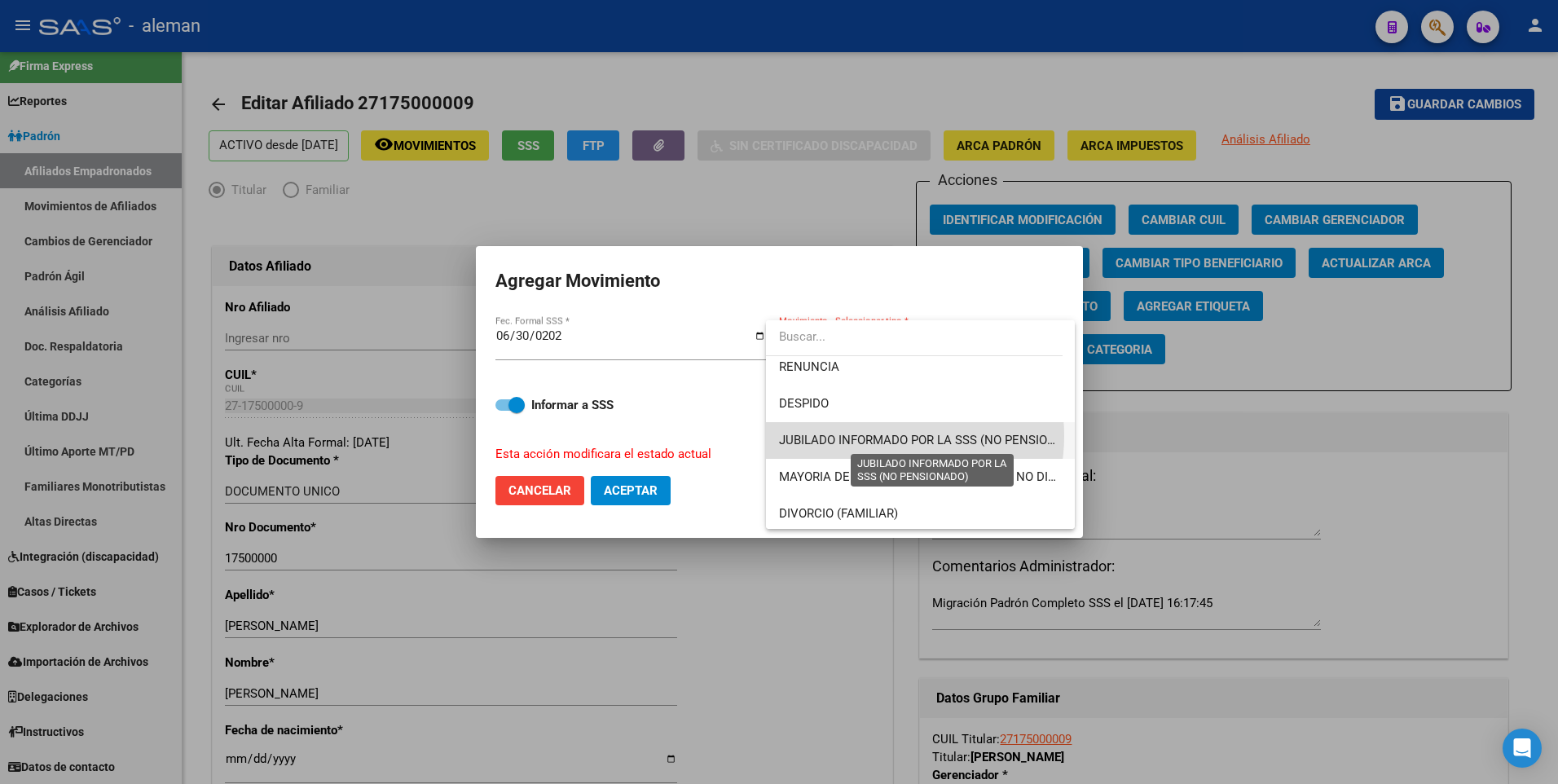
click at [884, 436] on span "JUBILADO INFORMADO POR LA SSS (NO PENSIONADO)" at bounding box center [931, 440] width 306 height 15
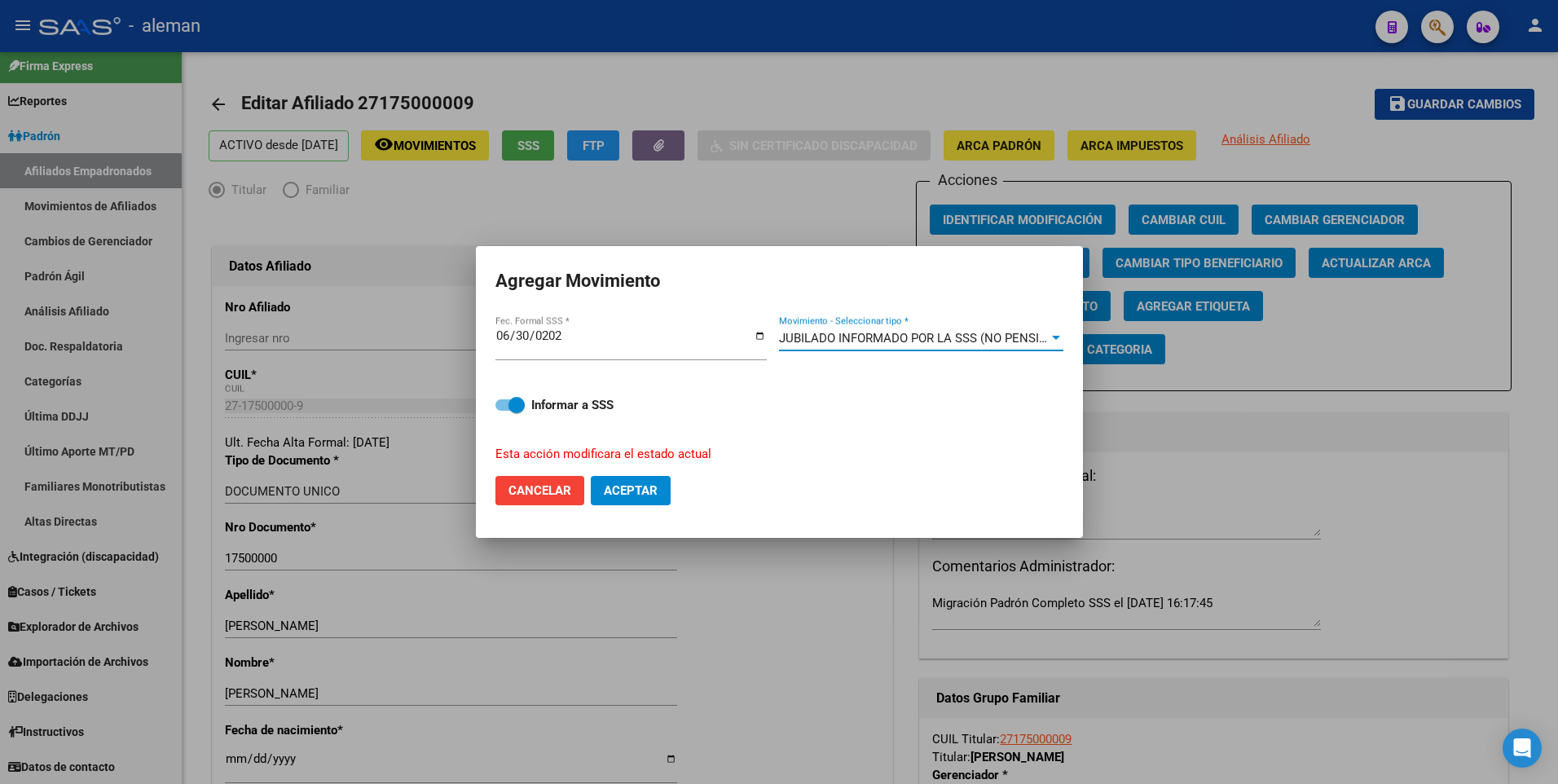
click at [499, 404] on span at bounding box center [510, 405] width 29 height 11
click at [502, 410] on input "Informar a SSS" at bounding box center [502, 410] width 1 height 1
checkbox input "false"
drag, startPoint x: 632, startPoint y: 474, endPoint x: 638, endPoint y: 484, distance: 11.7
click at [638, 484] on mat-dialog-actions "Cancelar Aceptar" at bounding box center [779, 490] width 568 height 56
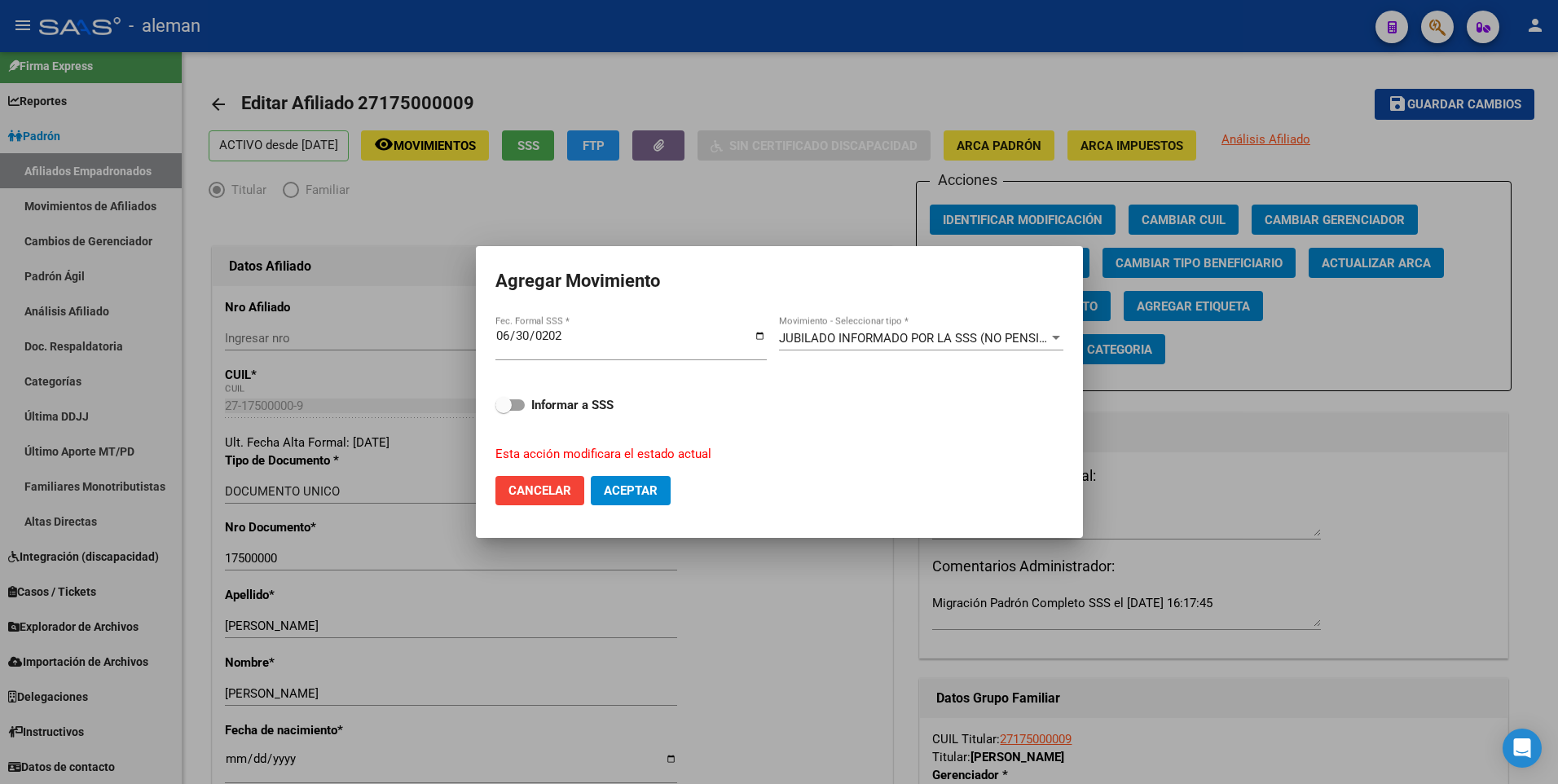
click at [638, 484] on span "Aceptar" at bounding box center [630, 491] width 54 height 15
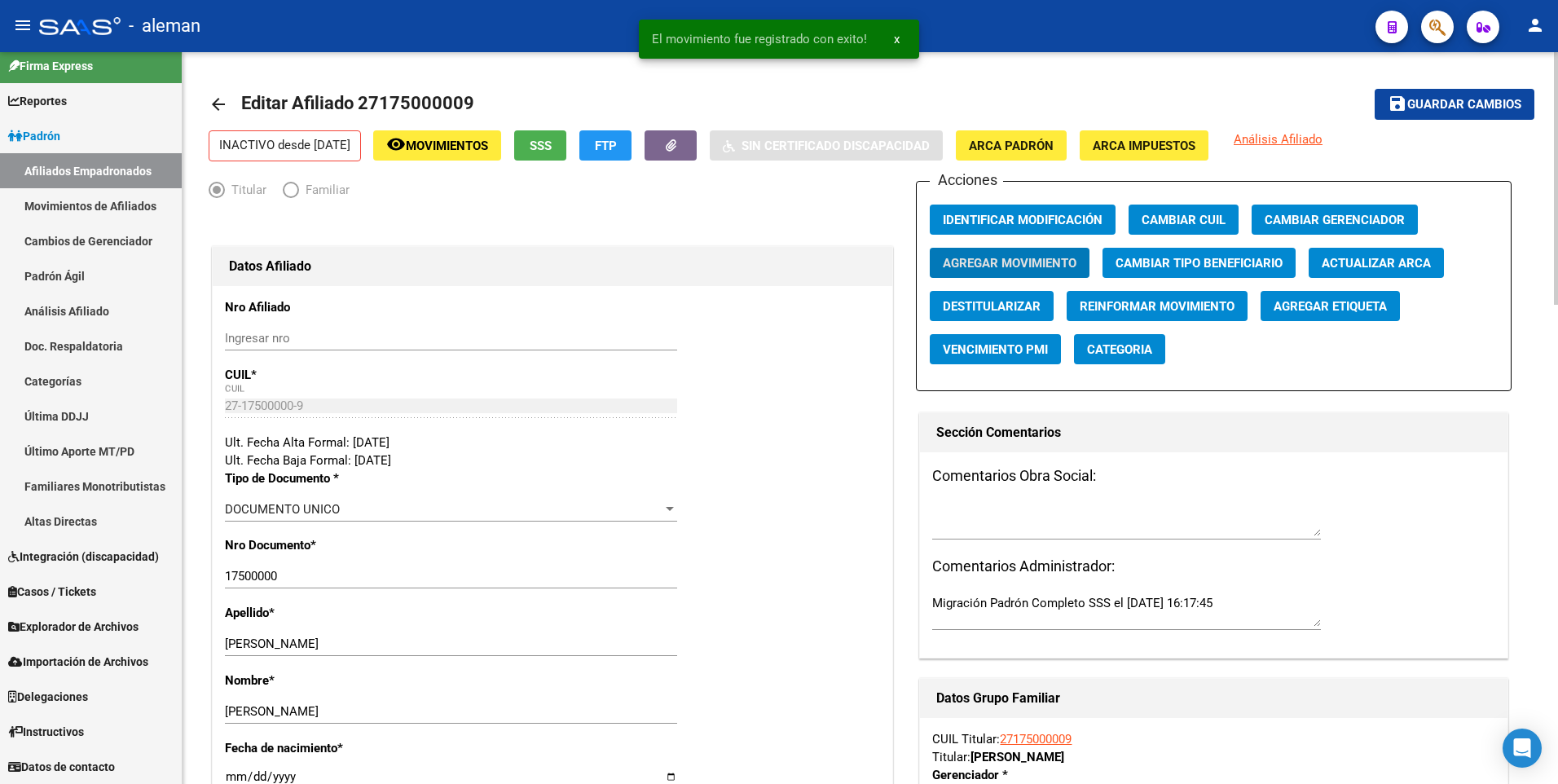
click at [217, 97] on mat-icon "arrow_back" at bounding box center [218, 104] width 20 height 20
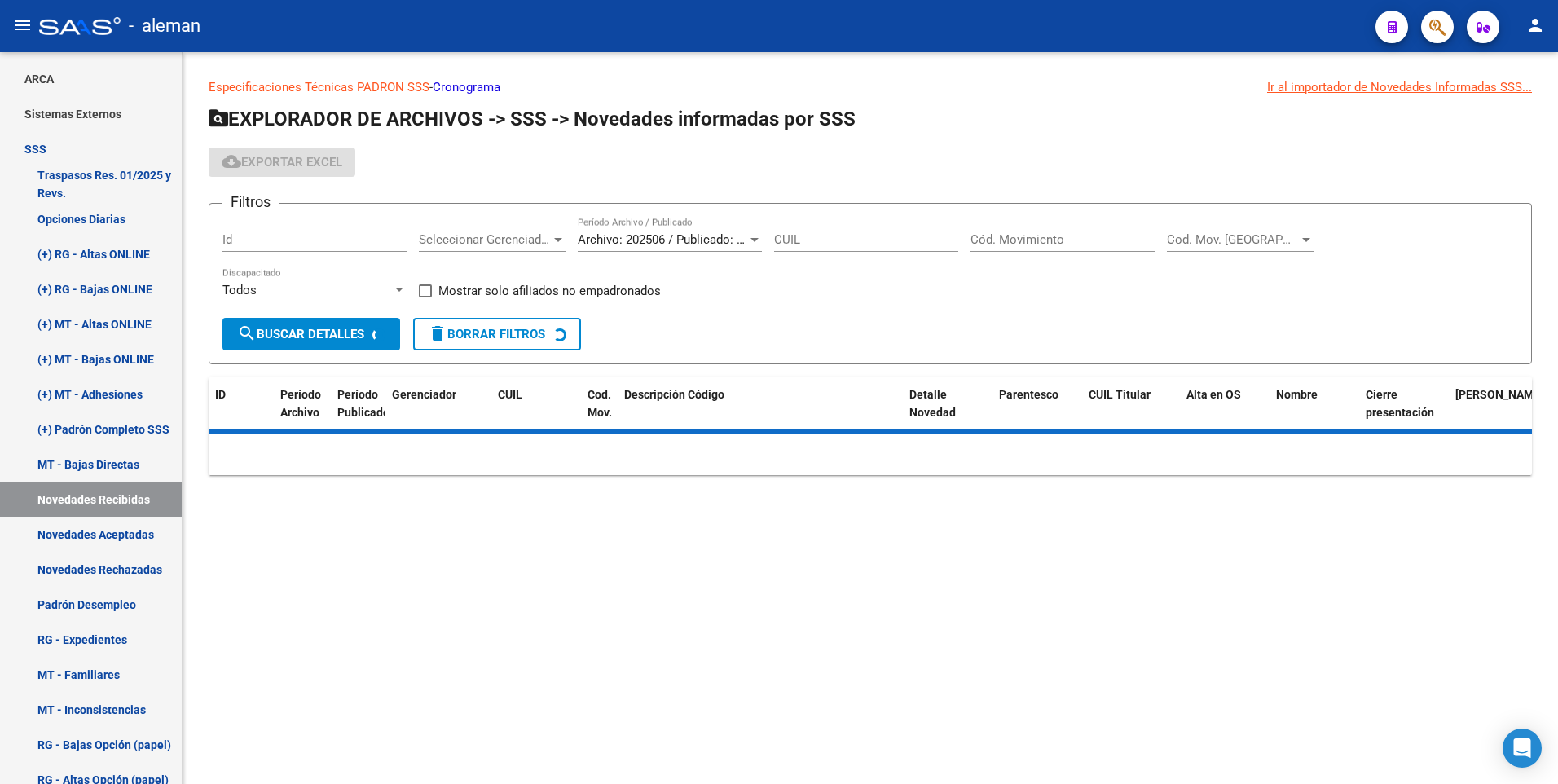
scroll to position [178, 0]
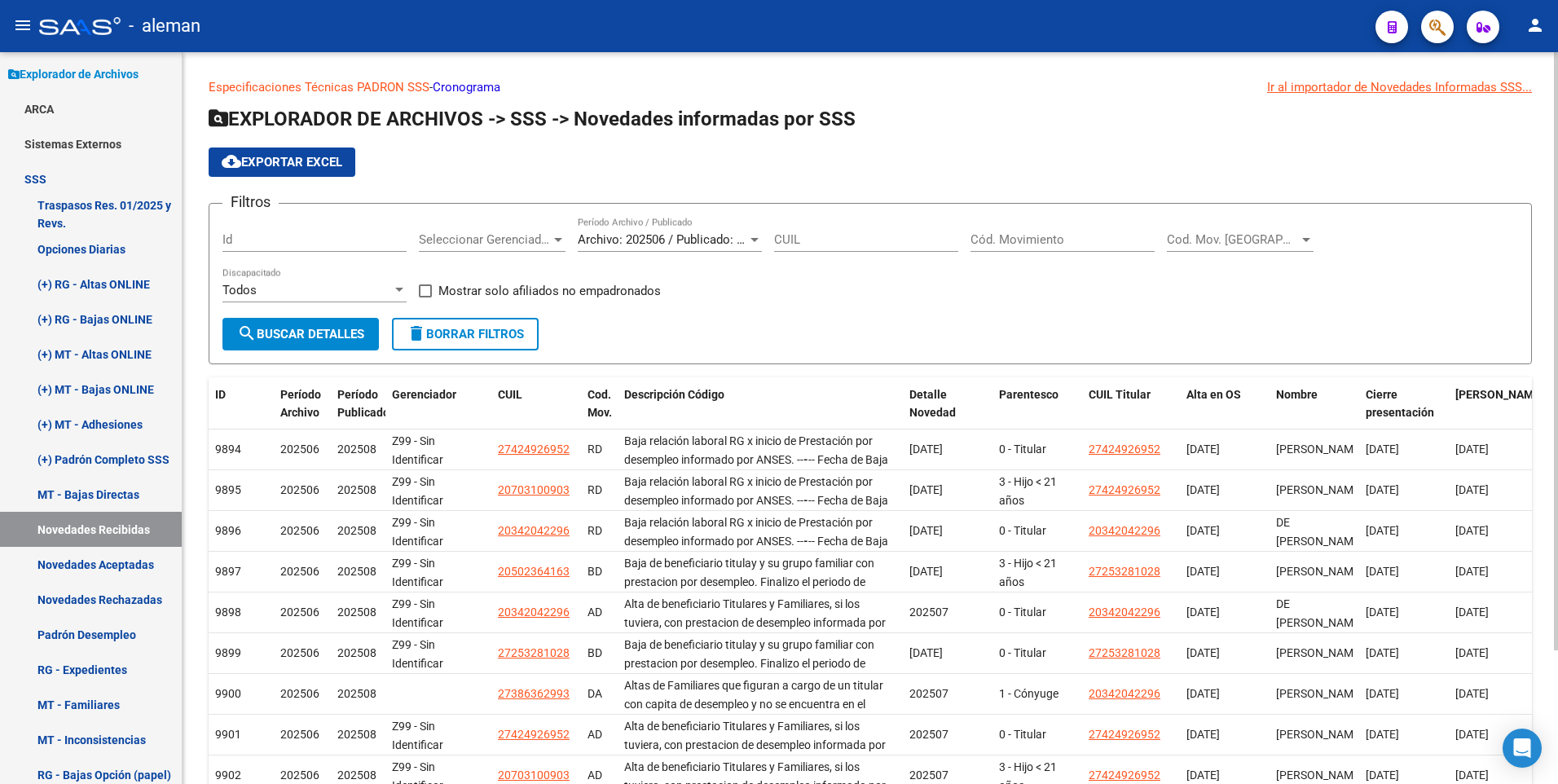
click at [1042, 237] on input "Cód. Movimiento" at bounding box center [1062, 239] width 184 height 15
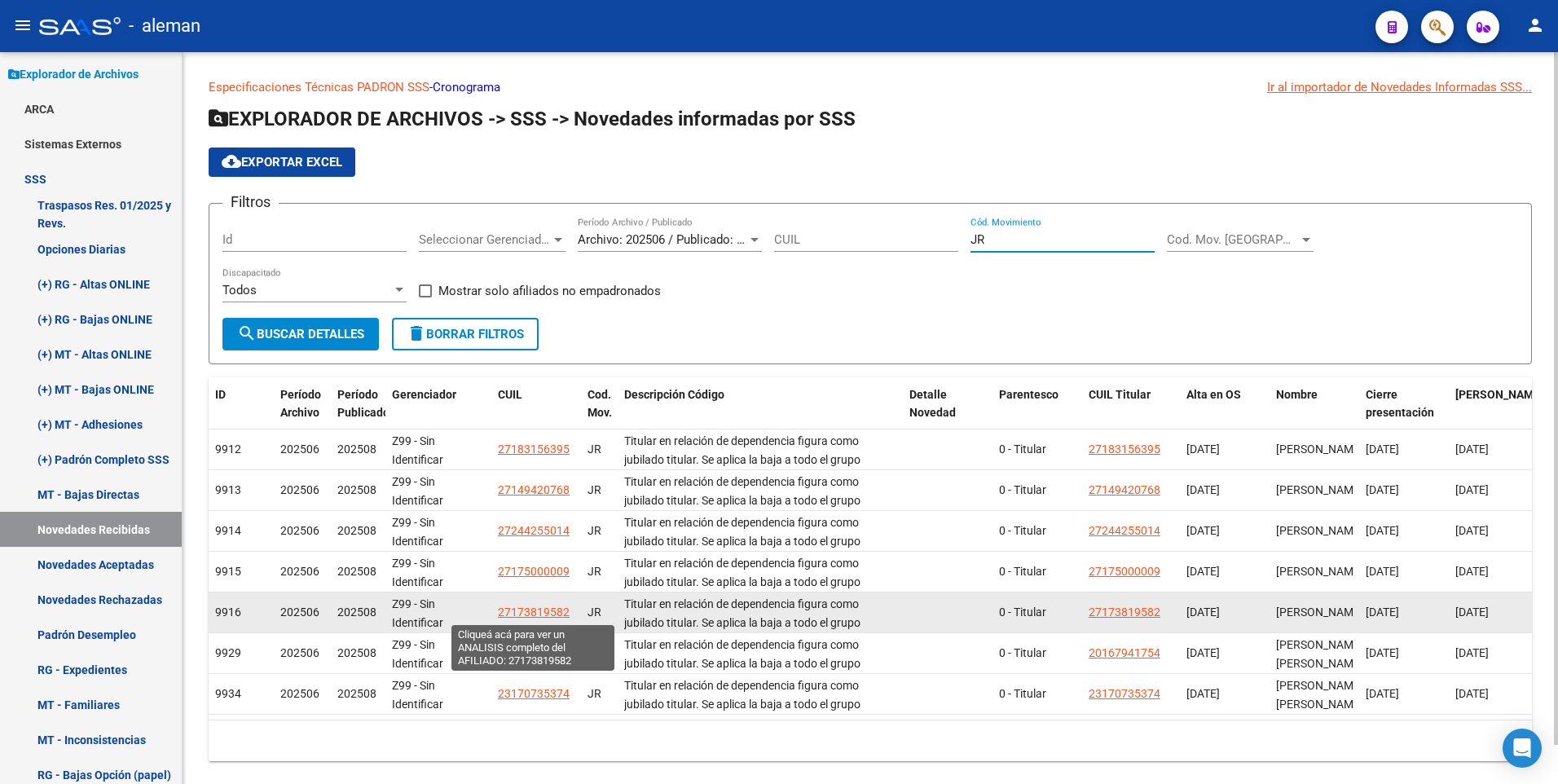
type input "JR"
click at [534, 613] on span "27173819582" at bounding box center [534, 612] width 72 height 13
type textarea "27173819582"
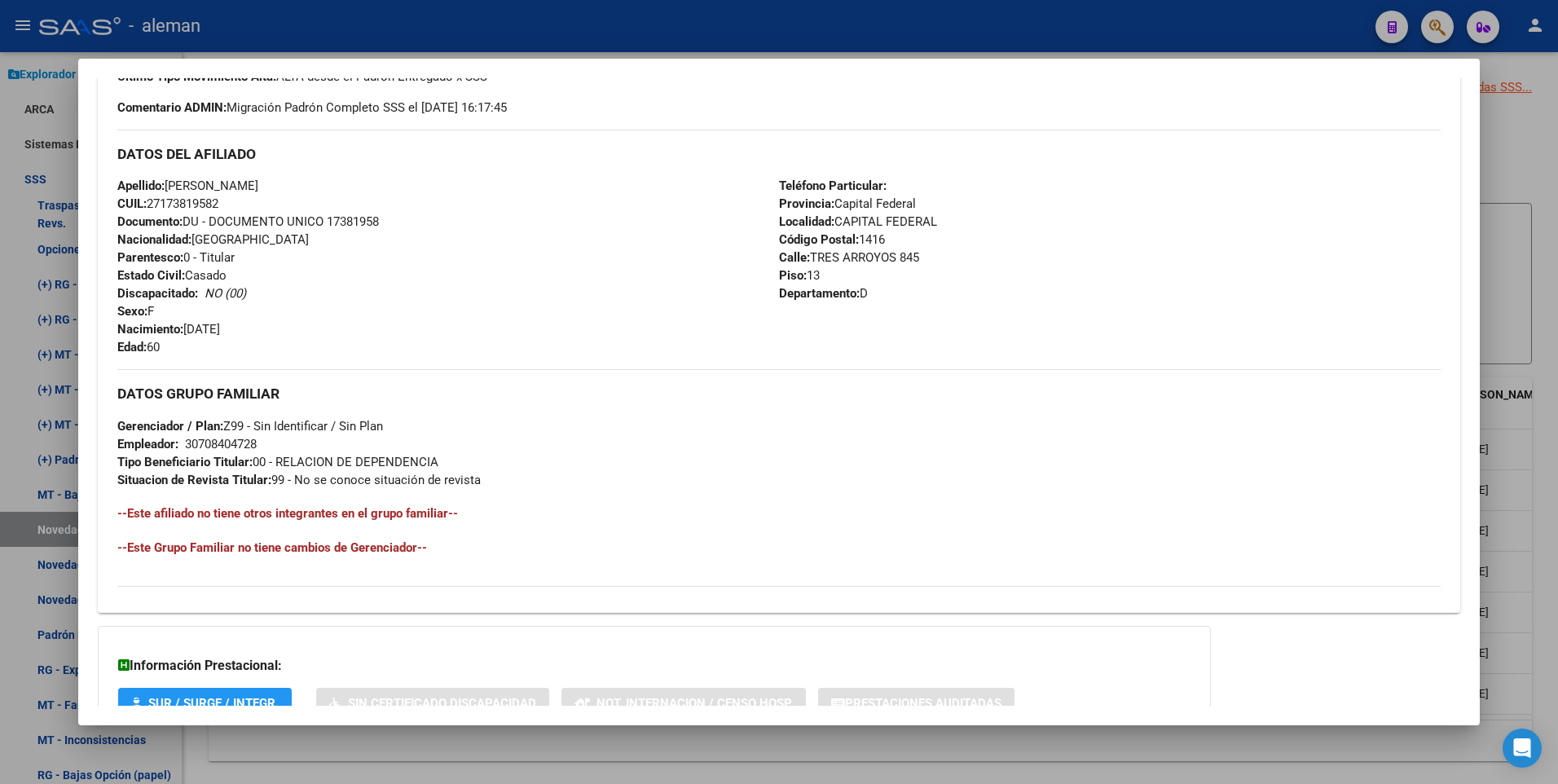
scroll to position [610, 0]
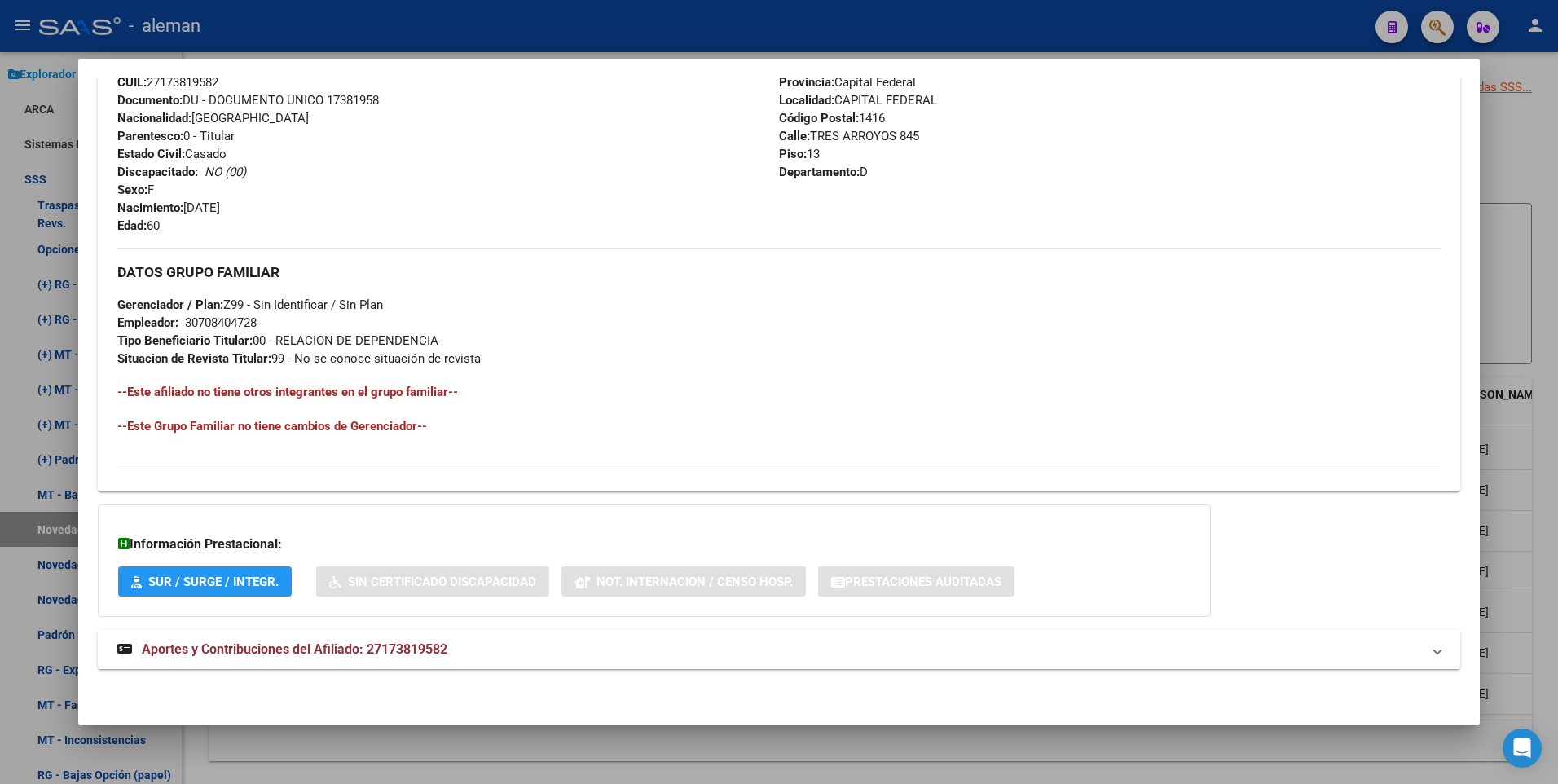
click at [330, 649] on span "Aportes y Contribuciones del Afiliado: 27173819582" at bounding box center [294, 649] width 306 height 15
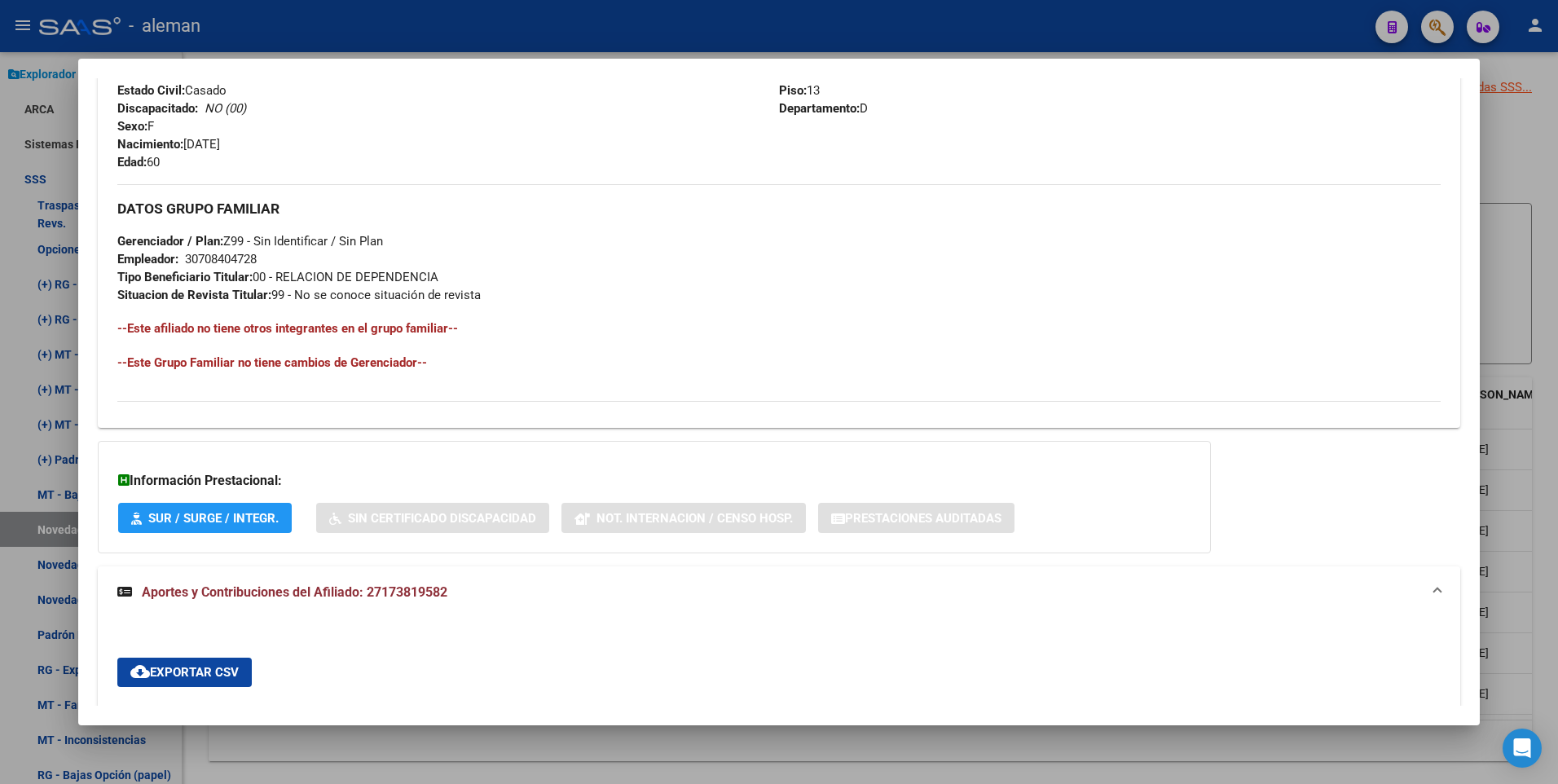
scroll to position [0, 0]
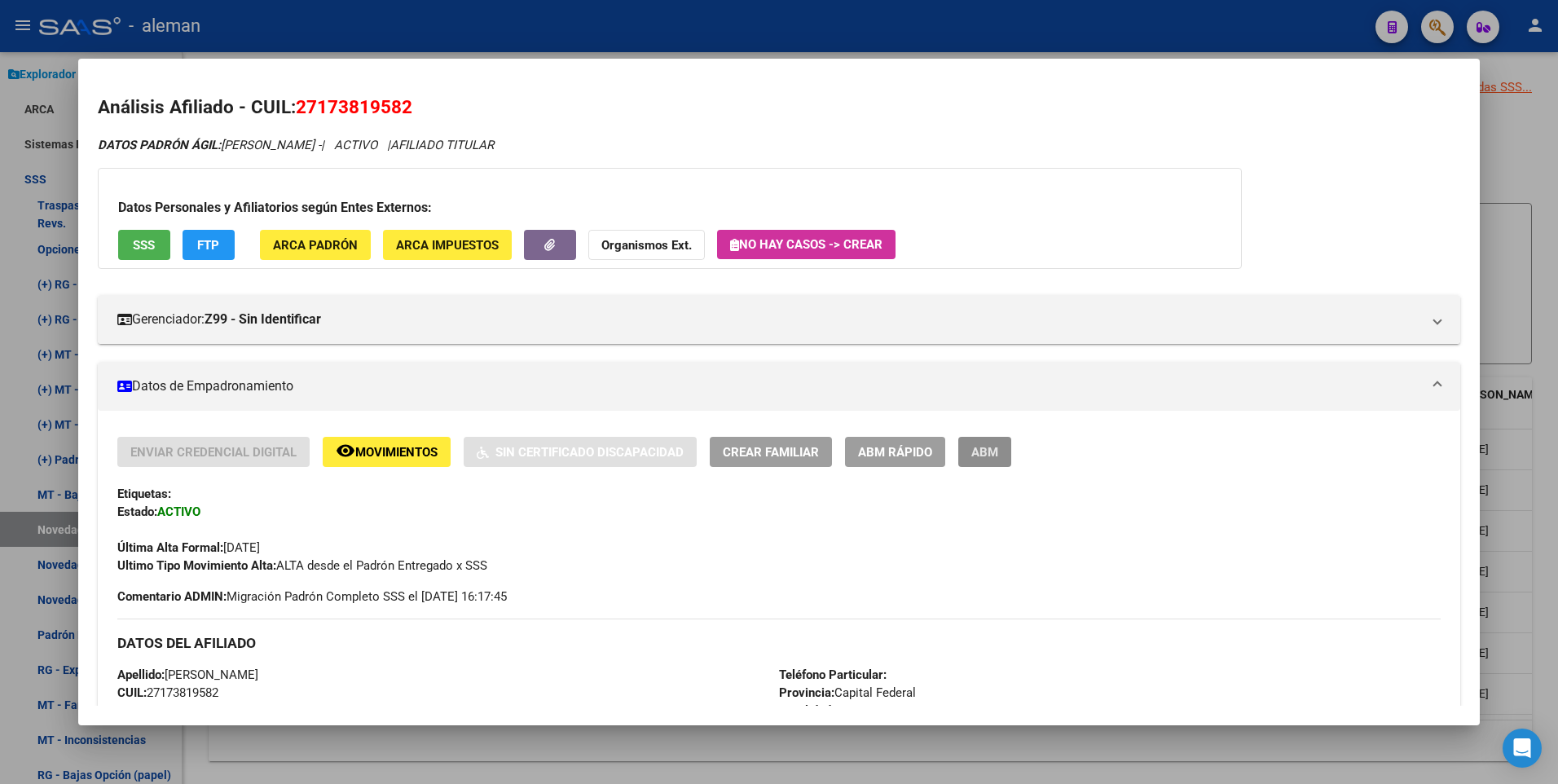
click at [988, 455] on span "ABM" at bounding box center [985, 452] width 26 height 15
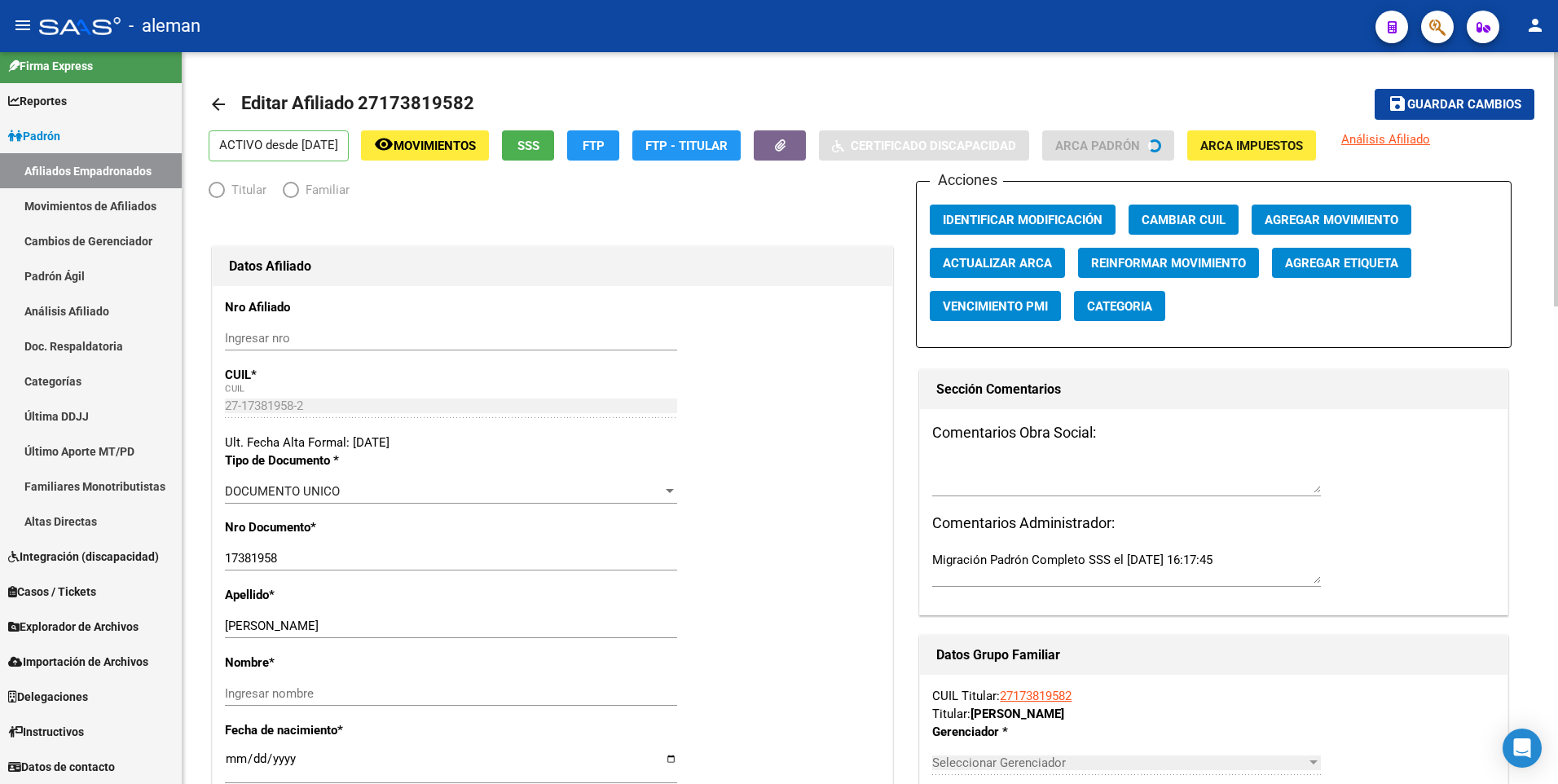
scroll to position [10, 0]
radio input "true"
type input "30-70840472-8"
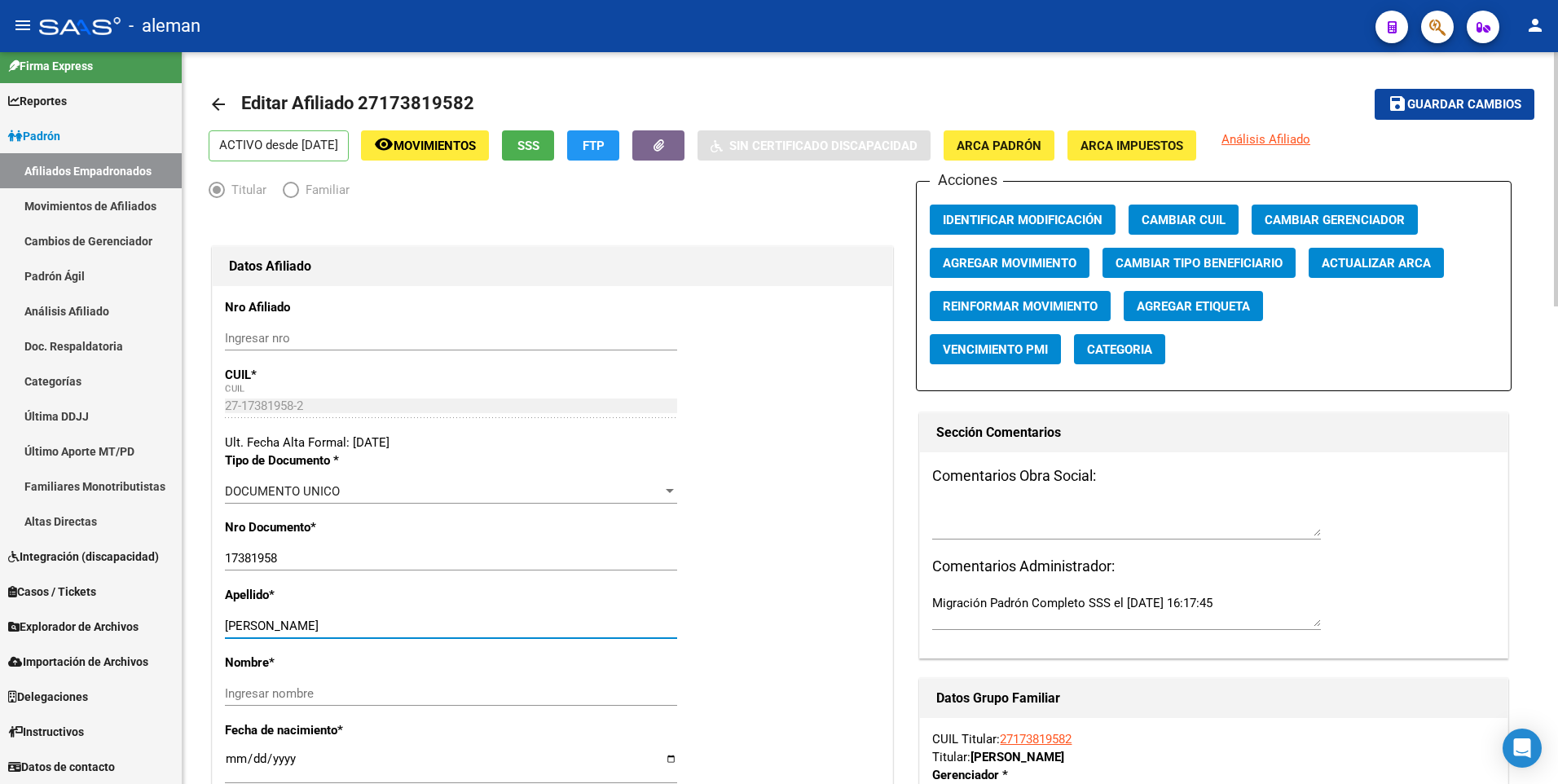
drag, startPoint x: 287, startPoint y: 622, endPoint x: 389, endPoint y: 629, distance: 102.2
click at [389, 629] on input "[PERSON_NAME] [PERSON_NAME]" at bounding box center [451, 626] width 452 height 15
type input "MARICICH"
click at [373, 694] on input "Ingresar nombre" at bounding box center [451, 693] width 452 height 15
paste input "GABRIELA ELVIRA"
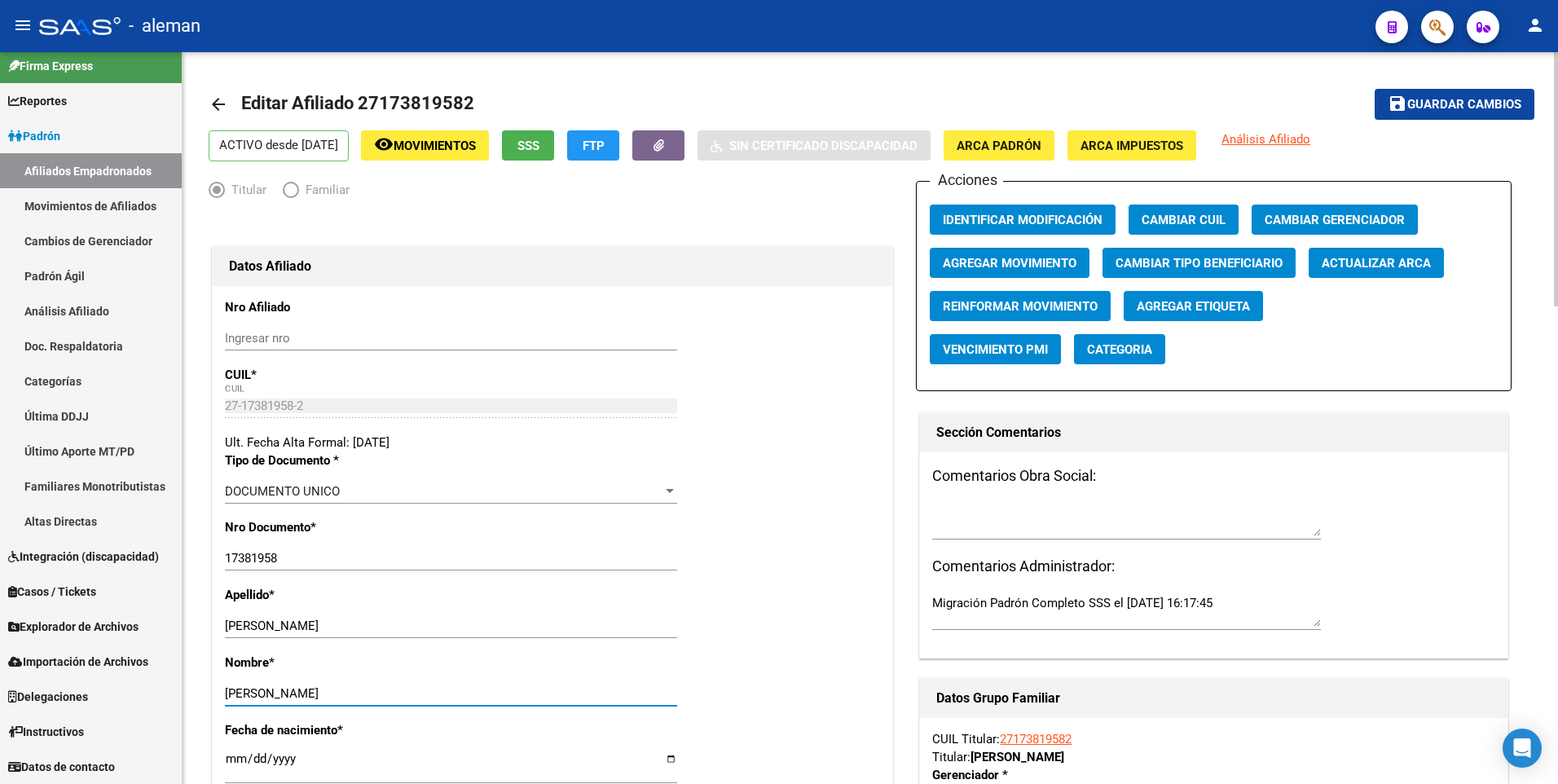
type input "GABRIELA ELVIRA"
click at [1494, 106] on span "Guardar cambios" at bounding box center [1463, 105] width 114 height 15
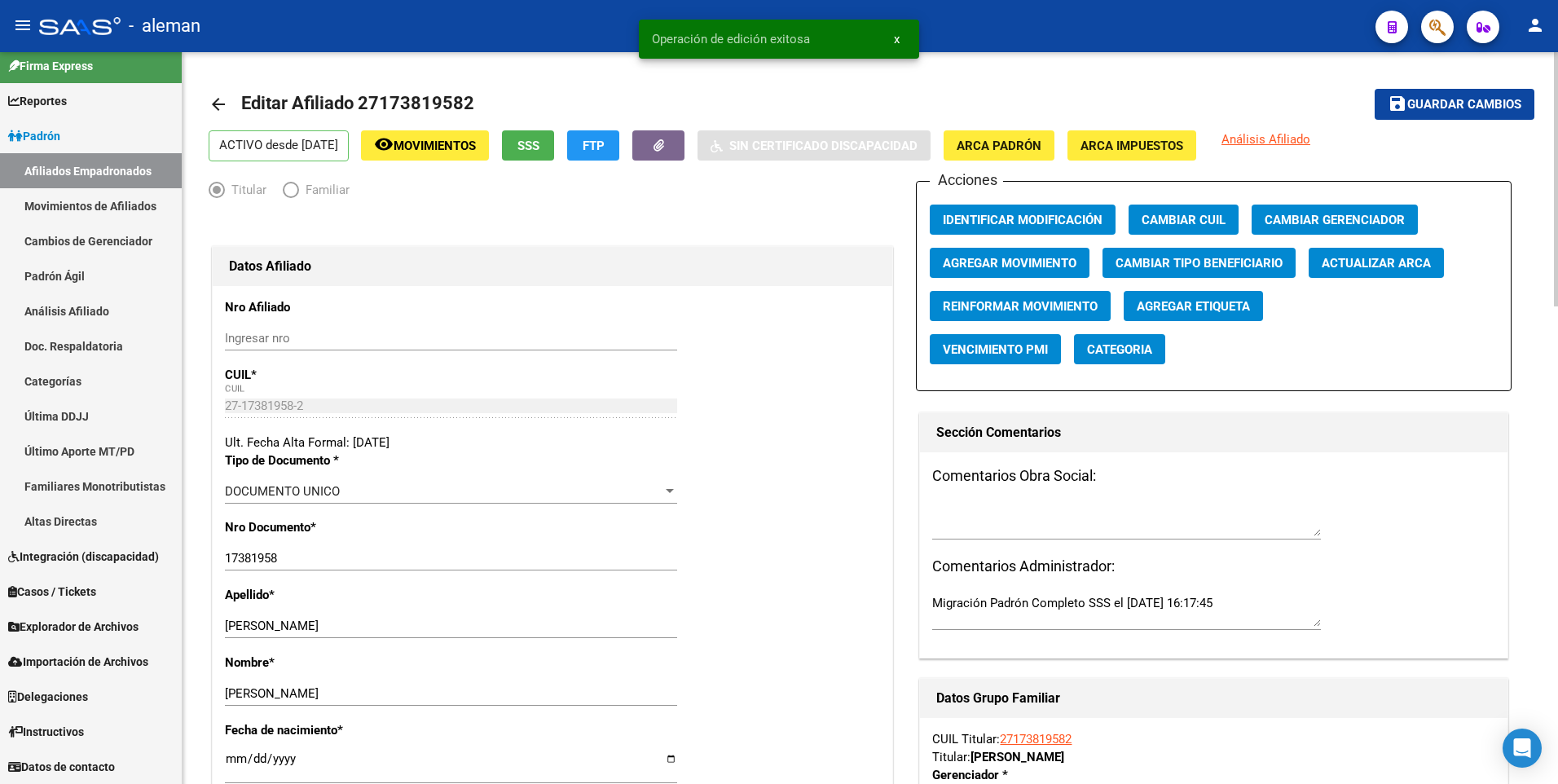
click at [963, 262] on span "Agregar Movimiento" at bounding box center [1008, 263] width 133 height 15
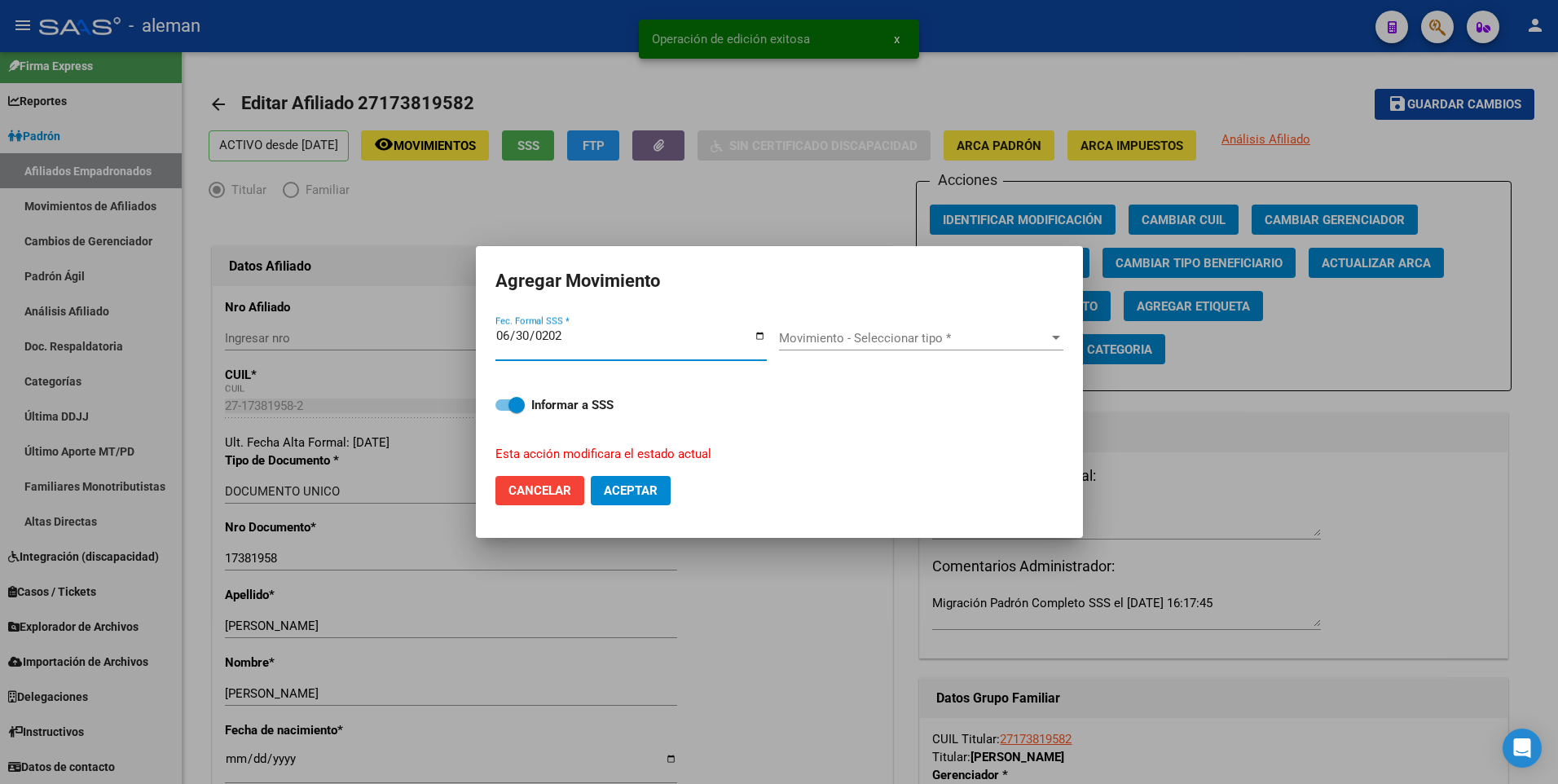
type input "2025-06-30"
click at [590, 476] on button "Aceptar" at bounding box center [630, 490] width 79 height 29
click at [814, 331] on span "Movimiento - Seleccionar tipo *" at bounding box center [913, 339] width 270 height 15
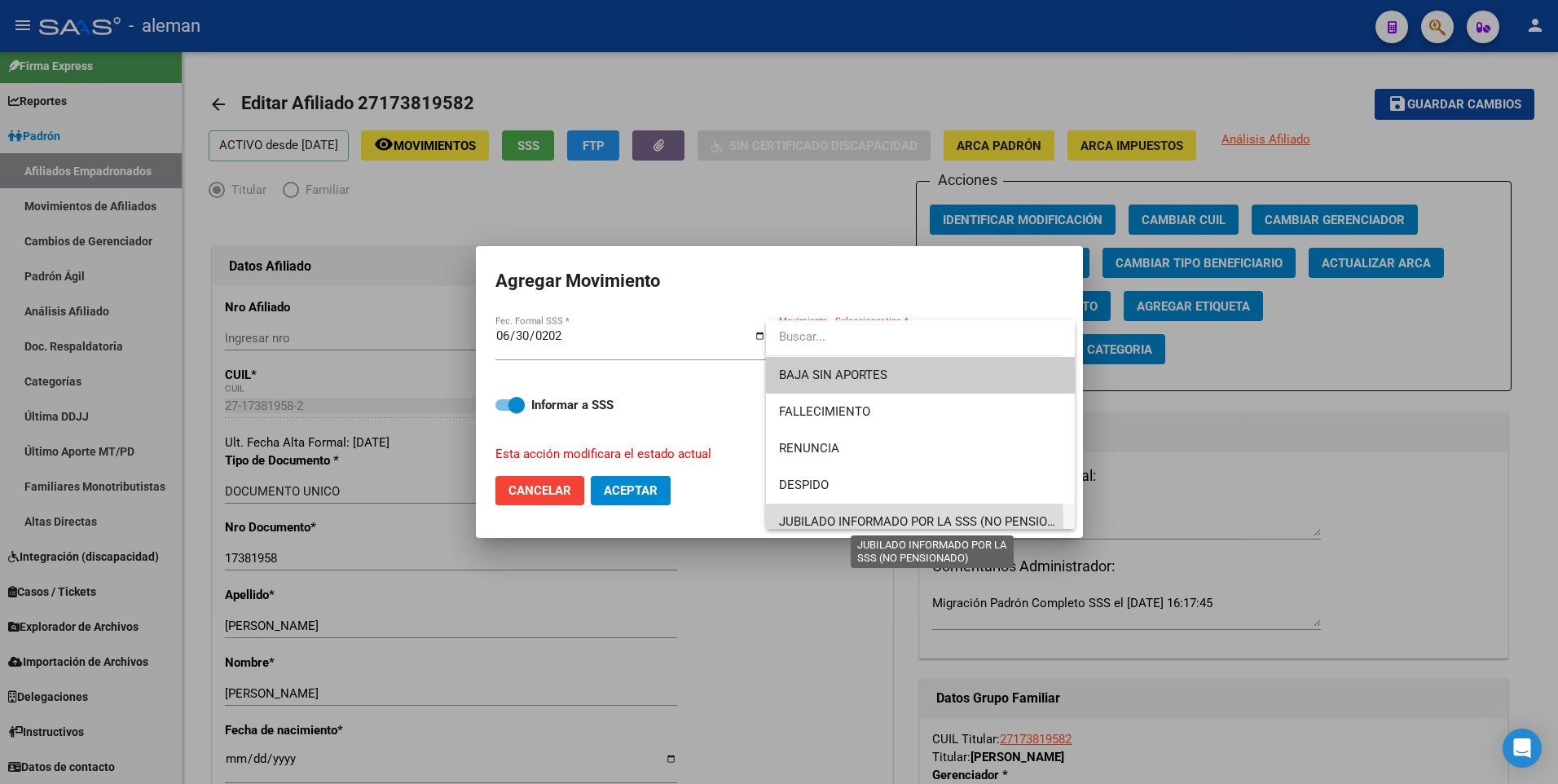
click at [858, 521] on span "JUBILADO INFORMADO POR LA SSS (NO PENSIONADO)" at bounding box center [931, 521] width 306 height 15
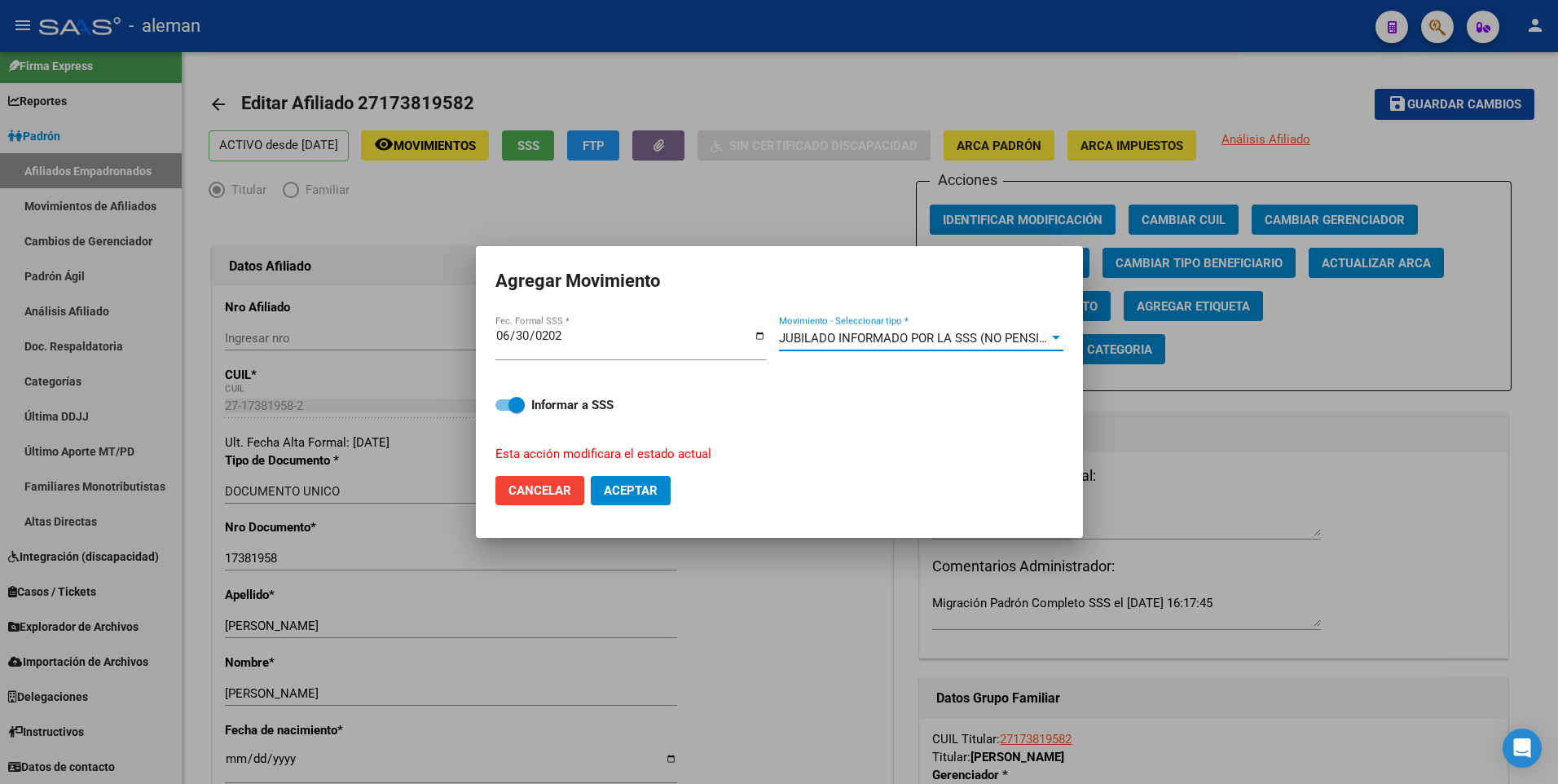
click at [502, 402] on span at bounding box center [510, 405] width 29 height 11
click at [502, 410] on input "Informar a SSS" at bounding box center [502, 410] width 1 height 1
checkbox input "false"
click at [625, 487] on span "Aceptar" at bounding box center [630, 491] width 54 height 15
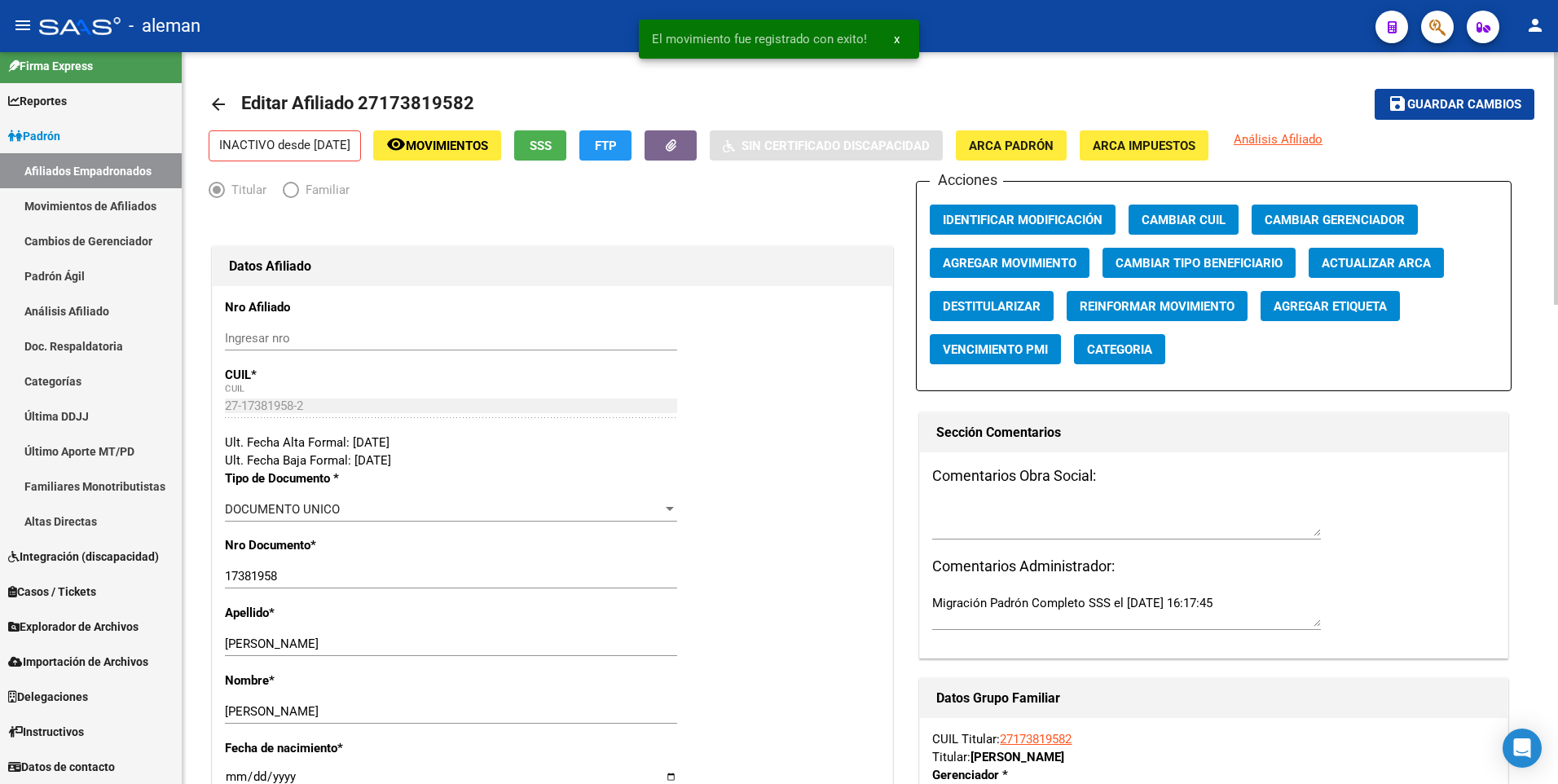
click at [217, 103] on mat-icon "arrow_back" at bounding box center [218, 104] width 20 height 20
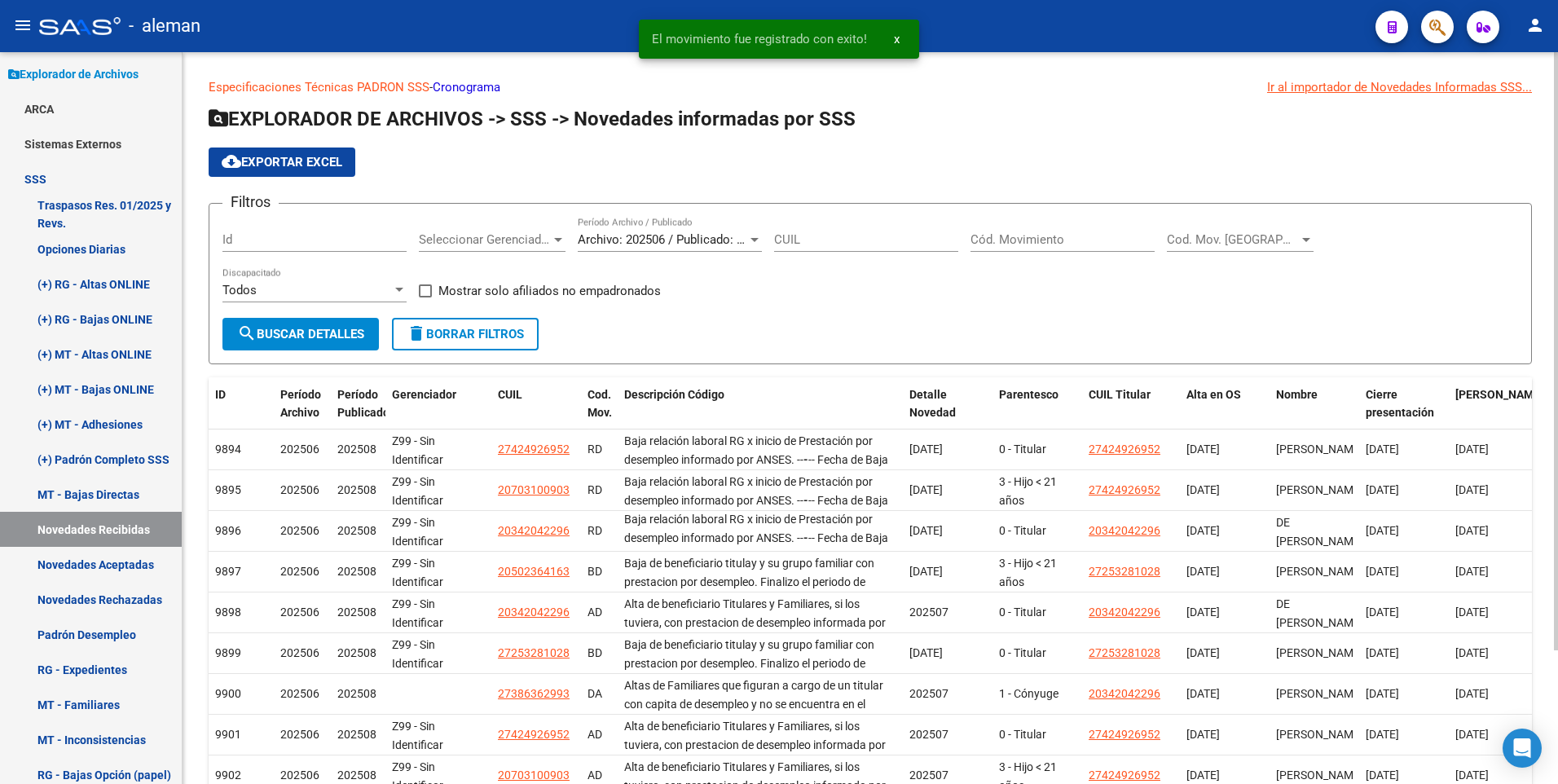
click at [1051, 235] on input "Cód. Movimiento" at bounding box center [1062, 239] width 184 height 15
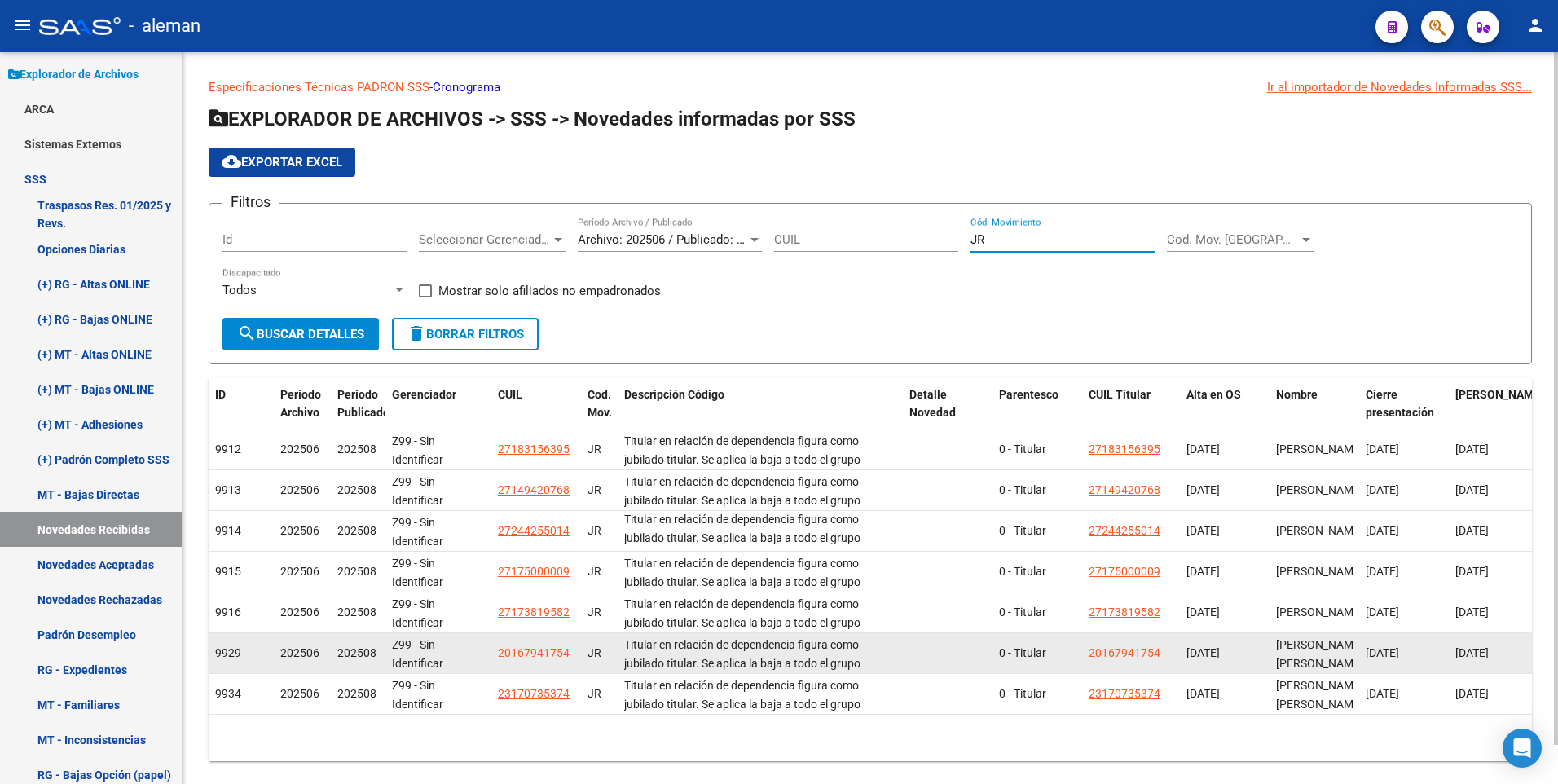
type input "JR"
click at [539, 651] on span "20167941754" at bounding box center [534, 653] width 72 height 13
type textarea "20167941754"
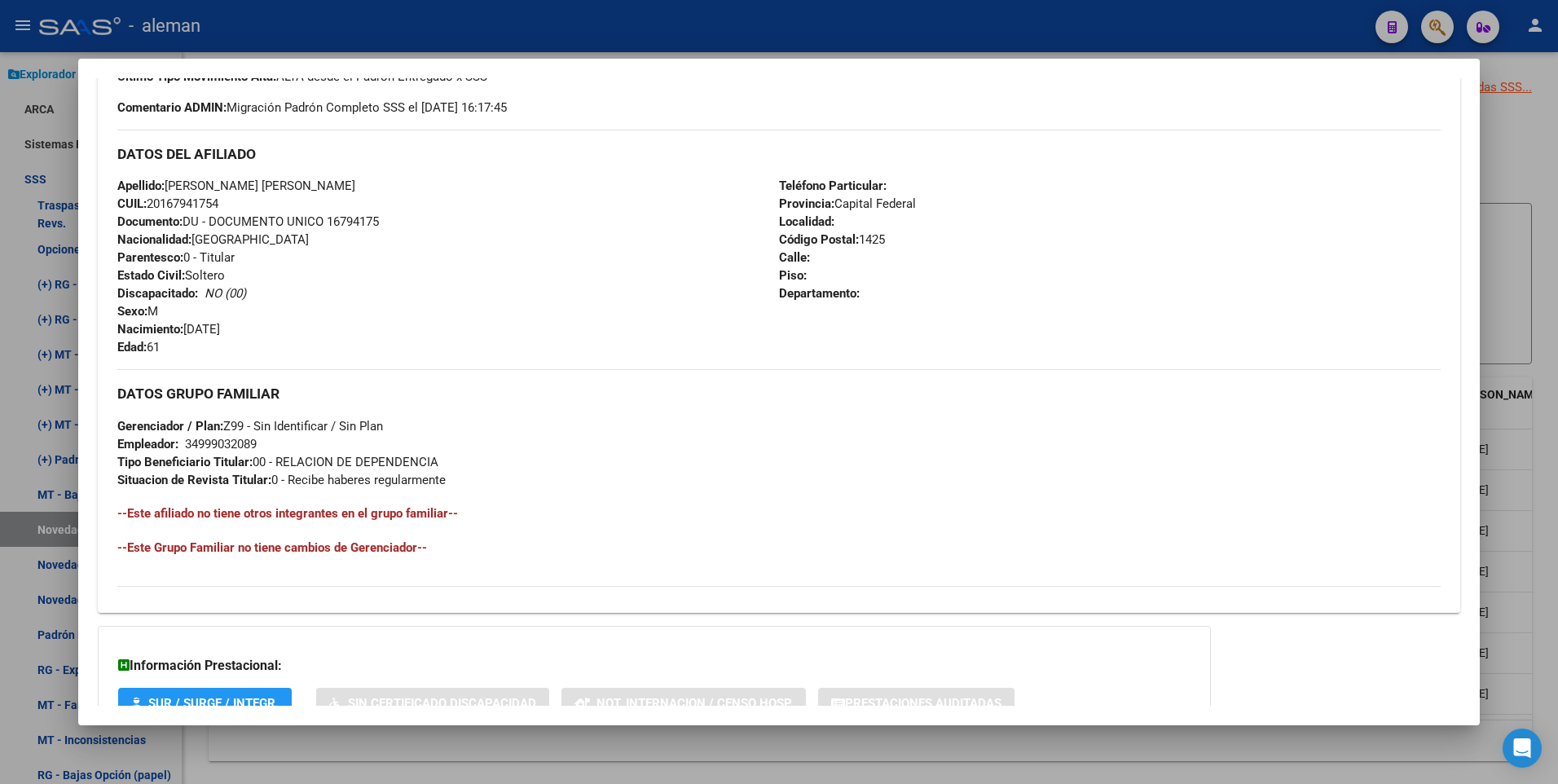
scroll to position [610, 0]
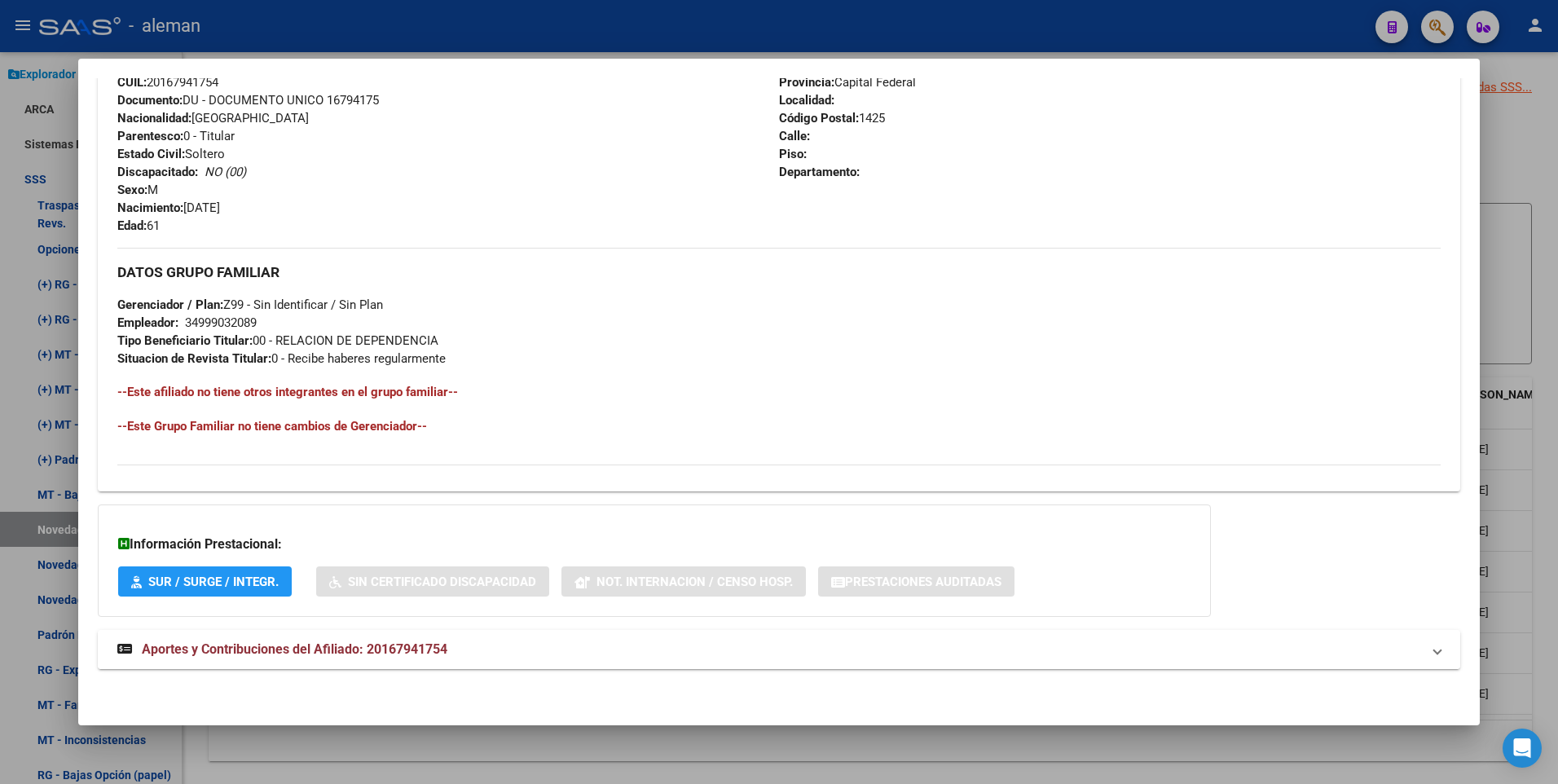
click at [322, 645] on span "Aportes y Contribuciones del Afiliado: 20167941754" at bounding box center [294, 649] width 306 height 15
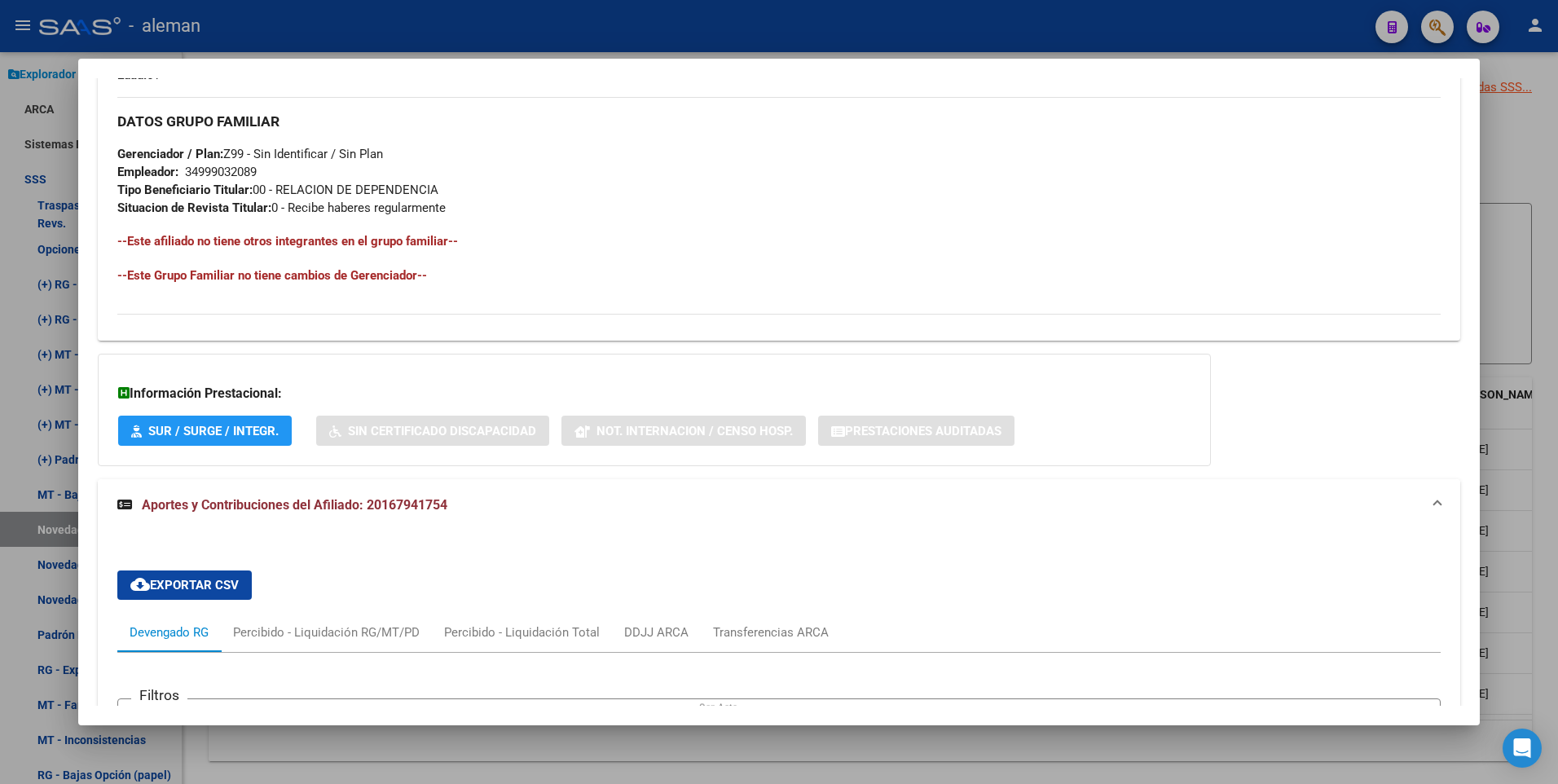
scroll to position [354, 0]
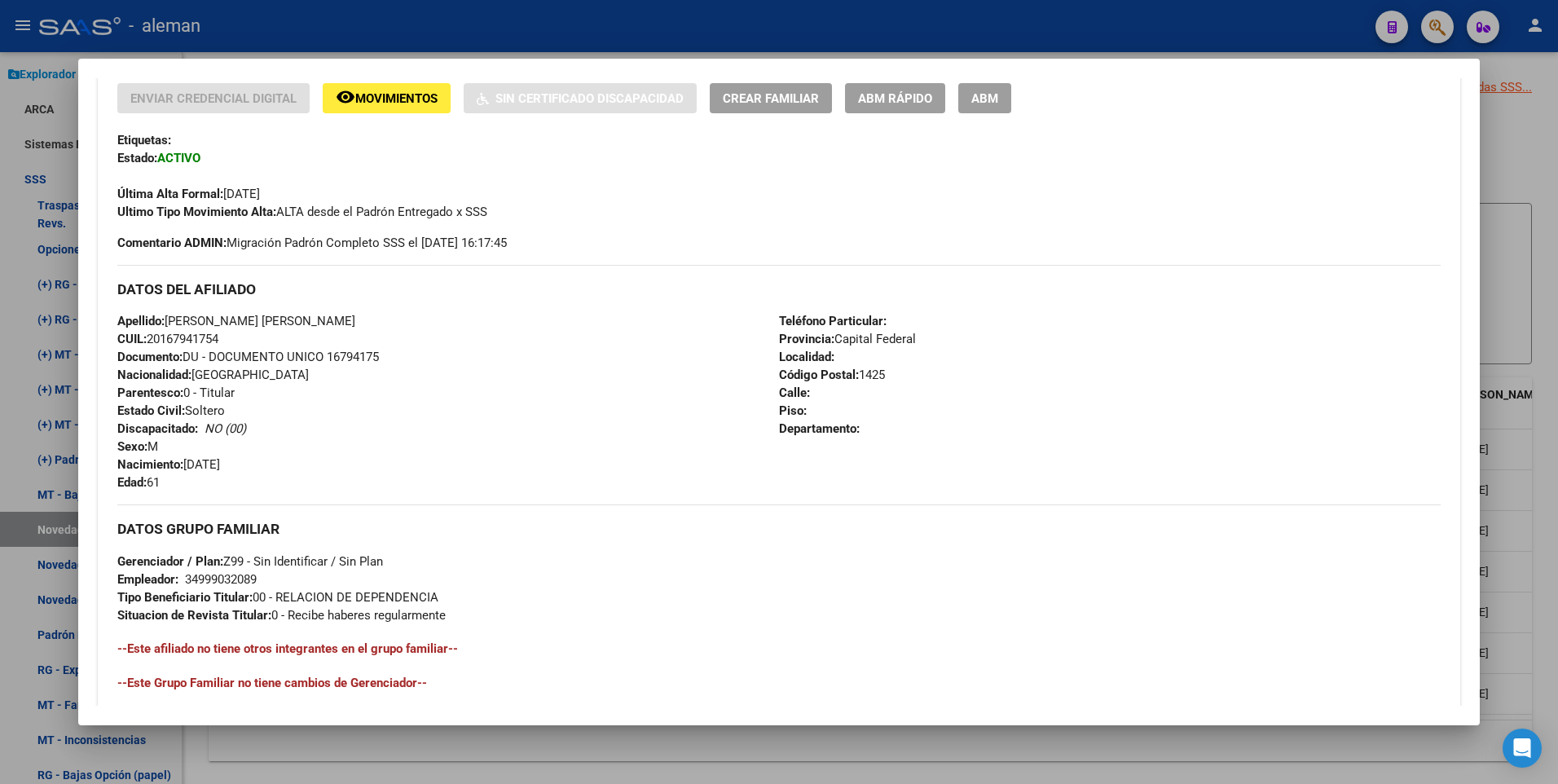
click at [1002, 99] on button "ABM" at bounding box center [985, 98] width 53 height 30
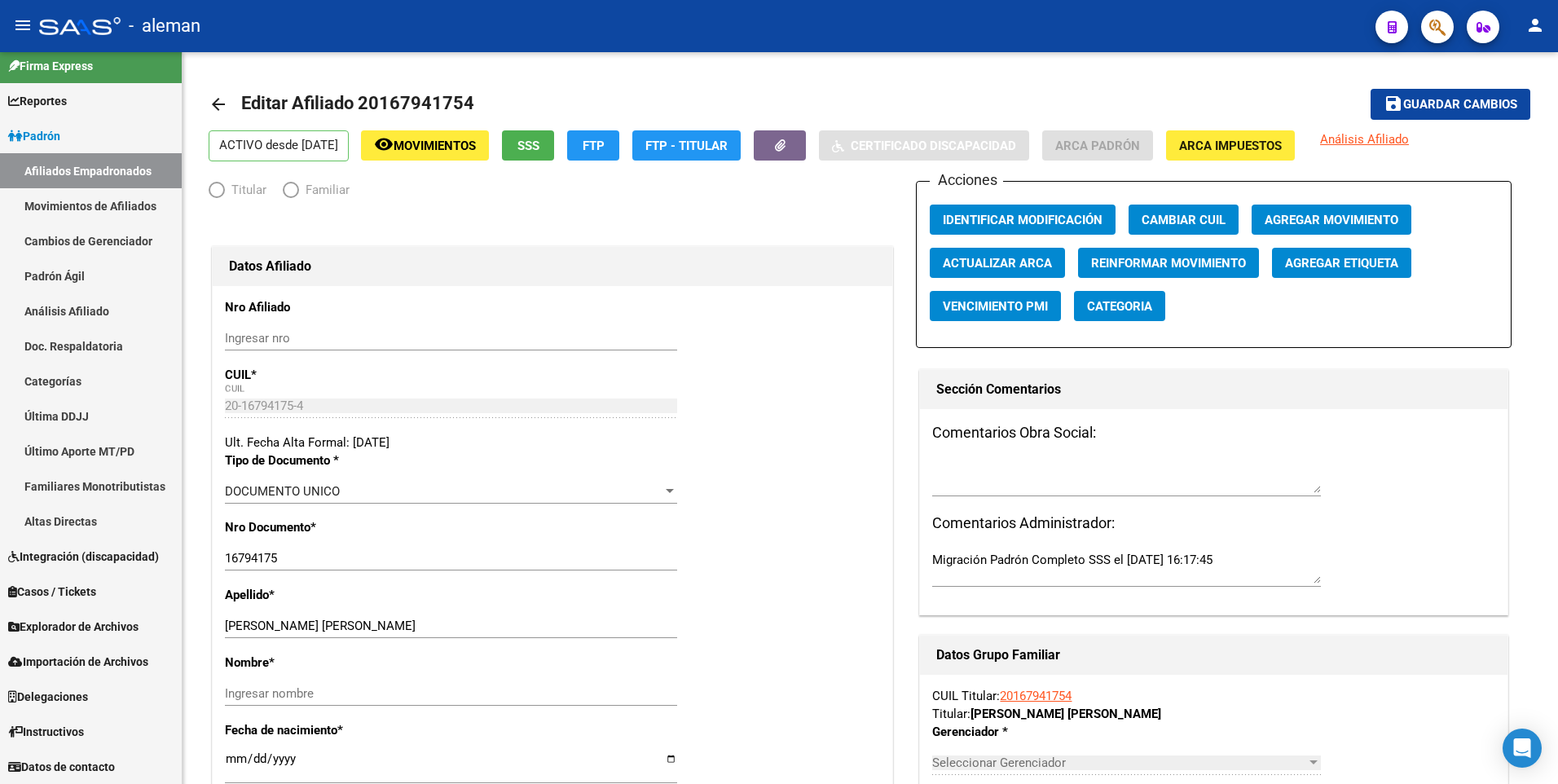
scroll to position [10, 0]
radio input "true"
type input "34-99903208-9"
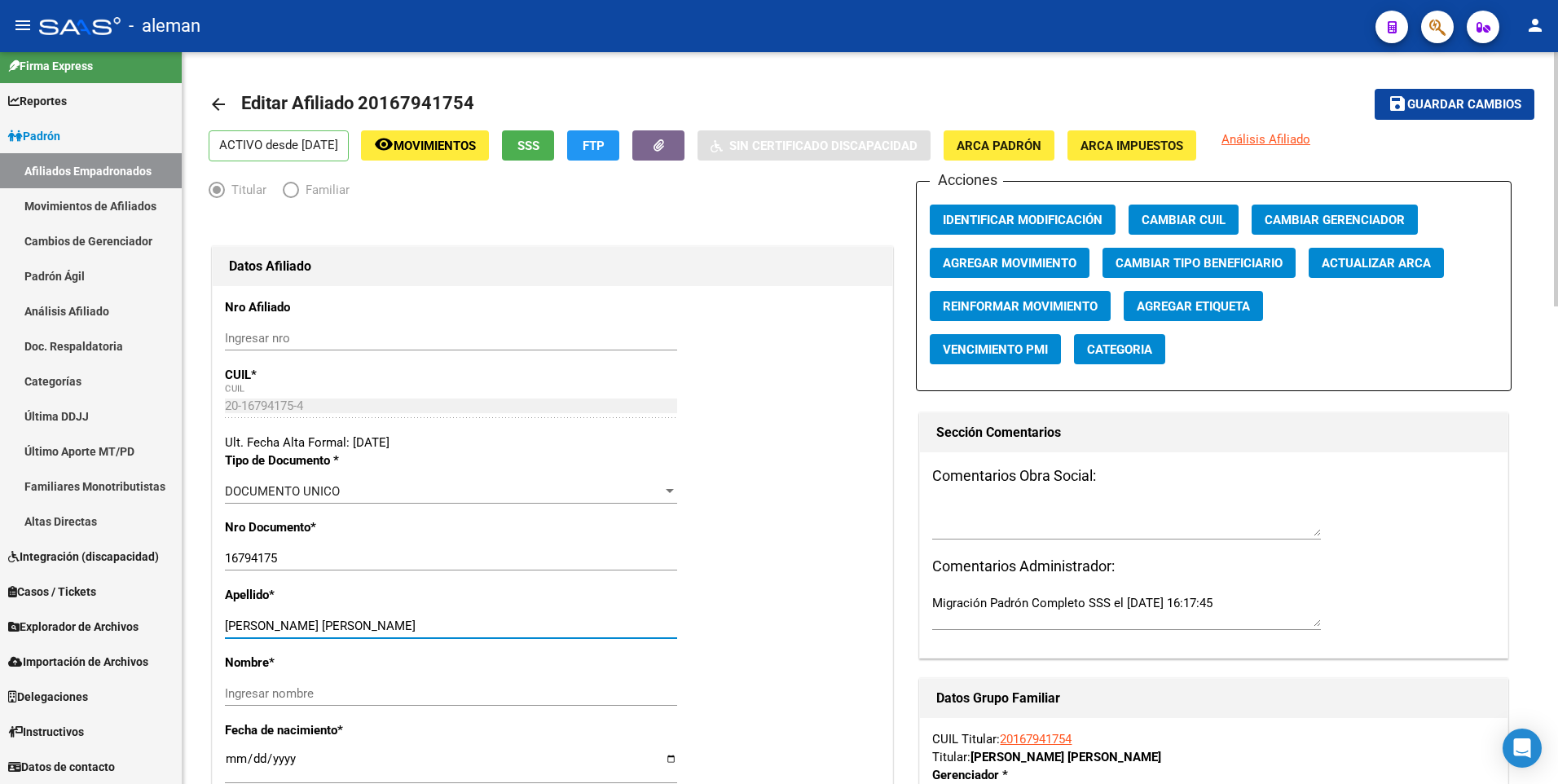
drag, startPoint x: 295, startPoint y: 621, endPoint x: 446, endPoint y: 641, distance: 152.3
click at [446, 641] on div "CHIOVETTA MIGUEL ANGEL Ingresar apellido" at bounding box center [451, 634] width 452 height 40
click at [394, 698] on input "Ingresar nombre" at bounding box center [451, 693] width 452 height 15
paste input "MIGUEL ANGEL"
type input "MIGUEL ANGEL"
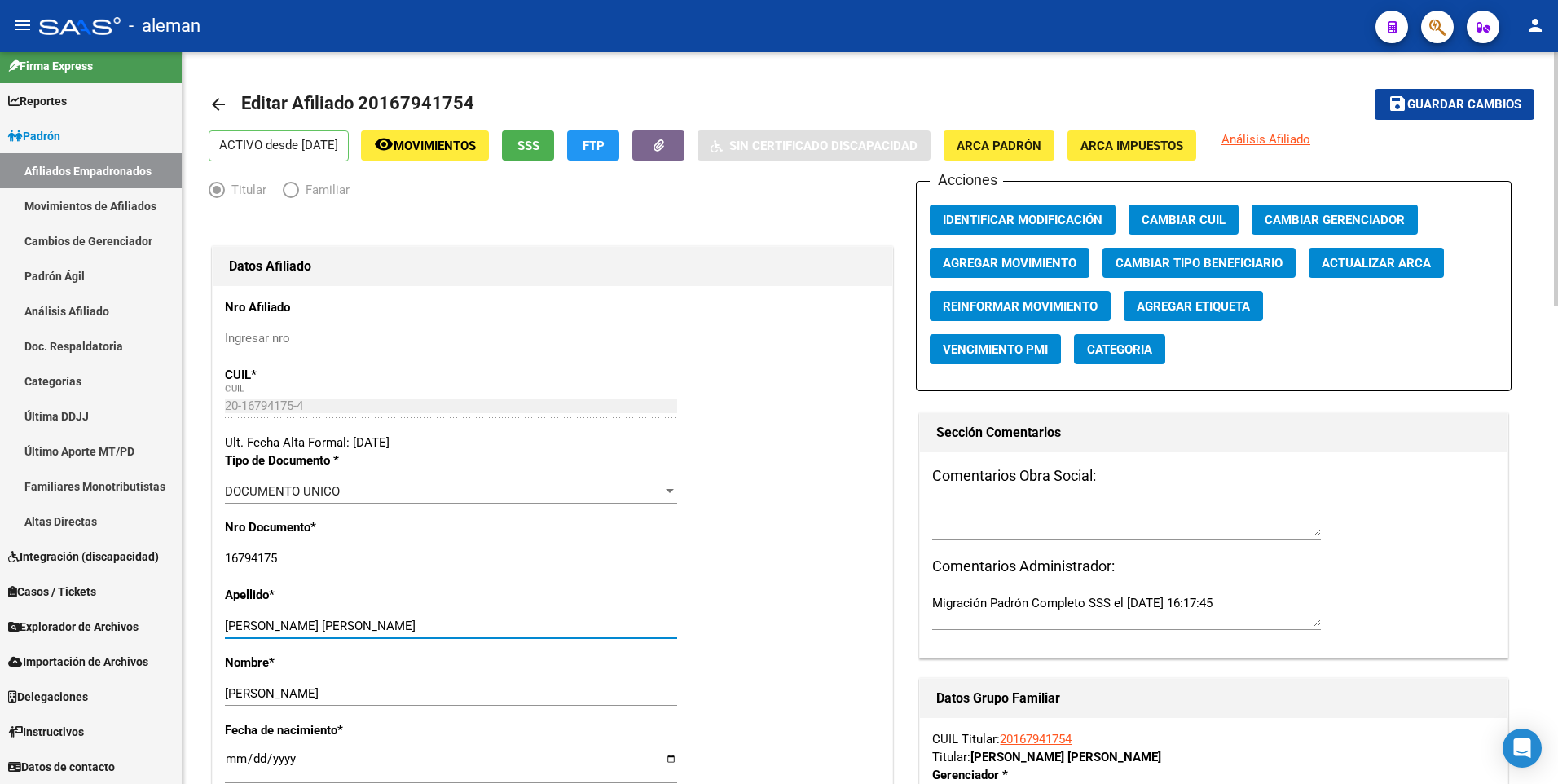
drag, startPoint x: 295, startPoint y: 625, endPoint x: 464, endPoint y: 625, distance: 169.0
click at [464, 625] on input "[PERSON_NAME] [PERSON_NAME]" at bounding box center [451, 626] width 452 height 15
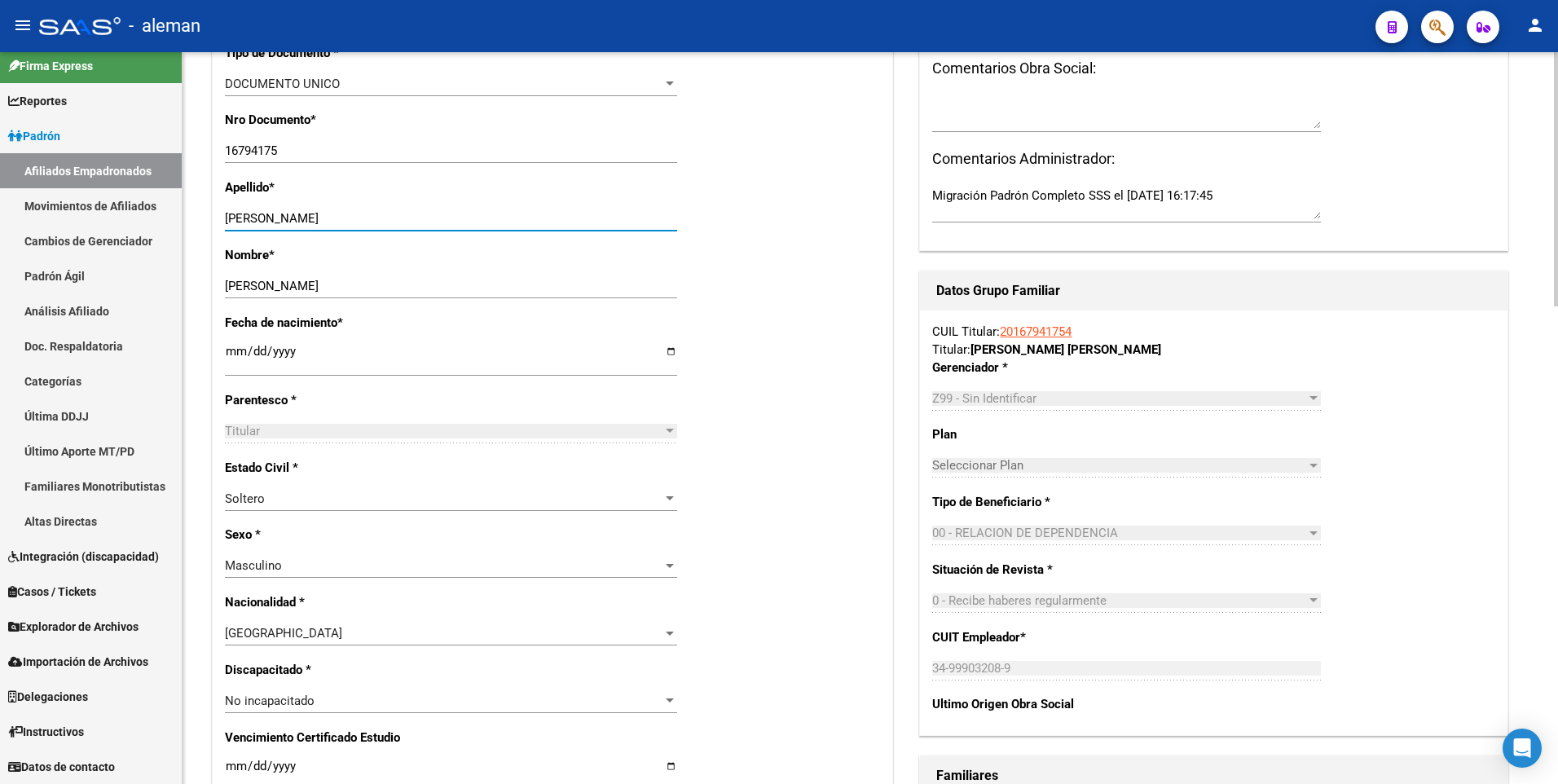
scroll to position [0, 0]
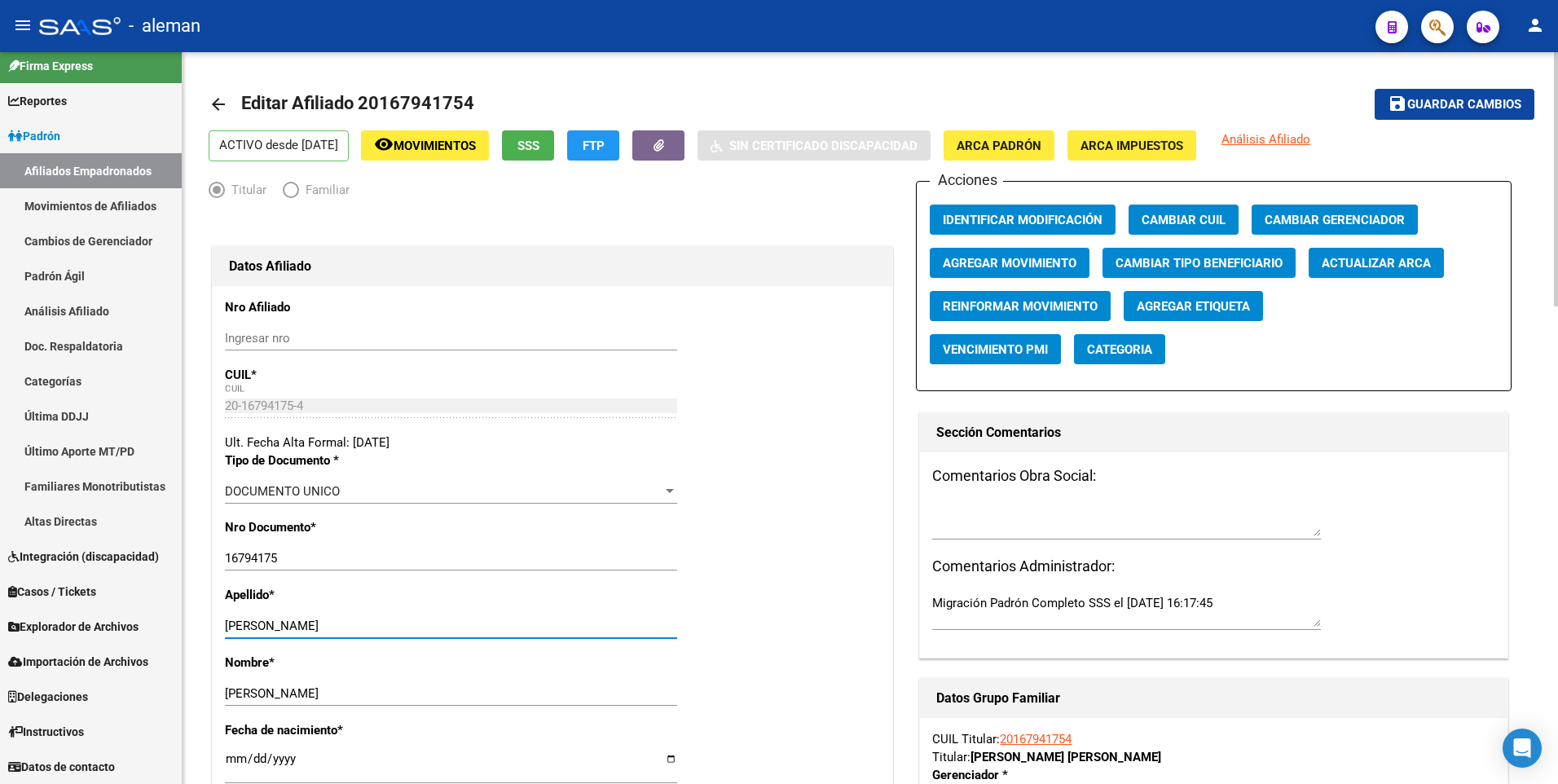
type input "CHIOVETTA"
click at [1482, 100] on span "Guardar cambios" at bounding box center [1463, 105] width 114 height 15
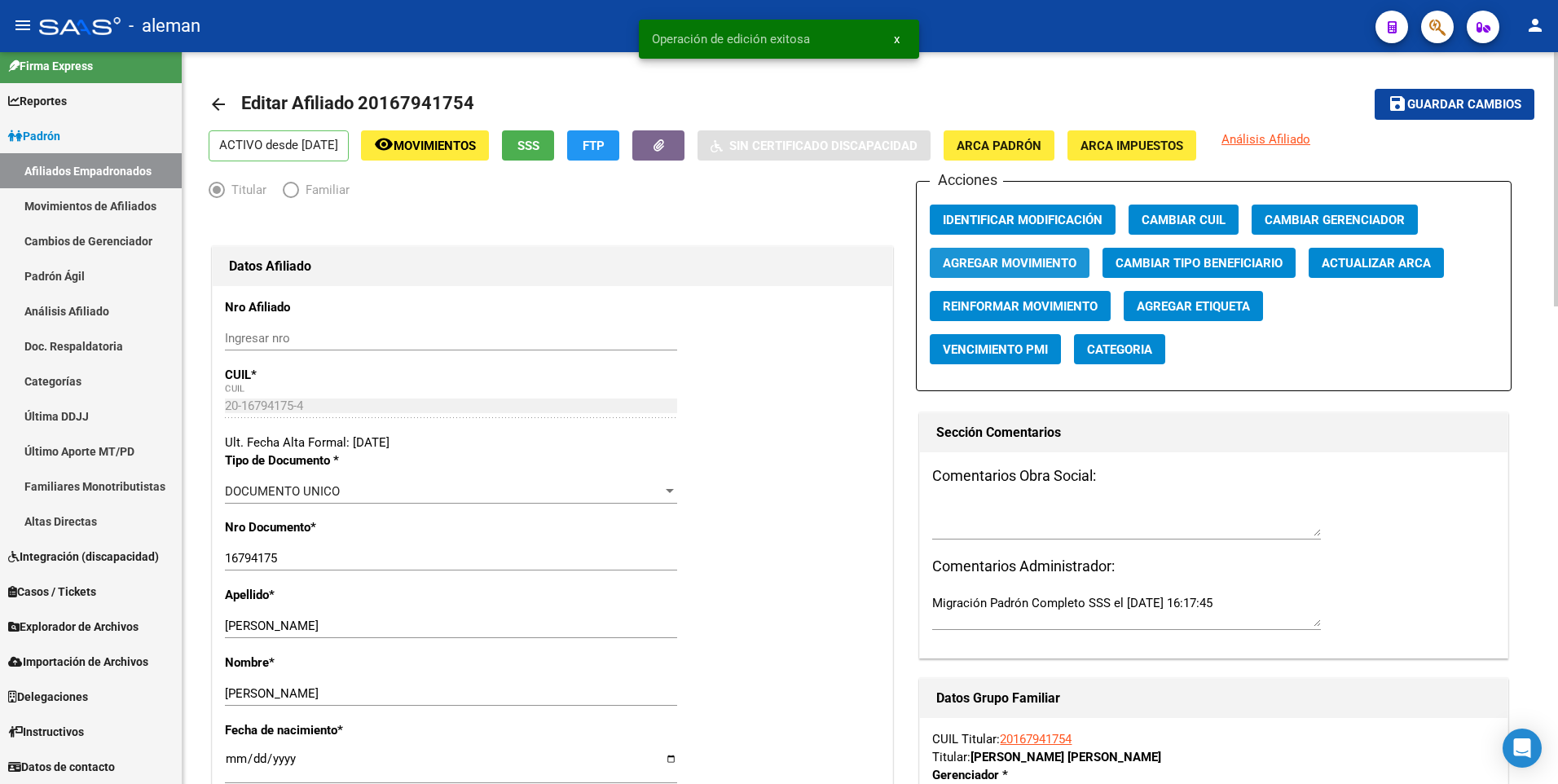
click at [1025, 253] on button "Agregar Movimiento" at bounding box center [1009, 263] width 160 height 30
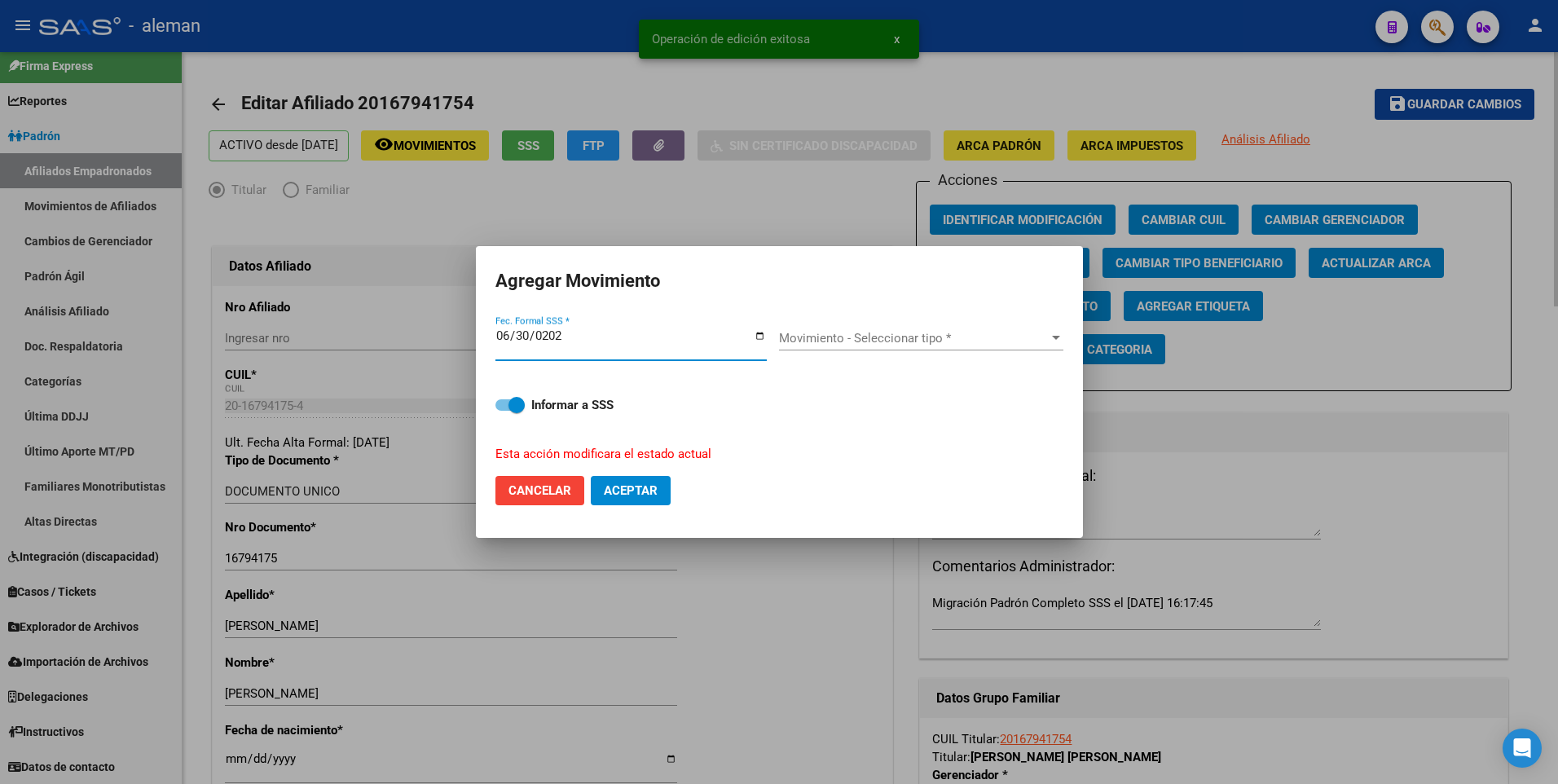
type input "2025-06-30"
click at [590, 476] on button "Aceptar" at bounding box center [630, 490] width 79 height 29
click at [948, 338] on span "Movimiento - Seleccionar tipo *" at bounding box center [913, 339] width 270 height 15
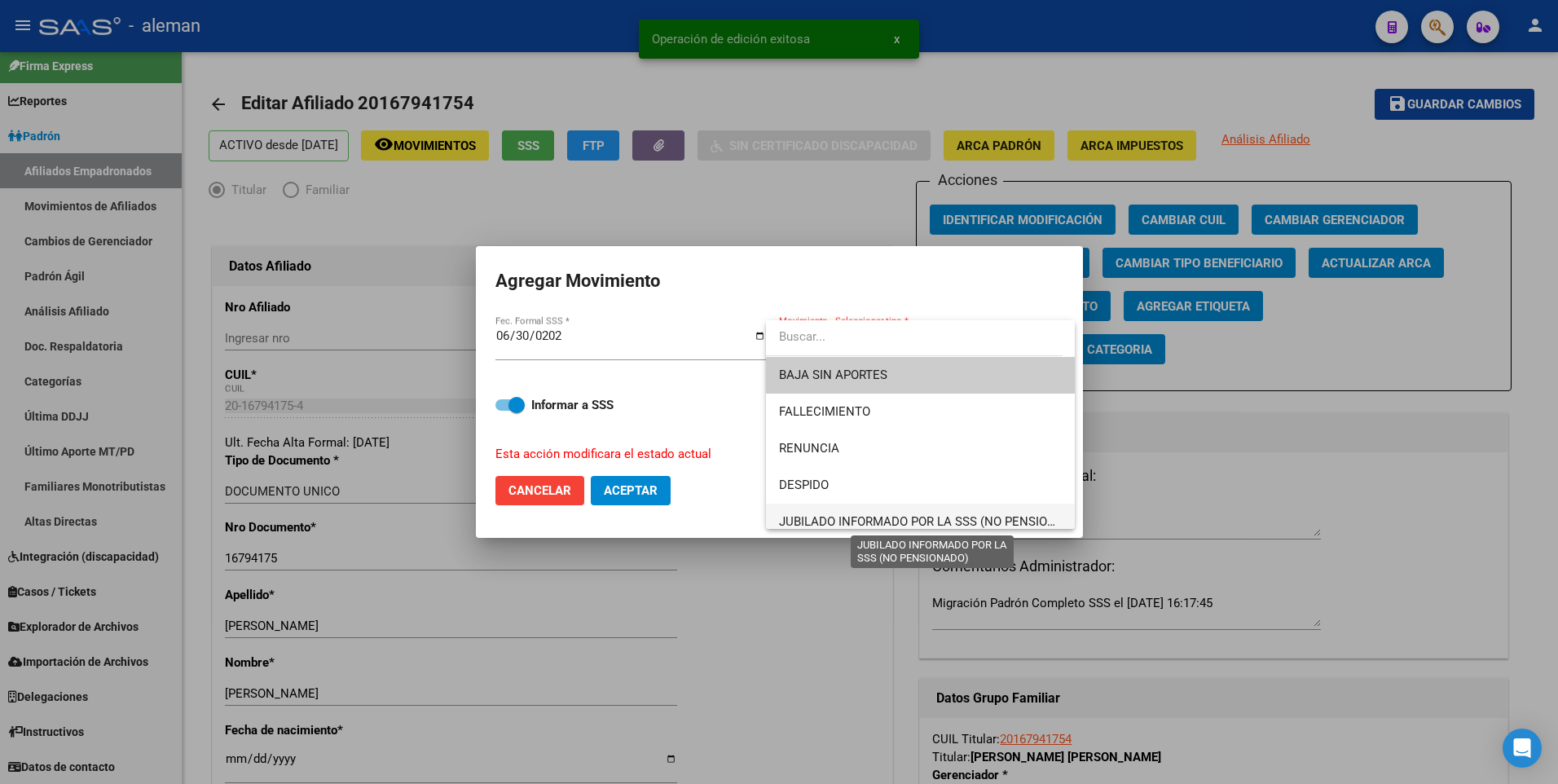
click at [923, 518] on span "JUBILADO INFORMADO POR LA SSS (NO PENSIONADO)" at bounding box center [931, 521] width 306 height 15
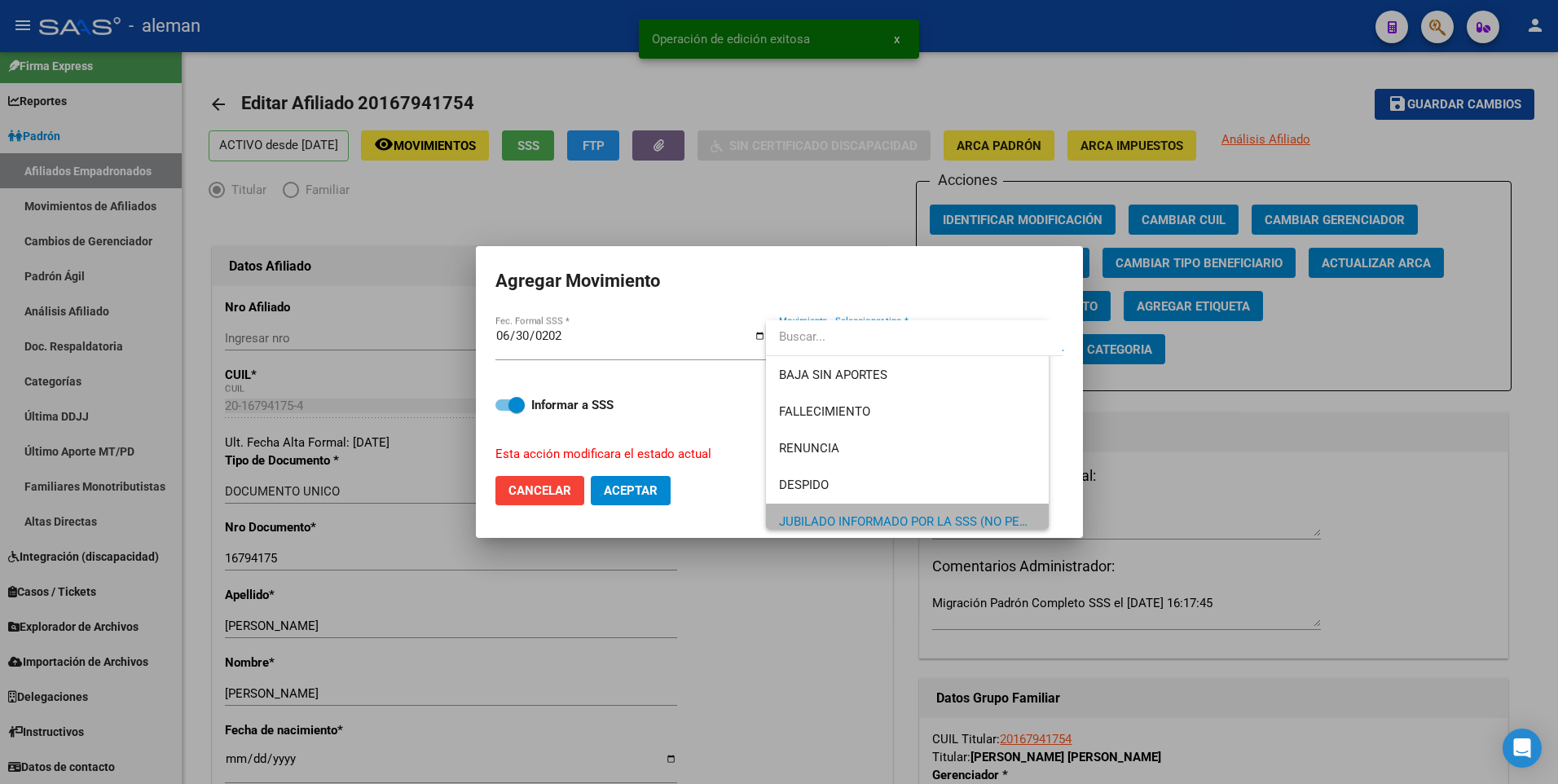
scroll to position [11, 0]
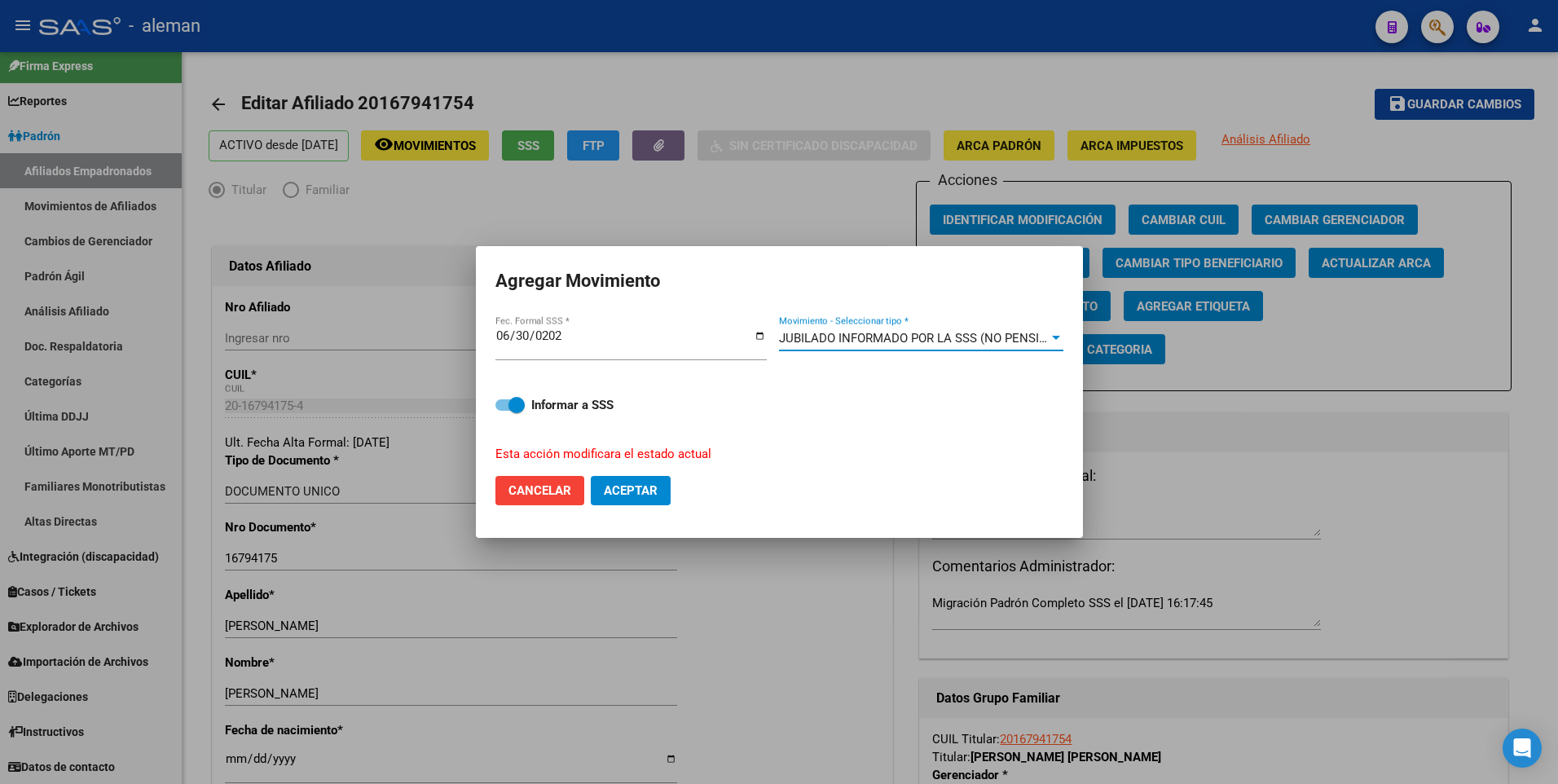
click at [505, 405] on span at bounding box center [510, 405] width 29 height 11
click at [503, 410] on input "Informar a SSS" at bounding box center [502, 410] width 1 height 1
checkbox input "false"
click at [636, 491] on span "Aceptar" at bounding box center [630, 491] width 54 height 15
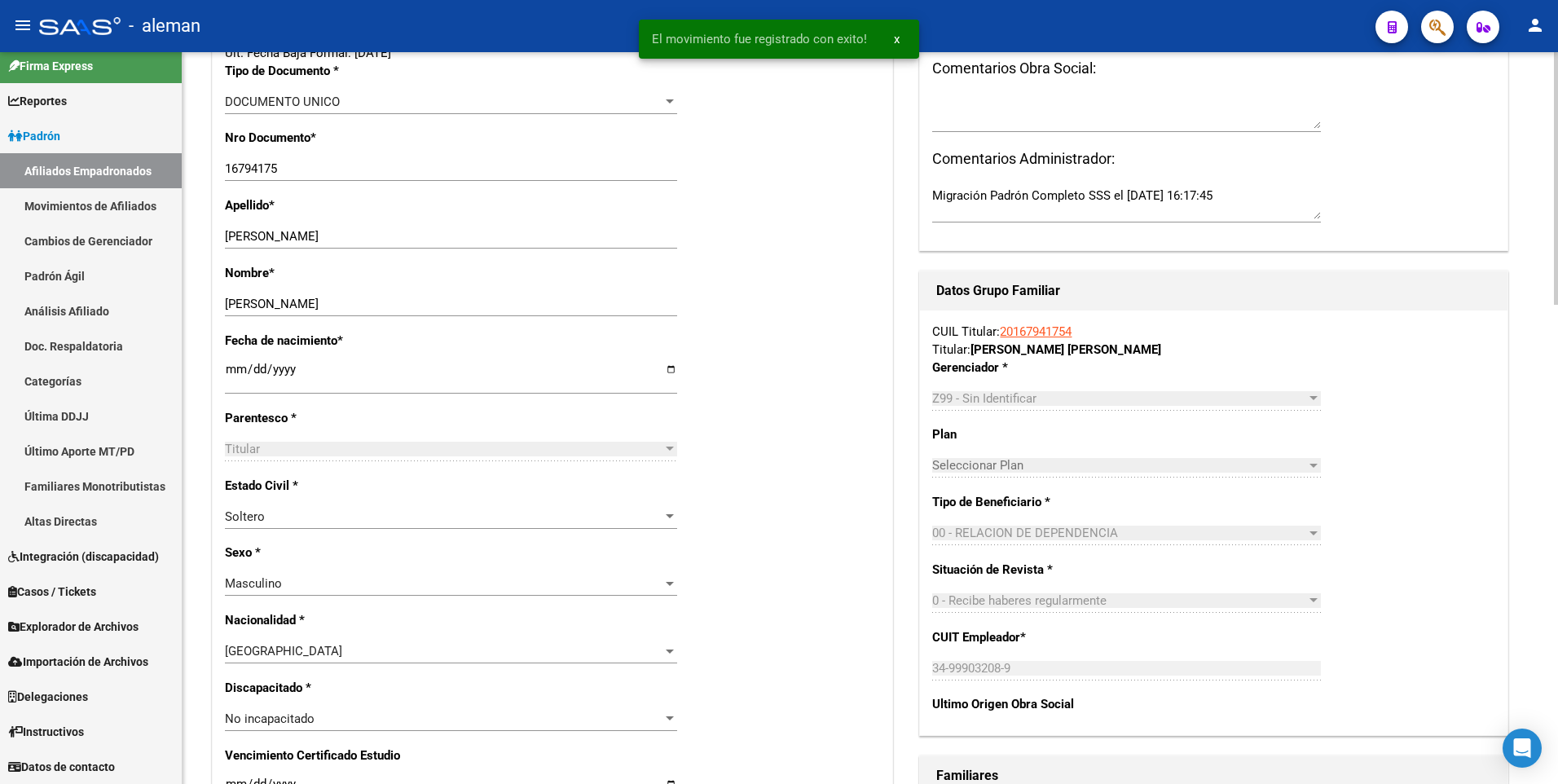
scroll to position [0, 0]
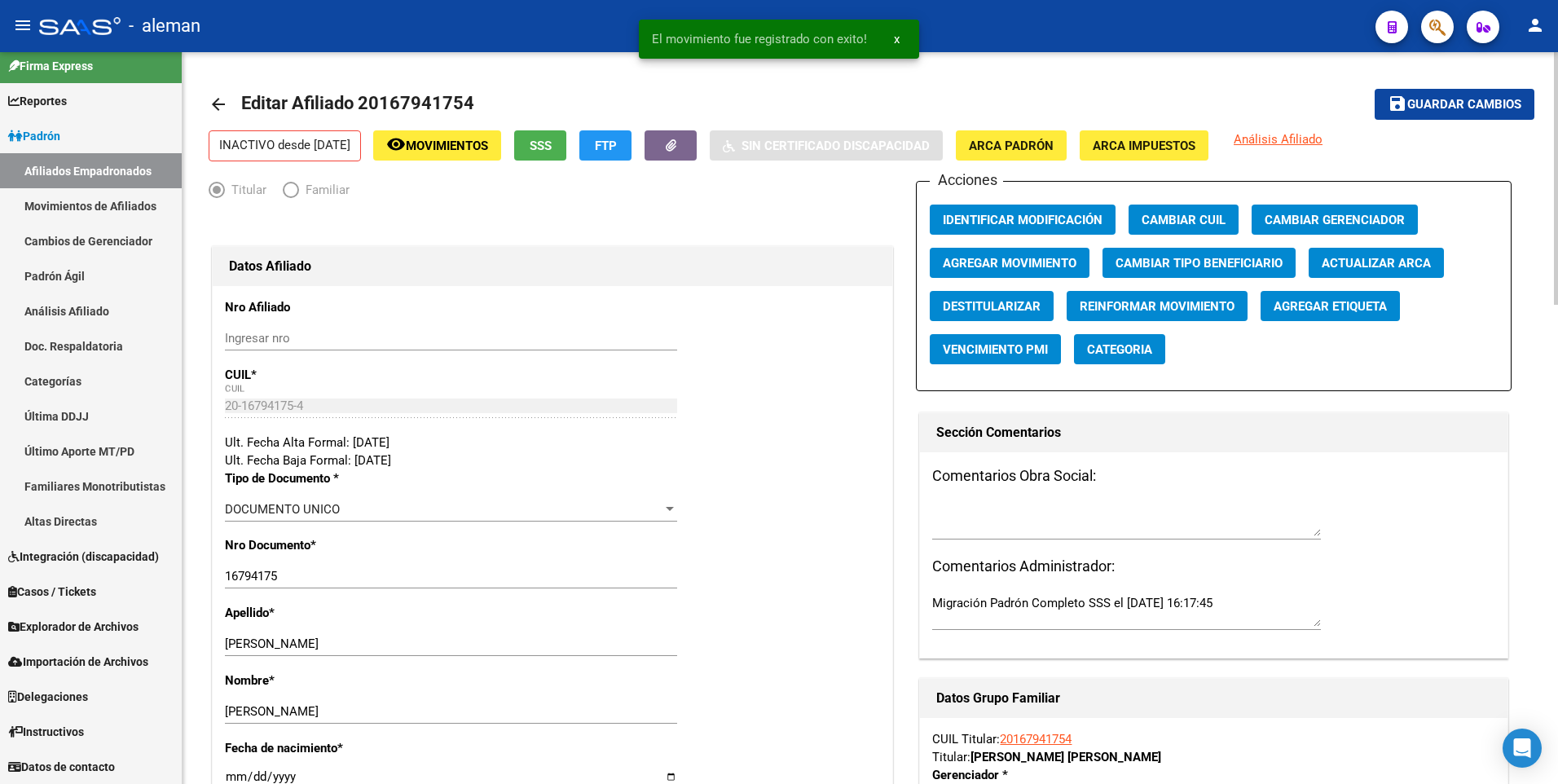
click at [212, 102] on mat-icon "arrow_back" at bounding box center [218, 104] width 20 height 20
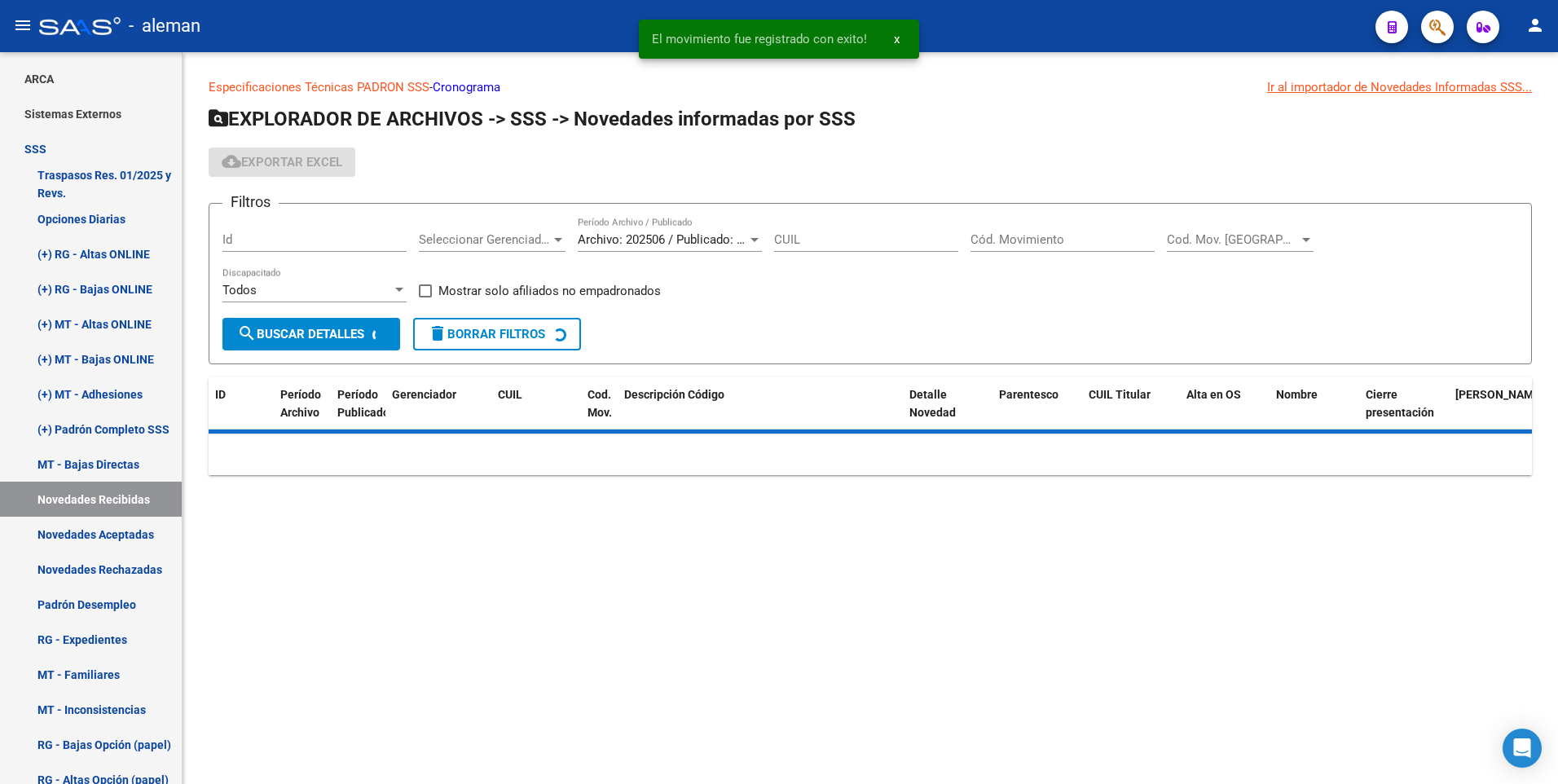
scroll to position [178, 0]
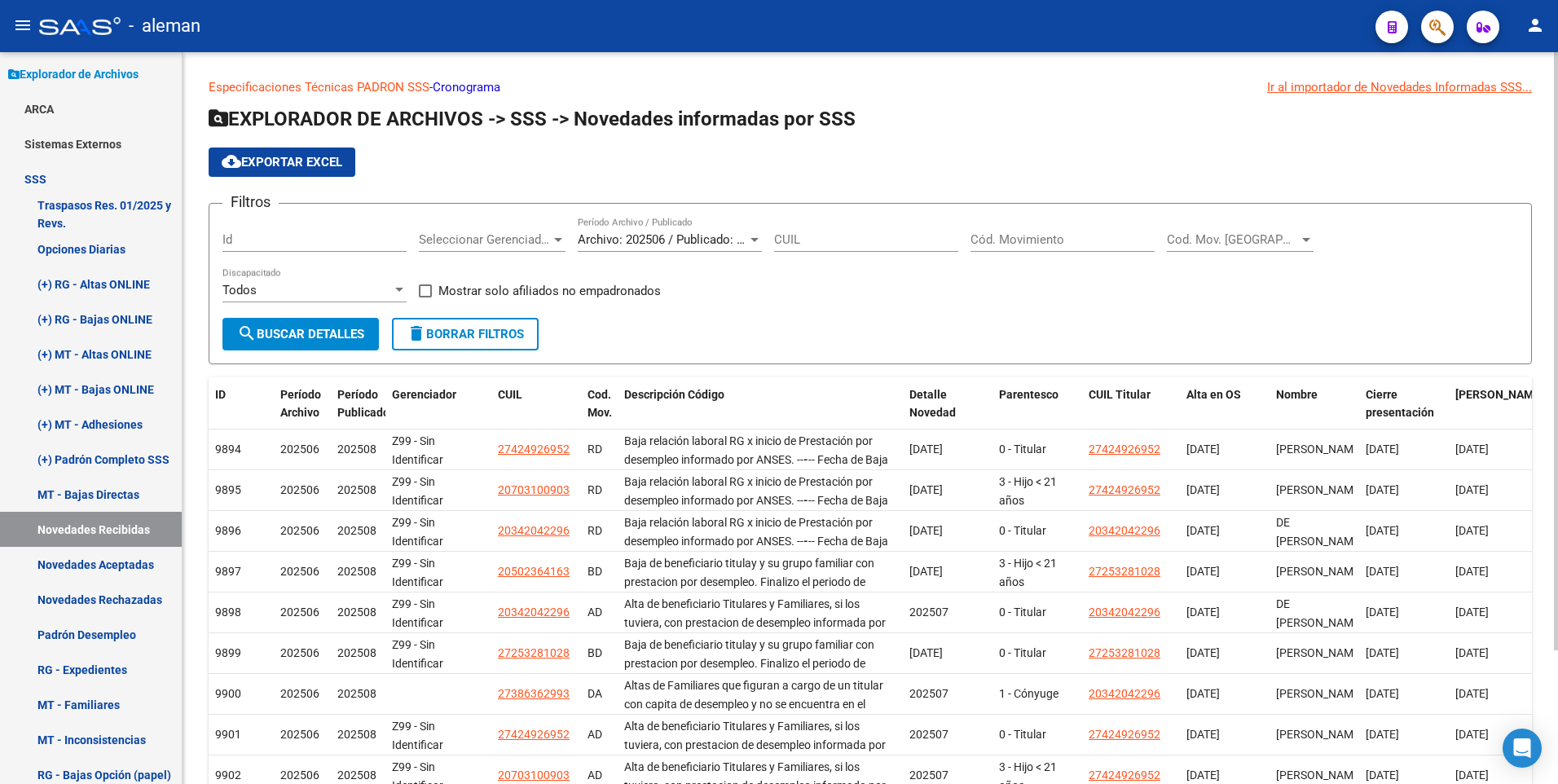
click at [1010, 230] on div "Cód. Movimiento" at bounding box center [1062, 234] width 184 height 35
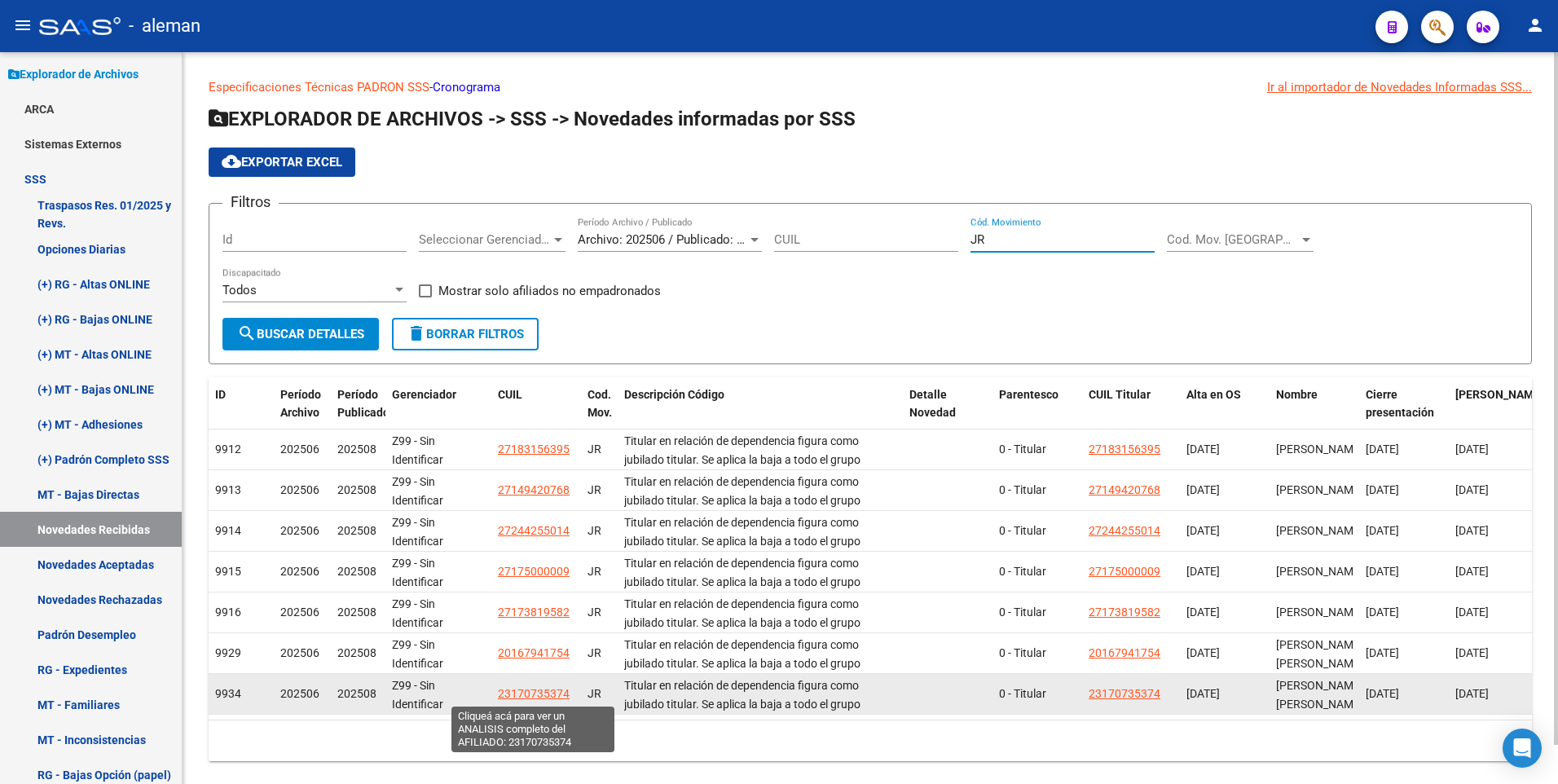
type input "JR"
click at [547, 688] on span "23170735374" at bounding box center [534, 693] width 72 height 13
type textarea "23170735374"
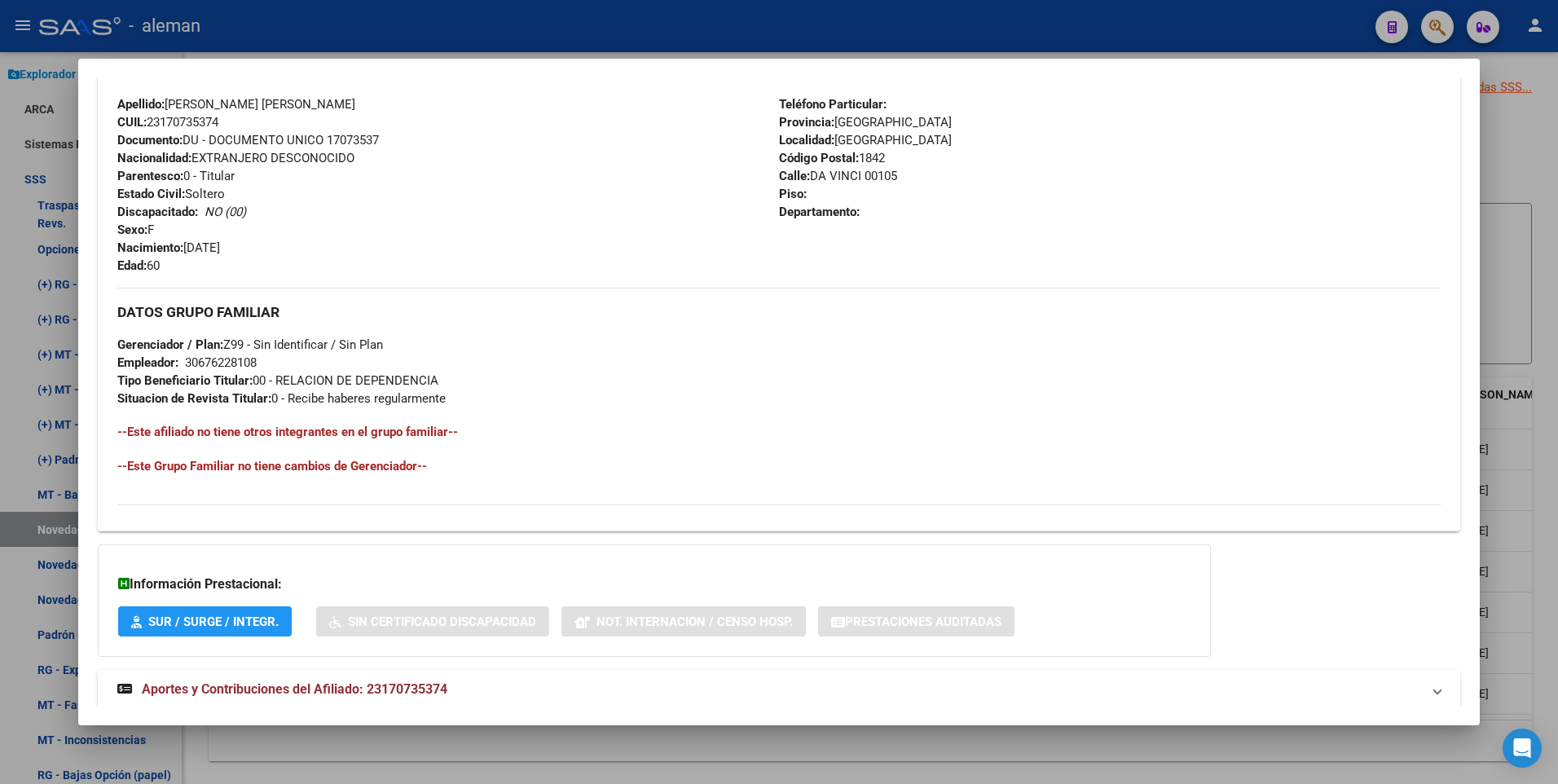
scroll to position [610, 0]
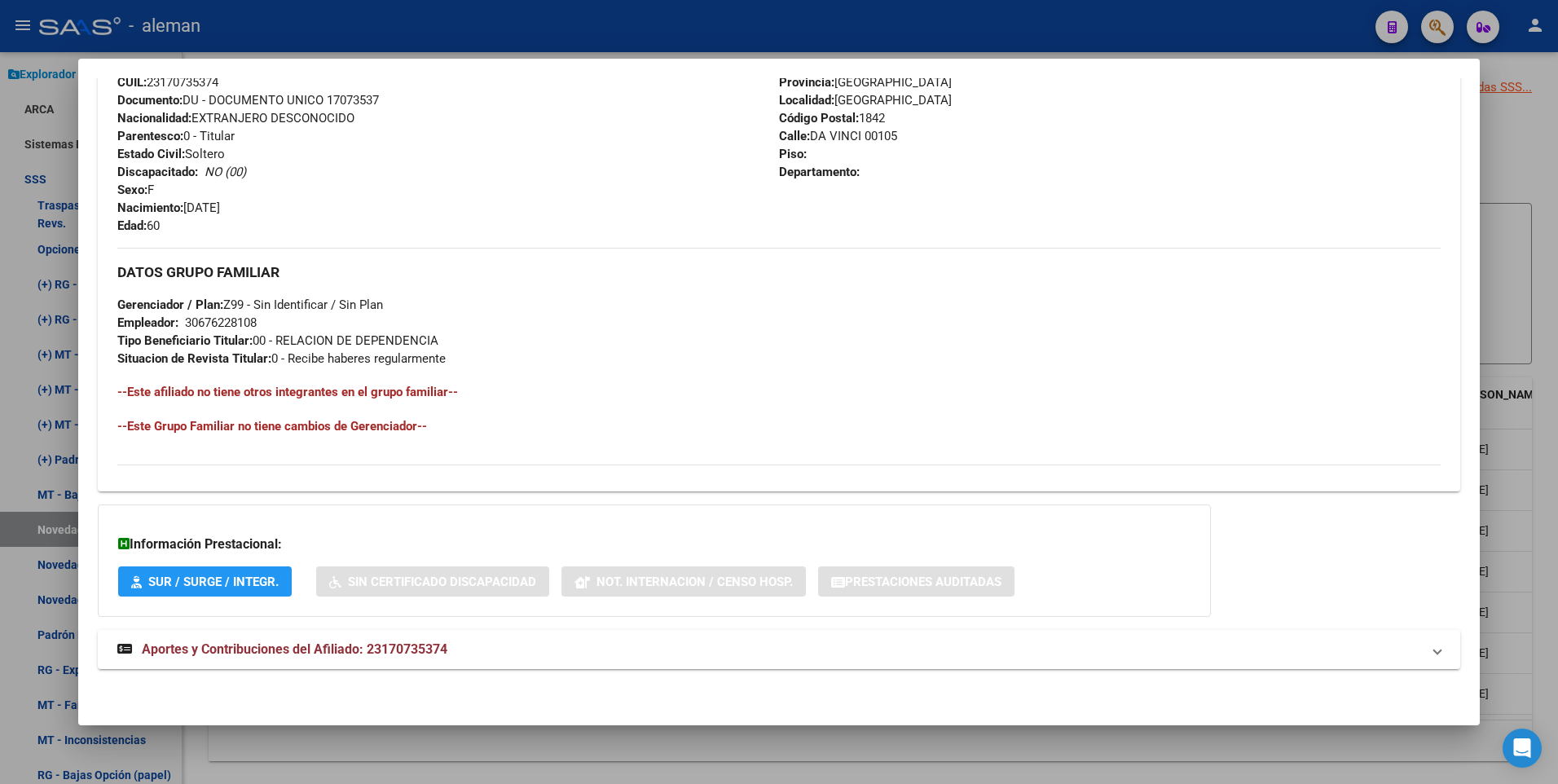
click at [353, 638] on mat-expansion-panel-header "Aportes y Contribuciones del Afiliado: 23170735374" at bounding box center [779, 649] width 1363 height 39
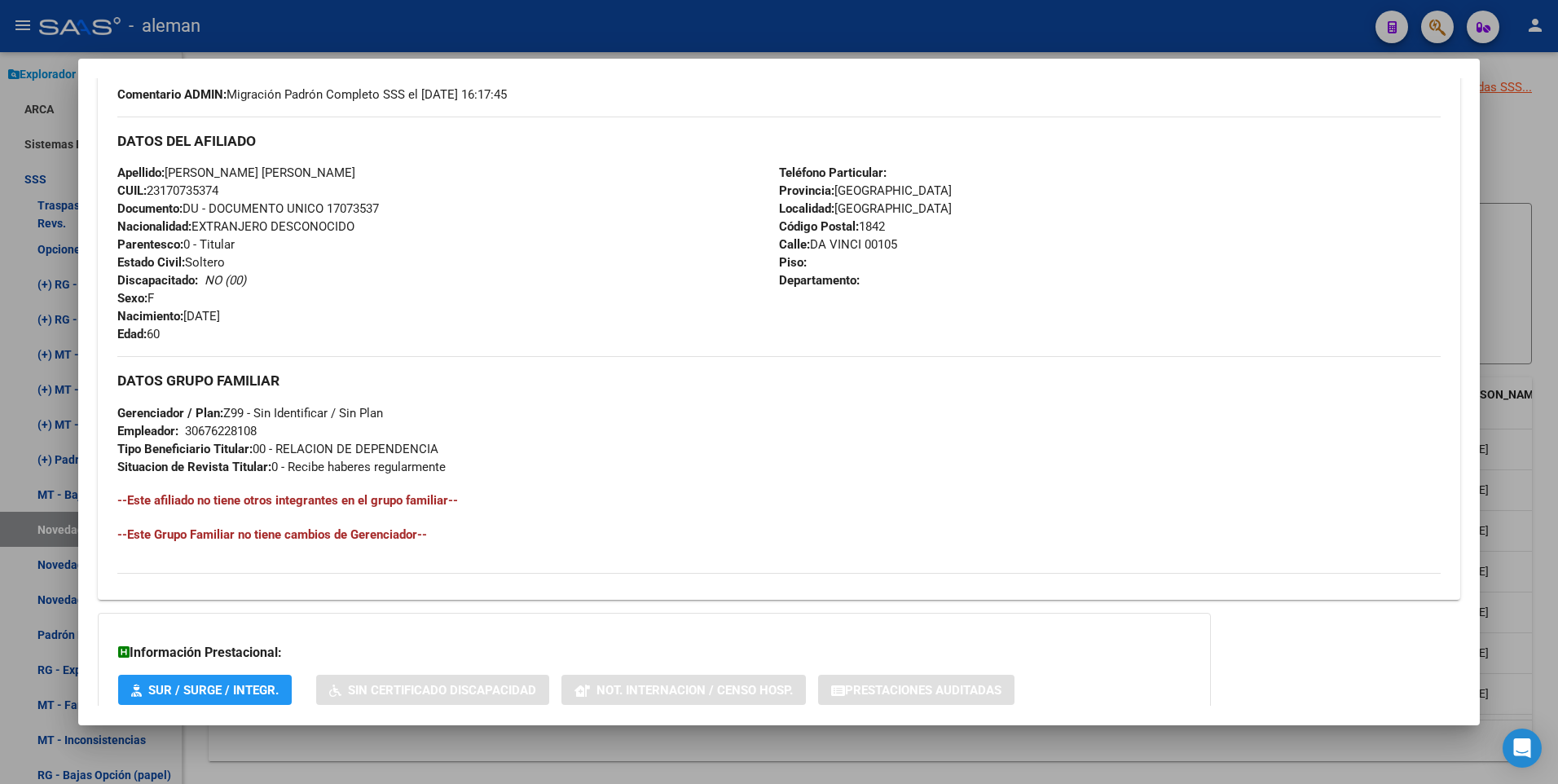
scroll to position [339, 0]
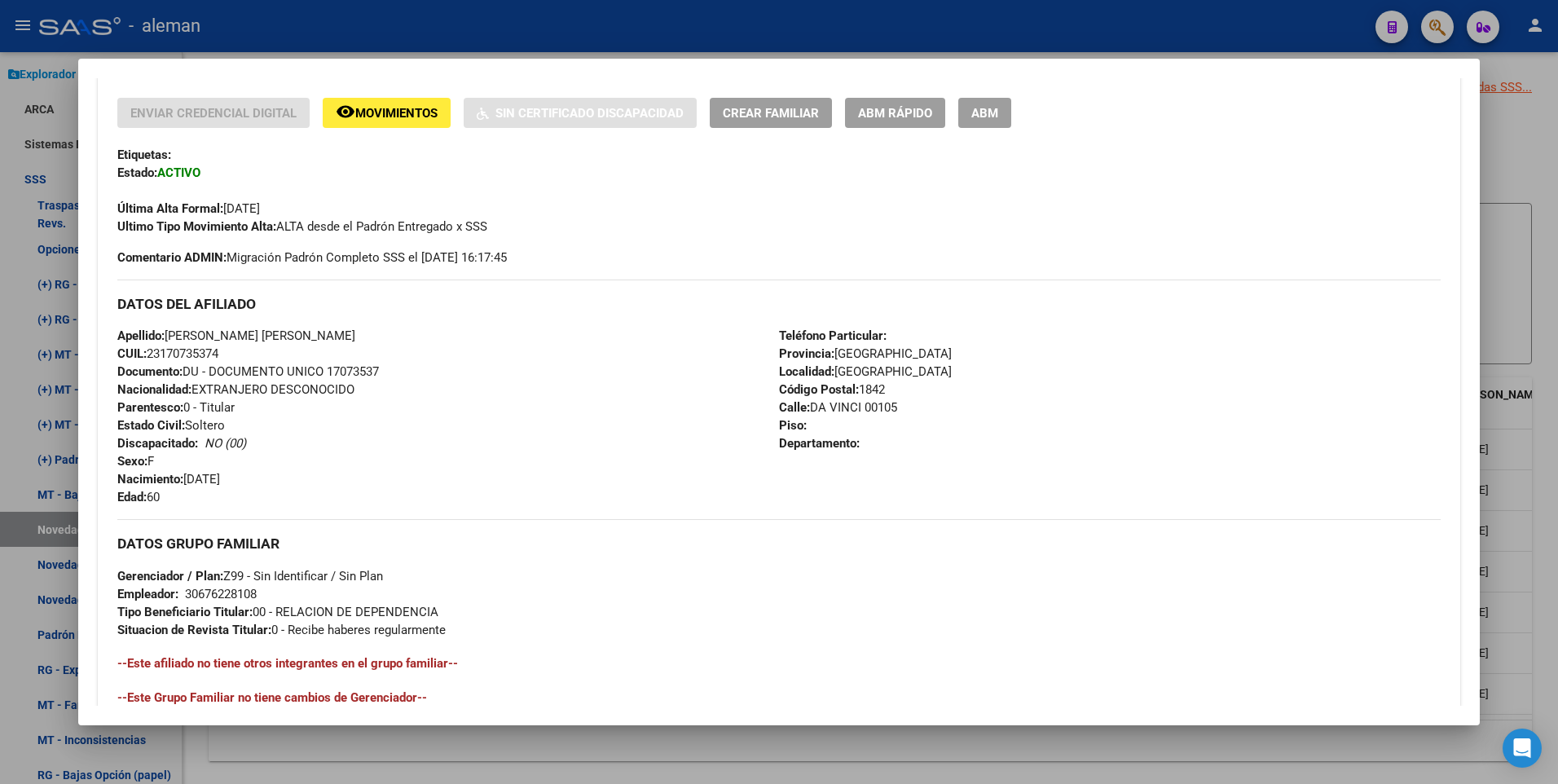
click at [923, 190] on div "Última Alta Formal: 01/01/2025" at bounding box center [779, 200] width 1324 height 36
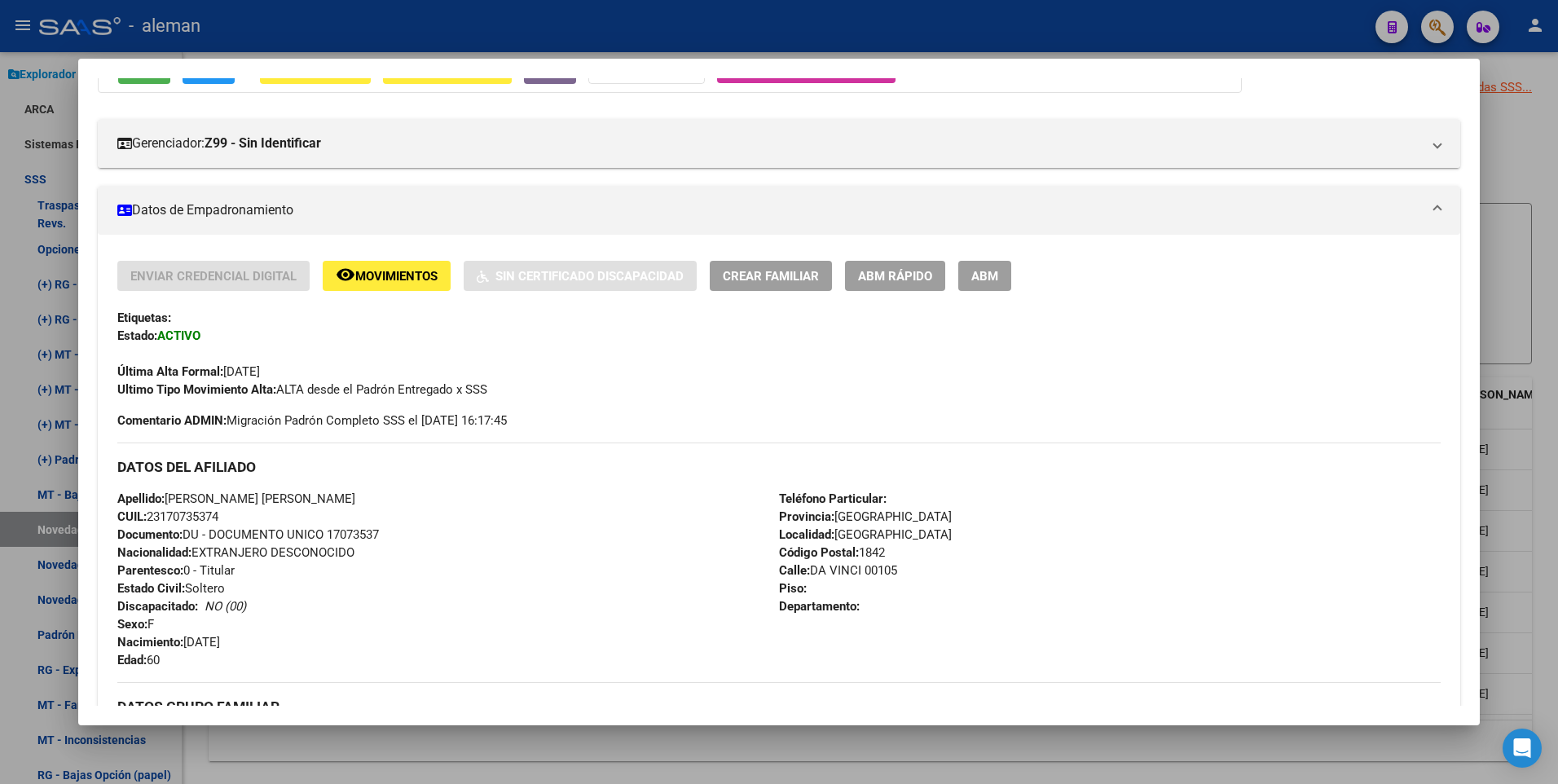
click at [981, 266] on button "ABM" at bounding box center [985, 276] width 53 height 30
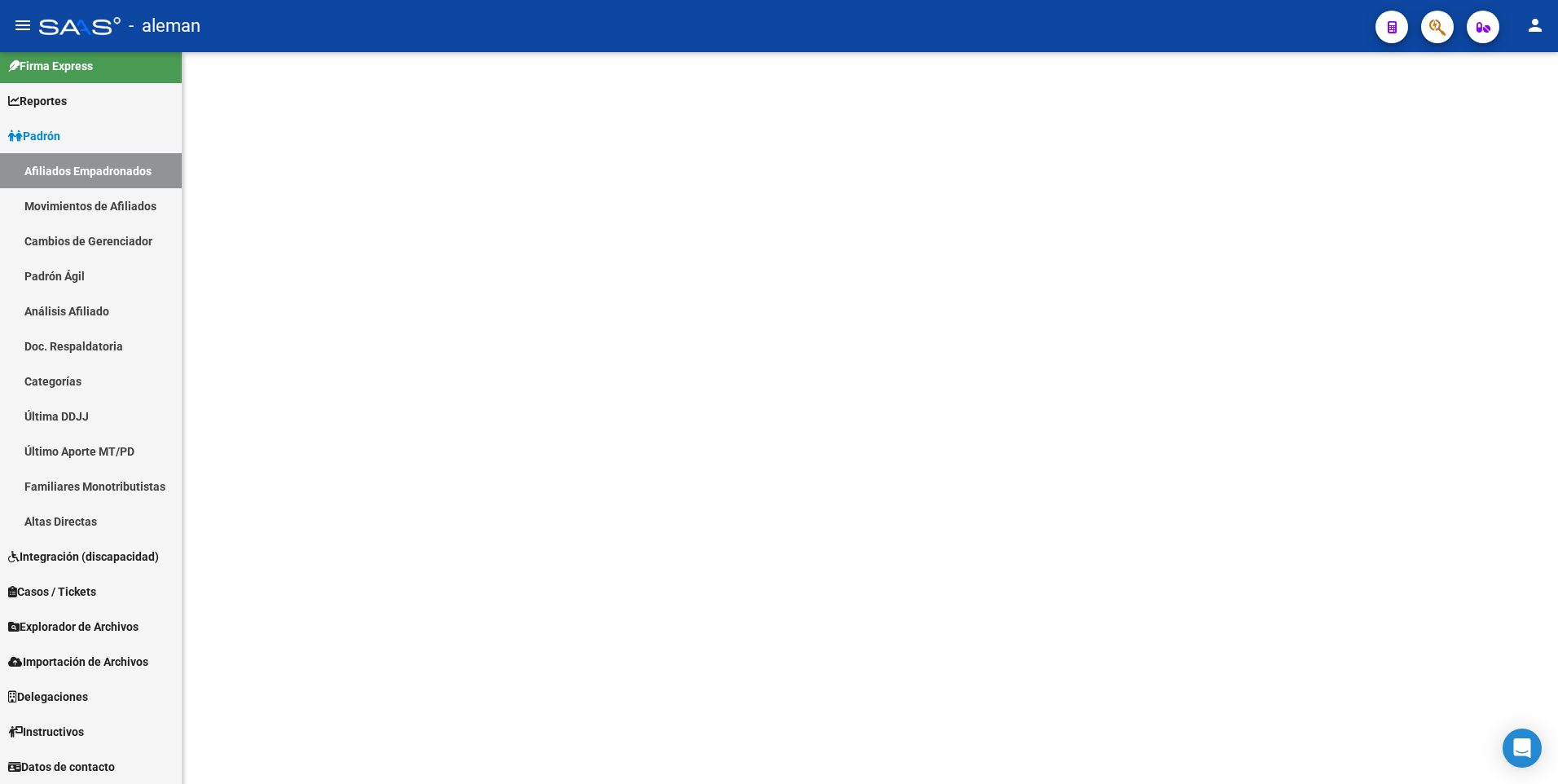
scroll to position [10, 0]
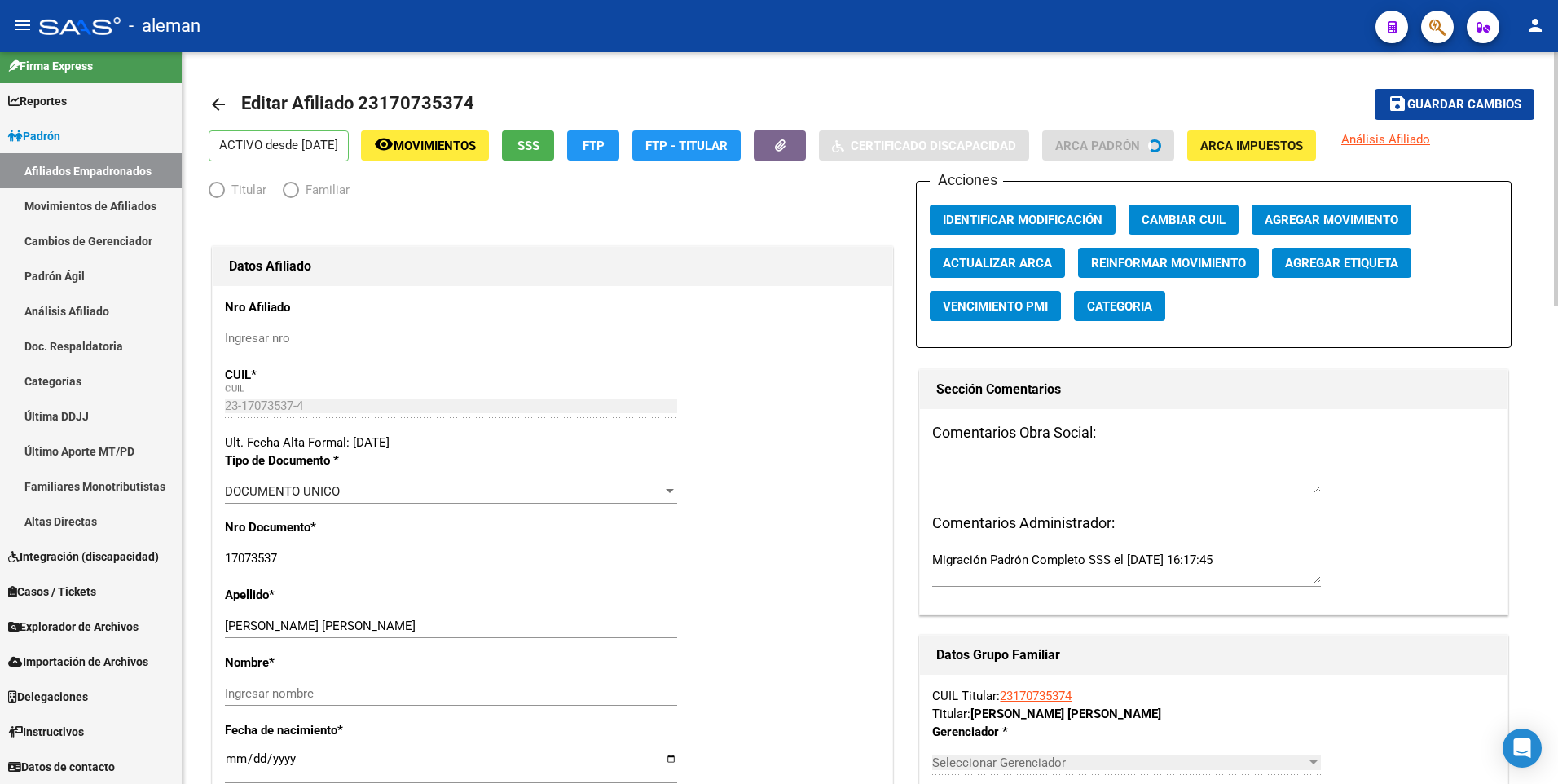
radio input "true"
type input "30-67622810-8"
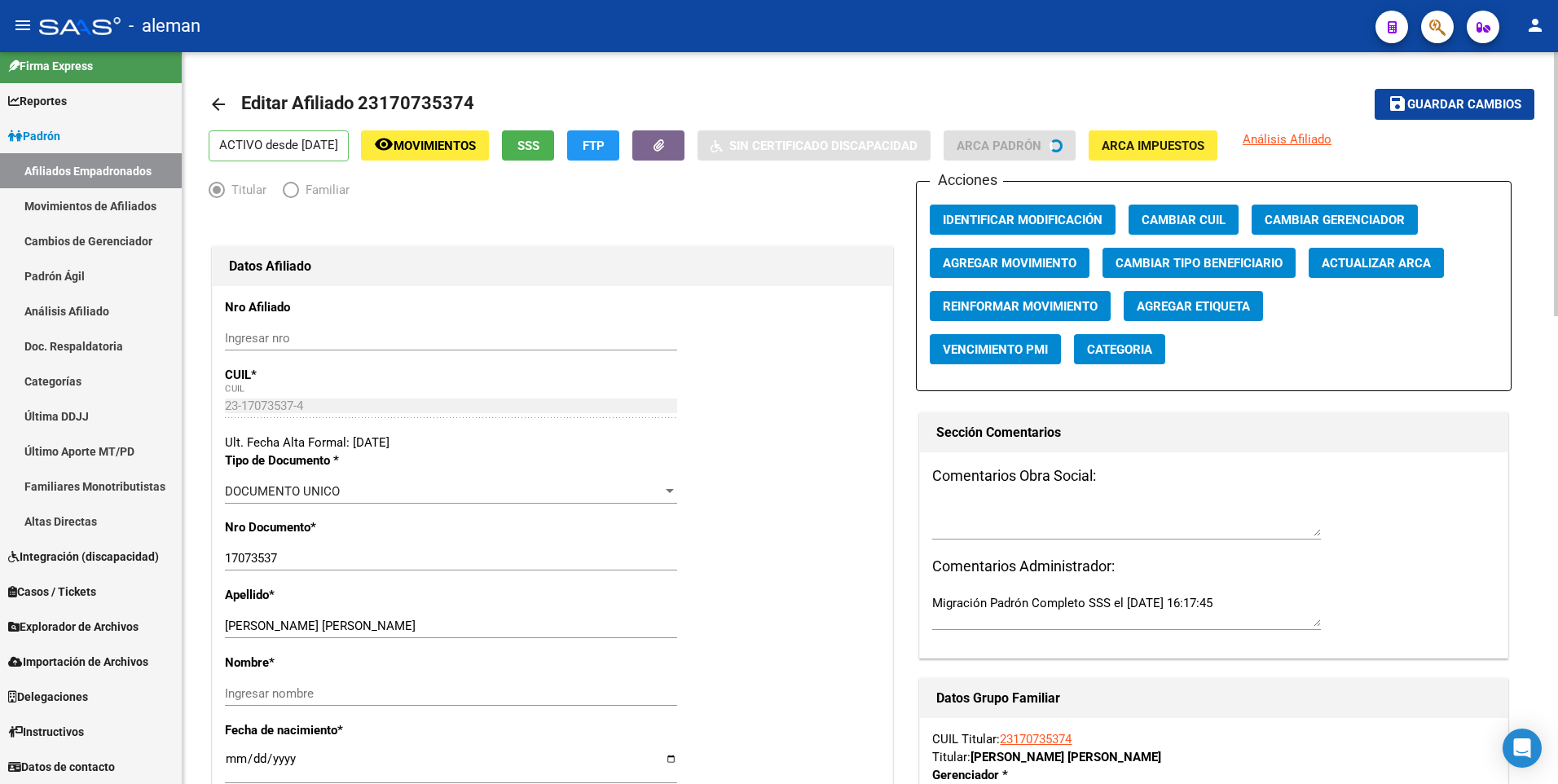
scroll to position [244, 0]
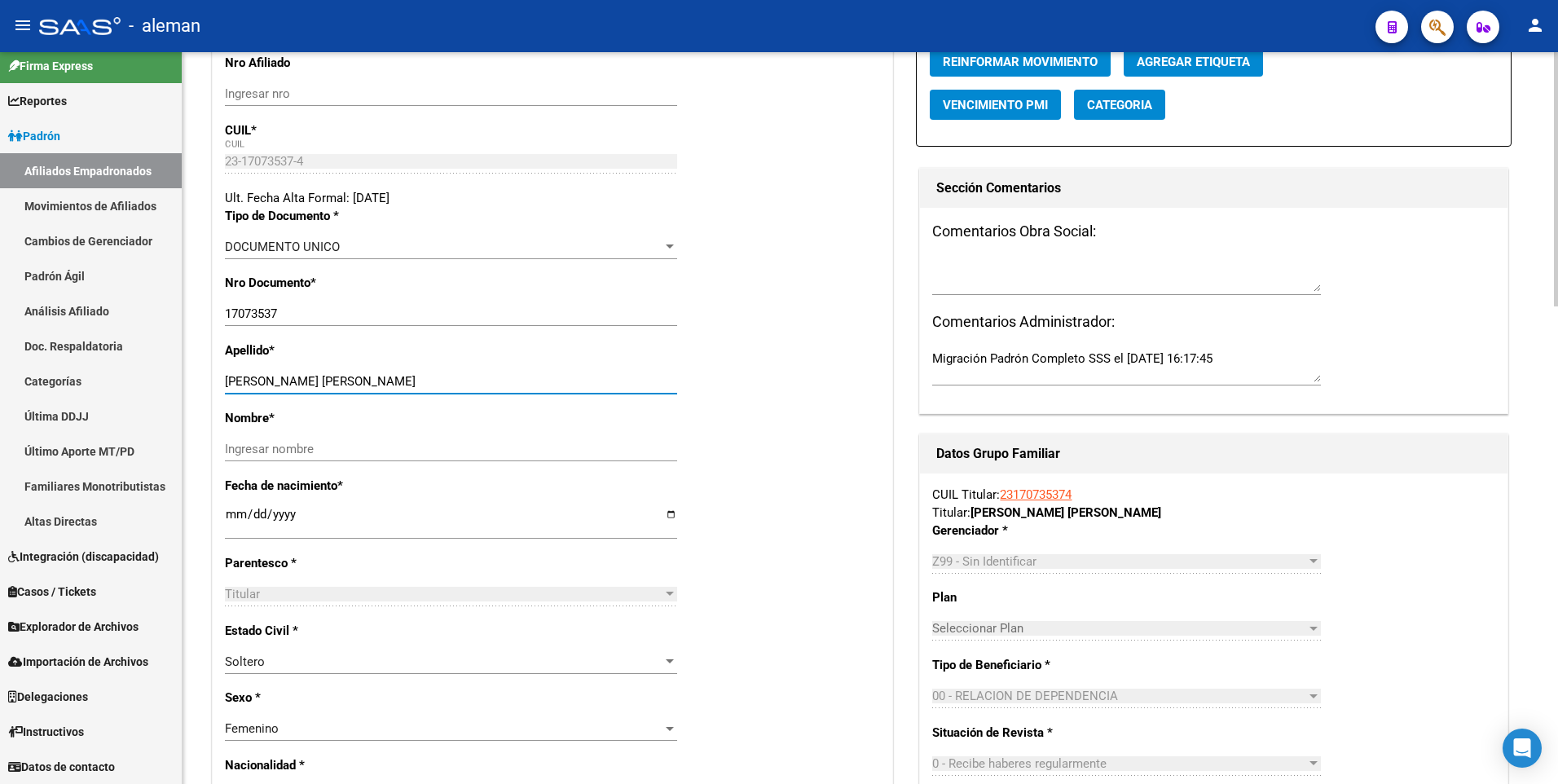
drag, startPoint x: 273, startPoint y: 379, endPoint x: 408, endPoint y: 388, distance: 135.3
click at [408, 388] on input "[PERSON_NAME] [PERSON_NAME]" at bounding box center [451, 381] width 452 height 15
type input "MOLINA"
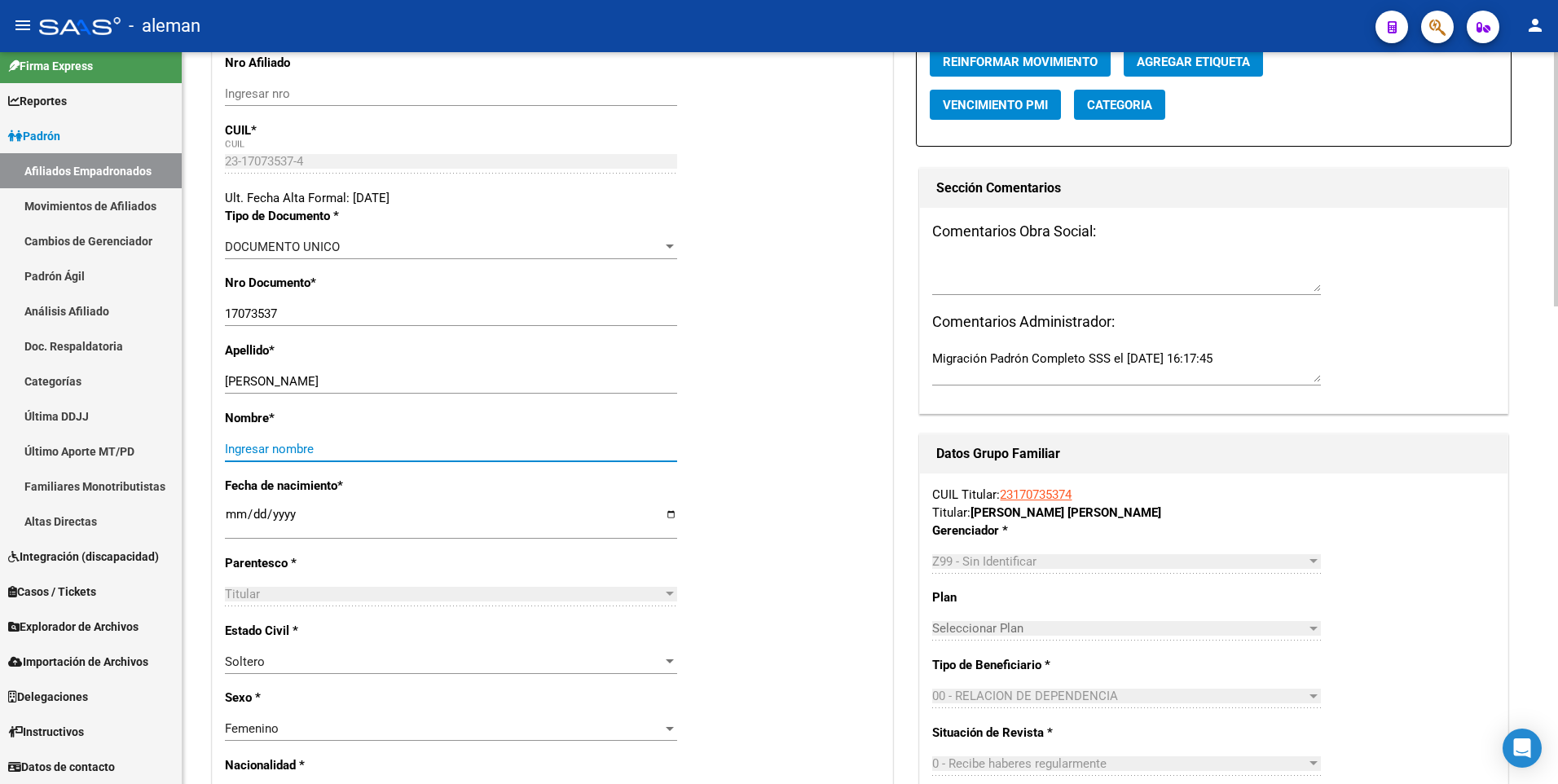
click at [402, 443] on input "Ingresar nombre" at bounding box center [451, 449] width 452 height 15
paste input "MONICA INES"
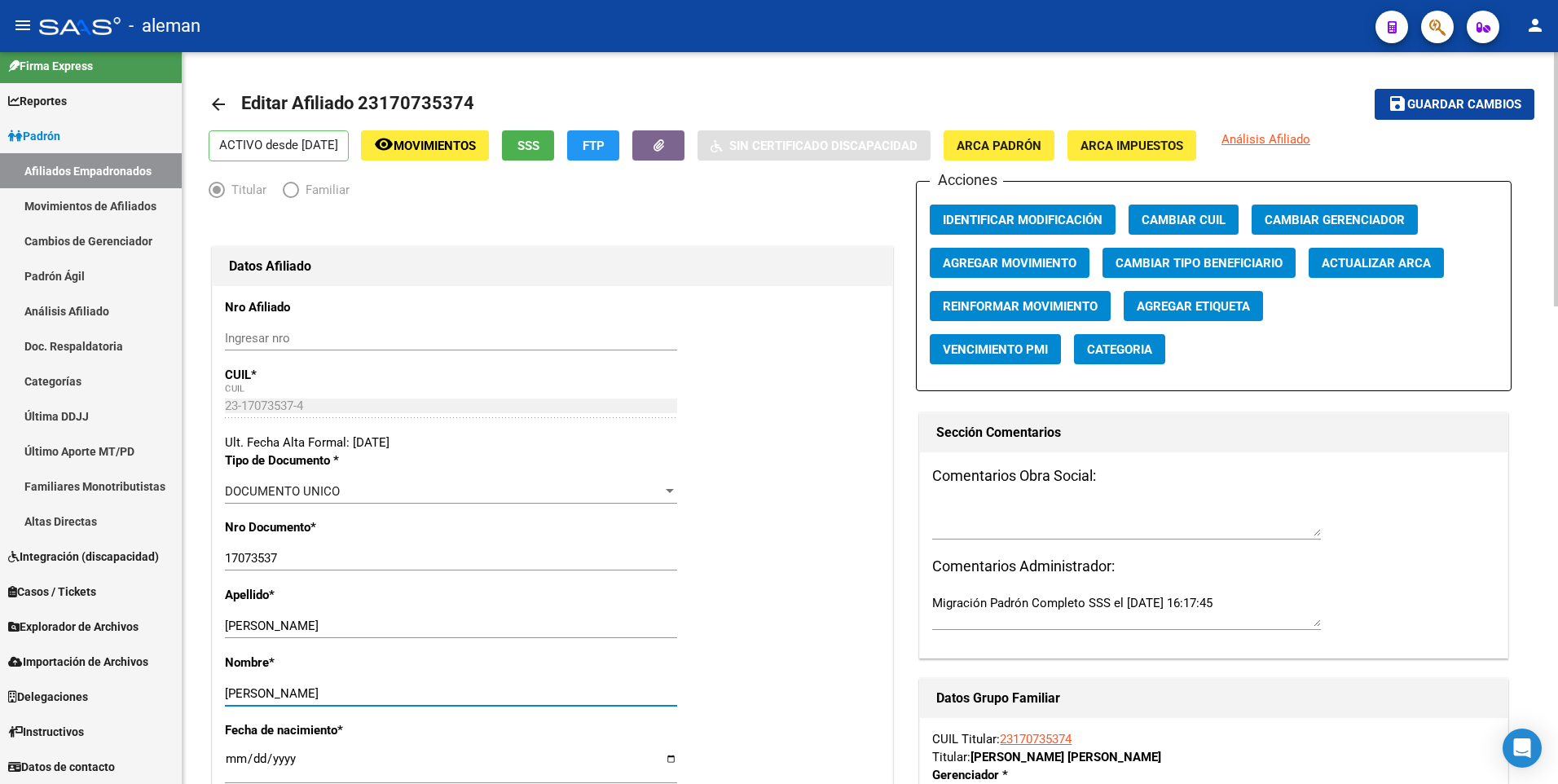
type input "MONICA INES"
click at [1453, 104] on span "Guardar cambios" at bounding box center [1463, 105] width 114 height 15
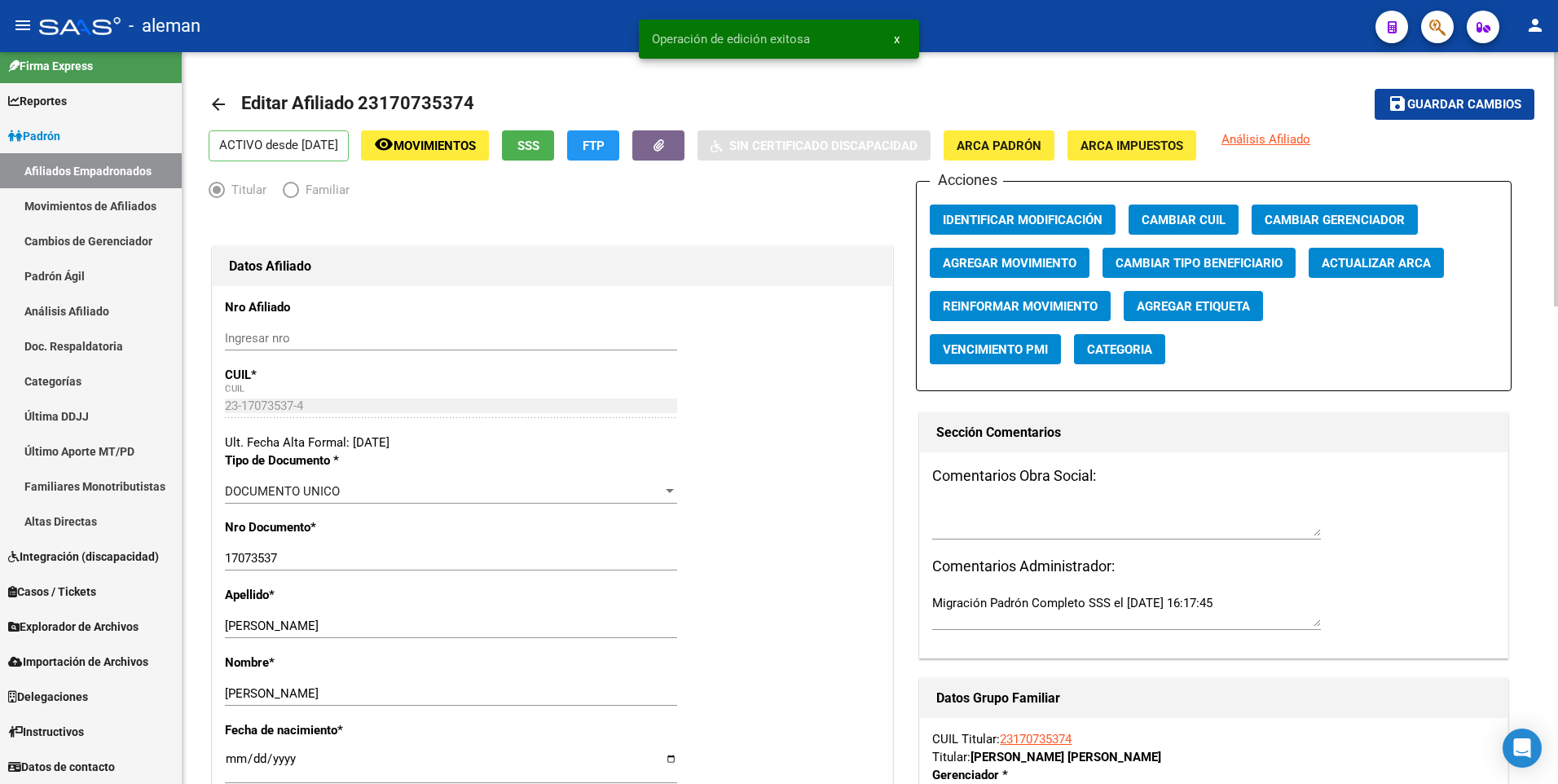
click at [971, 268] on span "Agregar Movimiento" at bounding box center [1008, 263] width 133 height 15
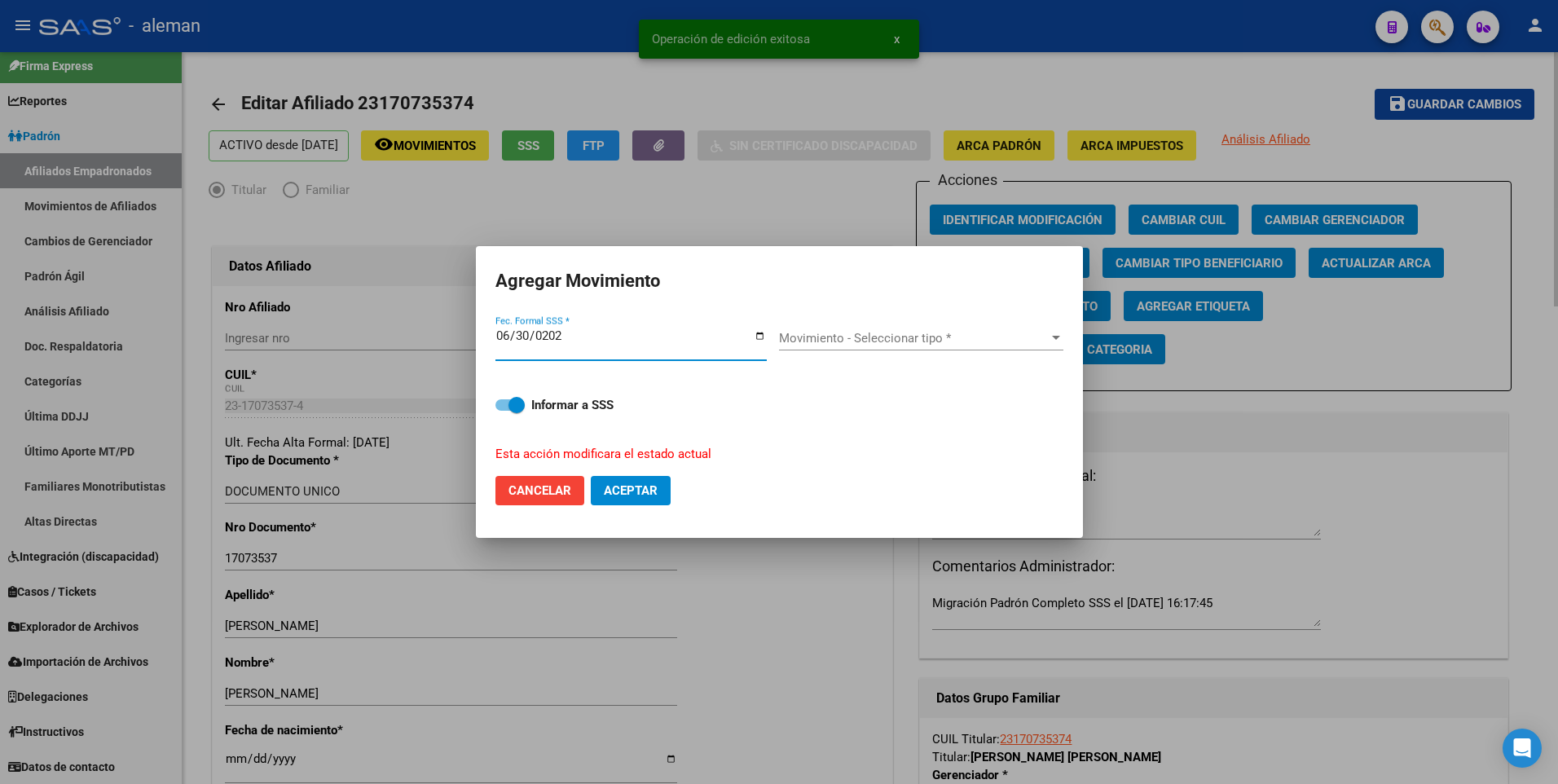
type input "2025-06-30"
click at [590, 476] on button "Aceptar" at bounding box center [630, 490] width 79 height 29
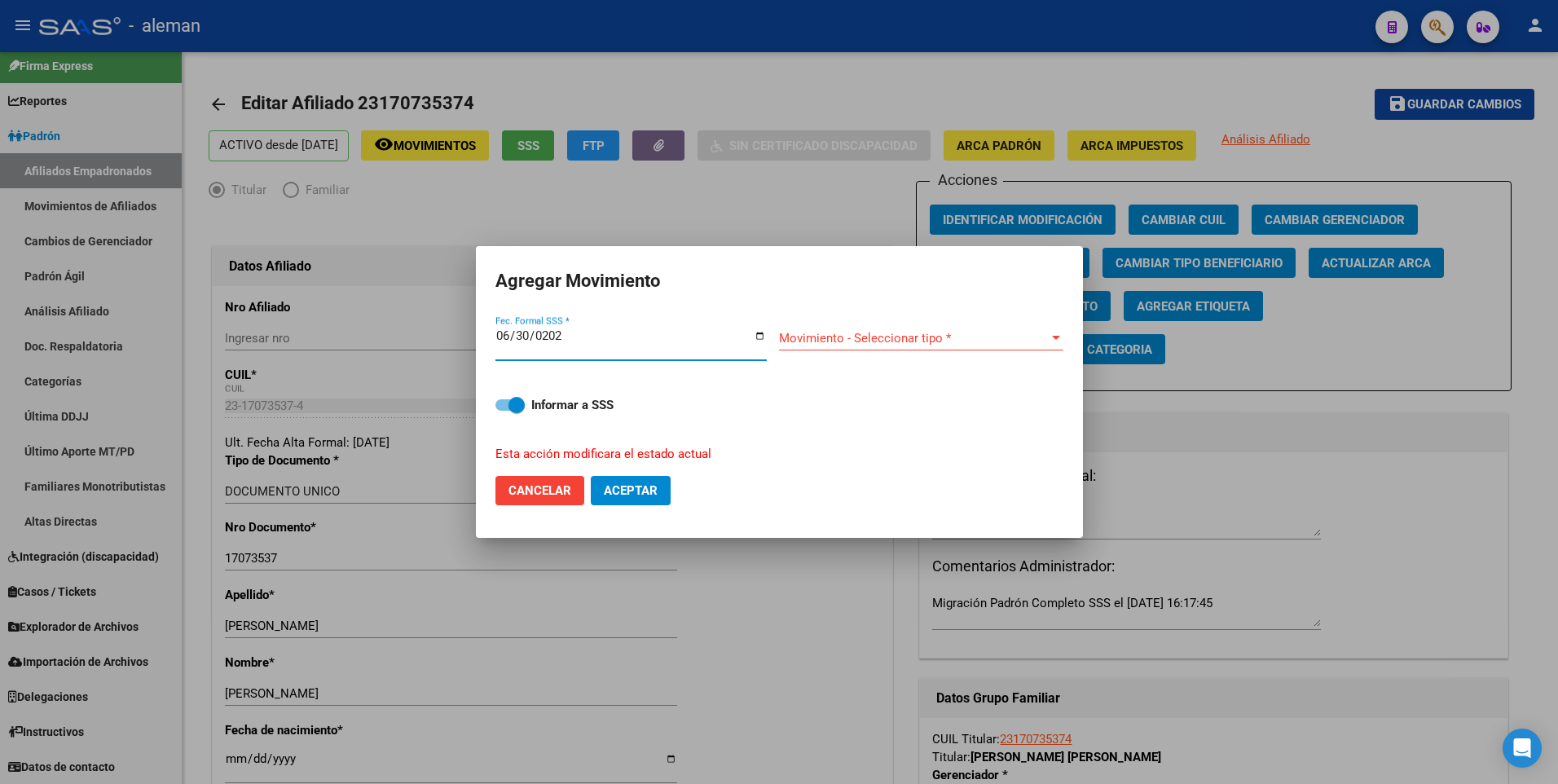
click at [920, 340] on span "Movimiento - Seleccionar tipo *" at bounding box center [913, 339] width 270 height 15
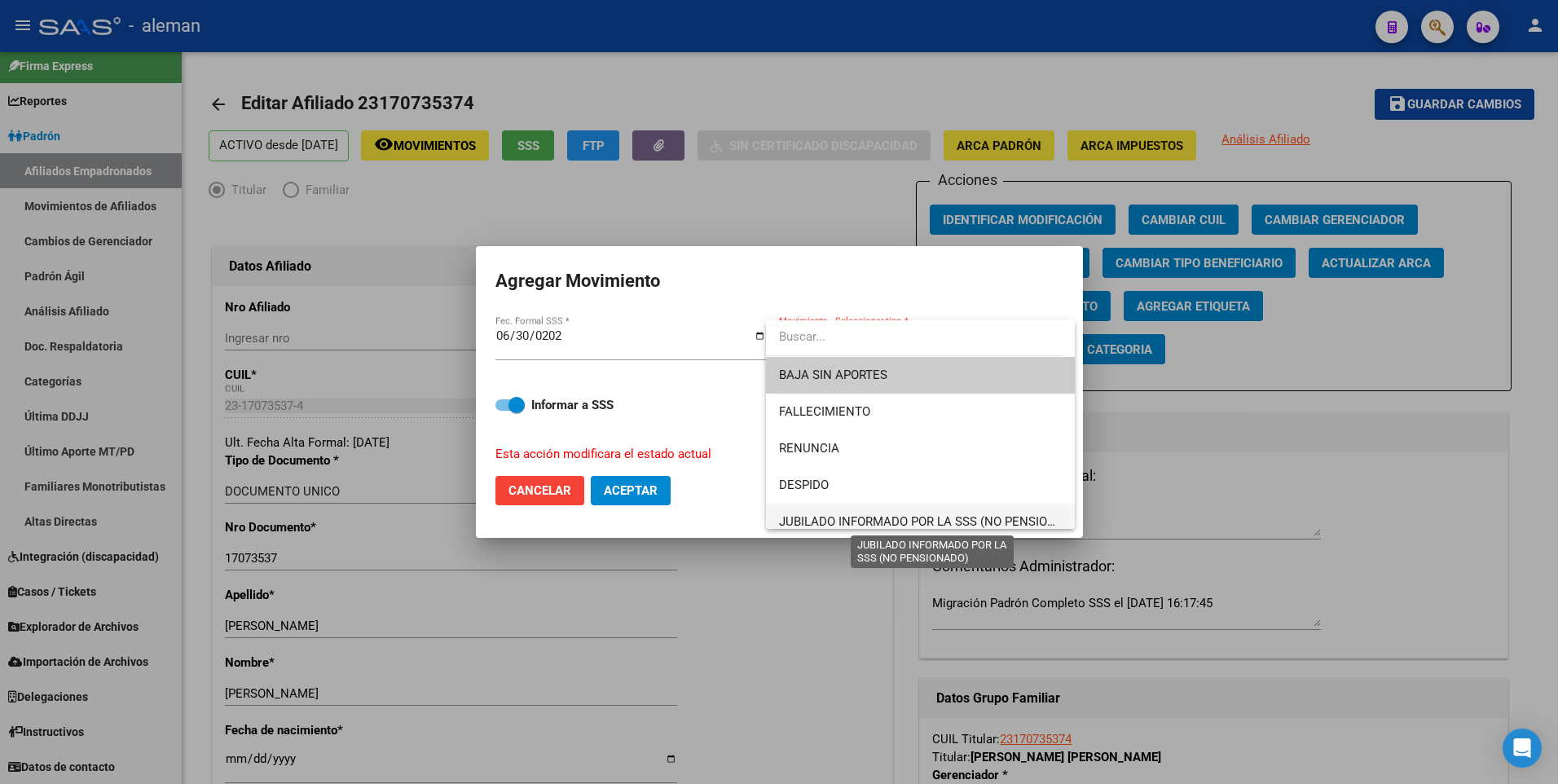
click at [838, 517] on span "JUBILADO INFORMADO POR LA SSS (NO PENSIONADO)" at bounding box center [931, 521] width 306 height 15
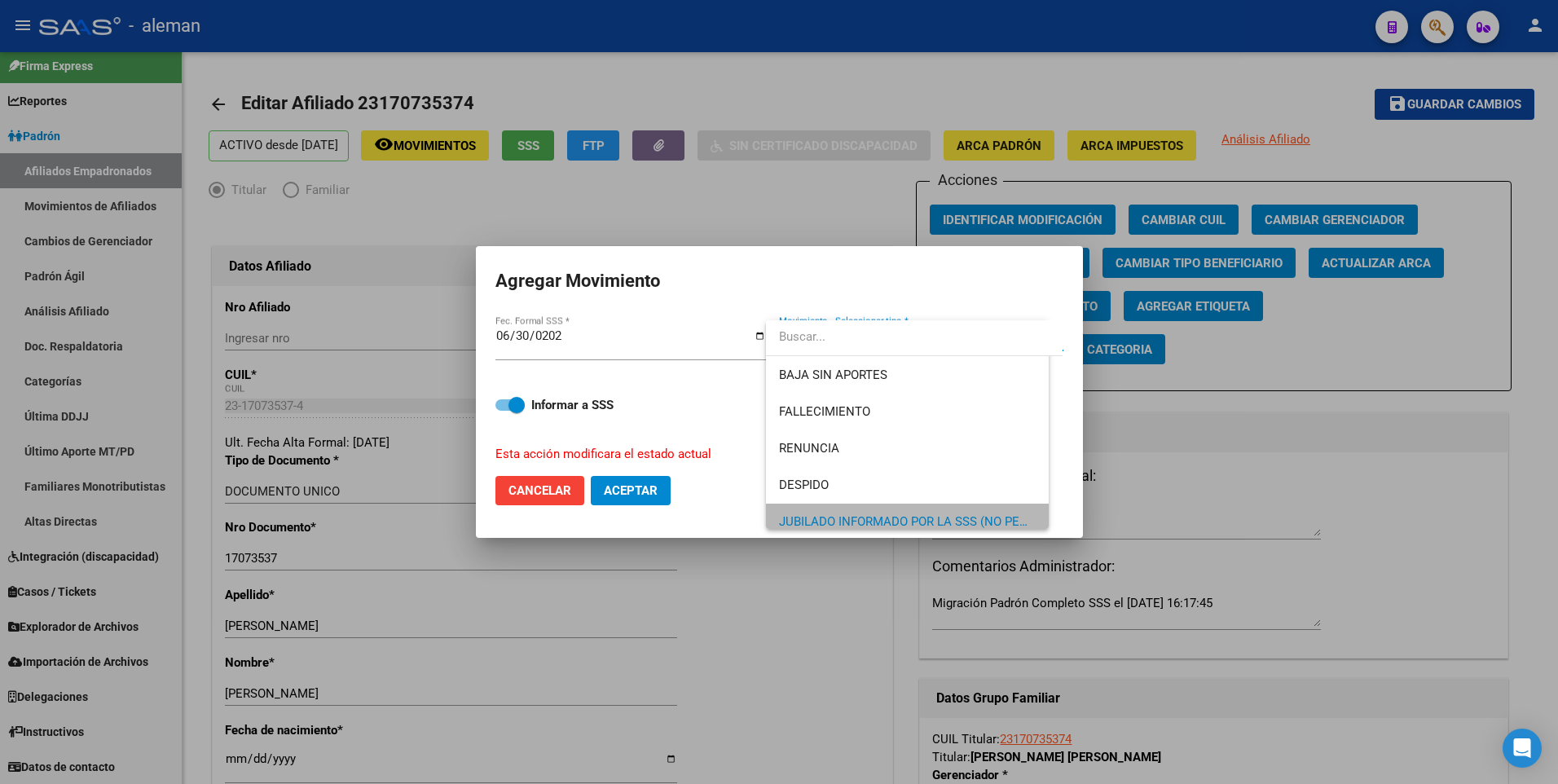
scroll to position [11, 0]
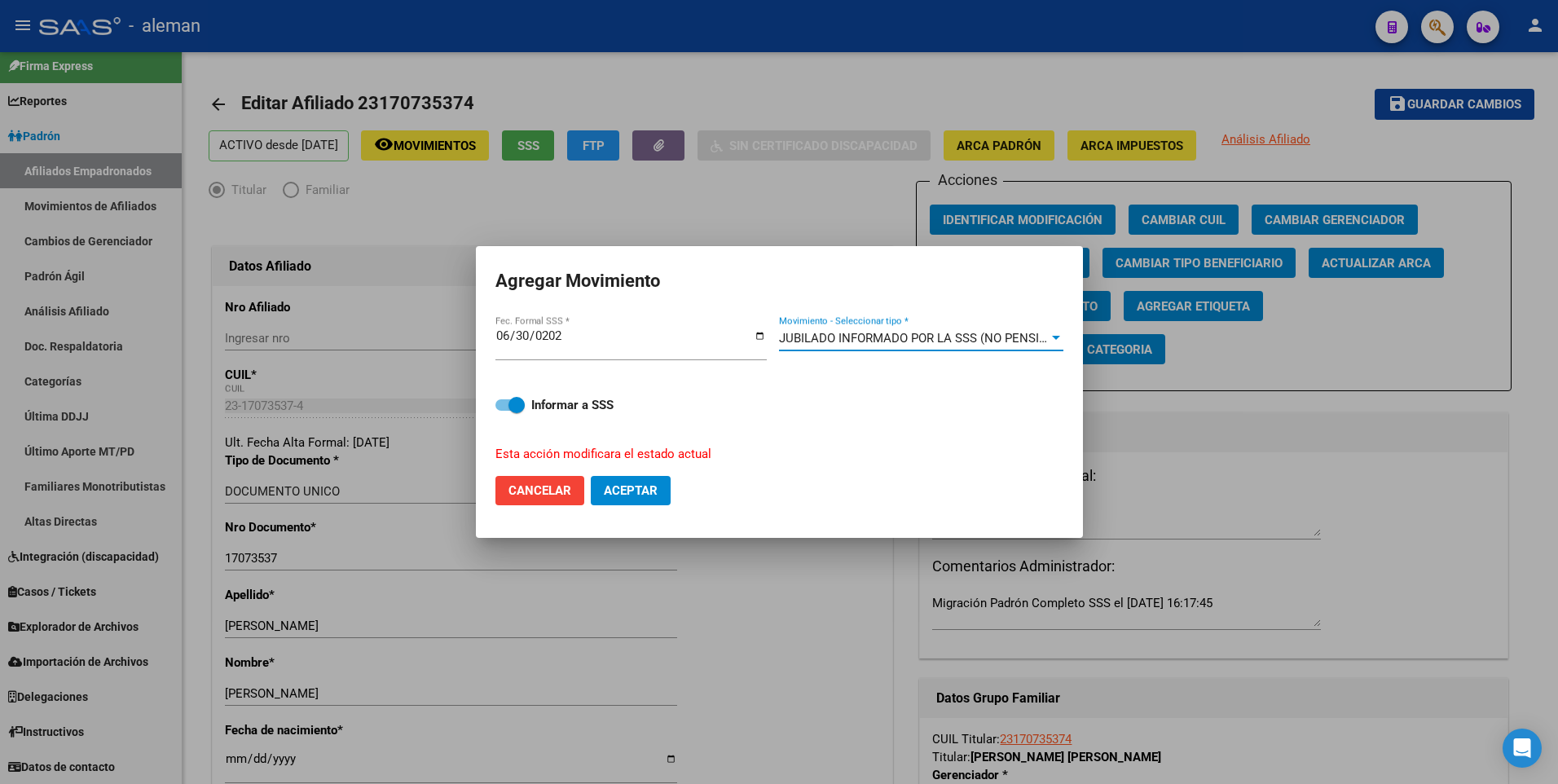
click at [503, 404] on span at bounding box center [510, 405] width 29 height 11
click at [503, 410] on input "Informar a SSS" at bounding box center [502, 410] width 1 height 1
checkbox input "false"
click at [615, 487] on span "Aceptar" at bounding box center [630, 491] width 54 height 15
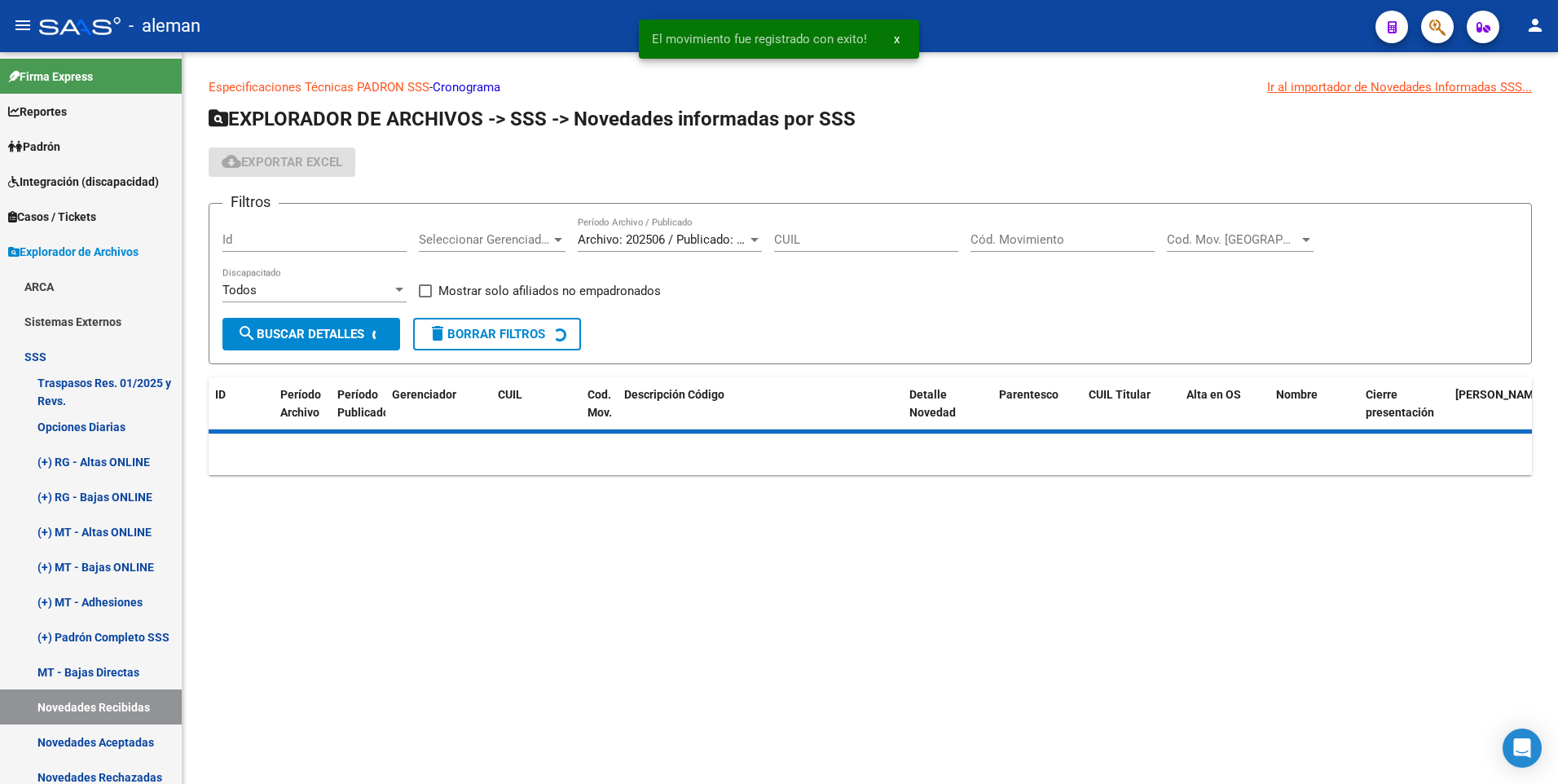
scroll to position [178, 0]
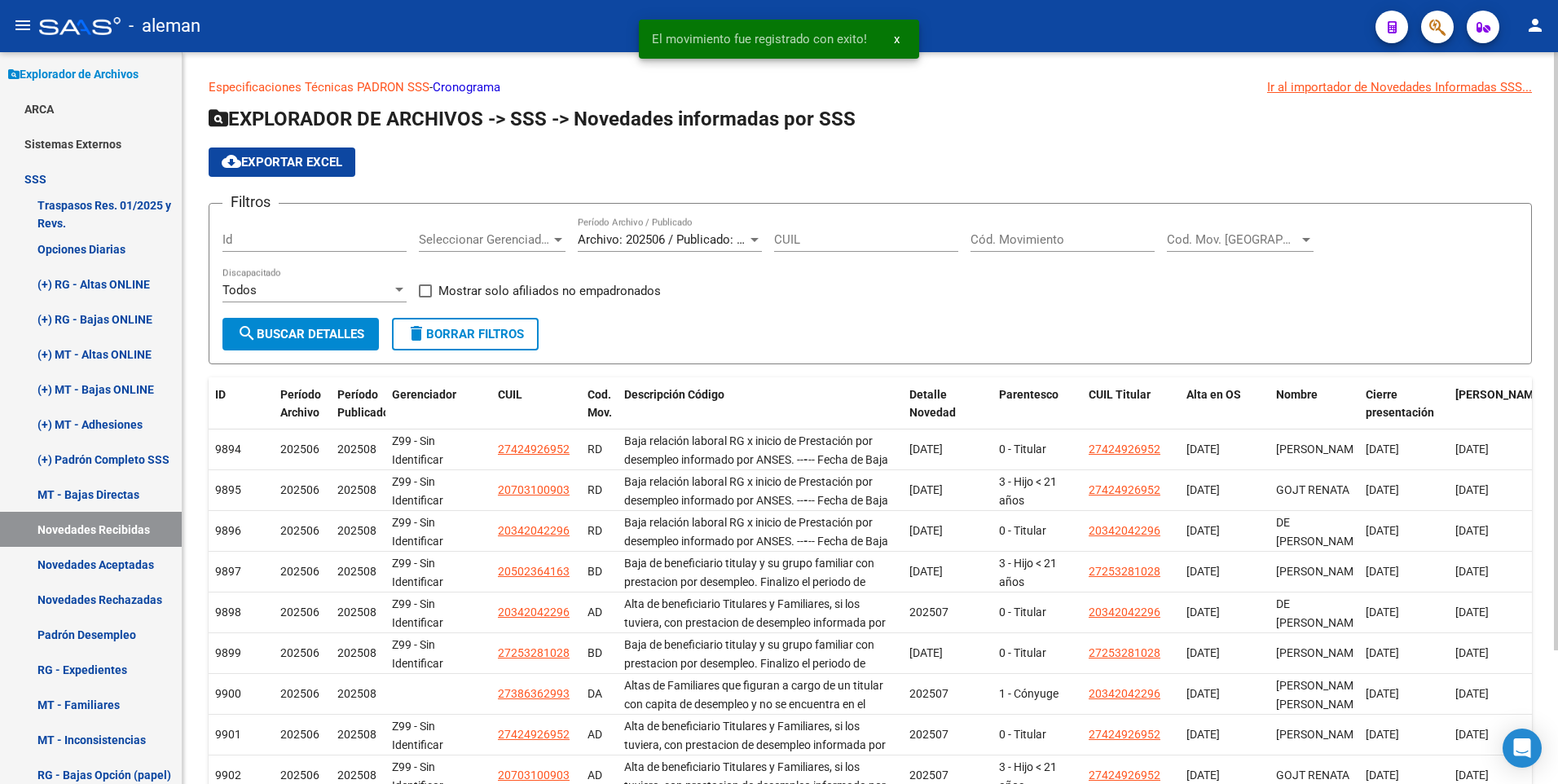
click at [1005, 113] on h1 "EXPLORADOR DE ARCHIVOS -> SSS -> Novedades informadas por SSS" at bounding box center [869, 120] width 1323 height 28
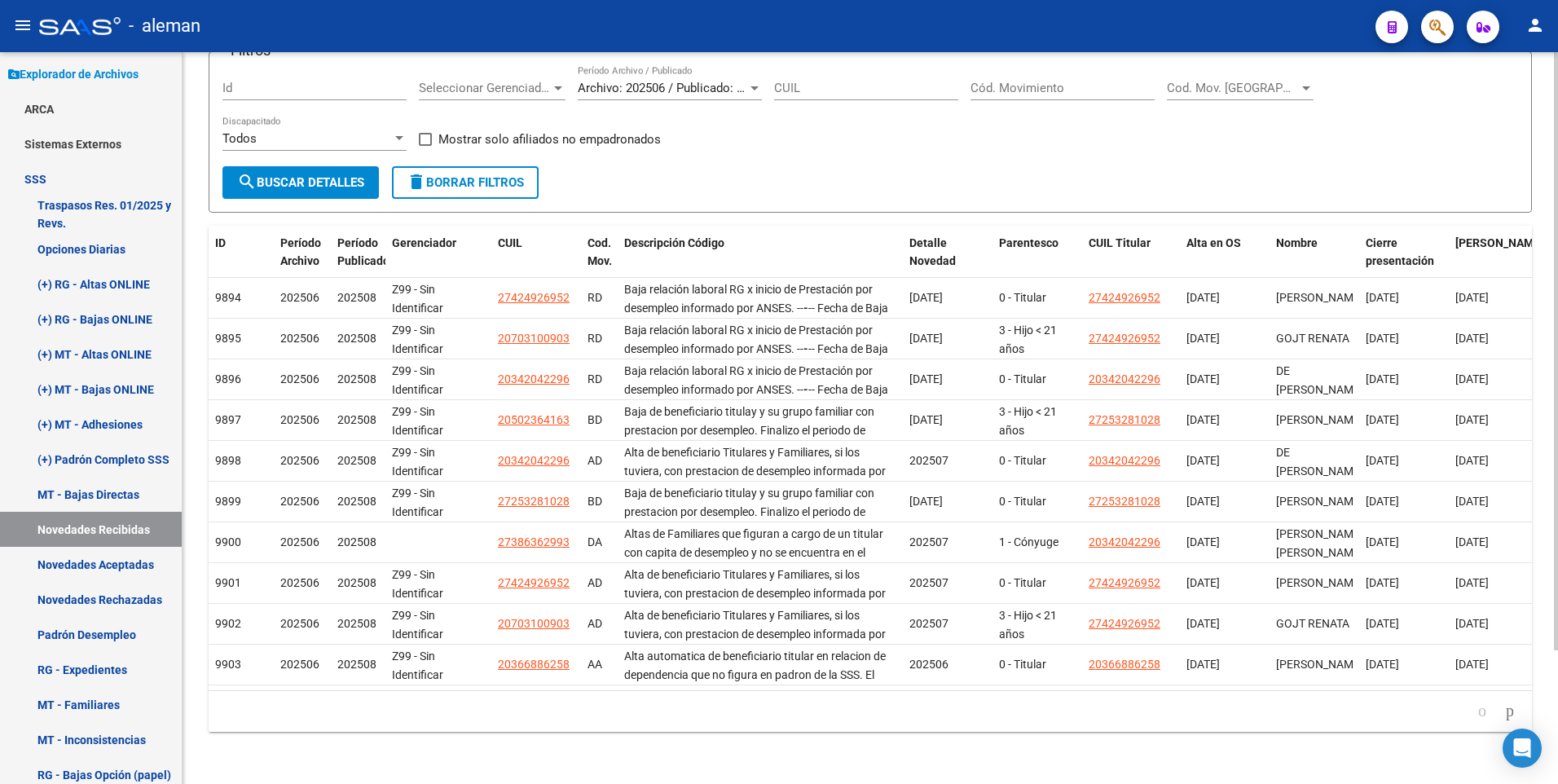
scroll to position [0, 0]
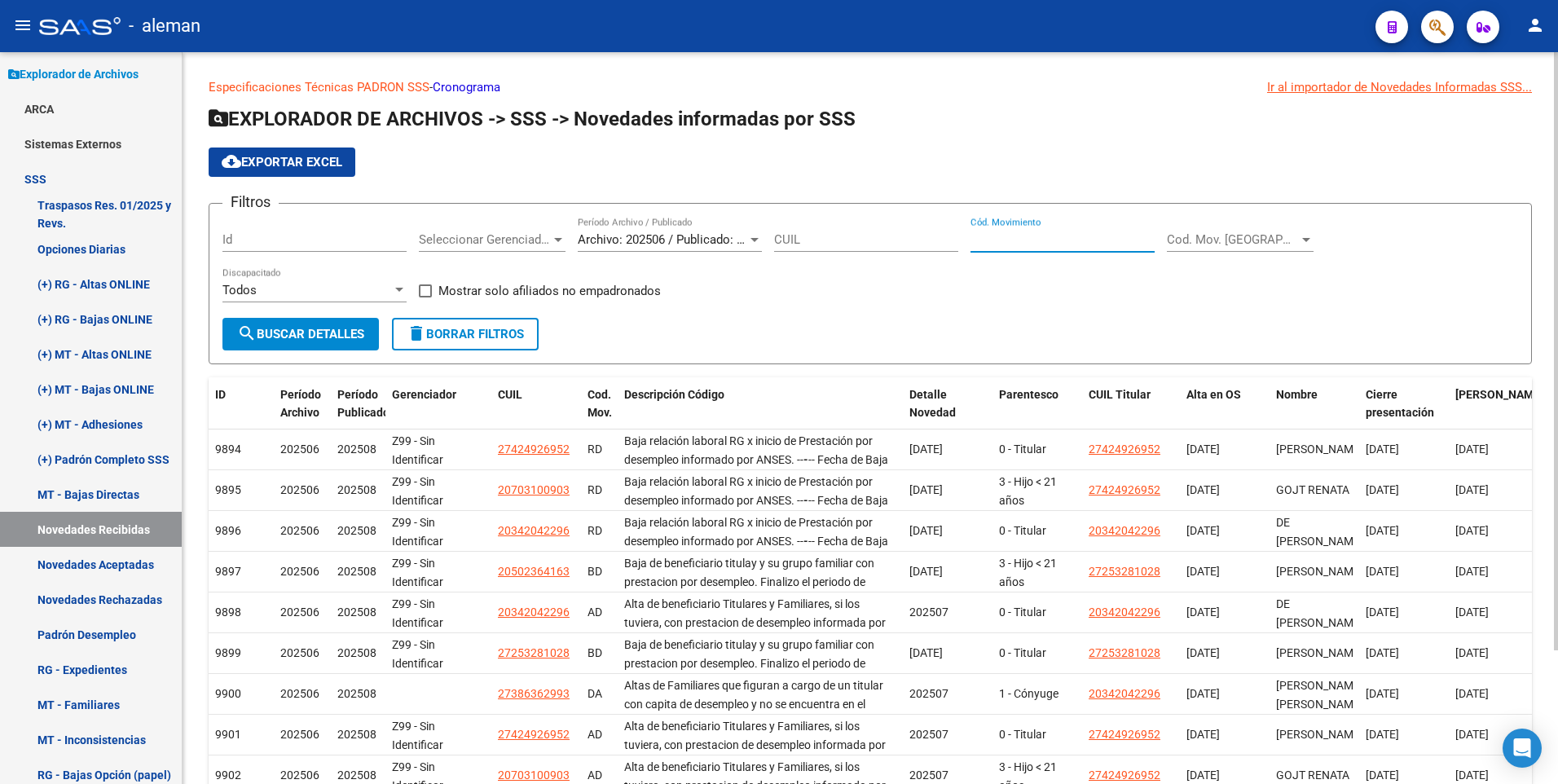
click at [1030, 237] on input "Cód. Movimiento" at bounding box center [1062, 239] width 184 height 15
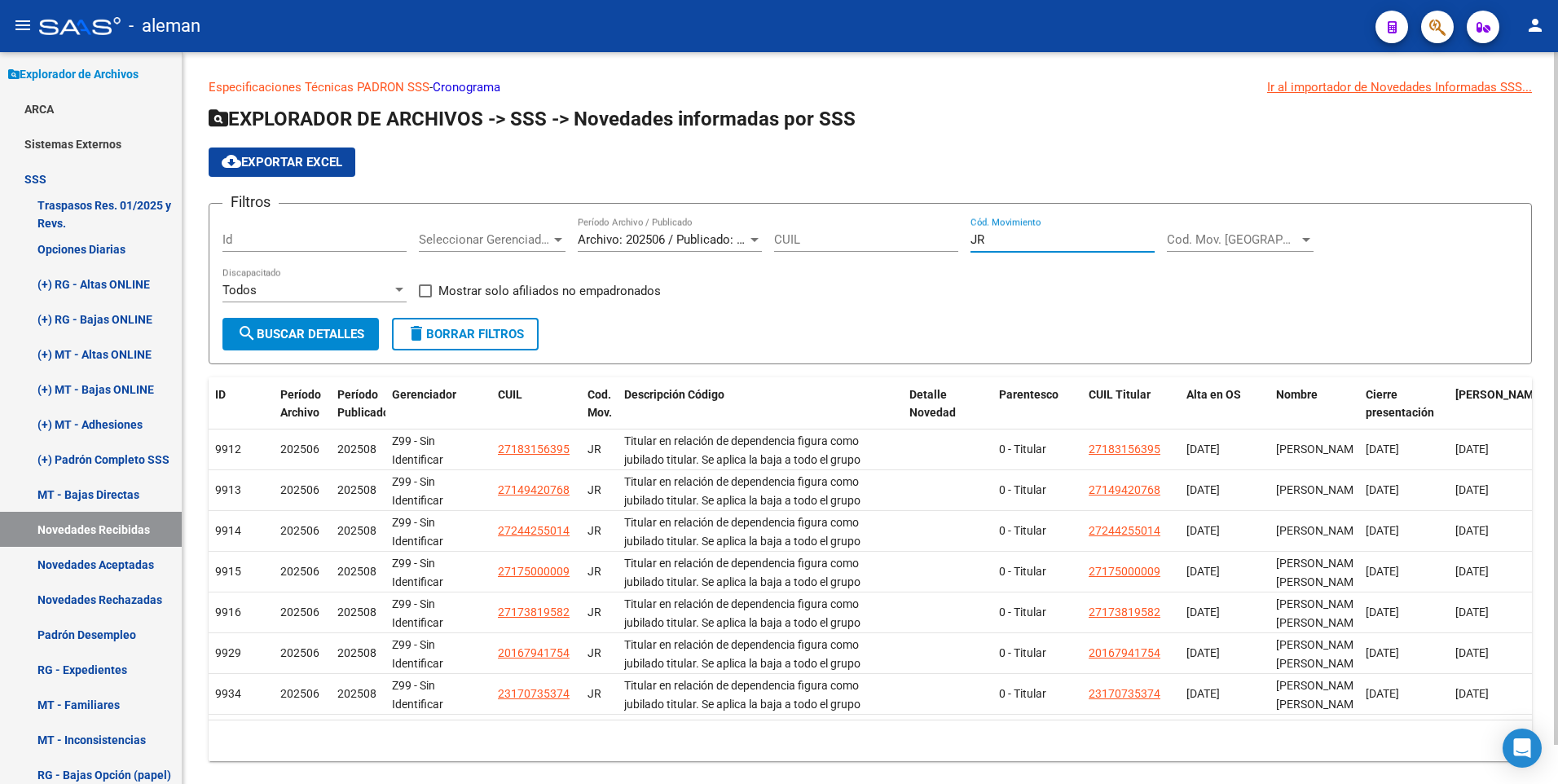
drag, startPoint x: 995, startPoint y: 235, endPoint x: 918, endPoint y: 236, distance: 77.0
click at [918, 236] on div "Filtros Id Seleccionar Gerenciador Seleccionar Gerenciador Archivo: 202506 / Pu…" at bounding box center [869, 267] width 1295 height 101
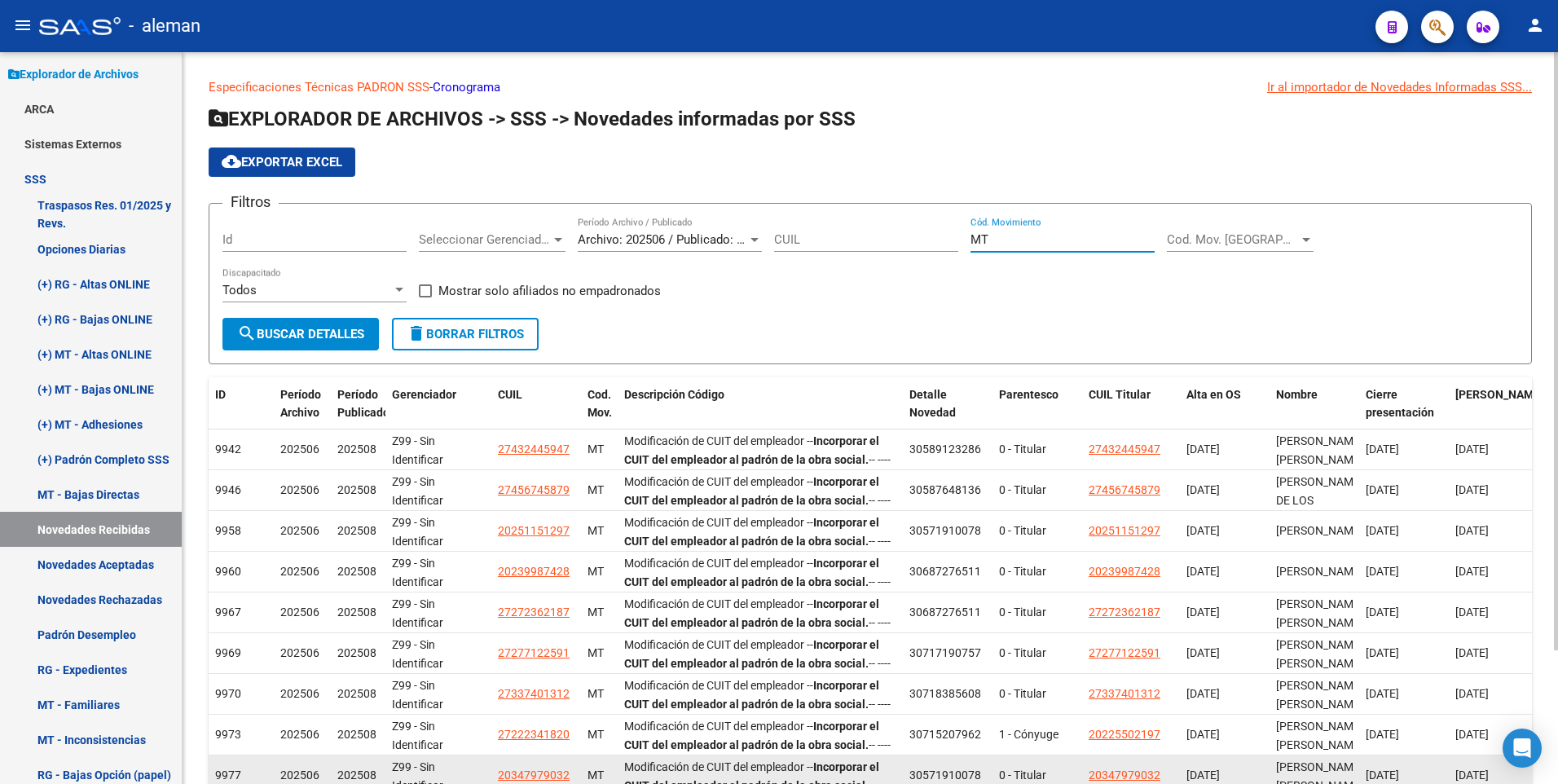
type input "MT"
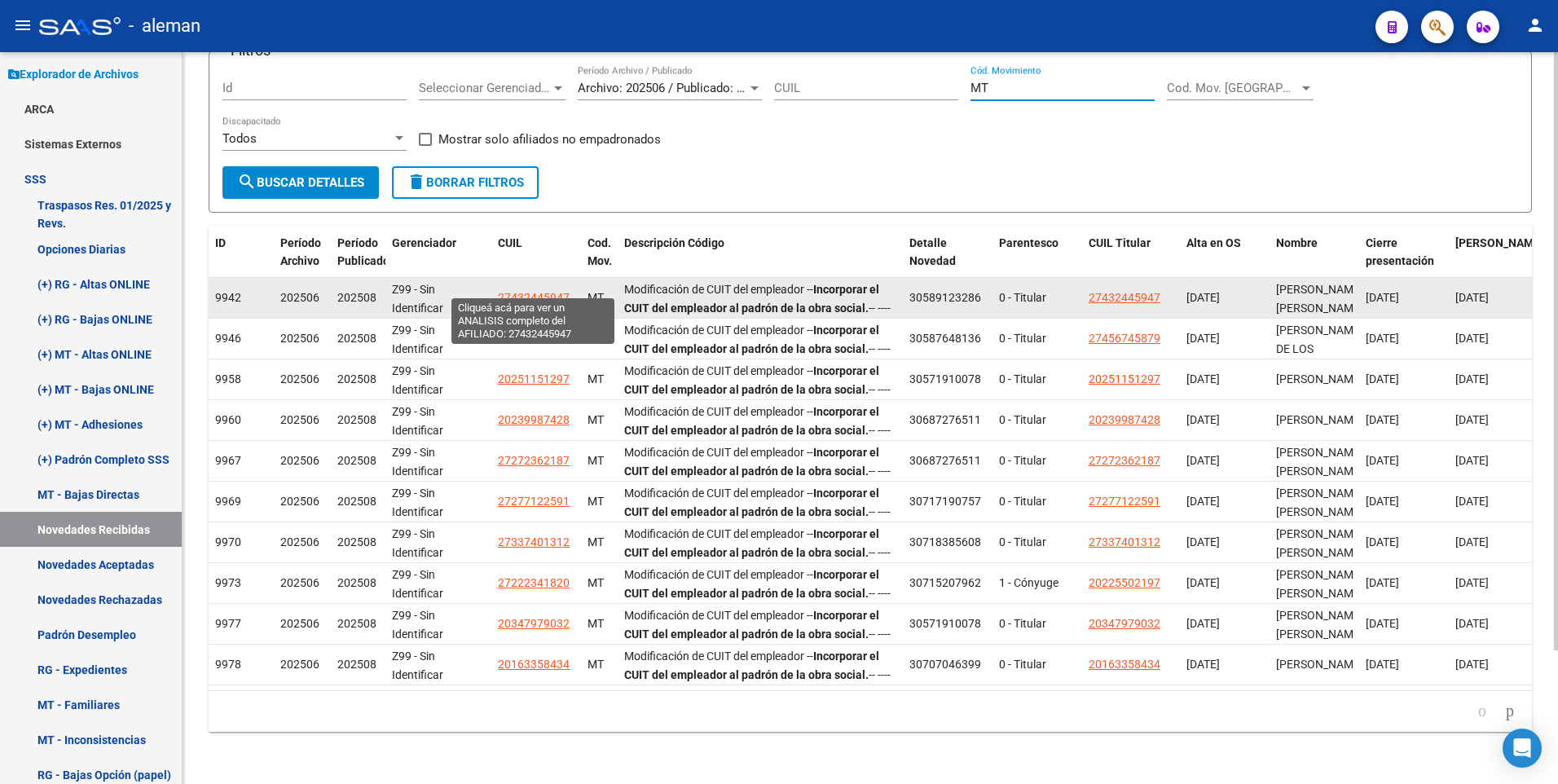
click at [532, 290] on span "27432445947" at bounding box center [534, 297] width 72 height 13
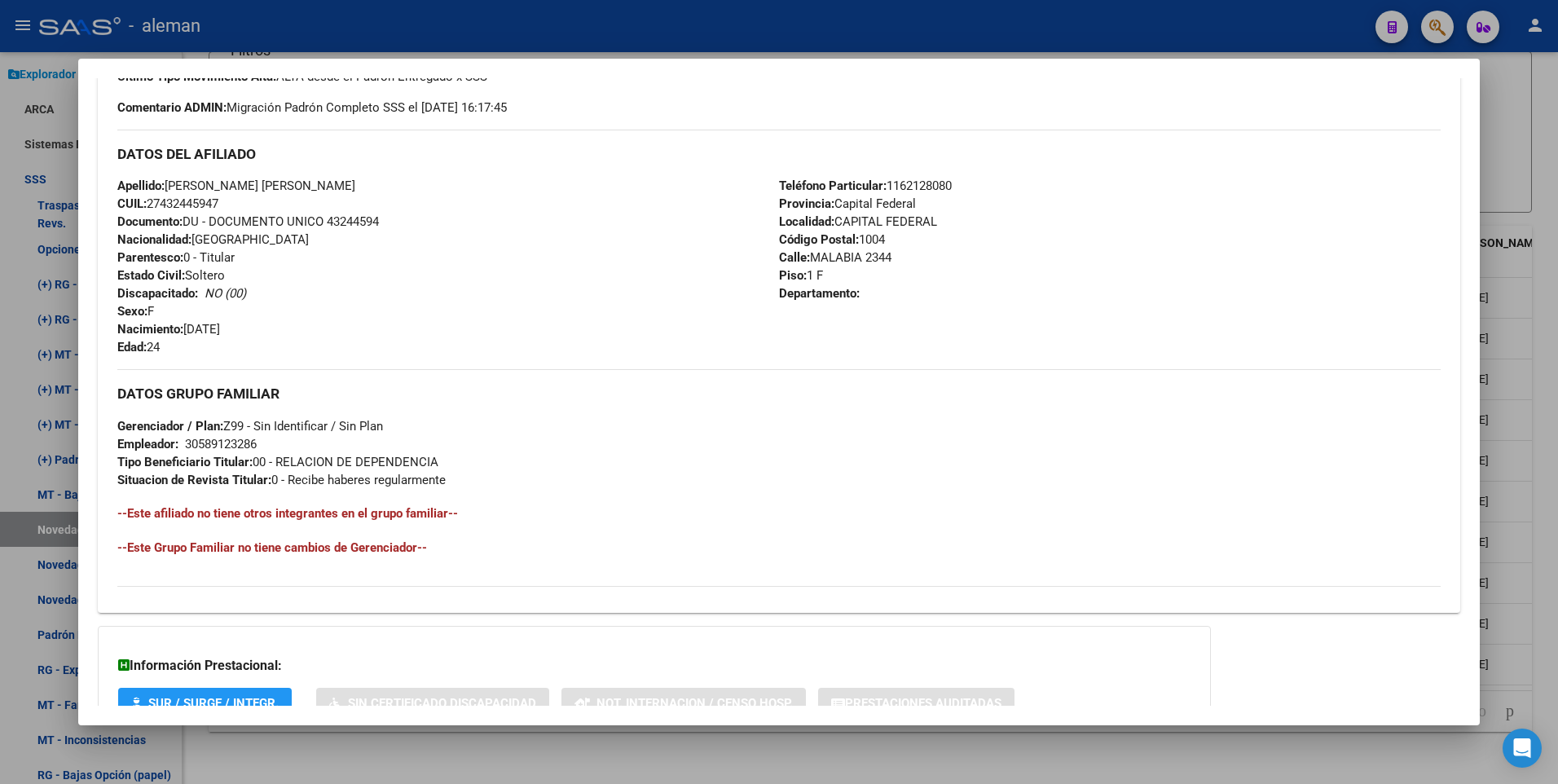
scroll to position [610, 0]
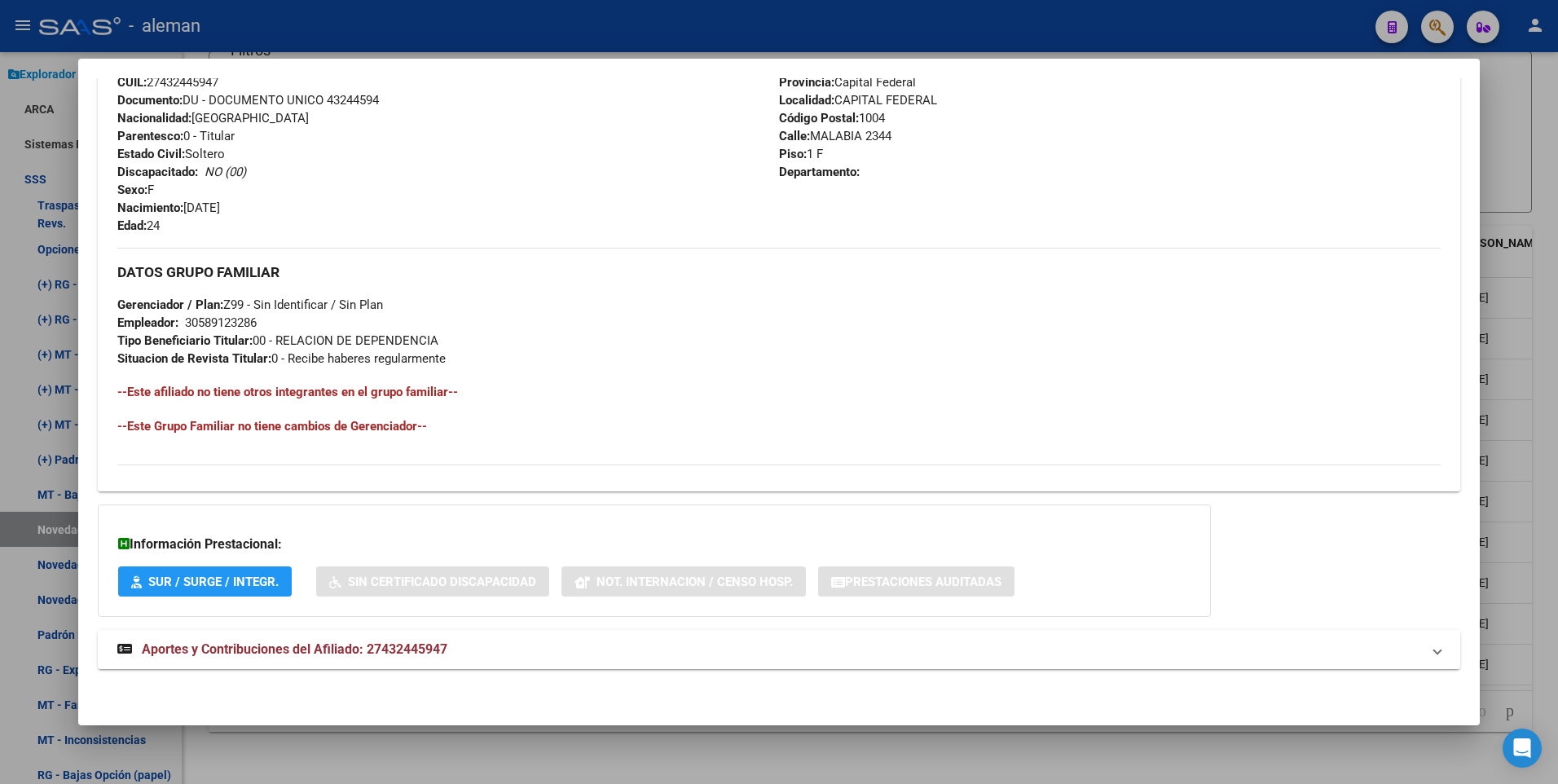
click at [431, 651] on span "Aportes y Contribuciones del Afiliado: 27432445947" at bounding box center [294, 649] width 306 height 15
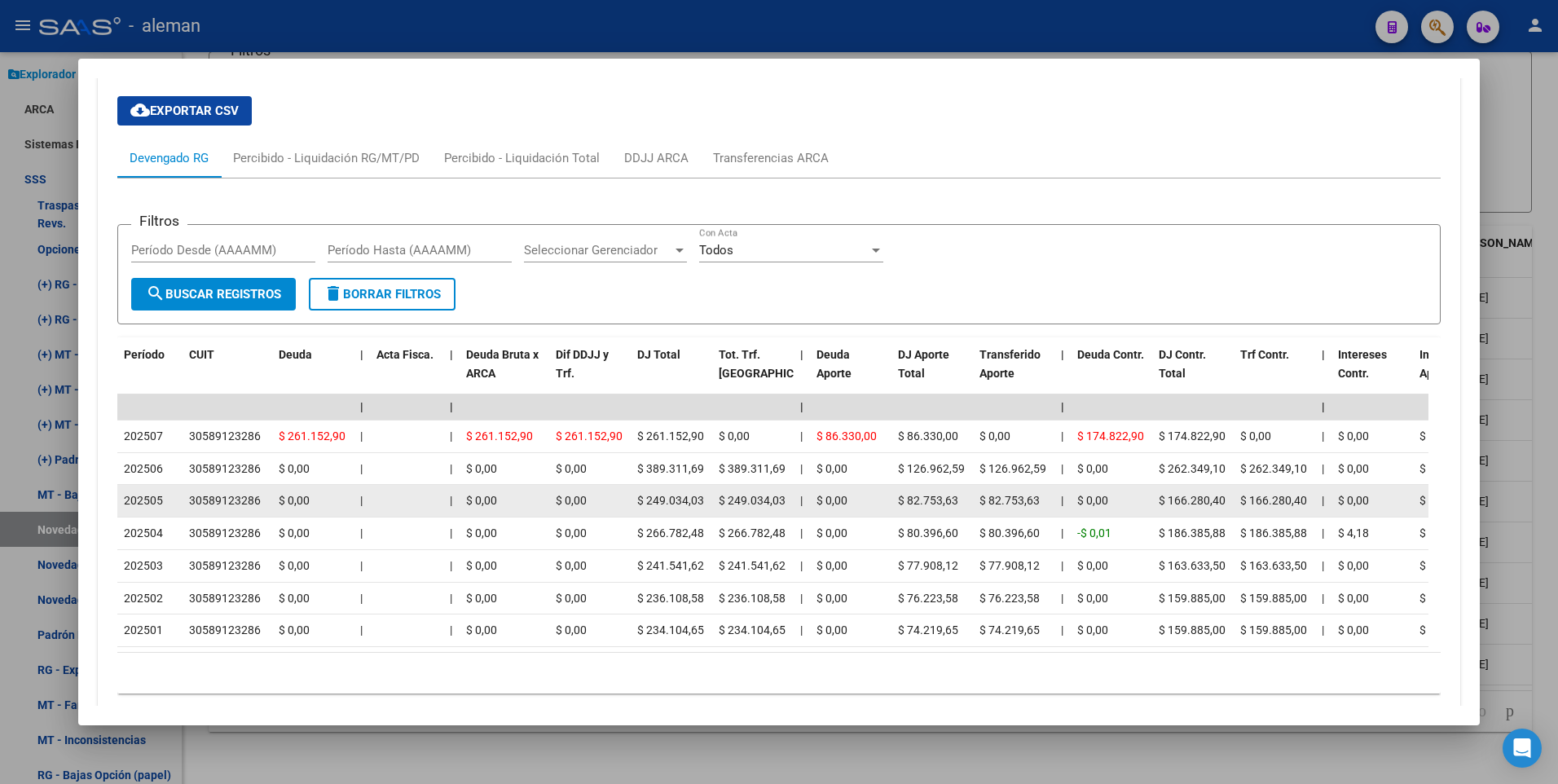
scroll to position [1154, 0]
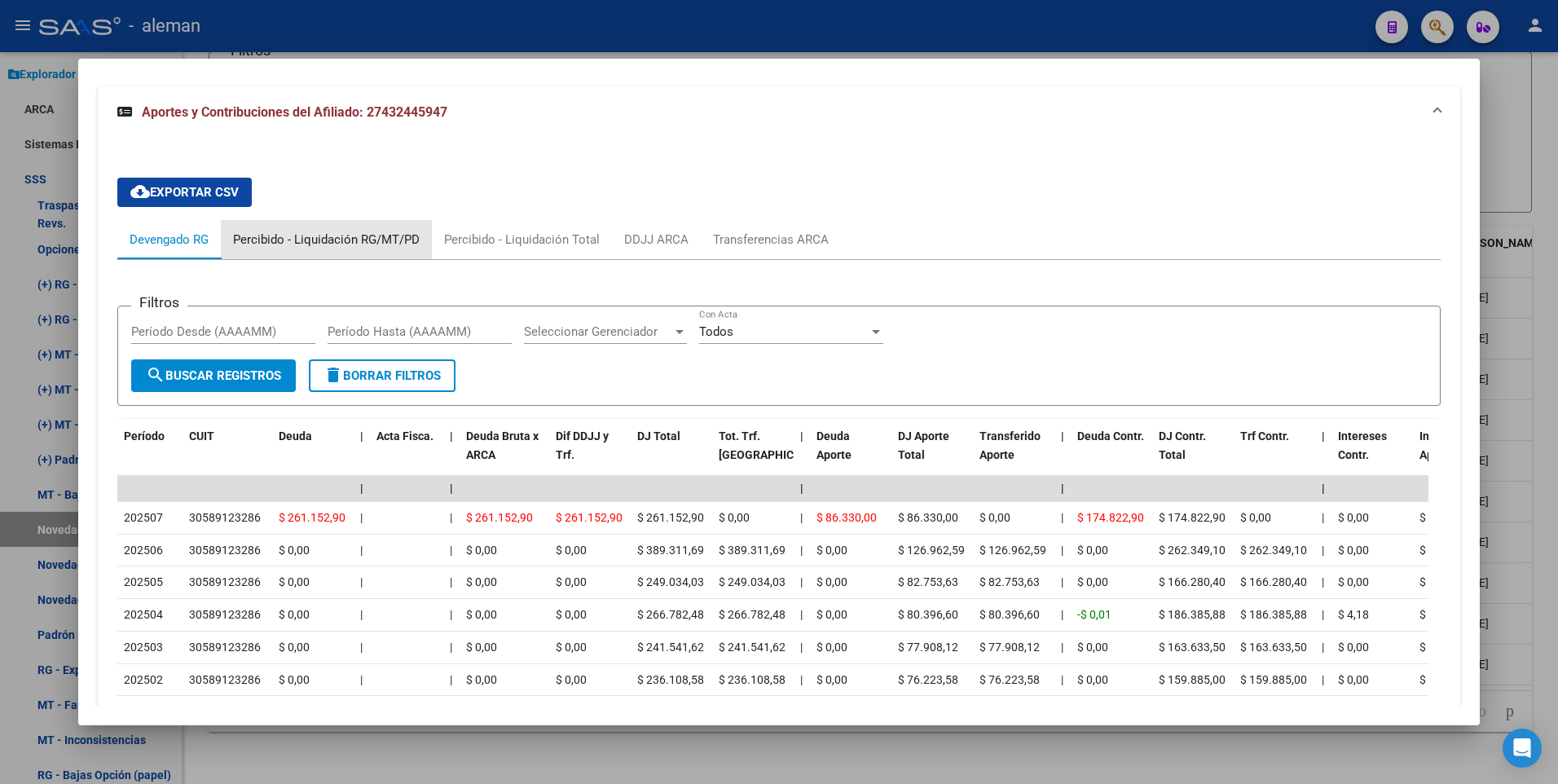
click at [382, 238] on div "Percibido - Liquidación RG/MT/PD" at bounding box center [325, 239] width 186 height 18
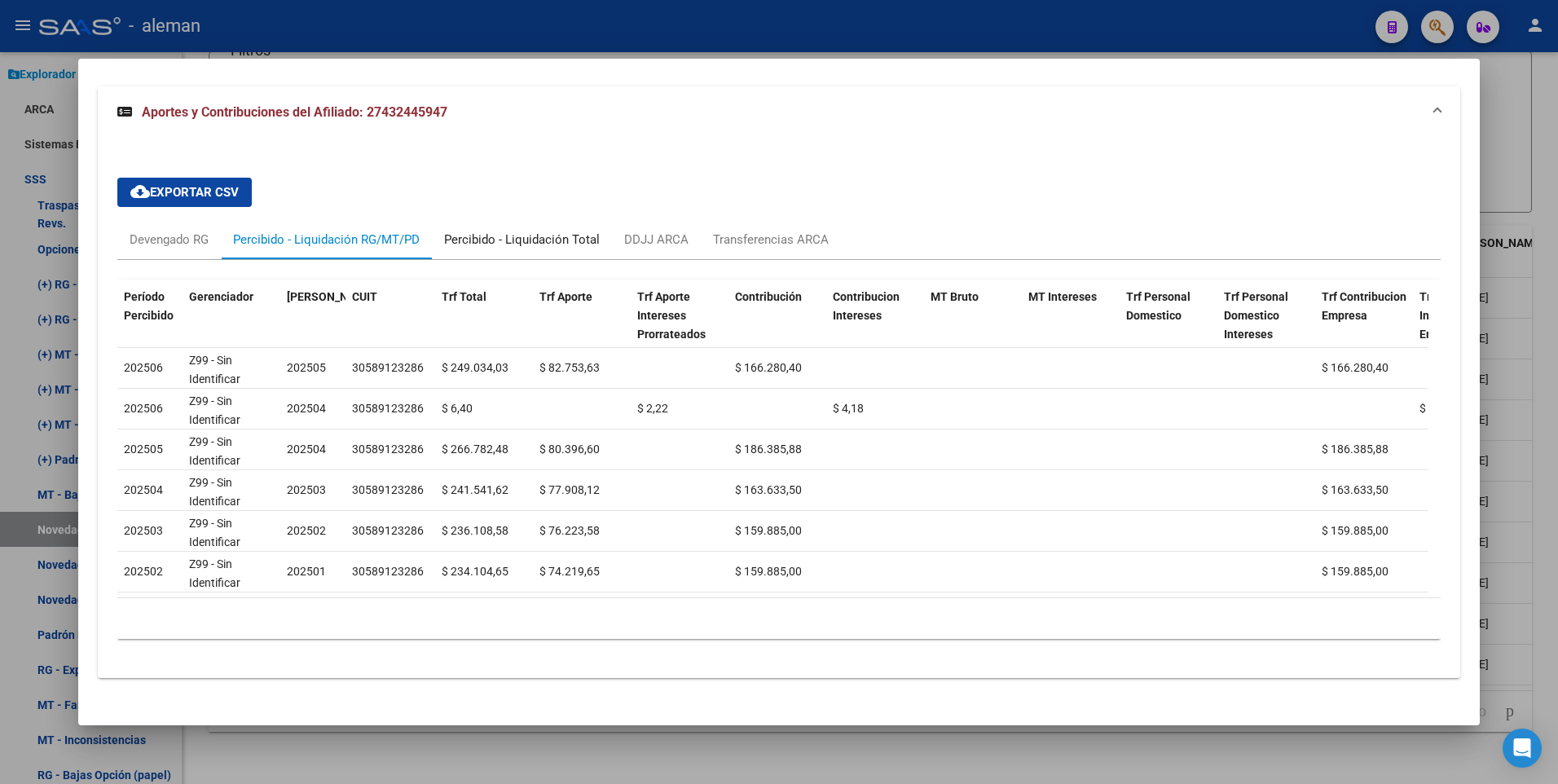
click at [538, 237] on div "Percibido - Liquidación Total" at bounding box center [521, 239] width 156 height 18
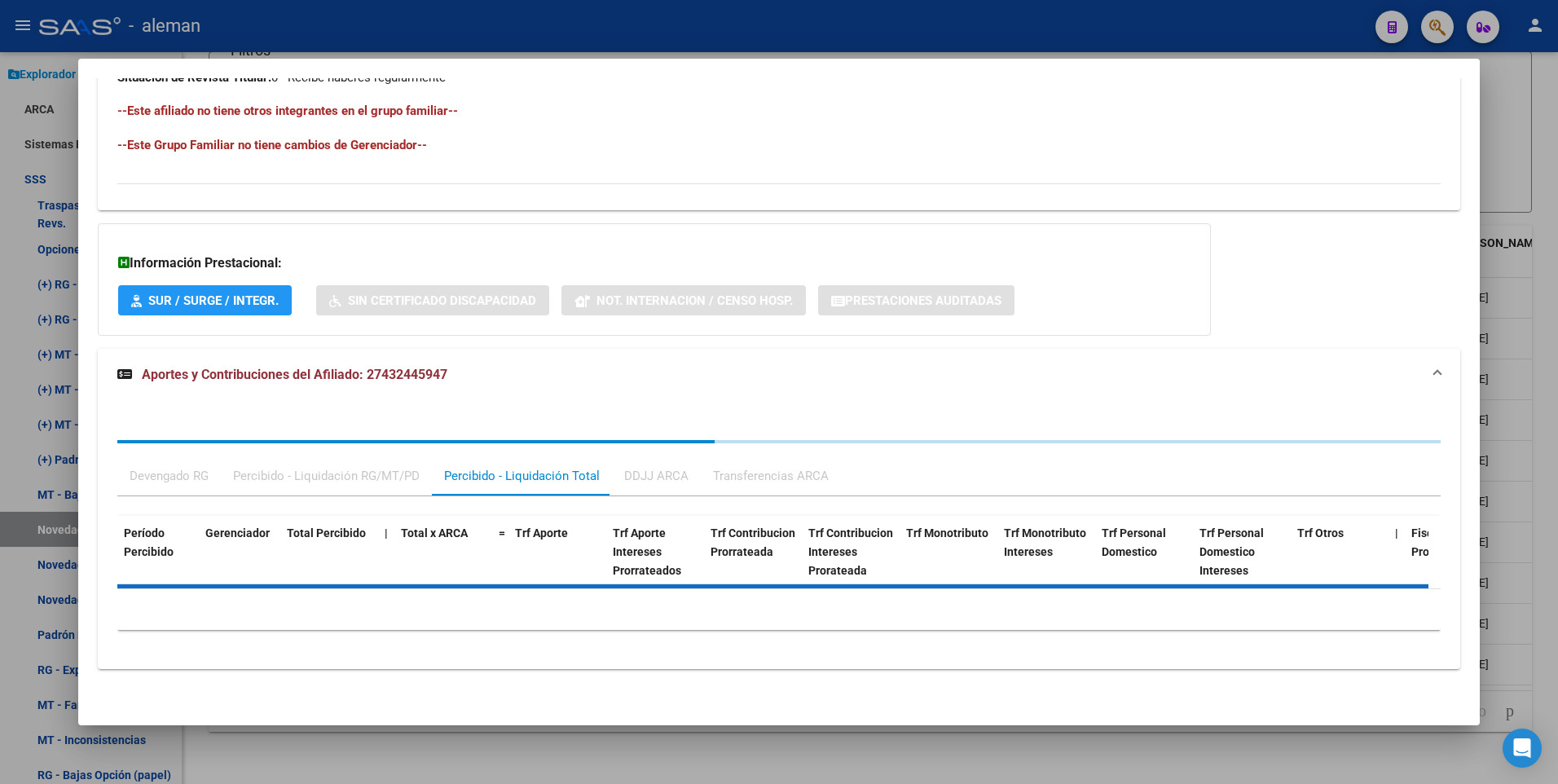
scroll to position [1134, 0]
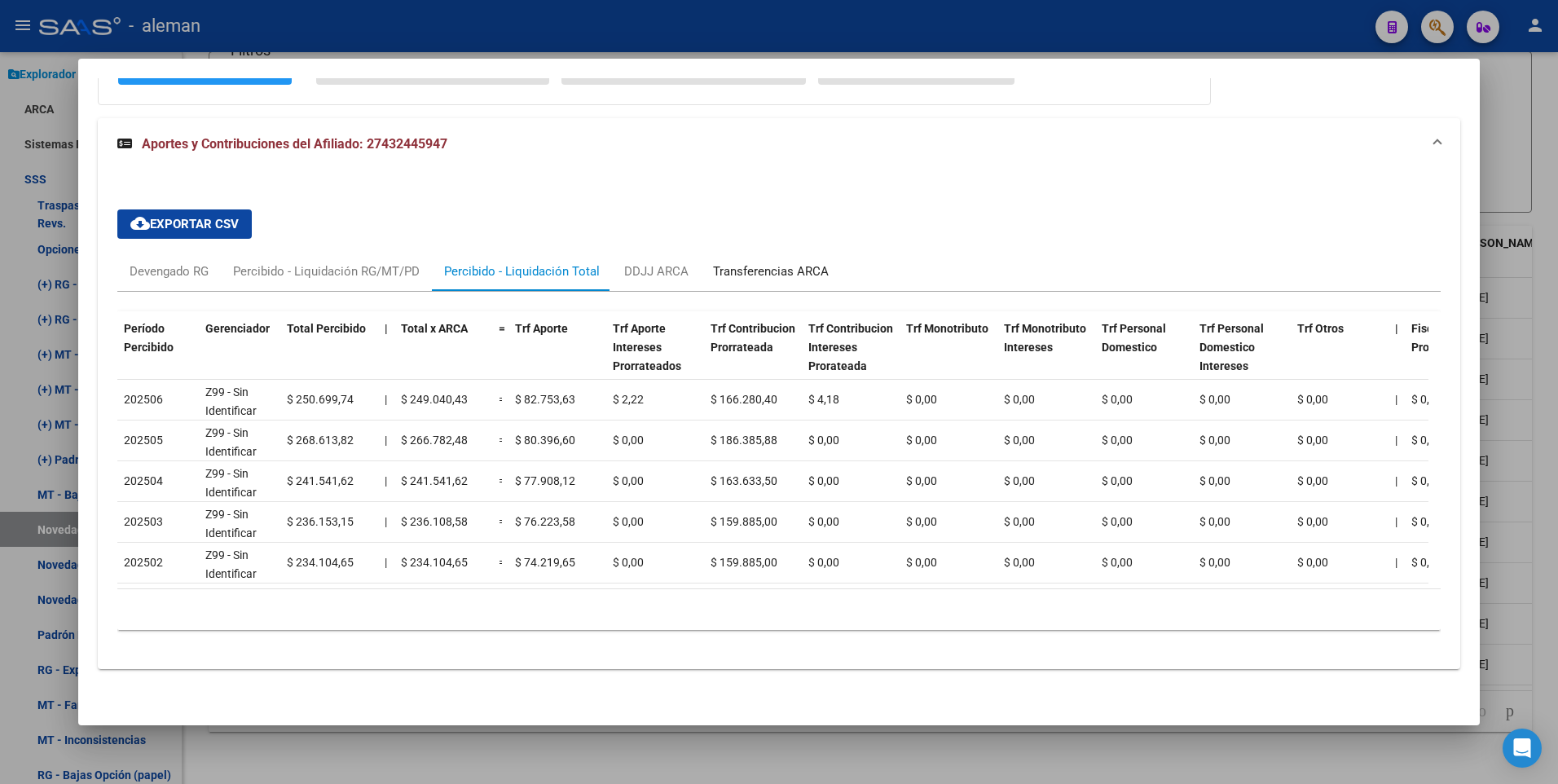
click at [743, 262] on div "Transferencias ARCA" at bounding box center [771, 270] width 115 height 18
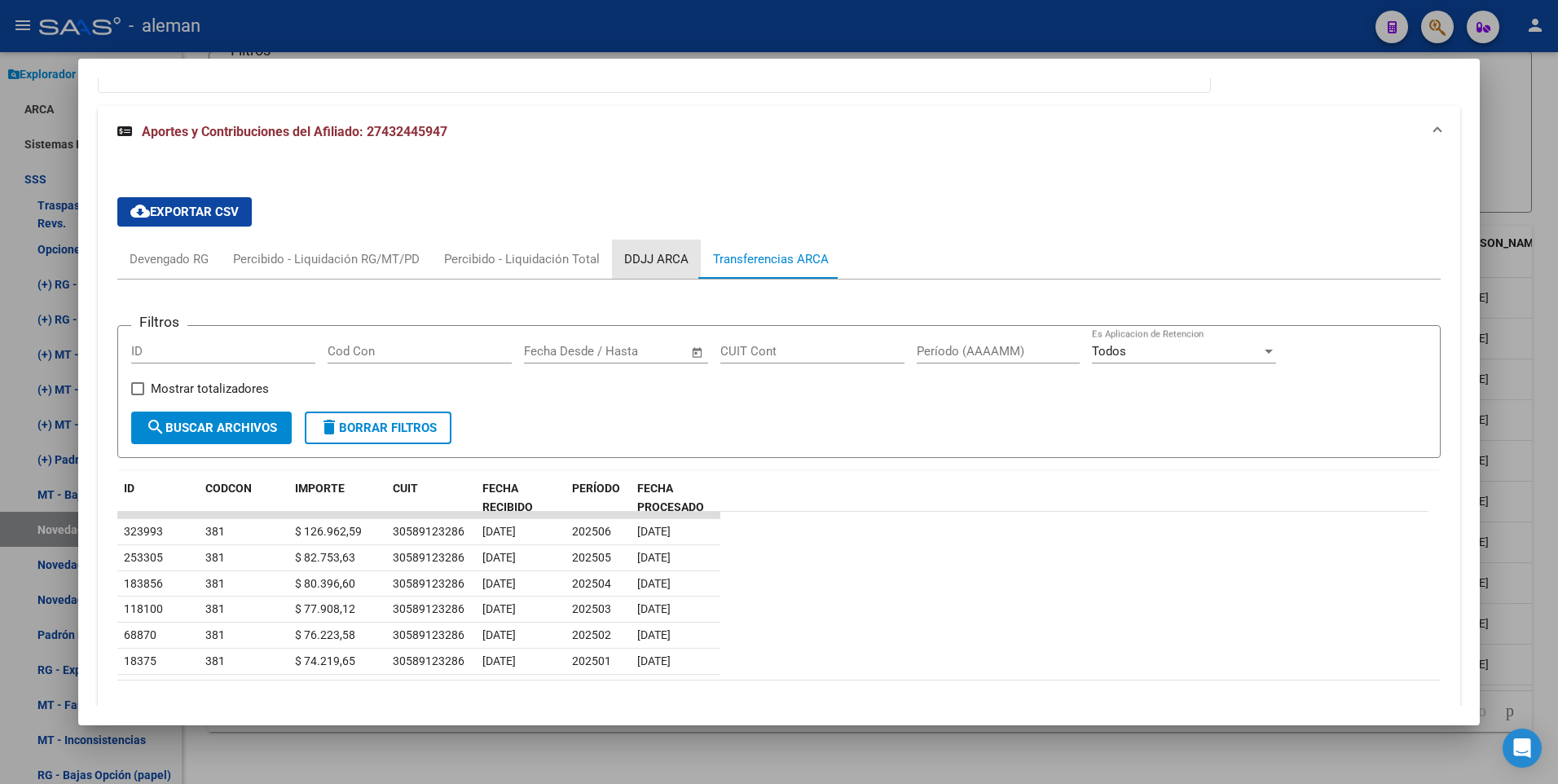
click at [666, 253] on div "DDJJ ARCA" at bounding box center [656, 258] width 64 height 18
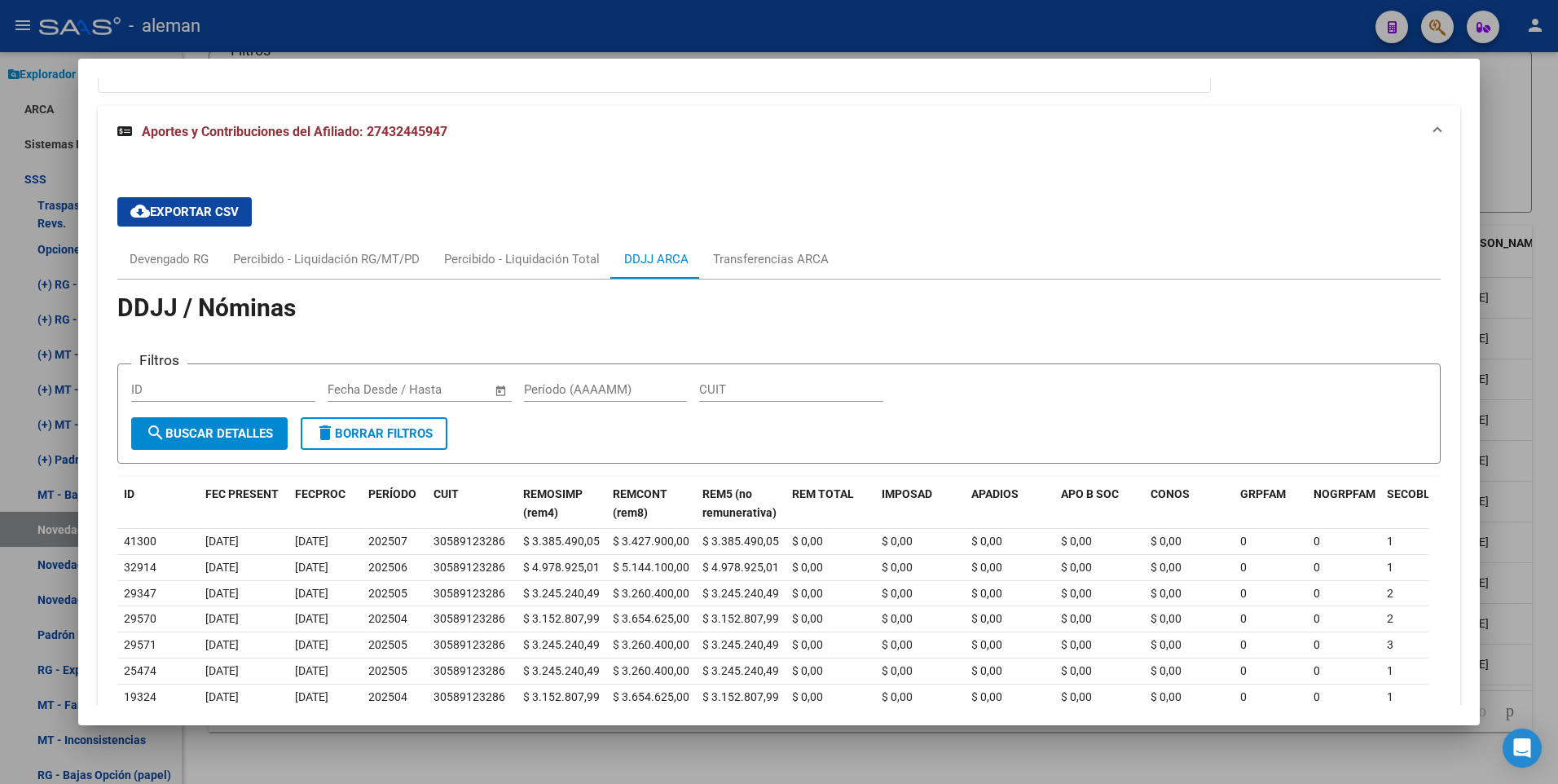
click at [1540, 218] on div at bounding box center [779, 392] width 1558 height 784
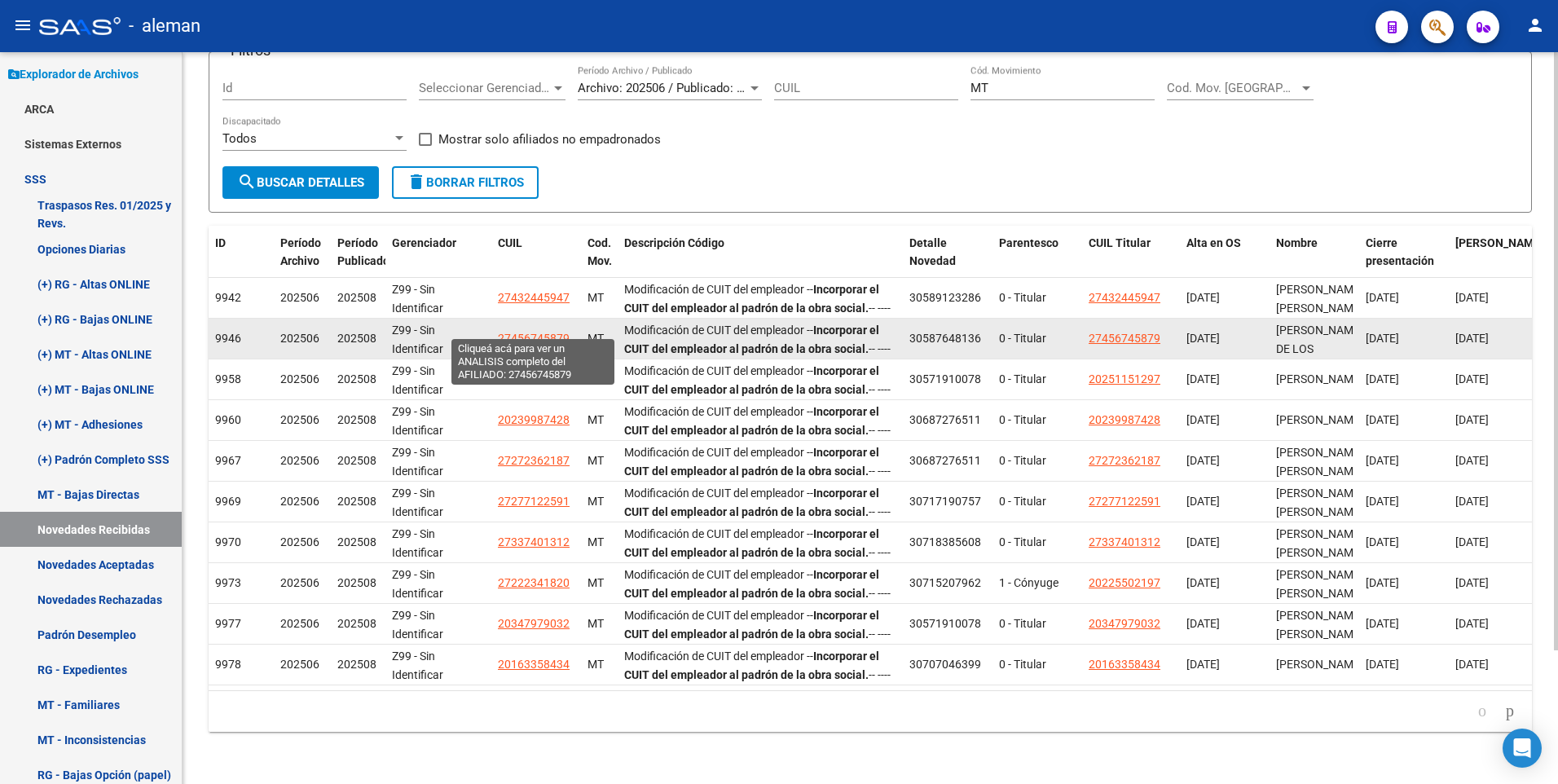
click at [543, 332] on span "27456745879" at bounding box center [534, 339] width 72 height 13
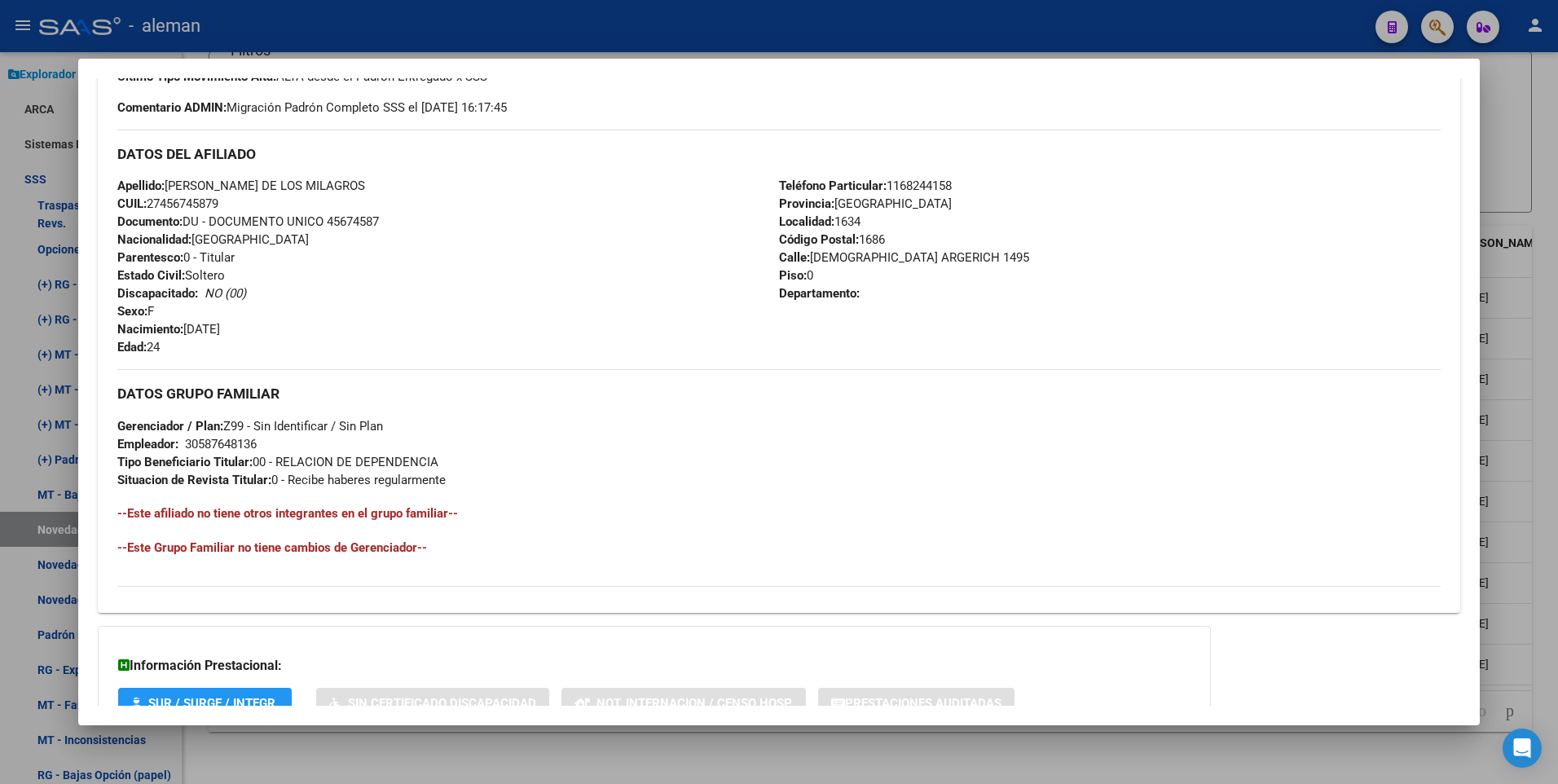
scroll to position [610, 0]
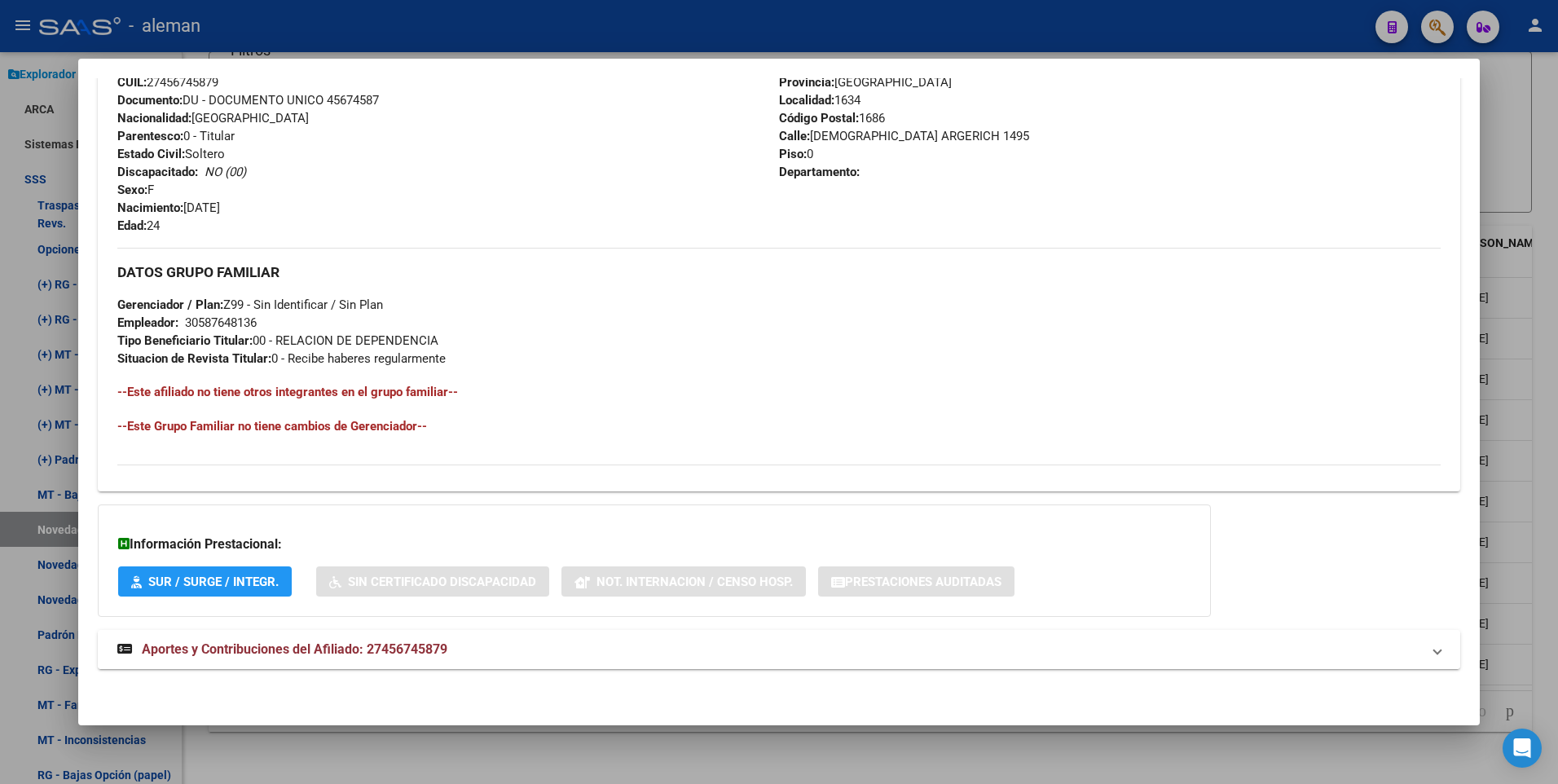
click at [216, 646] on span "Aportes y Contribuciones del Afiliado: 27456745879" at bounding box center [294, 649] width 306 height 15
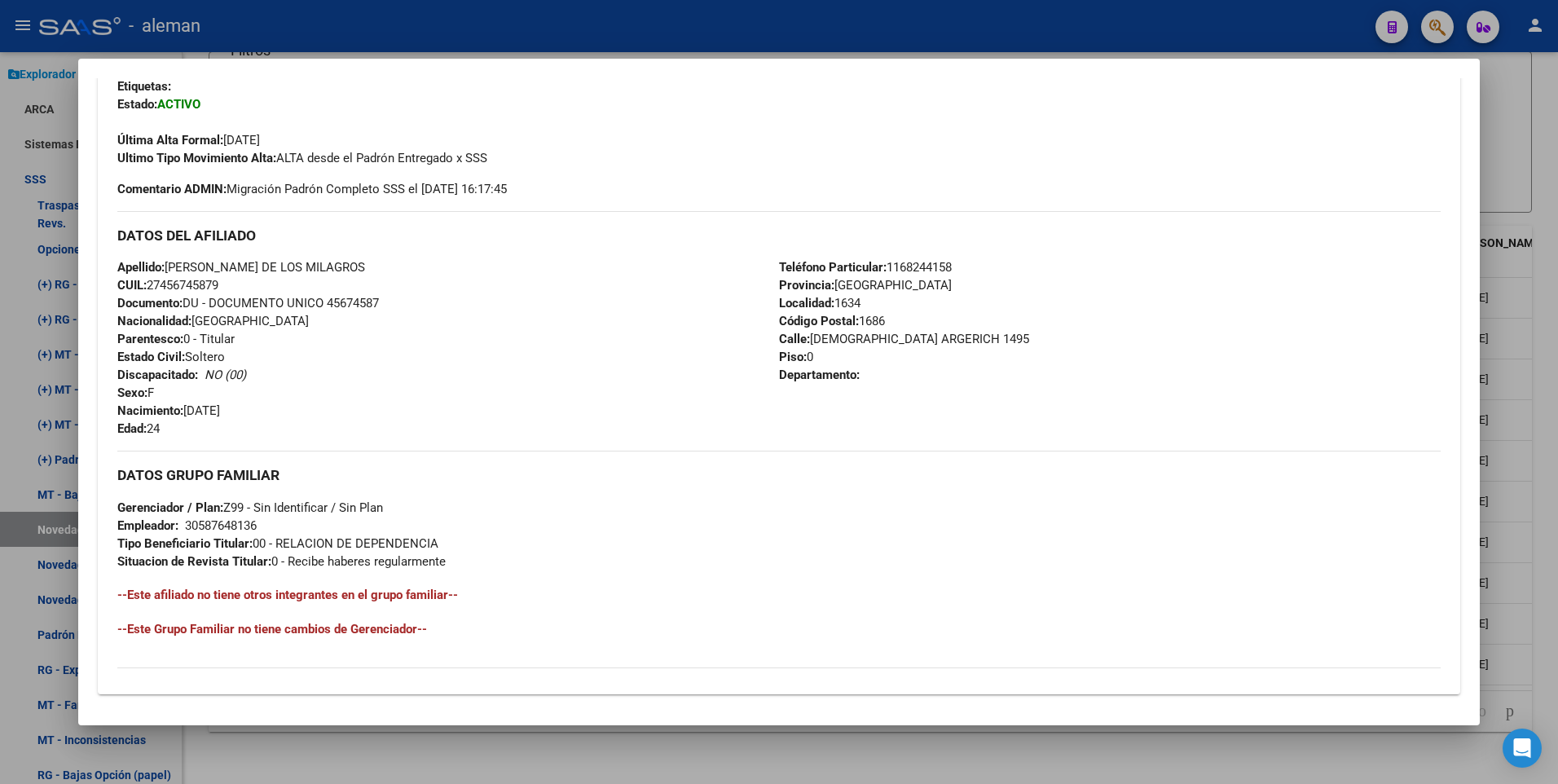
scroll to position [489, 0]
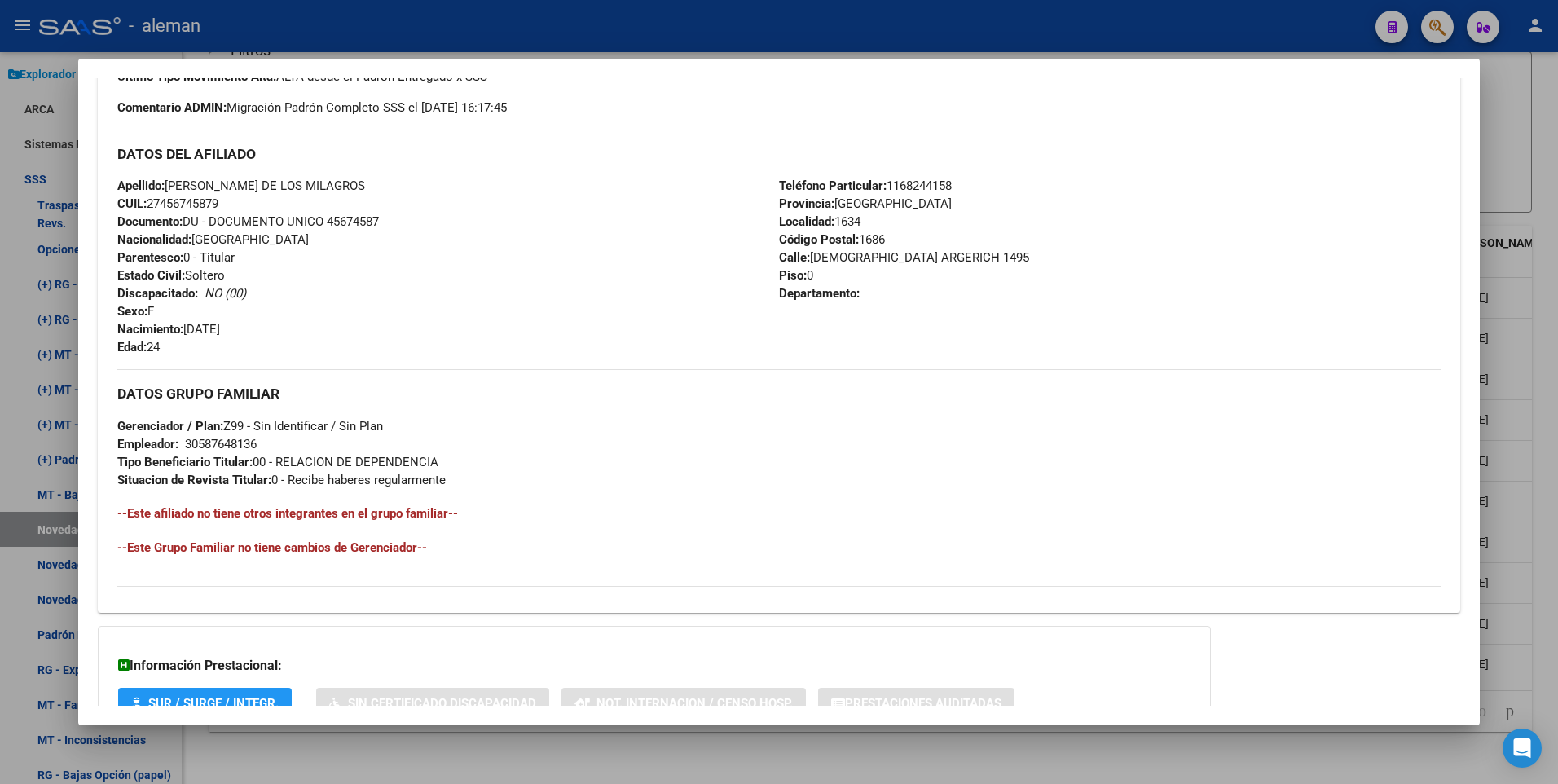
click at [785, 458] on div "DATOS GRUPO FAMILIAR Gerenciador / Plan: Z99 - Sin Identificar / Sin Plan Emple…" at bounding box center [779, 428] width 1324 height 119
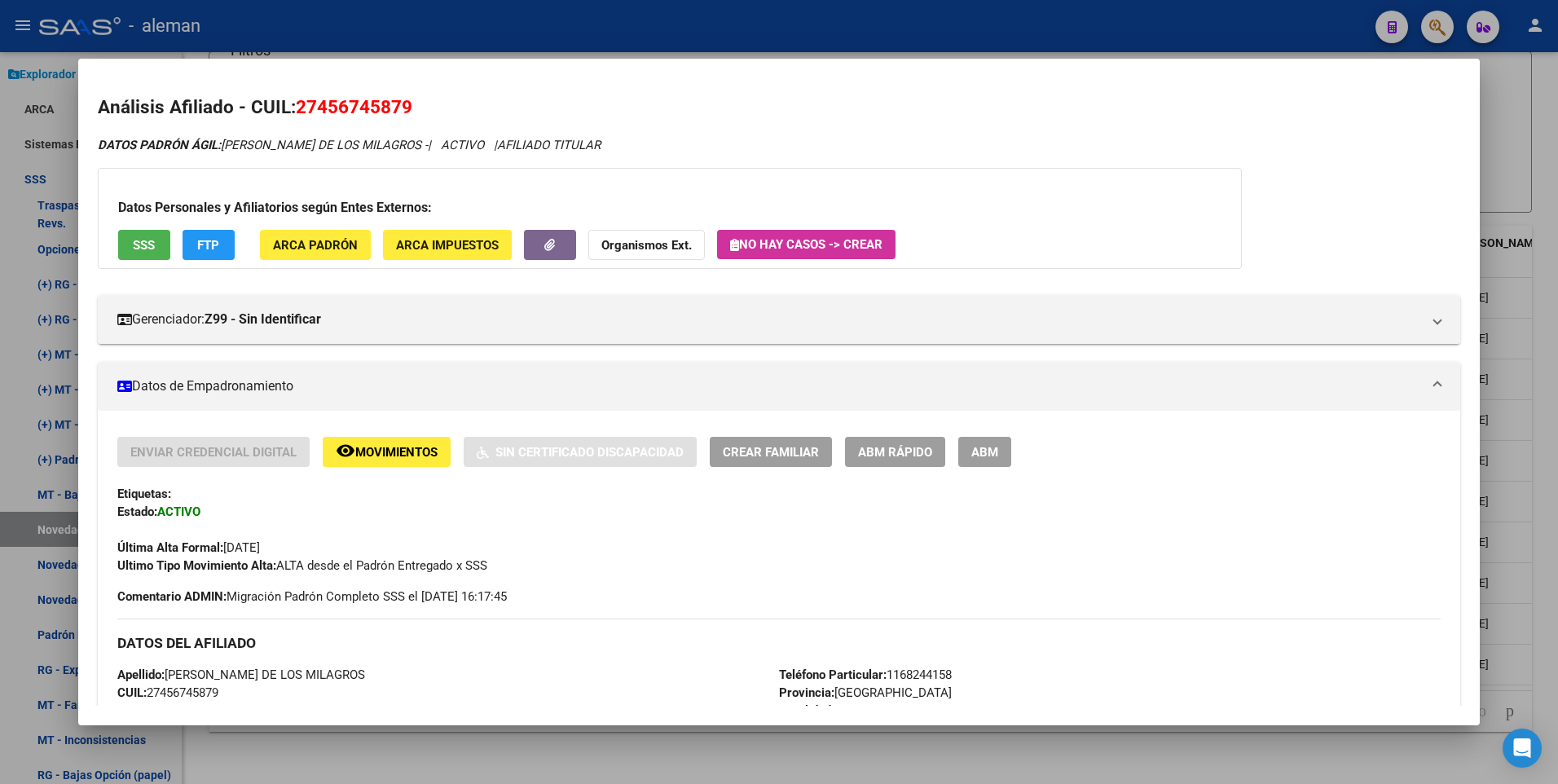
click at [1513, 149] on div at bounding box center [779, 392] width 1558 height 784
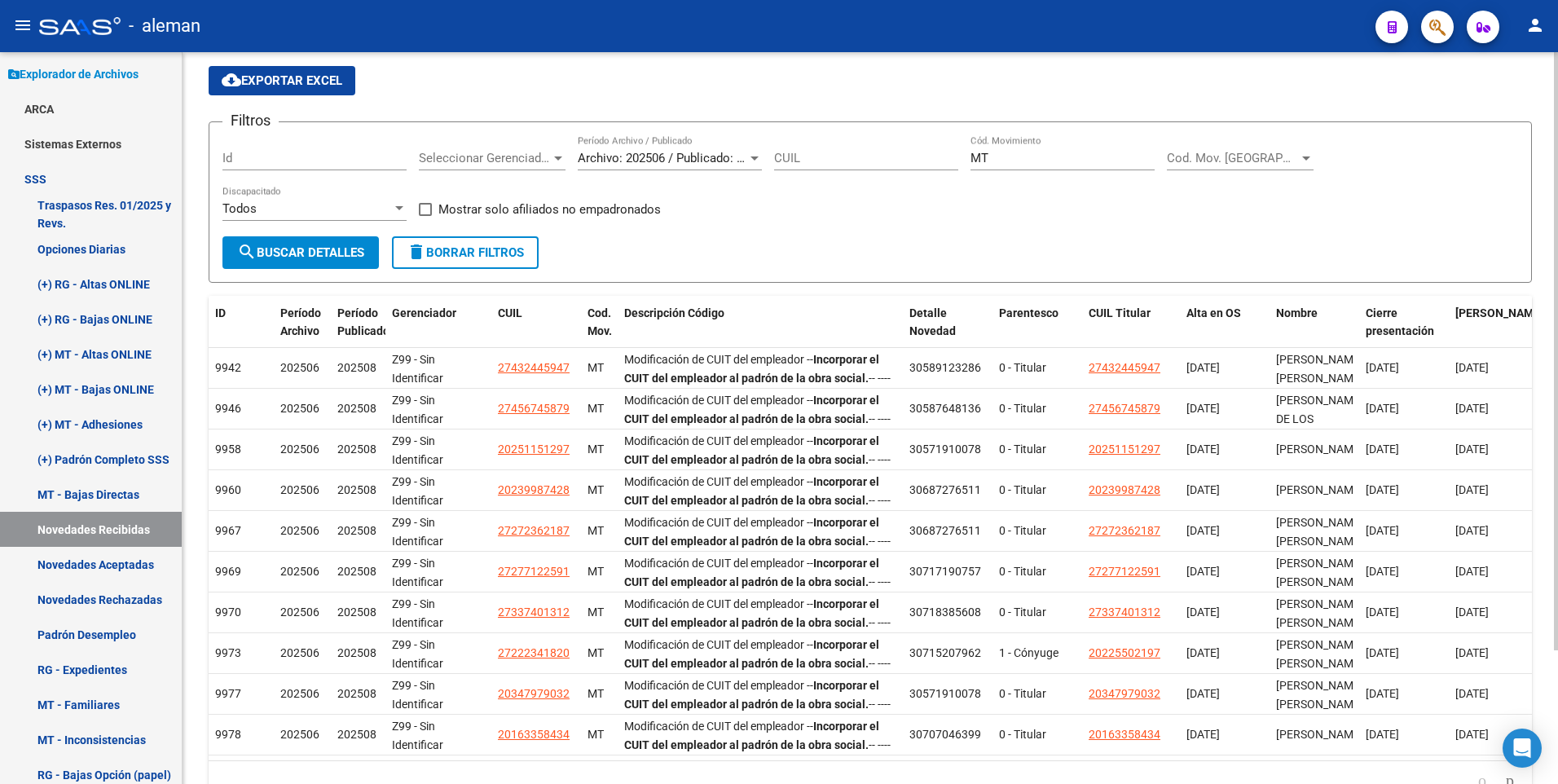
scroll to position [163, 0]
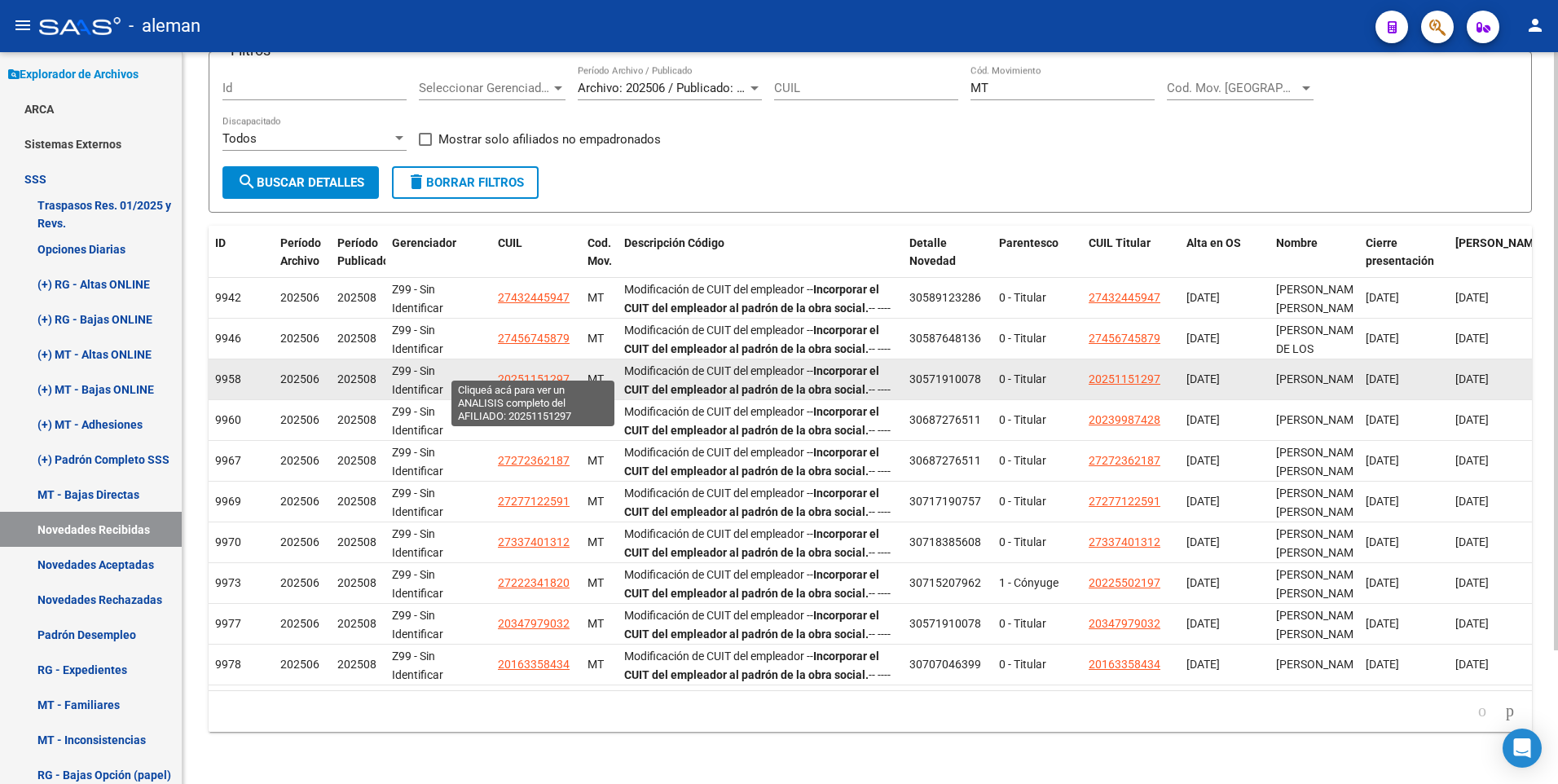
click at [519, 373] on span "20251151297" at bounding box center [534, 379] width 72 height 13
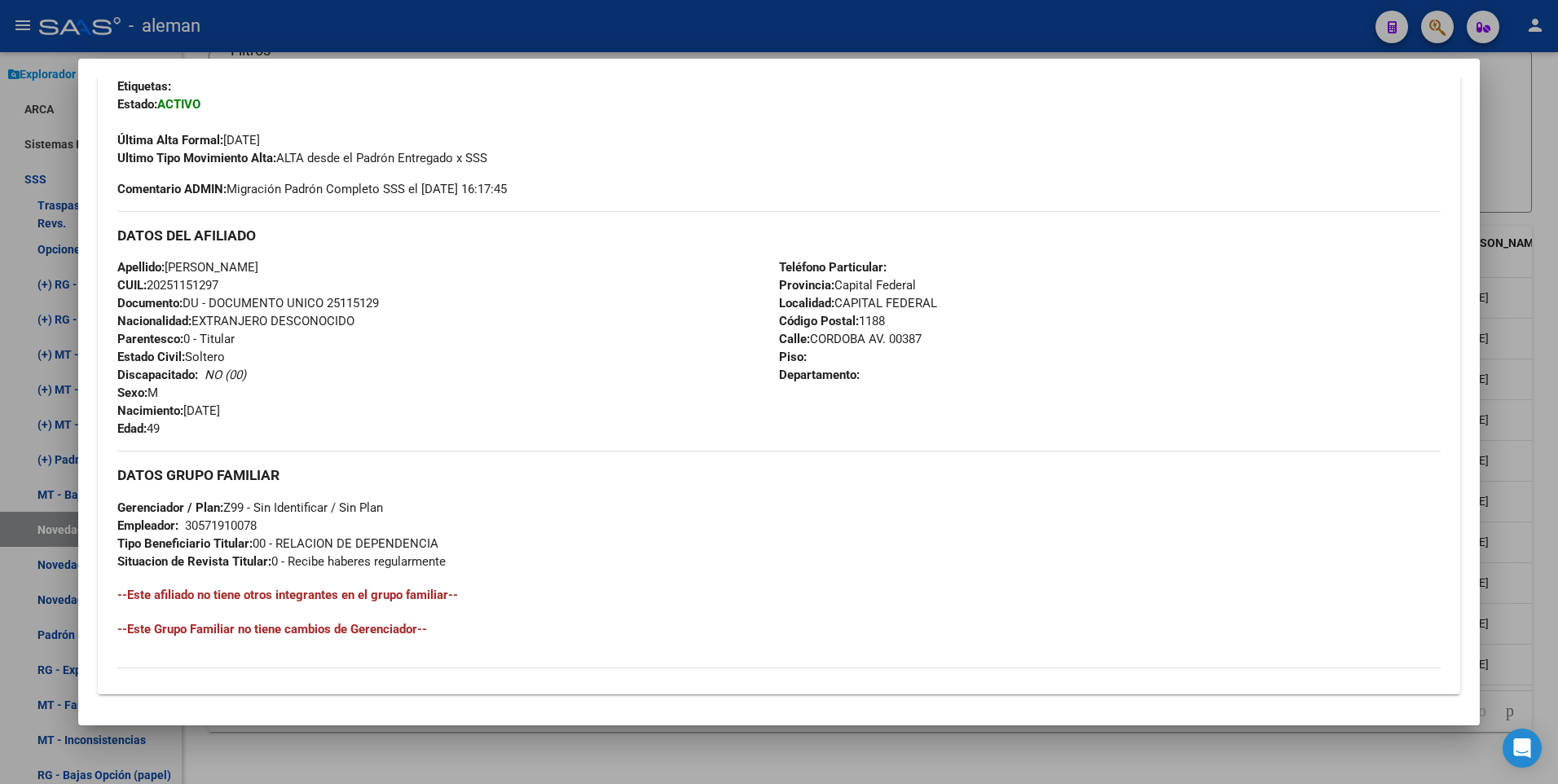
scroll to position [610, 0]
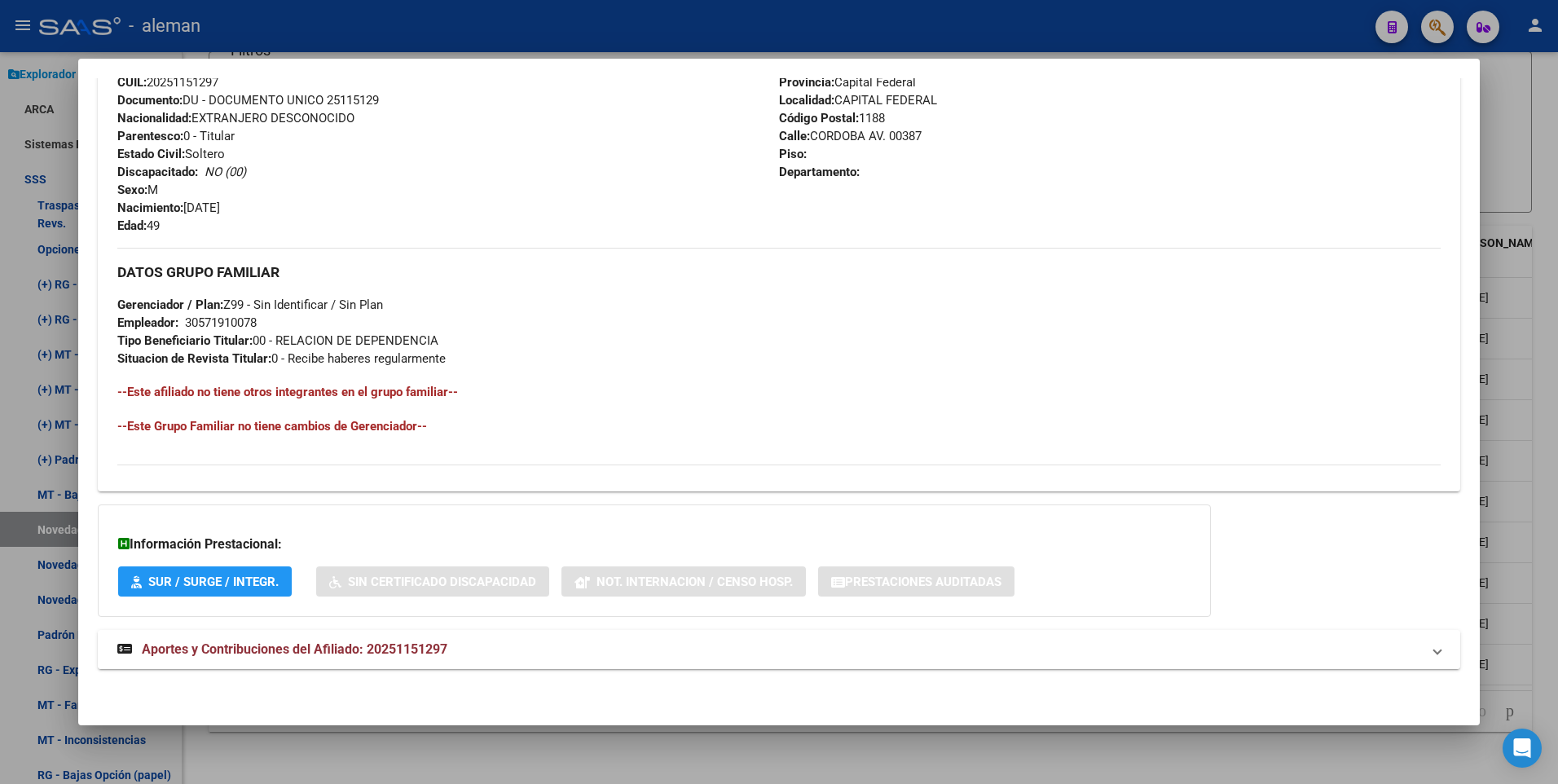
click at [397, 649] on span "Aportes y Contribuciones del Afiliado: 20251151297" at bounding box center [294, 649] width 306 height 15
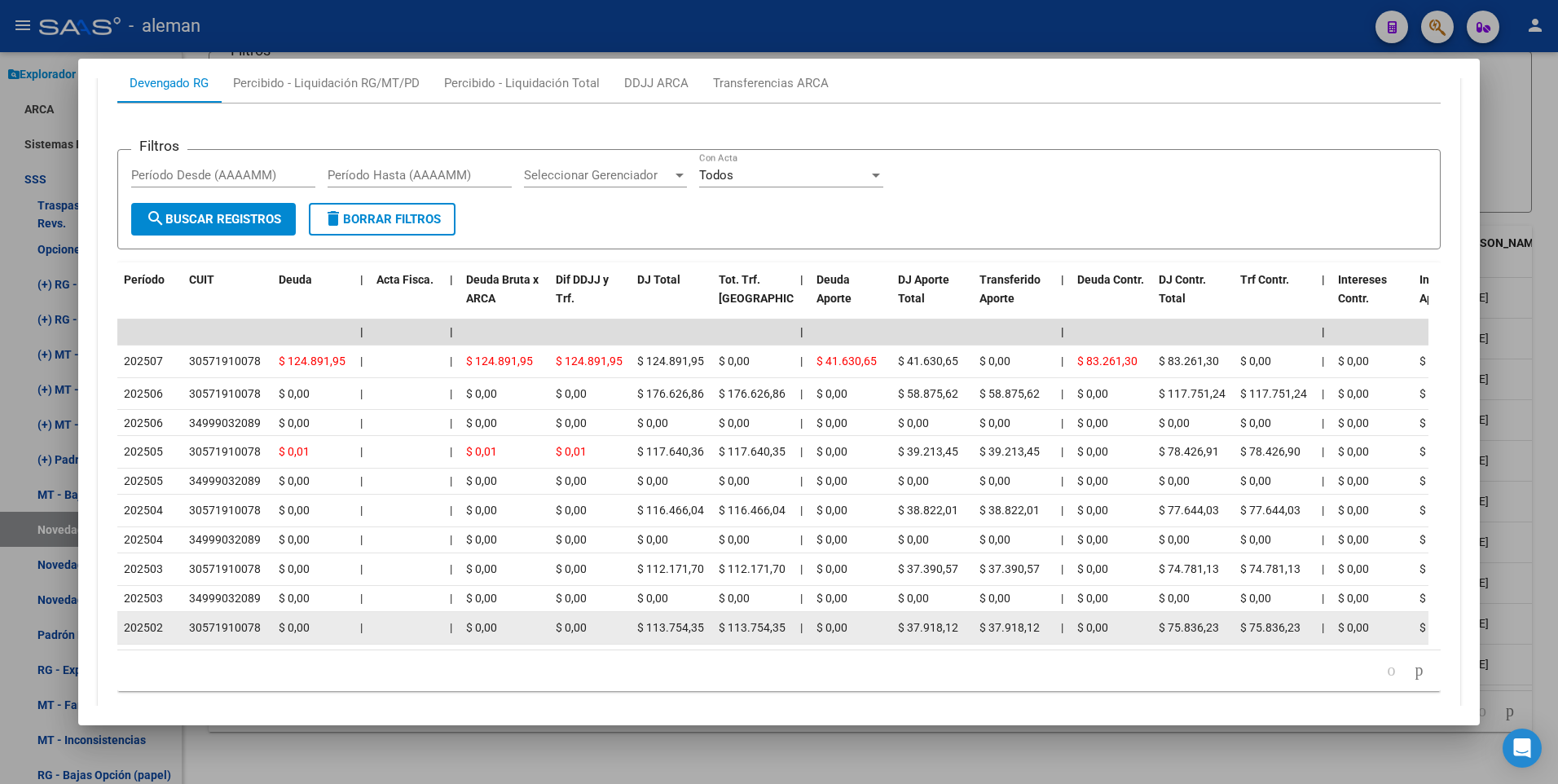
scroll to position [1228, 0]
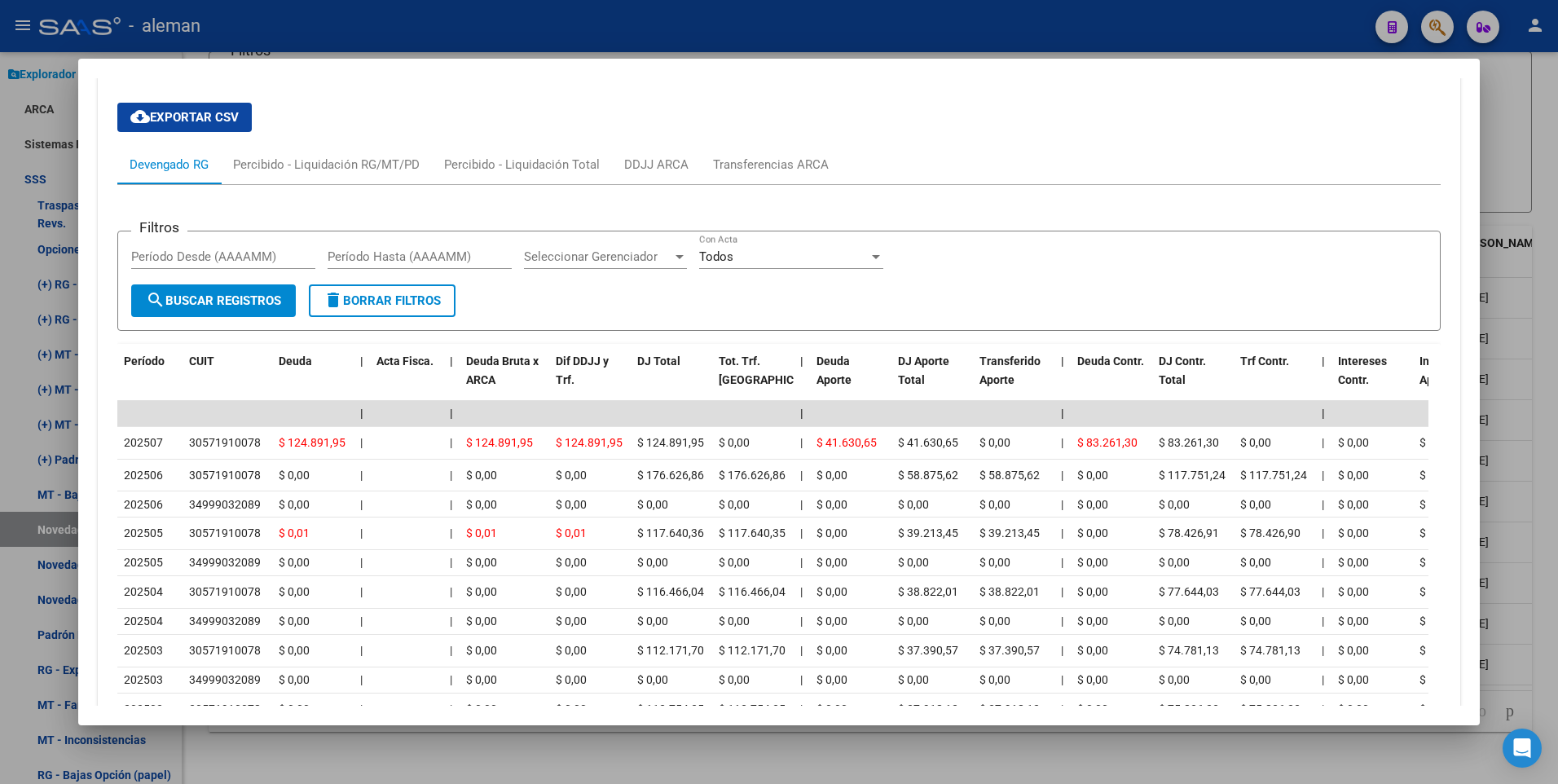
click at [890, 290] on form "Filtros Período Desde (AAAAMM) Período Hasta (AAAAMM) Seleccionar Gerenciador S…" at bounding box center [779, 281] width 1324 height 100
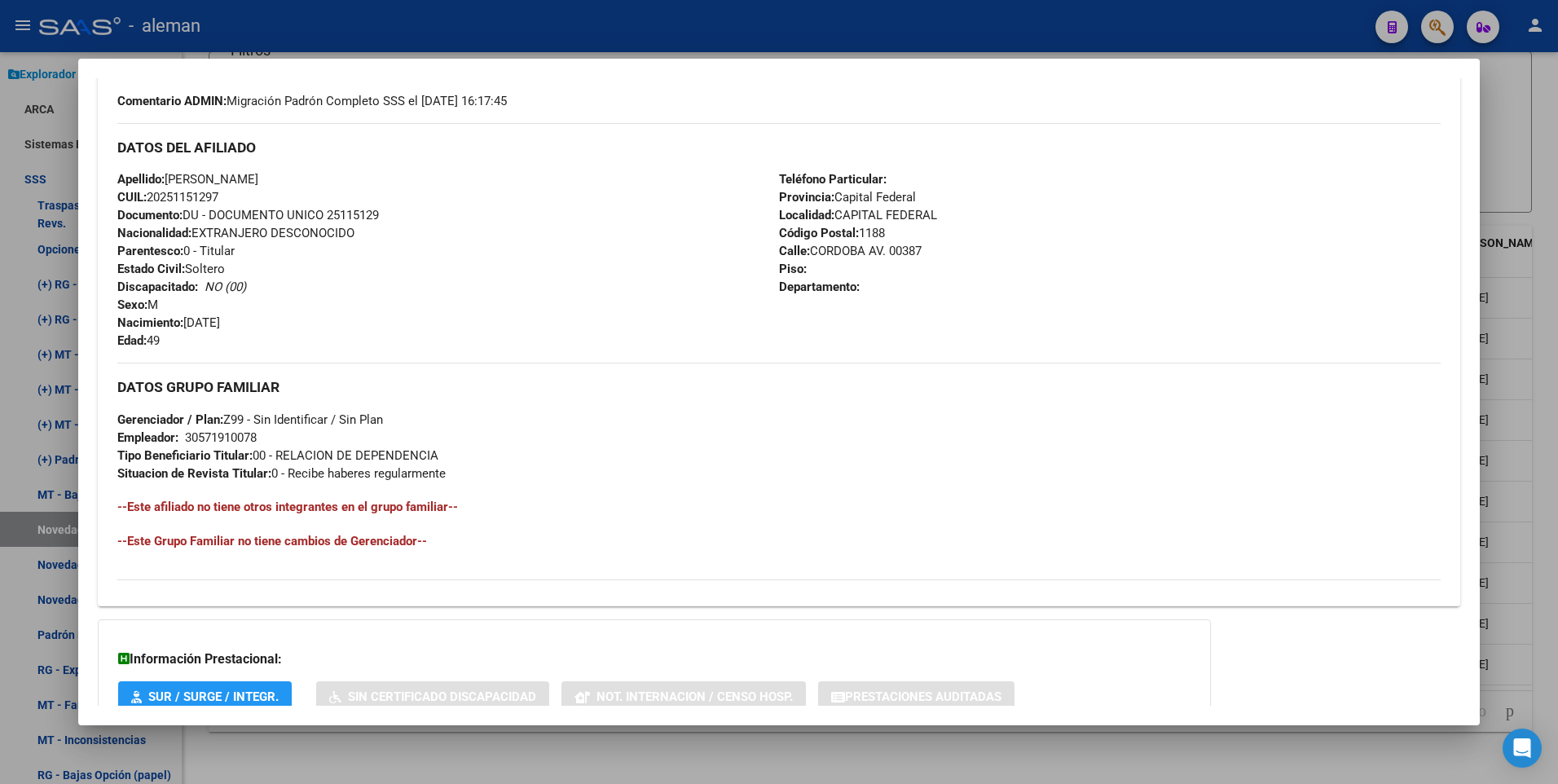
scroll to position [414, 0]
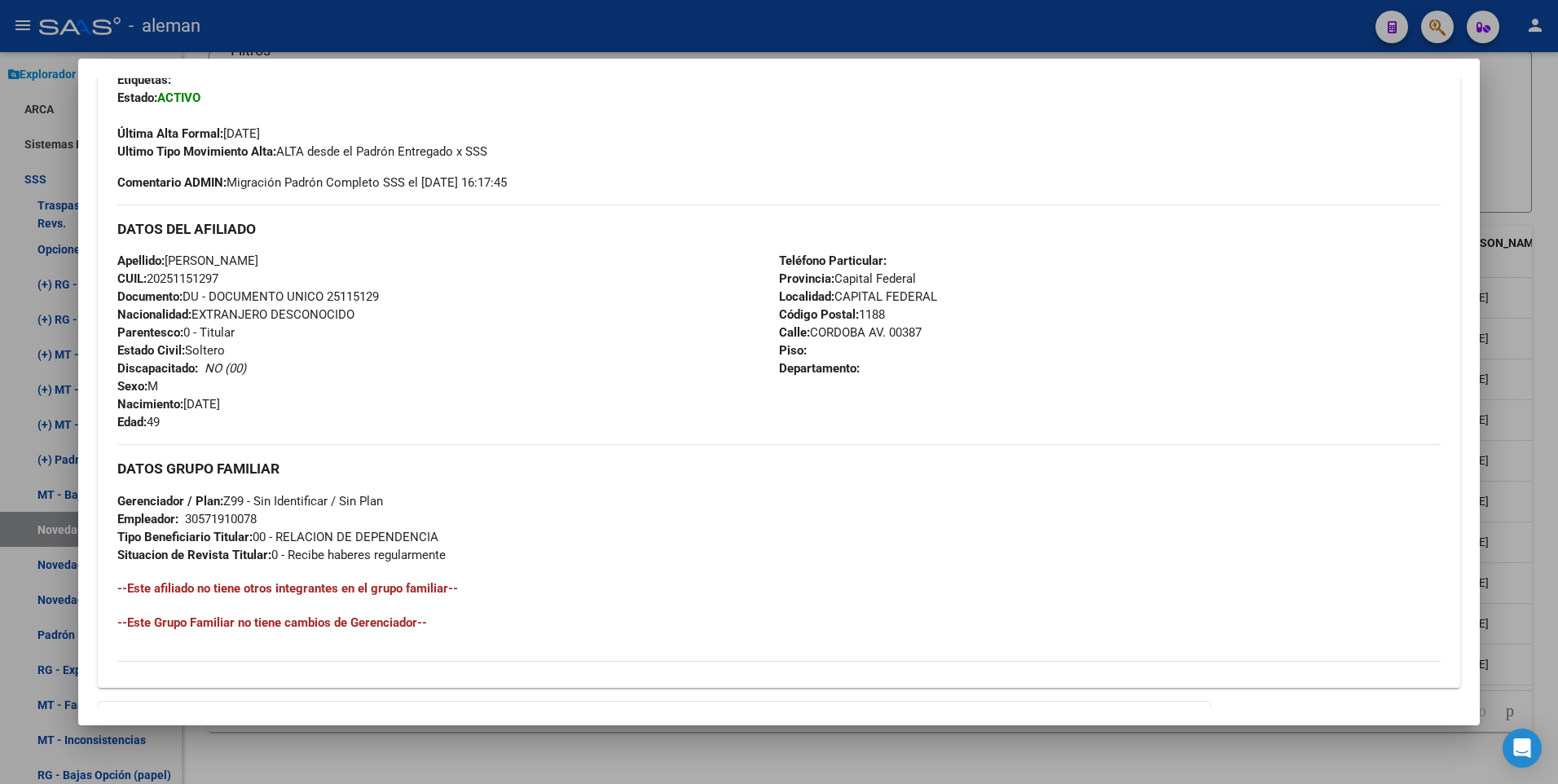
click at [1364, 315] on div "Teléfono Particular: Provincia: Capital Federal Localidad: CAPITAL FEDERAL Códi…" at bounding box center [1109, 340] width 661 height 179
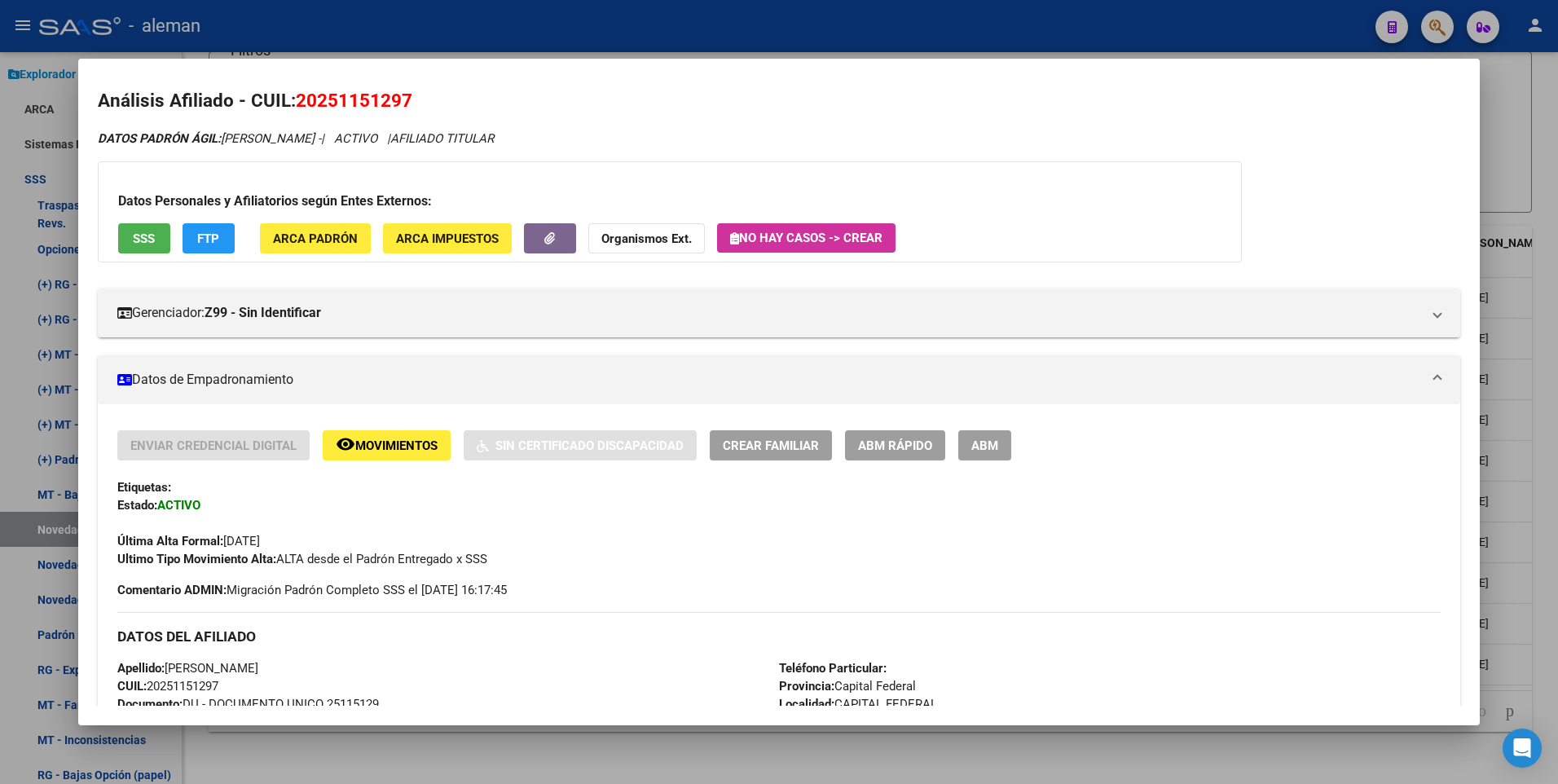
scroll to position [0, 0]
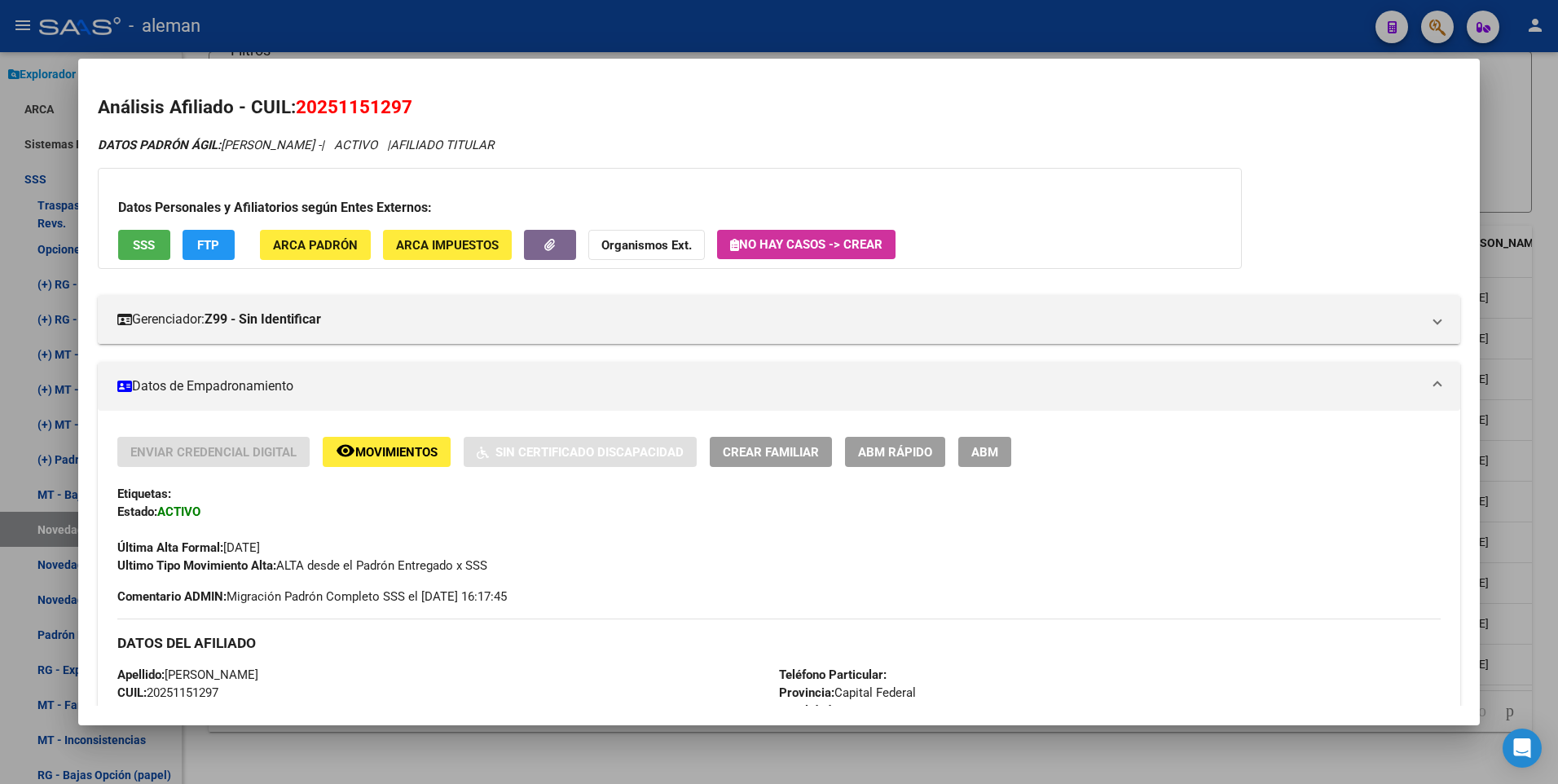
click at [1535, 230] on div at bounding box center [779, 392] width 1558 height 784
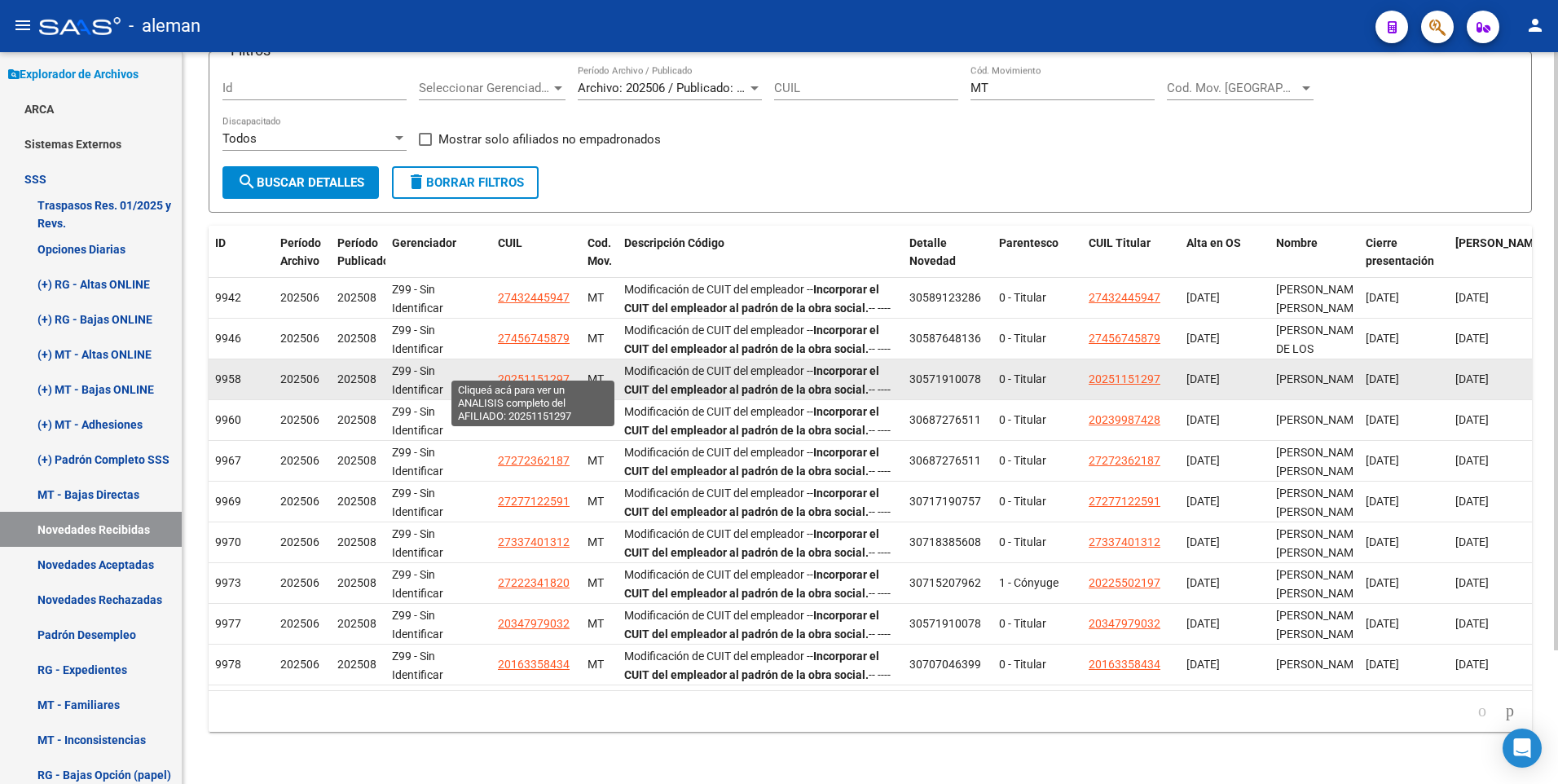
click at [516, 373] on span "20251151297" at bounding box center [534, 379] width 72 height 13
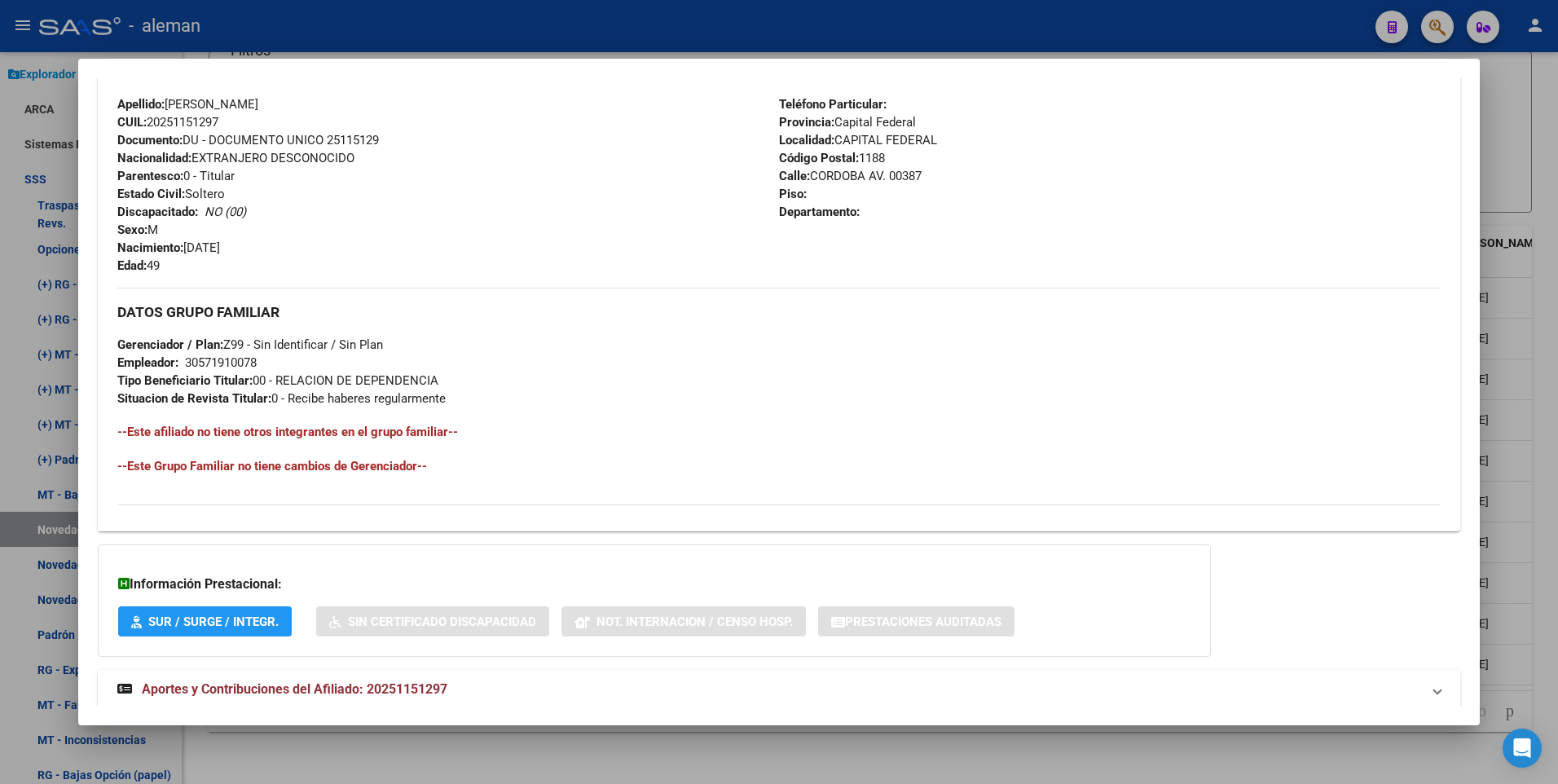
scroll to position [610, 0]
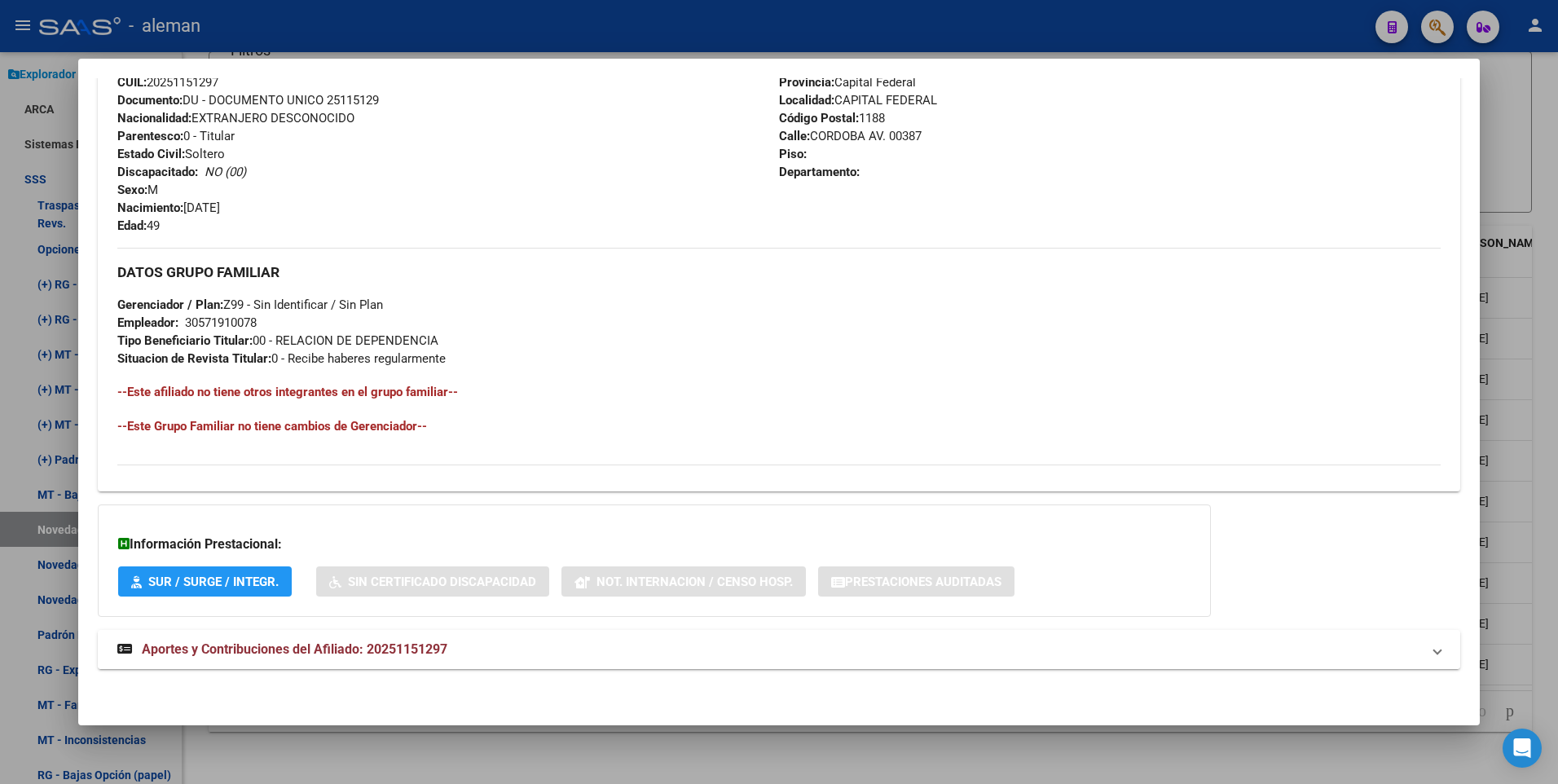
click at [421, 649] on span "Aportes y Contribuciones del Afiliado: 20251151297" at bounding box center [294, 649] width 306 height 15
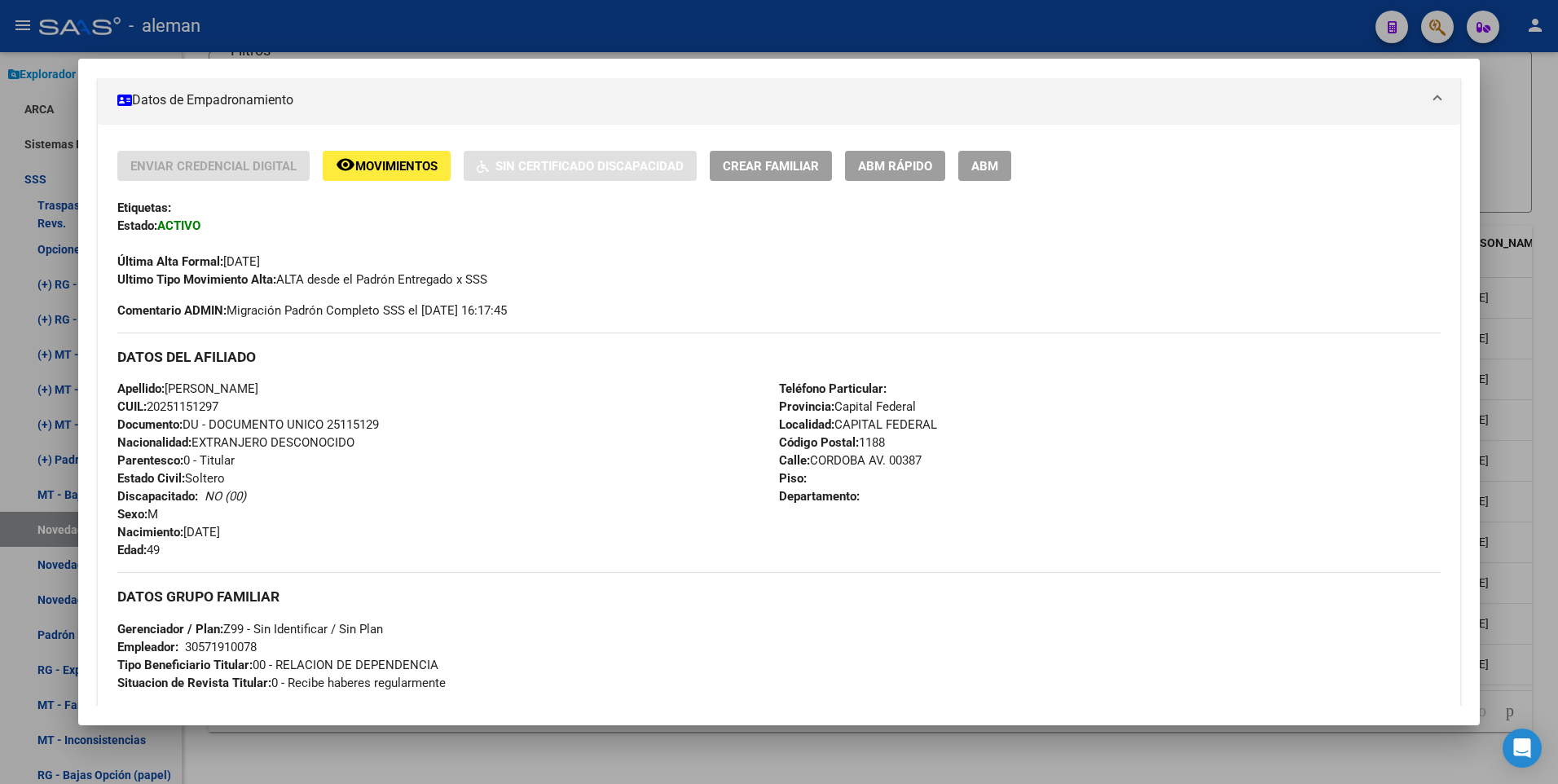
scroll to position [123, 0]
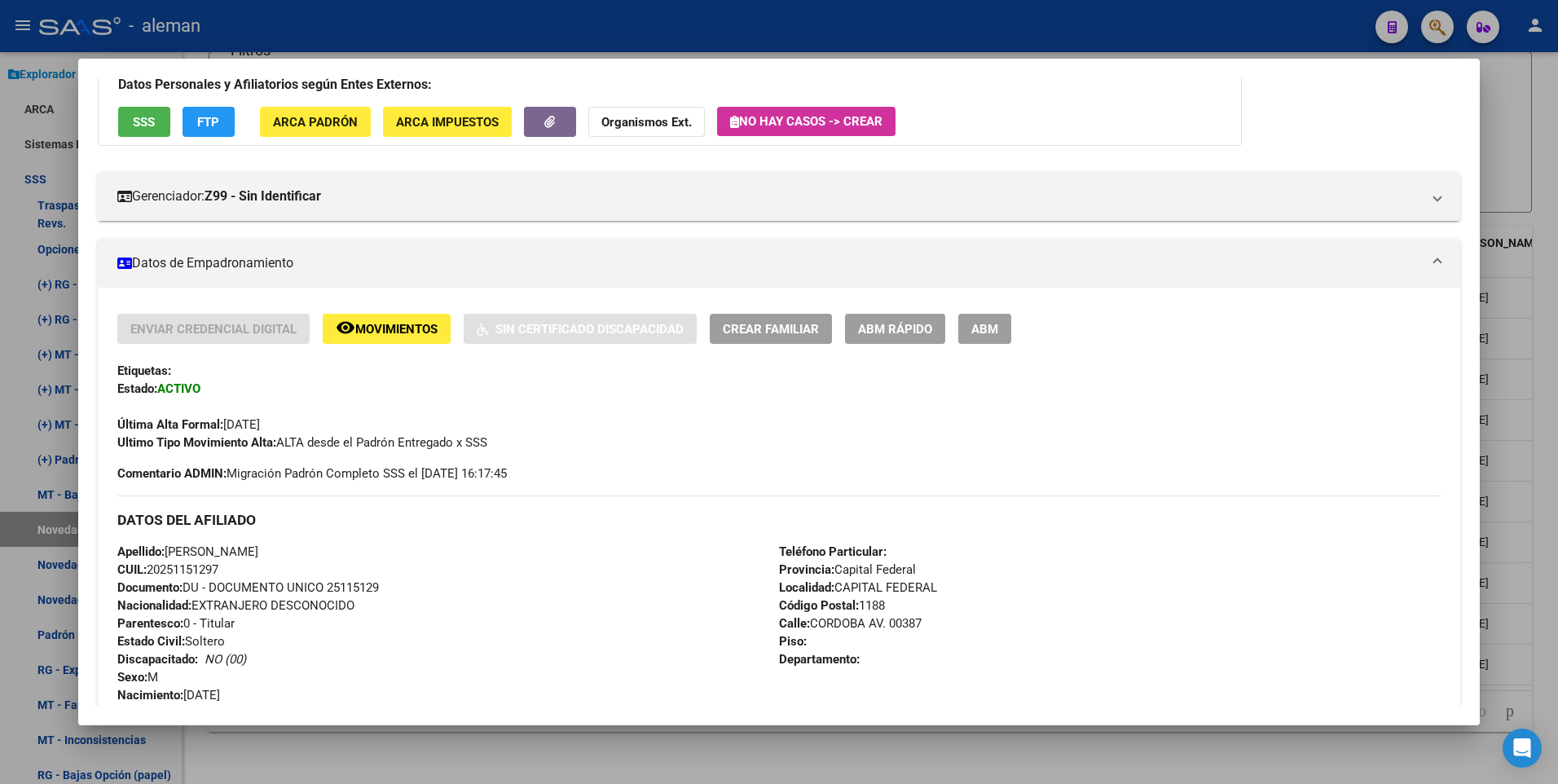
click at [1549, 198] on div at bounding box center [779, 392] width 1558 height 784
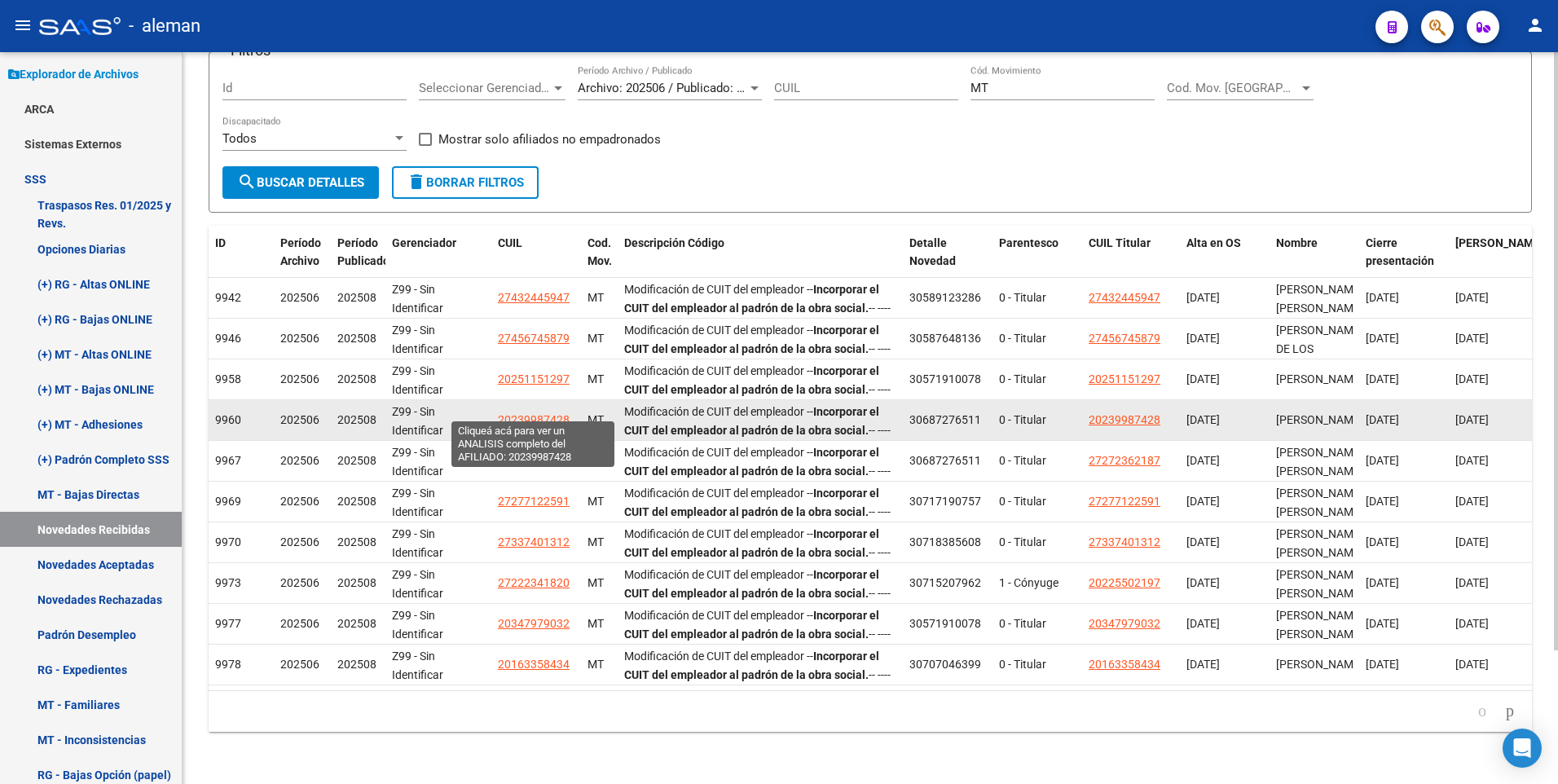
click at [550, 413] on span "20239987428" at bounding box center [534, 420] width 72 height 13
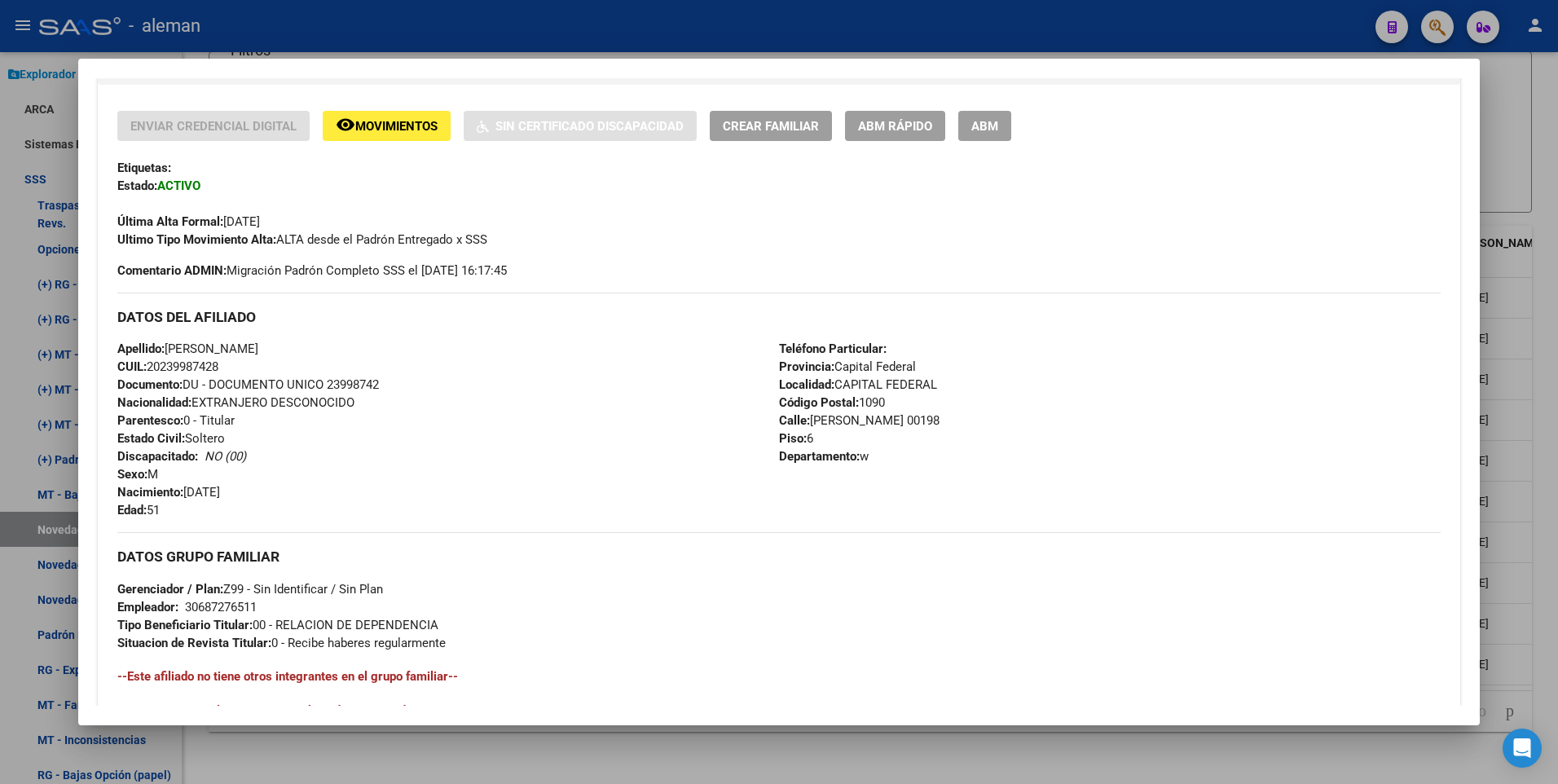
scroll to position [610, 0]
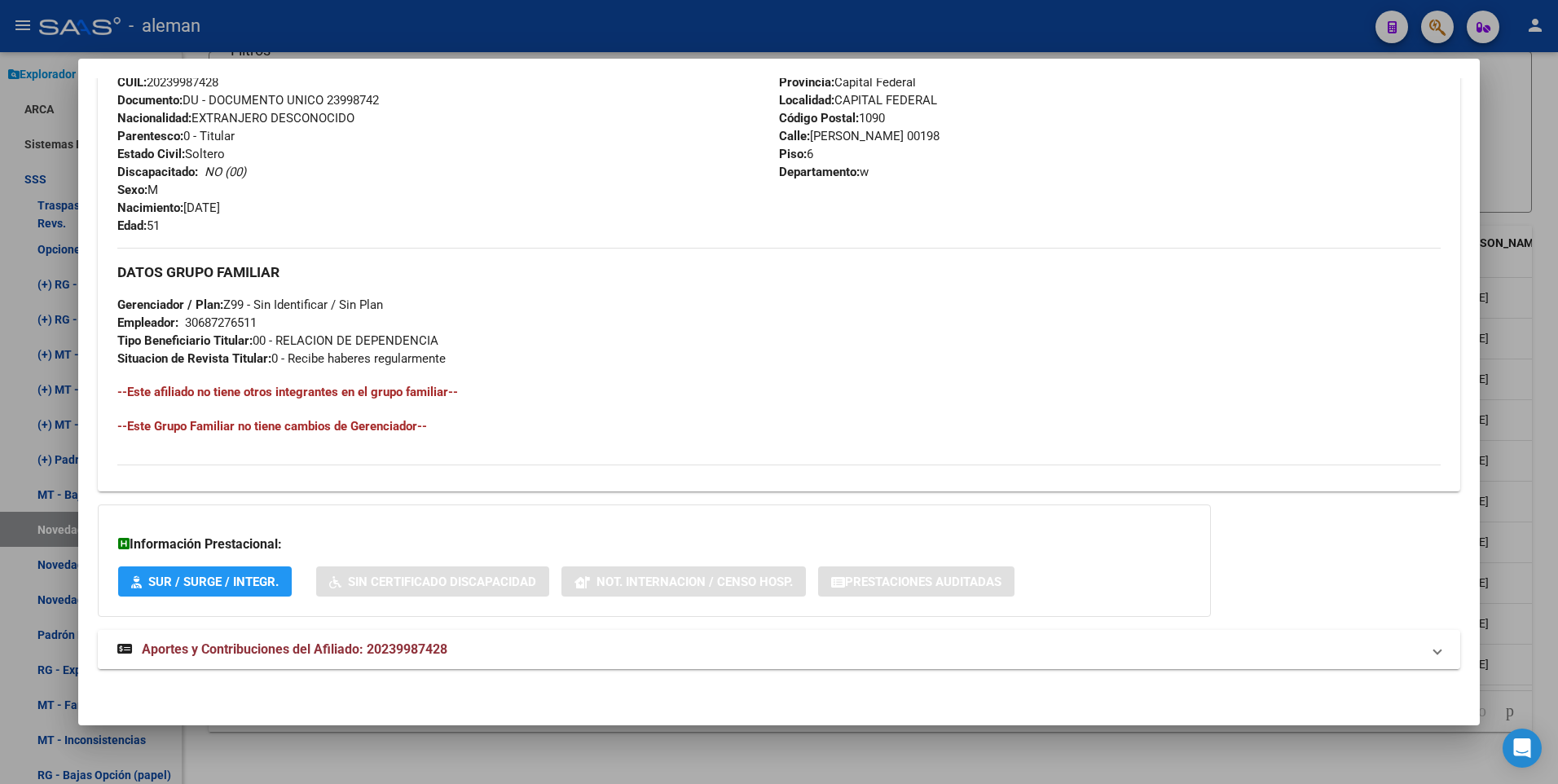
click at [423, 645] on span "Aportes y Contribuciones del Afiliado: 20239987428" at bounding box center [294, 649] width 306 height 15
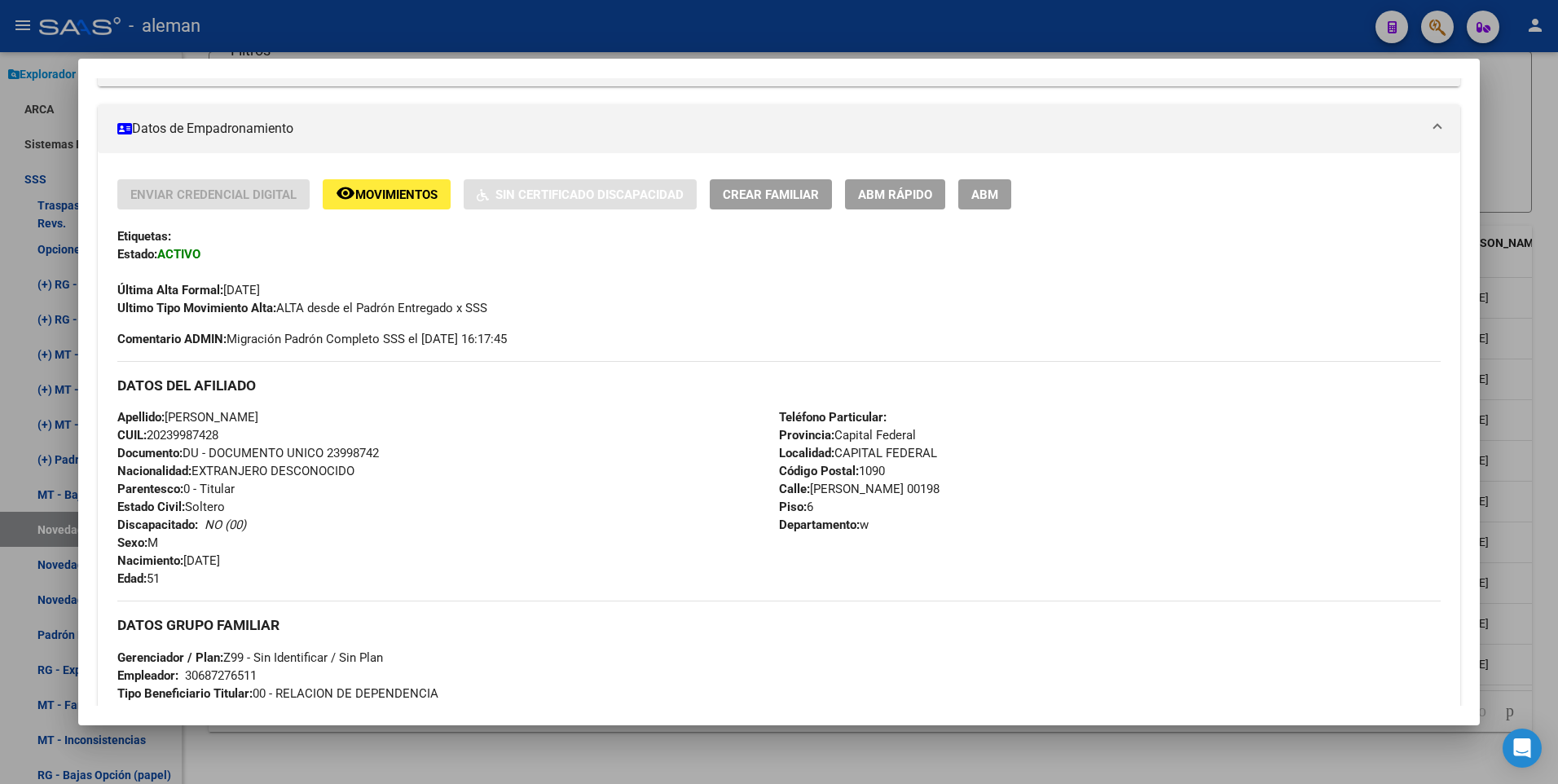
scroll to position [0, 0]
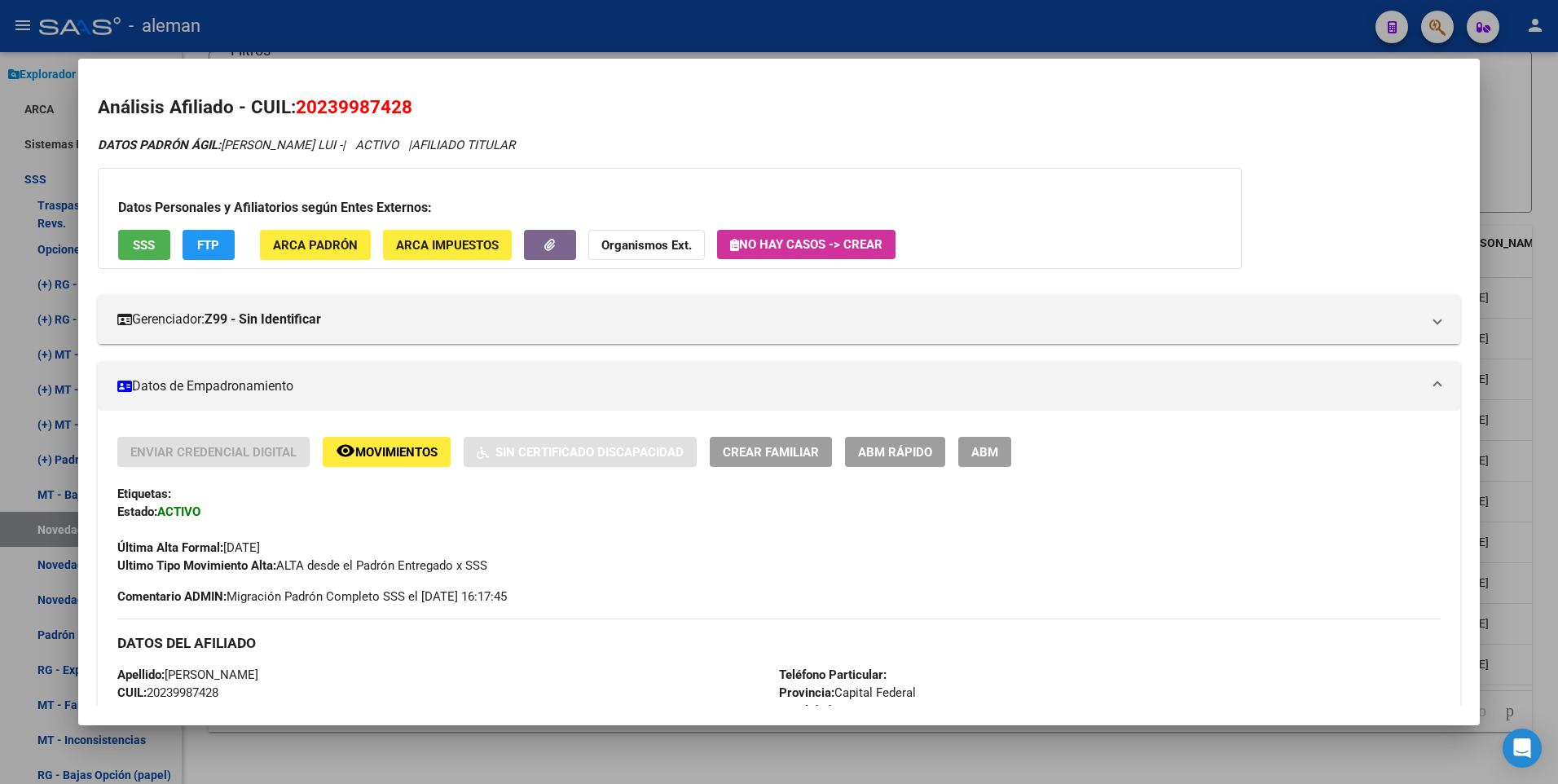
click at [1542, 223] on div at bounding box center [779, 392] width 1558 height 784
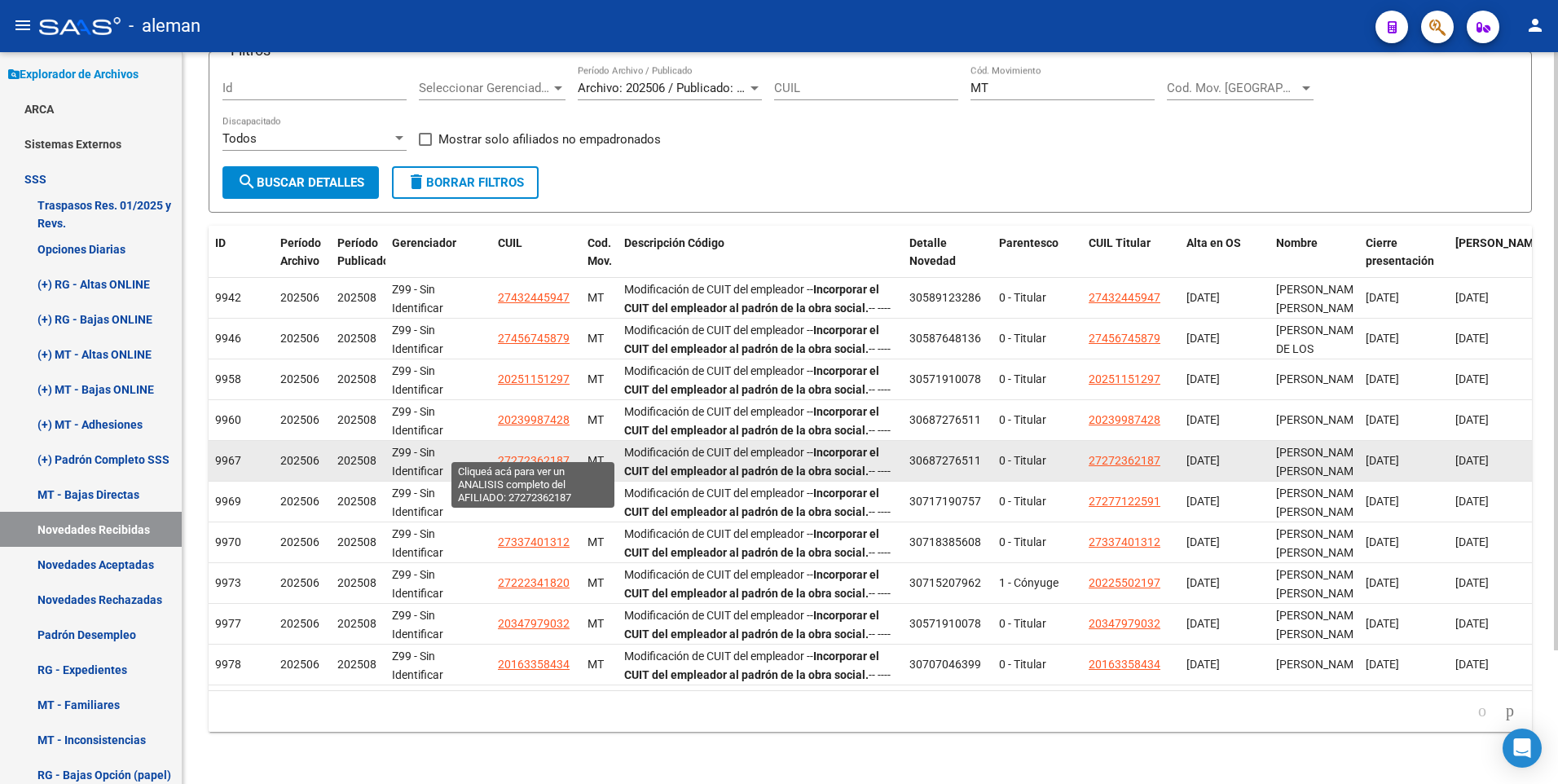
click at [535, 454] on span "27272362187" at bounding box center [534, 461] width 72 height 13
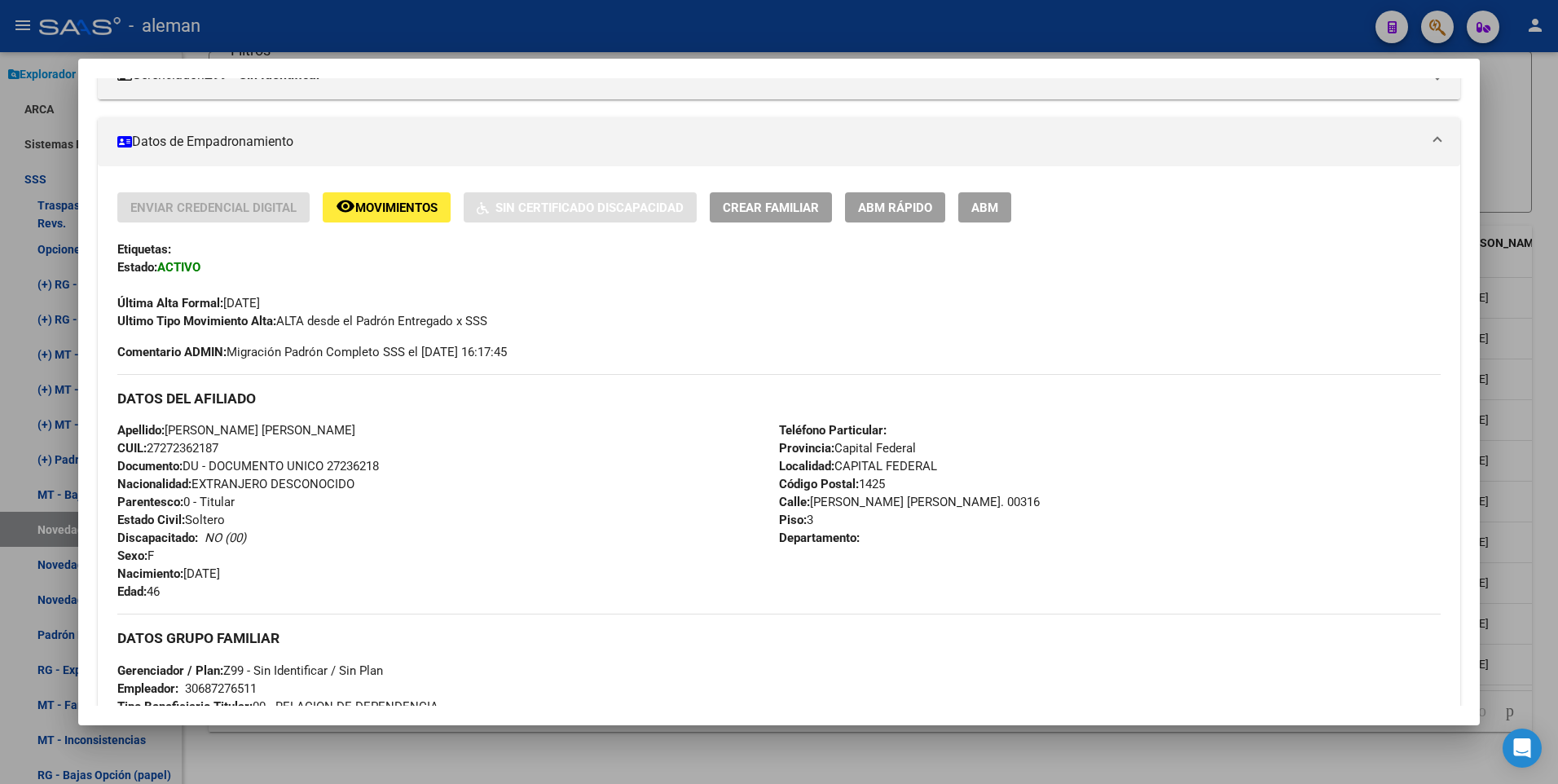
scroll to position [610, 0]
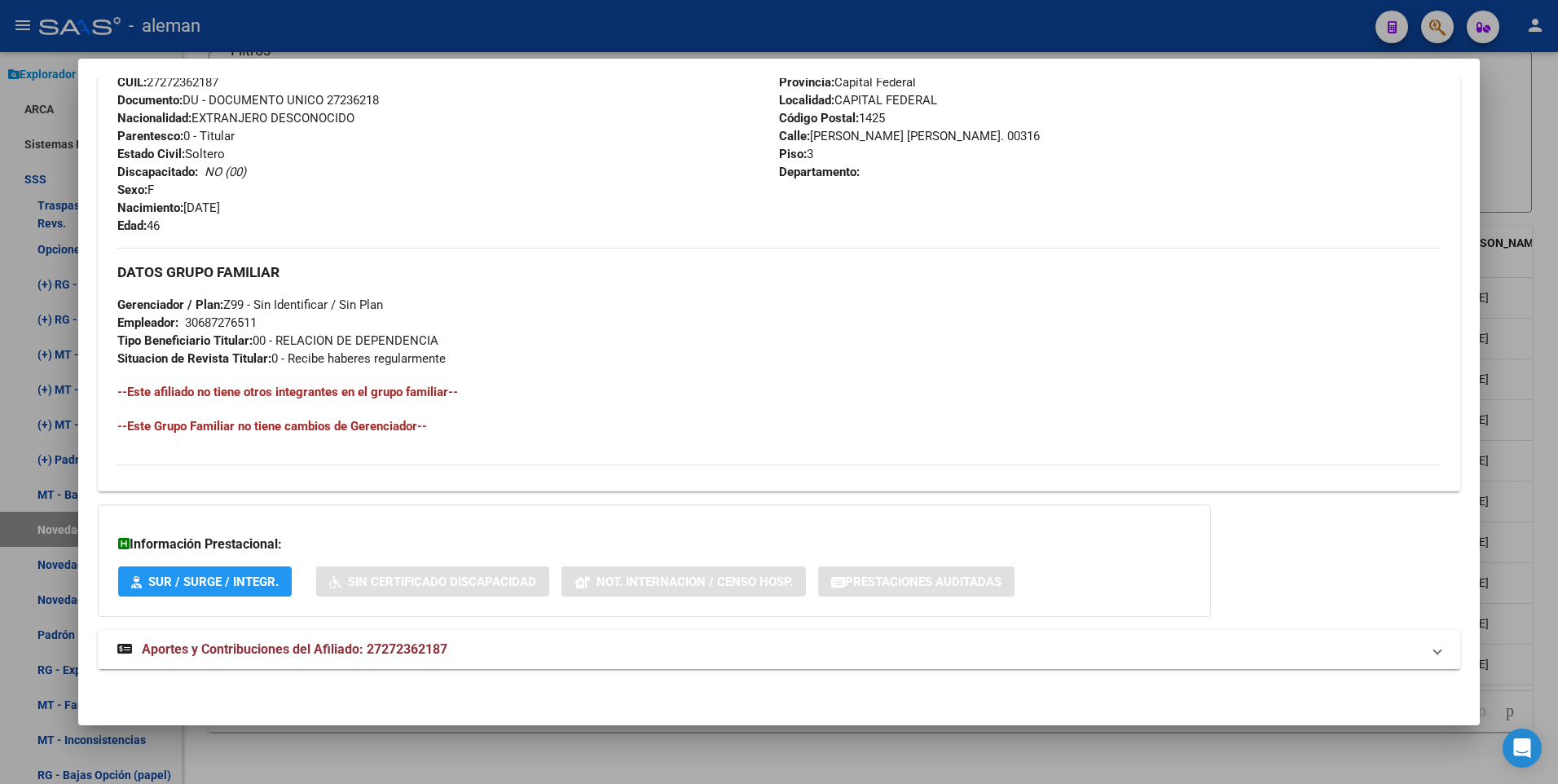
click at [394, 651] on span "Aportes y Contribuciones del Afiliado: 27272362187" at bounding box center [294, 649] width 306 height 15
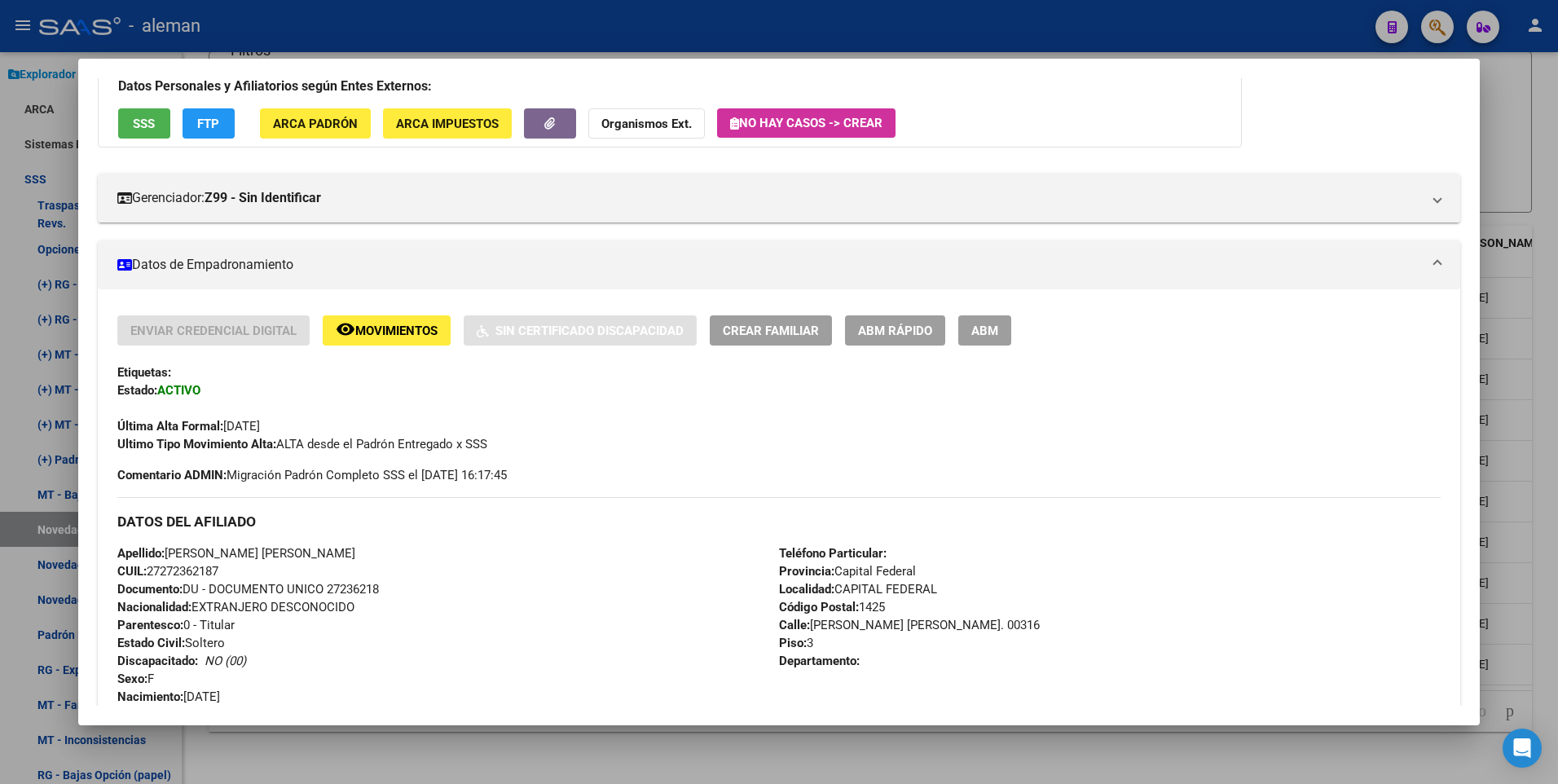
scroll to position [0, 0]
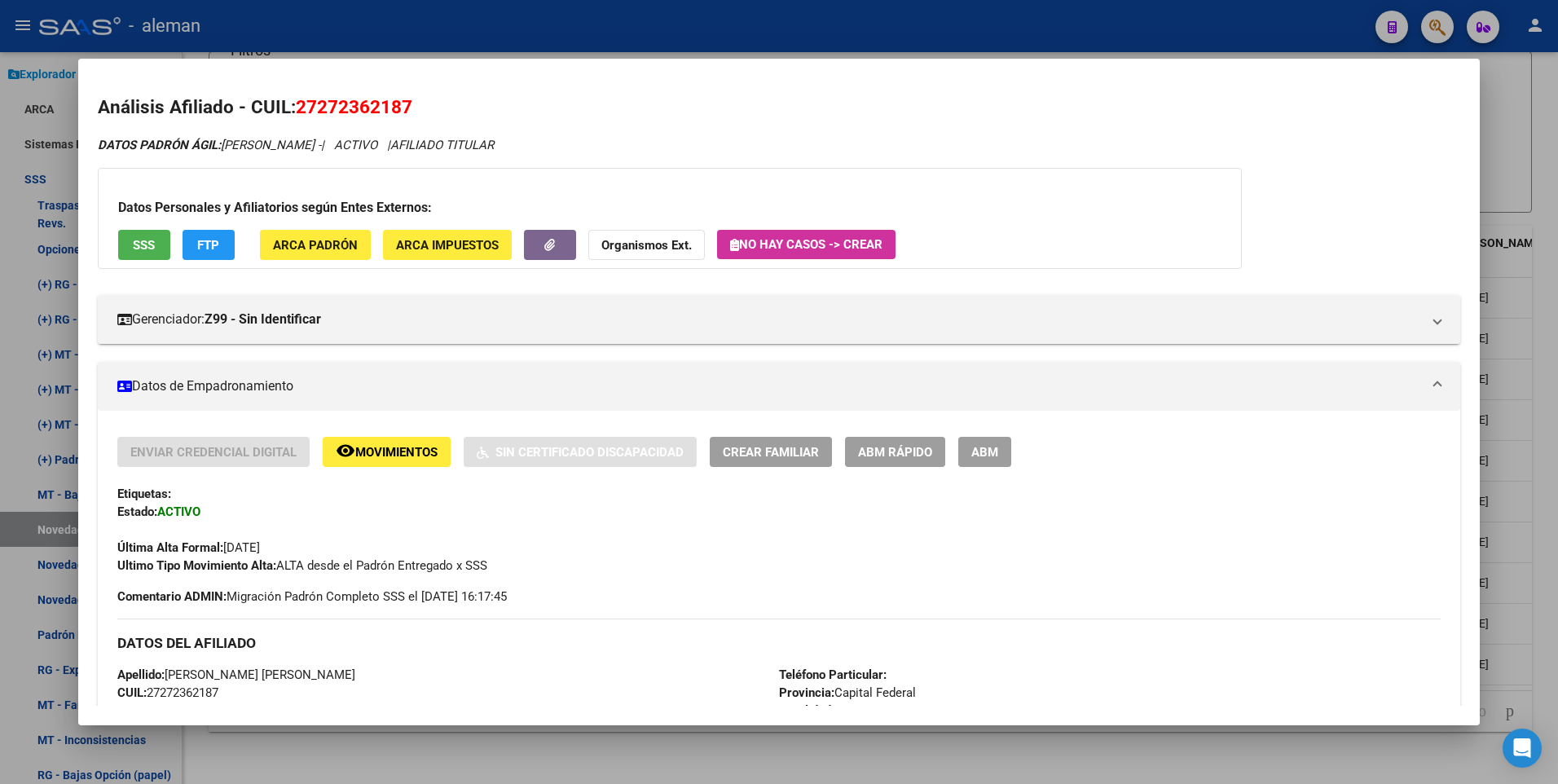
click at [1550, 176] on div at bounding box center [779, 392] width 1558 height 784
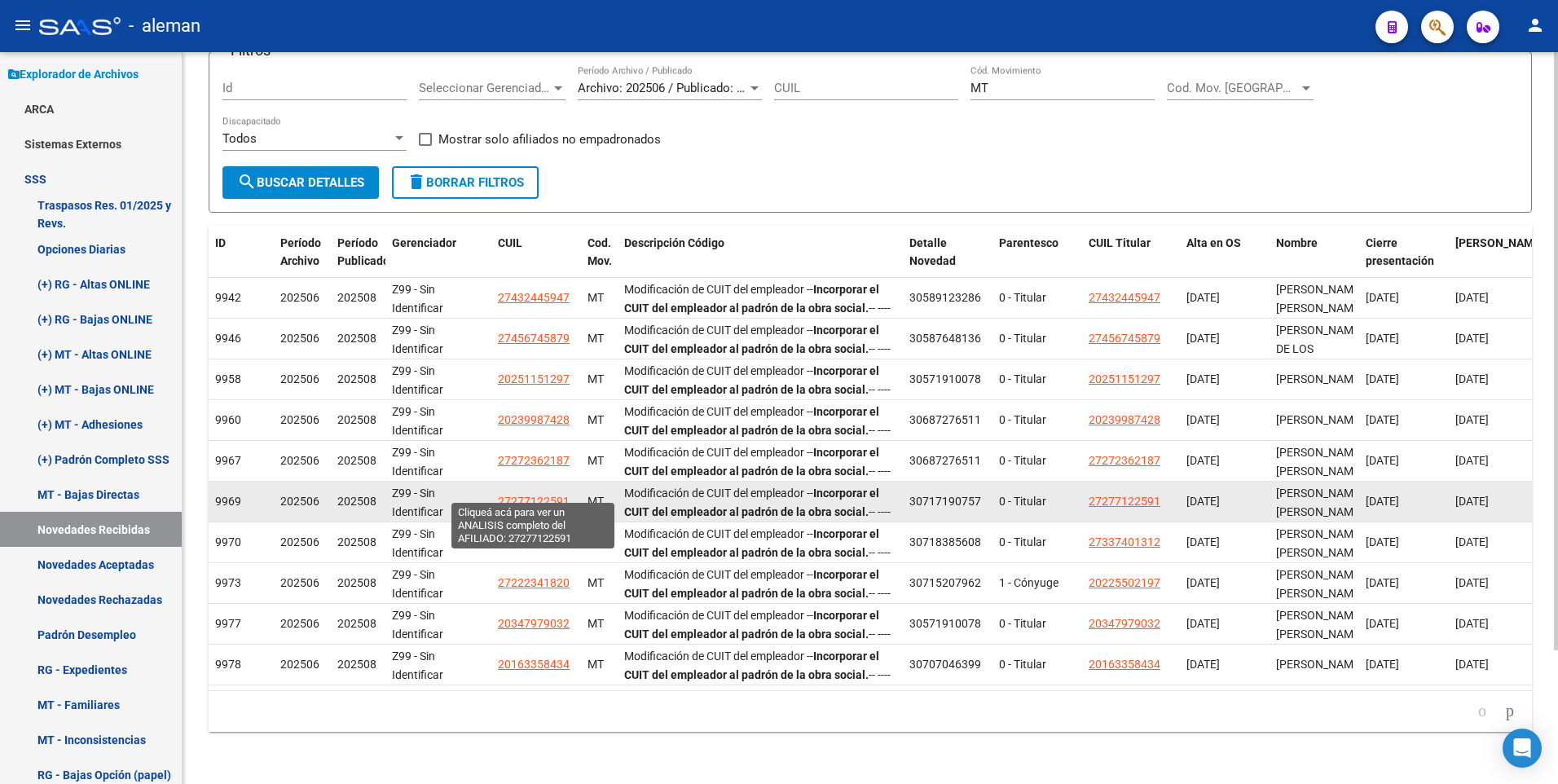
click at [538, 495] on span "27277122591" at bounding box center [534, 501] width 72 height 13
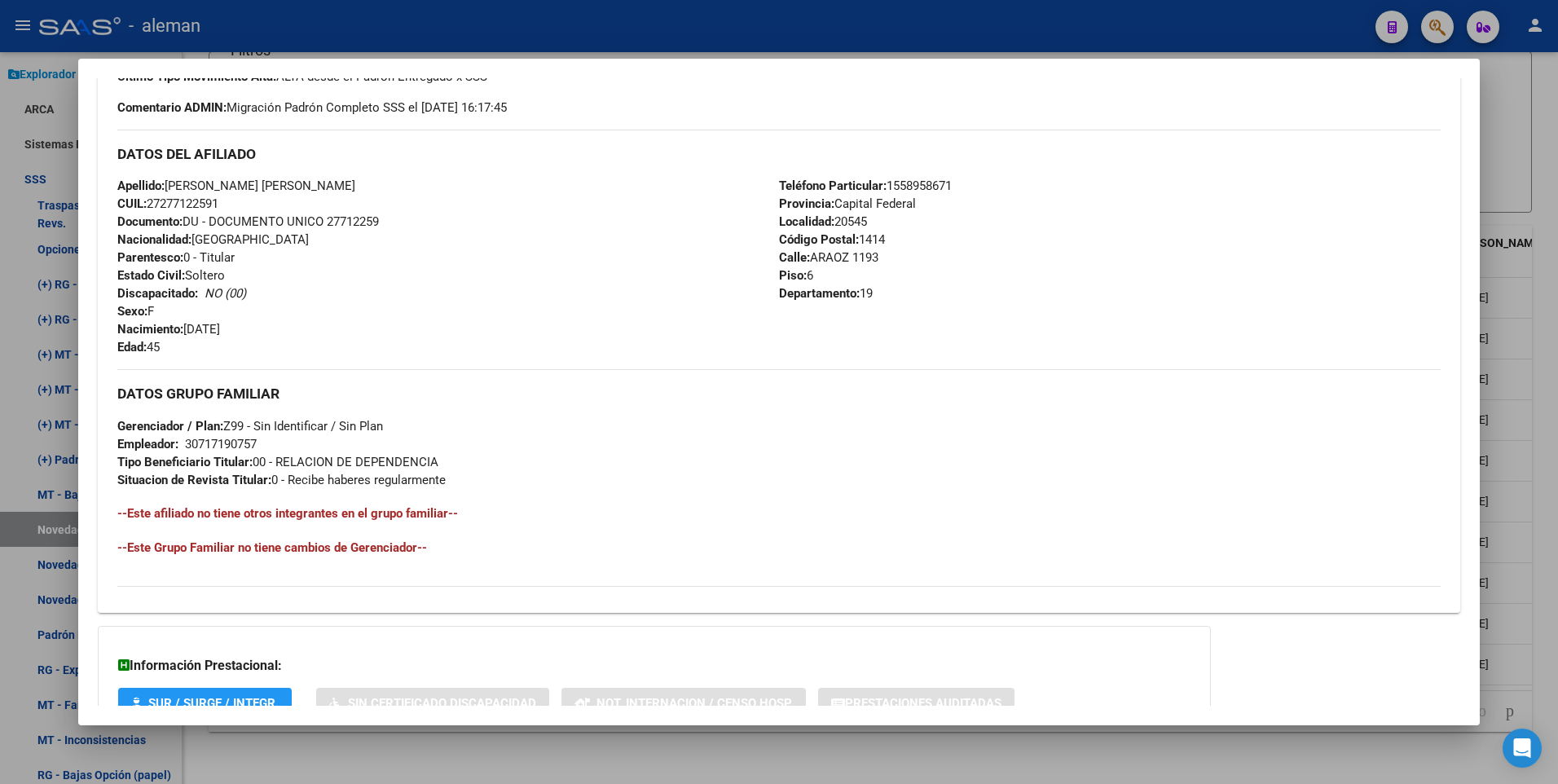
scroll to position [610, 0]
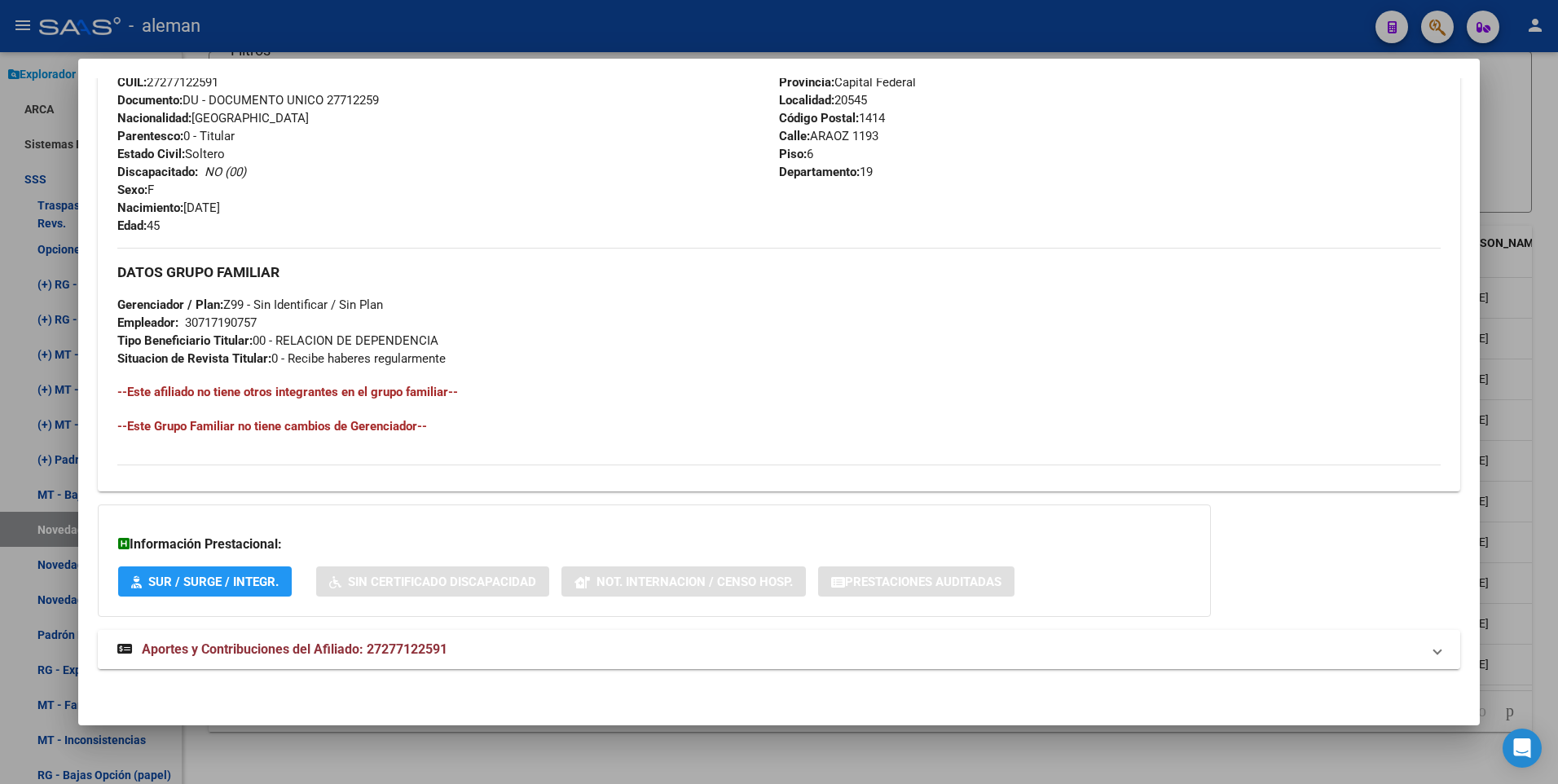
click at [418, 641] on span "Aportes y Contribuciones del Afiliado: 27277122591" at bounding box center [294, 649] width 306 height 15
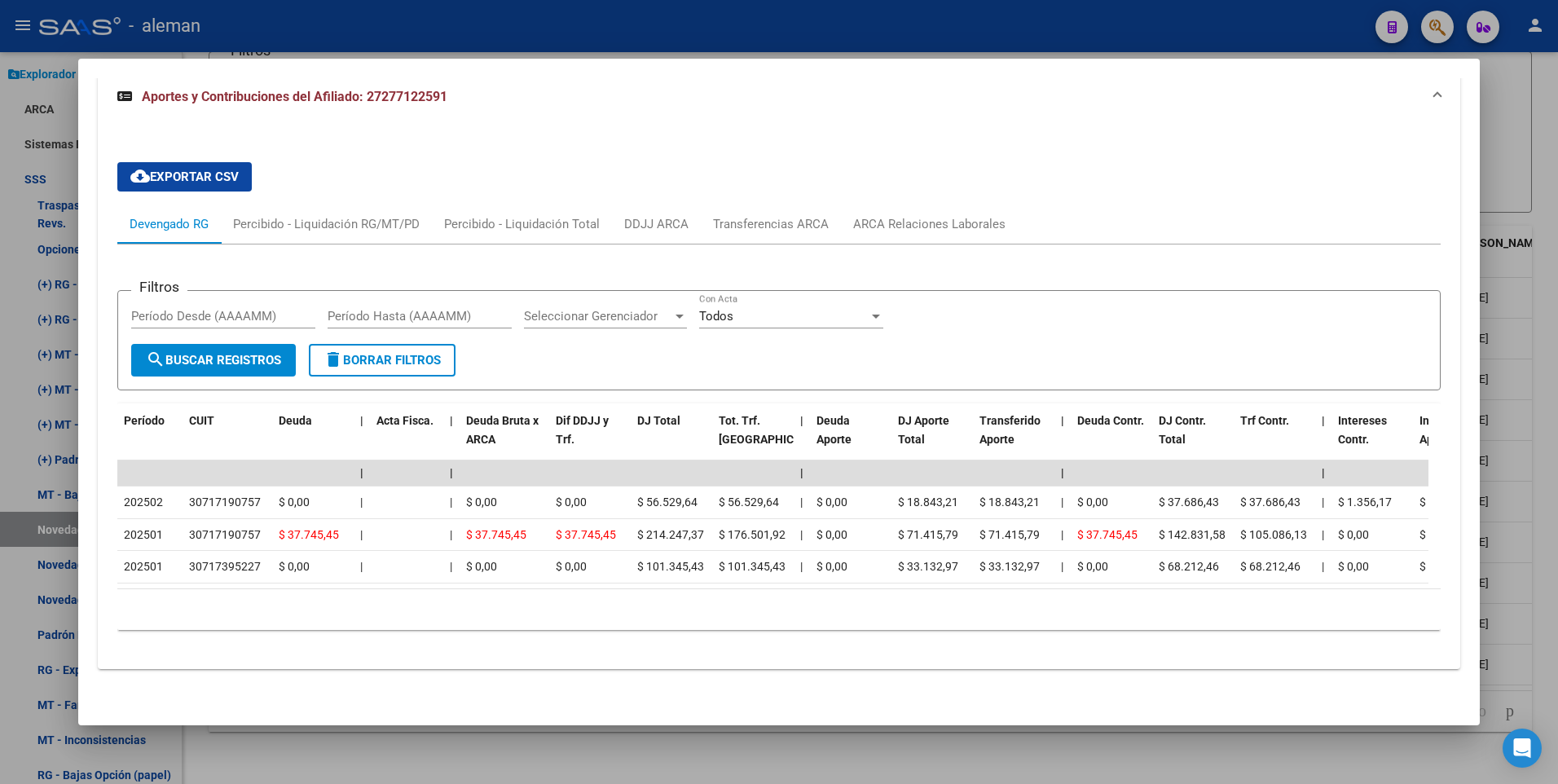
scroll to position [1101, 0]
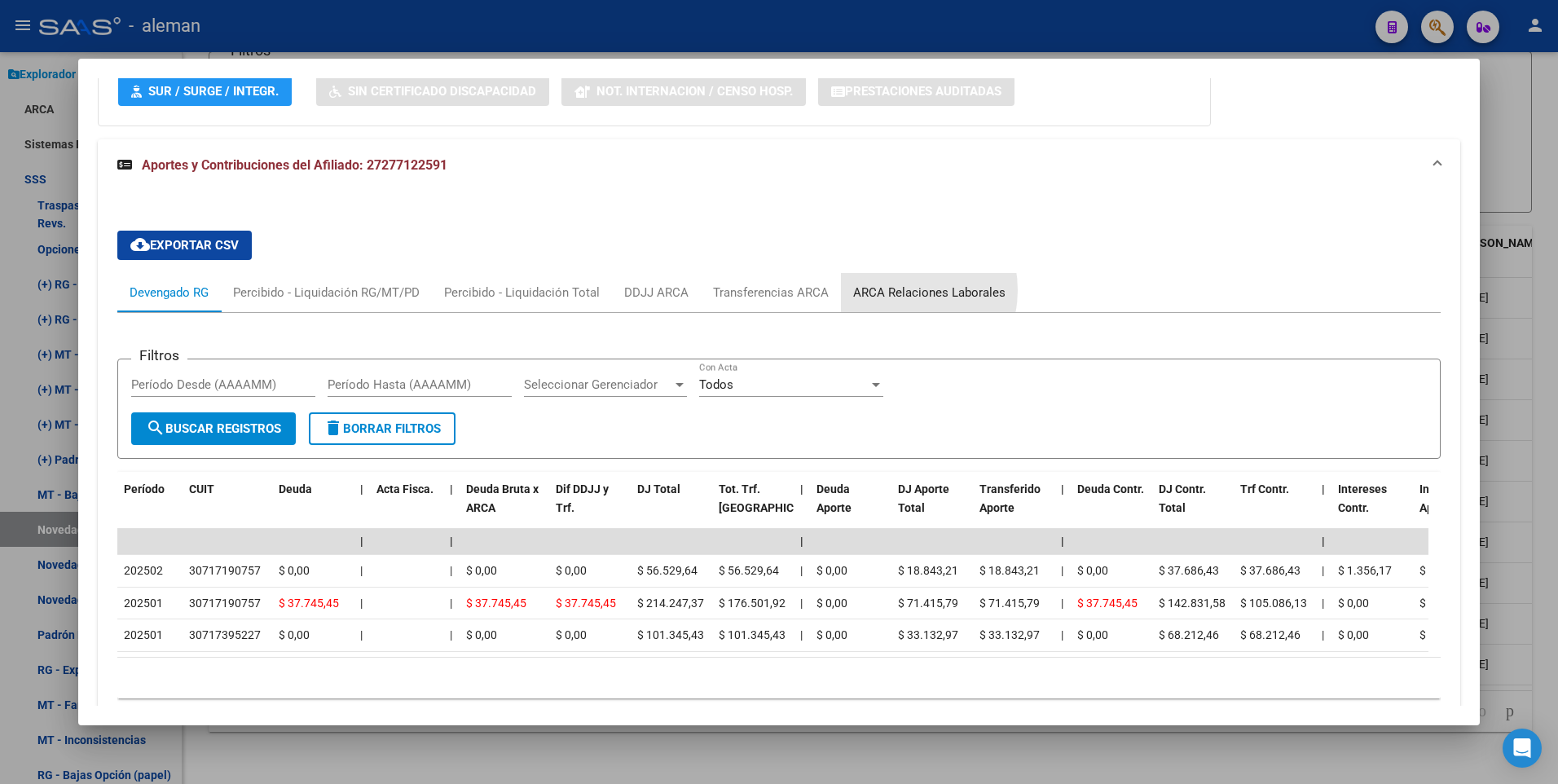
click at [889, 290] on div "ARCA Relaciones Laborales" at bounding box center [929, 292] width 152 height 18
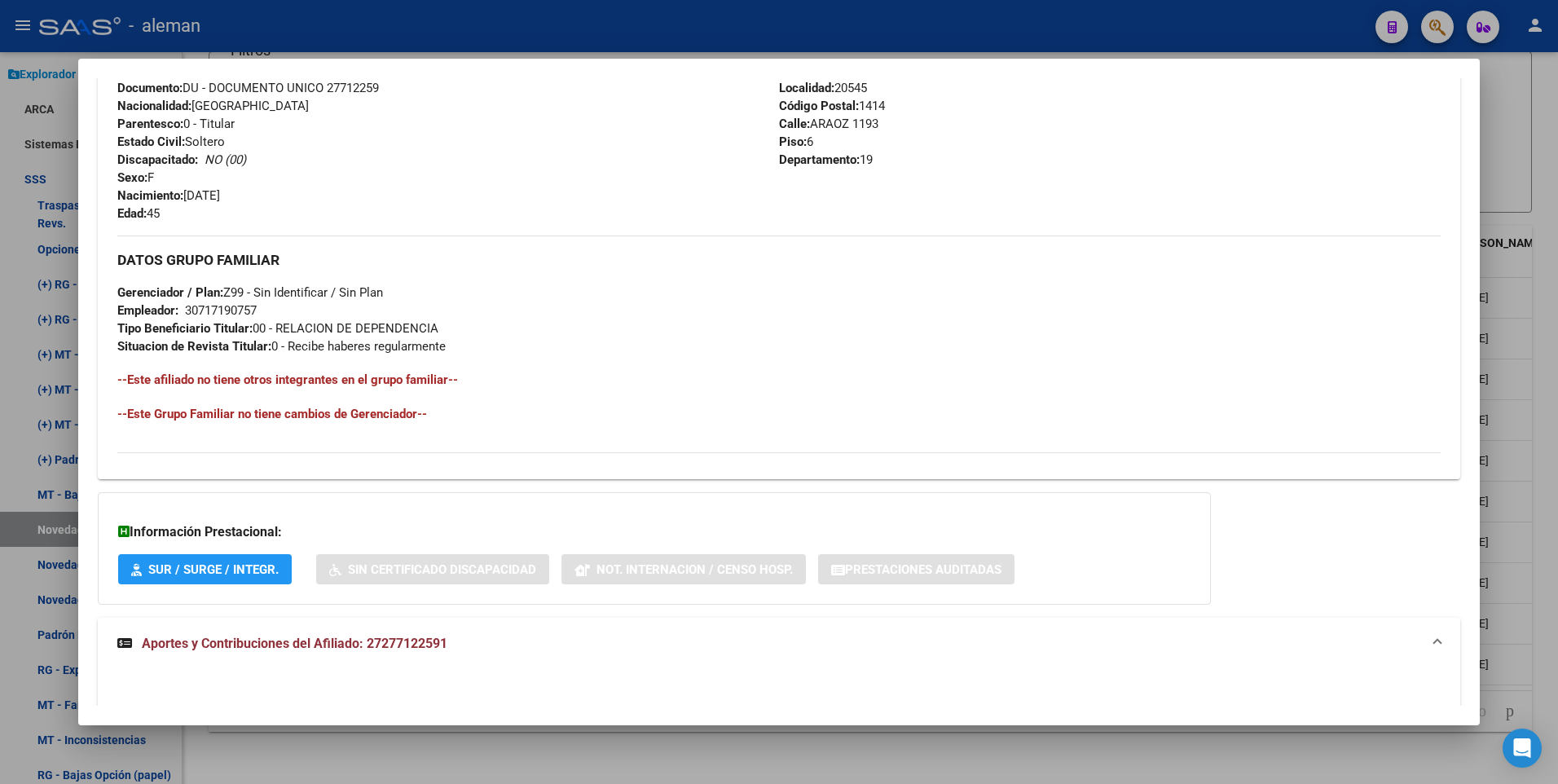
scroll to position [541, 0]
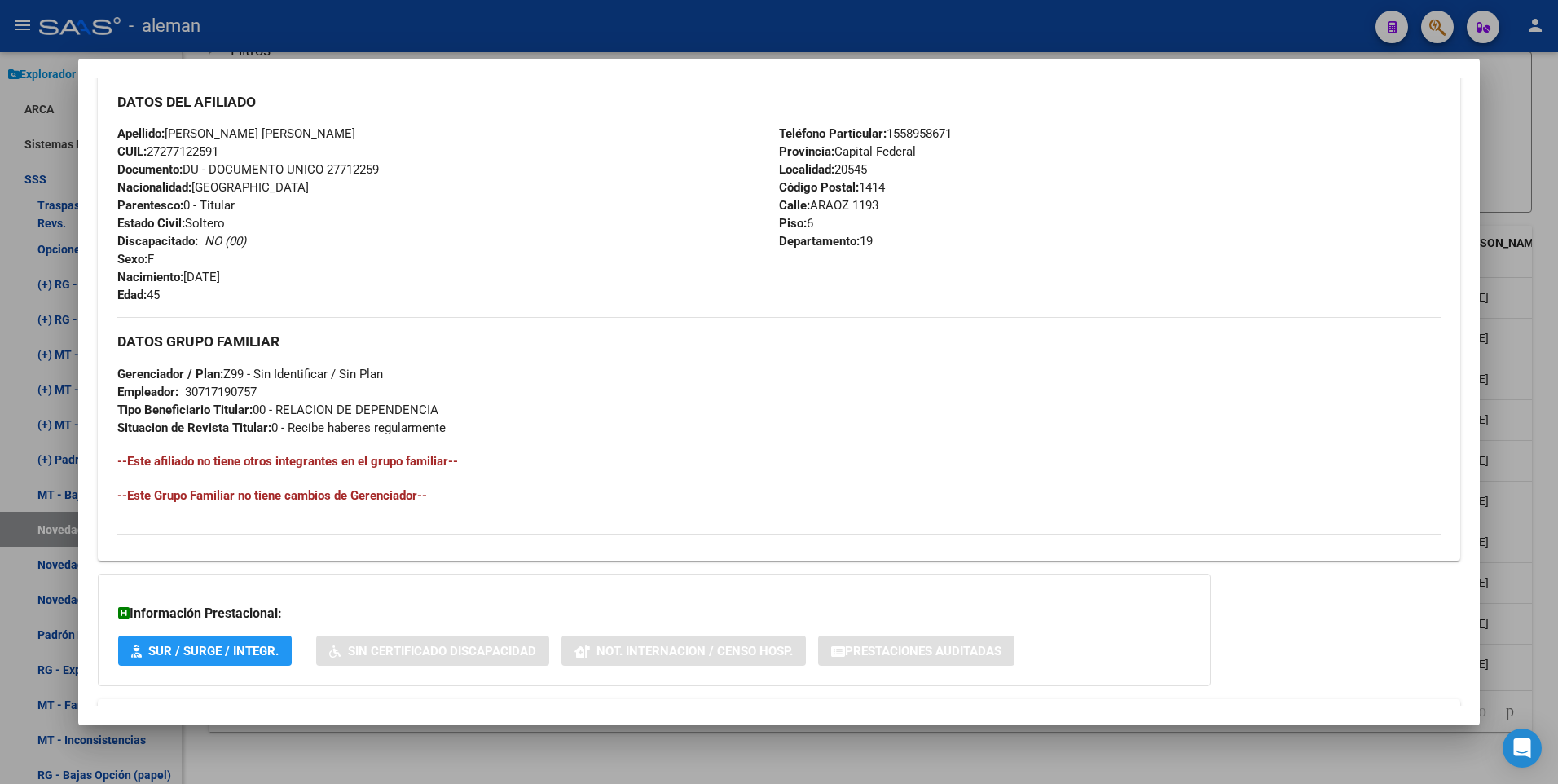
click at [1529, 563] on div at bounding box center [779, 392] width 1558 height 784
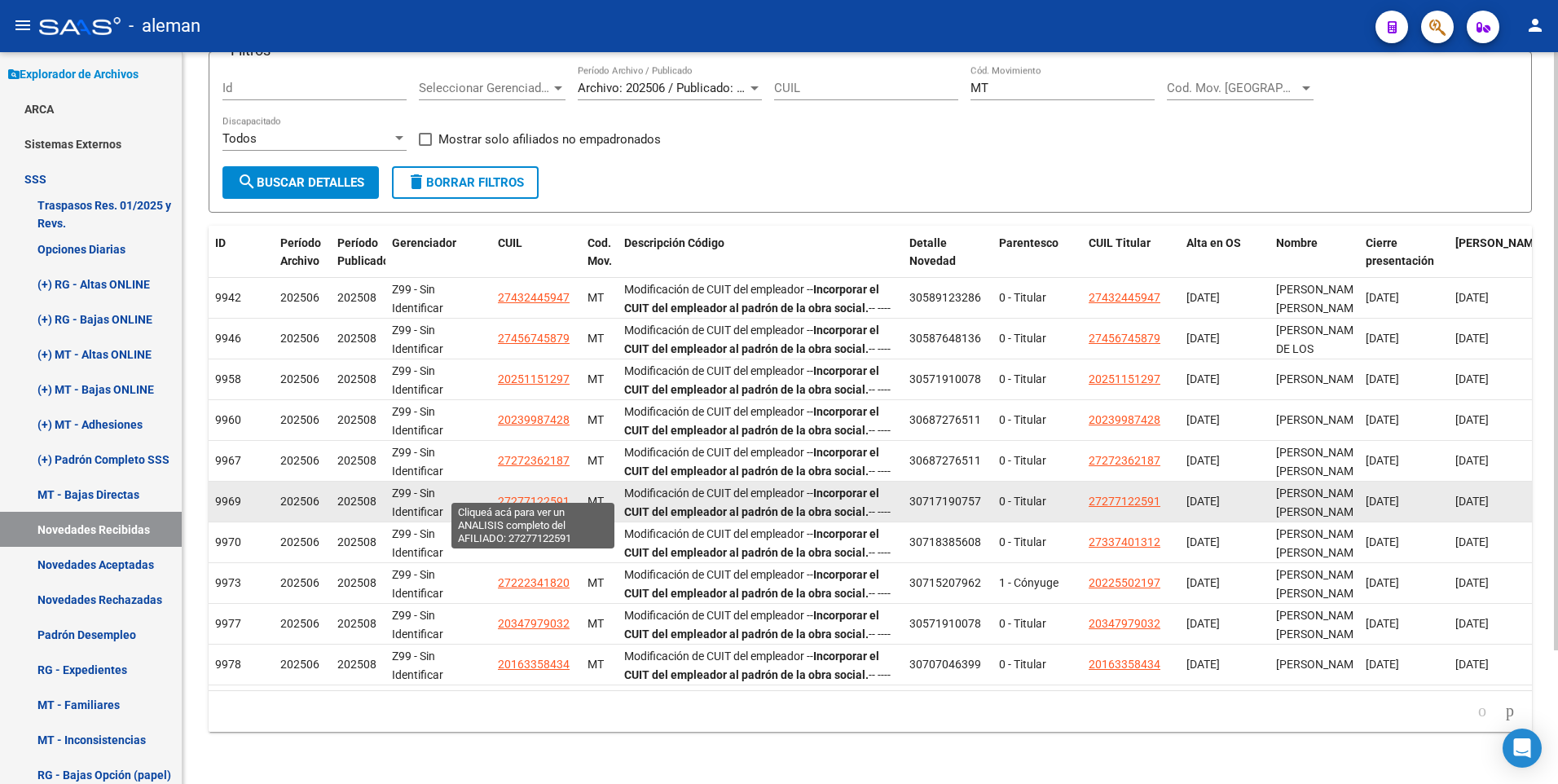
click at [527, 495] on span "27277122591" at bounding box center [534, 501] width 72 height 13
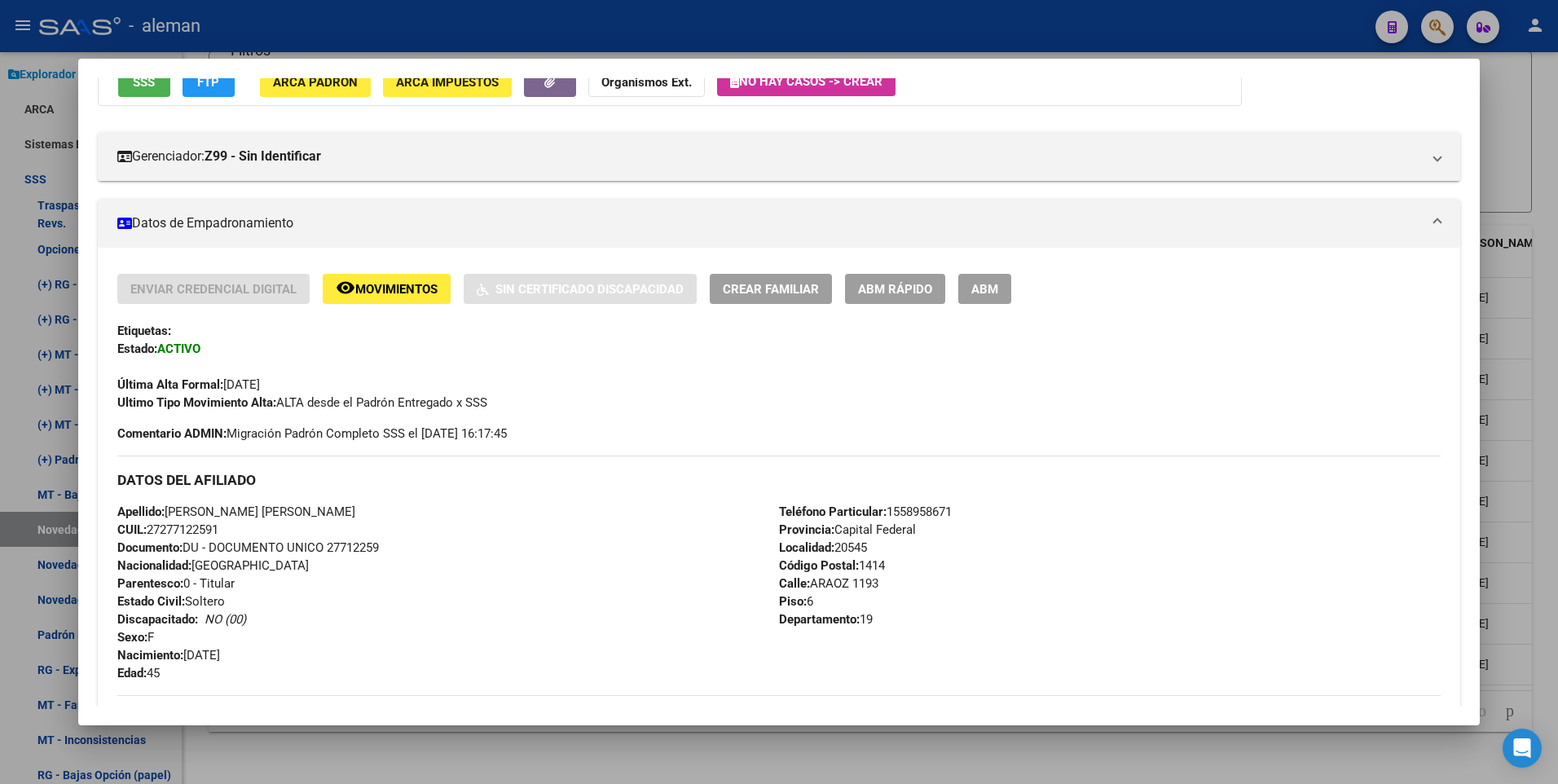
scroll to position [244, 0]
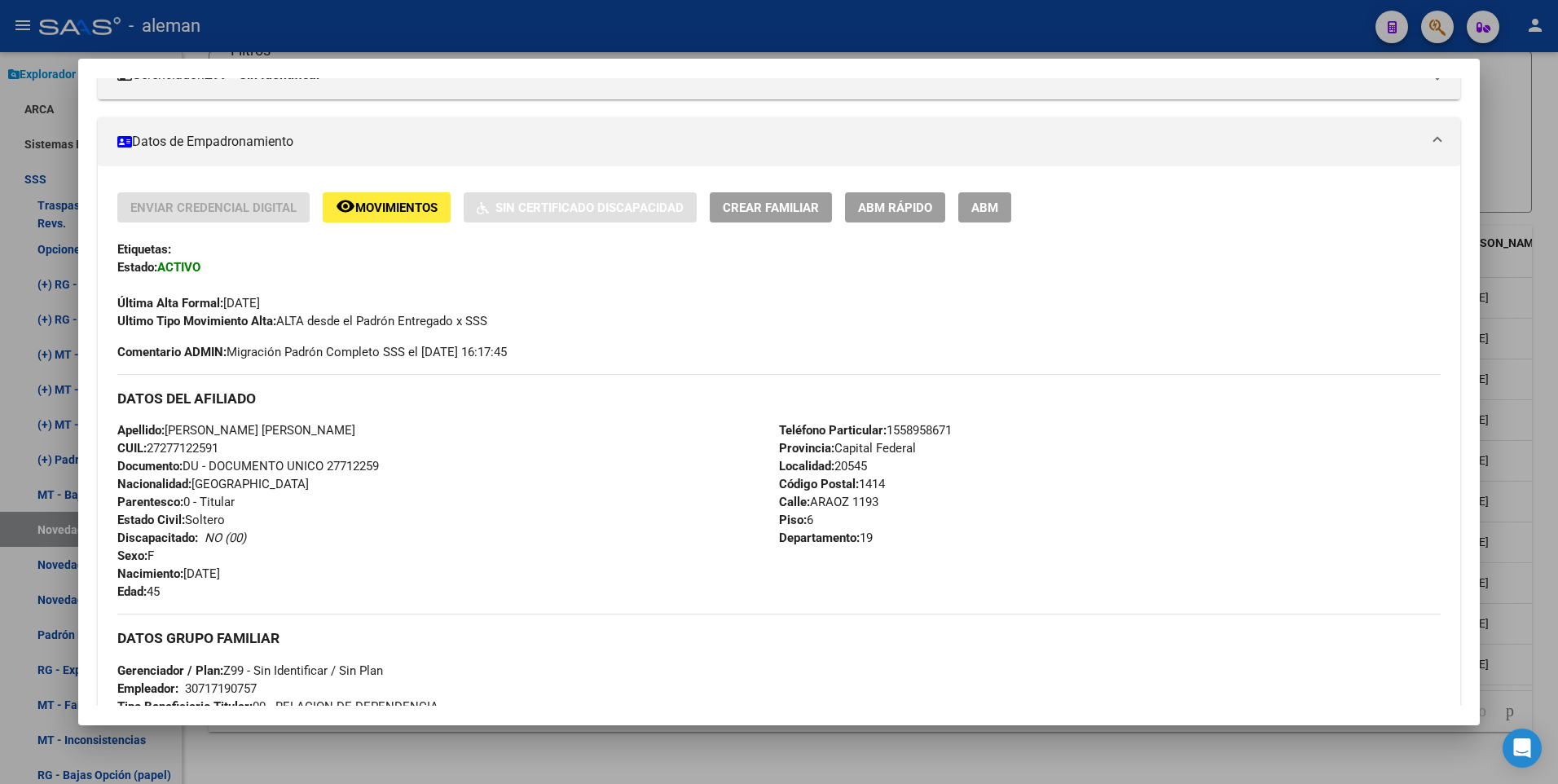
click at [1538, 474] on div at bounding box center [779, 392] width 1558 height 784
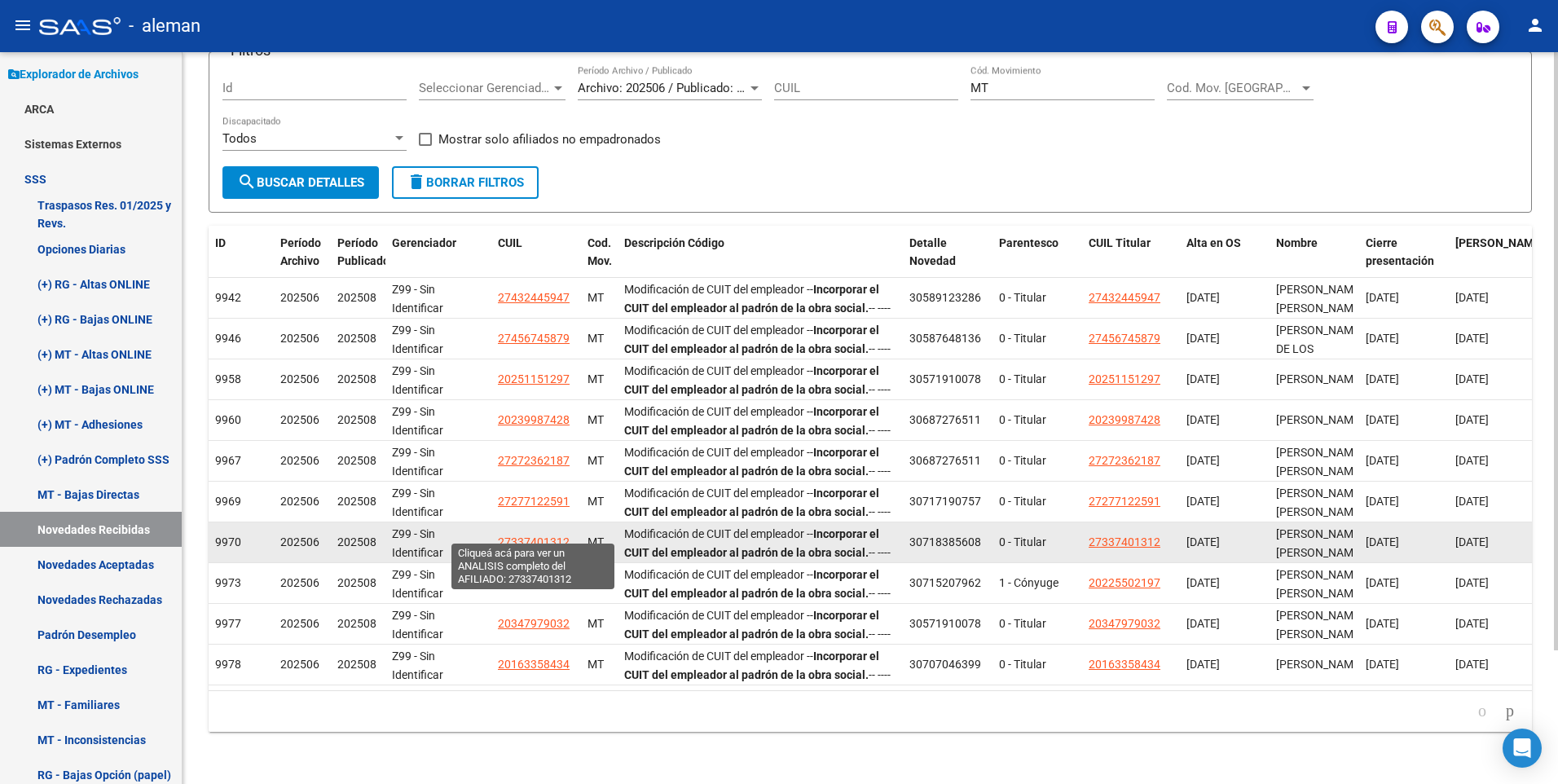
click at [532, 535] on span "27337401312" at bounding box center [534, 542] width 72 height 13
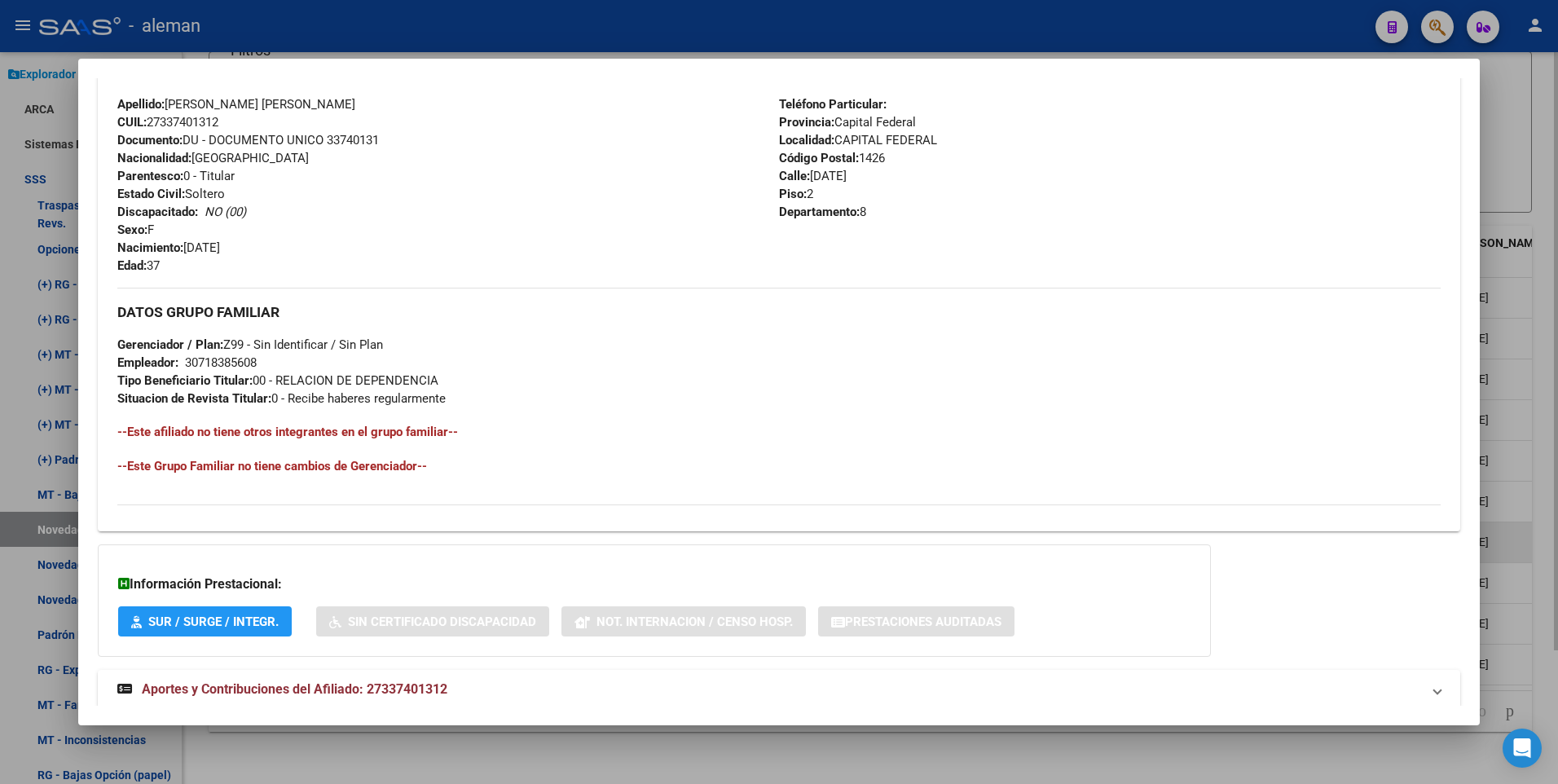
scroll to position [610, 0]
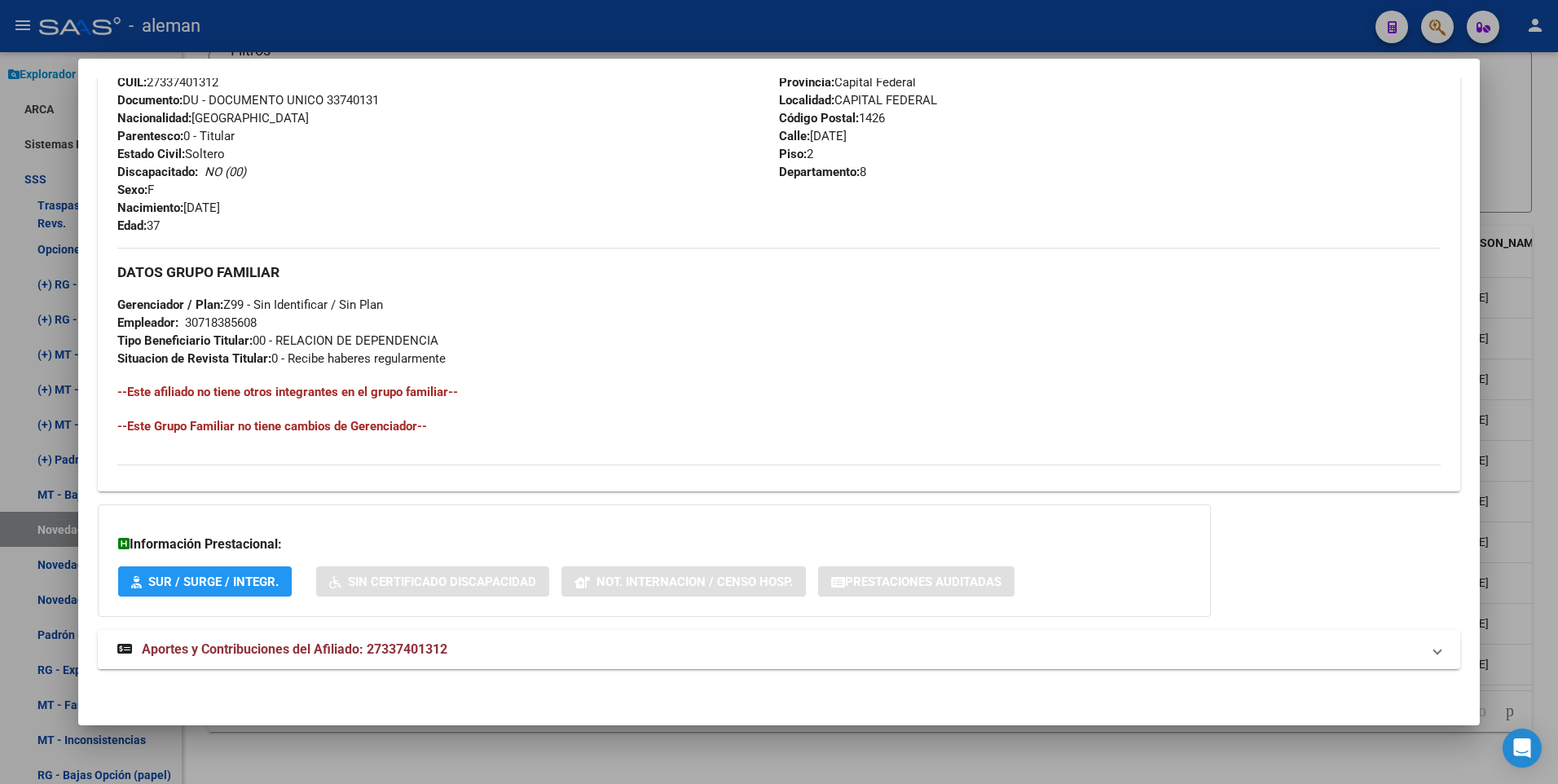
click at [408, 652] on span "Aportes y Contribuciones del Afiliado: 27337401312" at bounding box center [294, 649] width 306 height 15
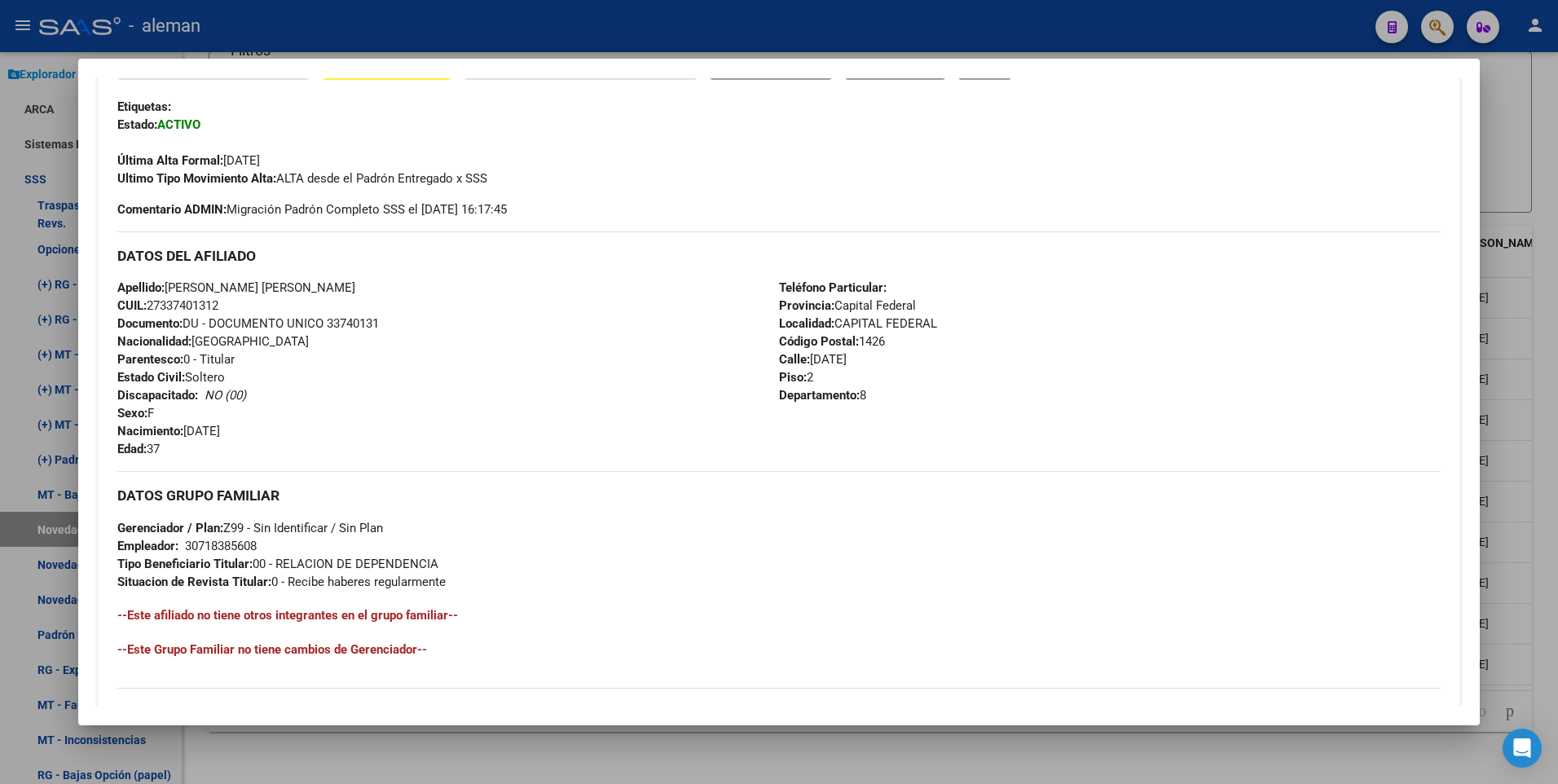
scroll to position [0, 0]
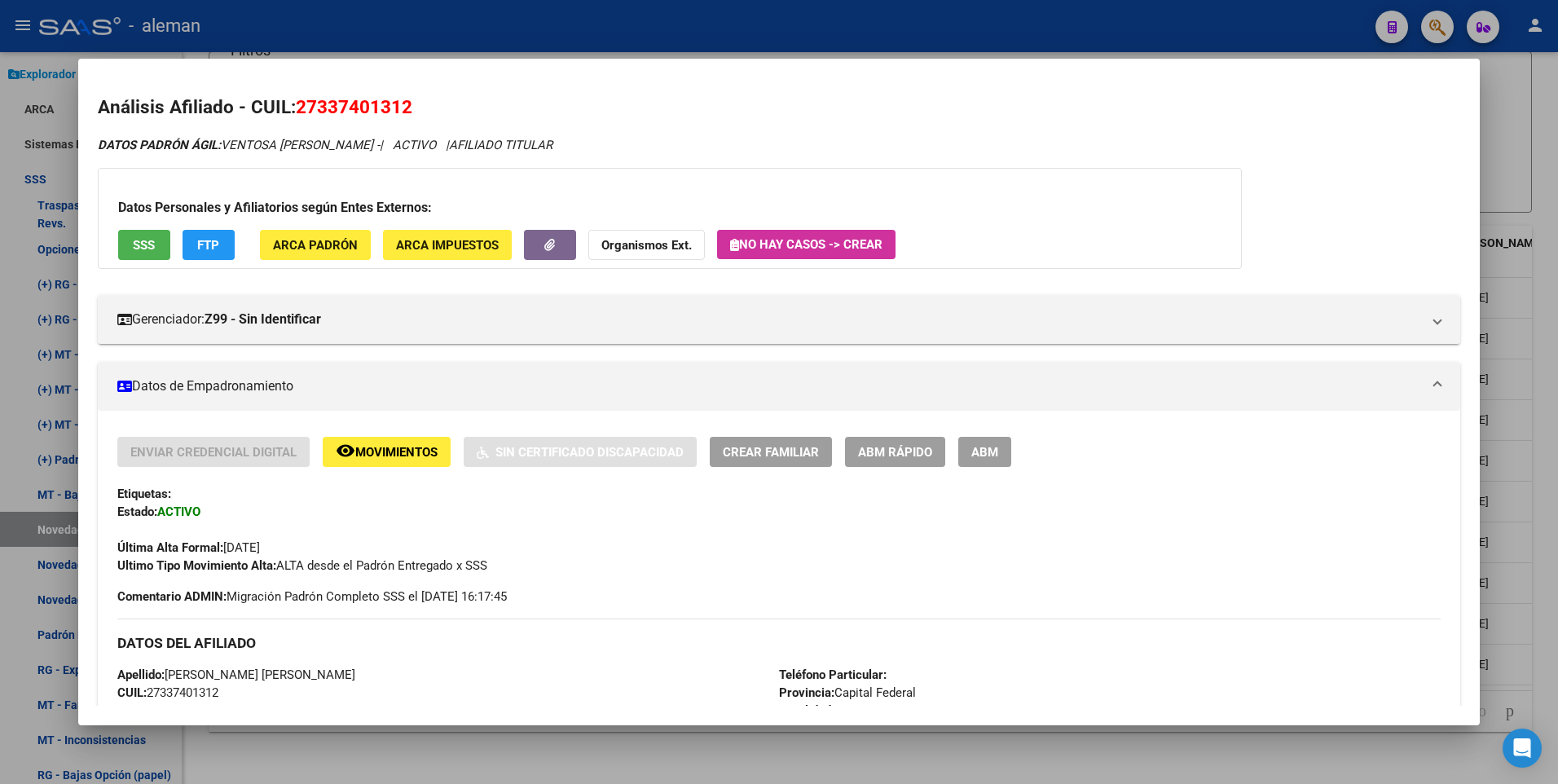
click at [1535, 450] on div at bounding box center [779, 392] width 1558 height 784
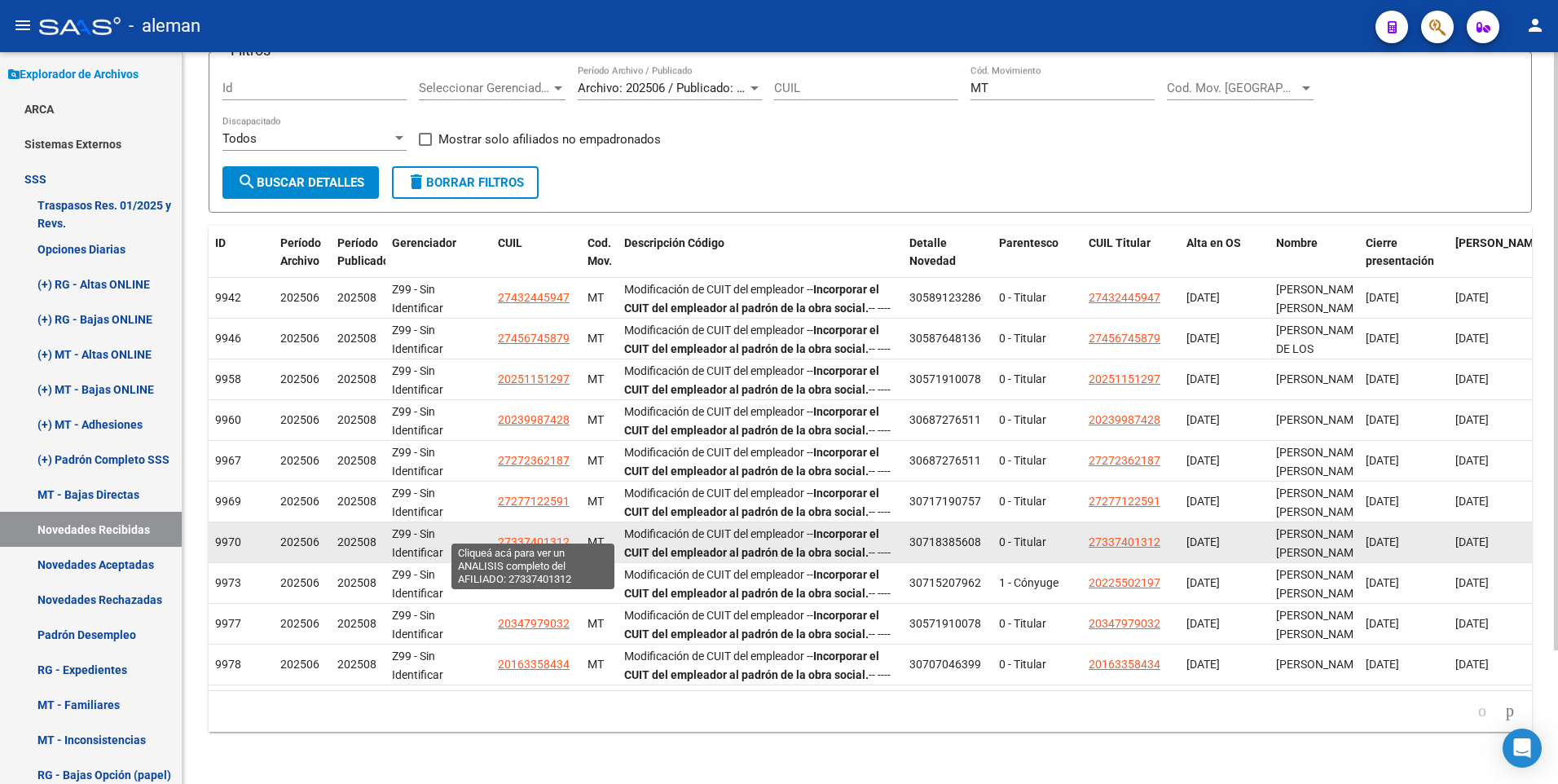
click at [557, 535] on span "27337401312" at bounding box center [534, 542] width 72 height 13
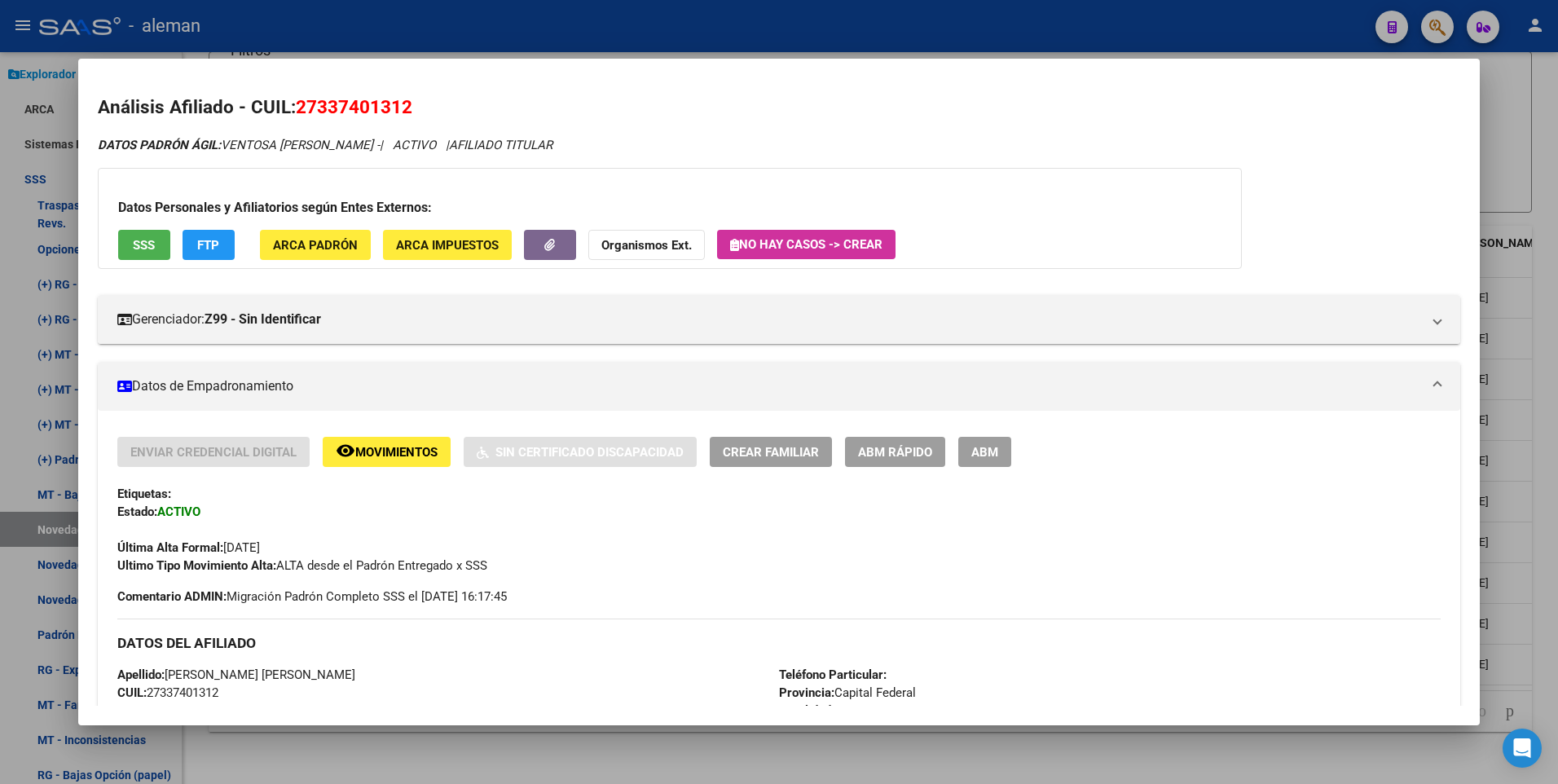
click at [1541, 491] on div at bounding box center [779, 392] width 1558 height 784
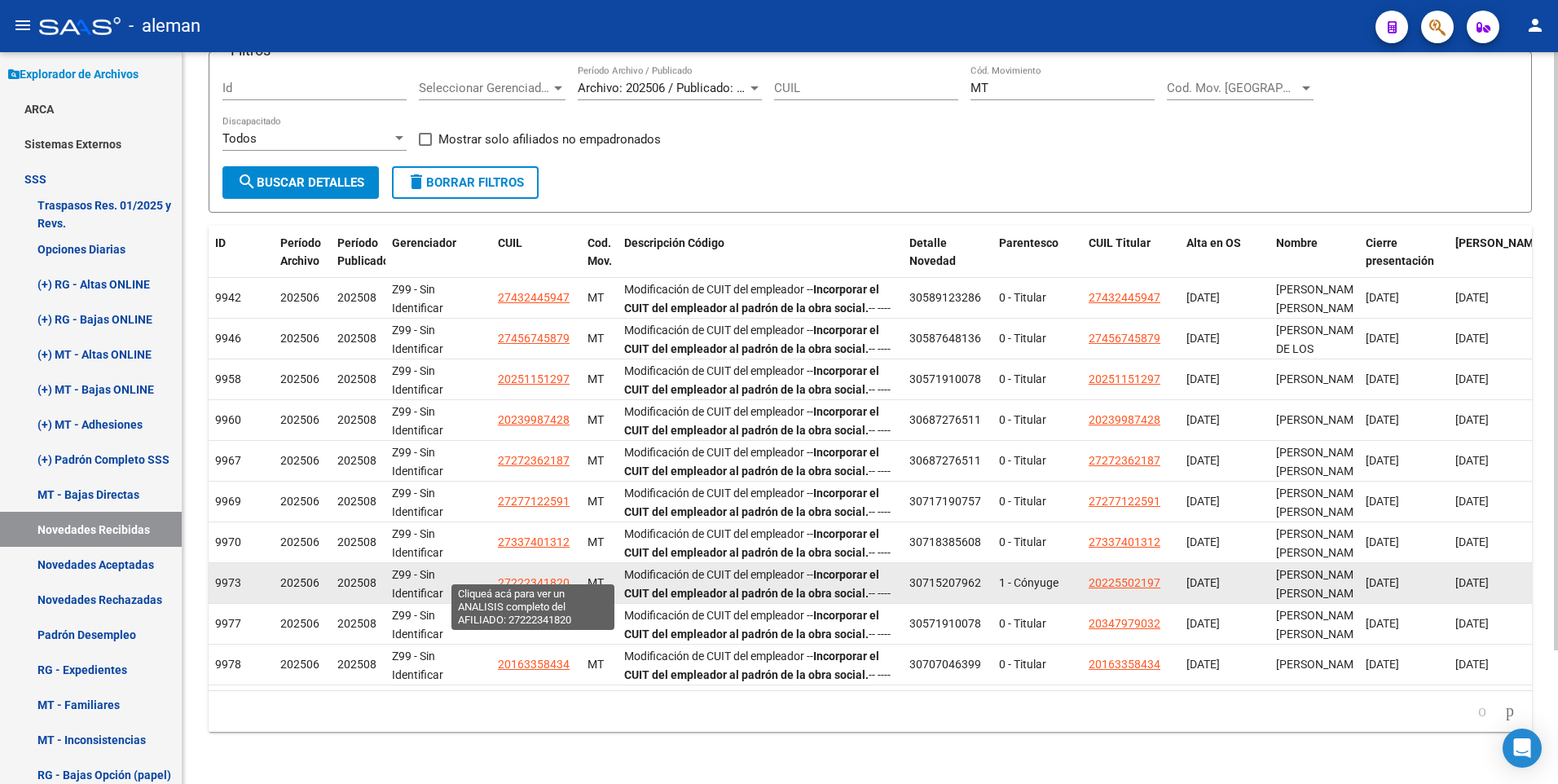
click at [544, 576] on span "27222341820" at bounding box center [534, 583] width 72 height 13
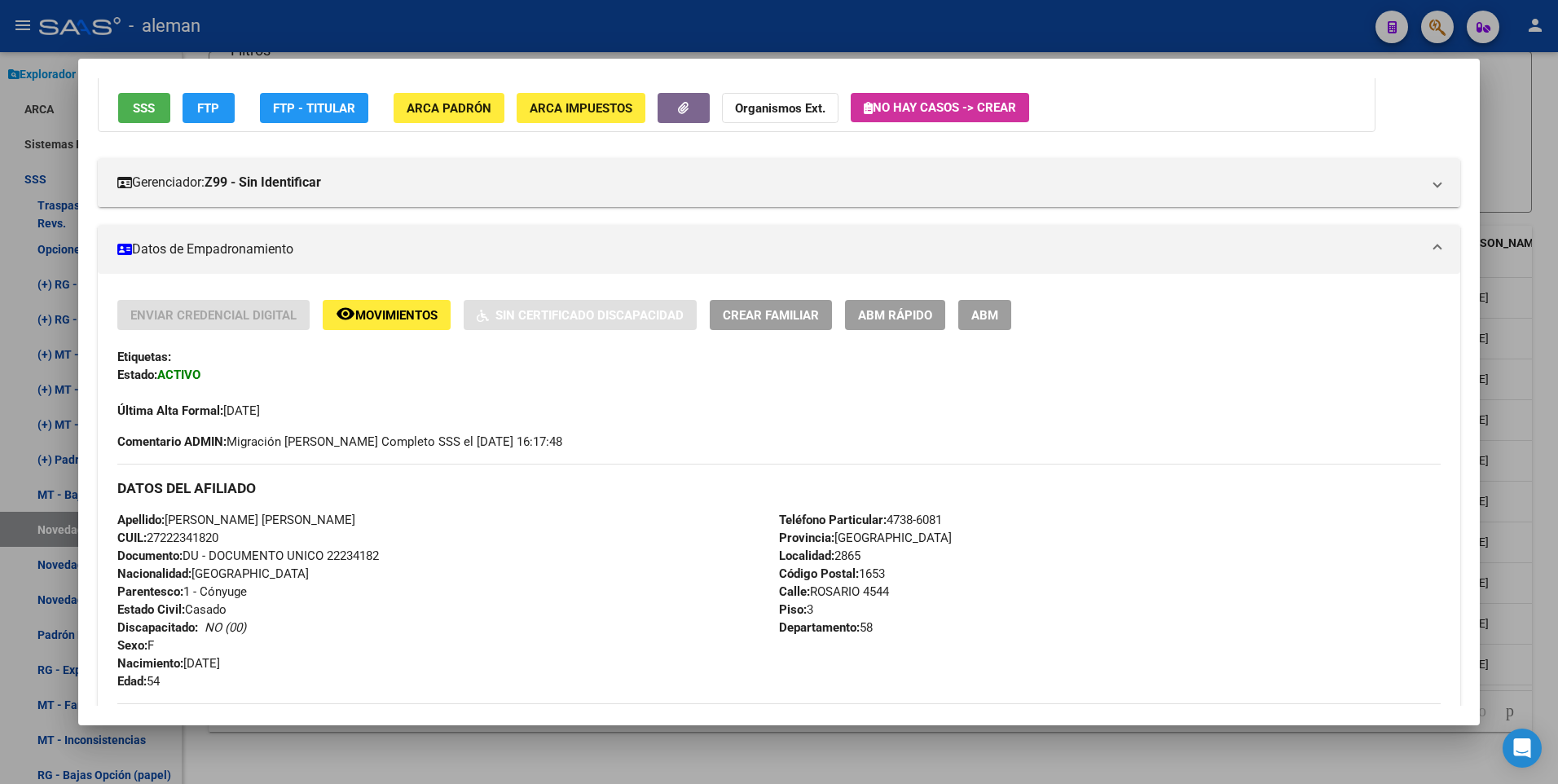
scroll to position [707, 0]
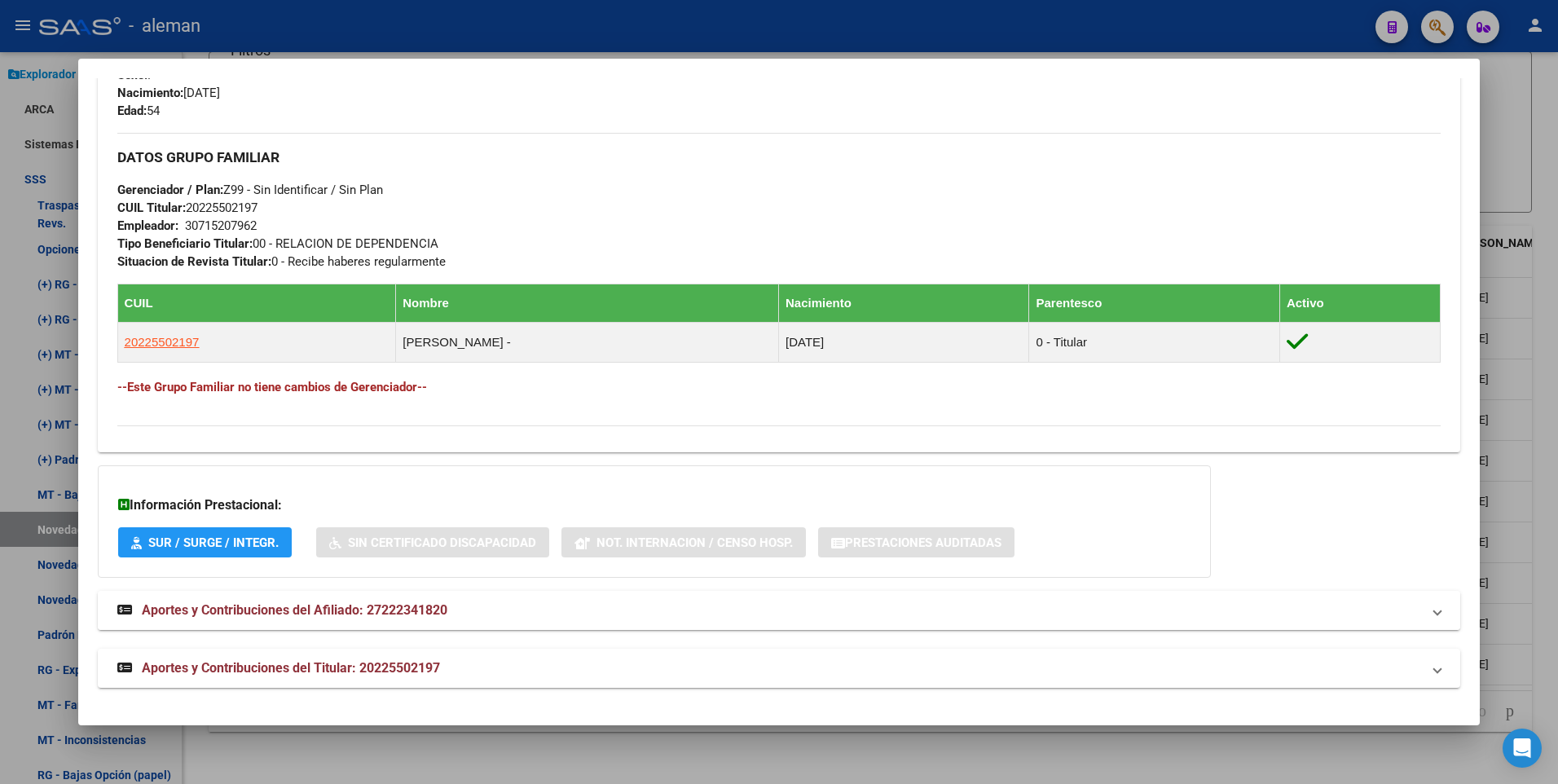
click at [402, 608] on span "Aportes y Contribuciones del Afiliado: 27222341820" at bounding box center [294, 609] width 306 height 15
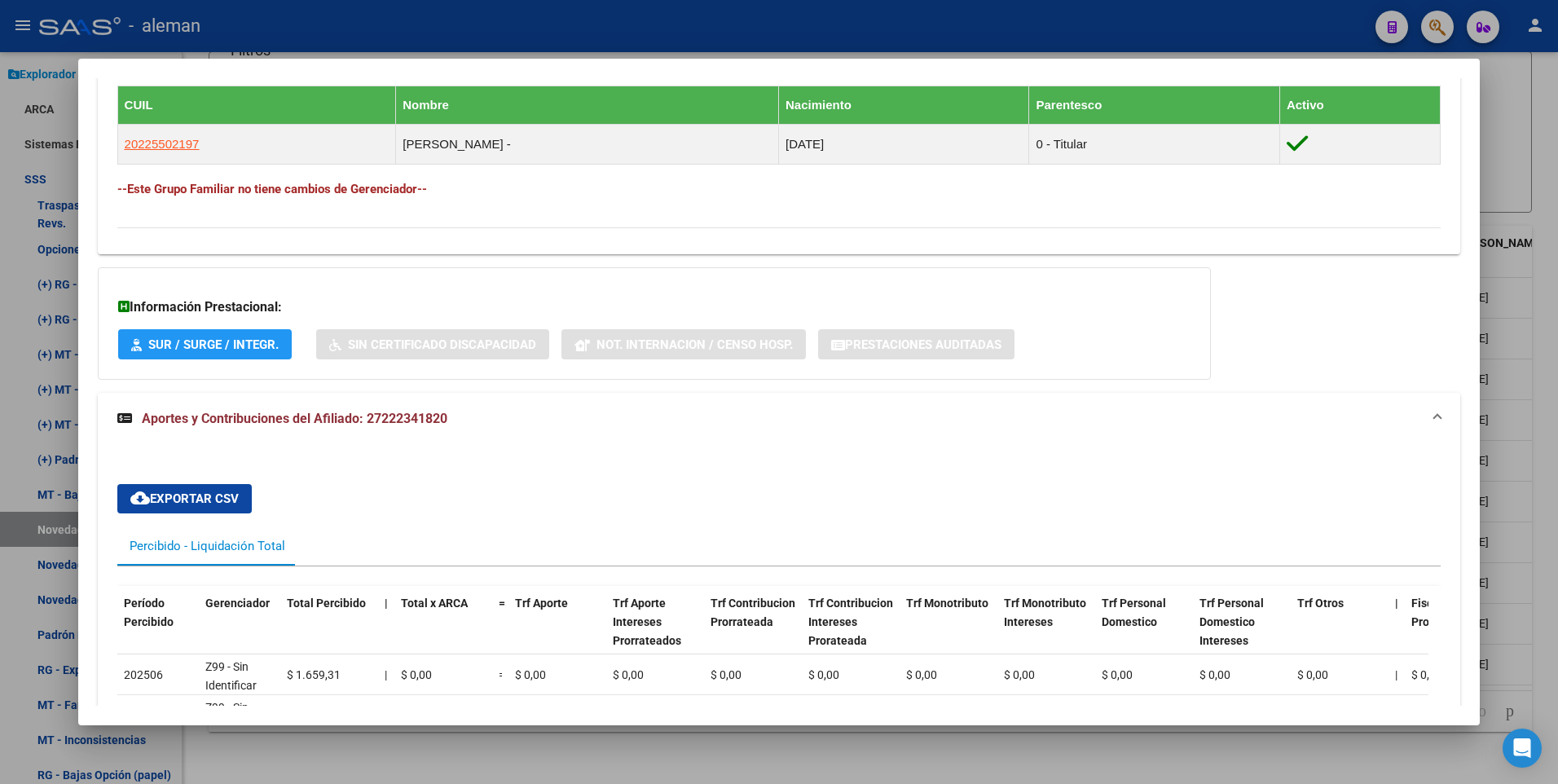
scroll to position [1149, 0]
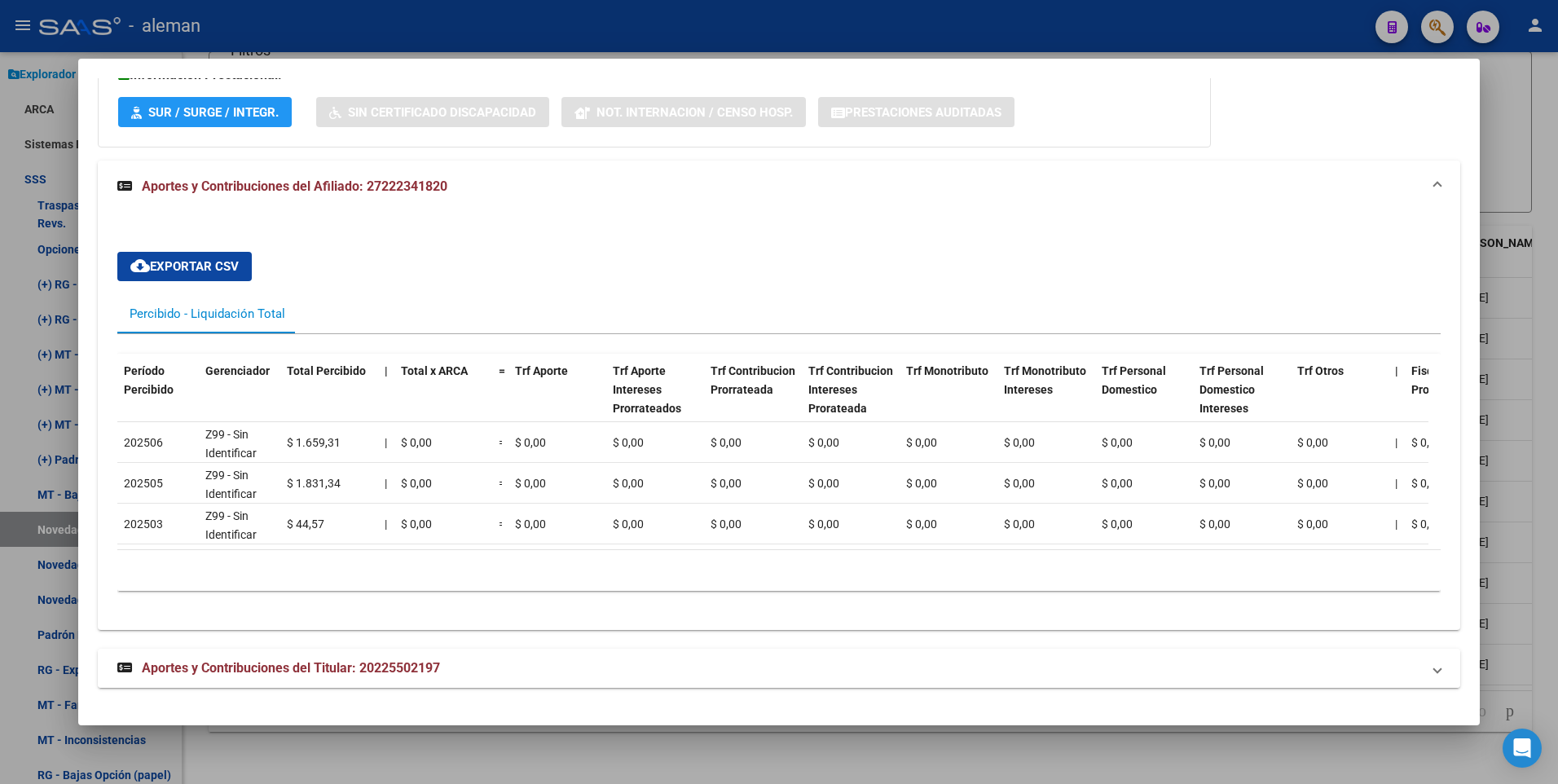
click at [418, 663] on span "Aportes y Contribuciones del Titular: 20225502197" at bounding box center [290, 668] width 298 height 15
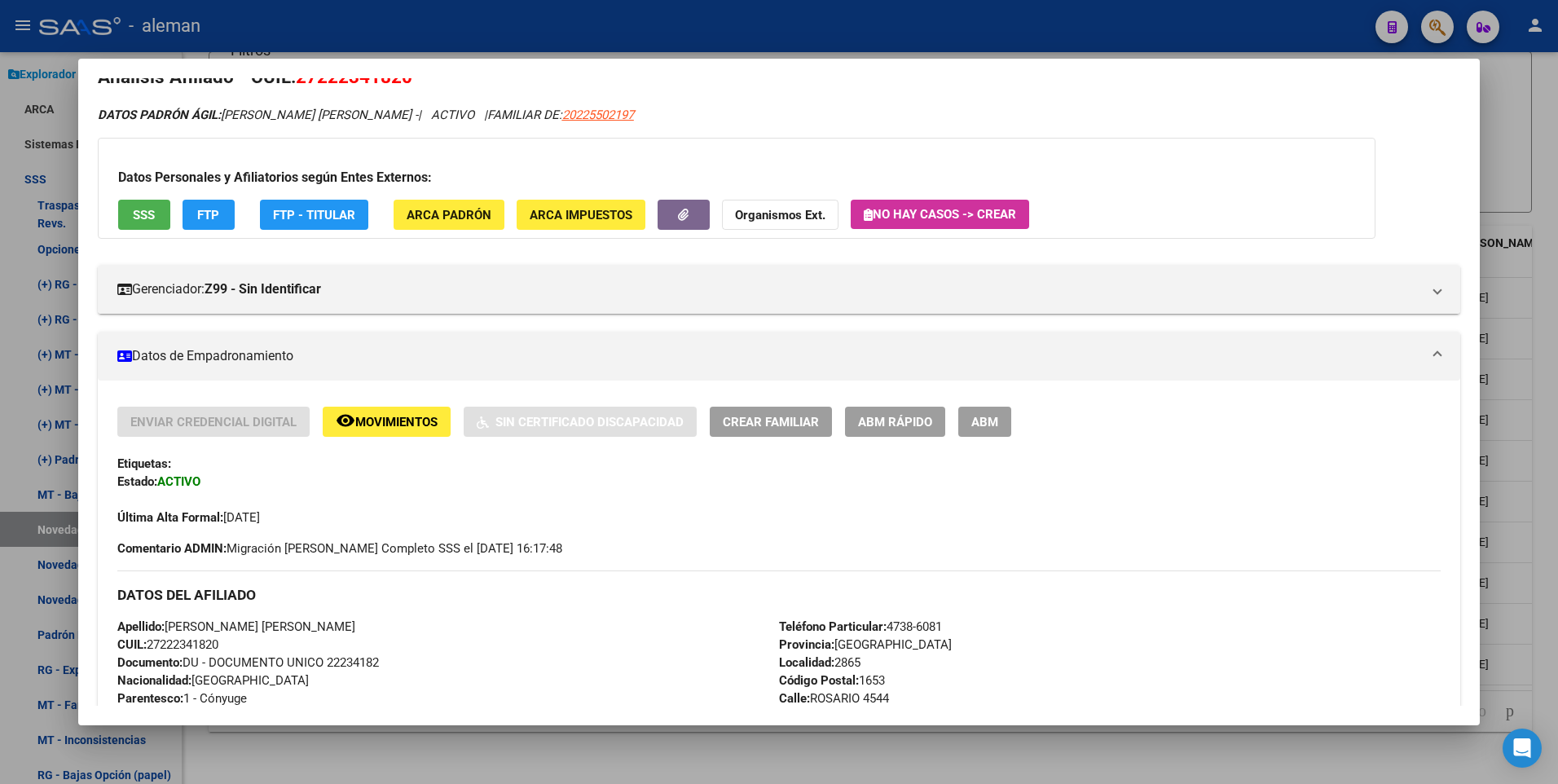
scroll to position [0, 0]
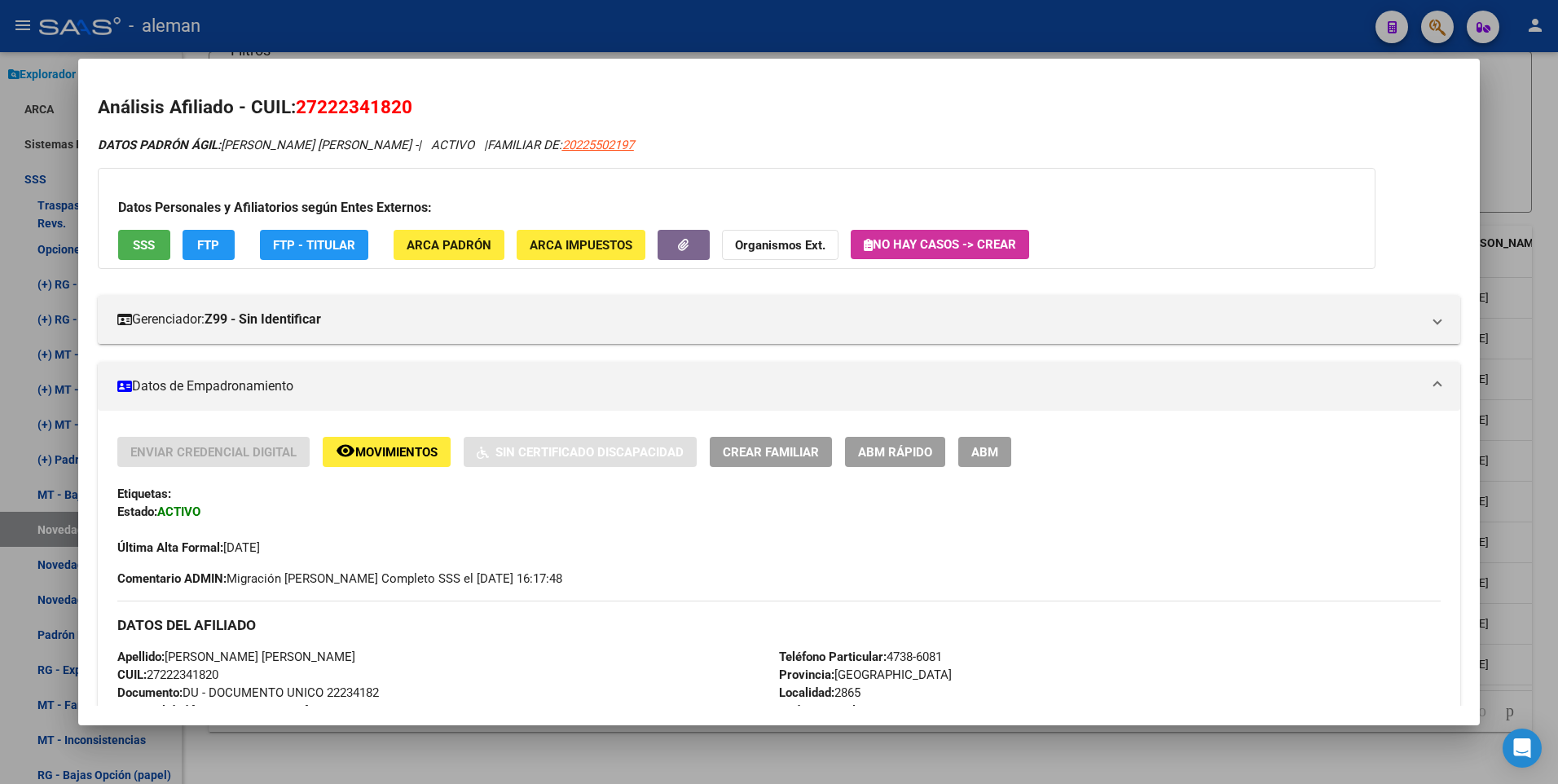
click at [1531, 402] on div at bounding box center [779, 392] width 1558 height 784
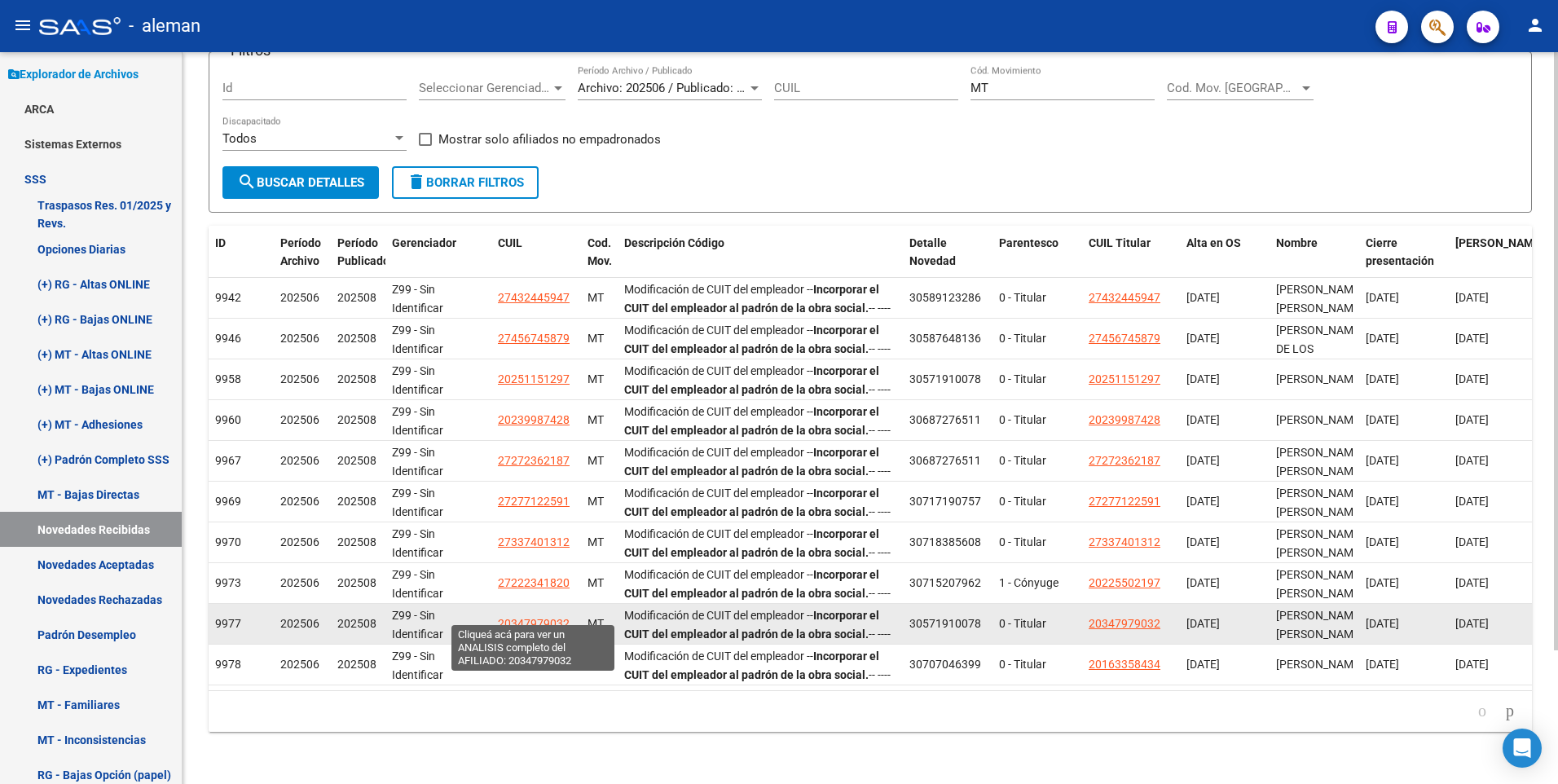
click at [547, 617] on span "20347979032" at bounding box center [534, 623] width 72 height 13
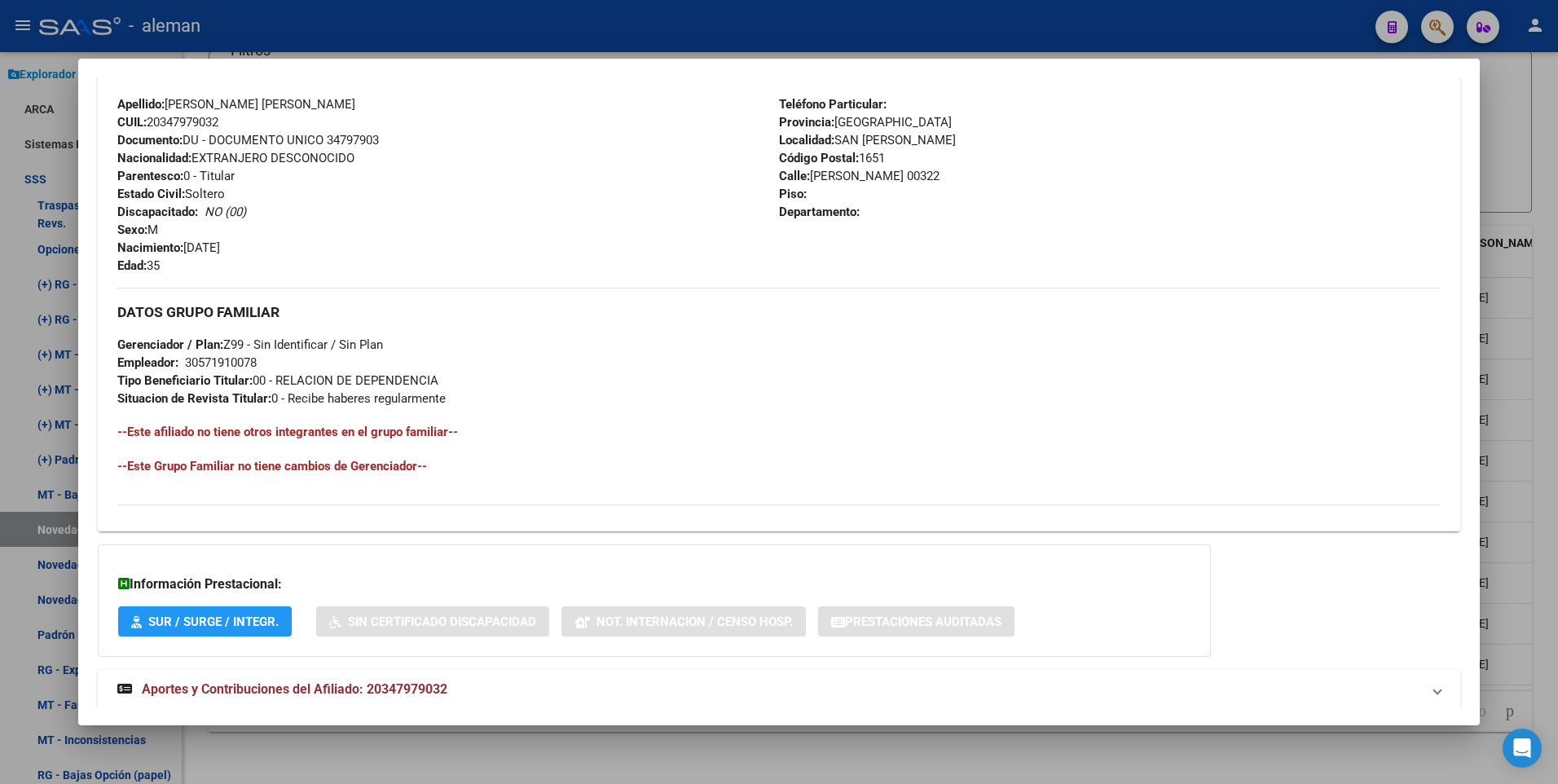
scroll to position [610, 0]
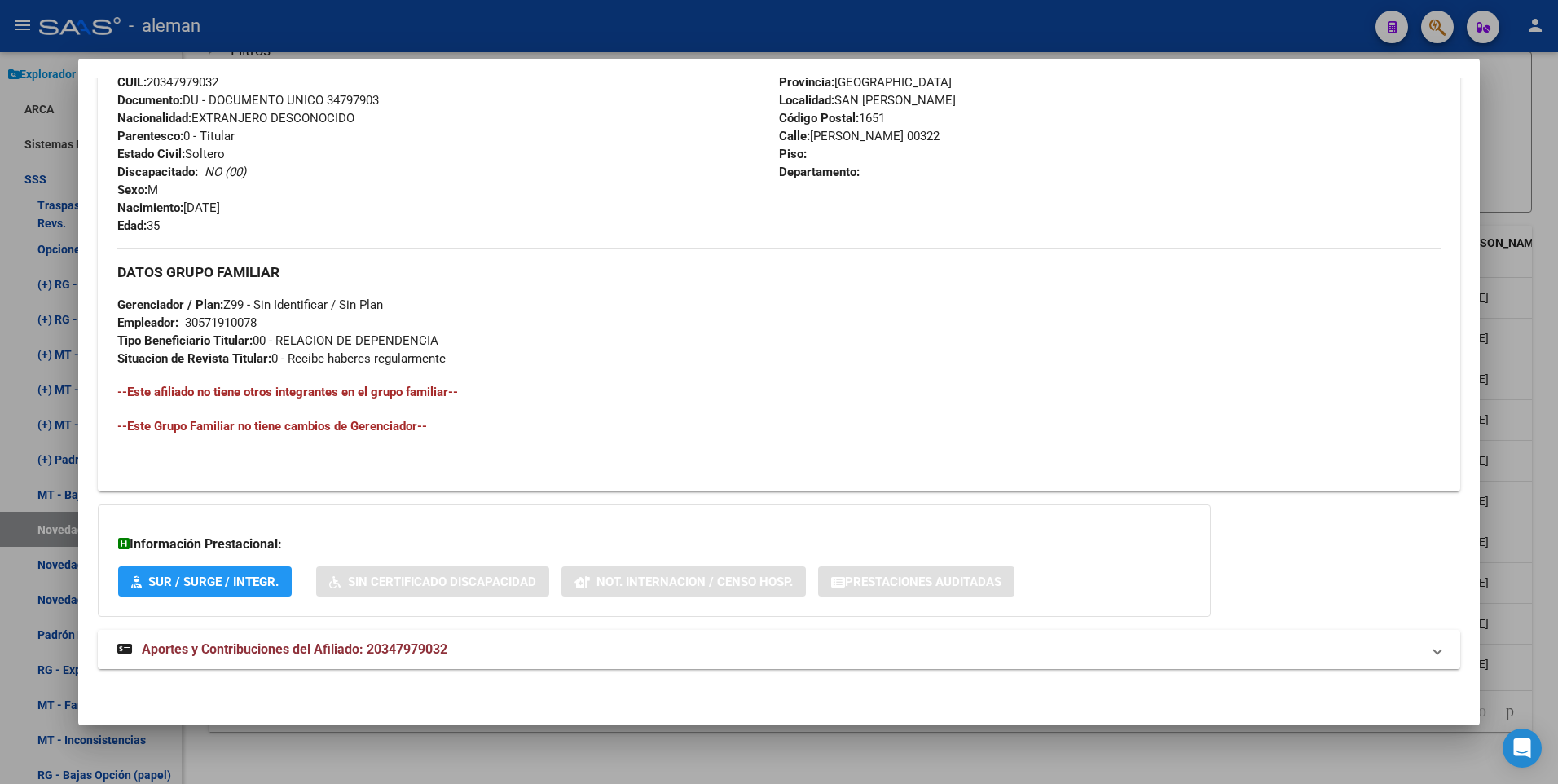
click at [361, 649] on span "Aportes y Contribuciones del Afiliado: 20347979032" at bounding box center [294, 649] width 306 height 15
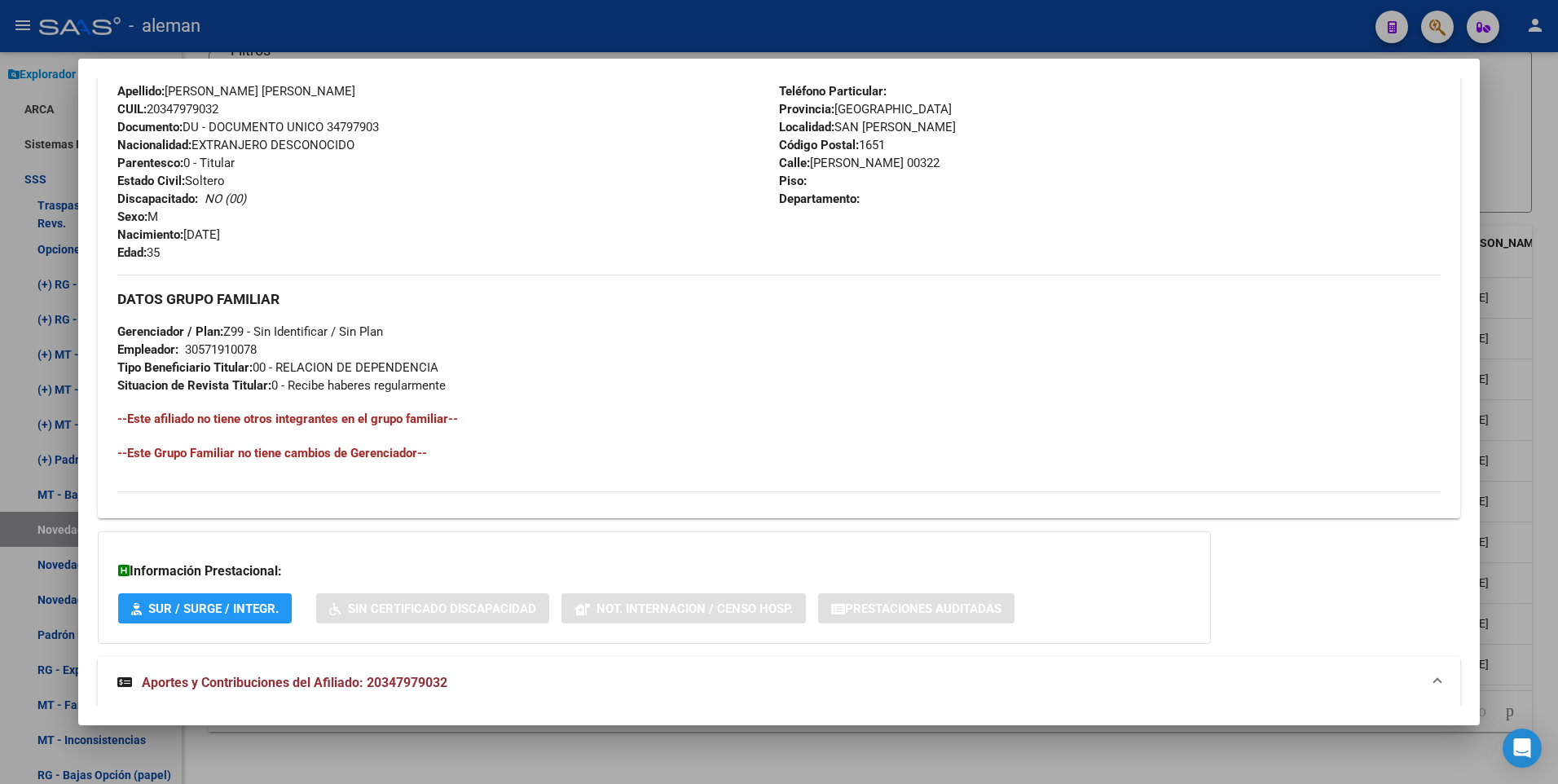
scroll to position [339, 0]
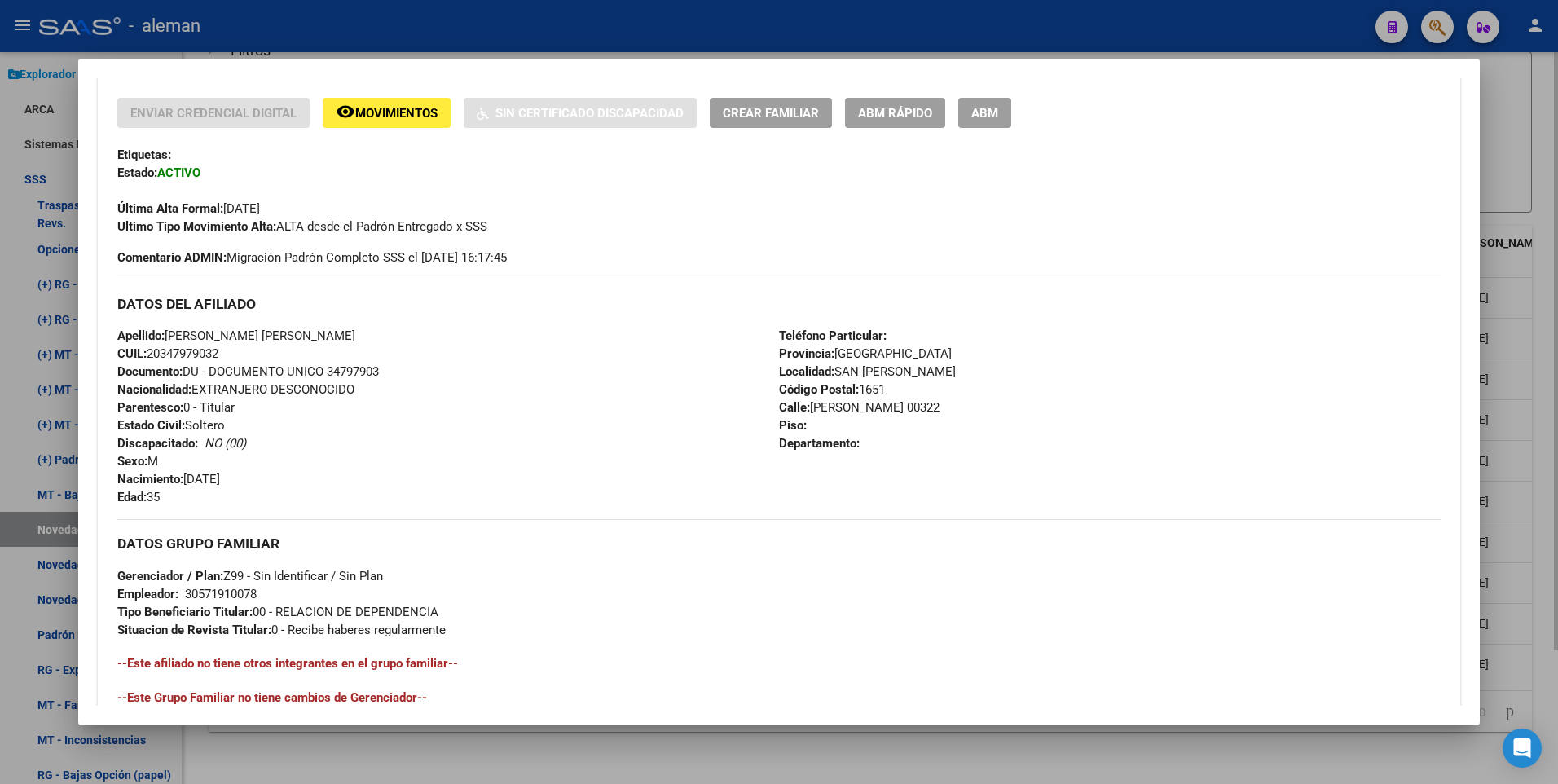
click at [1552, 639] on div at bounding box center [779, 392] width 1558 height 784
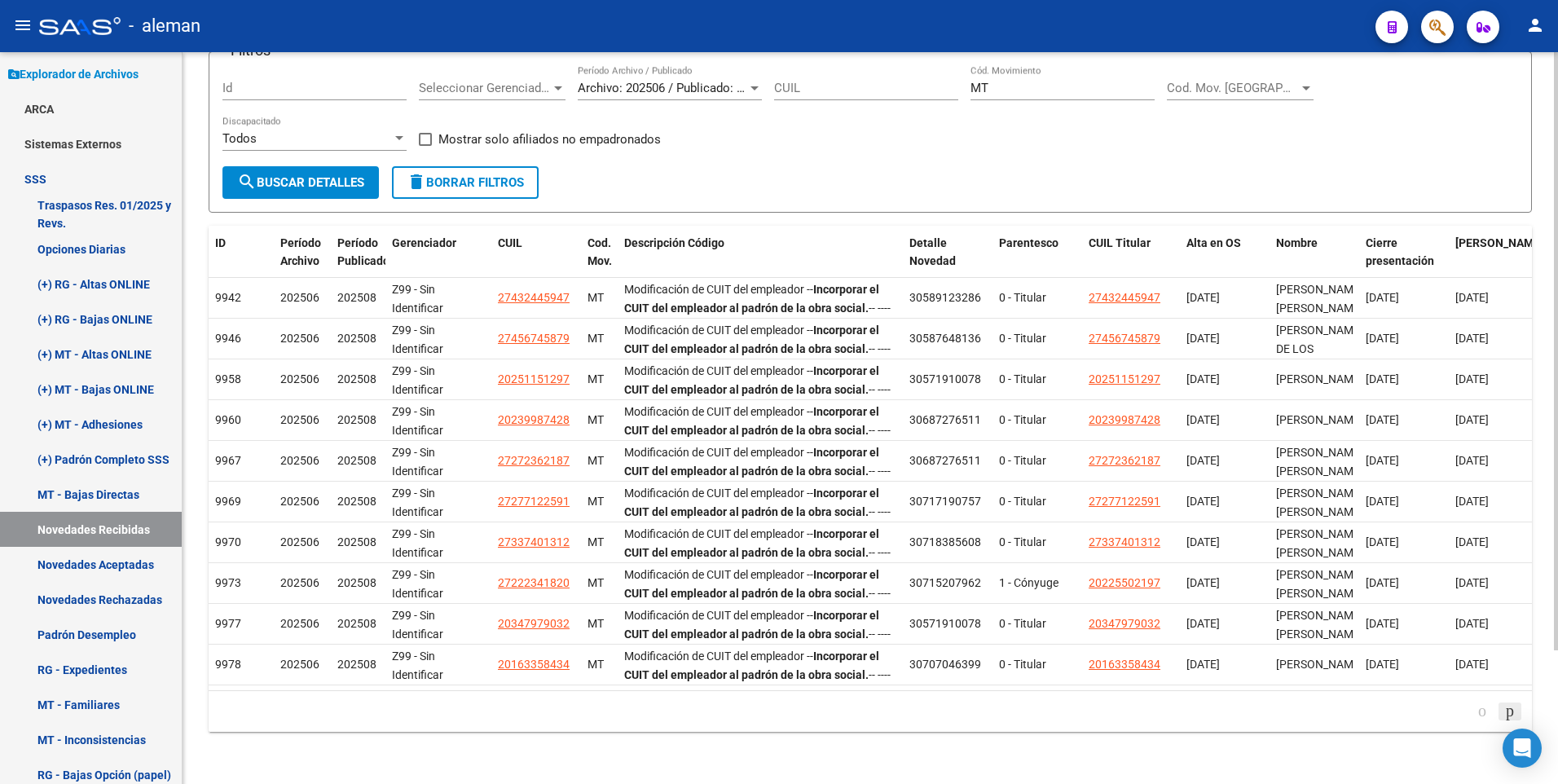
click at [1508, 710] on icon "go to next page" at bounding box center [1510, 710] width 13 height 20
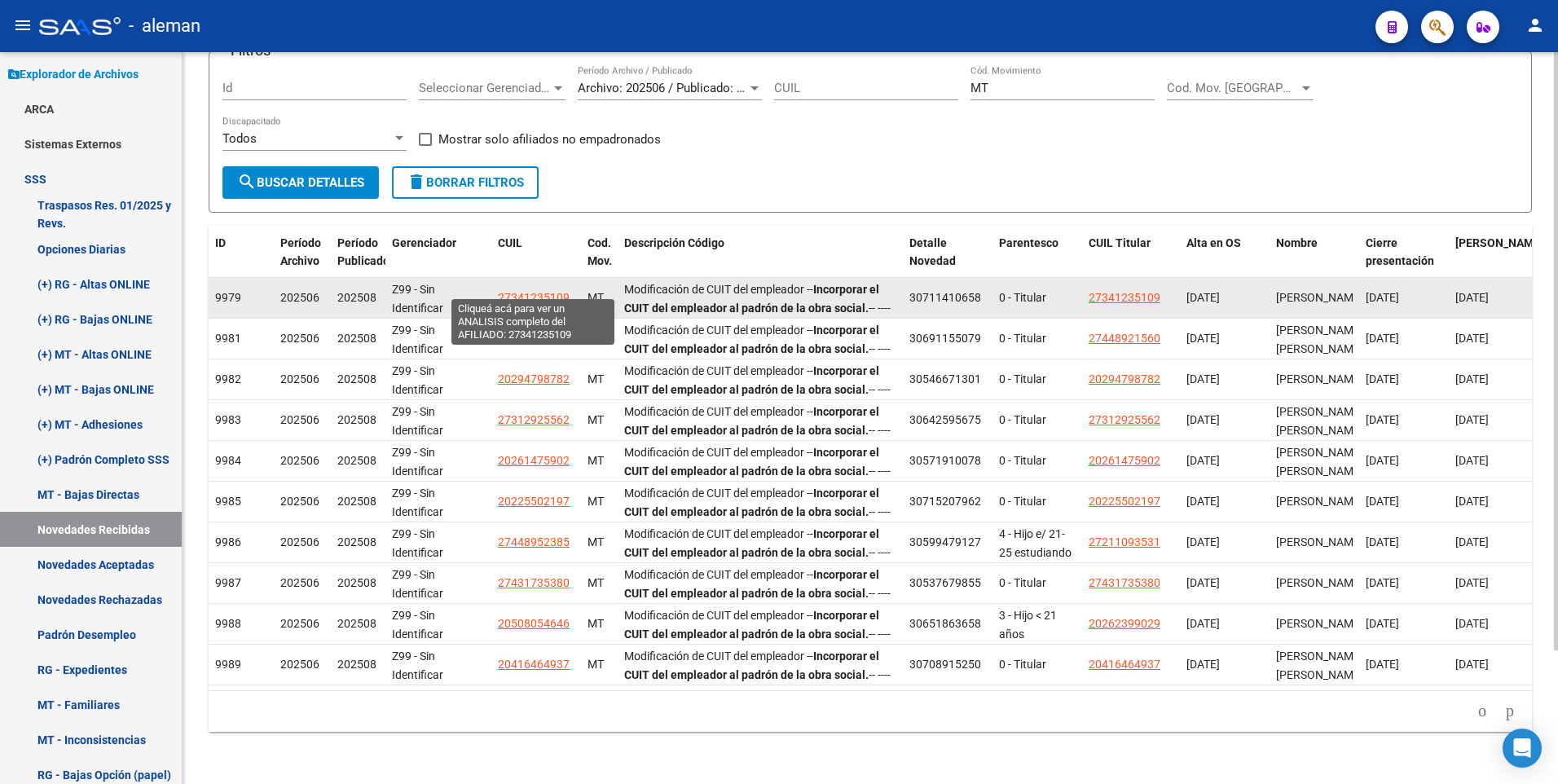
click at [524, 290] on span "27341235109" at bounding box center [534, 297] width 72 height 13
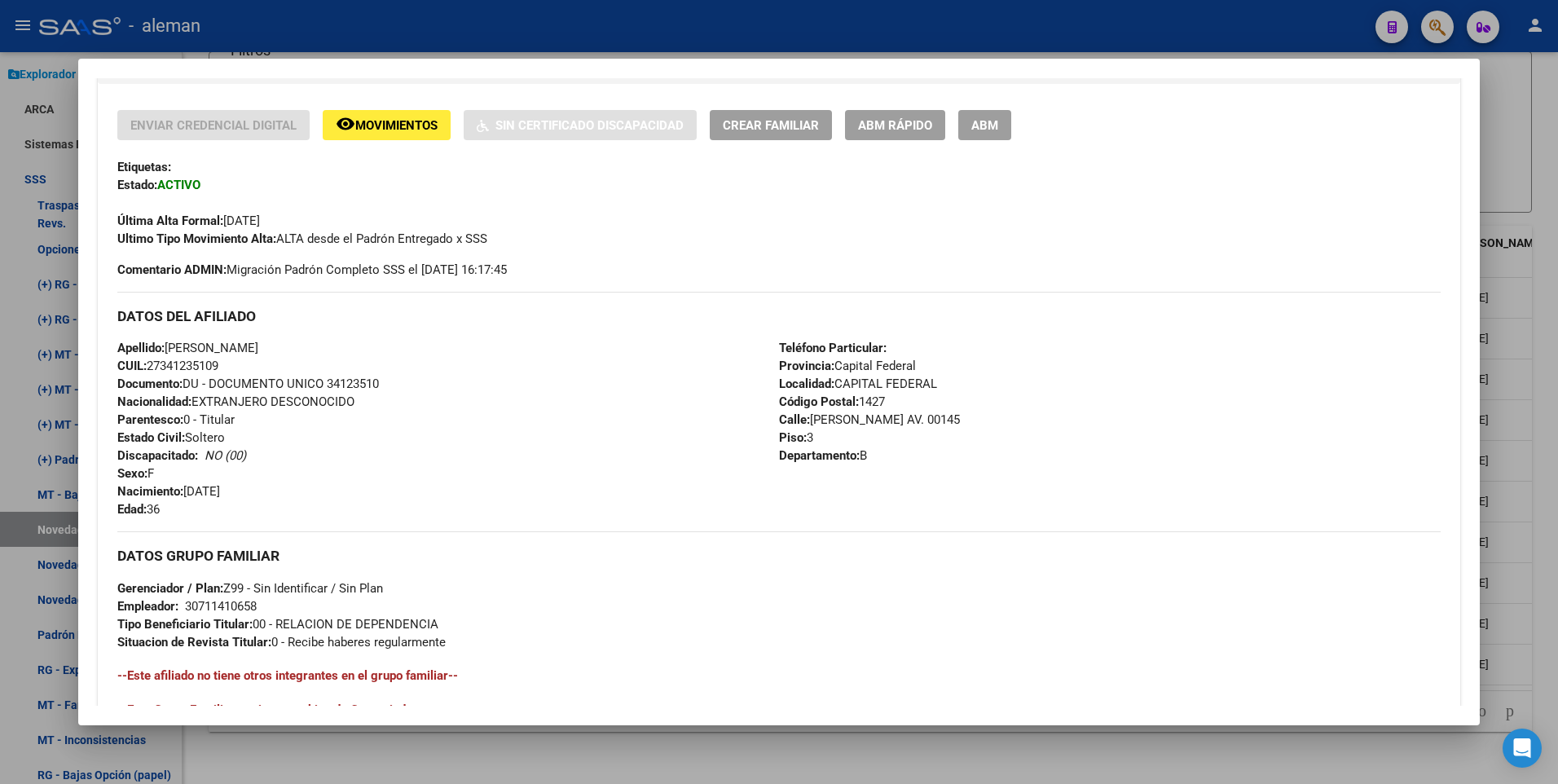
scroll to position [610, 0]
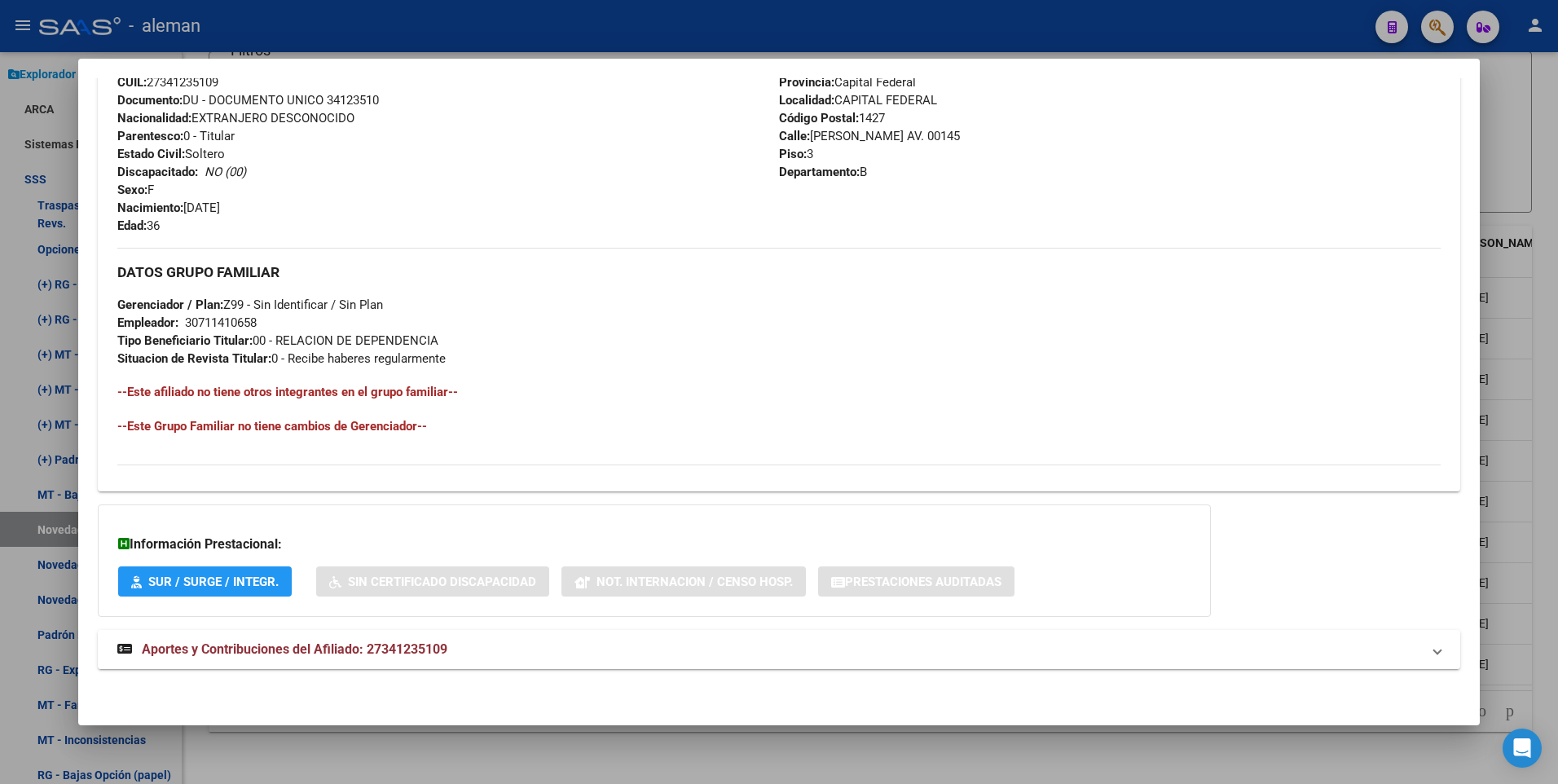
click at [334, 655] on span "Aportes y Contribuciones del Afiliado: 27341235109" at bounding box center [294, 649] width 306 height 15
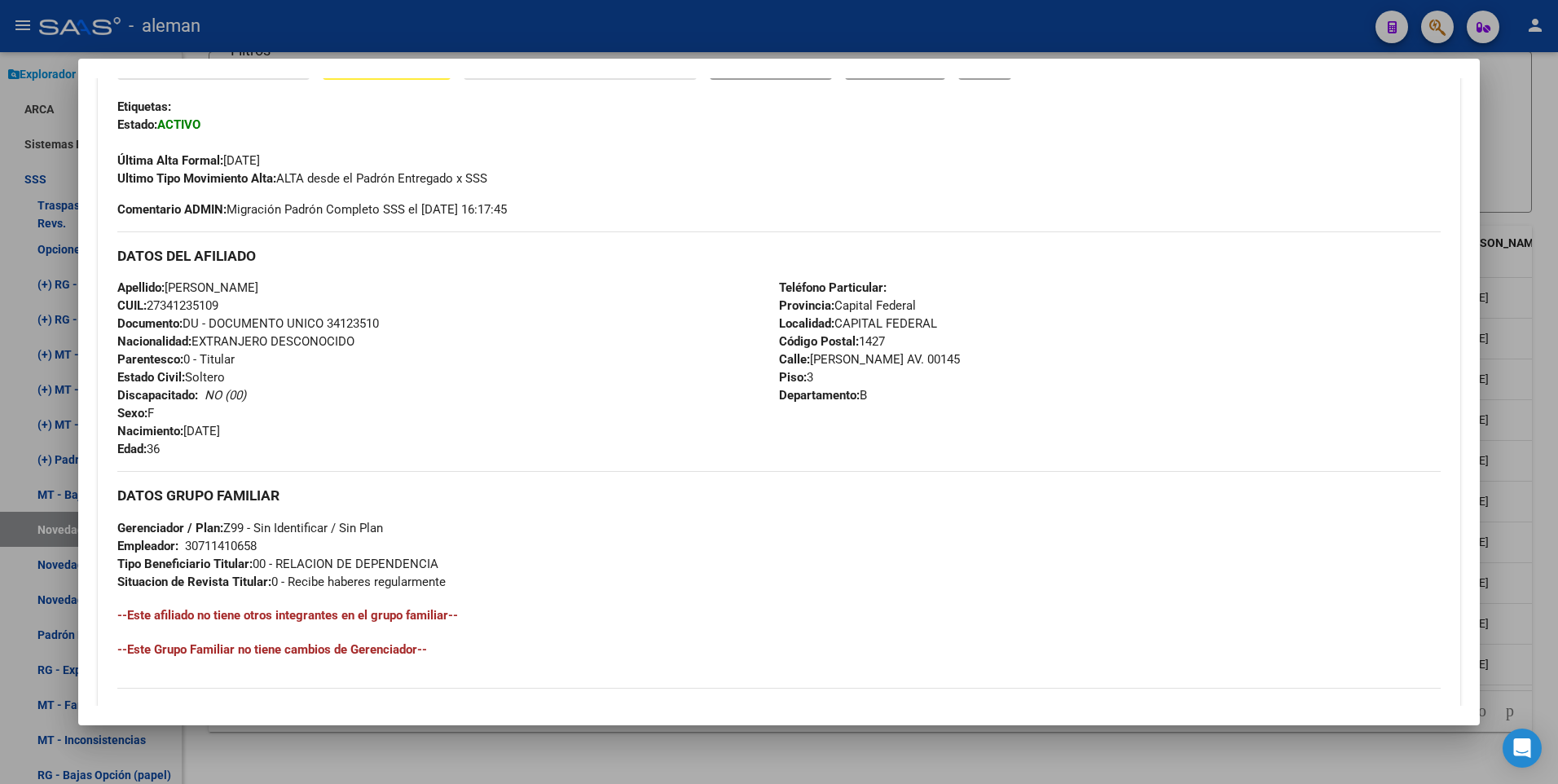
scroll to position [305, 0]
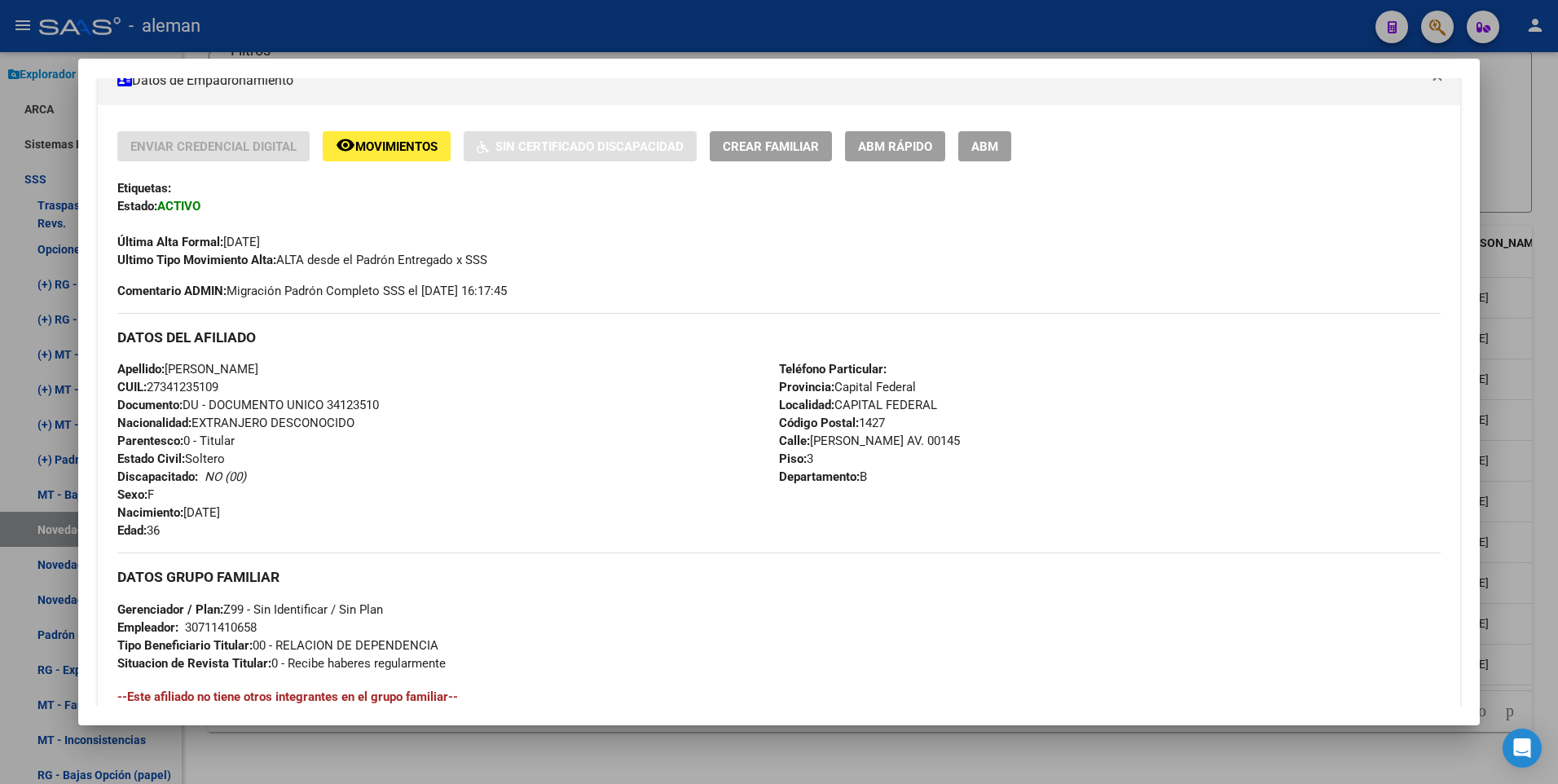
click at [1553, 555] on div at bounding box center [779, 392] width 1558 height 784
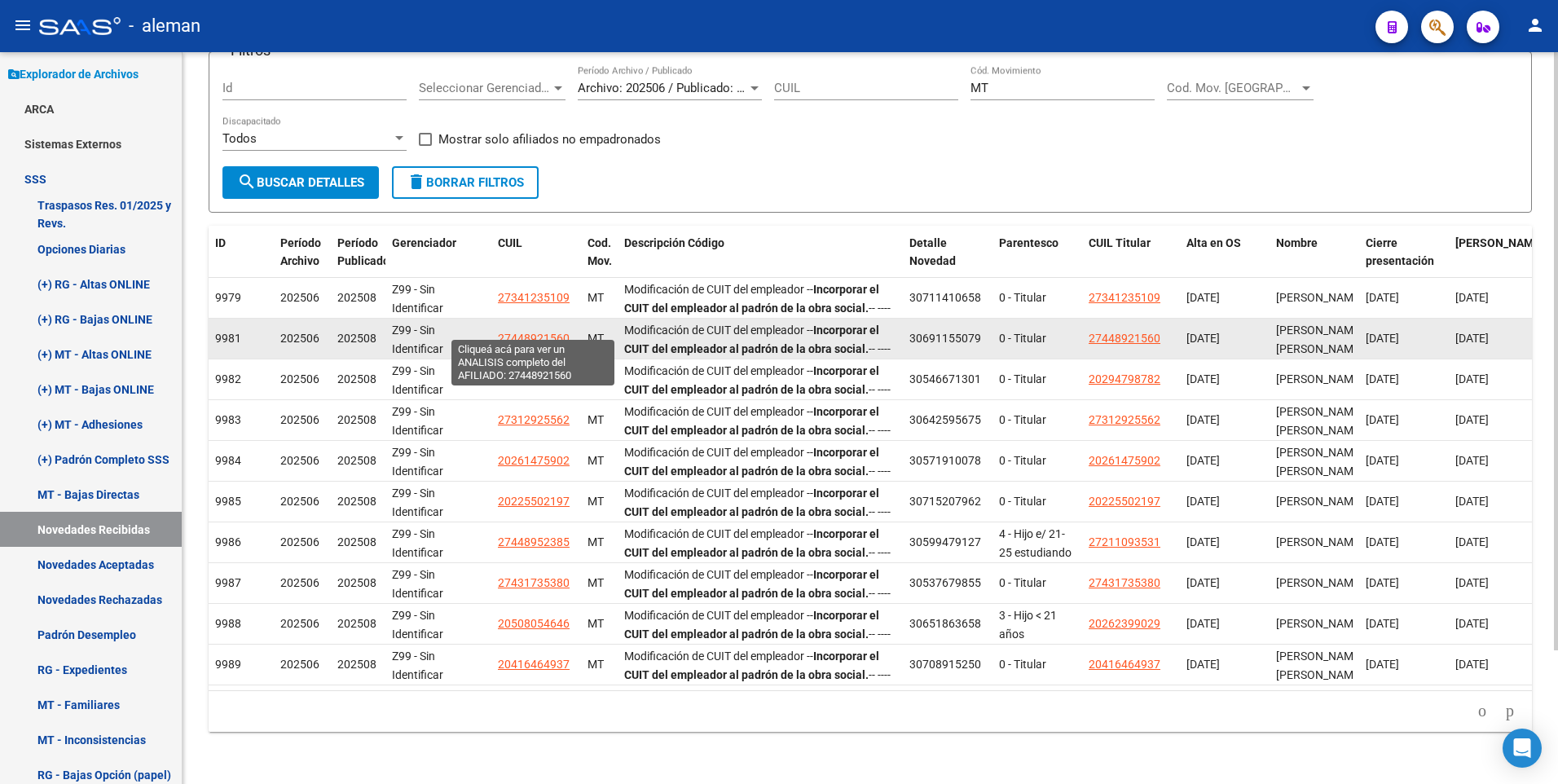
click at [535, 332] on span "27448921560" at bounding box center [534, 339] width 72 height 13
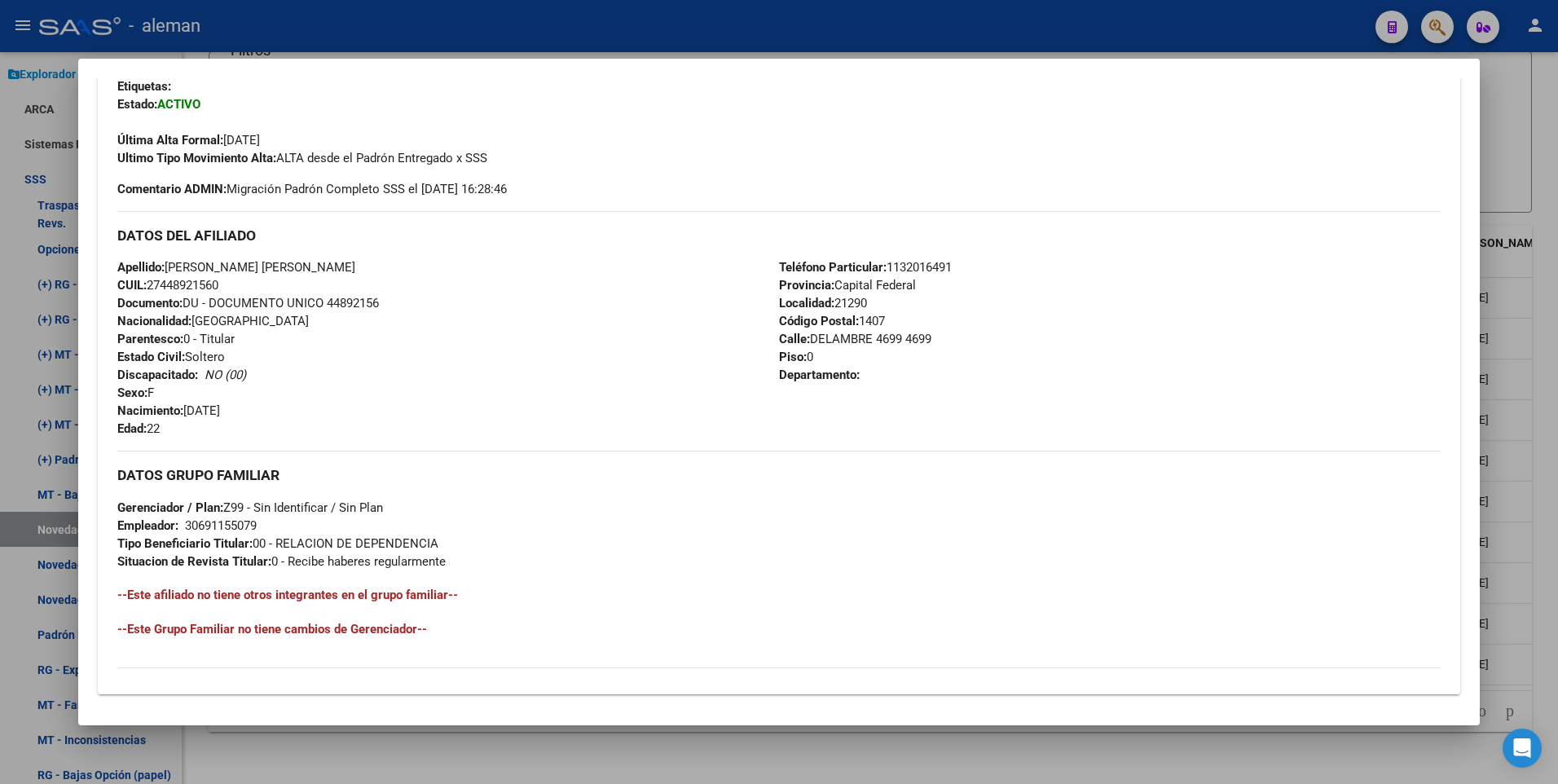
scroll to position [610, 0]
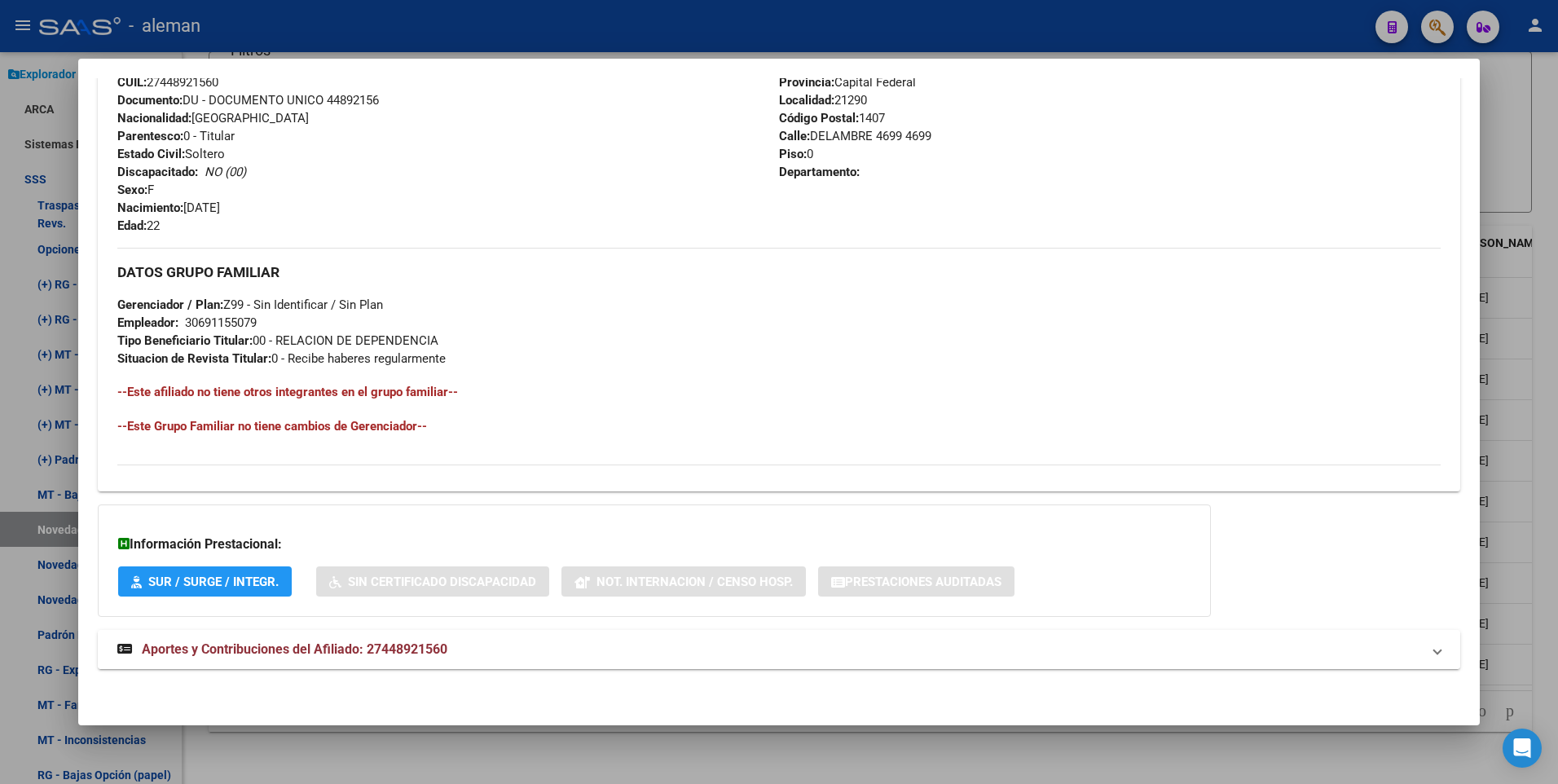
click at [320, 644] on span "Aportes y Contribuciones del Afiliado: 27448921560" at bounding box center [294, 649] width 306 height 15
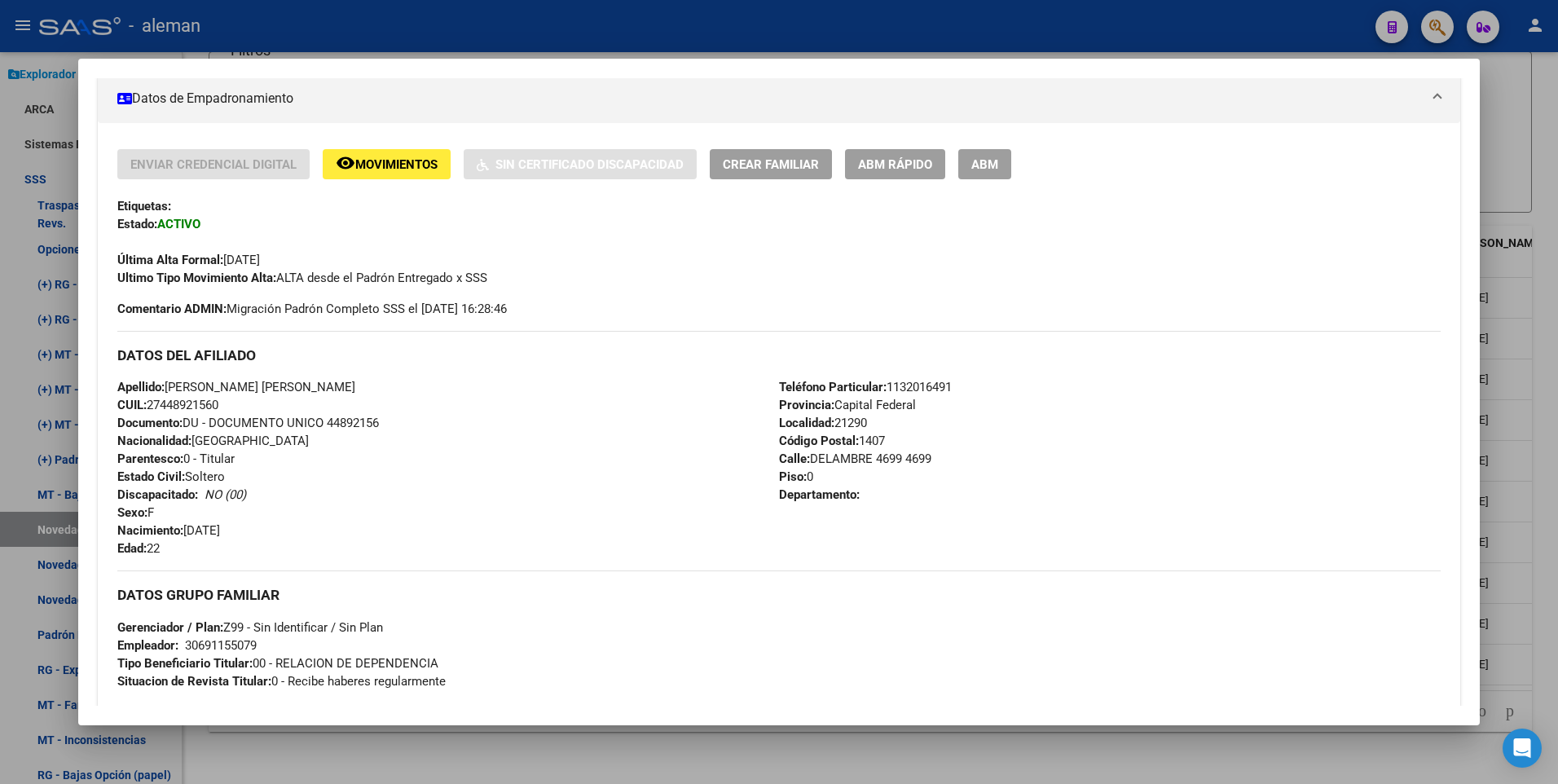
scroll to position [206, 0]
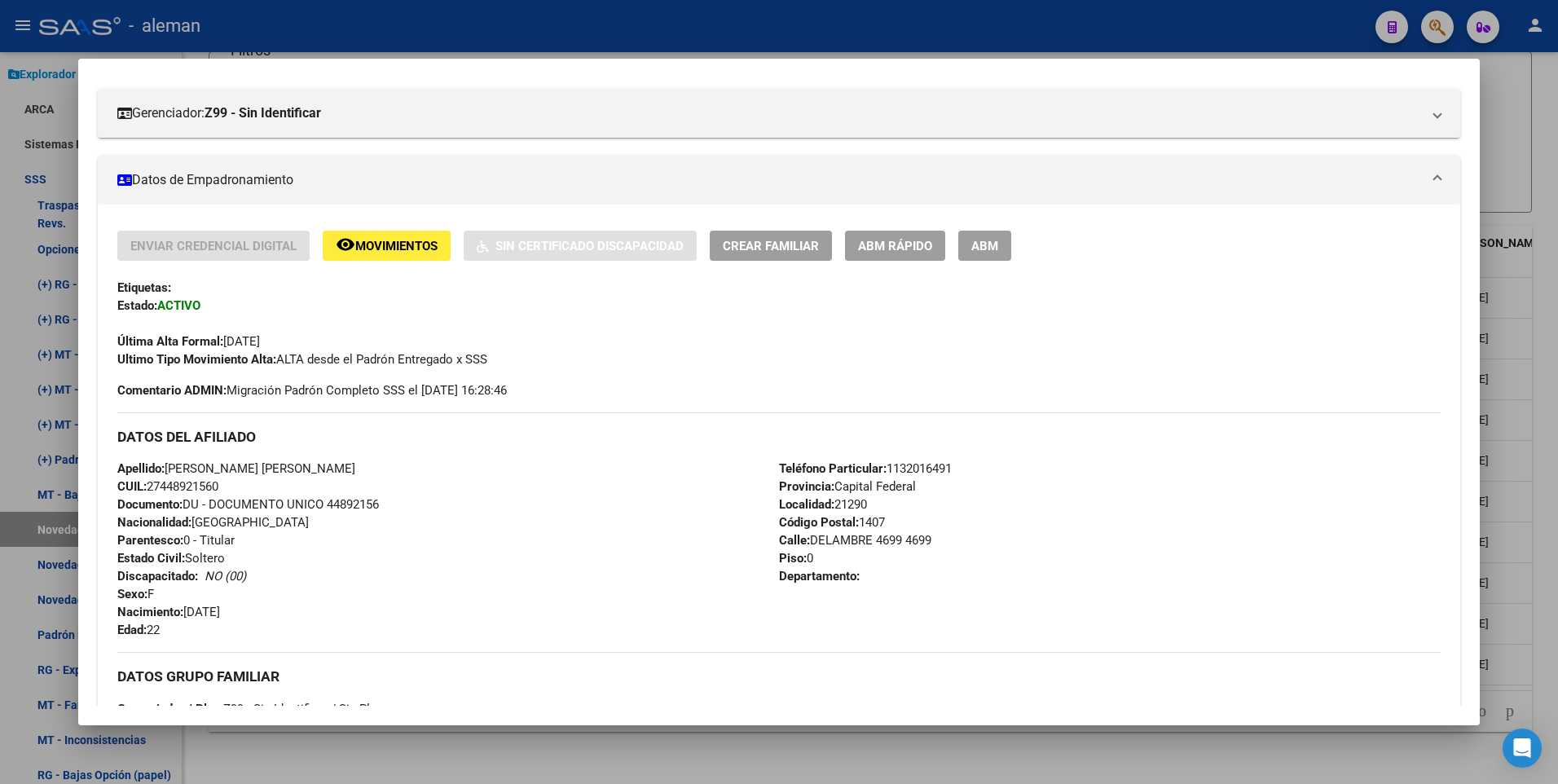
click at [1540, 519] on div at bounding box center [779, 392] width 1558 height 784
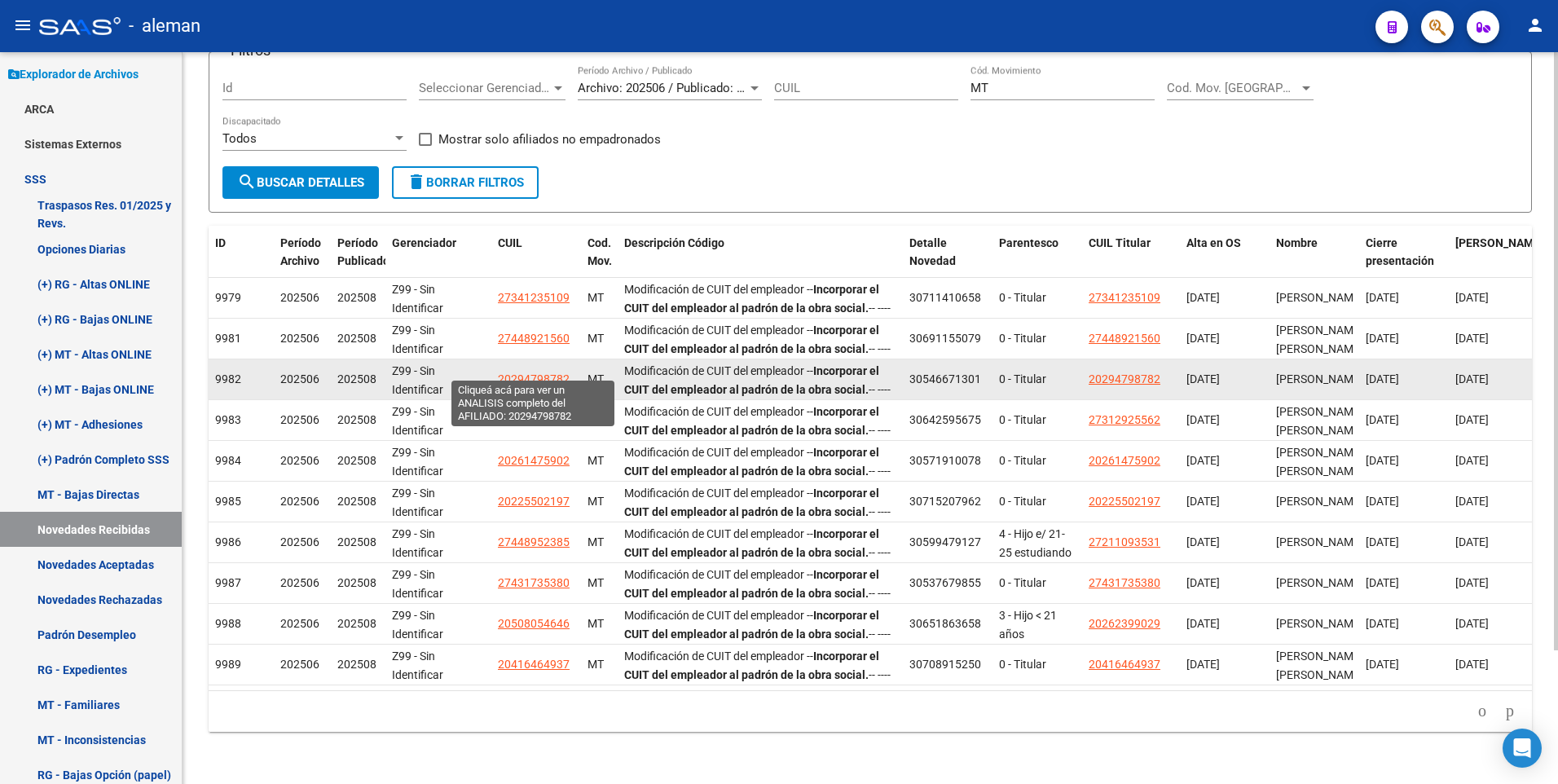
click at [519, 373] on span "20294798782" at bounding box center [534, 379] width 72 height 13
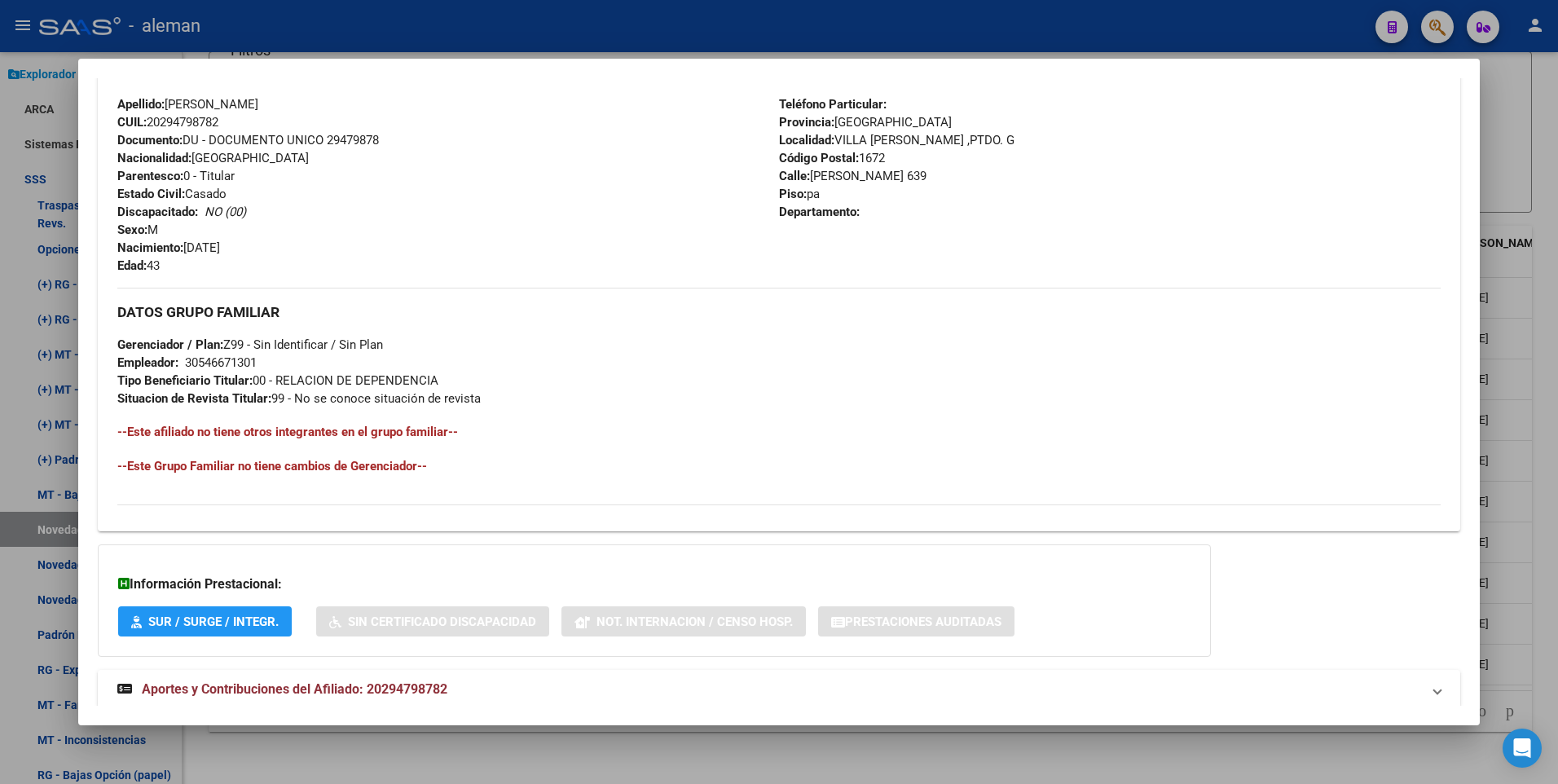
scroll to position [610, 0]
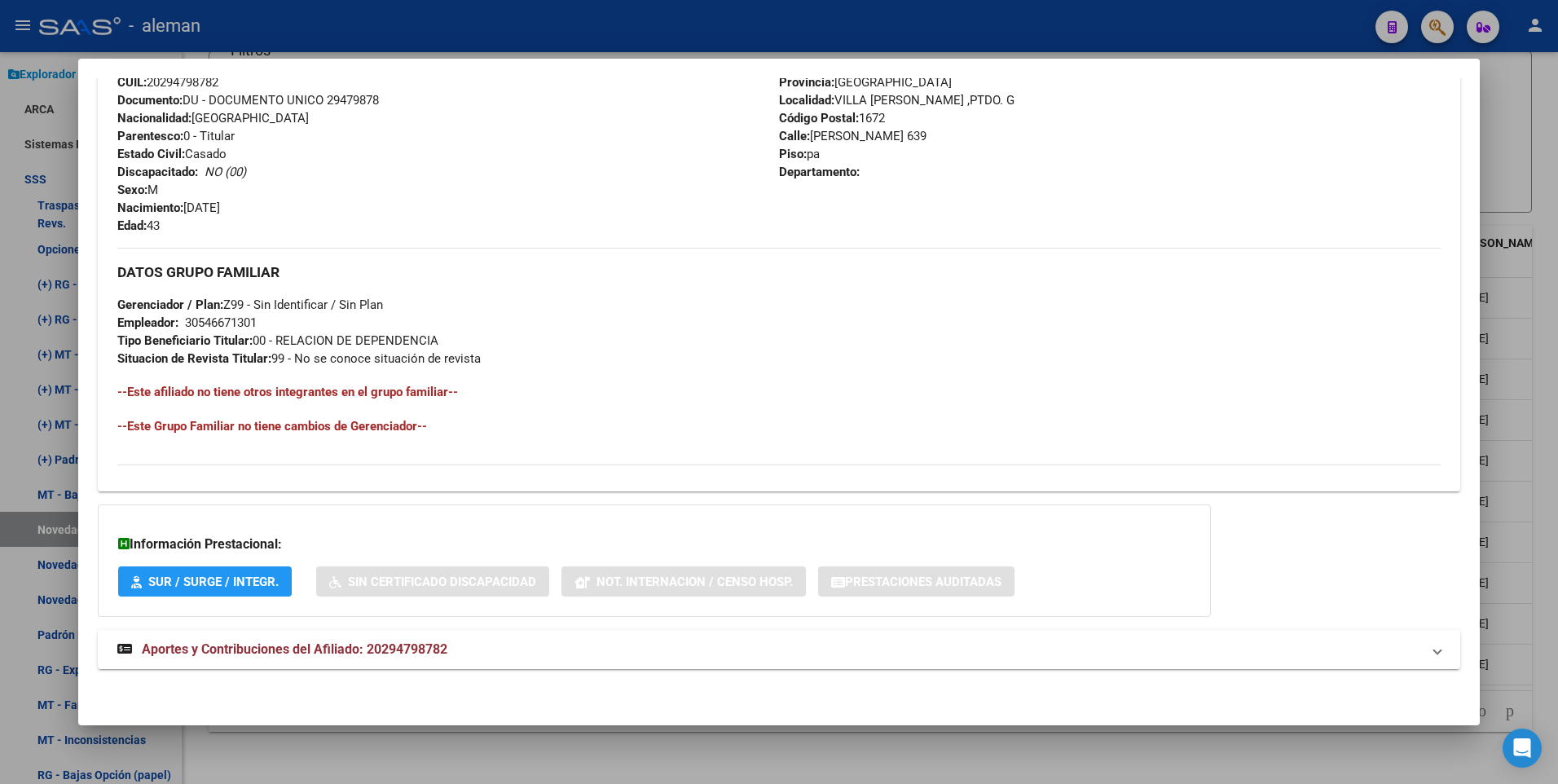
click at [372, 646] on span "Aportes y Contribuciones del Afiliado: 20294798782" at bounding box center [294, 649] width 306 height 15
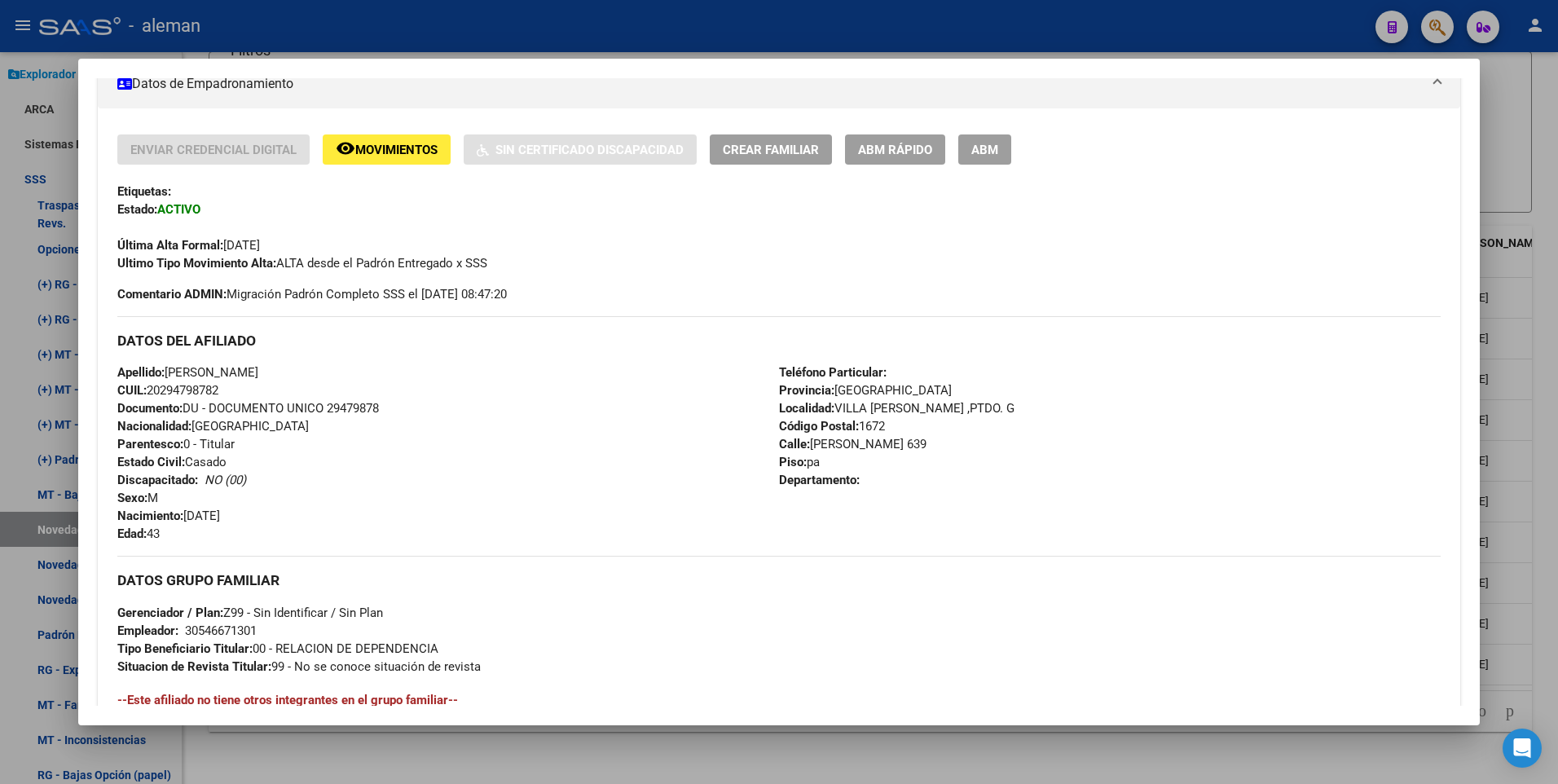
scroll to position [0, 0]
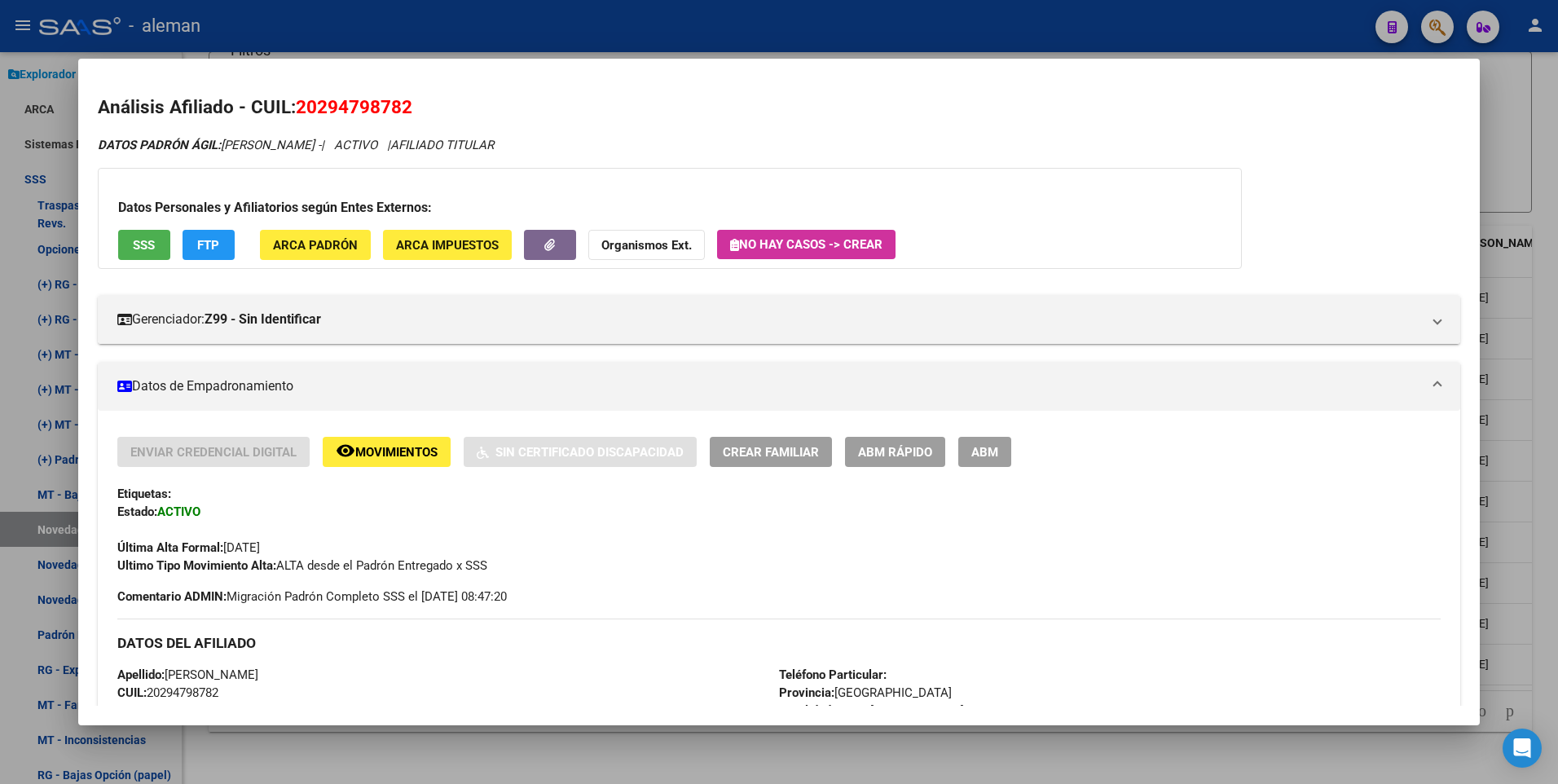
click at [1553, 470] on div at bounding box center [779, 392] width 1558 height 784
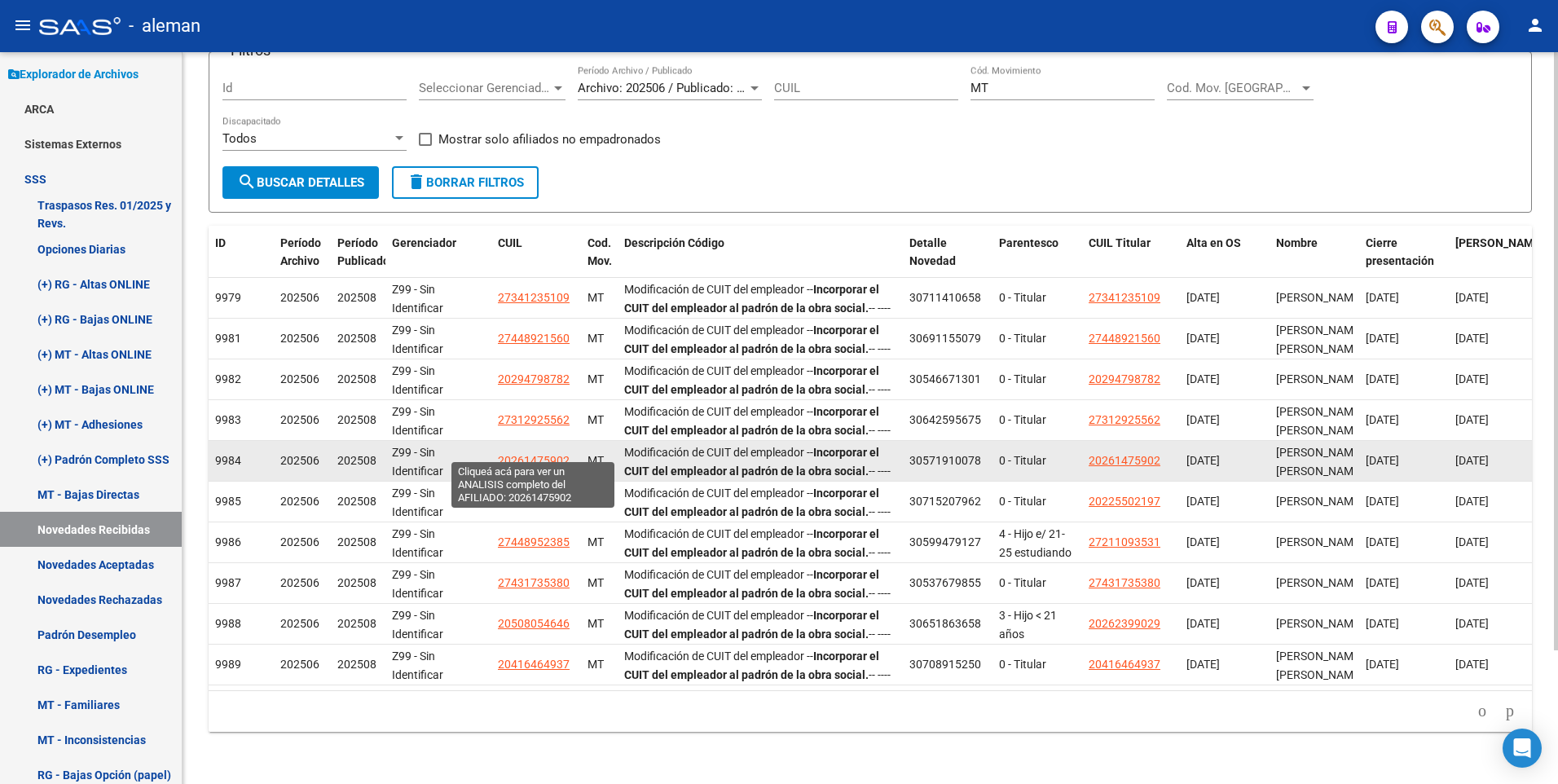
click at [522, 454] on span "20261475902" at bounding box center [534, 461] width 72 height 13
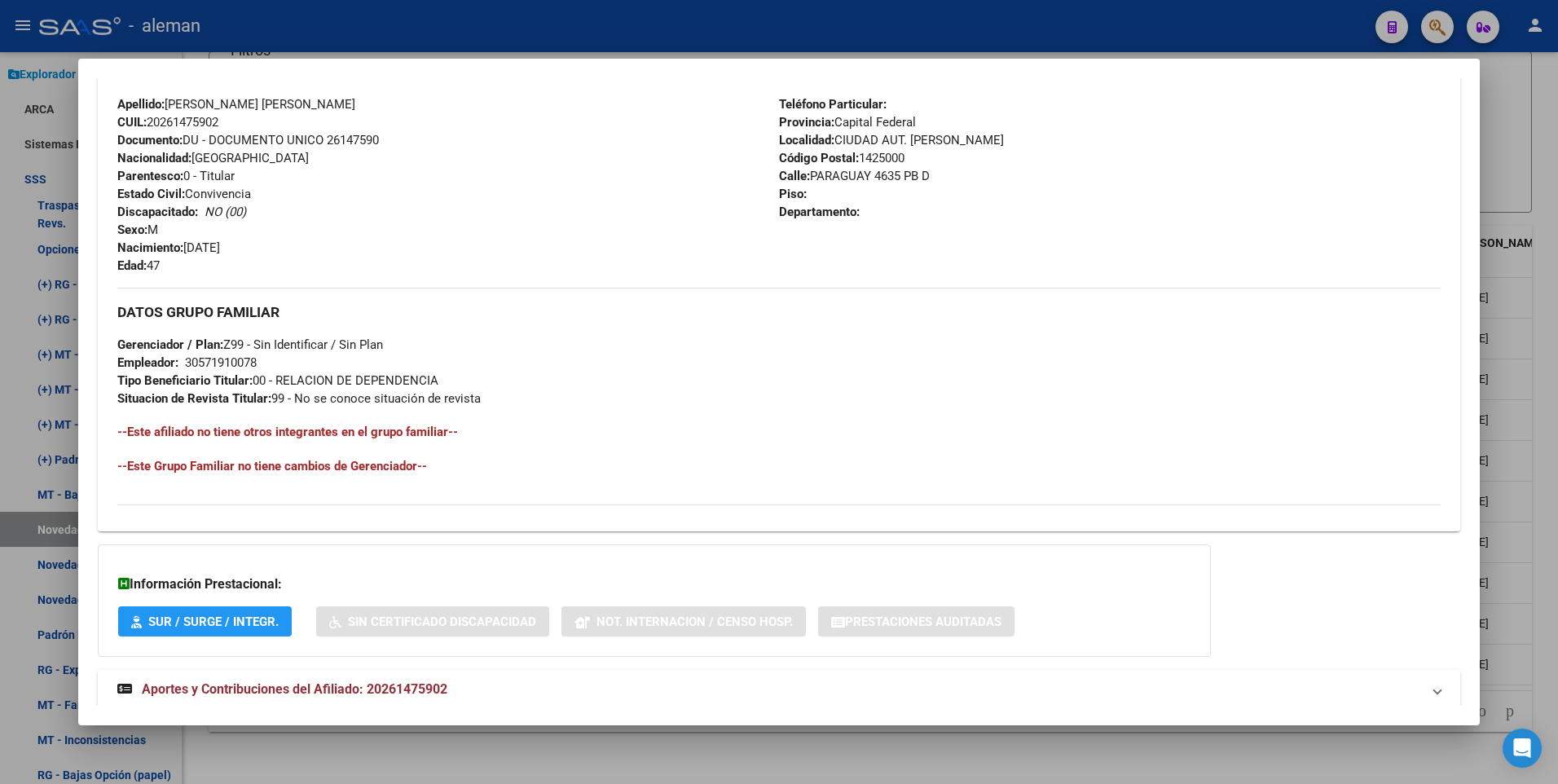
scroll to position [610, 0]
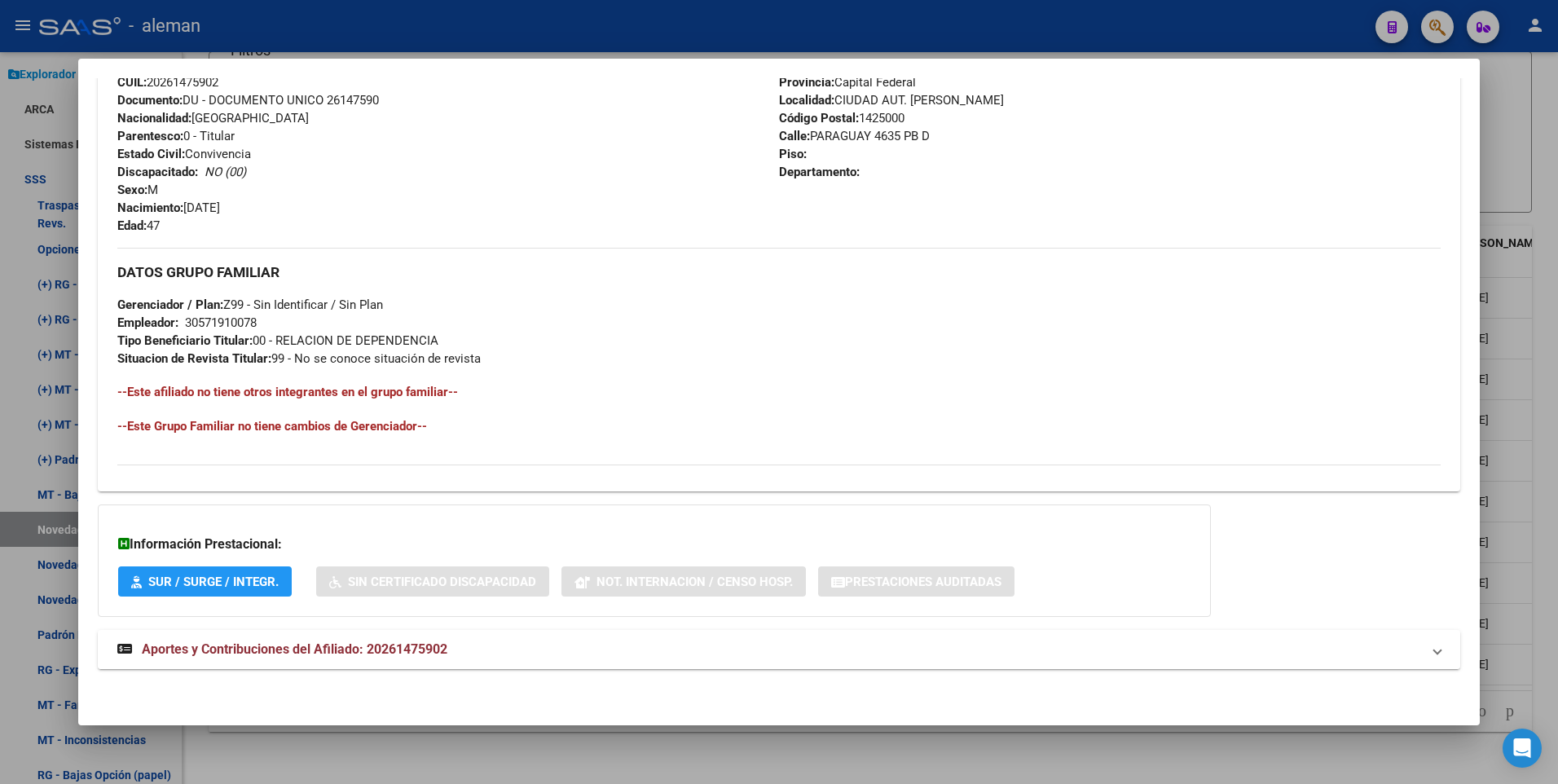
click at [378, 647] on span "Aportes y Contribuciones del Afiliado: 20261475902" at bounding box center [294, 649] width 306 height 15
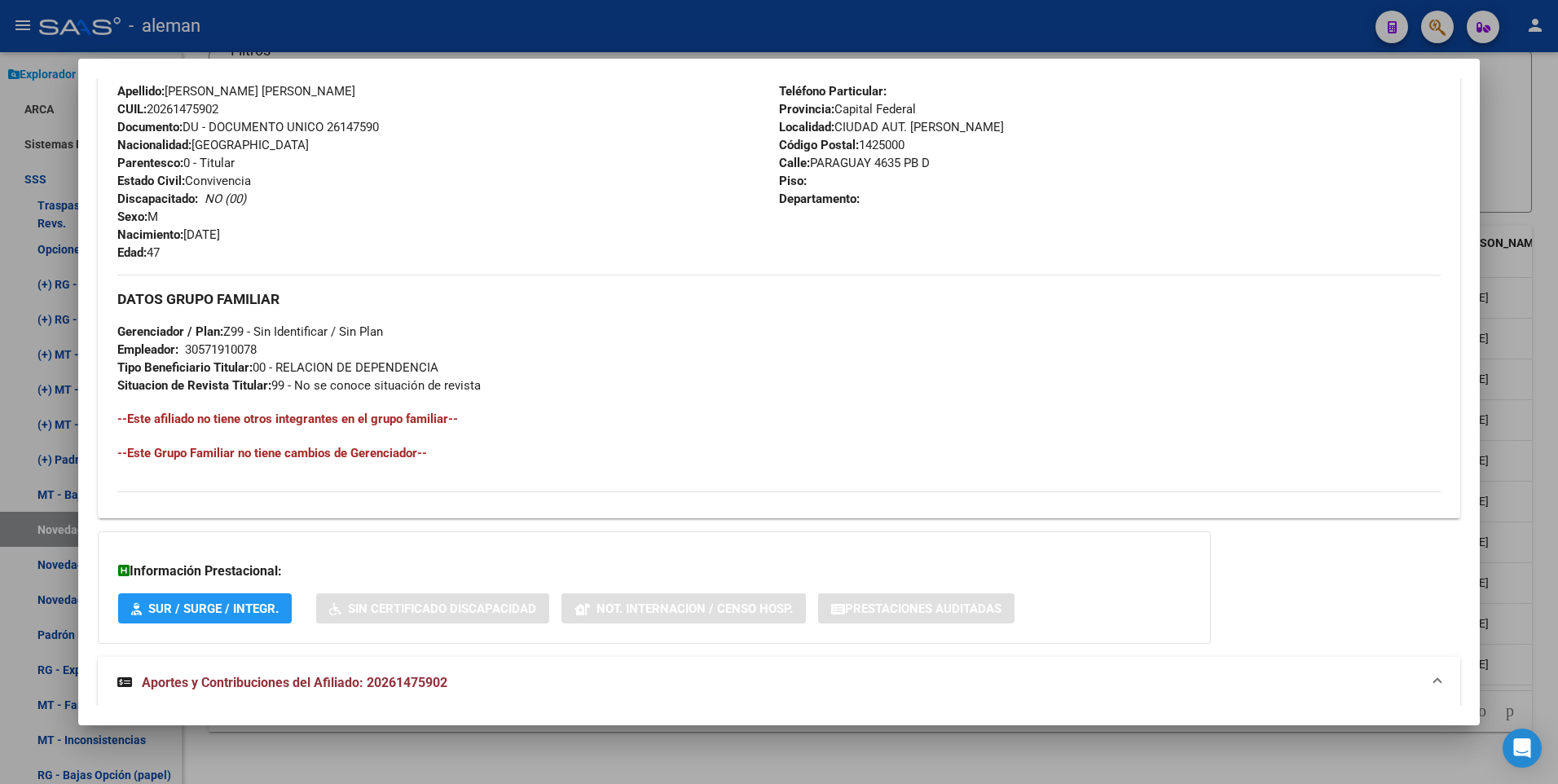
scroll to position [502, 0]
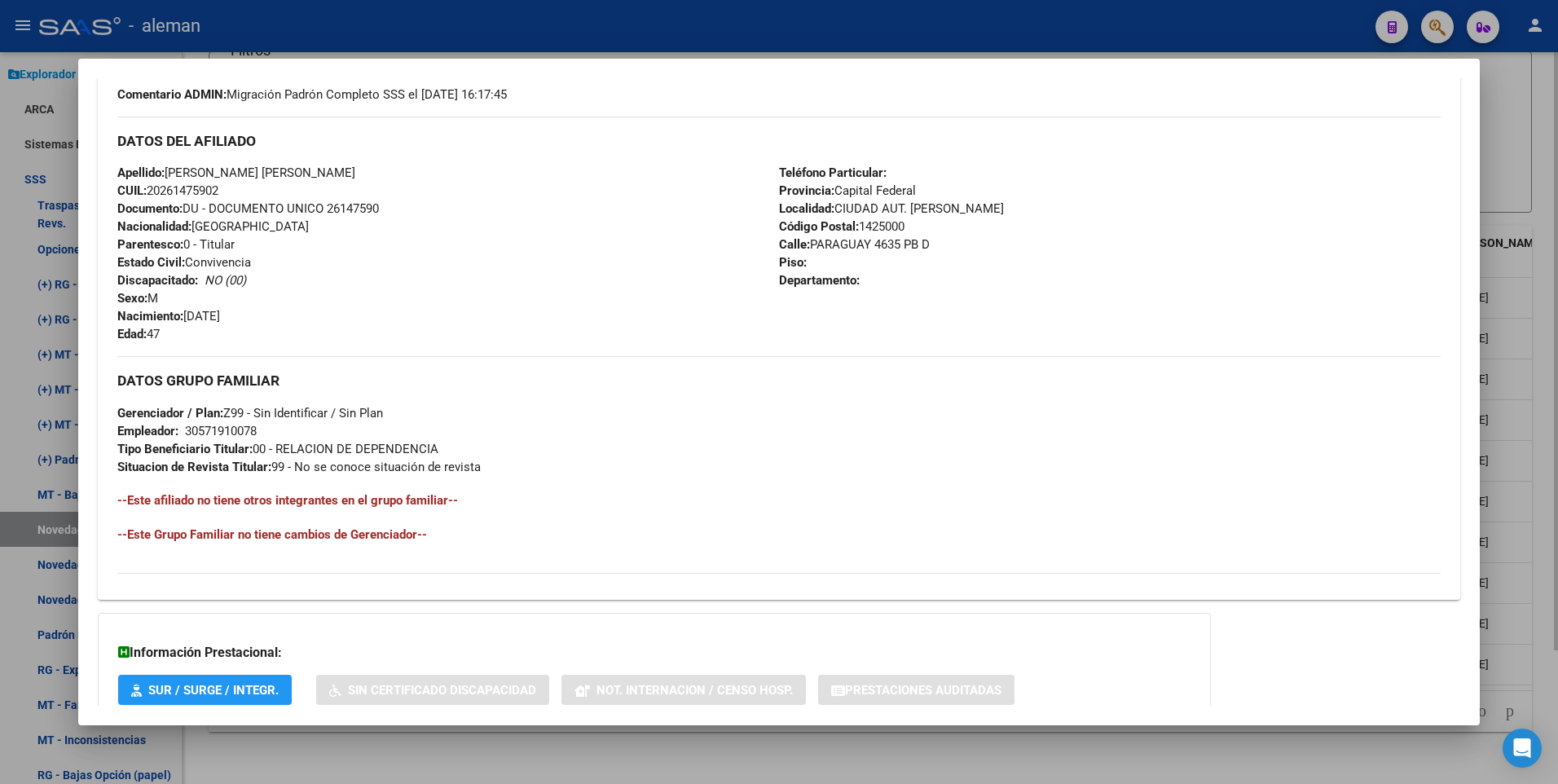
click at [1544, 428] on div at bounding box center [779, 392] width 1558 height 784
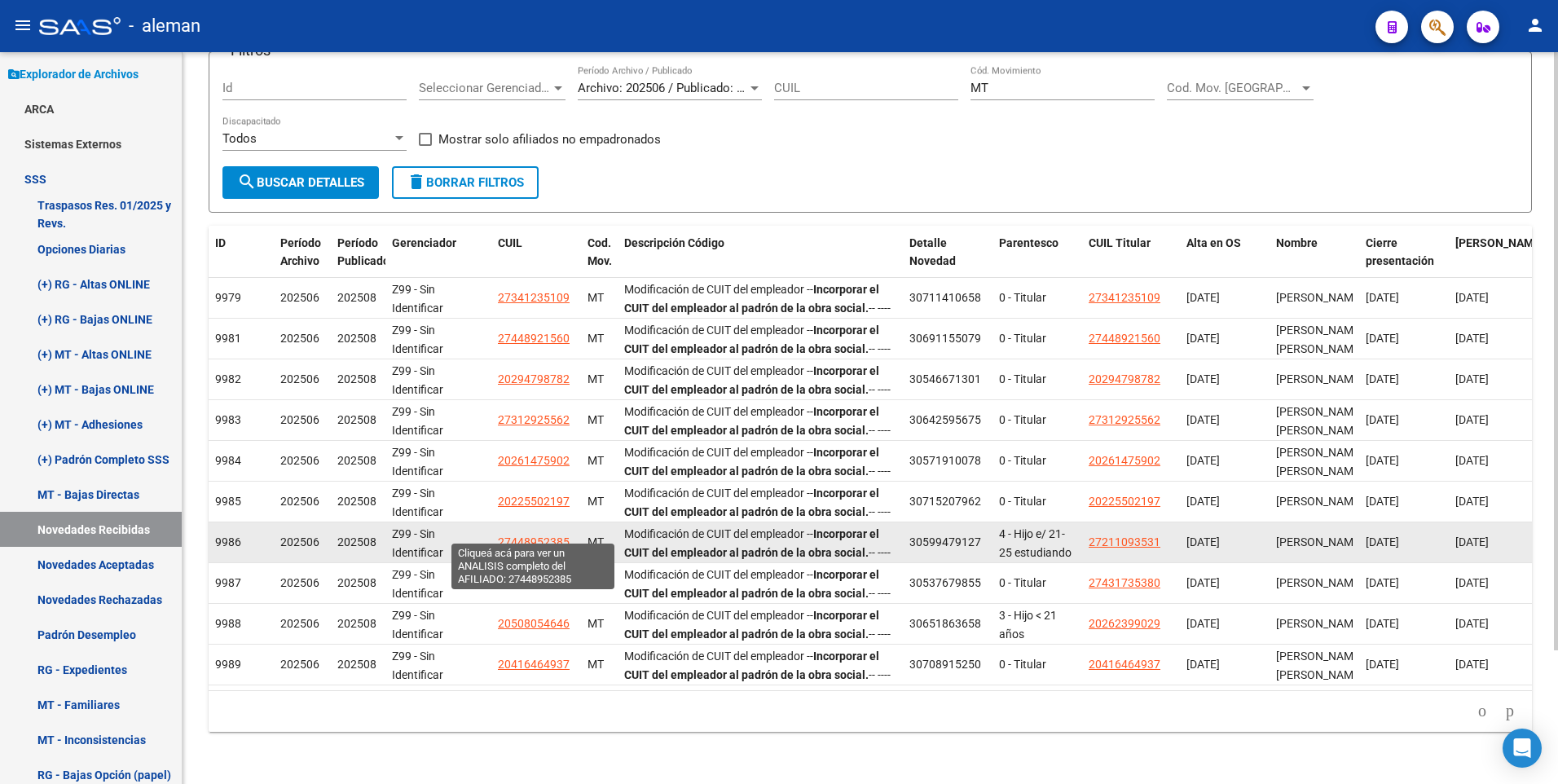
click at [532, 535] on span "27448952385" at bounding box center [534, 542] width 72 height 13
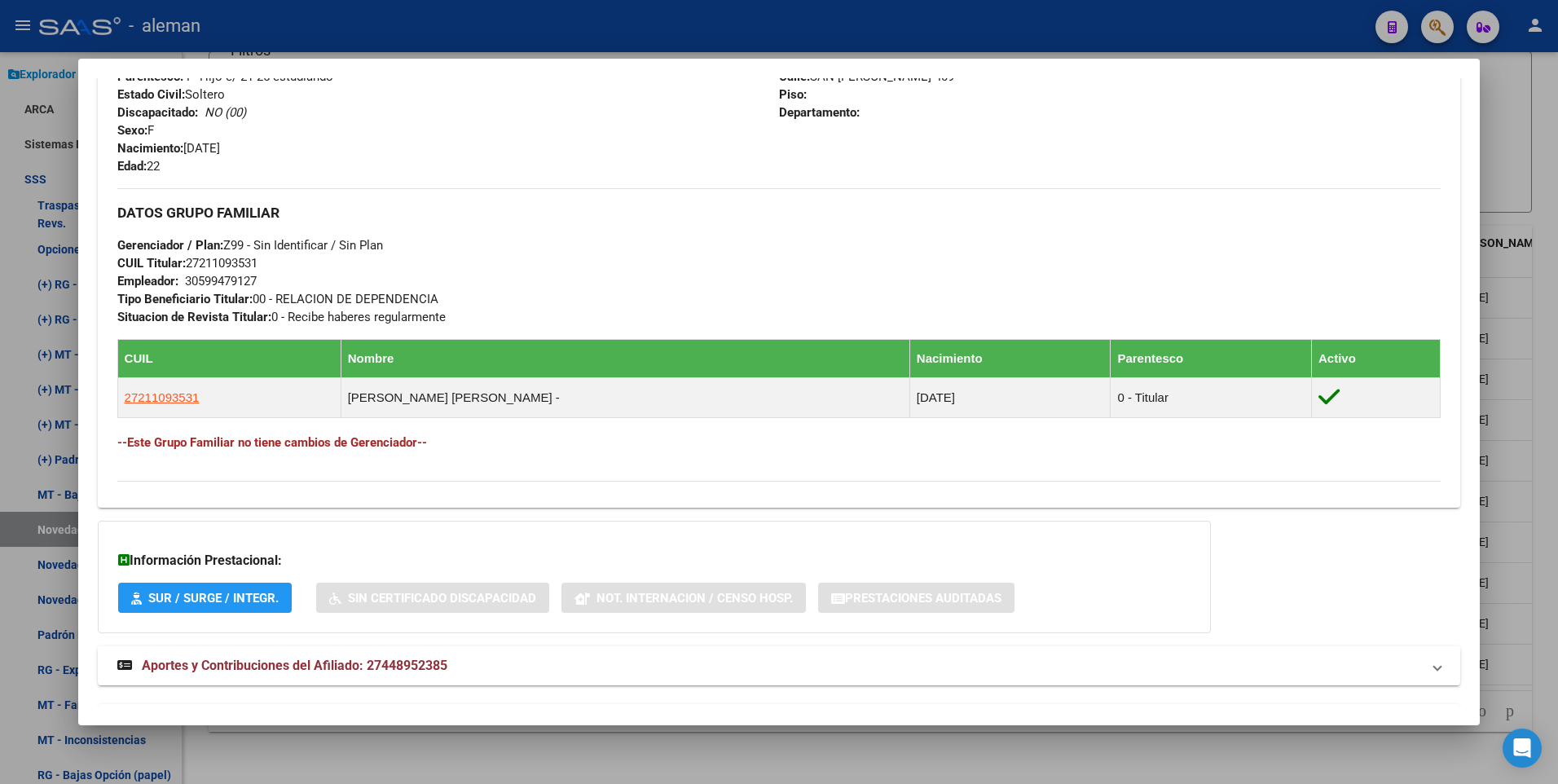
scroll to position [707, 0]
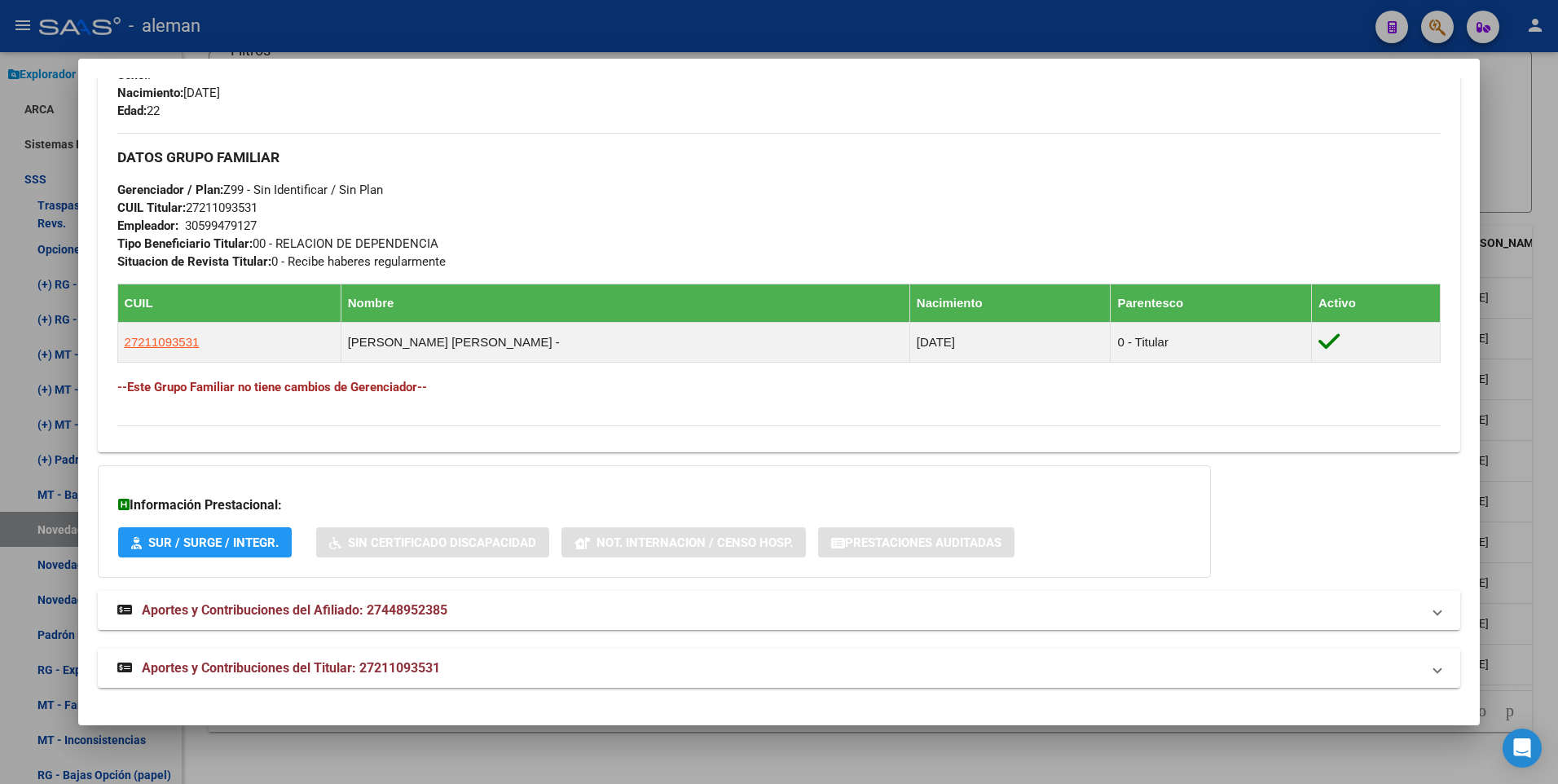
click at [379, 667] on span "Aportes y Contribuciones del Titular: 27211093531" at bounding box center [290, 668] width 298 height 15
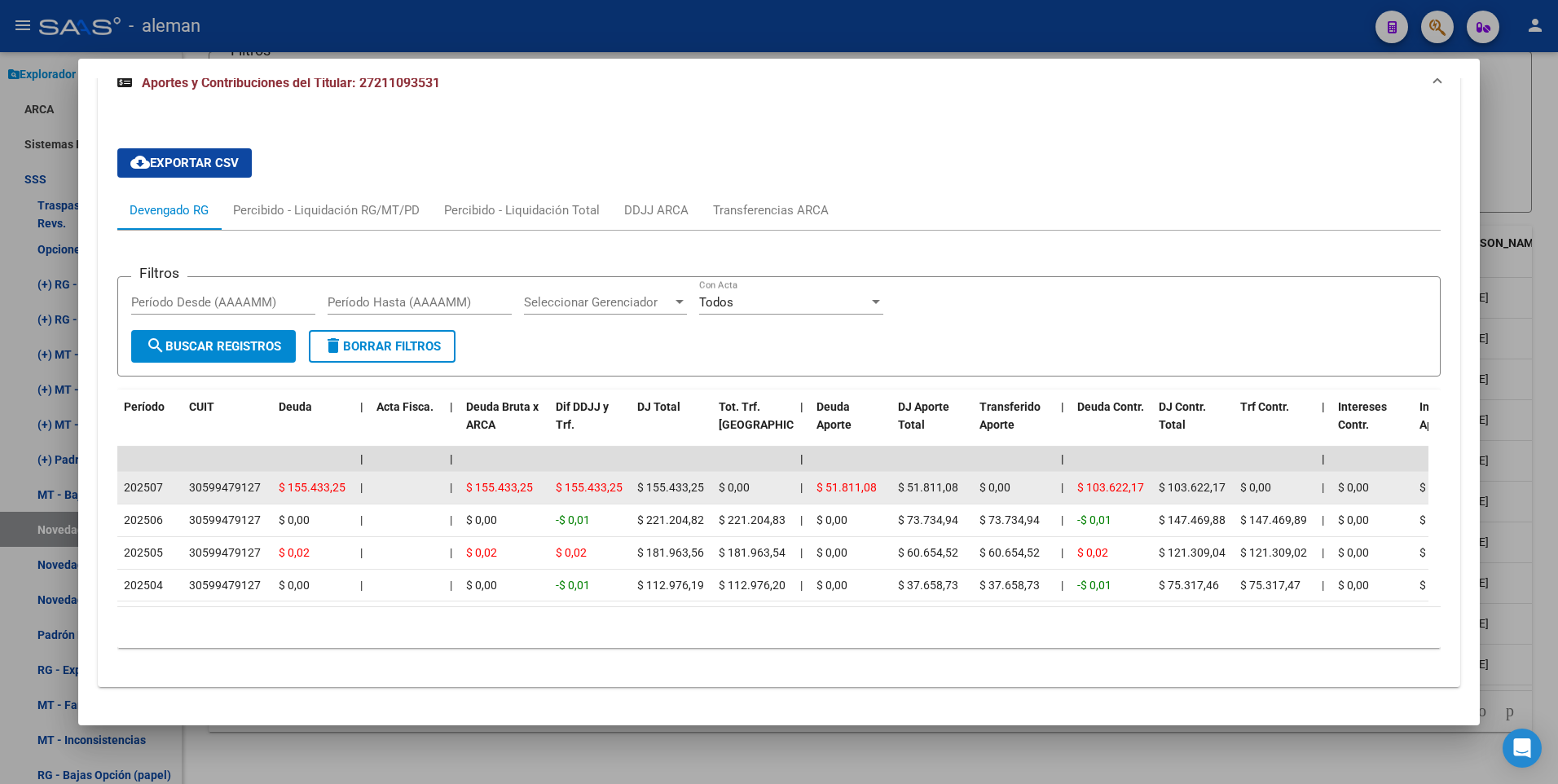
scroll to position [907, 0]
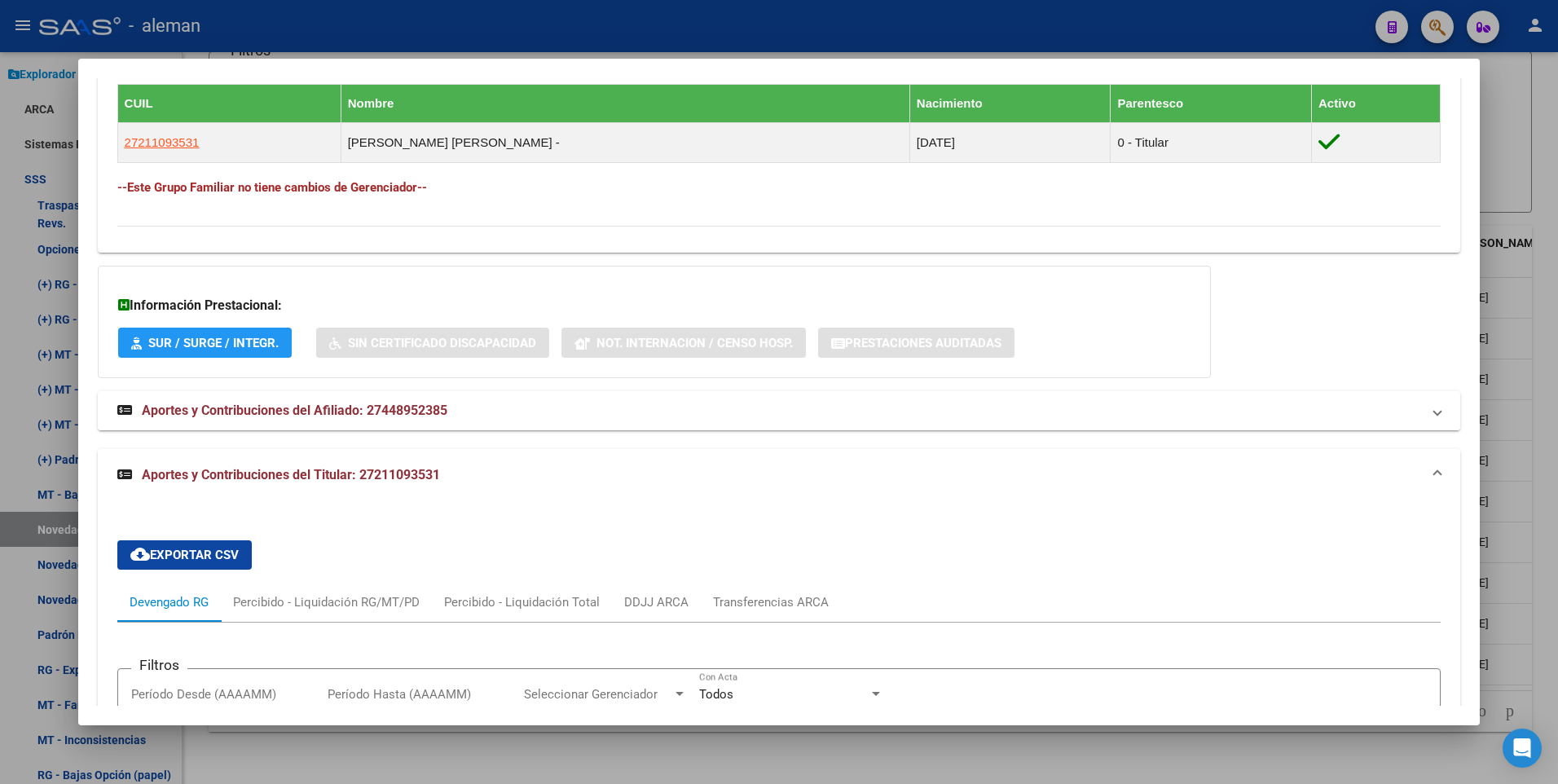
click at [392, 408] on span "Aportes y Contribuciones del Afiliado: 27448952385" at bounding box center [294, 409] width 306 height 15
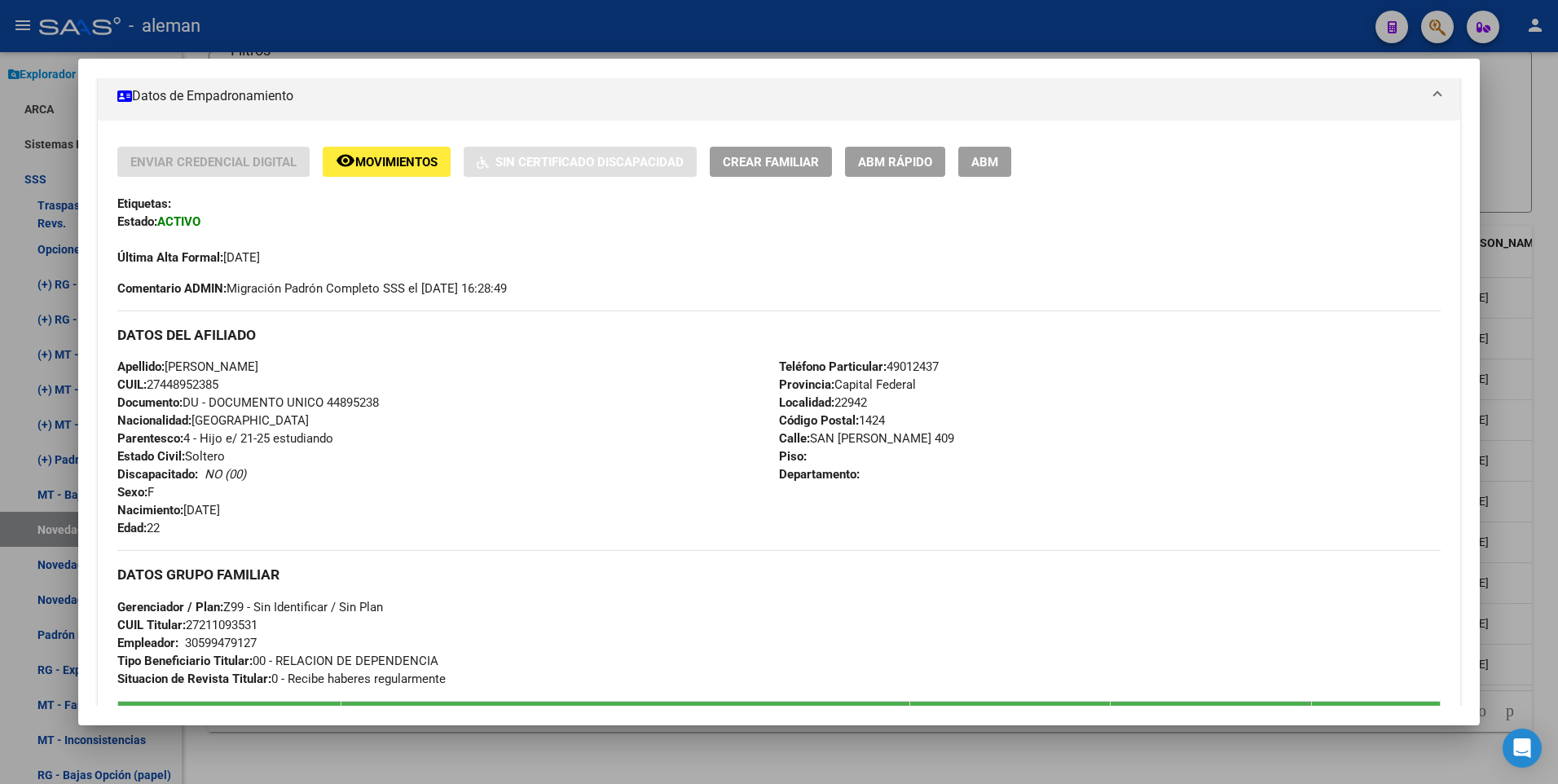
scroll to position [0, 0]
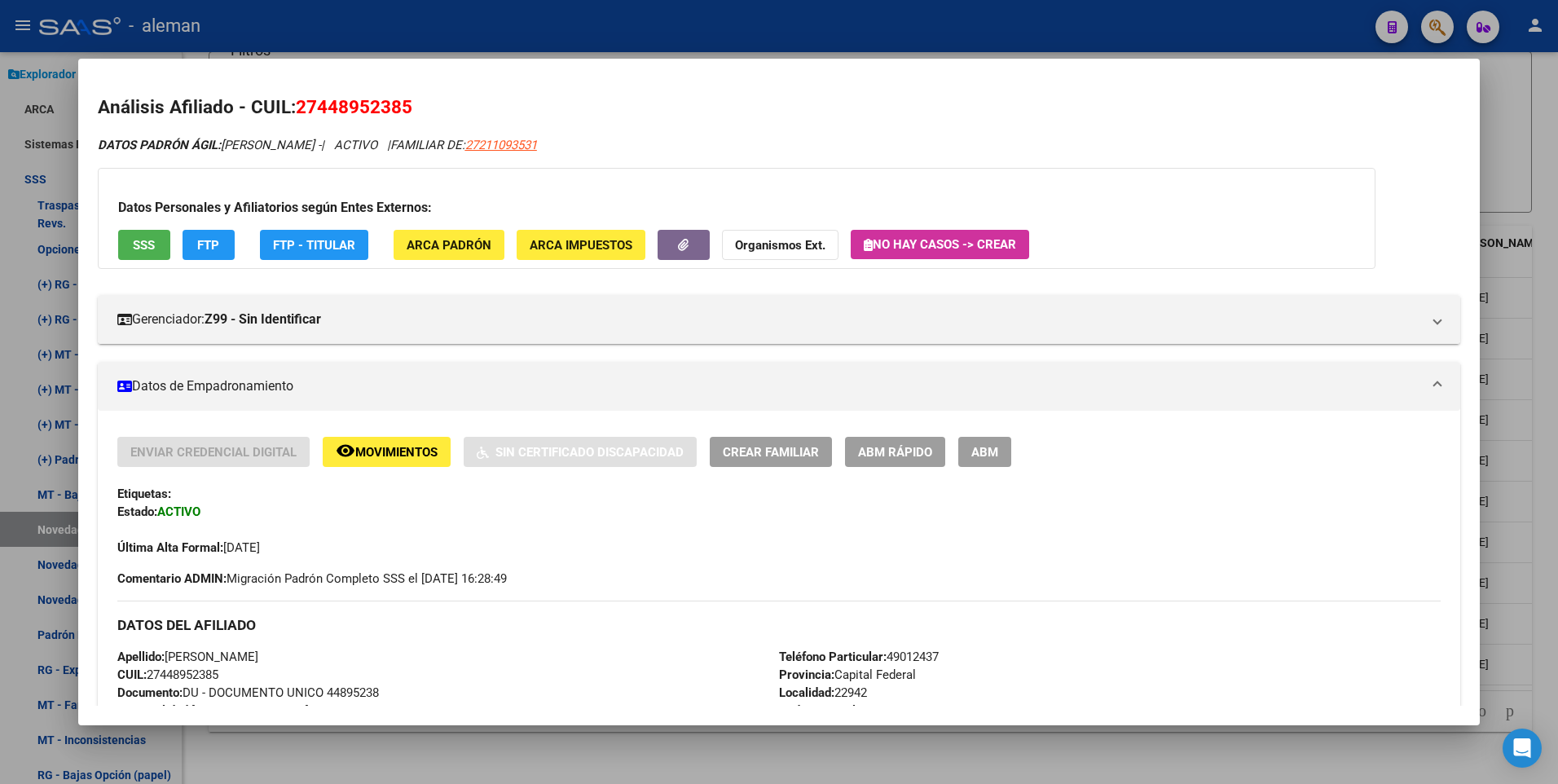
click at [1535, 408] on div at bounding box center [779, 392] width 1558 height 784
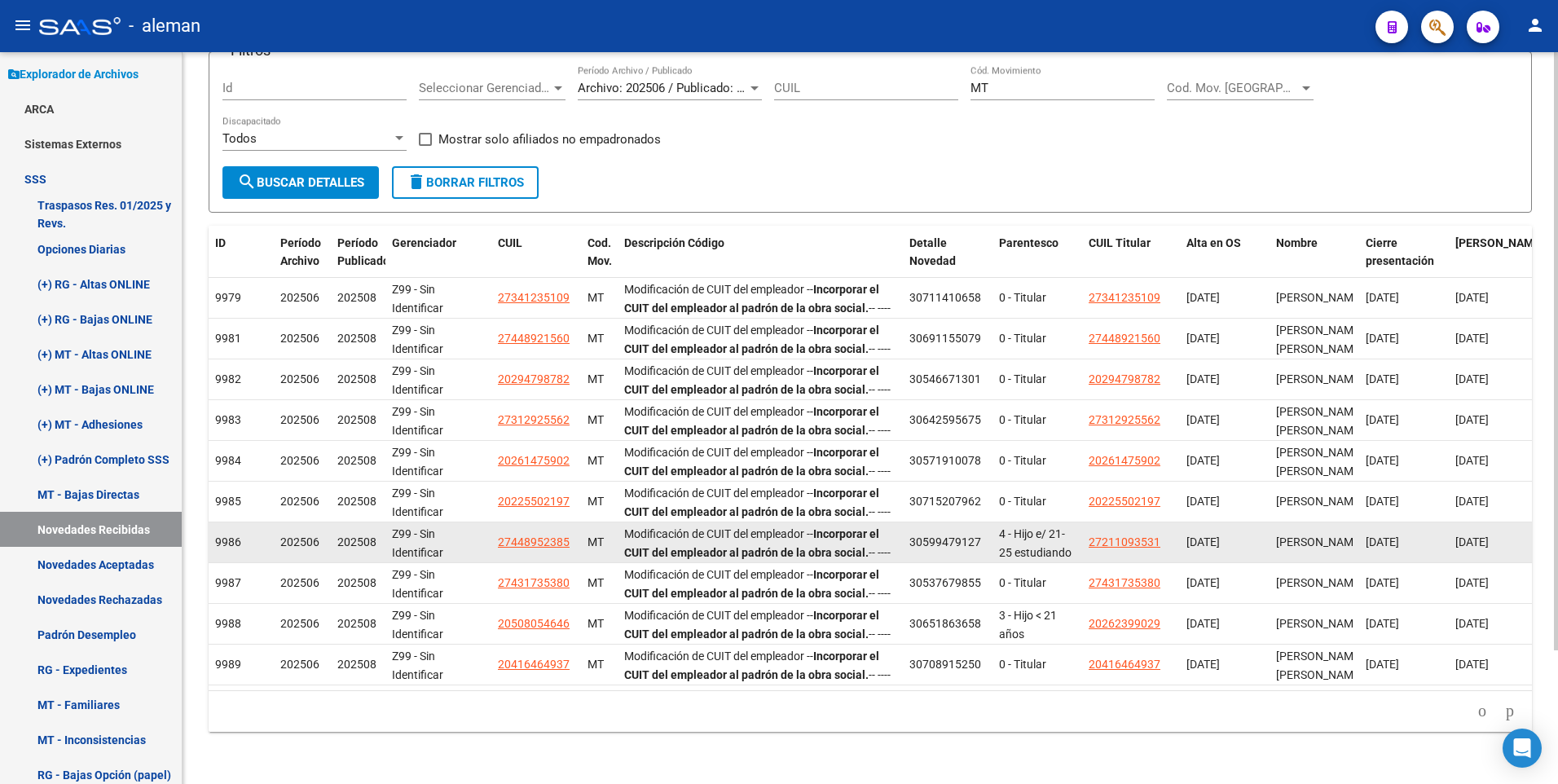
scroll to position [164, 0]
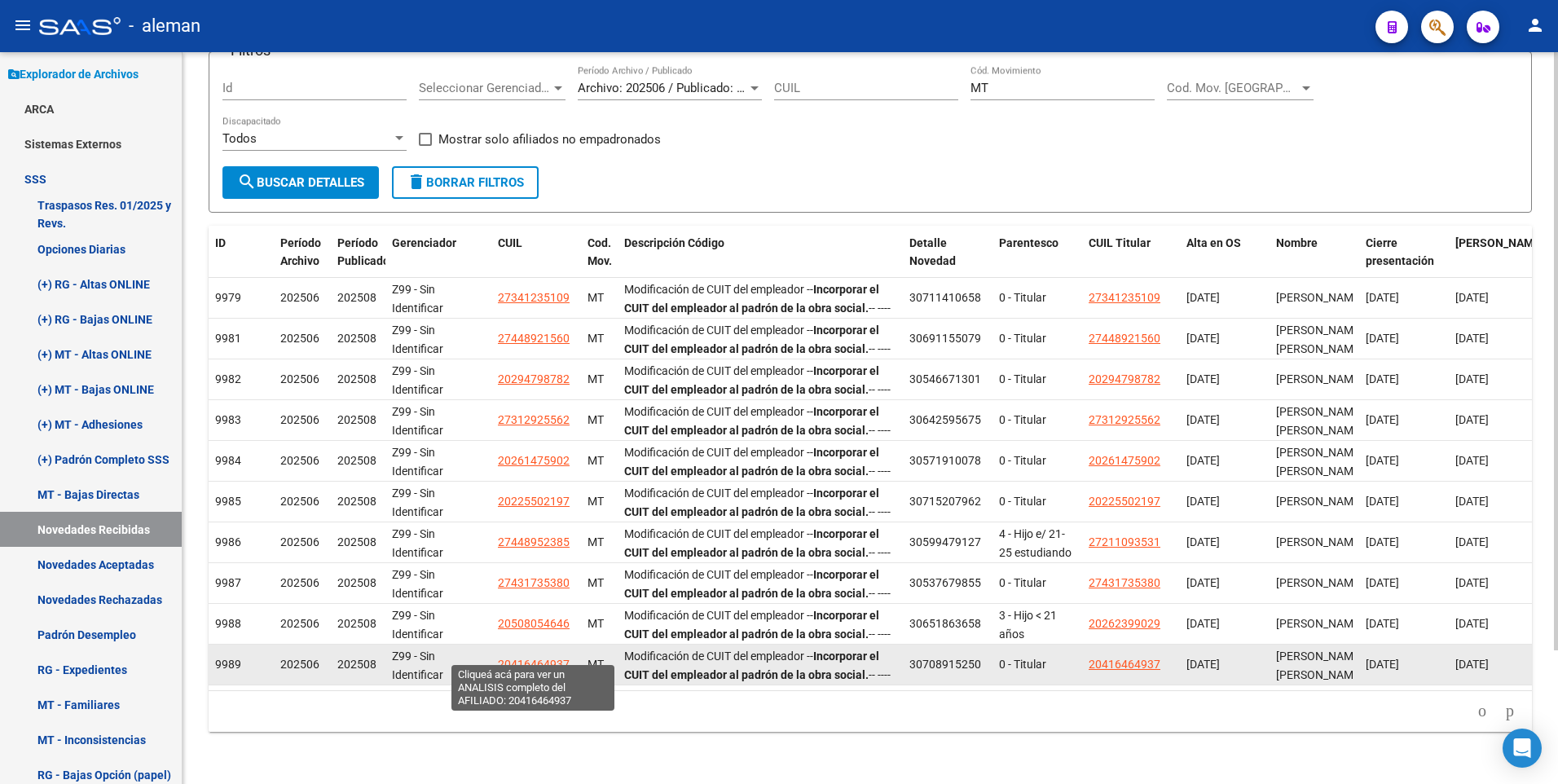
click at [544, 657] on span "20416464937" at bounding box center [534, 664] width 72 height 13
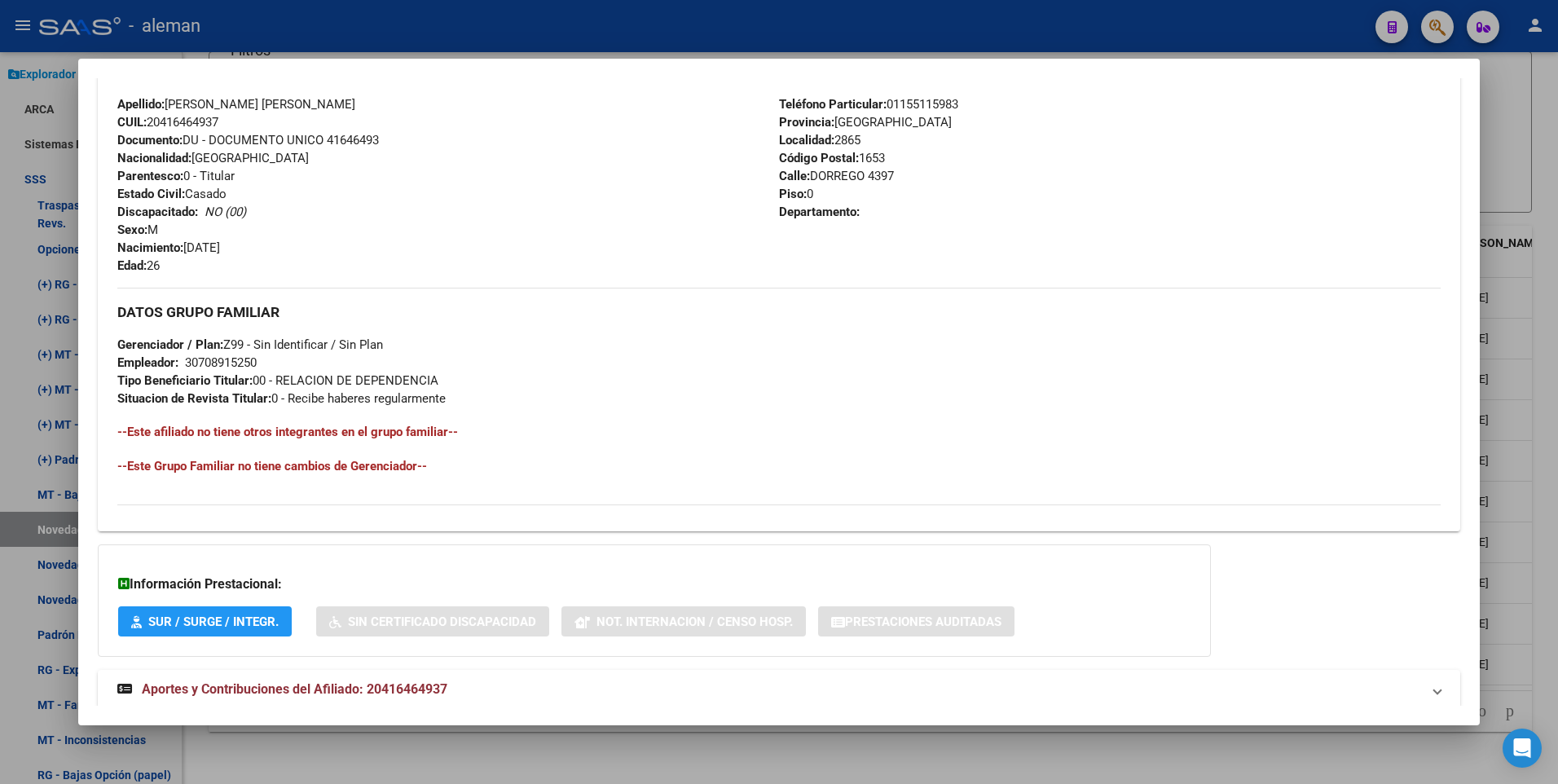
scroll to position [610, 0]
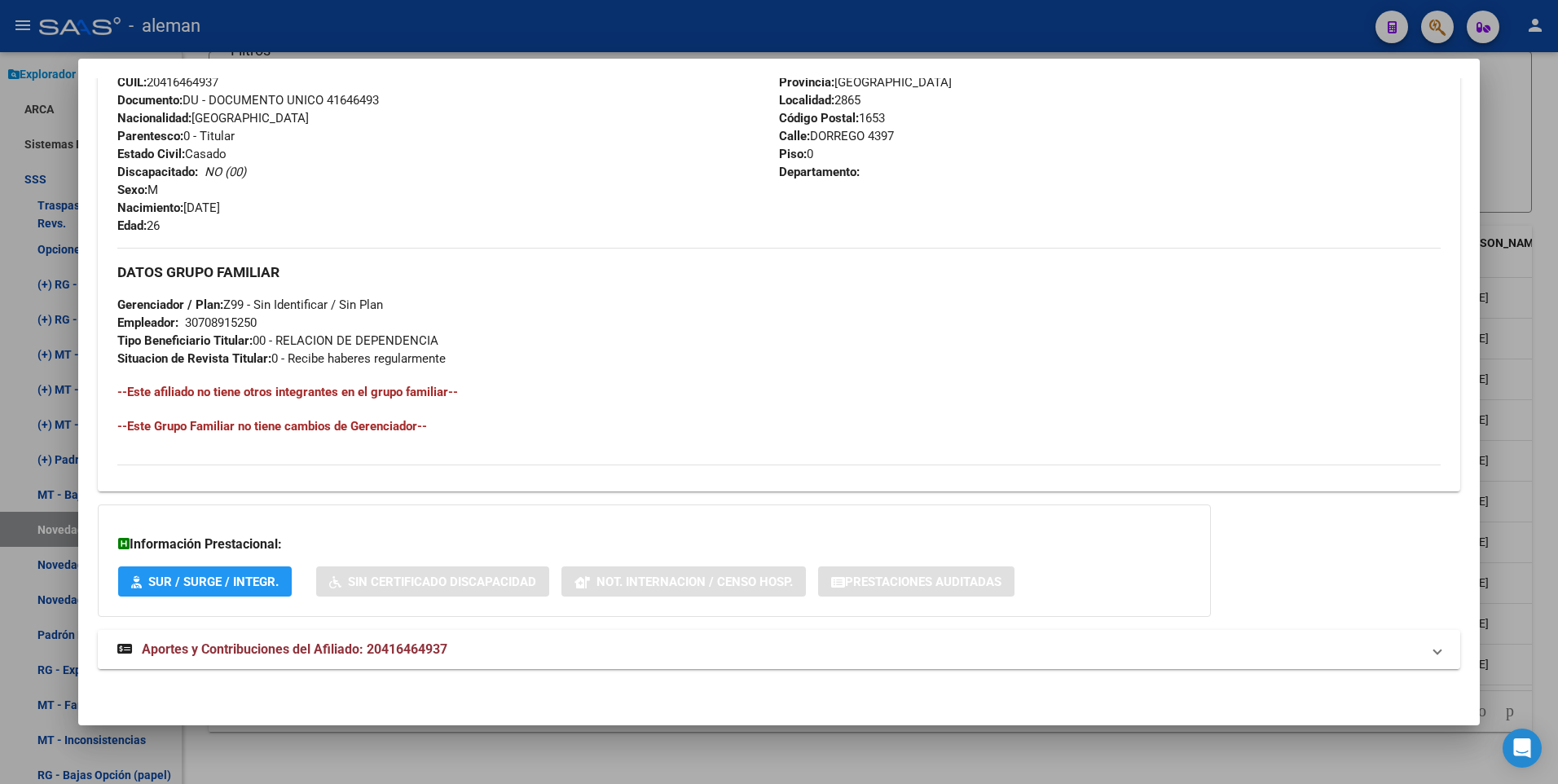
click at [364, 649] on span "Aportes y Contribuciones del Afiliado: 20416464937" at bounding box center [294, 649] width 306 height 15
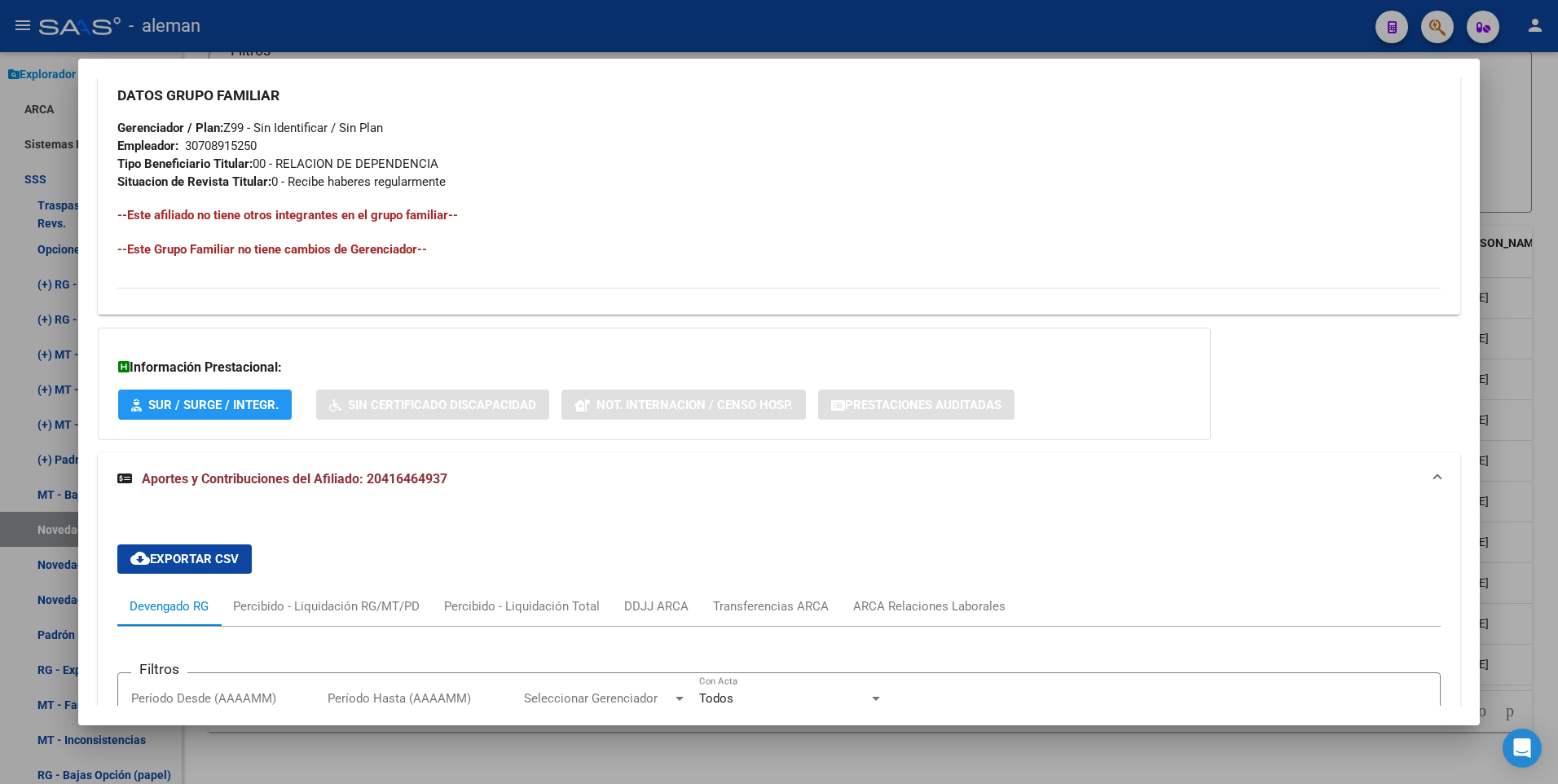
scroll to position [1194, 0]
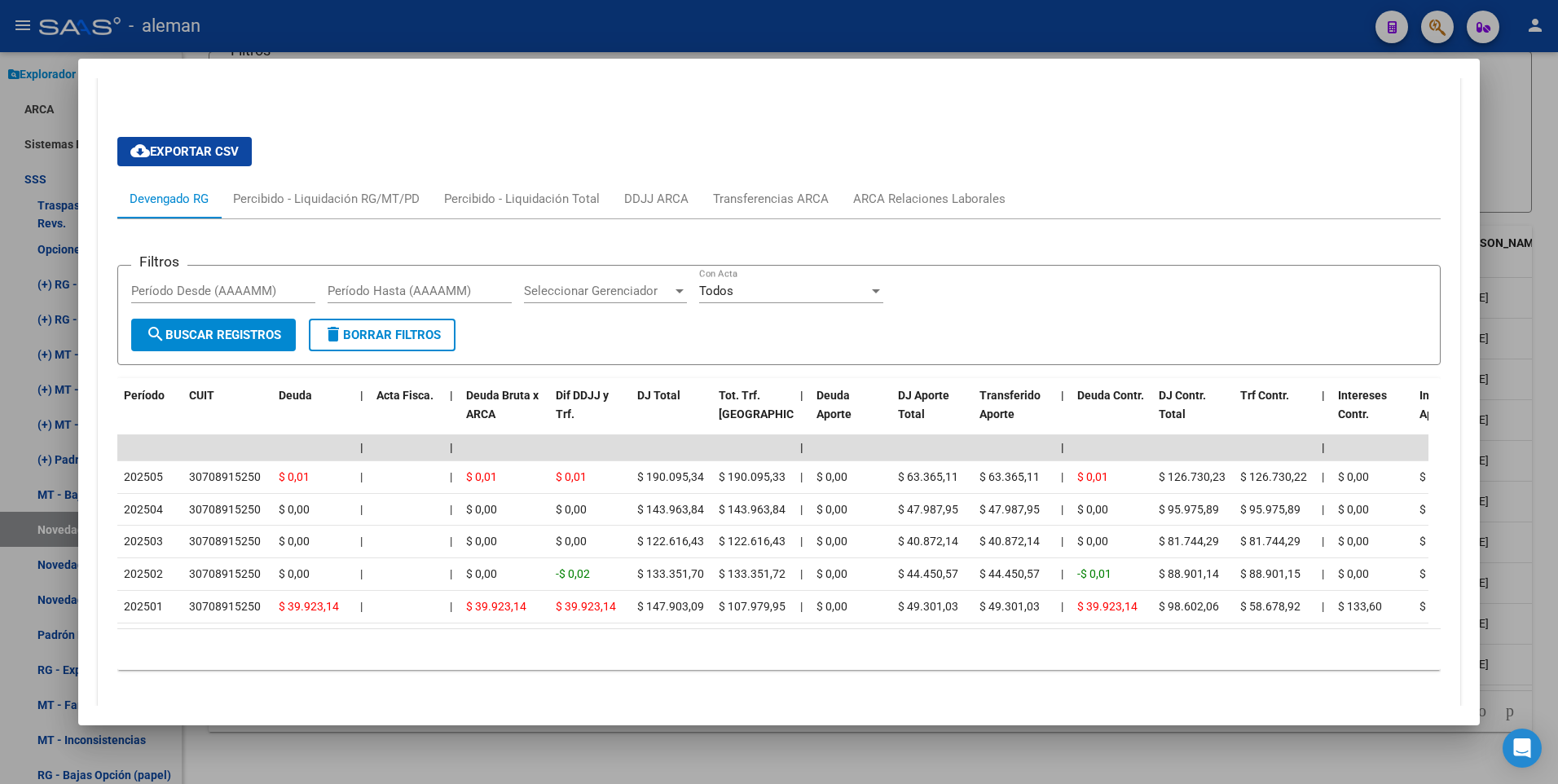
click at [1544, 576] on div at bounding box center [779, 392] width 1558 height 784
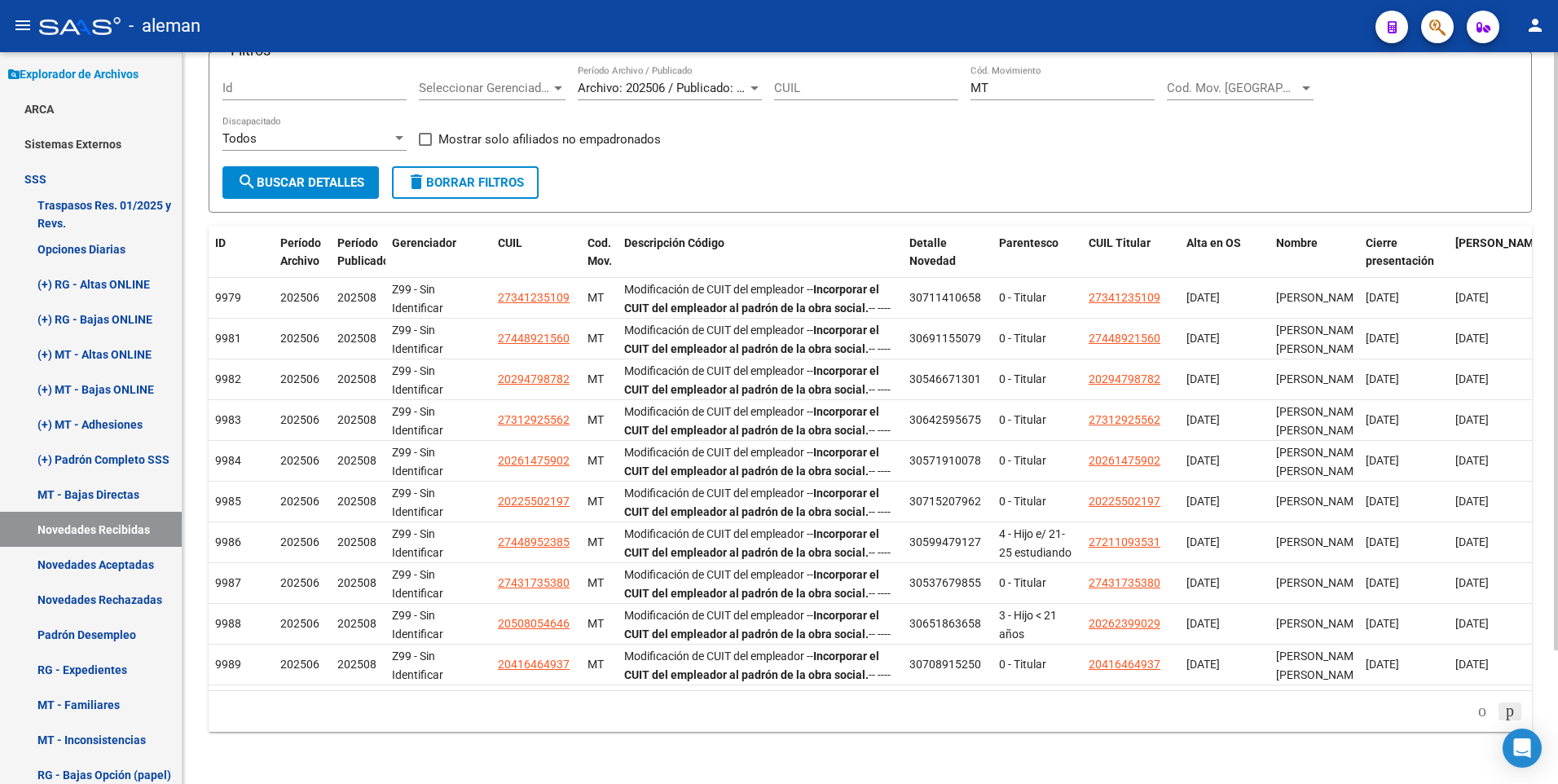
click at [1511, 710] on icon "go to next page" at bounding box center [1510, 710] width 13 height 20
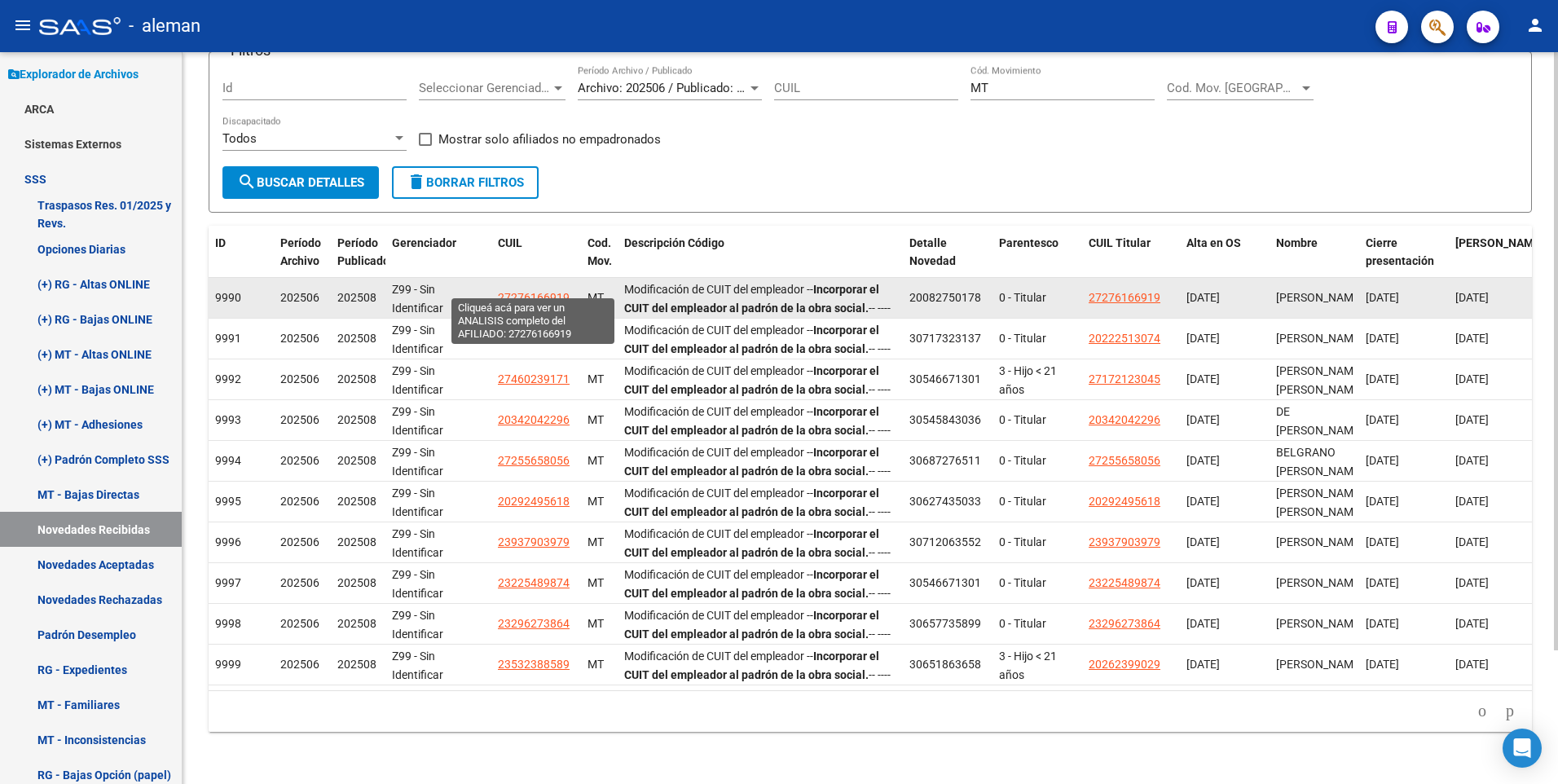
click at [531, 290] on span "27276166919" at bounding box center [534, 297] width 72 height 13
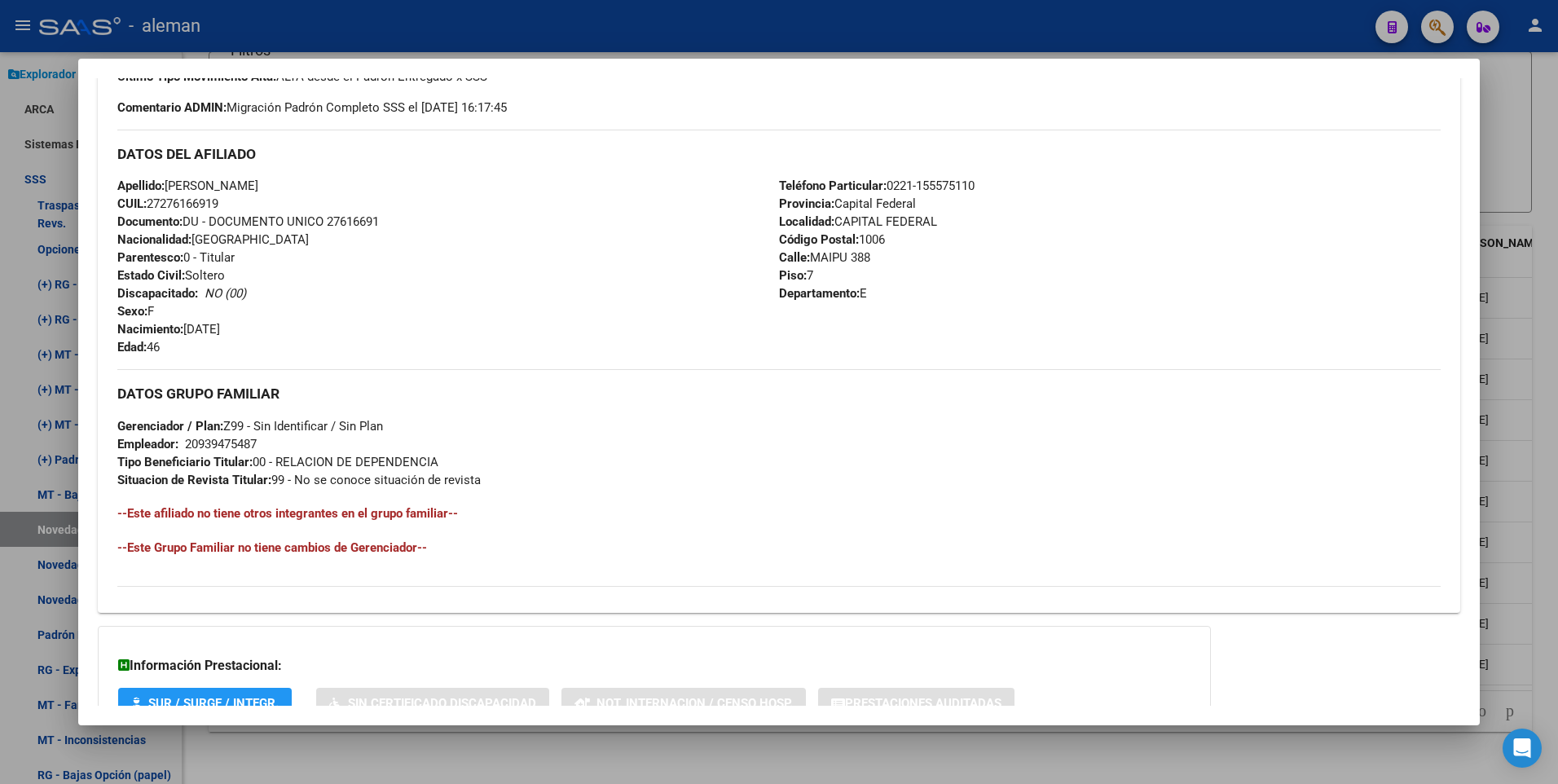
scroll to position [610, 0]
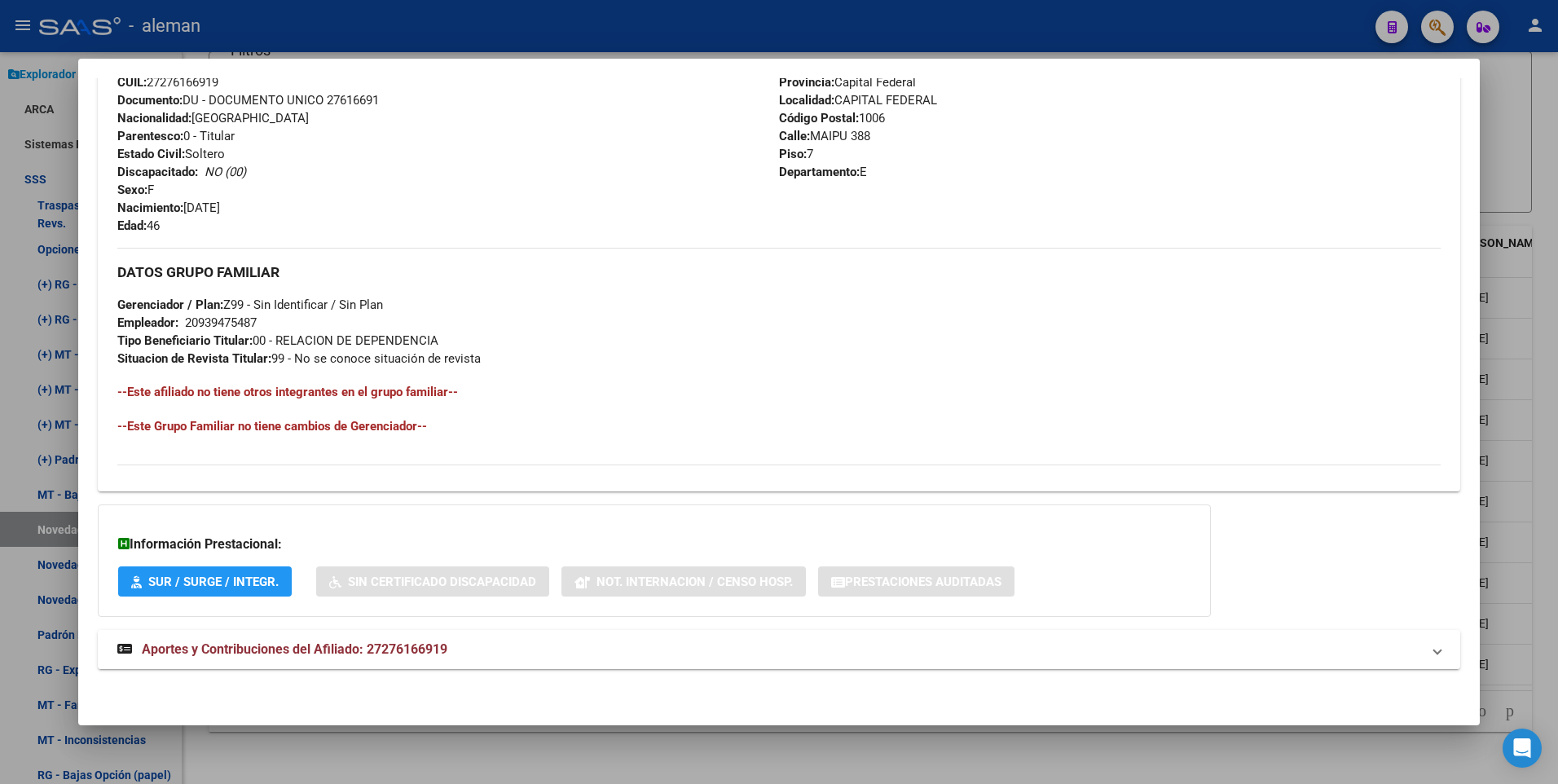
click at [314, 658] on strong "Aportes y Contribuciones del Afiliado: 27276166919" at bounding box center [282, 649] width 330 height 20
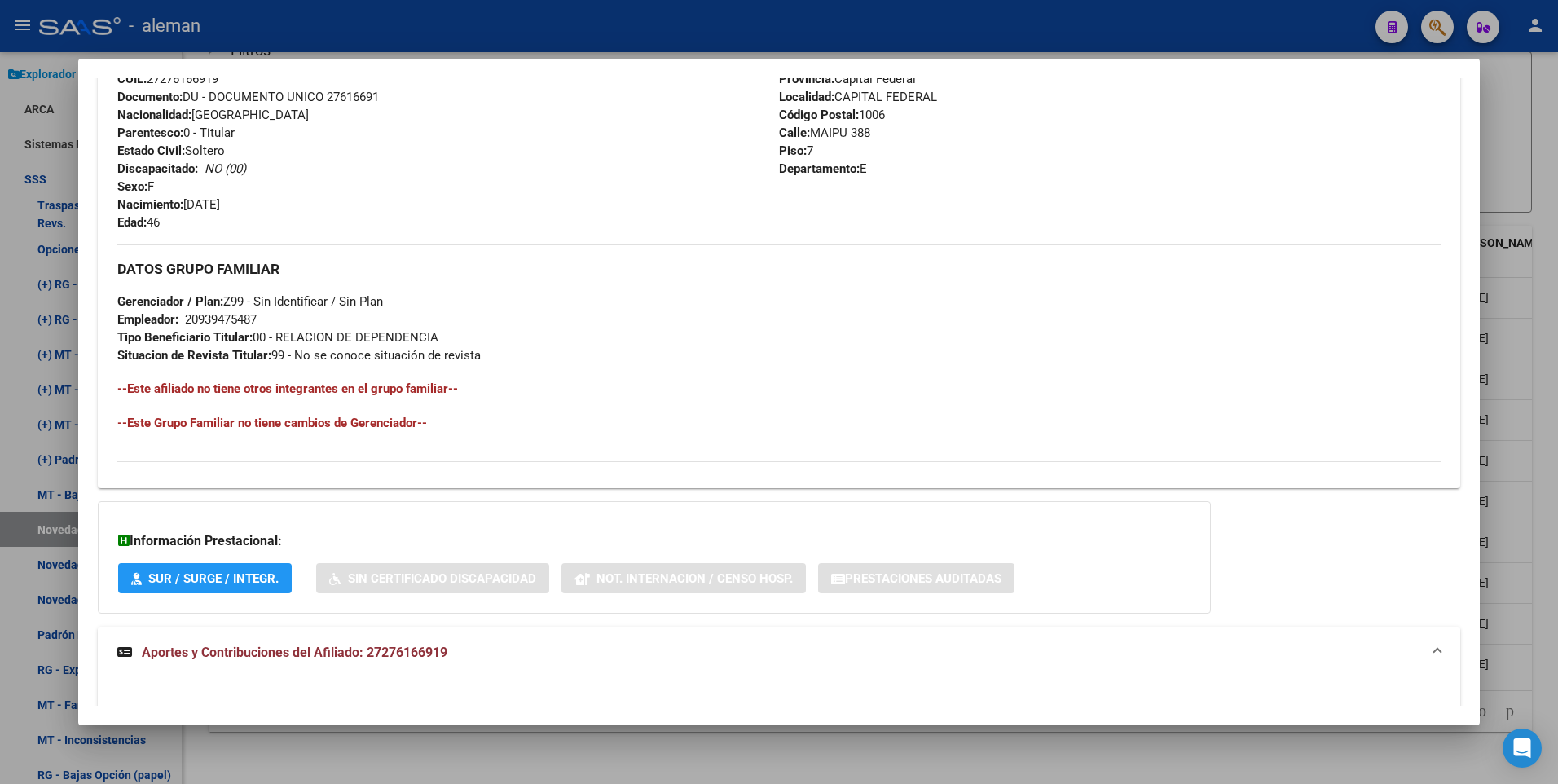
scroll to position [531, 0]
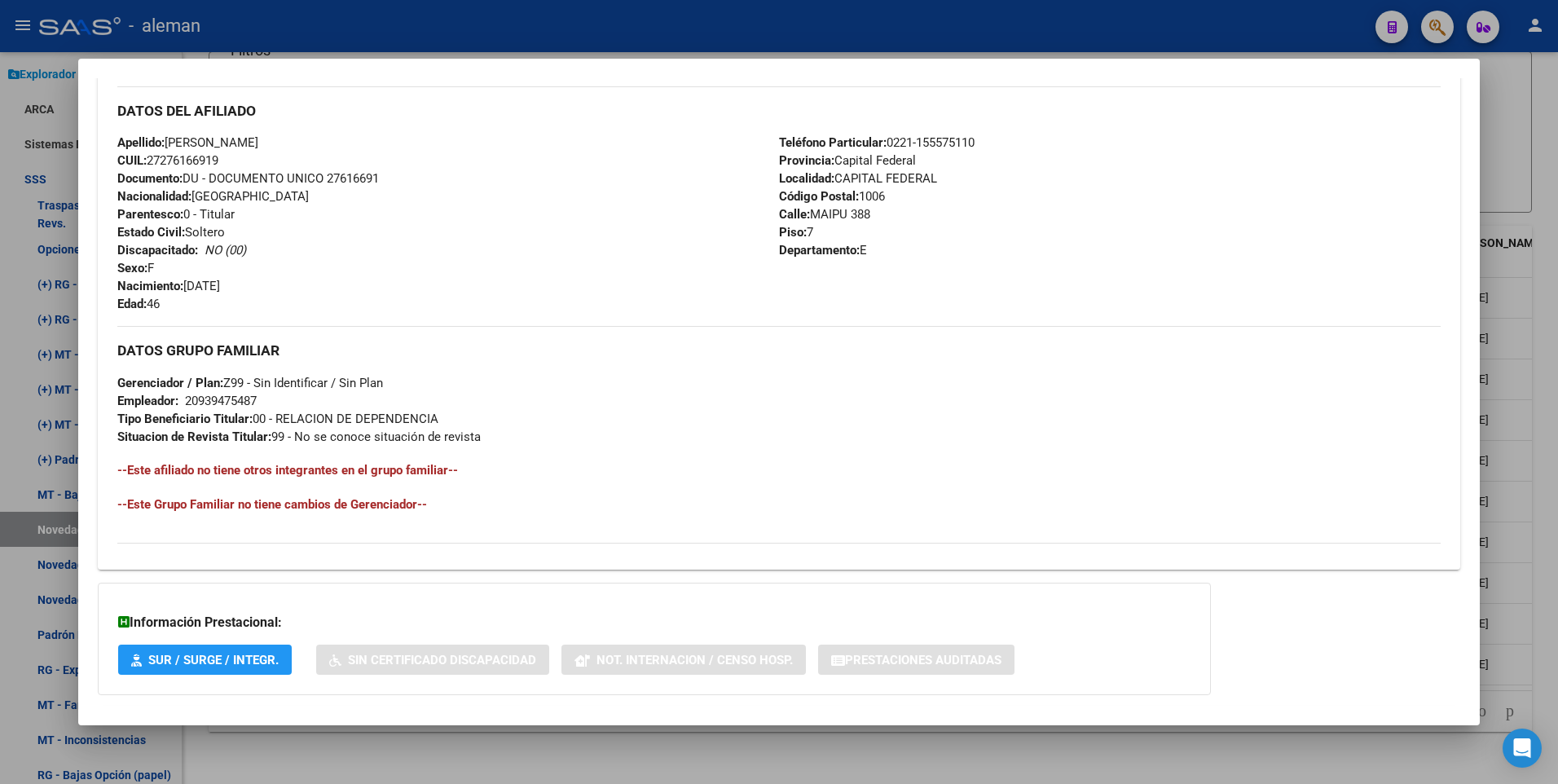
click at [1539, 602] on div at bounding box center [779, 392] width 1558 height 784
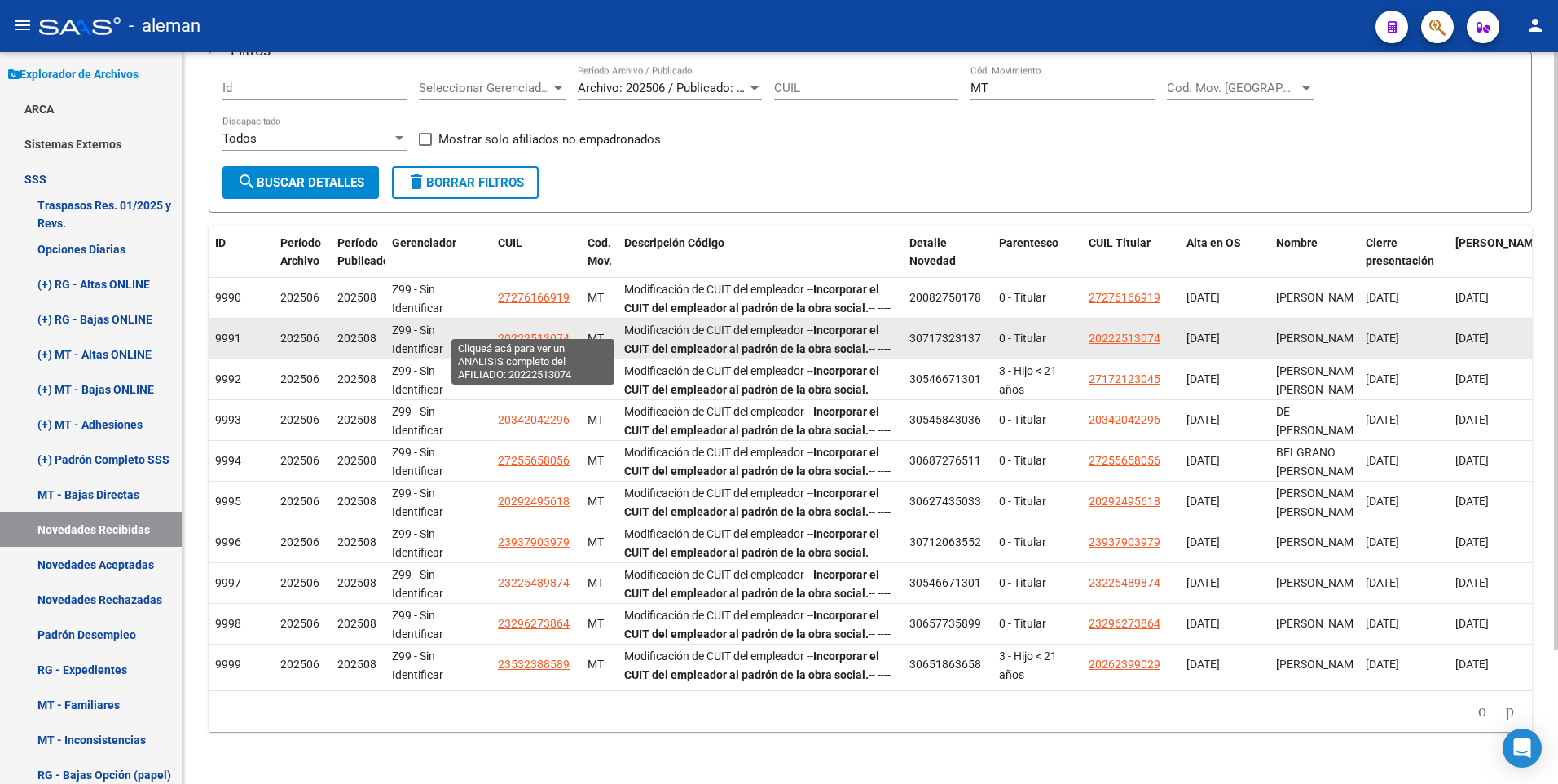
click at [551, 332] on span "20222513074" at bounding box center [534, 339] width 72 height 13
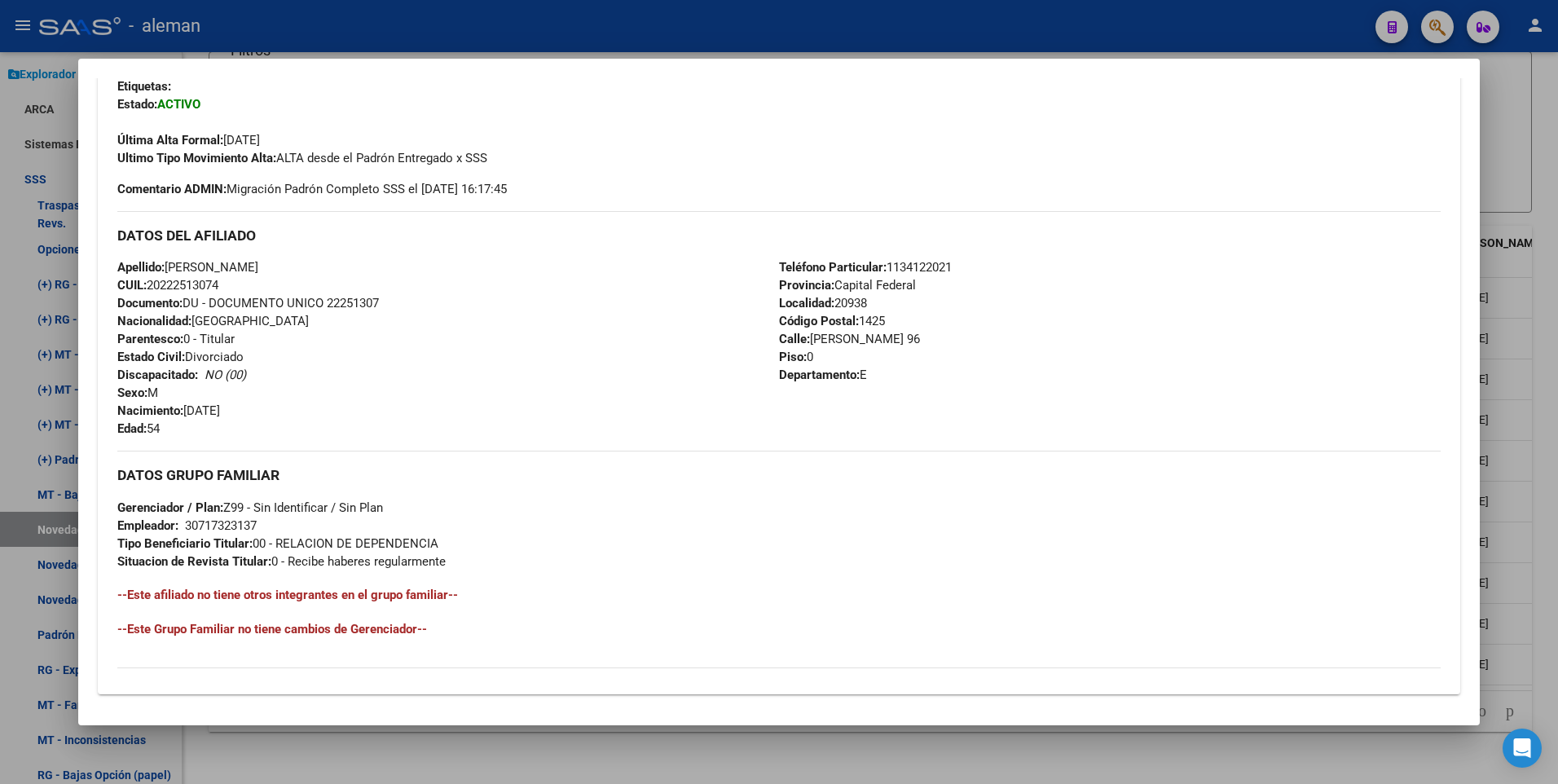
scroll to position [610, 0]
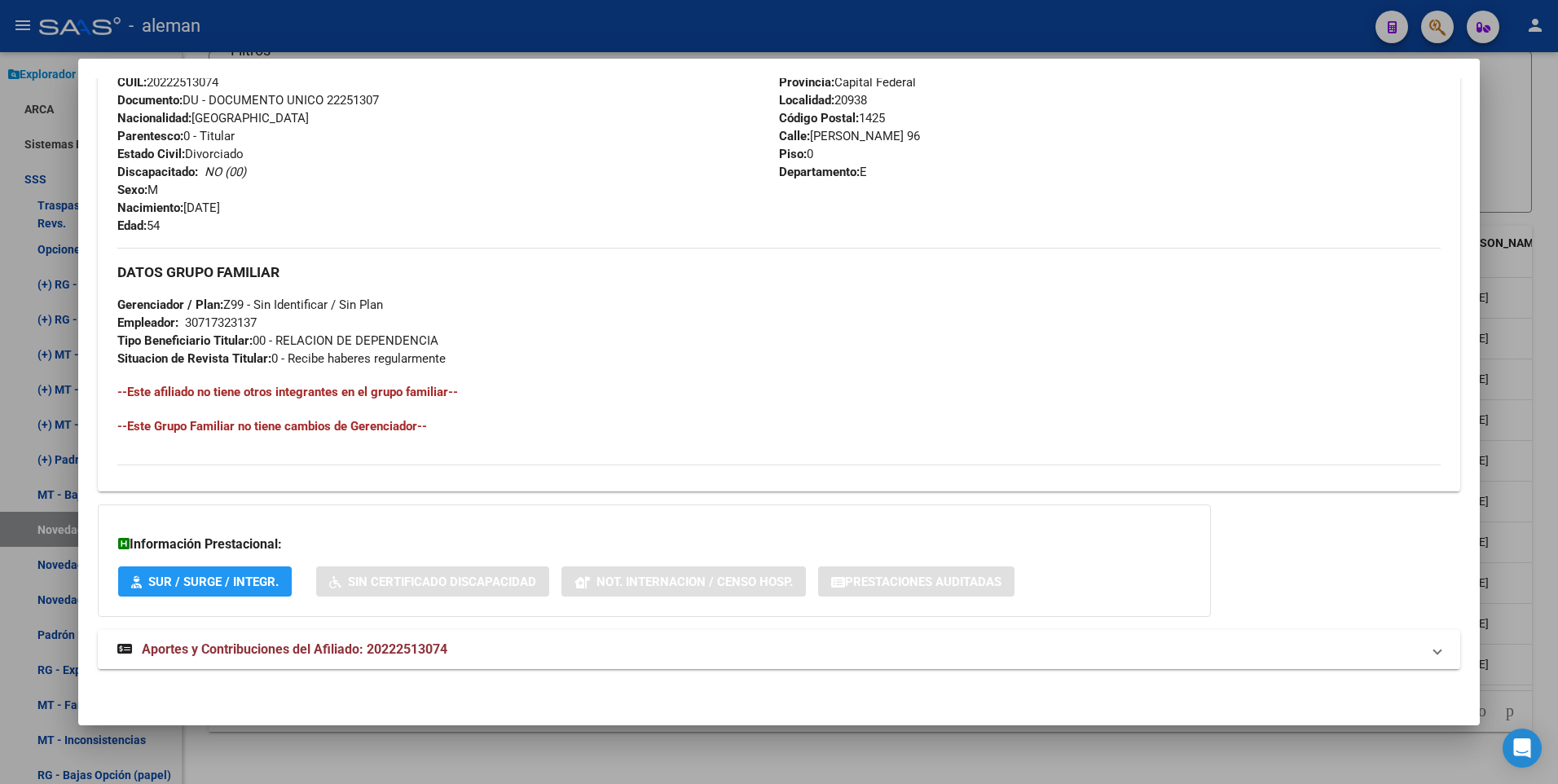
click at [429, 644] on span "Aportes y Contribuciones del Afiliado: 20222513074" at bounding box center [294, 649] width 306 height 15
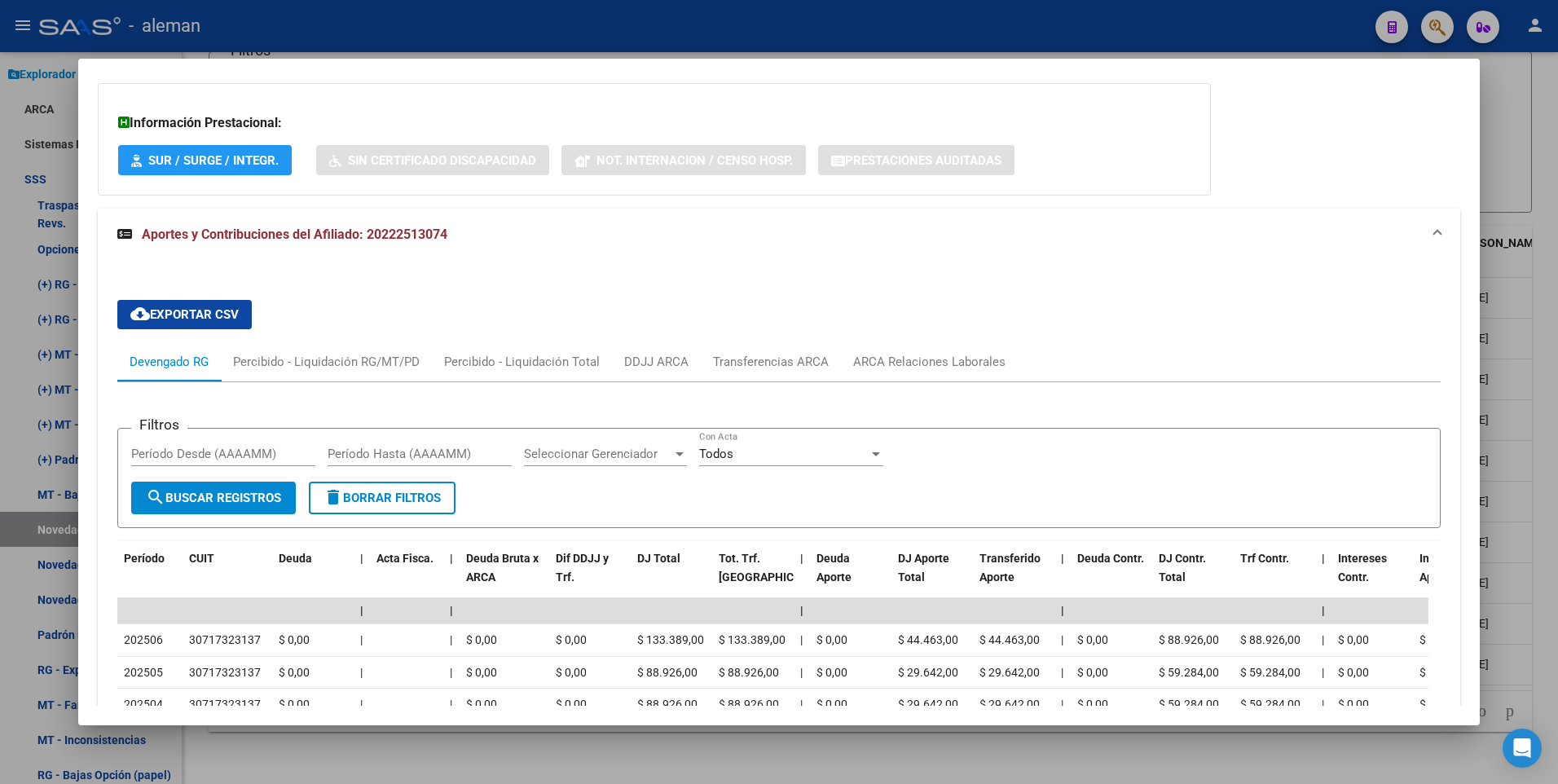
scroll to position [1276, 0]
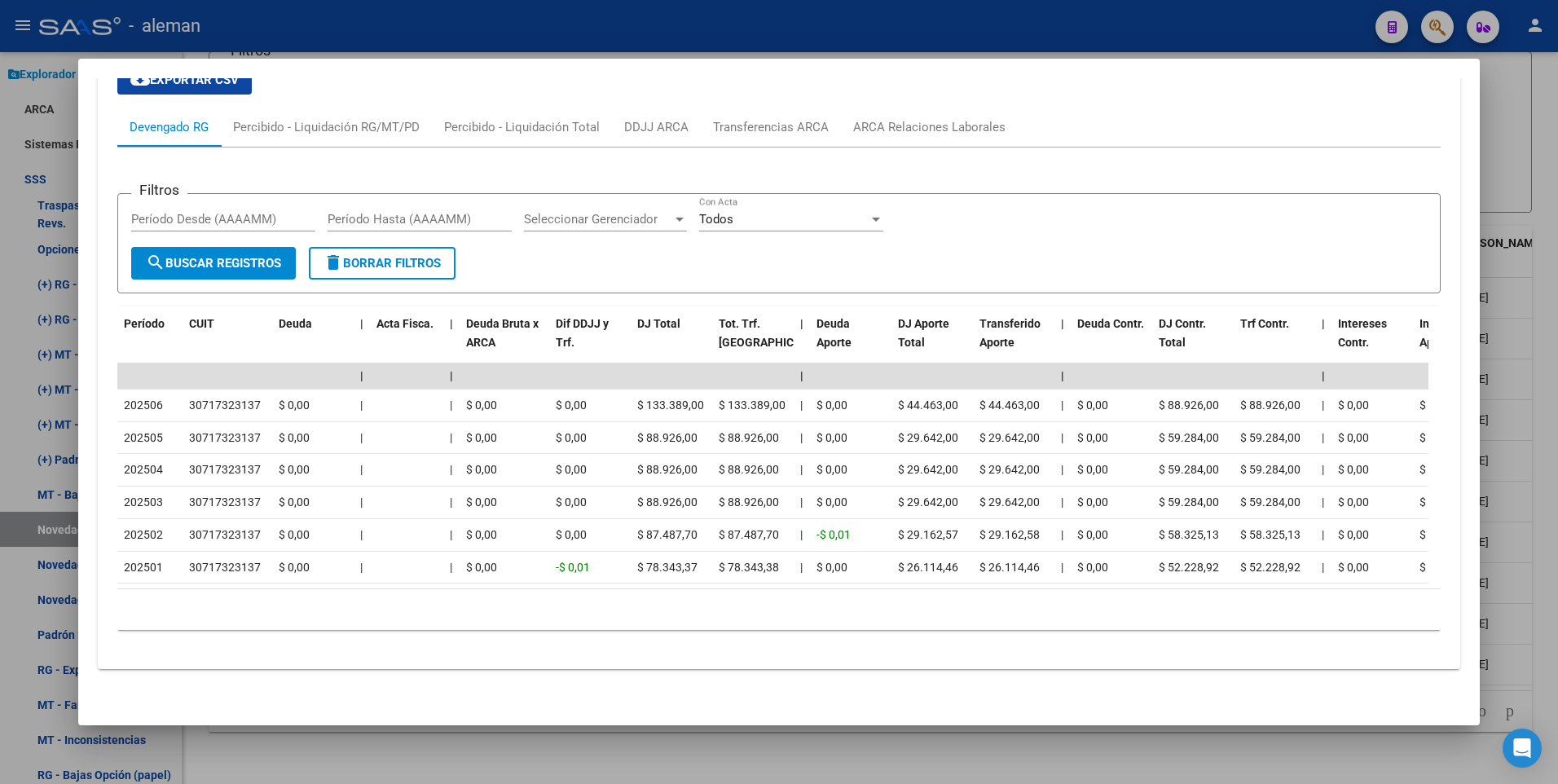
click at [1551, 515] on div at bounding box center [779, 392] width 1558 height 784
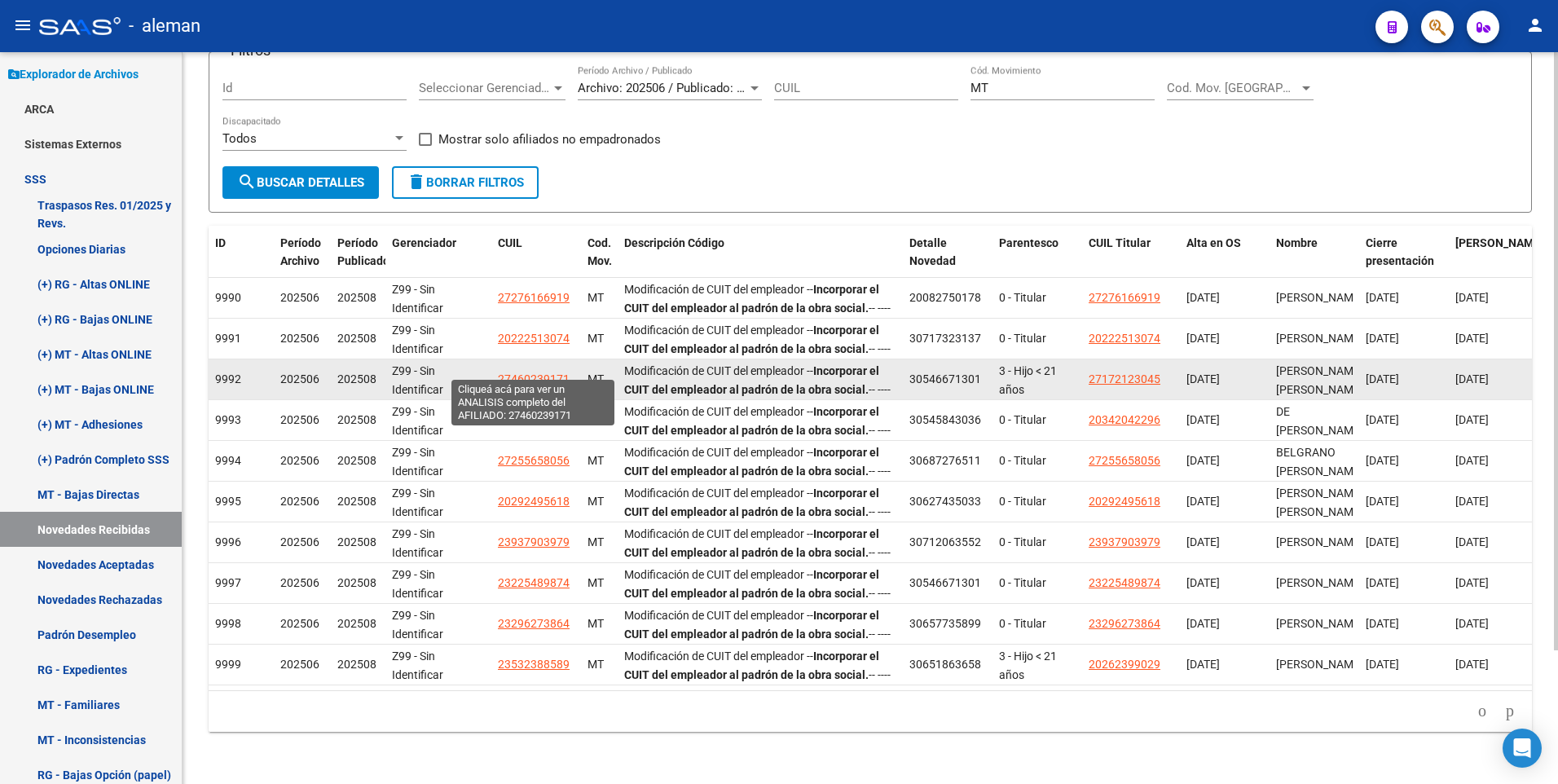
click at [516, 373] on span "27460239171" at bounding box center [534, 379] width 72 height 13
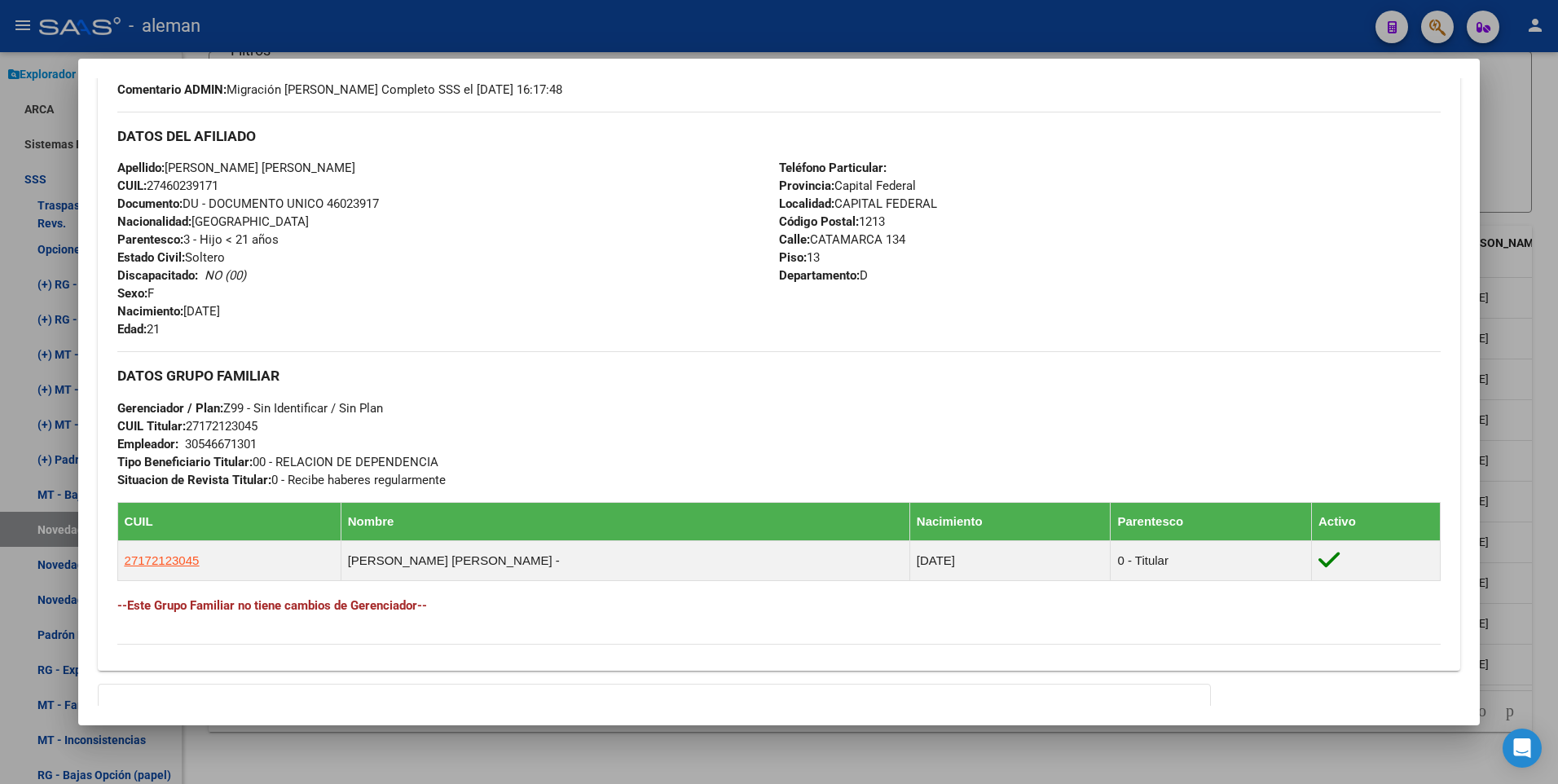
scroll to position [707, 0]
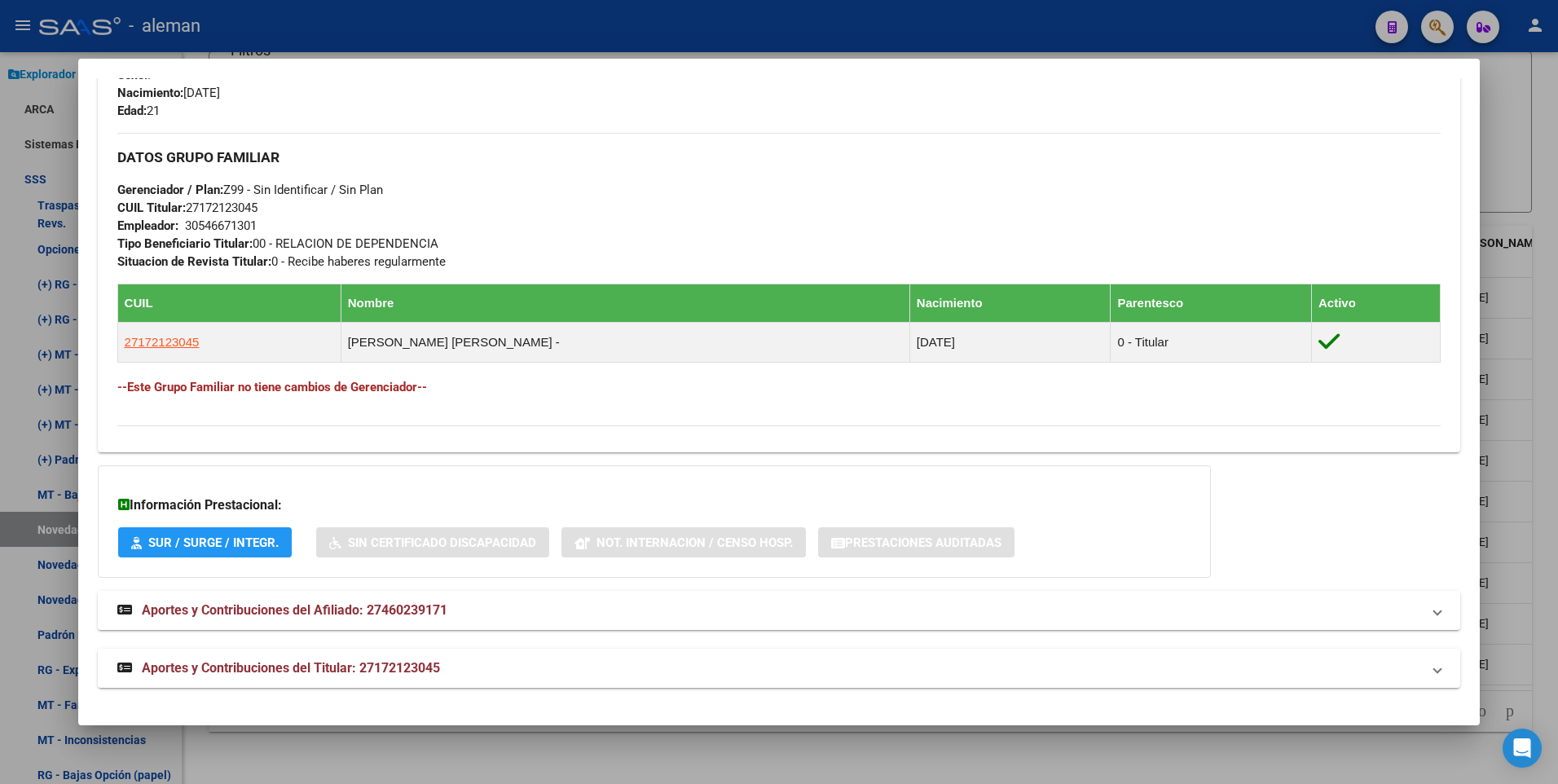
click at [329, 667] on span "Aportes y Contribuciones del Titular: 27172123045" at bounding box center [290, 668] width 298 height 15
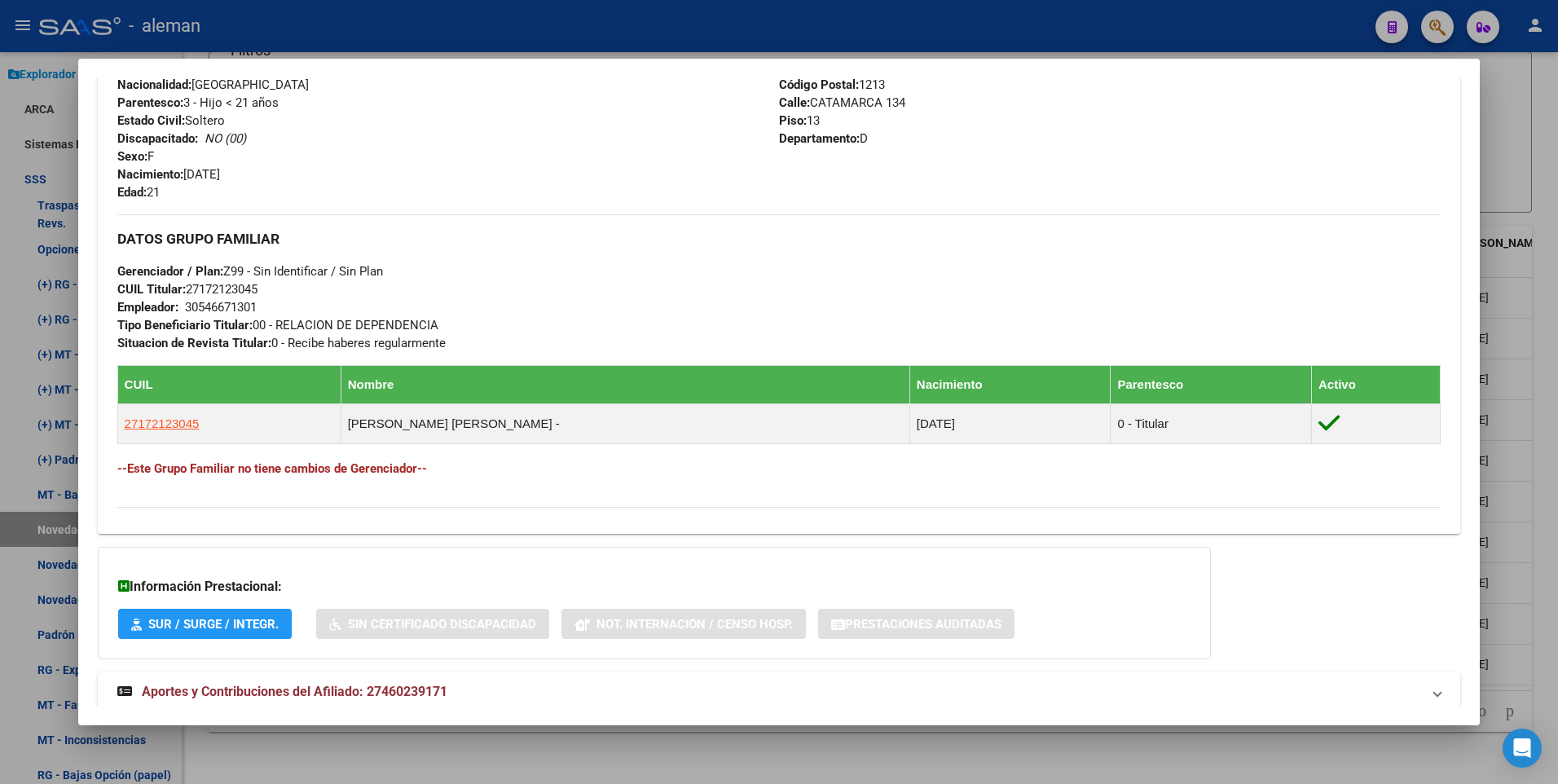
click at [1539, 508] on div at bounding box center [779, 392] width 1558 height 784
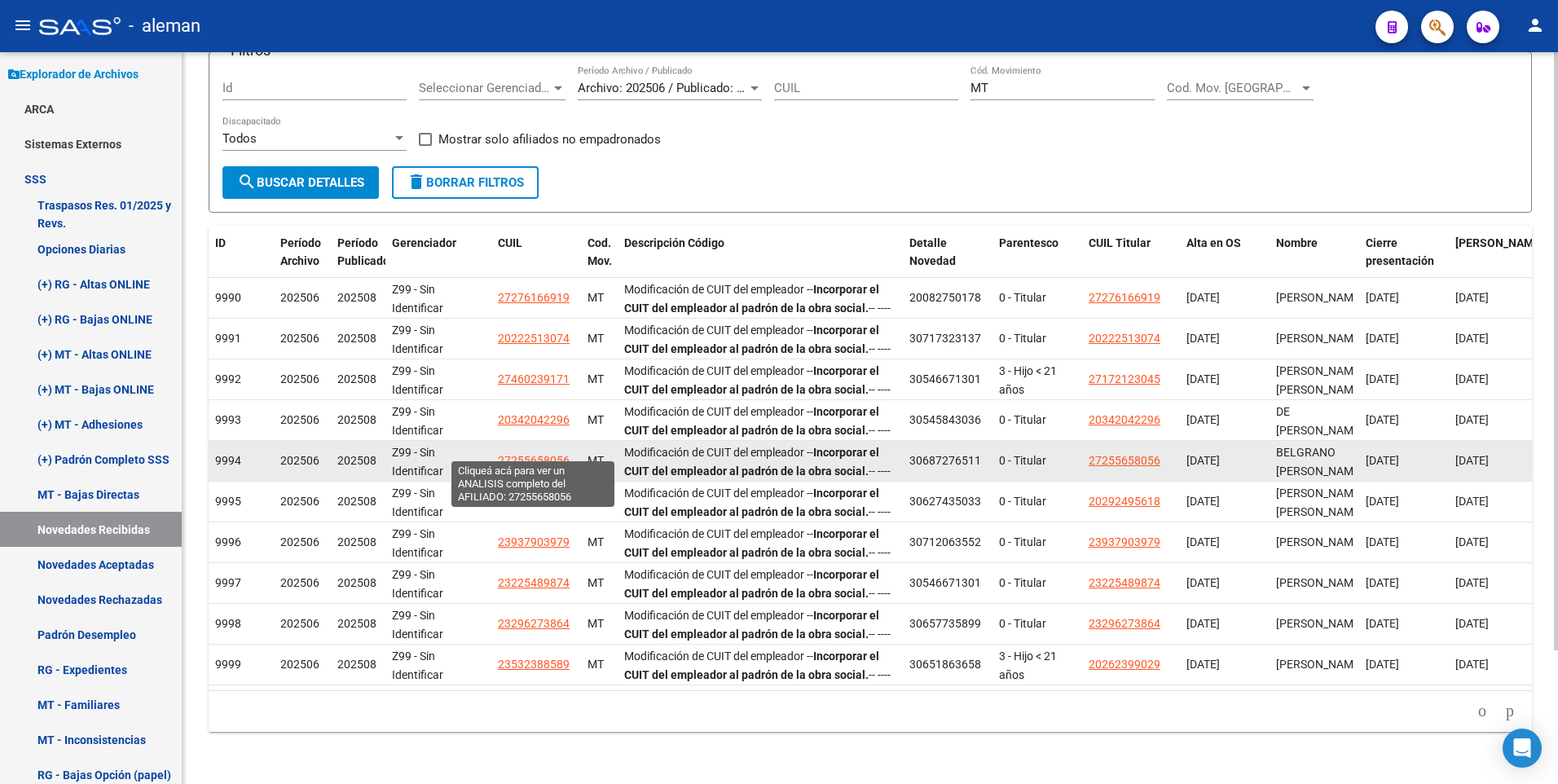
click at [536, 454] on span "27255658056" at bounding box center [534, 461] width 72 height 13
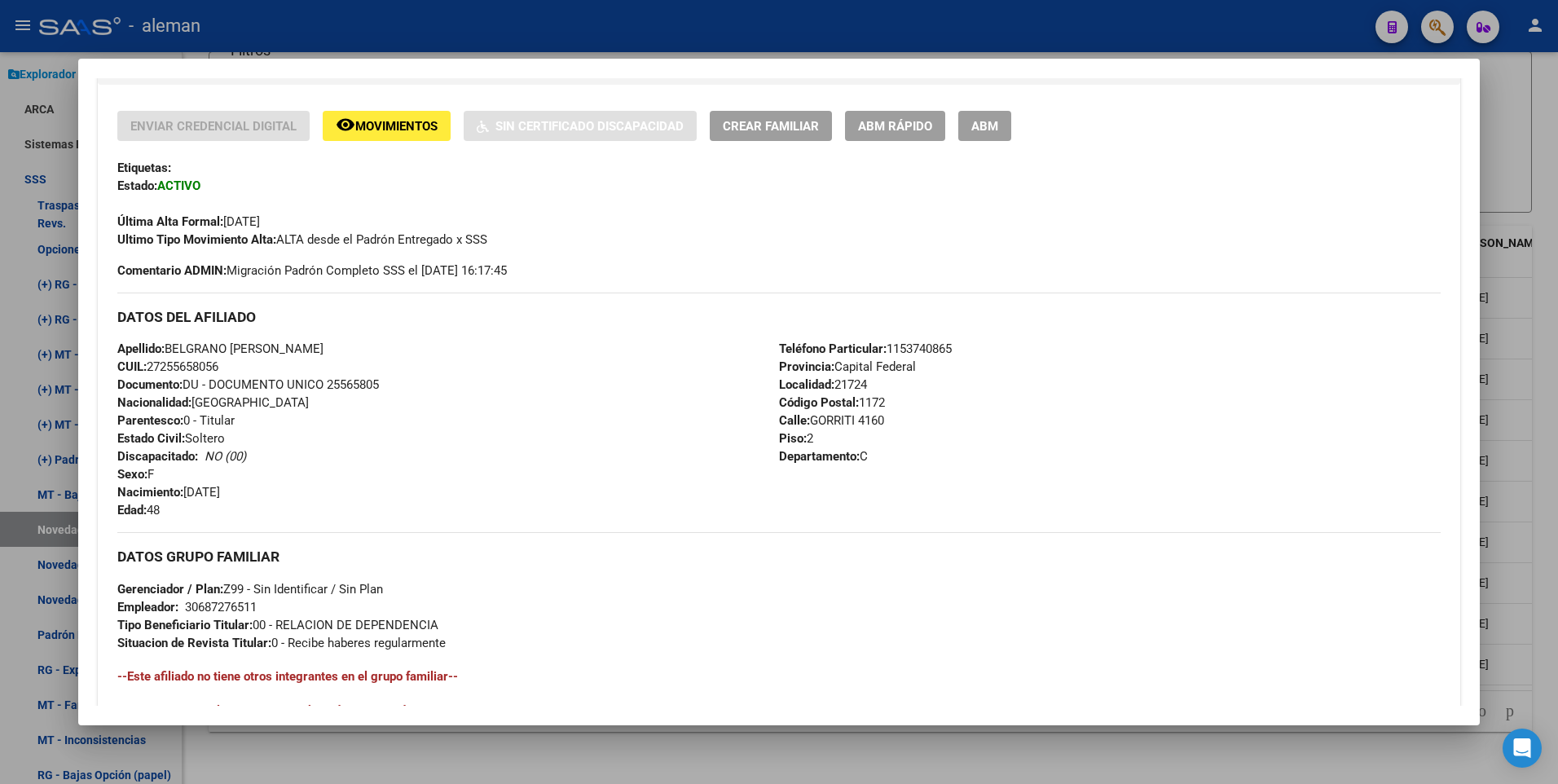
scroll to position [610, 0]
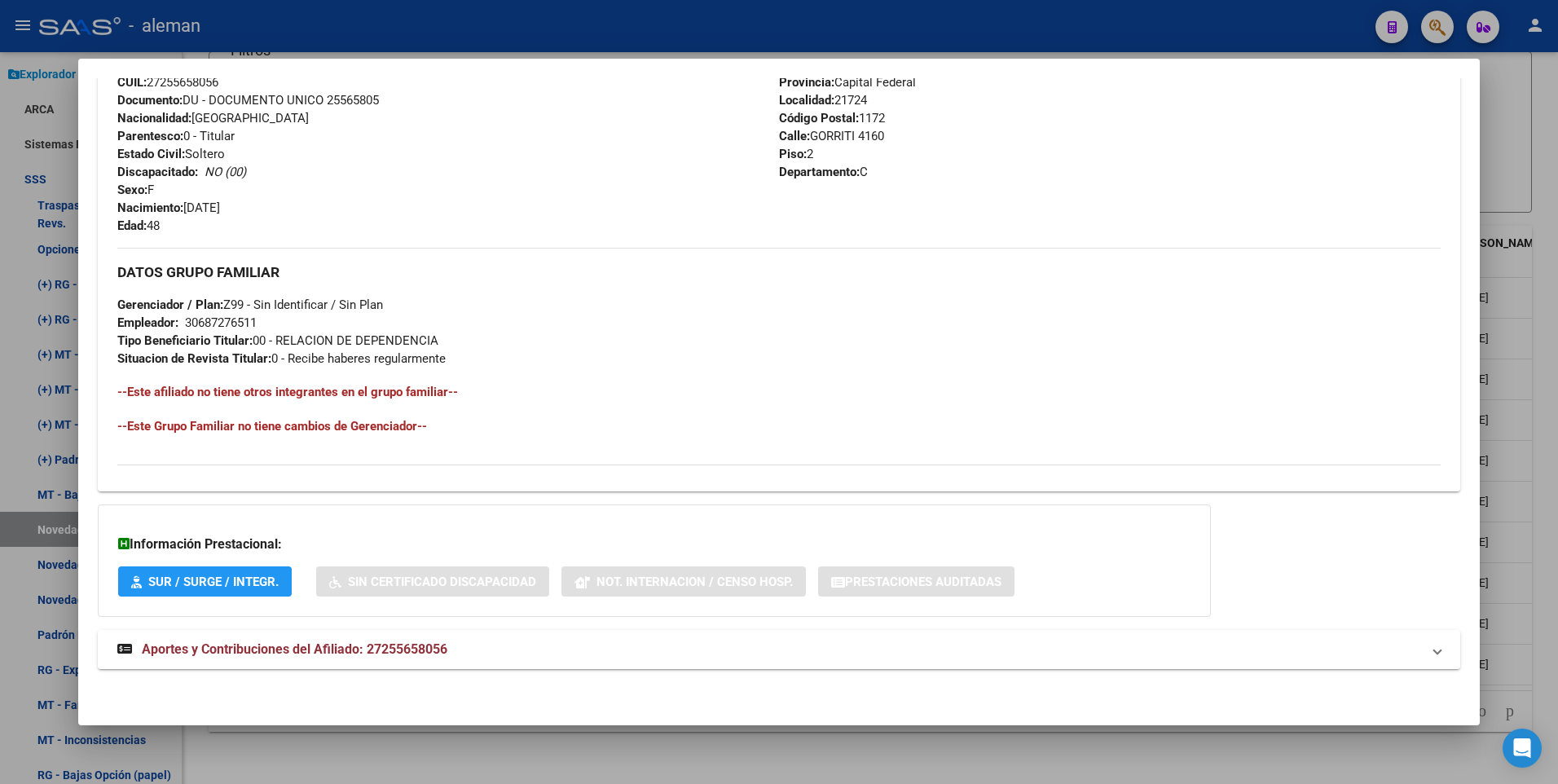
click at [393, 637] on mat-expansion-panel-header "Aportes y Contribuciones del Afiliado: 27255658056" at bounding box center [779, 649] width 1363 height 39
drag, startPoint x: 393, startPoint y: 637, endPoint x: 391, endPoint y: 654, distance: 17.1
click at [391, 654] on span "Aportes y Contribuciones del Afiliado: 27255658056" at bounding box center [294, 655] width 306 height 15
click at [396, 647] on span "Aportes y Contribuciones del Afiliado: 27255658056" at bounding box center [294, 649] width 306 height 15
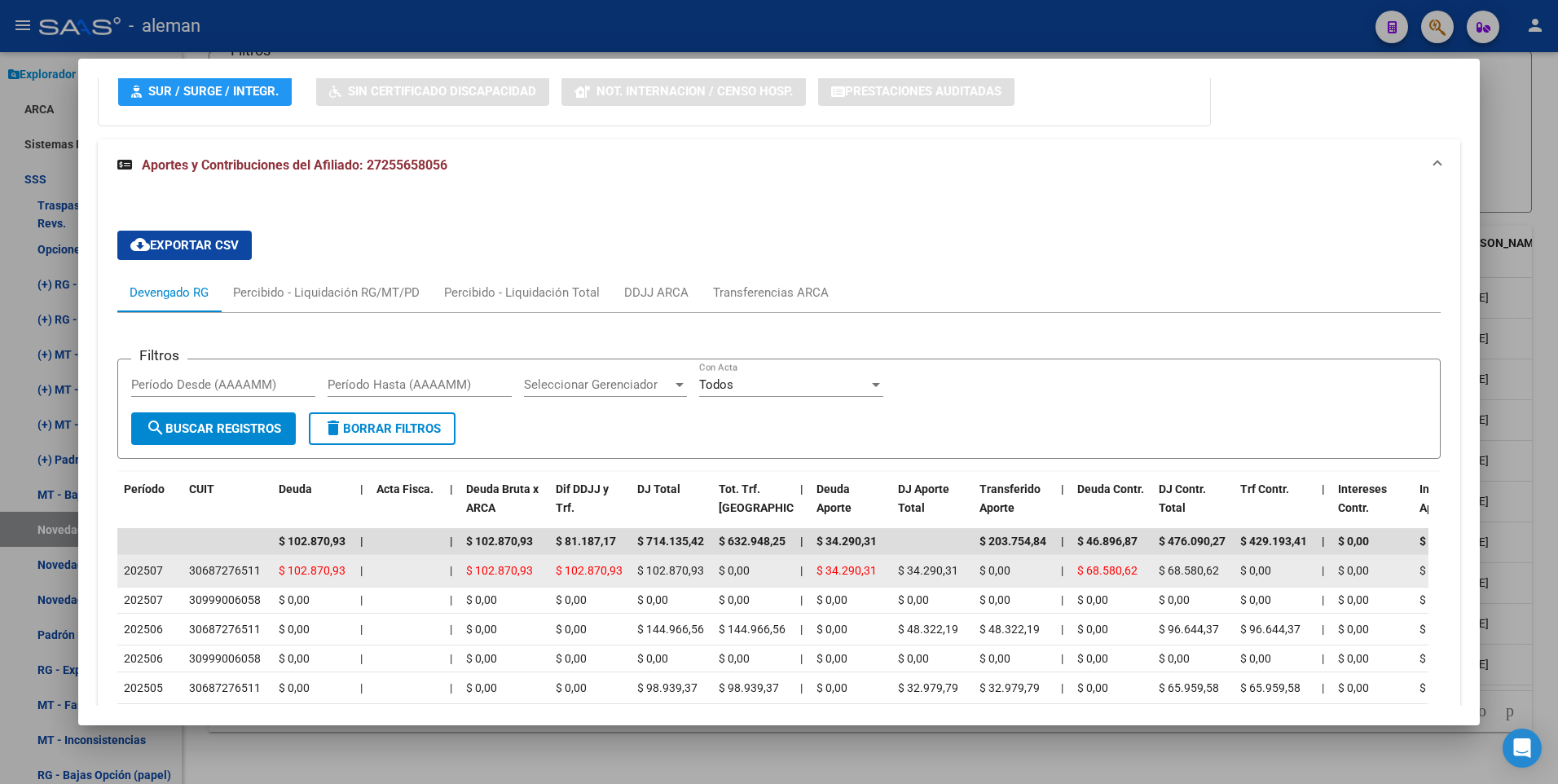
scroll to position [1263, 0]
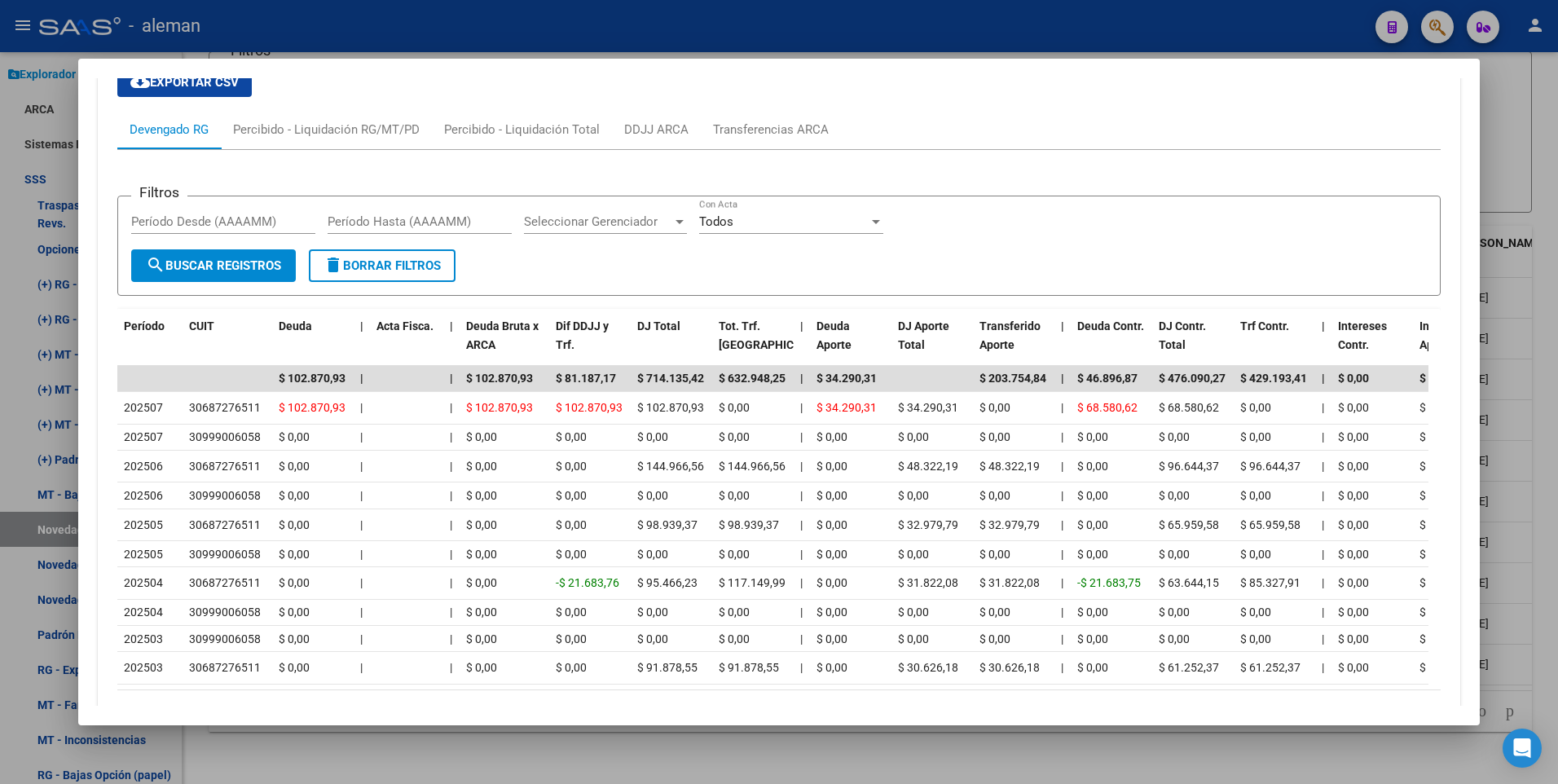
click at [1541, 504] on div at bounding box center [779, 392] width 1558 height 784
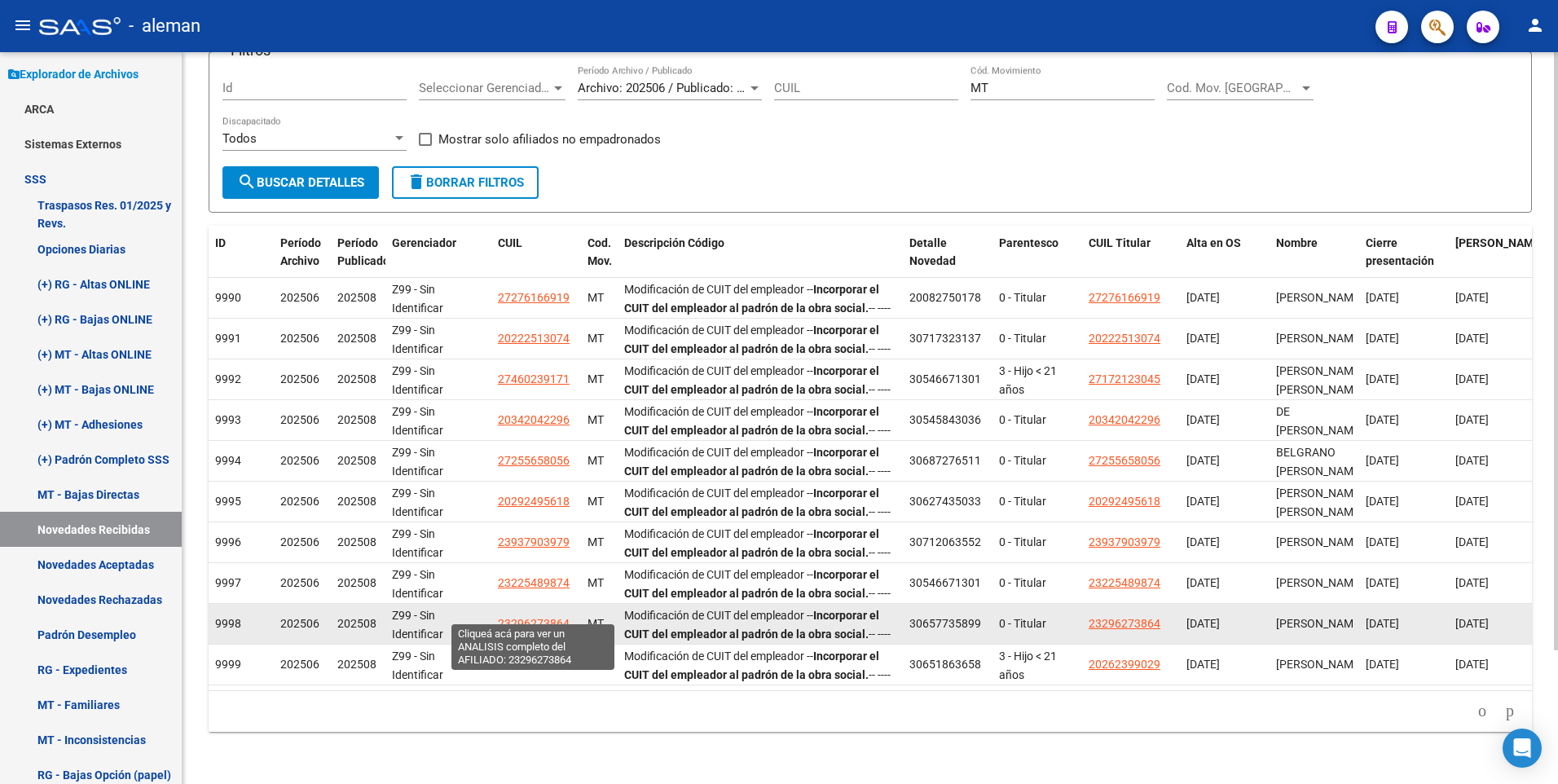
click at [520, 617] on span "23296273864" at bounding box center [534, 623] width 72 height 13
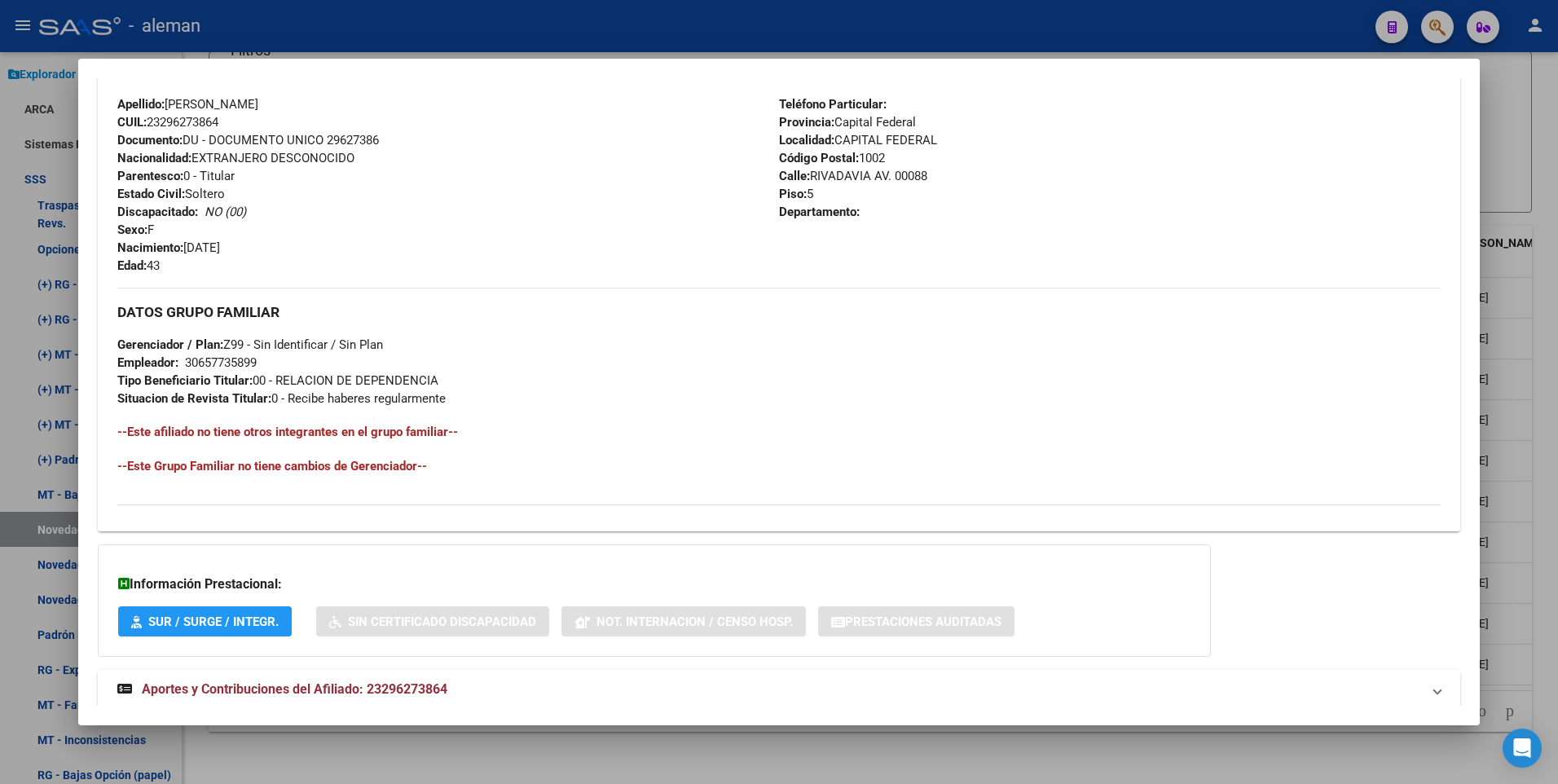
scroll to position [610, 0]
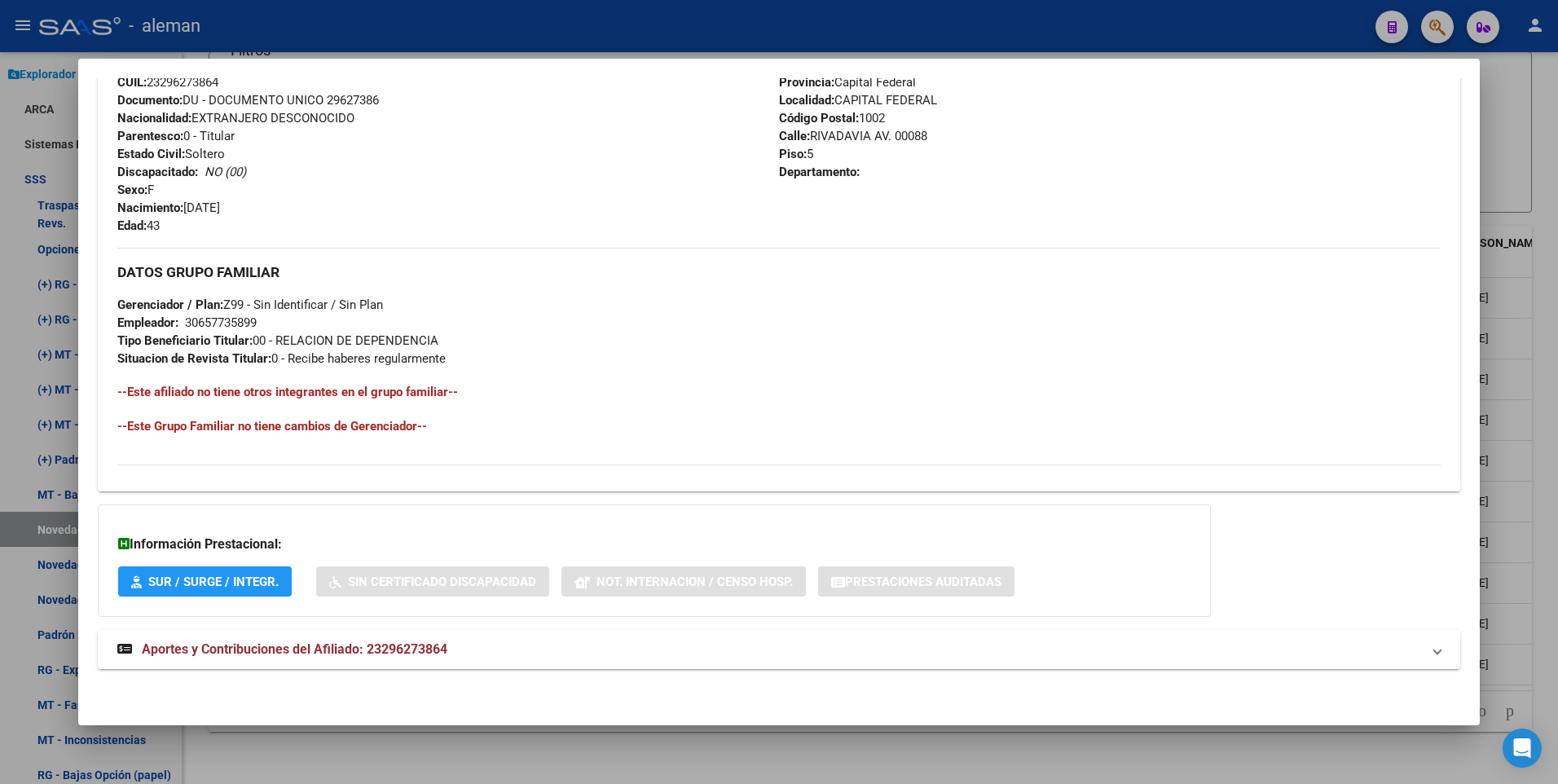
click at [415, 651] on span "Aportes y Contribuciones del Afiliado: 23296273864" at bounding box center [294, 649] width 306 height 15
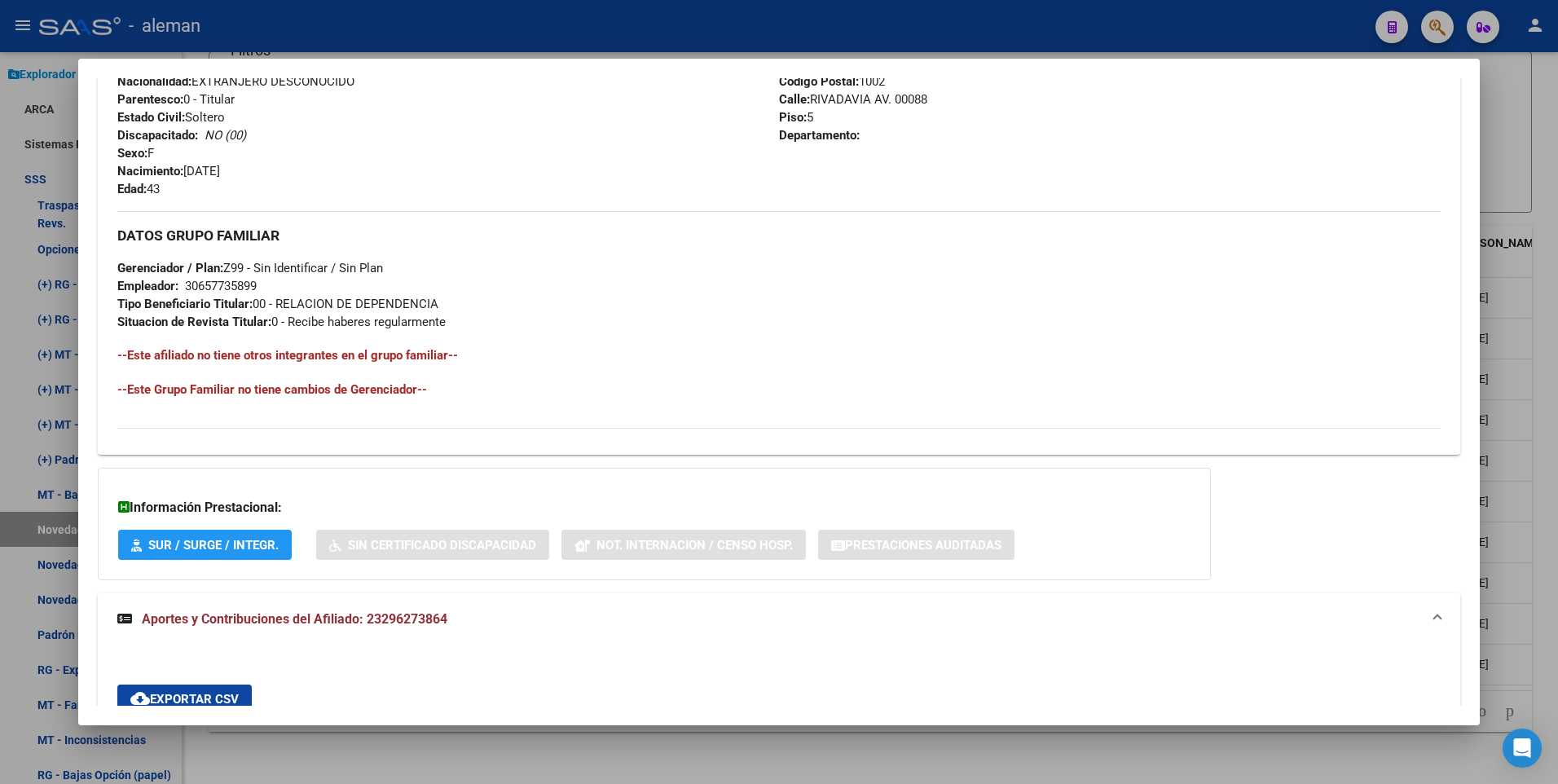
scroll to position [1217, 0]
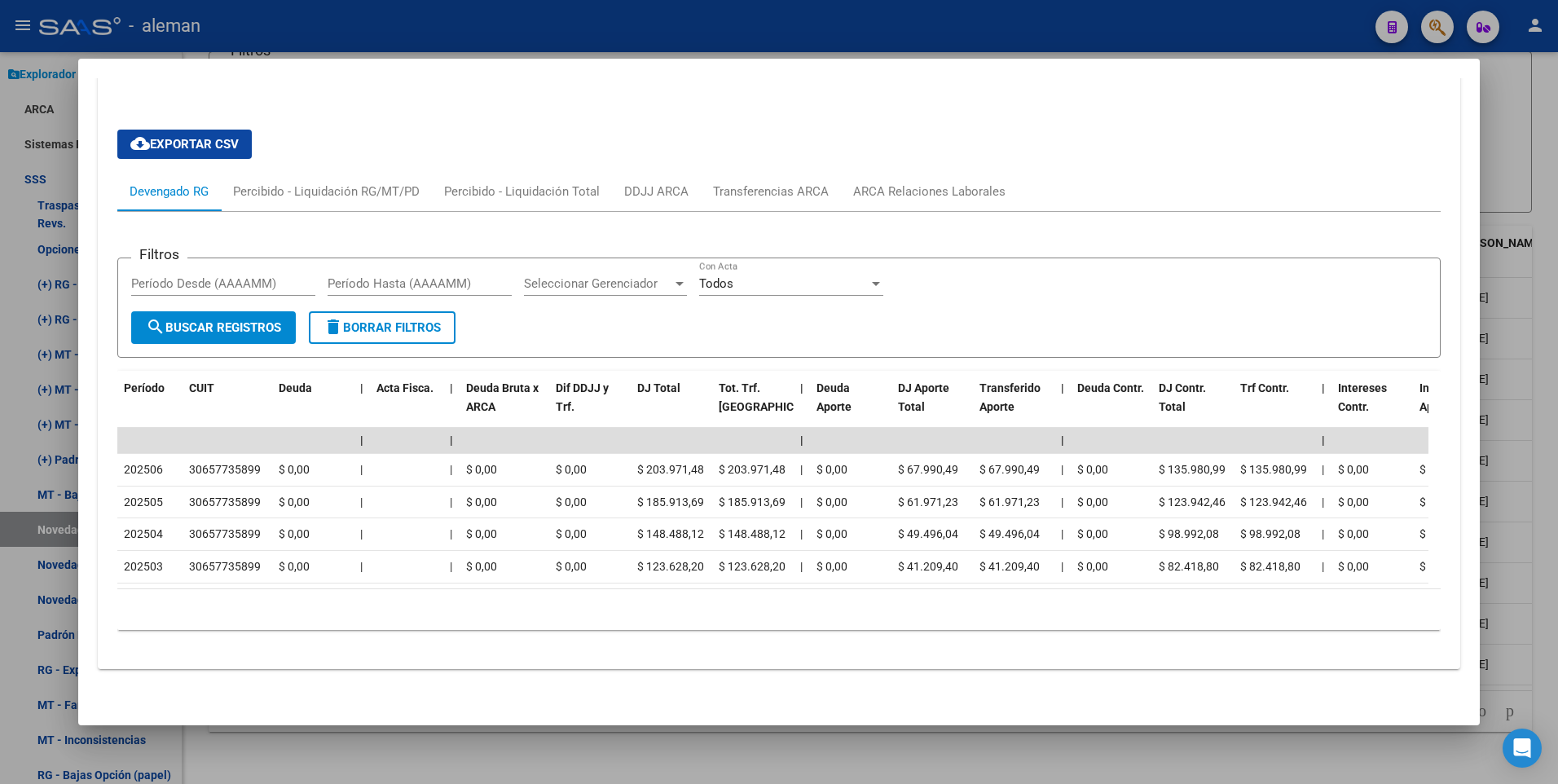
click at [1549, 637] on div at bounding box center [779, 392] width 1558 height 784
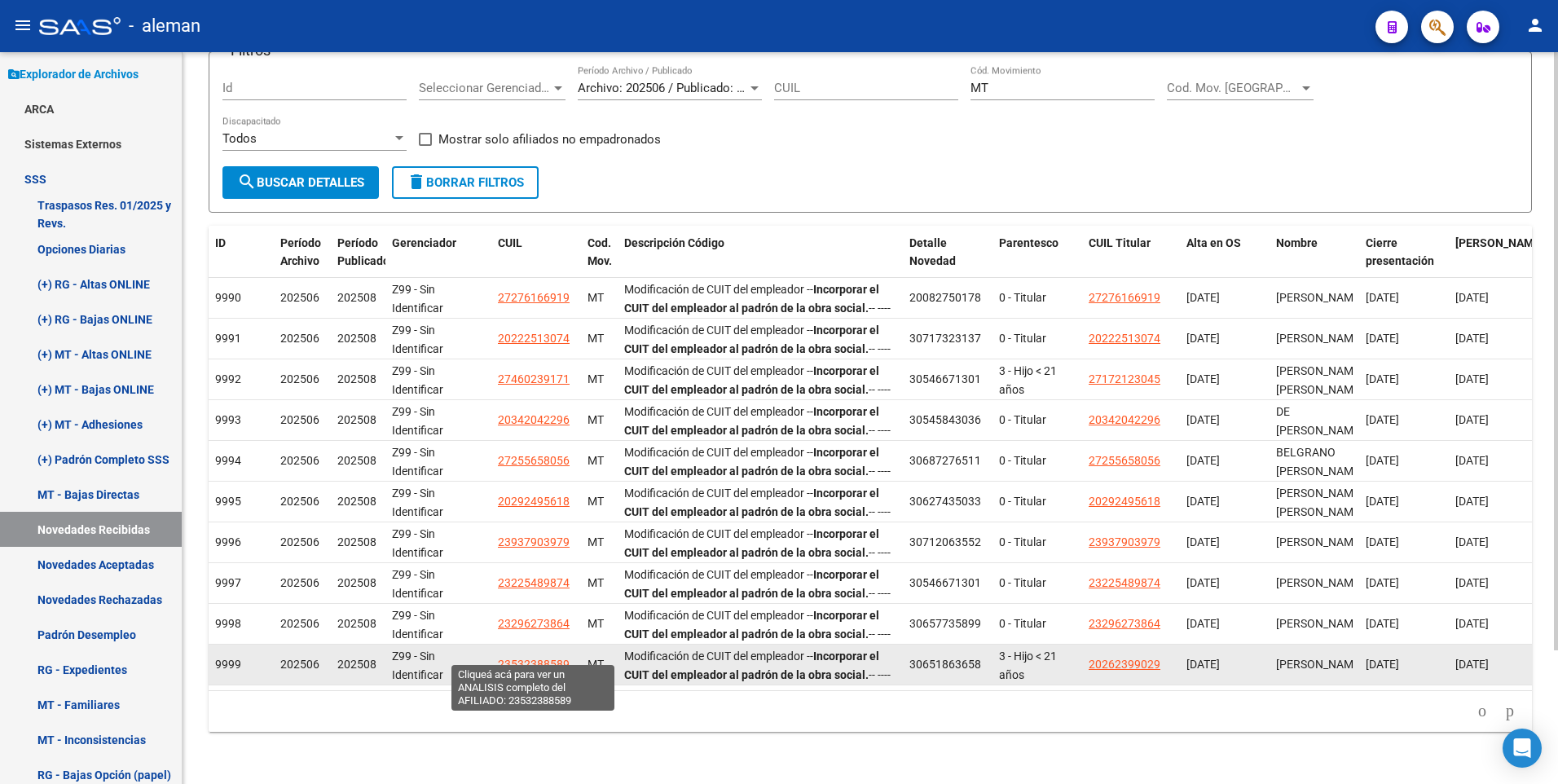
click at [549, 657] on span "23532388589" at bounding box center [534, 664] width 72 height 13
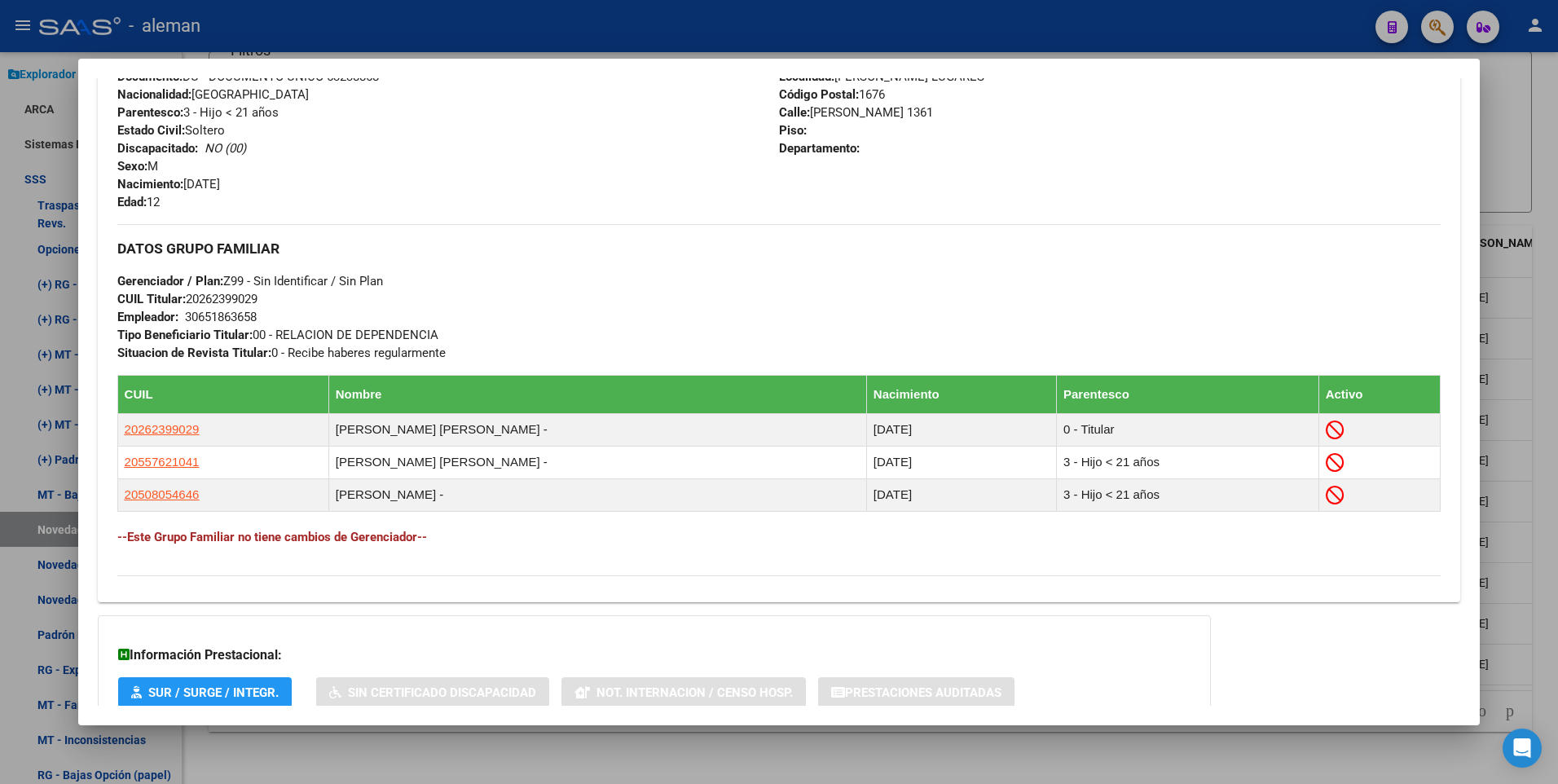
scroll to position [733, 0]
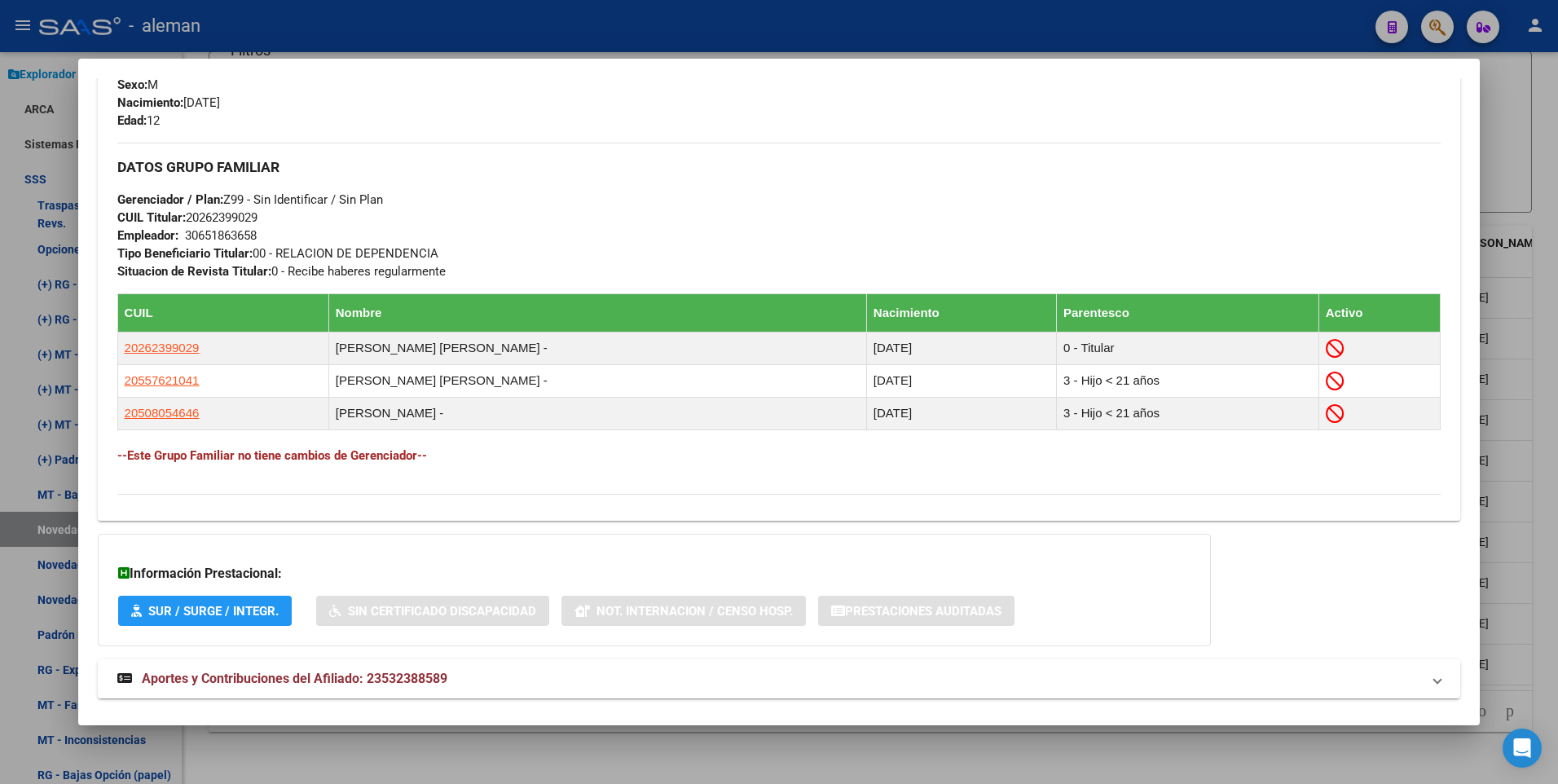
click at [361, 677] on span "Aportes y Contribuciones del Afiliado: 23532388589" at bounding box center [294, 678] width 306 height 15
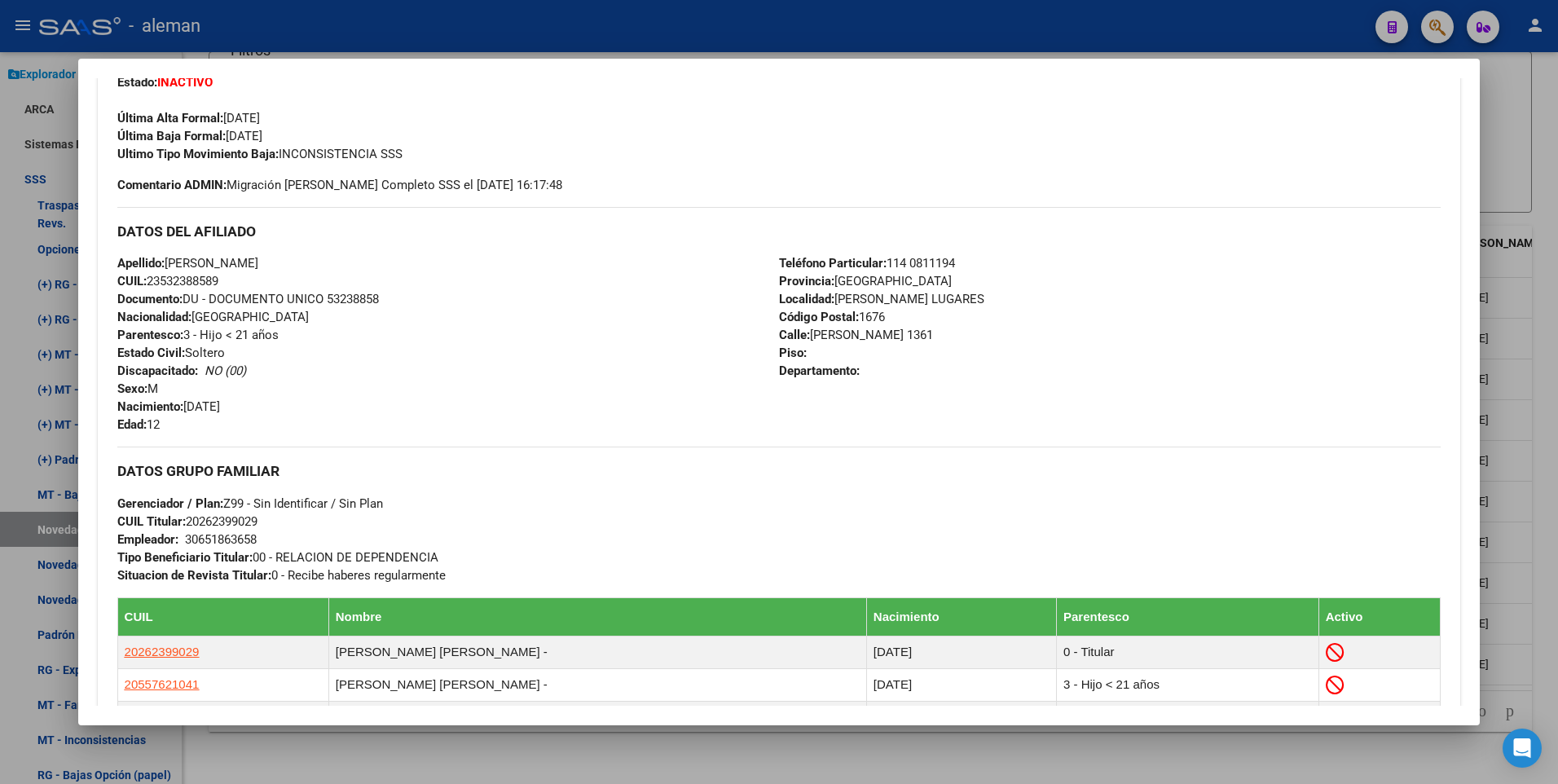
scroll to position [592, 0]
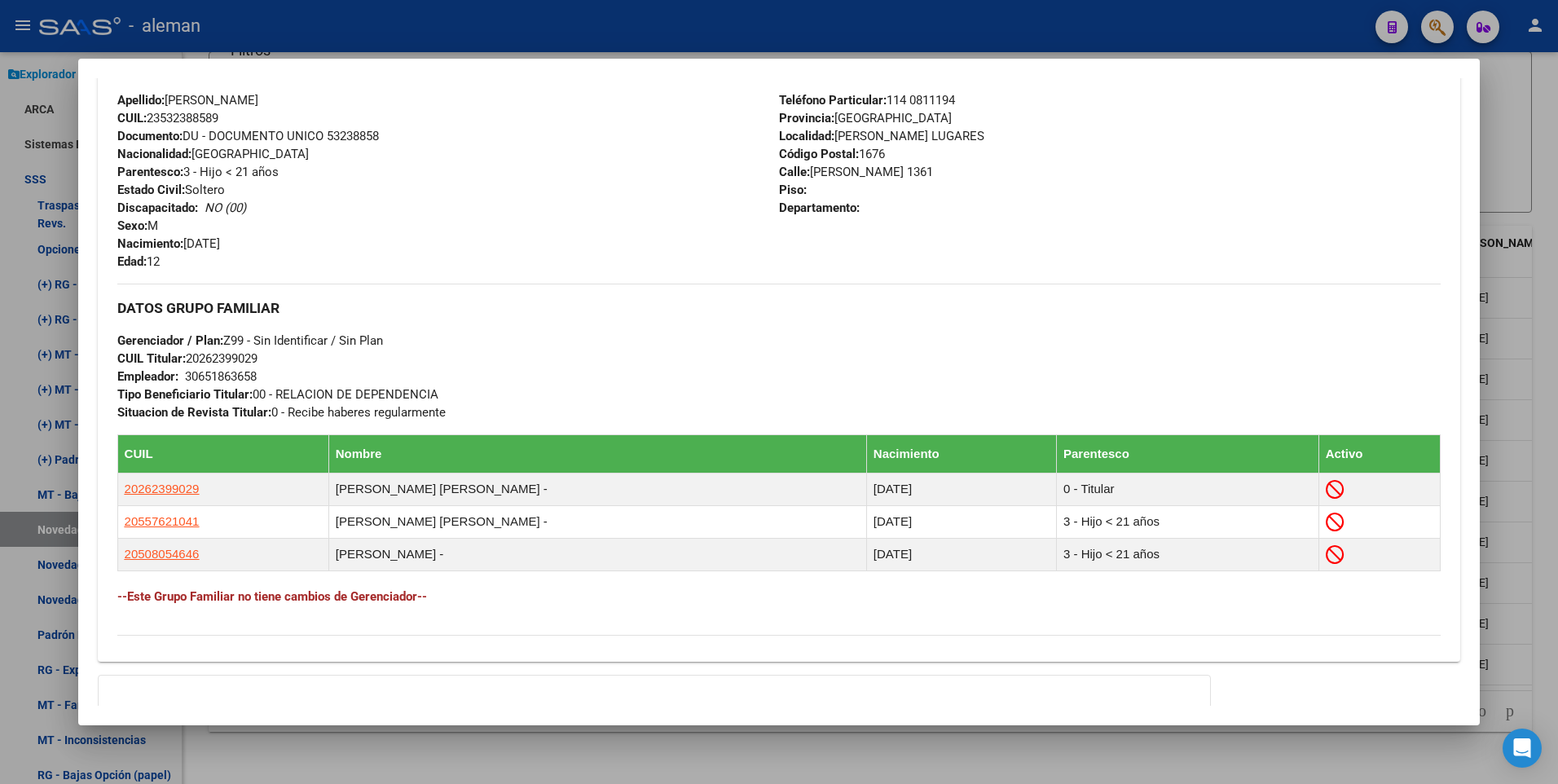
click at [1540, 483] on div at bounding box center [779, 392] width 1558 height 784
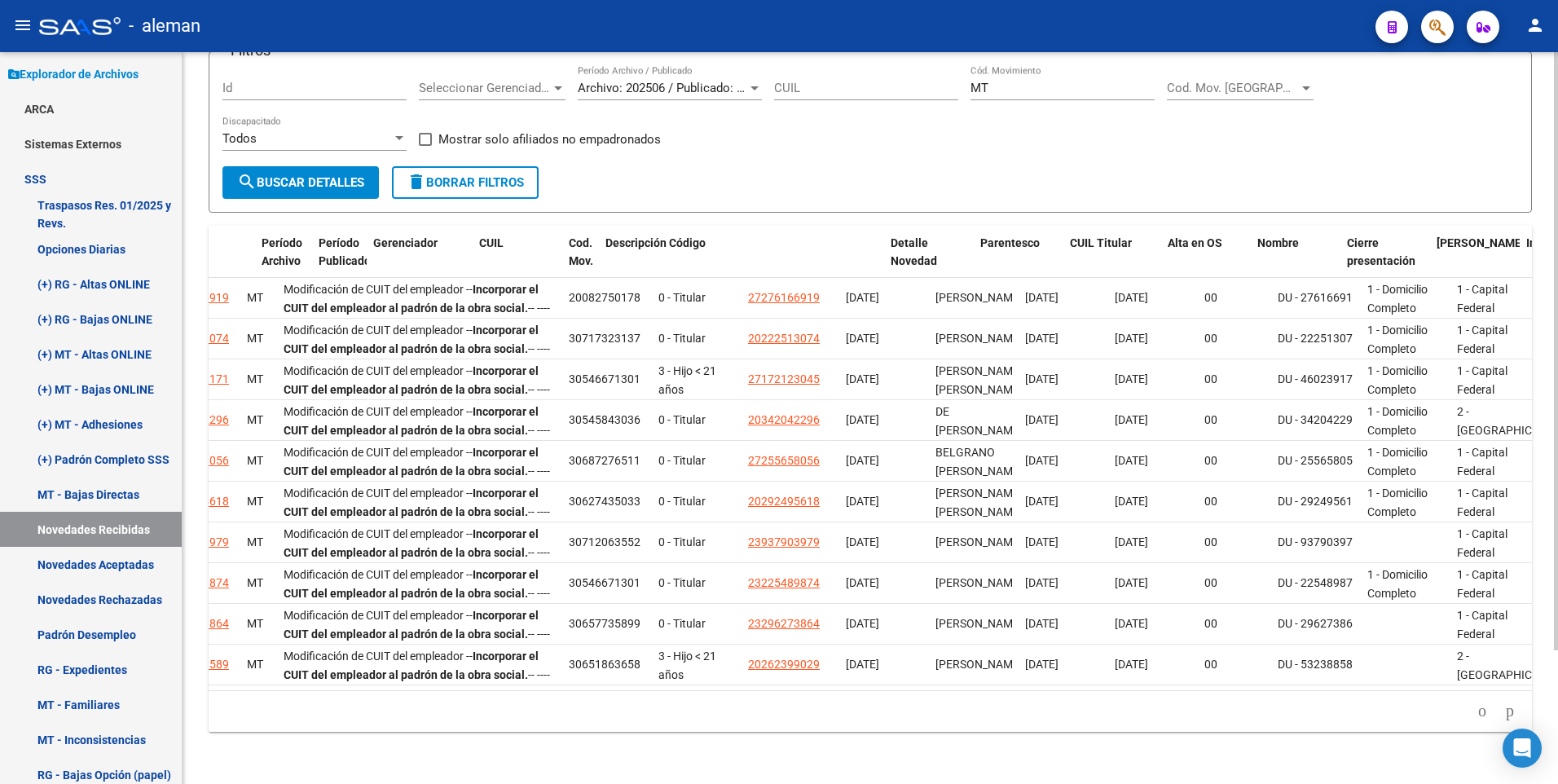
scroll to position [0, 0]
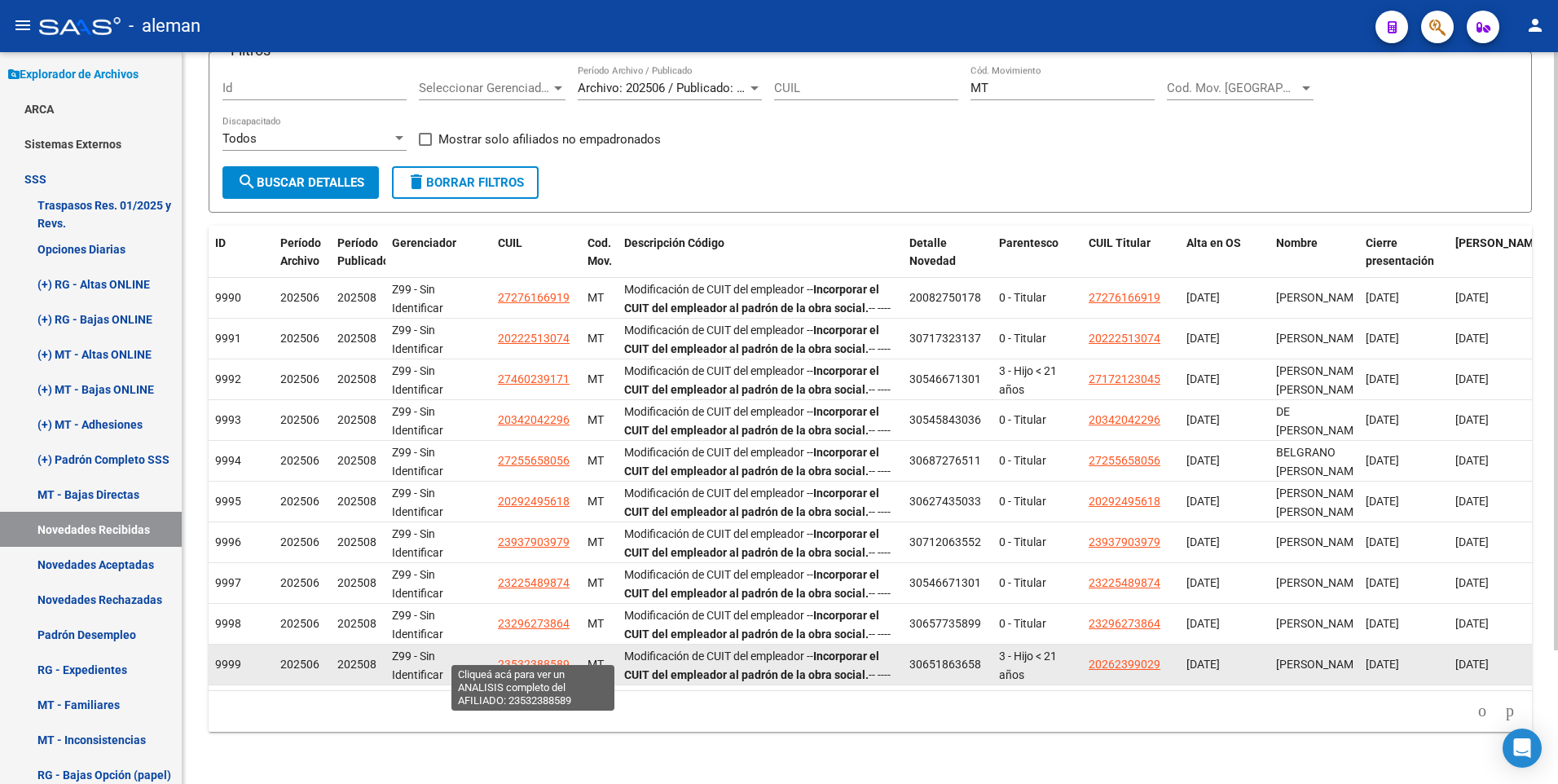
click at [537, 657] on span "23532388589" at bounding box center [534, 664] width 72 height 13
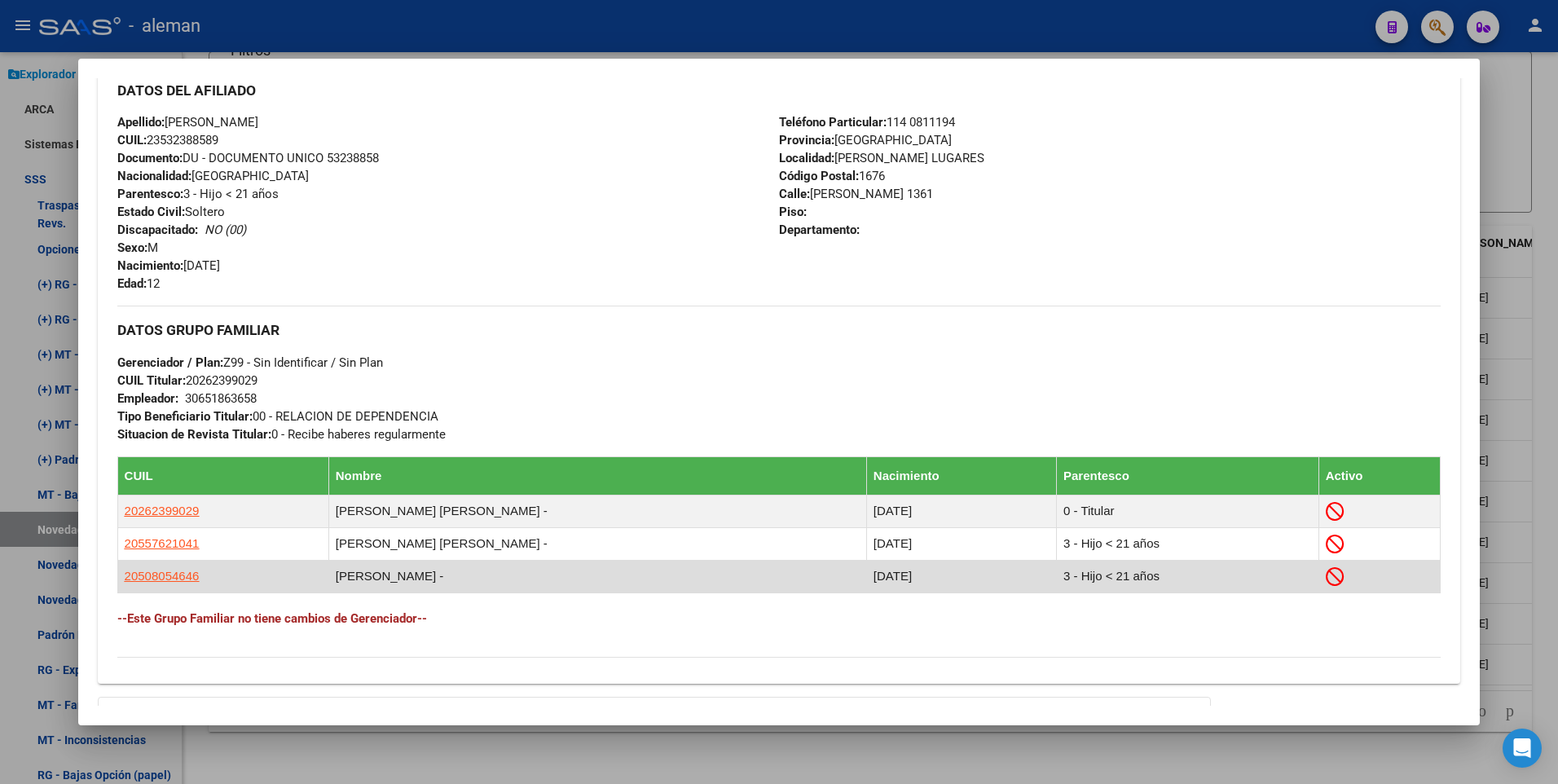
scroll to position [652, 0]
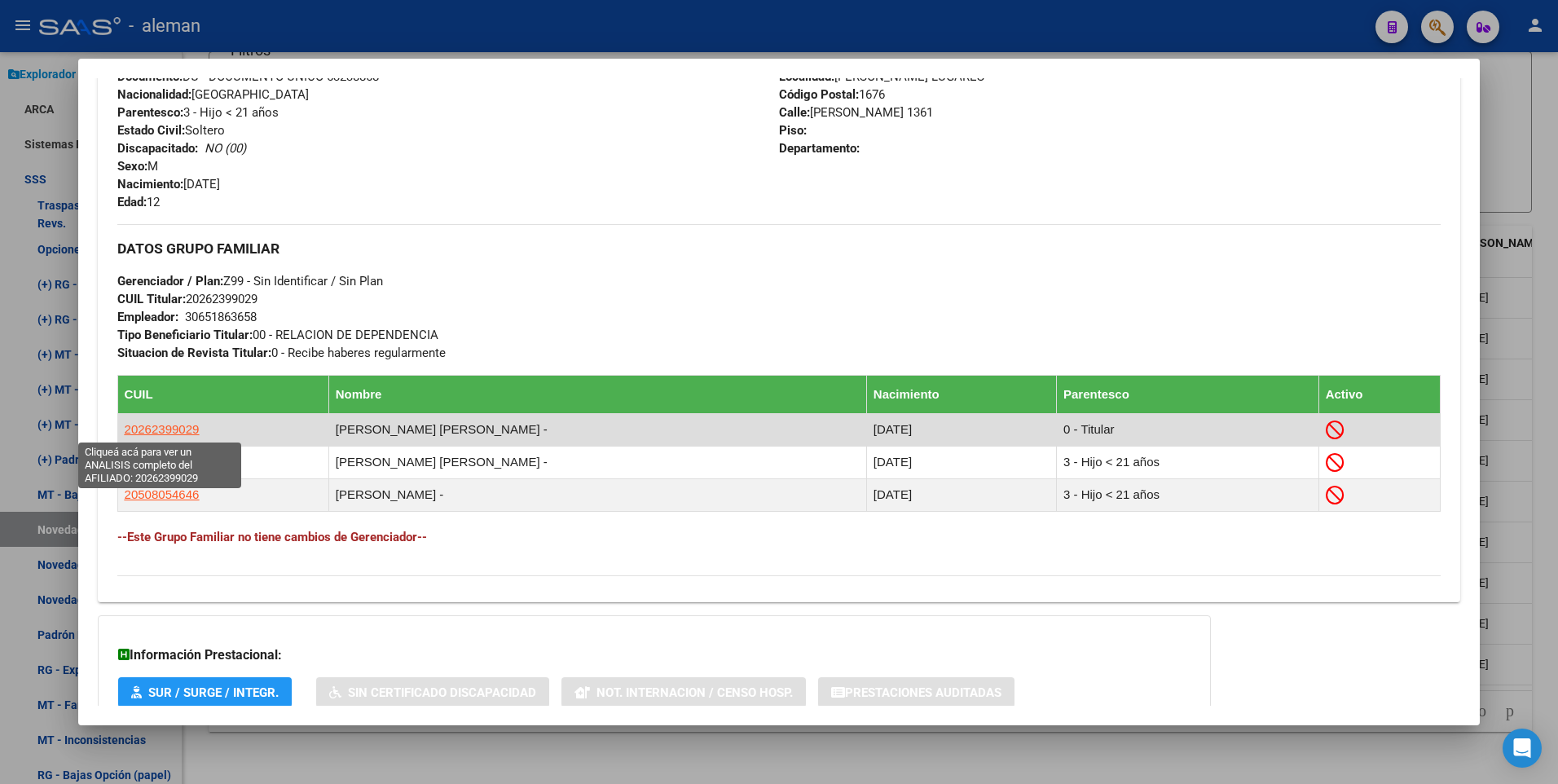
click at [176, 429] on span "20262399029" at bounding box center [162, 428] width 75 height 14
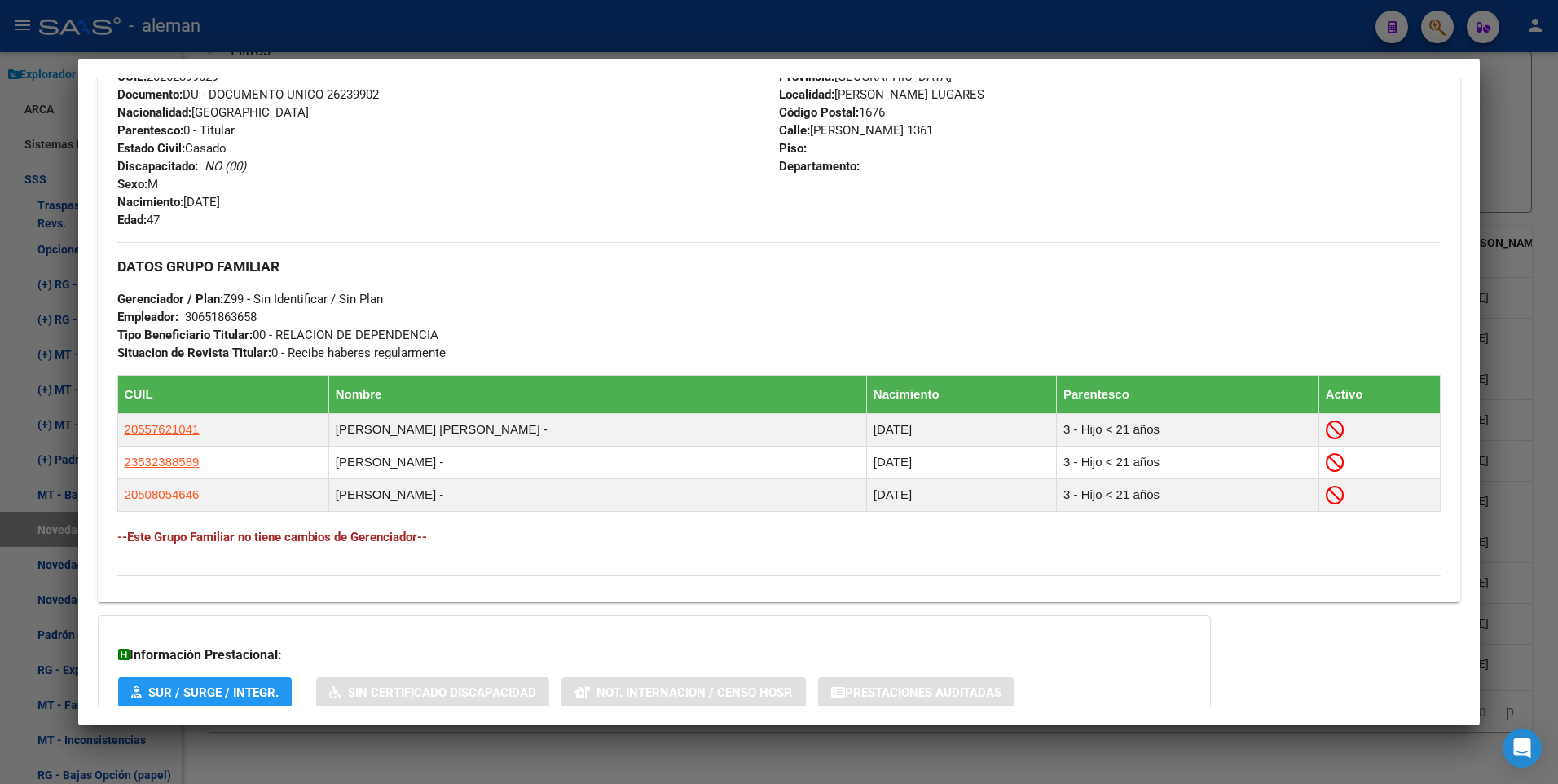
scroll to position [733, 0]
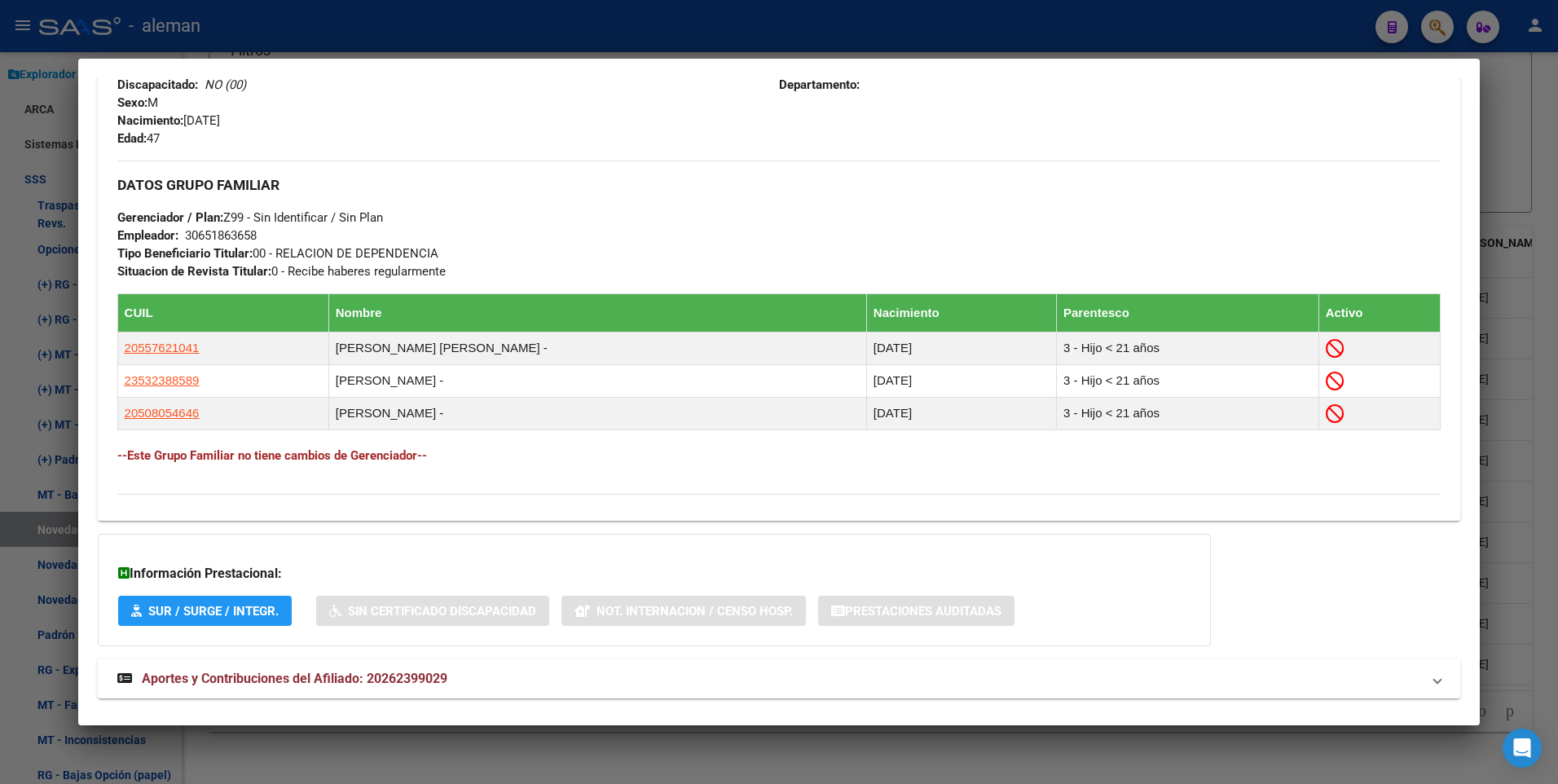
click at [332, 678] on span "Aportes y Contribuciones del Afiliado: 20262399029" at bounding box center [294, 678] width 306 height 15
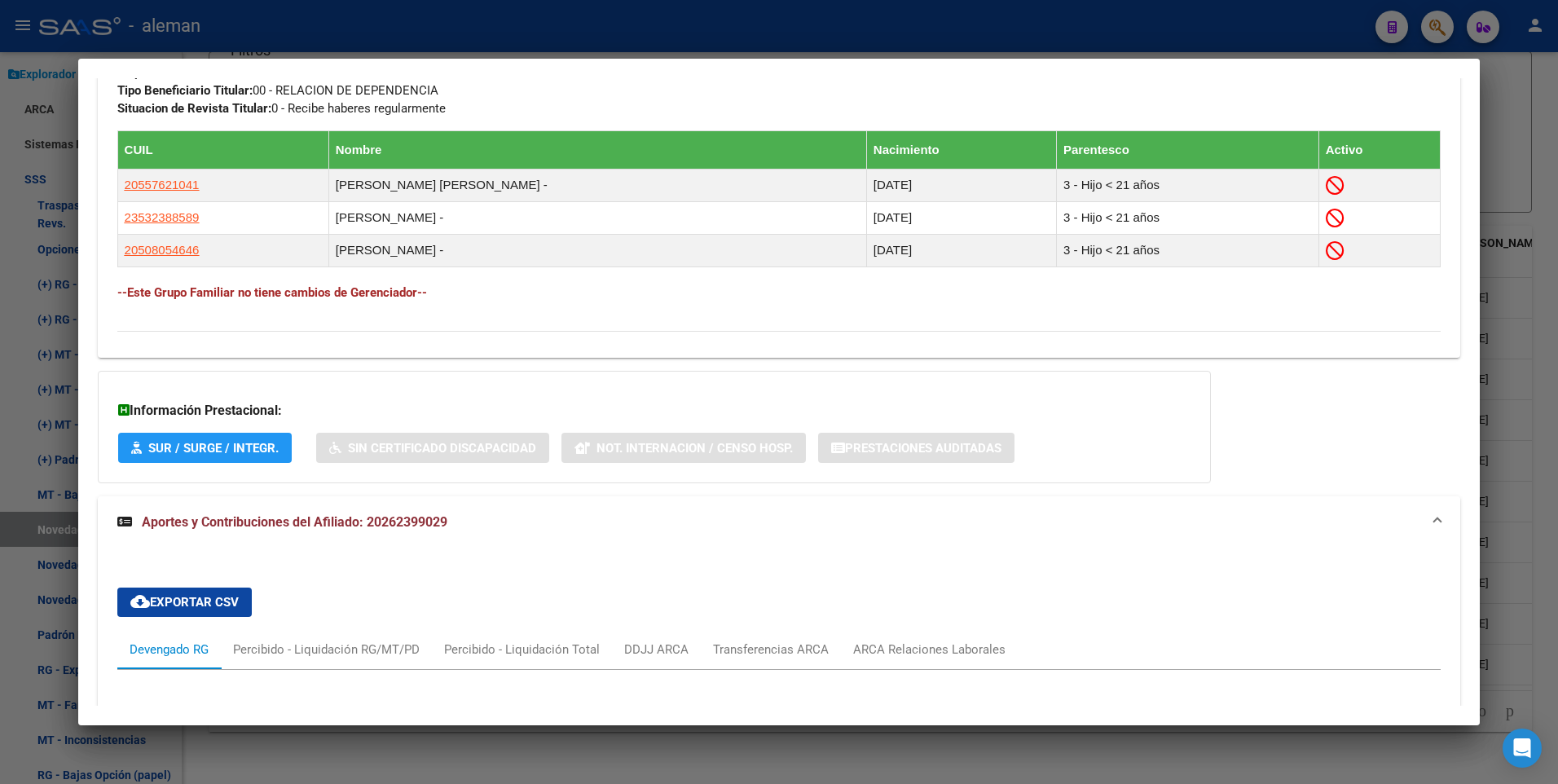
scroll to position [652, 0]
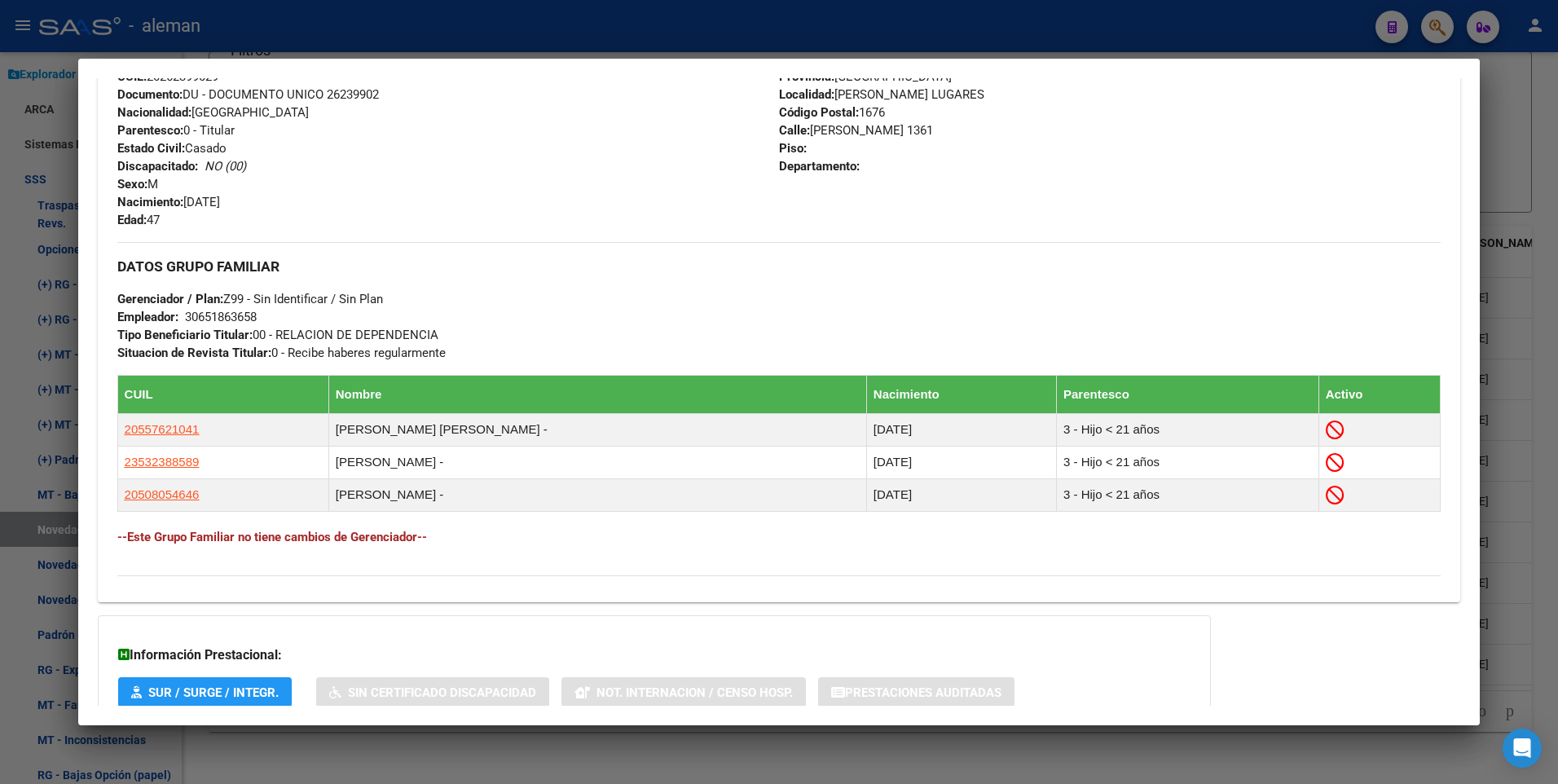
click at [1540, 497] on div at bounding box center [779, 392] width 1558 height 784
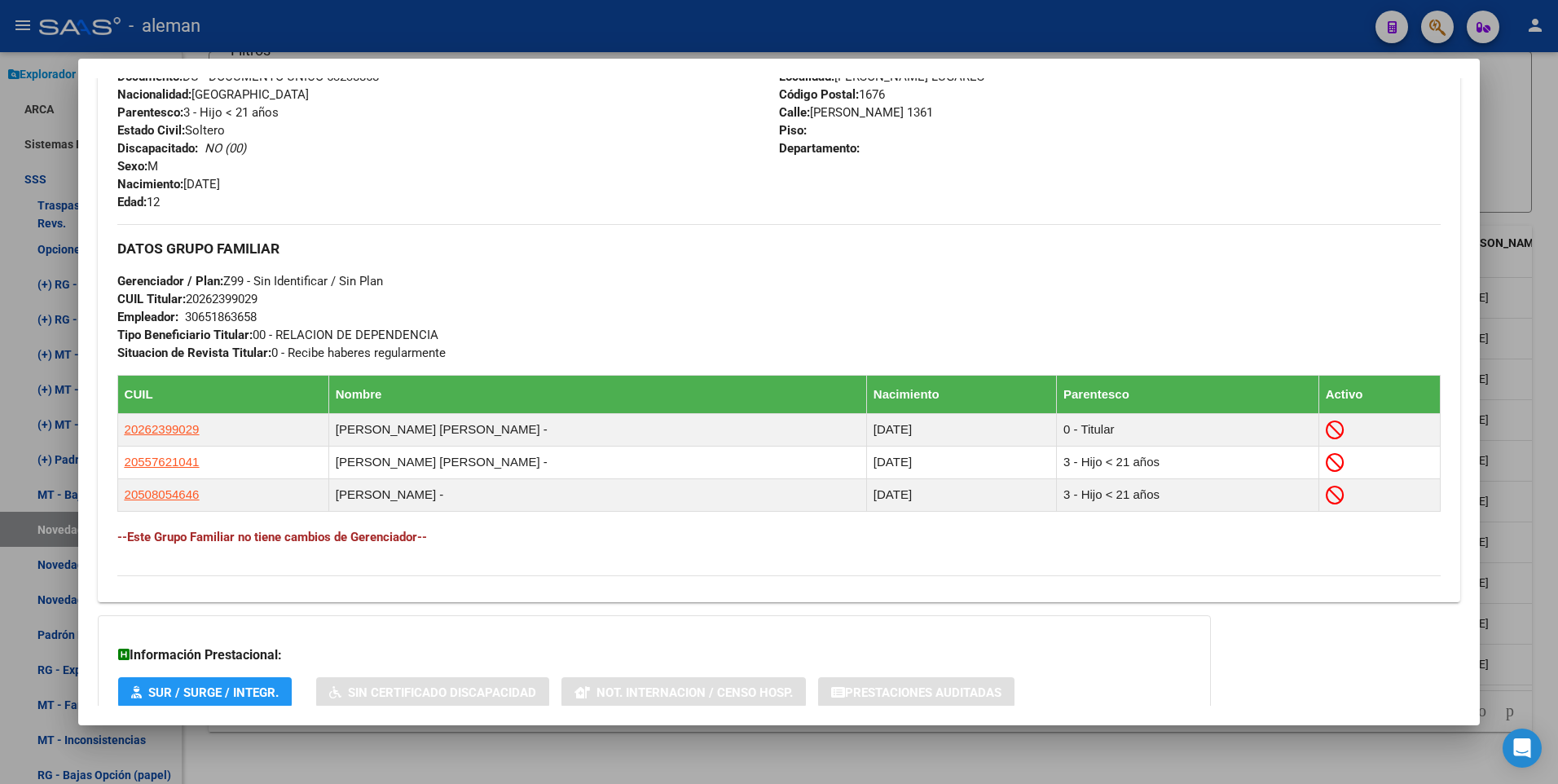
click at [1535, 494] on div at bounding box center [779, 392] width 1558 height 784
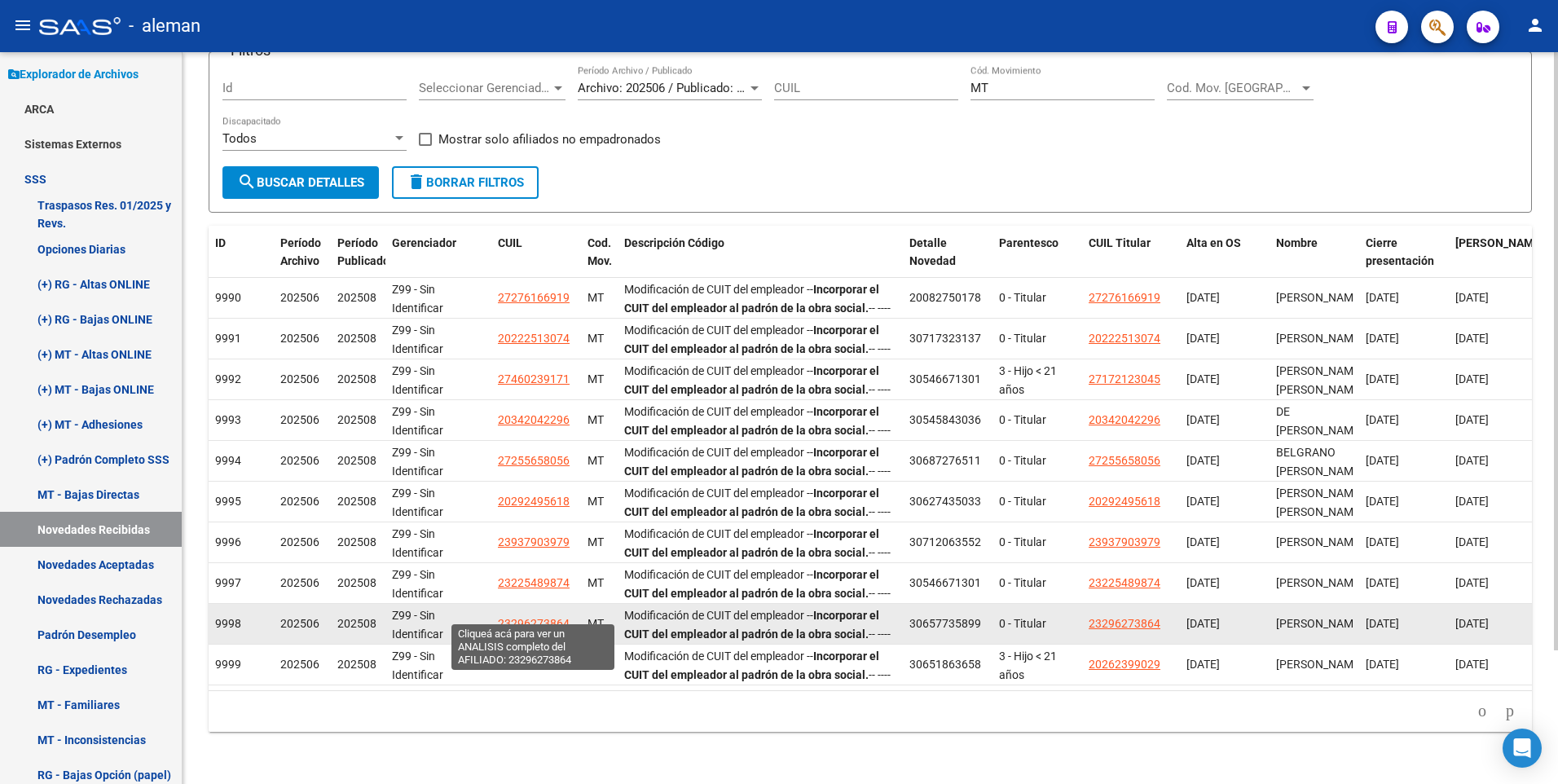
click at [551, 617] on span "23296273864" at bounding box center [534, 623] width 72 height 13
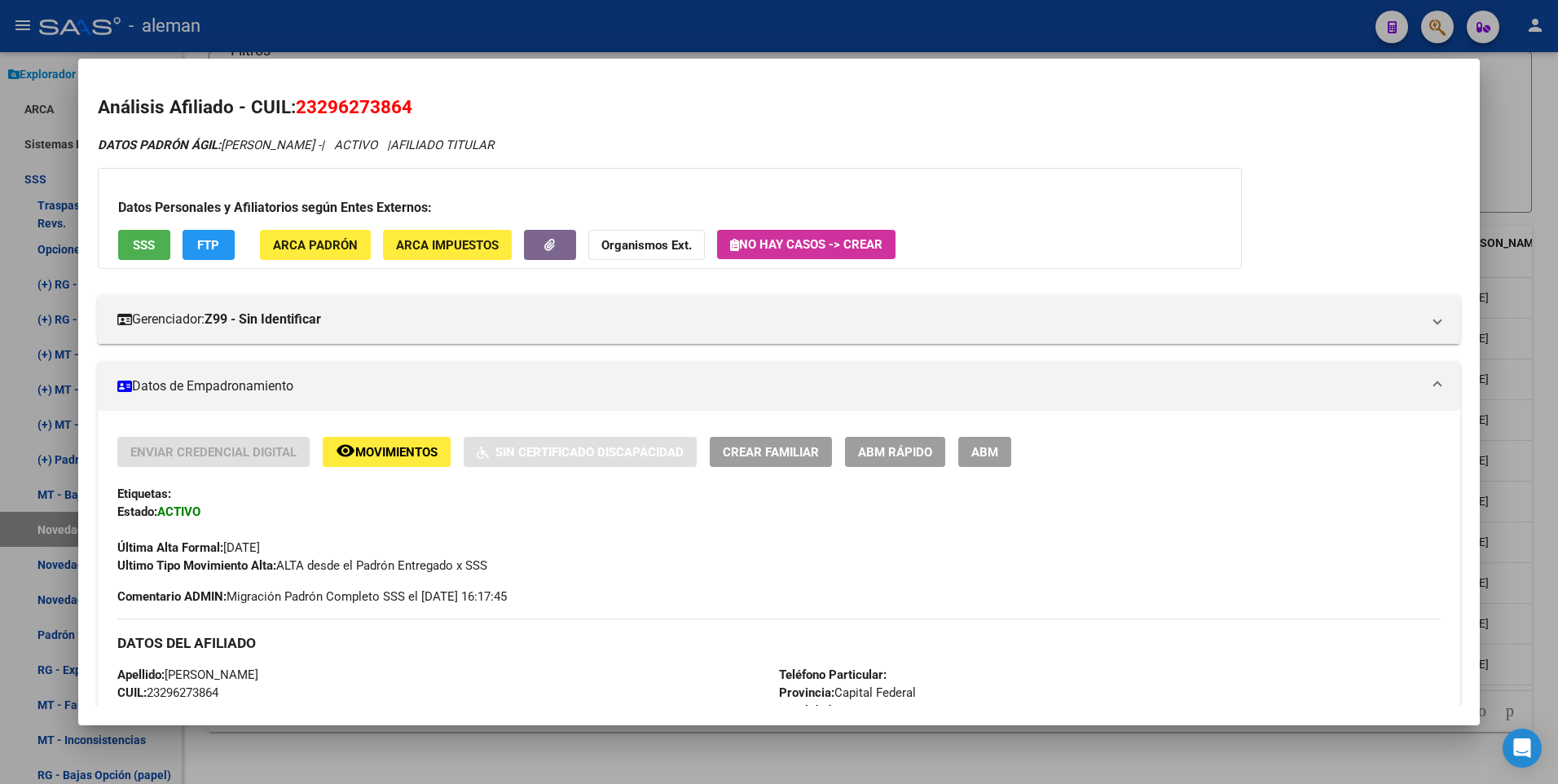
click at [1535, 689] on div at bounding box center [779, 392] width 1558 height 784
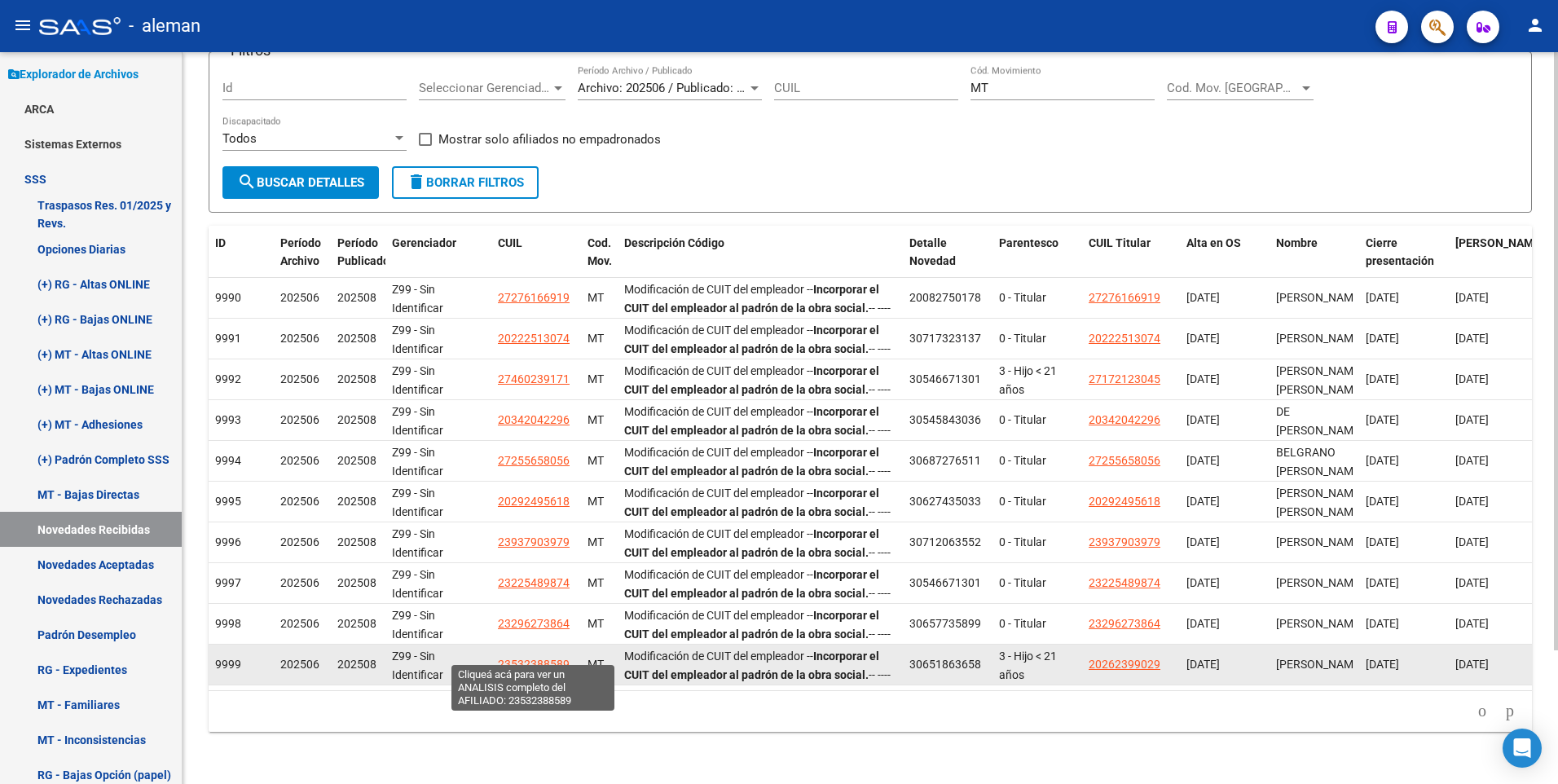
click at [543, 657] on span "23532388589" at bounding box center [534, 664] width 72 height 13
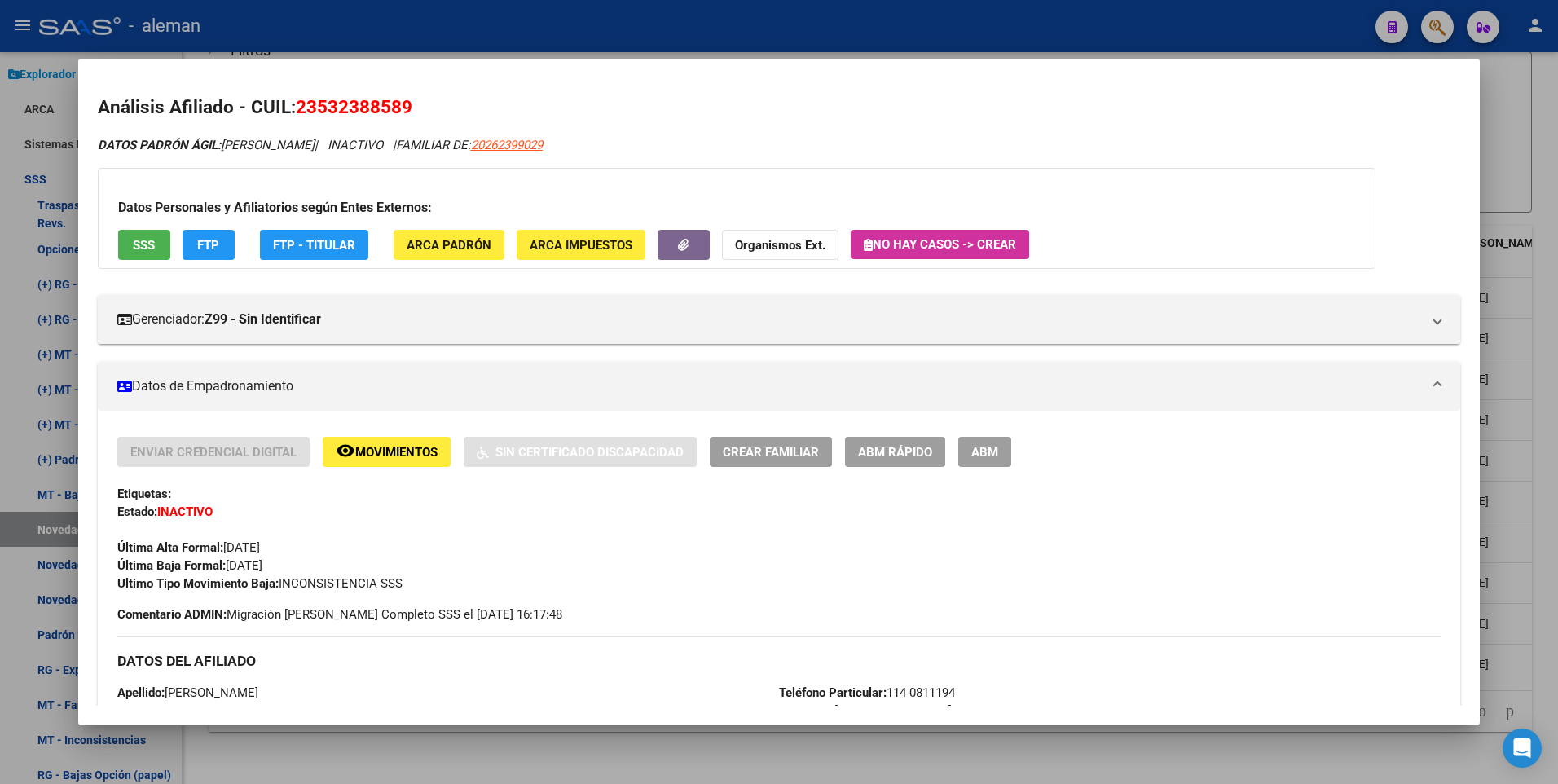
click at [1546, 678] on div at bounding box center [779, 392] width 1558 height 784
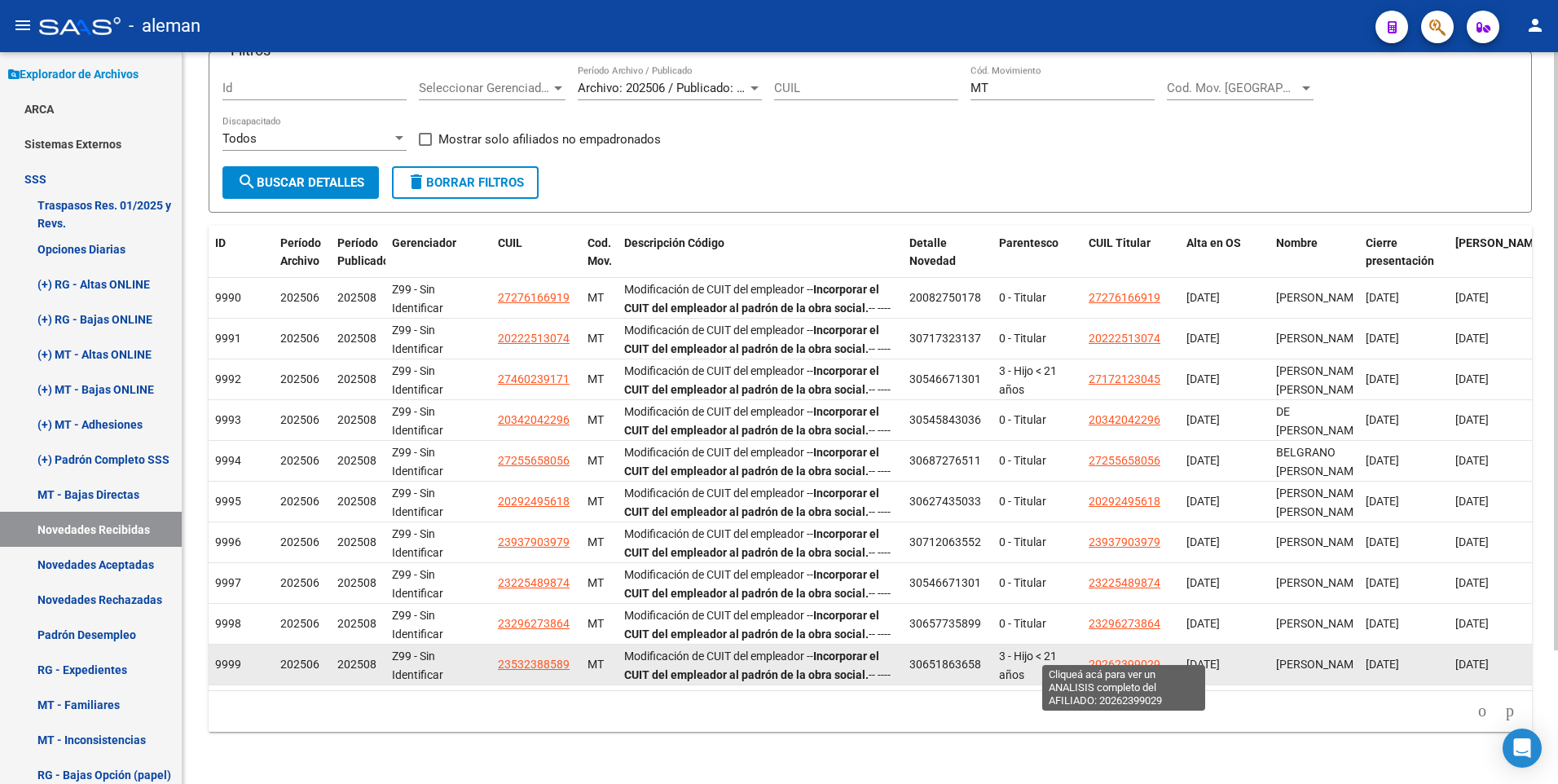
click at [1133, 657] on span "20262399029" at bounding box center [1125, 664] width 72 height 13
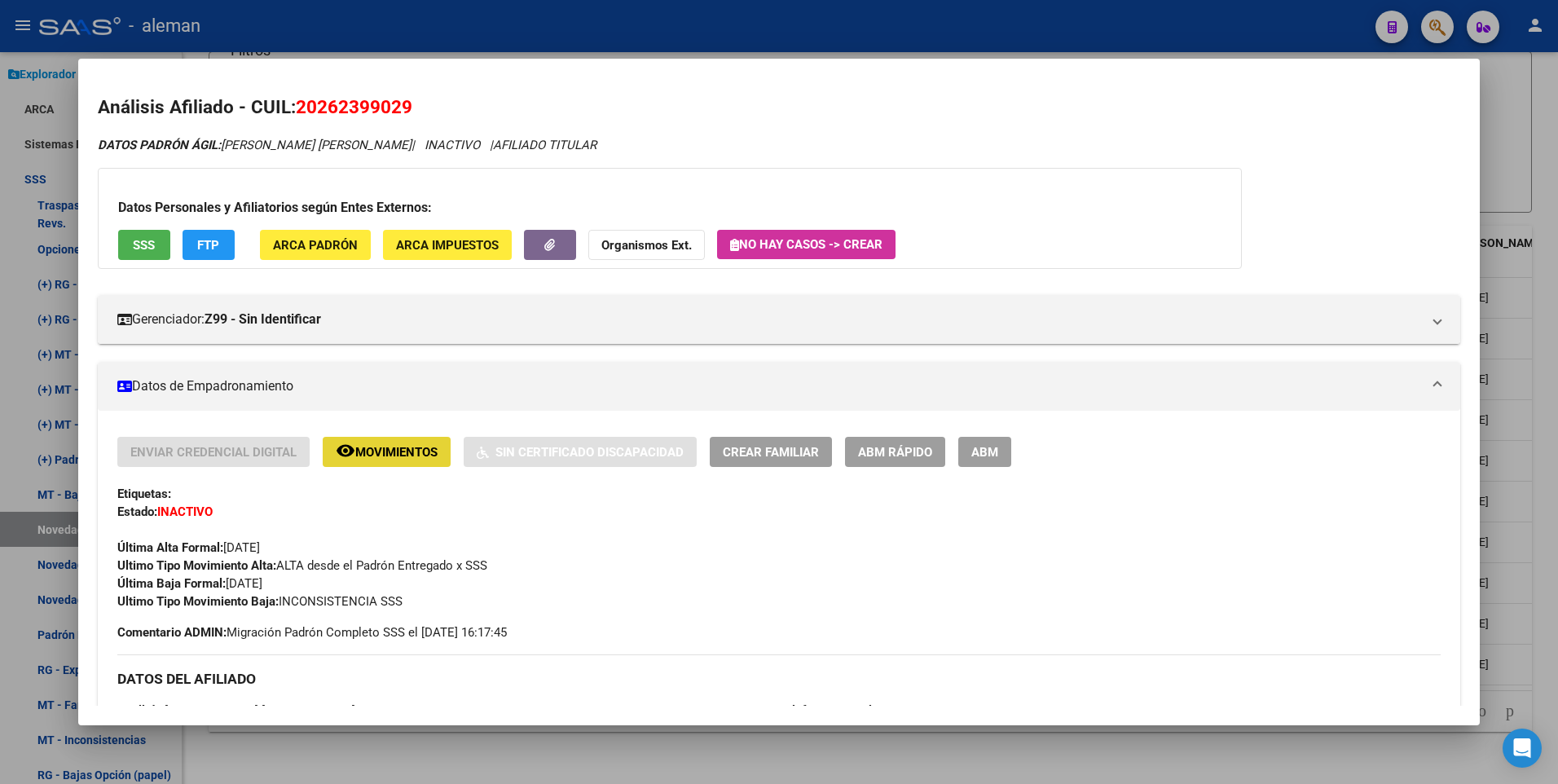
click at [405, 456] on span "Movimientos" at bounding box center [396, 452] width 82 height 15
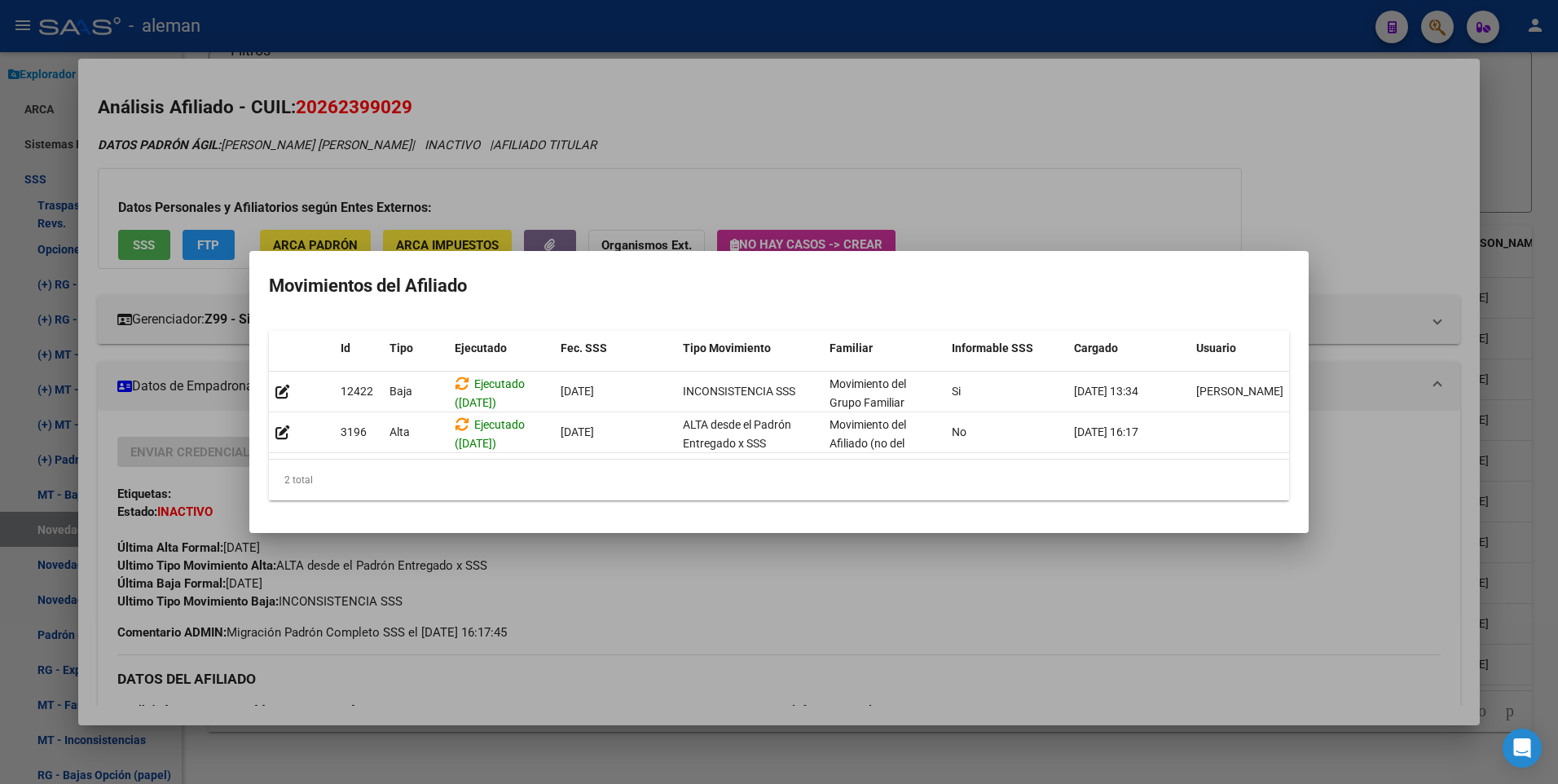
click at [1377, 261] on div at bounding box center [779, 392] width 1558 height 784
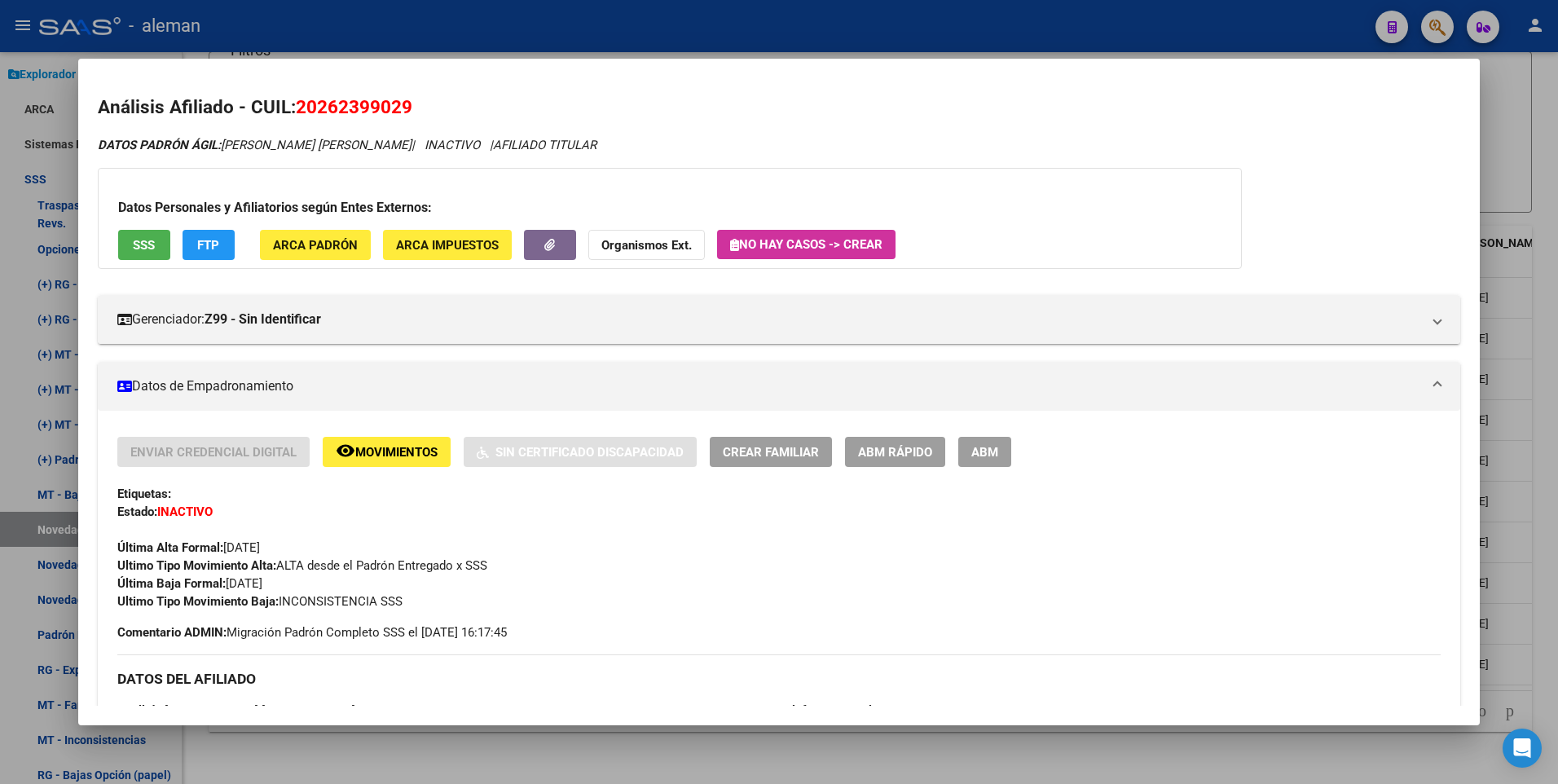
click at [1533, 578] on div at bounding box center [779, 392] width 1558 height 784
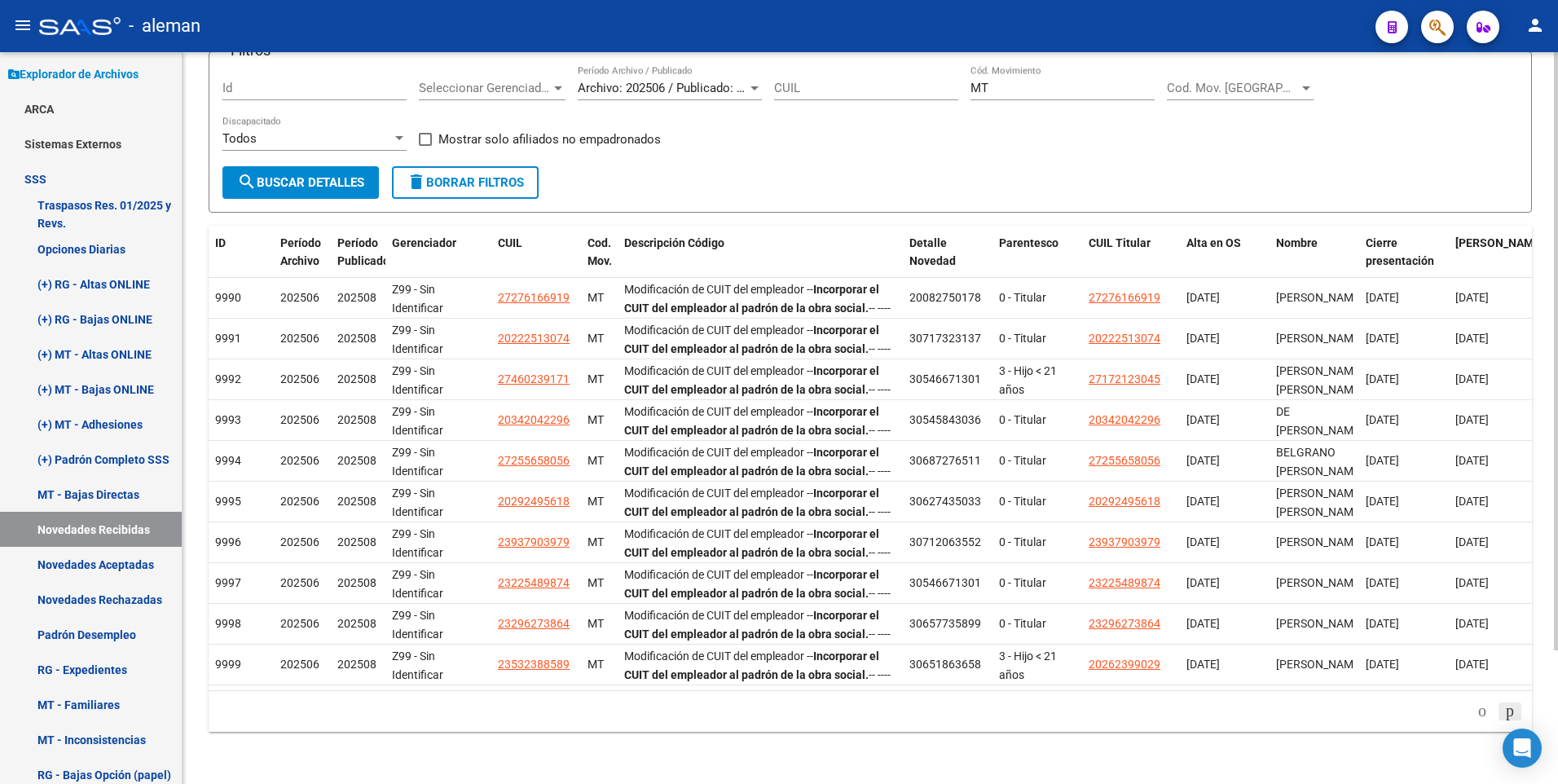
click at [1505, 711] on icon "go to next page" at bounding box center [1510, 710] width 13 height 20
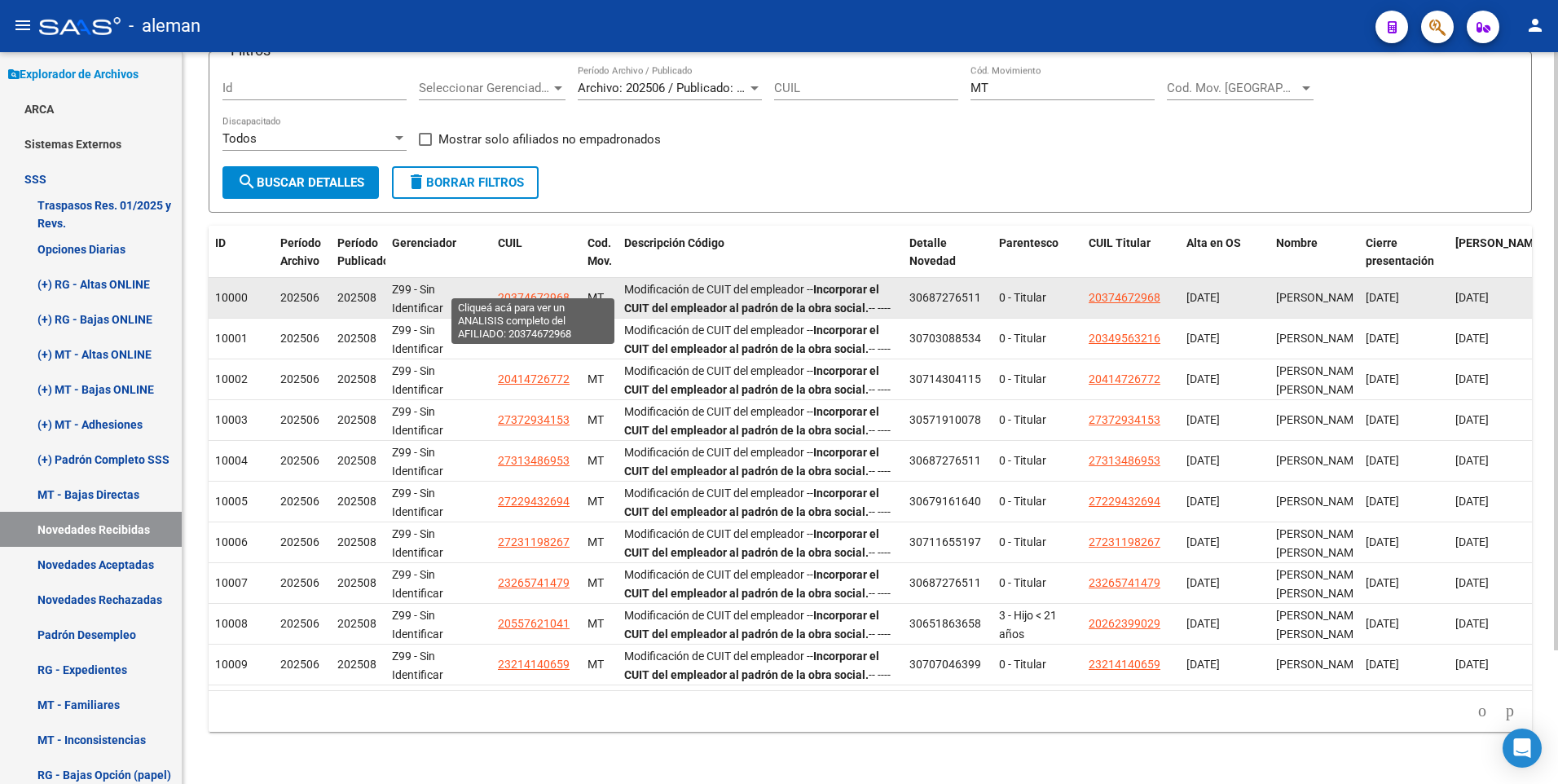
click at [543, 290] on span "20374672968" at bounding box center [534, 297] width 72 height 13
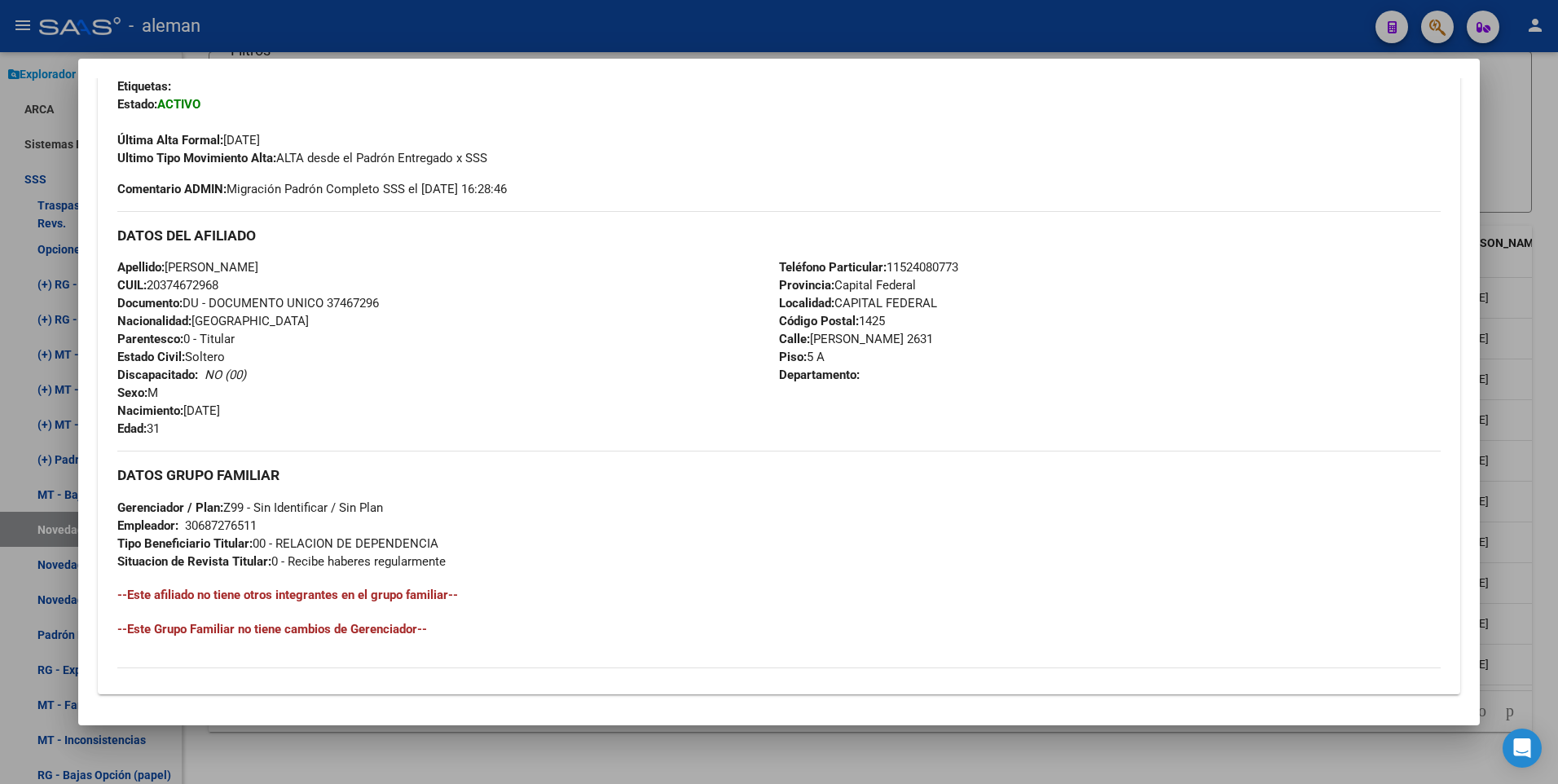
scroll to position [610, 0]
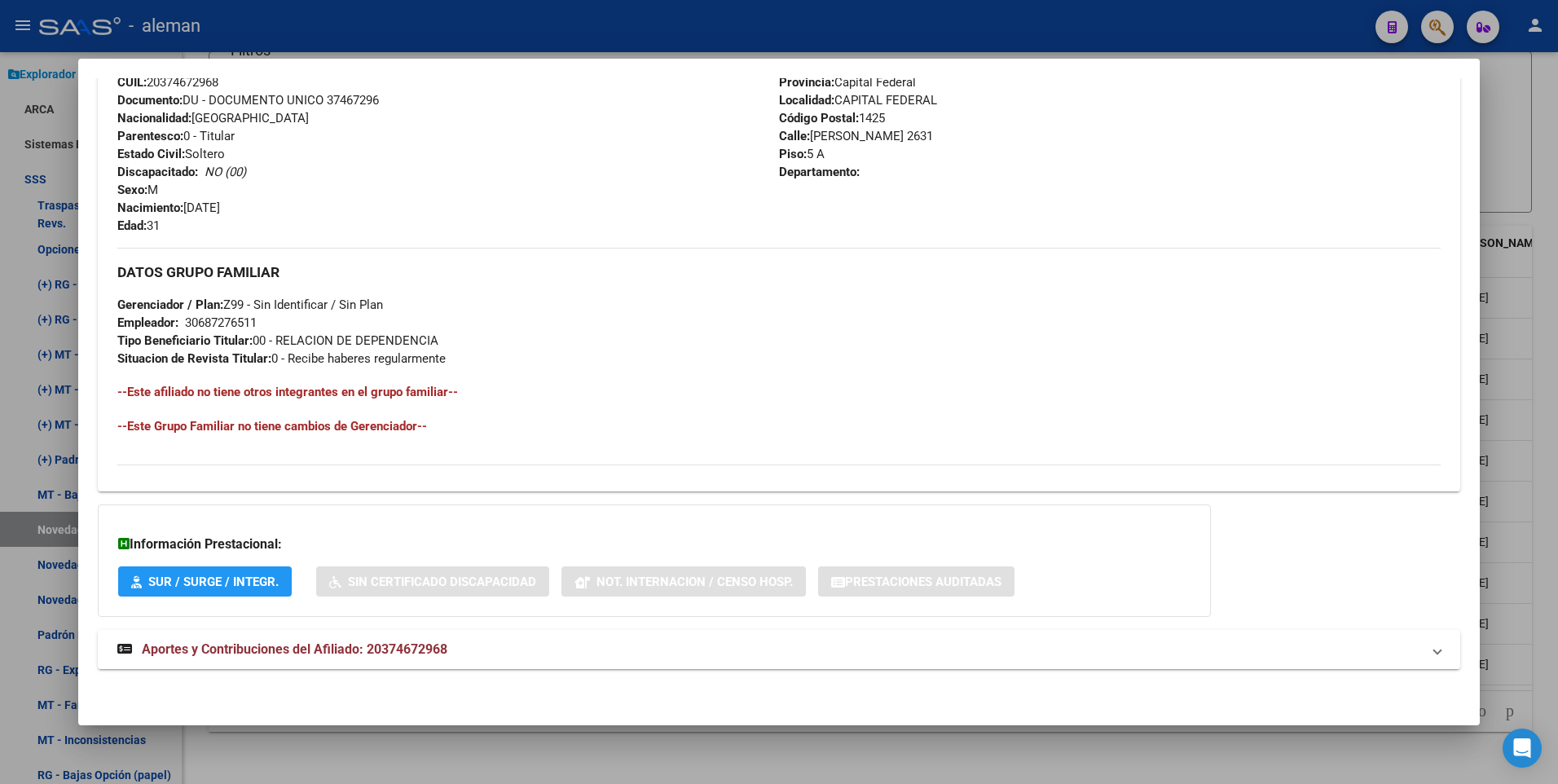
click at [446, 647] on span "Aportes y Contribuciones del Afiliado: 20374672968" at bounding box center [294, 649] width 306 height 15
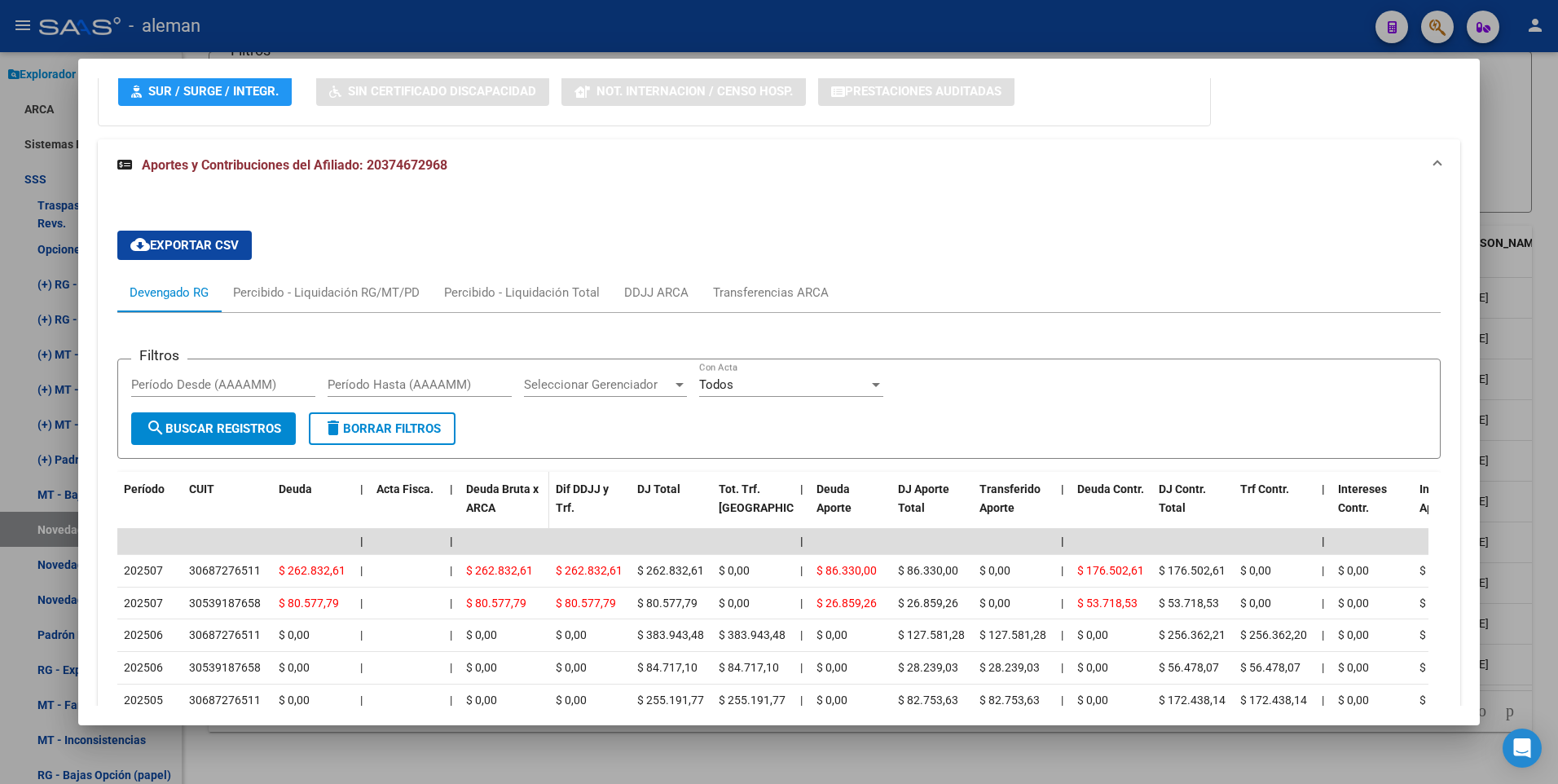
scroll to position [1182, 0]
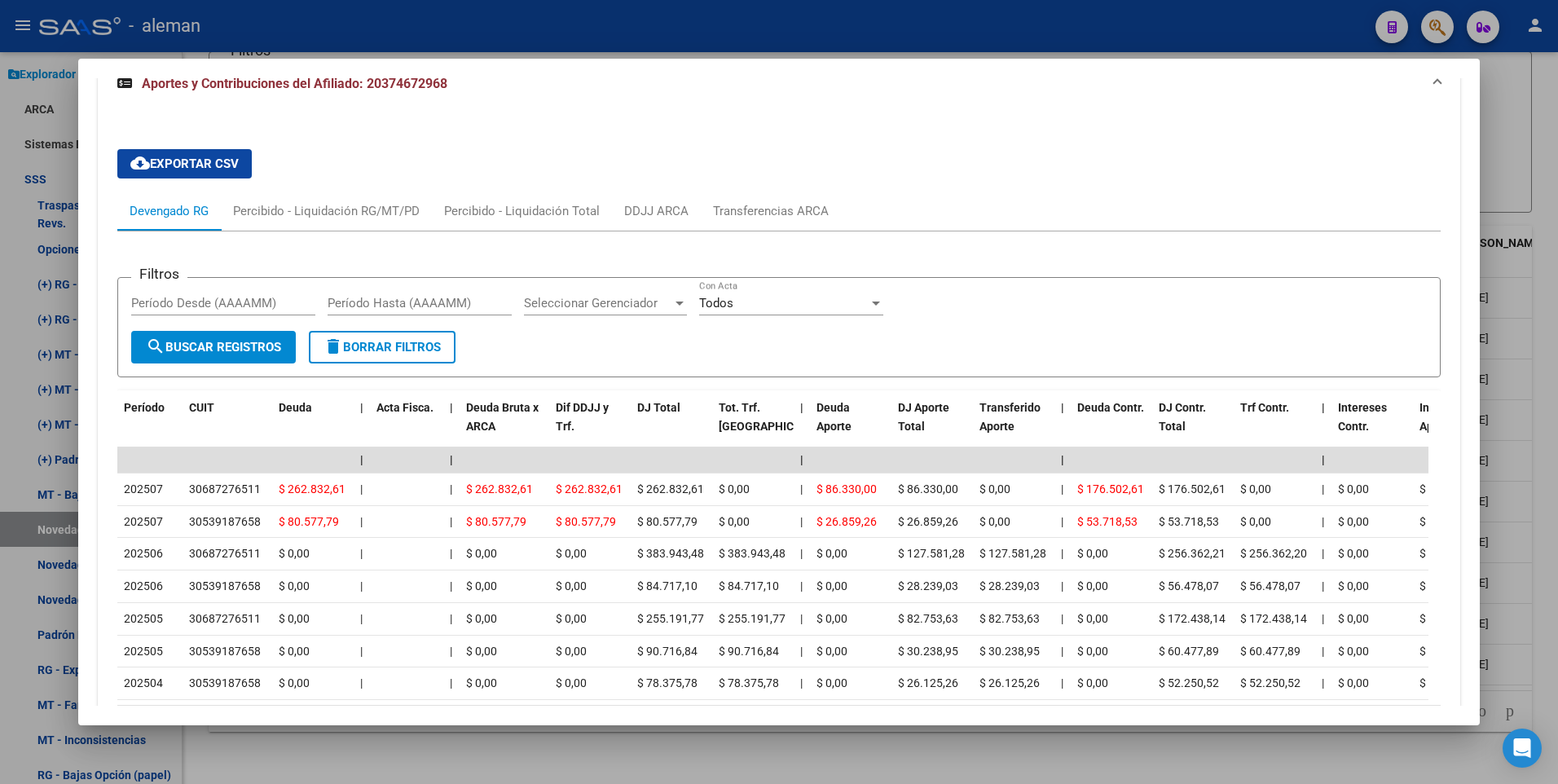
click at [1547, 596] on div at bounding box center [779, 392] width 1558 height 784
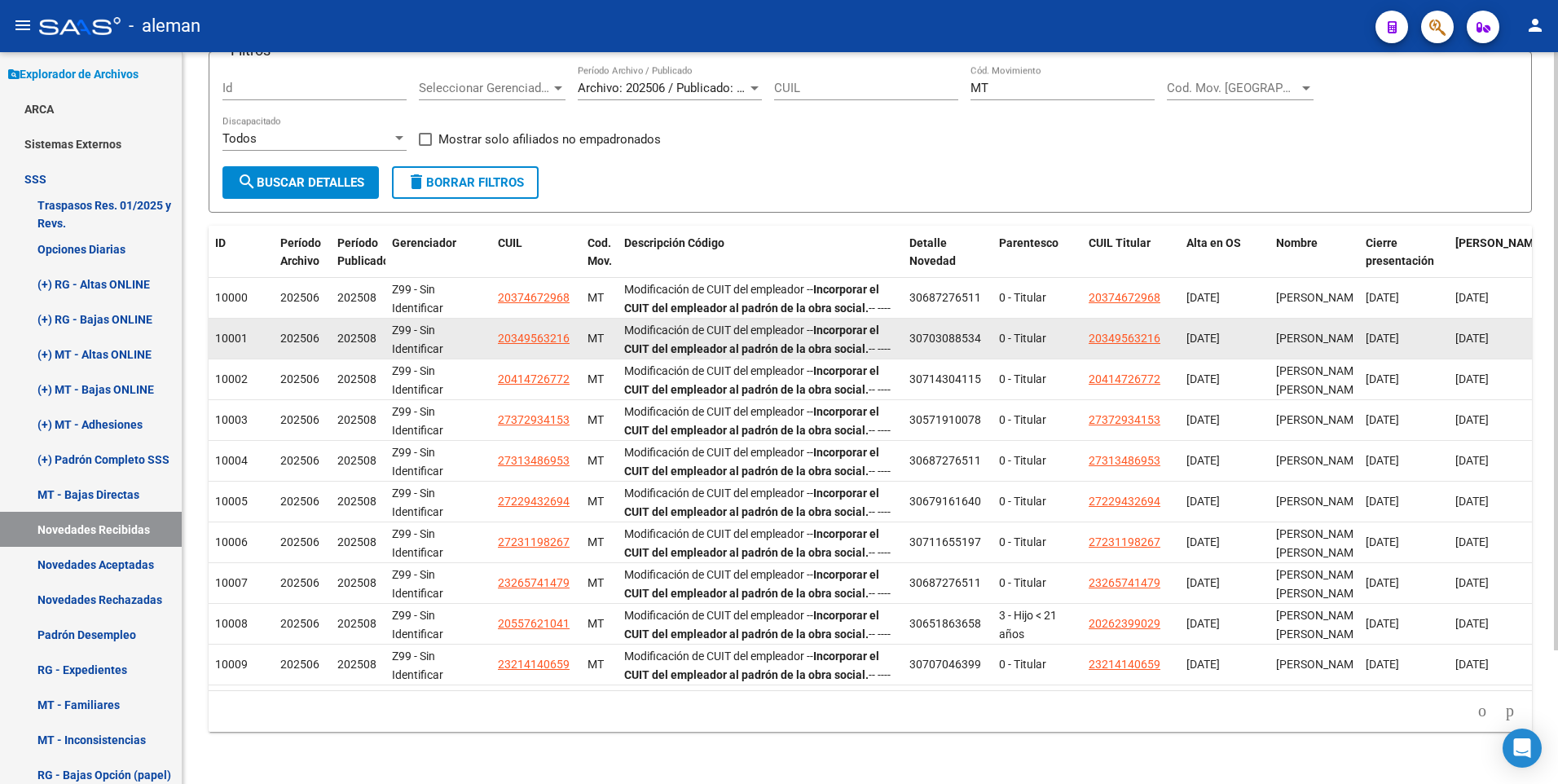
click at [502, 332] on span "20349563216" at bounding box center [534, 339] width 72 height 13
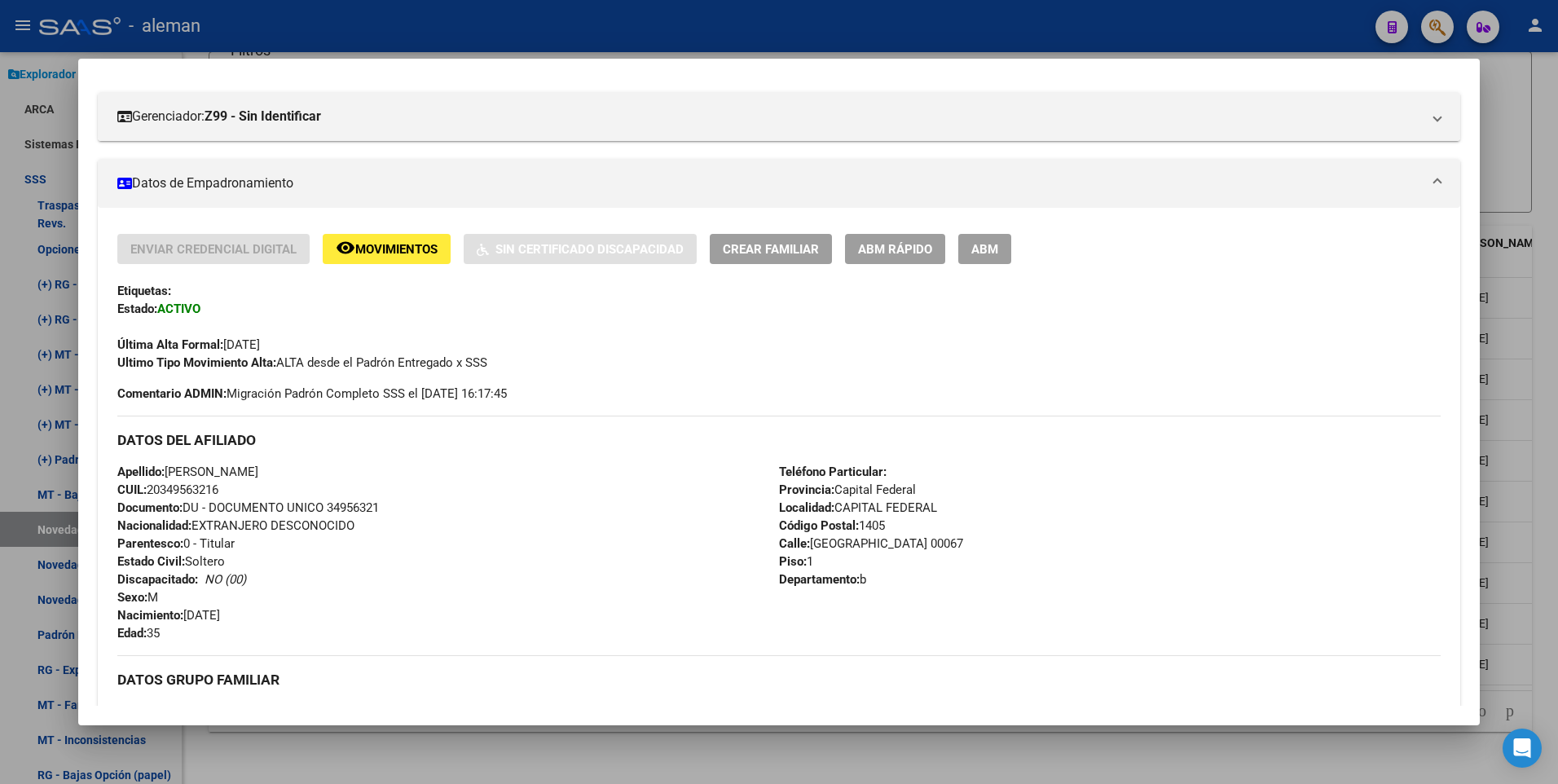
scroll to position [610, 0]
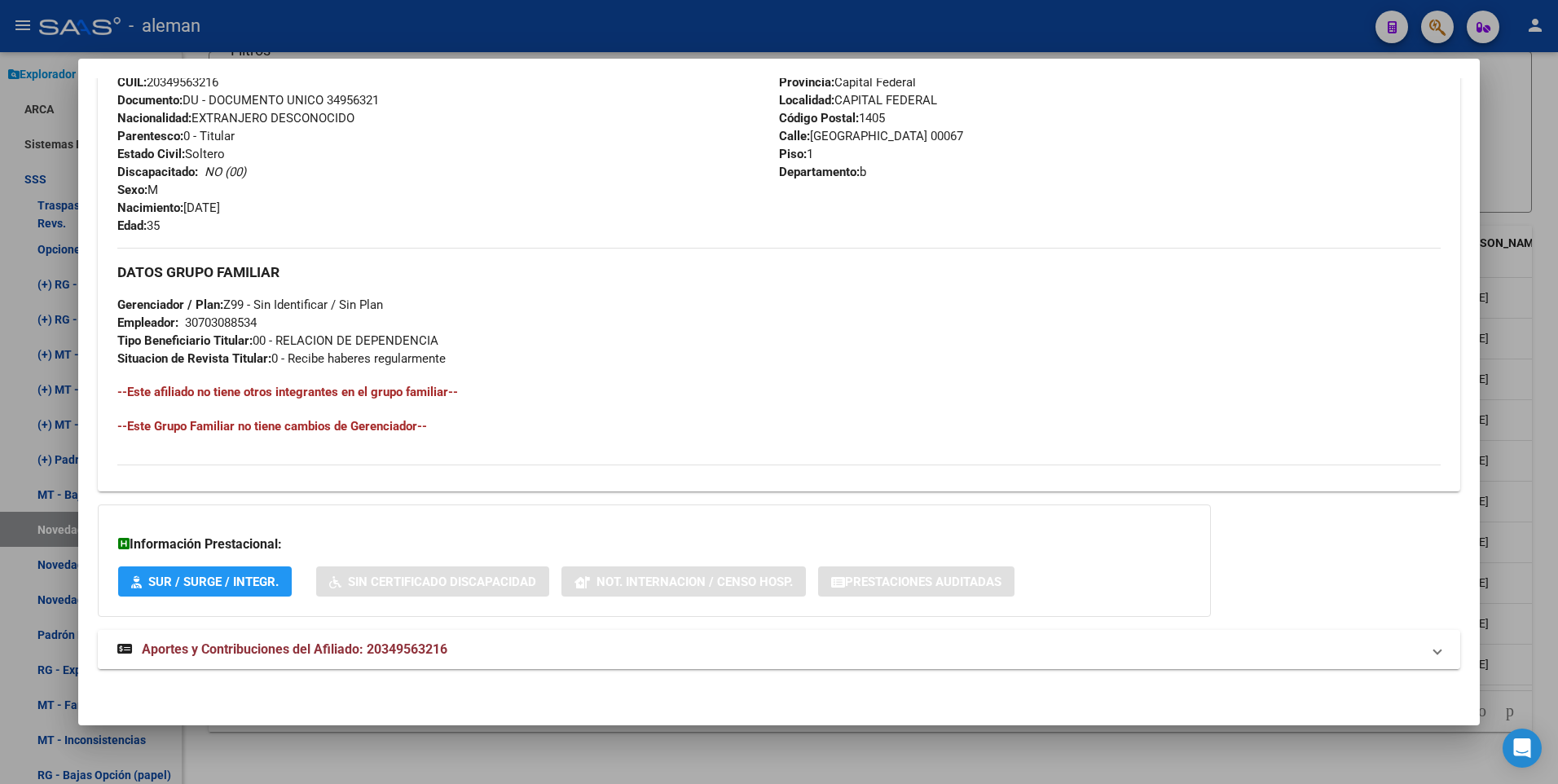
click at [343, 649] on span "Aportes y Contribuciones del Afiliado: 20349563216" at bounding box center [294, 649] width 306 height 15
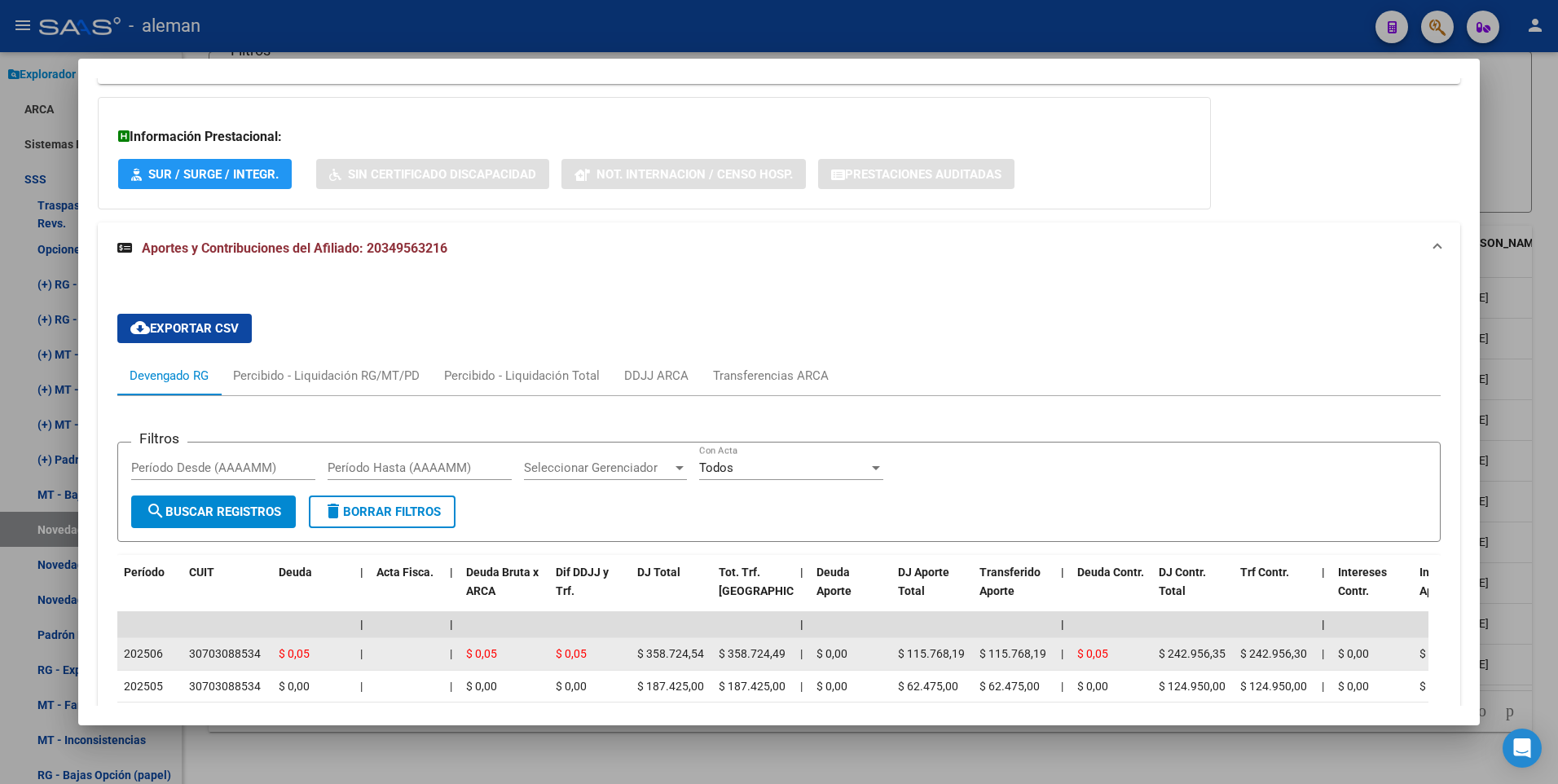
scroll to position [1249, 0]
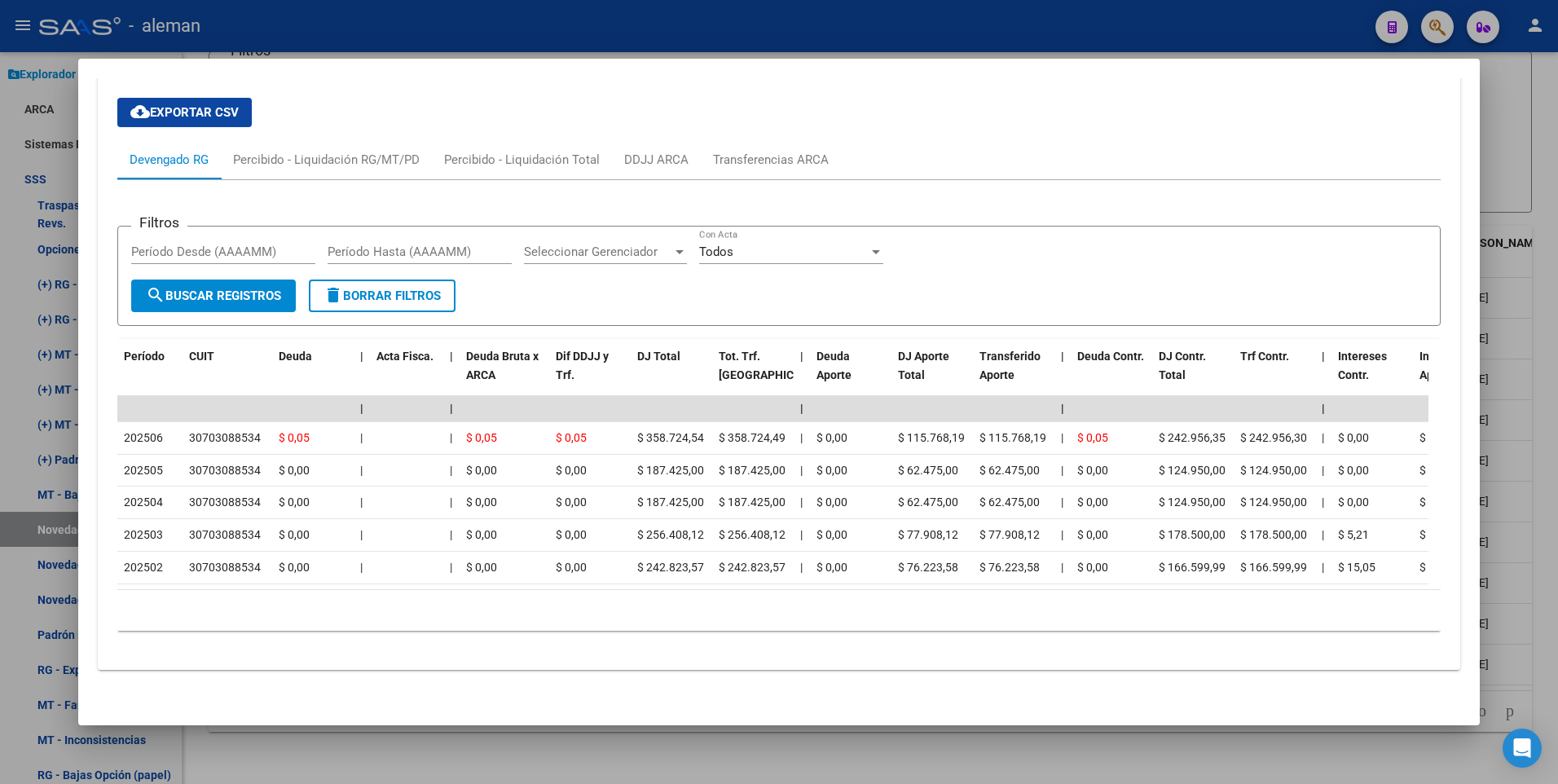
click at [1557, 576] on html "menu - aleman person Firma Express Reportes Padrón Traspasos x O.S. Traspasos x…" at bounding box center [779, 392] width 1558 height 784
click at [1553, 578] on div at bounding box center [779, 392] width 1558 height 784
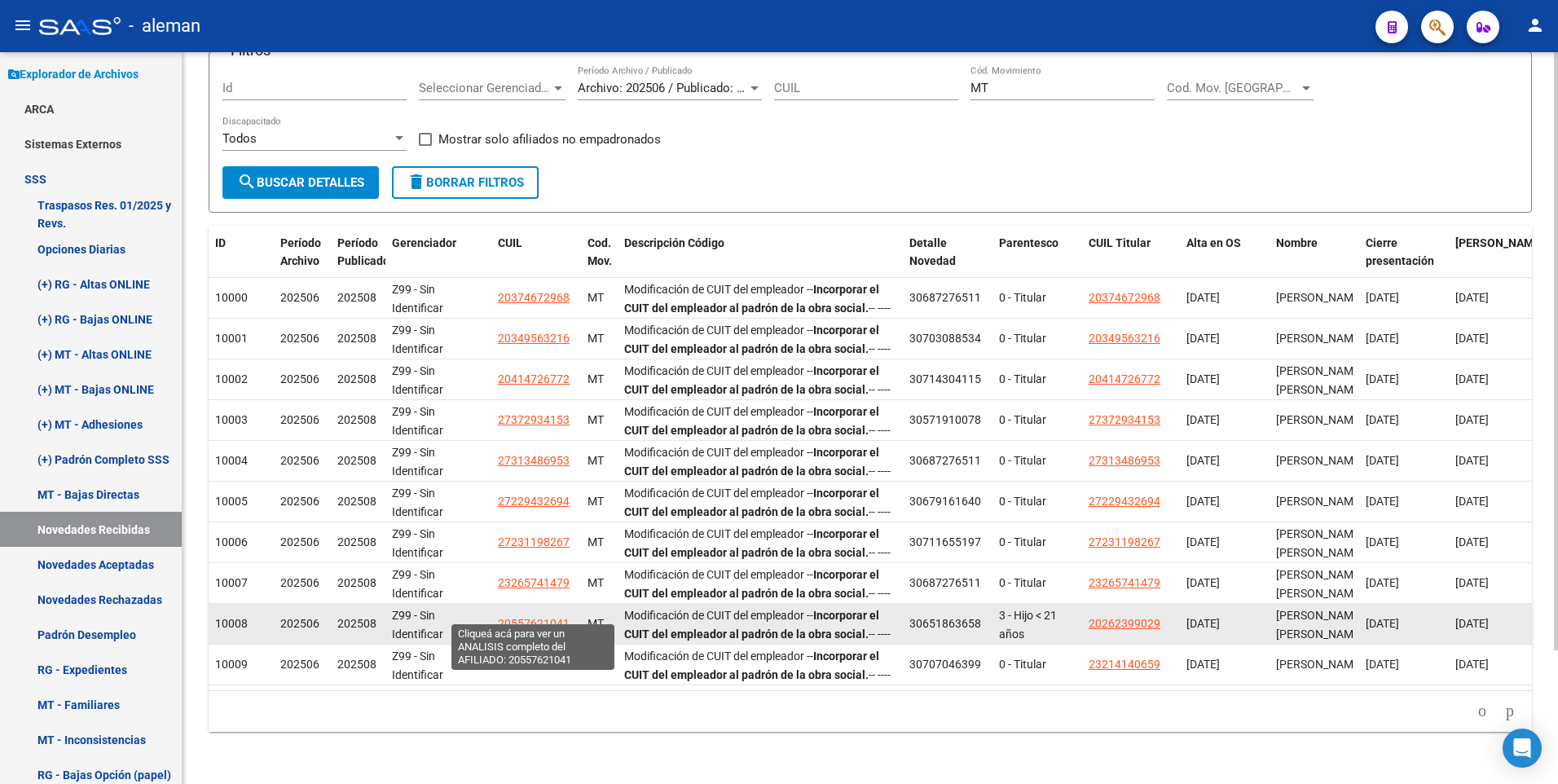
click at [521, 617] on span "20557621041" at bounding box center [534, 623] width 72 height 13
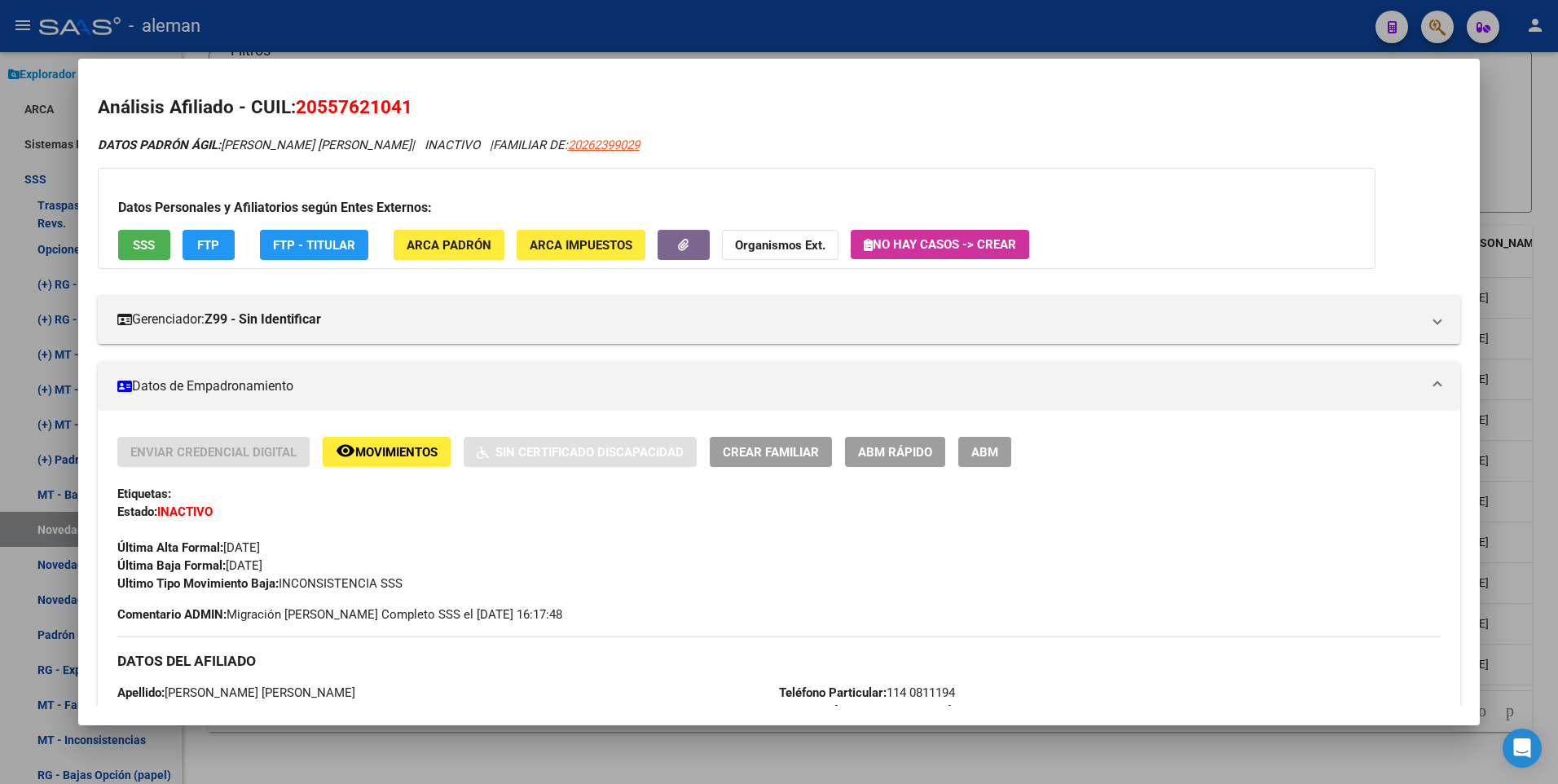
click at [1548, 661] on div at bounding box center [779, 392] width 1558 height 784
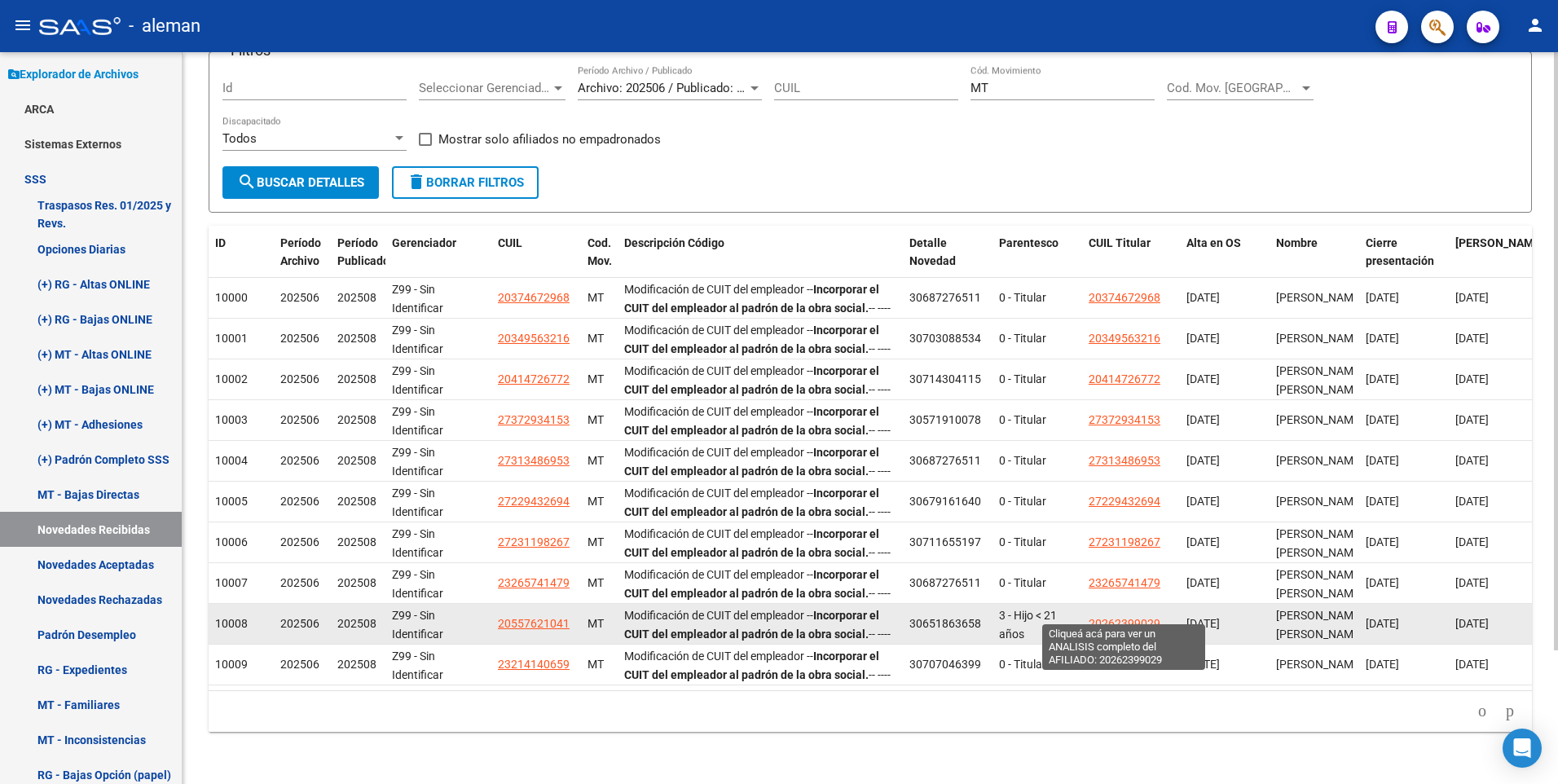
click at [1112, 617] on span "20262399029" at bounding box center [1125, 623] width 72 height 13
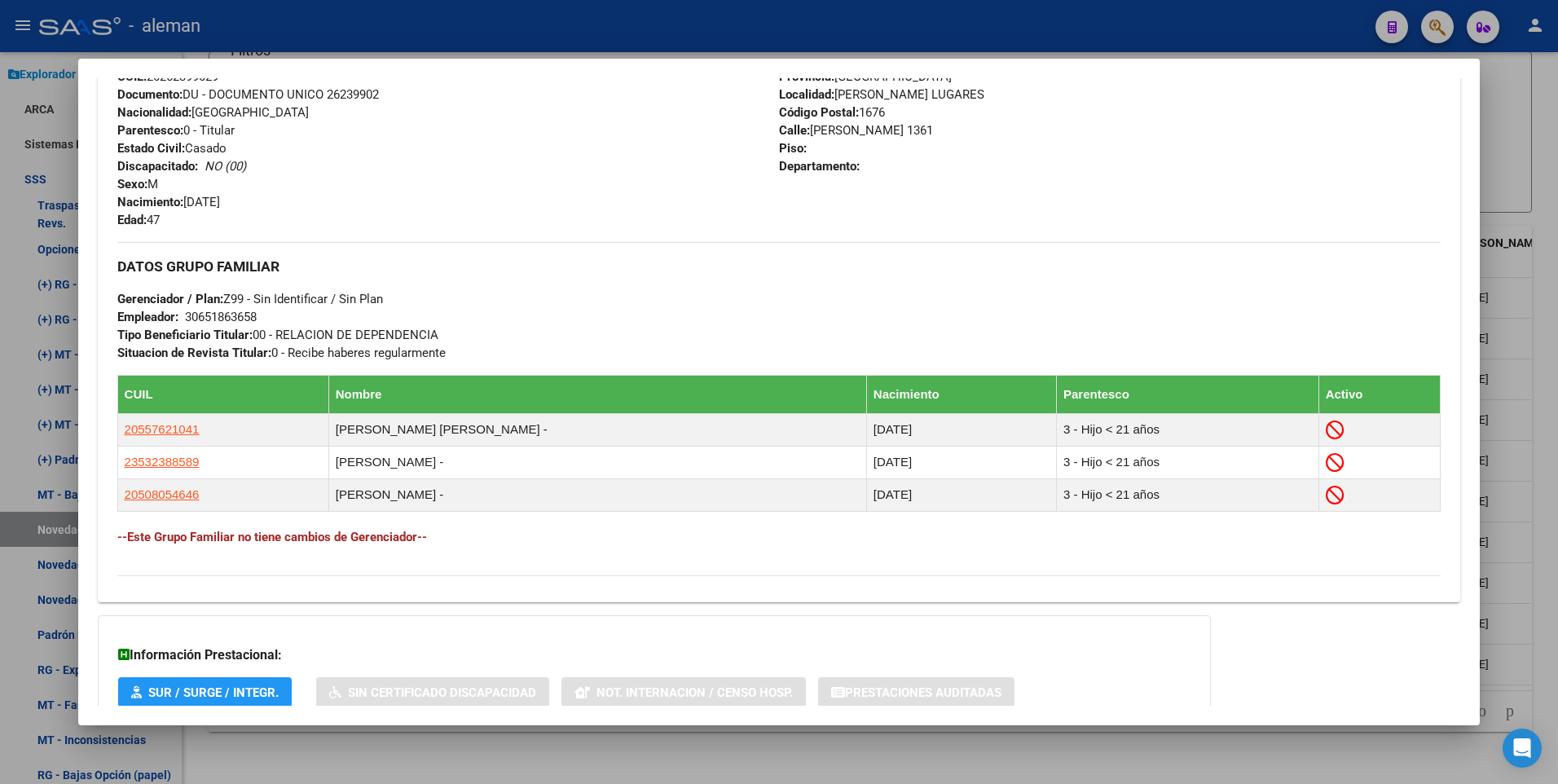
scroll to position [733, 0]
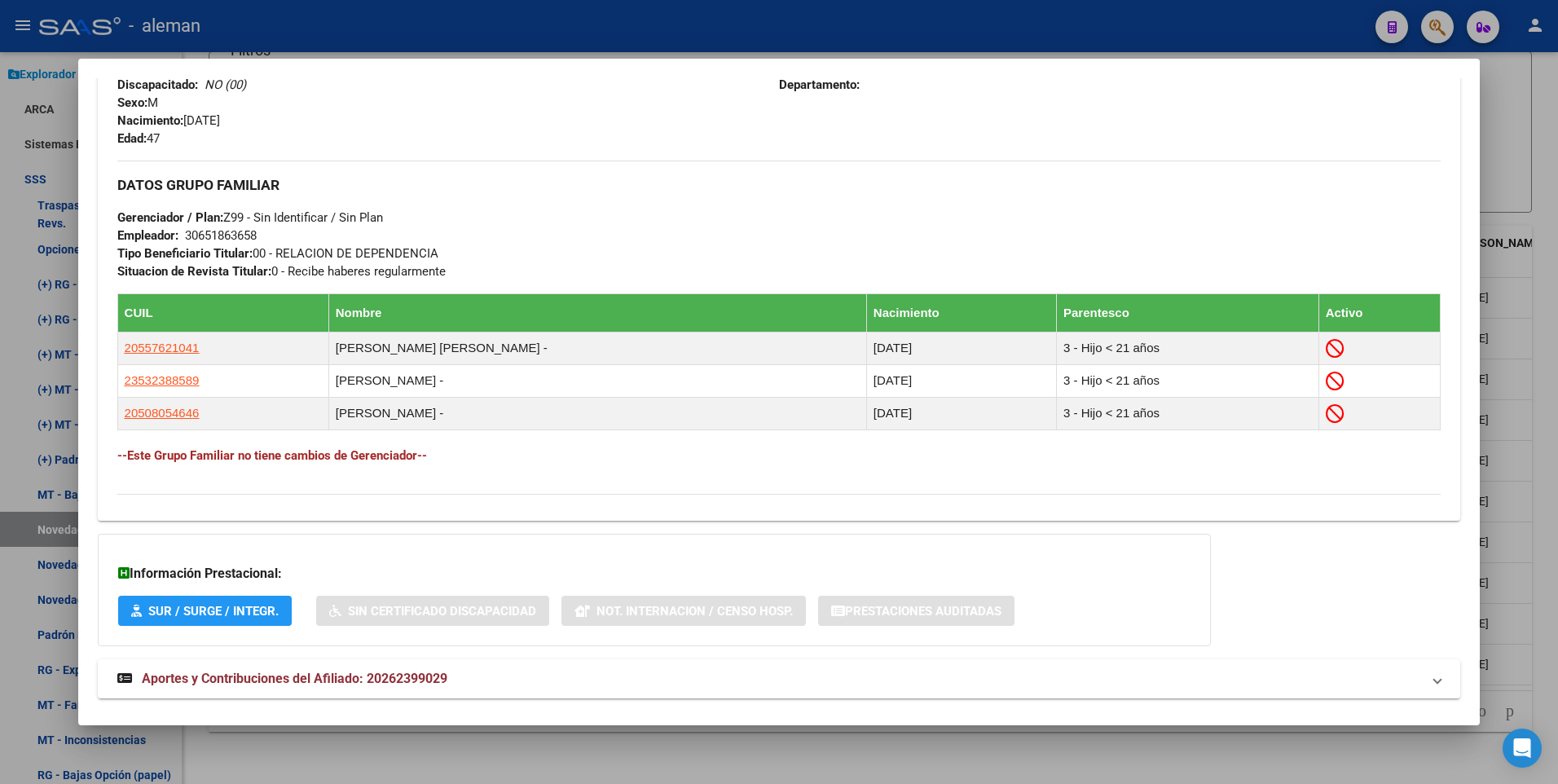
click at [1328, 499] on div "Enviar Credencial Digital remove_red_eye Movimientos Sin Certificado Discapacid…" at bounding box center [779, 105] width 1363 height 804
click at [1553, 654] on div at bounding box center [779, 392] width 1558 height 784
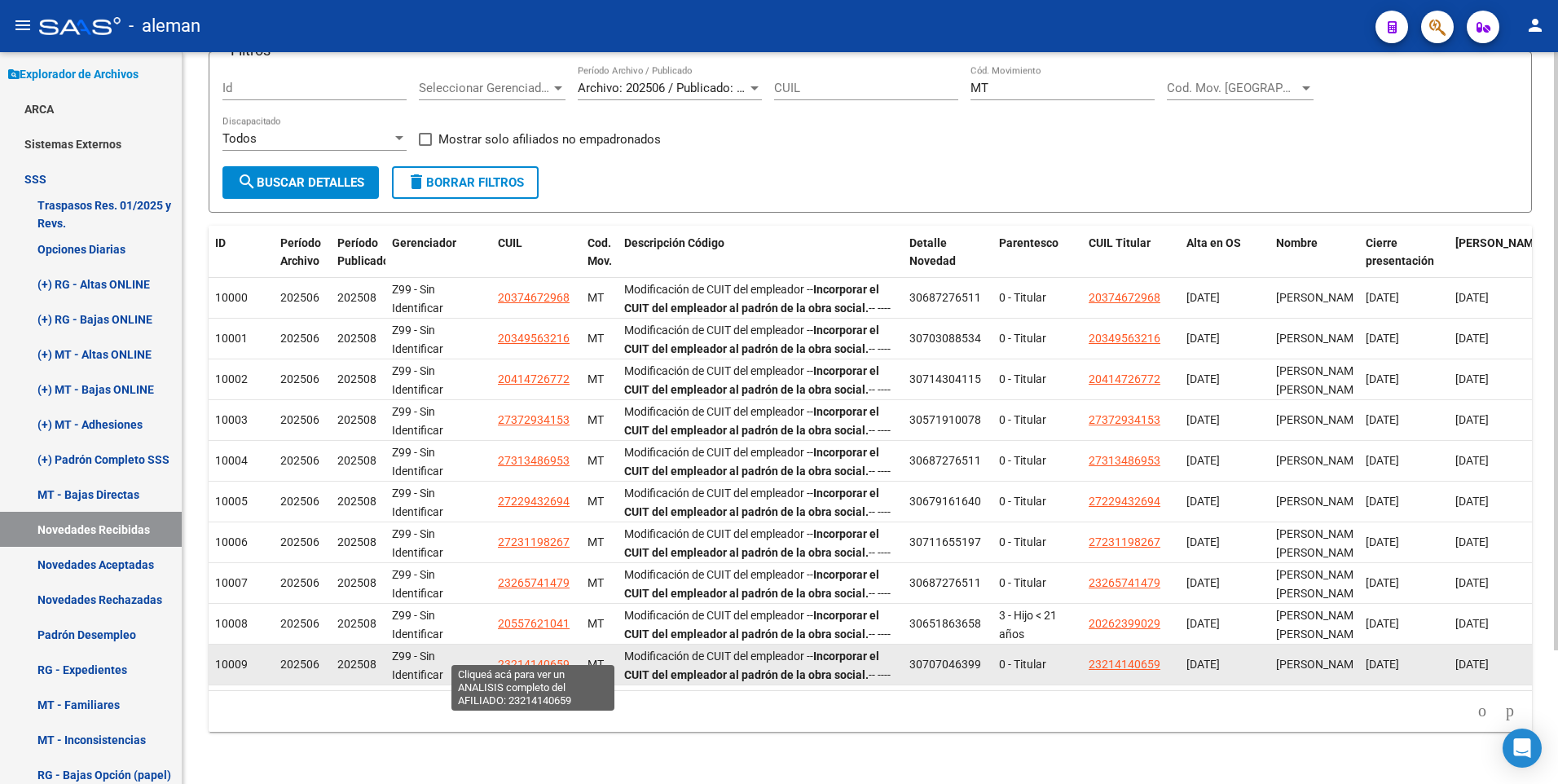
click at [559, 657] on span "23214140659" at bounding box center [534, 664] width 72 height 13
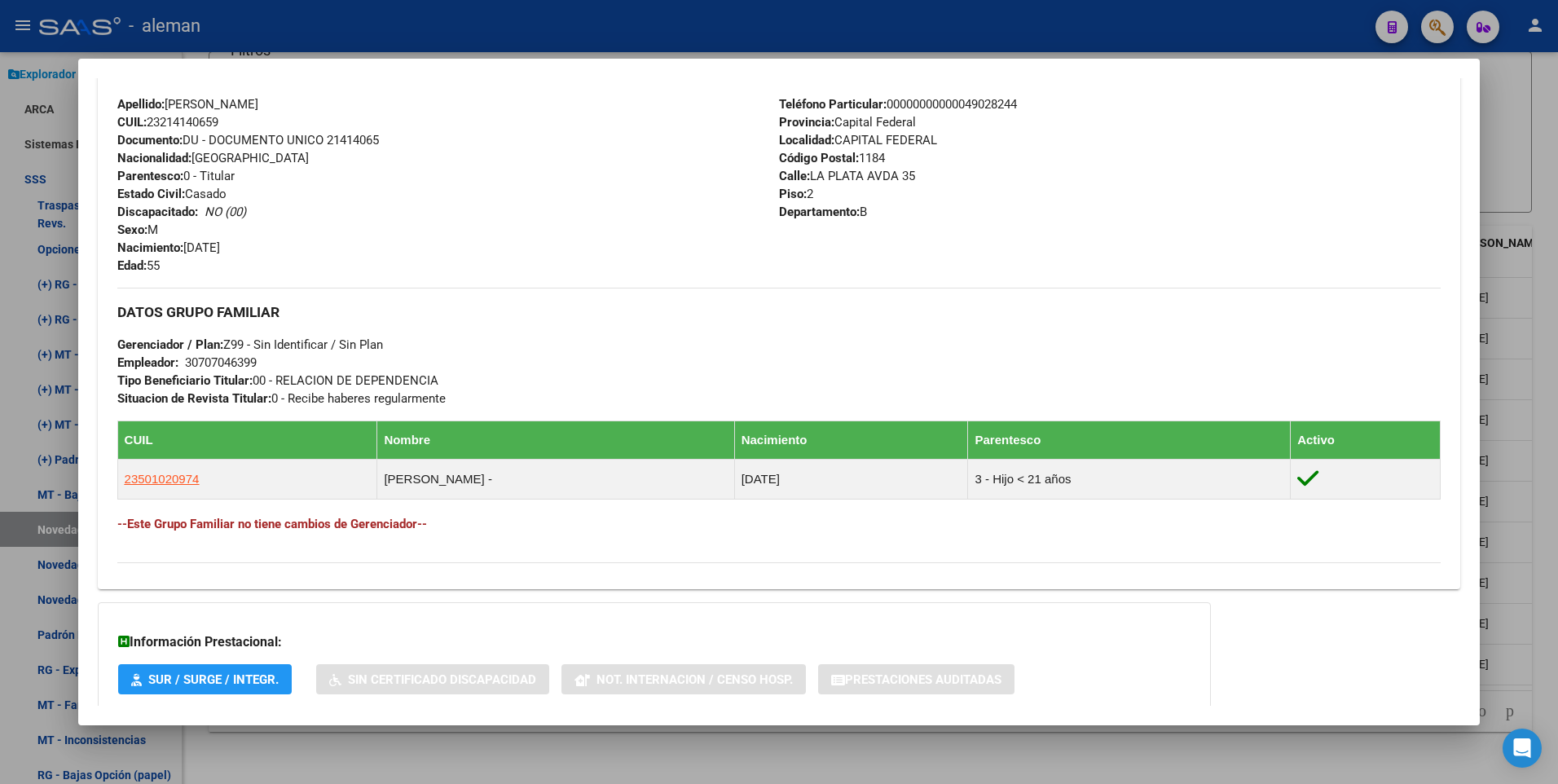
scroll to position [668, 0]
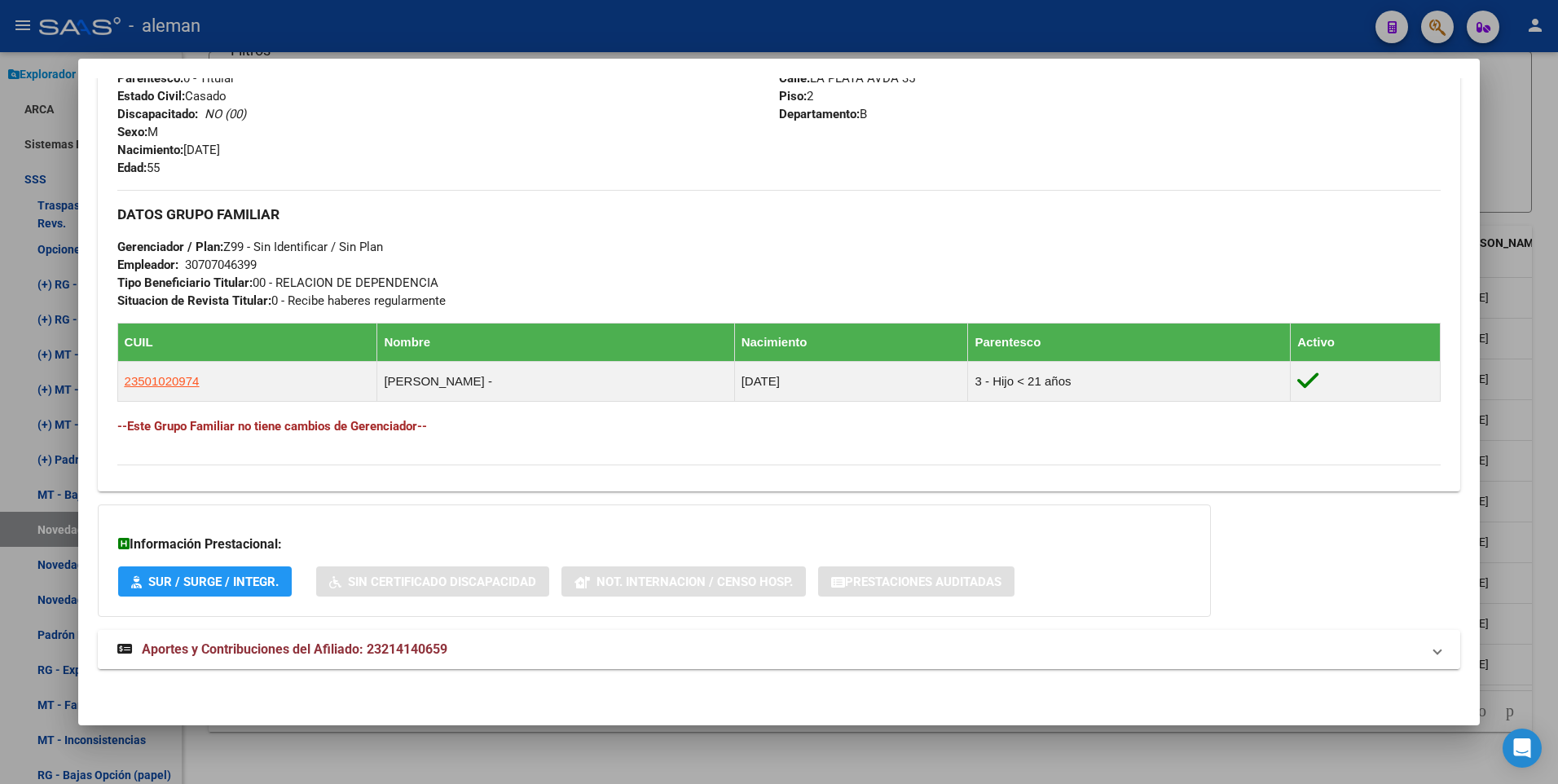
click at [447, 647] on span "Aportes y Contribuciones del Afiliado: 23214140659" at bounding box center [294, 649] width 306 height 15
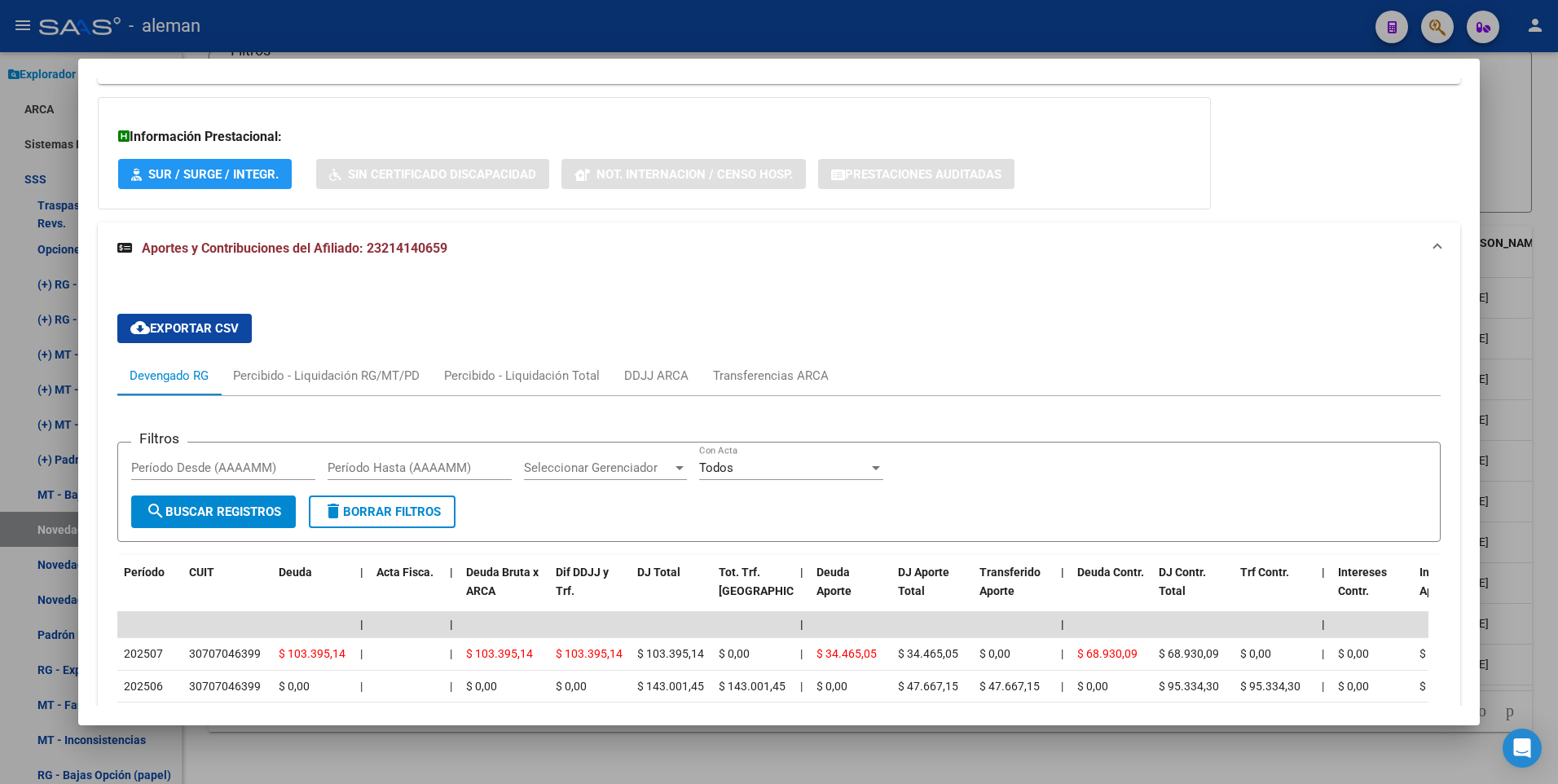
click at [1545, 604] on div at bounding box center [779, 392] width 1558 height 784
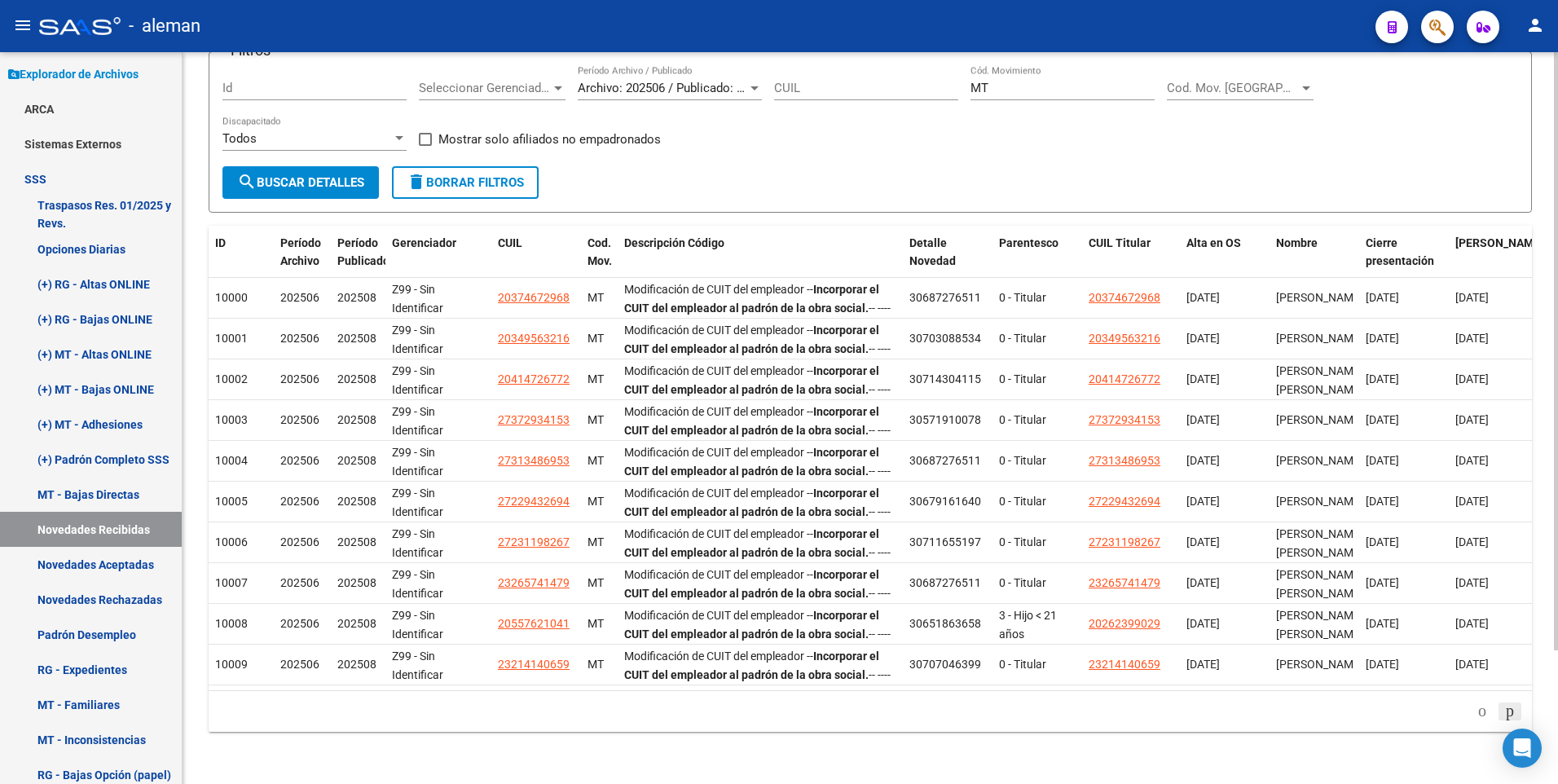
click at [1509, 713] on icon "go to next page" at bounding box center [1510, 710] width 13 height 20
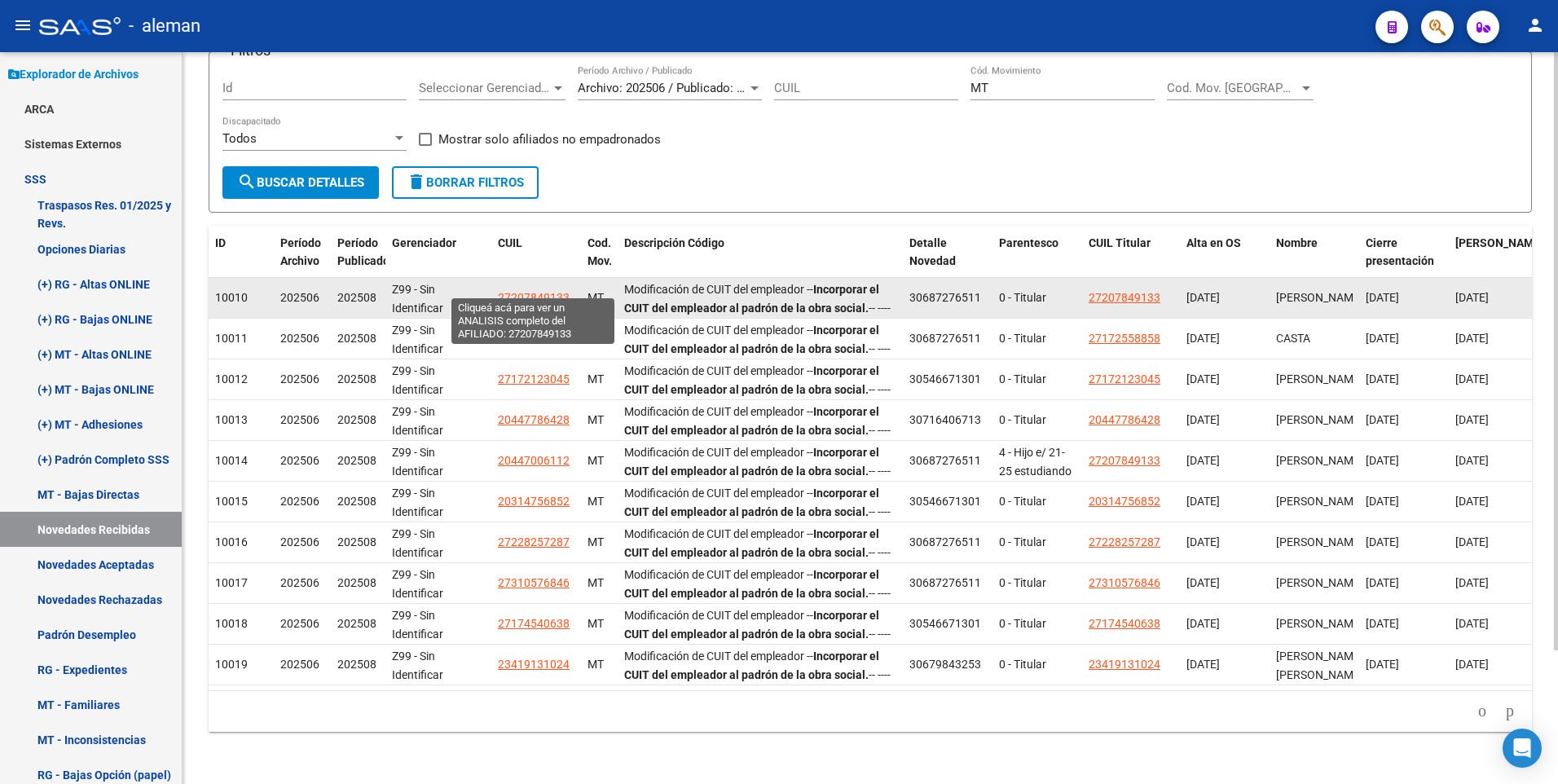
click at [537, 290] on span "27207849133" at bounding box center [534, 297] width 72 height 13
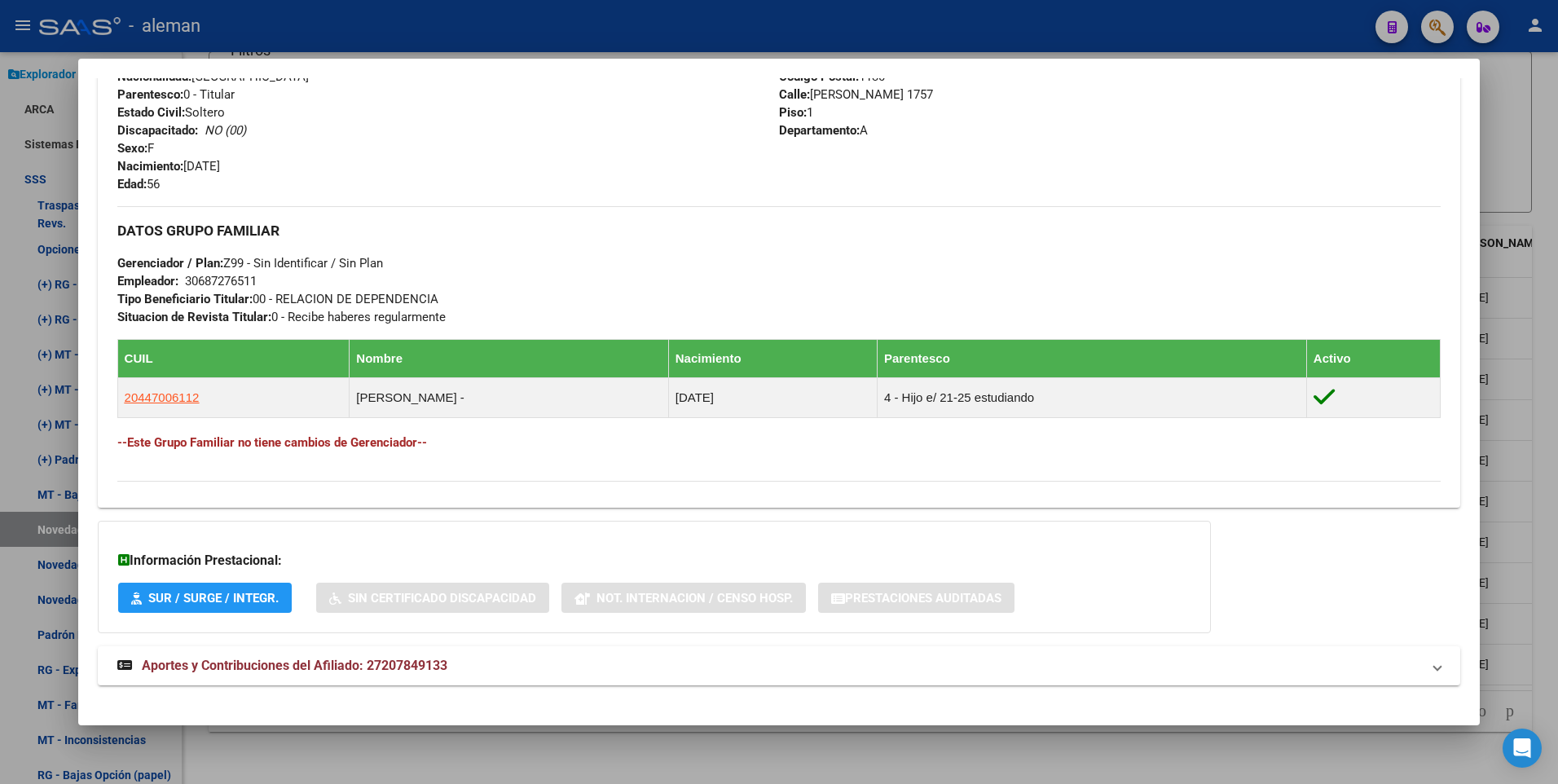
scroll to position [668, 0]
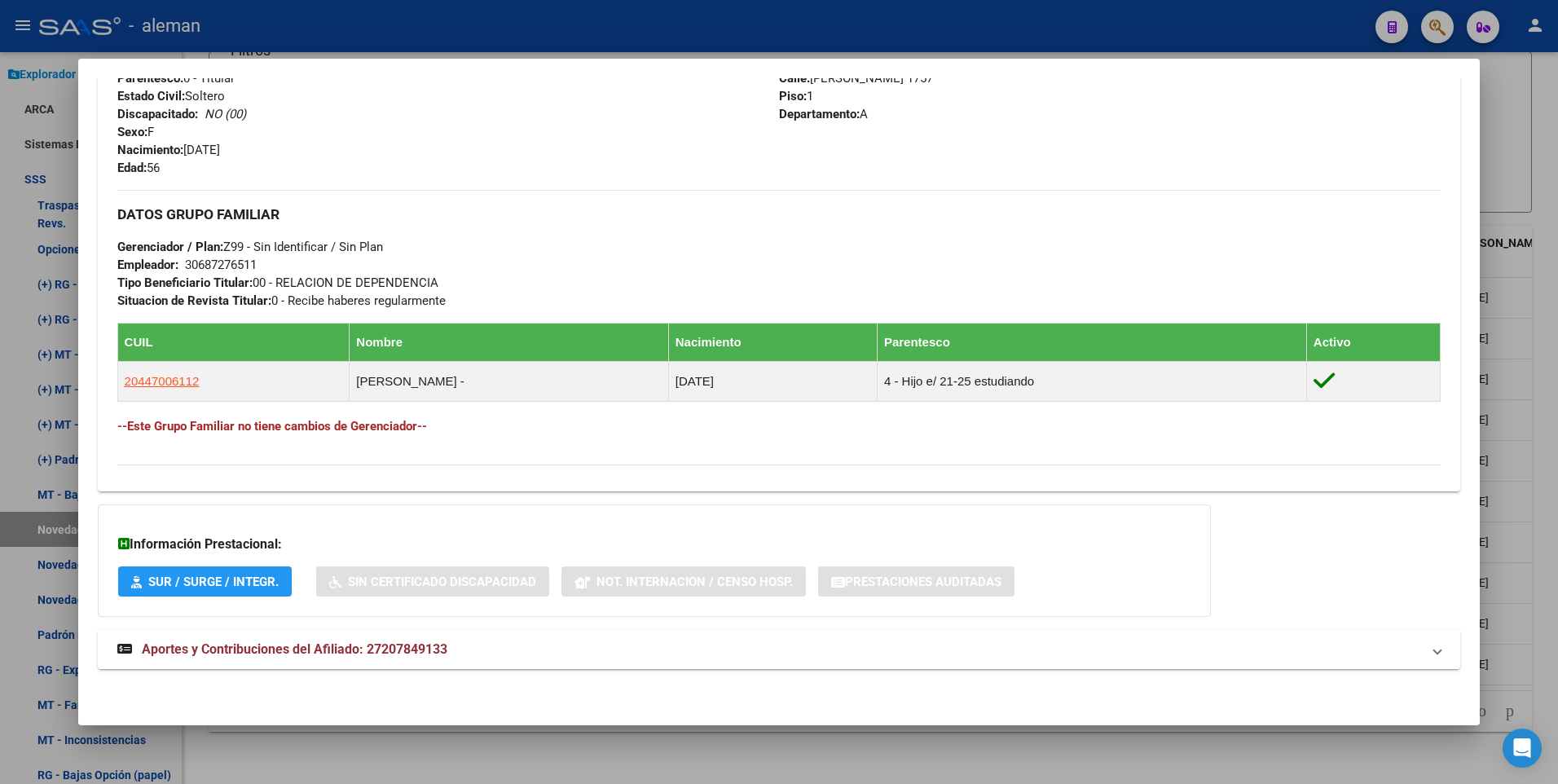
click at [398, 644] on span "Aportes y Contribuciones del Afiliado: 27207849133" at bounding box center [294, 649] width 306 height 15
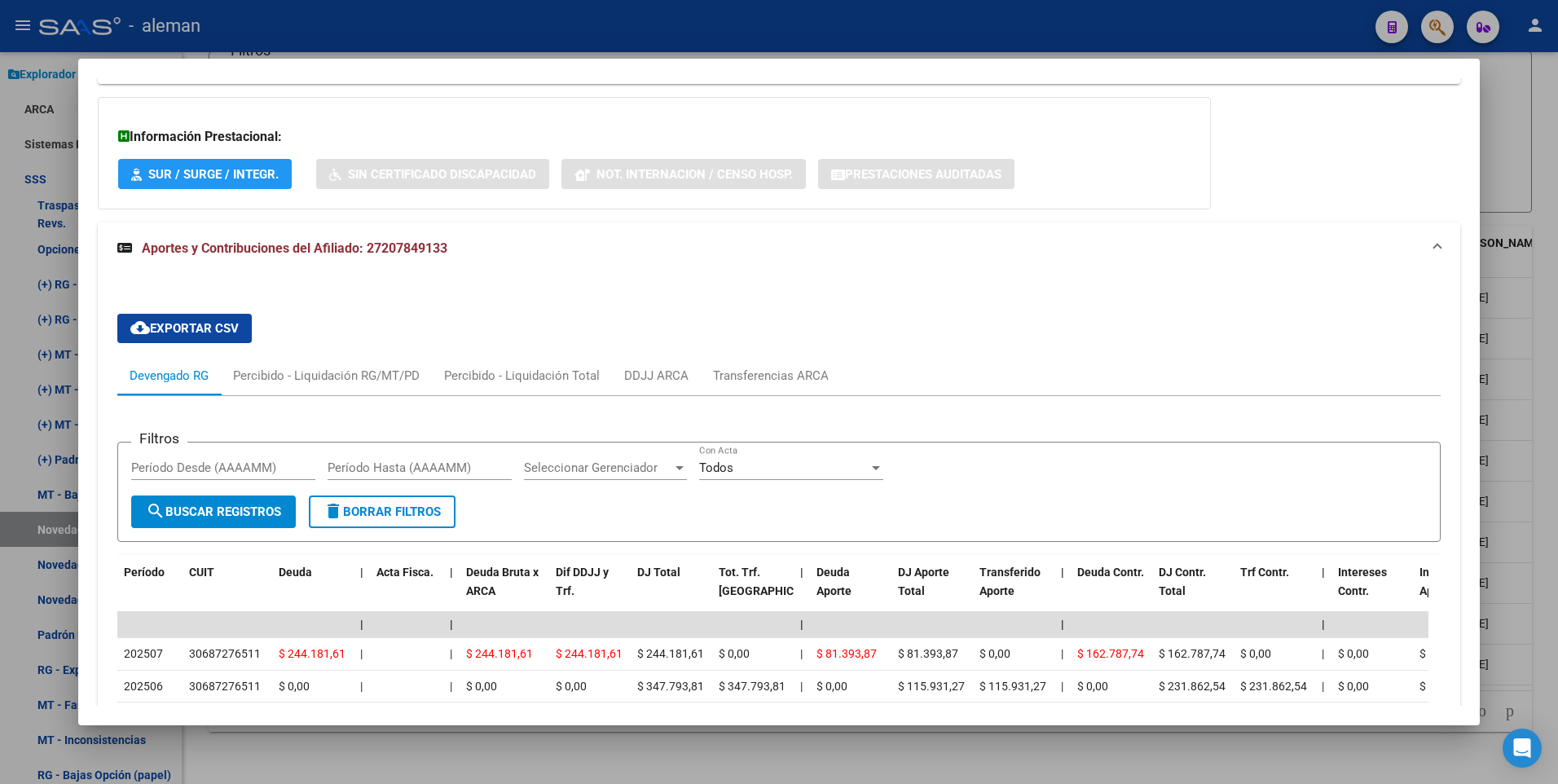
click at [1548, 544] on div at bounding box center [779, 392] width 1558 height 784
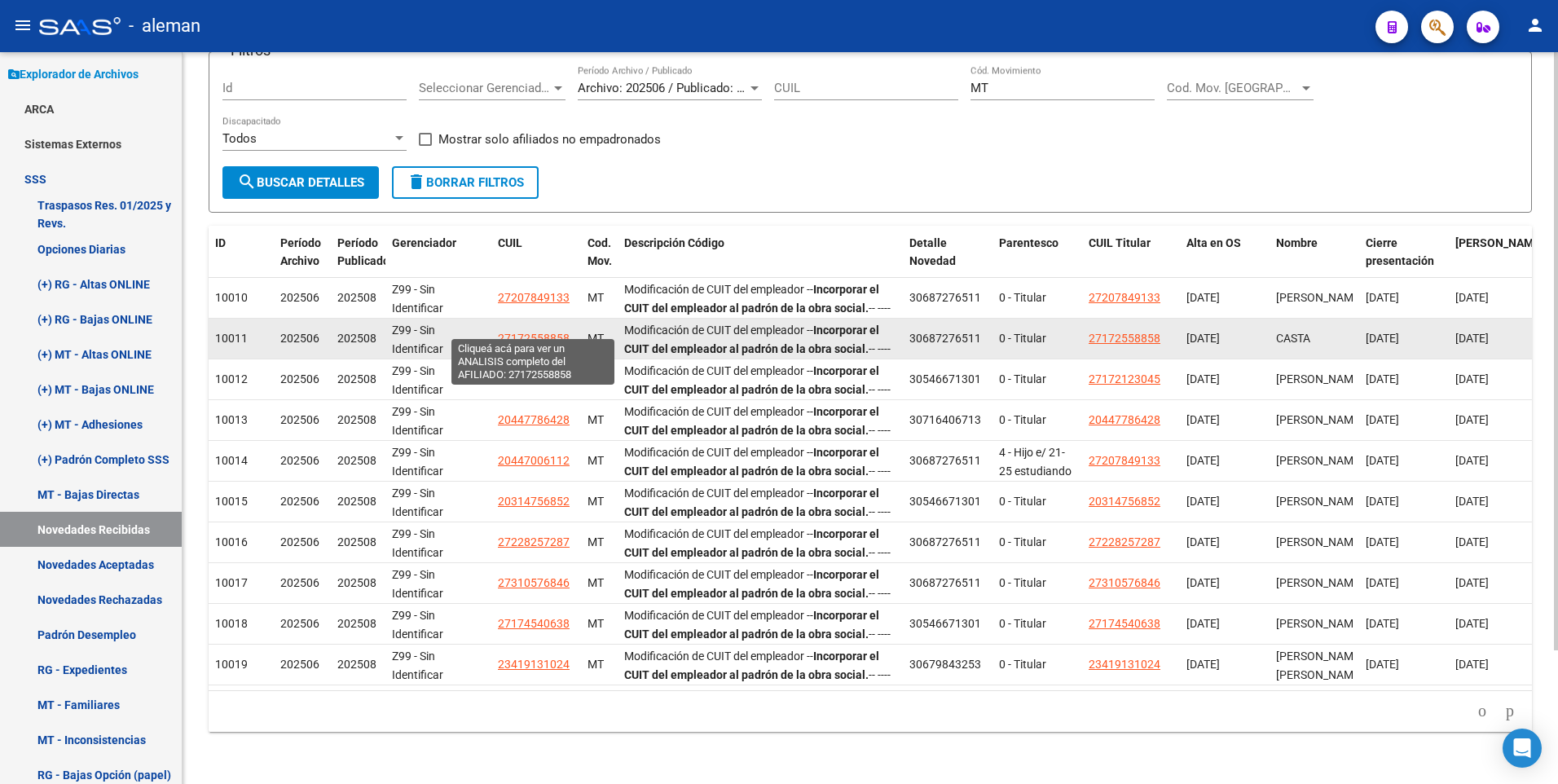
click at [537, 332] on span "27172558858" at bounding box center [534, 339] width 72 height 13
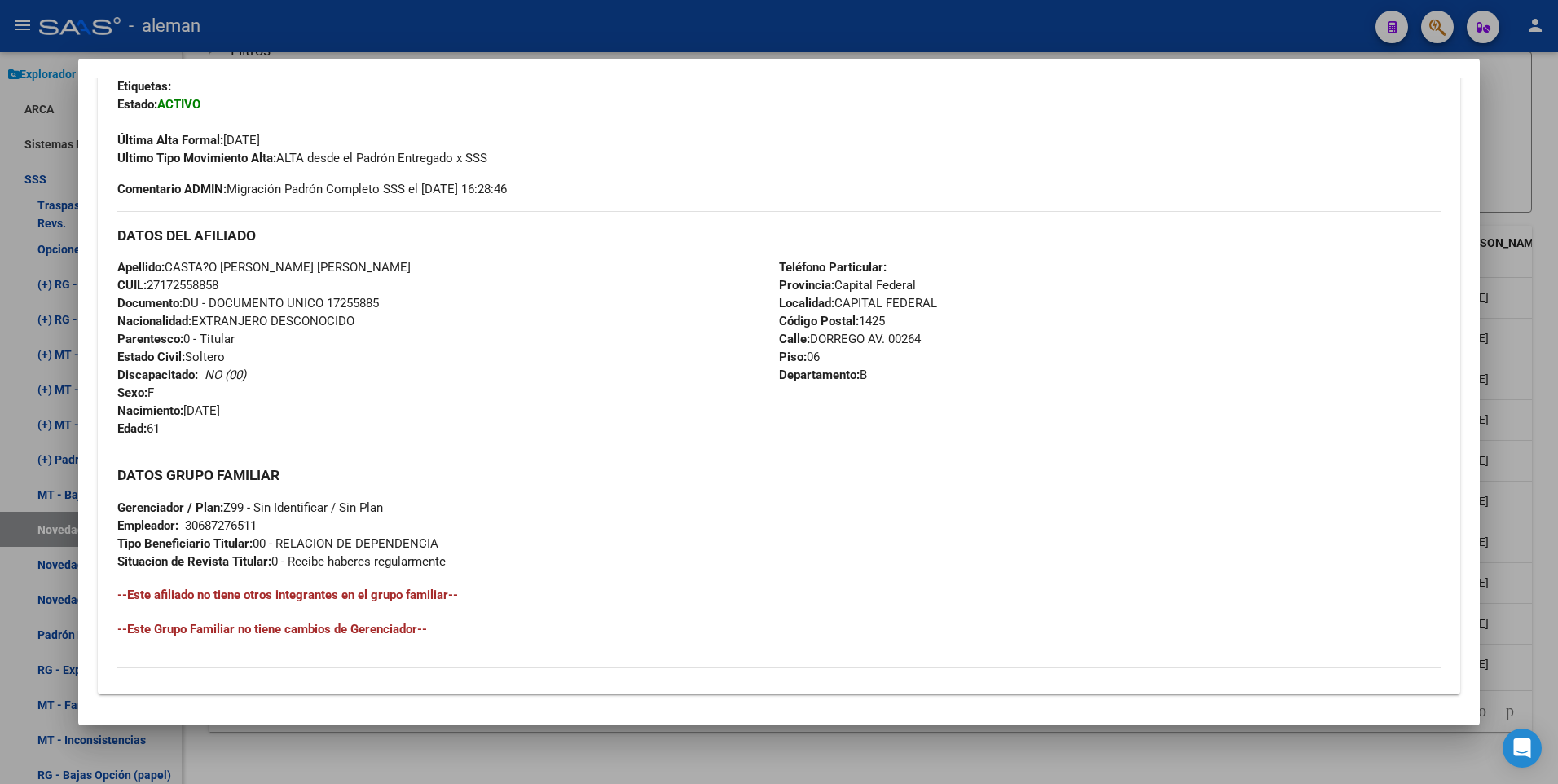
scroll to position [610, 0]
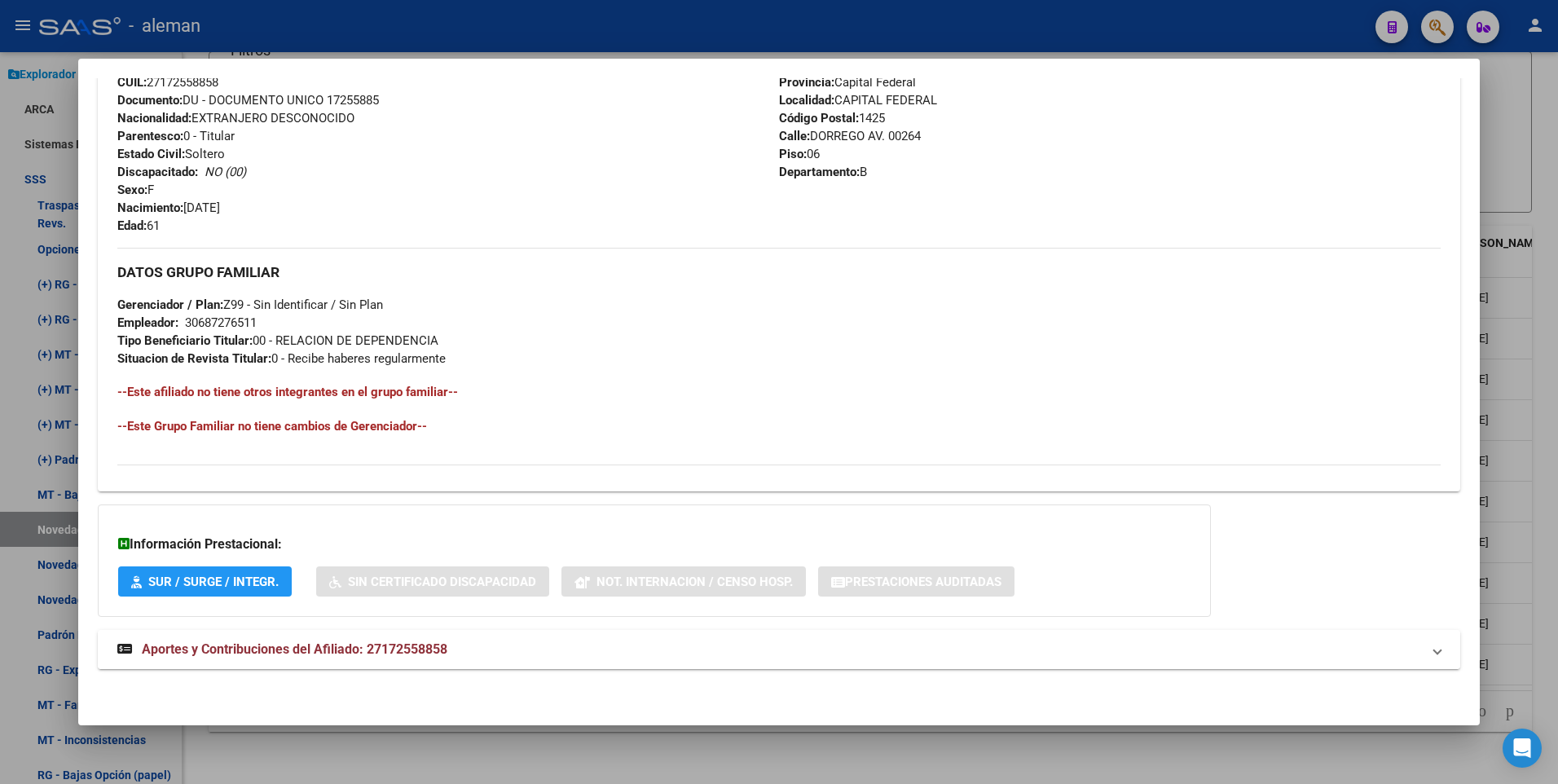
click at [400, 645] on span "Aportes y Contribuciones del Afiliado: 27172558858" at bounding box center [294, 649] width 306 height 15
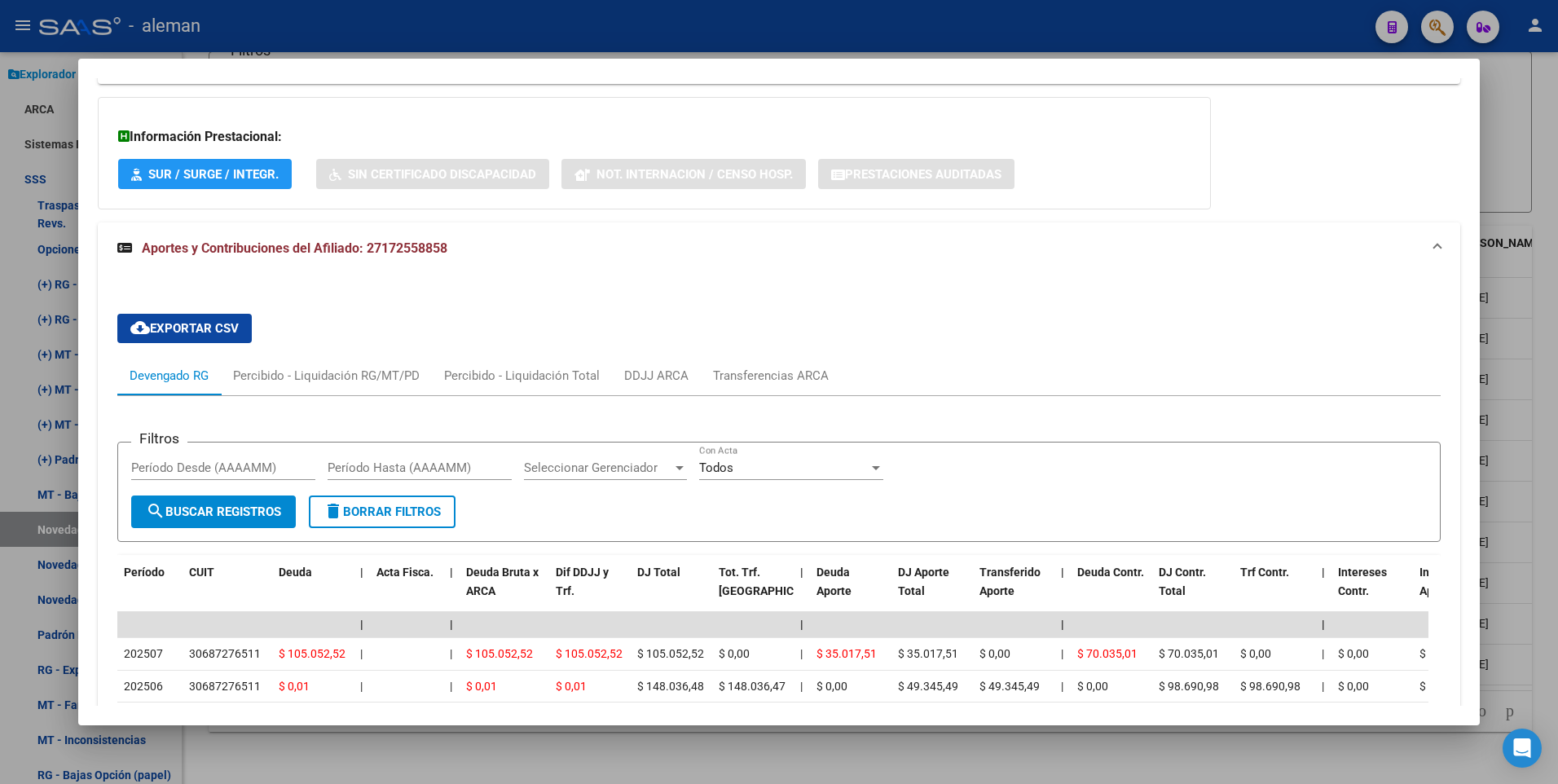
click at [1534, 484] on div at bounding box center [779, 392] width 1558 height 784
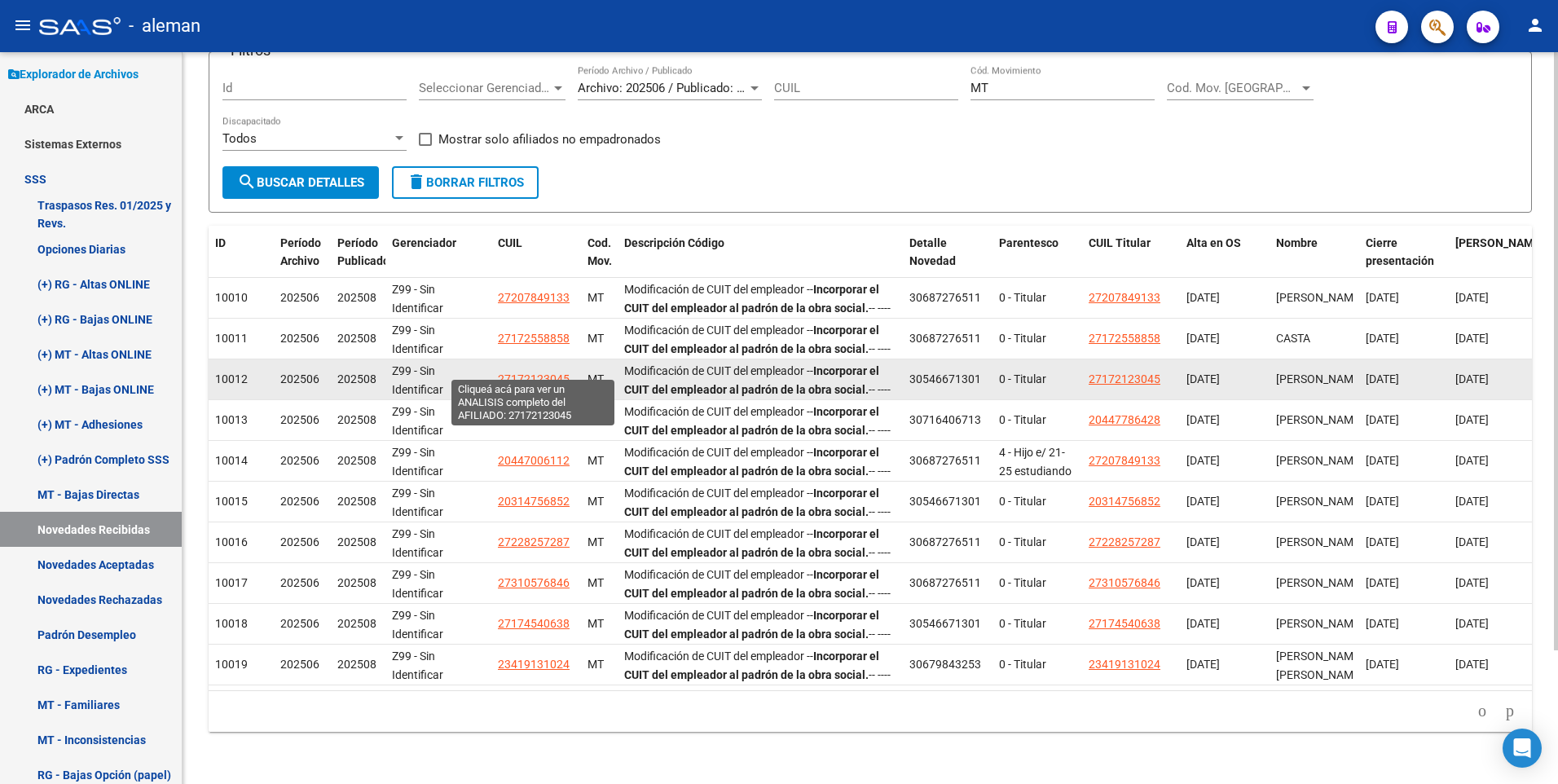
click at [542, 373] on span "27172123045" at bounding box center [534, 379] width 72 height 13
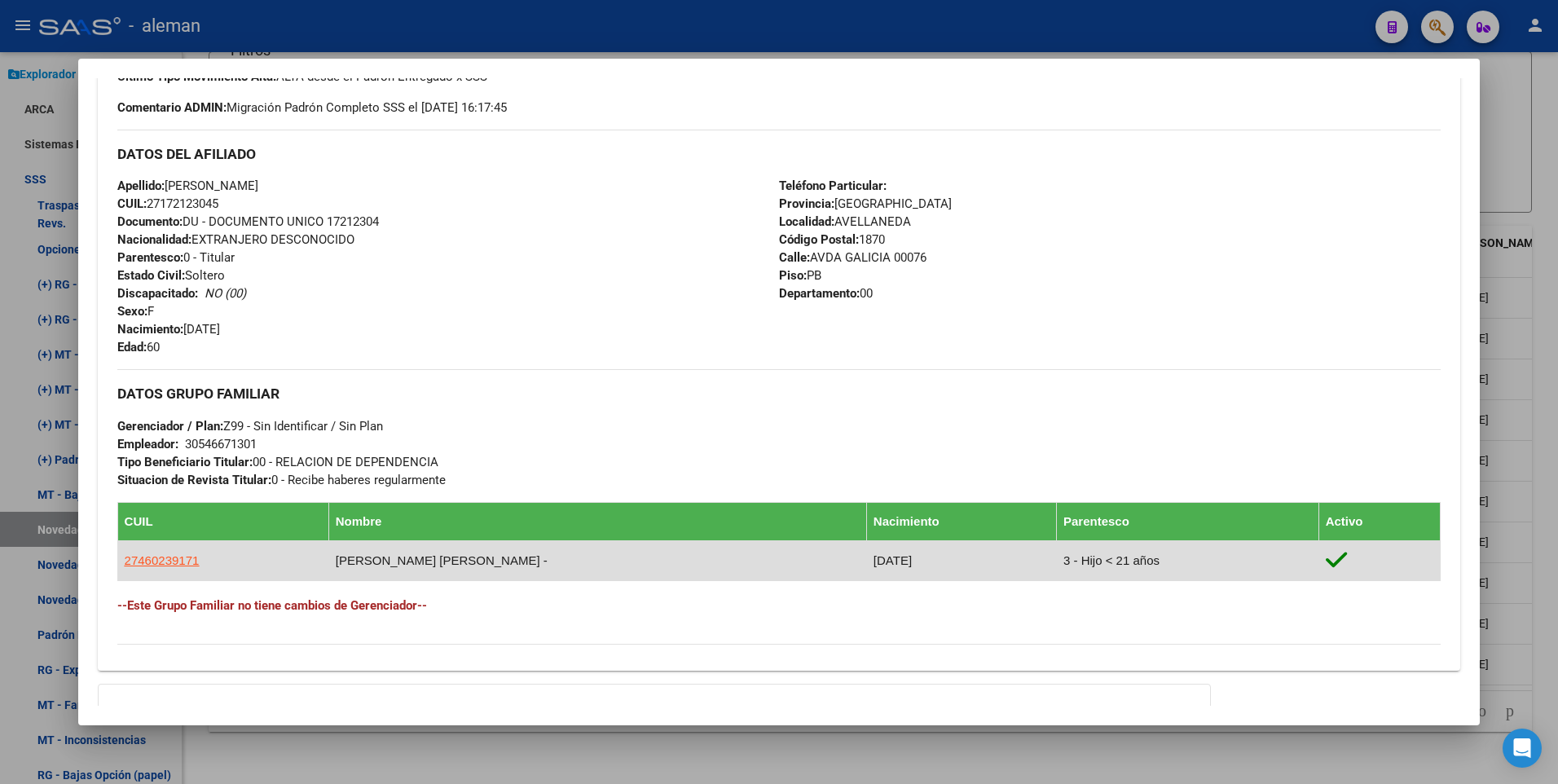
scroll to position [652, 0]
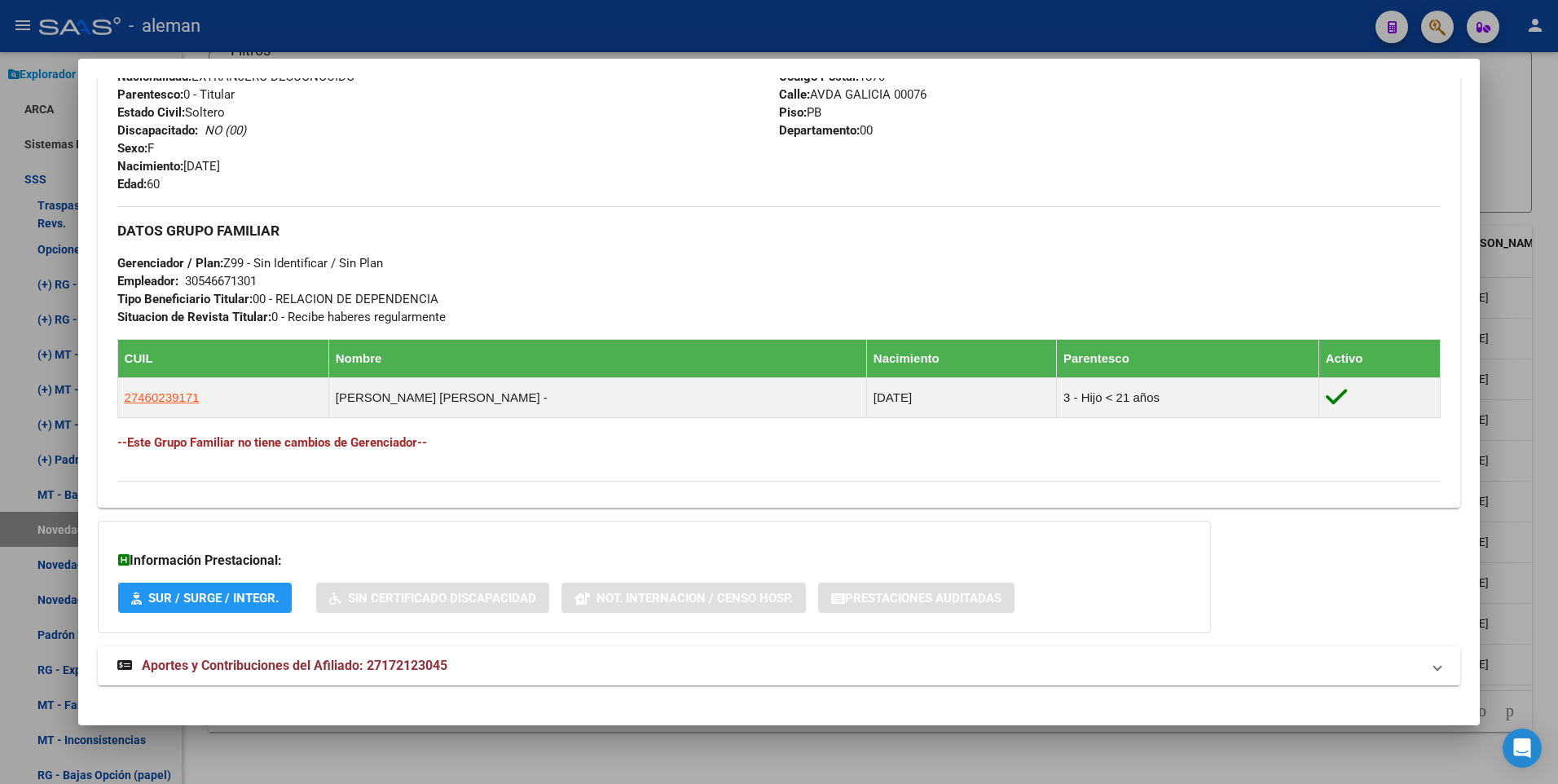
click at [383, 665] on span "Aportes y Contribuciones del Afiliado: 27172123045" at bounding box center [294, 665] width 306 height 15
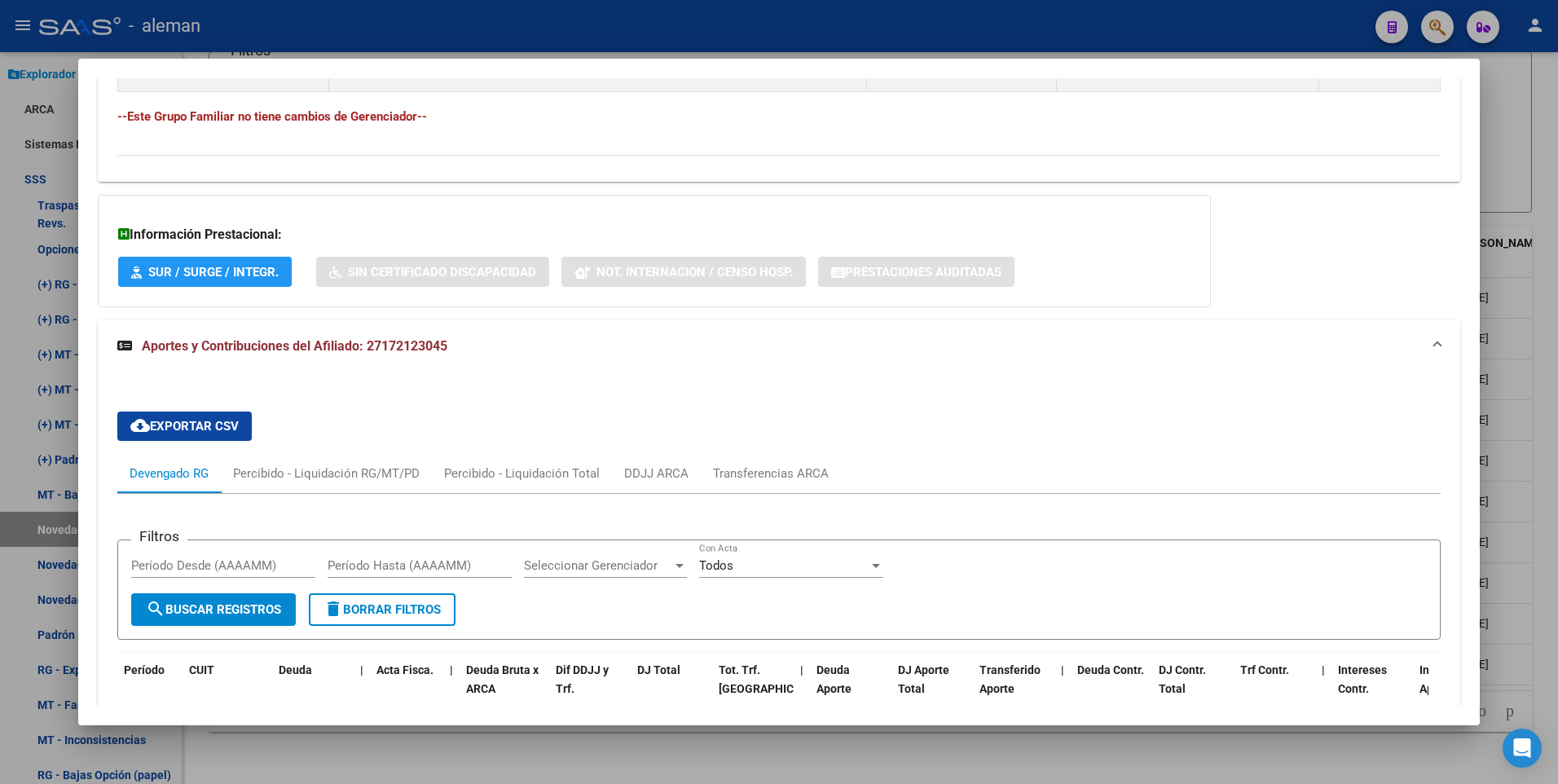
scroll to position [1059, 0]
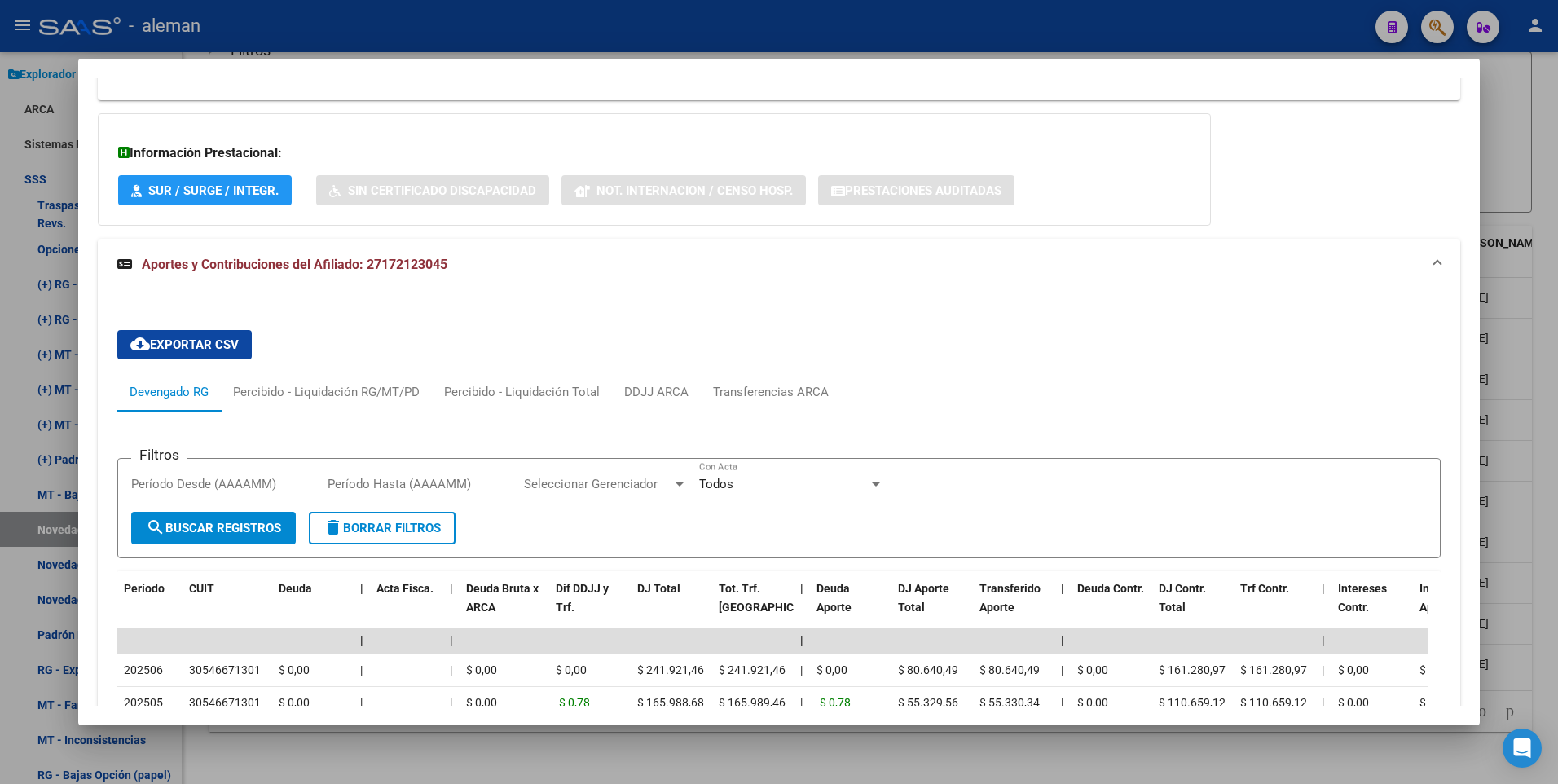
click at [1553, 486] on div at bounding box center [779, 392] width 1558 height 784
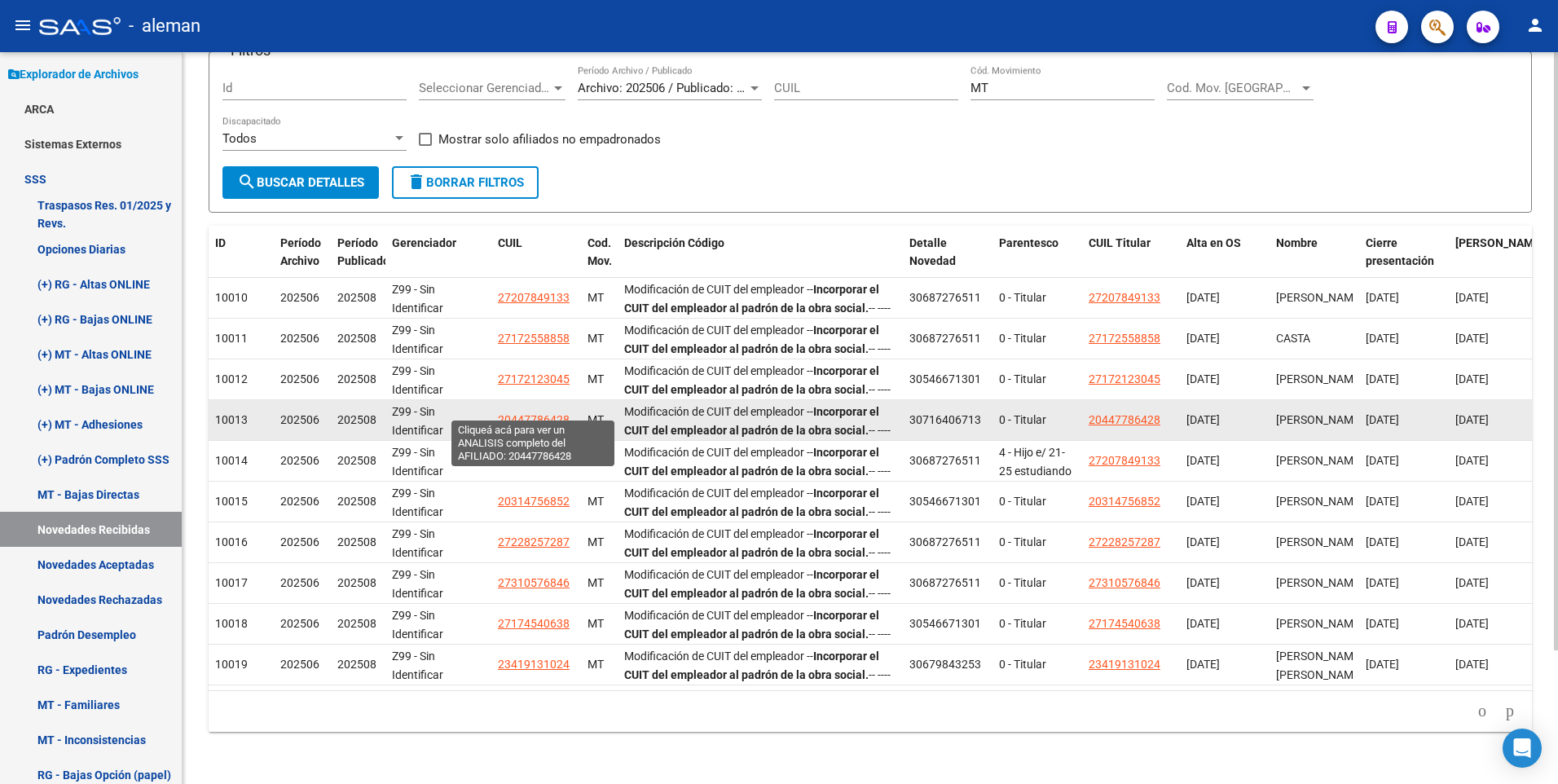
click at [550, 413] on span "20447786428" at bounding box center [534, 420] width 72 height 13
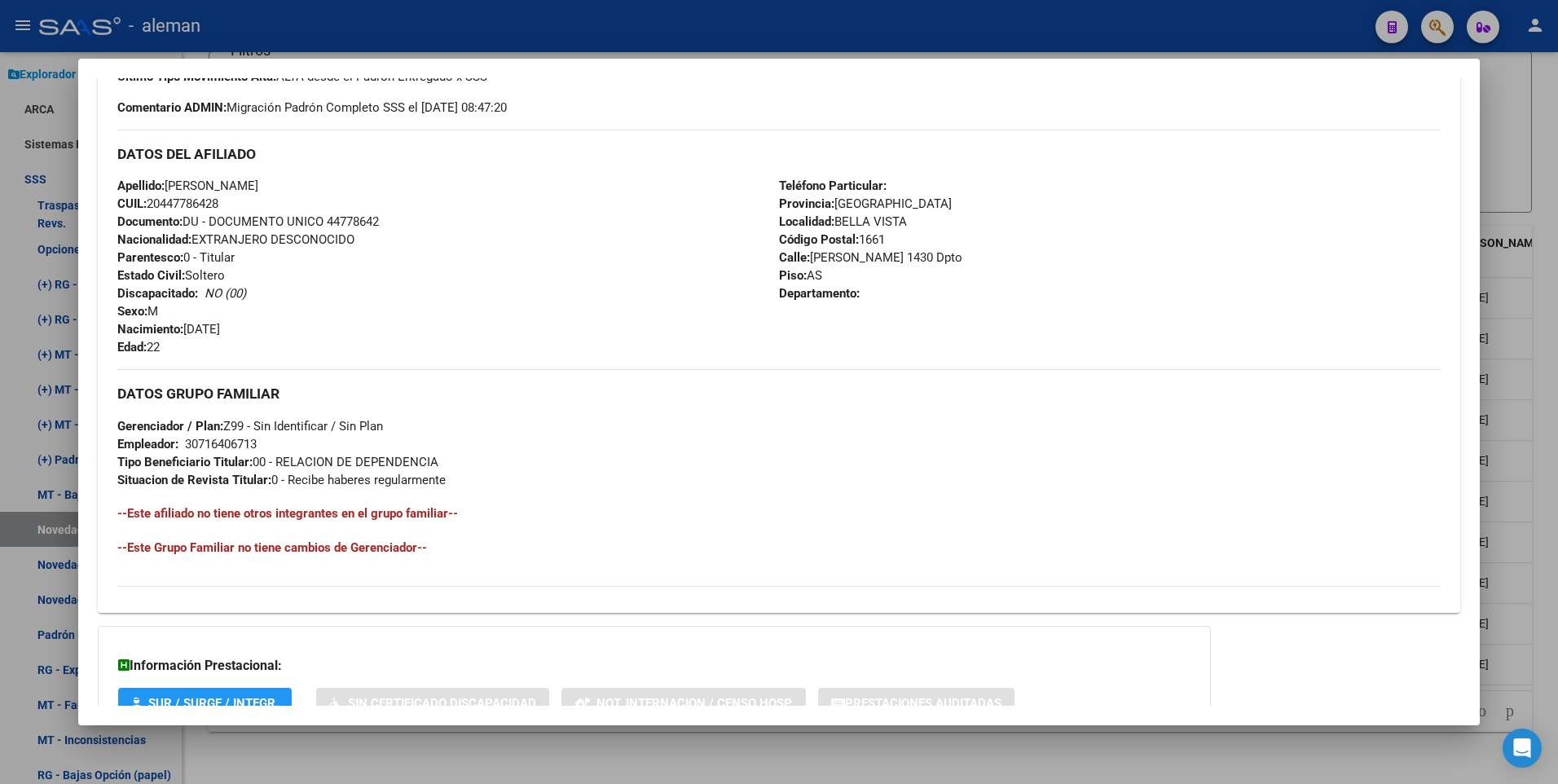
scroll to position [610, 0]
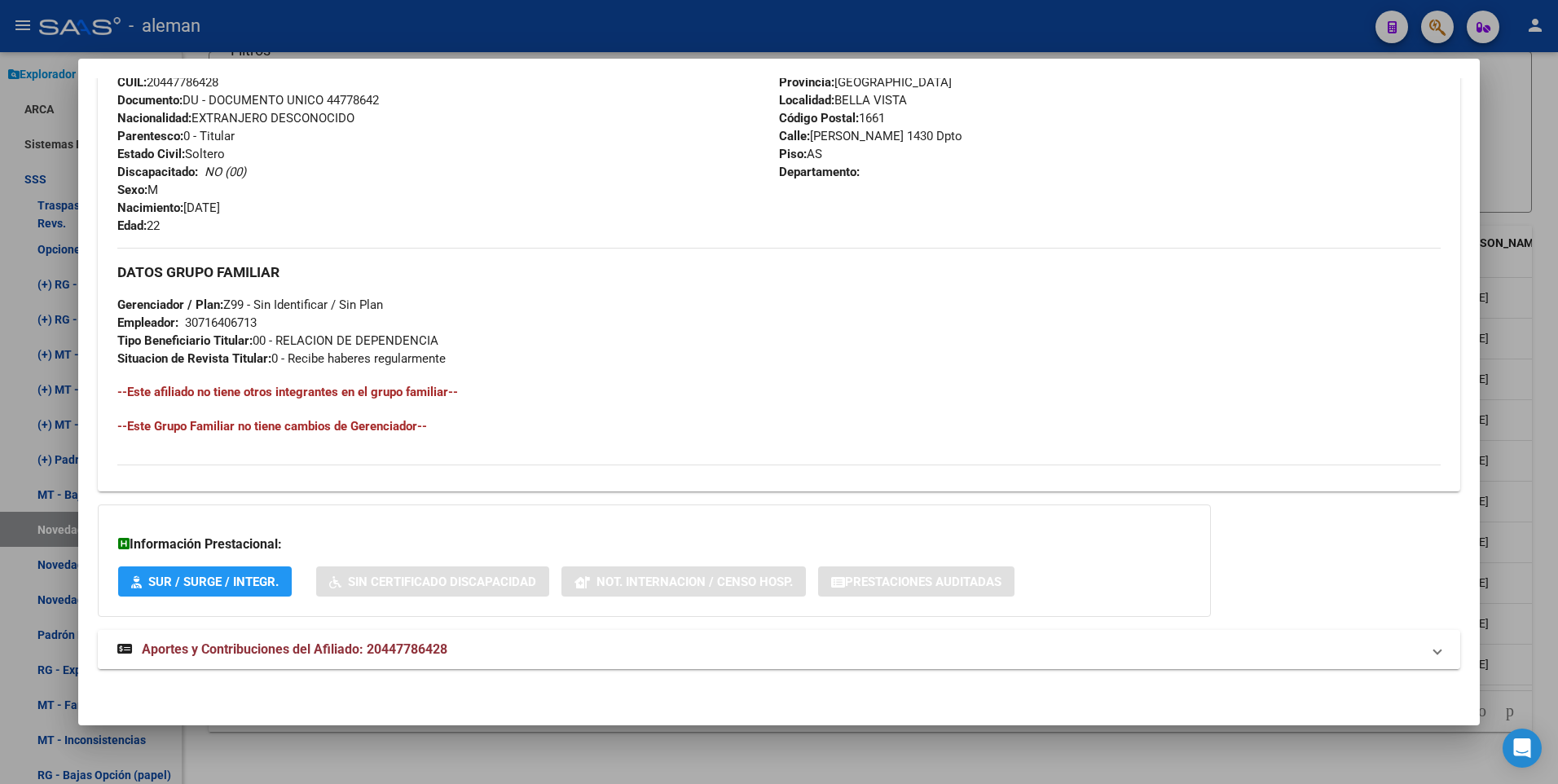
click at [378, 651] on span "Aportes y Contribuciones del Afiliado: 20447786428" at bounding box center [294, 649] width 306 height 15
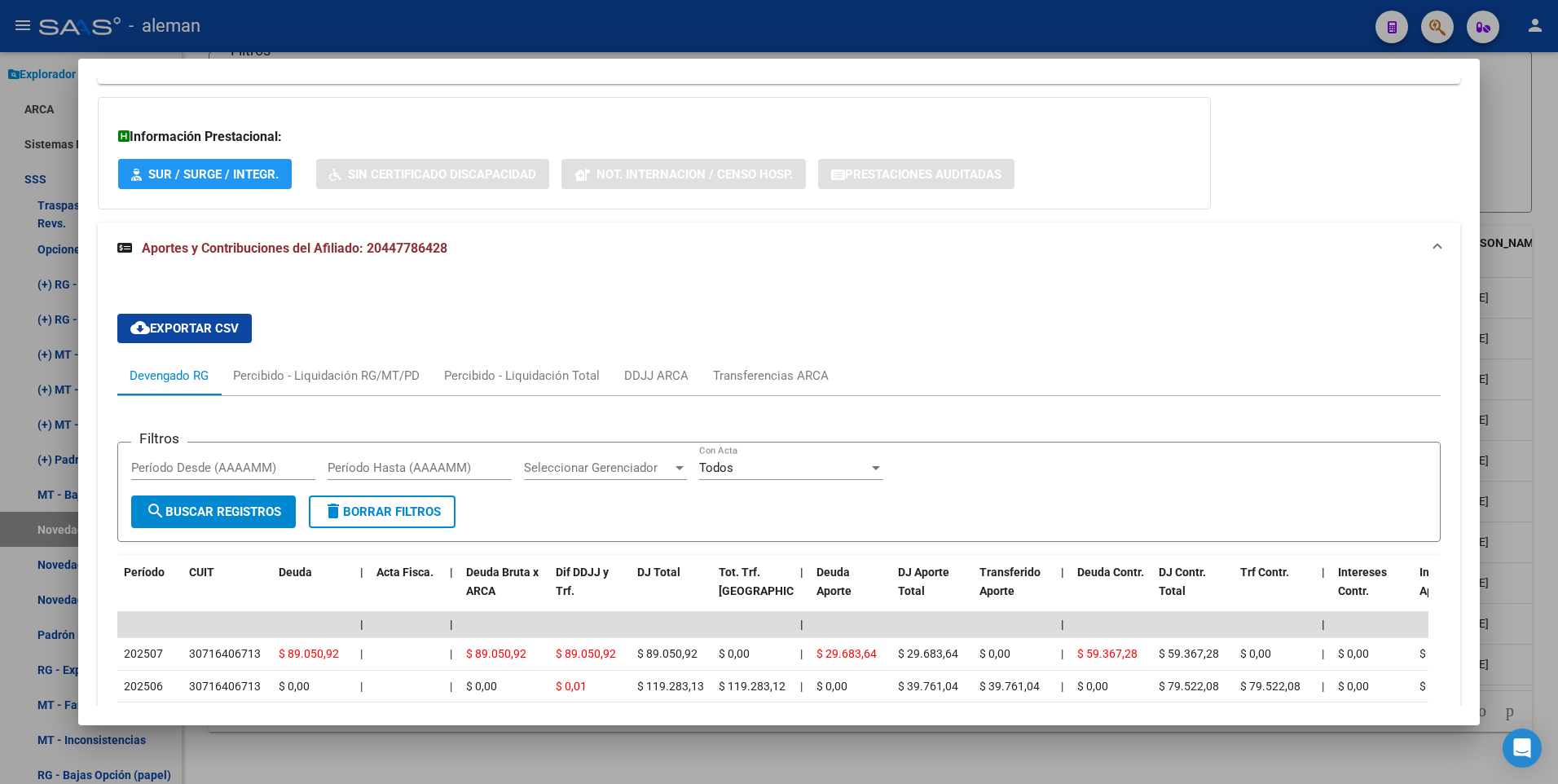
click at [1541, 582] on div at bounding box center [779, 392] width 1558 height 784
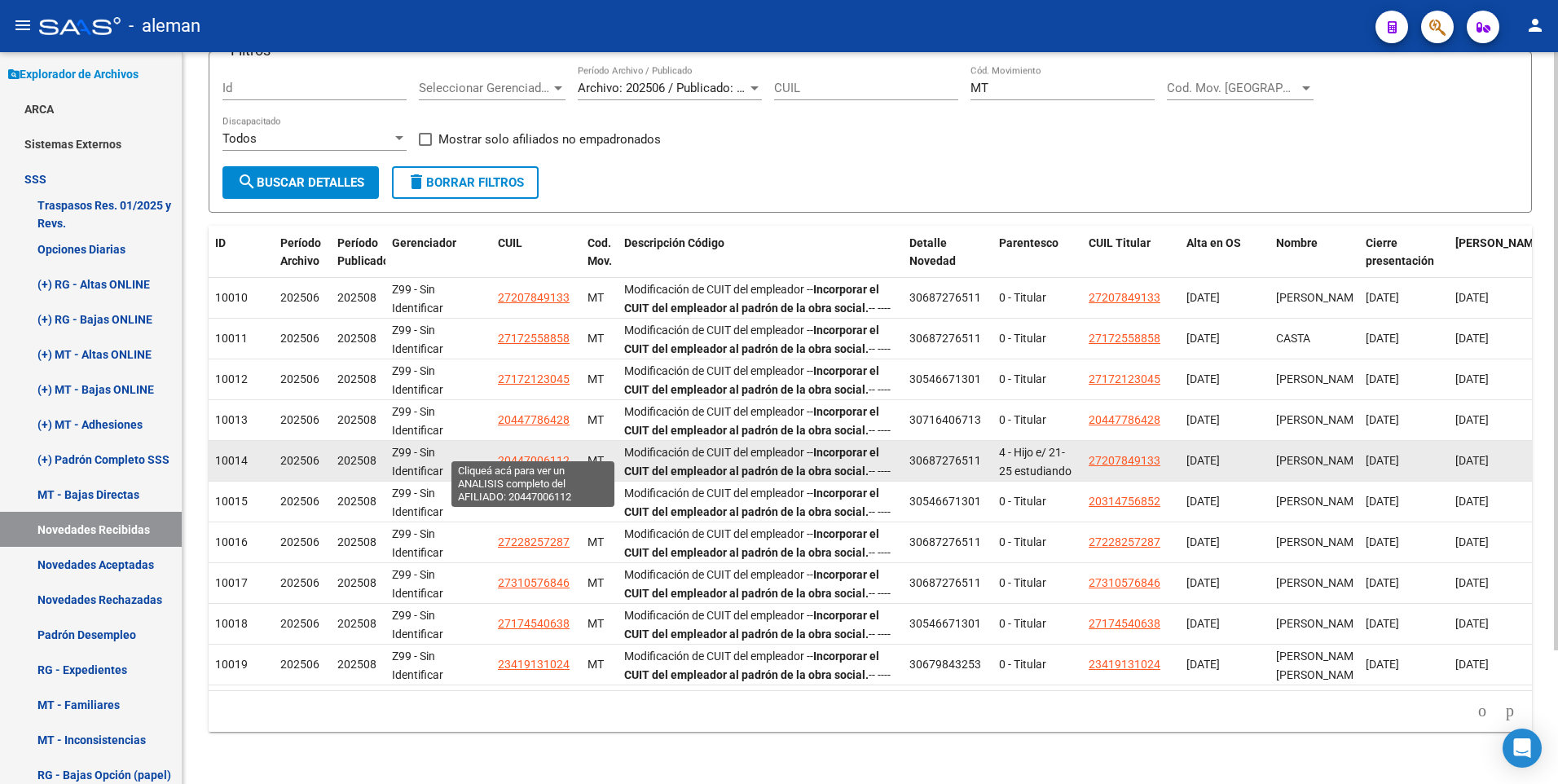
click at [534, 454] on span "20447006112" at bounding box center [534, 461] width 72 height 13
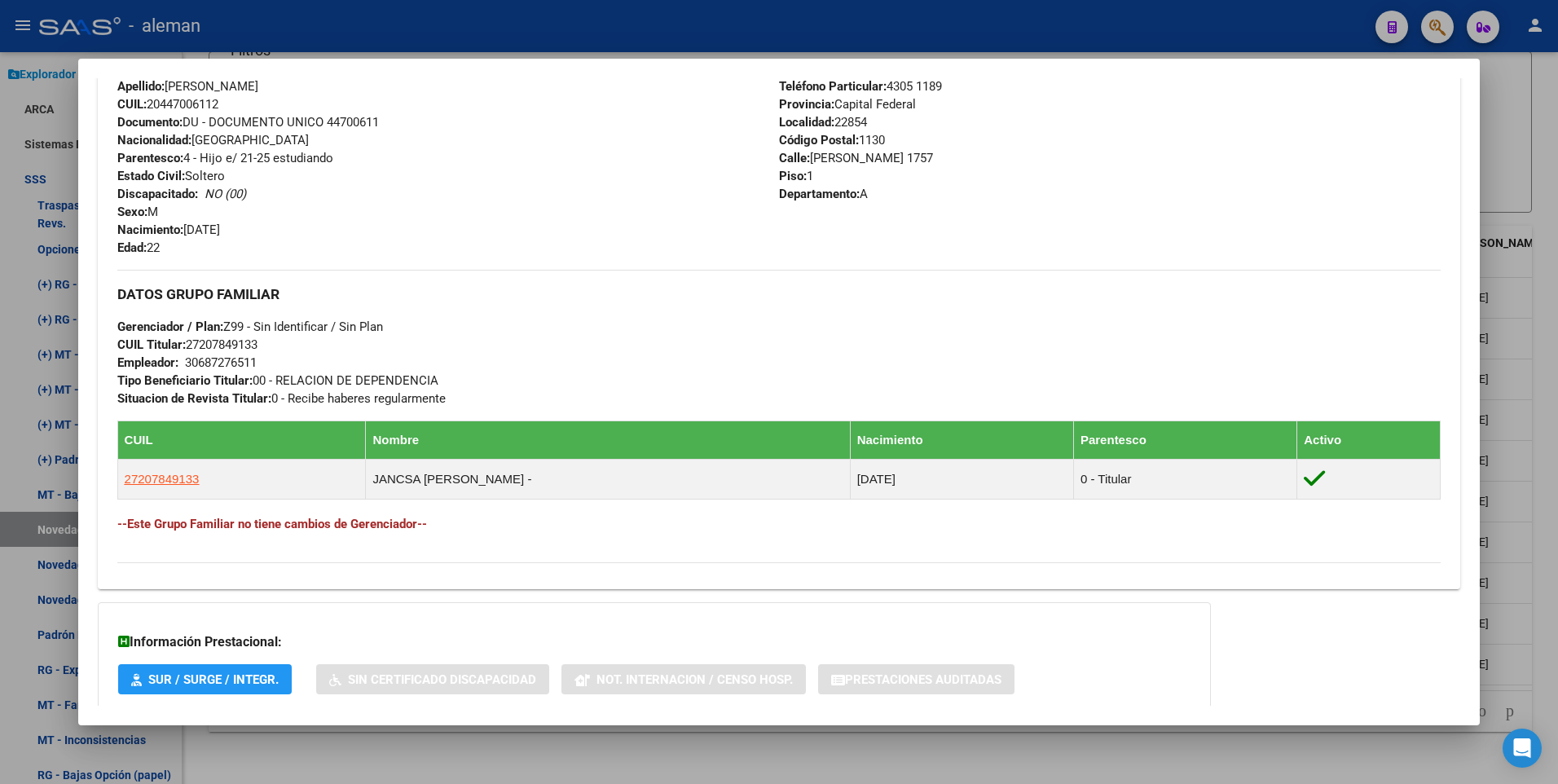
scroll to position [652, 0]
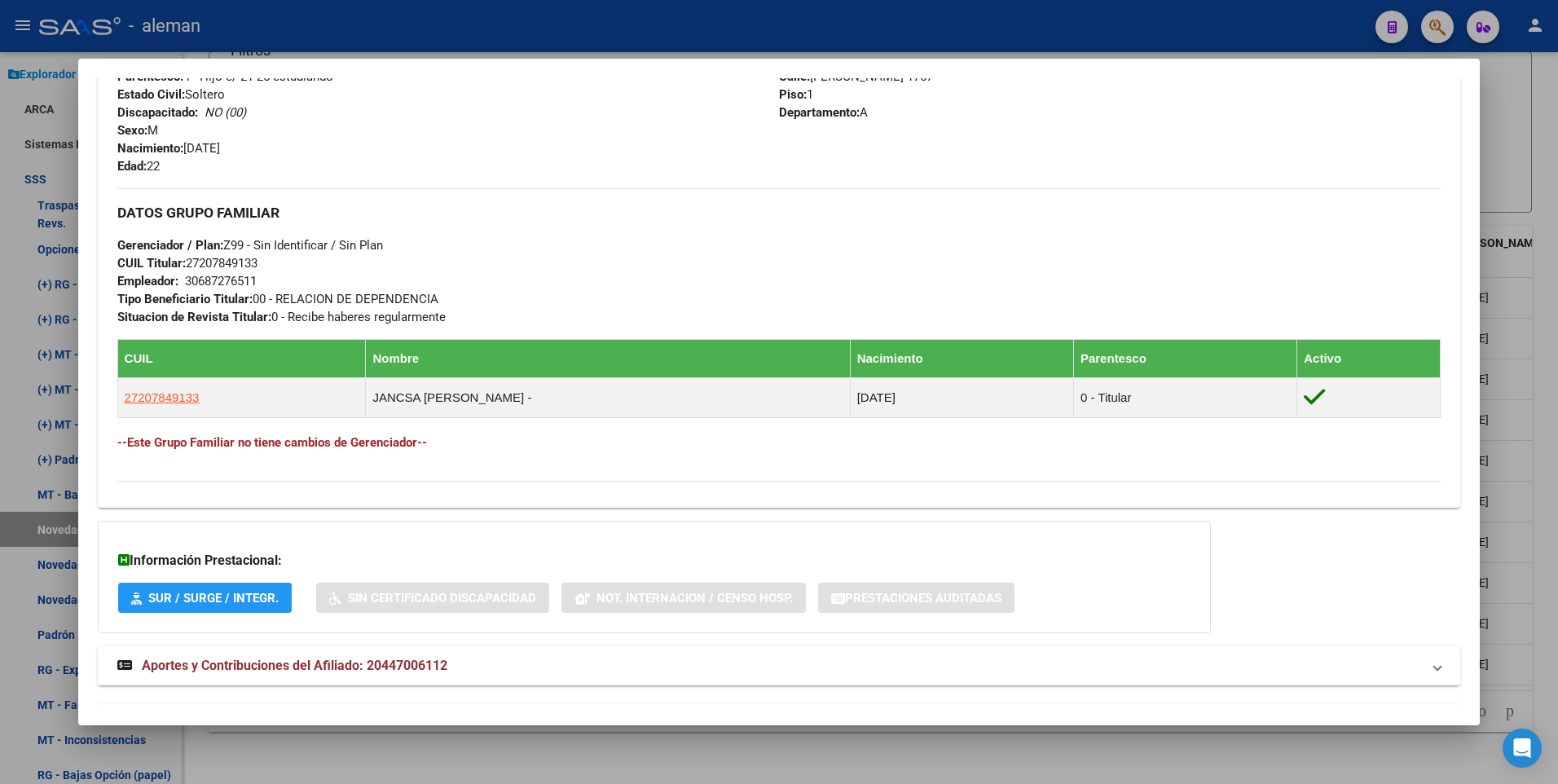
click at [414, 665] on span "Aportes y Contribuciones del Afiliado: 20447006112" at bounding box center [294, 665] width 306 height 15
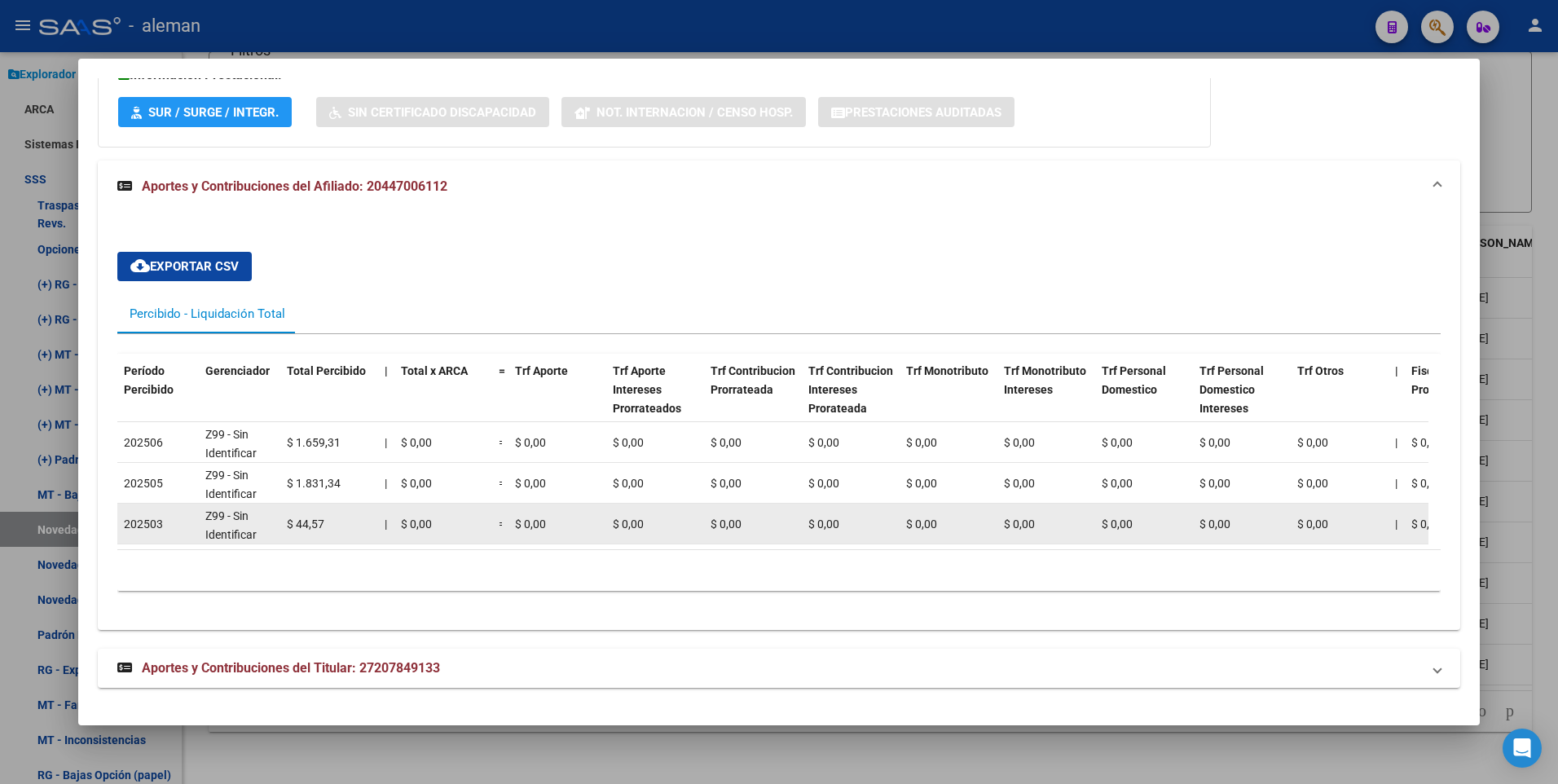
scroll to position [1149, 0]
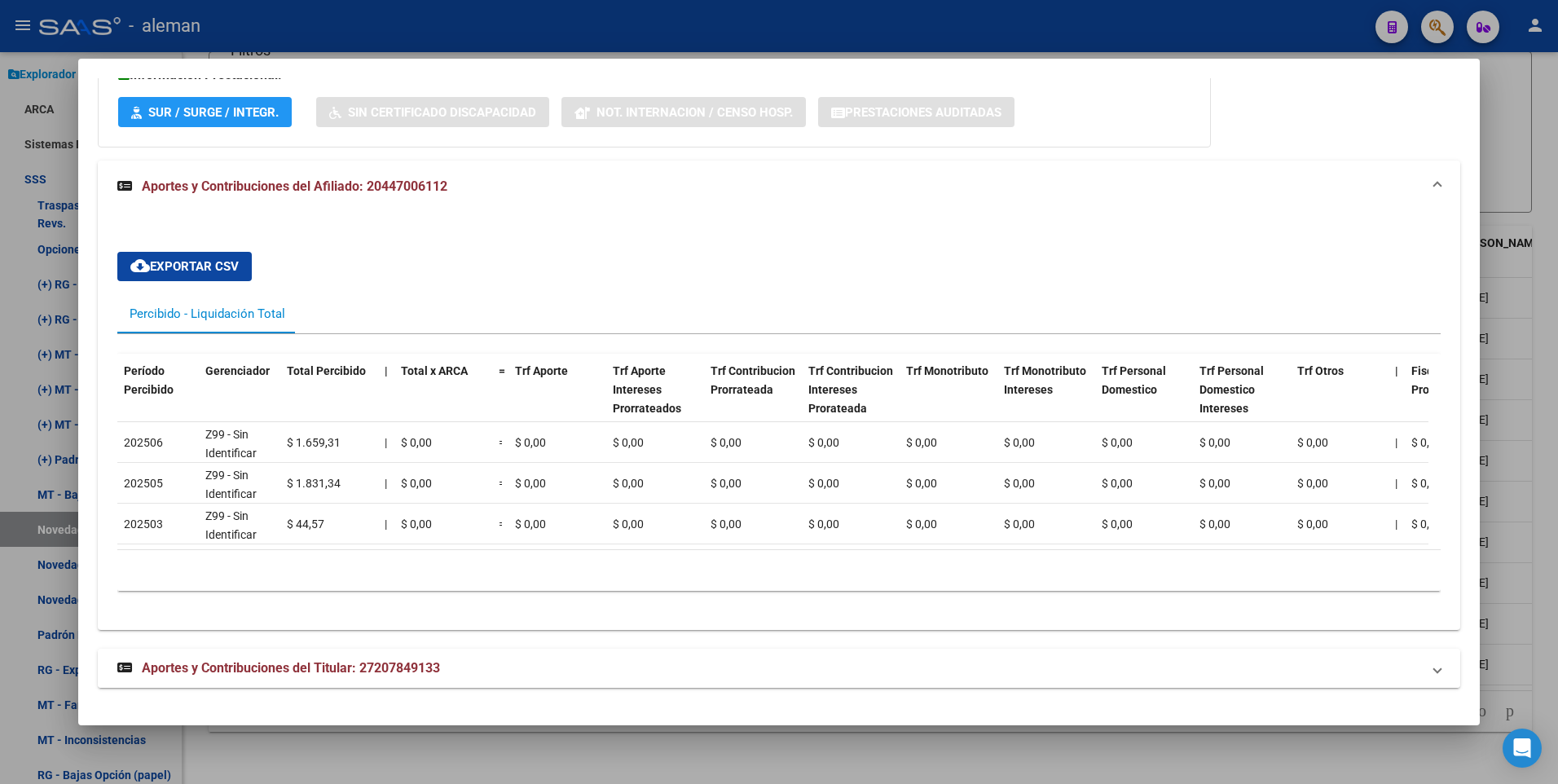
click at [412, 667] on span "Aportes y Contribuciones del Titular: 27207849133" at bounding box center [290, 668] width 298 height 15
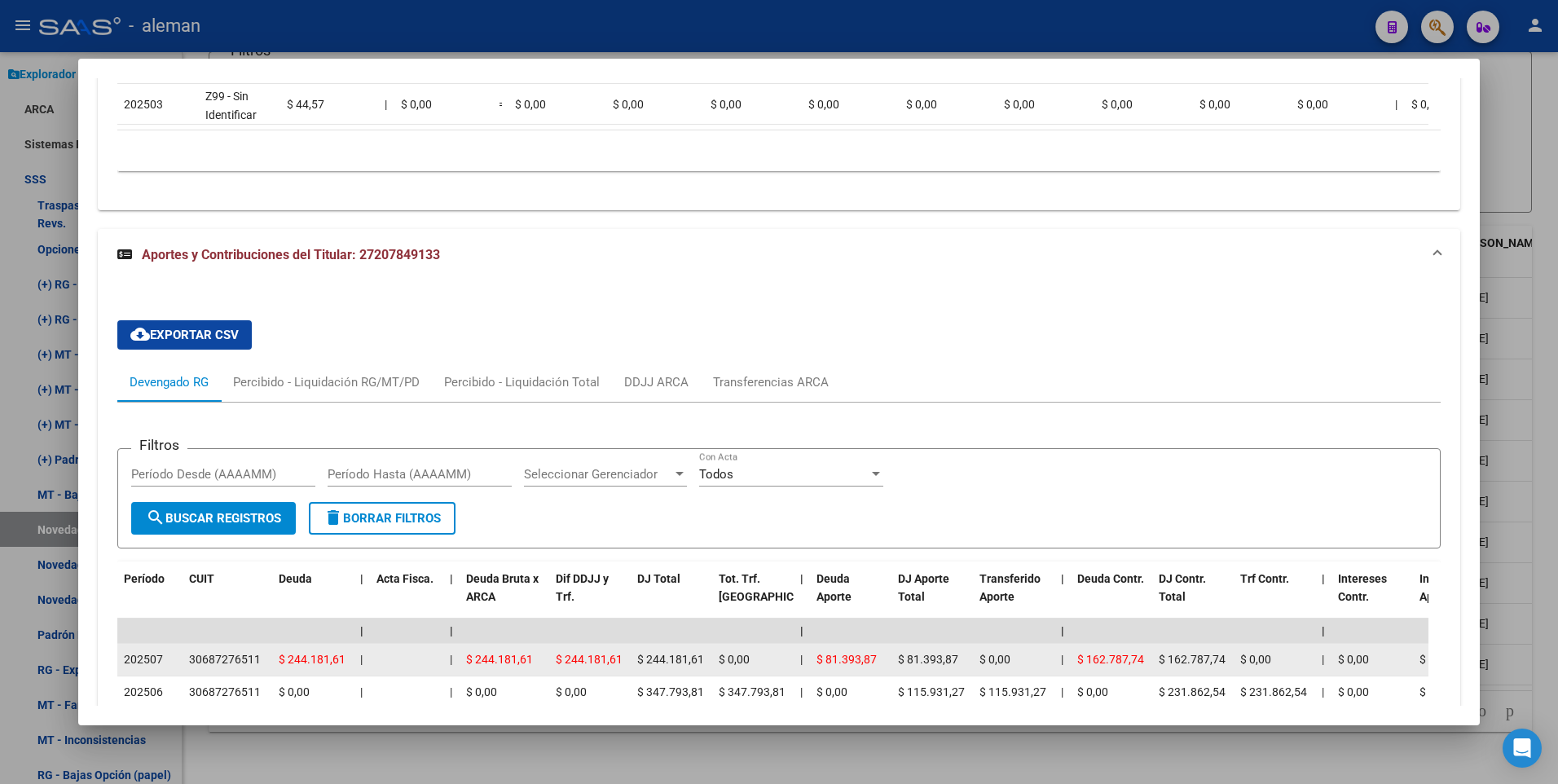
scroll to position [1801, 0]
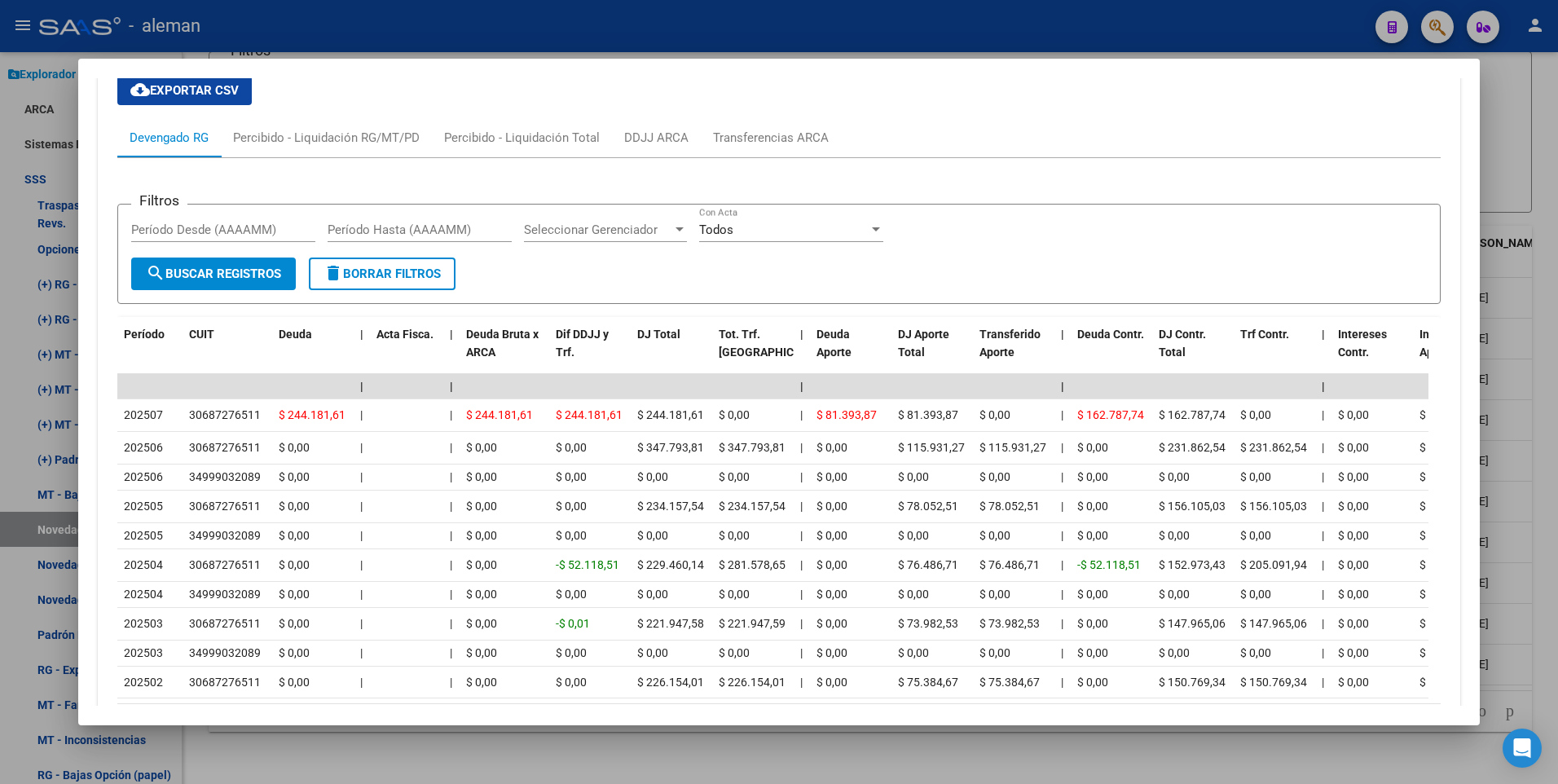
click at [1535, 501] on div at bounding box center [779, 392] width 1558 height 784
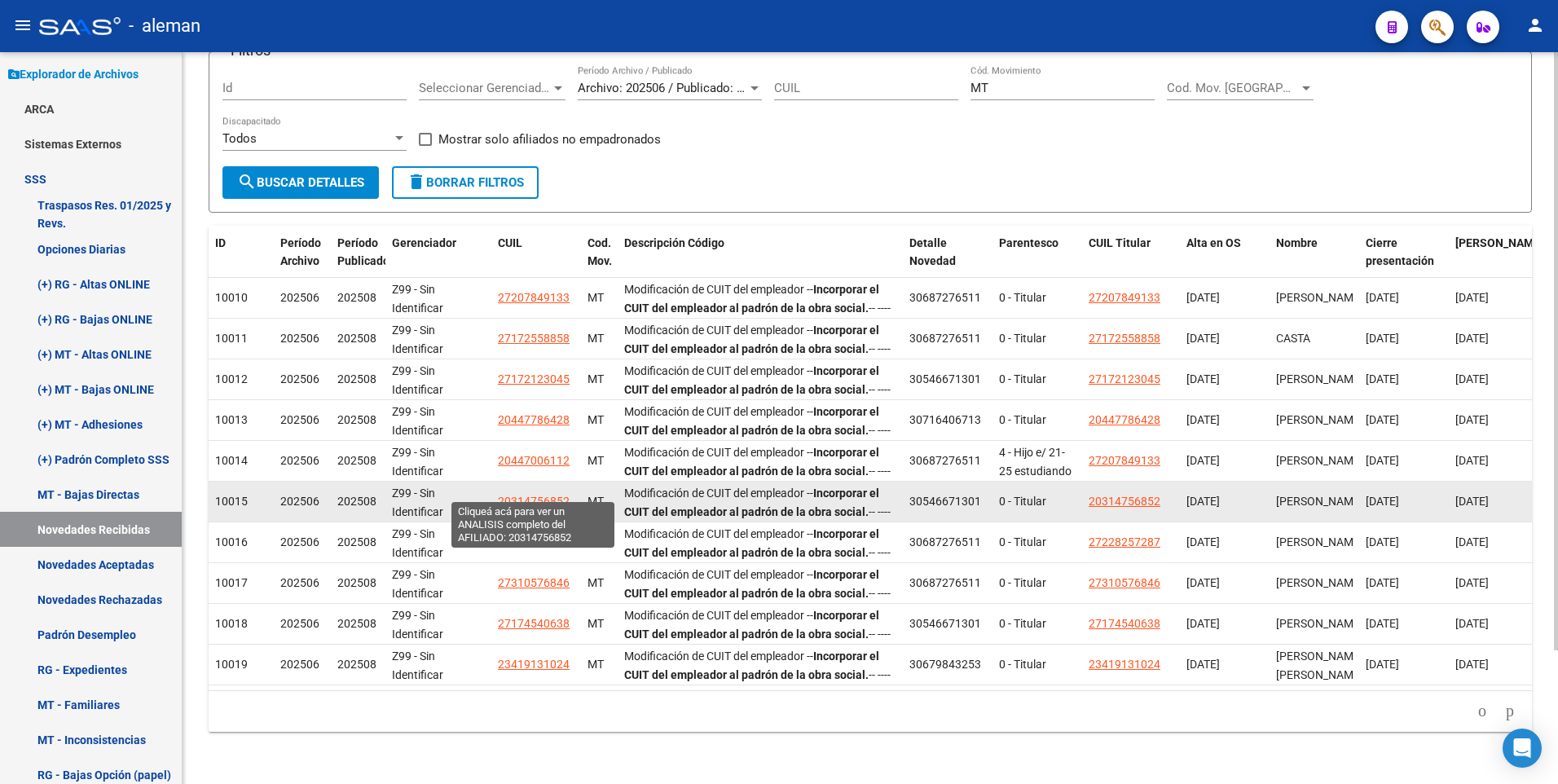
click at [548, 495] on span "20314756852" at bounding box center [534, 501] width 72 height 13
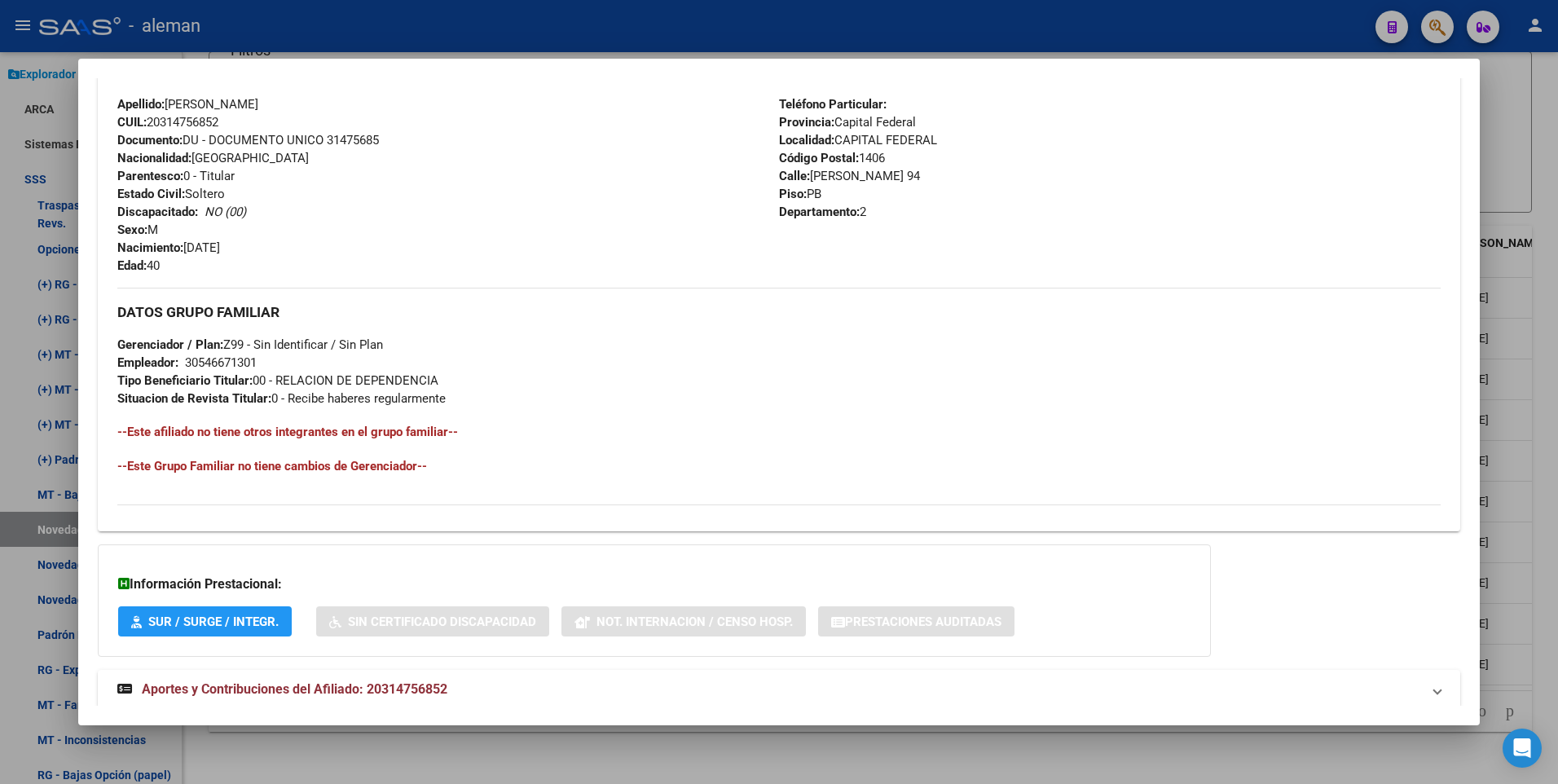
scroll to position [610, 0]
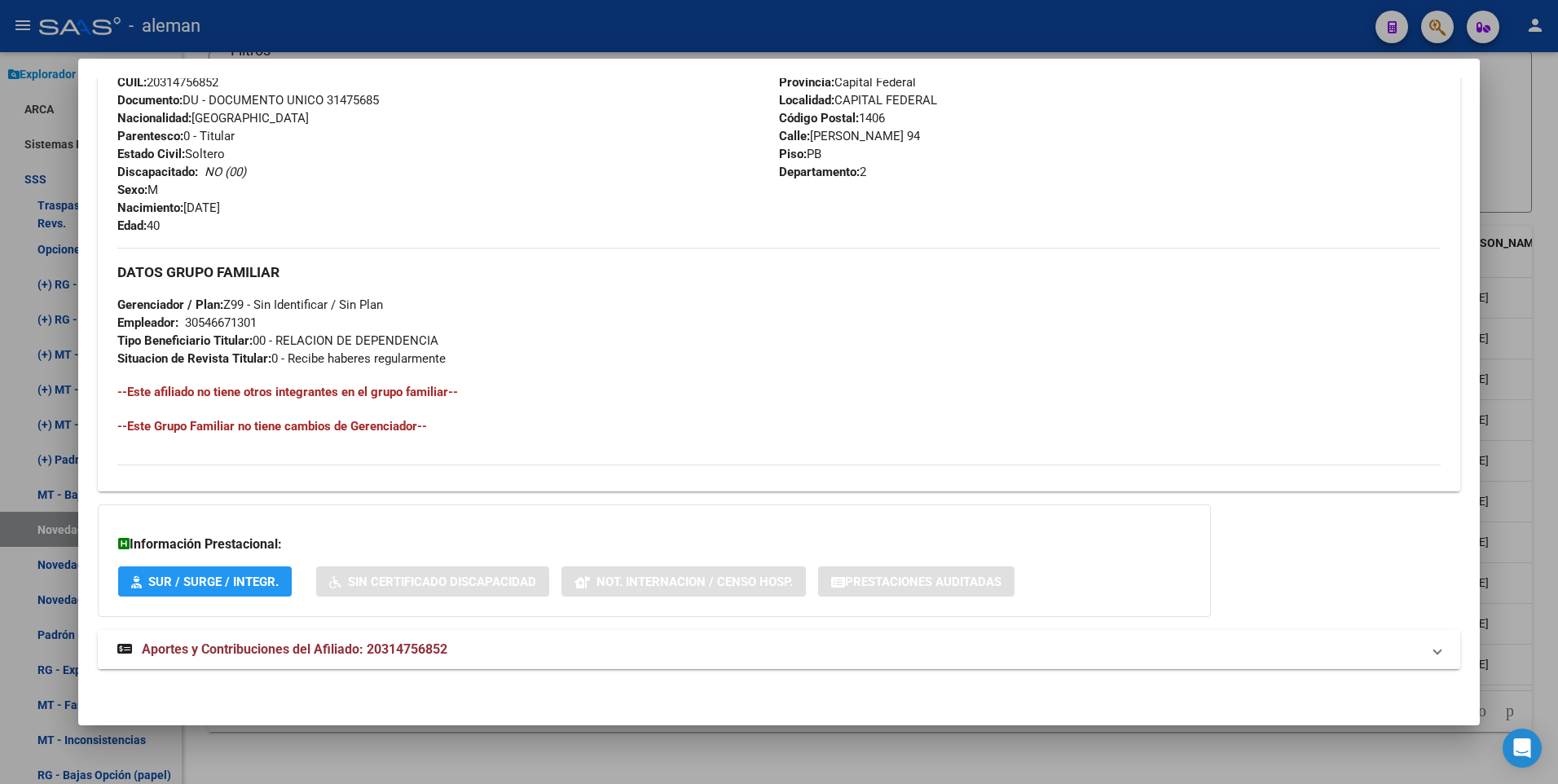
click at [375, 653] on span "Aportes y Contribuciones del Afiliado: 20314756852" at bounding box center [294, 649] width 306 height 15
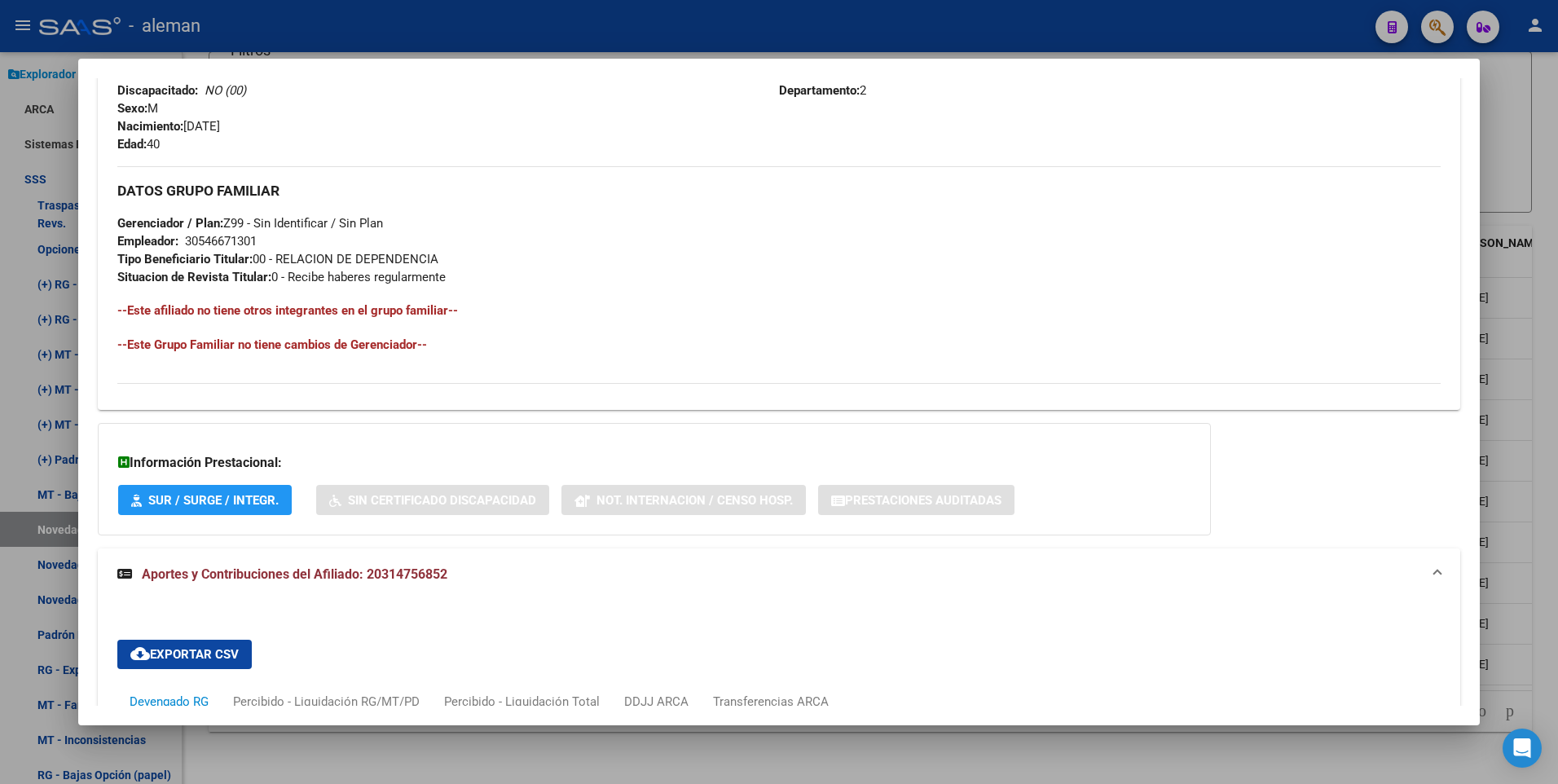
scroll to position [1099, 0]
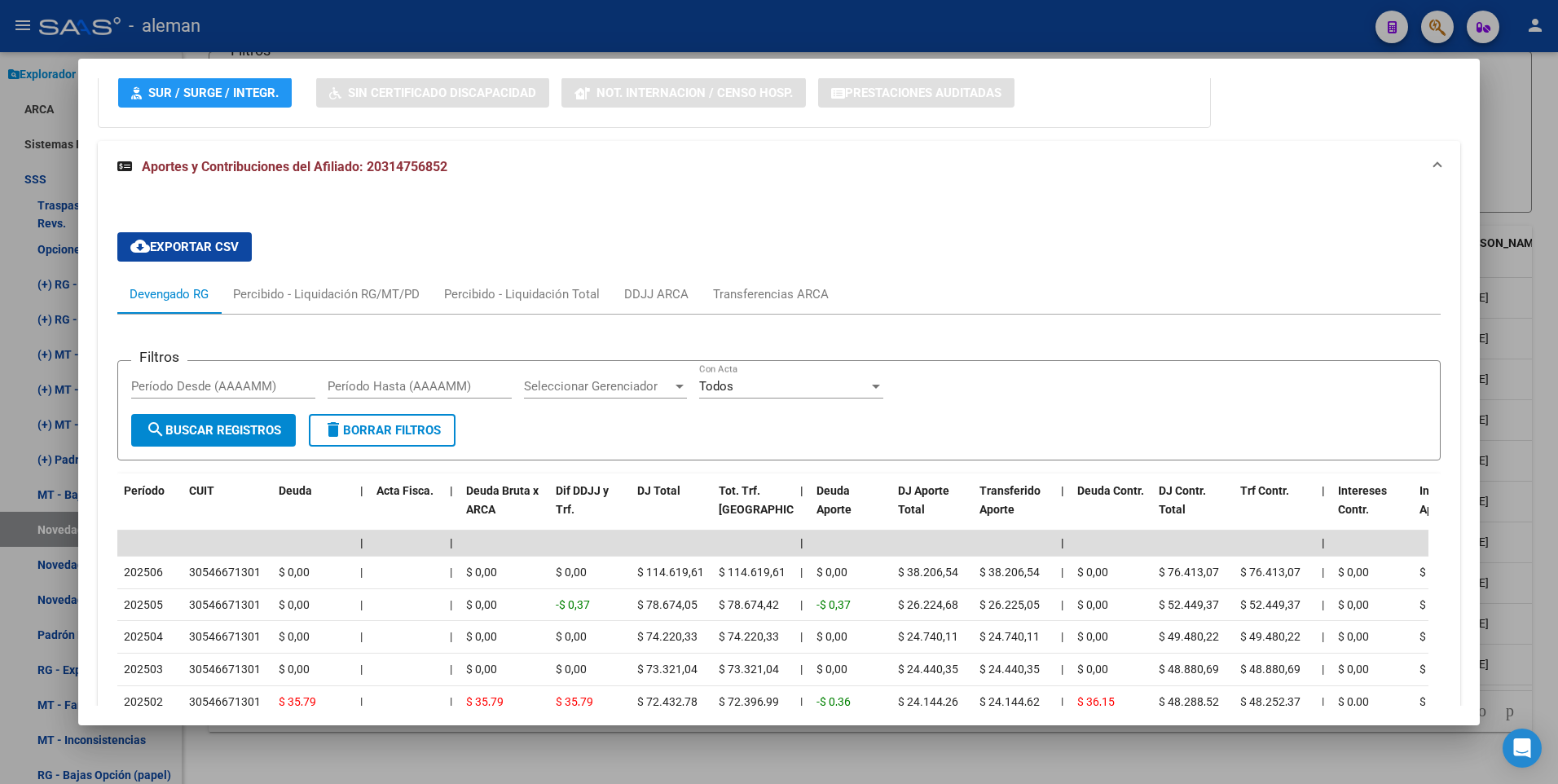
click at [1542, 670] on div at bounding box center [779, 392] width 1558 height 784
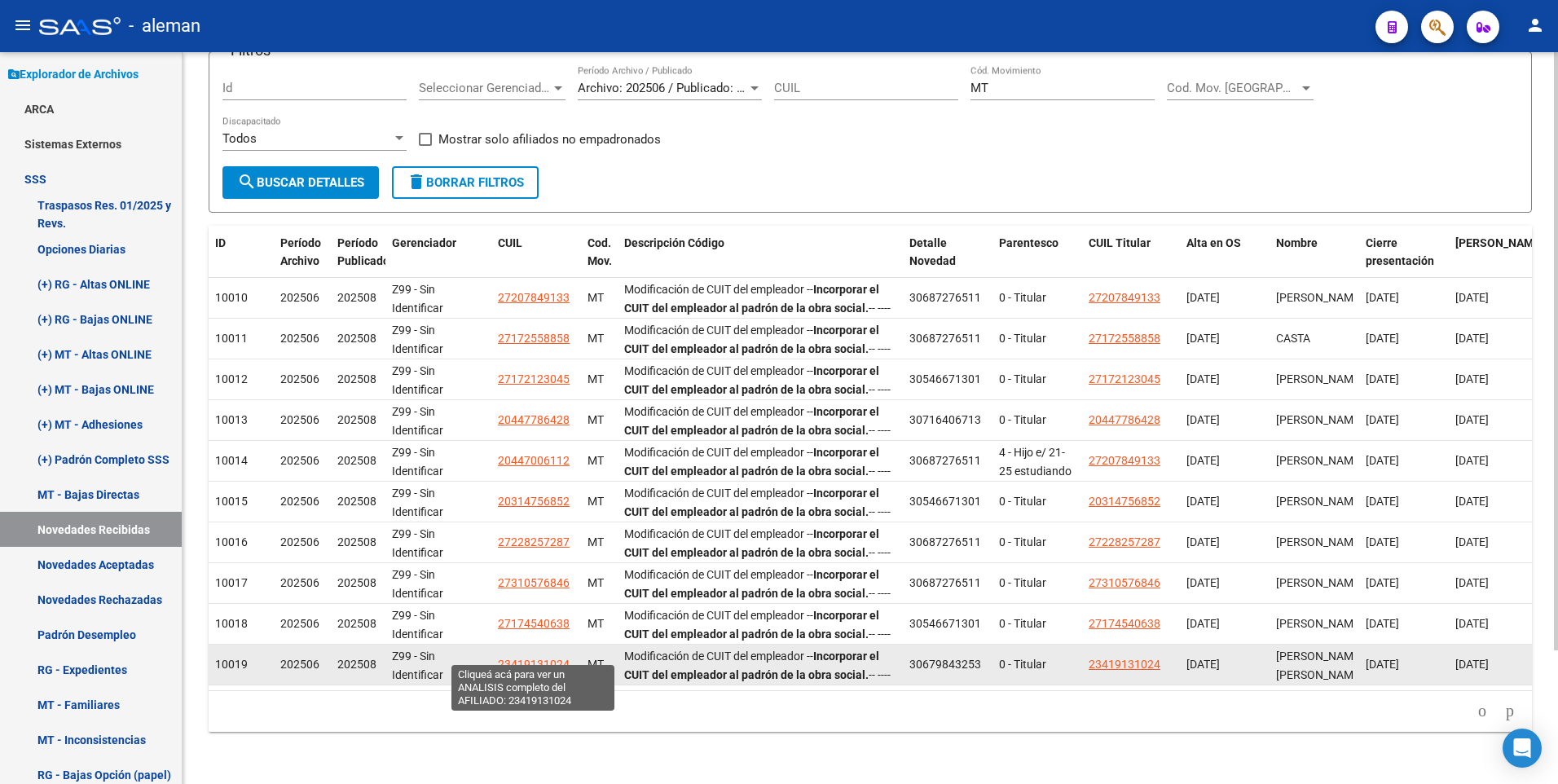
click at [558, 657] on span "23419131024" at bounding box center [534, 664] width 72 height 13
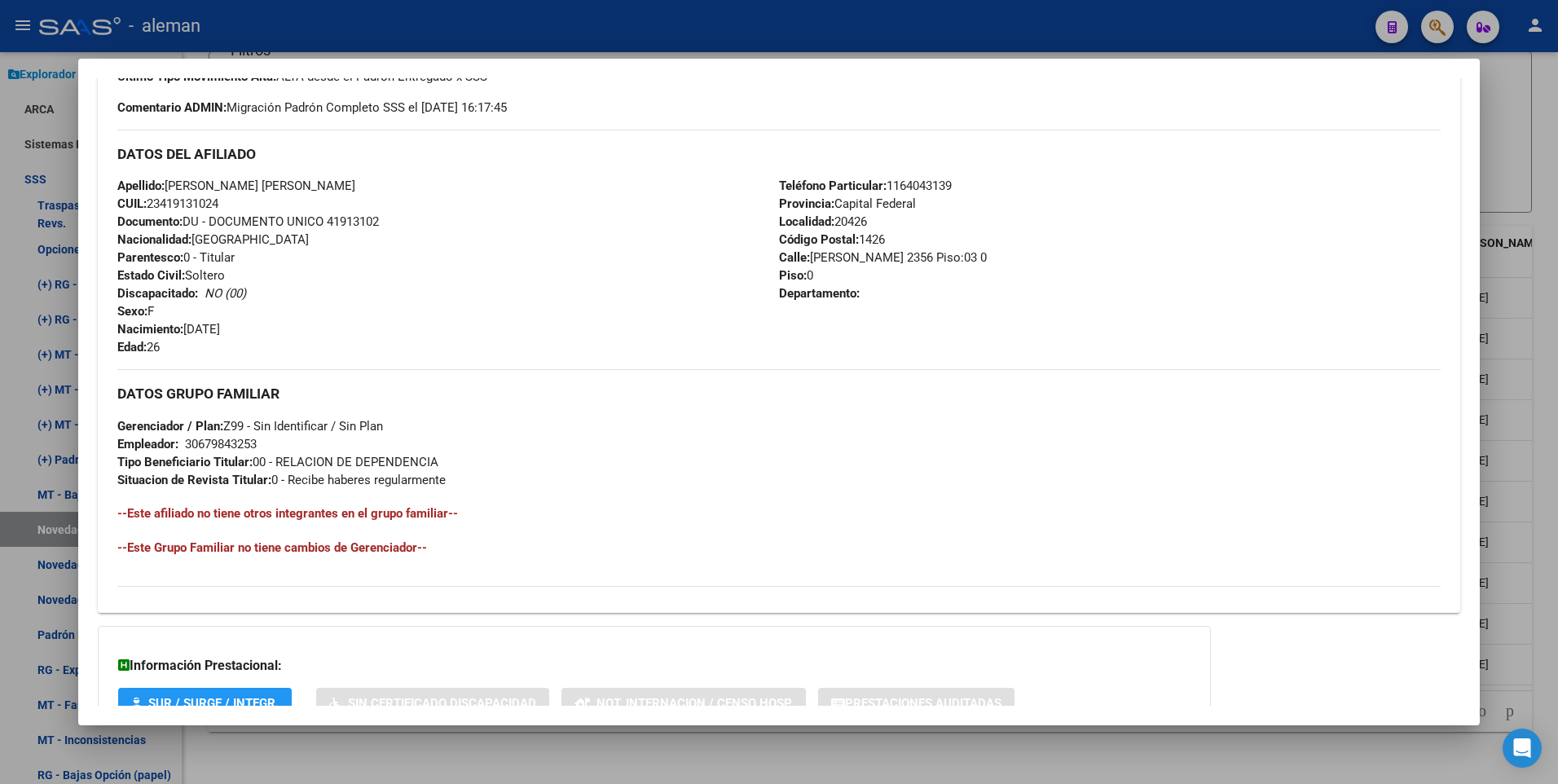
scroll to position [610, 0]
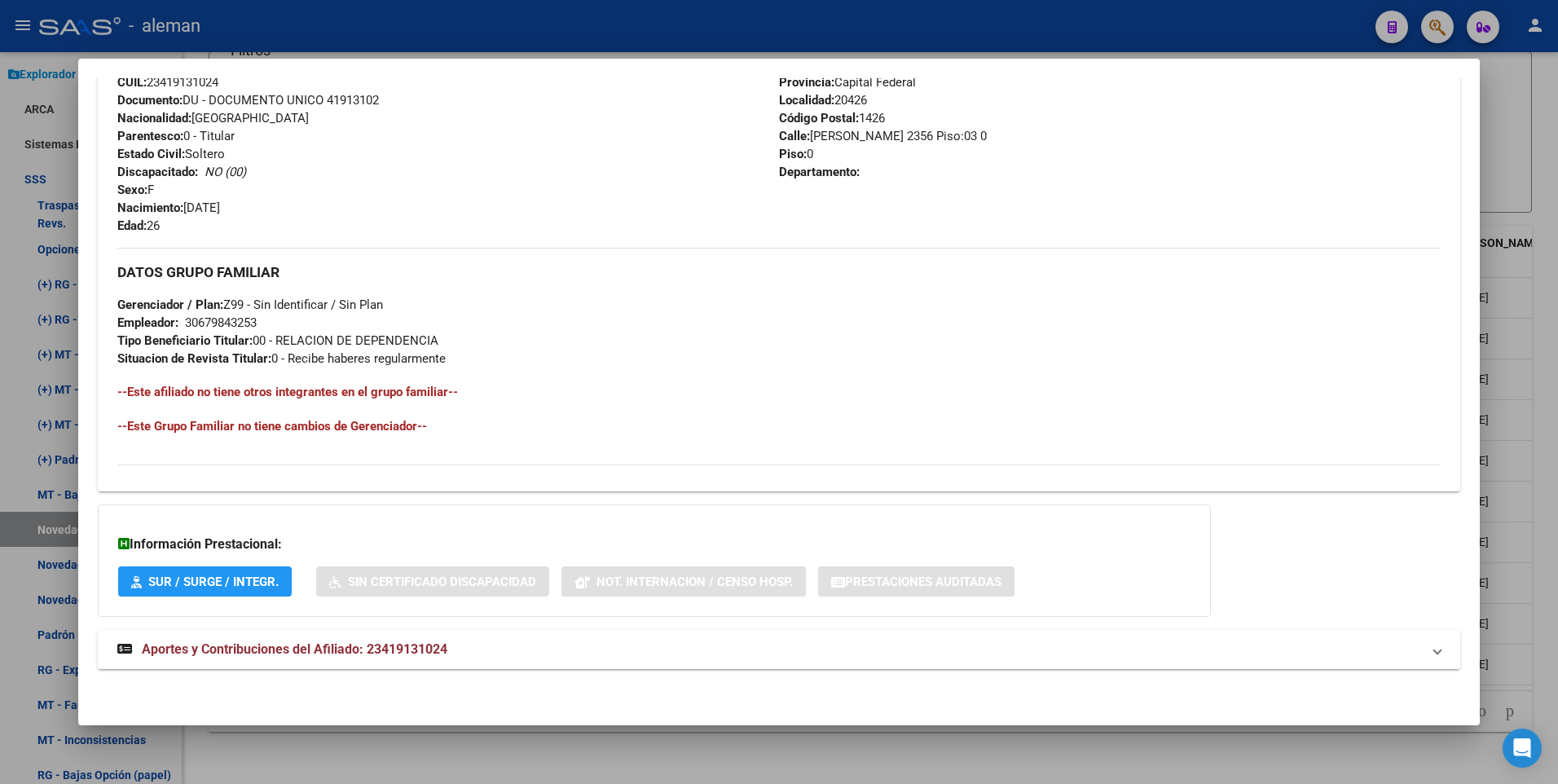
click at [375, 649] on span "Aportes y Contribuciones del Afiliado: 23419131024" at bounding box center [294, 649] width 306 height 15
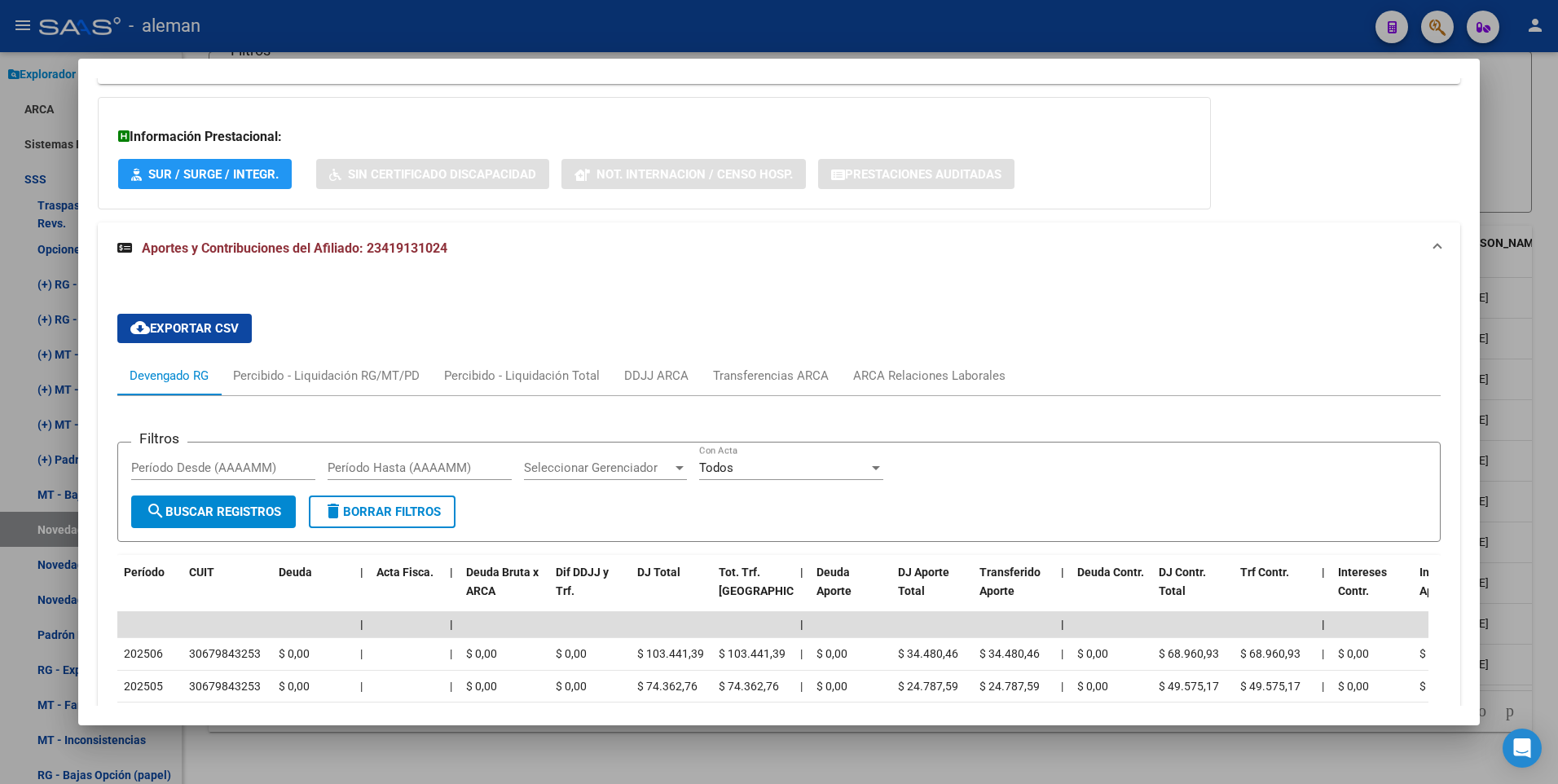
scroll to position [1262, 0]
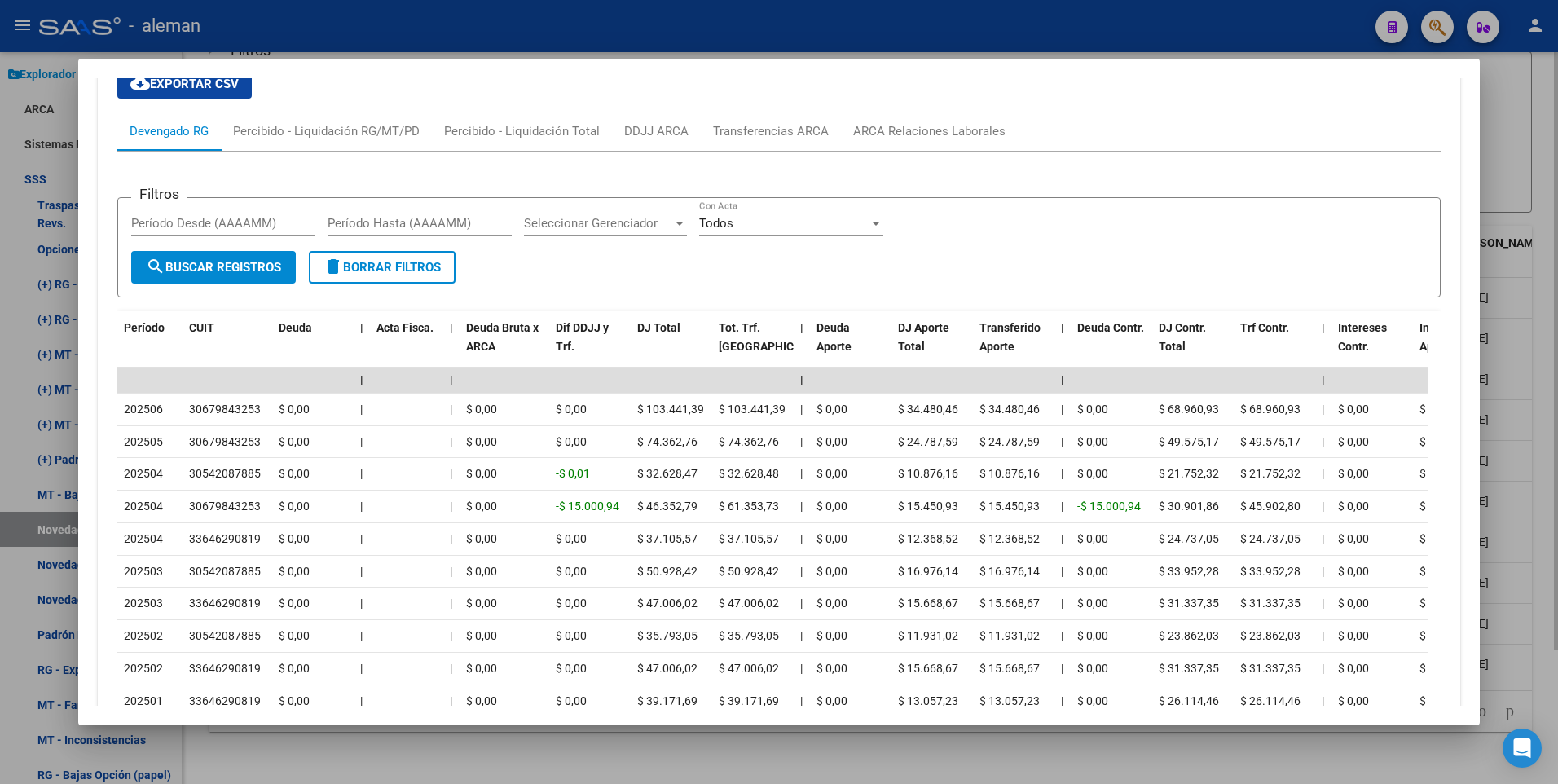
click at [1547, 595] on div at bounding box center [779, 392] width 1558 height 784
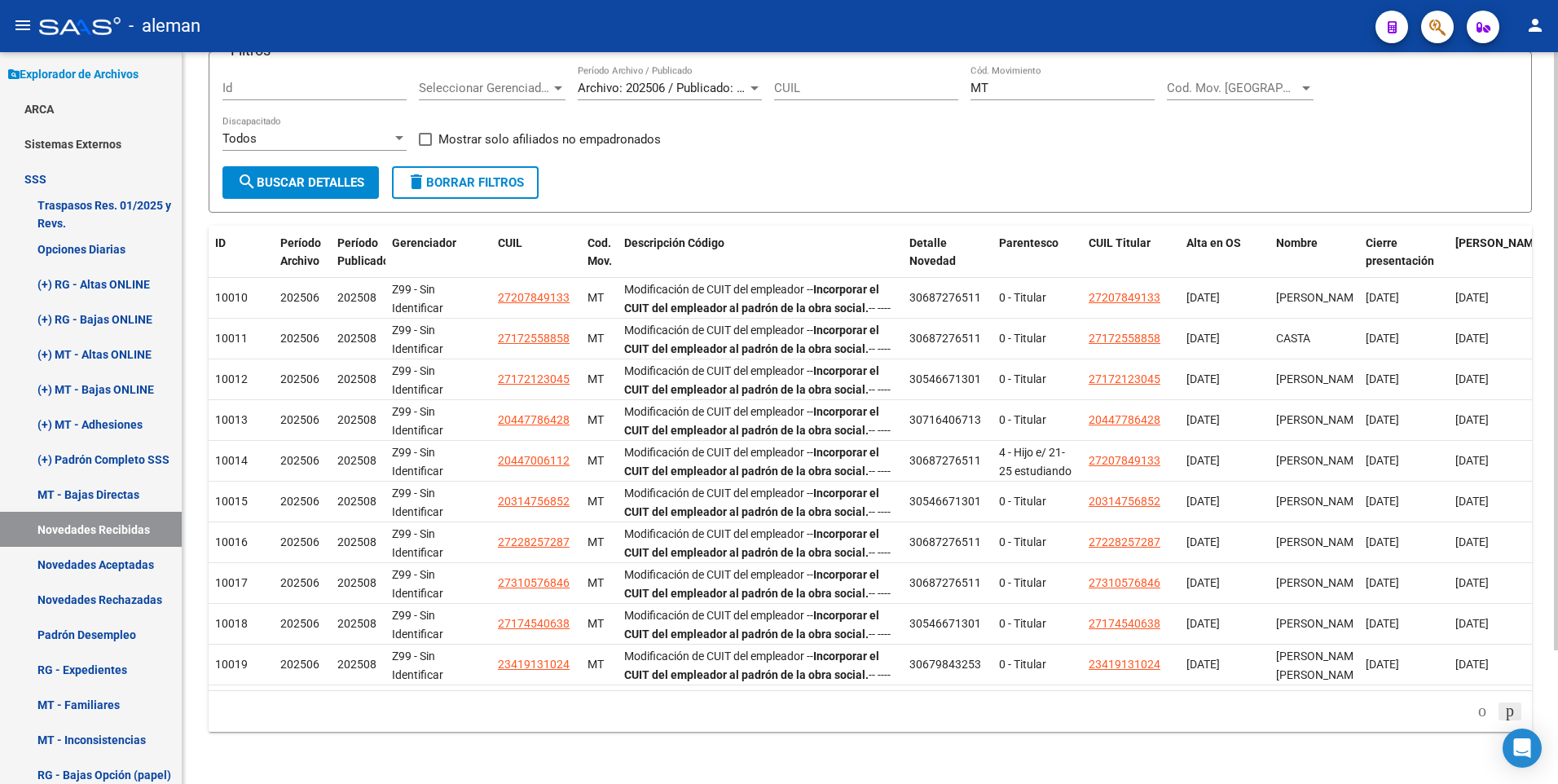
click at [1508, 710] on icon "go to next page" at bounding box center [1510, 710] width 13 height 20
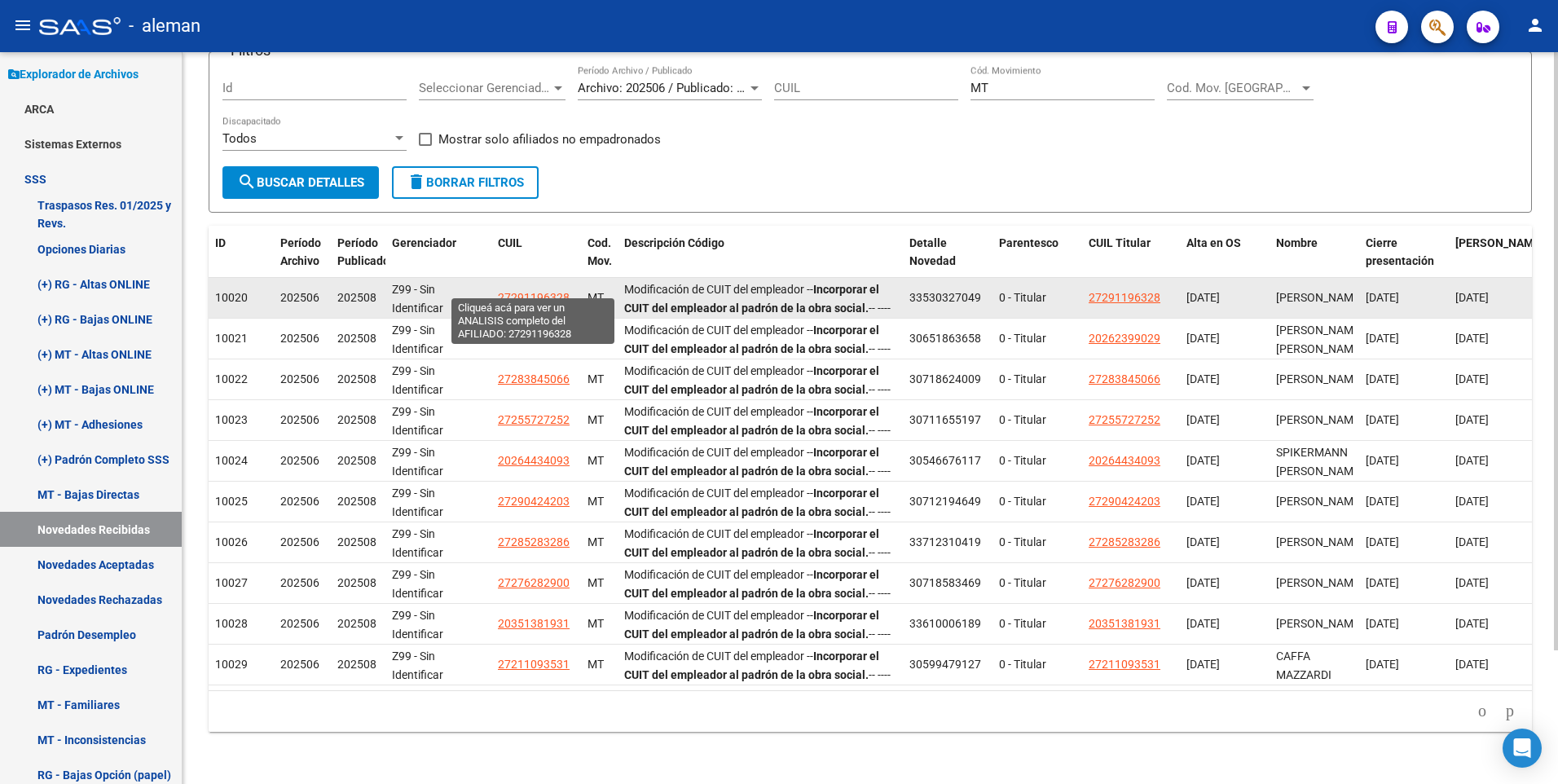
click at [545, 290] on span "27291196328" at bounding box center [534, 297] width 72 height 13
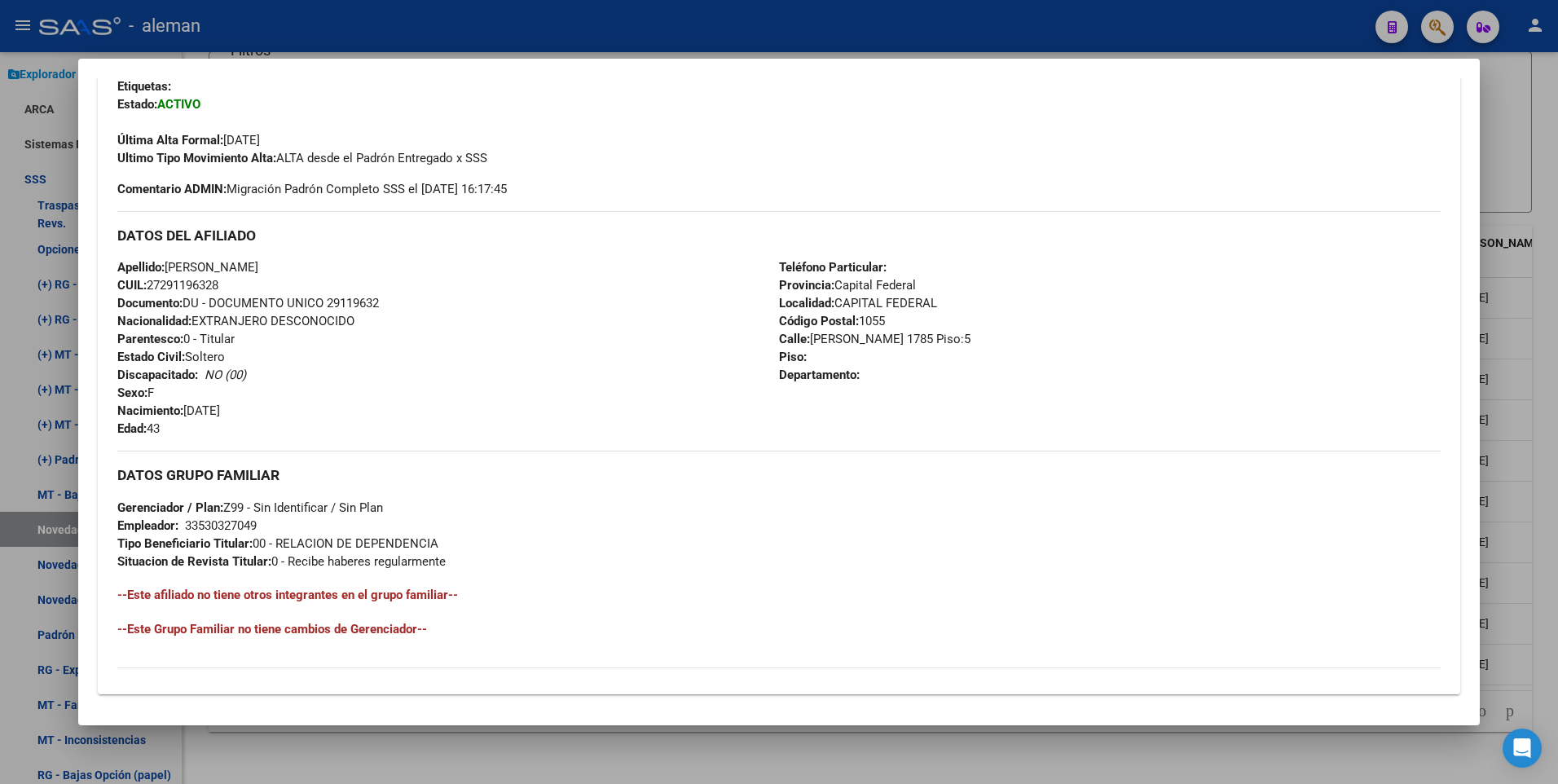
scroll to position [610, 0]
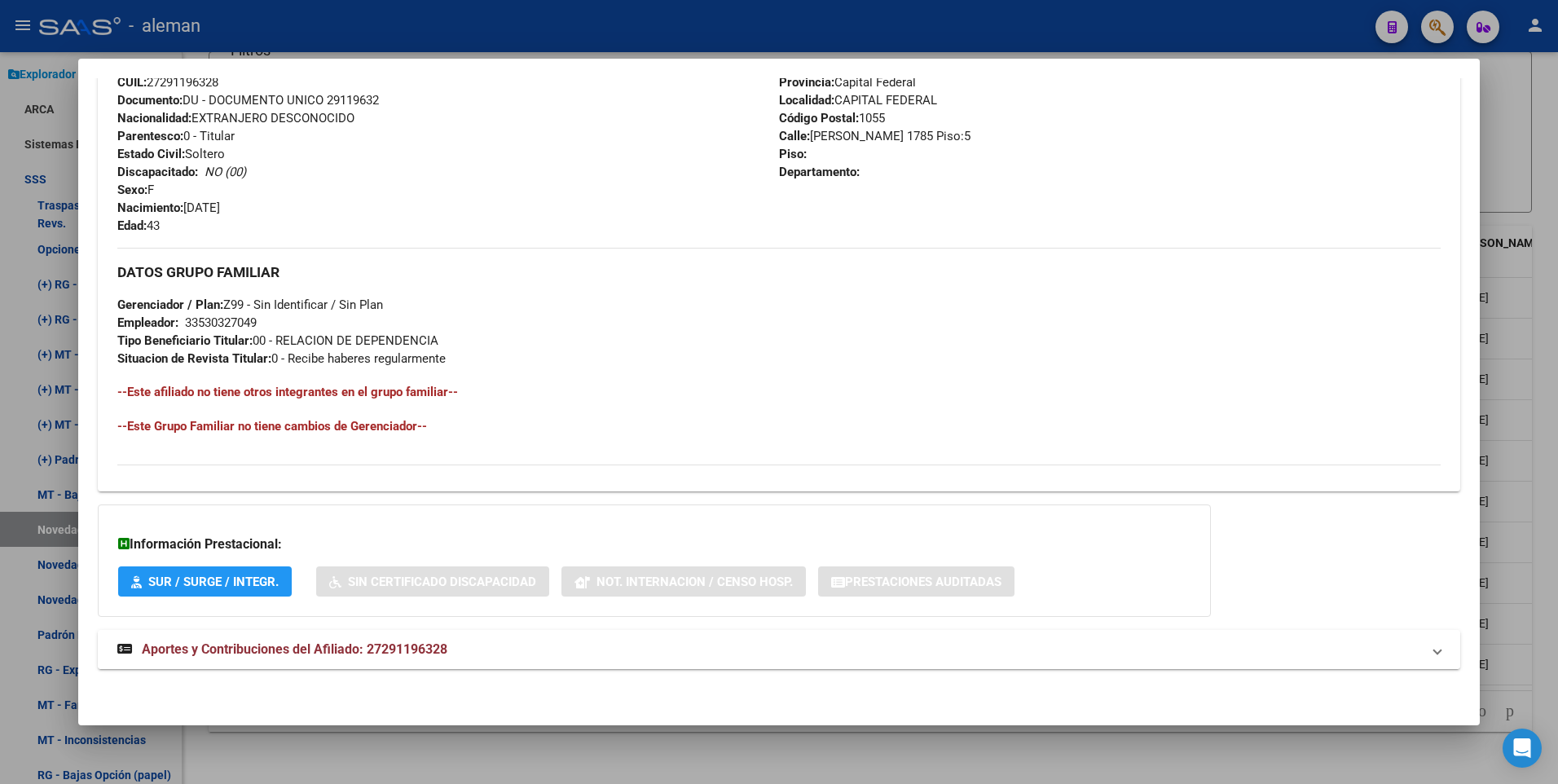
click at [299, 648] on span "Aportes y Contribuciones del Afiliado: 27291196328" at bounding box center [294, 649] width 306 height 15
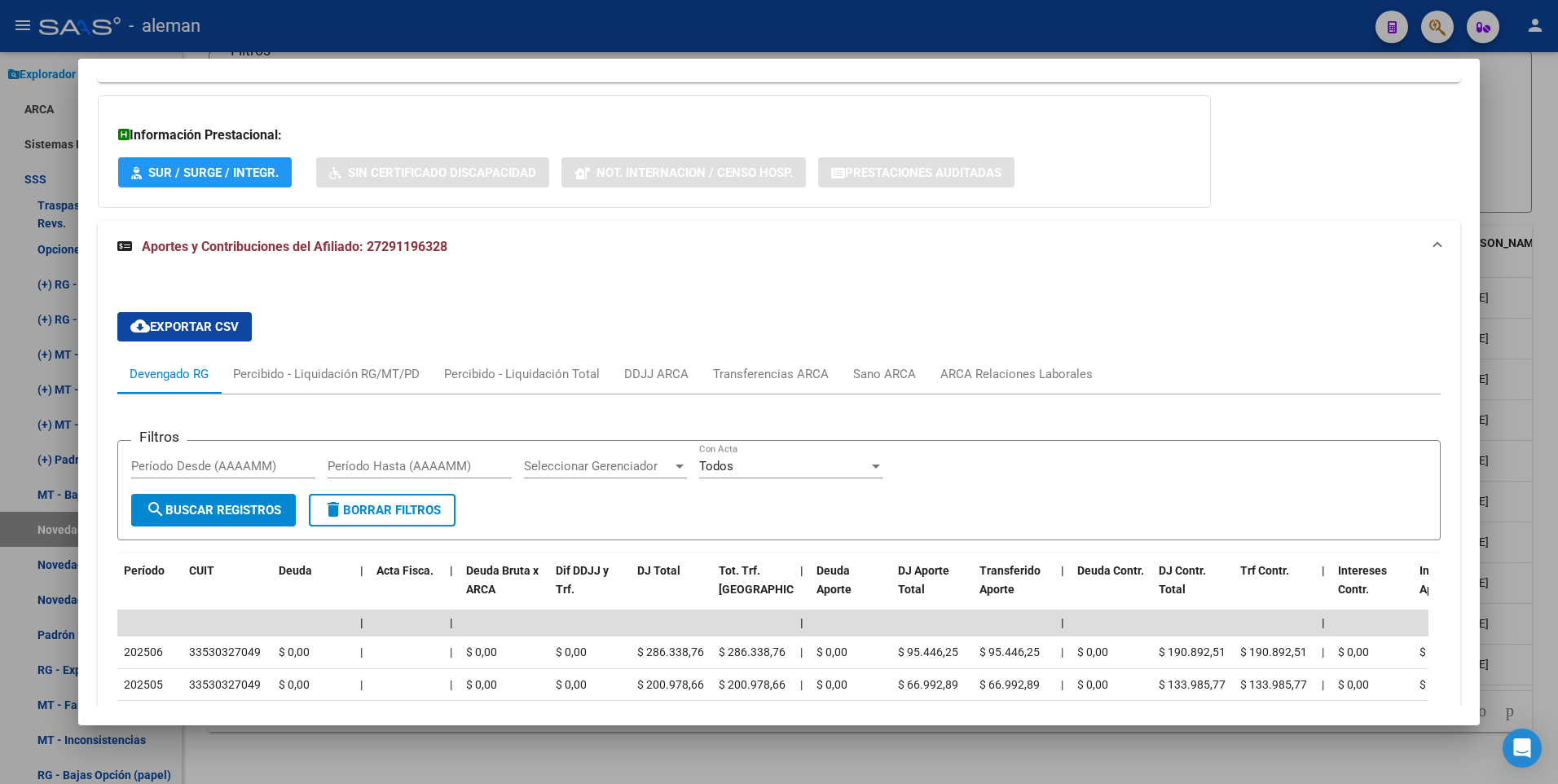
scroll to position [1263, 0]
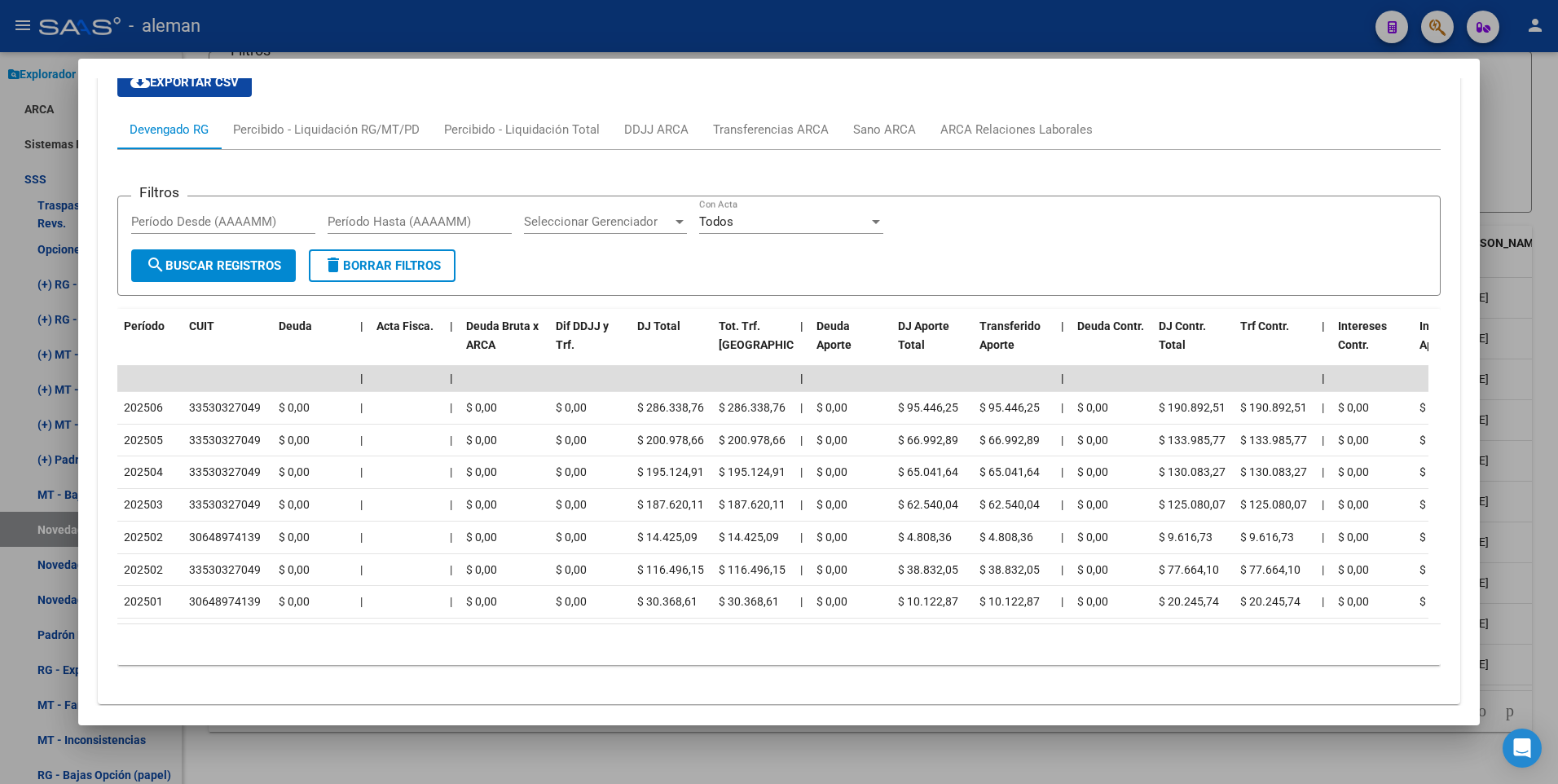
click at [1542, 628] on div at bounding box center [779, 392] width 1558 height 784
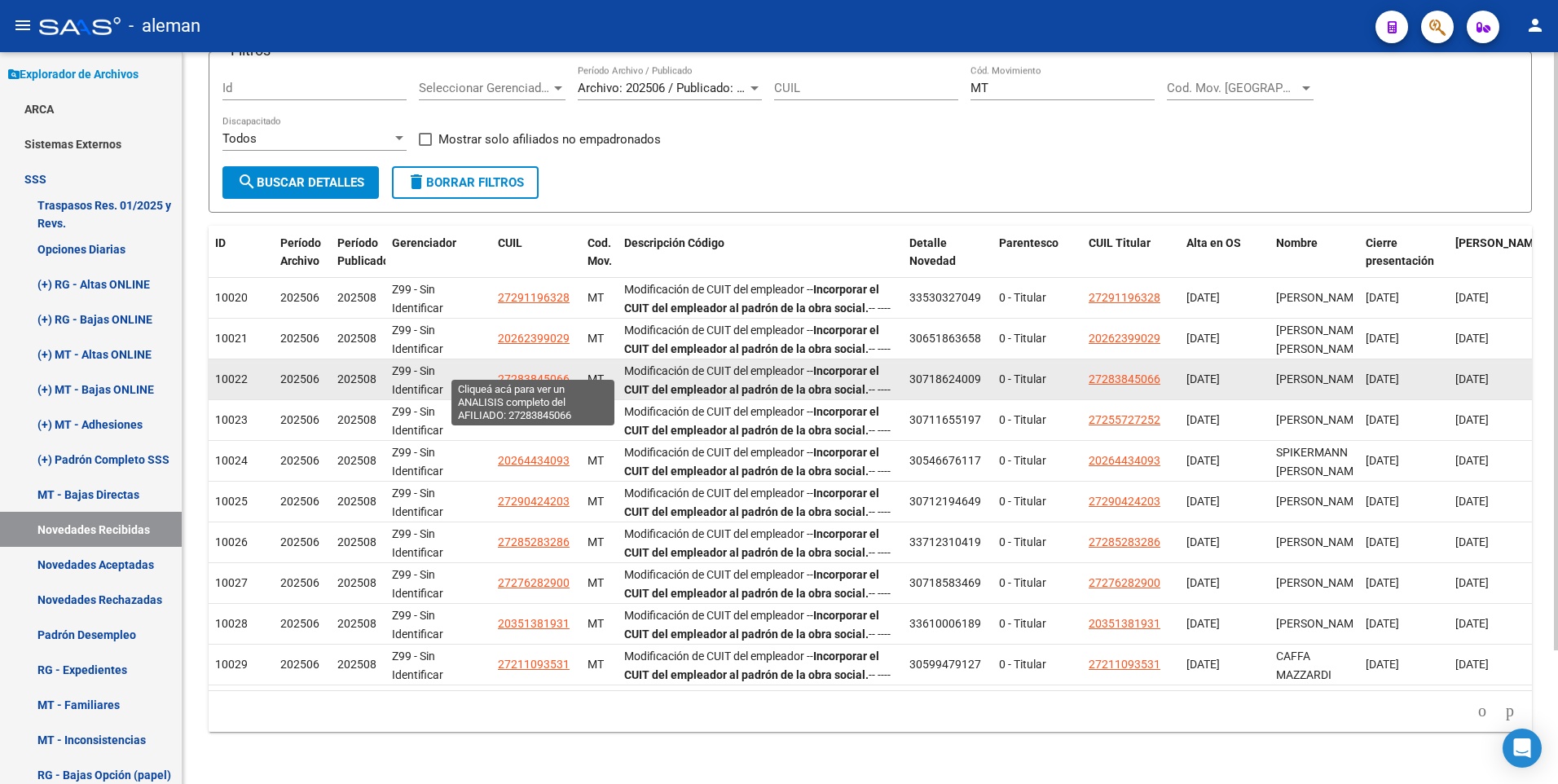
click at [518, 374] on app-link-go-to "27283845066" at bounding box center [534, 379] width 72 height 19
click at [524, 373] on span "27283845066" at bounding box center [534, 379] width 72 height 13
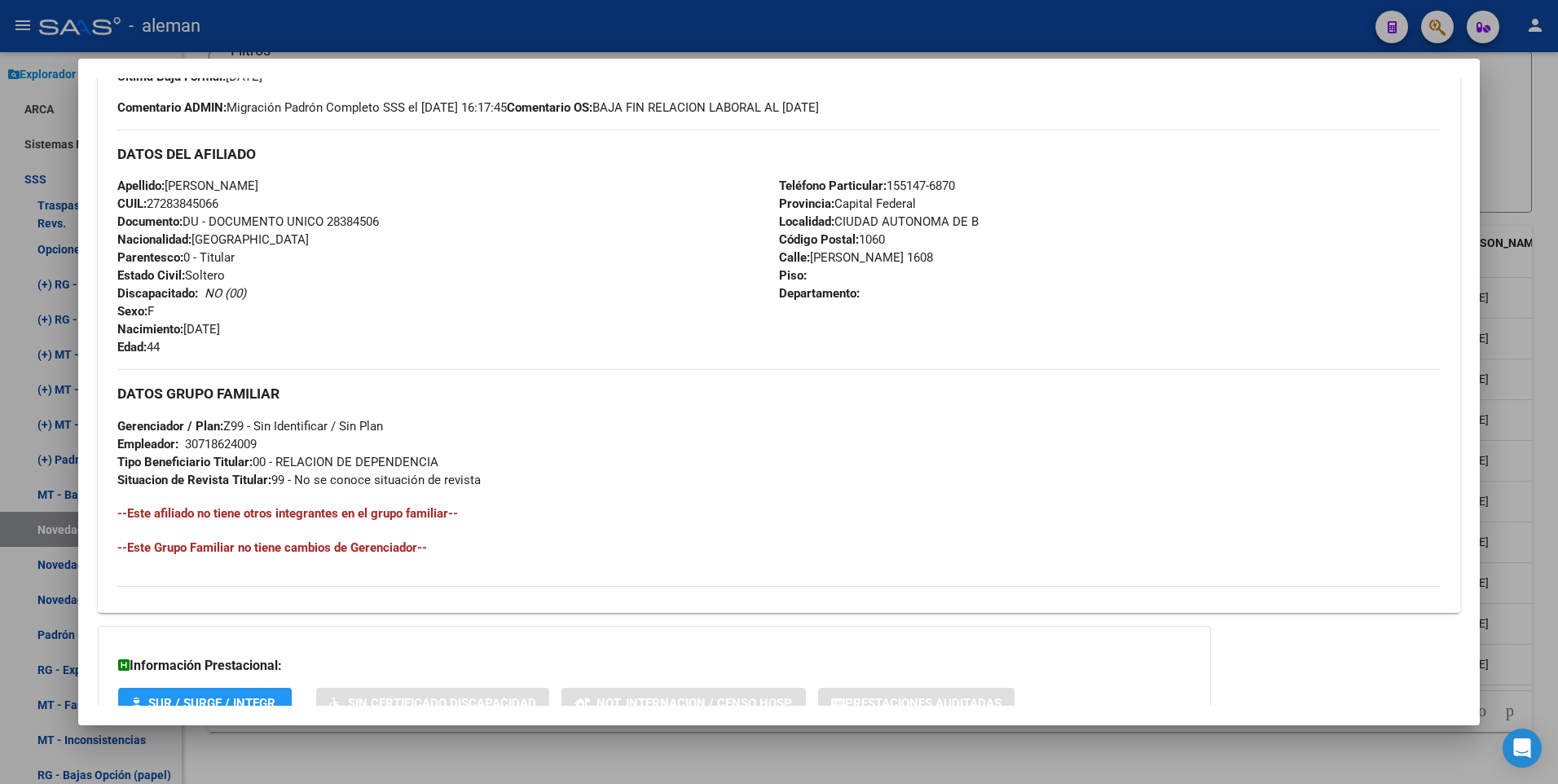
scroll to position [610, 0]
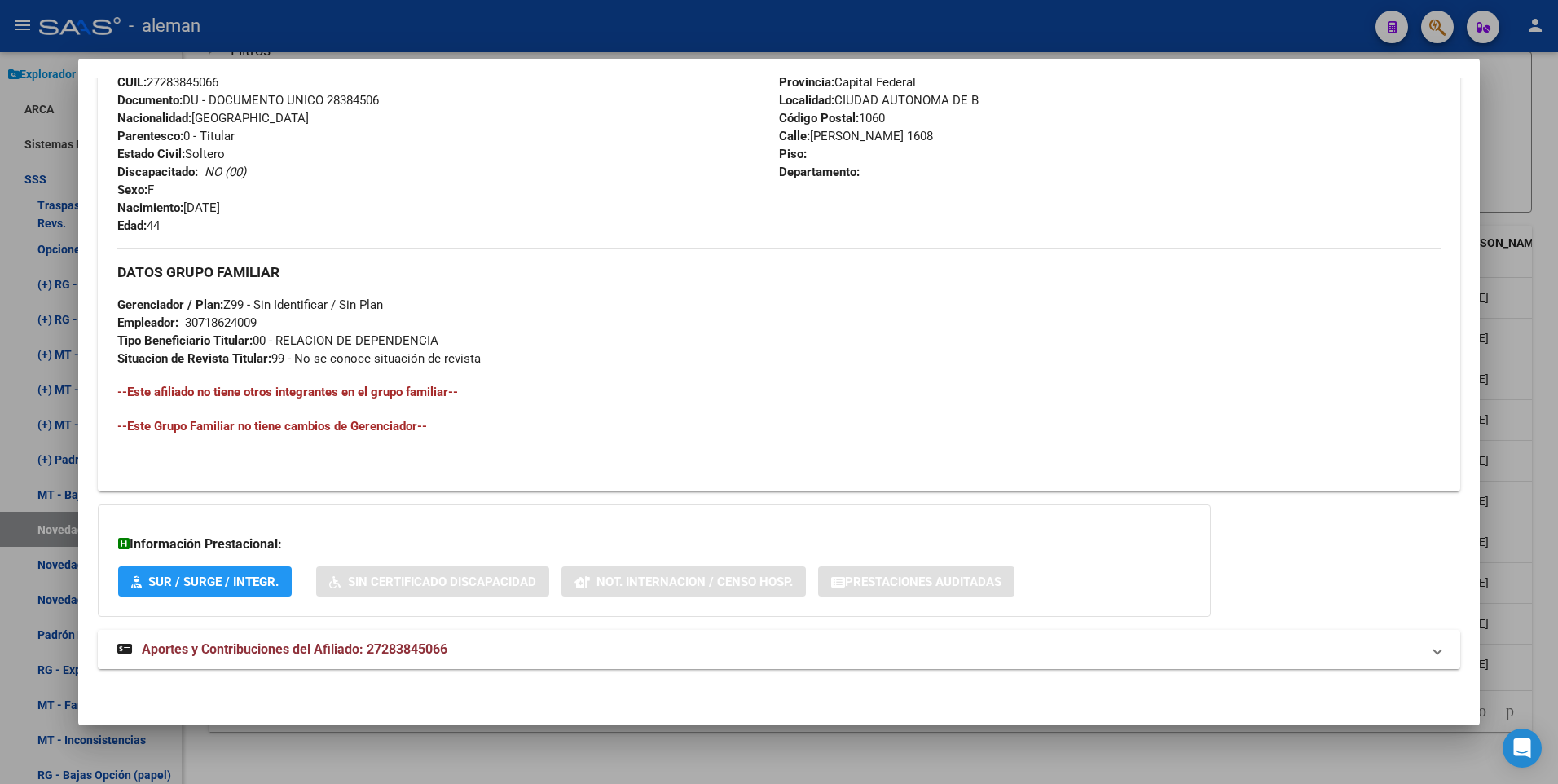
click at [422, 651] on span "Aportes y Contribuciones del Afiliado: 27283845066" at bounding box center [294, 649] width 306 height 15
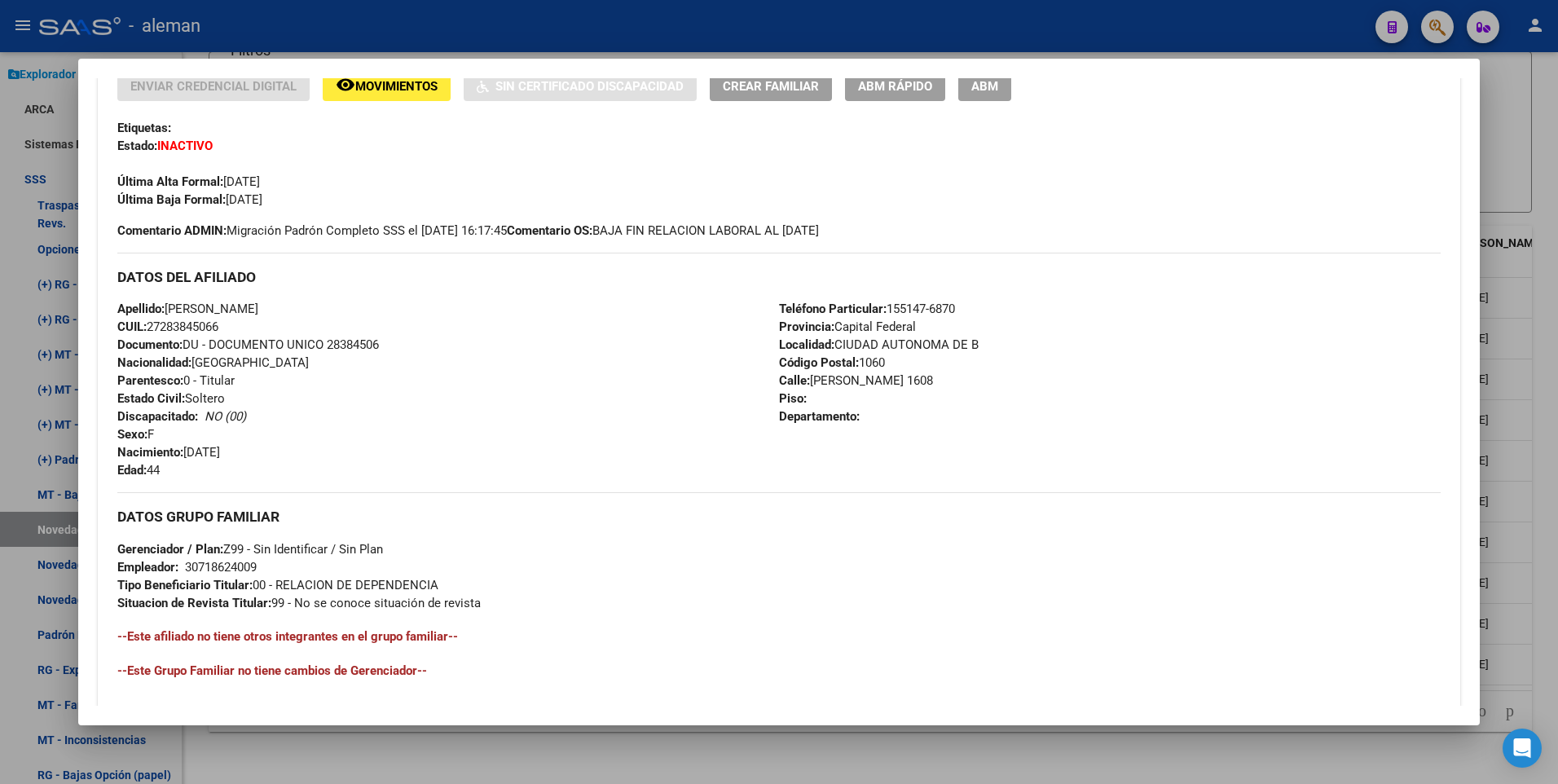
scroll to position [202, 0]
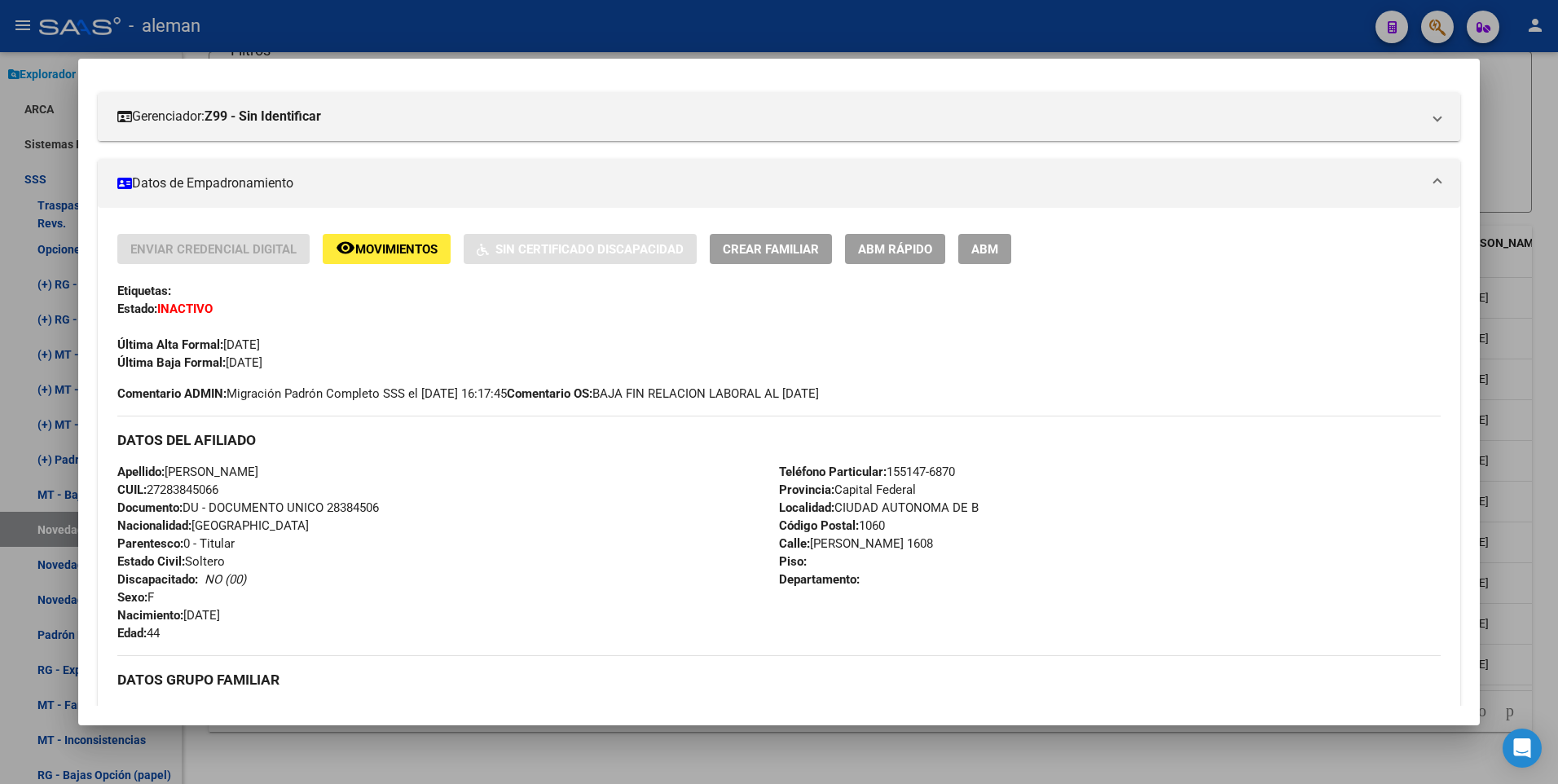
click at [402, 249] on span "Movimientos" at bounding box center [396, 250] width 82 height 15
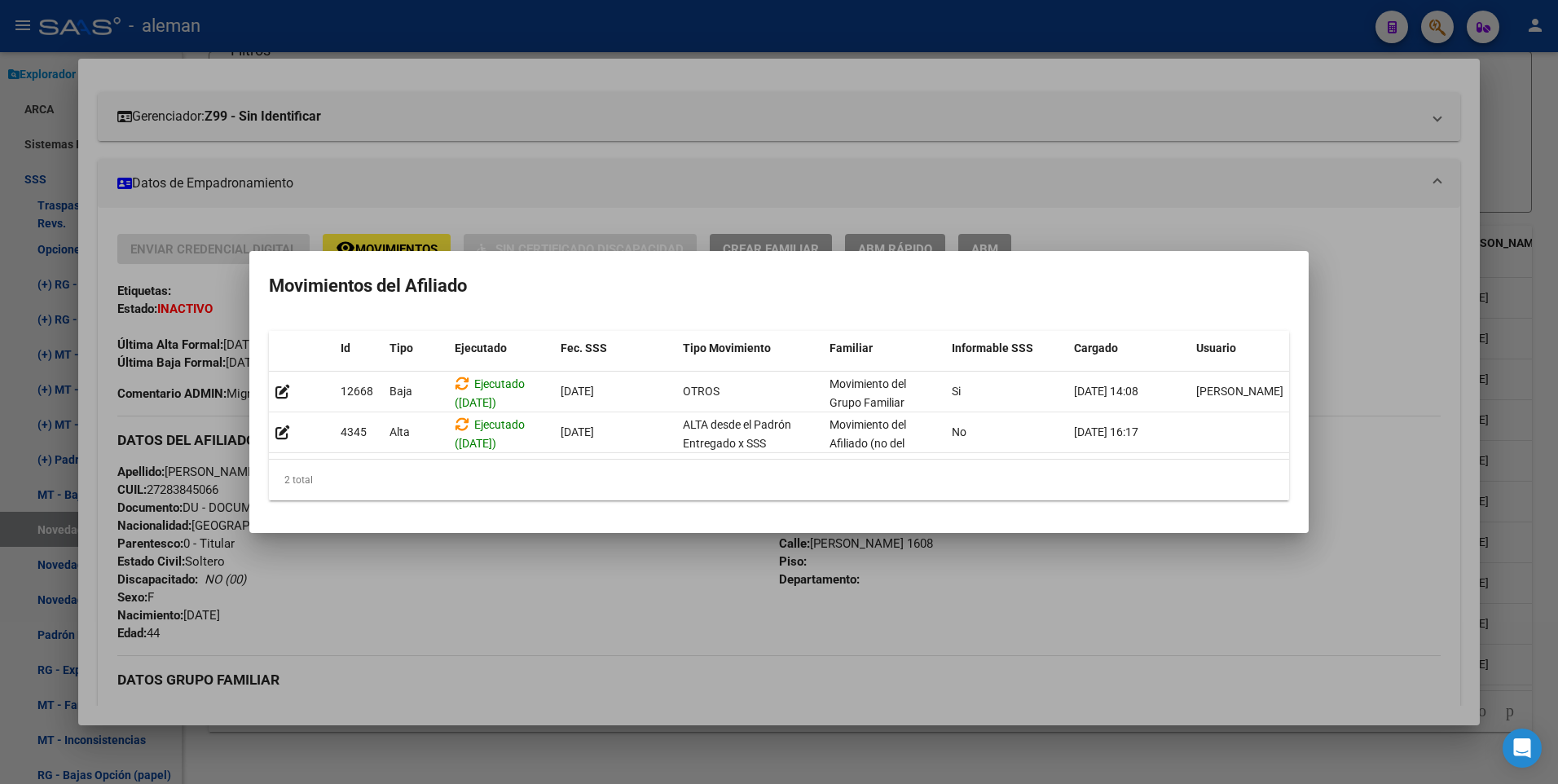
click at [1374, 258] on div at bounding box center [779, 392] width 1558 height 784
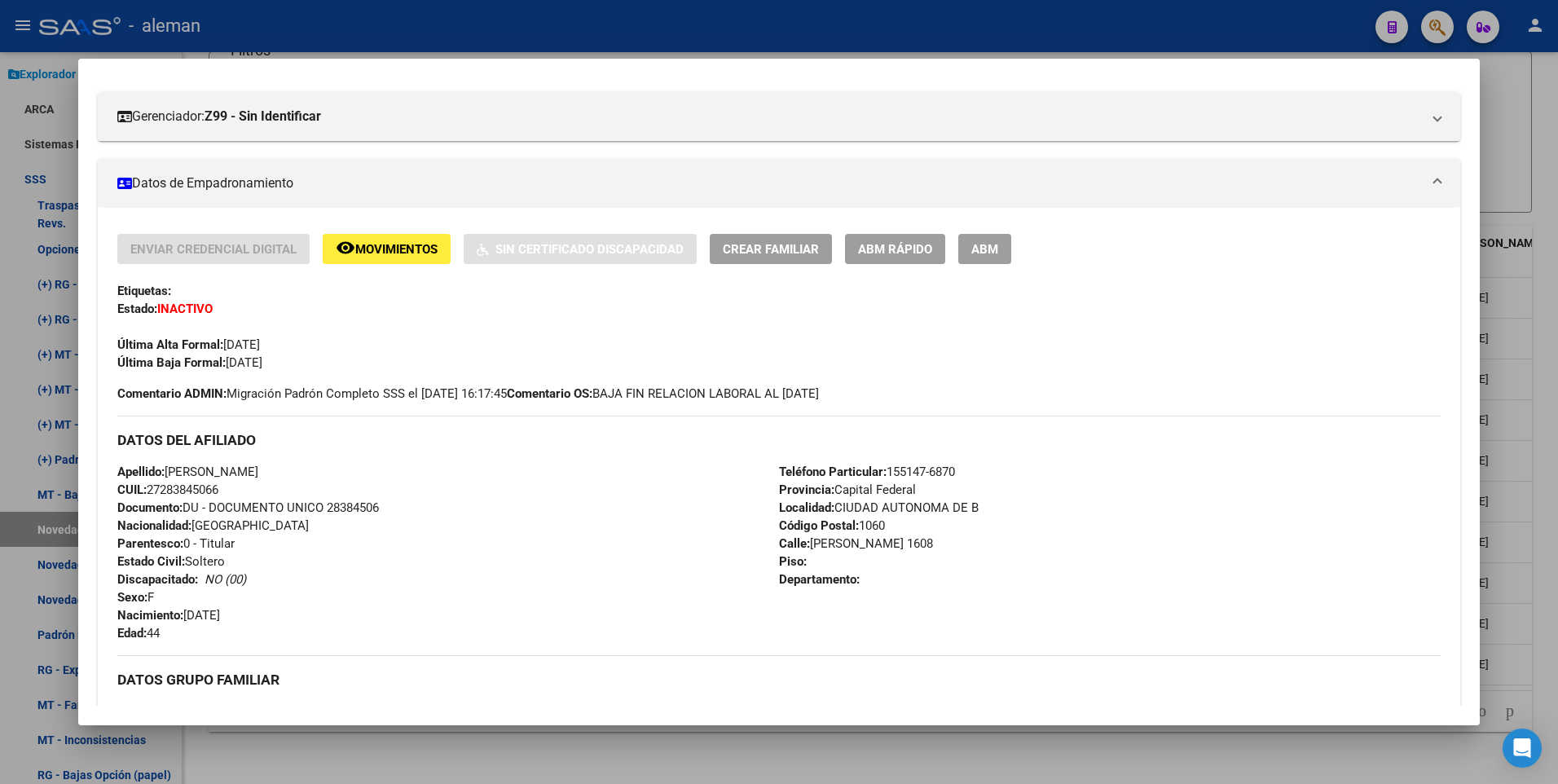
click at [591, 484] on div "Apellido: [PERSON_NAME] CUIL: 27283845066 Documento: DU - DOCUMENTO UNICO 28384…" at bounding box center [447, 551] width 661 height 179
click at [1542, 575] on div at bounding box center [779, 392] width 1558 height 784
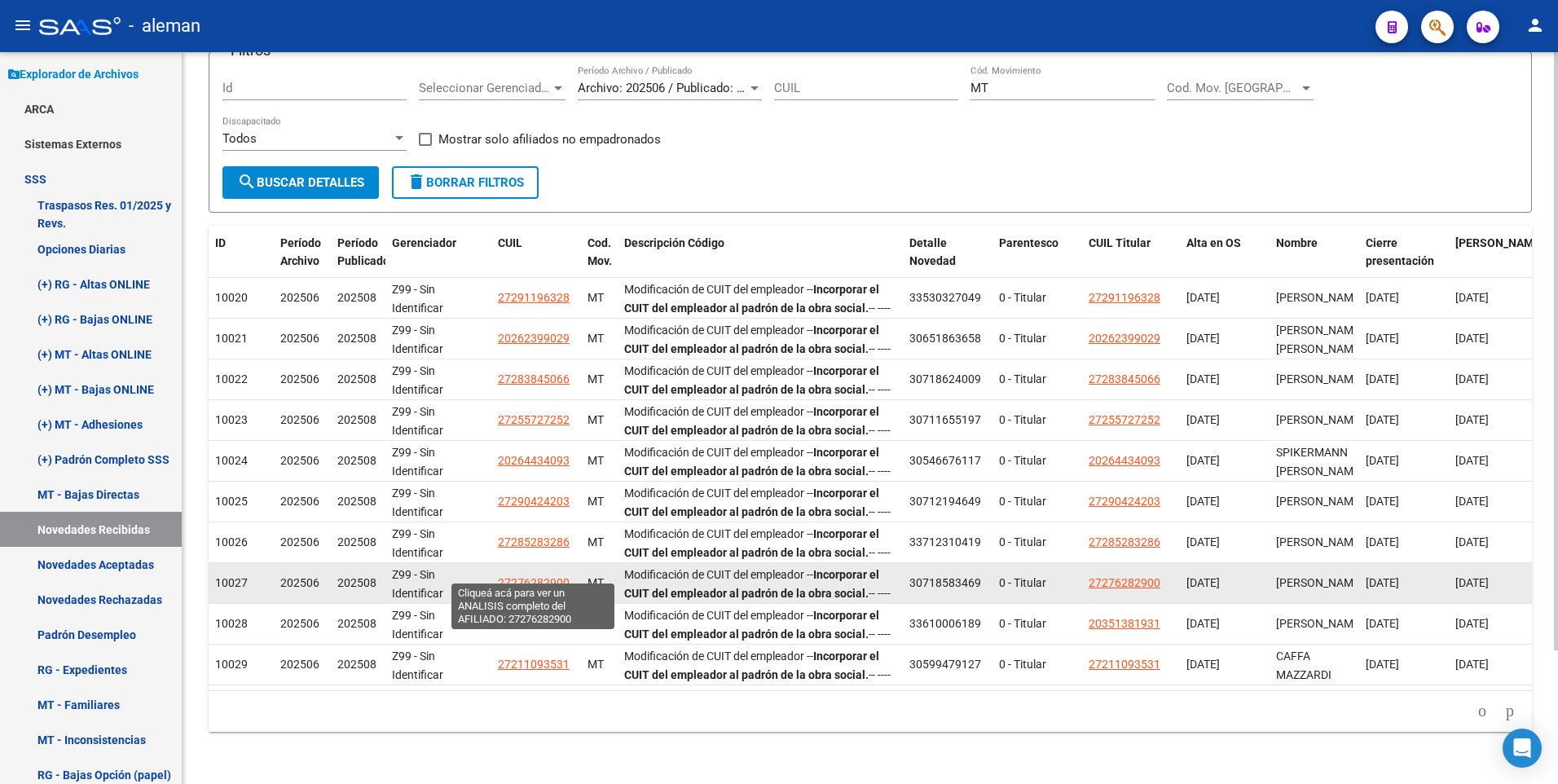
click at [539, 576] on span "27276282900" at bounding box center [534, 583] width 72 height 13
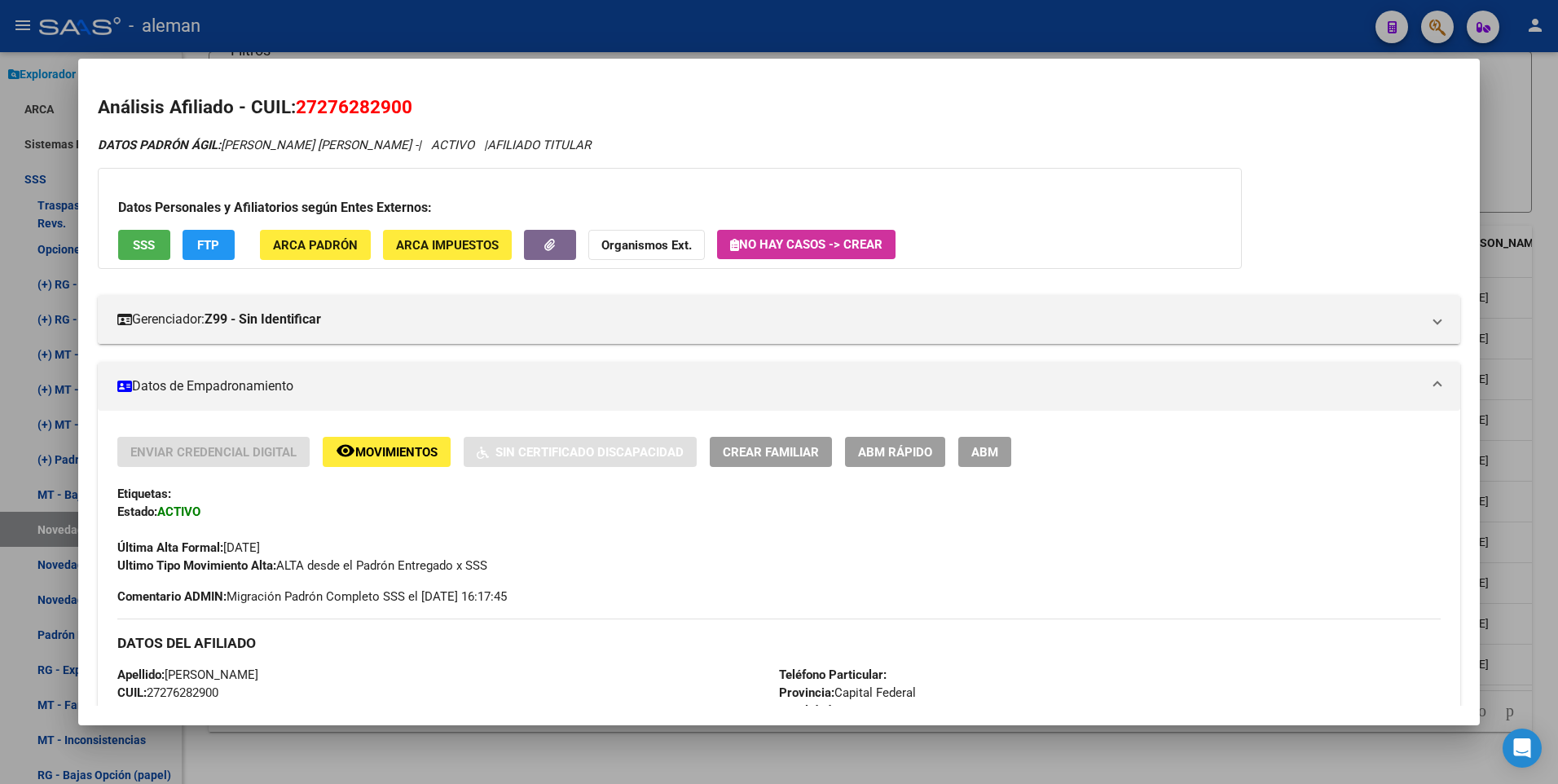
click at [1552, 556] on div at bounding box center [779, 392] width 1558 height 784
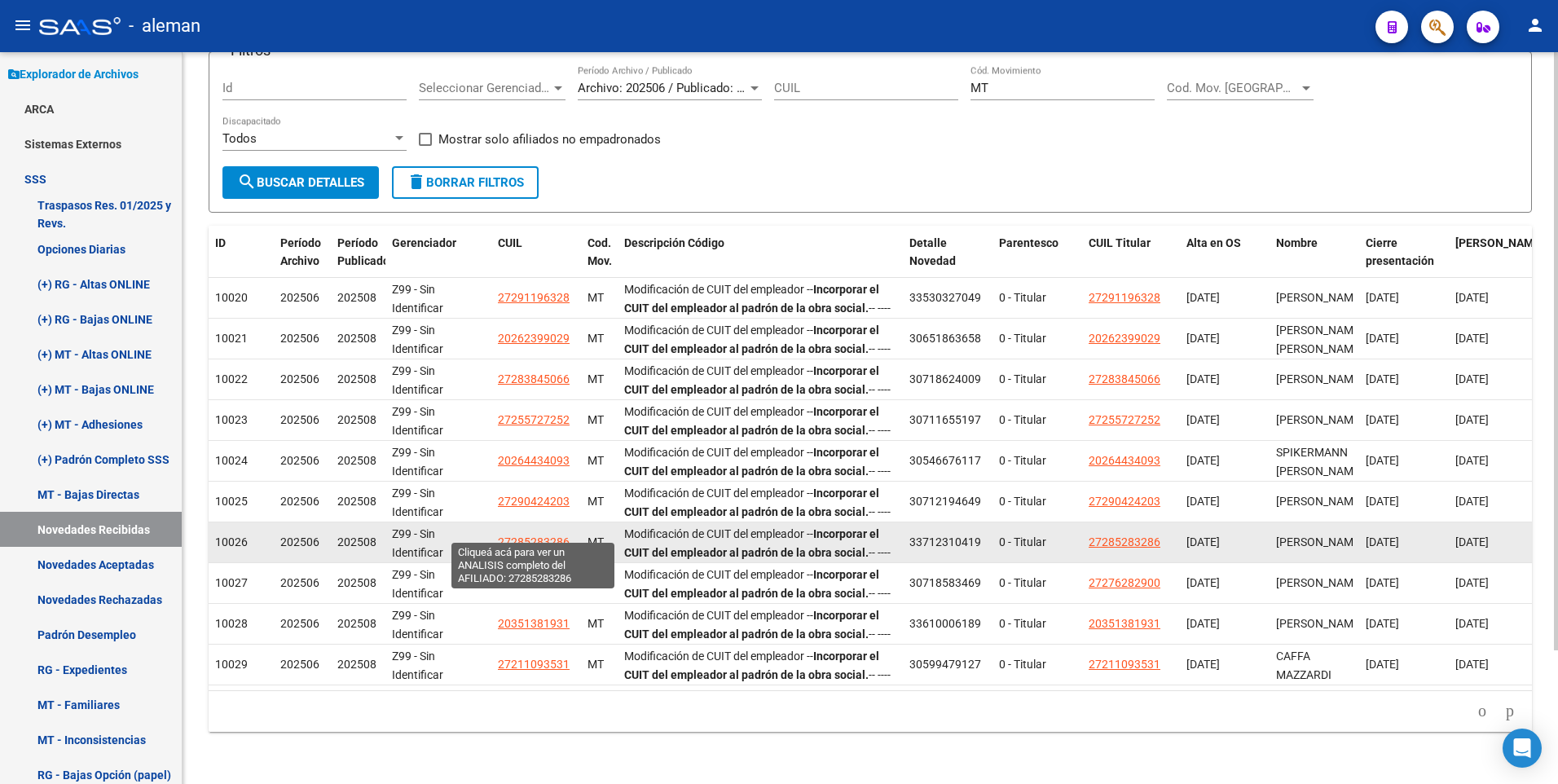
click at [532, 535] on span "27285283286" at bounding box center [534, 542] width 72 height 13
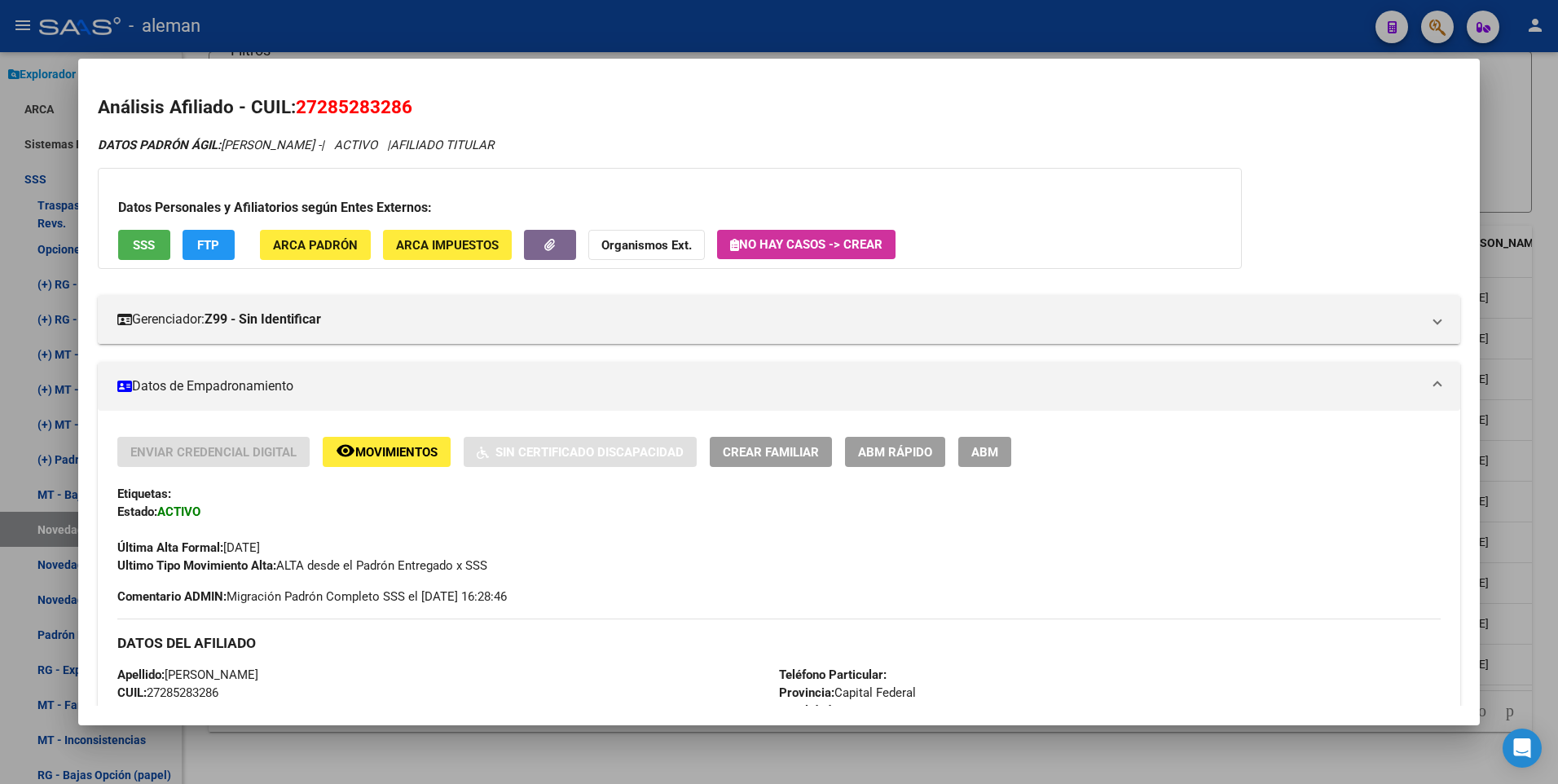
click at [1549, 519] on div at bounding box center [779, 392] width 1558 height 784
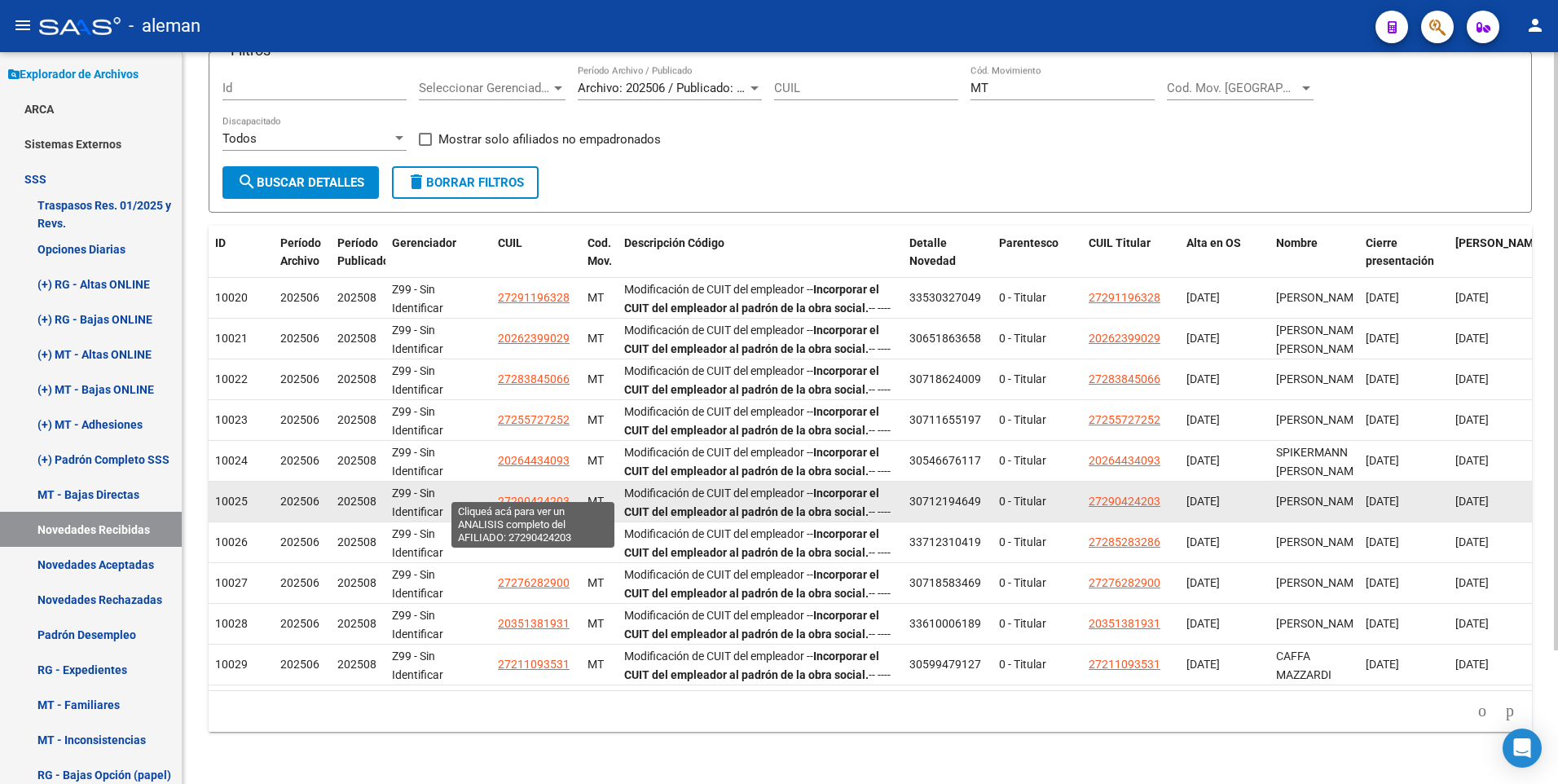
click at [541, 495] on span "27290424203" at bounding box center [534, 501] width 72 height 13
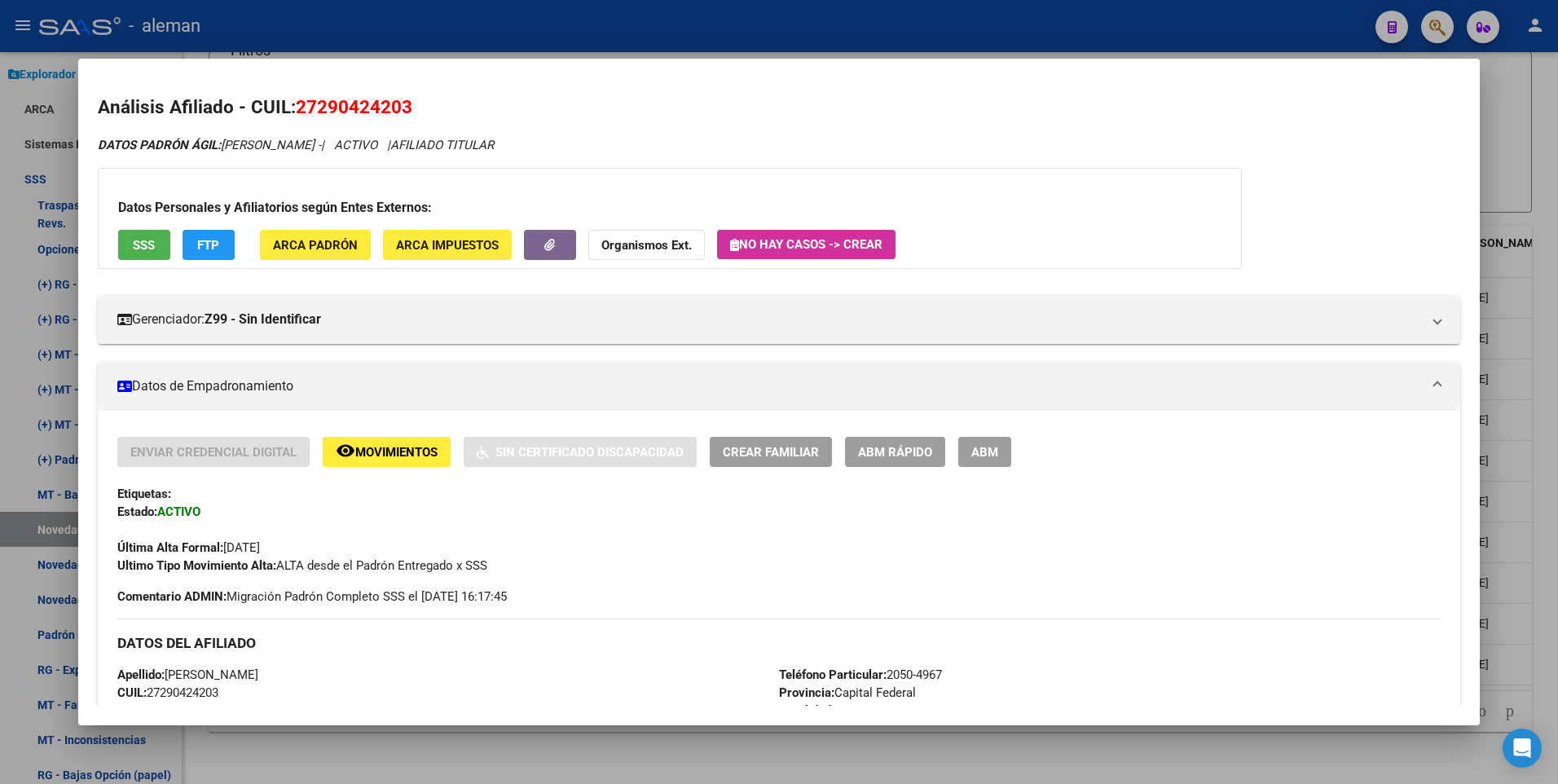
click at [1552, 520] on div at bounding box center [779, 392] width 1558 height 784
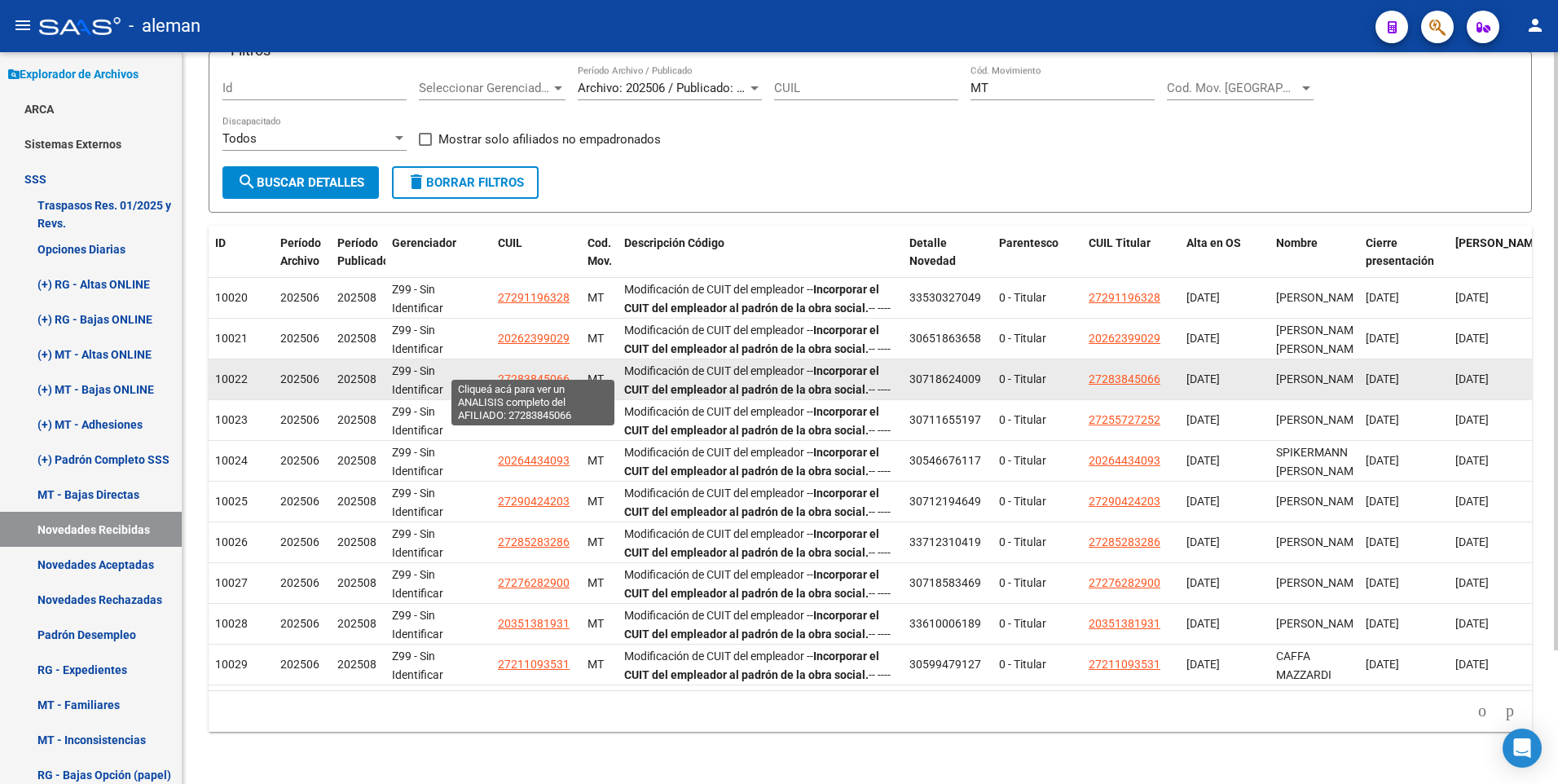
click at [560, 373] on span "27283845066" at bounding box center [534, 379] width 72 height 13
type textarea "27283845066"
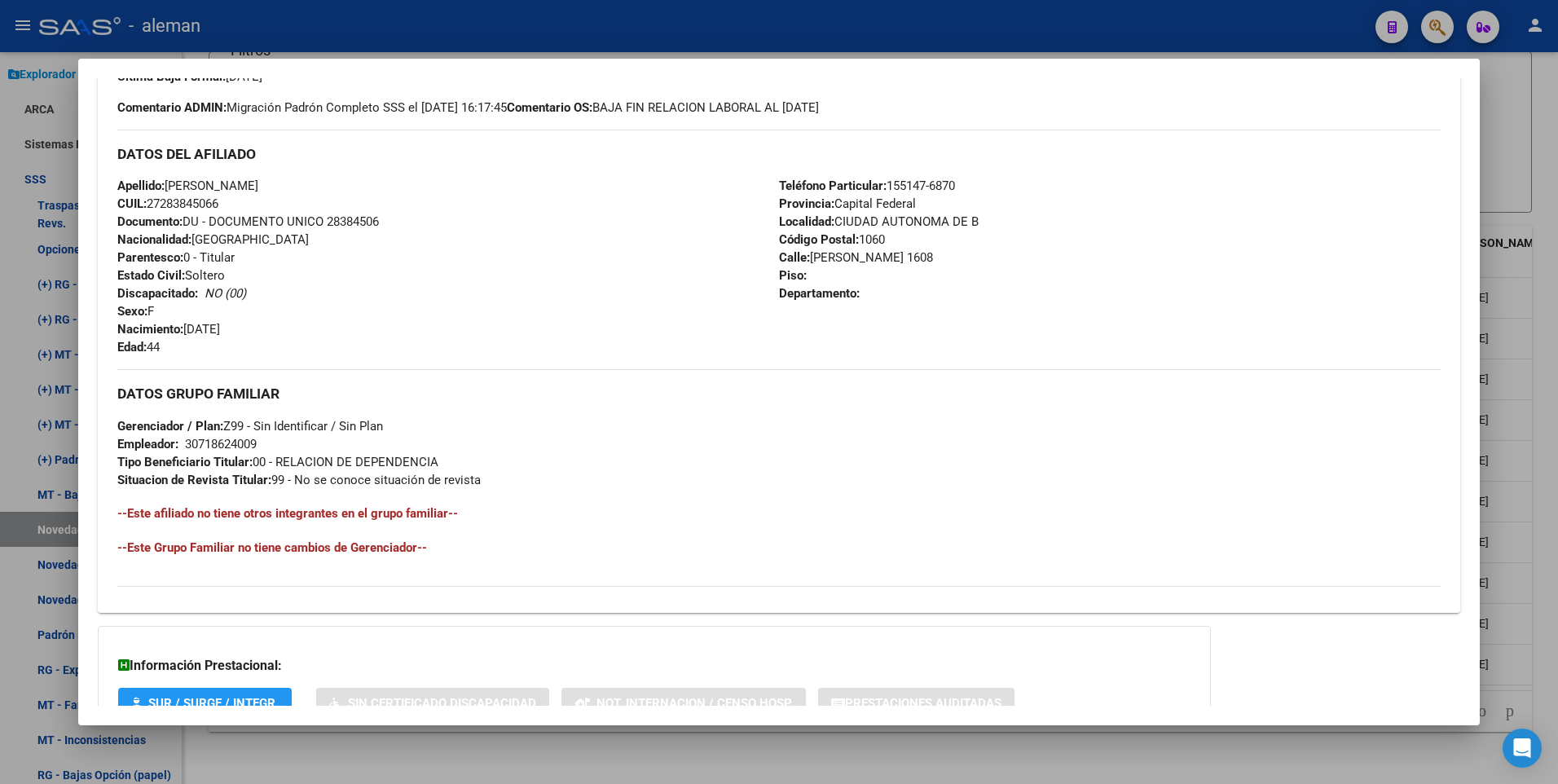
scroll to position [610, 0]
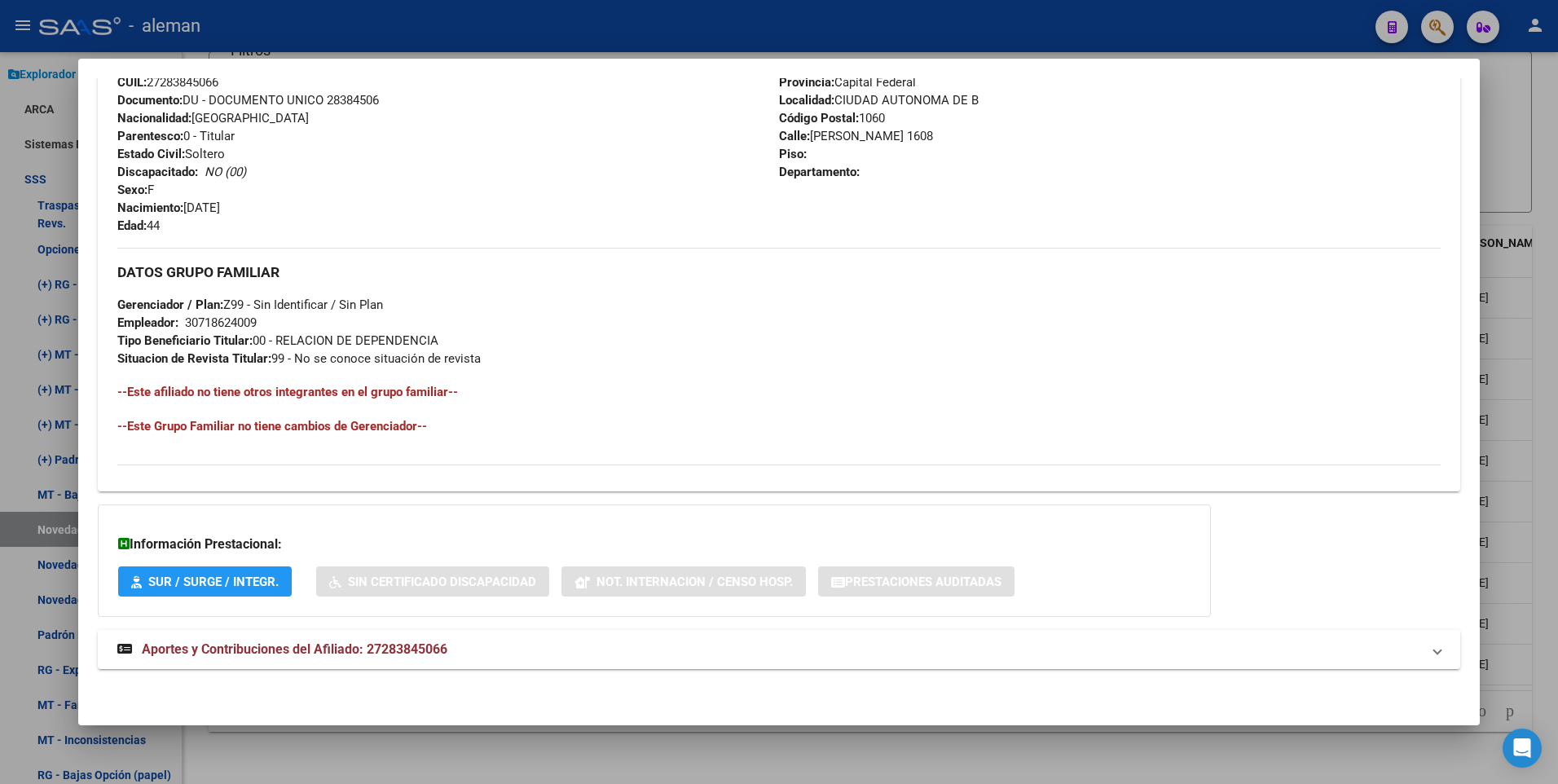
click at [441, 647] on span "Aportes y Contribuciones del Afiliado: 27283845066" at bounding box center [294, 649] width 306 height 15
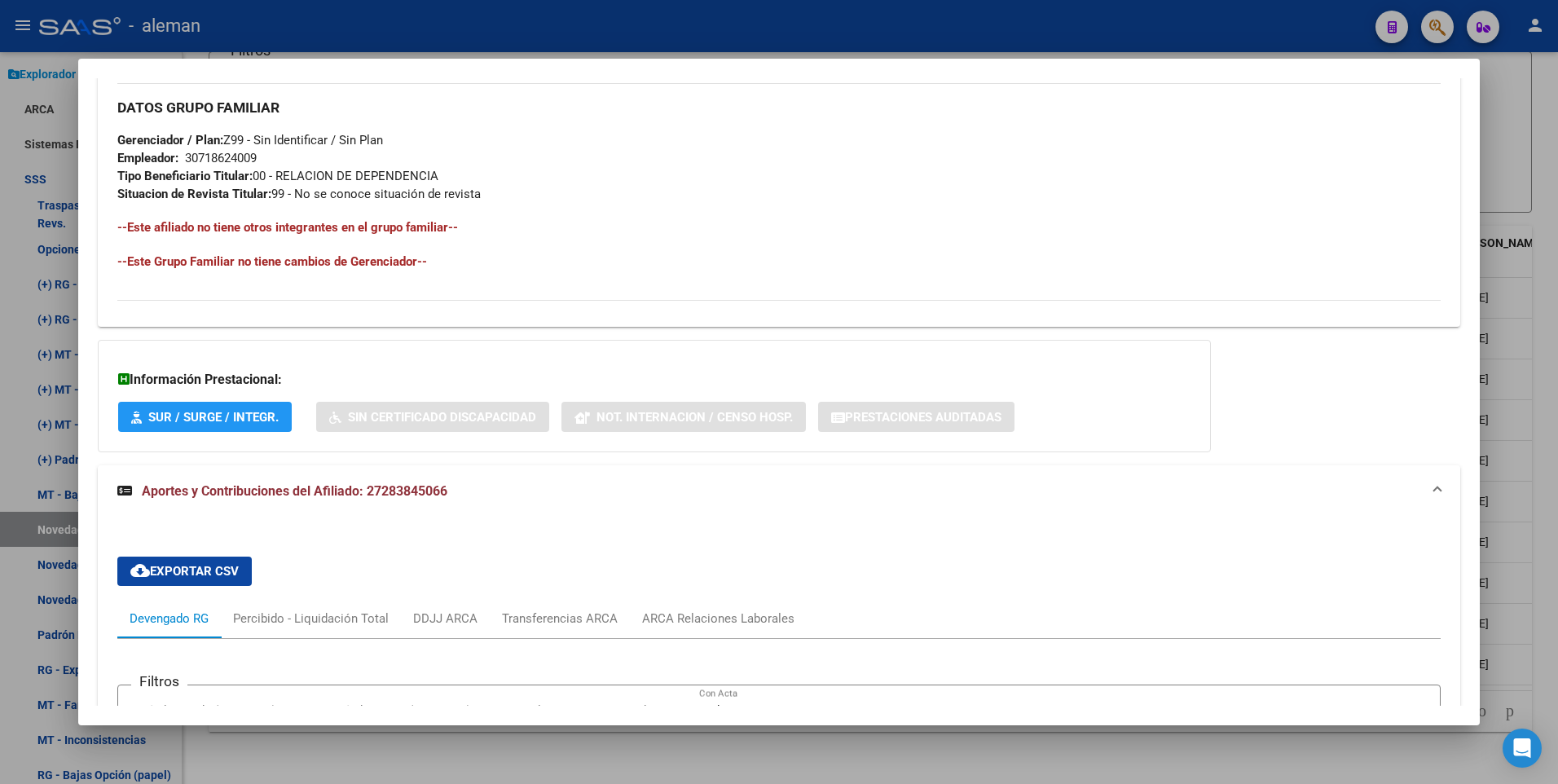
scroll to position [937, 0]
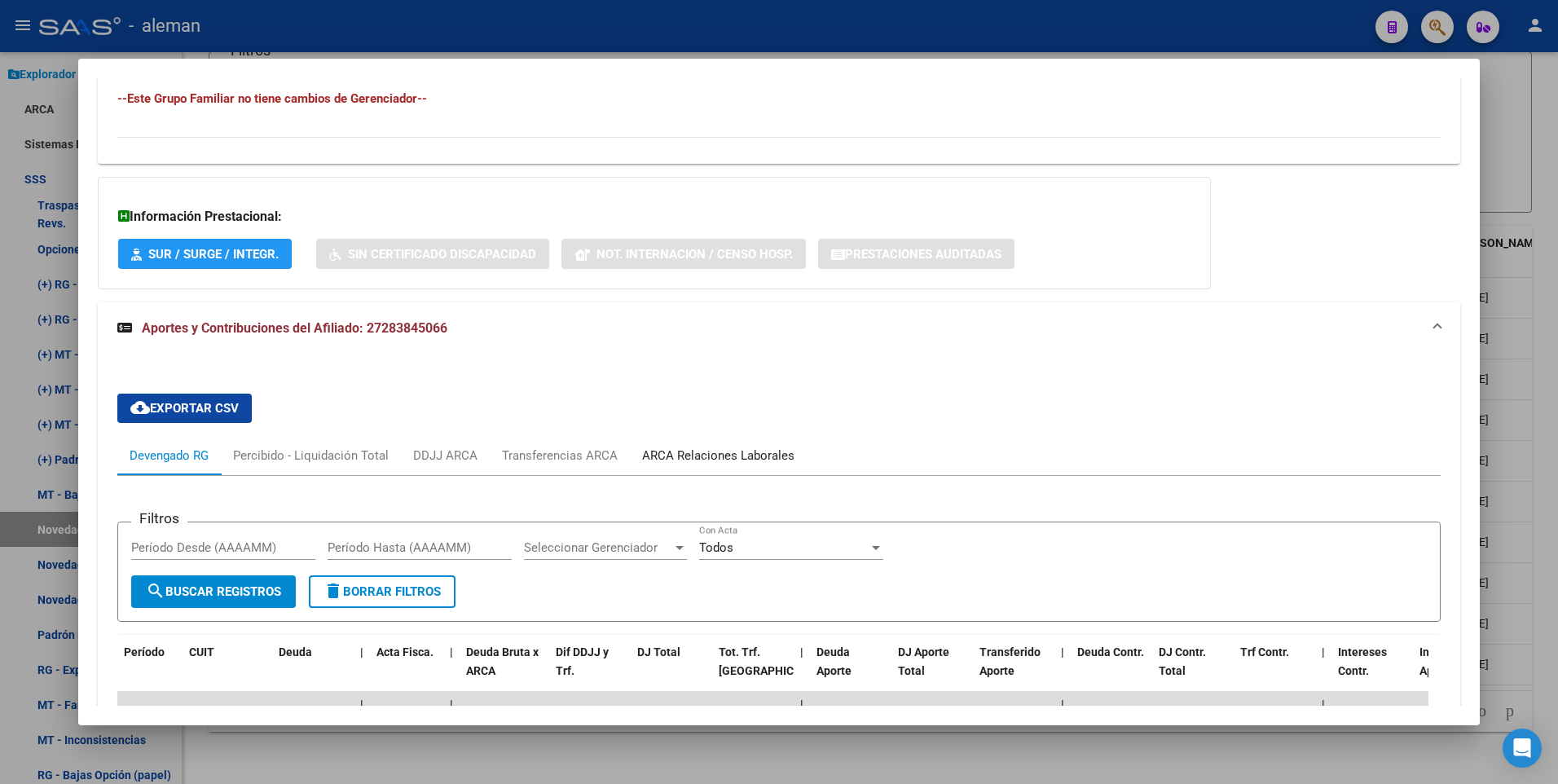
click at [736, 452] on div "ARCA Relaciones Laborales" at bounding box center [718, 455] width 152 height 18
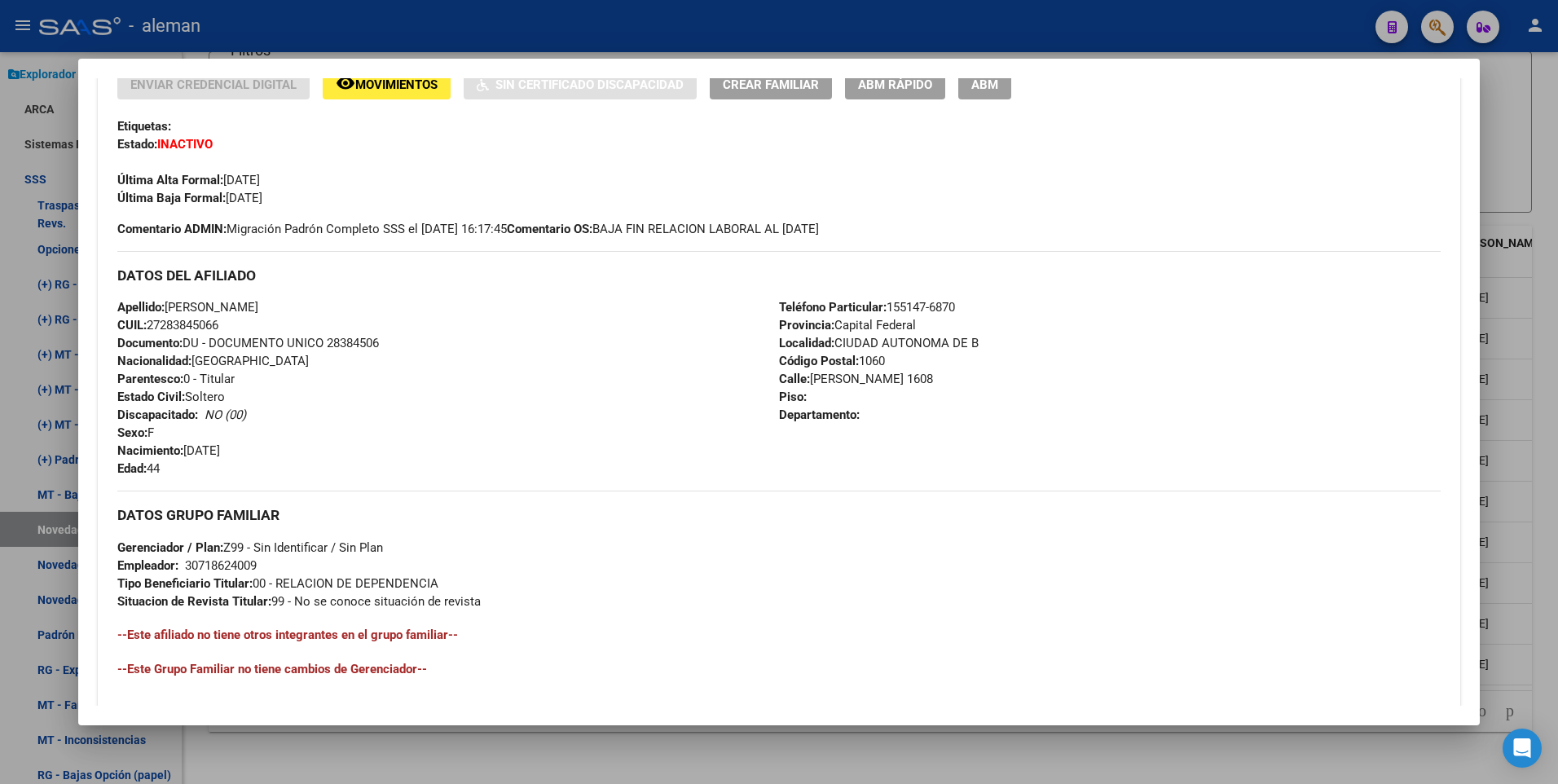
scroll to position [286, 0]
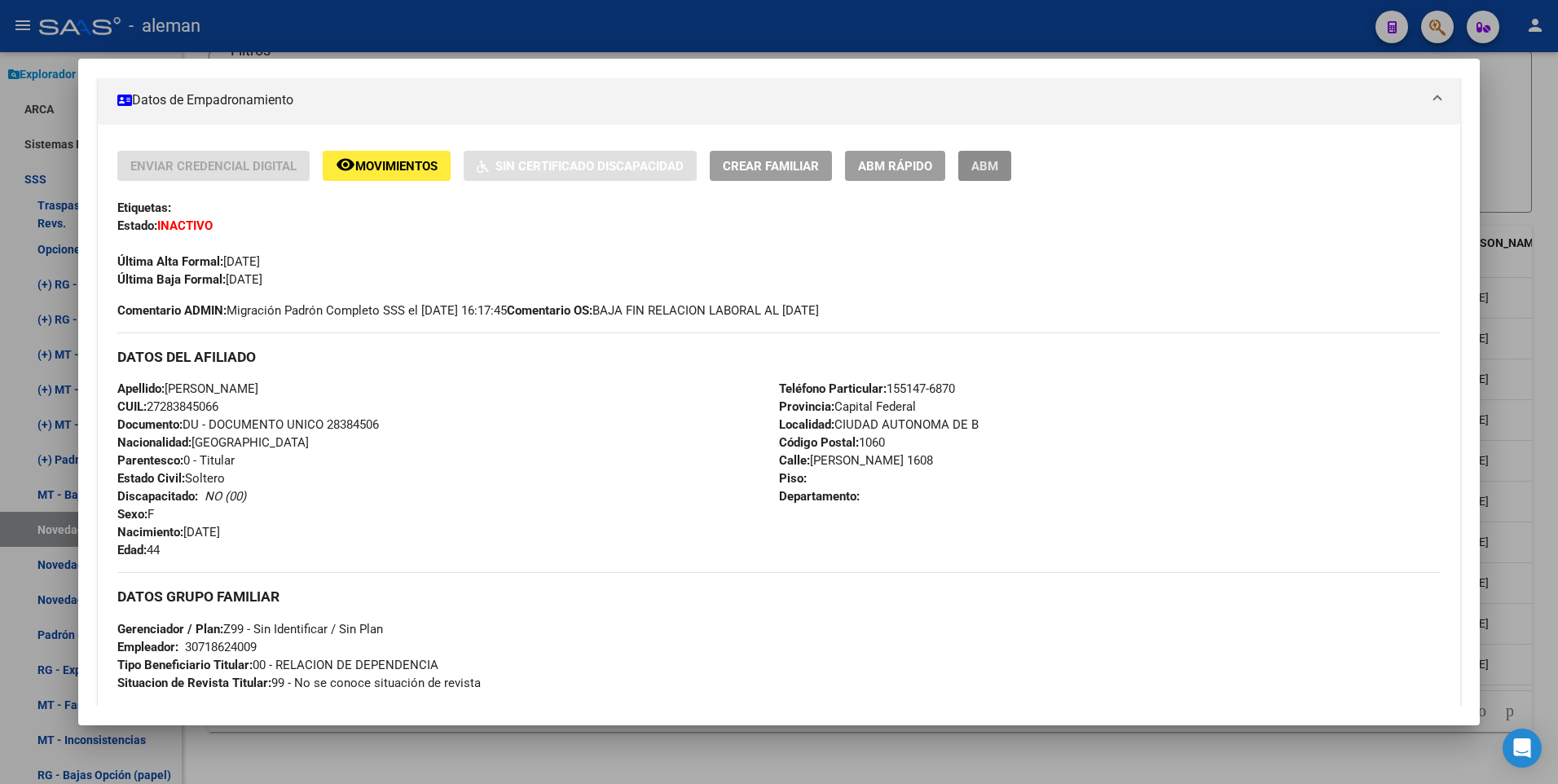
click at [996, 170] on span "ABM" at bounding box center [985, 166] width 26 height 15
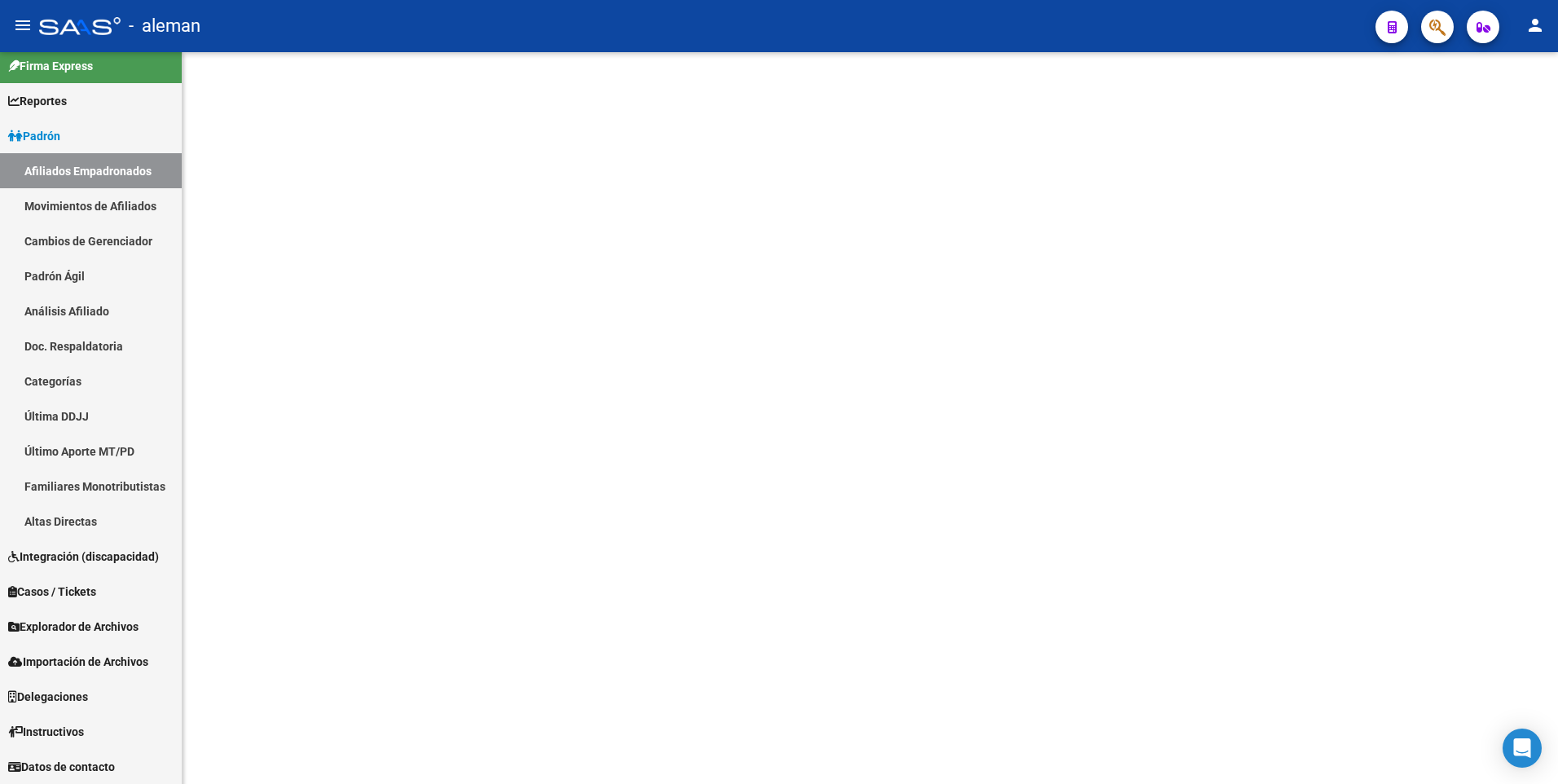
scroll to position [10, 0]
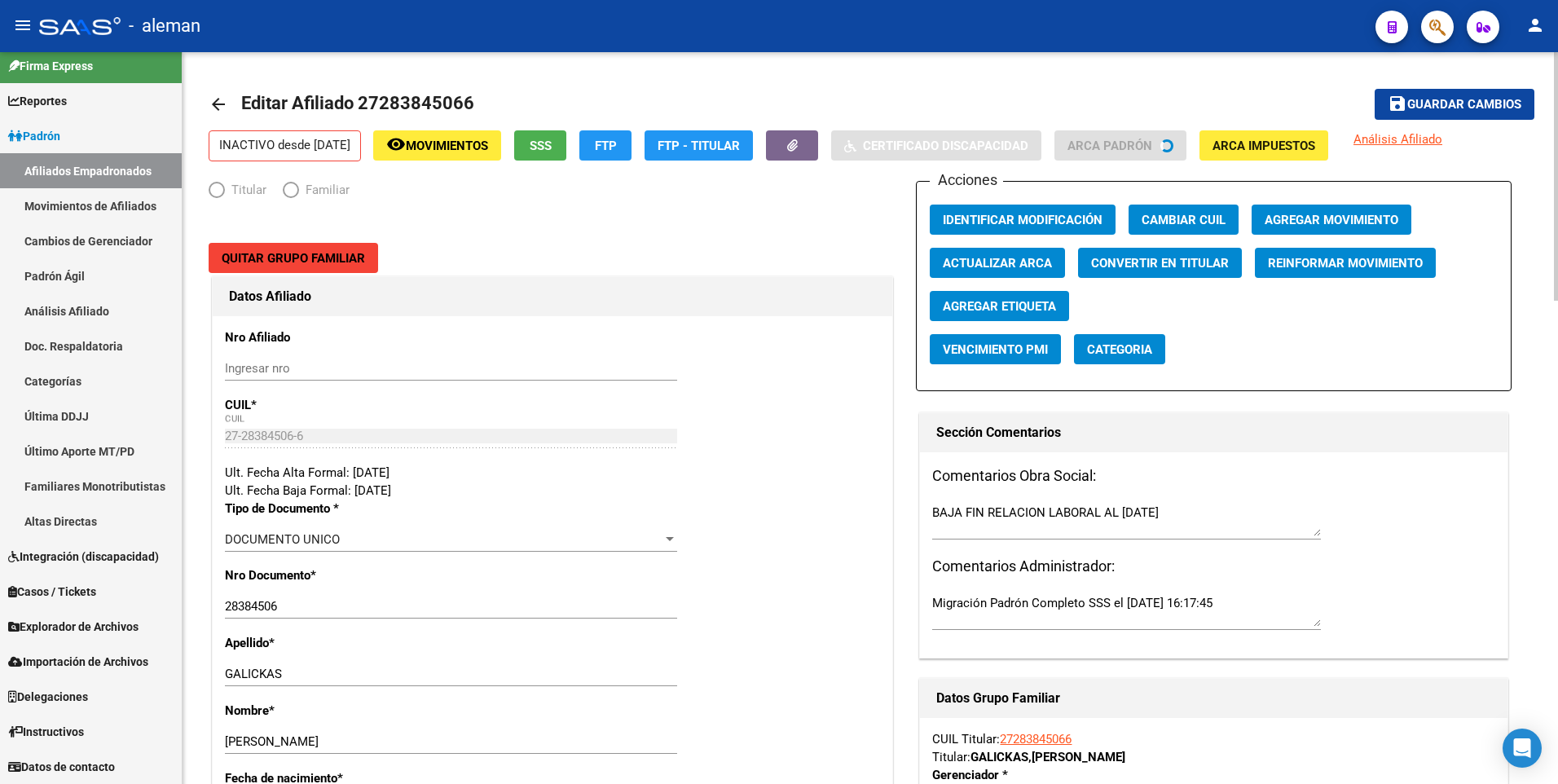
radio input "true"
type input "30-71862400-9"
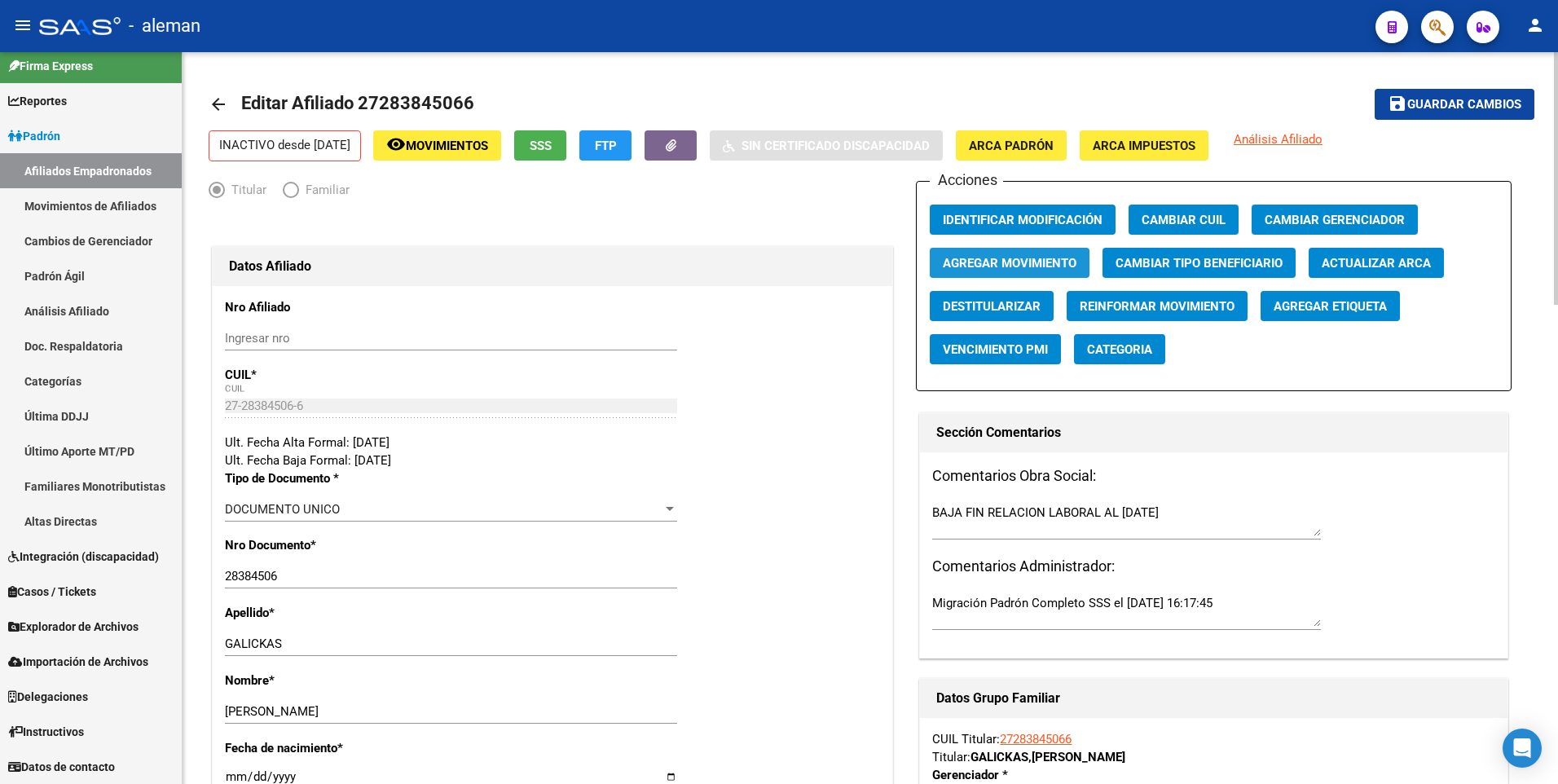
click at [1031, 260] on span "Agregar Movimiento" at bounding box center [1008, 263] width 133 height 15
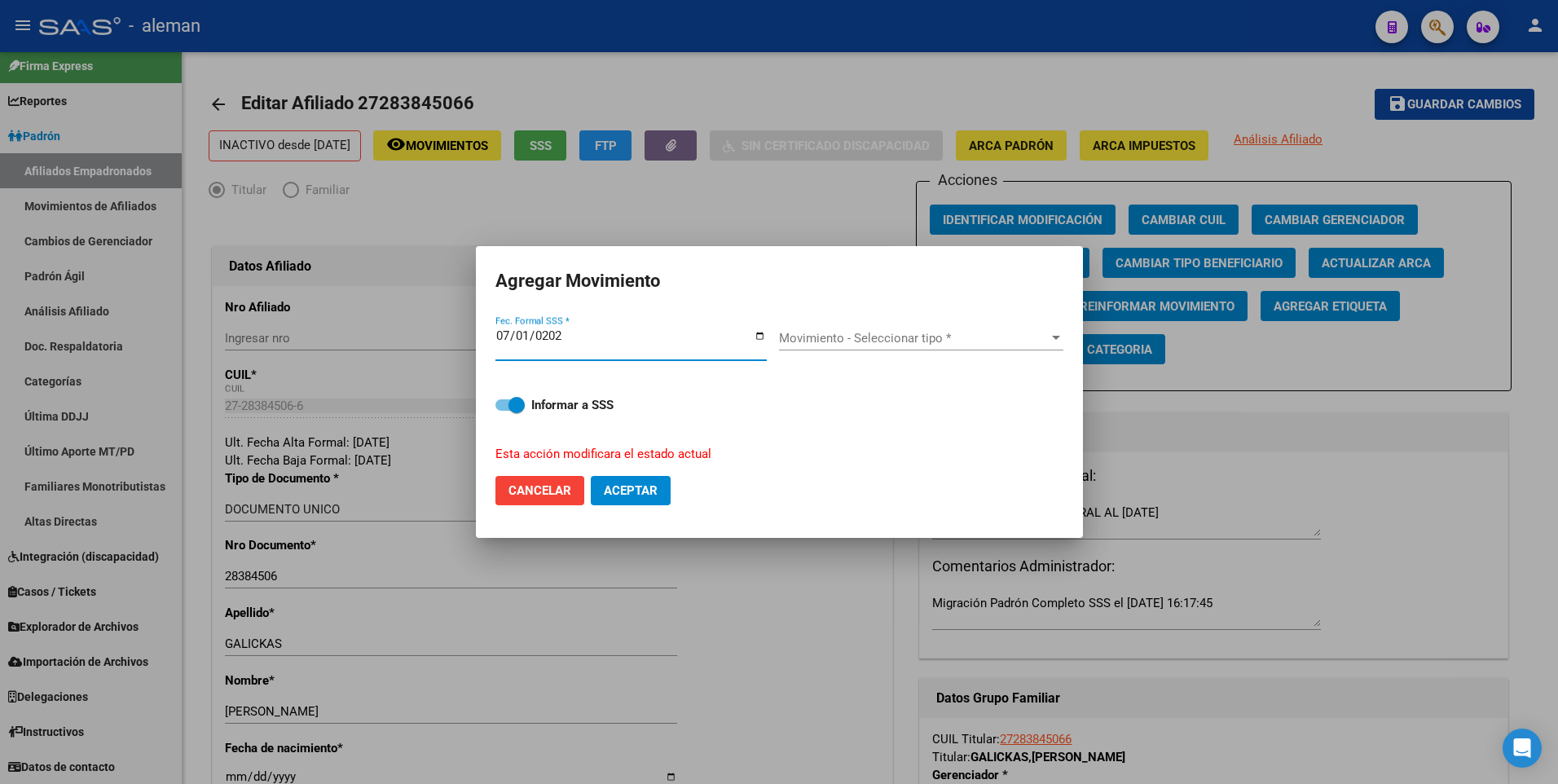
type input "[DATE]"
click at [590, 476] on button "Aceptar" at bounding box center [630, 490] width 79 height 29
click at [972, 338] on span "Movimiento - Seleccionar tipo *" at bounding box center [913, 339] width 270 height 15
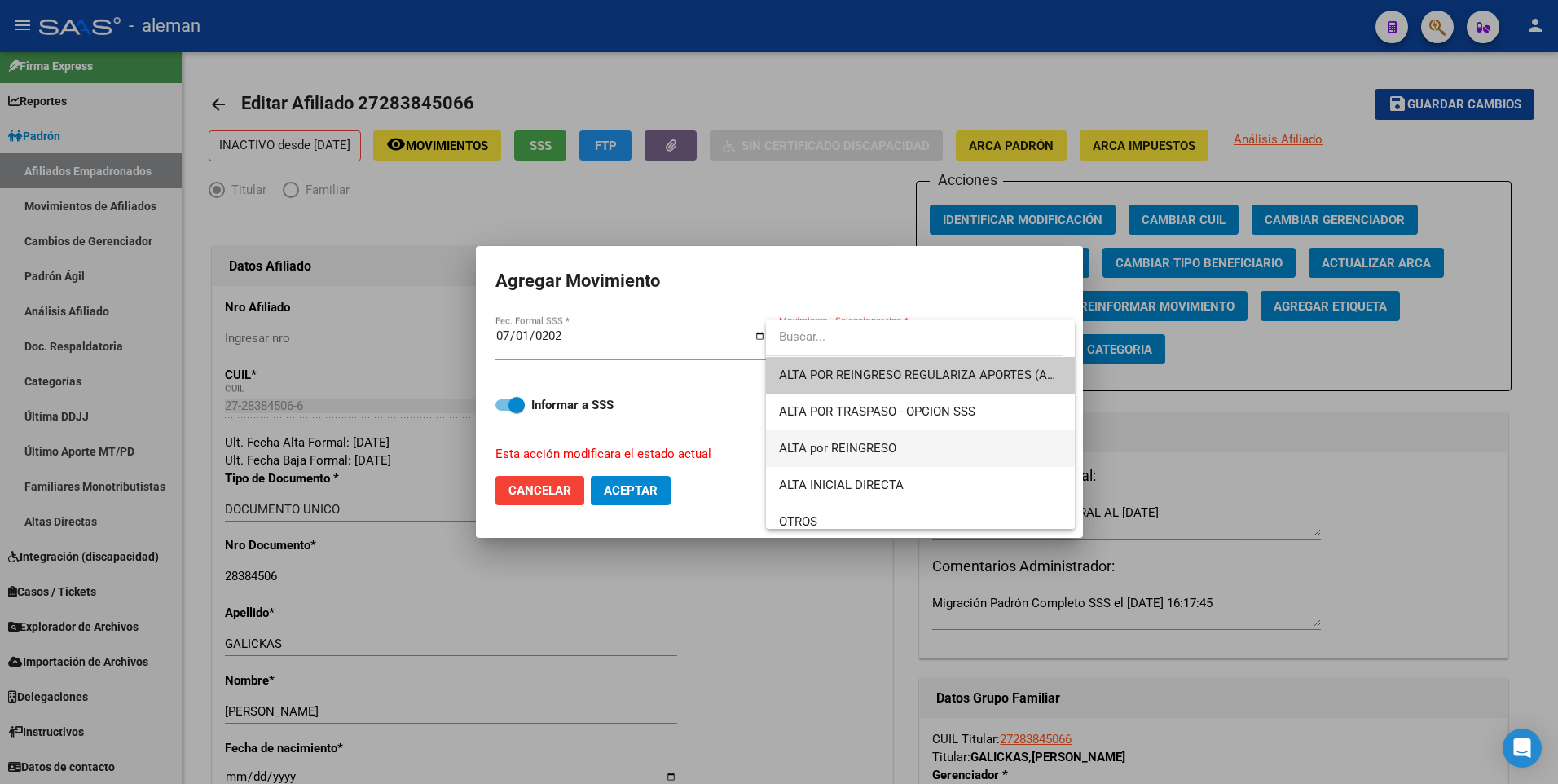
scroll to position [81, 0]
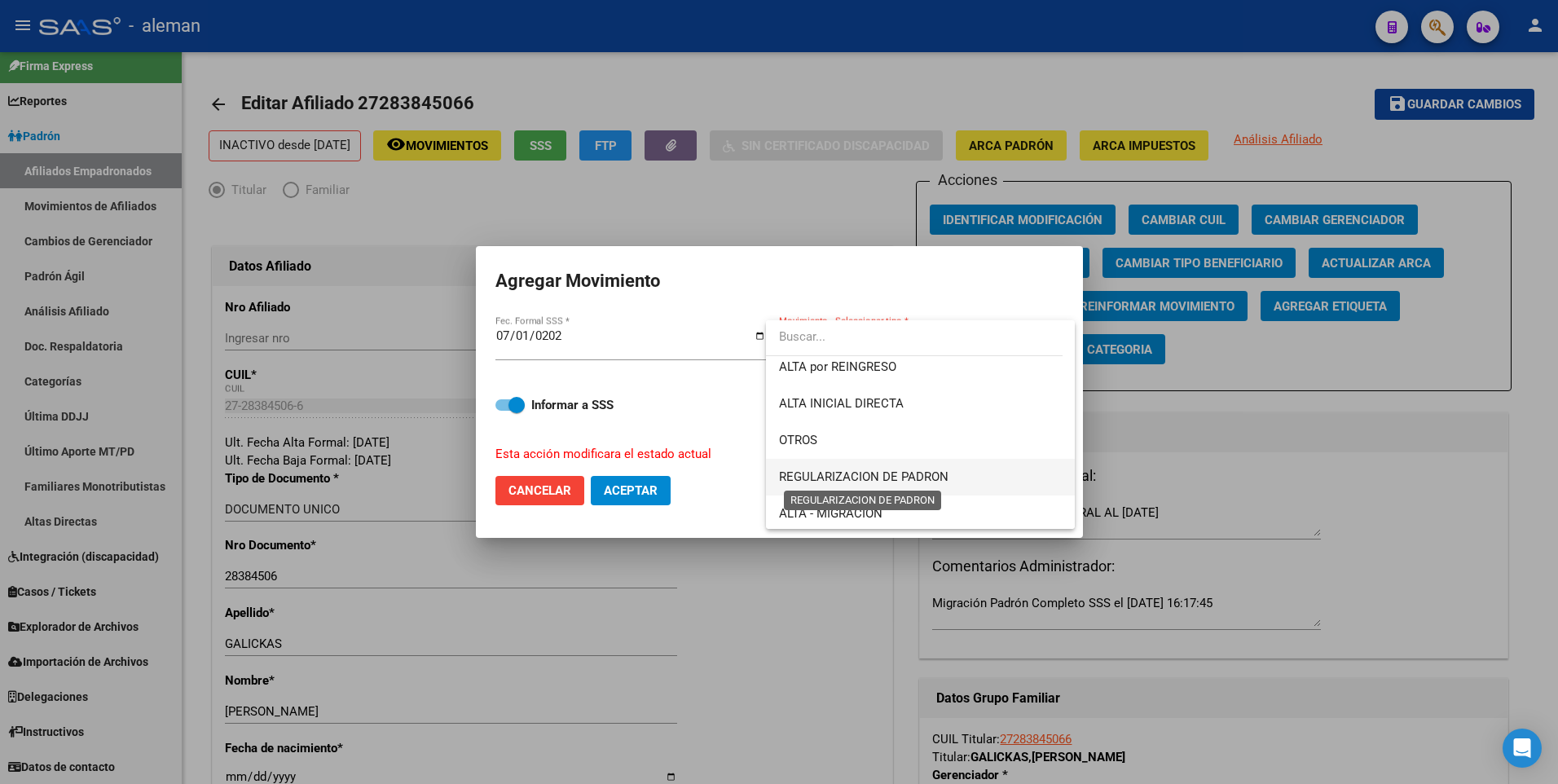
click at [913, 469] on span "REGULARIZACION DE PADRON" at bounding box center [863, 477] width 169 height 15
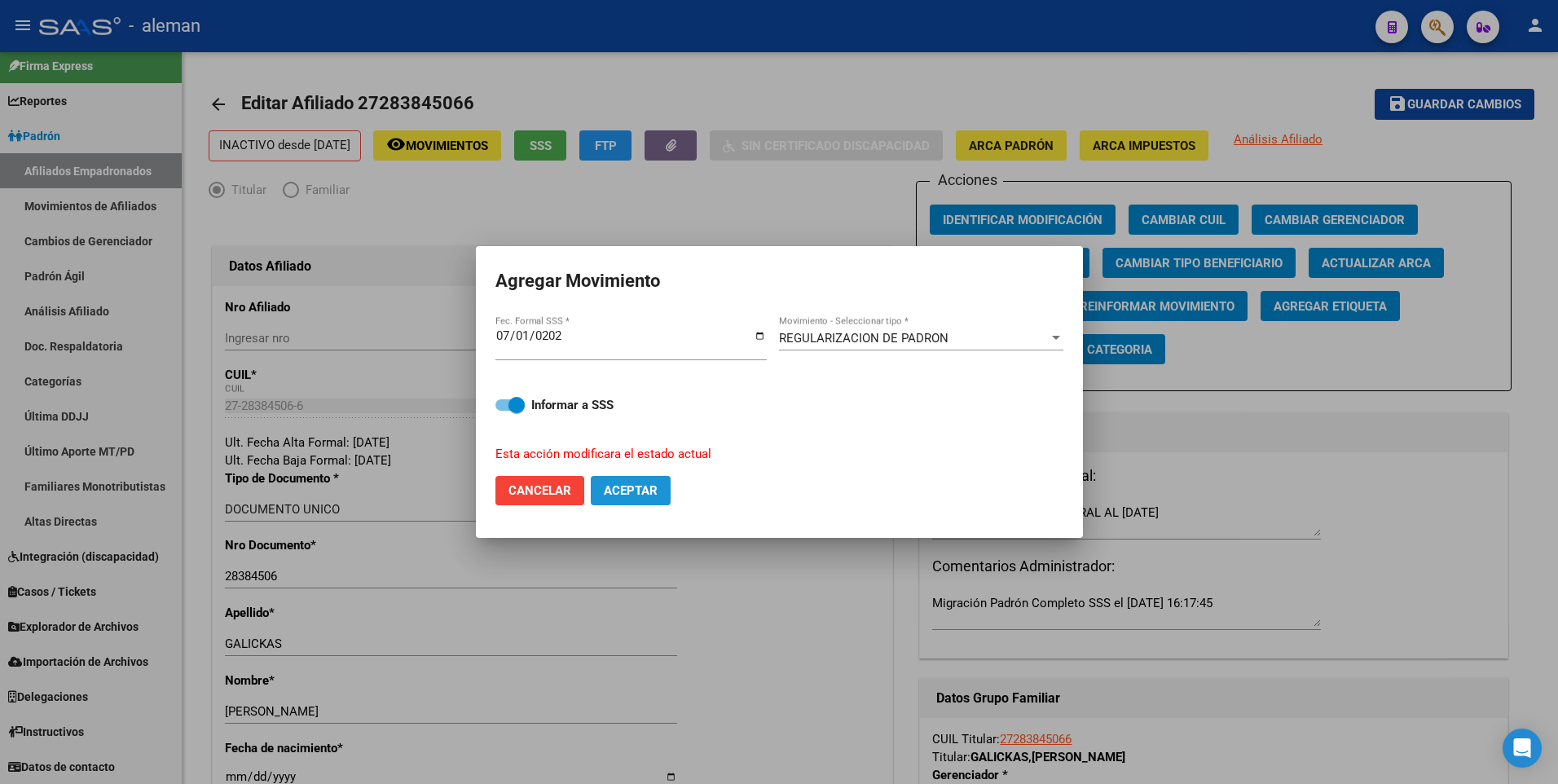
click at [656, 490] on span "Aceptar" at bounding box center [630, 491] width 54 height 15
checkbox input "false"
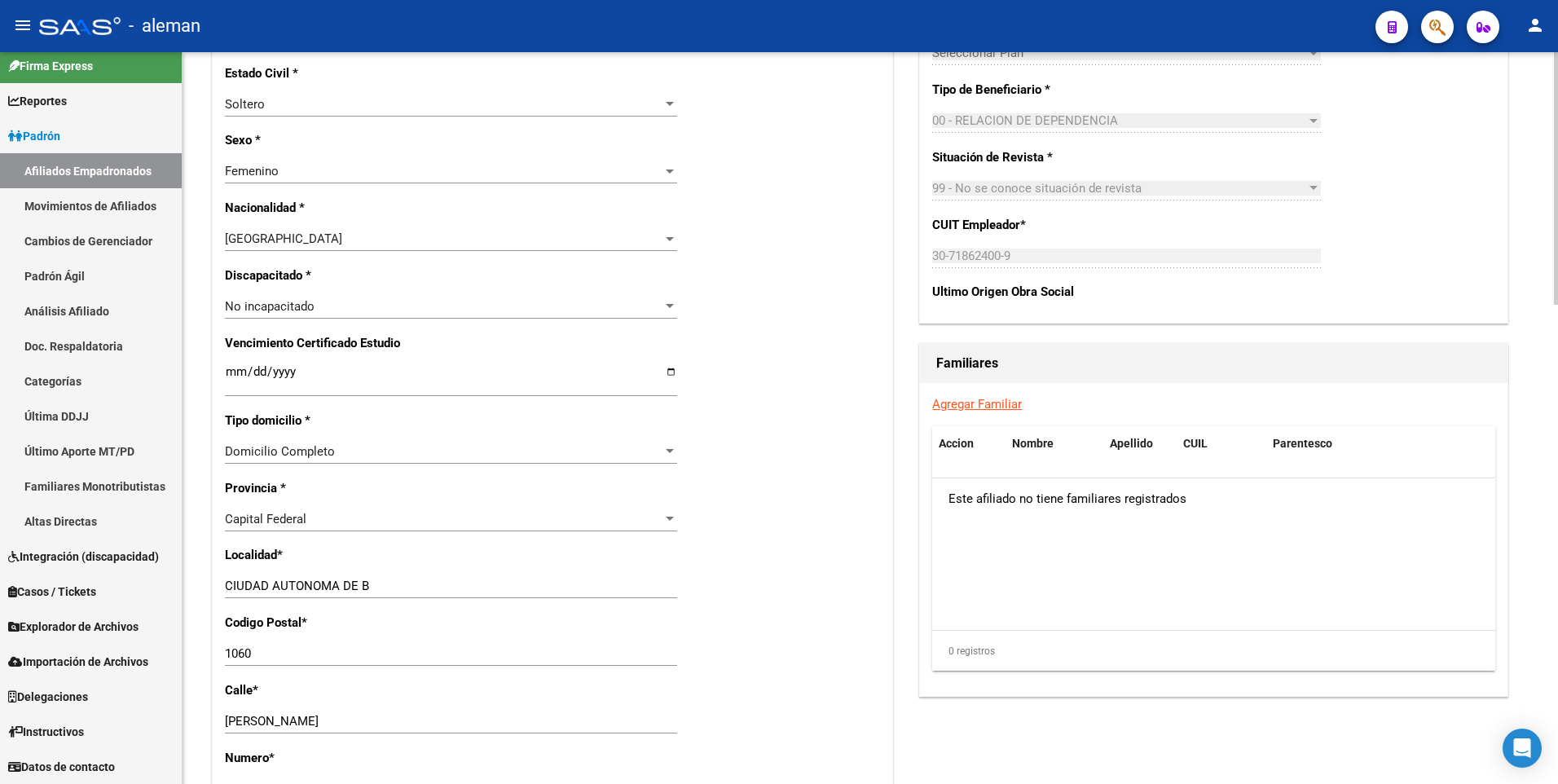
scroll to position [1389, 0]
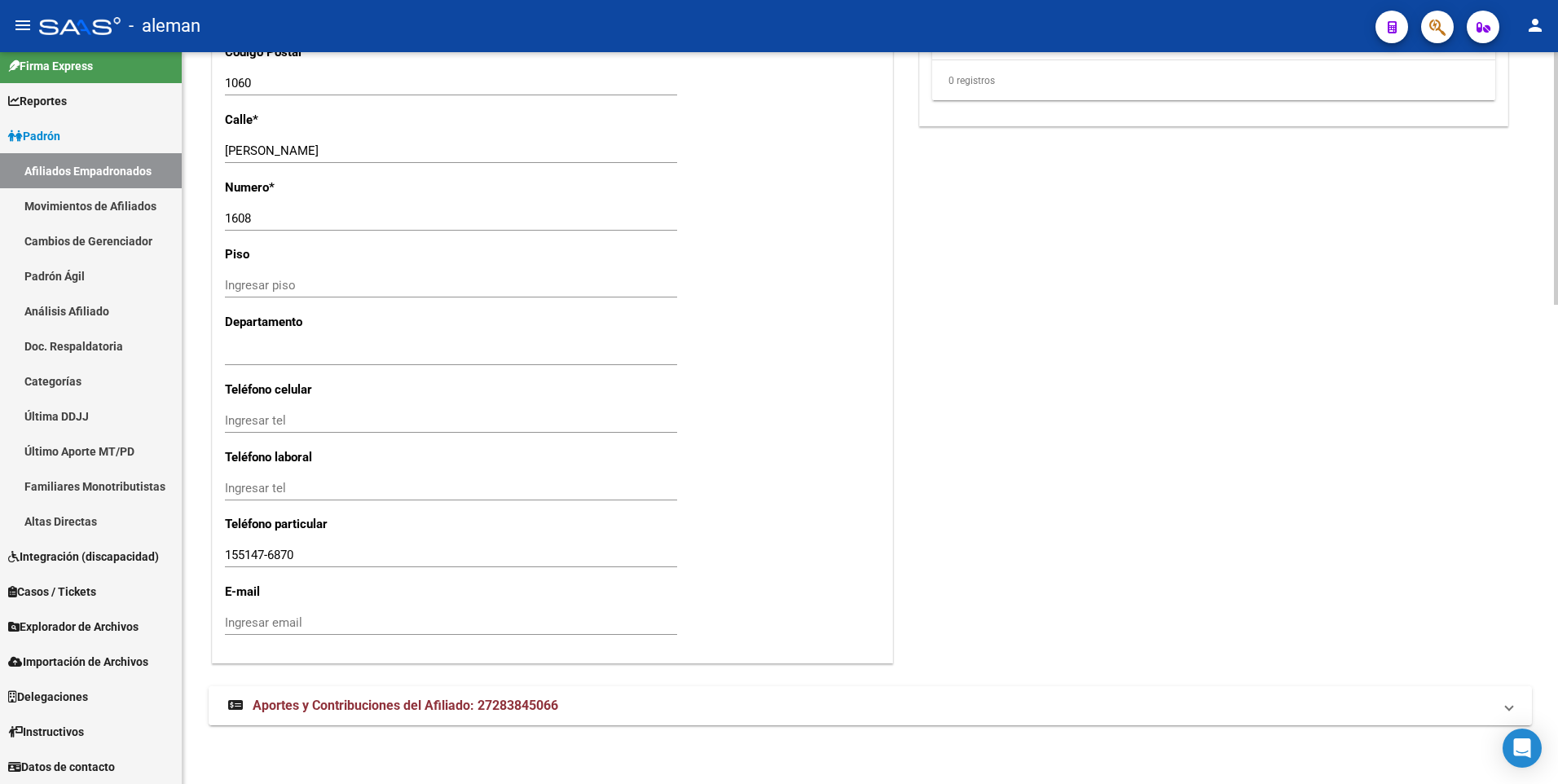
click at [491, 702] on span "Aportes y Contribuciones del Afiliado: 27283845066" at bounding box center [405, 705] width 306 height 15
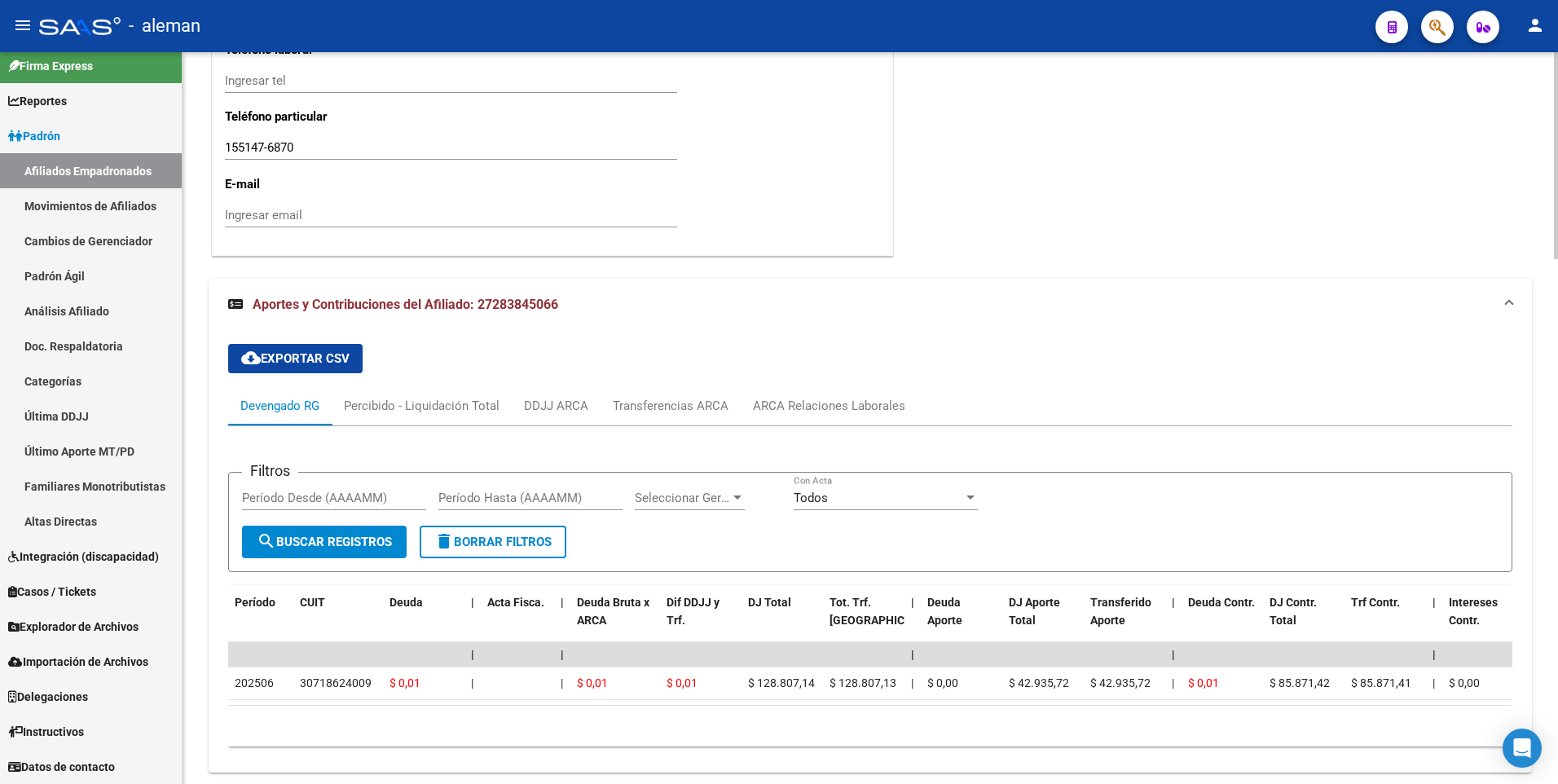
scroll to position [1857, 0]
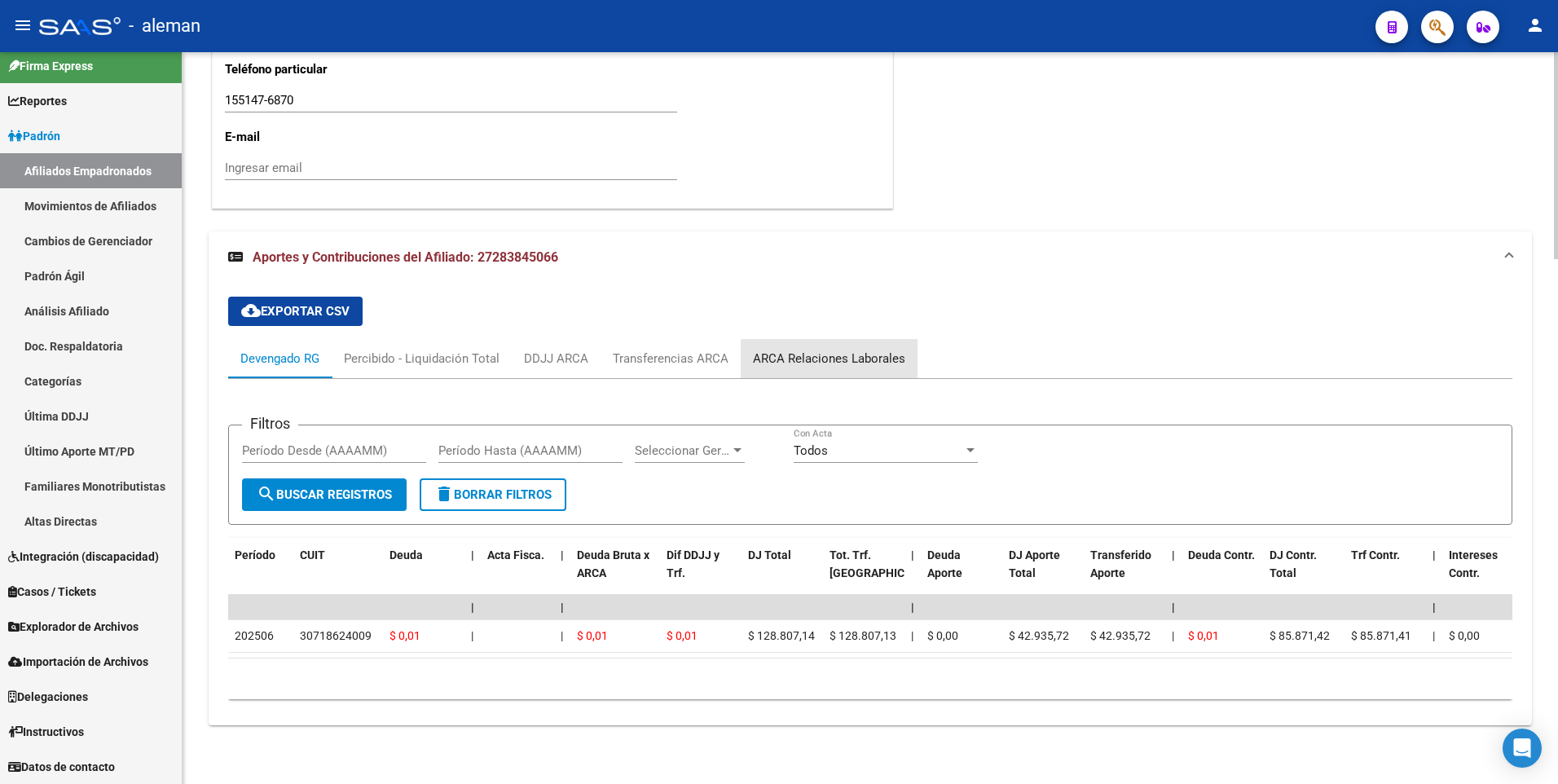
click at [841, 349] on div "ARCA Relaciones Laborales" at bounding box center [829, 357] width 152 height 18
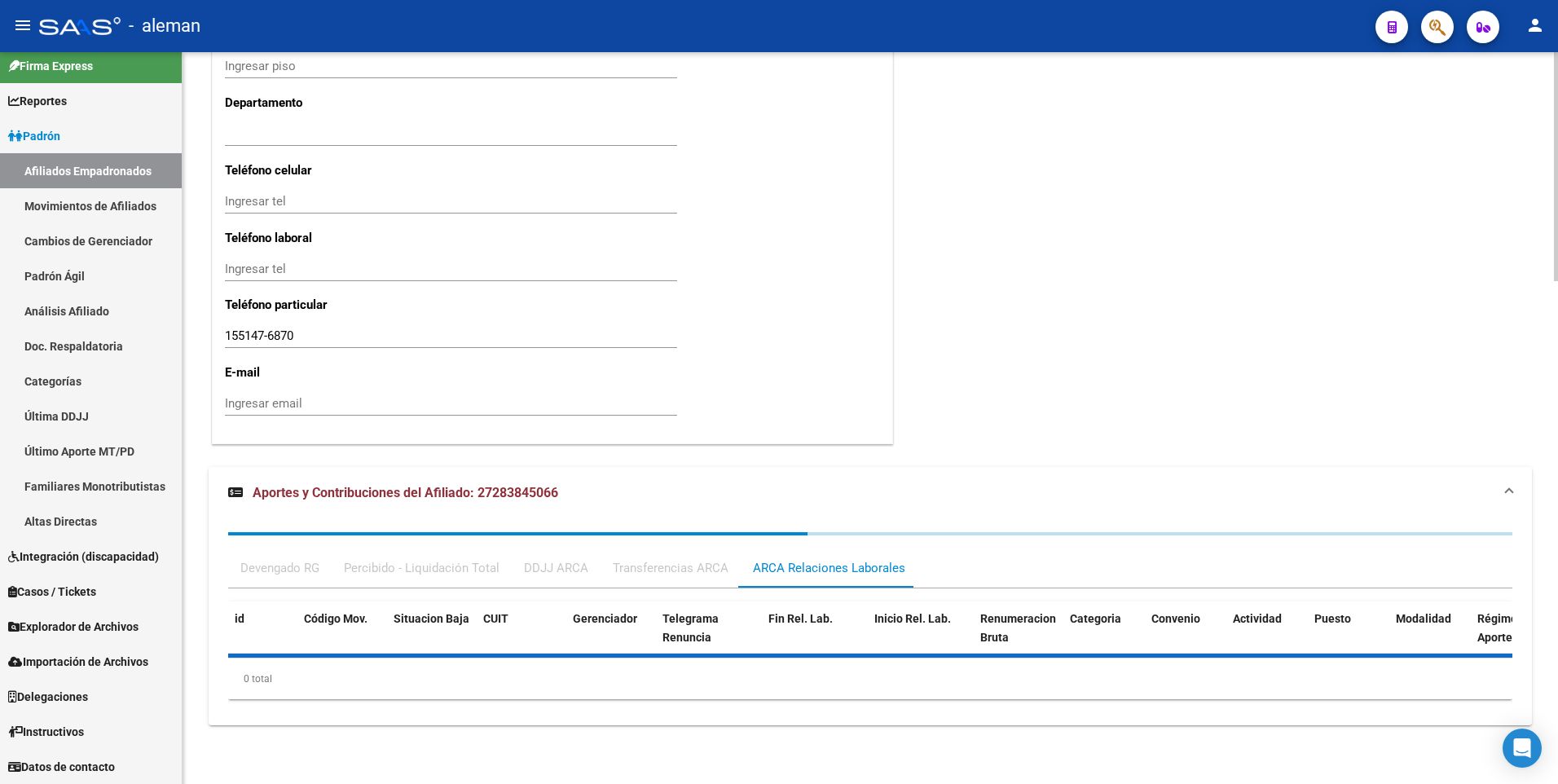
scroll to position [1811, 0]
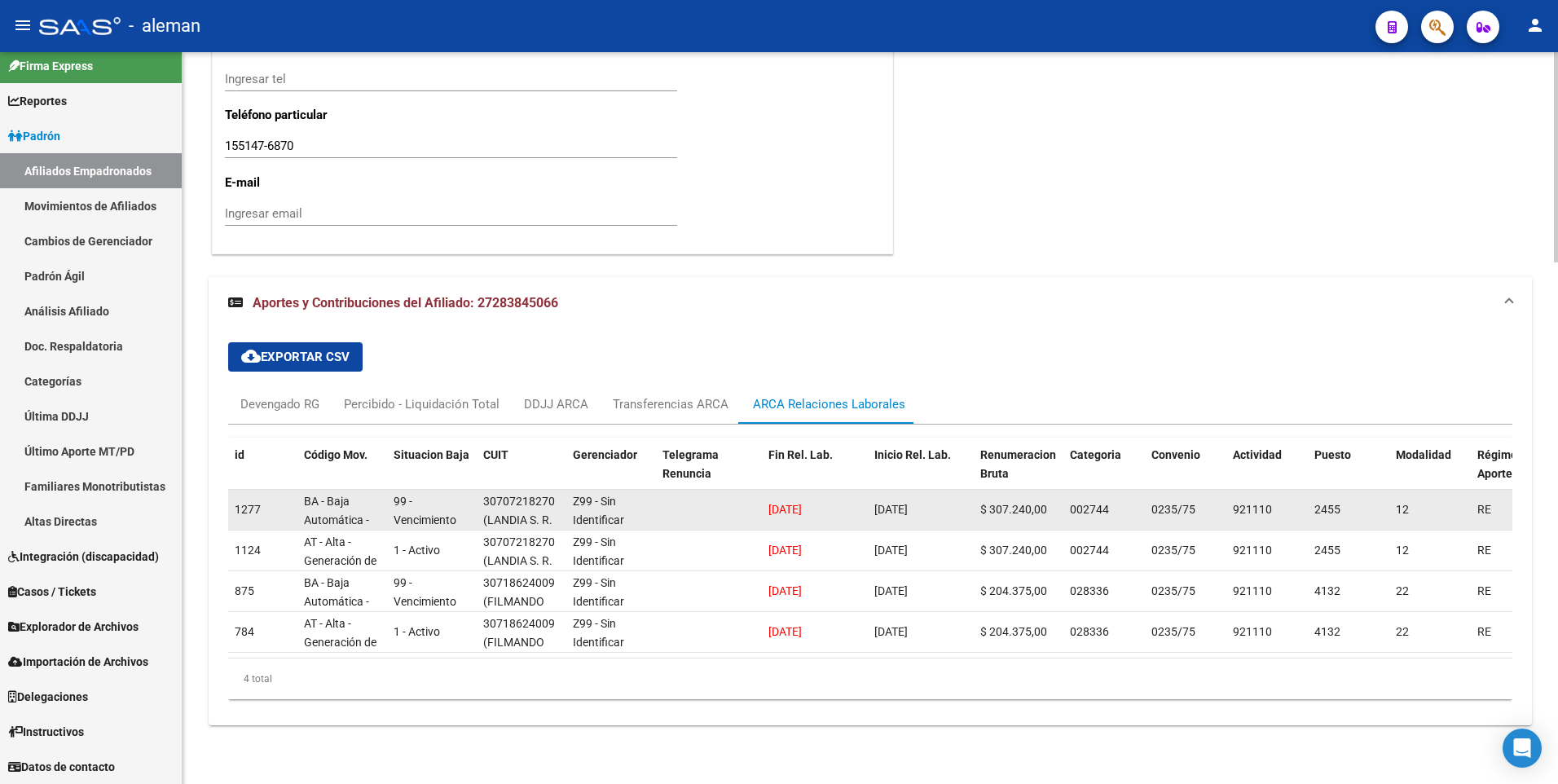
drag, startPoint x: 482, startPoint y: 484, endPoint x: 551, endPoint y: 490, distance: 69.3
click at [551, 490] on datatable-body-cell "30707218270 ([PERSON_NAME] S. R. L.)" at bounding box center [521, 510] width 90 height 40
copy div "30707218270"
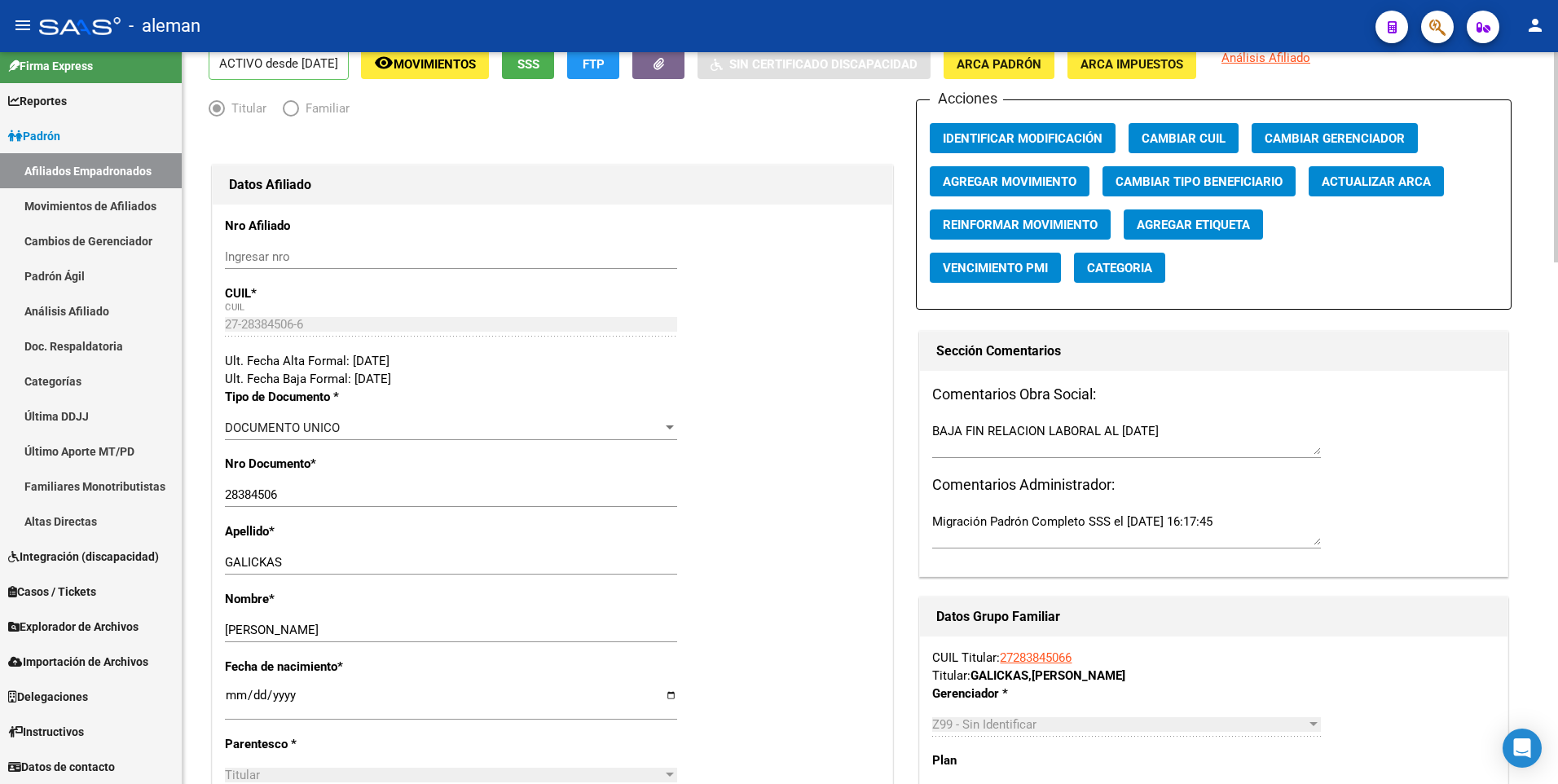
scroll to position [0, 0]
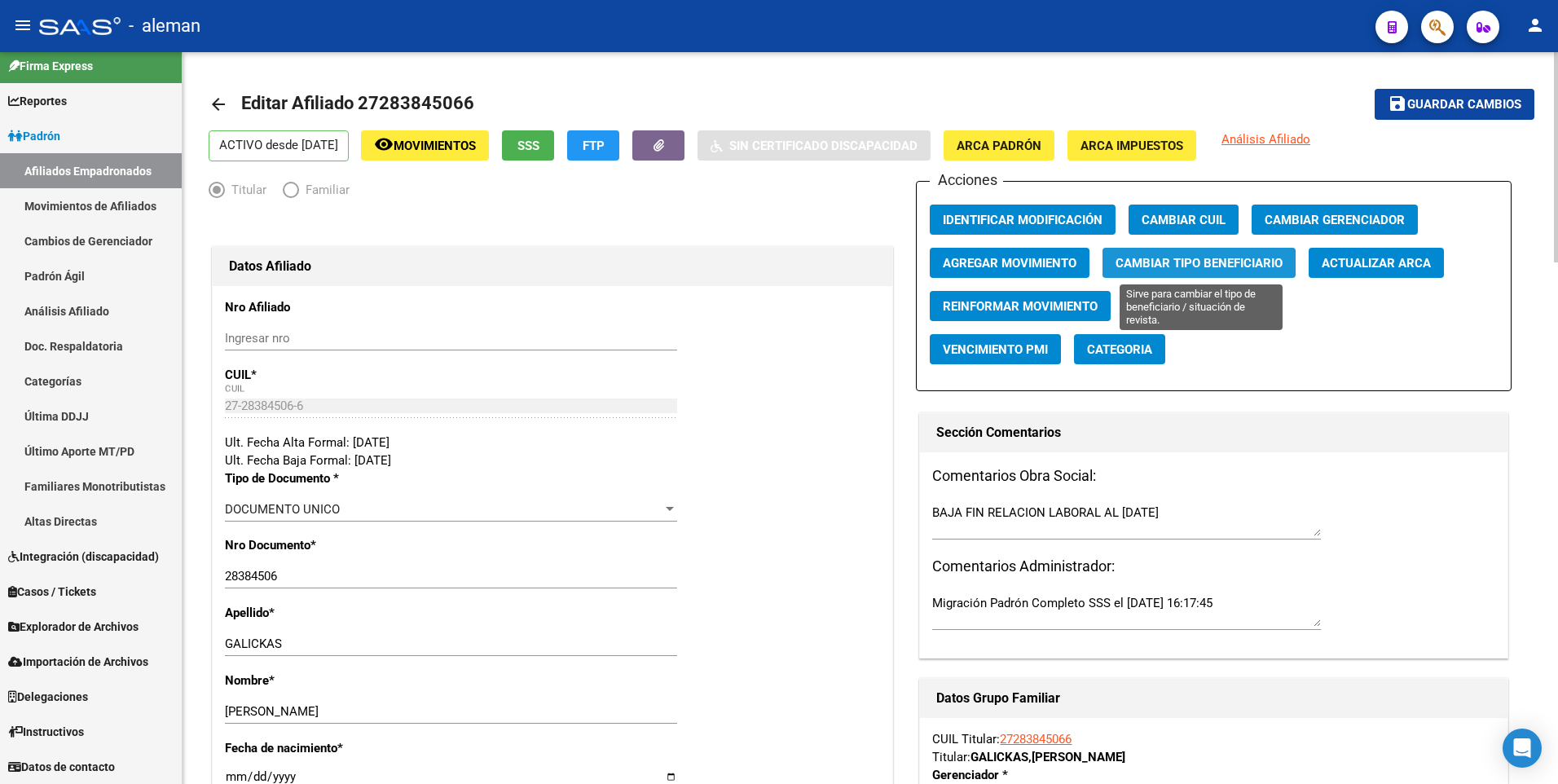
click at [1233, 258] on span "Cambiar Tipo Beneficiario" at bounding box center [1199, 263] width 167 height 15
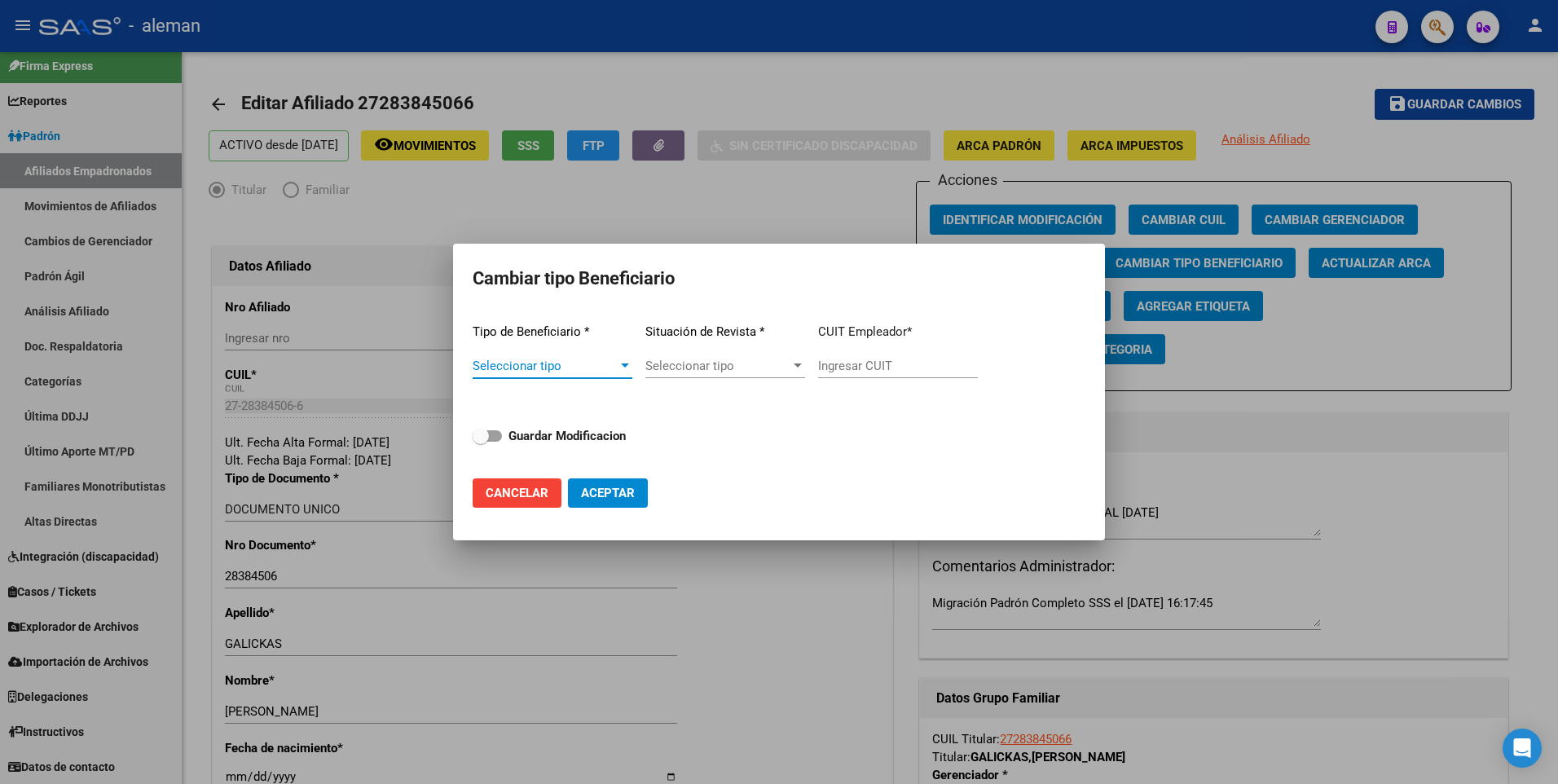
click at [744, 368] on div "Seleccionar tipo Seleccionar tipo" at bounding box center [725, 366] width 160 height 25
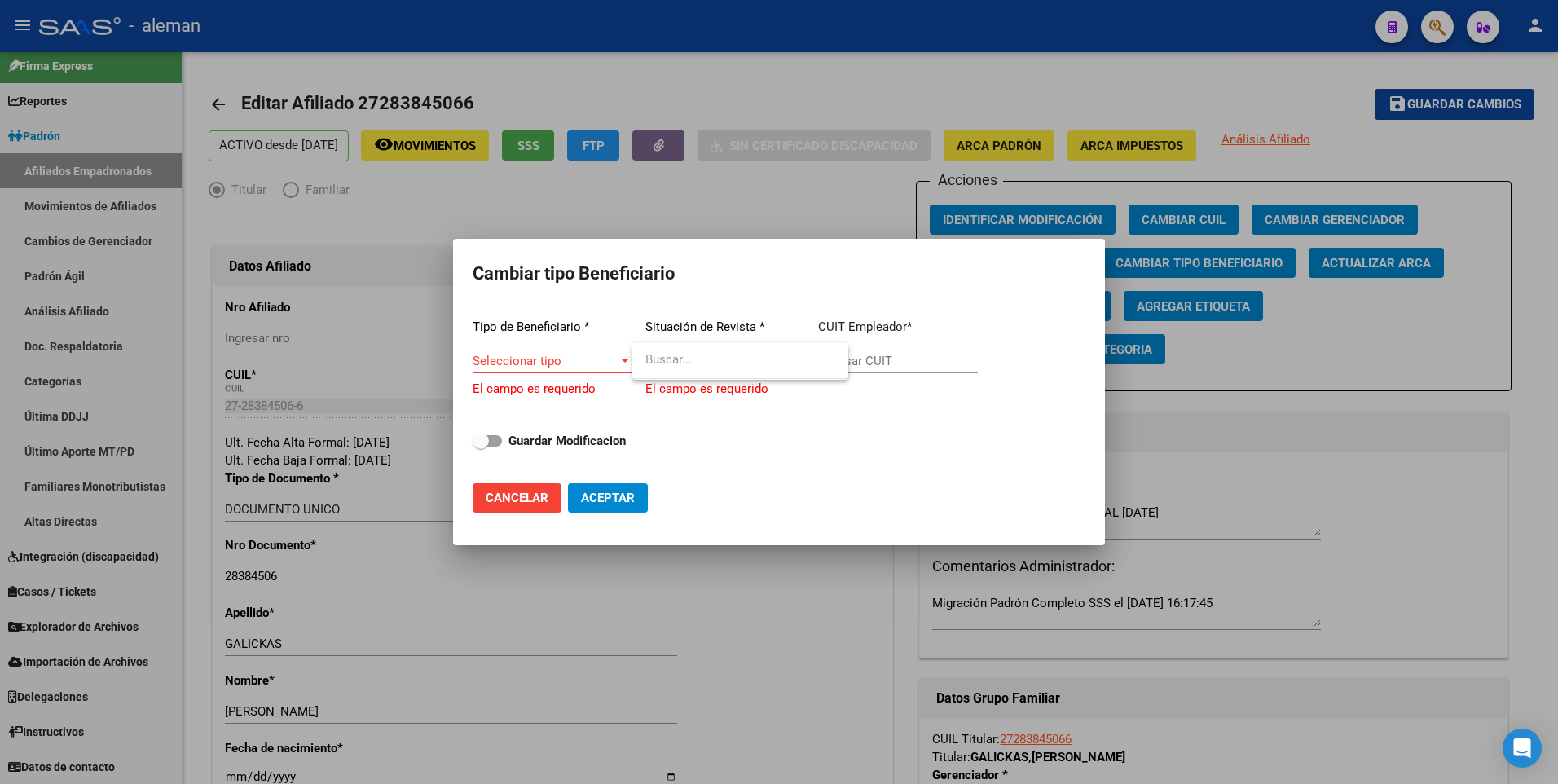
click at [566, 367] on div at bounding box center [779, 392] width 1558 height 784
click at [570, 360] on span "Seleccionar tipo" at bounding box center [545, 361] width 145 height 15
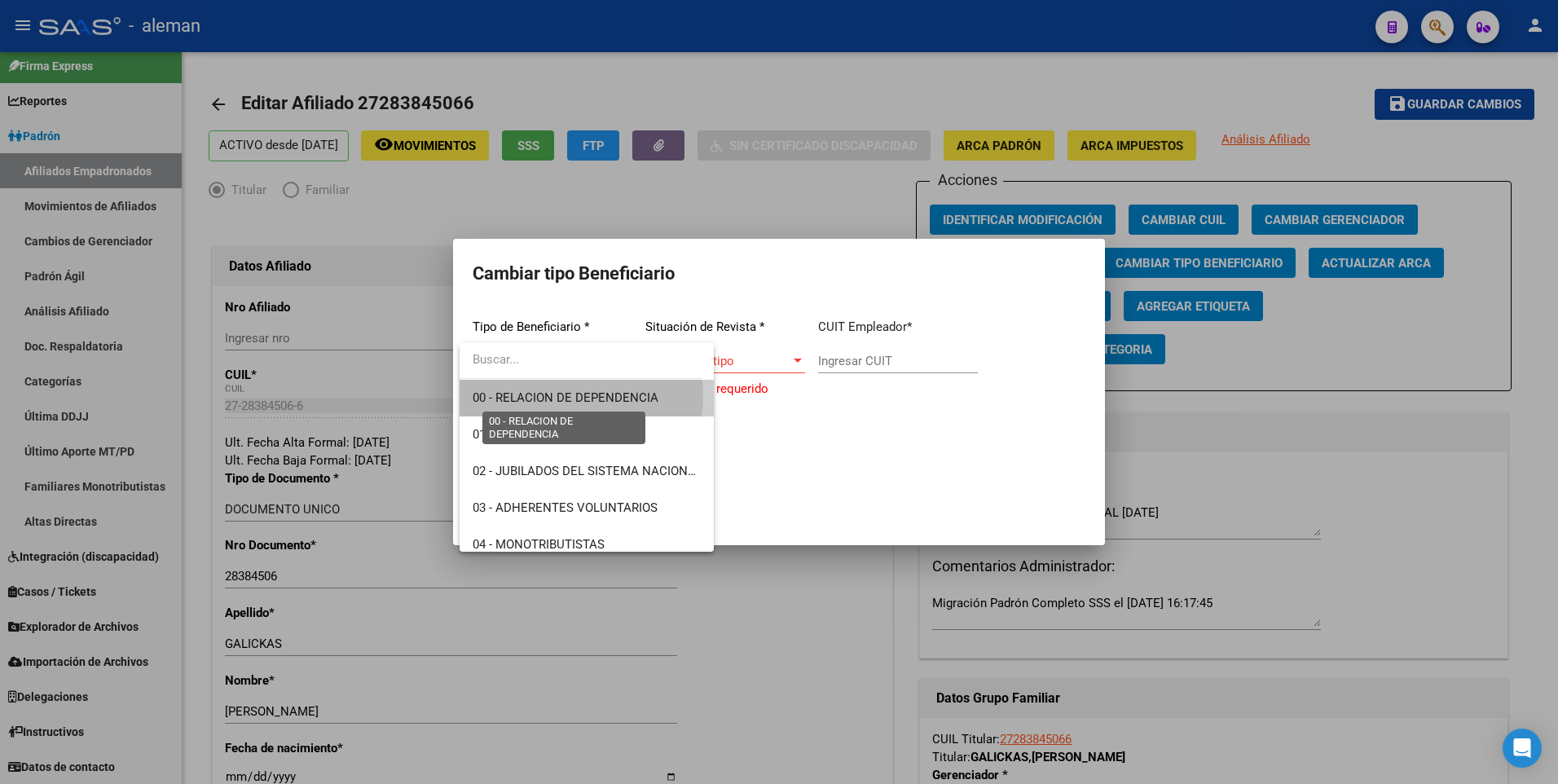
click at [571, 395] on span "00 - RELACION DE DEPENDENCIA" at bounding box center [566, 398] width 185 height 15
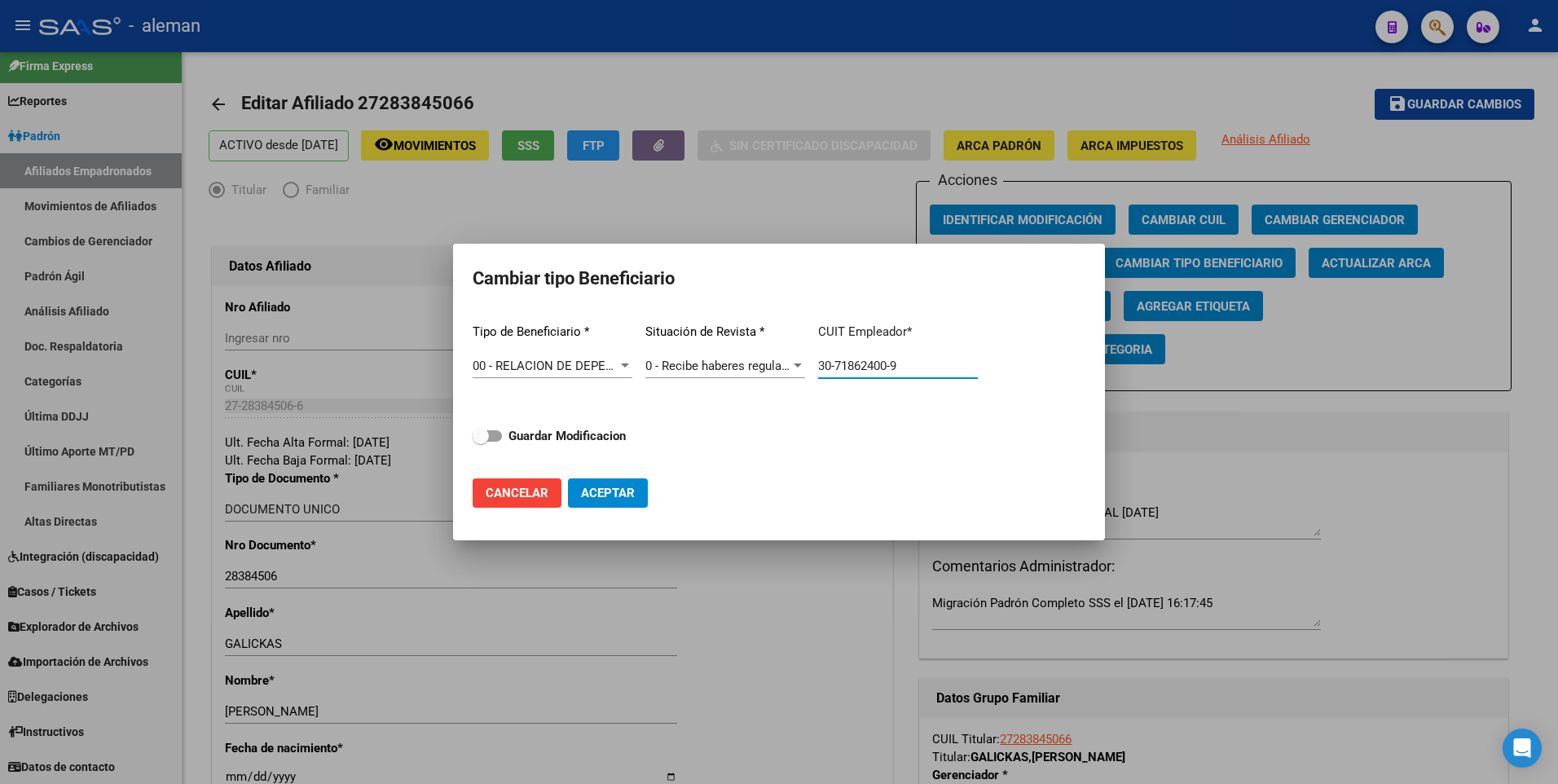
drag, startPoint x: 925, startPoint y: 367, endPoint x: 814, endPoint y: 361, distance: 111.2
click at [814, 361] on div "Tipo de Beneficiario * 00 - RELACION DE DEPENDENCIA Seleccionar tipo Situación …" at bounding box center [779, 387] width 613 height 154
paste input "0721827-0"
type input "30-70721827-0"
click at [495, 435] on span at bounding box center [487, 436] width 29 height 11
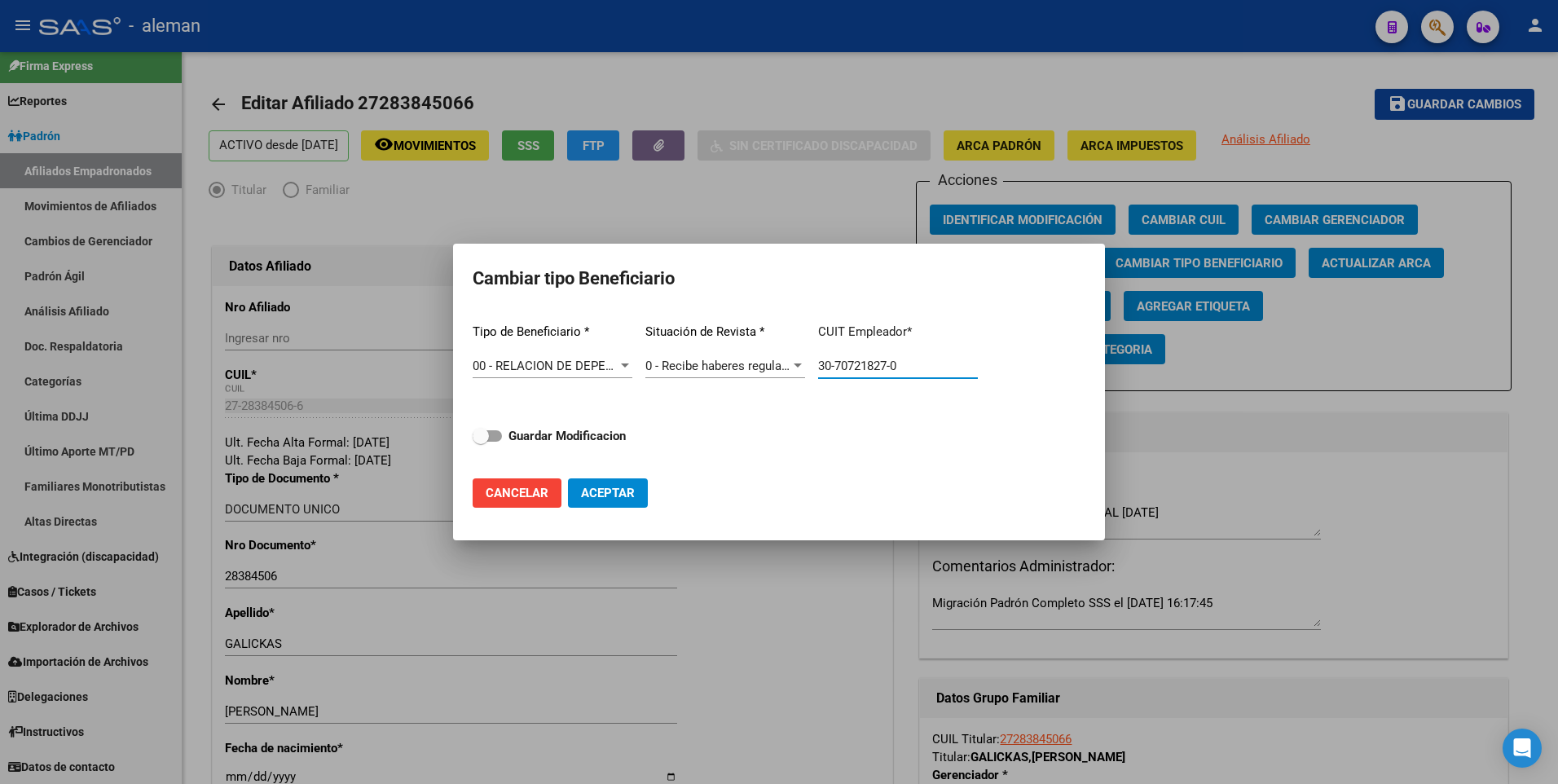
click at [481, 442] on input "Guardar Modificacion" at bounding box center [480, 442] width 1 height 1
checkbox input "true"
click at [605, 494] on span "Aceptar" at bounding box center [607, 493] width 54 height 15
type input "30-70721827-0"
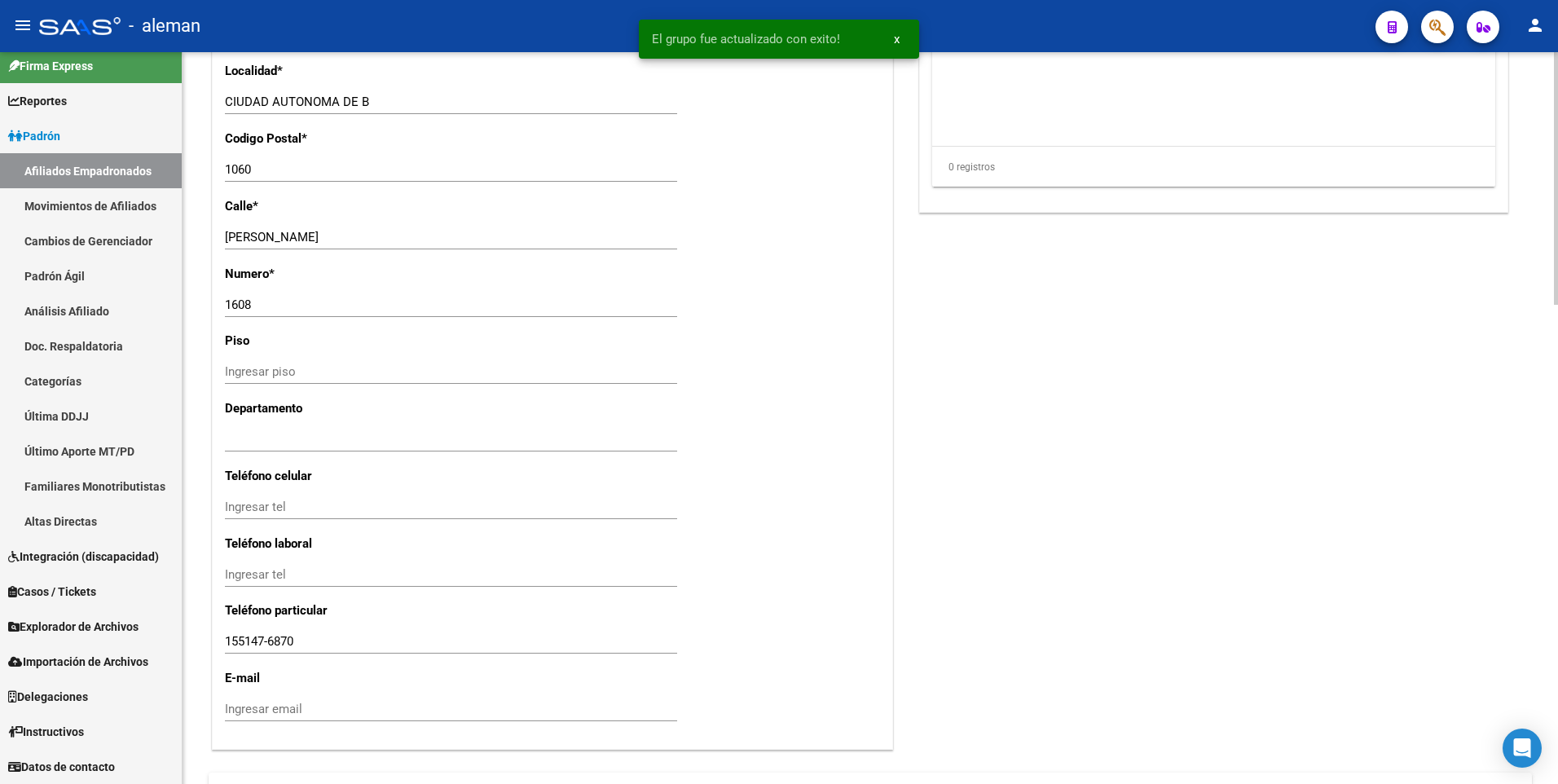
scroll to position [1389, 0]
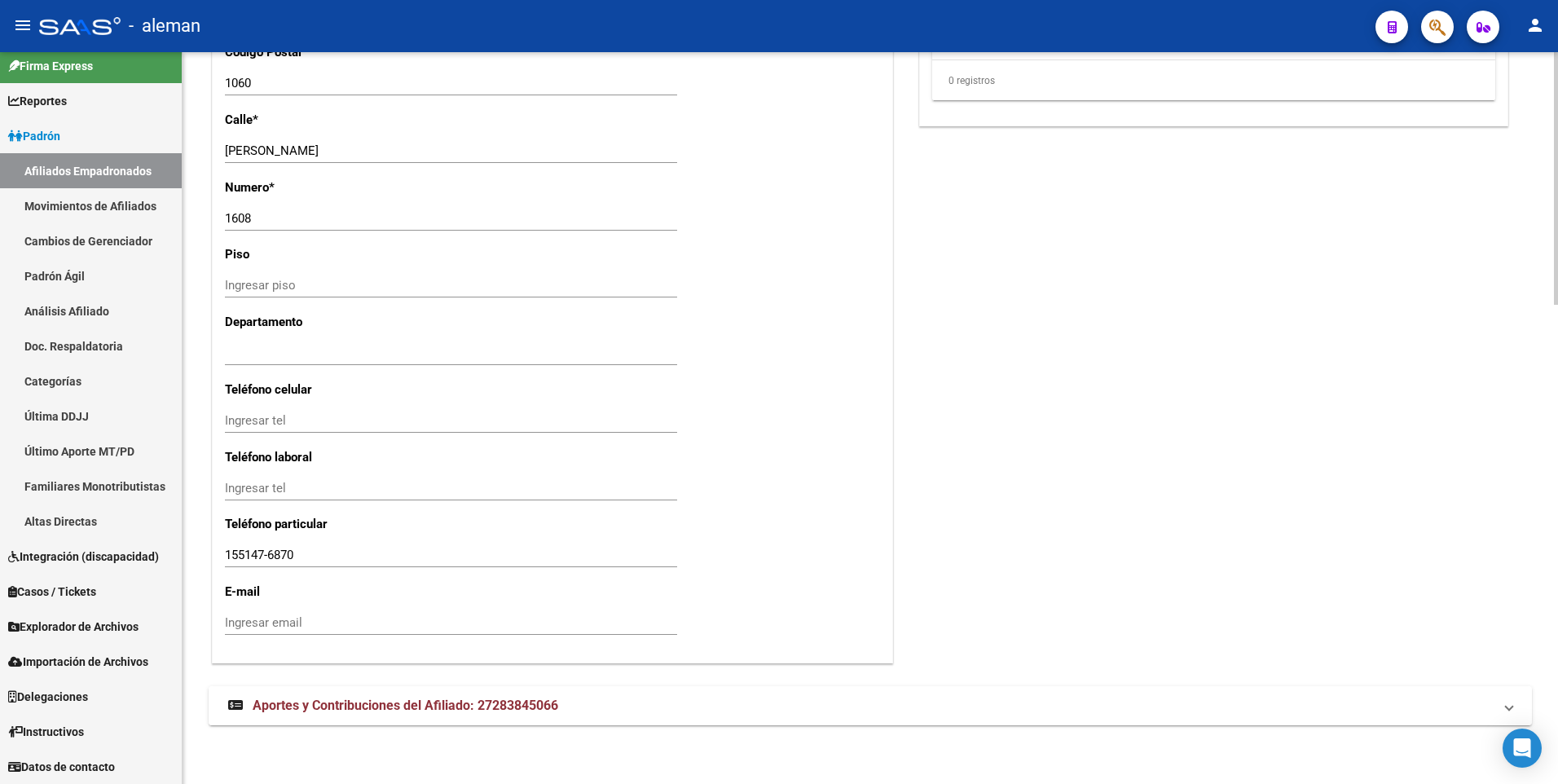
click at [520, 702] on span "Aportes y Contribuciones del Afiliado: 27283845066" at bounding box center [405, 705] width 306 height 15
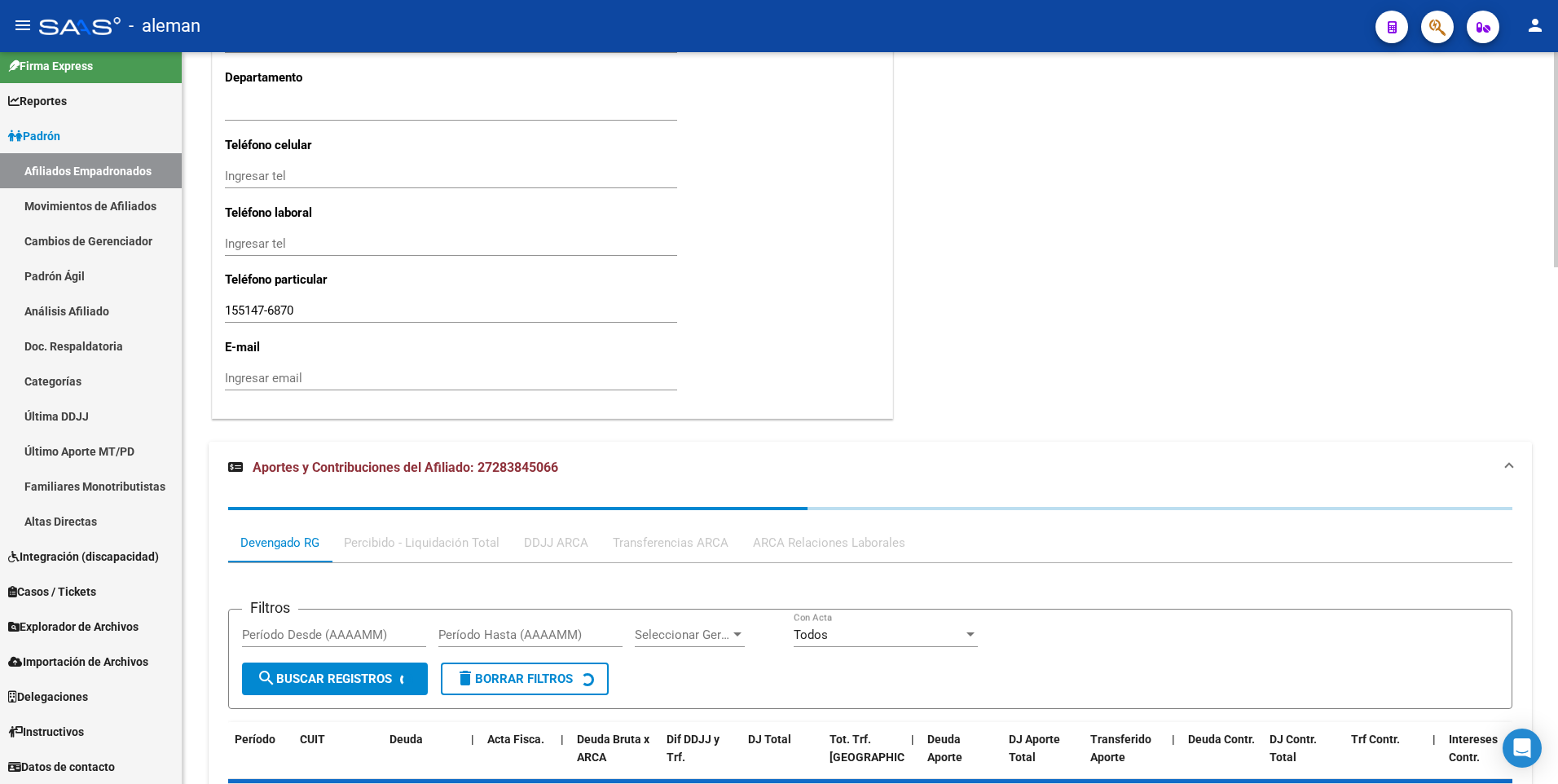
scroll to position [1857, 0]
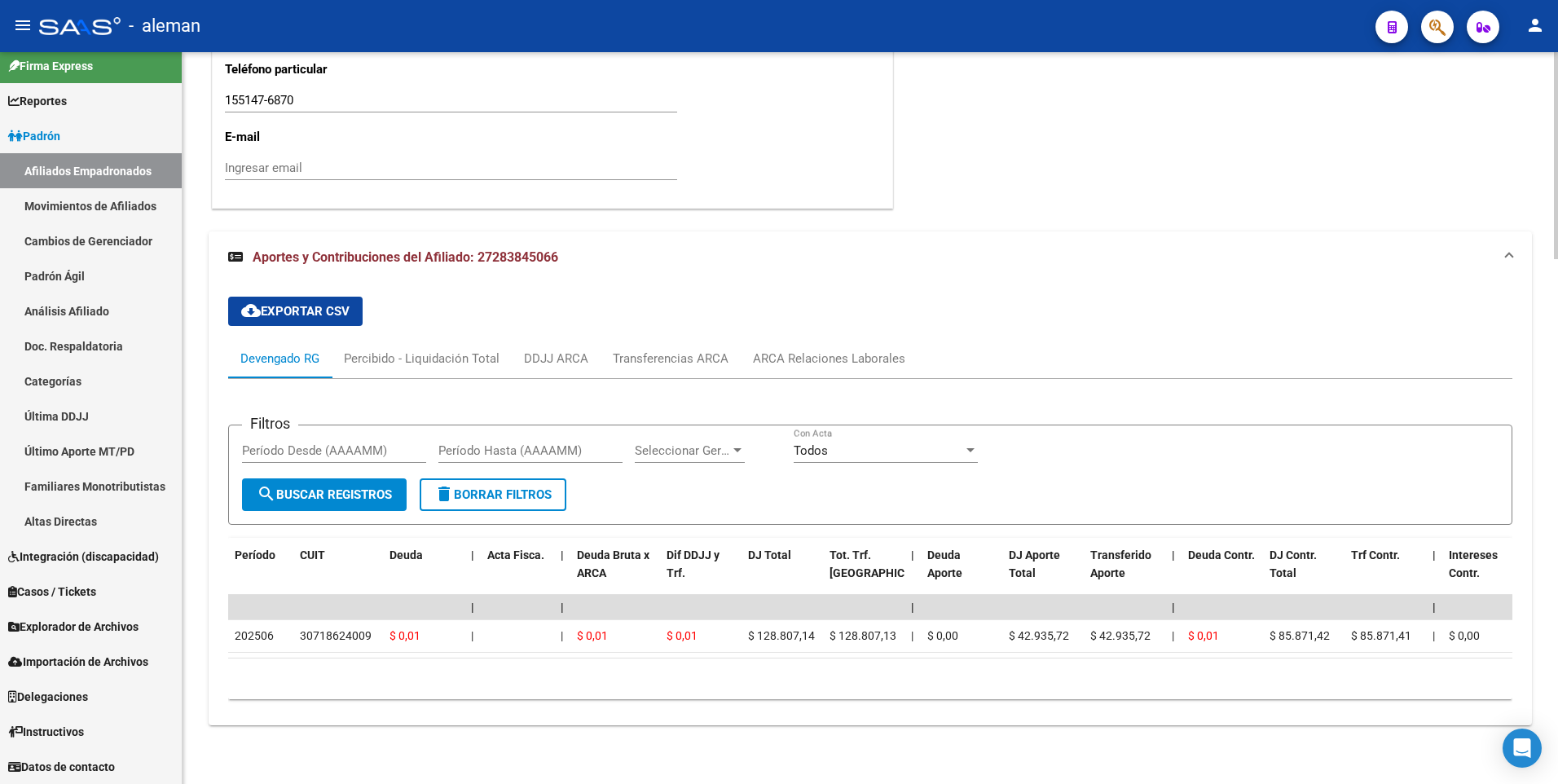
click at [1106, 322] on div "cloud_download Exportar CSV Devengado RG Percibido - Liquidación Total DDJJ ARC…" at bounding box center [869, 497] width 1284 height 428
click at [695, 349] on div "Transferencias ARCA" at bounding box center [671, 357] width 115 height 18
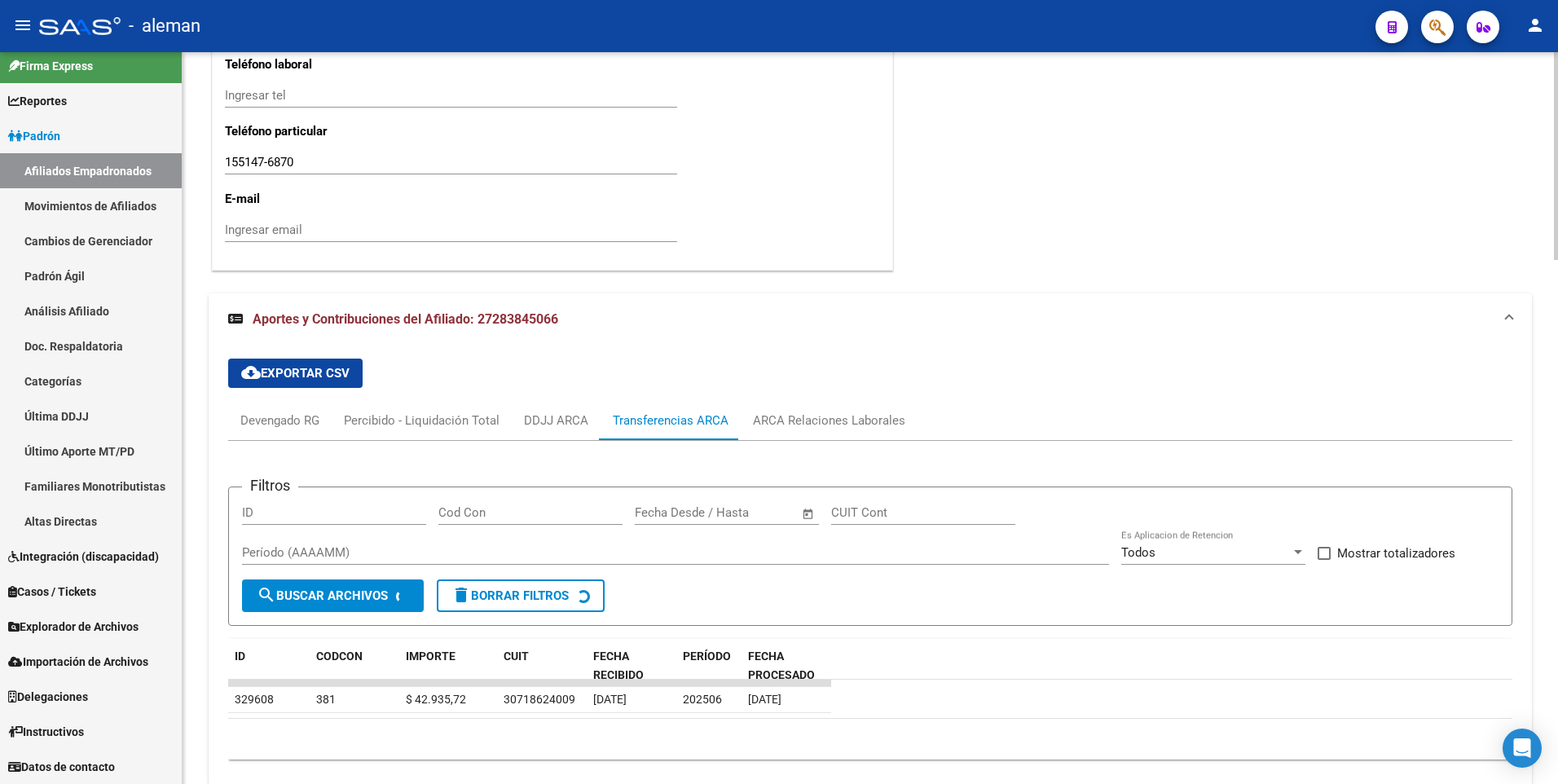
scroll to position [1842, 0]
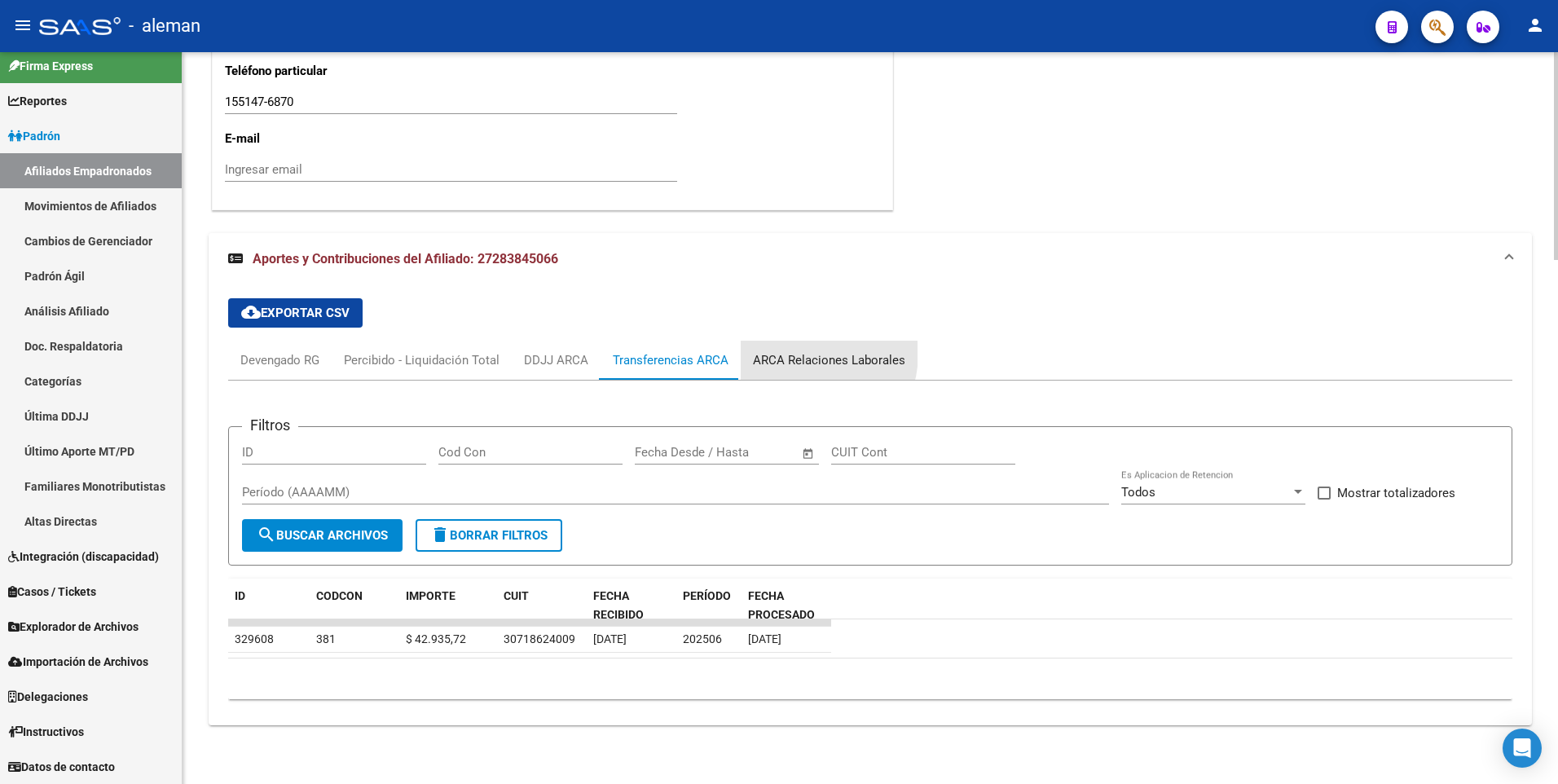
click at [799, 353] on div "ARCA Relaciones Laborales" at bounding box center [829, 359] width 152 height 18
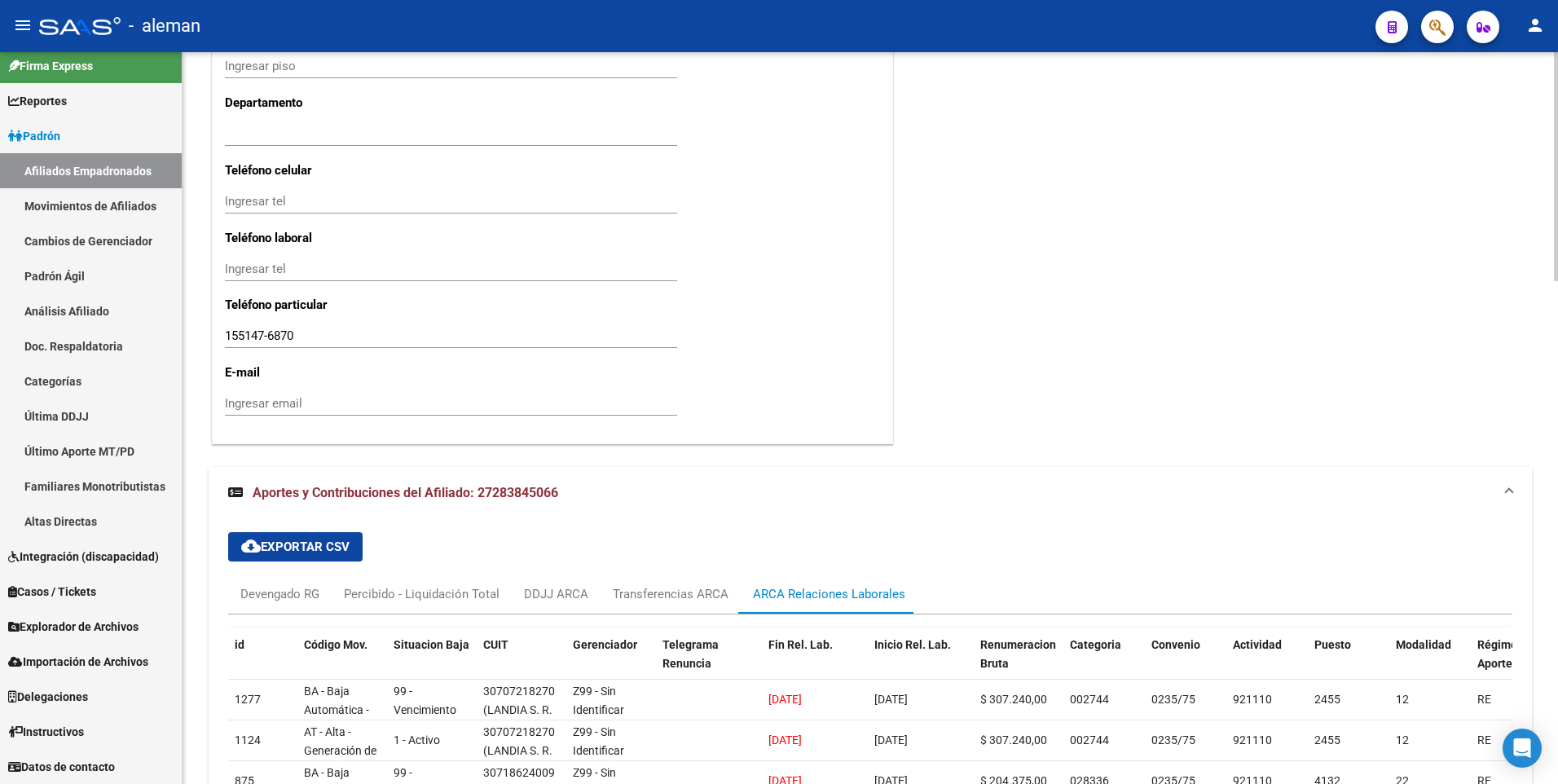
scroll to position [1811, 0]
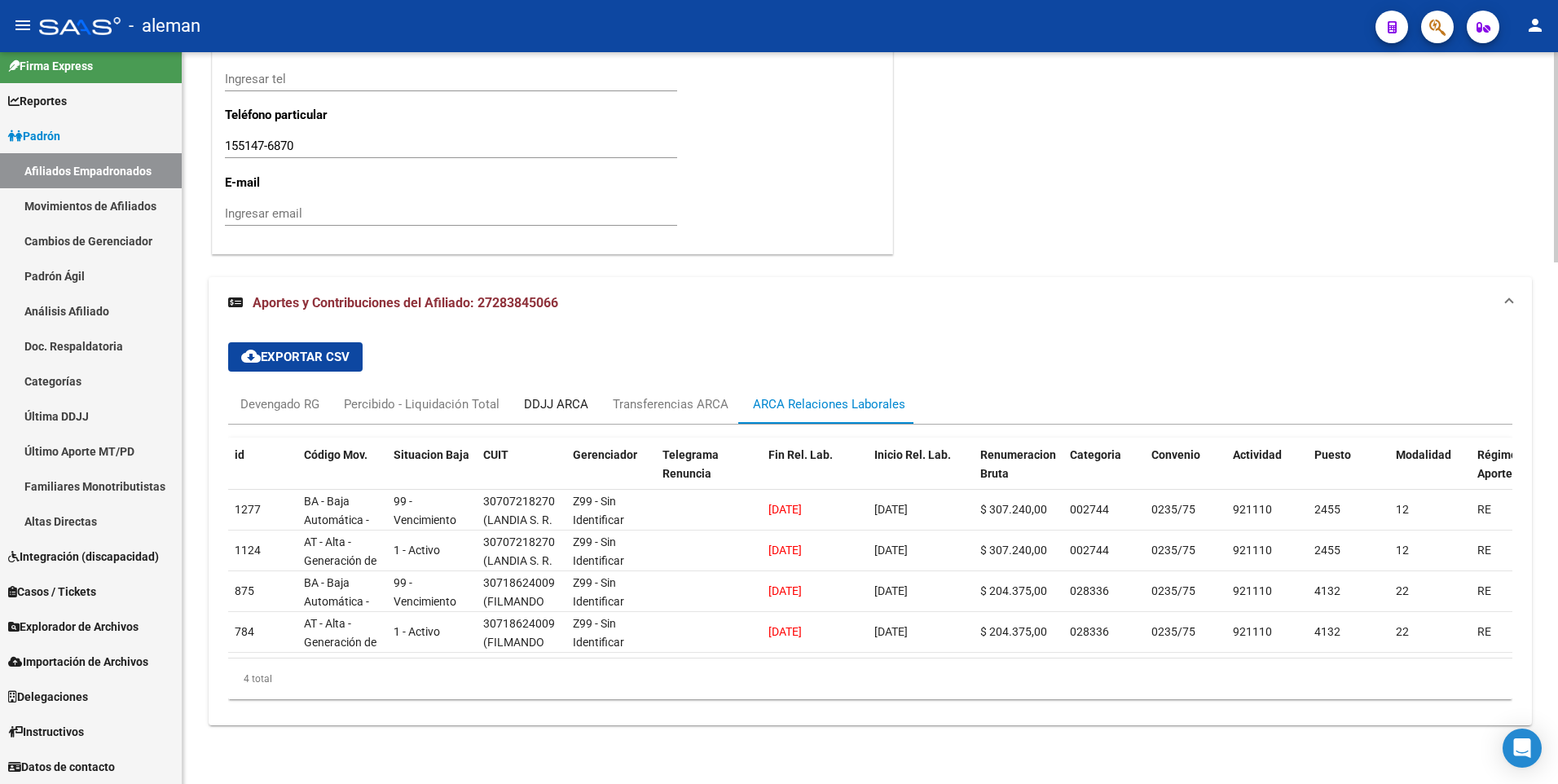
click at [569, 395] on div "DDJJ ARCA" at bounding box center [556, 404] width 64 height 18
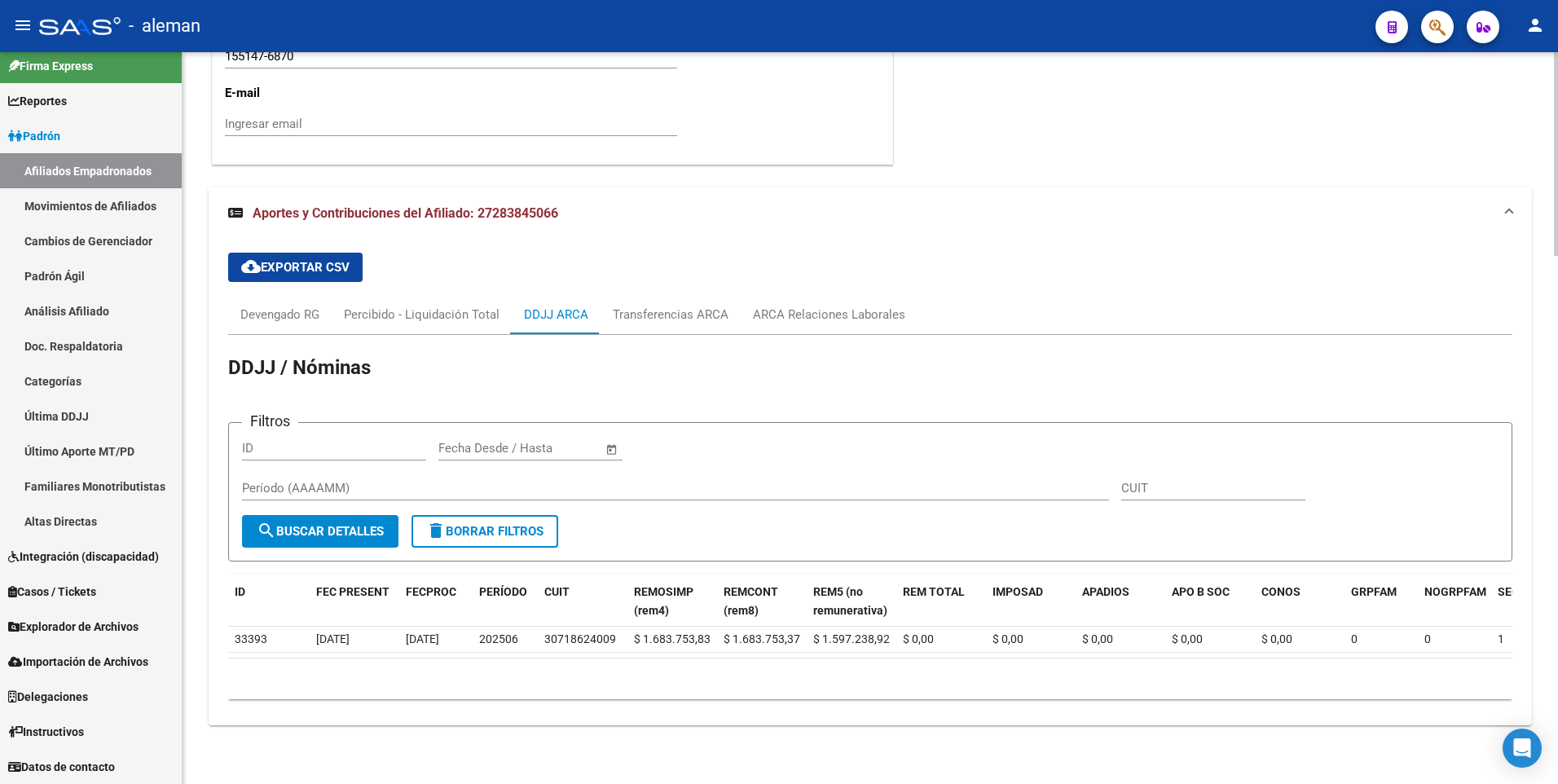
scroll to position [1819, 0]
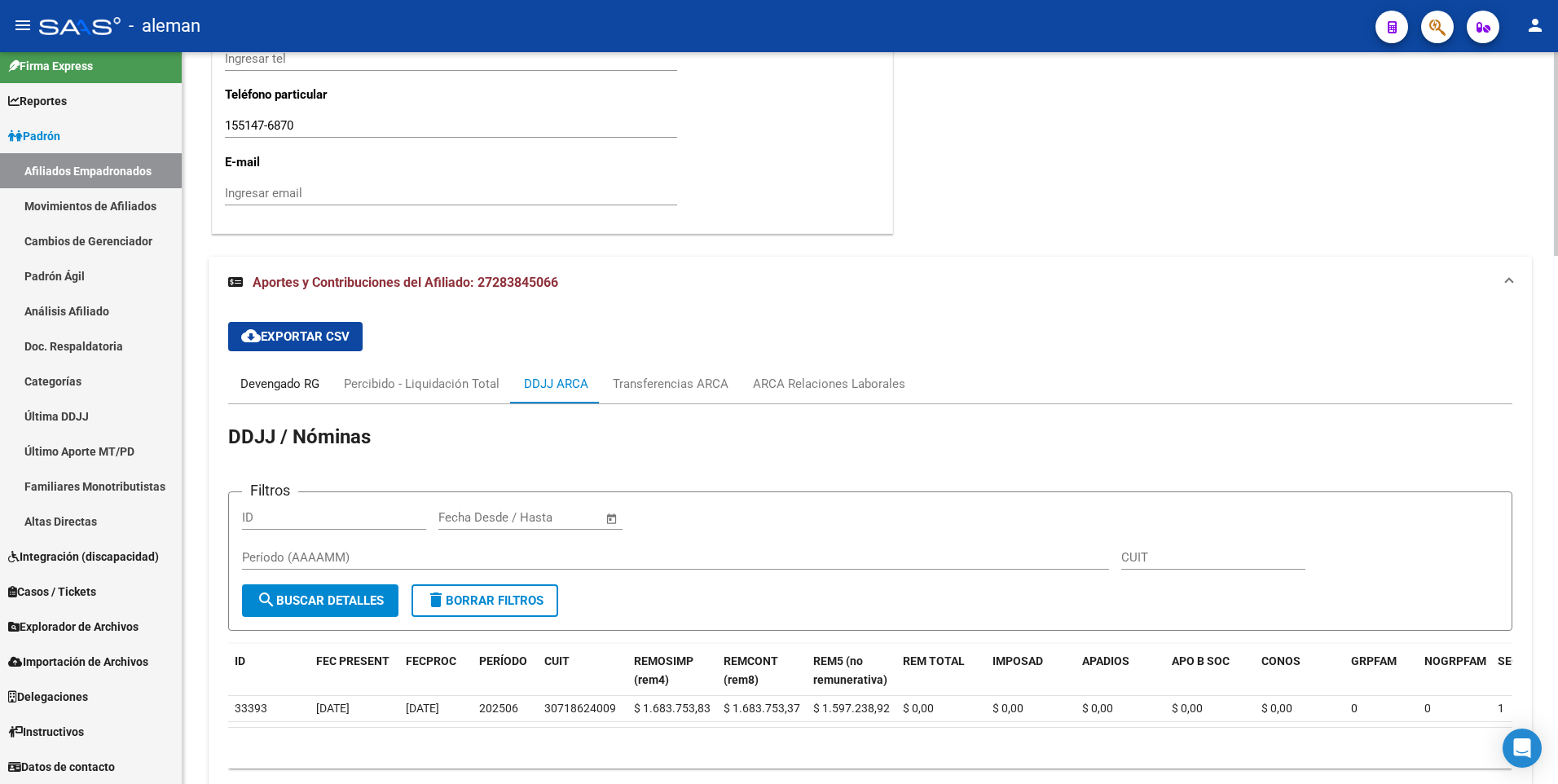
click at [314, 378] on div "Devengado RG" at bounding box center [280, 383] width 79 height 18
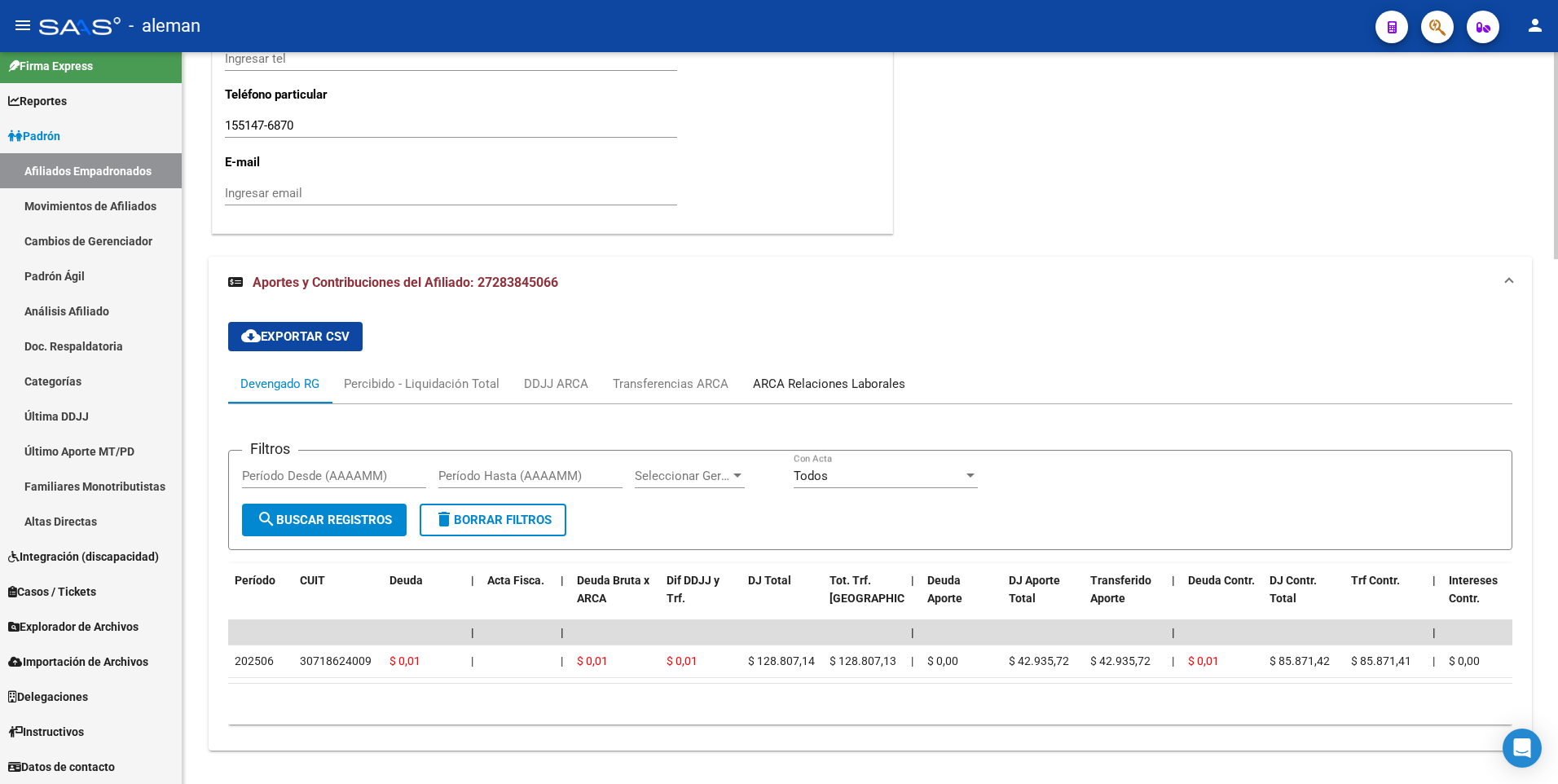
click at [810, 381] on div "ARCA Relaciones Laborales" at bounding box center [829, 383] width 152 height 18
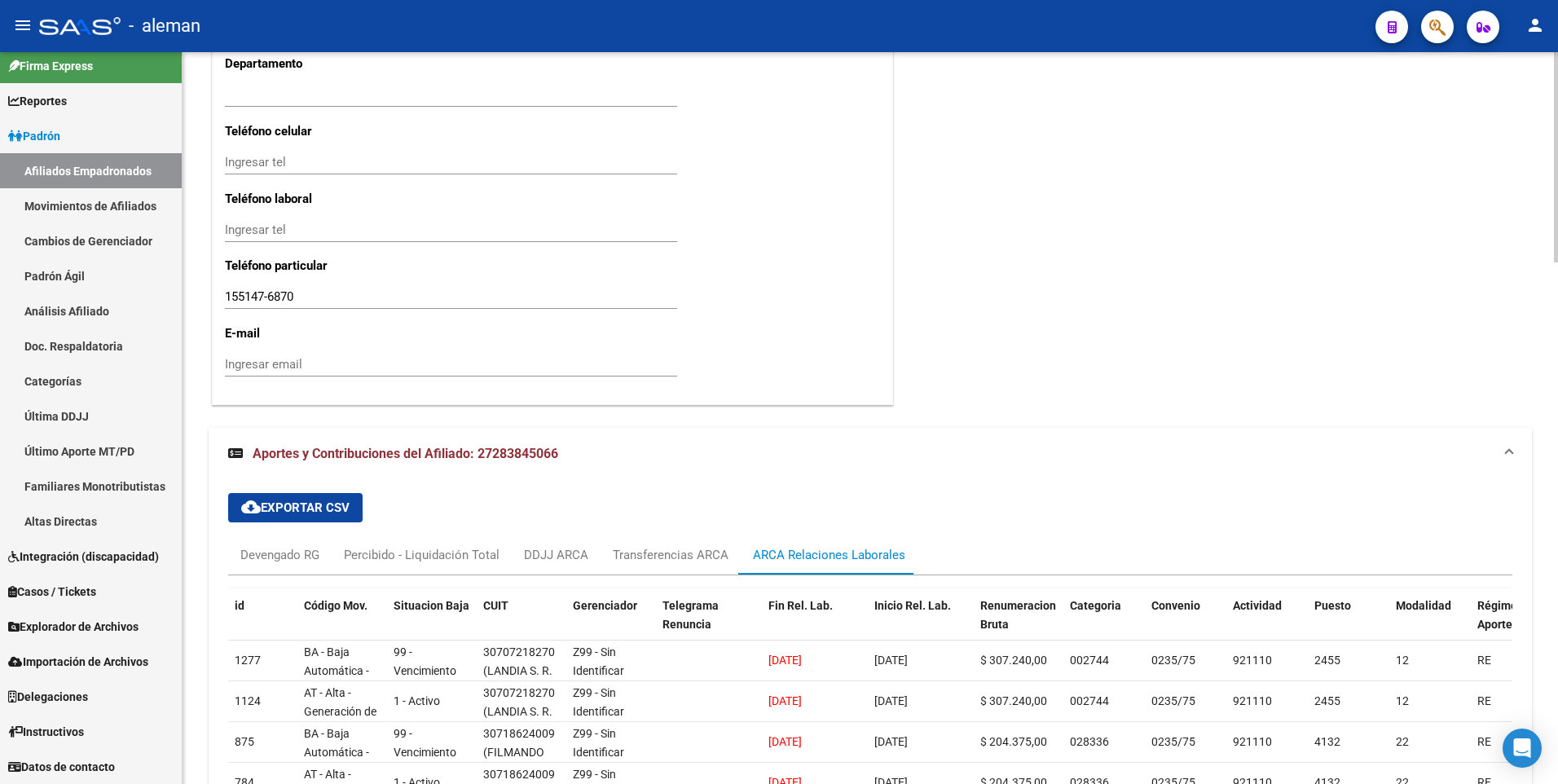
scroll to position [1729, 0]
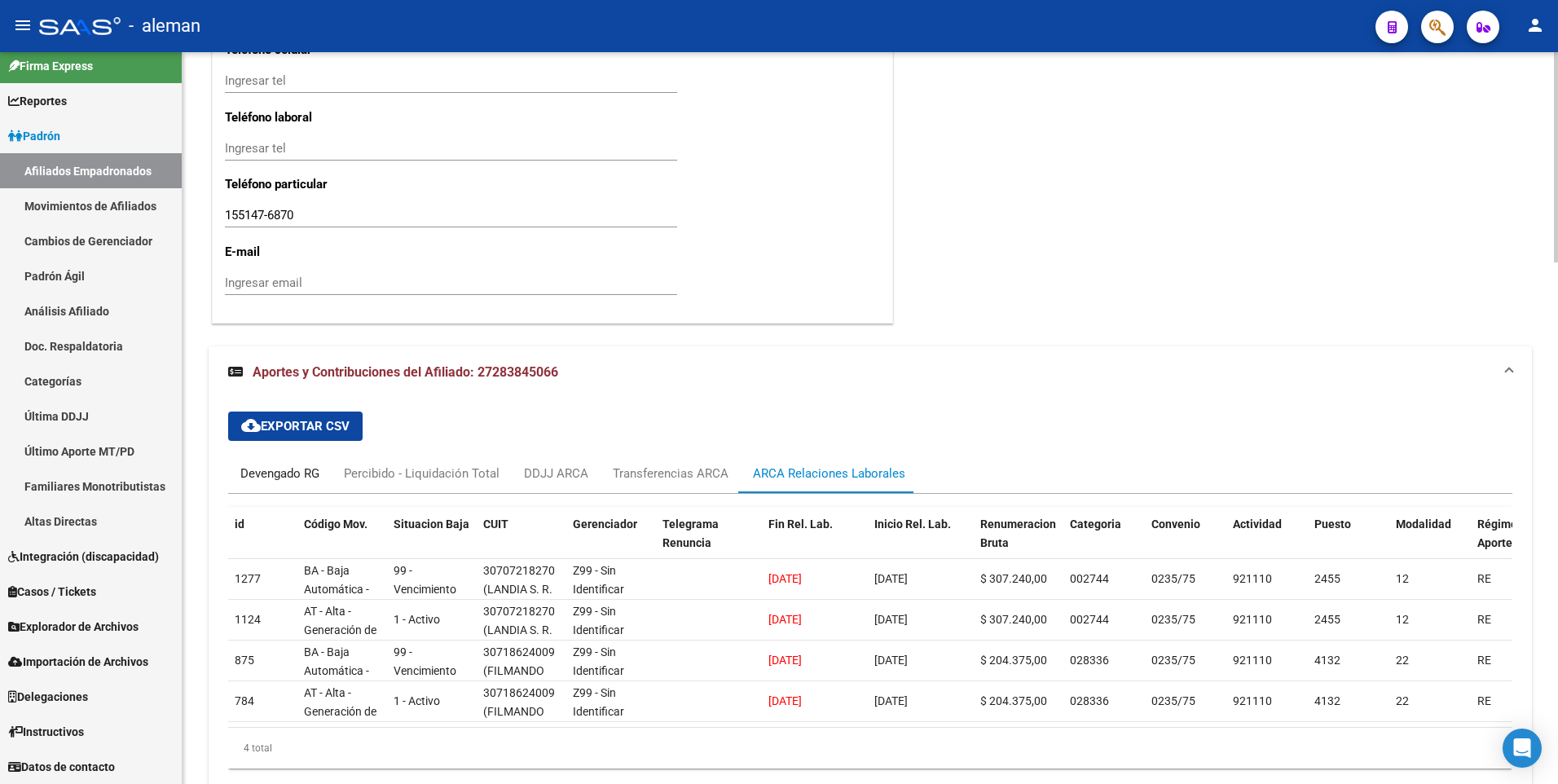
click at [290, 469] on div "Devengado RG" at bounding box center [280, 473] width 79 height 18
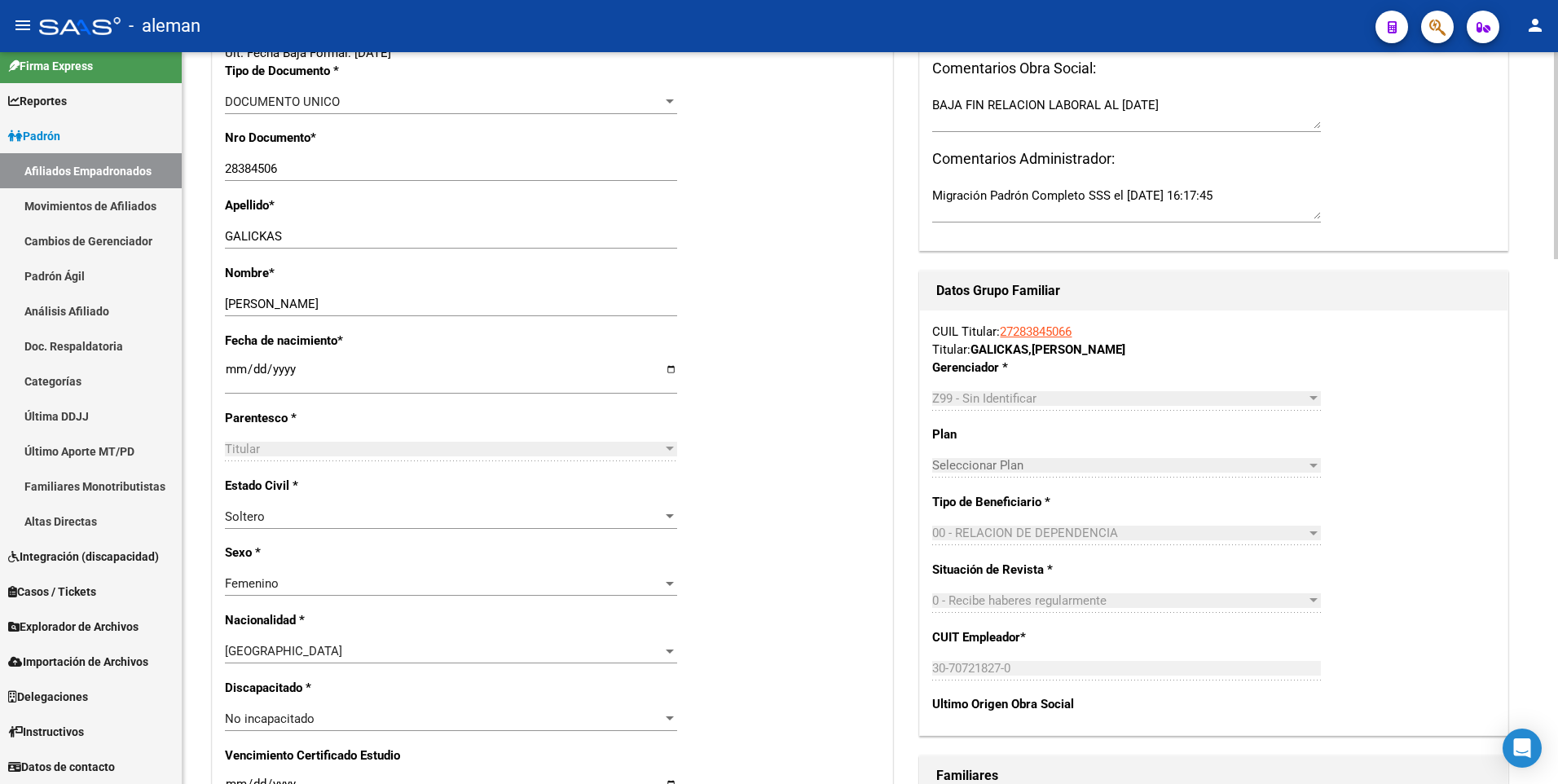
scroll to position [0, 0]
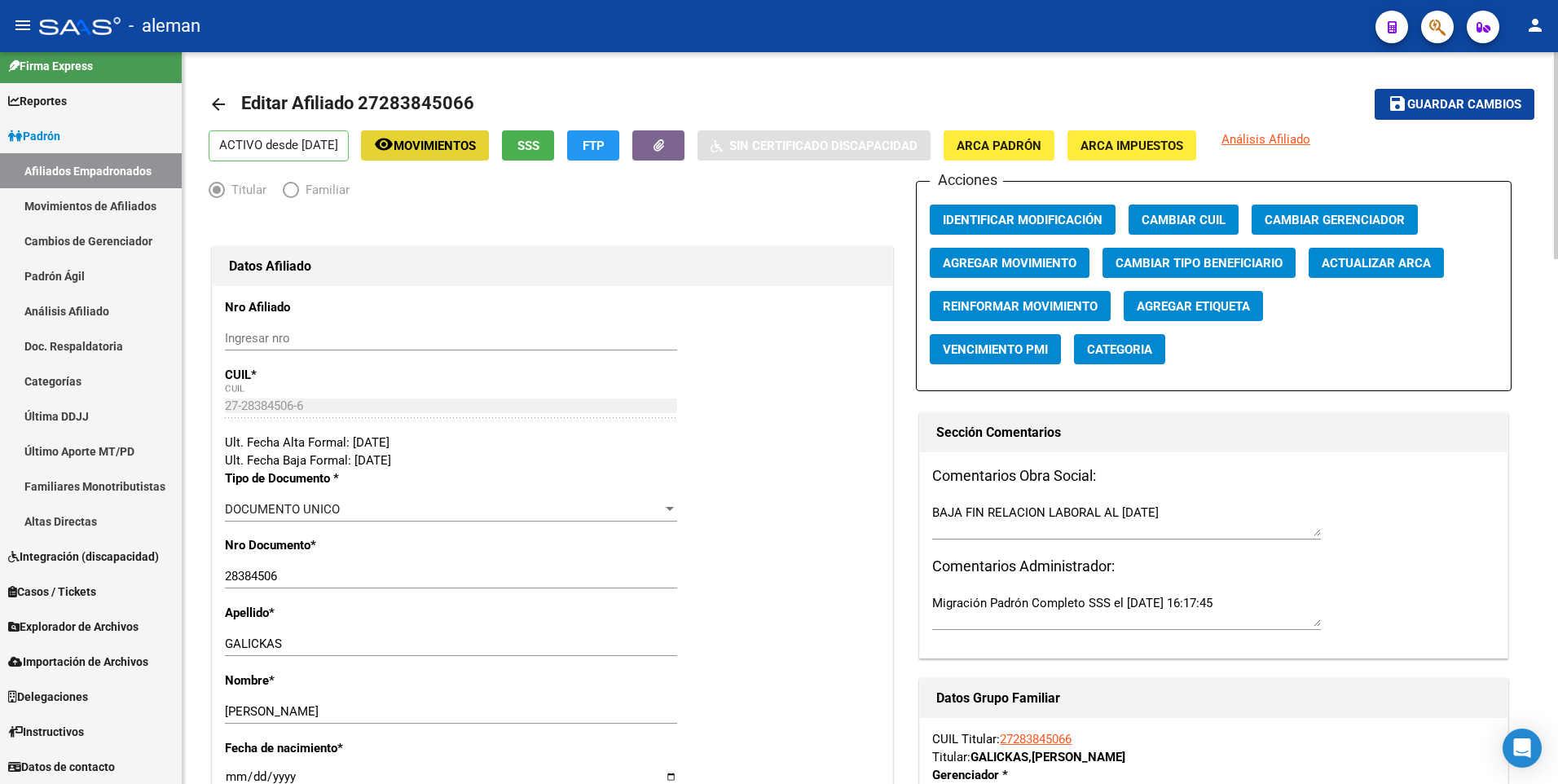
click at [472, 133] on button "remove_red_eye Movimientos" at bounding box center [425, 146] width 128 height 30
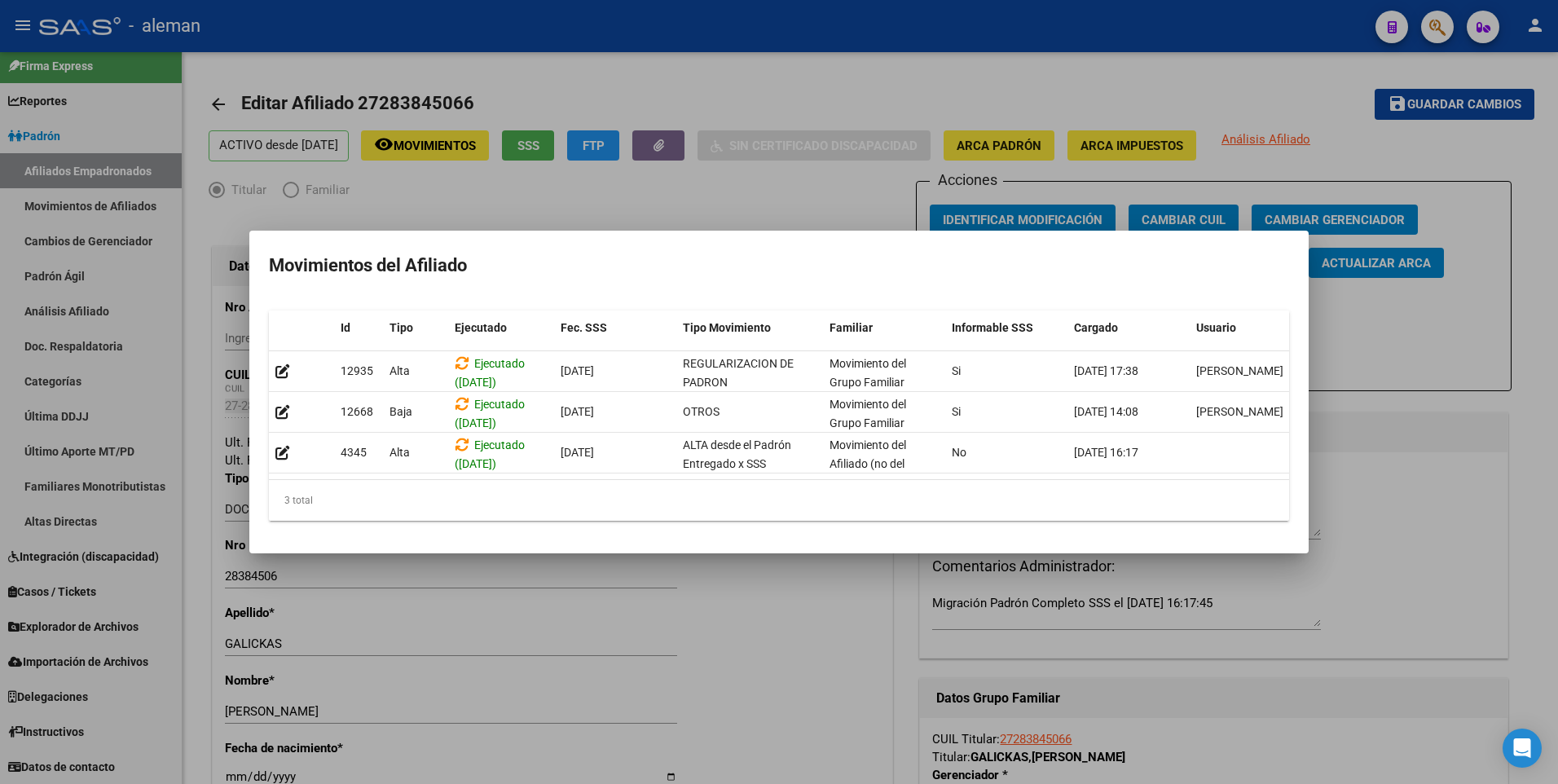
click at [621, 276] on mat-dialog-container "Movimientos del Afiliado Id Tipo Ejecutado Fec. SSS Tipo Movimiento Familiar In…" at bounding box center [779, 392] width 1059 height 322
click at [1456, 413] on div at bounding box center [779, 392] width 1558 height 784
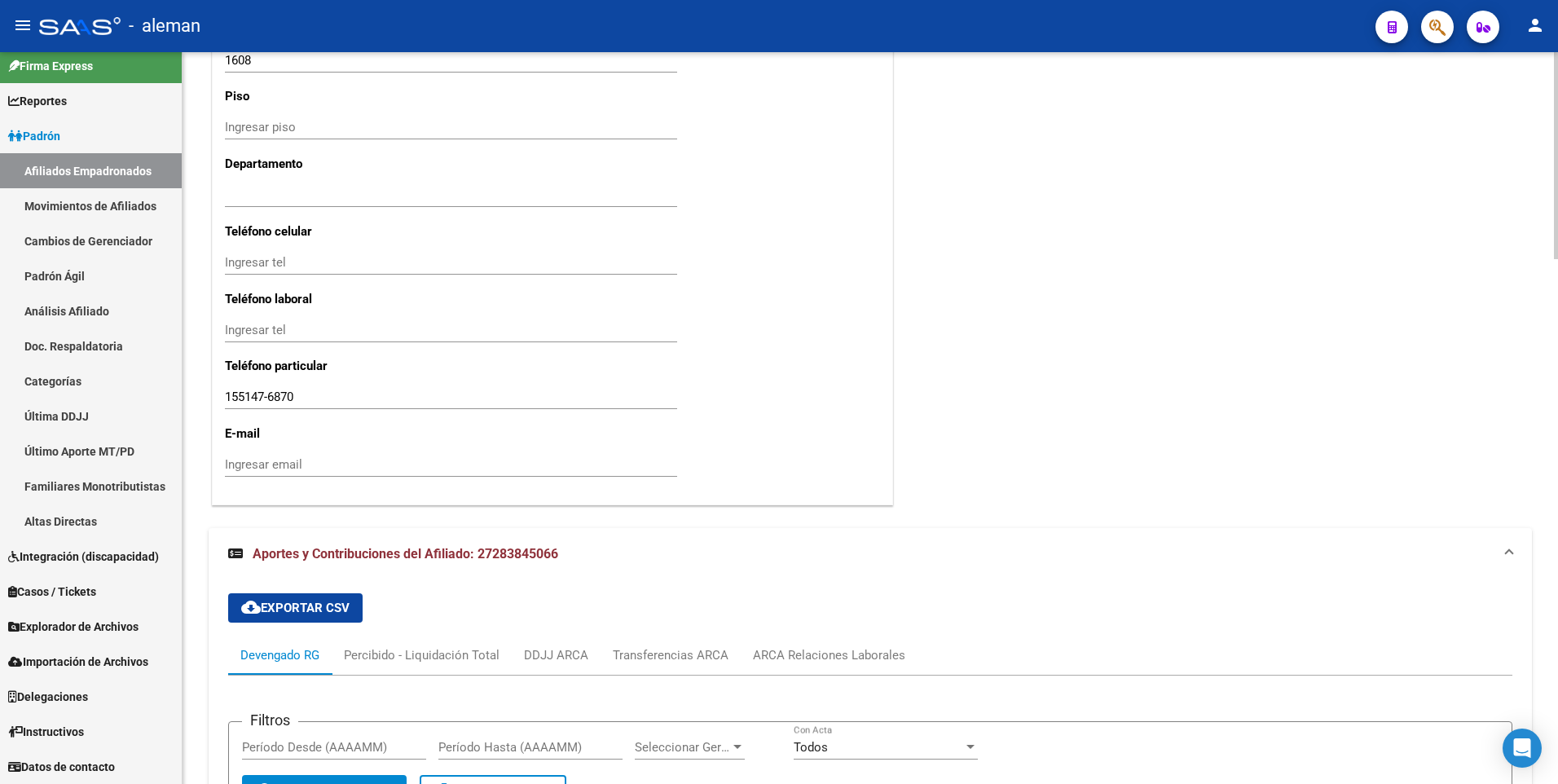
scroll to position [1857, 0]
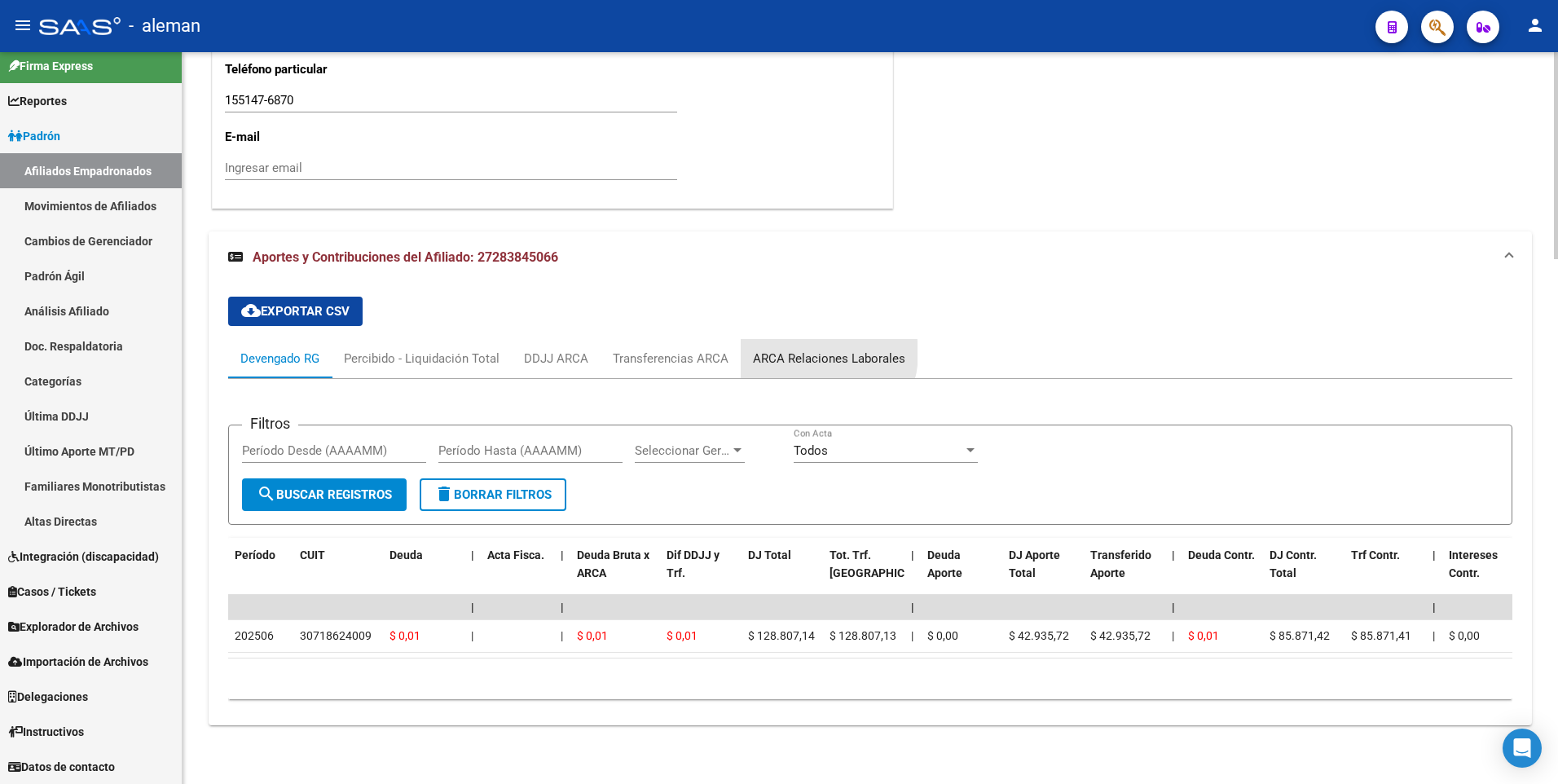
click at [814, 349] on div "ARCA Relaciones Laborales" at bounding box center [829, 357] width 152 height 18
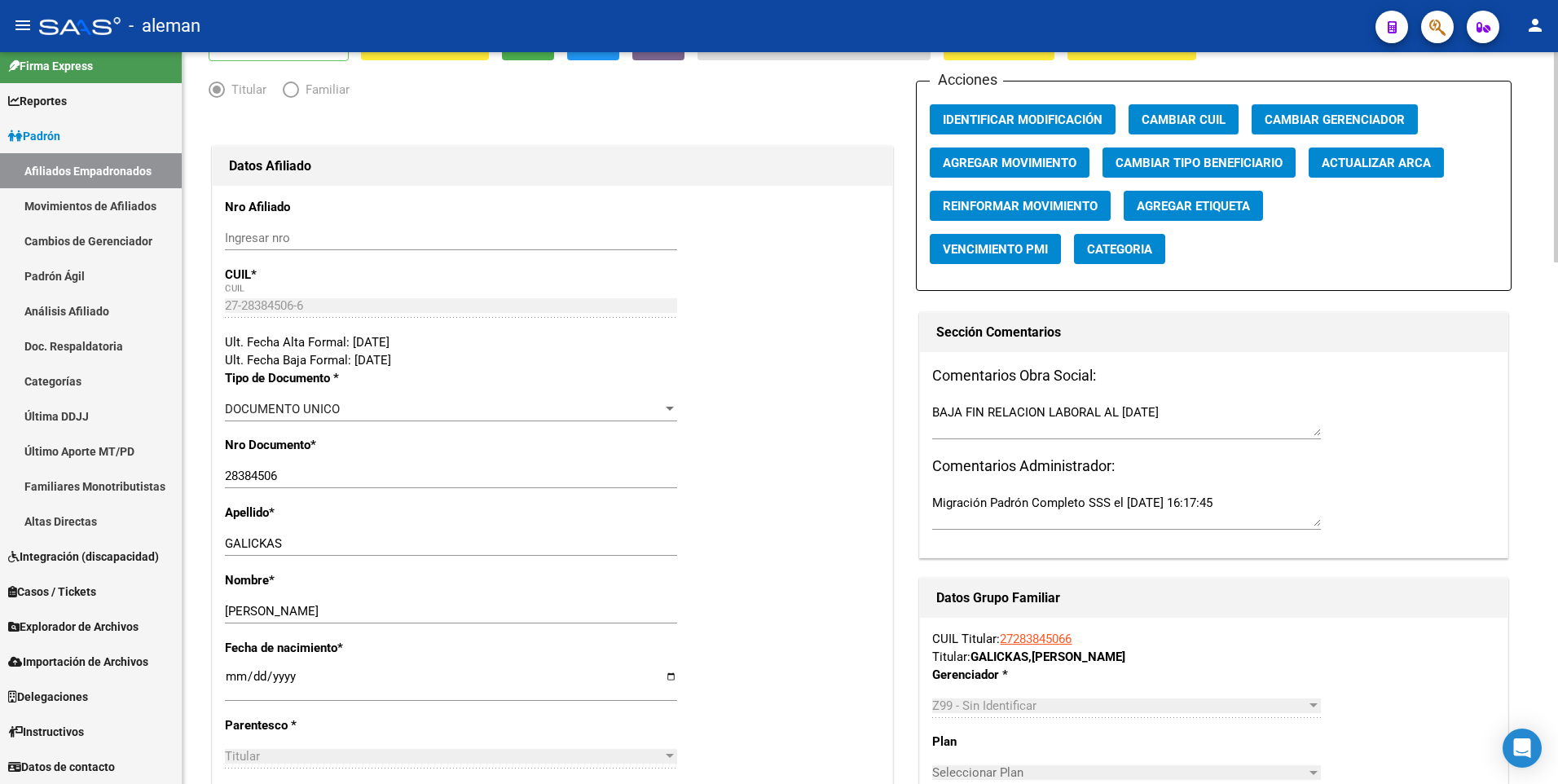
scroll to position [0, 0]
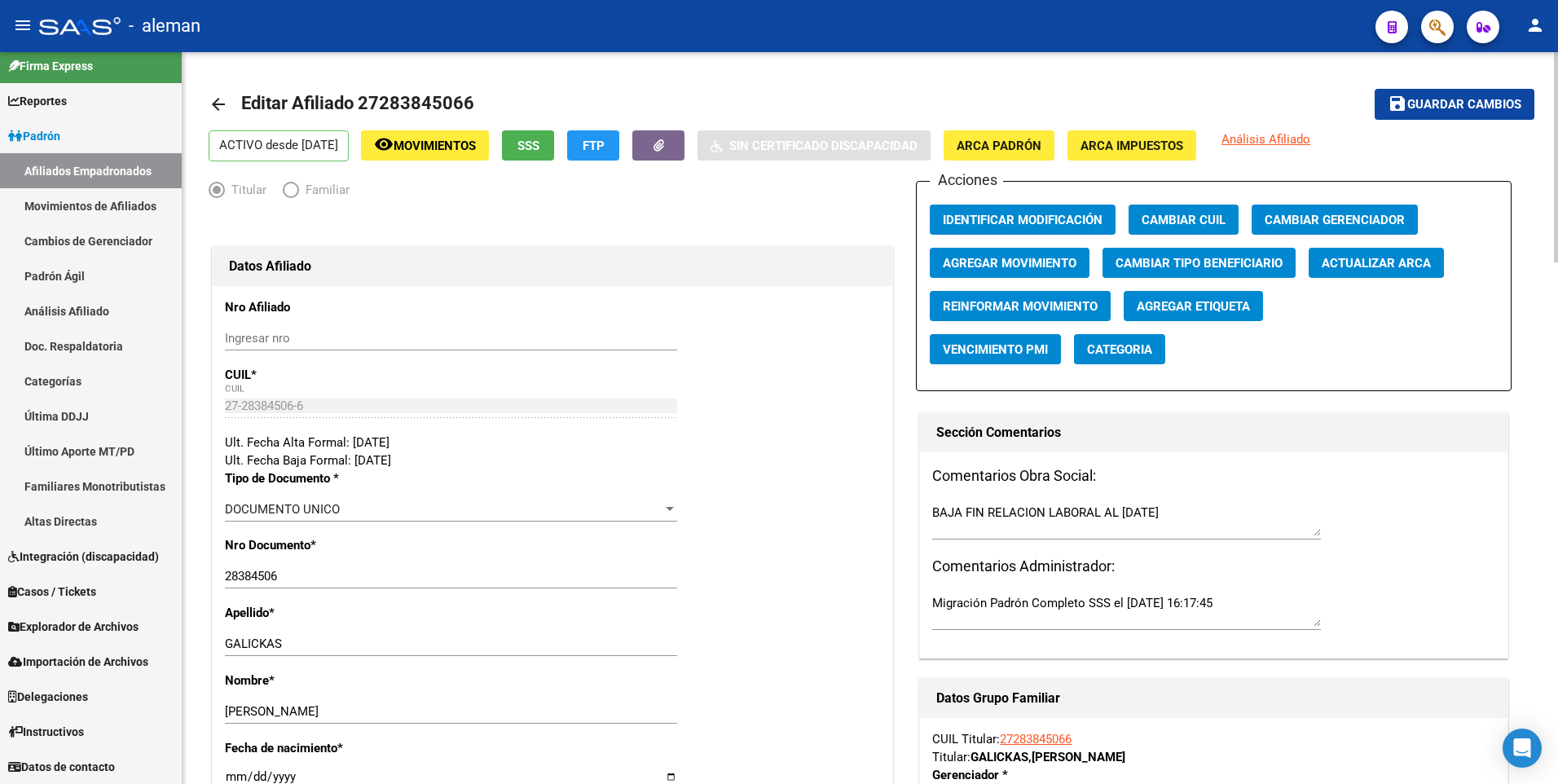
click at [217, 106] on mat-icon "arrow_back" at bounding box center [218, 104] width 20 height 20
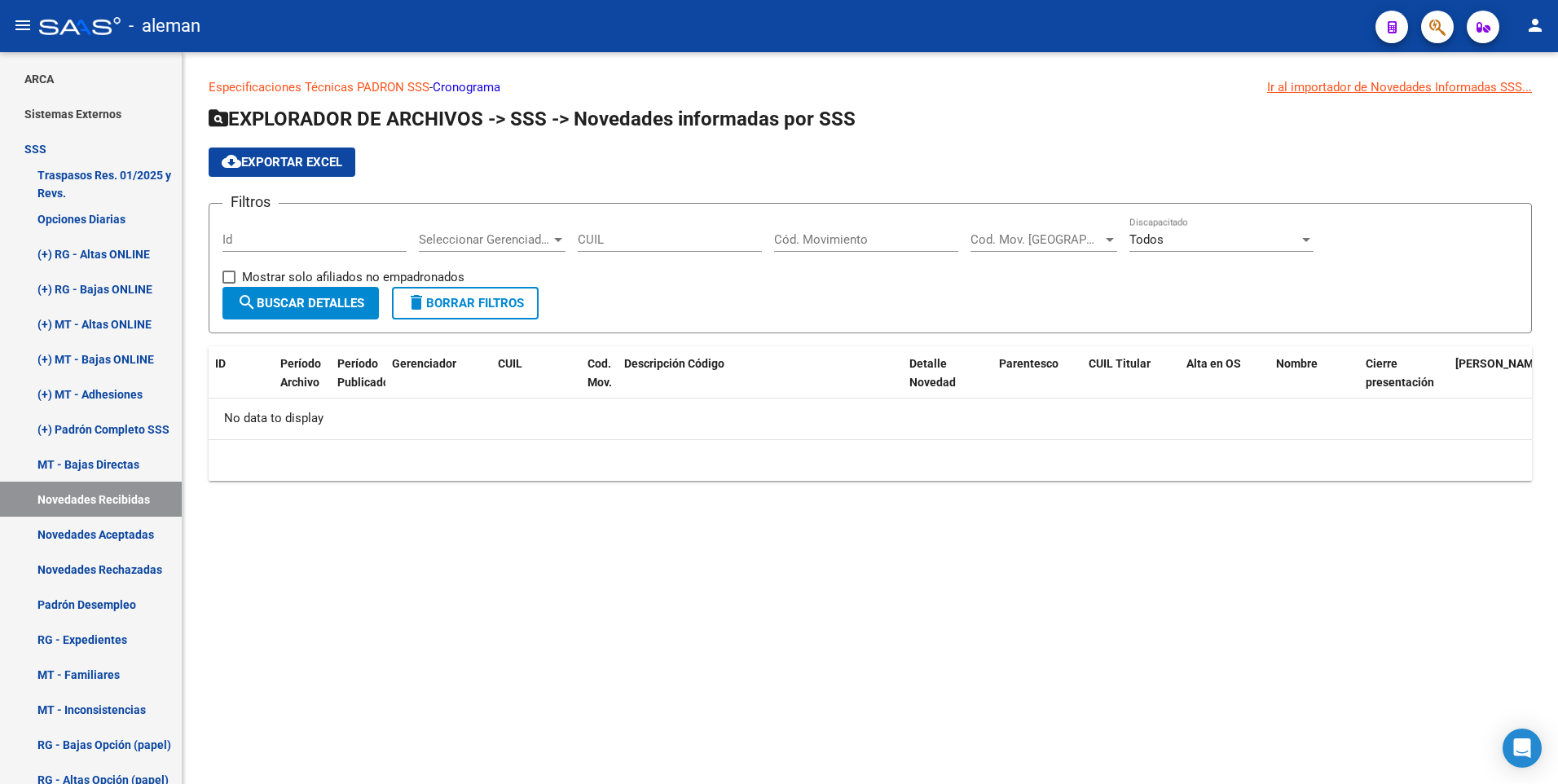
scroll to position [178, 0]
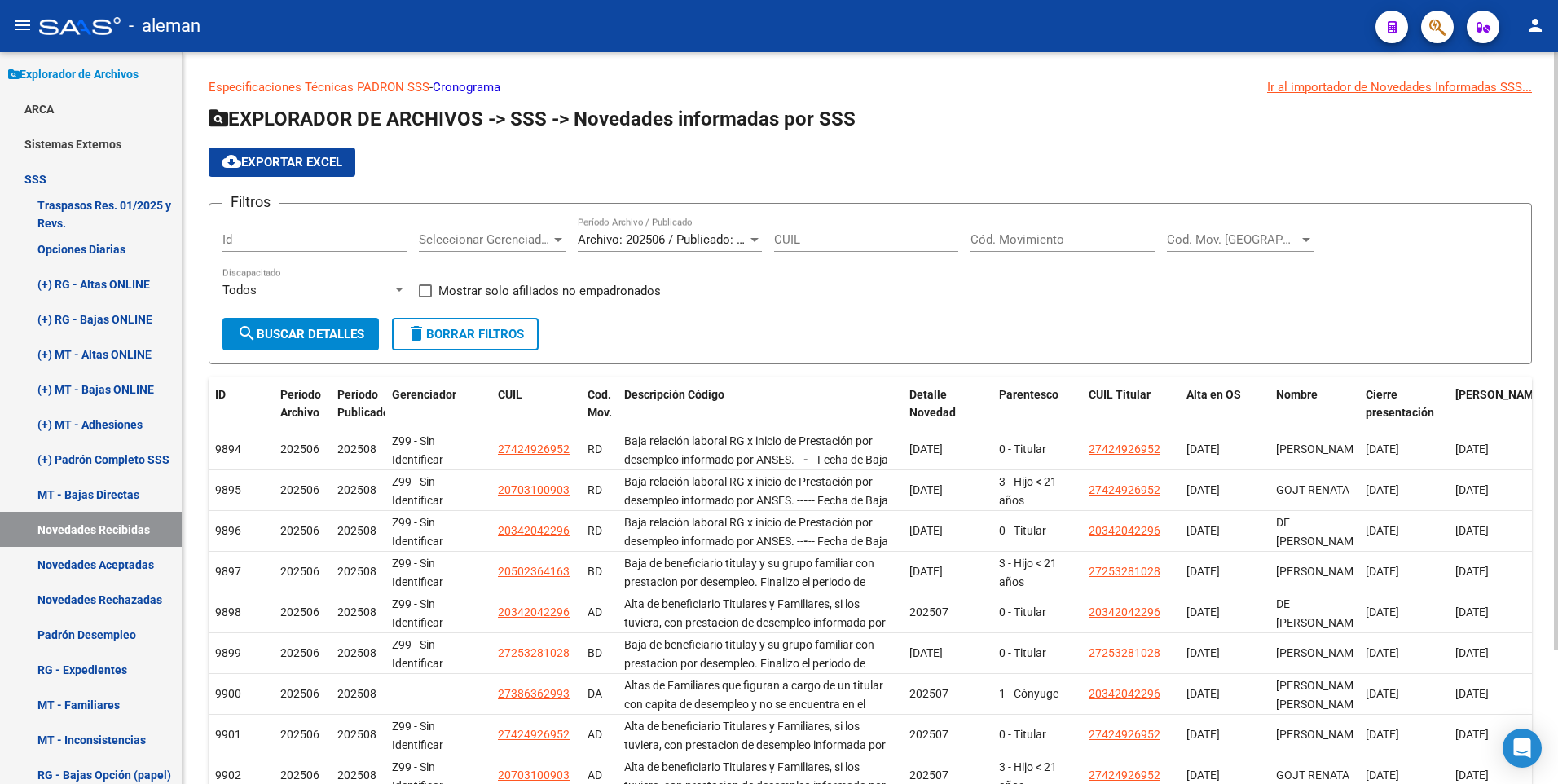
click at [1012, 234] on input "Cód. Movimiento" at bounding box center [1062, 239] width 184 height 15
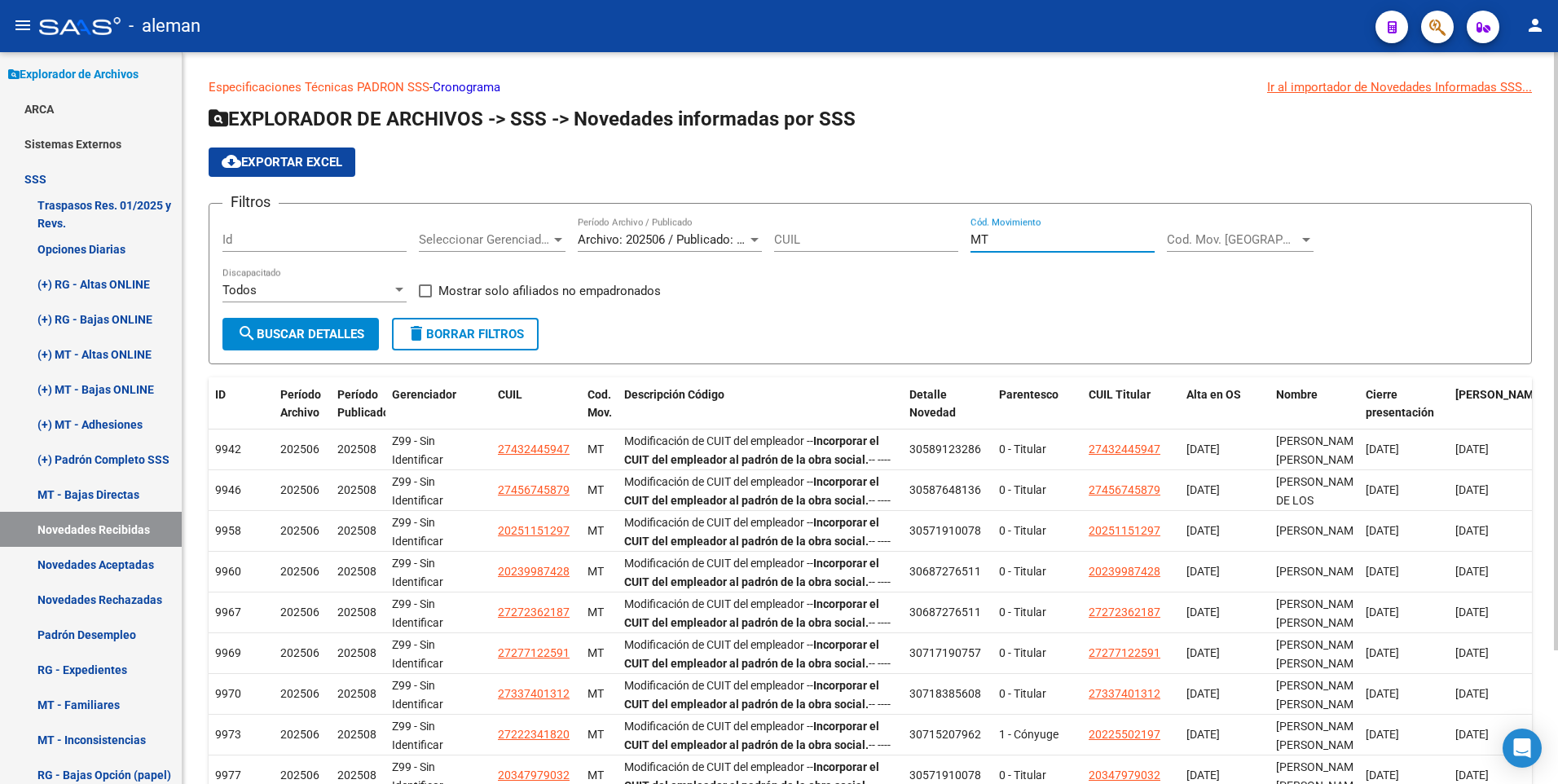
scroll to position [164, 0]
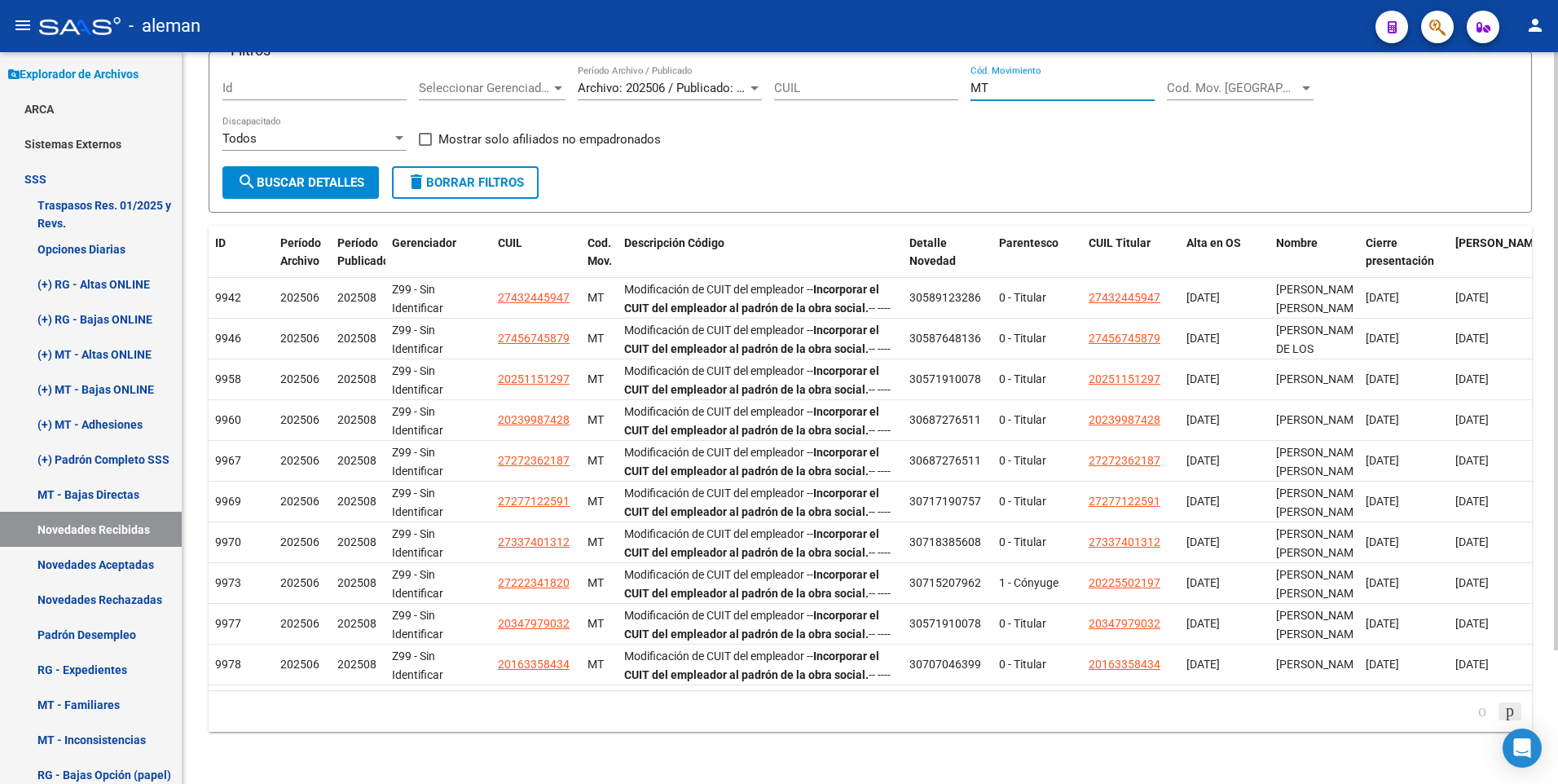
type input "MT"
click at [1503, 709] on icon "go to next page" at bounding box center [1510, 710] width 13 height 20
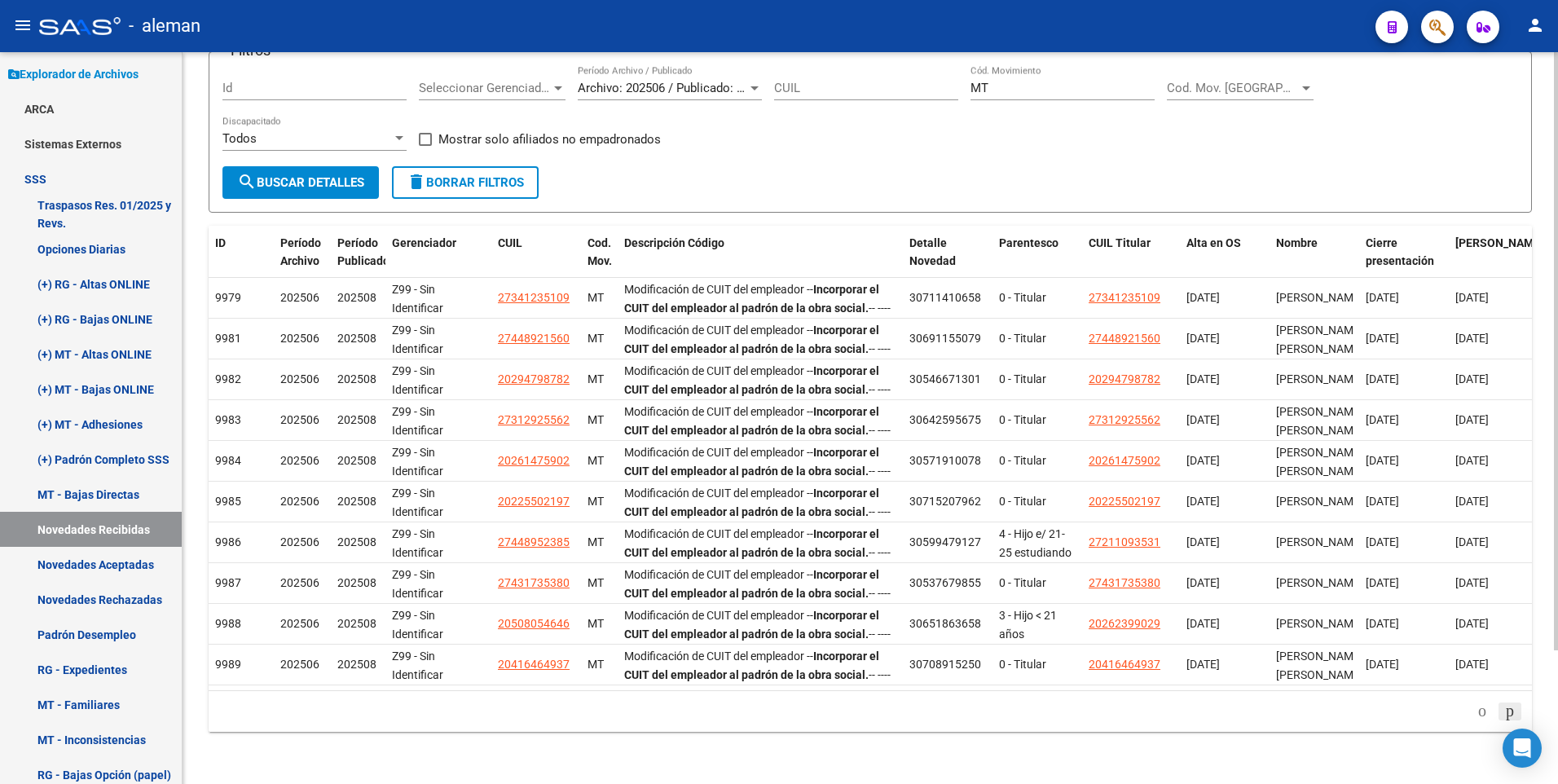
click at [1507, 713] on icon "go to next page" at bounding box center [1510, 710] width 13 height 20
click at [1506, 713] on icon "go to next page" at bounding box center [1510, 710] width 13 height 20
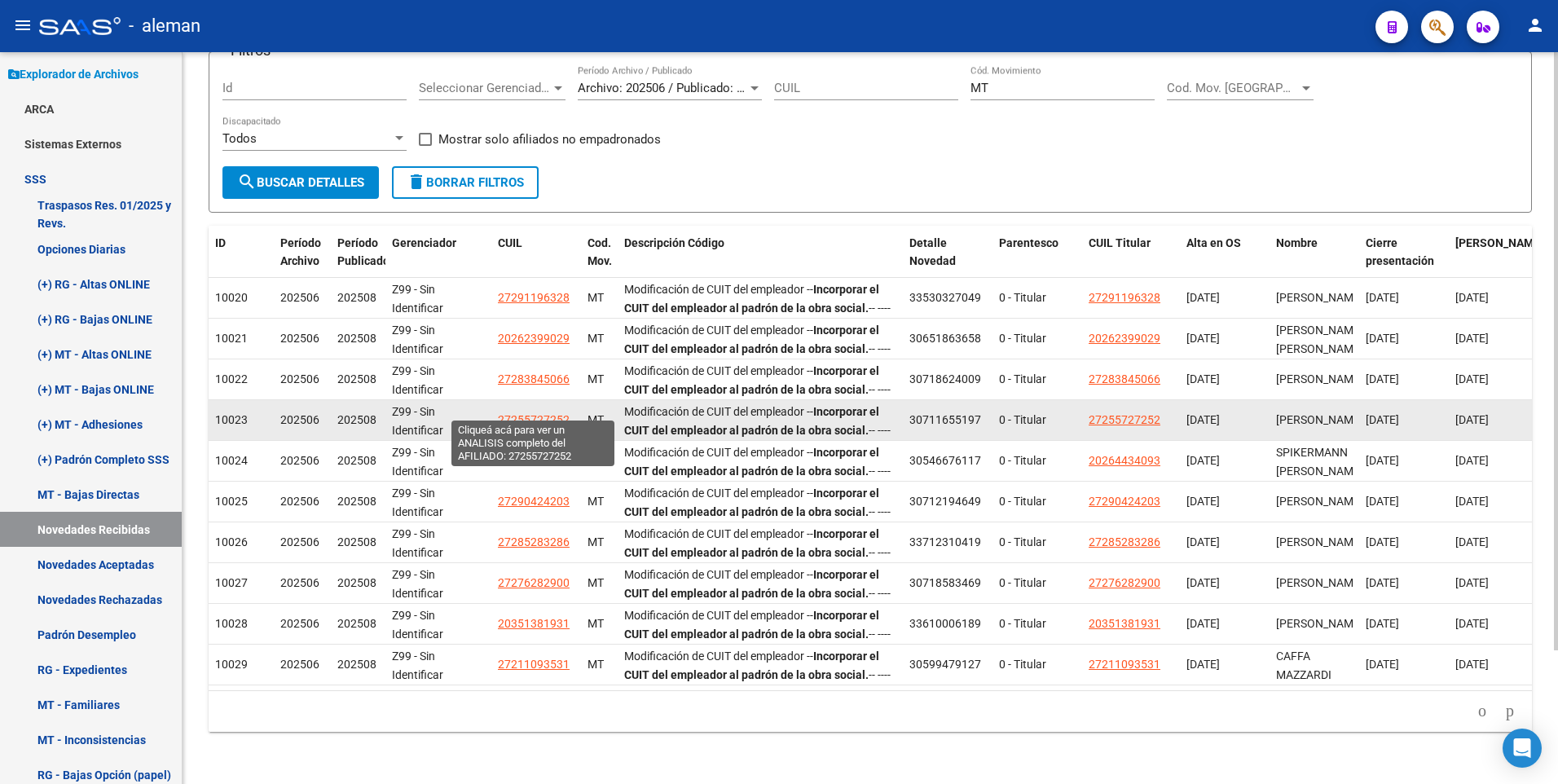
click at [517, 413] on span "27255727252" at bounding box center [534, 420] width 72 height 13
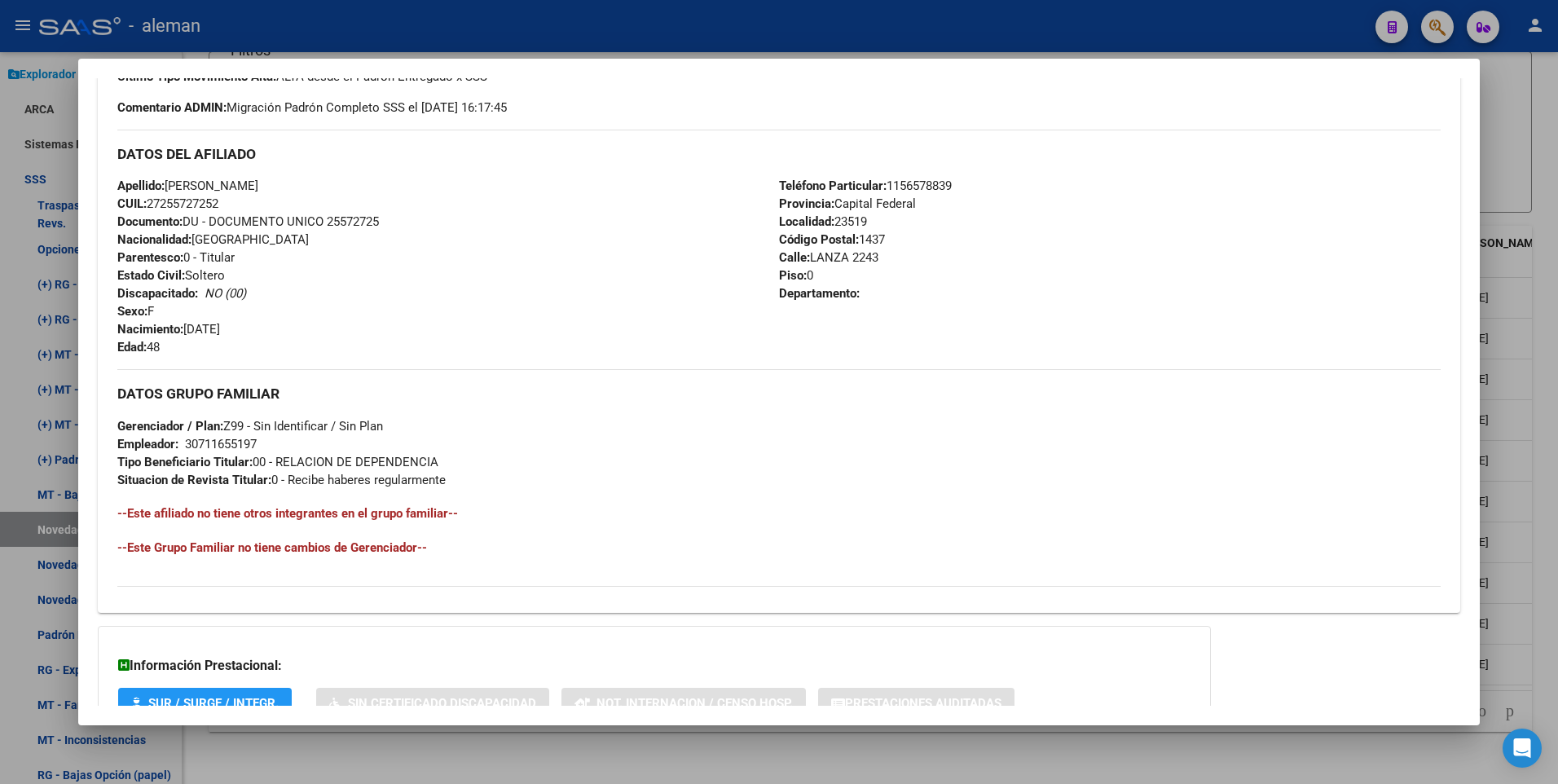
scroll to position [610, 0]
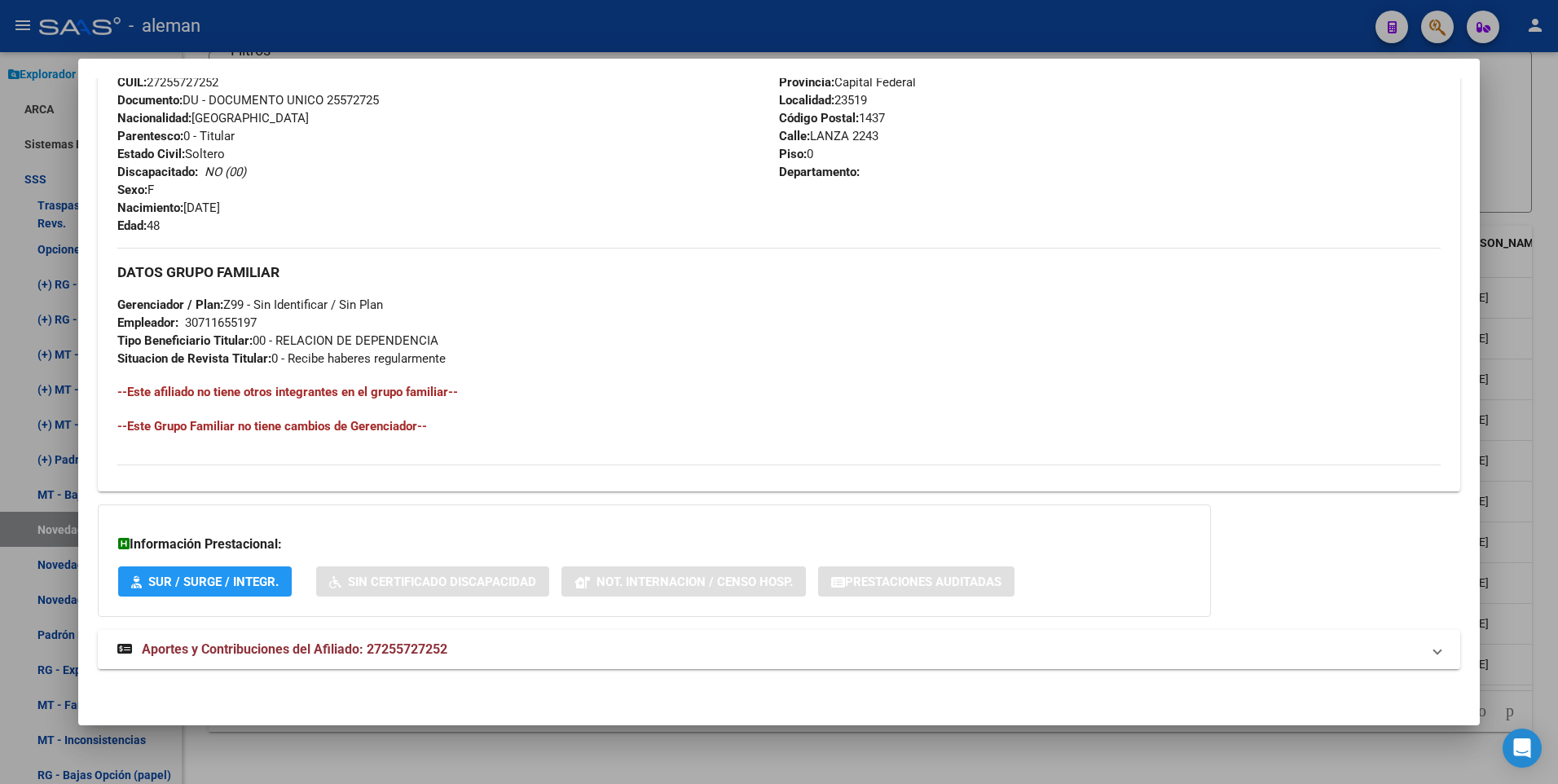
click at [376, 652] on span "Aportes y Contribuciones del Afiliado: 27255727252" at bounding box center [294, 649] width 306 height 15
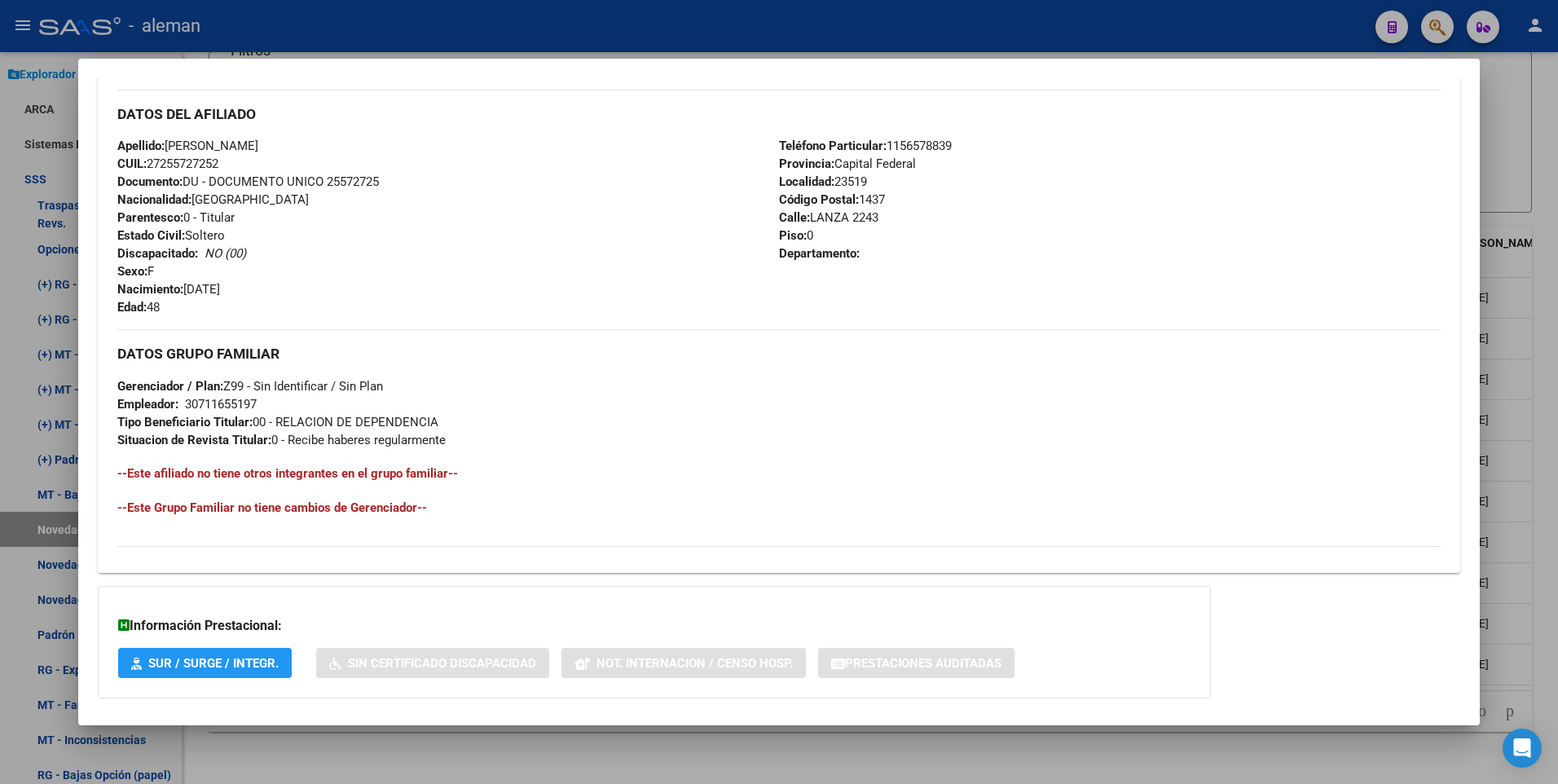
scroll to position [447, 0]
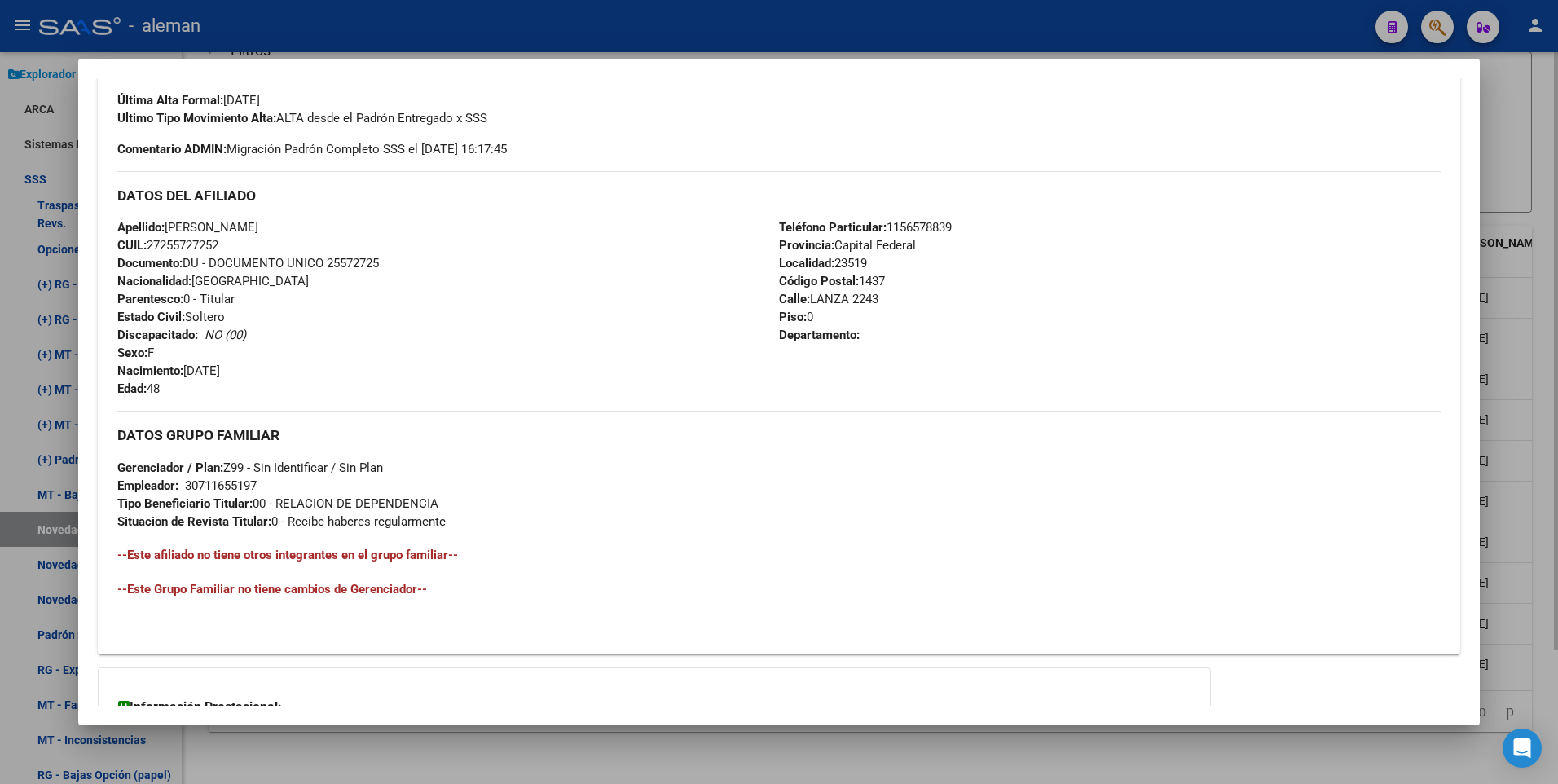
click at [1544, 572] on div at bounding box center [779, 392] width 1558 height 784
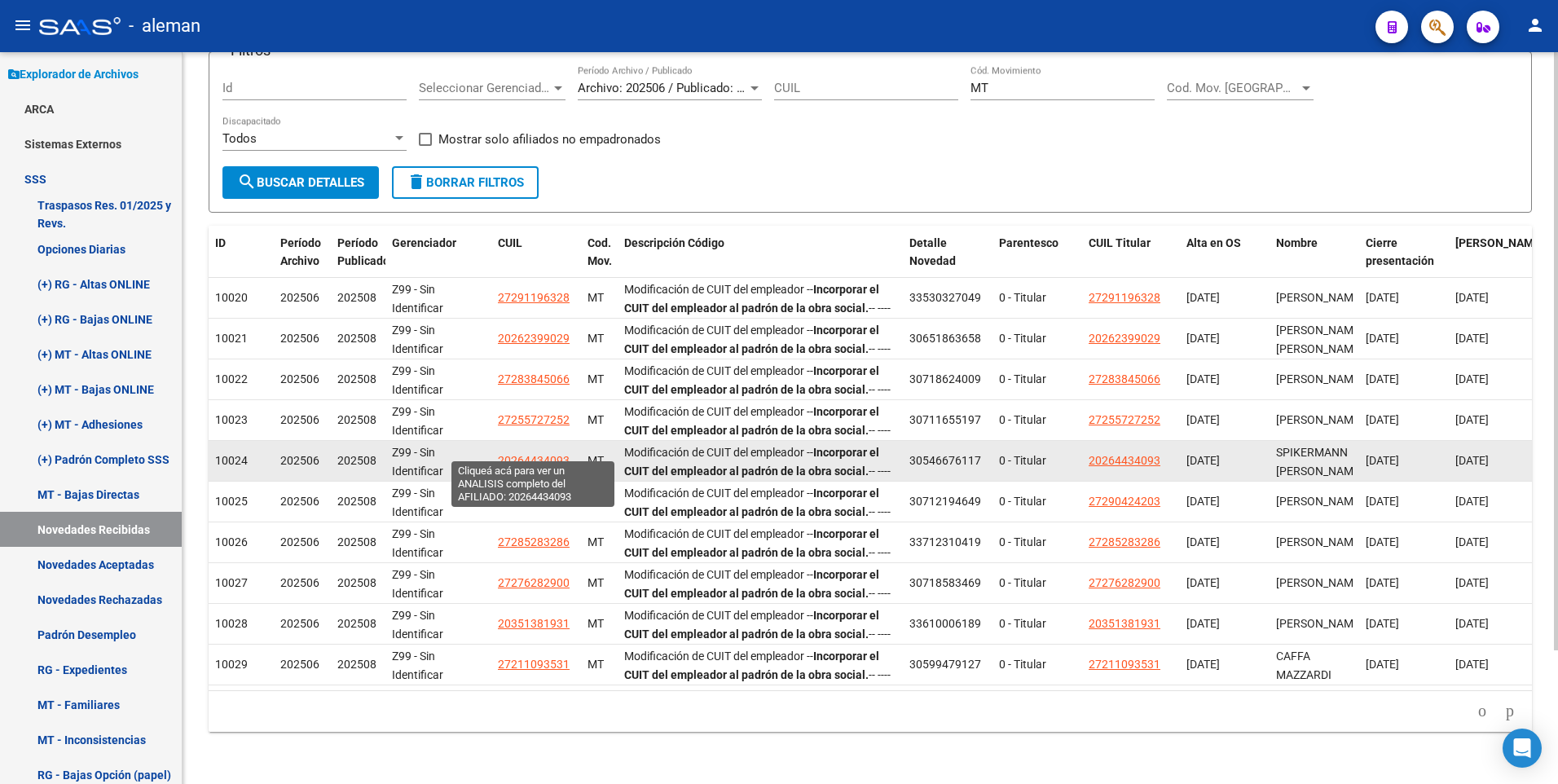
click at [518, 454] on span "20264434093" at bounding box center [534, 461] width 72 height 13
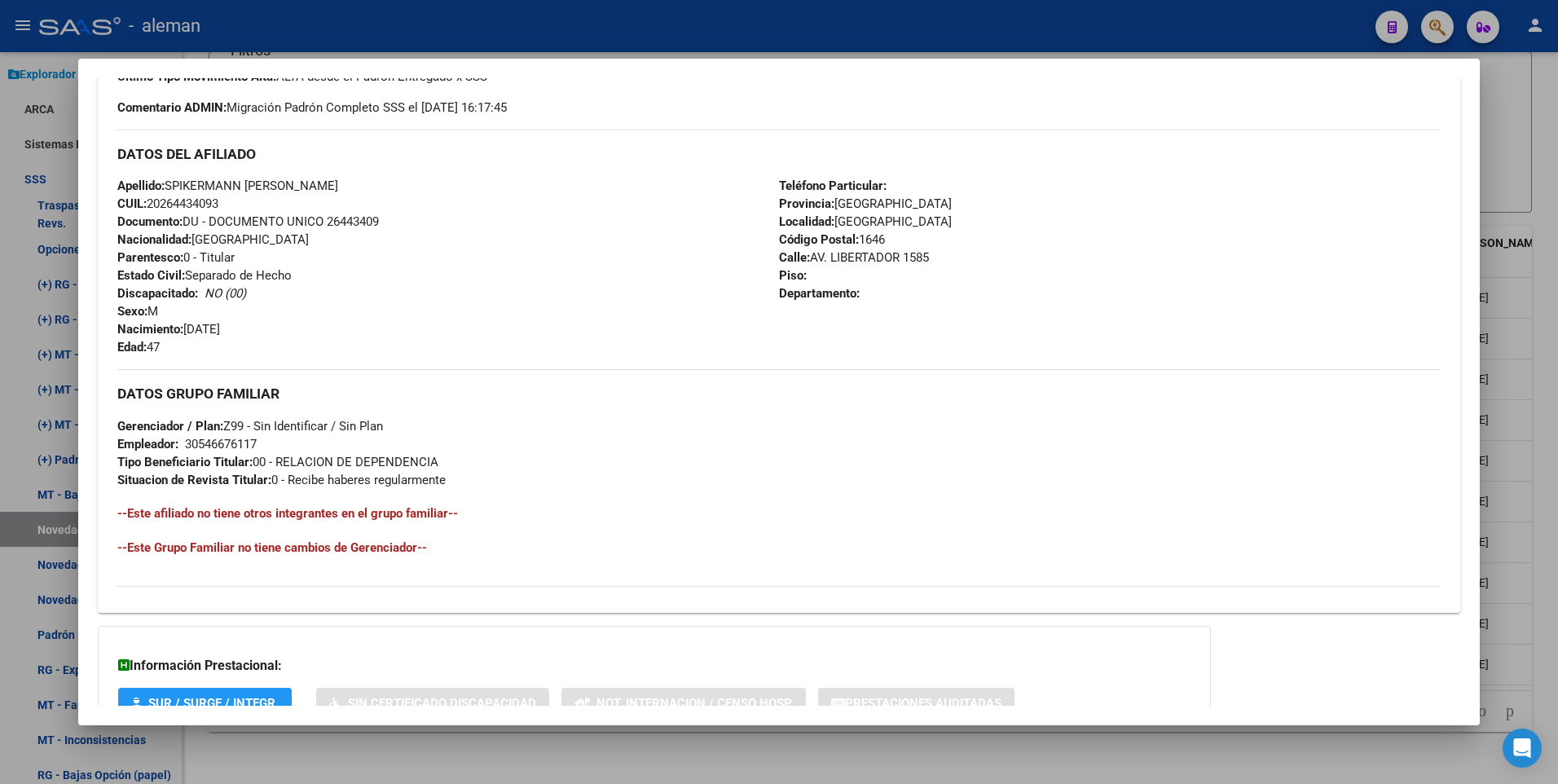
scroll to position [610, 0]
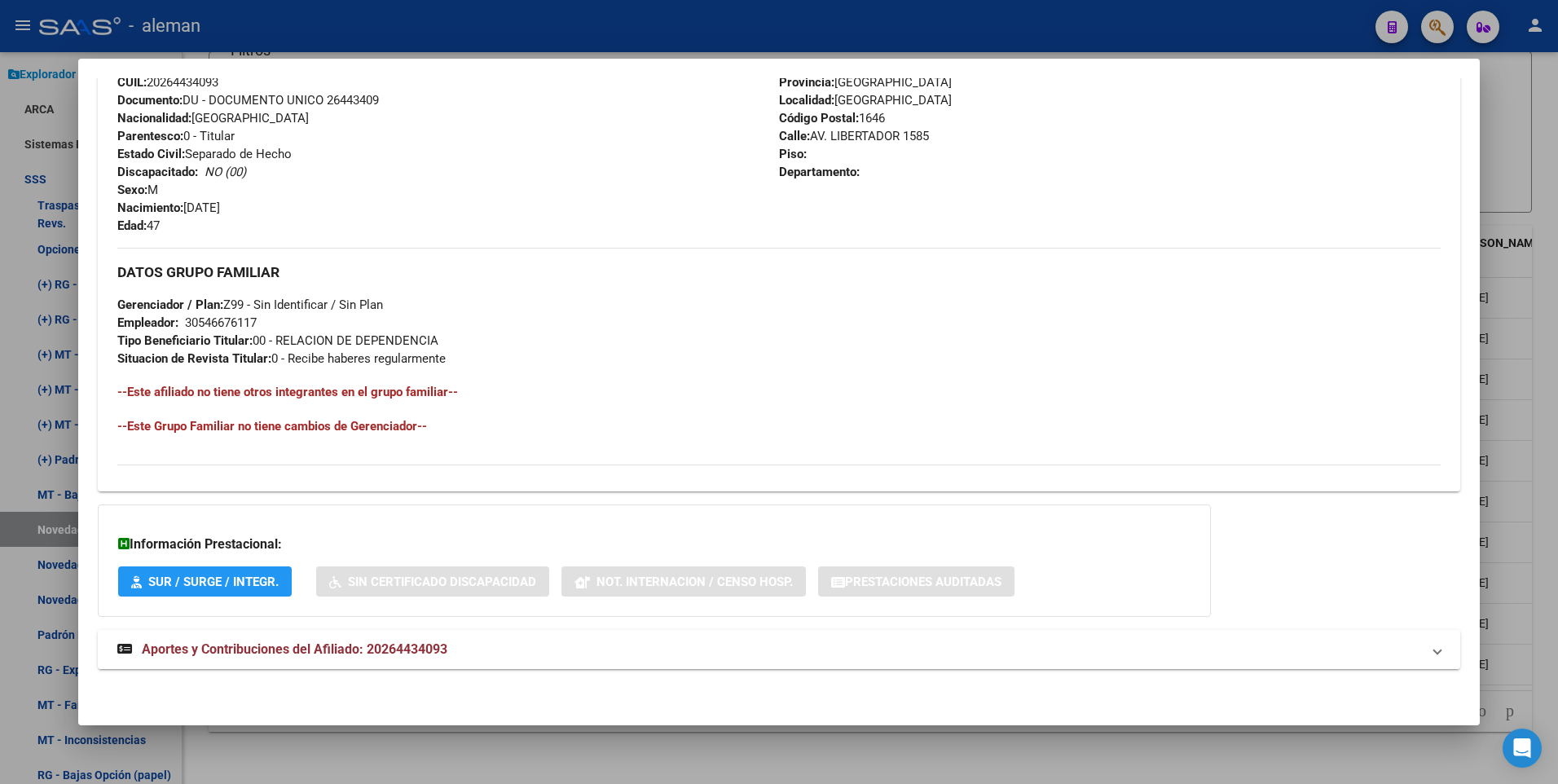
click at [373, 647] on span "Aportes y Contribuciones del Afiliado: 20264434093" at bounding box center [294, 649] width 306 height 15
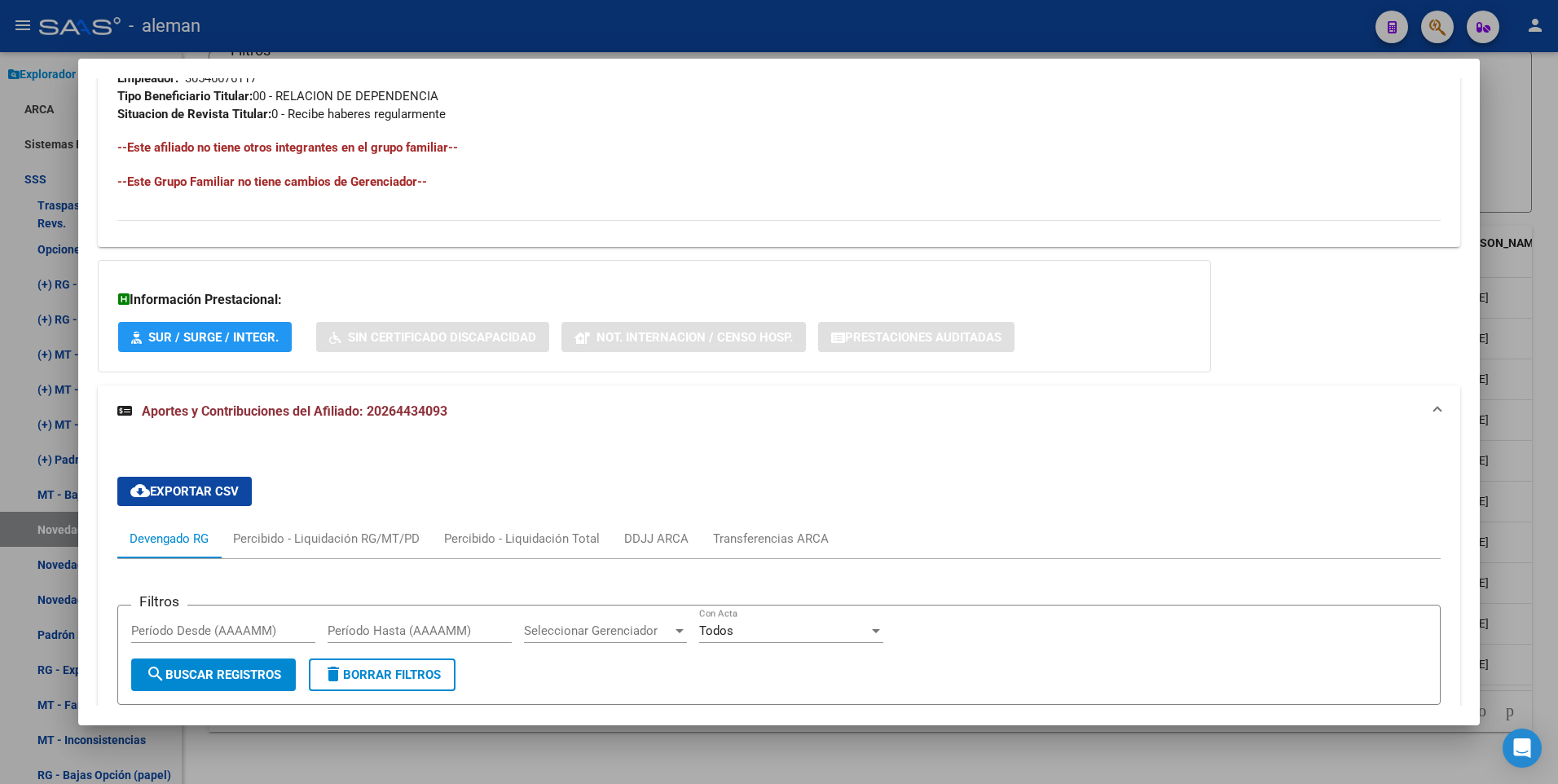
scroll to position [529, 0]
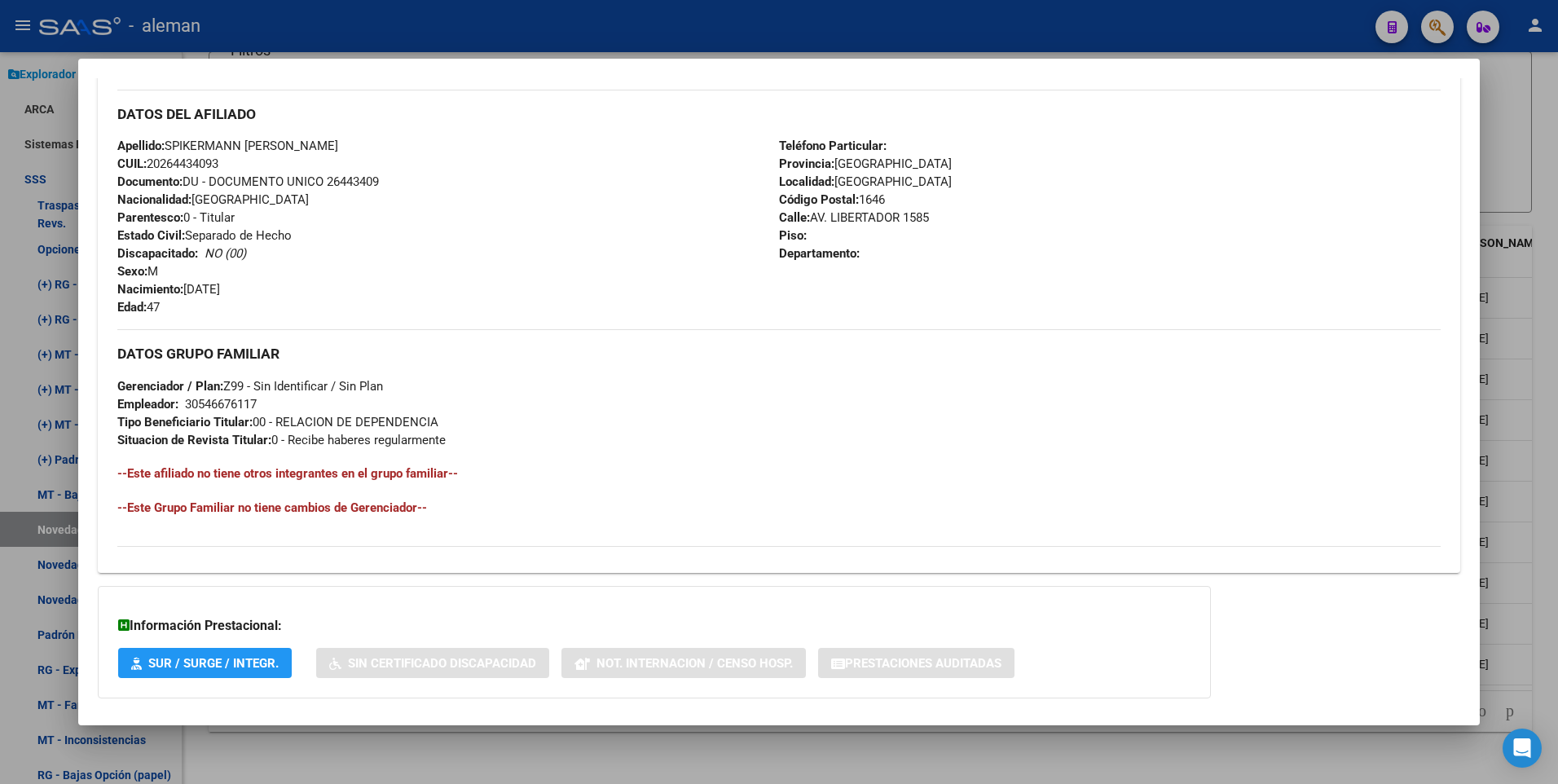
click at [1548, 605] on div at bounding box center [779, 392] width 1558 height 784
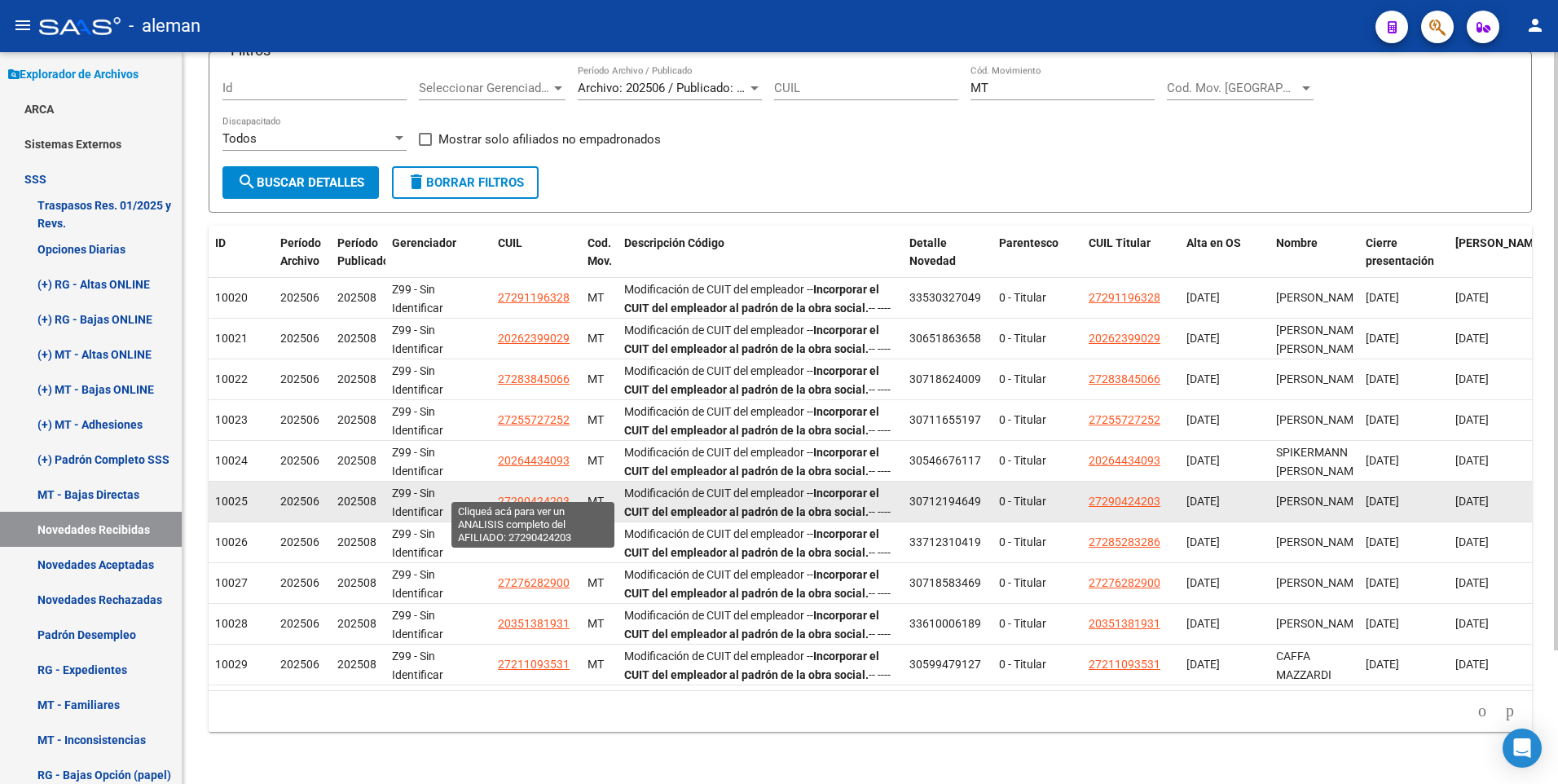
click at [553, 495] on span "27290424203" at bounding box center [534, 501] width 72 height 13
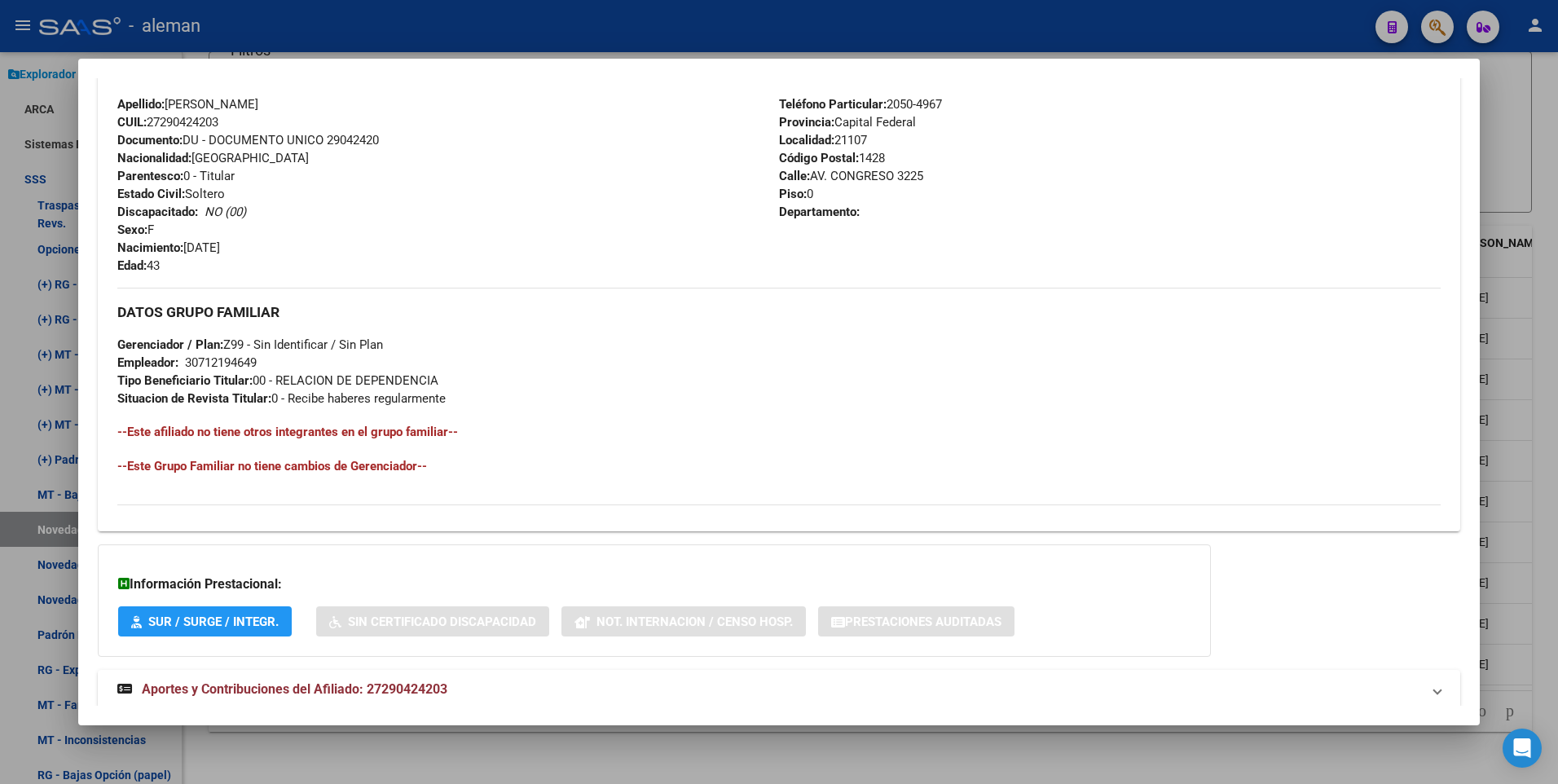
scroll to position [610, 0]
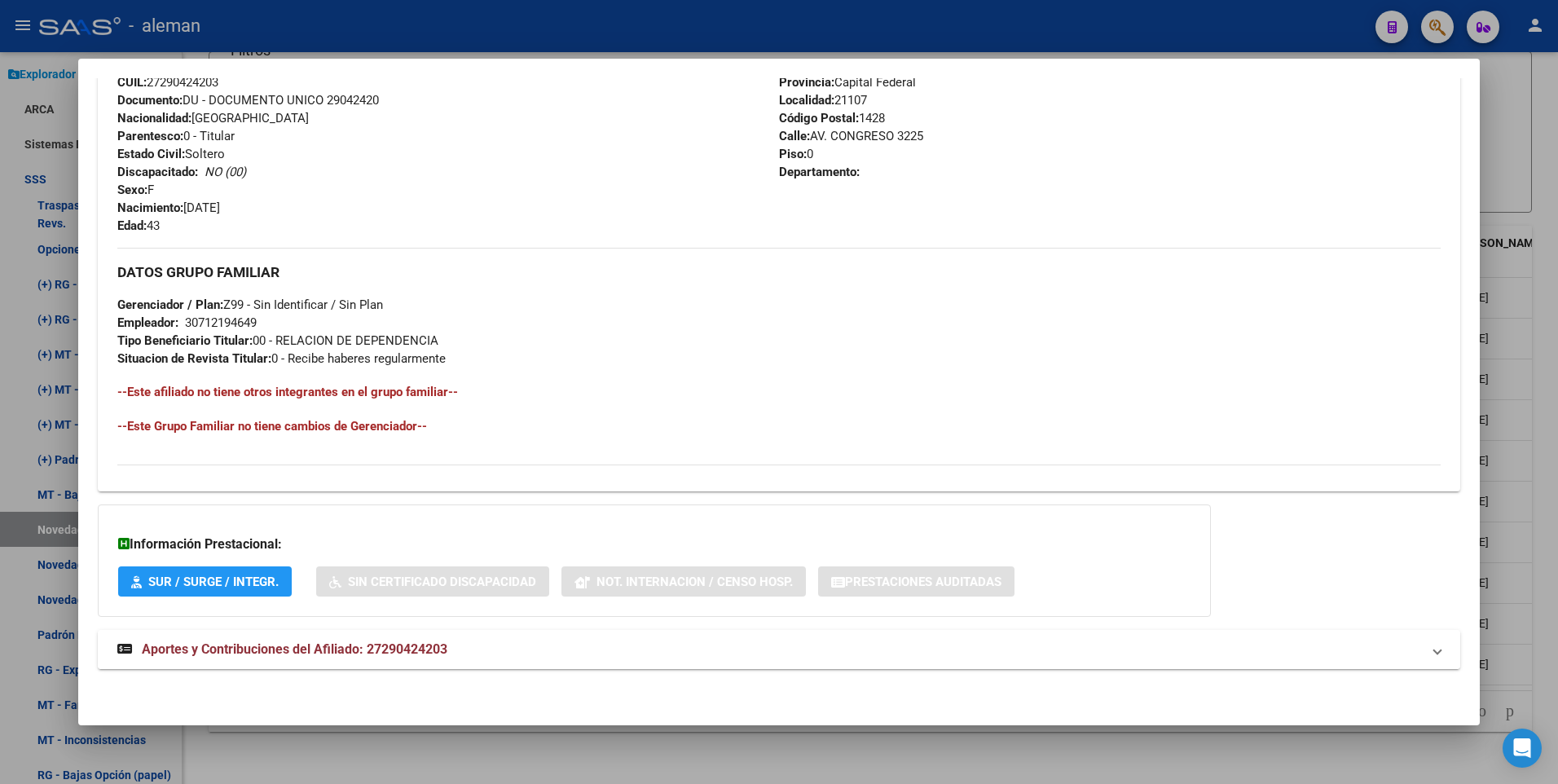
click at [426, 647] on span "Aportes y Contribuciones del Afiliado: 27290424203" at bounding box center [294, 649] width 306 height 15
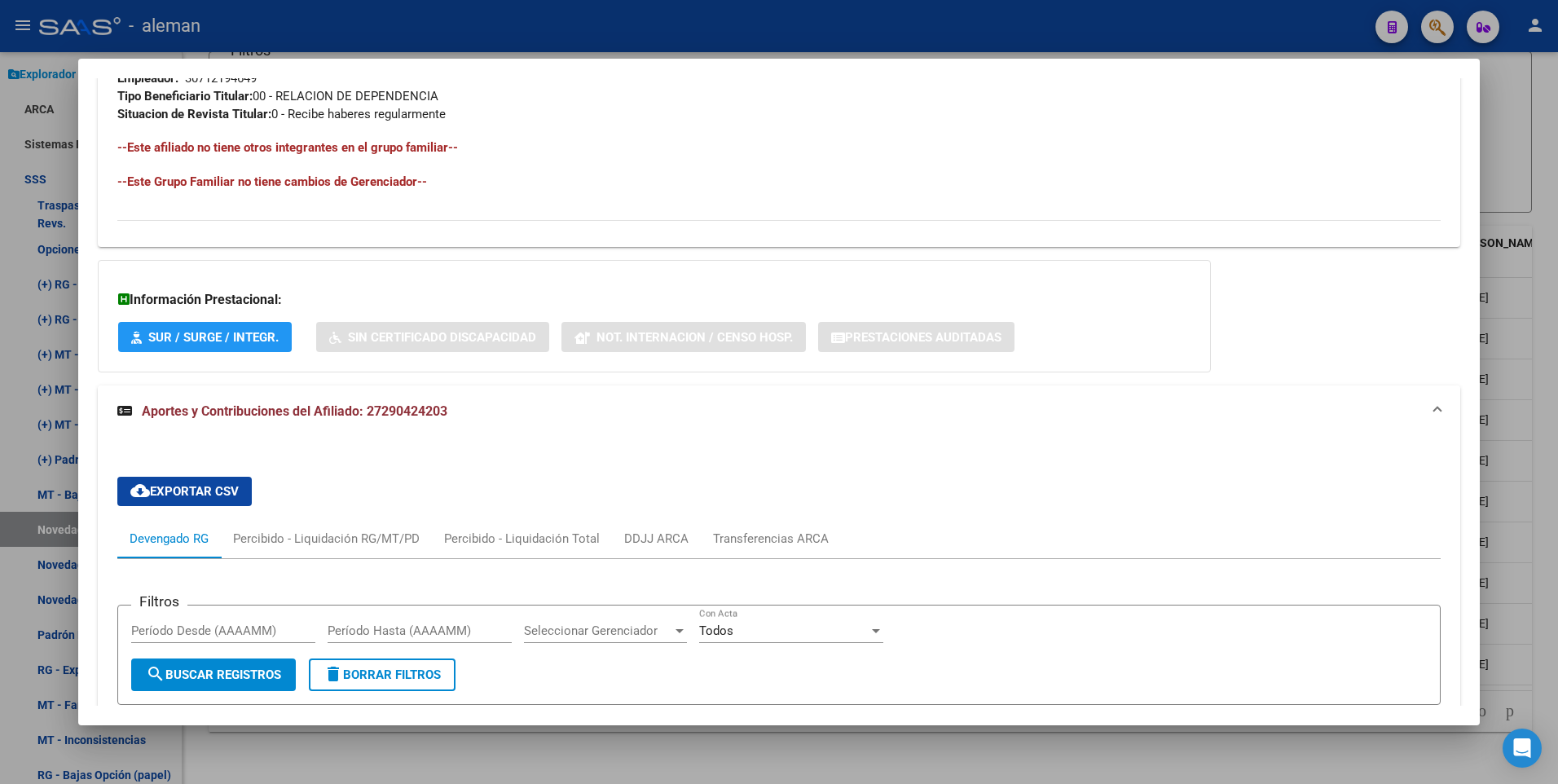
scroll to position [1018, 0]
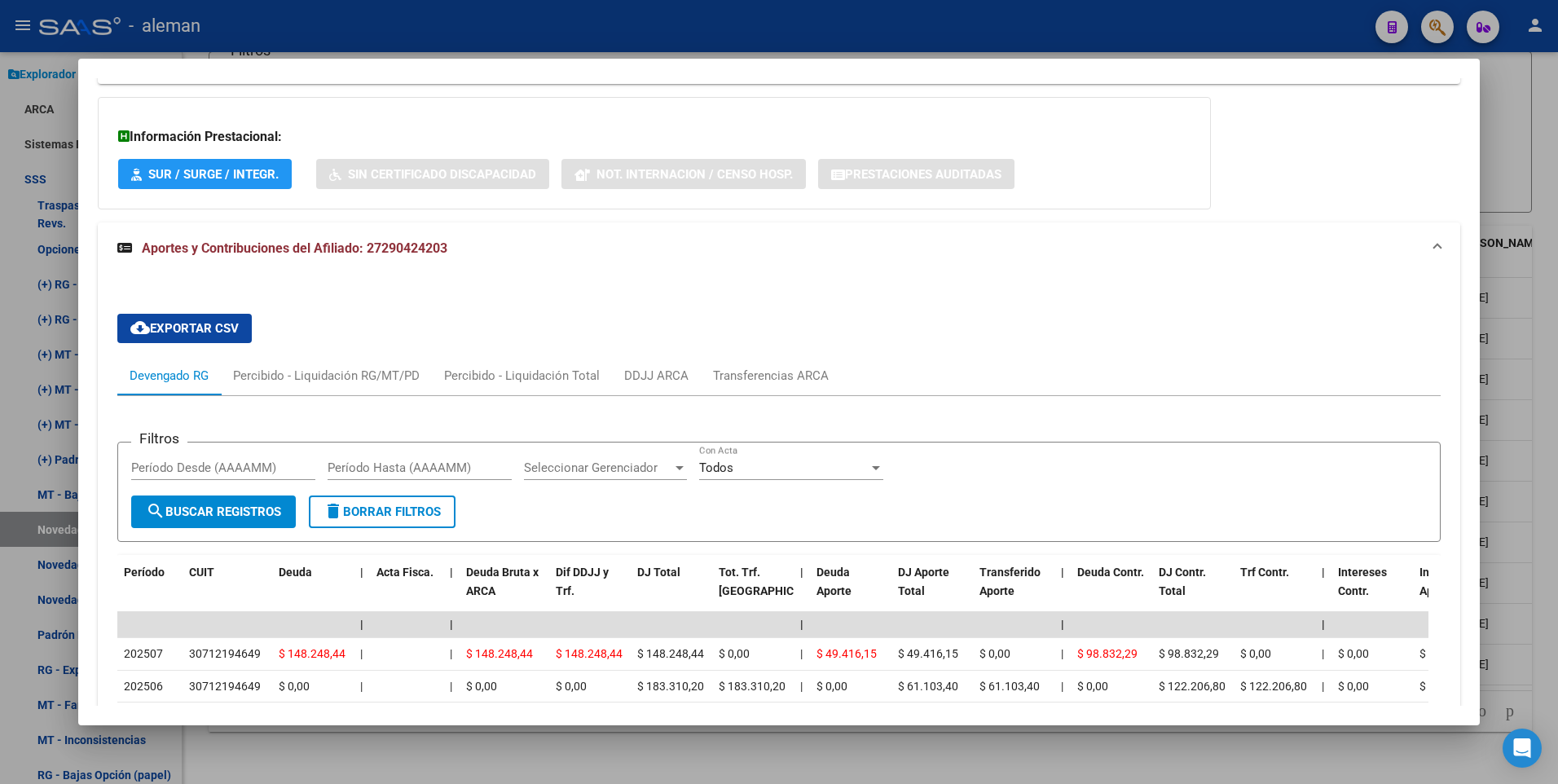
click at [1553, 543] on div at bounding box center [779, 392] width 1558 height 784
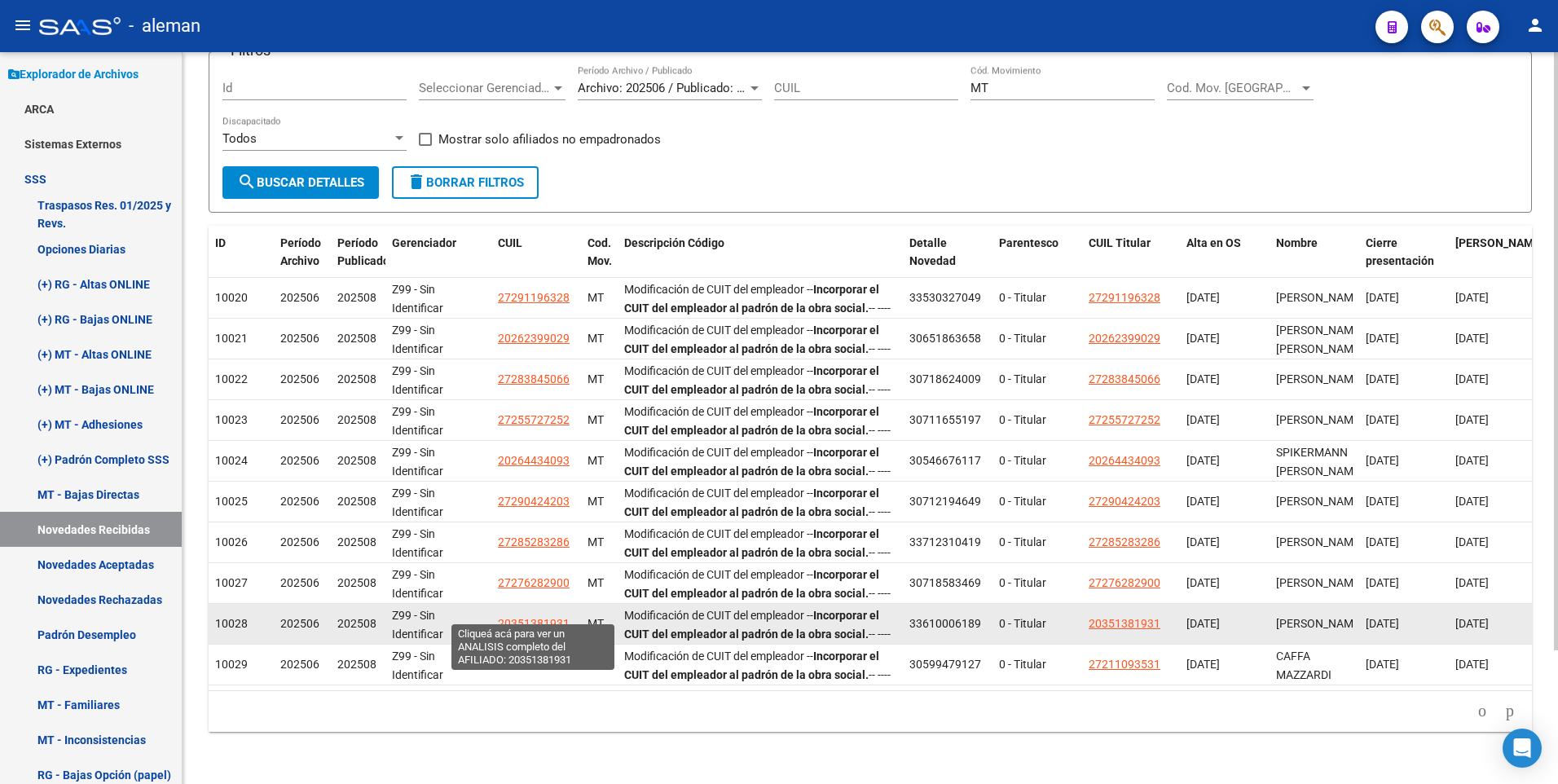
click at [536, 617] on span "20351381931" at bounding box center [534, 623] width 72 height 13
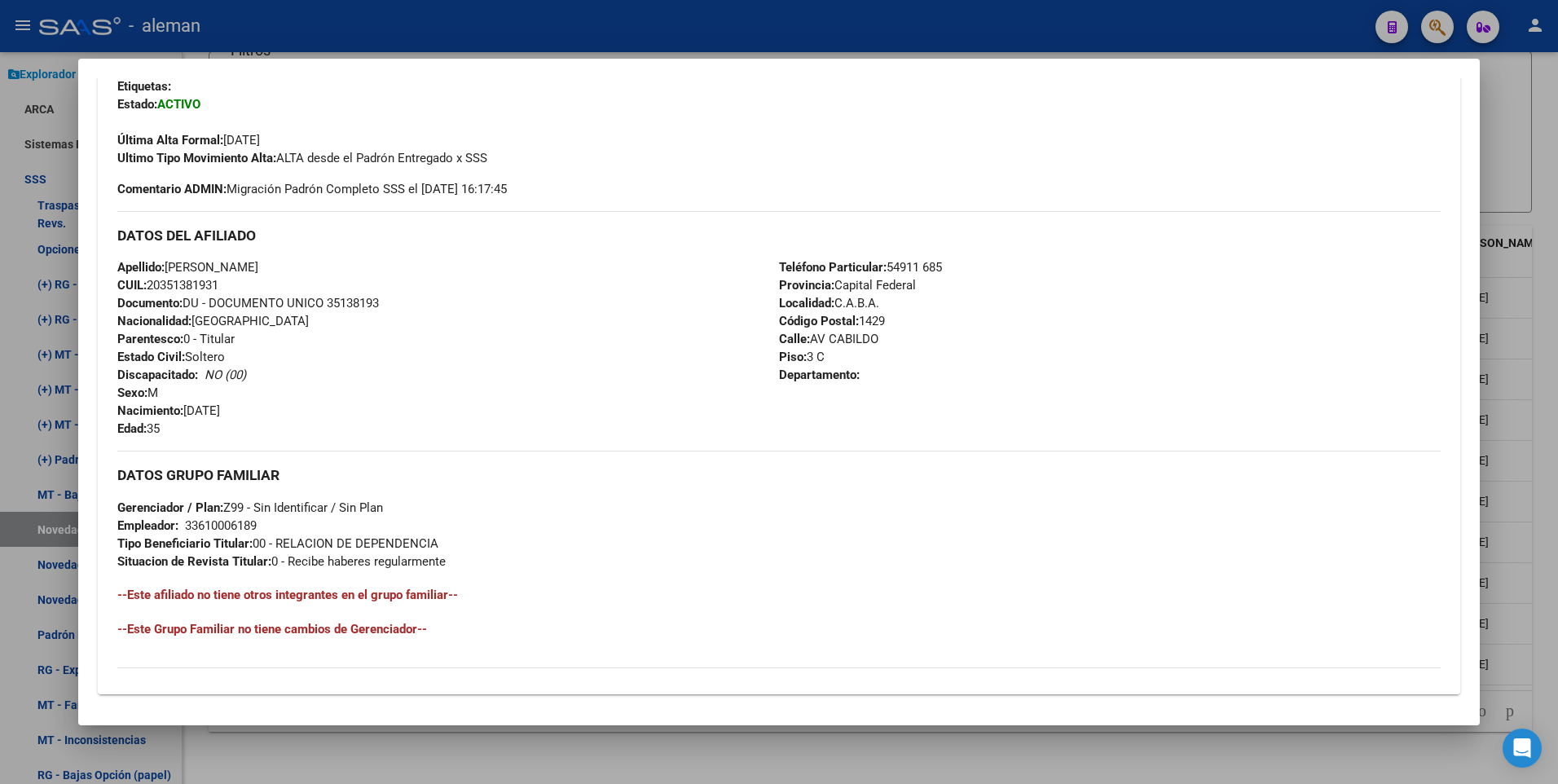
scroll to position [610, 0]
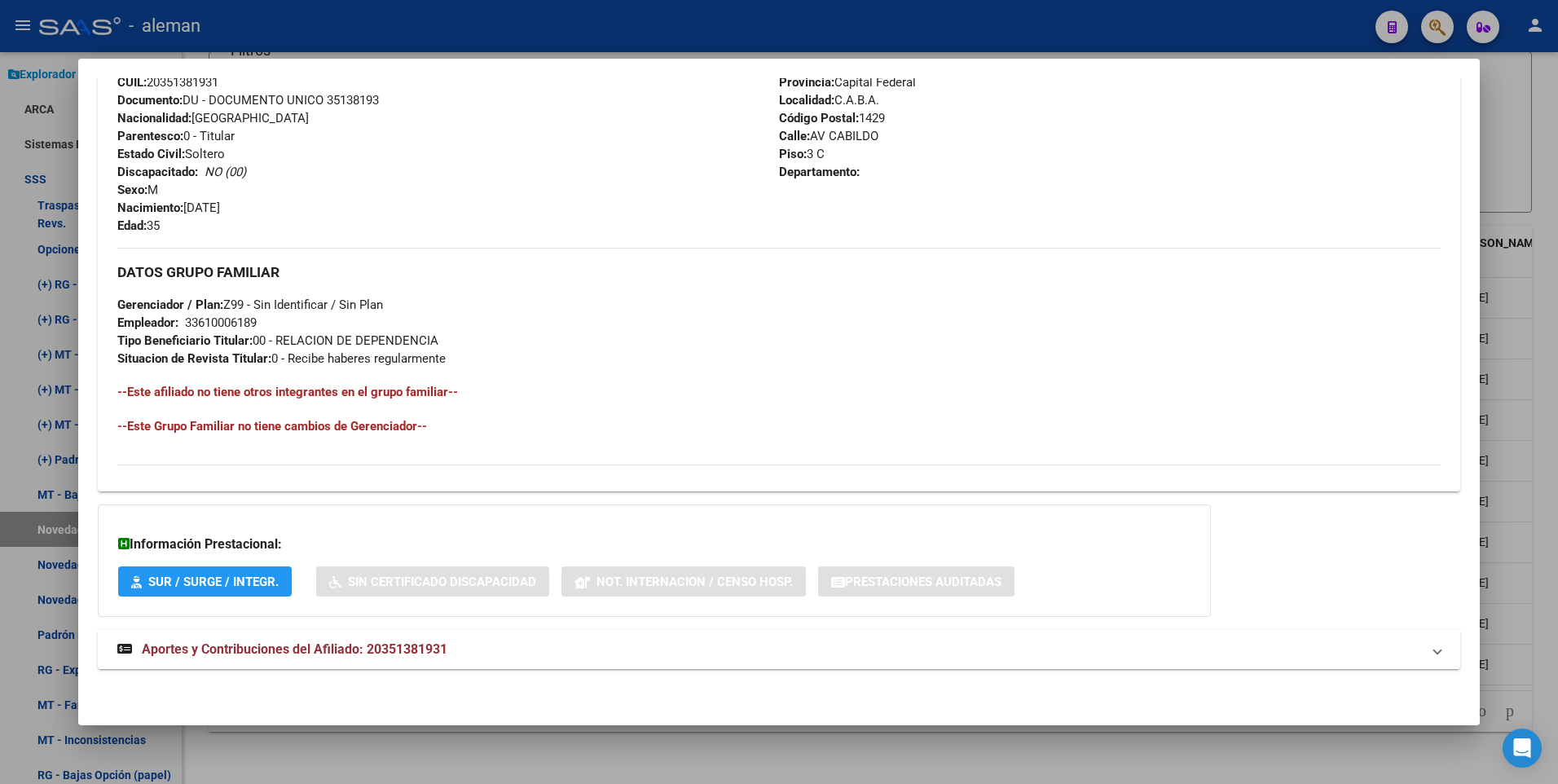
click at [400, 643] on span "Aportes y Contribuciones del Afiliado: 20351381931" at bounding box center [294, 649] width 306 height 15
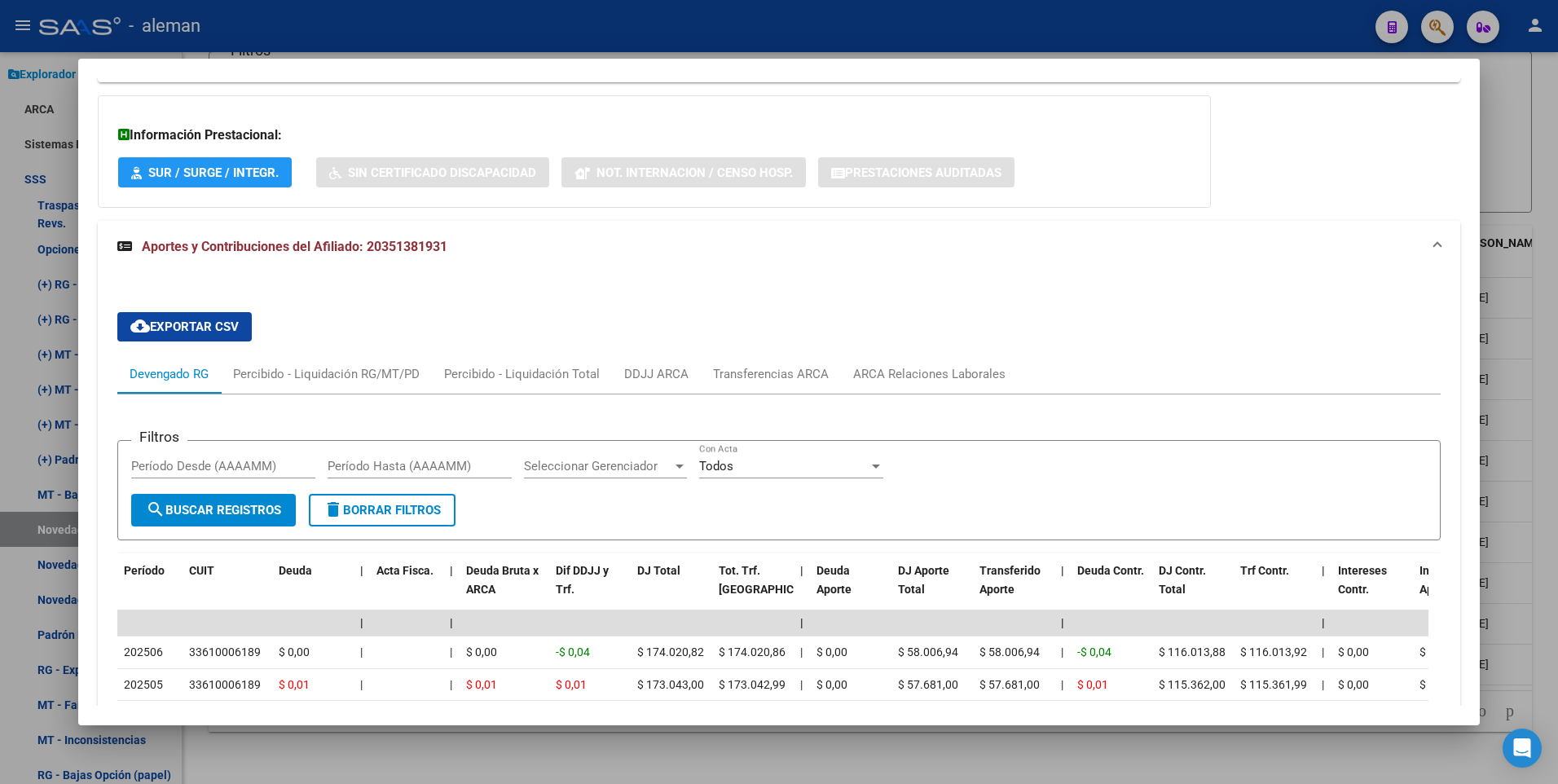
click at [1539, 481] on div at bounding box center [779, 392] width 1558 height 784
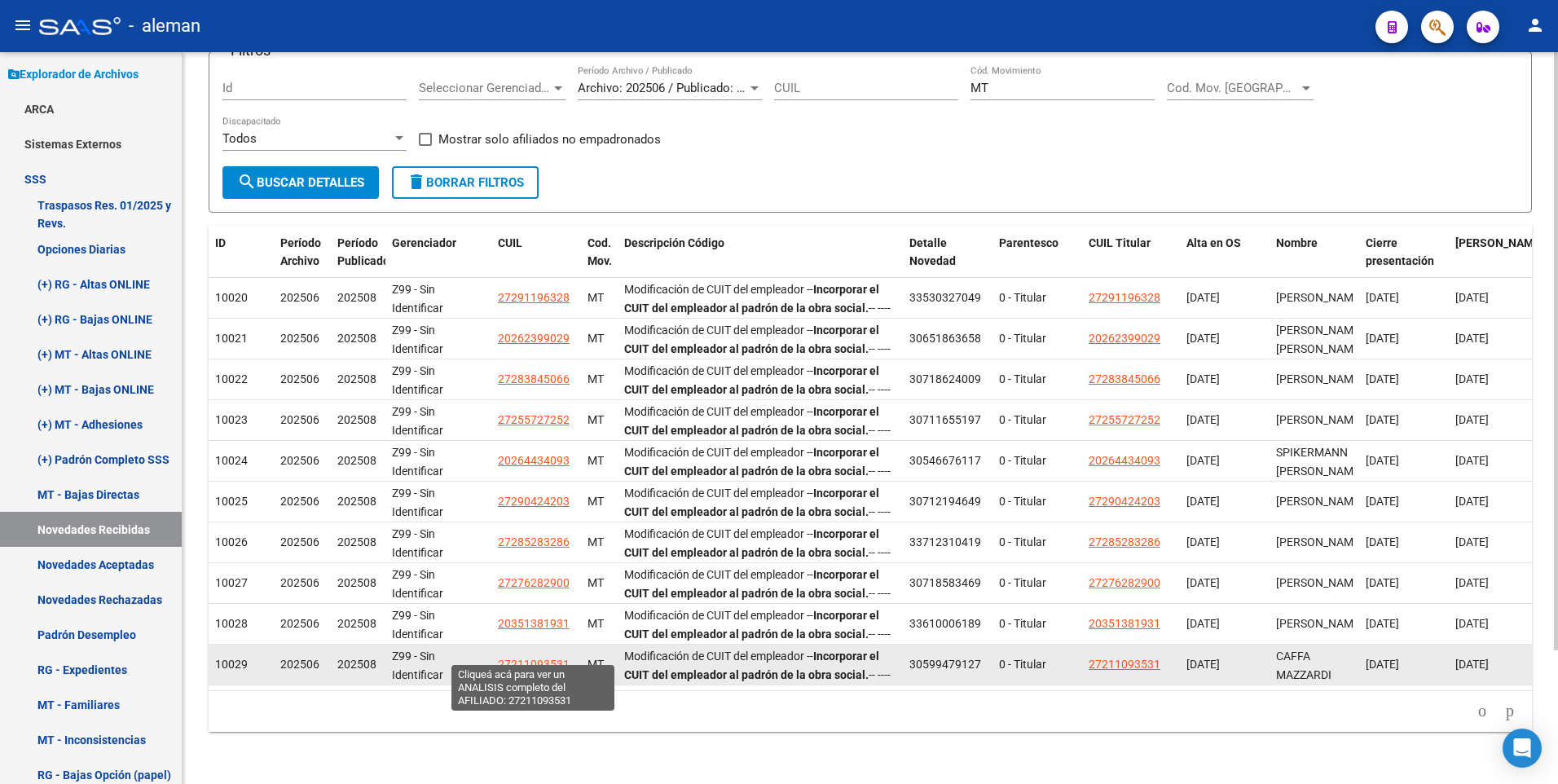
click at [527, 657] on span "27211093531" at bounding box center [534, 664] width 72 height 13
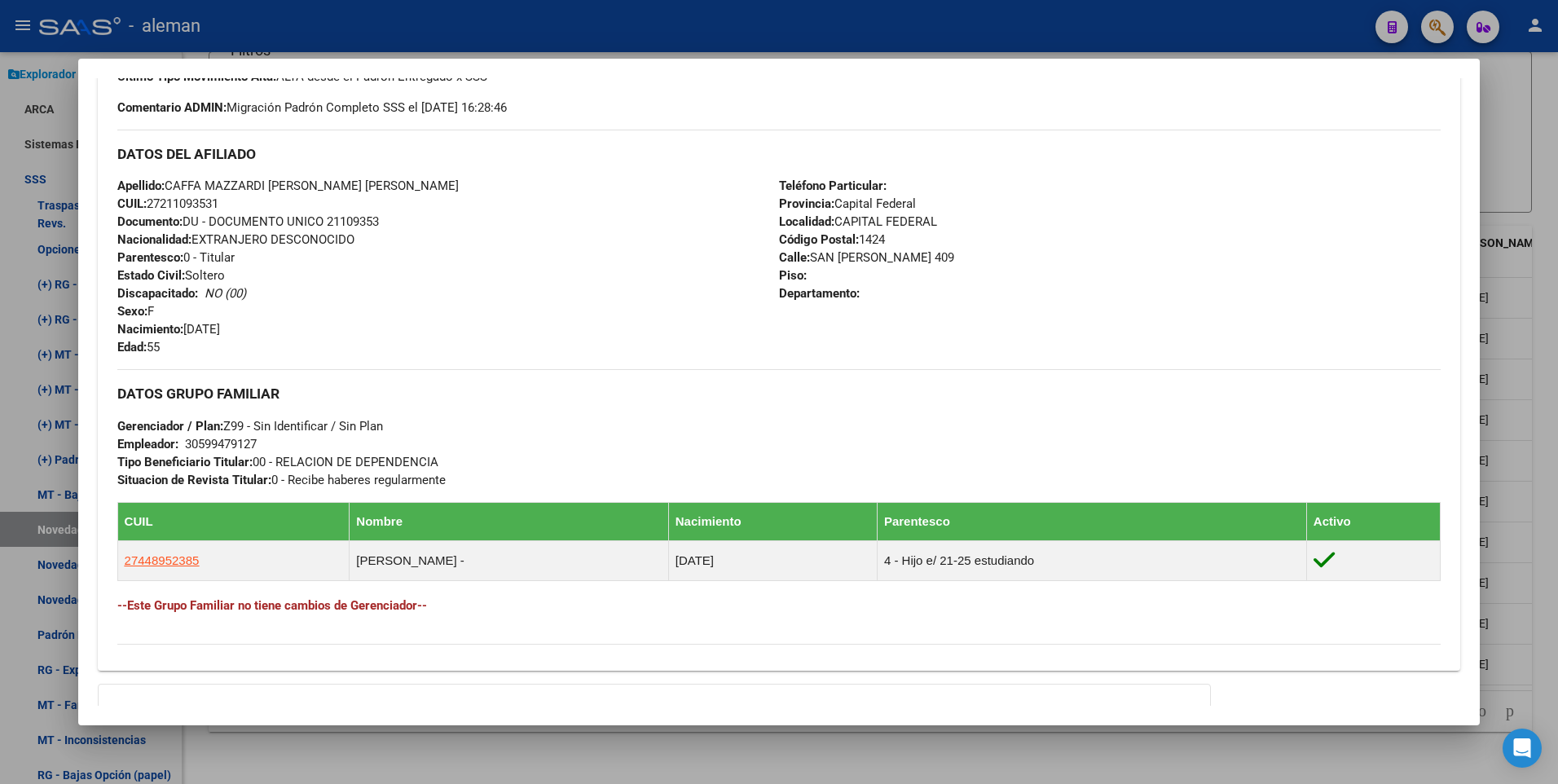
scroll to position [668, 0]
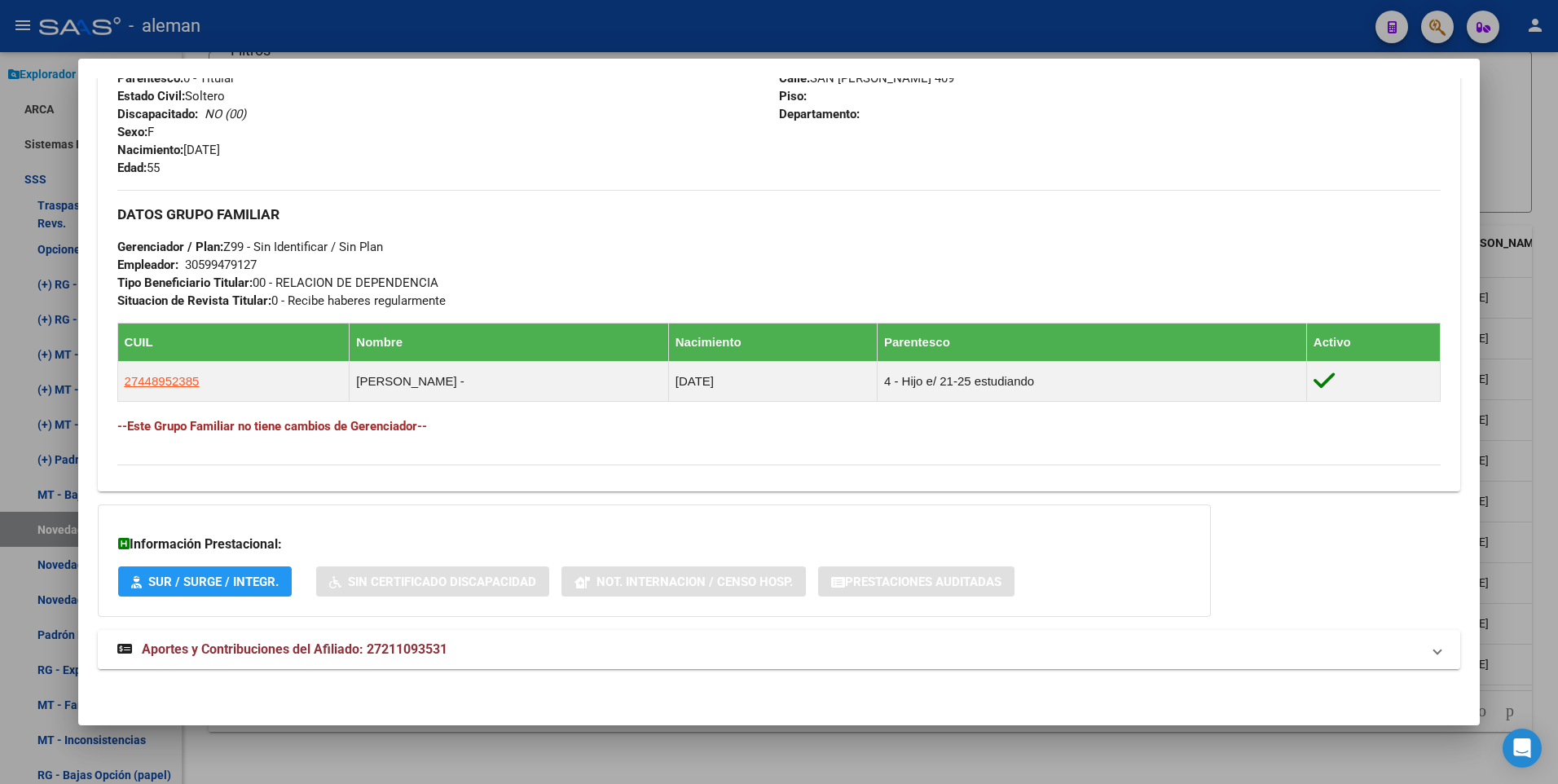
click at [394, 648] on span "Aportes y Contribuciones del Afiliado: 27211093531" at bounding box center [294, 649] width 306 height 15
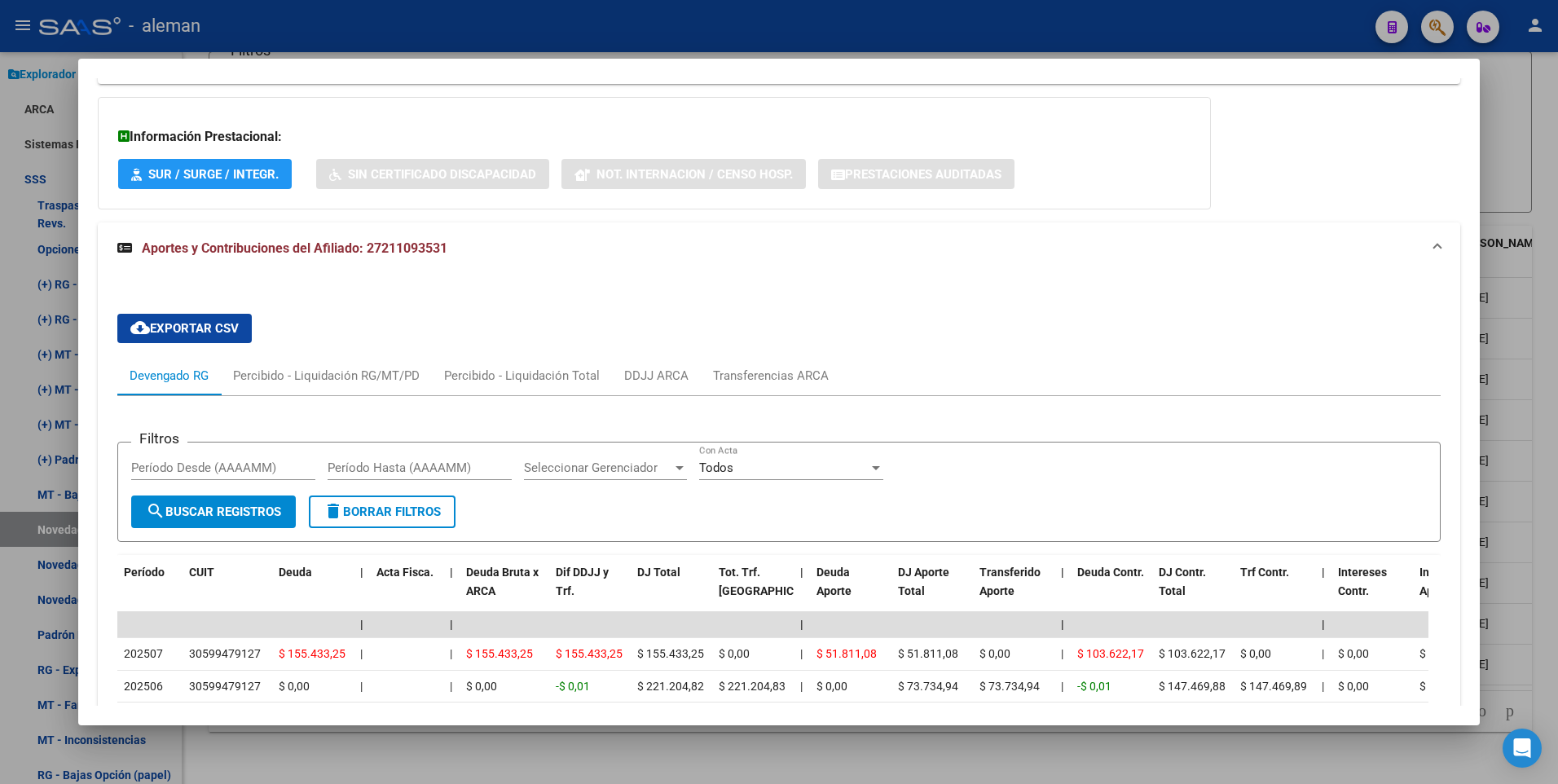
click at [1535, 572] on div at bounding box center [779, 392] width 1558 height 784
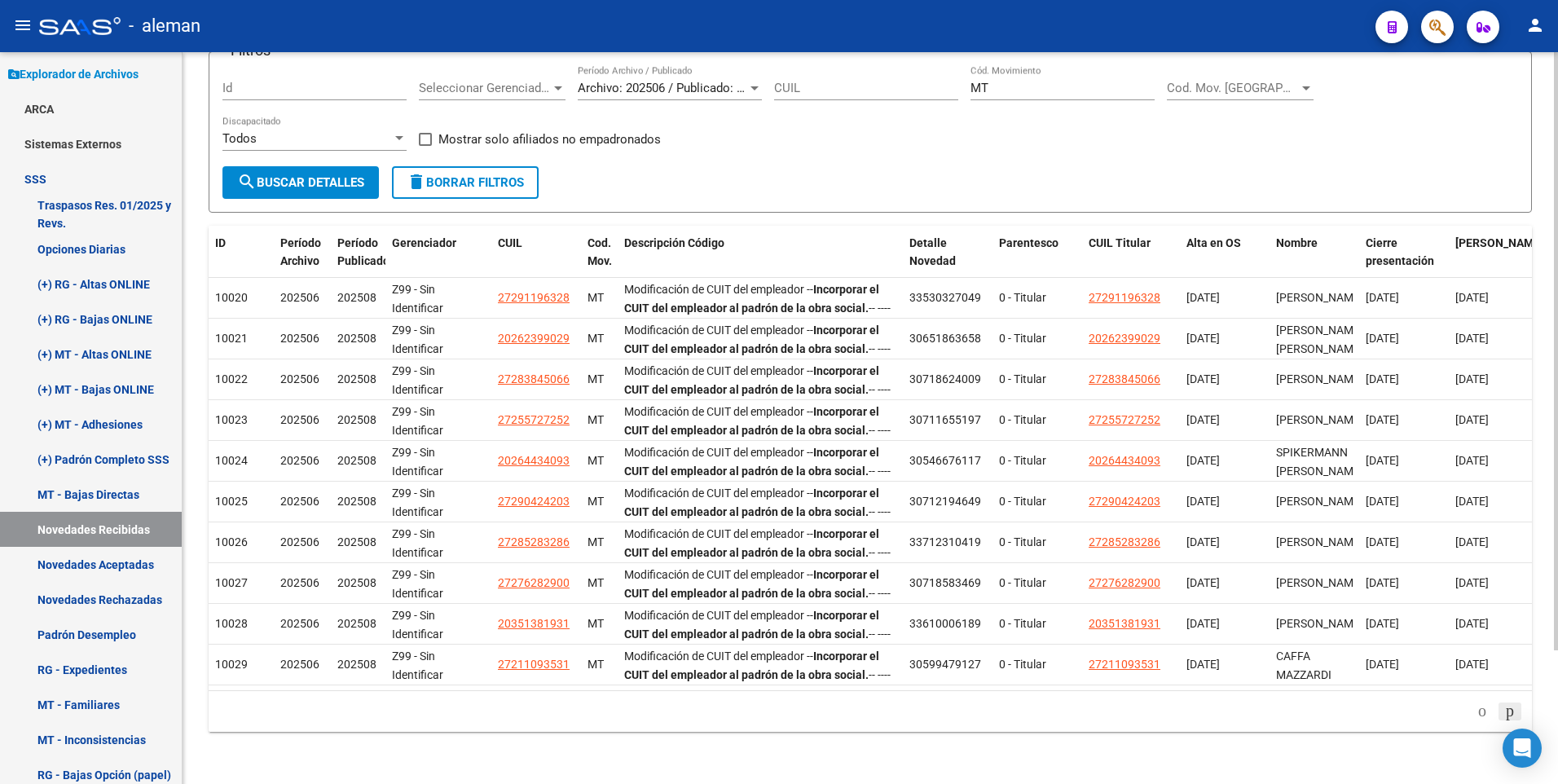
click at [1505, 708] on icon "go to next page" at bounding box center [1510, 710] width 13 height 20
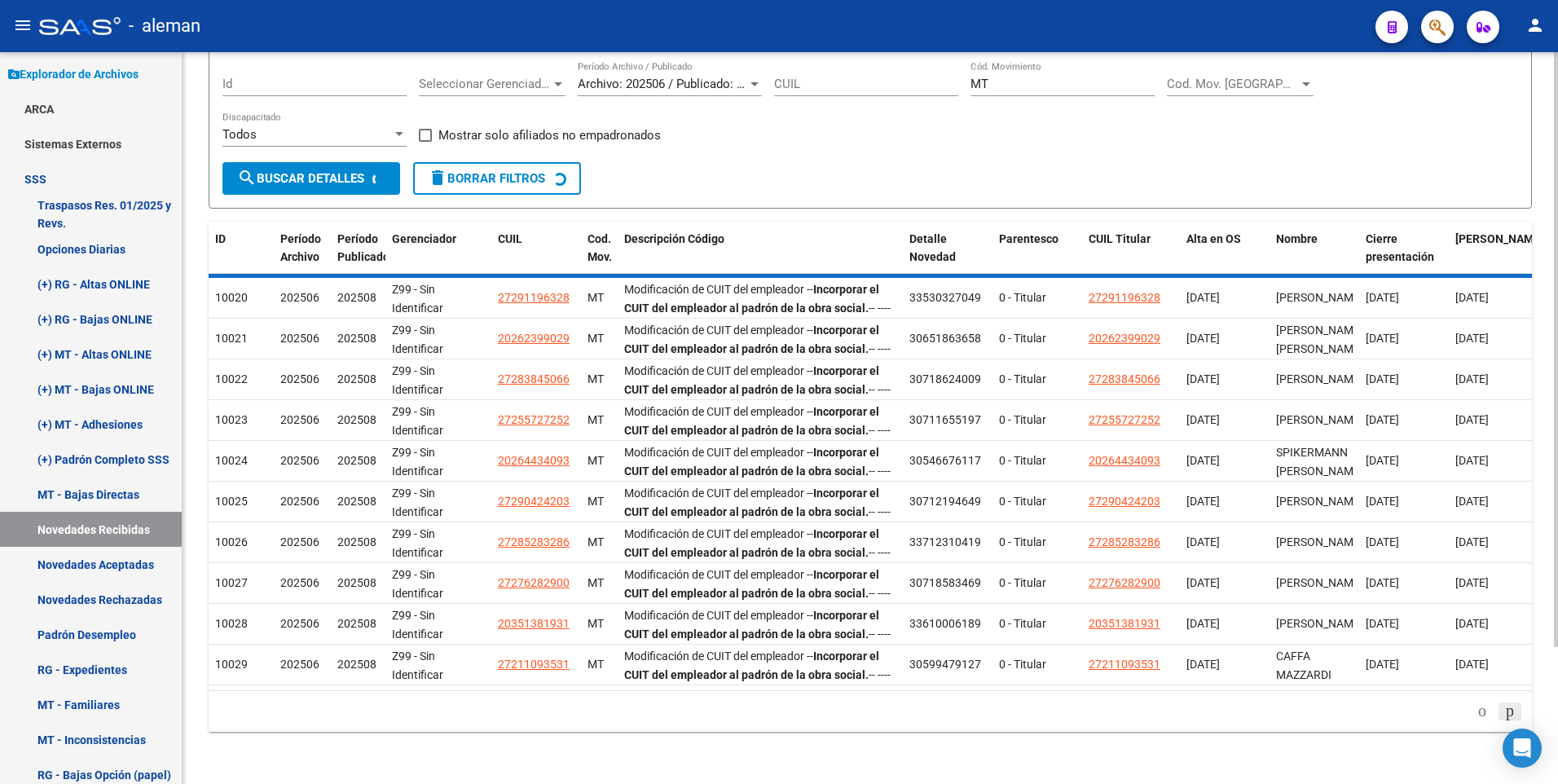
scroll to position [42, 0]
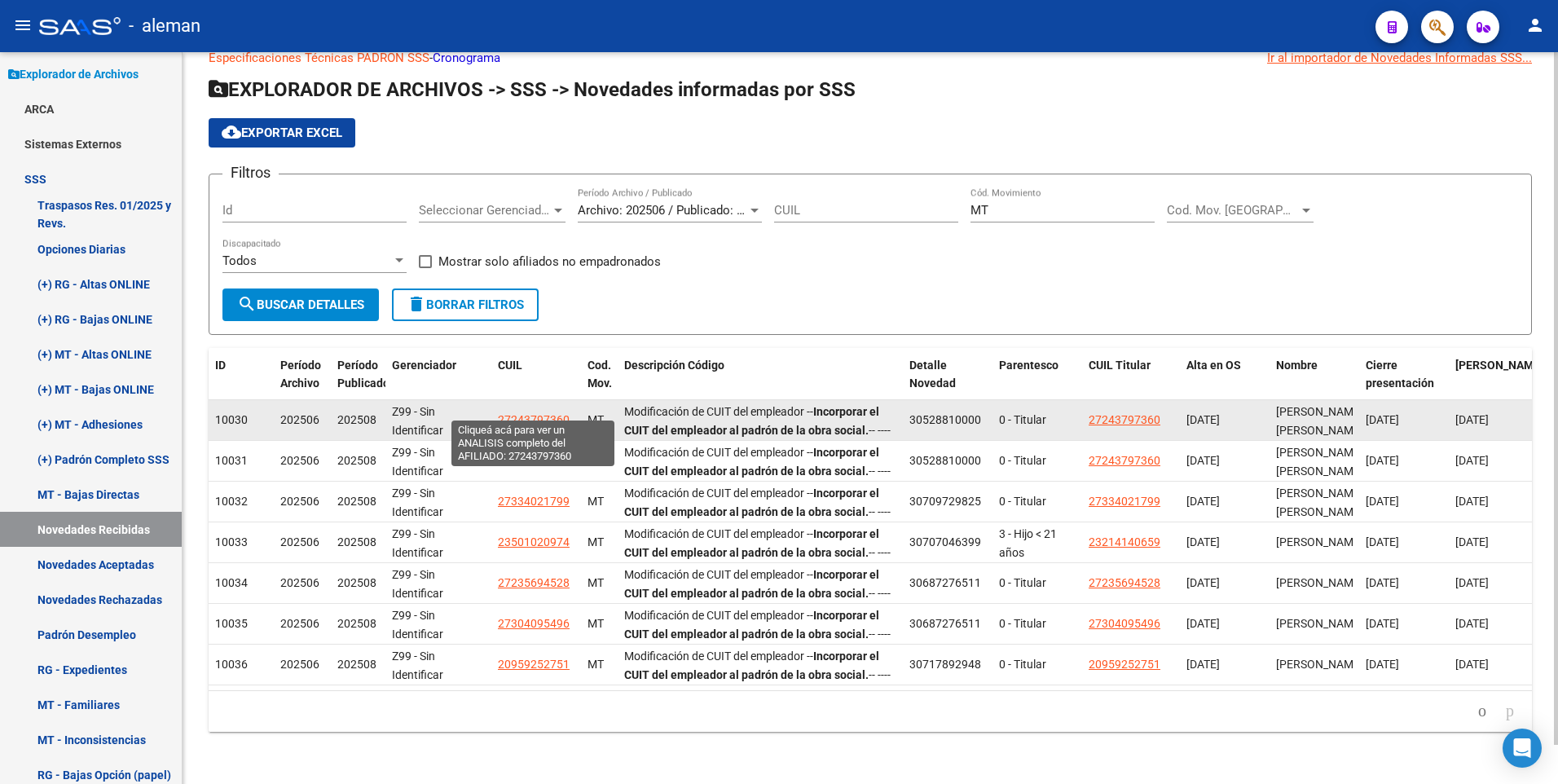
click at [543, 413] on span "27243797360" at bounding box center [534, 420] width 72 height 13
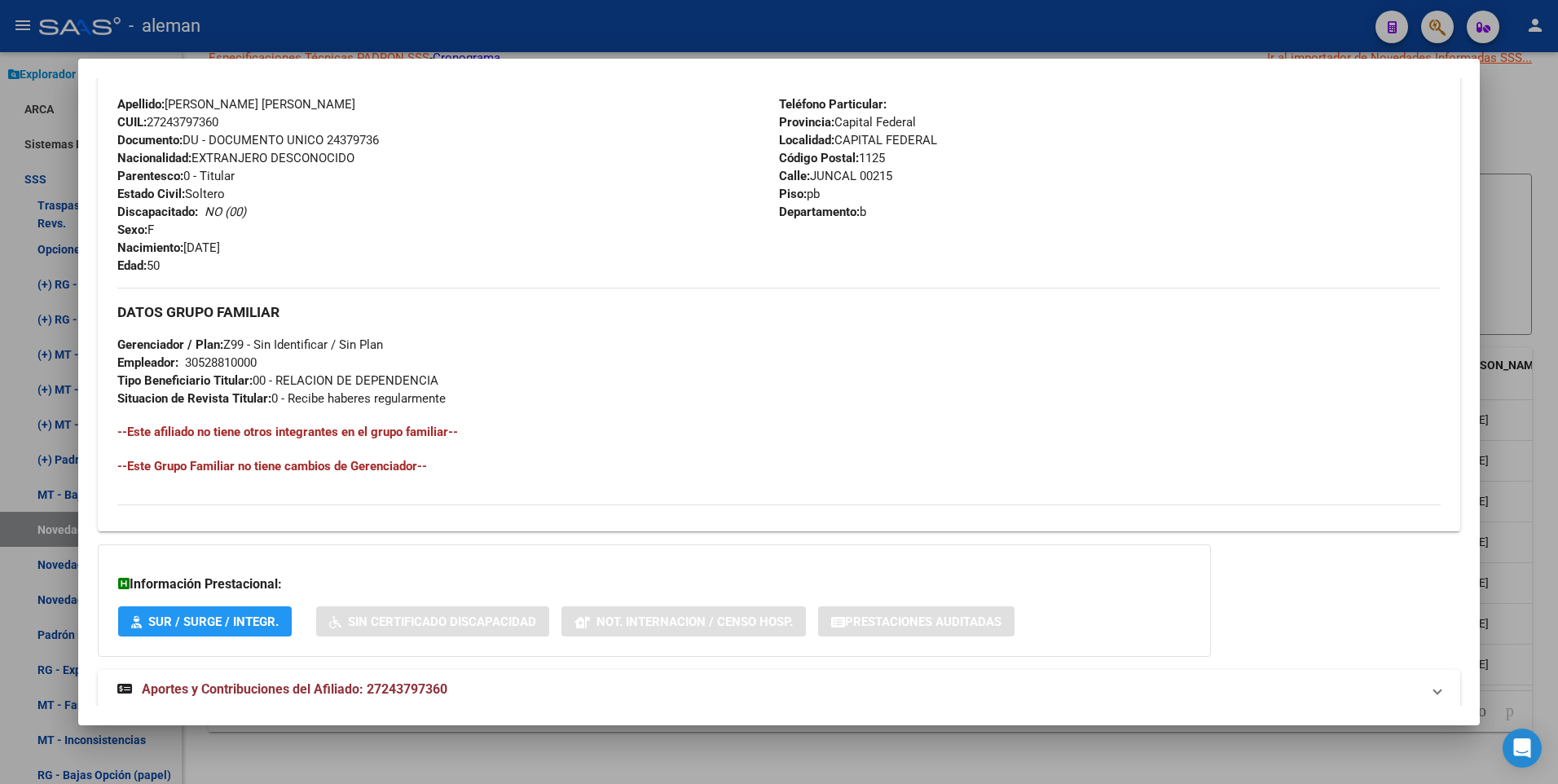
scroll to position [610, 0]
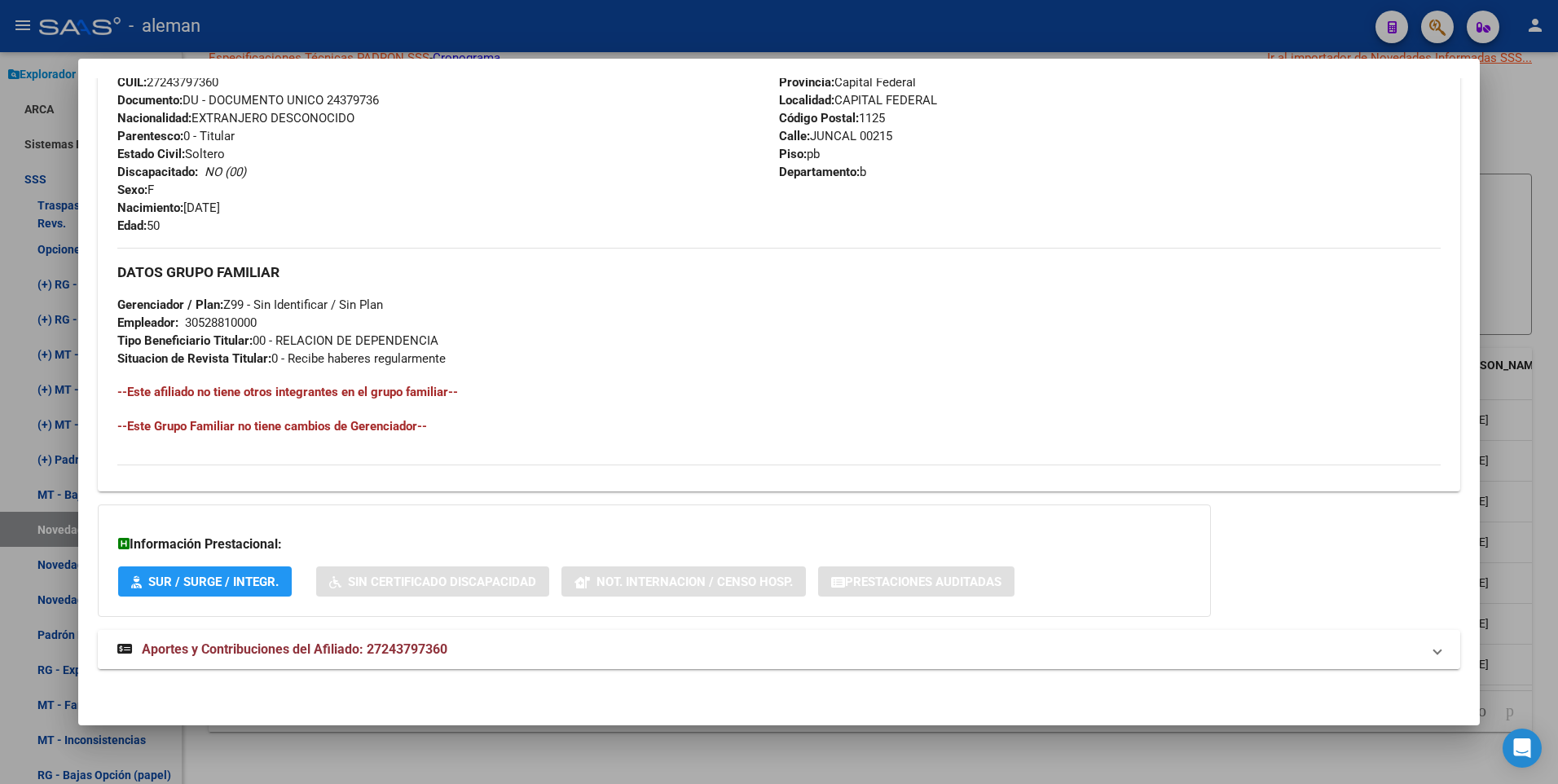
click at [426, 649] on span "Aportes y Contribuciones del Afiliado: 27243797360" at bounding box center [294, 649] width 306 height 15
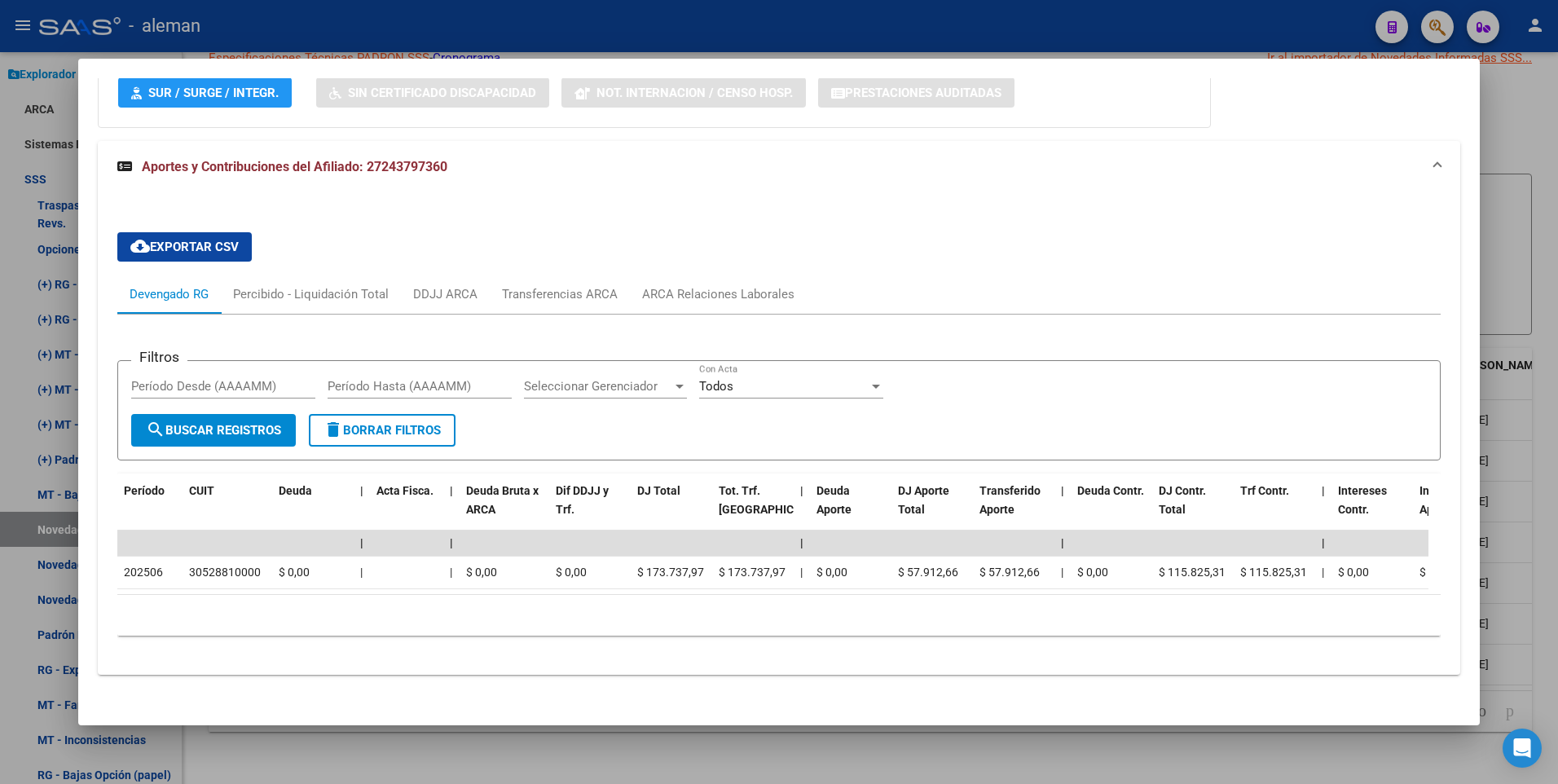
click at [1535, 606] on div at bounding box center [779, 392] width 1558 height 784
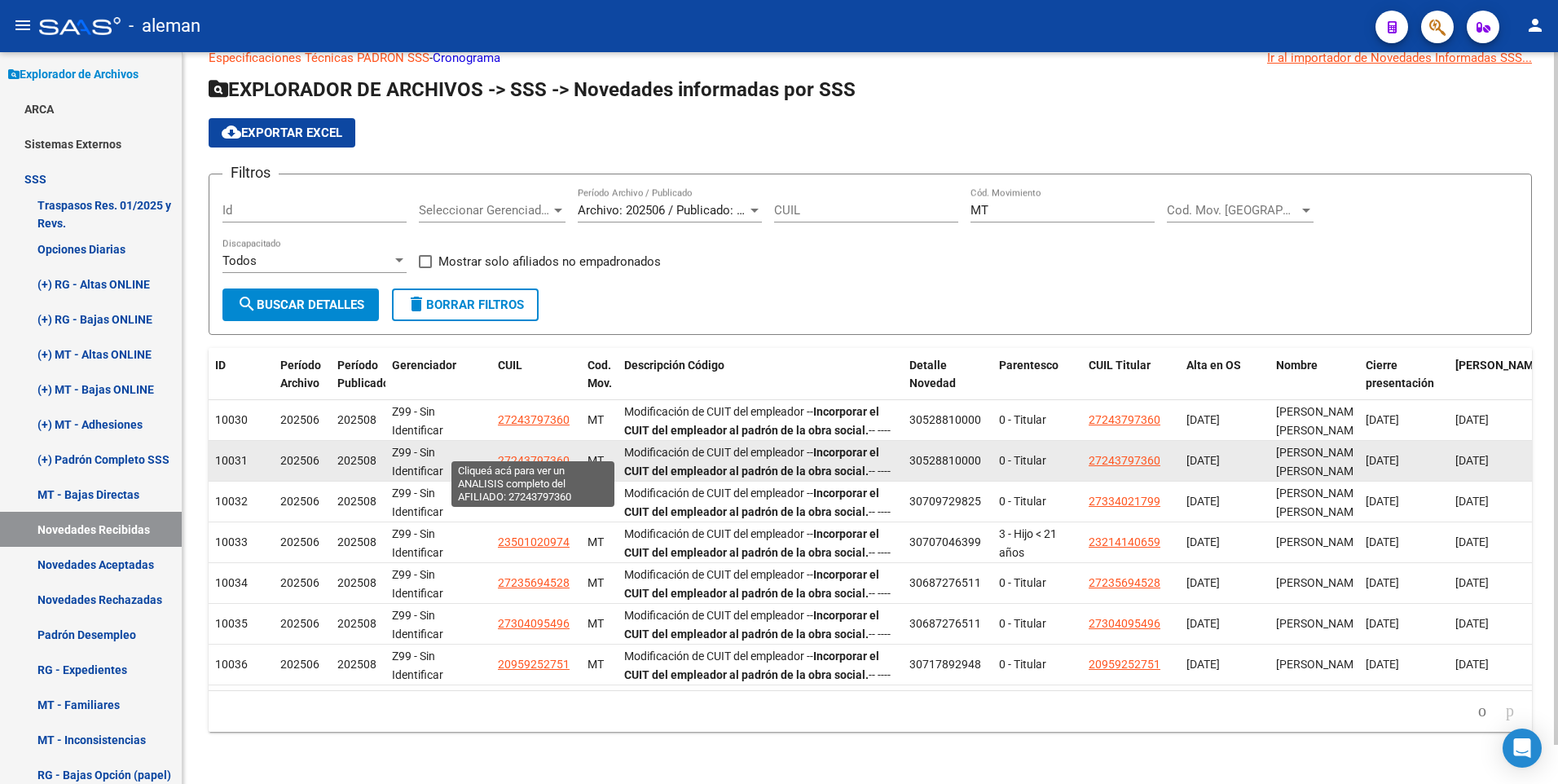
click at [532, 454] on span "27243797360" at bounding box center [534, 461] width 72 height 13
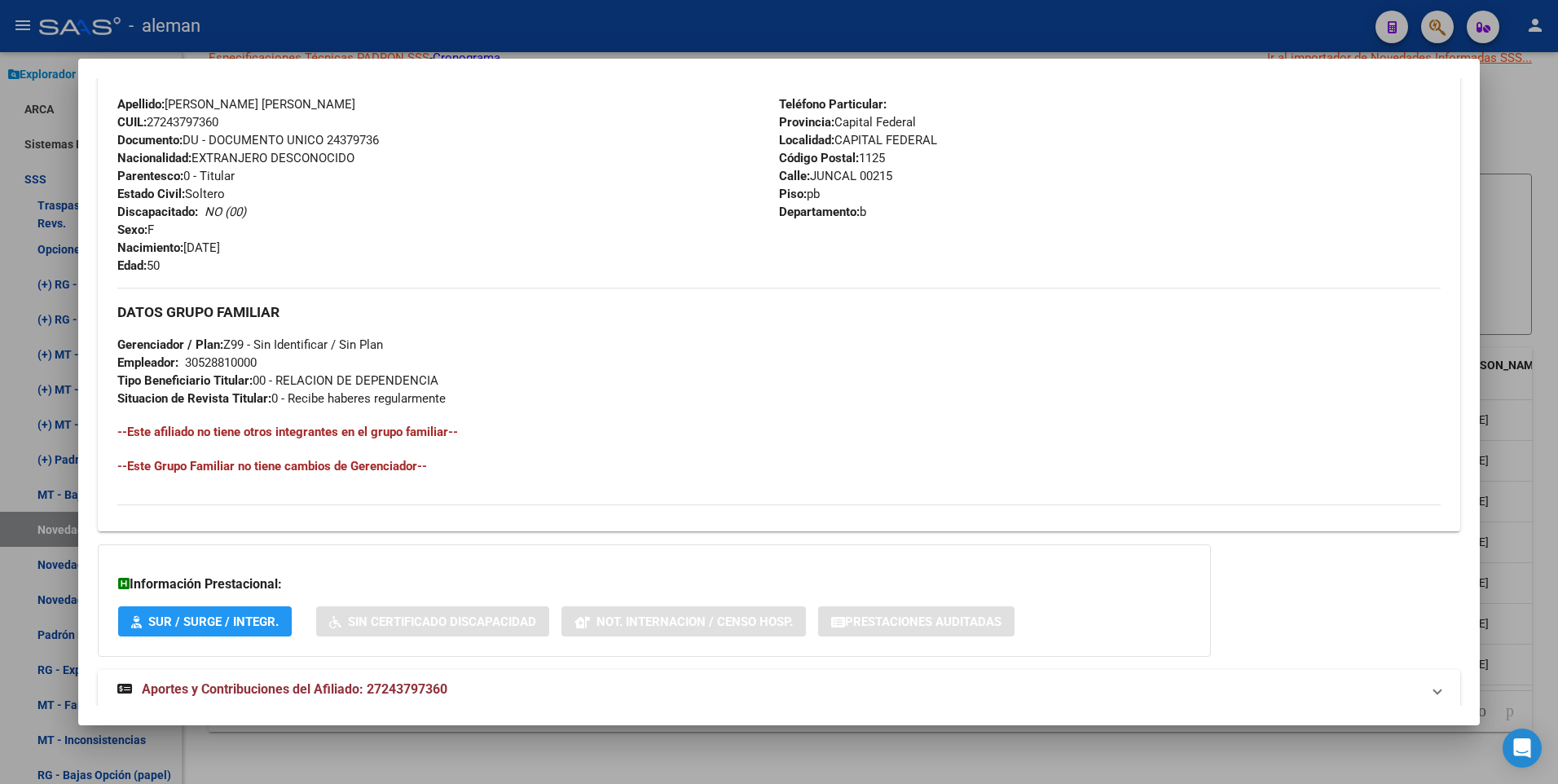
scroll to position [610, 0]
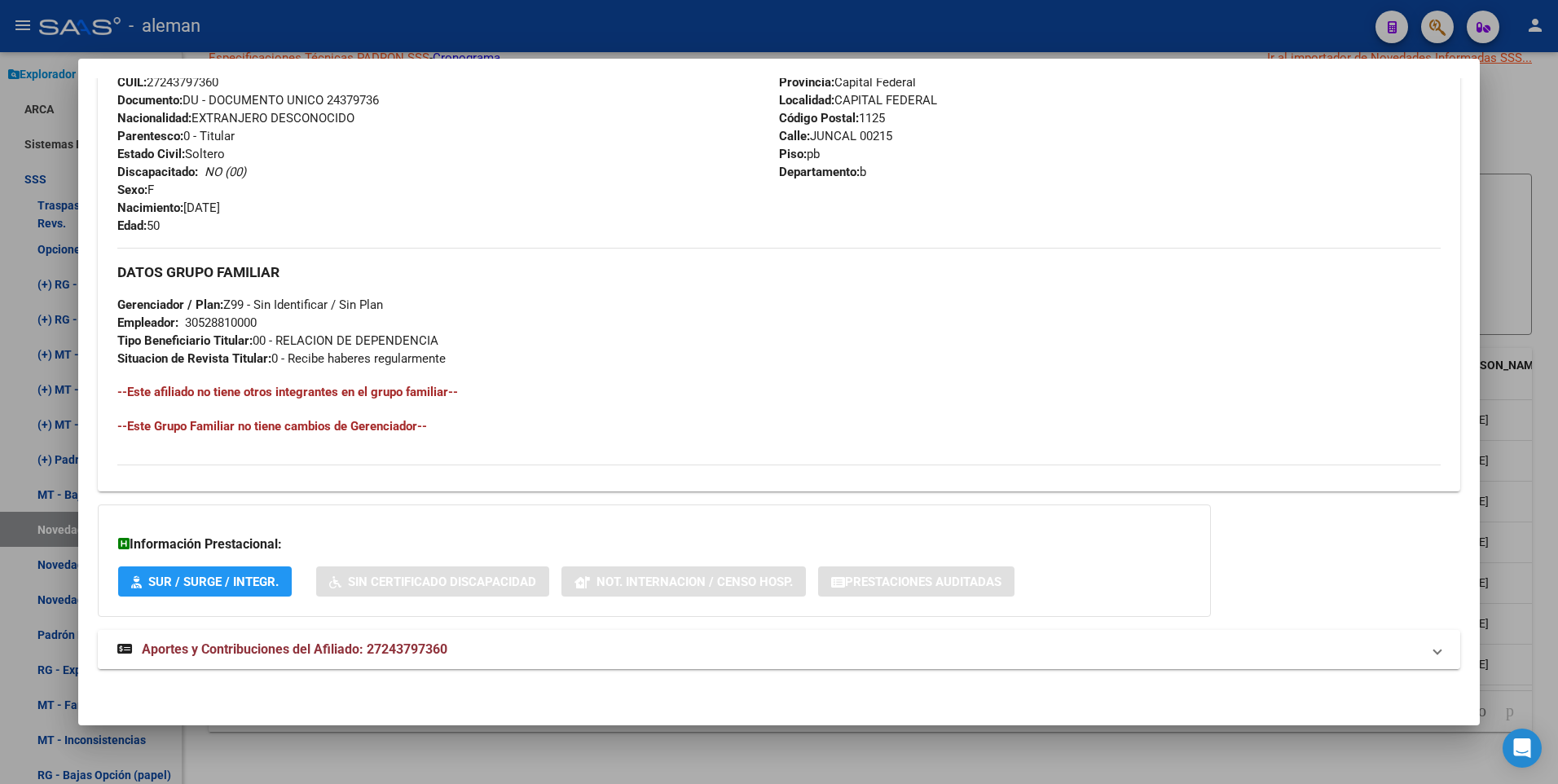
click at [414, 648] on span "Aportes y Contribuciones del Afiliado: 27243797360" at bounding box center [294, 649] width 306 height 15
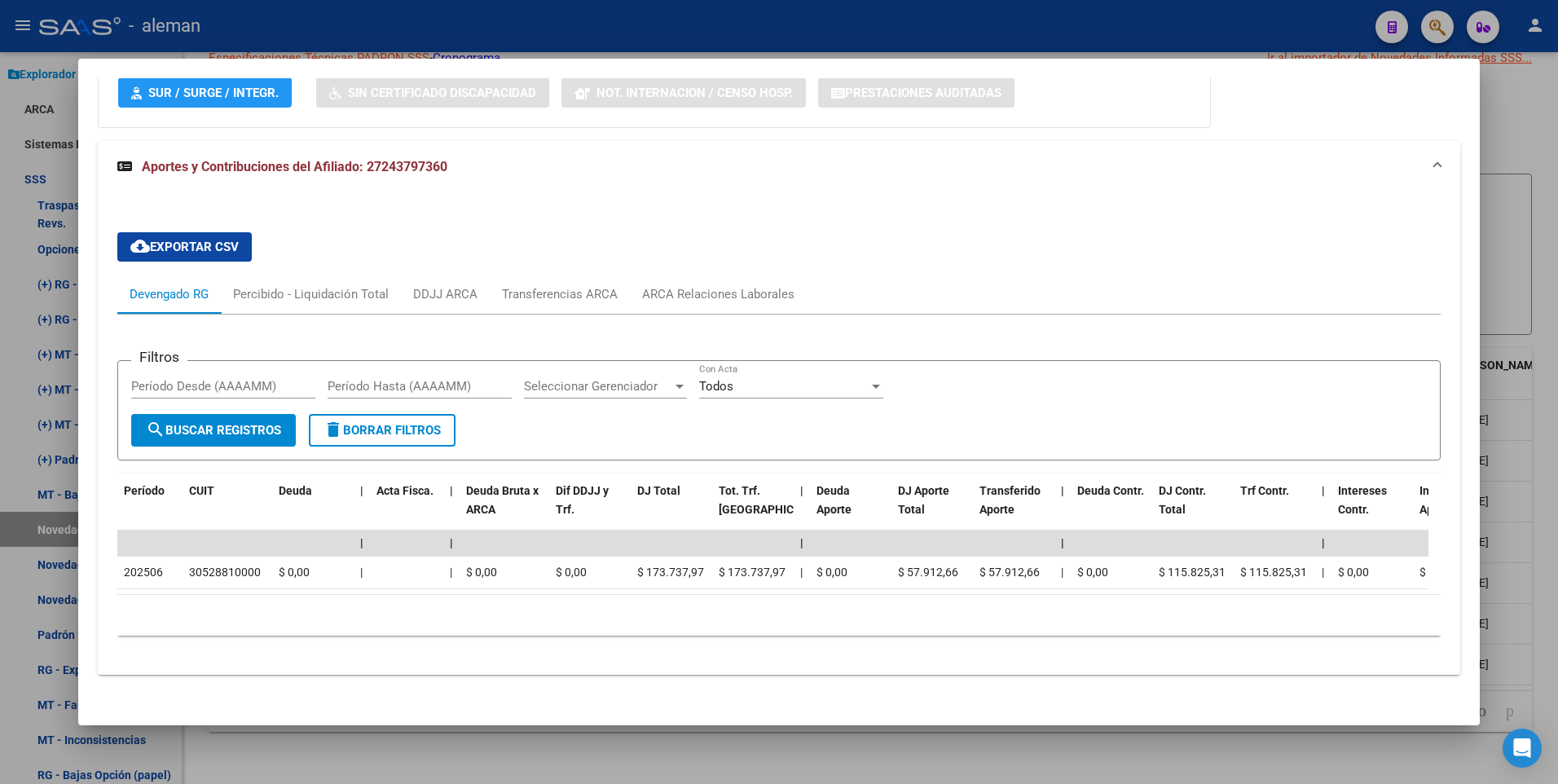
click at [1557, 598] on html "menu - aleman person Firma Express Reportes Padrón Traspasos x O.S. Traspasos x…" at bounding box center [779, 392] width 1558 height 784
drag, startPoint x: 1532, startPoint y: 516, endPoint x: 1545, endPoint y: 514, distance: 13.2
click at [1533, 516] on div at bounding box center [779, 392] width 1558 height 784
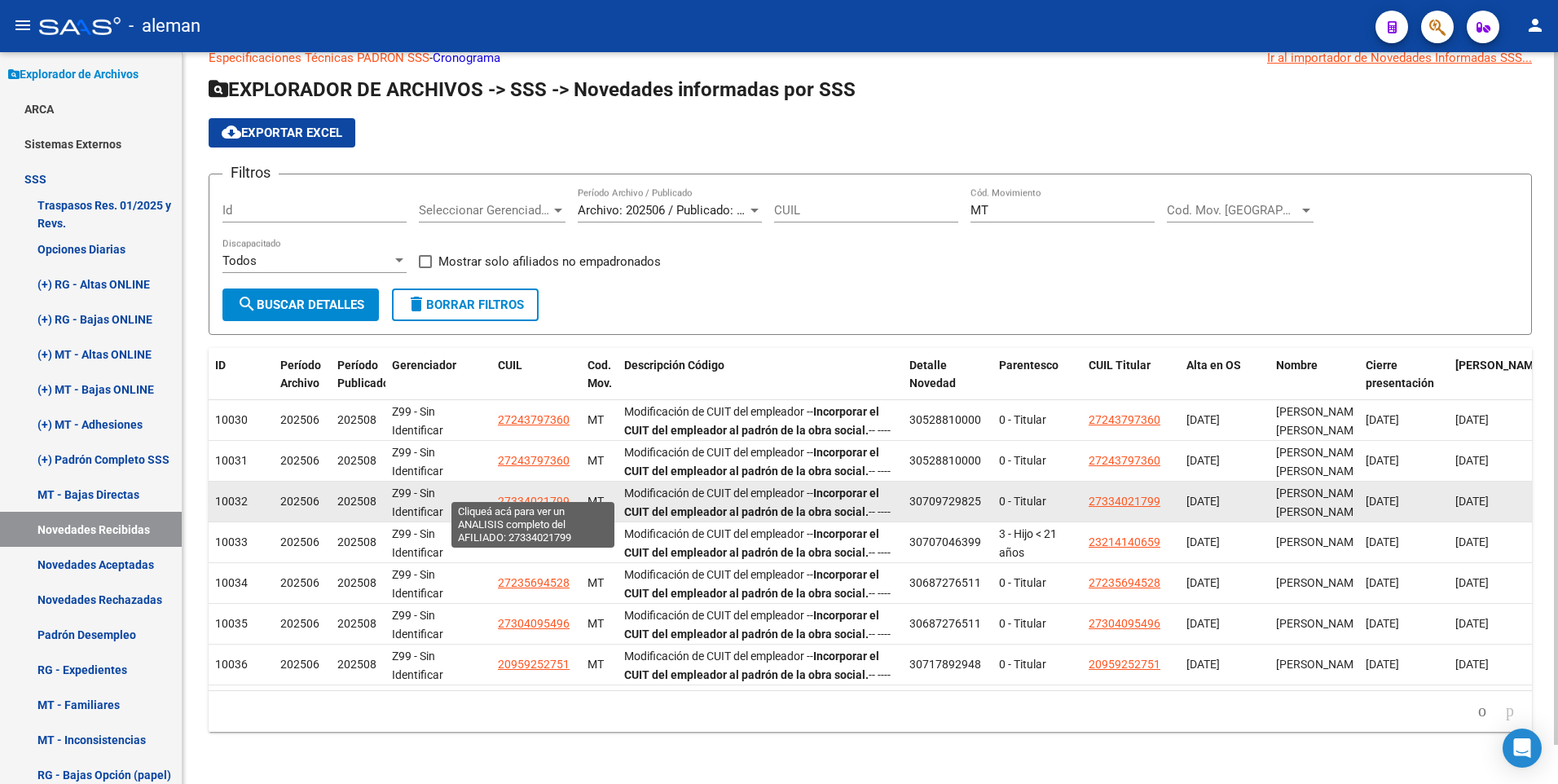
click at [534, 495] on span "27334021799" at bounding box center [534, 501] width 72 height 13
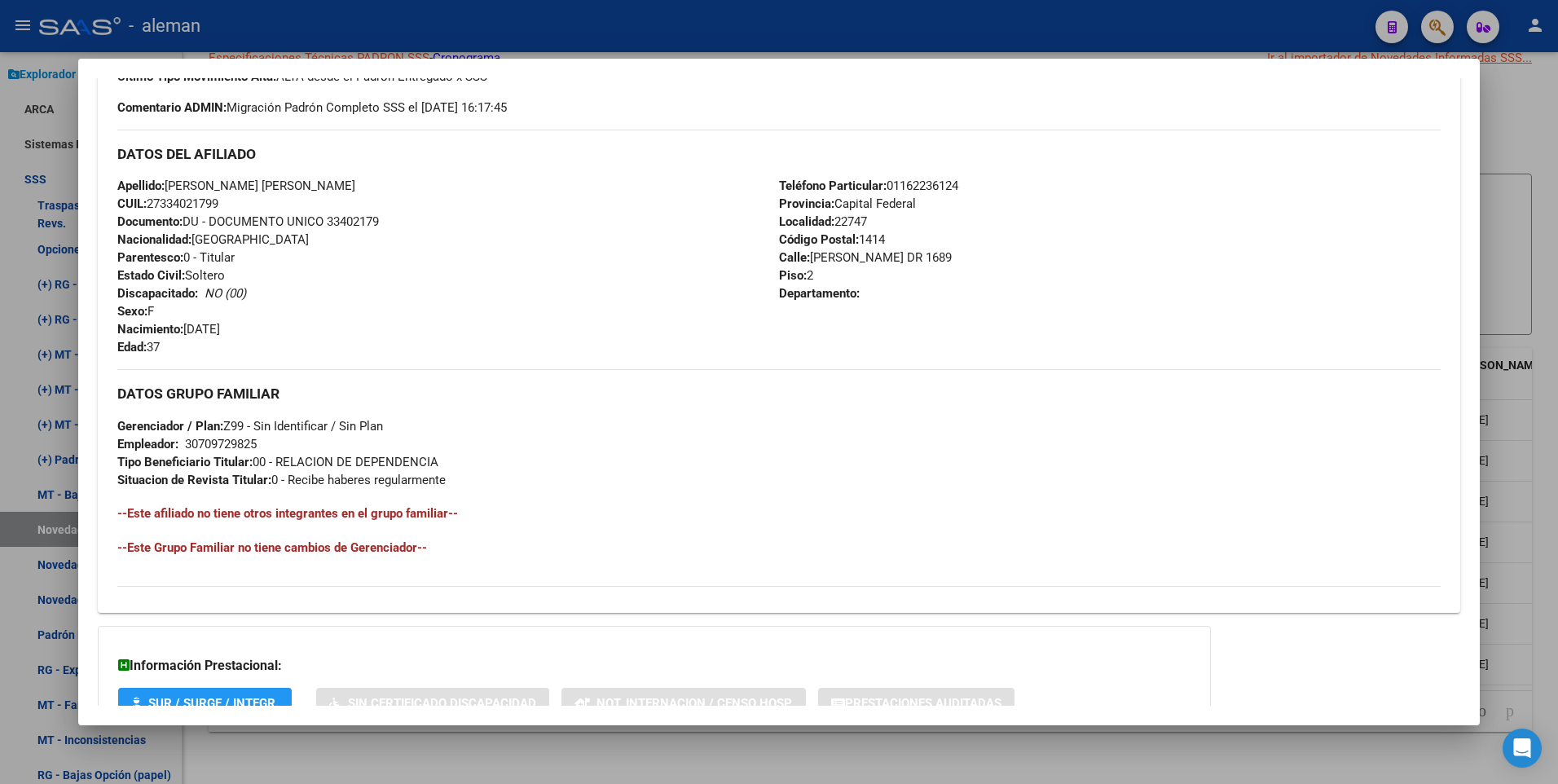
scroll to position [610, 0]
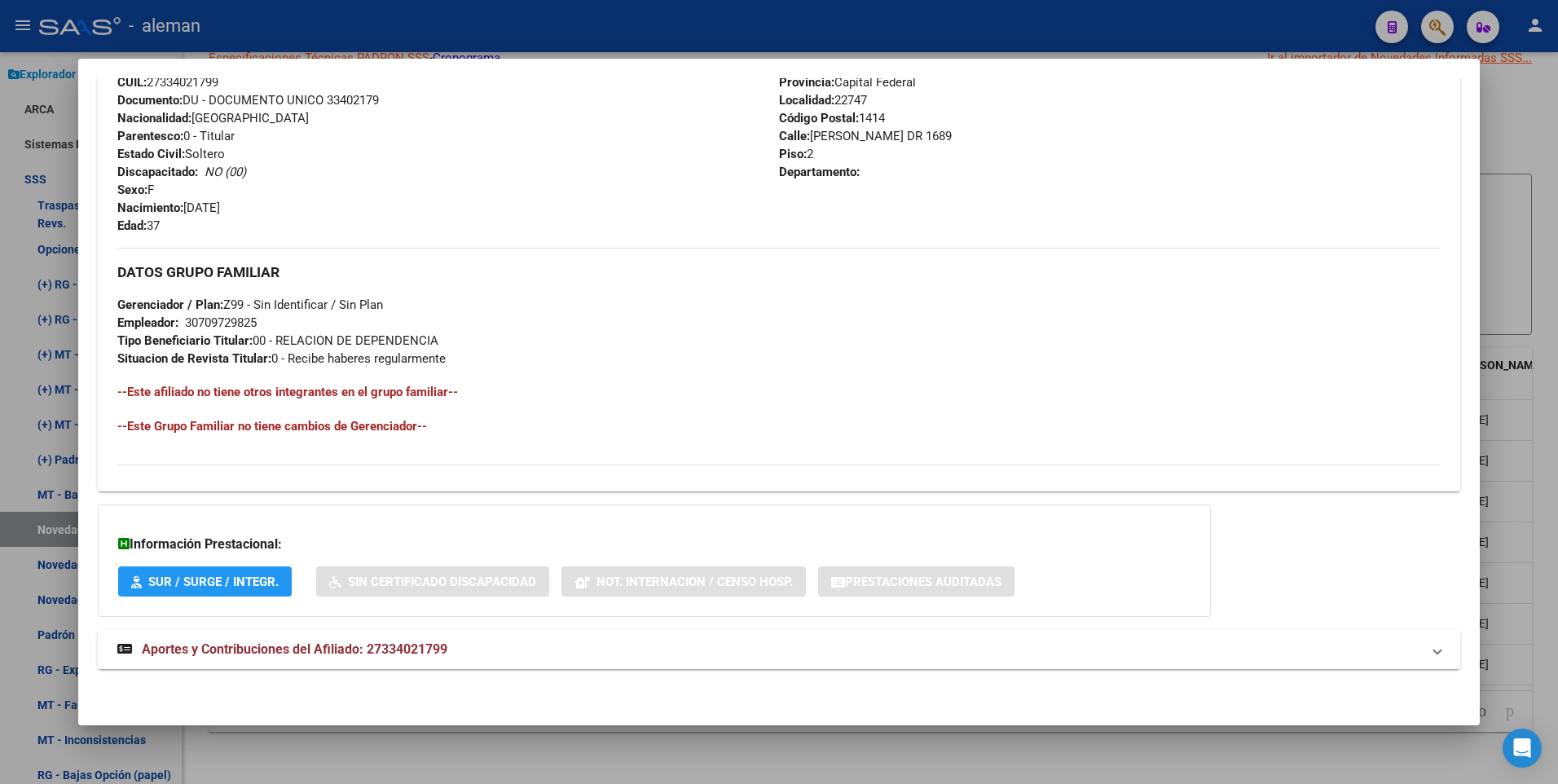
click at [270, 651] on span "Aportes y Contribuciones del Afiliado: 27334021799" at bounding box center [294, 649] width 306 height 15
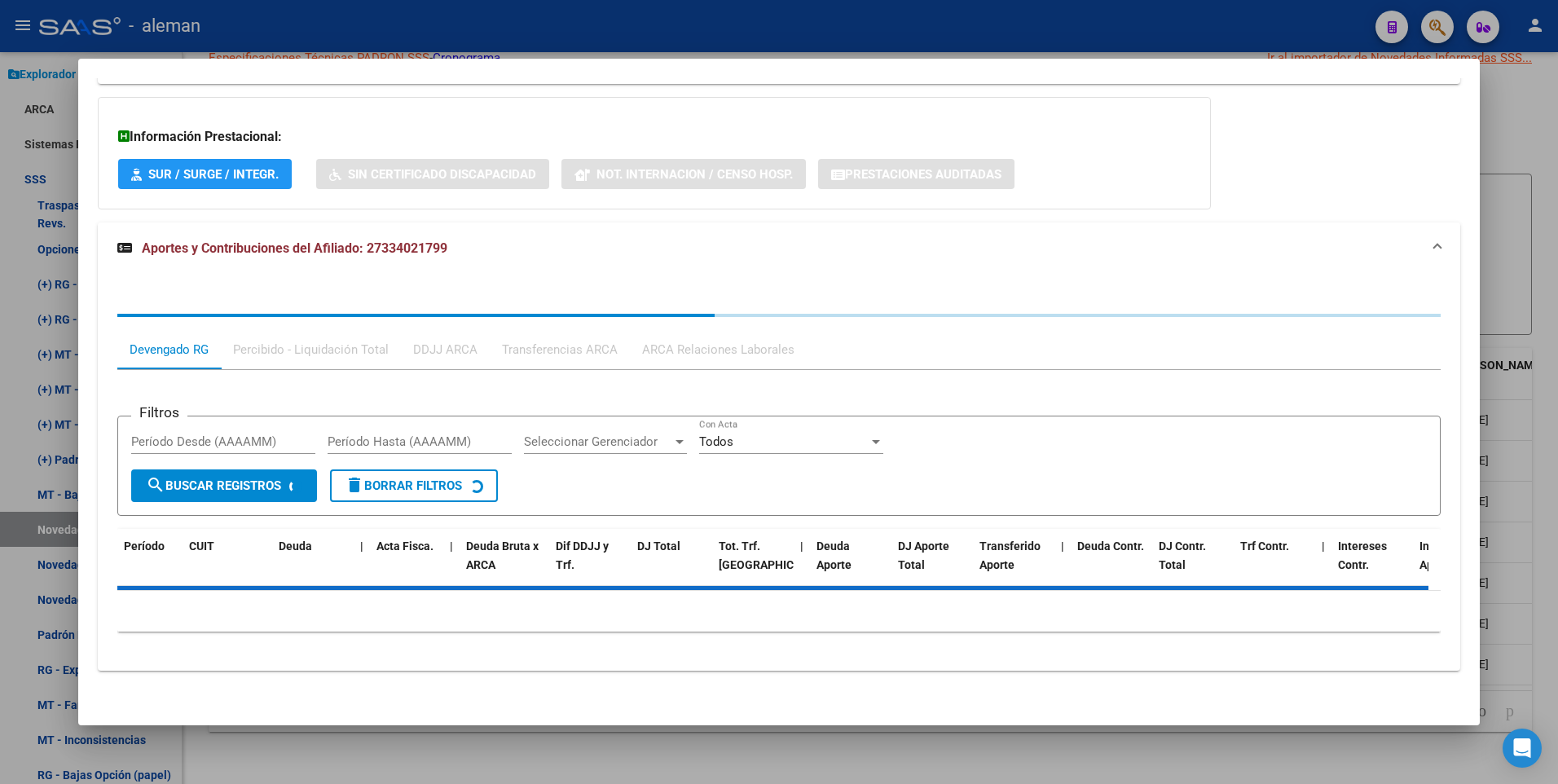
scroll to position [1019, 0]
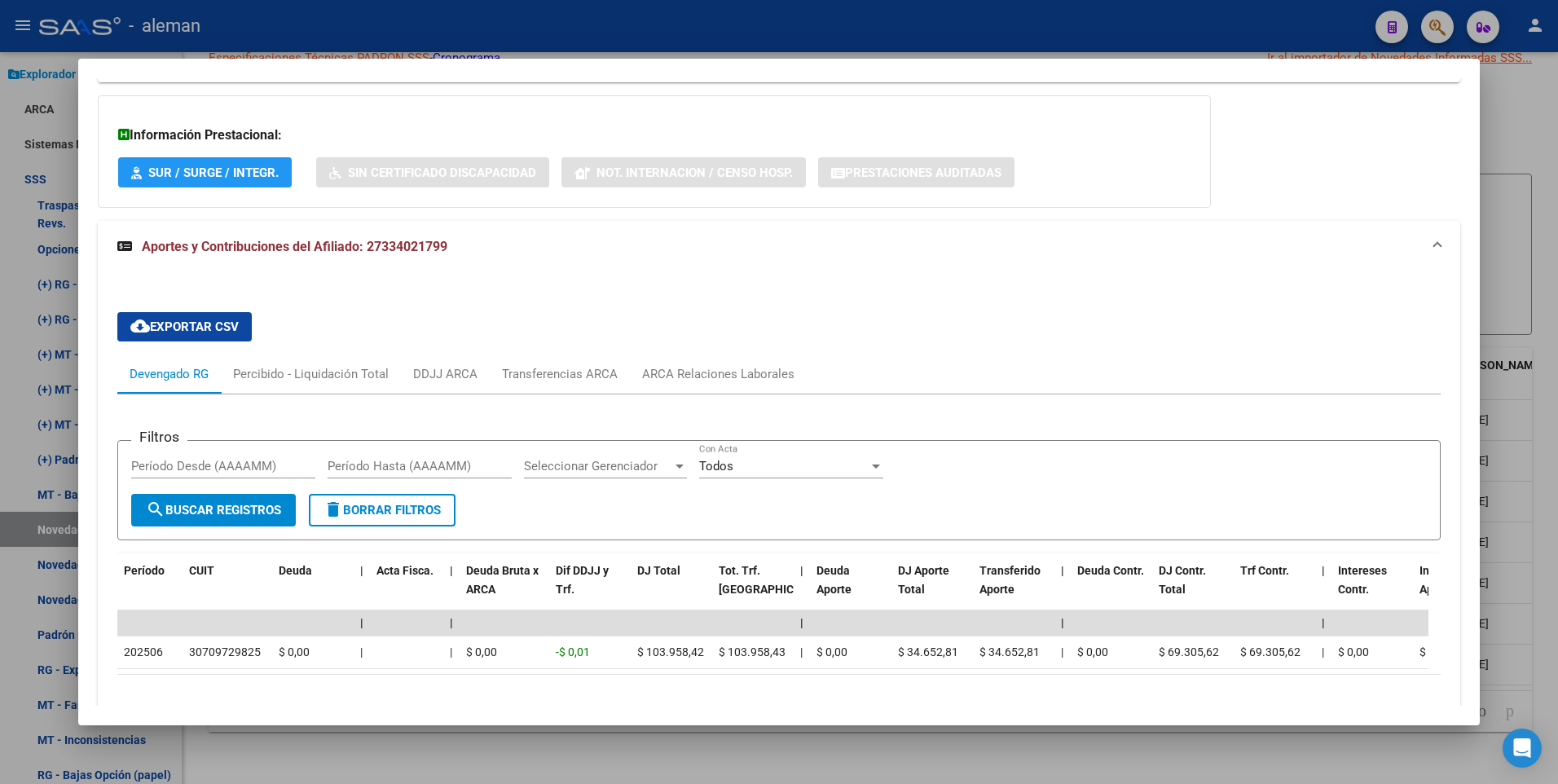
click at [1539, 626] on div at bounding box center [779, 392] width 1558 height 784
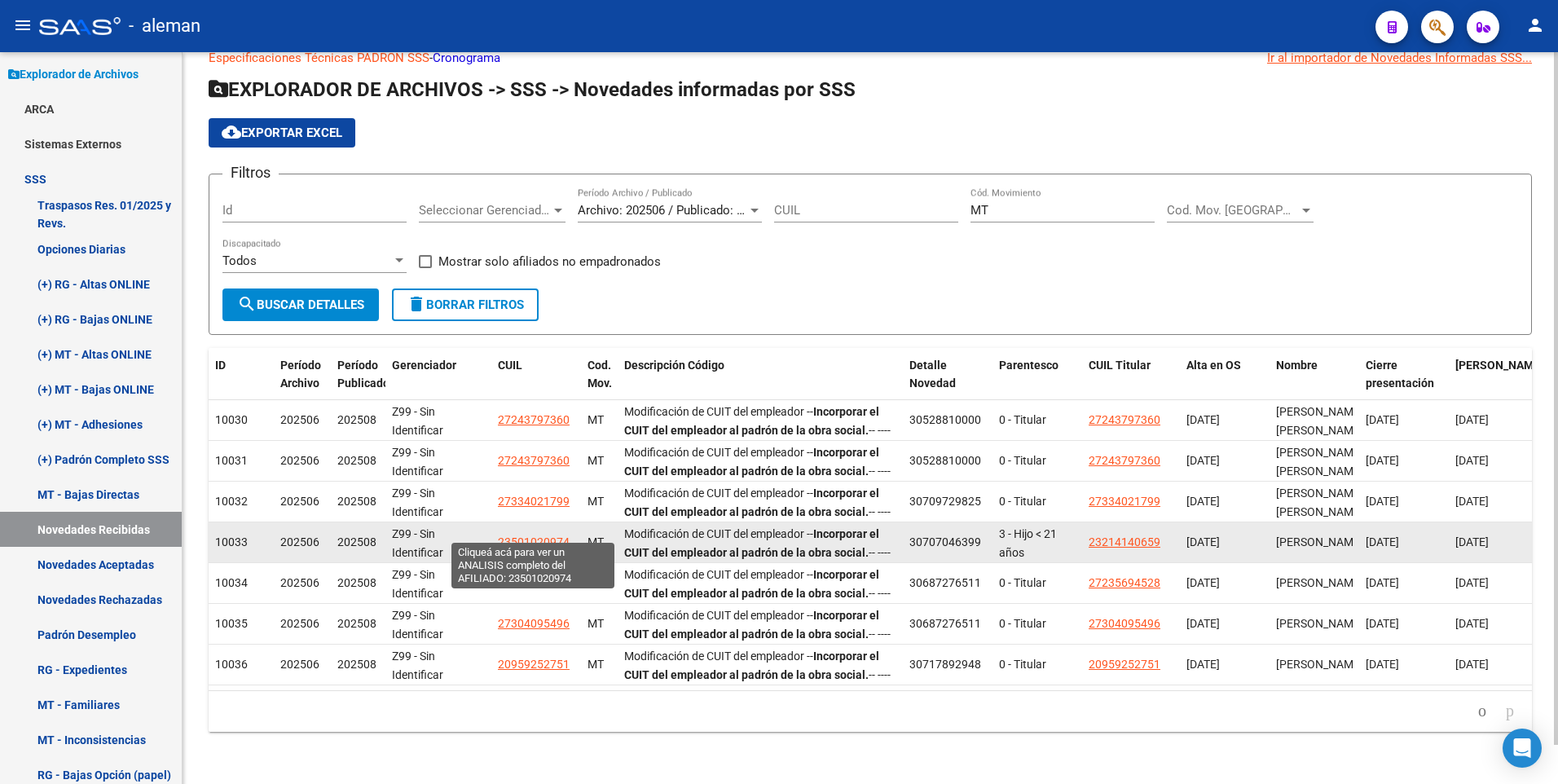
click at [549, 535] on span "23501020974" at bounding box center [534, 542] width 72 height 13
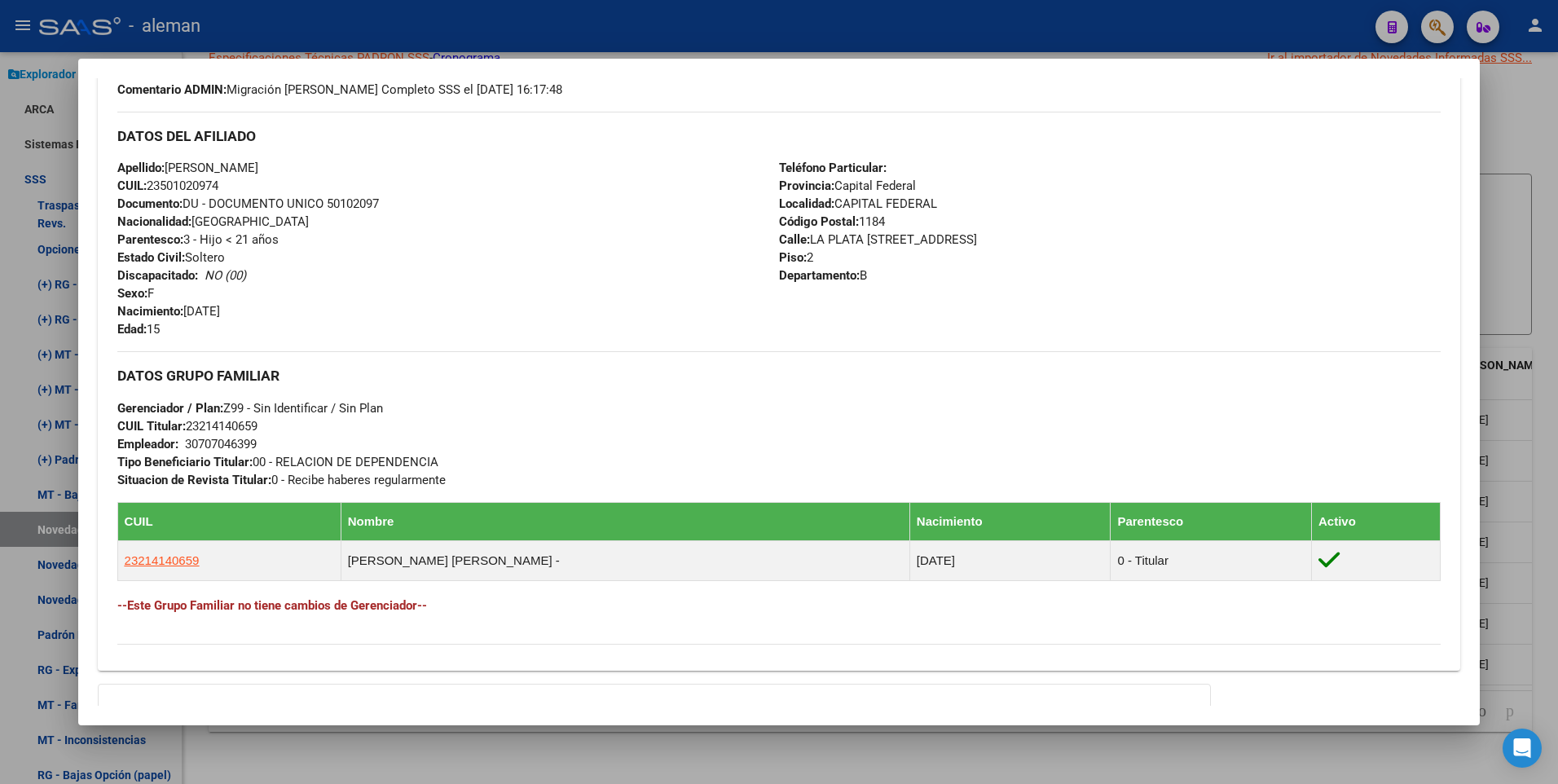
scroll to position [707, 0]
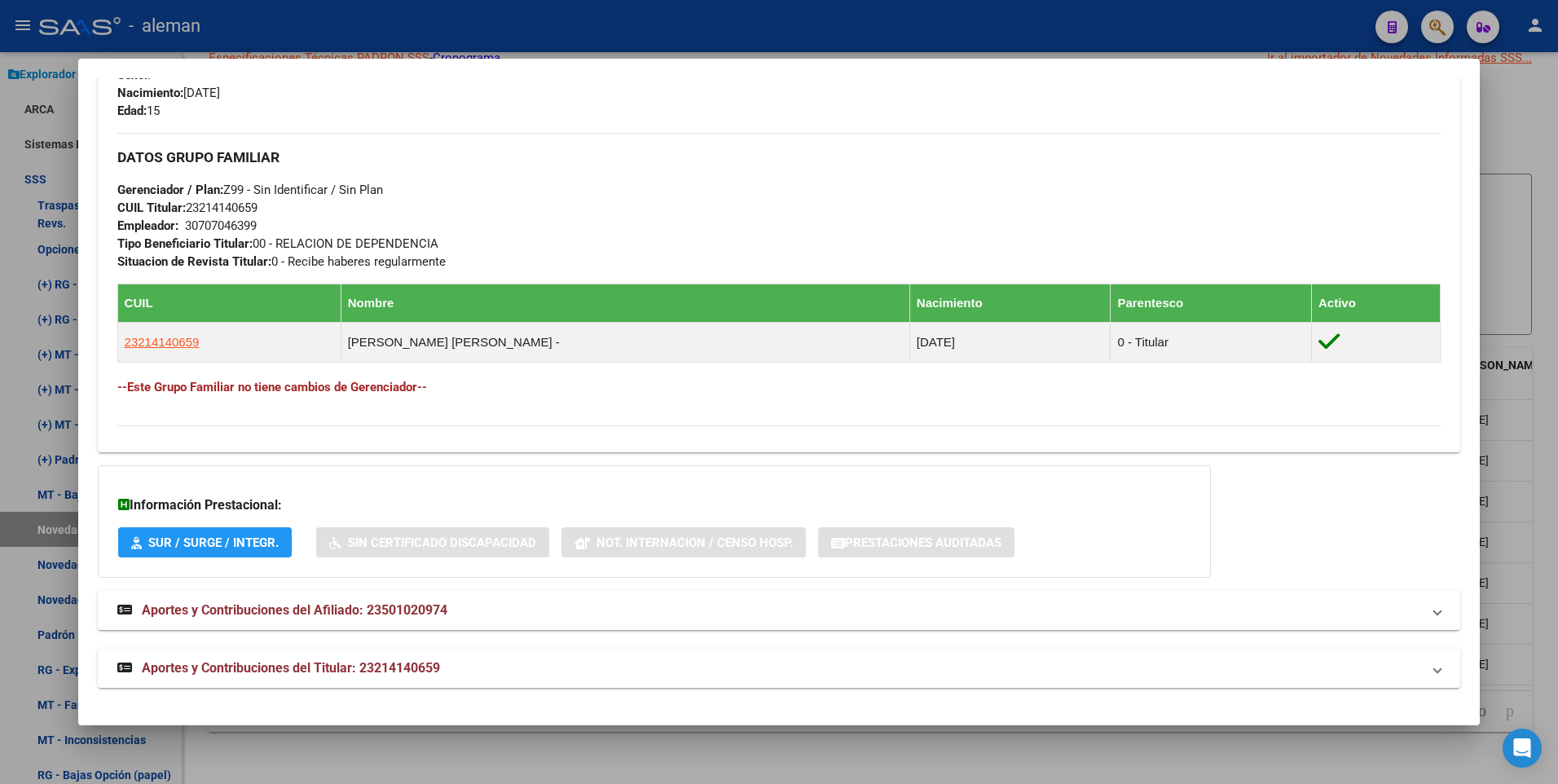
click at [398, 668] on span "Aportes y Contribuciones del Titular: 23214140659" at bounding box center [290, 668] width 298 height 15
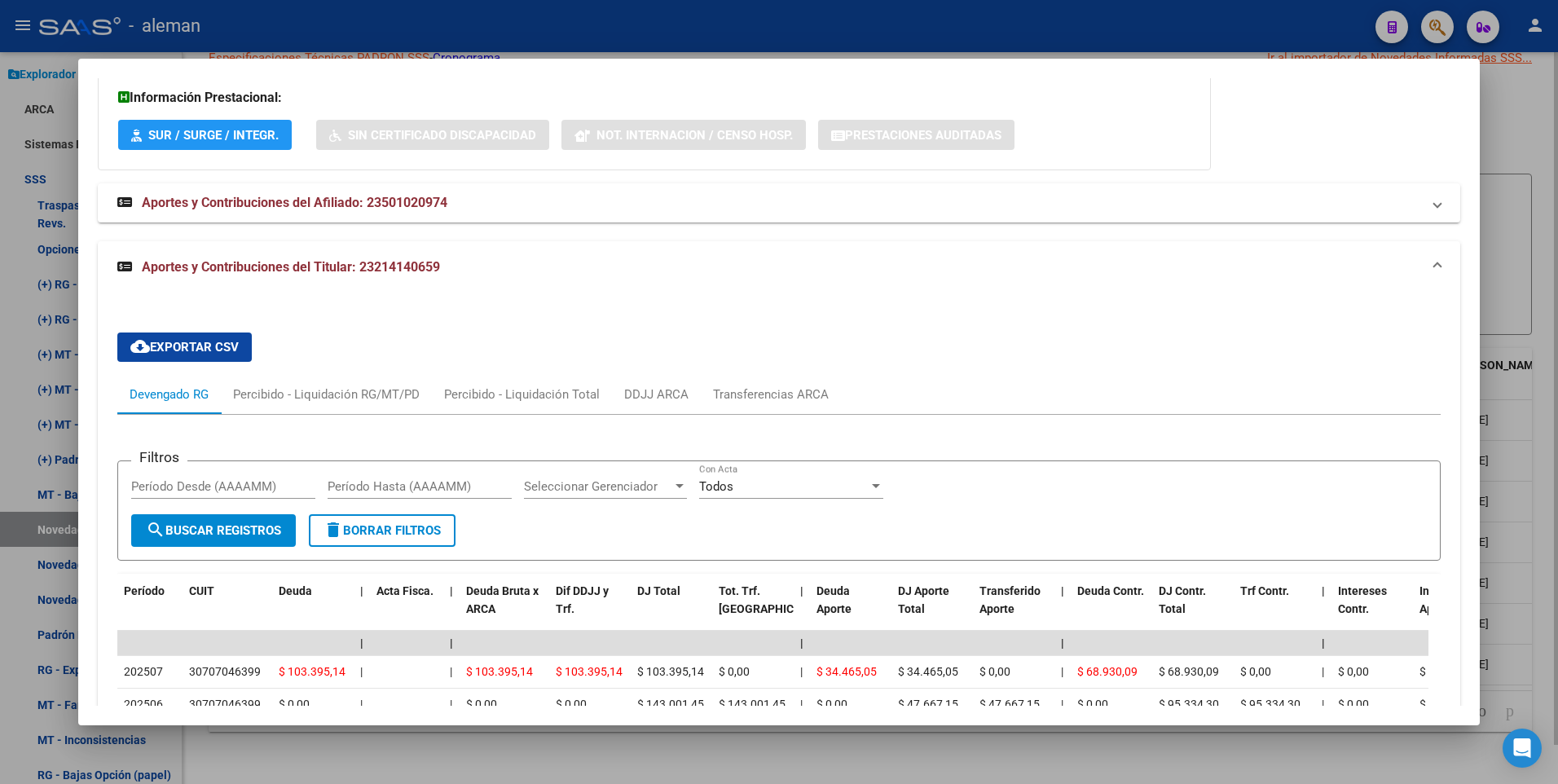
click at [1542, 570] on div at bounding box center [779, 392] width 1558 height 784
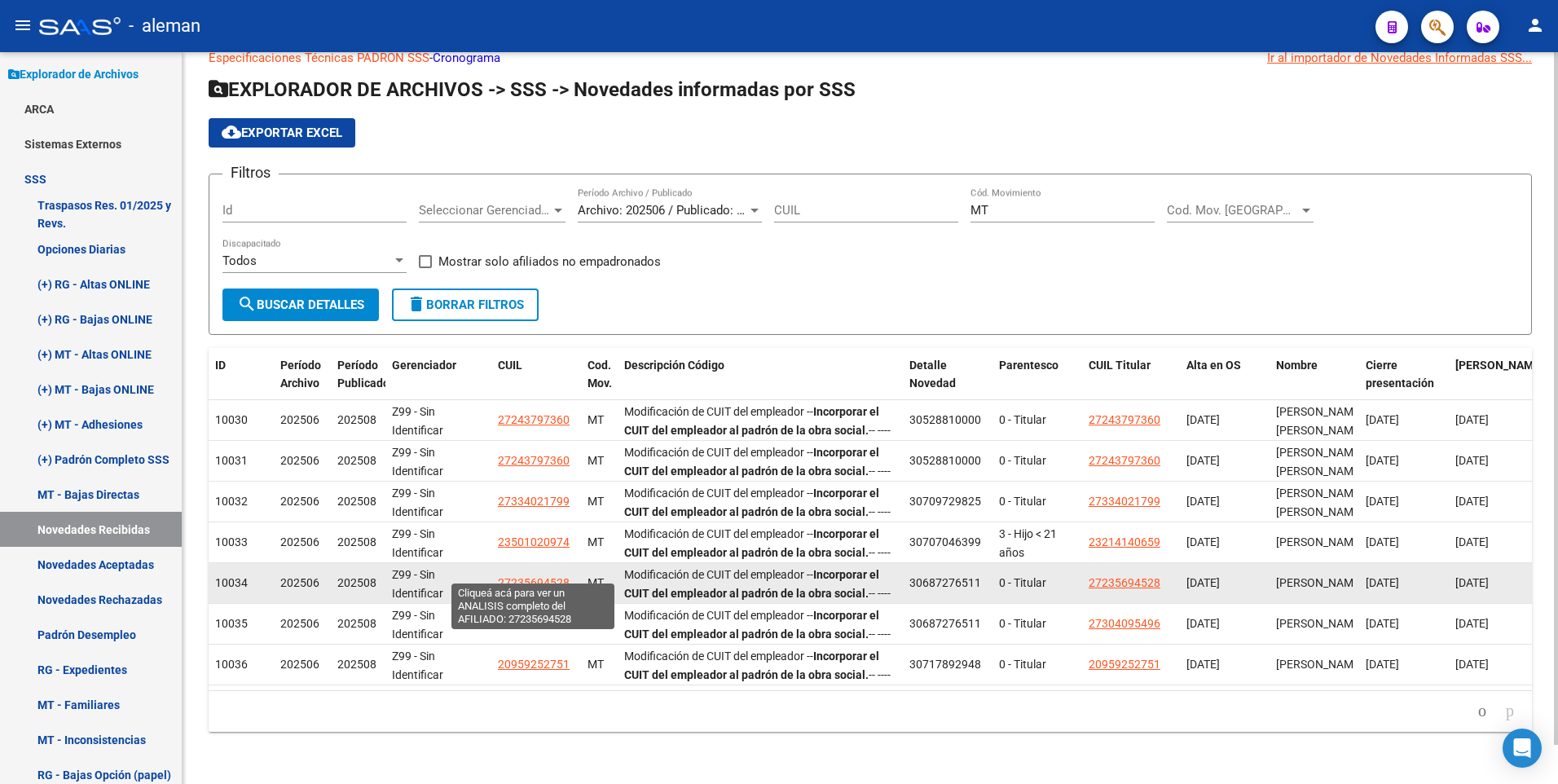
click at [525, 576] on span "27235694528" at bounding box center [534, 583] width 72 height 13
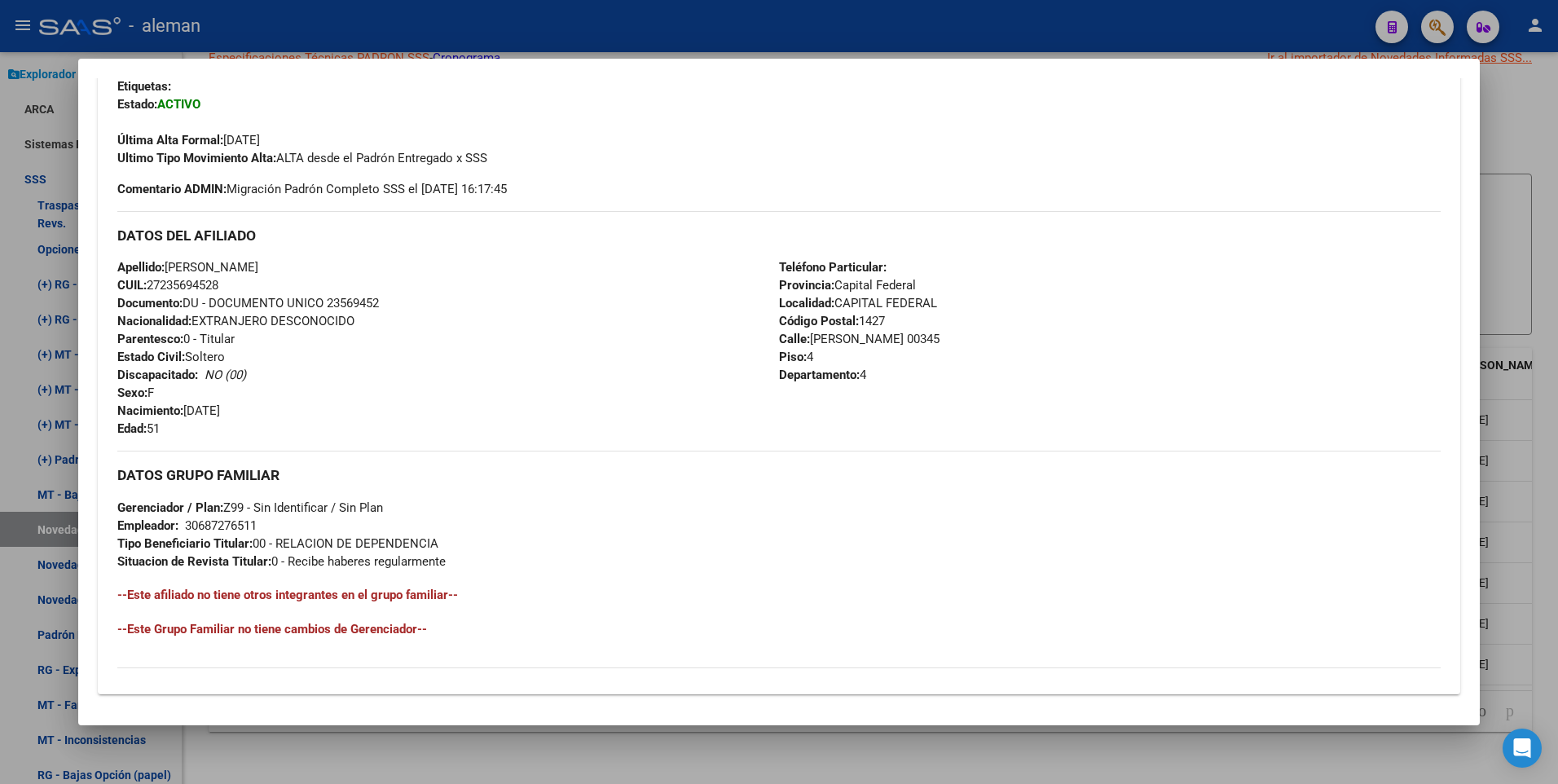
scroll to position [610, 0]
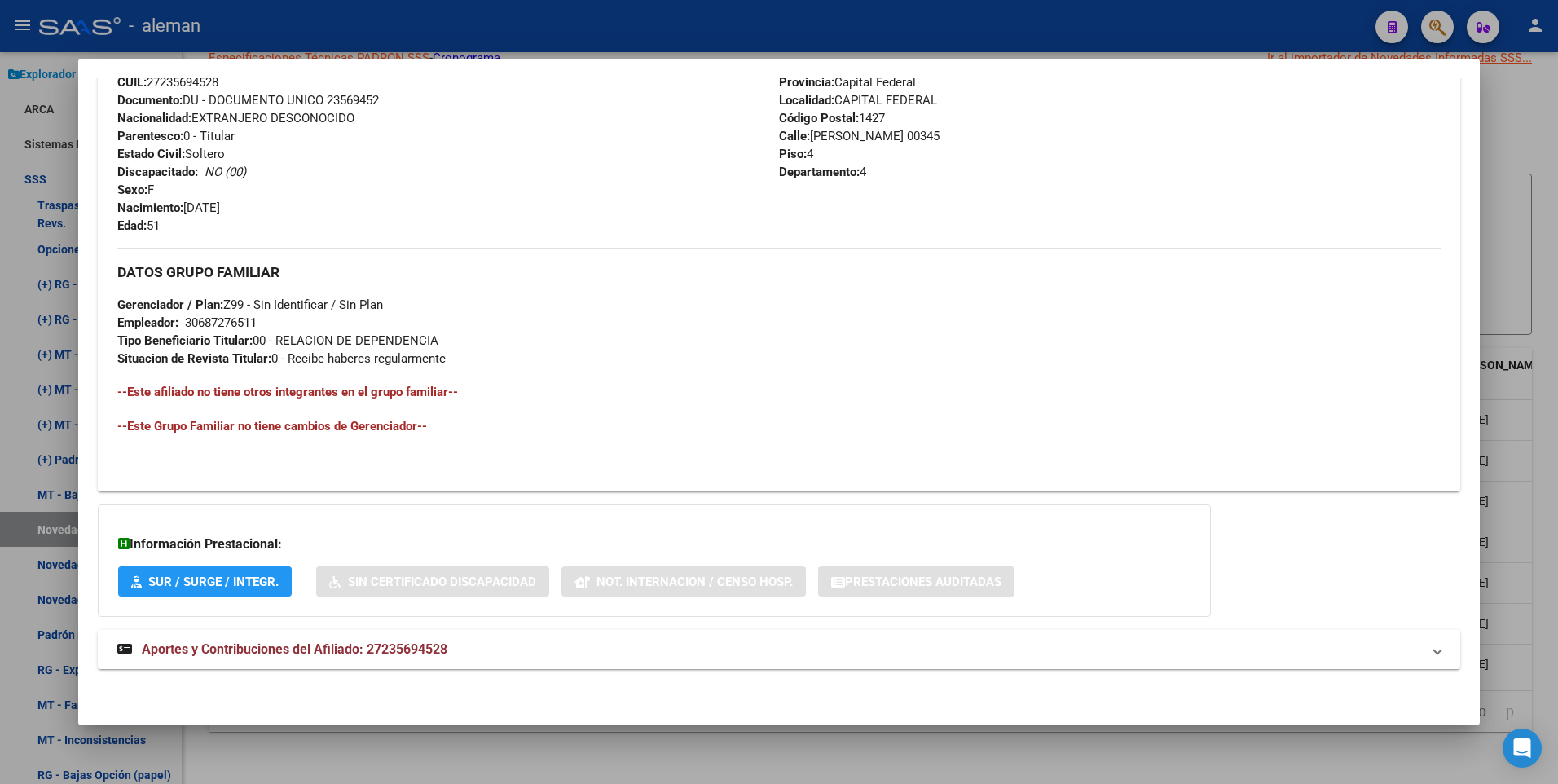
click at [376, 645] on span "Aportes y Contribuciones del Afiliado: 27235694528" at bounding box center [294, 649] width 306 height 15
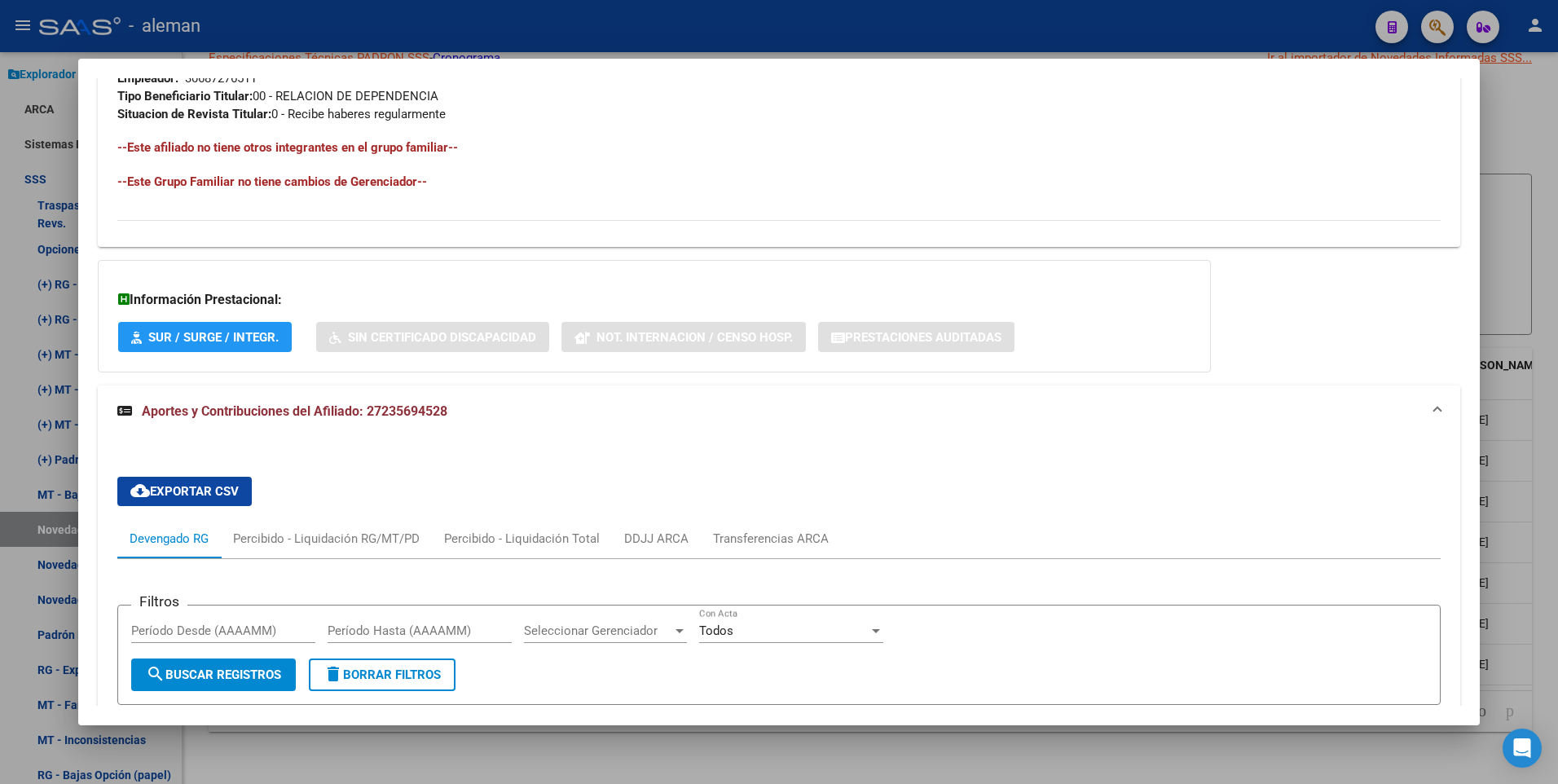
scroll to position [691, 0]
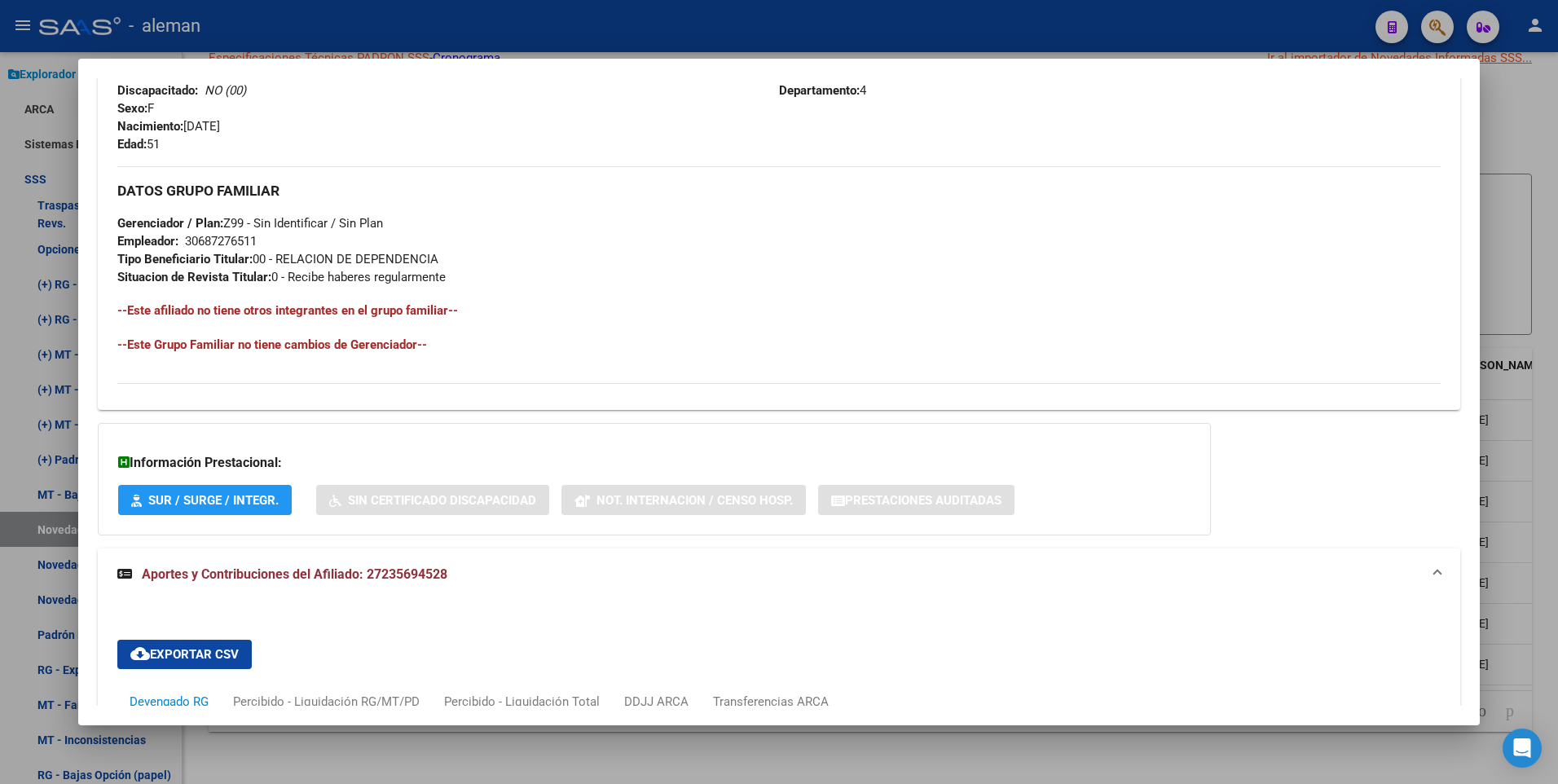
click at [1540, 660] on div at bounding box center [779, 392] width 1558 height 784
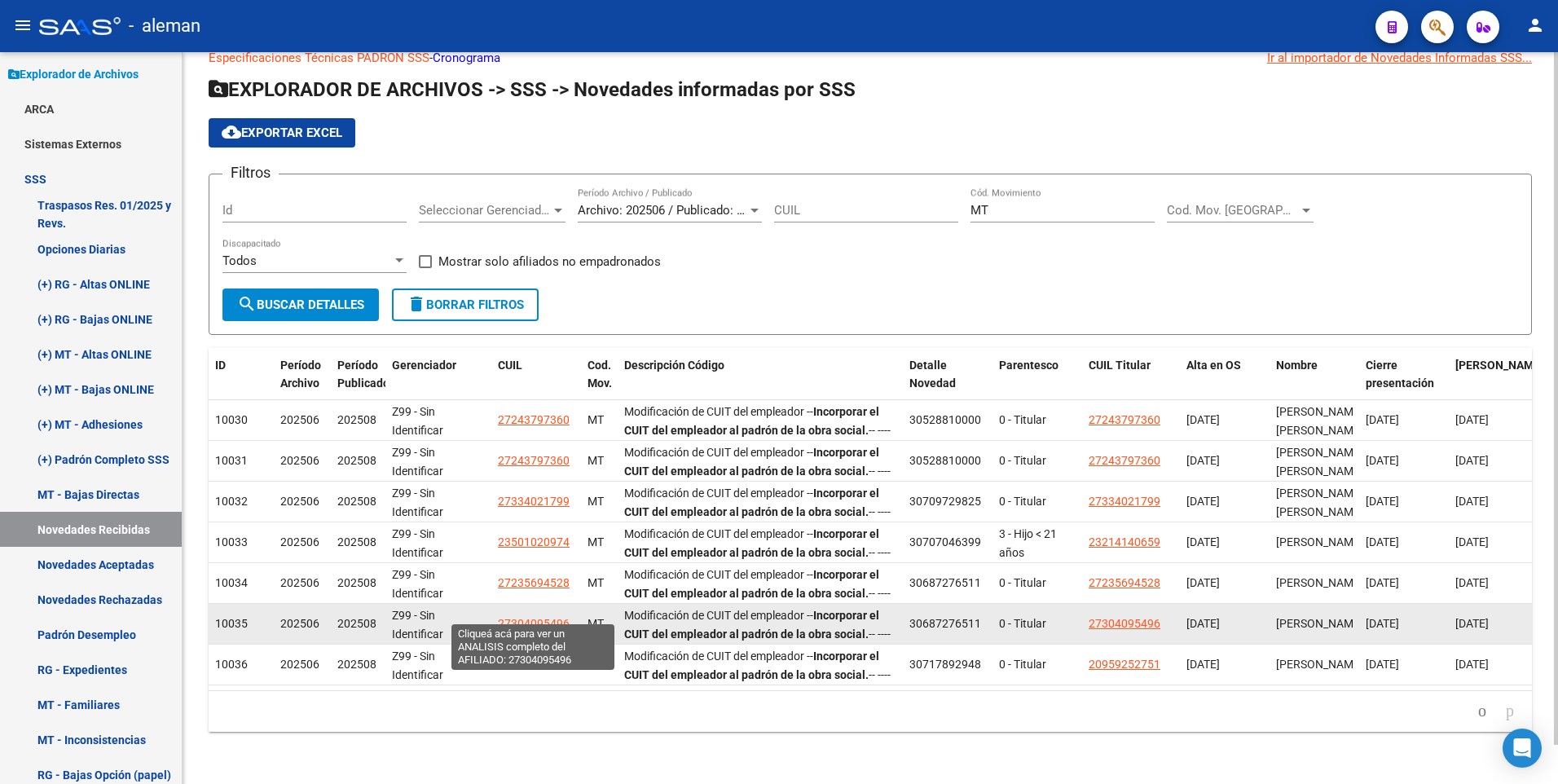
click at [533, 617] on span "27304095496" at bounding box center [534, 623] width 72 height 13
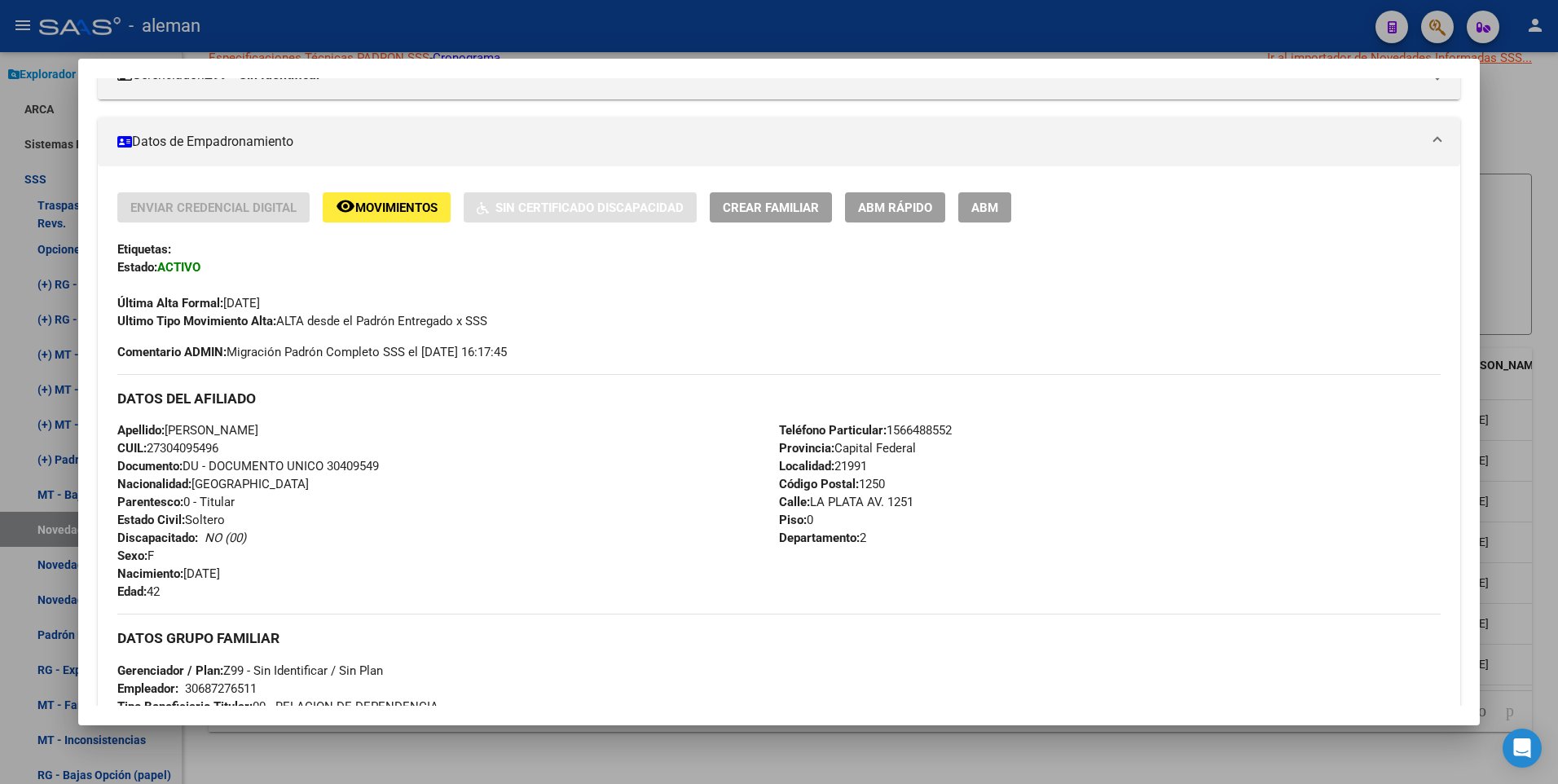
scroll to position [610, 0]
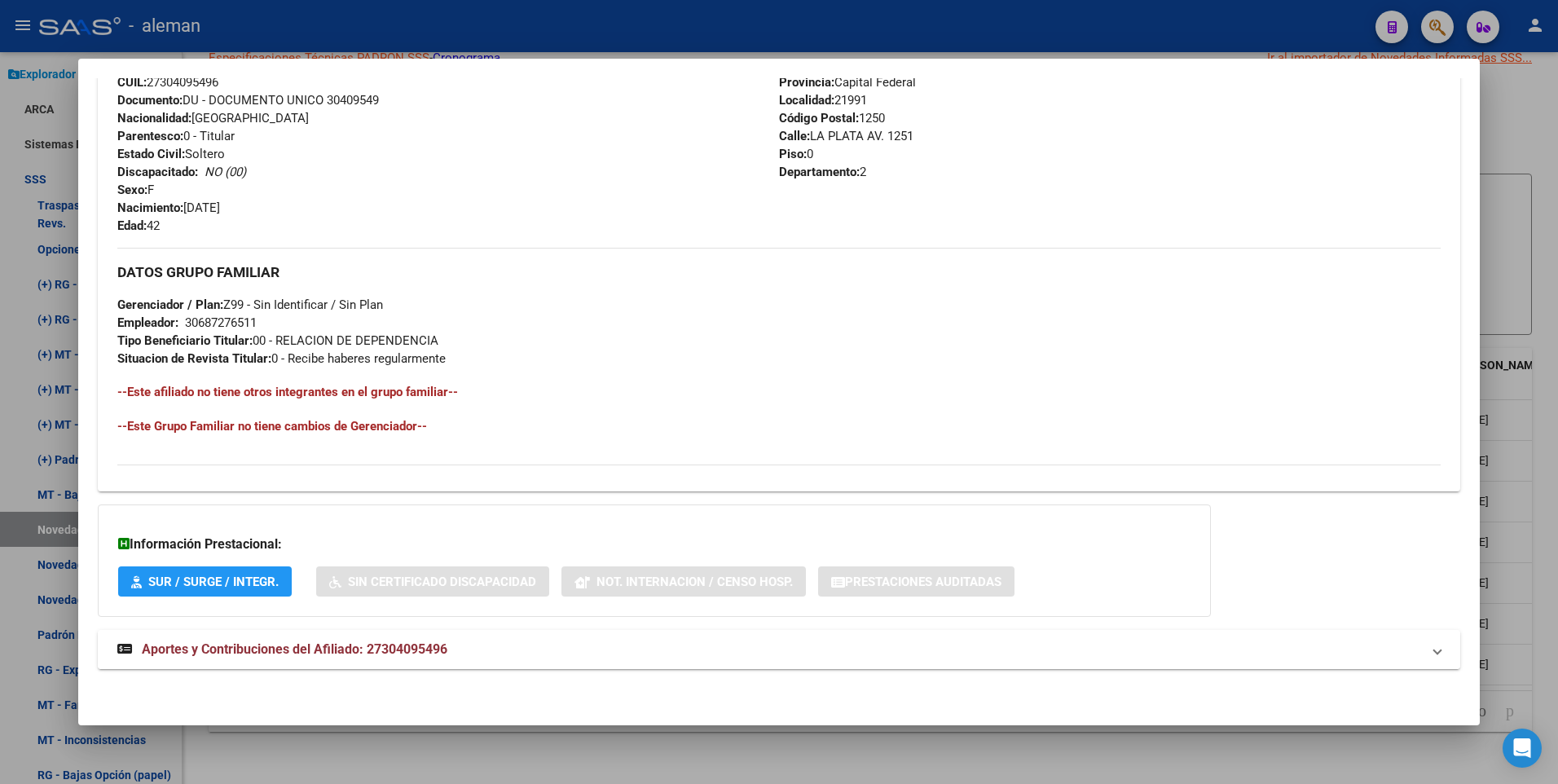
click at [427, 654] on span "Aportes y Contribuciones del Afiliado: 27304095496" at bounding box center [294, 649] width 306 height 15
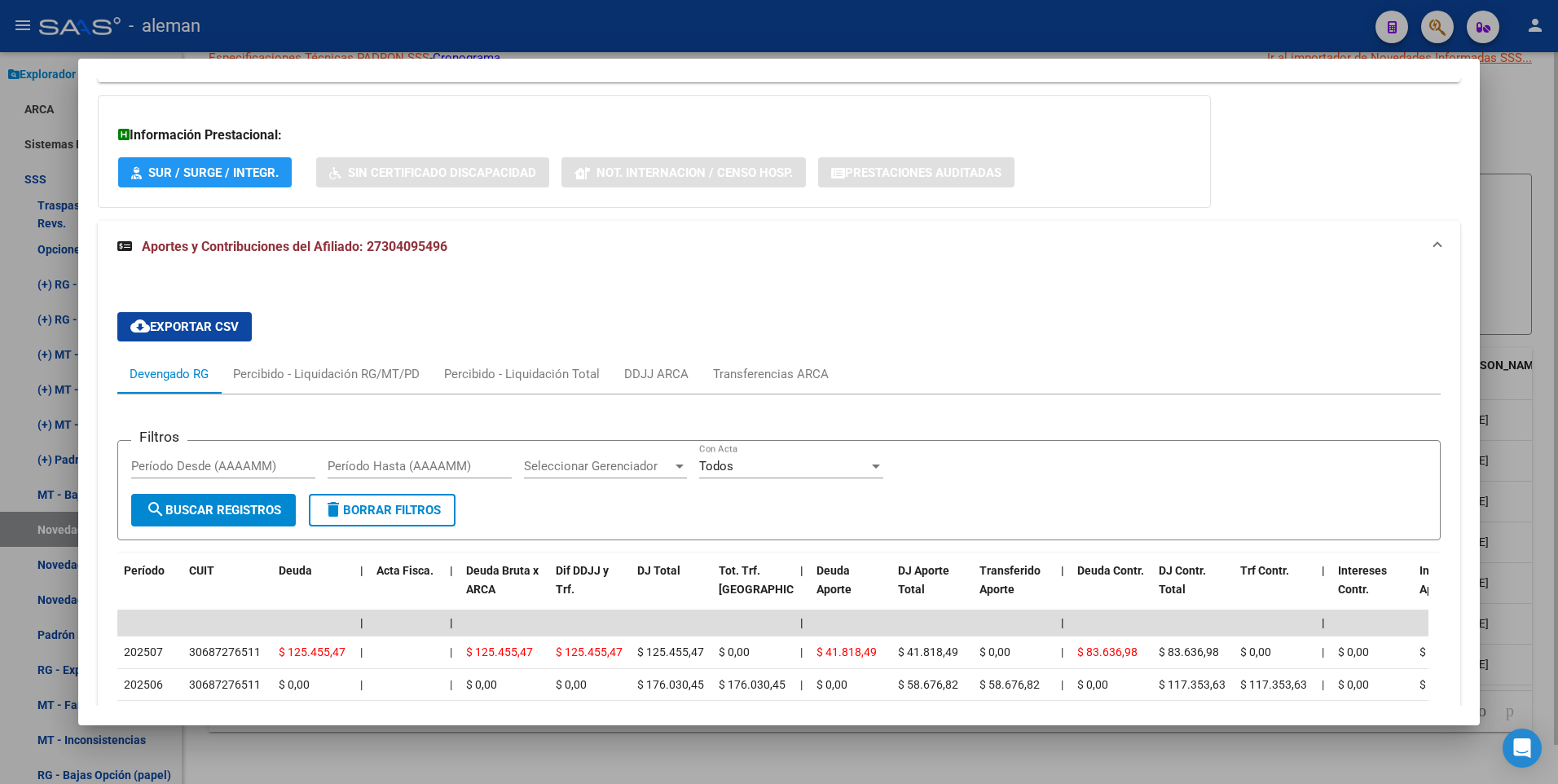
click at [1541, 544] on div at bounding box center [779, 392] width 1558 height 784
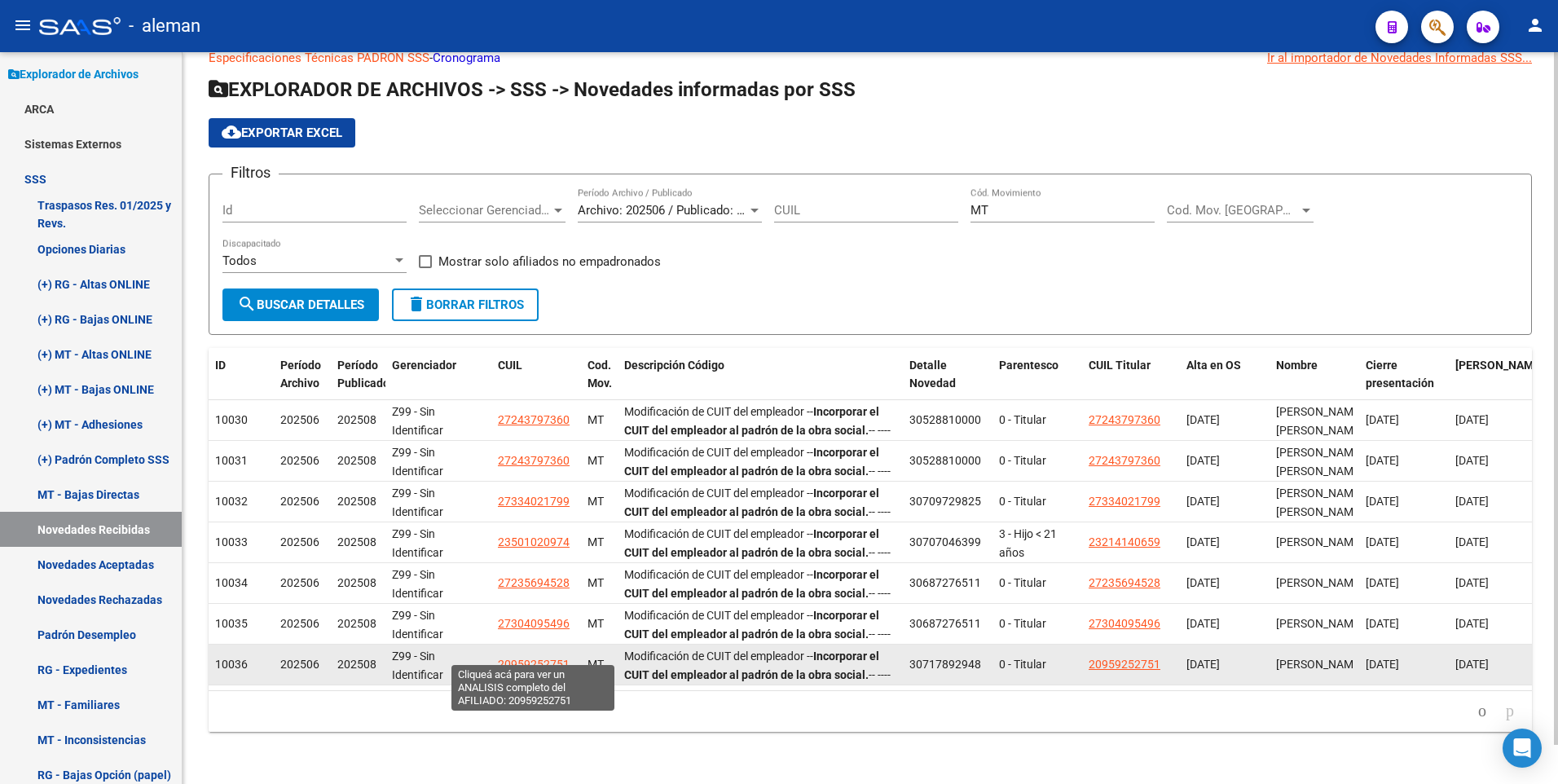
click at [522, 657] on span "20959252751" at bounding box center [534, 664] width 72 height 13
type textarea "20959252751"
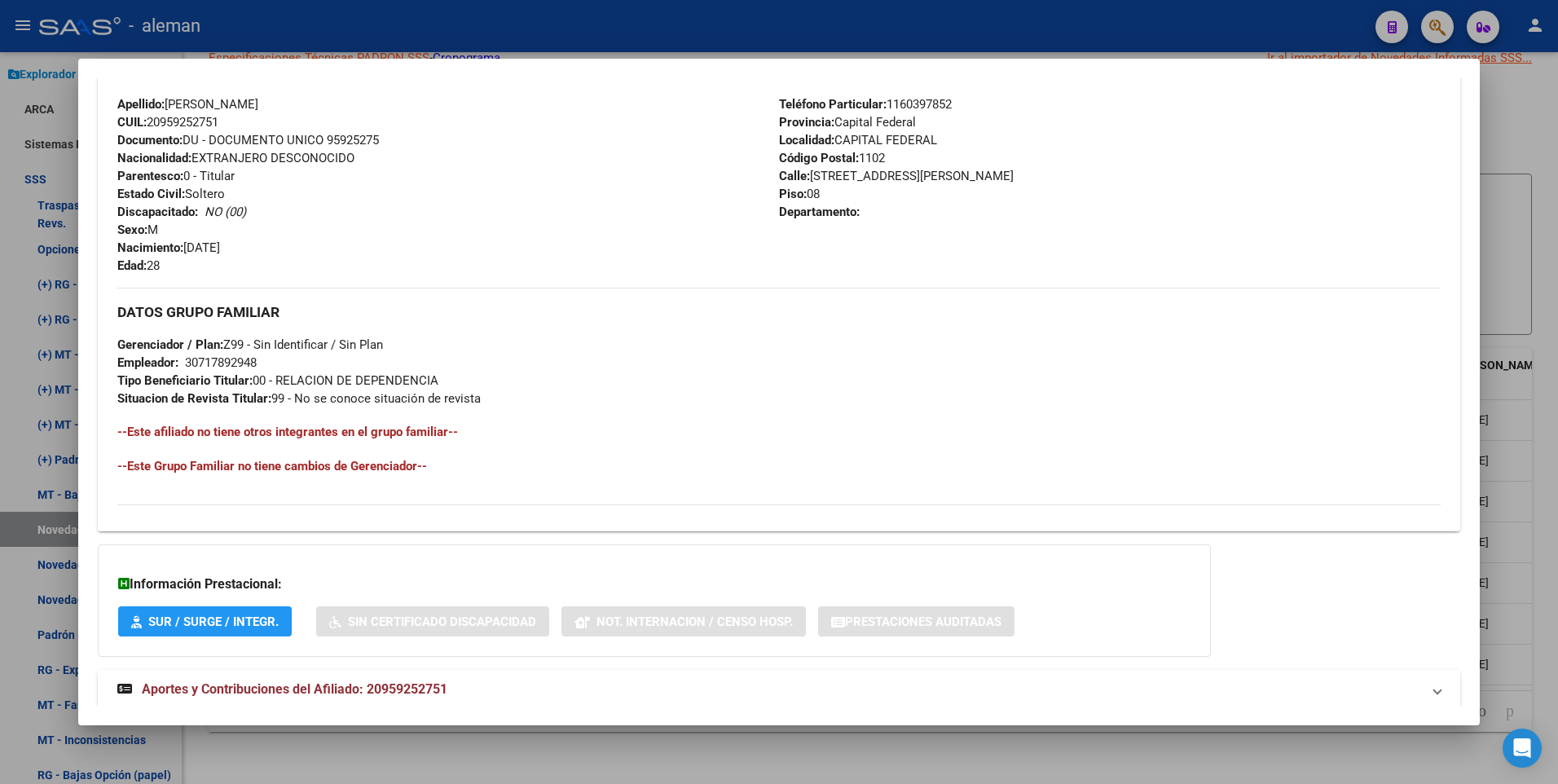
scroll to position [610, 0]
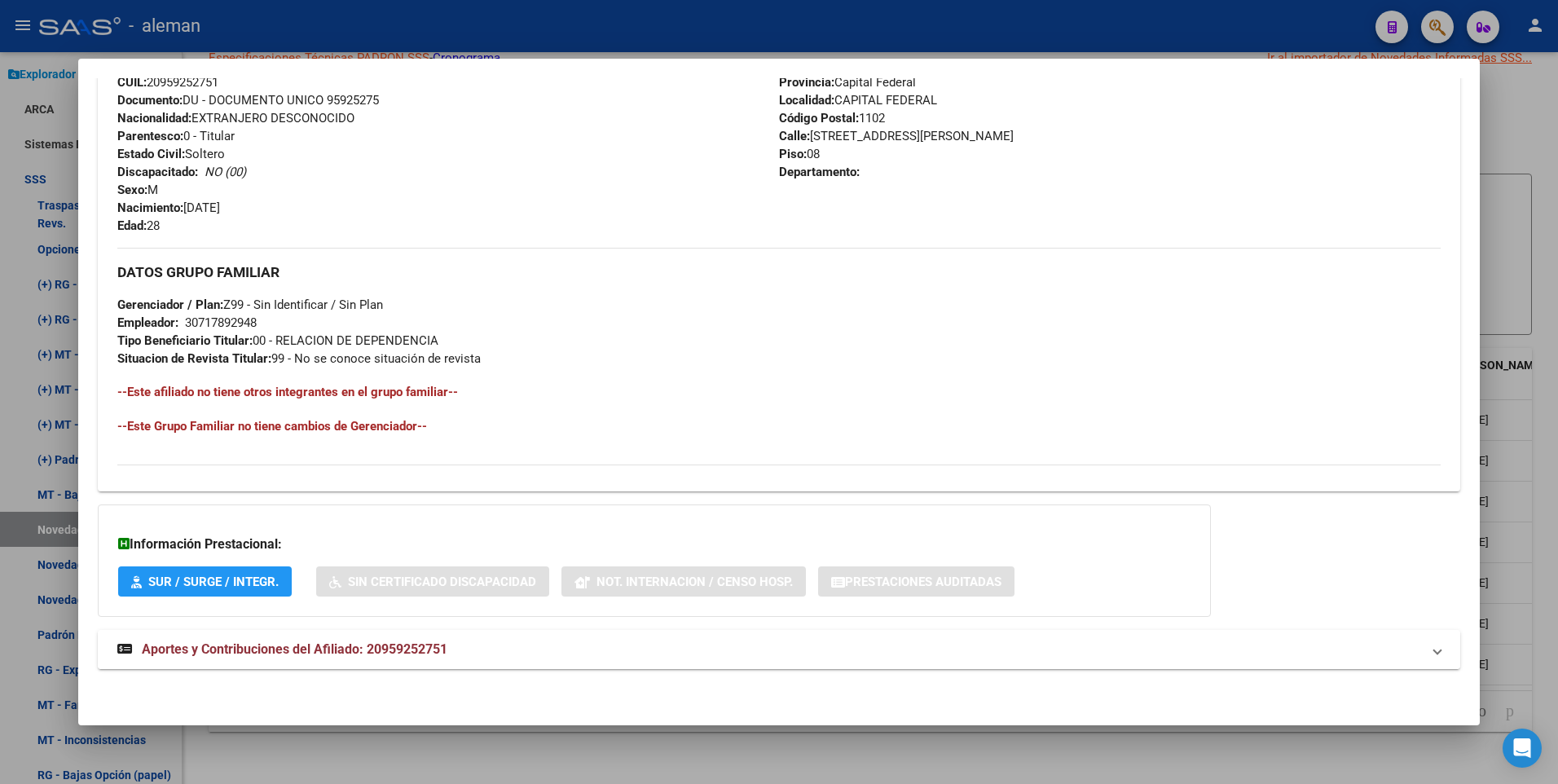
click at [396, 649] on span "Aportes y Contribuciones del Afiliado: 20959252751" at bounding box center [294, 649] width 306 height 15
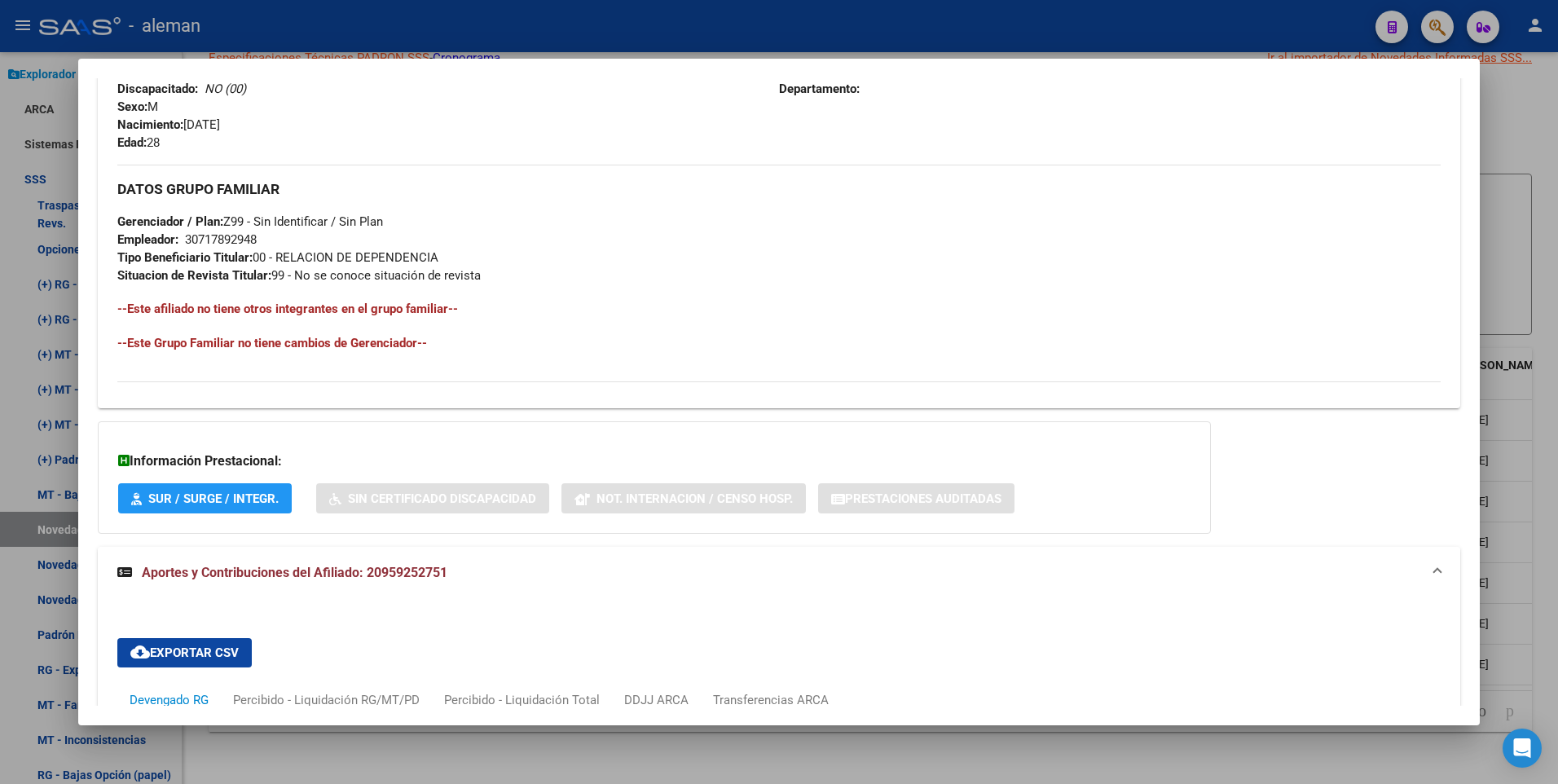
scroll to position [612, 0]
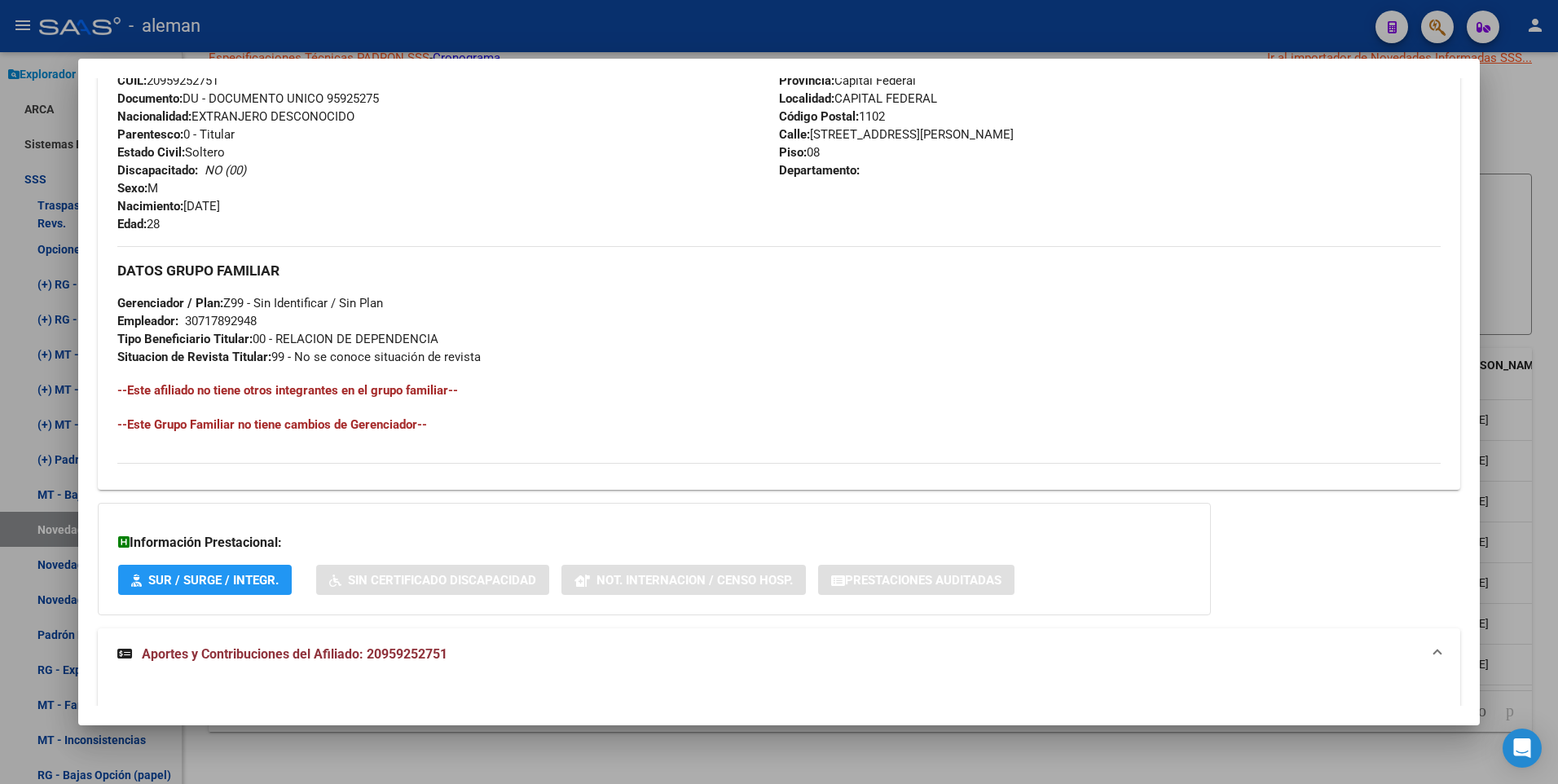
click at [1542, 555] on div at bounding box center [779, 392] width 1558 height 784
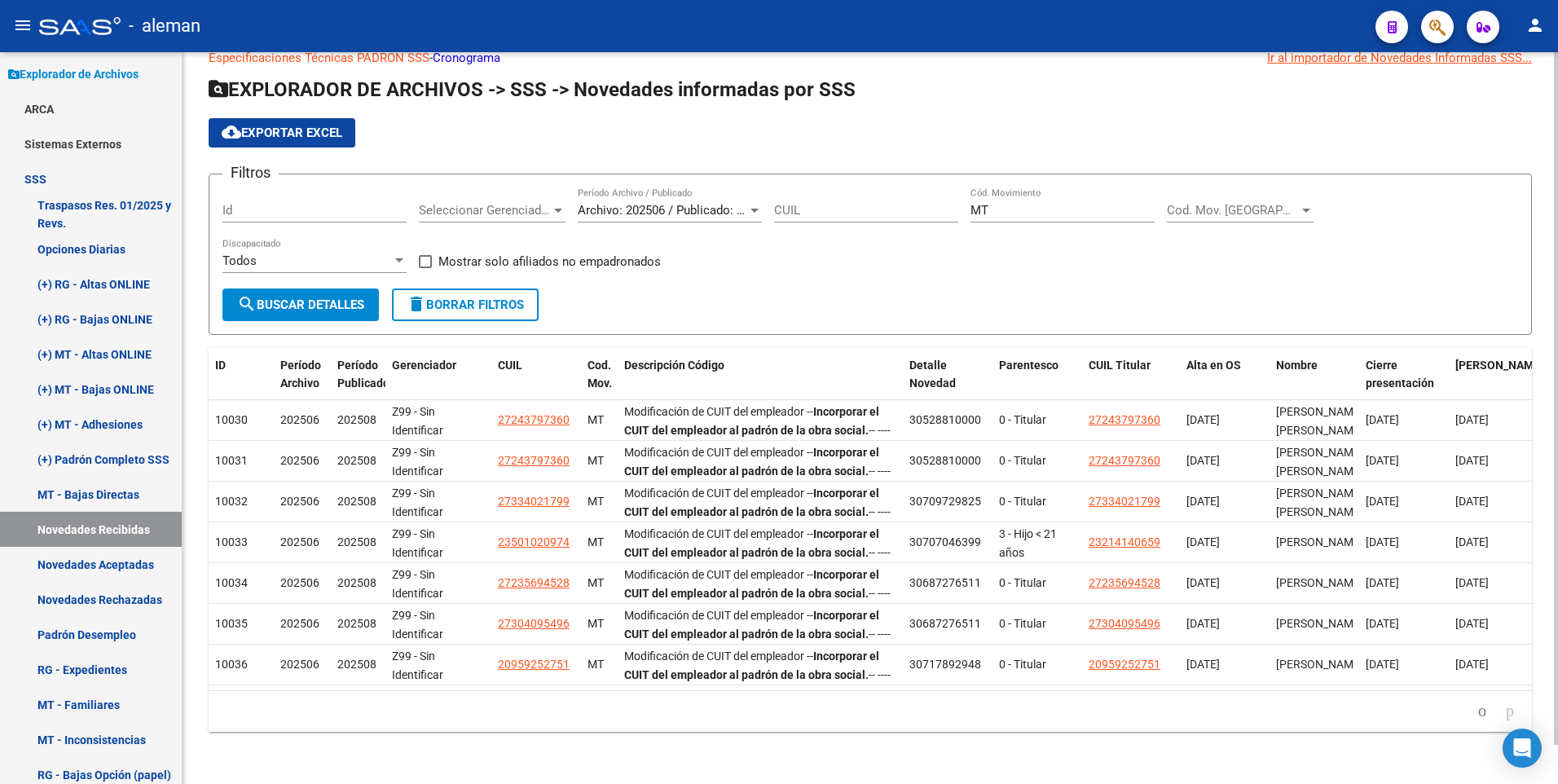
click at [1271, 118] on div "cloud_download Exportar EXCEL" at bounding box center [869, 132] width 1323 height 29
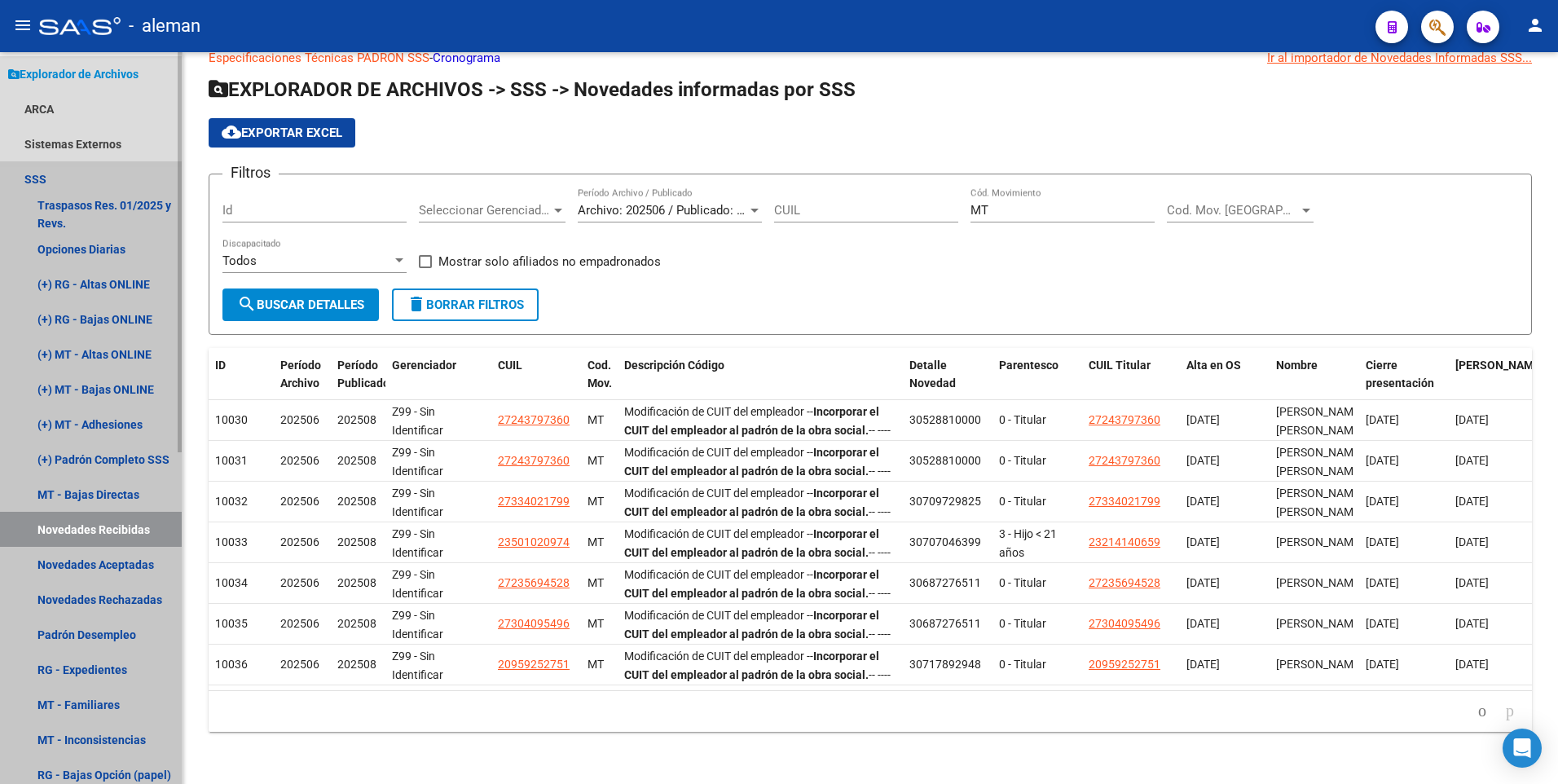
click at [122, 522] on link "Novedades Recibidas" at bounding box center [91, 529] width 182 height 35
click at [89, 349] on link "(+) MT - Altas ONLINE" at bounding box center [91, 354] width 182 height 35
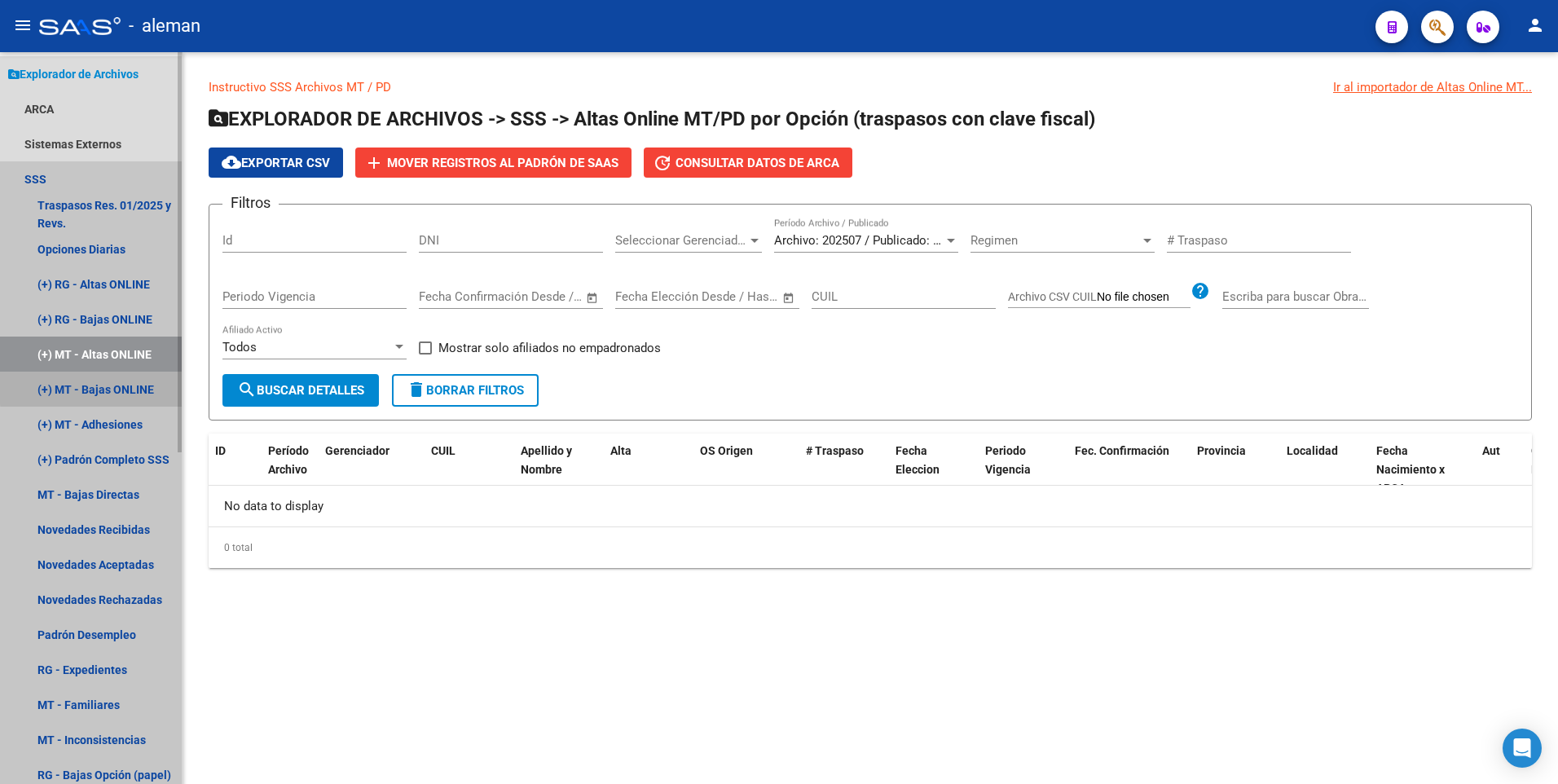
click at [97, 387] on link "(+) MT - Bajas ONLINE" at bounding box center [91, 389] width 182 height 35
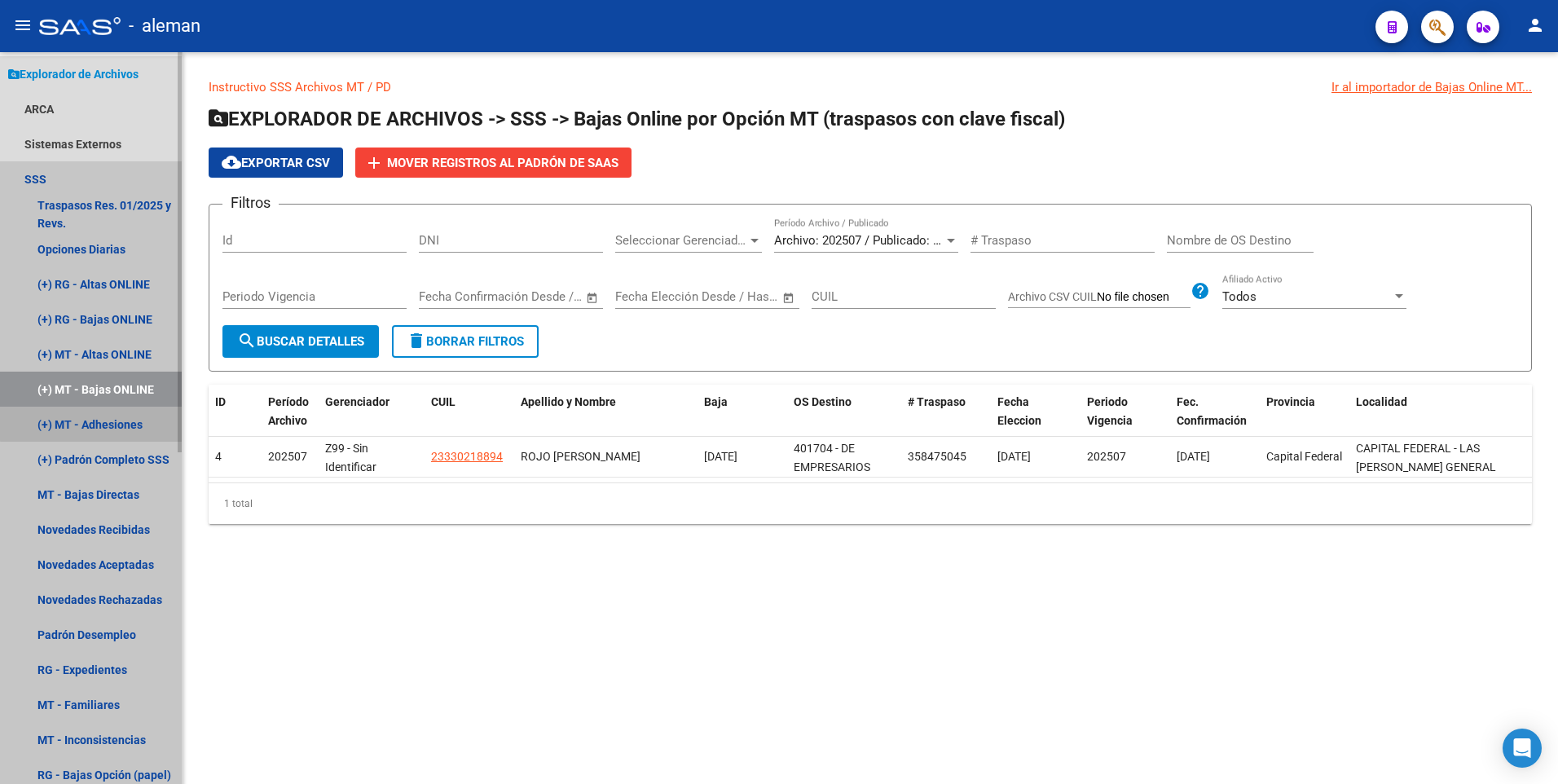
click at [101, 423] on link "(+) MT - Adhesiones" at bounding box center [91, 424] width 182 height 35
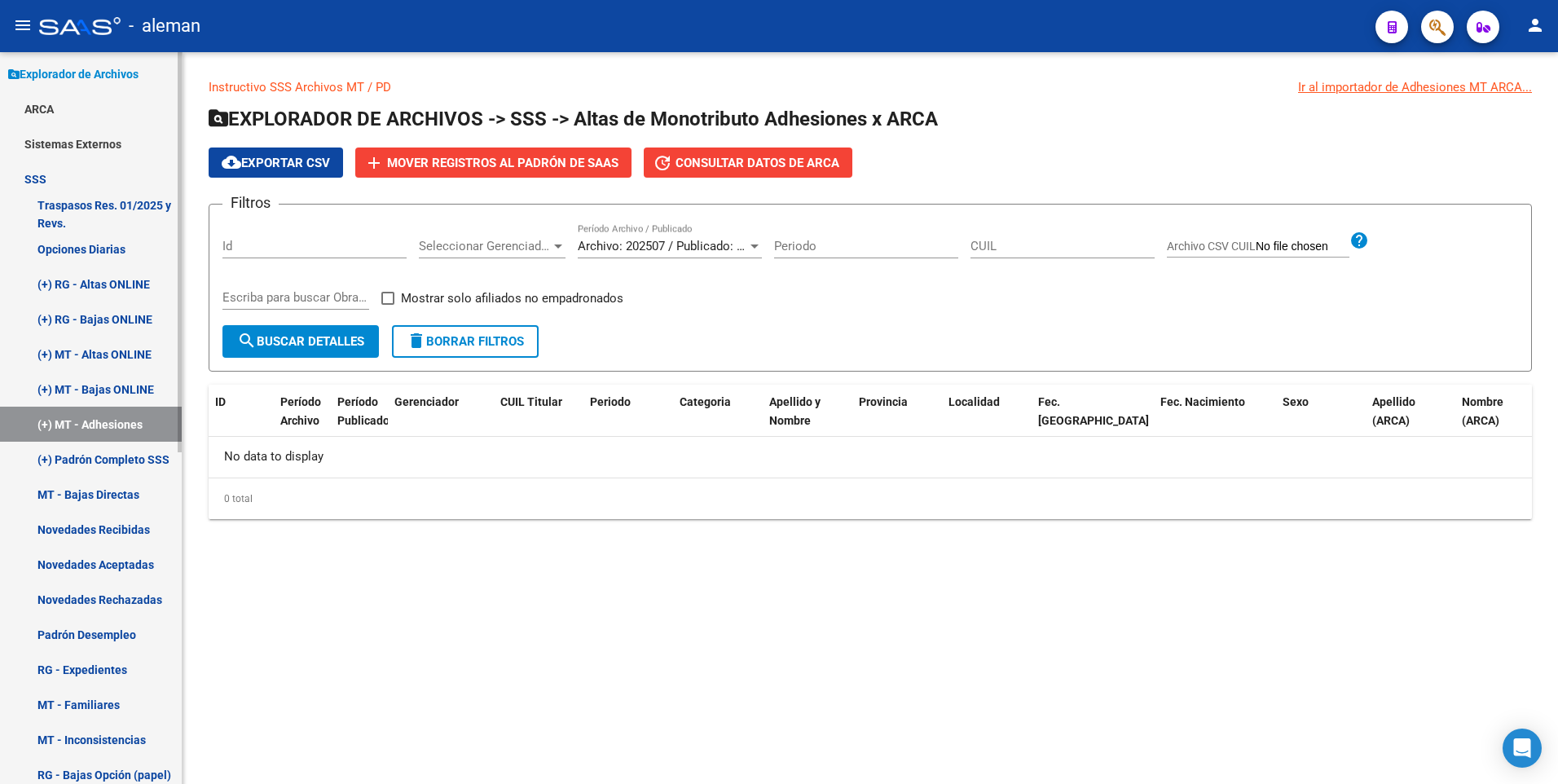
click at [99, 488] on link "MT - Bajas Directas" at bounding box center [91, 494] width 182 height 35
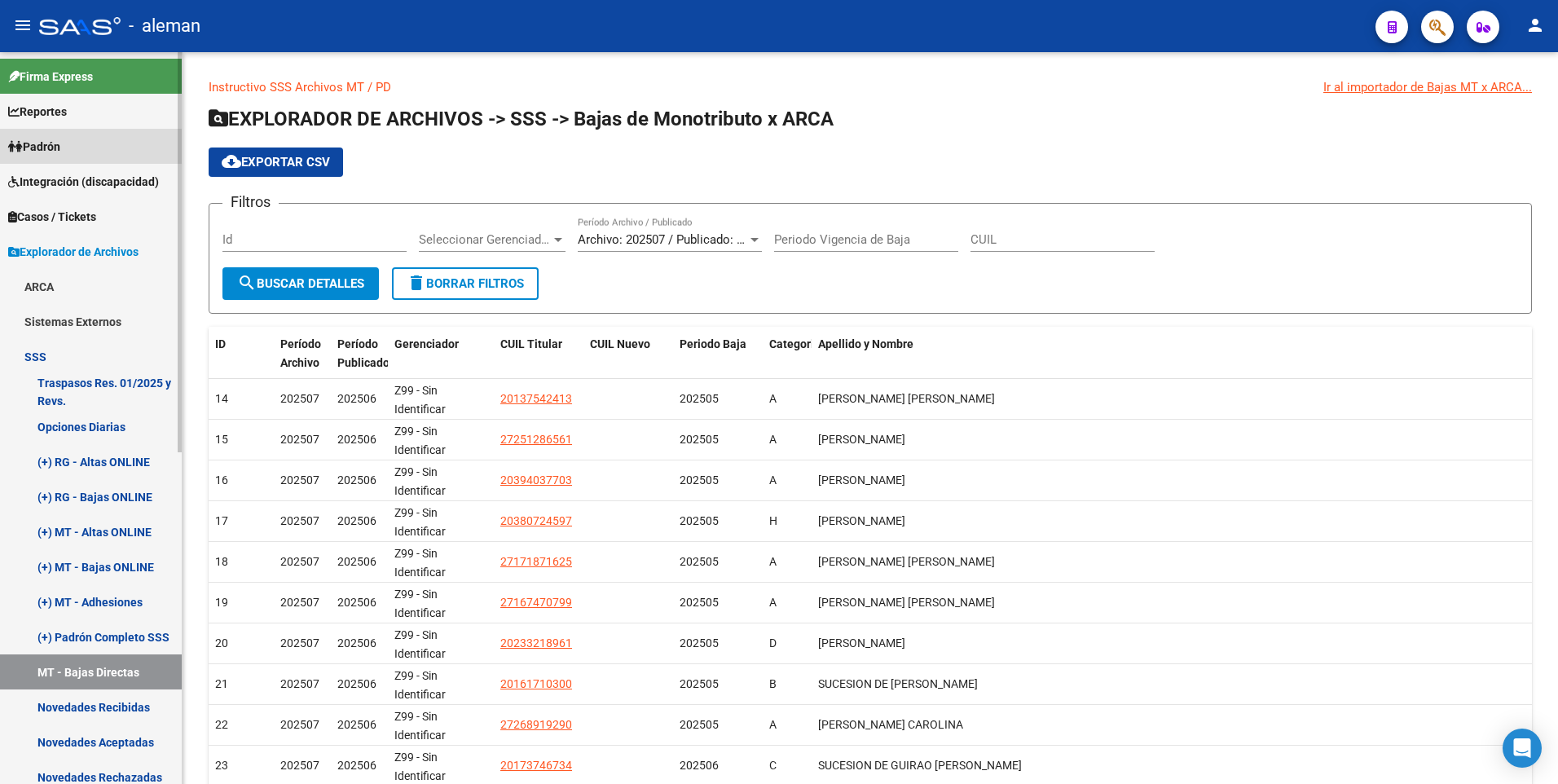
click at [61, 142] on span "Padrón" at bounding box center [34, 147] width 52 height 18
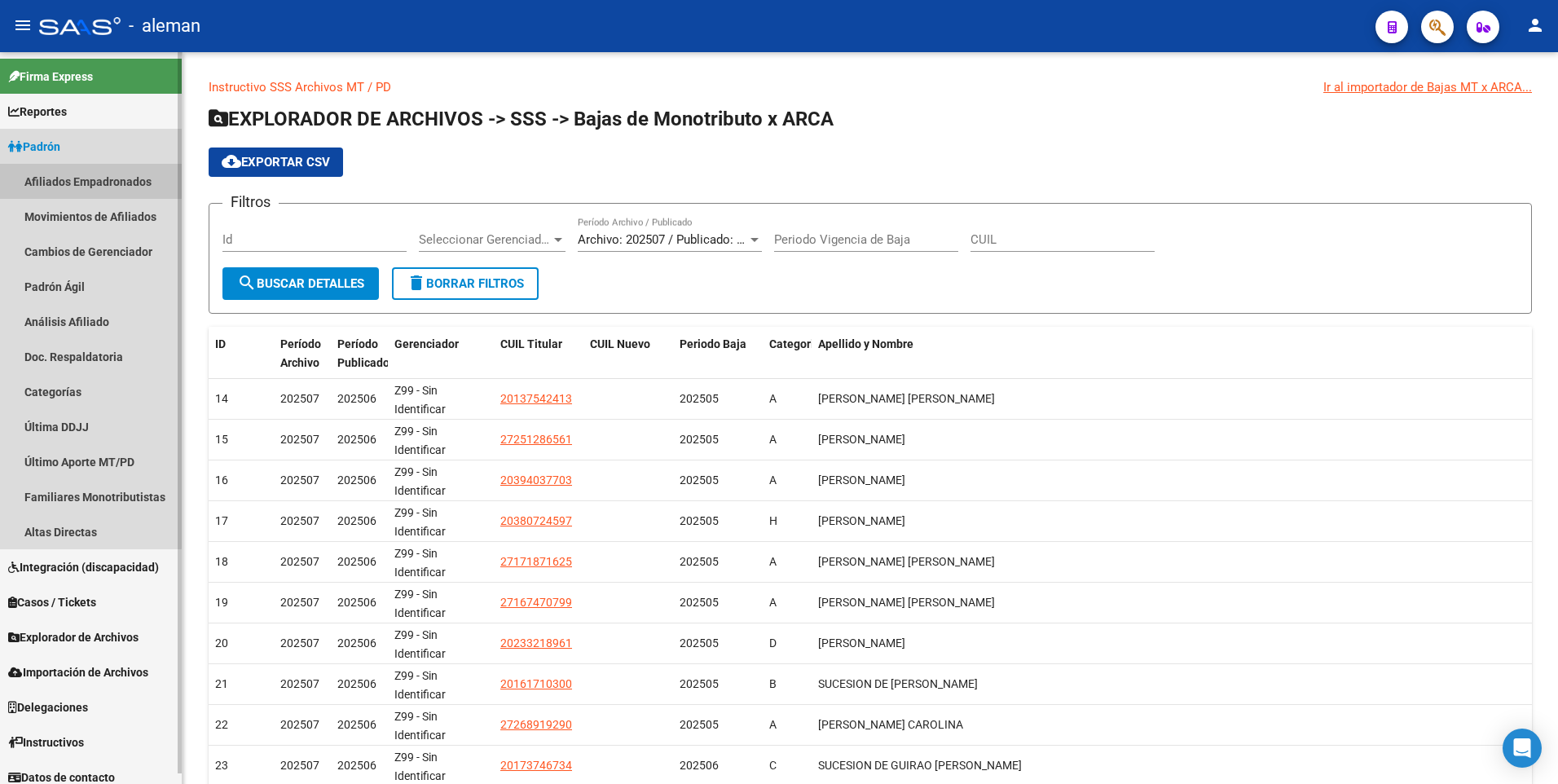
click at [79, 174] on link "Afiliados Empadronados" at bounding box center [91, 181] width 182 height 35
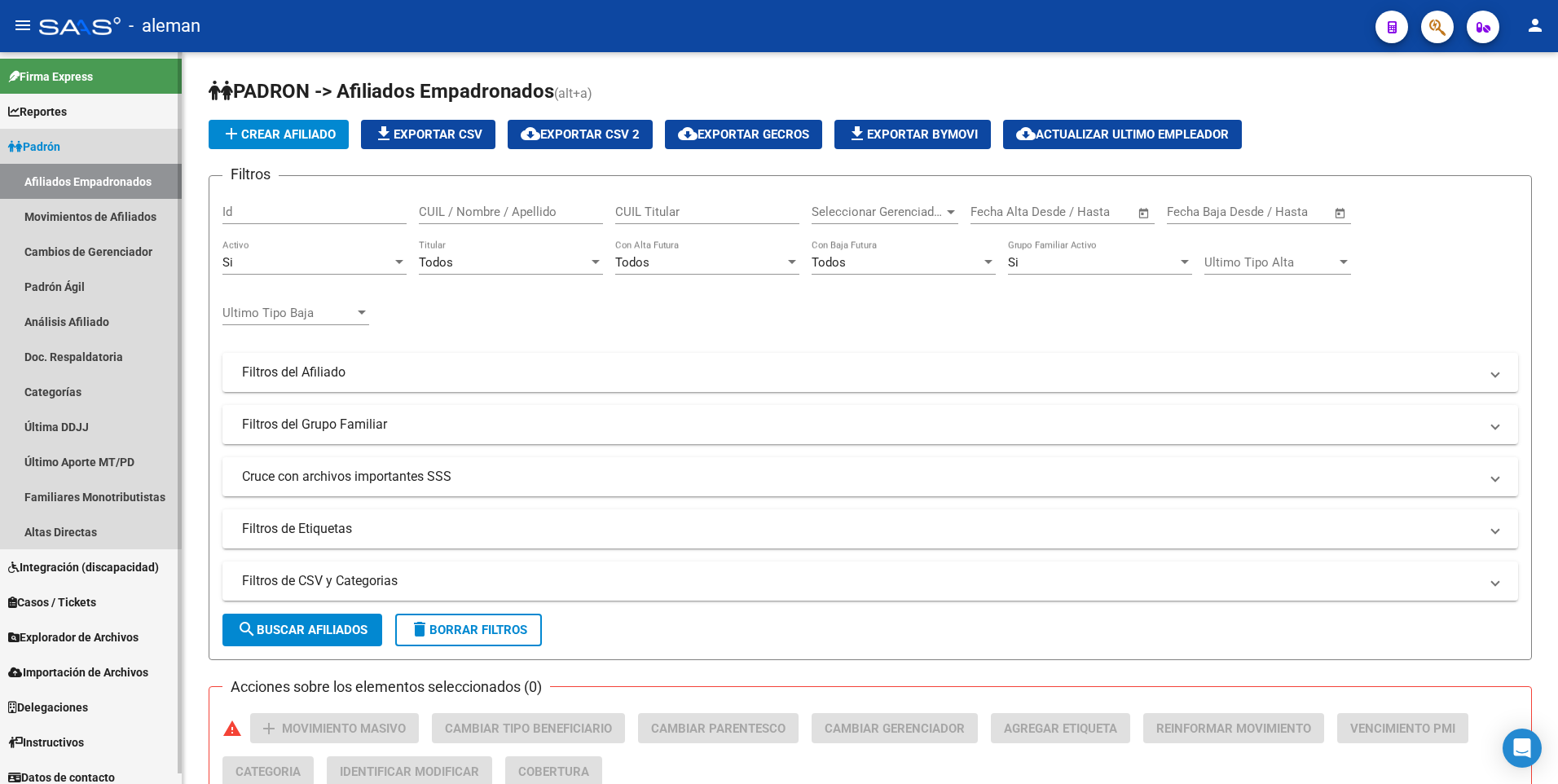
click at [81, 175] on link "Afiliados Empadronados" at bounding box center [91, 181] width 182 height 35
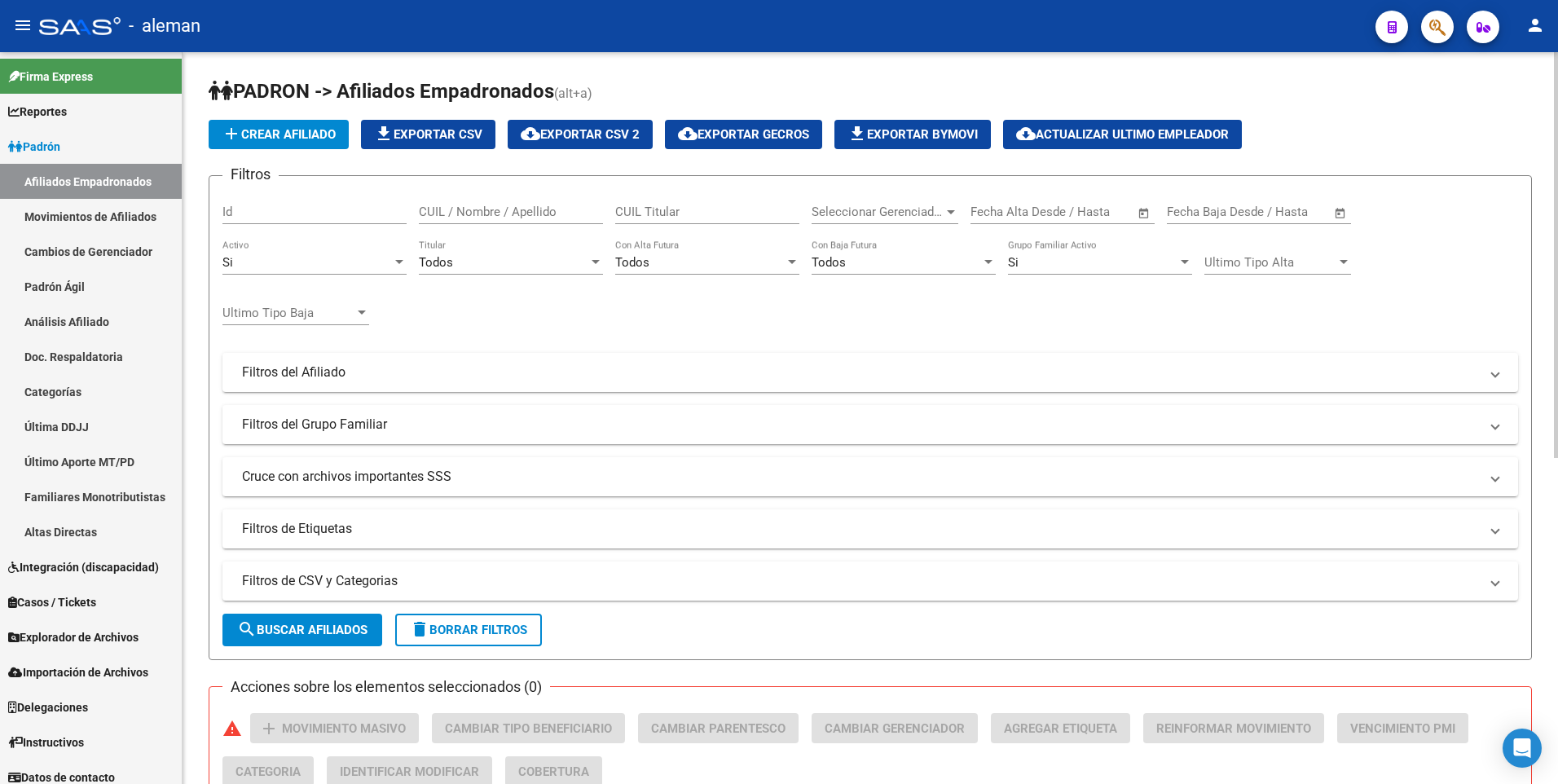
click at [1128, 67] on div "PADRON -> Afiliados Empadronados (alt+a) add Crear Afiliado file_download Expor…" at bounding box center [870, 705] width 1375 height 1306
